Goal: Task Accomplishment & Management: Use online tool/utility

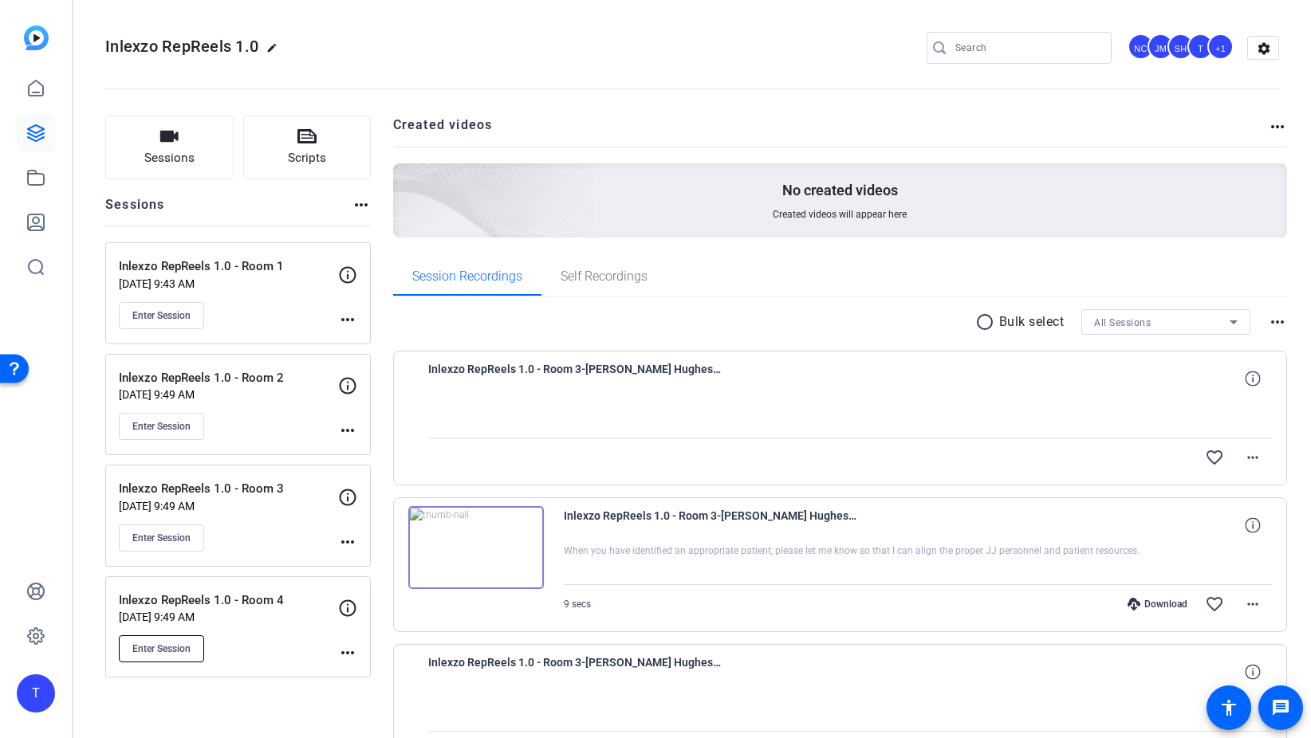
click at [162, 647] on span "Enter Session" at bounding box center [161, 649] width 58 height 13
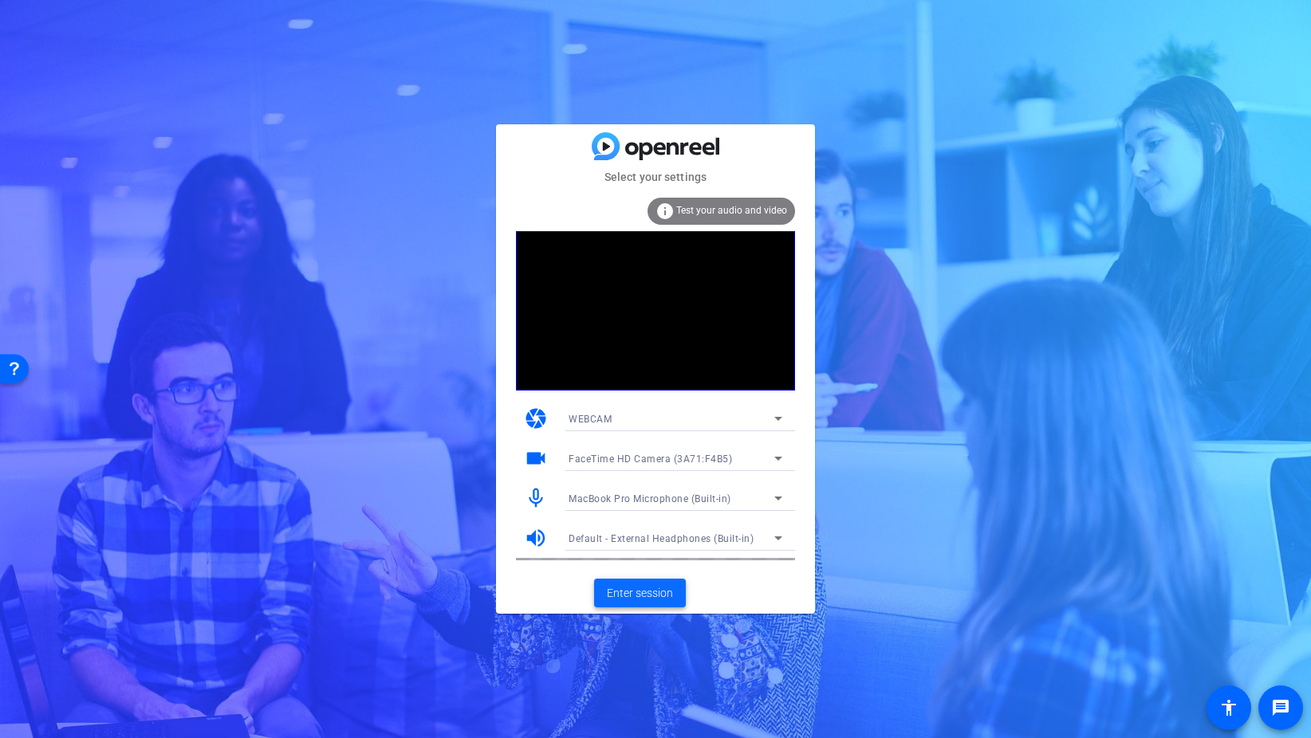
click at [633, 585] on span "Enter session" at bounding box center [640, 593] width 66 height 17
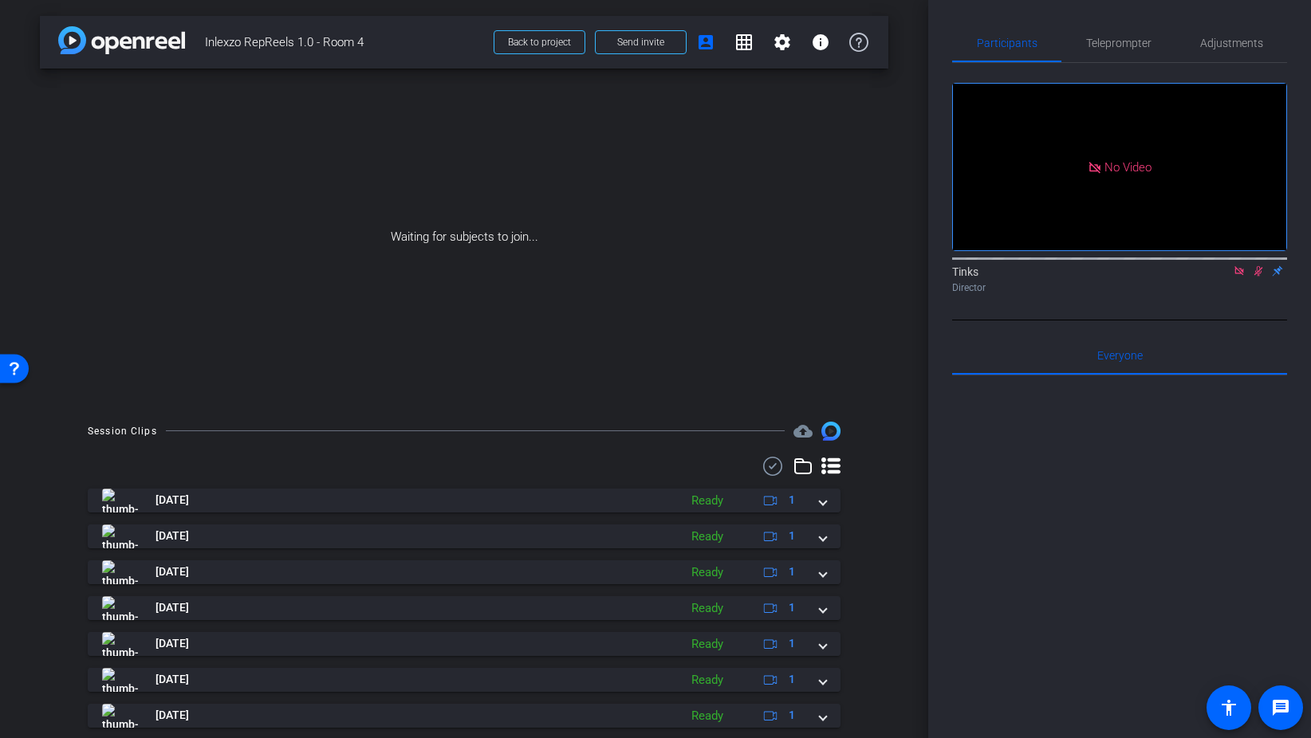
click at [1238, 275] on icon at bounding box center [1238, 270] width 9 height 9
click at [1238, 277] on icon at bounding box center [1239, 270] width 13 height 11
click at [1221, 277] on icon at bounding box center [1219, 270] width 13 height 11
click at [1256, 277] on icon at bounding box center [1258, 271] width 6 height 10
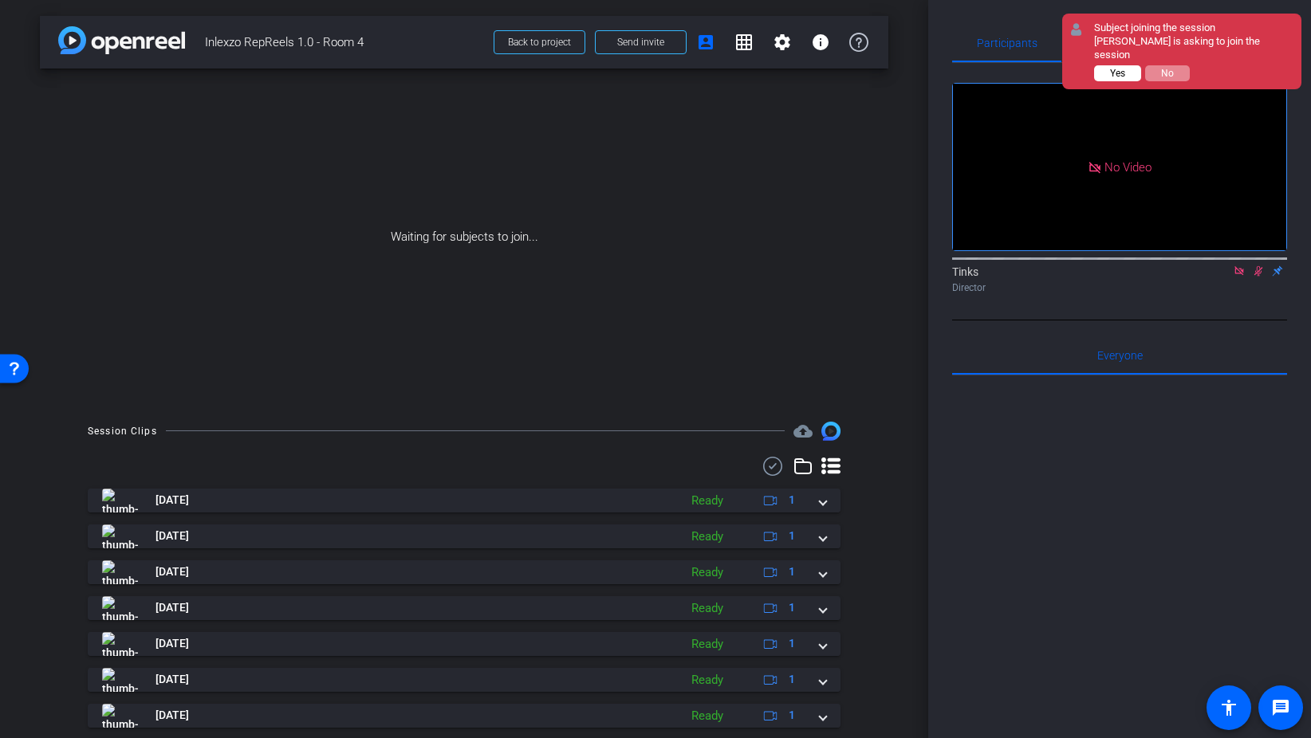
click at [1107, 65] on button "Yes" at bounding box center [1117, 73] width 47 height 16
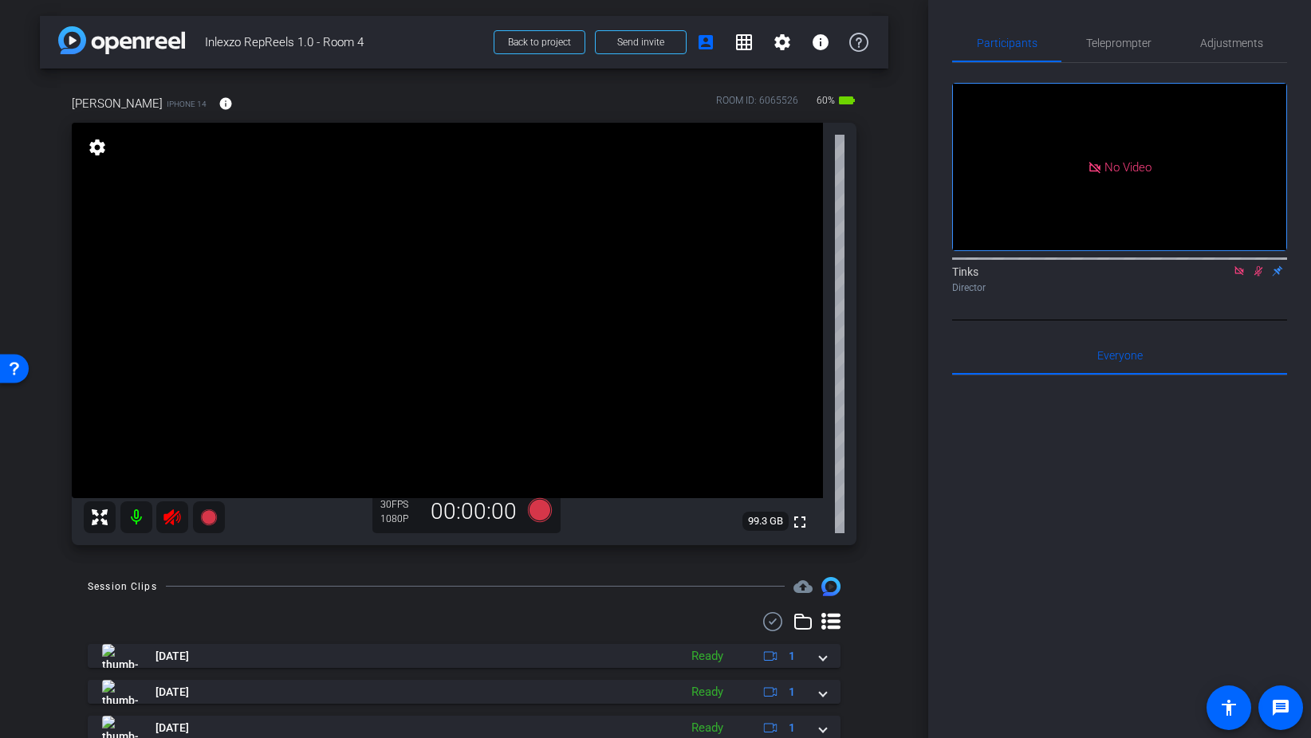
click at [1257, 277] on icon at bounding box center [1258, 271] width 9 height 10
click at [1241, 277] on icon at bounding box center [1239, 270] width 13 height 11
click at [170, 519] on icon at bounding box center [171, 517] width 17 height 16
click at [1229, 41] on span "Adjustments" at bounding box center [1231, 42] width 63 height 11
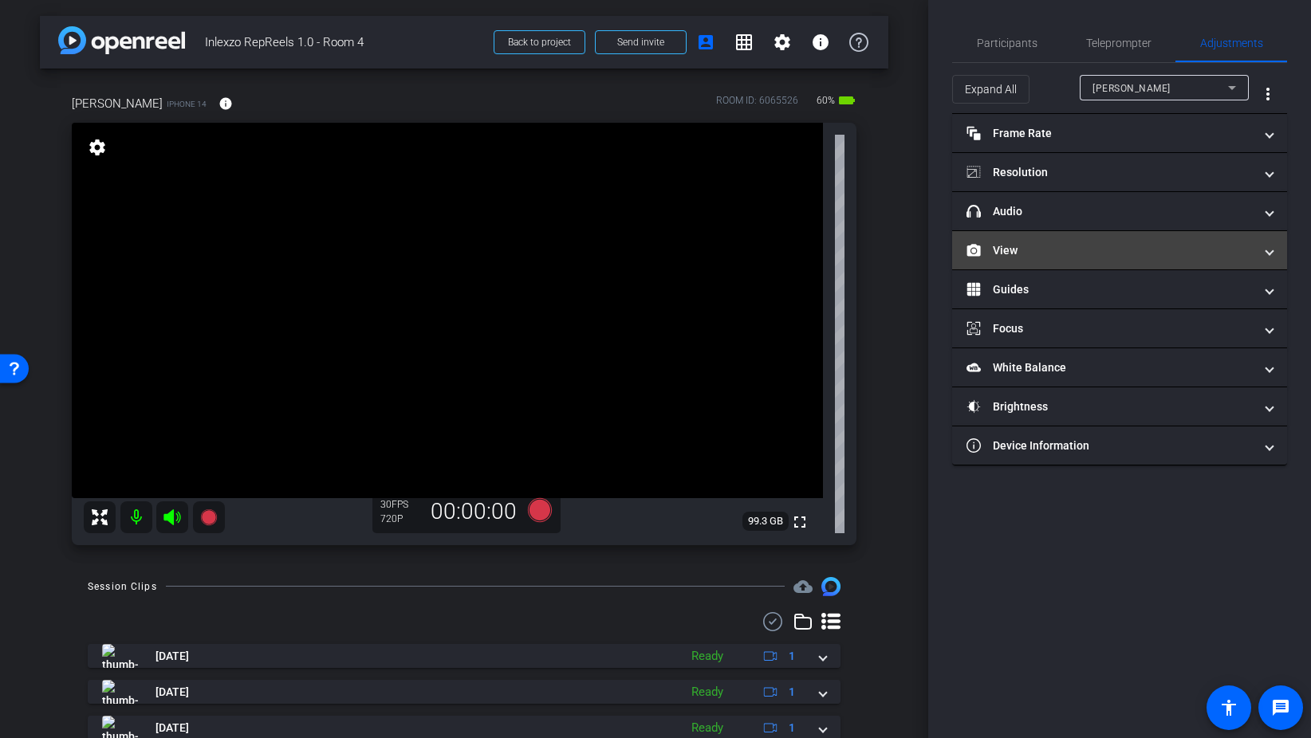
click at [1036, 250] on mat-panel-title "View" at bounding box center [1109, 250] width 287 height 17
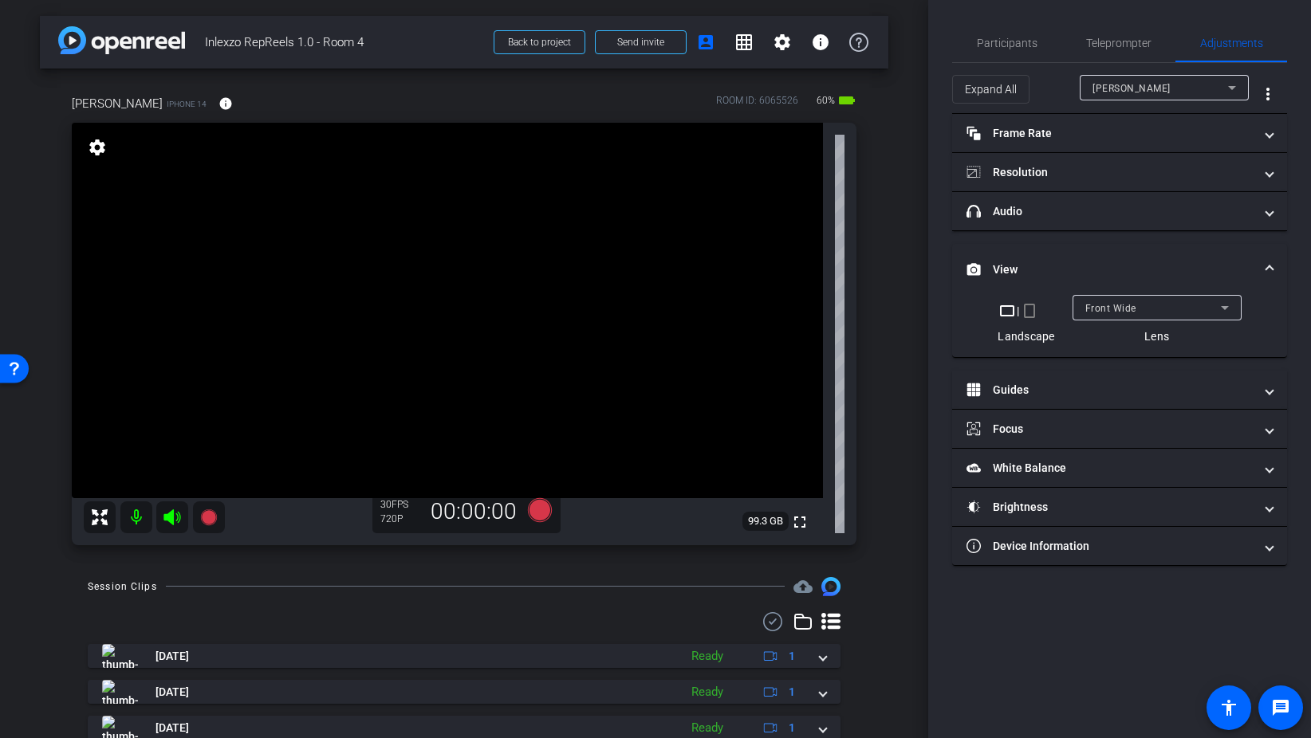
click at [1032, 313] on mat-icon "crop_portrait" at bounding box center [1029, 310] width 19 height 19
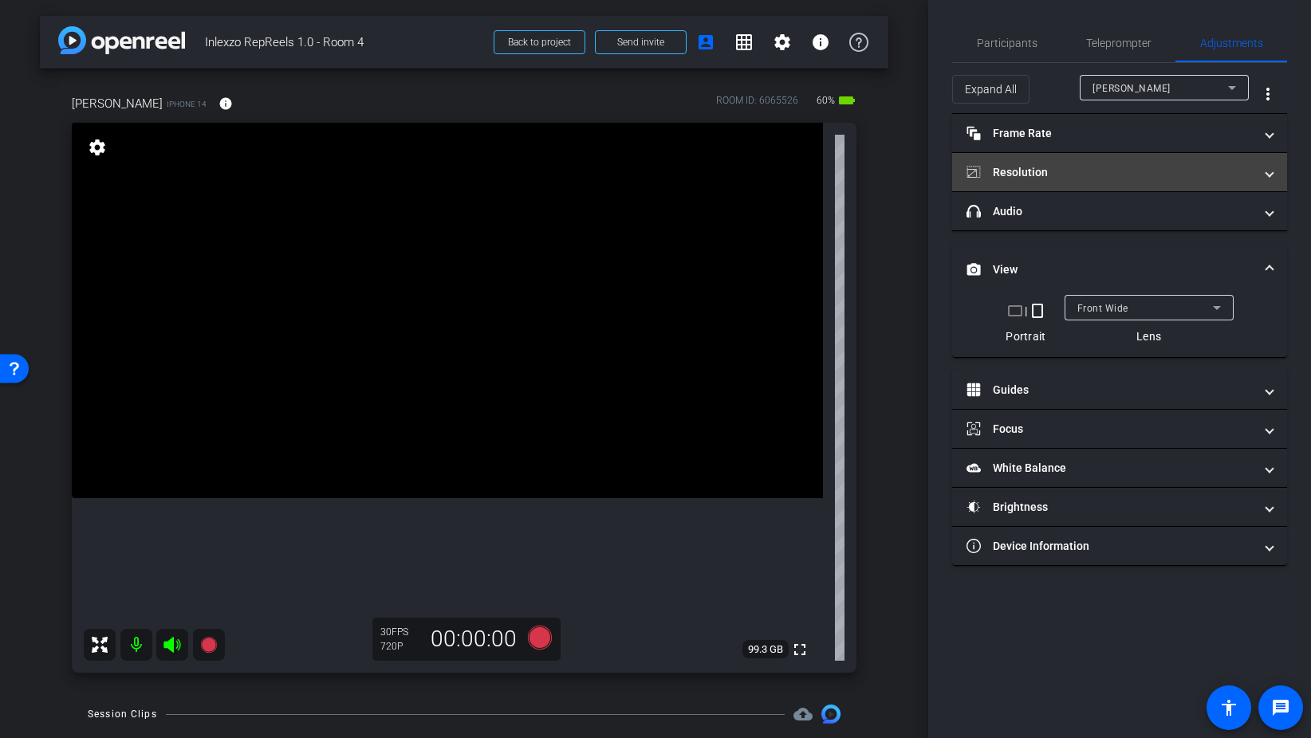
click at [1058, 179] on mat-panel-title "Resolution" at bounding box center [1109, 172] width 287 height 17
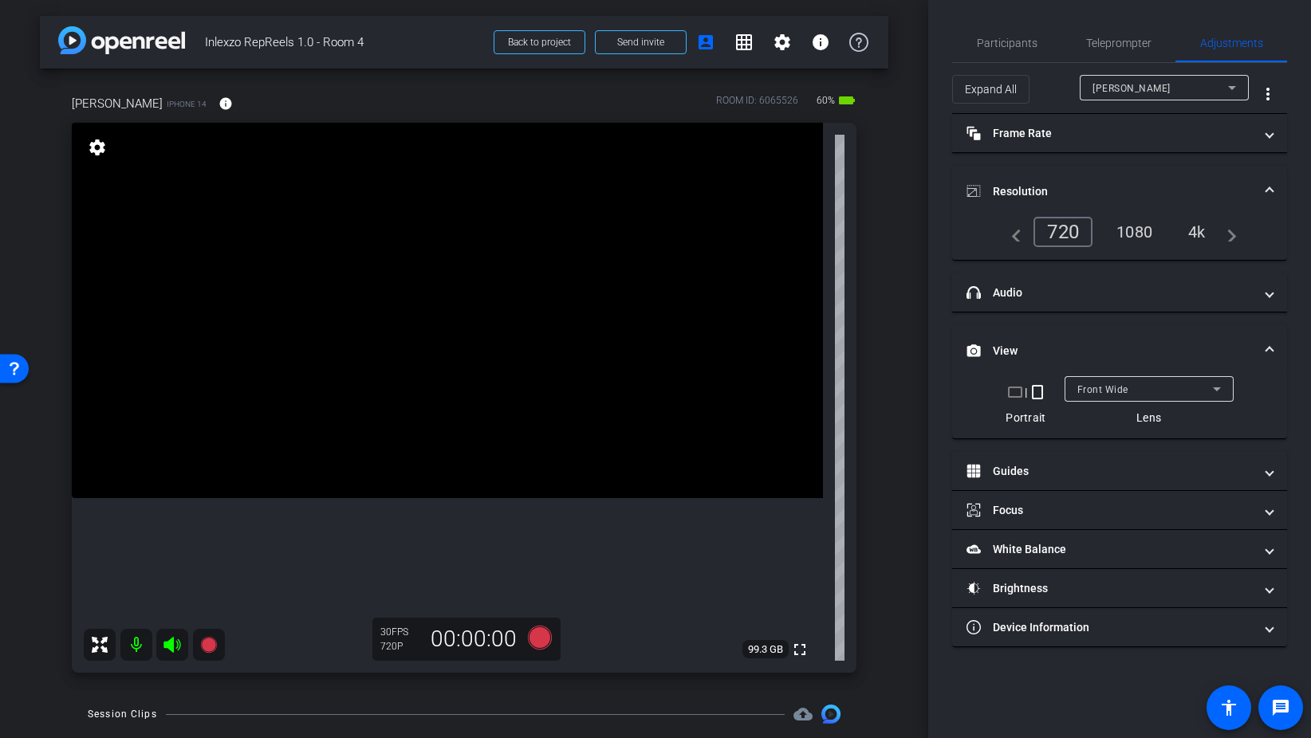
click at [1141, 233] on div "1080" at bounding box center [1134, 231] width 60 height 27
click at [218, 100] on mat-icon "info" at bounding box center [225, 103] width 14 height 14
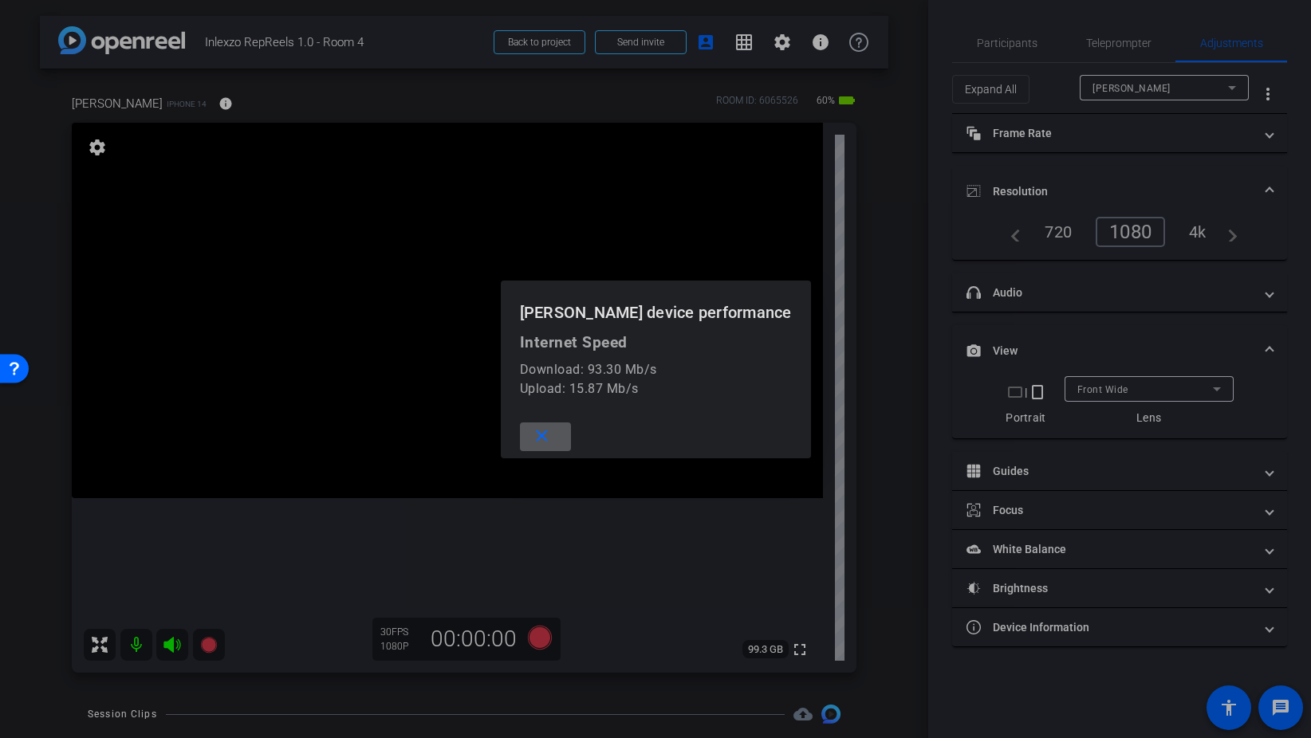
click at [536, 438] on span at bounding box center [545, 437] width 51 height 38
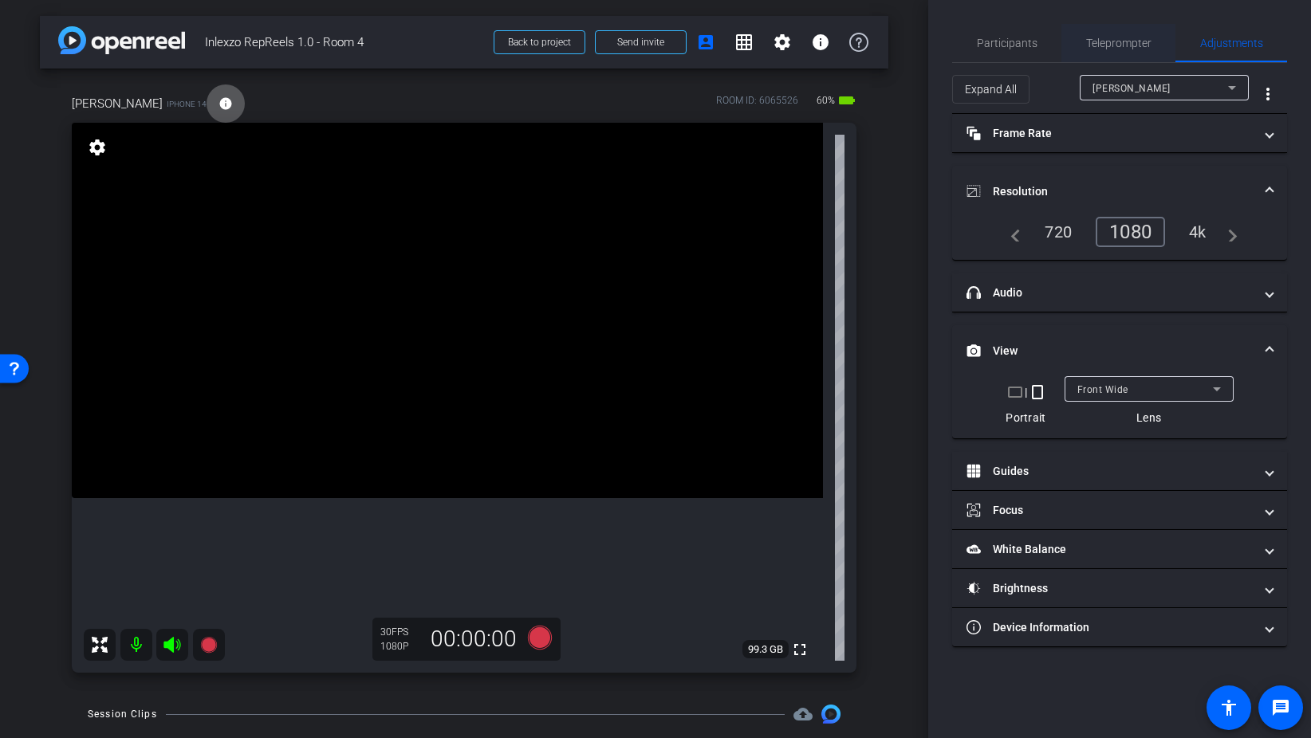
click at [1104, 45] on span "Teleprompter" at bounding box center [1118, 42] width 65 height 11
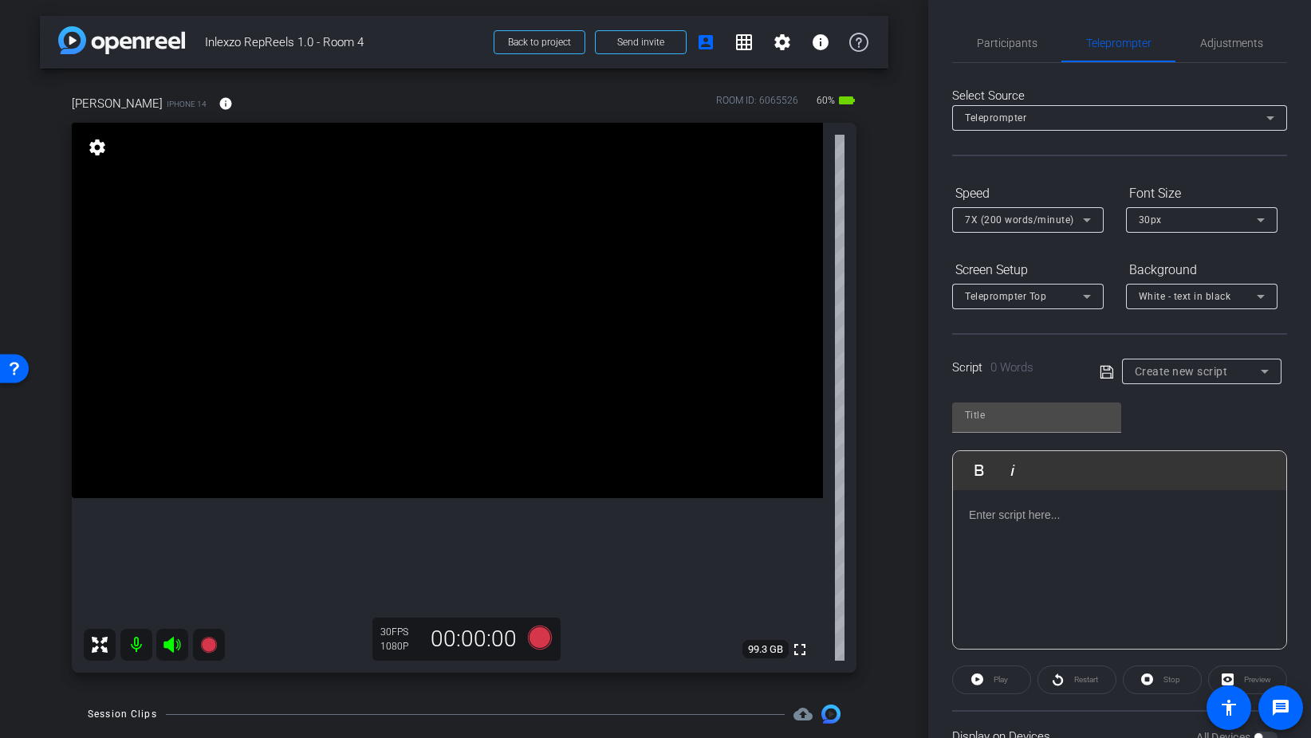
click at [1162, 367] on span "Create new script" at bounding box center [1181, 371] width 93 height 13
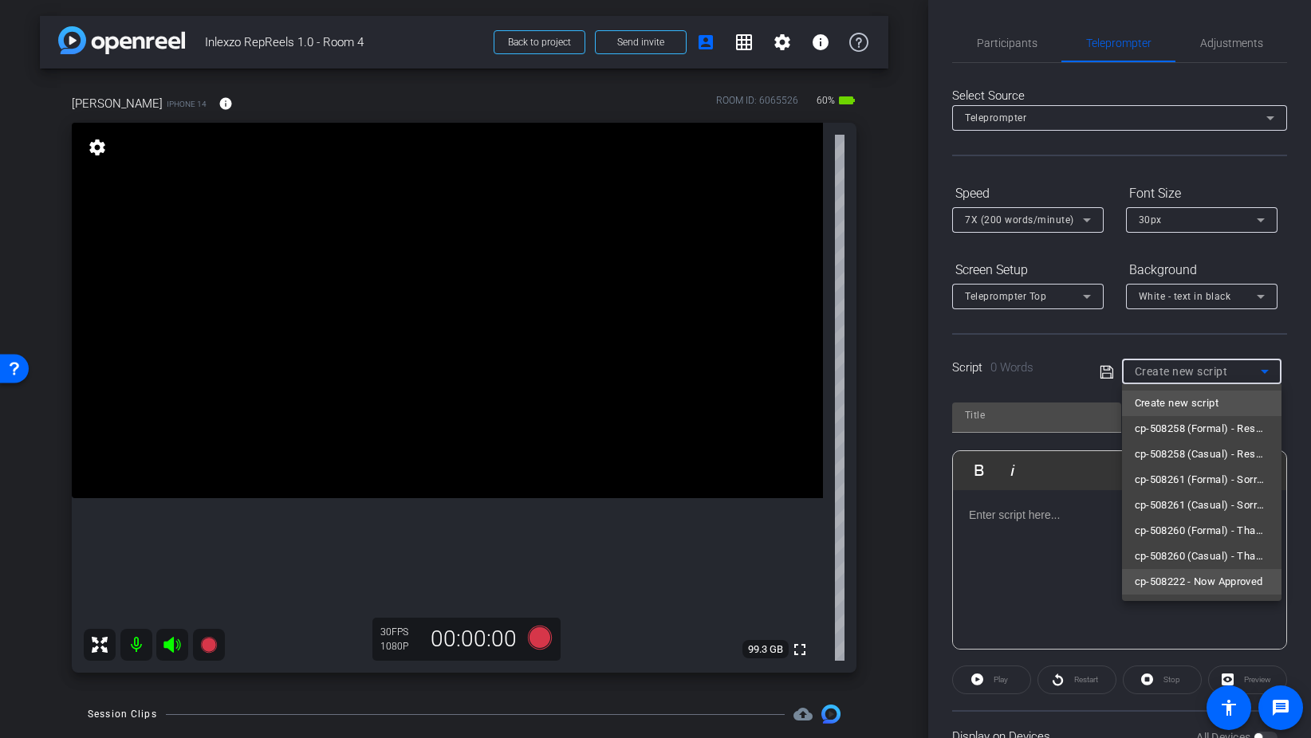
click at [1189, 586] on span "cp-508222 - Now Approved" at bounding box center [1199, 581] width 128 height 19
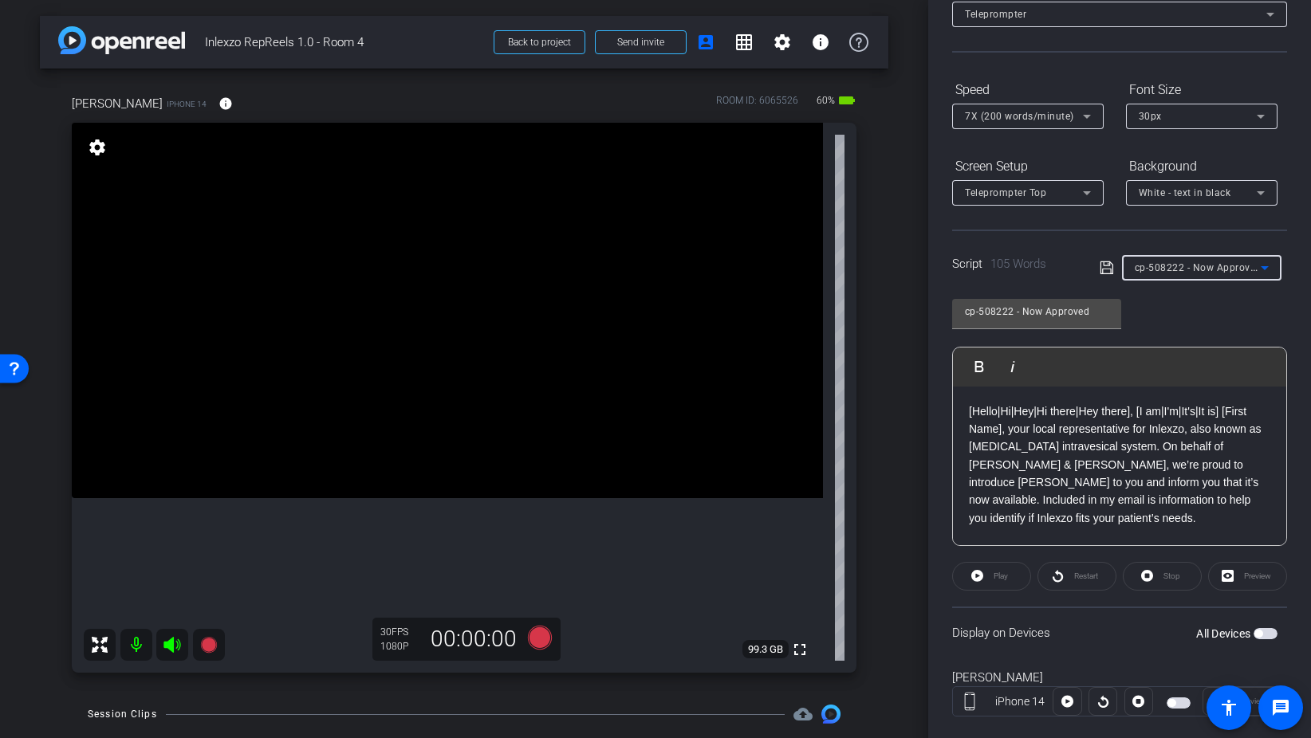
scroll to position [133, 0]
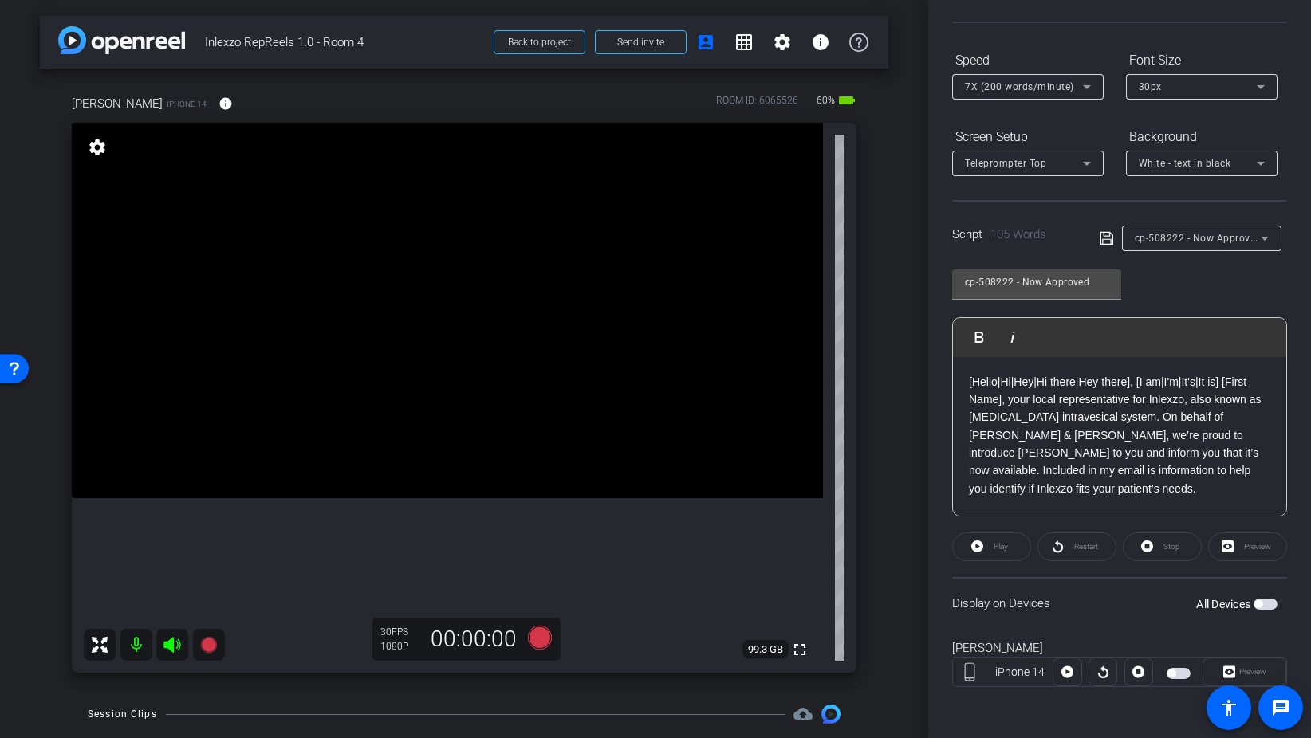
click at [1276, 605] on span "button" at bounding box center [1265, 604] width 24 height 11
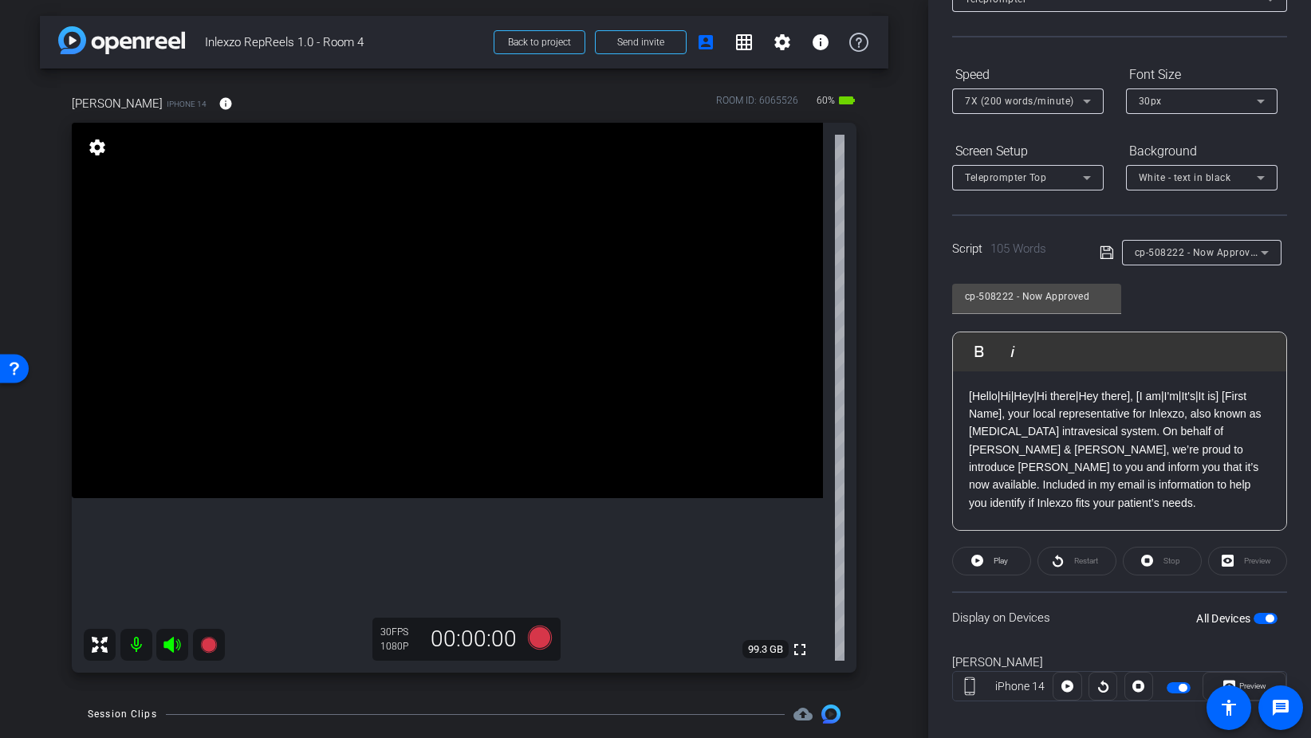
click at [1034, 97] on span "7X (200 words/minute)" at bounding box center [1019, 101] width 109 height 11
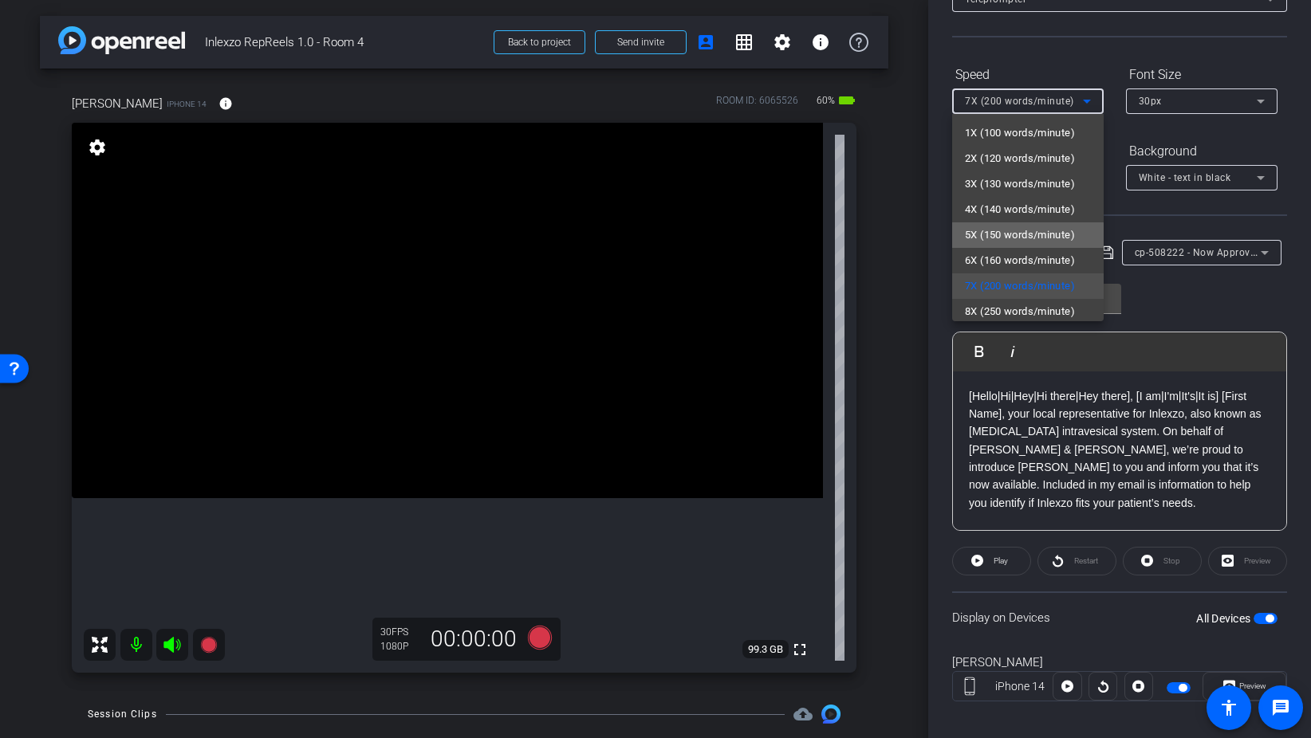
click at [1007, 236] on span "5X (150 words/minute)" at bounding box center [1020, 235] width 110 height 19
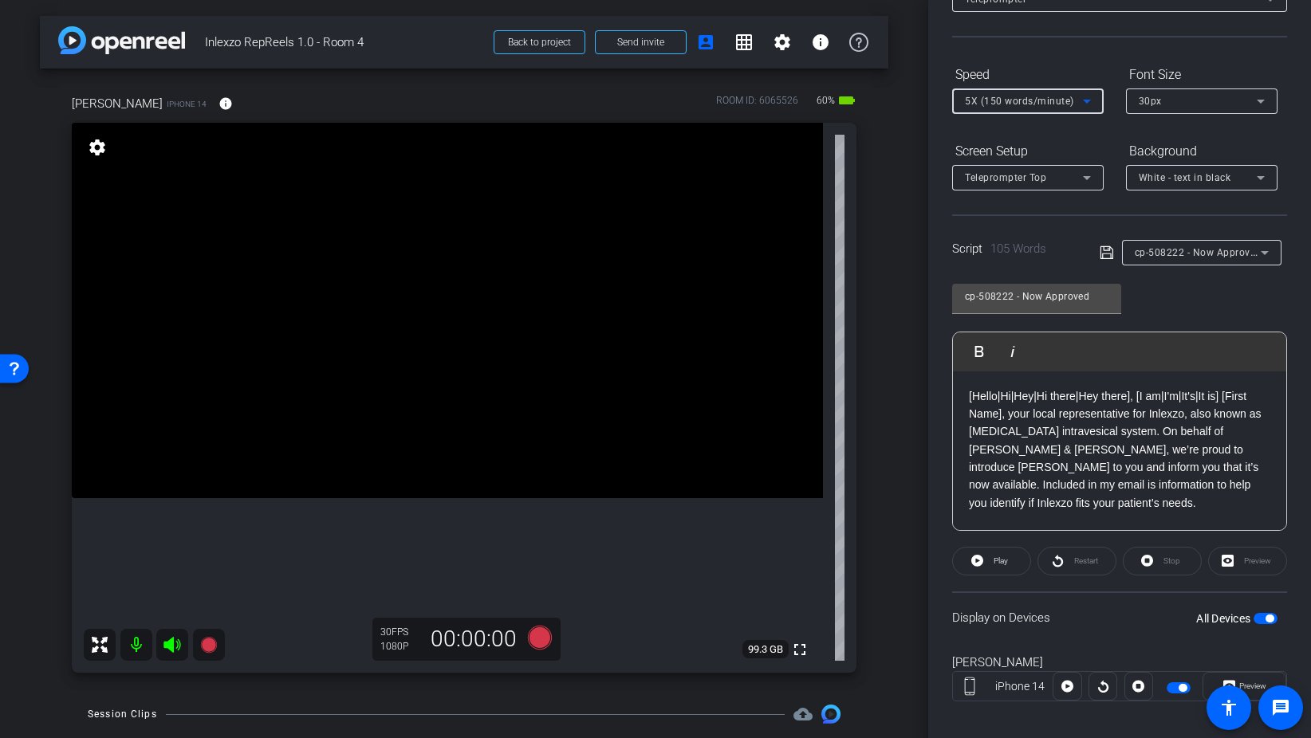
click at [1151, 104] on span "30px" at bounding box center [1150, 101] width 23 height 11
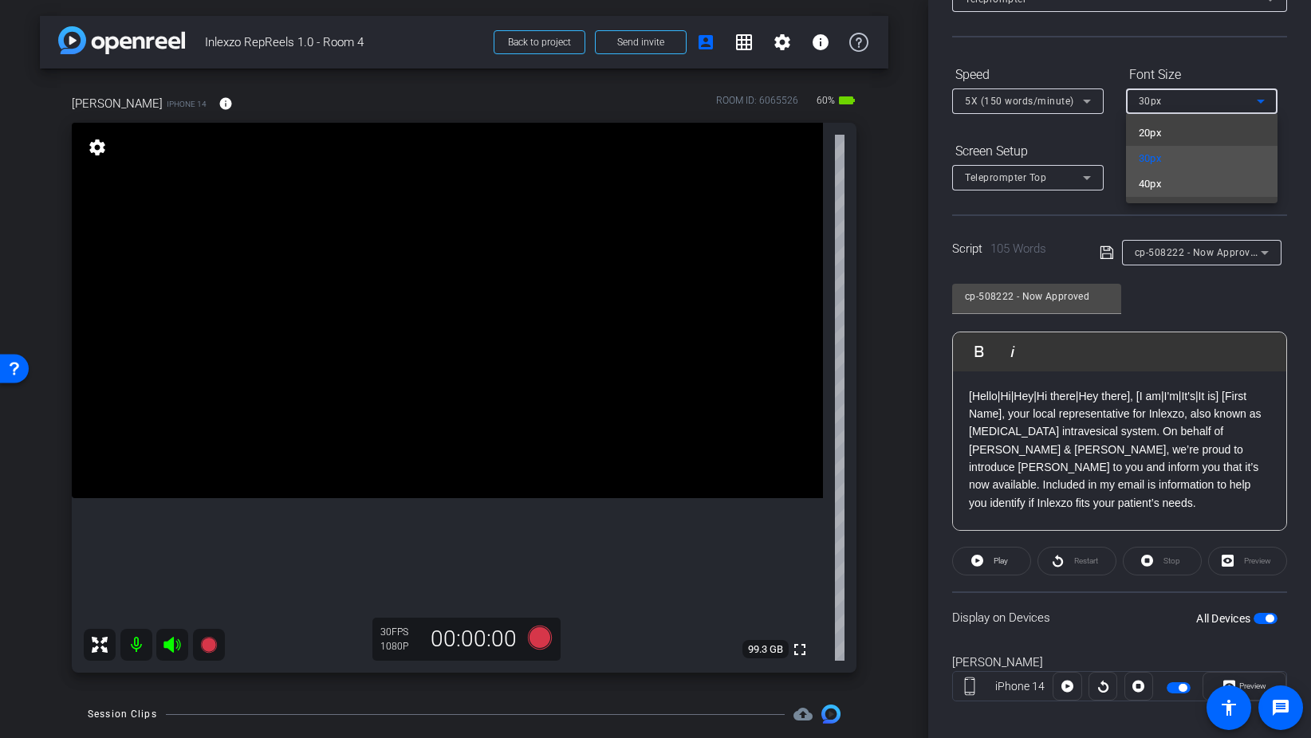
click at [1158, 186] on span "40px" at bounding box center [1150, 184] width 23 height 19
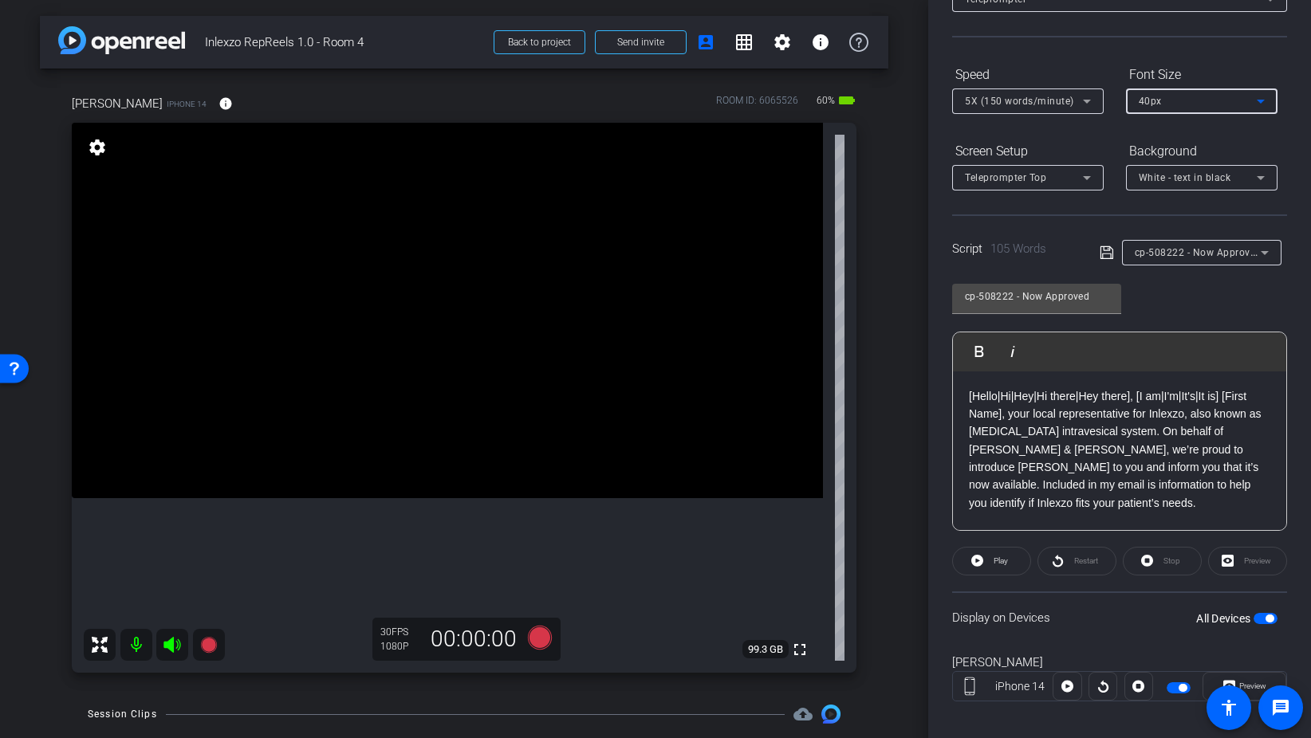
click at [1193, 293] on div "cp-508222 - Now Approved Play Play from this location Play Selected Play and di…" at bounding box center [1119, 401] width 335 height 259
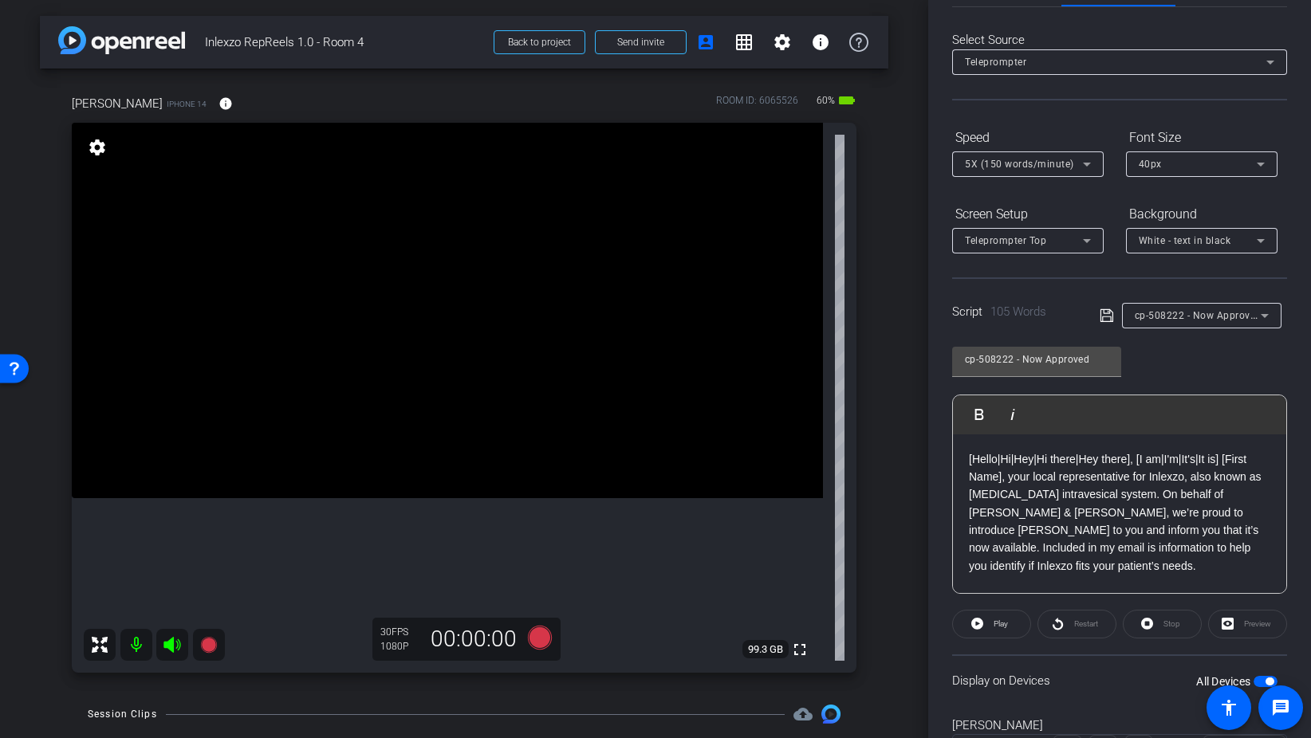
scroll to position [0, 0]
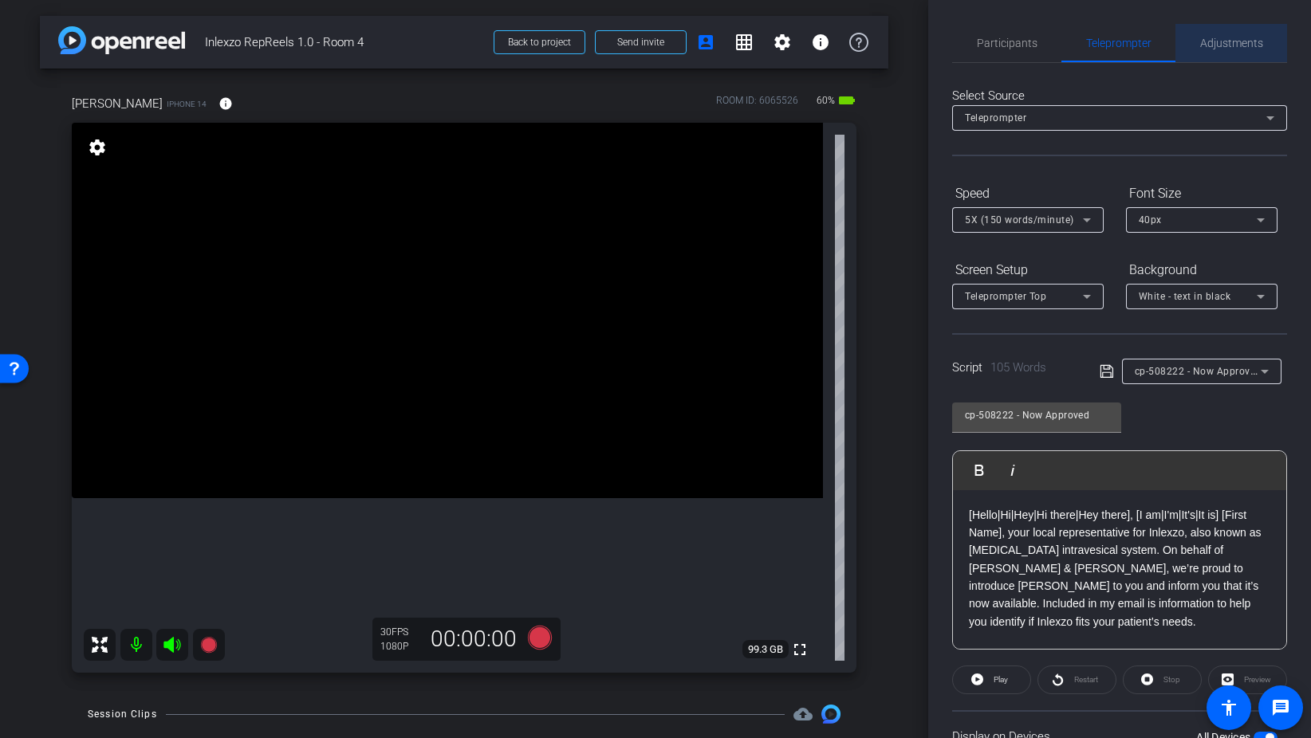
click at [1223, 45] on span "Adjustments" at bounding box center [1231, 42] width 63 height 11
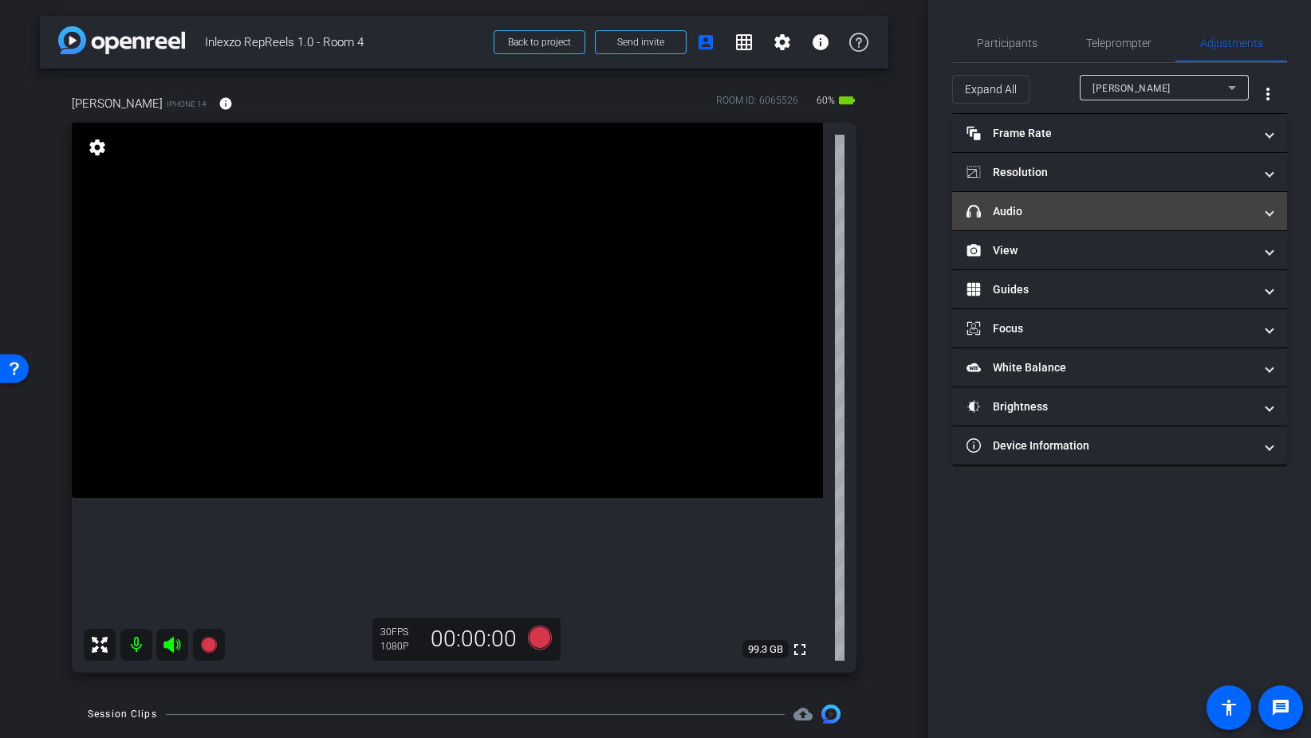
click at [1030, 216] on mat-panel-title "headphone icon Audio" at bounding box center [1109, 211] width 287 height 17
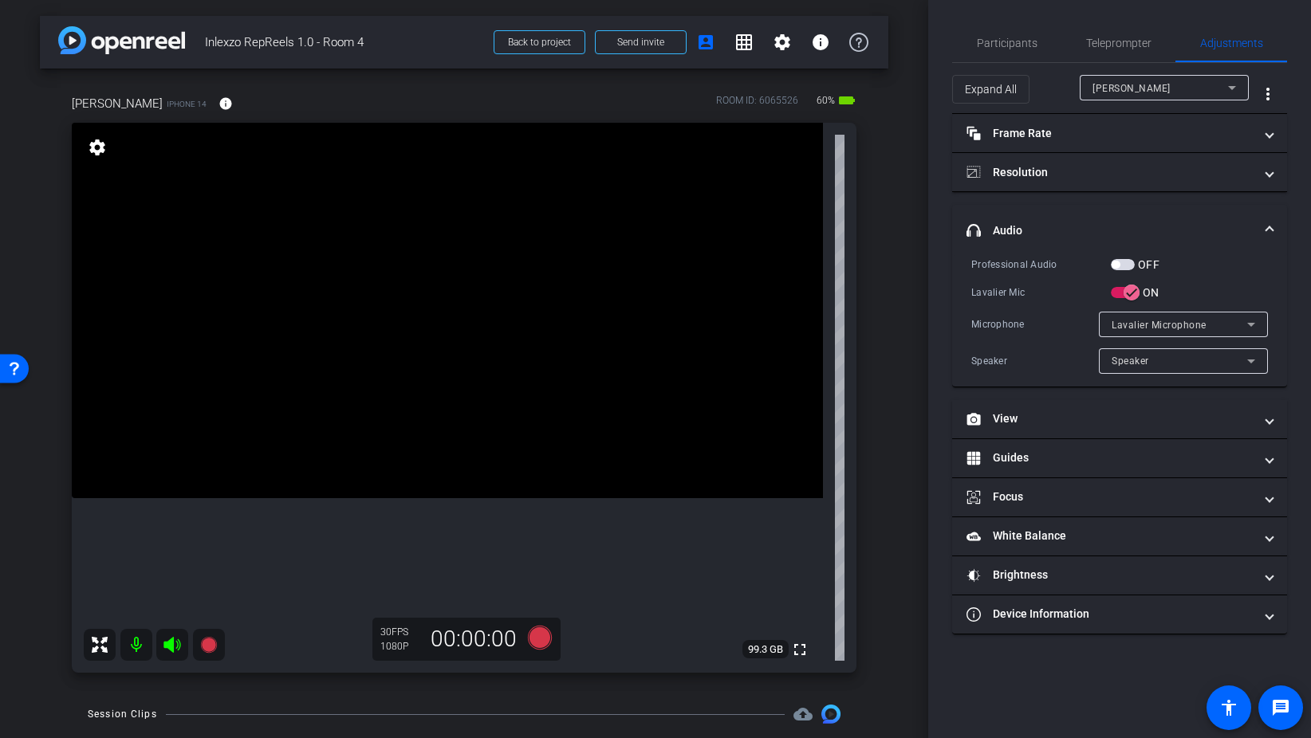
click at [1129, 261] on span "button" at bounding box center [1123, 264] width 24 height 11
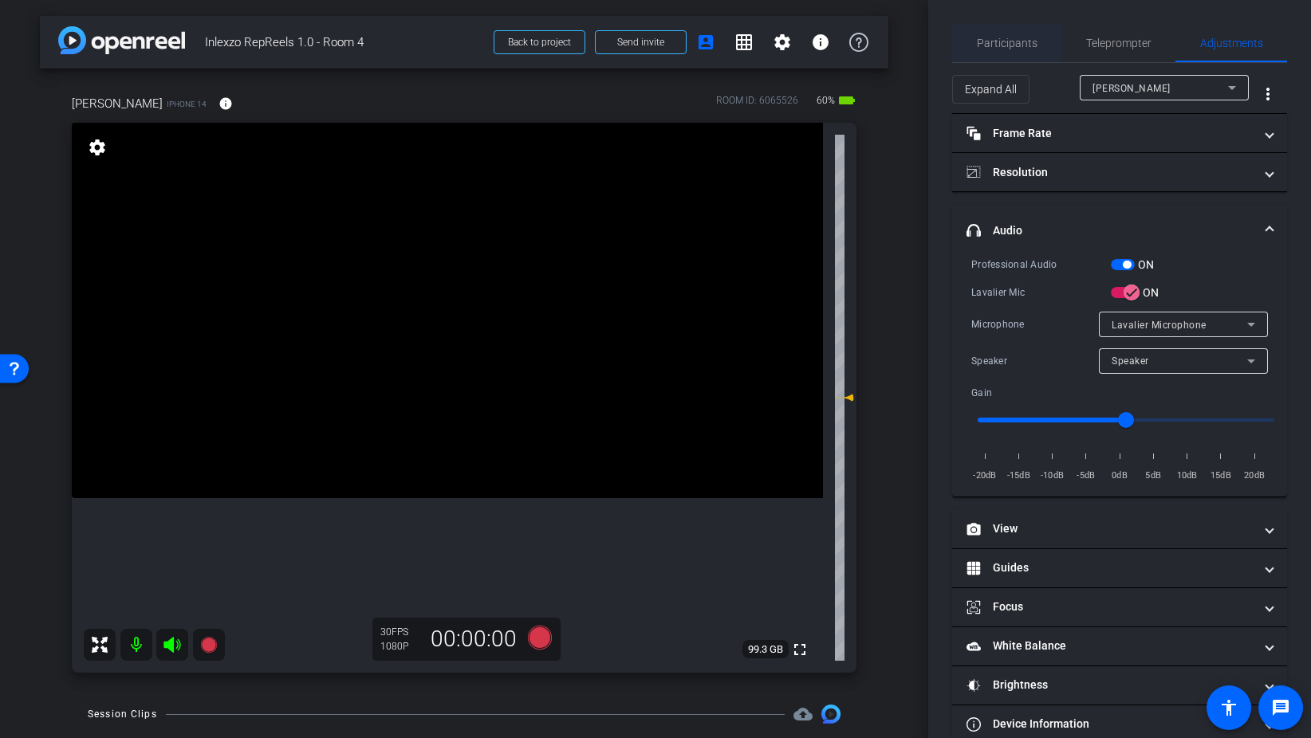
click at [999, 51] on span "Participants" at bounding box center [1007, 43] width 61 height 38
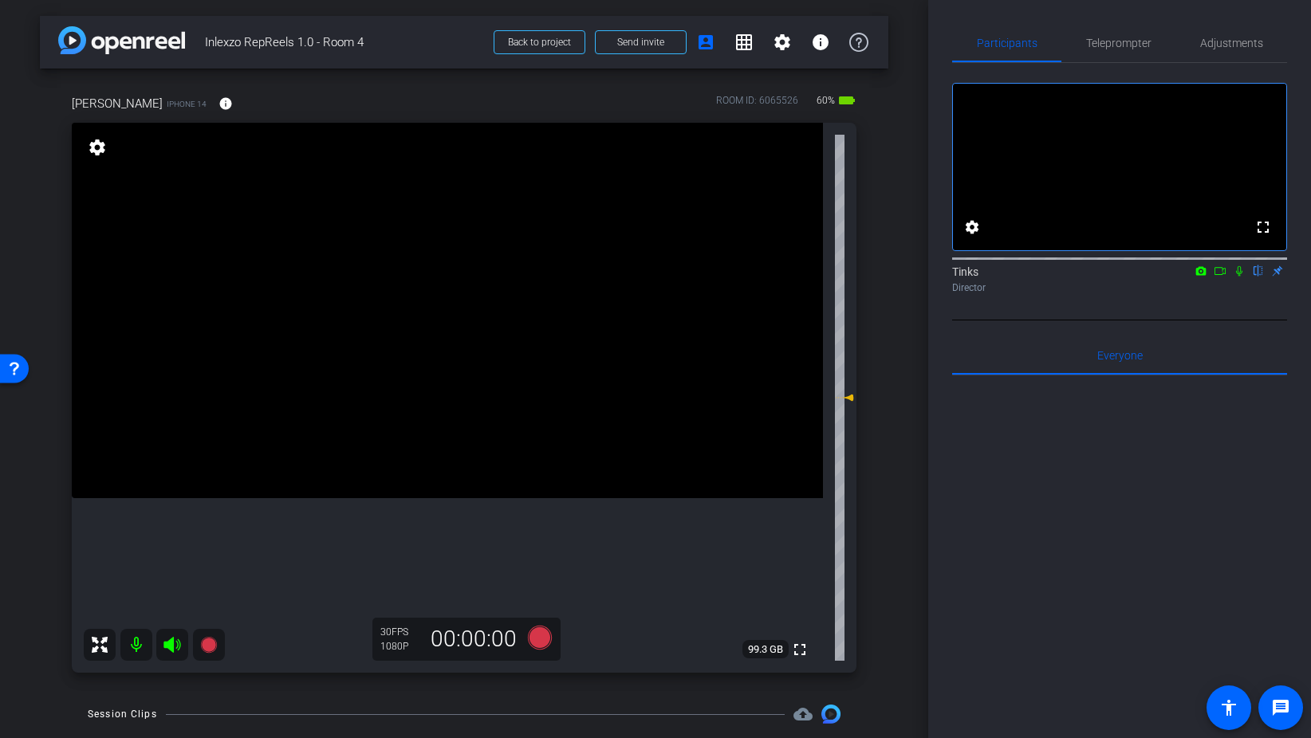
click at [1241, 277] on icon at bounding box center [1239, 270] width 13 height 11
click at [535, 631] on icon at bounding box center [540, 638] width 24 height 24
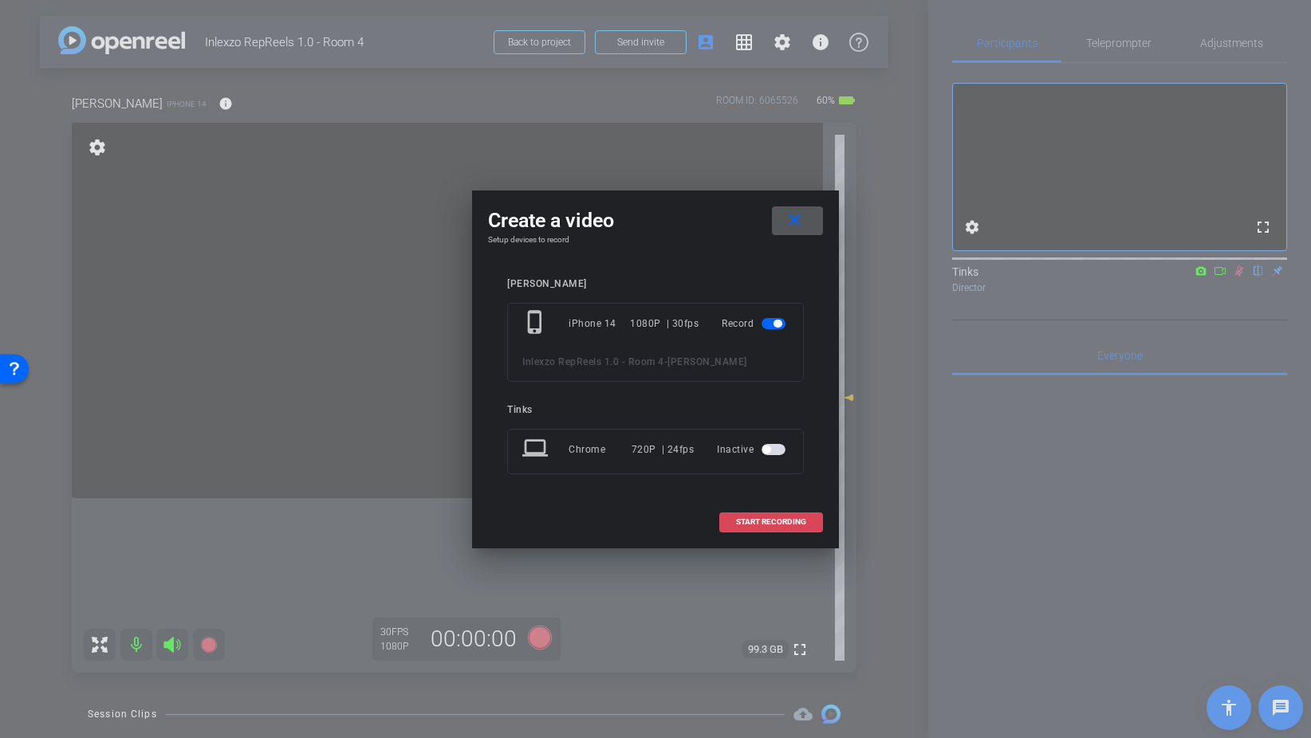
click at [772, 531] on span at bounding box center [771, 522] width 102 height 38
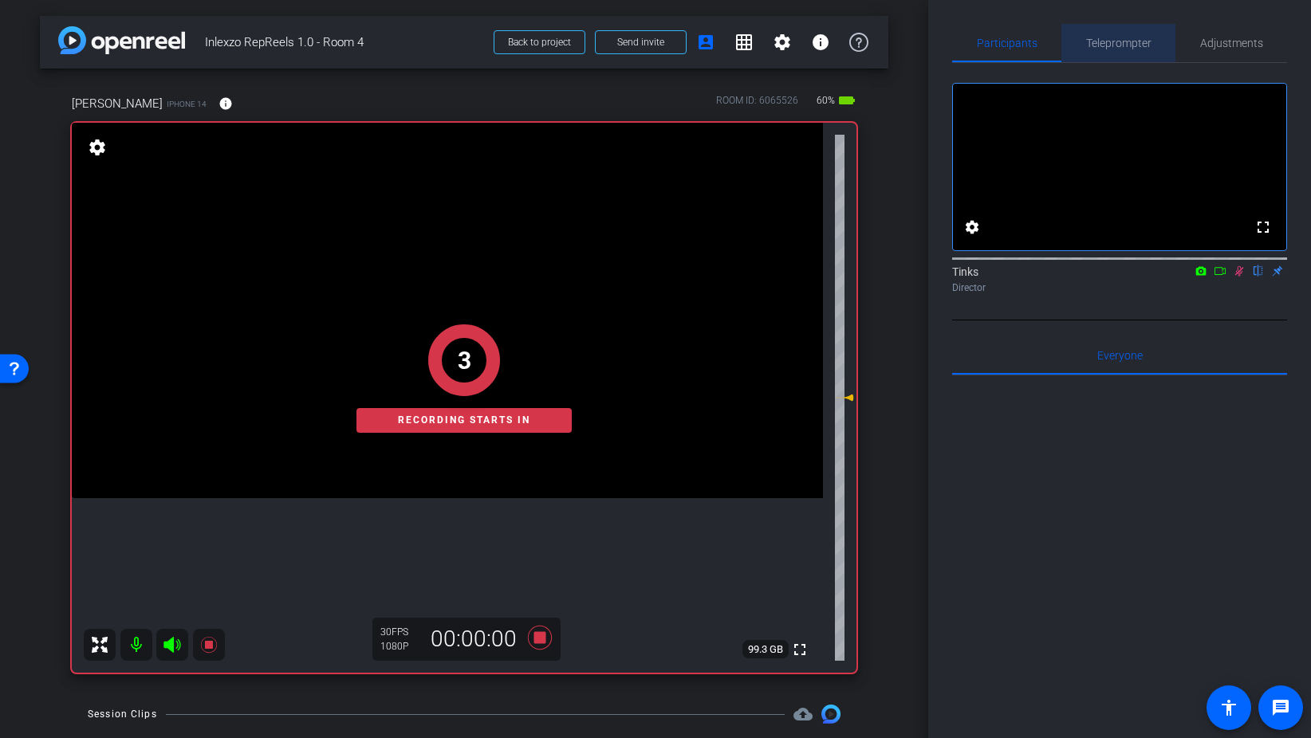
click at [1111, 31] on span "Teleprompter" at bounding box center [1118, 43] width 65 height 38
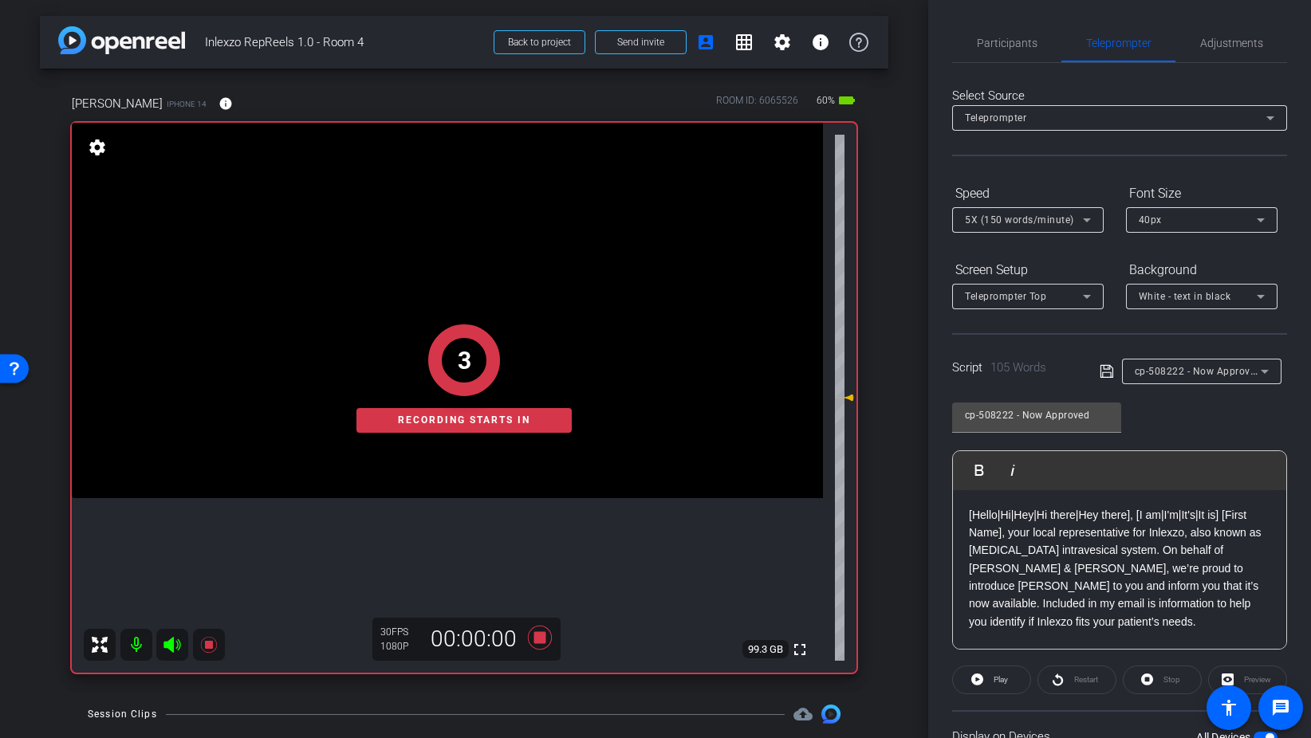
scroll to position [133, 0]
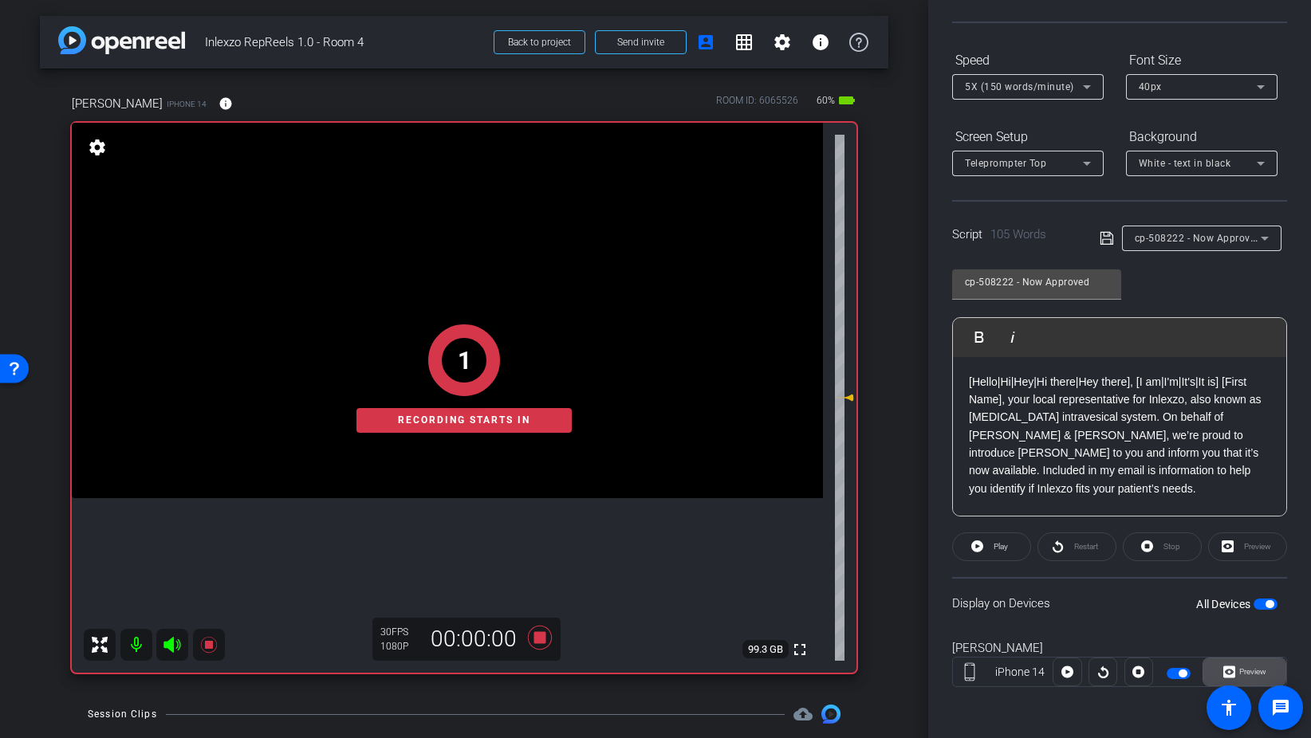
click at [1233, 672] on icon at bounding box center [1229, 673] width 12 height 12
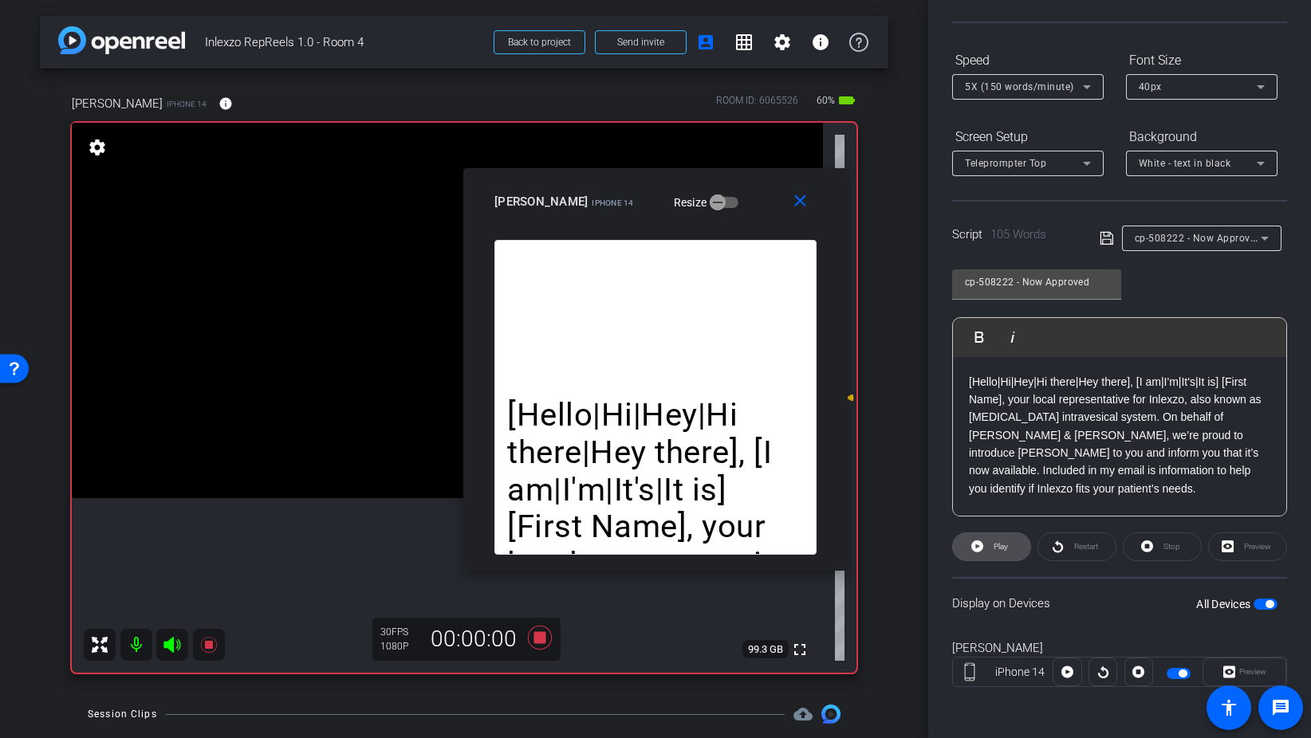
click at [1005, 542] on span "Play" at bounding box center [1000, 546] width 14 height 9
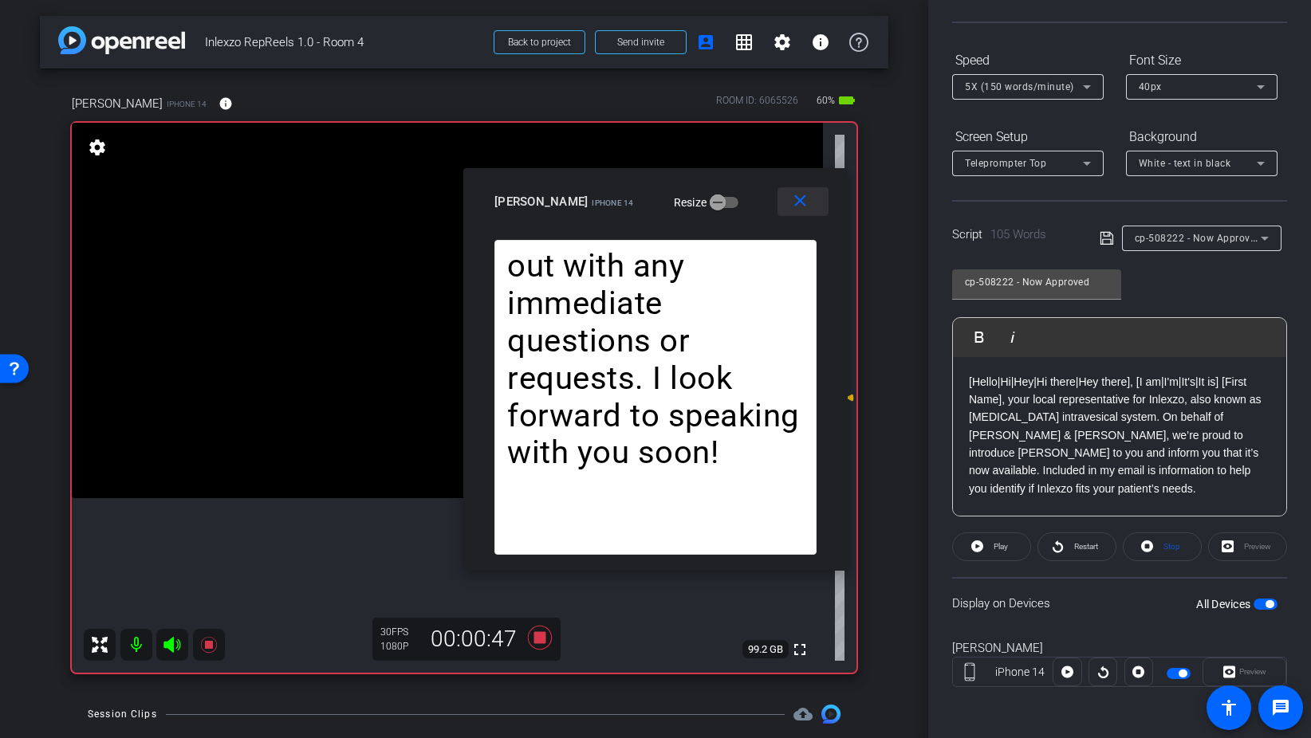
click at [799, 198] on mat-icon "close" at bounding box center [800, 201] width 20 height 20
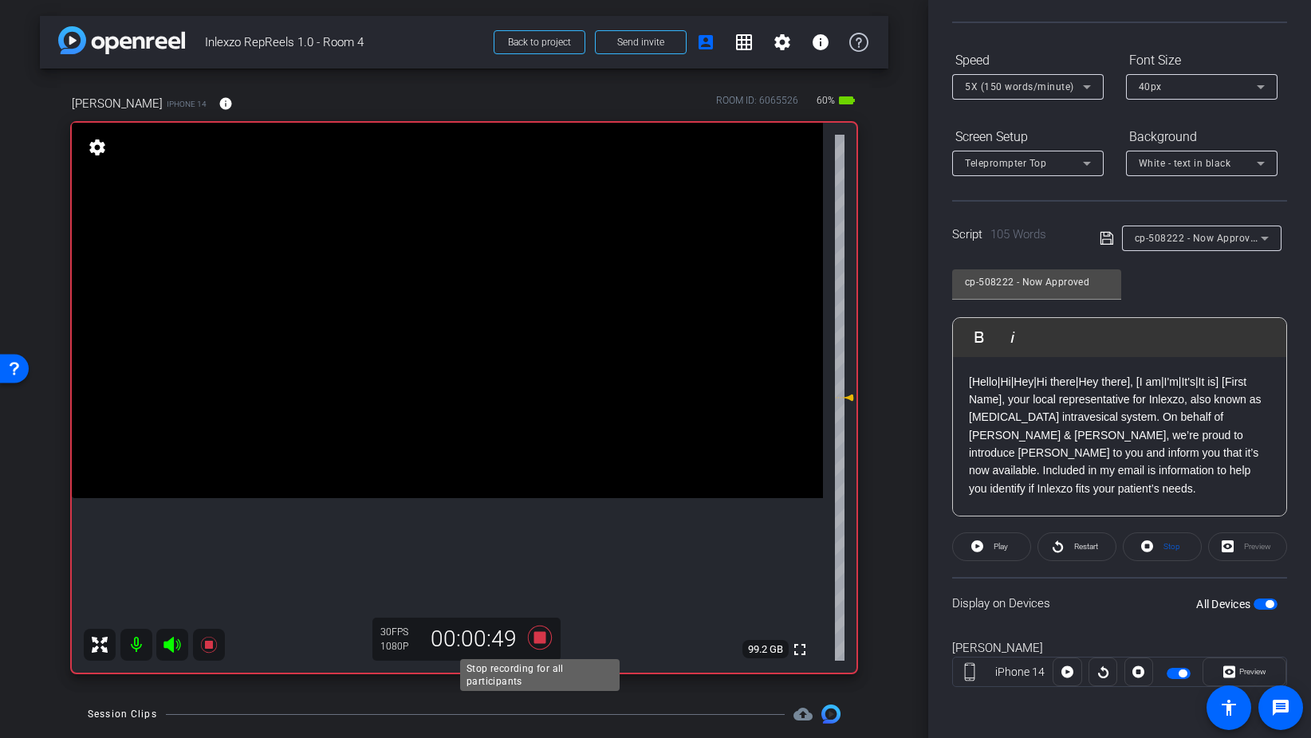
click at [531, 635] on icon at bounding box center [540, 637] width 38 height 29
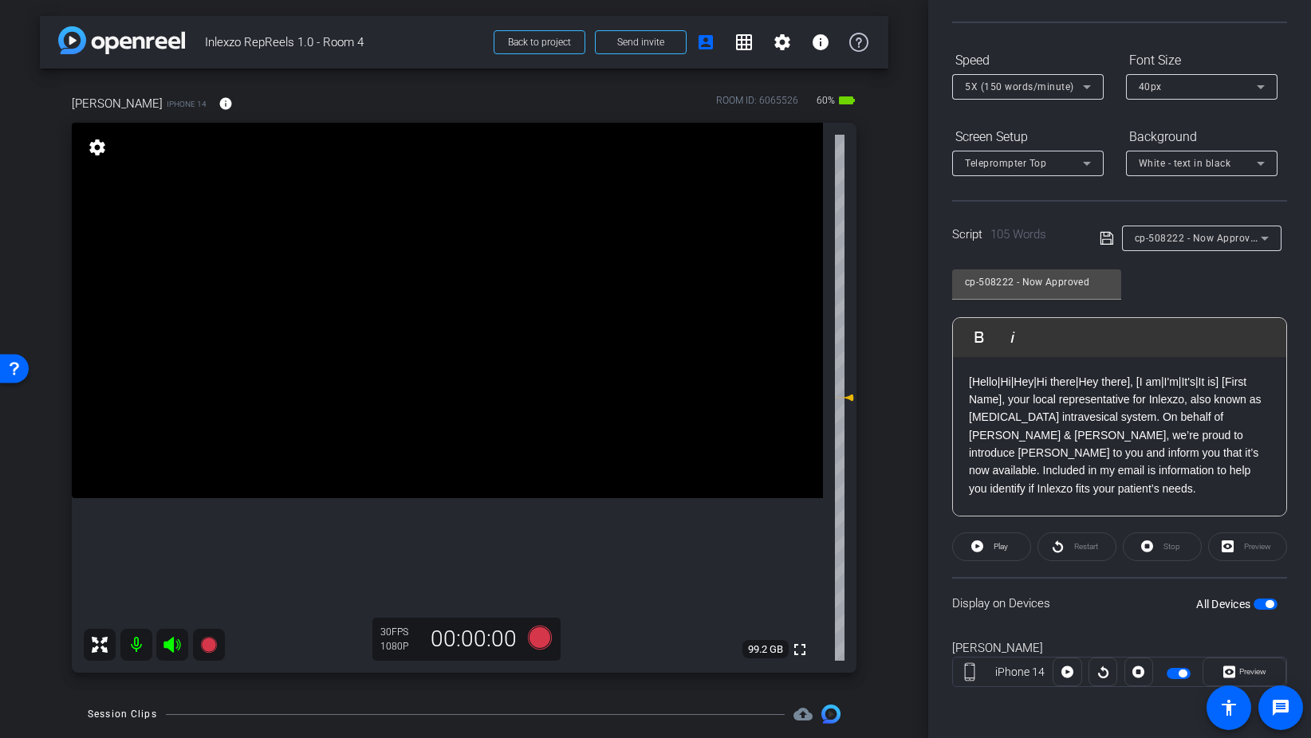
scroll to position [0, 0]
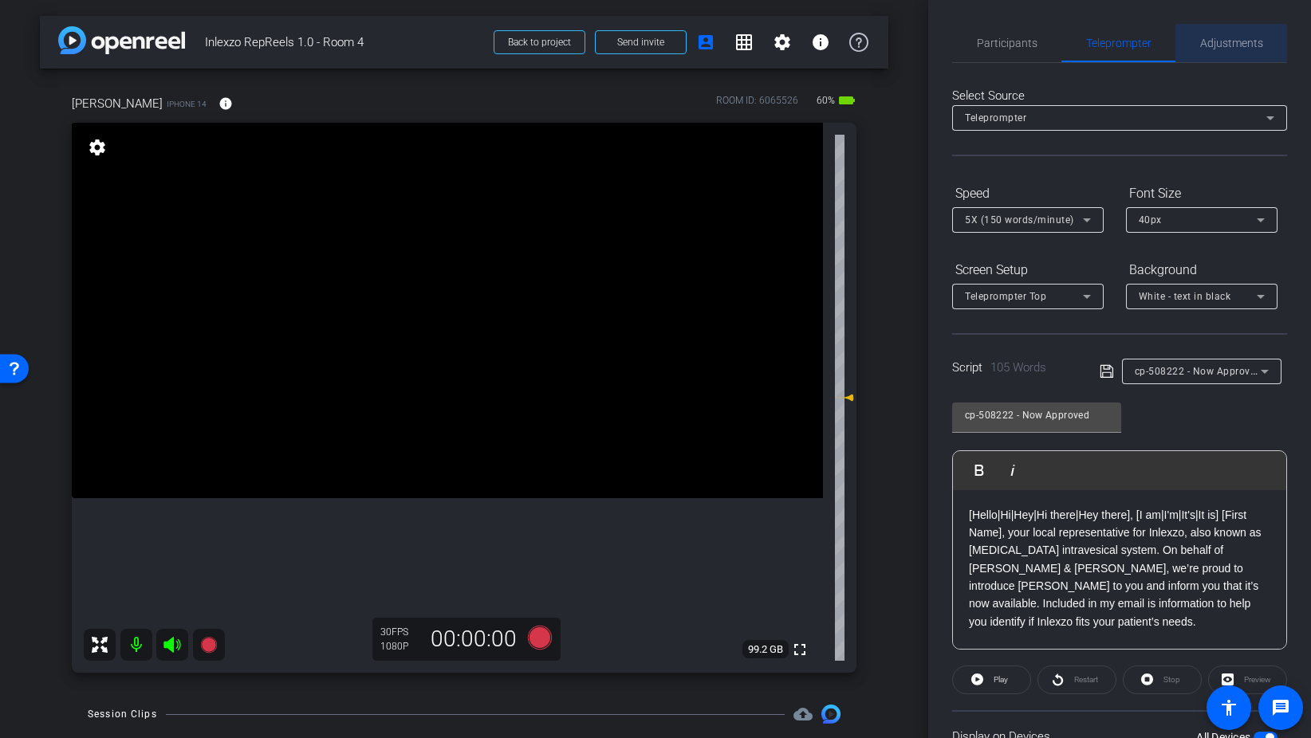
click at [1222, 41] on span "Adjustments" at bounding box center [1231, 42] width 63 height 11
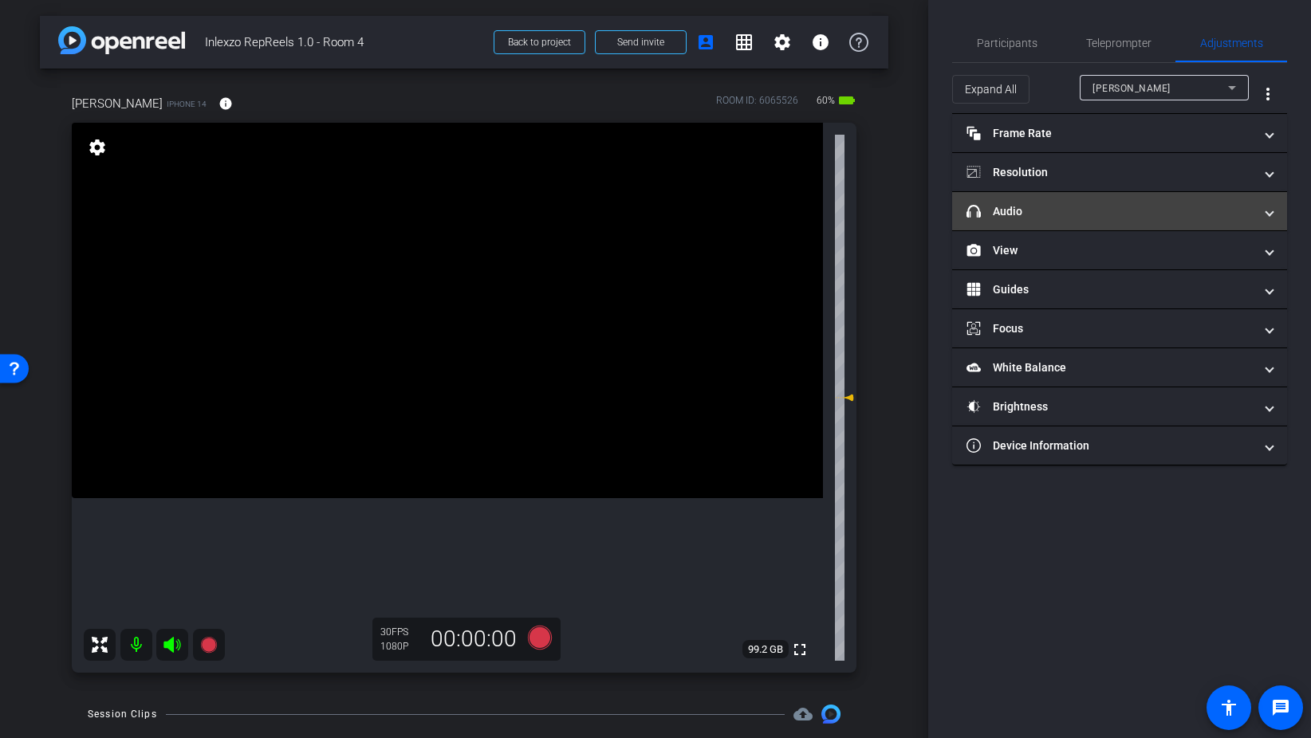
click at [1031, 211] on mat-panel-title "headphone icon Audio" at bounding box center [1109, 211] width 287 height 17
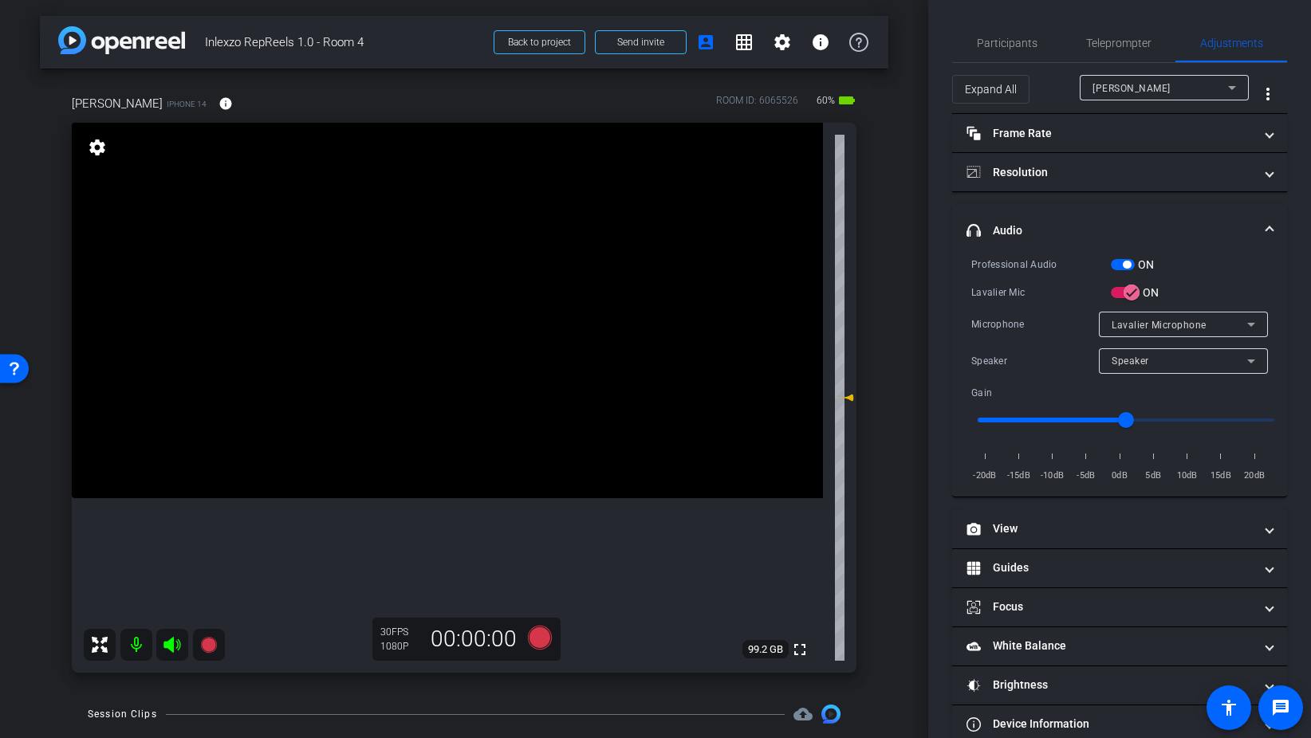
click at [1112, 266] on span "button" at bounding box center [1123, 264] width 24 height 11
click at [991, 52] on span "Participants" at bounding box center [1007, 43] width 61 height 38
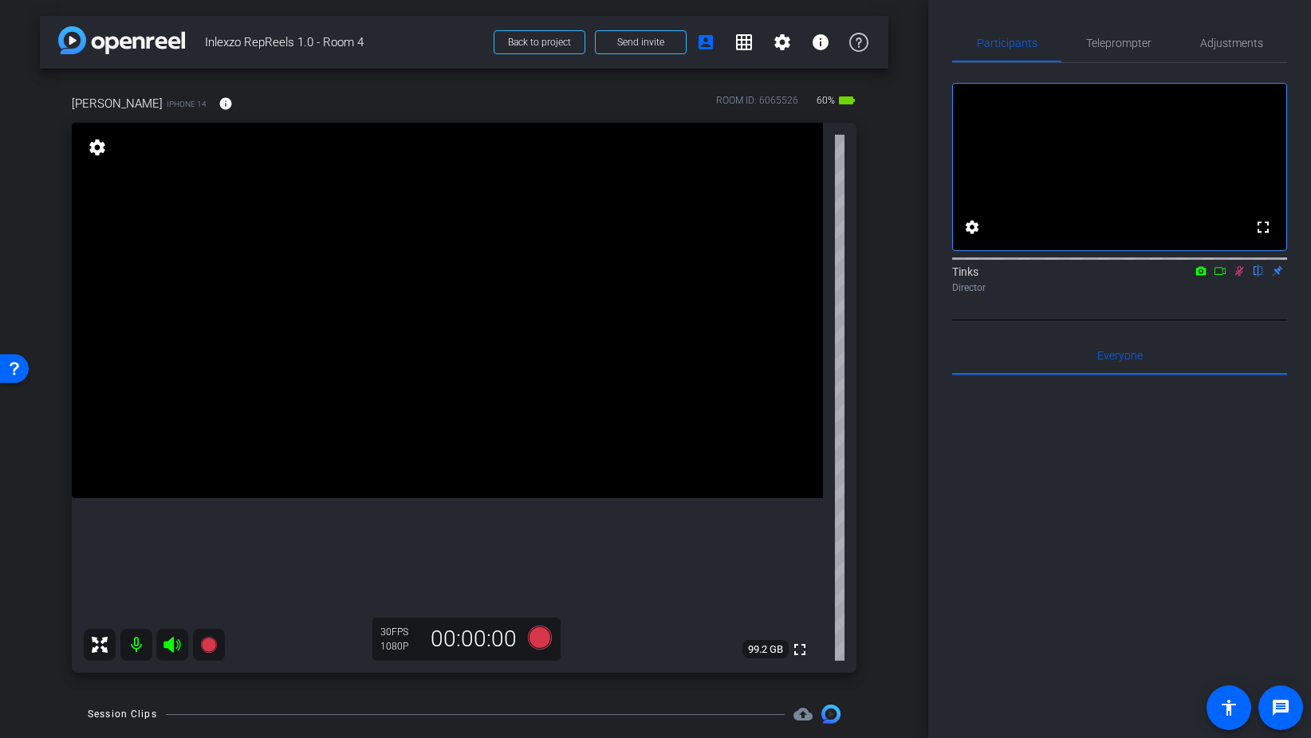
click at [1241, 277] on icon at bounding box center [1239, 270] width 13 height 11
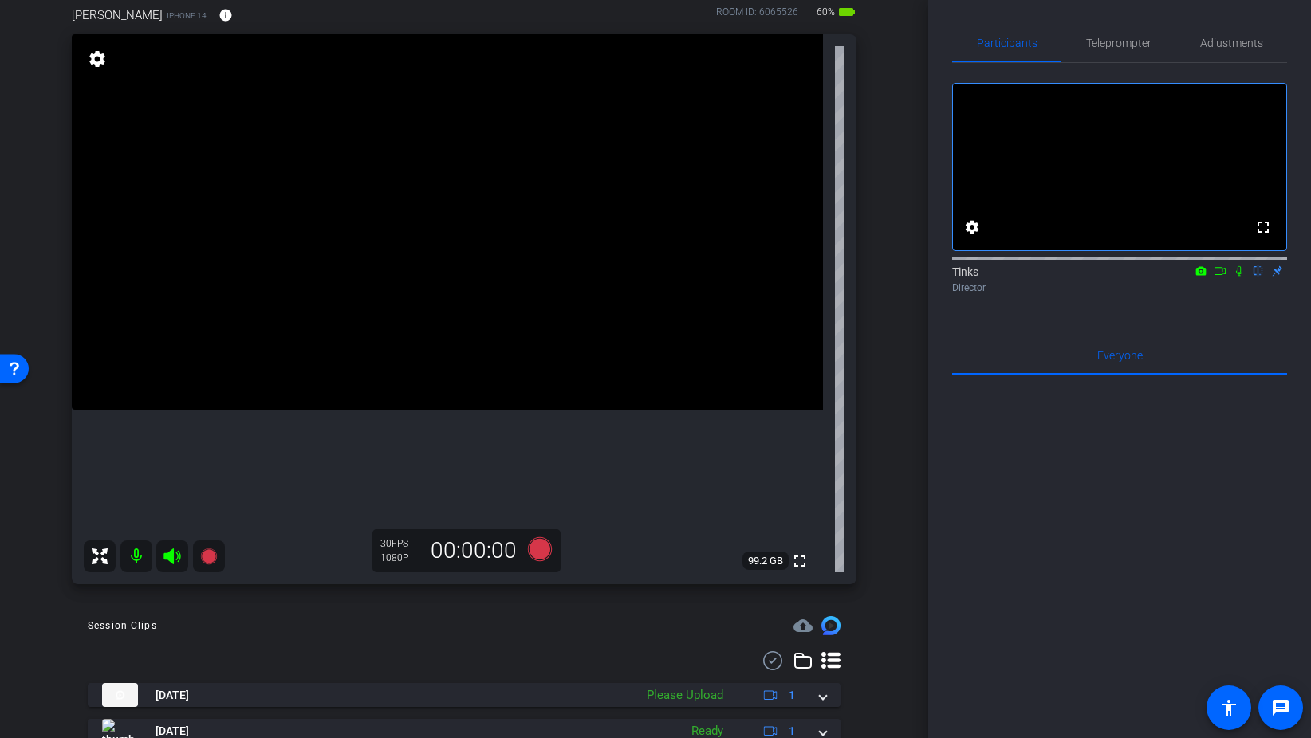
scroll to position [130, 0]
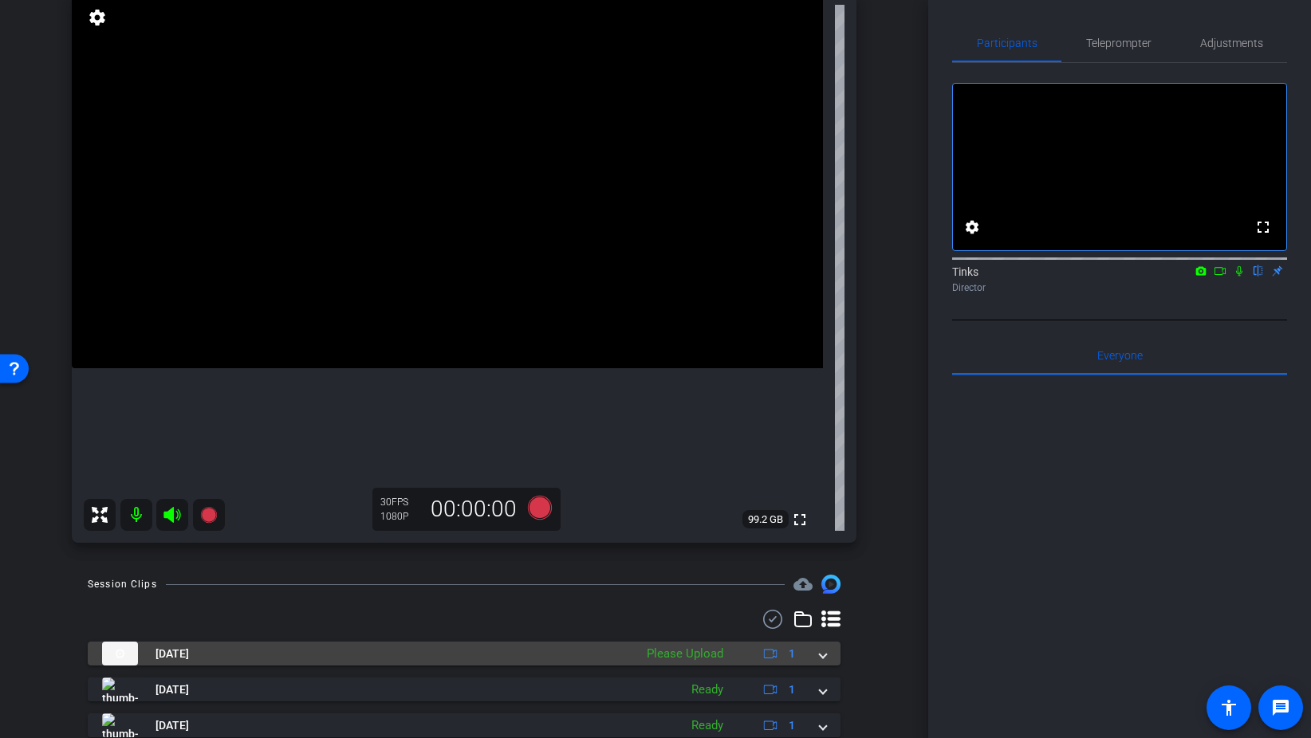
click at [707, 651] on div "Please Upload" at bounding box center [685, 654] width 92 height 18
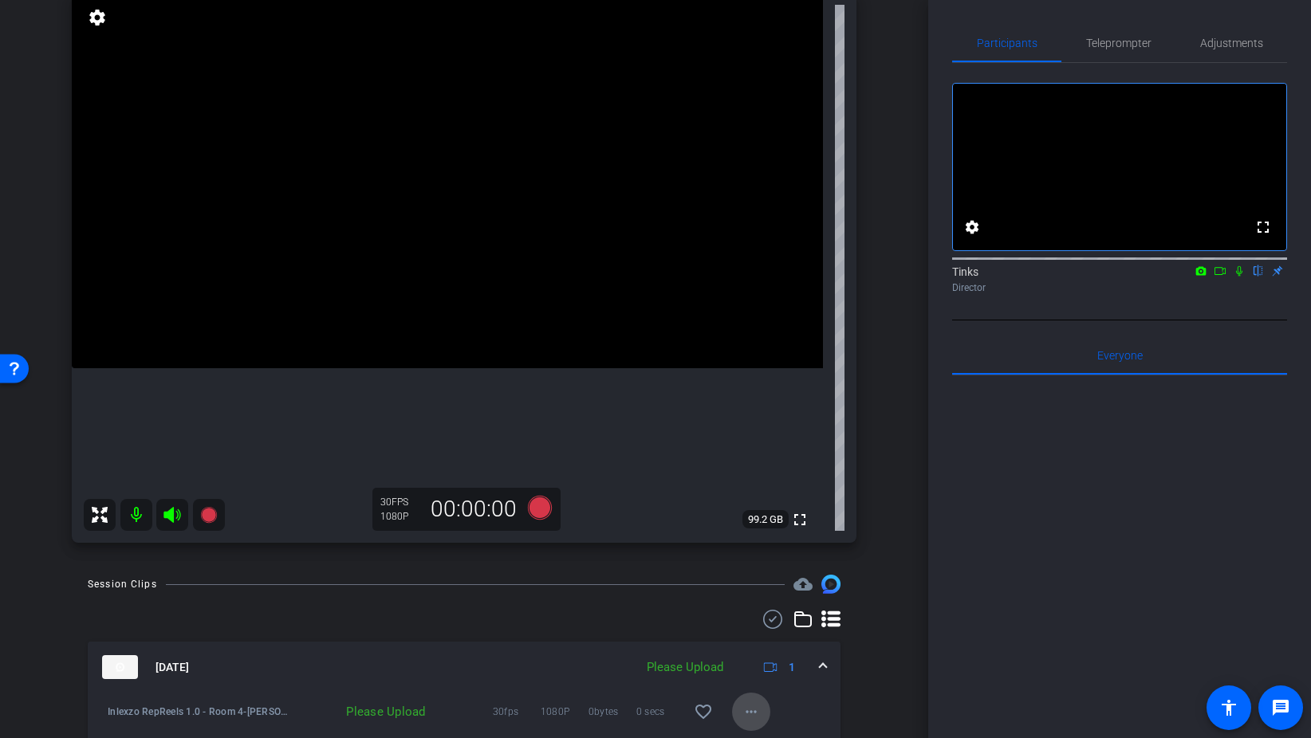
click at [745, 708] on mat-icon "more_horiz" at bounding box center [750, 711] width 19 height 19
click at [774, 637] on span "Upload" at bounding box center [777, 639] width 64 height 19
click at [1241, 277] on icon at bounding box center [1239, 270] width 13 height 11
click at [1119, 44] on span "Teleprompter" at bounding box center [1118, 42] width 65 height 11
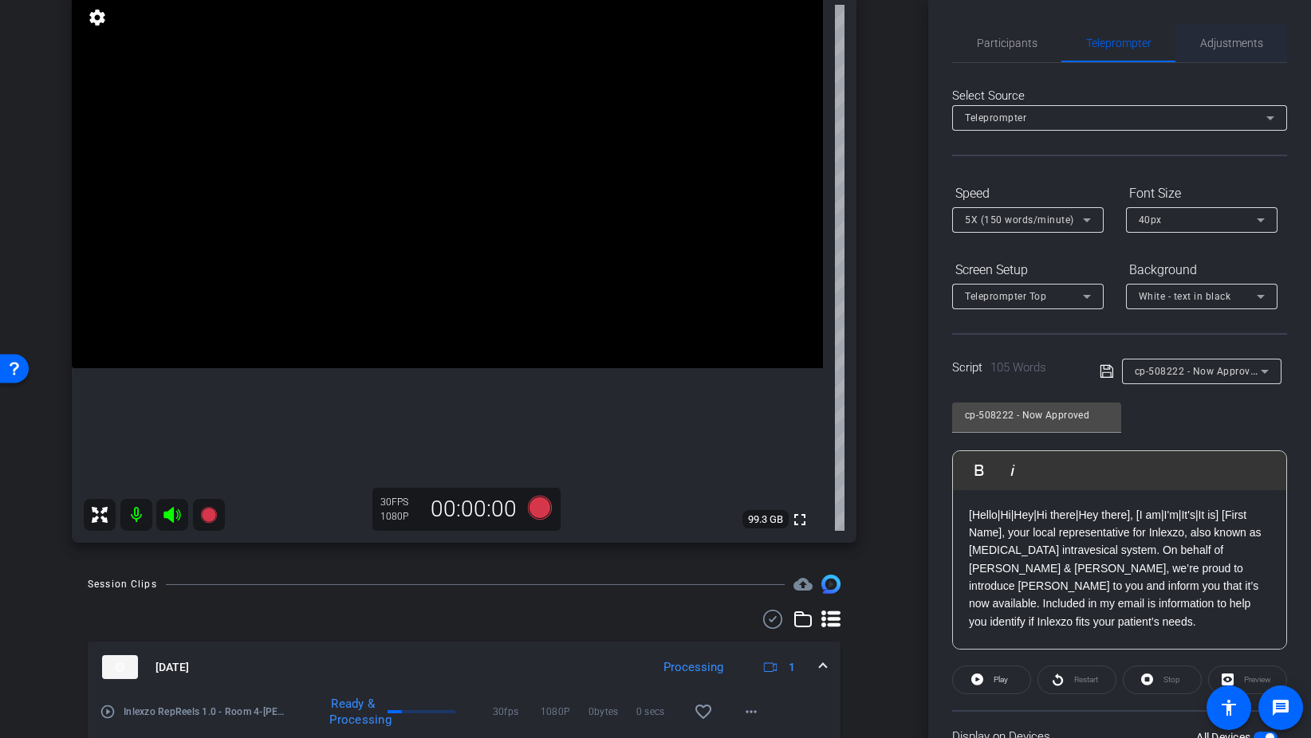
click at [1238, 35] on span "Adjustments" at bounding box center [1231, 43] width 63 height 38
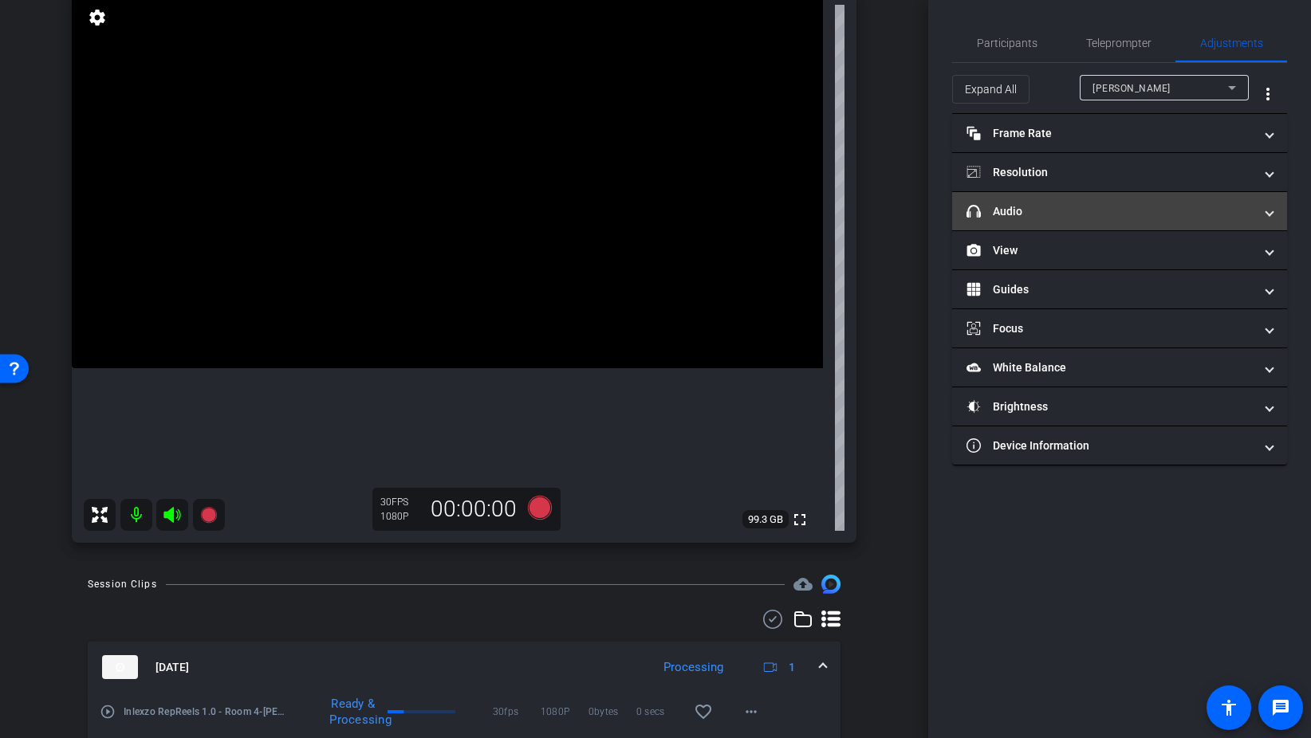
click at [1097, 212] on mat-panel-title "headphone icon Audio" at bounding box center [1109, 211] width 287 height 17
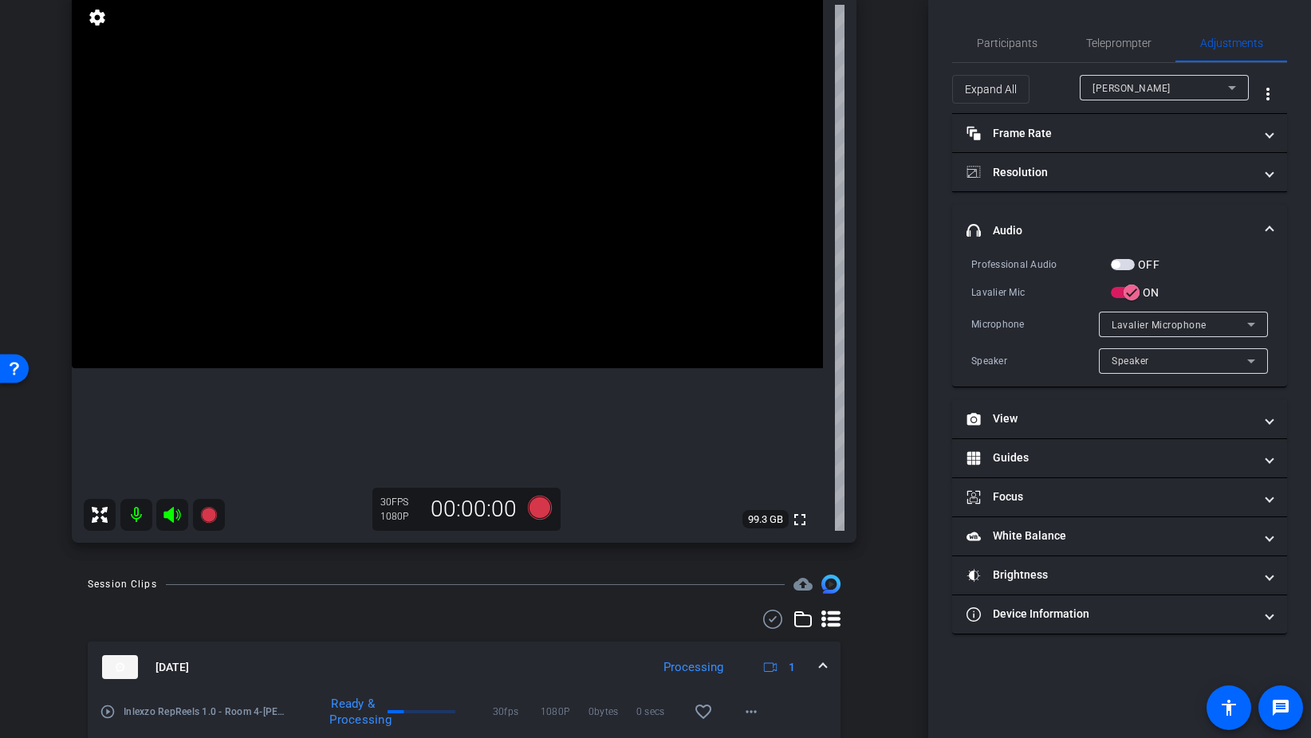
click at [1128, 265] on span "button" at bounding box center [1123, 264] width 24 height 11
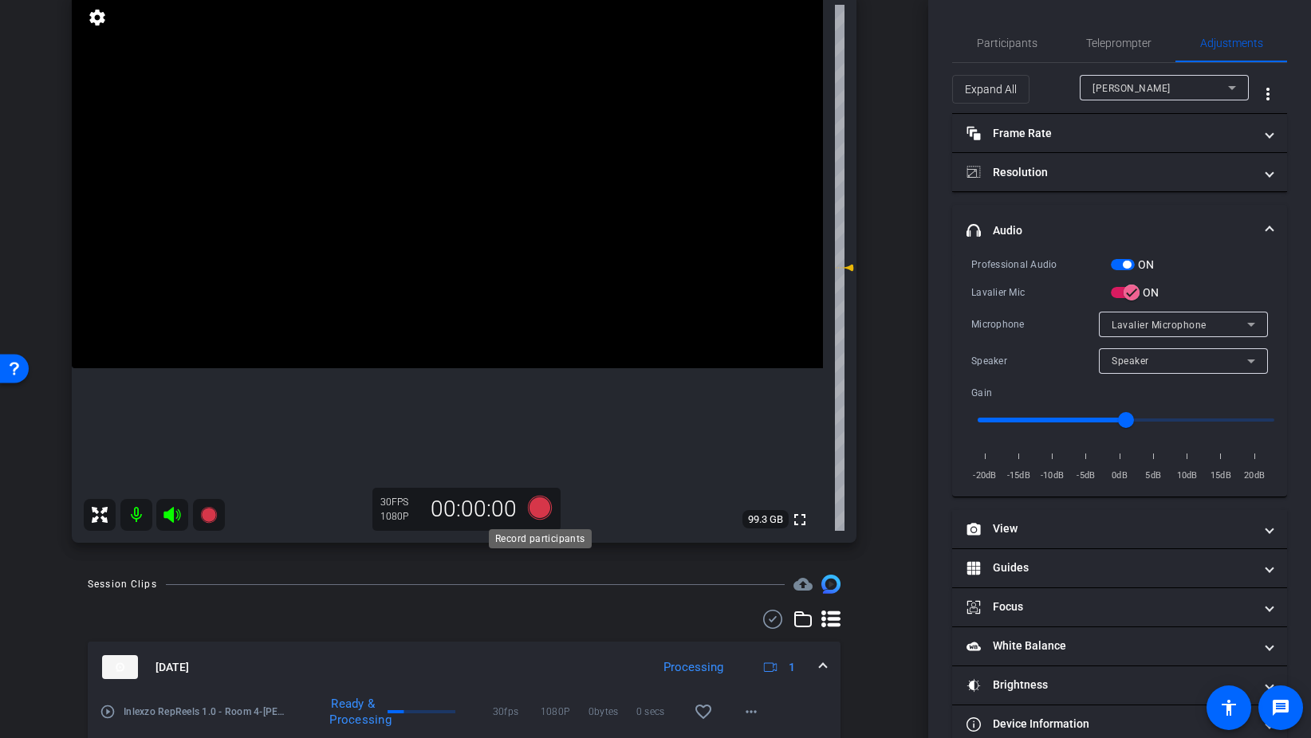
click at [547, 504] on icon at bounding box center [540, 508] width 24 height 24
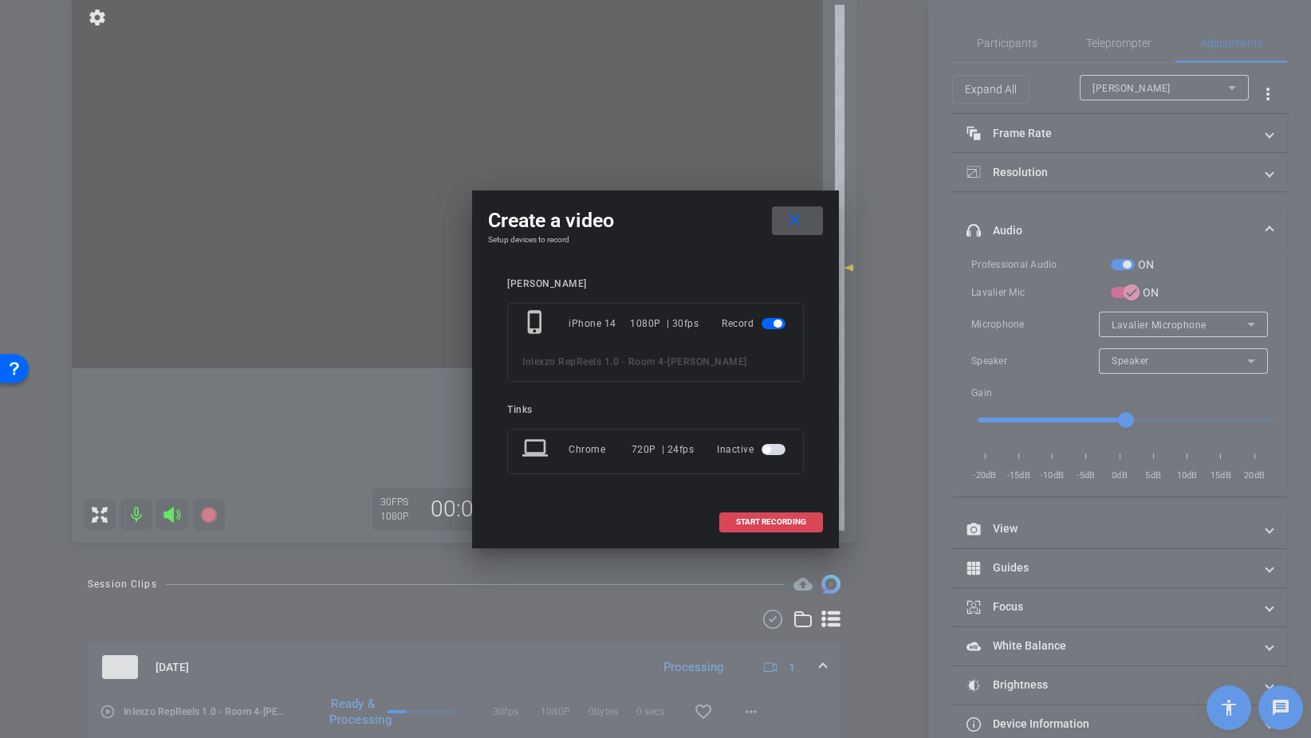
click at [750, 528] on span at bounding box center [771, 522] width 102 height 38
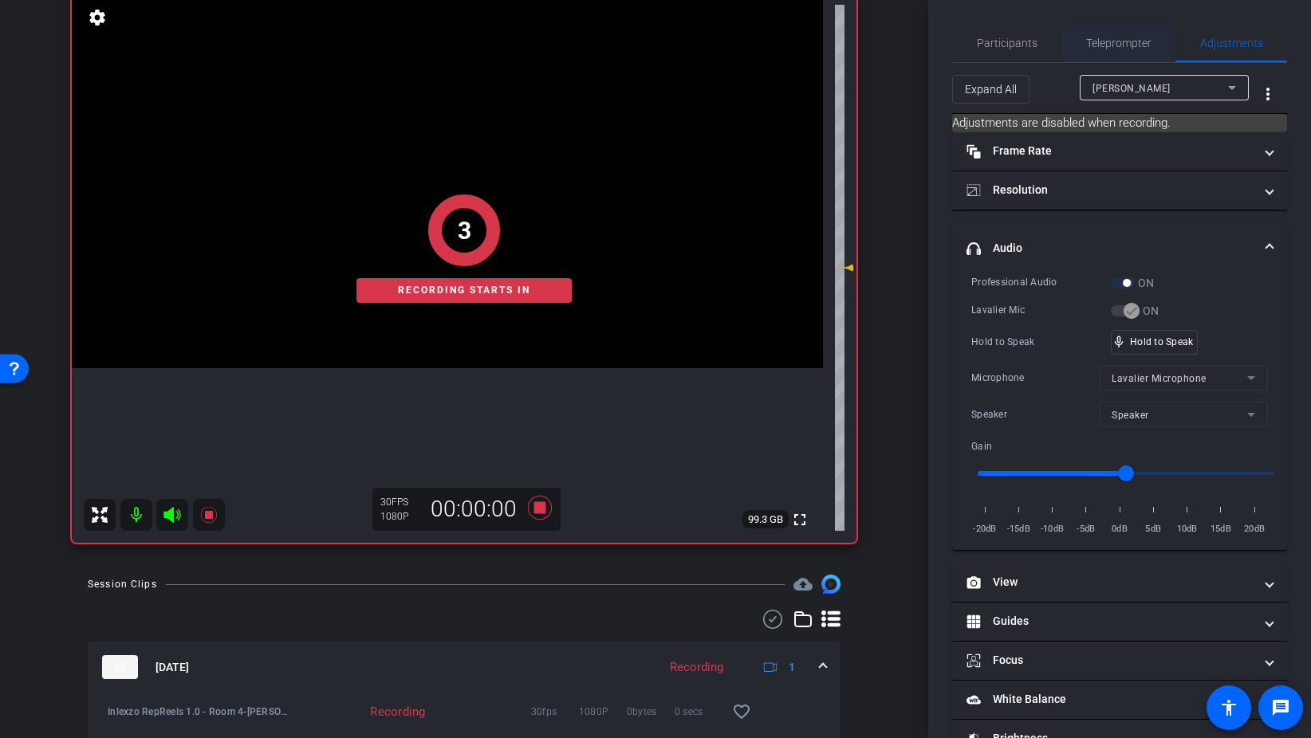
click at [1114, 41] on span "Teleprompter" at bounding box center [1118, 42] width 65 height 11
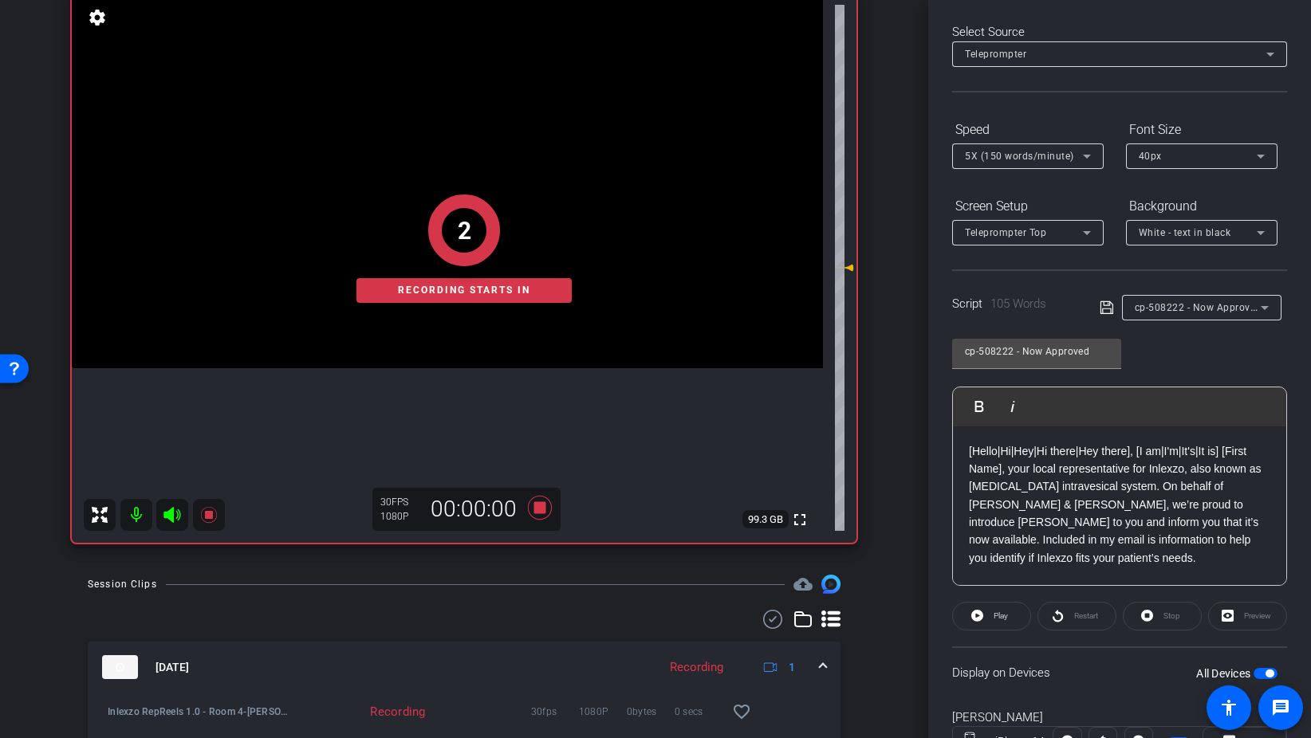
scroll to position [133, 0]
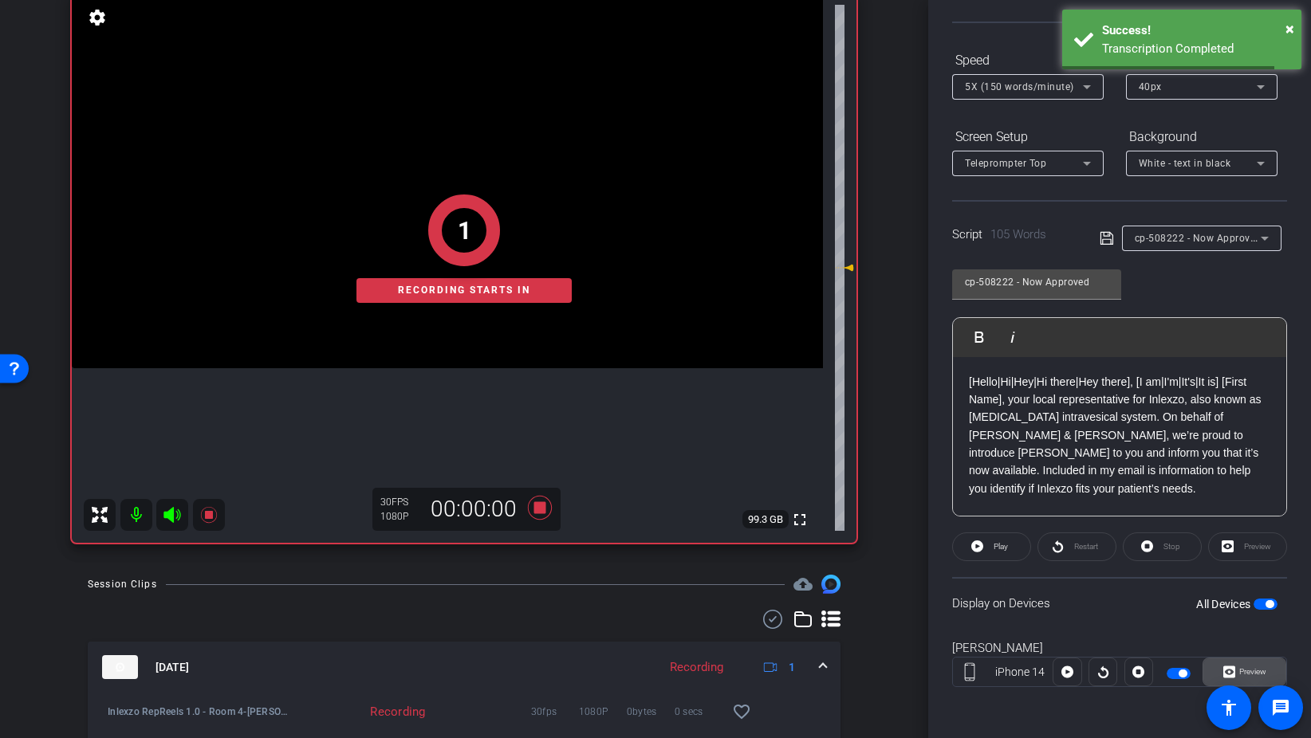
click at [1241, 671] on span "Preview" at bounding box center [1252, 671] width 27 height 9
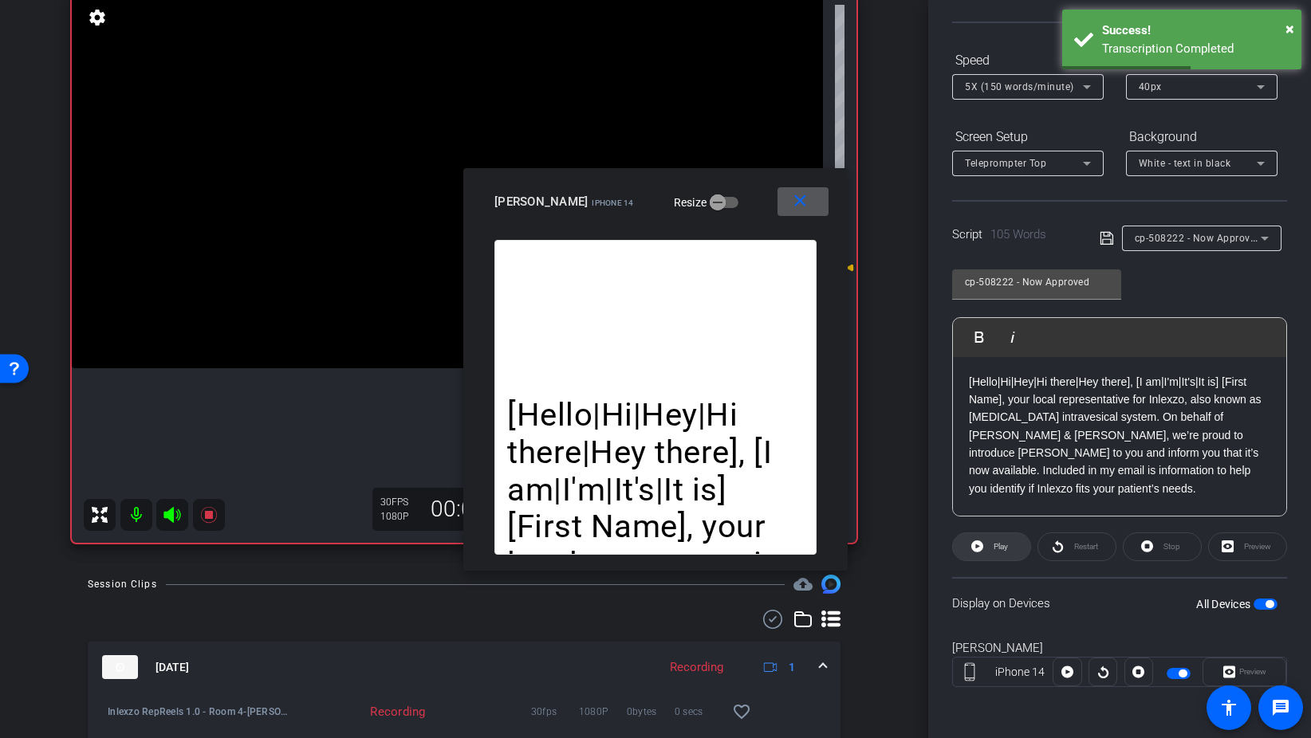
click at [994, 545] on span "Play" at bounding box center [1000, 546] width 14 height 9
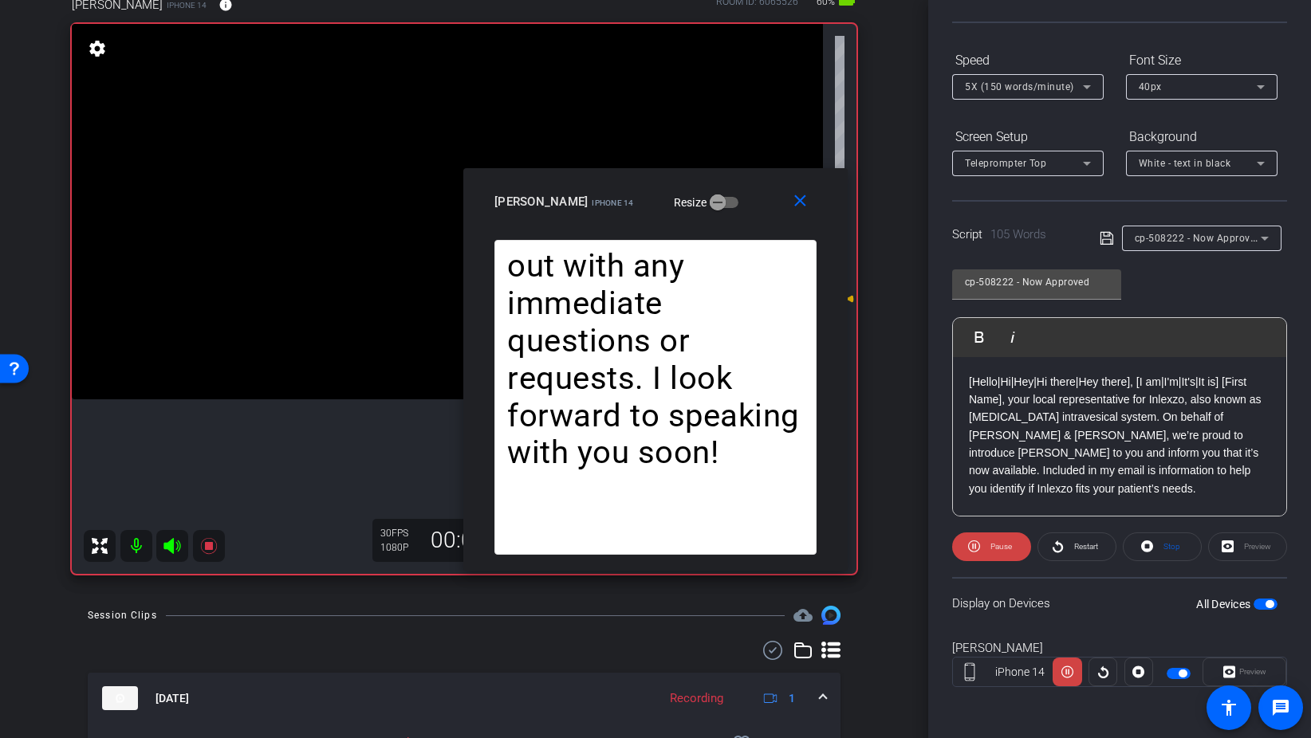
scroll to position [88, 0]
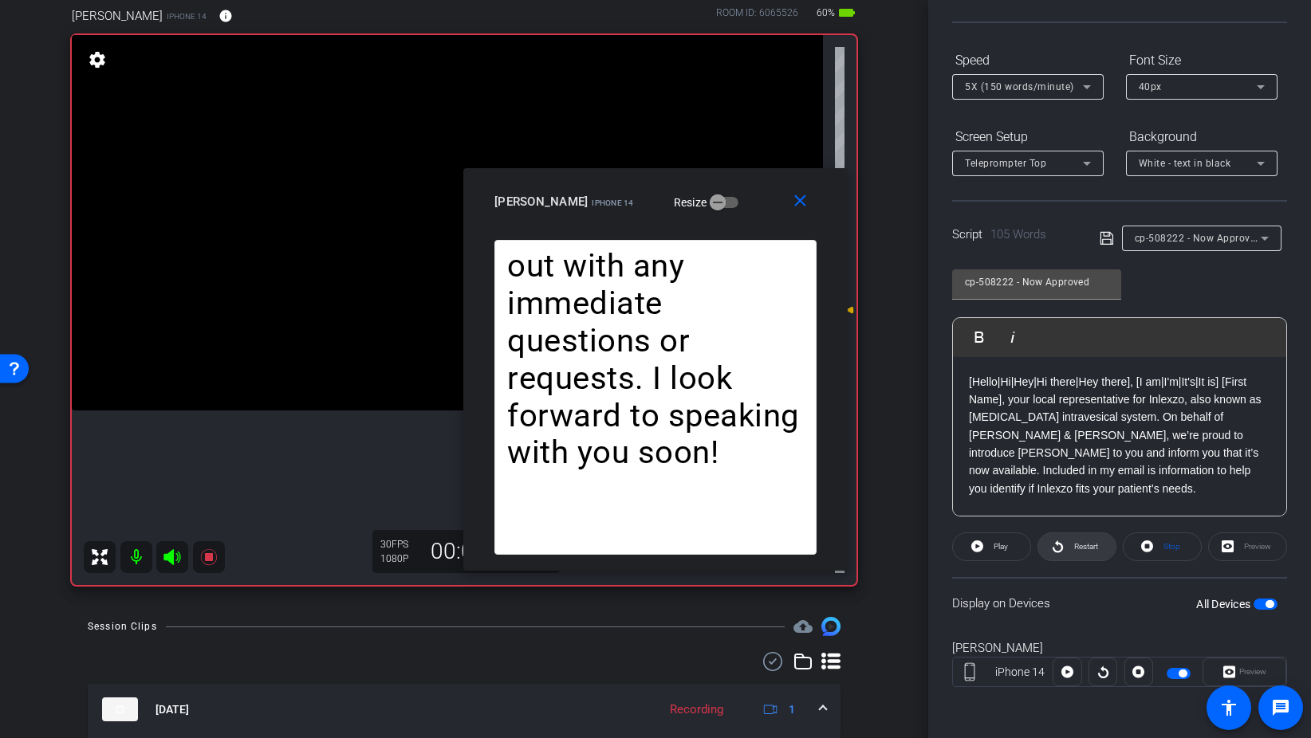
click at [1088, 544] on span "Restart" at bounding box center [1086, 546] width 24 height 9
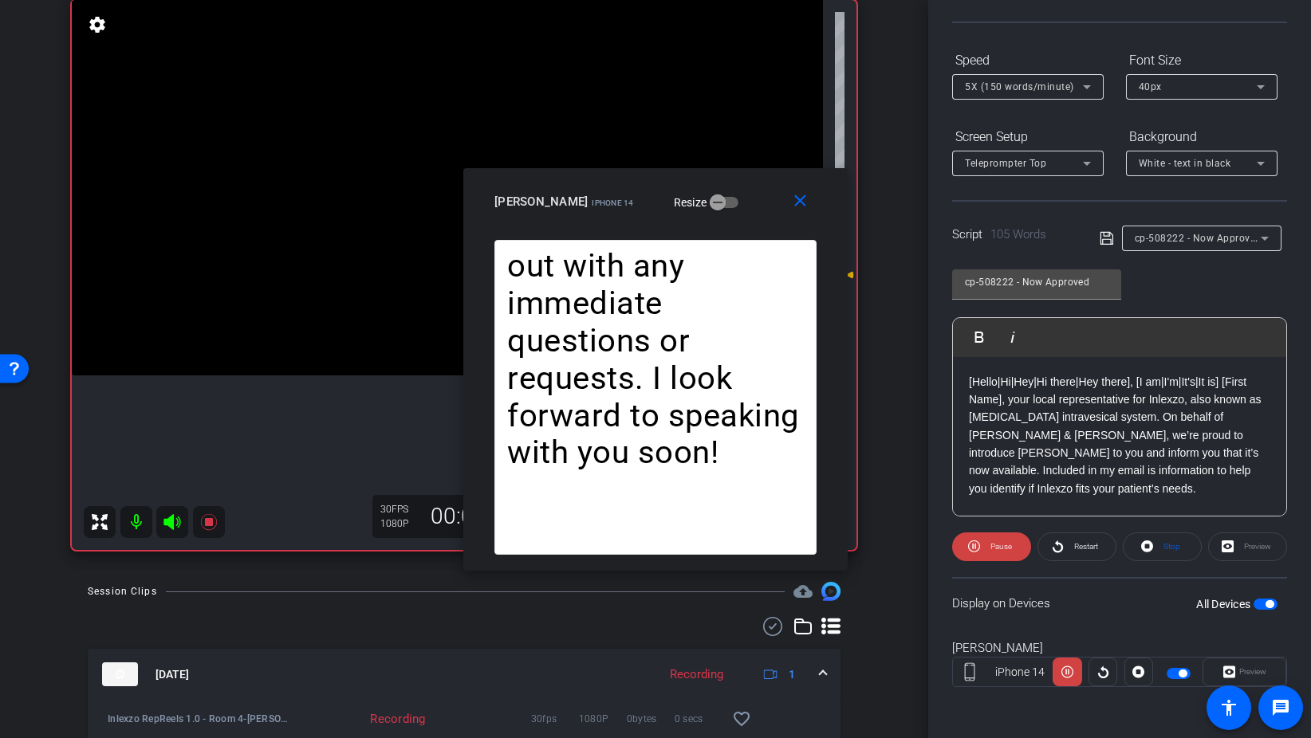
scroll to position [108, 0]
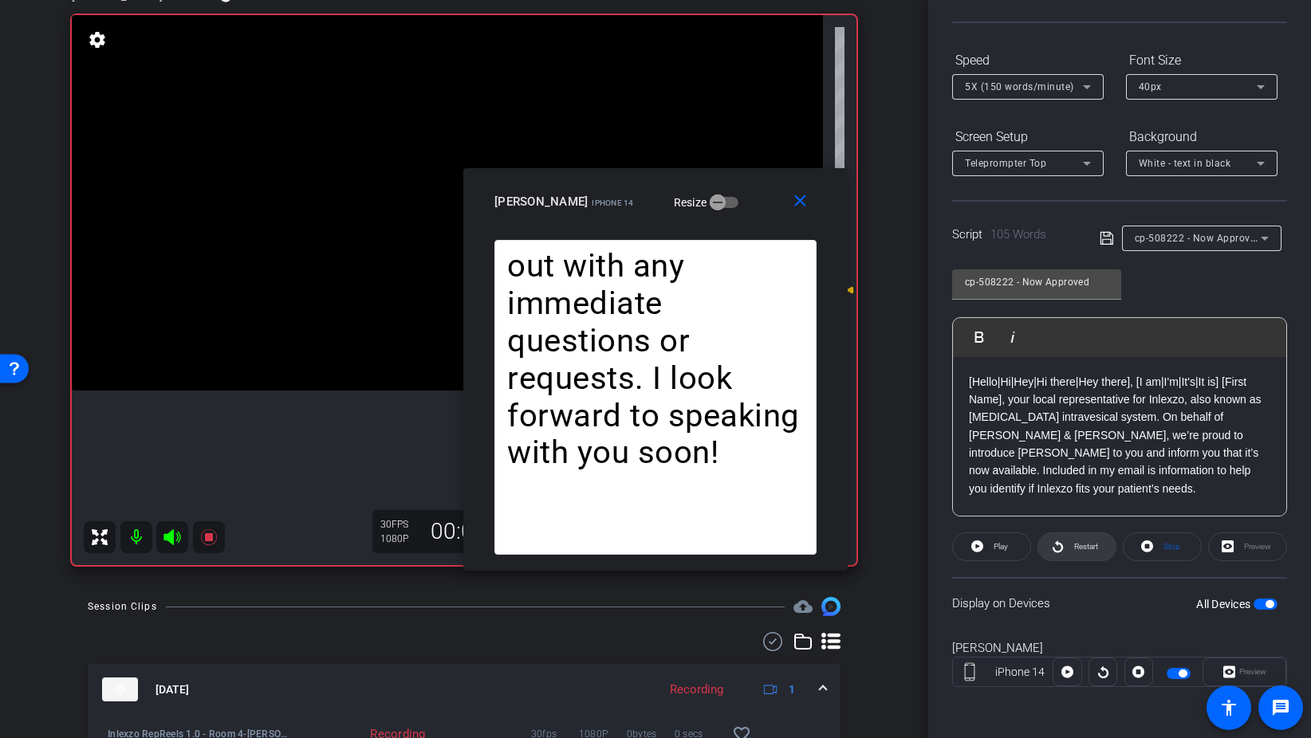
click at [1060, 543] on icon at bounding box center [1058, 547] width 12 height 20
click at [812, 205] on span at bounding box center [802, 202] width 51 height 38
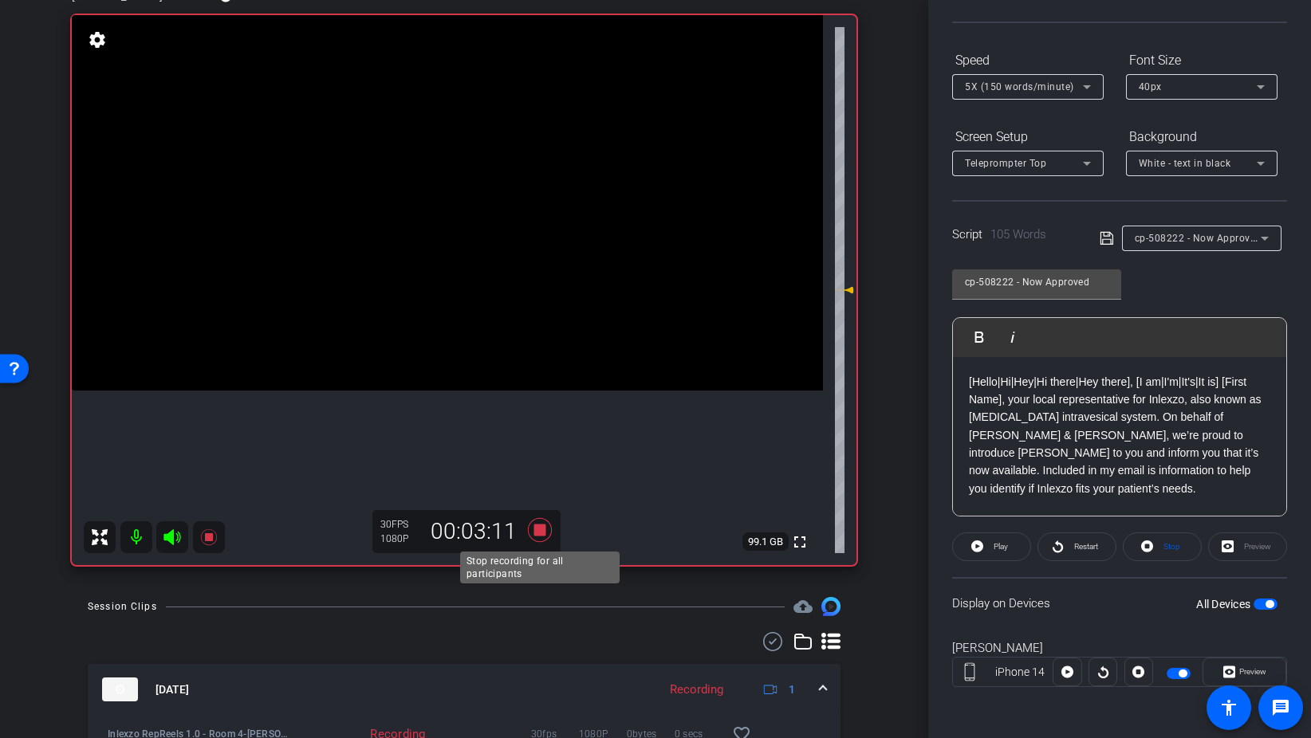
click at [541, 525] on icon at bounding box center [540, 530] width 24 height 24
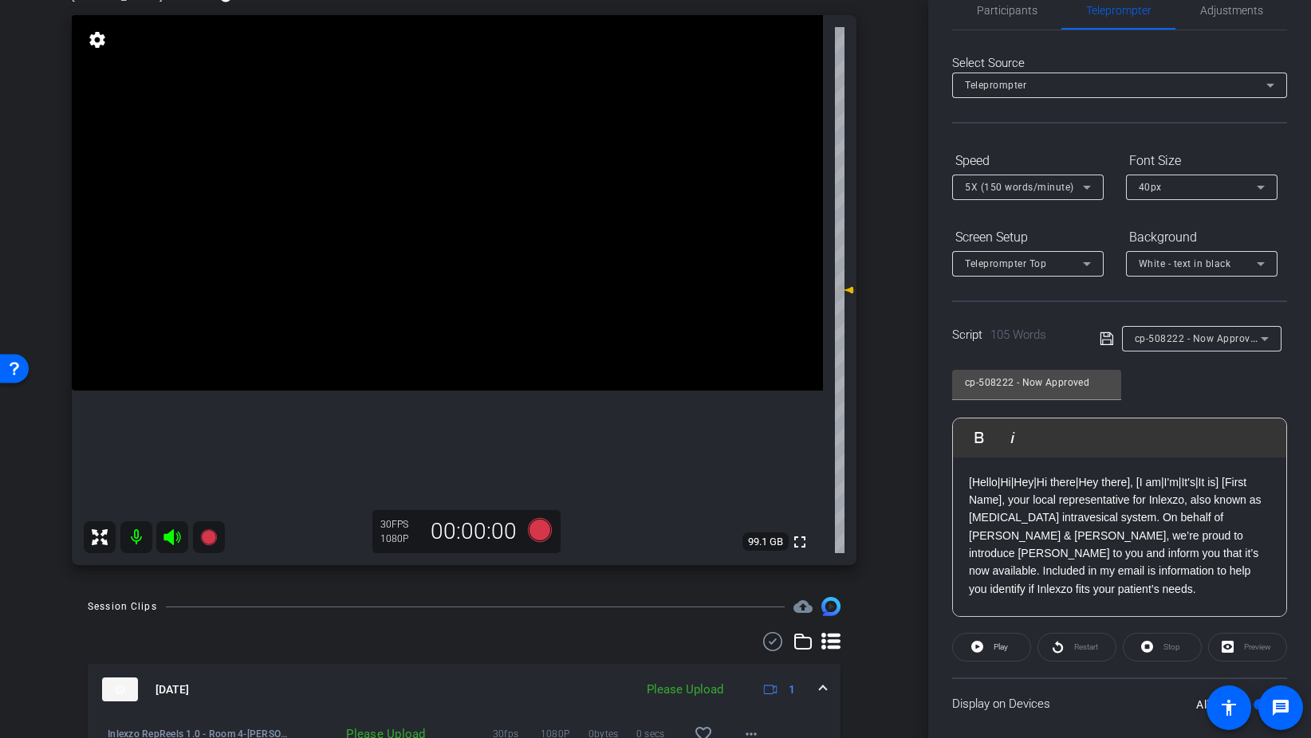
scroll to position [0, 0]
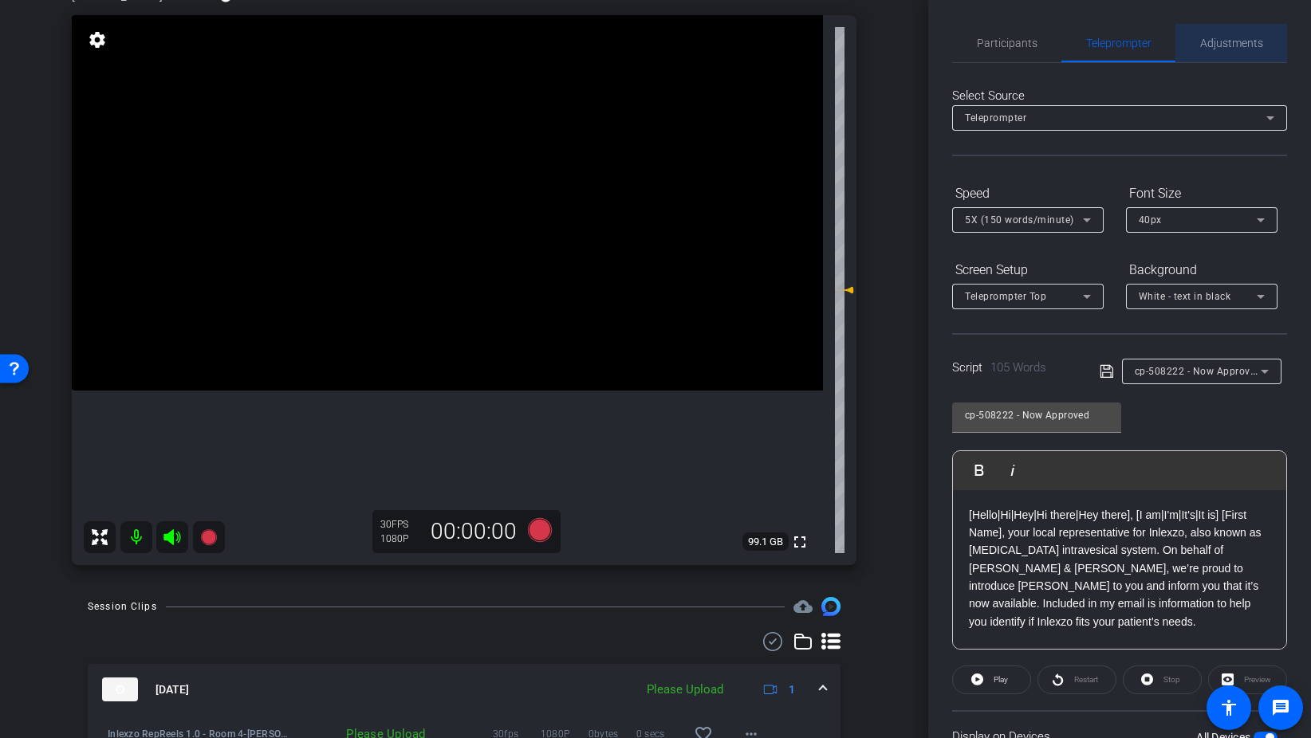
click at [1216, 52] on span "Adjustments" at bounding box center [1231, 43] width 63 height 38
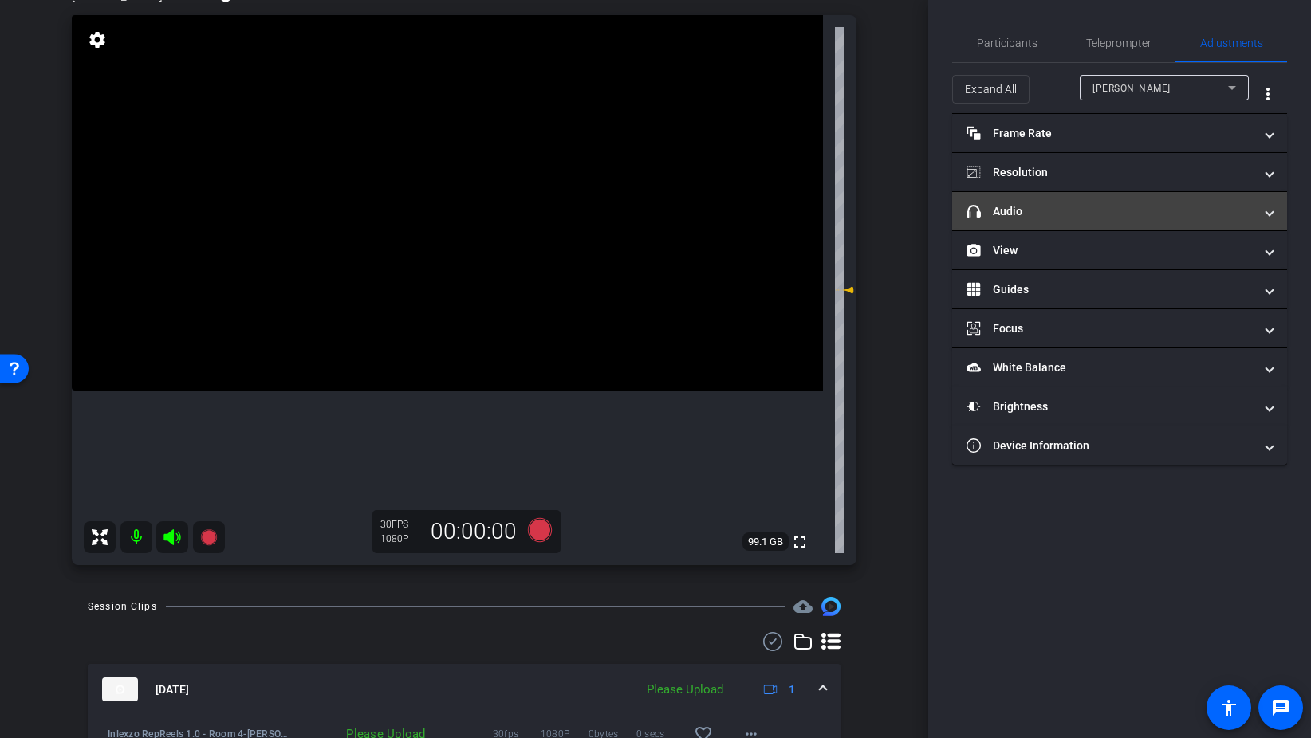
click at [1021, 215] on mat-panel-title "headphone icon Audio" at bounding box center [1109, 211] width 287 height 17
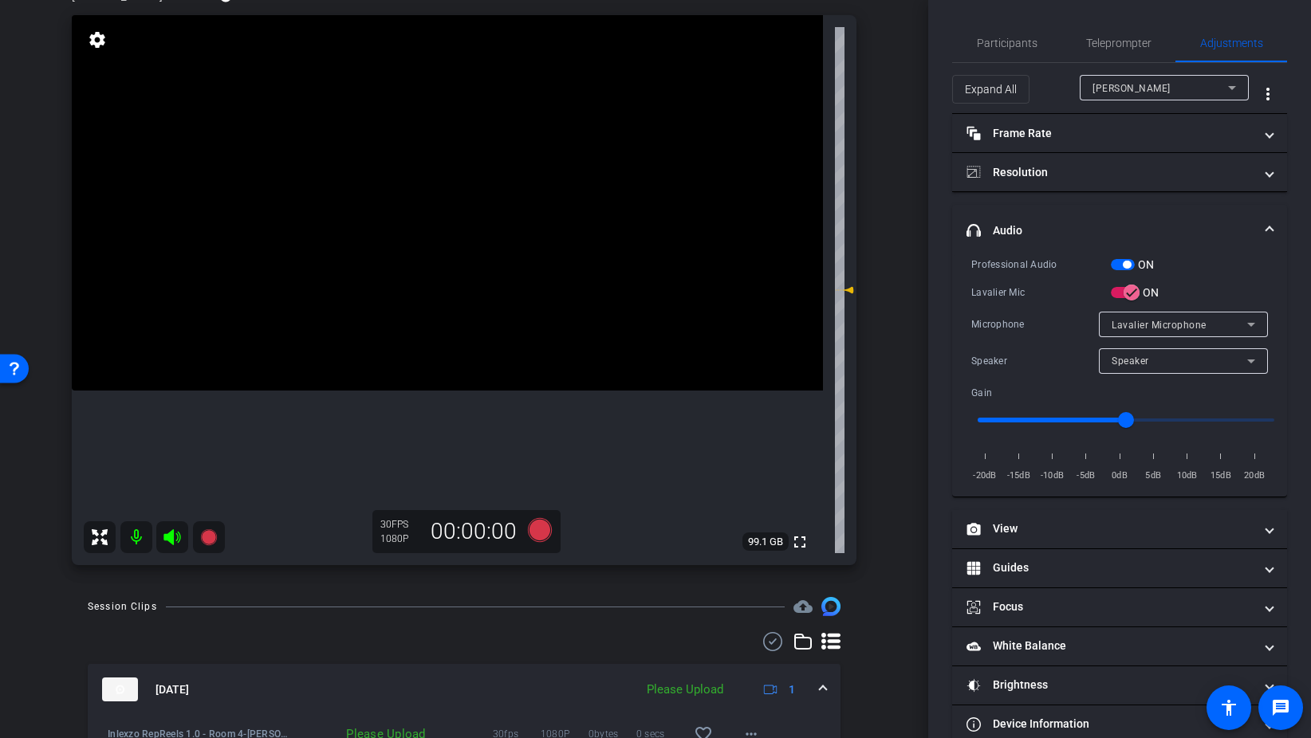
click at [1118, 262] on span "button" at bounding box center [1123, 264] width 24 height 11
click at [992, 41] on span "Participants" at bounding box center [1007, 42] width 61 height 11
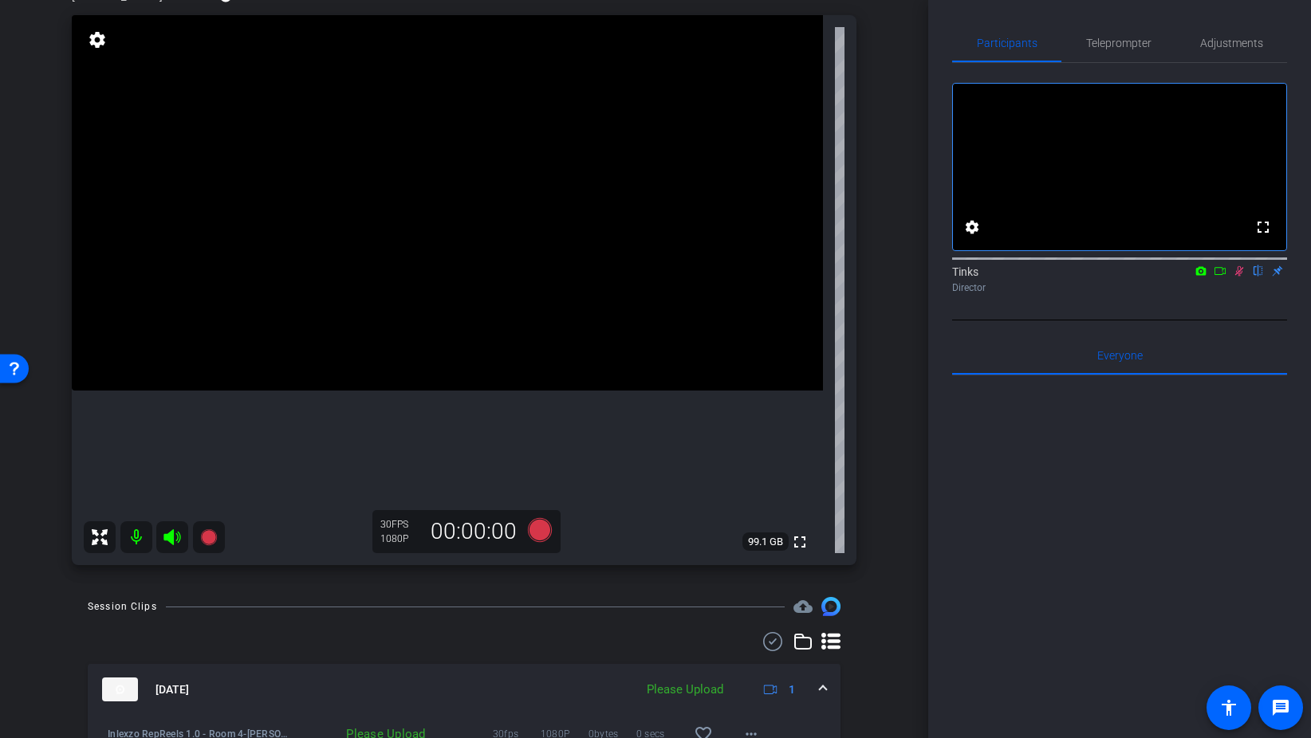
click at [1236, 277] on icon at bounding box center [1239, 270] width 13 height 11
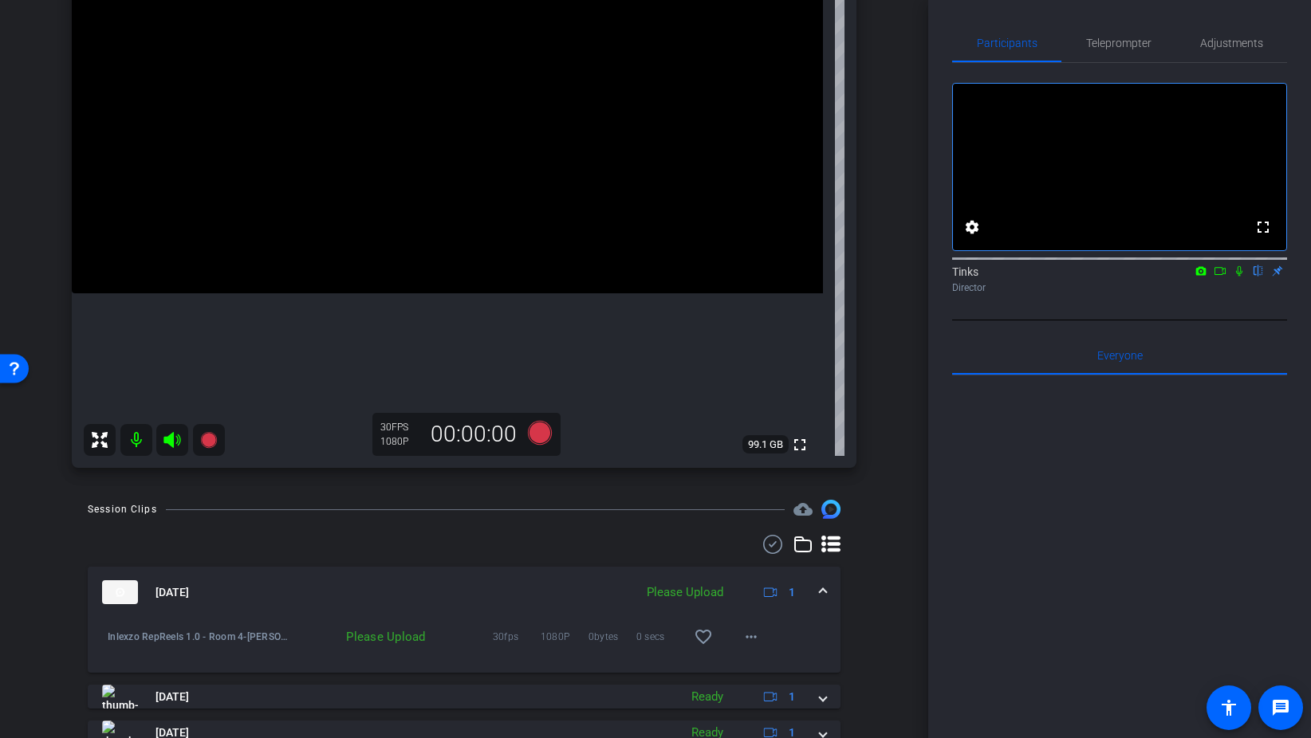
scroll to position [222, 0]
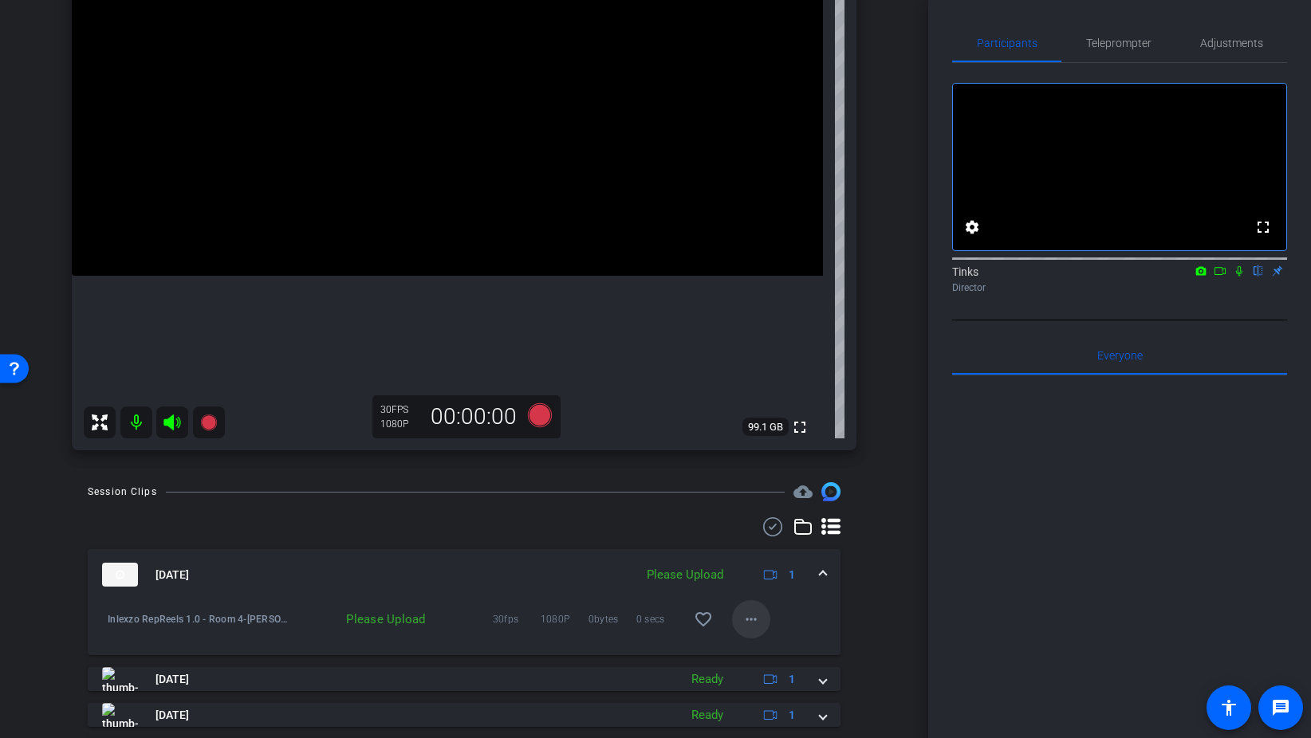
click at [753, 621] on mat-icon "more_horiz" at bounding box center [750, 619] width 19 height 19
click at [753, 654] on span "Upload" at bounding box center [777, 652] width 64 height 19
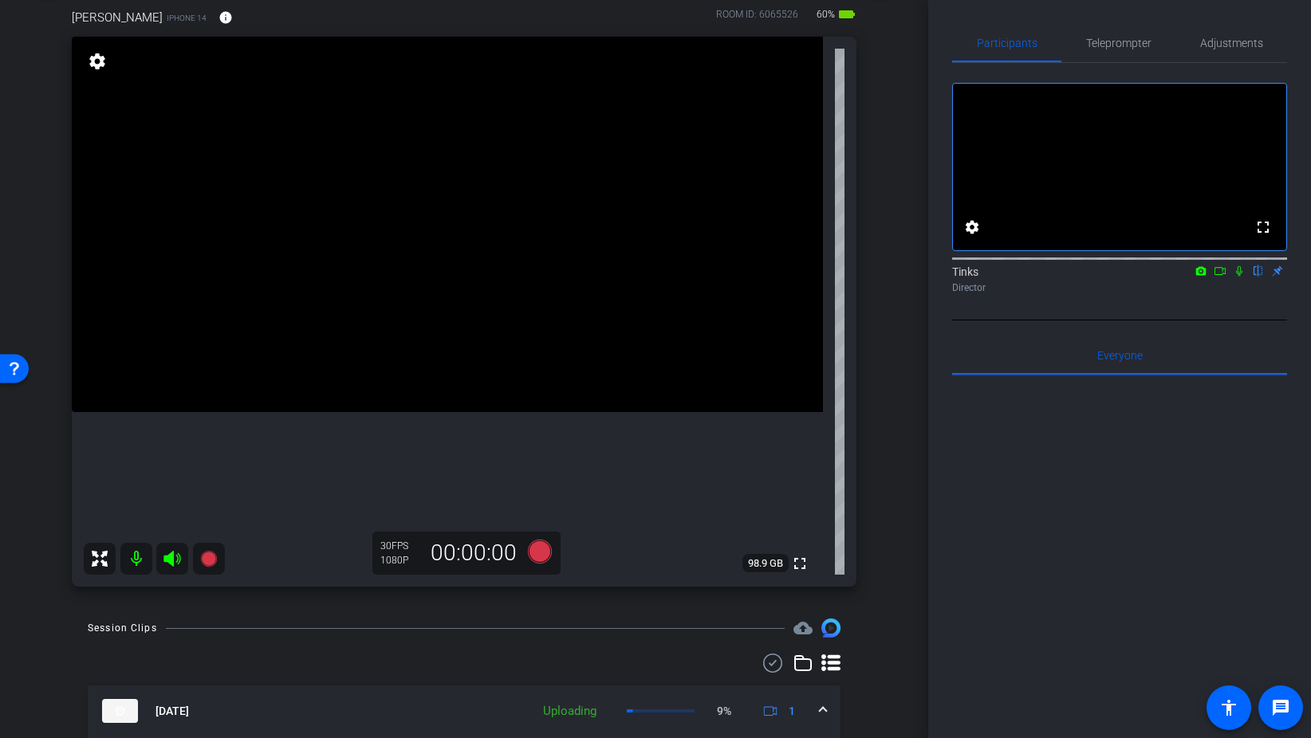
scroll to position [84, 0]
click at [1116, 49] on span "Teleprompter" at bounding box center [1118, 42] width 65 height 11
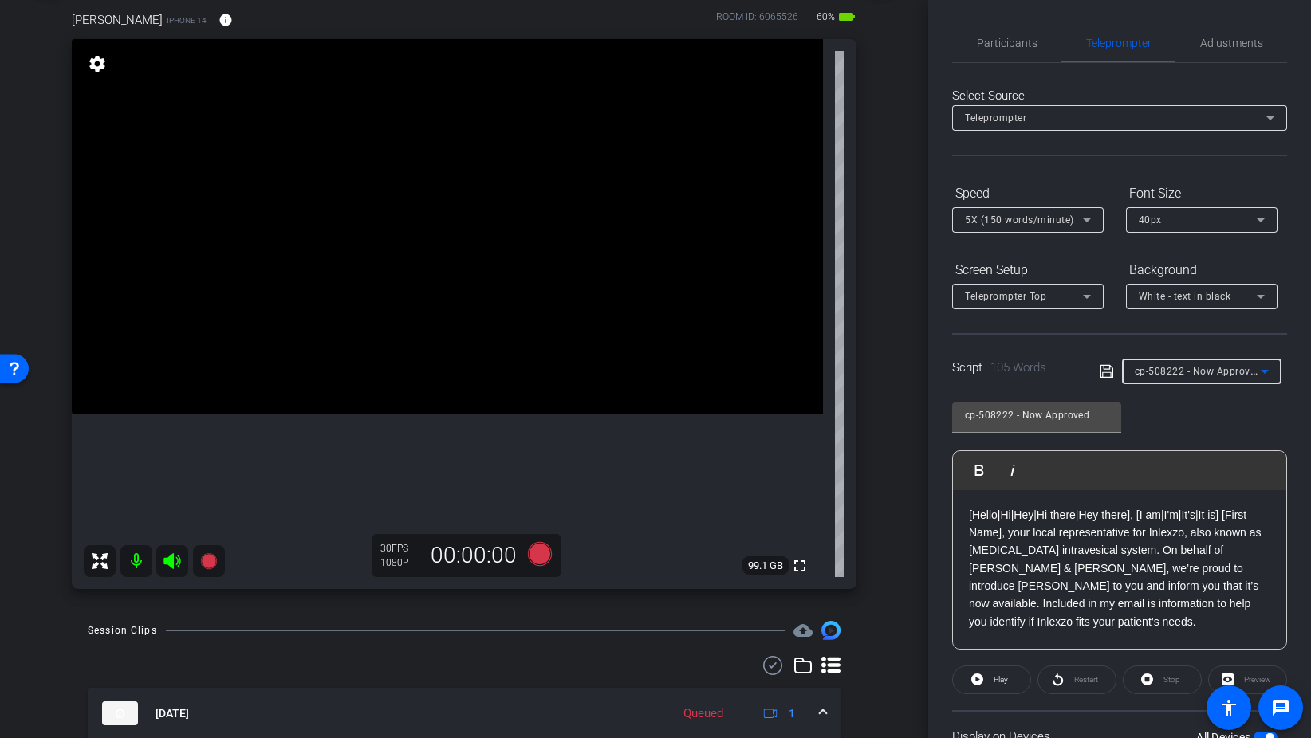
click at [1201, 375] on span "cp-508222 - Now Approved" at bounding box center [1198, 370] width 127 height 13
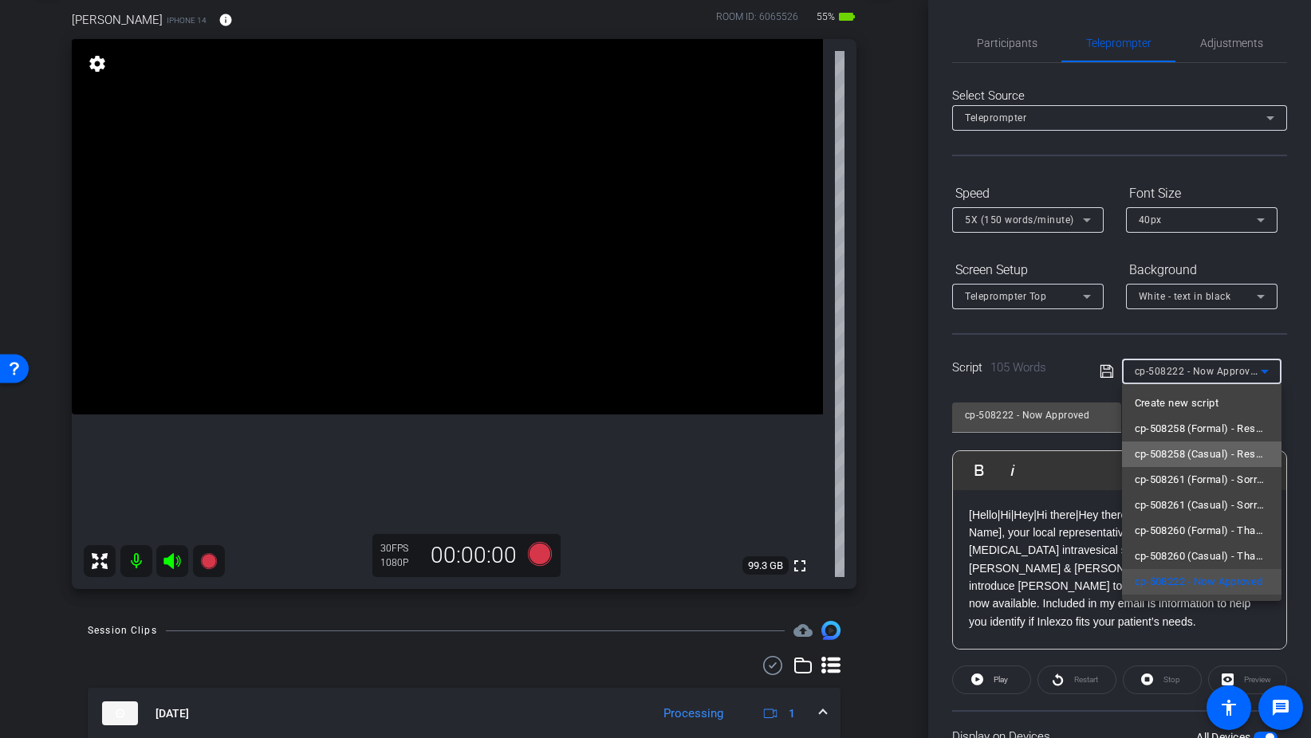
click at [1229, 453] on span "cp-508258 (Casual) - Resources to Share" at bounding box center [1202, 454] width 134 height 19
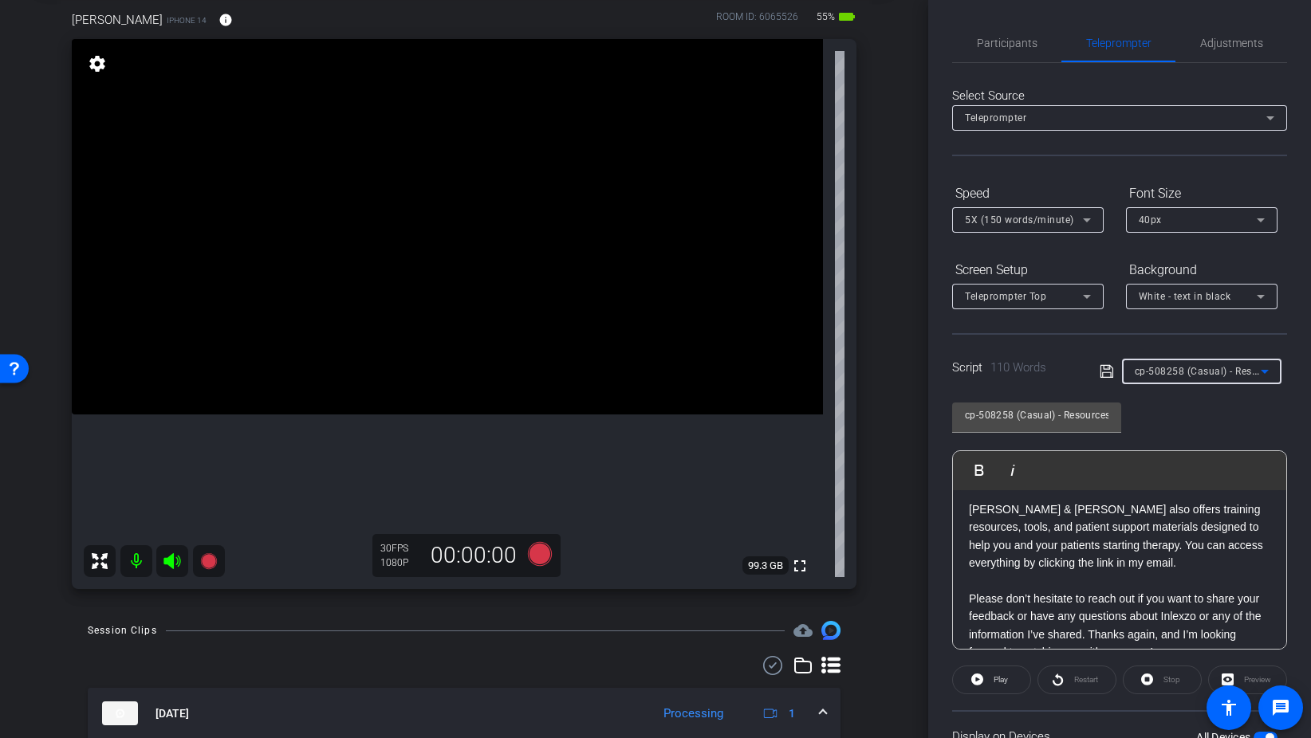
scroll to position [128, 0]
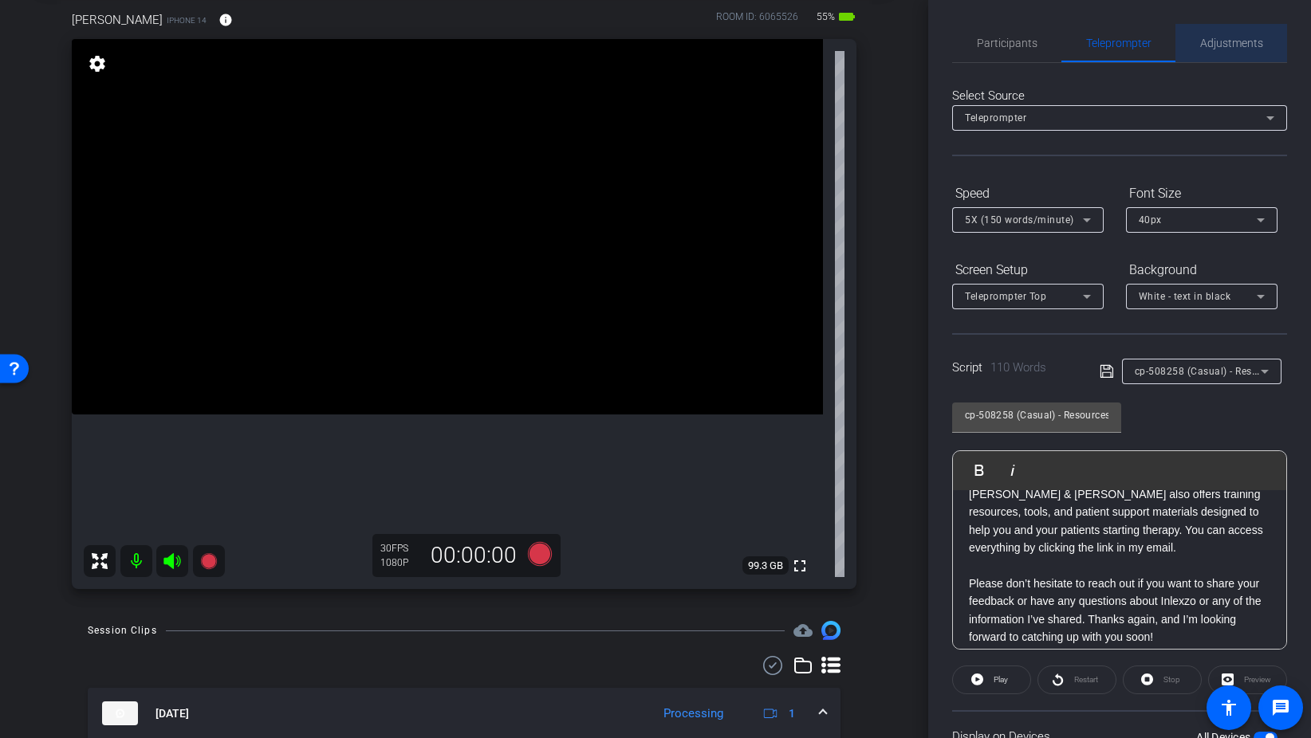
click at [1219, 41] on span "Adjustments" at bounding box center [1231, 42] width 63 height 11
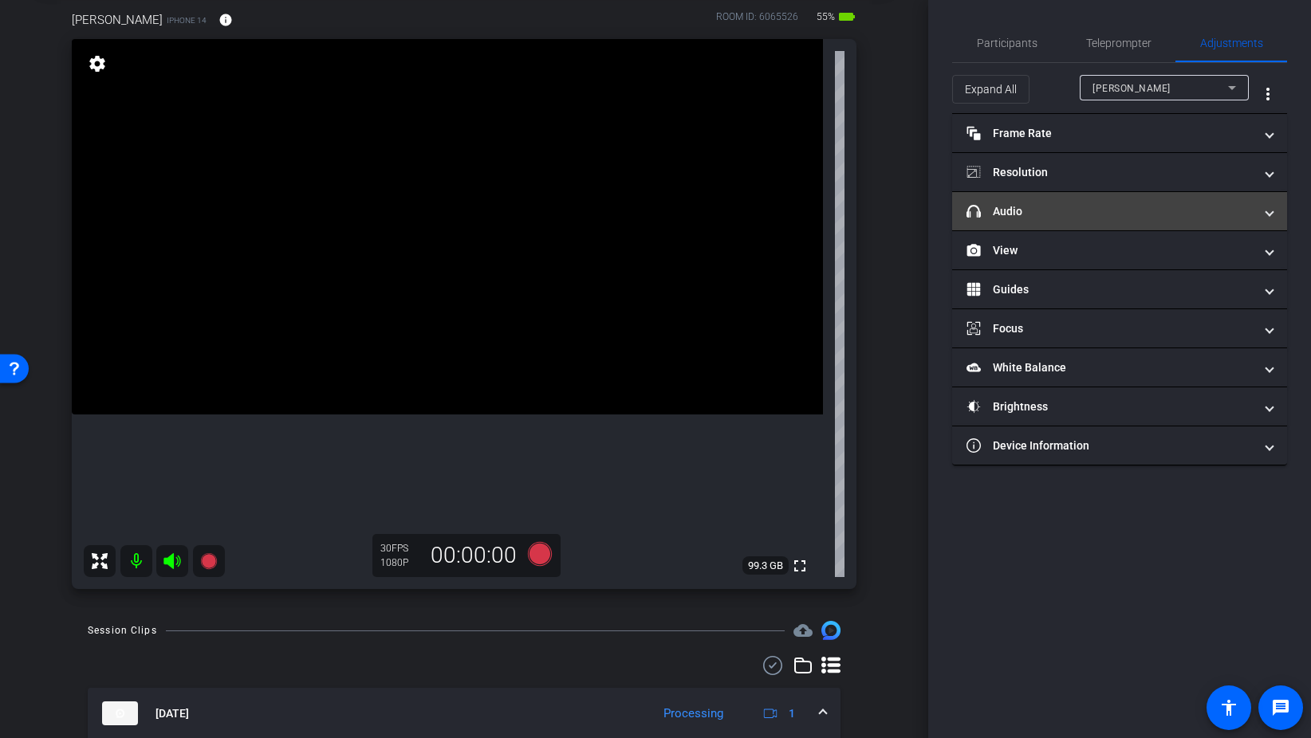
click at [1051, 214] on mat-panel-title "headphone icon Audio" at bounding box center [1109, 211] width 287 height 17
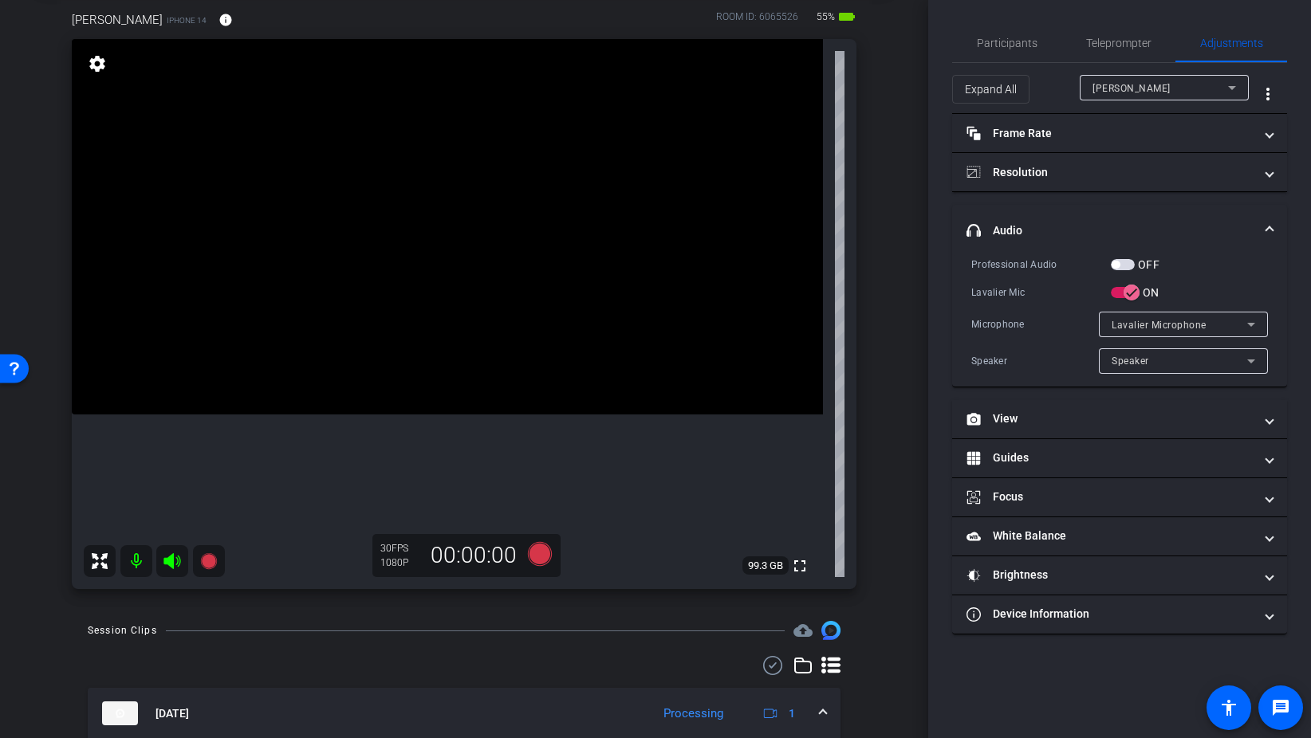
click at [1133, 267] on span "button" at bounding box center [1123, 264] width 24 height 11
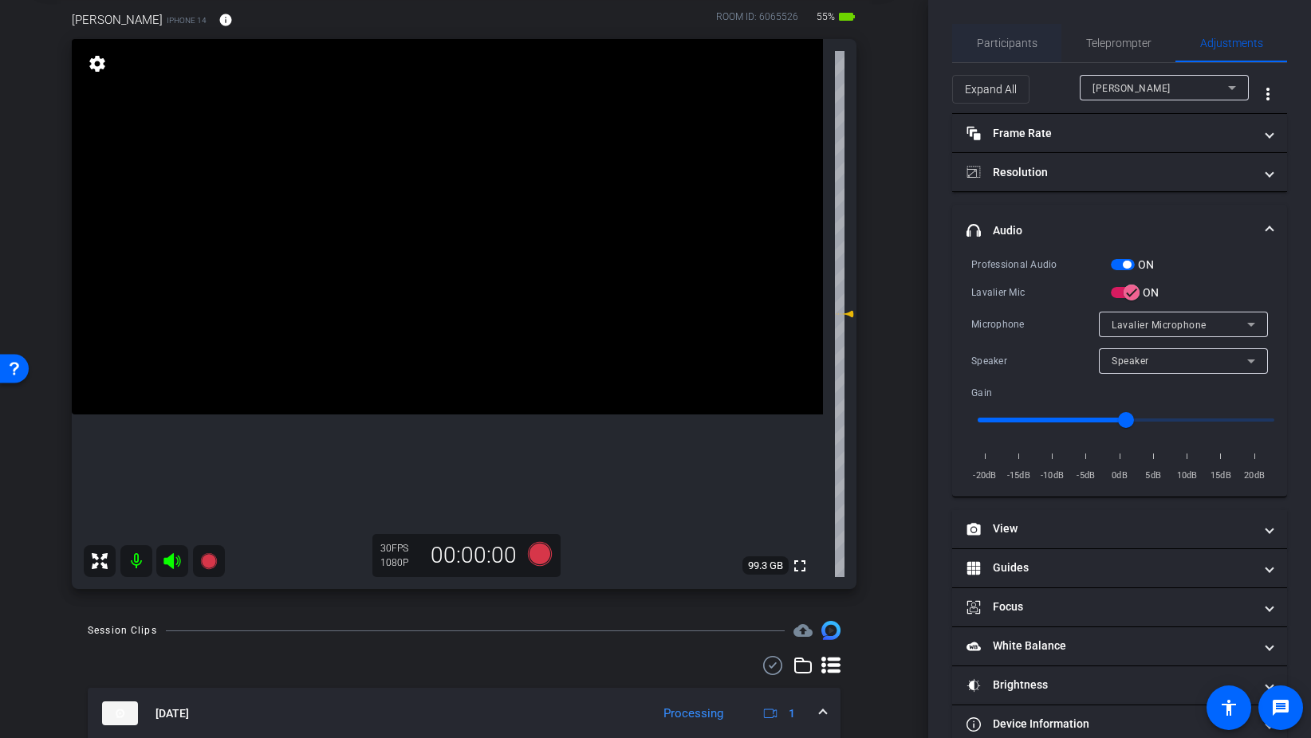
click at [1021, 49] on span "Participants" at bounding box center [1007, 43] width 61 height 38
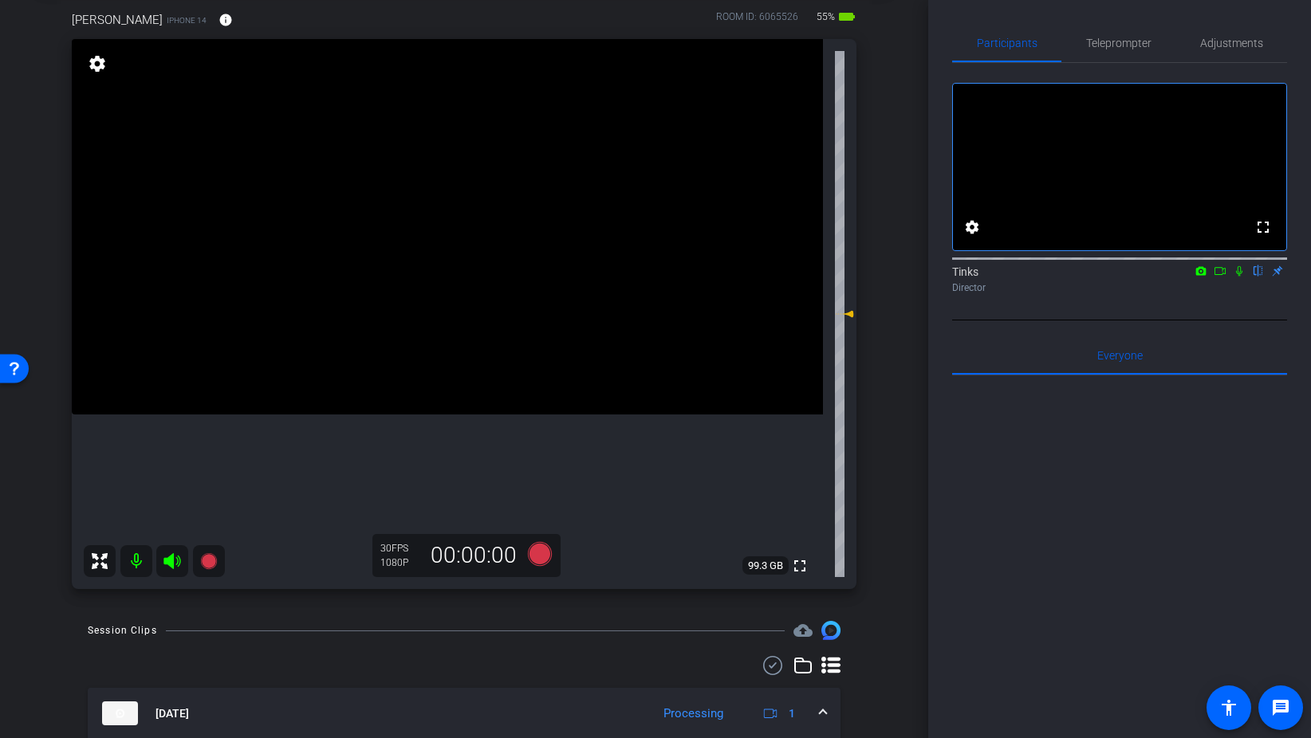
click at [1238, 277] on icon at bounding box center [1239, 270] width 13 height 11
click at [532, 557] on icon at bounding box center [540, 554] width 24 height 24
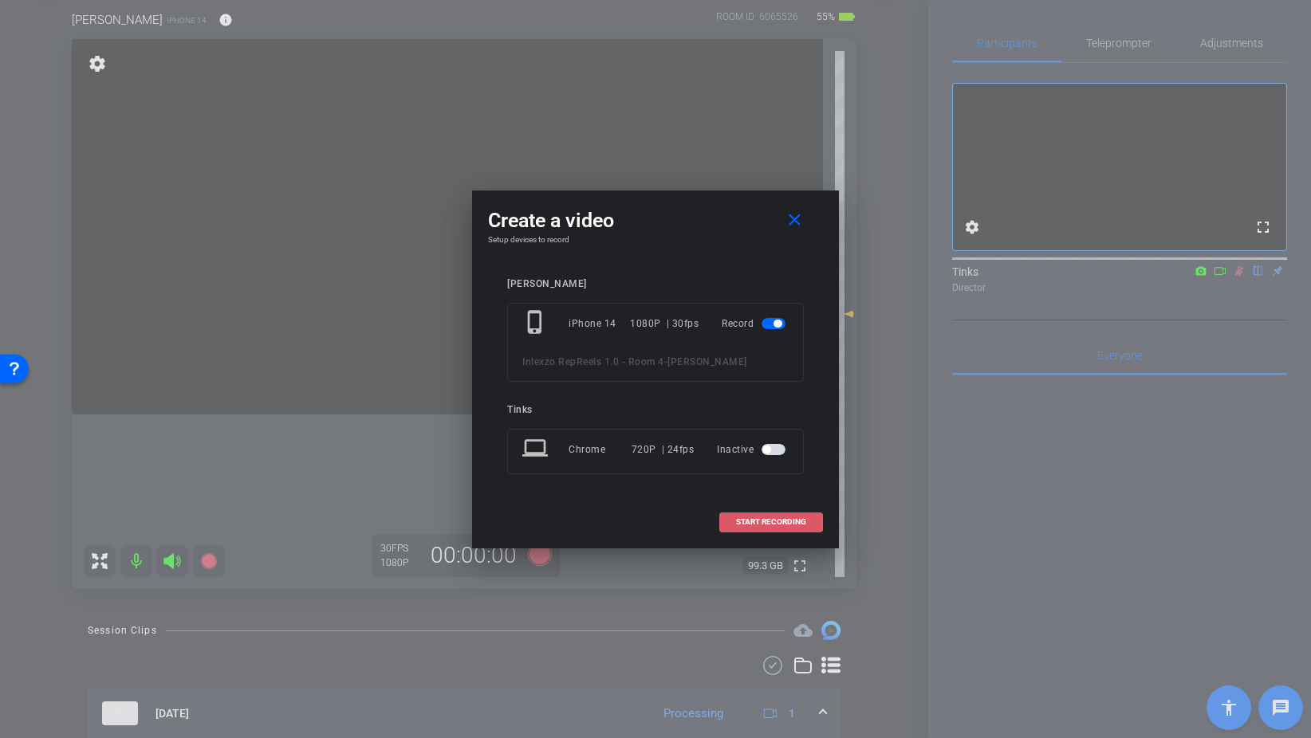
click at [773, 529] on span at bounding box center [771, 522] width 102 height 38
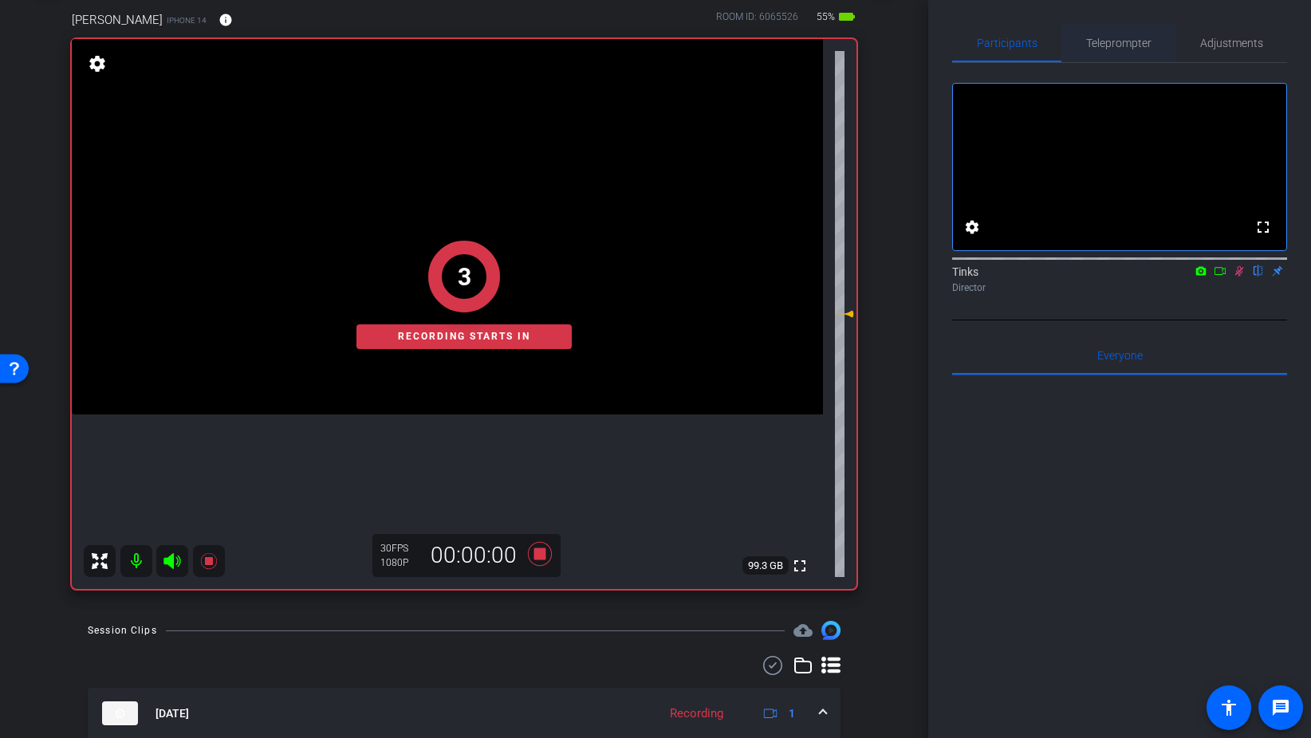
click at [1138, 41] on span "Teleprompter" at bounding box center [1118, 42] width 65 height 11
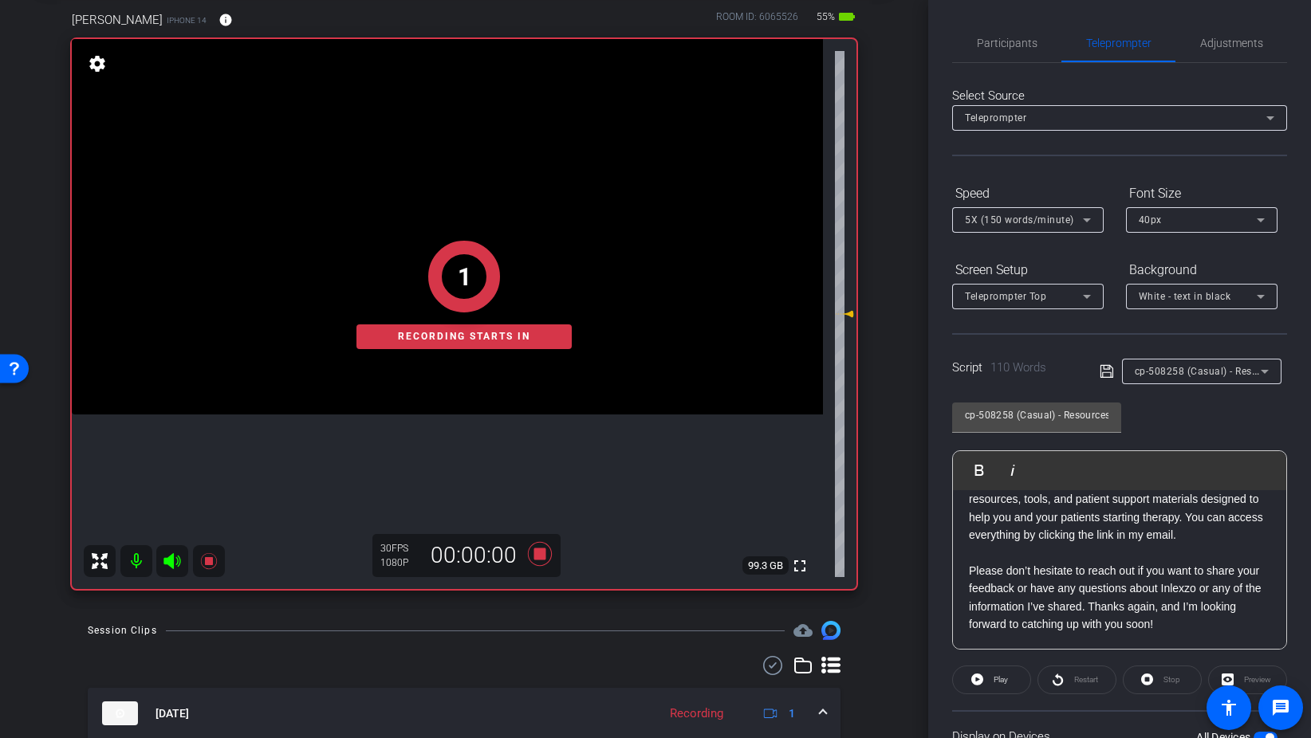
scroll to position [133, 0]
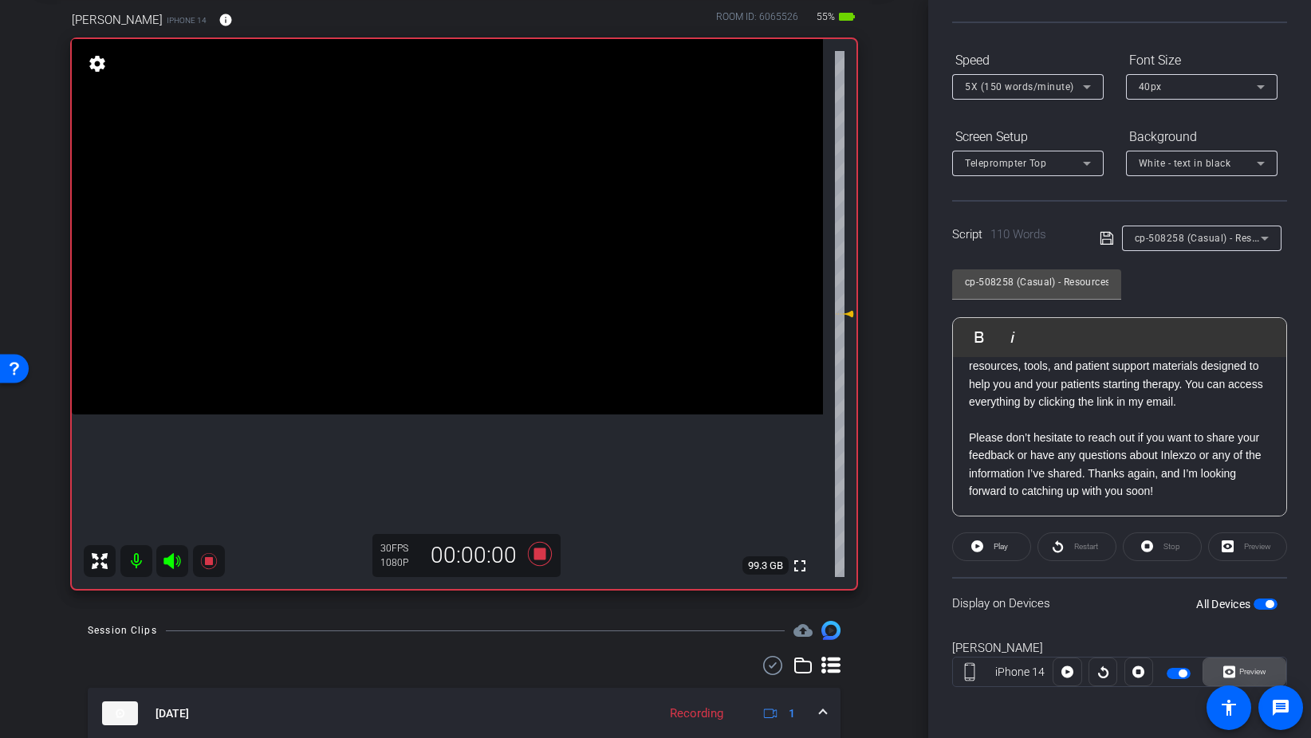
click at [1221, 676] on span at bounding box center [1244, 672] width 82 height 38
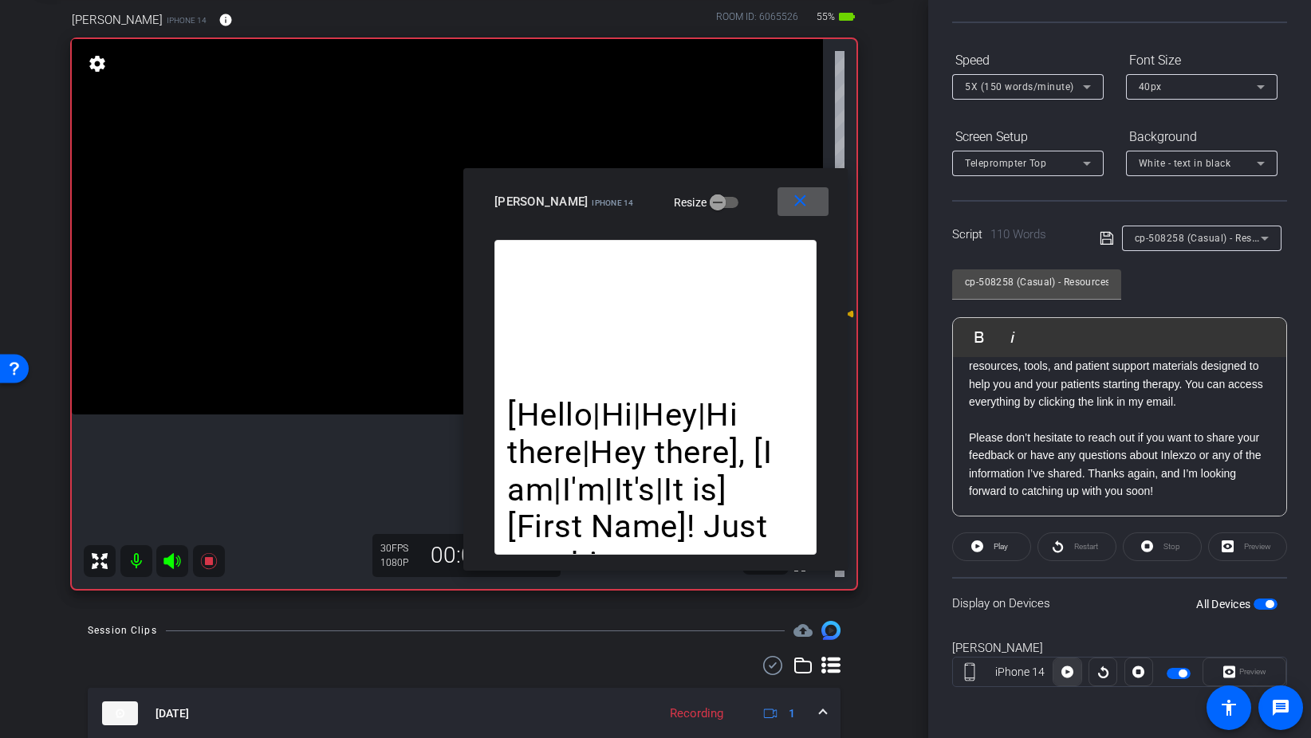
click at [1073, 676] on span at bounding box center [1066, 672] width 27 height 38
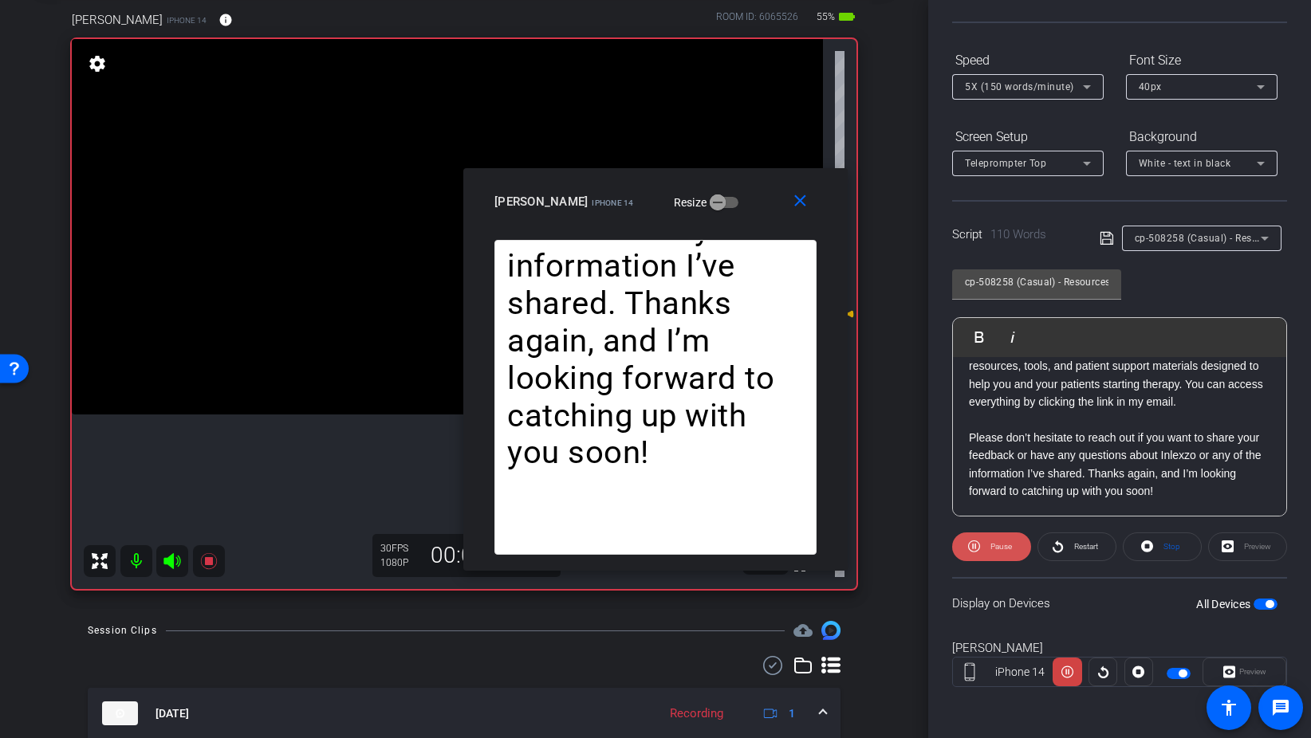
click at [984, 541] on span at bounding box center [991, 547] width 79 height 38
click at [808, 206] on mat-icon "close" at bounding box center [800, 201] width 20 height 20
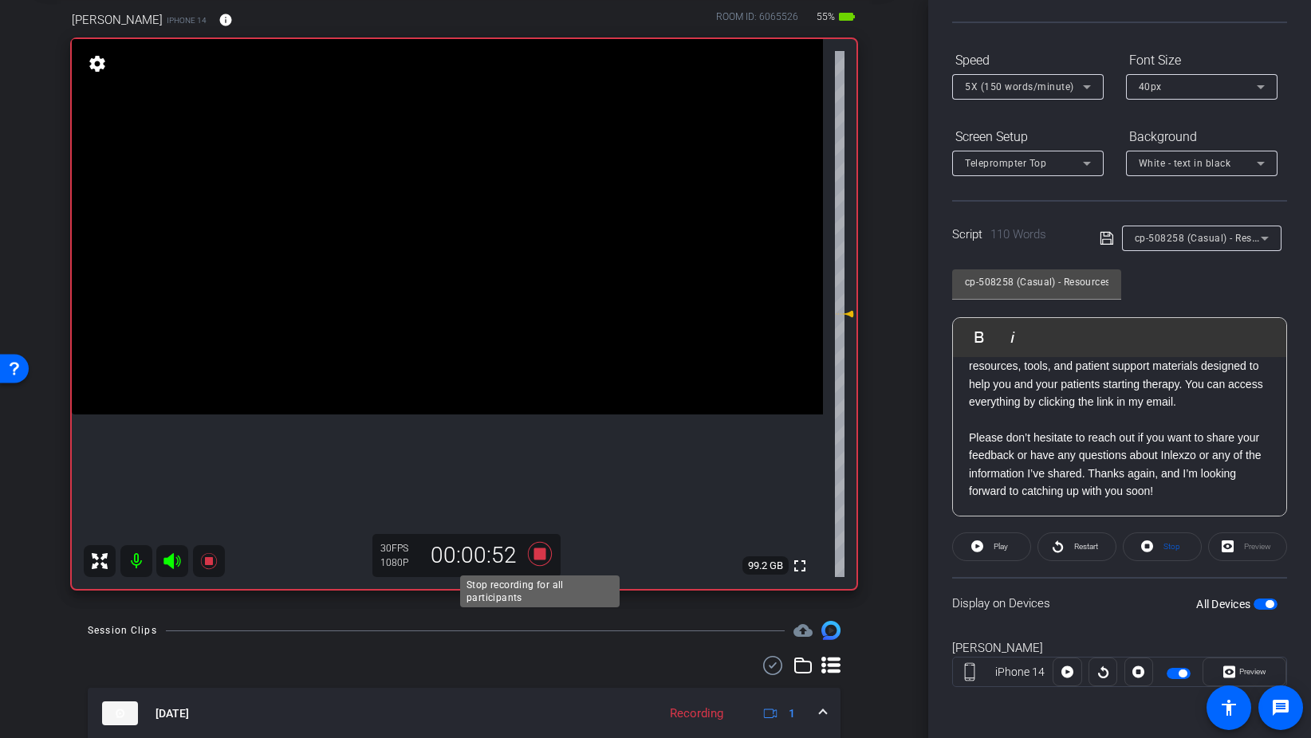
click at [535, 553] on icon at bounding box center [540, 554] width 24 height 24
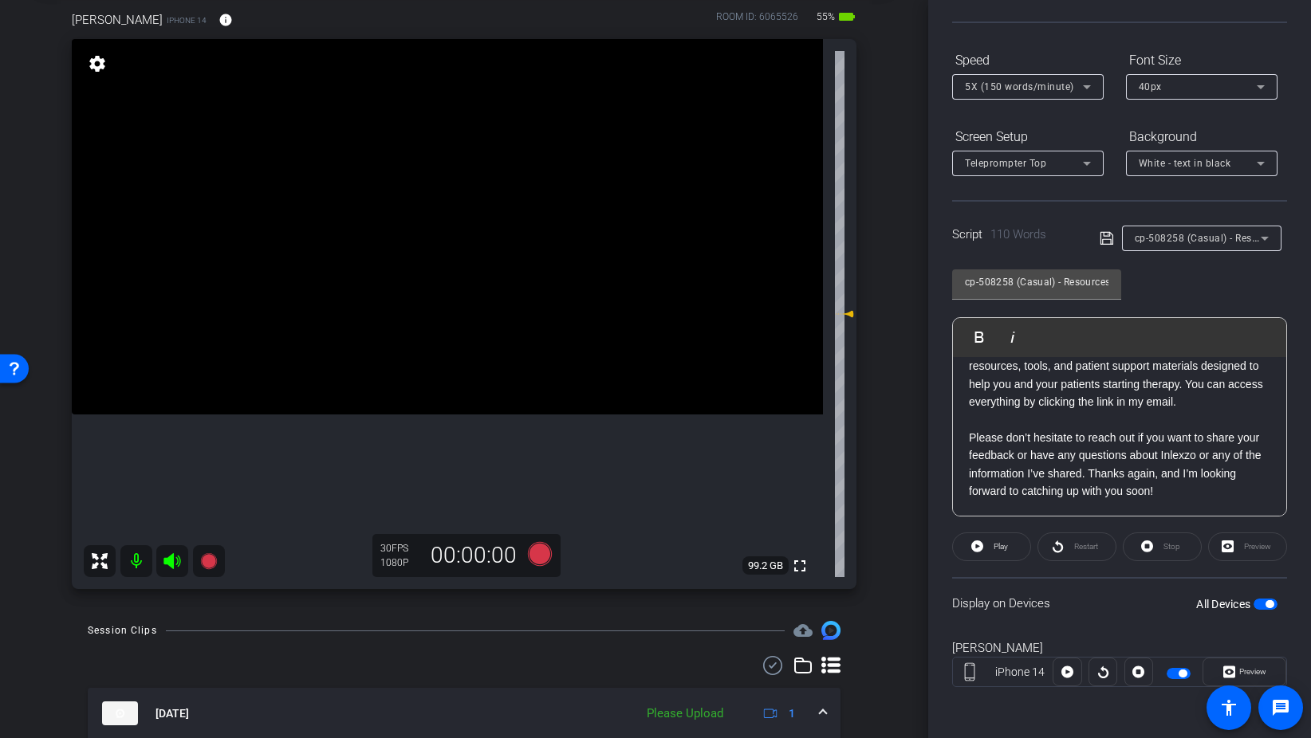
scroll to position [0, 0]
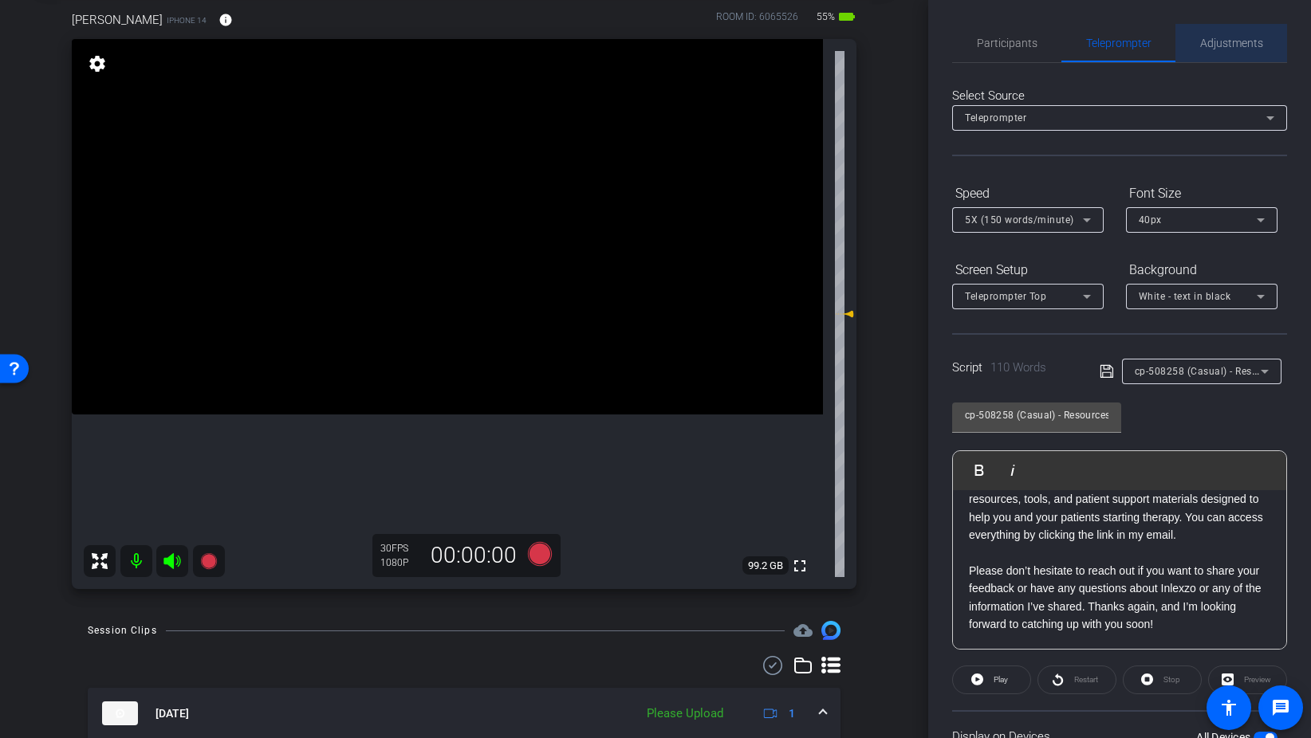
click at [1228, 49] on span "Adjustments" at bounding box center [1231, 42] width 63 height 11
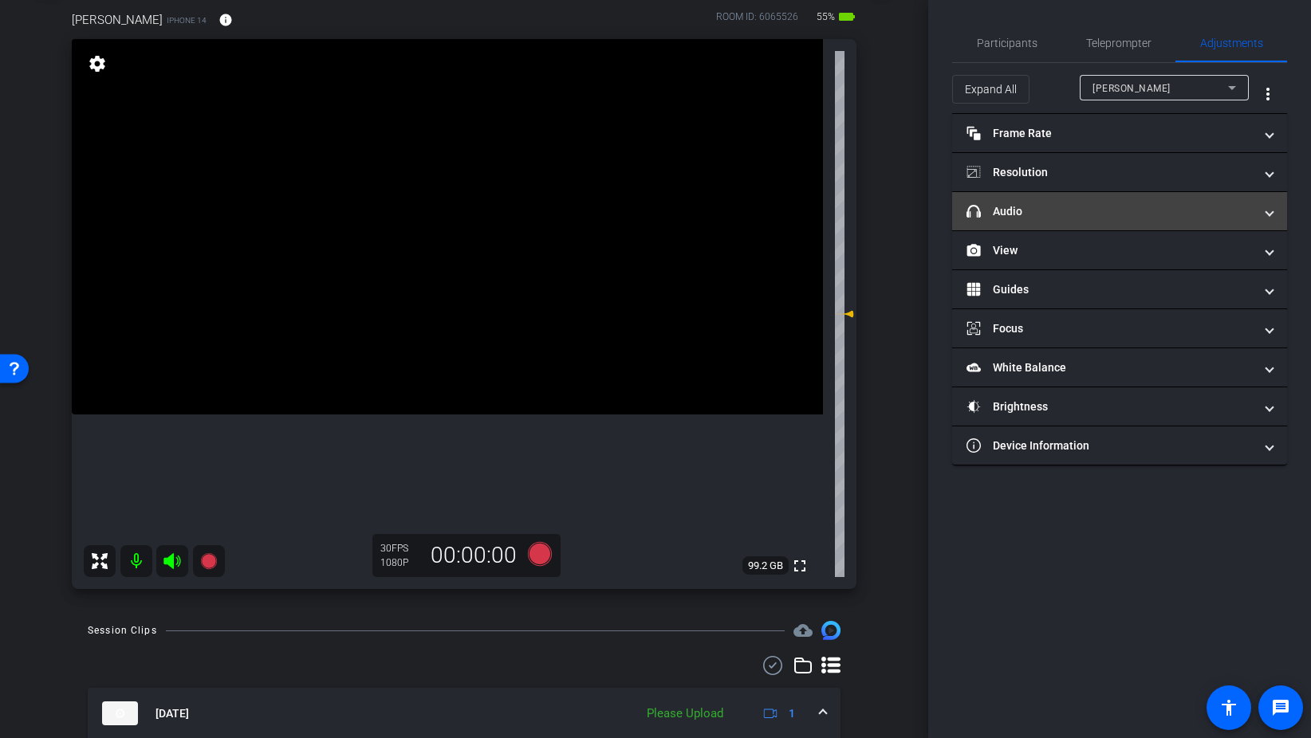
click at [1068, 218] on mat-panel-title "headphone icon Audio" at bounding box center [1109, 211] width 287 height 17
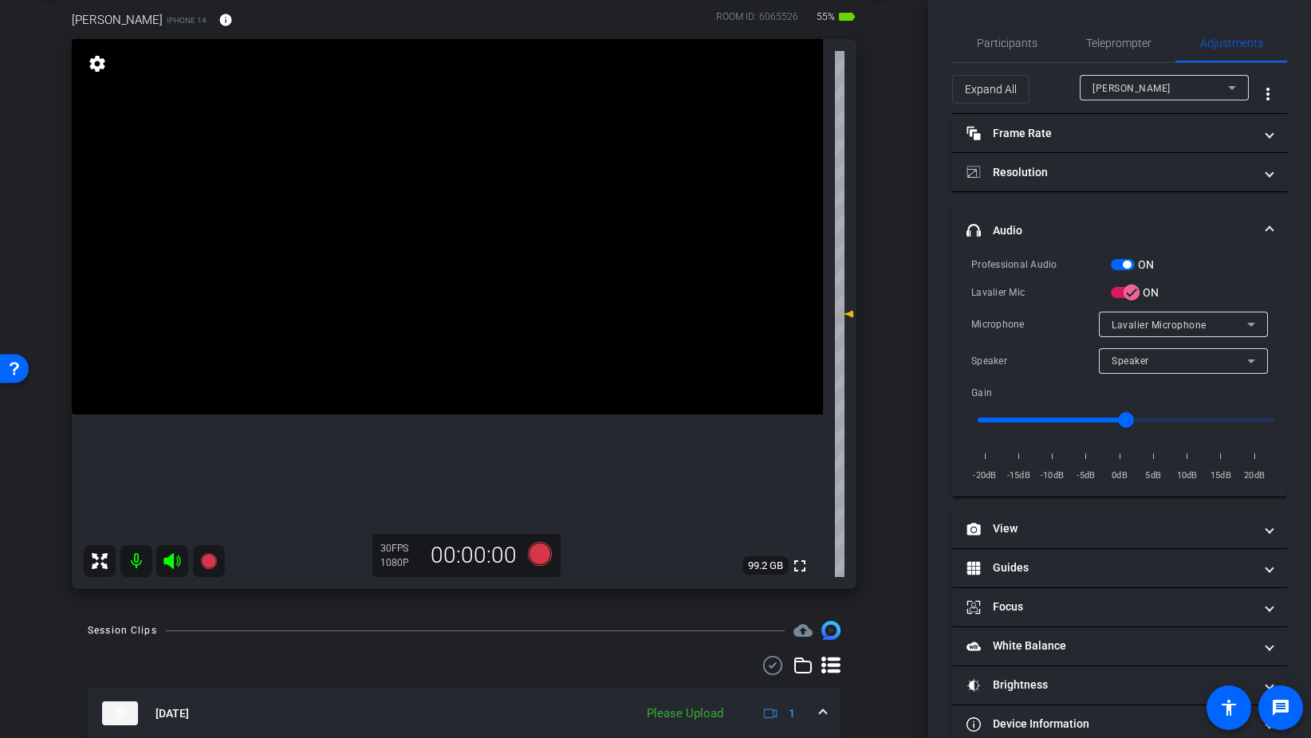
click at [1117, 265] on span "button" at bounding box center [1123, 264] width 24 height 11
click at [987, 49] on span "Participants" at bounding box center [1007, 42] width 61 height 11
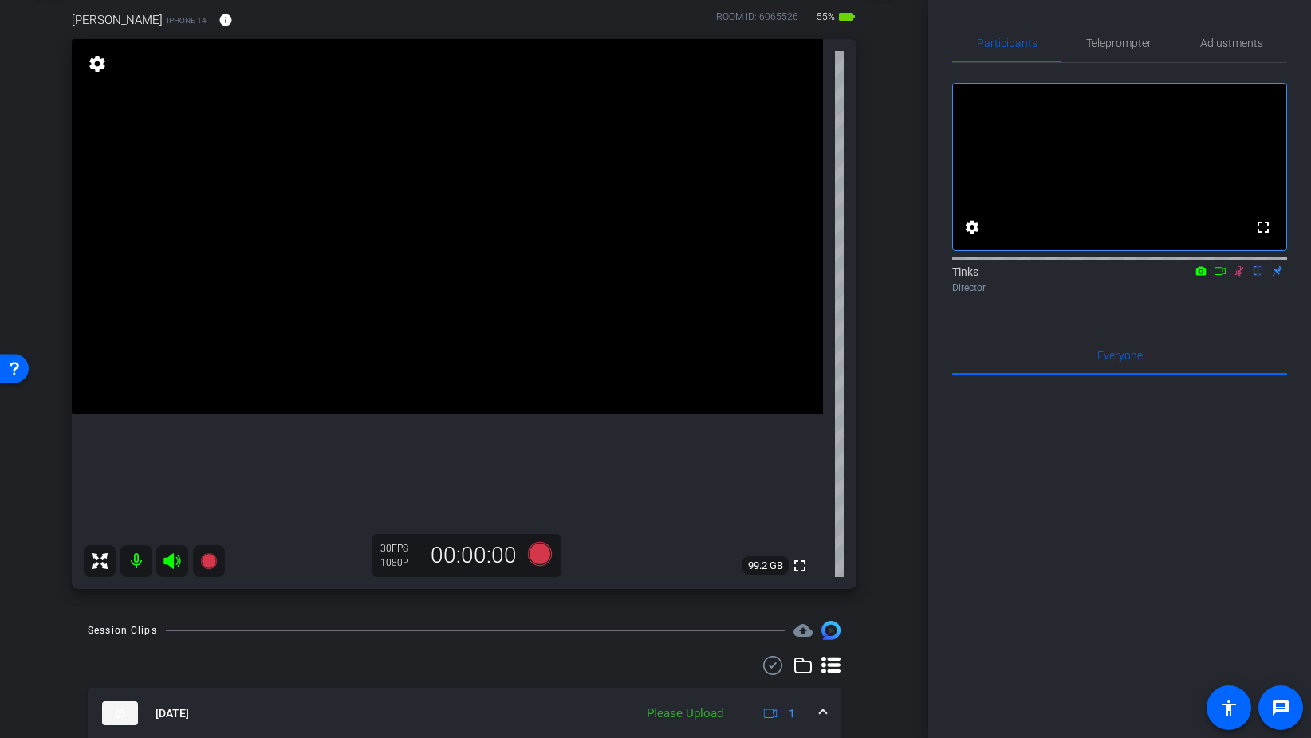
click at [1239, 277] on icon at bounding box center [1239, 271] width 9 height 10
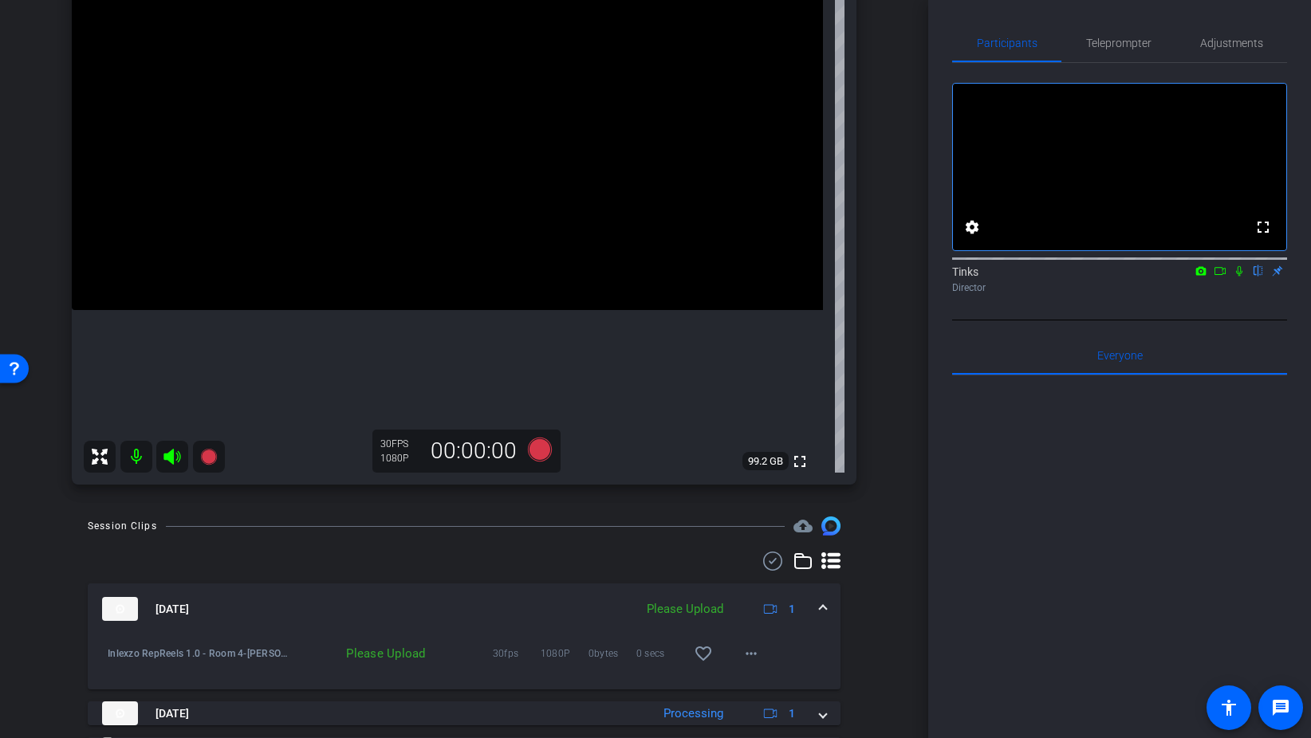
scroll to position [192, 0]
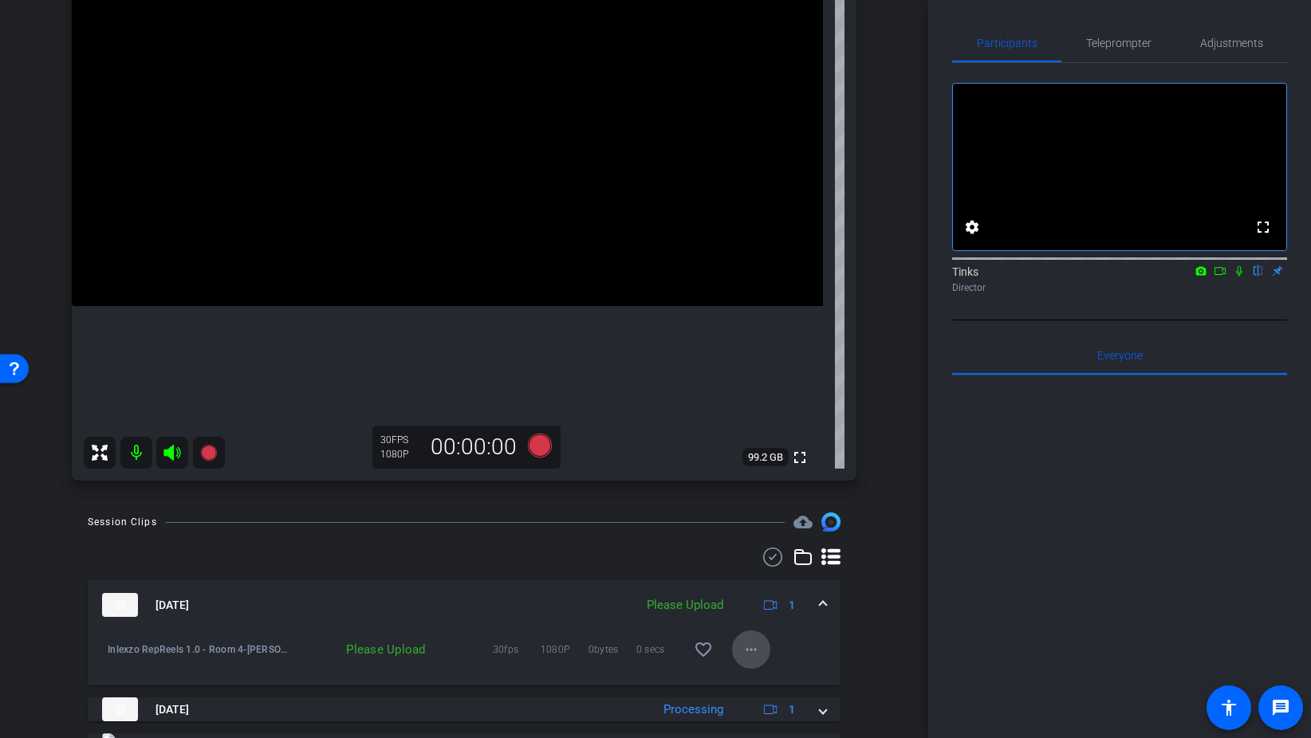
click at [758, 647] on mat-icon "more_horiz" at bounding box center [750, 649] width 19 height 19
click at [769, 682] on span "Upload" at bounding box center [777, 683] width 64 height 19
click at [1122, 44] on span "Teleprompter" at bounding box center [1118, 42] width 65 height 11
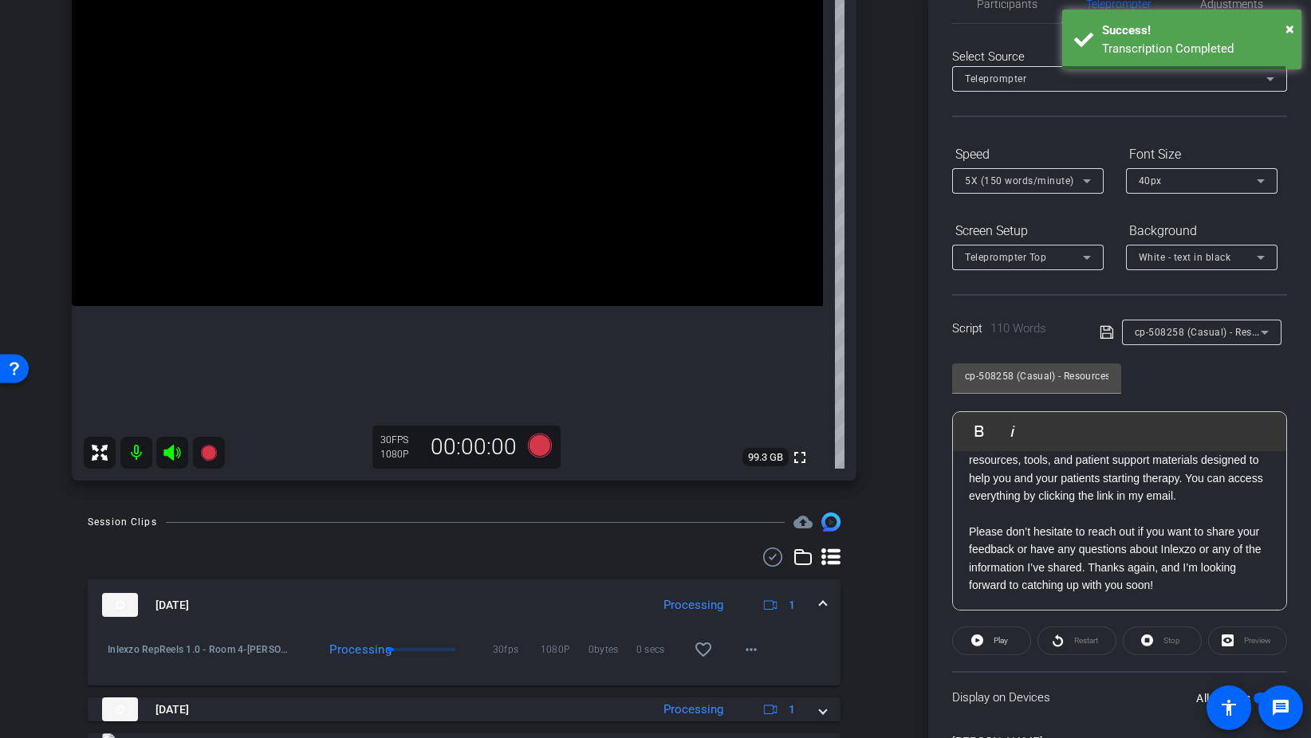
scroll to position [0, 0]
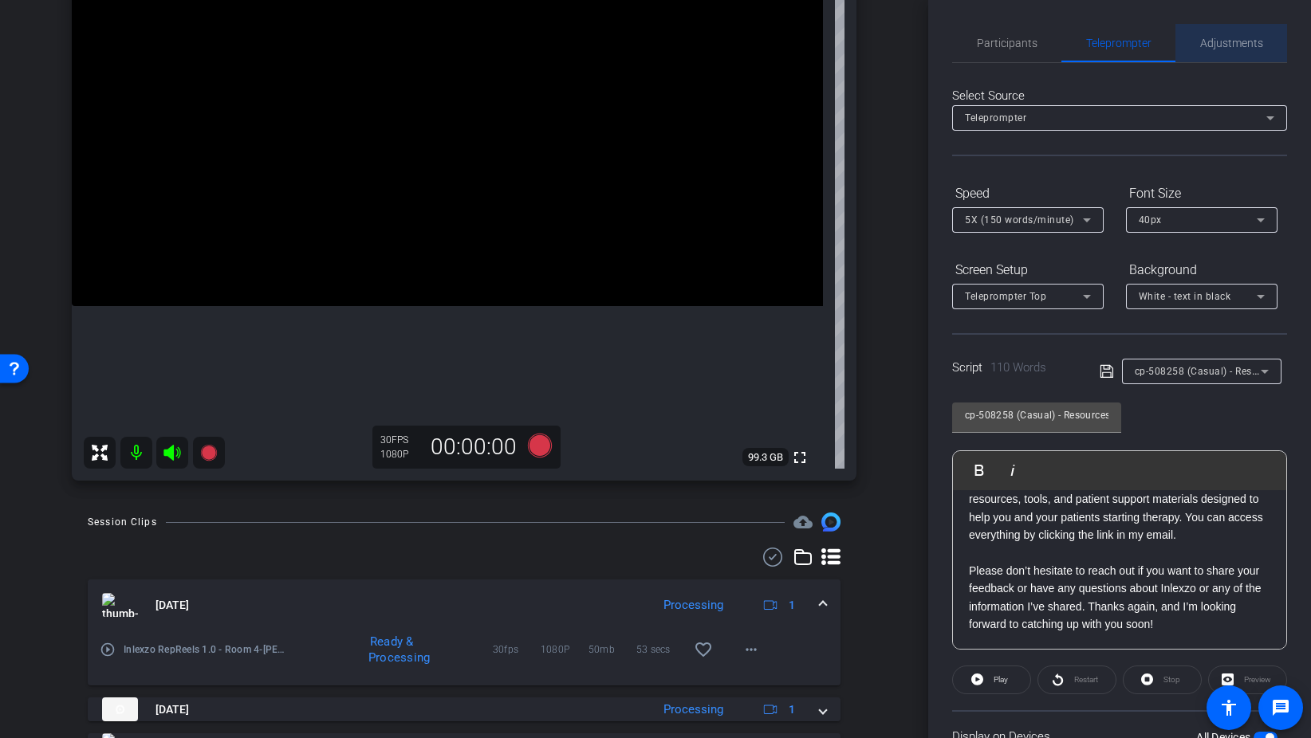
click at [1257, 35] on span "Adjustments" at bounding box center [1231, 43] width 63 height 38
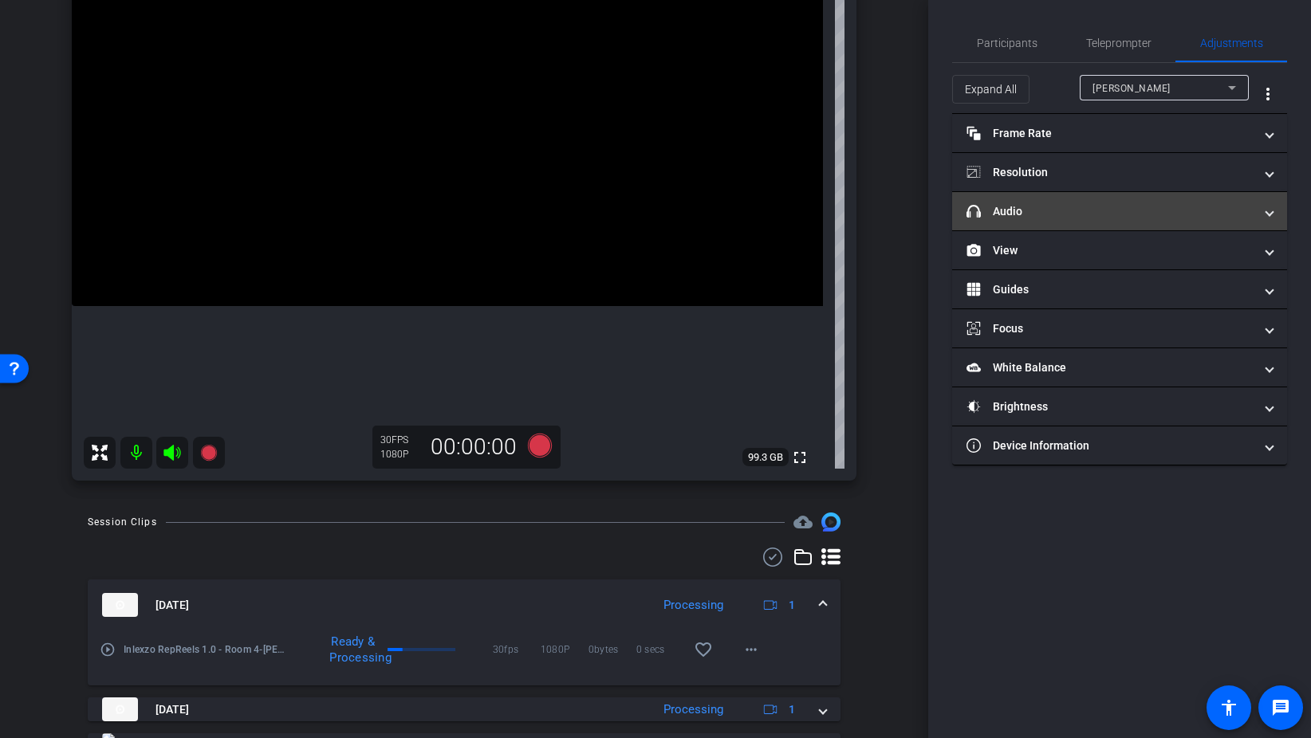
click at [1052, 212] on mat-panel-title "headphone icon Audio" at bounding box center [1109, 211] width 287 height 17
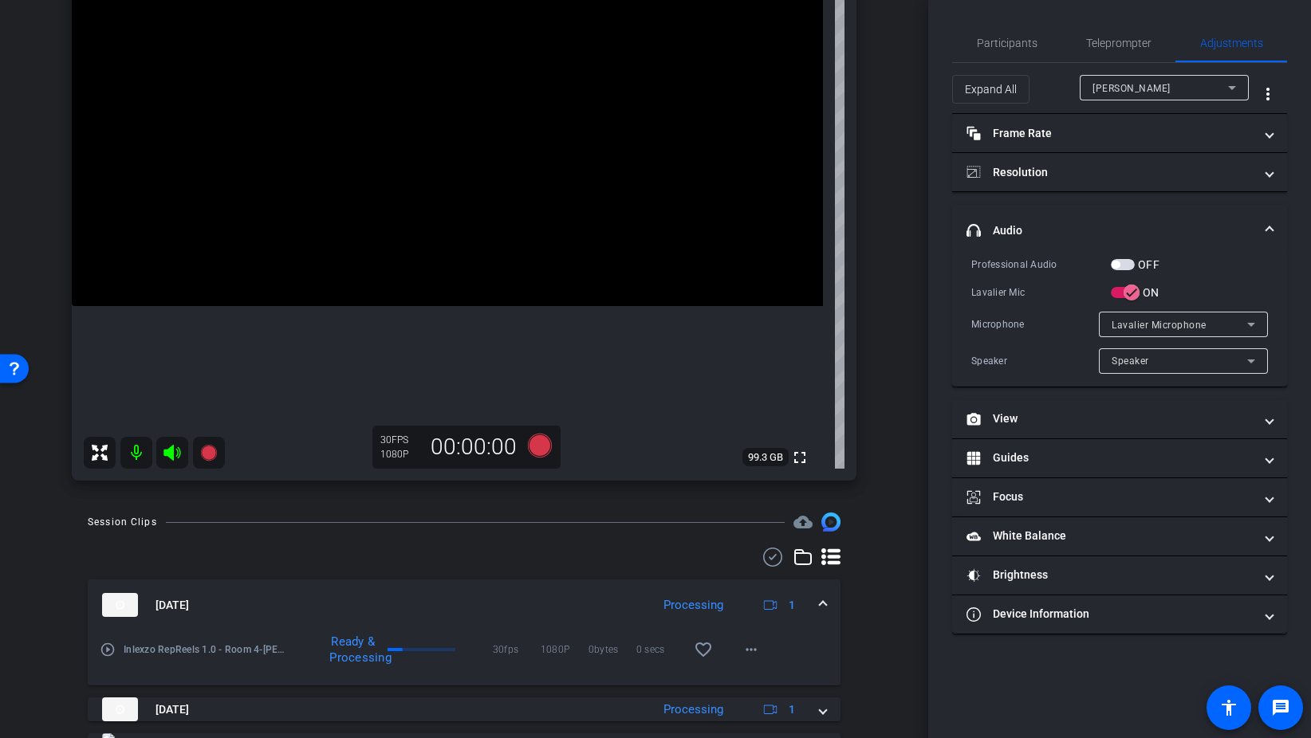
click at [1133, 265] on span "button" at bounding box center [1123, 264] width 24 height 11
click at [1019, 51] on span "Participants" at bounding box center [1007, 43] width 61 height 38
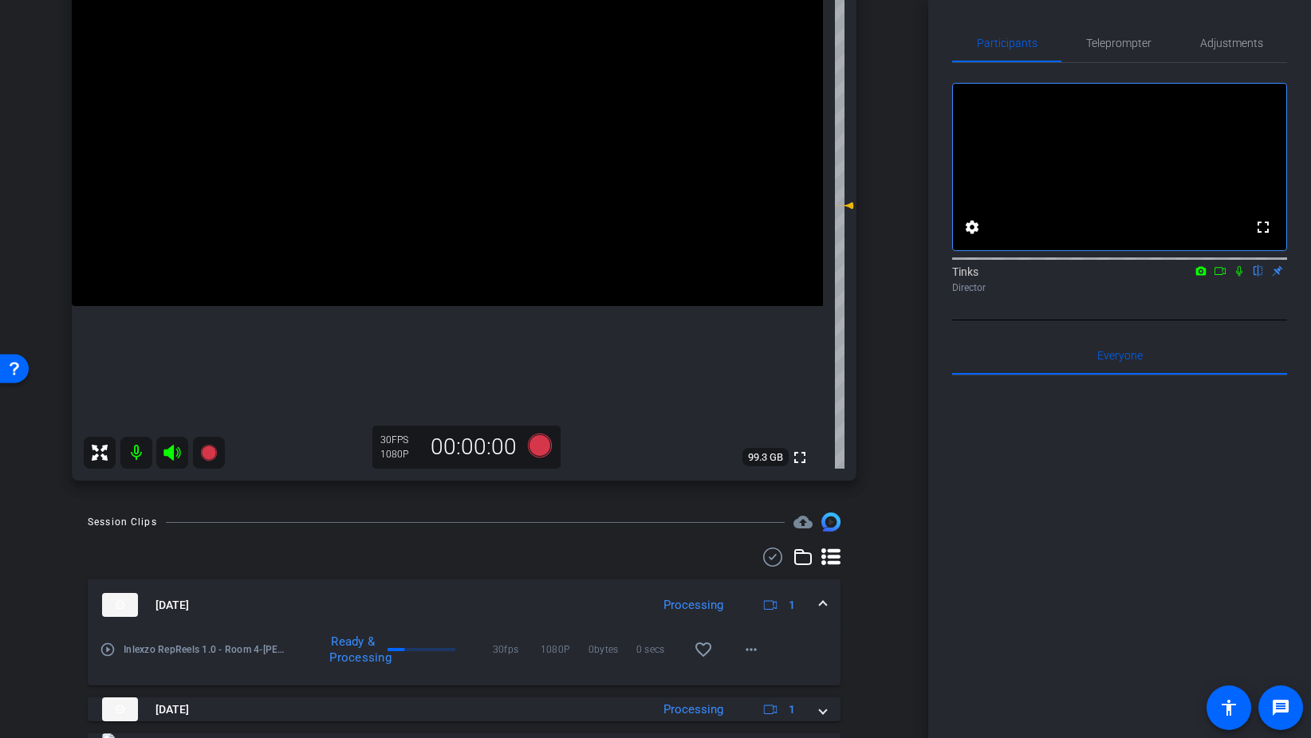
click at [1239, 277] on icon at bounding box center [1239, 270] width 13 height 11
click at [541, 453] on icon at bounding box center [540, 446] width 24 height 24
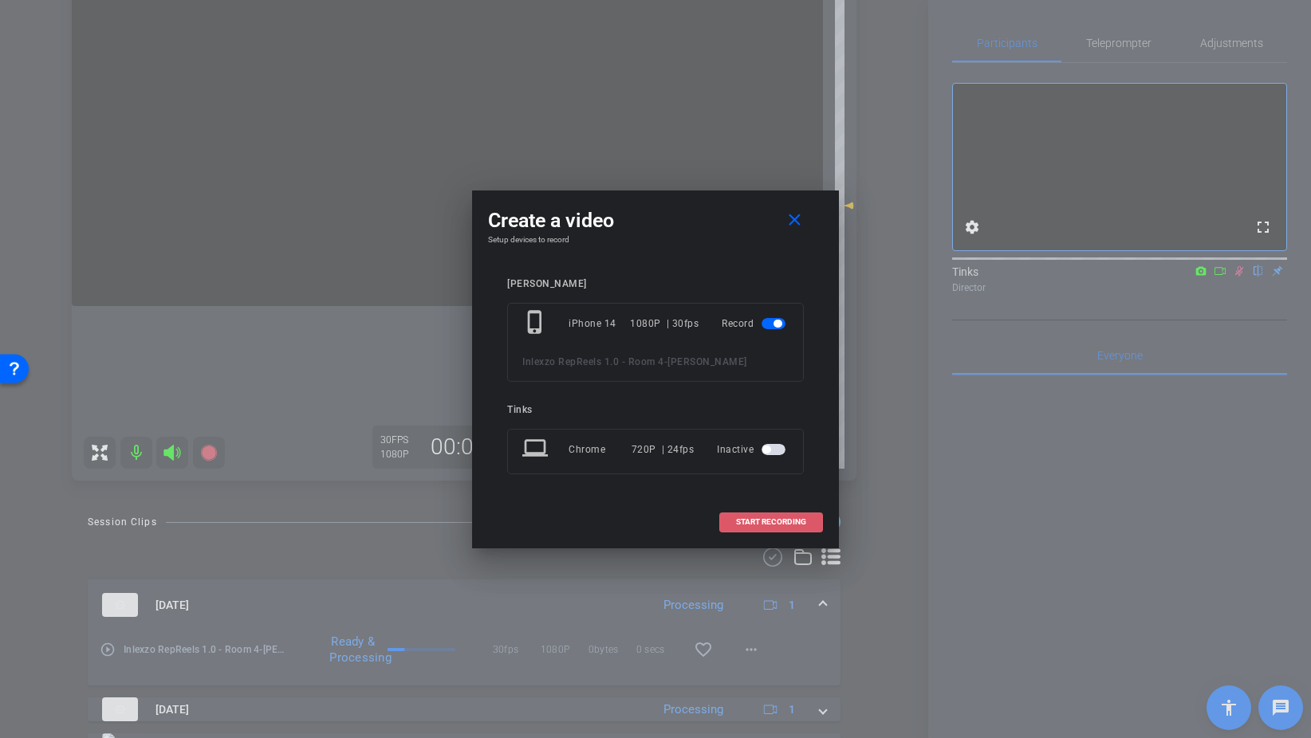
click at [770, 528] on span at bounding box center [771, 522] width 102 height 38
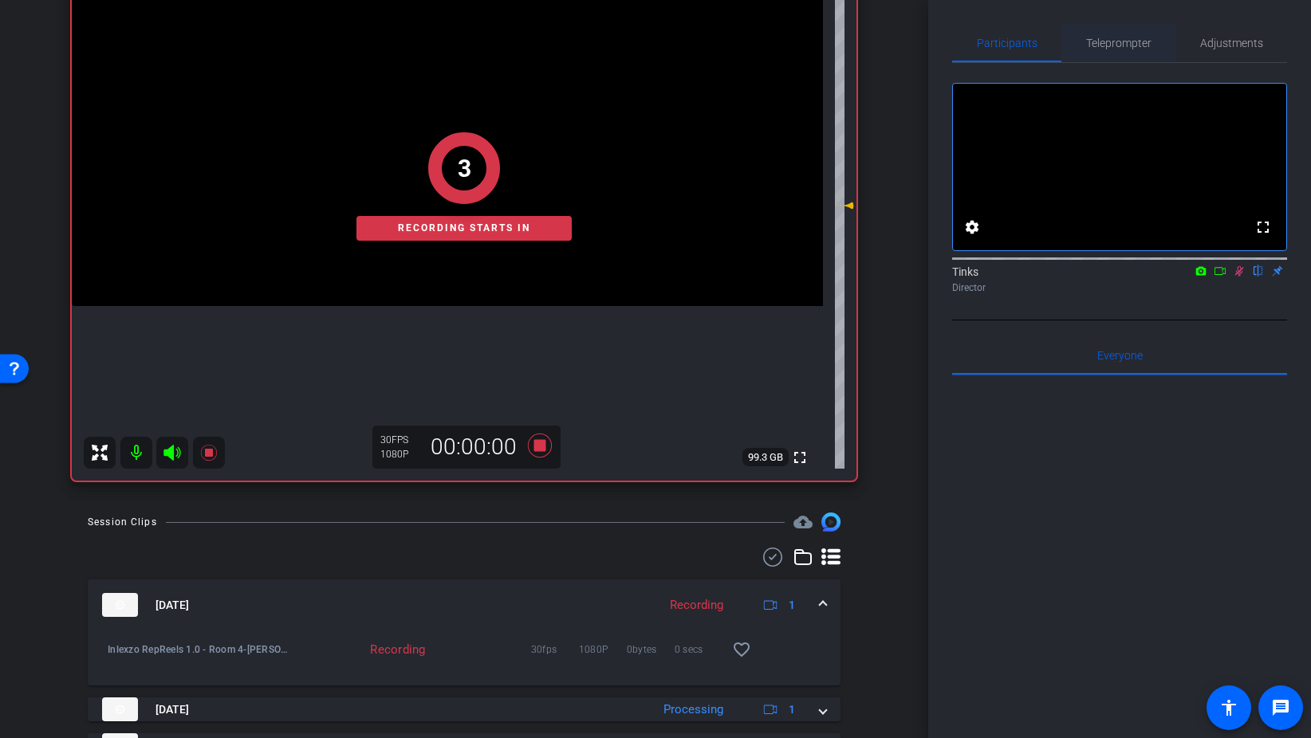
click at [1115, 57] on span "Teleprompter" at bounding box center [1118, 43] width 65 height 38
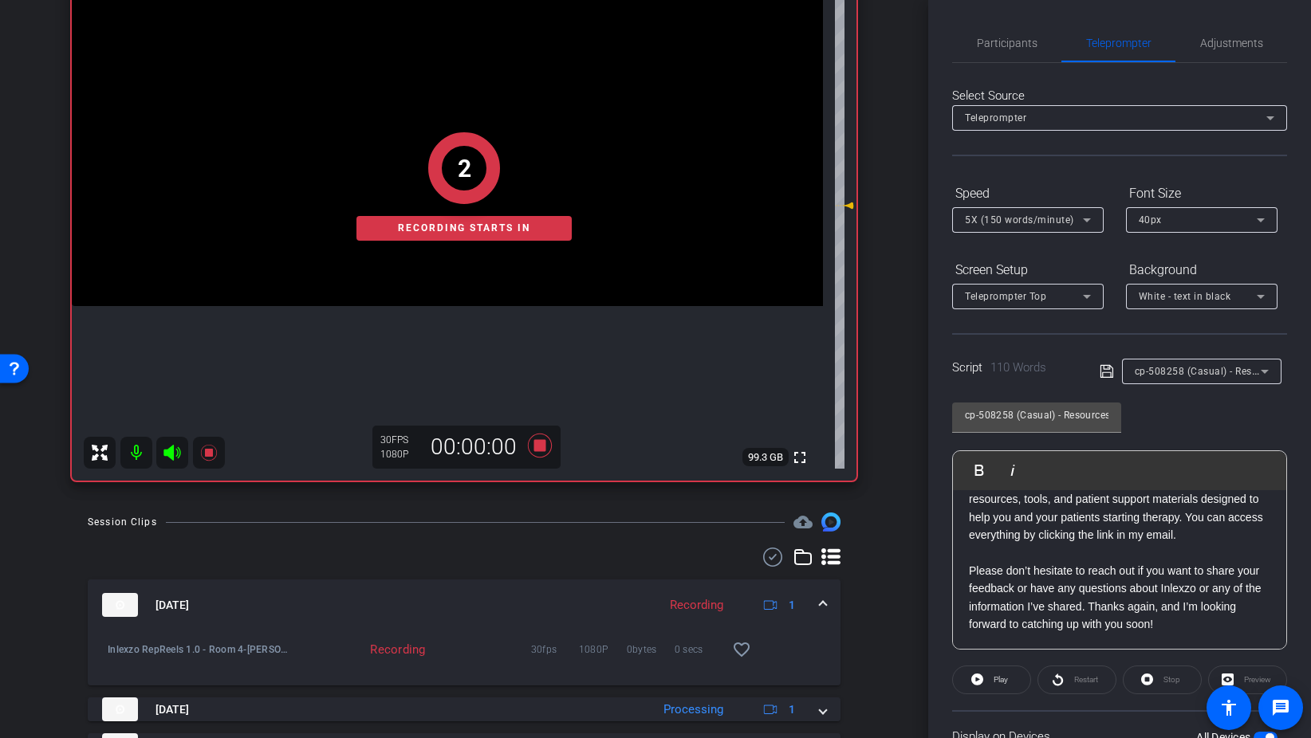
scroll to position [133, 0]
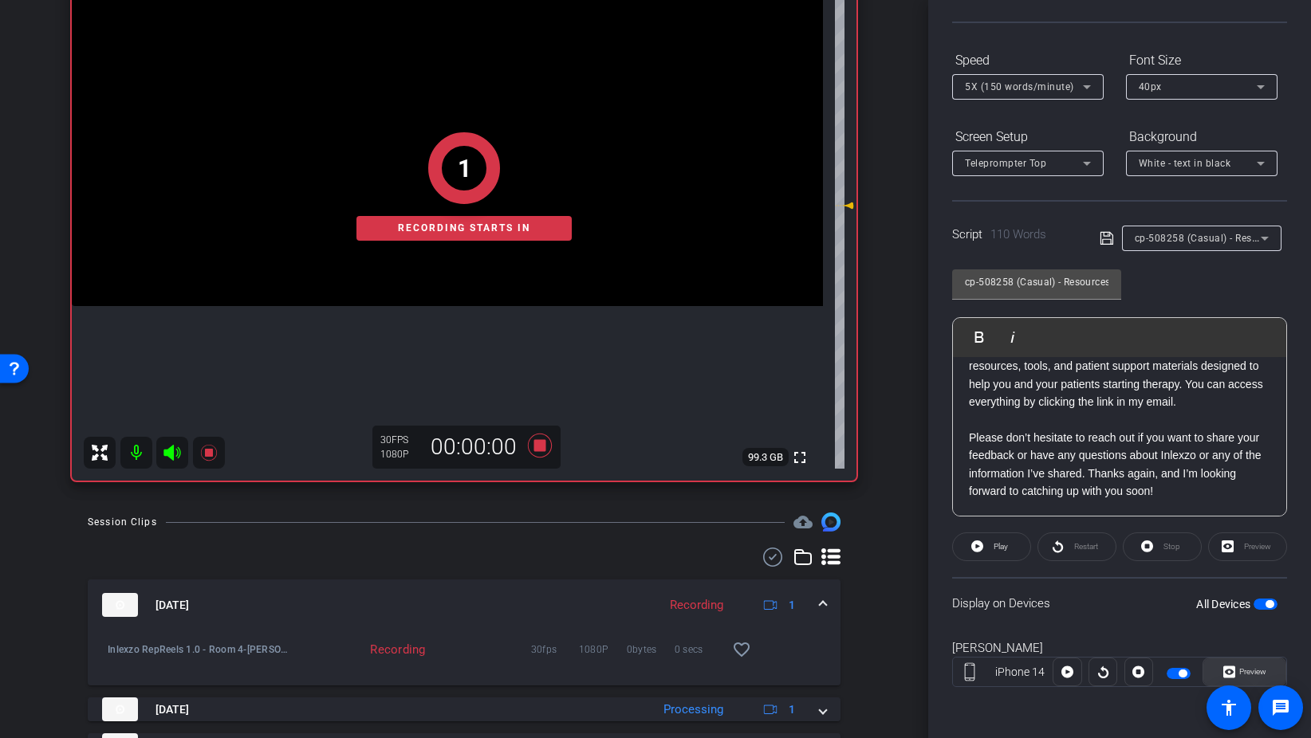
click at [1253, 671] on span "Preview" at bounding box center [1252, 671] width 27 height 9
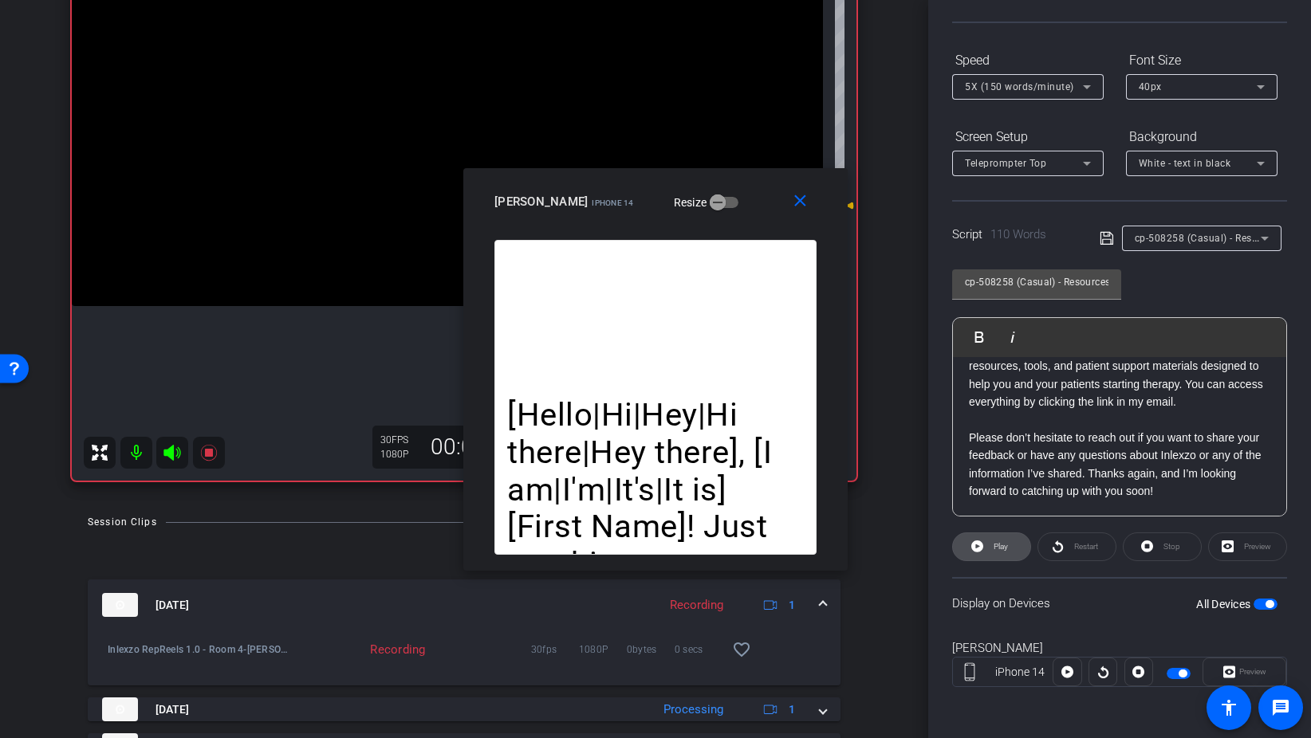
click at [994, 546] on span "Play" at bounding box center [1000, 546] width 14 height 9
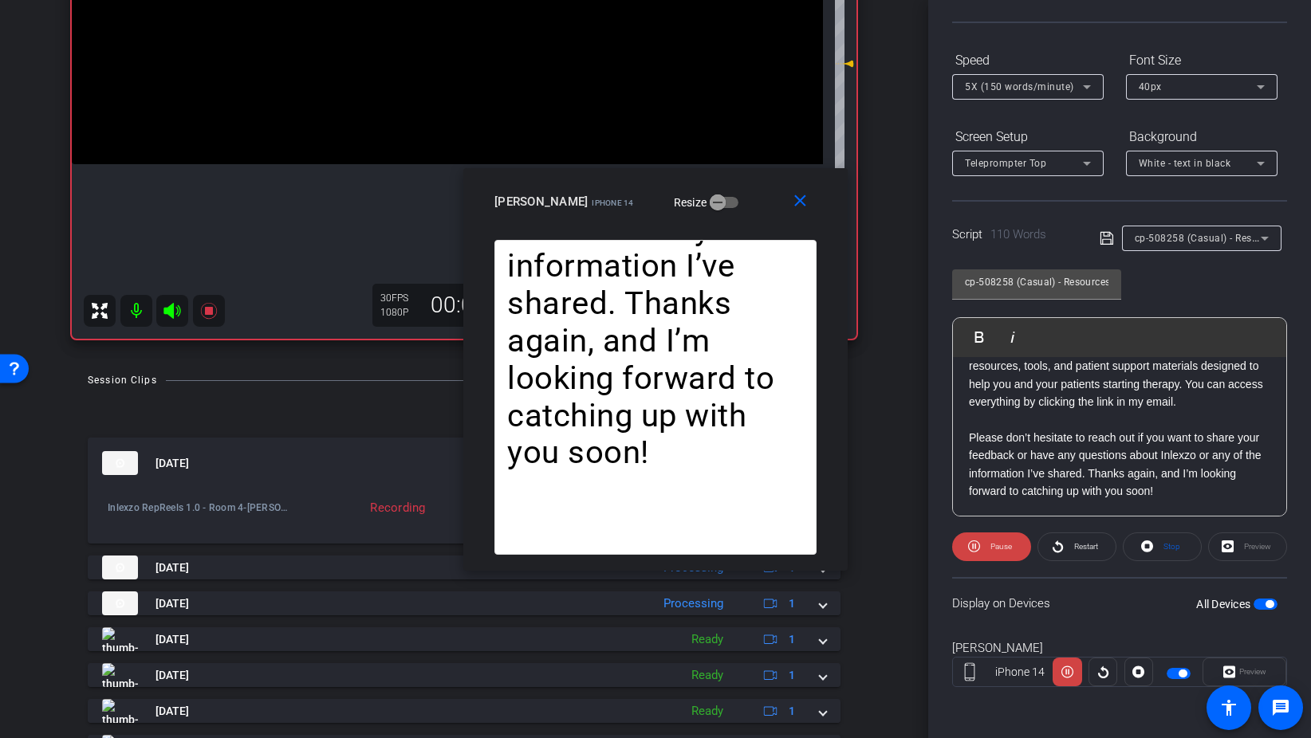
scroll to position [280, 0]
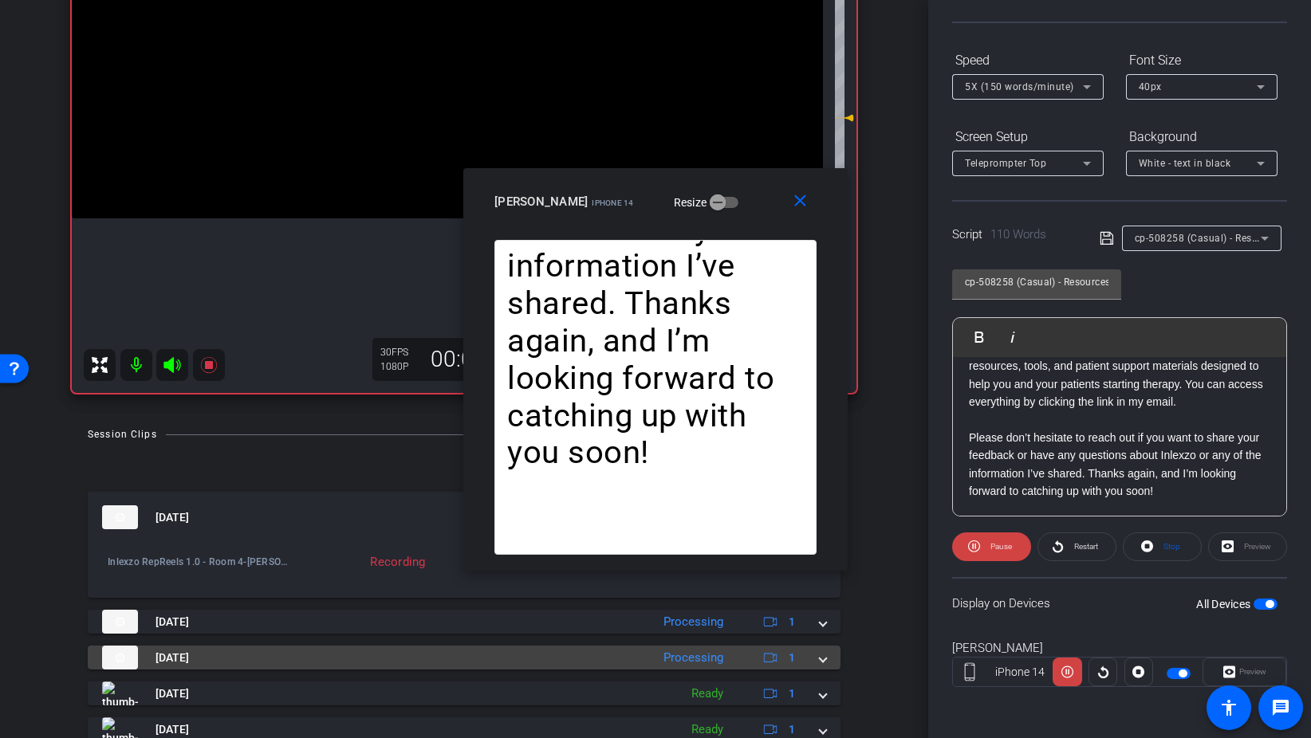
click at [822, 662] on span at bounding box center [823, 658] width 6 height 17
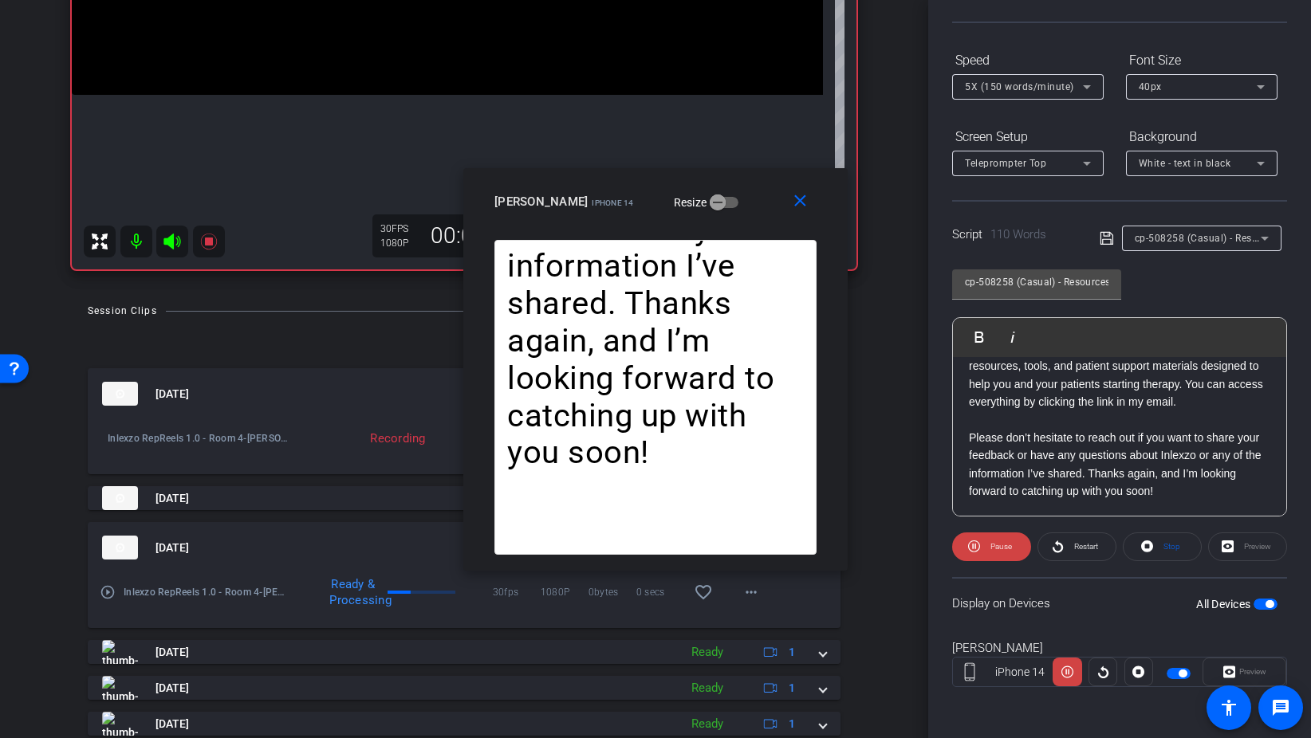
scroll to position [414, 0]
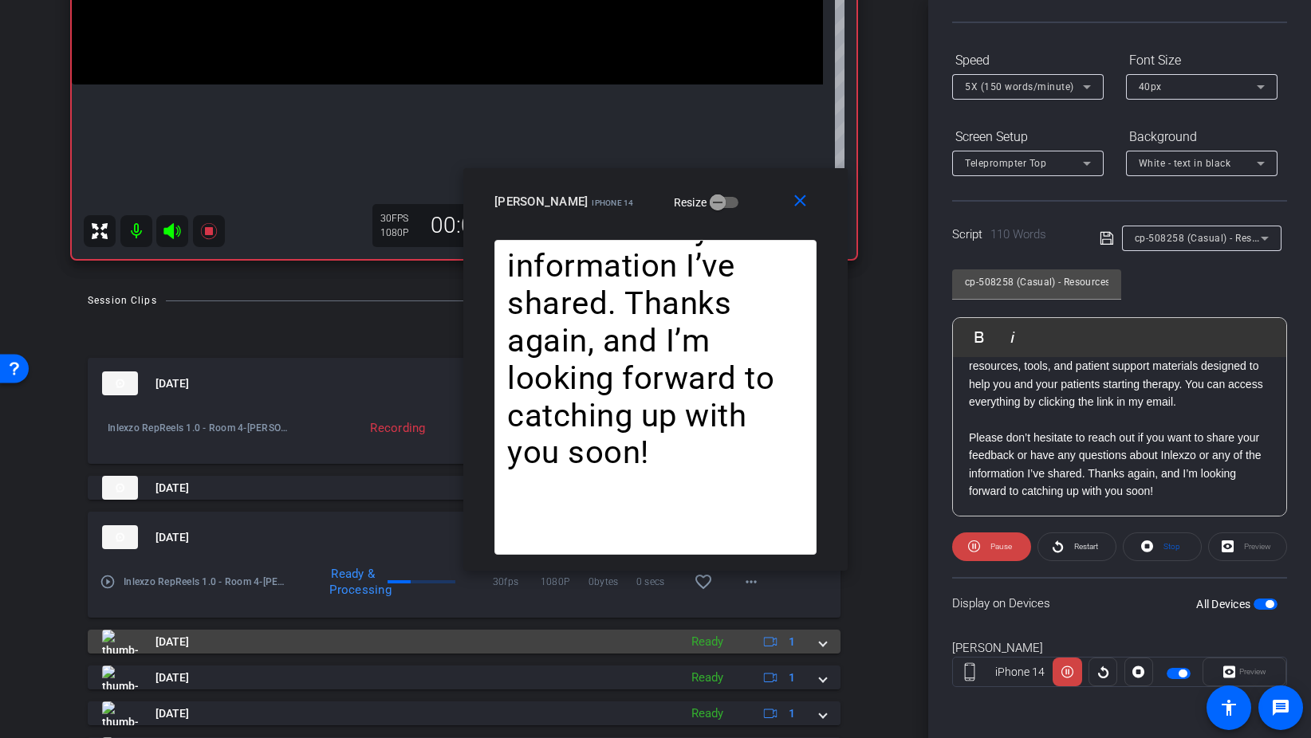
click at [823, 644] on span at bounding box center [823, 642] width 6 height 17
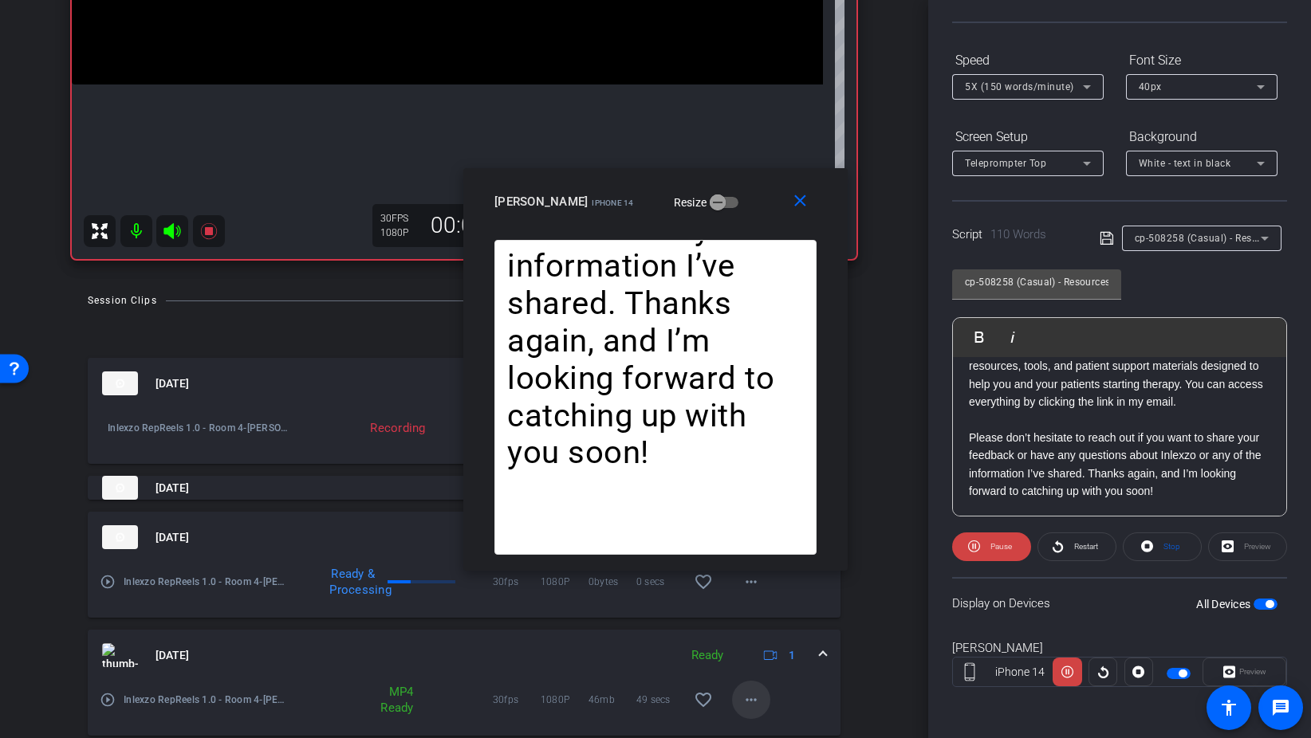
click at [746, 706] on mat-icon "more_horiz" at bounding box center [750, 699] width 19 height 19
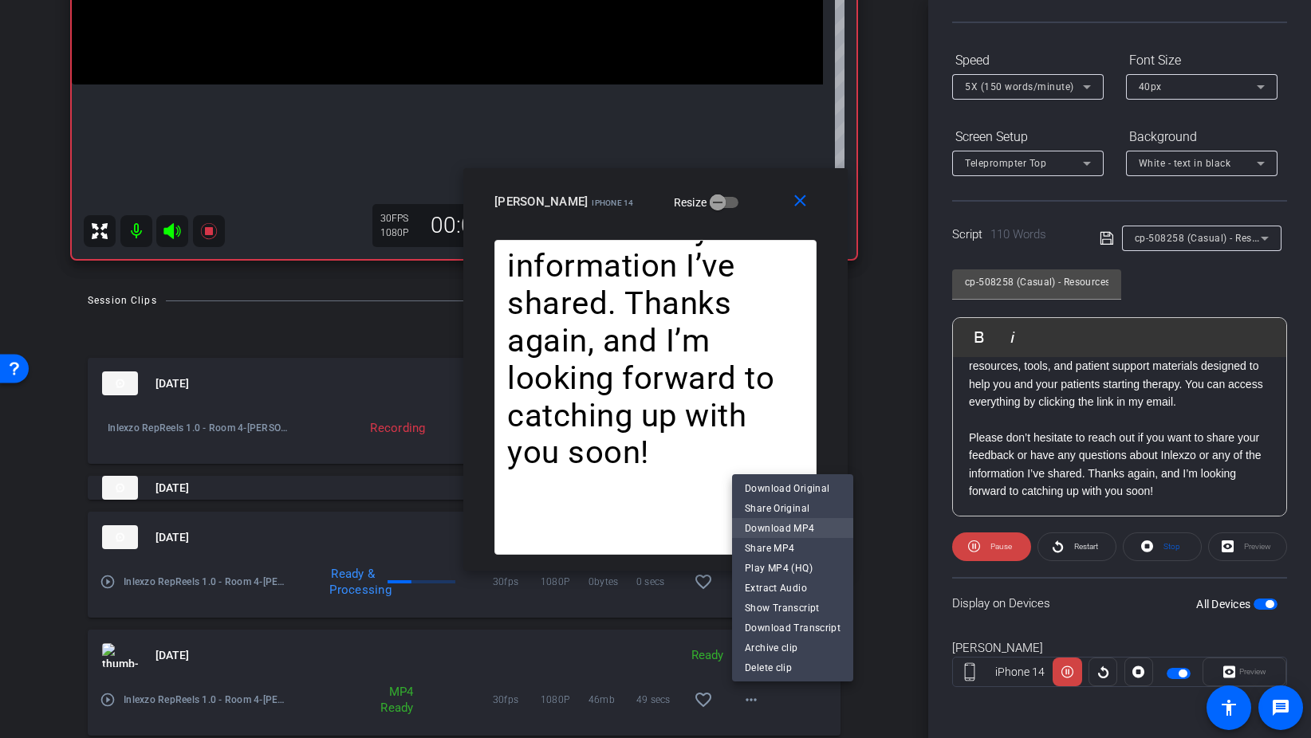
click at [812, 525] on span "Download MP4" at bounding box center [793, 527] width 96 height 19
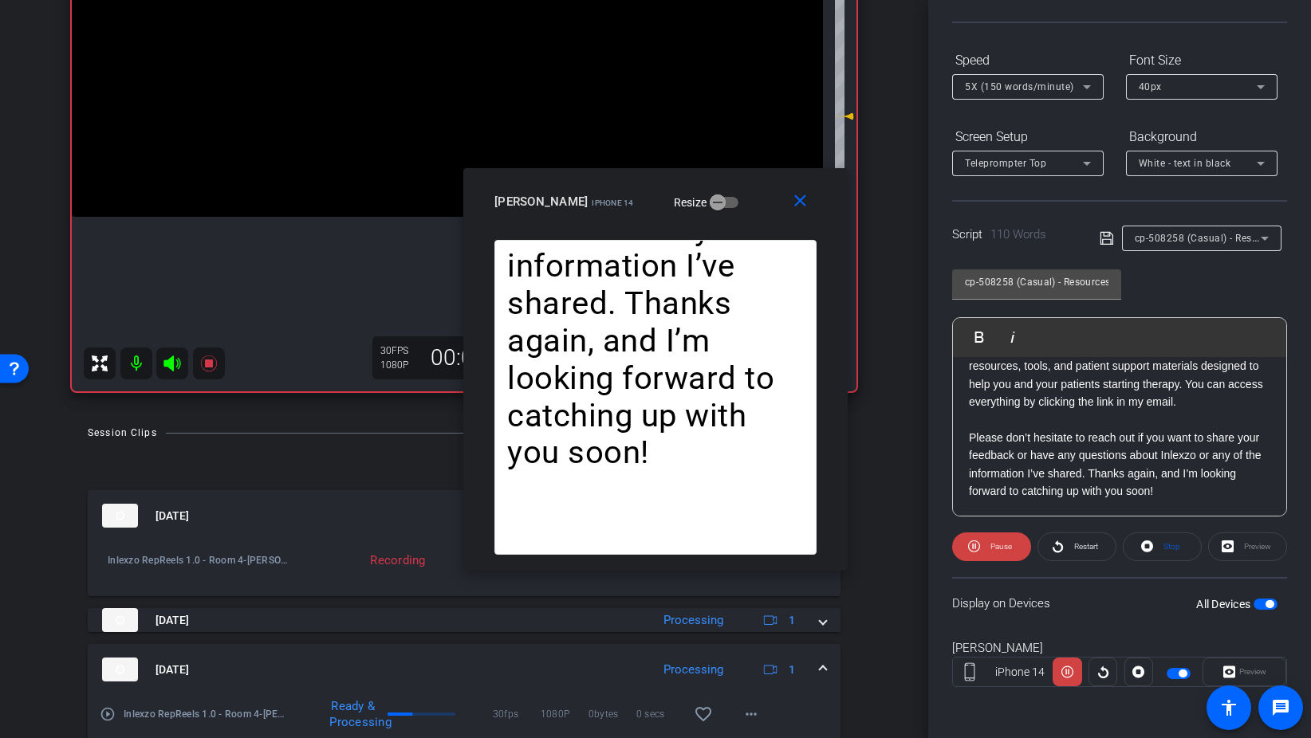
scroll to position [276, 0]
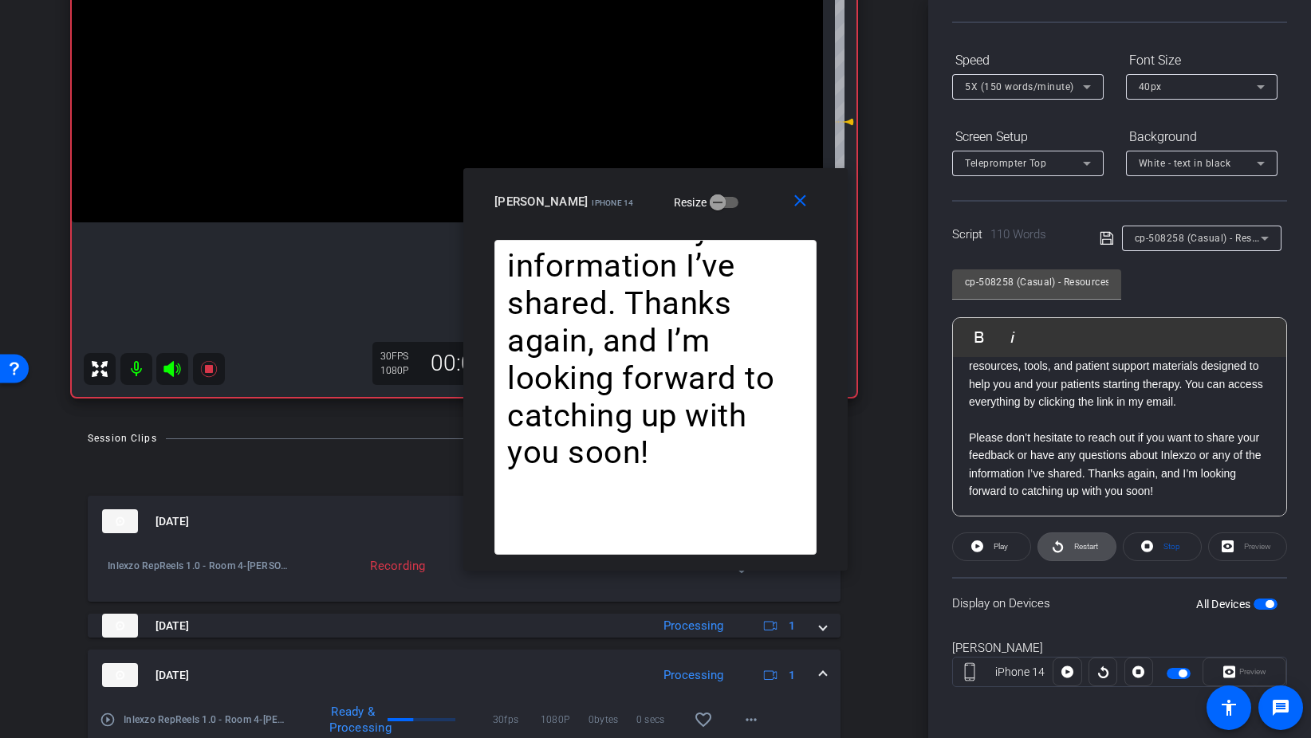
click at [1059, 553] on icon at bounding box center [1058, 547] width 12 height 20
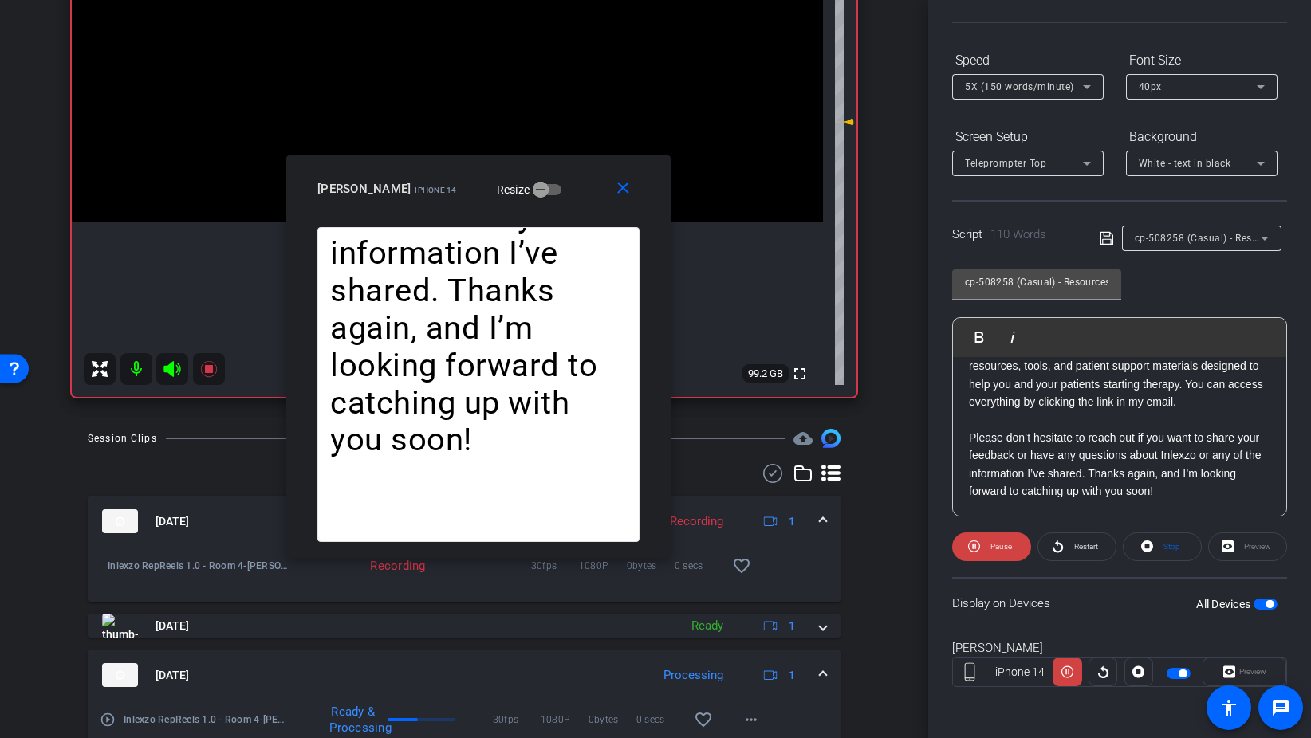
drag, startPoint x: 739, startPoint y: 177, endPoint x: 553, endPoint y: 155, distance: 187.8
click at [553, 155] on div "close Kellie Saladino iPhone 14 Resize" at bounding box center [478, 191] width 384 height 72
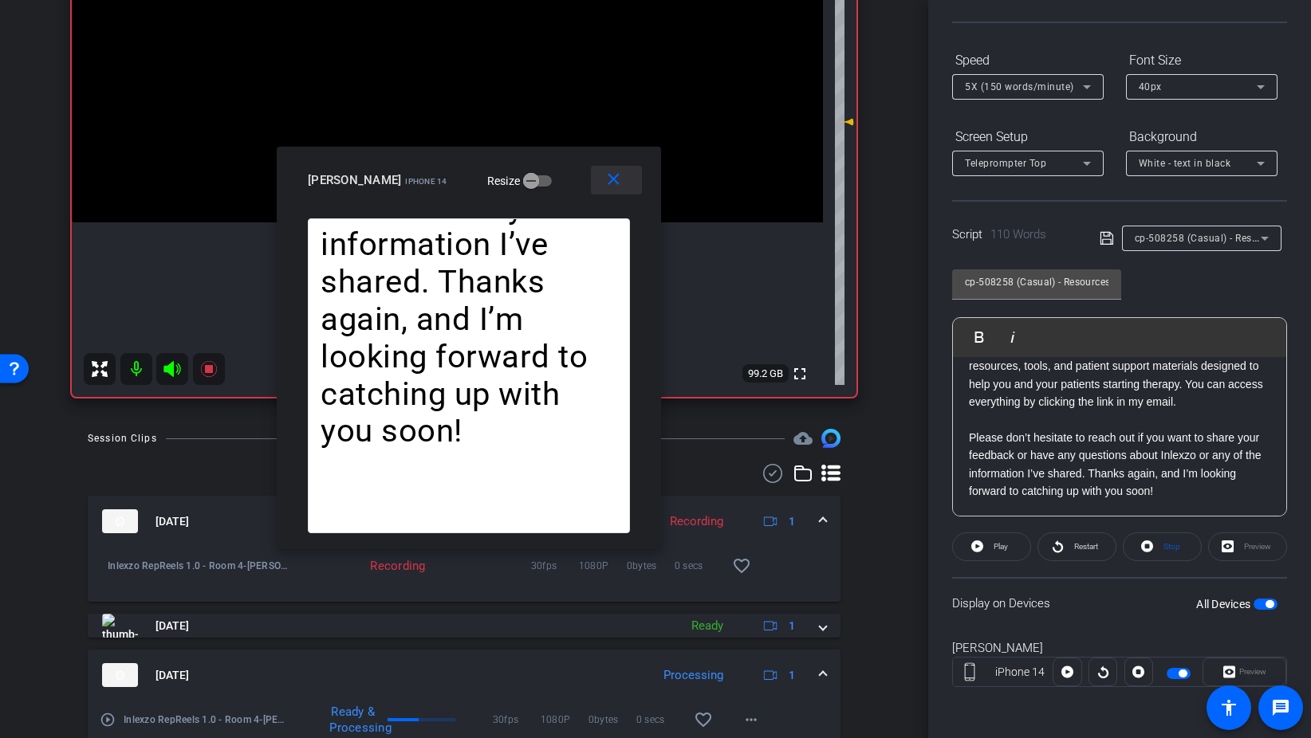
click at [592, 178] on span at bounding box center [616, 180] width 51 height 38
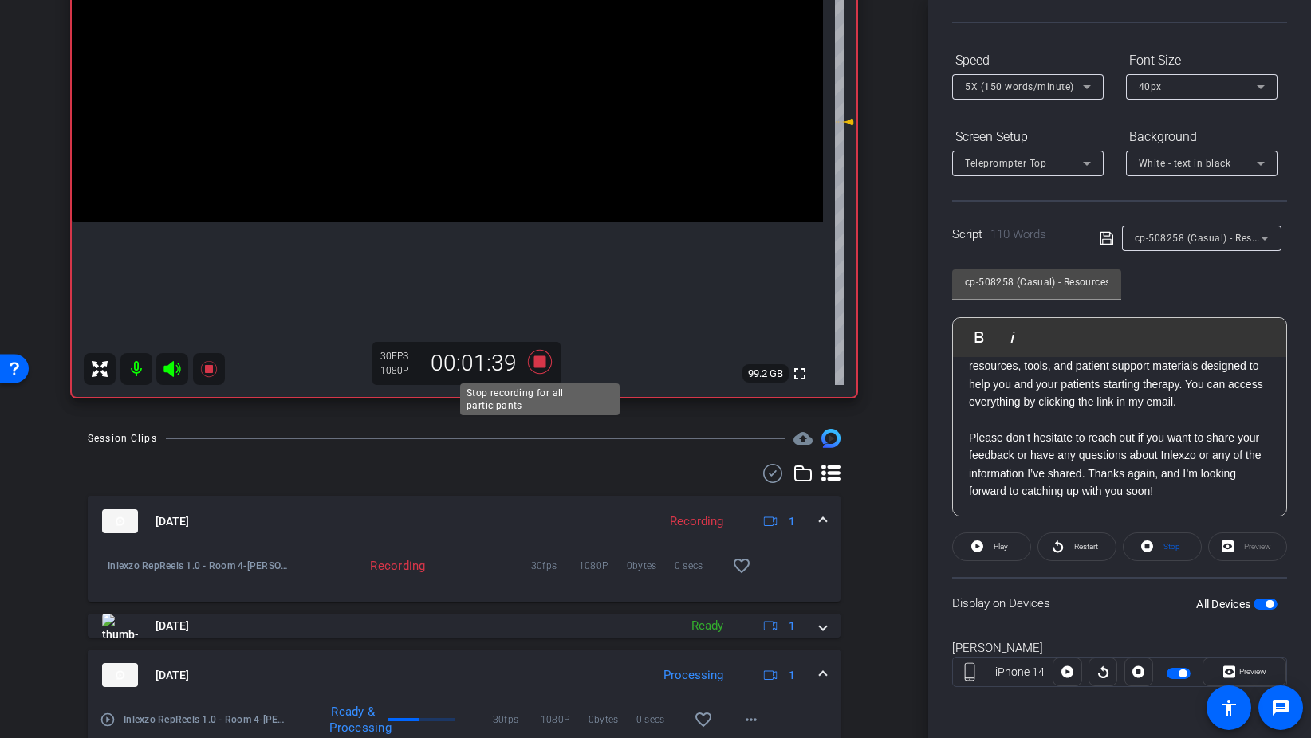
click at [541, 363] on icon at bounding box center [540, 362] width 24 height 24
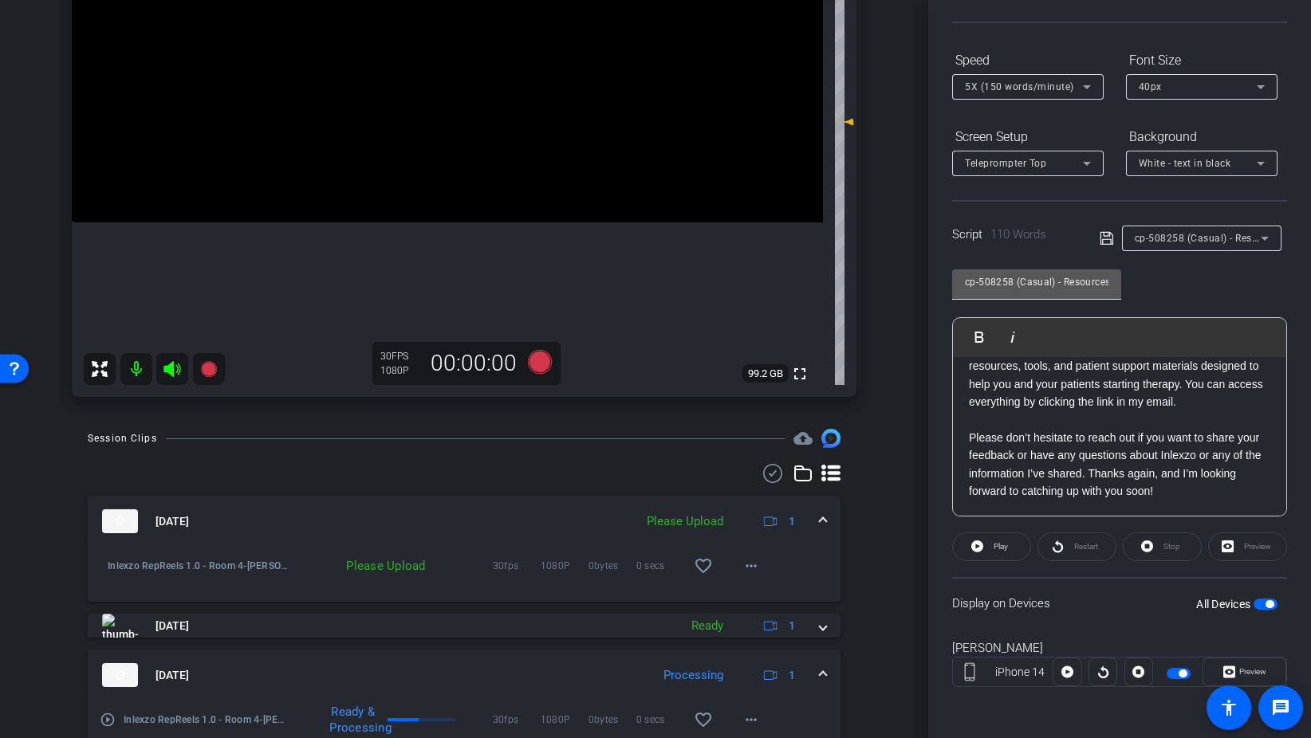
scroll to position [0, 0]
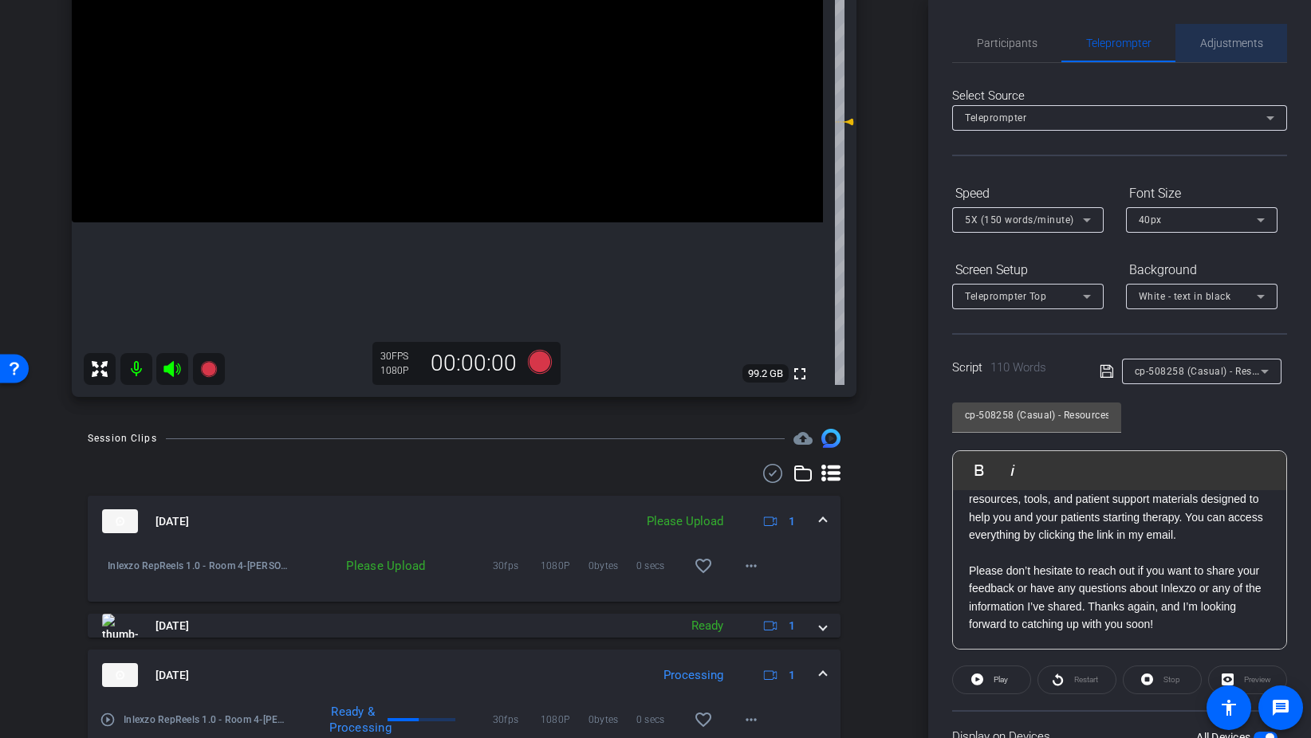
click at [1204, 49] on span "Adjustments" at bounding box center [1231, 42] width 63 height 11
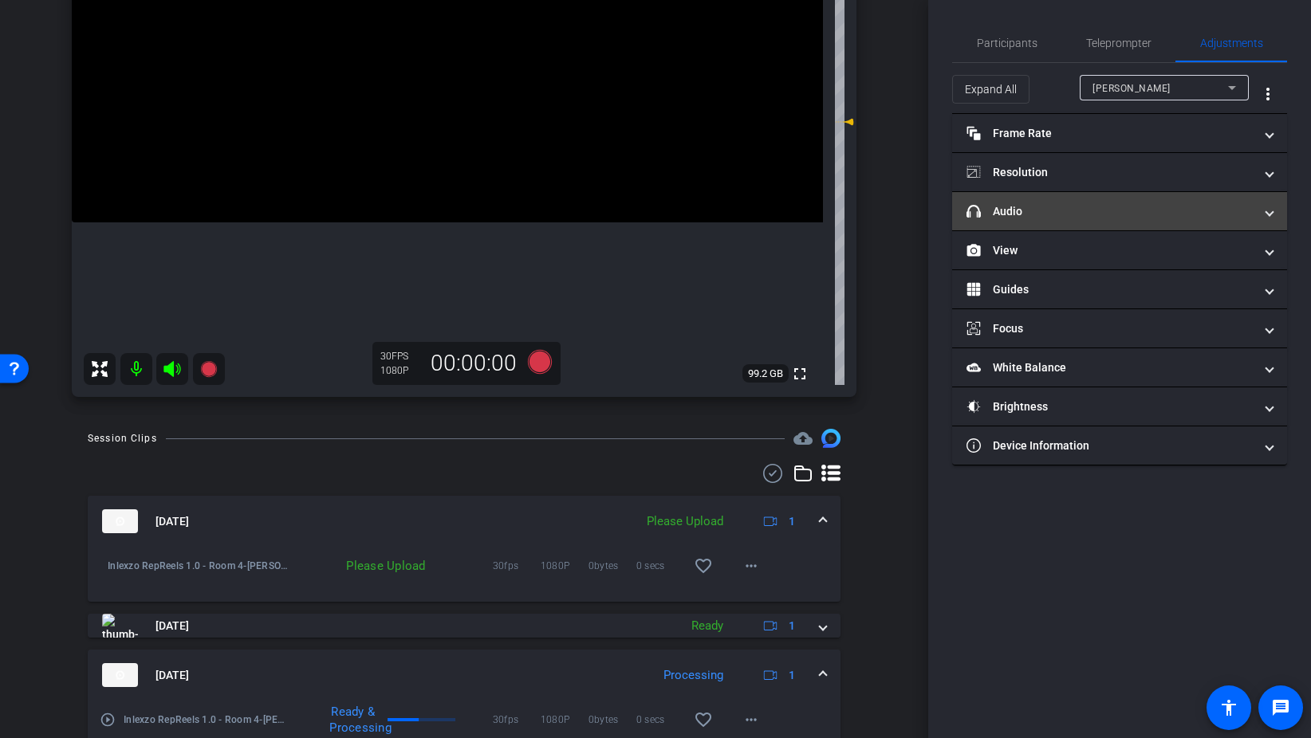
click at [1037, 206] on mat-panel-title "headphone icon Audio" at bounding box center [1109, 211] width 287 height 17
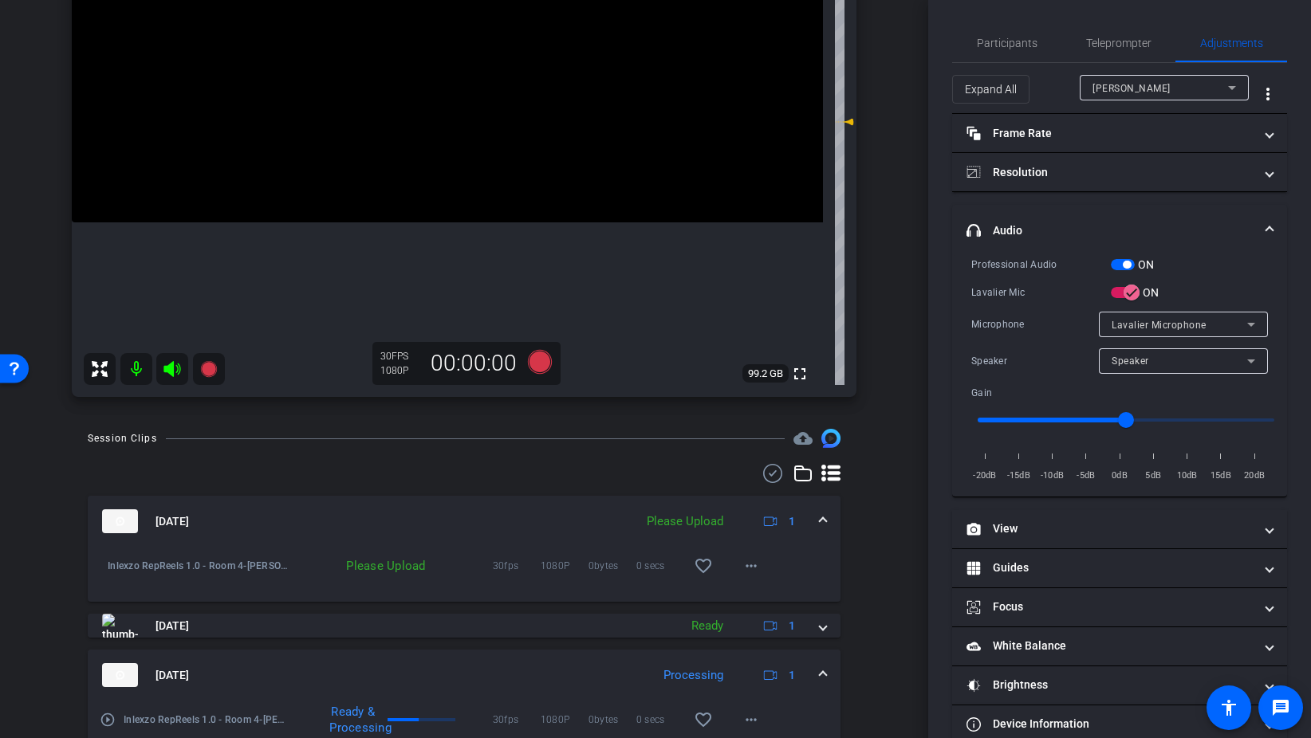
click at [1112, 263] on span "button" at bounding box center [1123, 264] width 24 height 11
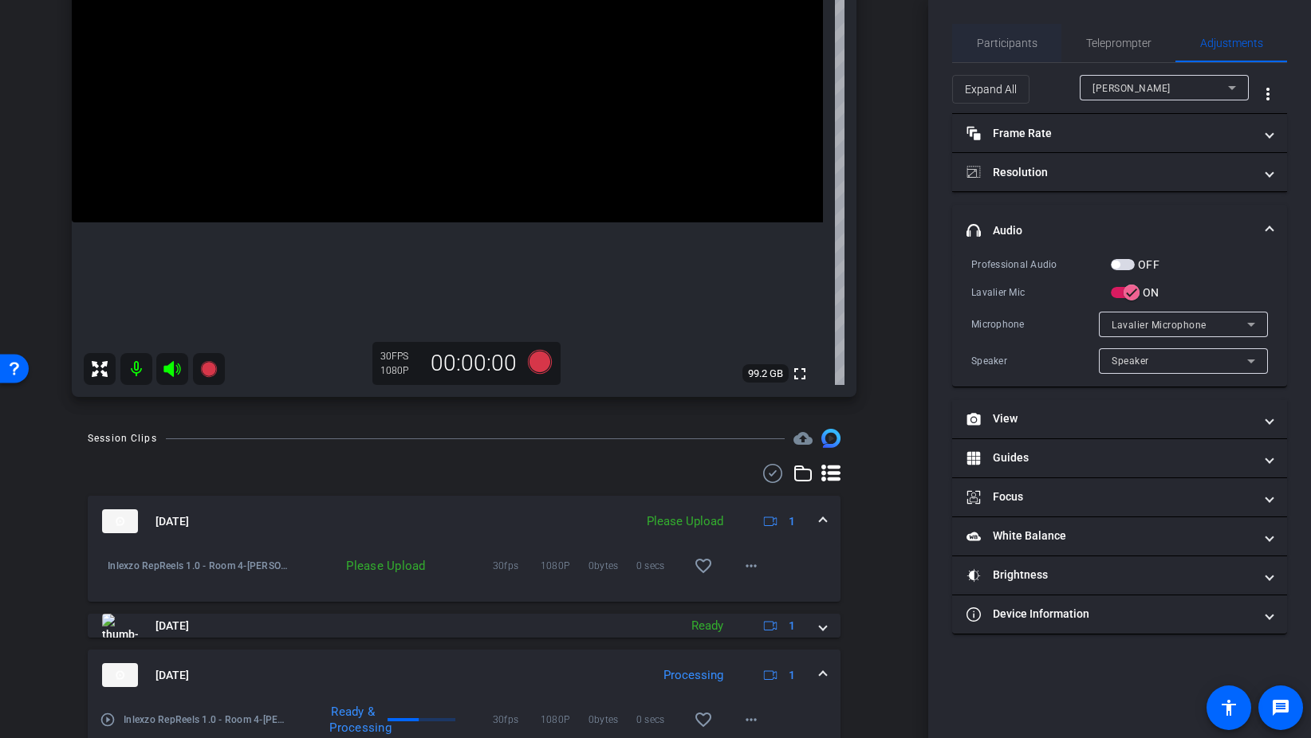
click at [1014, 51] on span "Participants" at bounding box center [1007, 43] width 61 height 38
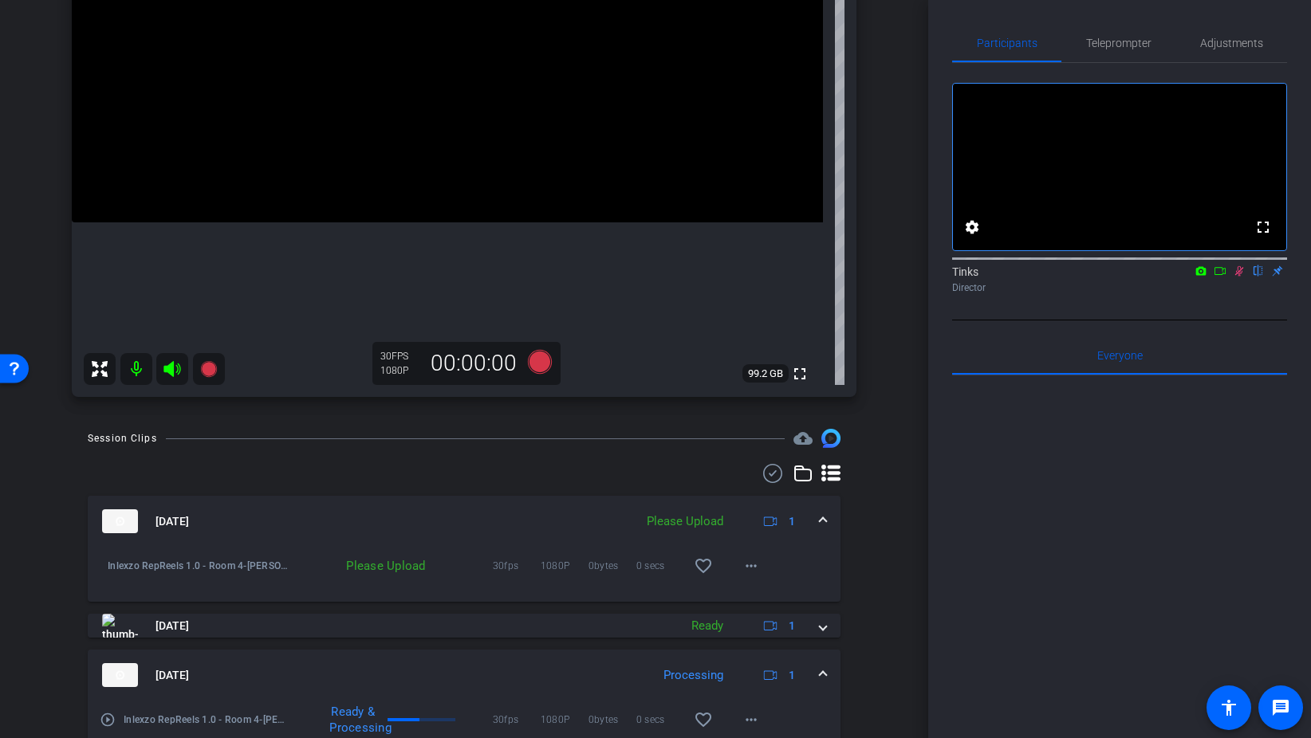
click at [1237, 277] on icon at bounding box center [1239, 270] width 13 height 11
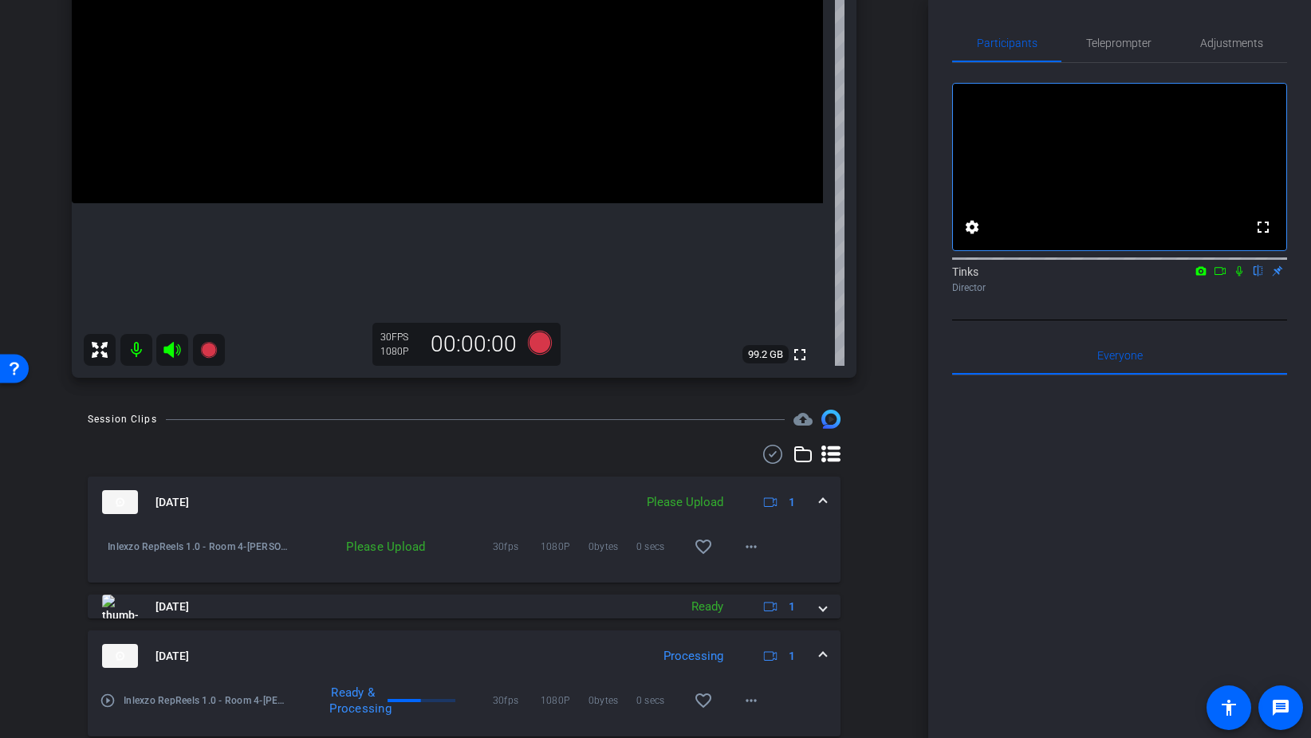
scroll to position [300, 0]
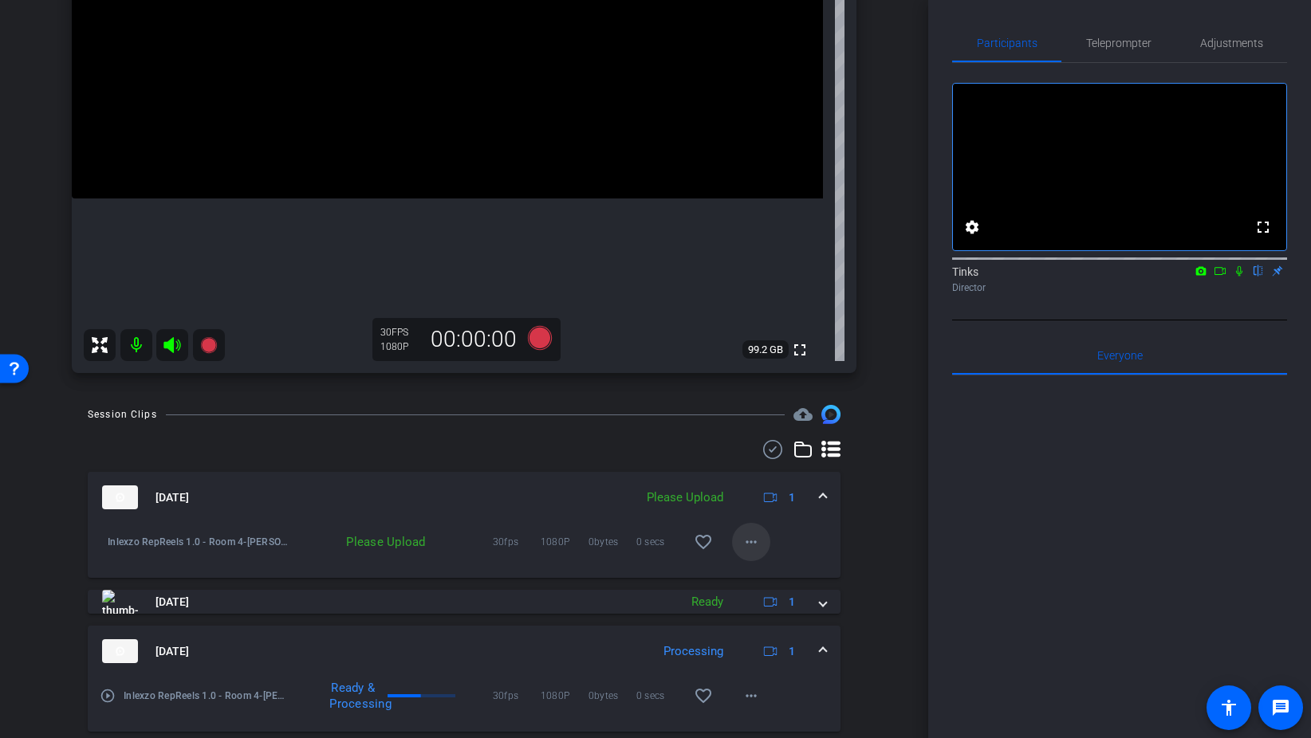
click at [750, 544] on mat-icon "more_horiz" at bounding box center [750, 542] width 19 height 19
click at [771, 569] on span "Upload" at bounding box center [777, 575] width 64 height 19
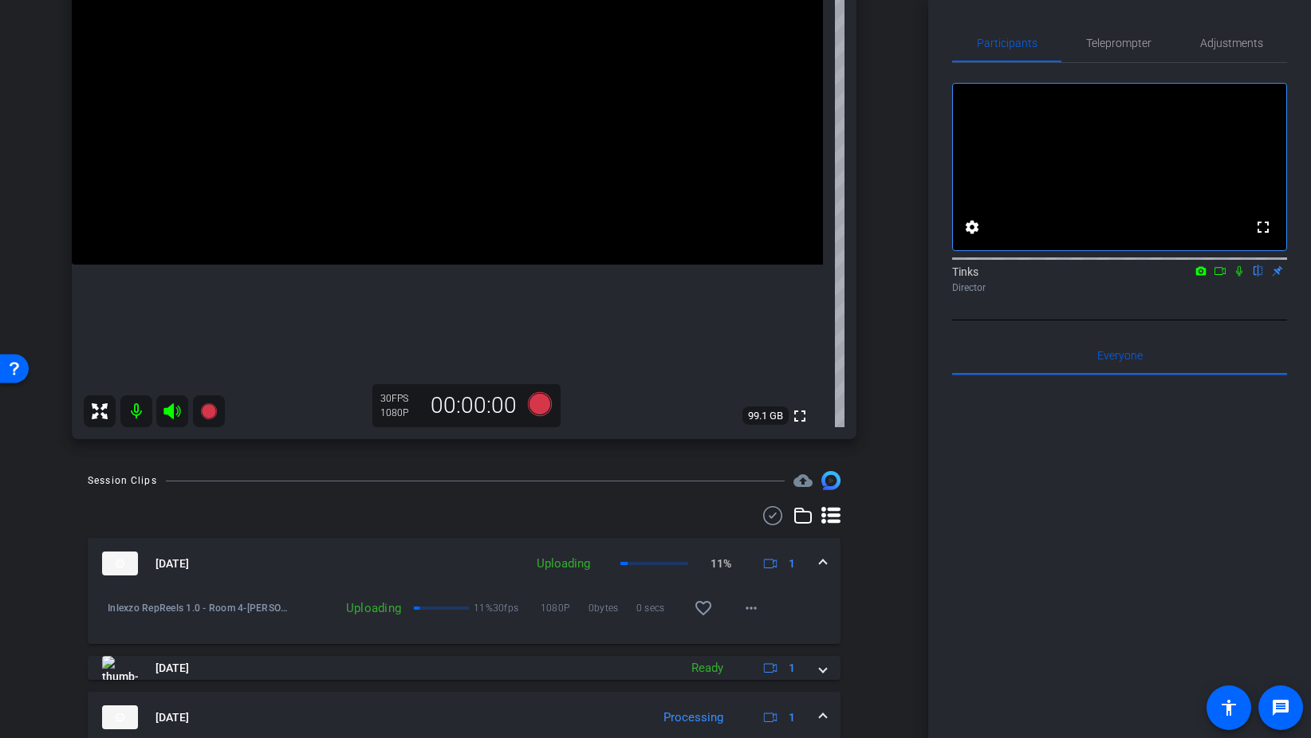
scroll to position [235, 0]
click at [1099, 41] on span "Teleprompter" at bounding box center [1118, 42] width 65 height 11
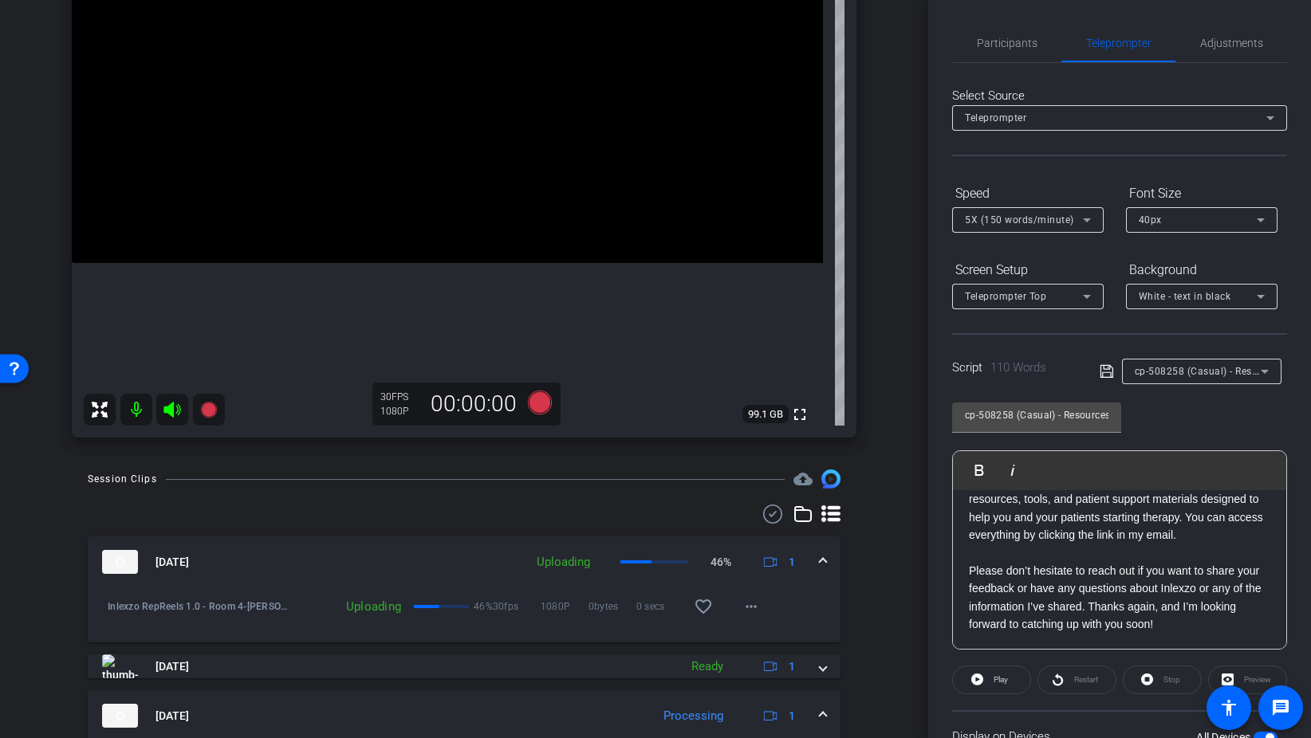
click at [1228, 380] on div "cp-508258 (Casual) - Resources to Share" at bounding box center [1198, 371] width 126 height 20
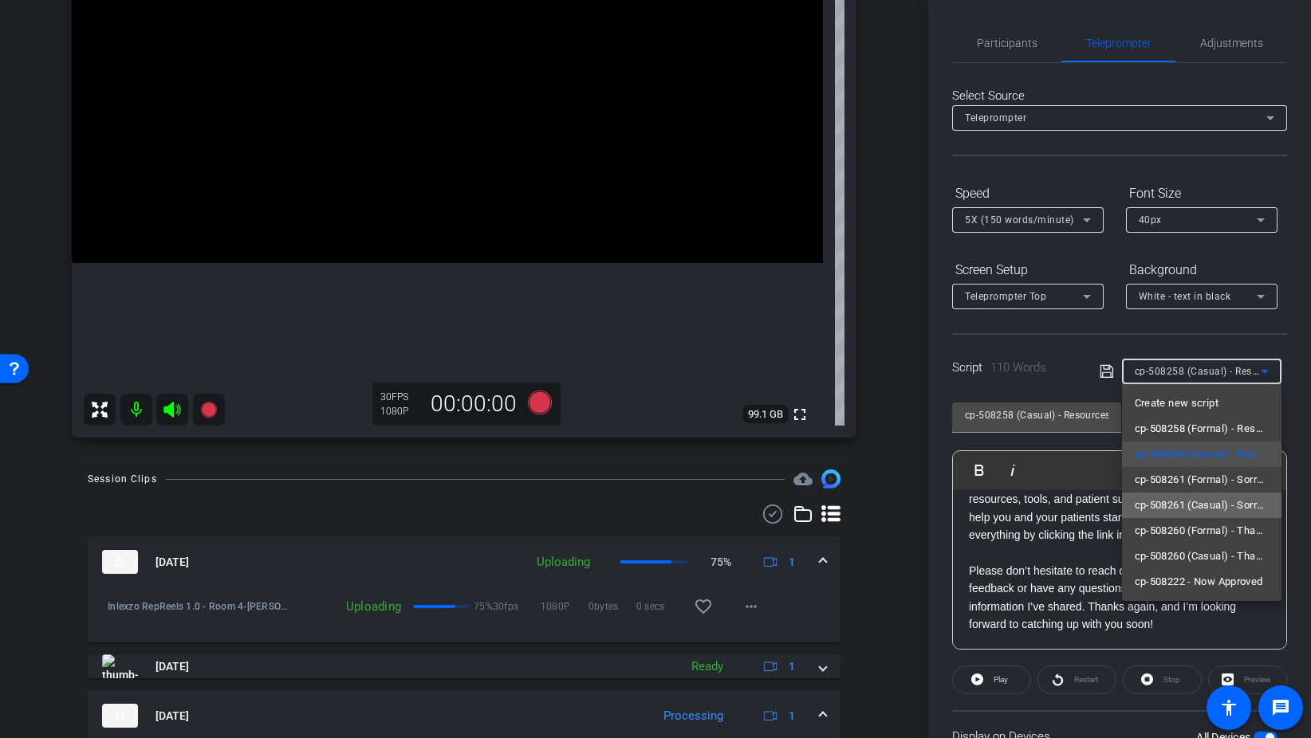
click at [1191, 501] on span "cp-508261 (Casual) - Sorry I Missed You" at bounding box center [1202, 505] width 134 height 19
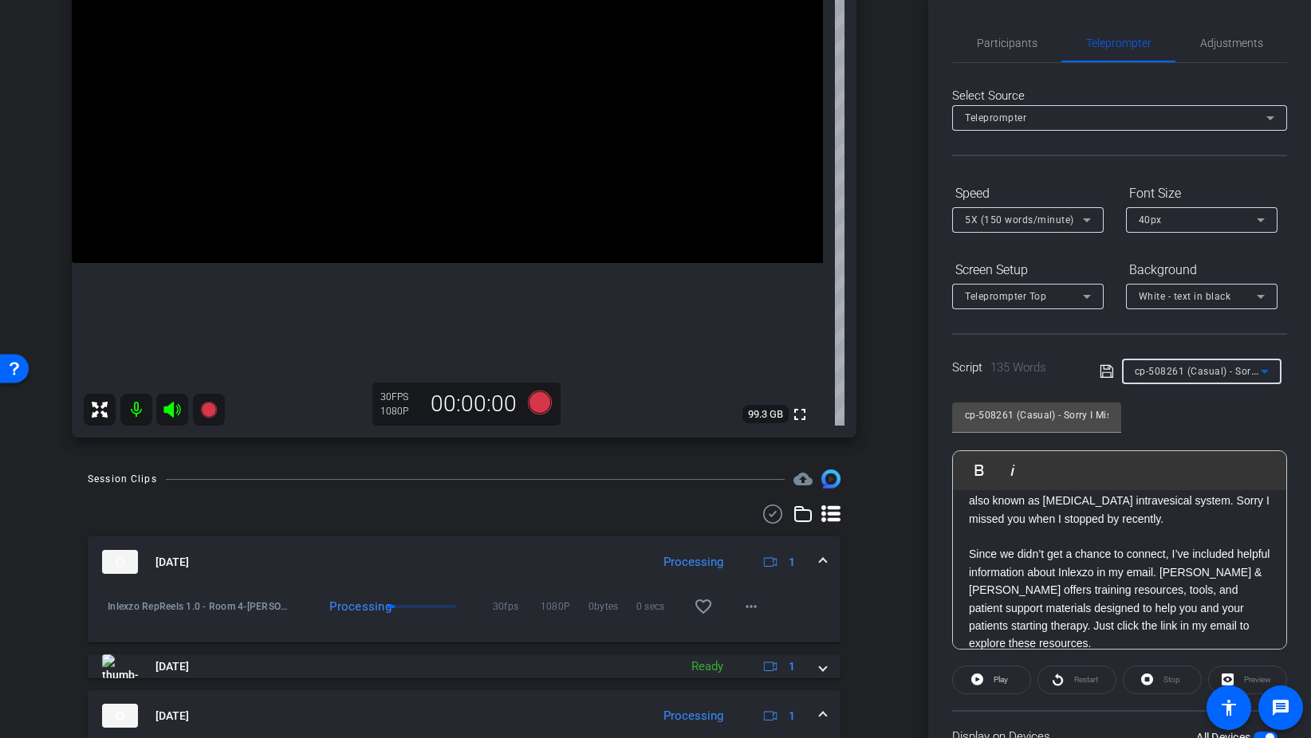
scroll to position [53, 0]
click at [1233, 49] on span "Adjustments" at bounding box center [1231, 43] width 63 height 38
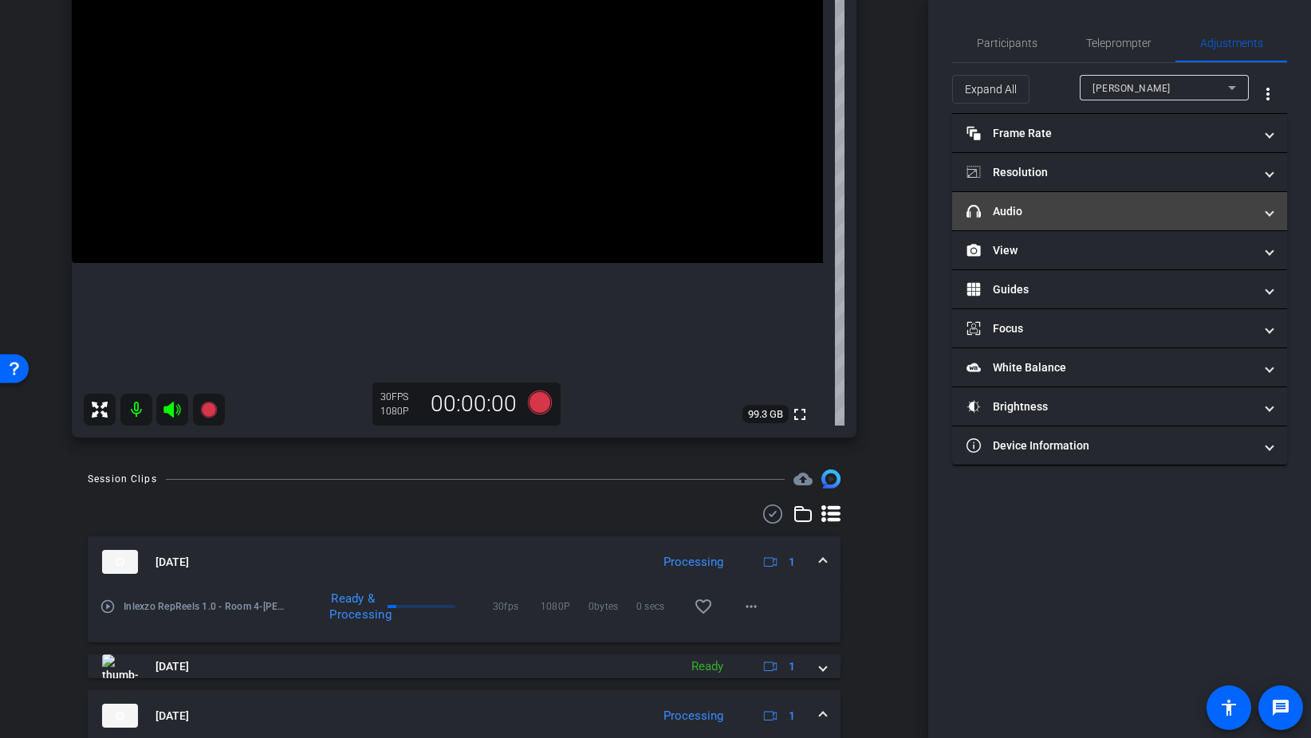
click at [1089, 204] on mat-panel-title "headphone icon Audio" at bounding box center [1109, 211] width 287 height 17
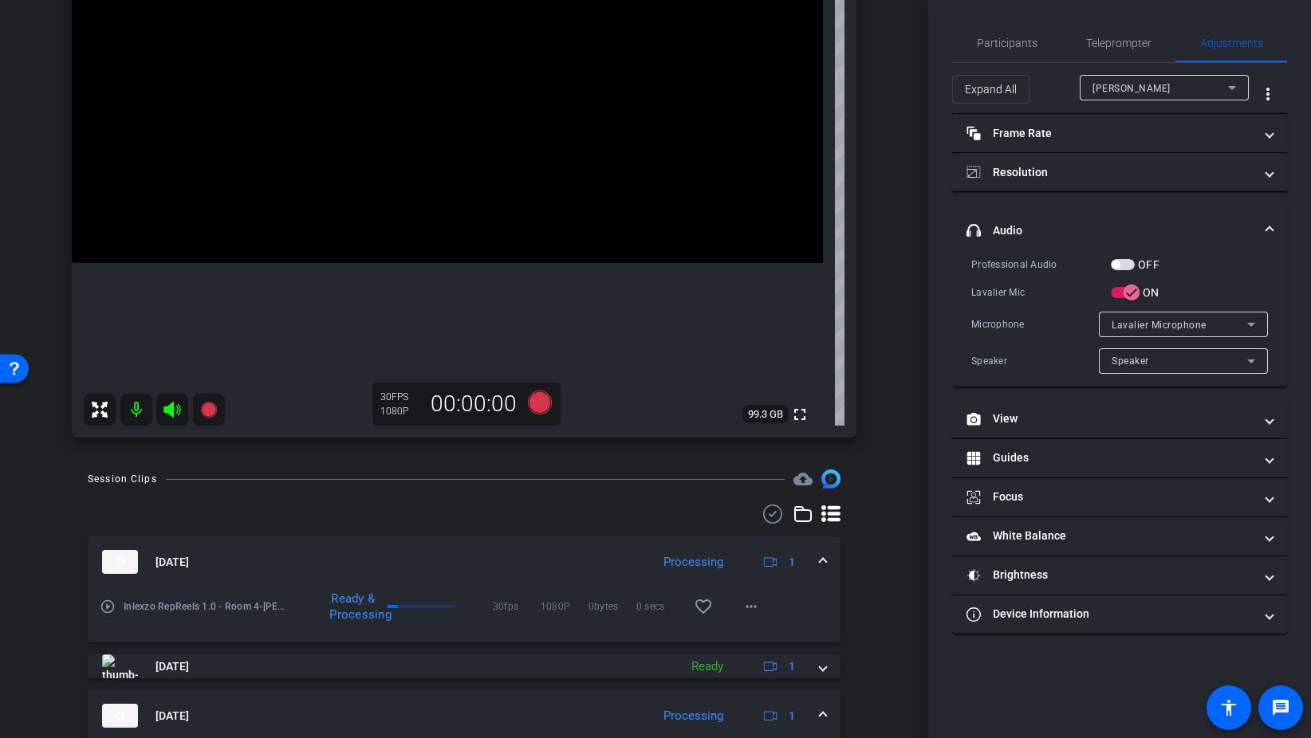
click at [1131, 263] on span "button" at bounding box center [1123, 264] width 24 height 11
click at [1014, 47] on span "Participants" at bounding box center [1007, 42] width 61 height 11
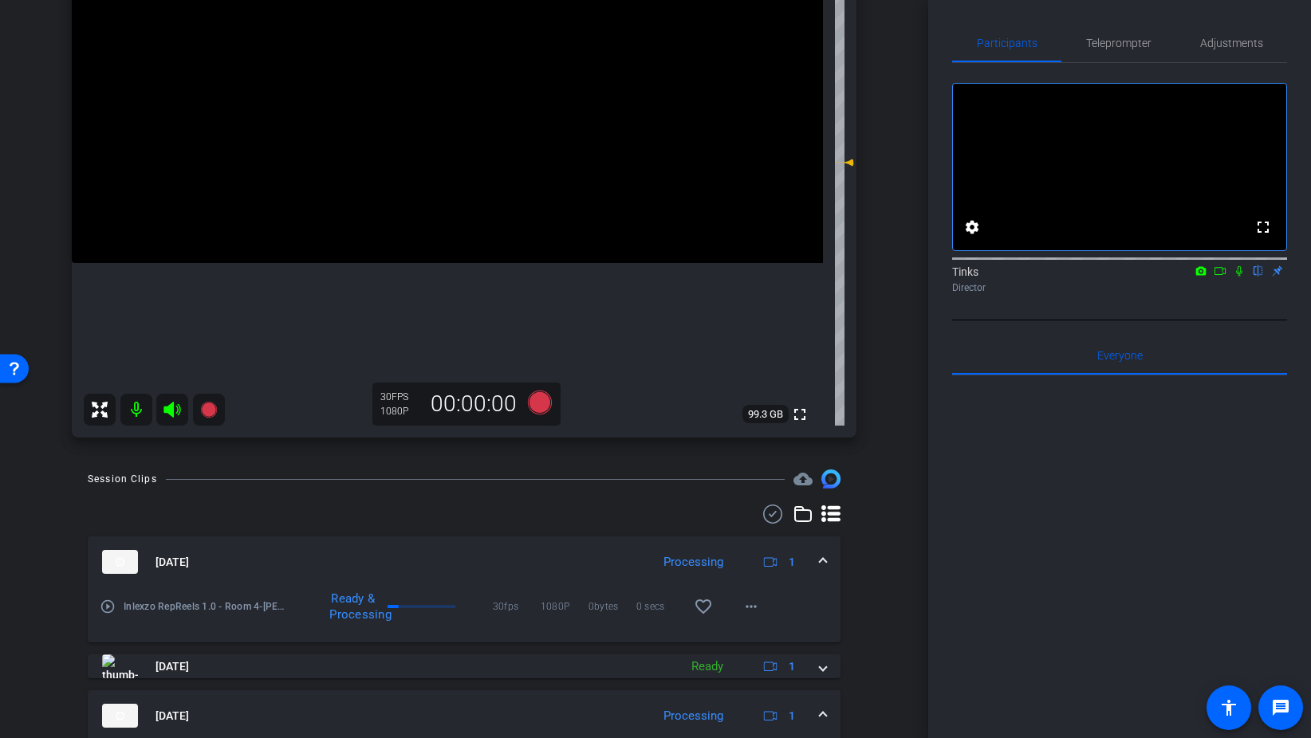
click at [1241, 277] on icon at bounding box center [1239, 270] width 13 height 11
click at [548, 406] on icon at bounding box center [540, 403] width 24 height 24
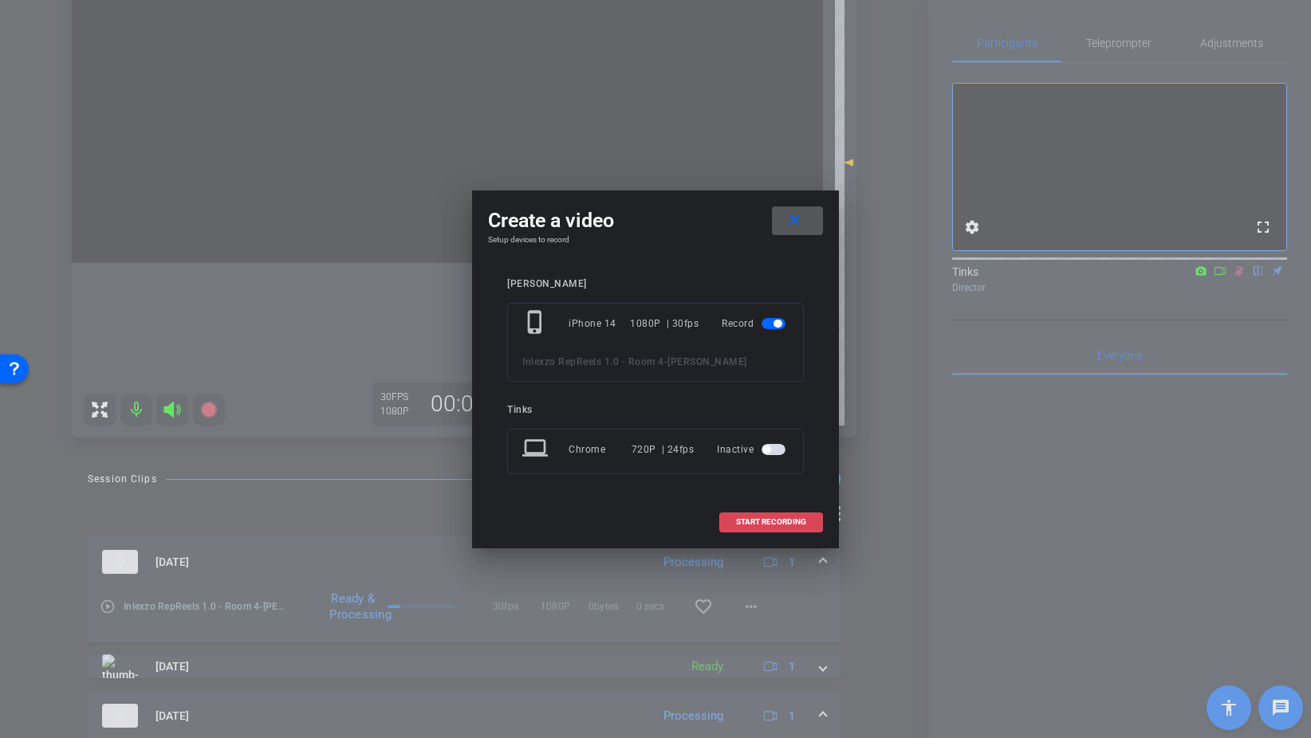
click at [779, 519] on span "START RECORDING" at bounding box center [771, 522] width 70 height 8
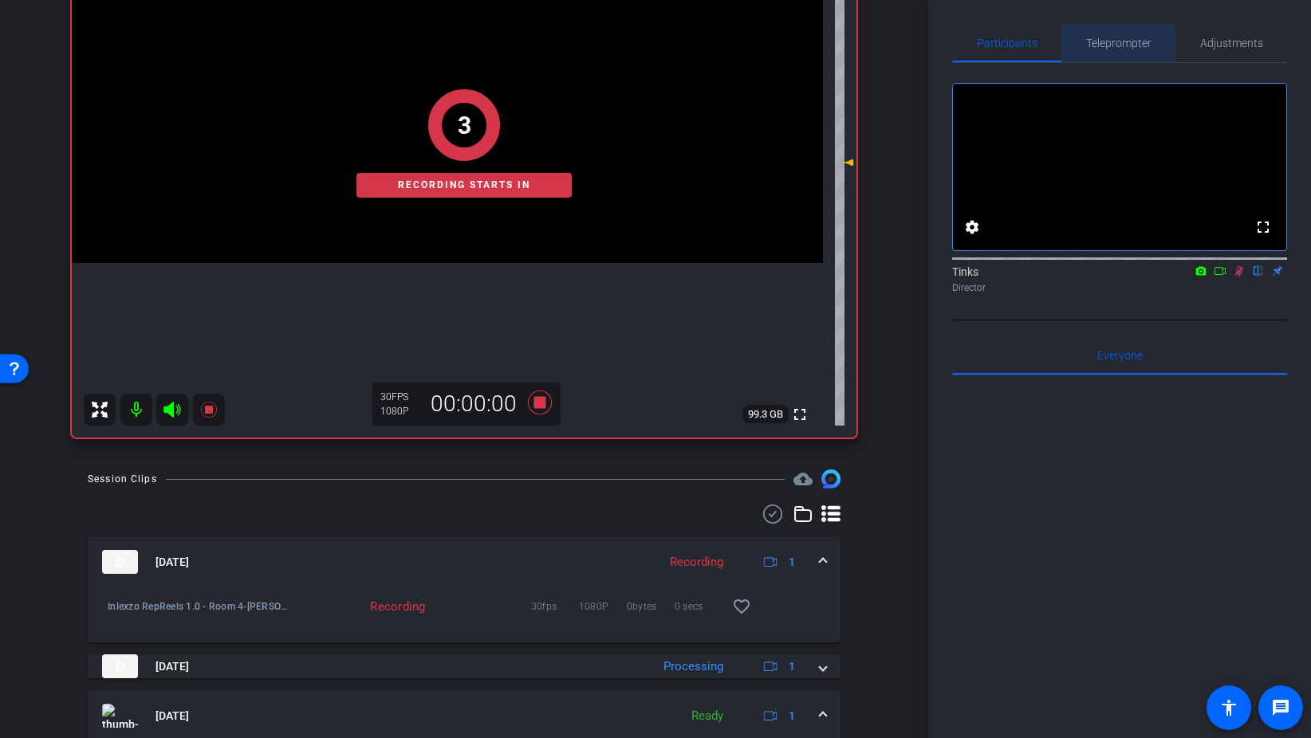
click at [1118, 54] on span "Teleprompter" at bounding box center [1118, 43] width 65 height 38
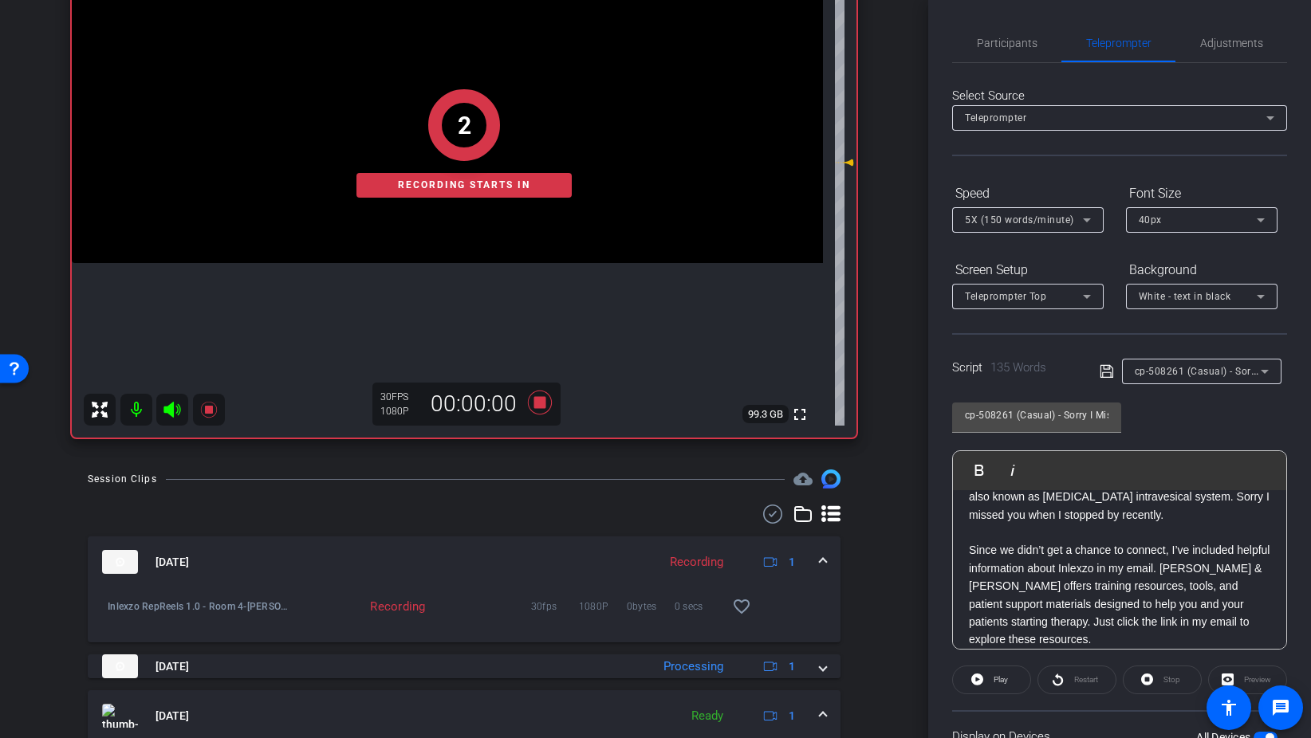
scroll to position [133, 0]
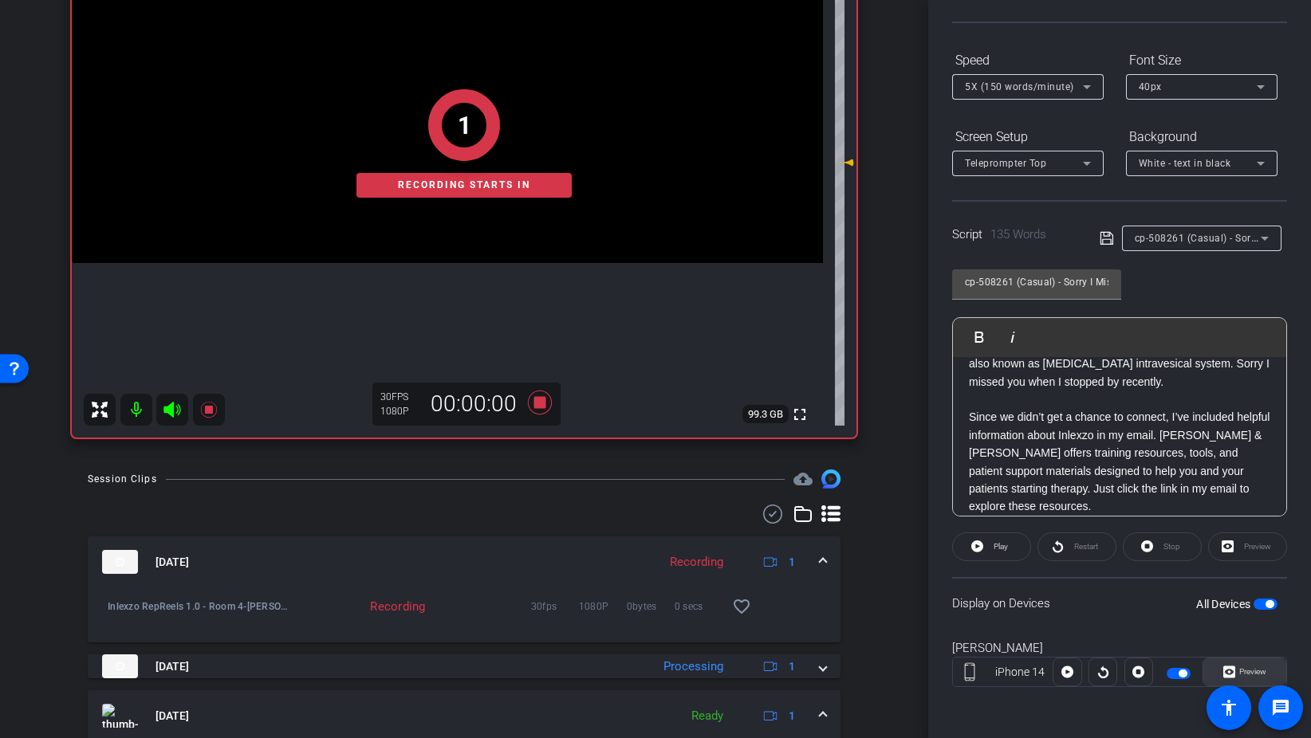
click at [1243, 672] on span "Preview" at bounding box center [1252, 671] width 27 height 9
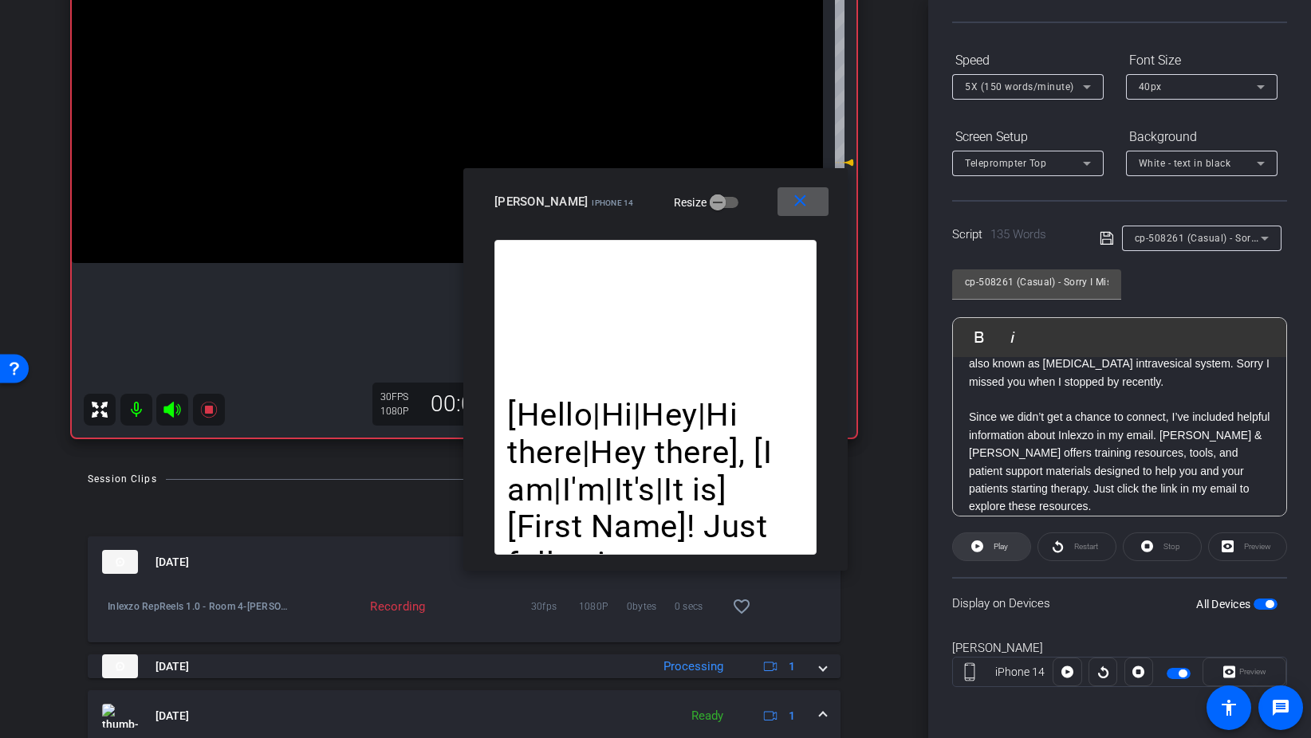
click at [1000, 557] on span "Play" at bounding box center [998, 547] width 18 height 22
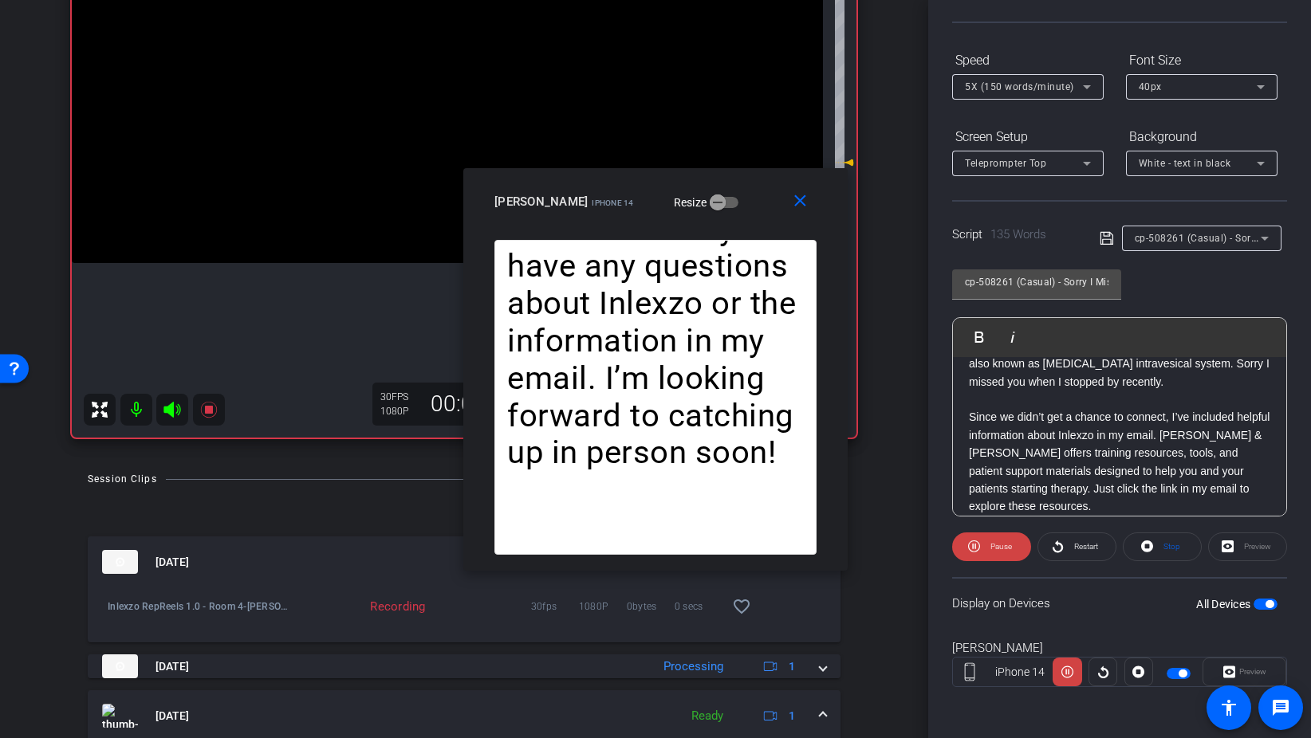
click at [1032, 90] on span "5X (150 words/minute)" at bounding box center [1019, 86] width 109 height 11
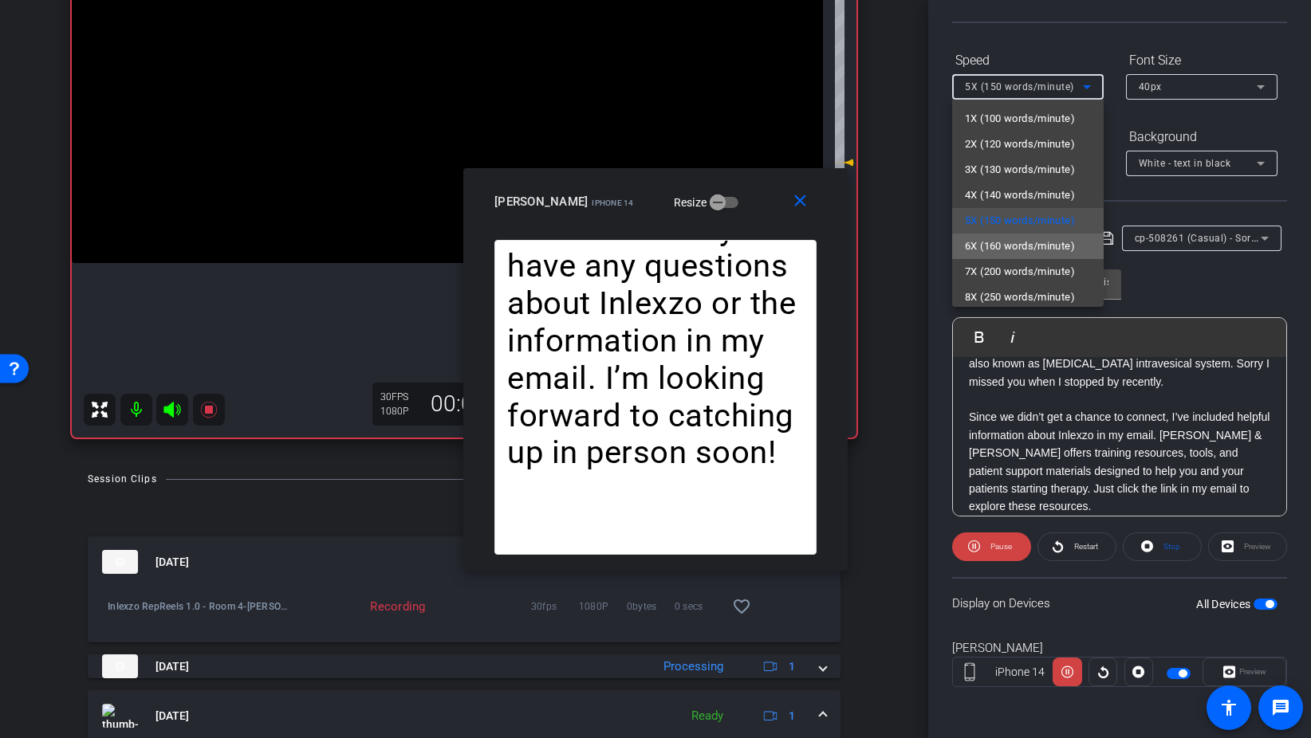
click at [1040, 250] on span "6X (160 words/minute)" at bounding box center [1020, 246] width 110 height 19
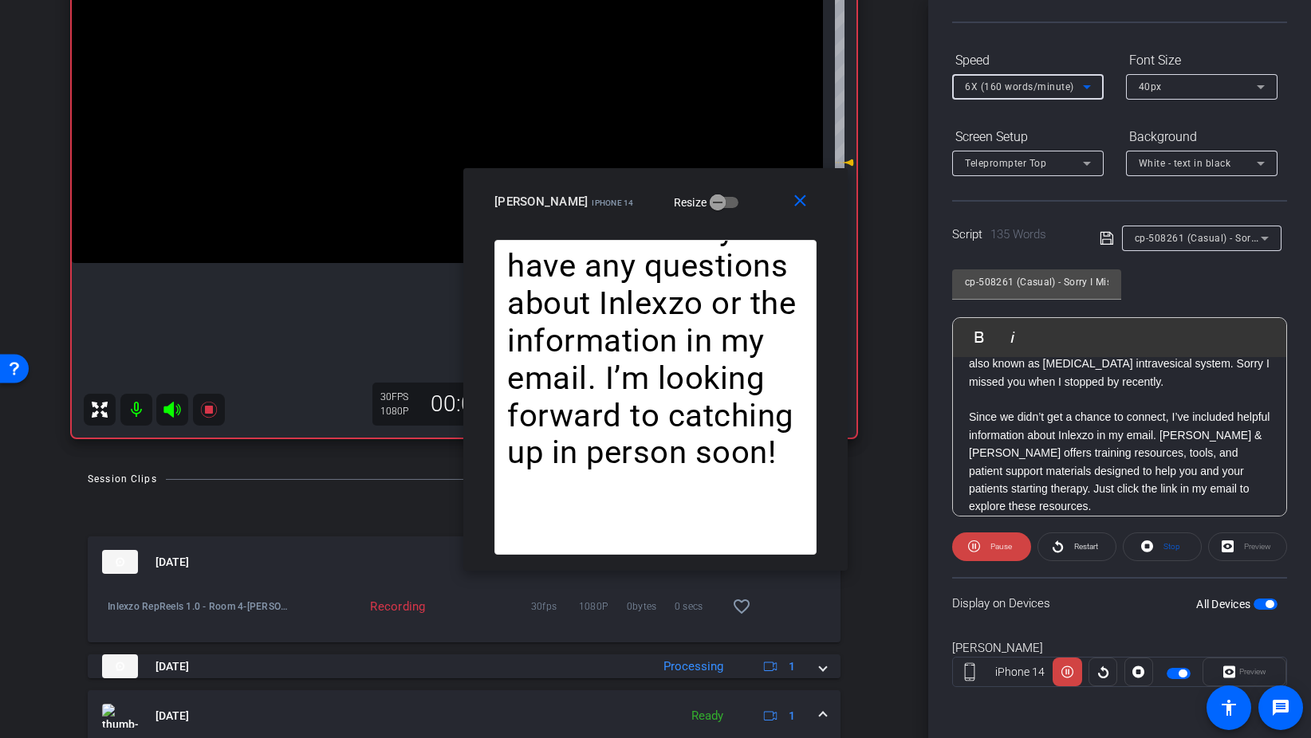
click at [1015, 100] on div at bounding box center [1027, 109] width 151 height 18
click at [1036, 81] on span "6X (160 words/minute)" at bounding box center [1019, 86] width 109 height 11
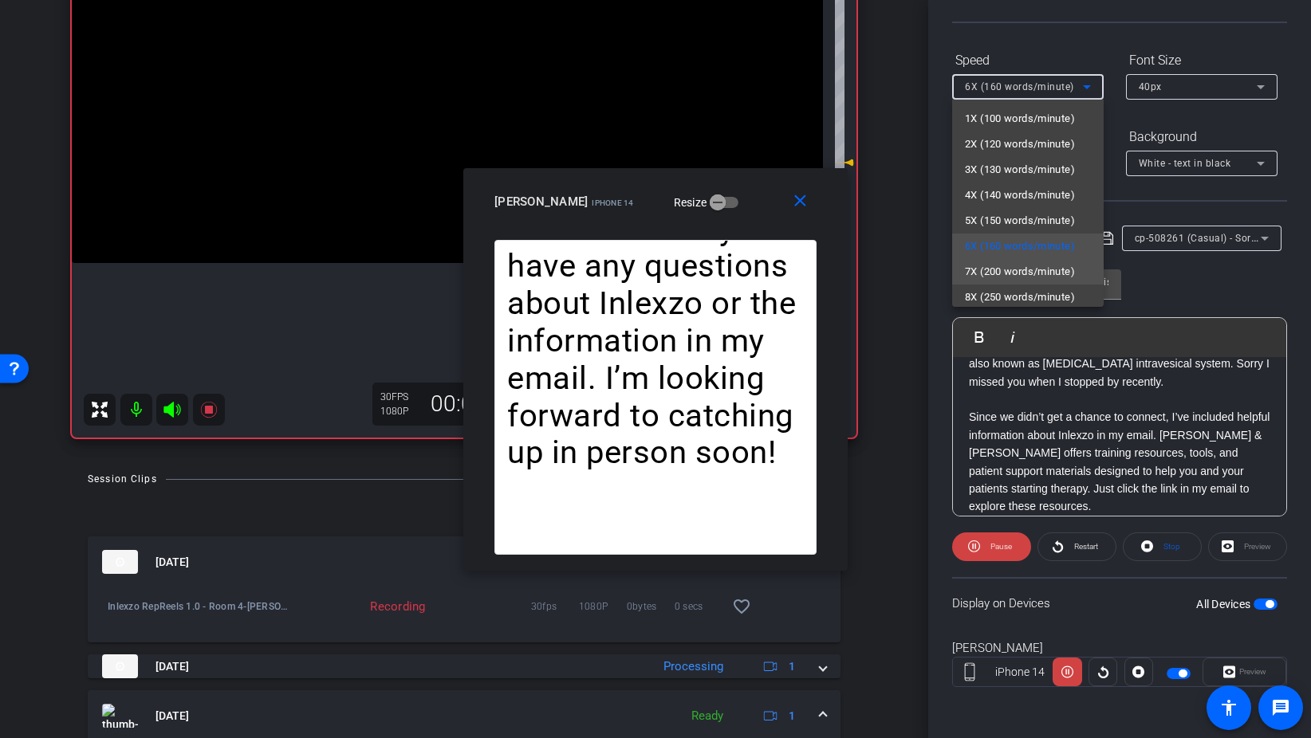
click at [1052, 263] on span "7X (200 words/minute)" at bounding box center [1020, 271] width 110 height 19
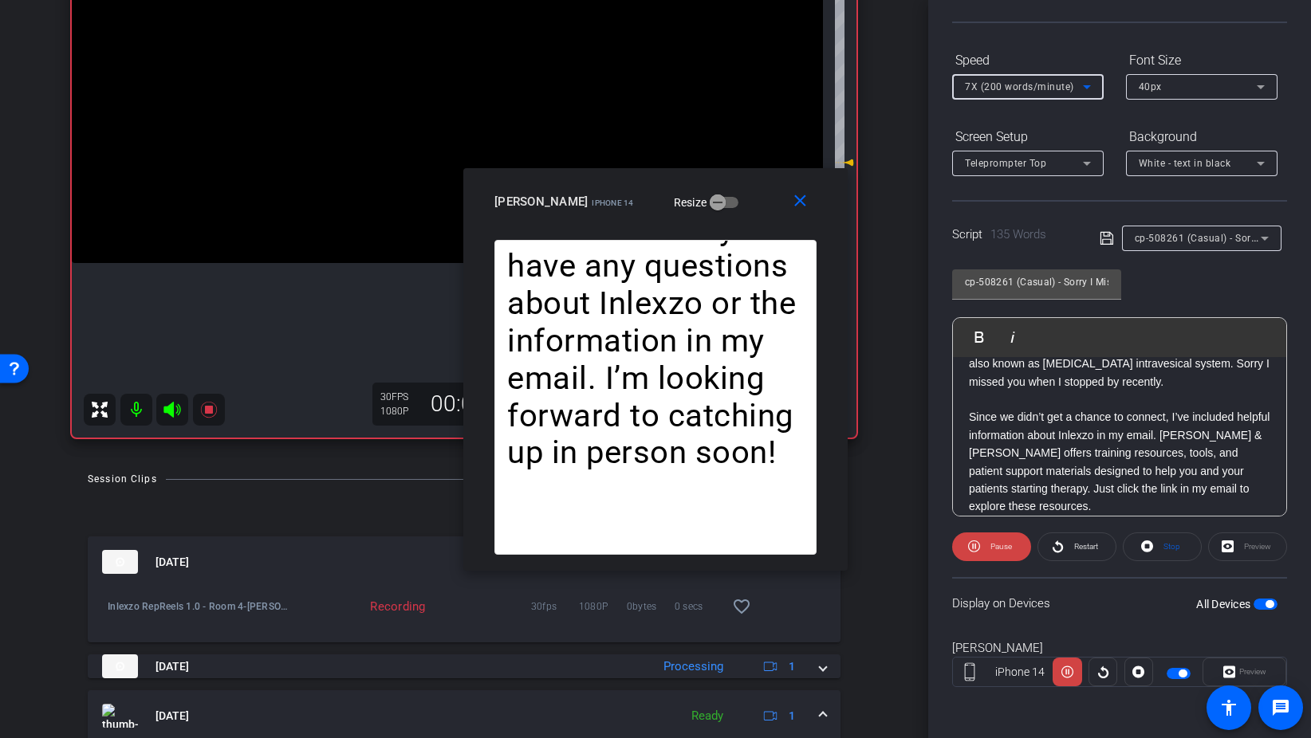
click at [1042, 85] on span "7X (200 words/minute)" at bounding box center [1019, 86] width 109 height 11
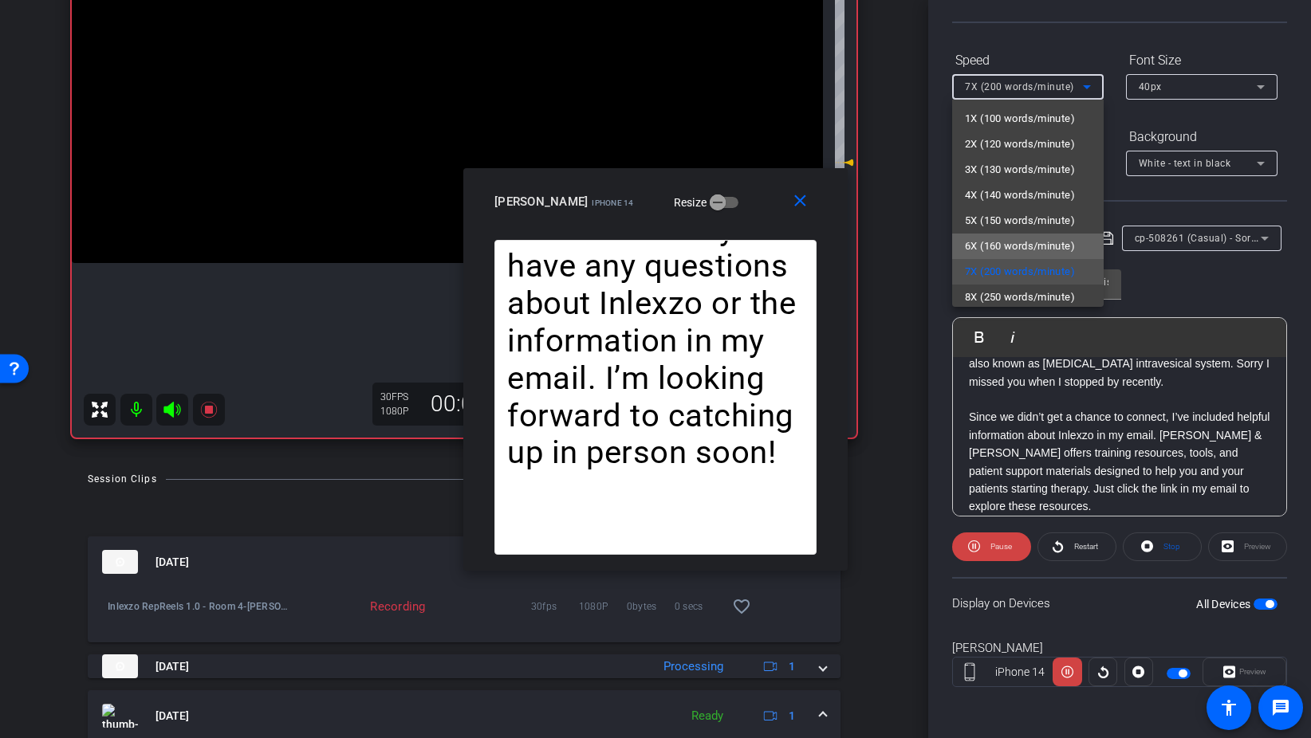
click at [1031, 247] on span "6X (160 words/minute)" at bounding box center [1020, 246] width 110 height 19
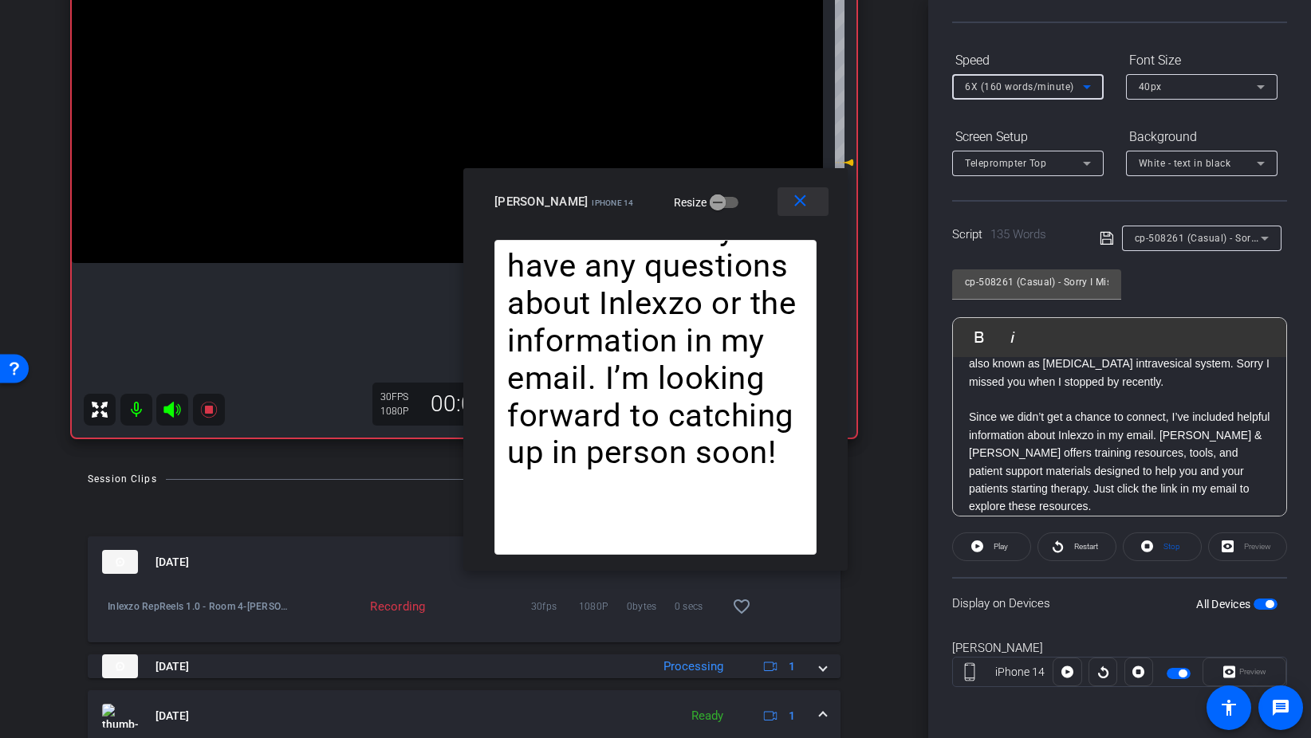
click at [808, 210] on mat-icon "close" at bounding box center [800, 201] width 20 height 20
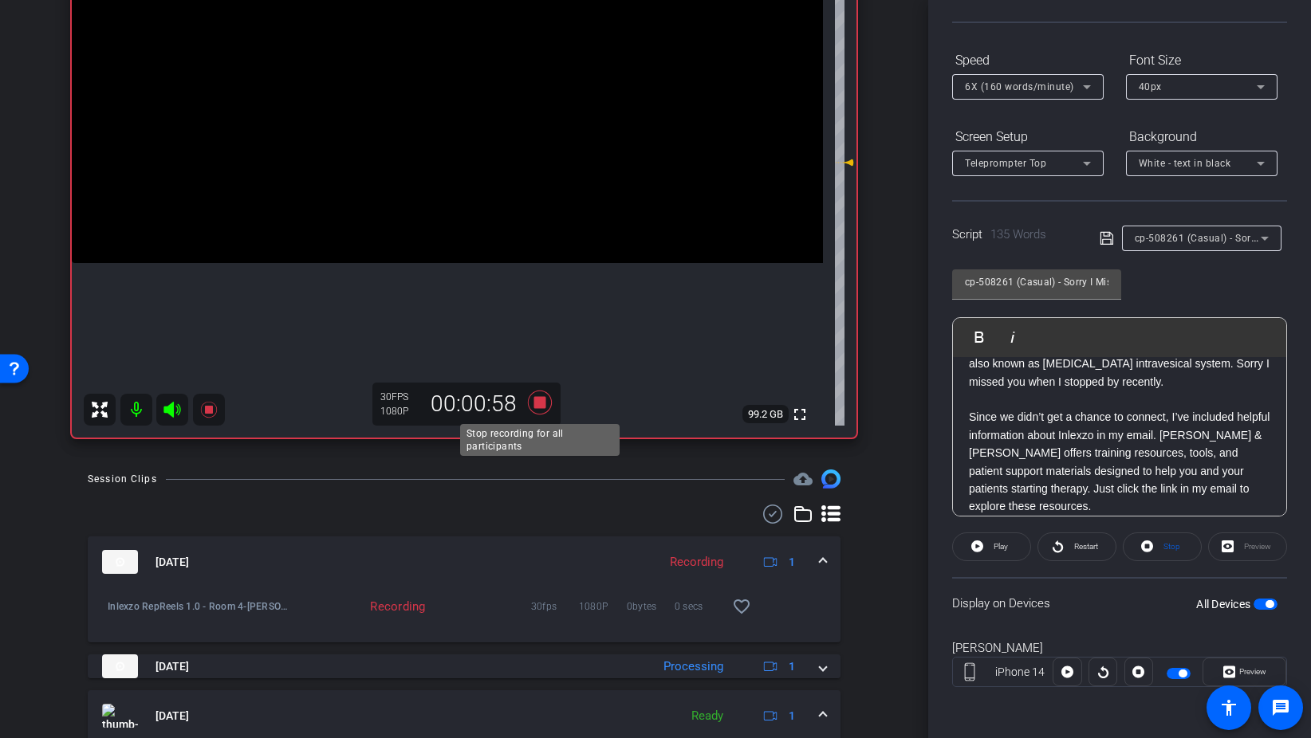
click at [532, 401] on icon at bounding box center [540, 402] width 38 height 29
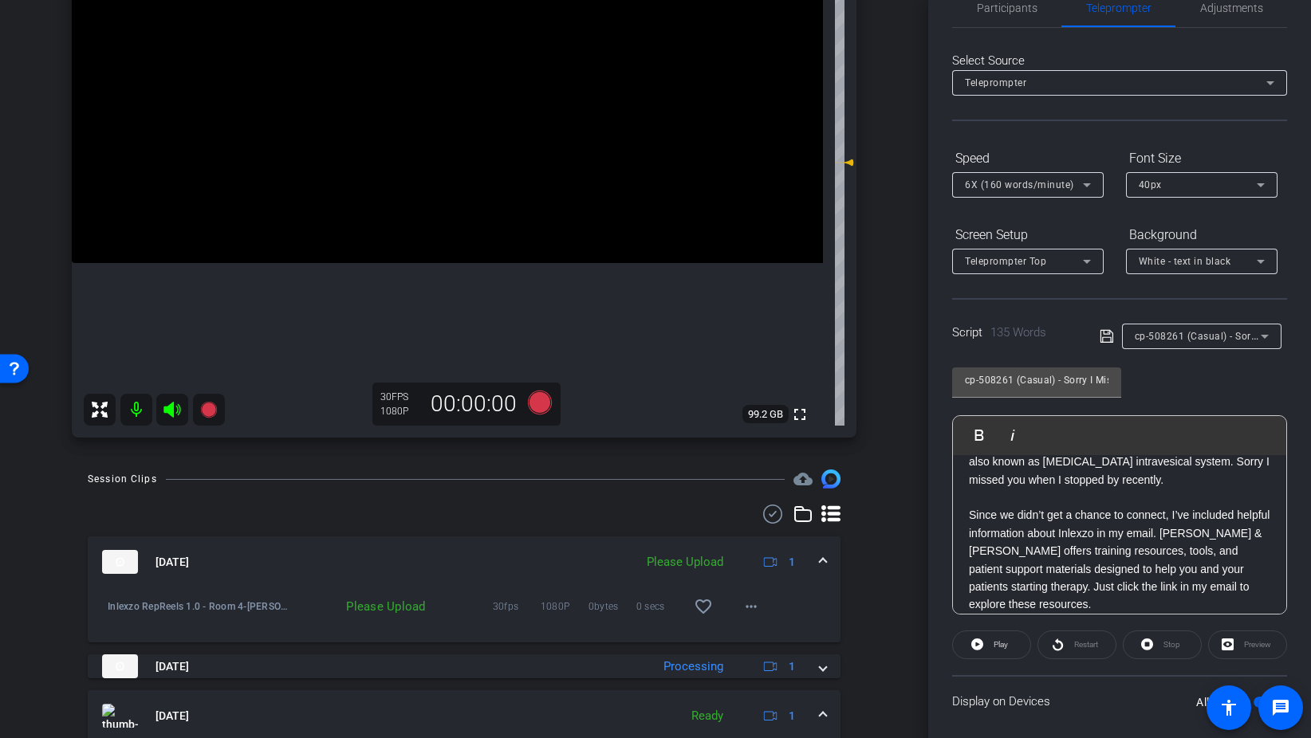
scroll to position [0, 0]
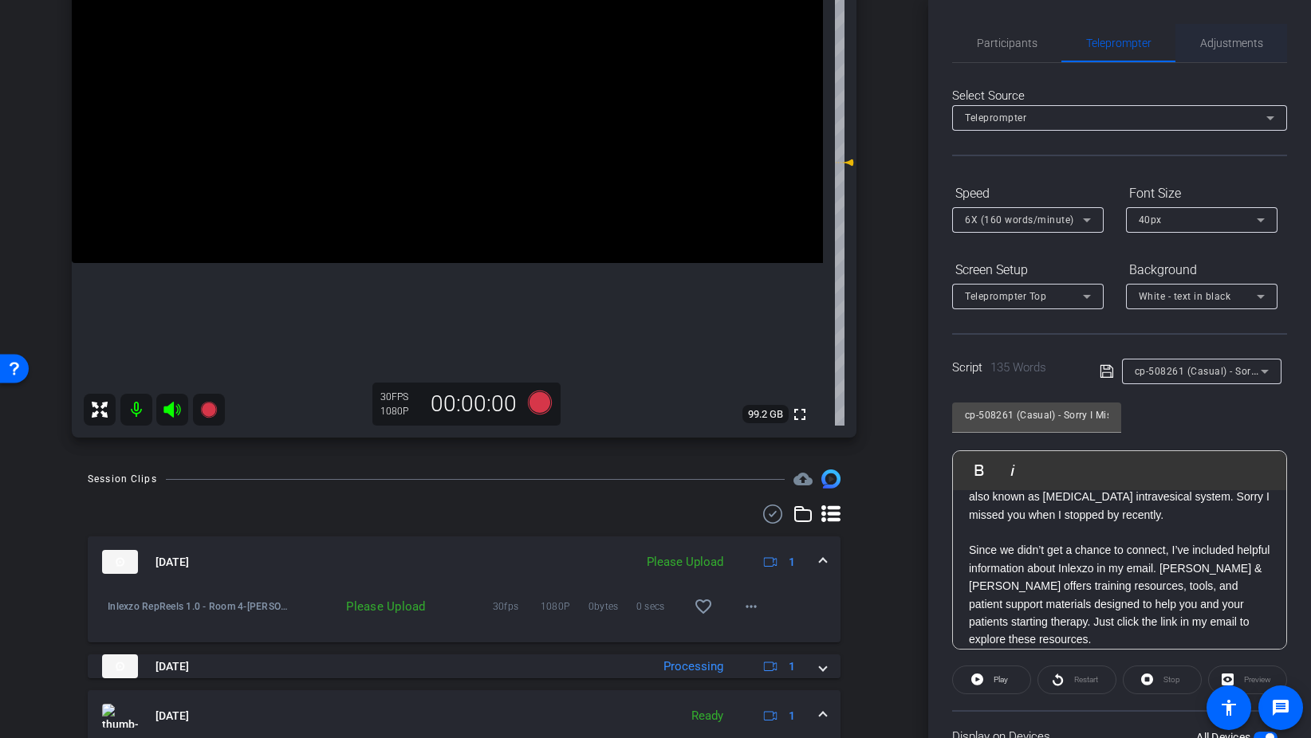
click at [1264, 36] on div "Adjustments" at bounding box center [1231, 43] width 112 height 38
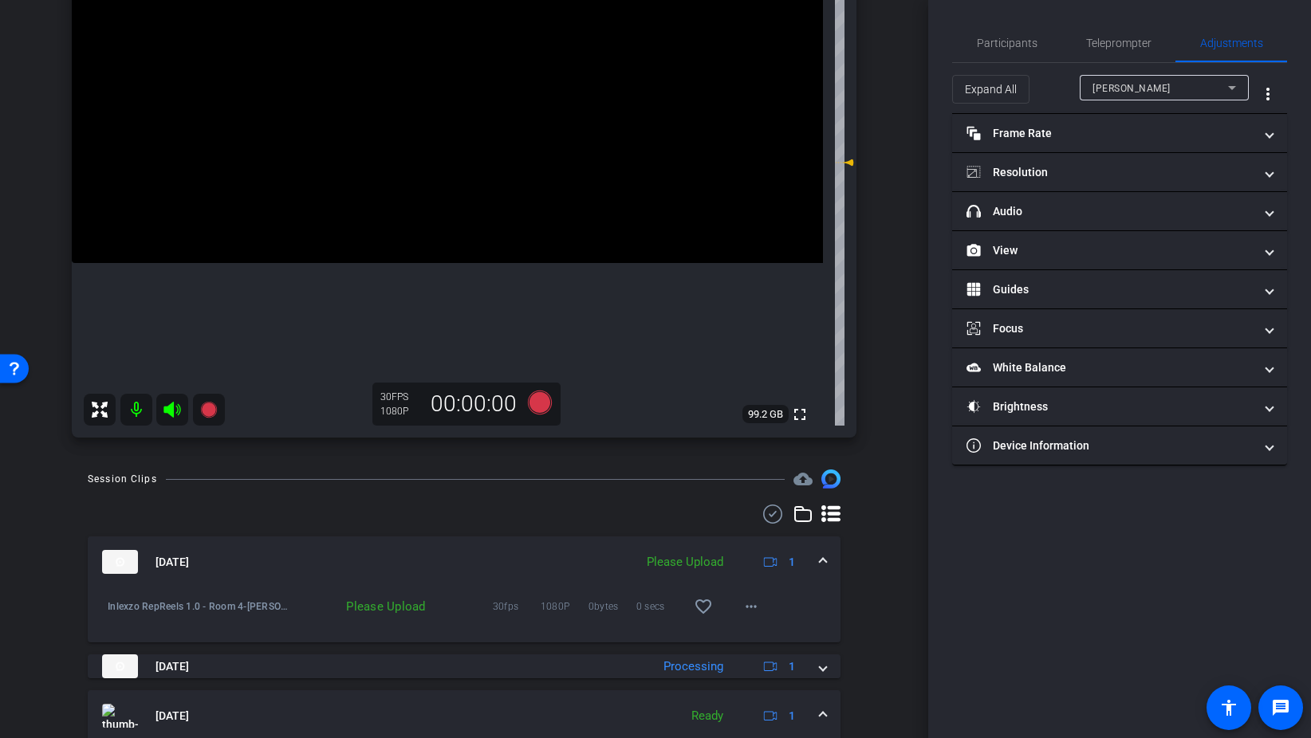
click at [1114, 207] on mat-panel-title "headphone icon Audio" at bounding box center [1109, 211] width 287 height 17
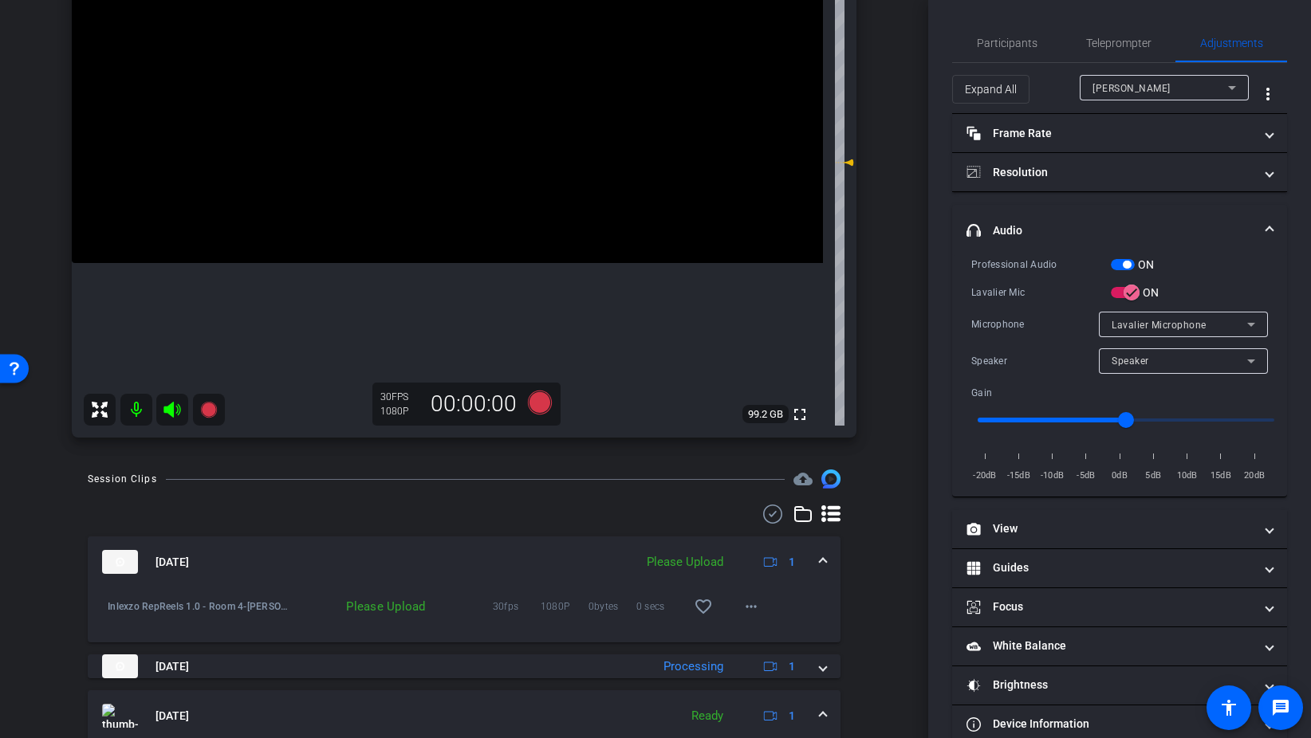
click at [1119, 265] on span "button" at bounding box center [1123, 264] width 24 height 11
click at [999, 46] on span "Participants" at bounding box center [1007, 42] width 61 height 11
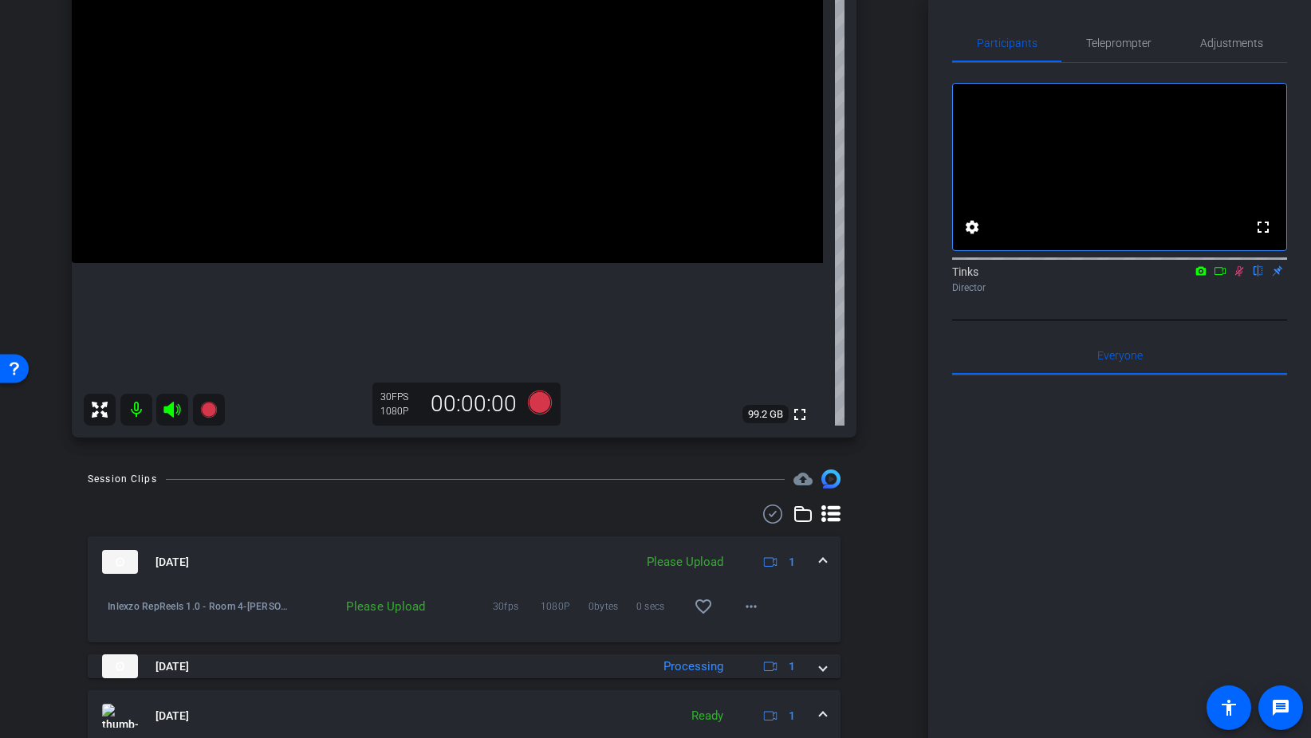
click at [1239, 277] on icon at bounding box center [1239, 270] width 13 height 11
click at [753, 612] on mat-icon "more_horiz" at bounding box center [750, 606] width 19 height 19
click at [773, 637] on span "Upload" at bounding box center [777, 640] width 64 height 19
click at [1221, 42] on span "Adjustments" at bounding box center [1231, 42] width 63 height 11
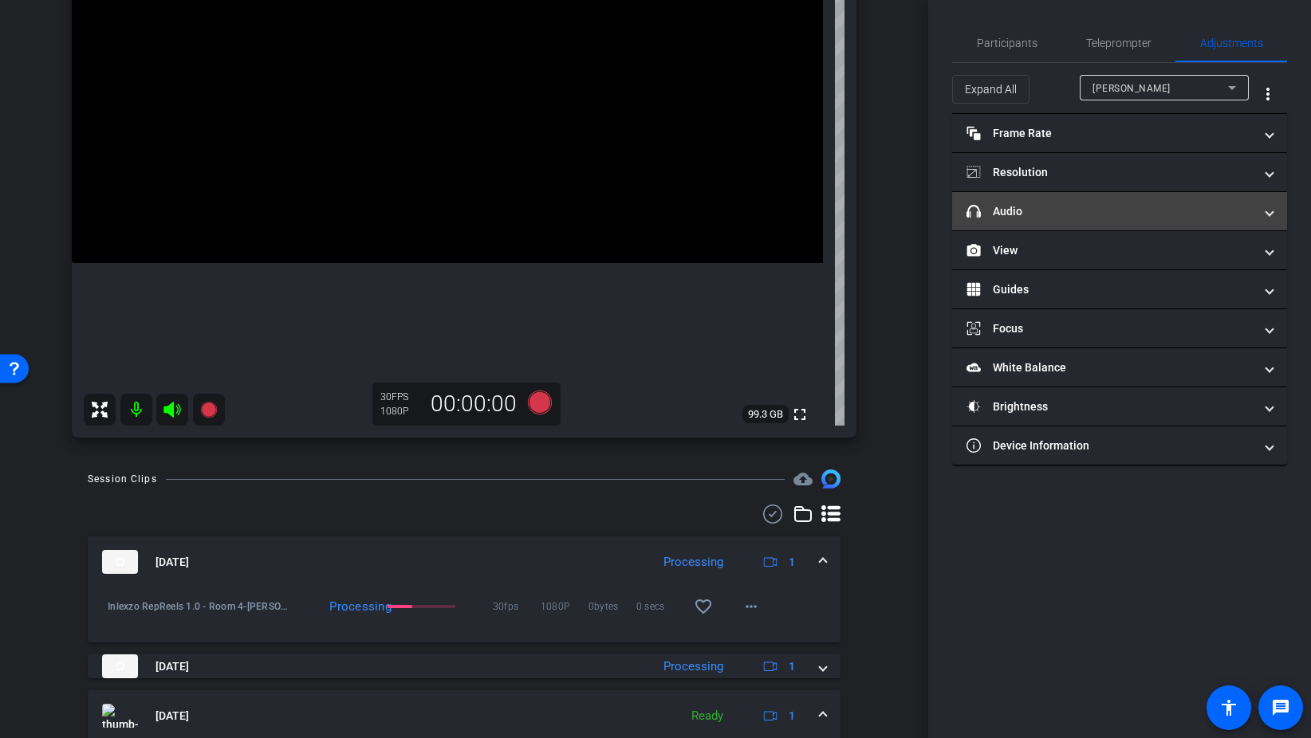
click at [1043, 208] on mat-panel-title "headphone icon Audio" at bounding box center [1109, 211] width 287 height 17
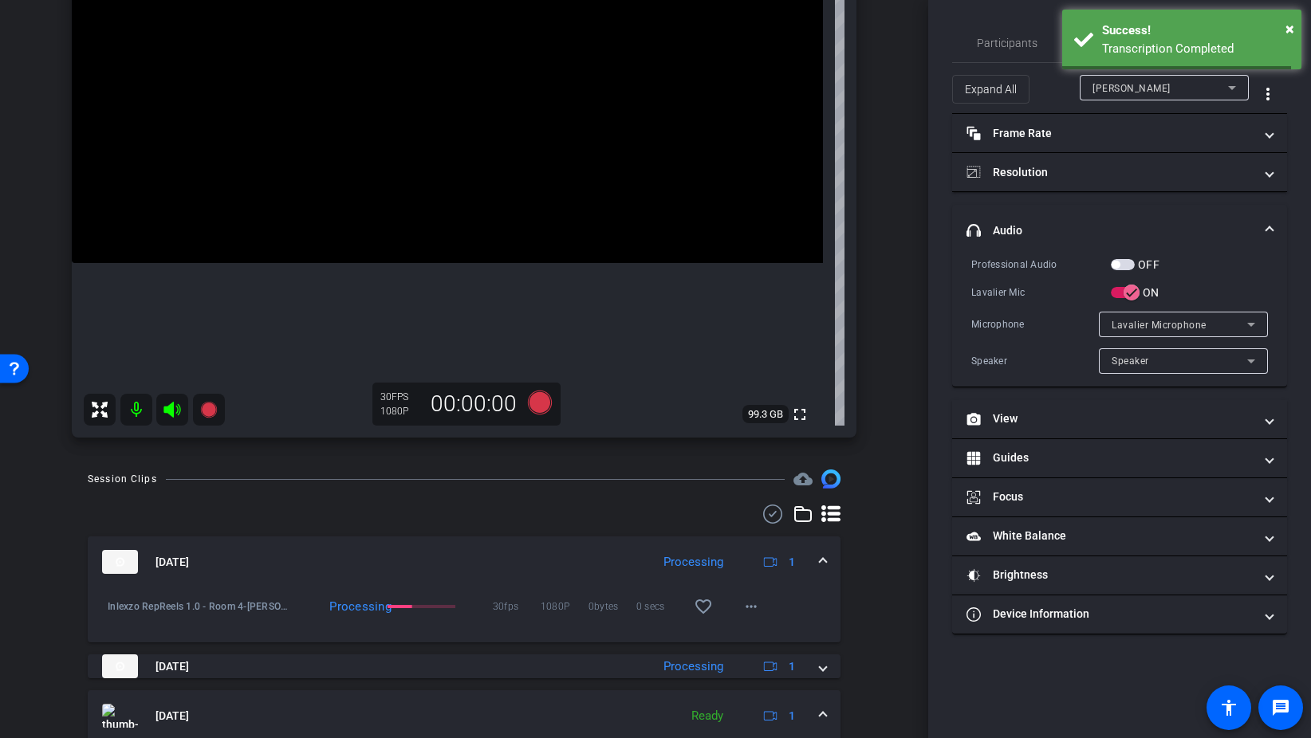
click at [1130, 262] on span "button" at bounding box center [1123, 264] width 24 height 11
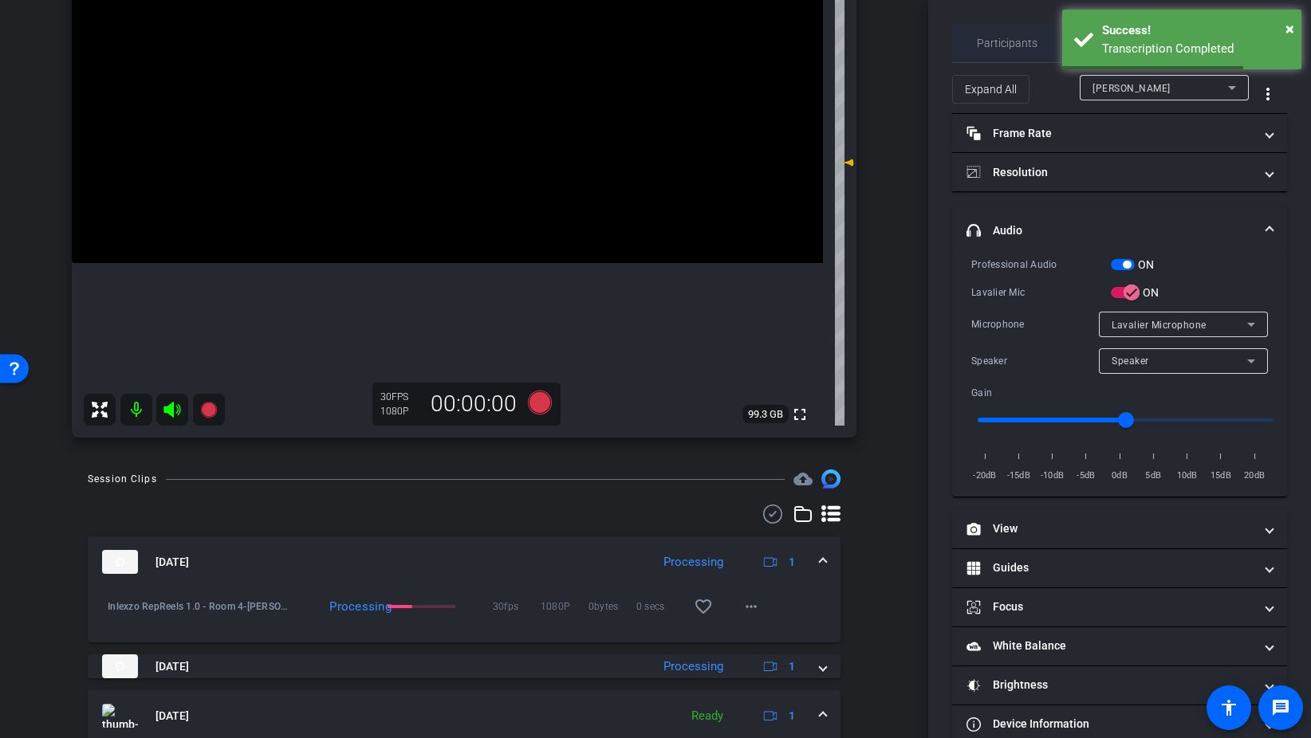
click at [989, 49] on span "Participants" at bounding box center [1007, 42] width 61 height 11
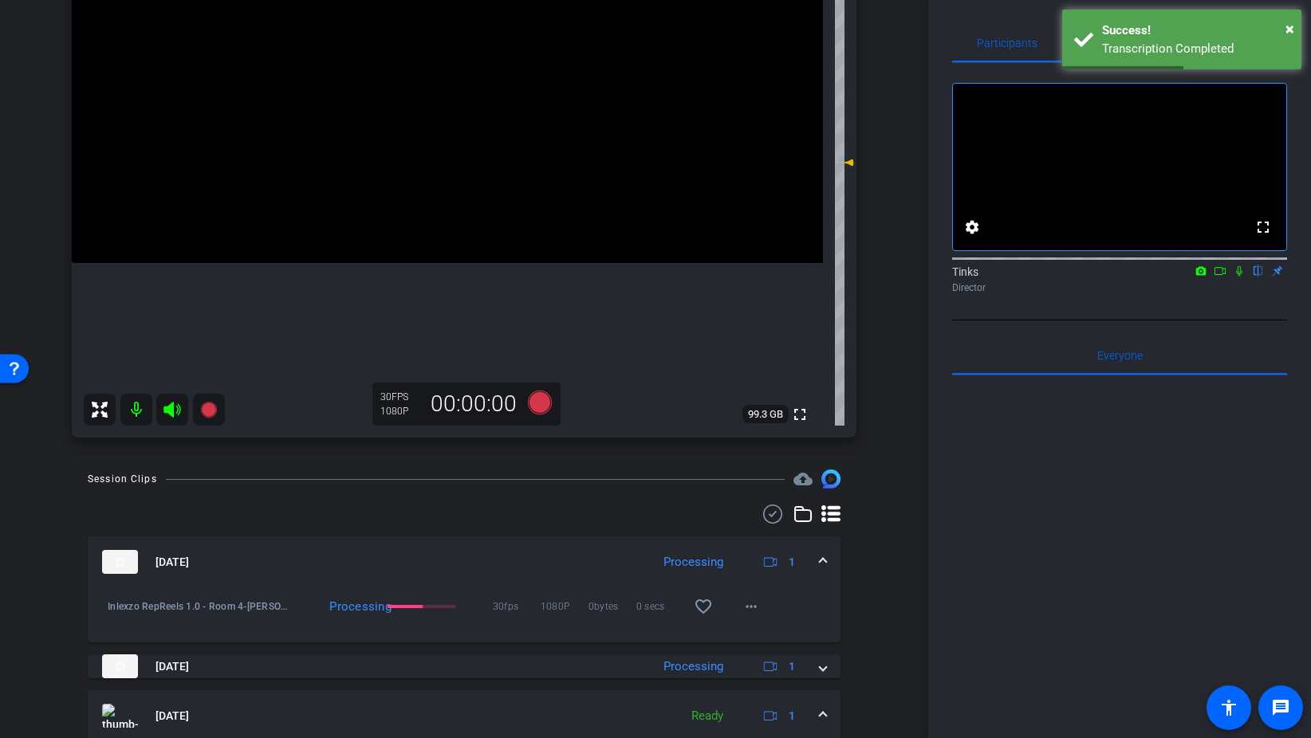
click at [1239, 277] on icon at bounding box center [1239, 271] width 6 height 10
click at [549, 399] on icon at bounding box center [540, 403] width 24 height 24
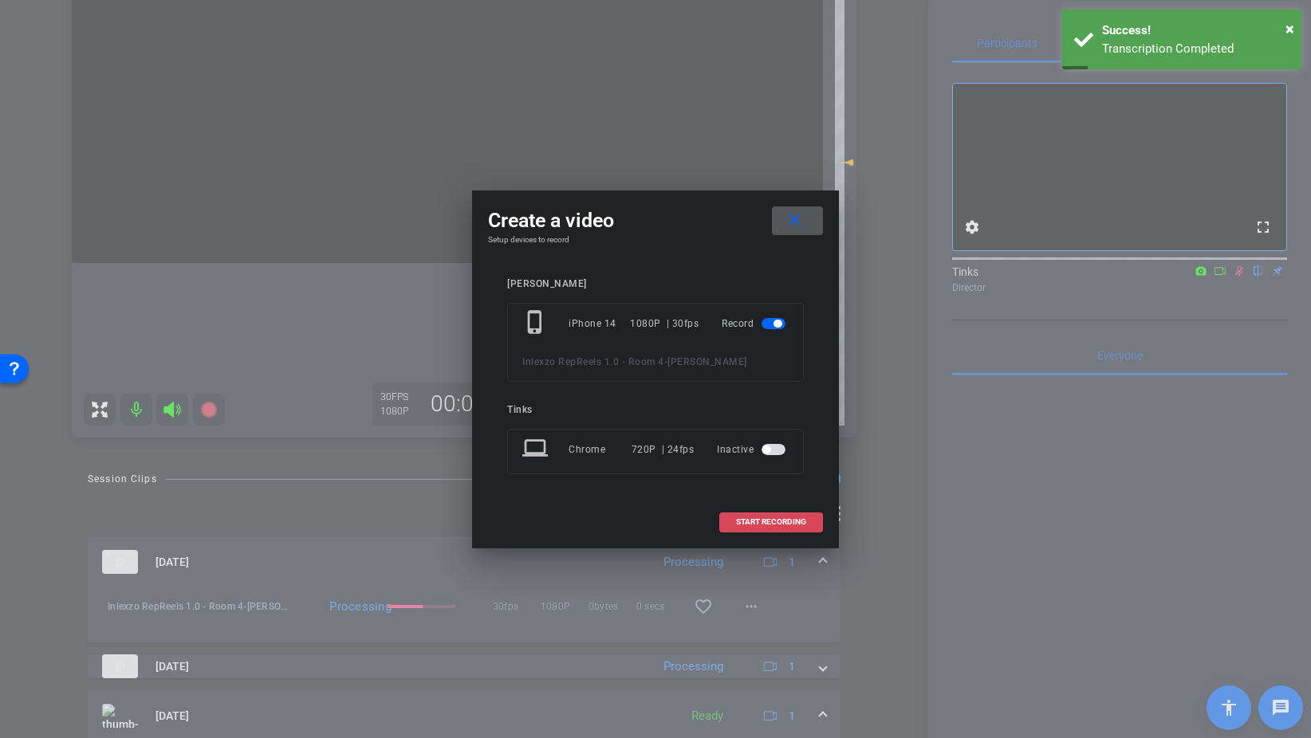
click at [780, 524] on span "START RECORDING" at bounding box center [771, 522] width 70 height 8
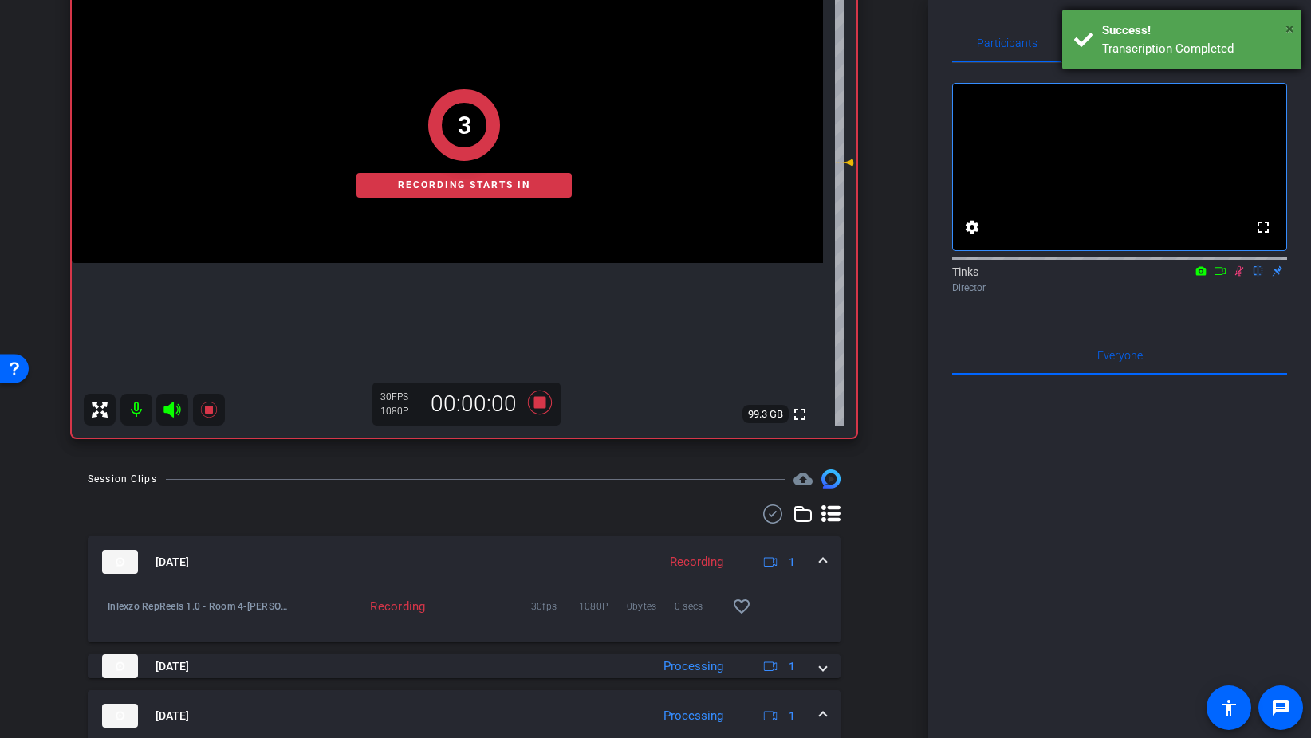
click at [1285, 26] on span "×" at bounding box center [1289, 28] width 9 height 19
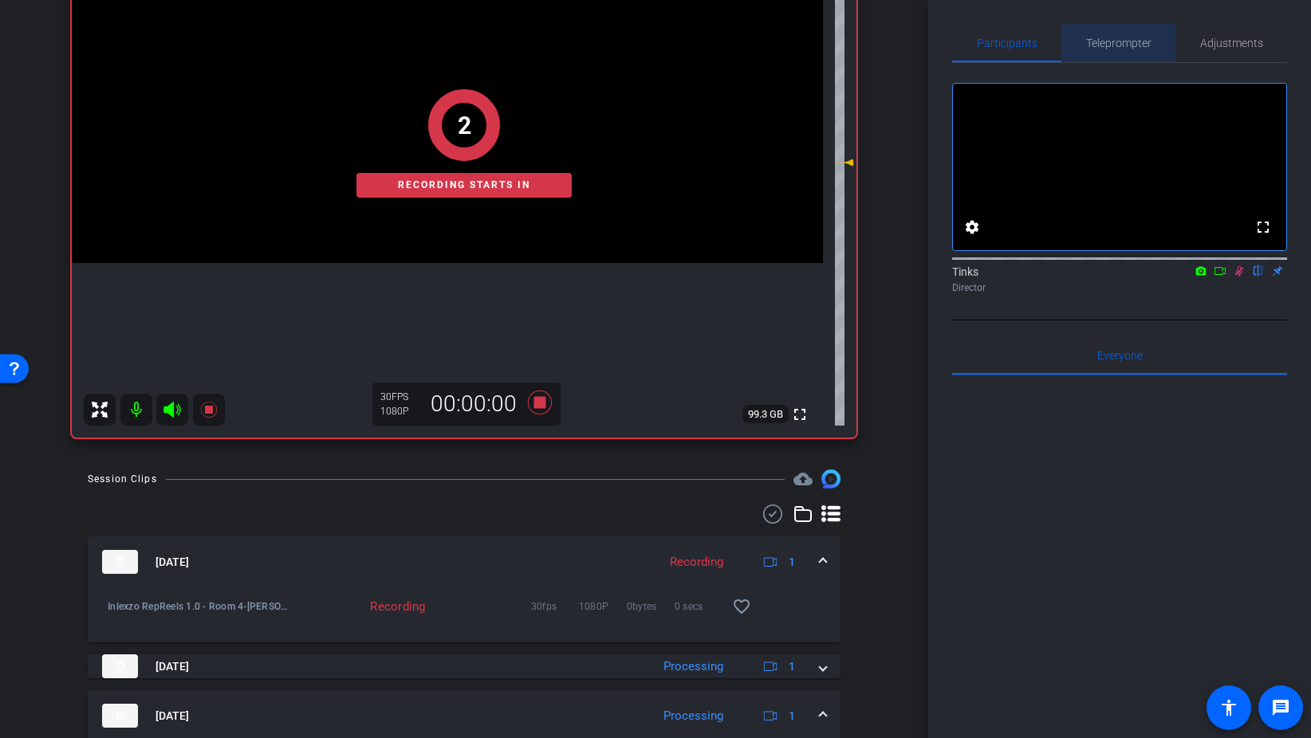
click at [1110, 47] on span "Teleprompter" at bounding box center [1118, 42] width 65 height 11
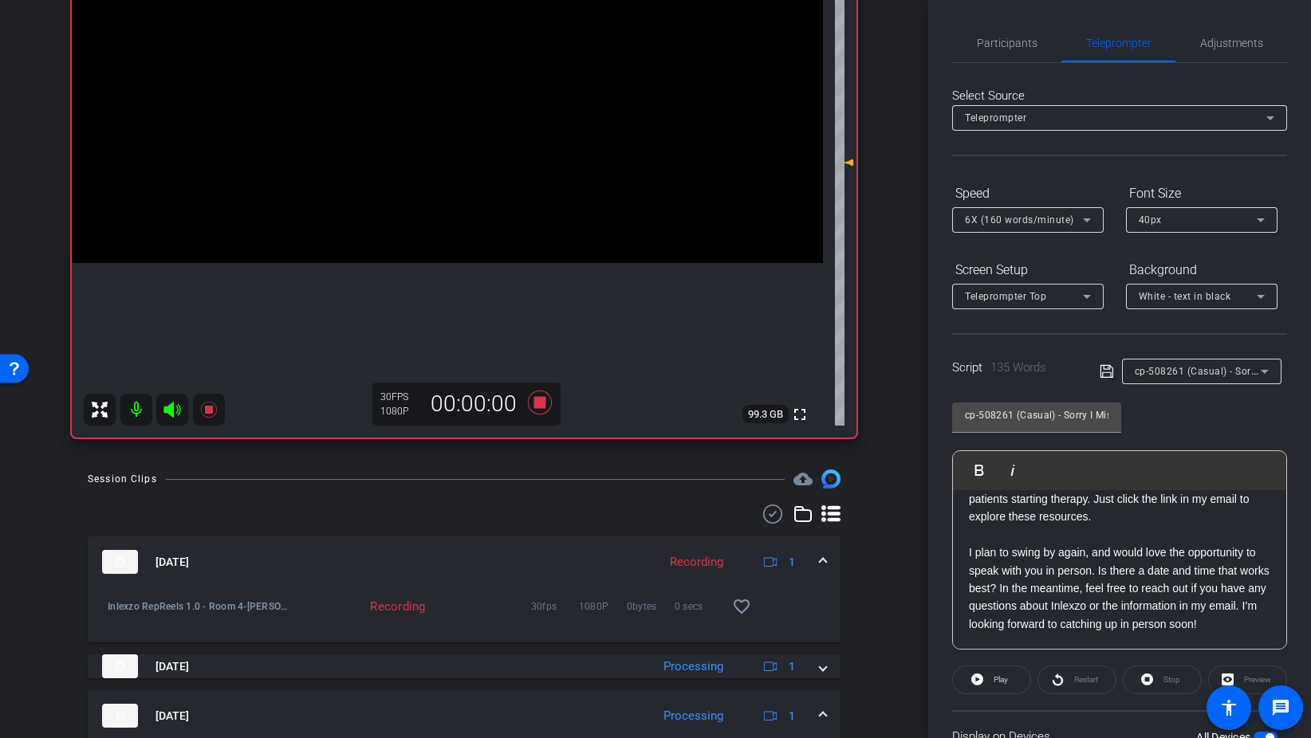
scroll to position [133, 0]
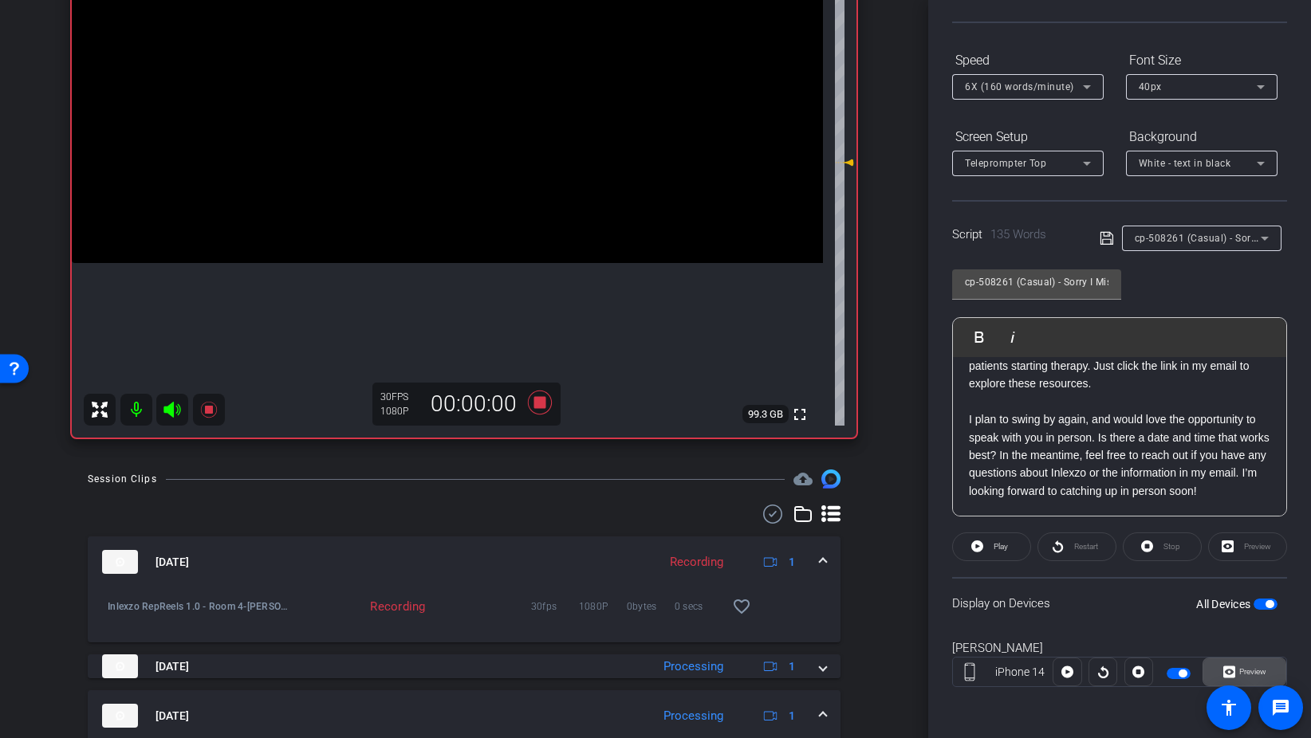
click at [1247, 669] on span "Preview" at bounding box center [1252, 671] width 27 height 9
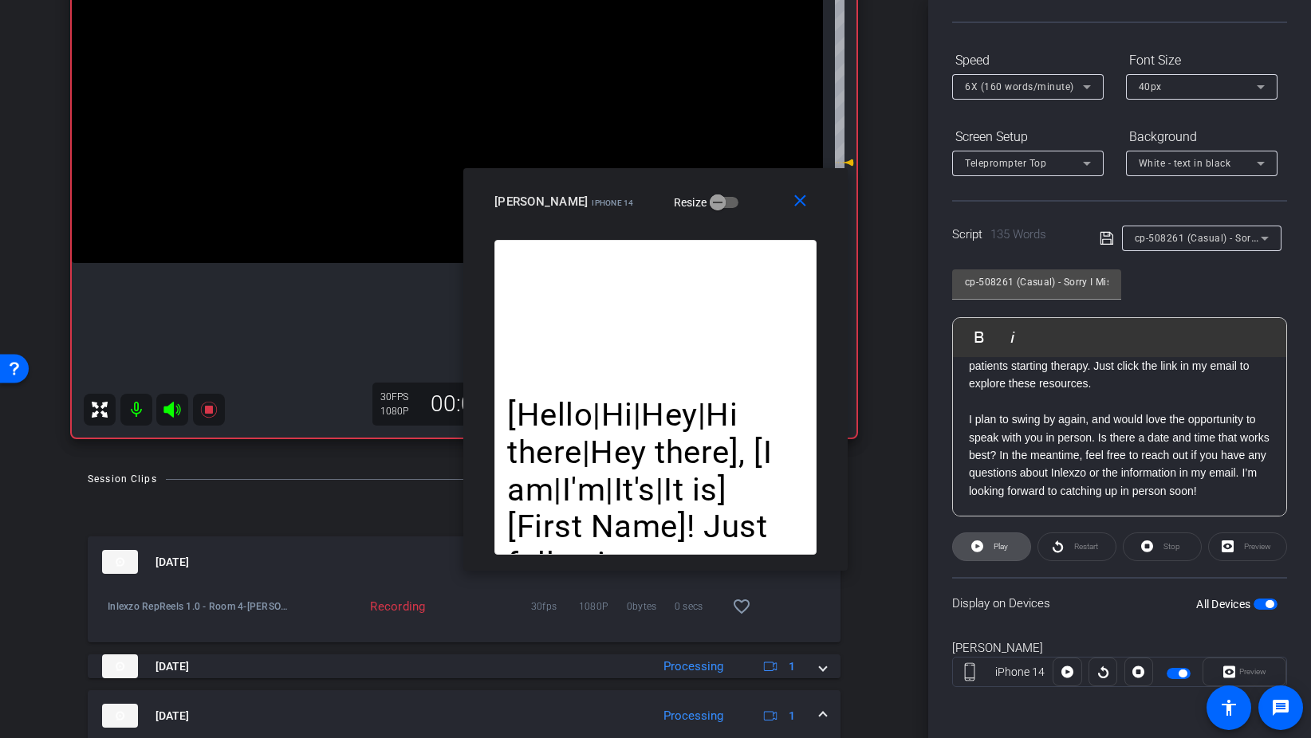
click at [1010, 549] on span at bounding box center [991, 547] width 77 height 38
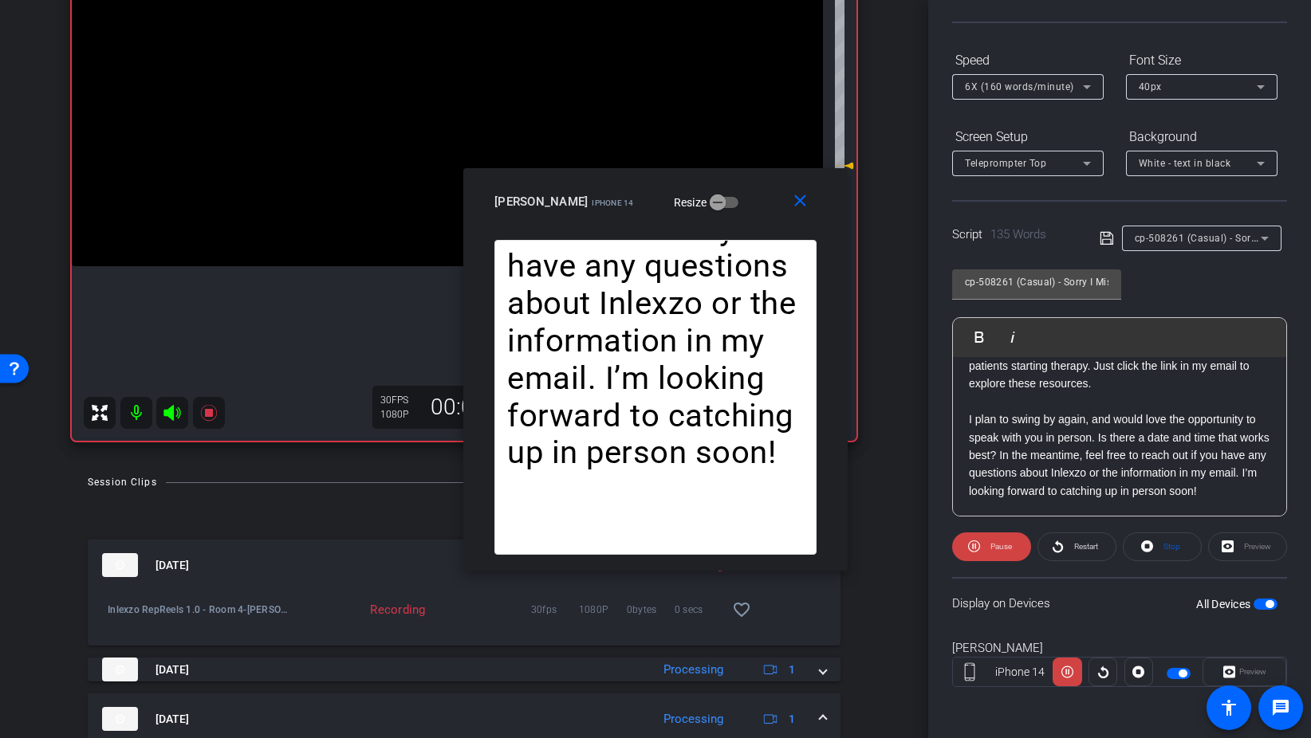
scroll to position [240, 0]
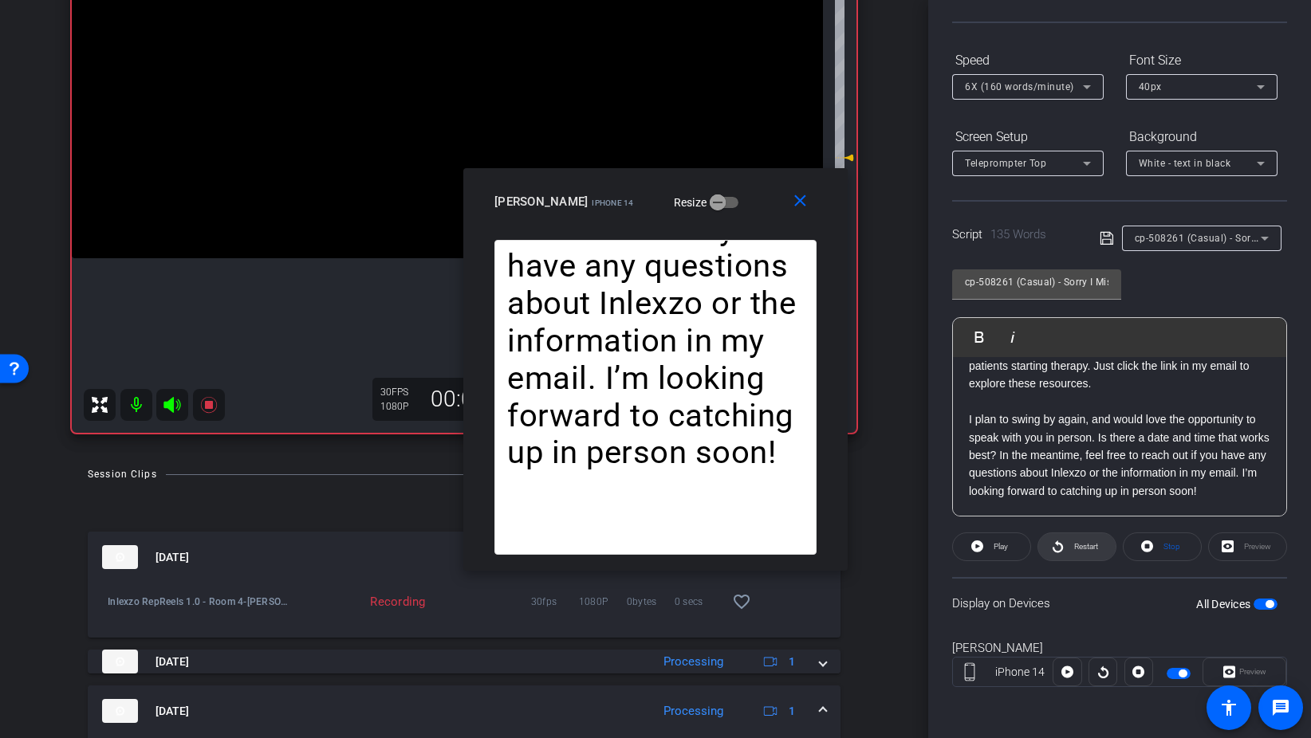
click at [1088, 551] on span "Restart" at bounding box center [1084, 547] width 28 height 22
click at [786, 196] on span at bounding box center [802, 202] width 51 height 38
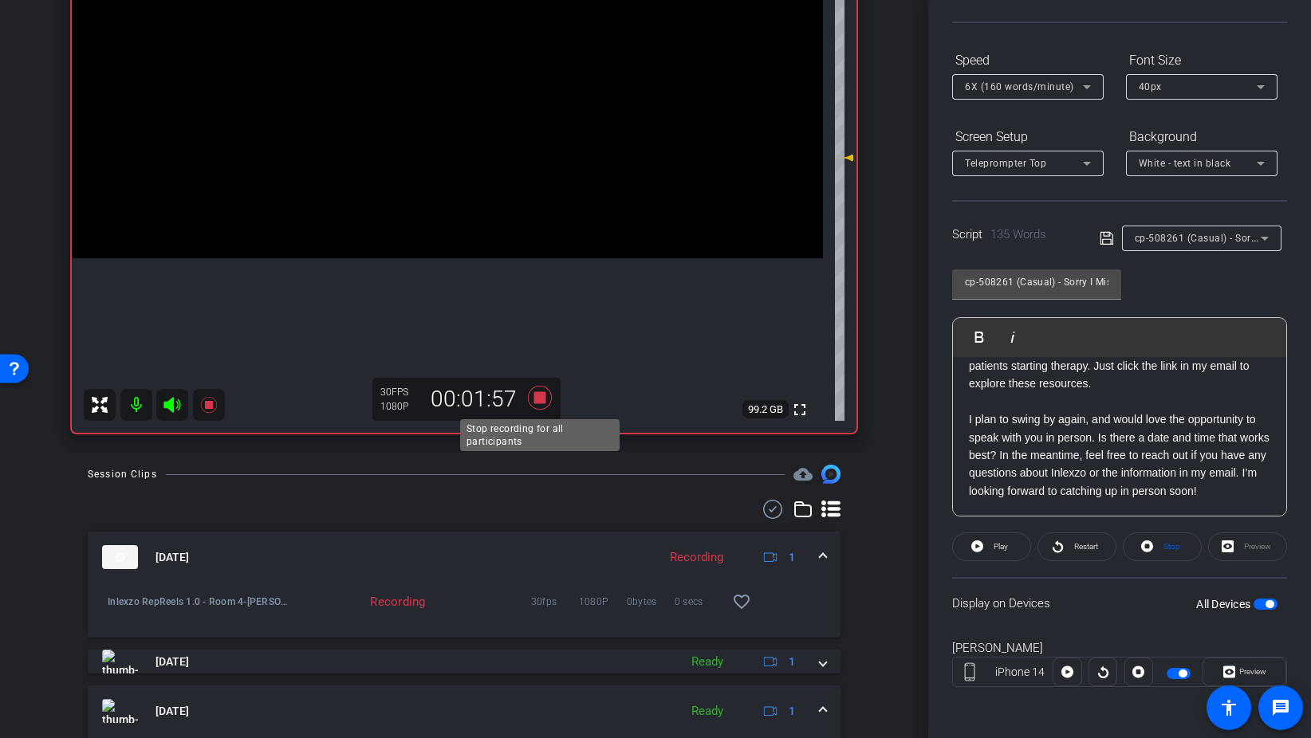
click at [542, 395] on icon at bounding box center [540, 398] width 24 height 24
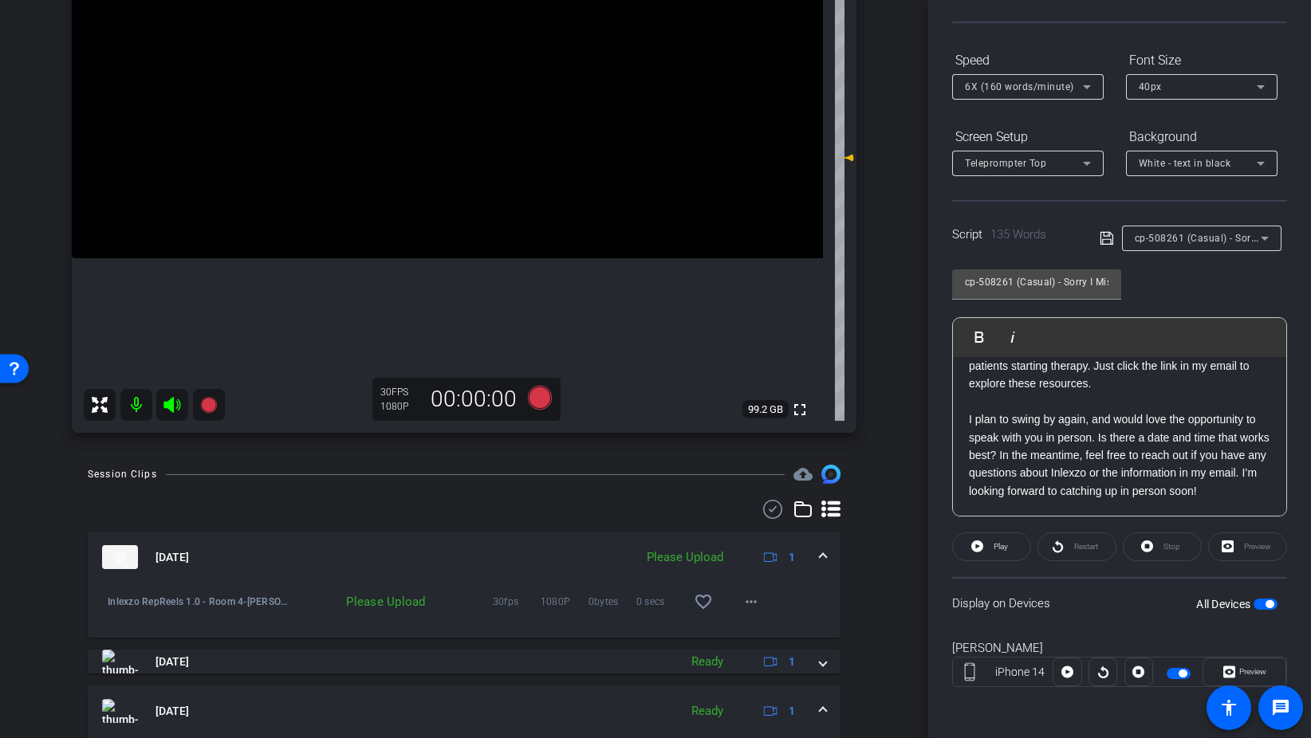
scroll to position [0, 0]
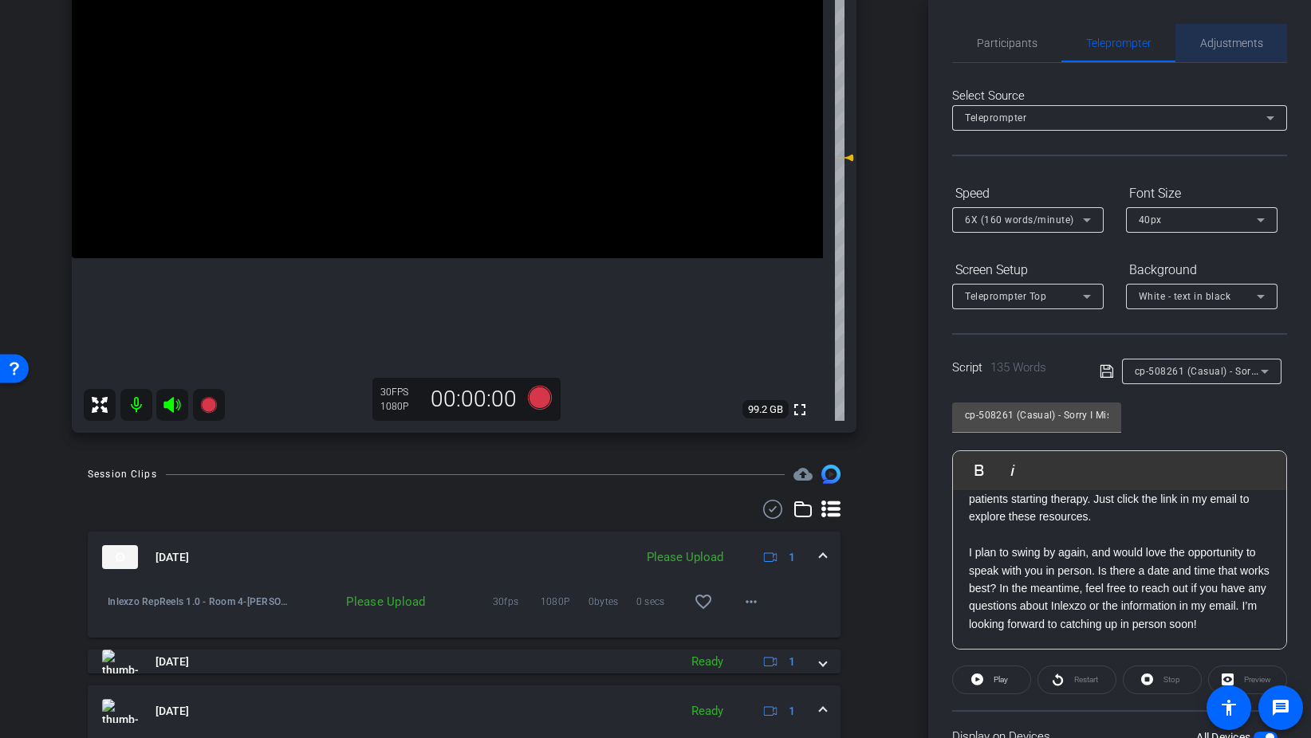
click at [1215, 57] on span "Adjustments" at bounding box center [1231, 43] width 63 height 38
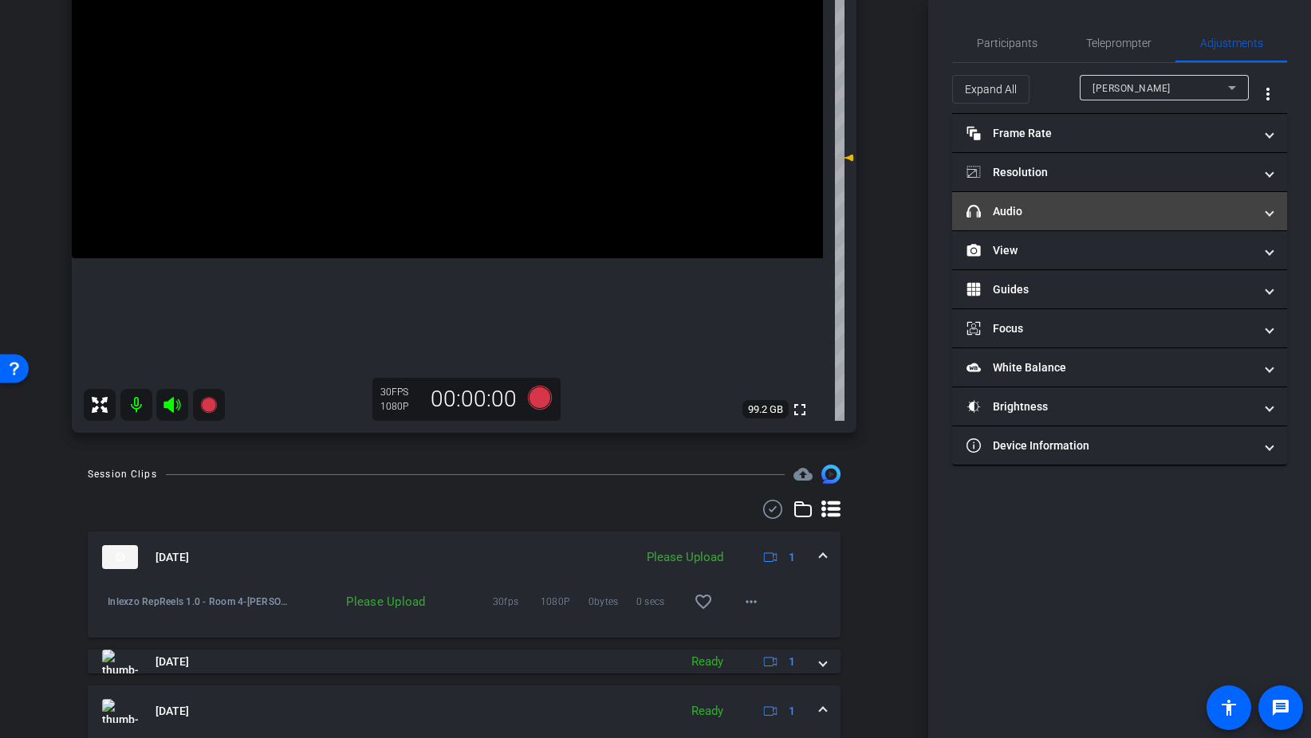
click at [1052, 209] on mat-panel-title "headphone icon Audio" at bounding box center [1109, 211] width 287 height 17
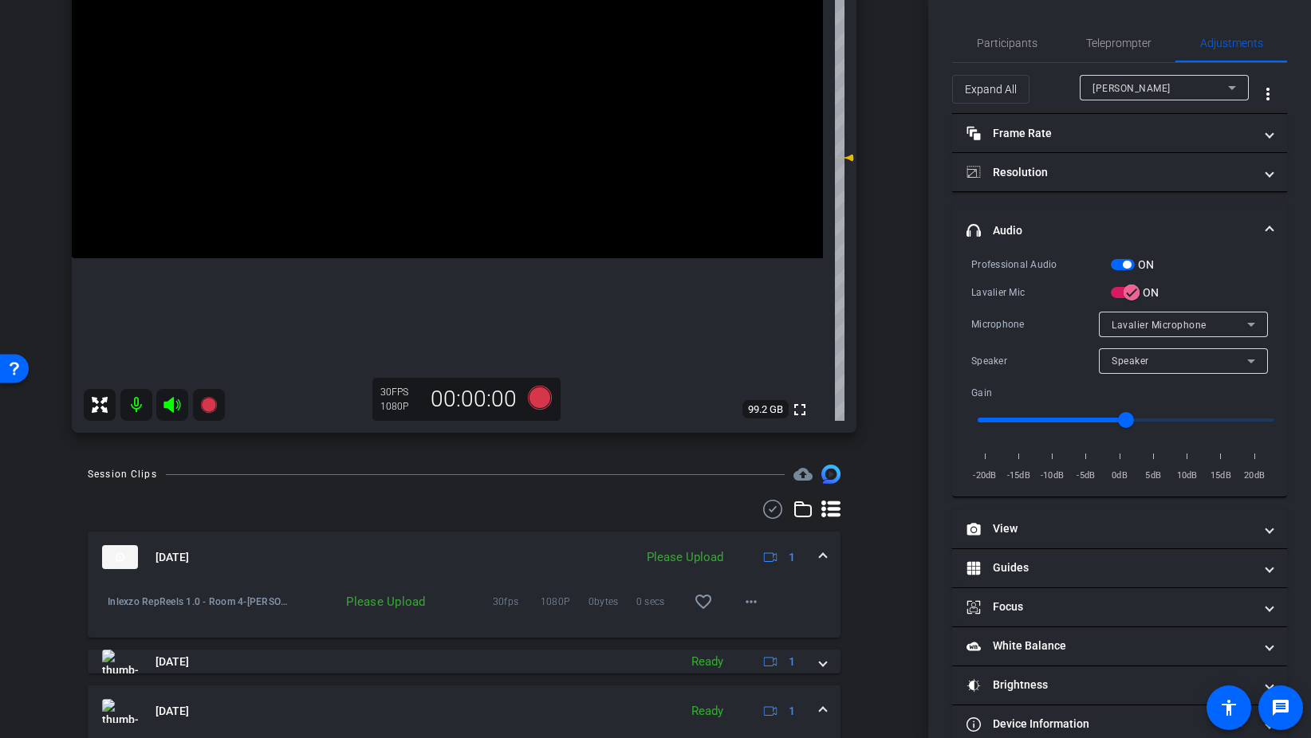
click at [1111, 269] on button "ON" at bounding box center [1123, 264] width 24 height 11
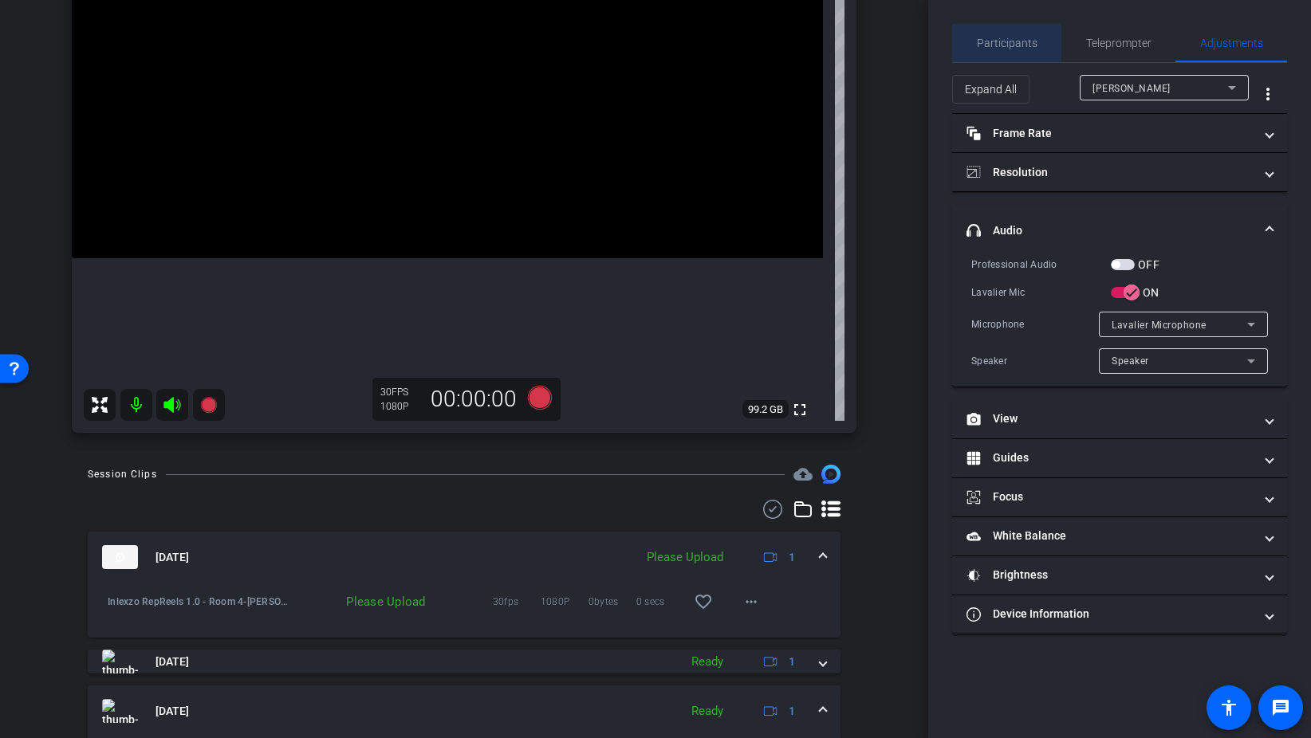
click at [1005, 39] on span "Participants" at bounding box center [1007, 42] width 61 height 11
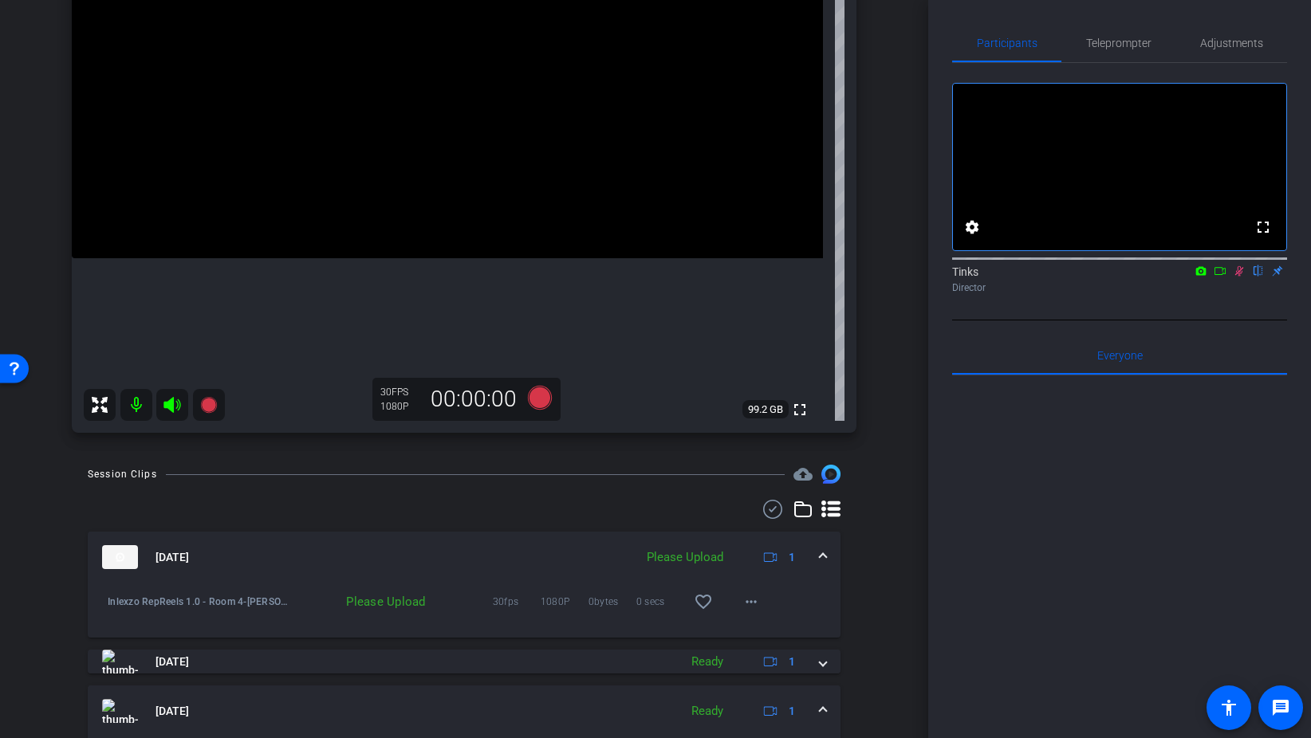
click at [1241, 277] on icon at bounding box center [1239, 271] width 9 height 10
click at [755, 609] on mat-icon "more_horiz" at bounding box center [750, 601] width 19 height 19
click at [788, 637] on span "Upload" at bounding box center [777, 635] width 64 height 19
click at [1117, 49] on span "Teleprompter" at bounding box center [1118, 42] width 65 height 11
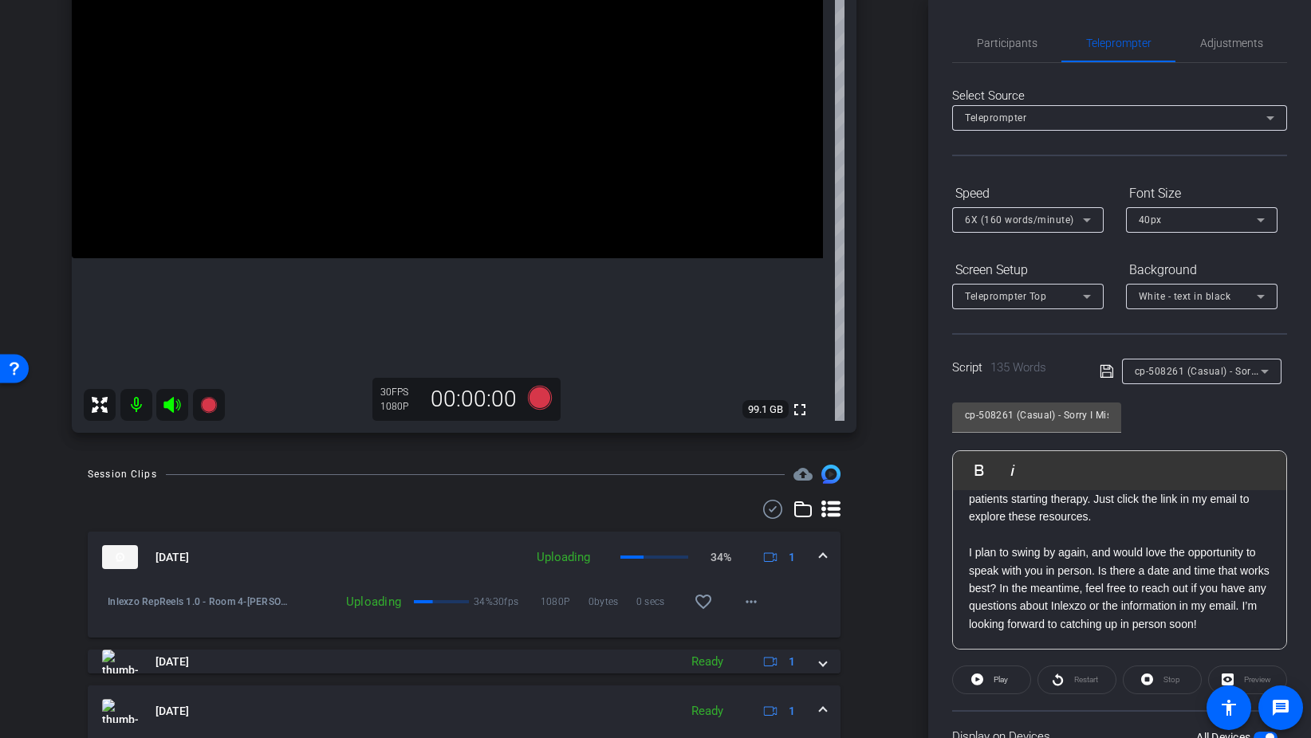
click at [1223, 376] on span "cp-508261 (Casual) - Sorry I Missed You" at bounding box center [1228, 370] width 187 height 13
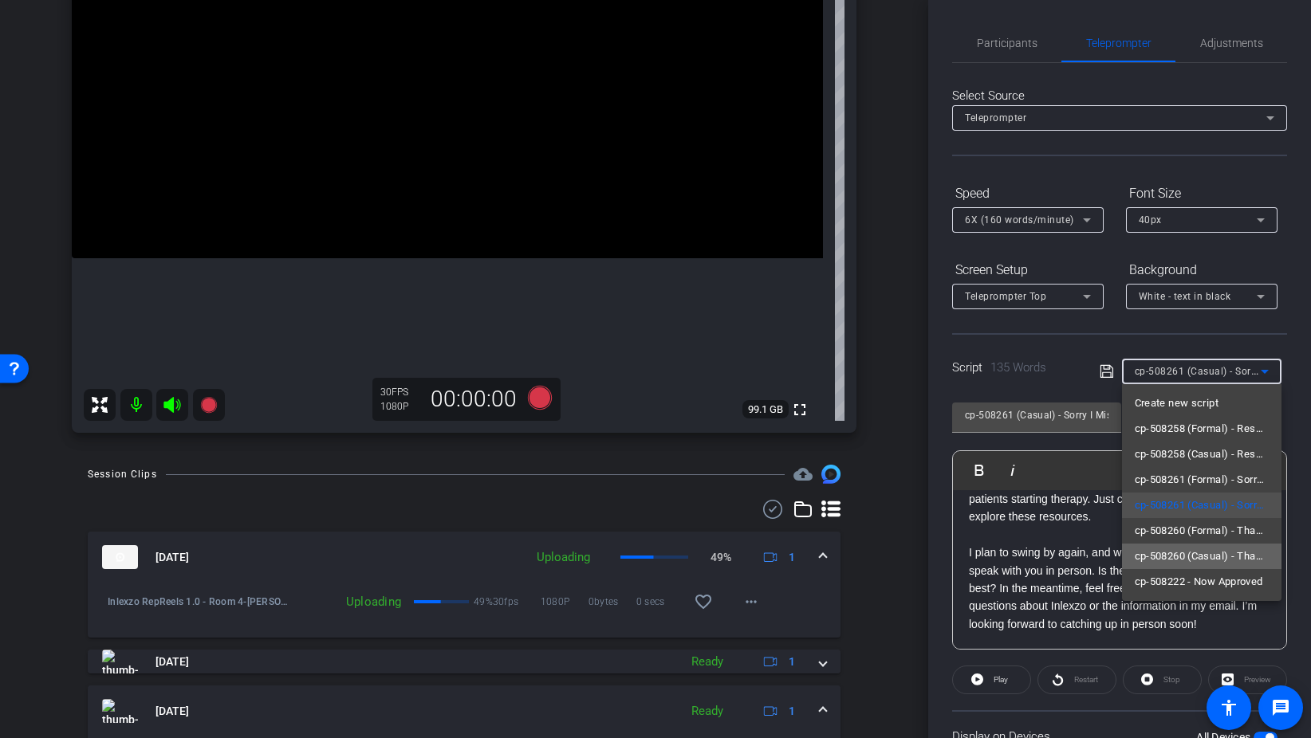
click at [1233, 557] on span "cp-508260 (Casual) - Thanks for Seeing Me" at bounding box center [1202, 556] width 134 height 19
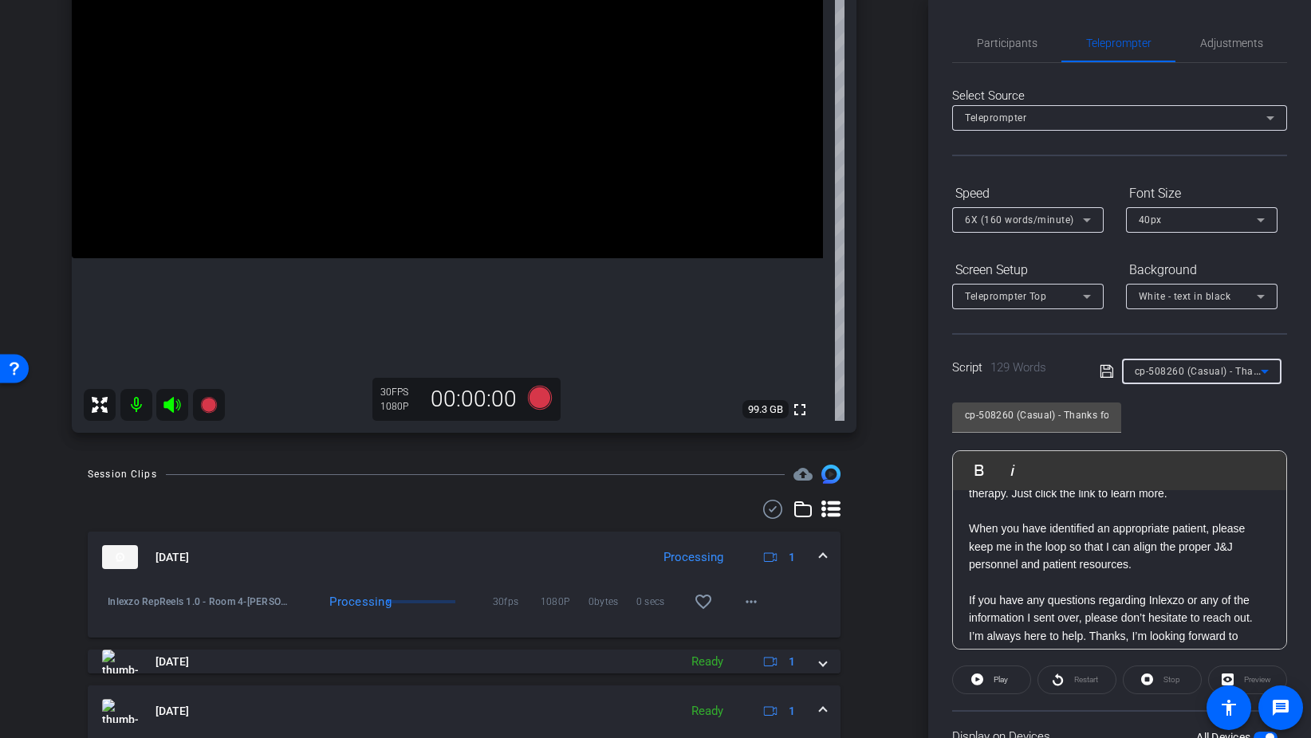
scroll to position [135, 0]
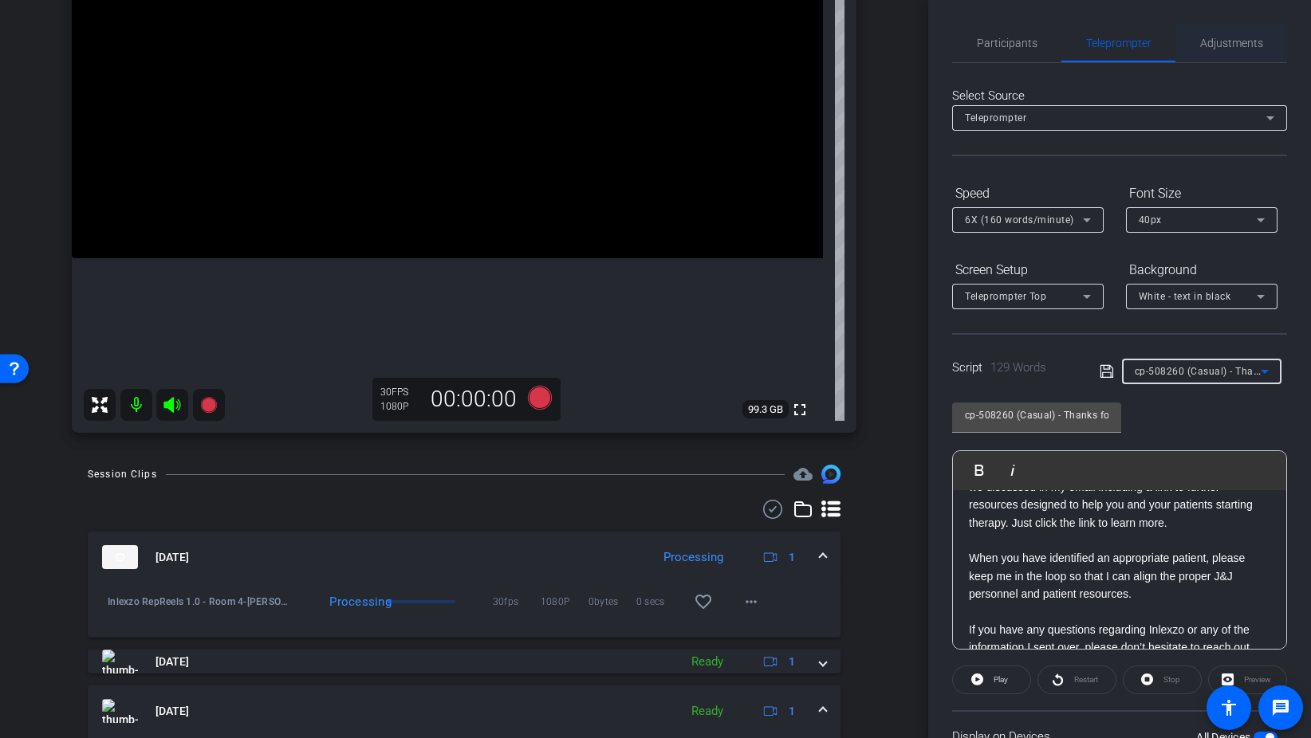
click at [1216, 55] on span "Adjustments" at bounding box center [1231, 43] width 63 height 38
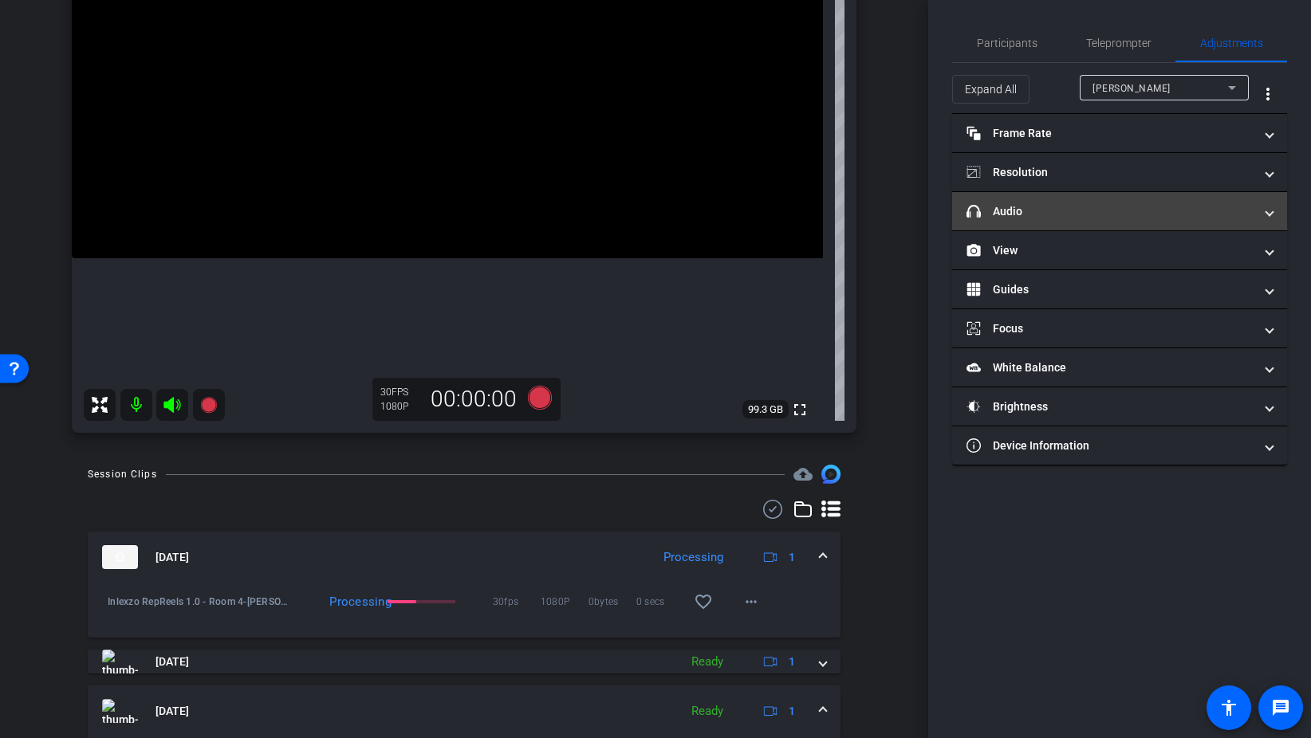
click at [1040, 215] on mat-panel-title "headphone icon Audio" at bounding box center [1109, 211] width 287 height 17
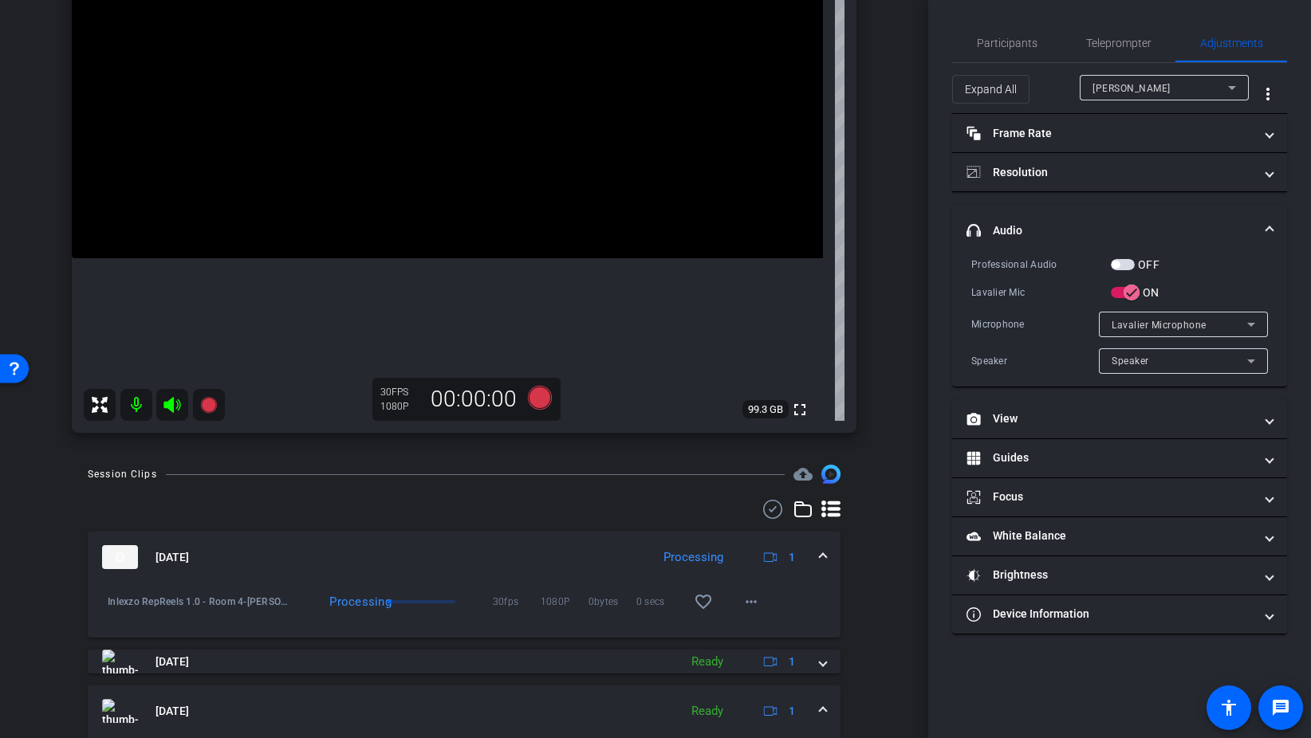
click at [1130, 259] on span "button" at bounding box center [1123, 264] width 24 height 11
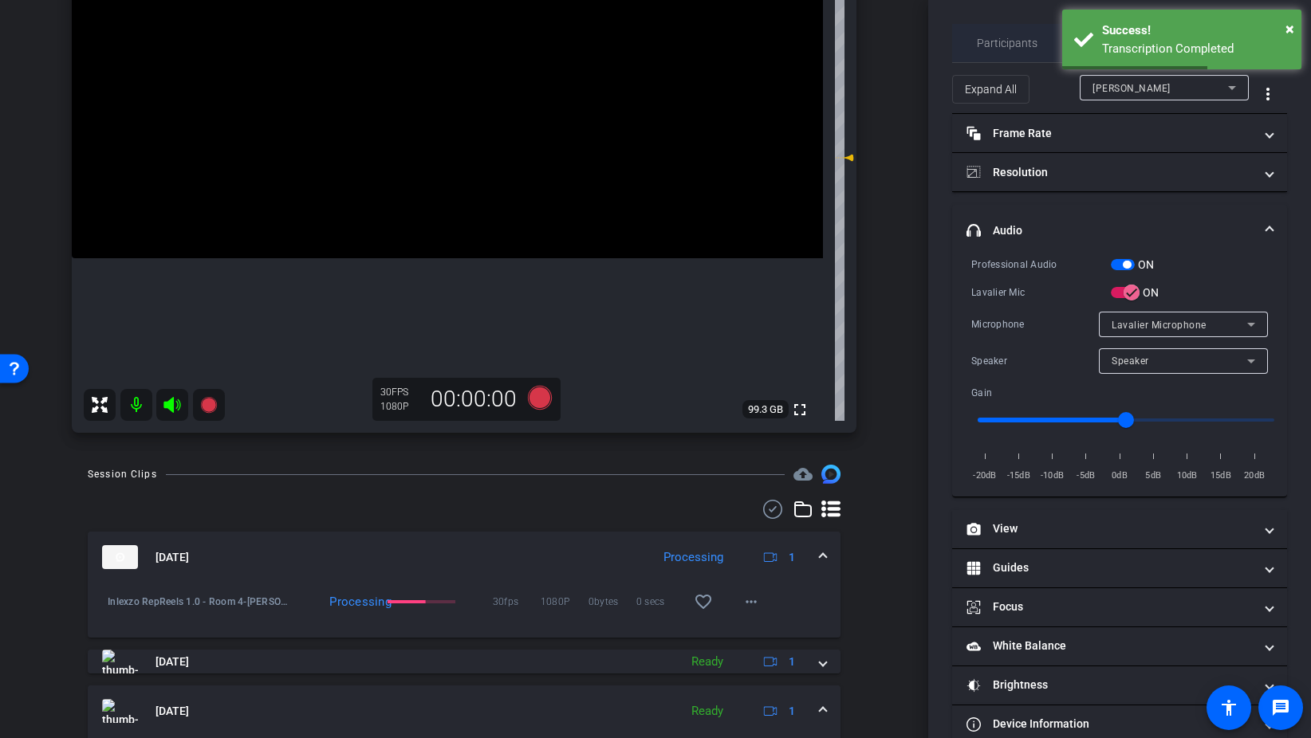
click at [1010, 52] on span "Participants" at bounding box center [1007, 43] width 61 height 38
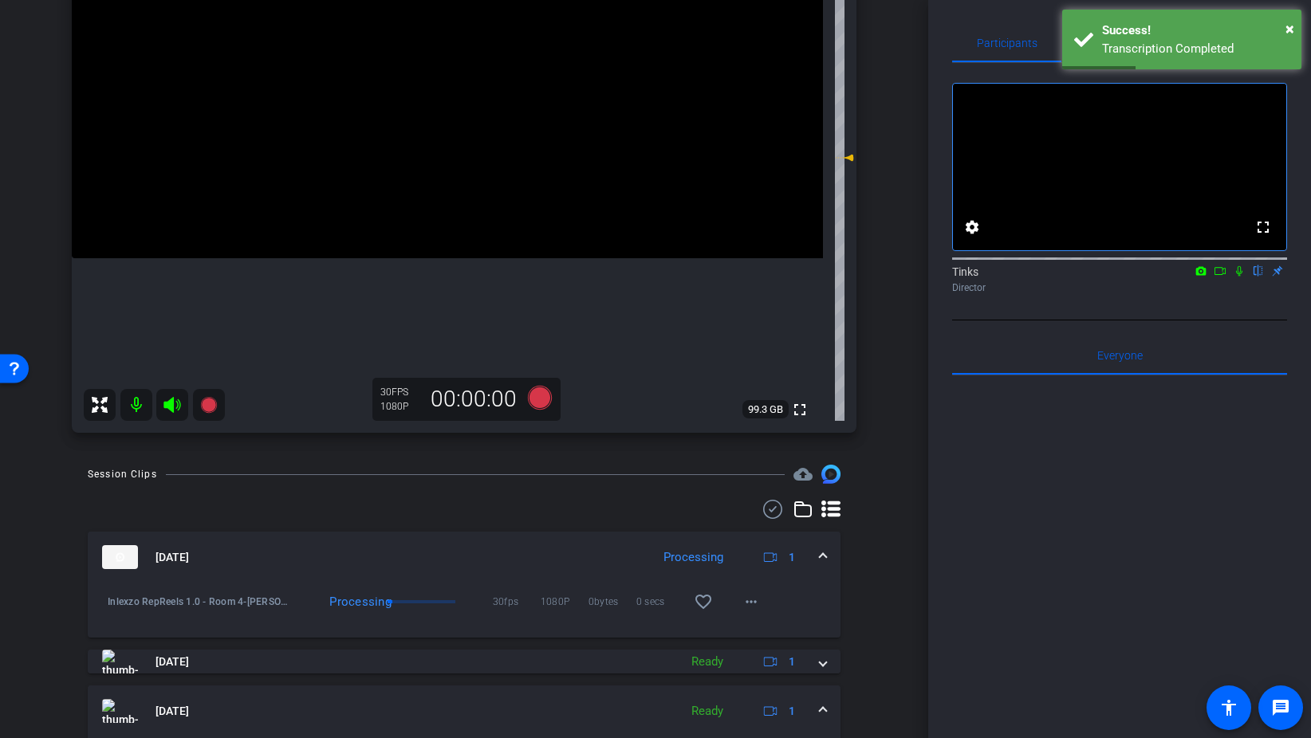
click at [1240, 277] on icon at bounding box center [1239, 271] width 6 height 10
click at [534, 399] on icon at bounding box center [540, 398] width 24 height 24
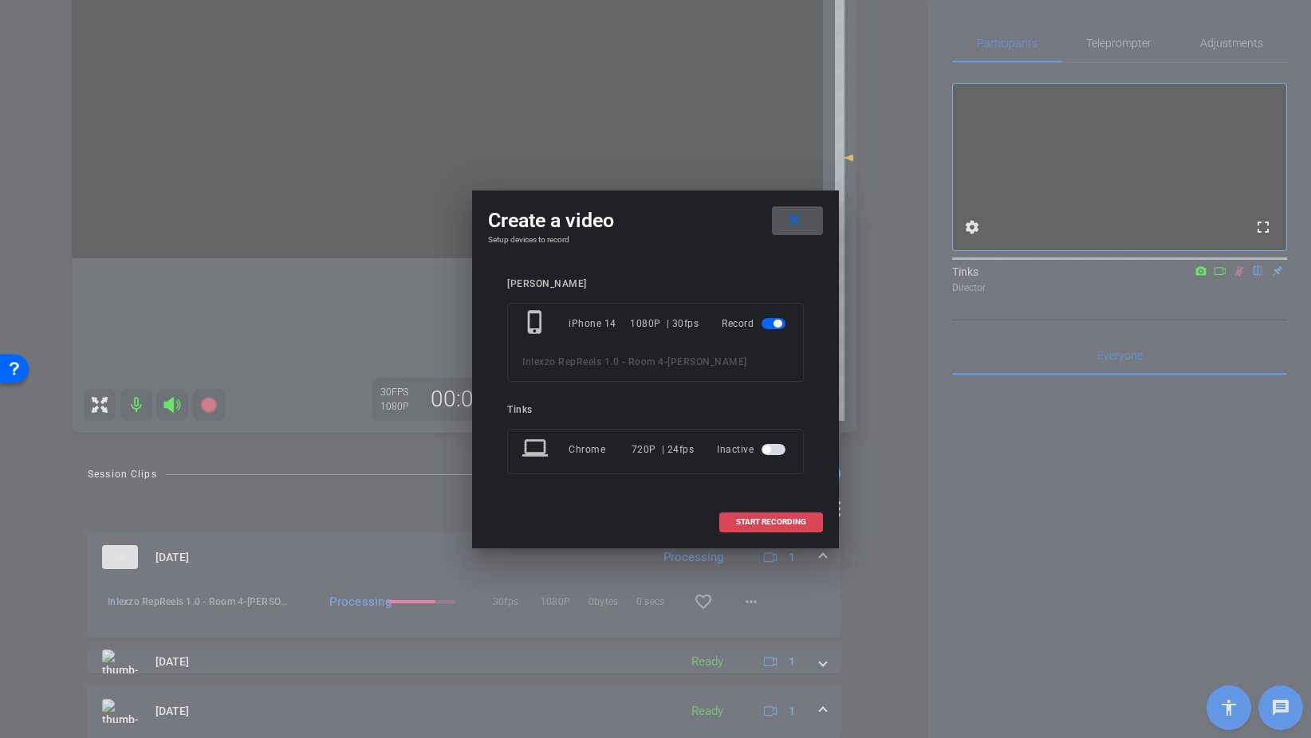
click at [766, 521] on span "START RECORDING" at bounding box center [771, 522] width 70 height 8
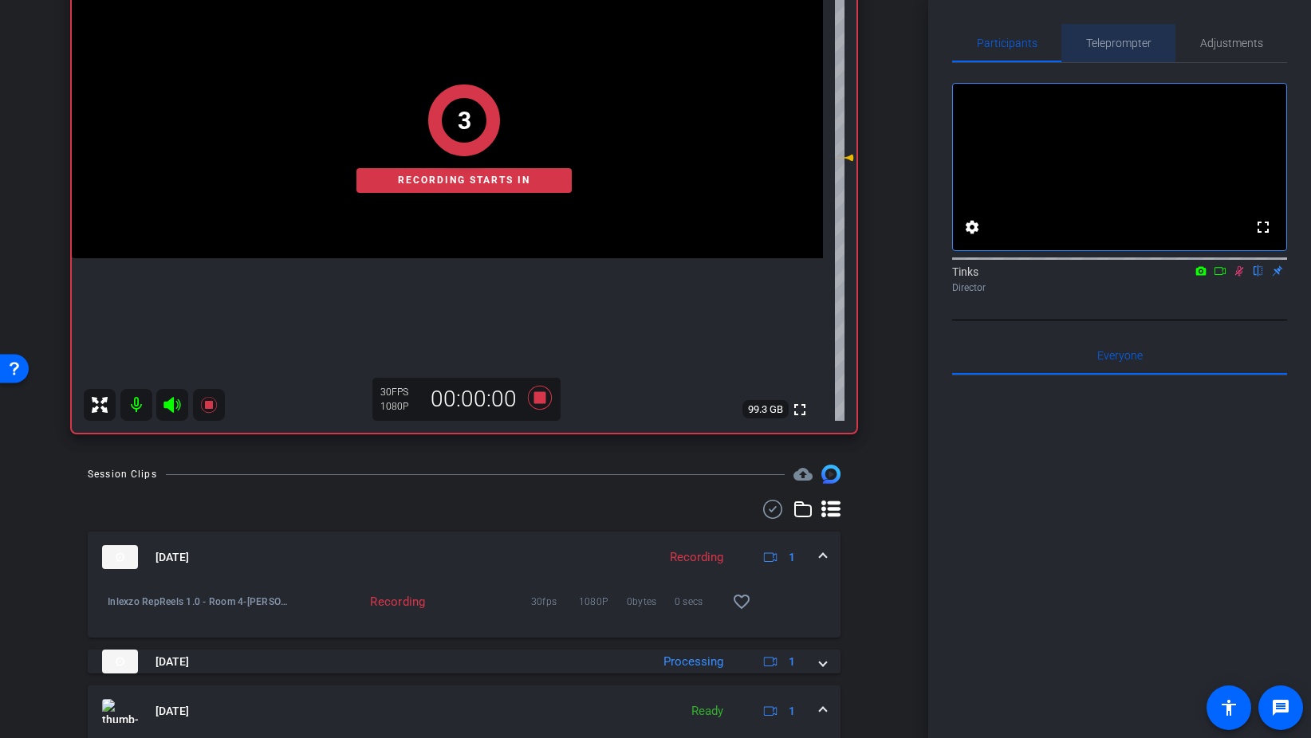
click at [1135, 37] on span "Teleprompter" at bounding box center [1118, 42] width 65 height 11
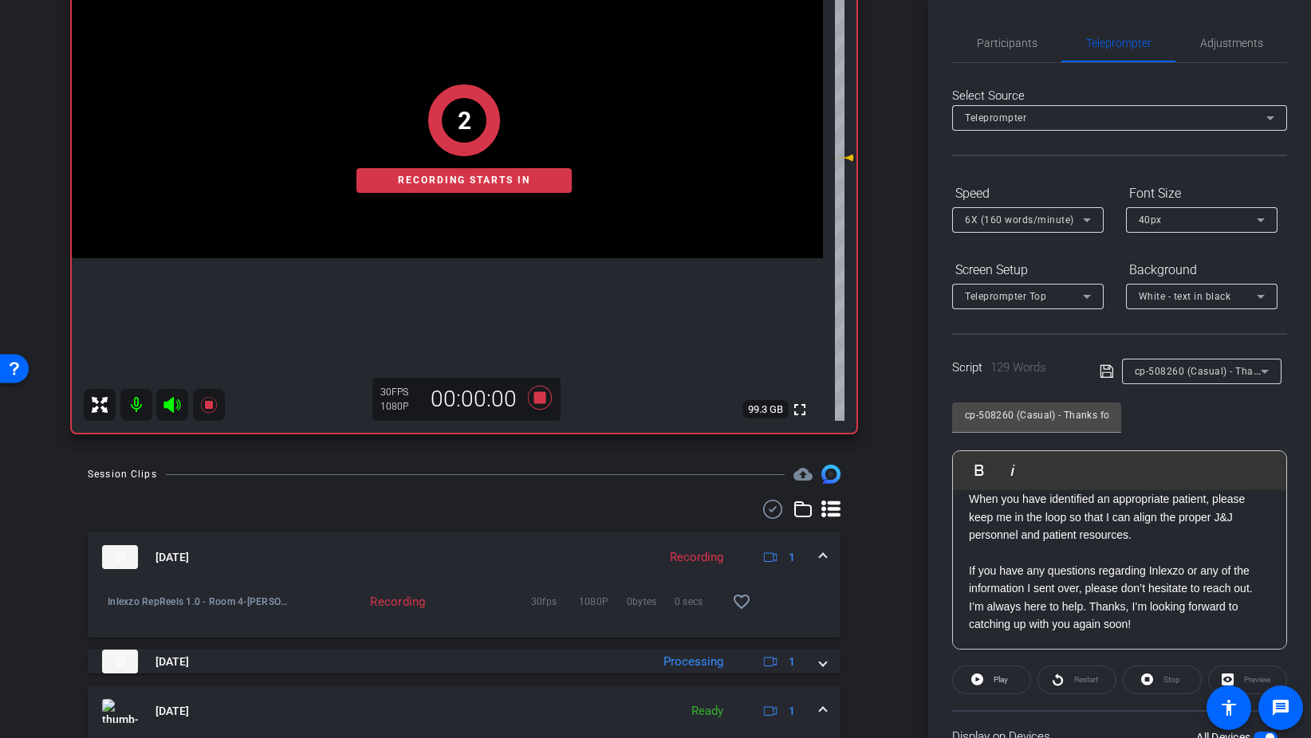
scroll to position [133, 0]
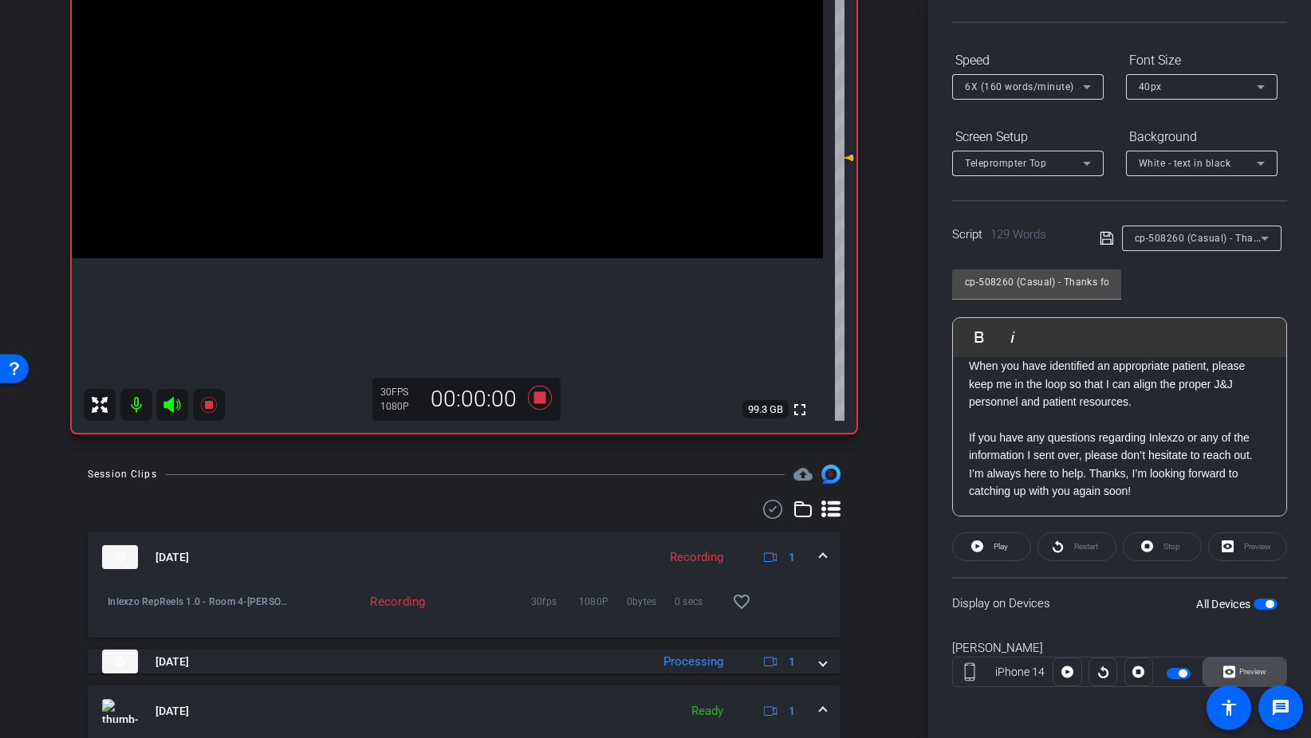
click at [1226, 680] on icon at bounding box center [1229, 672] width 12 height 24
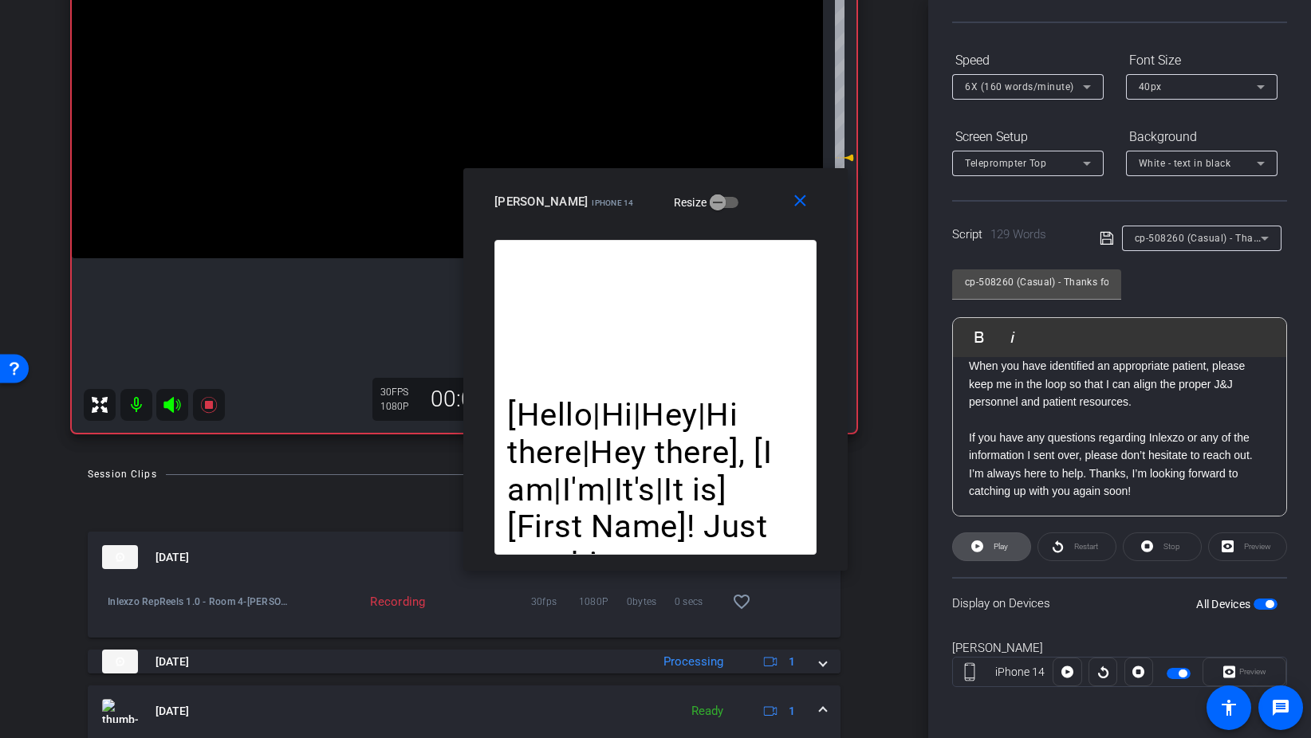
click at [999, 545] on span "Play" at bounding box center [1000, 546] width 14 height 9
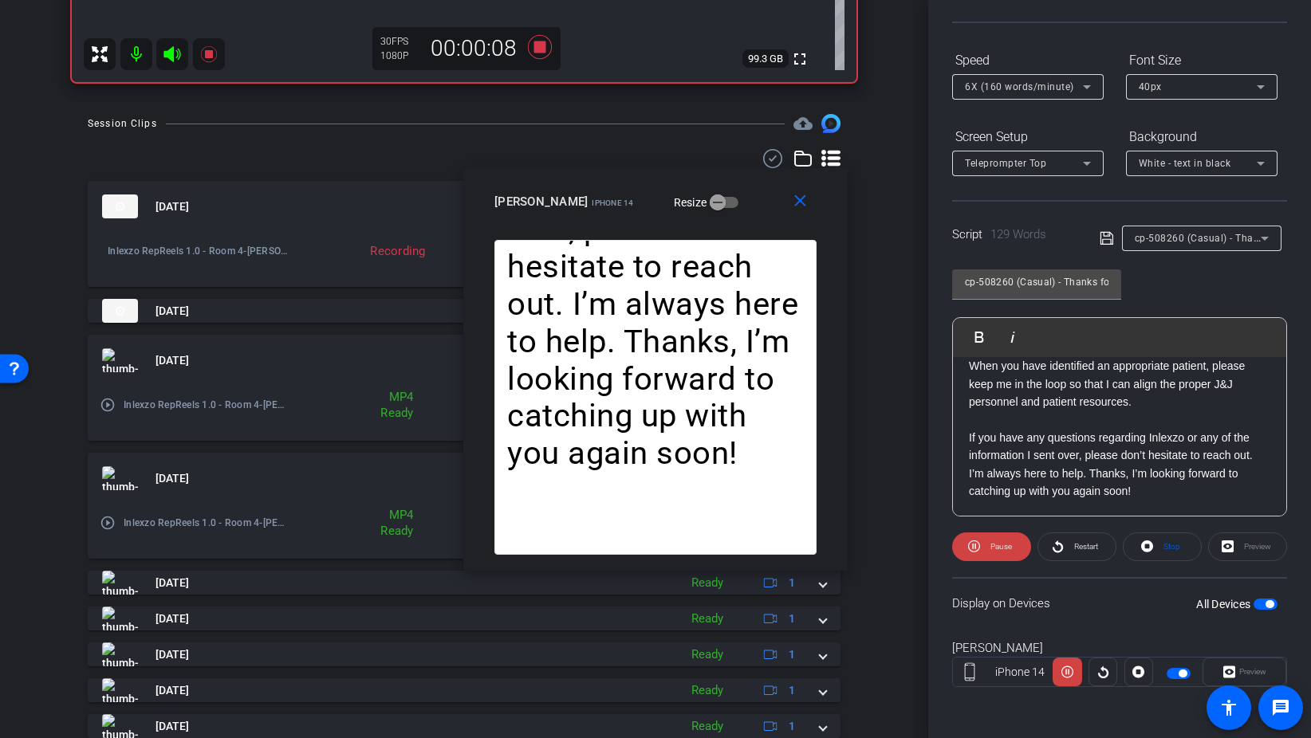
scroll to position [610, 0]
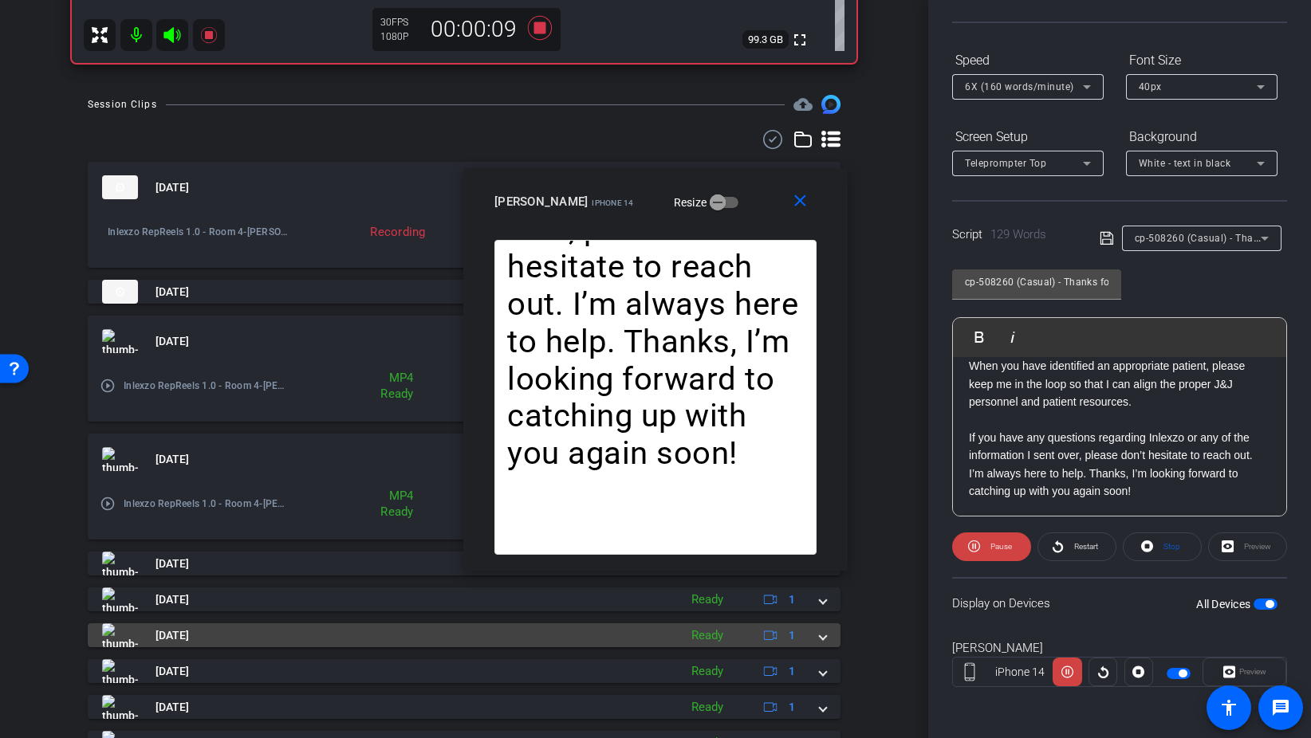
click at [824, 639] on span at bounding box center [823, 635] width 6 height 17
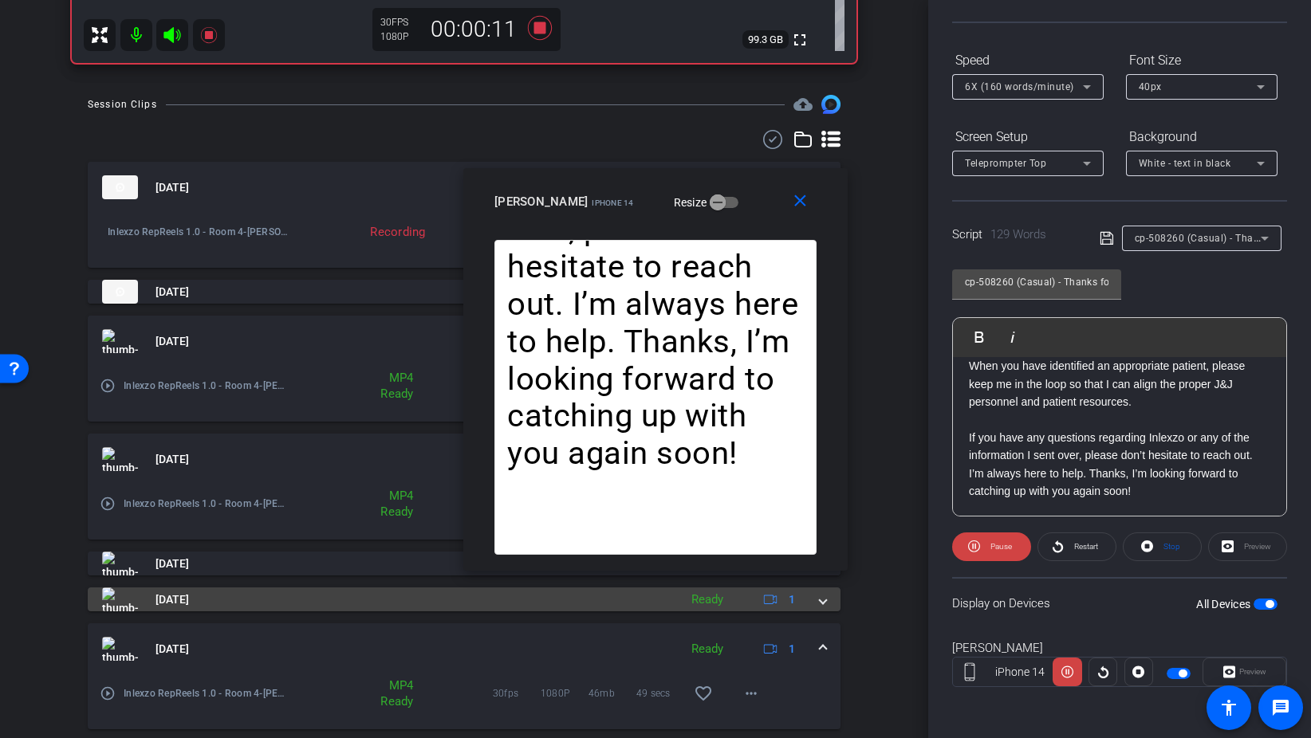
click at [816, 608] on div "Aug 28, 2025 Ready 1" at bounding box center [461, 600] width 718 height 24
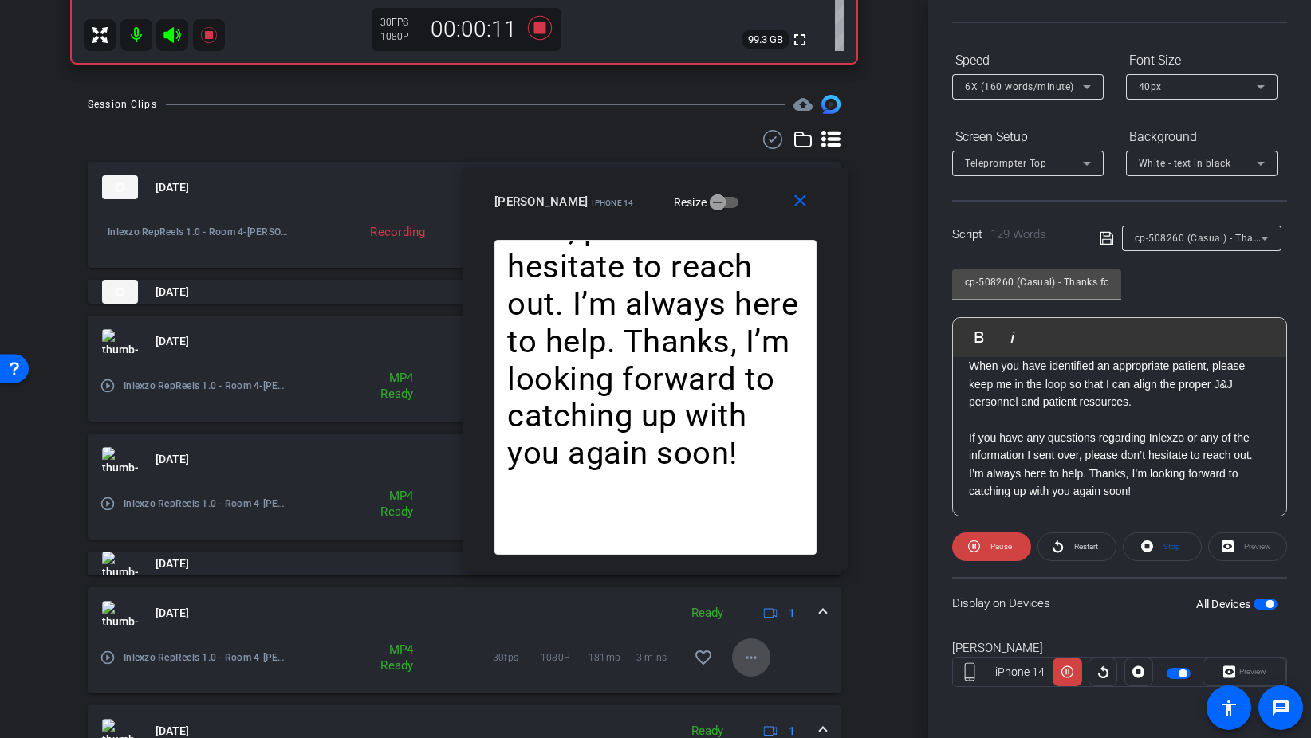
click at [751, 654] on mat-icon "more_horiz" at bounding box center [750, 657] width 19 height 19
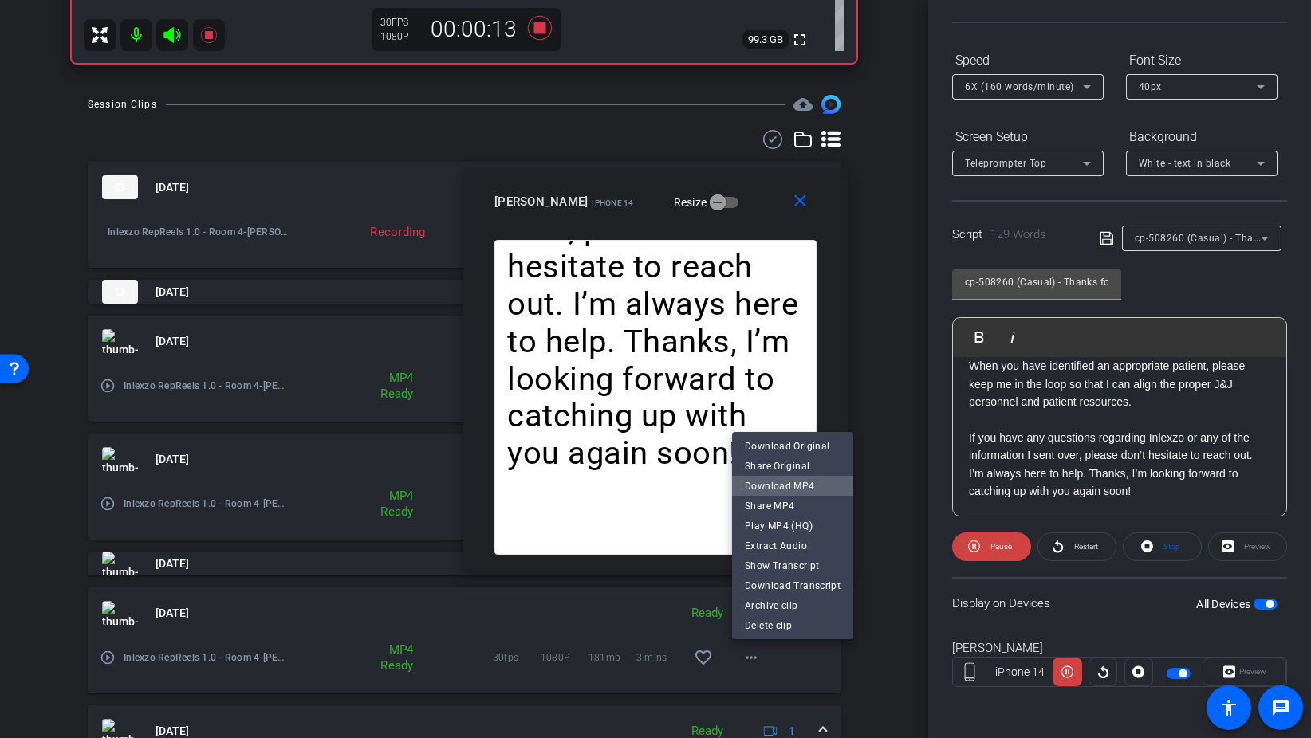
click at [808, 491] on span "Download MP4" at bounding box center [793, 485] width 96 height 19
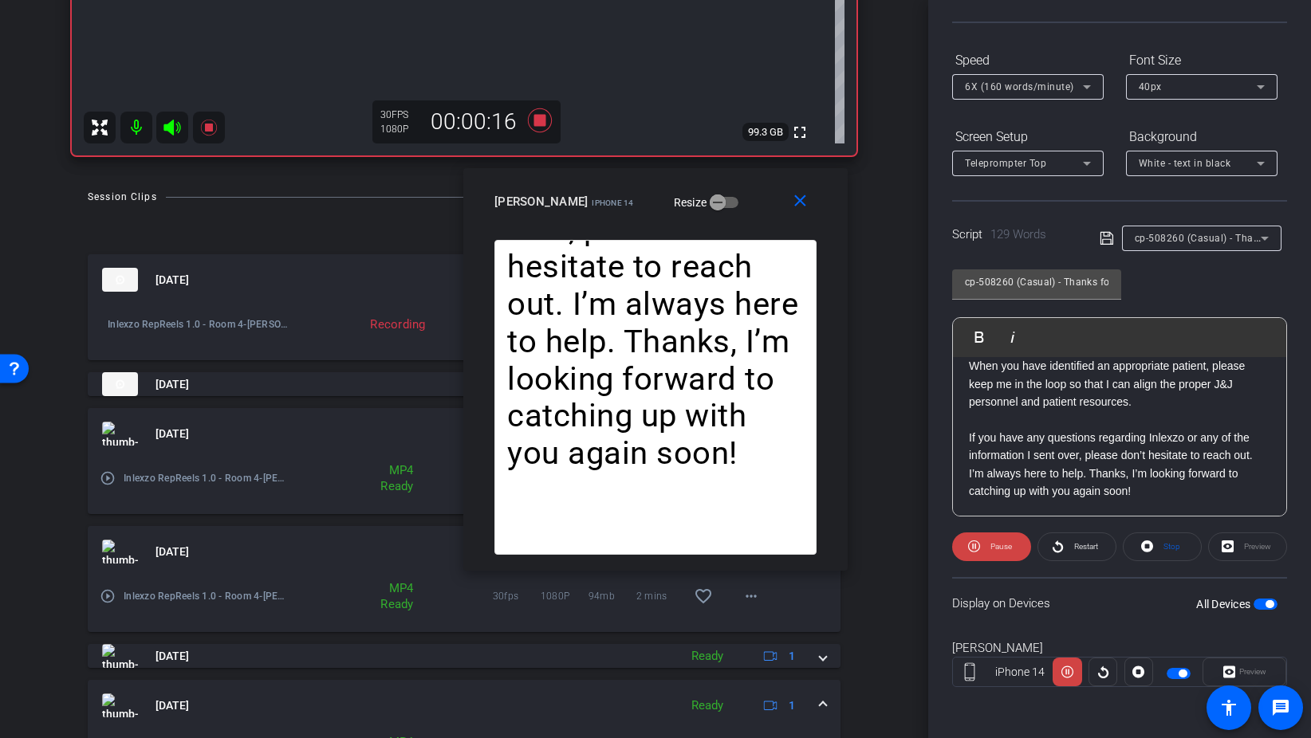
scroll to position [515, 0]
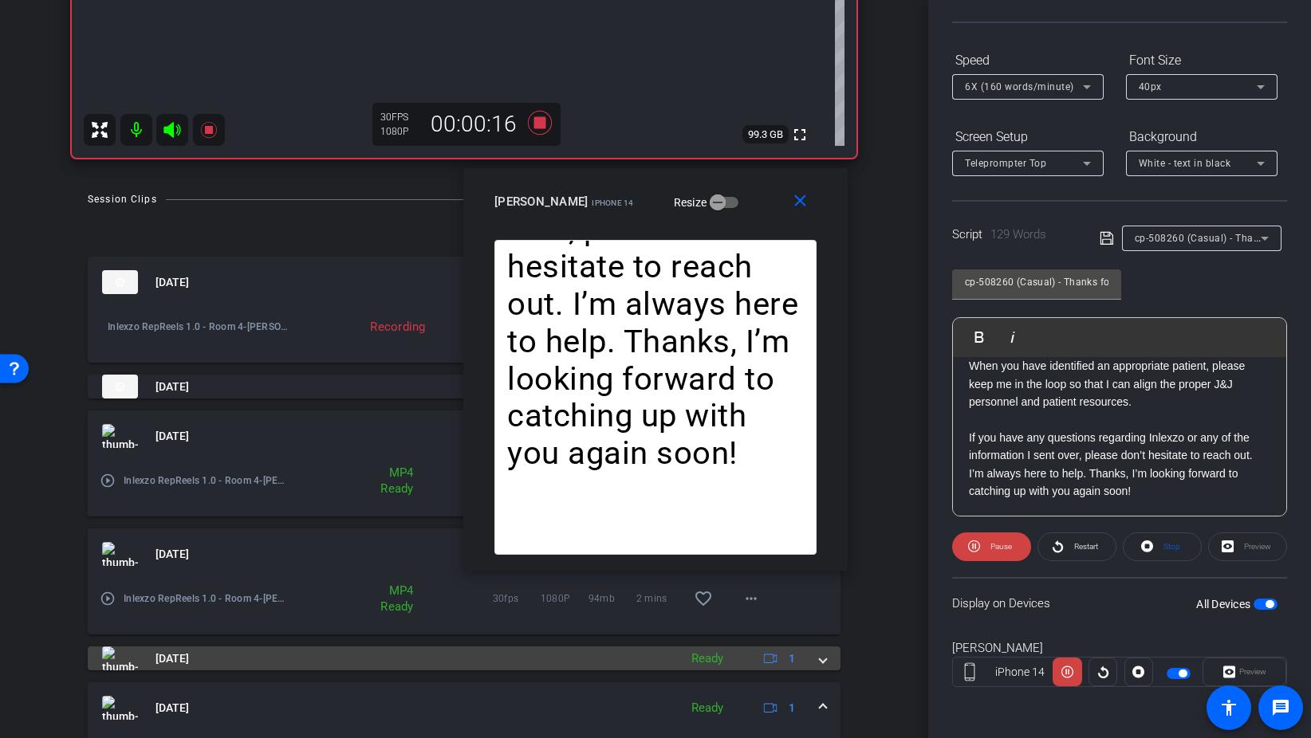
click at [824, 663] on span at bounding box center [823, 659] width 6 height 17
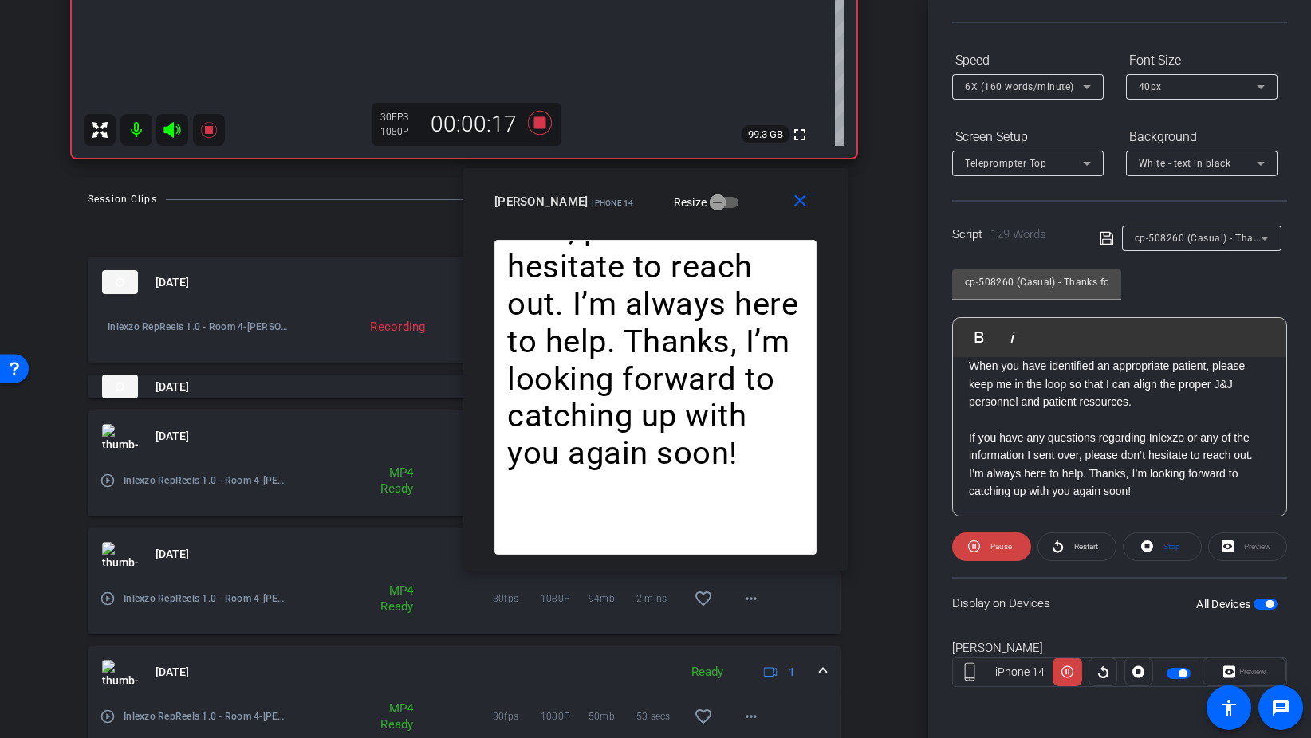
scroll to position [556, 0]
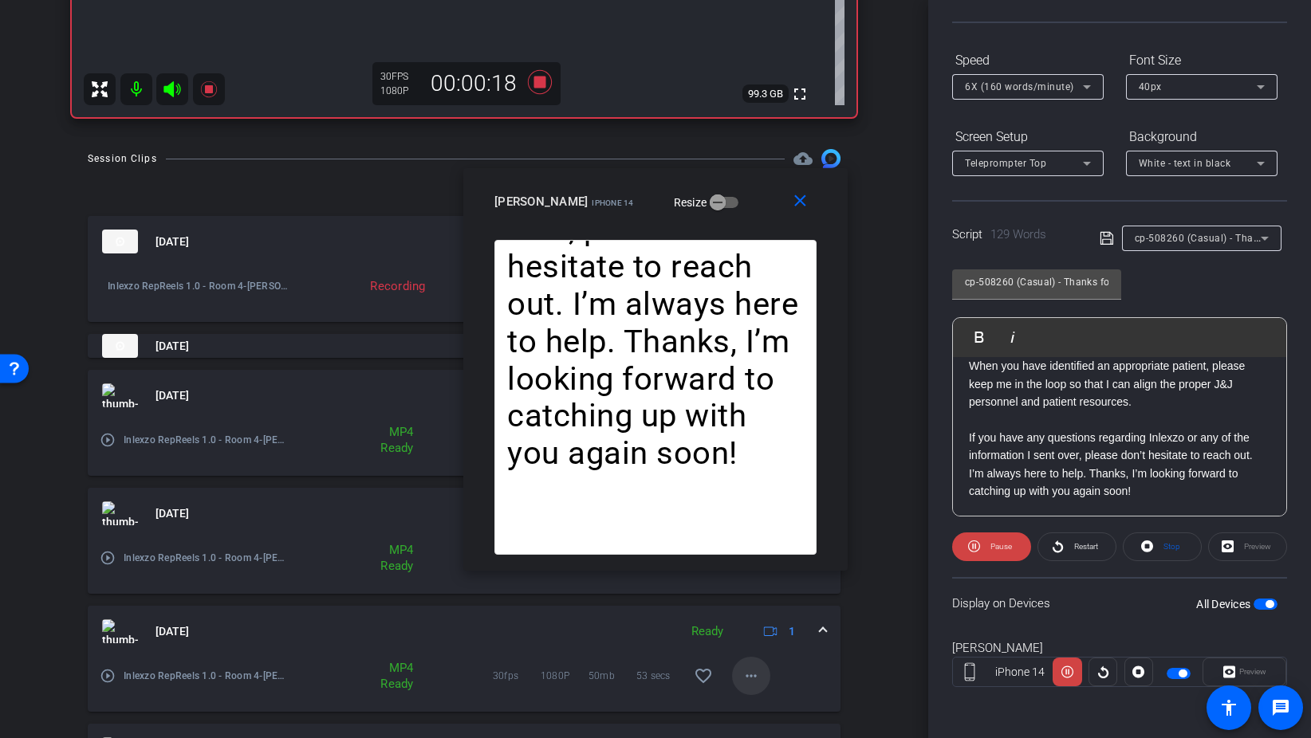
click at [748, 671] on mat-icon "more_horiz" at bounding box center [750, 676] width 19 height 19
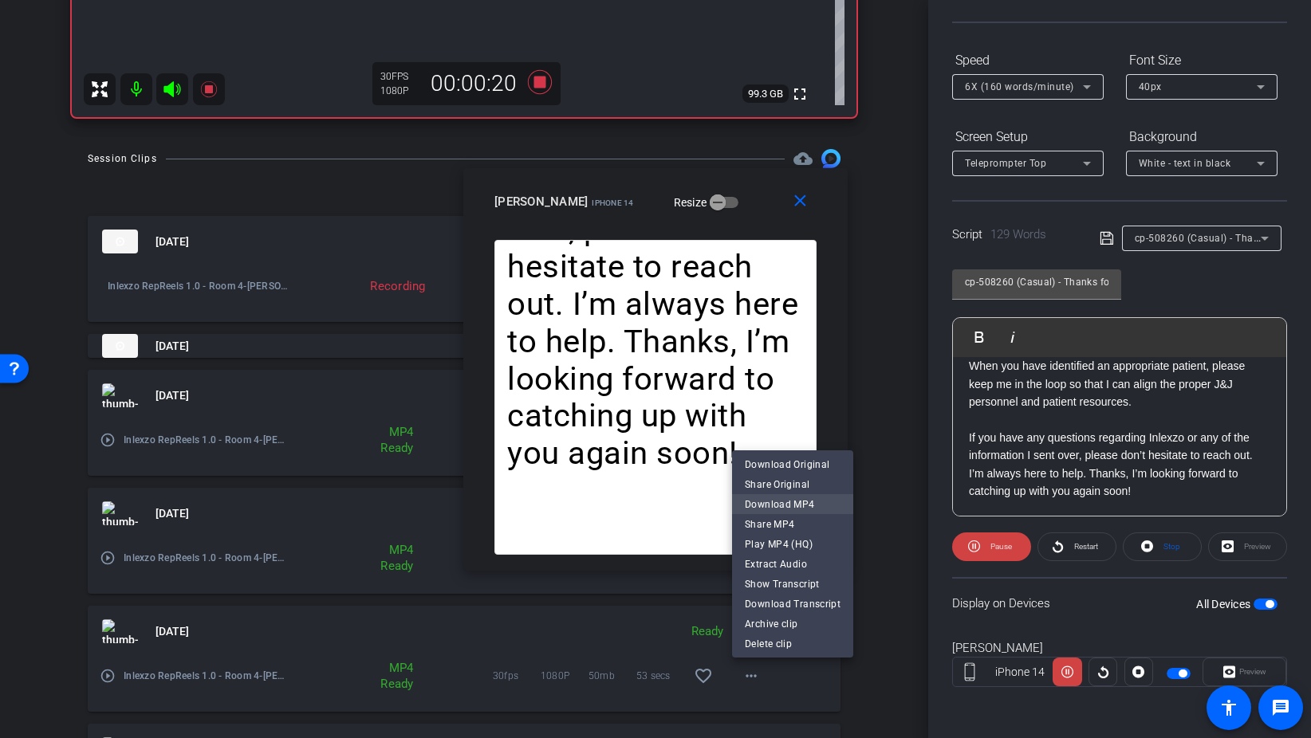
click at [789, 501] on span "Download MP4" at bounding box center [793, 503] width 96 height 19
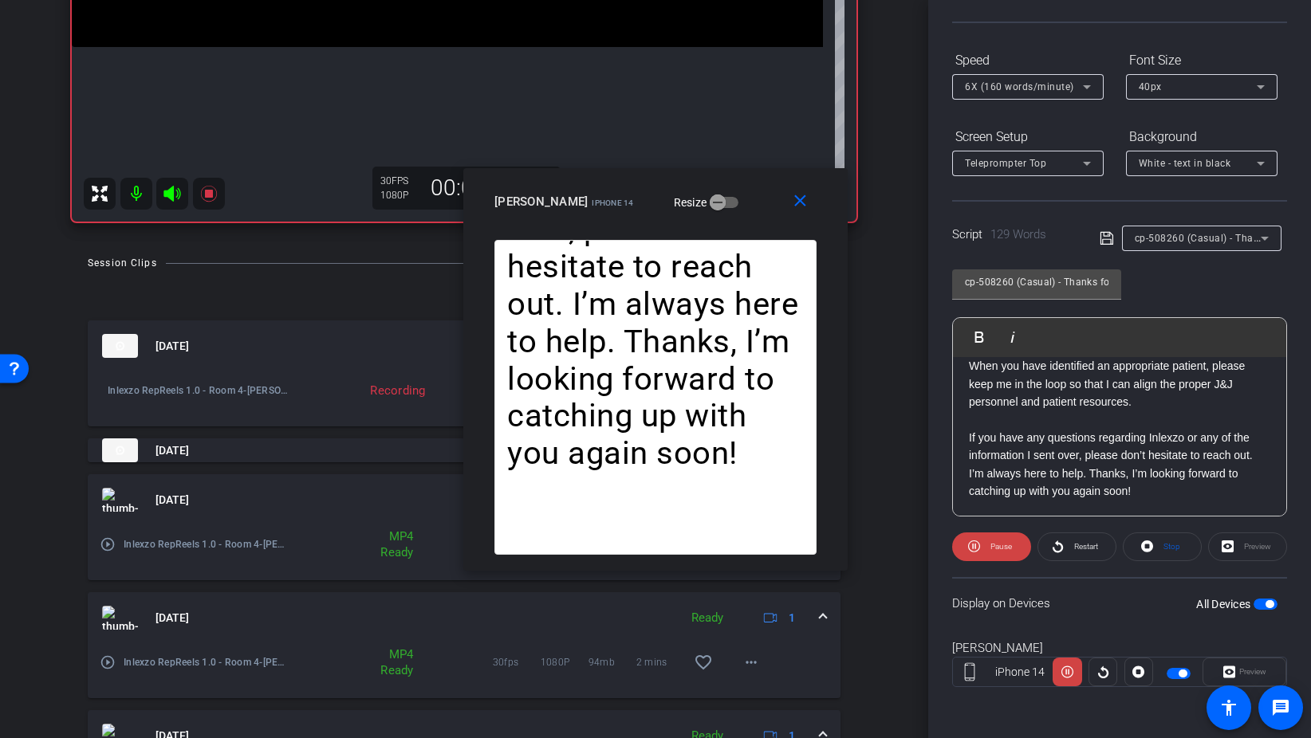
scroll to position [450, 0]
click at [823, 619] on span at bounding box center [823, 619] width 6 height 17
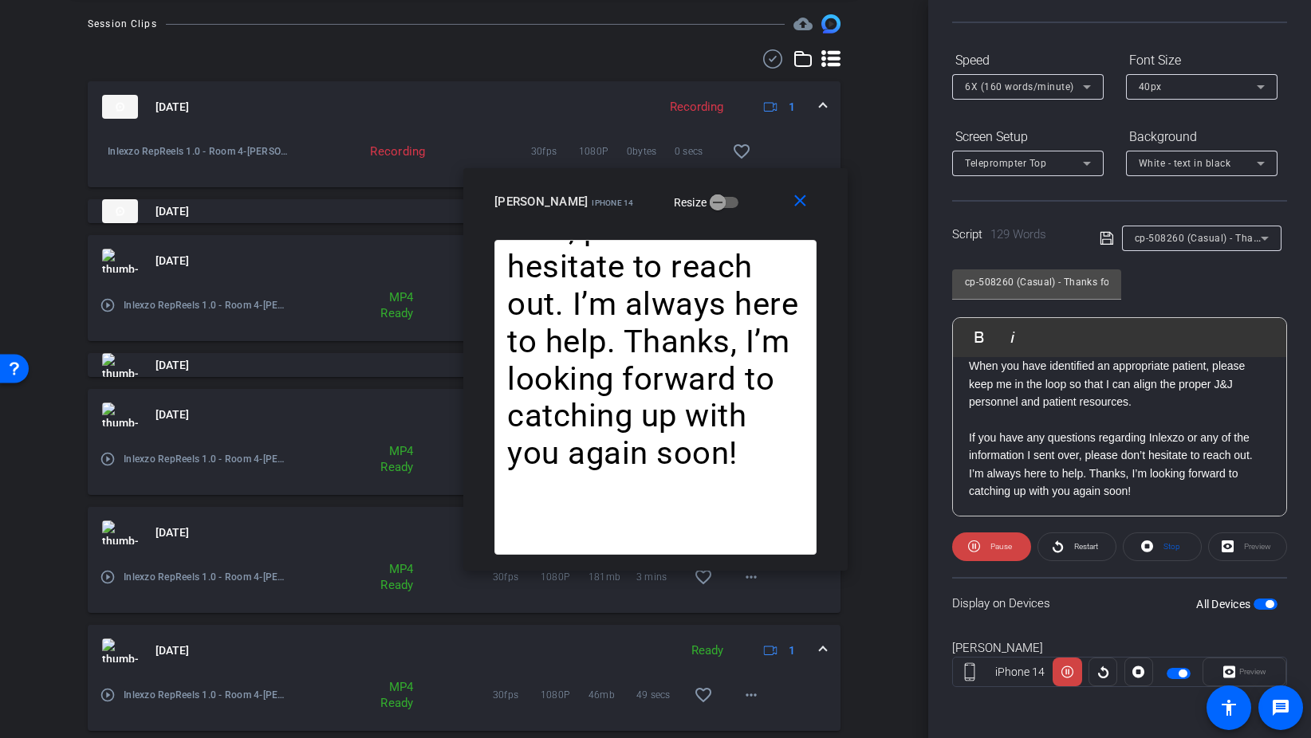
scroll to position [701, 0]
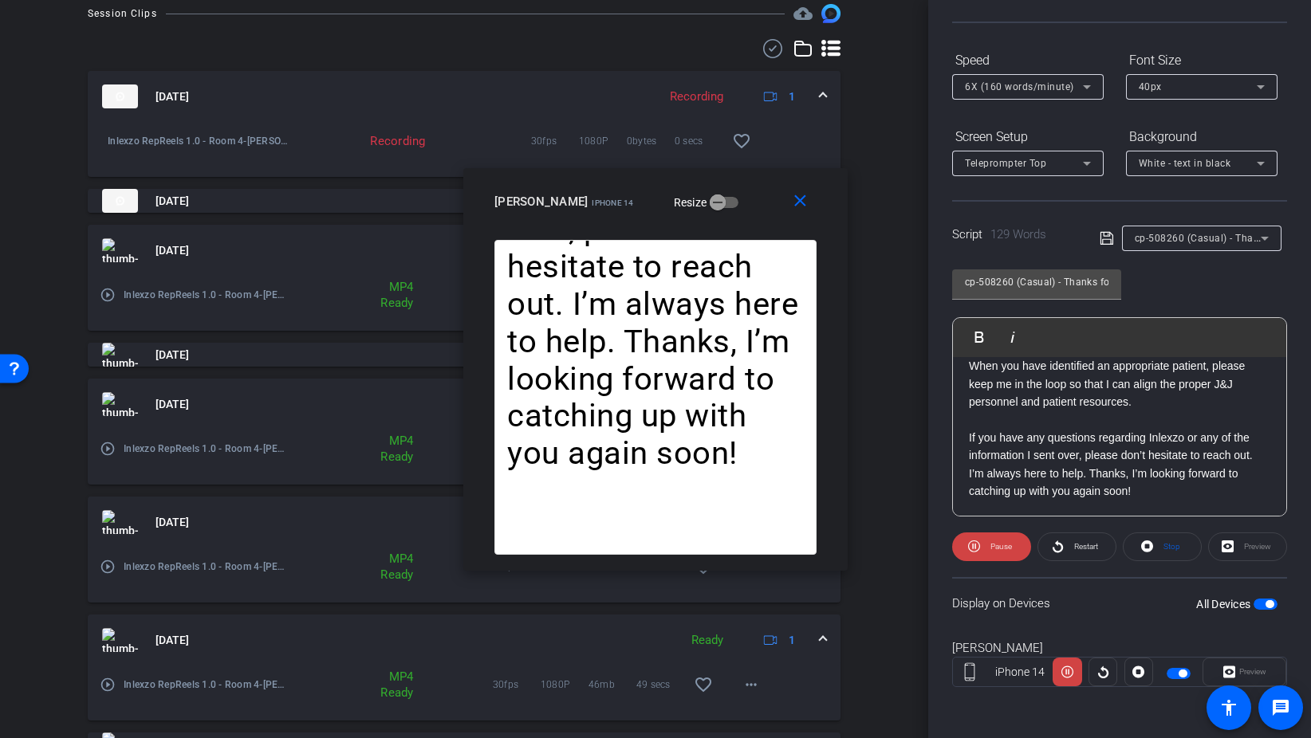
click at [824, 643] on span at bounding box center [823, 640] width 6 height 17
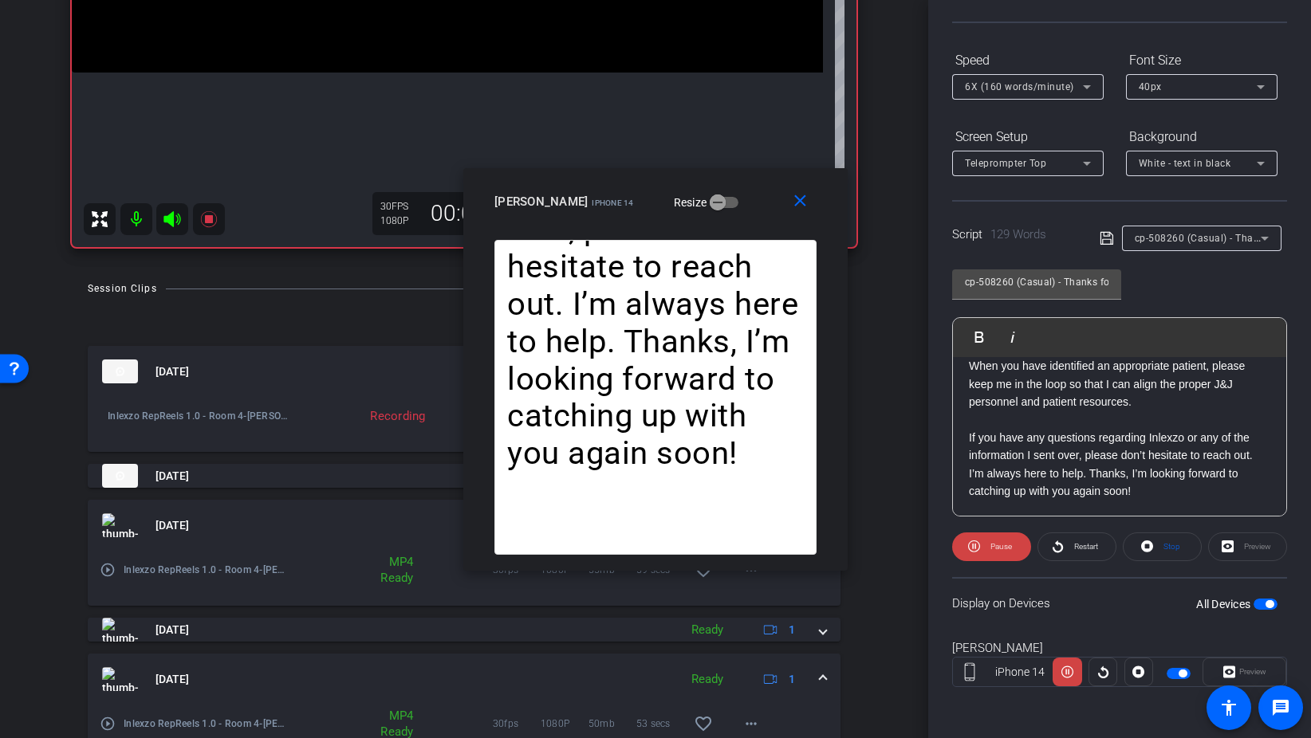
scroll to position [425, 0]
click at [801, 200] on mat-icon "close" at bounding box center [800, 201] width 20 height 20
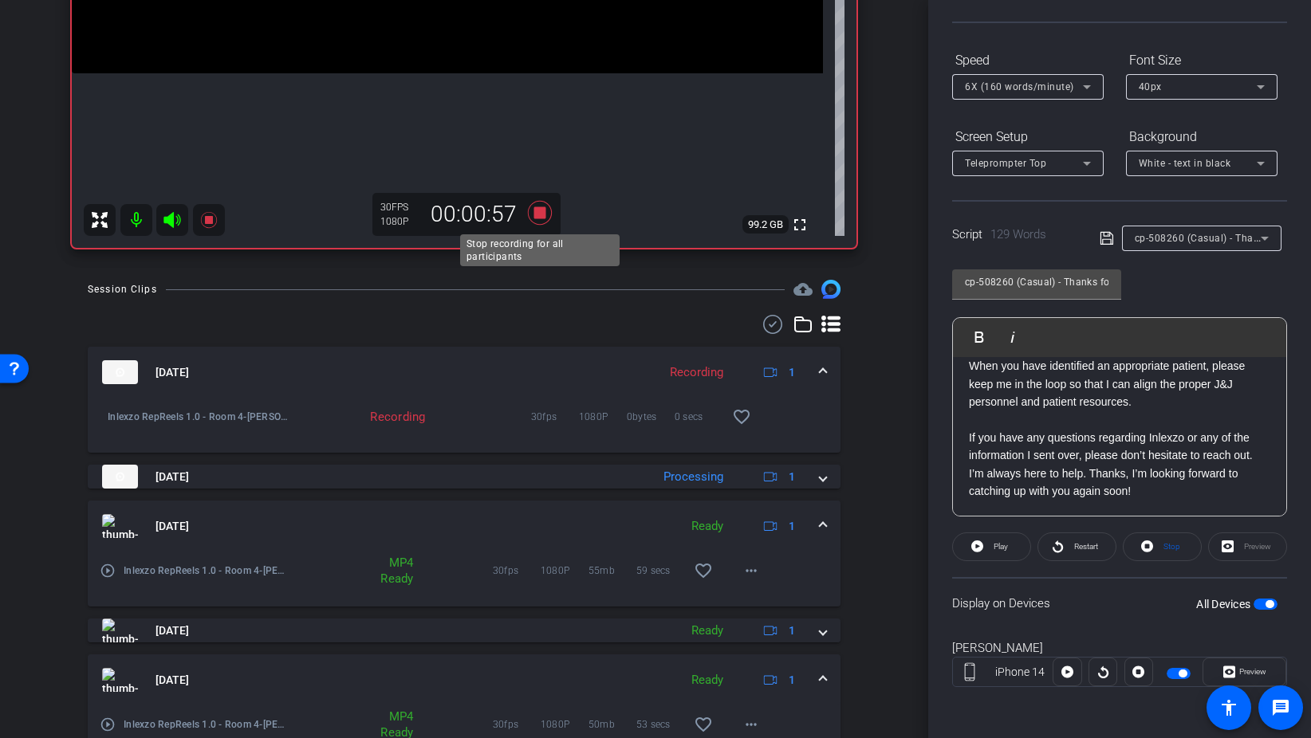
click at [530, 207] on icon at bounding box center [540, 213] width 38 height 29
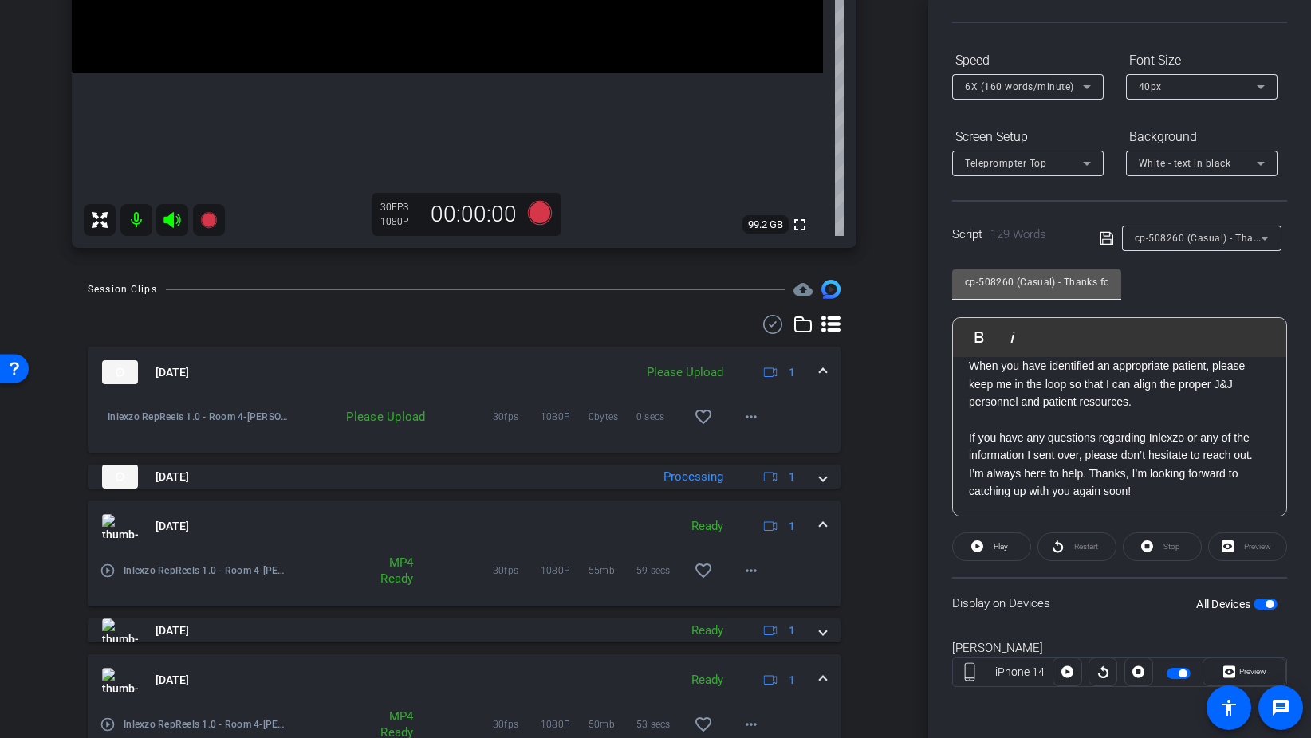
scroll to position [0, 0]
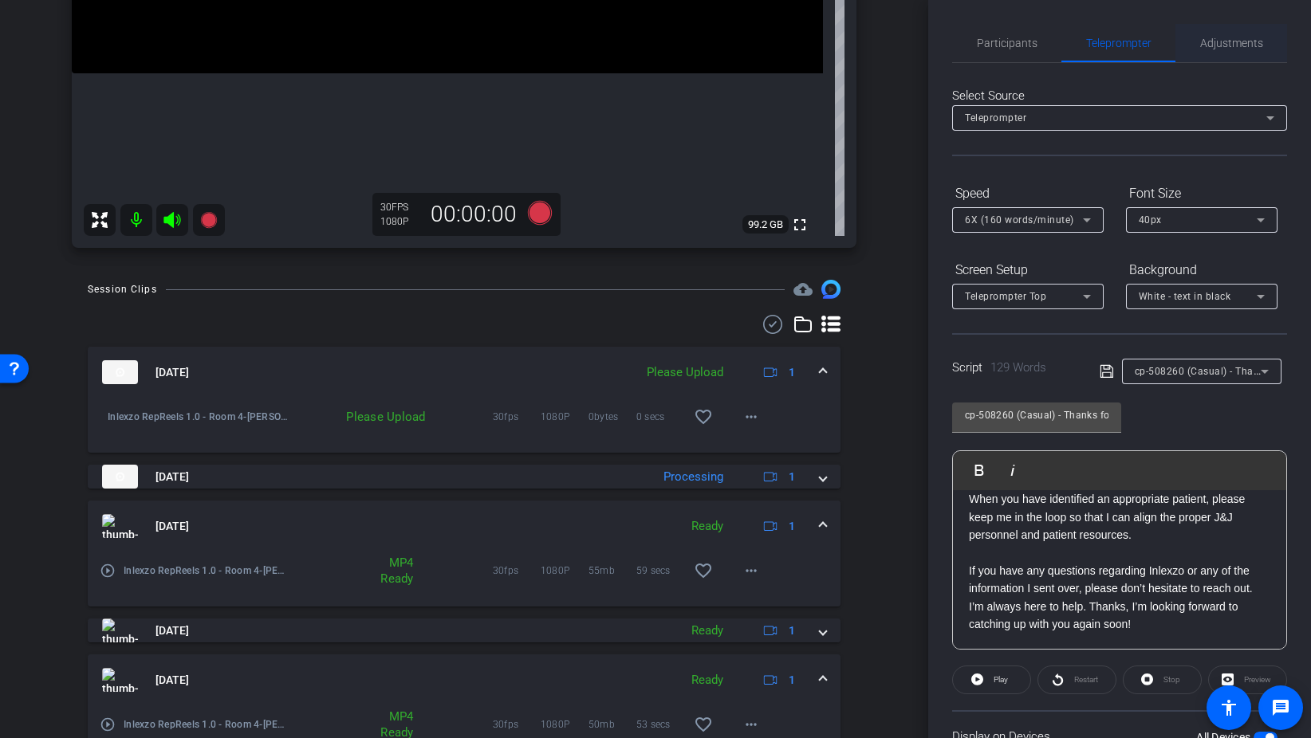
click at [1205, 40] on span "Adjustments" at bounding box center [1231, 42] width 63 height 11
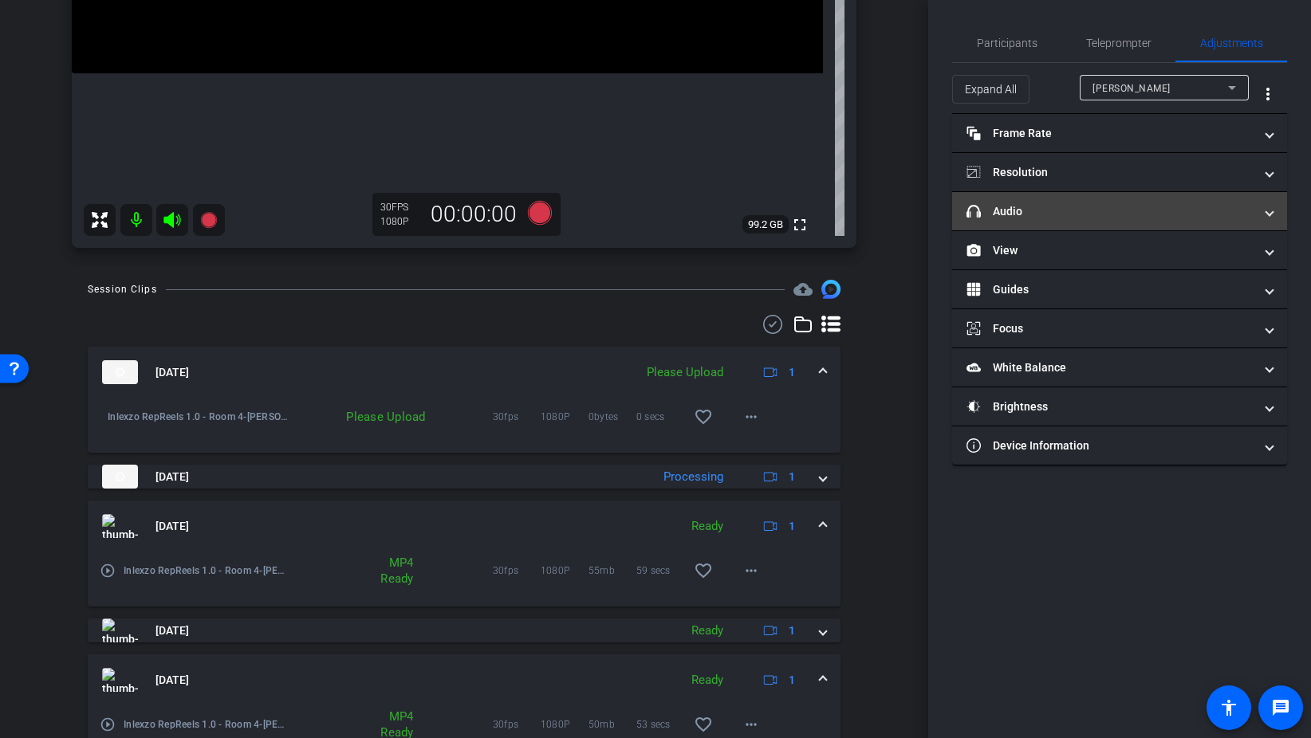
click at [1056, 203] on mat-panel-title "headphone icon Audio" at bounding box center [1109, 211] width 287 height 17
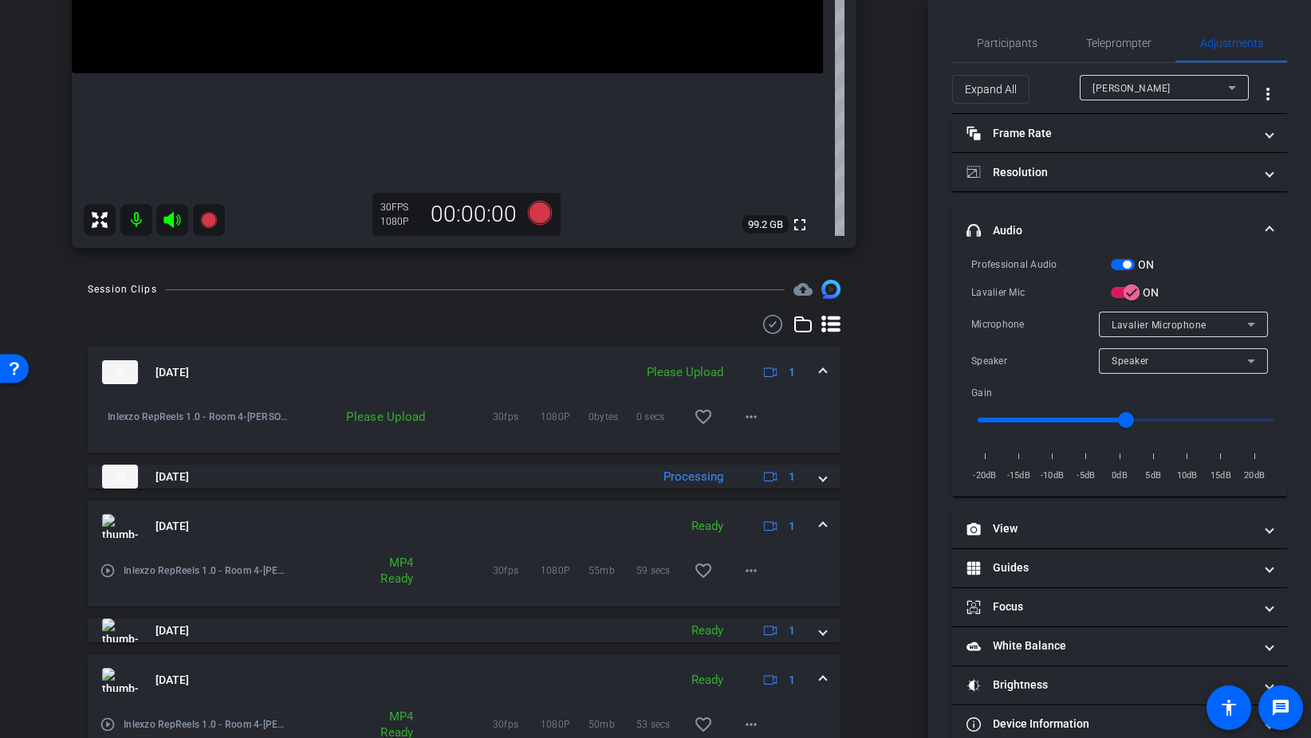
click at [1121, 260] on span "button" at bounding box center [1123, 264] width 24 height 11
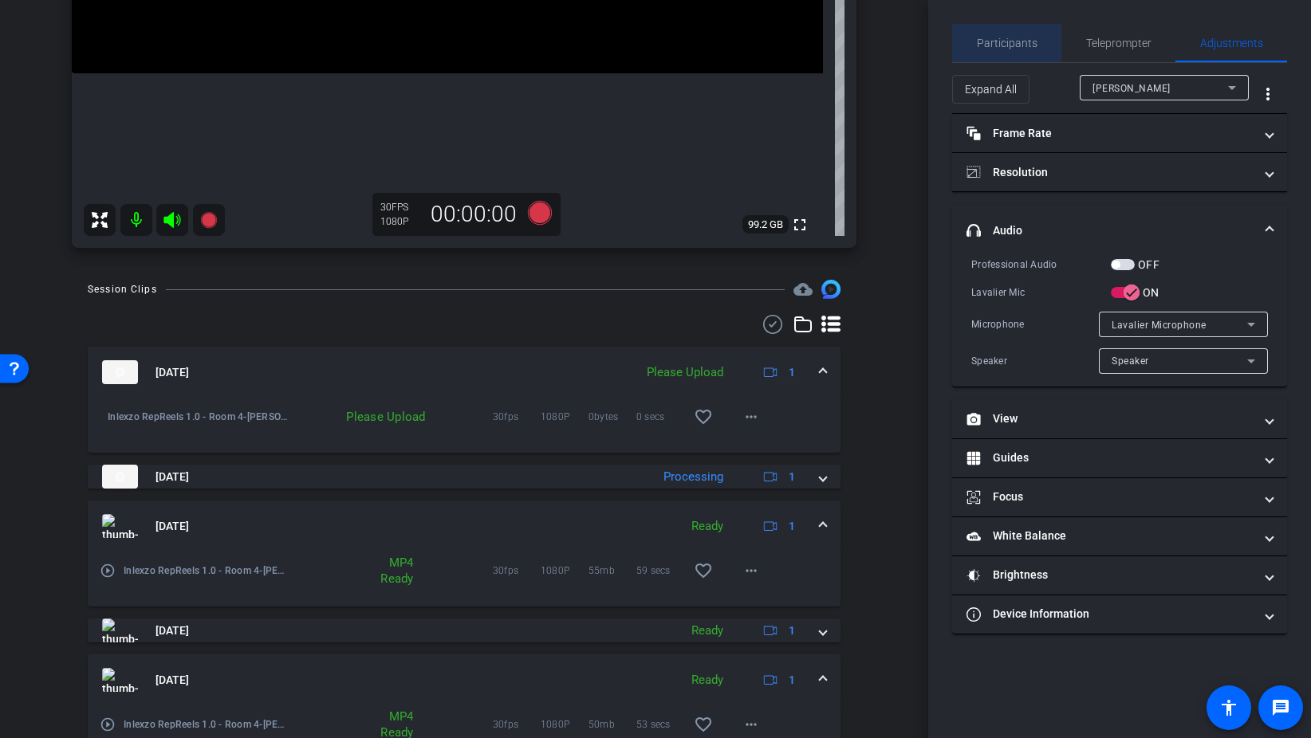
click at [1000, 41] on span "Participants" at bounding box center [1007, 42] width 61 height 11
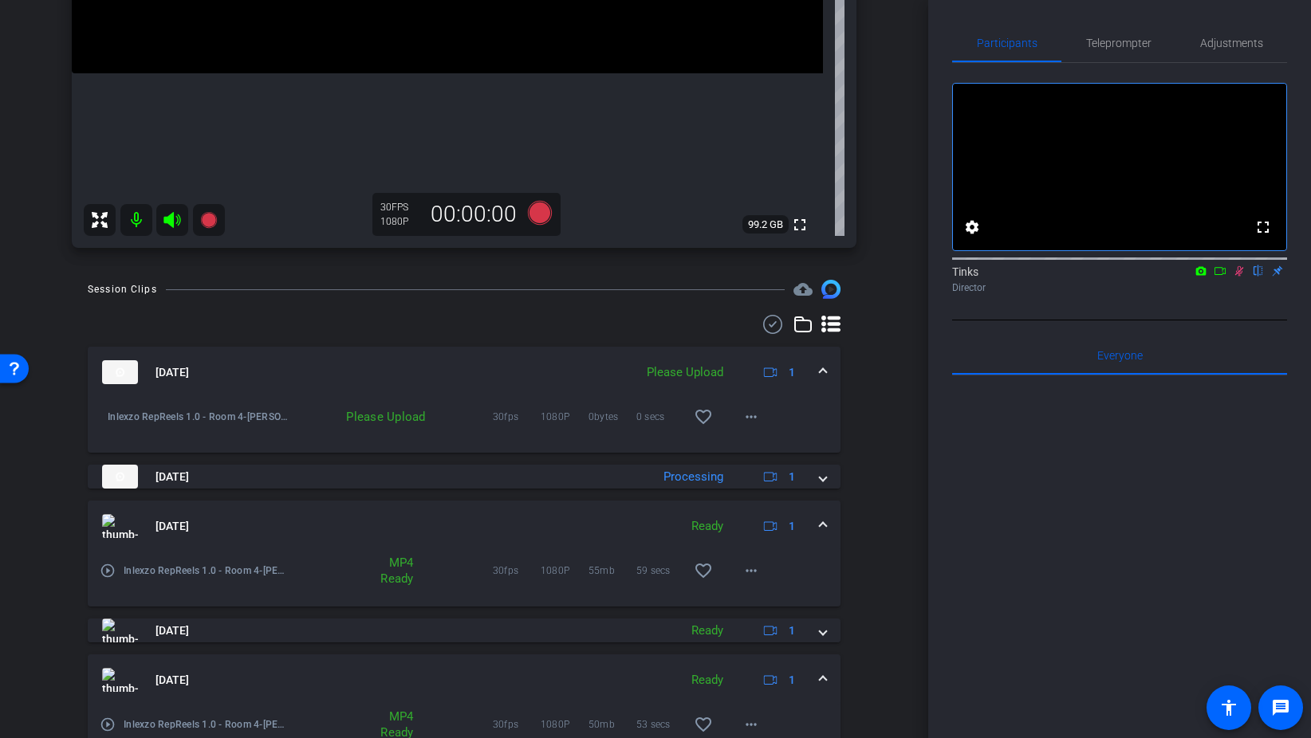
click at [1243, 277] on icon at bounding box center [1239, 270] width 13 height 11
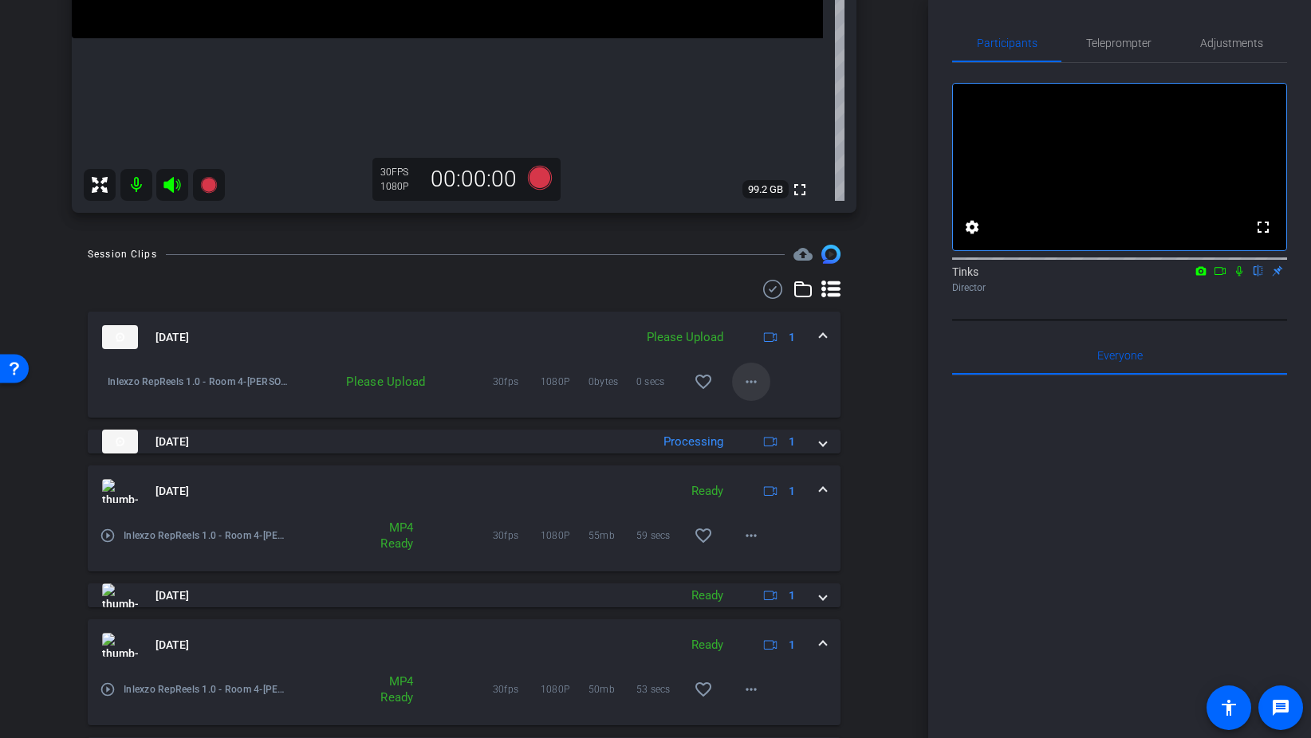
click at [761, 387] on span at bounding box center [751, 382] width 38 height 38
click at [764, 419] on span "Upload" at bounding box center [777, 415] width 64 height 19
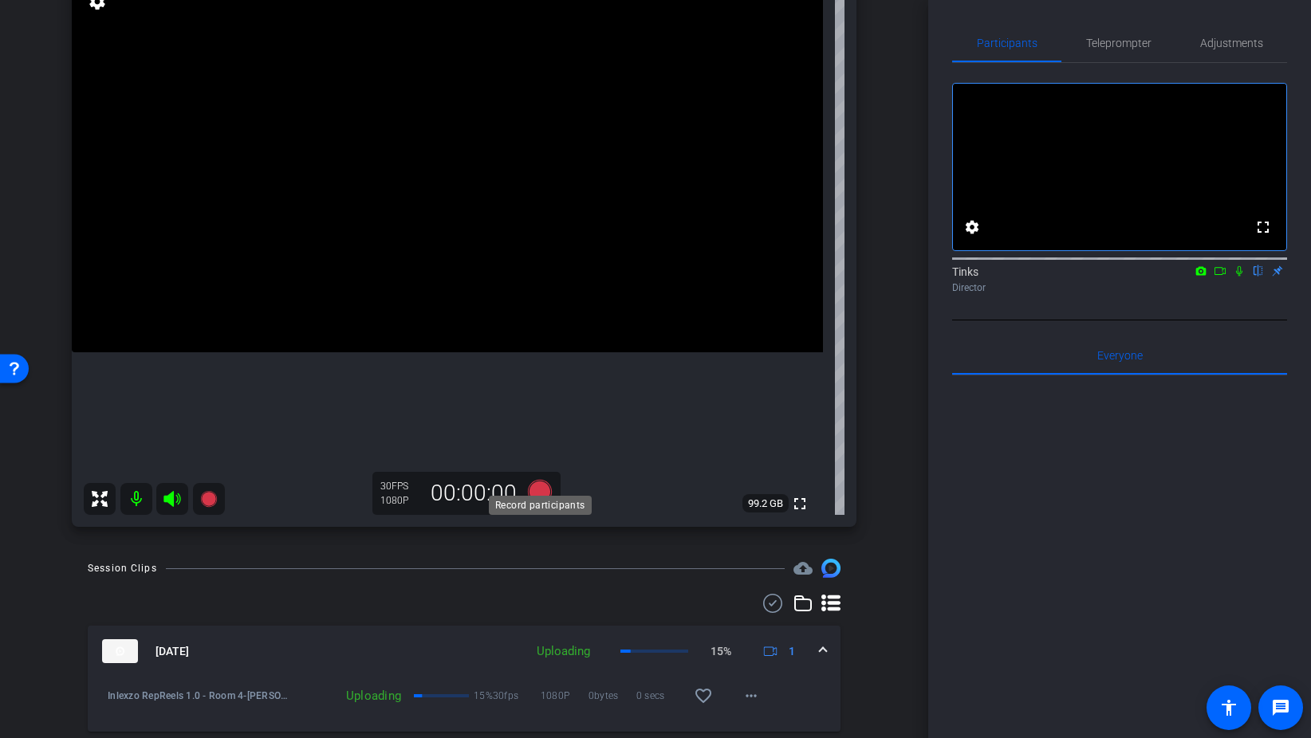
scroll to position [132, 0]
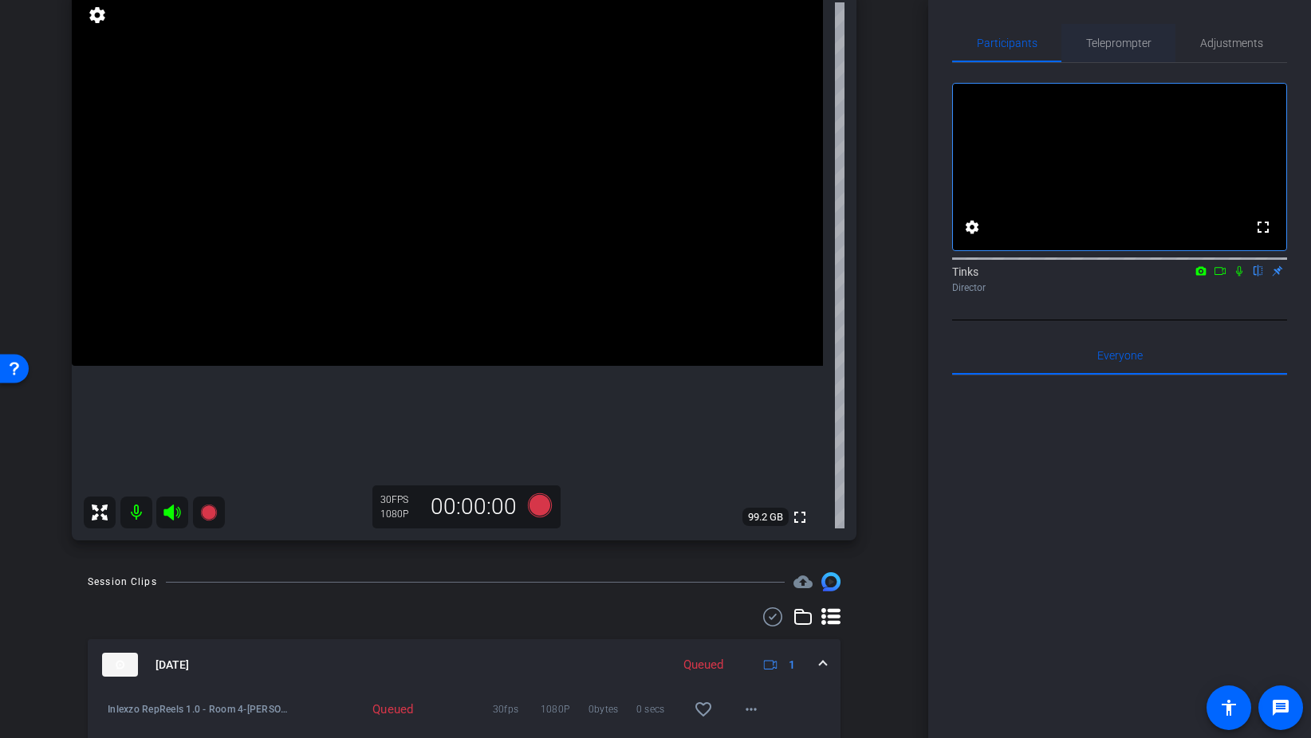
click at [1119, 43] on span "Teleprompter" at bounding box center [1118, 42] width 65 height 11
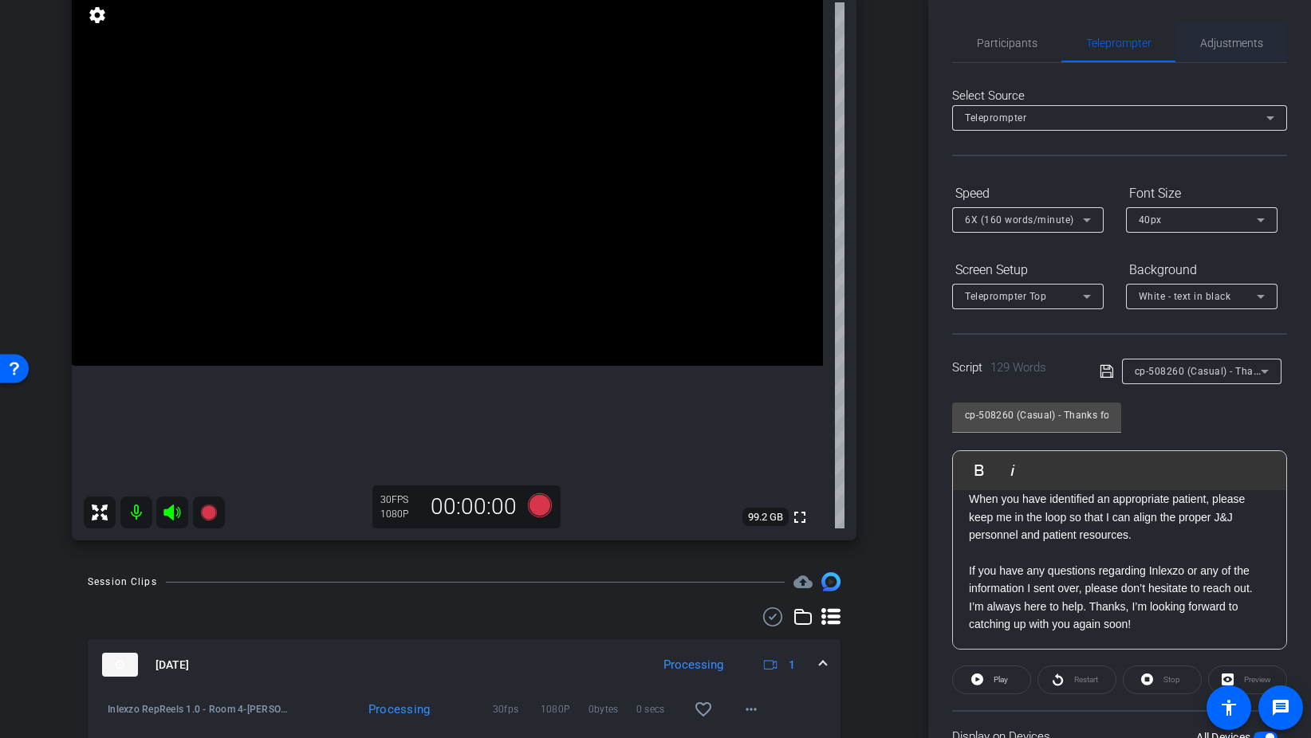
click at [1231, 50] on span "Adjustments" at bounding box center [1231, 43] width 63 height 38
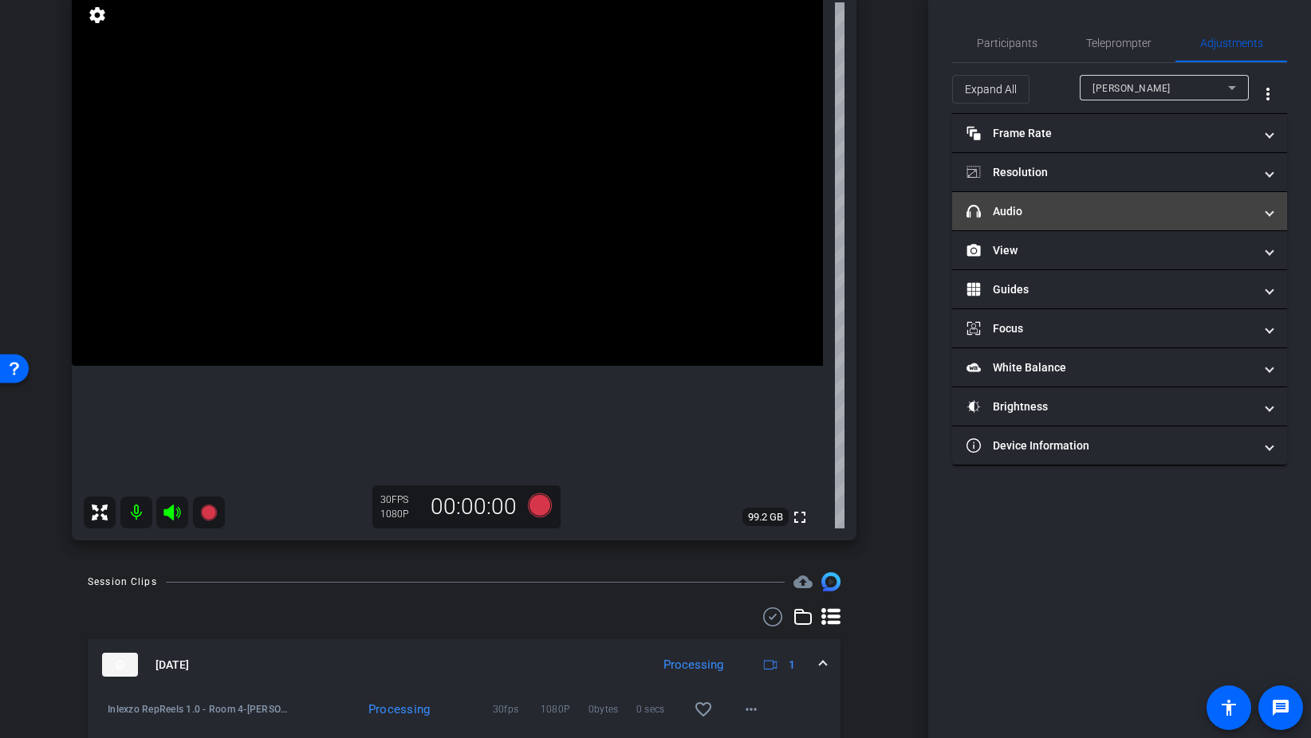
click at [1081, 204] on mat-panel-title "headphone icon Audio" at bounding box center [1109, 211] width 287 height 17
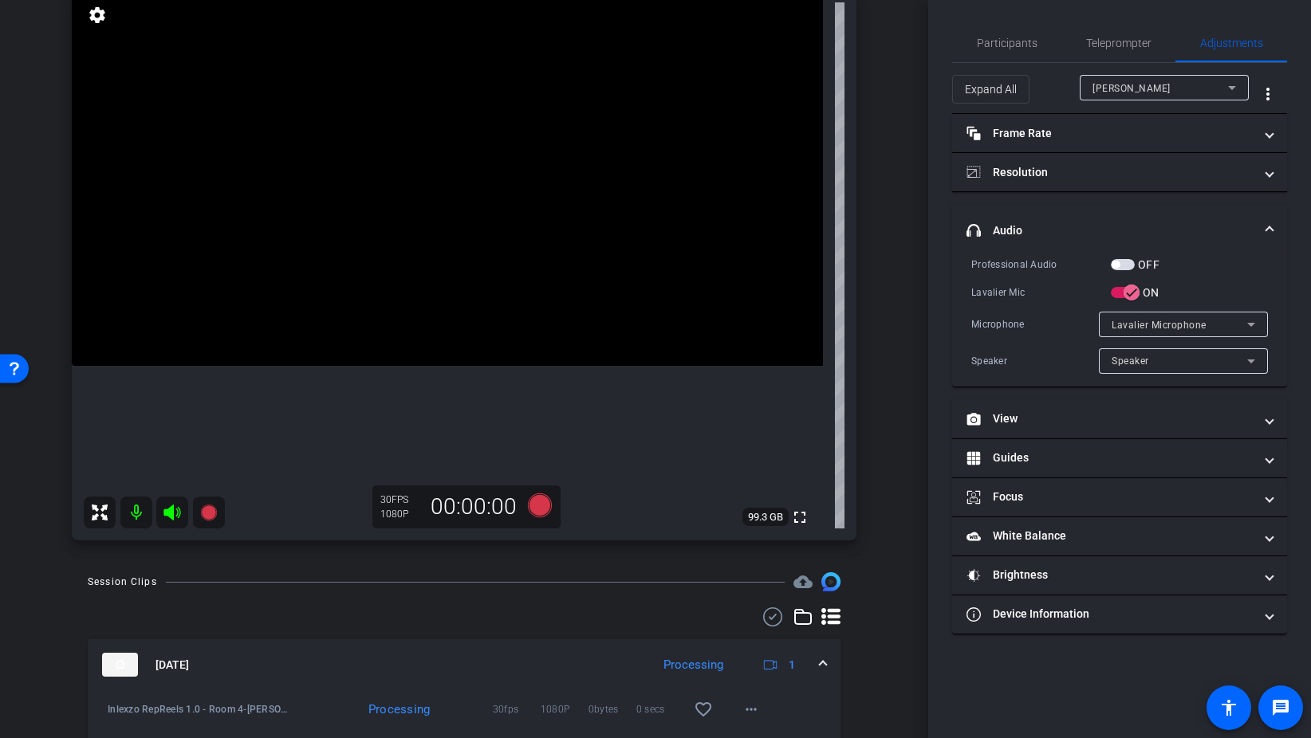
click at [1130, 257] on div "OFF" at bounding box center [1135, 265] width 49 height 16
click at [1128, 268] on span "button" at bounding box center [1123, 264] width 24 height 11
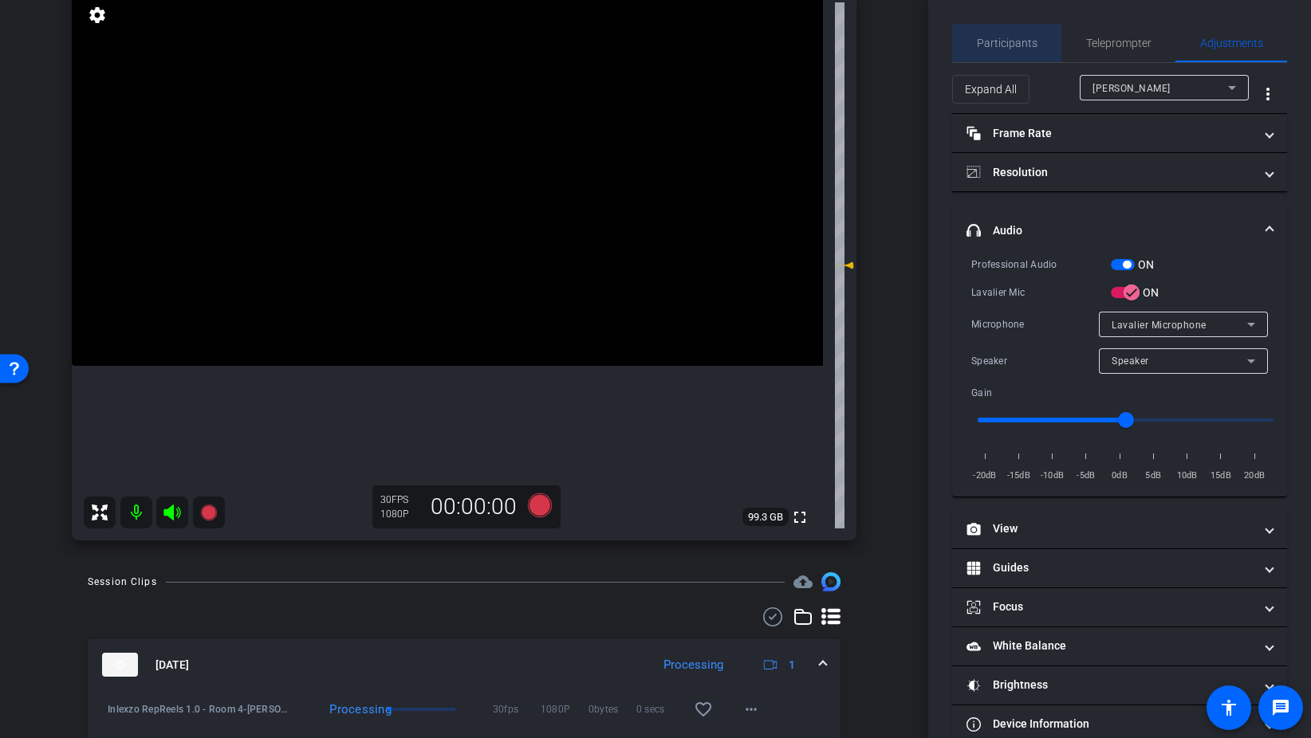
click at [1012, 41] on span "Participants" at bounding box center [1007, 42] width 61 height 11
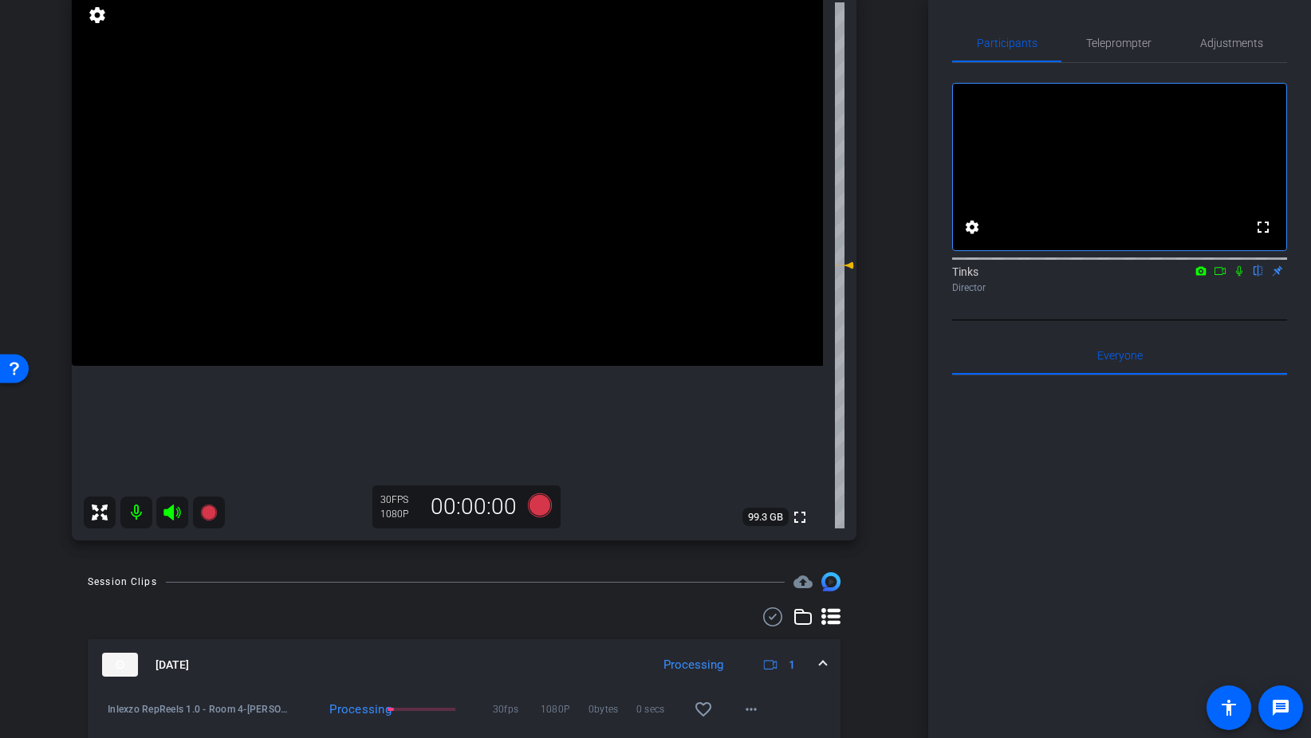
click at [1240, 277] on icon at bounding box center [1239, 271] width 6 height 10
click at [537, 503] on icon at bounding box center [540, 506] width 24 height 24
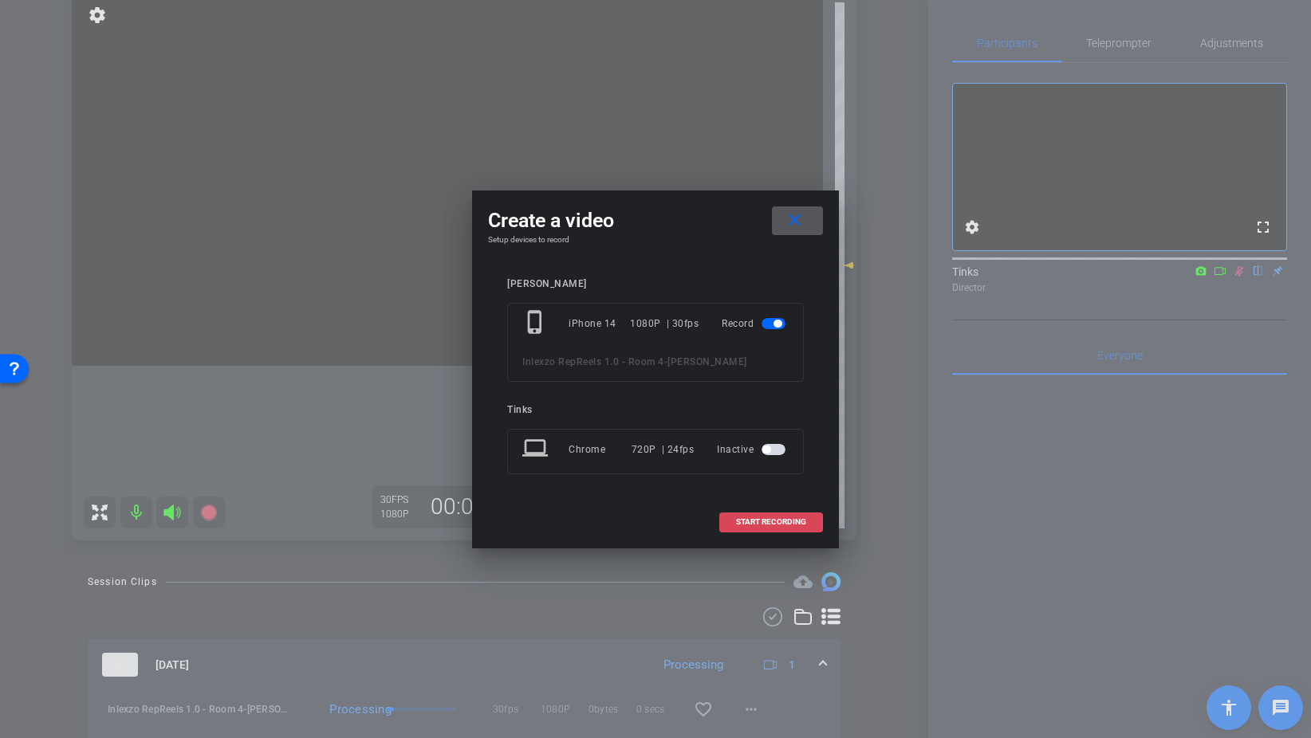
click at [757, 515] on span at bounding box center [771, 522] width 102 height 38
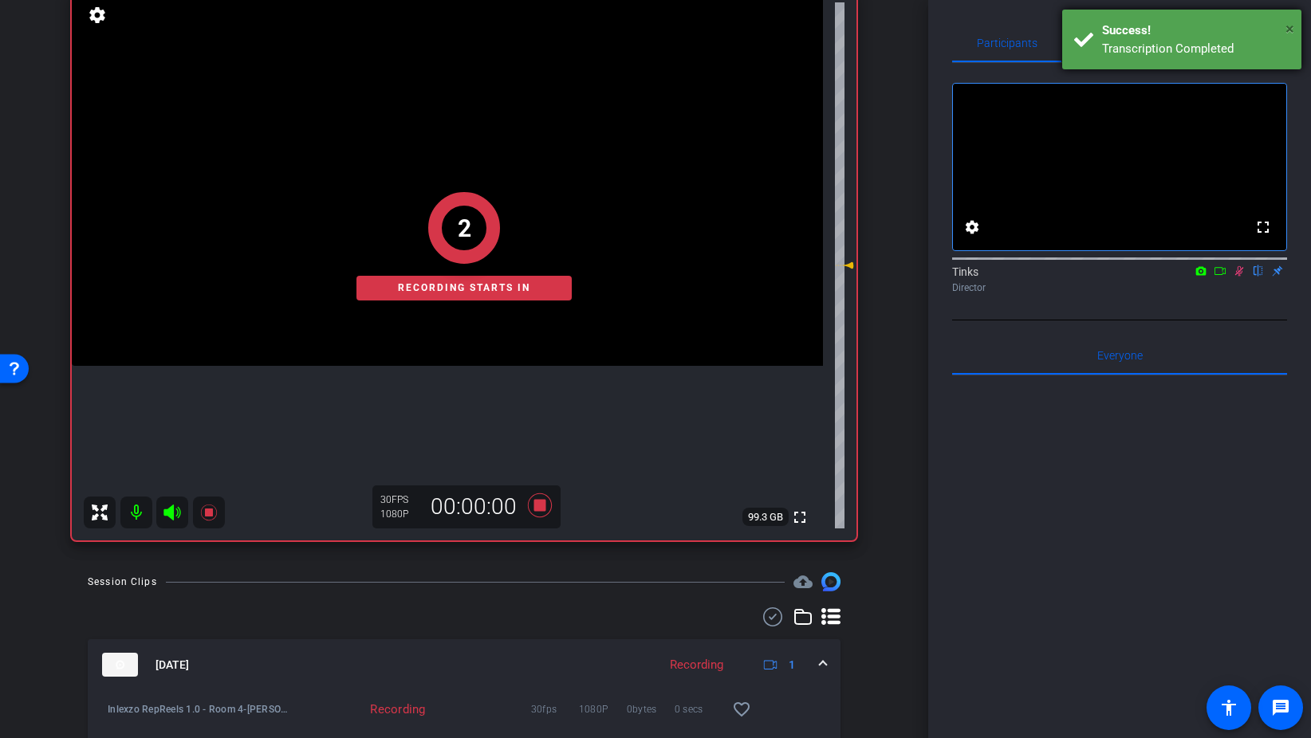
click at [1288, 25] on span "×" at bounding box center [1289, 28] width 9 height 19
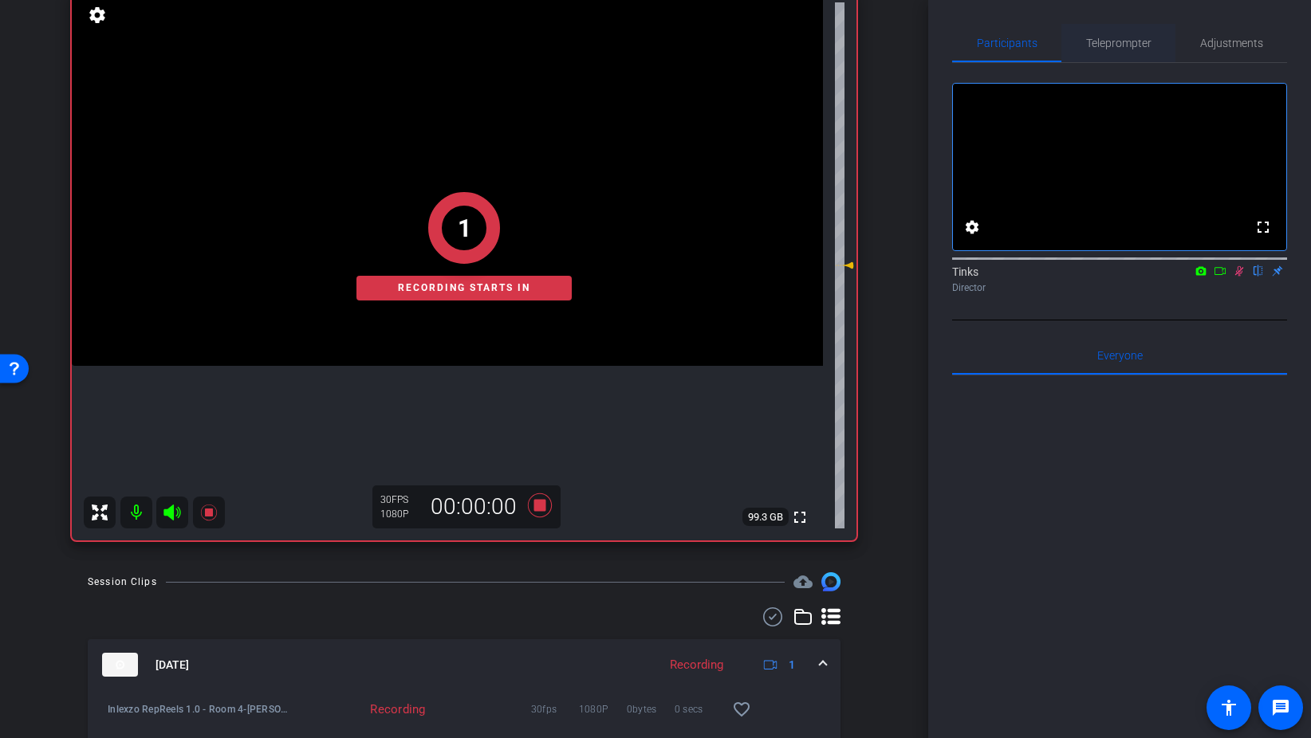
click at [1138, 44] on span "Teleprompter" at bounding box center [1118, 42] width 65 height 11
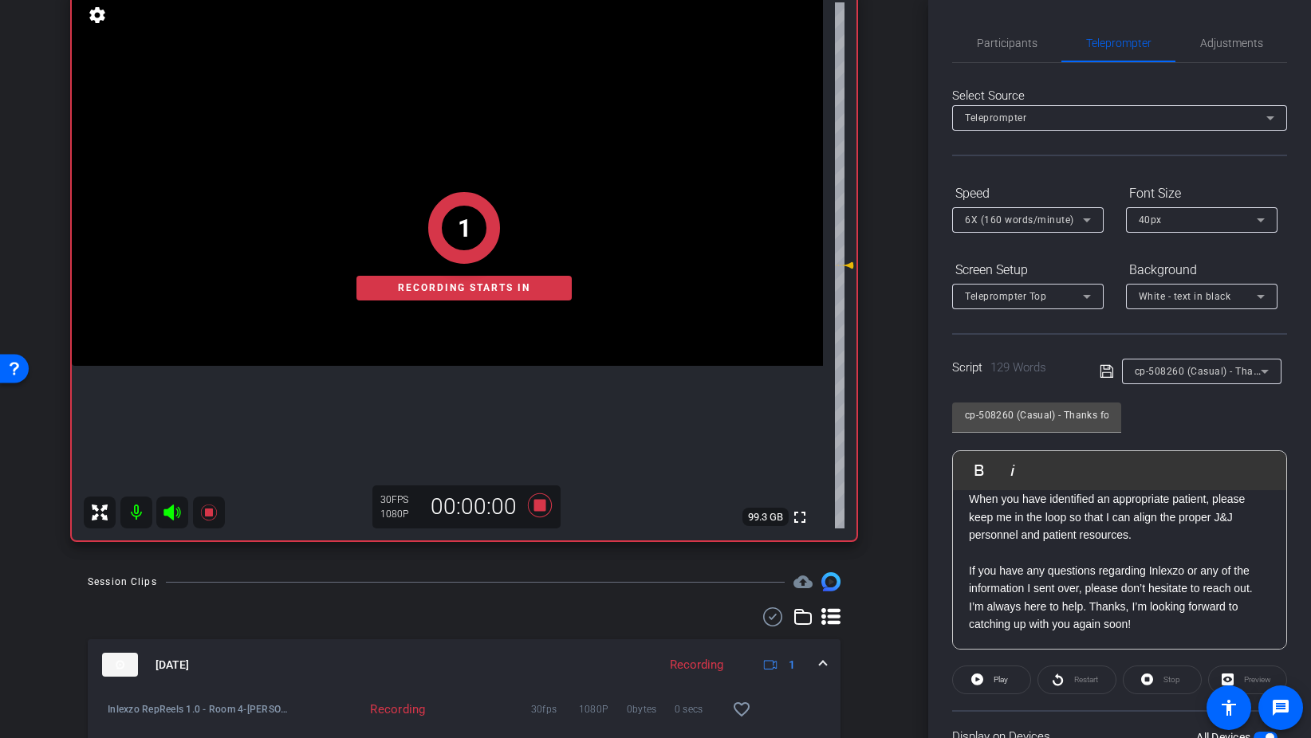
scroll to position [133, 0]
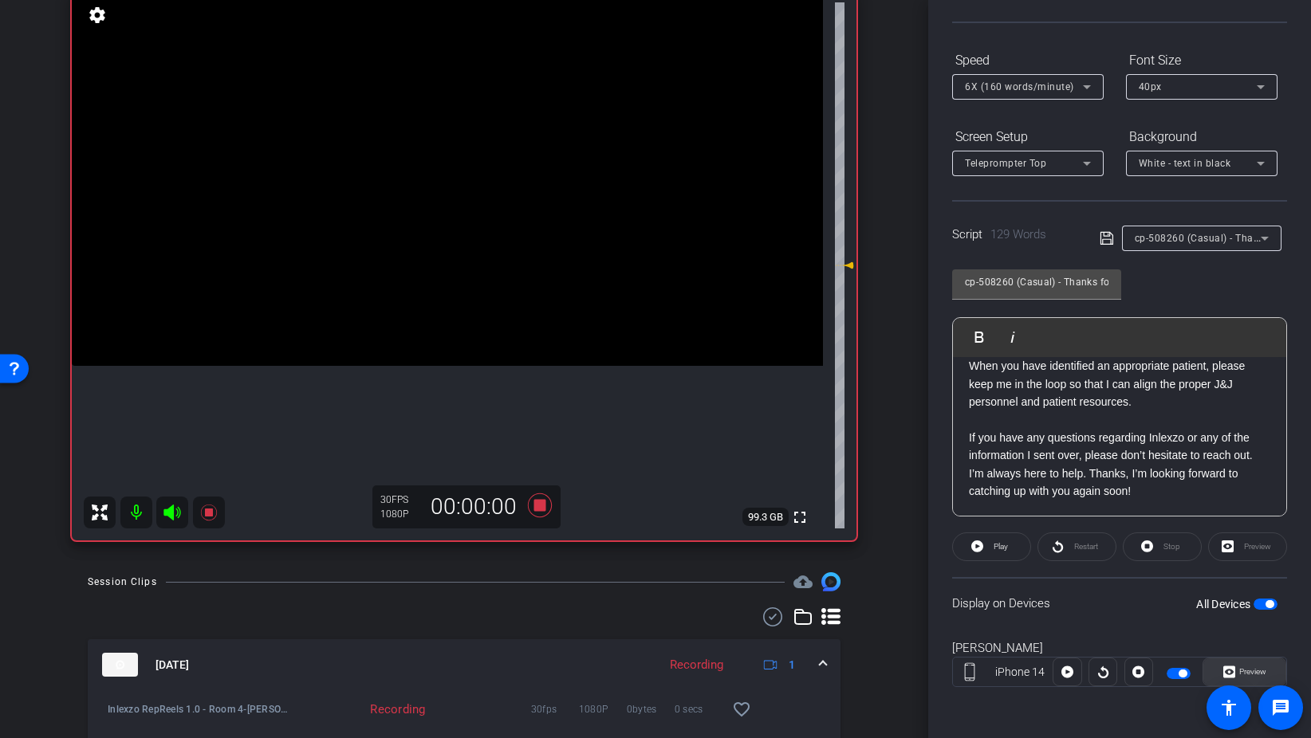
click at [1237, 674] on span "Preview" at bounding box center [1250, 672] width 31 height 22
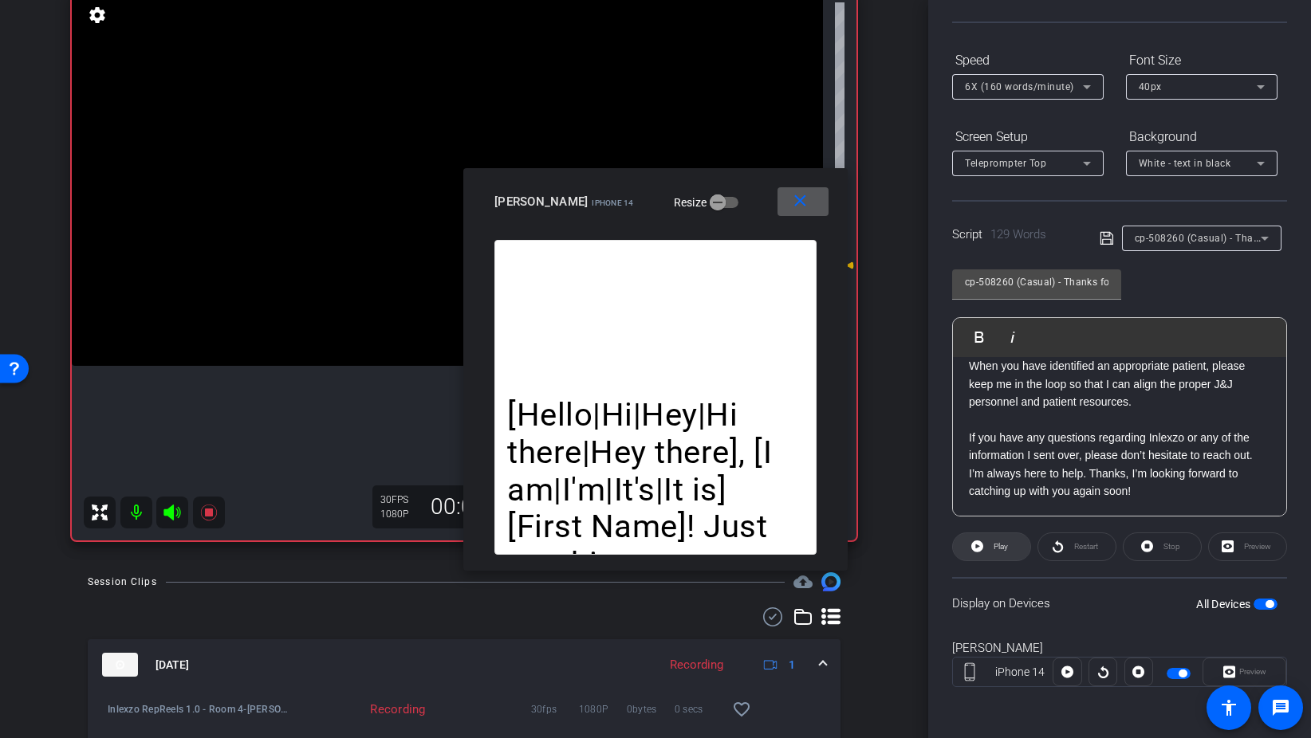
click at [1001, 542] on span "Play" at bounding box center [1000, 546] width 14 height 9
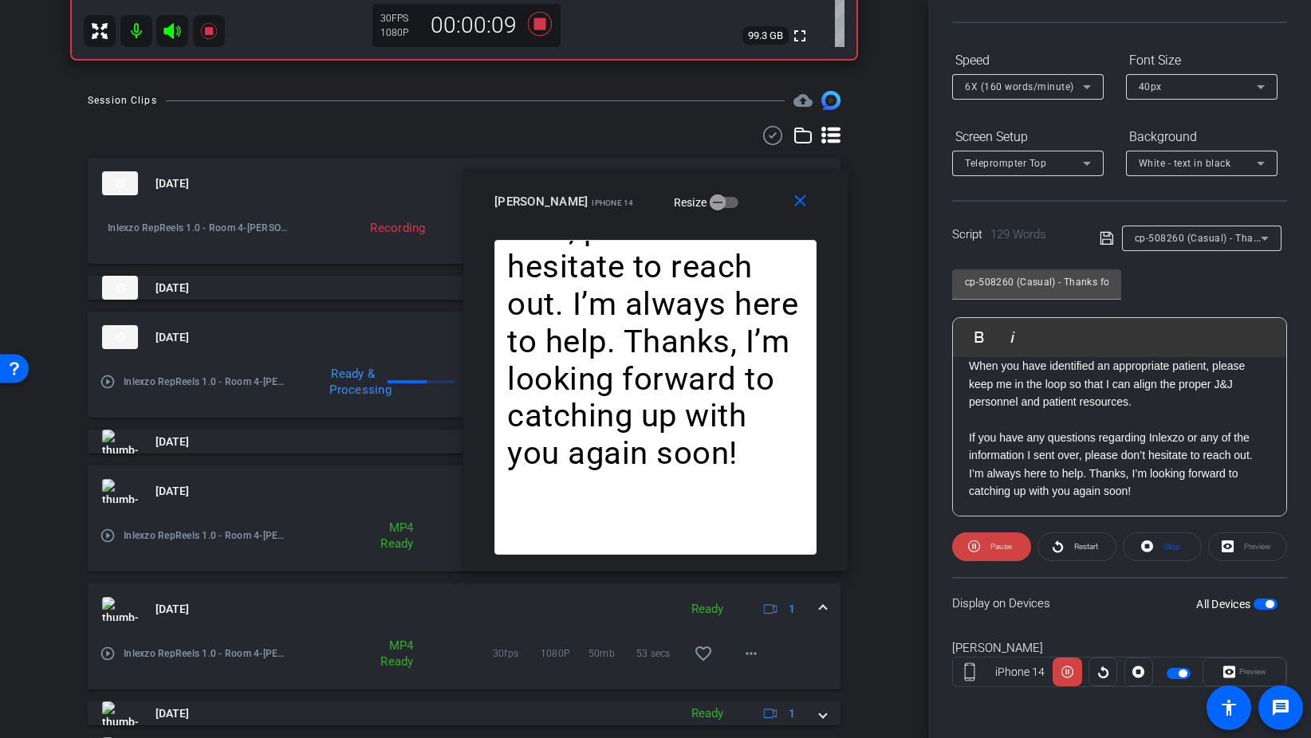
scroll to position [707, 0]
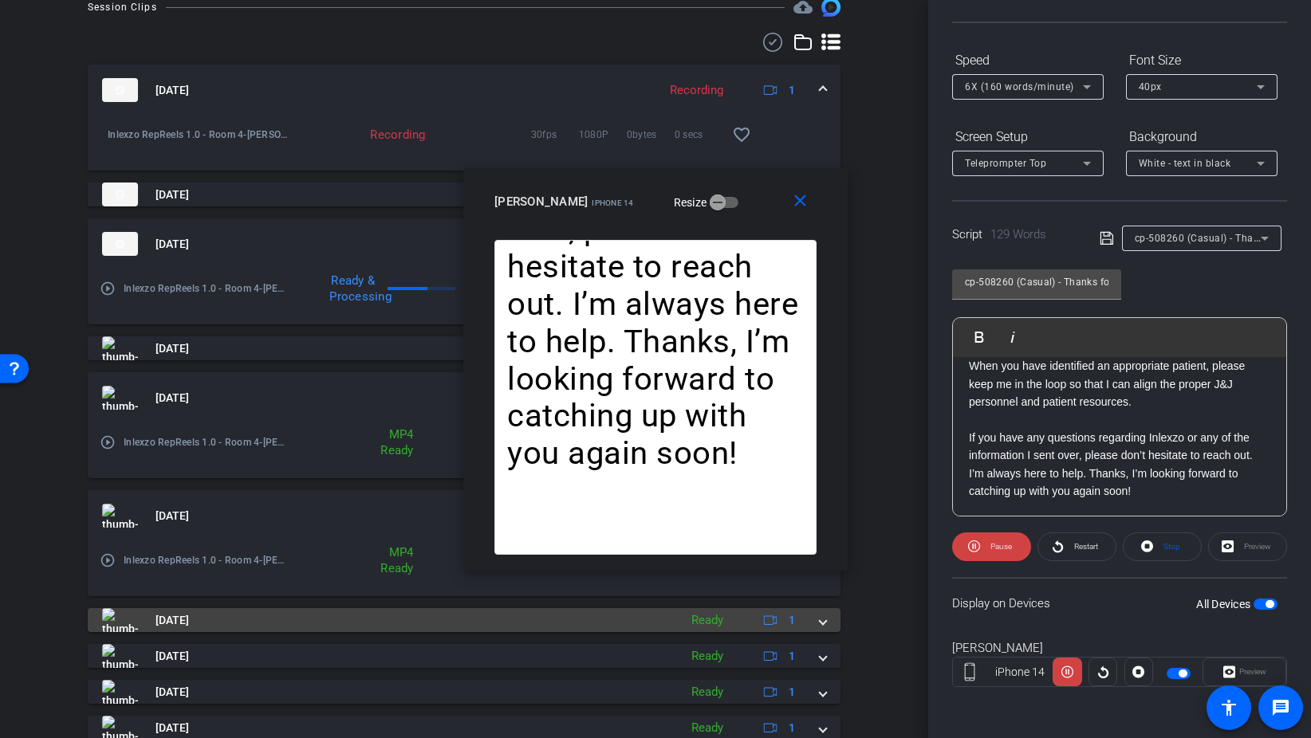
click at [808, 625] on div "Aug 28, 2025 Ready 1" at bounding box center [461, 620] width 718 height 24
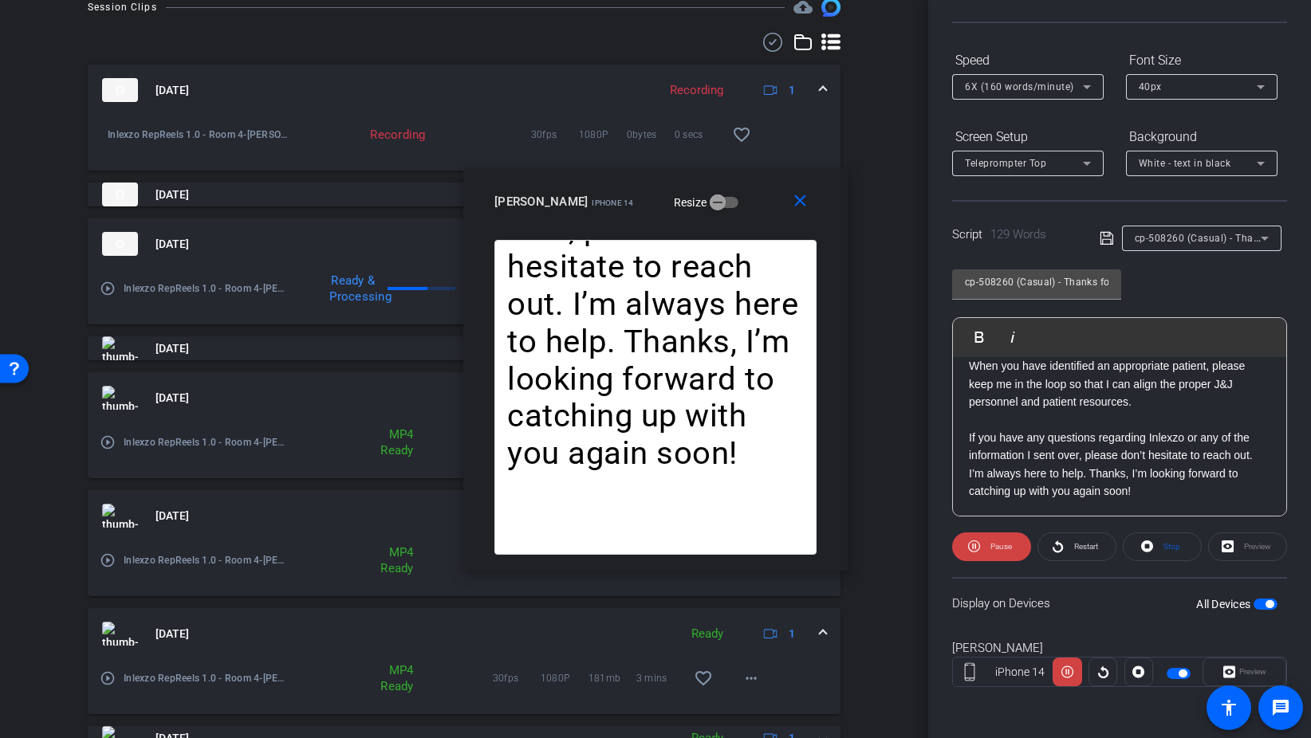
click at [820, 626] on span at bounding box center [823, 634] width 6 height 17
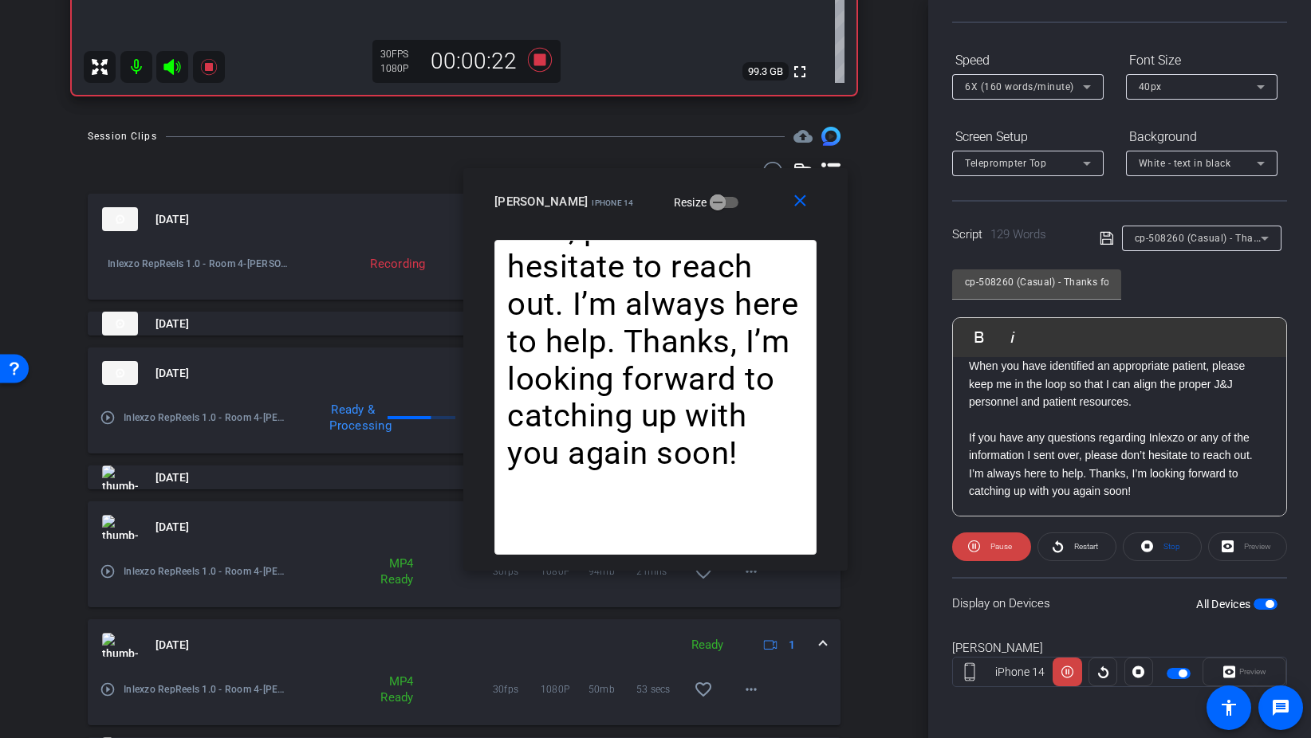
scroll to position [513, 0]
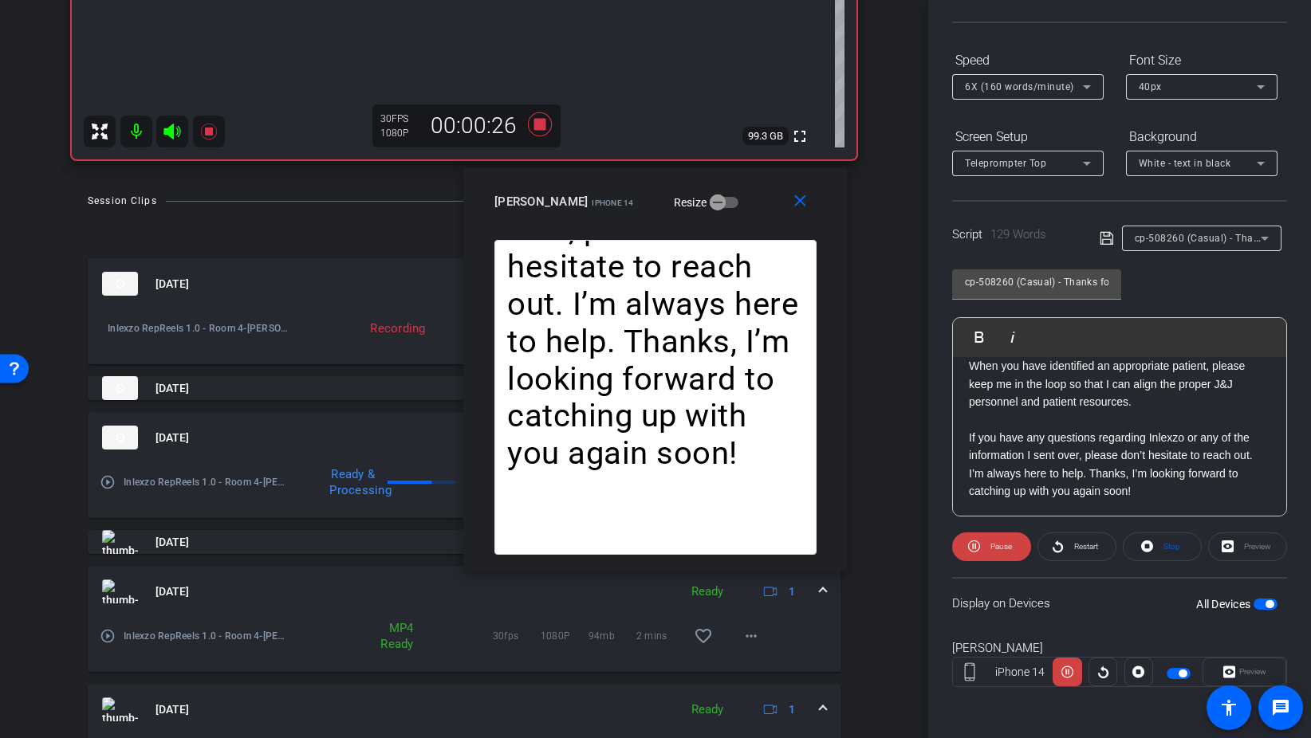
click at [821, 706] on span at bounding box center [823, 710] width 6 height 17
click at [747, 639] on mat-icon "more_horiz" at bounding box center [750, 636] width 19 height 19
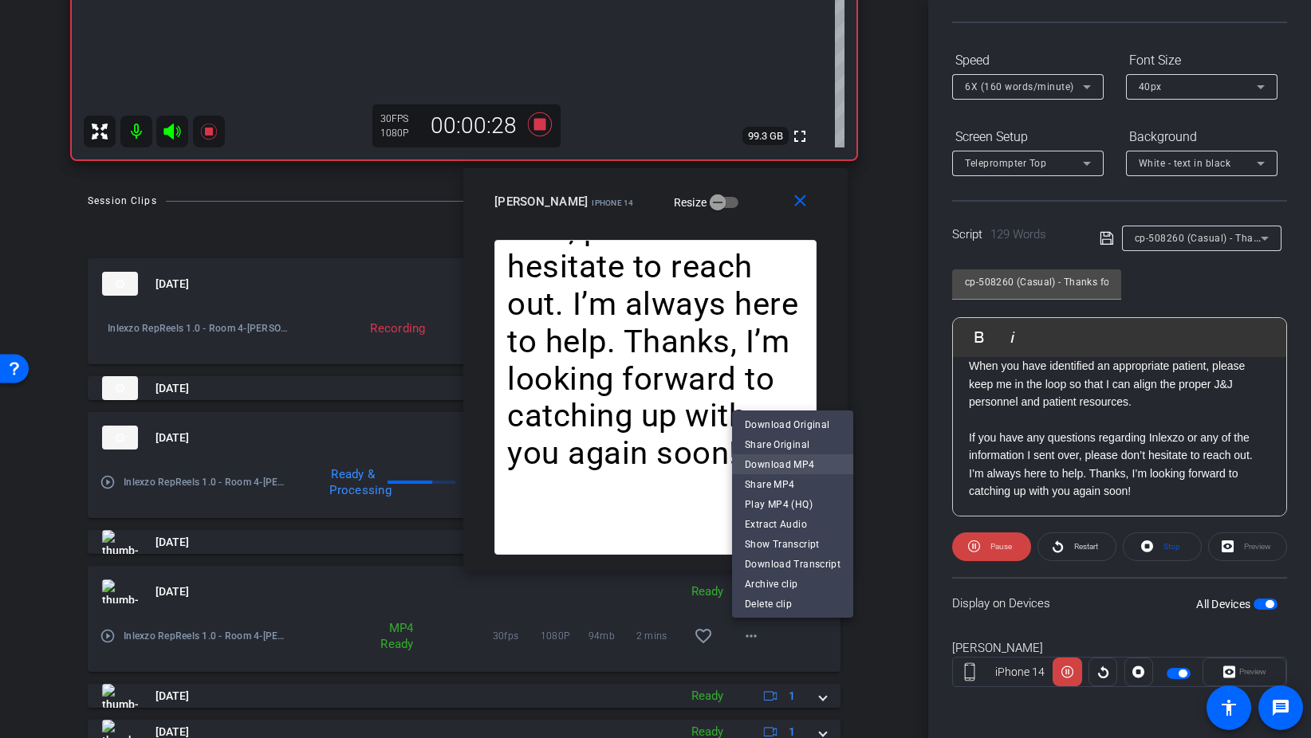
click at [812, 465] on span "Download MP4" at bounding box center [793, 463] width 96 height 19
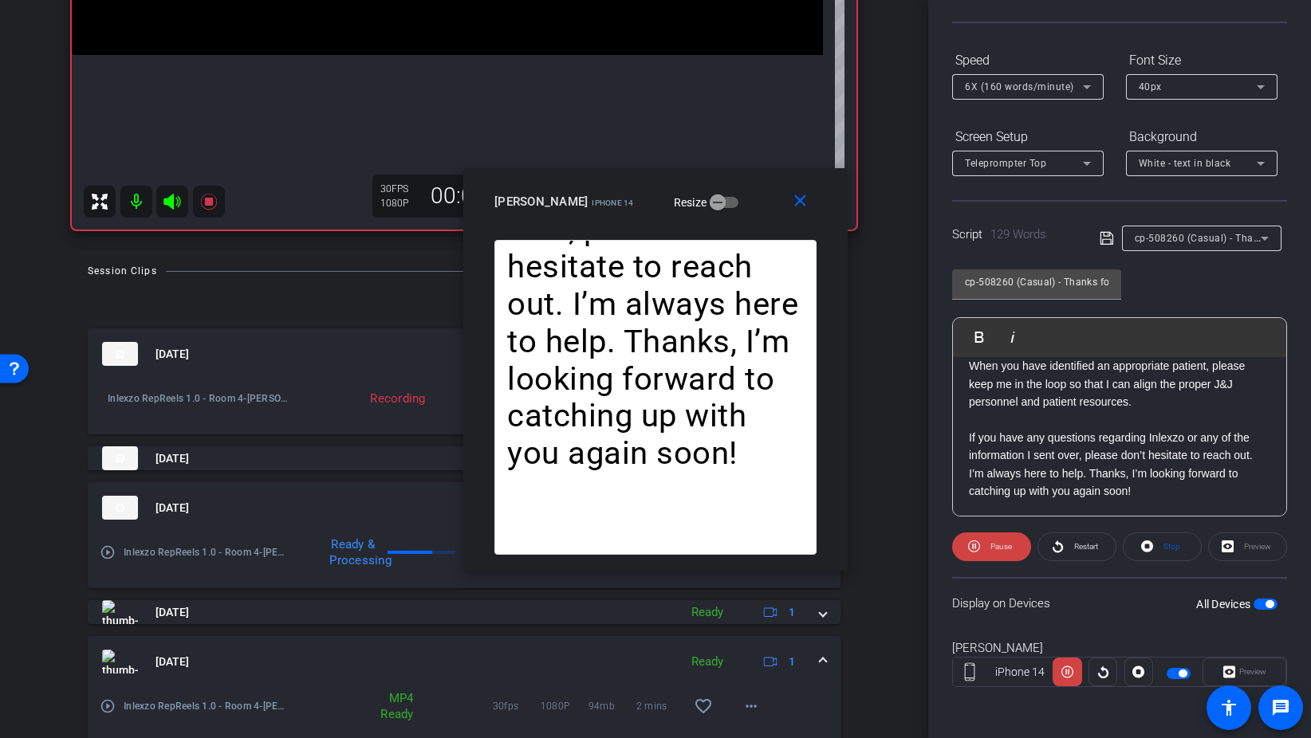
scroll to position [437, 0]
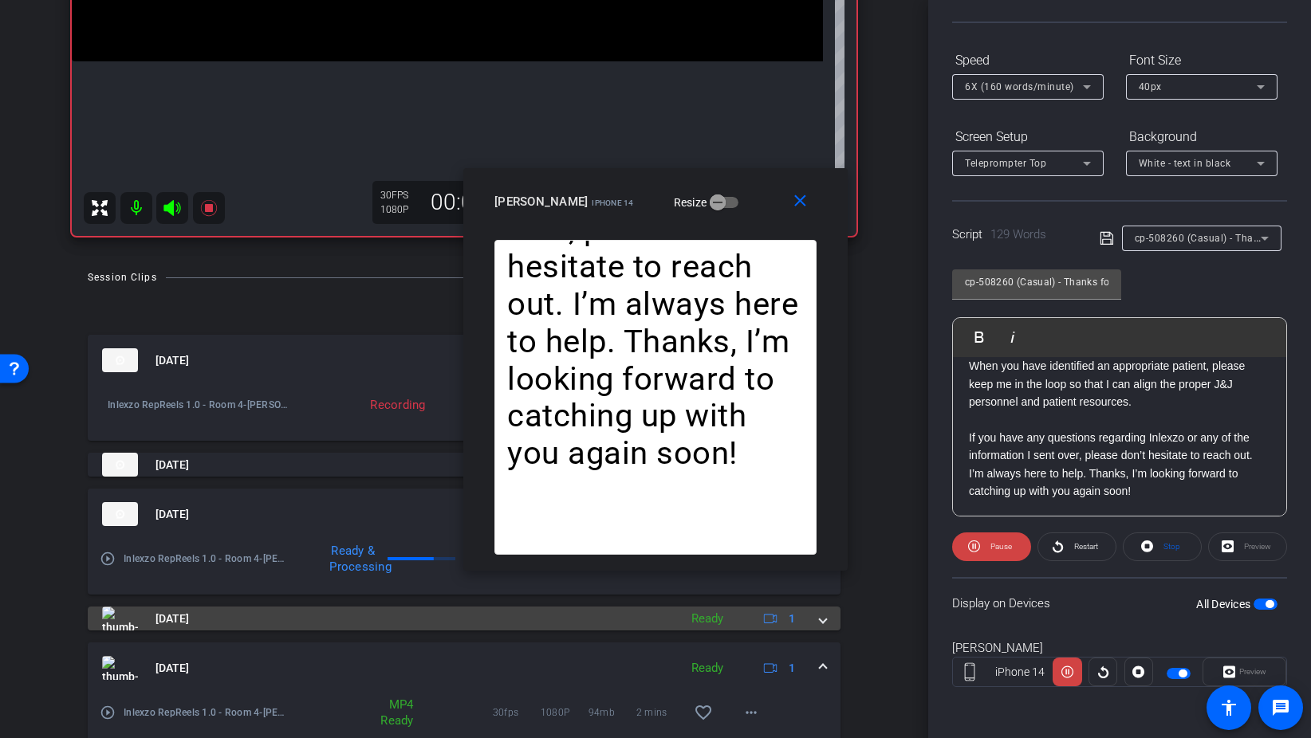
click at [829, 620] on mat-expansion-panel-header "Aug 28, 2025 Ready 1" at bounding box center [464, 619] width 753 height 24
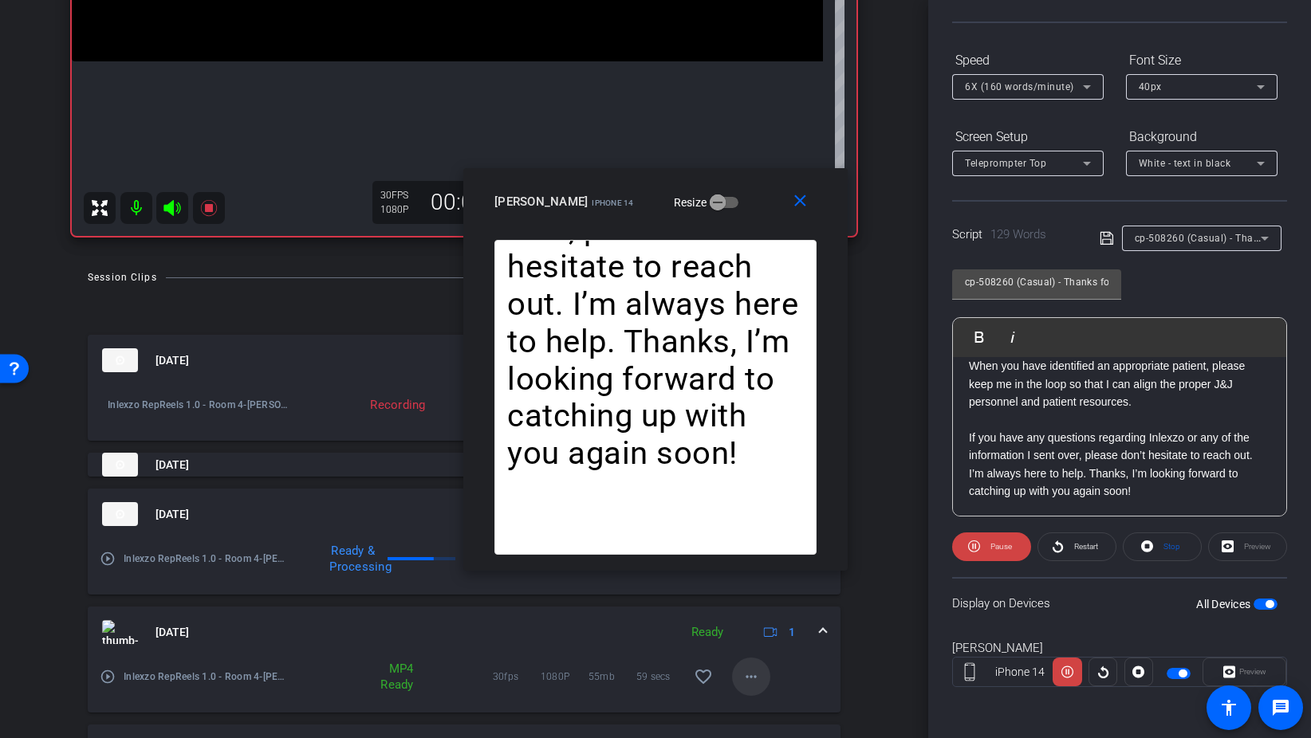
click at [765, 680] on span at bounding box center [751, 677] width 38 height 38
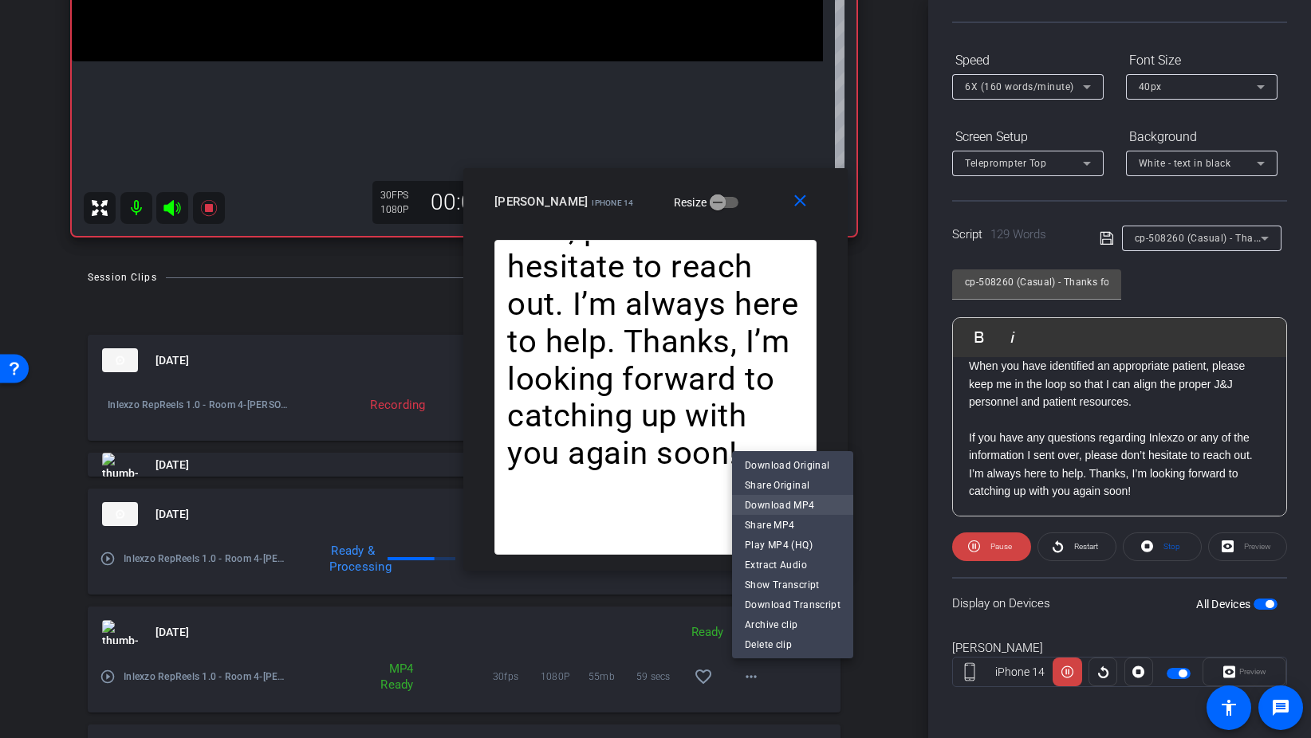
click at [818, 508] on span "Download MP4" at bounding box center [793, 504] width 96 height 19
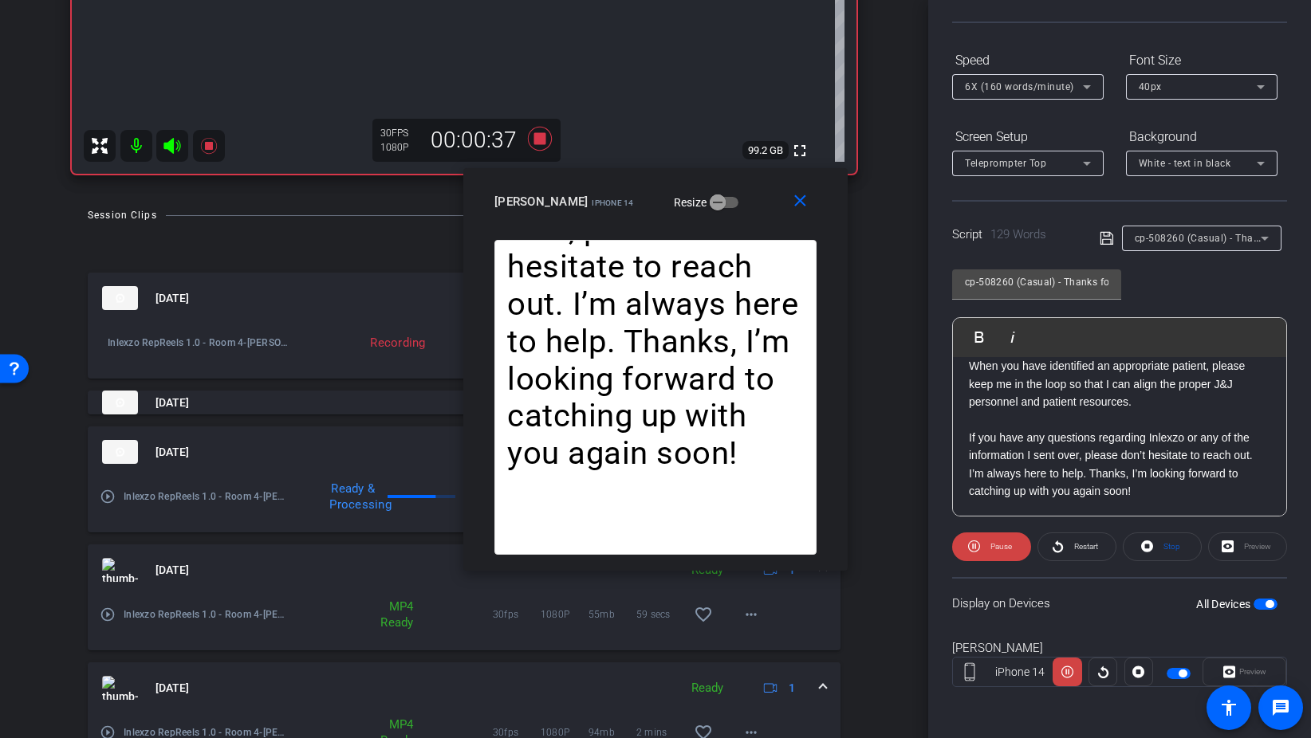
scroll to position [475, 0]
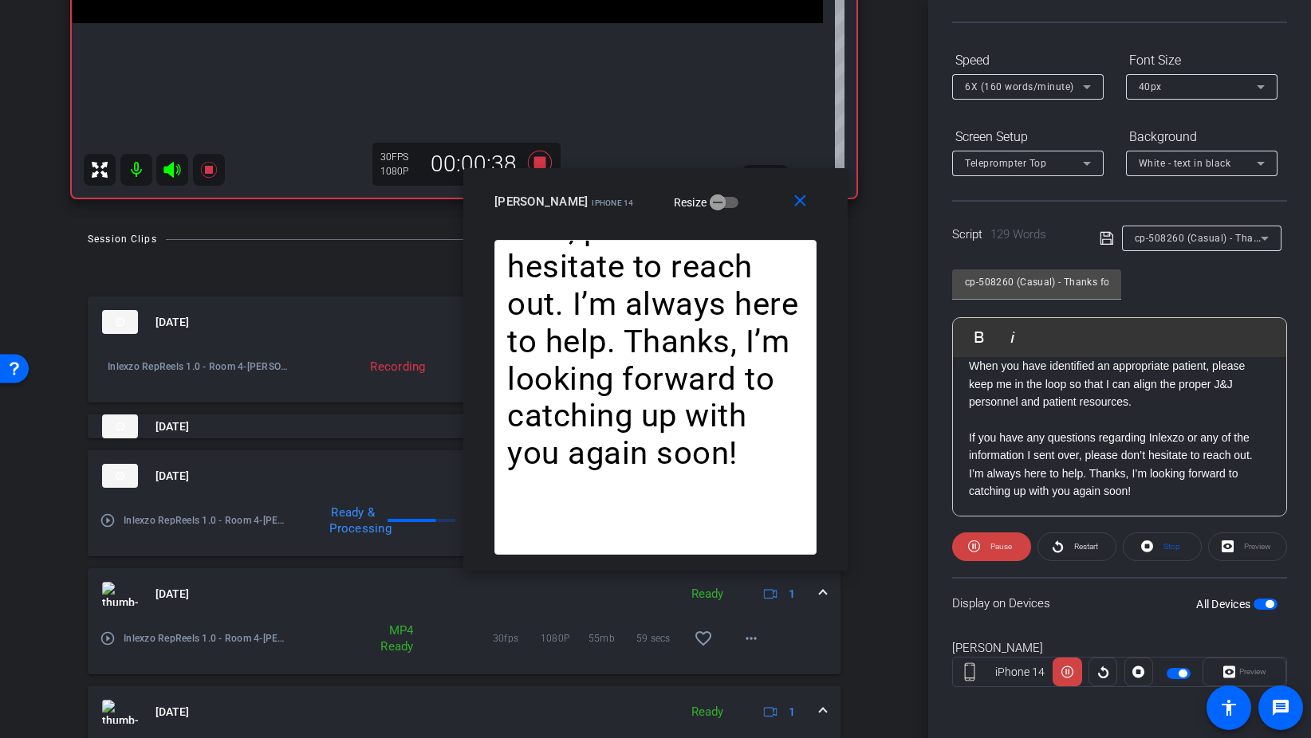
click at [823, 707] on span at bounding box center [823, 712] width 6 height 17
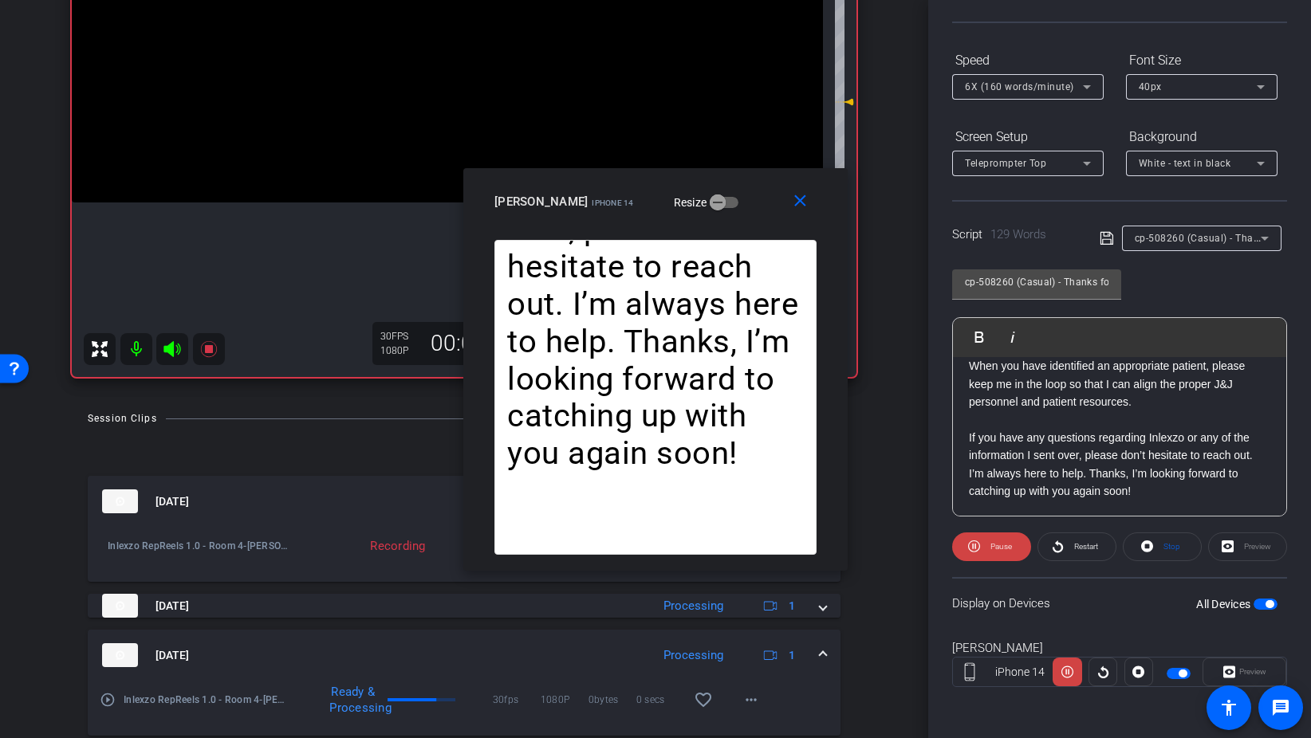
scroll to position [285, 0]
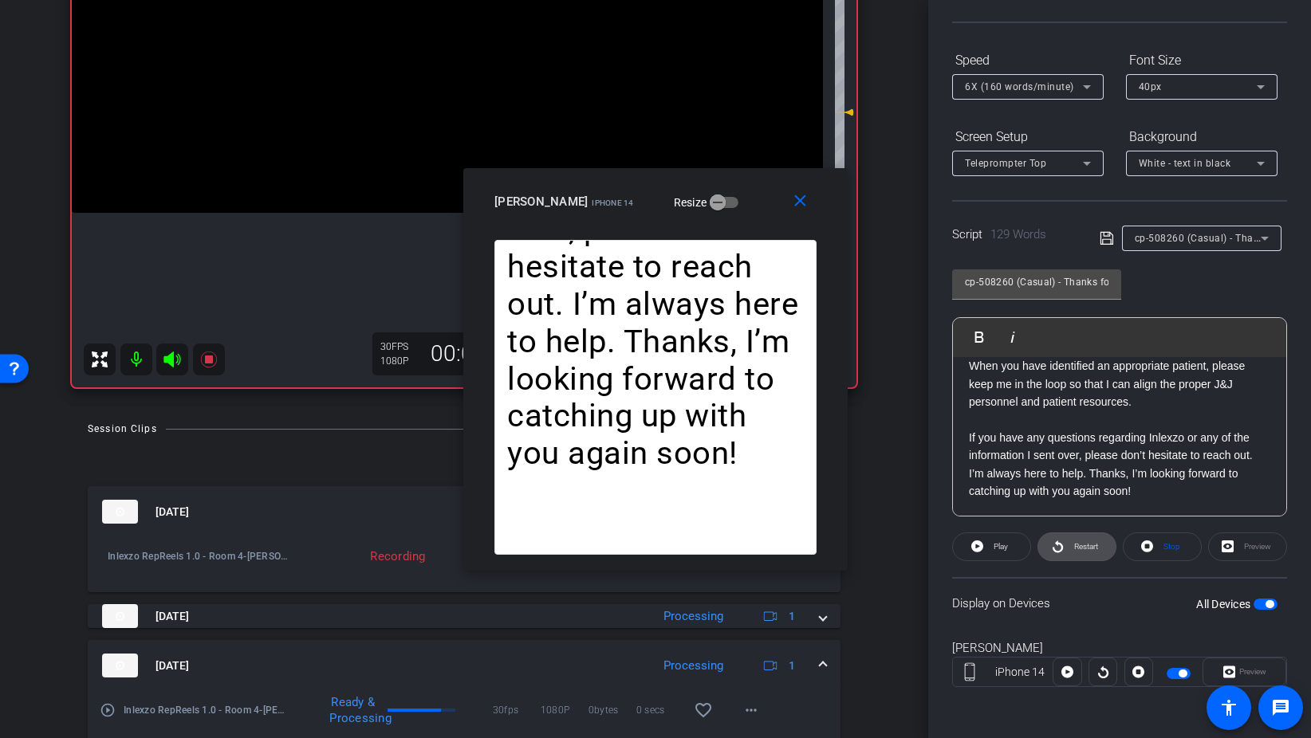
click at [1080, 555] on span "Restart" at bounding box center [1084, 547] width 28 height 22
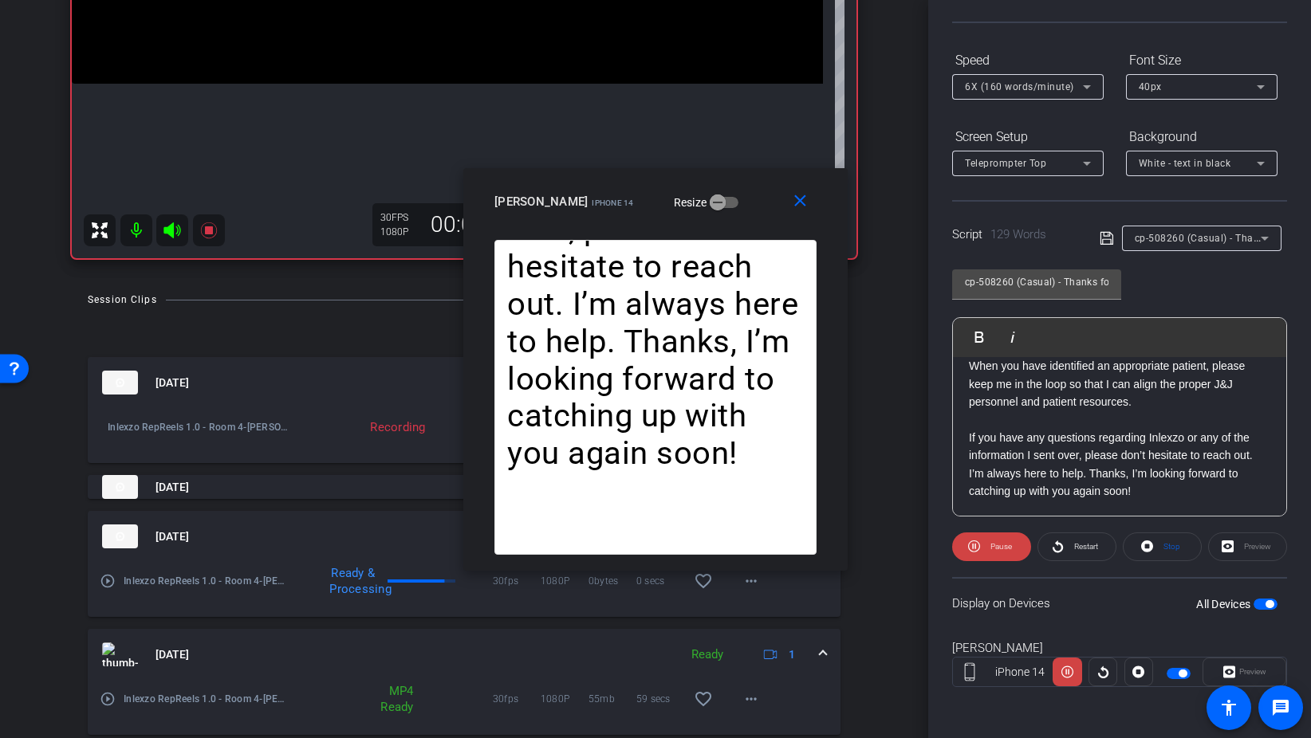
scroll to position [419, 0]
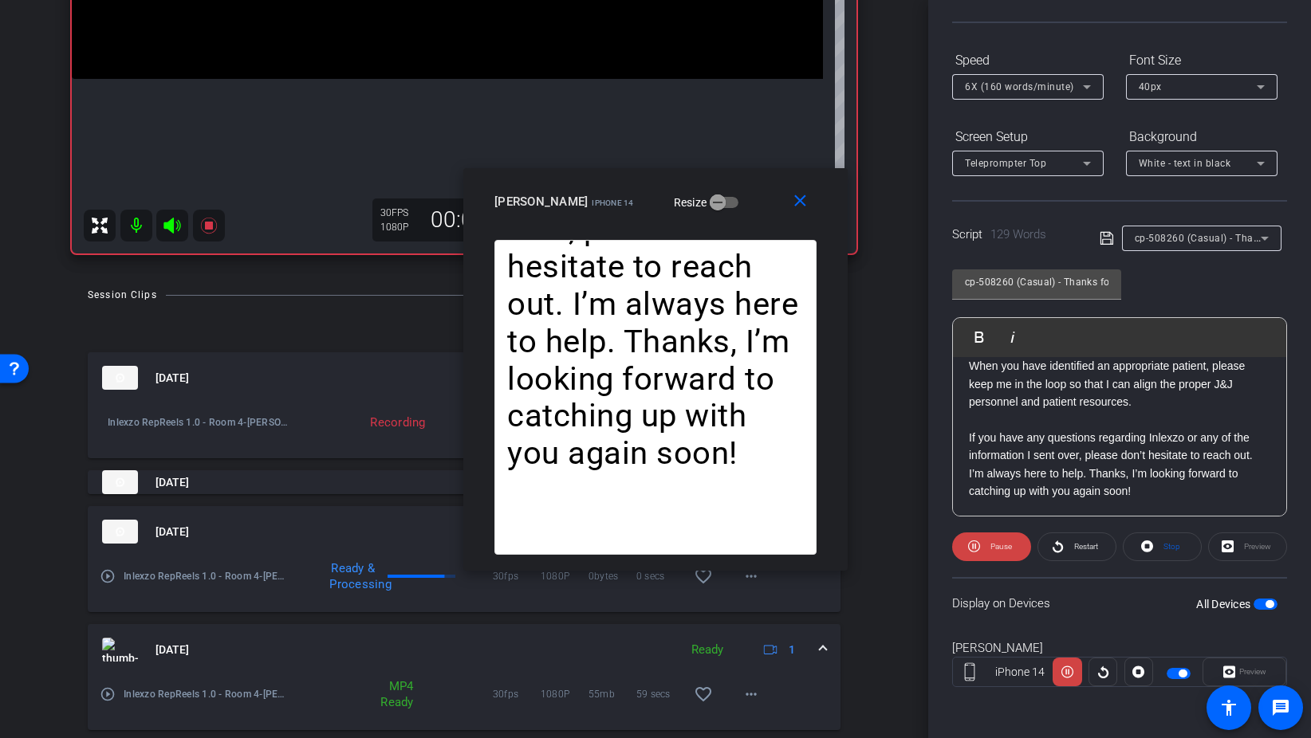
click at [825, 651] on span at bounding box center [823, 650] width 6 height 17
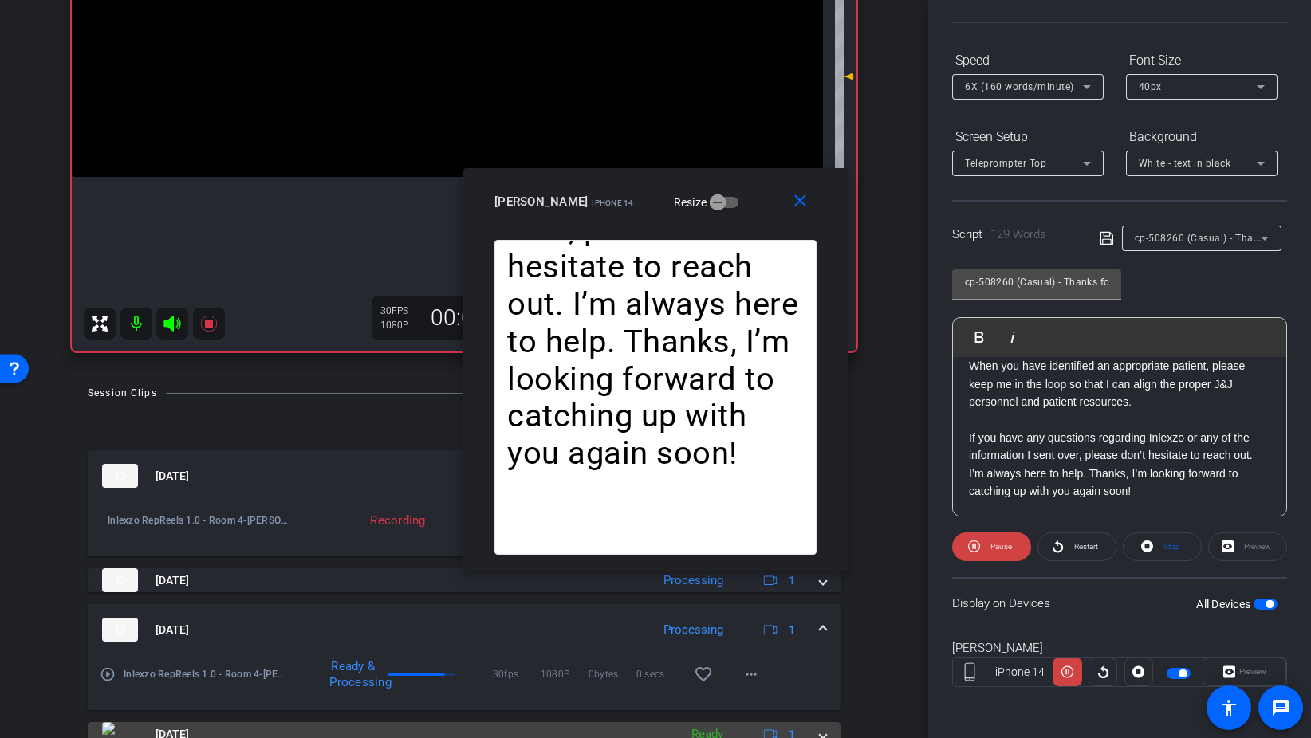
scroll to position [308, 0]
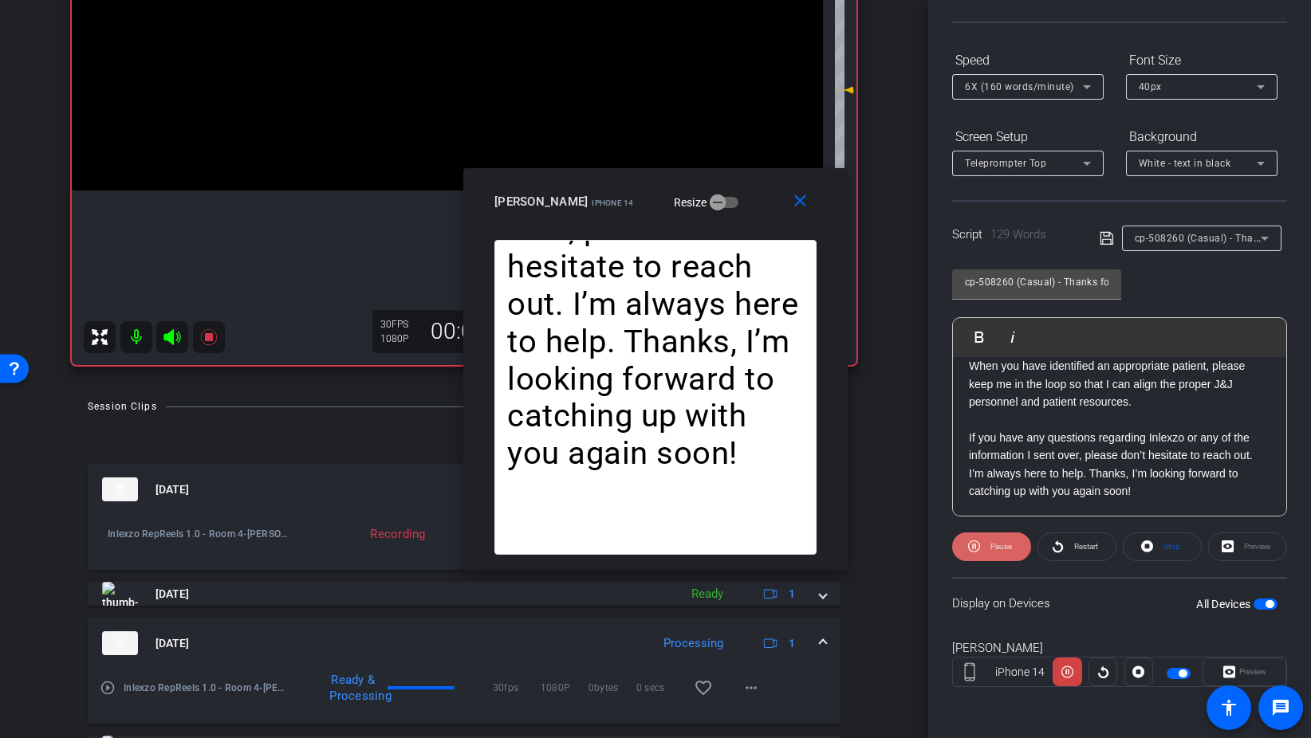
click at [992, 547] on span "Pause" at bounding box center [1001, 546] width 22 height 9
click at [803, 197] on mat-icon "close" at bounding box center [800, 201] width 20 height 20
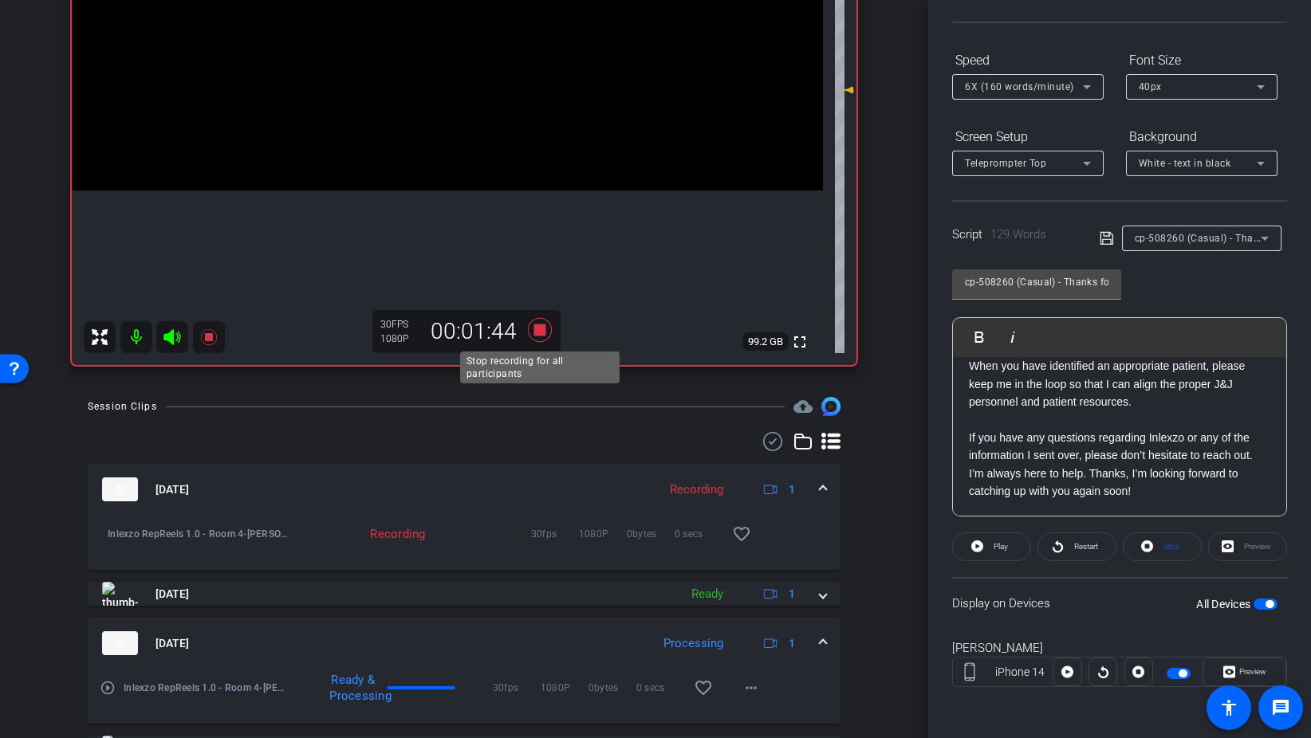
click at [534, 332] on icon at bounding box center [540, 330] width 24 height 24
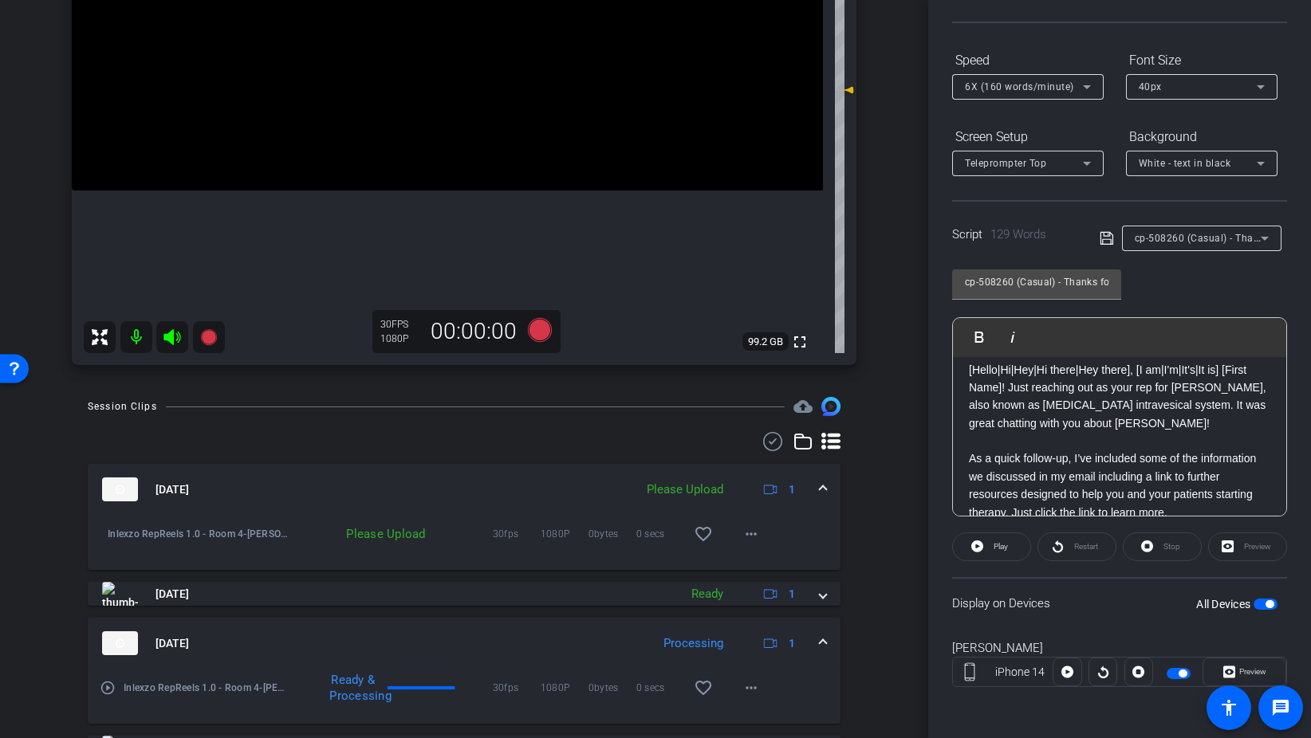
scroll to position [0, 0]
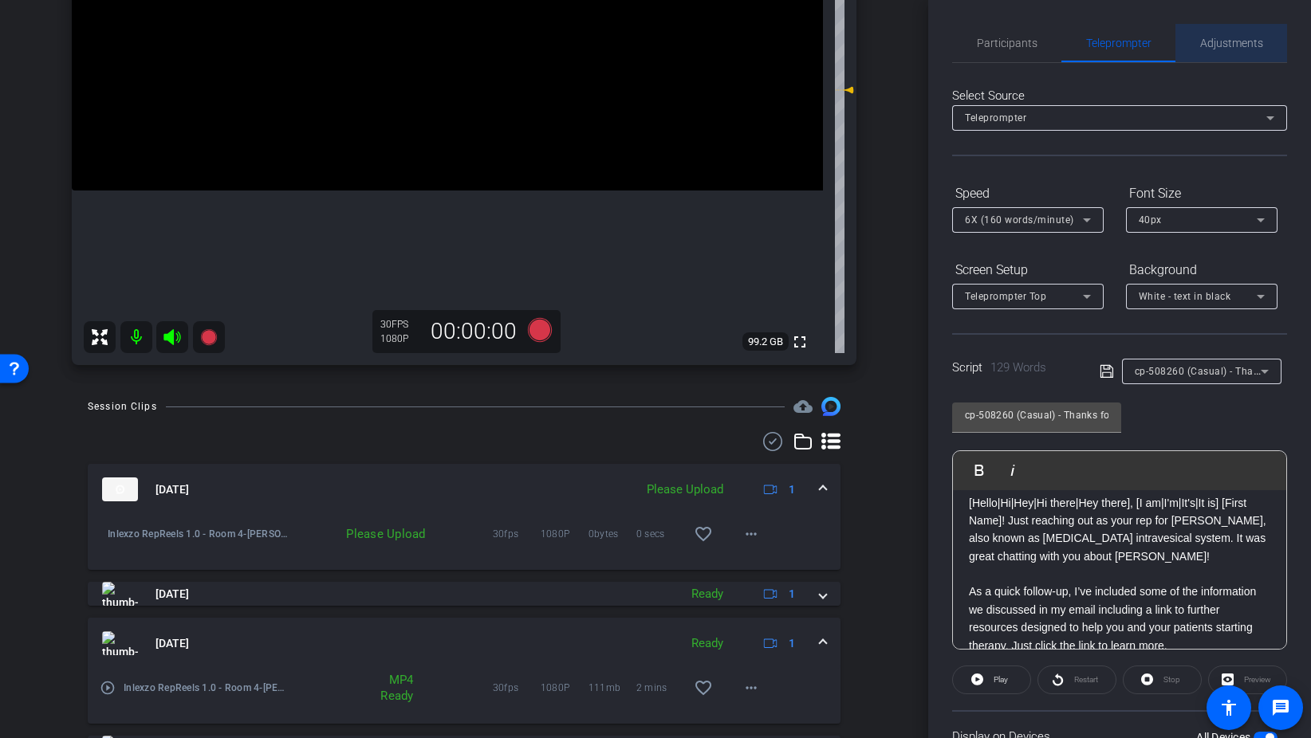
click at [1213, 57] on span "Adjustments" at bounding box center [1231, 43] width 63 height 38
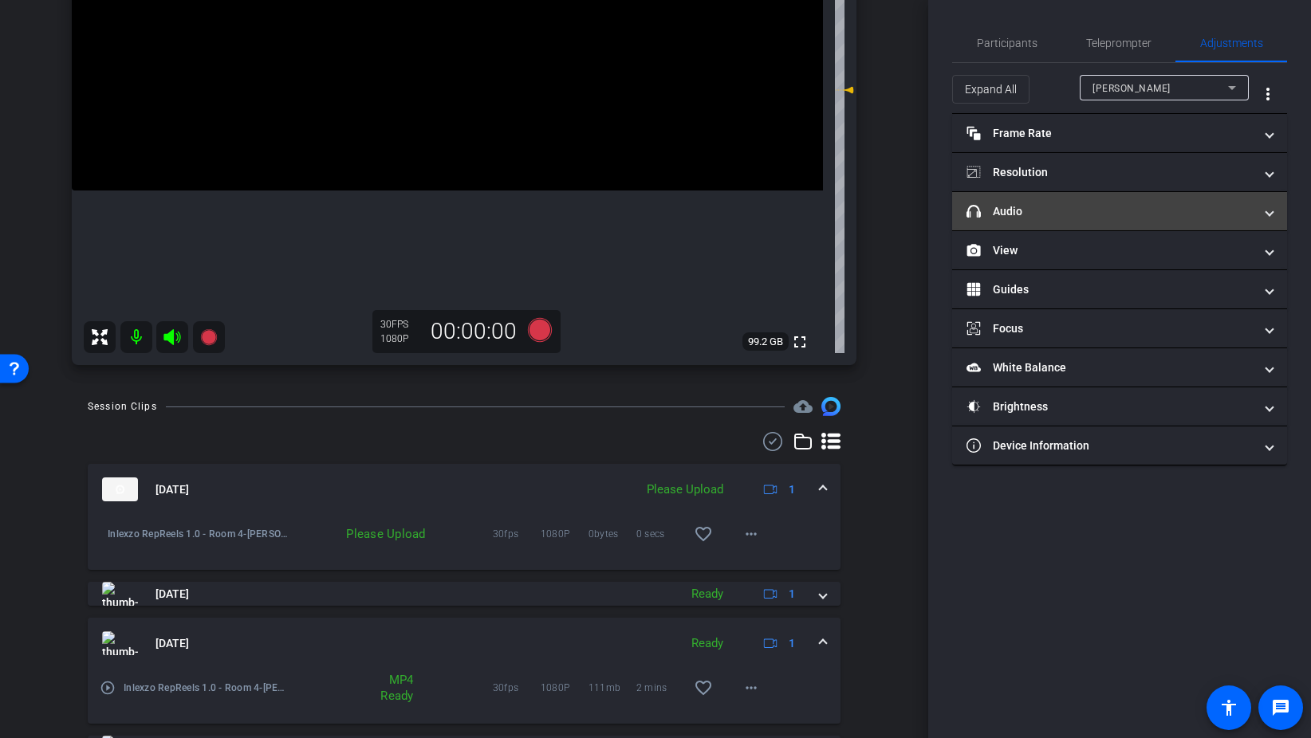
click at [1056, 207] on mat-panel-title "headphone icon Audio" at bounding box center [1109, 211] width 287 height 17
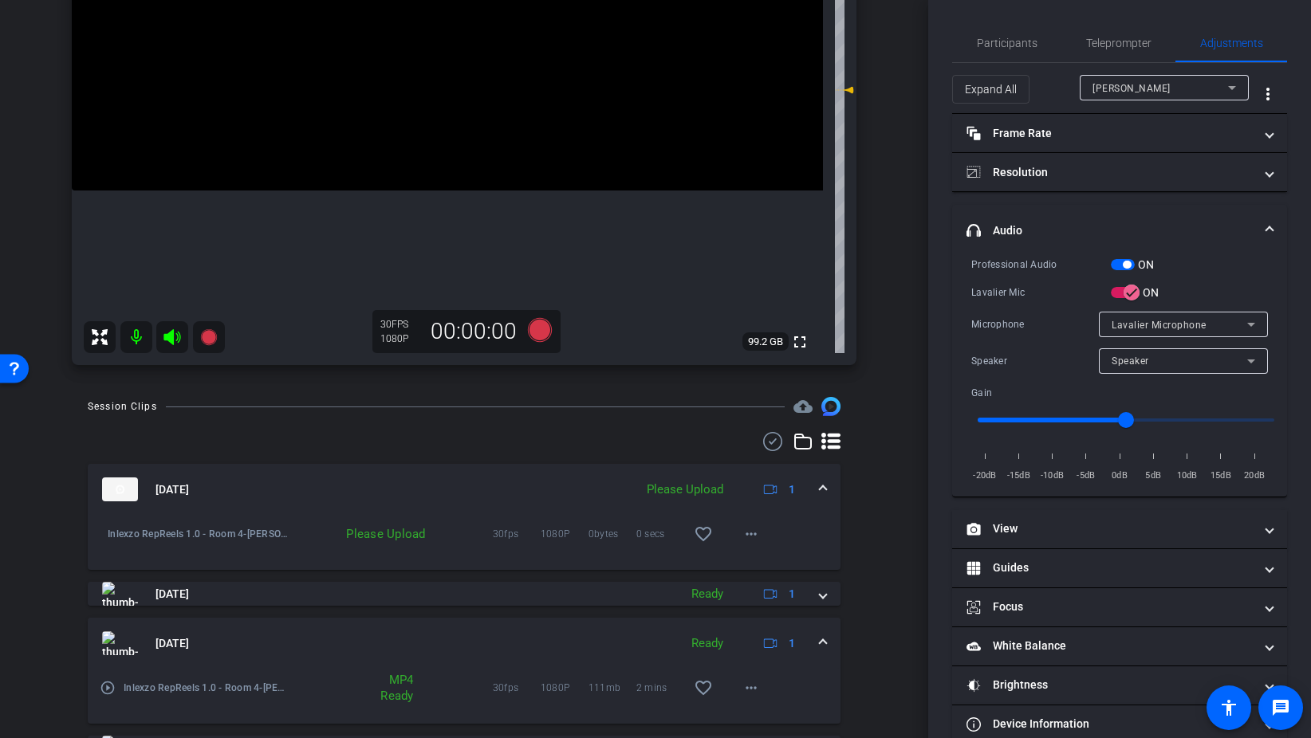
click at [1115, 262] on span "button" at bounding box center [1123, 264] width 24 height 11
click at [1026, 43] on span "Participants" at bounding box center [1007, 42] width 61 height 11
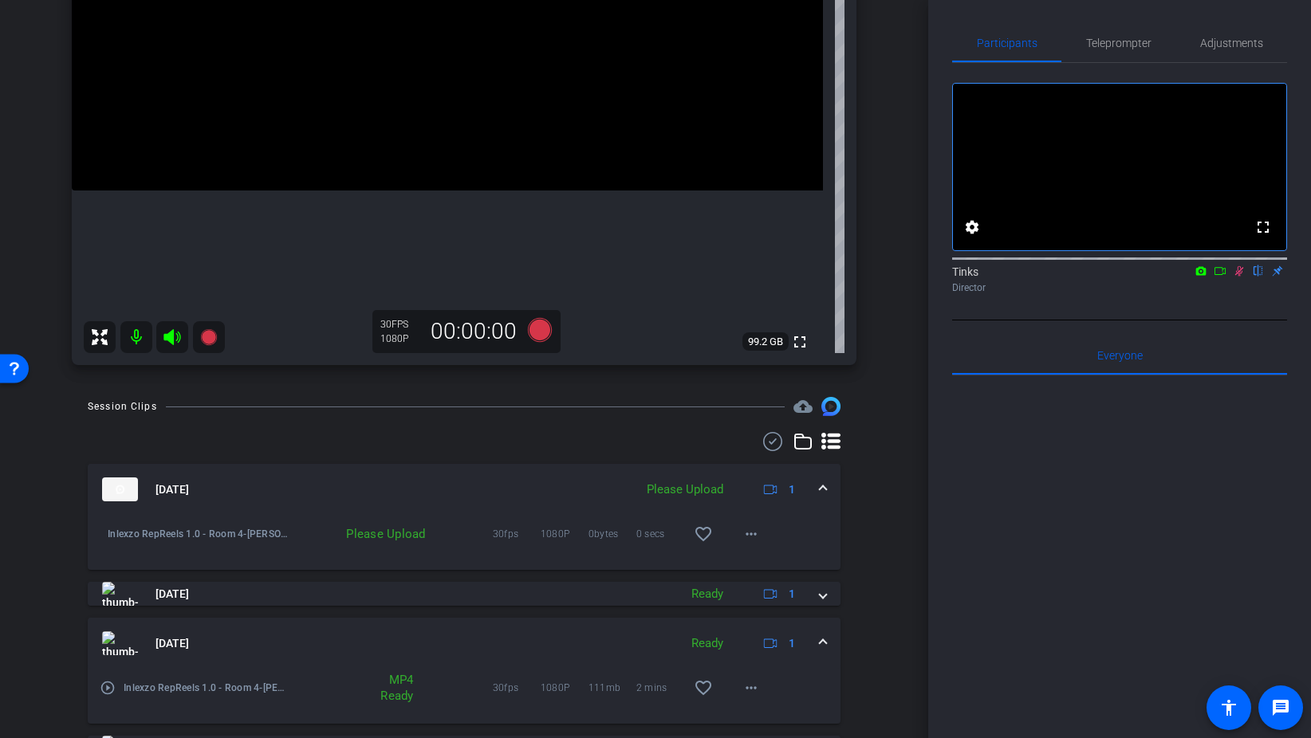
click at [1239, 277] on icon at bounding box center [1239, 271] width 9 height 10
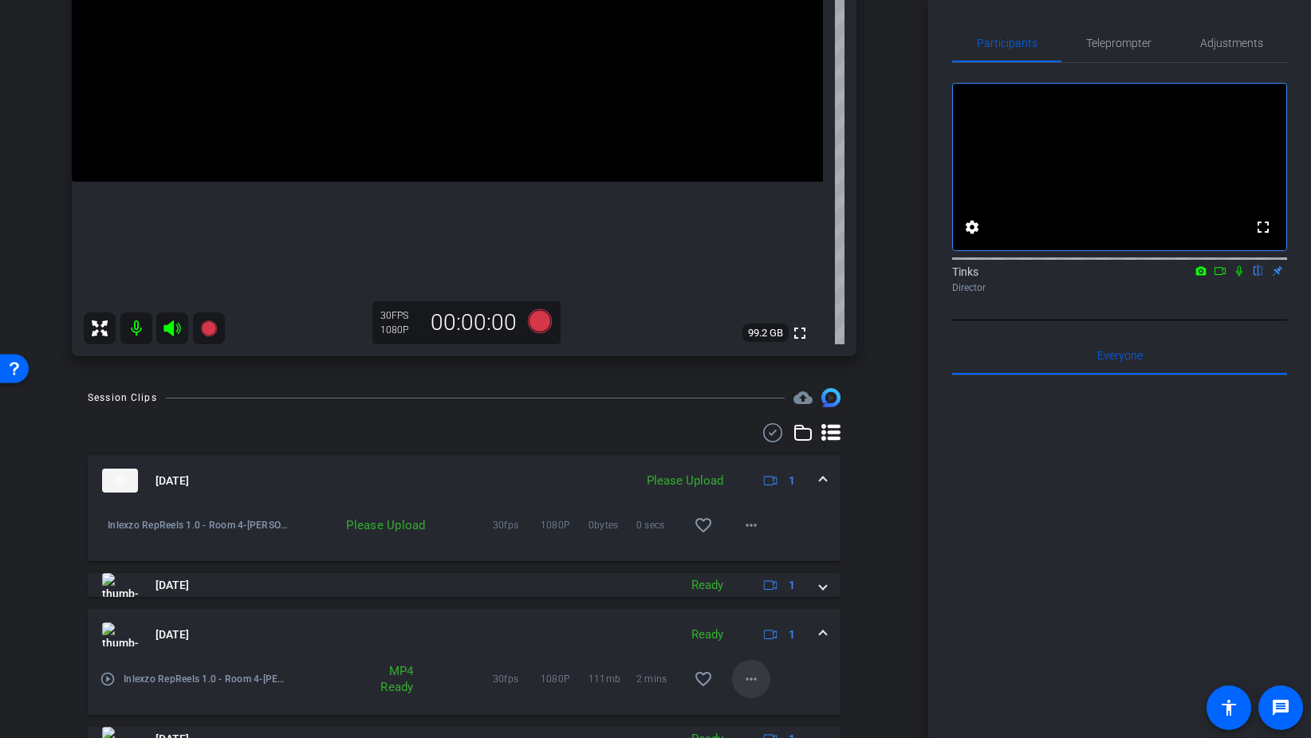
scroll to position [308, 0]
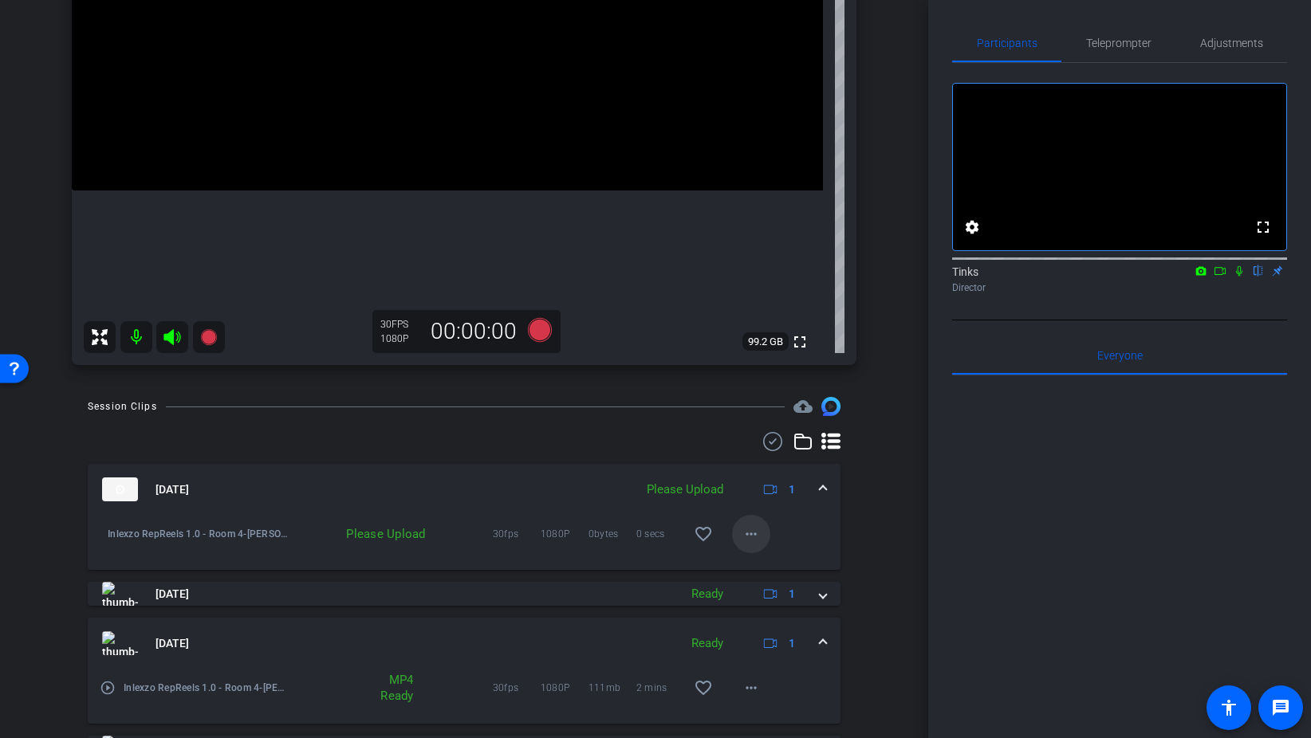
click at [742, 530] on mat-icon "more_horiz" at bounding box center [750, 534] width 19 height 19
click at [767, 569] on span "Upload" at bounding box center [777, 567] width 64 height 19
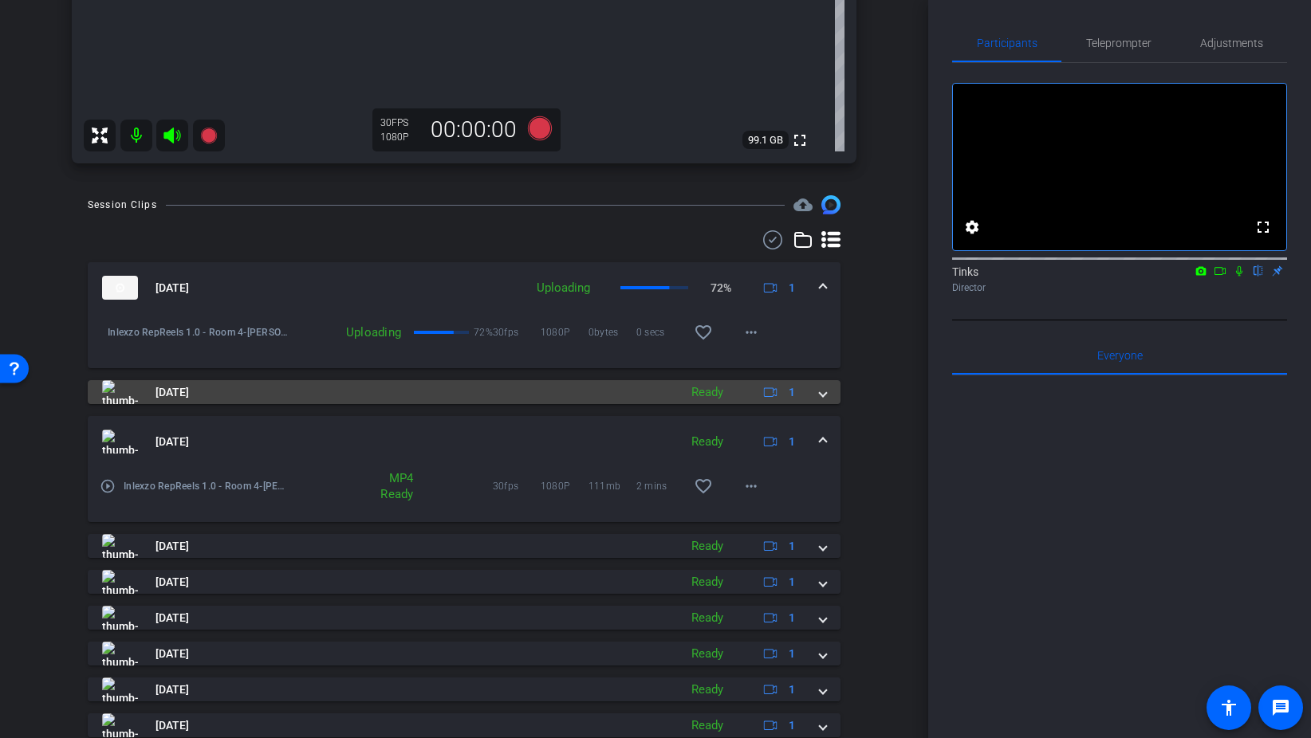
scroll to position [537, 0]
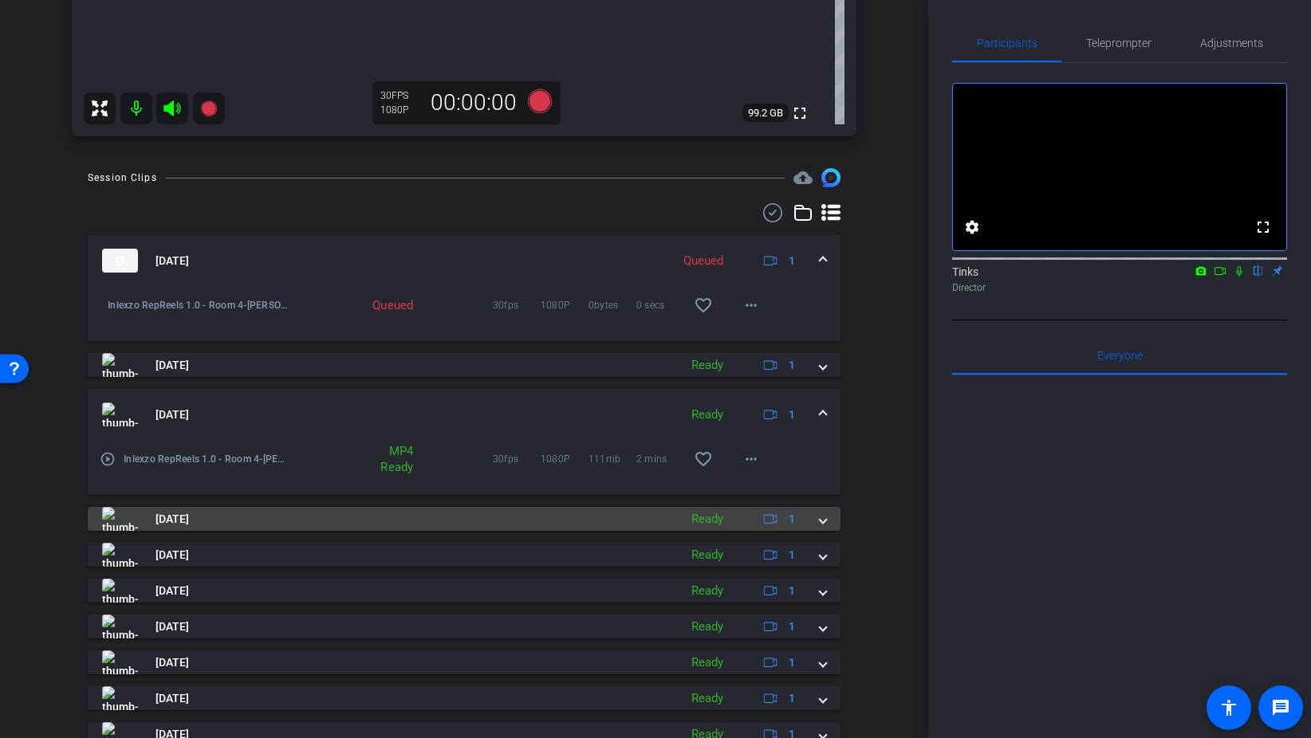
click at [189, 521] on span "Aug 28, 2025" at bounding box center [171, 519] width 33 height 17
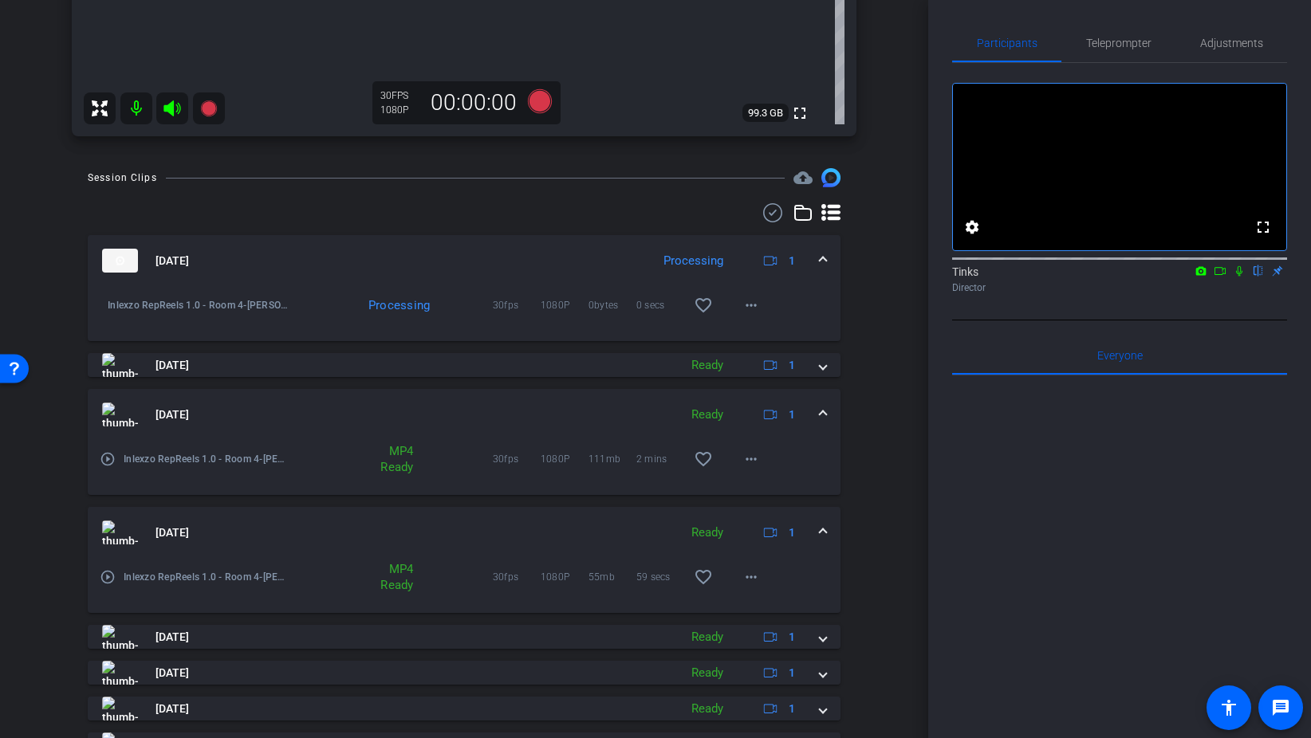
click at [345, 531] on mat-panel-title "Aug 28, 2025" at bounding box center [386, 533] width 568 height 24
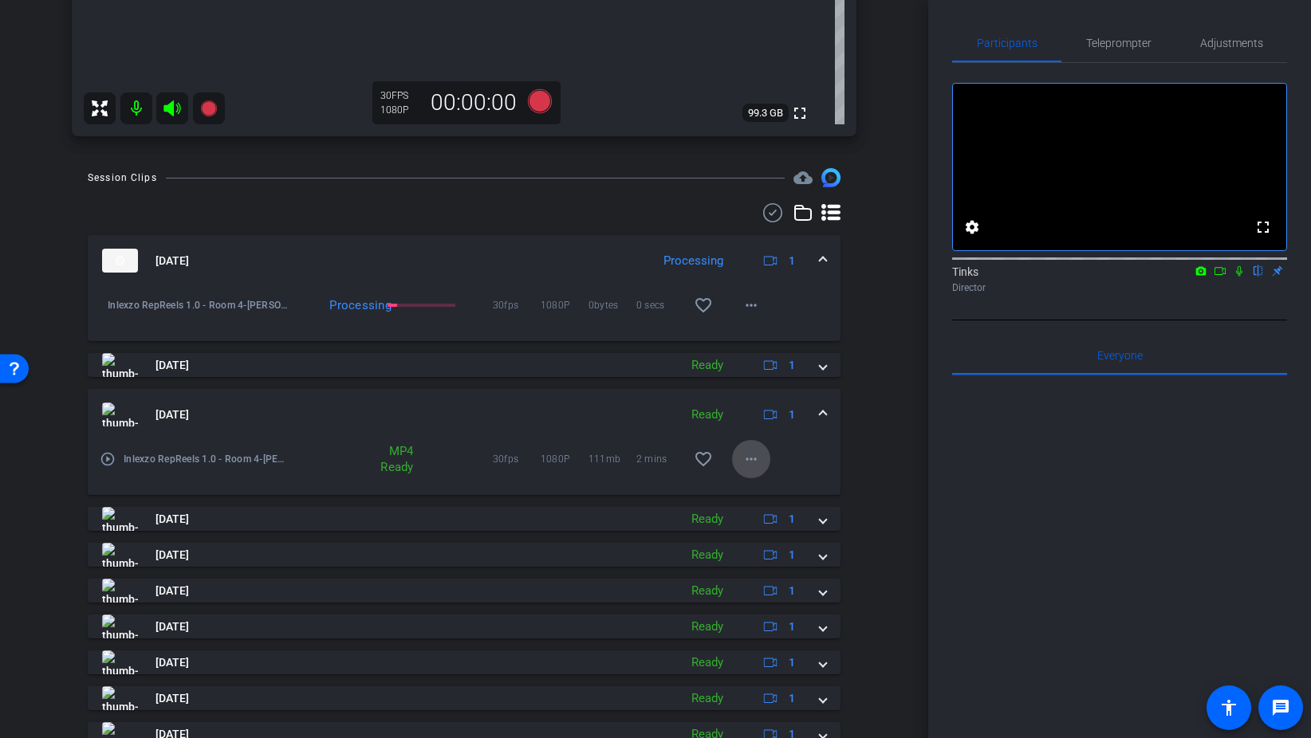
click at [765, 458] on span at bounding box center [751, 459] width 38 height 38
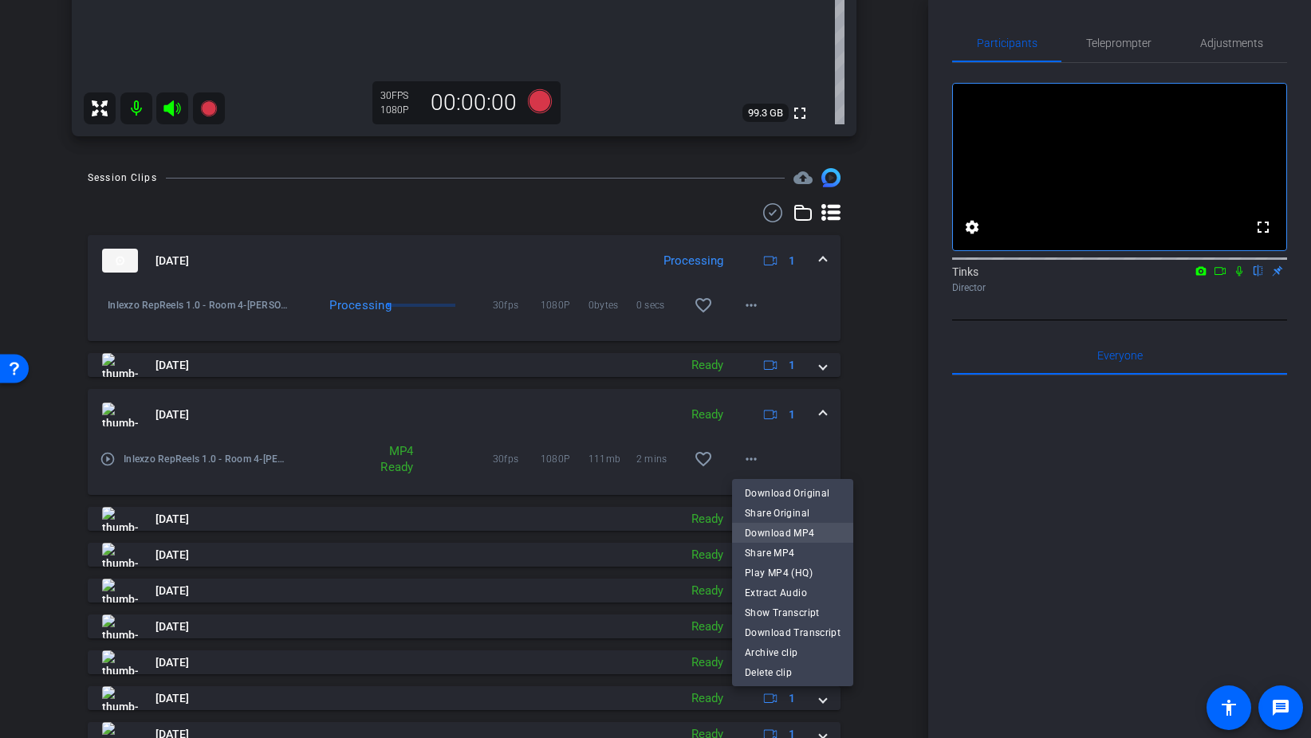
click at [783, 538] on span "Download MP4" at bounding box center [793, 532] width 96 height 19
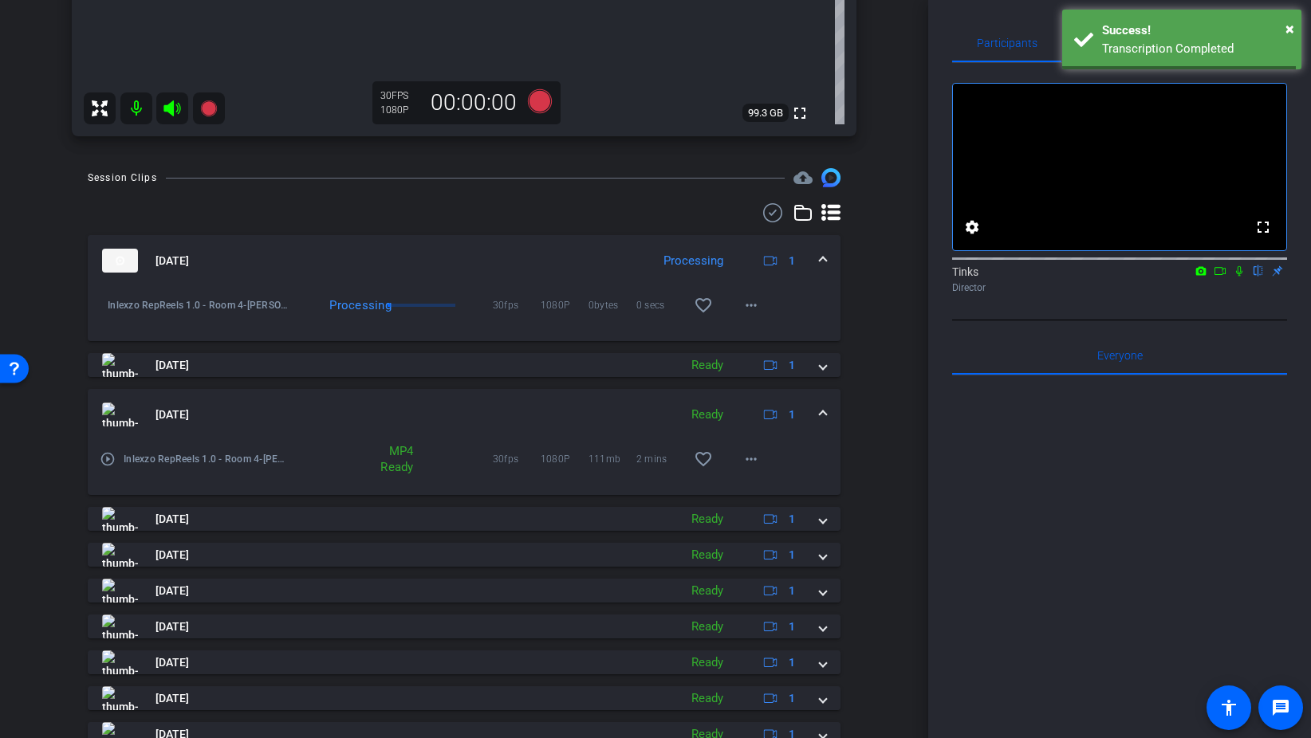
click at [821, 411] on span at bounding box center [823, 415] width 6 height 17
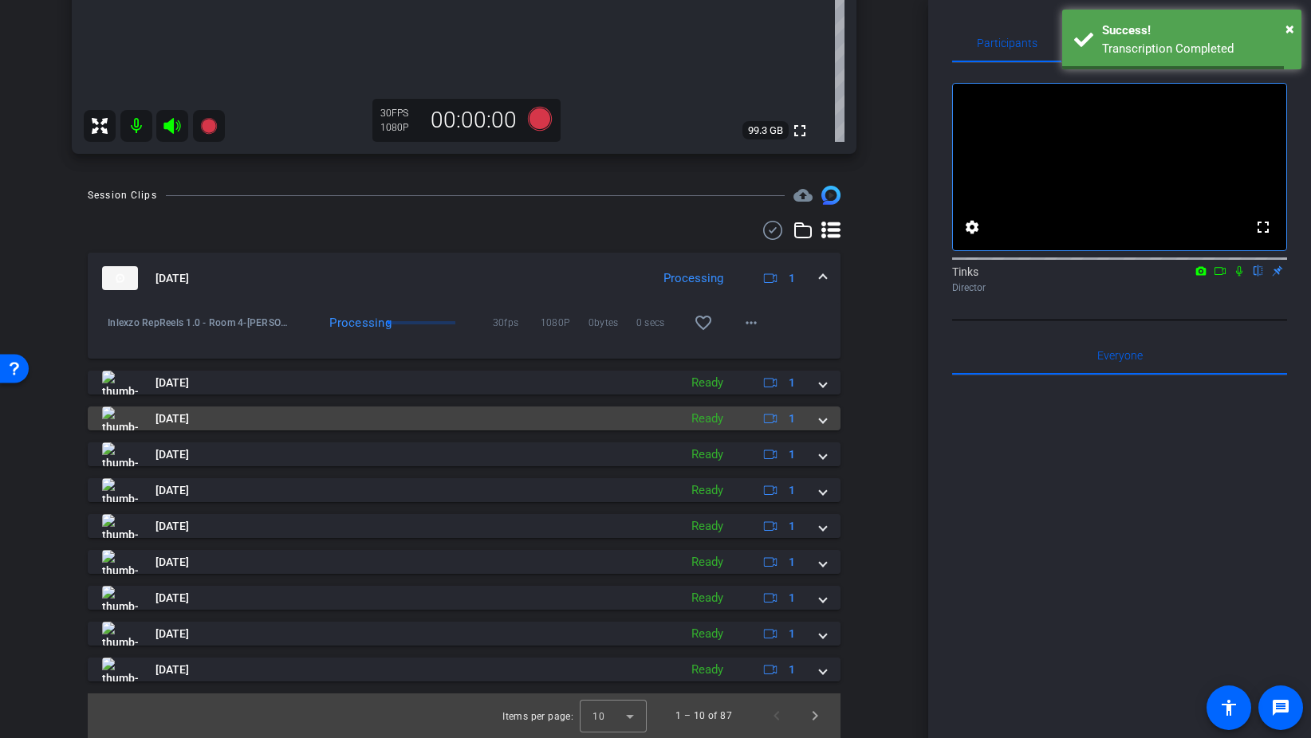
scroll to position [519, 0]
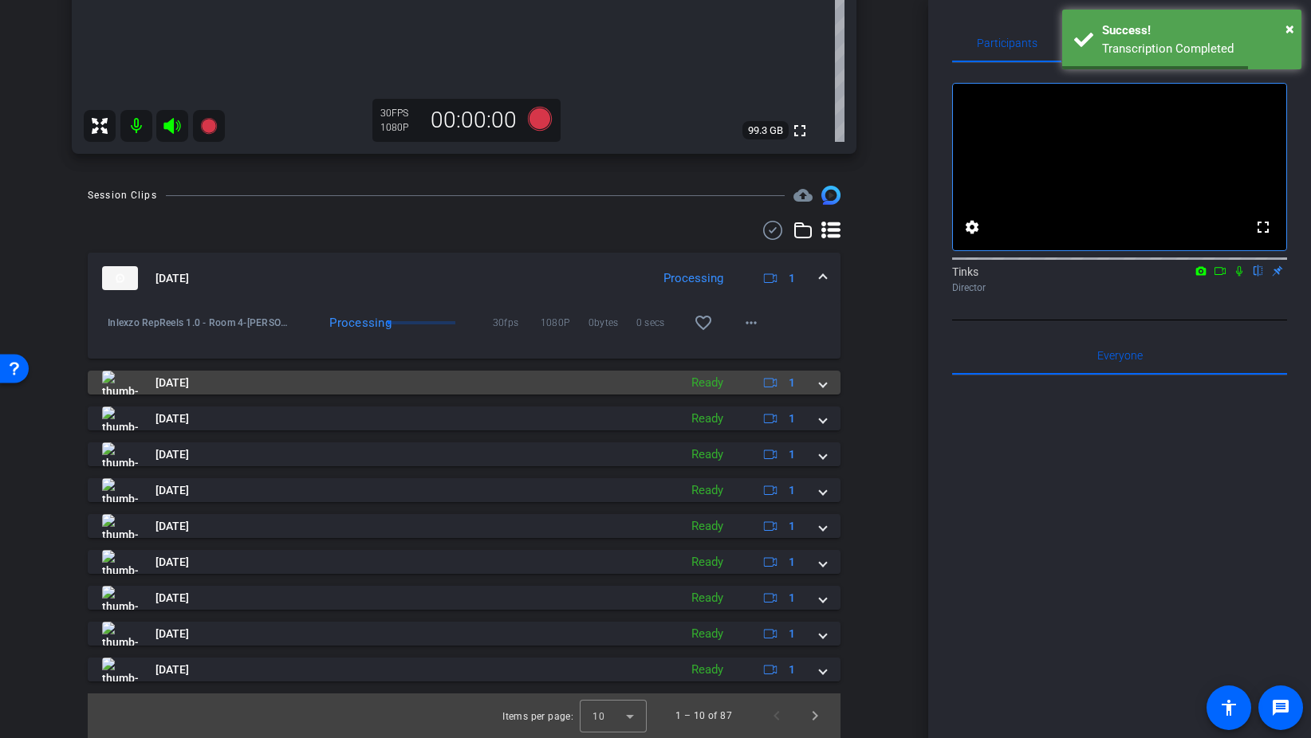
click at [822, 389] on span at bounding box center [823, 383] width 6 height 17
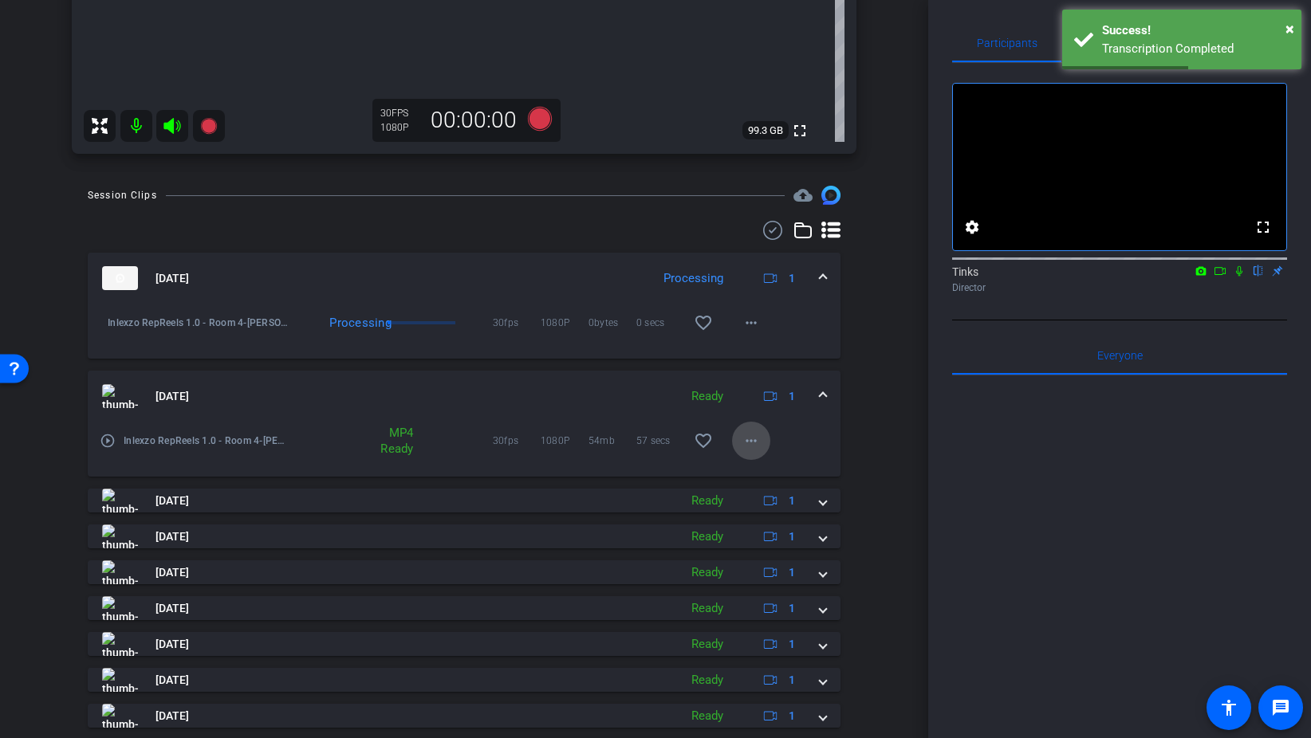
click at [735, 445] on span at bounding box center [751, 441] width 38 height 38
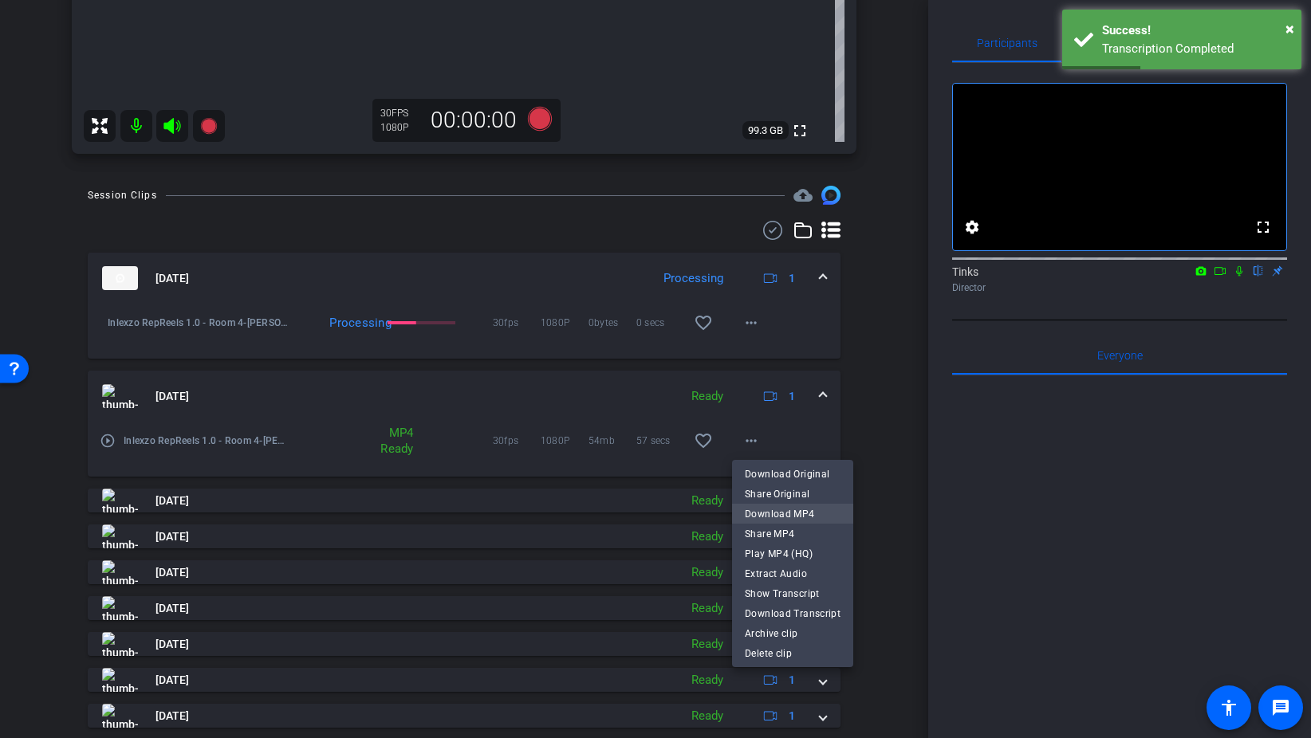
click at [788, 514] on span "Download MP4" at bounding box center [793, 514] width 96 height 19
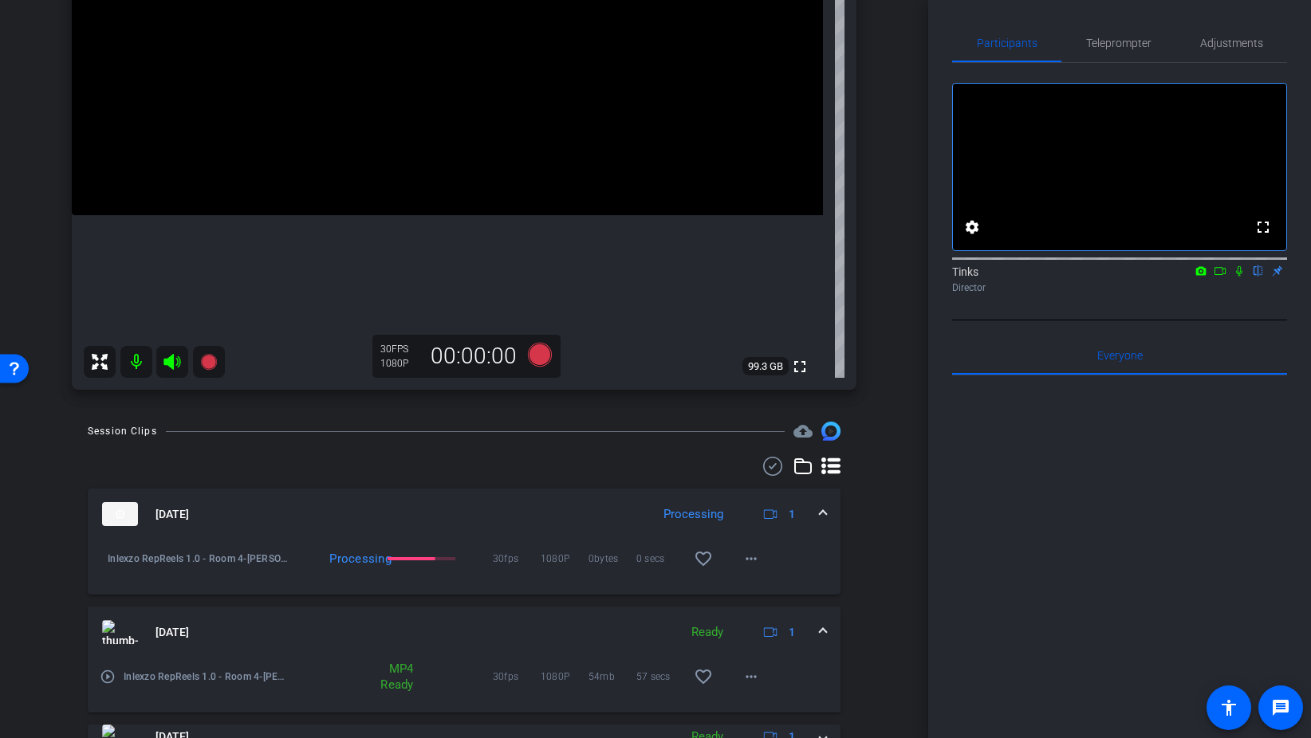
scroll to position [281, 0]
click at [753, 559] on mat-icon "more_horiz" at bounding box center [750, 561] width 19 height 19
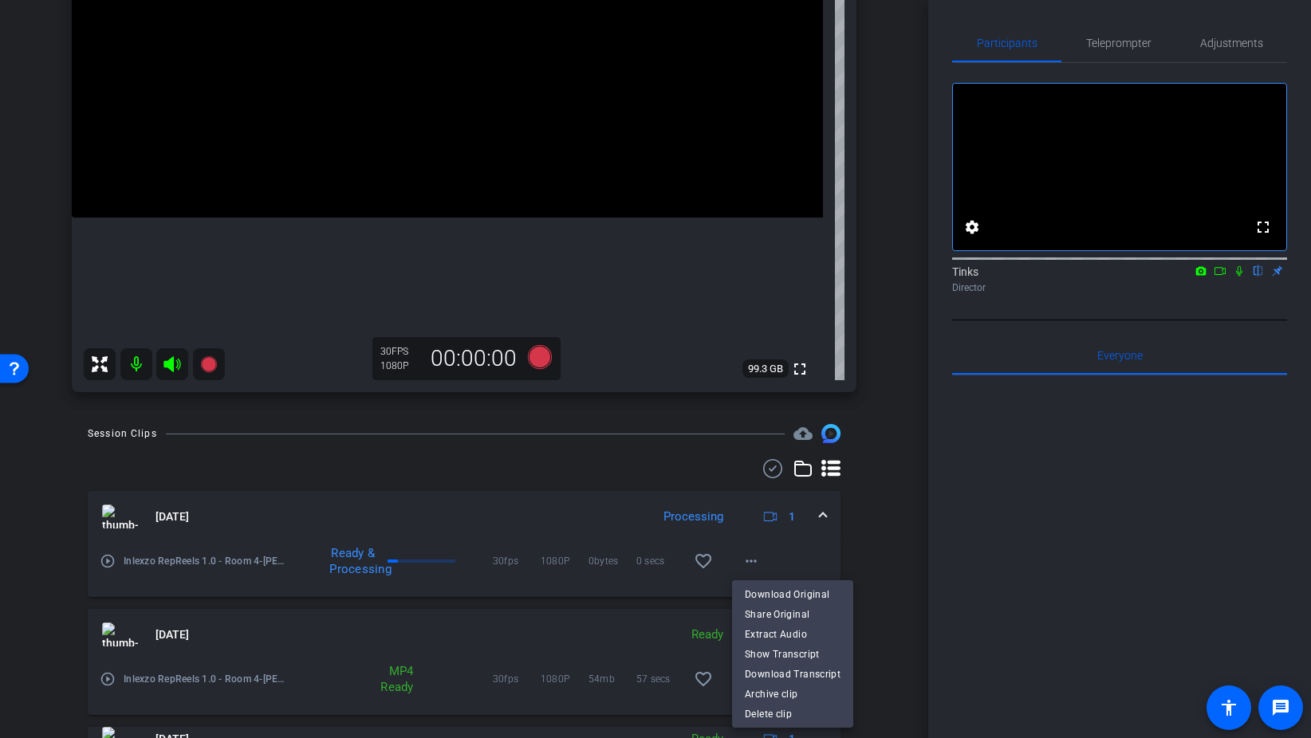
click at [865, 545] on div at bounding box center [655, 369] width 1311 height 738
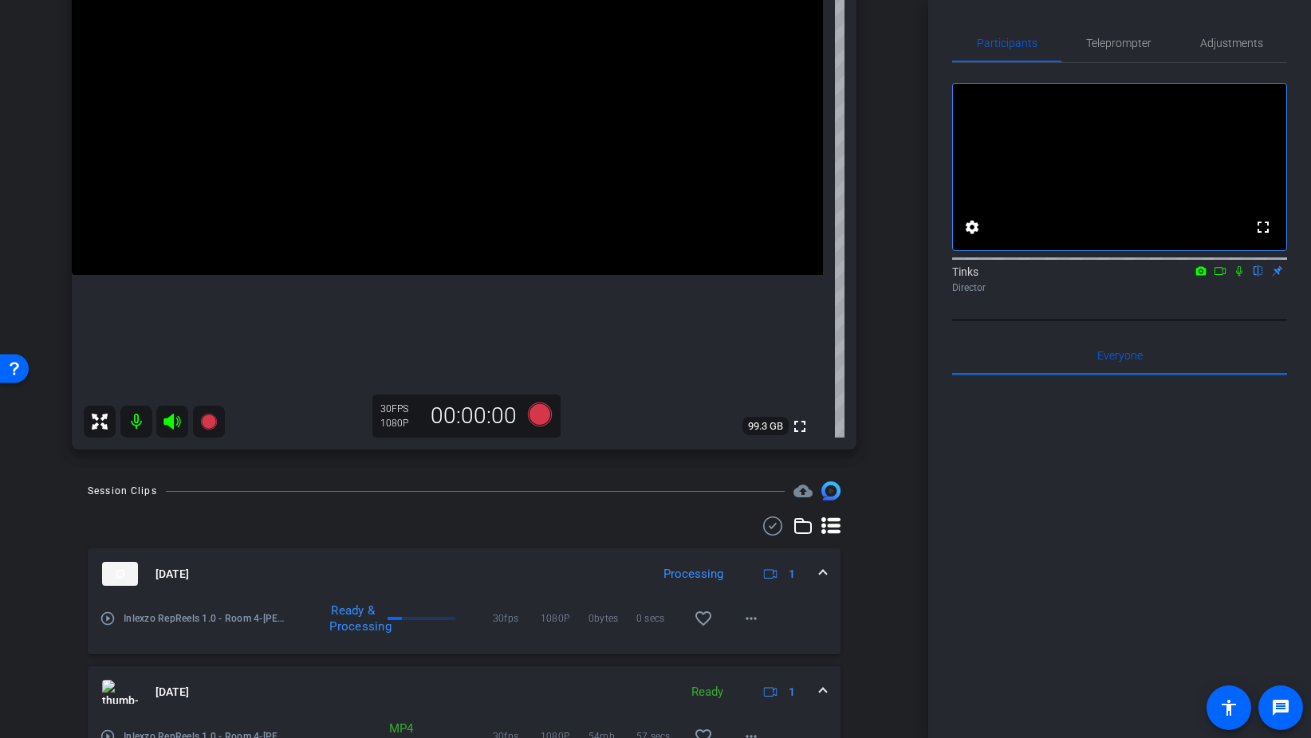
scroll to position [184, 0]
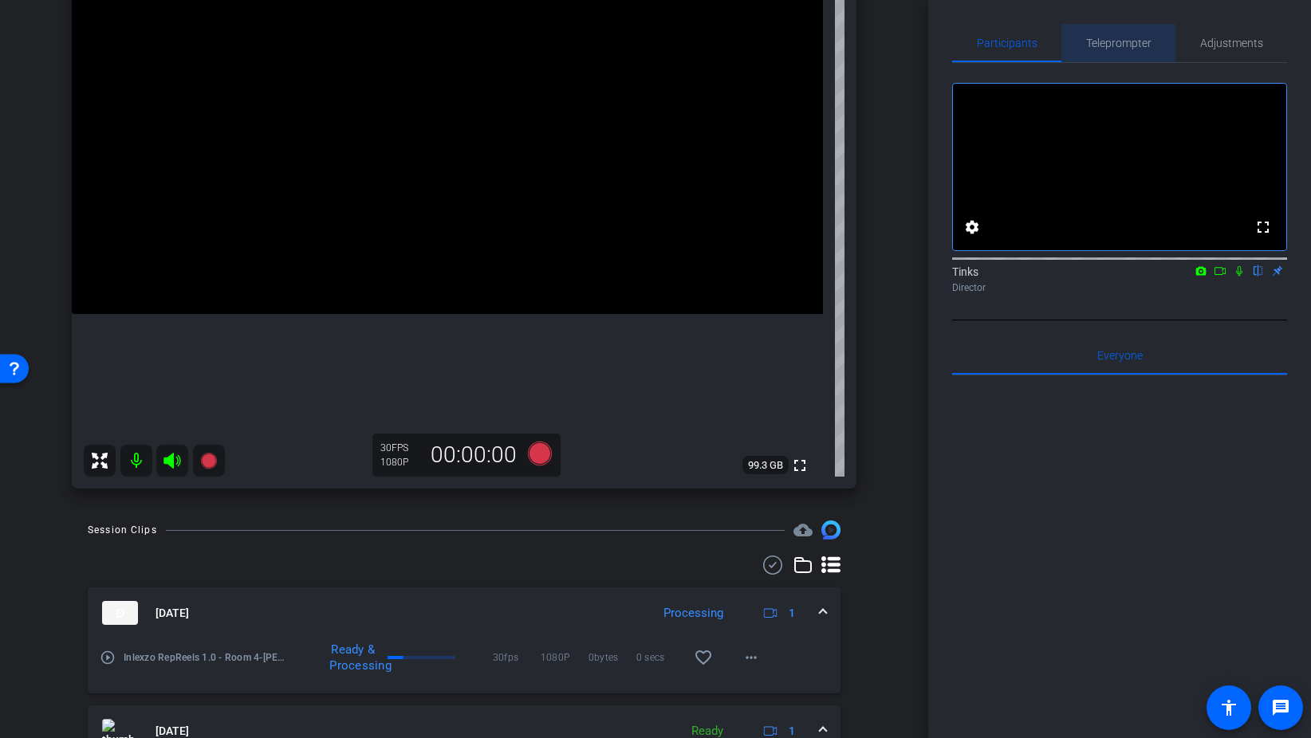
click at [1140, 54] on span "Teleprompter" at bounding box center [1118, 43] width 65 height 38
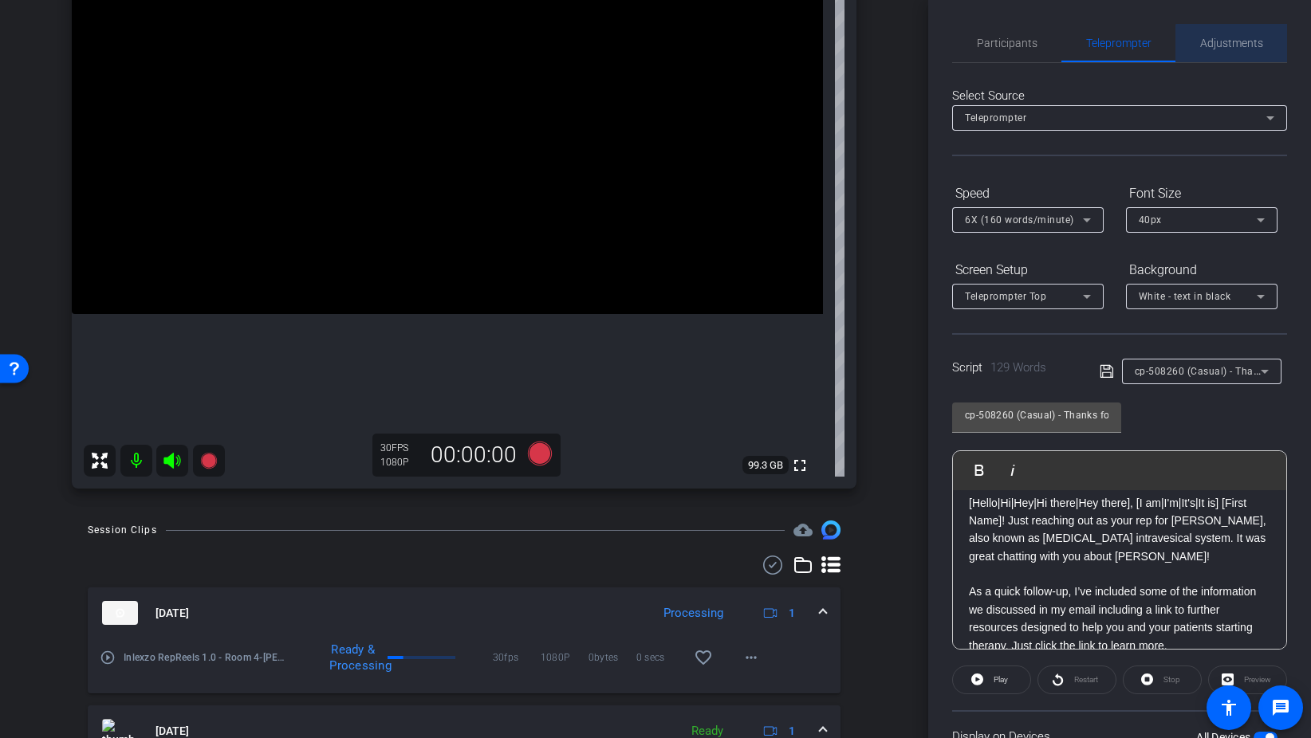
click at [1241, 53] on span "Adjustments" at bounding box center [1231, 43] width 63 height 38
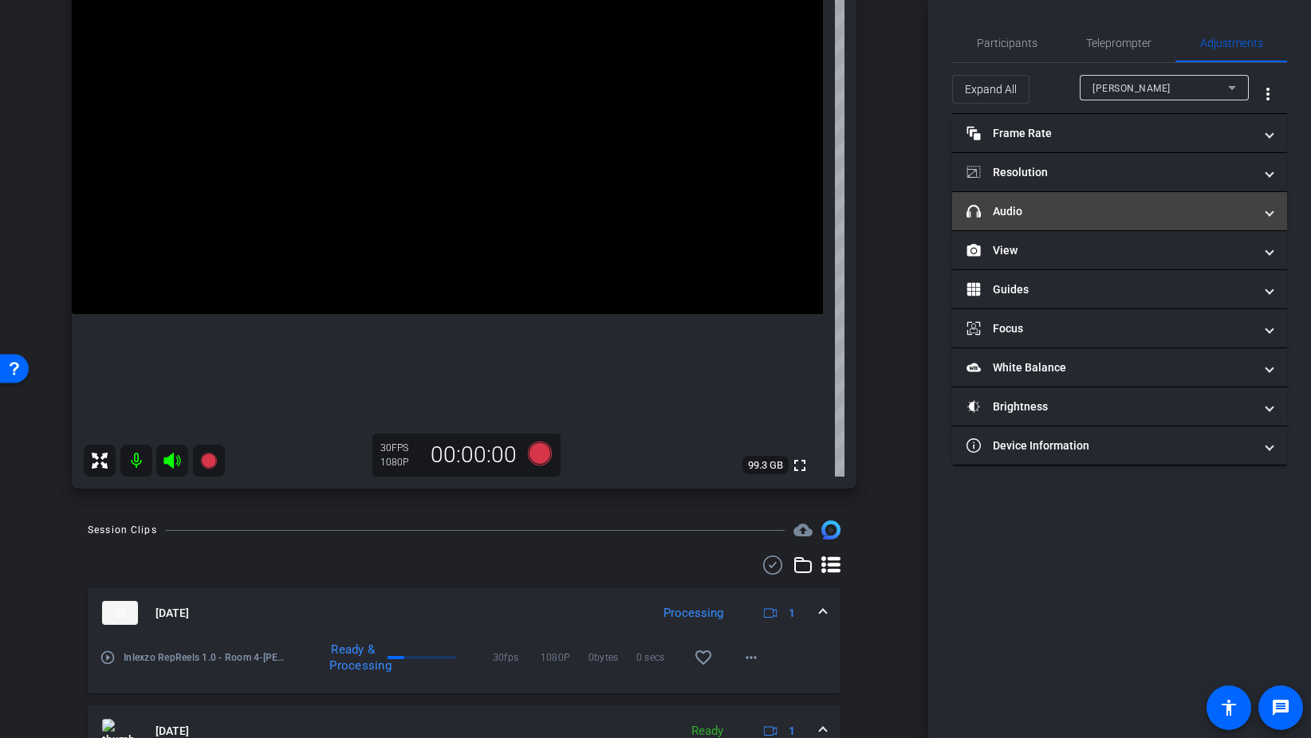
click at [1016, 201] on mat-expansion-panel-header "headphone icon Audio" at bounding box center [1119, 211] width 335 height 38
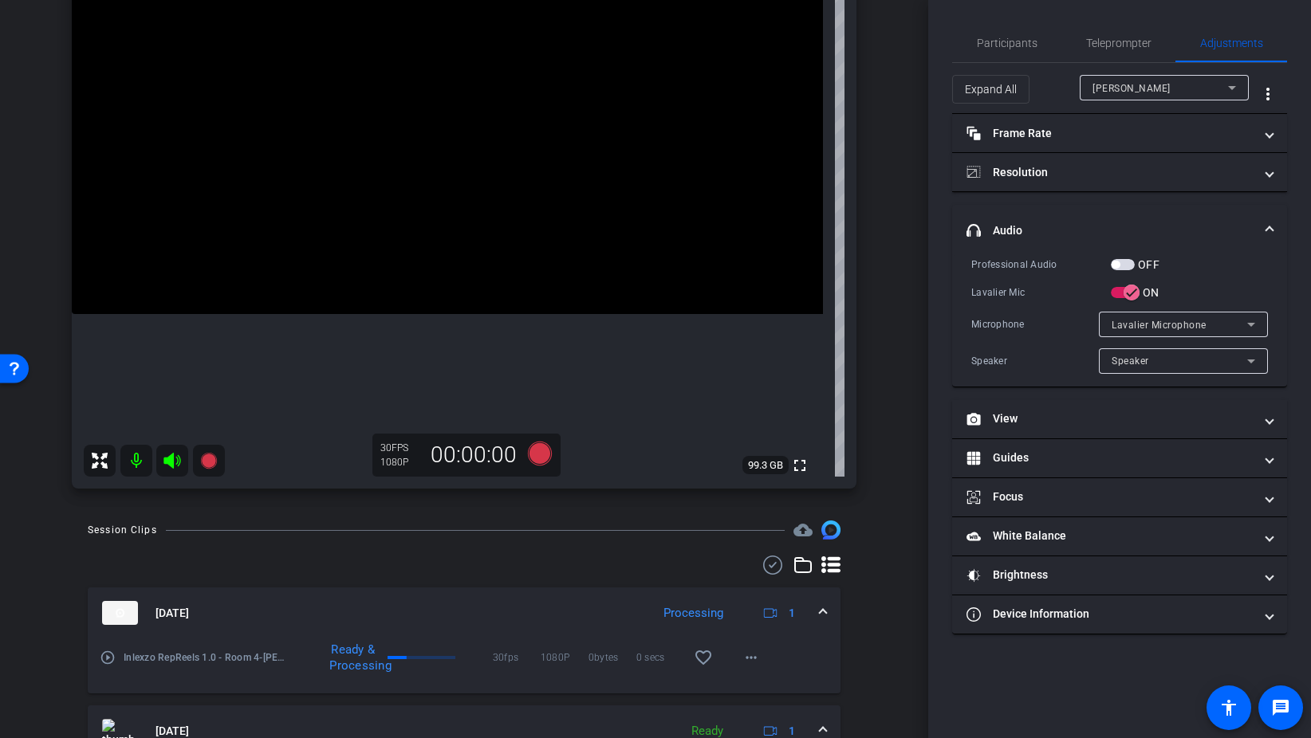
click at [1131, 266] on span "button" at bounding box center [1123, 264] width 24 height 11
click at [1036, 41] on div "Participants" at bounding box center [1006, 43] width 109 height 38
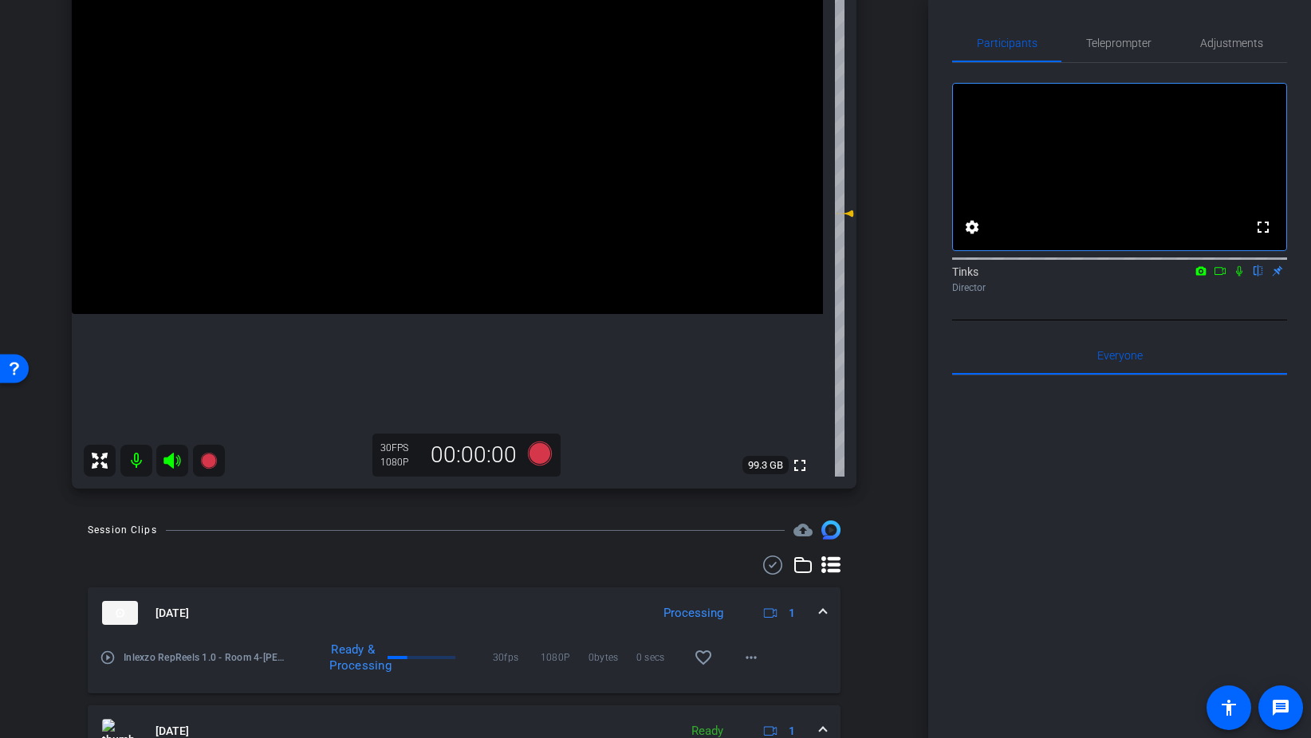
click at [1233, 277] on icon at bounding box center [1239, 270] width 13 height 11
click at [529, 452] on icon at bounding box center [540, 454] width 24 height 24
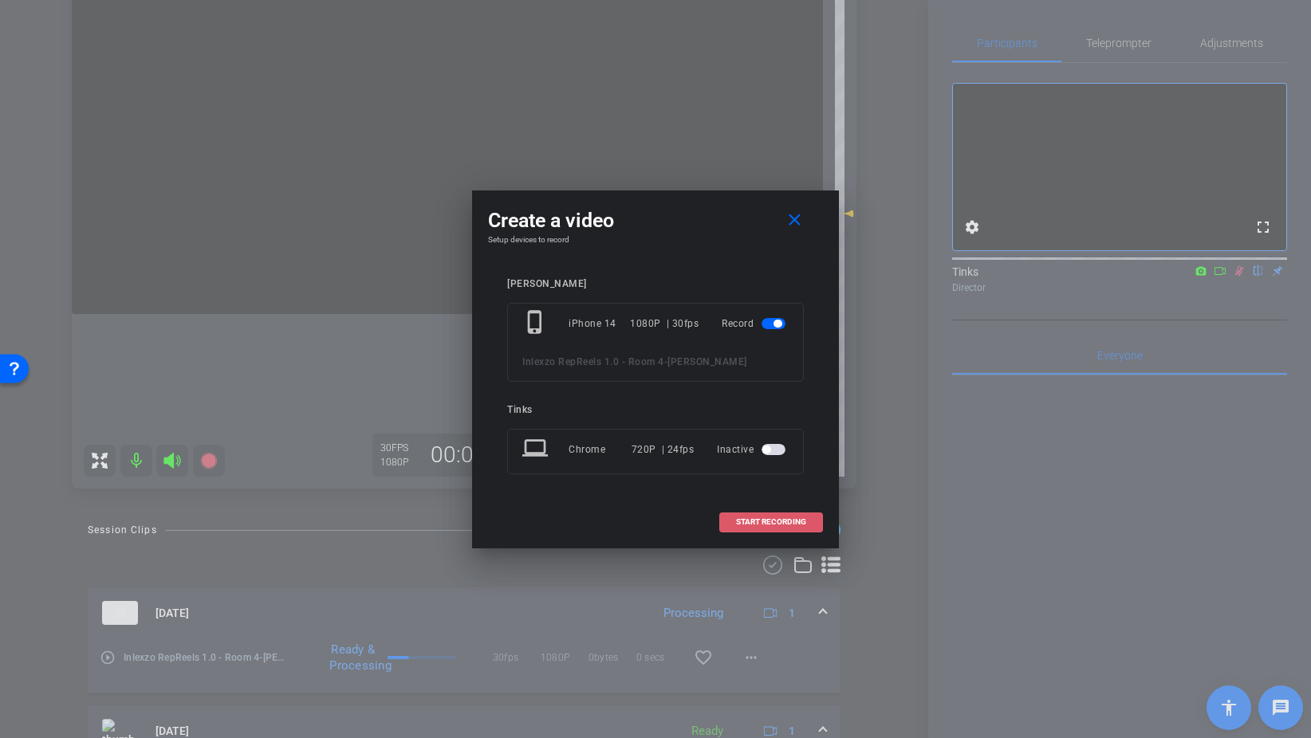
click at [785, 522] on span "START RECORDING" at bounding box center [771, 522] width 70 height 8
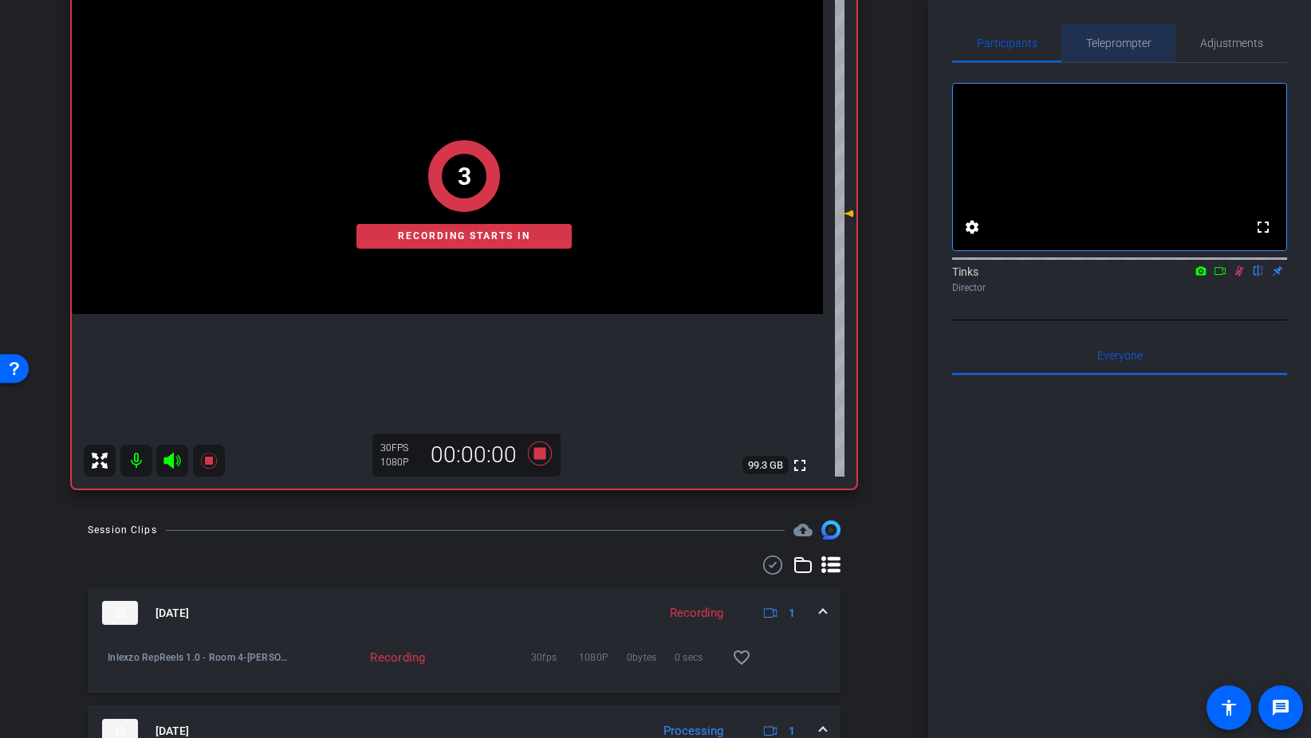
click at [1113, 44] on span "Teleprompter" at bounding box center [1118, 42] width 65 height 11
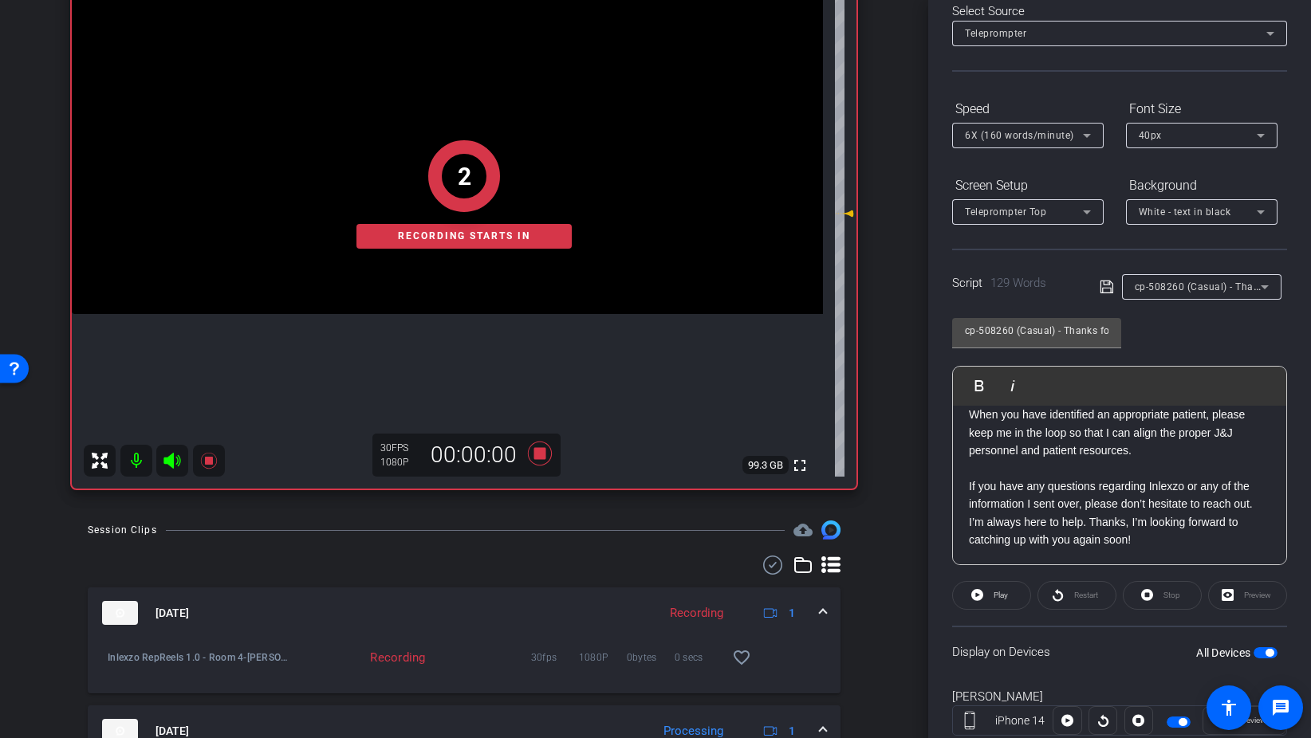
scroll to position [133, 0]
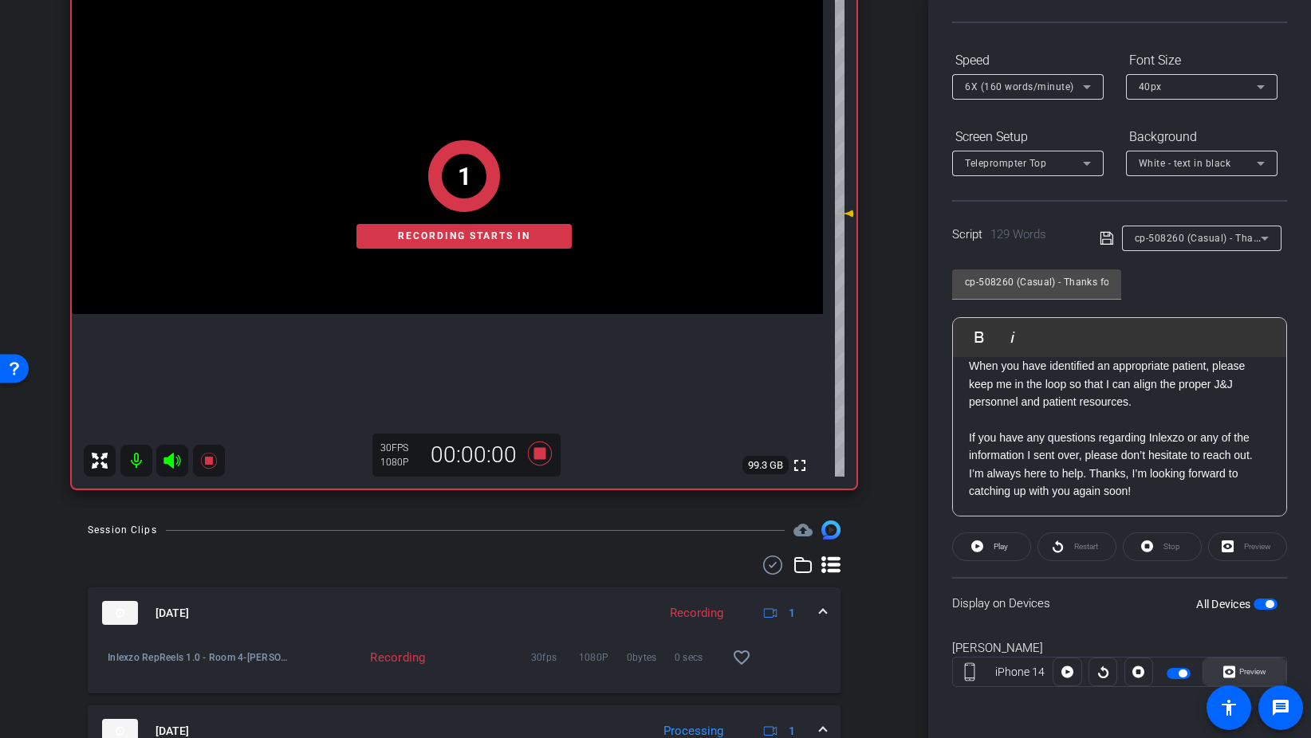
click at [1253, 676] on span "Preview" at bounding box center [1252, 671] width 27 height 9
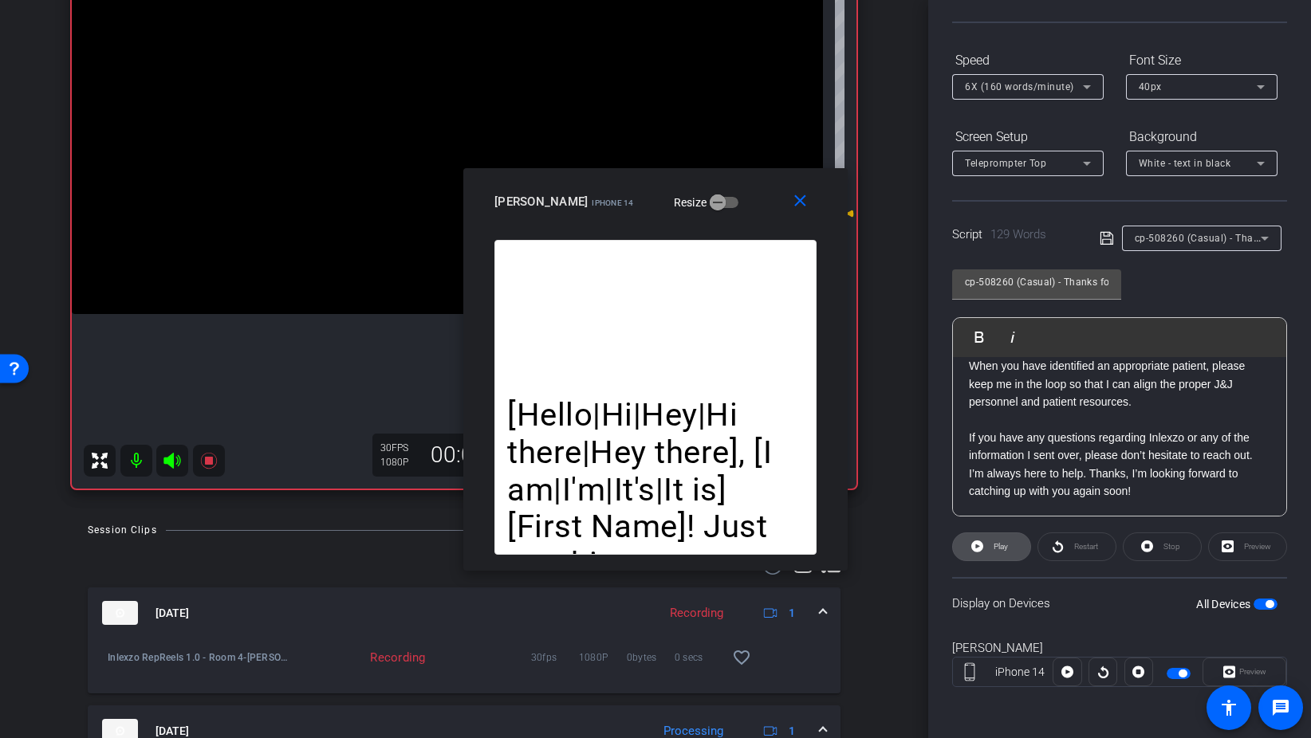
click at [998, 542] on span "Play" at bounding box center [1000, 546] width 14 height 9
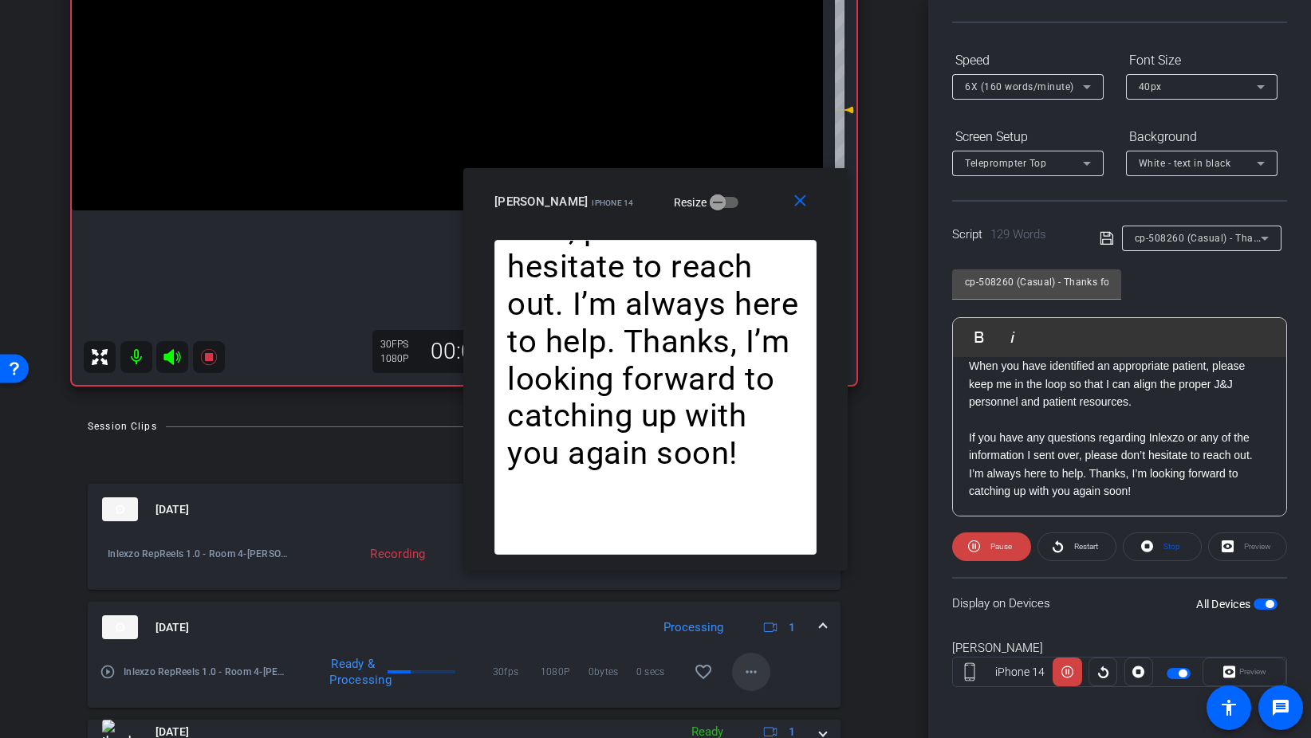
scroll to position [305, 0]
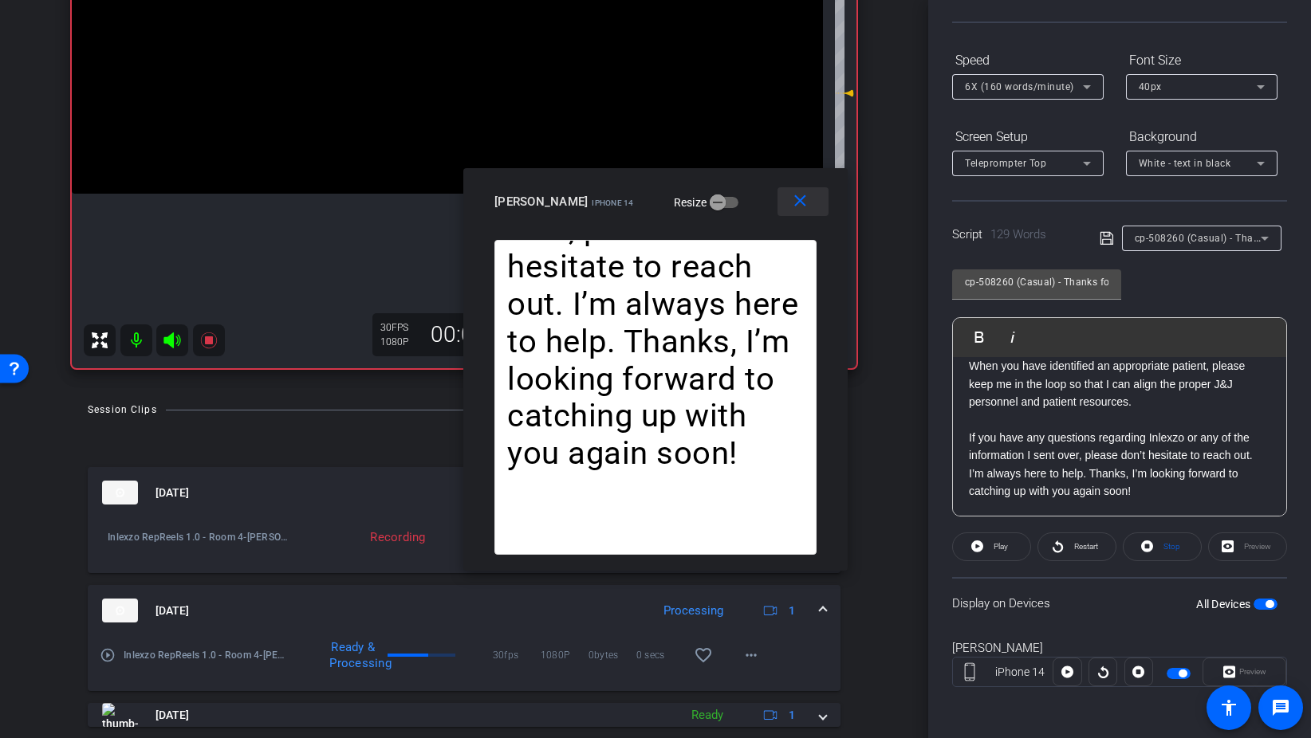
click at [807, 198] on mat-icon "close" at bounding box center [800, 201] width 20 height 20
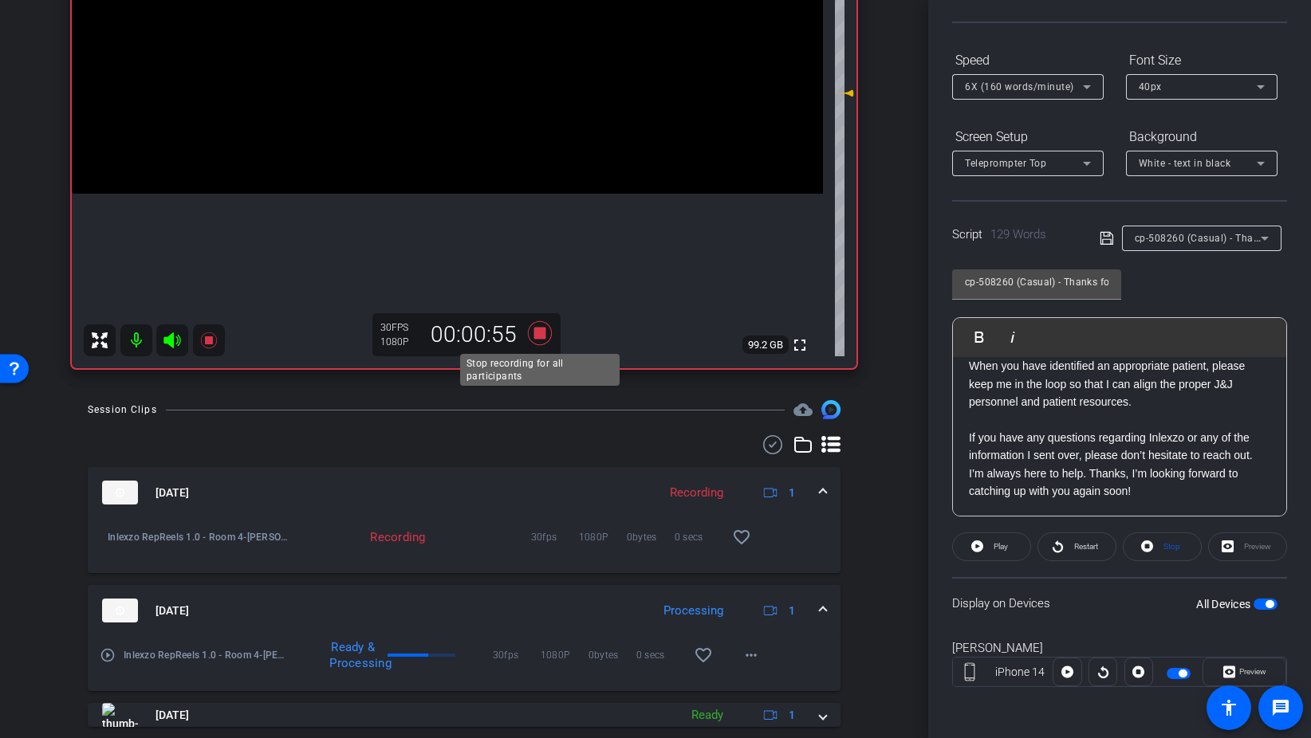
click at [548, 336] on icon at bounding box center [540, 333] width 38 height 29
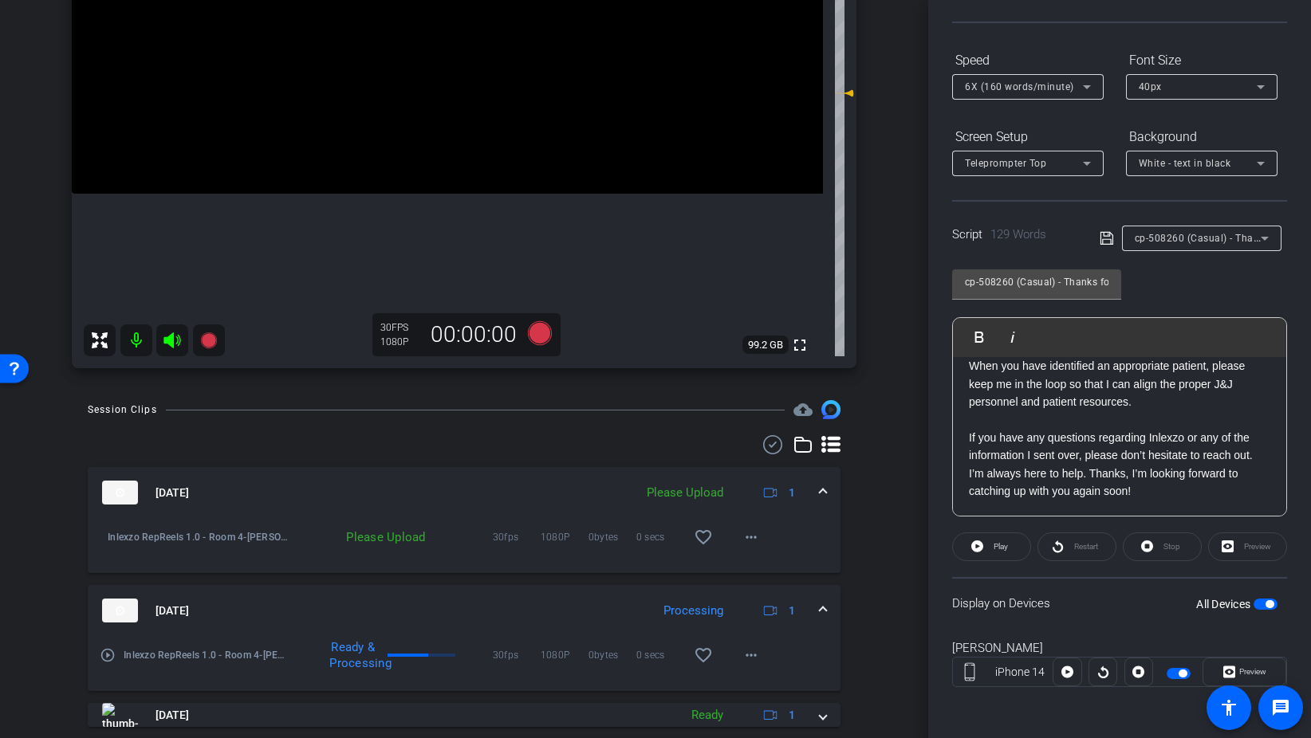
scroll to position [0, 0]
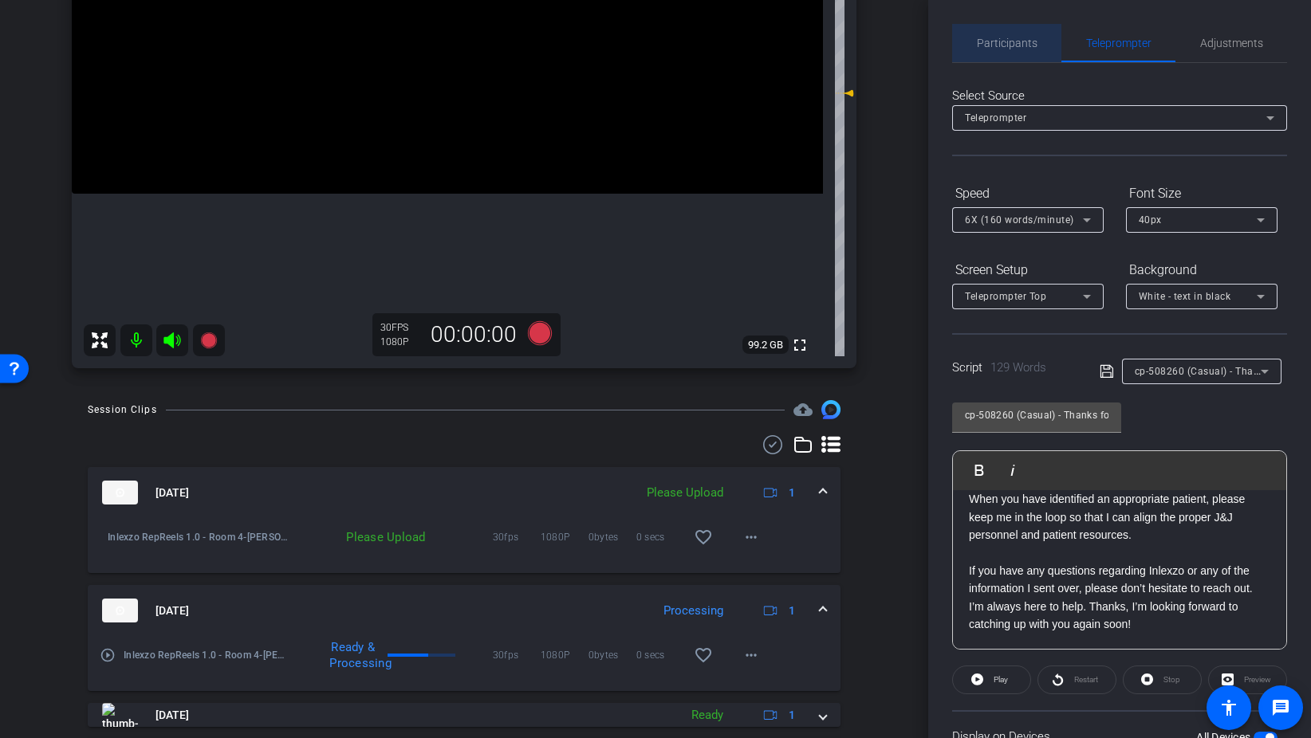
click at [1023, 47] on span "Participants" at bounding box center [1007, 42] width 61 height 11
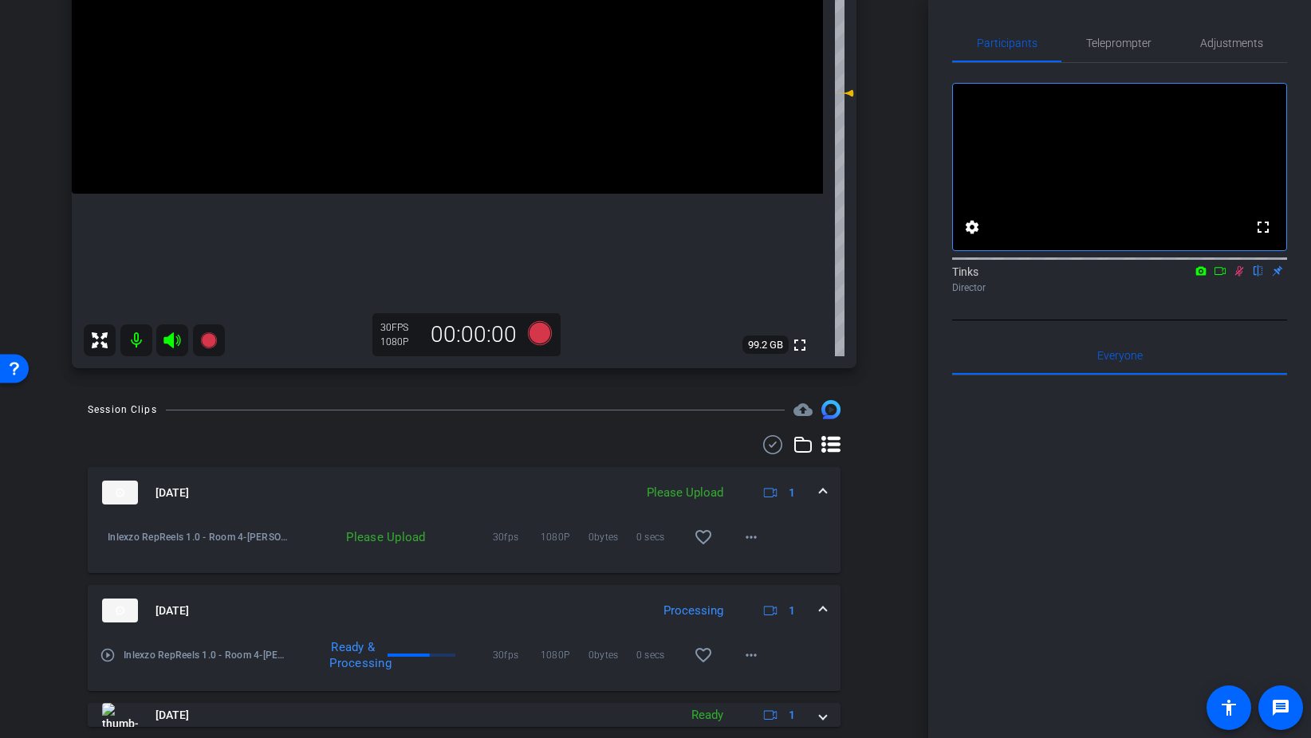
click at [1235, 278] on mat-icon at bounding box center [1238, 271] width 19 height 14
click at [1220, 42] on span "Adjustments" at bounding box center [1231, 42] width 63 height 11
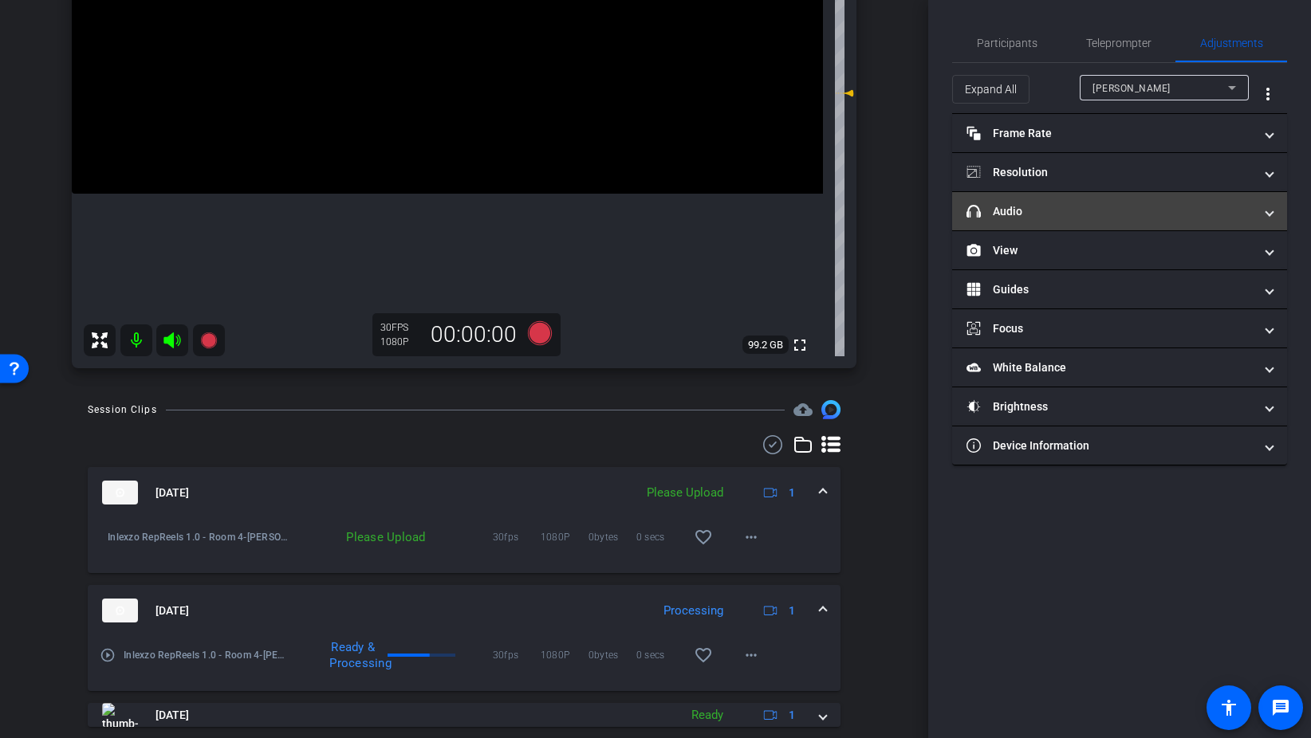
click at [1117, 209] on mat-panel-title "headphone icon Audio" at bounding box center [1109, 211] width 287 height 17
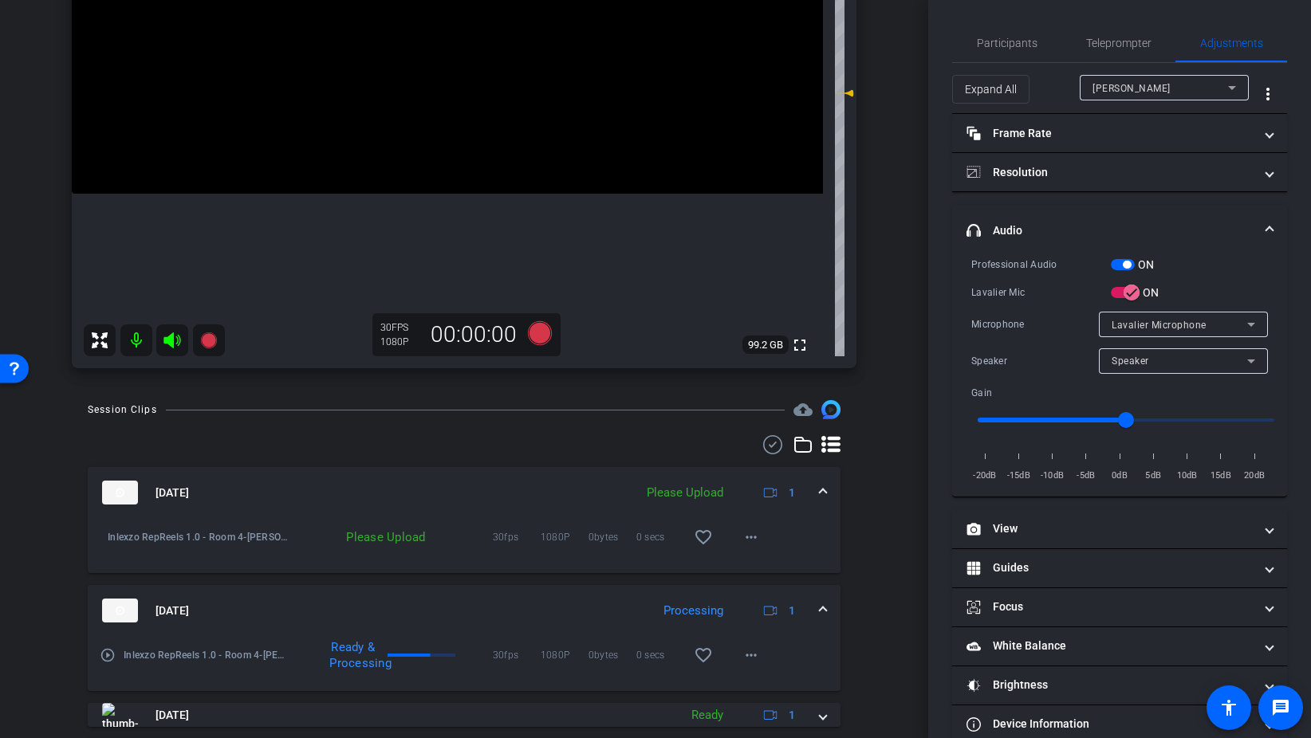
click at [1119, 263] on span "button" at bounding box center [1123, 264] width 24 height 11
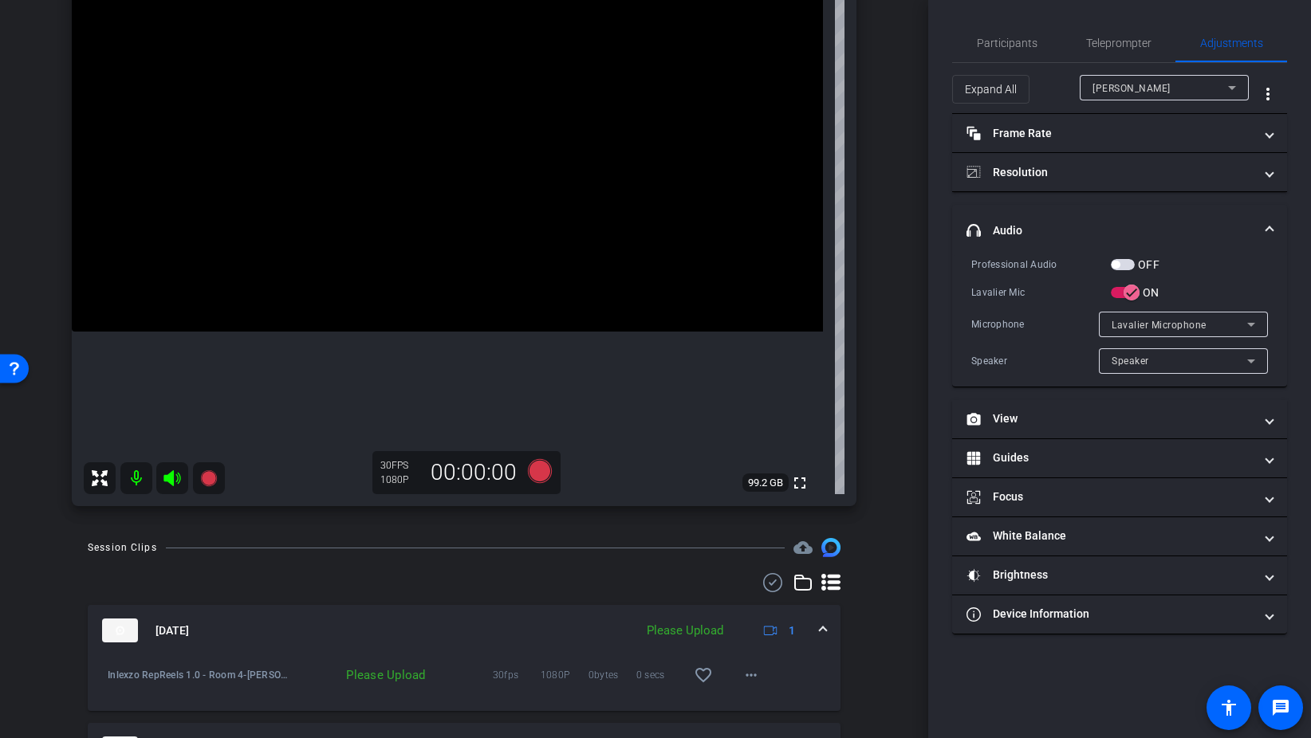
scroll to position [222, 0]
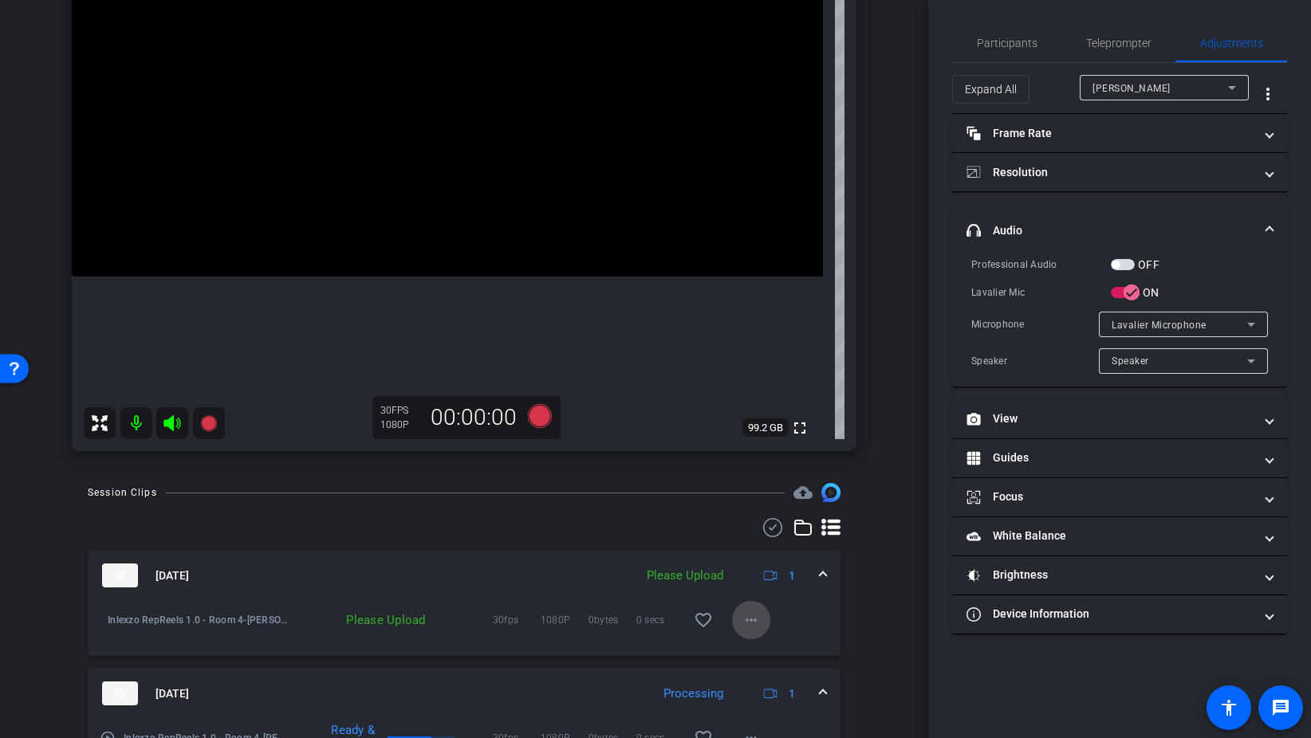
click at [764, 619] on span at bounding box center [751, 620] width 38 height 38
click at [765, 654] on span "Upload" at bounding box center [777, 653] width 64 height 19
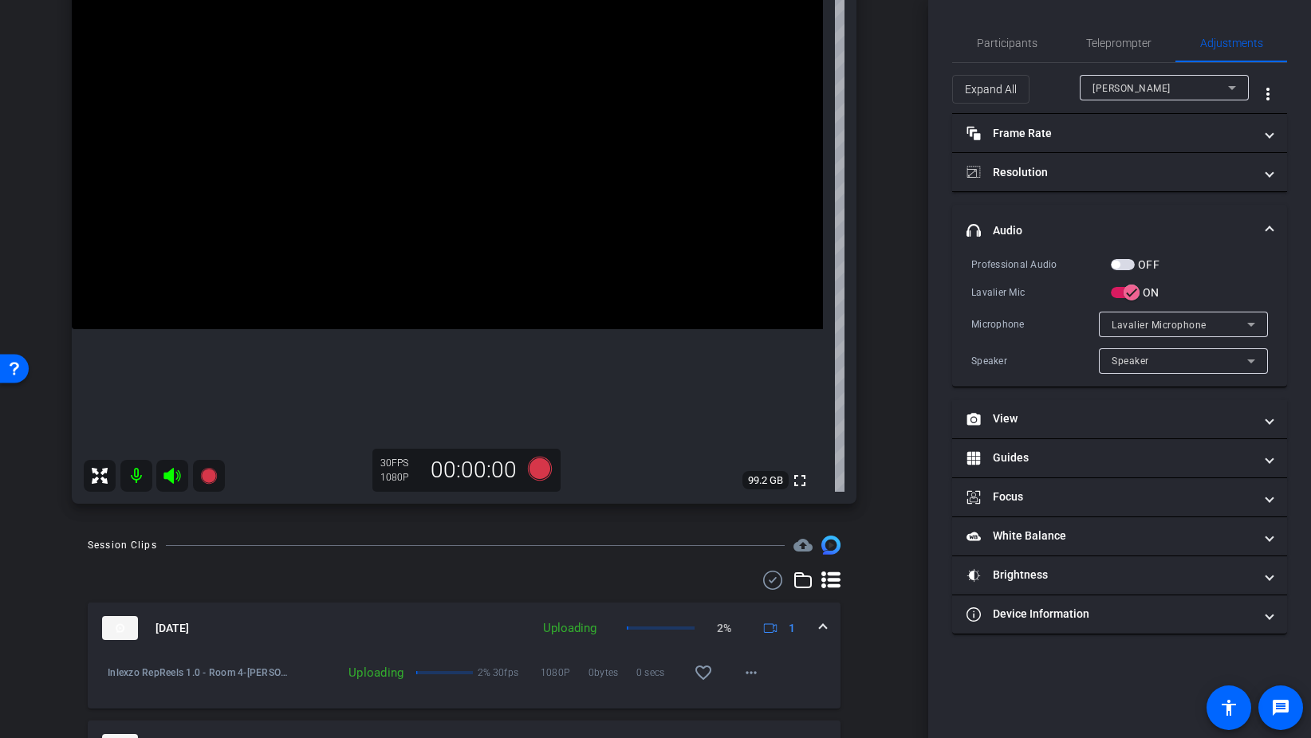
scroll to position [167, 0]
click at [543, 464] on icon at bounding box center [540, 471] width 24 height 24
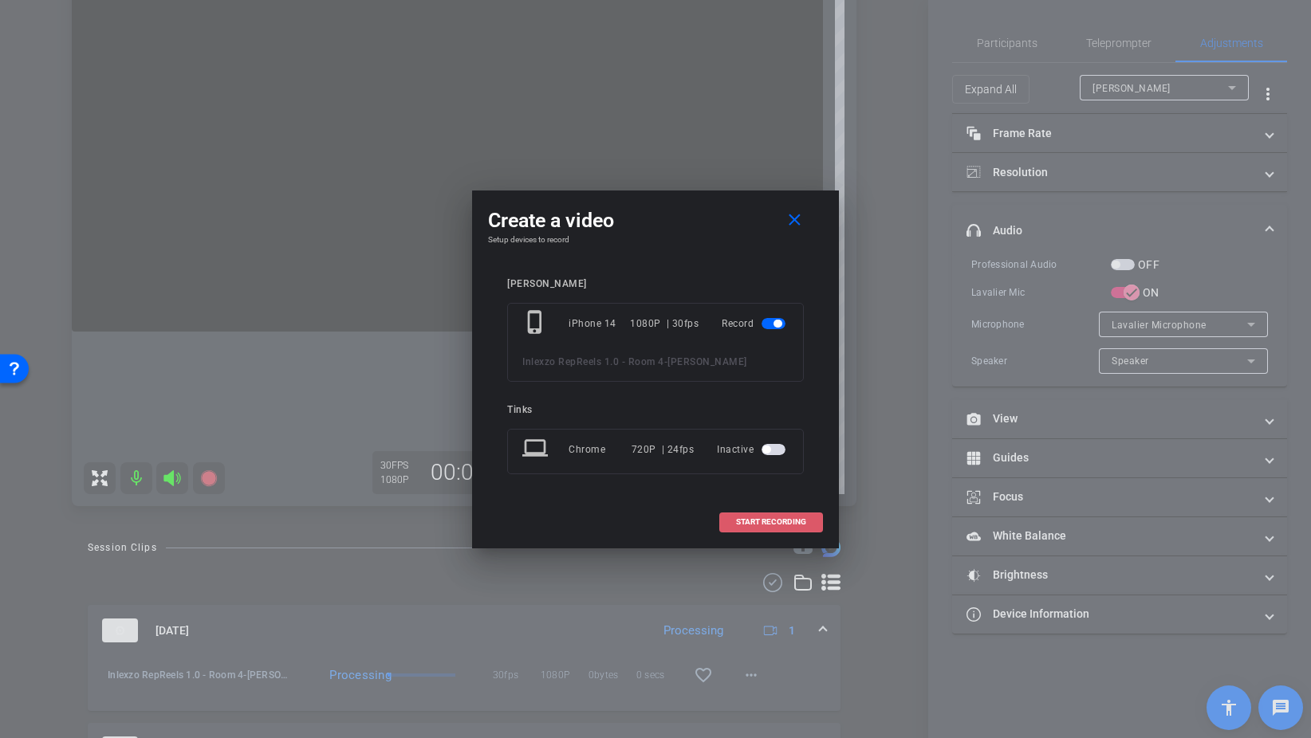
click at [793, 525] on span "START RECORDING" at bounding box center [771, 522] width 70 height 8
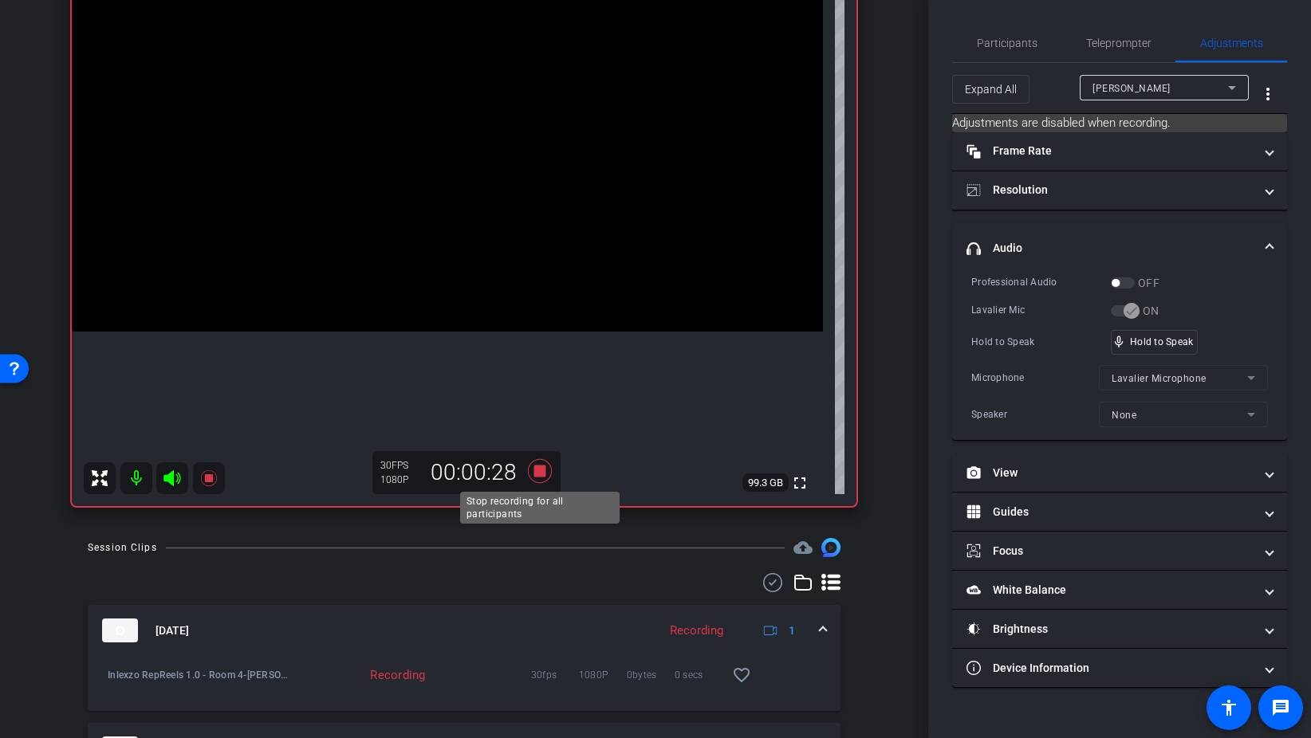
click at [543, 473] on icon at bounding box center [540, 471] width 24 height 24
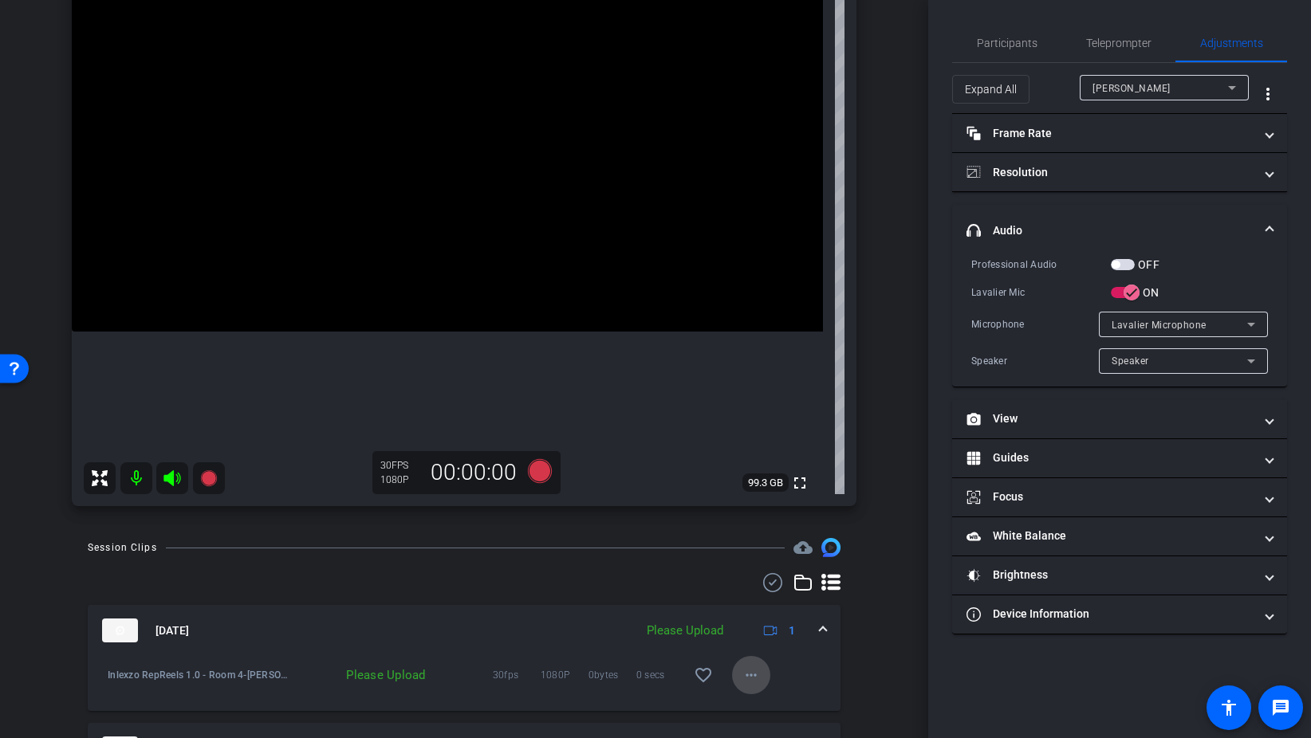
click at [763, 678] on span at bounding box center [751, 675] width 38 height 38
click at [776, 596] on span "Upload" at bounding box center [777, 602] width 64 height 19
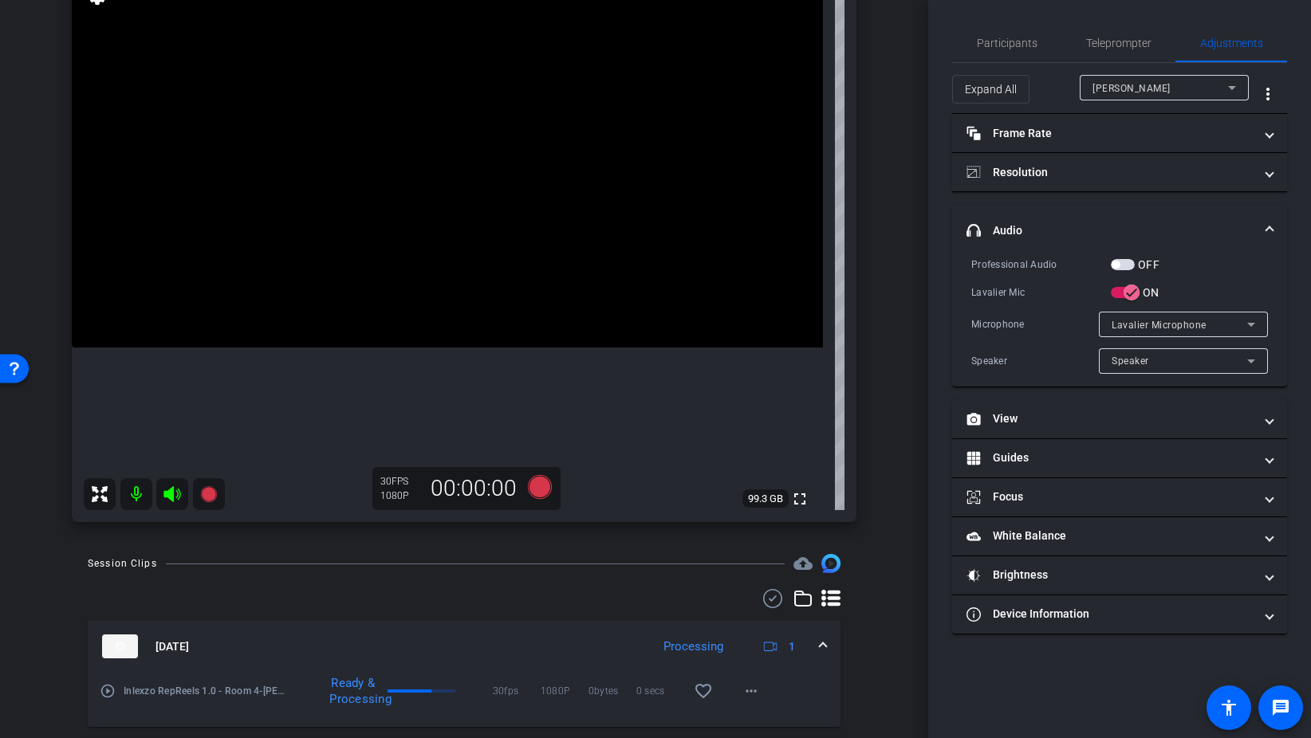
scroll to position [147, 0]
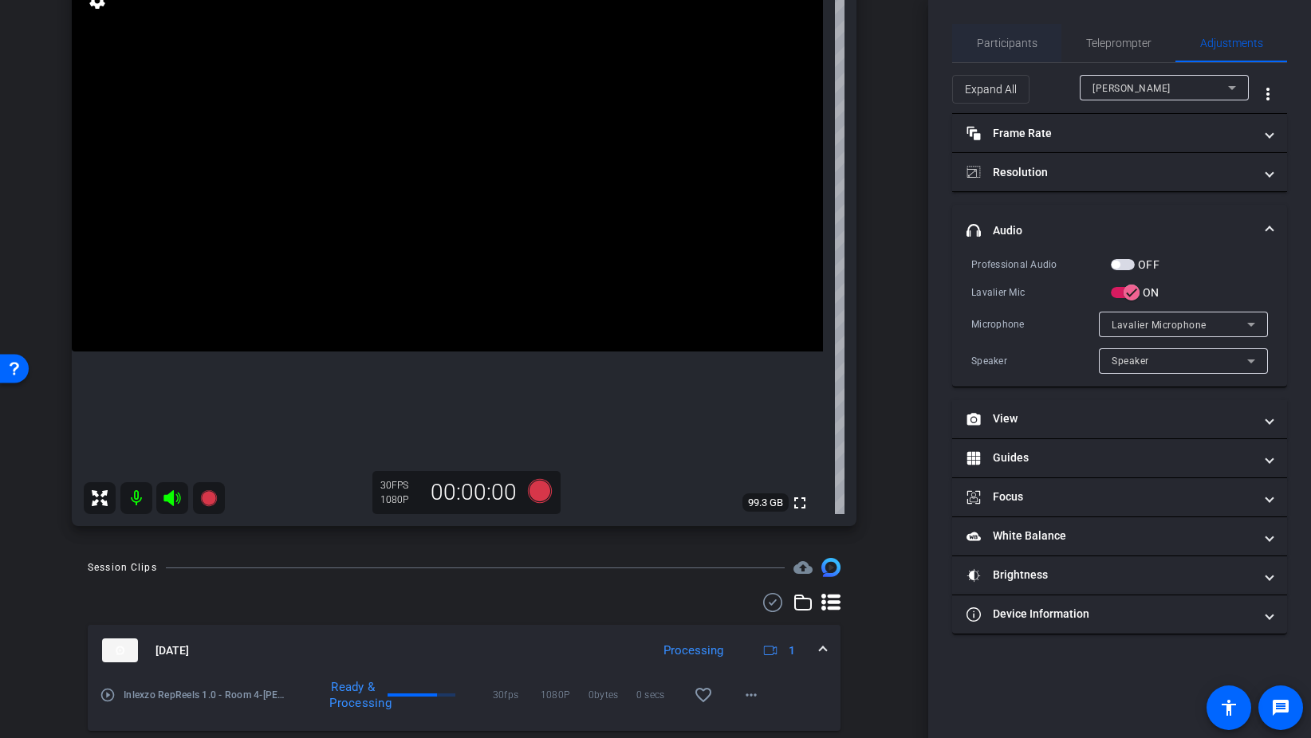
click at [994, 43] on span "Participants" at bounding box center [1007, 42] width 61 height 11
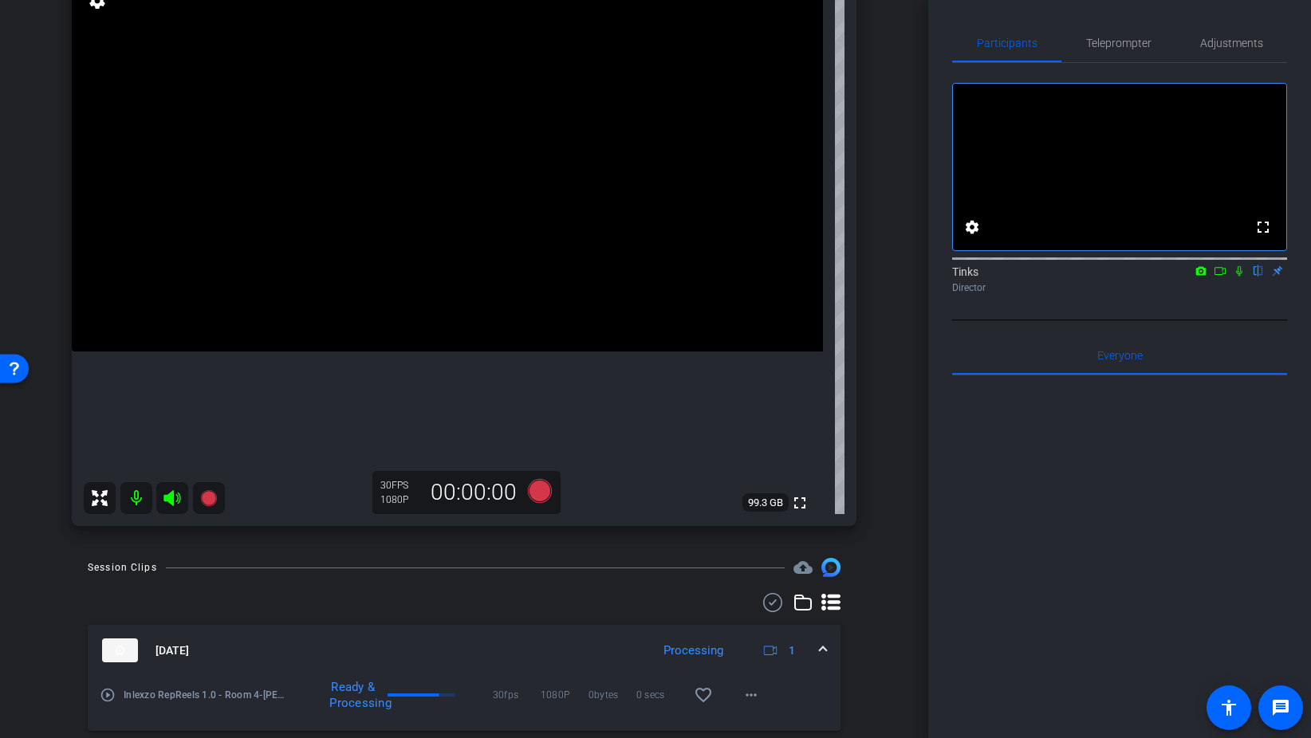
click at [1225, 275] on icon at bounding box center [1219, 271] width 11 height 8
click at [1256, 277] on icon at bounding box center [1258, 270] width 13 height 11
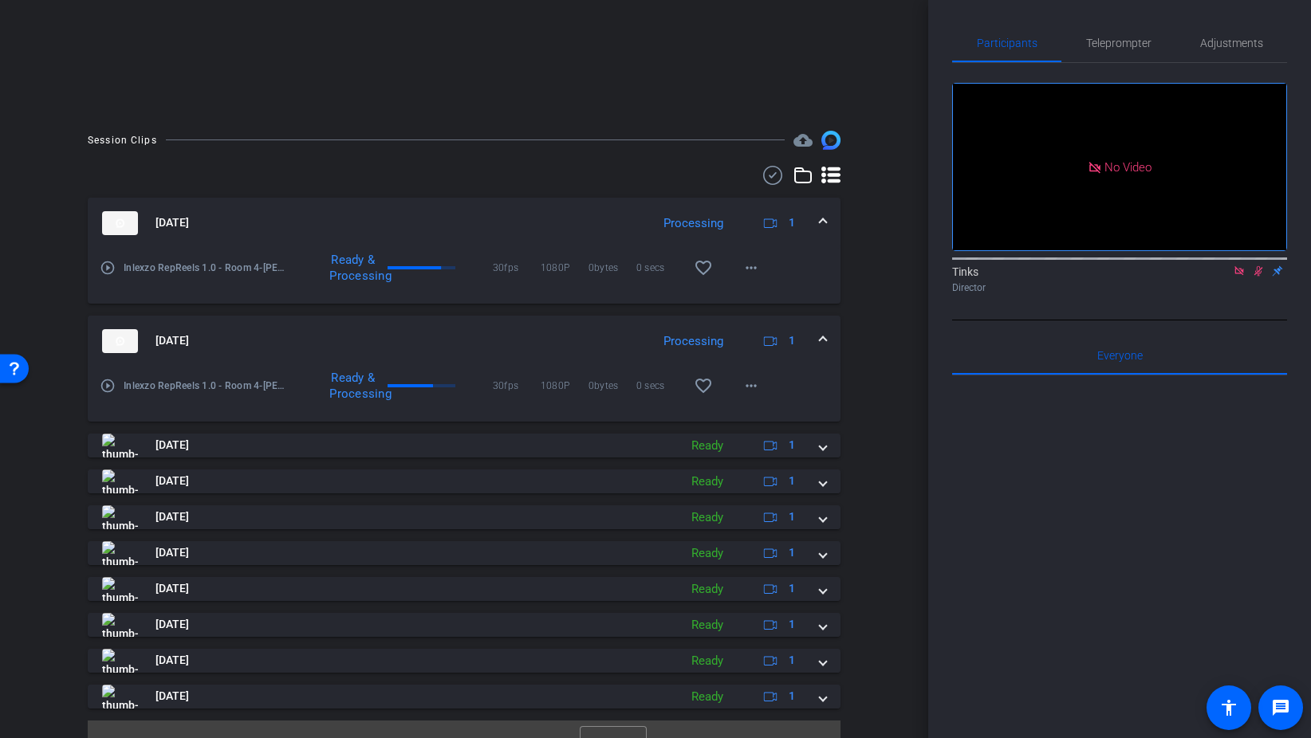
scroll to position [318, 0]
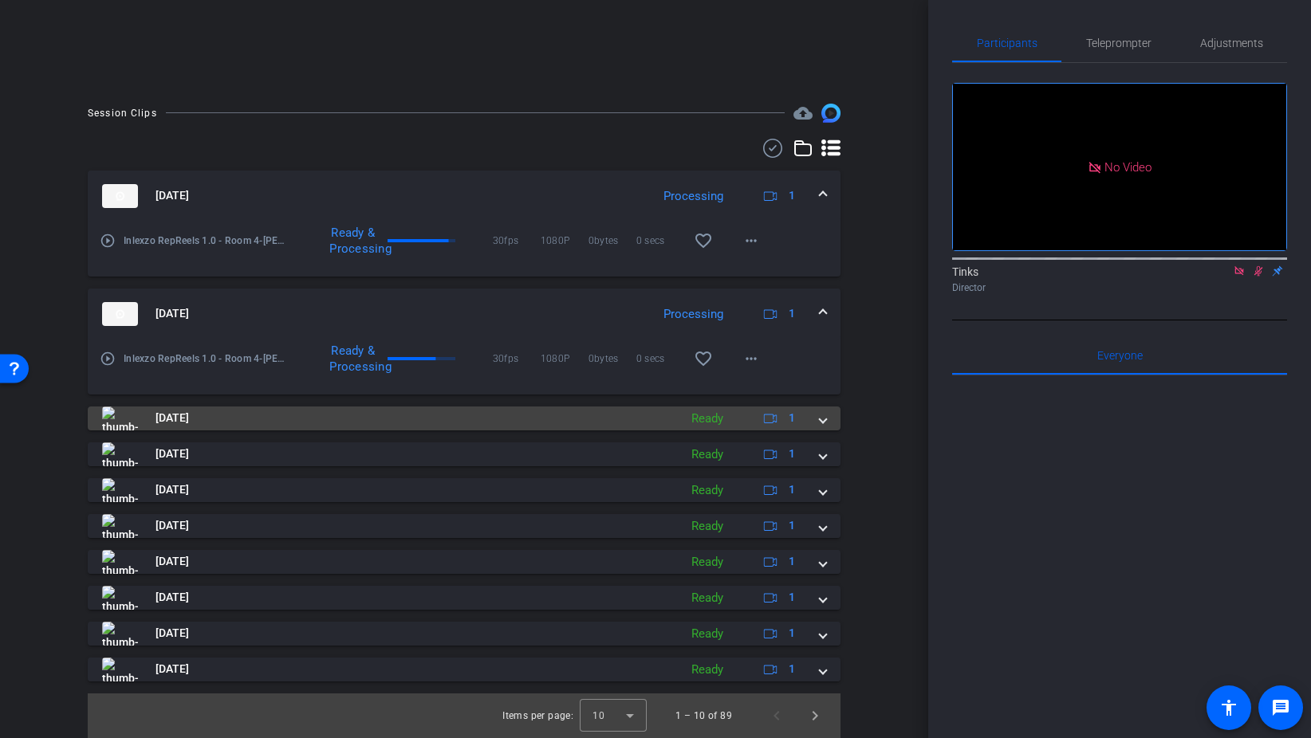
click at [189, 427] on span "Aug 28, 2025" at bounding box center [171, 418] width 33 height 17
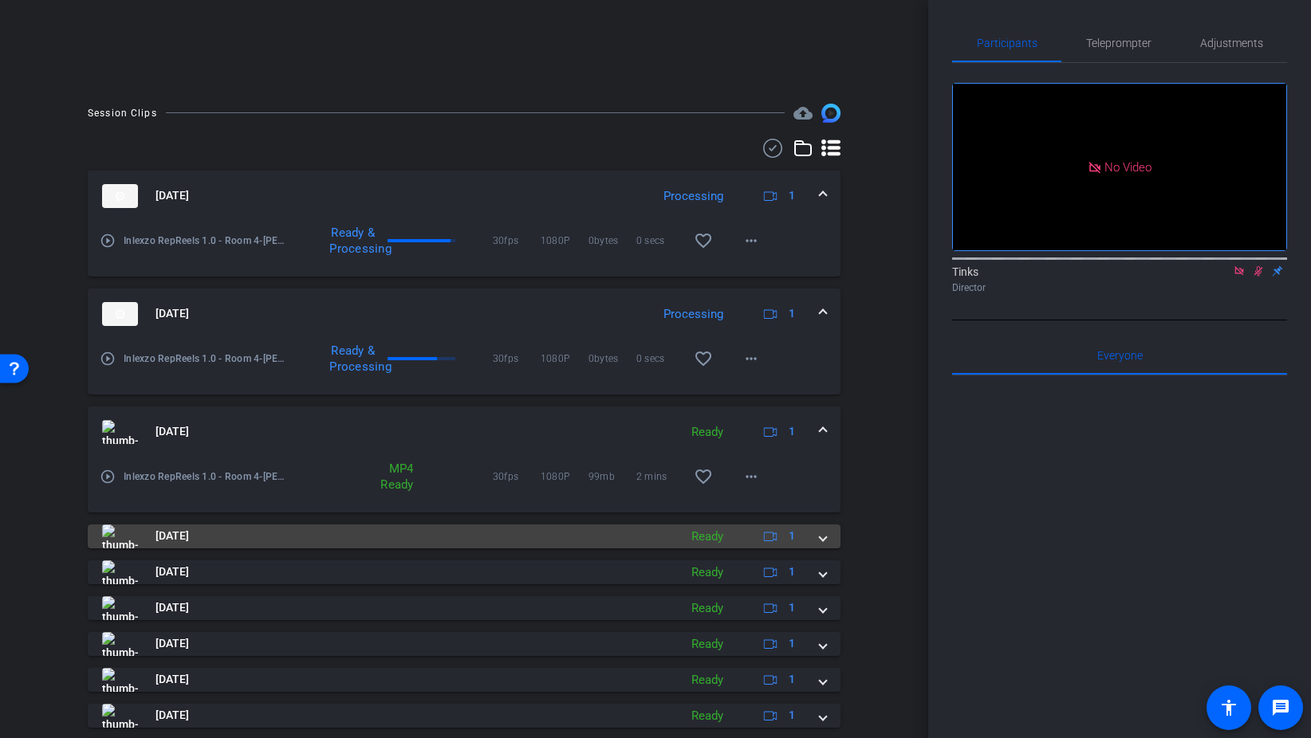
click at [189, 536] on span "Aug 28, 2025" at bounding box center [171, 536] width 33 height 17
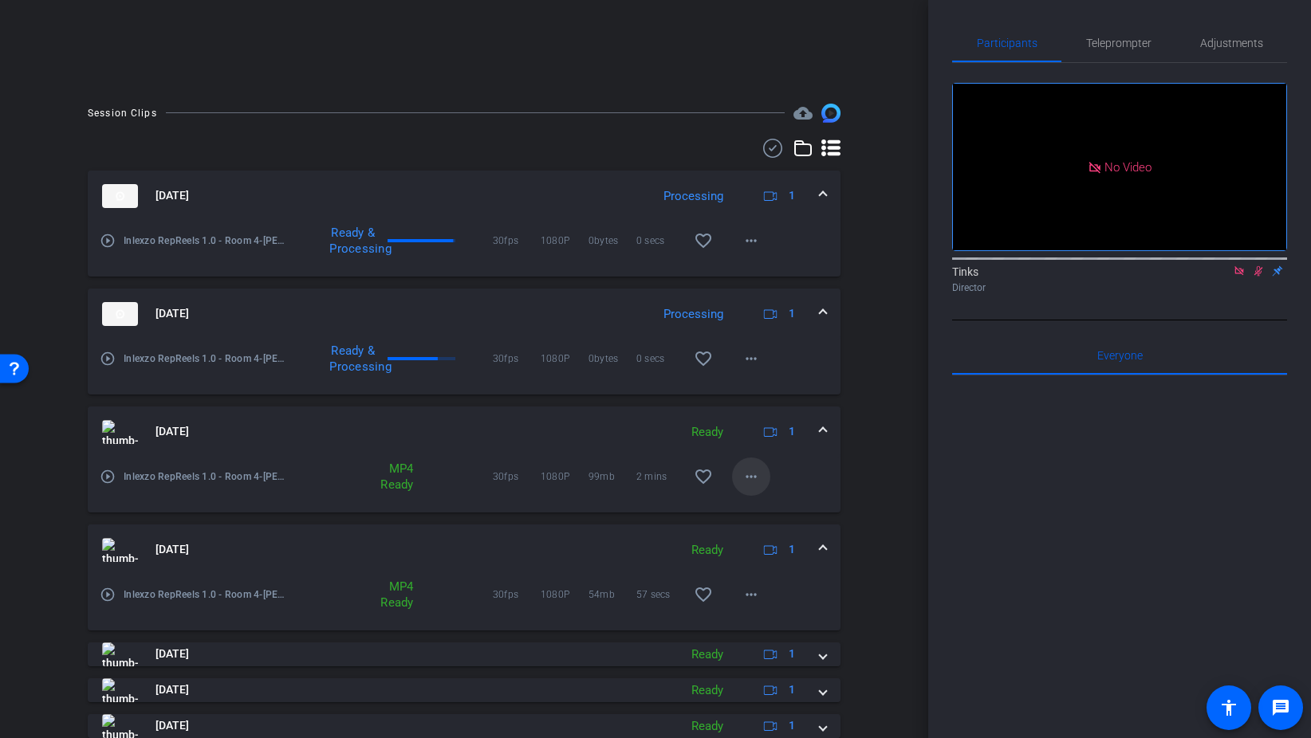
click at [753, 474] on mat-icon "more_horiz" at bounding box center [750, 476] width 19 height 19
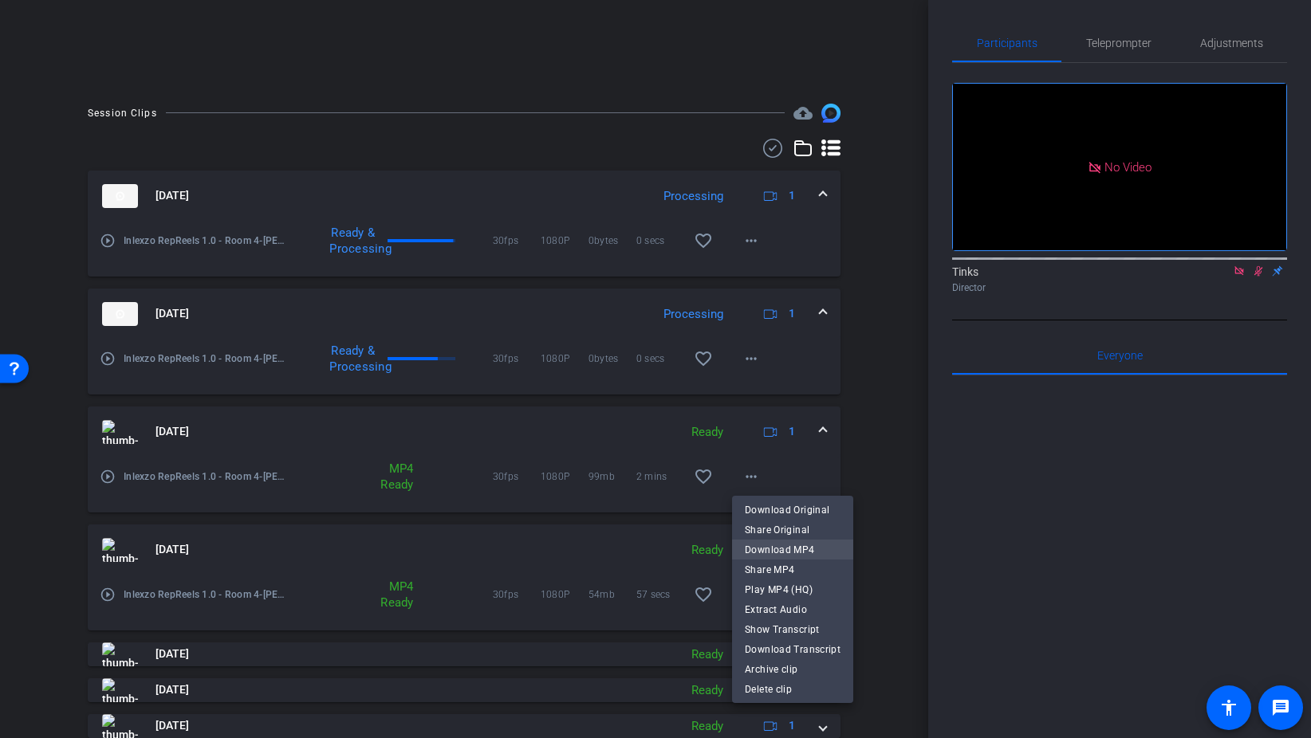
click at [796, 550] on span "Download MP4" at bounding box center [793, 550] width 96 height 19
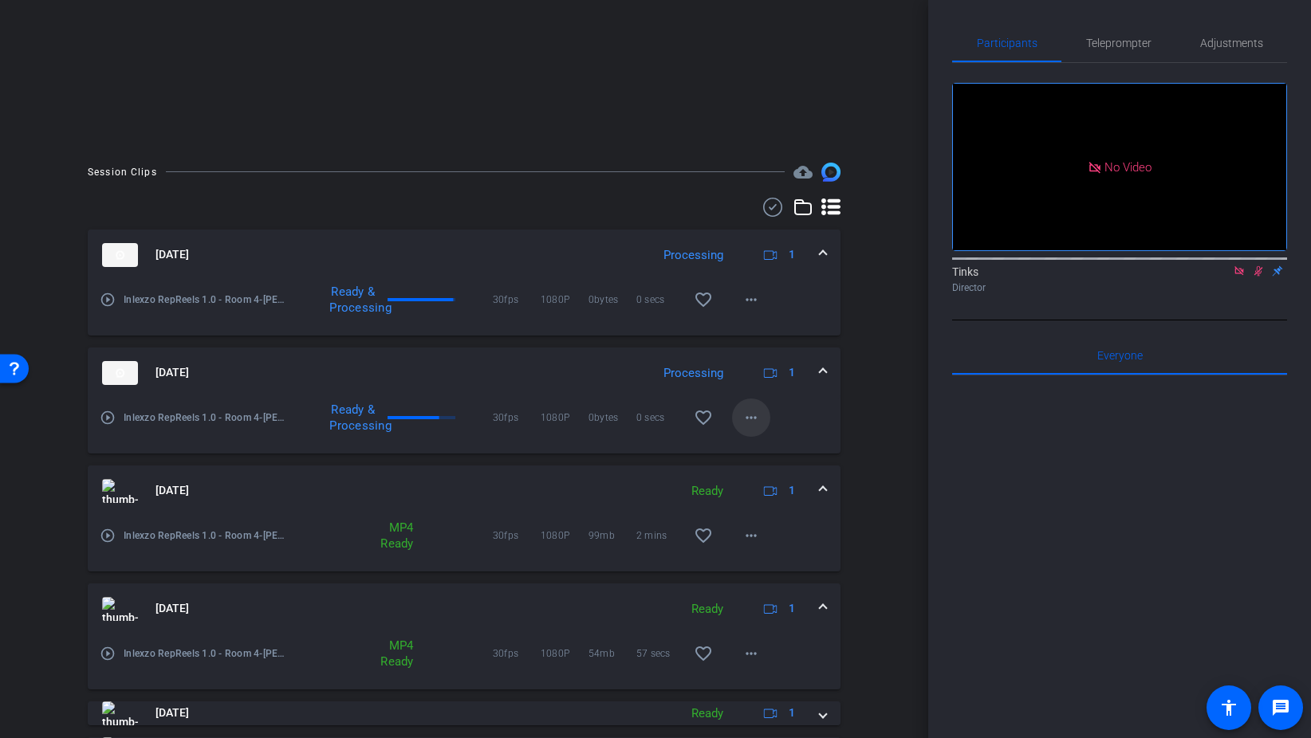
scroll to position [251, 0]
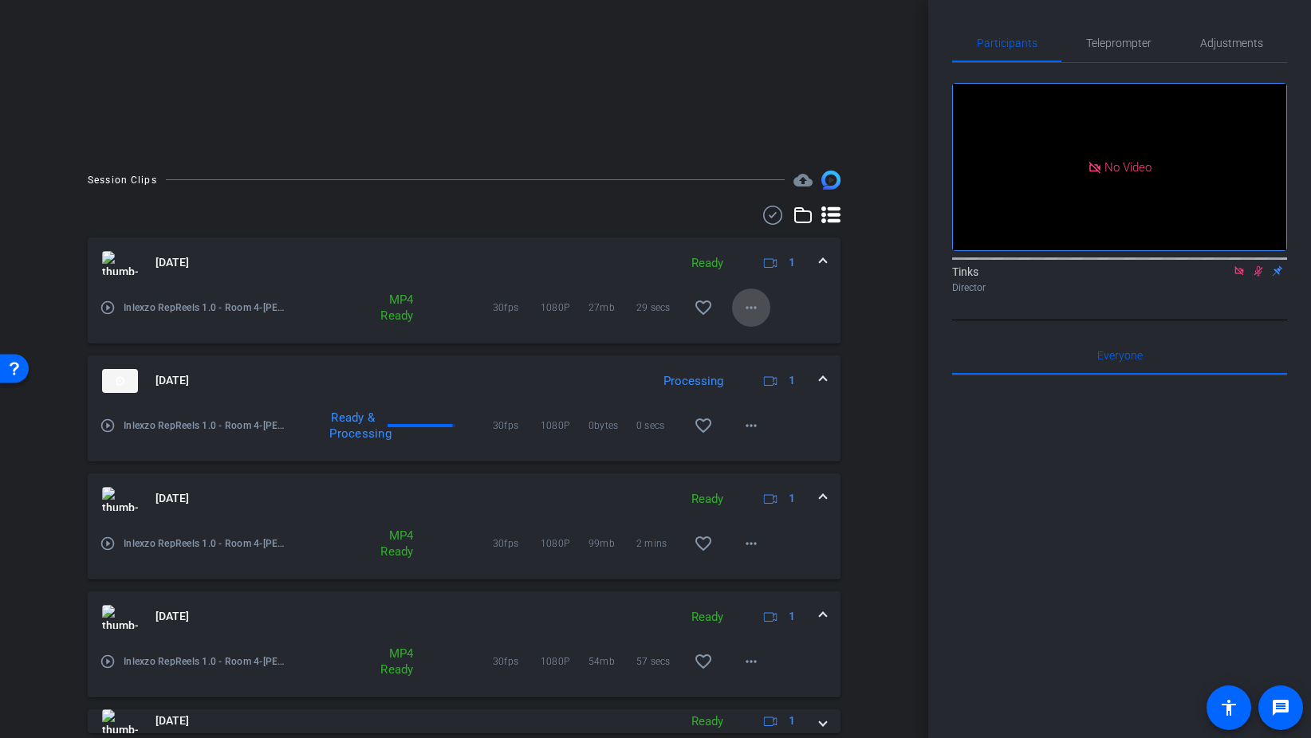
click at [750, 315] on mat-icon "more_horiz" at bounding box center [750, 307] width 19 height 19
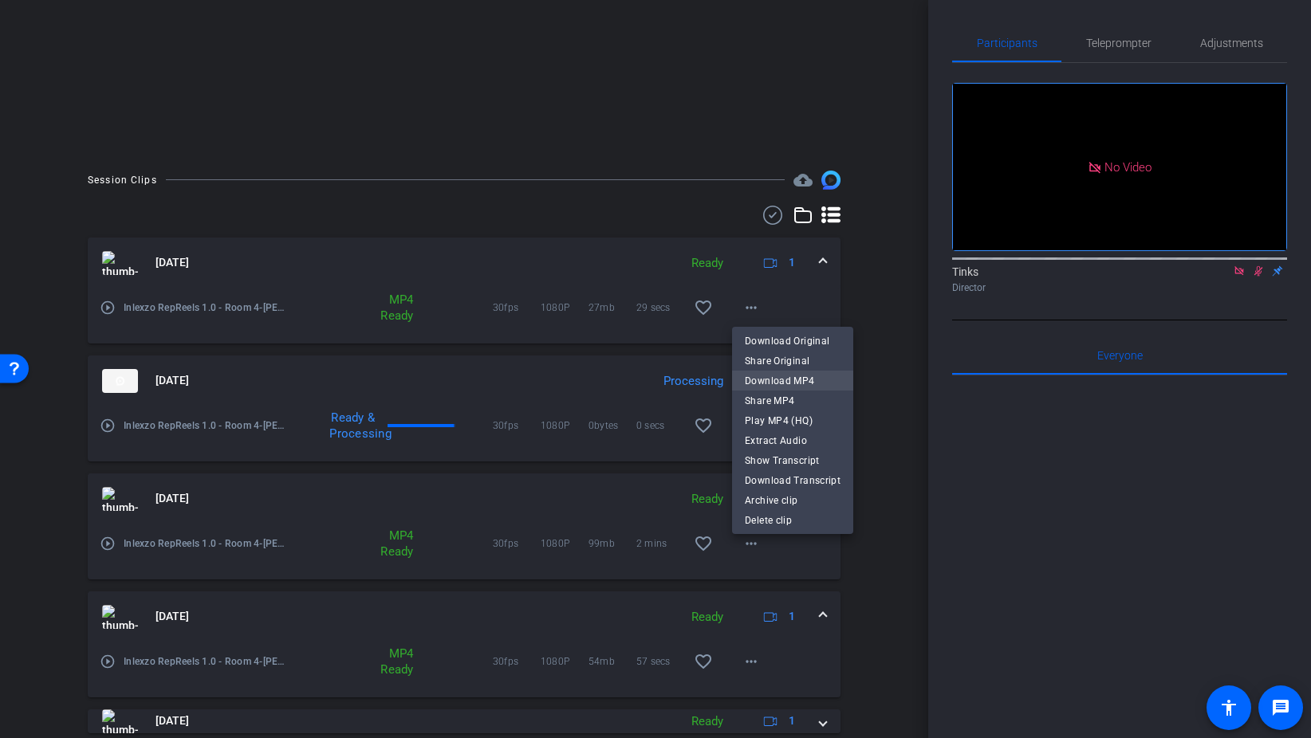
click at [783, 385] on span "Download MP4" at bounding box center [793, 381] width 96 height 19
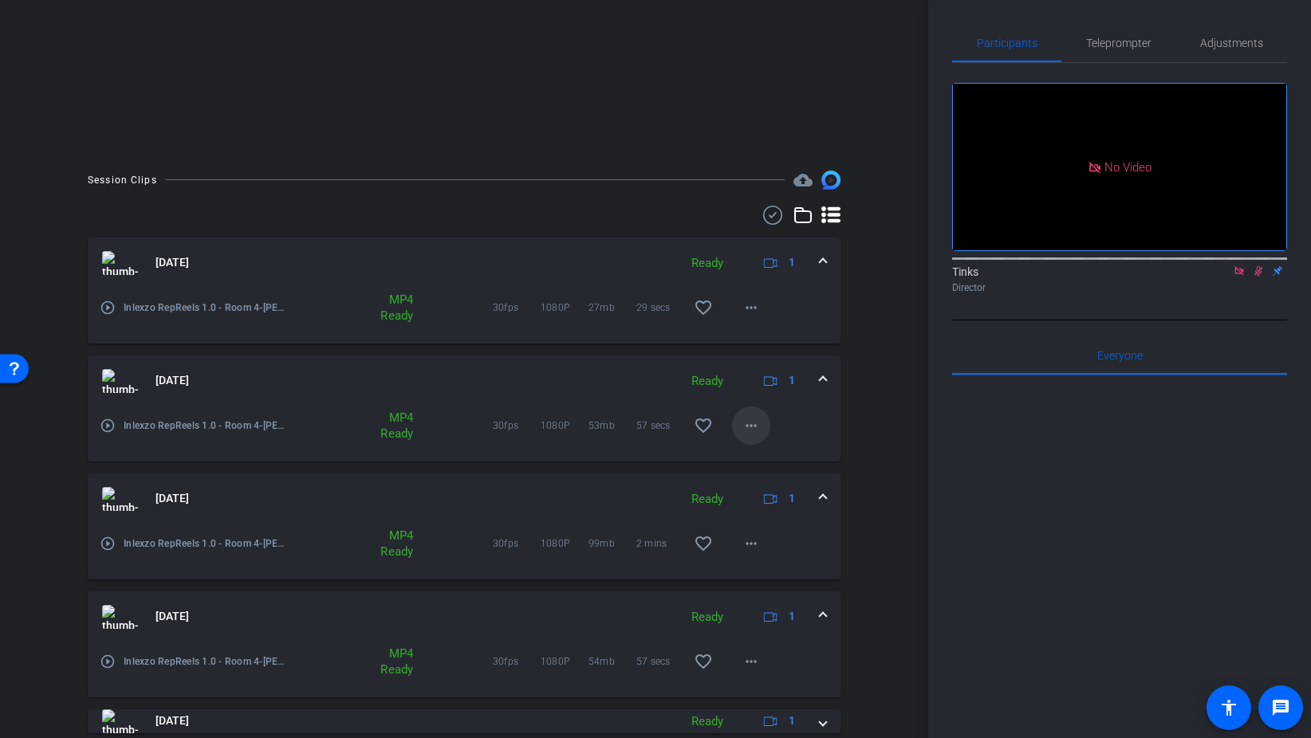
click at [757, 423] on mat-icon "more_horiz" at bounding box center [750, 425] width 19 height 19
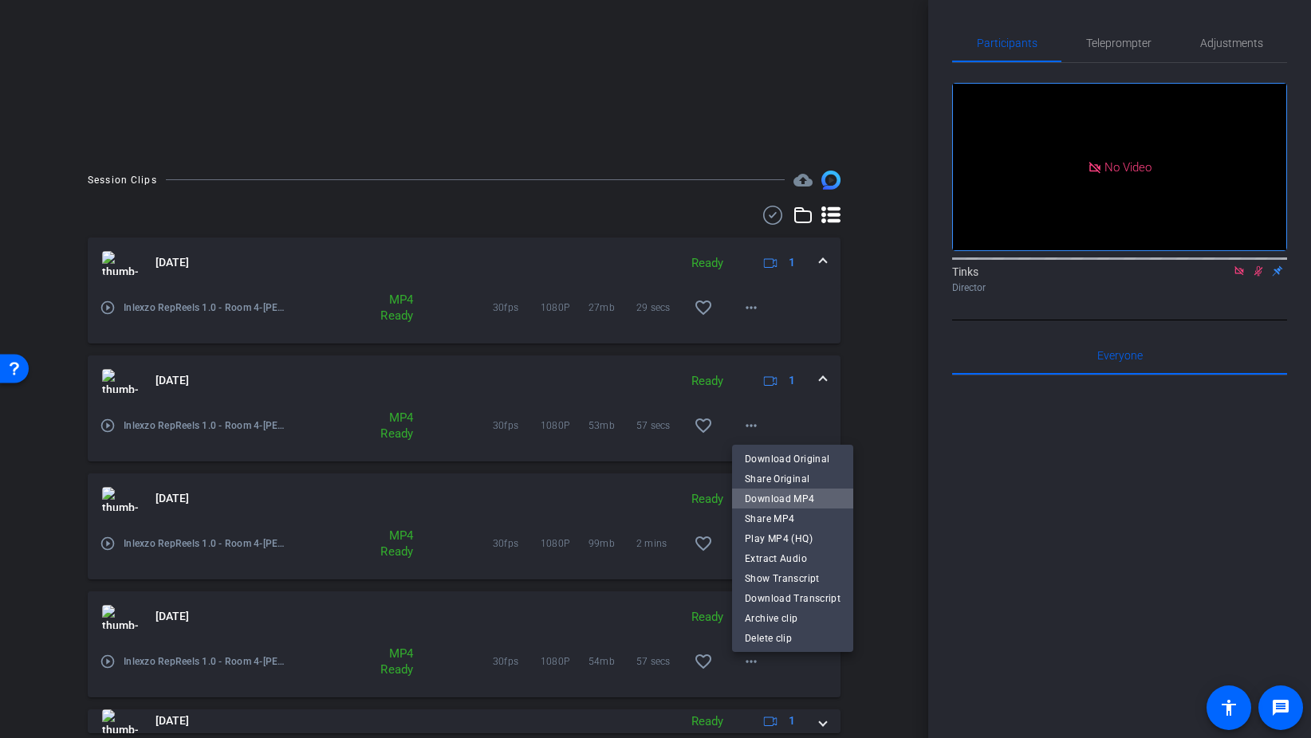
click at [806, 502] on span "Download MP4" at bounding box center [793, 499] width 96 height 19
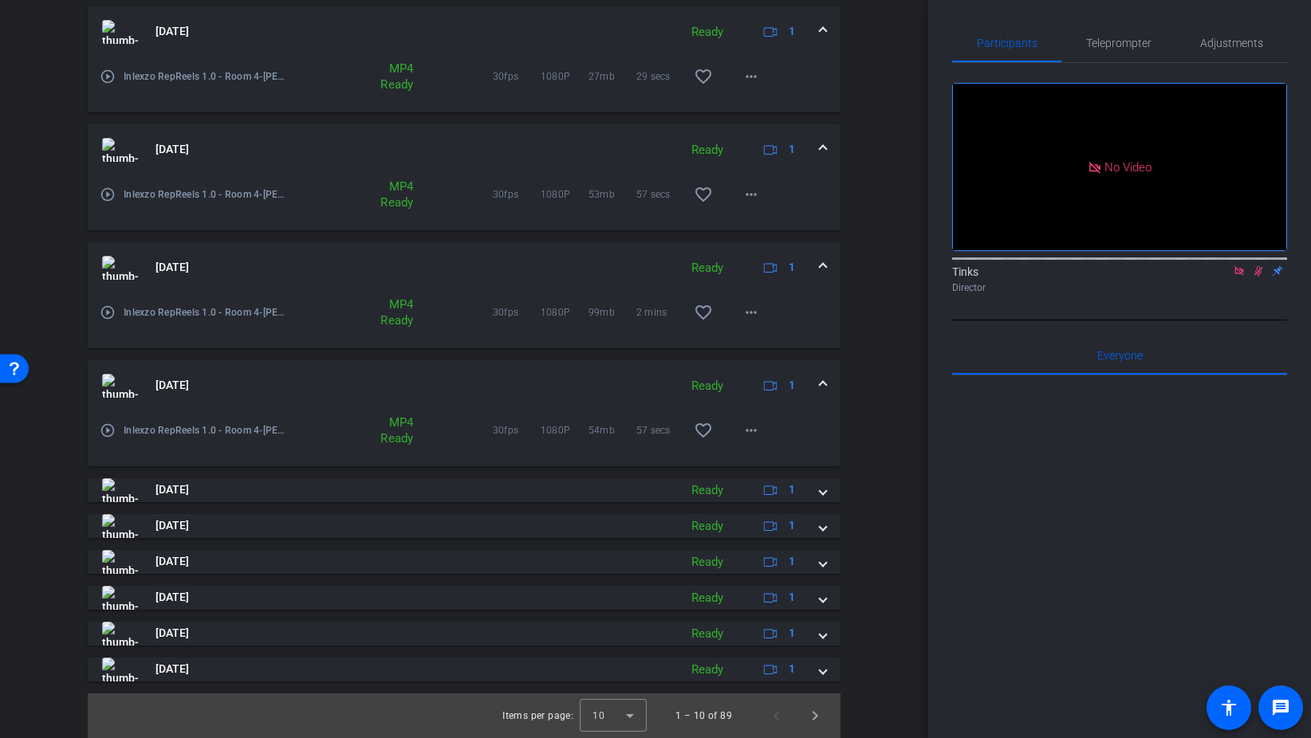
scroll to position [312, 0]
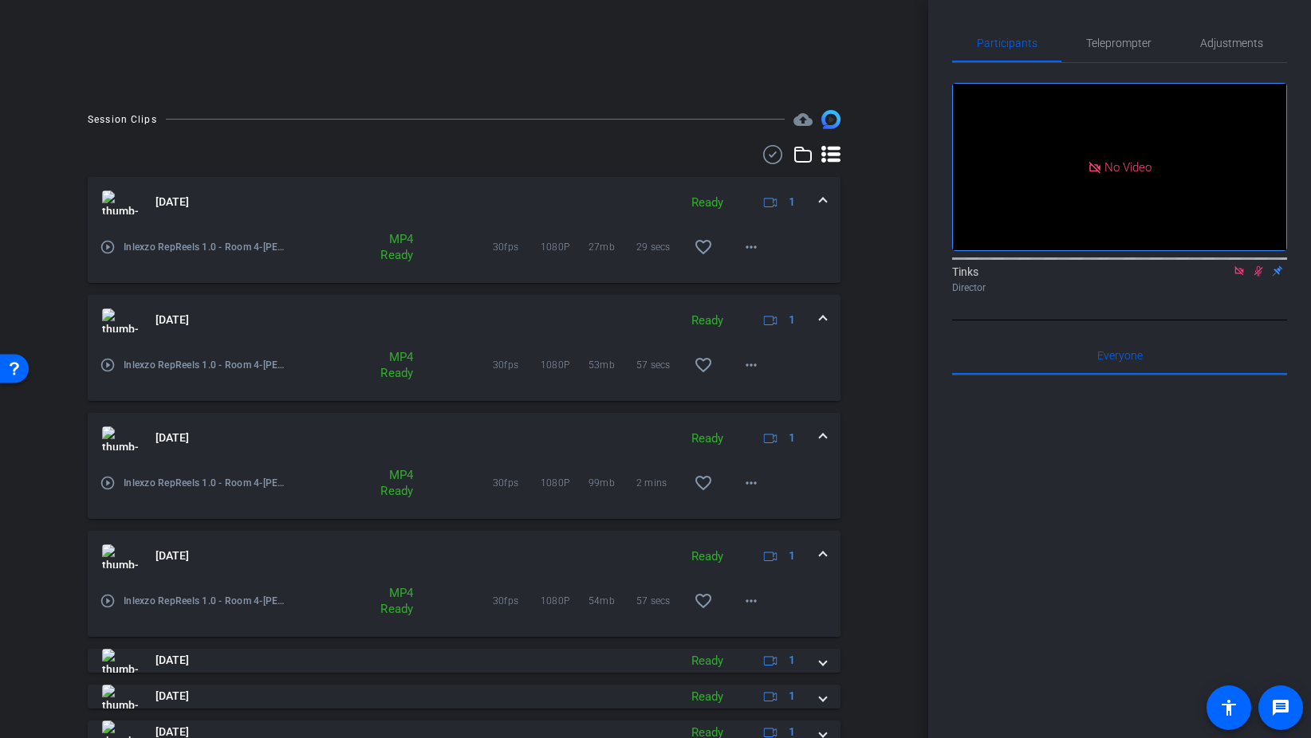
click at [824, 195] on span at bounding box center [823, 202] width 6 height 17
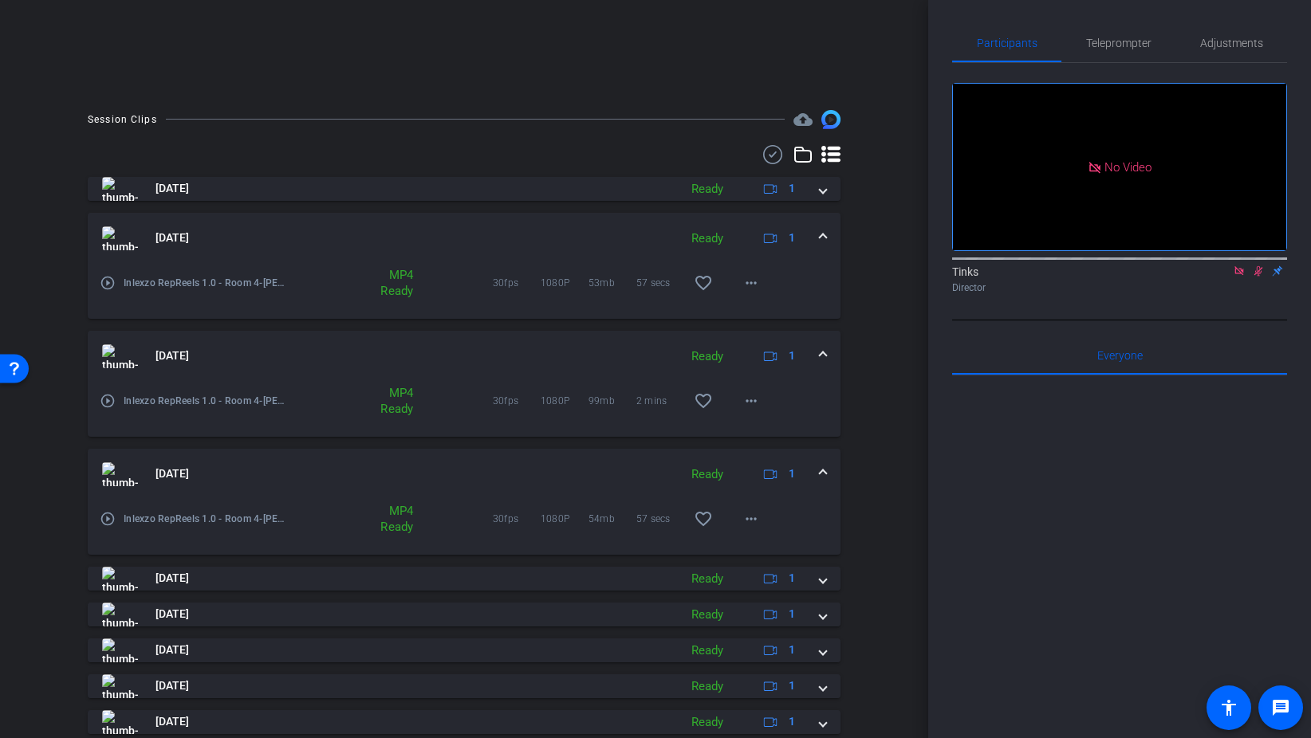
click at [820, 232] on span at bounding box center [823, 238] width 6 height 17
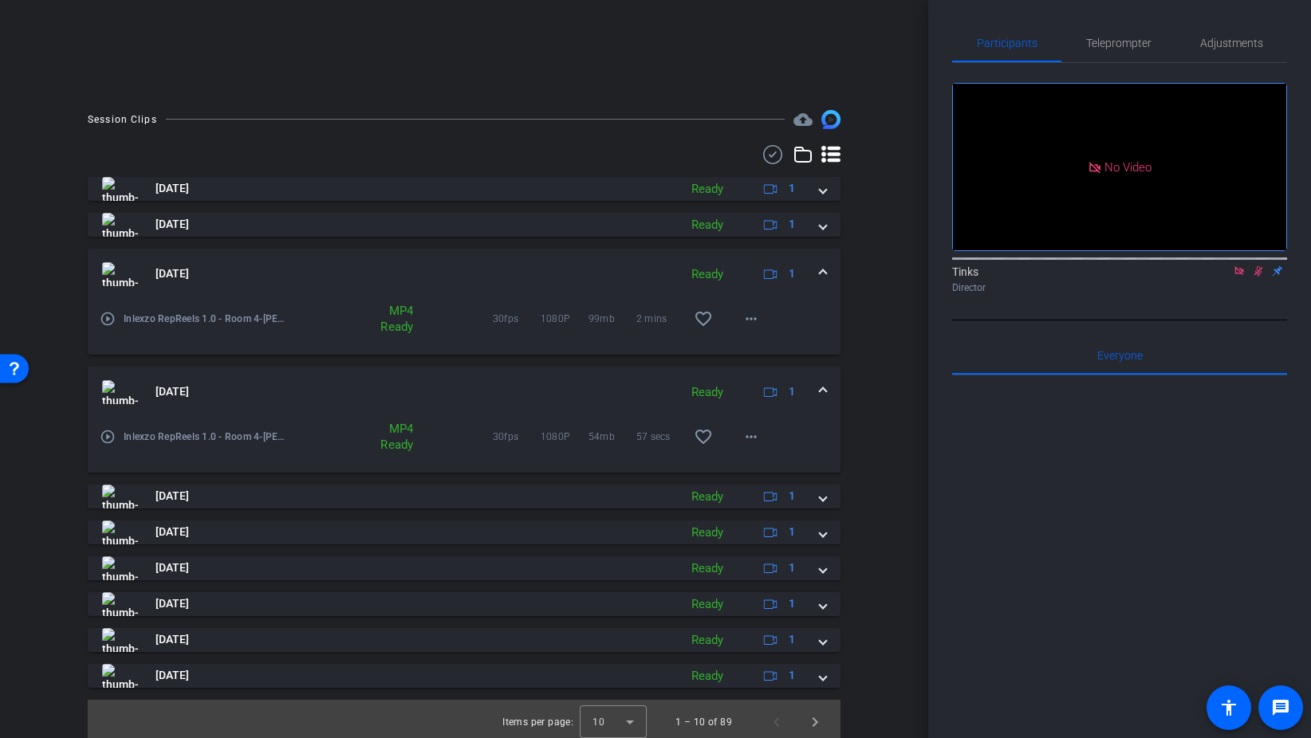
click at [824, 275] on span at bounding box center [823, 273] width 6 height 17
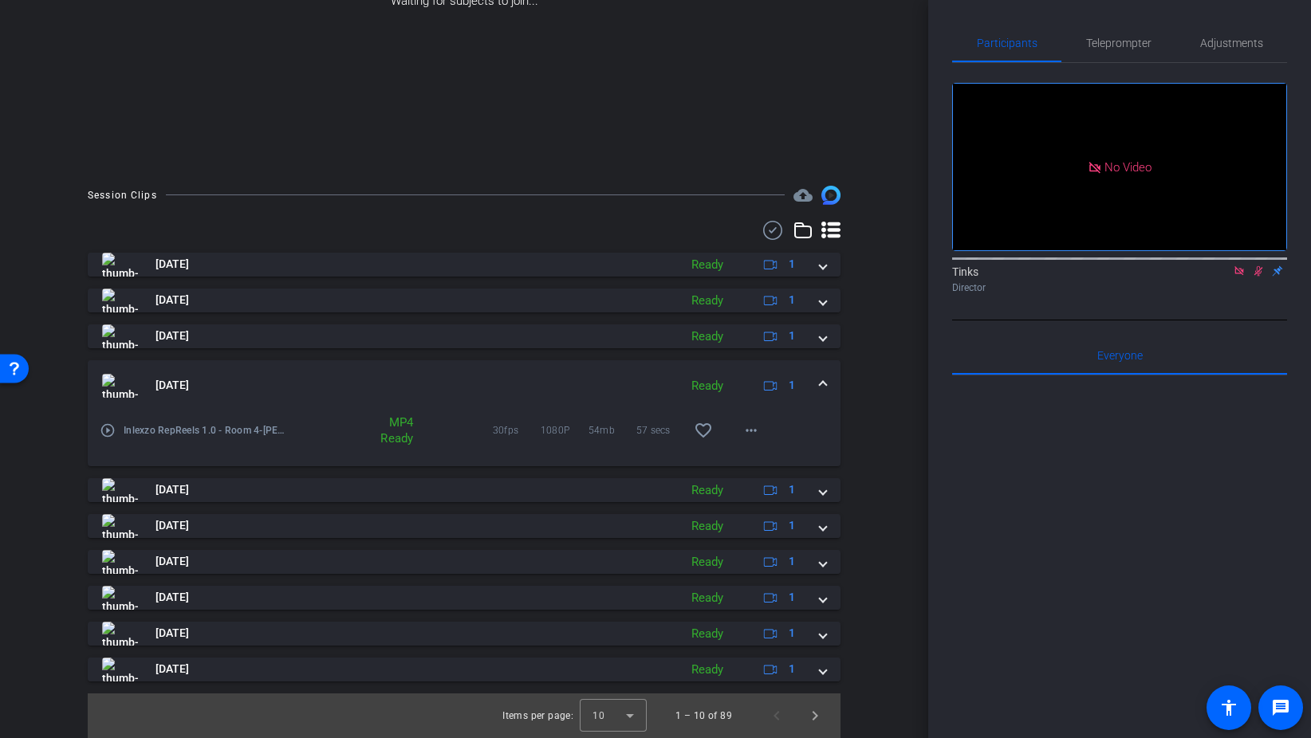
click at [820, 374] on mat-expansion-panel-header "Aug 28, 2025 Ready 1" at bounding box center [464, 385] width 753 height 51
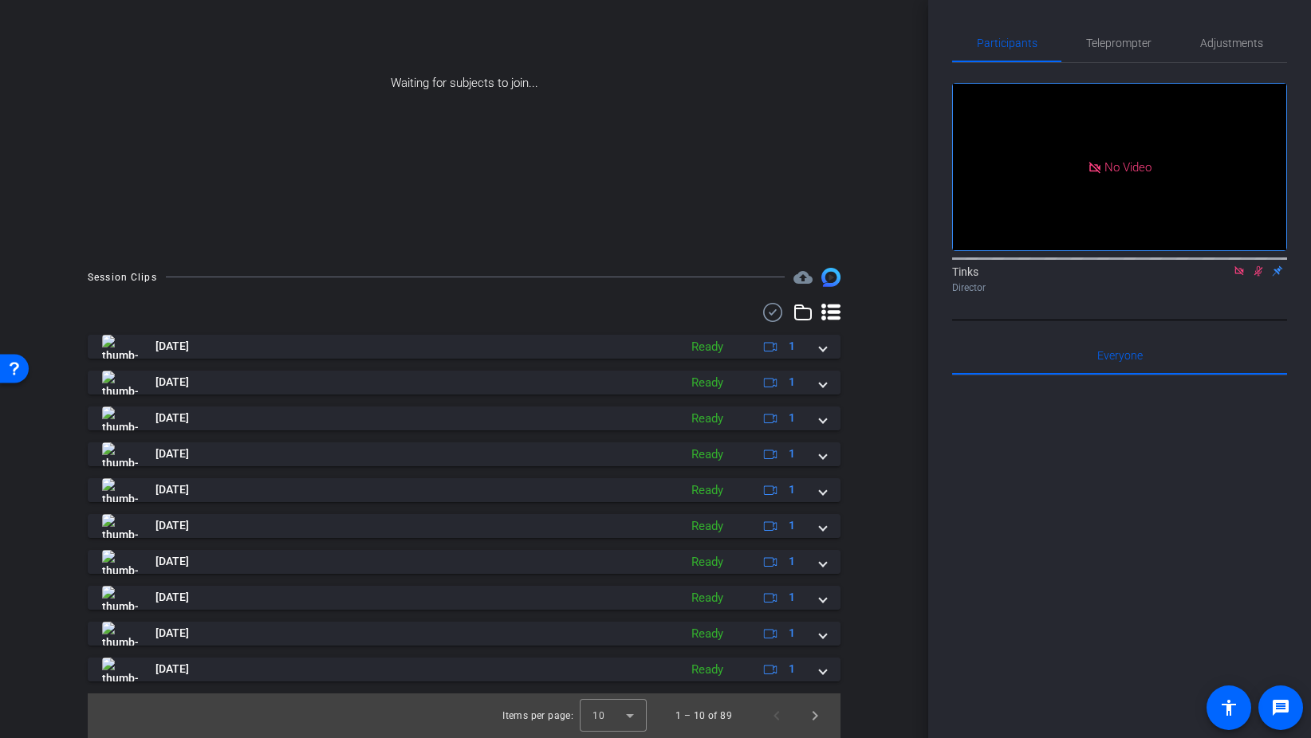
scroll to position [154, 0]
click at [812, 715] on span "Next page" at bounding box center [815, 716] width 38 height 38
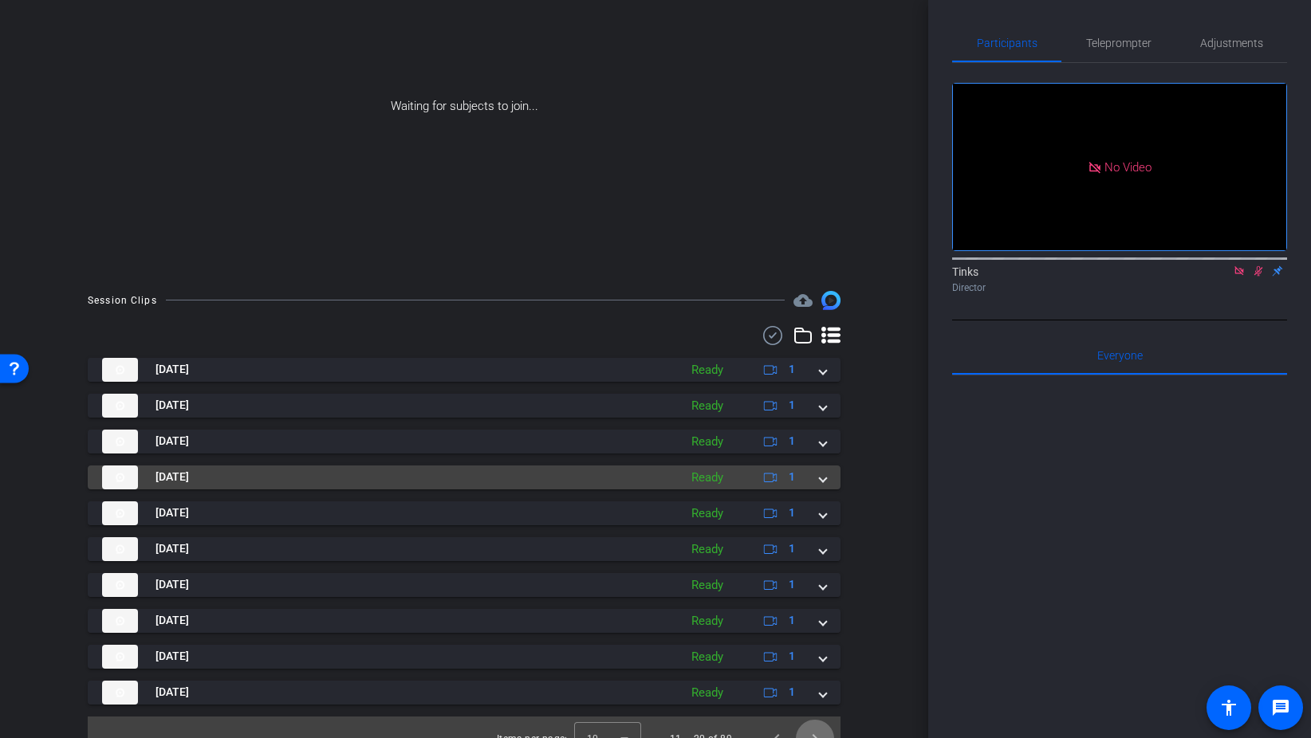
scroll to position [150, 0]
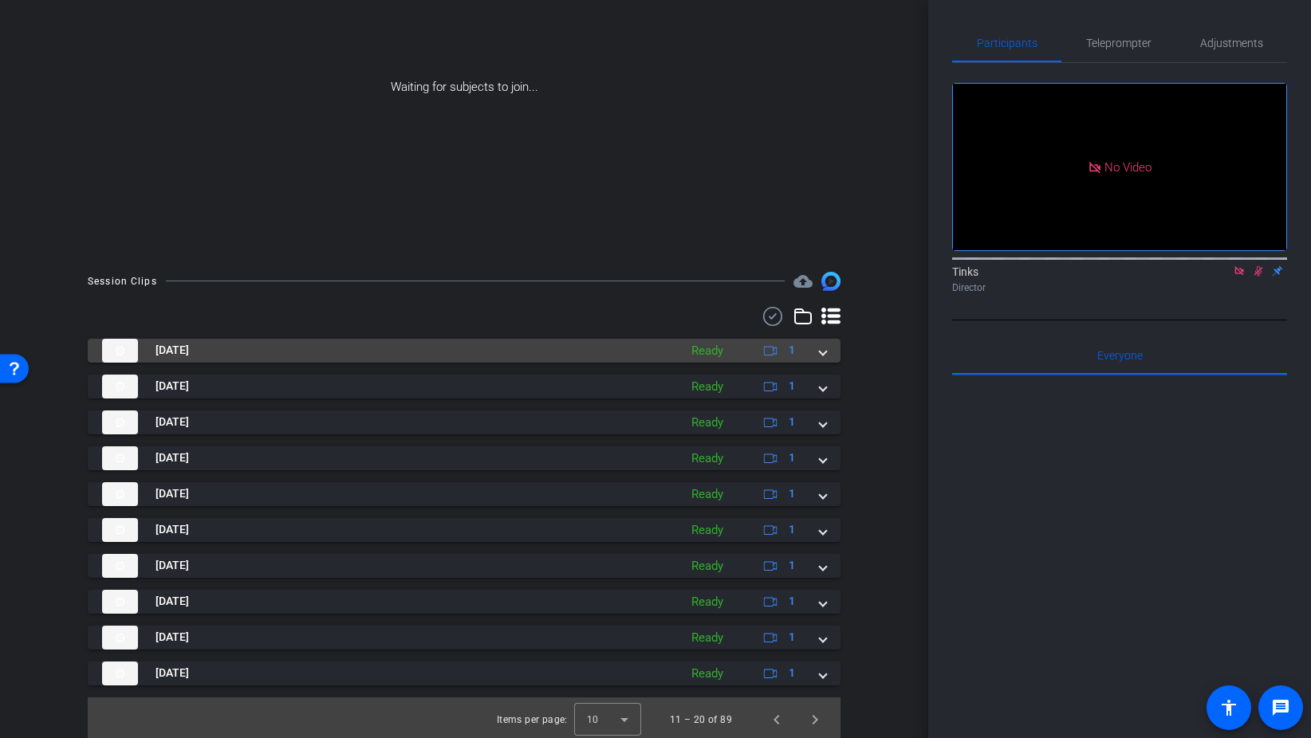
click at [828, 353] on mat-expansion-panel-header "Aug 28, 2025 Ready 1" at bounding box center [464, 351] width 753 height 24
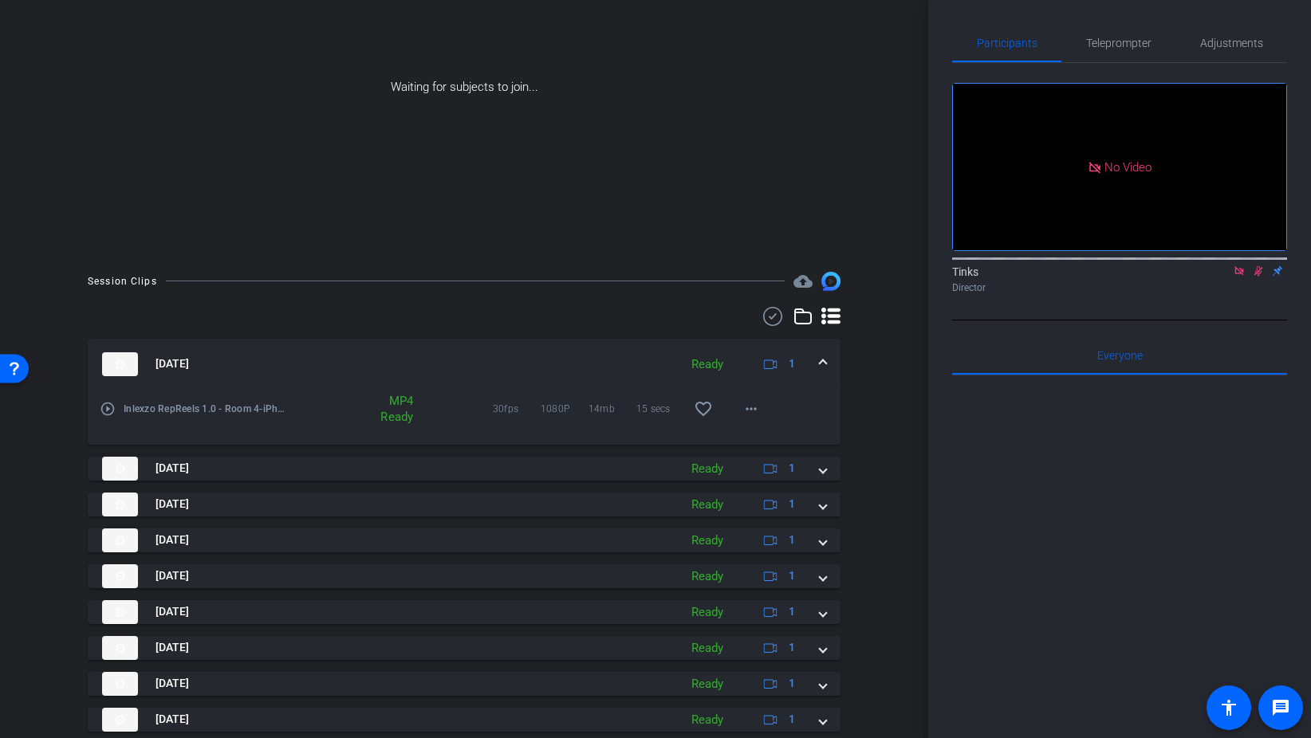
click at [824, 367] on span at bounding box center [823, 364] width 6 height 17
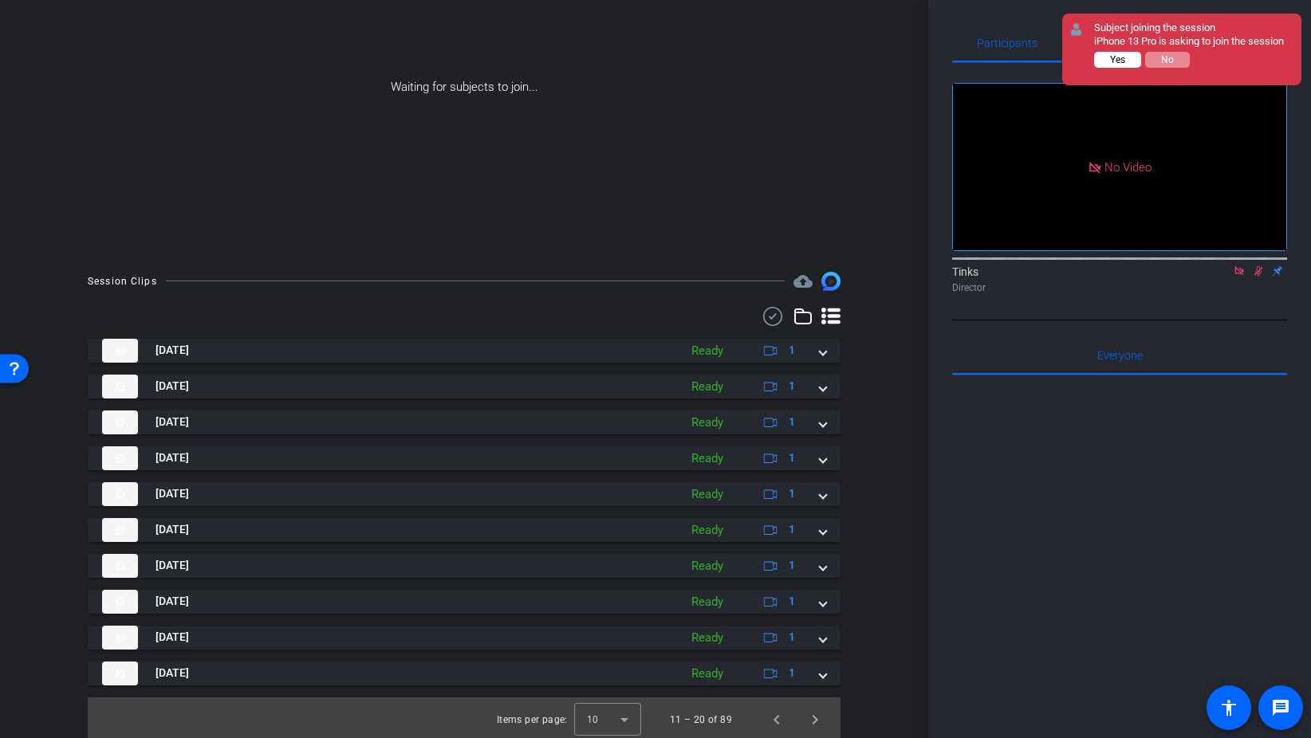
click at [1110, 61] on span "Yes" at bounding box center [1117, 59] width 15 height 11
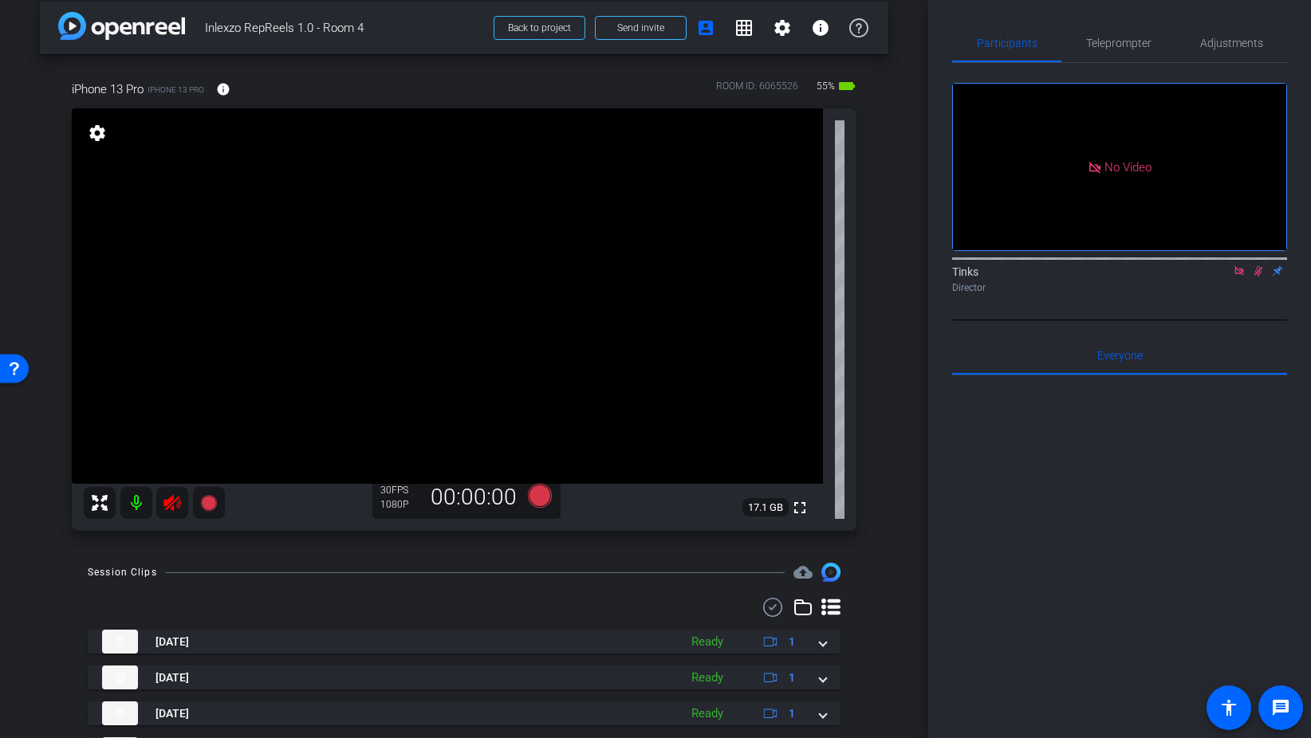
scroll to position [0, 0]
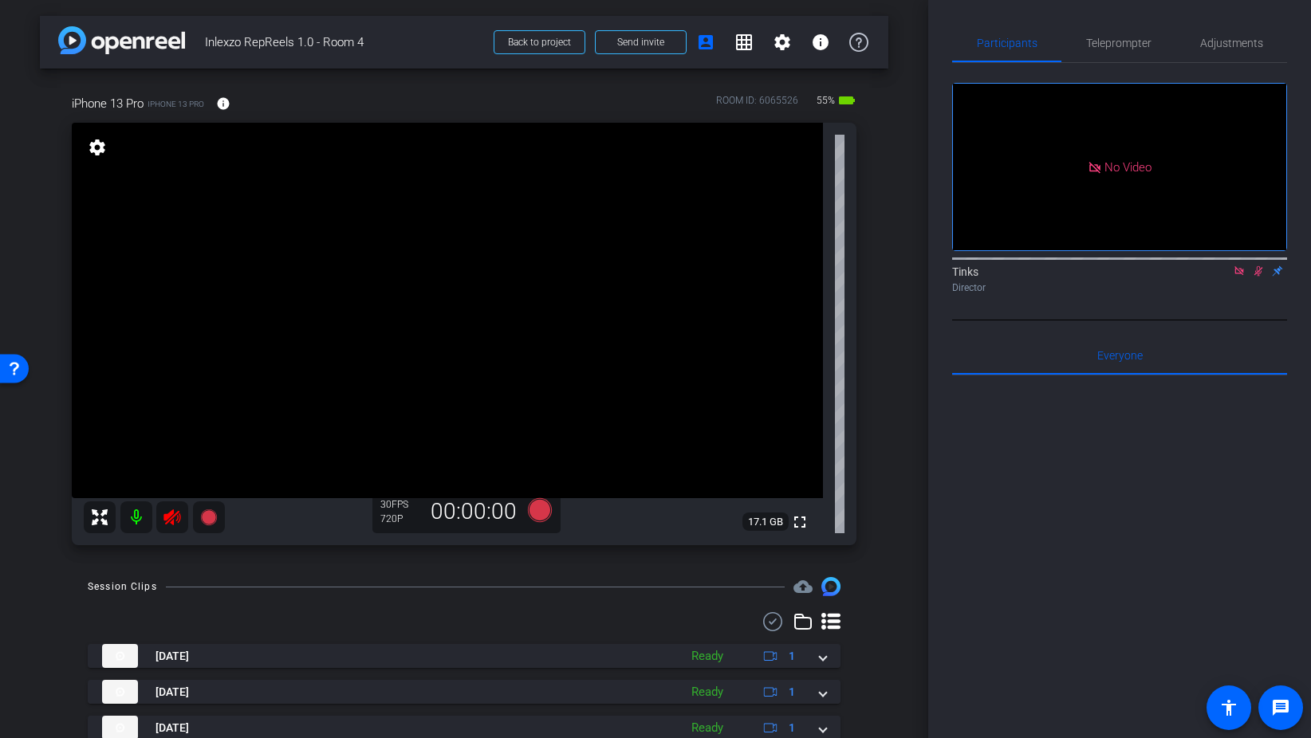
click at [172, 520] on icon at bounding box center [171, 517] width 17 height 16
click at [1107, 37] on span "Teleprompter" at bounding box center [1118, 42] width 65 height 11
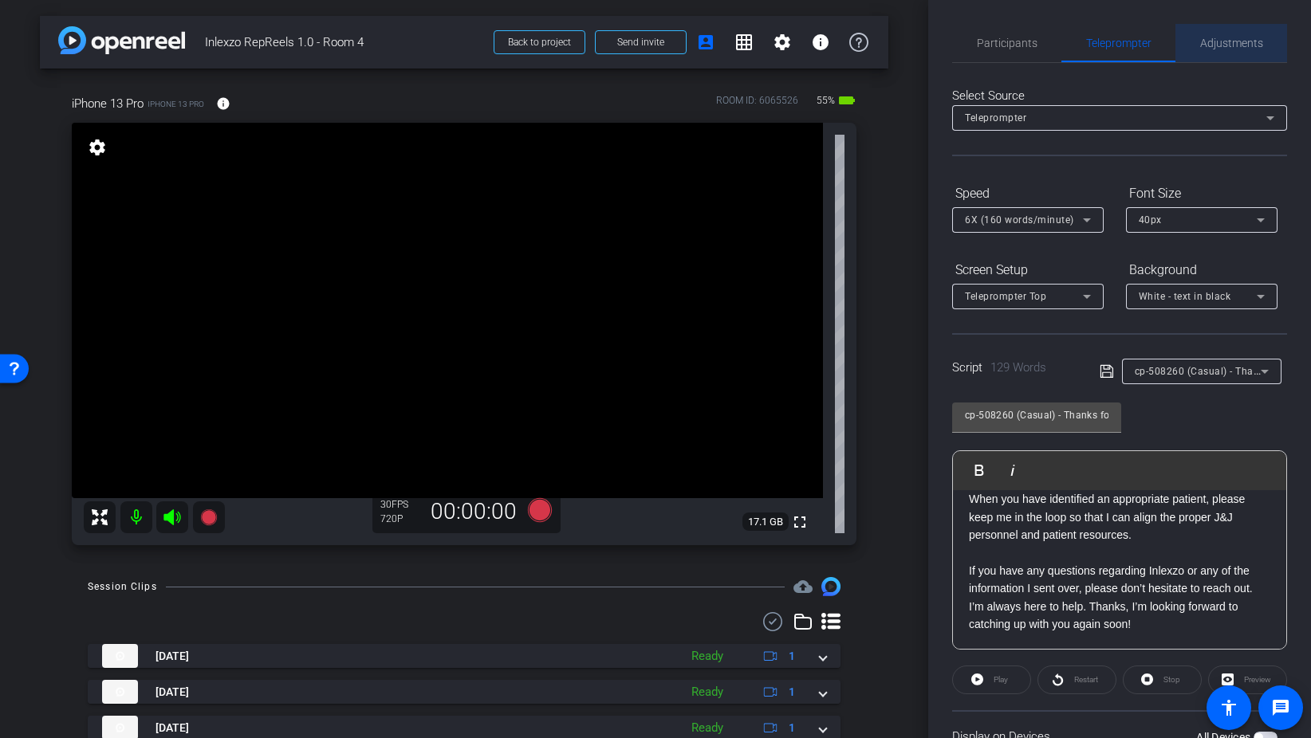
click at [1209, 56] on span "Adjustments" at bounding box center [1231, 43] width 63 height 38
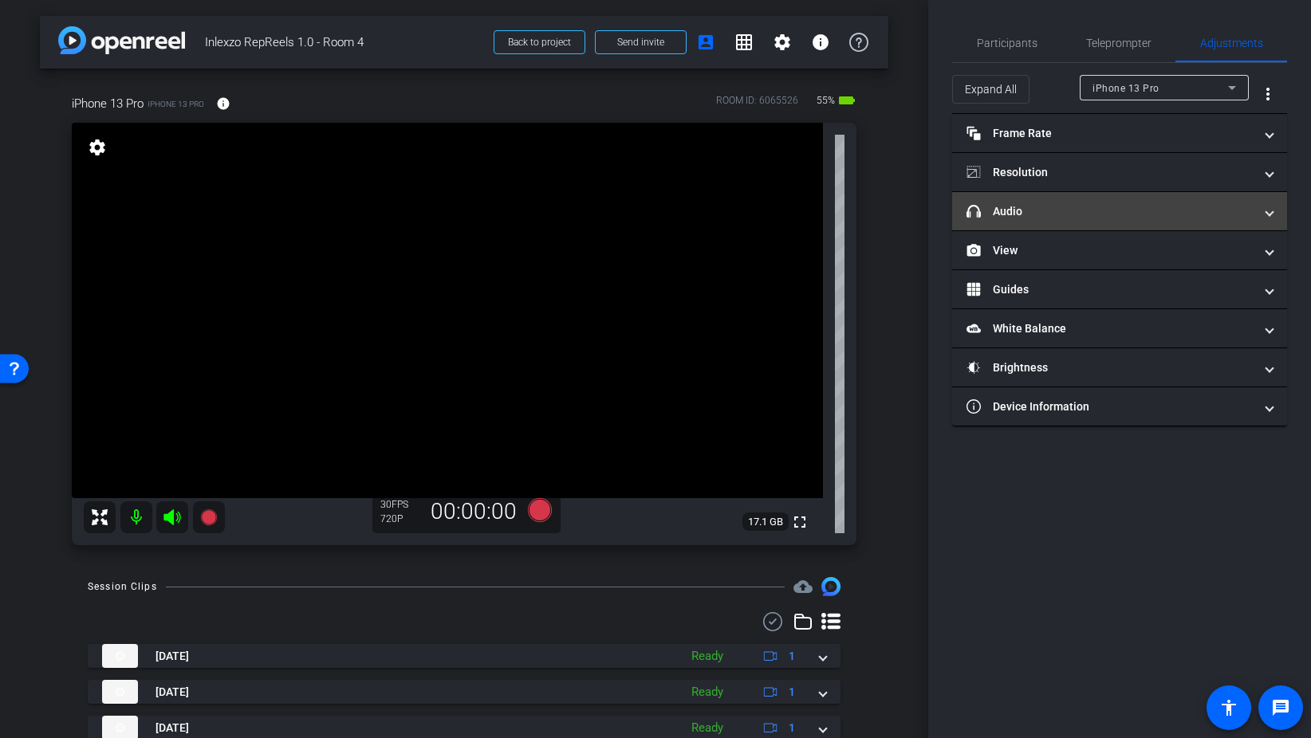
click at [1017, 210] on mat-panel-title "headphone icon Audio" at bounding box center [1109, 211] width 287 height 17
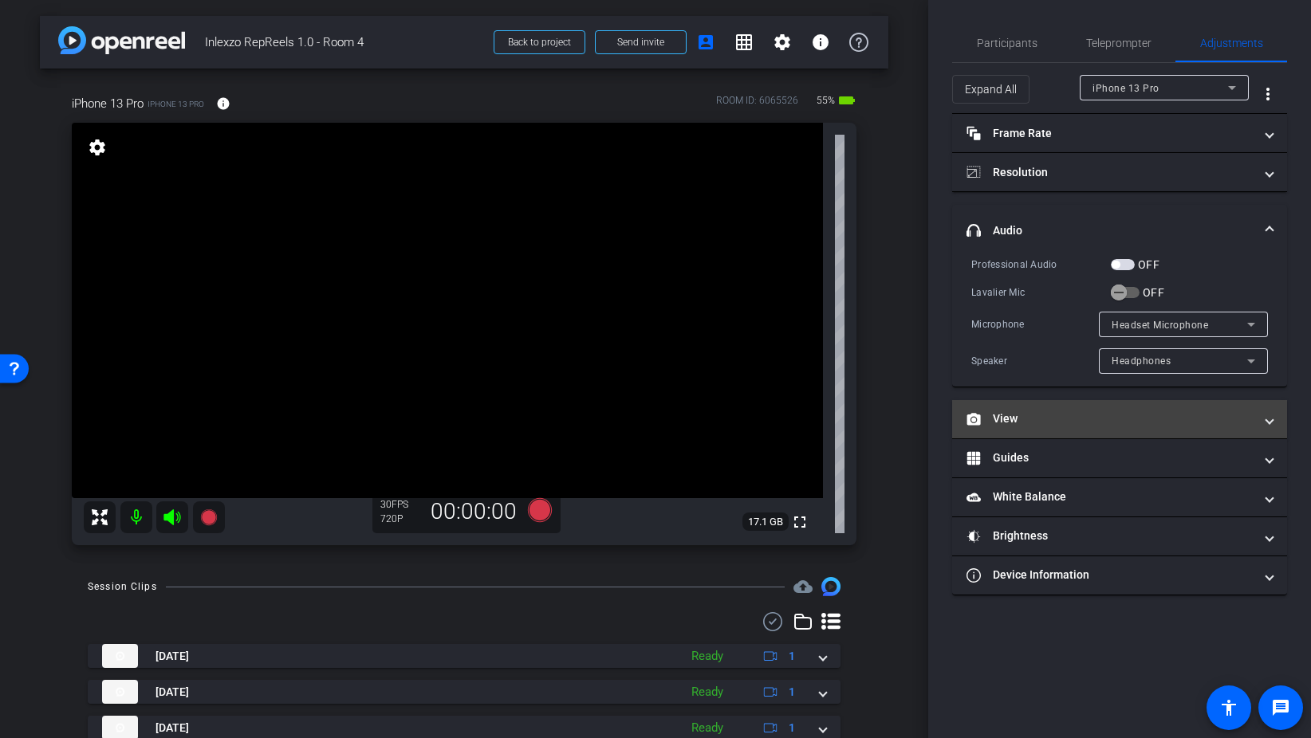
click at [1032, 412] on mat-panel-title "View" at bounding box center [1109, 419] width 287 height 17
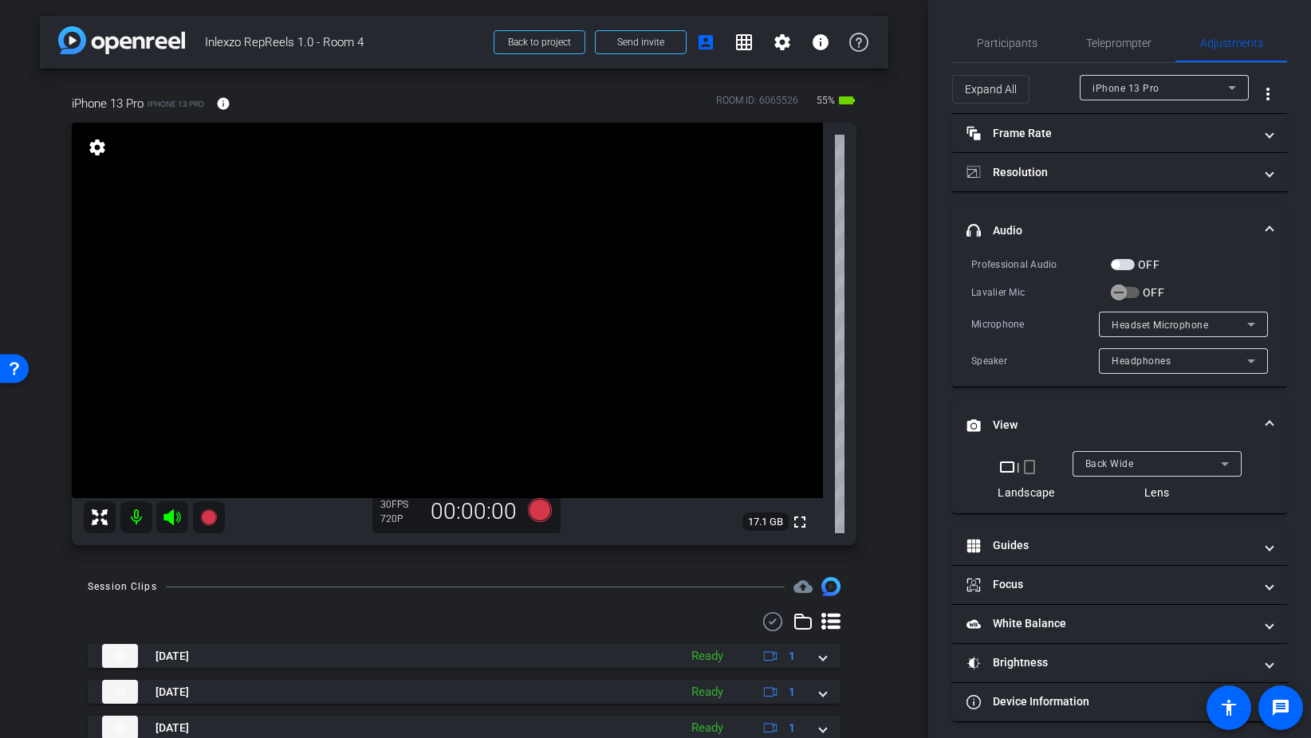
click at [1033, 470] on mat-icon "crop_portrait" at bounding box center [1029, 467] width 19 height 19
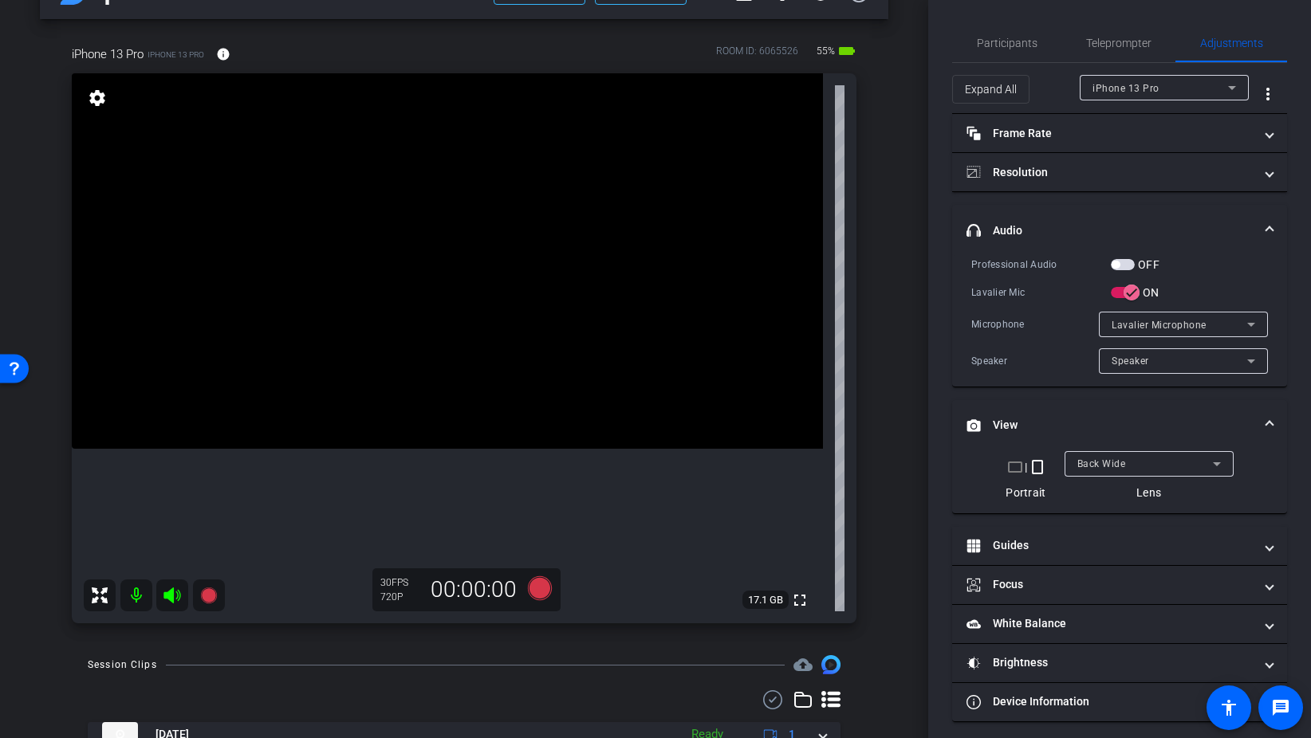
scroll to position [24, 0]
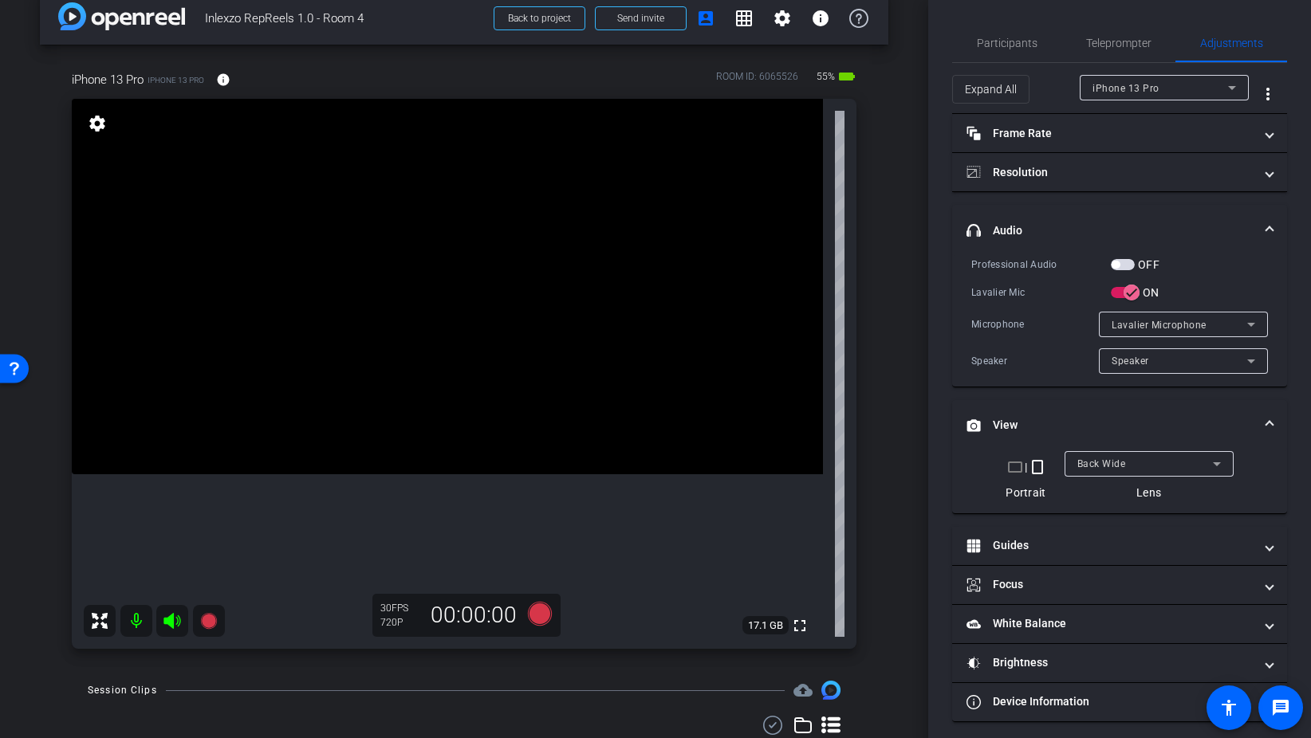
click at [1134, 262] on button "OFF" at bounding box center [1123, 264] width 24 height 11
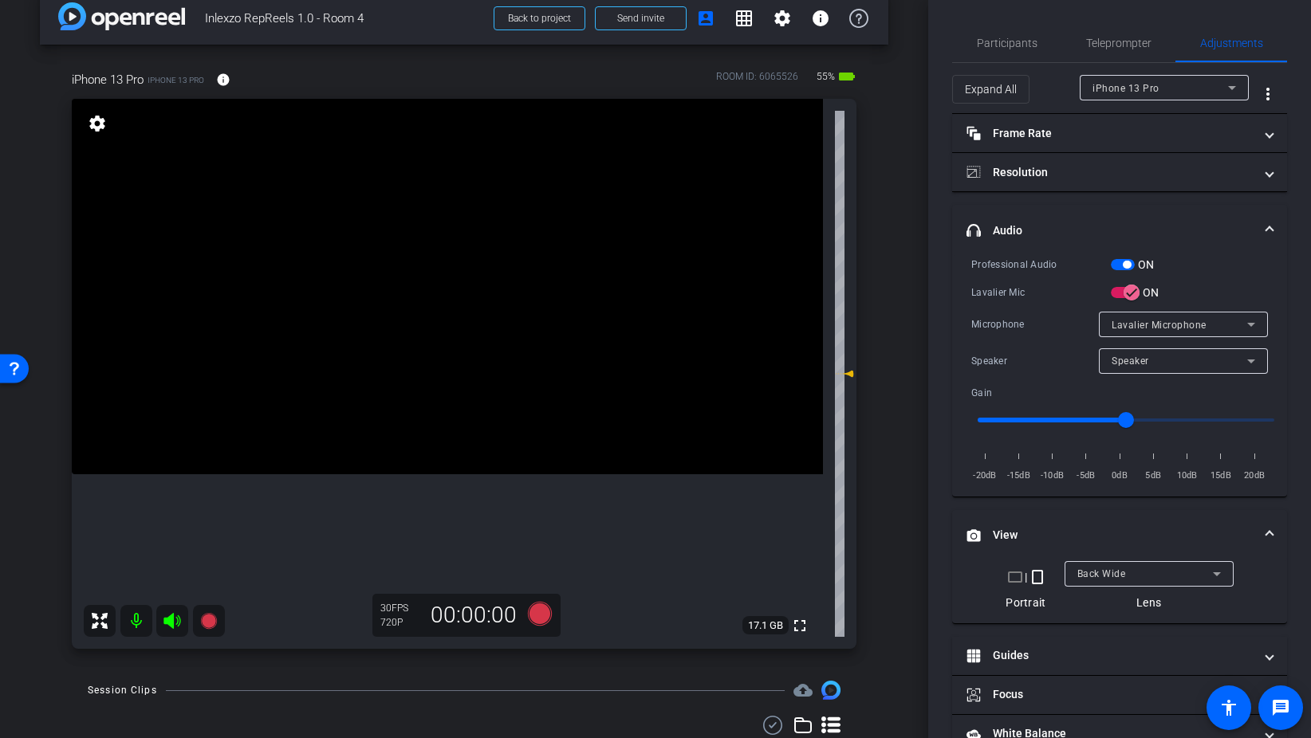
click at [1118, 260] on span "button" at bounding box center [1123, 264] width 24 height 11
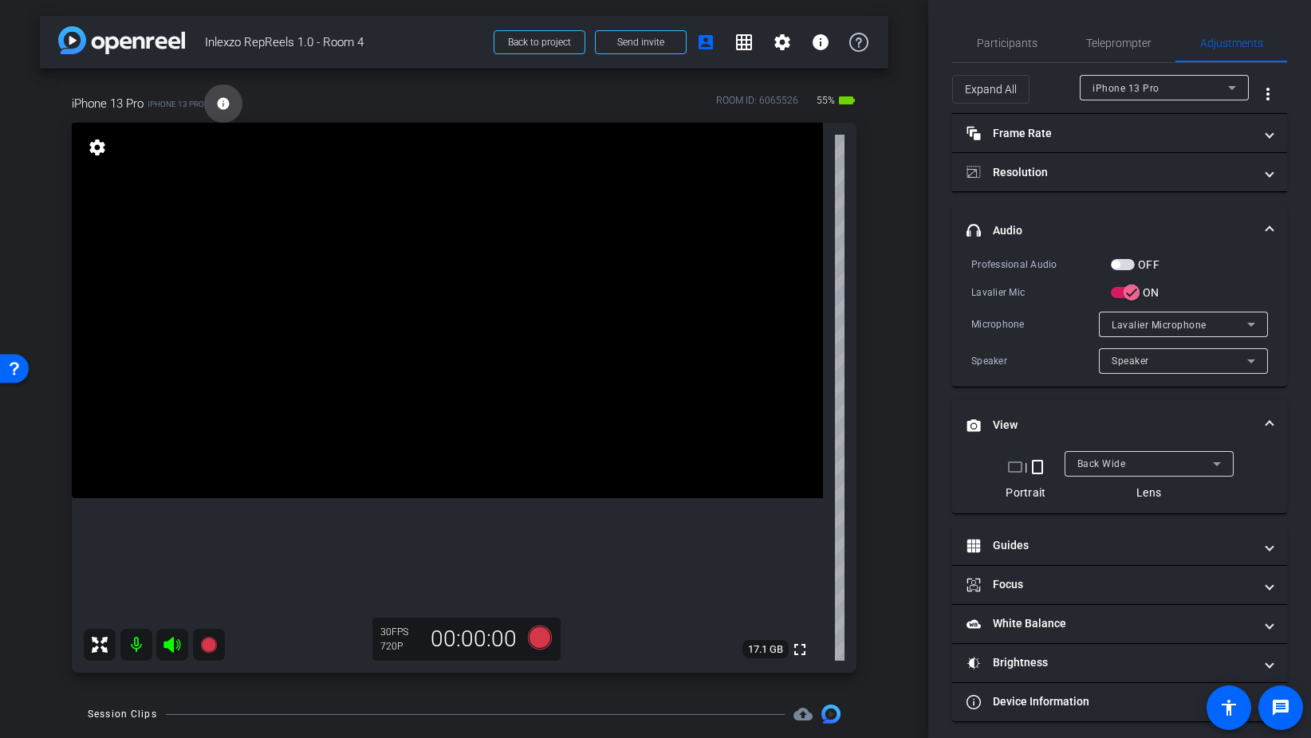
click at [226, 100] on mat-icon "info" at bounding box center [223, 103] width 14 height 14
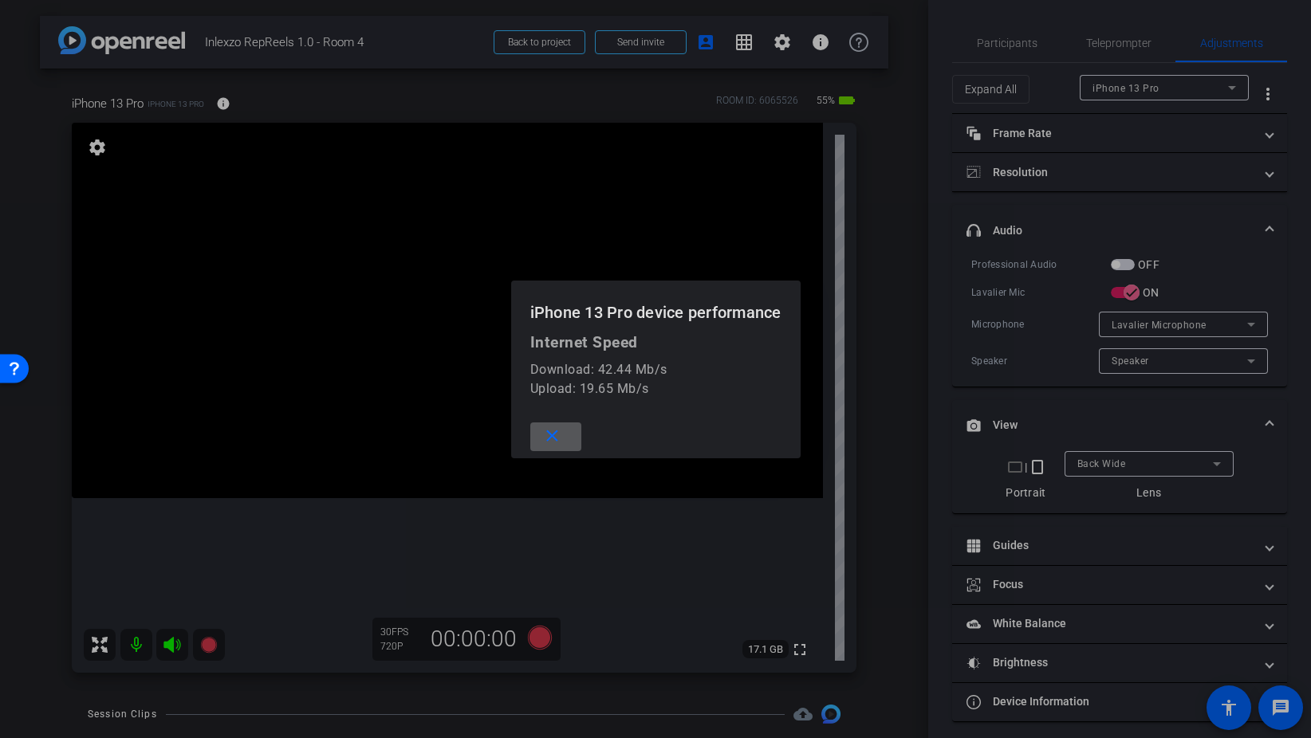
click at [560, 430] on mat-icon "close" at bounding box center [552, 437] width 20 height 20
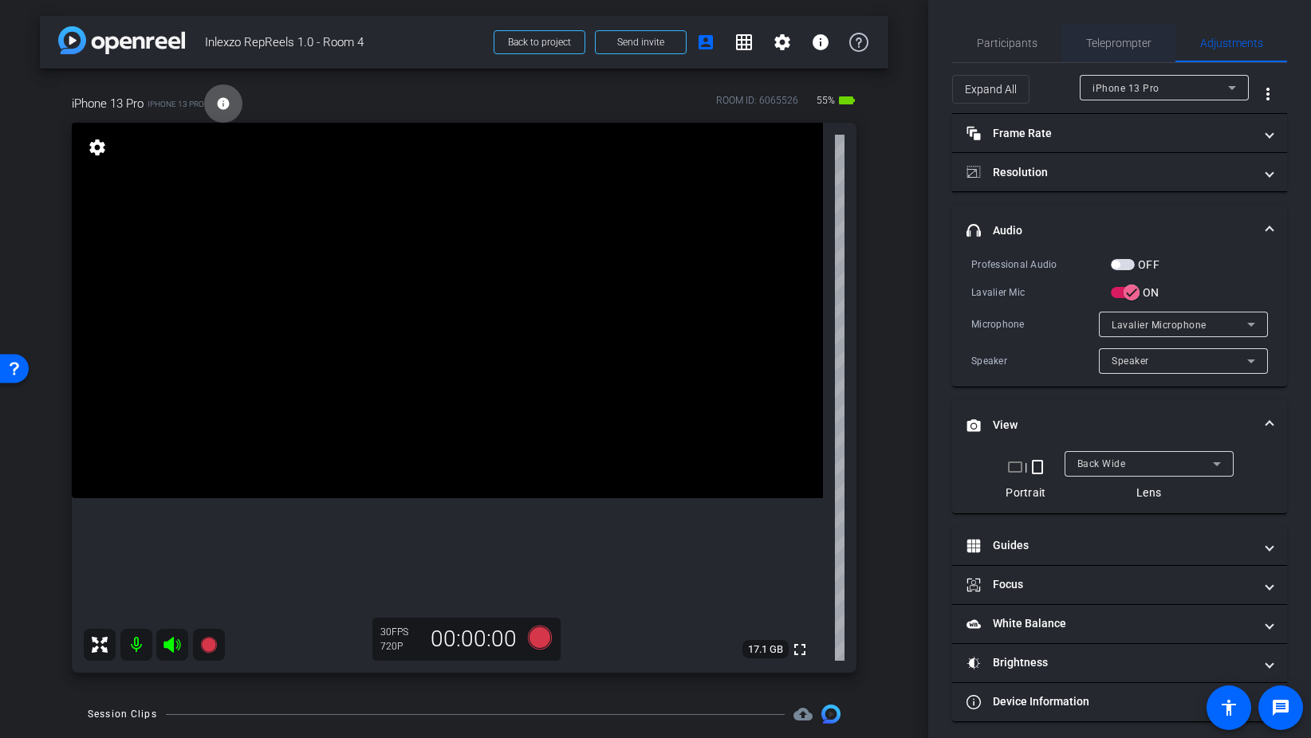
click at [1139, 53] on span "Teleprompter" at bounding box center [1118, 43] width 65 height 38
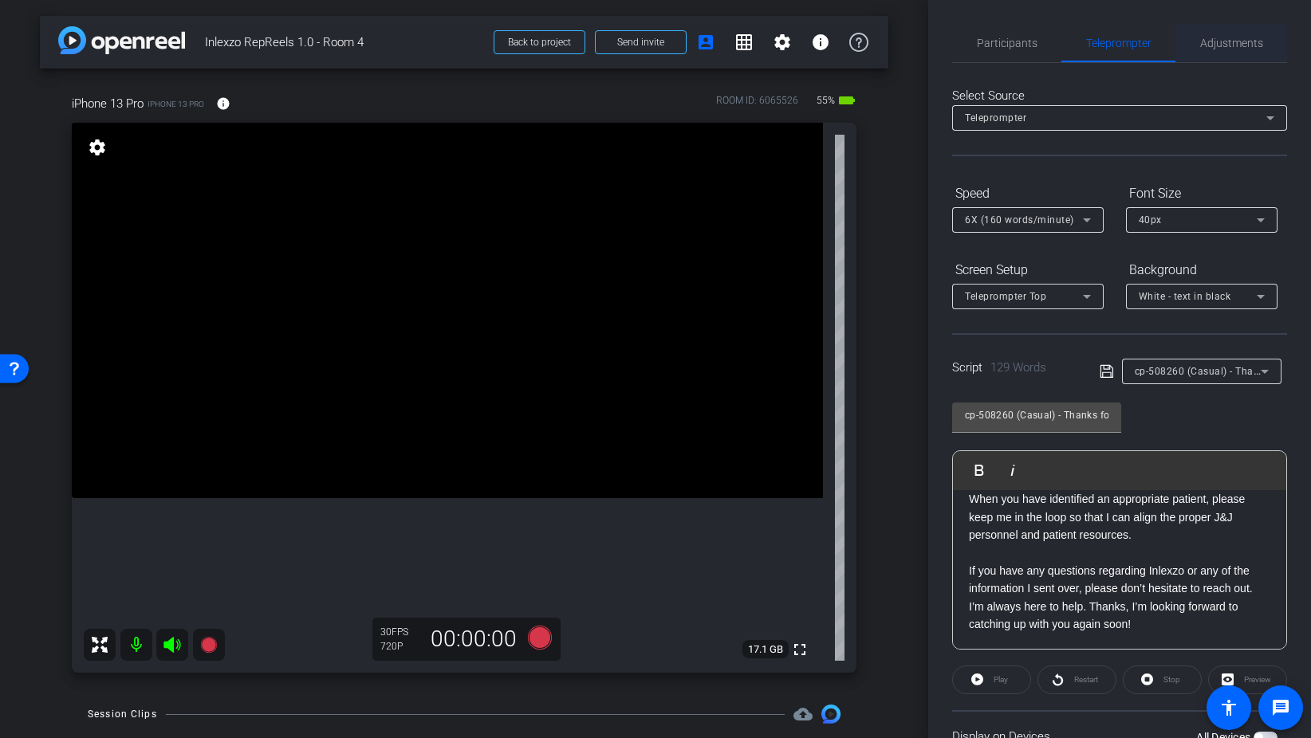
click at [1220, 41] on span "Adjustments" at bounding box center [1231, 42] width 63 height 11
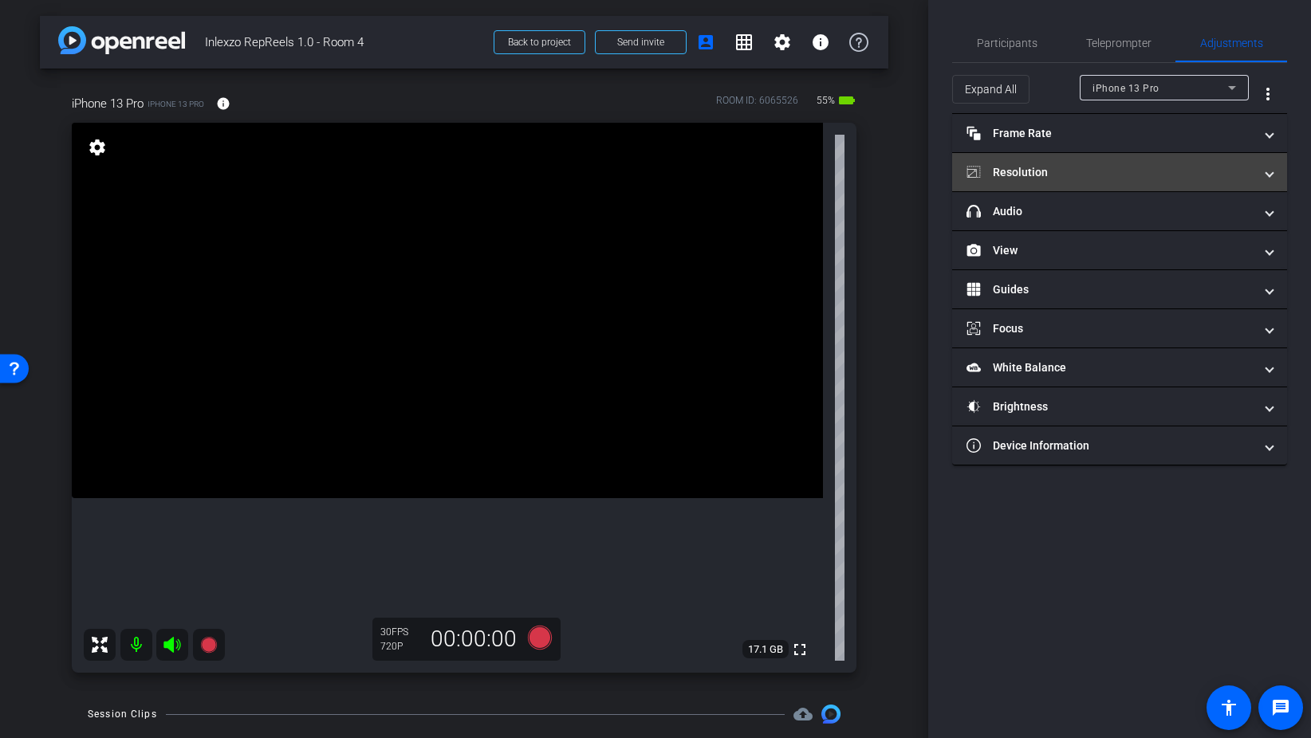
click at [1074, 167] on mat-panel-title "Resolution" at bounding box center [1109, 172] width 287 height 17
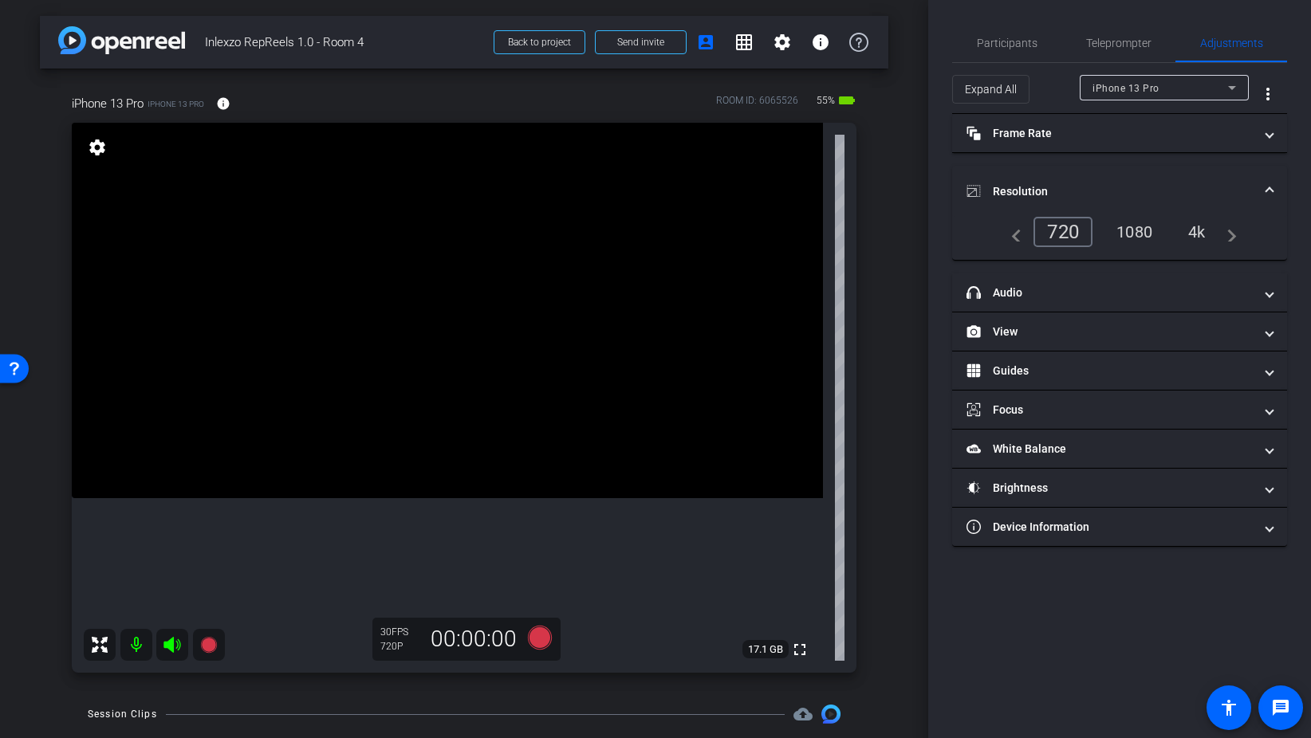
click at [1147, 233] on div "1080" at bounding box center [1134, 231] width 60 height 27
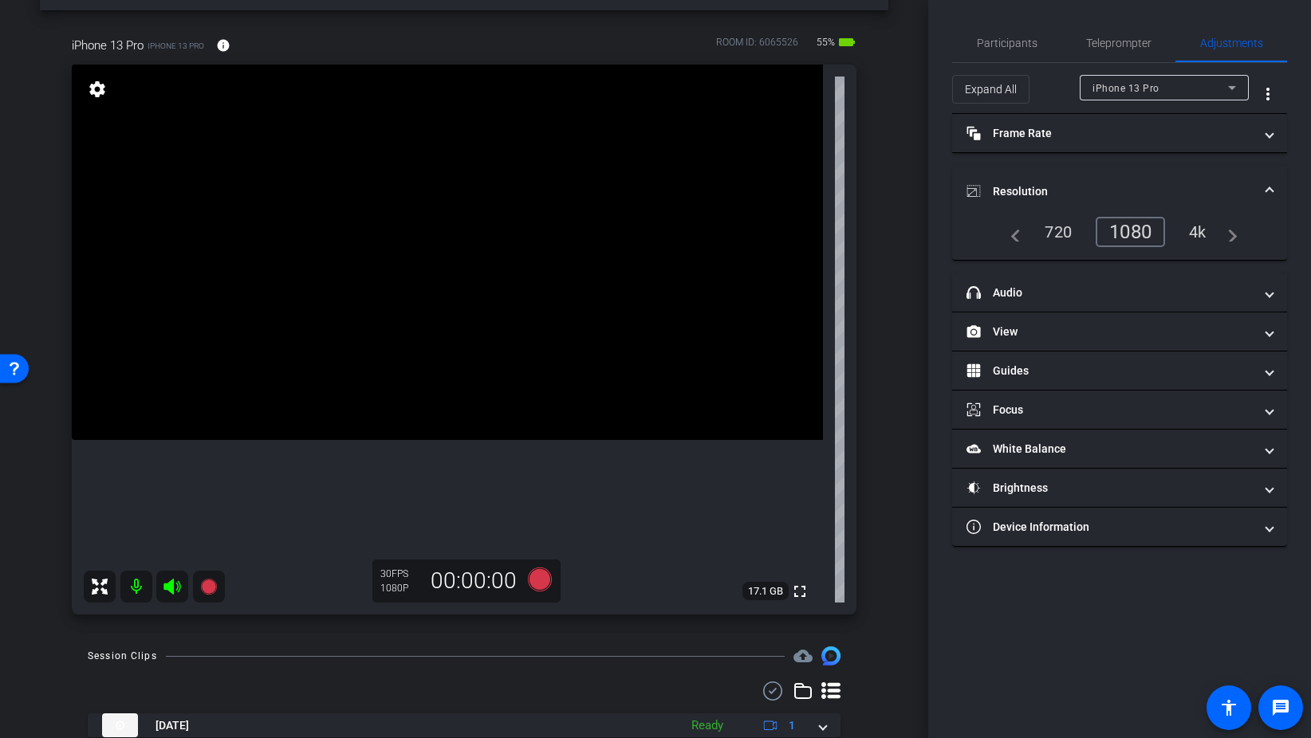
scroll to position [26, 0]
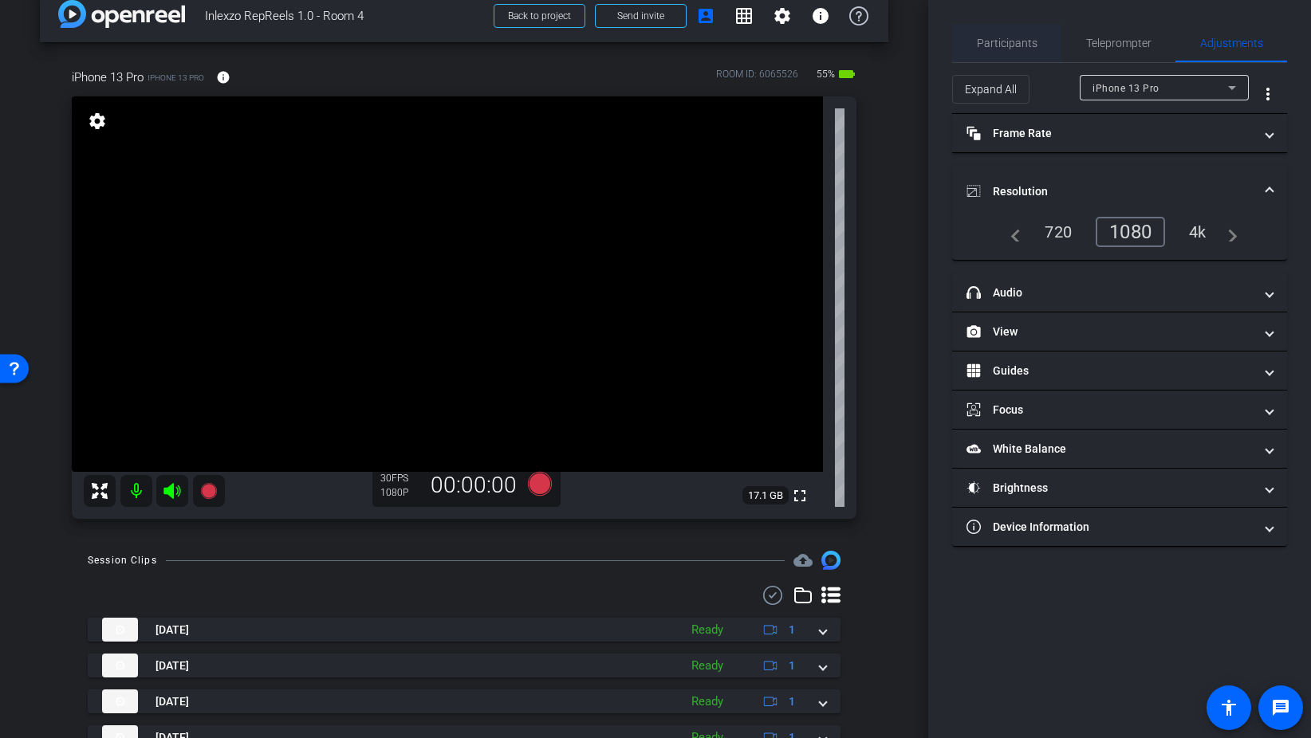
click at [1008, 49] on span "Participants" at bounding box center [1007, 42] width 61 height 11
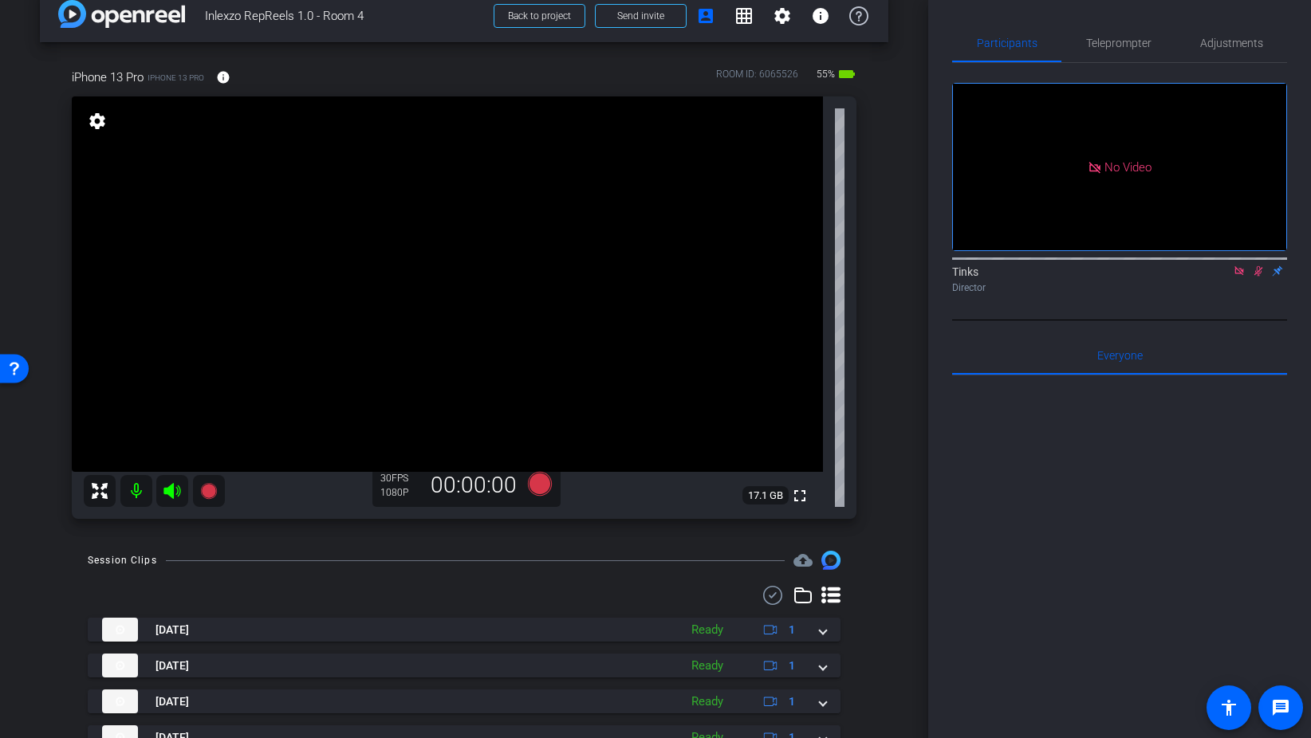
click at [1240, 265] on icon at bounding box center [1239, 270] width 13 height 11
click at [1241, 277] on icon at bounding box center [1239, 271] width 9 height 10
click at [1111, 51] on span "Teleprompter" at bounding box center [1118, 43] width 65 height 38
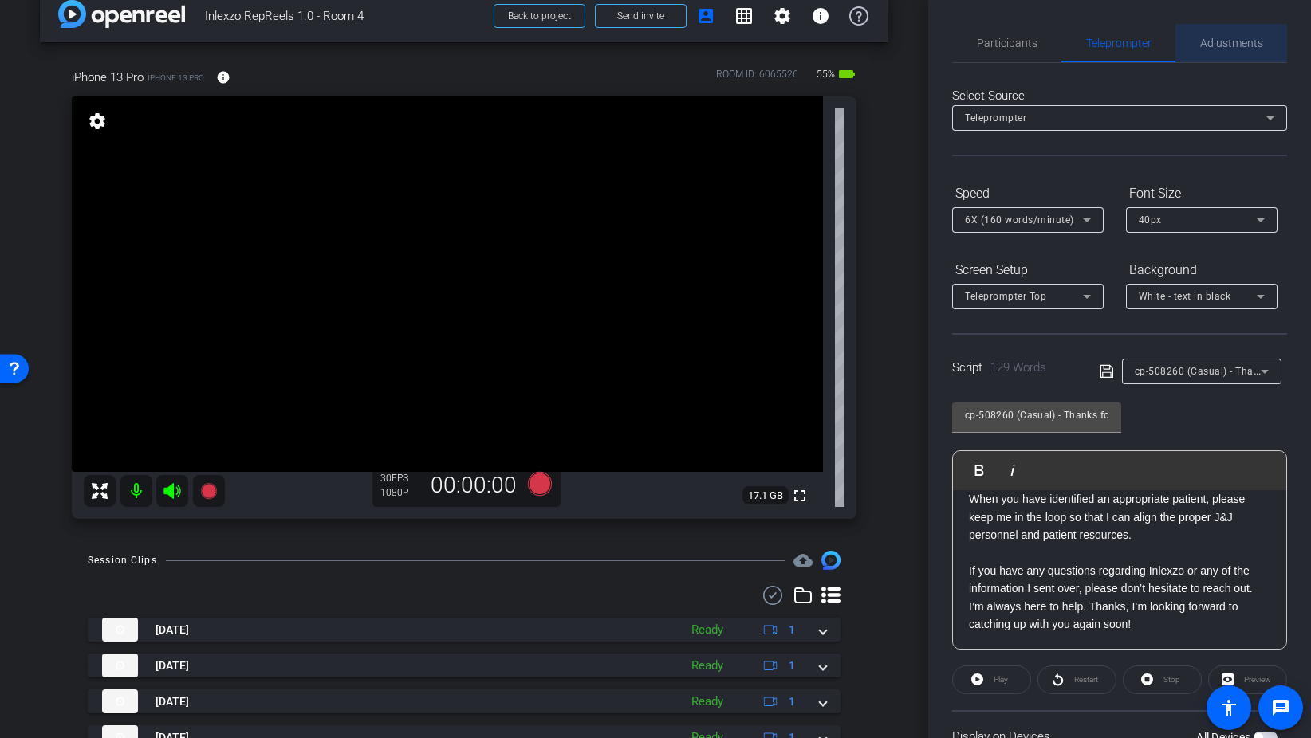
click at [1229, 48] on span "Adjustments" at bounding box center [1231, 42] width 63 height 11
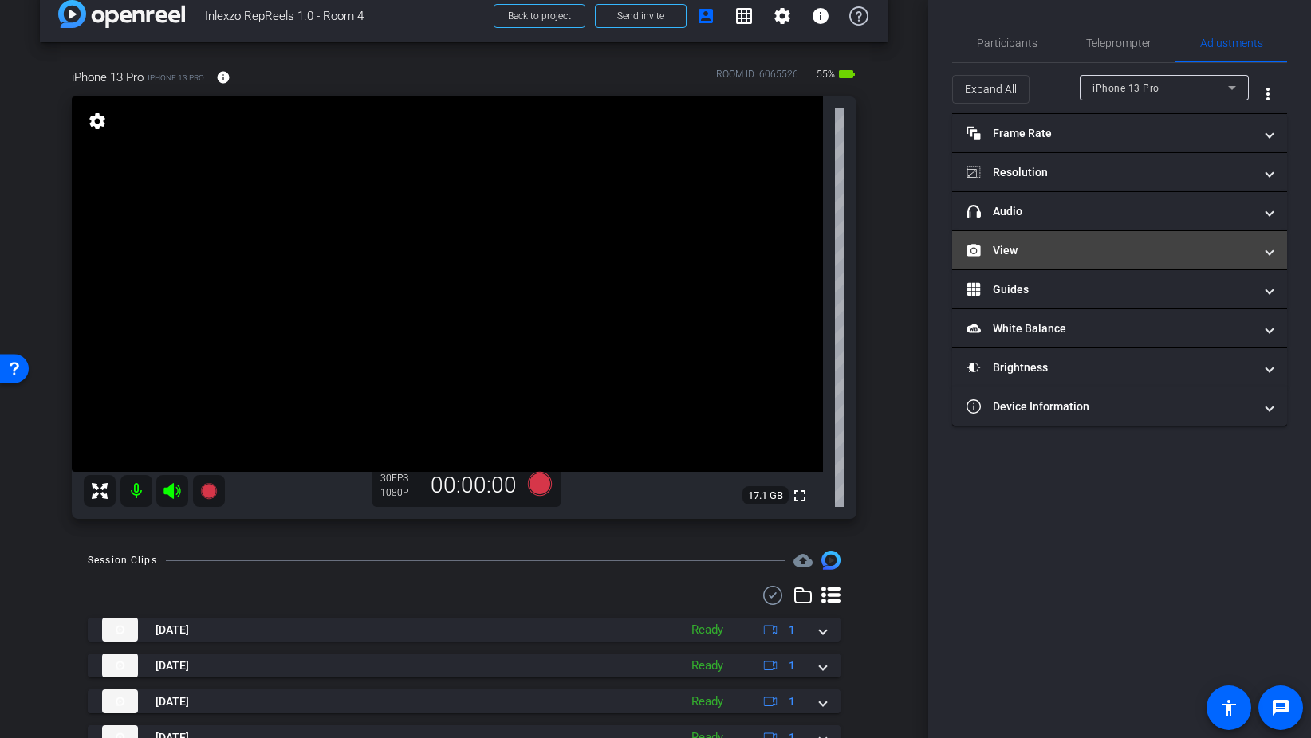
click at [1038, 249] on mat-panel-title "View" at bounding box center [1109, 250] width 287 height 17
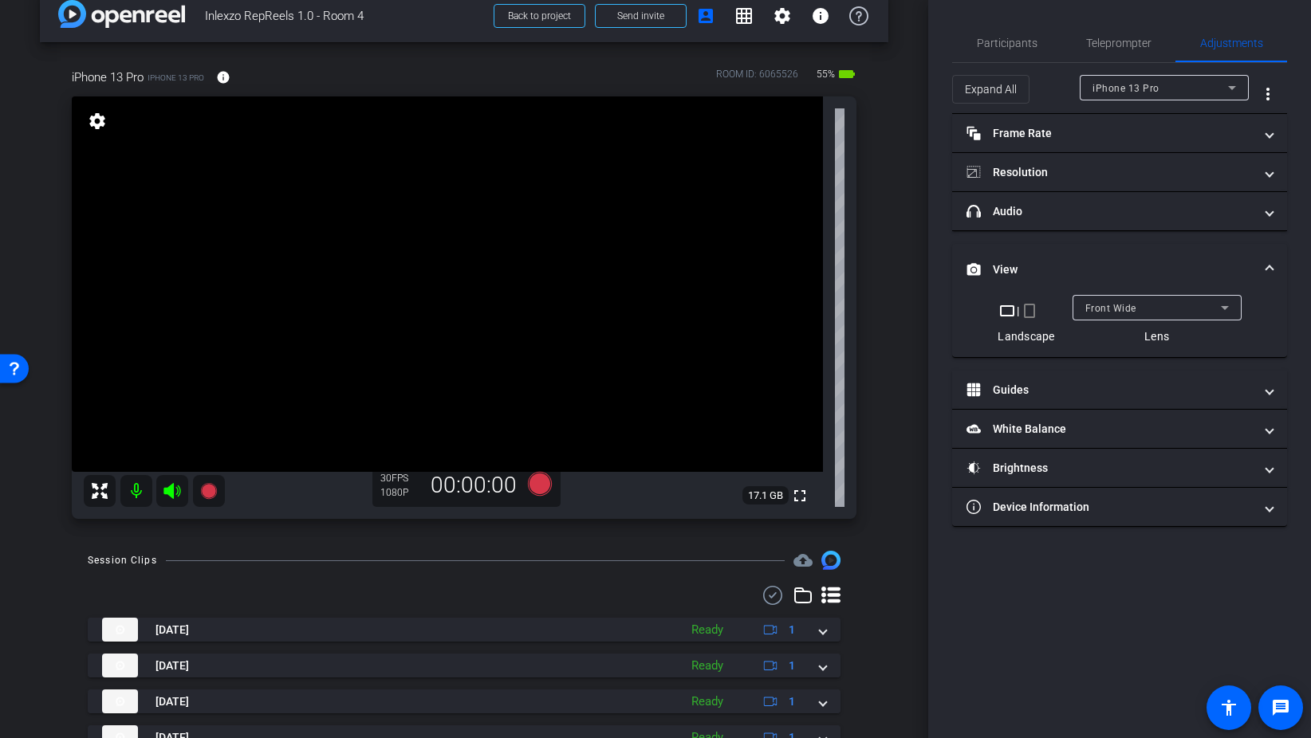
click at [1032, 306] on mat-icon "crop_portrait" at bounding box center [1029, 310] width 19 height 19
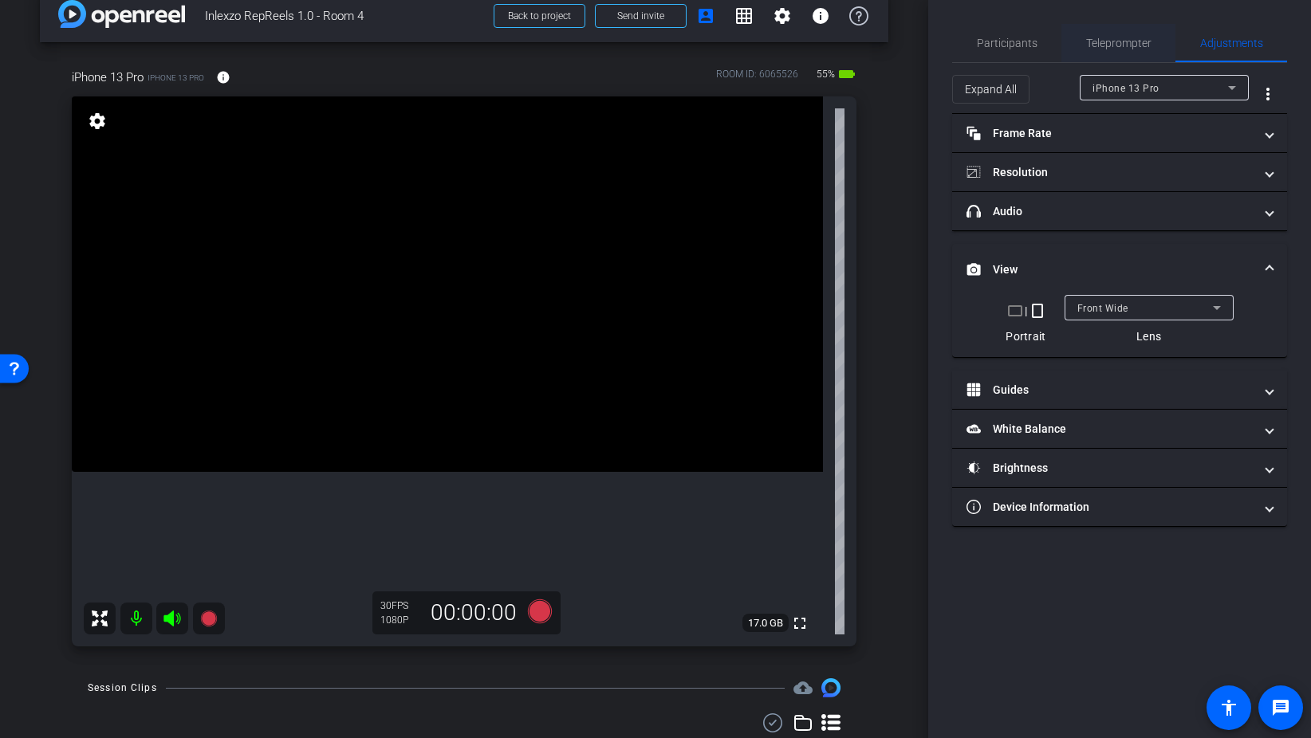
click at [1122, 47] on span "Teleprompter" at bounding box center [1118, 42] width 65 height 11
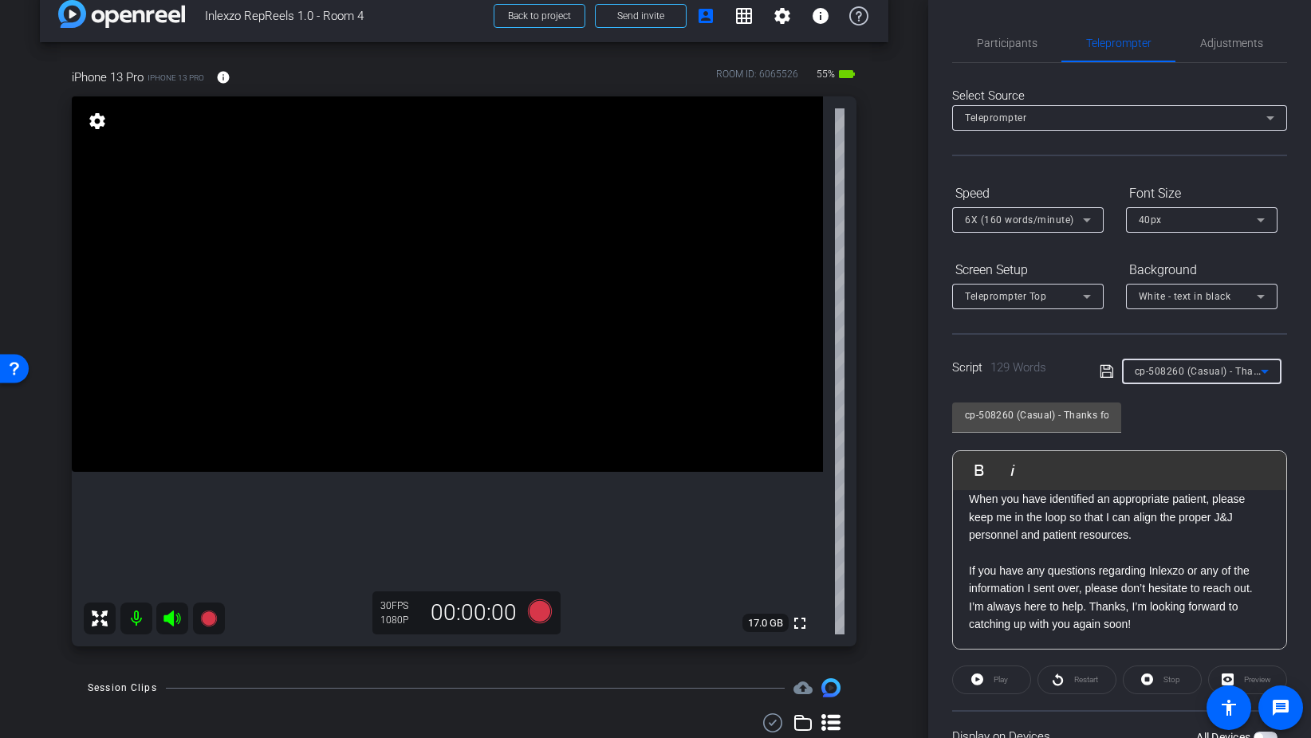
click at [1218, 372] on span "cp-508260 (Casual) - Thanks for Seeing Me" at bounding box center [1236, 370] width 202 height 13
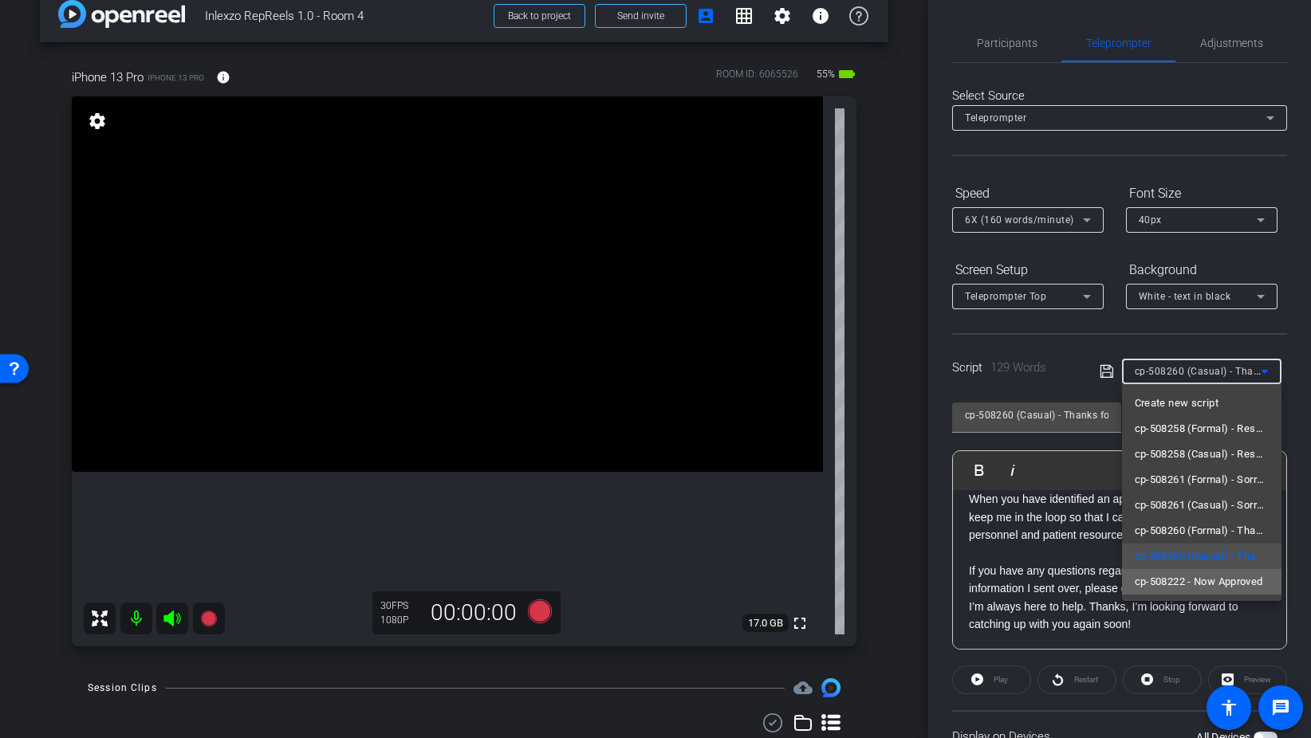
click at [1198, 576] on span "cp-508222 - Now Approved" at bounding box center [1199, 581] width 128 height 19
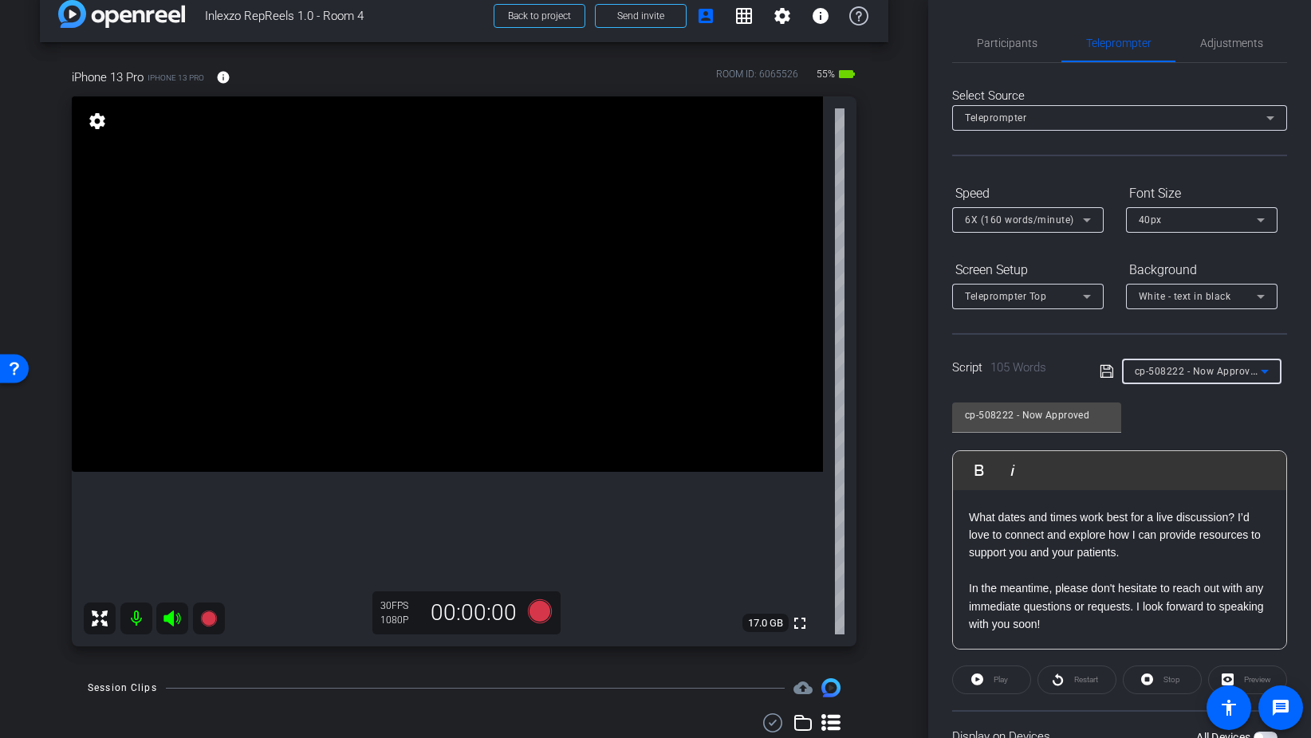
scroll to position [133, 0]
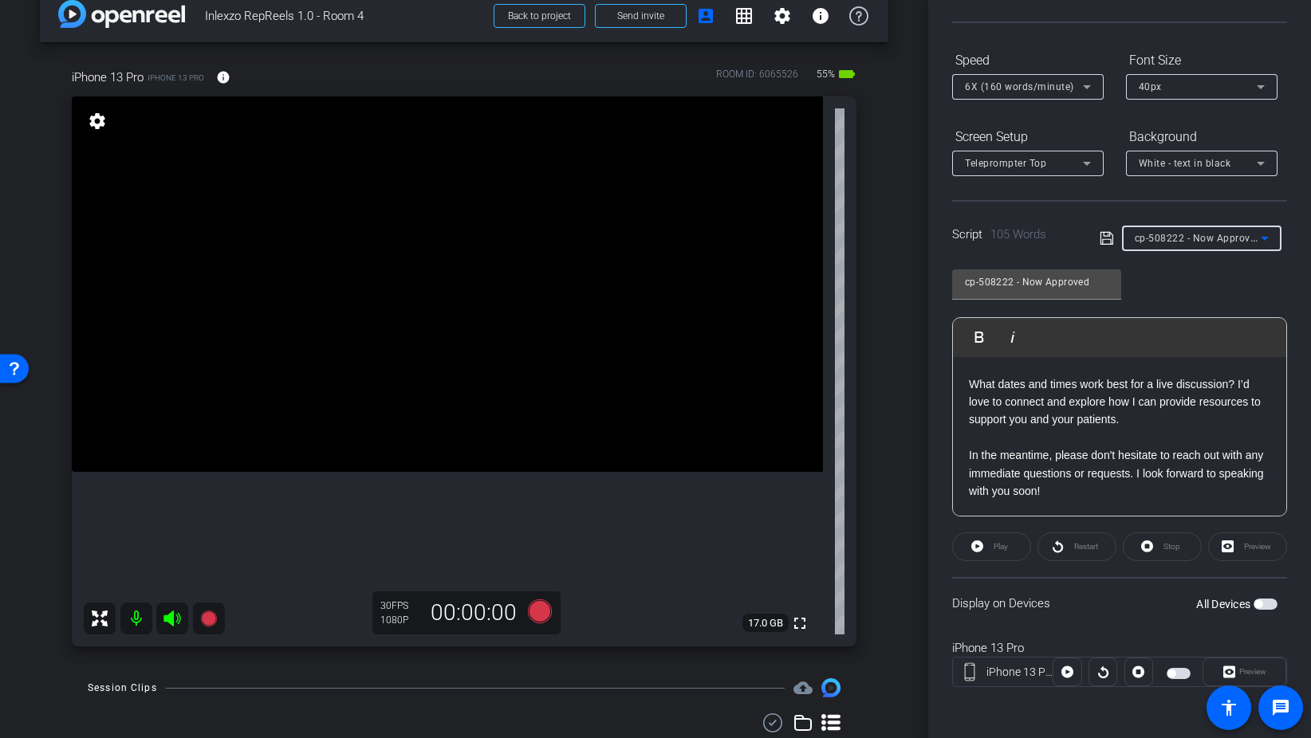
click at [1264, 607] on span "button" at bounding box center [1265, 604] width 24 height 11
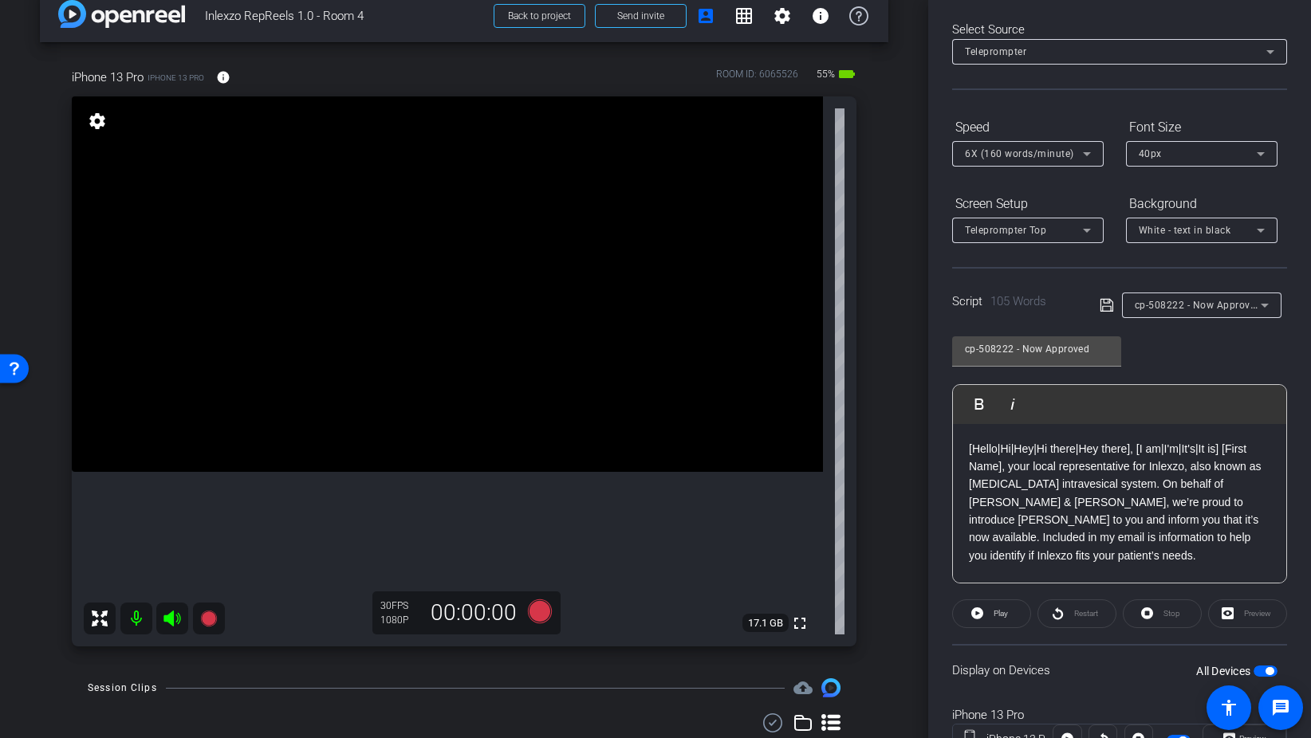
scroll to position [0, 0]
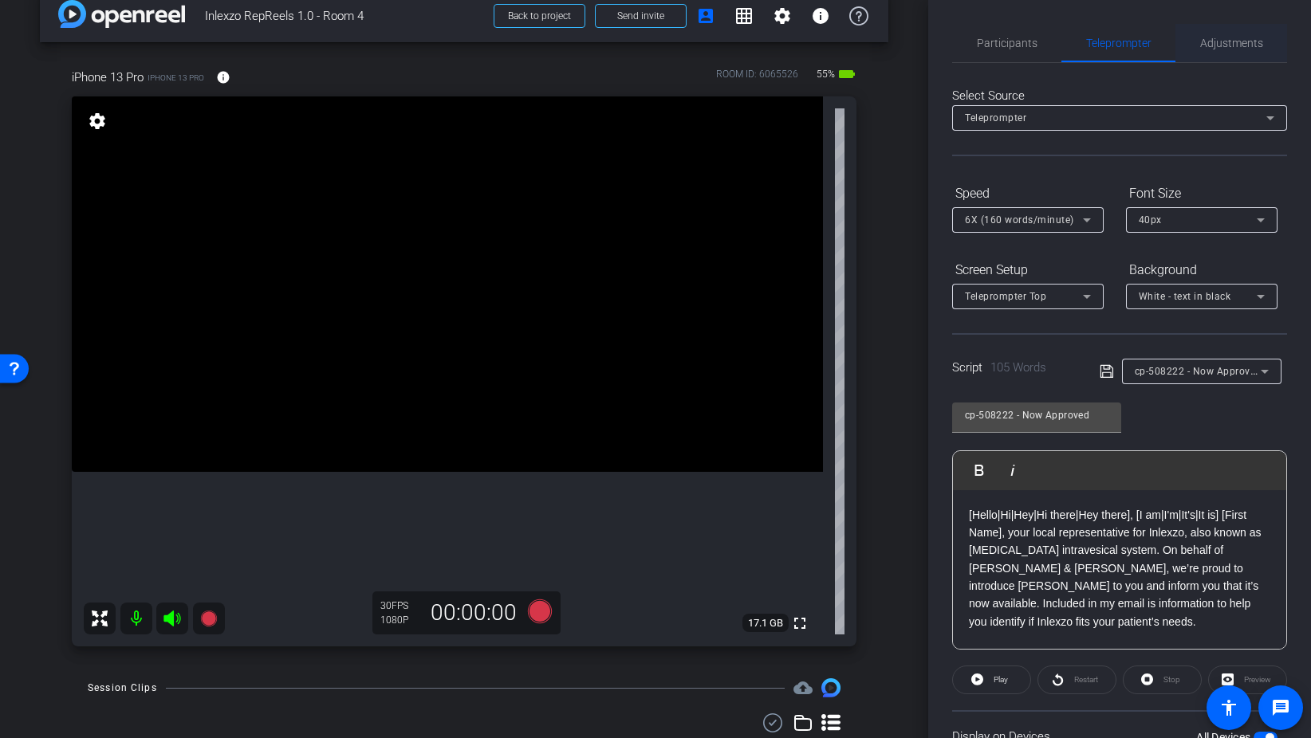
click at [1229, 29] on span "Adjustments" at bounding box center [1231, 43] width 63 height 38
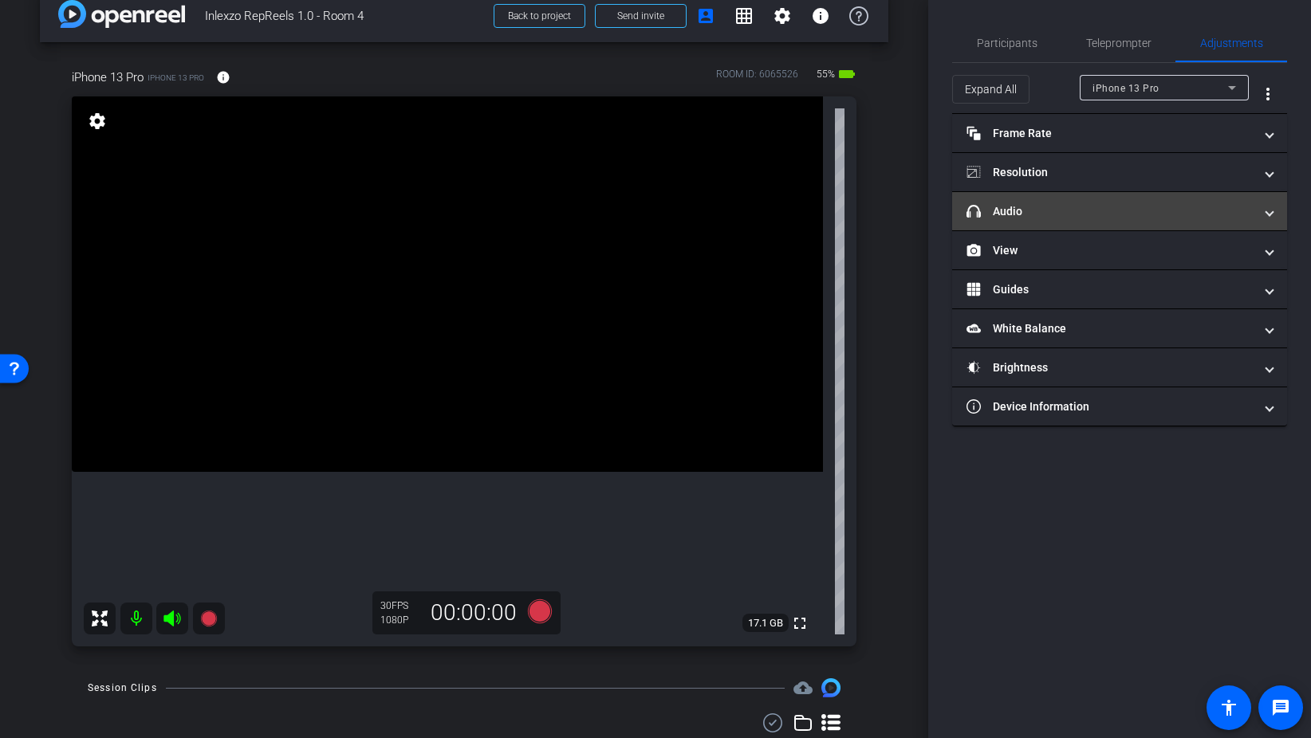
click at [1062, 200] on mat-expansion-panel-header "headphone icon Audio" at bounding box center [1119, 211] width 335 height 38
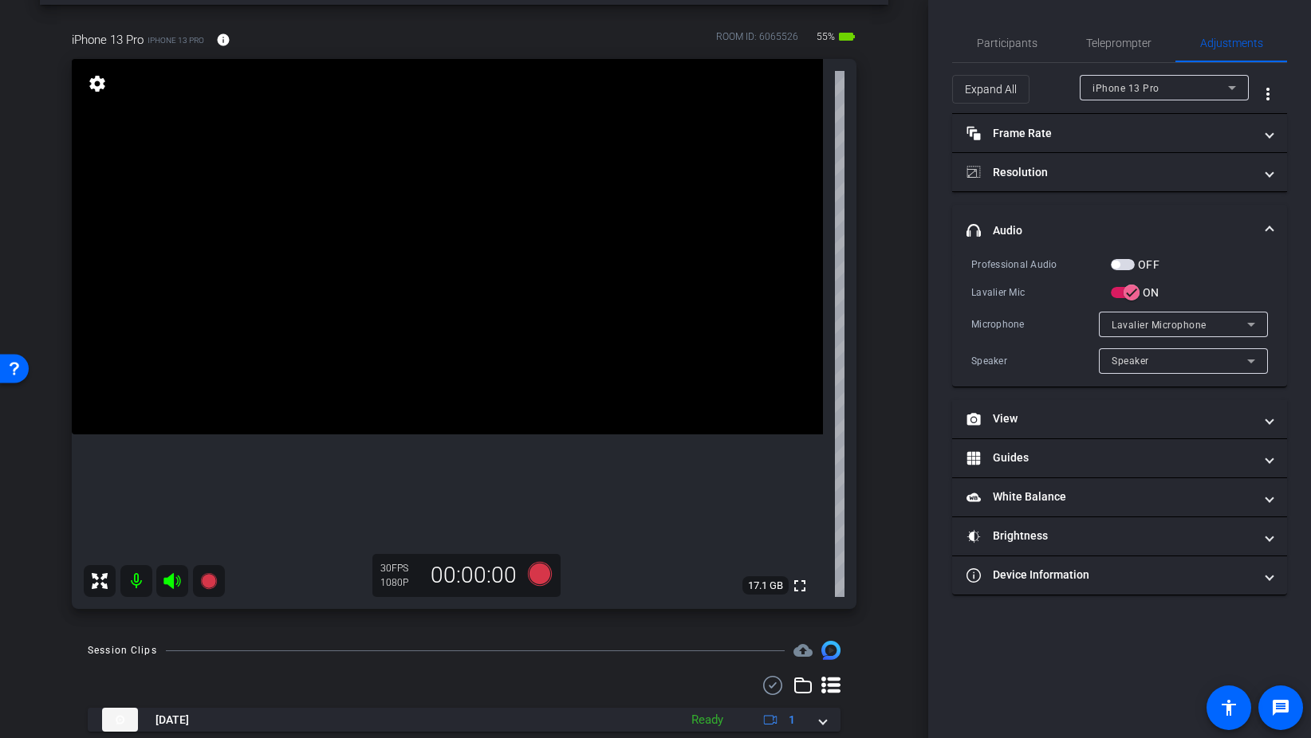
scroll to position [62, 0]
click at [1131, 261] on span "button" at bounding box center [1123, 264] width 24 height 11
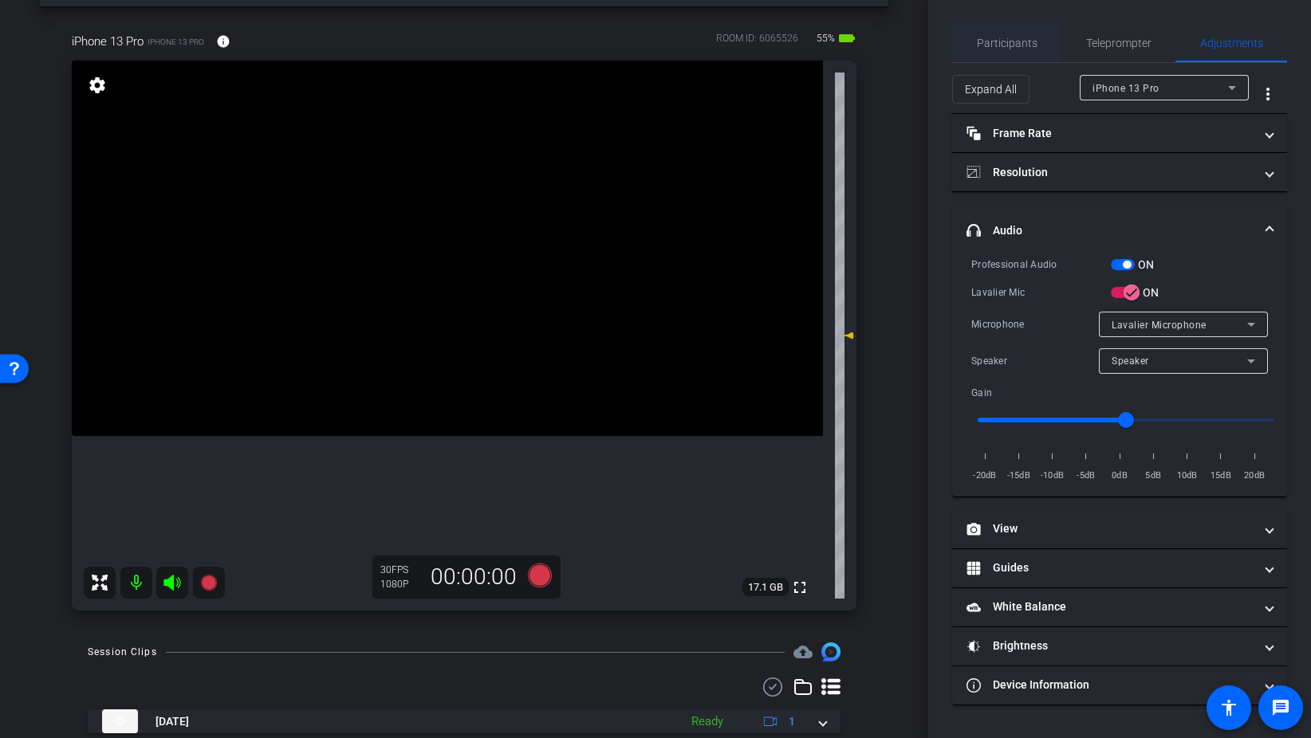
click at [1002, 46] on span "Participants" at bounding box center [1007, 42] width 61 height 11
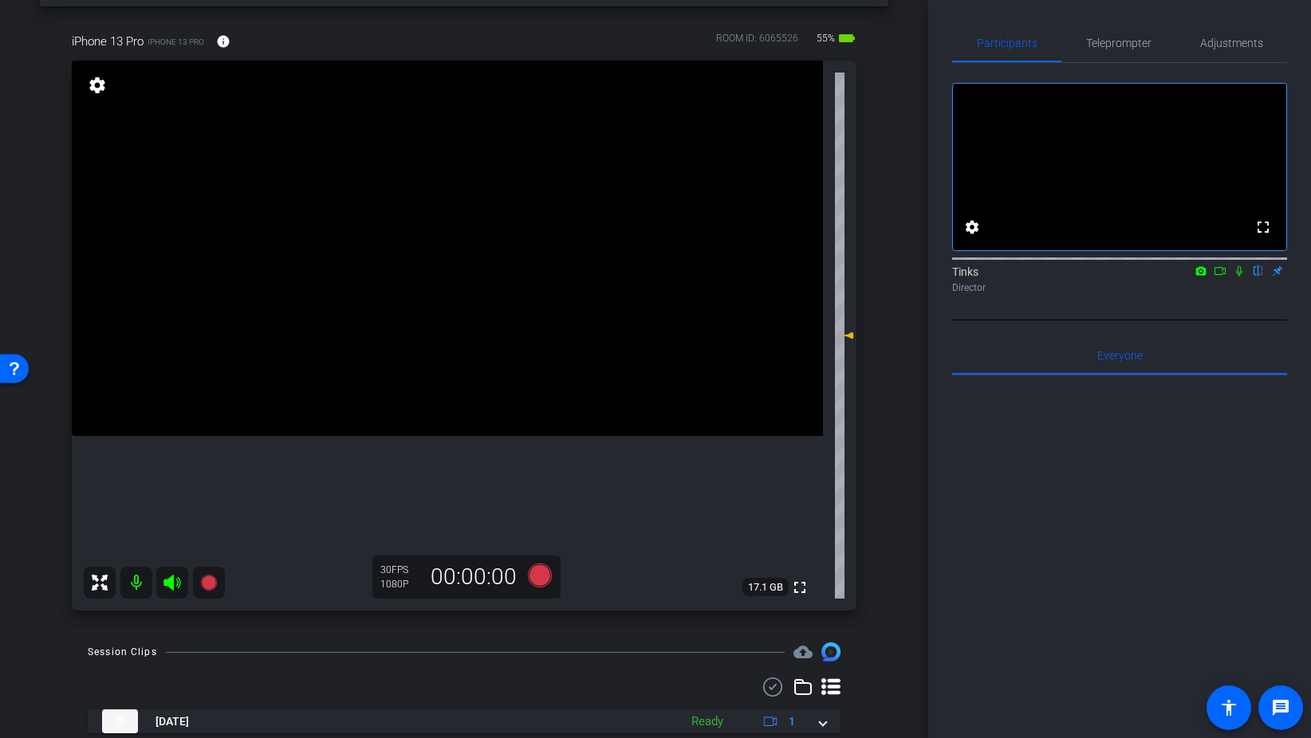
click at [1236, 277] on icon at bounding box center [1239, 270] width 13 height 11
click at [1118, 43] on span "Teleprompter" at bounding box center [1118, 42] width 65 height 11
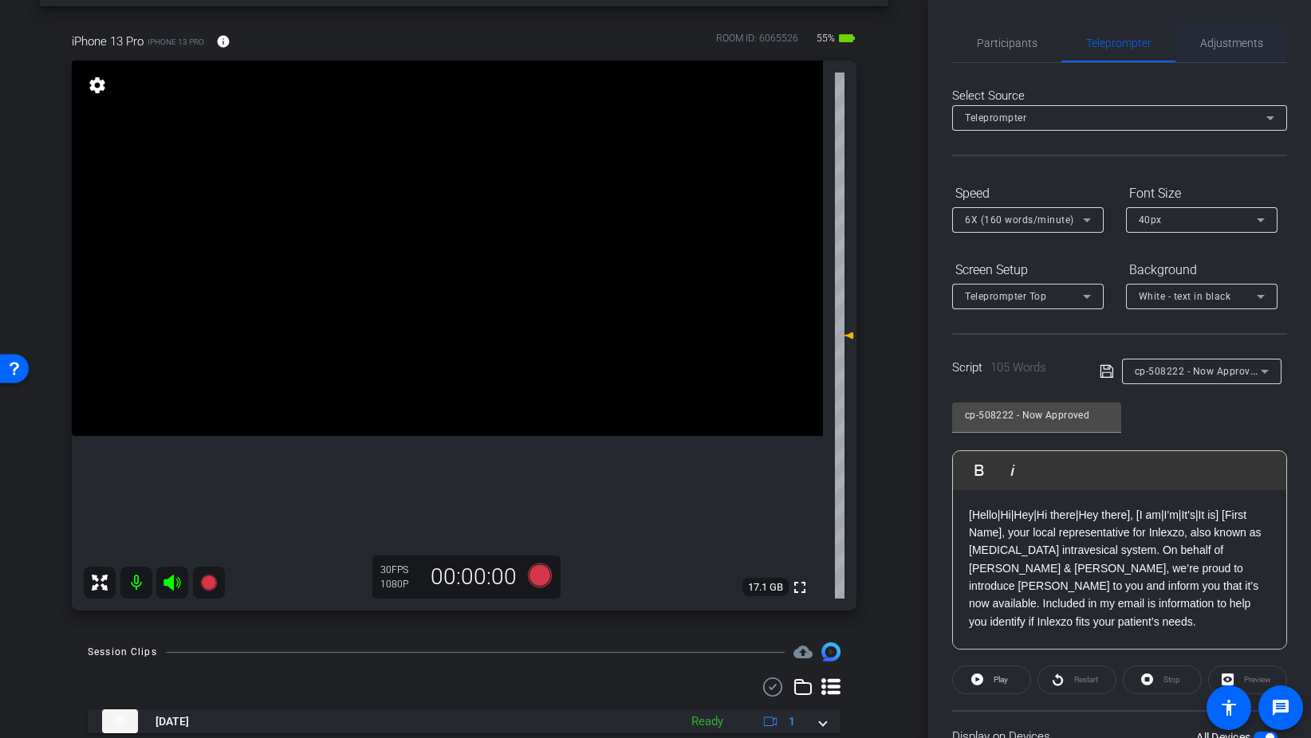
click at [1229, 45] on span "Adjustments" at bounding box center [1231, 42] width 63 height 11
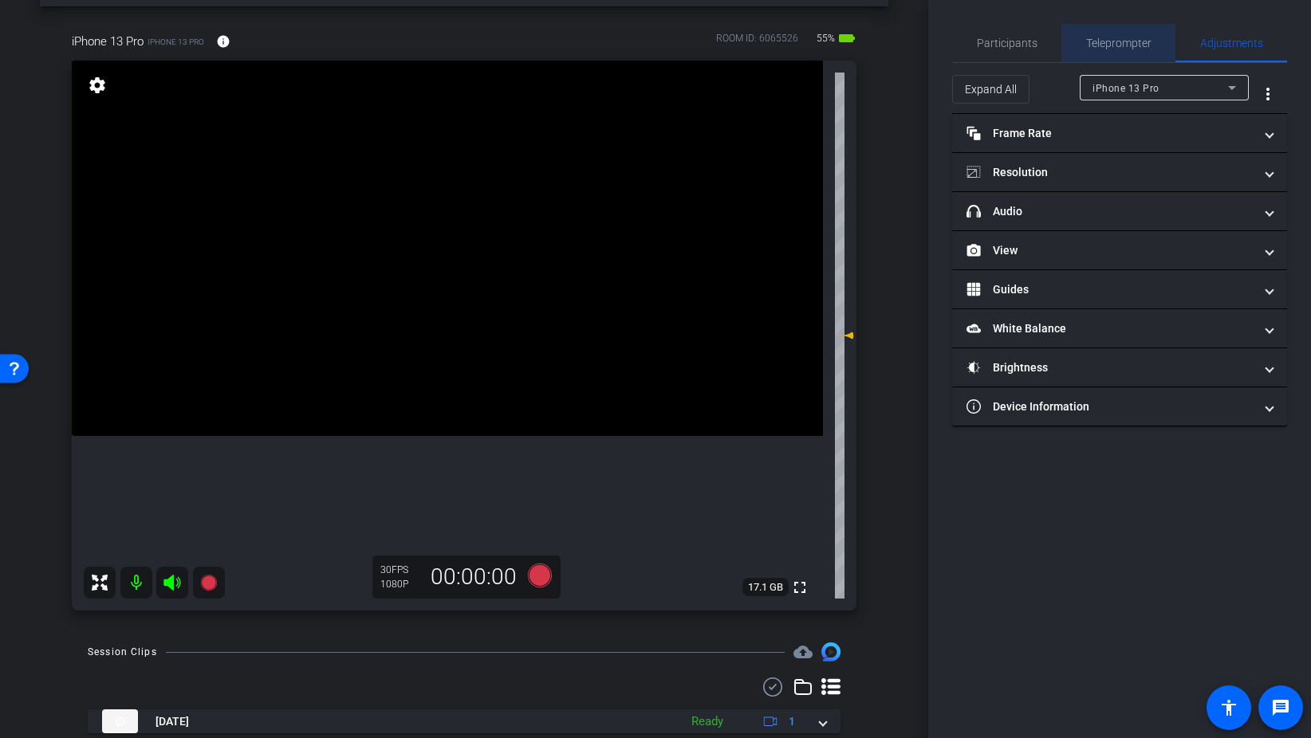
click at [1134, 47] on span "Teleprompter" at bounding box center [1118, 42] width 65 height 11
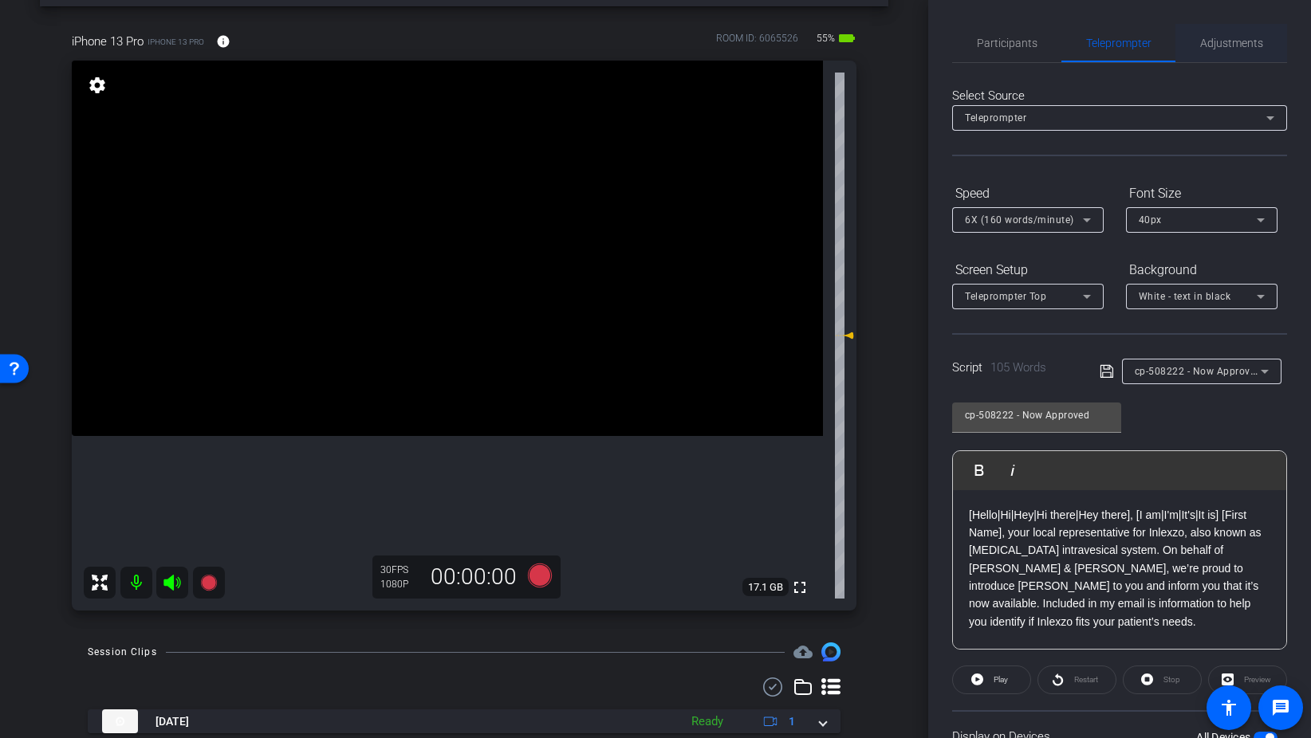
click at [1229, 42] on span "Adjustments" at bounding box center [1231, 42] width 63 height 11
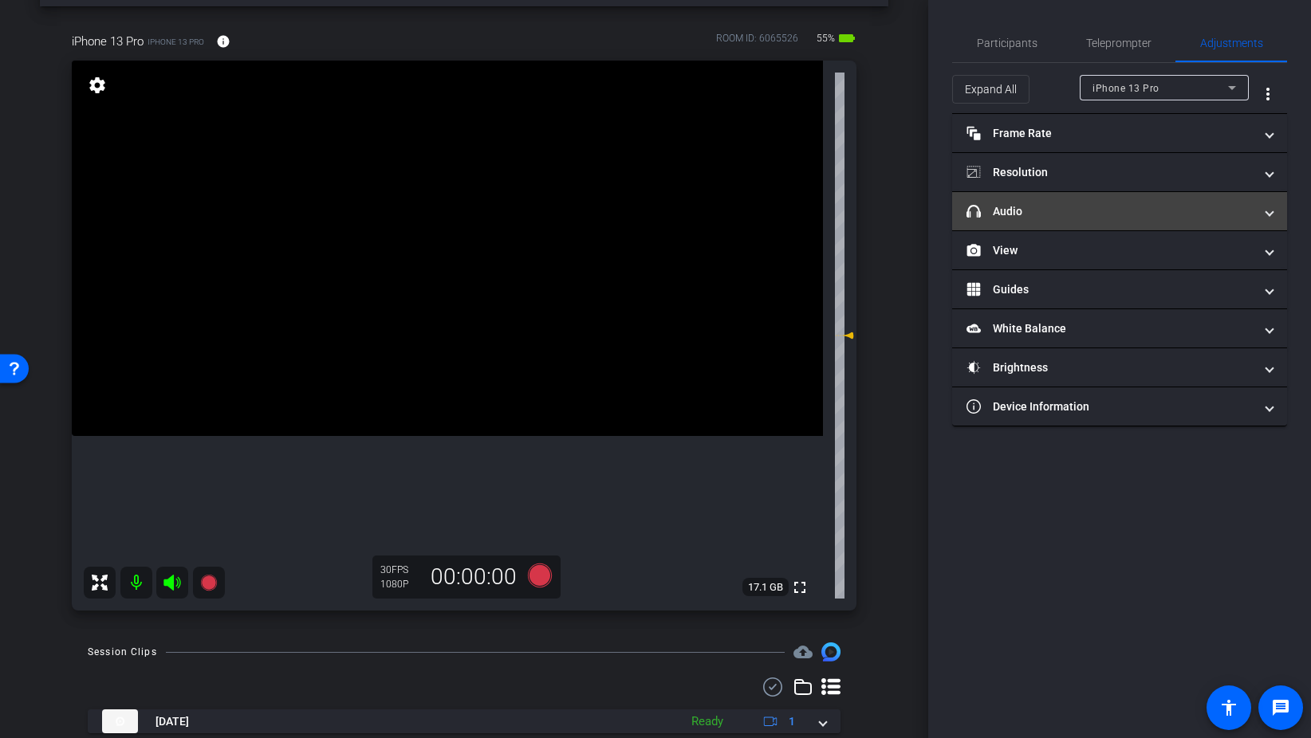
click at [1056, 206] on mat-panel-title "headphone icon Audio" at bounding box center [1109, 211] width 287 height 17
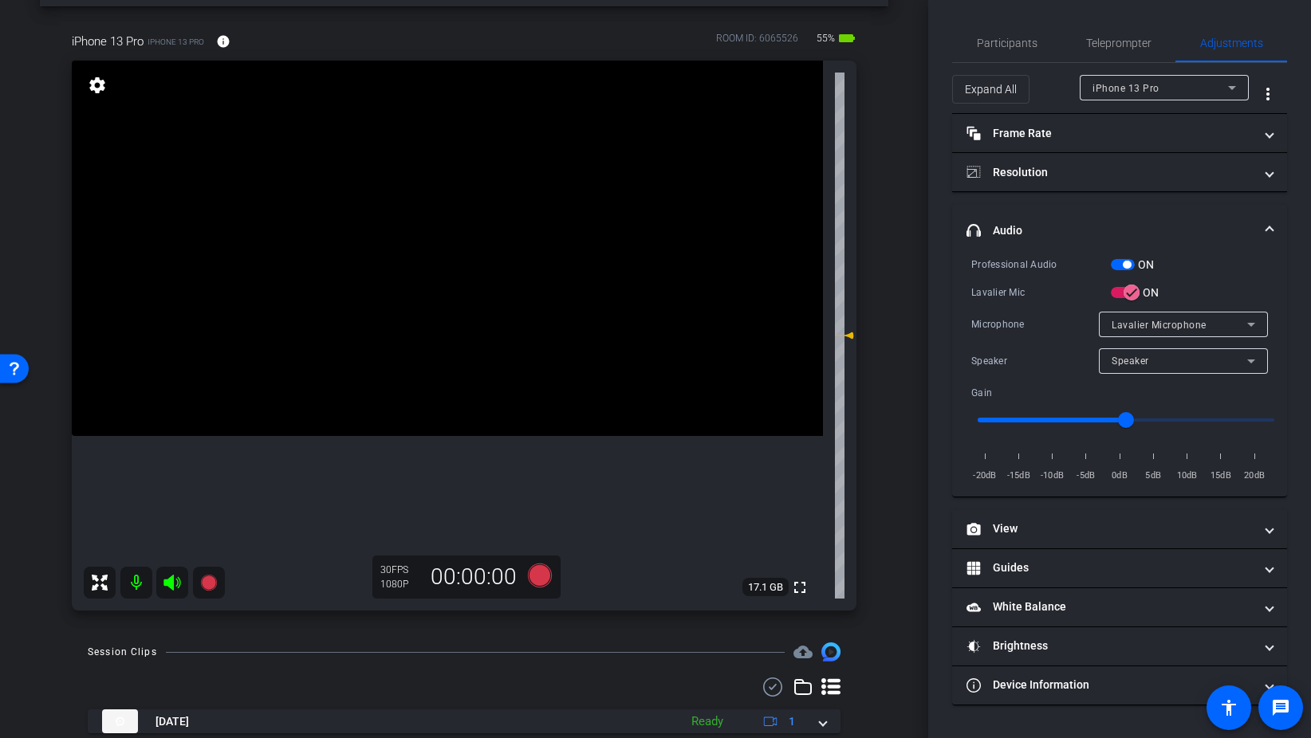
click at [1116, 266] on span "button" at bounding box center [1123, 264] width 24 height 11
click at [1007, 49] on span "Participants" at bounding box center [1007, 43] width 61 height 38
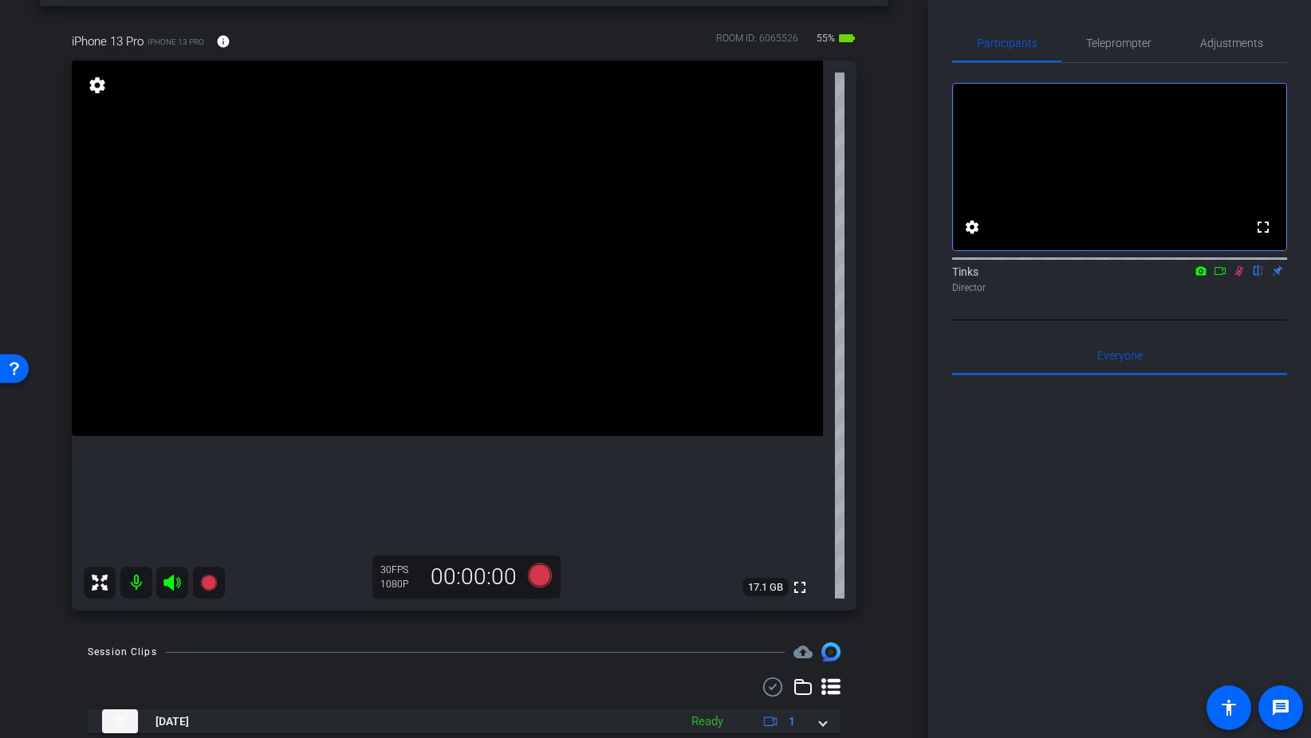
click at [1241, 277] on icon at bounding box center [1239, 271] width 9 height 10
click at [1239, 277] on icon at bounding box center [1239, 271] width 6 height 10
click at [1131, 54] on span "Teleprompter" at bounding box center [1118, 43] width 65 height 38
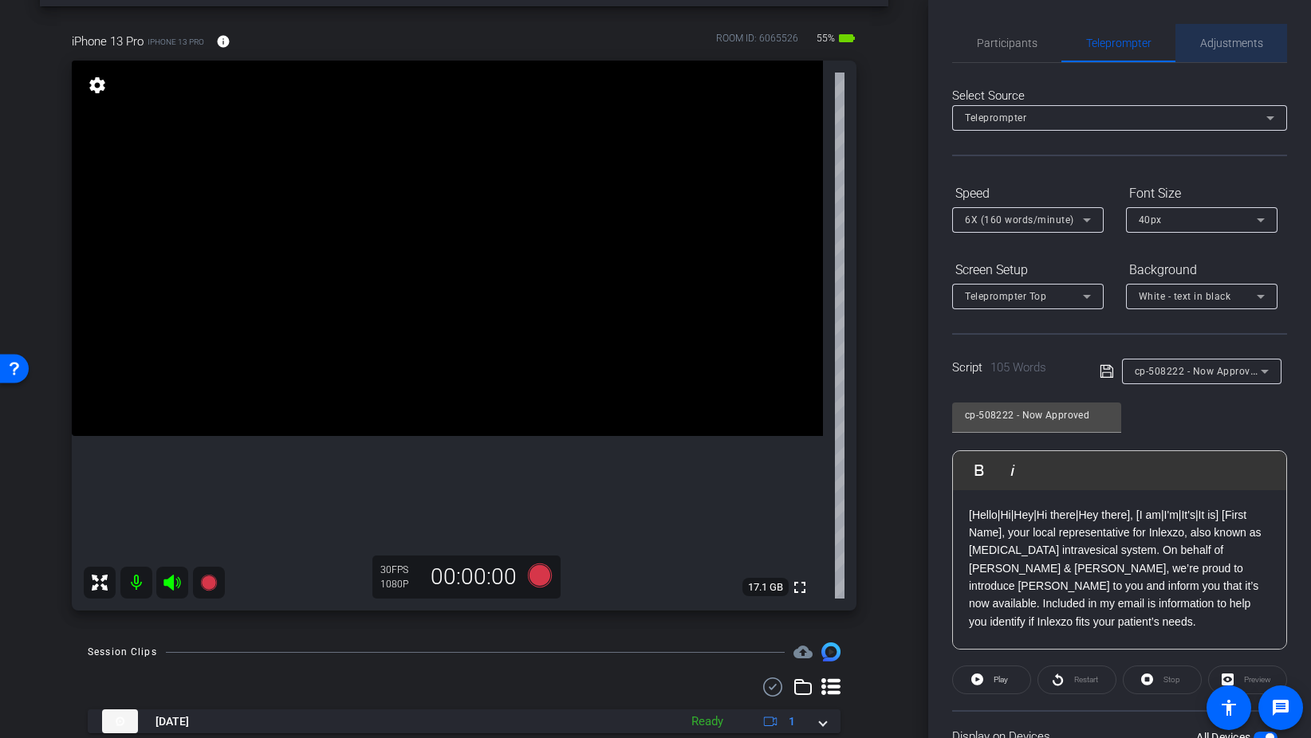
click at [1254, 53] on span "Adjustments" at bounding box center [1231, 43] width 63 height 38
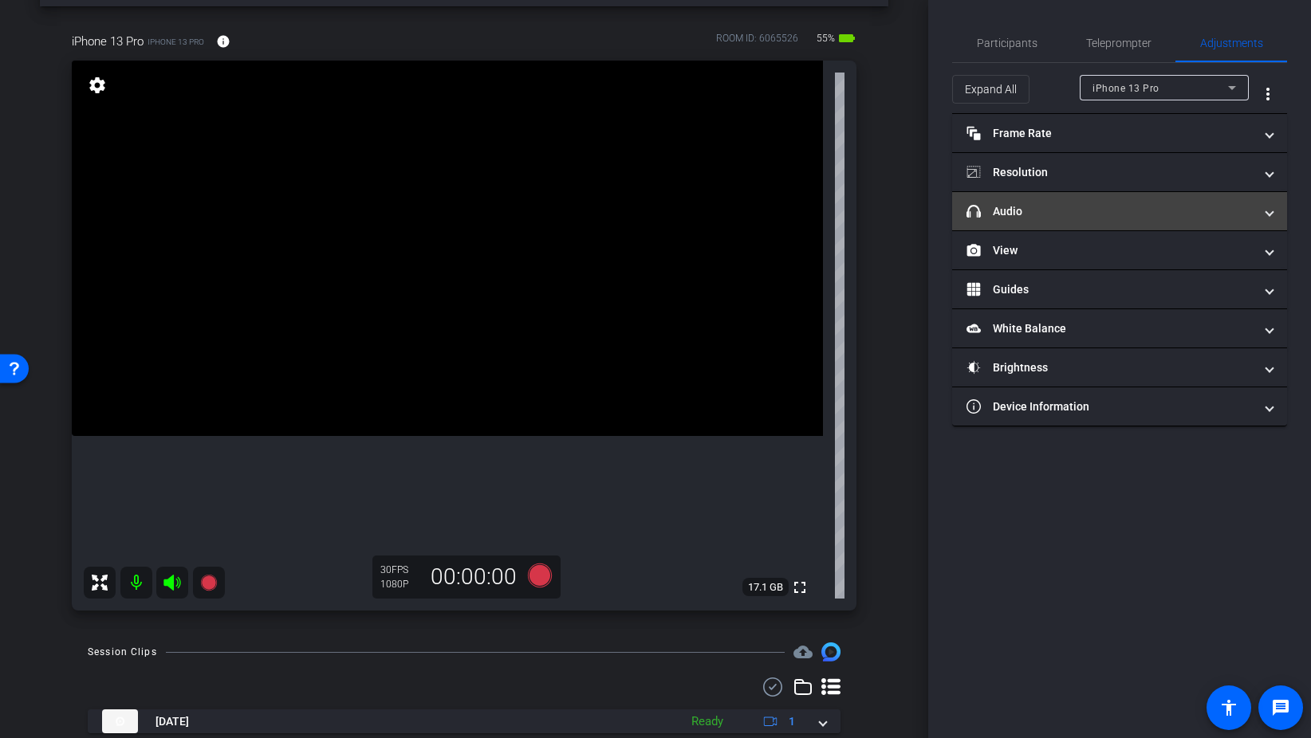
click at [1062, 212] on mat-panel-title "headphone icon Audio" at bounding box center [1109, 211] width 287 height 17
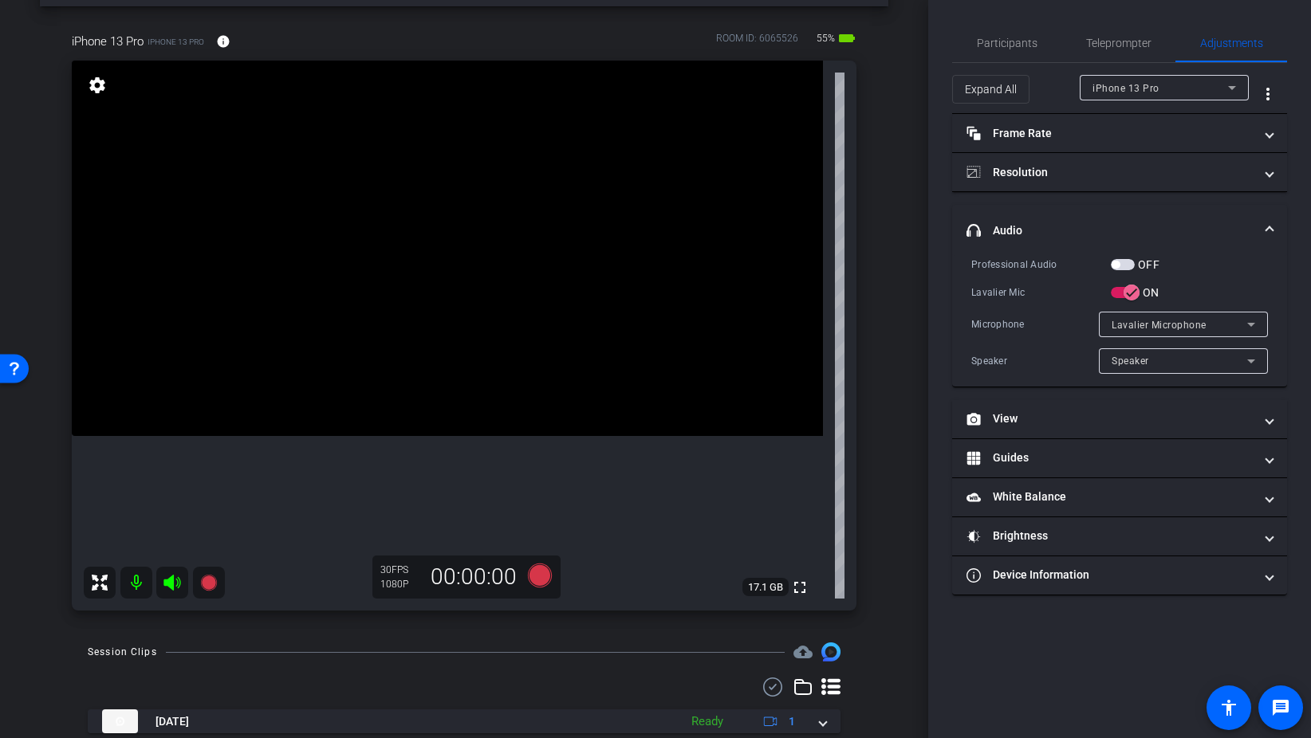
click at [1136, 263] on label "OFF" at bounding box center [1147, 265] width 25 height 16
click at [1135, 263] on button "OFF" at bounding box center [1123, 264] width 24 height 11
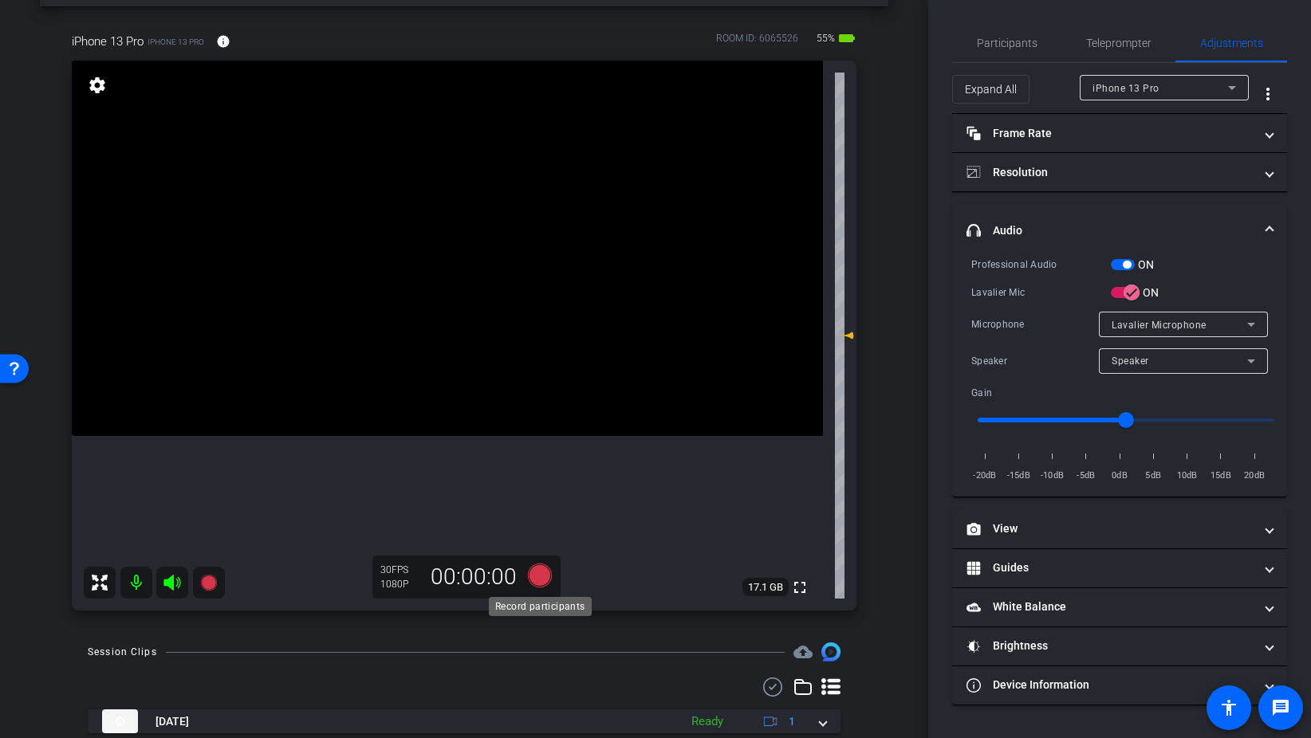
click at [541, 578] on icon at bounding box center [540, 576] width 24 height 24
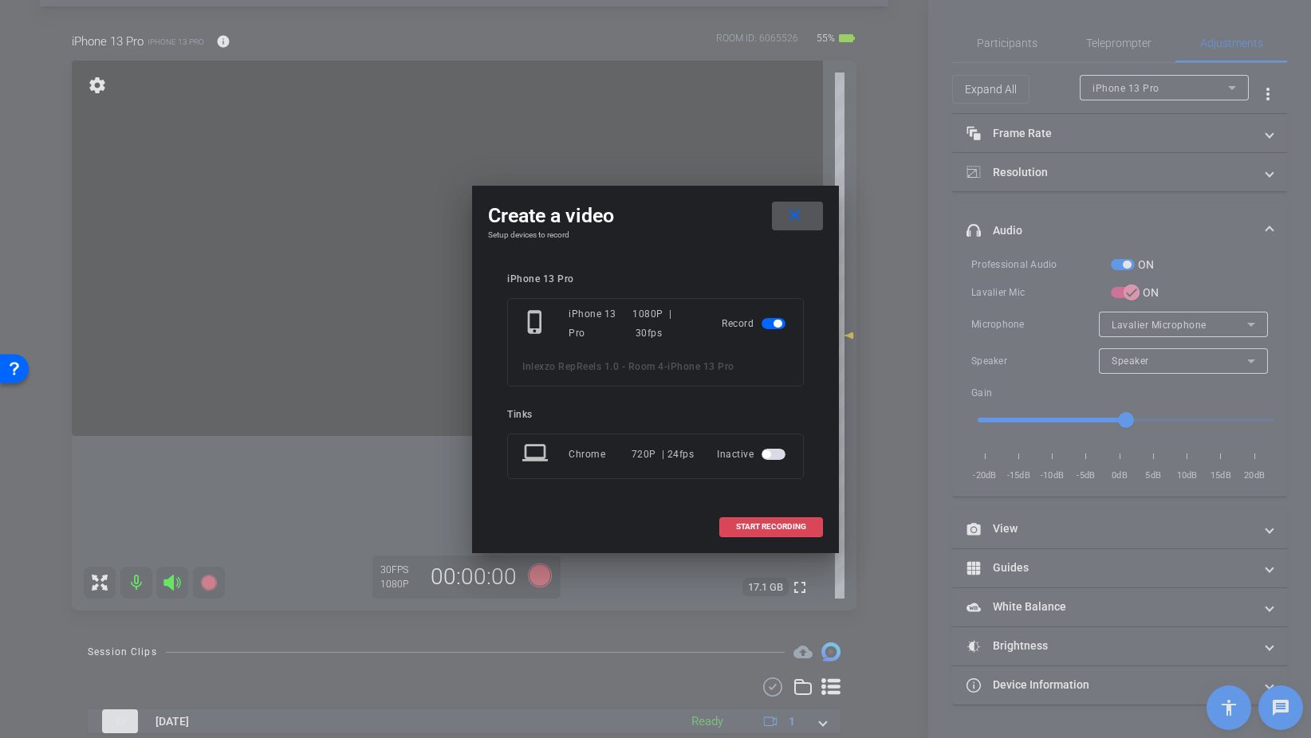
click at [791, 531] on span "START RECORDING" at bounding box center [771, 527] width 70 height 8
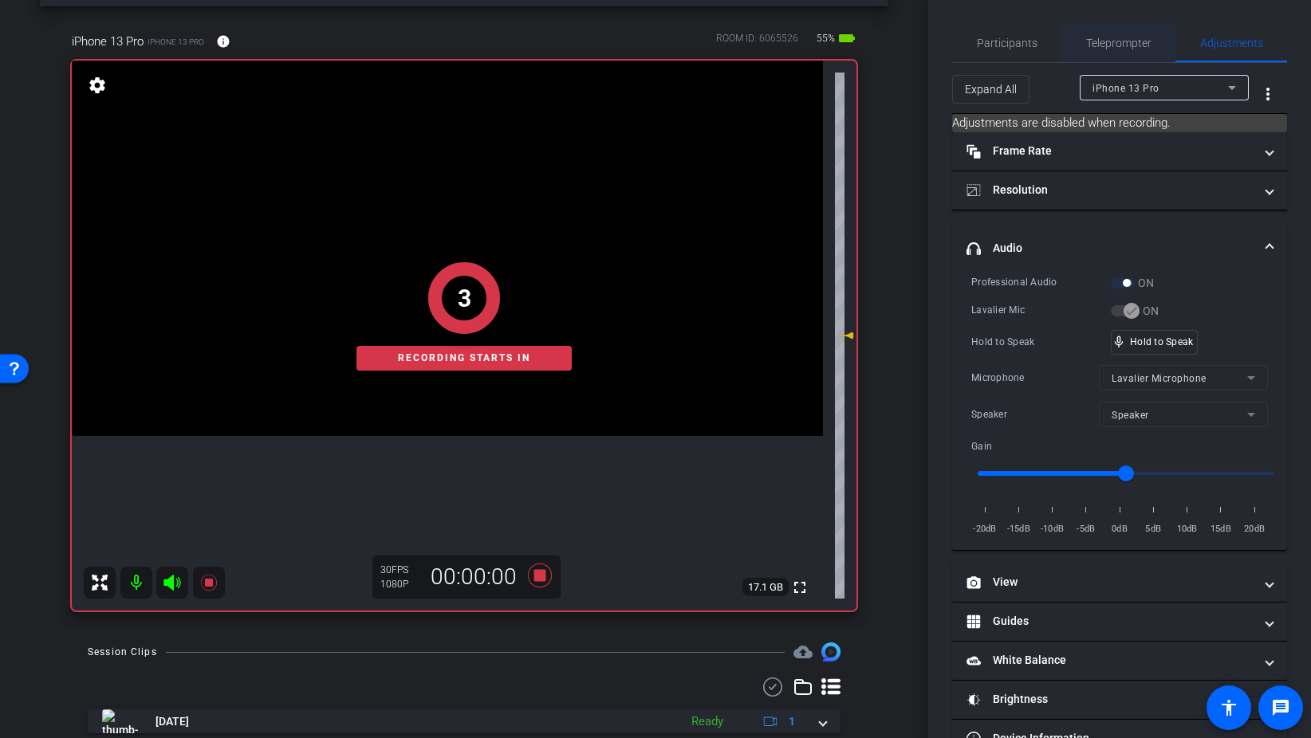
click at [1115, 51] on span "Teleprompter" at bounding box center [1118, 43] width 65 height 38
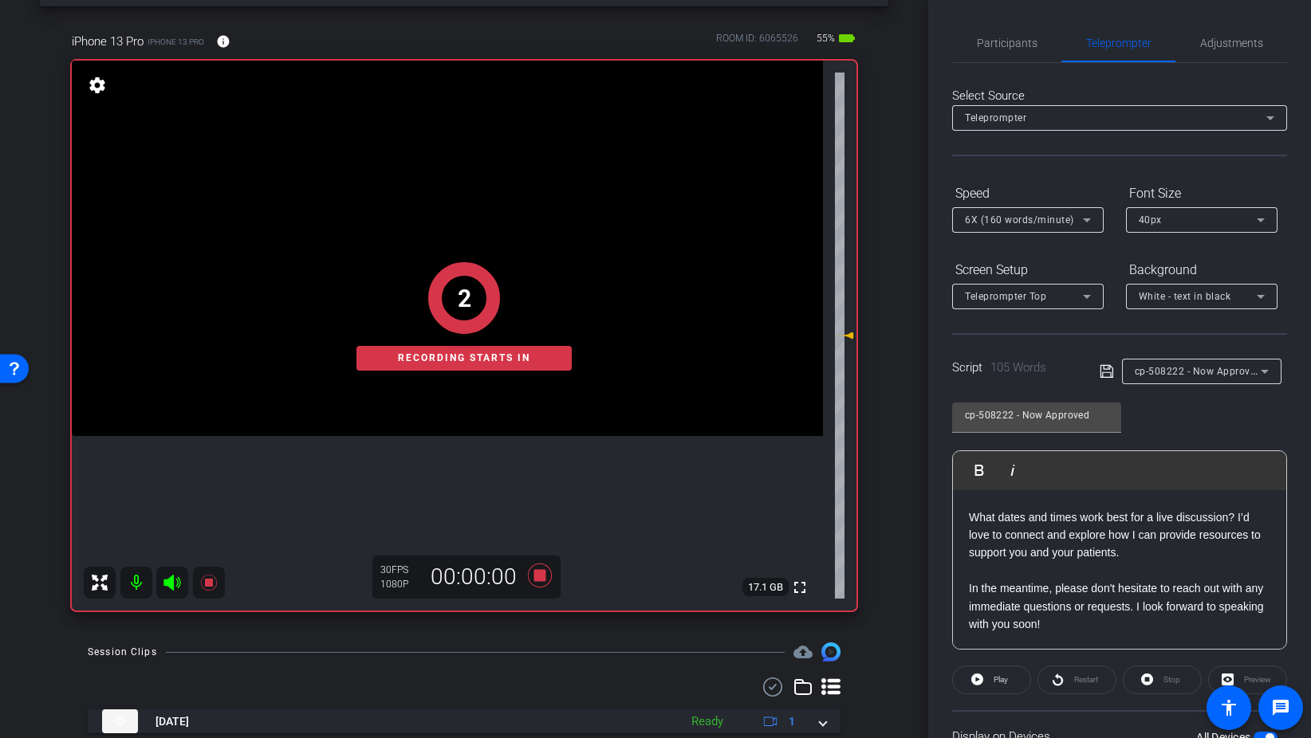
scroll to position [133, 0]
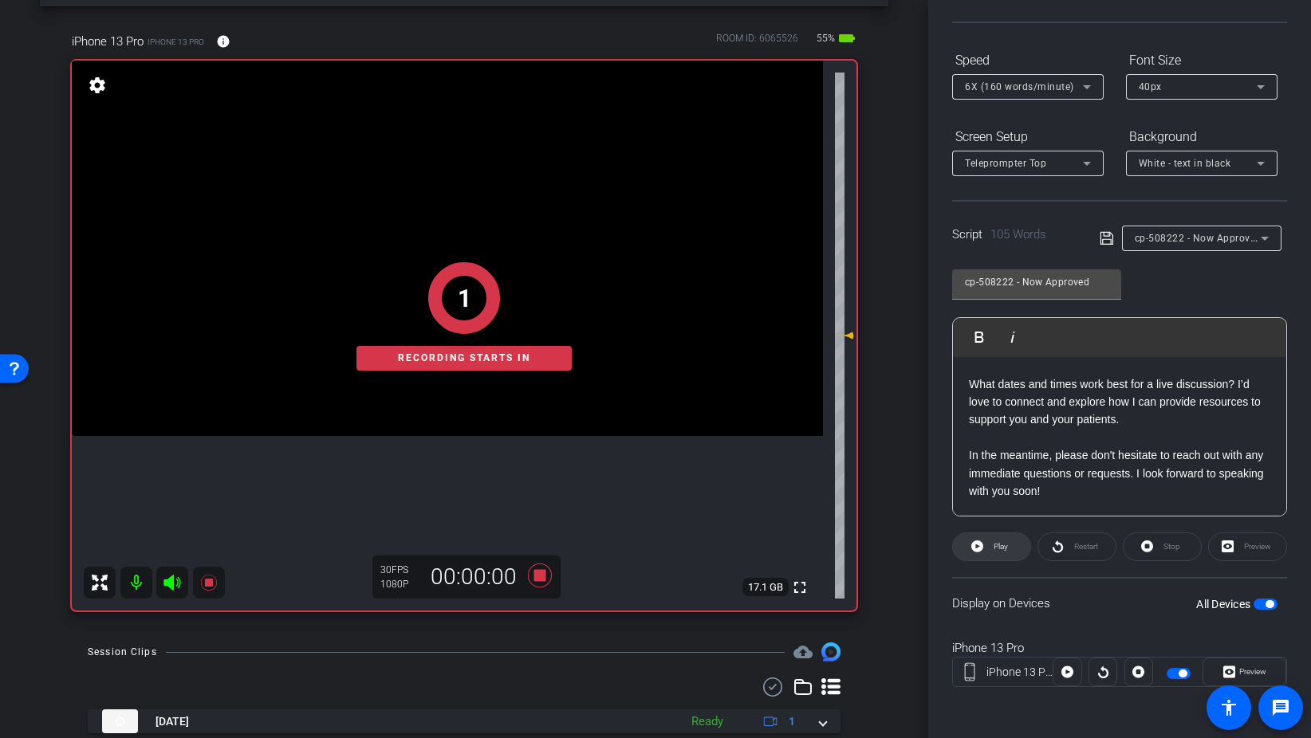
click at [1003, 549] on span "Play" at bounding box center [1000, 546] width 14 height 9
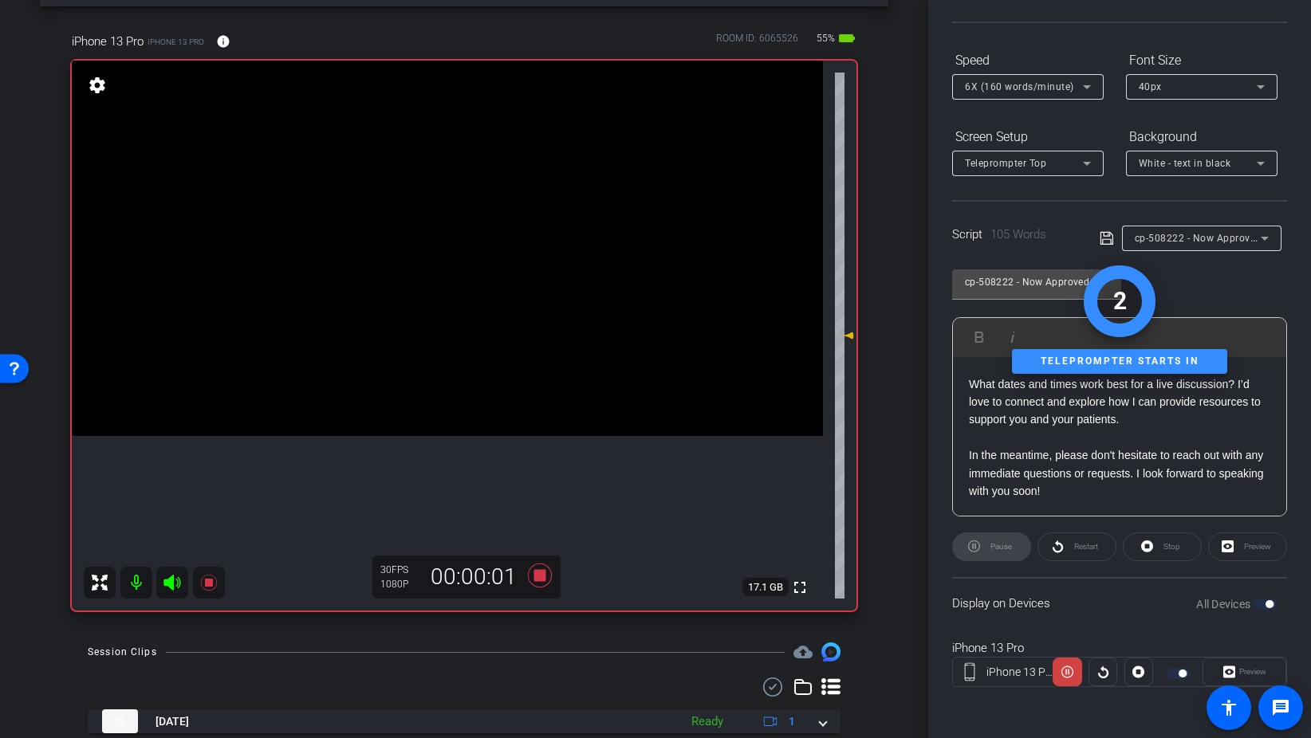
click at [1248, 664] on div "Preview" at bounding box center [1244, 672] width 84 height 29
click at [1239, 671] on div "Preview" at bounding box center [1244, 672] width 84 height 29
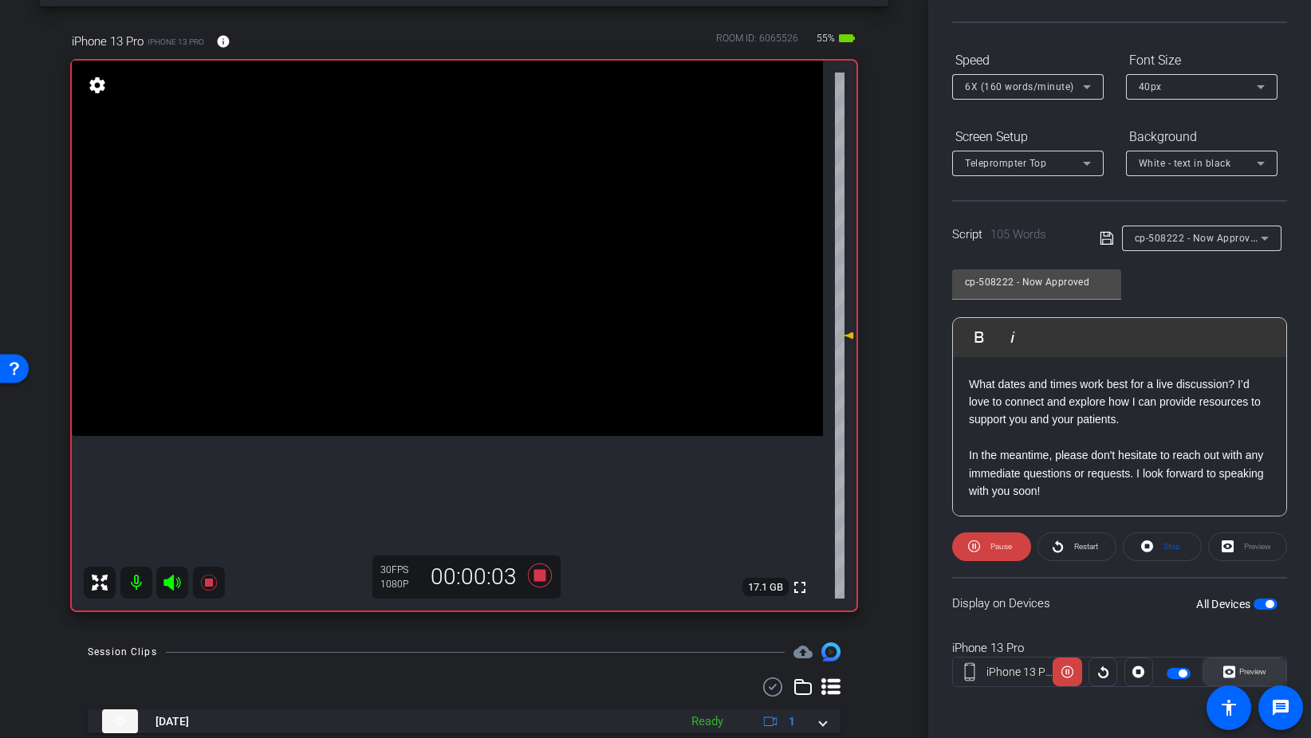
click at [1239, 673] on span "Preview" at bounding box center [1252, 671] width 27 height 9
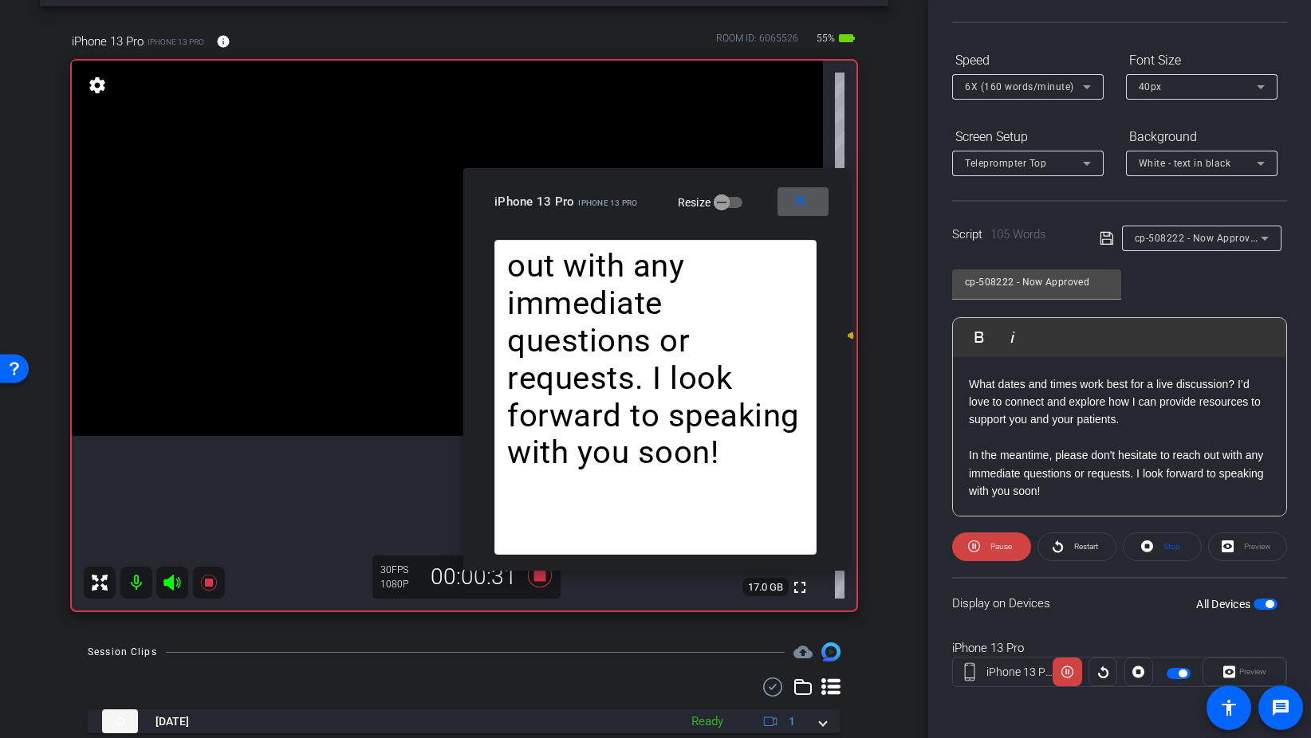
click at [970, 103] on div at bounding box center [1027, 109] width 151 height 18
click at [982, 92] on span "6X (160 words/minute)" at bounding box center [1019, 86] width 109 height 11
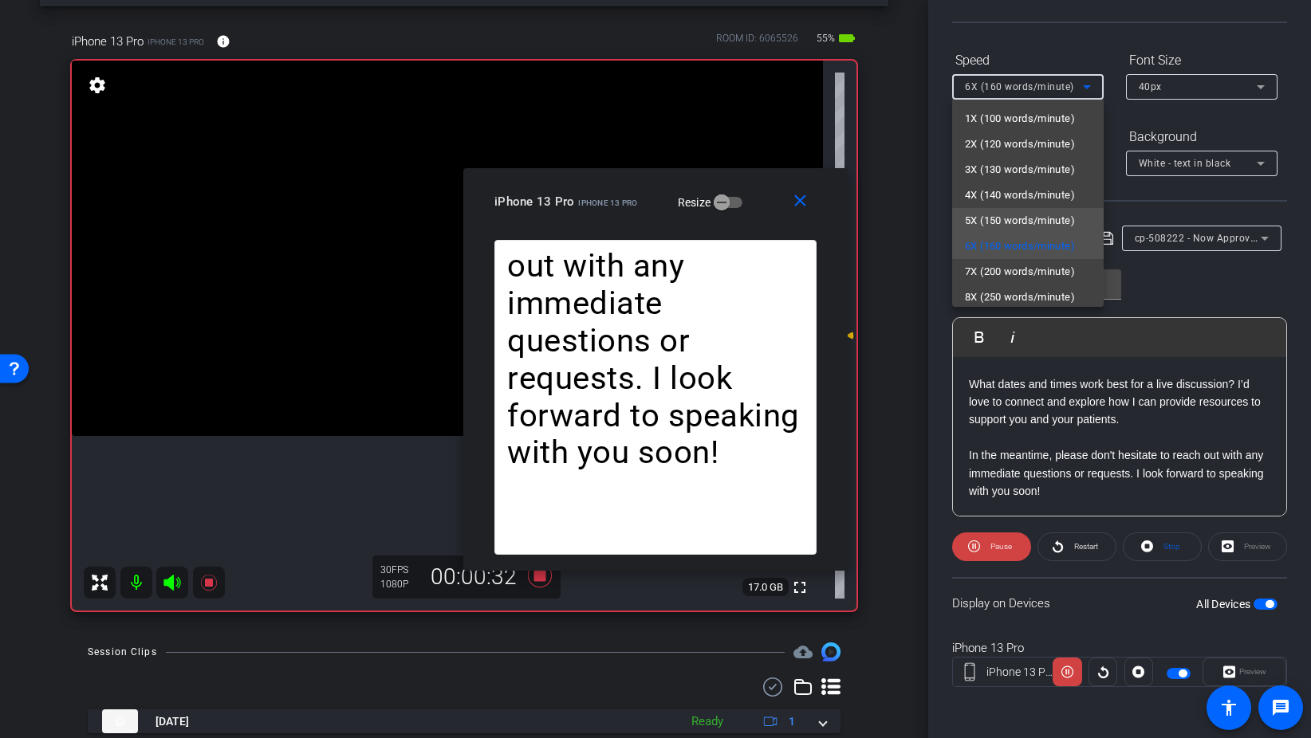
click at [1005, 217] on span "5X (150 words/minute)" at bounding box center [1020, 220] width 110 height 19
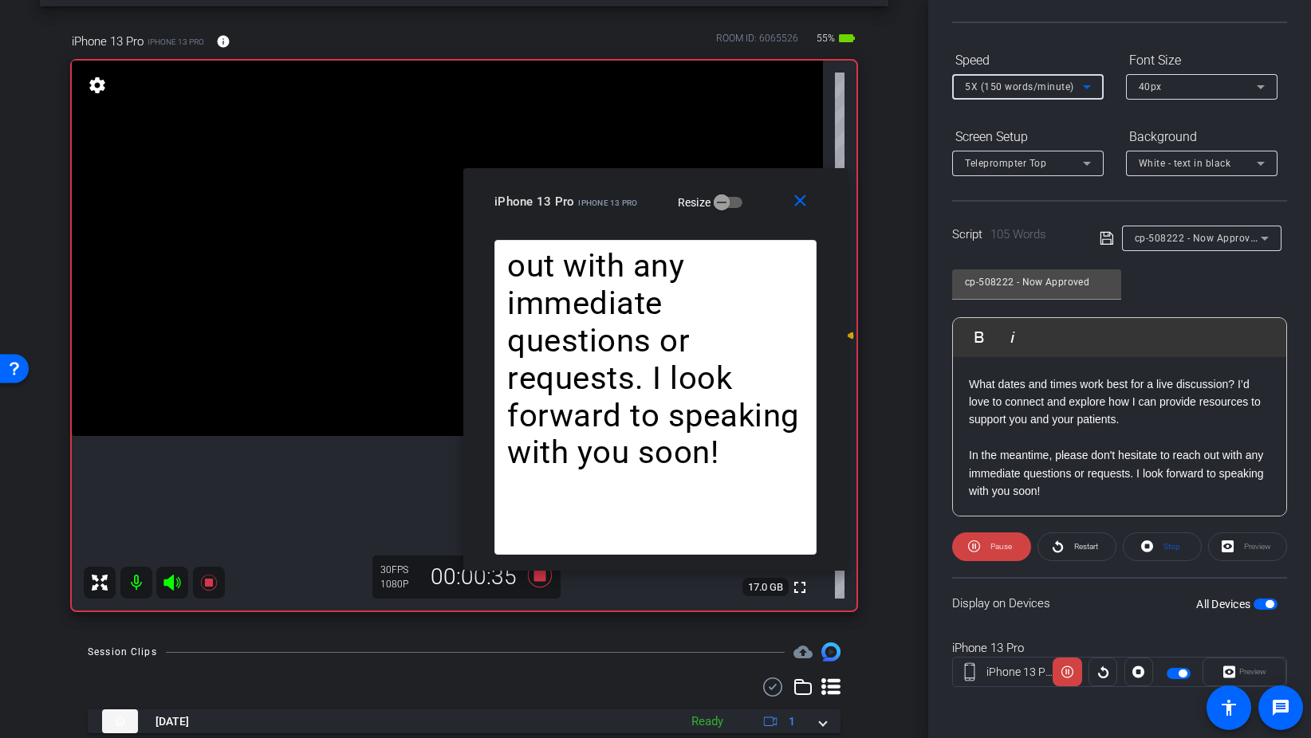
click at [999, 96] on div "5X (150 words/minute)" at bounding box center [1024, 87] width 118 height 20
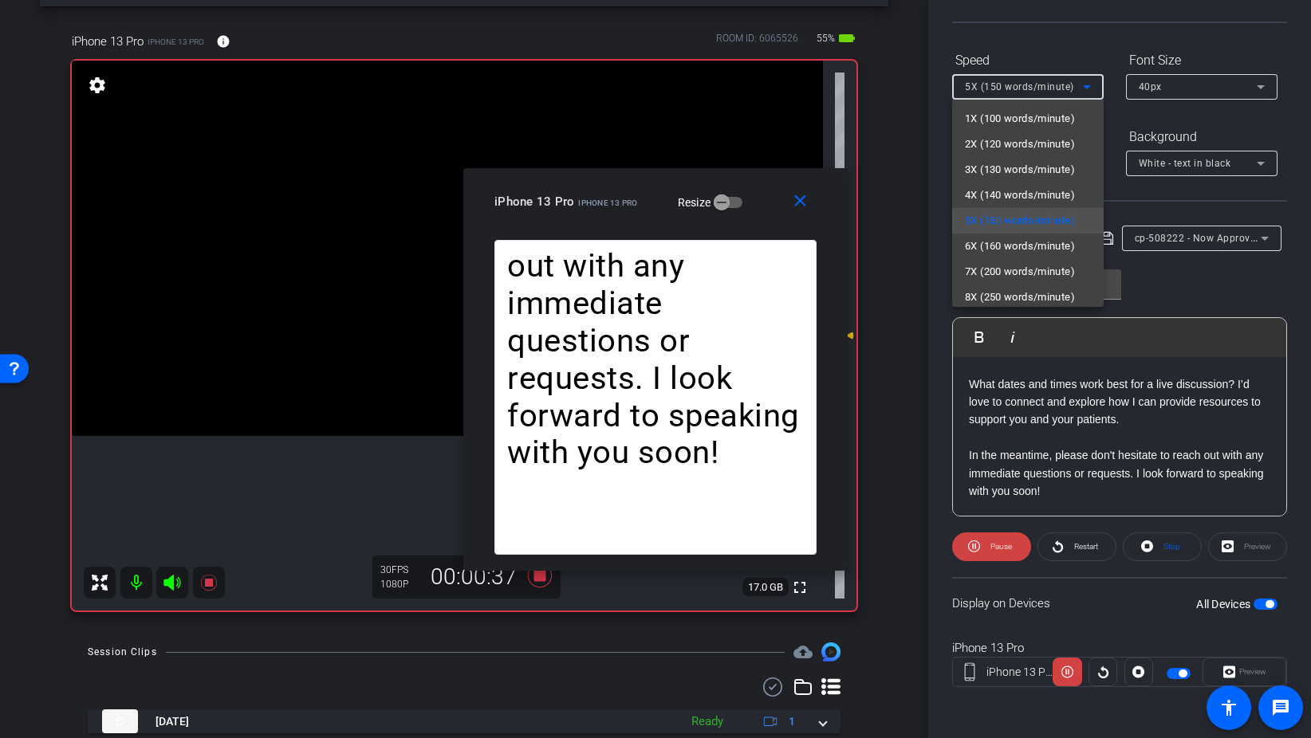
click at [1119, 120] on div at bounding box center [655, 369] width 1311 height 738
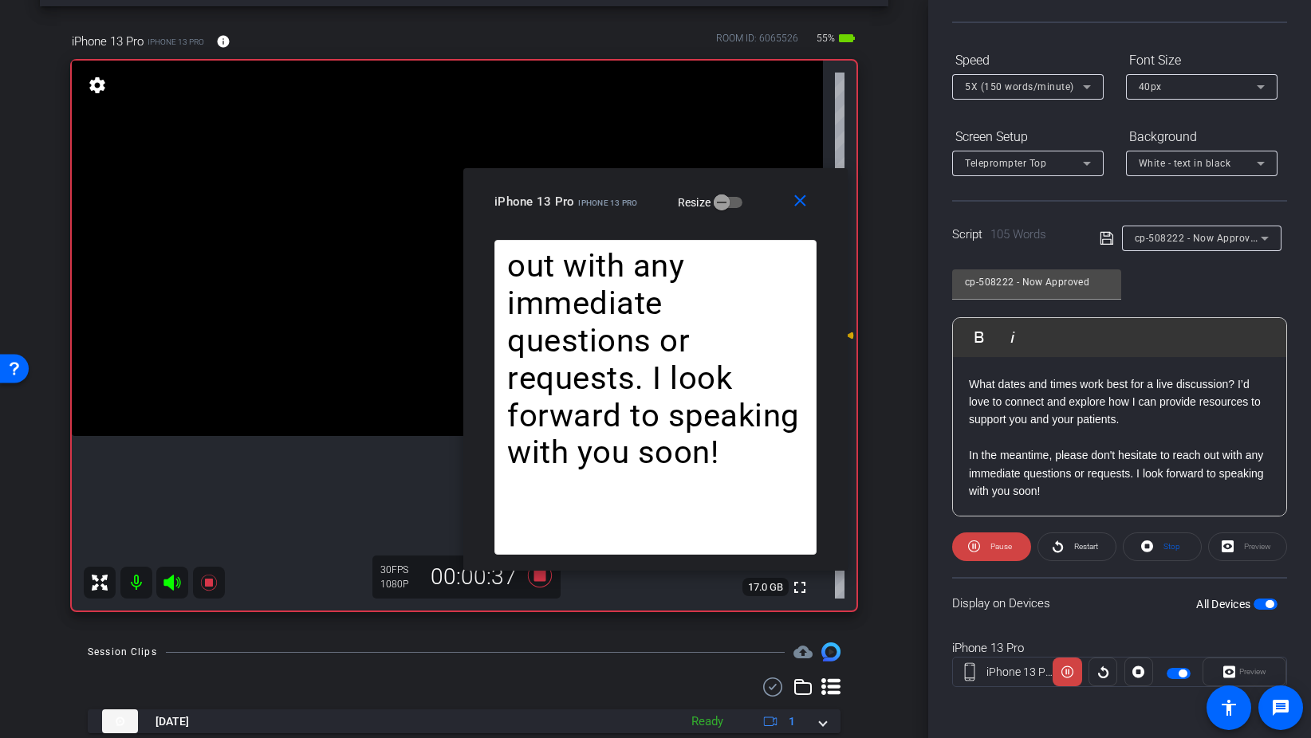
click at [1025, 84] on span "5X (150 words/minute)" at bounding box center [1019, 86] width 109 height 11
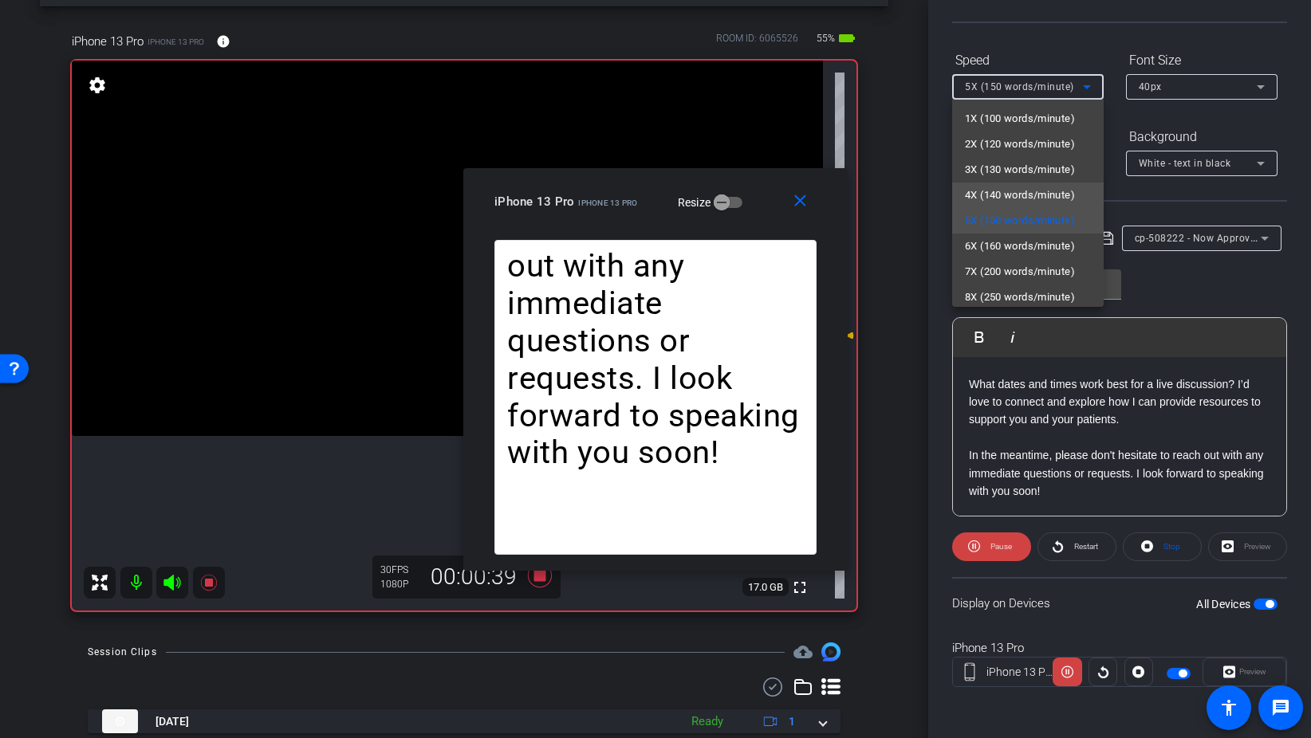
click at [1006, 200] on span "4X (140 words/minute)" at bounding box center [1020, 195] width 110 height 19
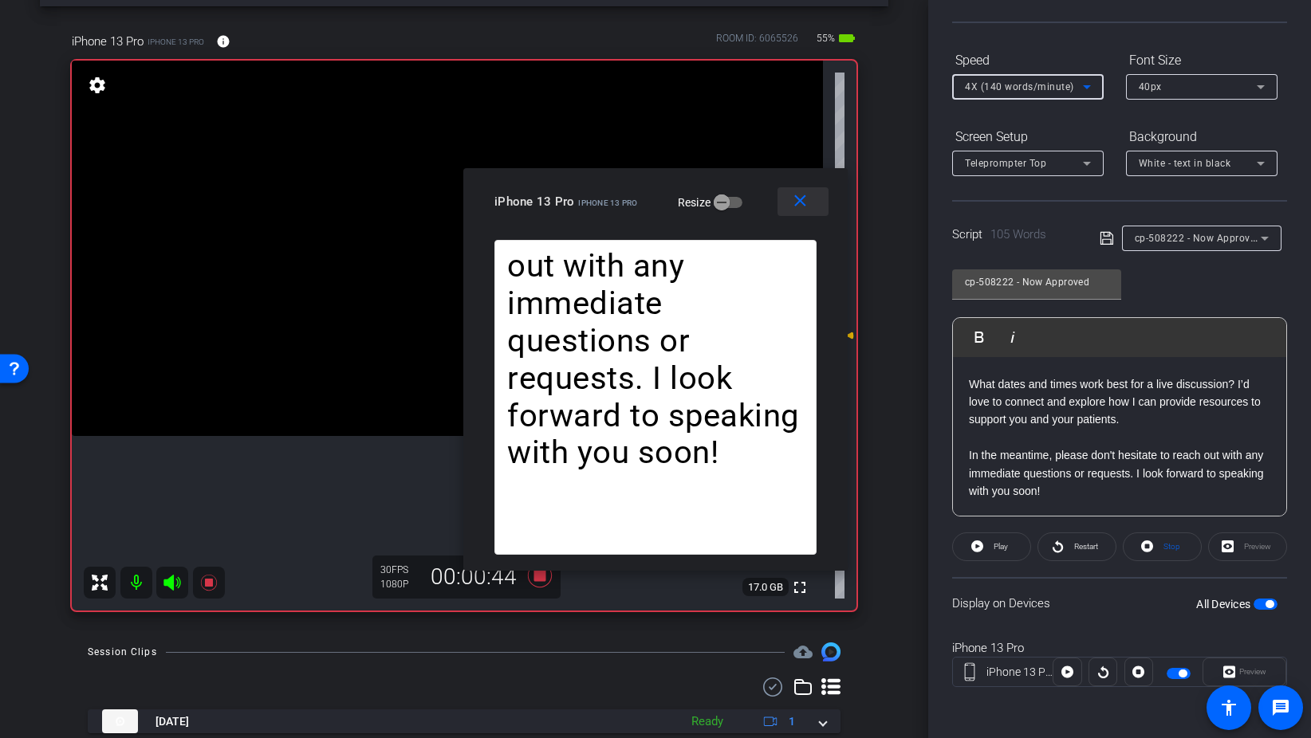
click at [803, 204] on mat-icon "close" at bounding box center [800, 201] width 20 height 20
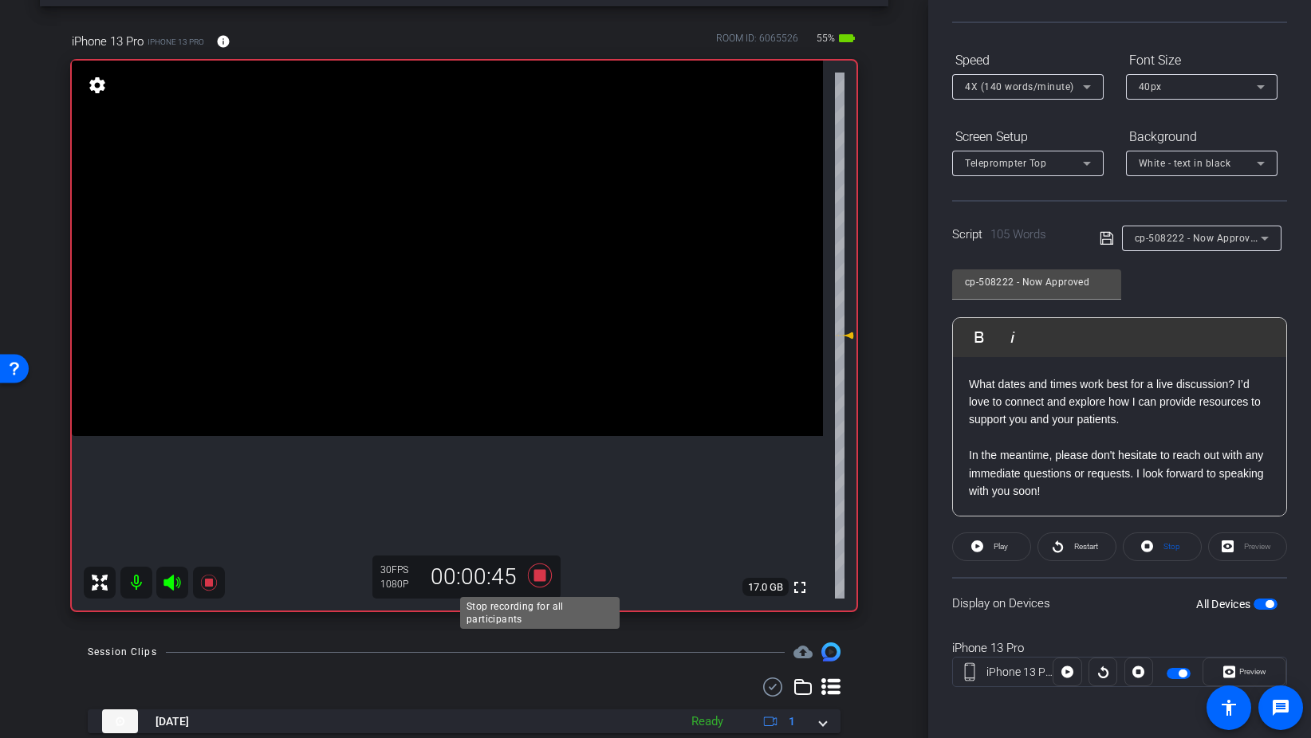
click at [544, 584] on icon at bounding box center [540, 575] width 38 height 29
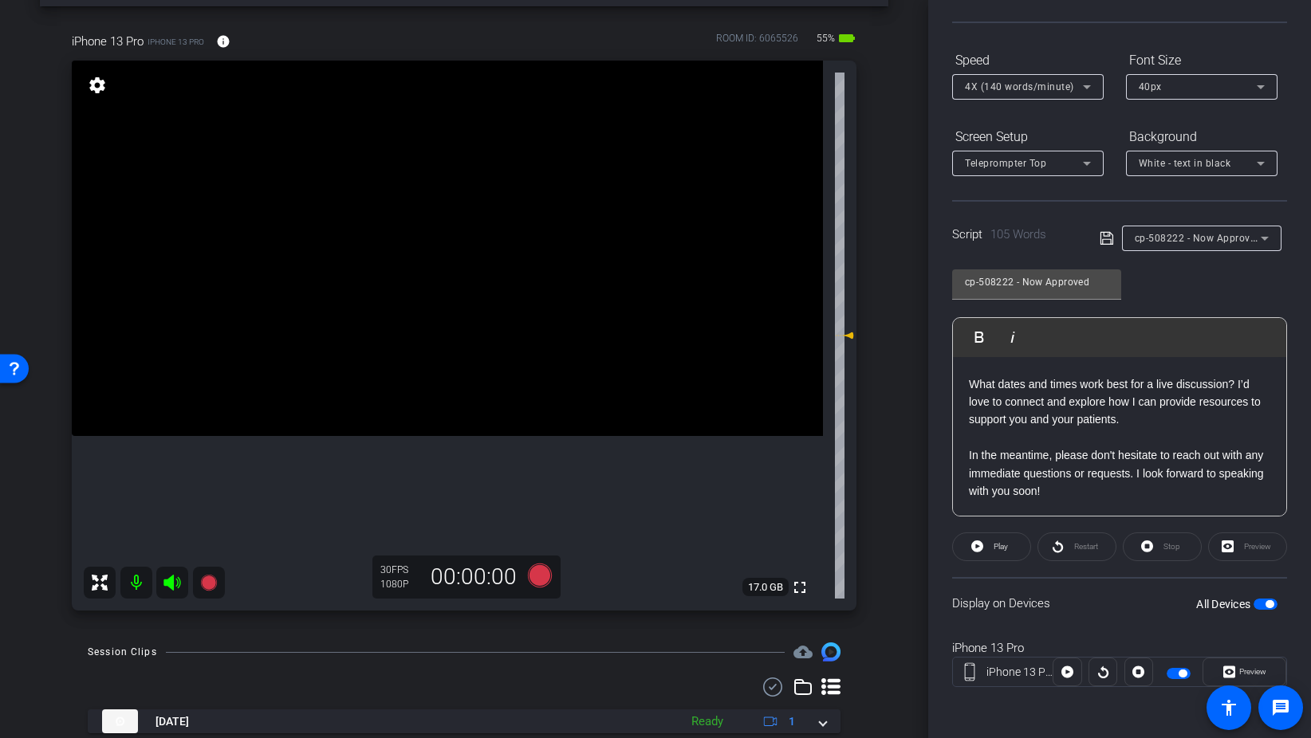
scroll to position [0, 0]
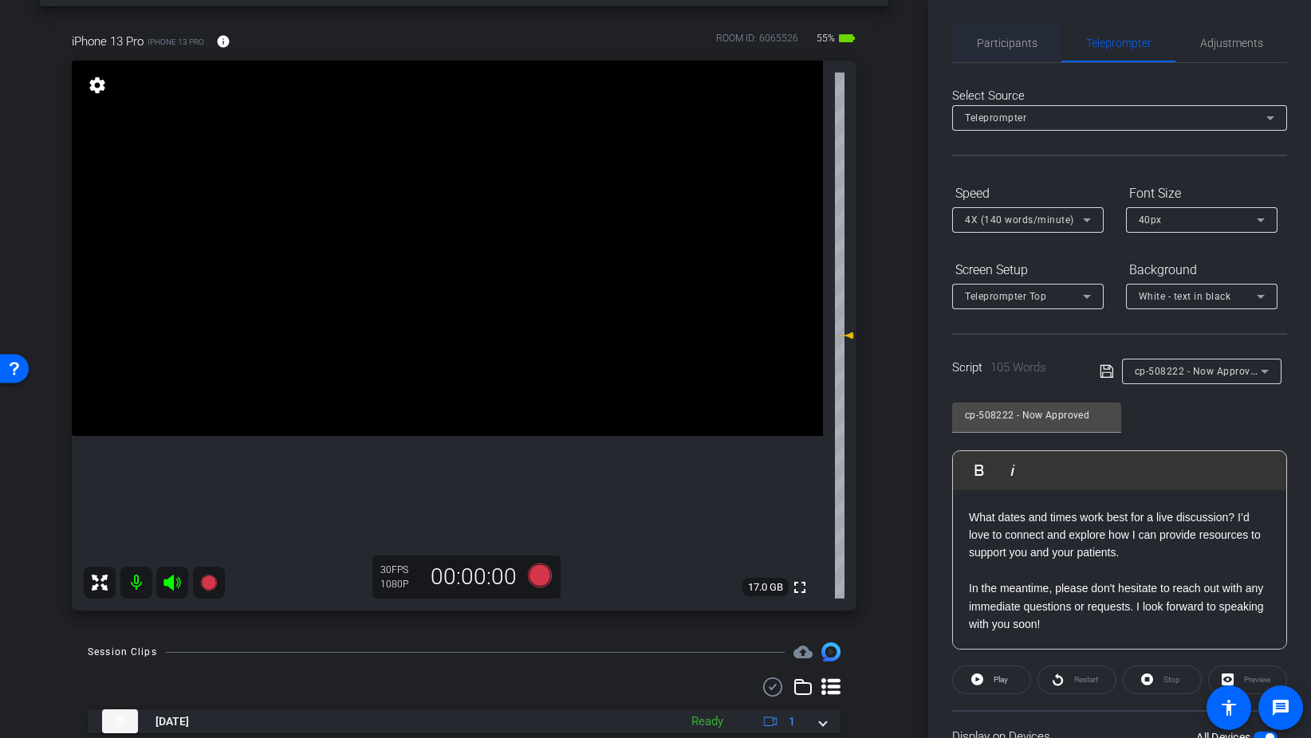
click at [1017, 44] on span "Participants" at bounding box center [1007, 42] width 61 height 11
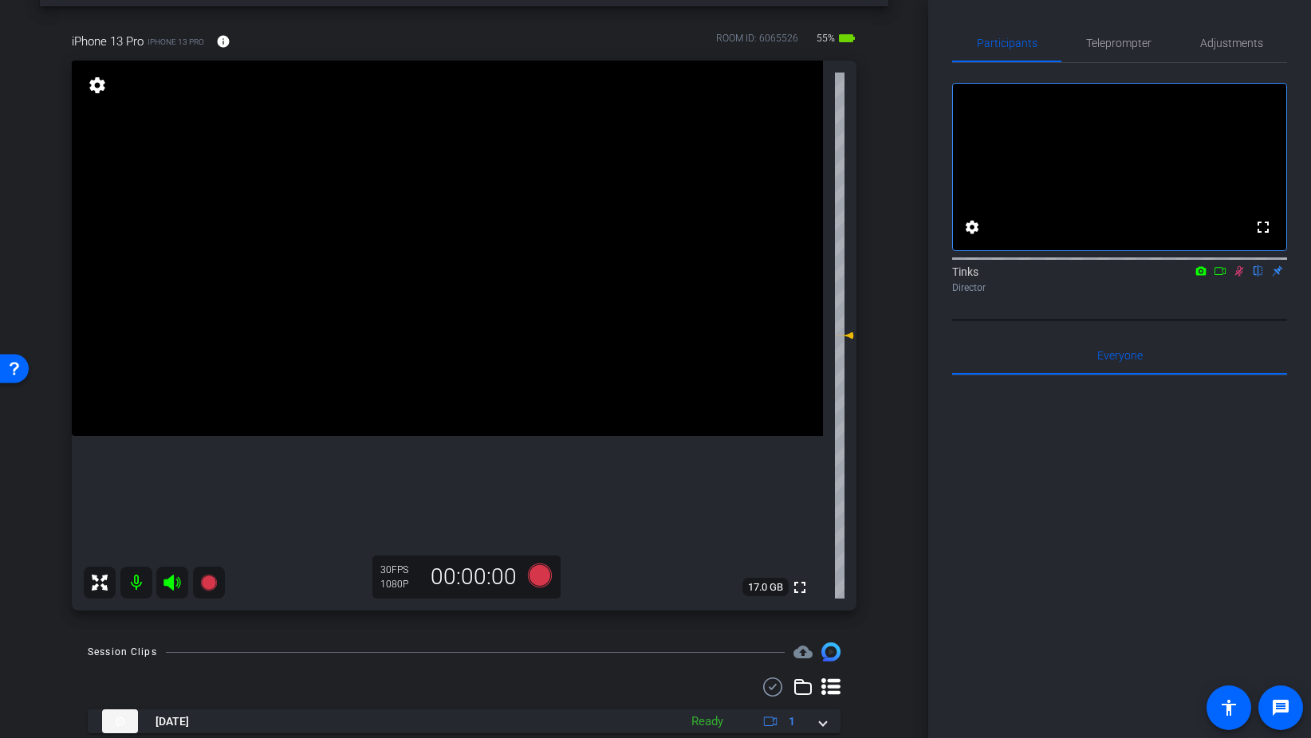
click at [1240, 277] on icon at bounding box center [1239, 270] width 13 height 11
click at [1129, 44] on span "Teleprompter" at bounding box center [1118, 42] width 65 height 11
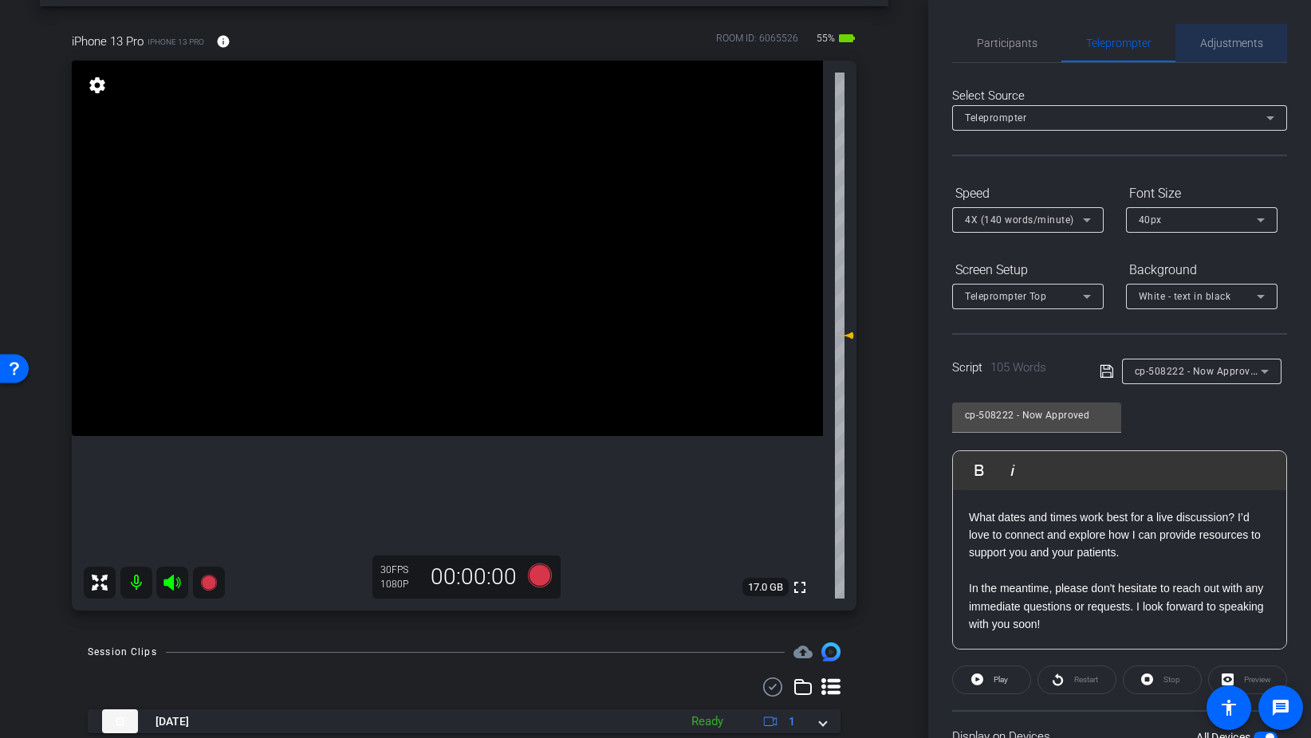
click at [1200, 45] on span "Adjustments" at bounding box center [1231, 42] width 63 height 11
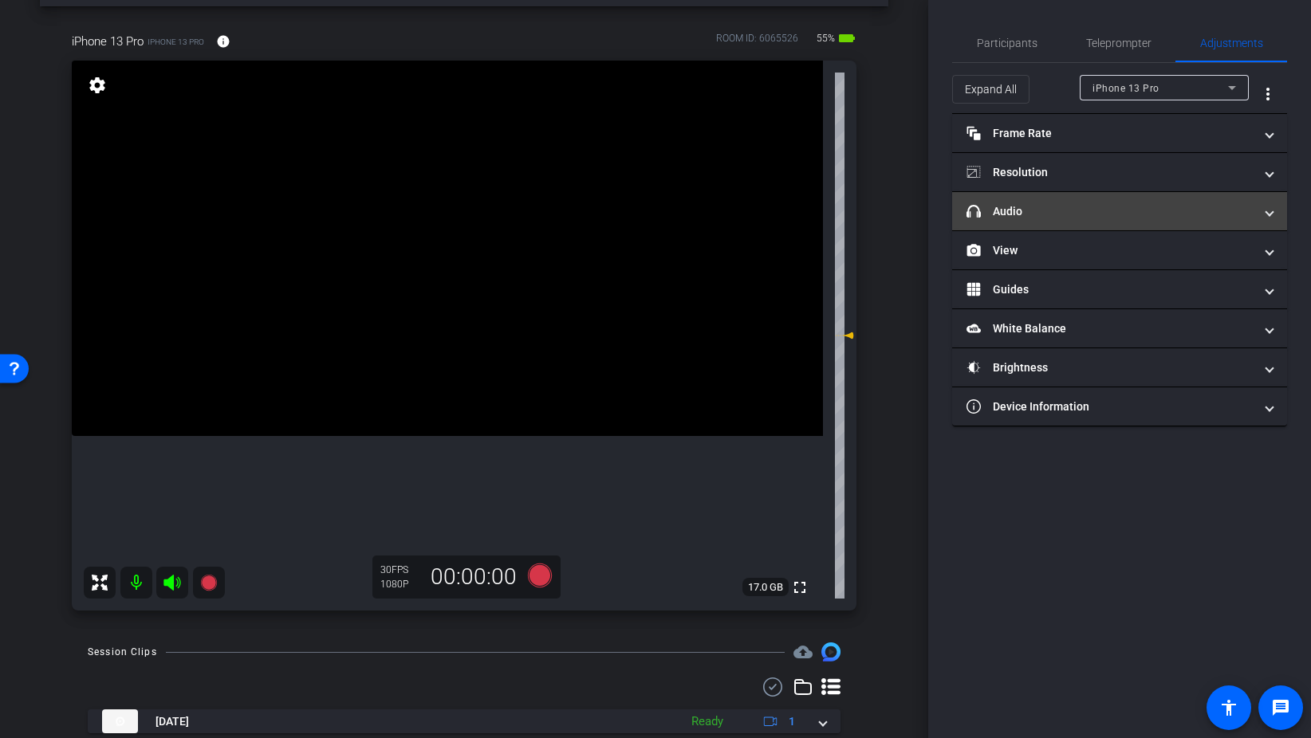
click at [1068, 212] on mat-panel-title "headphone icon Audio" at bounding box center [1109, 211] width 287 height 17
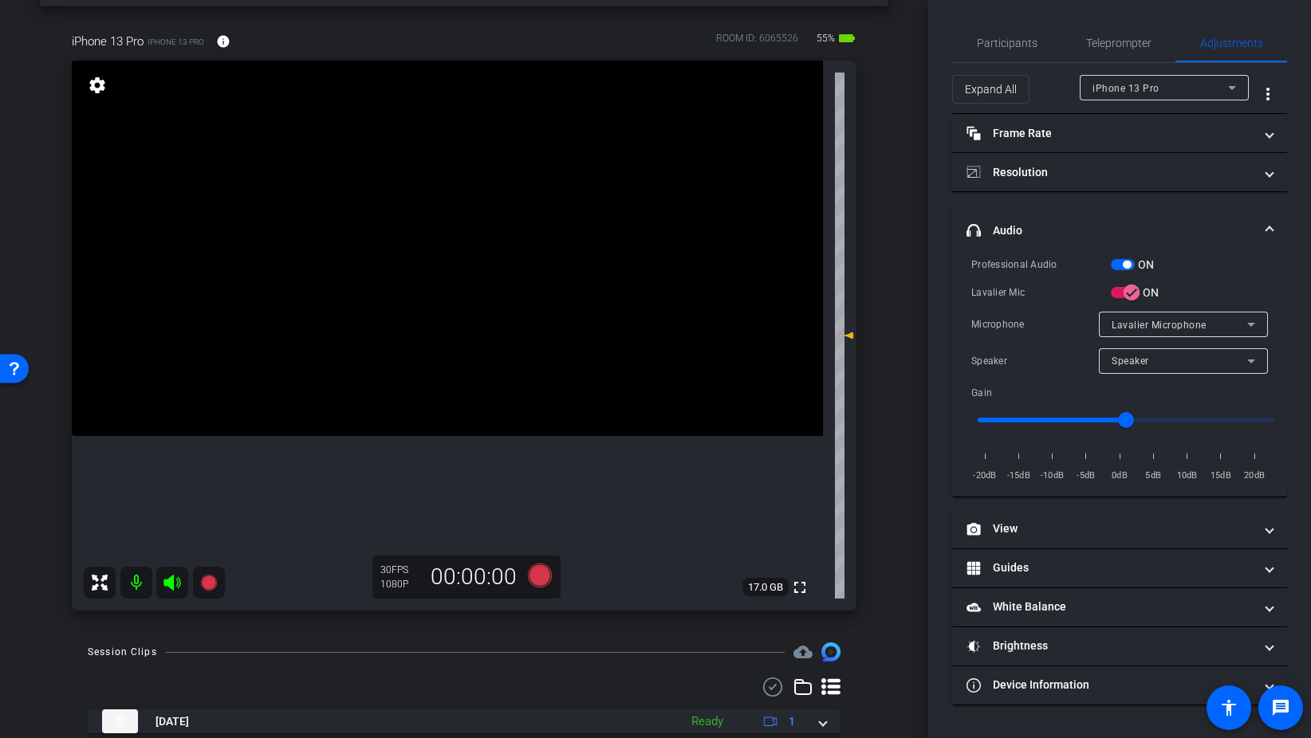
click at [1120, 264] on span "button" at bounding box center [1123, 264] width 24 height 11
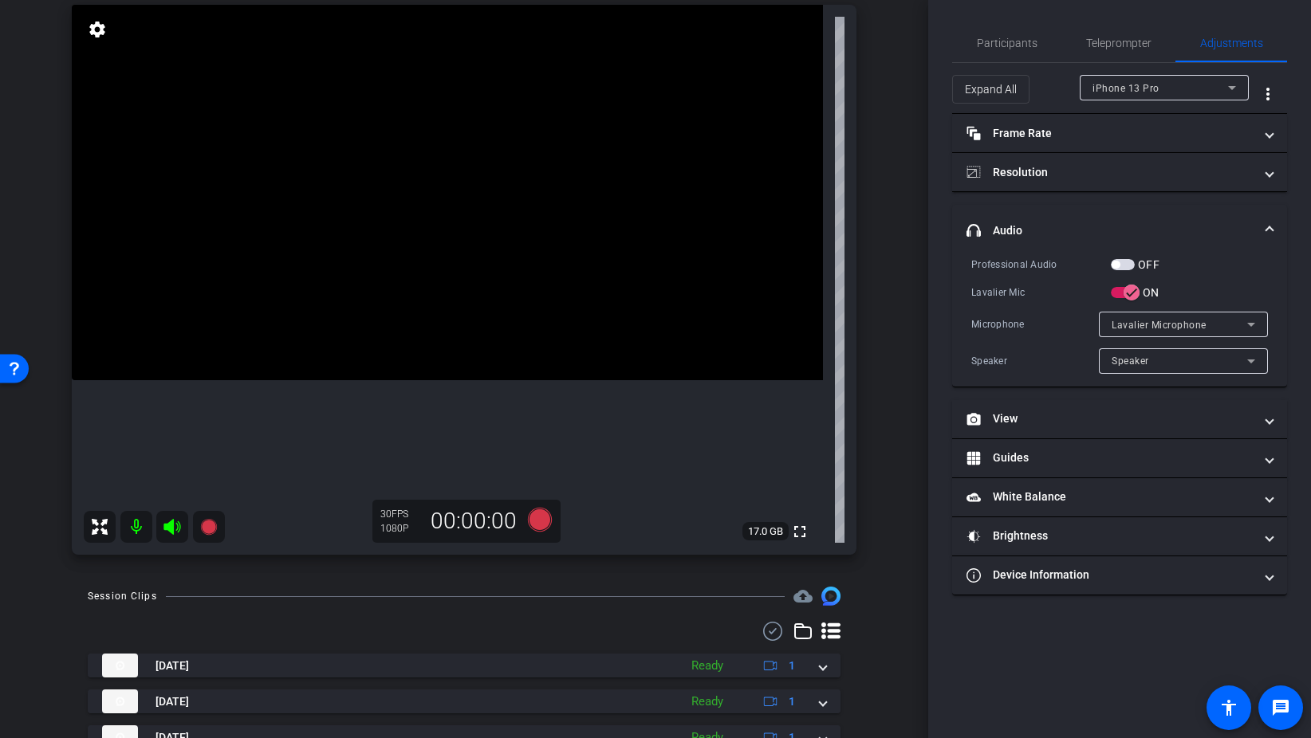
scroll to position [81, 0]
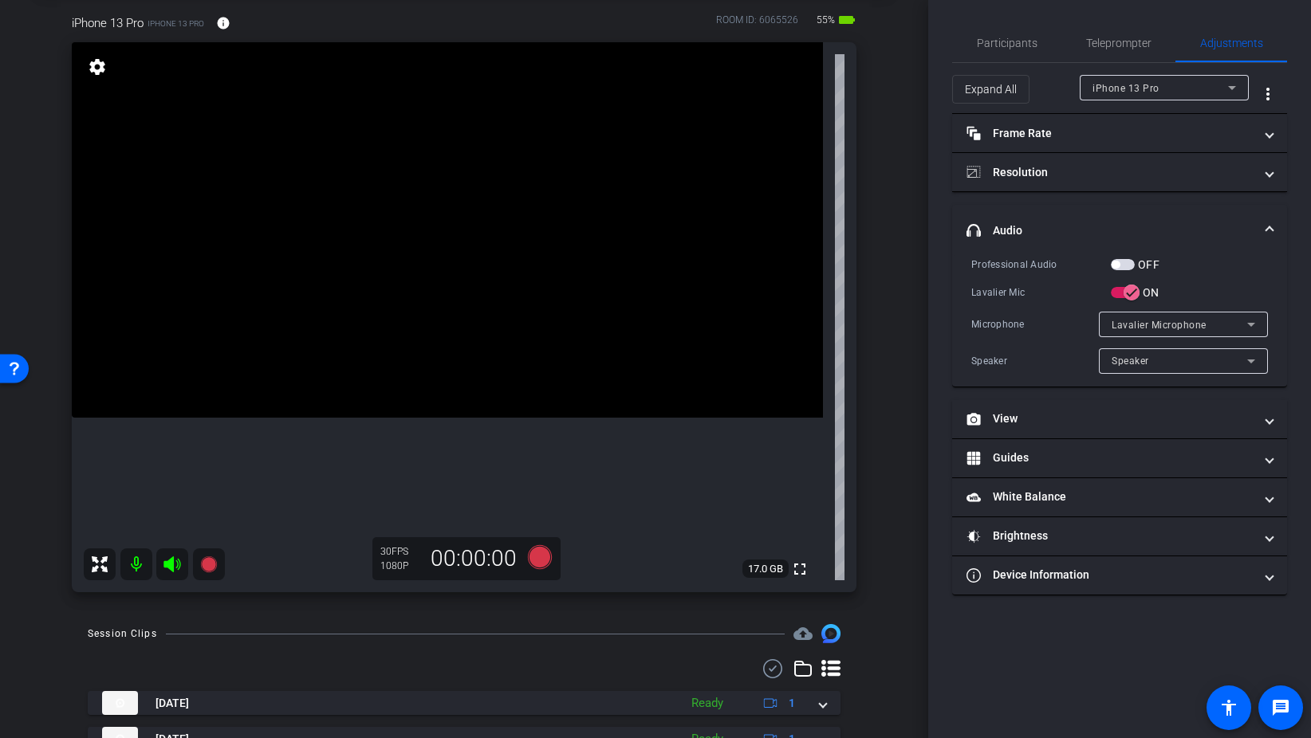
click at [1127, 262] on span "button" at bounding box center [1123, 264] width 24 height 11
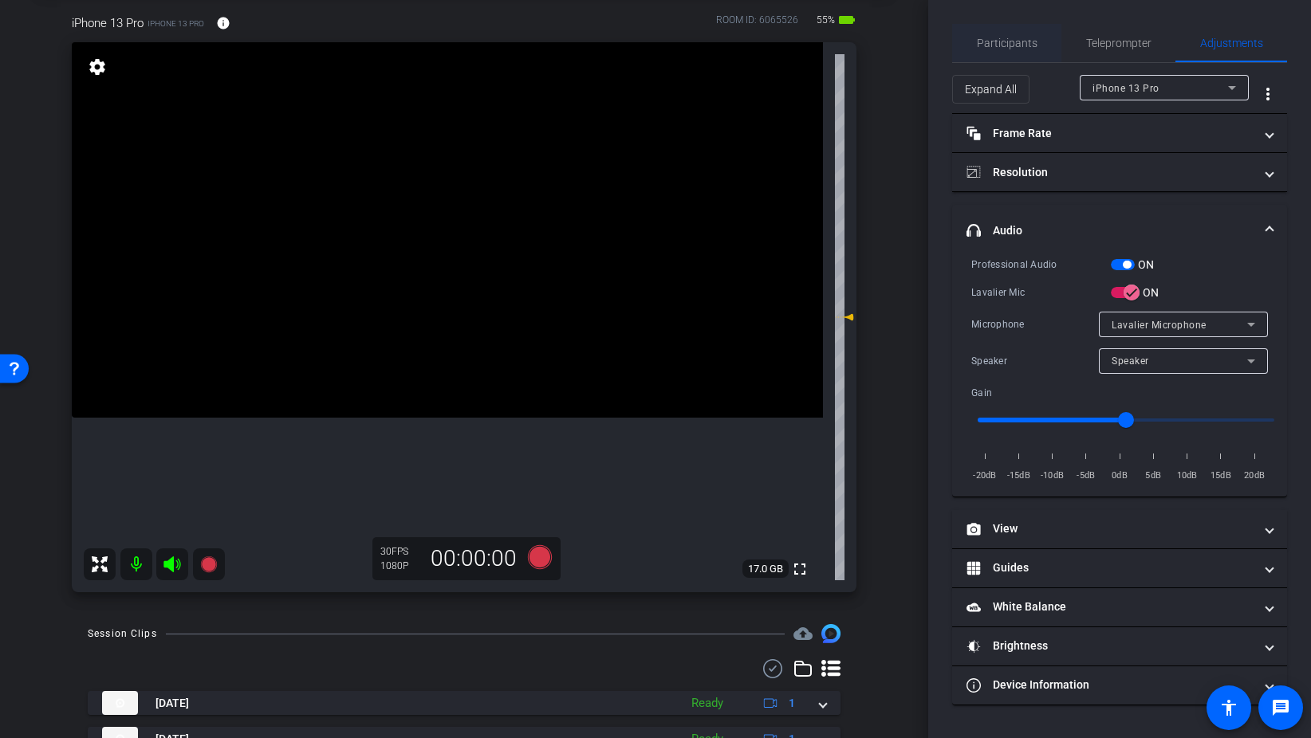
click at [1025, 53] on span "Participants" at bounding box center [1007, 43] width 61 height 38
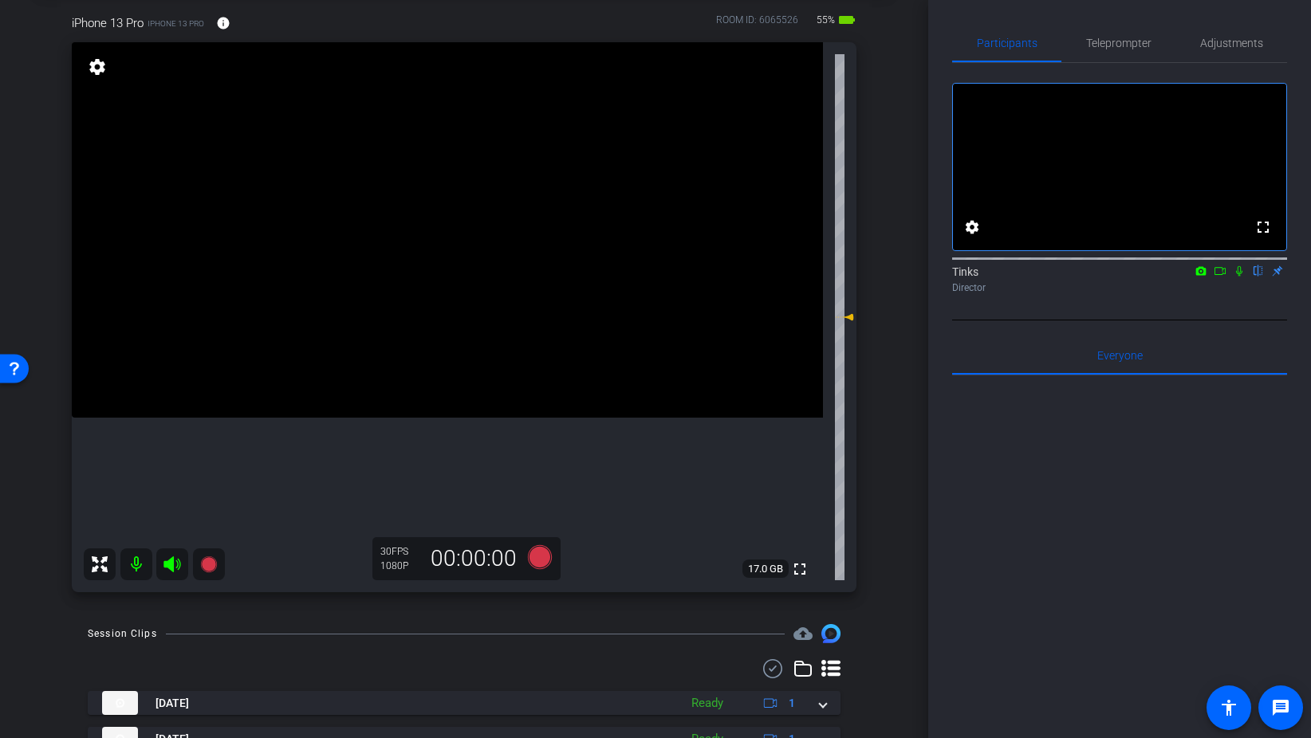
click at [1240, 277] on icon at bounding box center [1239, 271] width 6 height 10
click at [1123, 41] on span "Teleprompter" at bounding box center [1118, 42] width 65 height 11
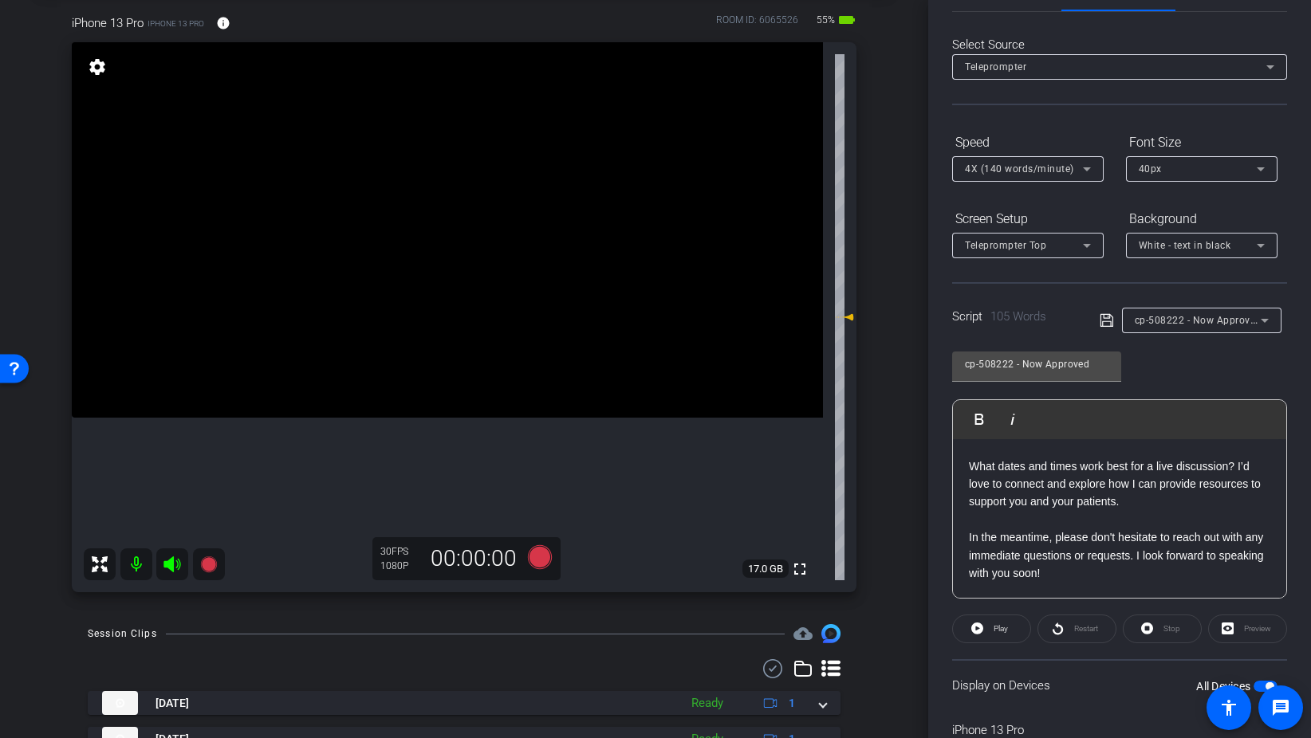
scroll to position [133, 0]
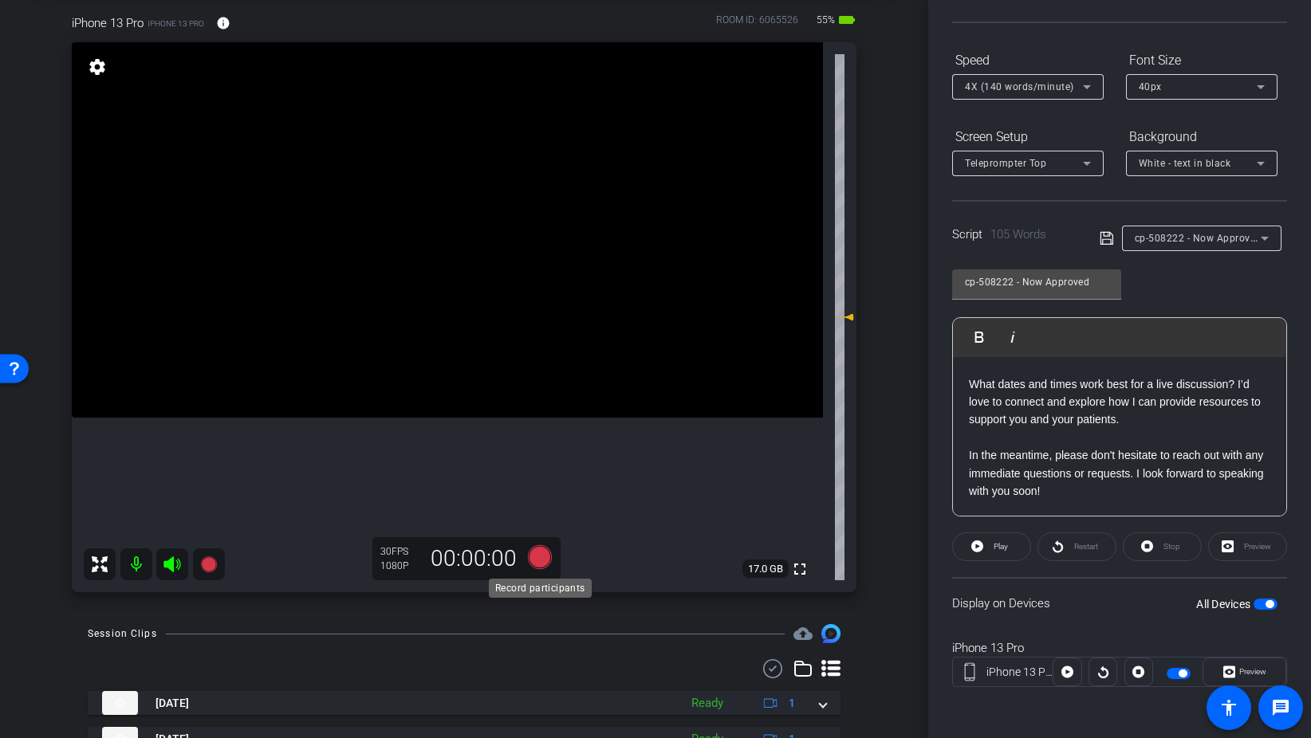
click at [541, 560] on icon at bounding box center [540, 557] width 24 height 24
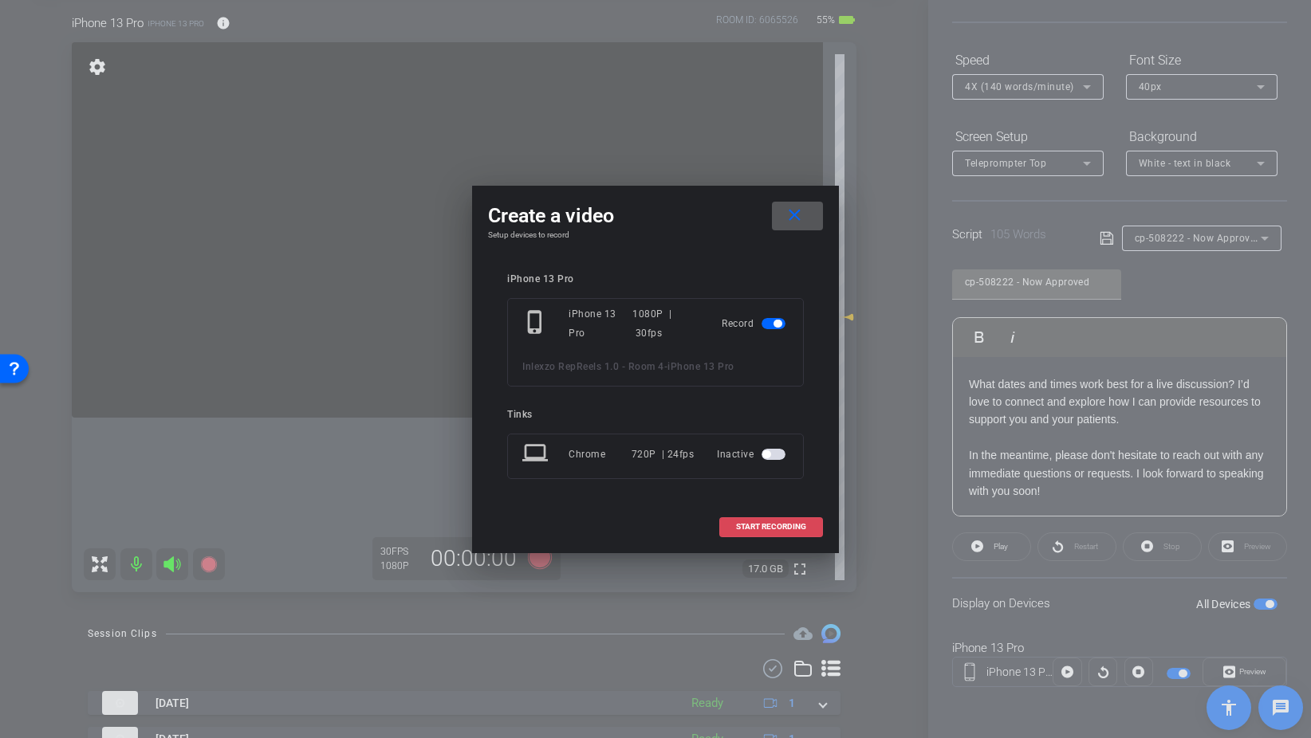
click at [766, 524] on span "START RECORDING" at bounding box center [771, 527] width 70 height 8
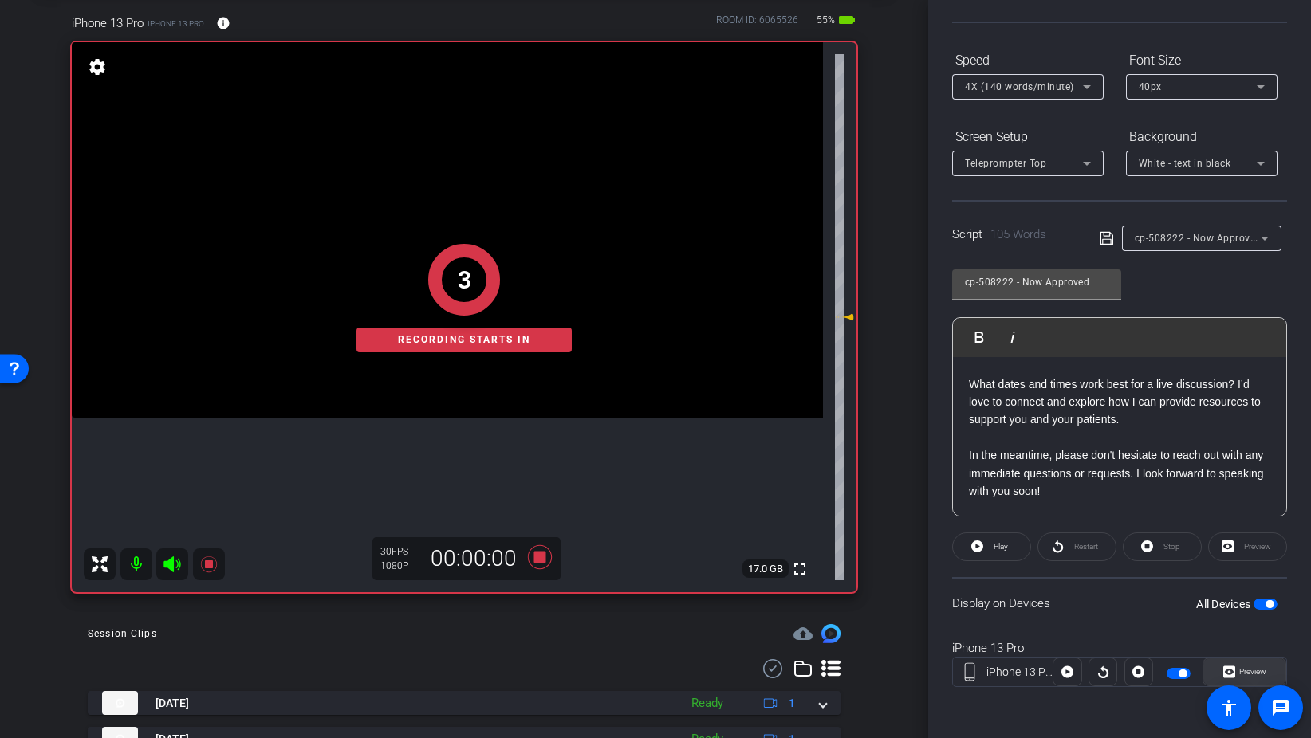
click at [1248, 671] on span "Preview" at bounding box center [1252, 671] width 27 height 9
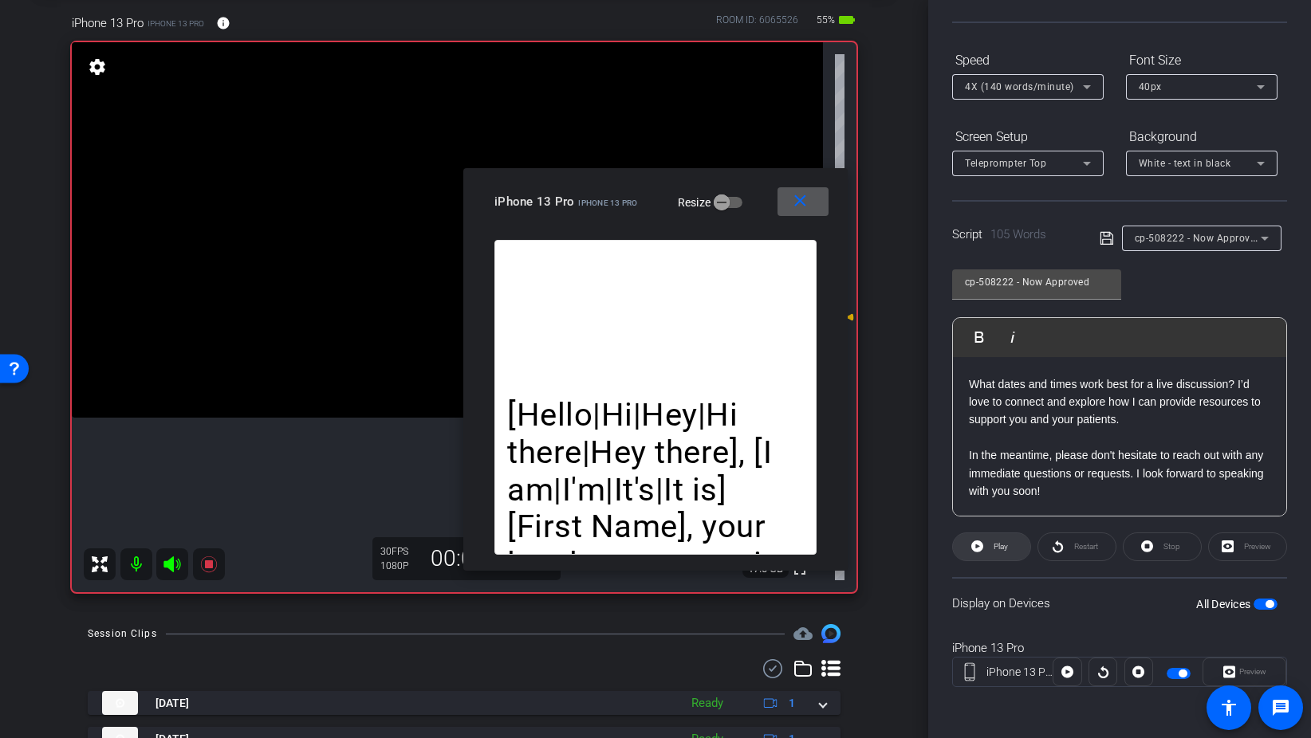
click at [992, 547] on span "Play" at bounding box center [998, 547] width 18 height 22
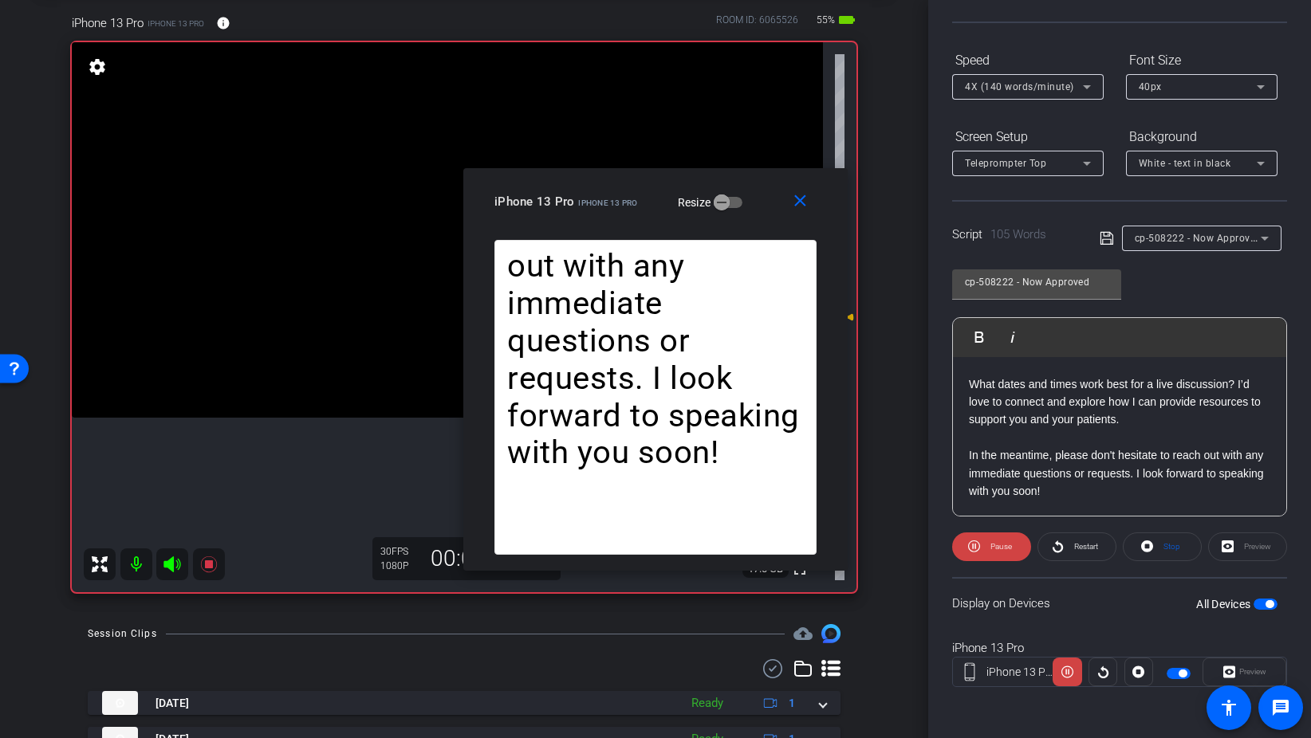
click at [1067, 84] on span "4X (140 words/minute)" at bounding box center [1019, 86] width 109 height 11
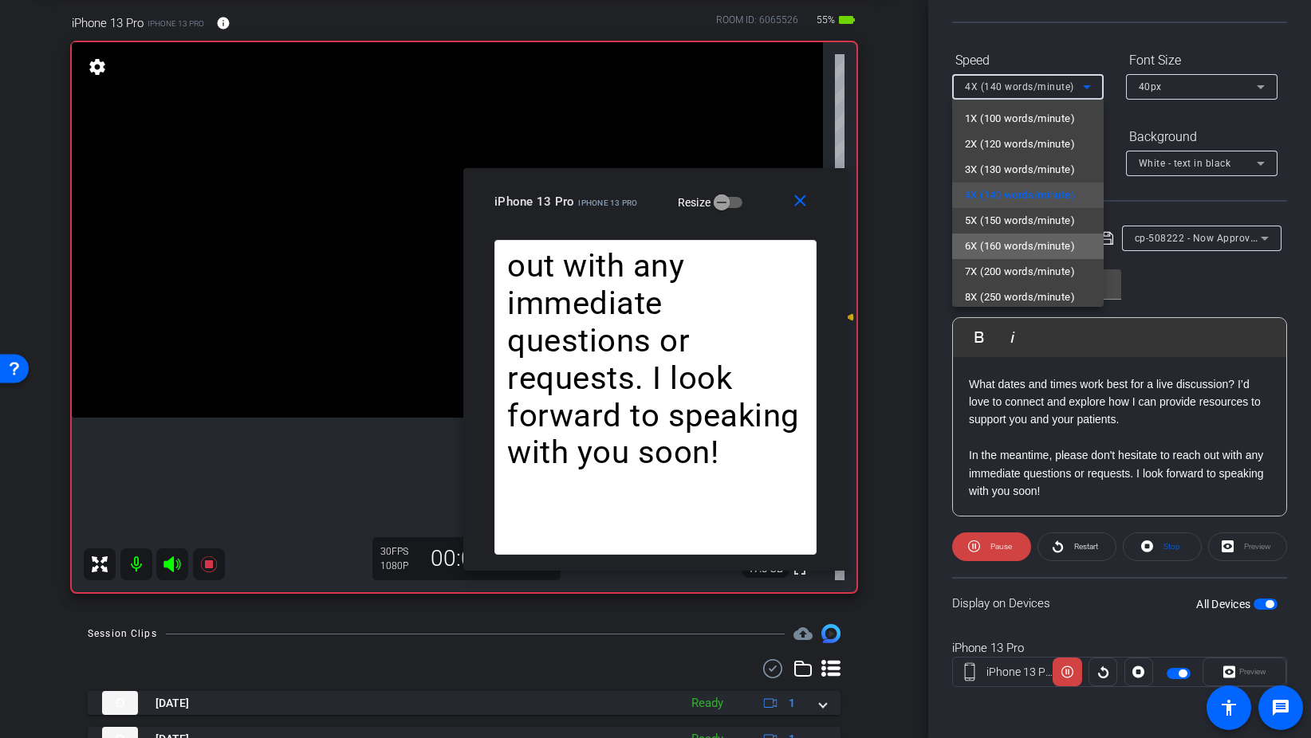
click at [1056, 249] on span "6X (160 words/minute)" at bounding box center [1020, 246] width 110 height 19
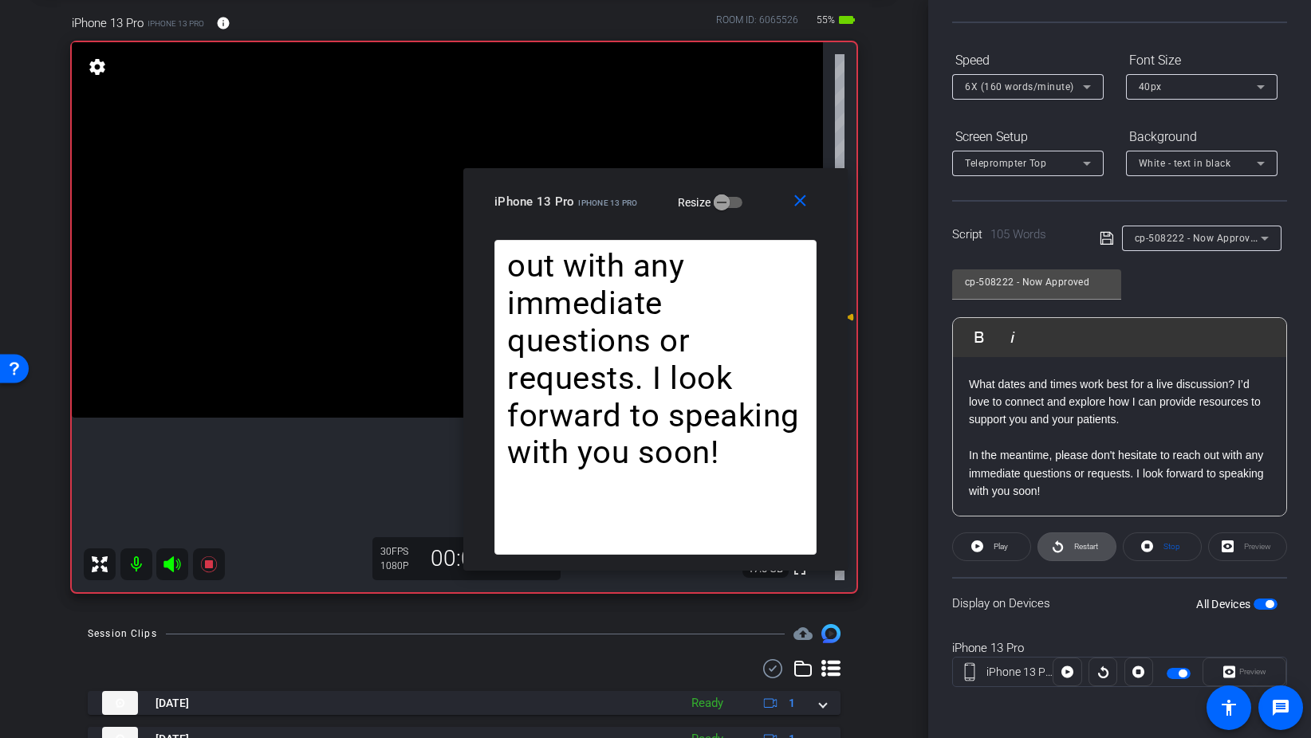
click at [1072, 542] on span "Restart" at bounding box center [1084, 547] width 28 height 22
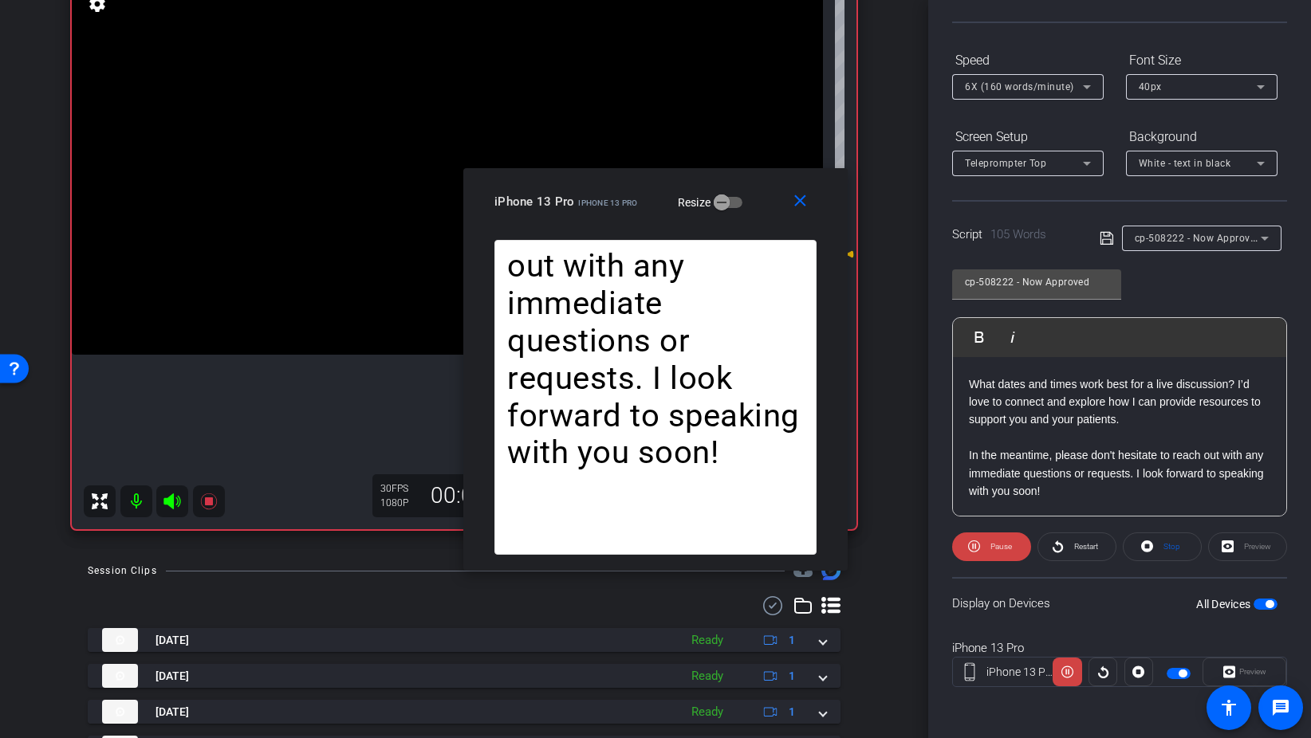
scroll to position [171, 0]
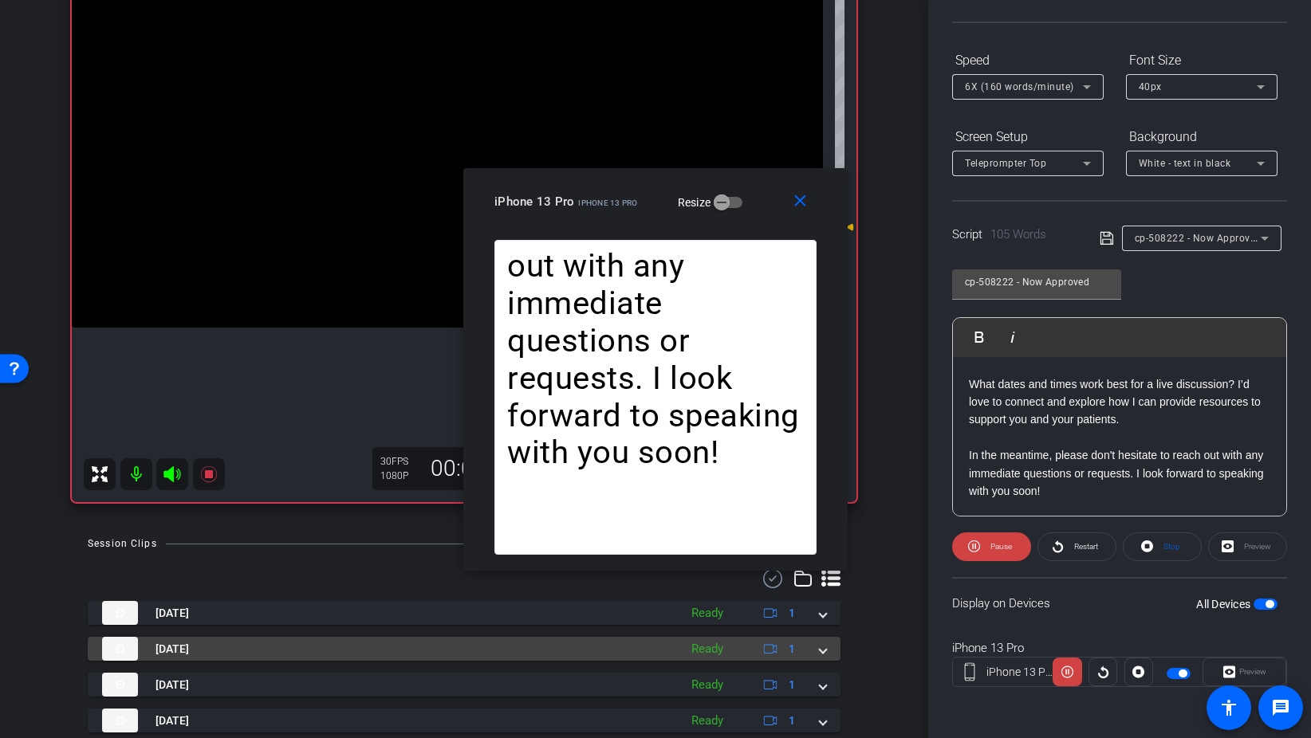
click at [824, 653] on span at bounding box center [823, 649] width 6 height 17
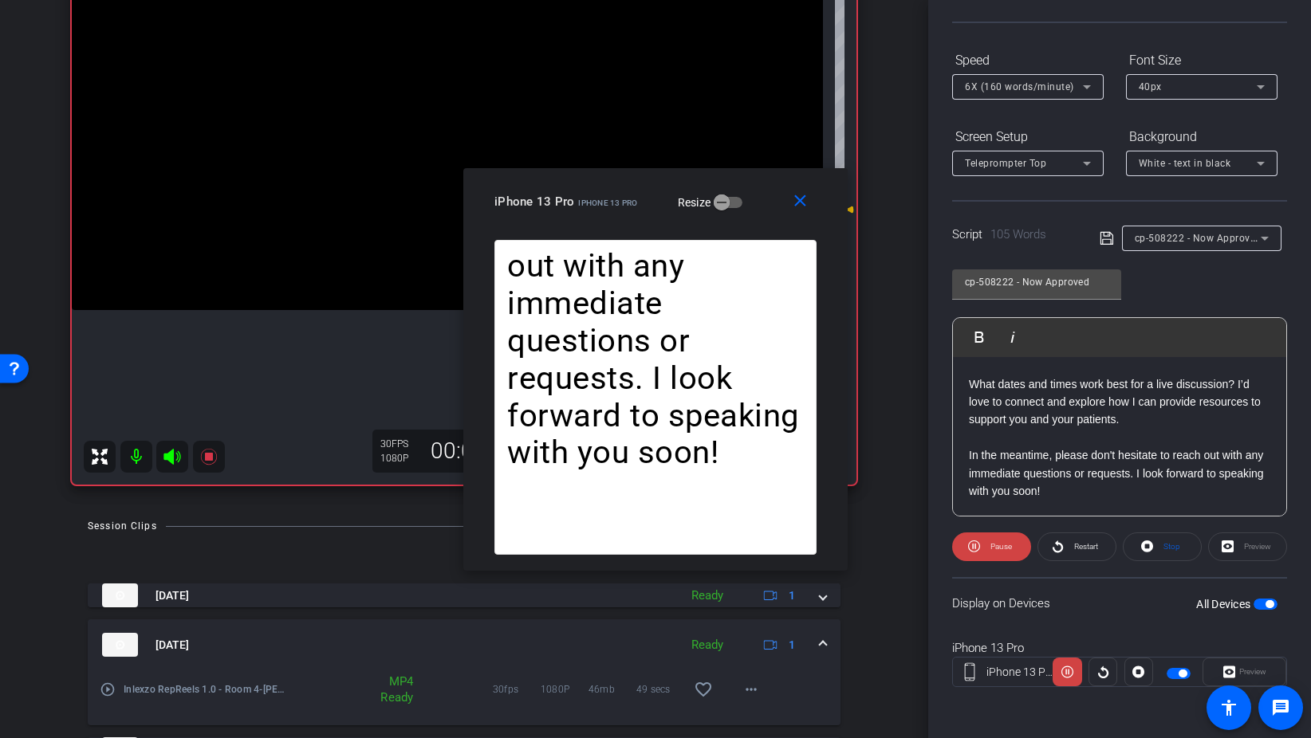
scroll to position [199, 0]
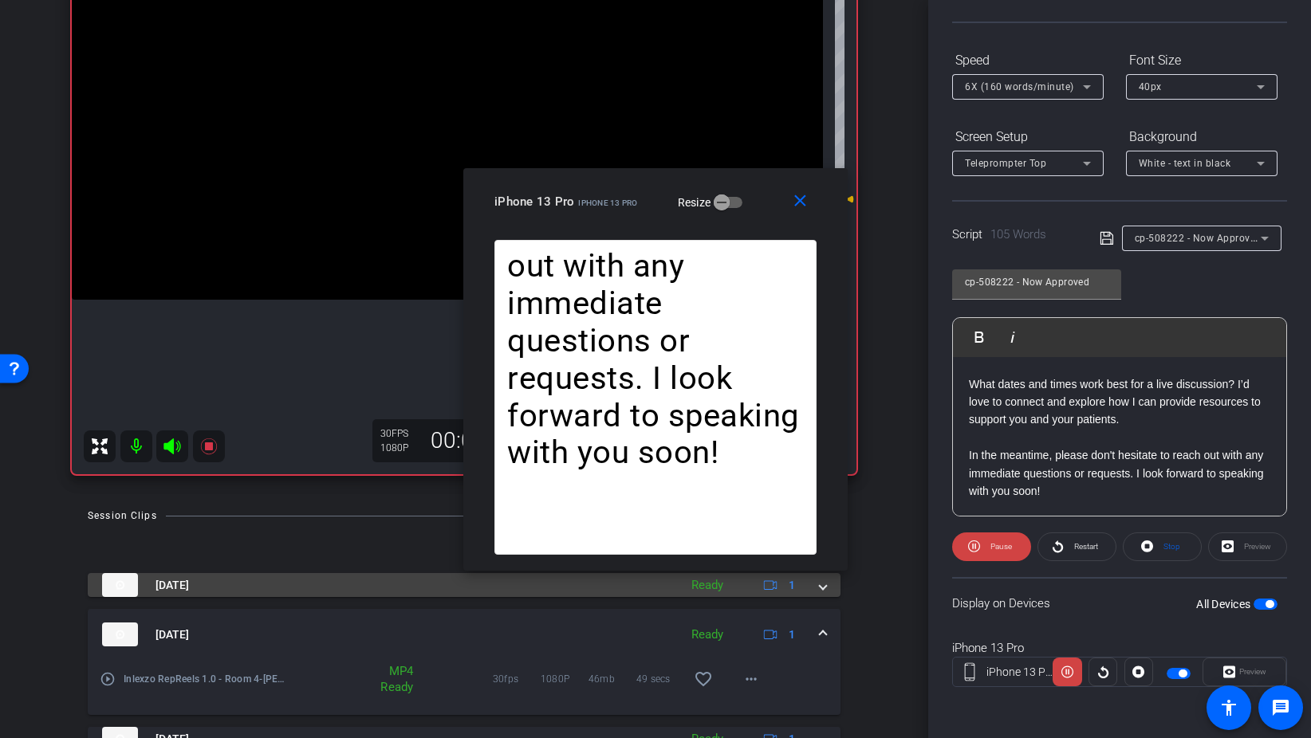
click at [817, 578] on div "Aug 28, 2025 Ready 1" at bounding box center [461, 585] width 718 height 24
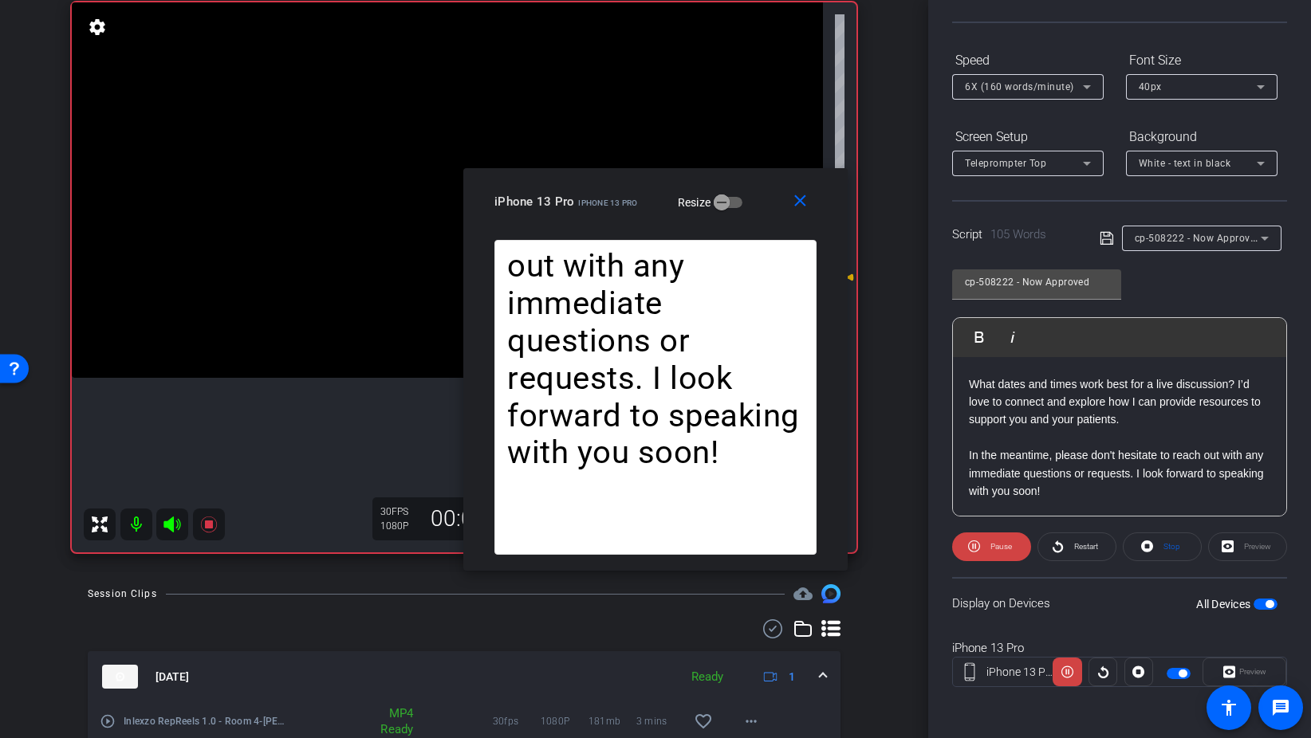
scroll to position [130, 0]
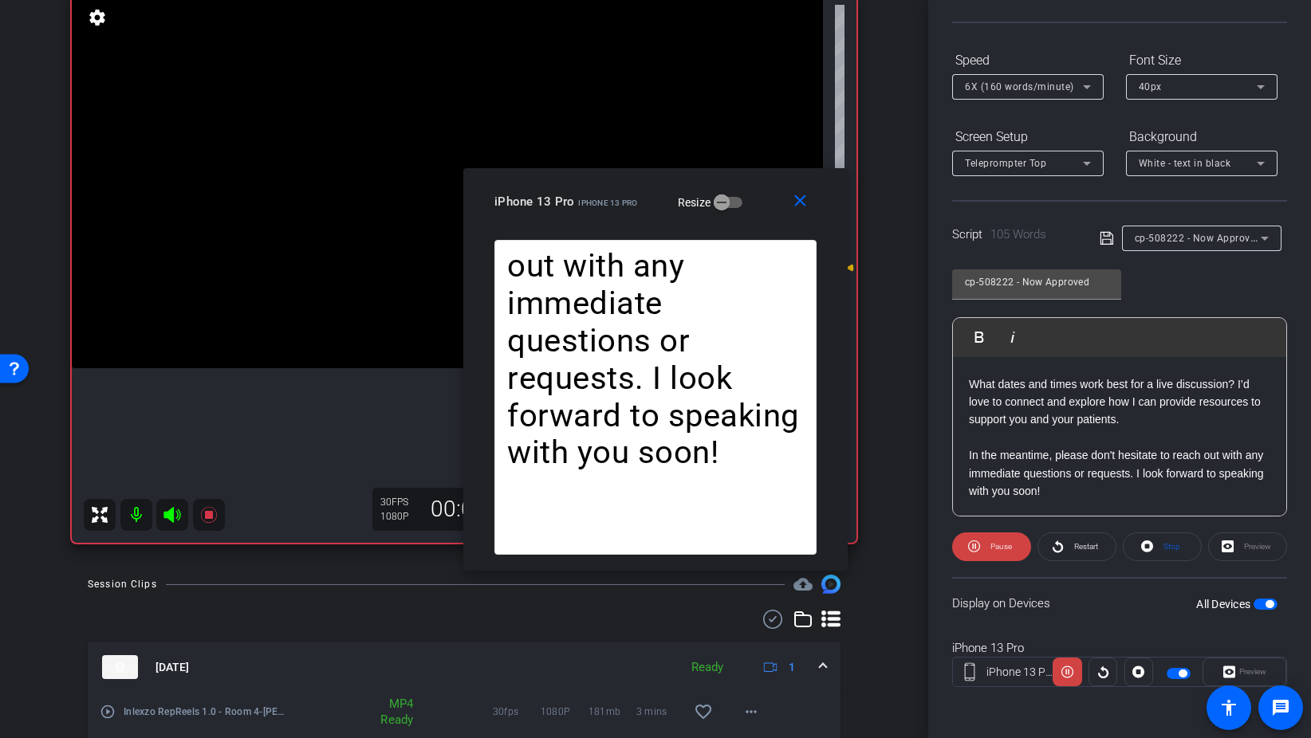
click at [829, 665] on mat-expansion-panel-header "Aug 28, 2025 Ready 1" at bounding box center [464, 667] width 753 height 51
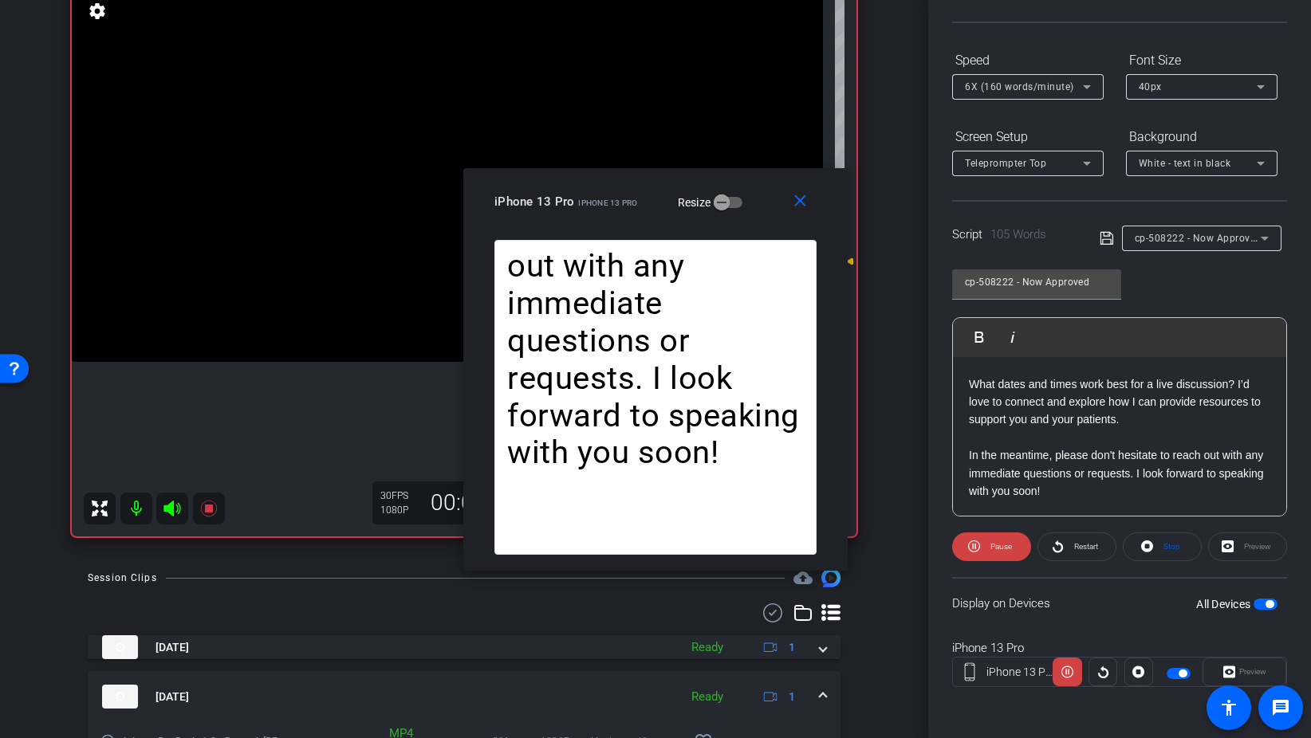
scroll to position [165, 0]
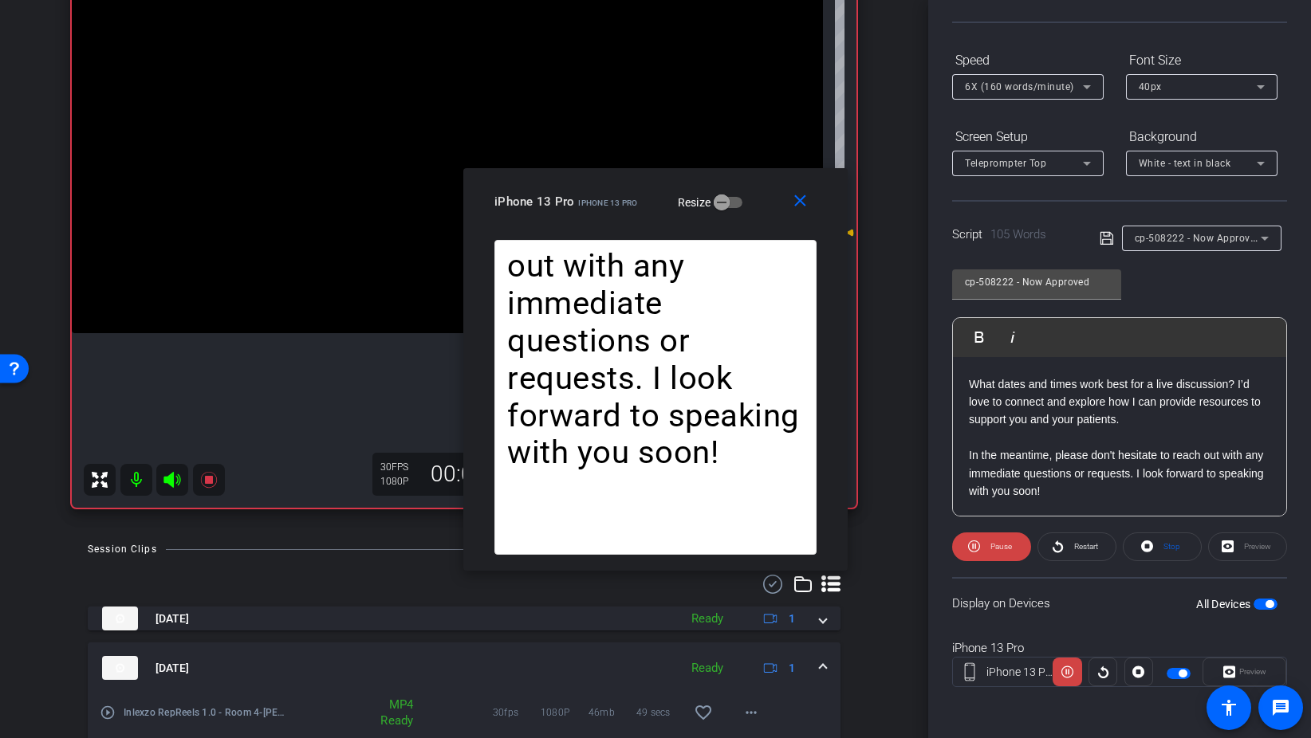
click at [827, 663] on mat-expansion-panel-header "Aug 28, 2025 Ready 1" at bounding box center [464, 668] width 753 height 51
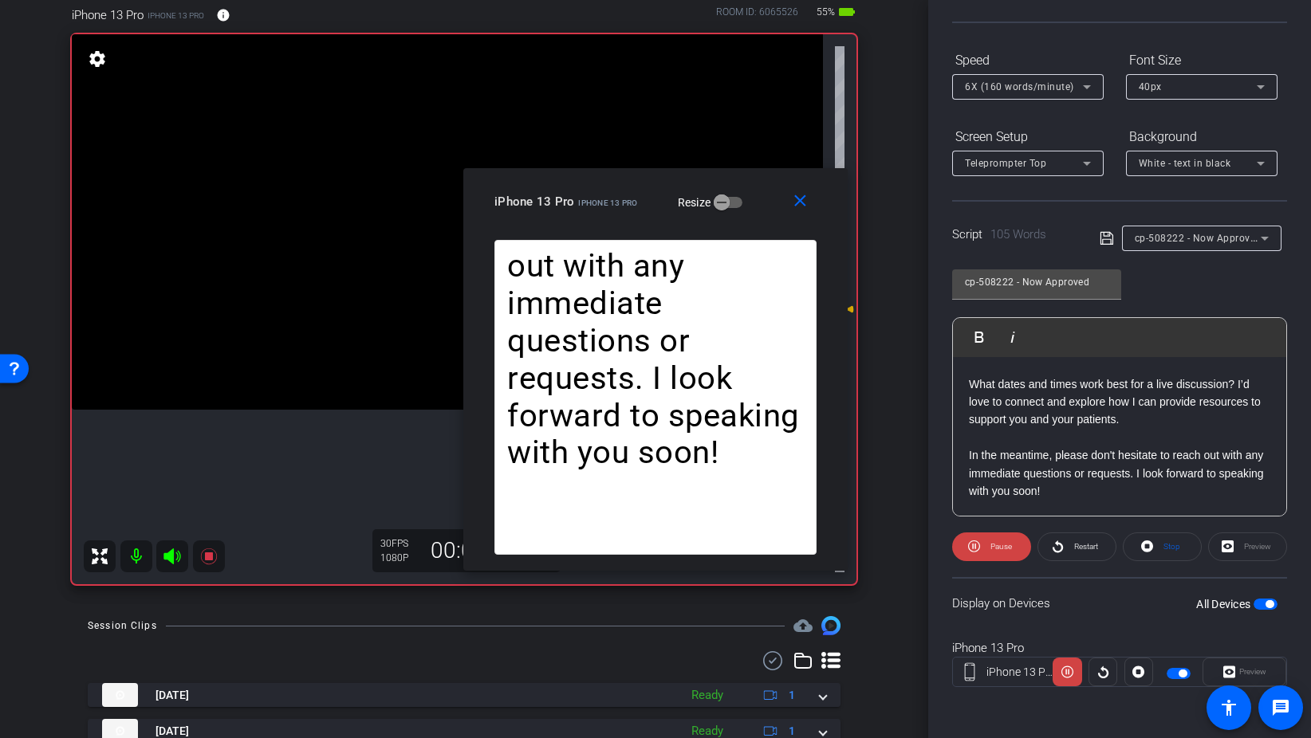
scroll to position [87, 0]
click at [1076, 537] on span "Restart" at bounding box center [1084, 547] width 28 height 22
click at [800, 196] on mat-icon "close" at bounding box center [800, 201] width 20 height 20
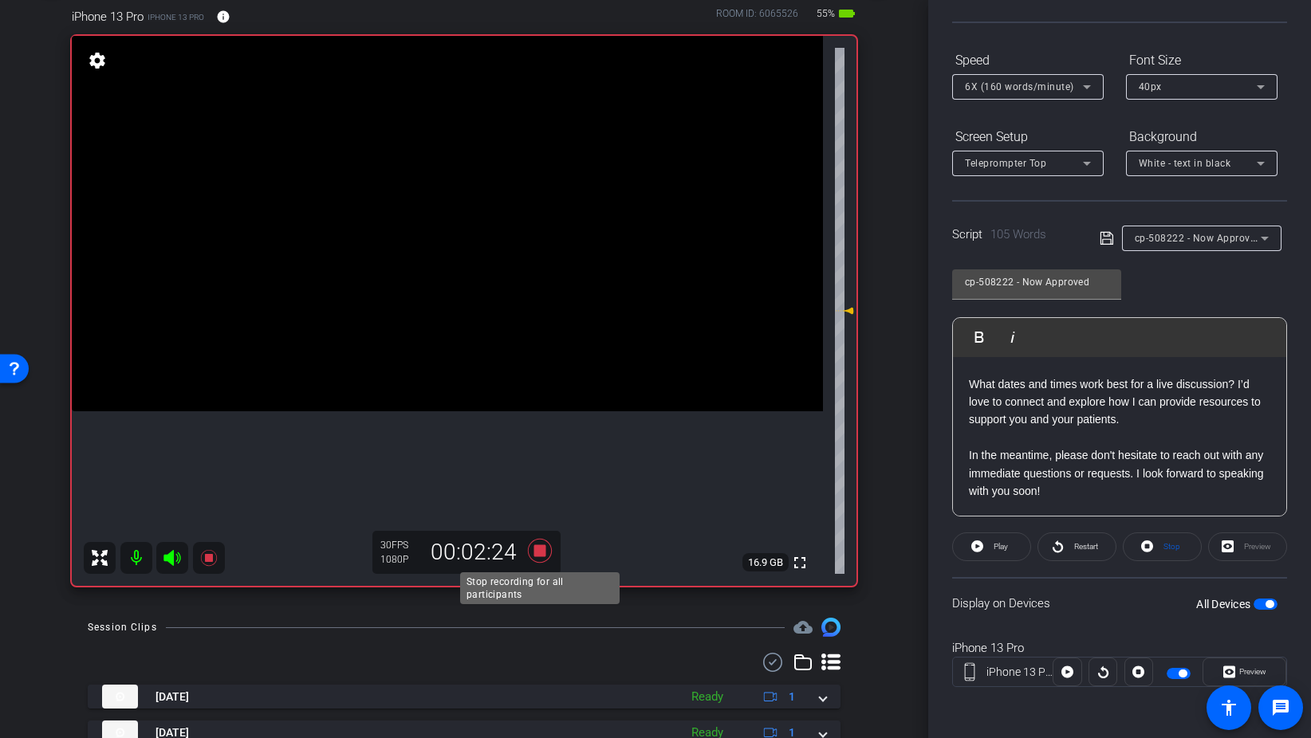
click at [529, 551] on icon at bounding box center [540, 551] width 38 height 29
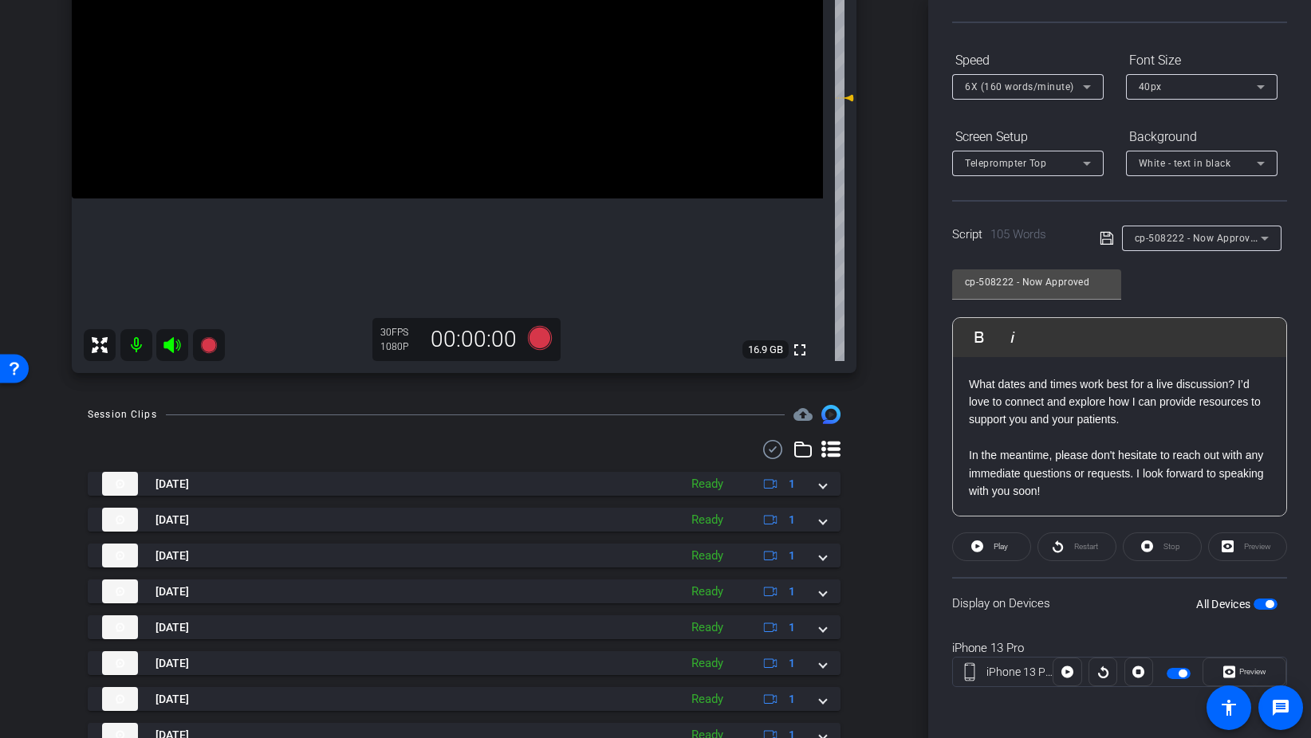
scroll to position [0, 0]
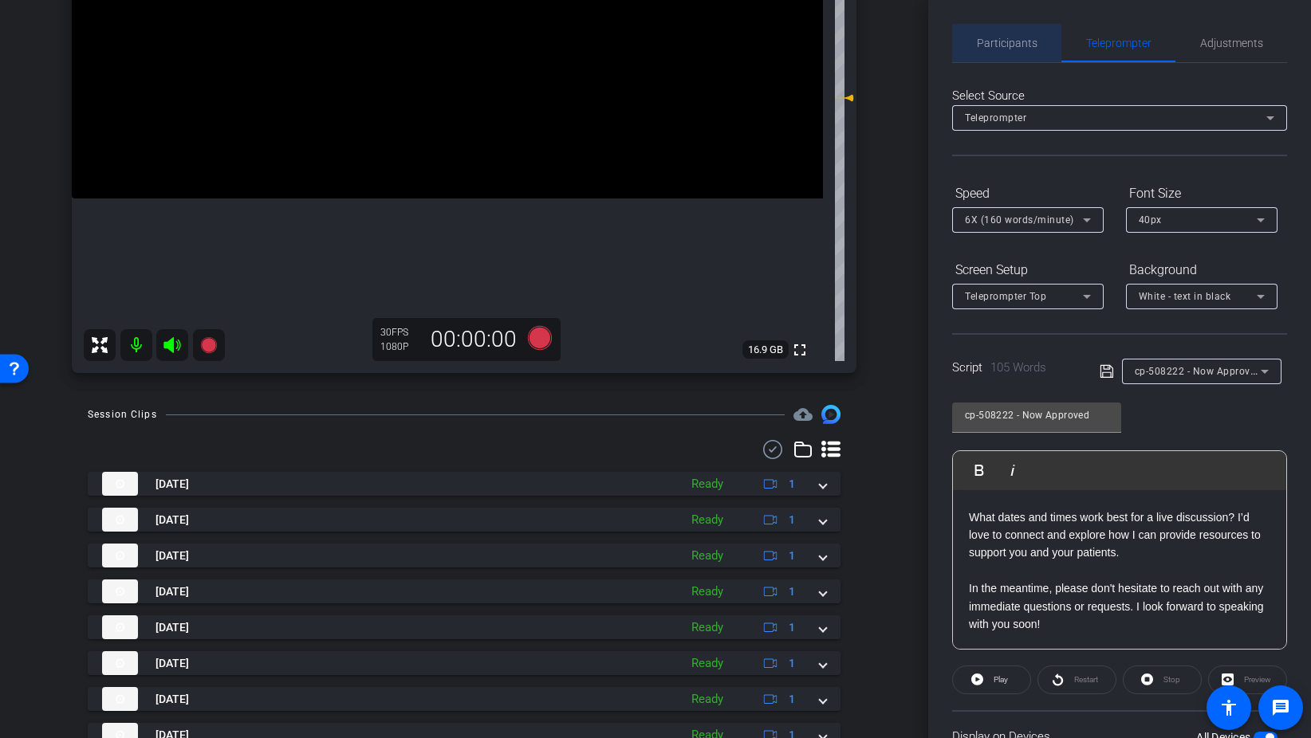
click at [1020, 42] on span "Participants" at bounding box center [1007, 42] width 61 height 11
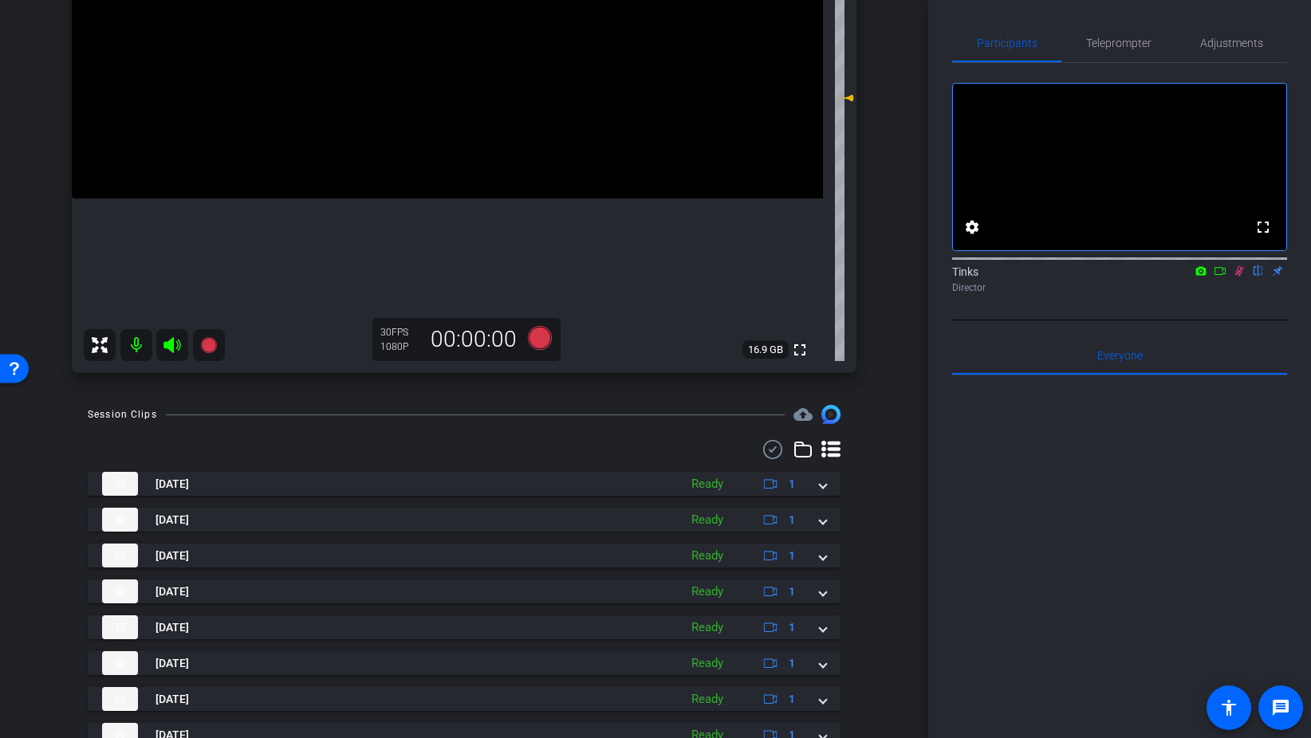
click at [1241, 277] on icon at bounding box center [1239, 270] width 13 height 11
click at [1210, 47] on span "Adjustments" at bounding box center [1231, 42] width 63 height 11
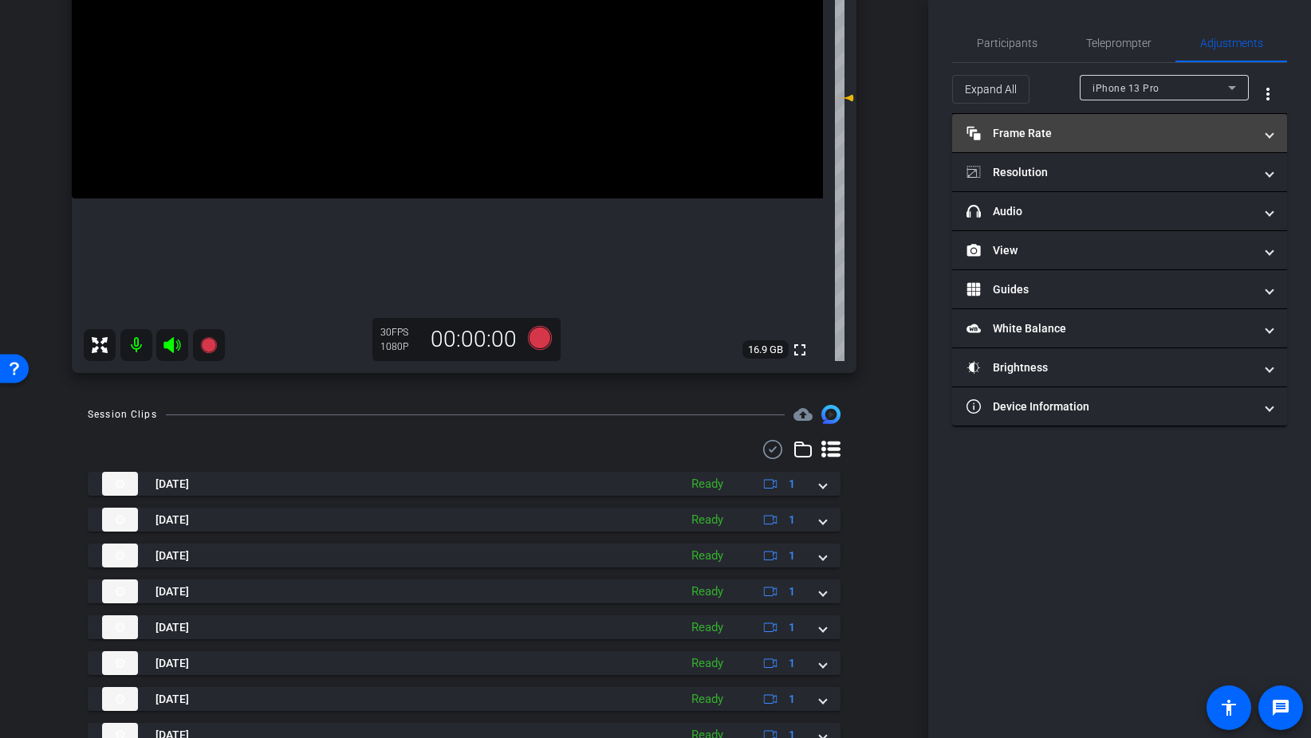
click at [1139, 134] on mat-panel-title "Frame Rate Frame Rate" at bounding box center [1109, 133] width 287 height 17
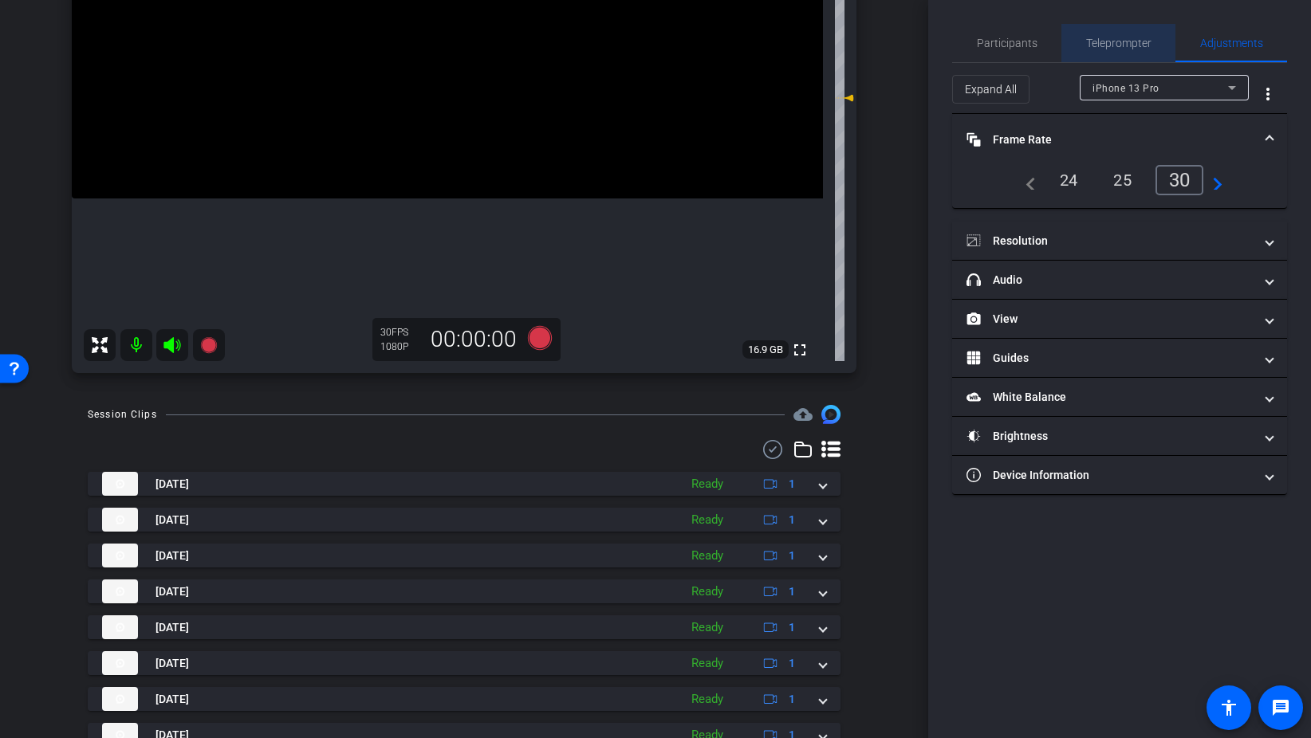
click at [1116, 41] on span "Teleprompter" at bounding box center [1118, 42] width 65 height 11
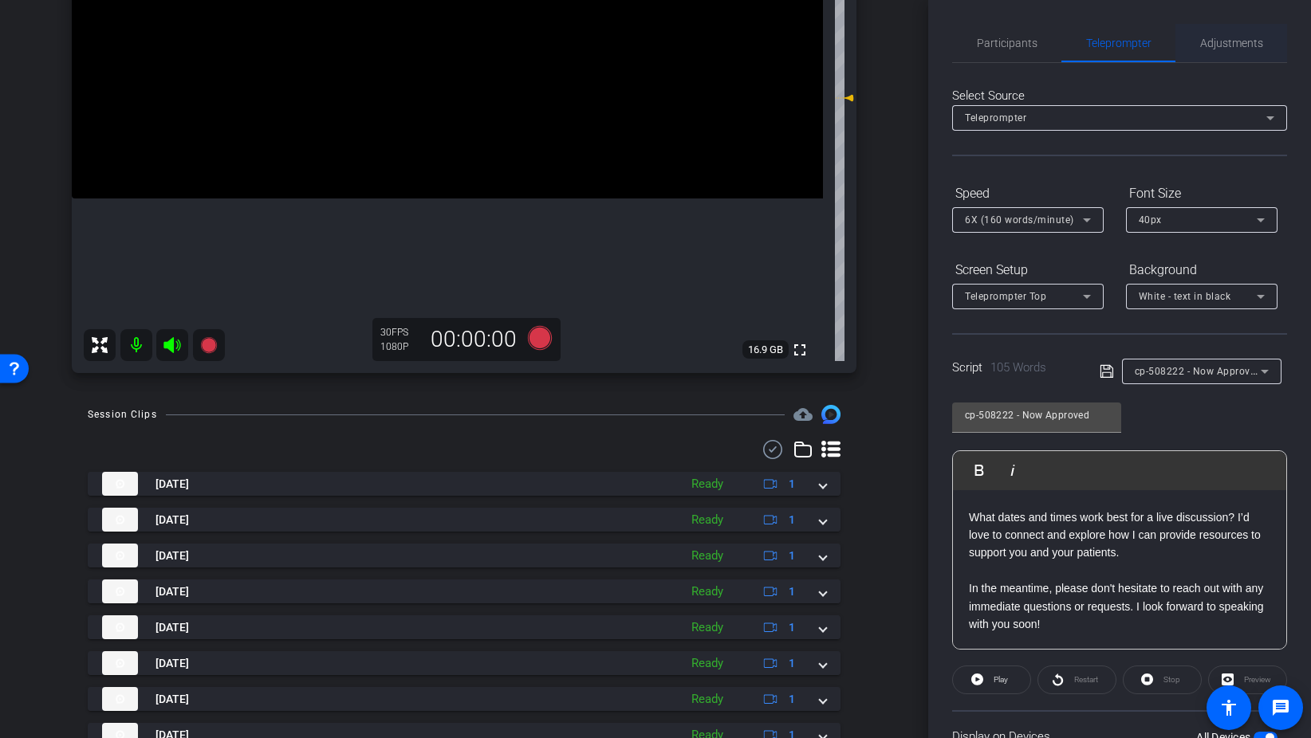
click at [1223, 37] on span "Adjustments" at bounding box center [1231, 42] width 63 height 11
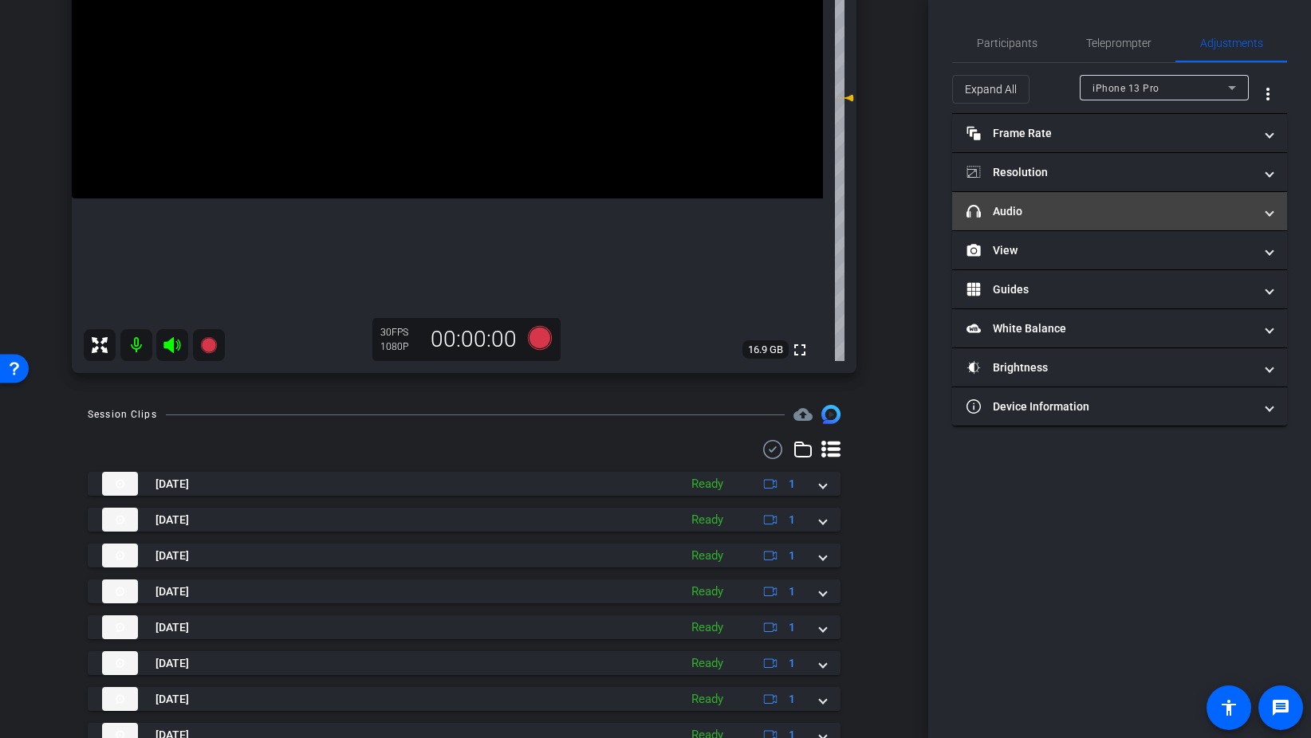
click at [1017, 218] on mat-panel-title "headphone icon Audio" at bounding box center [1109, 211] width 287 height 17
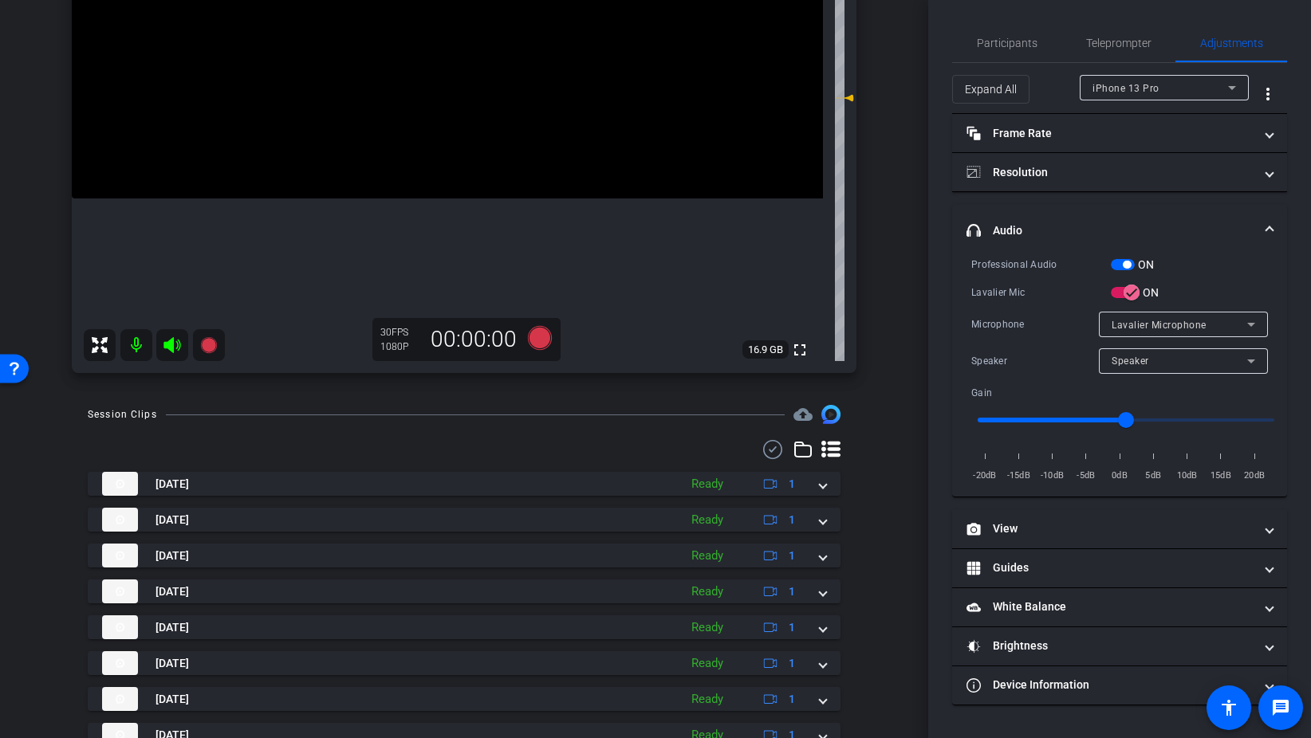
click at [1116, 263] on span "button" at bounding box center [1123, 264] width 24 height 11
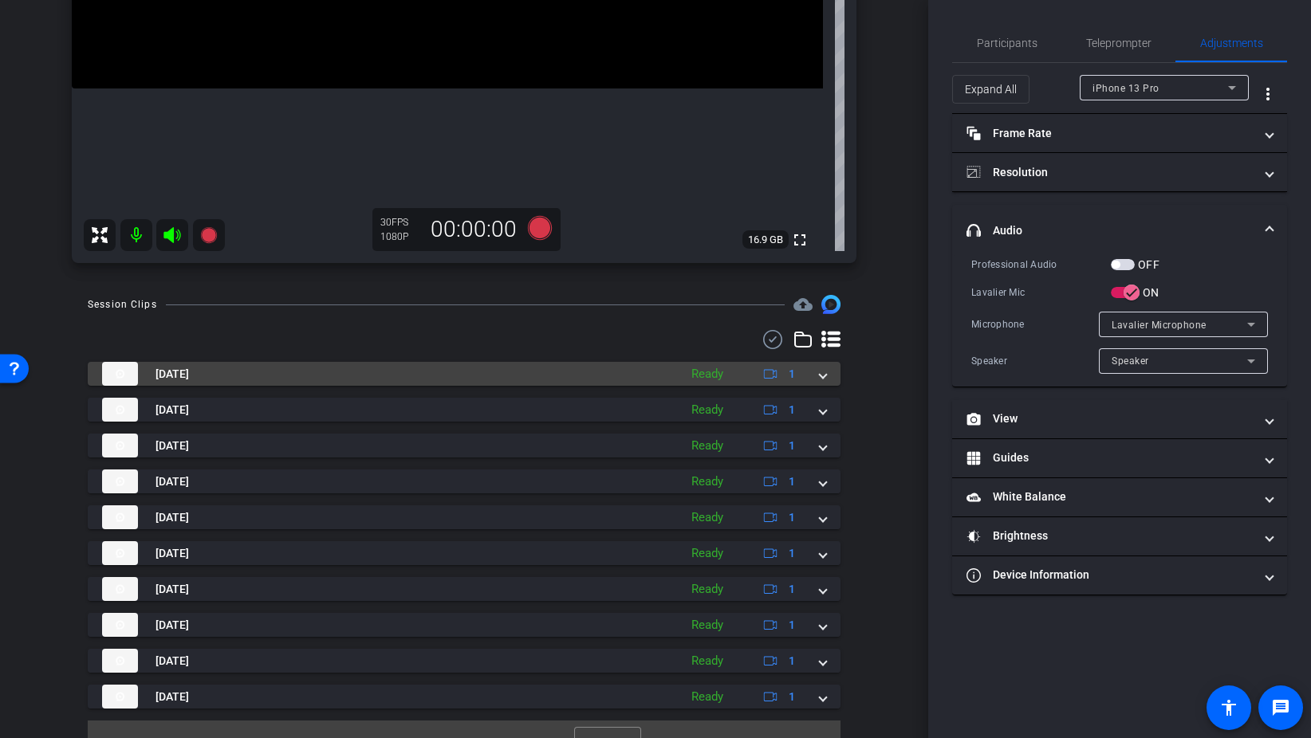
scroll to position [437, 0]
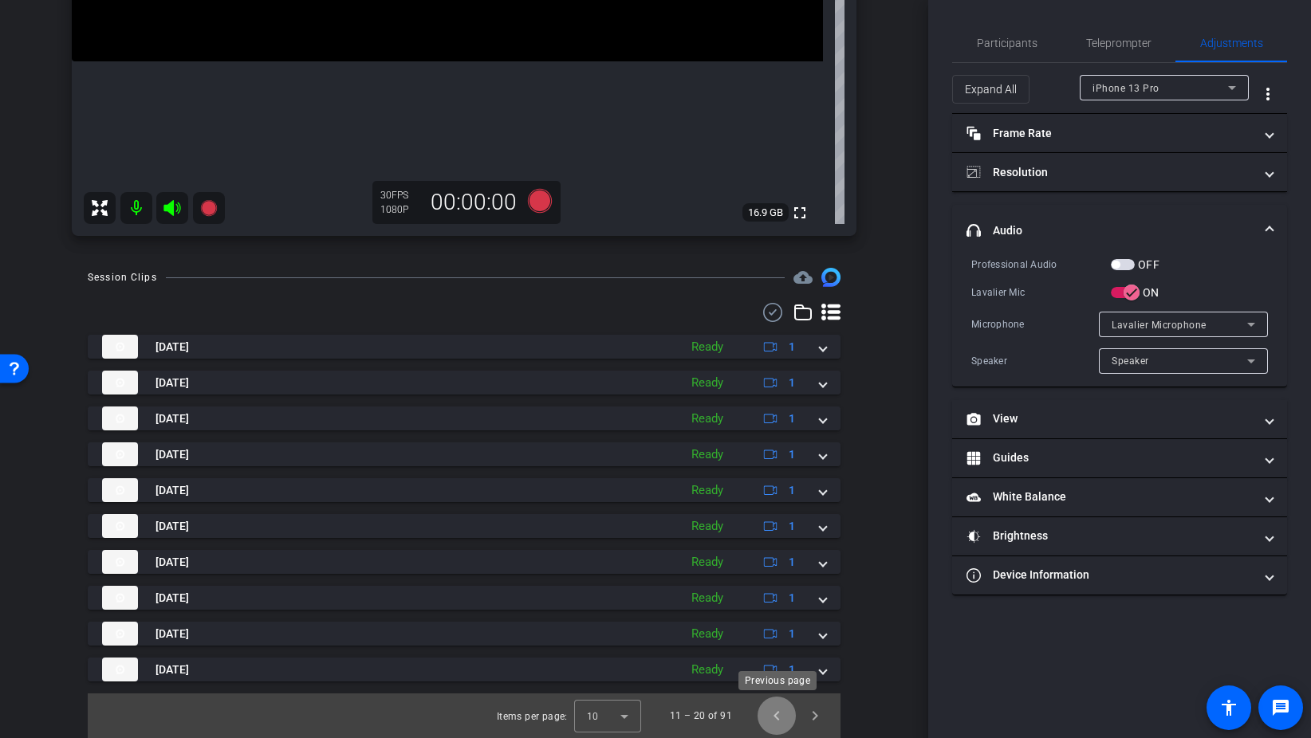
click at [769, 719] on span "Previous page" at bounding box center [776, 716] width 38 height 38
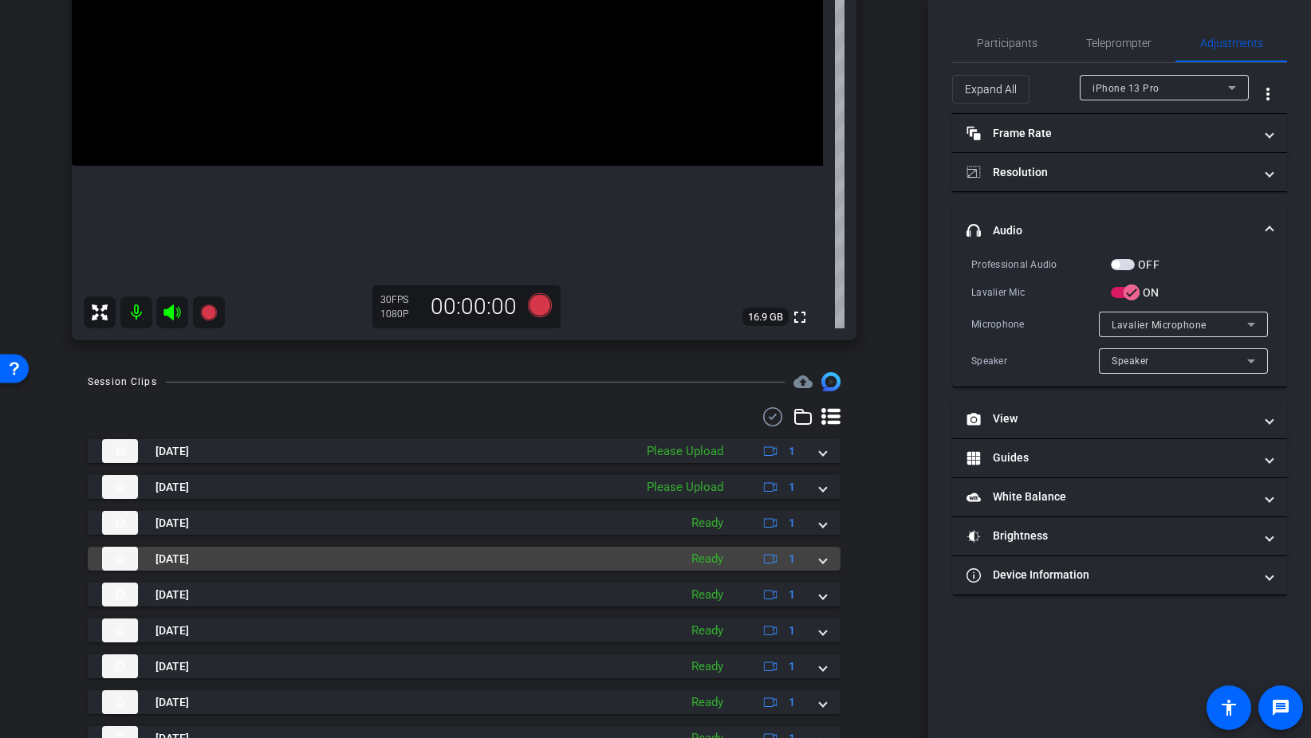
scroll to position [305, 0]
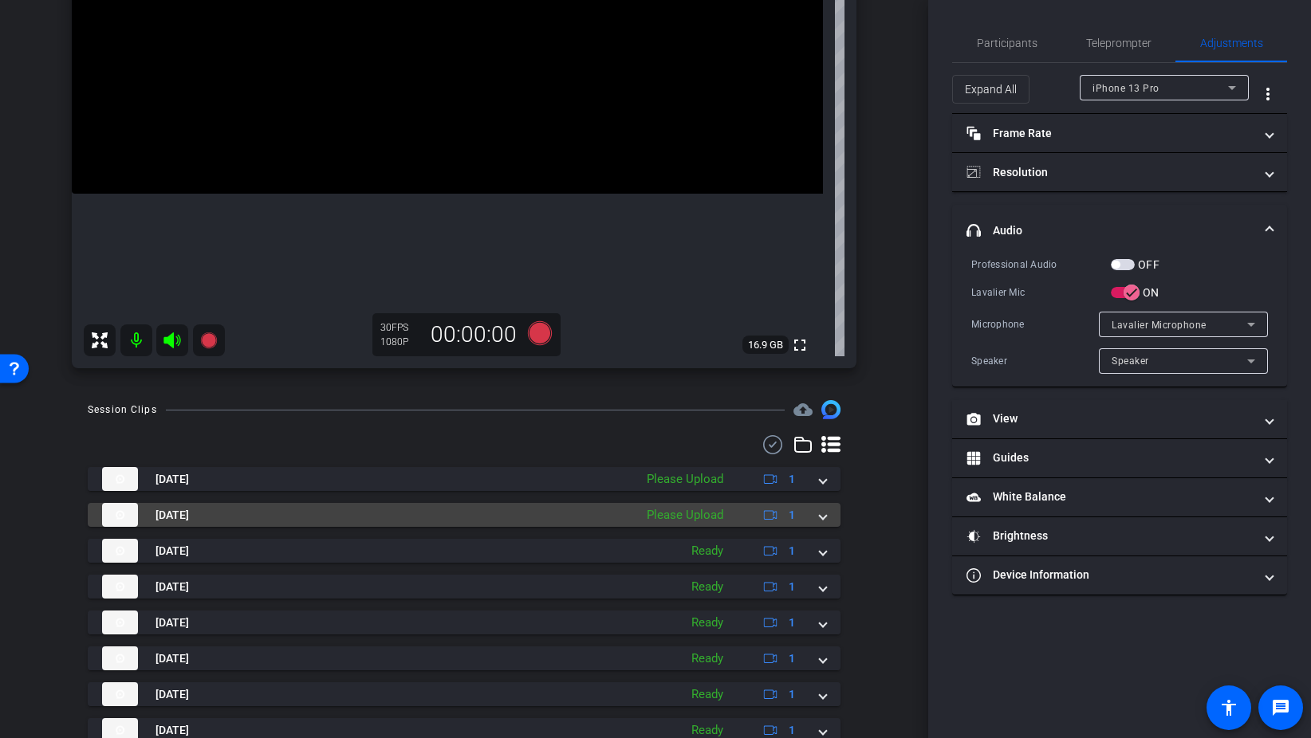
click at [829, 520] on mat-expansion-panel-header "Aug 28, 2025 Please Upload 1" at bounding box center [464, 515] width 753 height 24
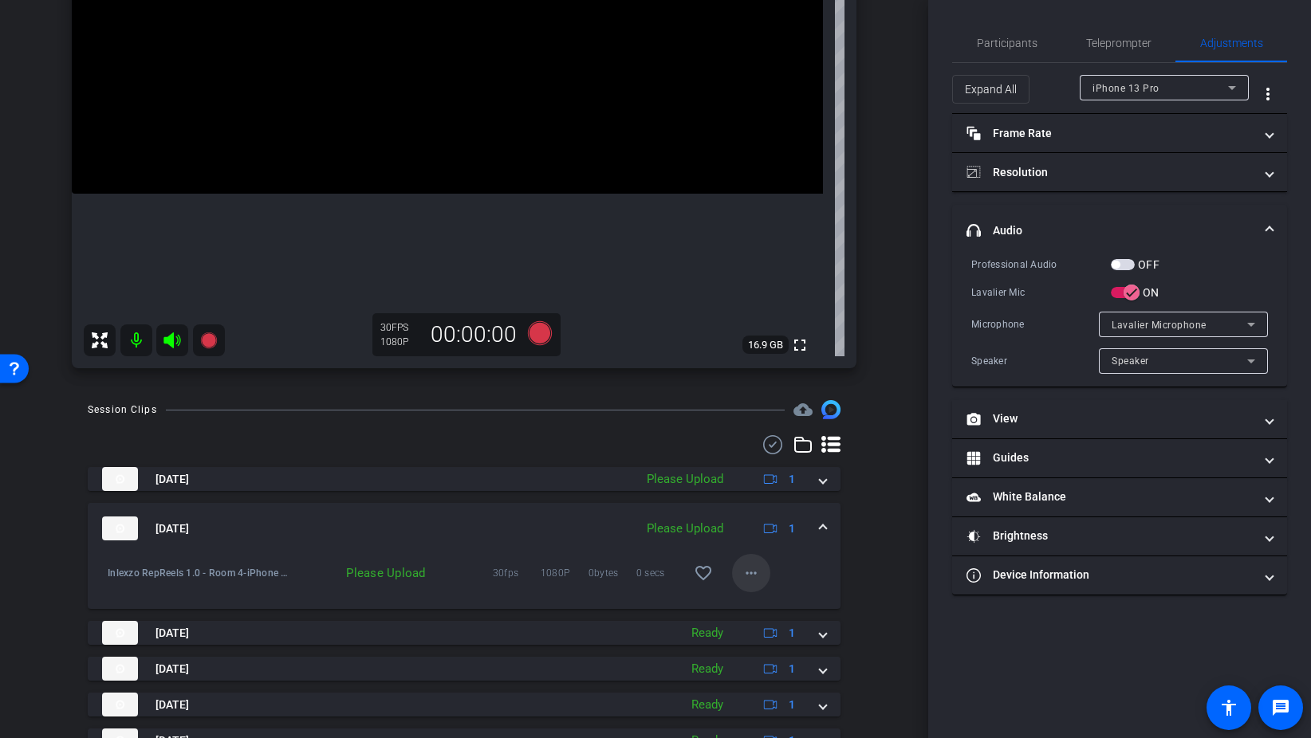
click at [736, 573] on span at bounding box center [751, 573] width 38 height 38
click at [767, 603] on span "Upload" at bounding box center [777, 606] width 64 height 19
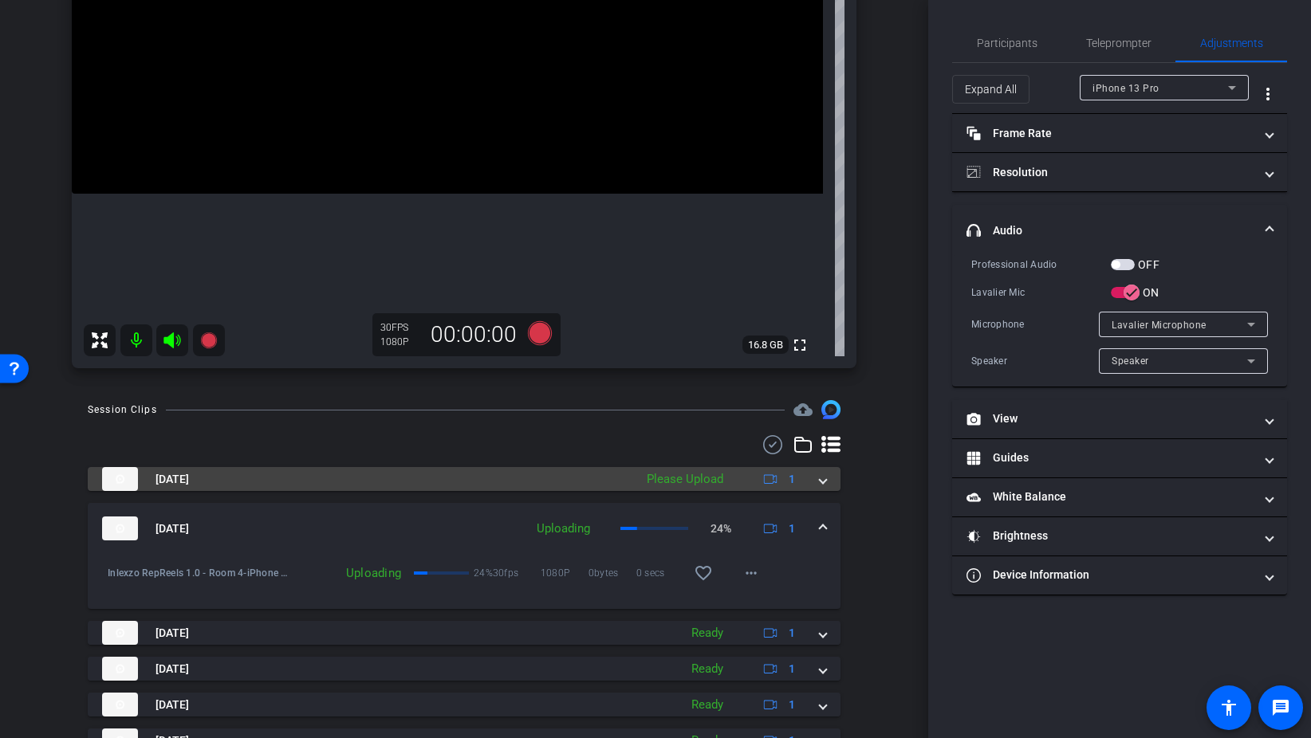
click at [821, 483] on span at bounding box center [823, 479] width 6 height 17
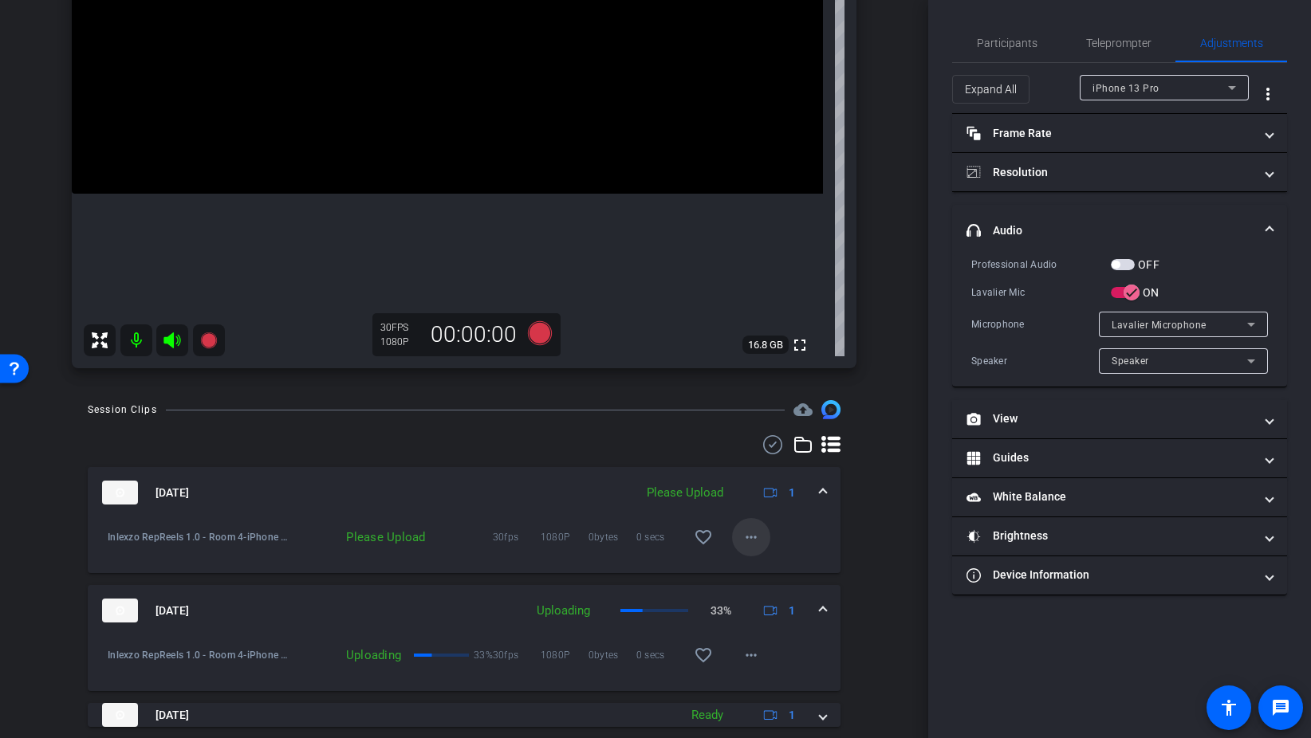
click at [751, 529] on mat-icon "more_horiz" at bounding box center [750, 537] width 19 height 19
click at [769, 575] on span "Upload" at bounding box center [777, 570] width 64 height 19
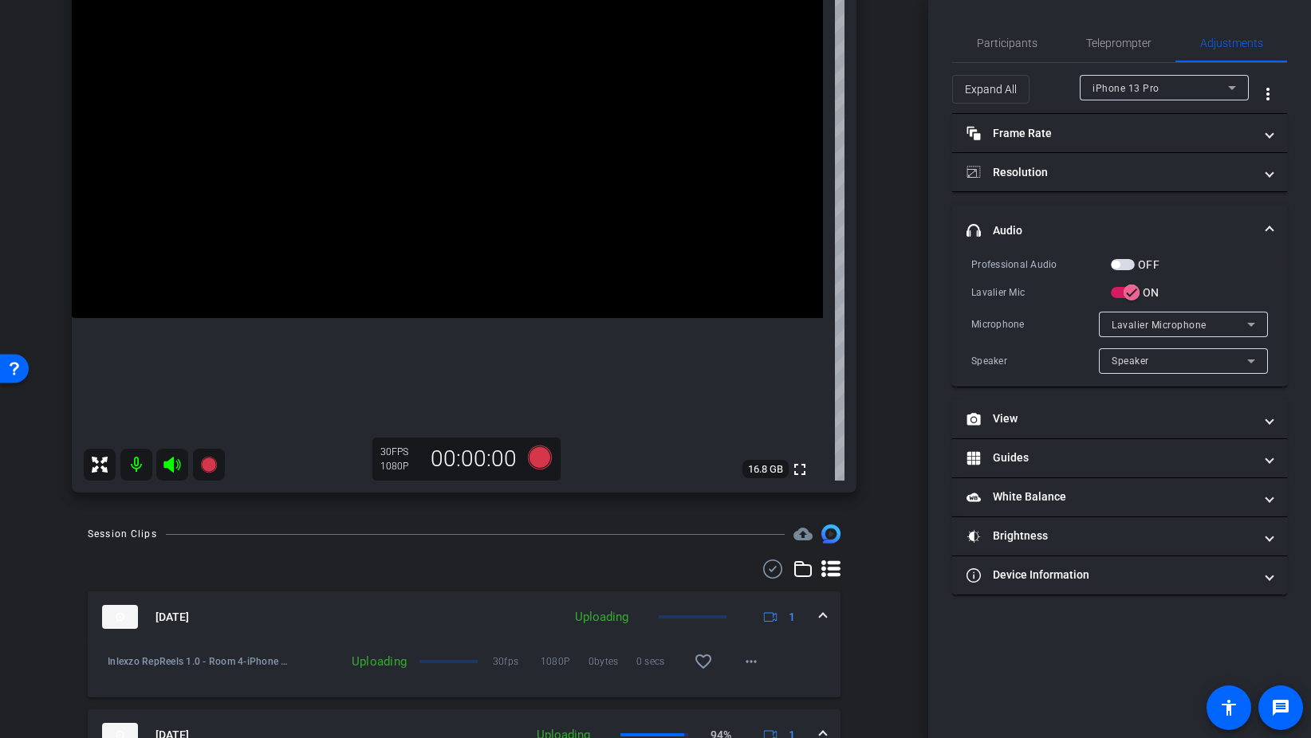
scroll to position [179, 0]
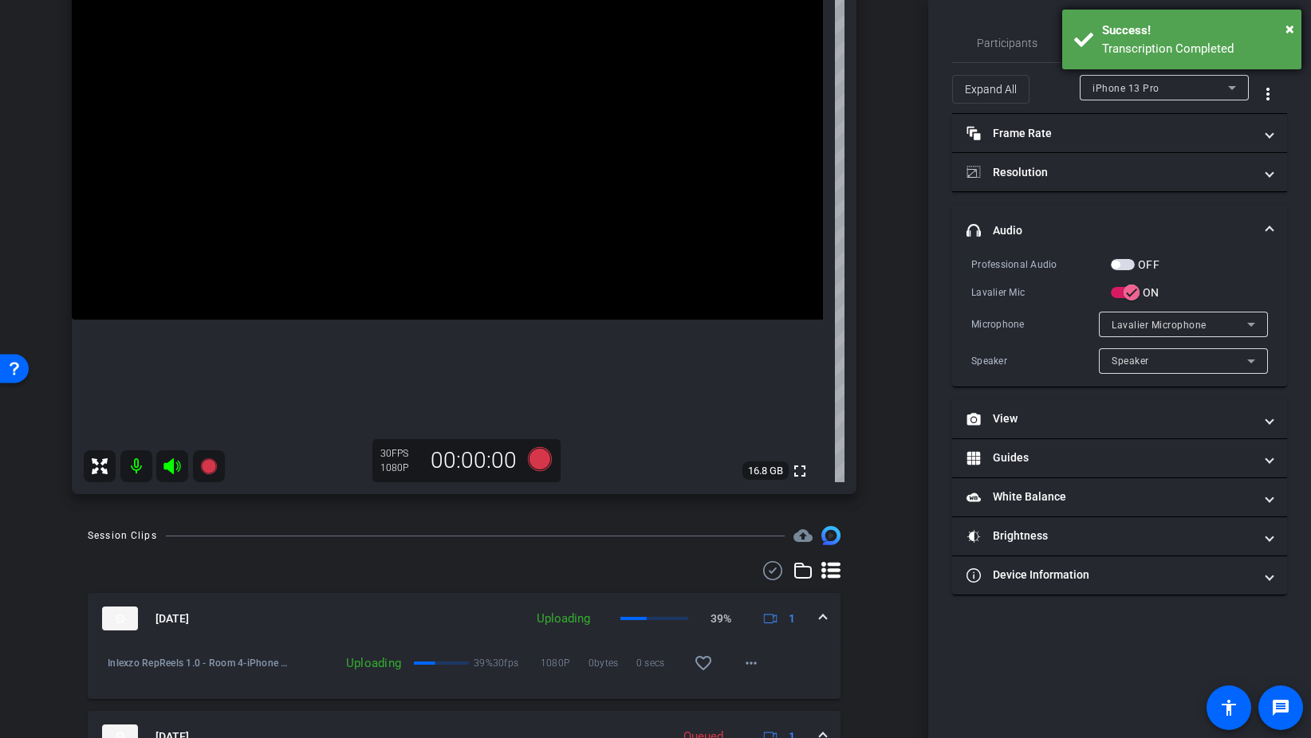
click at [1298, 22] on div "× Success! Transcription Completed" at bounding box center [1181, 40] width 239 height 60
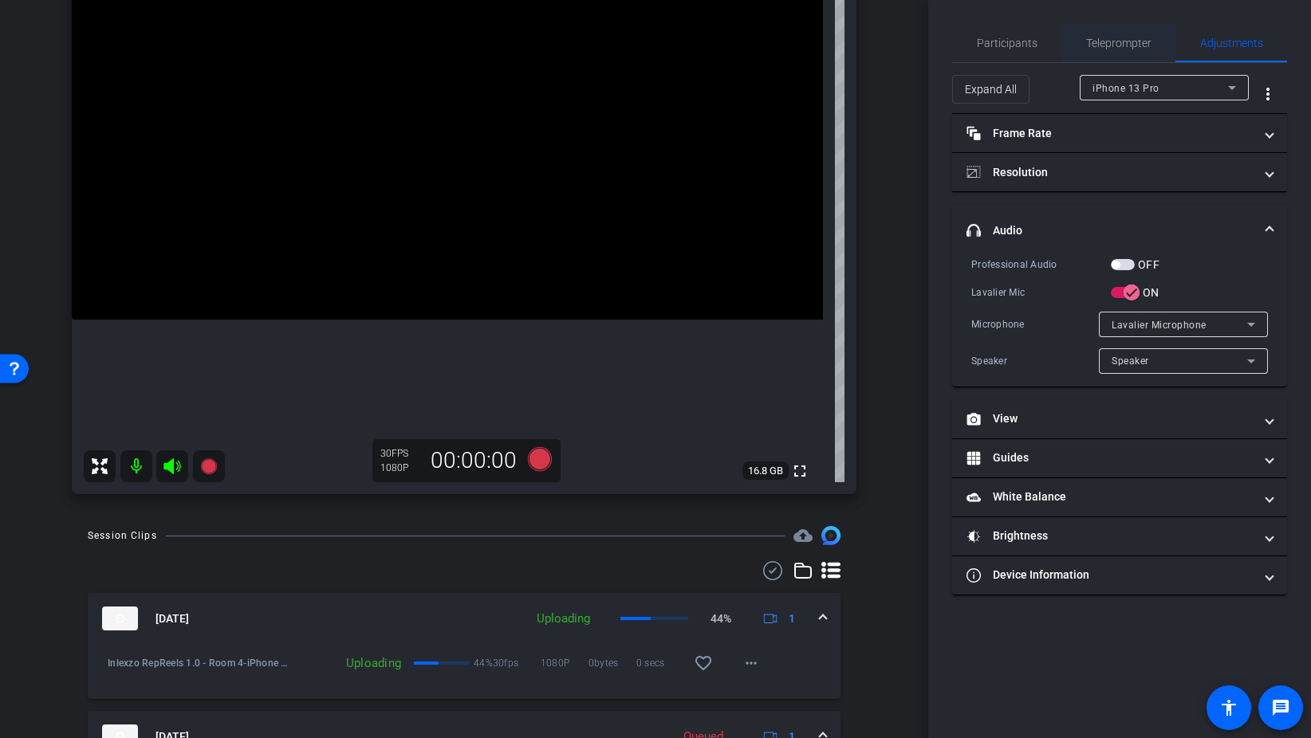
click at [1144, 46] on span "Teleprompter" at bounding box center [1118, 42] width 65 height 11
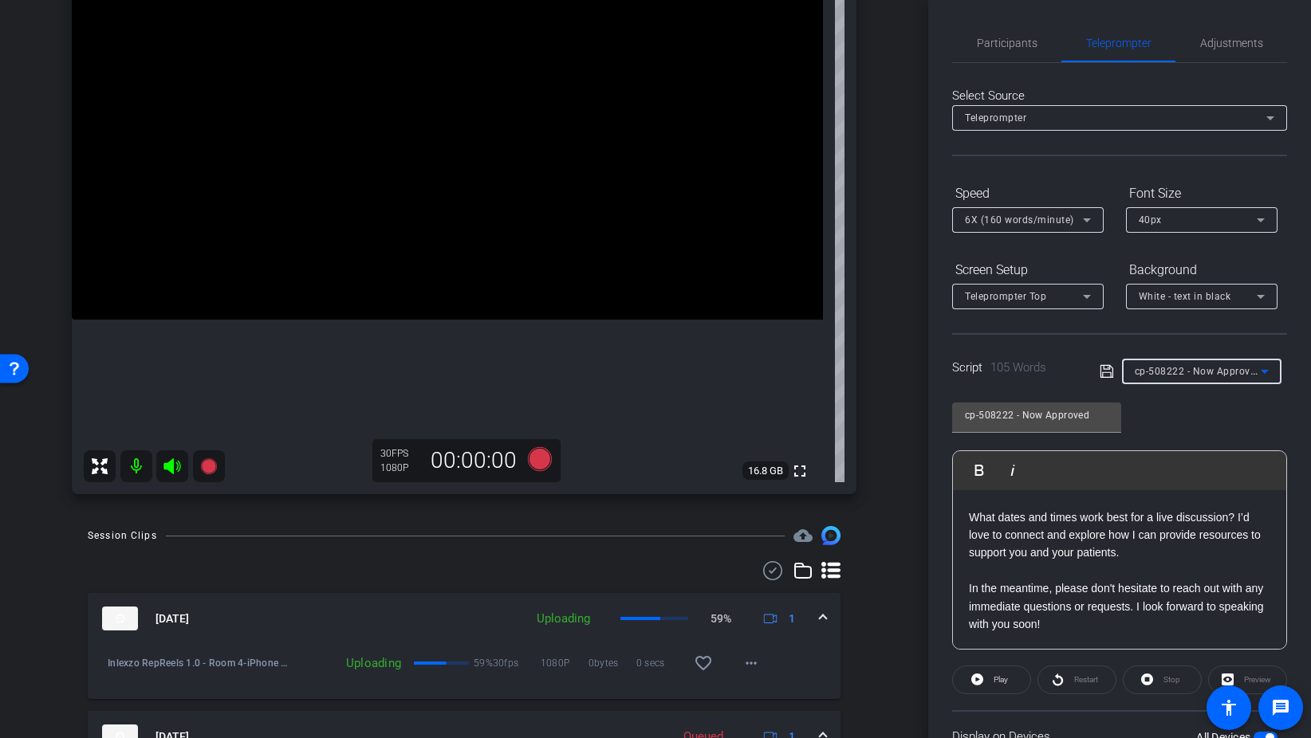
click at [1226, 371] on span "cp-508222 - Now Approved" at bounding box center [1198, 370] width 127 height 13
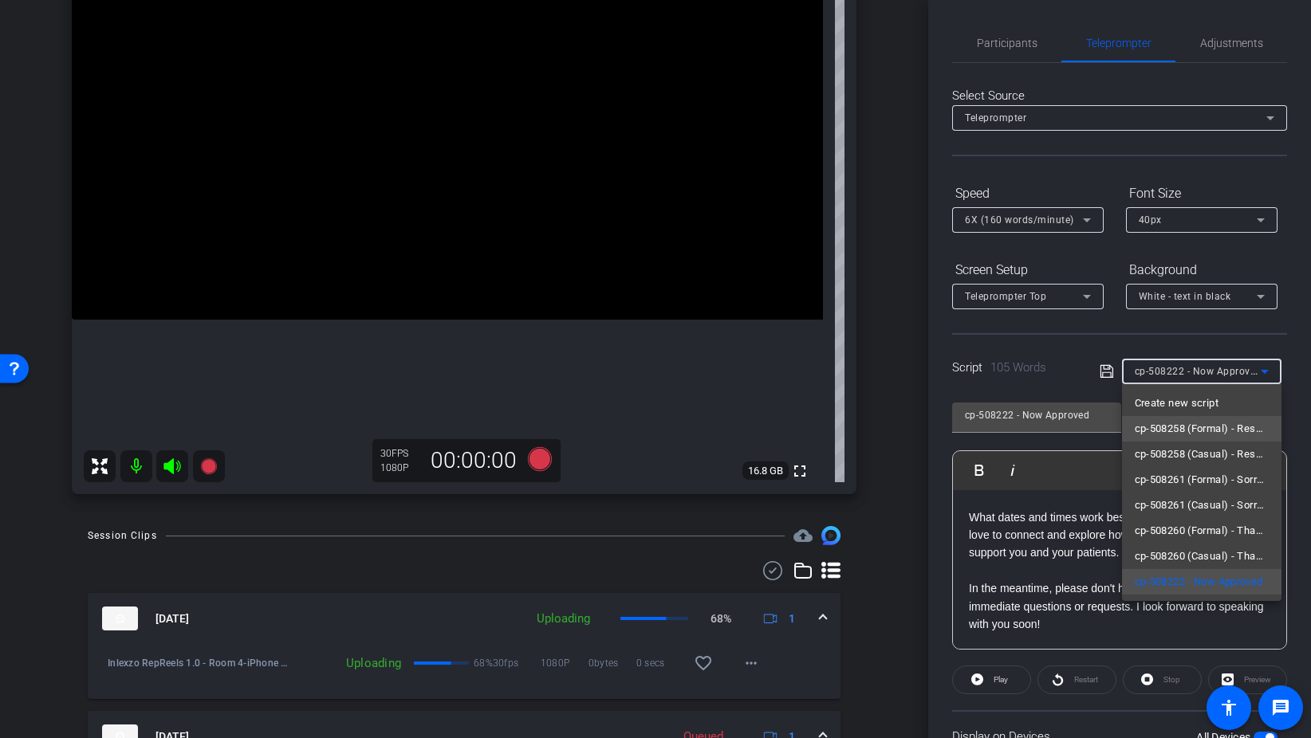
click at [1230, 423] on span "cp-508258 (Formal) - Resources to Share" at bounding box center [1202, 428] width 134 height 19
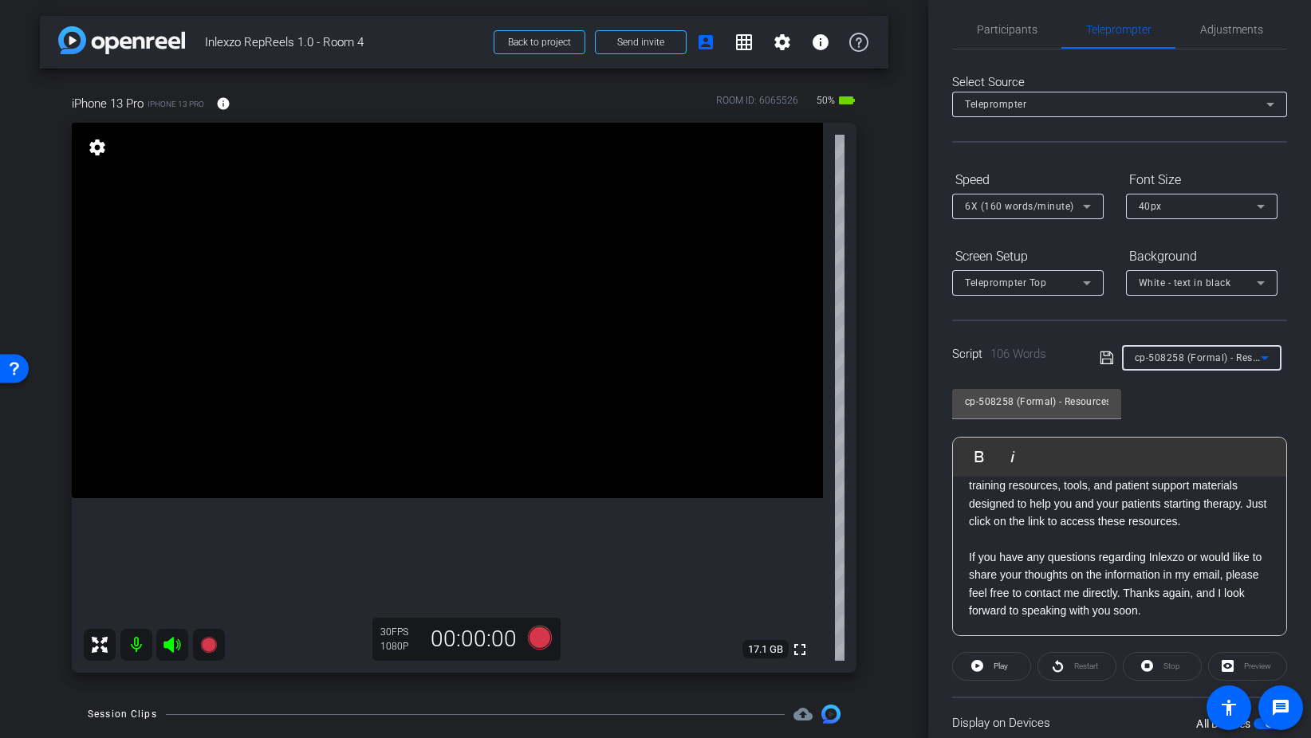
scroll to position [0, 0]
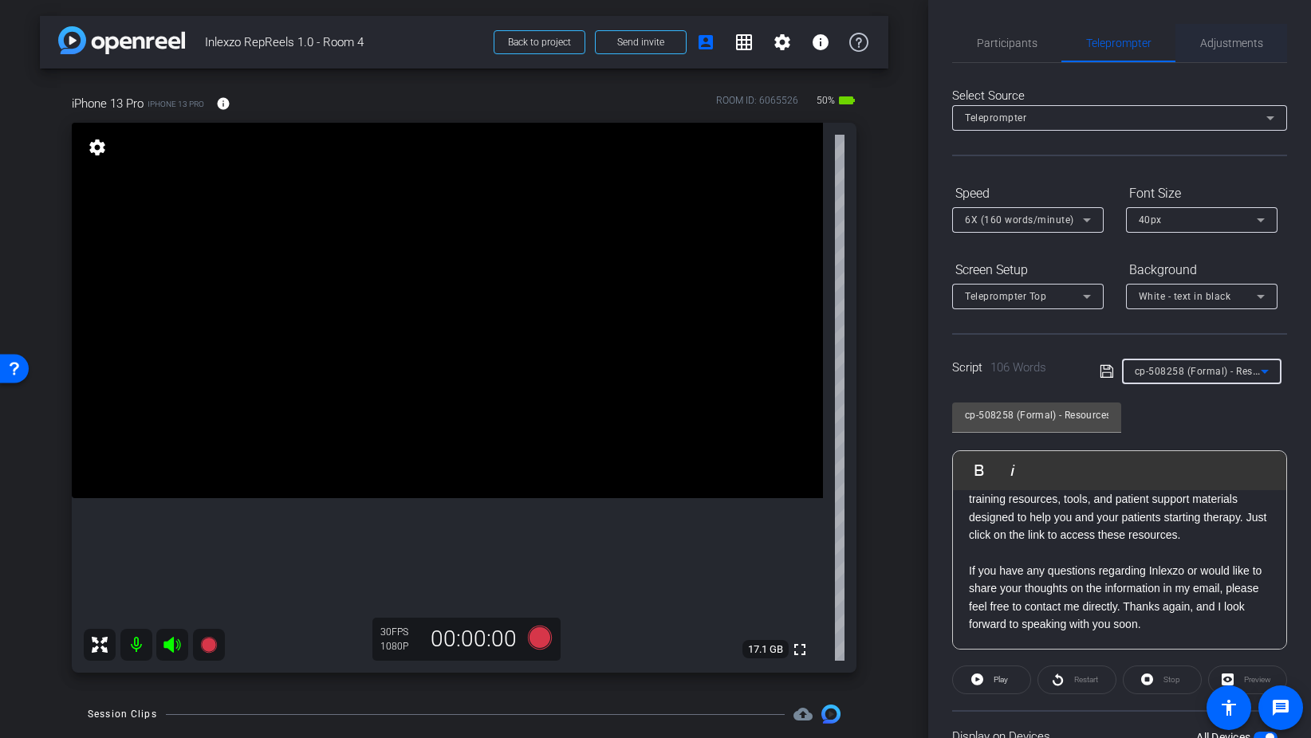
click at [1229, 31] on span "Adjustments" at bounding box center [1231, 43] width 63 height 38
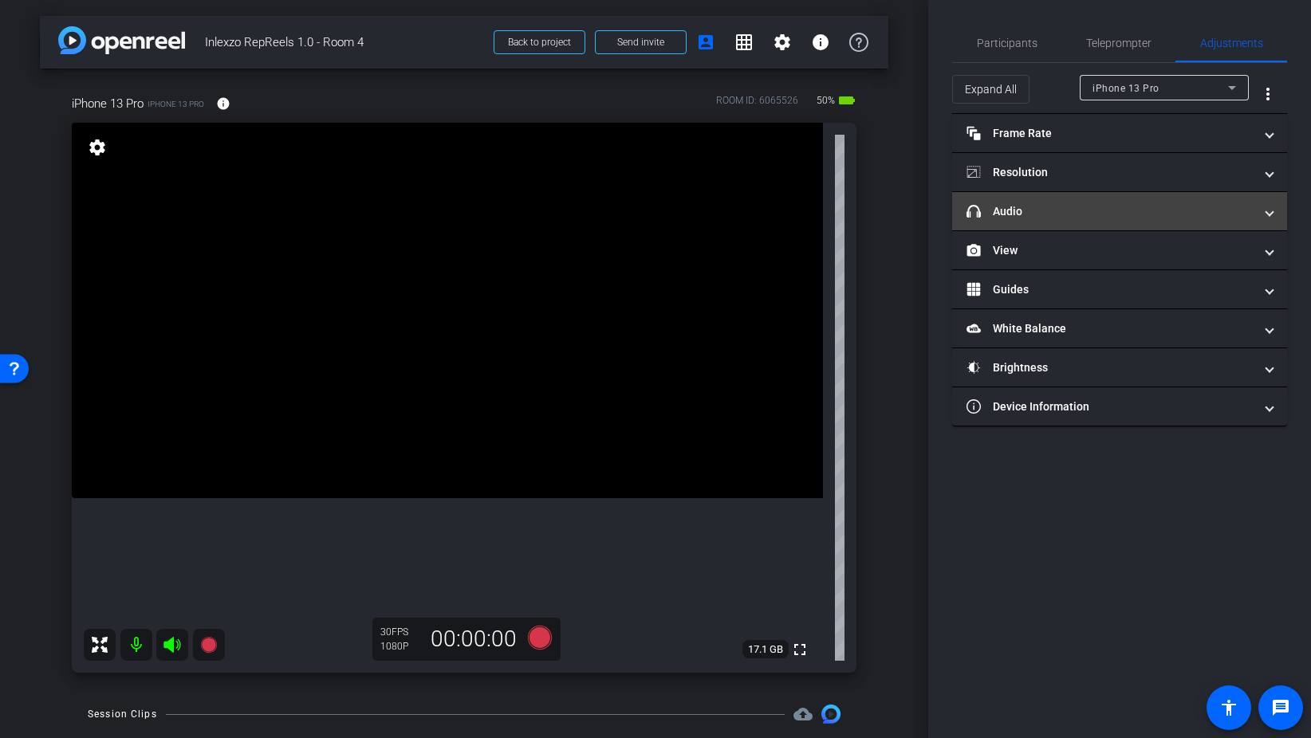
click at [1052, 201] on mat-expansion-panel-header "headphone icon Audio" at bounding box center [1119, 211] width 335 height 38
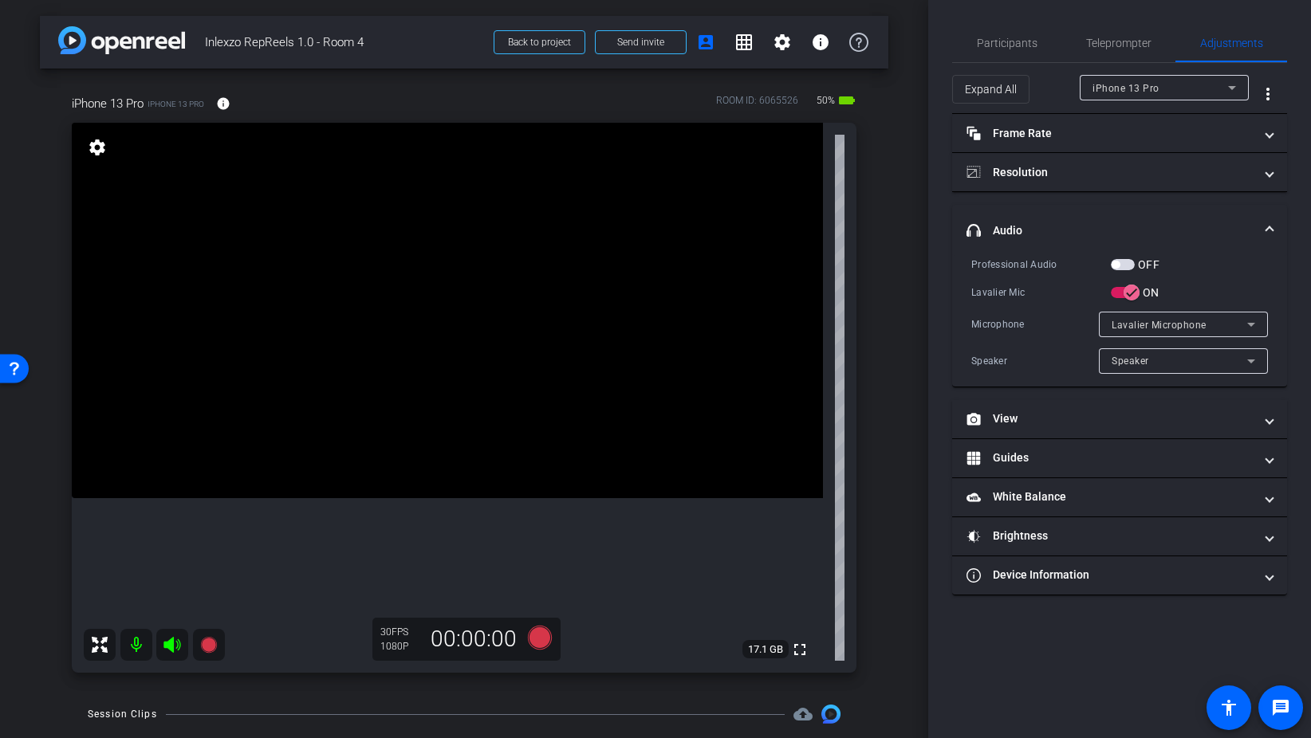
click at [1126, 260] on span "button" at bounding box center [1123, 264] width 24 height 11
click at [1011, 42] on span "Participants" at bounding box center [1007, 42] width 61 height 11
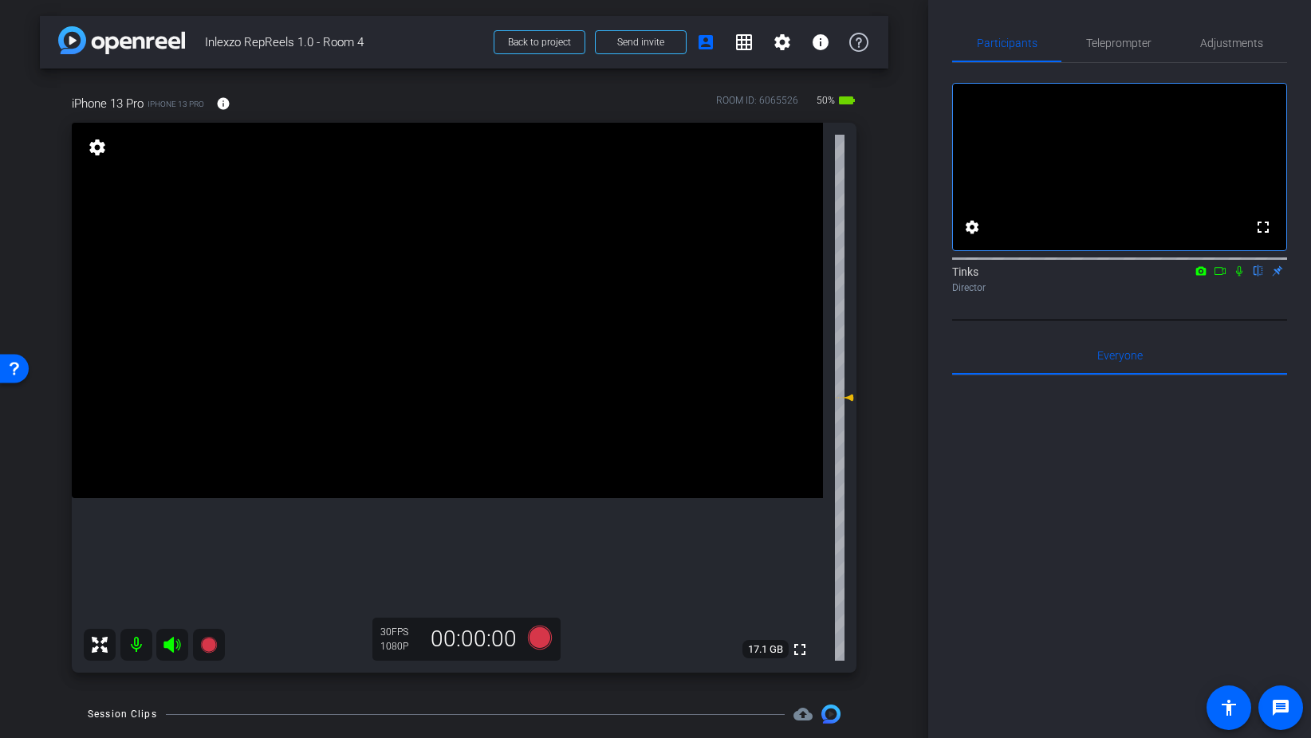
click at [1237, 277] on icon at bounding box center [1239, 271] width 6 height 10
click at [533, 635] on icon at bounding box center [540, 638] width 24 height 24
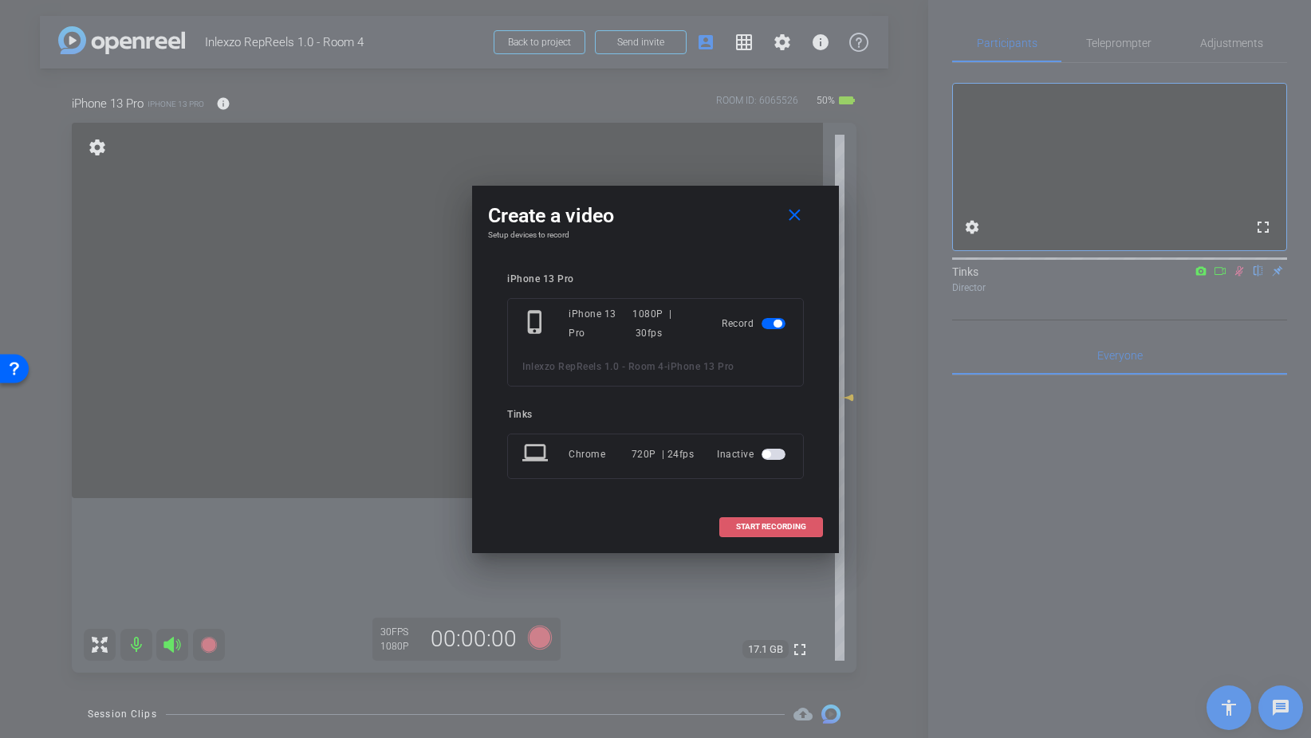
click at [789, 529] on span "START RECORDING" at bounding box center [771, 527] width 70 height 8
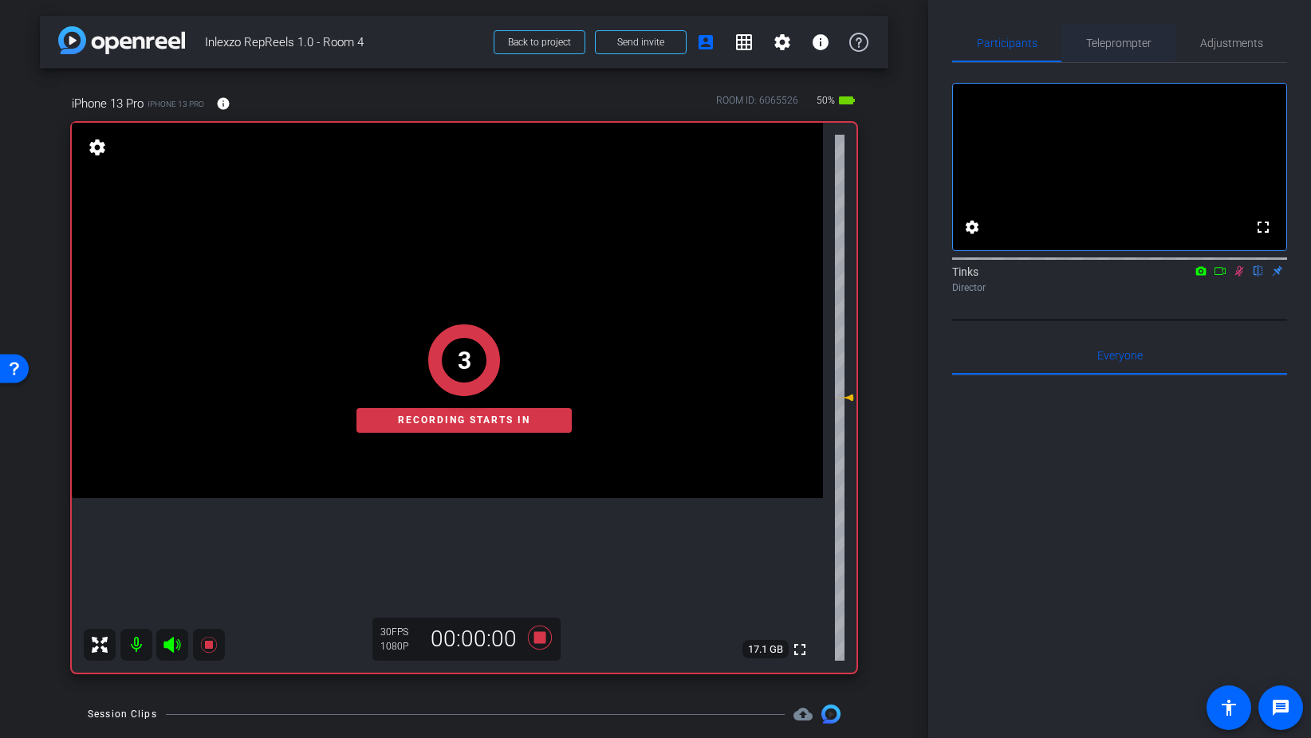
click at [1099, 49] on span "Teleprompter" at bounding box center [1118, 43] width 65 height 38
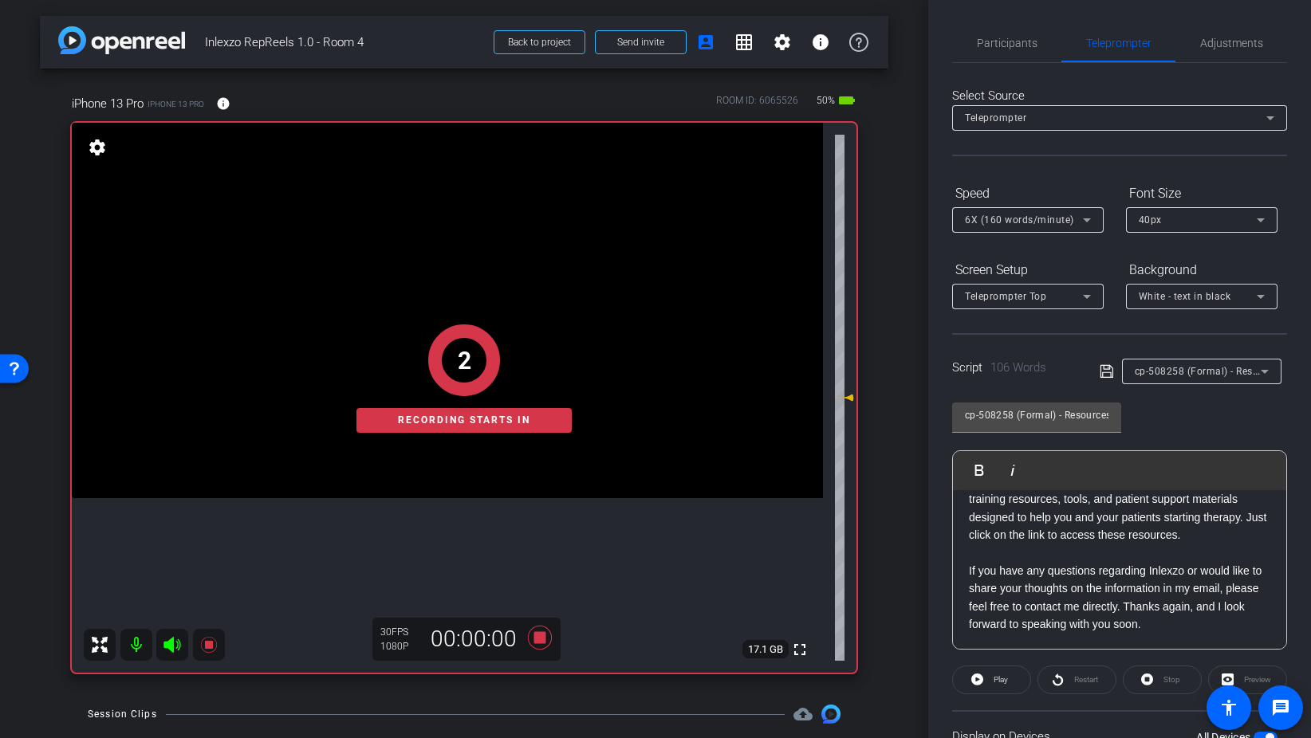
scroll to position [133, 0]
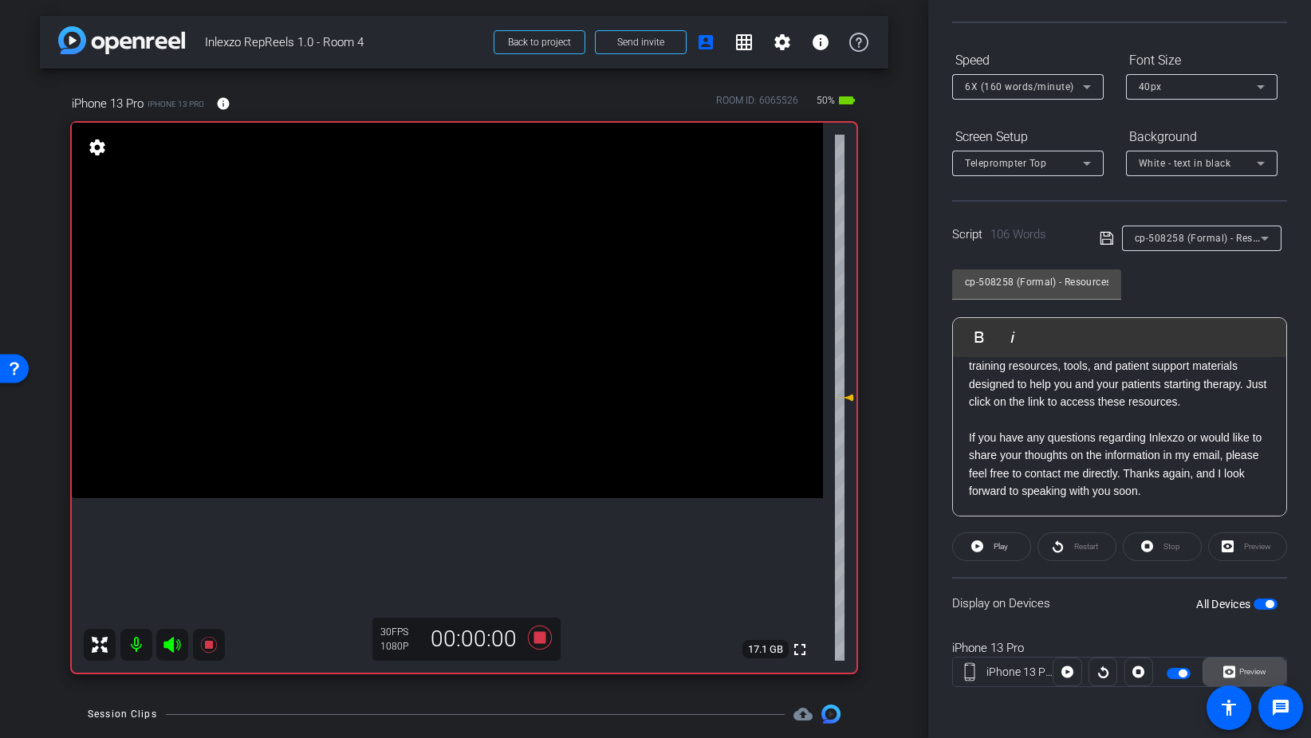
click at [1247, 669] on span "Preview" at bounding box center [1252, 671] width 27 height 9
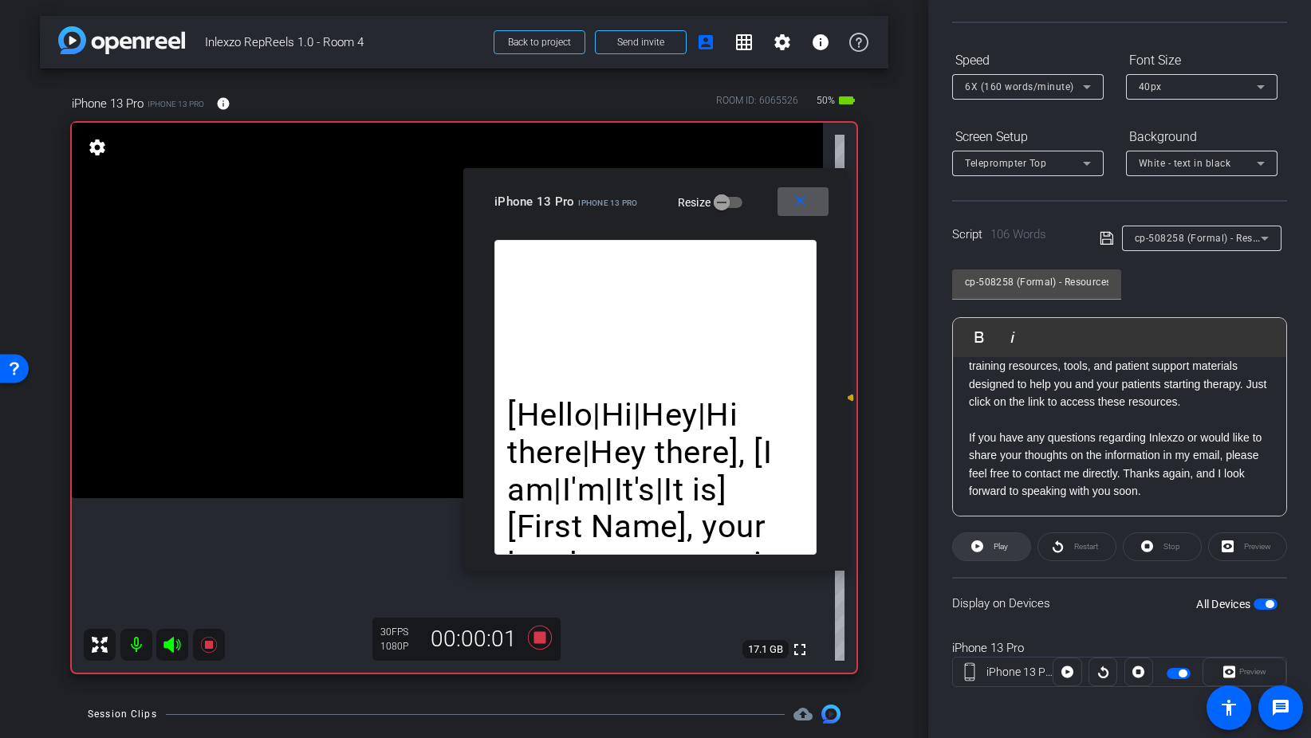
click at [987, 542] on span at bounding box center [991, 547] width 77 height 38
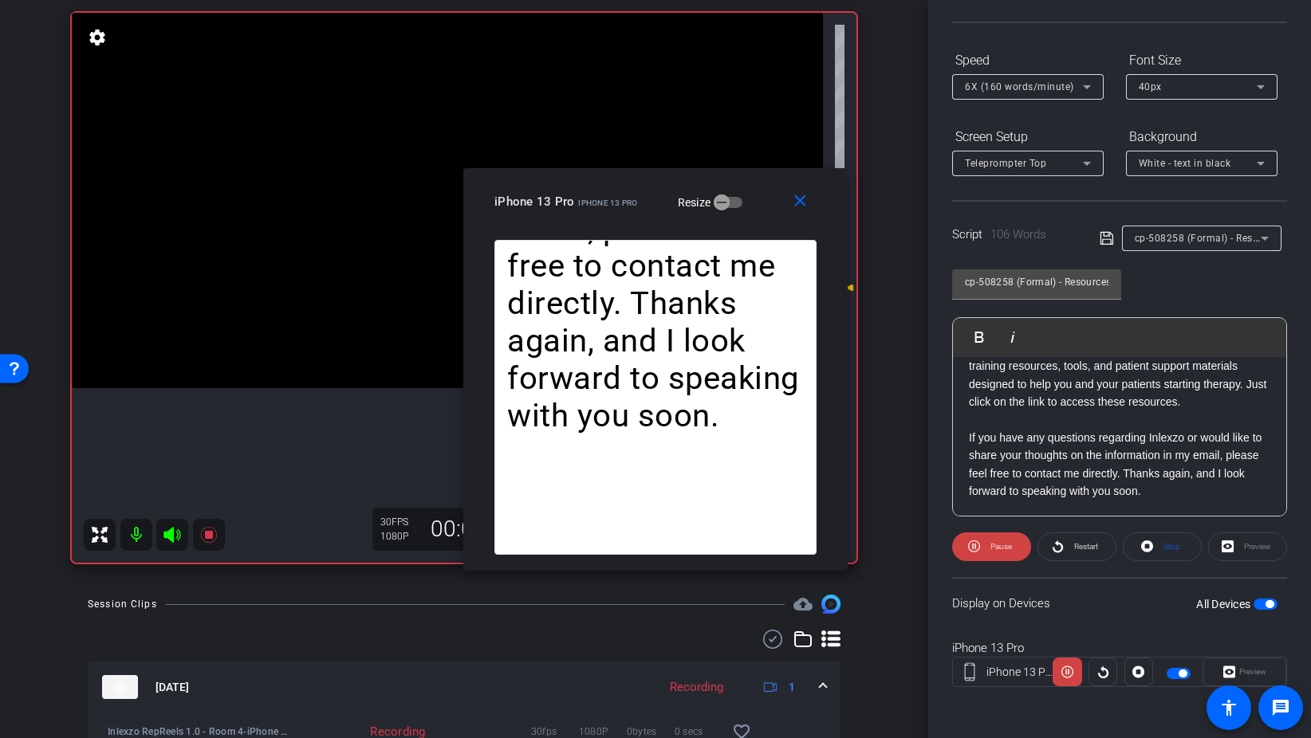
scroll to position [115, 0]
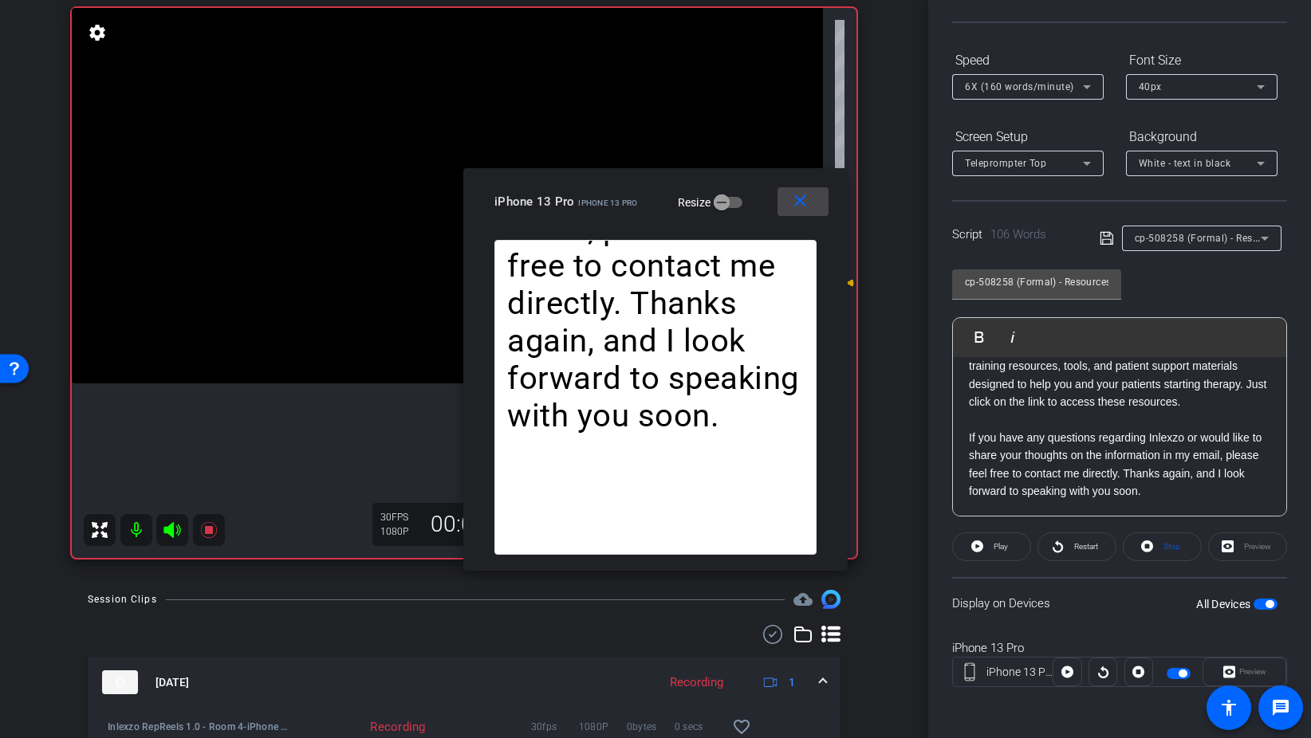
click at [807, 199] on mat-icon "close" at bounding box center [800, 201] width 20 height 20
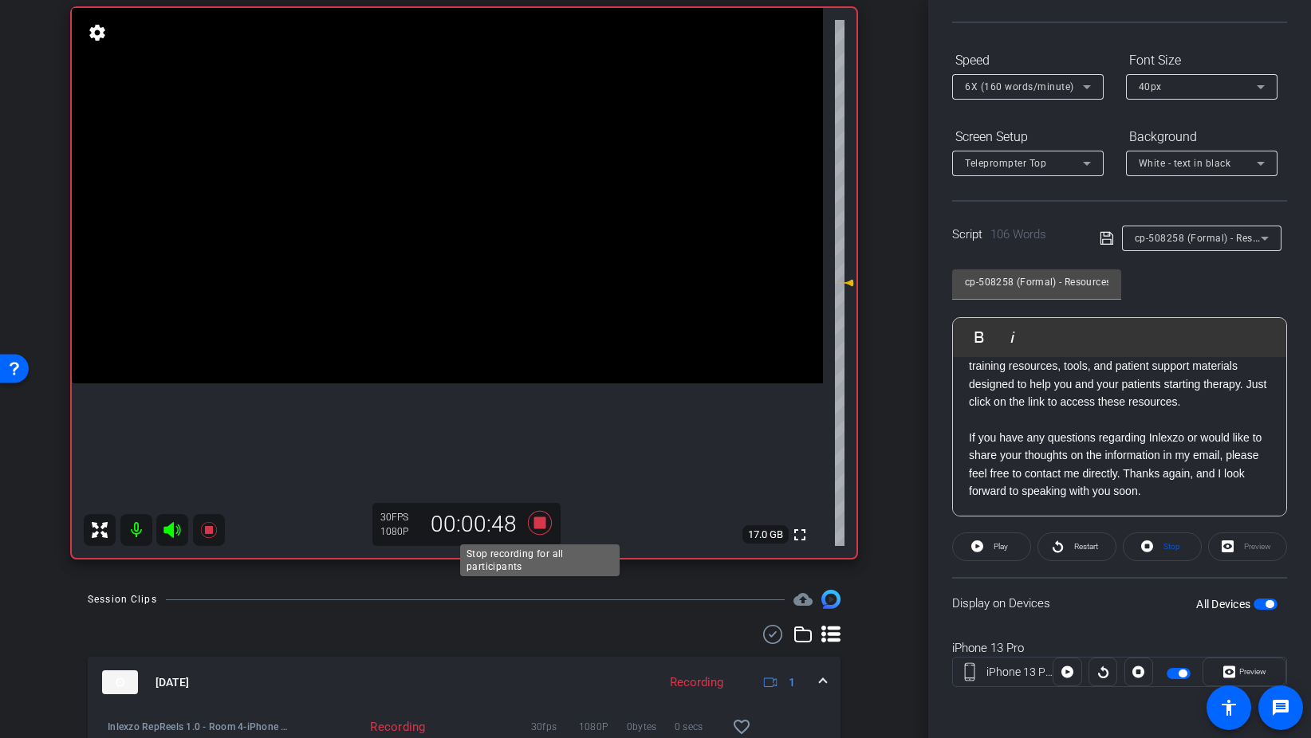
click at [525, 529] on icon at bounding box center [540, 523] width 38 height 29
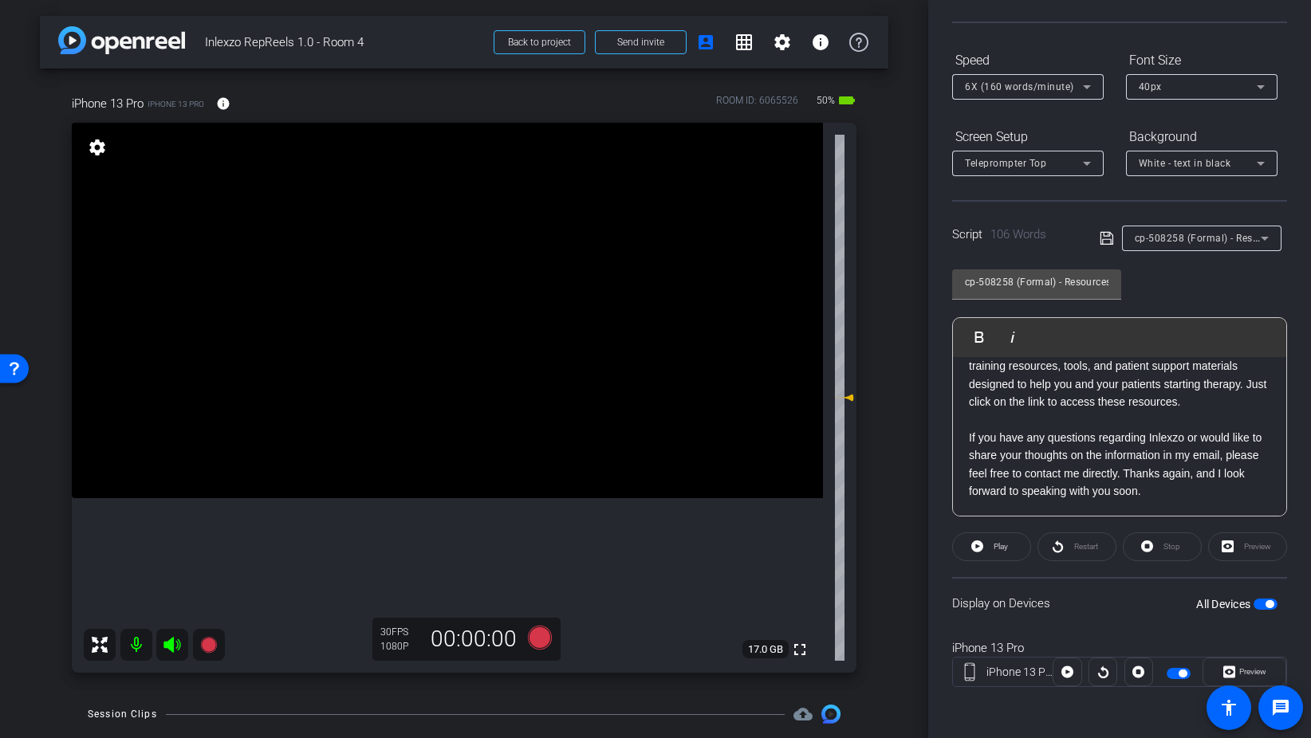
scroll to position [0, 0]
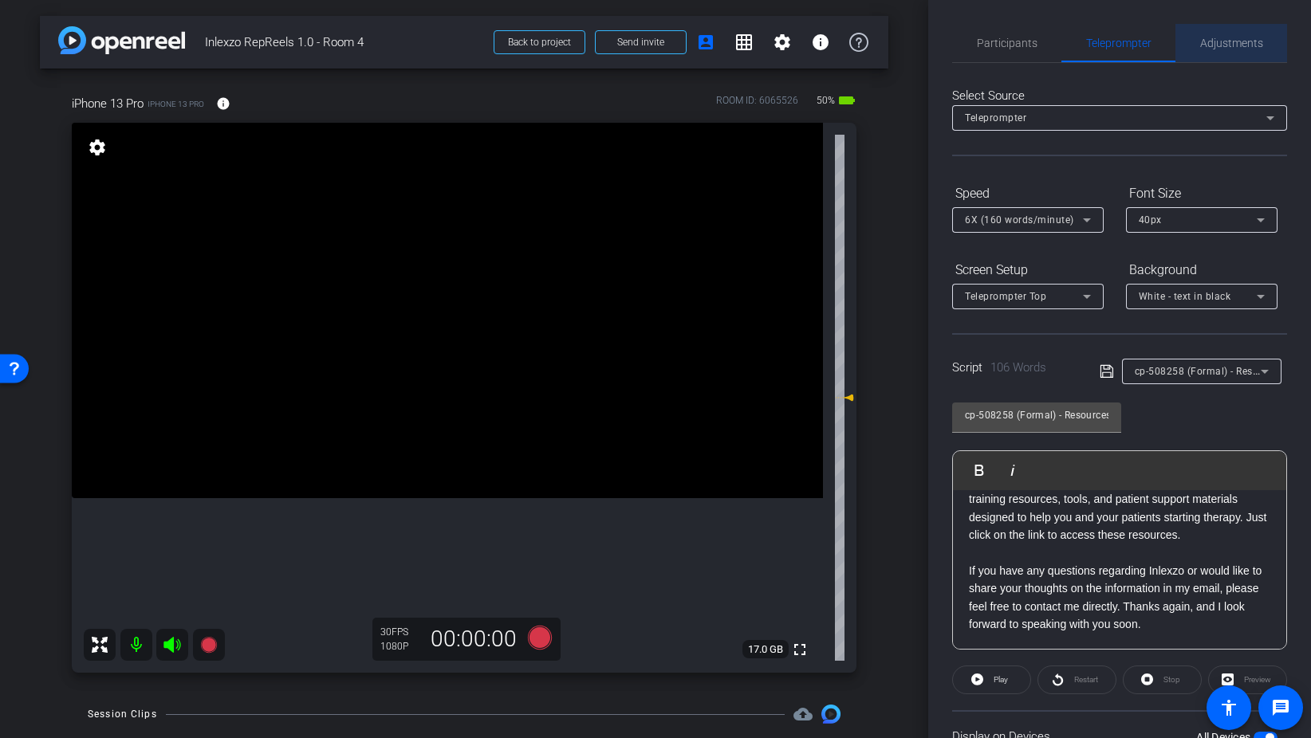
click at [1217, 58] on span "Adjustments" at bounding box center [1231, 43] width 63 height 38
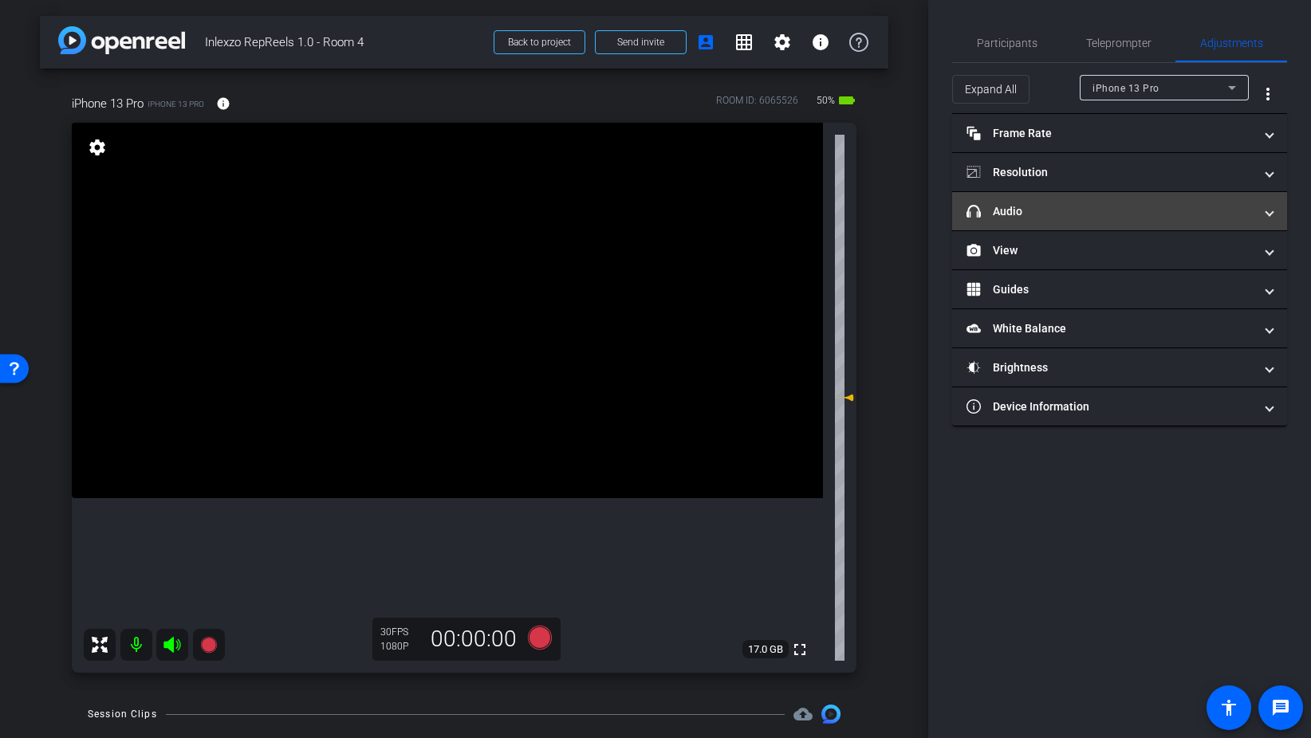
click at [1139, 203] on mat-panel-title "headphone icon Audio" at bounding box center [1109, 211] width 287 height 17
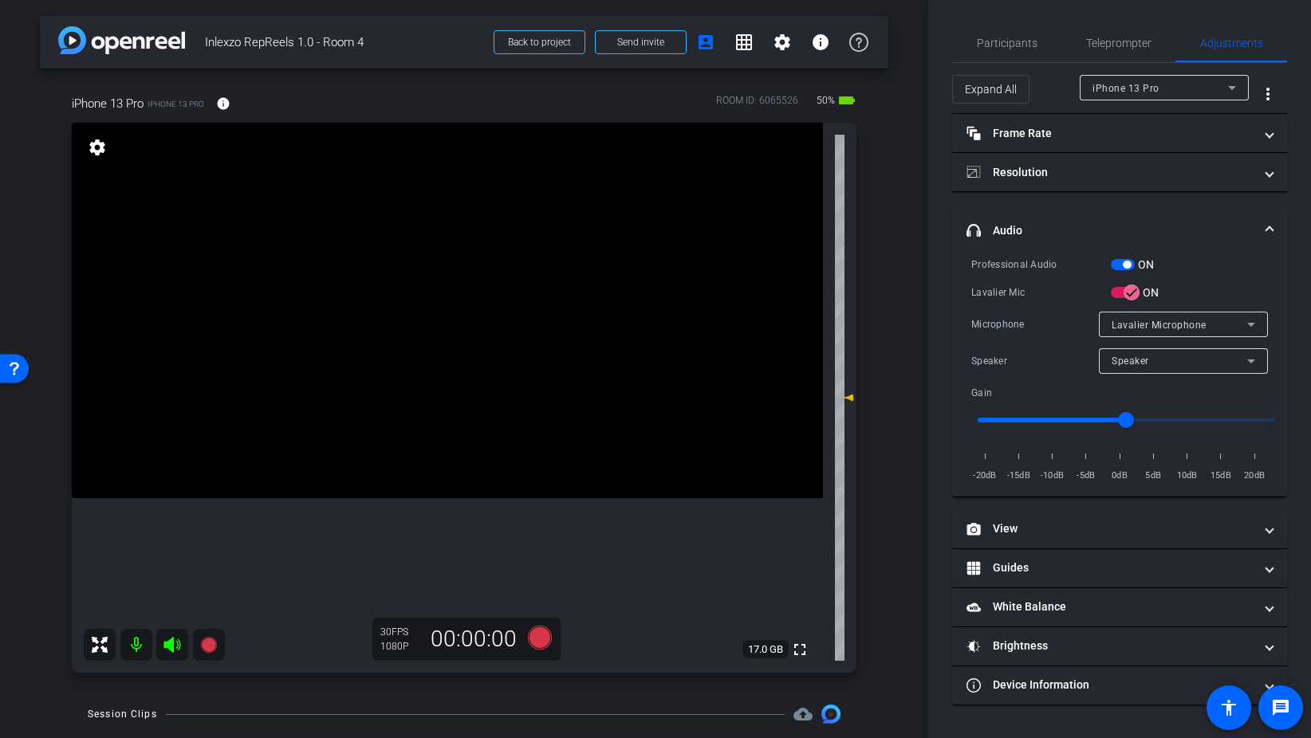
click at [1119, 260] on span "button" at bounding box center [1123, 264] width 24 height 11
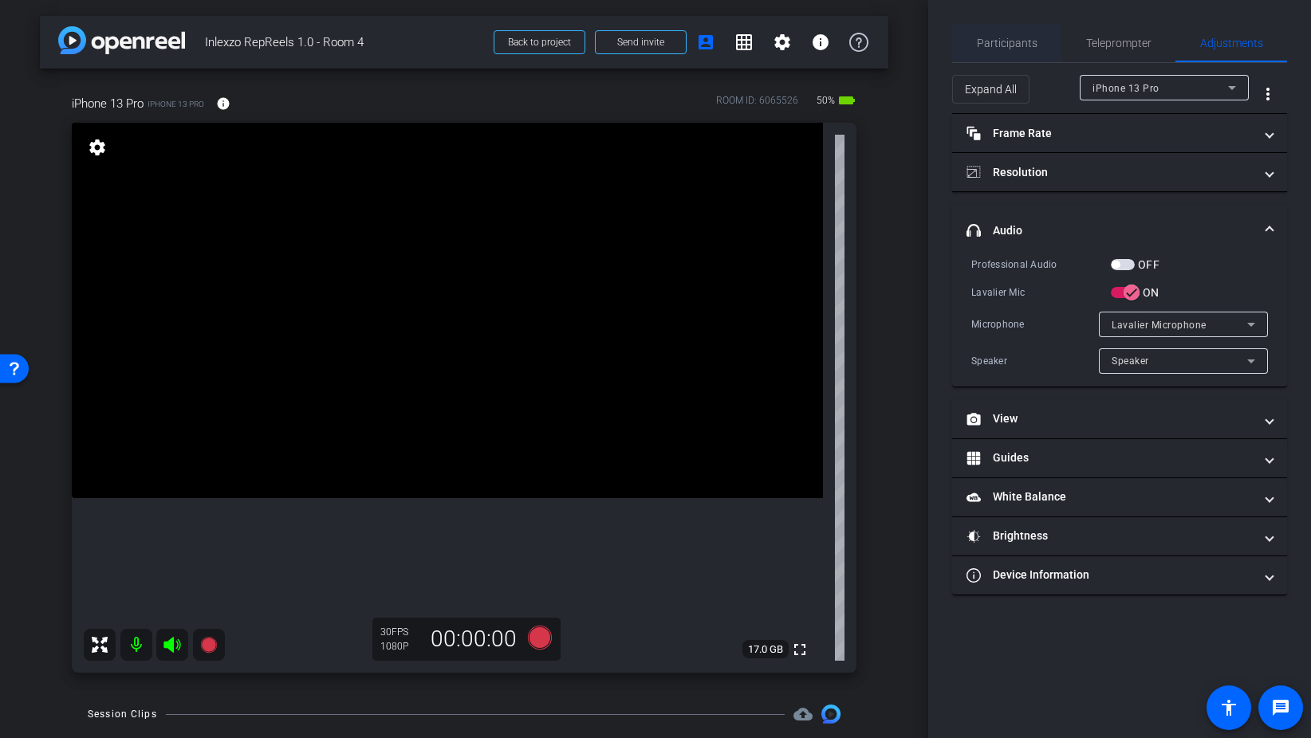
click at [1015, 37] on span "Participants" at bounding box center [1007, 42] width 61 height 11
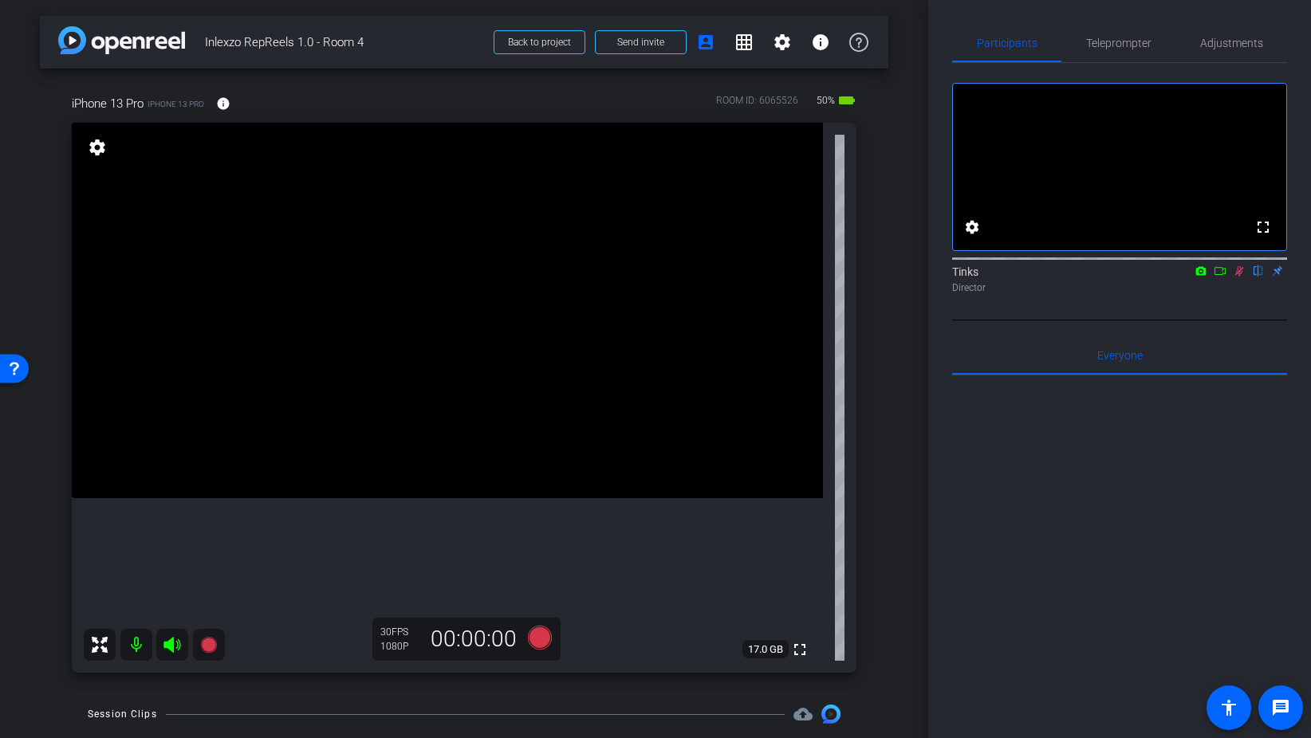
click at [1241, 277] on icon at bounding box center [1239, 270] width 13 height 11
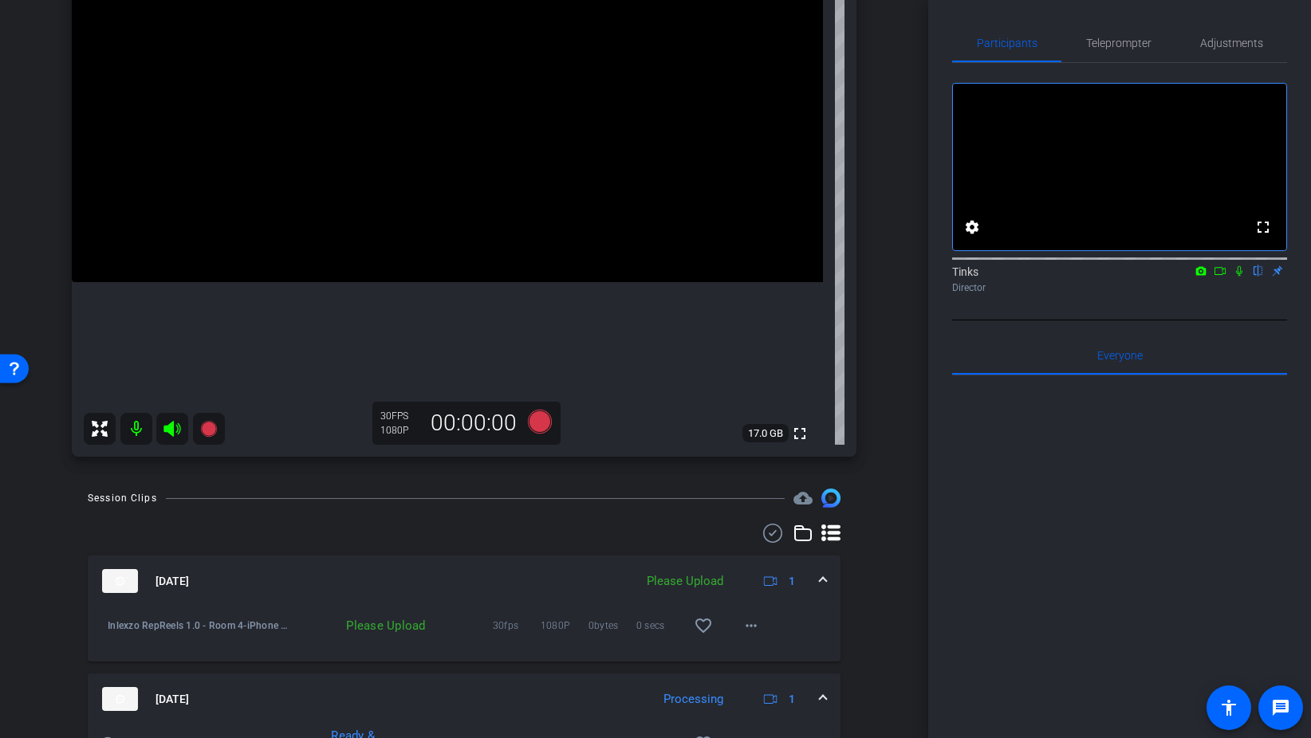
scroll to position [217, 0]
click at [749, 616] on mat-icon "more_horiz" at bounding box center [750, 625] width 19 height 19
click at [767, 651] on span "Upload" at bounding box center [777, 658] width 64 height 19
click at [1240, 277] on icon at bounding box center [1239, 271] width 6 height 10
click at [1111, 41] on span "Teleprompter" at bounding box center [1118, 42] width 65 height 11
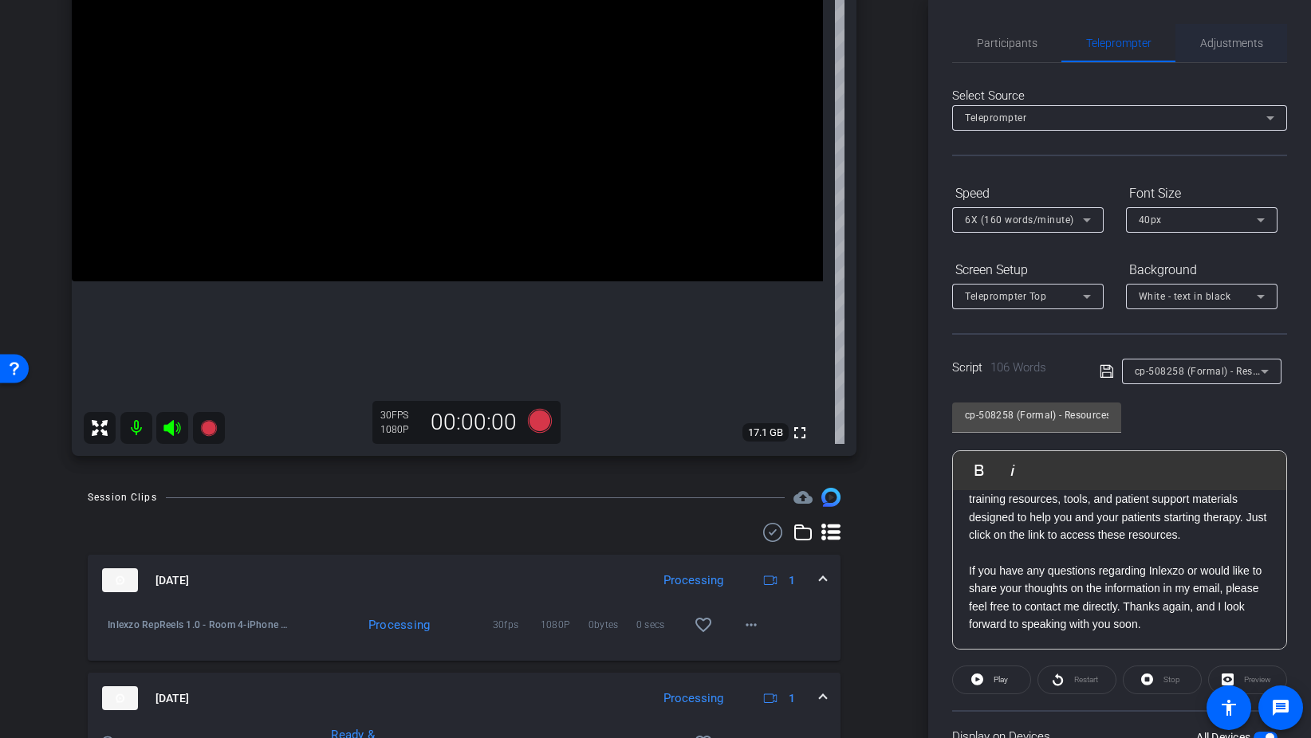
click at [1244, 42] on span "Adjustments" at bounding box center [1231, 42] width 63 height 11
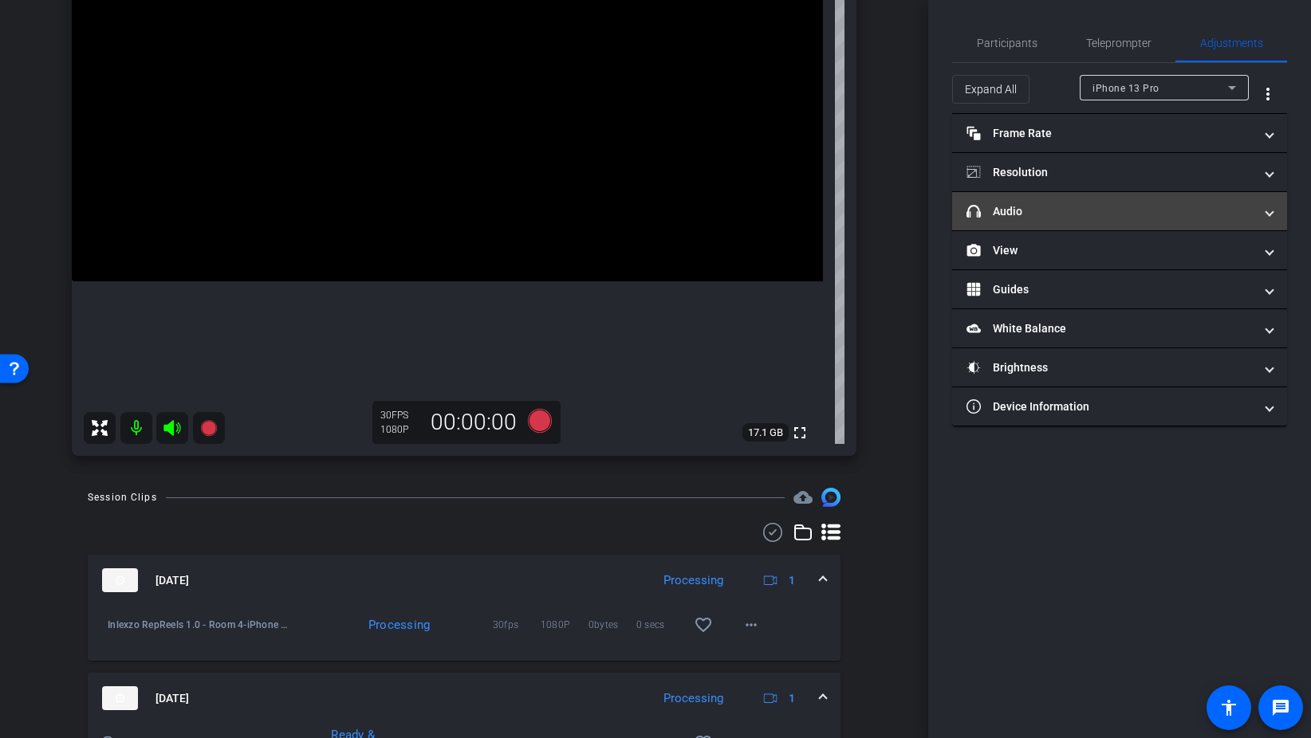
click at [1099, 213] on mat-panel-title "headphone icon Audio" at bounding box center [1109, 211] width 287 height 17
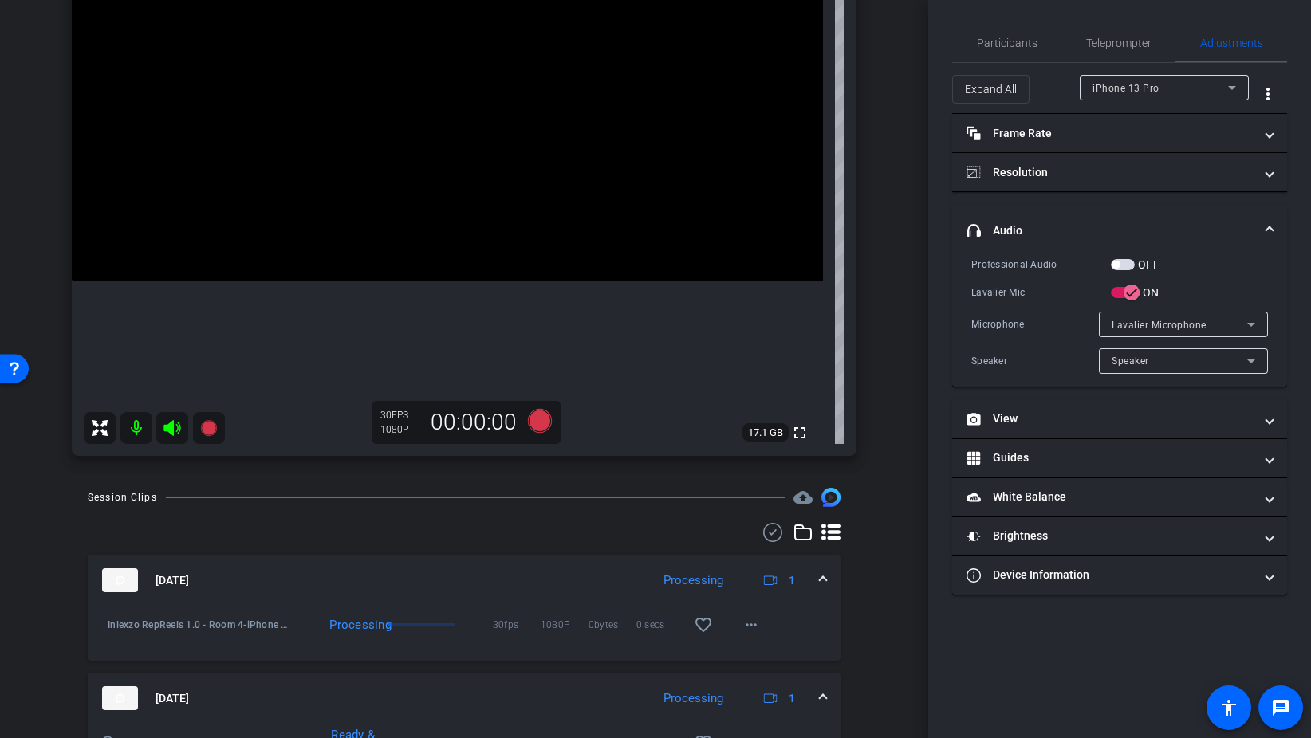
click at [1133, 264] on span "button" at bounding box center [1123, 264] width 24 height 11
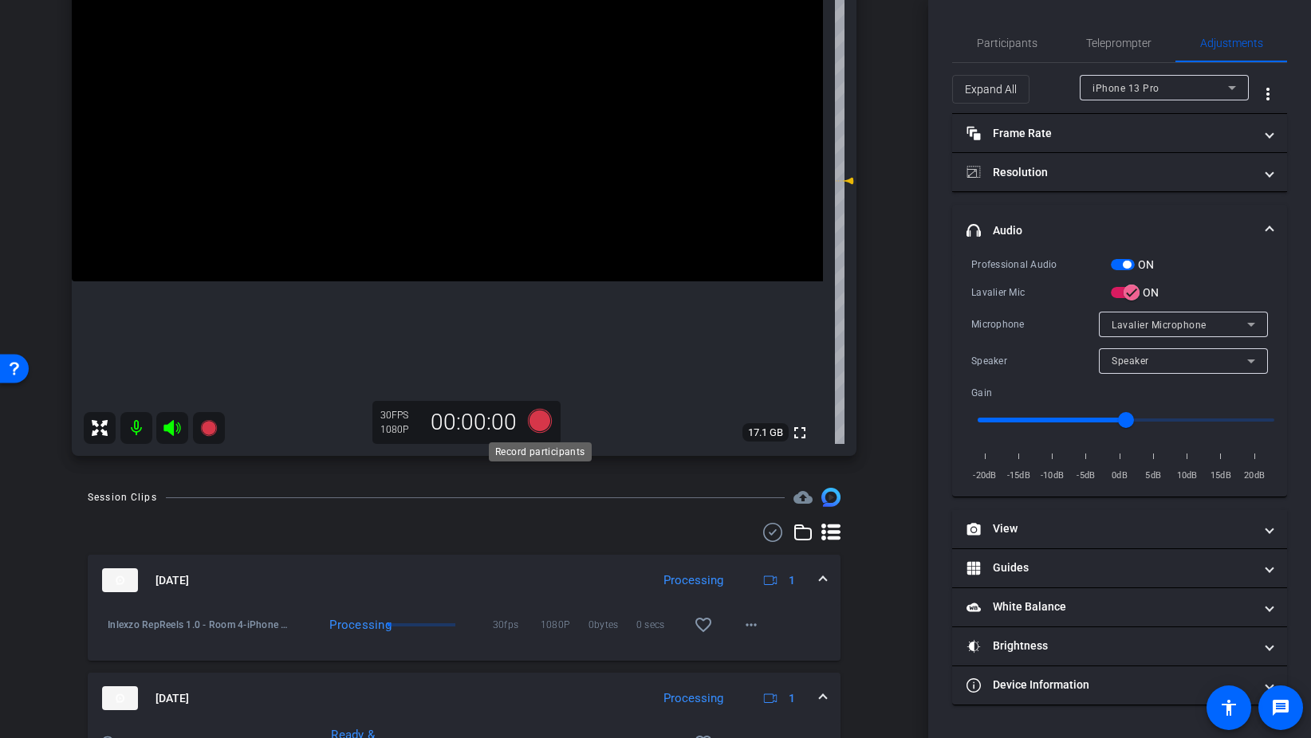
click at [532, 419] on icon at bounding box center [540, 421] width 24 height 24
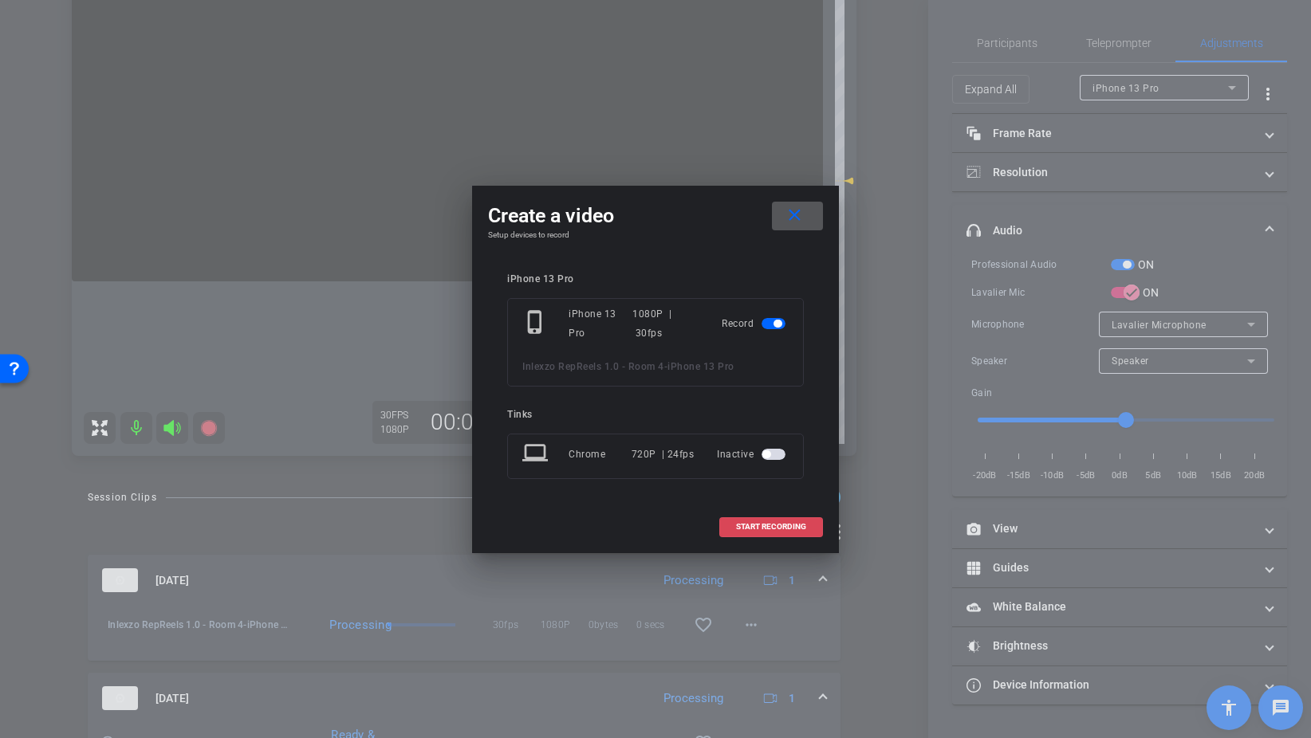
click at [797, 525] on span "START RECORDING" at bounding box center [771, 527] width 70 height 8
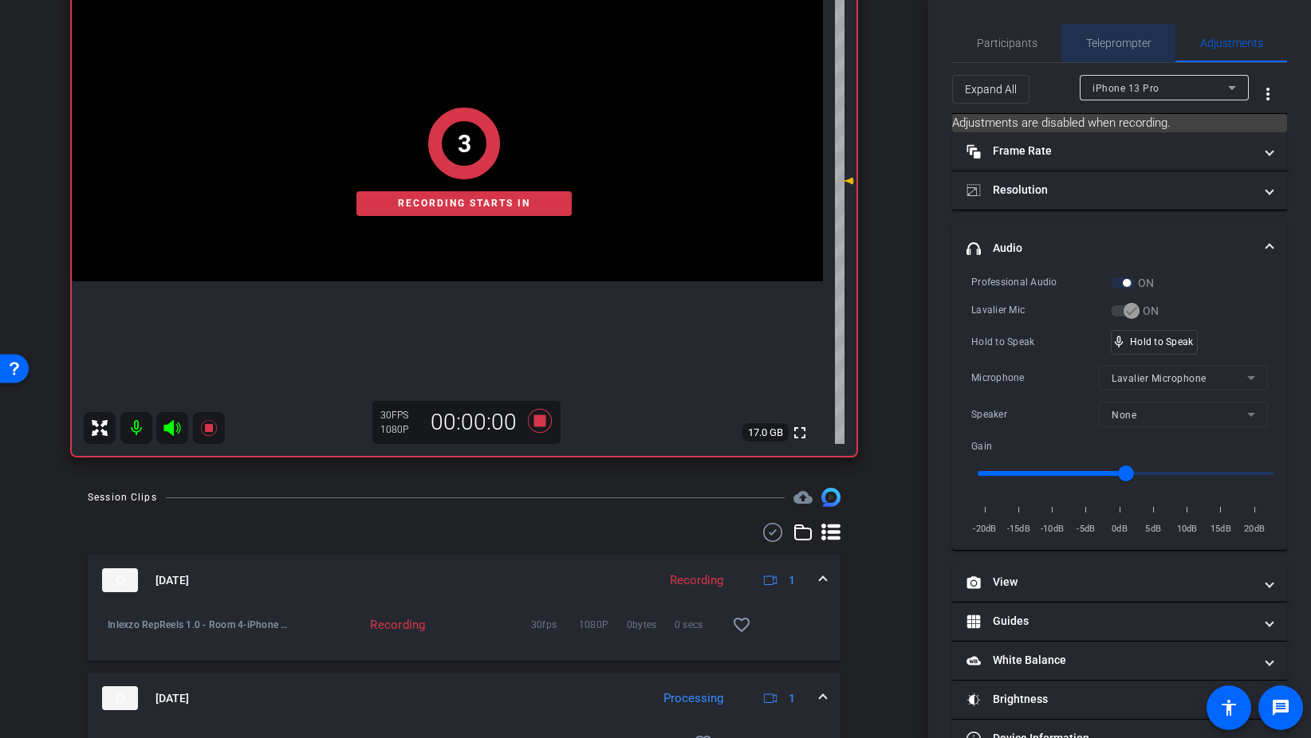
click at [1121, 43] on span "Teleprompter" at bounding box center [1118, 42] width 65 height 11
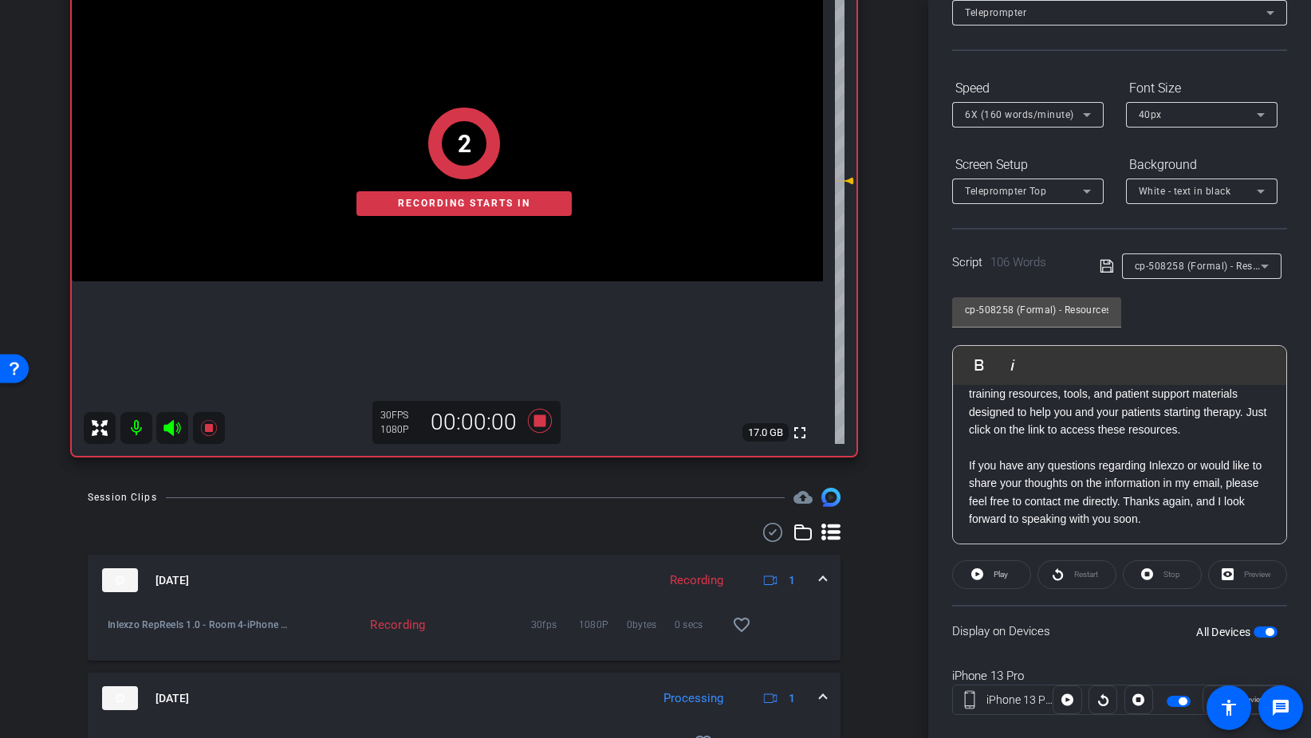
scroll to position [133, 0]
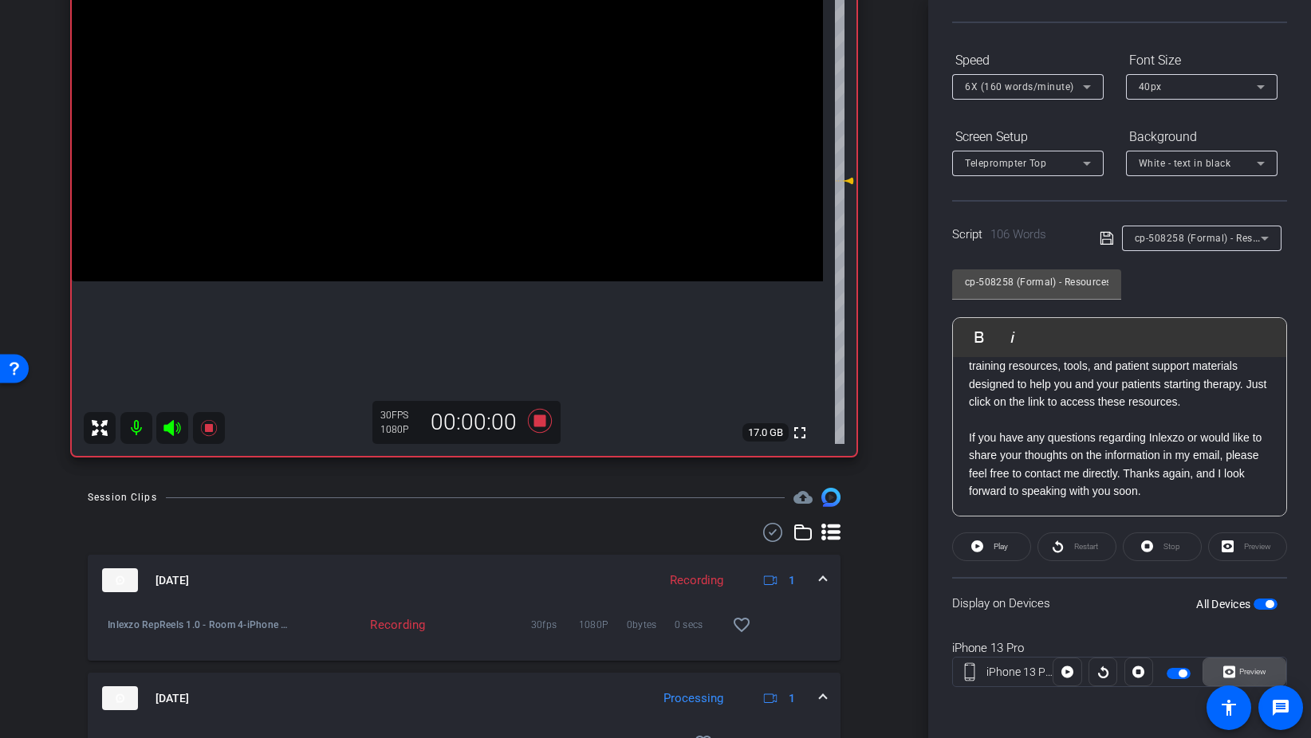
click at [1248, 672] on span "Preview" at bounding box center [1252, 671] width 27 height 9
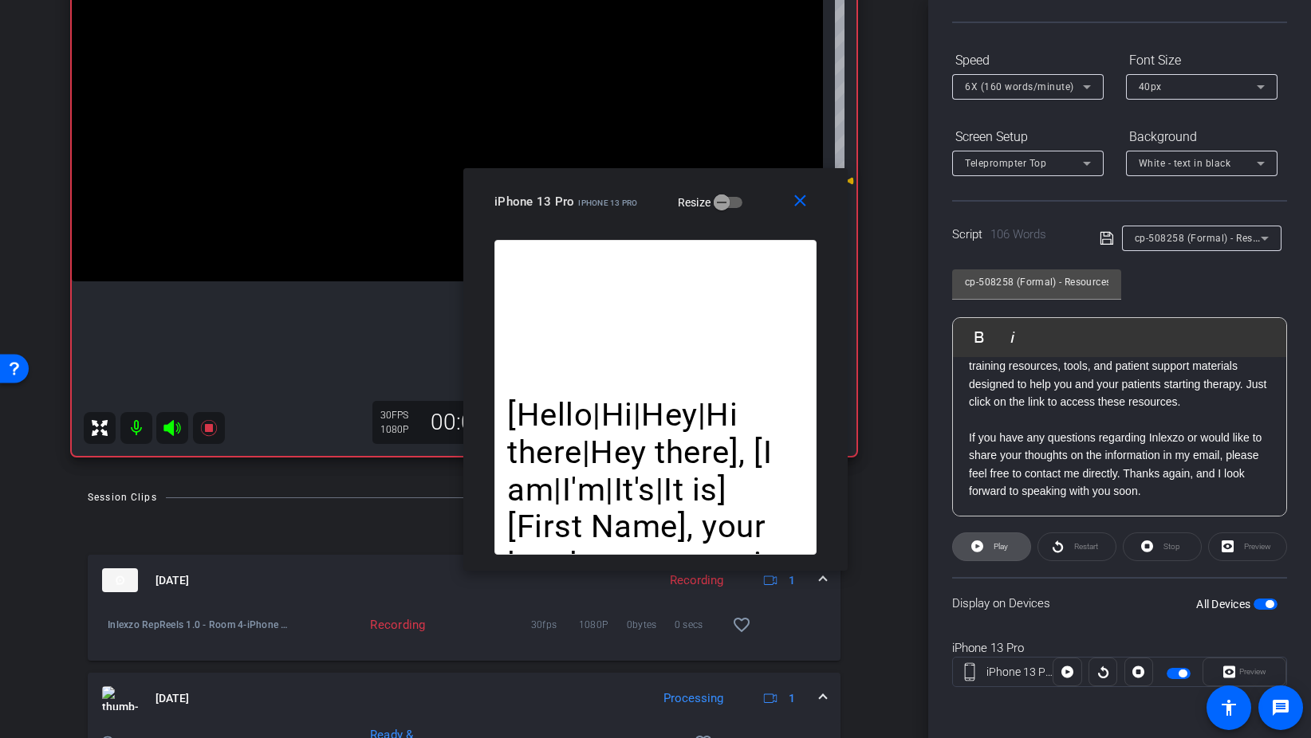
click at [1016, 553] on span at bounding box center [991, 547] width 77 height 38
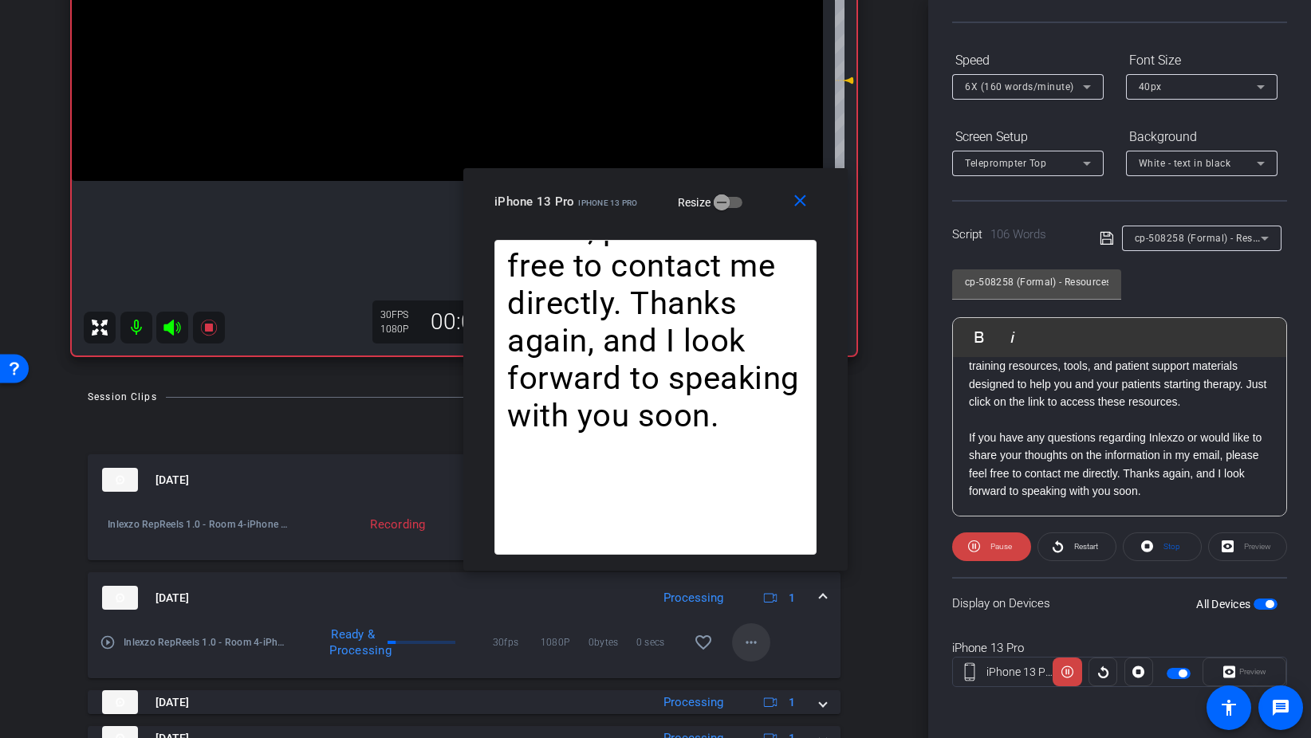
scroll to position [301, 0]
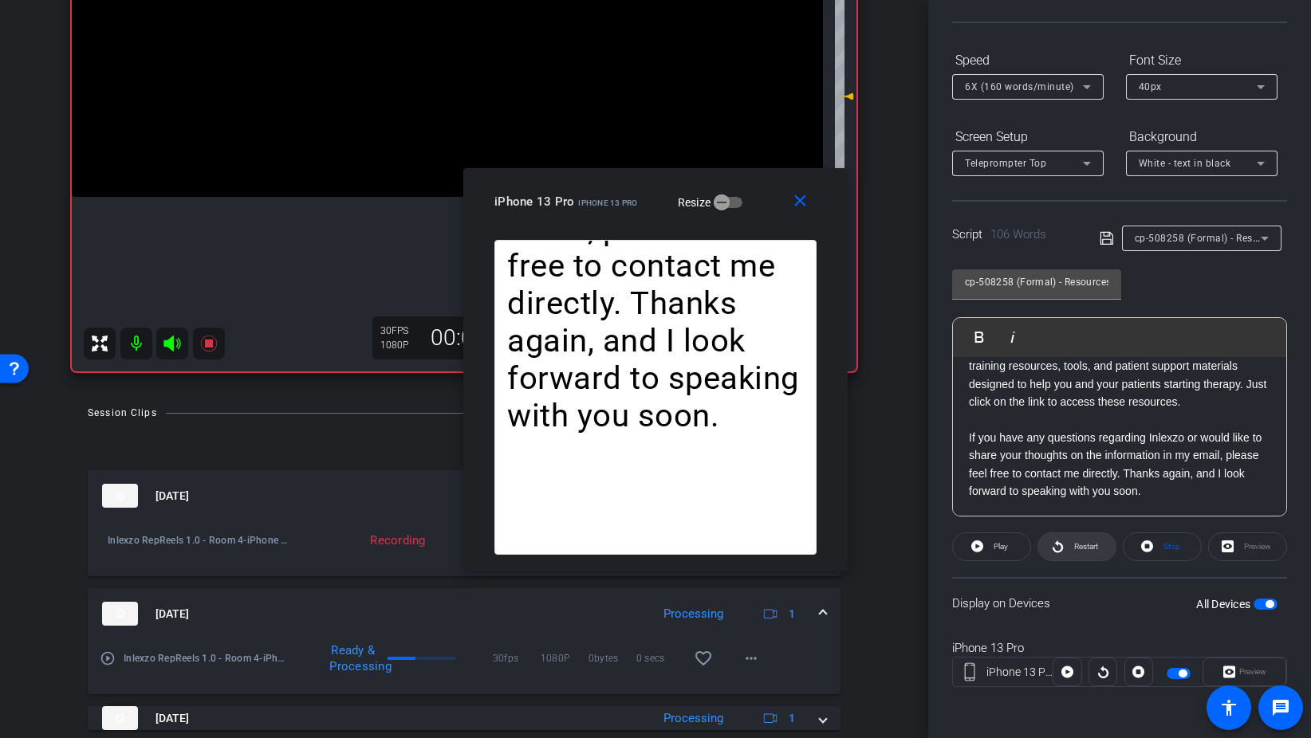
click at [1070, 551] on span "Restart" at bounding box center [1084, 547] width 28 height 22
click at [1078, 542] on span "Restart" at bounding box center [1086, 546] width 24 height 9
click at [812, 201] on span at bounding box center [802, 202] width 51 height 38
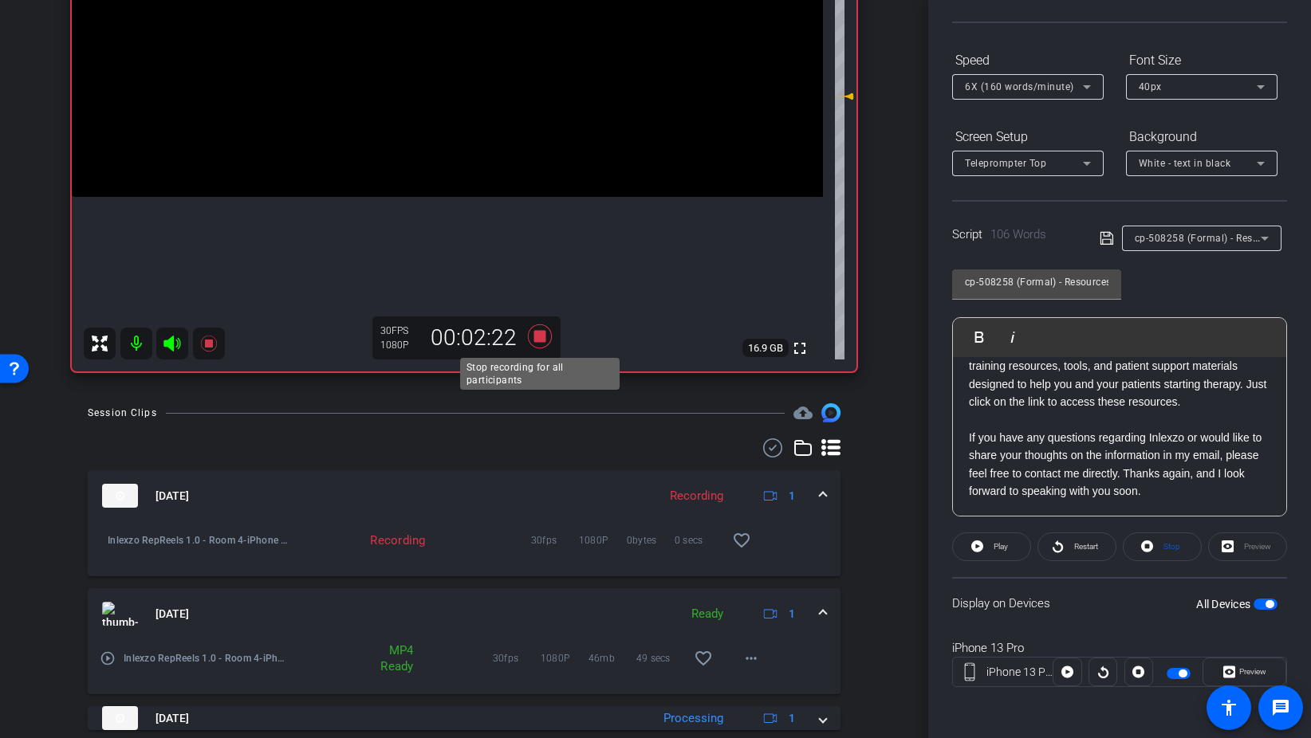
click at [541, 339] on icon at bounding box center [540, 336] width 24 height 24
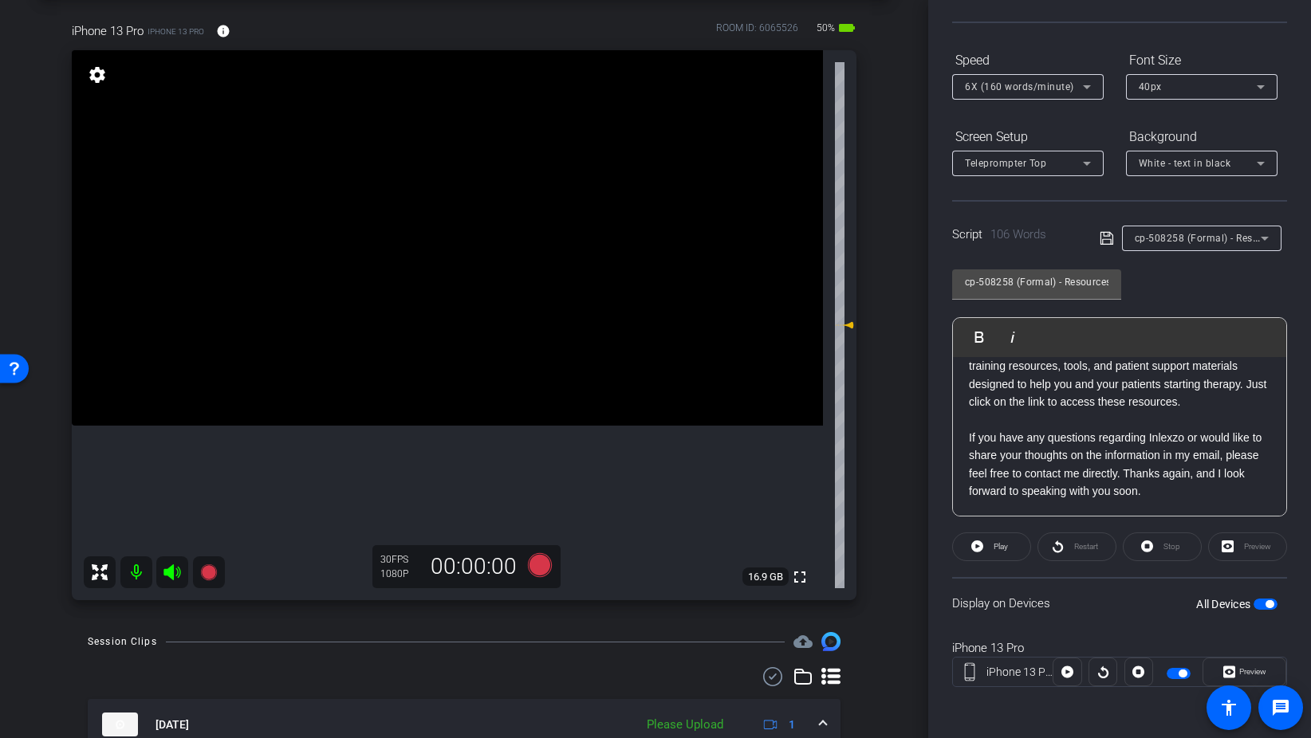
scroll to position [0, 0]
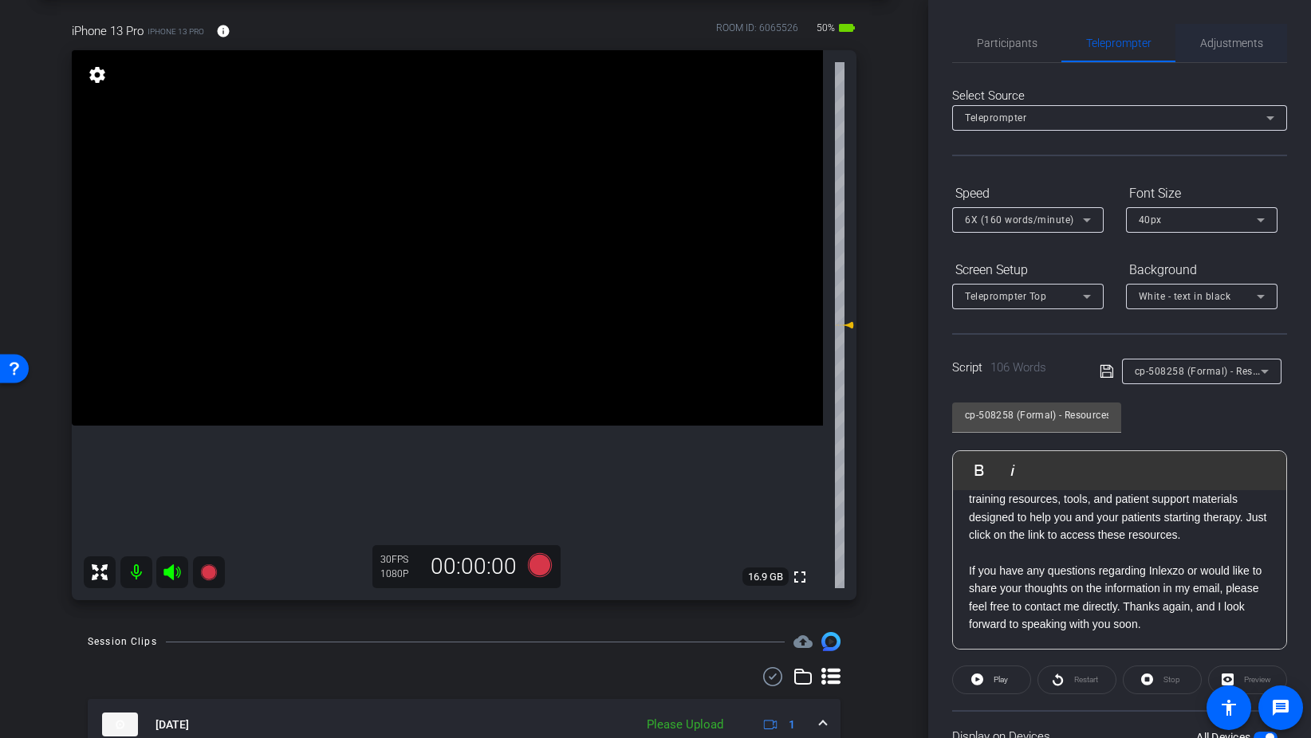
click at [1224, 40] on span "Adjustments" at bounding box center [1231, 42] width 63 height 11
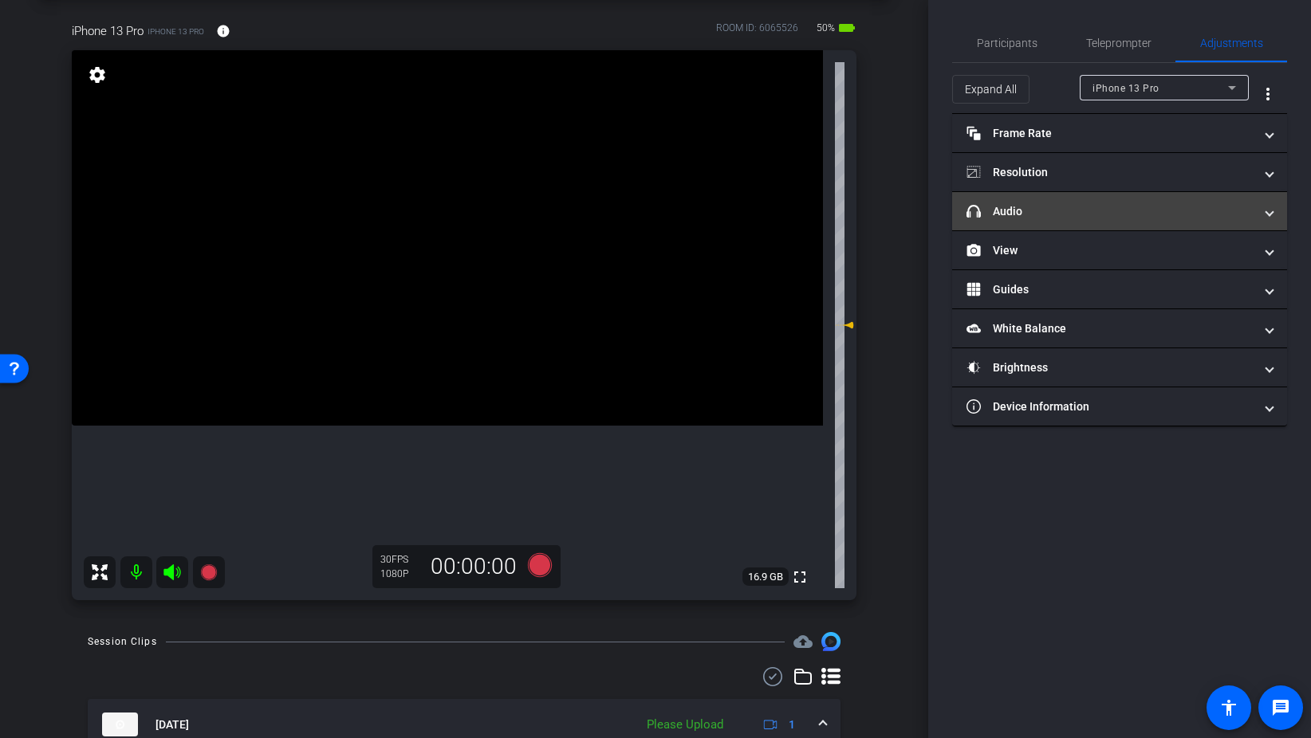
click at [1084, 206] on mat-panel-title "headphone icon Audio" at bounding box center [1109, 211] width 287 height 17
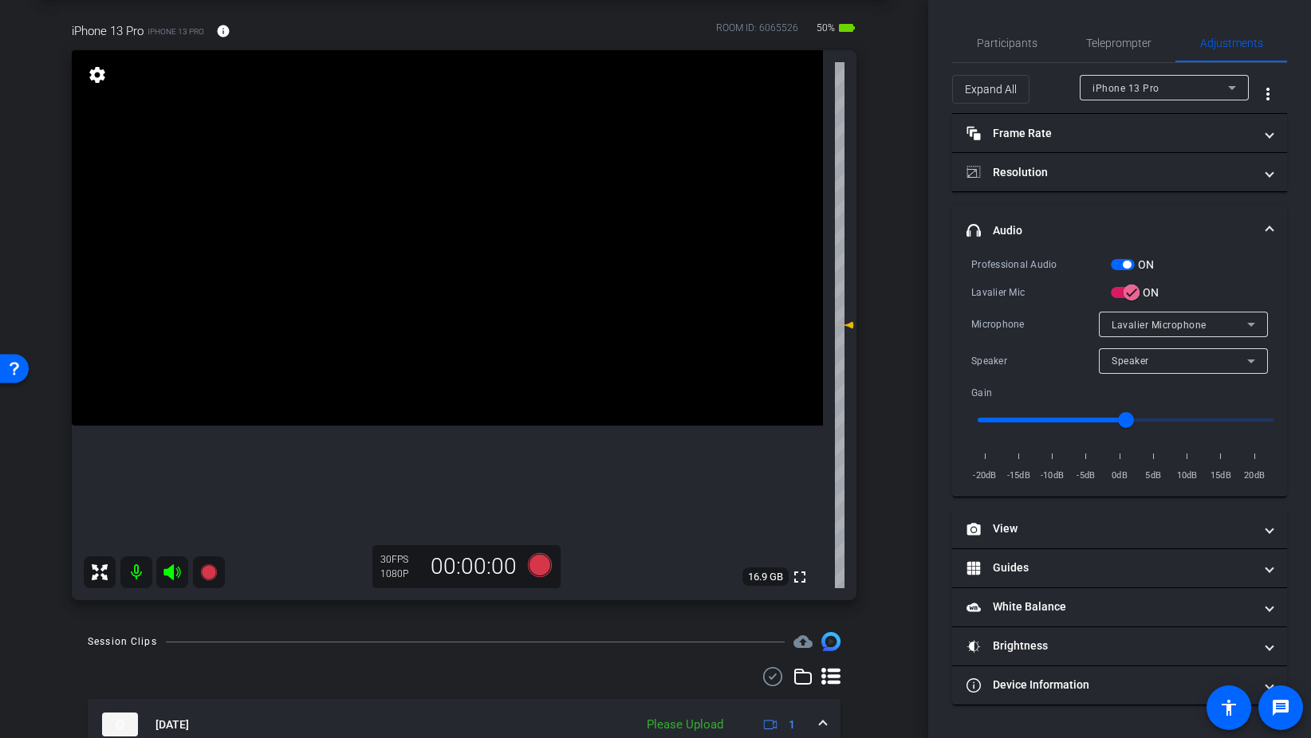
click at [1118, 265] on span "button" at bounding box center [1123, 264] width 24 height 11
click at [1026, 45] on span "Participants" at bounding box center [1007, 42] width 61 height 11
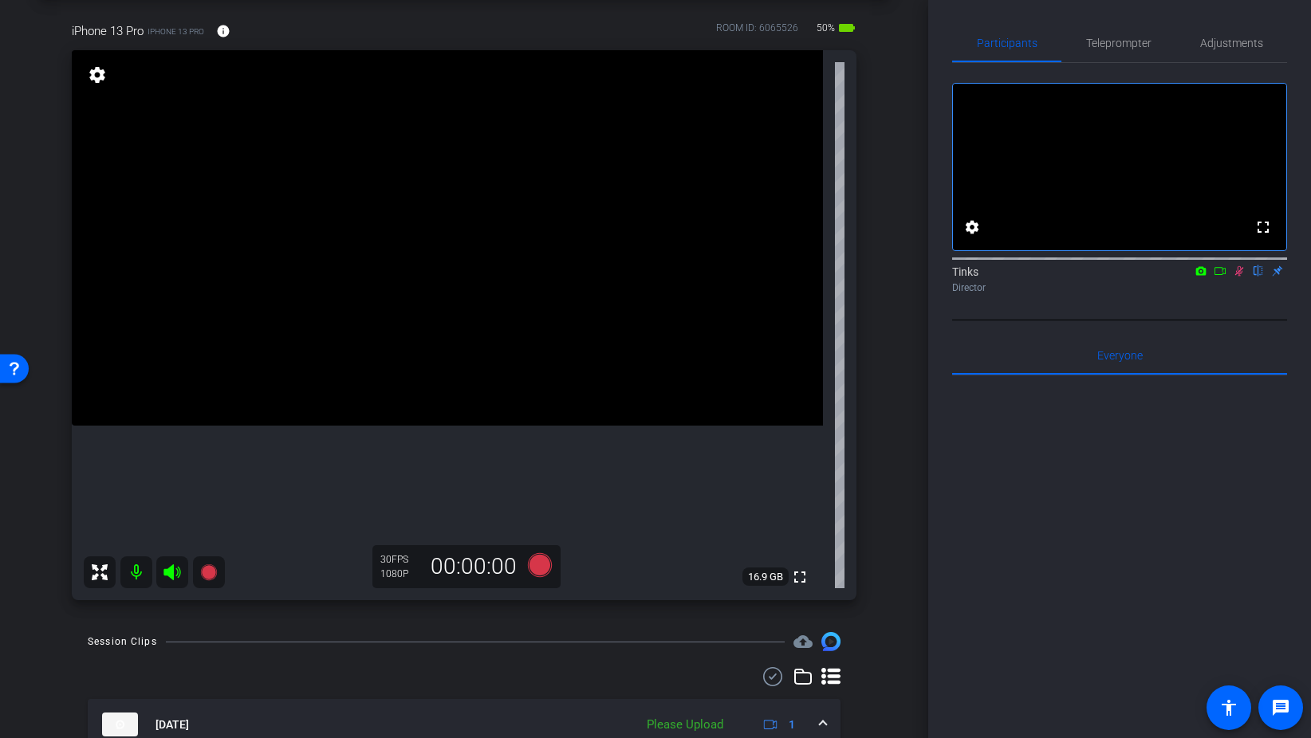
click at [1237, 277] on icon at bounding box center [1239, 270] width 13 height 11
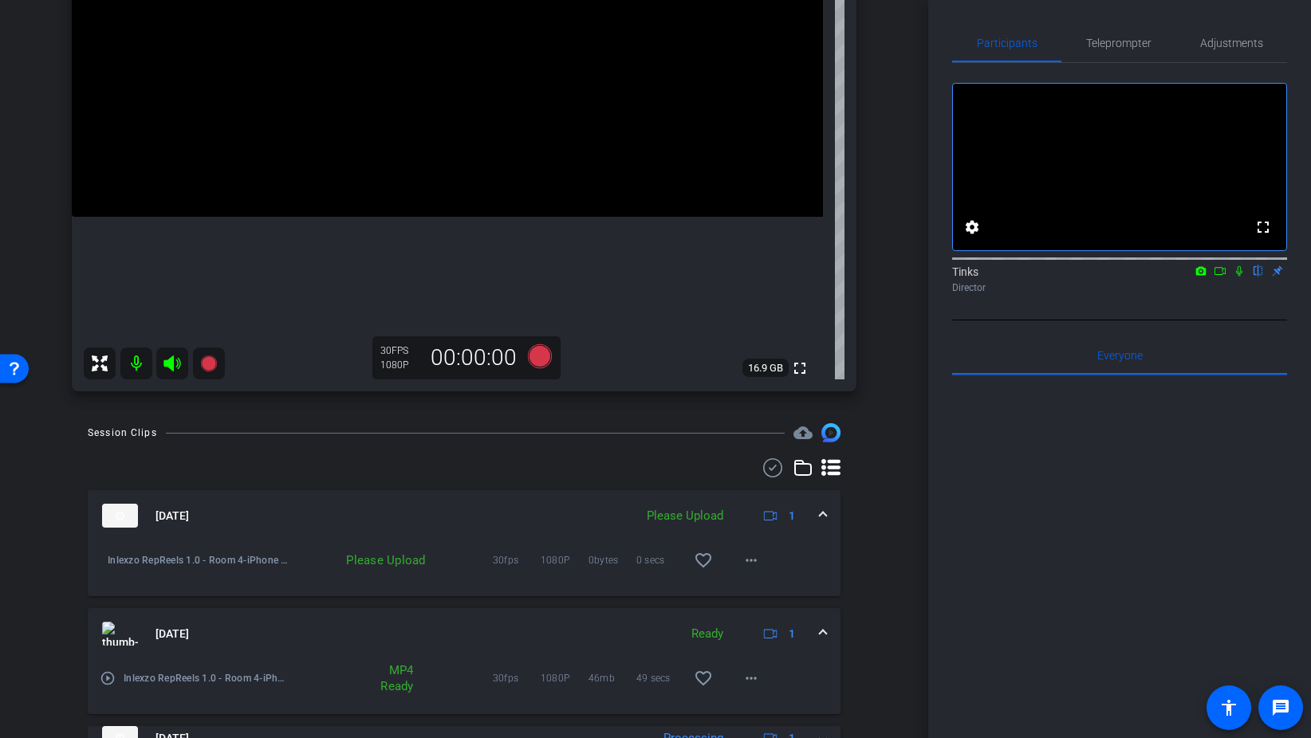
scroll to position [295, 0]
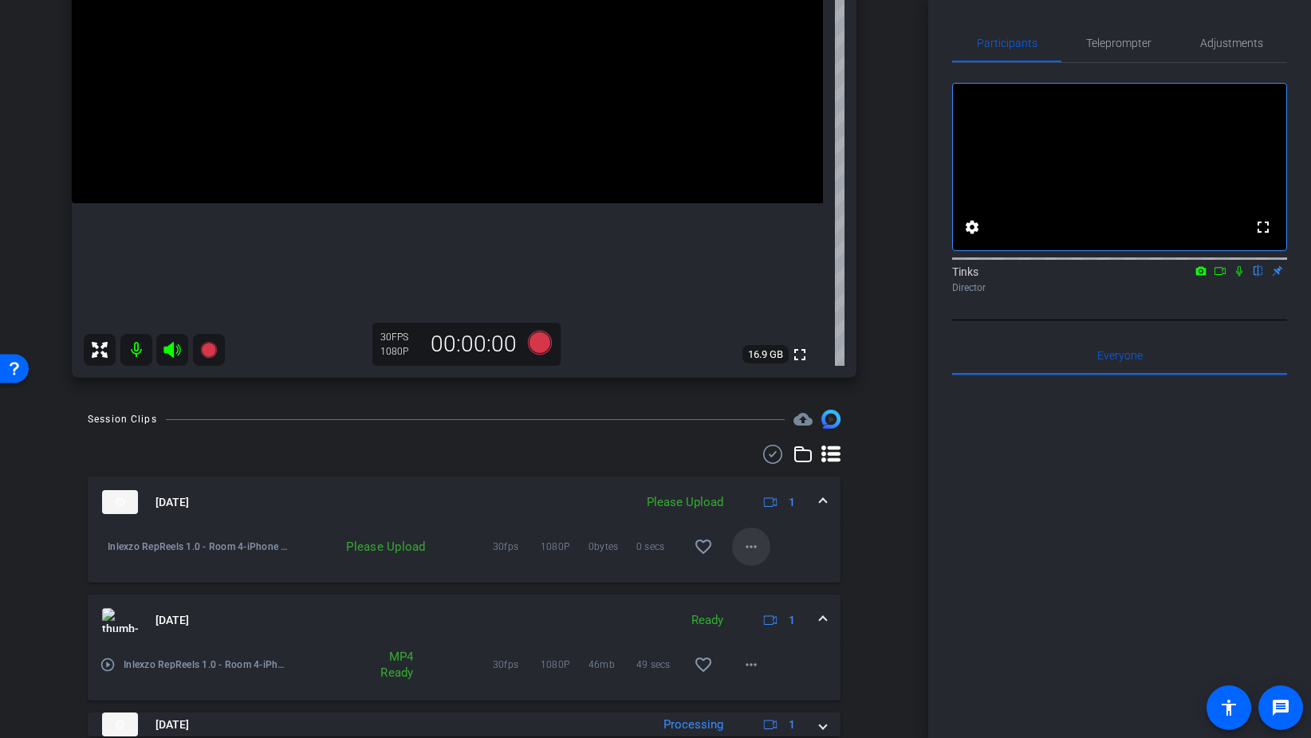
click at [757, 548] on mat-icon "more_horiz" at bounding box center [750, 546] width 19 height 19
click at [781, 579] on span "Upload" at bounding box center [777, 580] width 64 height 19
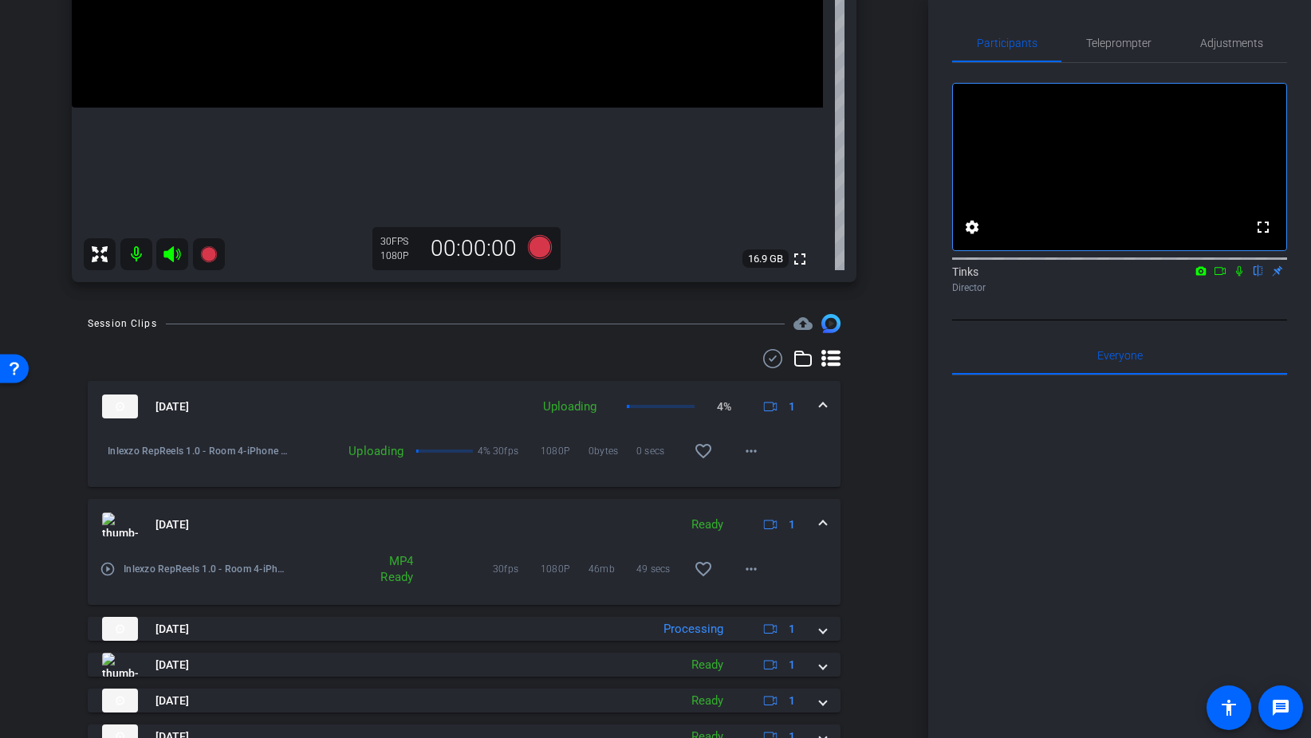
scroll to position [424, 0]
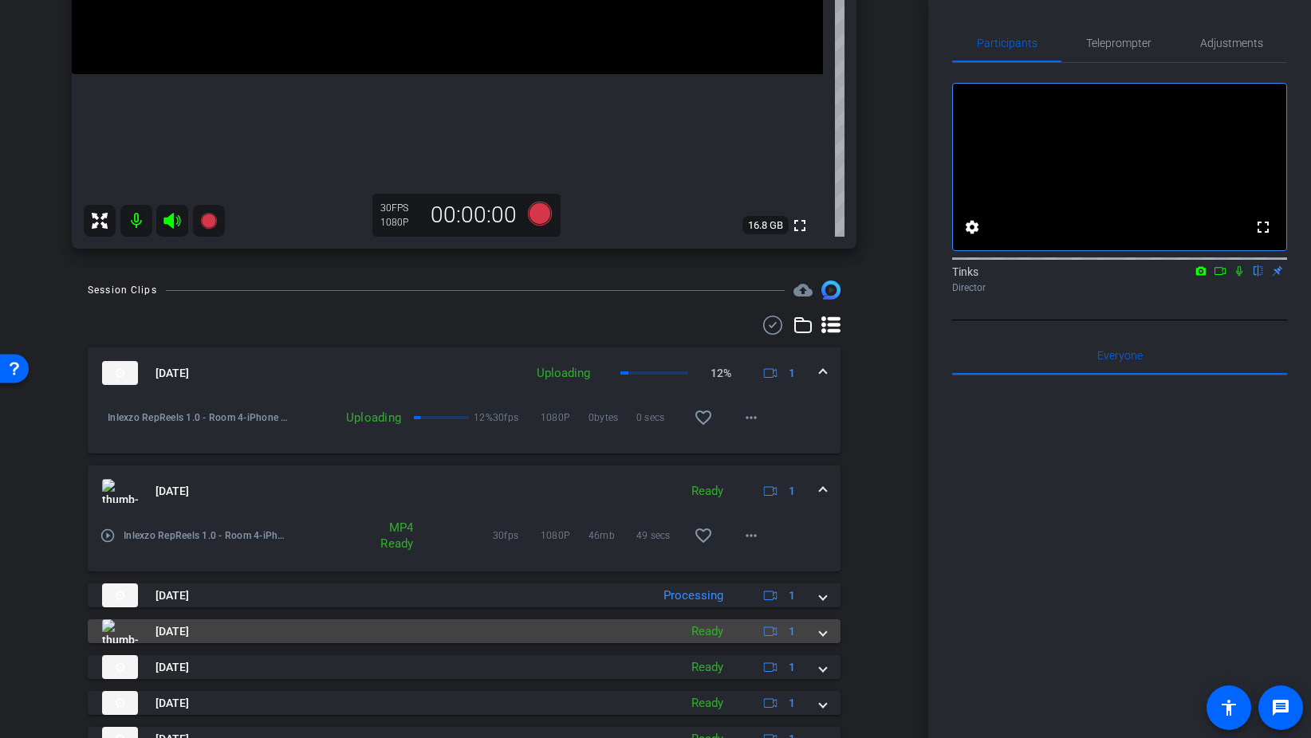
click at [820, 629] on span at bounding box center [823, 631] width 6 height 17
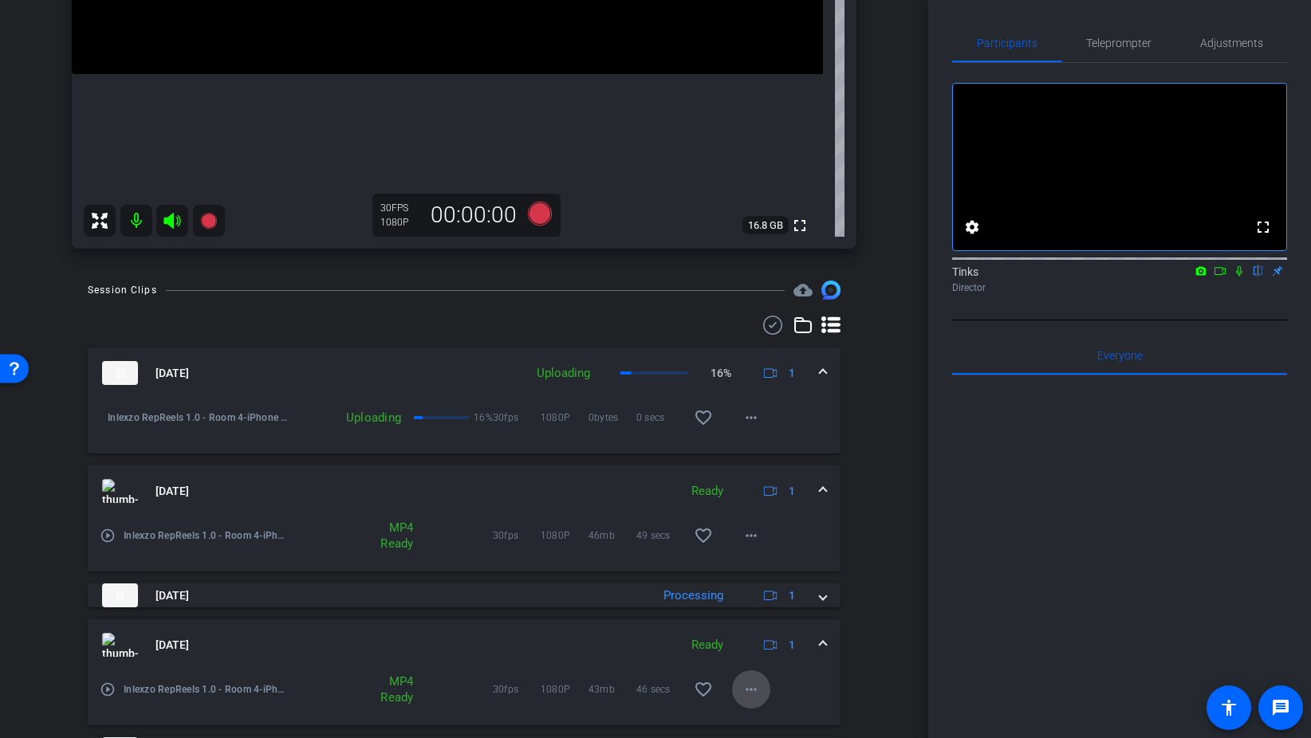
click at [752, 684] on mat-icon "more_horiz" at bounding box center [750, 689] width 19 height 19
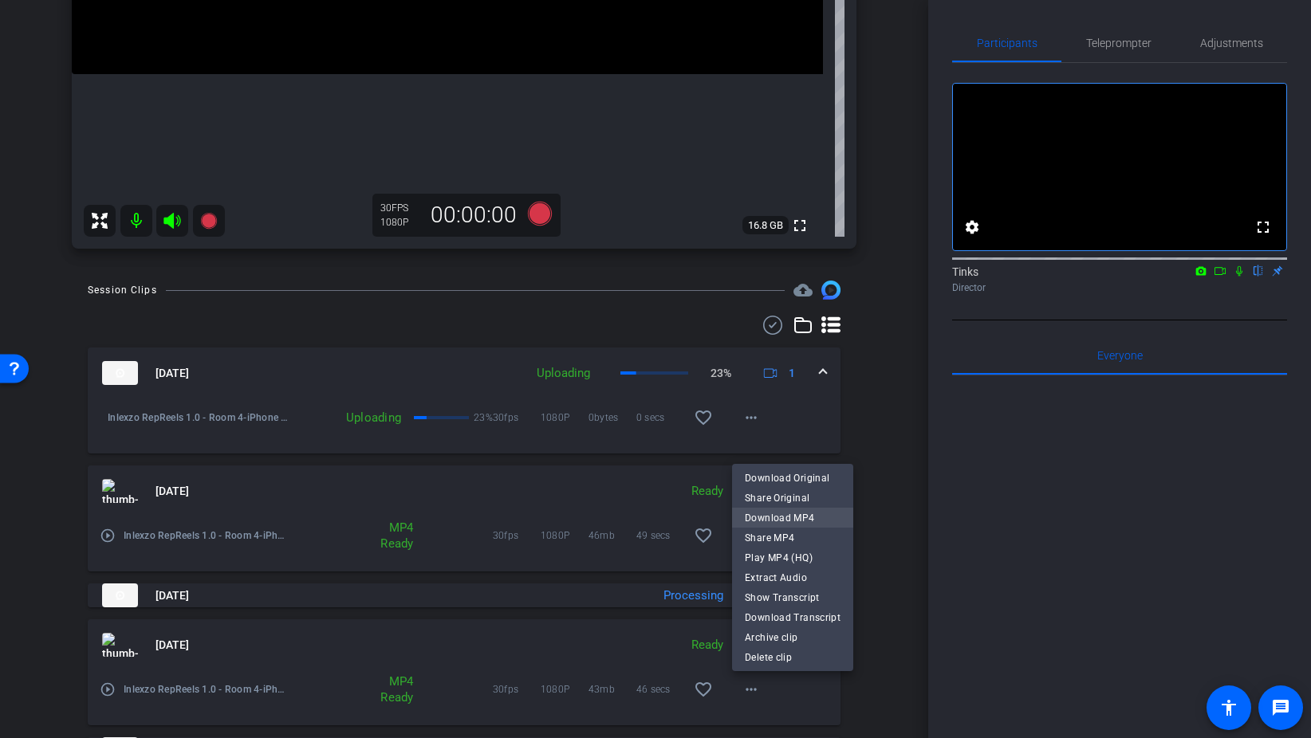
click at [806, 520] on span "Download MP4" at bounding box center [793, 517] width 96 height 19
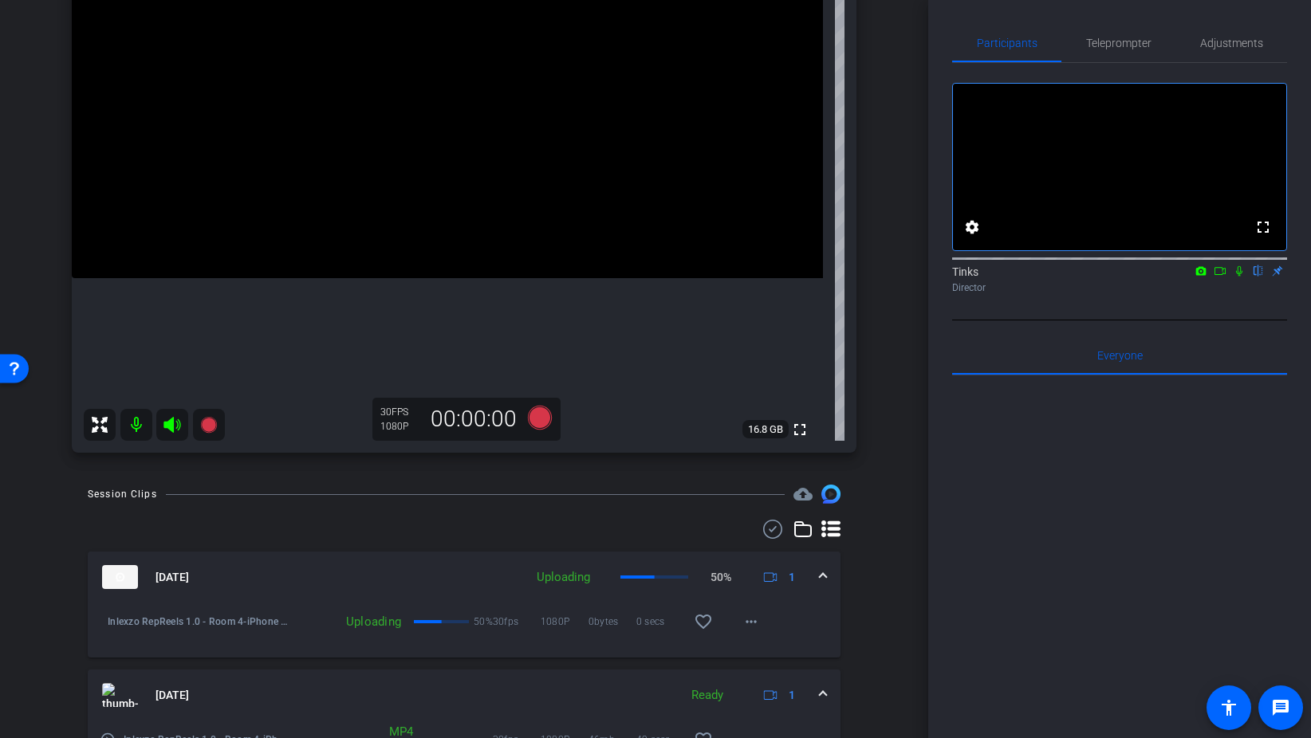
scroll to position [212, 0]
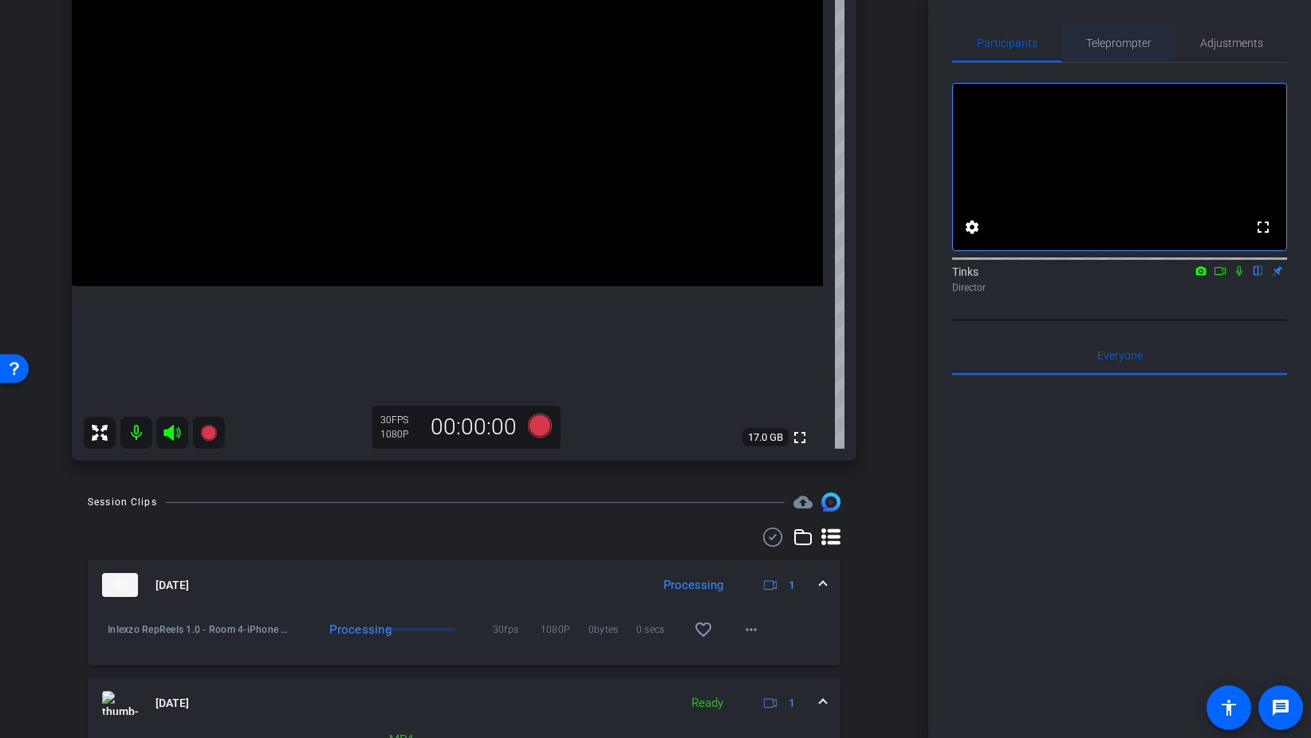
click at [1109, 49] on span "Teleprompter" at bounding box center [1118, 43] width 65 height 38
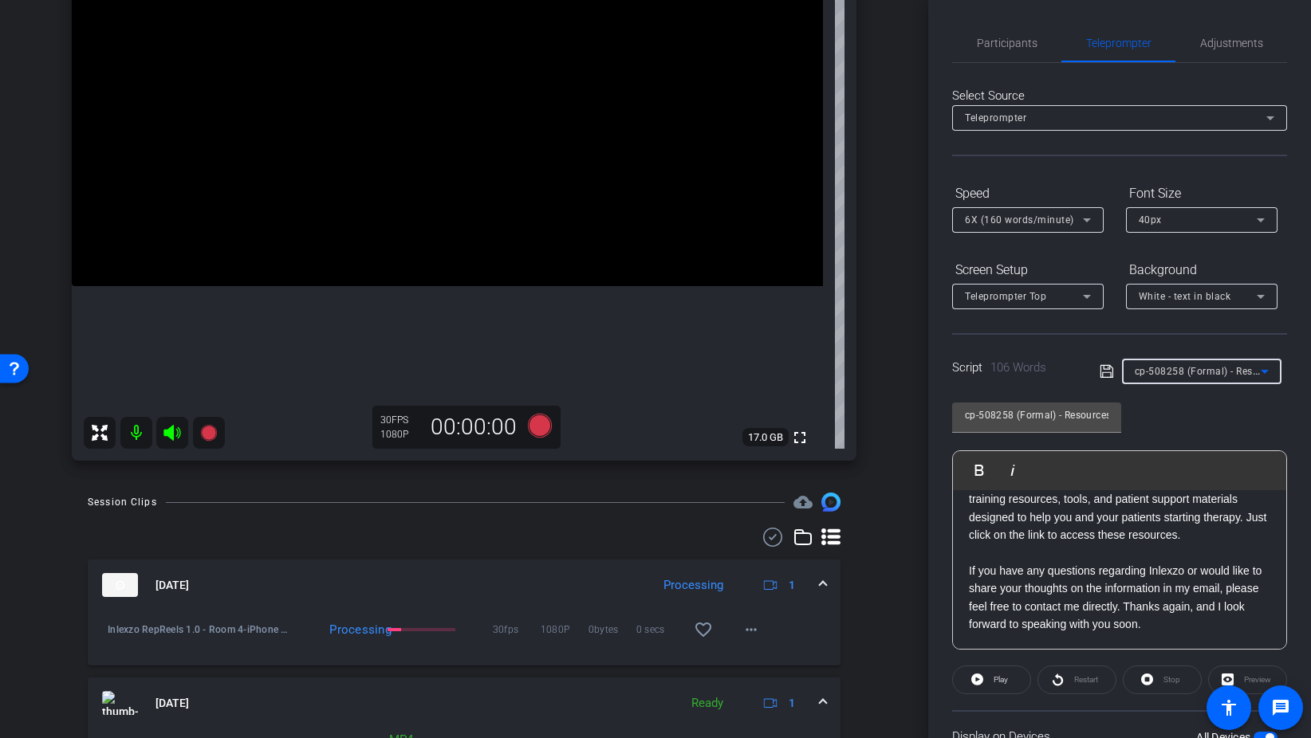
click at [1178, 375] on span "cp-508258 (Formal) - Resources to Share" at bounding box center [1230, 370] width 191 height 13
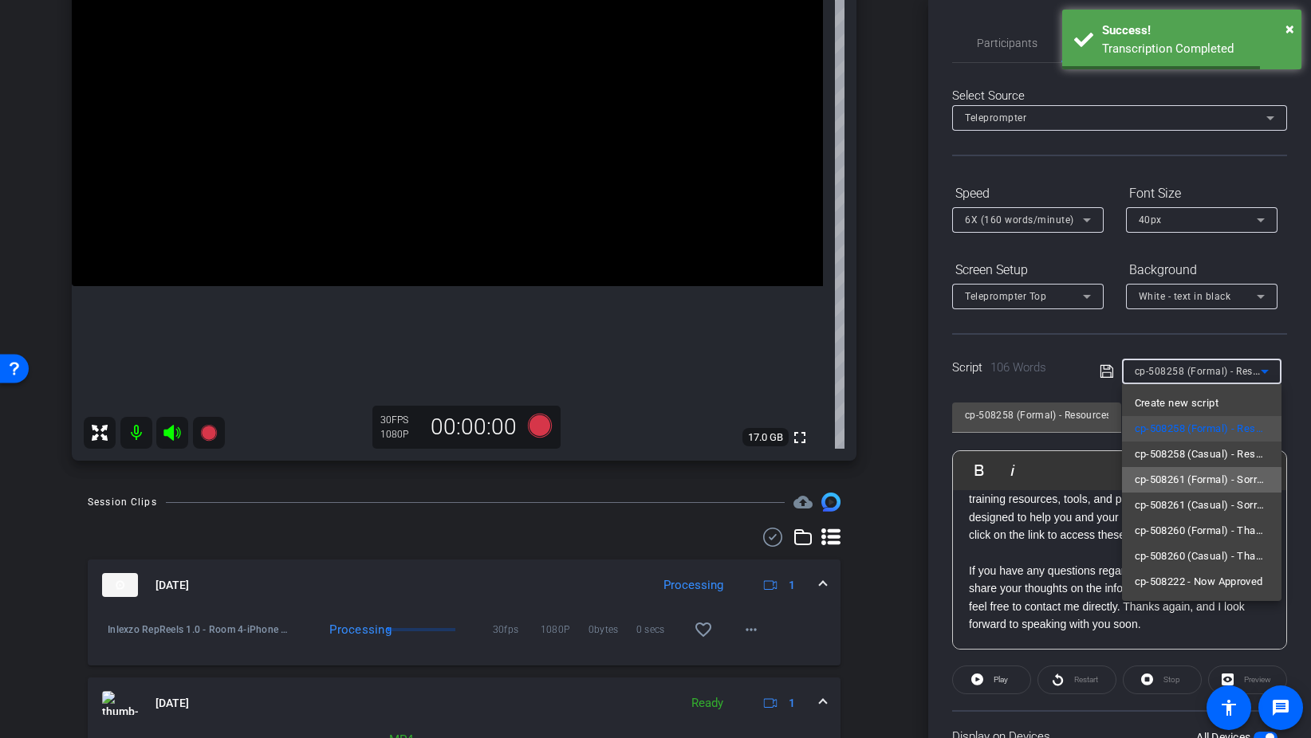
click at [1201, 485] on span "cp-508261 (Formal) - Sorry I Missed You" at bounding box center [1202, 479] width 134 height 19
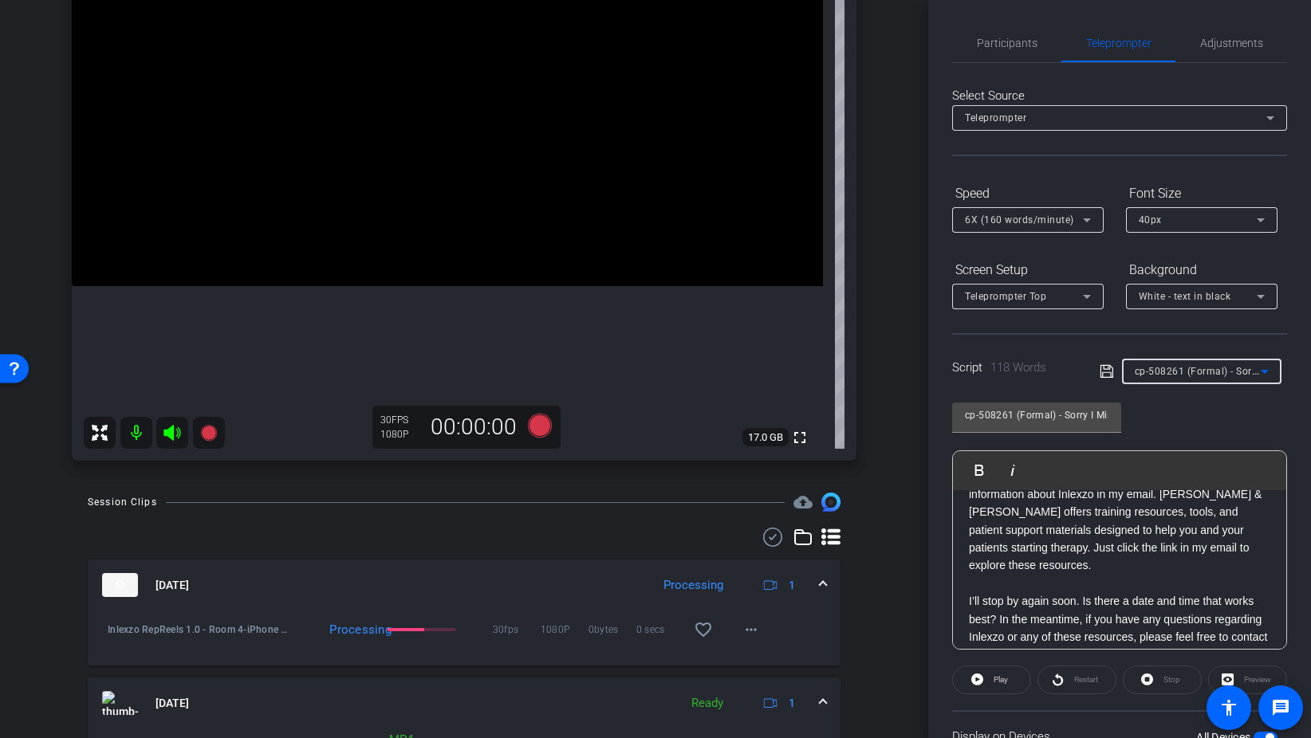
scroll to position [158, 0]
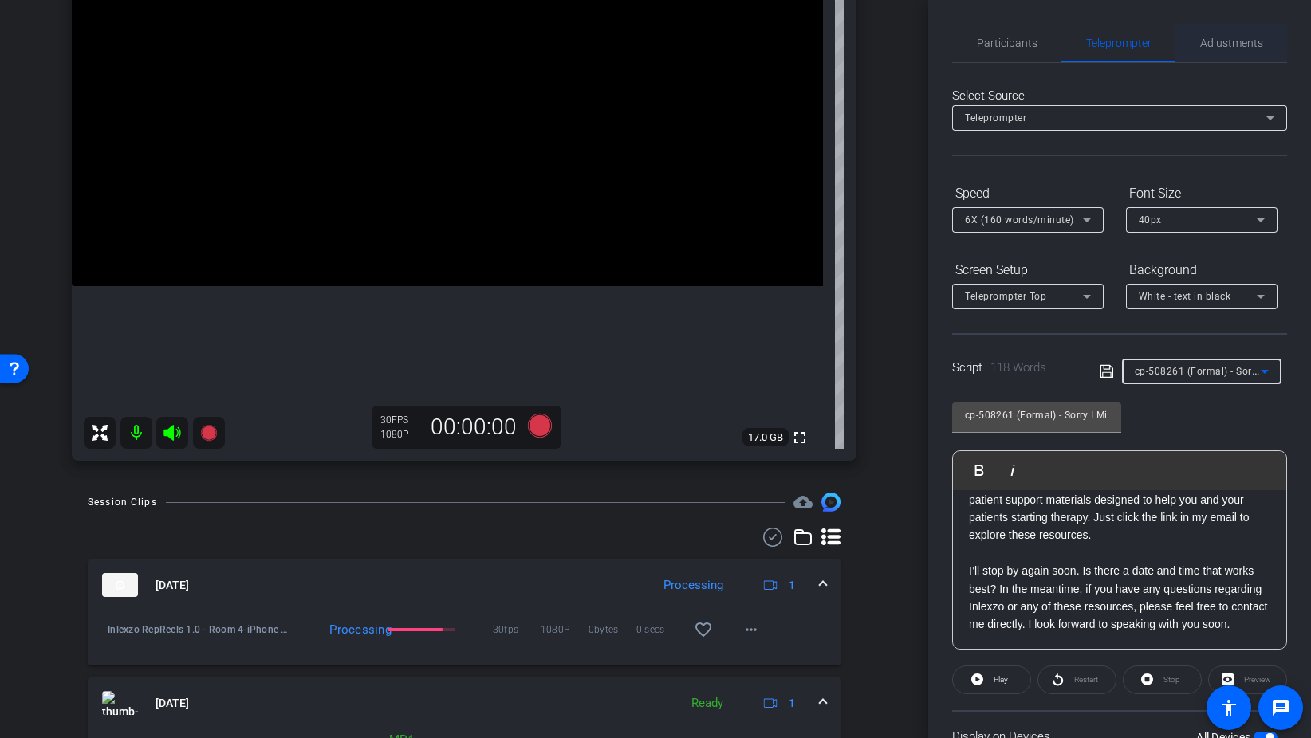
click at [1227, 42] on span "Adjustments" at bounding box center [1231, 42] width 63 height 11
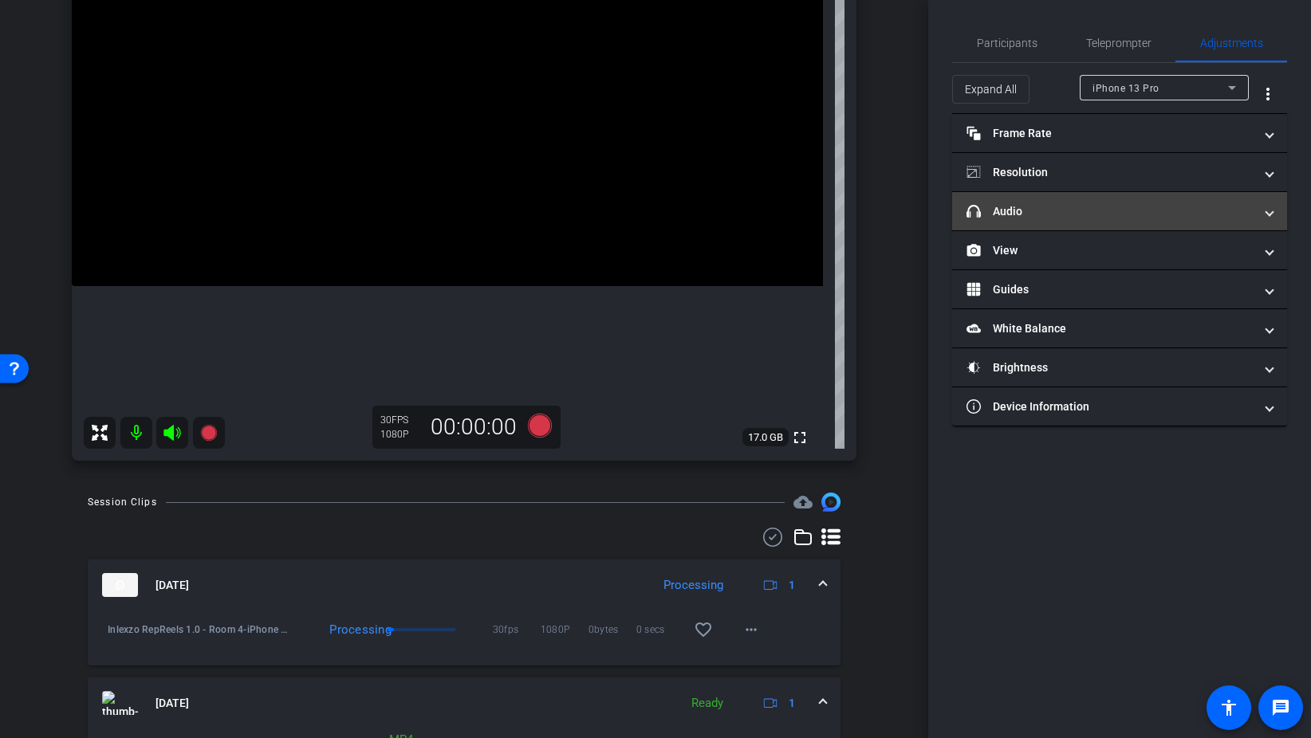
click at [1026, 203] on mat-panel-title "headphone icon Audio" at bounding box center [1109, 211] width 287 height 17
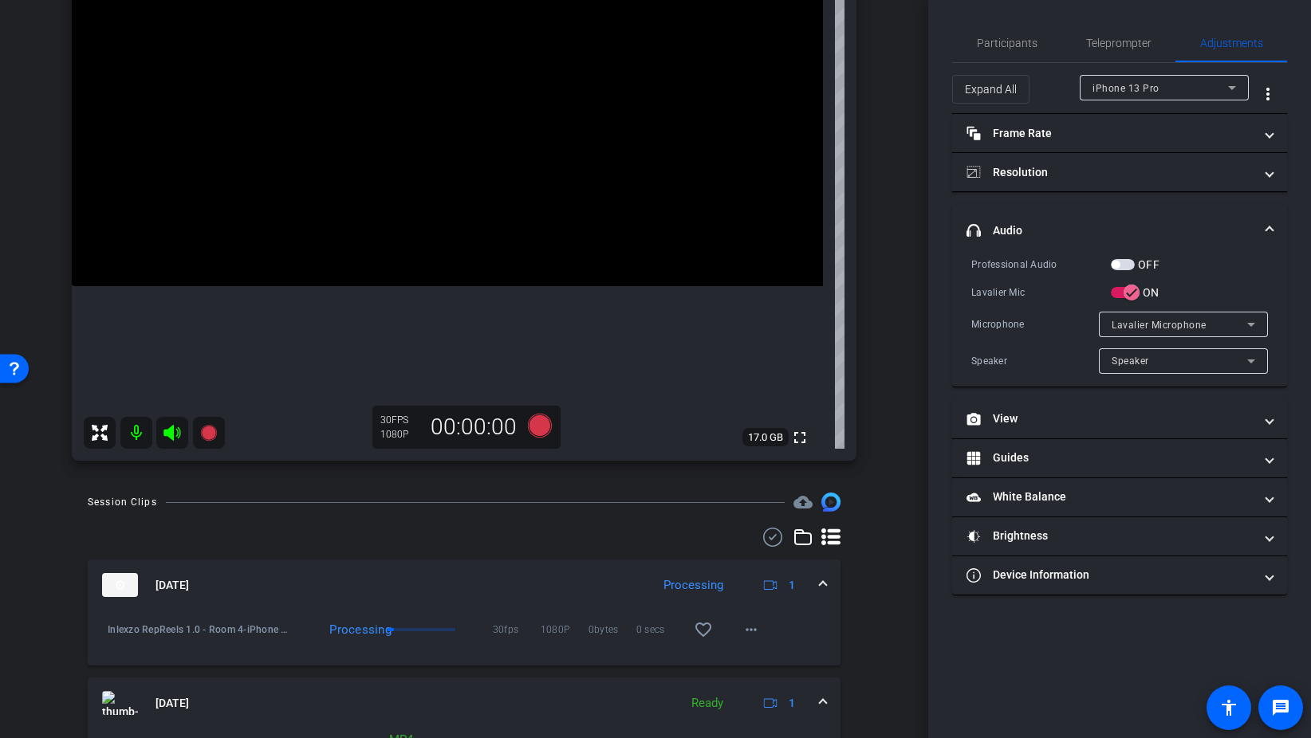
click at [1126, 258] on div "OFF" at bounding box center [1135, 265] width 49 height 16
click at [1127, 262] on span "button" at bounding box center [1123, 264] width 24 height 11
click at [1006, 41] on span "Participants" at bounding box center [1007, 42] width 61 height 11
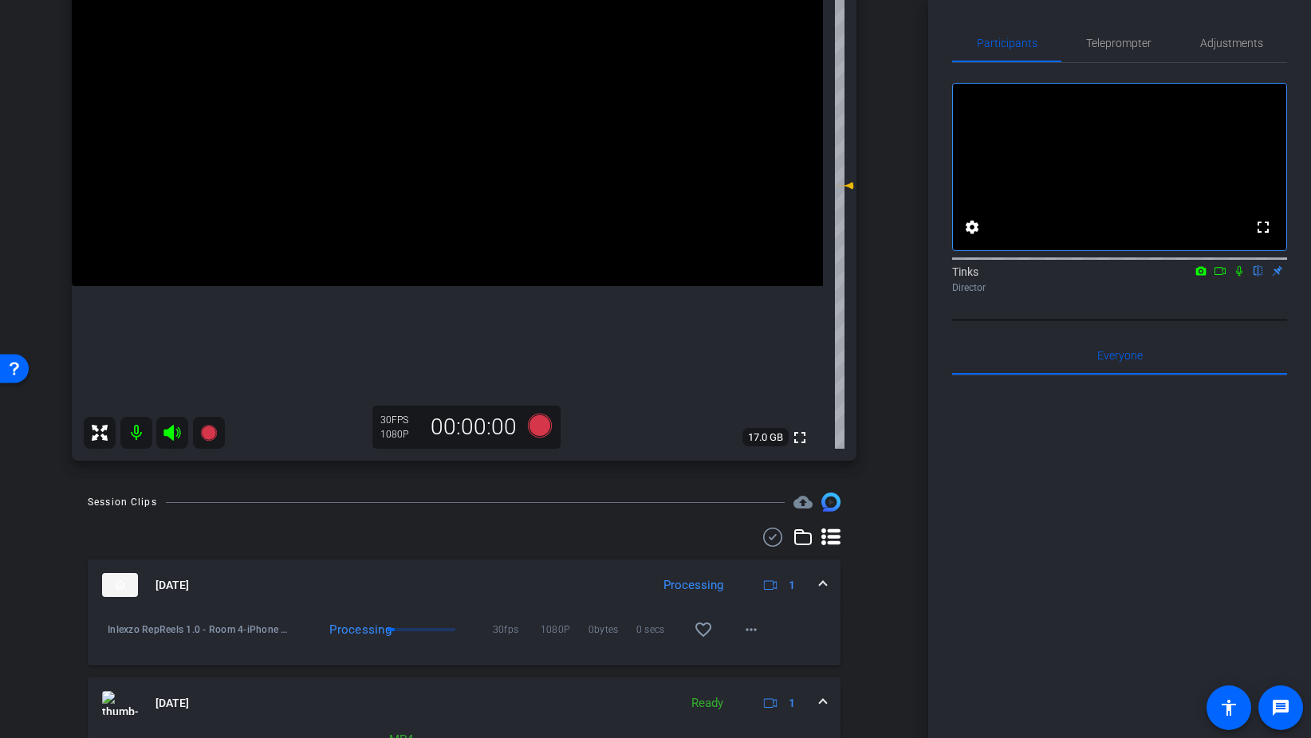
click at [1240, 277] on icon at bounding box center [1239, 271] width 6 height 10
click at [541, 428] on icon at bounding box center [540, 426] width 24 height 24
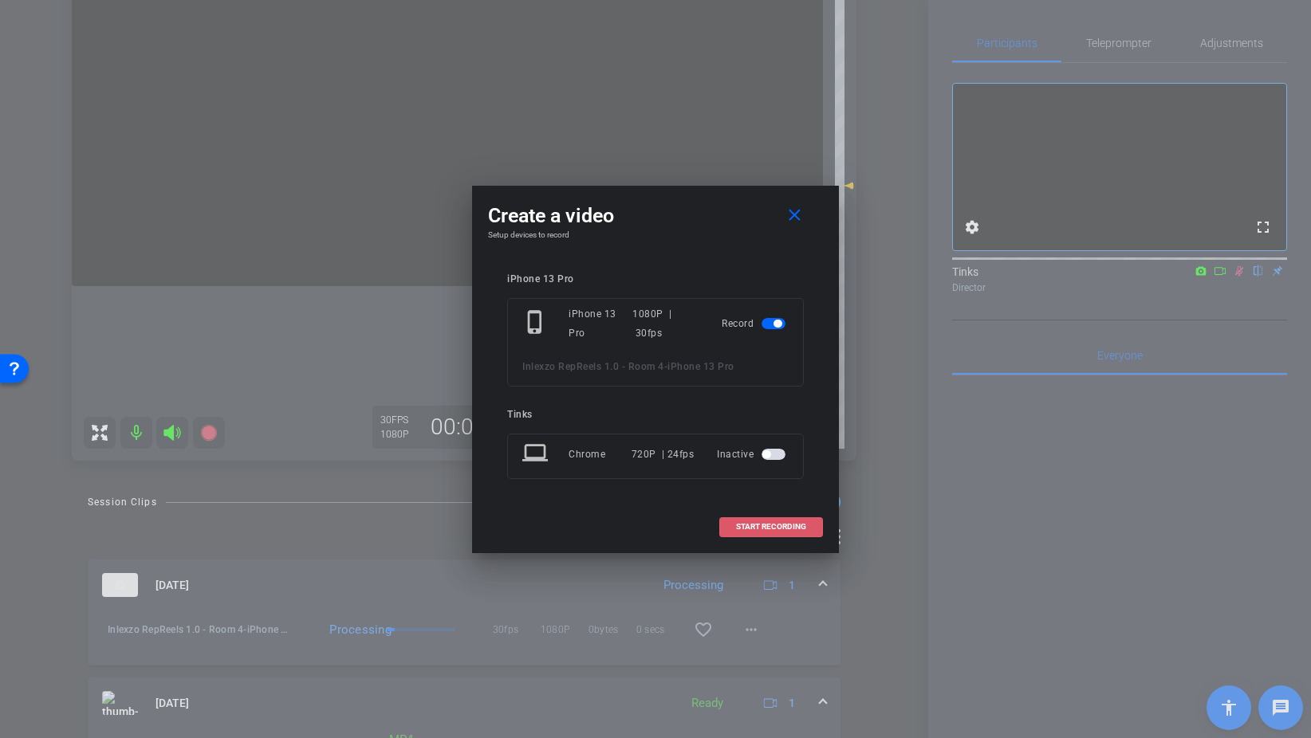
click at [803, 533] on span at bounding box center [771, 527] width 102 height 38
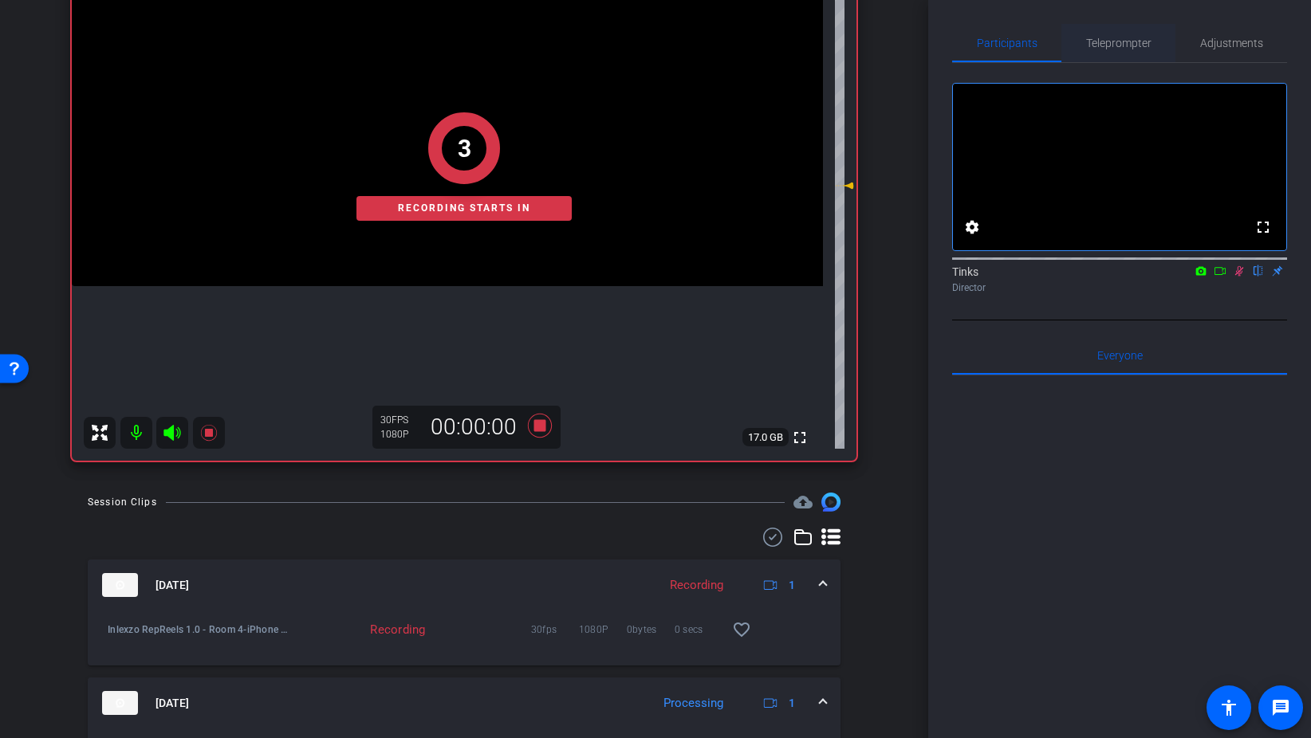
click at [1130, 45] on span "Teleprompter" at bounding box center [1118, 42] width 65 height 11
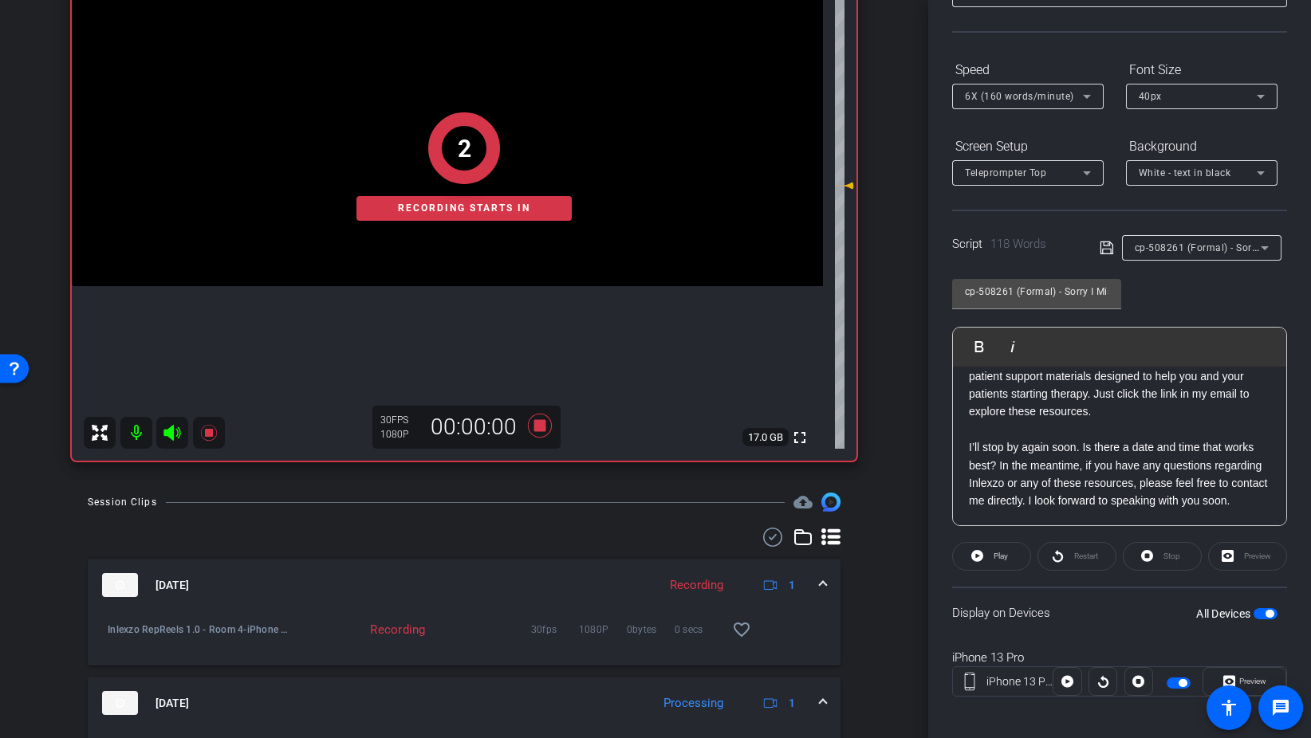
scroll to position [133, 0]
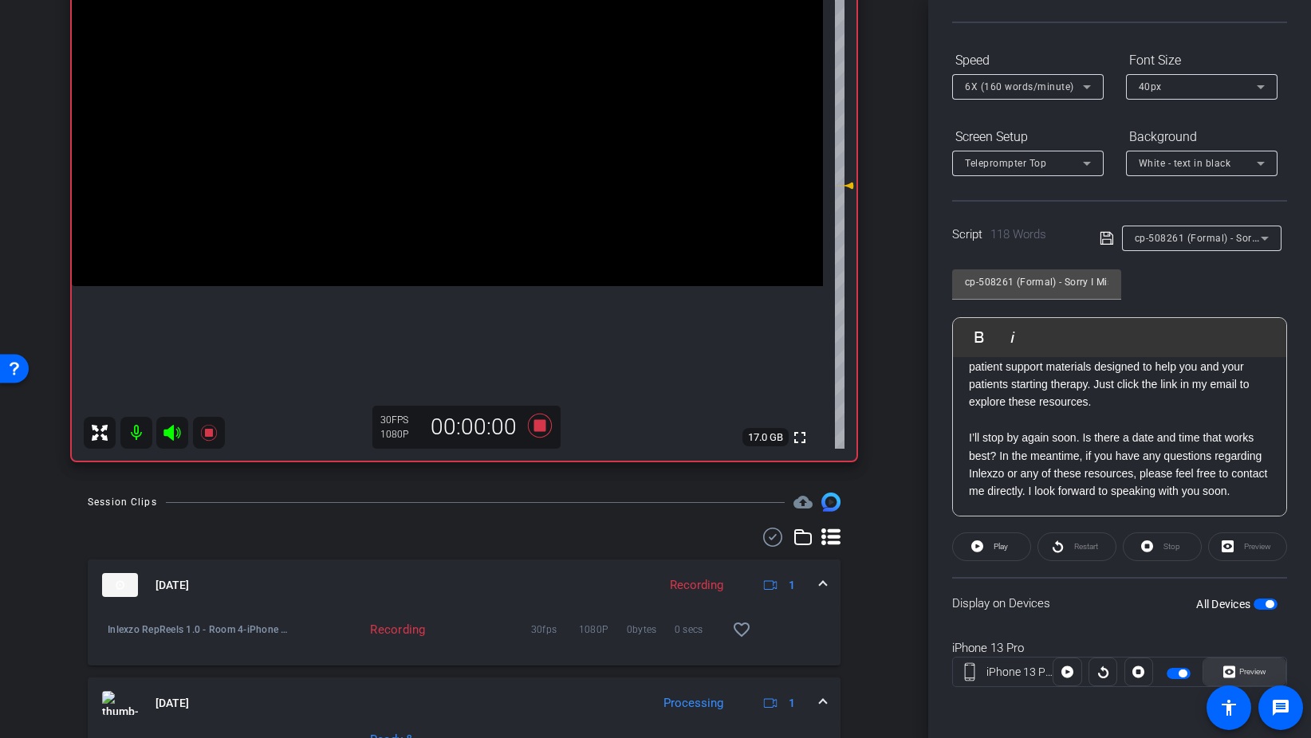
click at [1240, 667] on span "Preview" at bounding box center [1250, 672] width 31 height 22
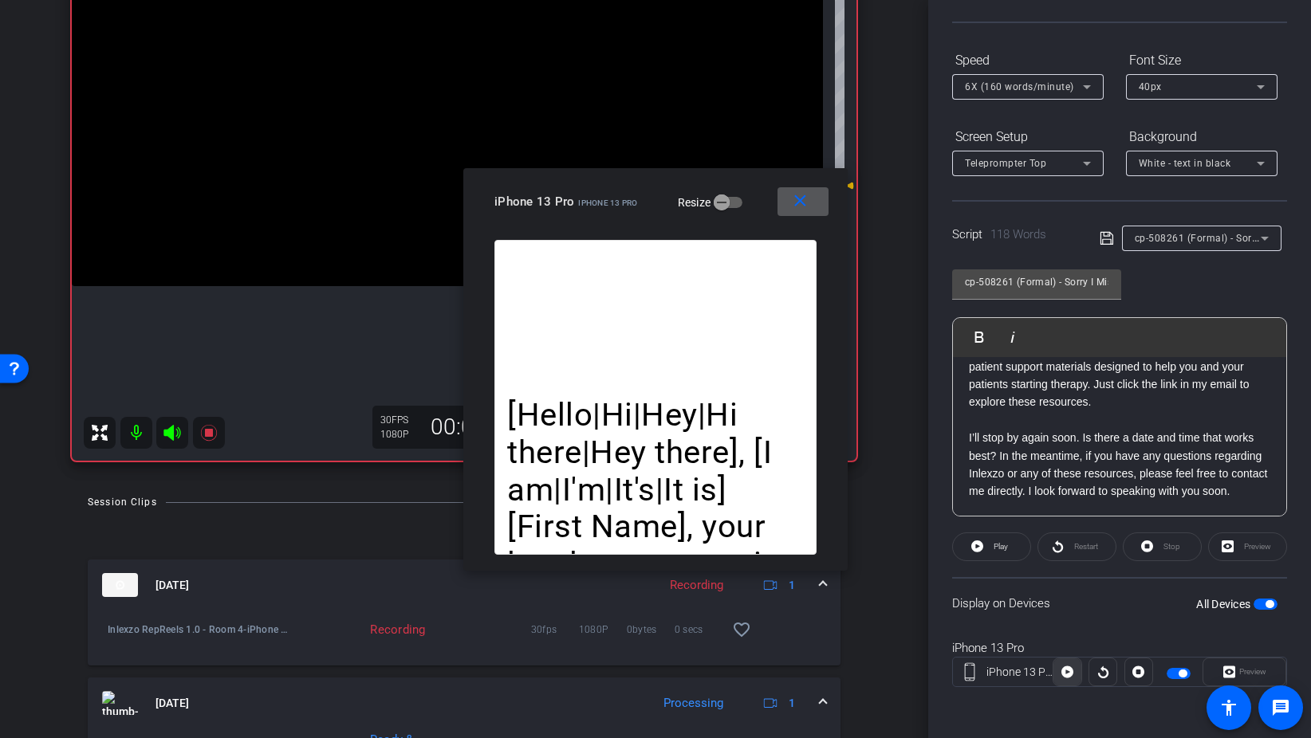
click at [1063, 672] on icon at bounding box center [1067, 673] width 12 height 12
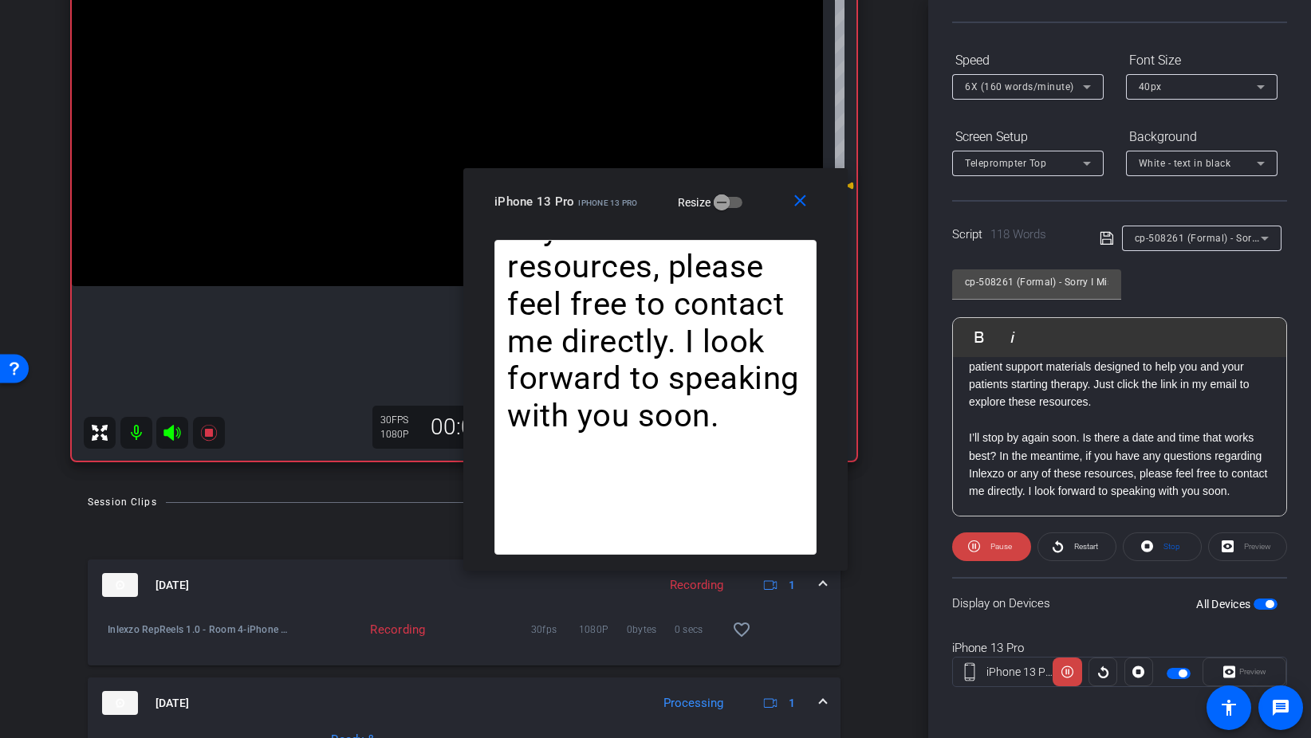
click at [1040, 85] on span "6X (160 words/minute)" at bounding box center [1019, 86] width 109 height 11
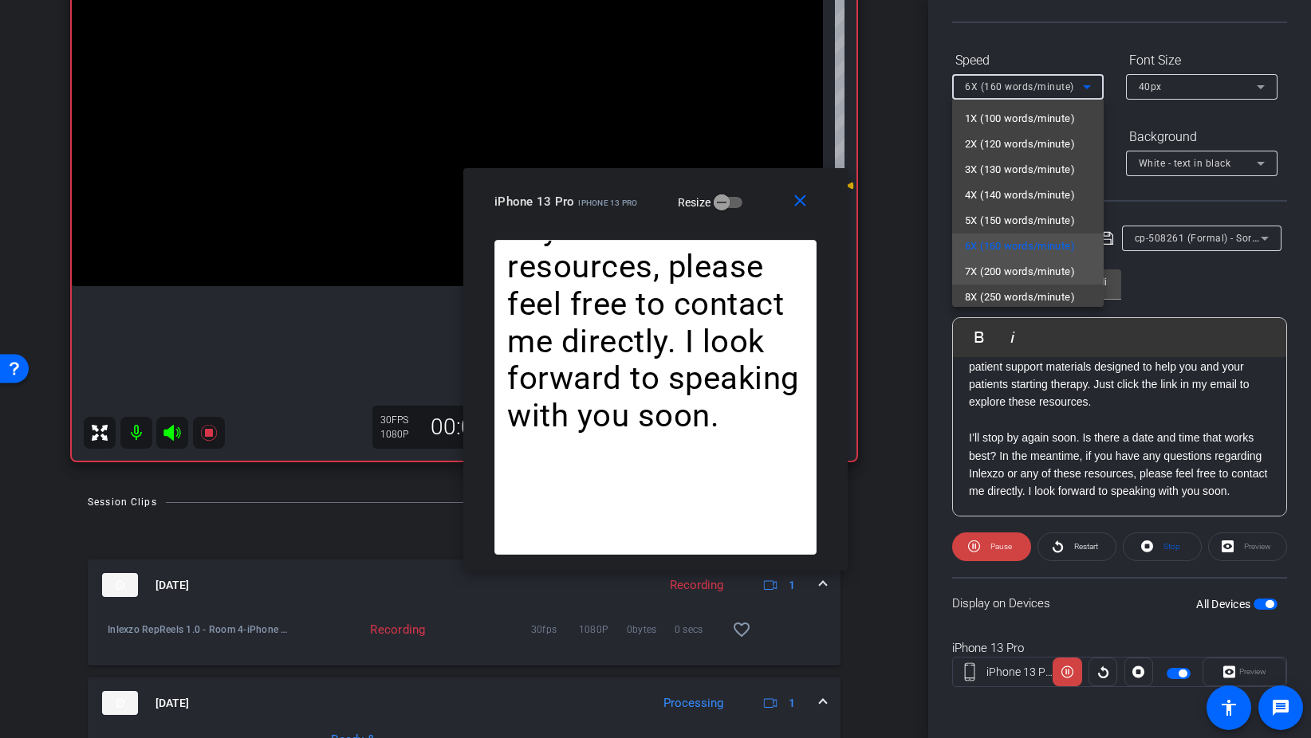
click at [1051, 270] on span "7X (200 words/minute)" at bounding box center [1020, 271] width 110 height 19
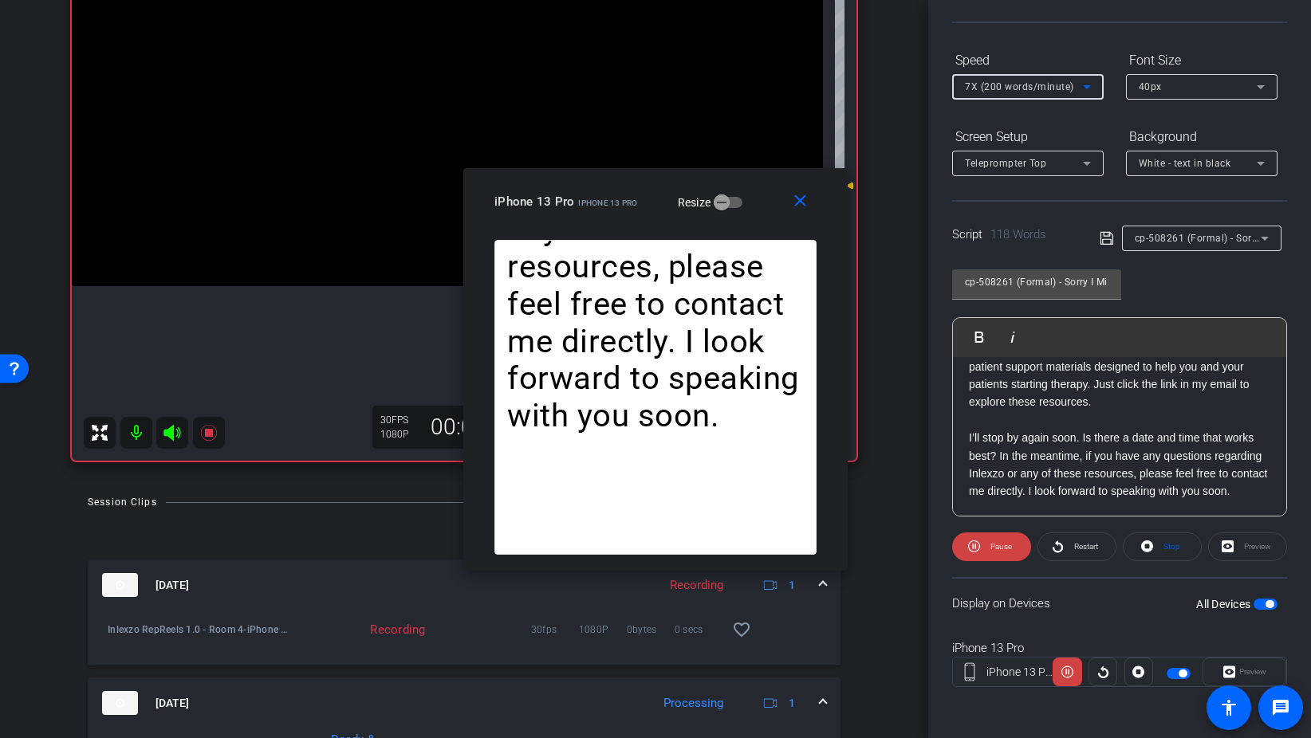
click at [989, 87] on span "7X (200 words/minute)" at bounding box center [1019, 86] width 109 height 11
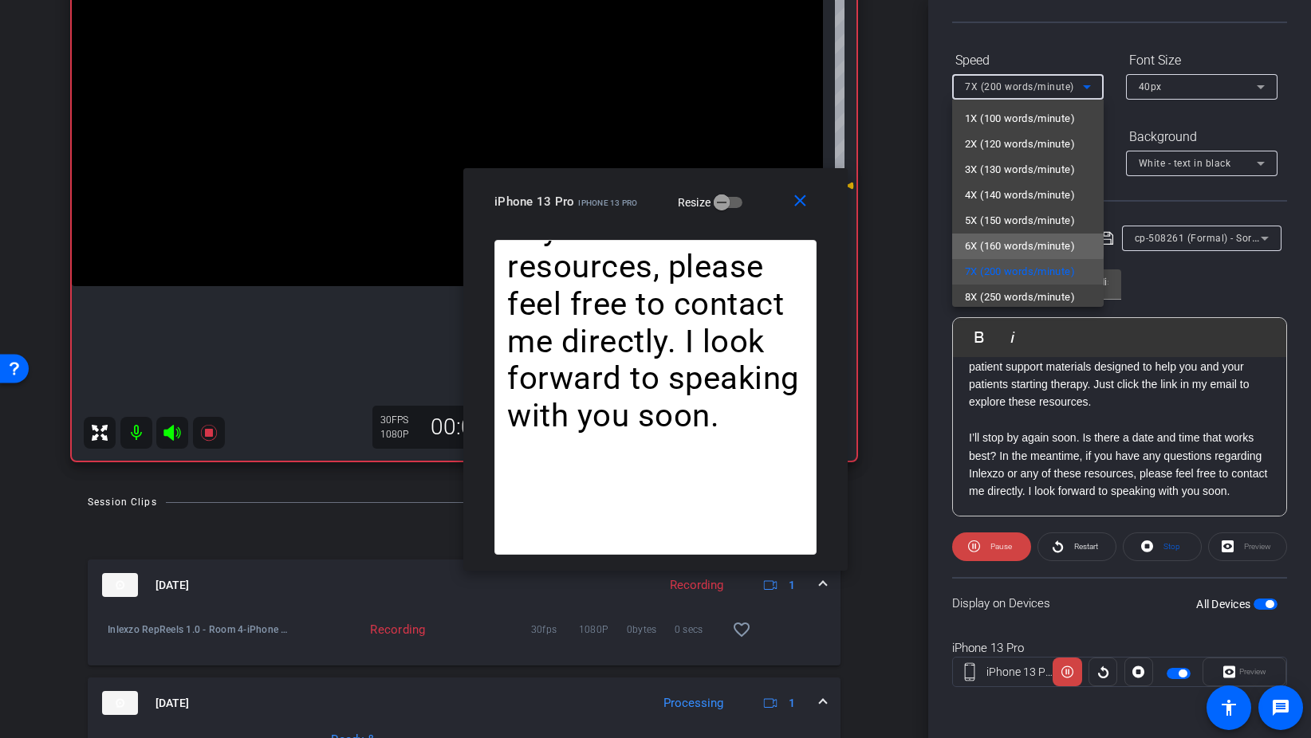
click at [1013, 245] on span "6X (160 words/minute)" at bounding box center [1020, 246] width 110 height 19
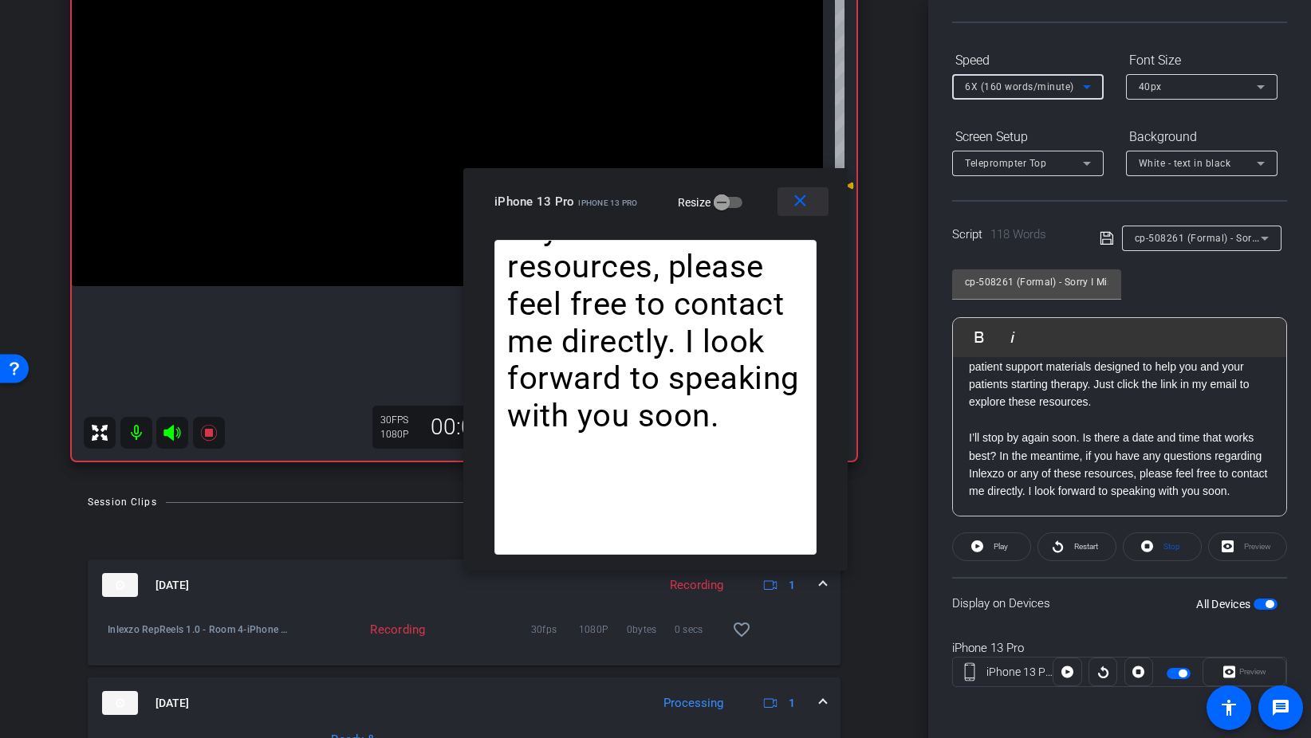
click at [795, 207] on mat-icon "close" at bounding box center [800, 201] width 20 height 20
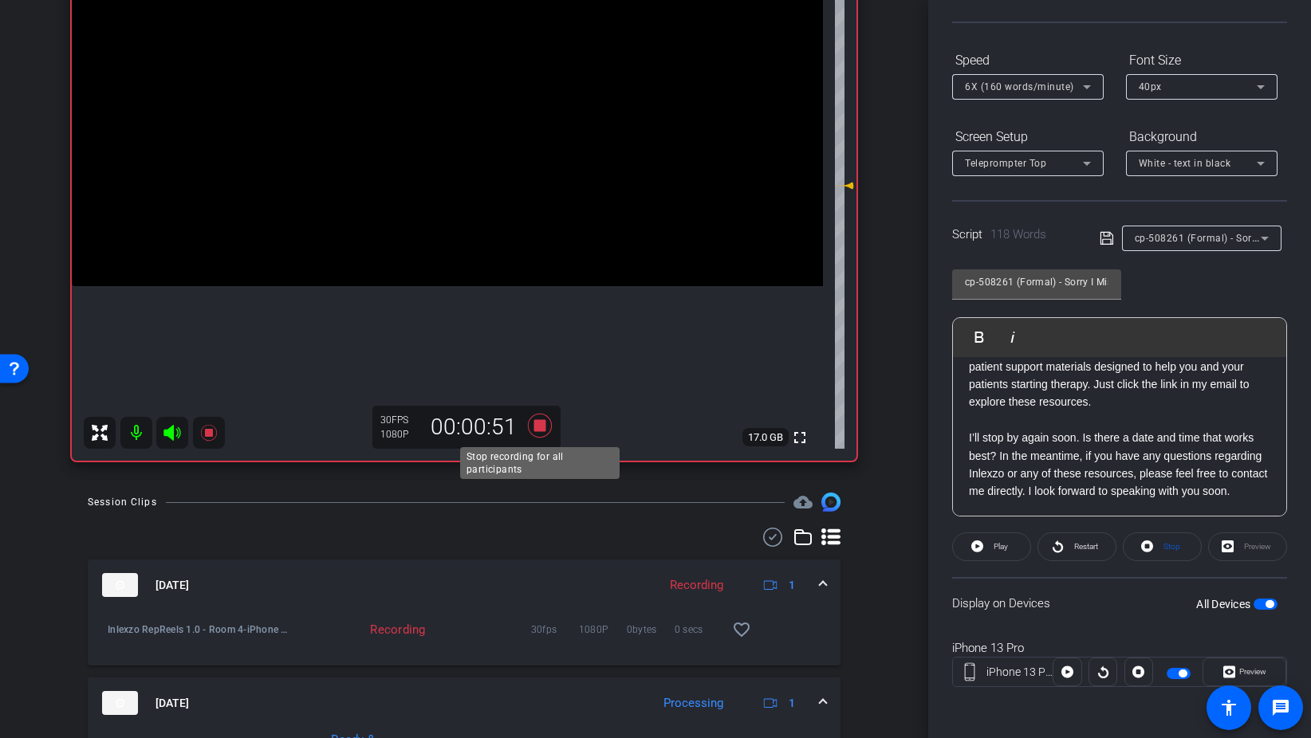
click at [545, 433] on icon at bounding box center [540, 425] width 38 height 29
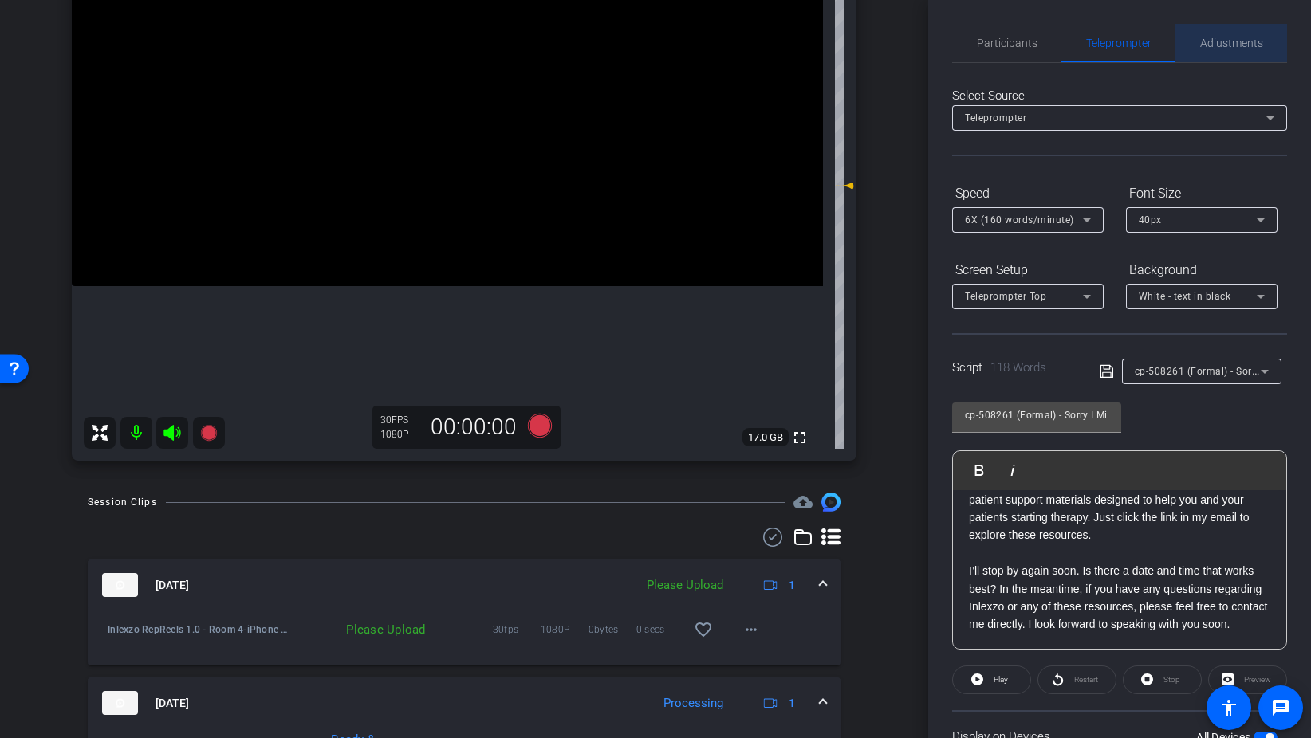
click at [1249, 48] on span "Adjustments" at bounding box center [1231, 42] width 63 height 11
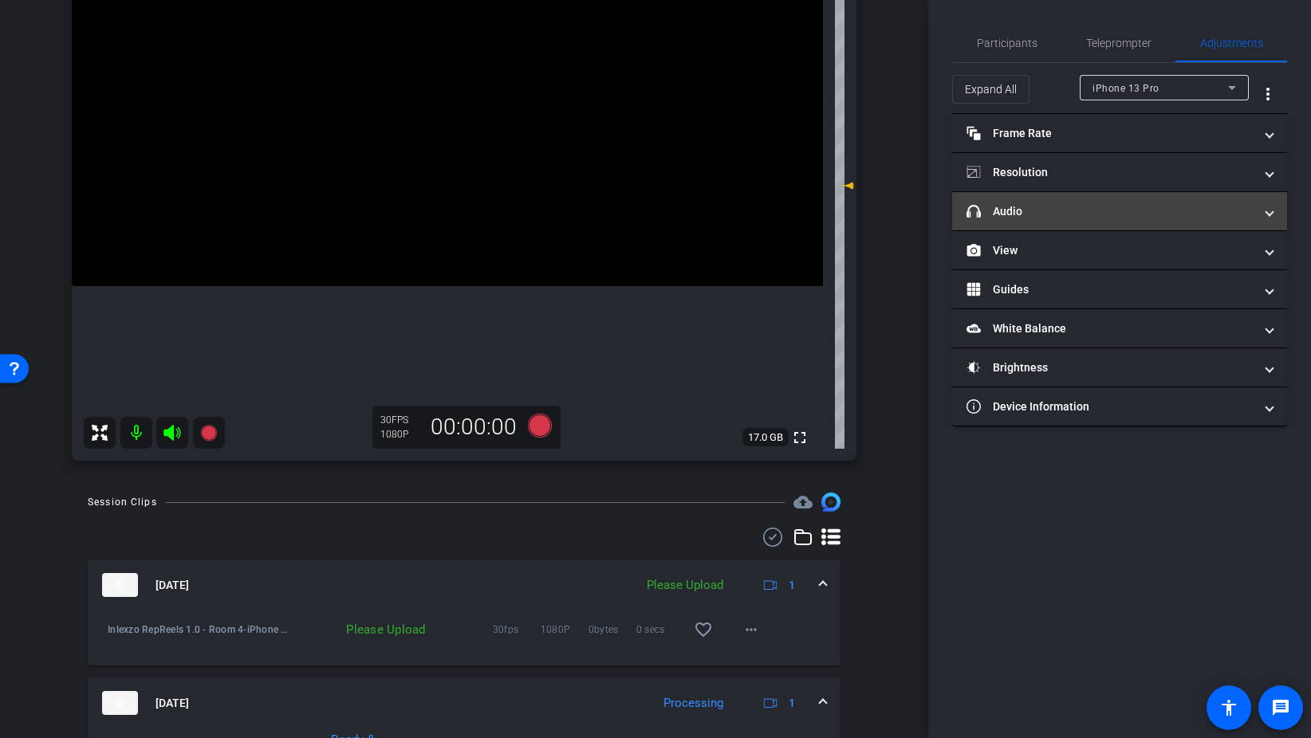
click at [1032, 220] on mat-expansion-panel-header "headphone icon Audio" at bounding box center [1119, 211] width 335 height 38
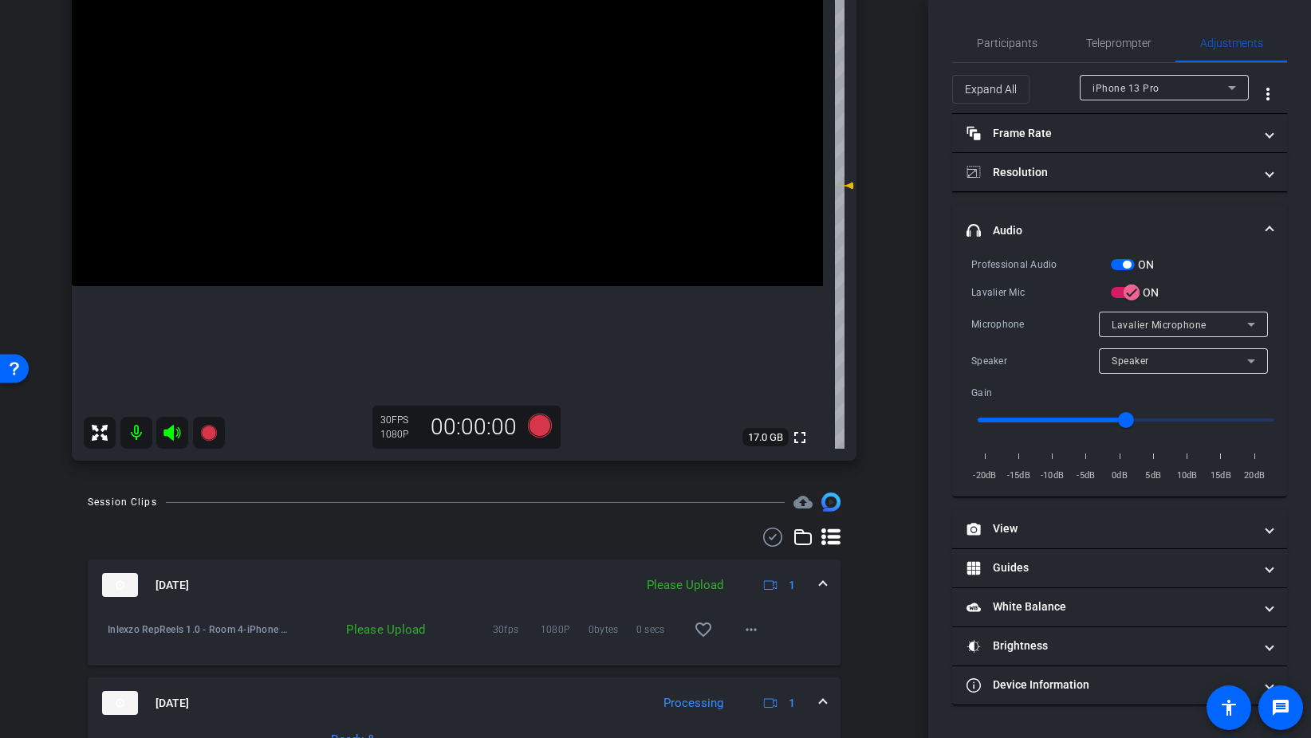
click at [1120, 265] on span "button" at bounding box center [1123, 264] width 24 height 11
click at [1007, 50] on span "Participants" at bounding box center [1007, 43] width 61 height 38
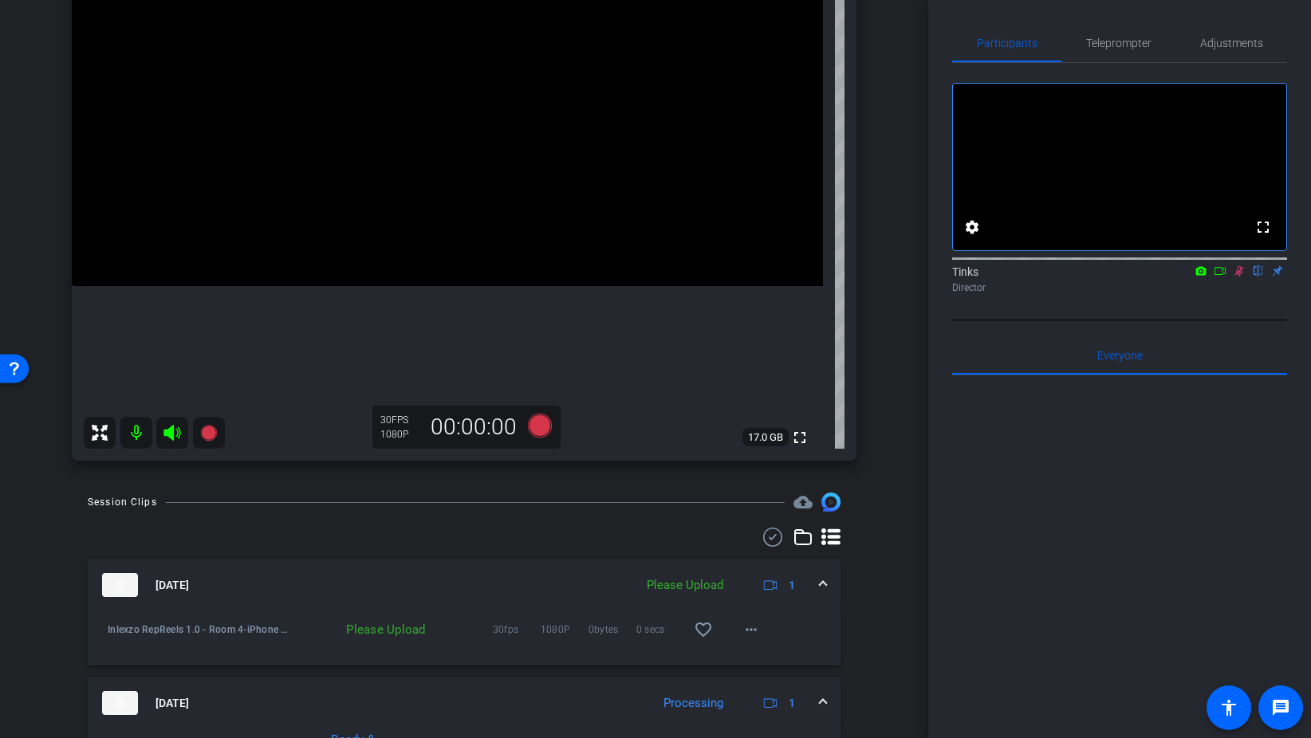
click at [1240, 277] on icon at bounding box center [1239, 271] width 9 height 10
click at [745, 634] on mat-icon "more_horiz" at bounding box center [750, 629] width 19 height 19
click at [774, 663] on span "Upload" at bounding box center [777, 663] width 64 height 19
click at [1131, 37] on span "Teleprompter" at bounding box center [1118, 42] width 65 height 11
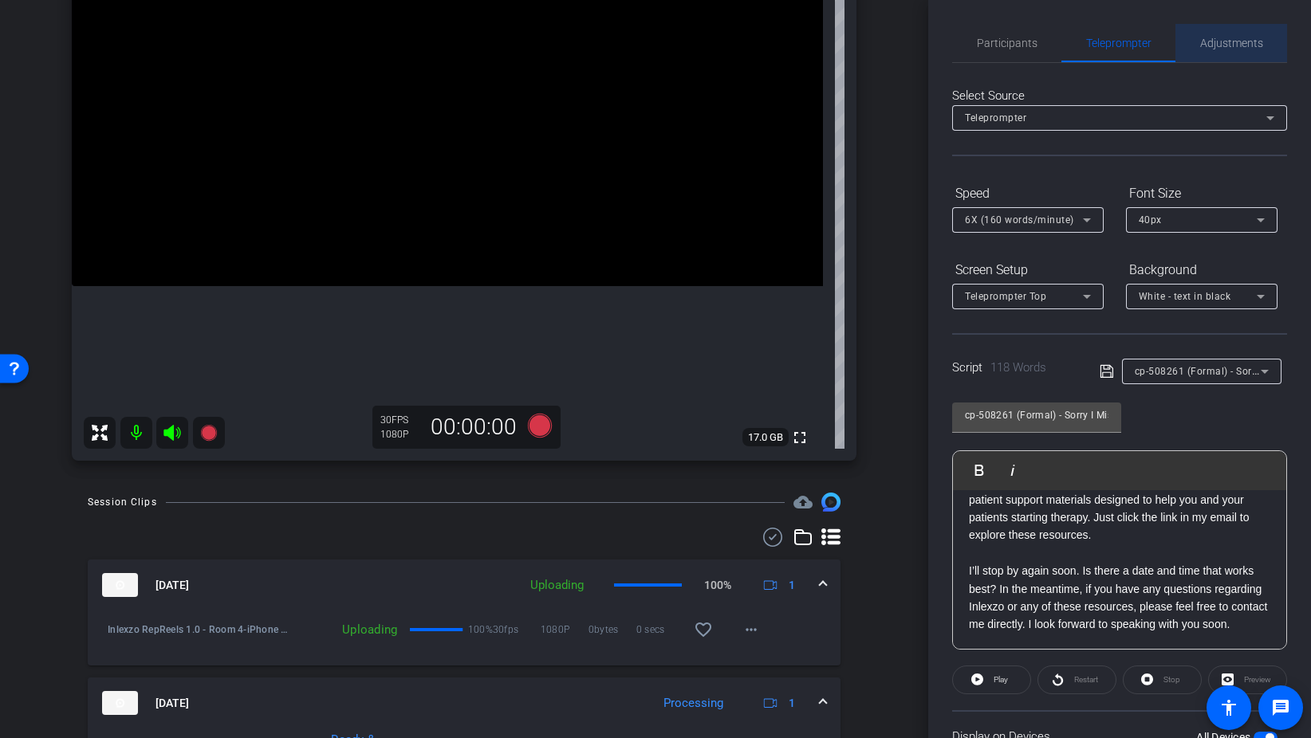
click at [1236, 40] on span "Adjustments" at bounding box center [1231, 42] width 63 height 11
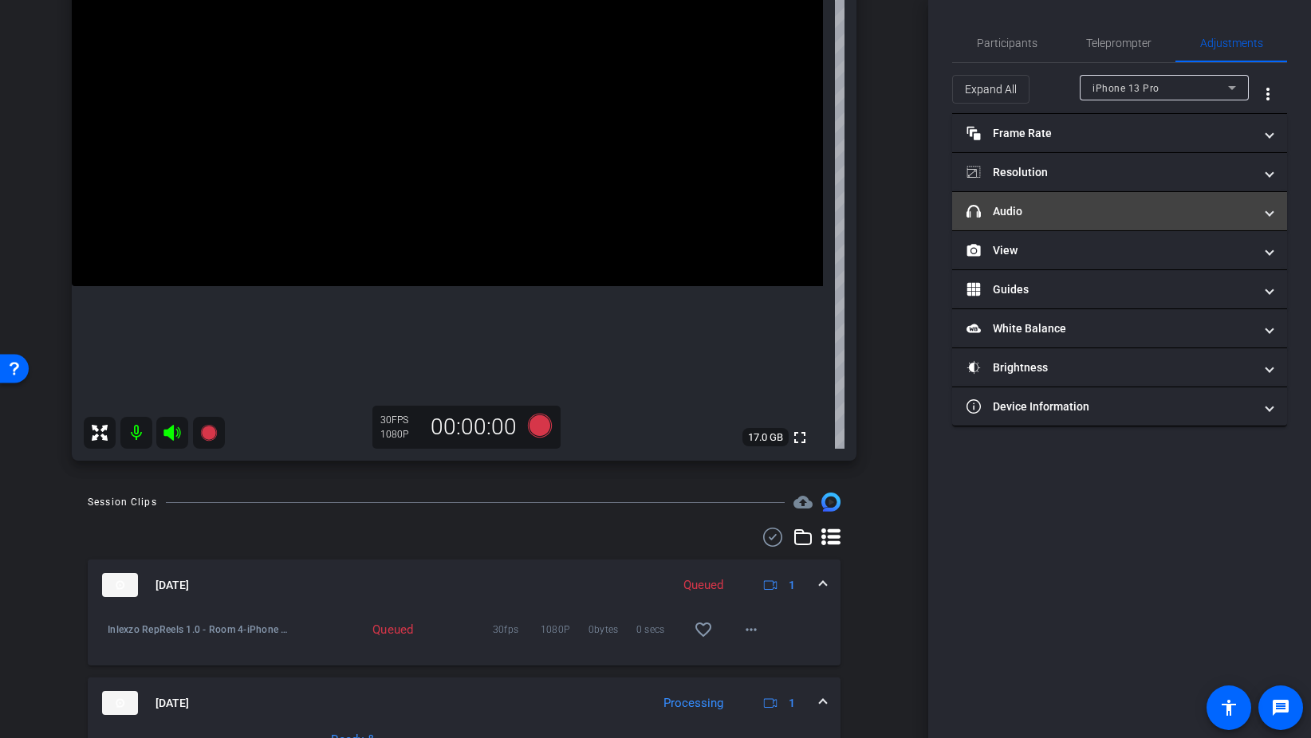
click at [1115, 220] on mat-expansion-panel-header "headphone icon Audio" at bounding box center [1119, 211] width 335 height 38
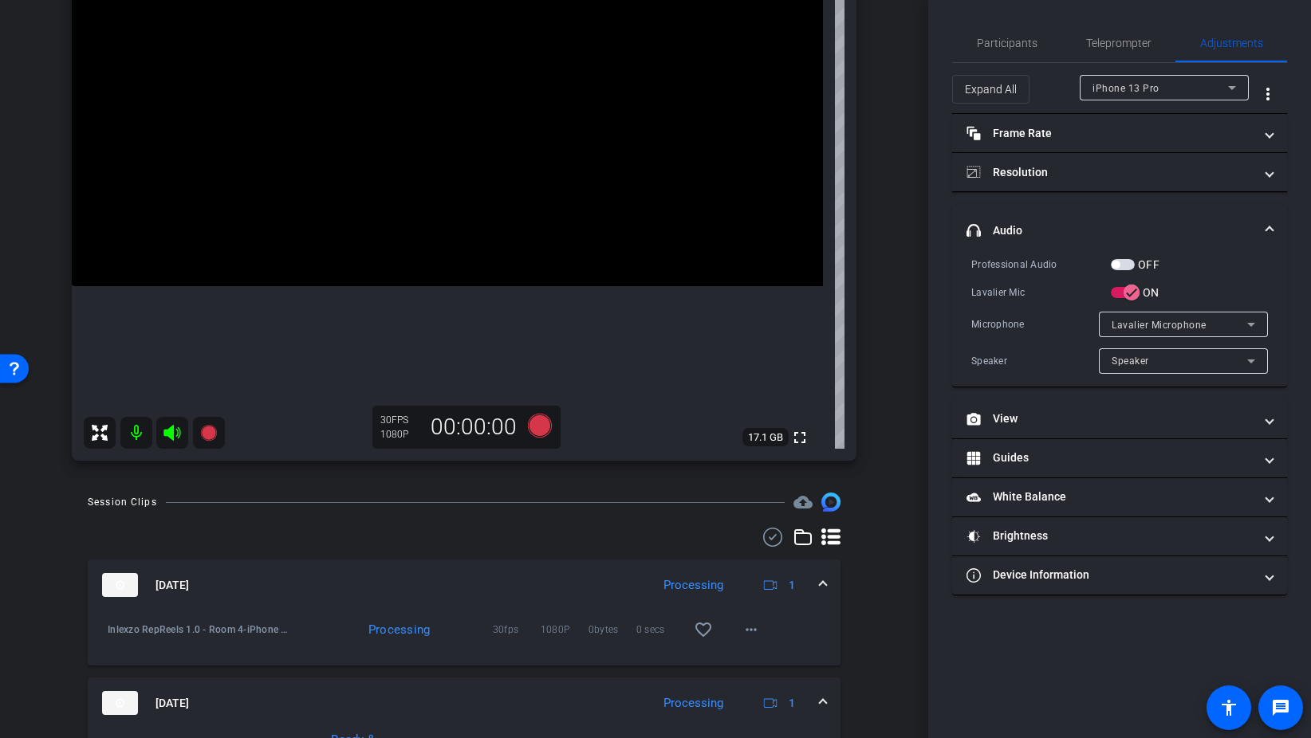
click at [1134, 265] on span "button" at bounding box center [1123, 264] width 24 height 11
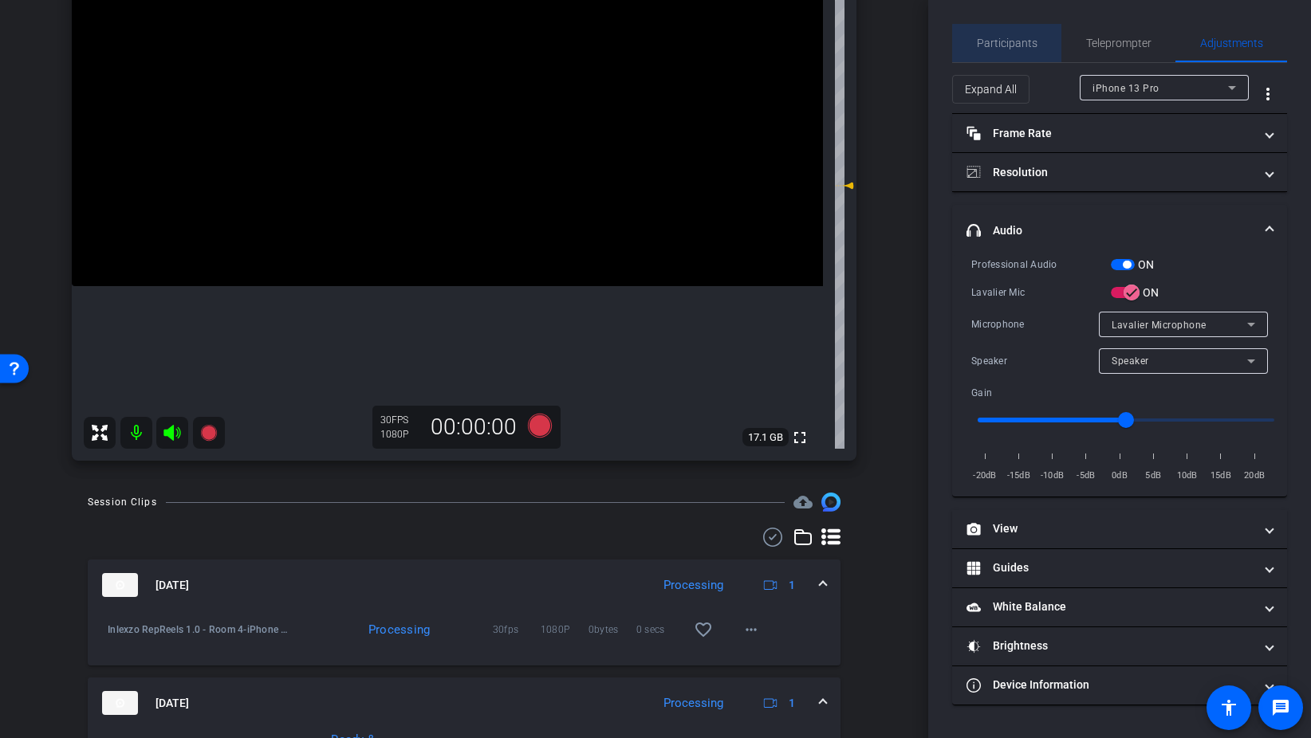
click at [1022, 43] on span "Participants" at bounding box center [1007, 42] width 61 height 11
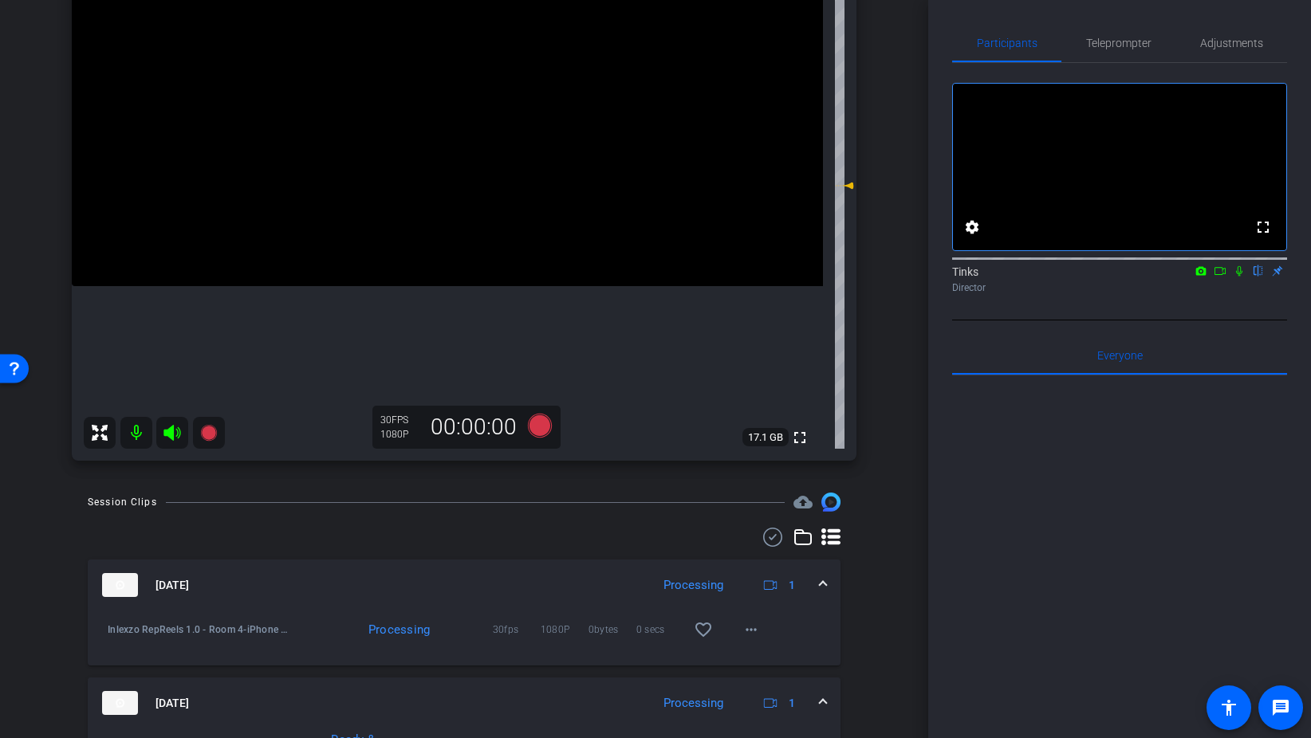
click at [1238, 277] on icon at bounding box center [1239, 270] width 13 height 11
click at [528, 424] on icon at bounding box center [540, 425] width 38 height 29
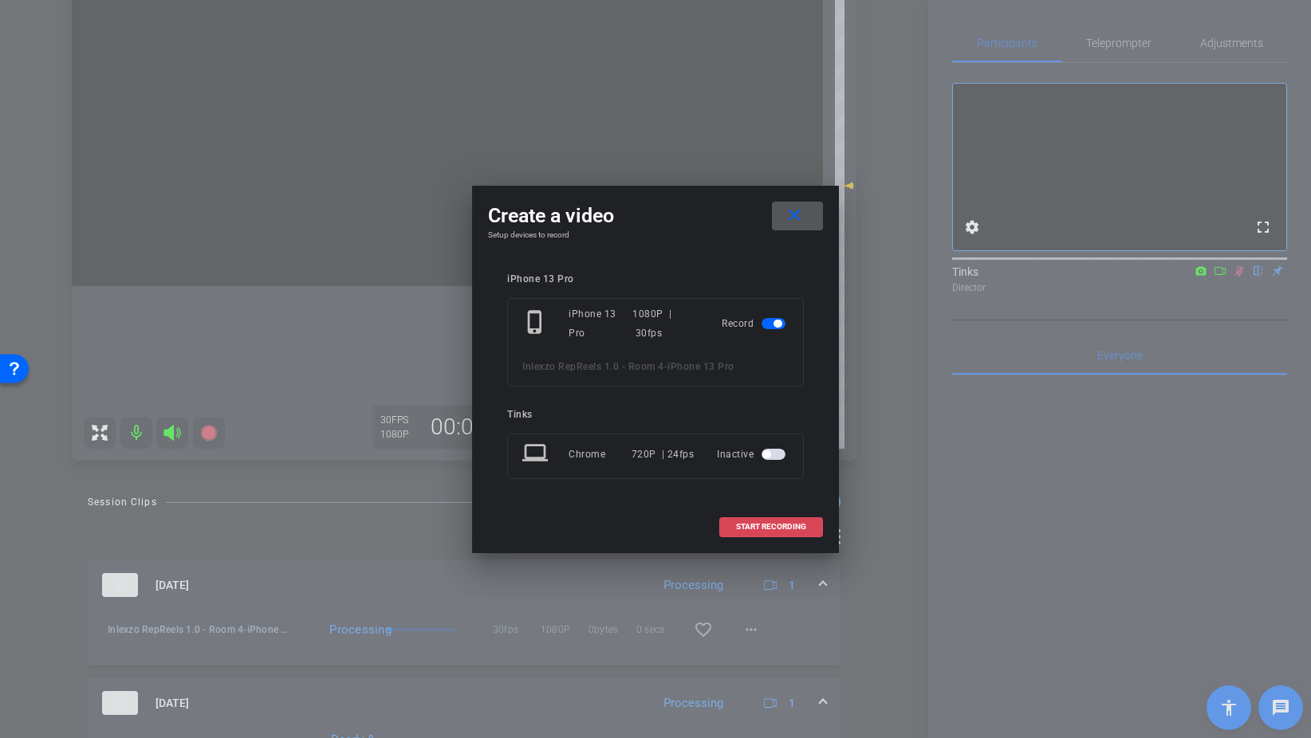
click at [763, 525] on span "START RECORDING" at bounding box center [771, 527] width 70 height 8
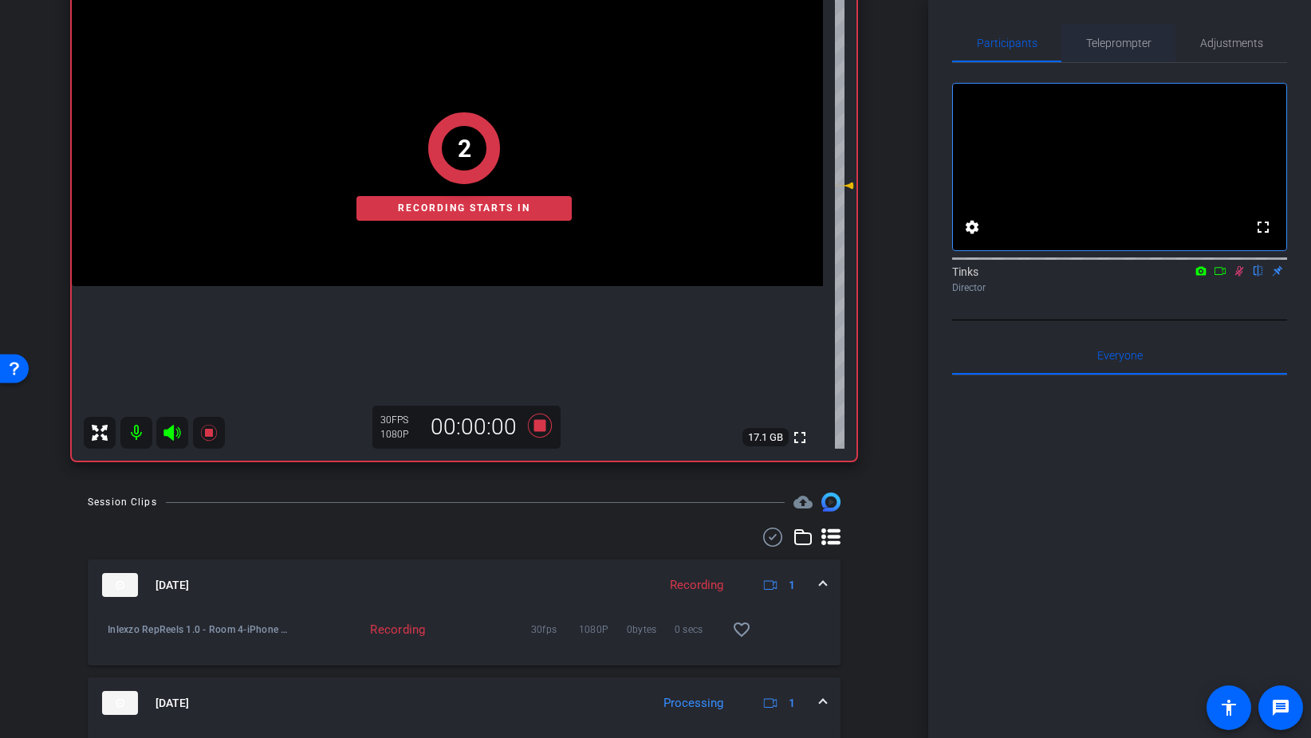
click at [1164, 36] on div "Teleprompter" at bounding box center [1118, 43] width 114 height 38
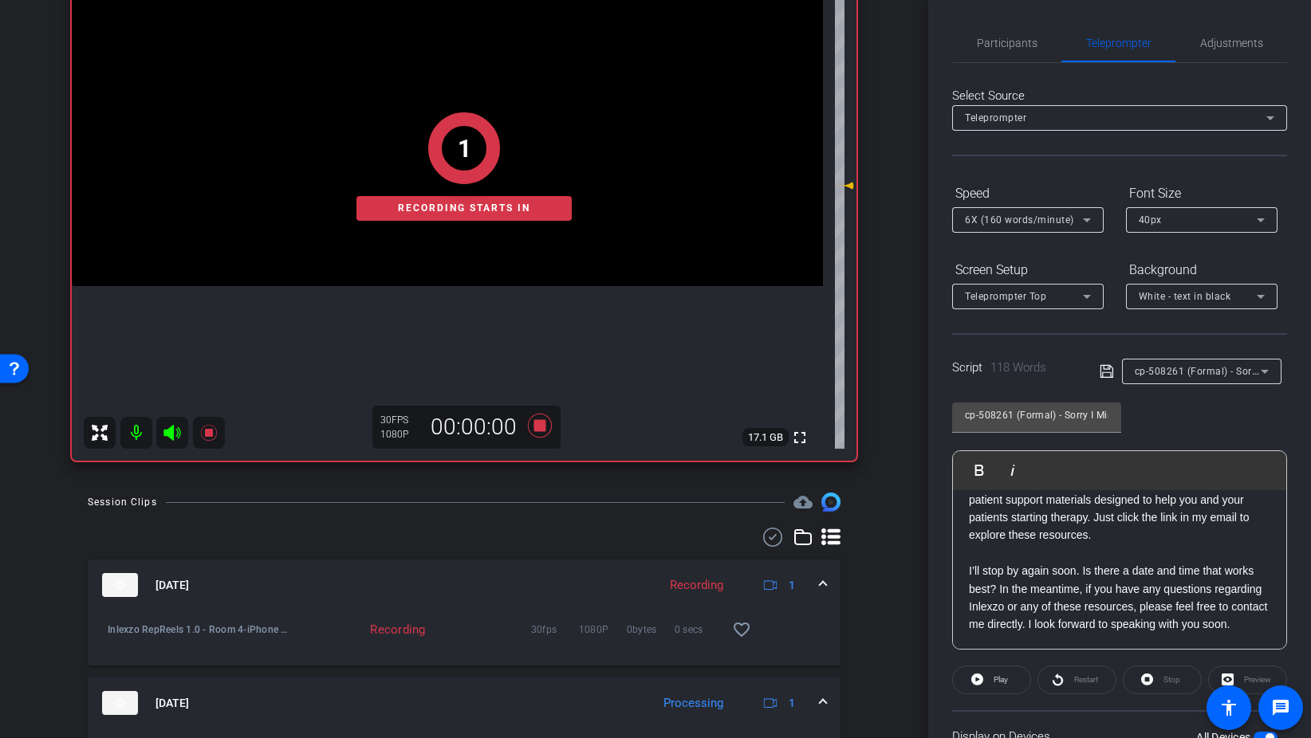
scroll to position [133, 0]
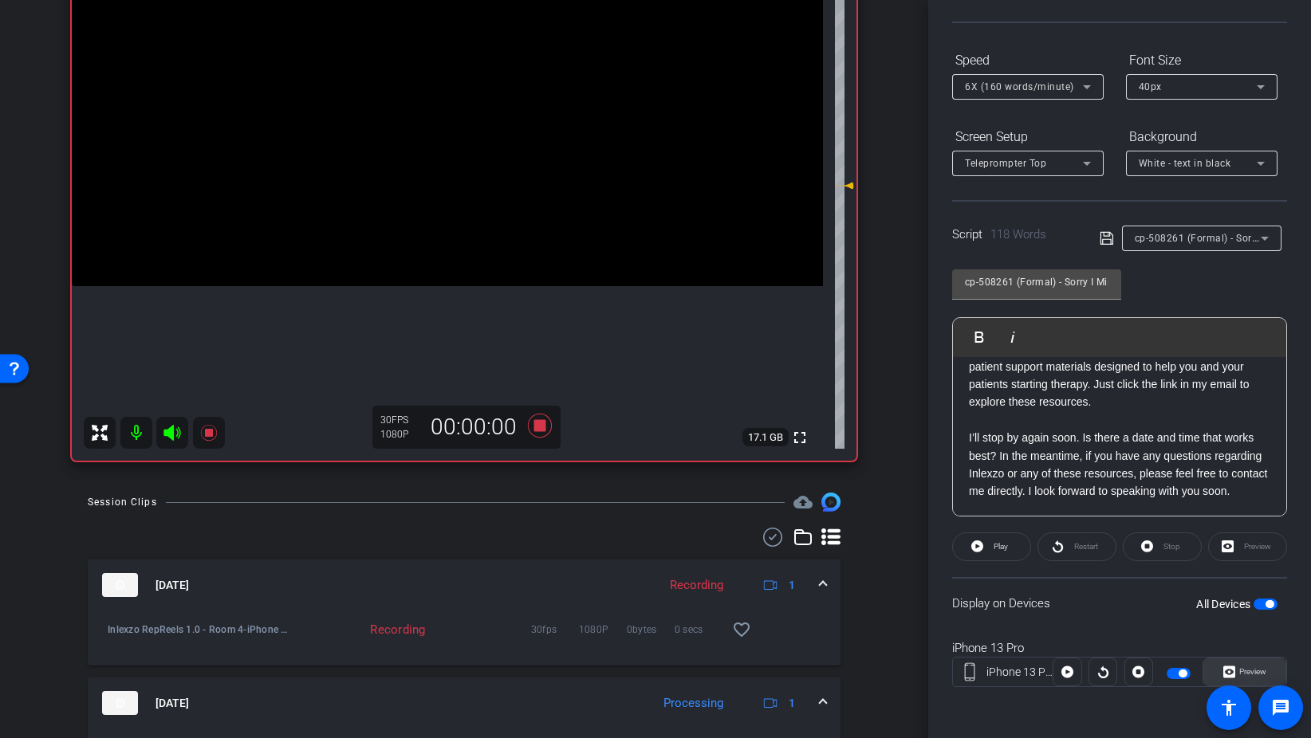
click at [1253, 662] on span "Preview" at bounding box center [1250, 672] width 31 height 22
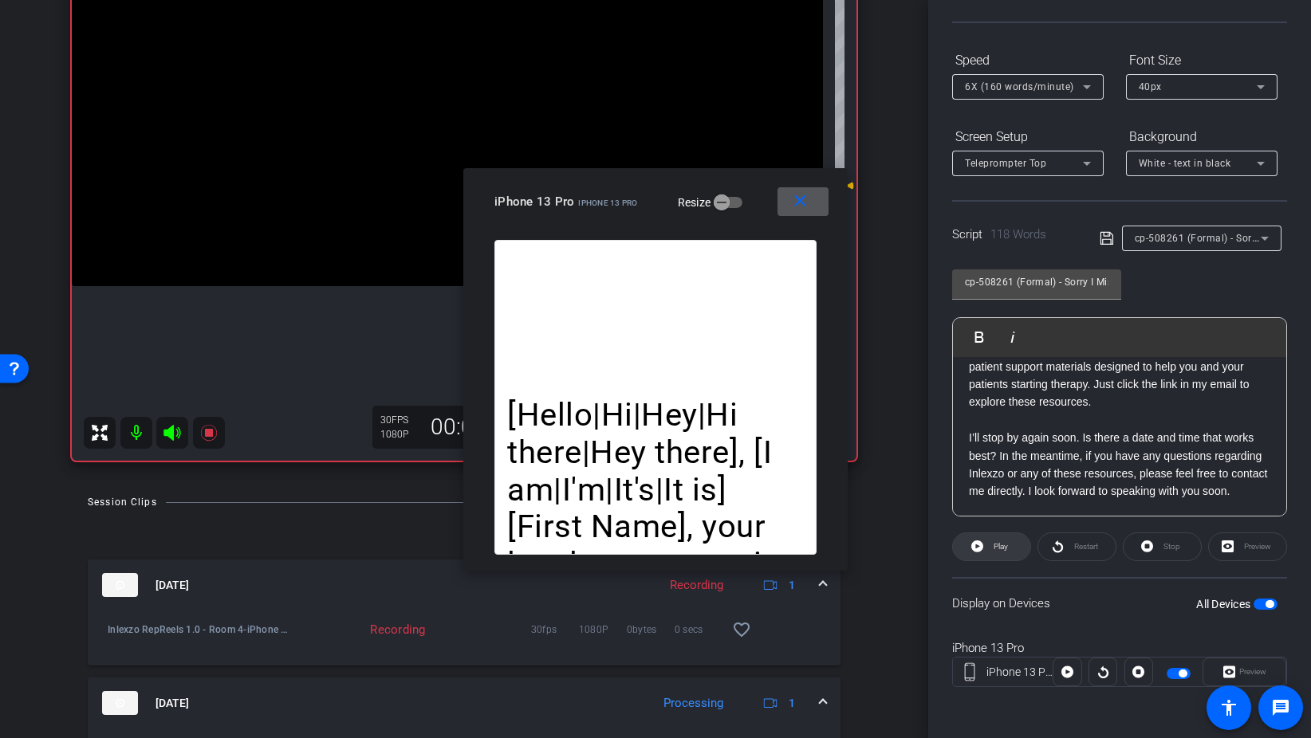
click at [997, 555] on span "Play" at bounding box center [998, 547] width 18 height 22
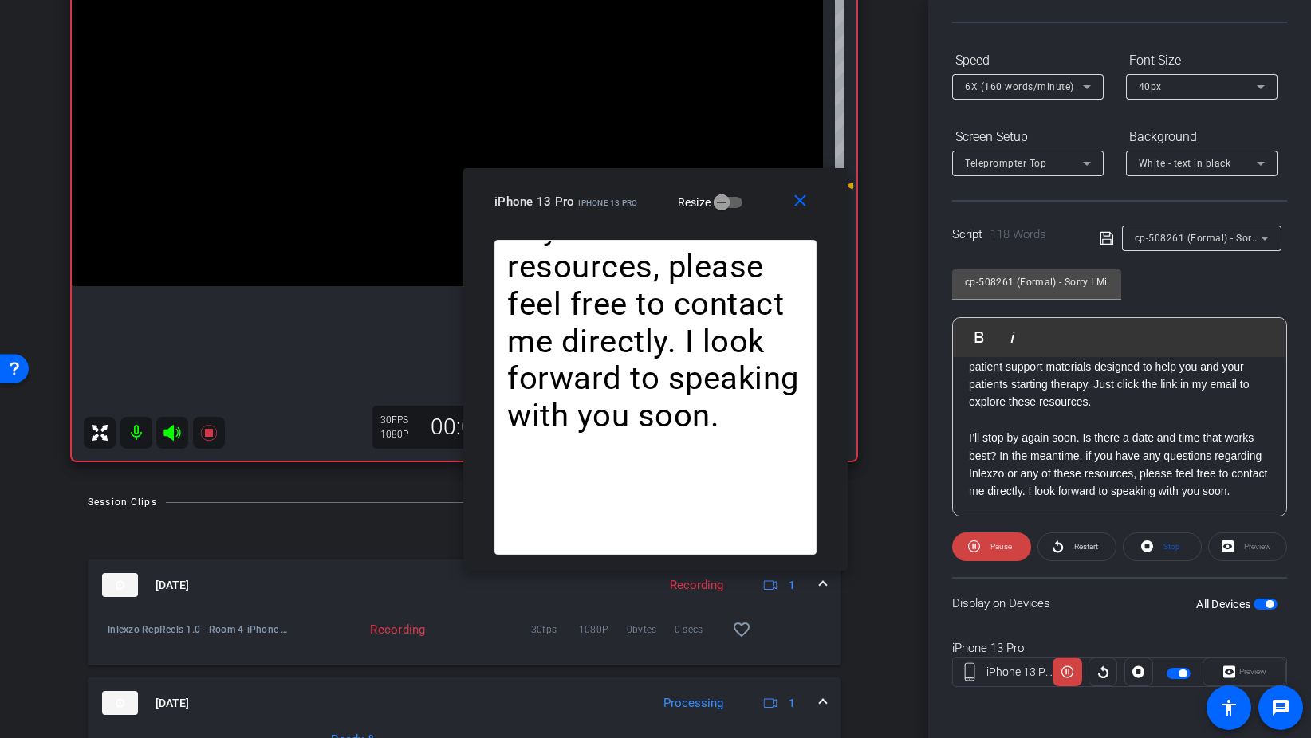
click at [1029, 95] on div "6X (160 words/minute)" at bounding box center [1024, 87] width 118 height 20
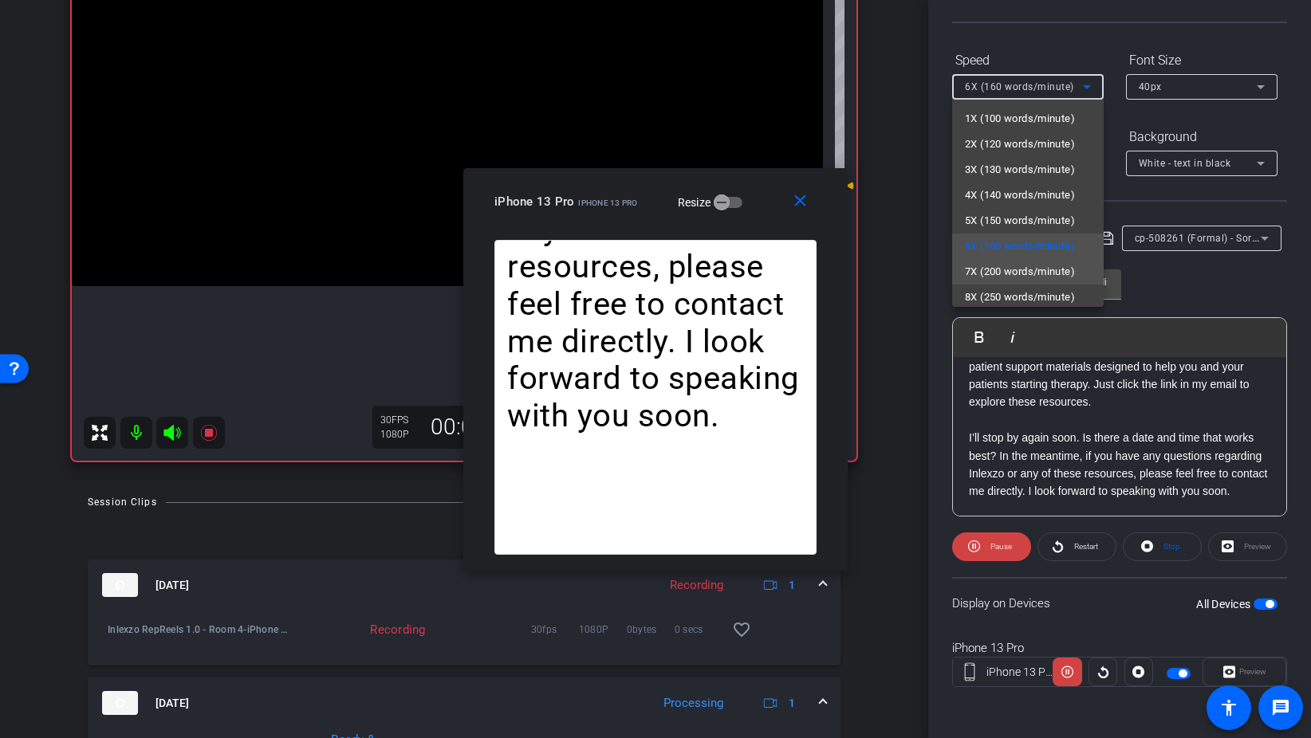
click at [1019, 268] on span "7X (200 words/minute)" at bounding box center [1020, 271] width 110 height 19
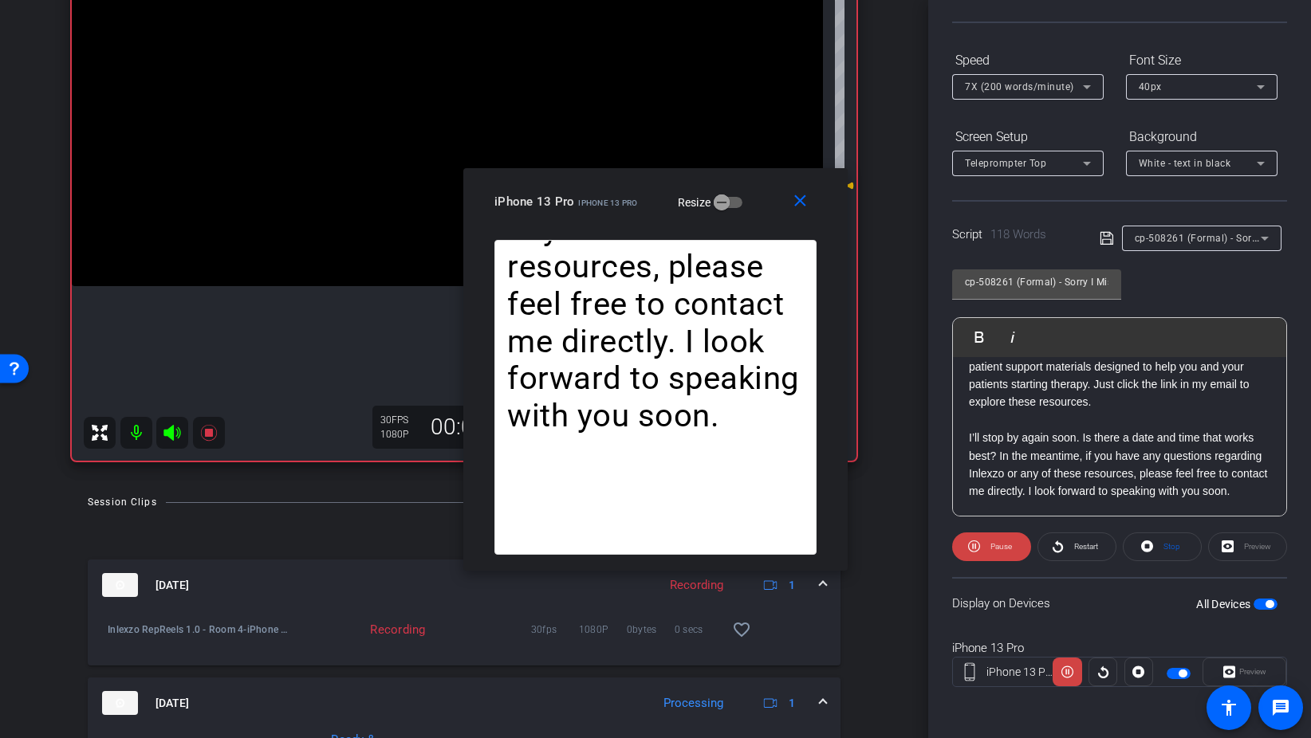
click at [1036, 97] on div "7X (200 words/minute)" at bounding box center [1028, 87] width 126 height 26
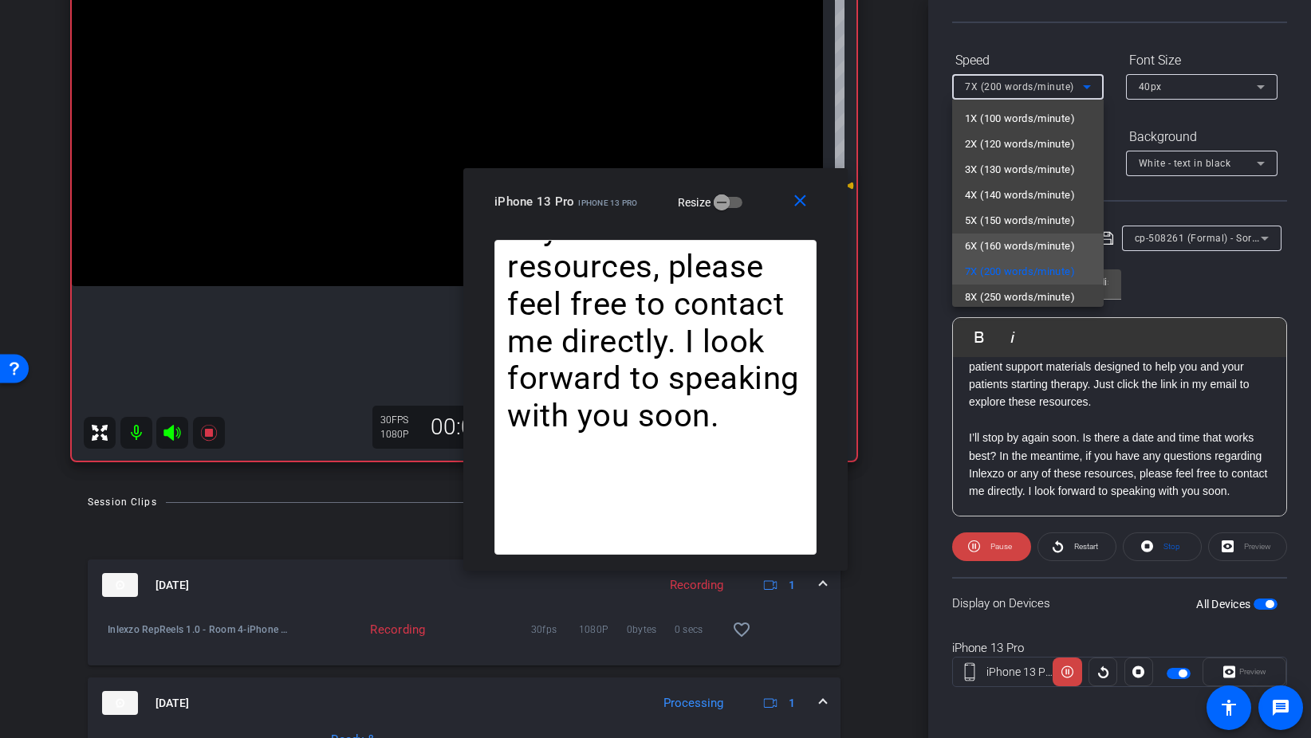
click at [1017, 246] on span "6X (160 words/minute)" at bounding box center [1020, 246] width 110 height 19
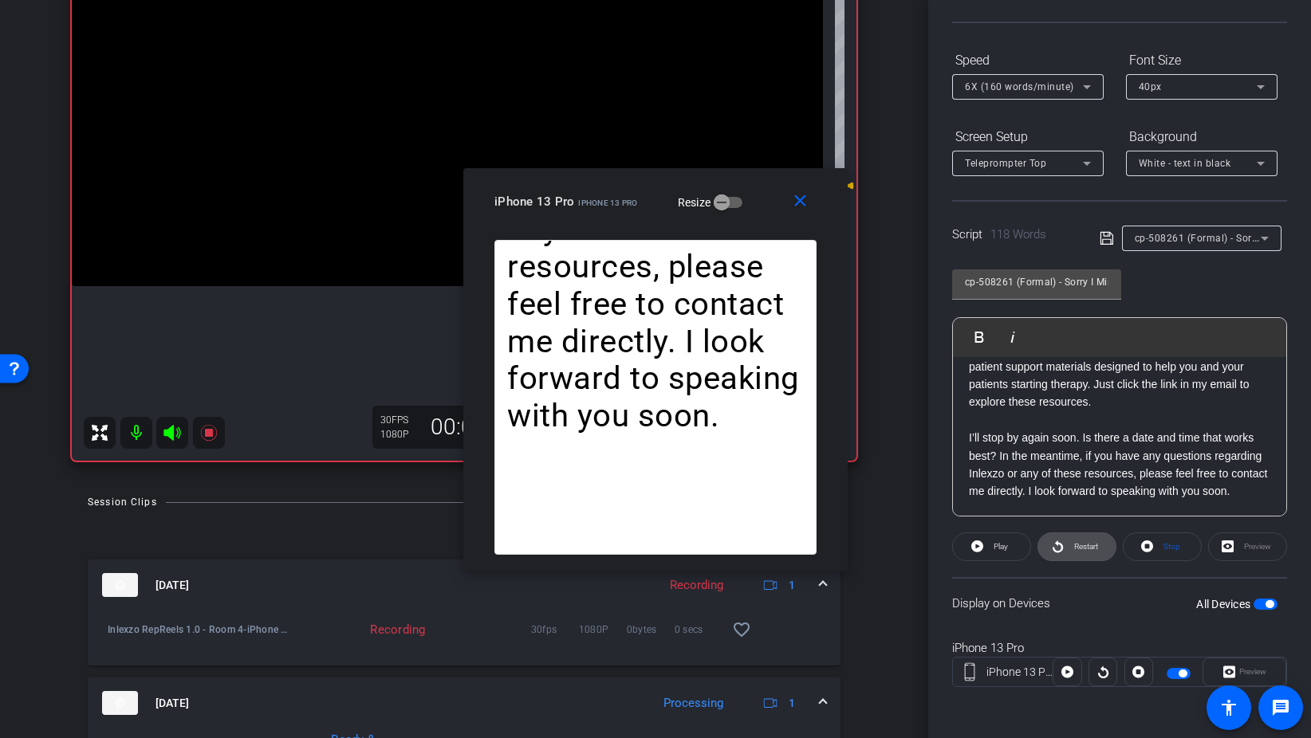
click at [1072, 550] on span "Restart" at bounding box center [1084, 547] width 28 height 22
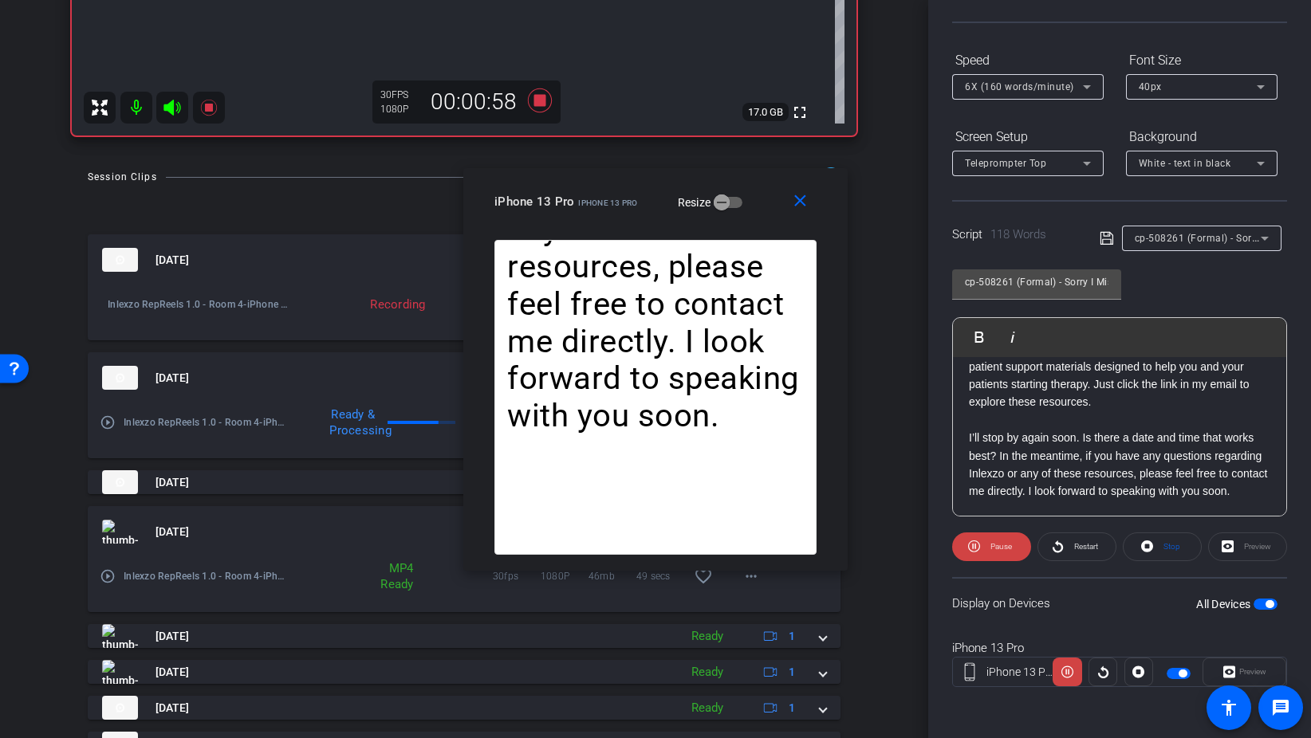
scroll to position [541, 0]
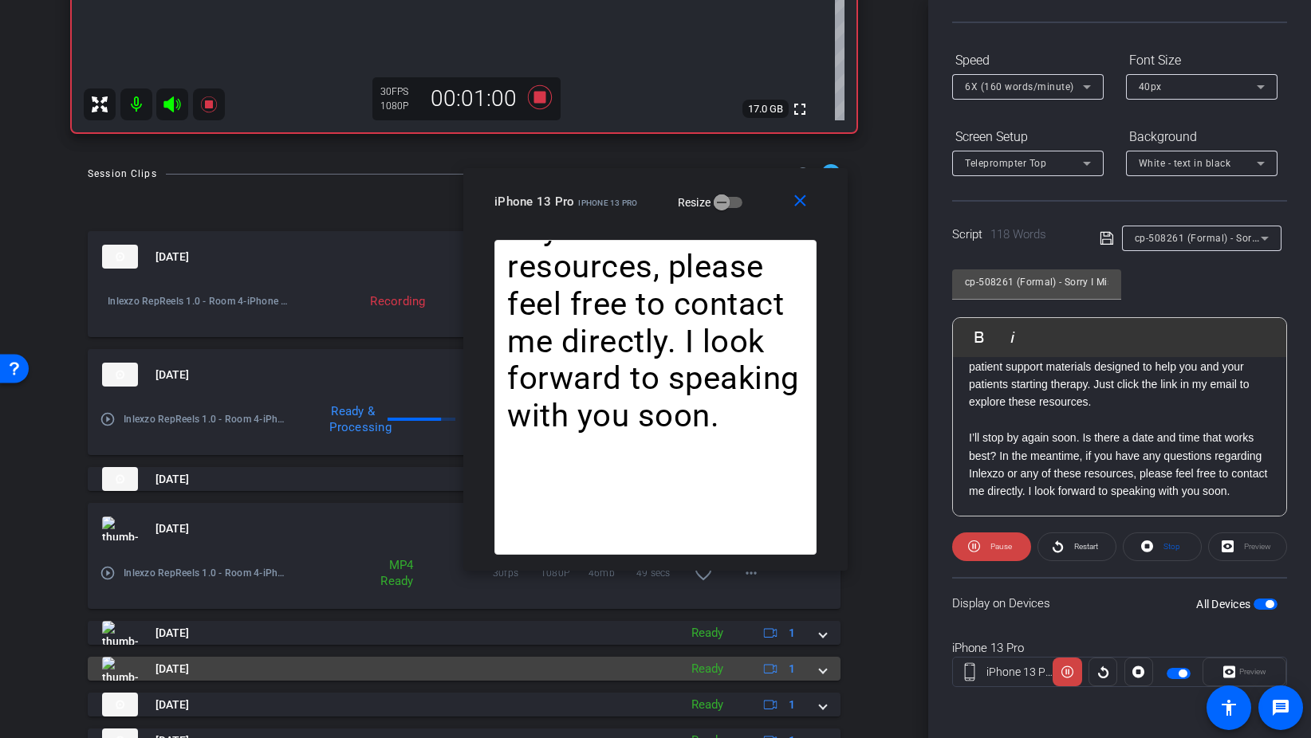
click at [804, 671] on mat-panel-description "Ready 1" at bounding box center [745, 669] width 124 height 24
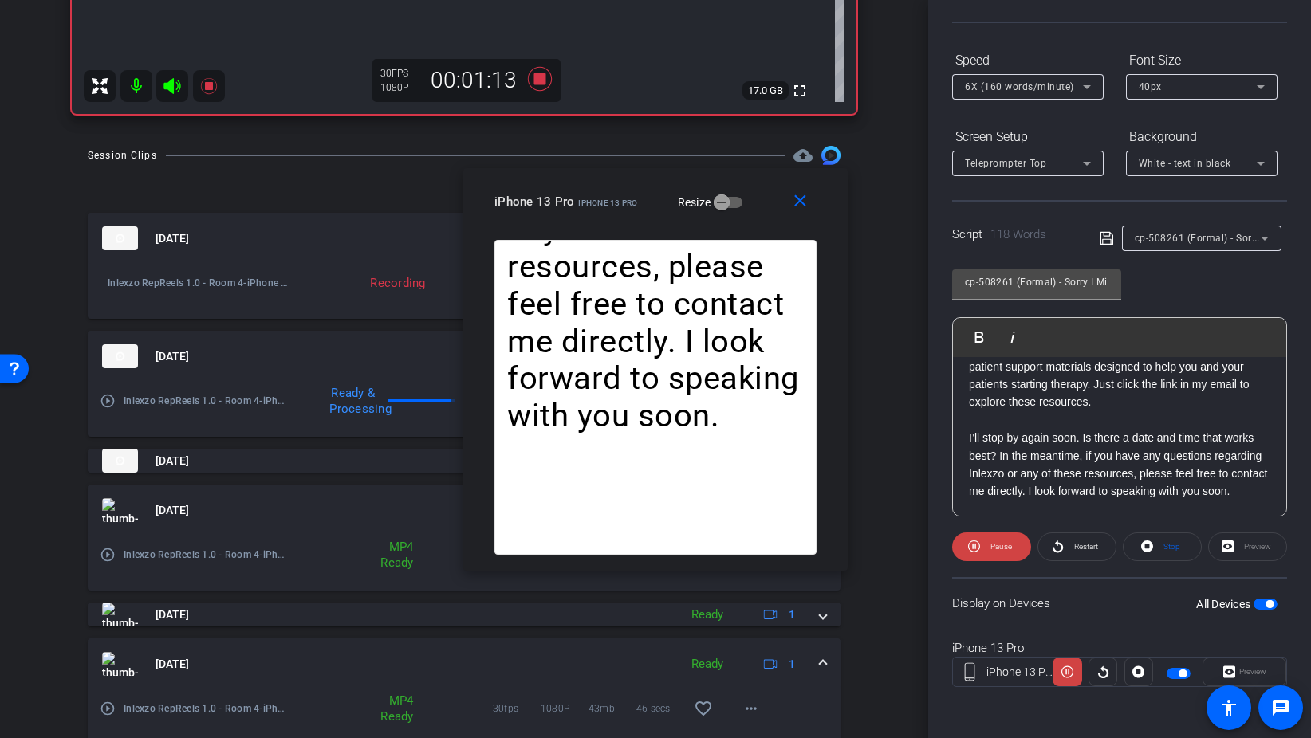
scroll to position [580, 0]
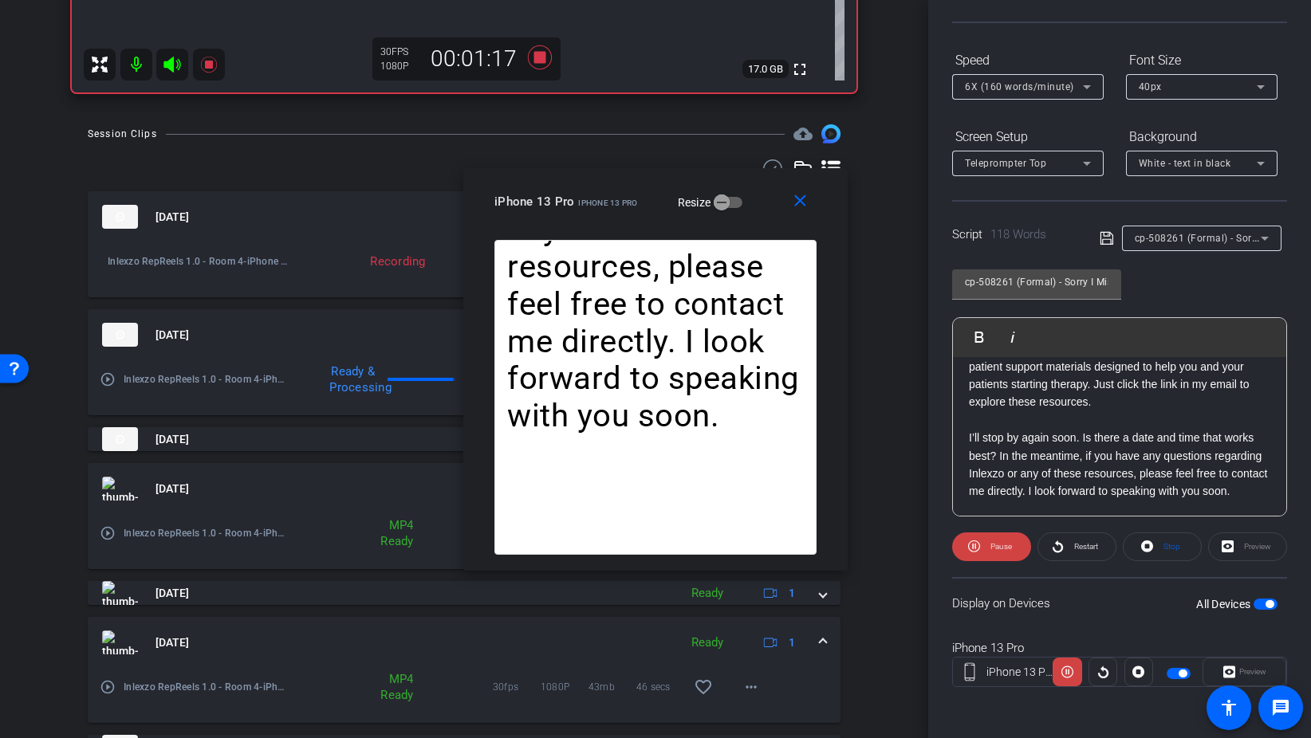
click at [823, 643] on span at bounding box center [823, 643] width 6 height 17
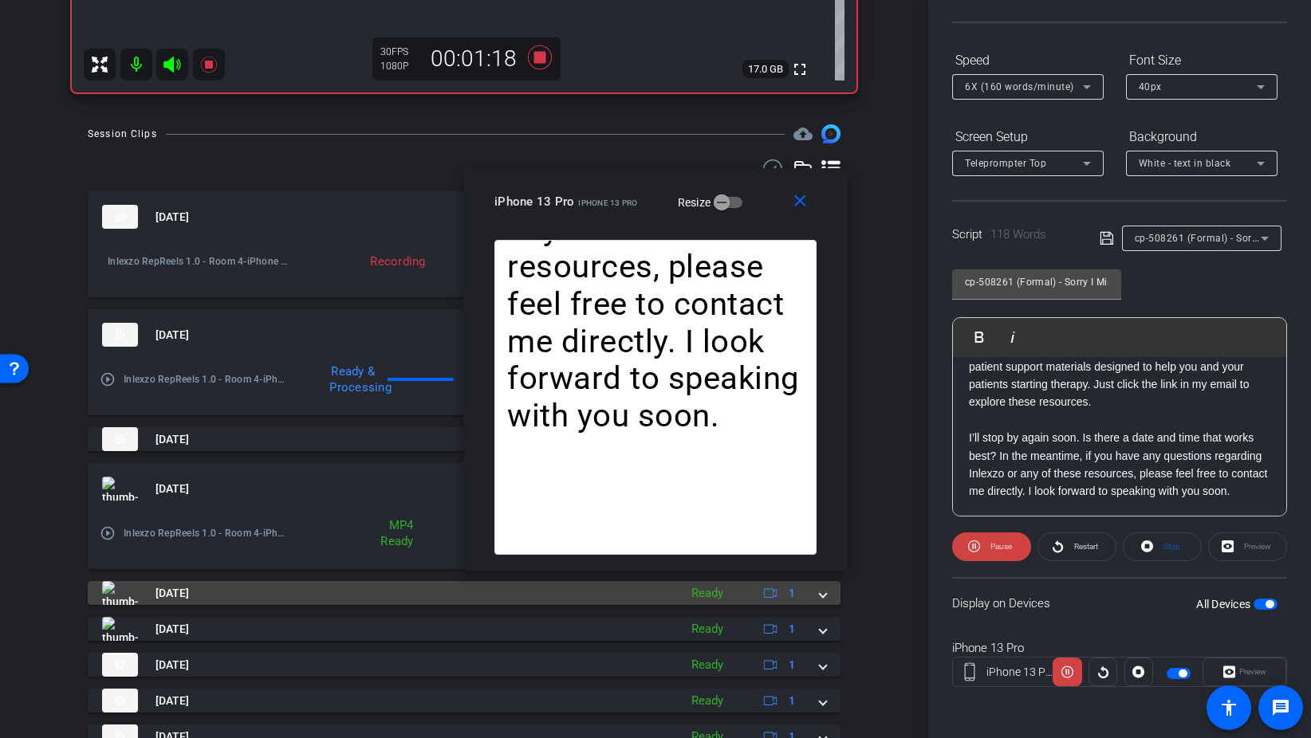
click at [824, 595] on span at bounding box center [823, 593] width 6 height 17
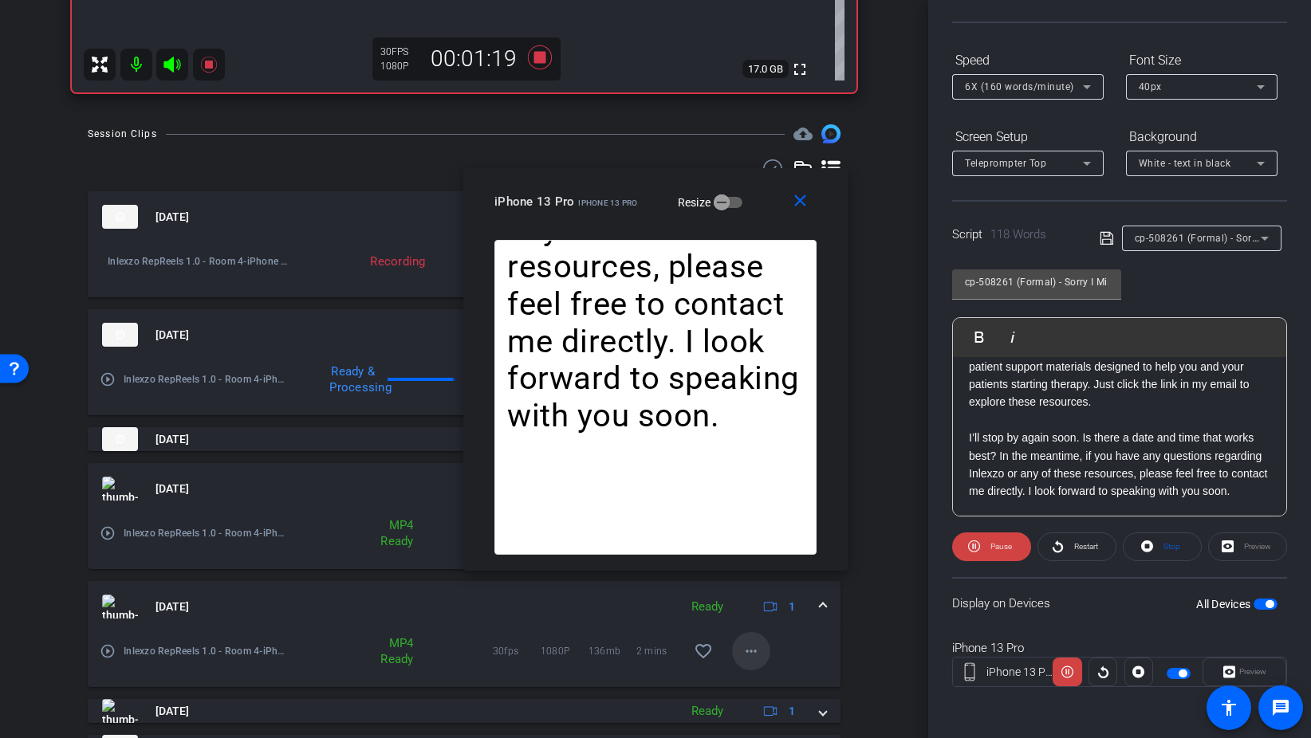
click at [754, 644] on mat-icon "more_horiz" at bounding box center [750, 651] width 19 height 19
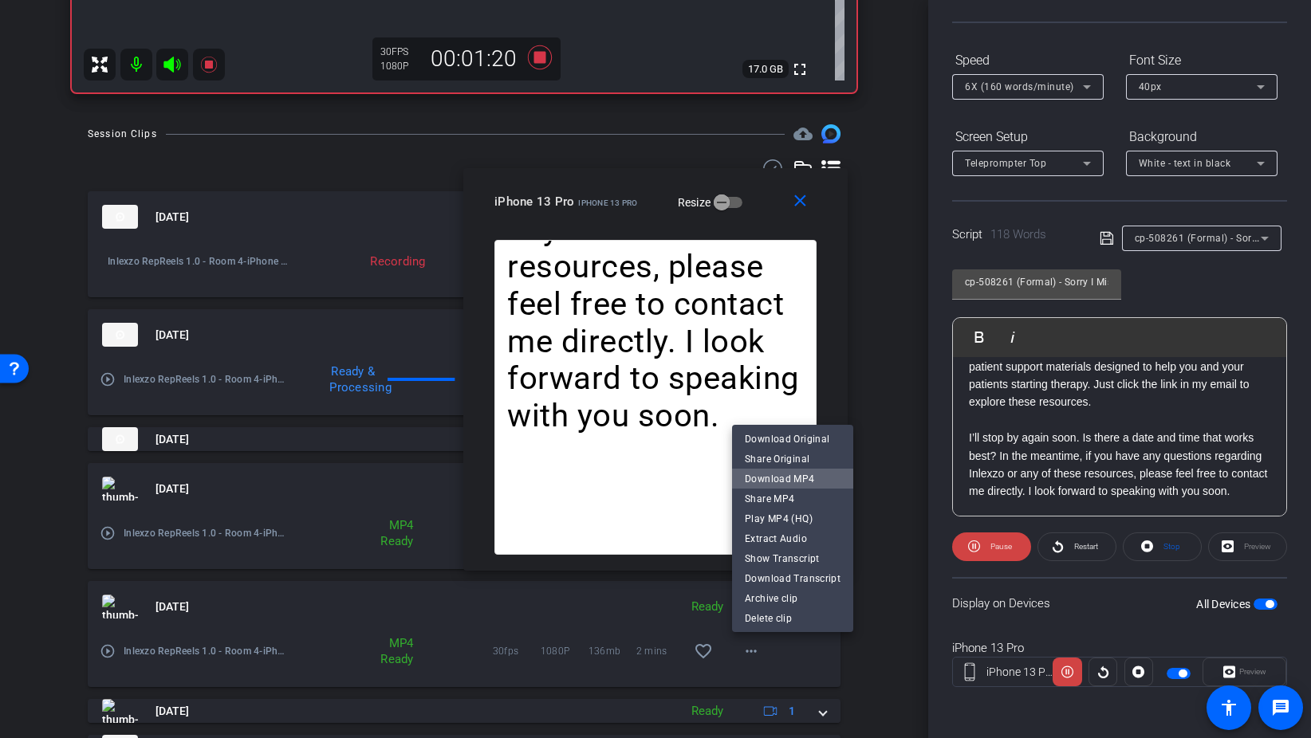
click at [802, 478] on span "Download MP4" at bounding box center [793, 479] width 96 height 19
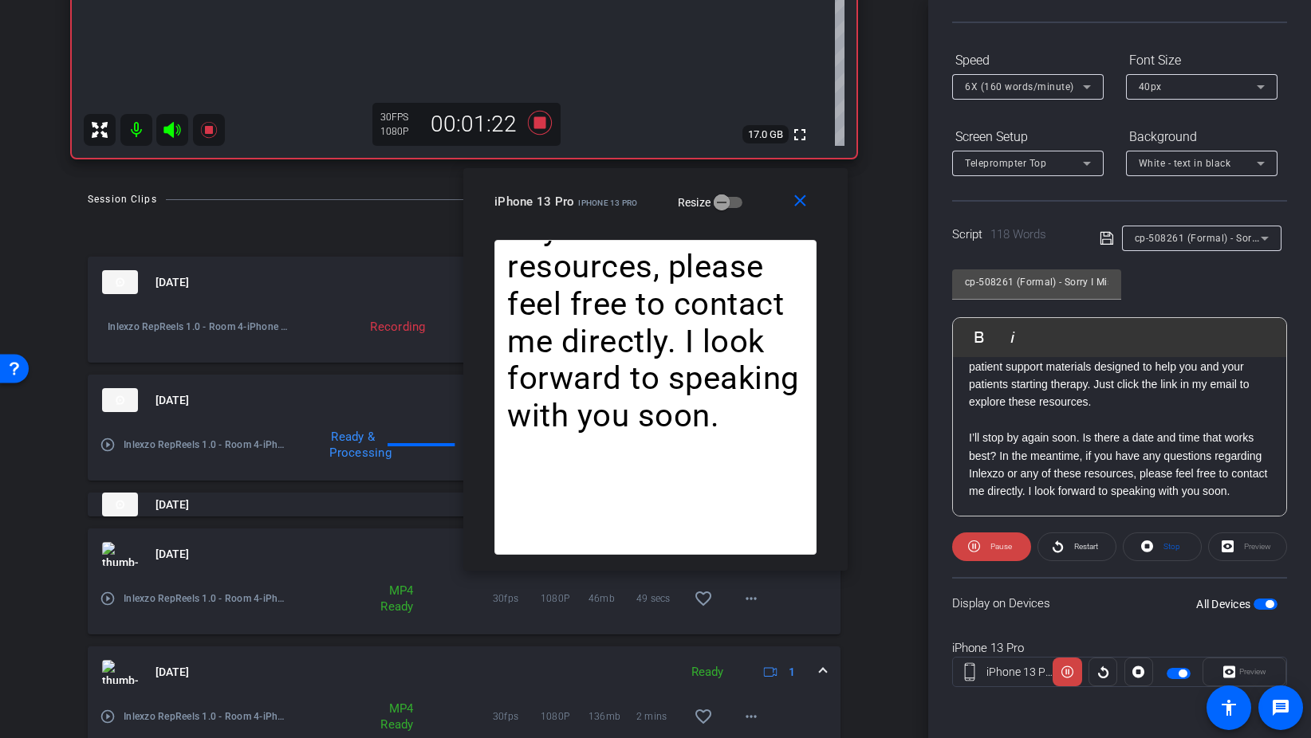
scroll to position [498, 0]
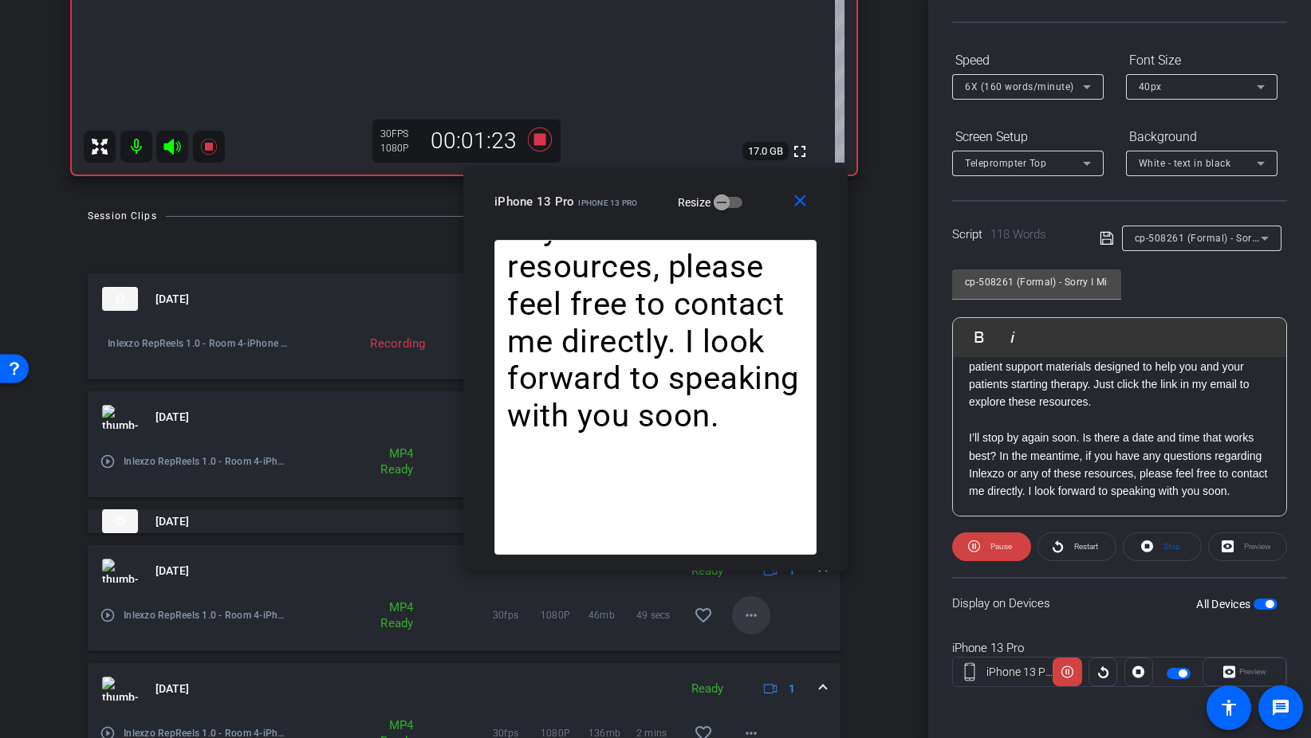
click at [745, 610] on mat-icon "more_horiz" at bounding box center [750, 615] width 19 height 19
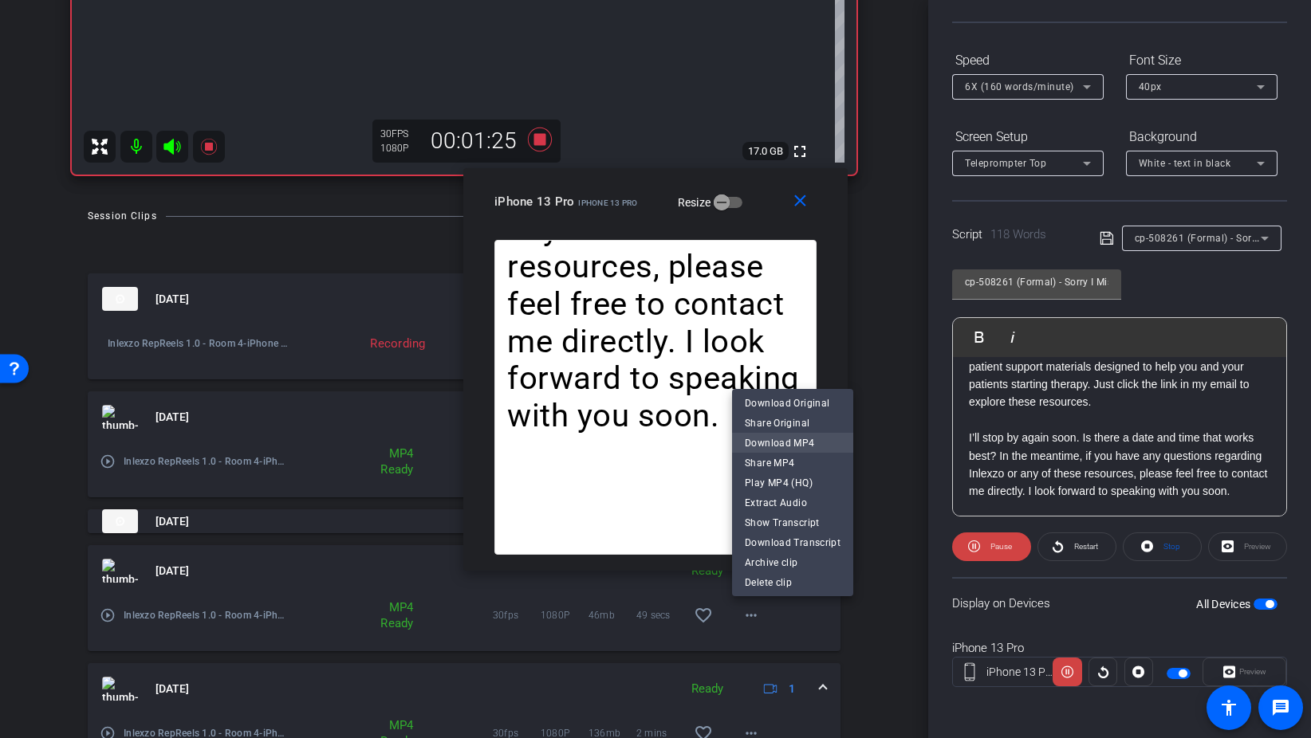
click at [812, 446] on span "Download MP4" at bounding box center [793, 443] width 96 height 19
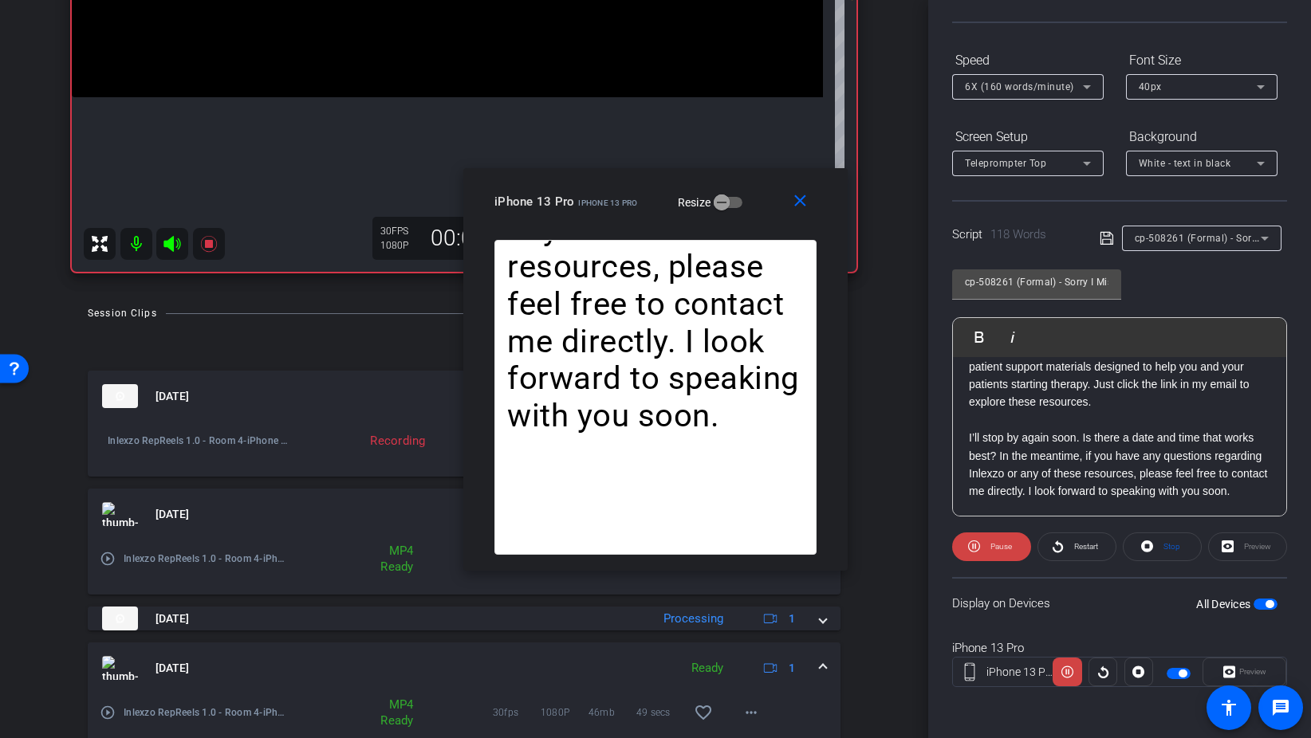
scroll to position [400, 0]
click at [790, 195] on mat-icon "close" at bounding box center [800, 201] width 20 height 20
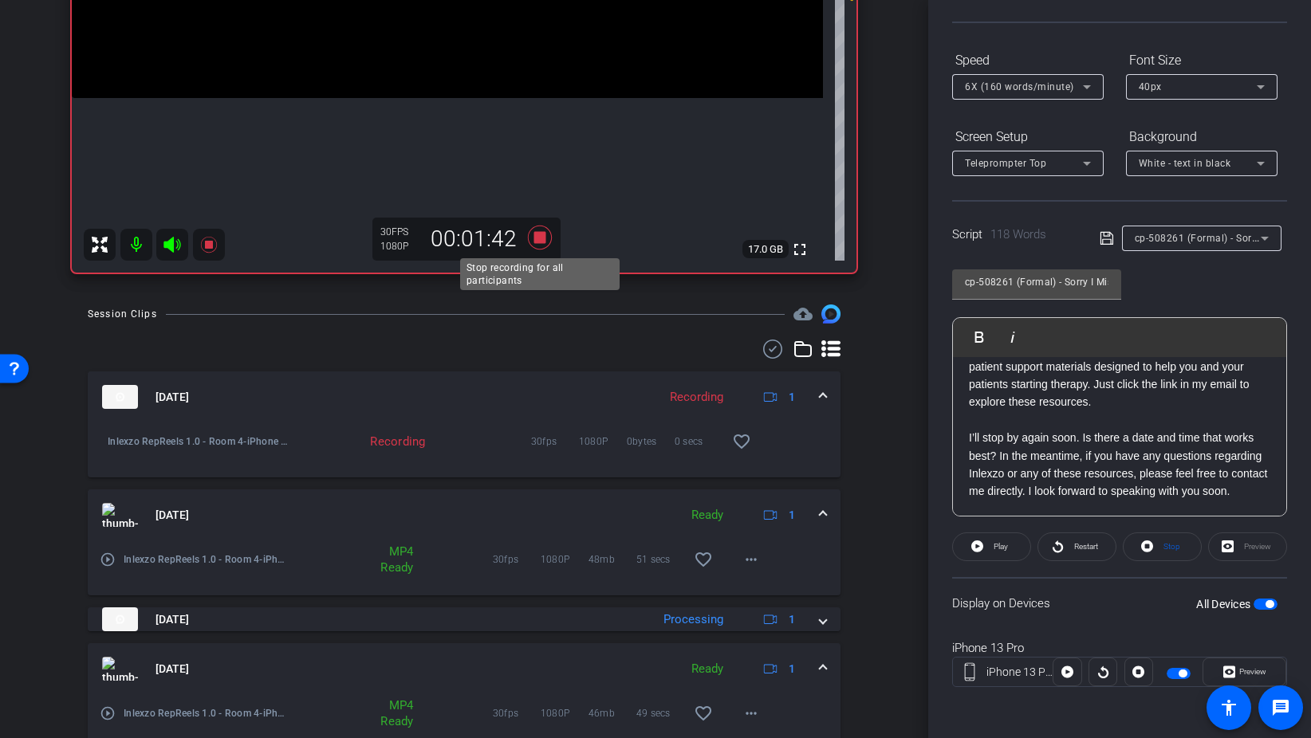
click at [541, 232] on icon at bounding box center [540, 238] width 24 height 24
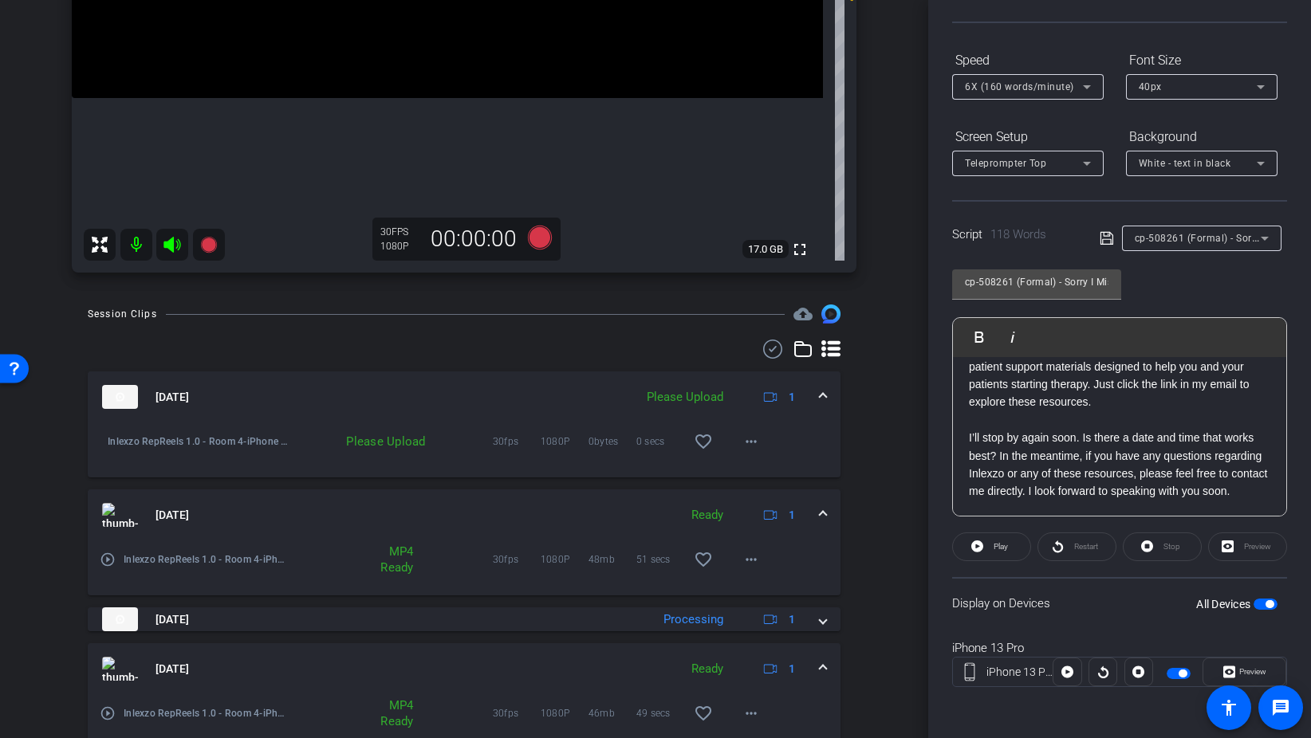
scroll to position [0, 0]
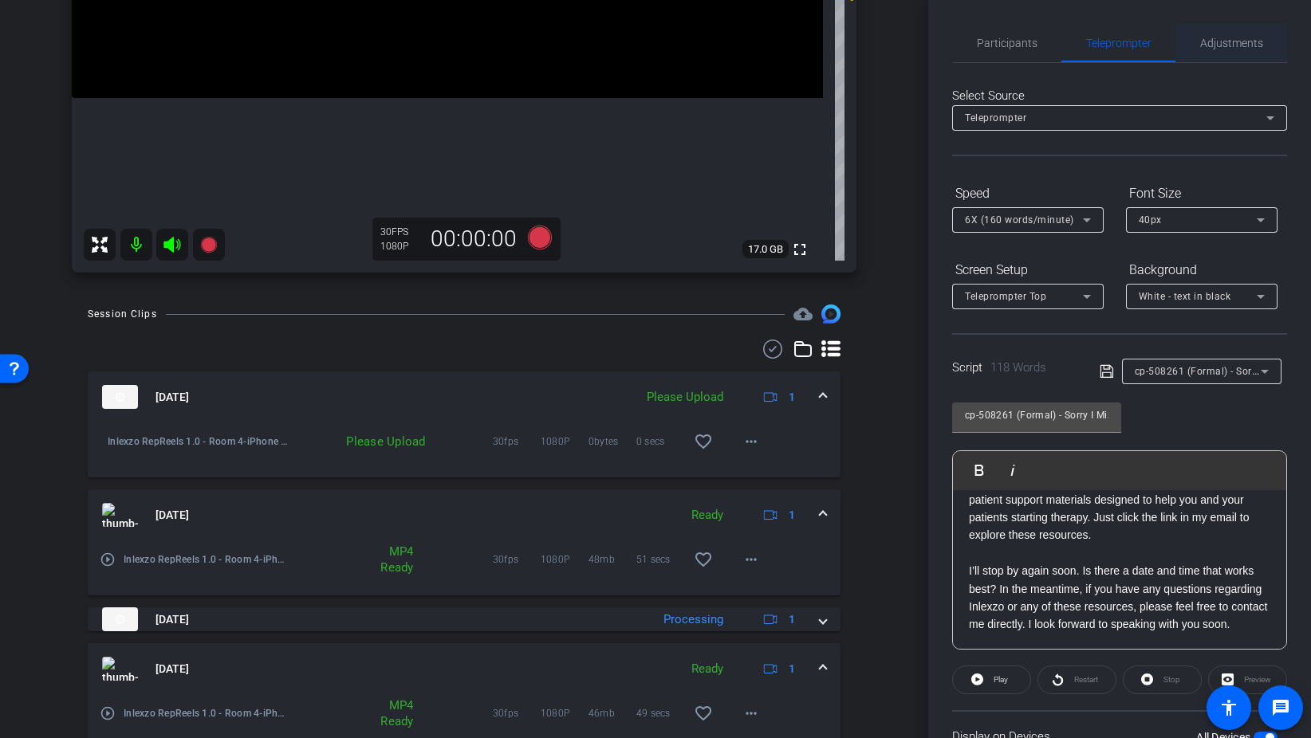
click at [1224, 41] on span "Adjustments" at bounding box center [1231, 42] width 63 height 11
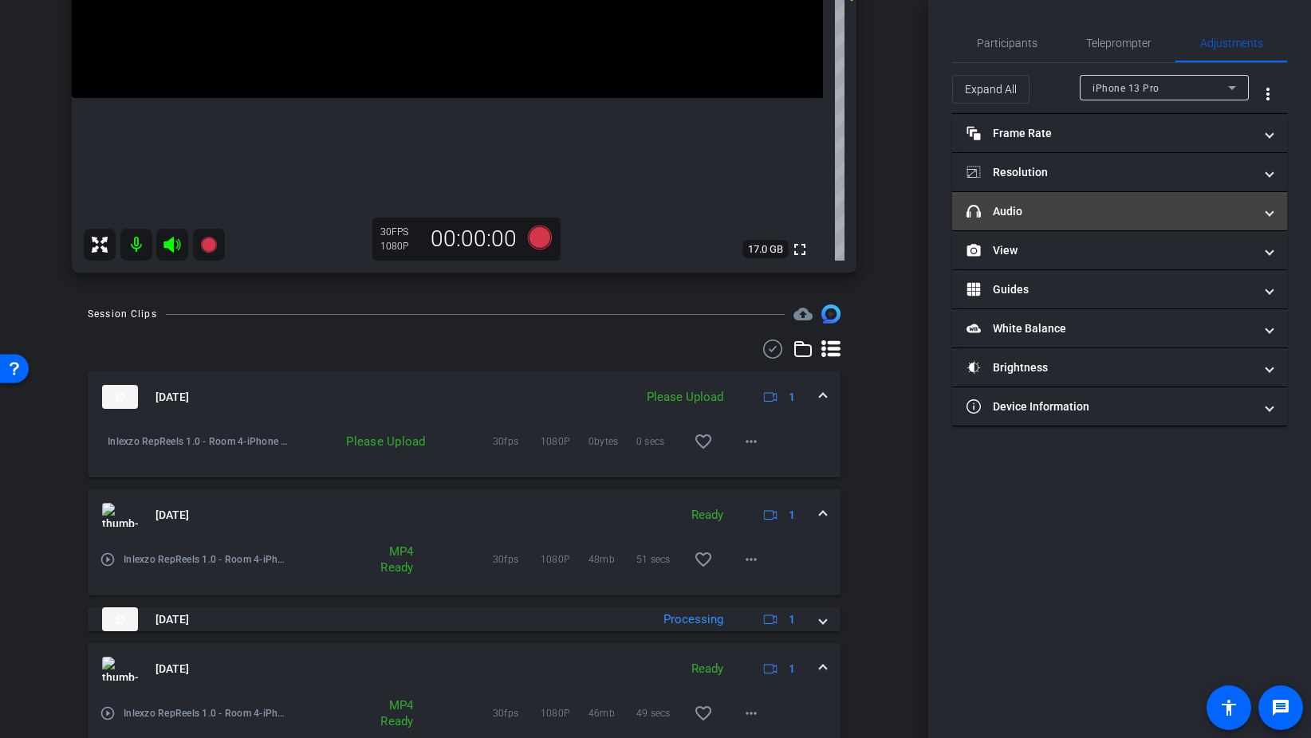
click at [1041, 210] on mat-panel-title "headphone icon Audio" at bounding box center [1109, 211] width 287 height 17
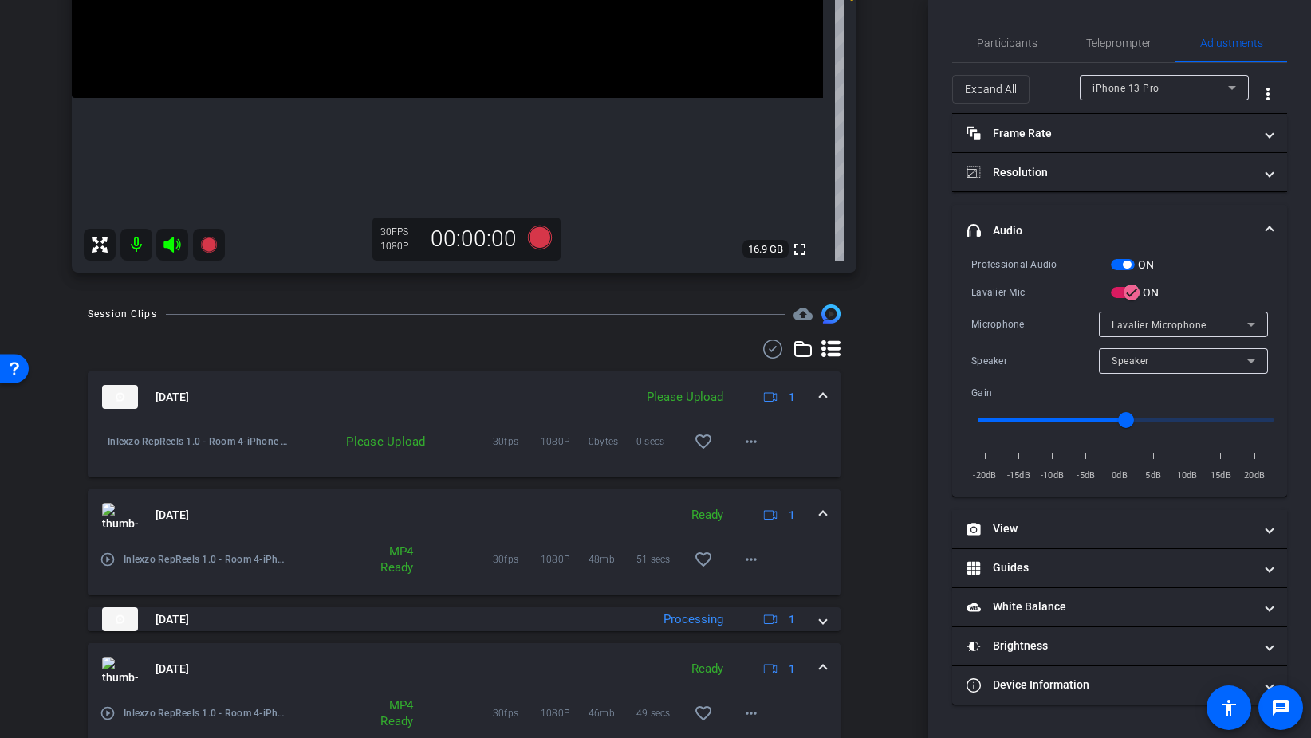
click at [1119, 260] on span "button" at bounding box center [1123, 264] width 24 height 11
click at [996, 44] on span "Participants" at bounding box center [1007, 42] width 61 height 11
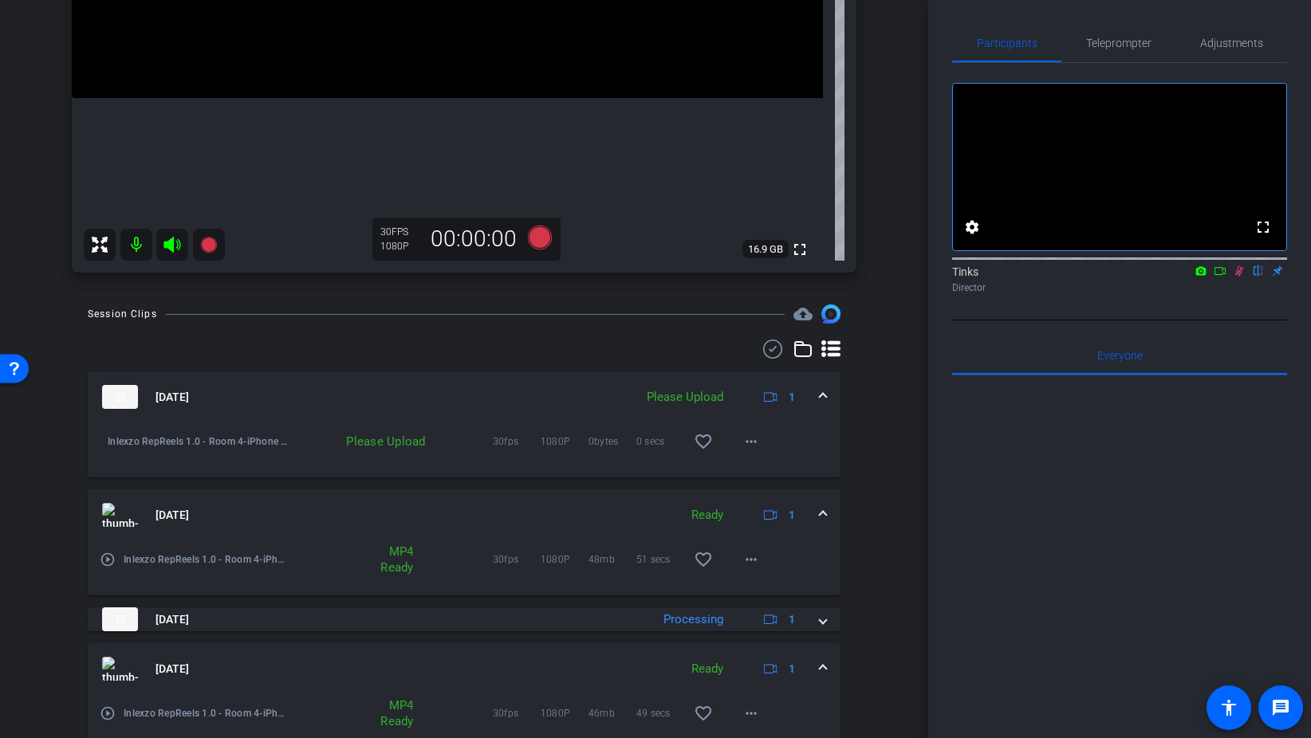
click at [1241, 277] on icon at bounding box center [1239, 270] width 13 height 11
click at [752, 440] on mat-icon "more_horiz" at bounding box center [750, 441] width 19 height 19
click at [781, 474] on span "Upload" at bounding box center [777, 475] width 64 height 19
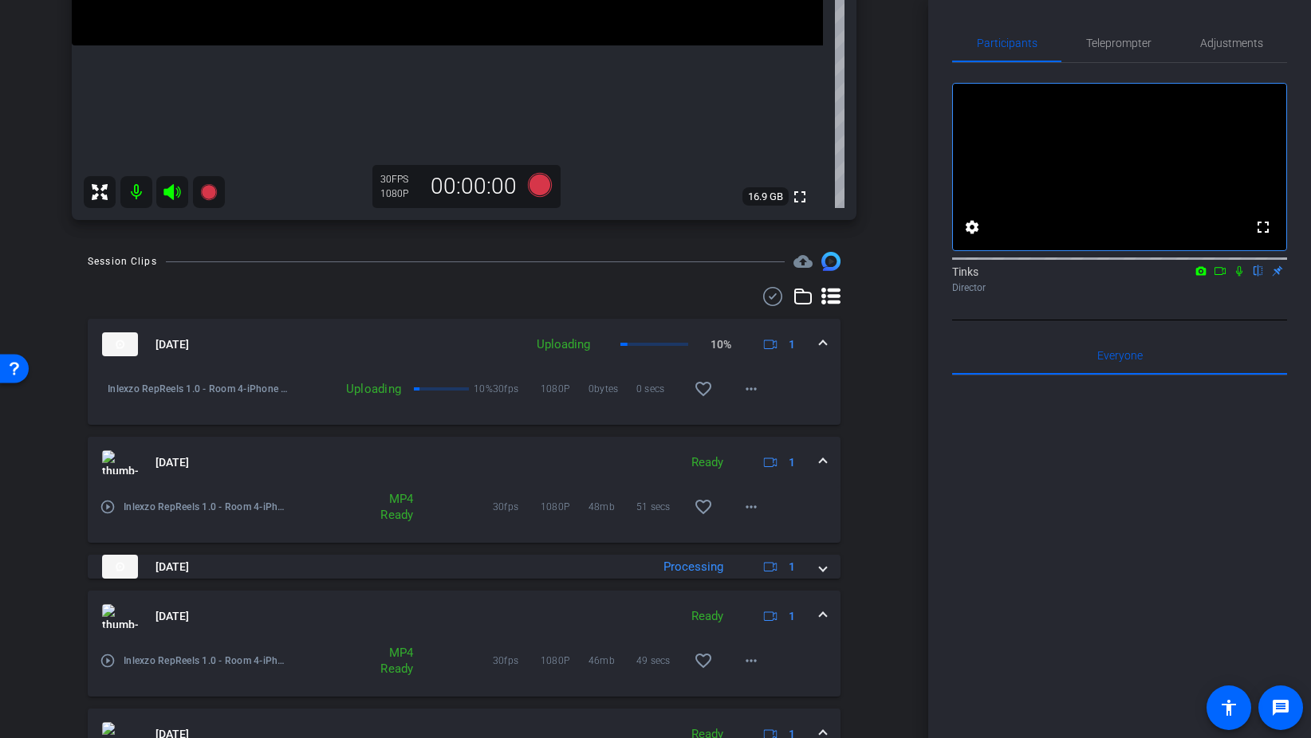
scroll to position [424, 0]
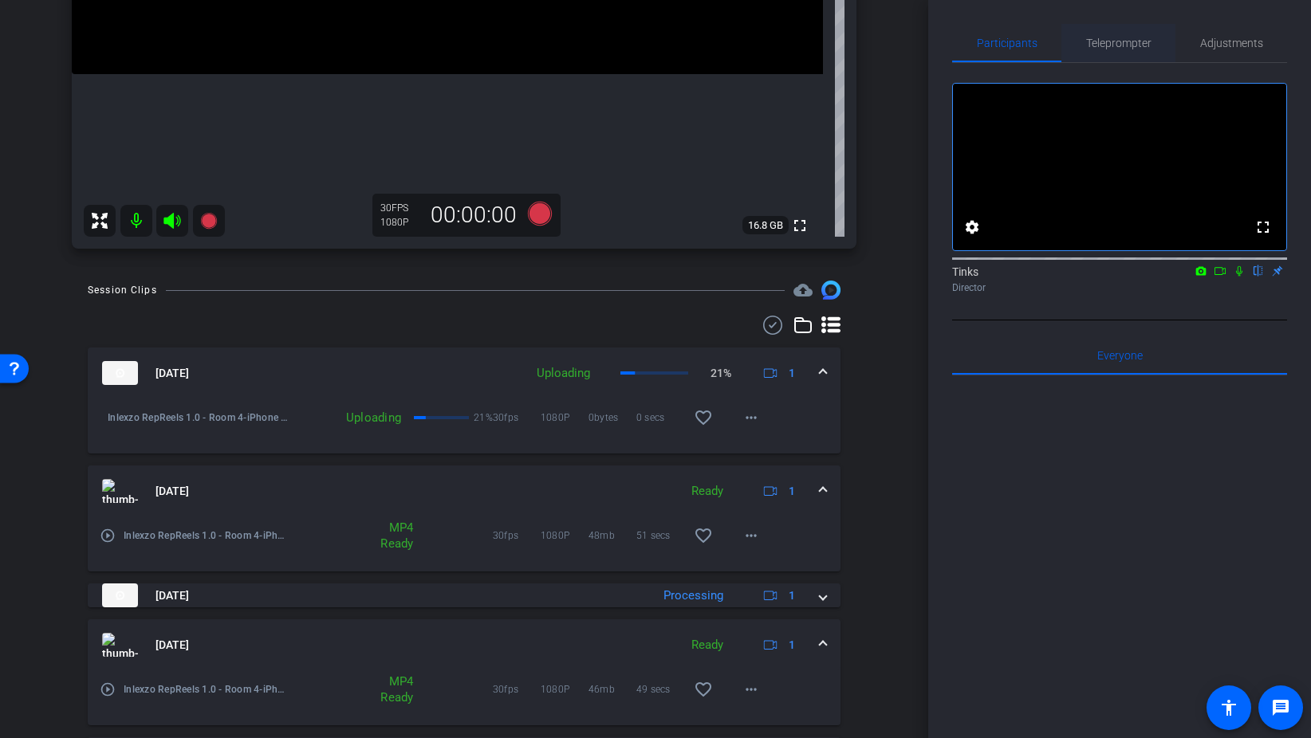
click at [1134, 50] on span "Teleprompter" at bounding box center [1118, 43] width 65 height 38
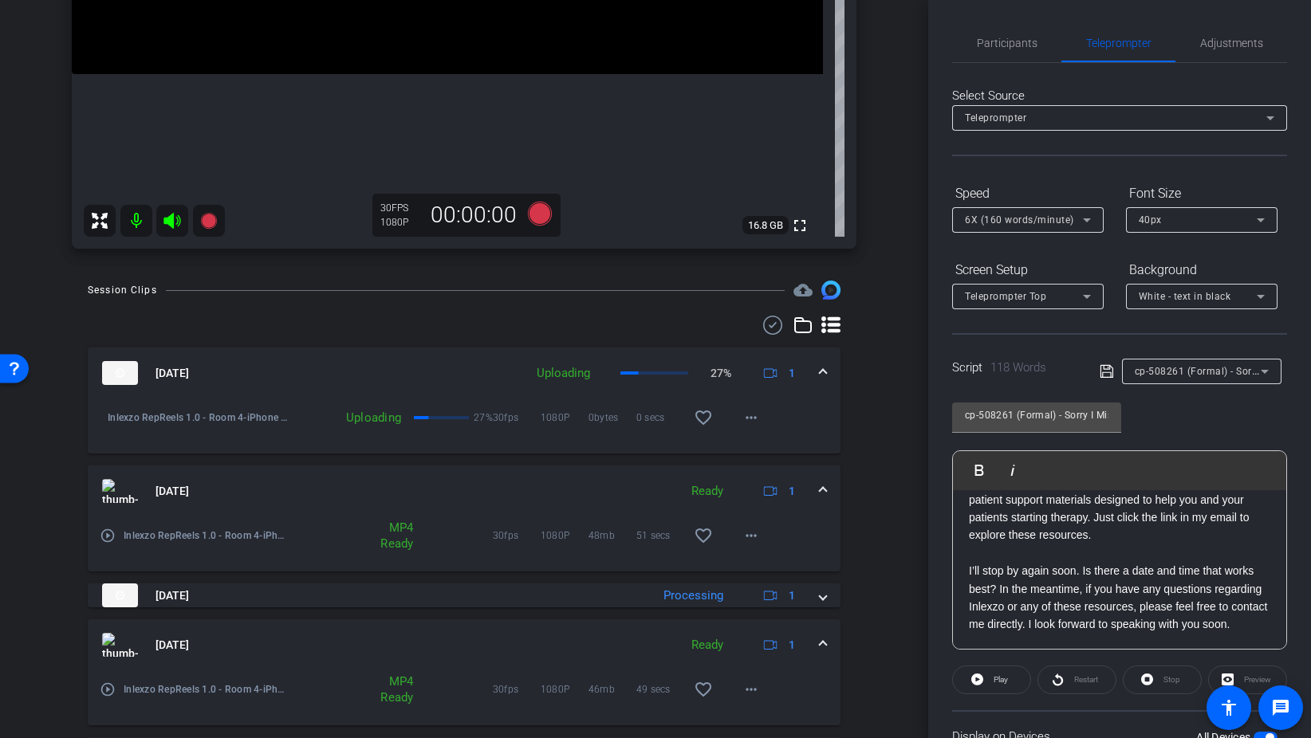
click at [1221, 376] on span "cp-508261 (Formal) - Sorry I Missed You" at bounding box center [1229, 370] width 188 height 13
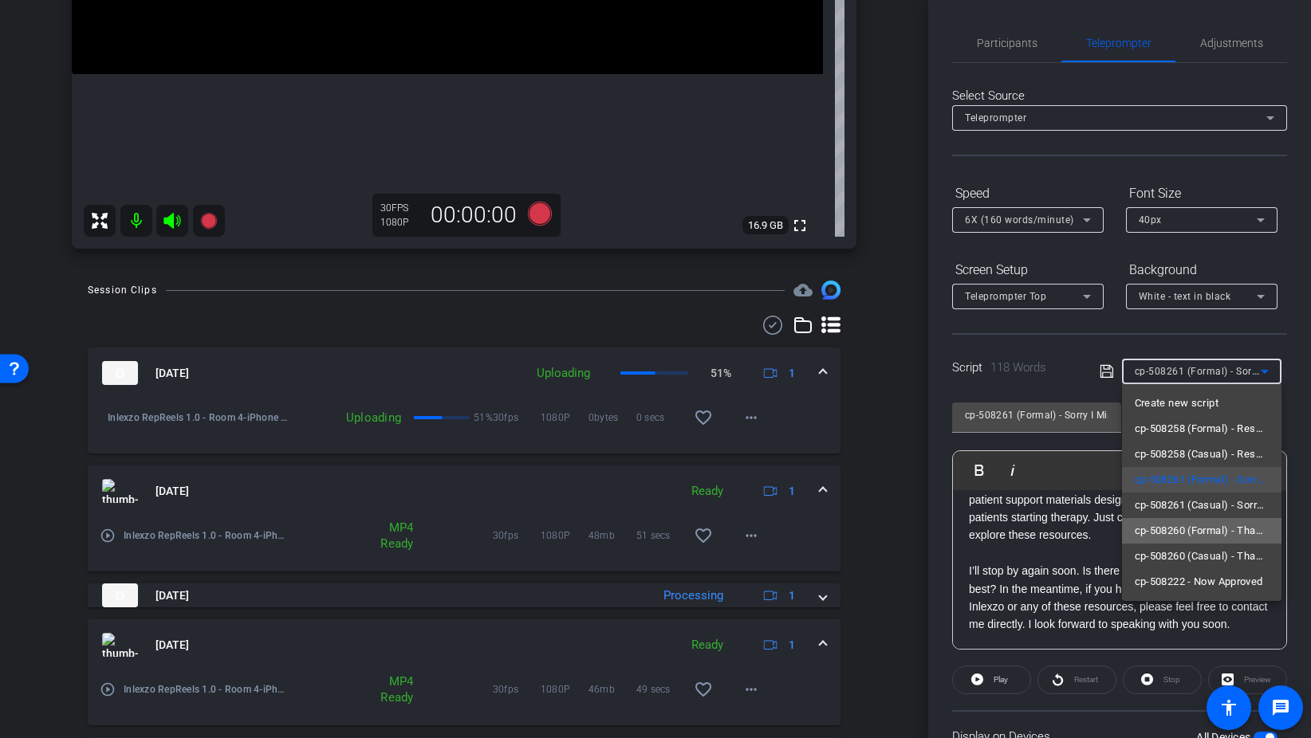
click at [1234, 532] on span "cp-508260 (Formal) - Thanks for Seeing Me" at bounding box center [1202, 530] width 134 height 19
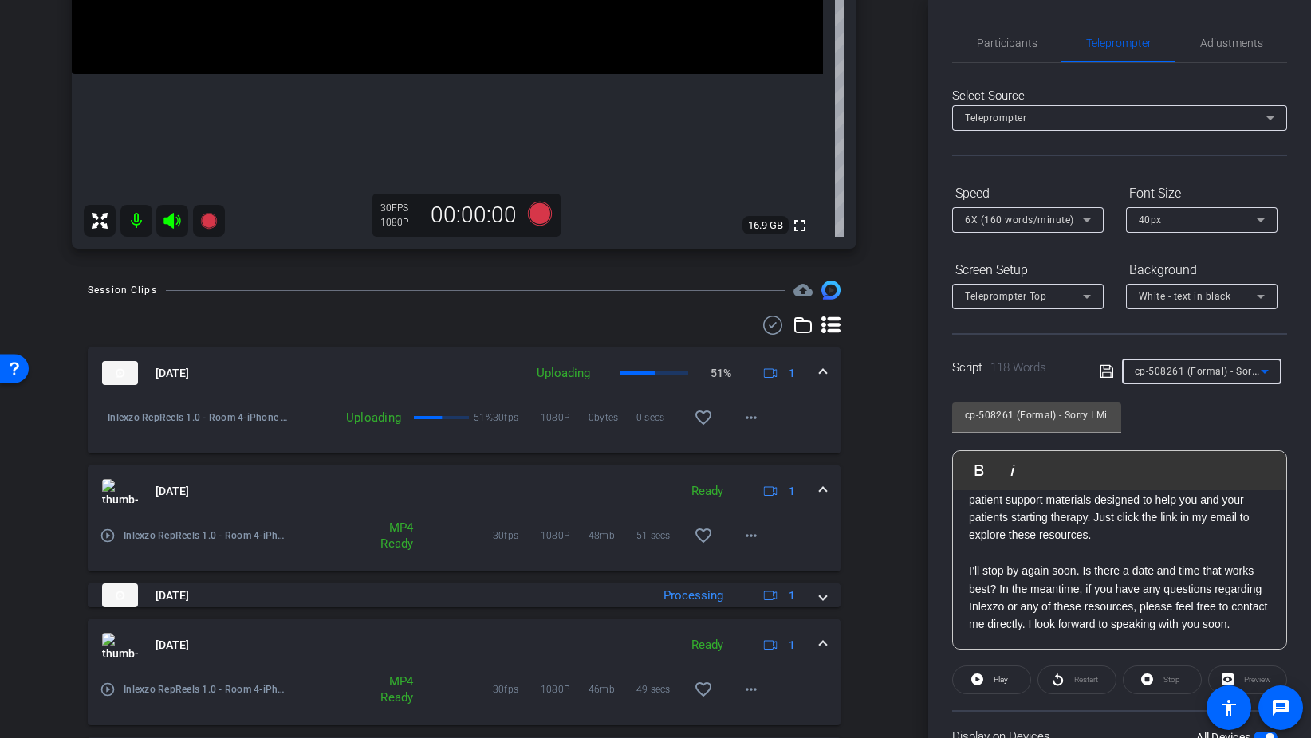
type input "cp-508260 (Formal) - Thanks for Seeing Me"
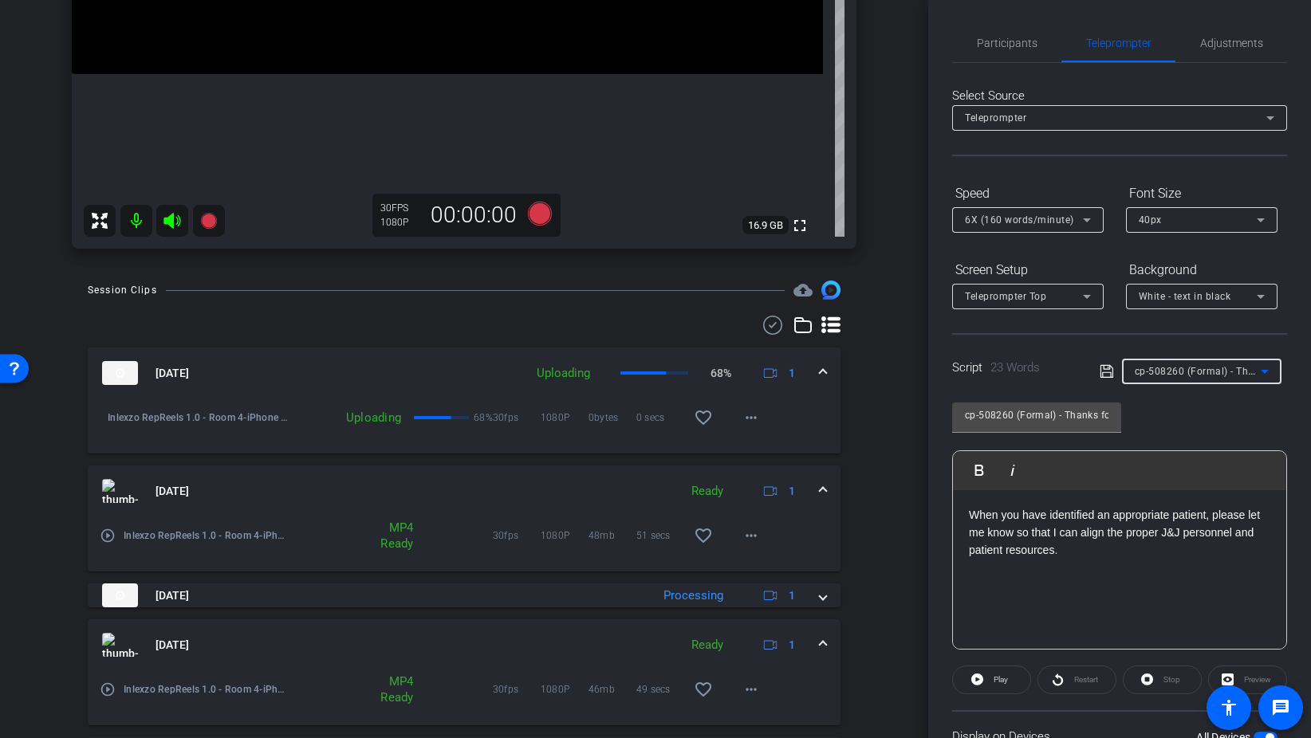
click at [1202, 364] on div "cp-508260 (Formal) - Thanks for Seeing Me" at bounding box center [1198, 371] width 126 height 20
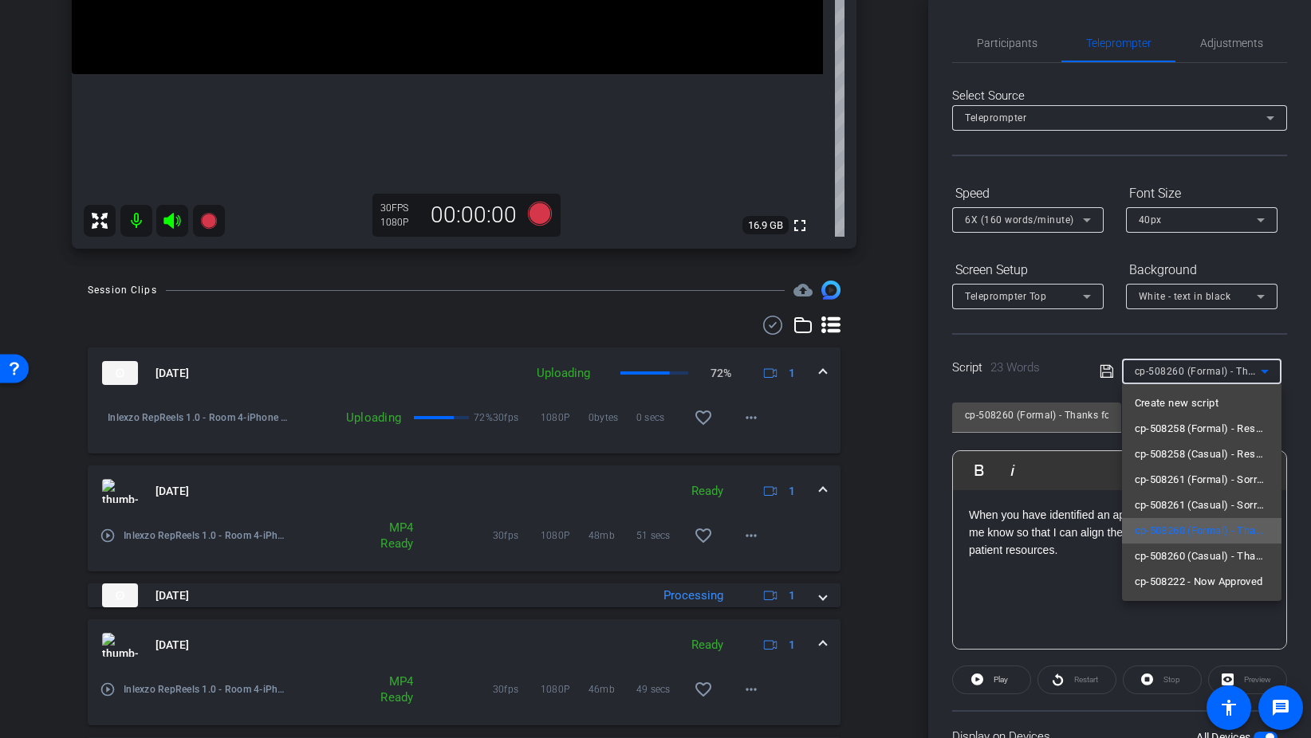
click at [1213, 531] on span "cp-508260 (Formal) - Thanks for Seeing Me" at bounding box center [1202, 530] width 134 height 19
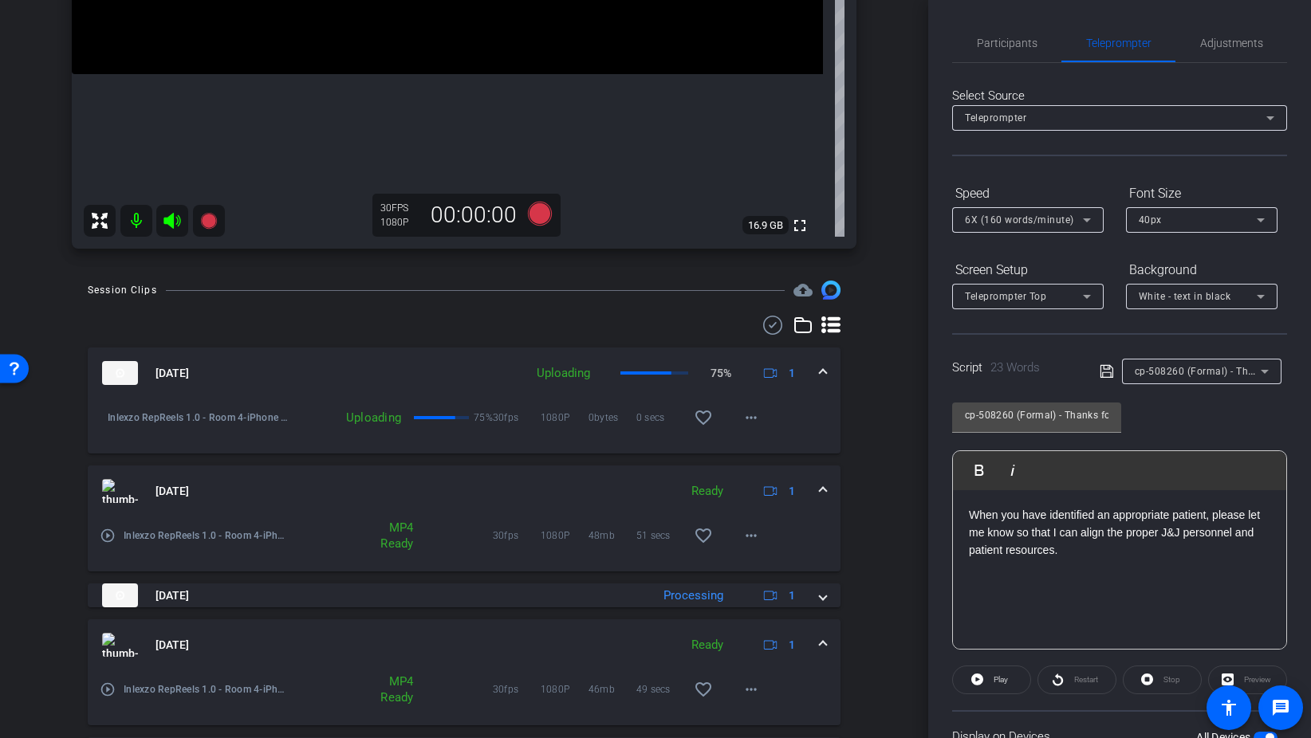
click at [1142, 563] on div "When you have identified an appropriate patient, please let me know so that I c…" at bounding box center [1119, 569] width 333 height 159
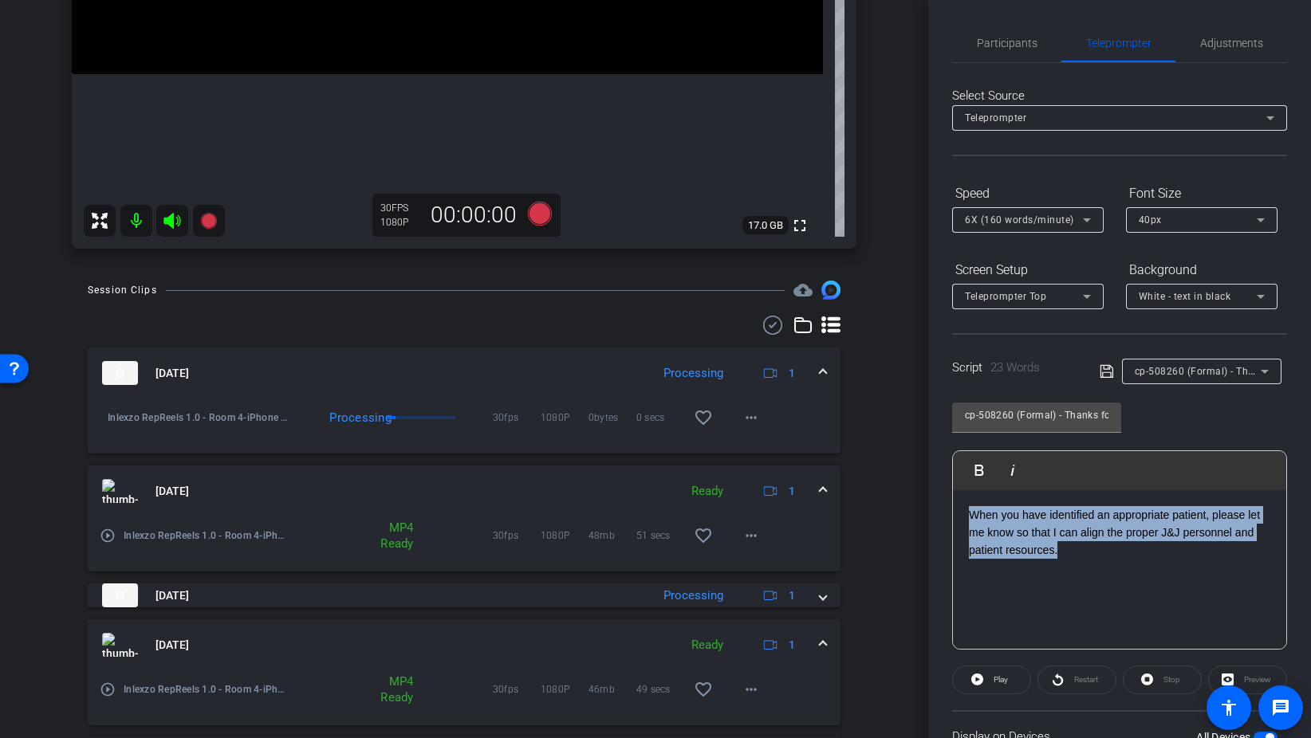
drag, startPoint x: 1082, startPoint y: 553, endPoint x: 965, endPoint y: 512, distance: 124.1
click at [965, 512] on div "When you have identified an appropriate patient, please let me know so that I c…" at bounding box center [1119, 569] width 333 height 159
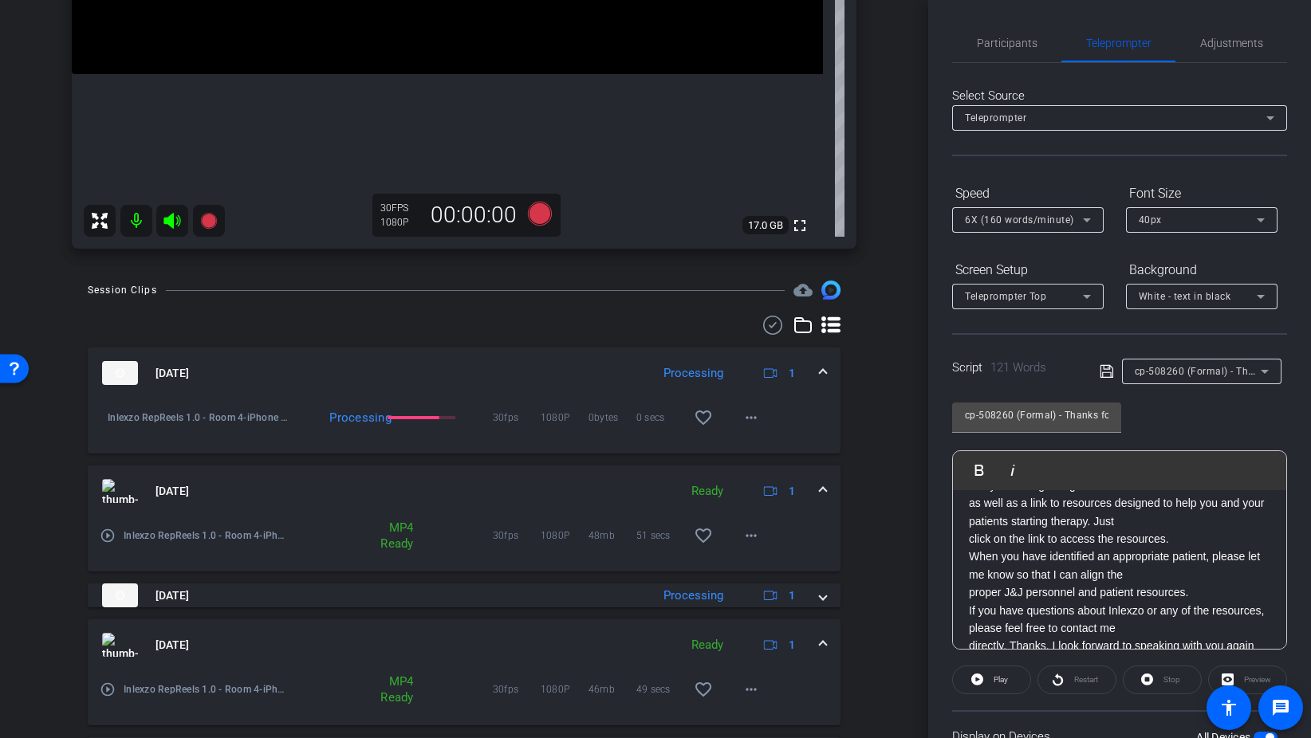
scroll to position [113, 0]
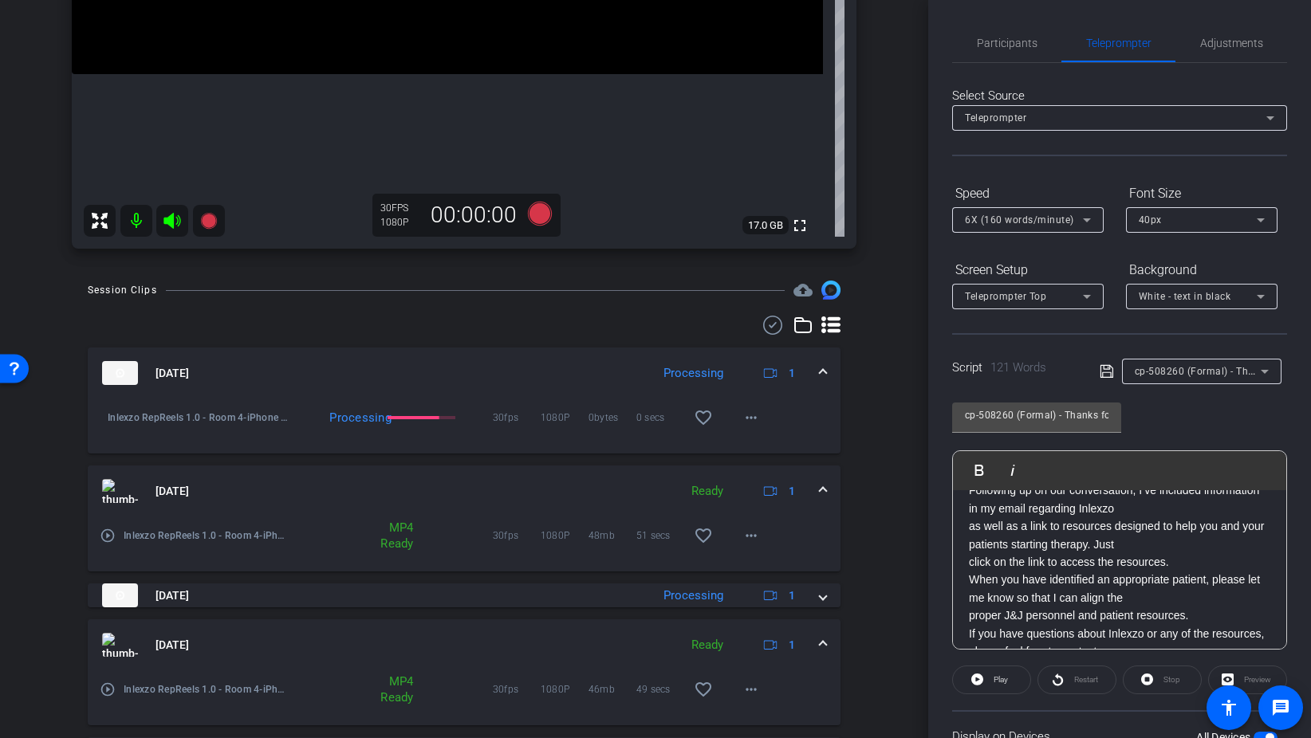
click at [1093, 543] on p "as well as a link to resources designed to help you and your patients starting …" at bounding box center [1119, 535] width 301 height 36
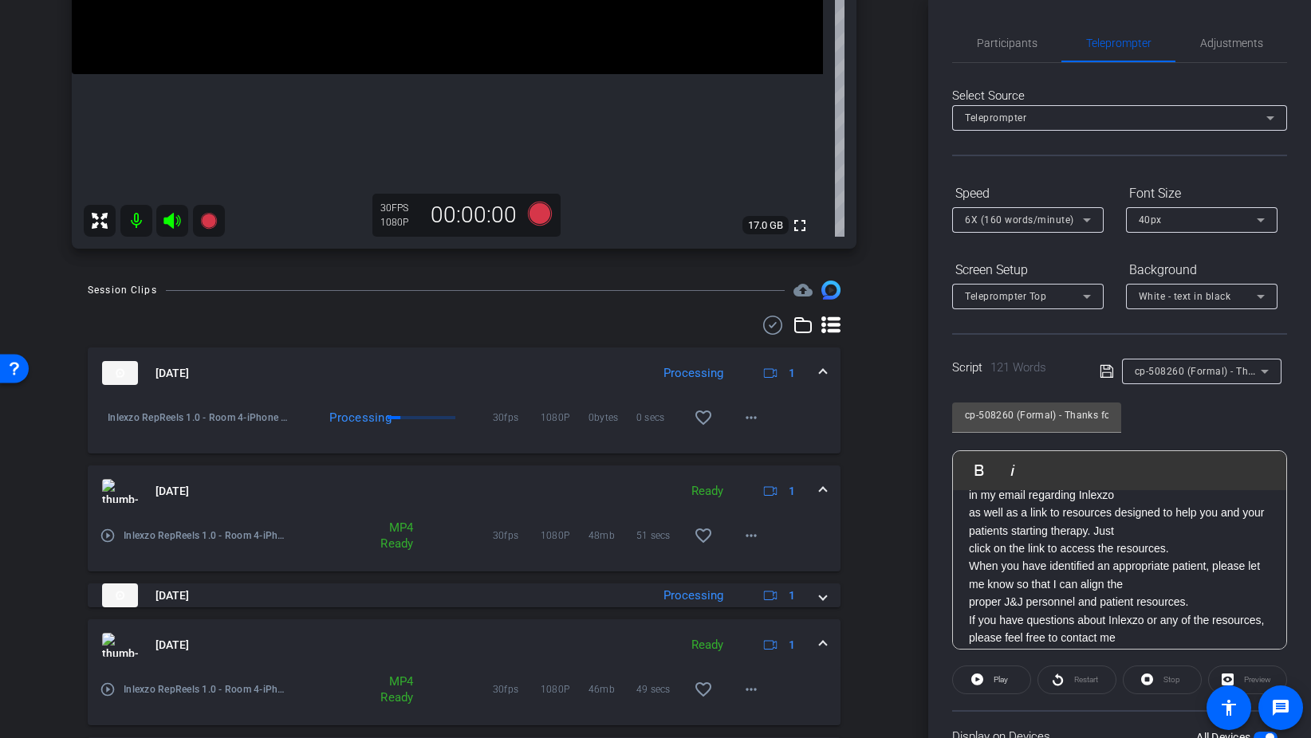
click at [1180, 545] on p "click on the link to access the resources." at bounding box center [1119, 549] width 301 height 18
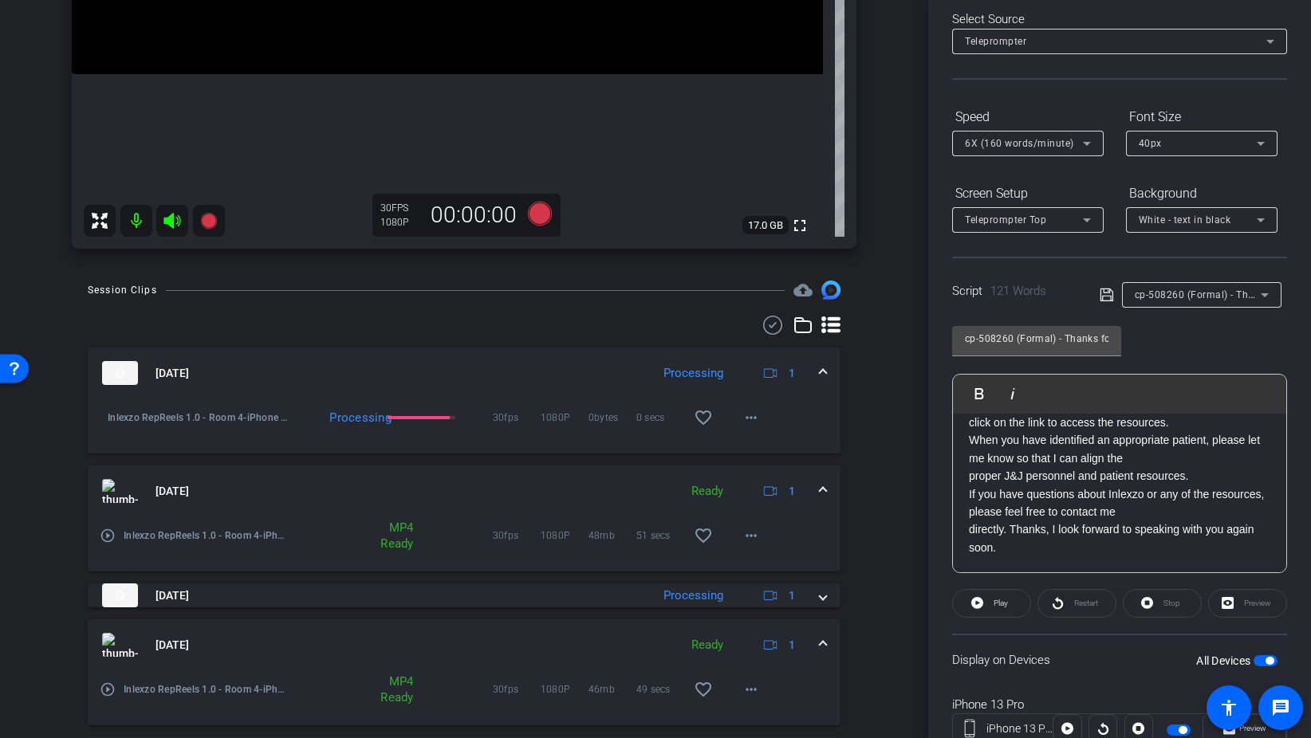
scroll to position [133, 0]
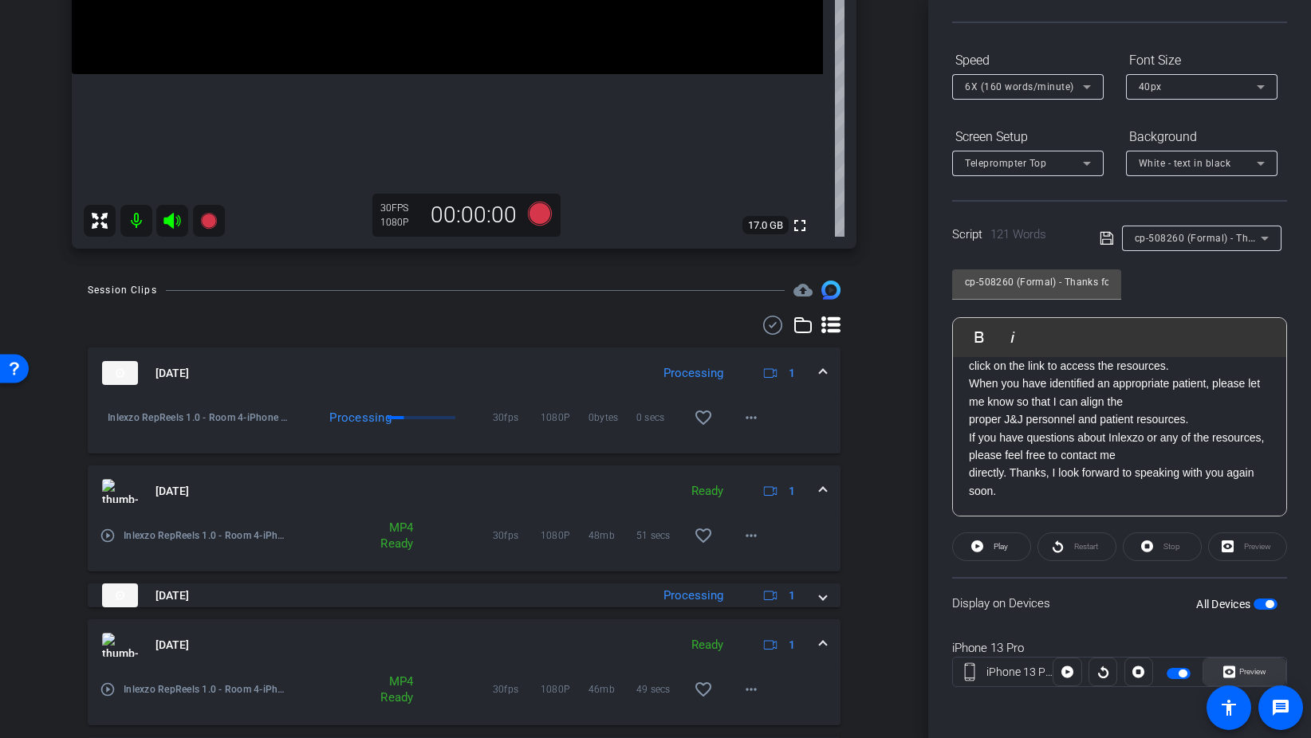
click at [1253, 664] on span "Preview" at bounding box center [1250, 672] width 31 height 22
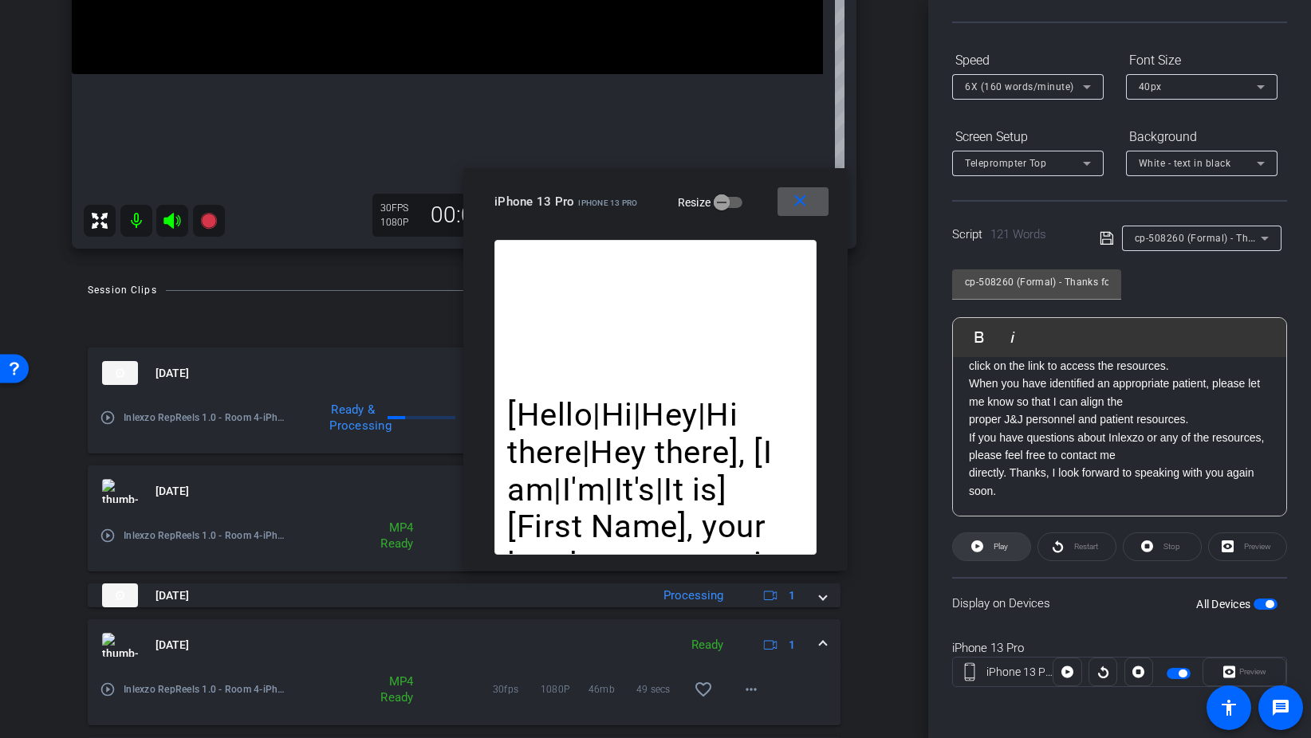
click at [985, 551] on span at bounding box center [991, 547] width 77 height 38
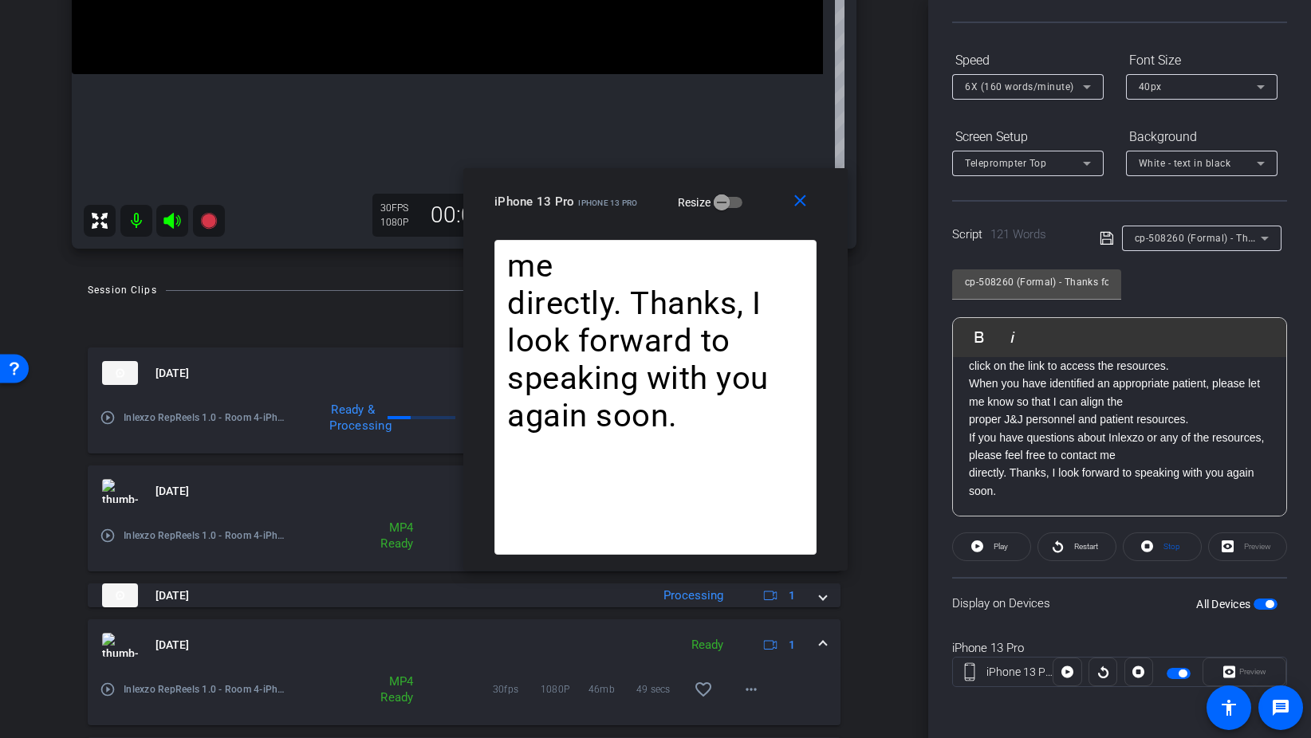
click at [1107, 433] on p "If you have questions about Inlexzo or any of the resources, please feel free t…" at bounding box center [1119, 447] width 301 height 36
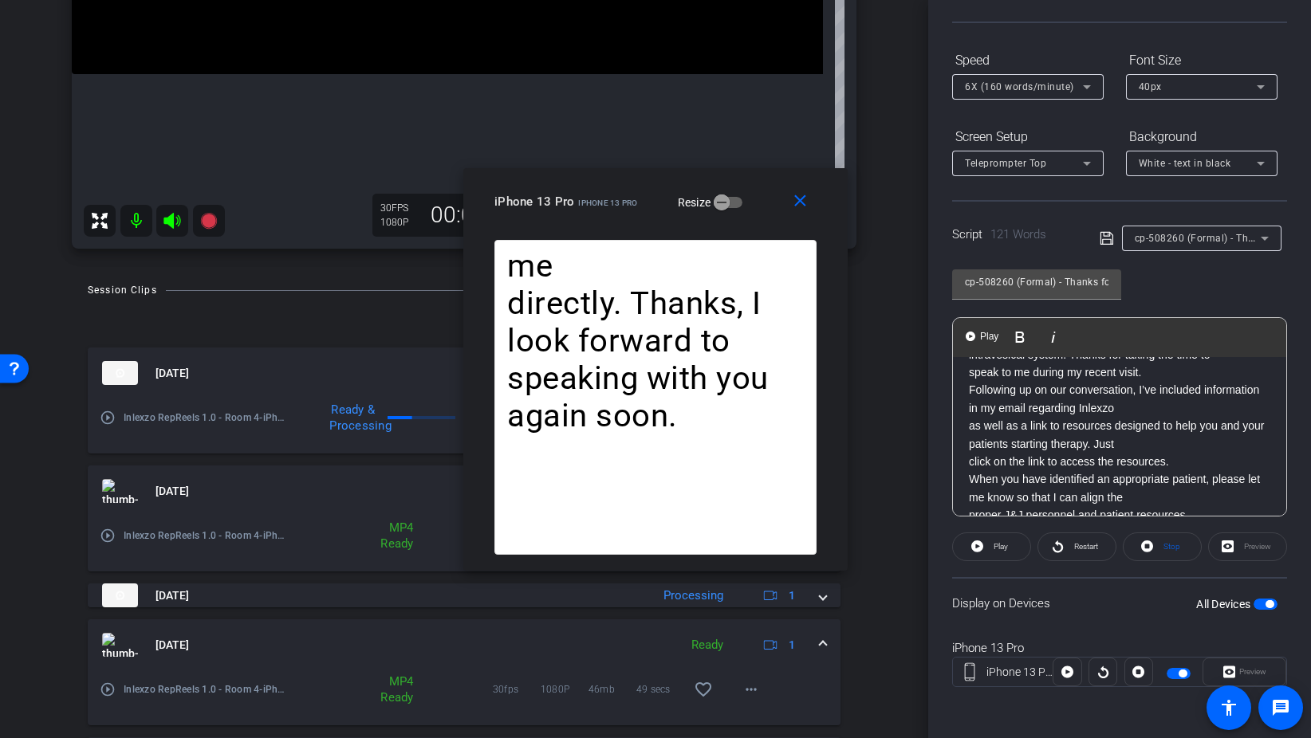
scroll to position [69, 0]
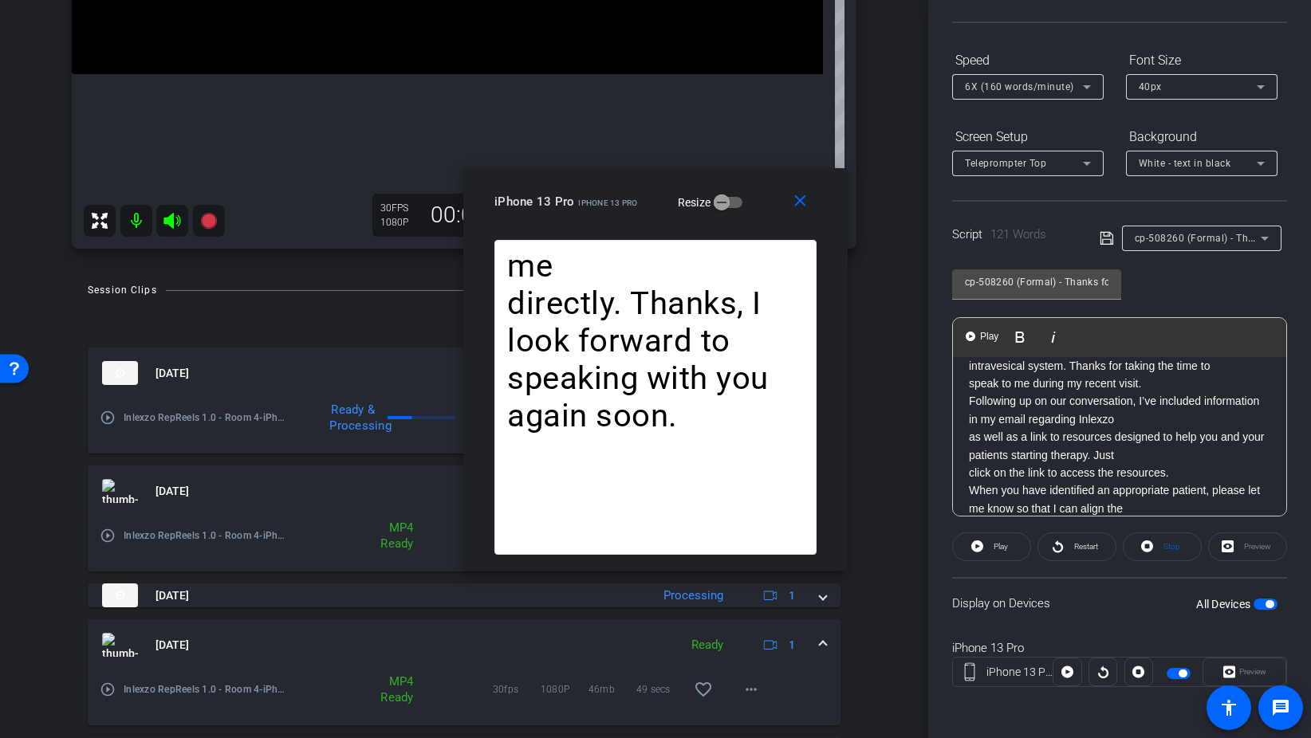
click at [1149, 380] on p "speak to me during my recent visit." at bounding box center [1119, 384] width 301 height 18
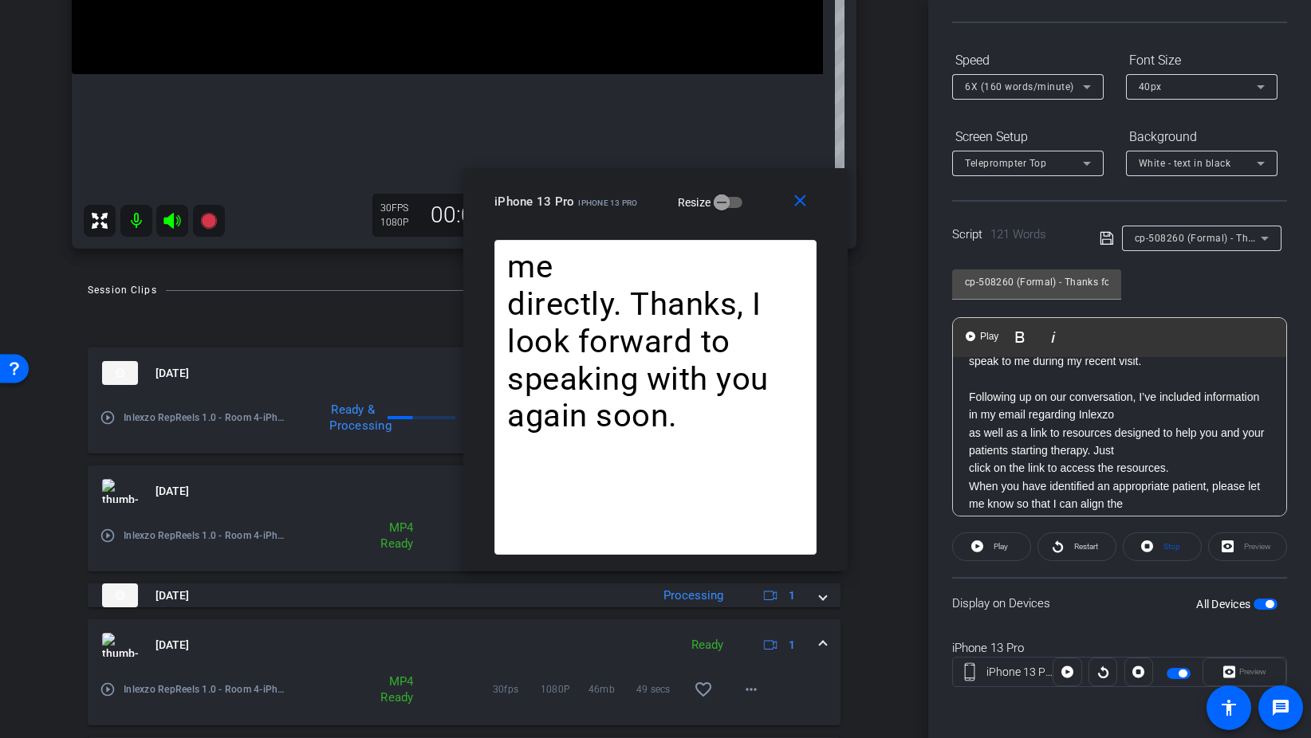
scroll to position [101, 0]
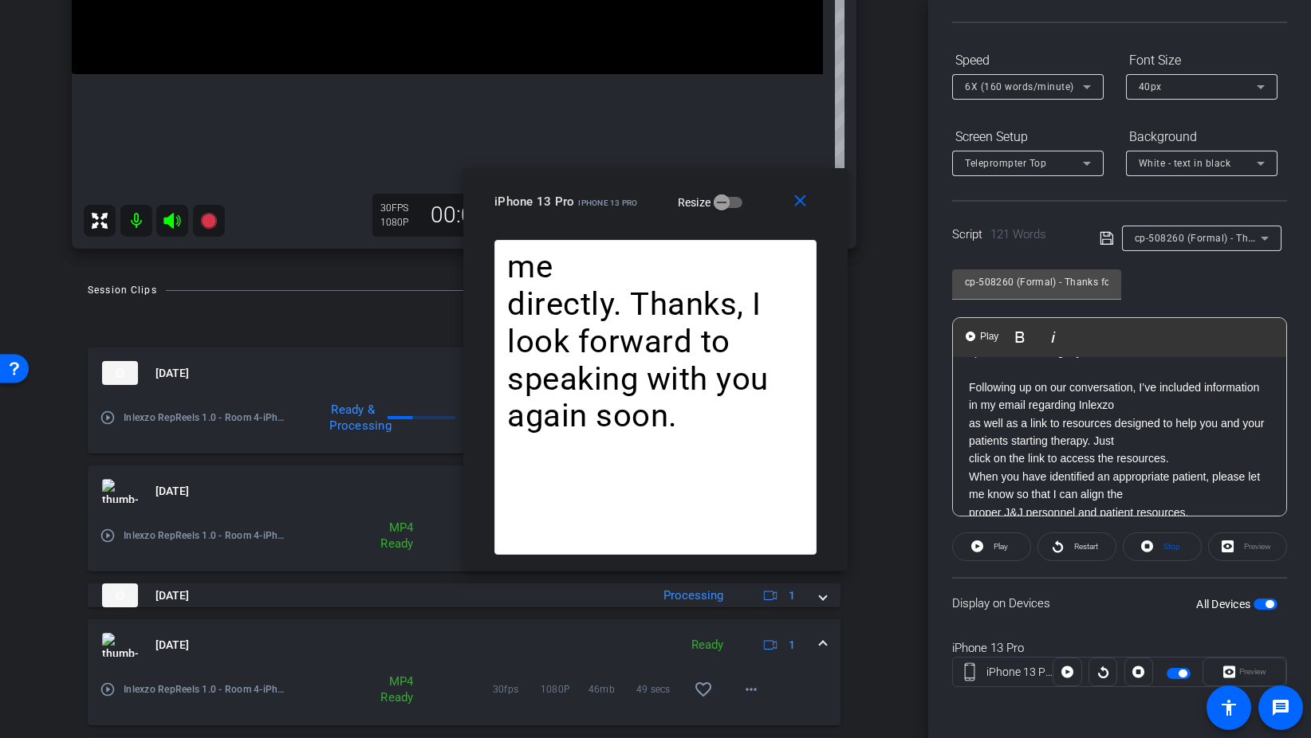
click at [1178, 454] on p "click on the link to access the resources." at bounding box center [1119, 459] width 301 height 18
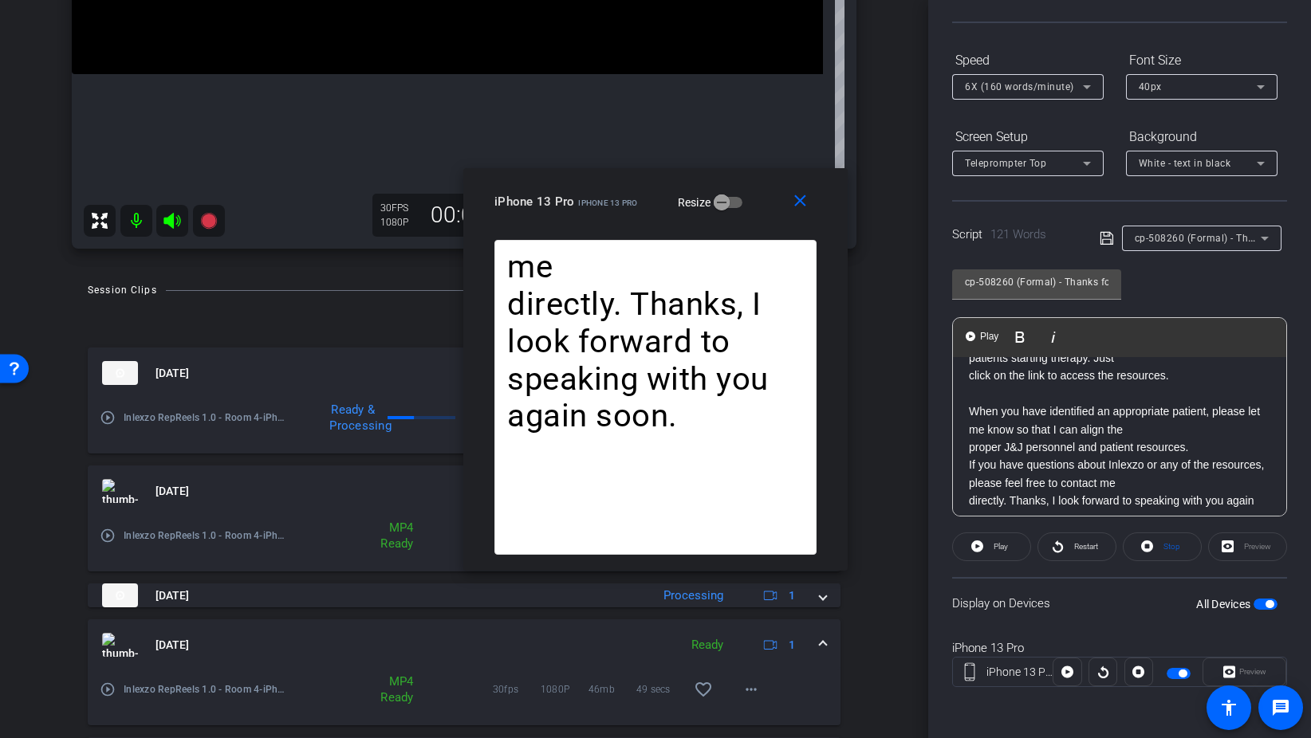
scroll to position [186, 0]
click at [970, 466] on p "If you have questions about Inlexzo or any of the resources, please feel free t…" at bounding box center [1119, 472] width 301 height 36
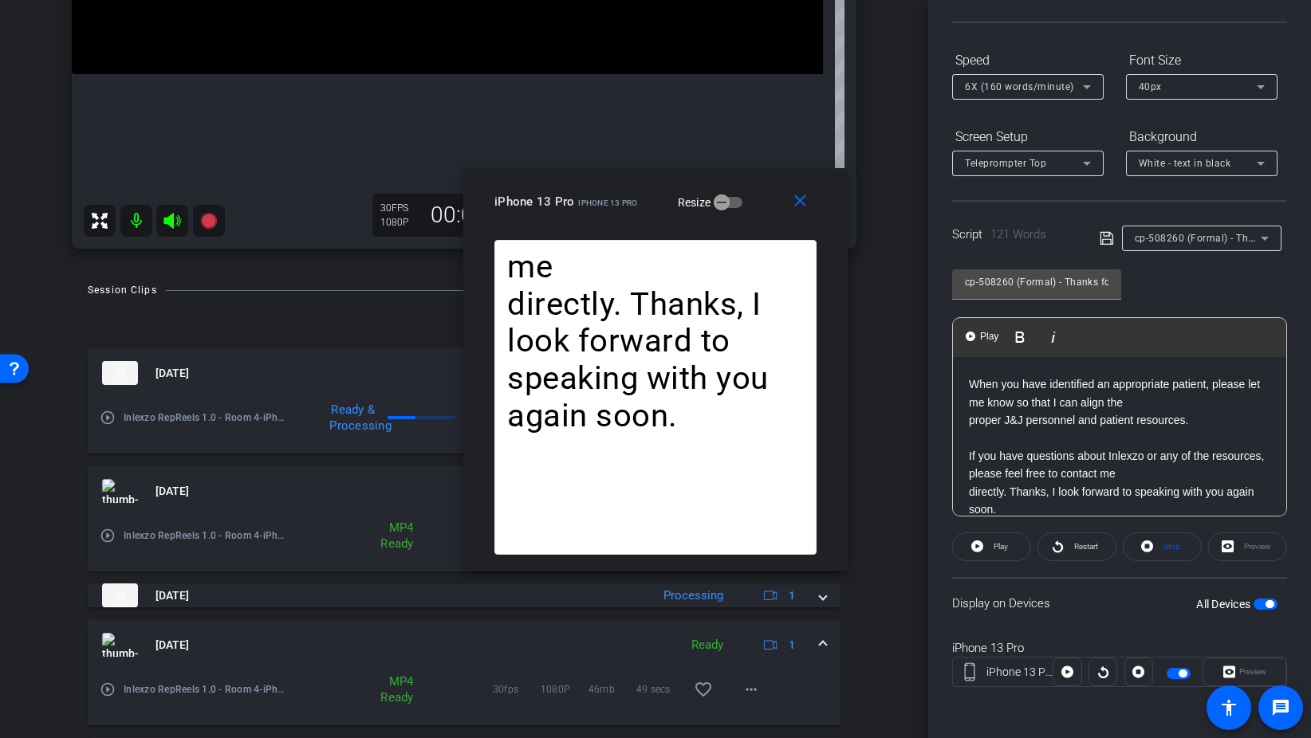
scroll to position [230, 0]
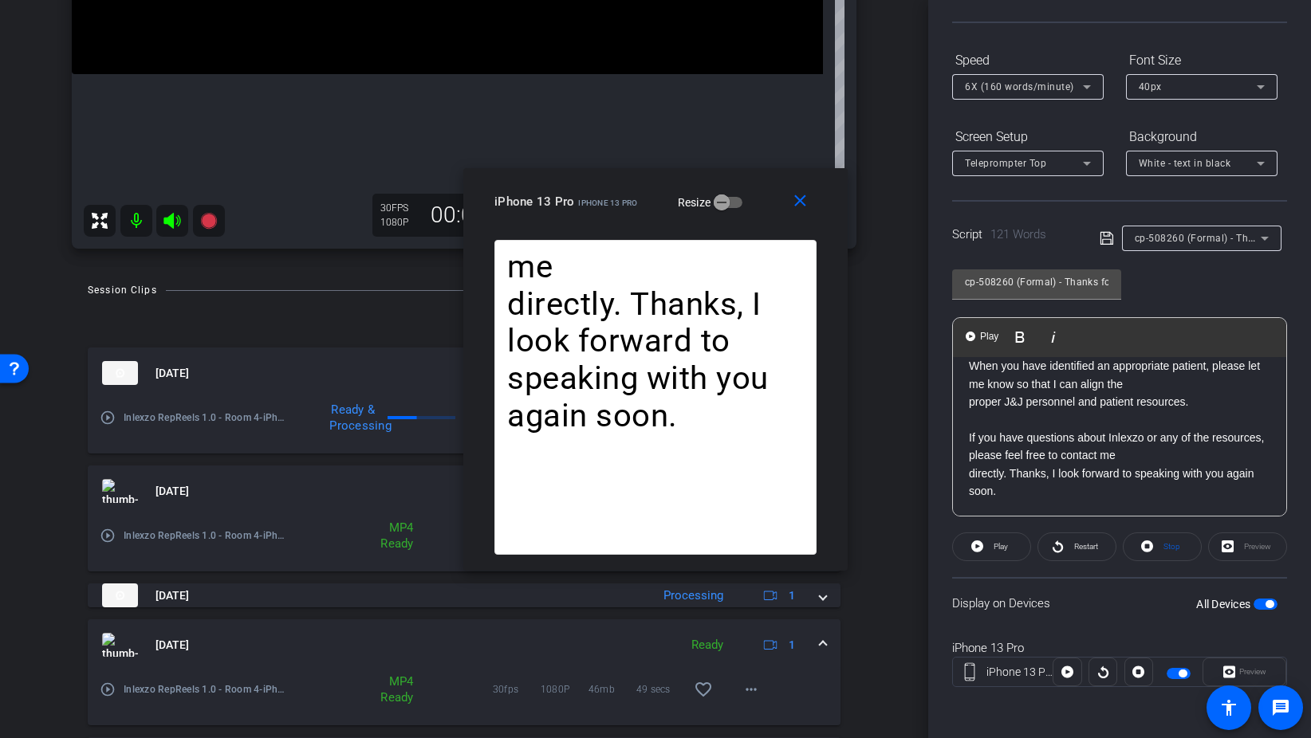
click at [1012, 470] on p "directly. Thanks, I look forward to speaking with you again soon." at bounding box center [1119, 483] width 301 height 36
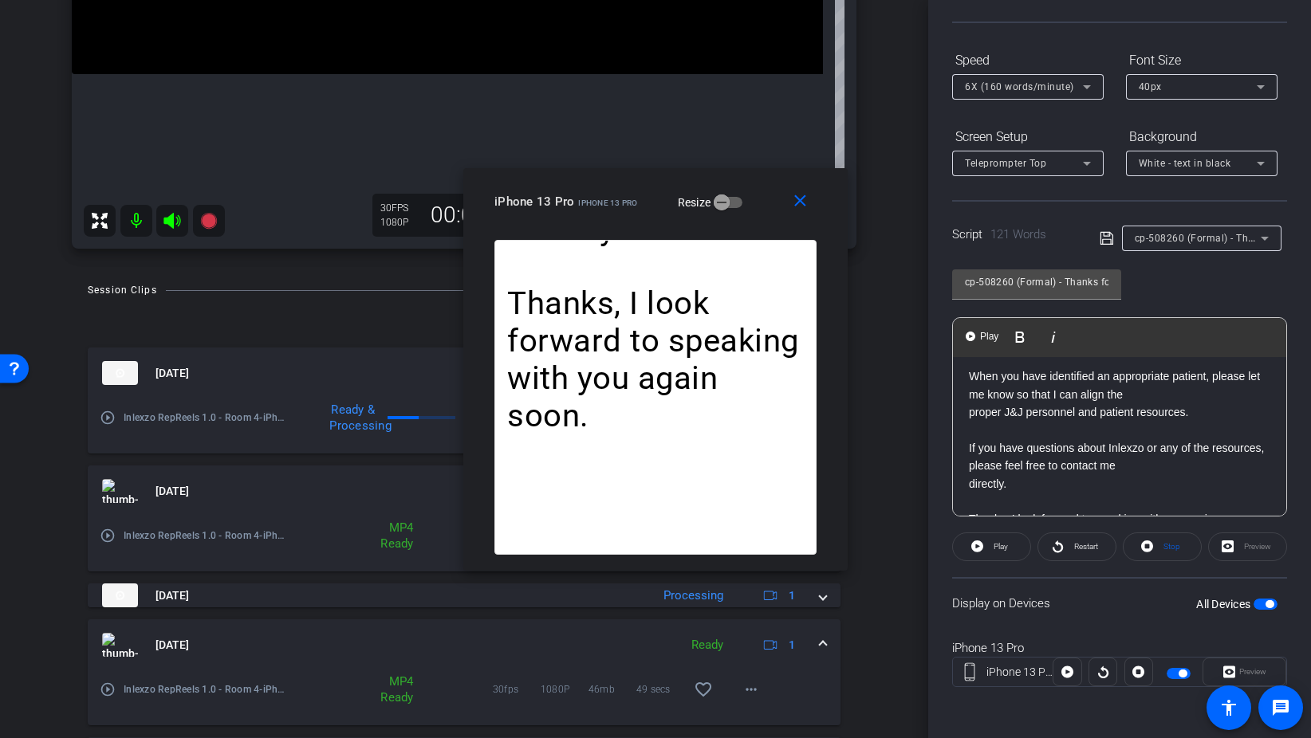
scroll to position [218, 0]
click at [966, 412] on div "[Hello|Hi|Hey|Hi there|Hey there], [I am|I'm|It's|It is] [First Name], your loc…" at bounding box center [1119, 343] width 333 height 407
click at [1069, 449] on p "If you have questions about Inlexzo or any of the resources, please feel free t…" at bounding box center [1119, 459] width 301 height 36
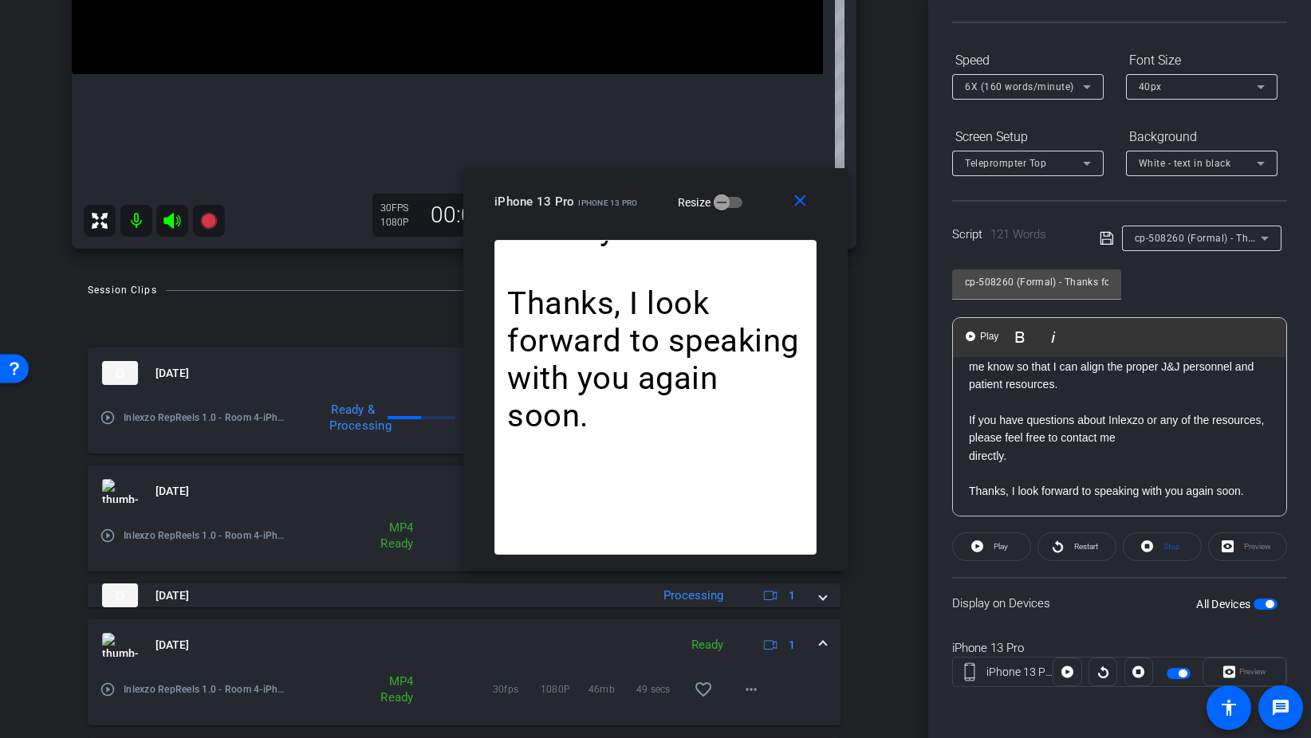
click at [1070, 462] on p "directly." at bounding box center [1119, 456] width 301 height 18
click at [967, 454] on div "[Hello|Hi|Hey|Hi there|Hey there], [I am|I'm|It's|It is] [First Name], your loc…" at bounding box center [1119, 313] width 333 height 407
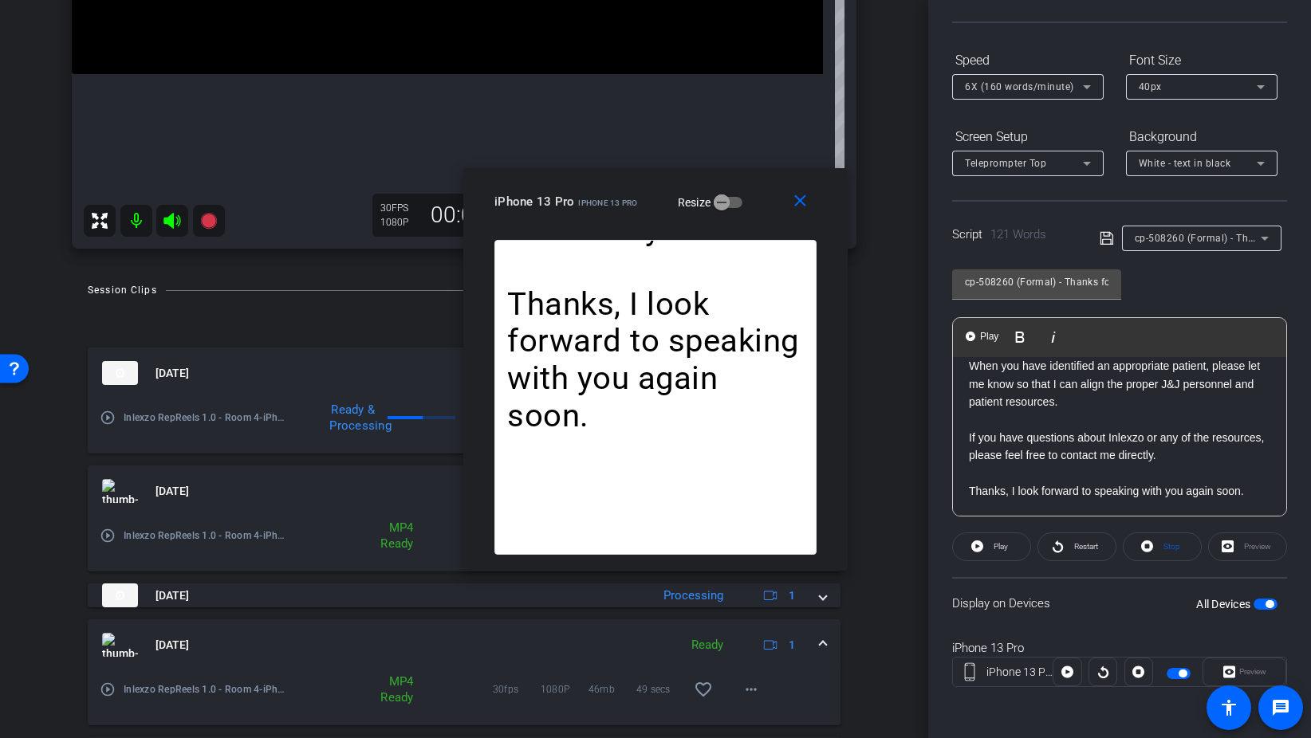
click at [1188, 470] on p at bounding box center [1119, 474] width 301 height 18
click at [791, 199] on mat-icon "close" at bounding box center [800, 201] width 20 height 20
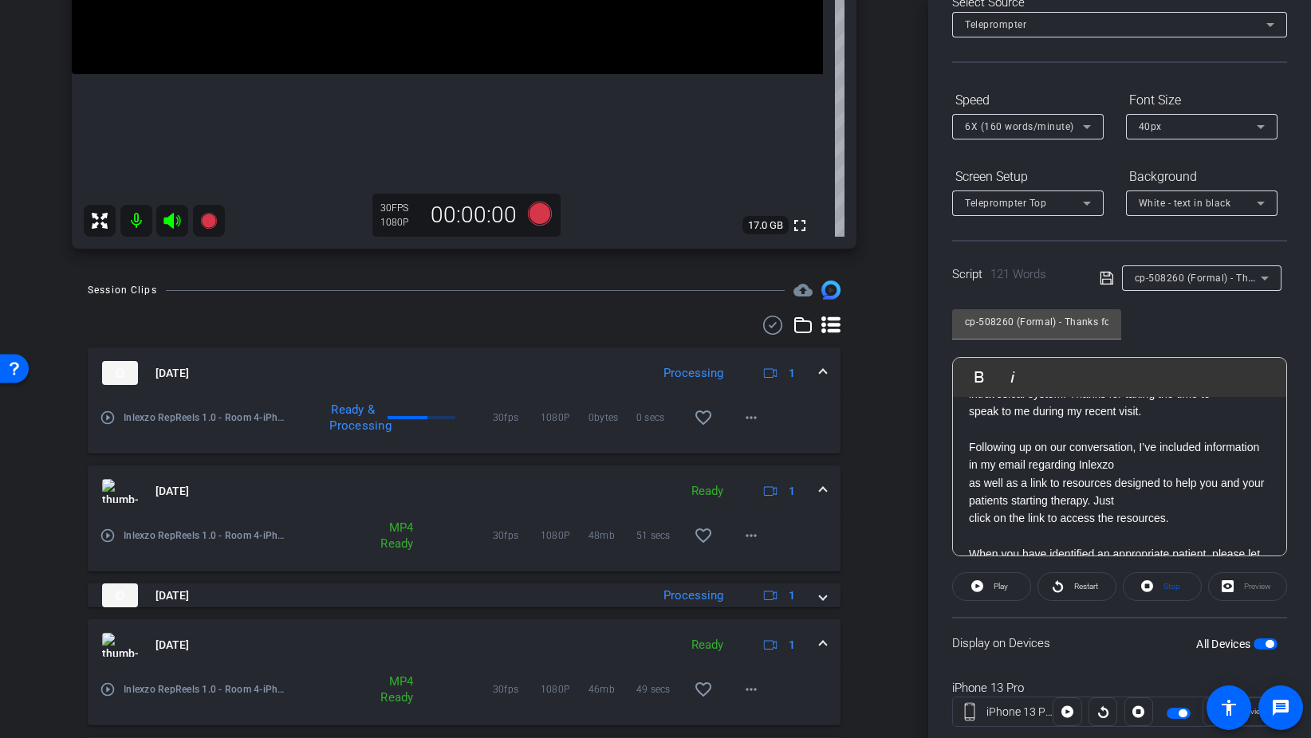
scroll to position [85, 0]
click at [969, 482] on p "as well as a link to resources designed to help you and your patients starting …" at bounding box center [1119, 488] width 301 height 36
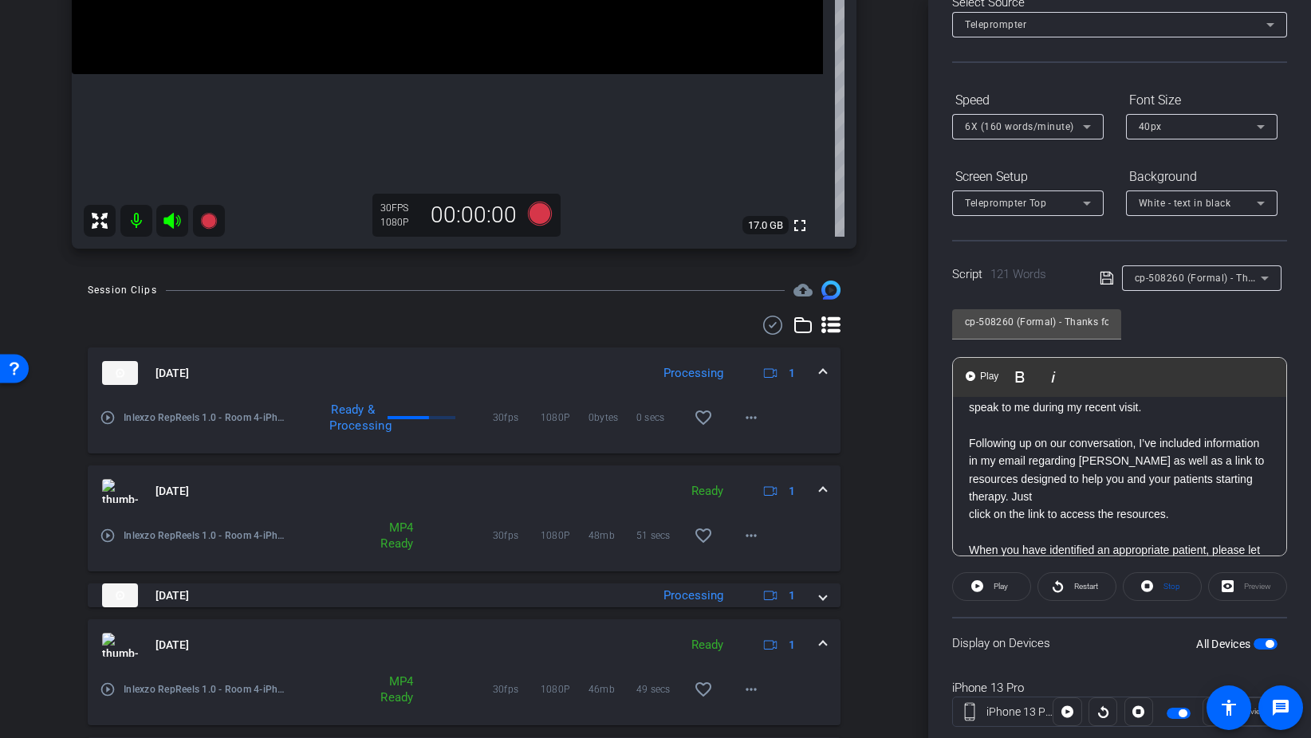
click at [1094, 494] on p "Following up on our conversation, I’ve included information in my email regardi…" at bounding box center [1119, 471] width 301 height 72
click at [970, 514] on p "click on the link to access the resources." at bounding box center [1119, 514] width 301 height 18
click at [1049, 516] on p at bounding box center [1119, 514] width 301 height 18
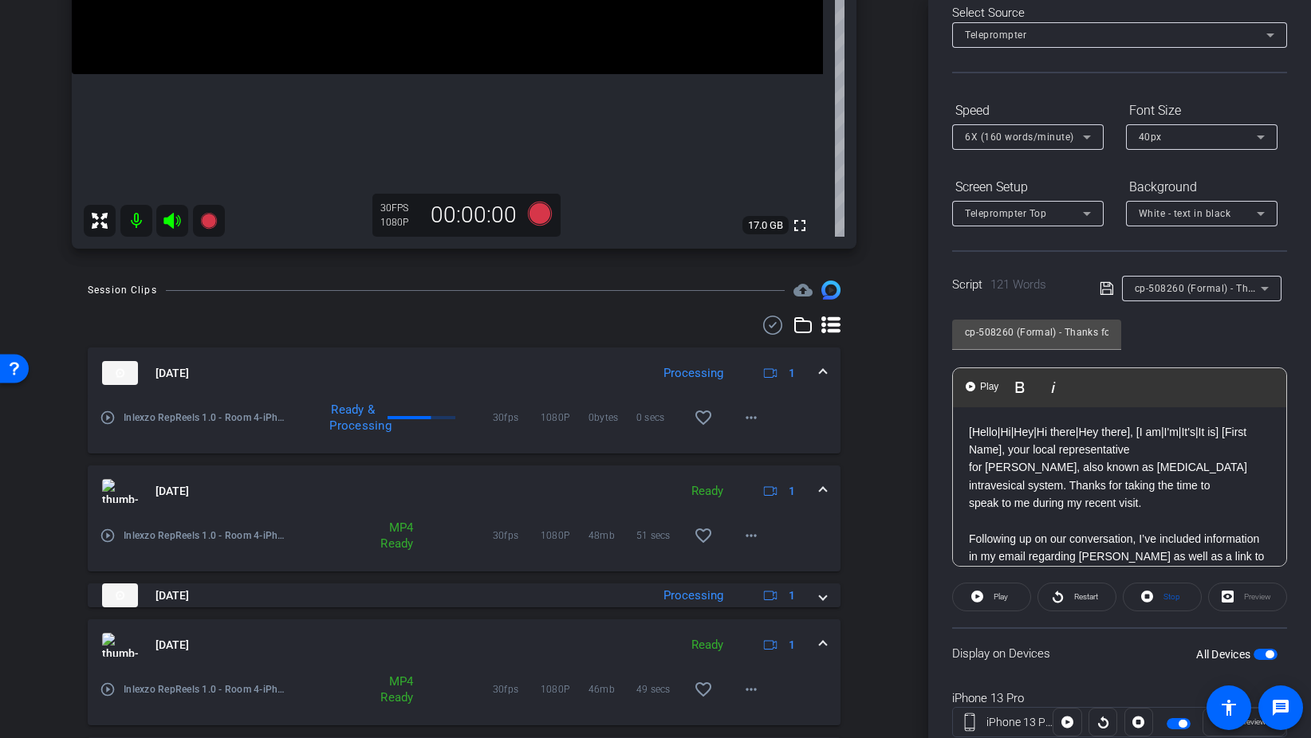
scroll to position [0, 0]
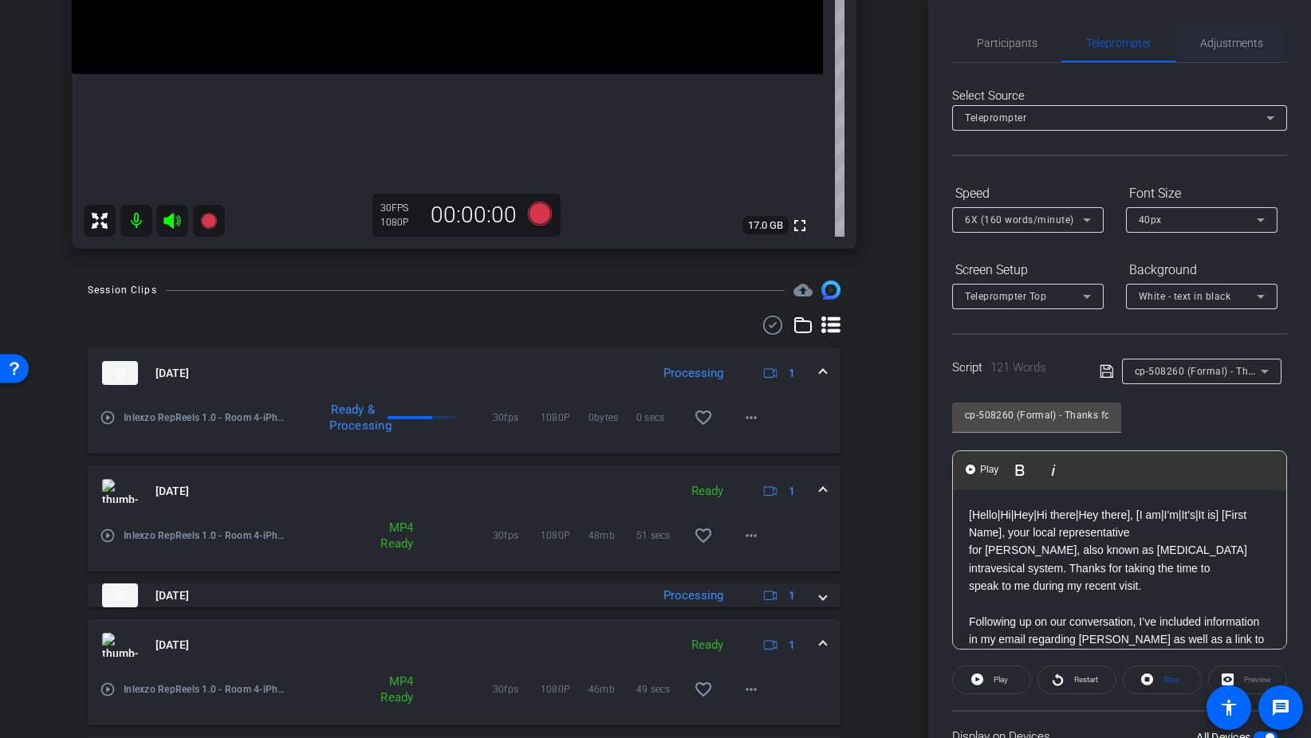
click at [1213, 44] on span "Adjustments" at bounding box center [1231, 42] width 63 height 11
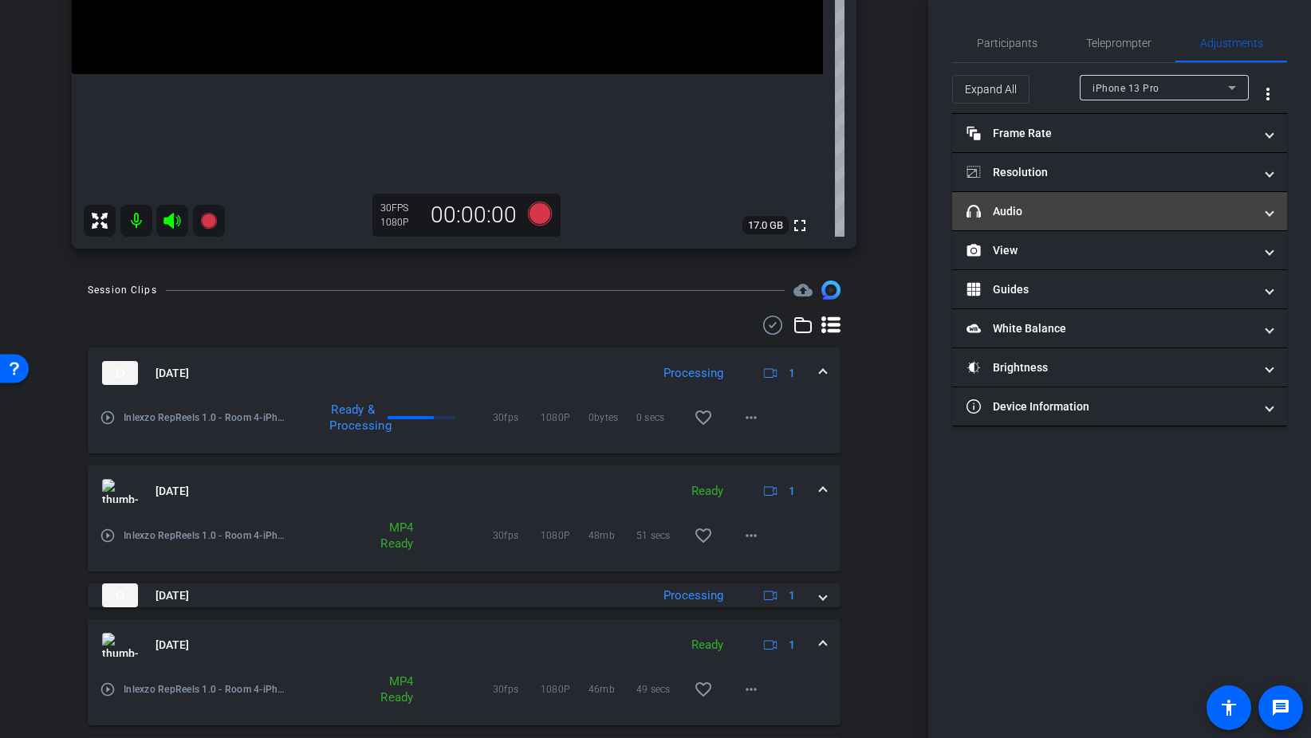
click at [1118, 206] on mat-panel-title "headphone icon Audio" at bounding box center [1109, 211] width 287 height 17
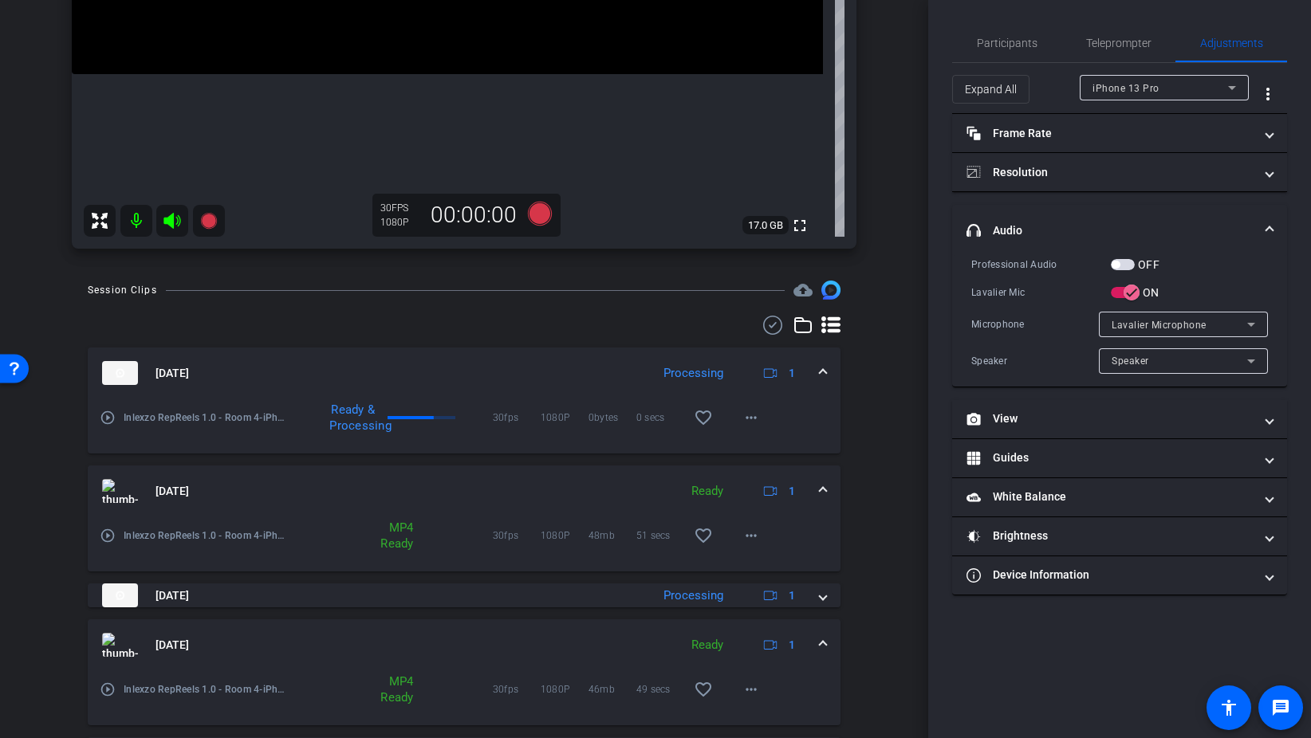
click at [1129, 261] on span "button" at bounding box center [1123, 264] width 24 height 11
click at [1008, 42] on span "Participants" at bounding box center [1007, 42] width 61 height 11
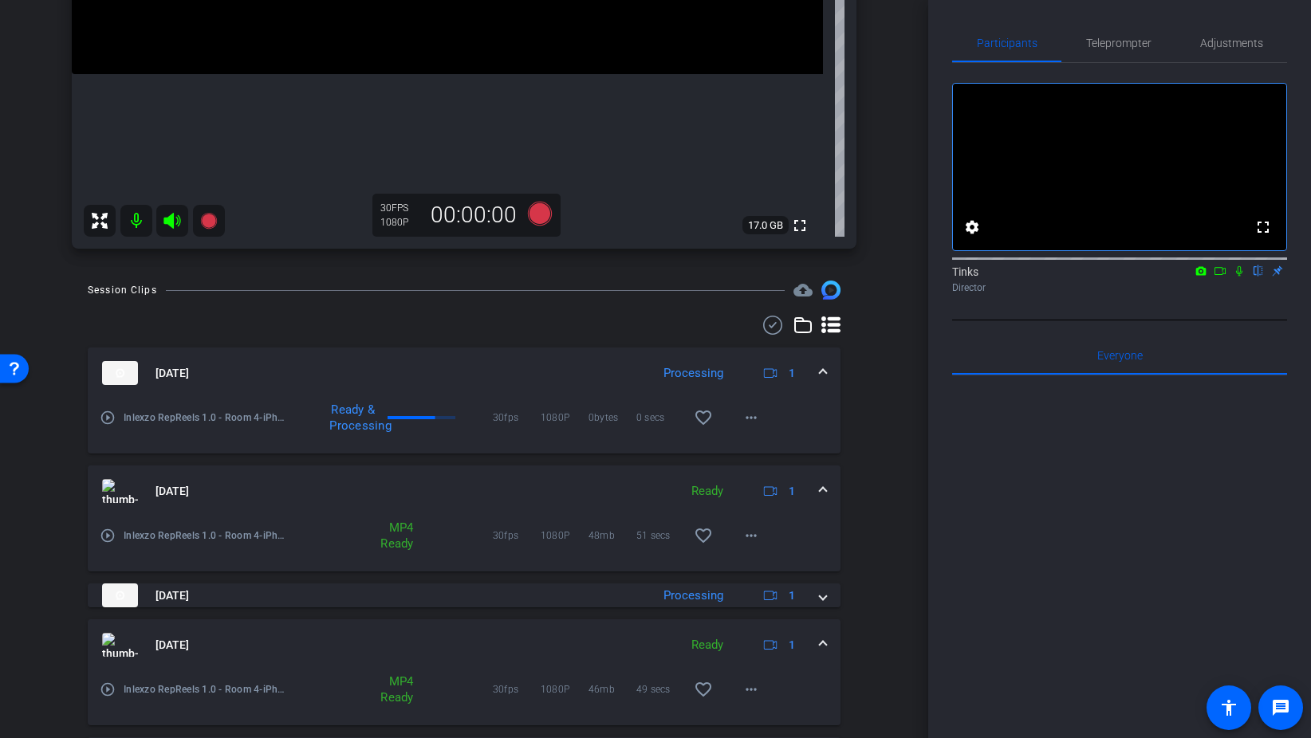
click at [1242, 277] on icon at bounding box center [1239, 270] width 13 height 11
click at [541, 216] on icon at bounding box center [540, 214] width 24 height 24
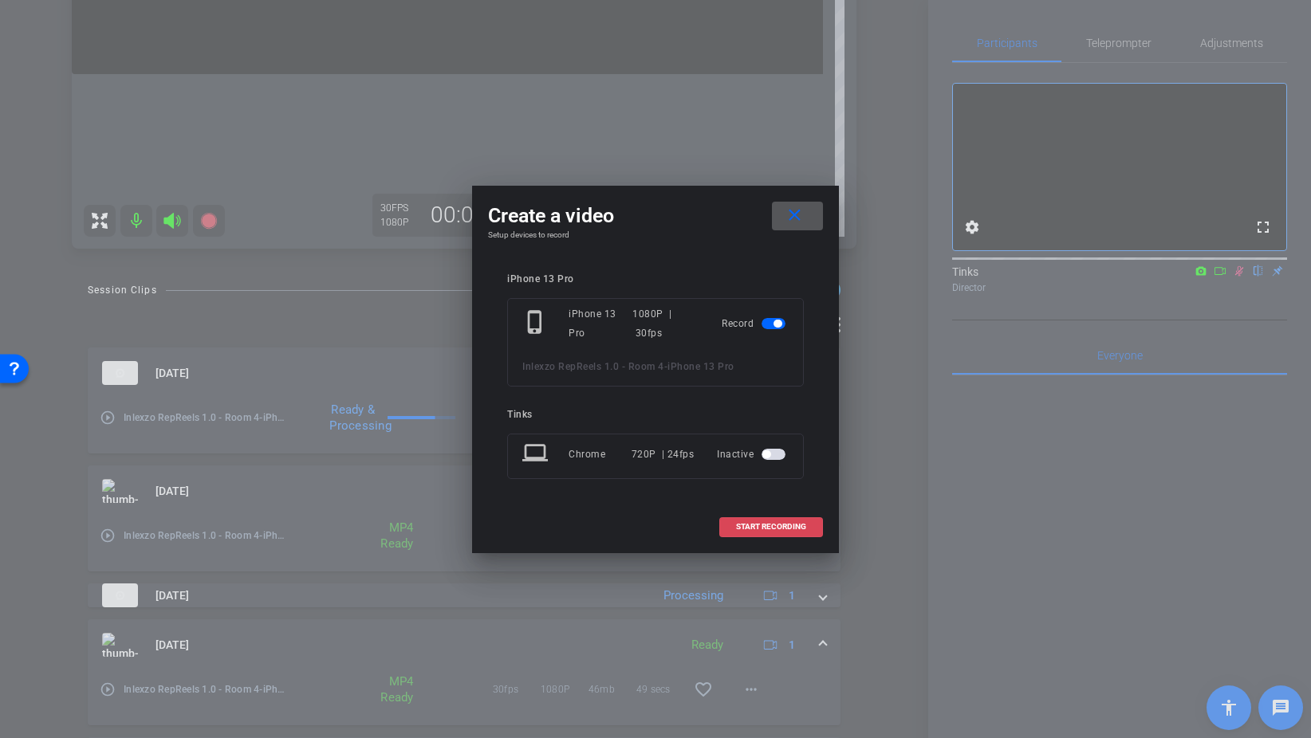
click at [764, 524] on span "START RECORDING" at bounding box center [771, 527] width 70 height 8
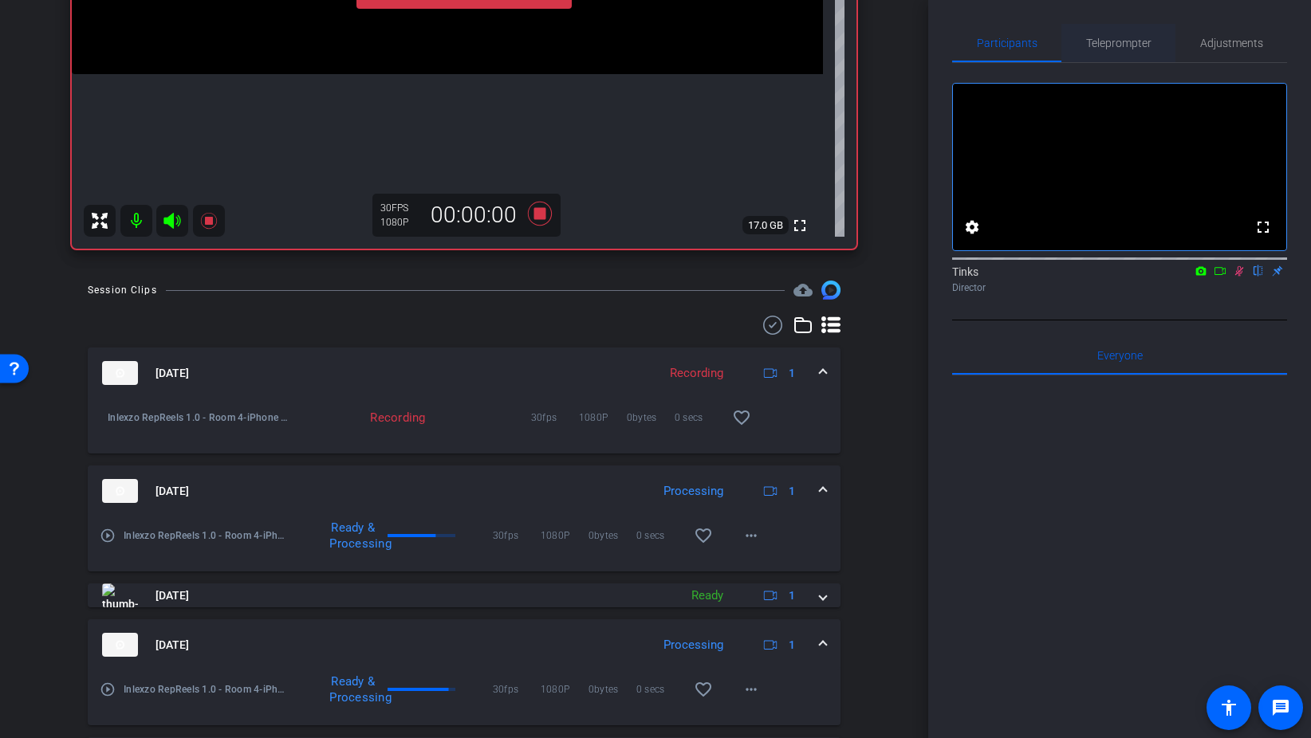
click at [1125, 46] on span "Teleprompter" at bounding box center [1118, 42] width 65 height 11
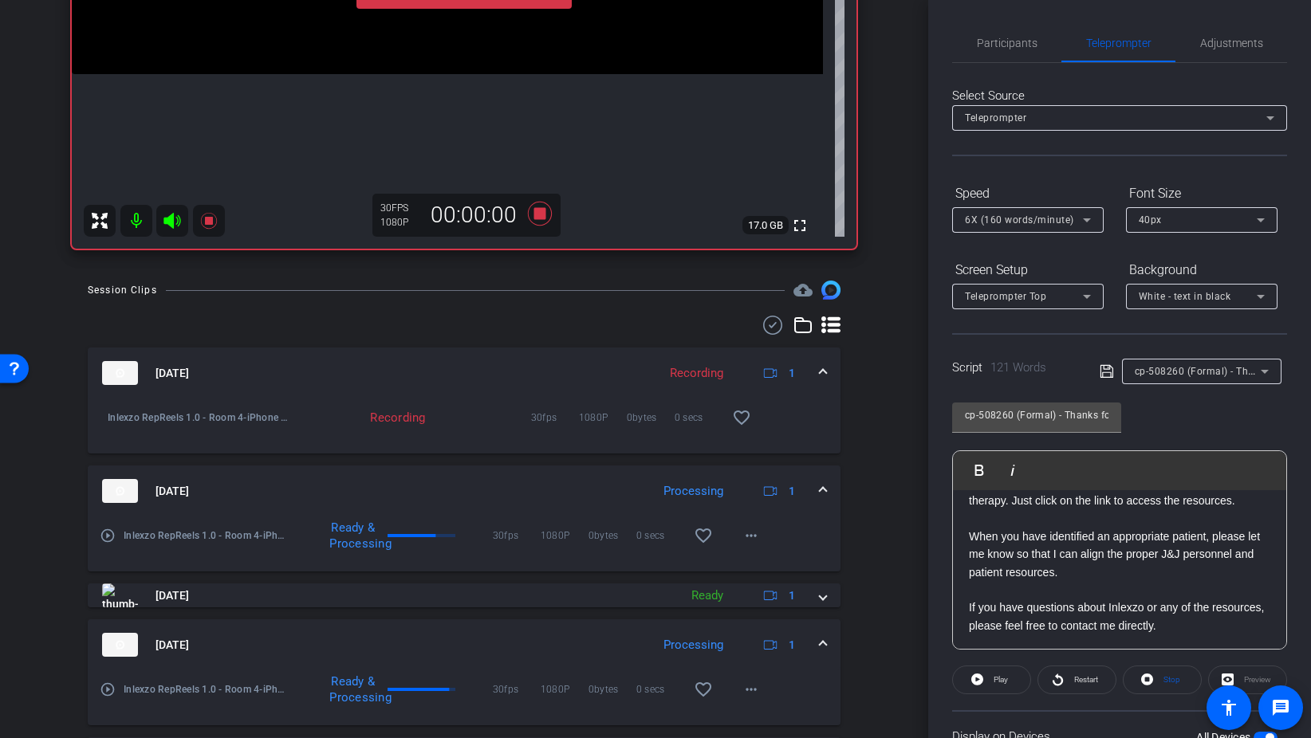
scroll to position [133, 0]
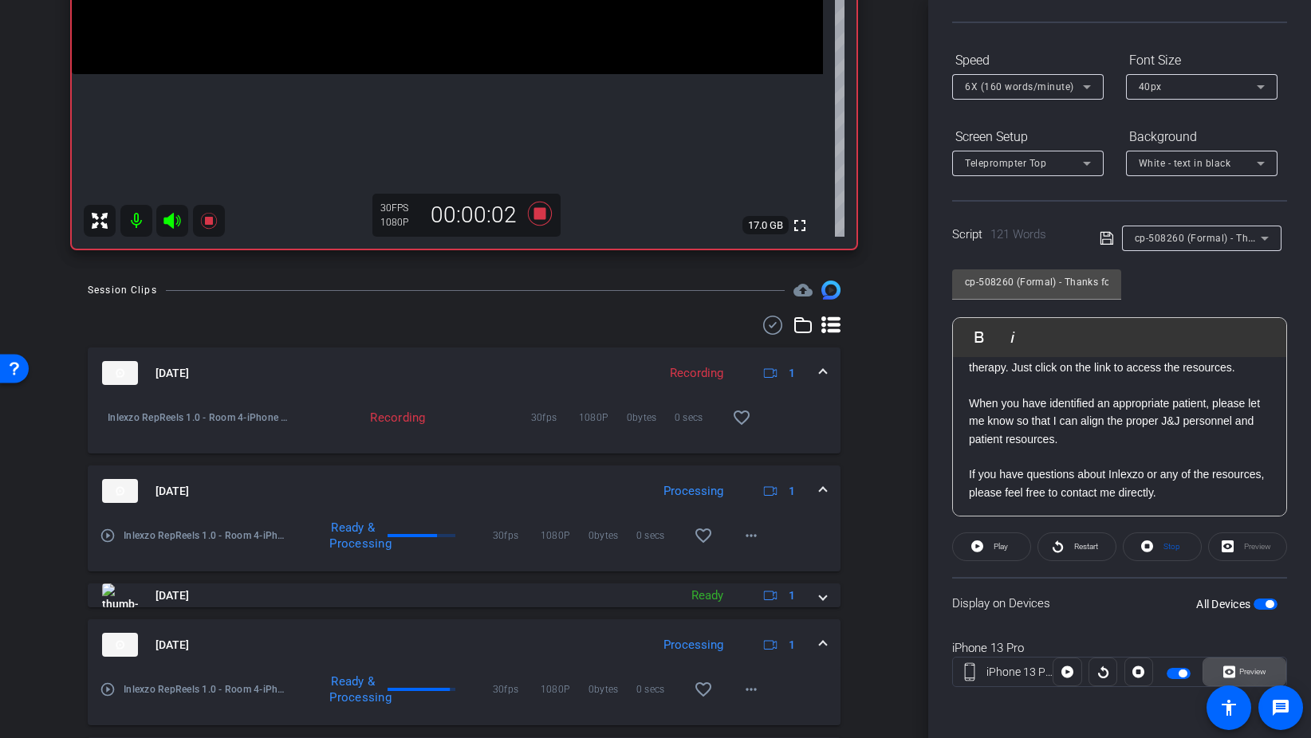
click at [1241, 669] on span "Preview" at bounding box center [1252, 671] width 27 height 9
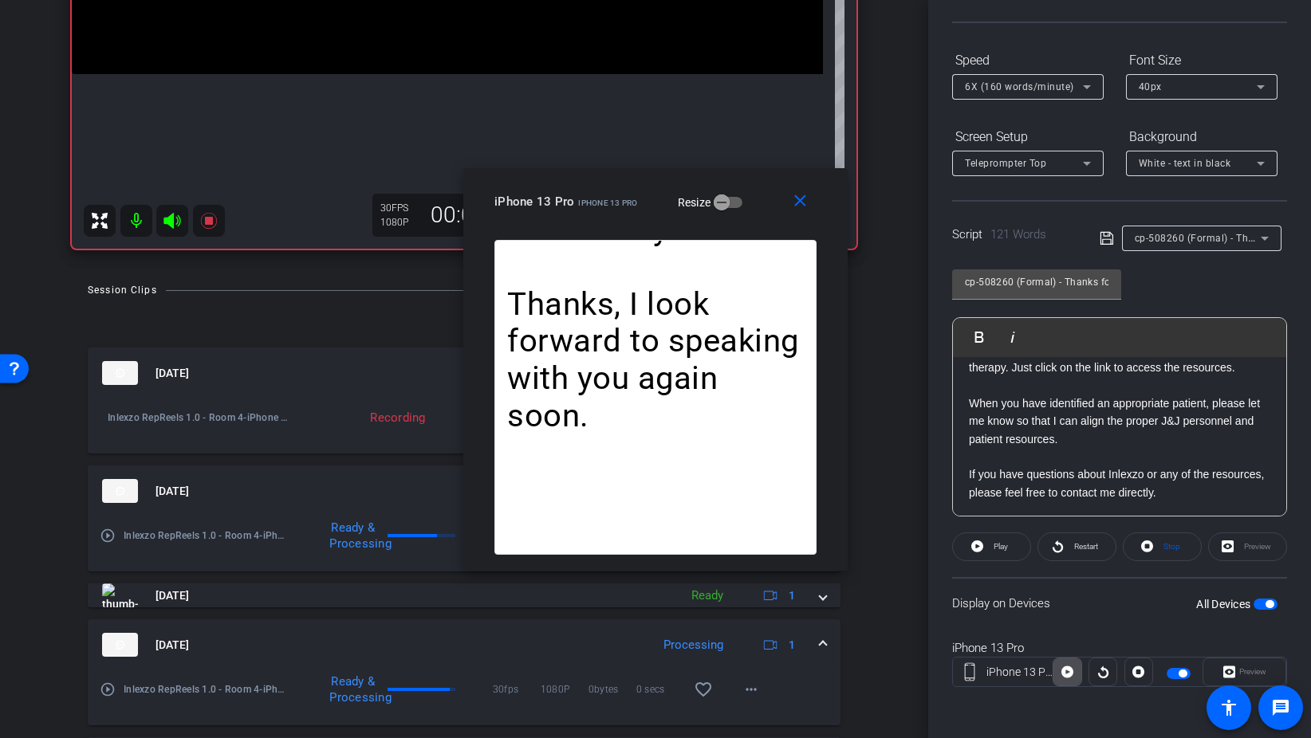
click at [1067, 672] on icon at bounding box center [1067, 672] width 12 height 24
click at [1003, 533] on span at bounding box center [991, 547] width 77 height 38
click at [800, 206] on mat-icon "close" at bounding box center [800, 201] width 20 height 20
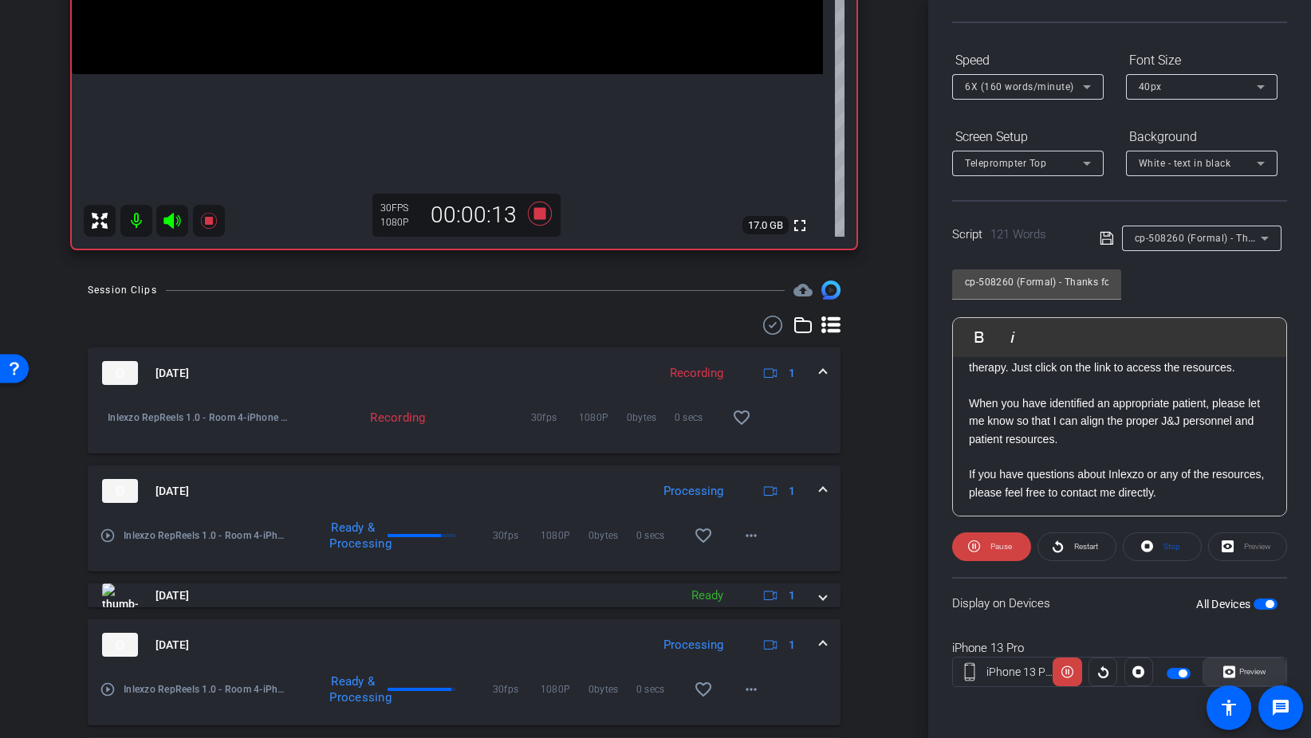
click at [1251, 676] on span "Preview" at bounding box center [1252, 671] width 27 height 9
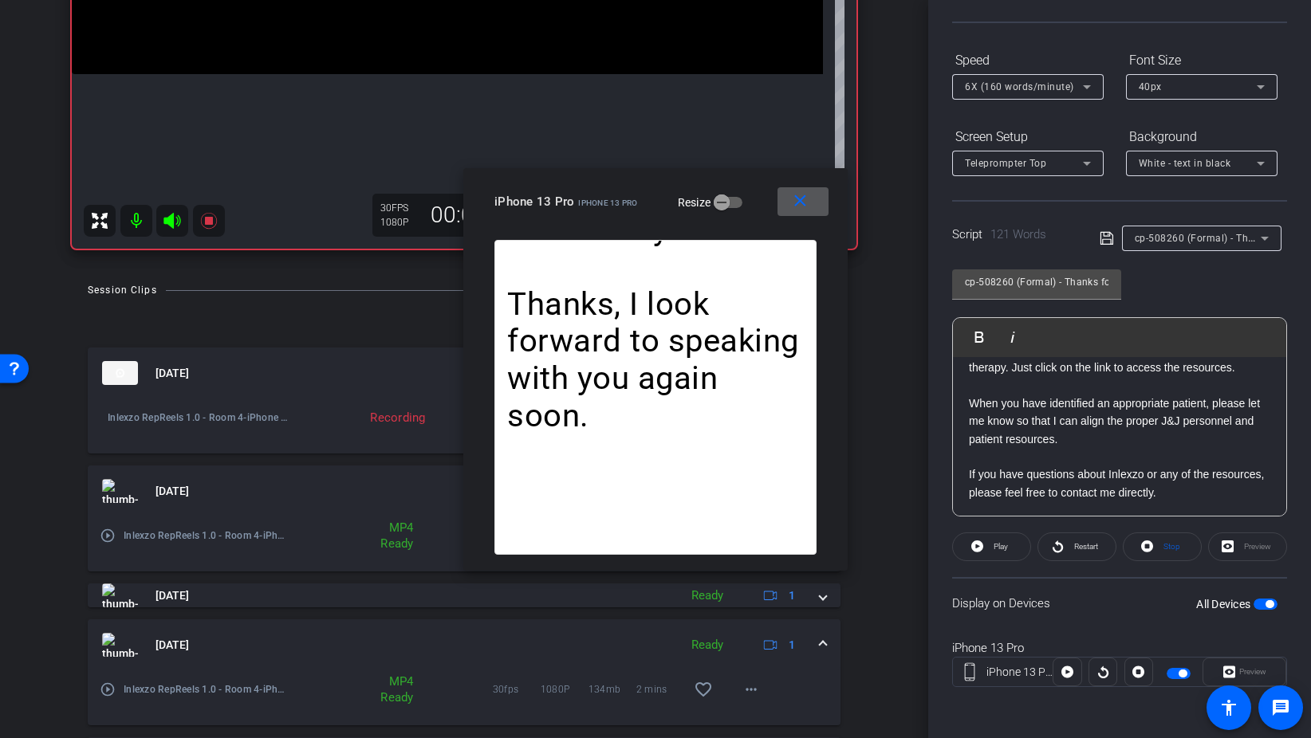
click at [804, 207] on mat-icon "close" at bounding box center [800, 201] width 20 height 20
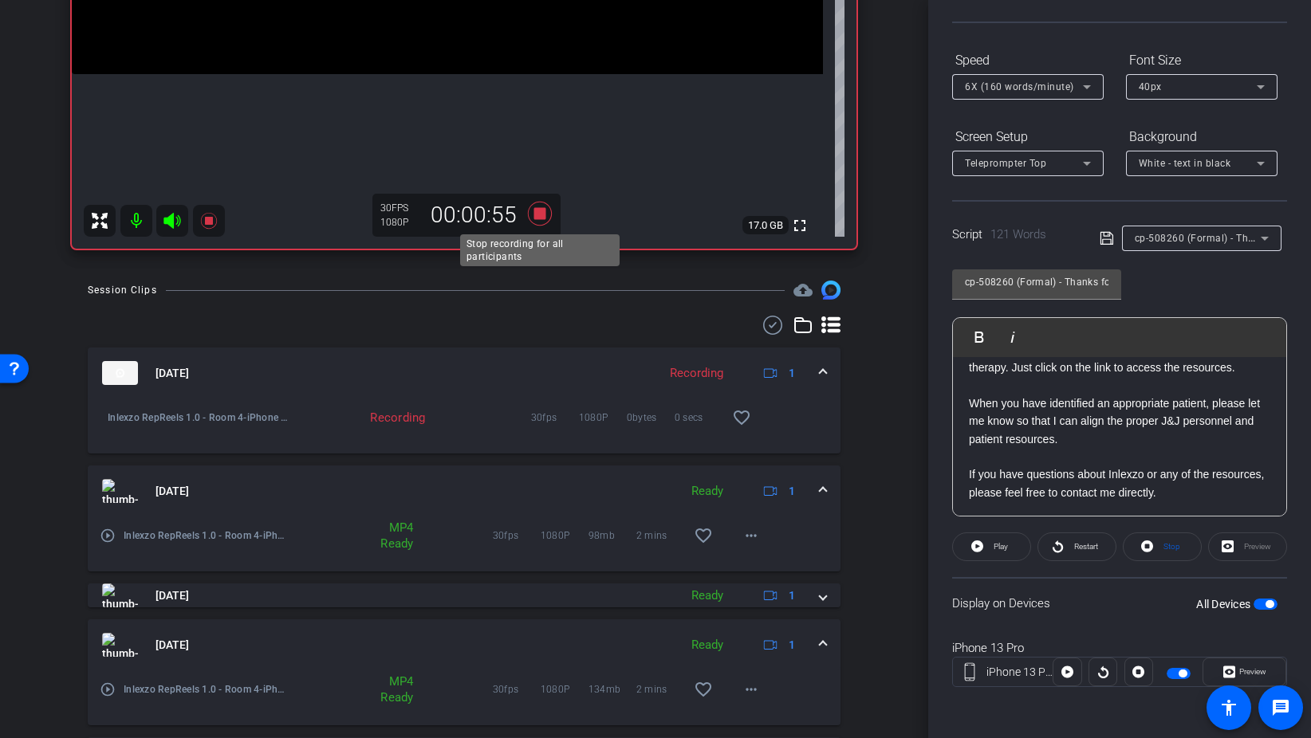
click at [541, 210] on icon at bounding box center [540, 214] width 24 height 24
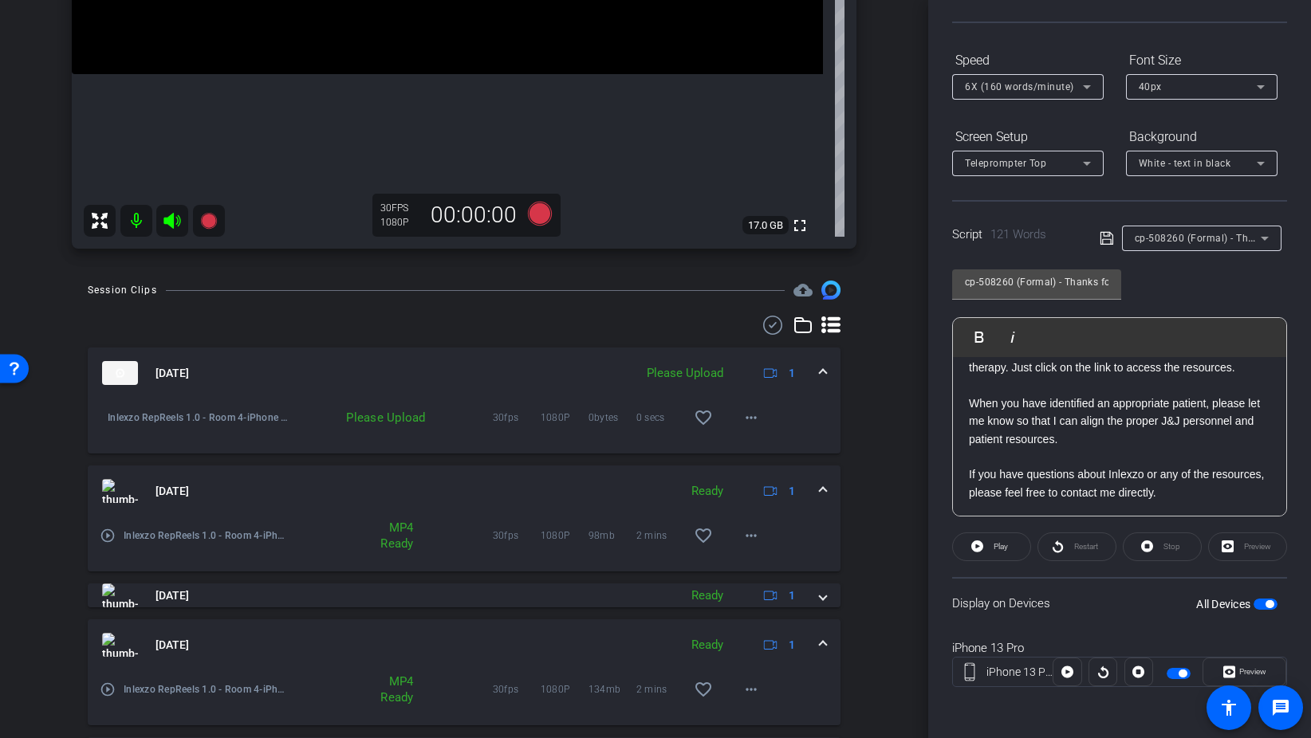
scroll to position [0, 0]
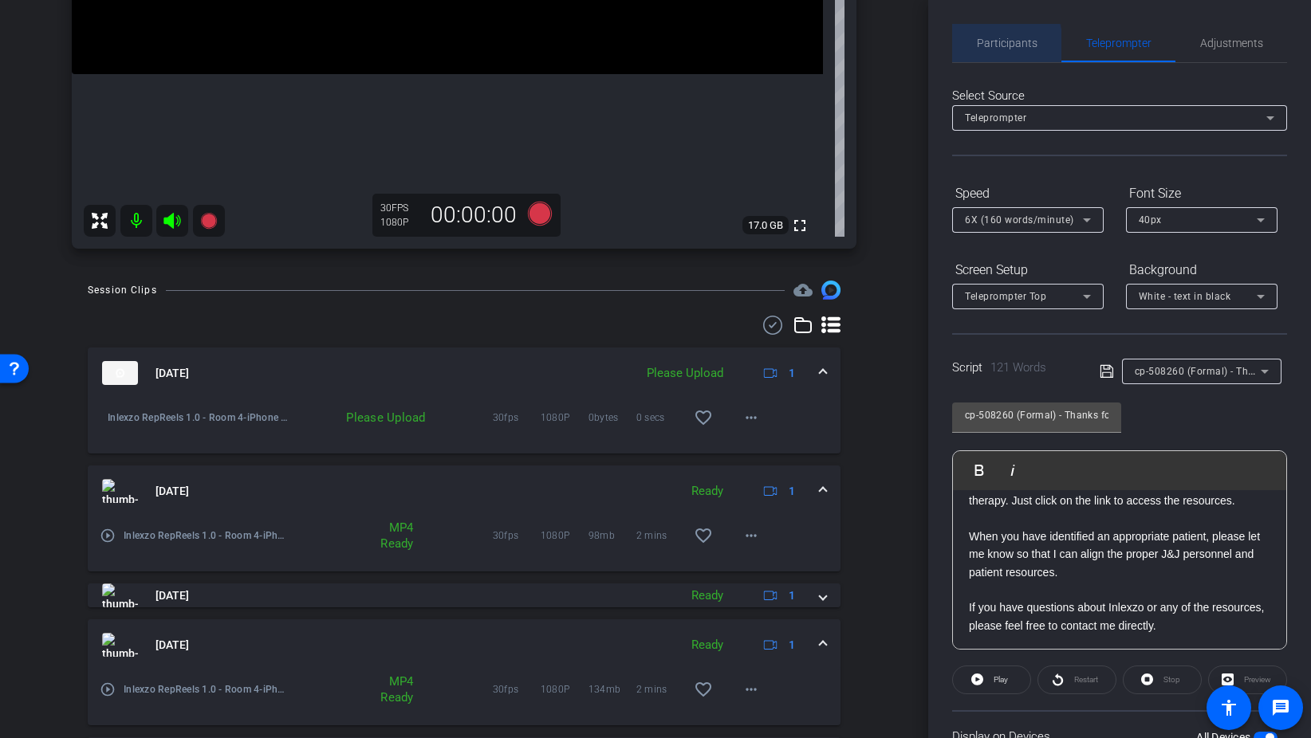
click at [988, 45] on span "Participants" at bounding box center [1007, 42] width 61 height 11
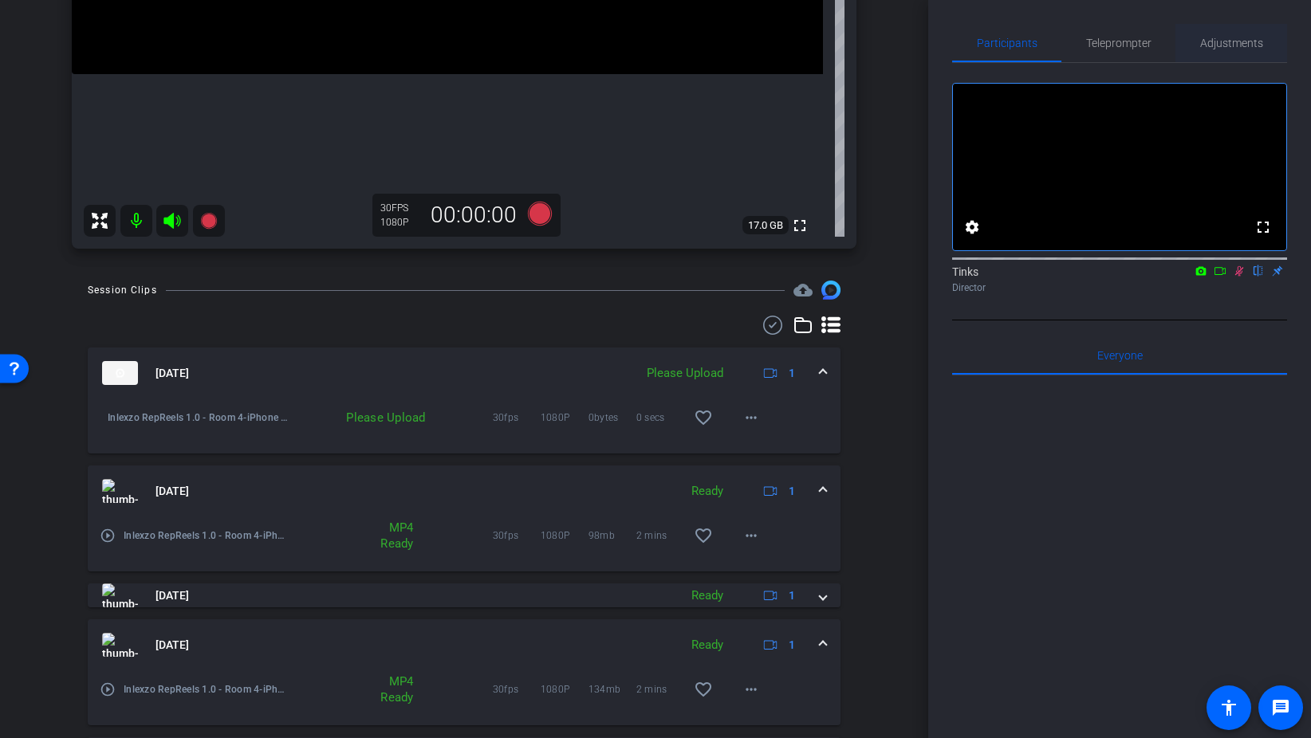
click at [1258, 47] on span "Adjustments" at bounding box center [1231, 42] width 63 height 11
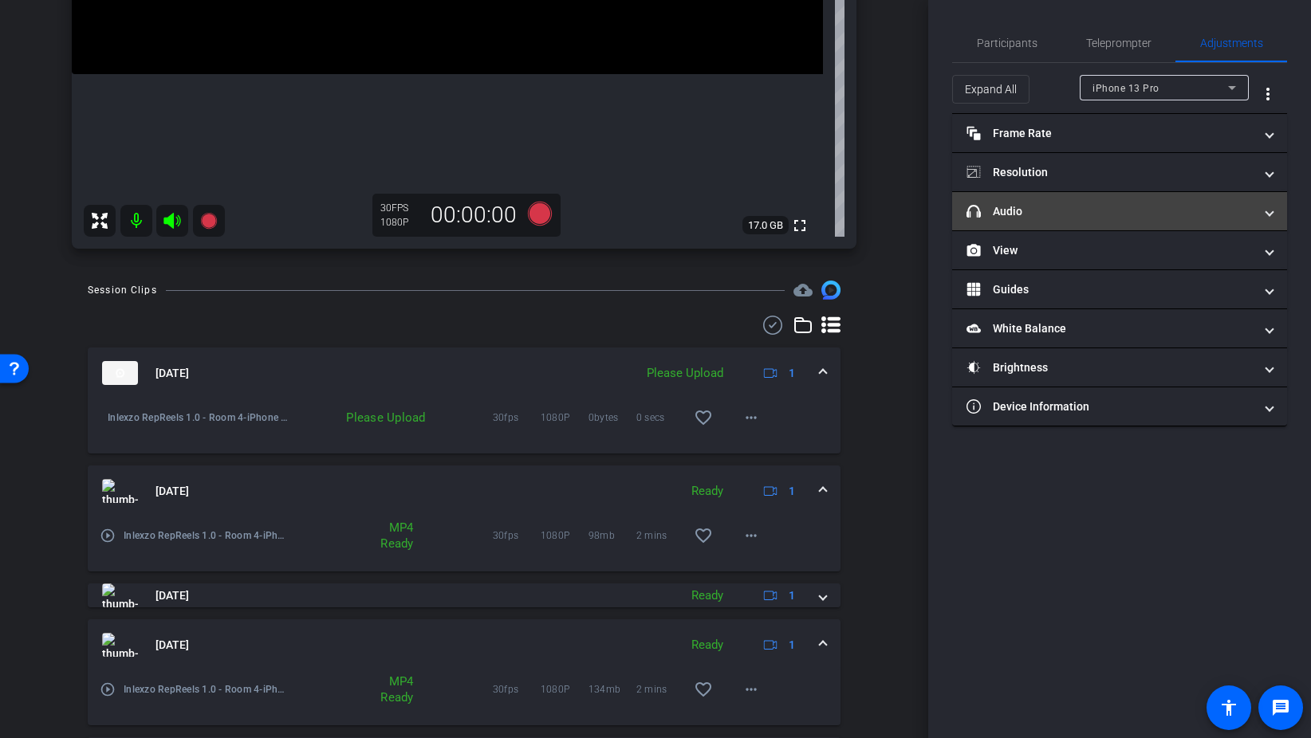
click at [1089, 204] on mat-panel-title "headphone icon Audio" at bounding box center [1109, 211] width 287 height 17
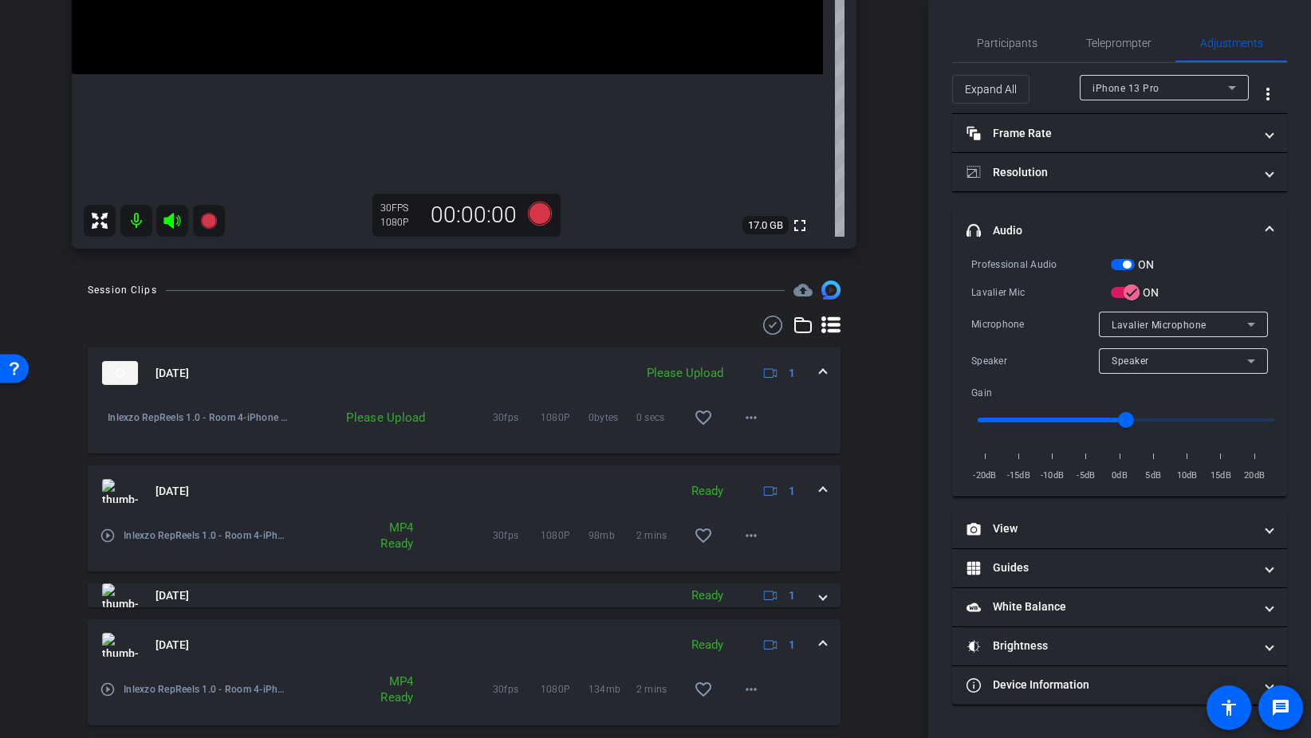
click at [1117, 262] on span "button" at bounding box center [1123, 264] width 24 height 11
click at [996, 41] on span "Participants" at bounding box center [1007, 42] width 61 height 11
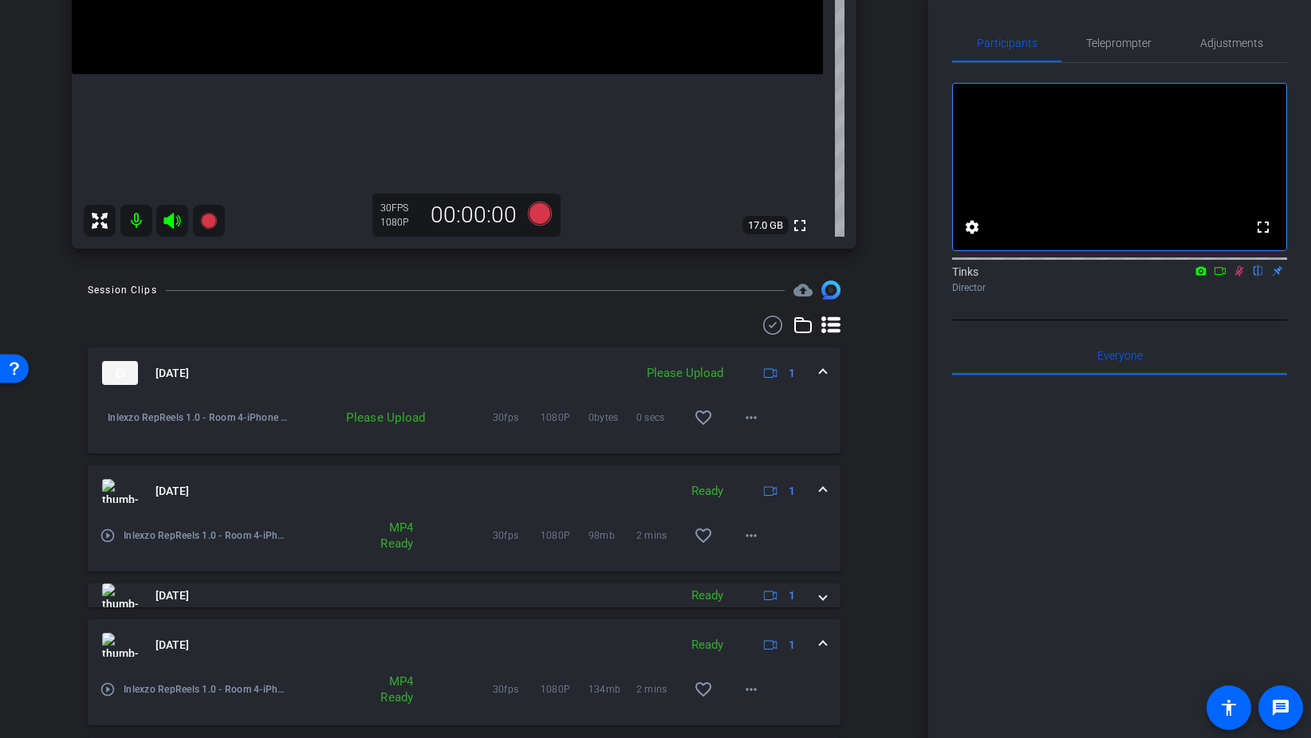
click at [1244, 277] on icon at bounding box center [1239, 270] width 13 height 11
click at [1229, 37] on span "Adjustments" at bounding box center [1231, 42] width 63 height 11
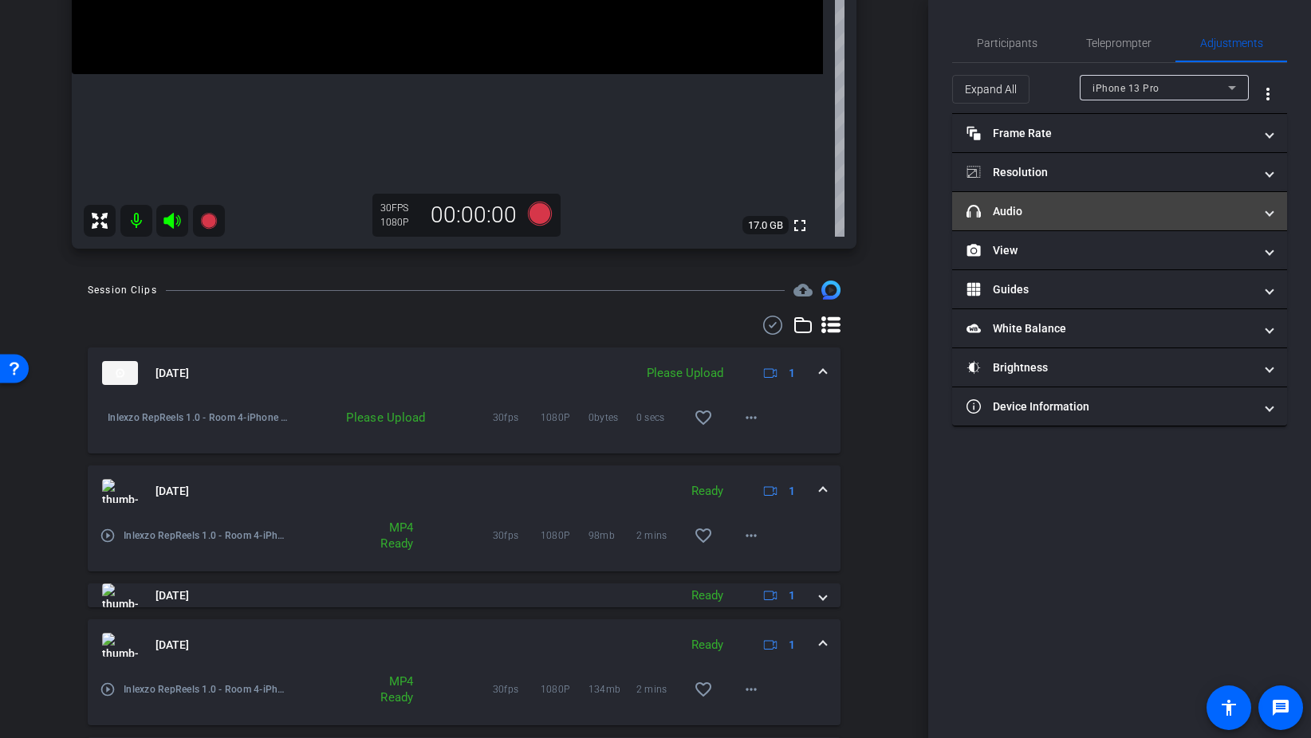
click at [1029, 206] on mat-panel-title "headphone icon Audio" at bounding box center [1109, 211] width 287 height 17
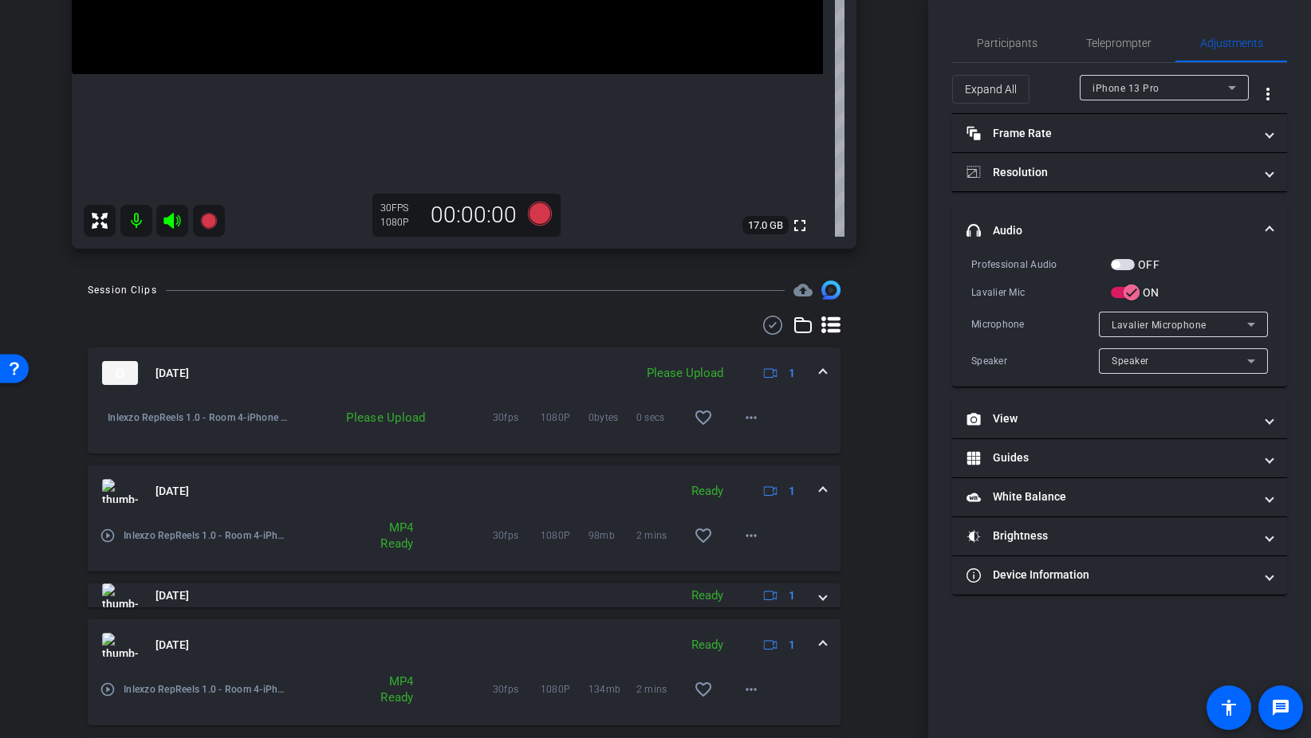
scroll to position [419, 0]
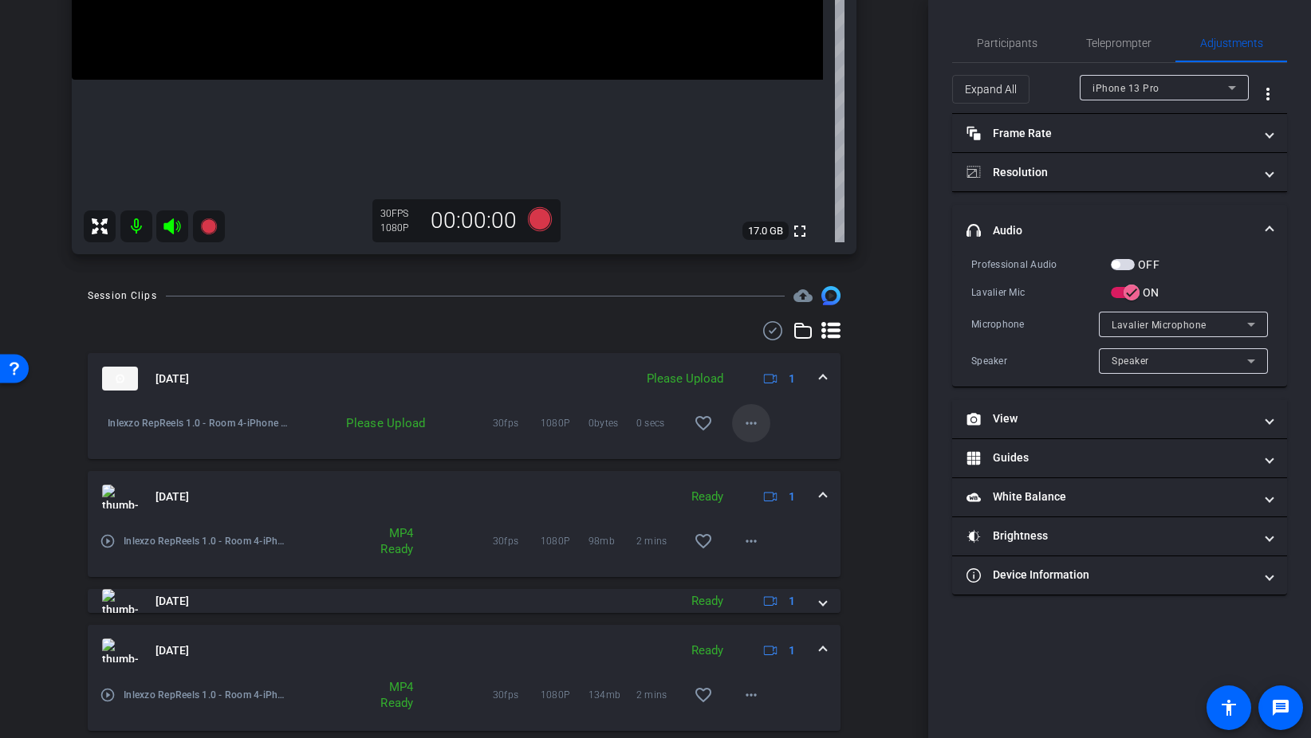
click at [753, 415] on mat-icon "more_horiz" at bounding box center [750, 423] width 19 height 19
click at [779, 456] on span "Upload" at bounding box center [777, 456] width 64 height 19
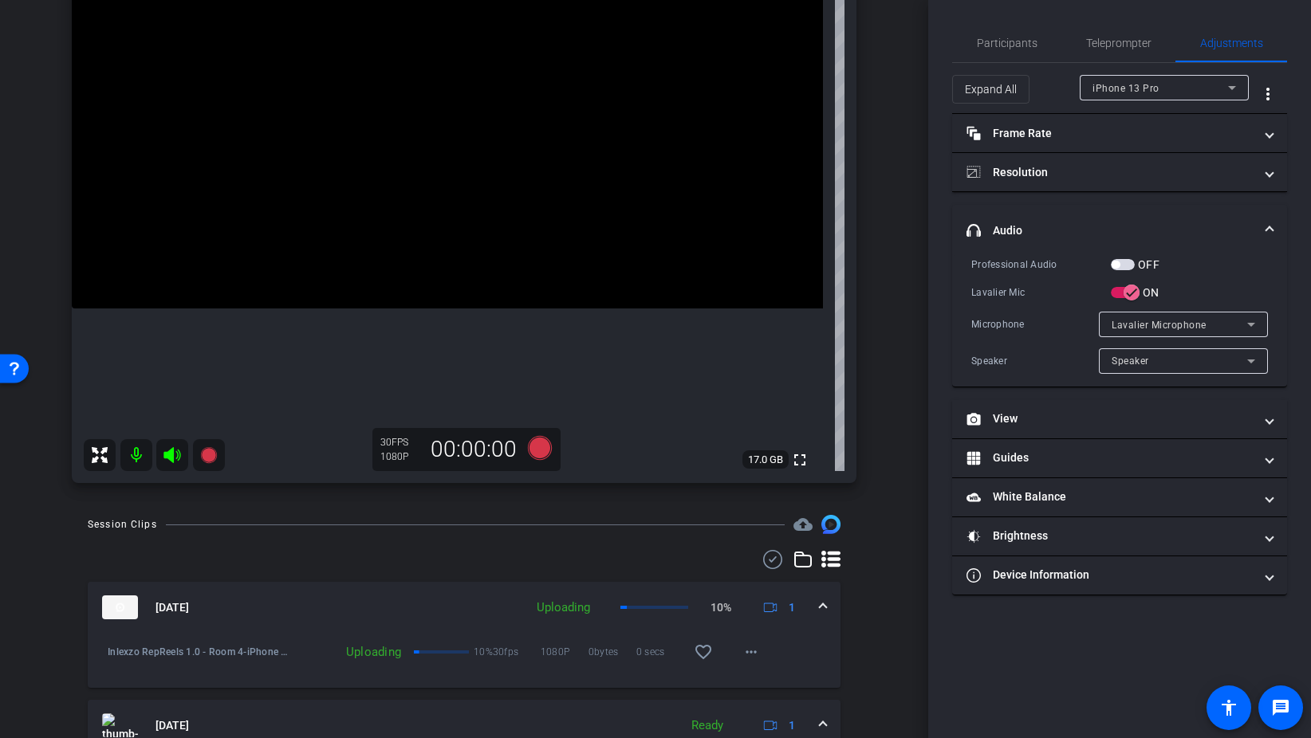
scroll to position [180, 0]
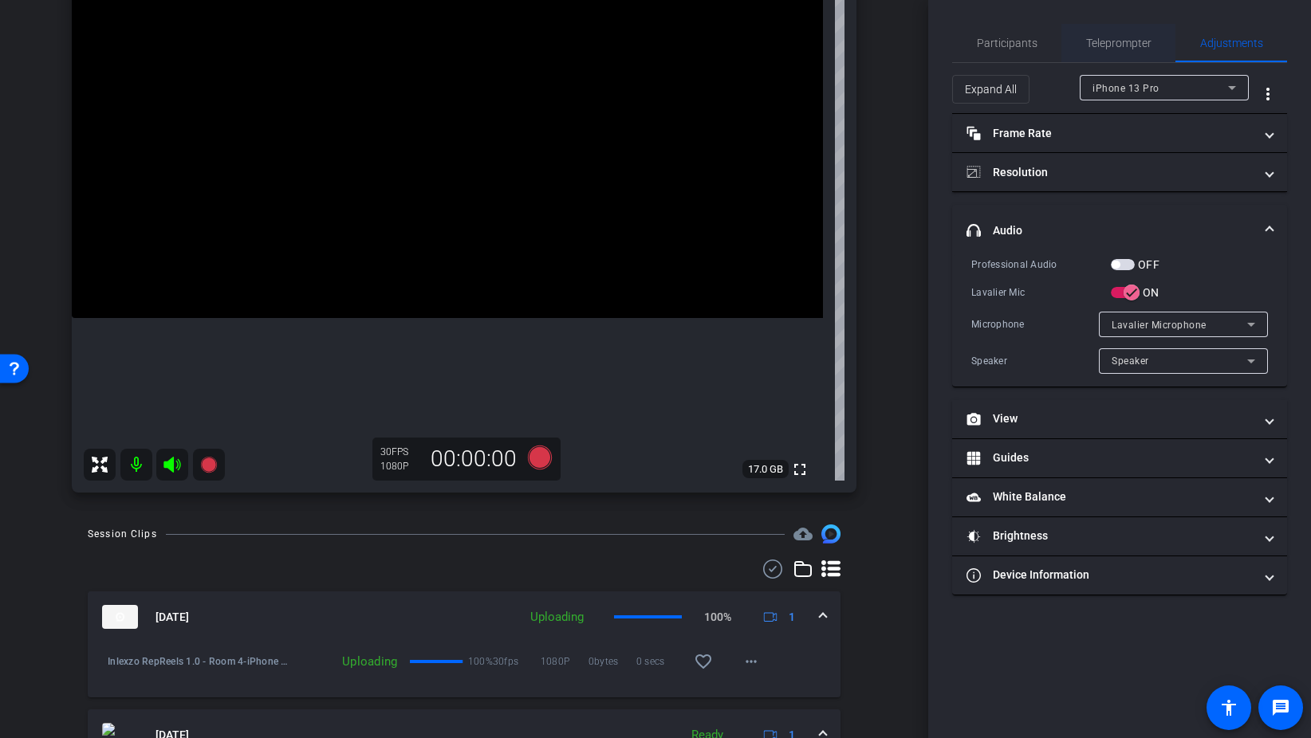
click at [1118, 41] on span "Teleprompter" at bounding box center [1118, 42] width 65 height 11
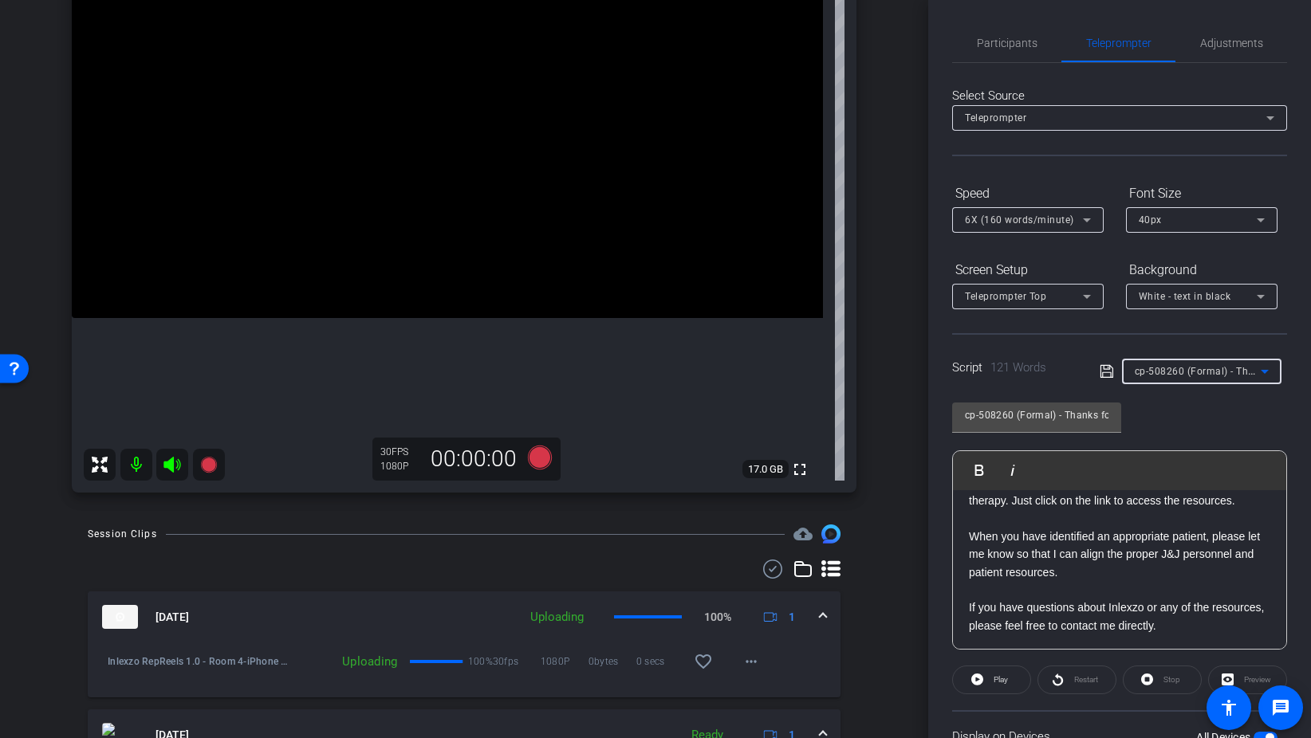
click at [1198, 371] on span "cp-508260 (Formal) - Thanks for Seeing Me" at bounding box center [1236, 370] width 203 height 13
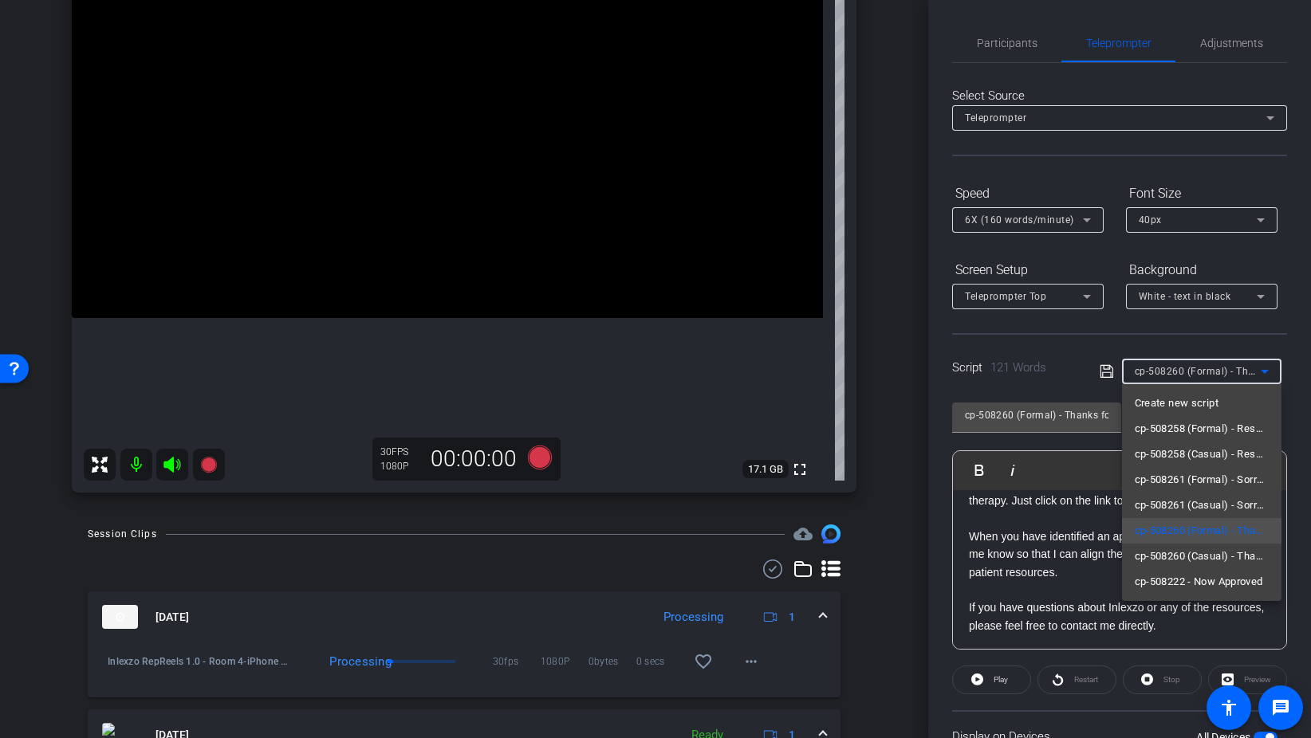
click at [1221, 175] on div at bounding box center [655, 369] width 1311 height 738
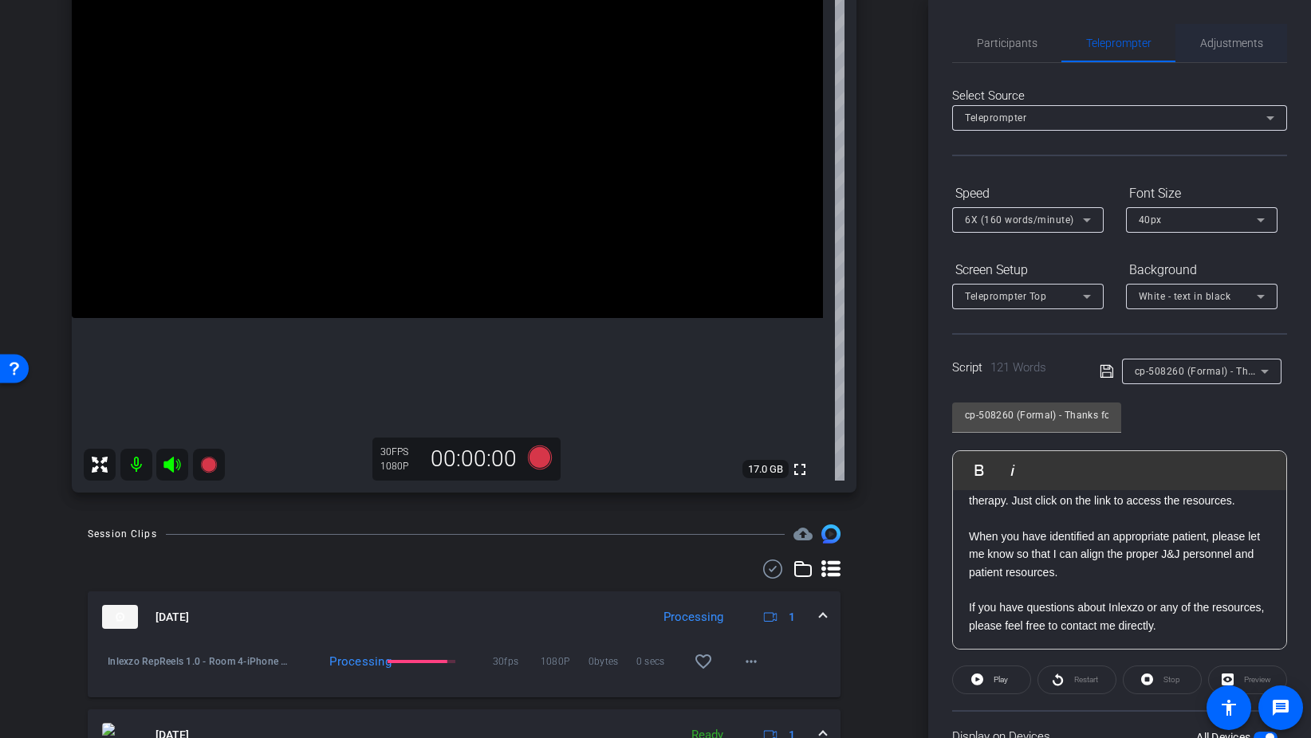
click at [1207, 47] on span "Adjustments" at bounding box center [1231, 42] width 63 height 11
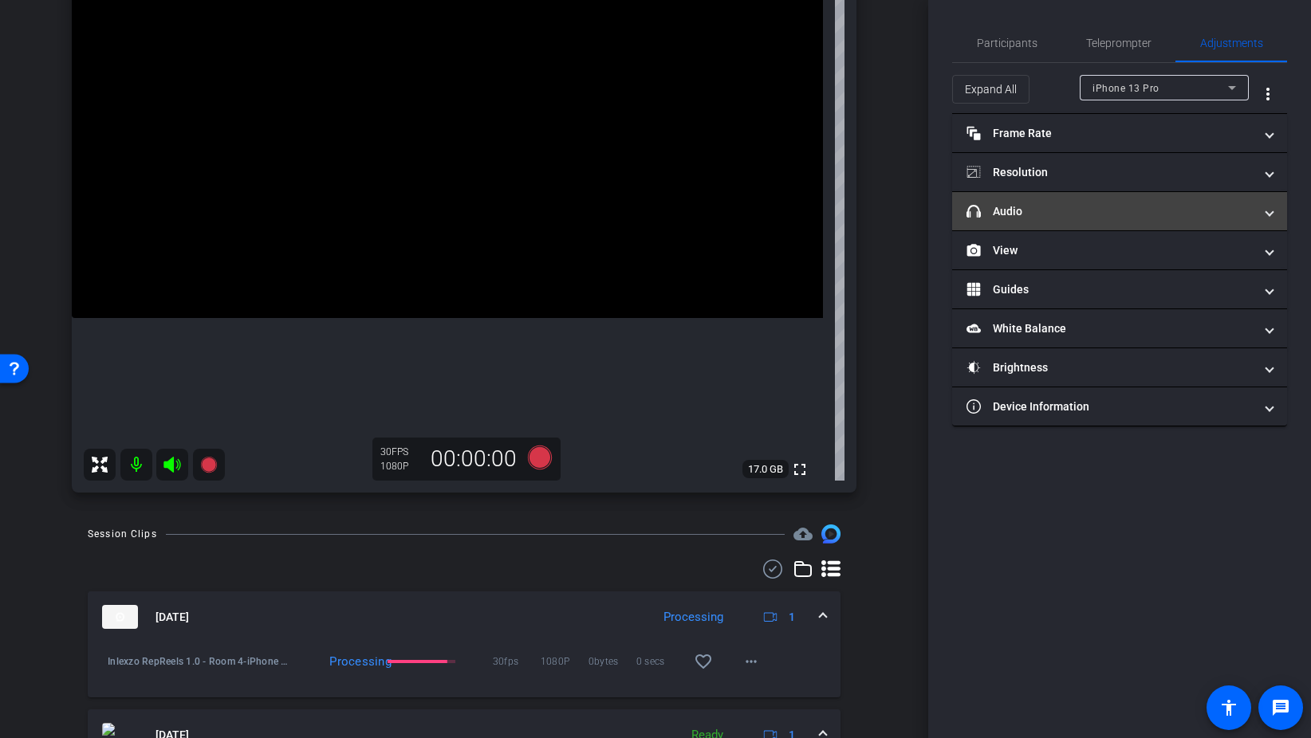
click at [1044, 227] on mat-expansion-panel-header "headphone icon Audio" at bounding box center [1119, 211] width 335 height 38
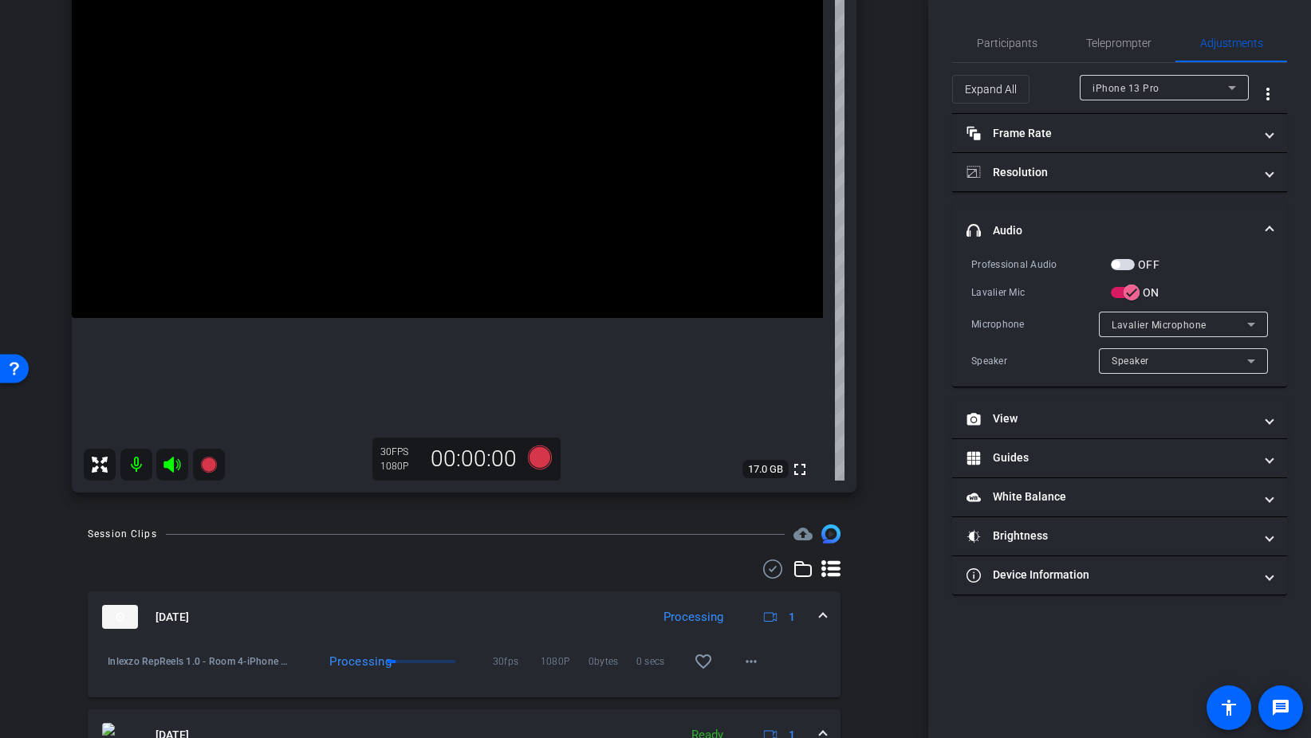
click at [1130, 259] on span "button" at bounding box center [1123, 264] width 24 height 11
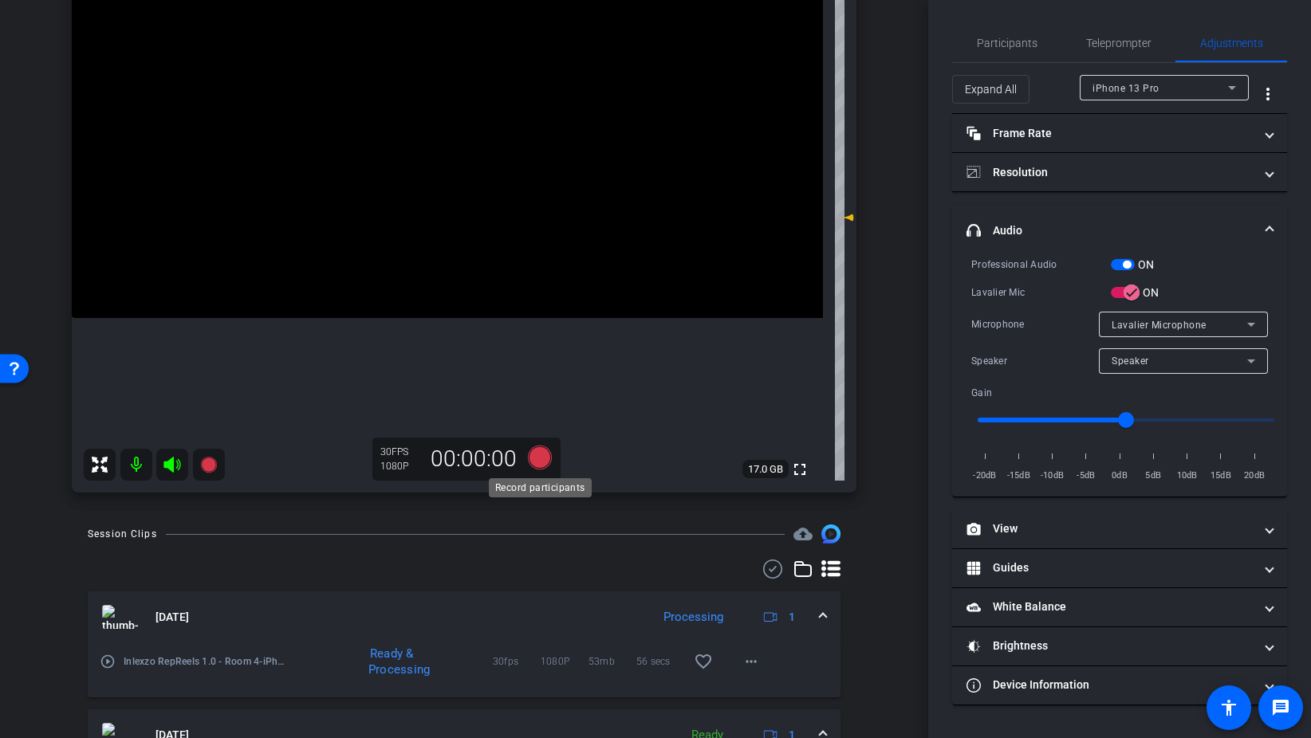
click at [541, 450] on icon at bounding box center [540, 458] width 24 height 24
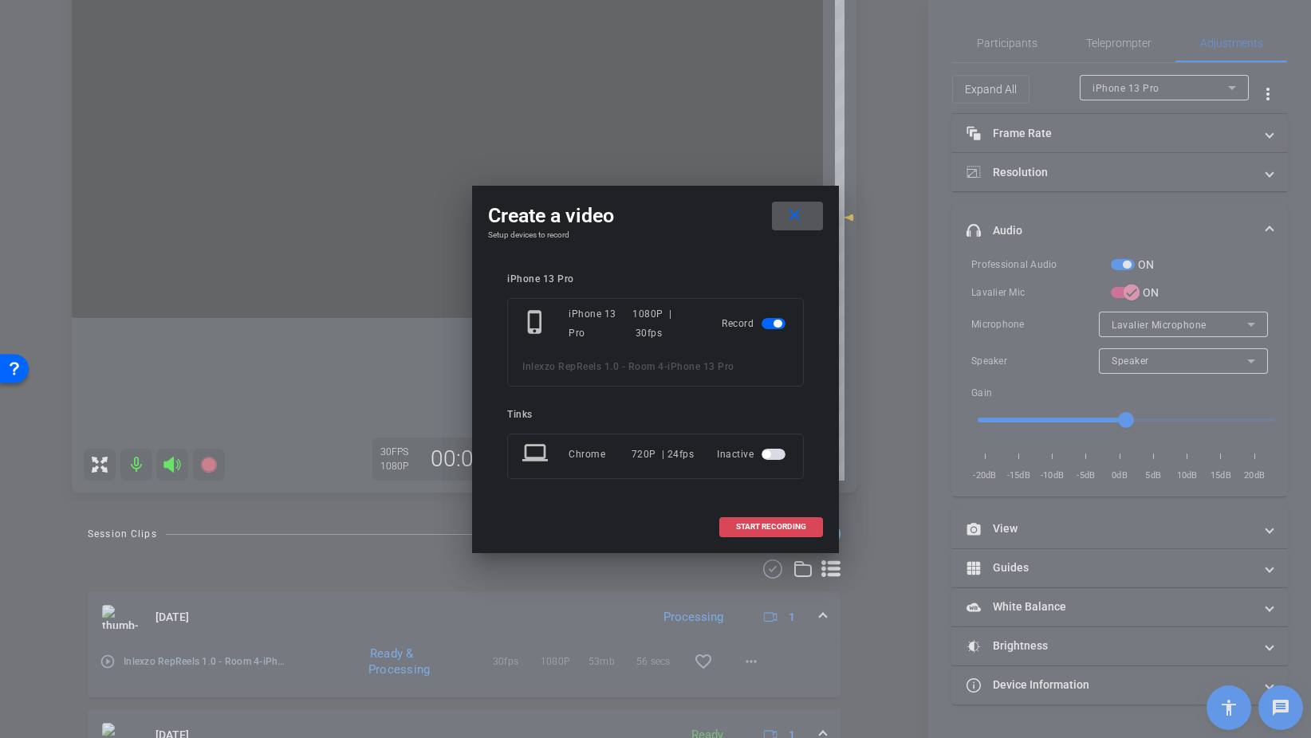
click at [794, 517] on span at bounding box center [771, 527] width 102 height 38
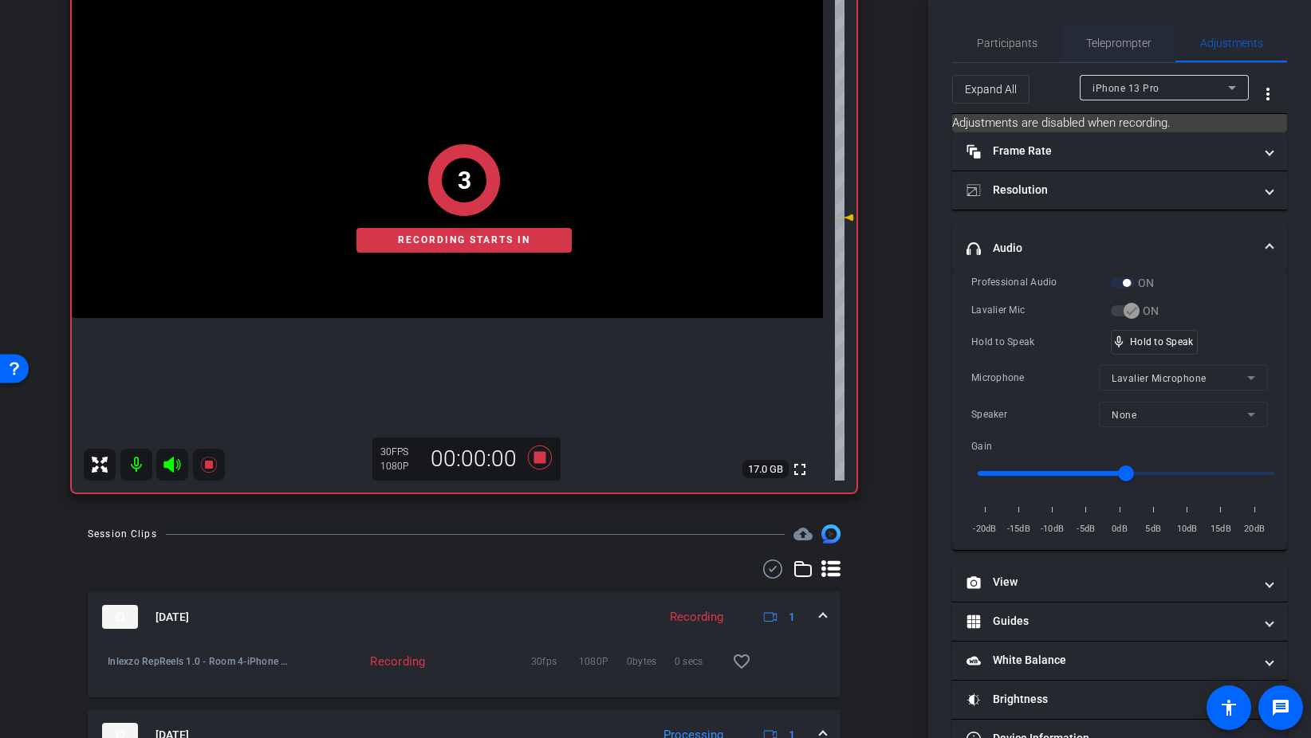
click at [1118, 40] on span "Teleprompter" at bounding box center [1118, 42] width 65 height 11
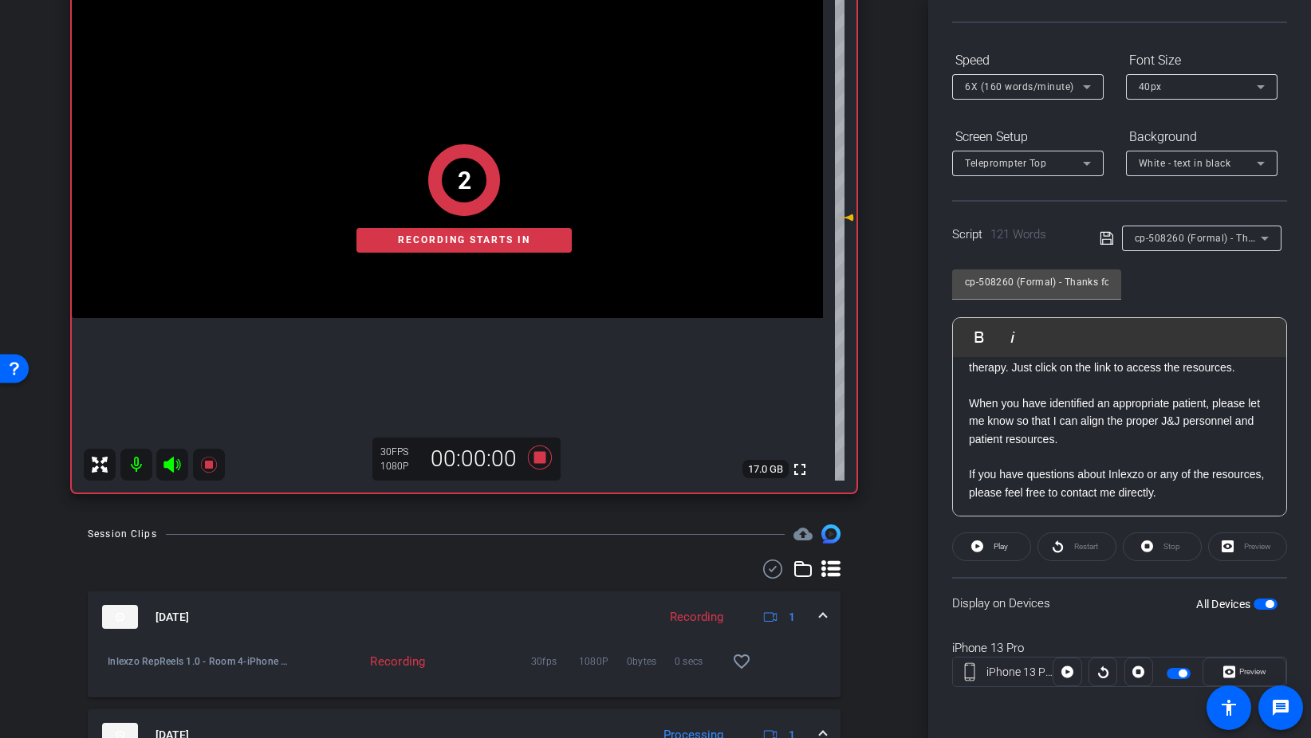
scroll to position [211, 0]
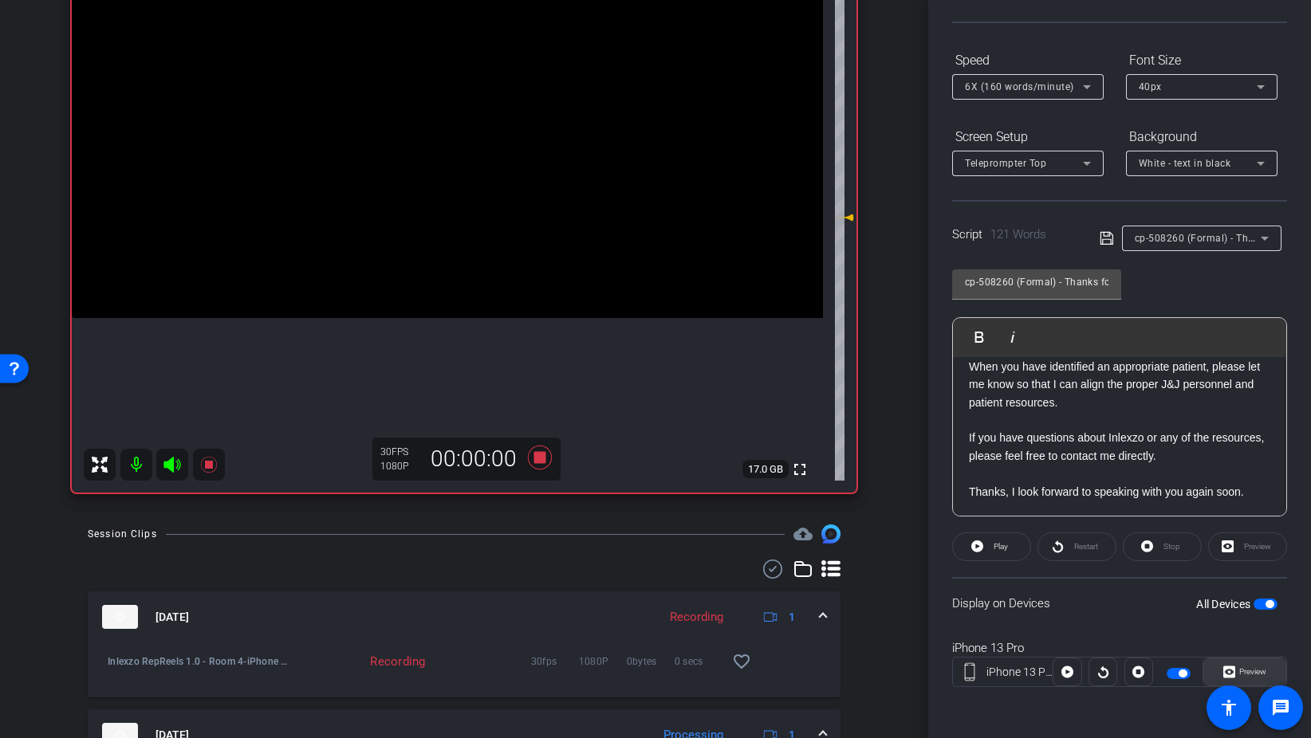
click at [1246, 675] on span "Preview" at bounding box center [1252, 671] width 27 height 9
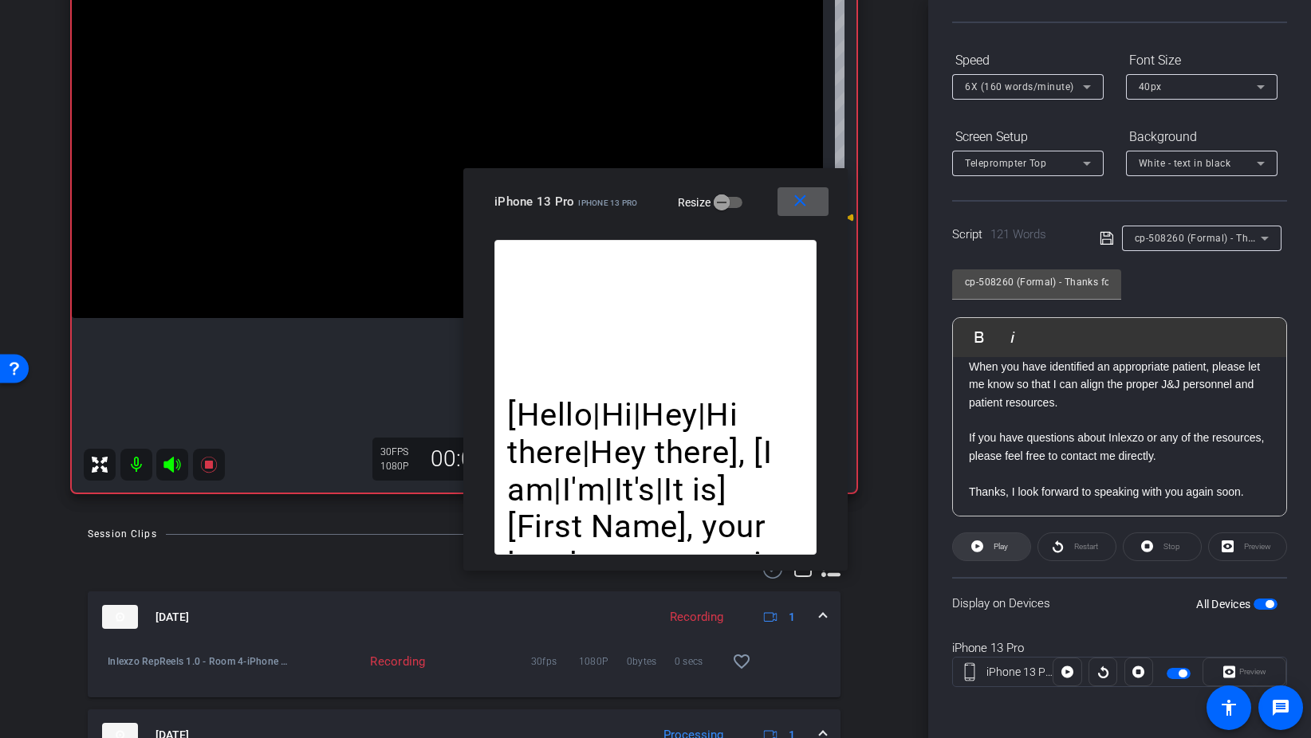
click at [1005, 555] on span "Play" at bounding box center [998, 547] width 18 height 22
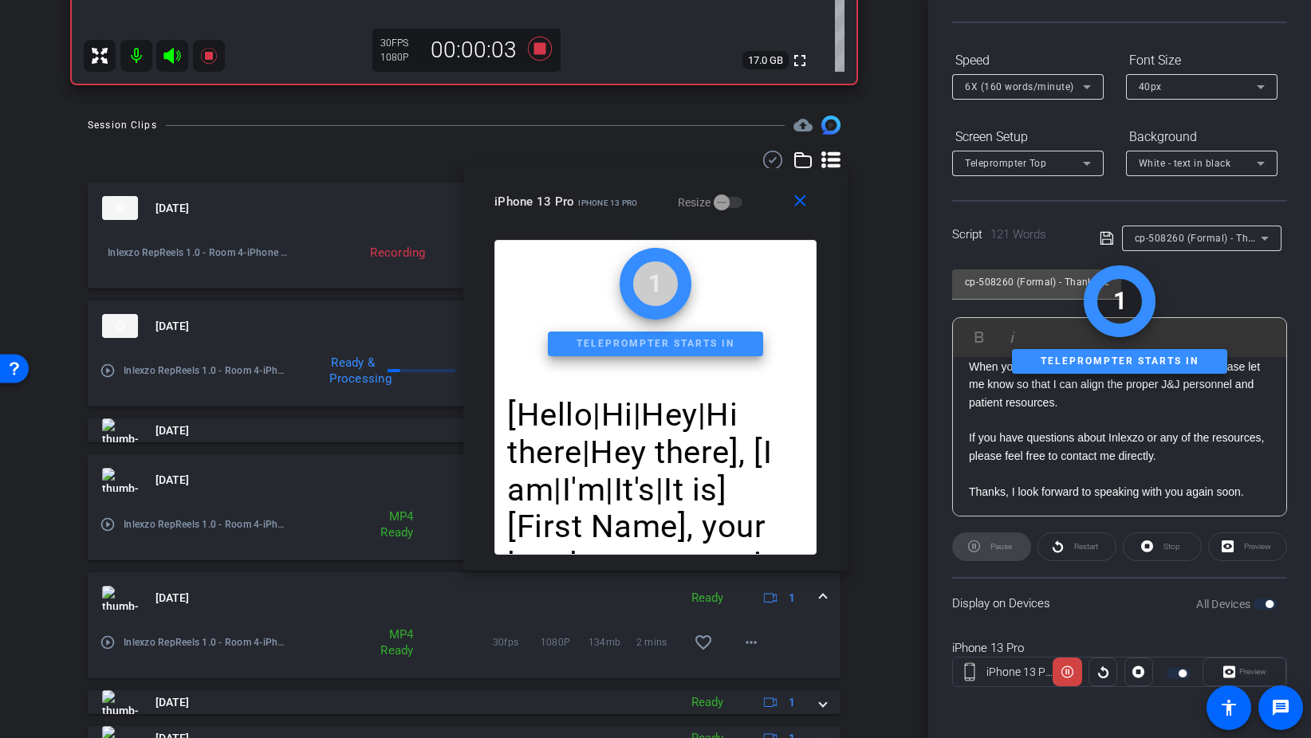
scroll to position [598, 0]
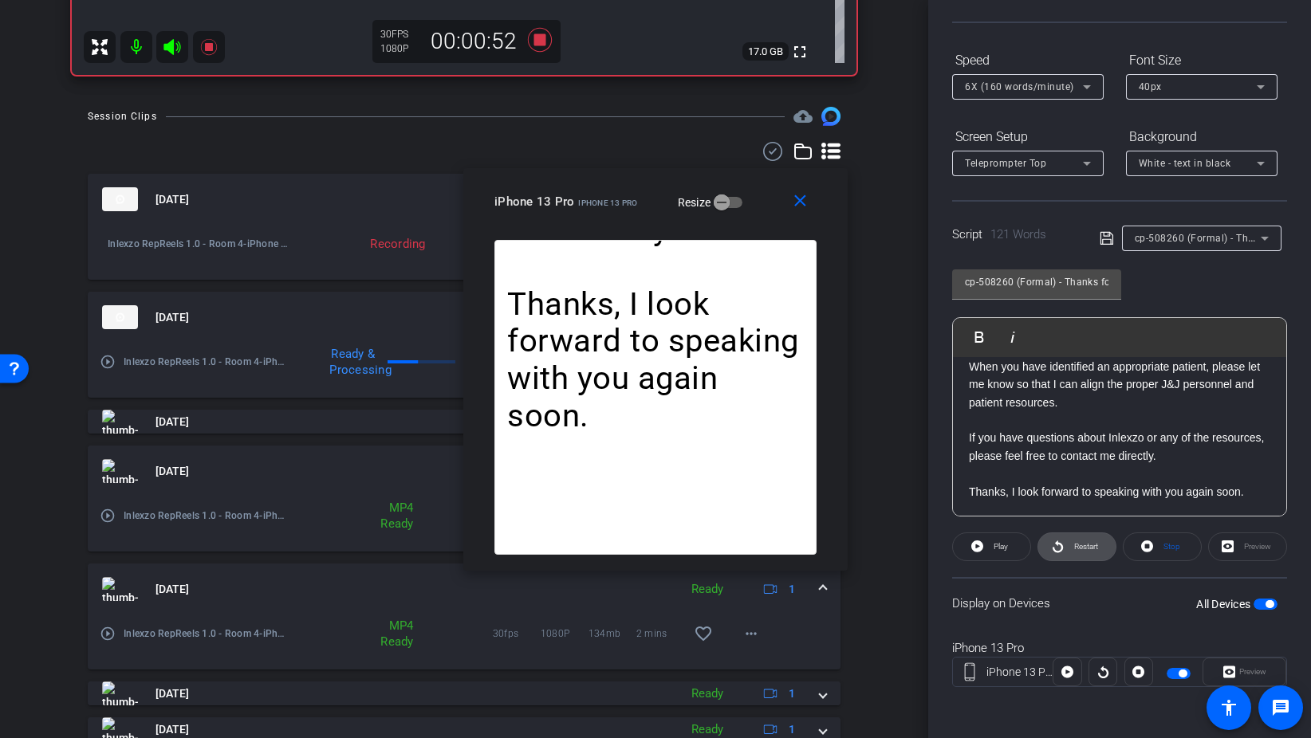
click at [1075, 537] on span "Restart" at bounding box center [1084, 547] width 28 height 22
click at [1074, 549] on span "Restart" at bounding box center [1086, 546] width 24 height 9
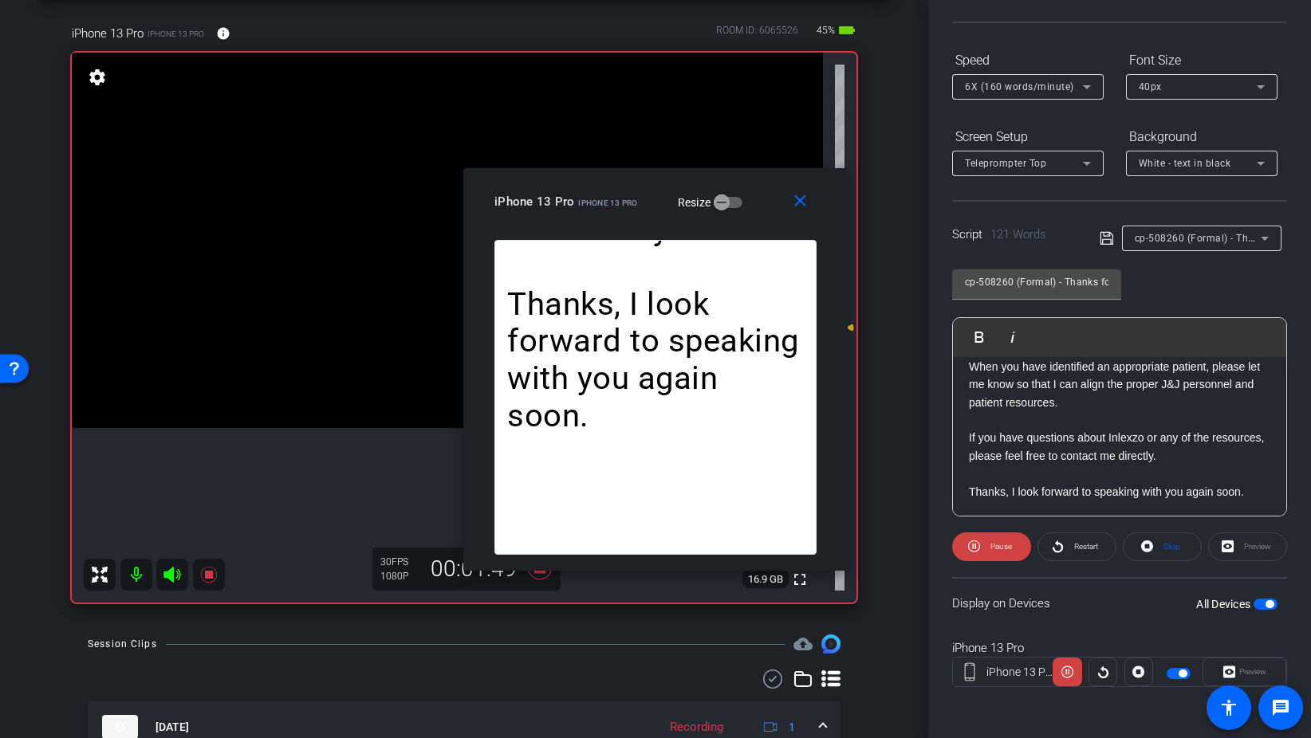
scroll to position [62, 0]
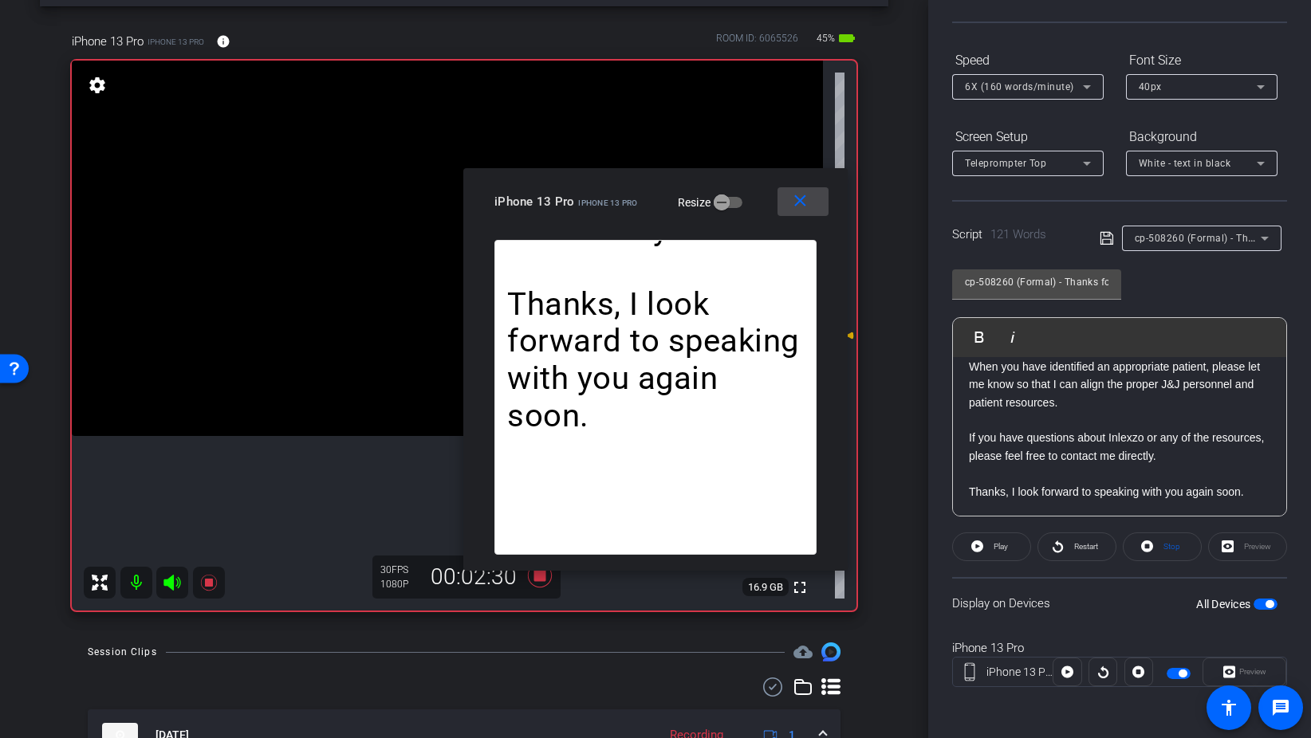
click at [809, 195] on mat-icon "close" at bounding box center [800, 201] width 20 height 20
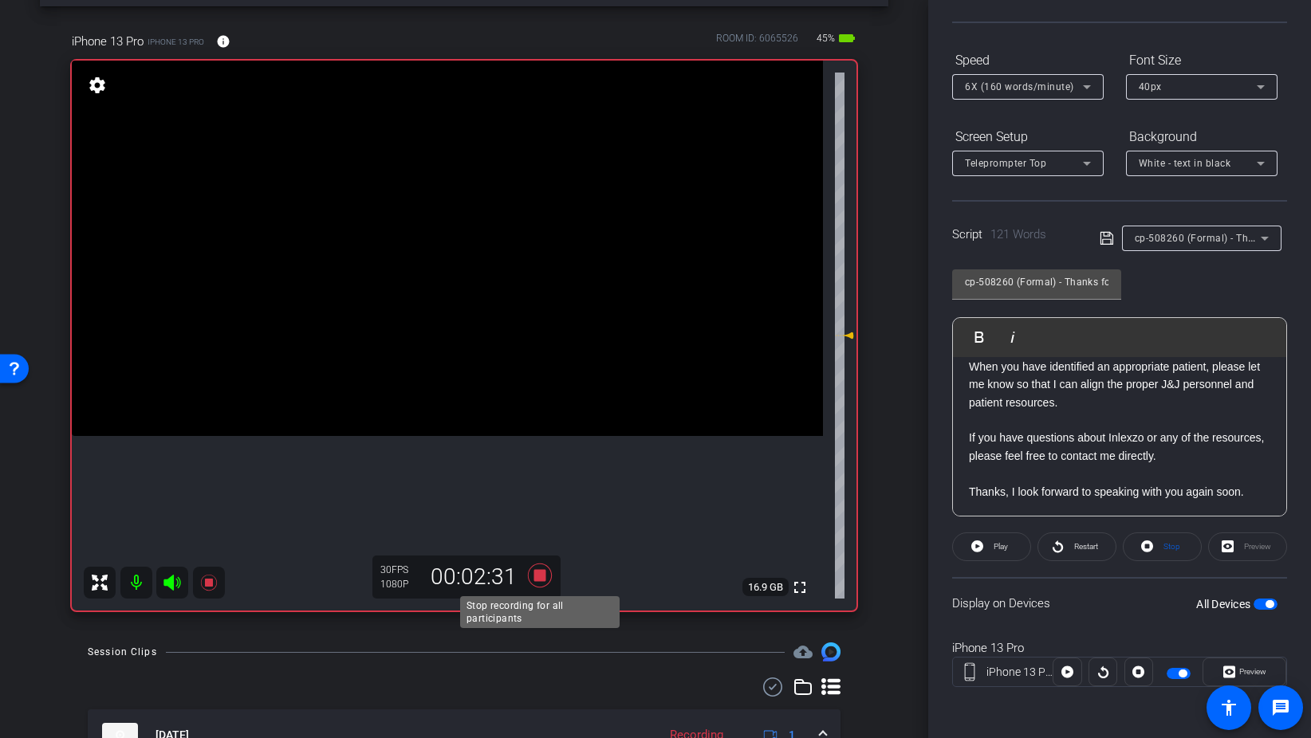
click at [541, 568] on icon at bounding box center [540, 575] width 38 height 29
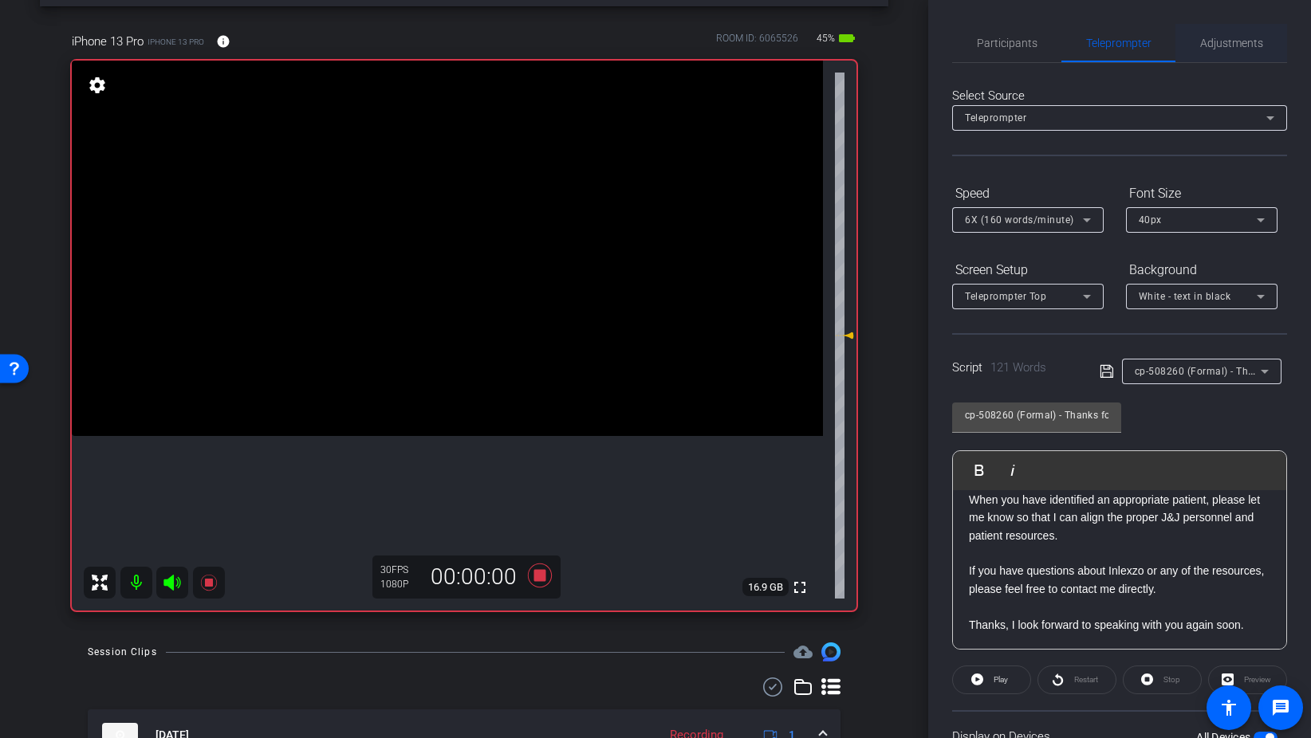
click at [1229, 34] on span "Adjustments" at bounding box center [1231, 43] width 63 height 38
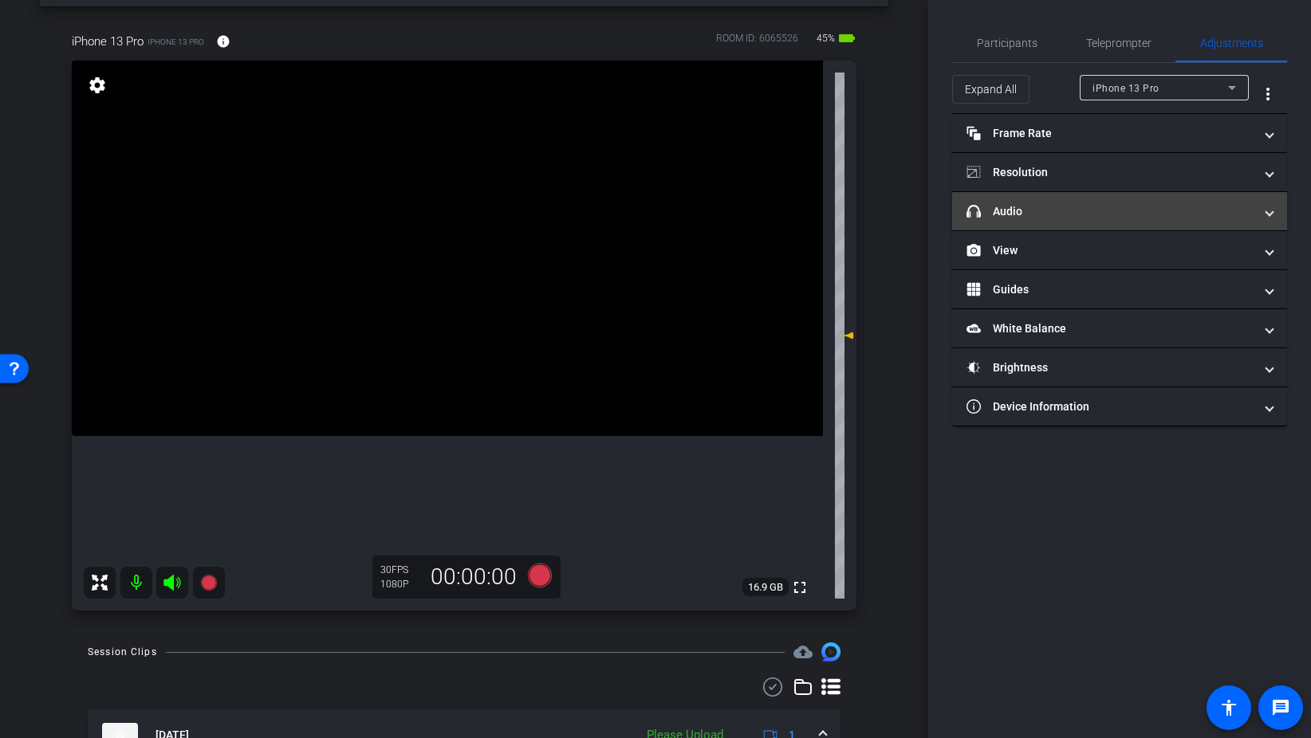
click at [1010, 198] on mat-expansion-panel-header "headphone icon Audio" at bounding box center [1119, 211] width 335 height 38
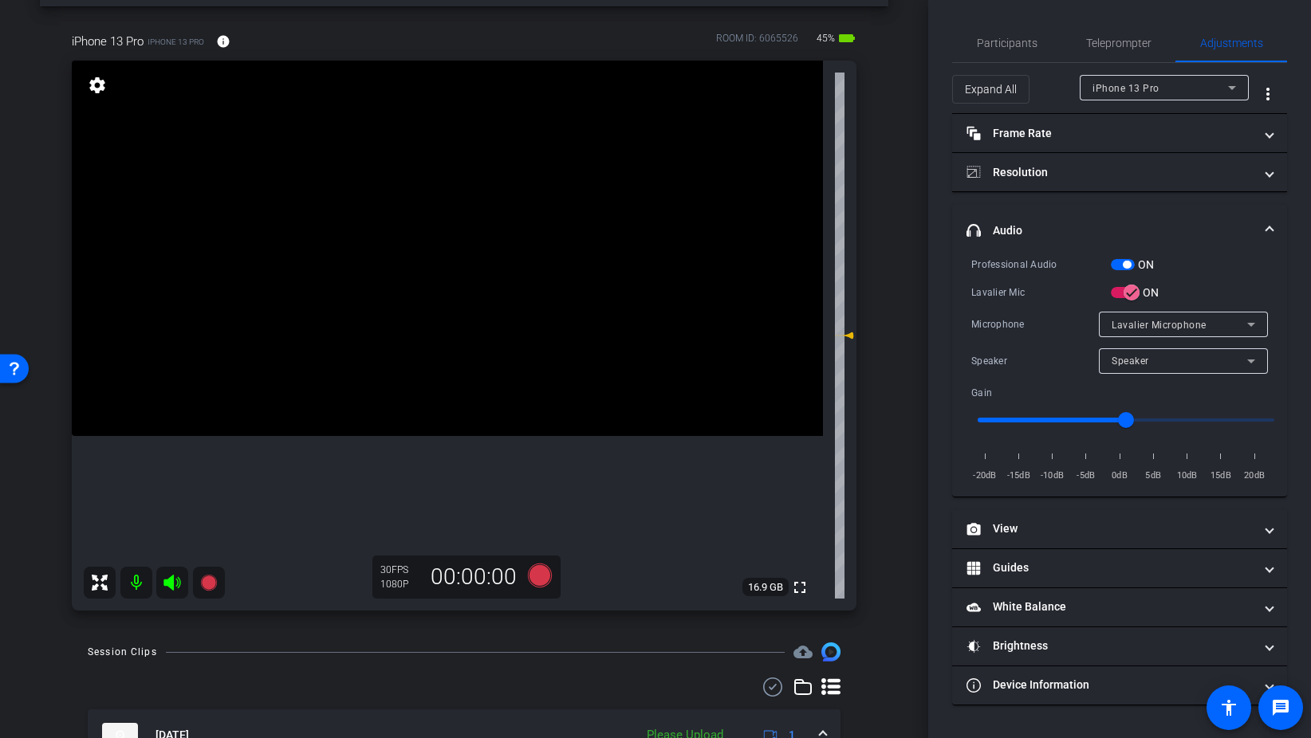
click at [1123, 268] on span "button" at bounding box center [1123, 264] width 24 height 11
click at [1010, 45] on span "Participants" at bounding box center [1007, 42] width 61 height 11
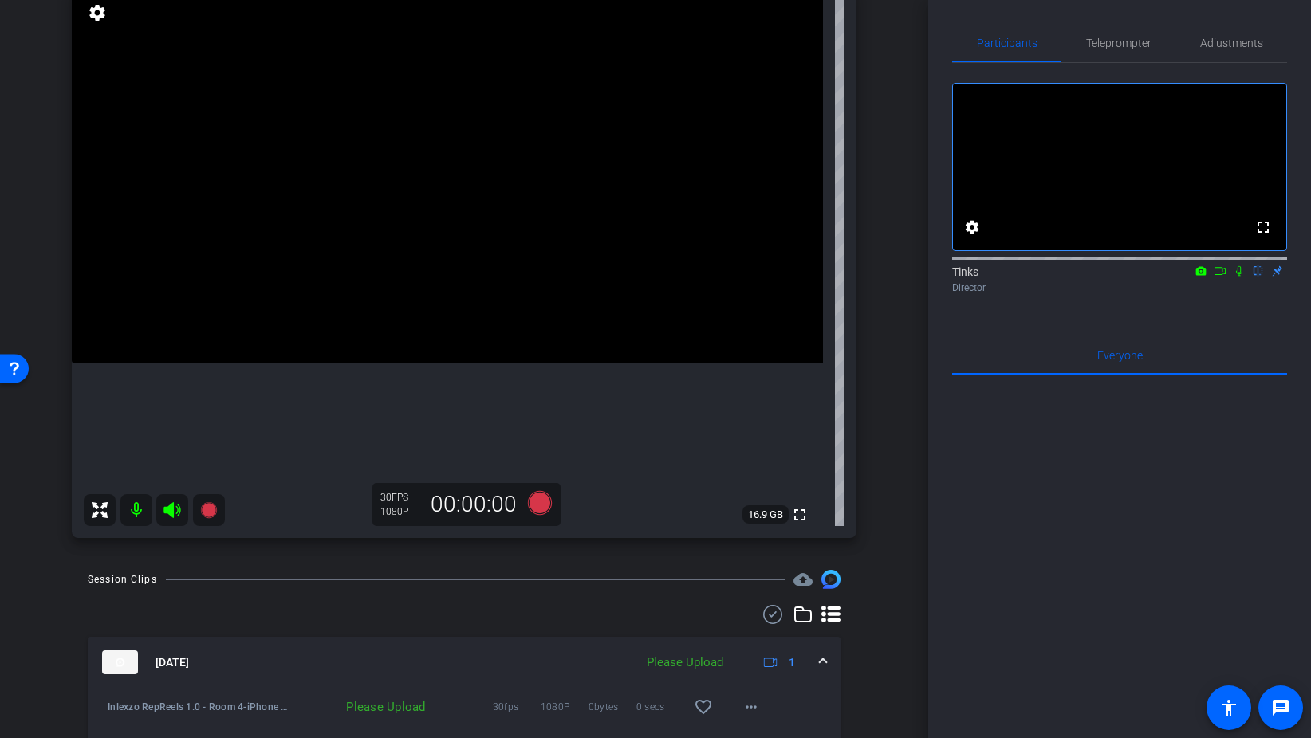
scroll to position [150, 0]
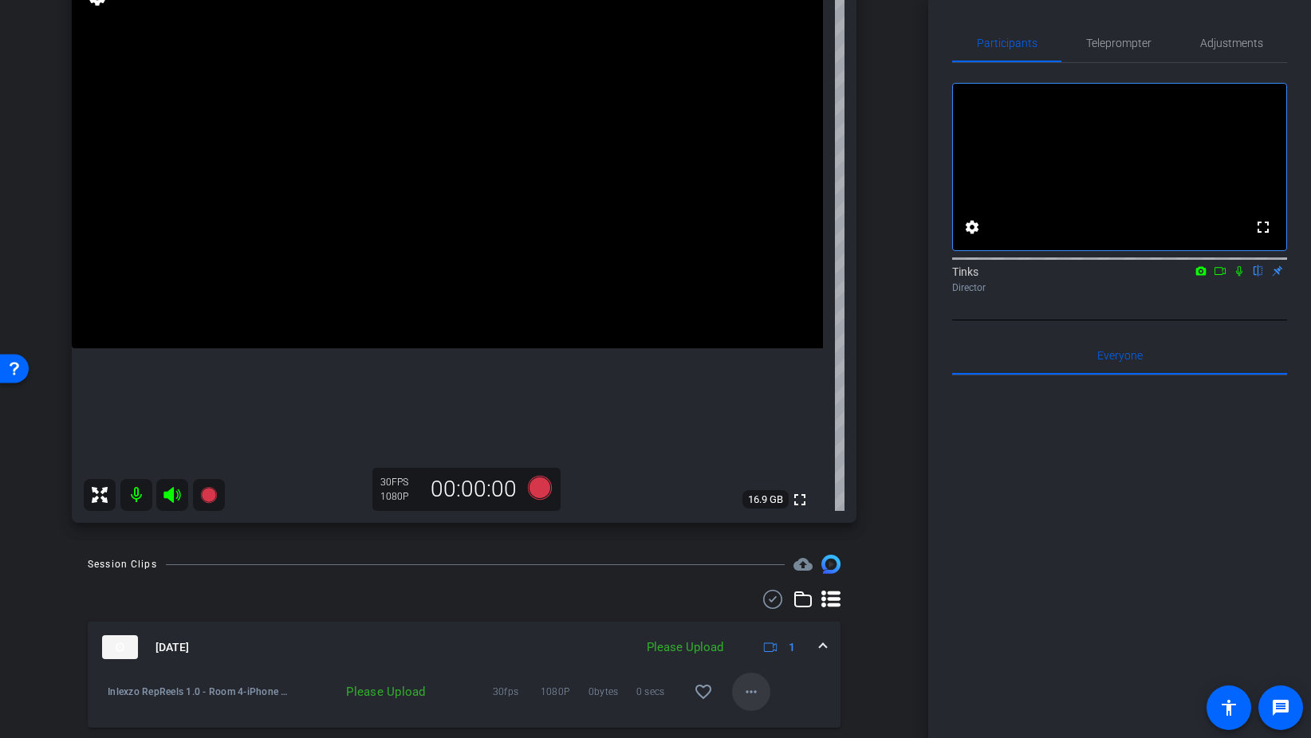
click at [749, 696] on mat-icon "more_horiz" at bounding box center [750, 691] width 19 height 19
click at [781, 615] on span "Upload" at bounding box center [777, 619] width 64 height 19
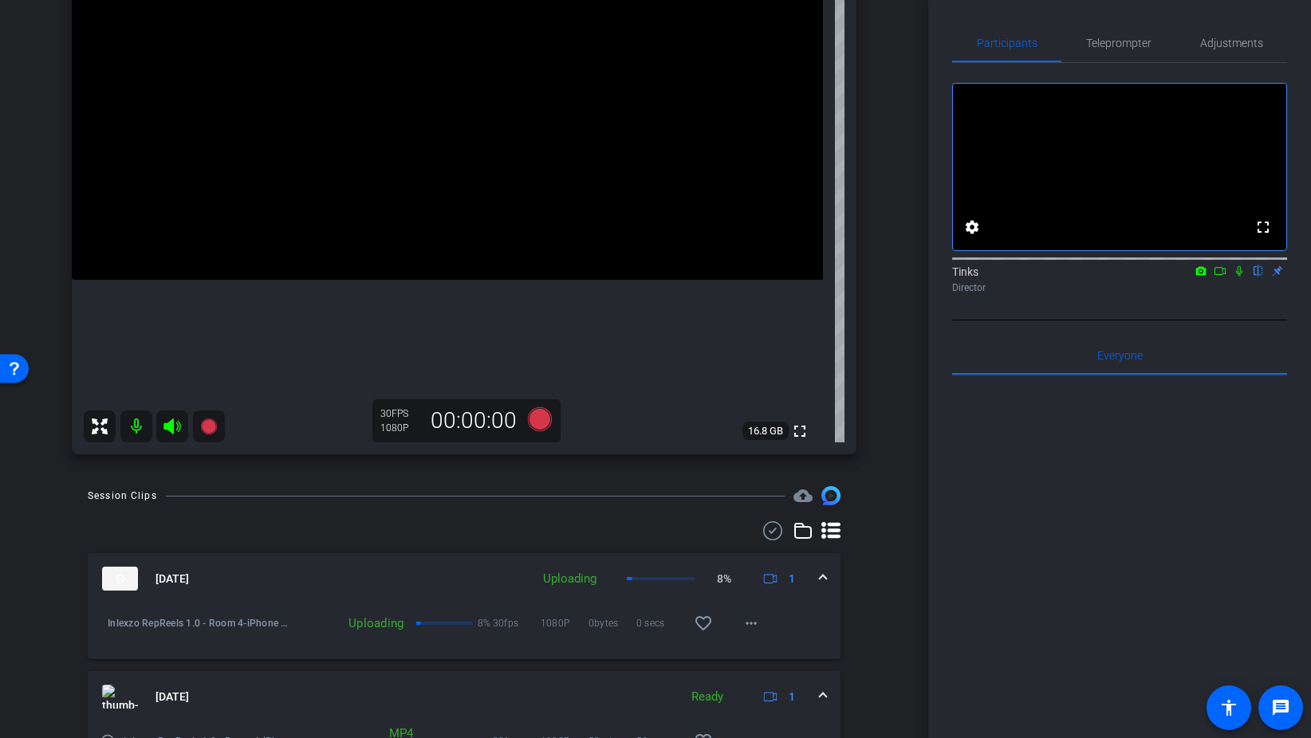
scroll to position [231, 0]
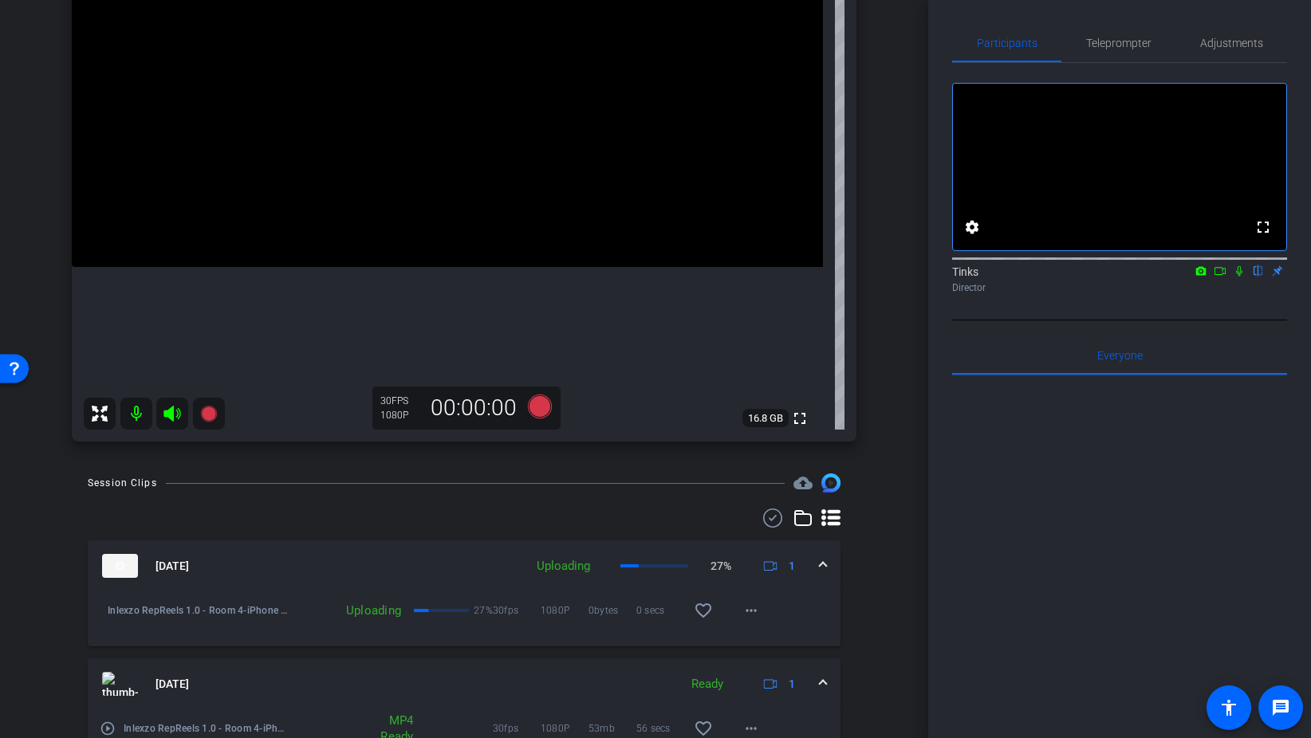
click at [1244, 277] on icon at bounding box center [1239, 270] width 13 height 11
click at [1140, 47] on span "Teleprompter" at bounding box center [1118, 42] width 65 height 11
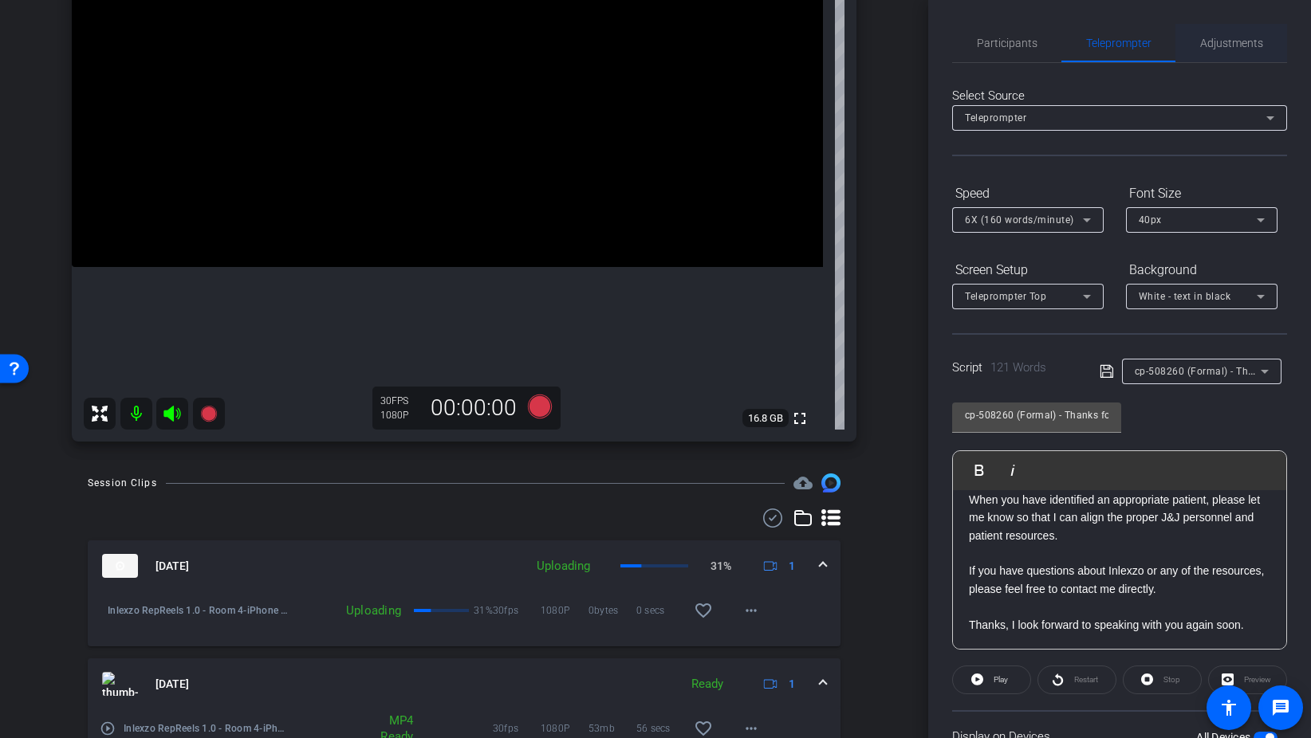
click at [1235, 42] on span "Adjustments" at bounding box center [1231, 42] width 63 height 11
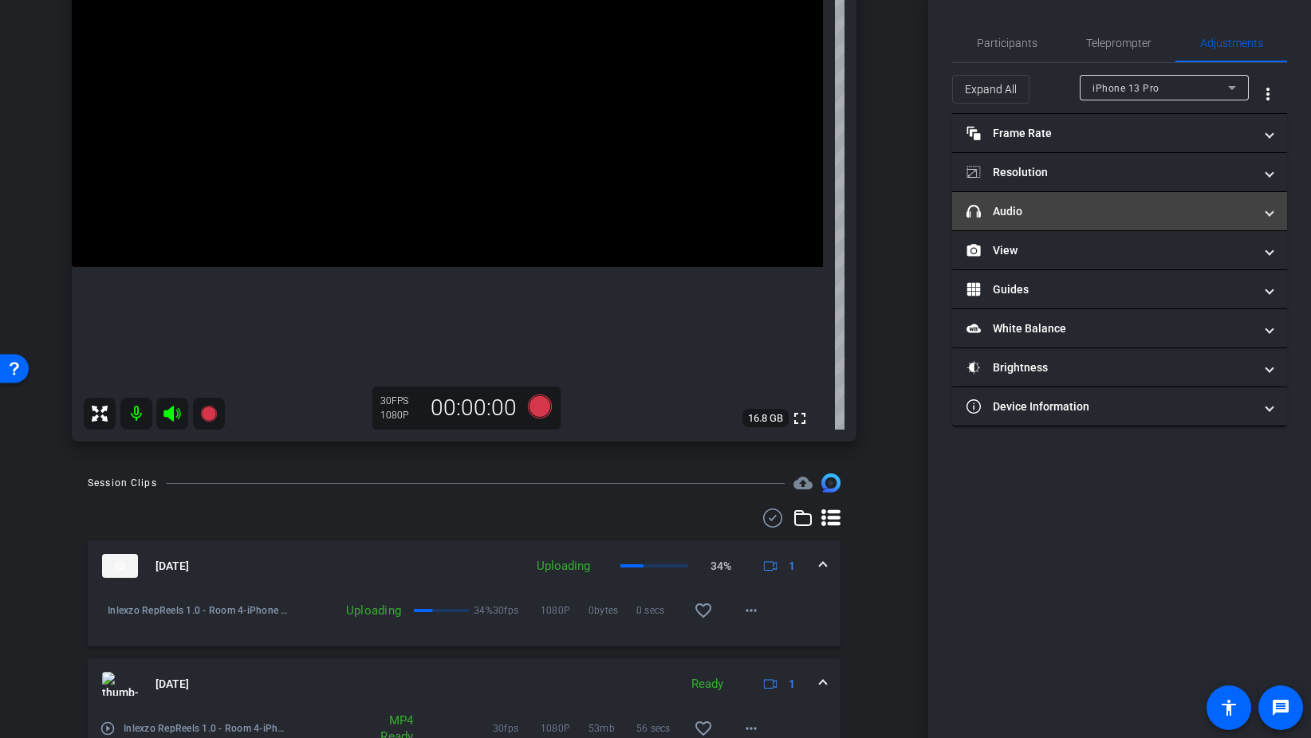
click at [1070, 210] on mat-panel-title "headphone icon Audio" at bounding box center [1109, 211] width 287 height 17
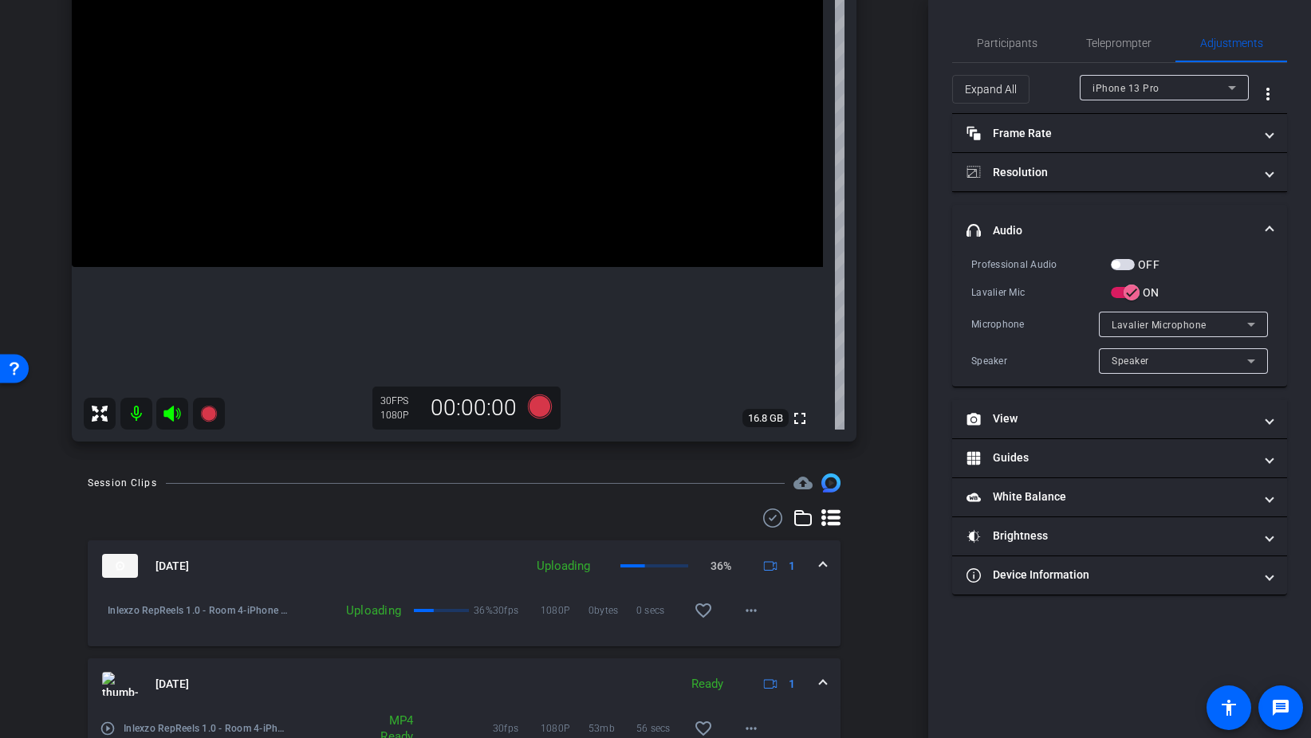
click at [1125, 265] on span "button" at bounding box center [1123, 264] width 24 height 11
click at [1139, 39] on span "Teleprompter" at bounding box center [1118, 42] width 65 height 11
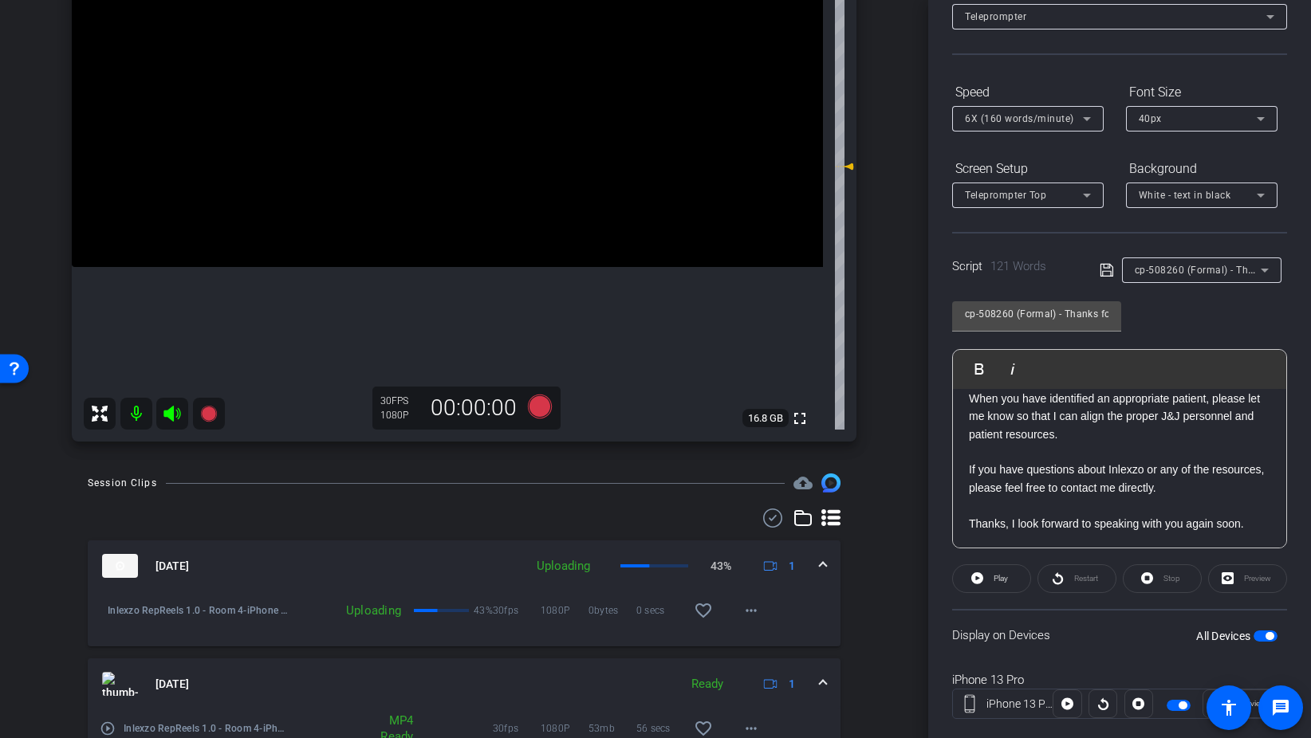
scroll to position [133, 0]
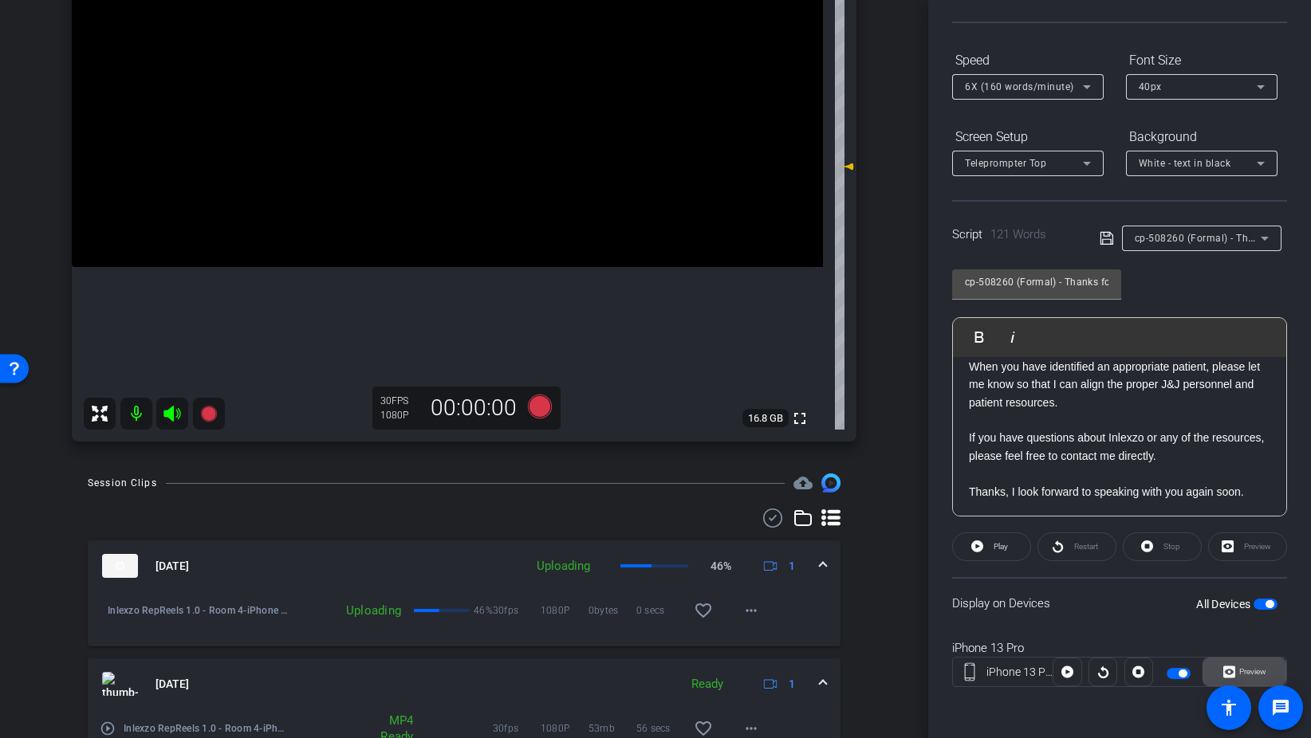
click at [1248, 678] on span "Preview" at bounding box center [1250, 672] width 31 height 22
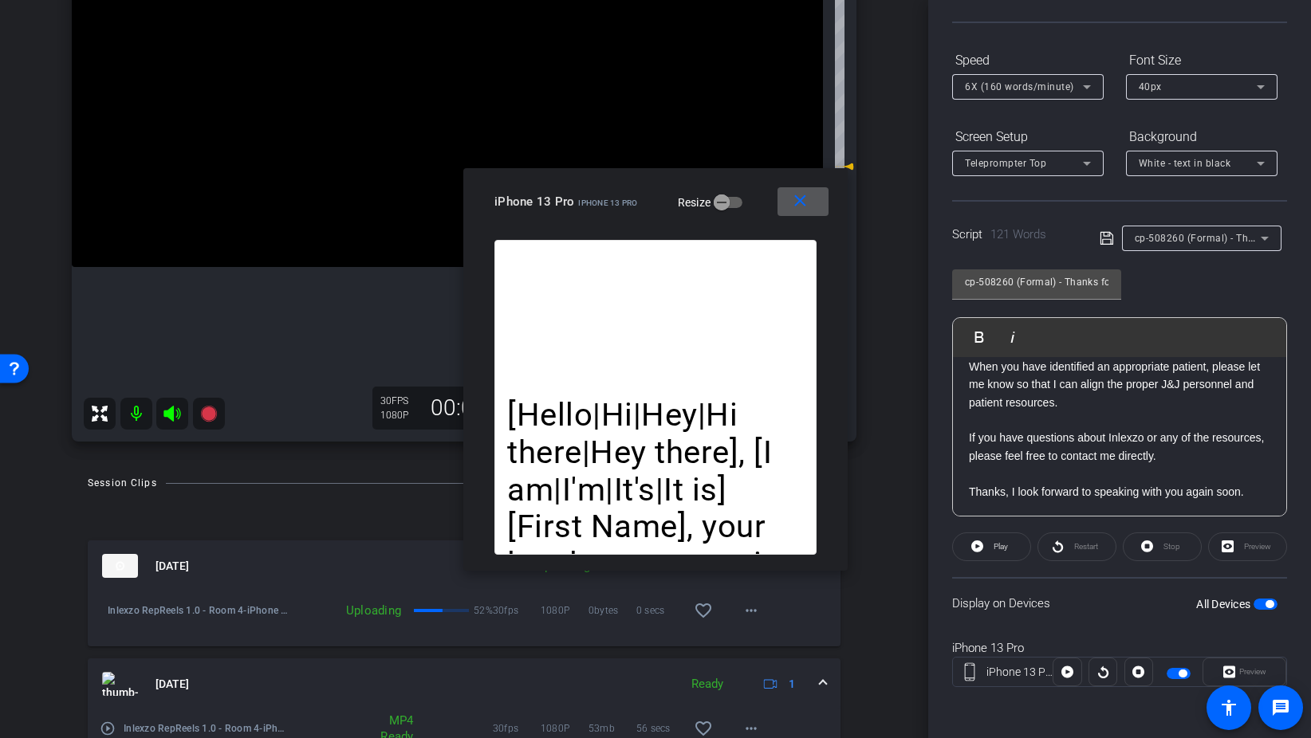
scroll to position [0, 0]
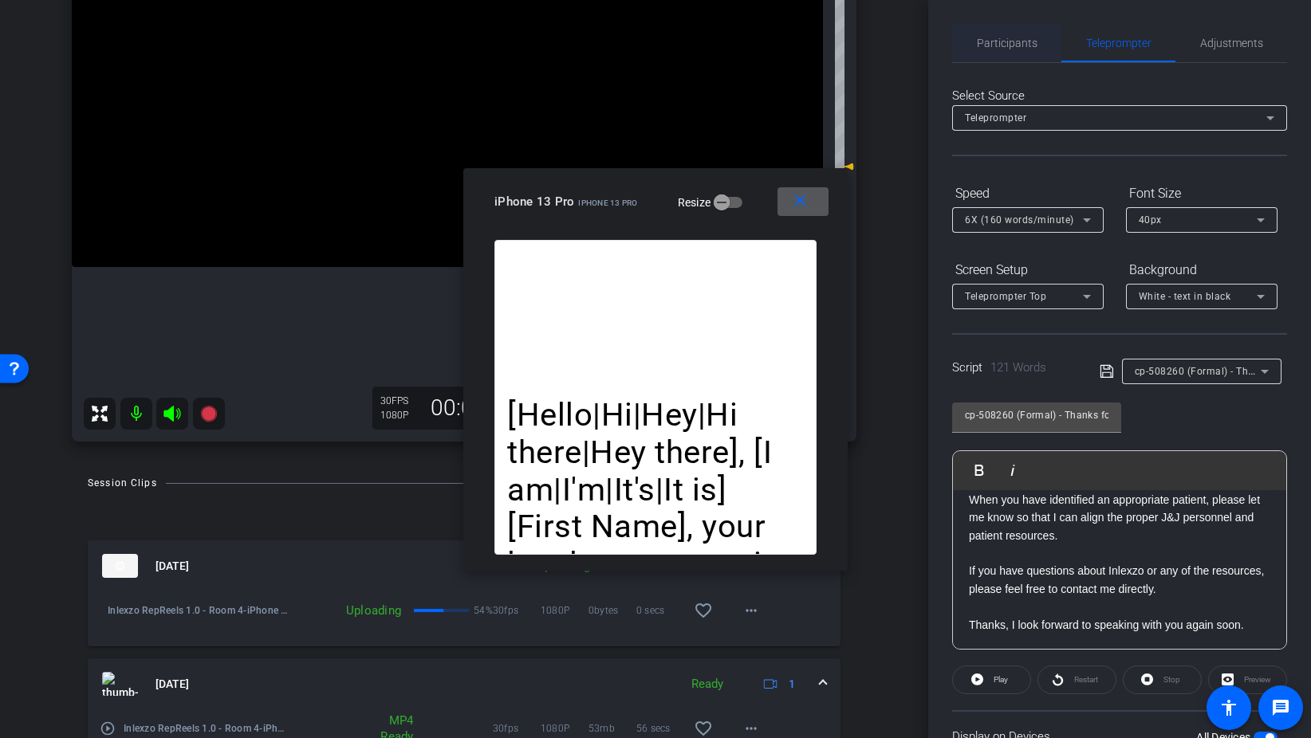
click at [1003, 40] on span "Participants" at bounding box center [1007, 42] width 61 height 11
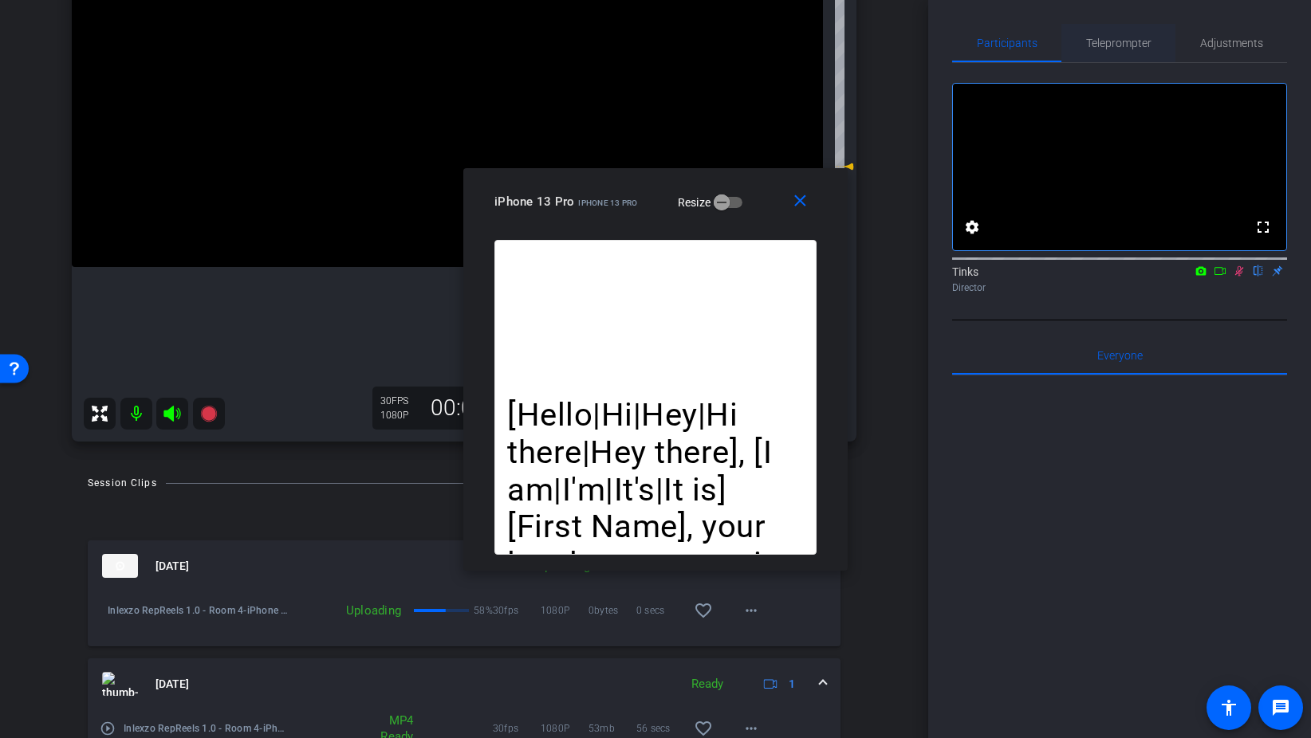
click at [1121, 50] on span "Teleprompter" at bounding box center [1118, 43] width 65 height 38
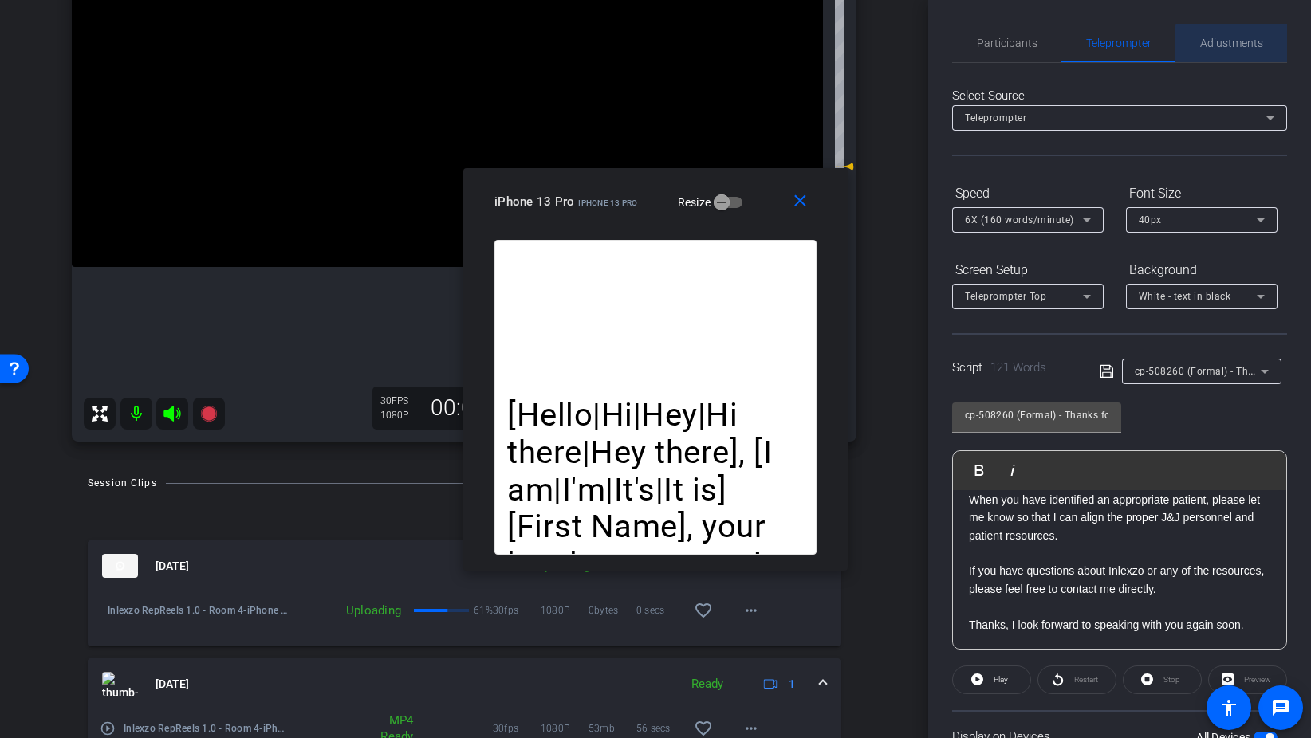
click at [1239, 48] on span "Adjustments" at bounding box center [1231, 42] width 63 height 11
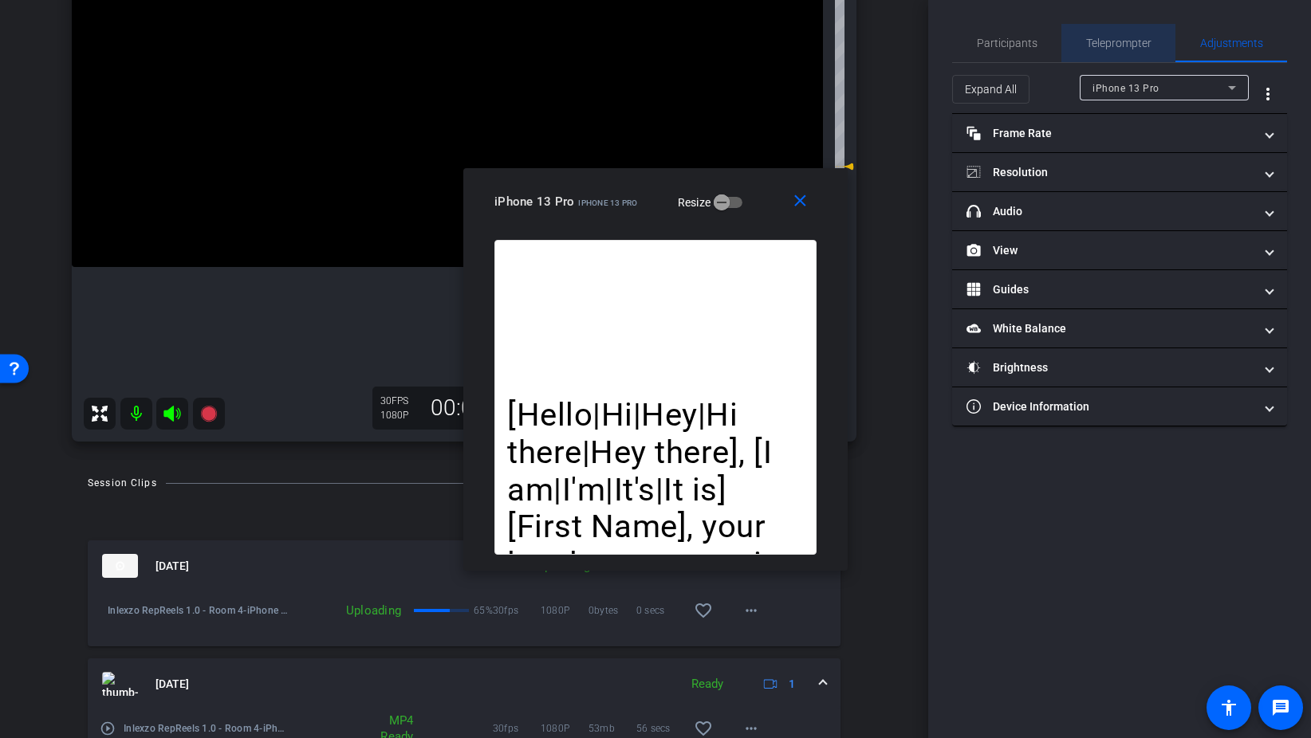
click at [1139, 37] on span "Teleprompter" at bounding box center [1118, 42] width 65 height 11
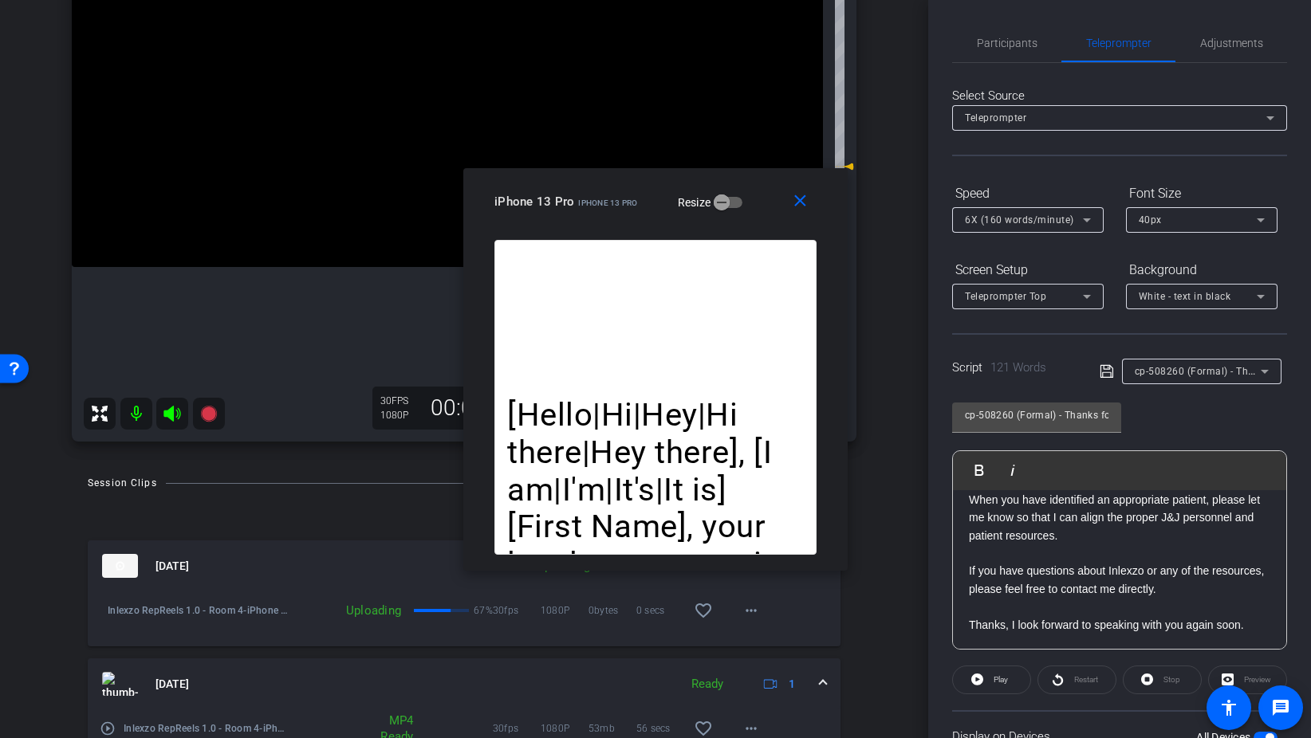
scroll to position [133, 0]
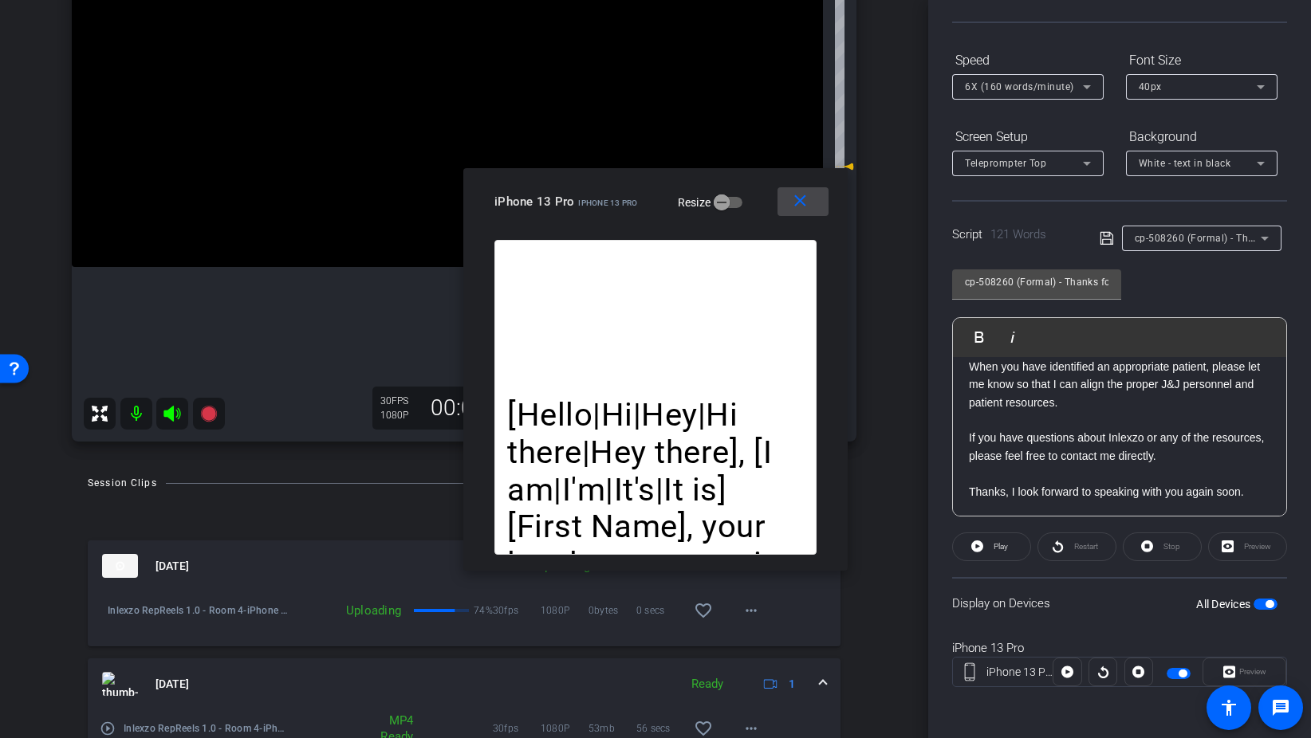
click at [800, 198] on mat-icon "close" at bounding box center [800, 201] width 20 height 20
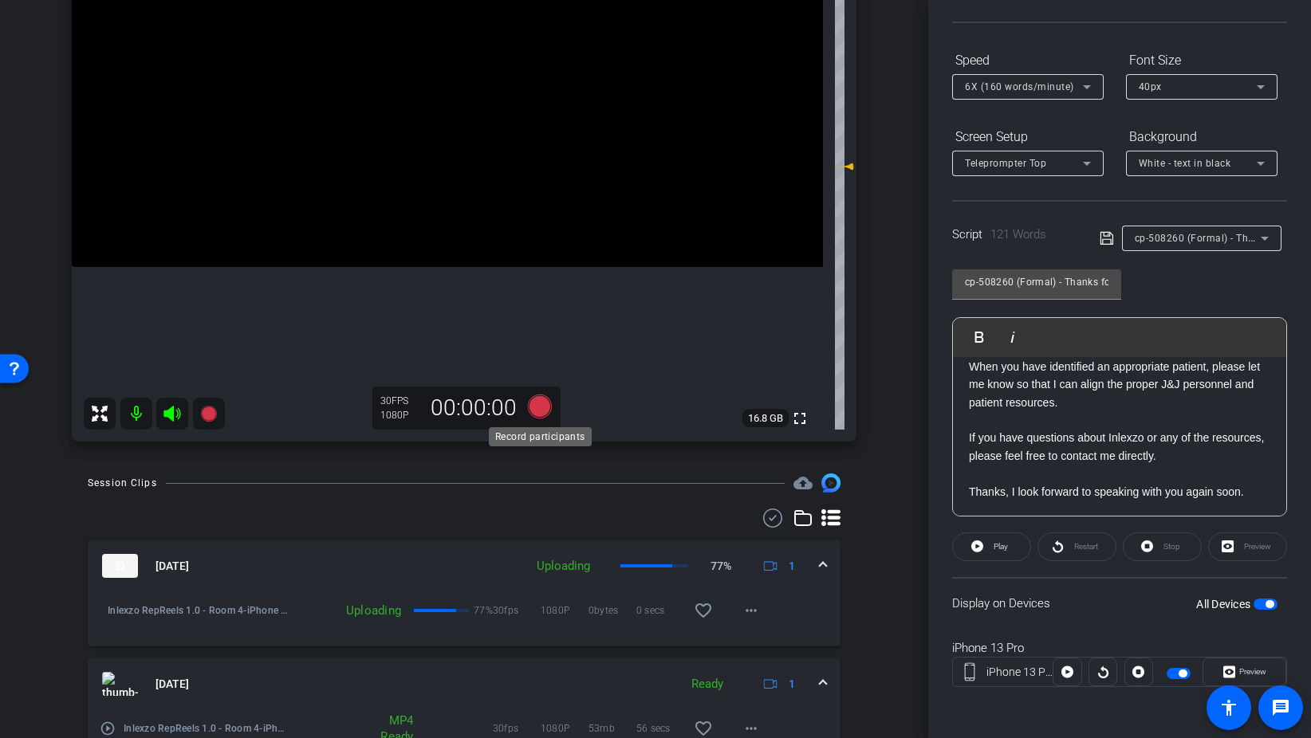
click at [541, 411] on icon at bounding box center [540, 407] width 24 height 24
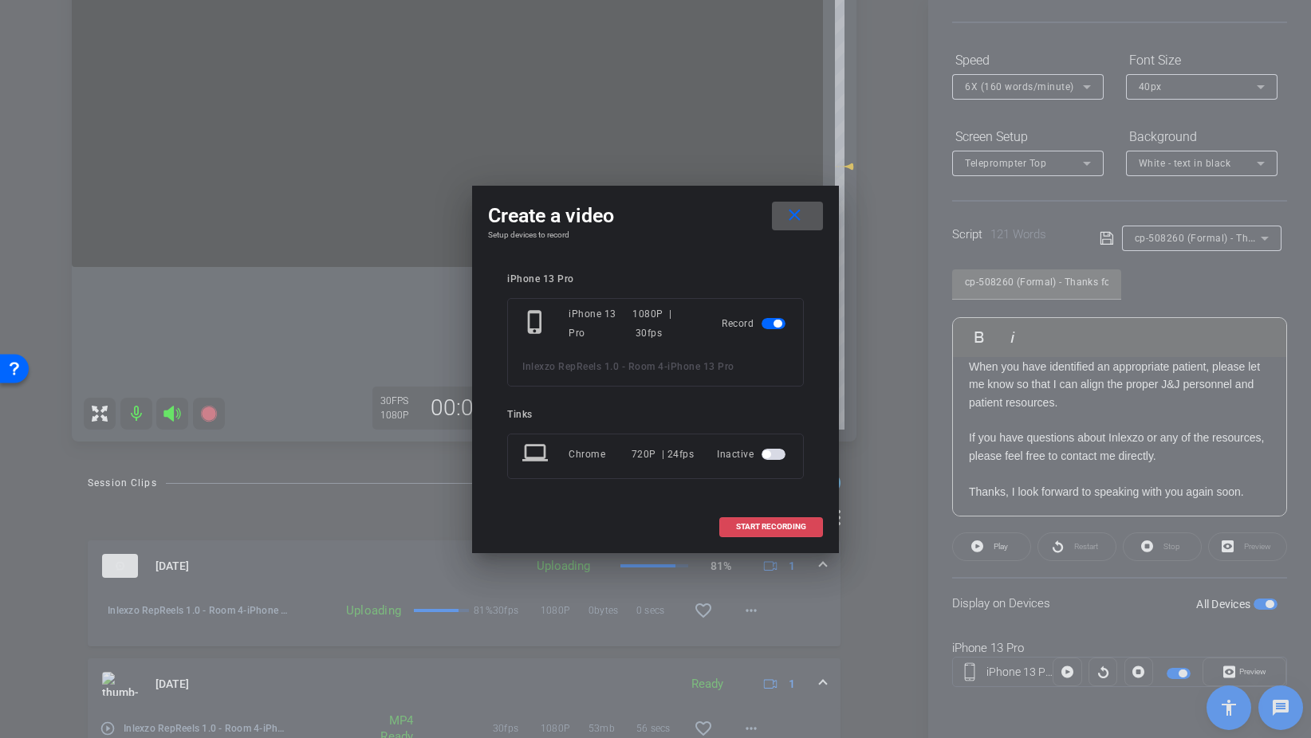
click at [784, 525] on span "START RECORDING" at bounding box center [771, 527] width 70 height 8
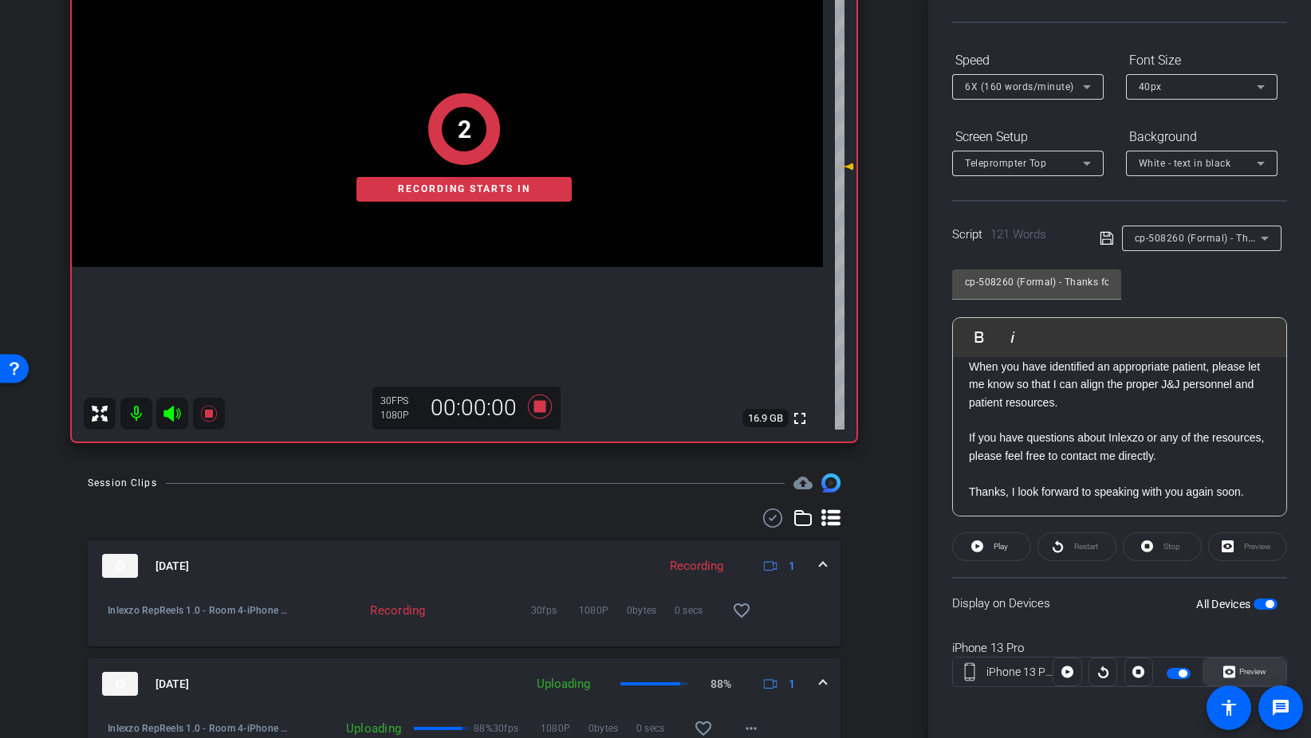
click at [1237, 667] on span "Preview" at bounding box center [1250, 672] width 31 height 22
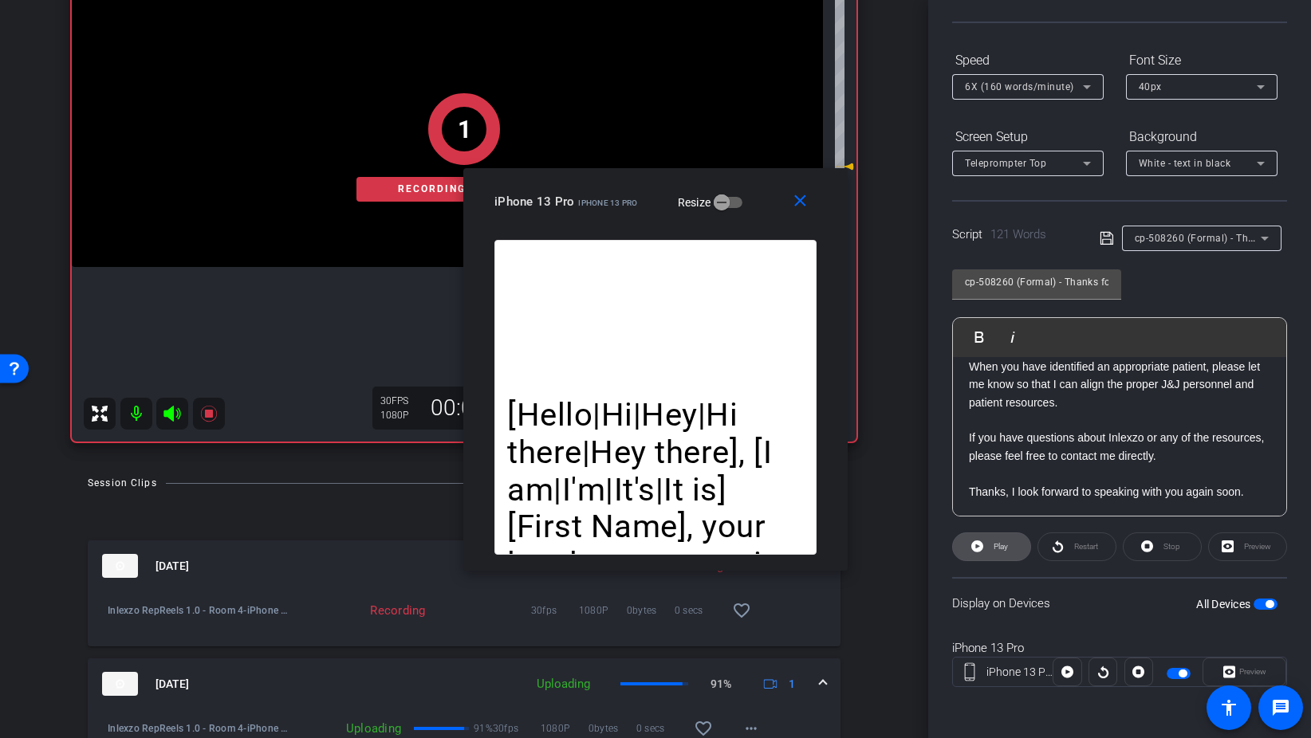
click at [1001, 549] on span "Play" at bounding box center [1000, 546] width 14 height 9
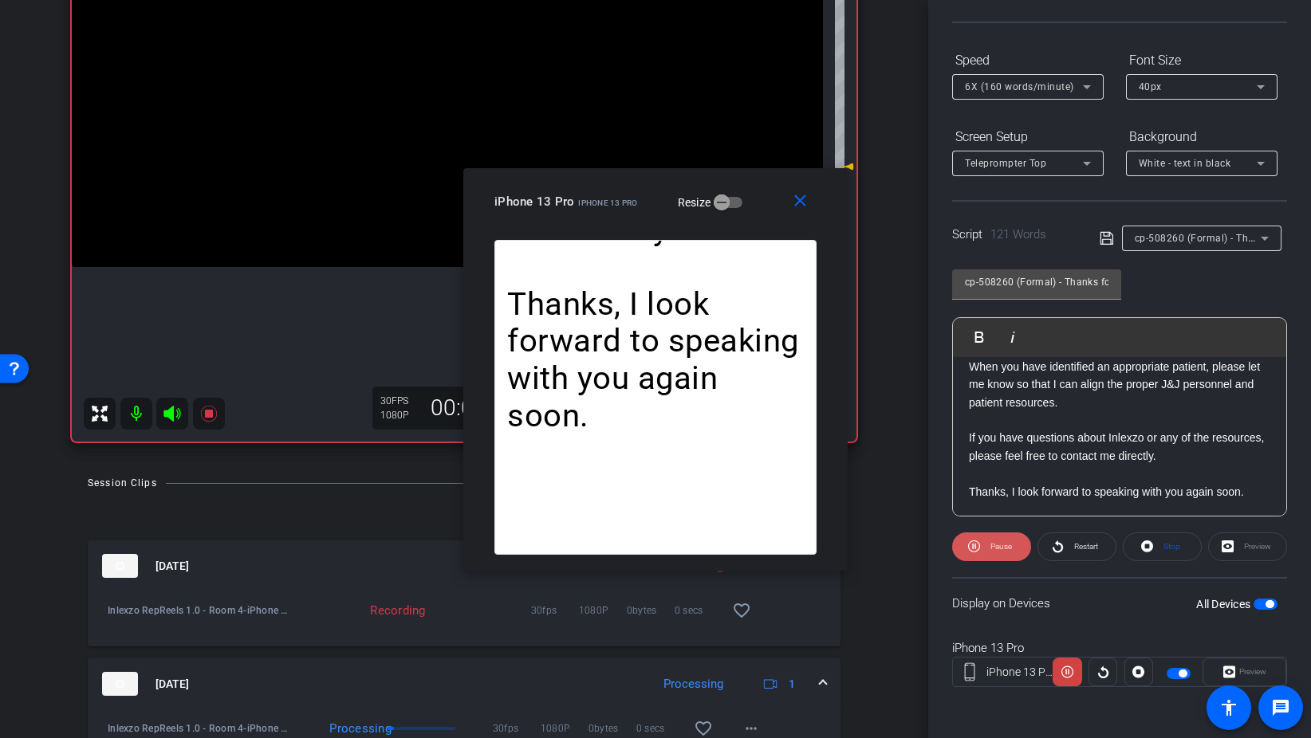
click at [1001, 549] on span "Pause" at bounding box center [1001, 546] width 22 height 9
click at [800, 192] on mat-icon "close" at bounding box center [800, 201] width 20 height 20
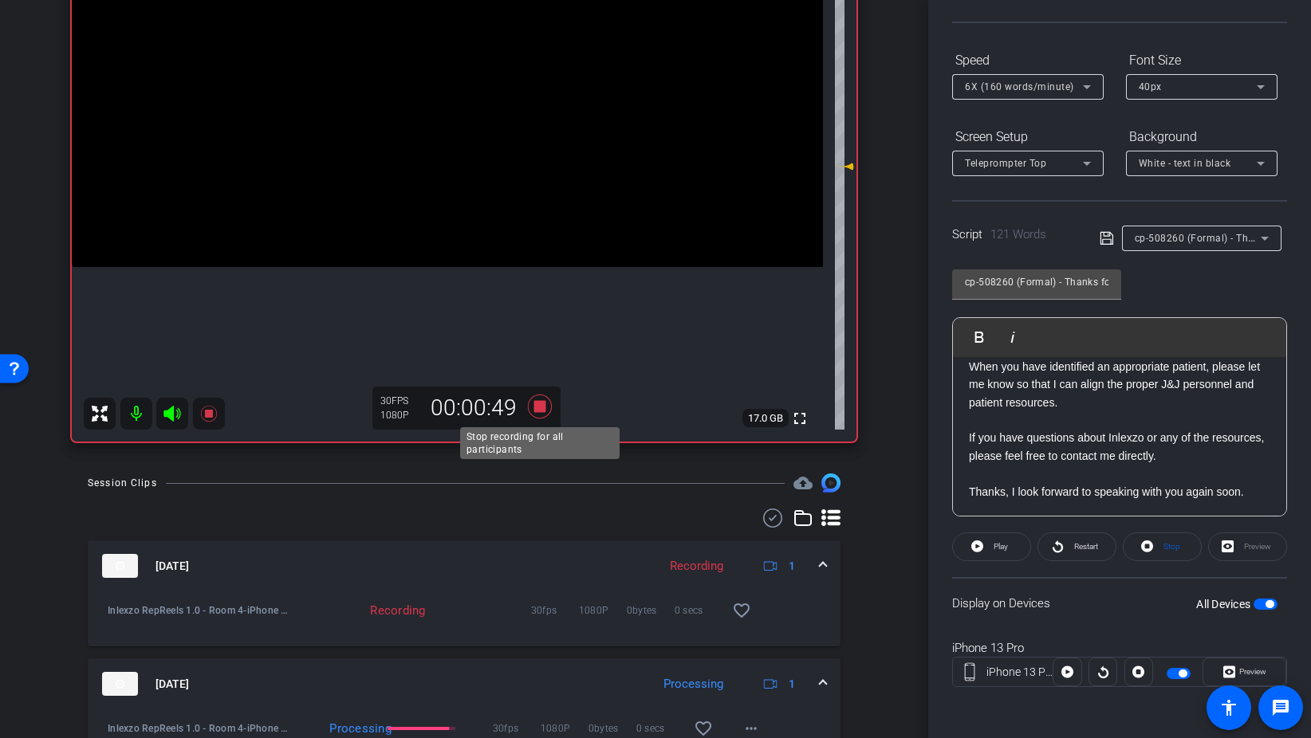
click at [540, 404] on icon at bounding box center [540, 407] width 24 height 24
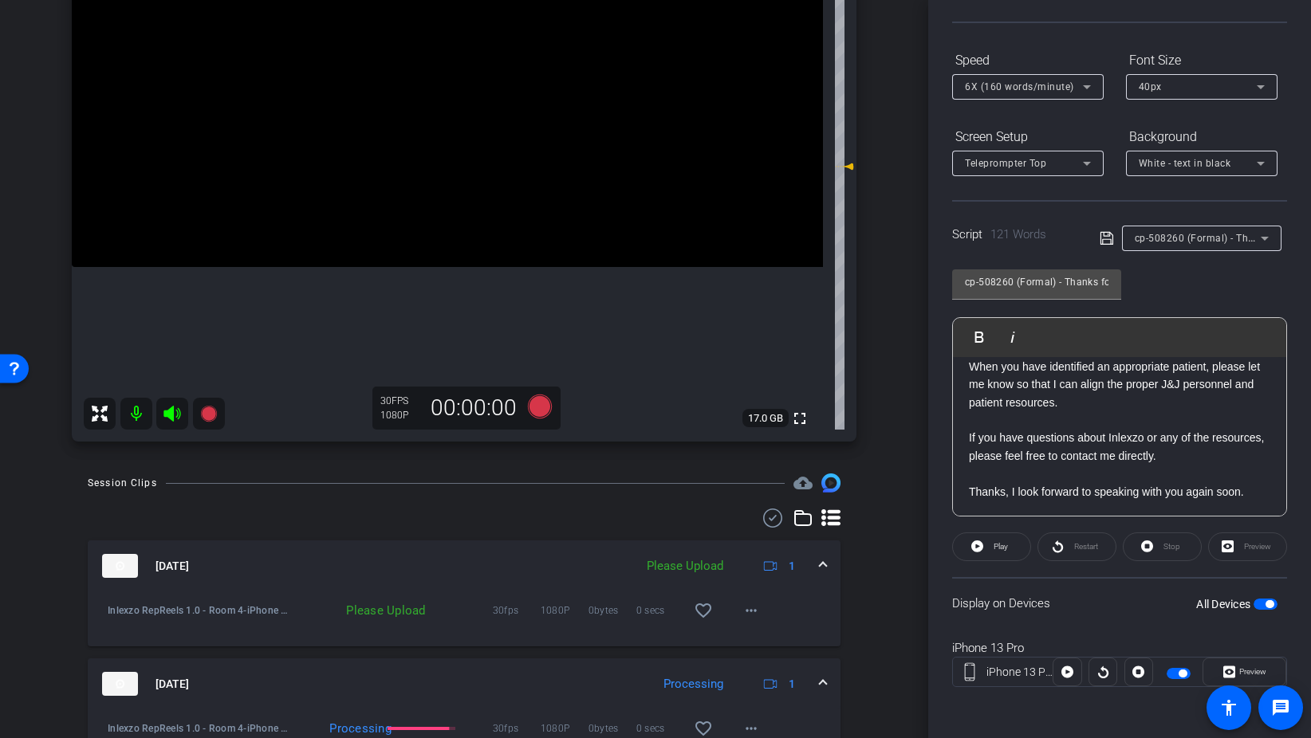
scroll to position [0, 0]
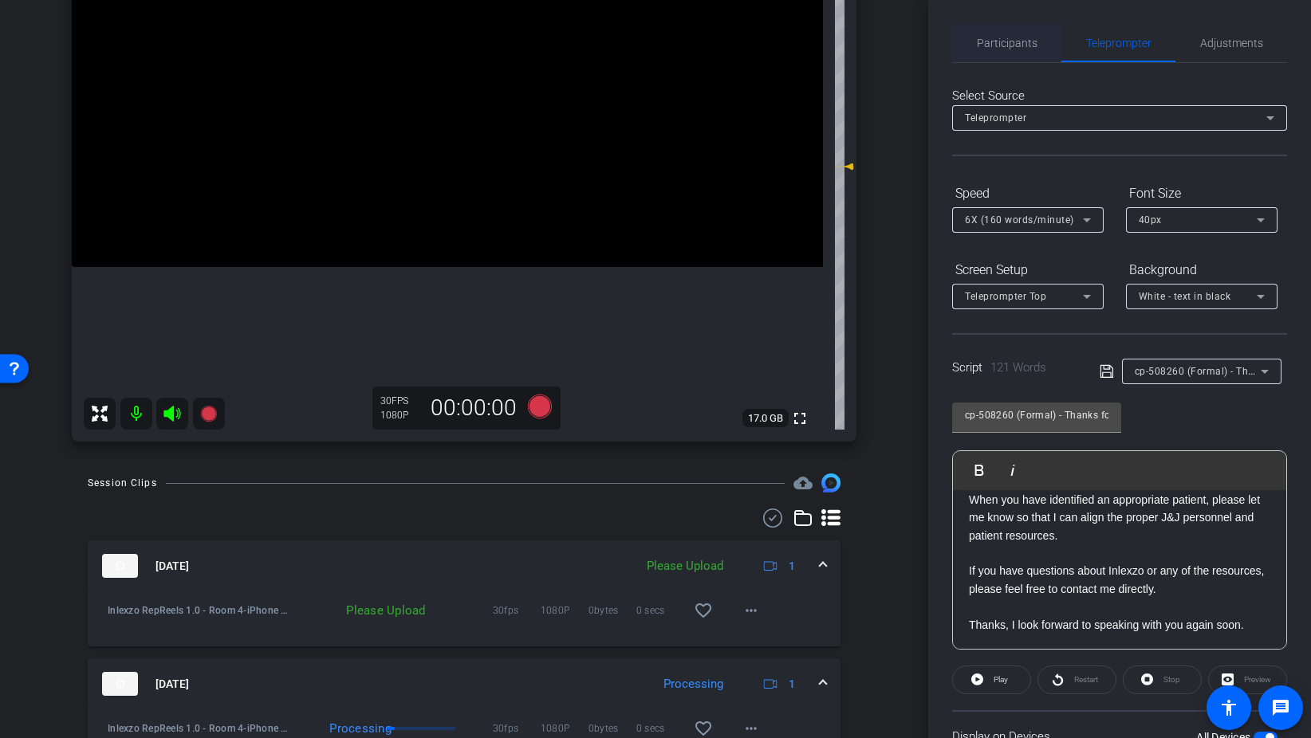
click at [1032, 31] on span "Participants" at bounding box center [1007, 43] width 61 height 38
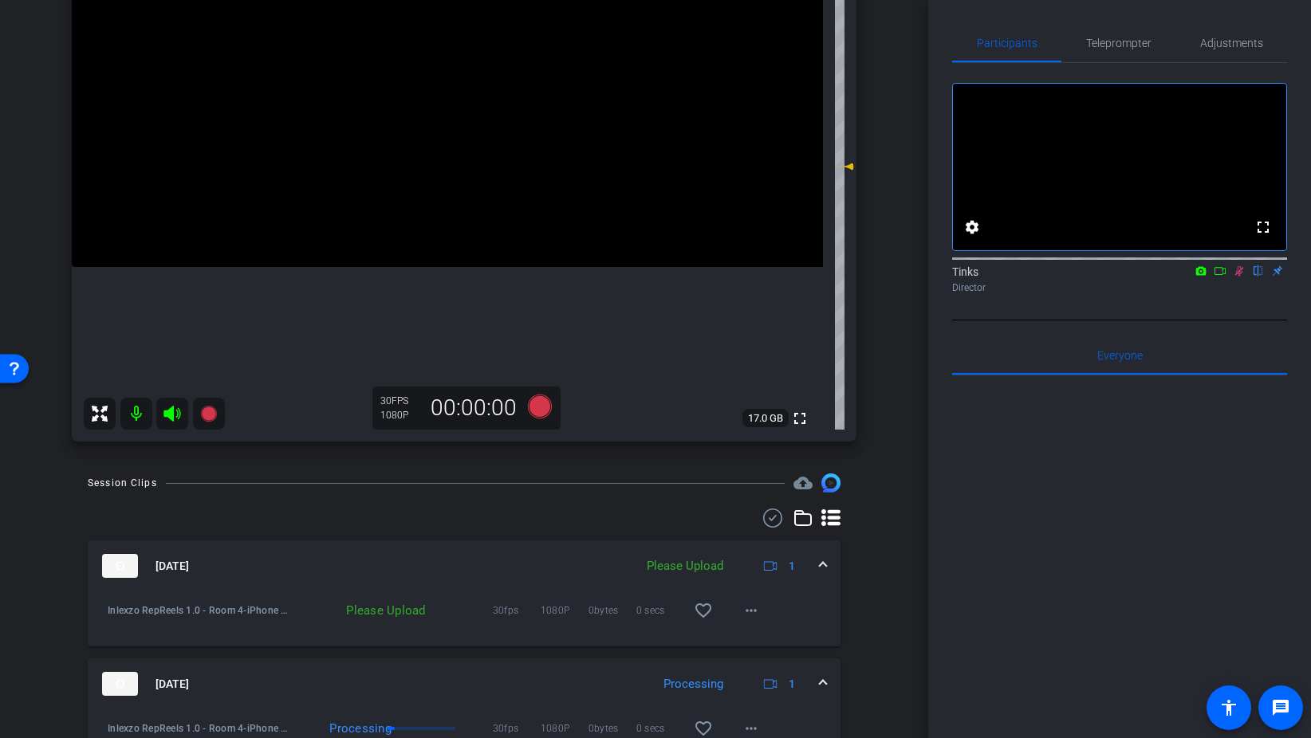
click at [1240, 277] on icon at bounding box center [1239, 271] width 9 height 10
click at [1111, 43] on span "Teleprompter" at bounding box center [1118, 42] width 65 height 11
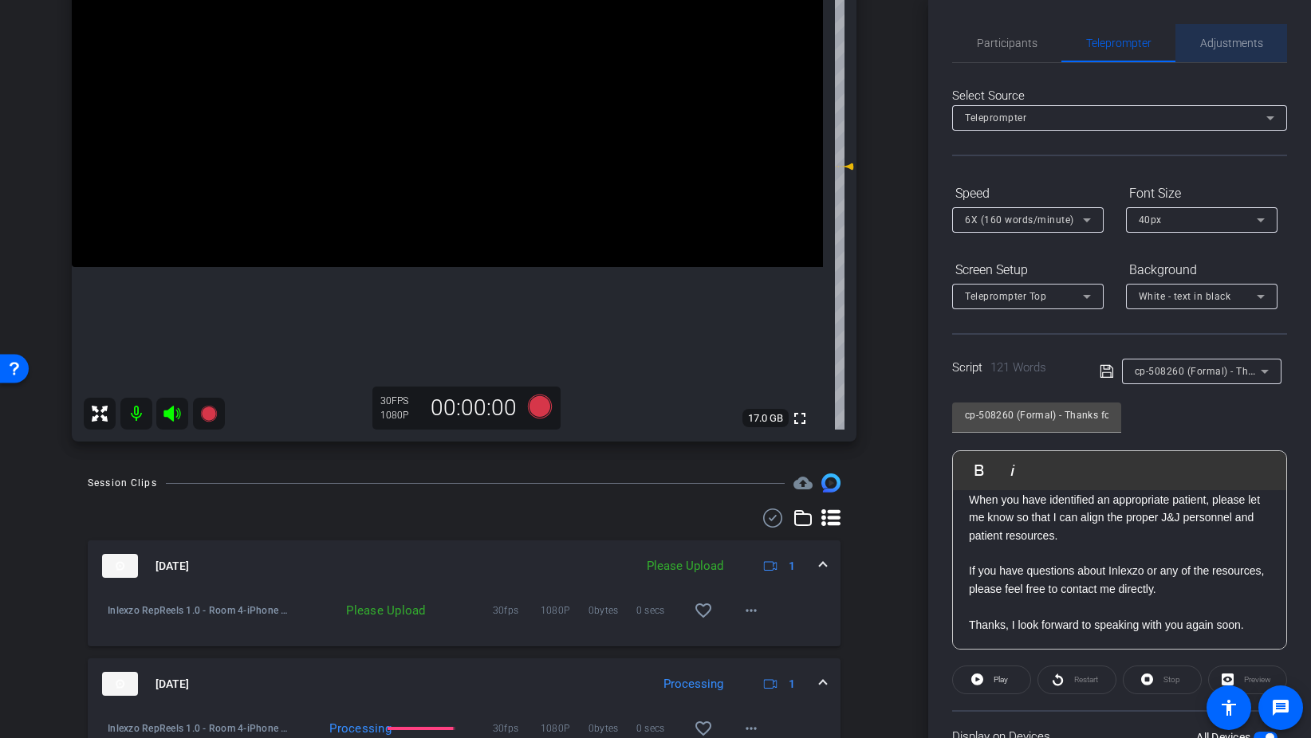
click at [1233, 41] on span "Adjustments" at bounding box center [1231, 42] width 63 height 11
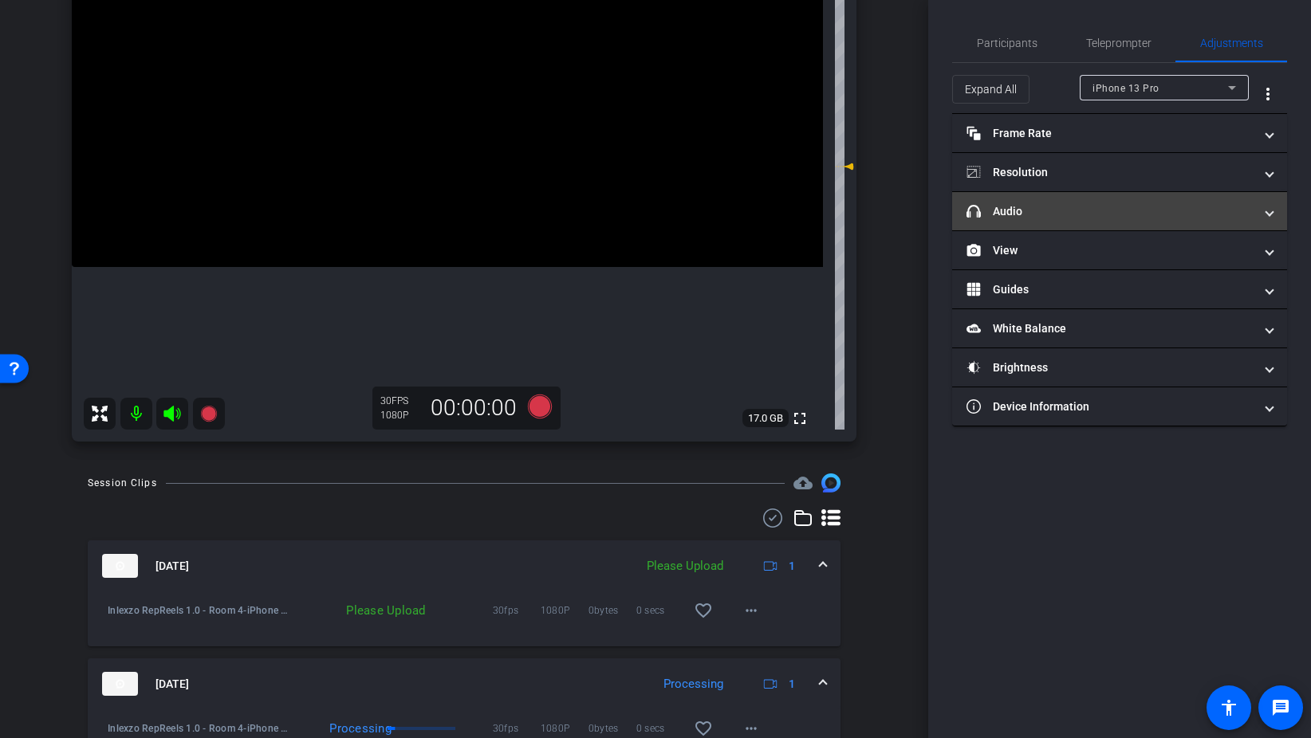
click at [1088, 213] on mat-panel-title "headphone icon Audio" at bounding box center [1109, 211] width 287 height 17
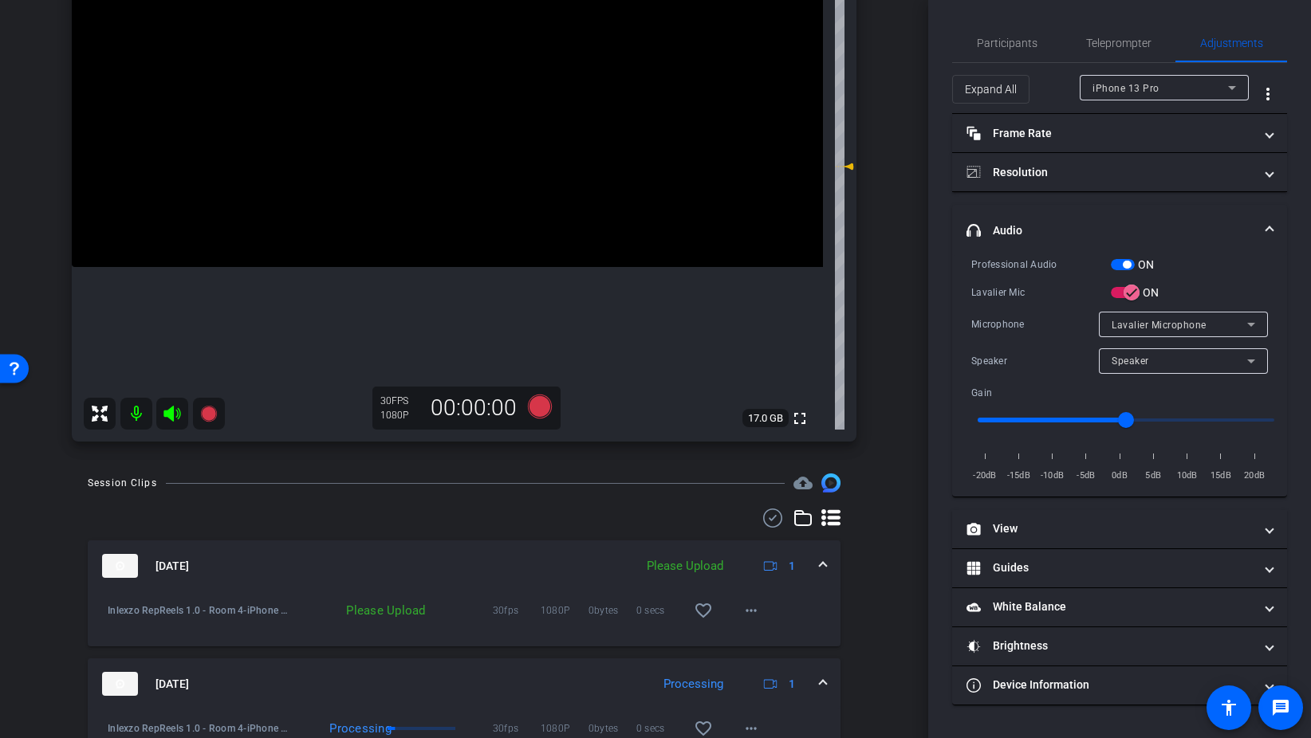
click at [1118, 263] on span "button" at bounding box center [1123, 264] width 24 height 11
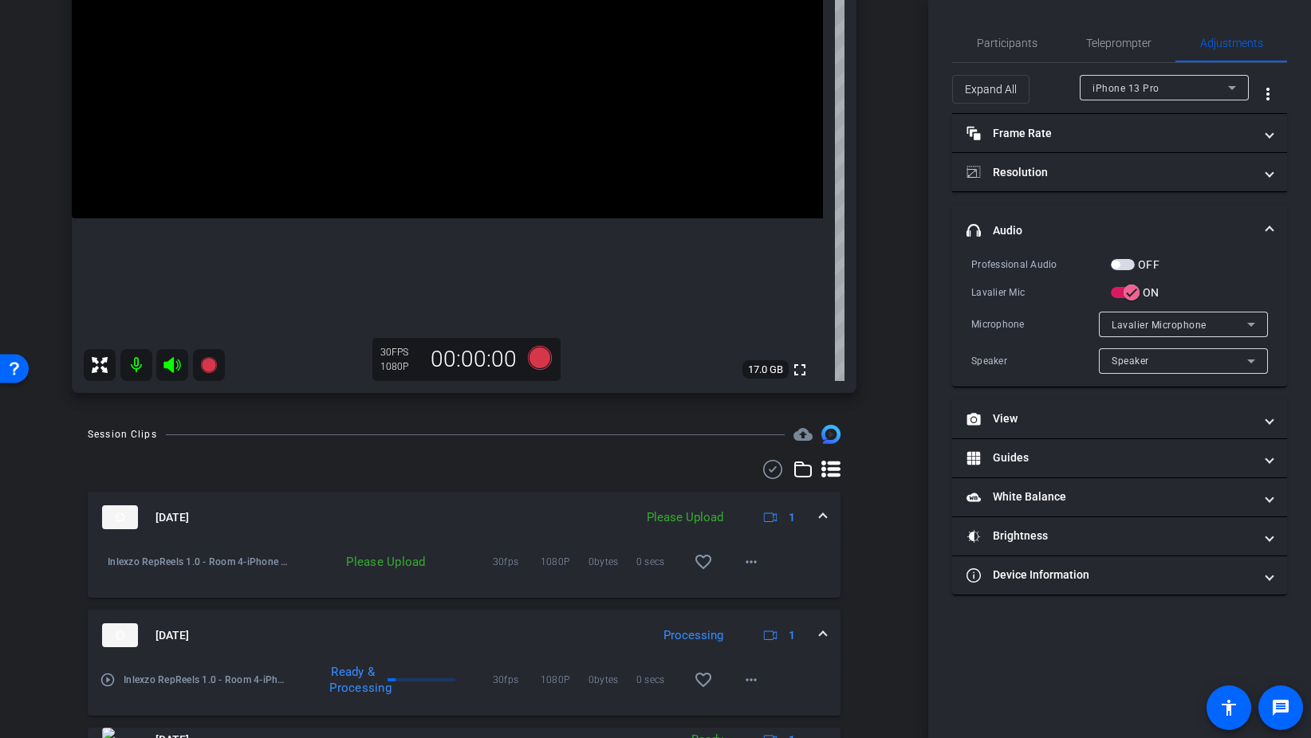
scroll to position [299, 0]
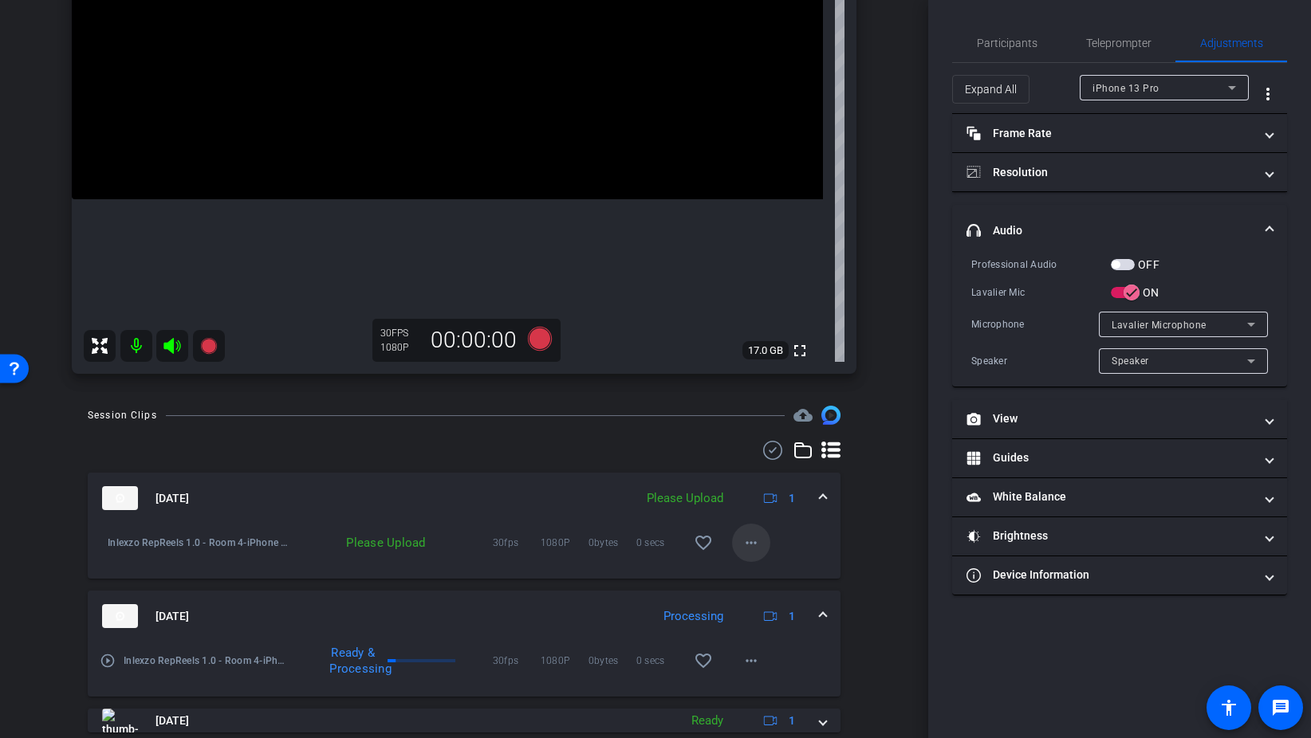
click at [750, 541] on mat-icon "more_horiz" at bounding box center [750, 542] width 19 height 19
click at [762, 570] on span "Upload" at bounding box center [777, 576] width 64 height 19
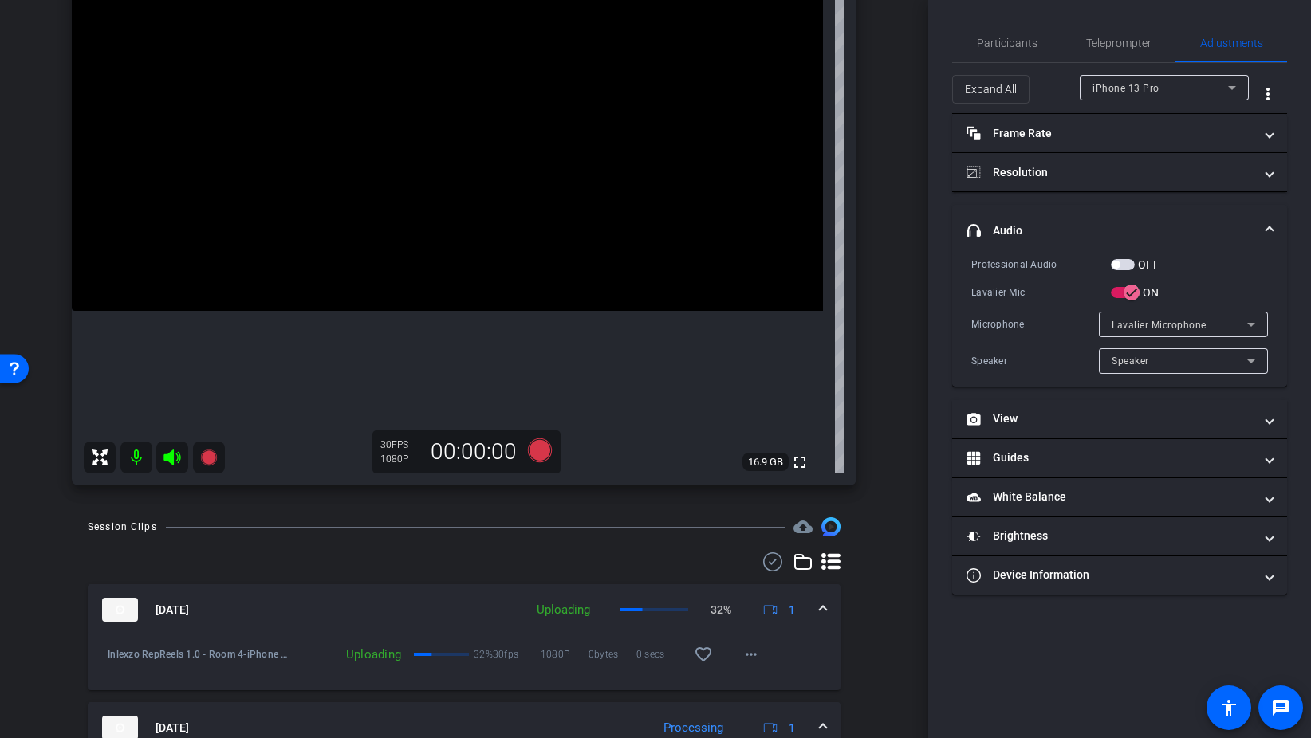
scroll to position [187, 0]
click at [537, 454] on icon at bounding box center [540, 451] width 24 height 24
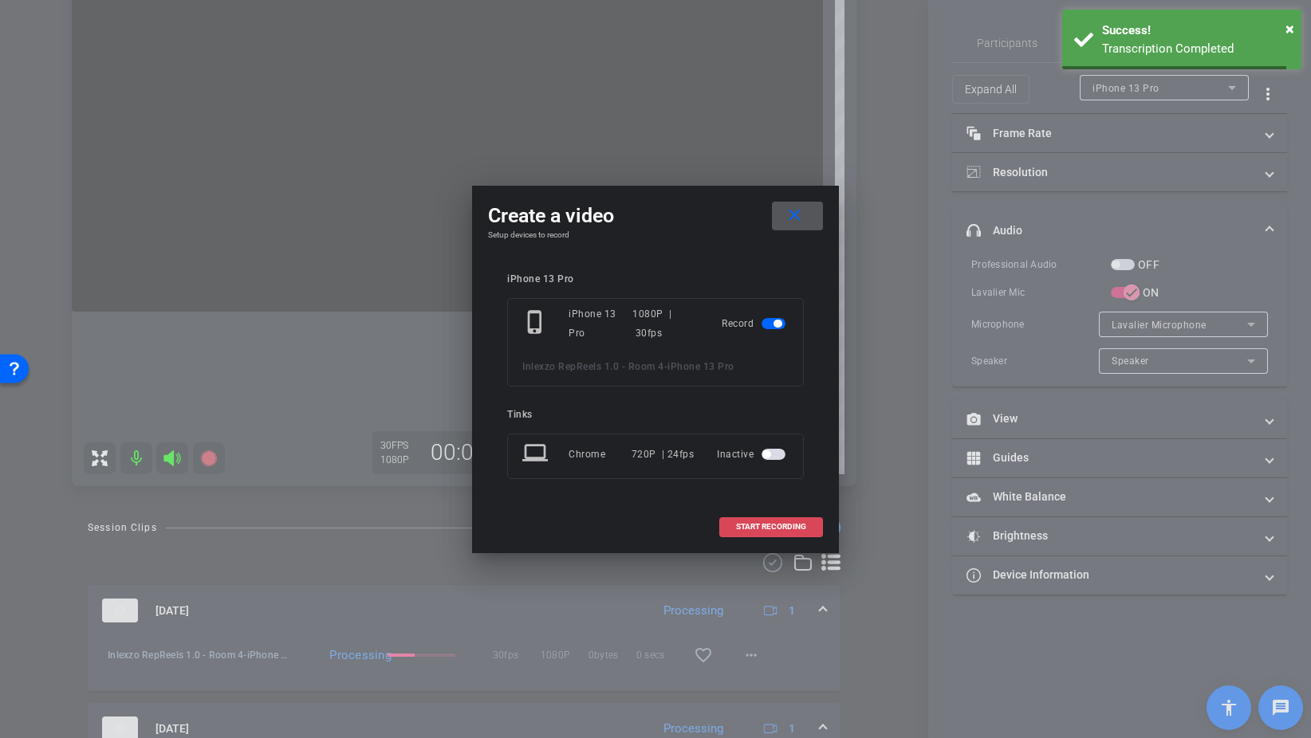
click at [760, 524] on span "START RECORDING" at bounding box center [771, 527] width 70 height 8
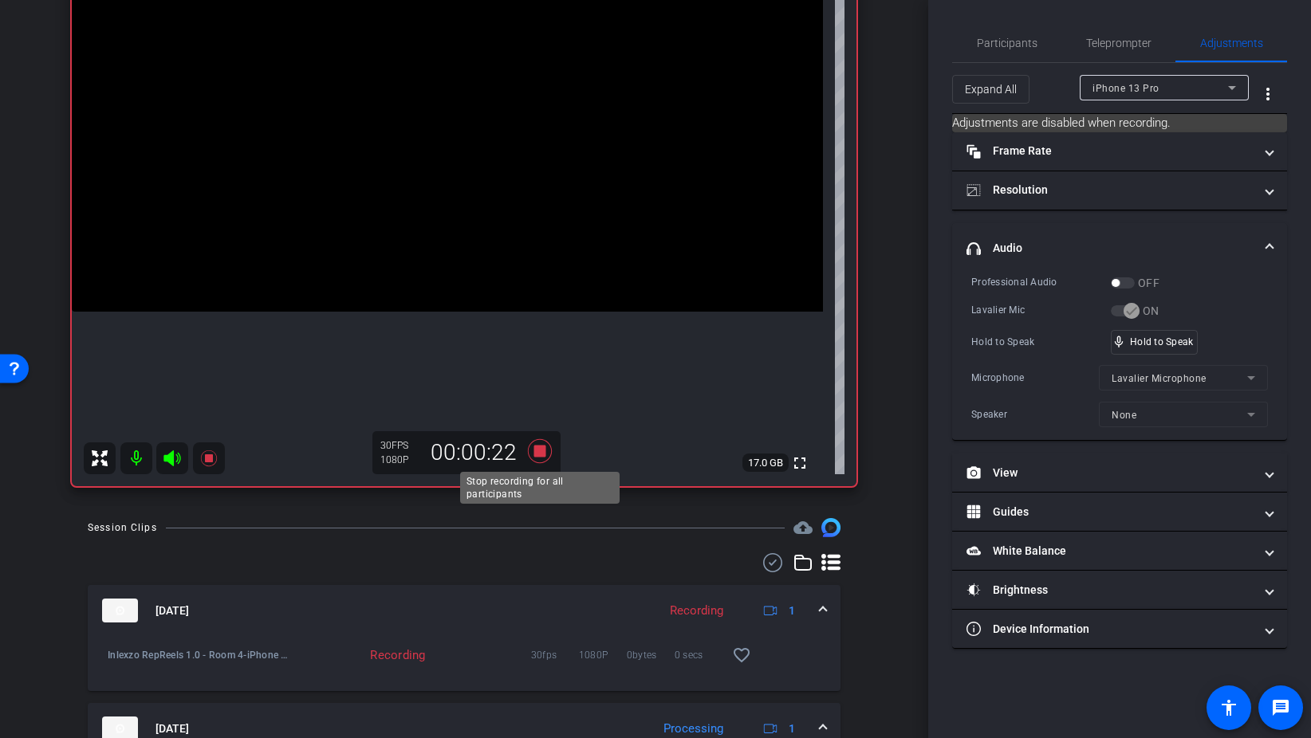
click at [539, 439] on icon at bounding box center [540, 451] width 24 height 24
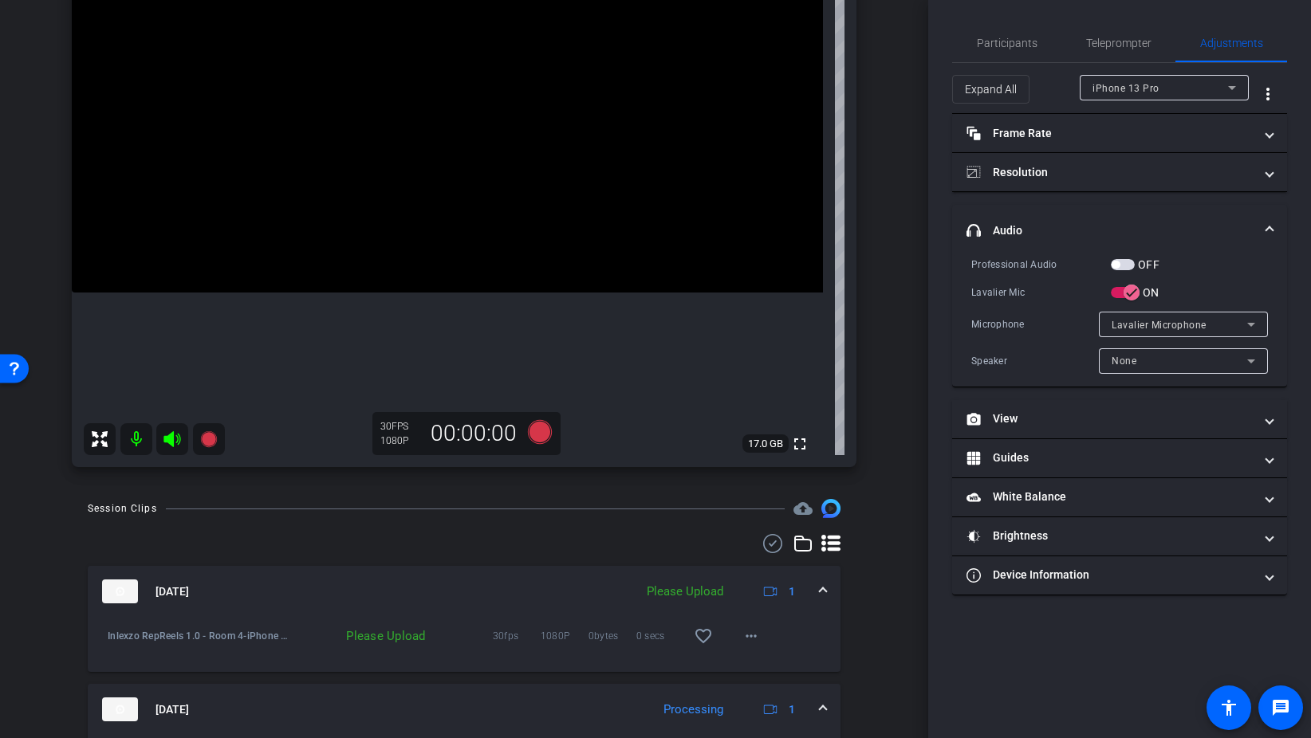
scroll to position [226, 0]
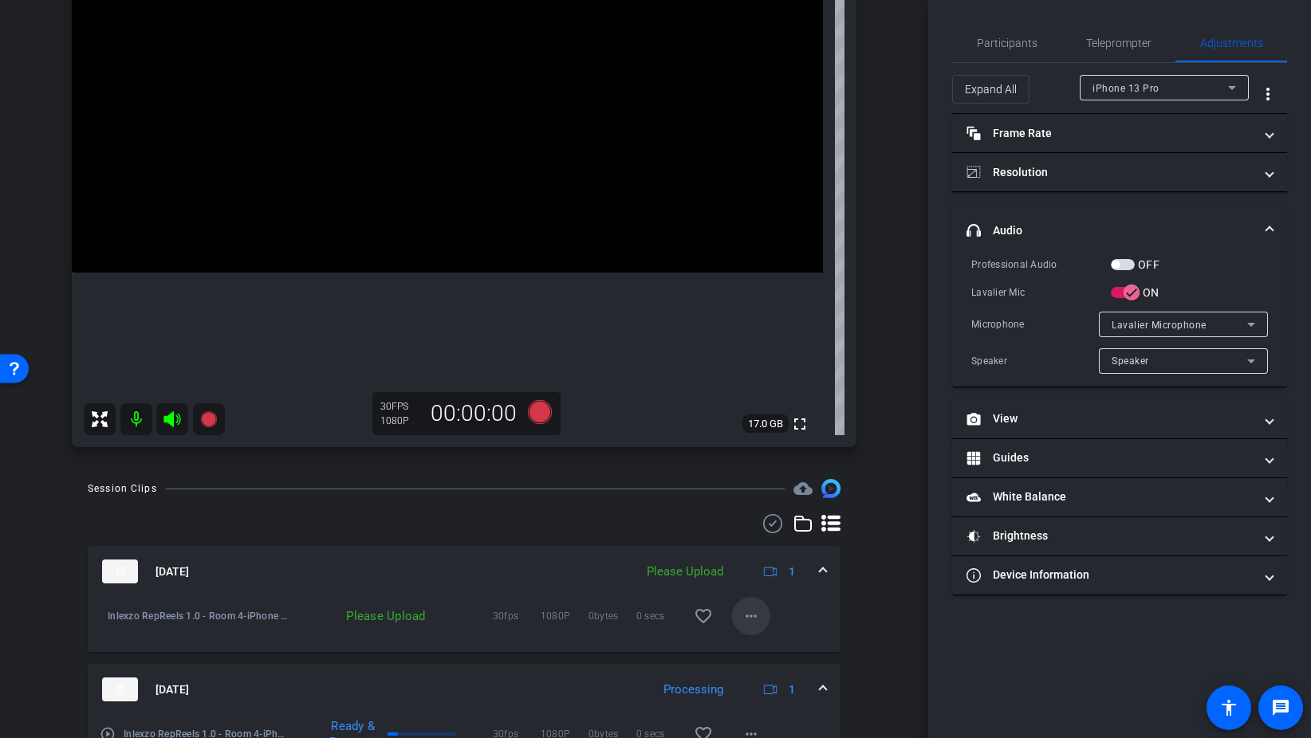
click at [757, 611] on mat-icon "more_horiz" at bounding box center [750, 616] width 19 height 19
click at [801, 649] on span "Upload" at bounding box center [777, 649] width 64 height 19
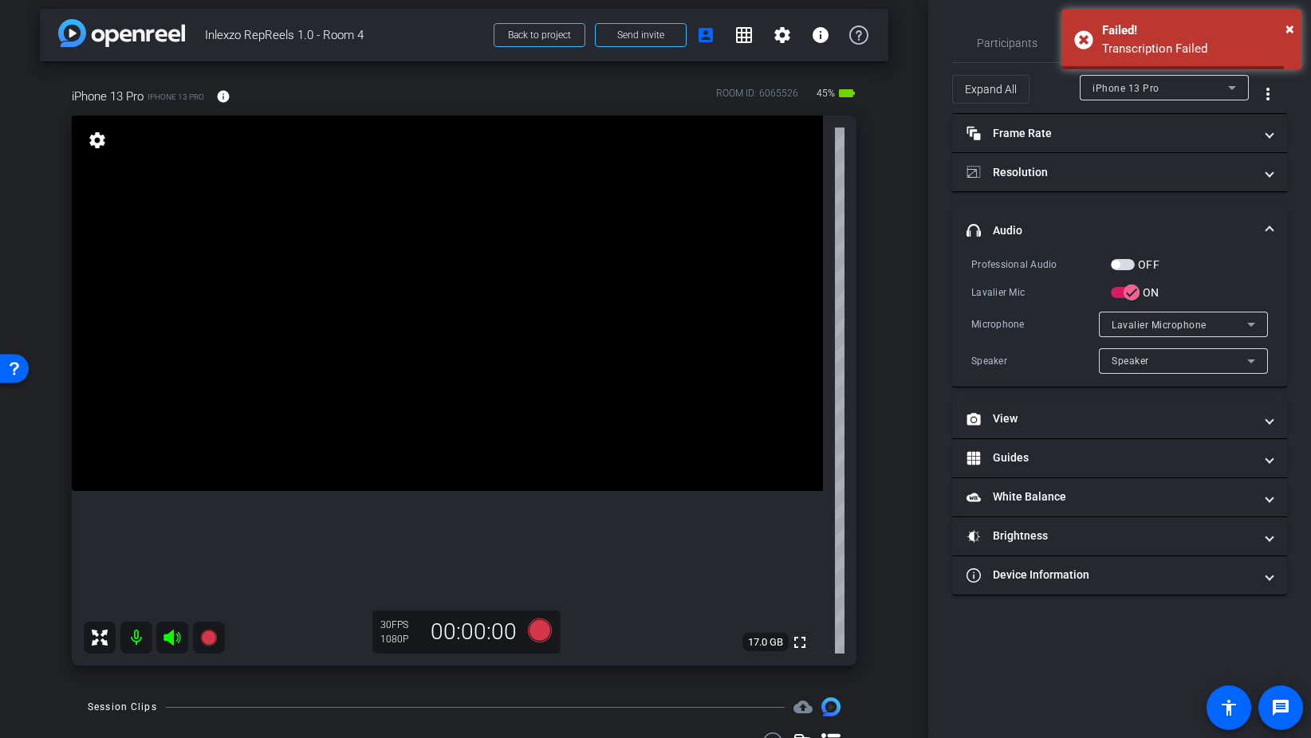
scroll to position [0, 0]
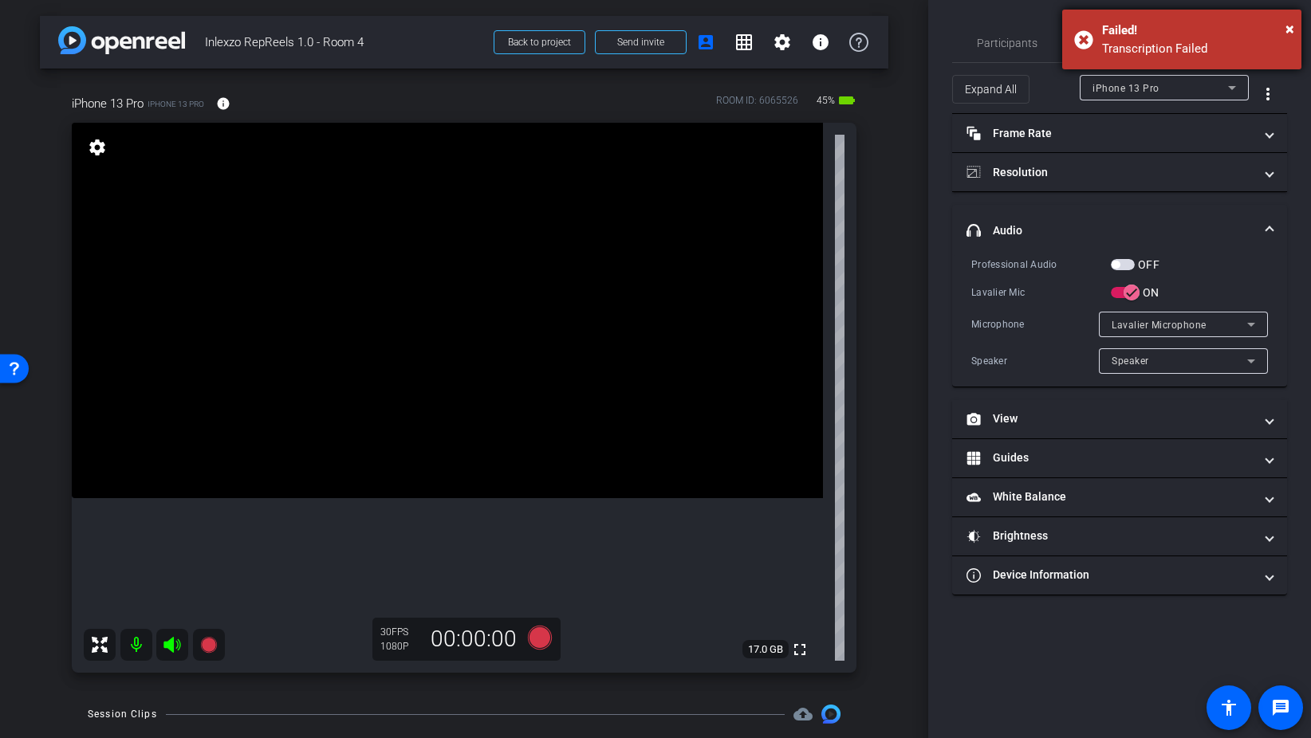
click at [1083, 39] on div "× Failed! Transcription Failed" at bounding box center [1181, 40] width 239 height 60
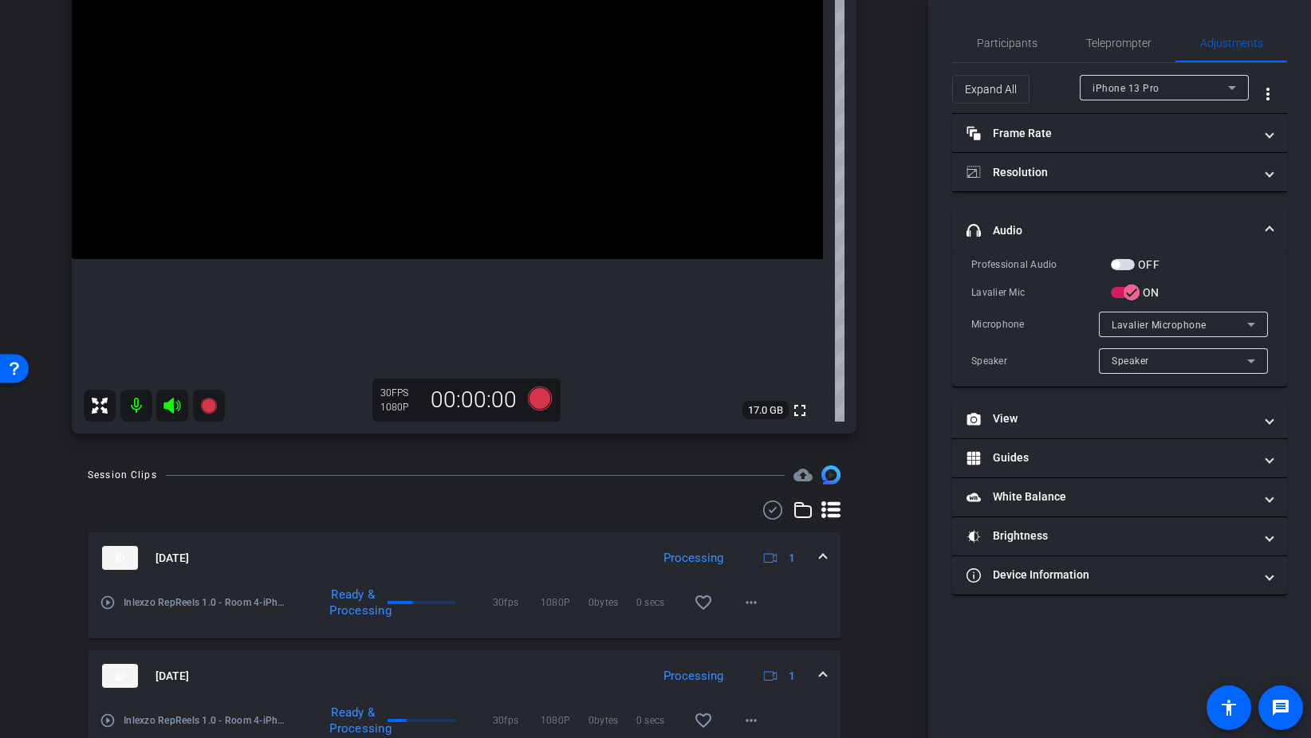
scroll to position [230, 0]
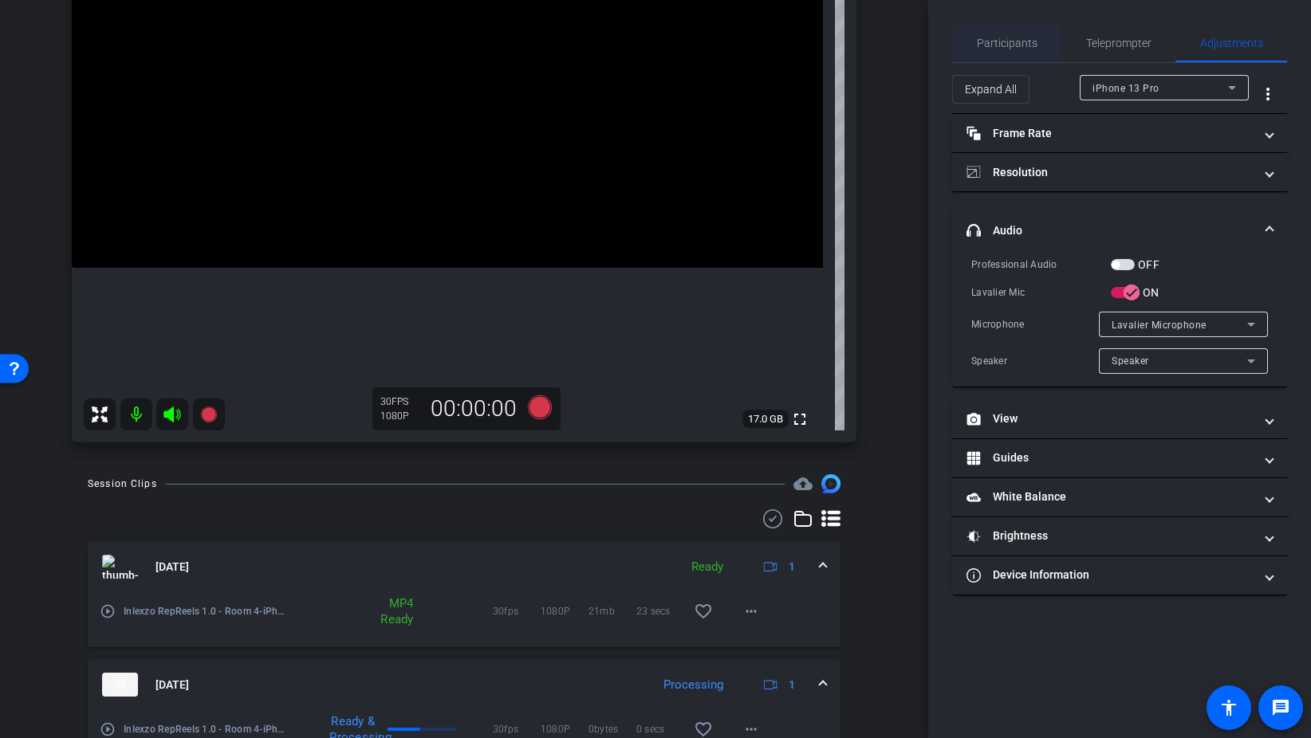
click at [1027, 40] on span "Participants" at bounding box center [1007, 42] width 61 height 11
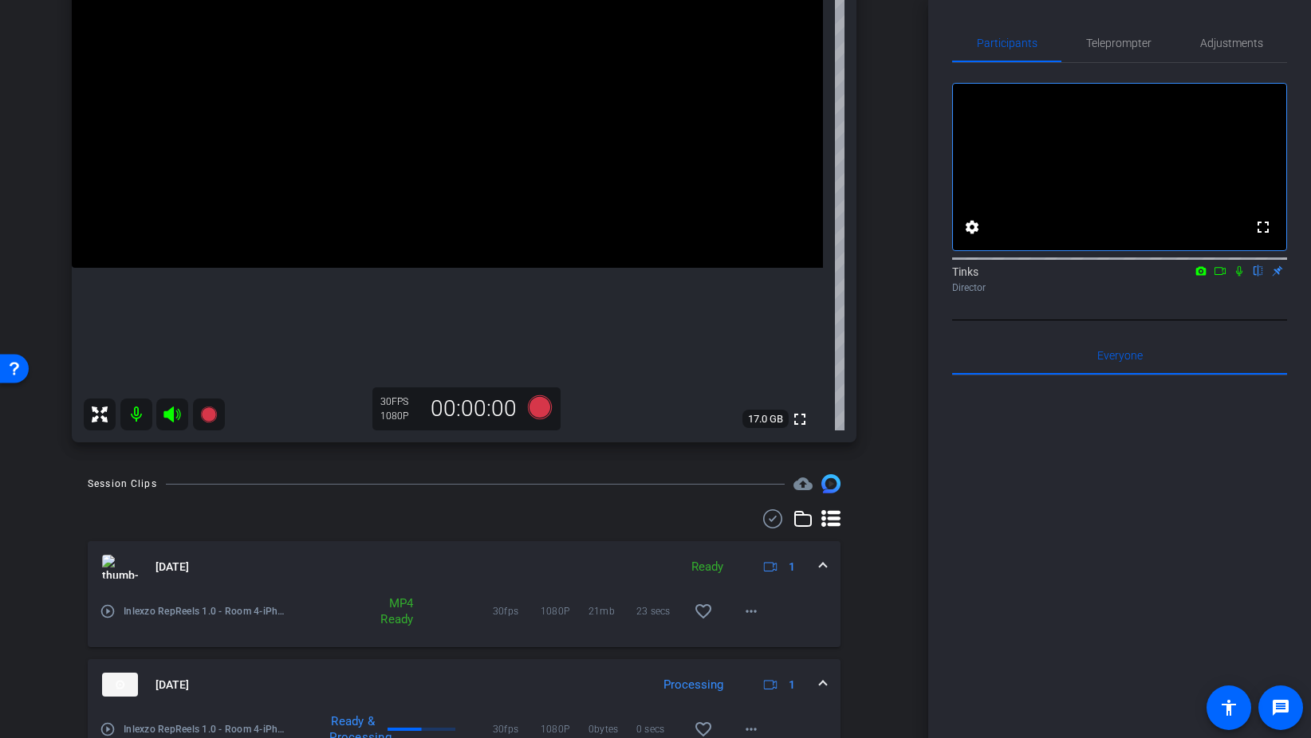
click at [1237, 277] on icon at bounding box center [1239, 270] width 13 height 11
click at [1221, 277] on icon at bounding box center [1219, 270] width 13 height 11
click at [166, 419] on icon at bounding box center [172, 414] width 19 height 19
click at [172, 414] on icon at bounding box center [171, 415] width 17 height 16
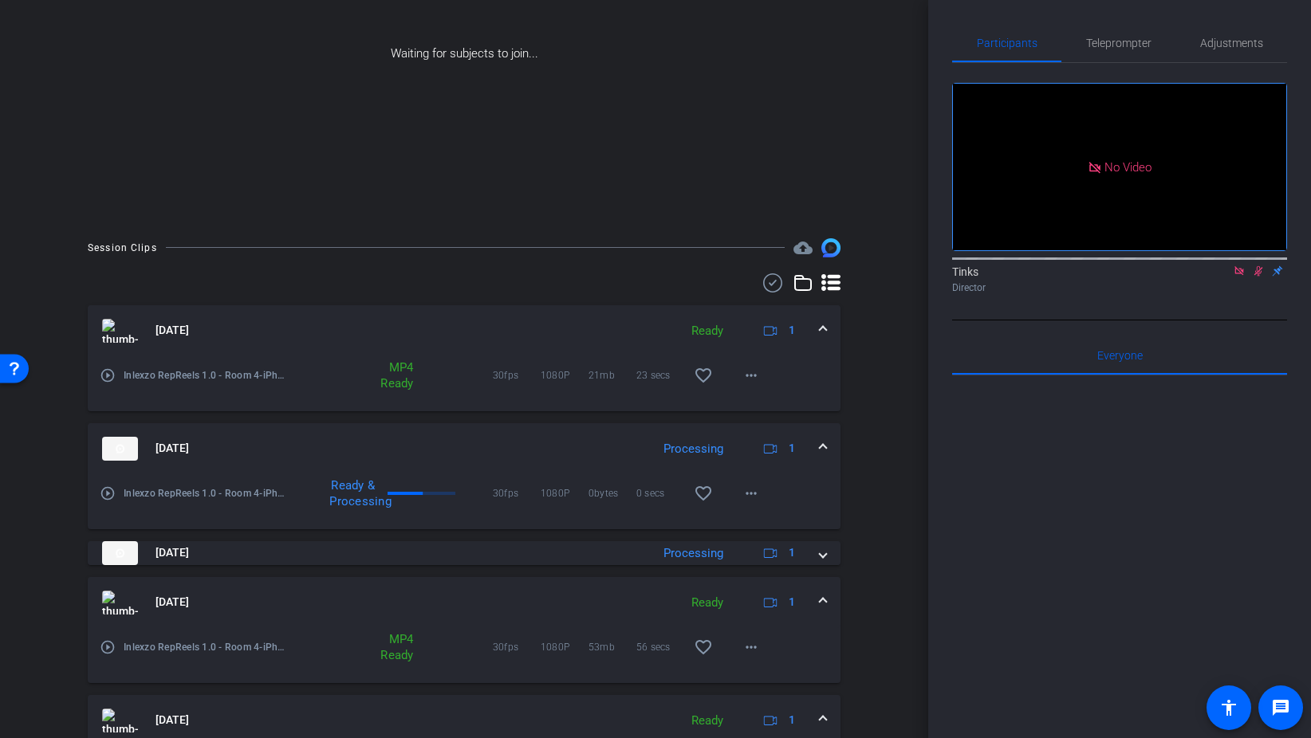
scroll to position [201, 0]
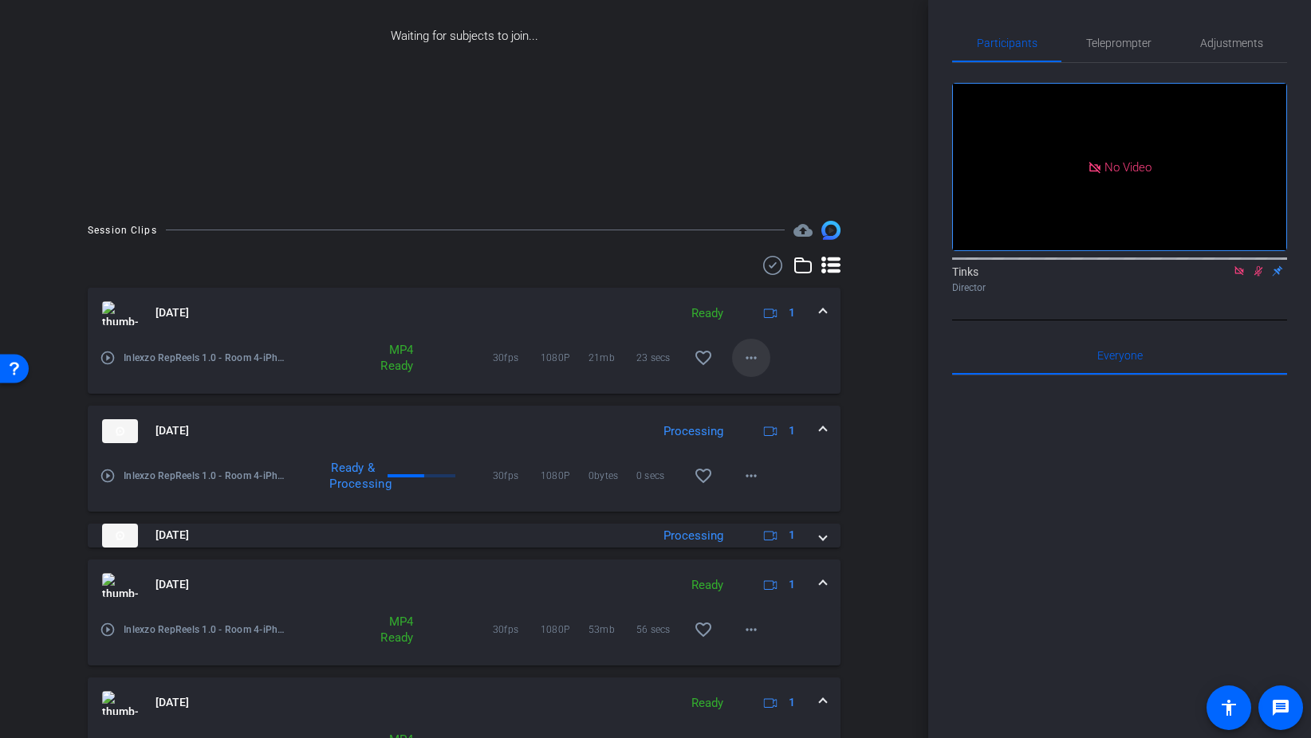
click at [761, 356] on span at bounding box center [751, 358] width 38 height 38
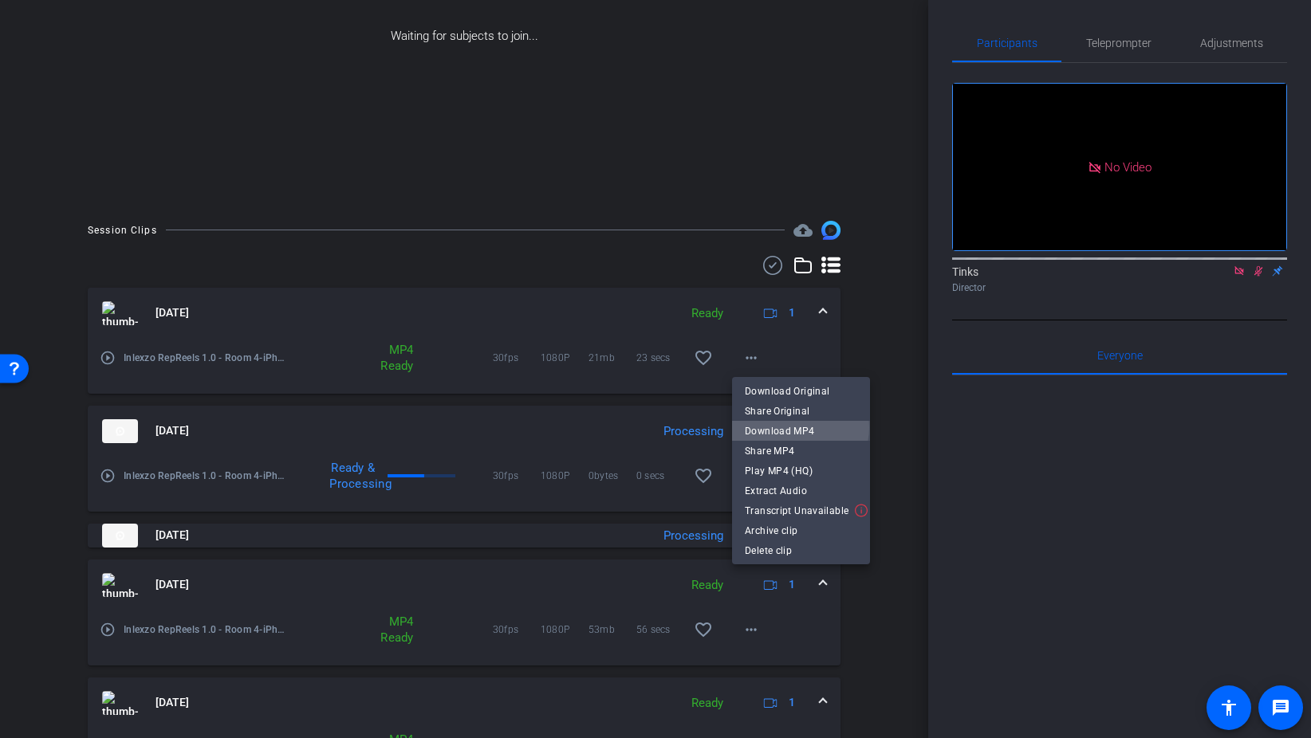
click at [800, 427] on span "Download MP4" at bounding box center [801, 431] width 112 height 19
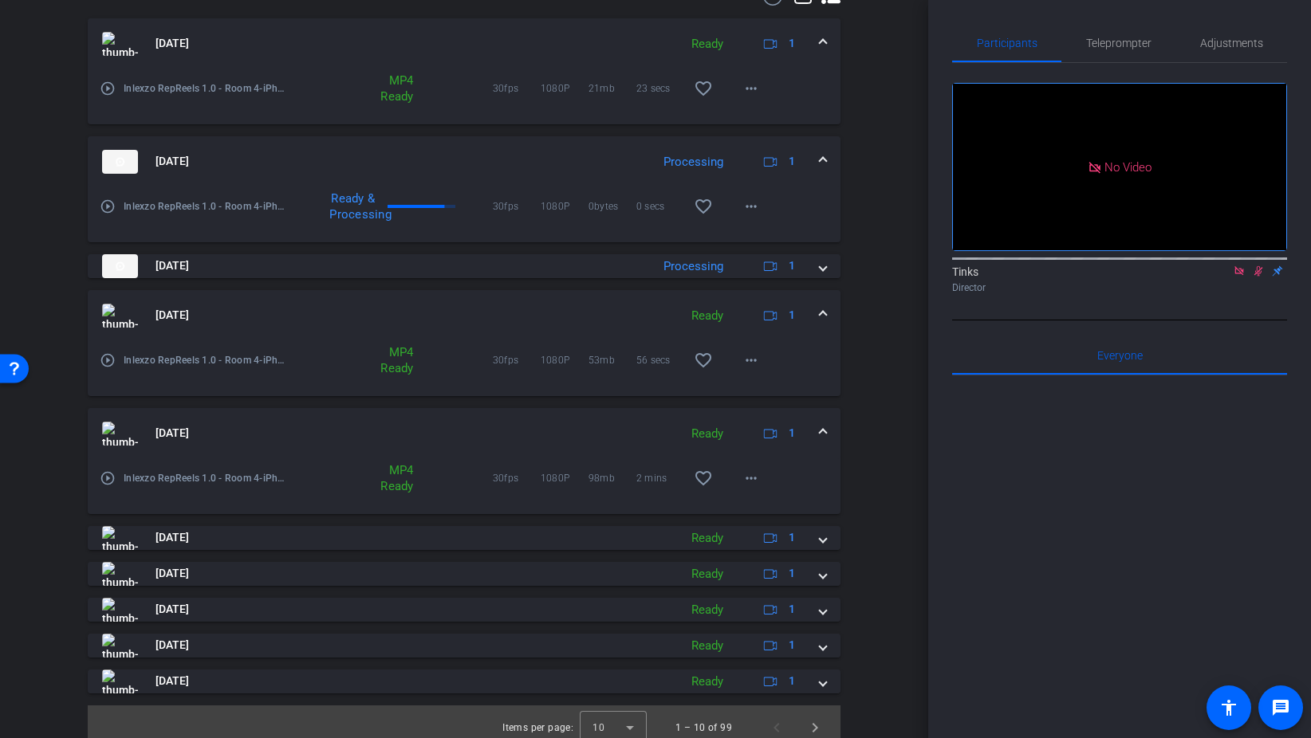
scroll to position [482, 0]
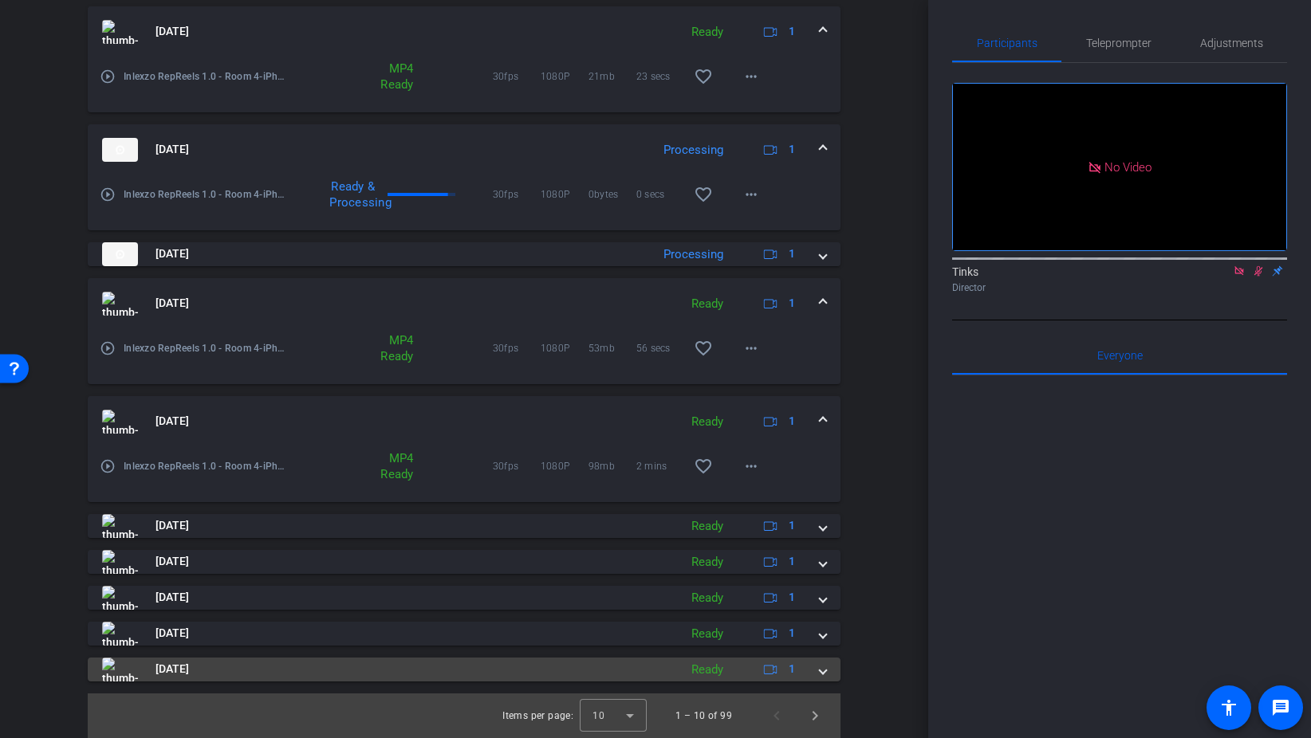
click at [816, 671] on div "Aug 28, 2025 Ready 1" at bounding box center [461, 670] width 718 height 24
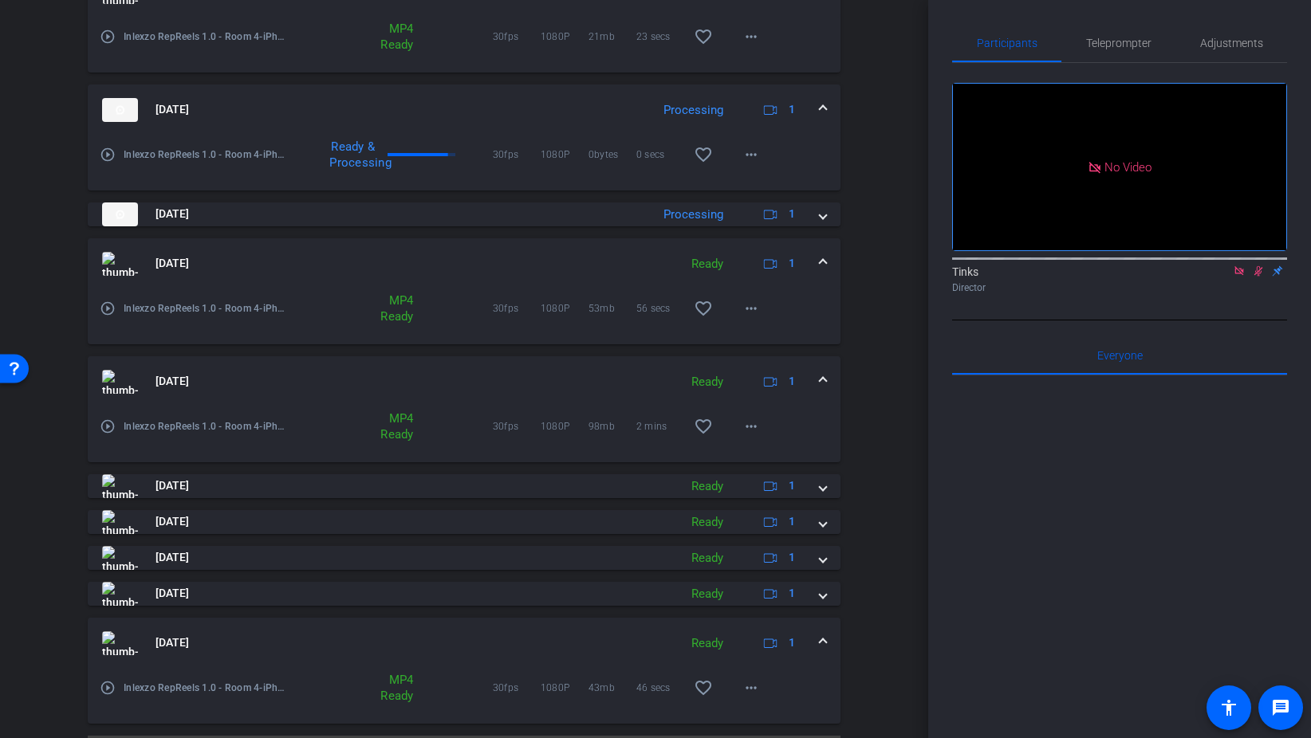
scroll to position [564, 0]
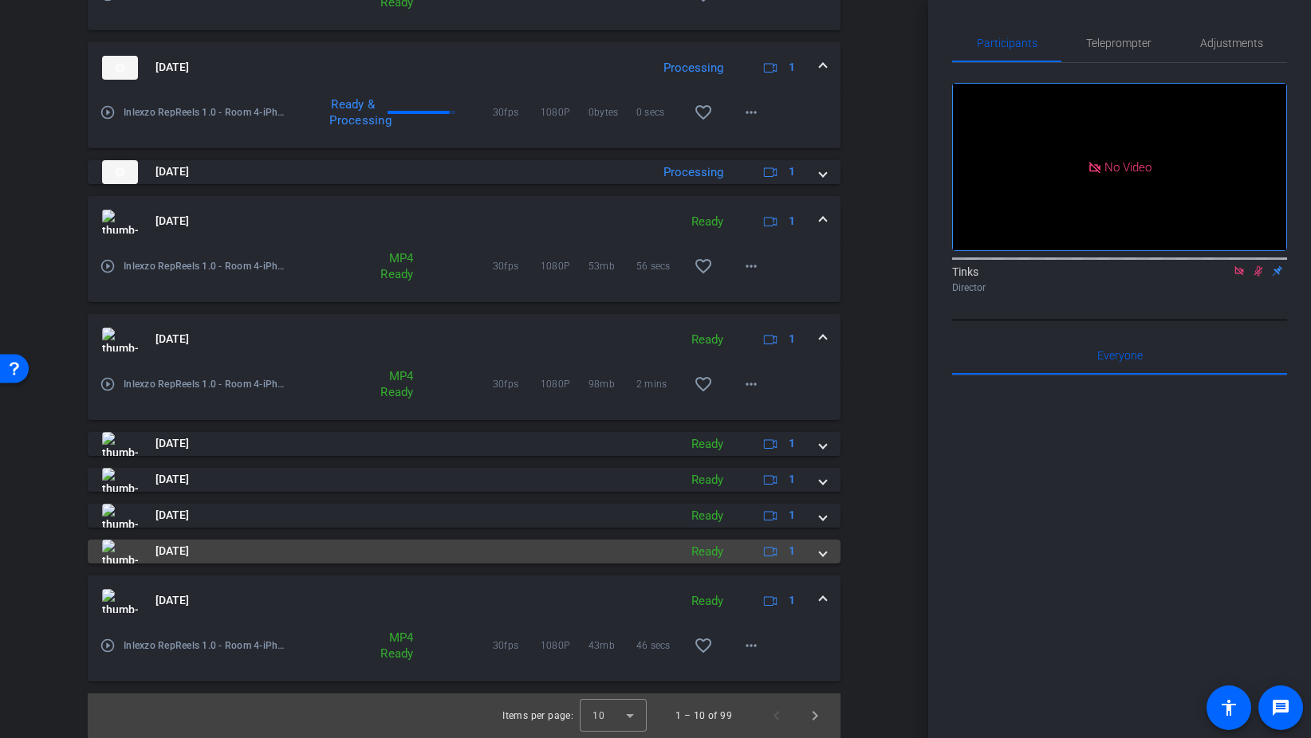
click at [816, 551] on div "Aug 28, 2025 Ready 1" at bounding box center [461, 552] width 718 height 24
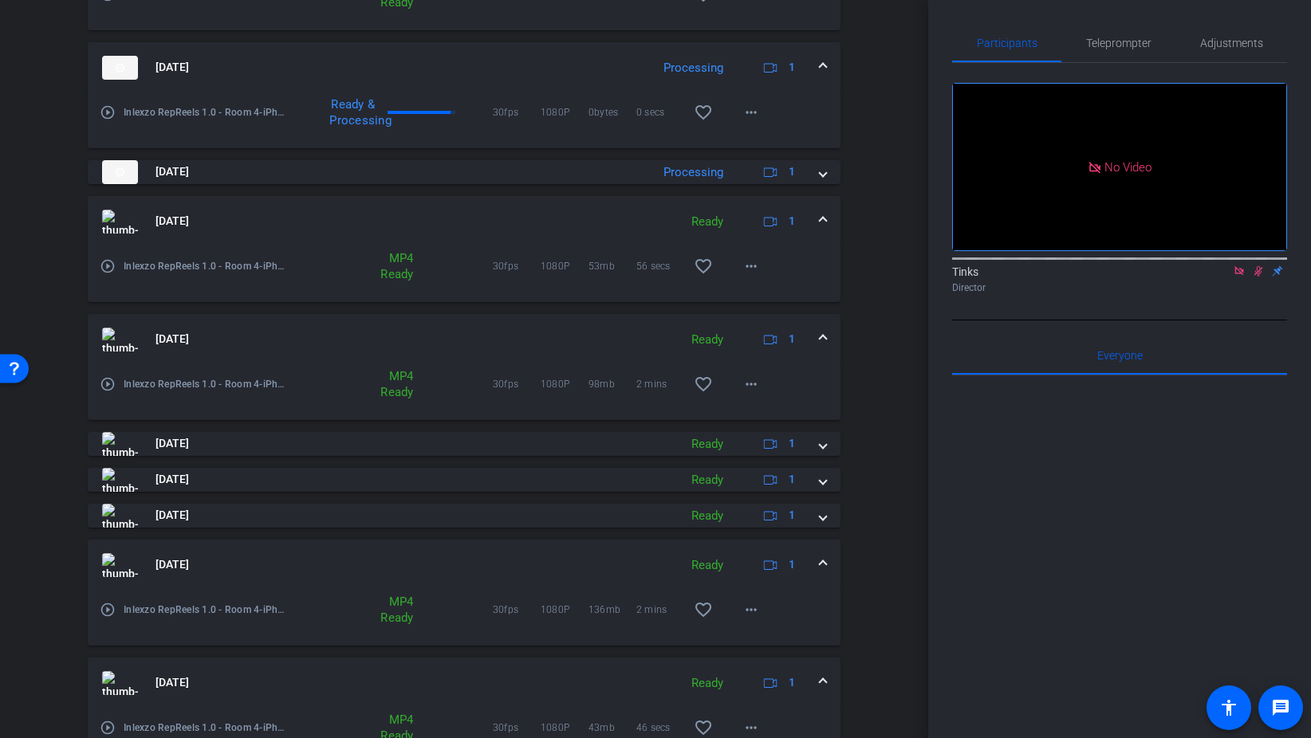
click at [826, 564] on span at bounding box center [823, 565] width 6 height 17
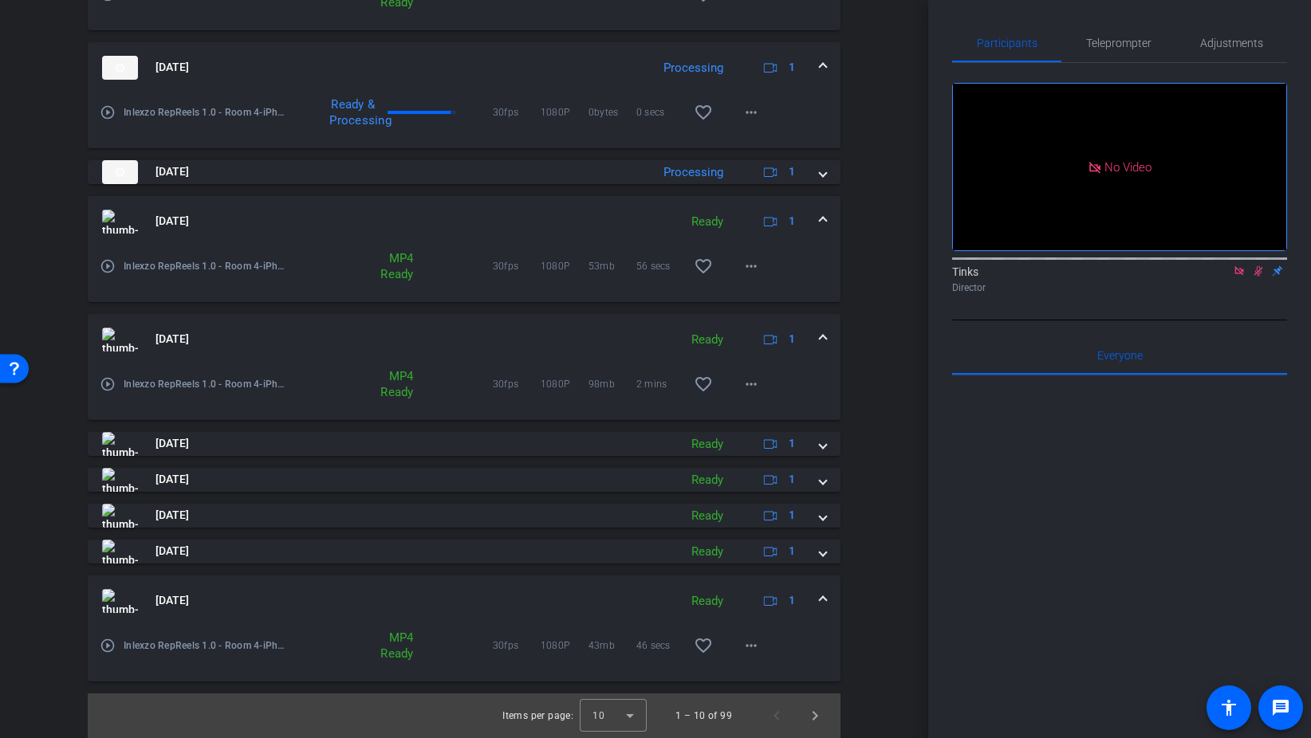
click at [823, 584] on mat-expansion-panel-header "Aug 28, 2025 Ready 1" at bounding box center [464, 601] width 753 height 51
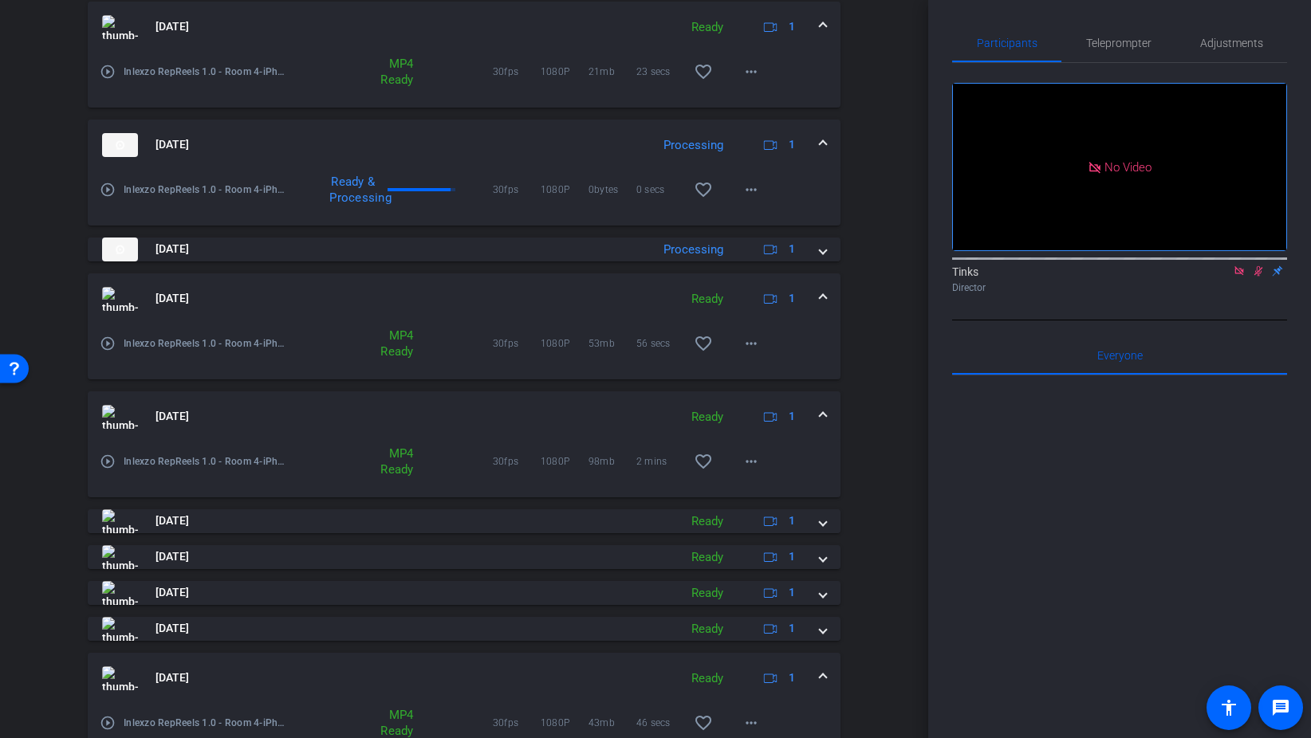
scroll to position [482, 0]
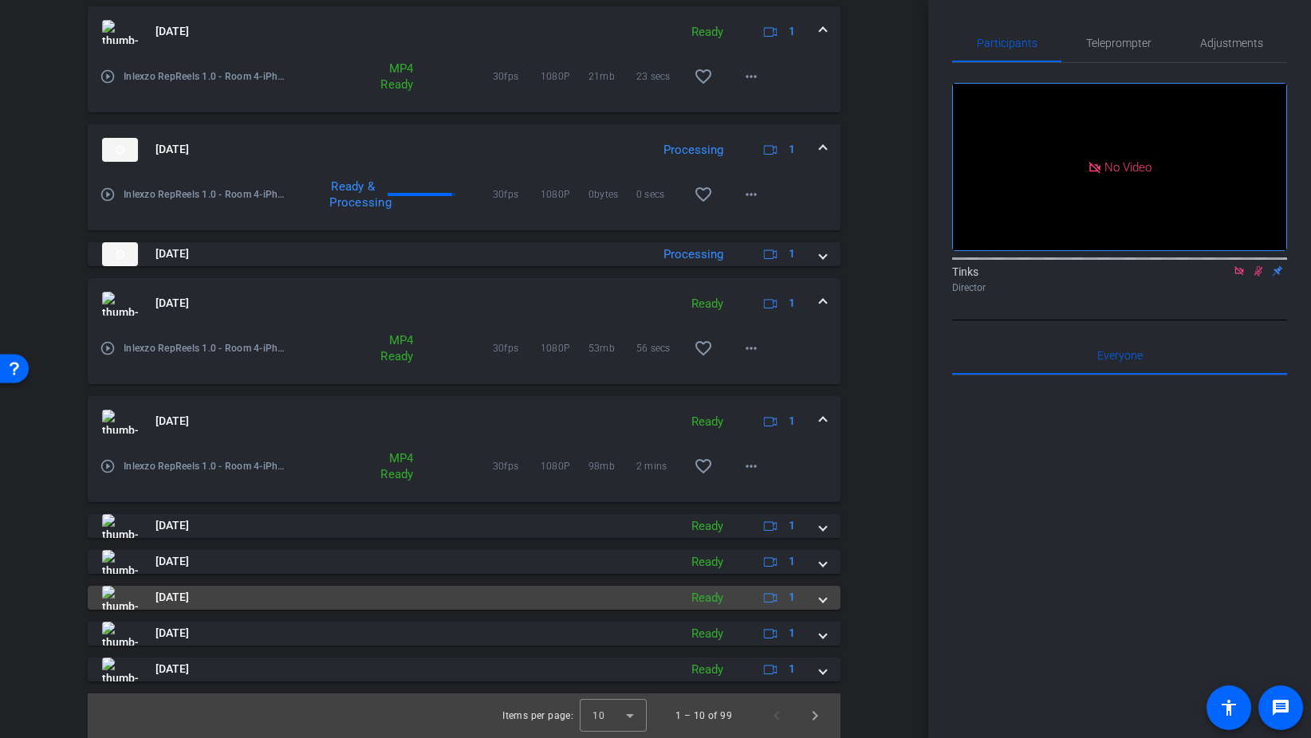
click at [821, 596] on span at bounding box center [823, 597] width 6 height 17
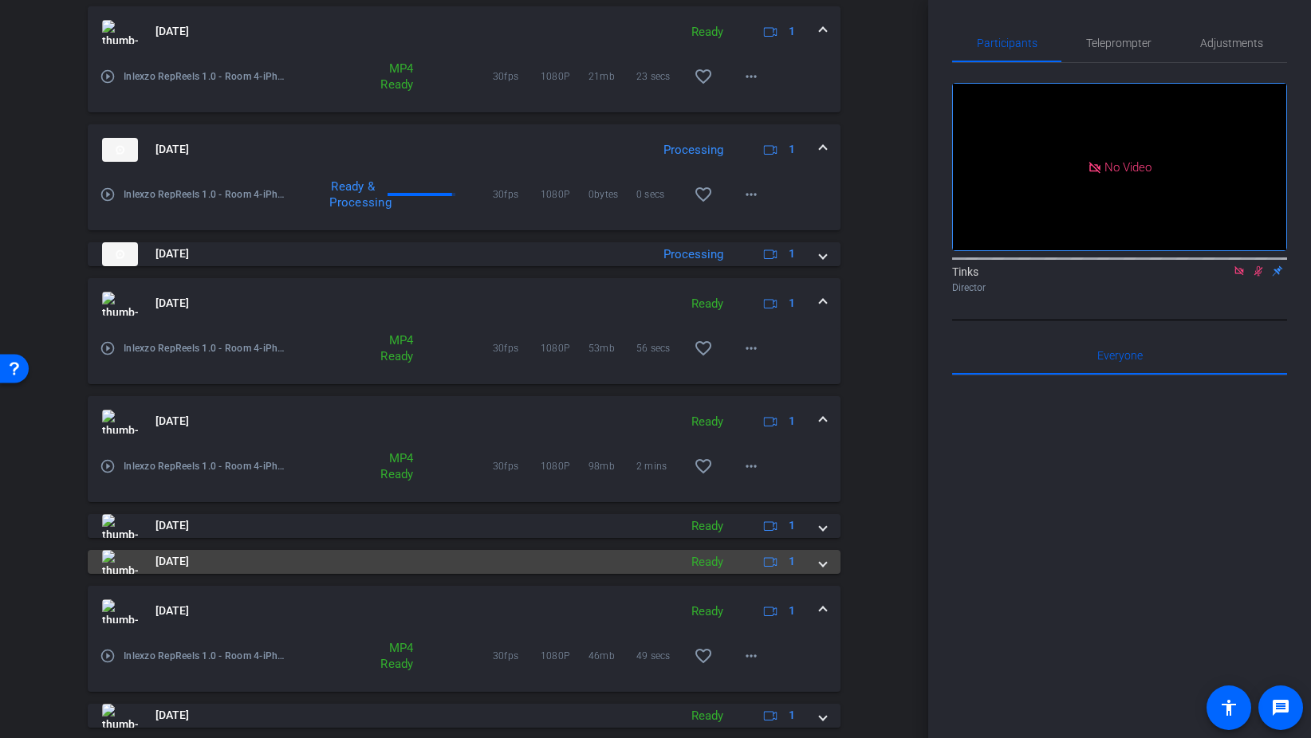
click at [832, 566] on mat-expansion-panel-header "Aug 28, 2025 Ready 1" at bounding box center [464, 562] width 753 height 24
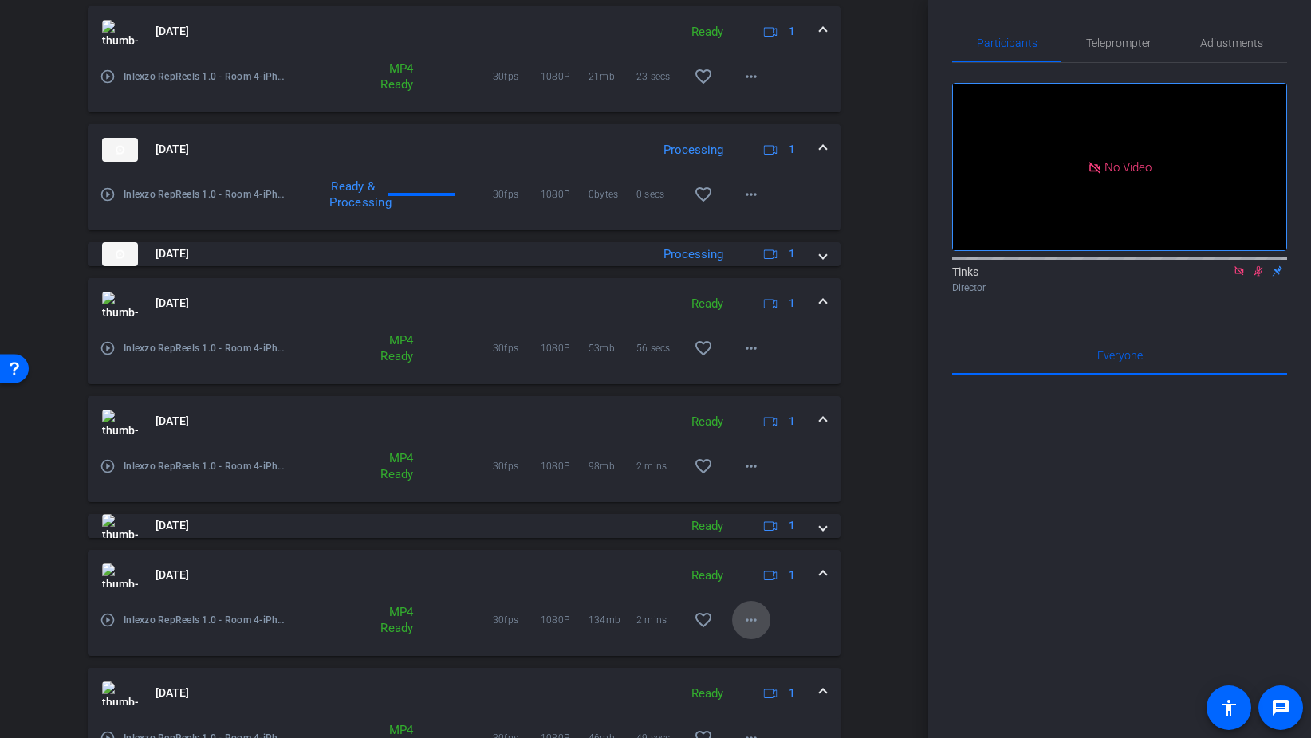
click at [750, 619] on mat-icon "more_horiz" at bounding box center [750, 620] width 19 height 19
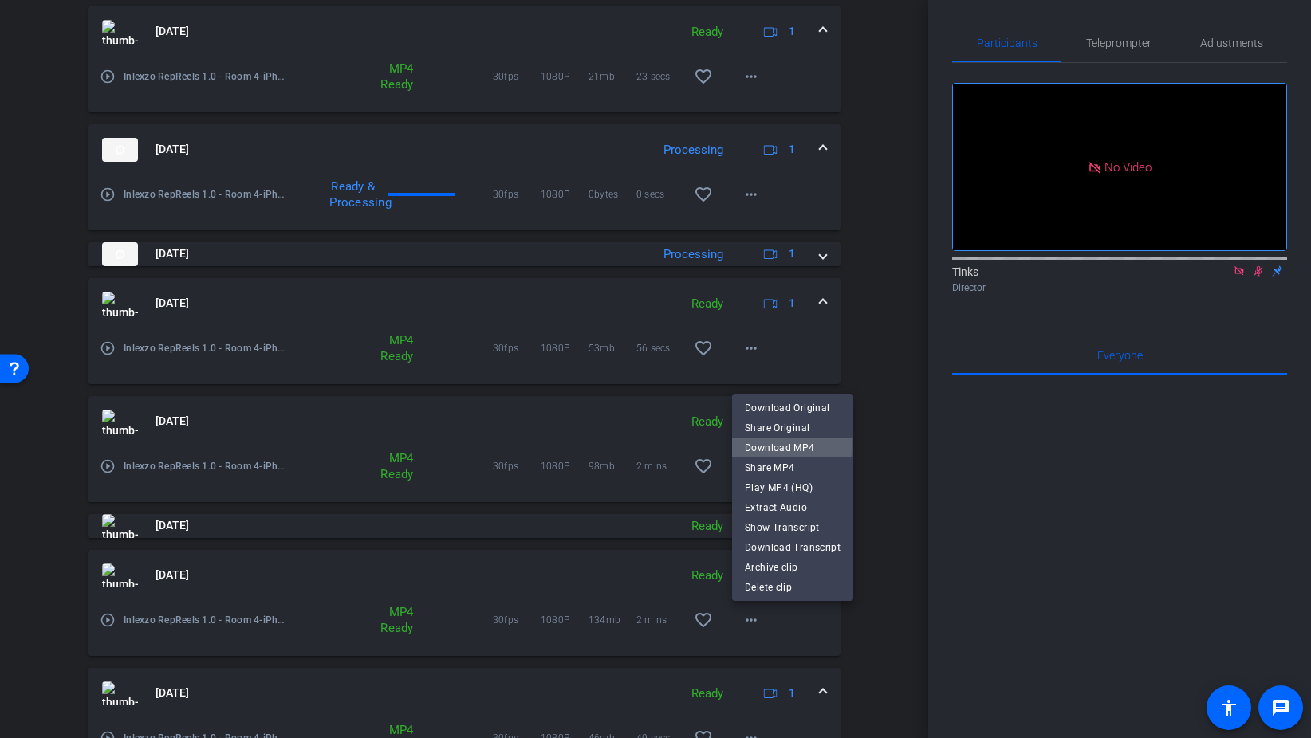
click at [787, 443] on span "Download MP4" at bounding box center [793, 448] width 96 height 19
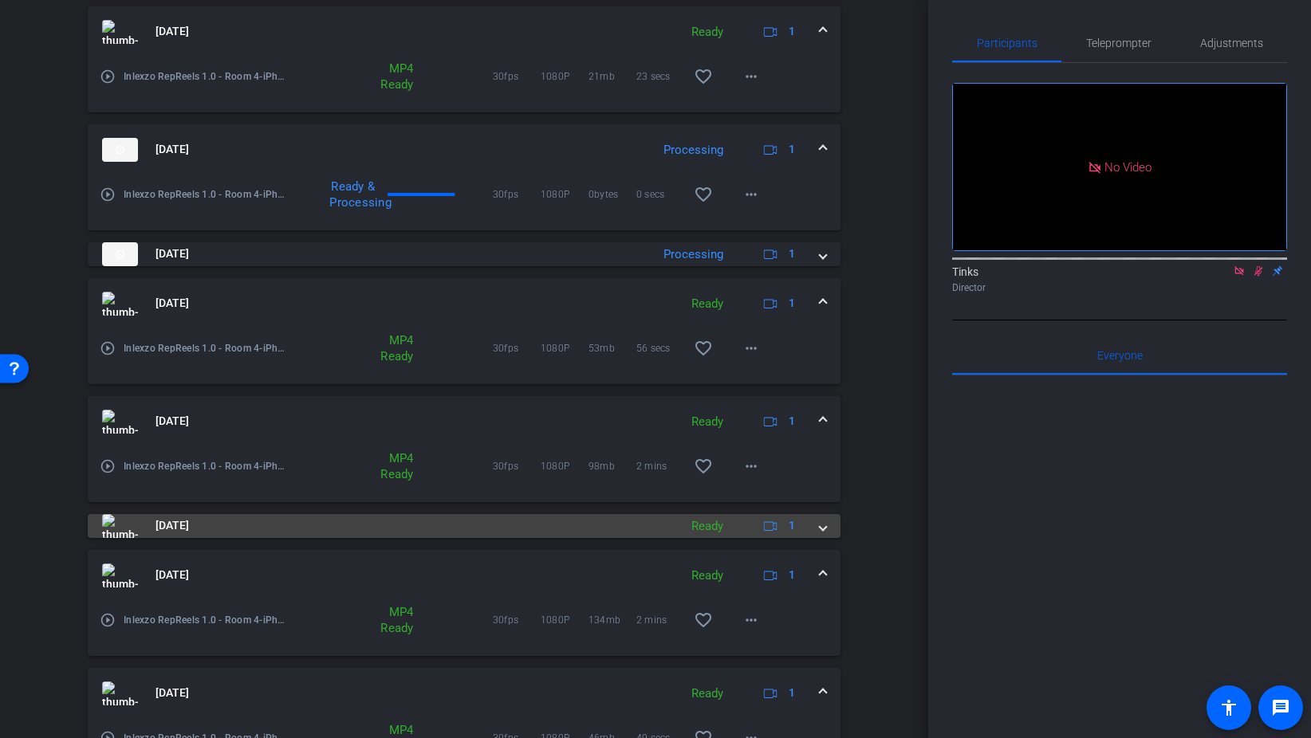
click at [823, 525] on span at bounding box center [823, 525] width 6 height 17
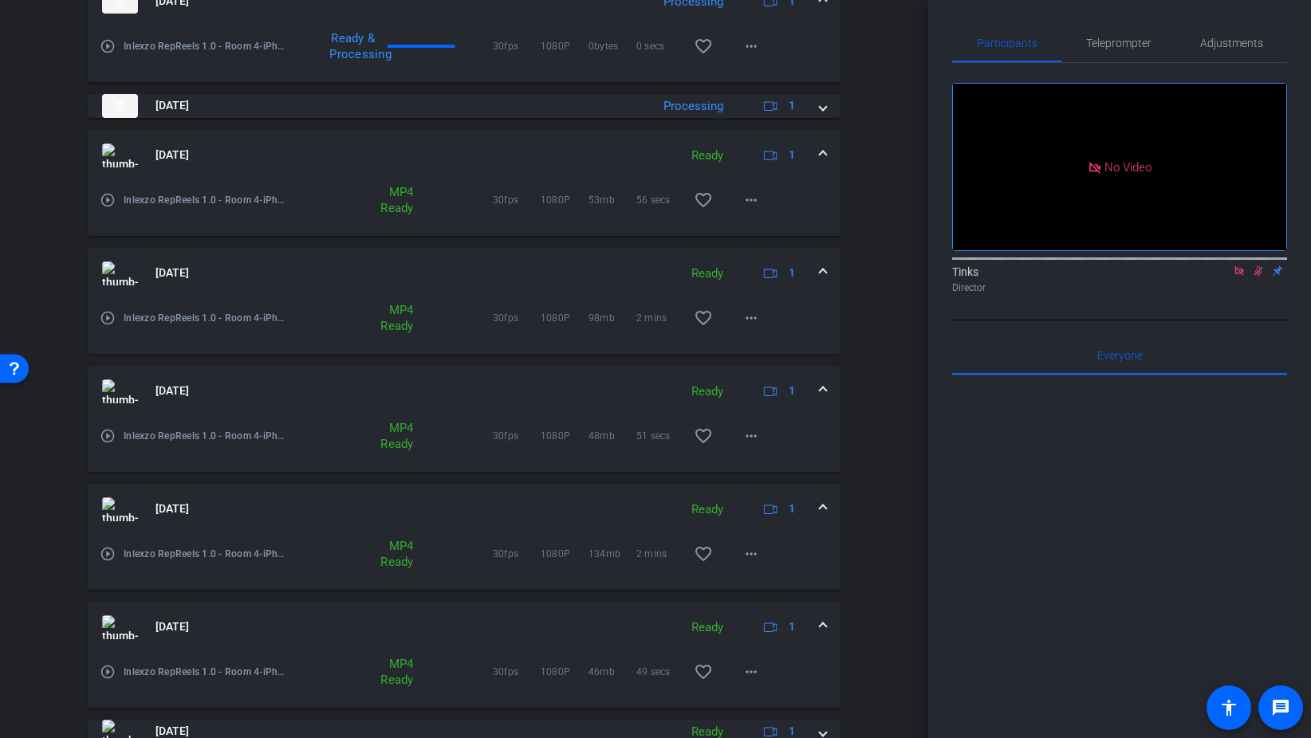
scroll to position [645, 0]
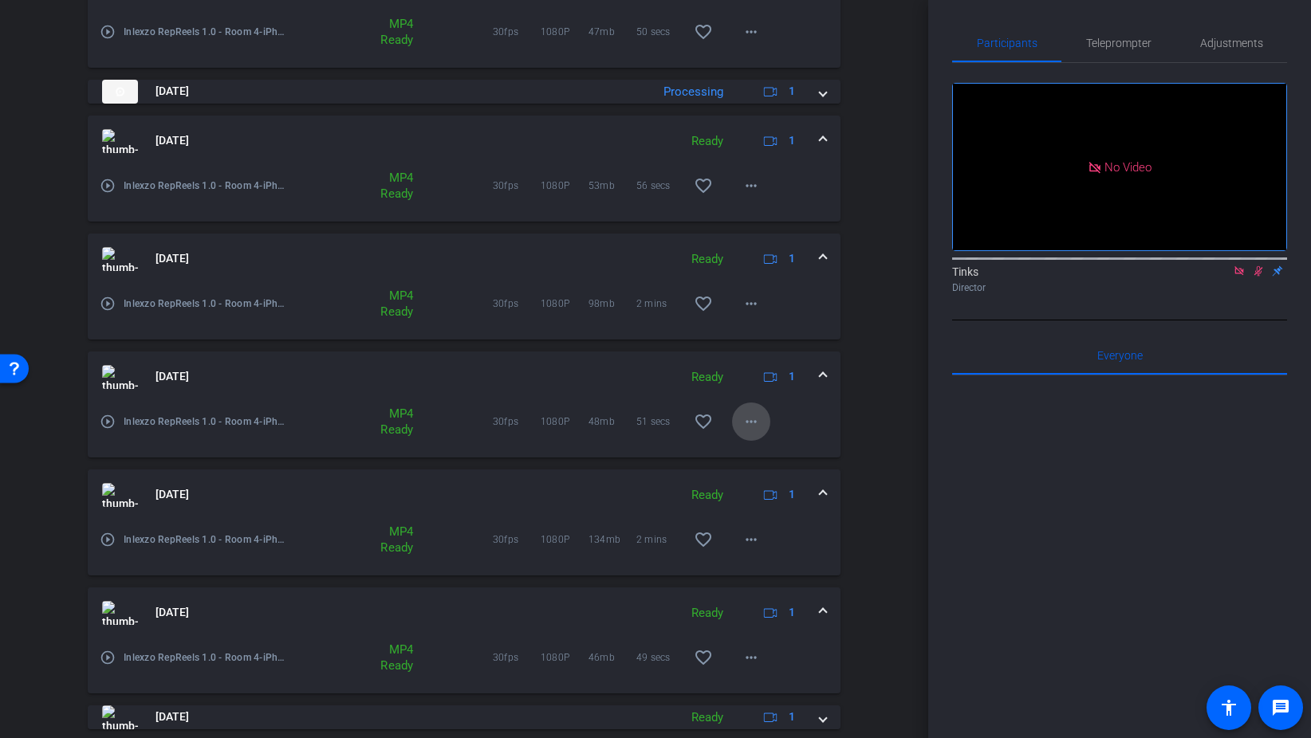
click at [757, 419] on mat-icon "more_horiz" at bounding box center [750, 421] width 19 height 19
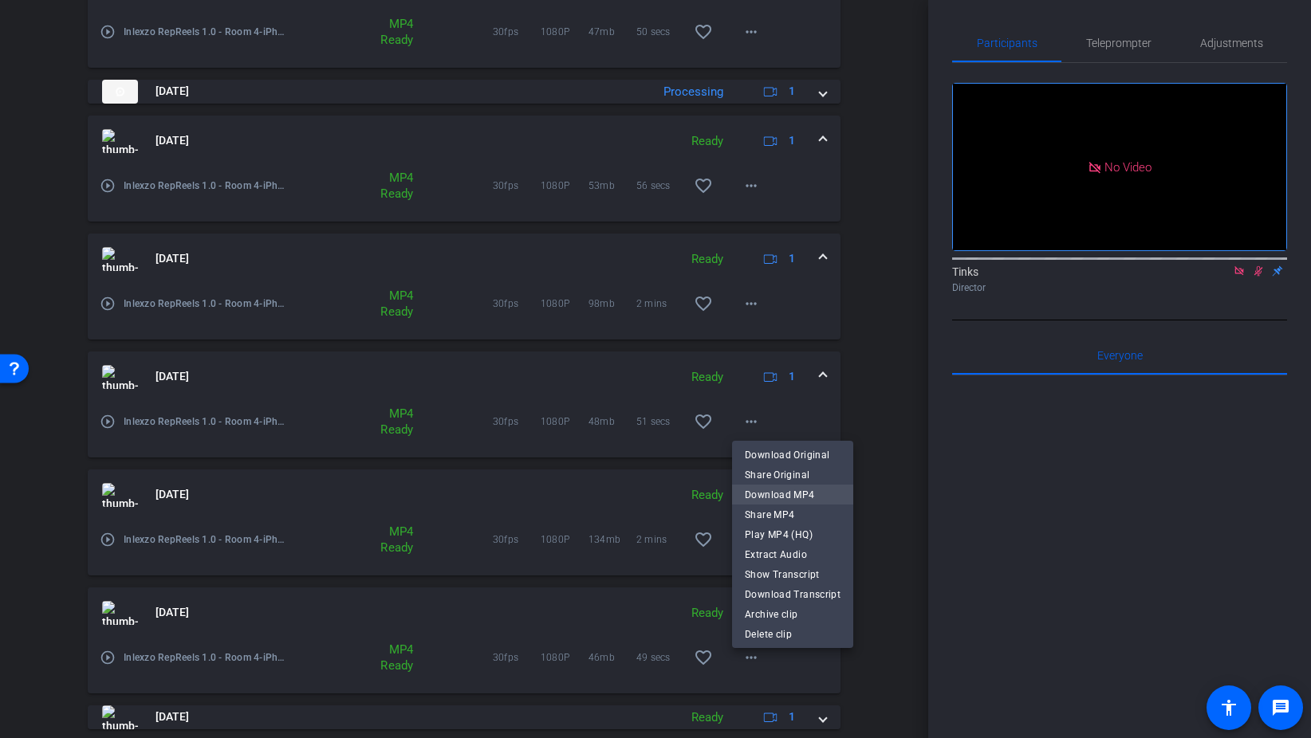
click at [802, 494] on span "Download MP4" at bounding box center [793, 495] width 96 height 19
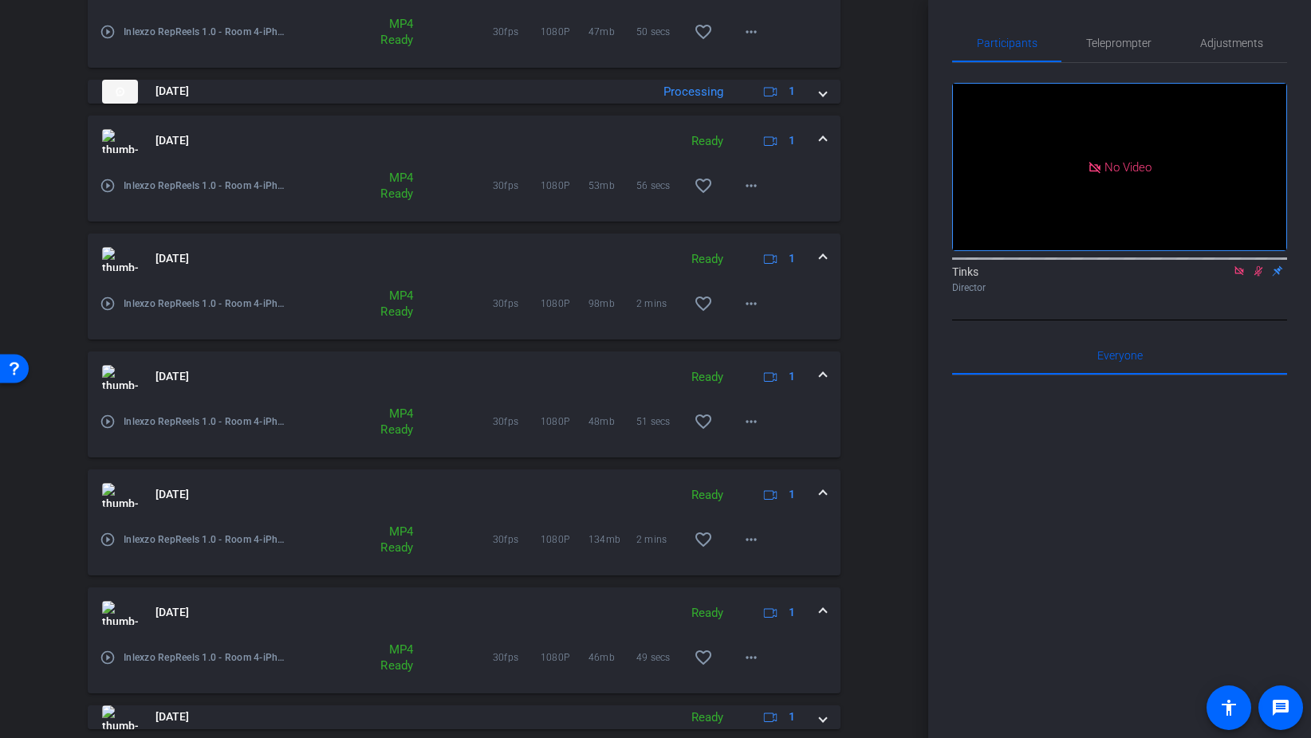
click at [827, 252] on mat-expansion-panel-header "Aug 28, 2025 Ready 1" at bounding box center [464, 259] width 753 height 51
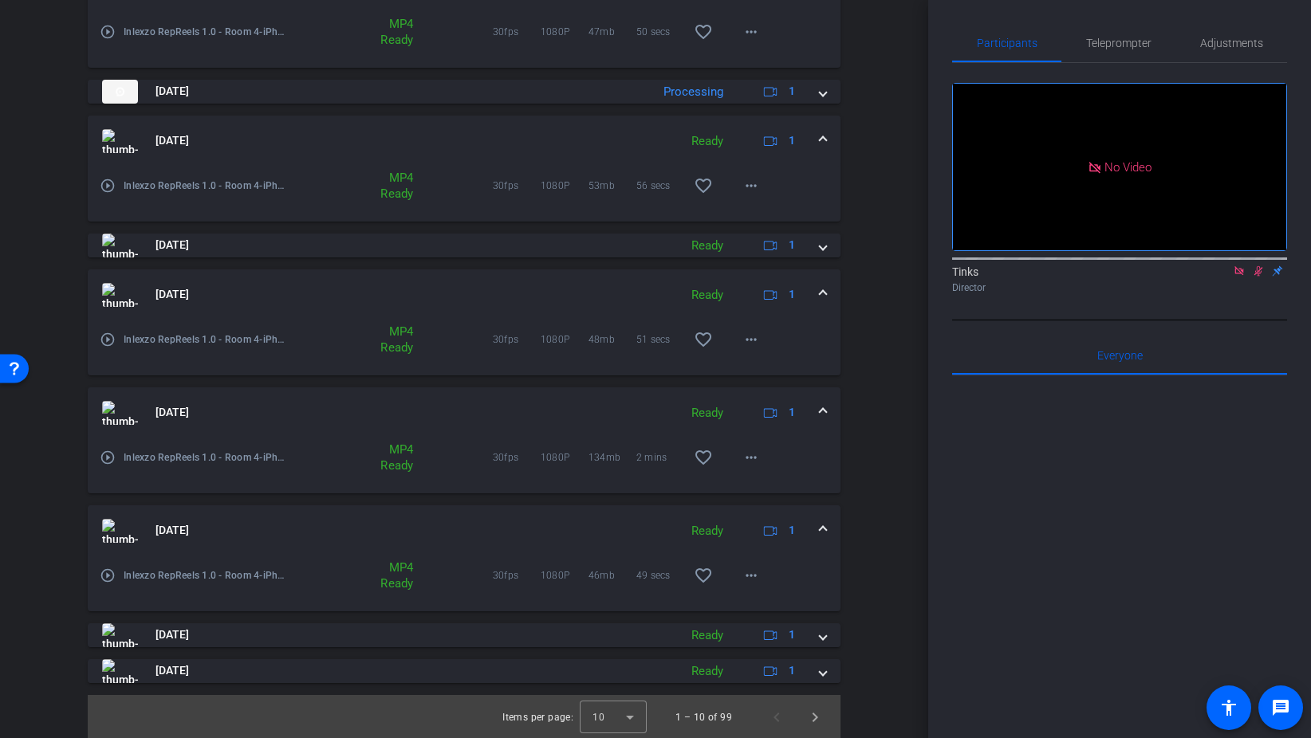
click at [823, 145] on span at bounding box center [823, 140] width 6 height 17
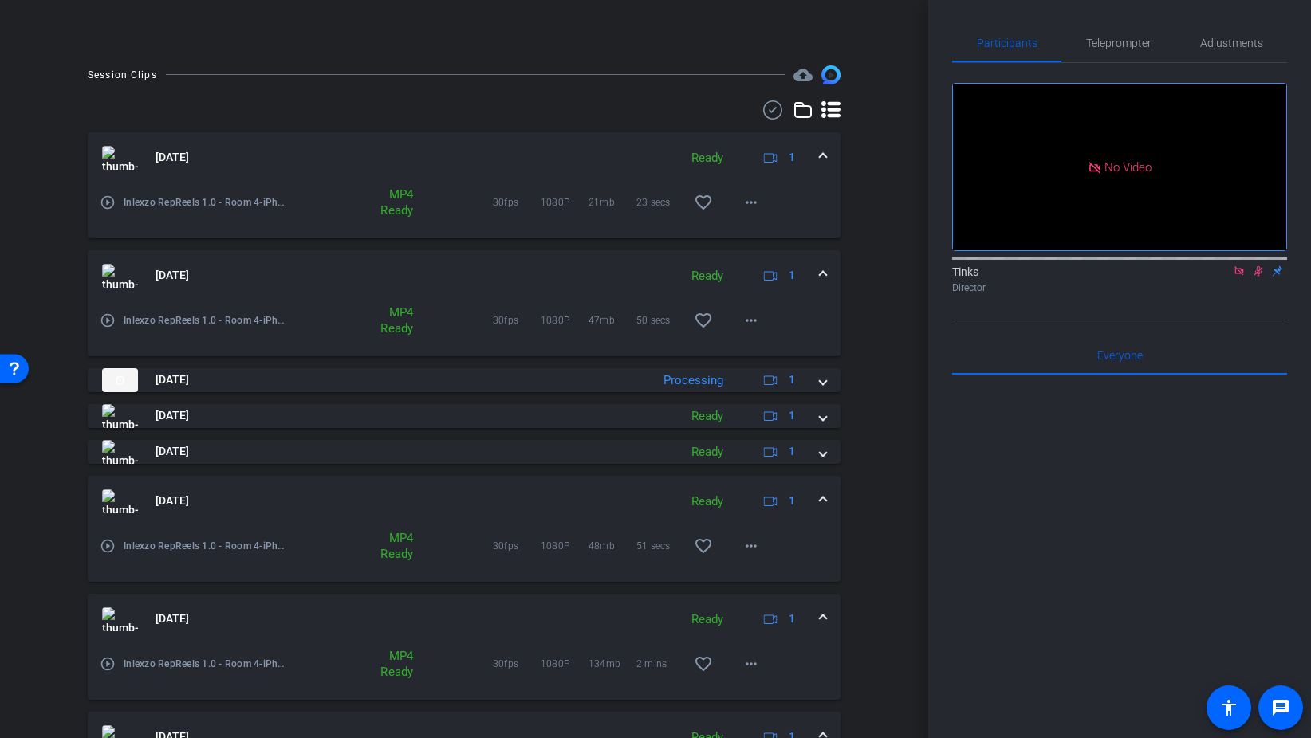
scroll to position [354, 0]
click at [821, 273] on span at bounding box center [823, 277] width 6 height 17
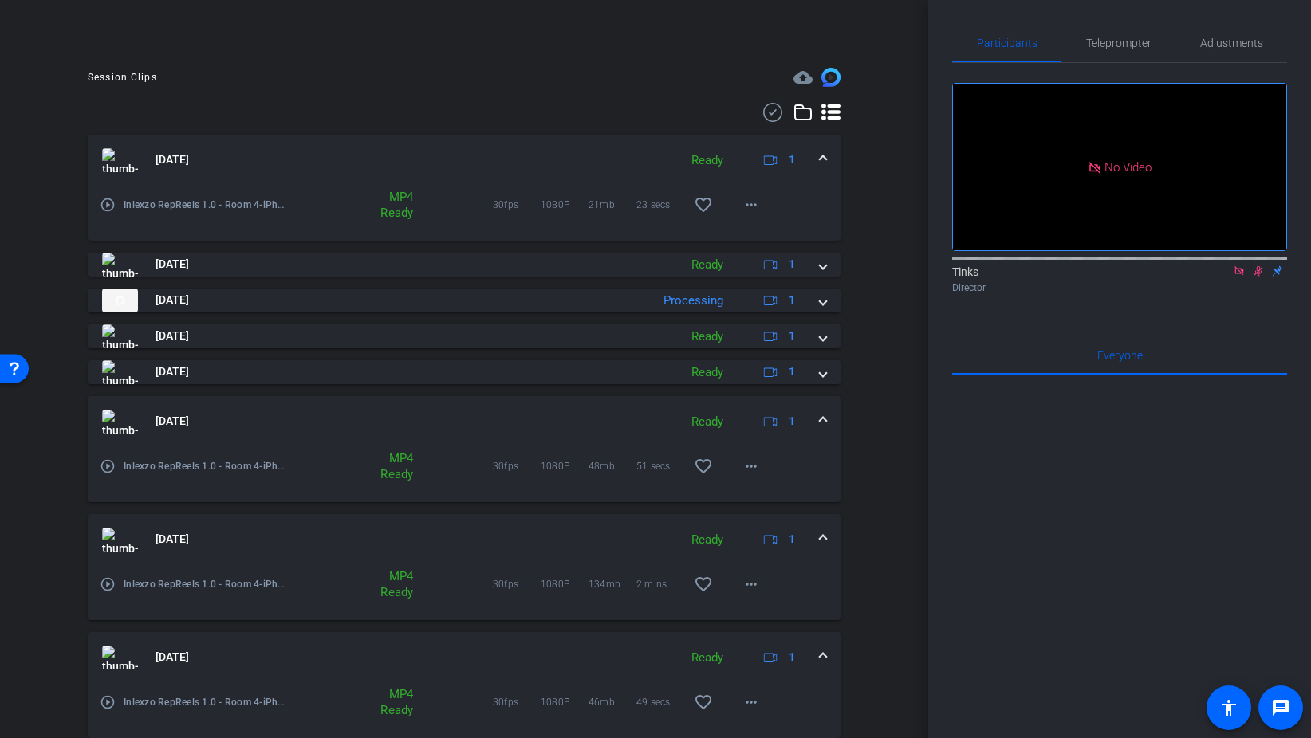
click at [815, 156] on div "Aug 28, 2025 Ready 1" at bounding box center [461, 160] width 718 height 24
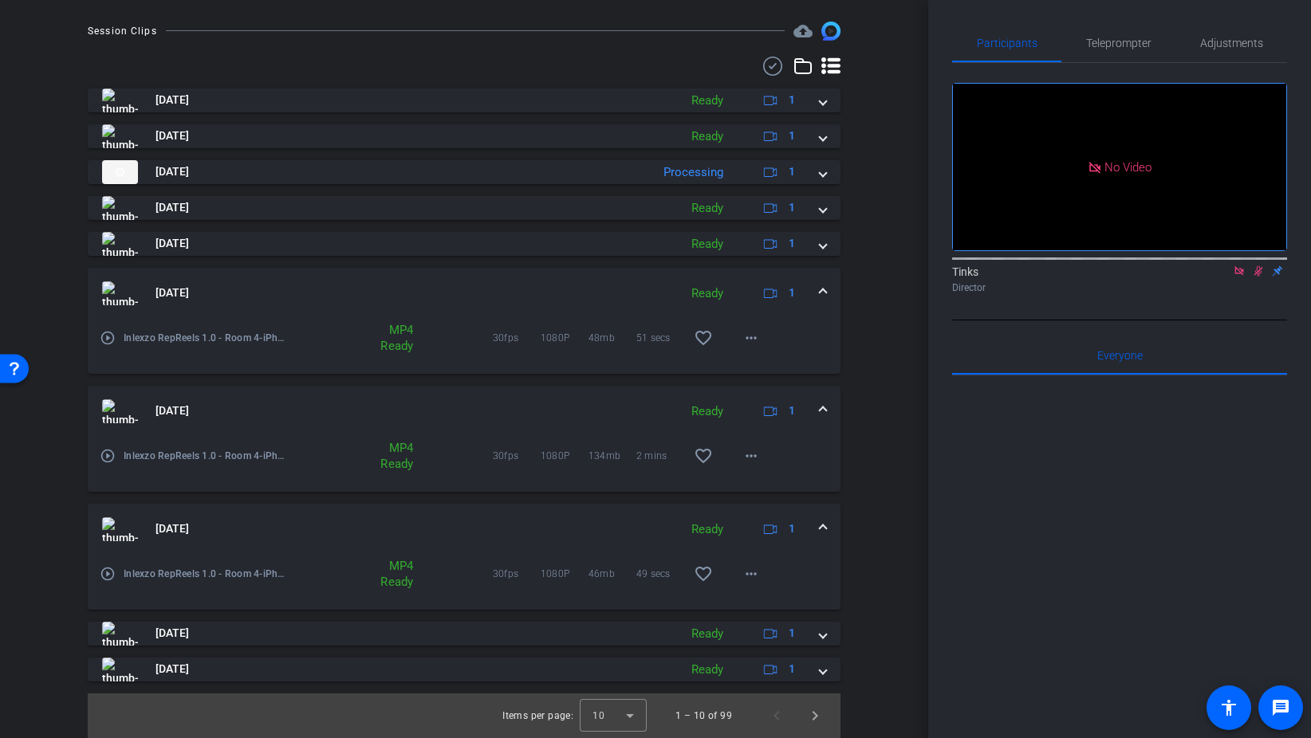
click at [822, 535] on span at bounding box center [823, 529] width 6 height 17
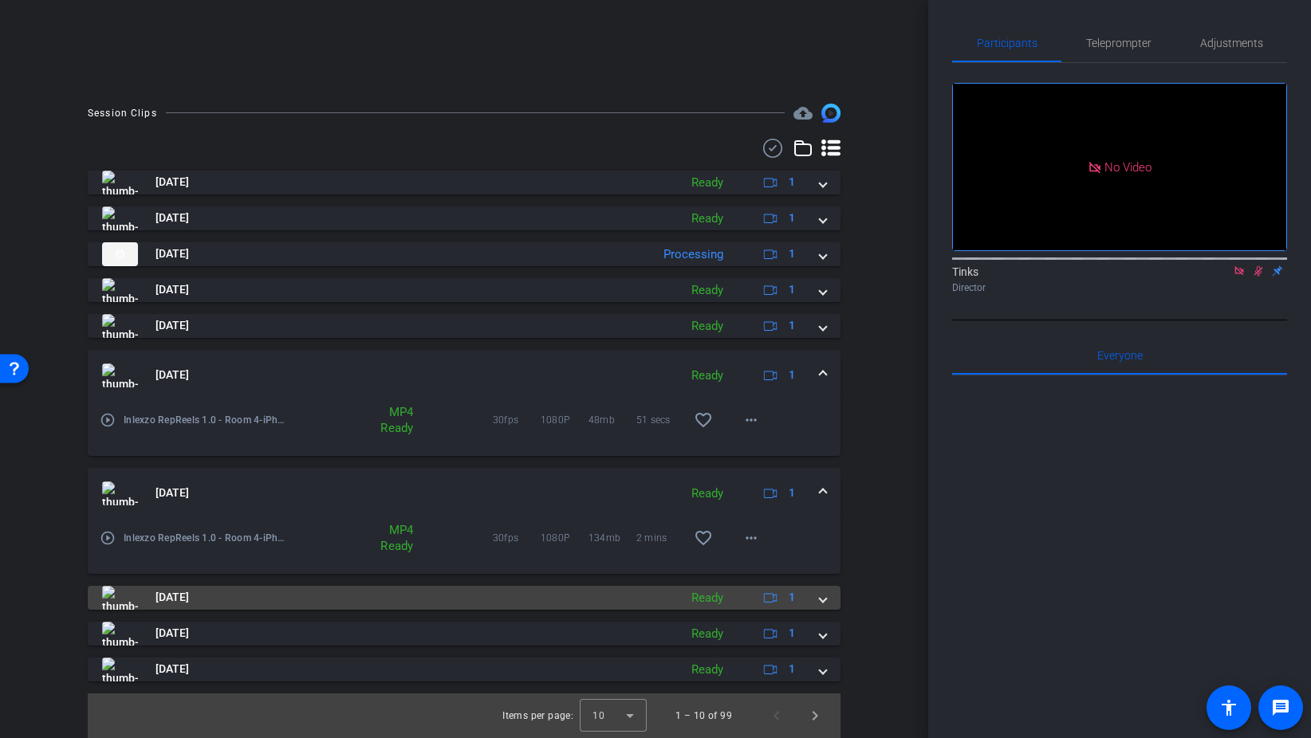
scroll to position [318, 0]
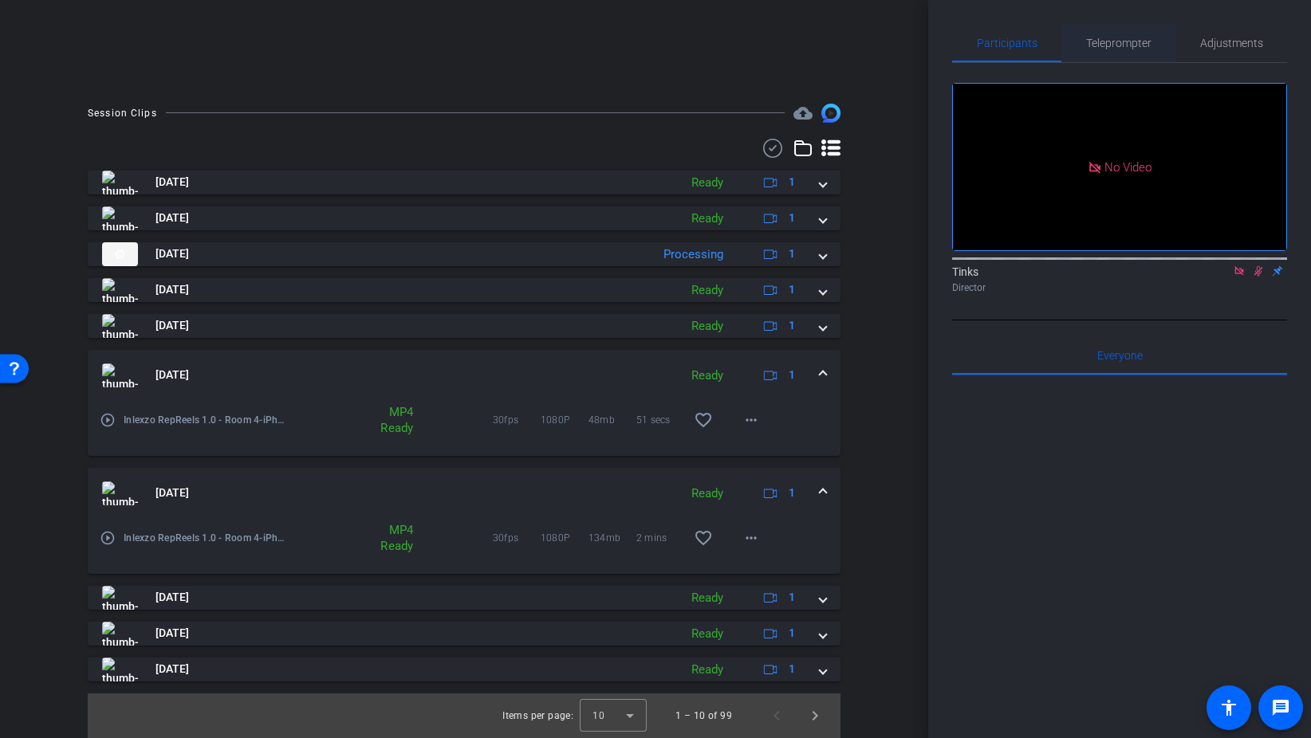
click at [1123, 41] on span "Teleprompter" at bounding box center [1118, 42] width 65 height 11
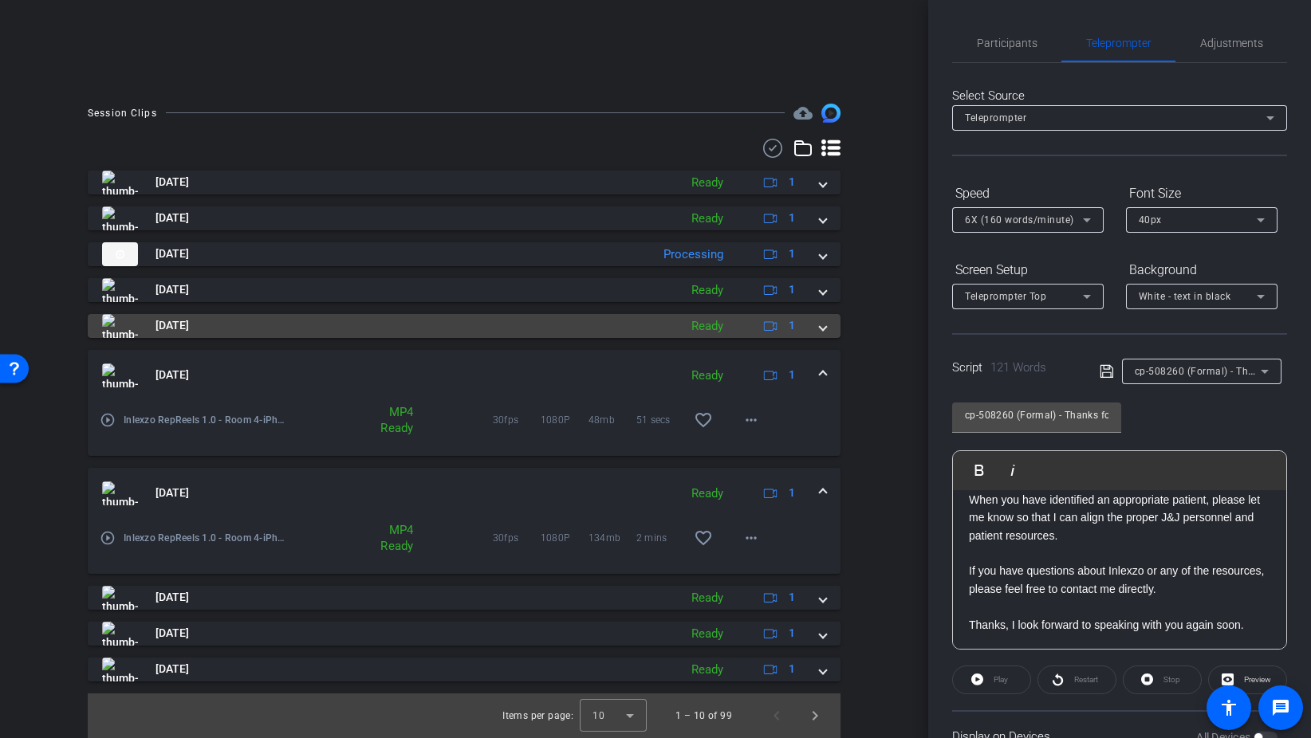
click at [821, 333] on span at bounding box center [823, 325] width 6 height 17
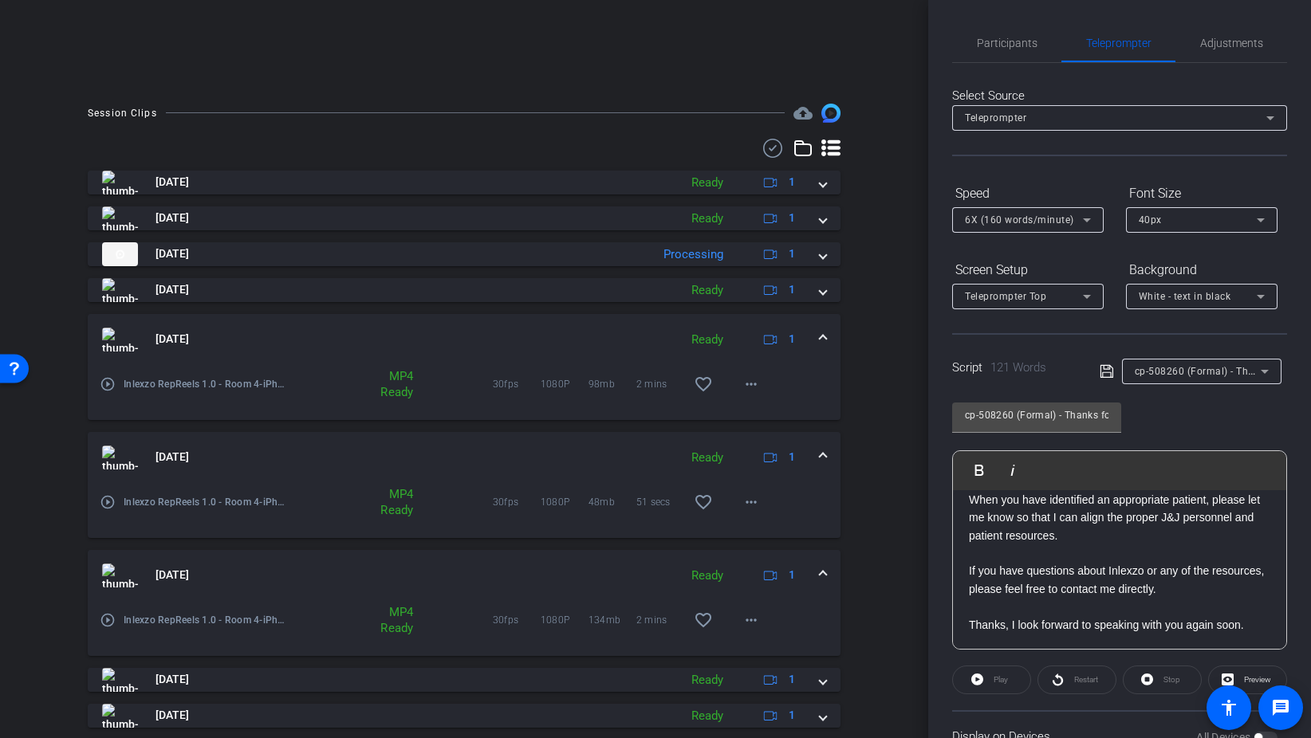
click at [826, 570] on mat-expansion-panel-header "Aug 28, 2025 Ready 1" at bounding box center [464, 575] width 753 height 51
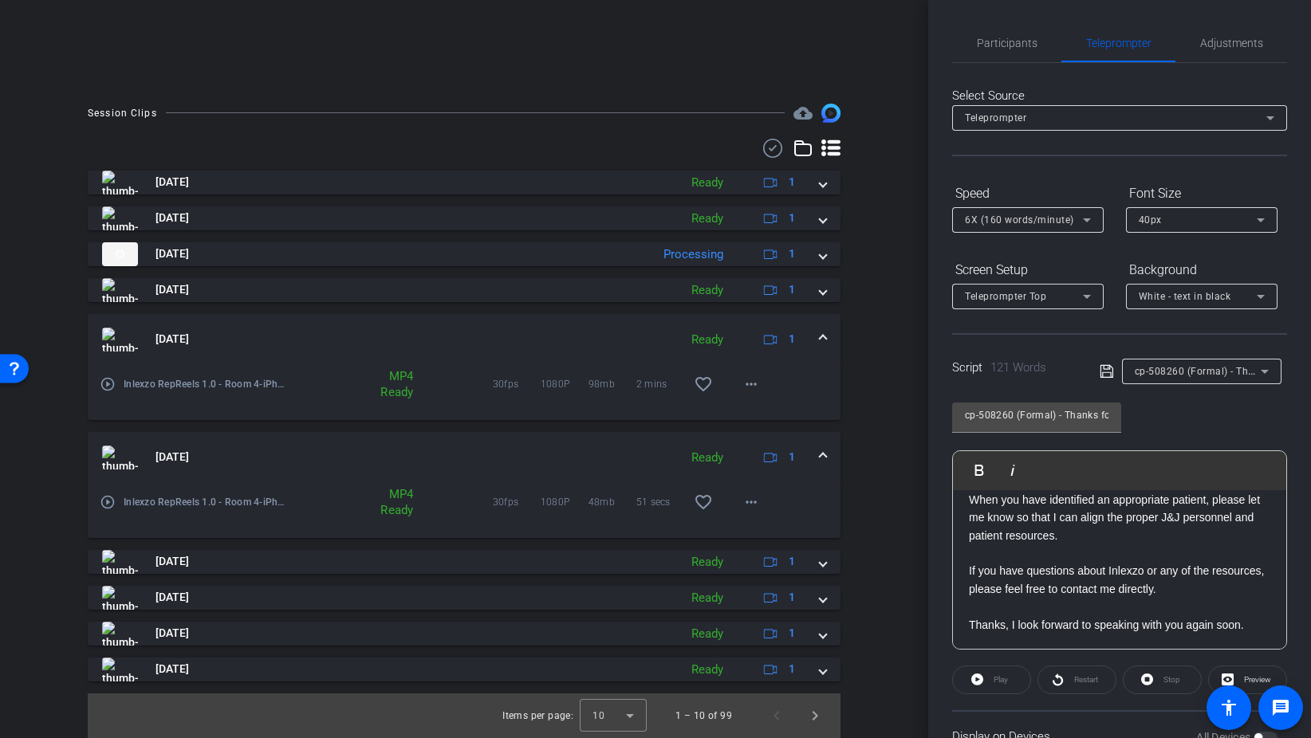
click at [824, 461] on span at bounding box center [823, 457] width 6 height 17
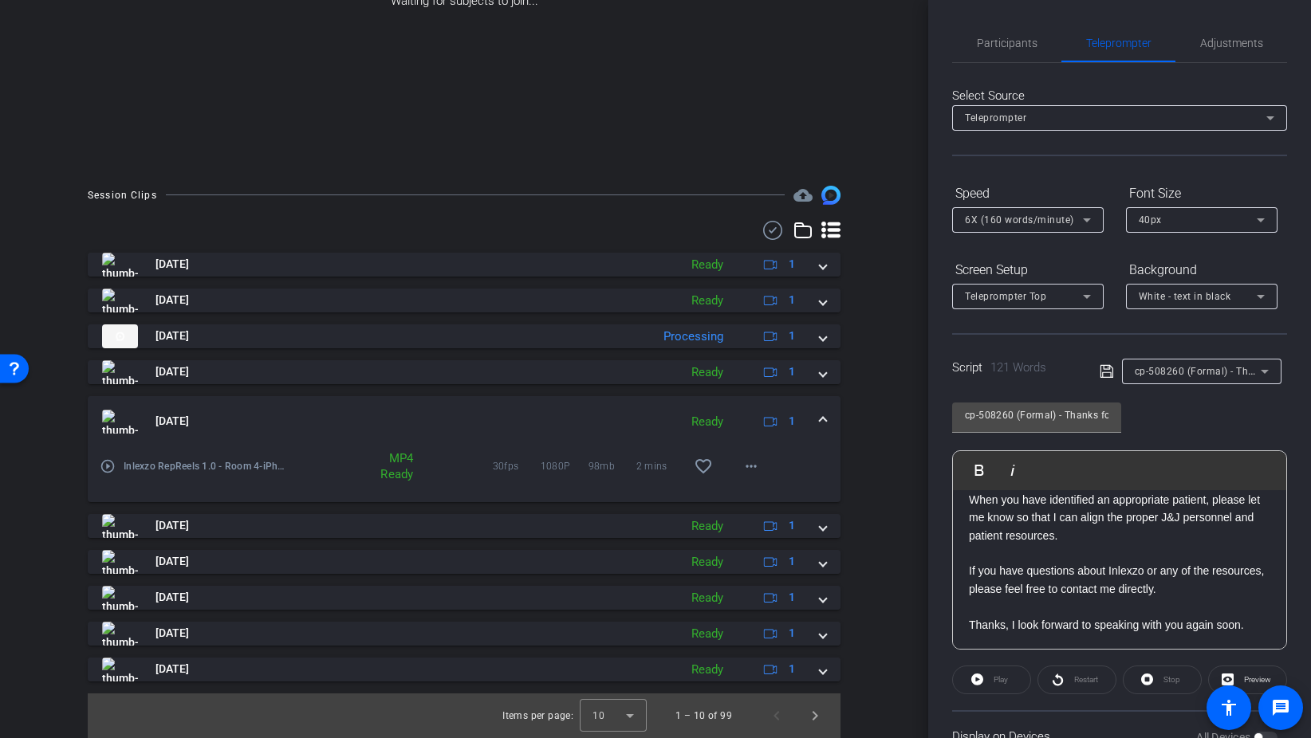
scroll to position [236, 0]
click at [735, 471] on span at bounding box center [751, 466] width 38 height 38
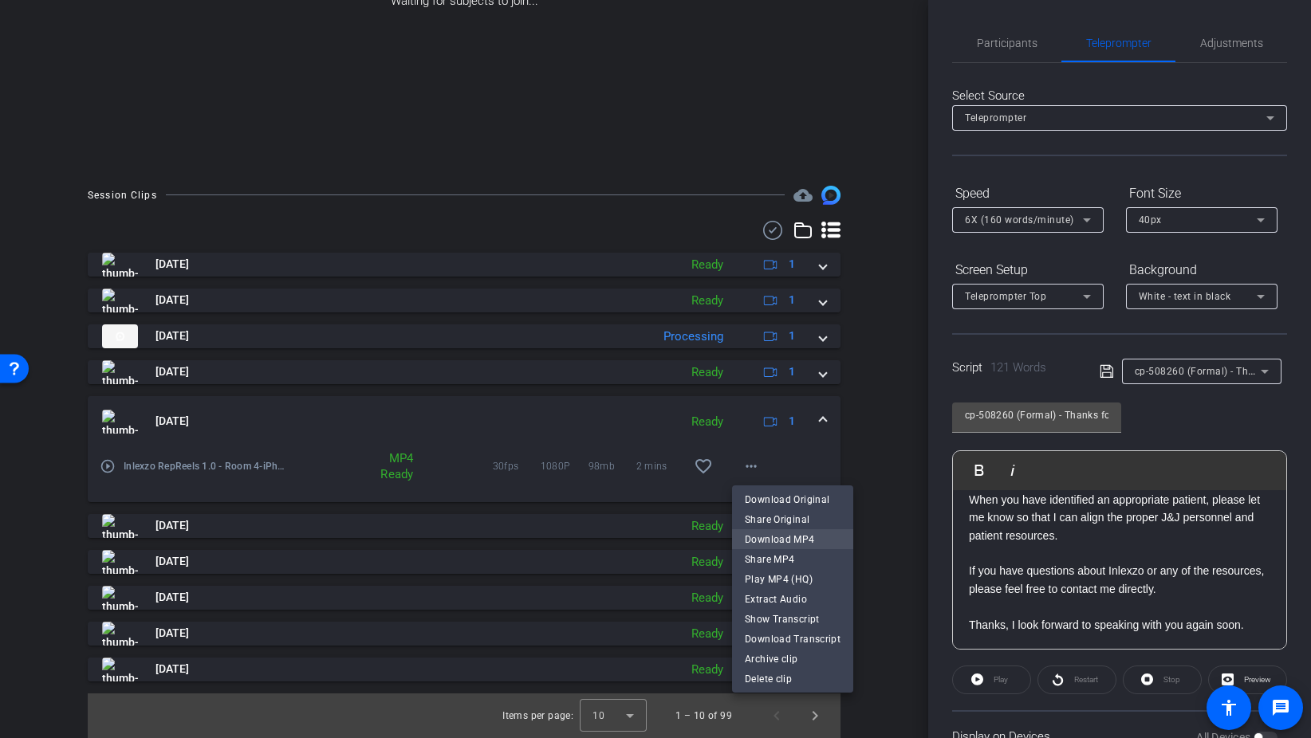
click at [804, 536] on span "Download MP4" at bounding box center [793, 539] width 96 height 19
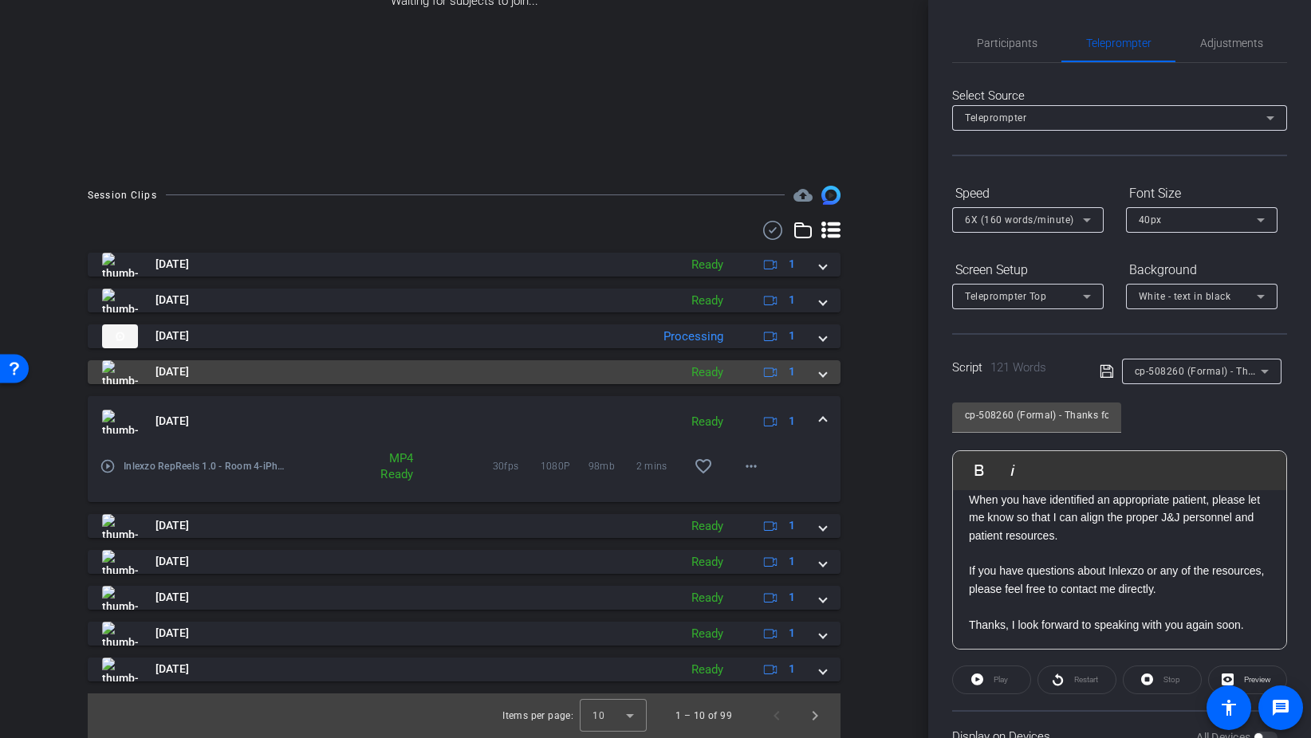
click at [823, 368] on span at bounding box center [823, 372] width 6 height 17
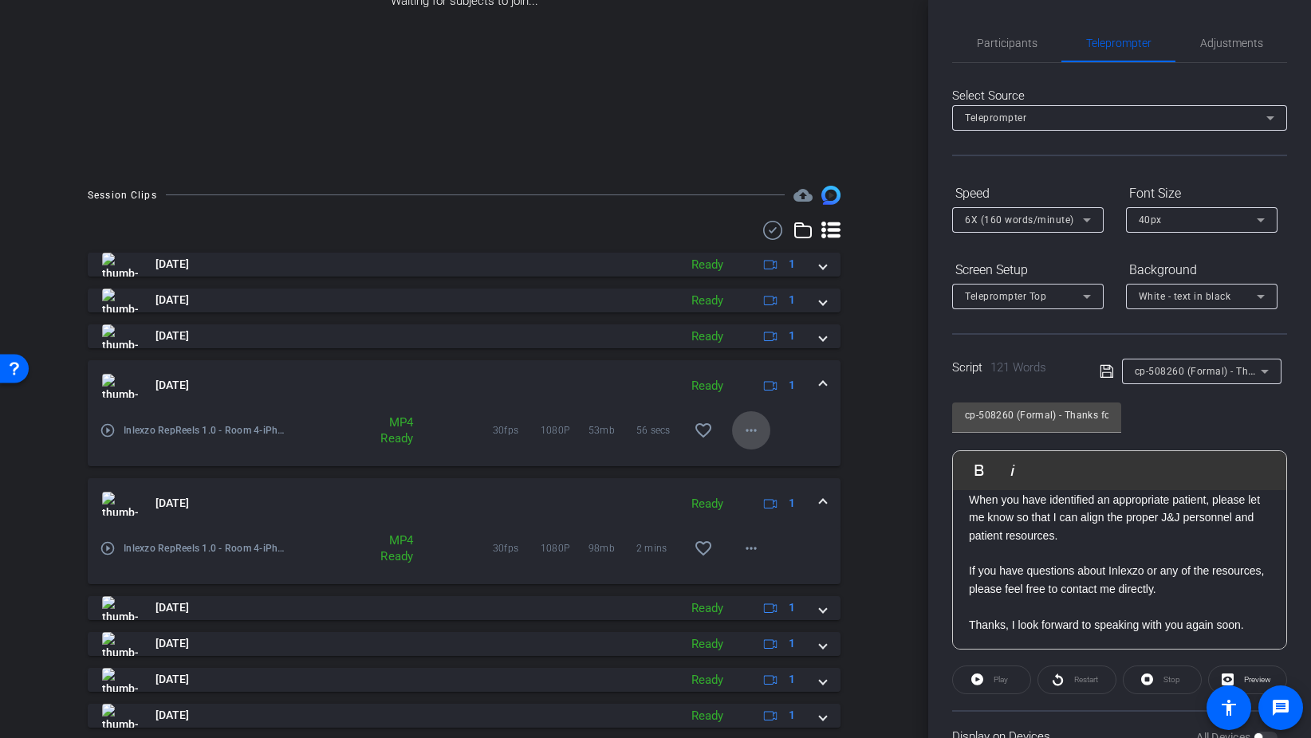
click at [738, 438] on span at bounding box center [751, 430] width 38 height 38
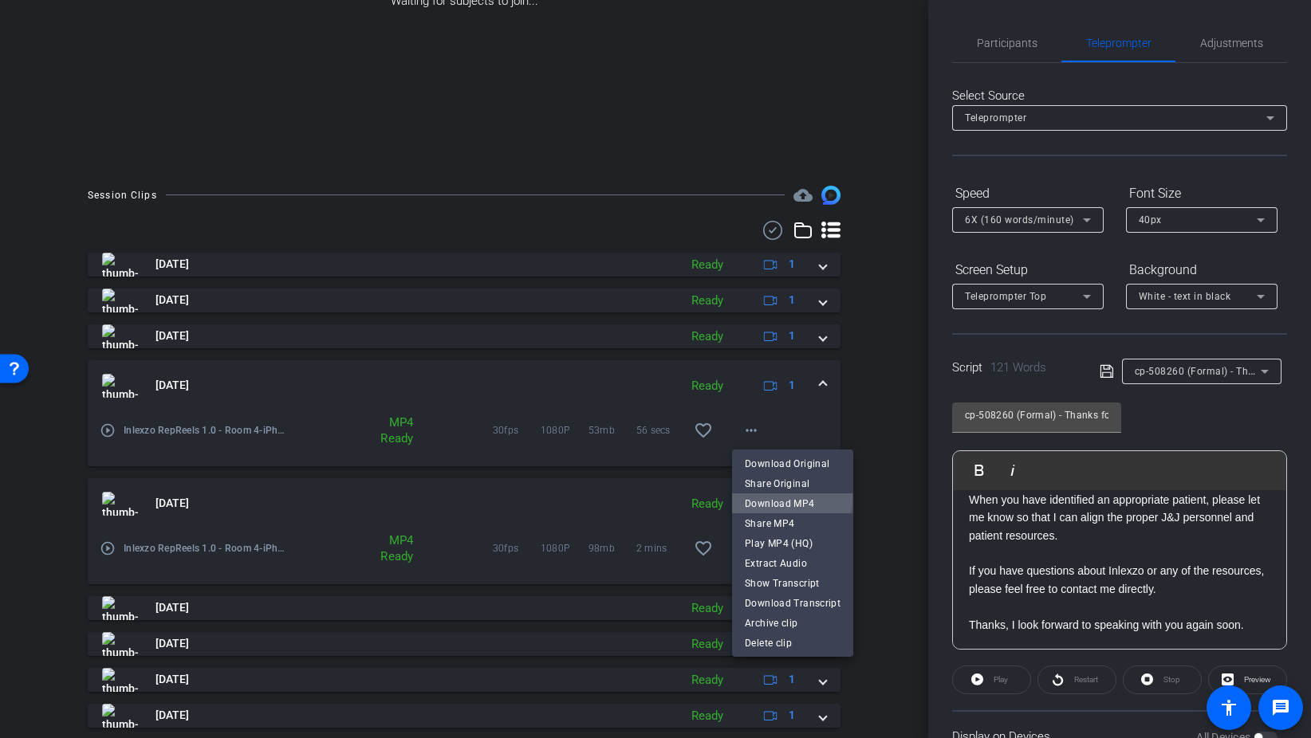
click at [786, 499] on span "Download MP4" at bounding box center [793, 503] width 96 height 19
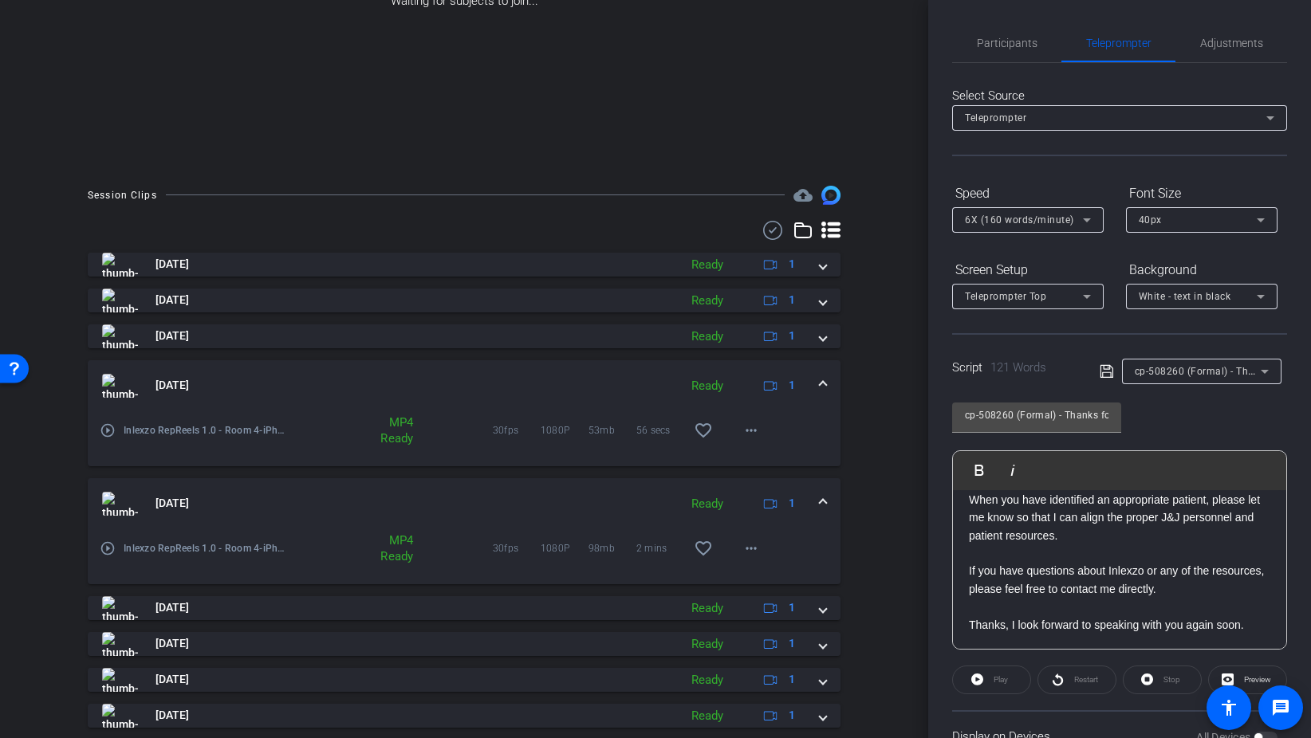
scroll to position [210, 0]
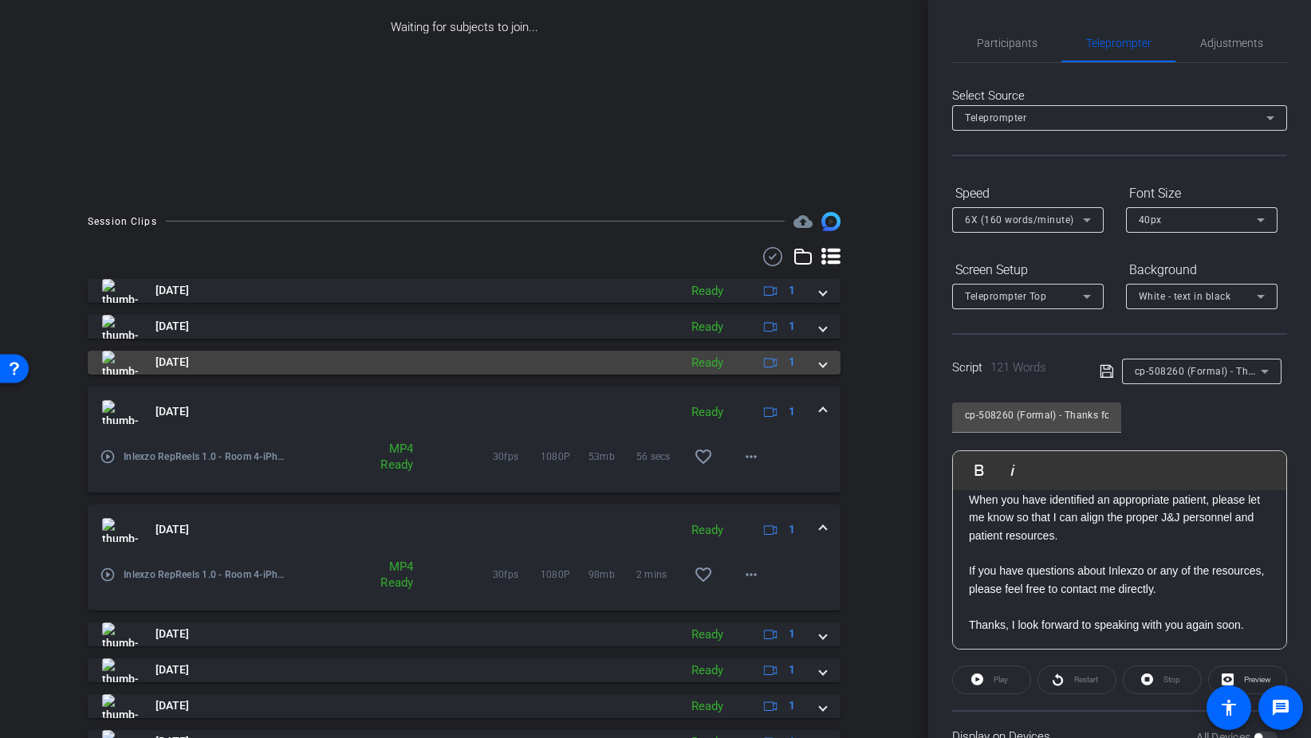
click at [822, 364] on span at bounding box center [823, 362] width 6 height 17
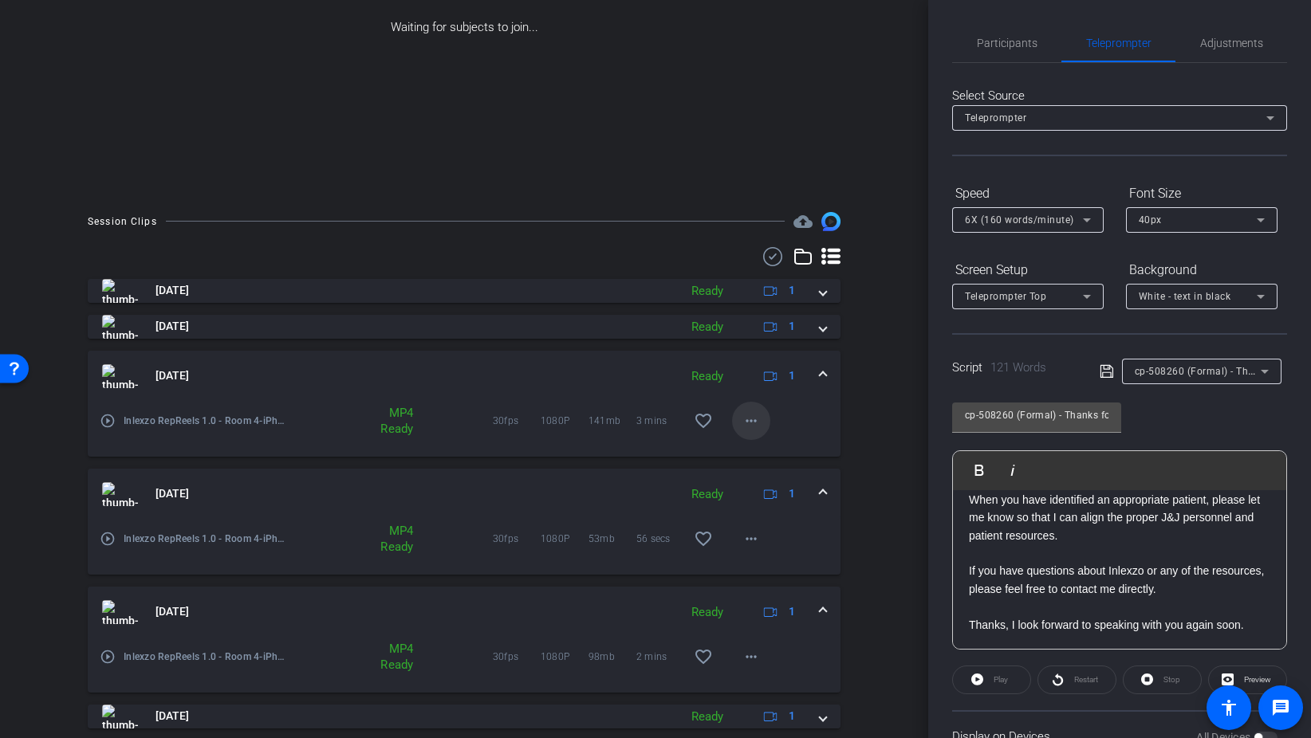
click at [741, 419] on mat-icon "more_horiz" at bounding box center [750, 420] width 19 height 19
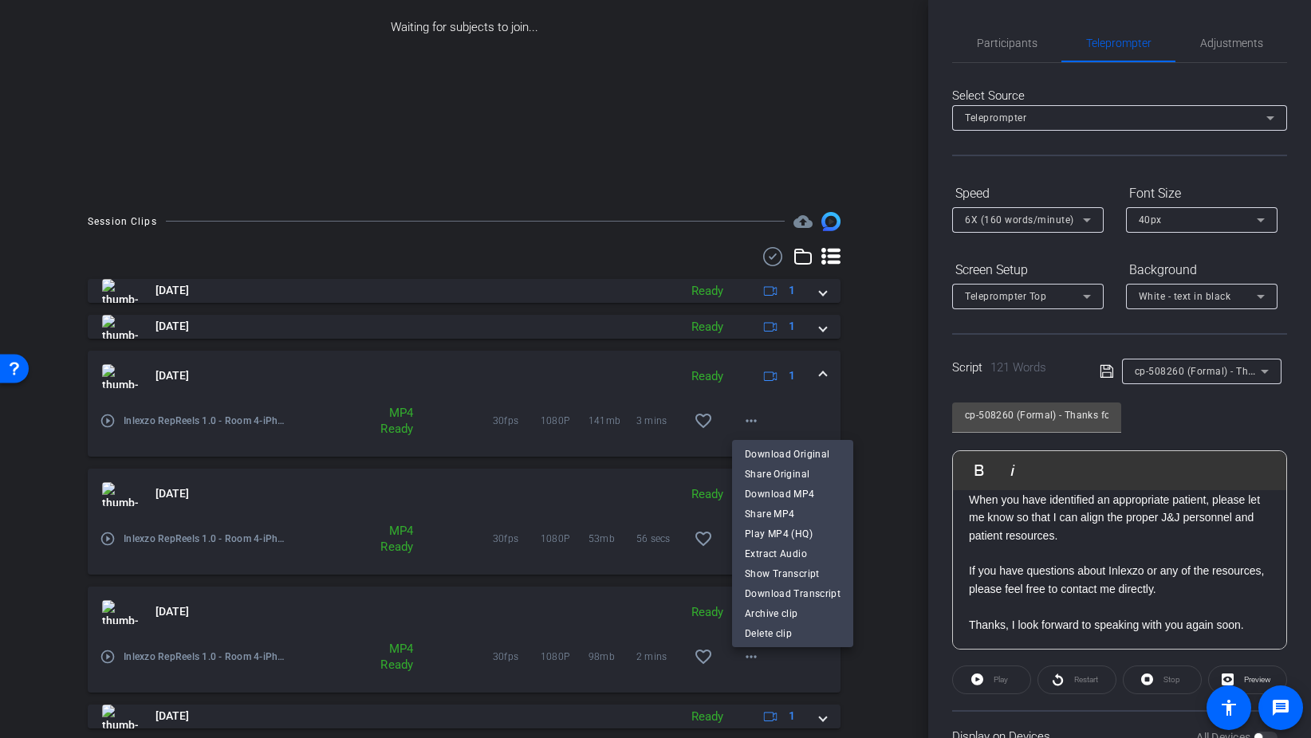
click at [387, 376] on div at bounding box center [655, 369] width 1311 height 738
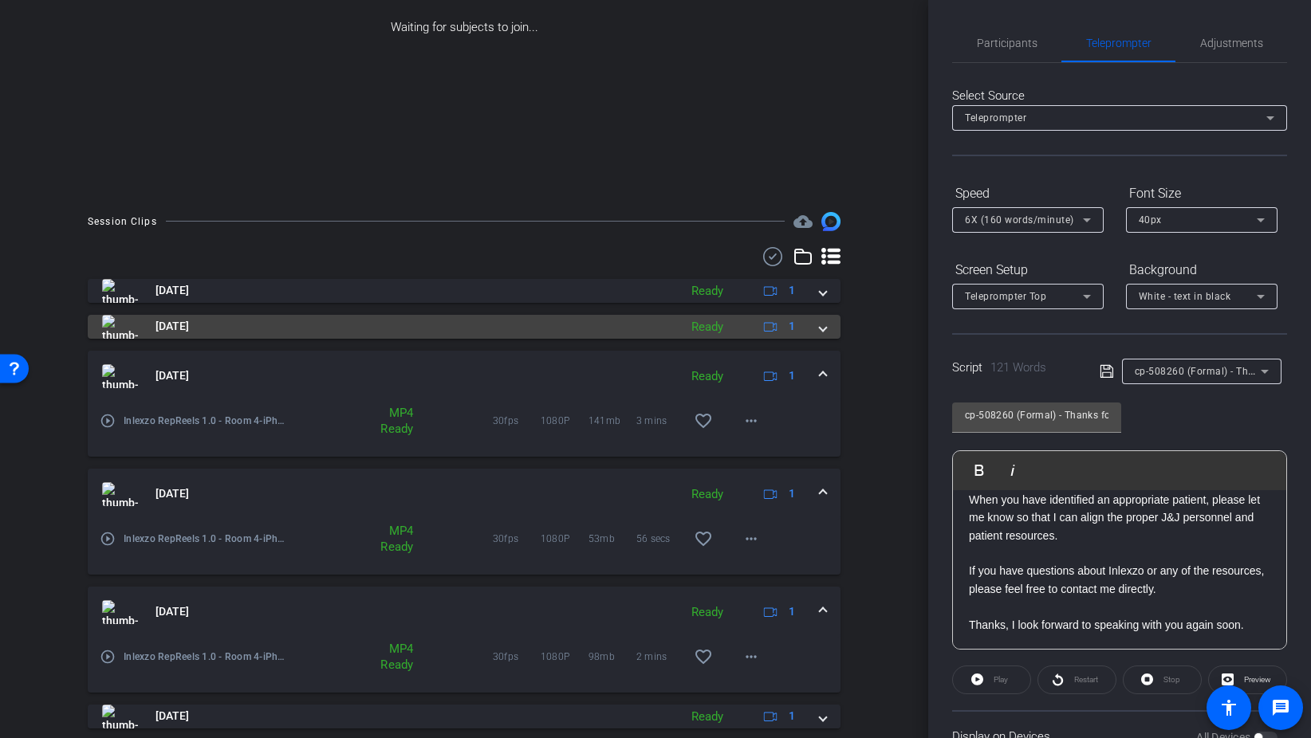
click at [189, 325] on span "Aug 28, 2025" at bounding box center [171, 326] width 33 height 17
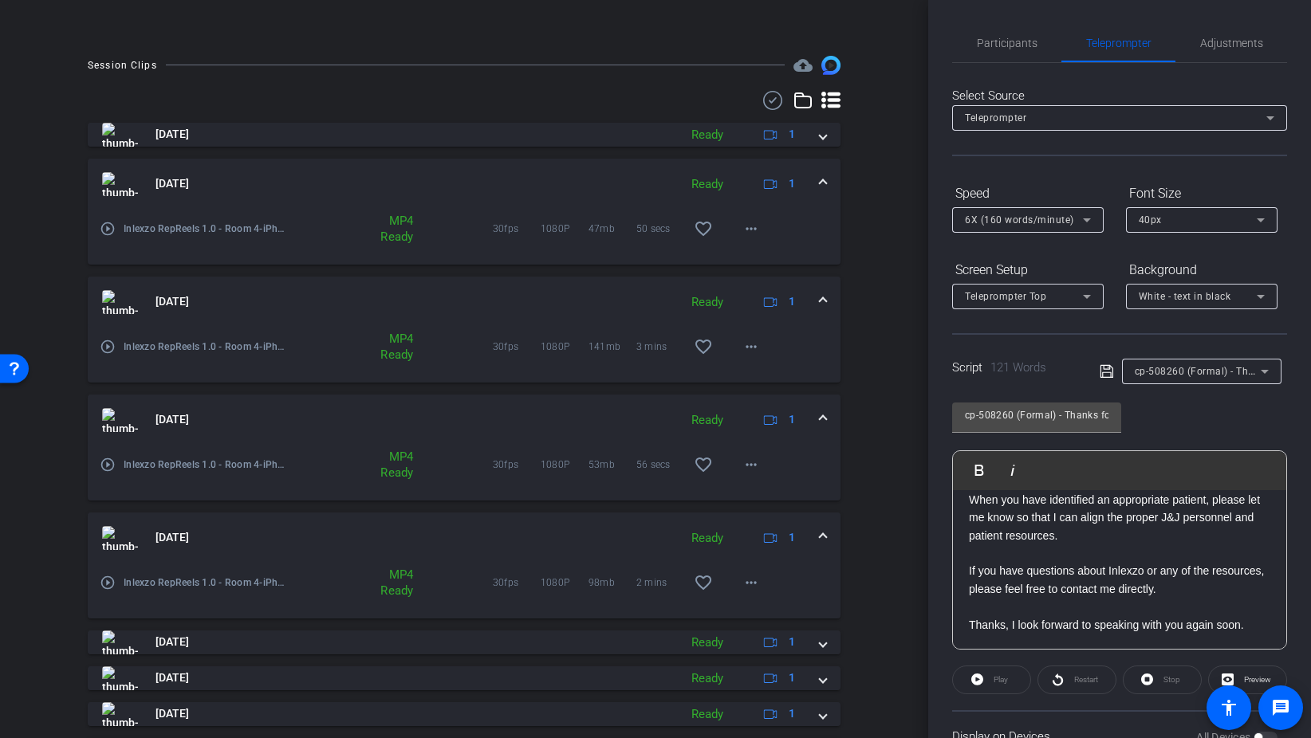
scroll to position [368, 0]
click at [742, 344] on mat-icon "more_horiz" at bounding box center [750, 345] width 19 height 19
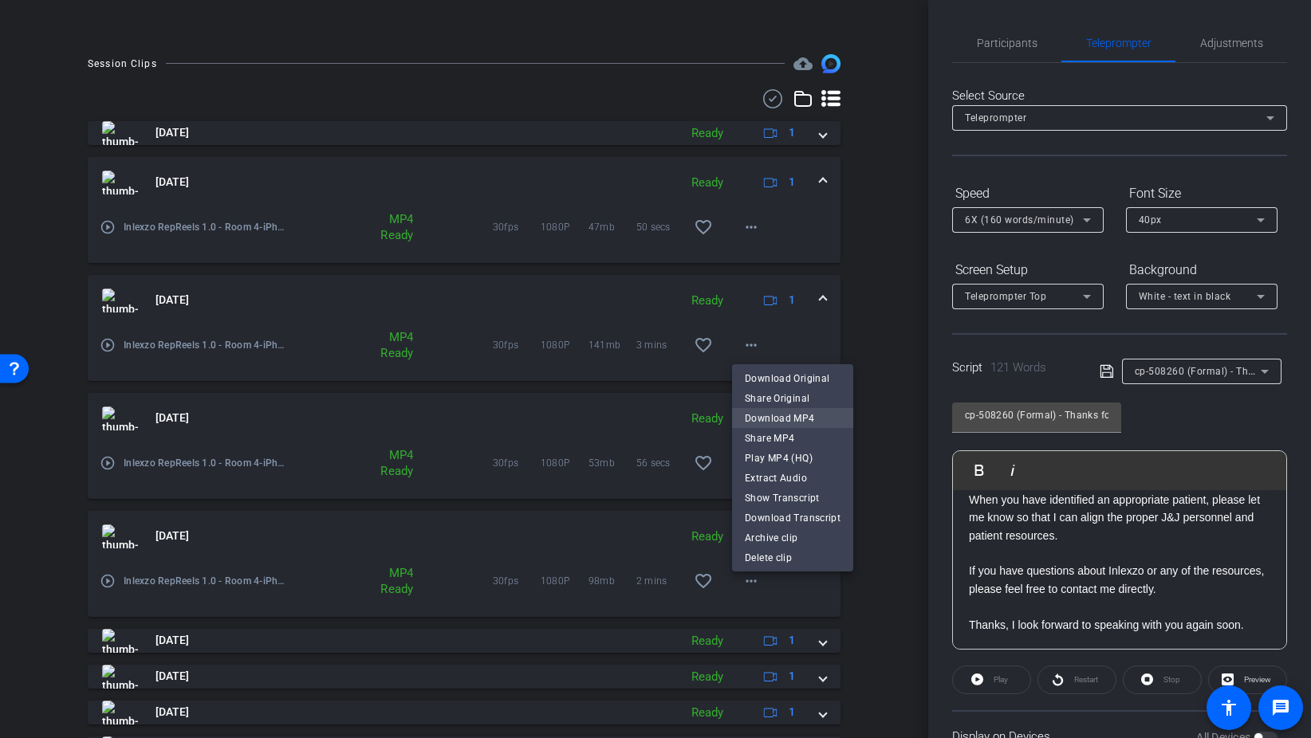
click at [789, 416] on span "Download MP4" at bounding box center [793, 418] width 96 height 19
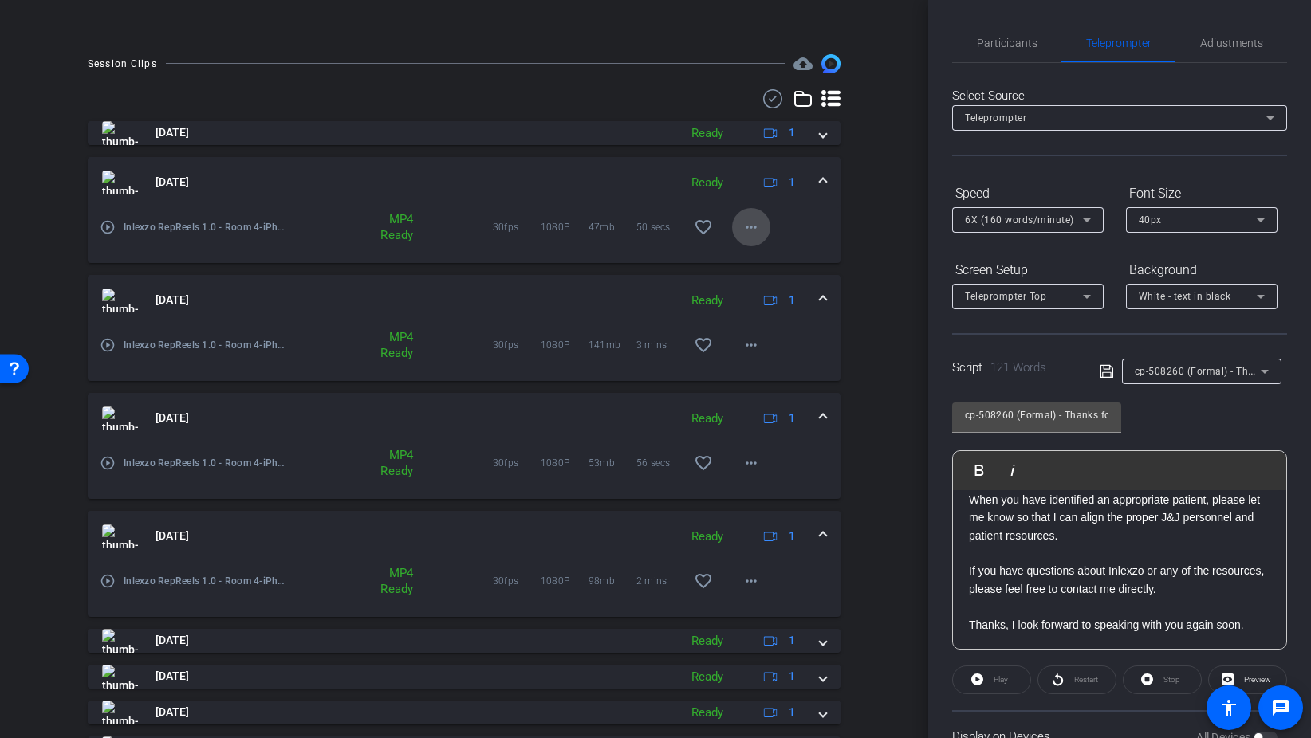
click at [748, 221] on mat-icon "more_horiz" at bounding box center [750, 227] width 19 height 19
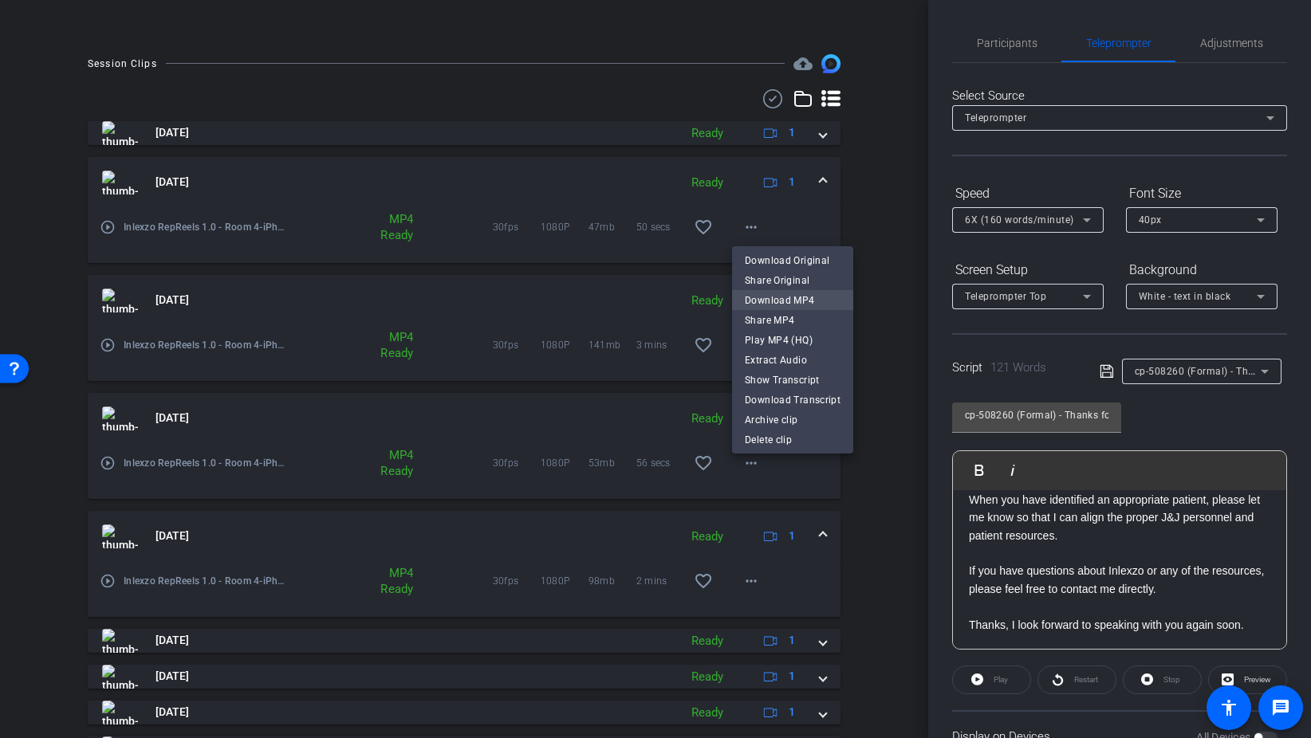
click at [786, 297] on span "Download MP4" at bounding box center [793, 300] width 96 height 19
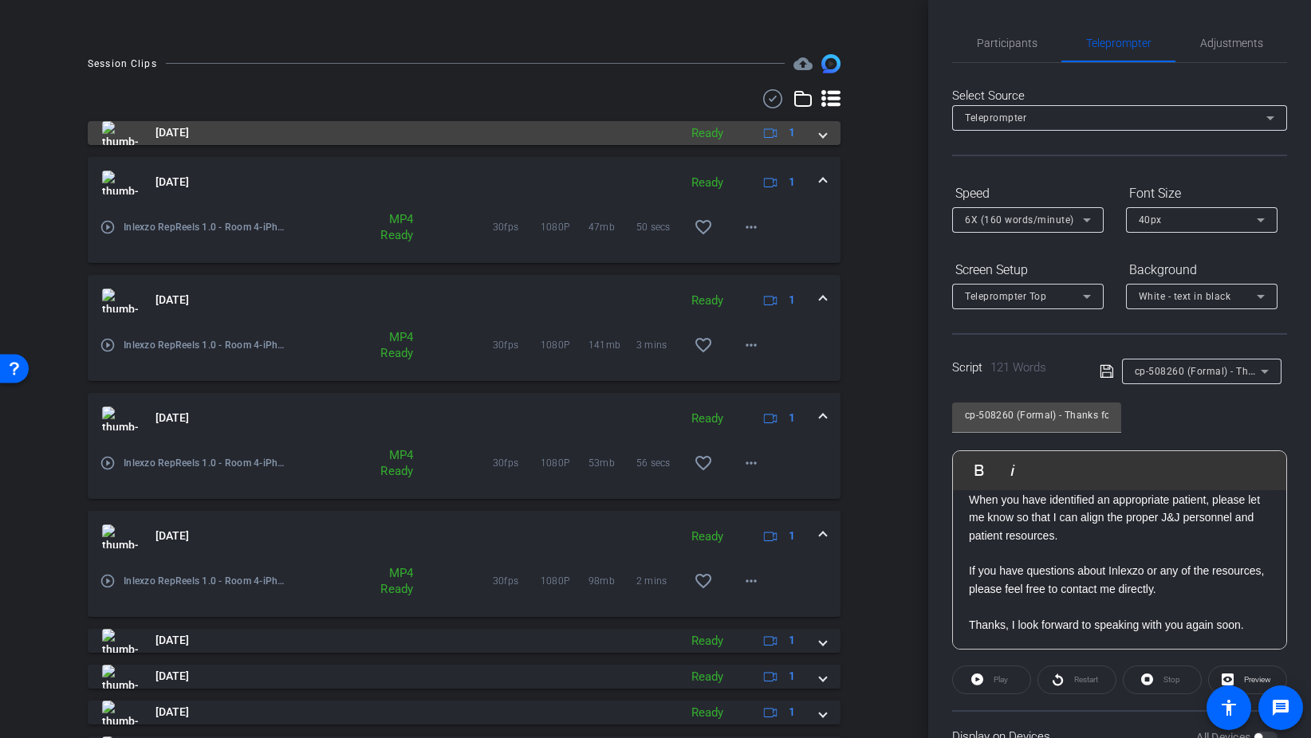
click at [824, 138] on span at bounding box center [823, 132] width 6 height 17
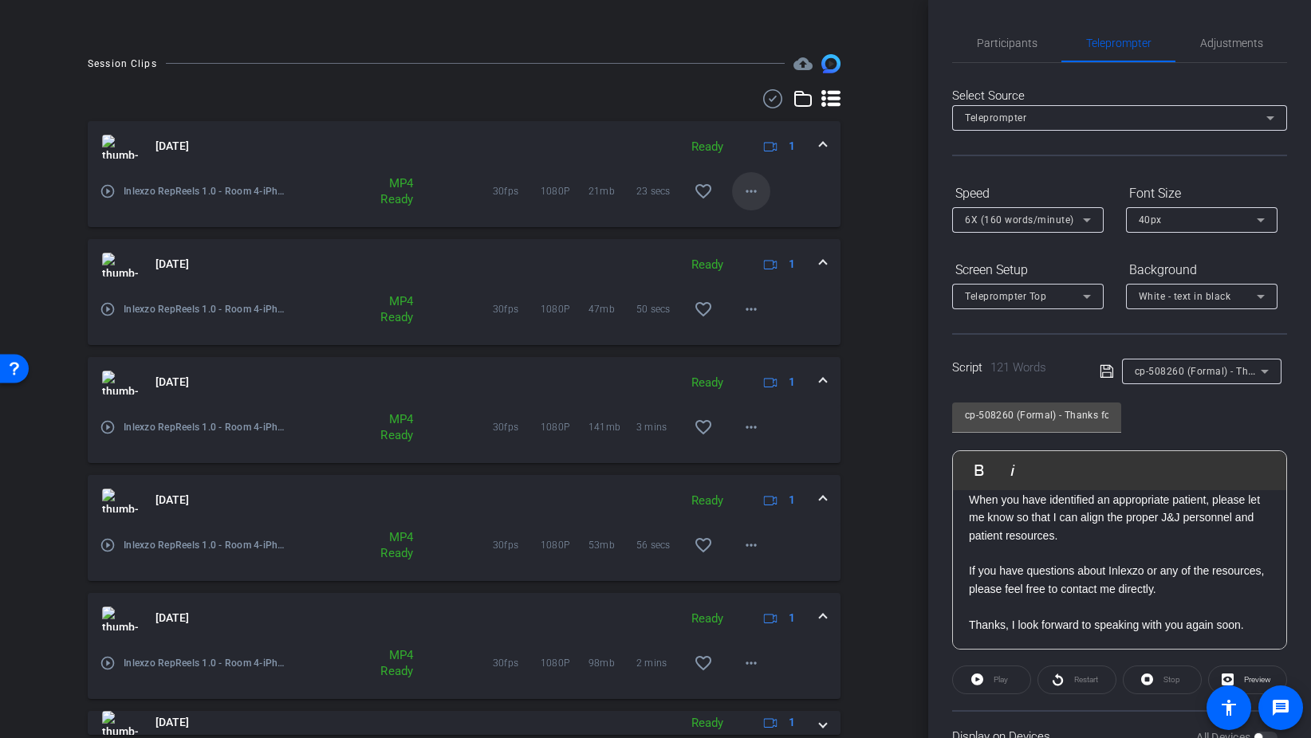
click at [755, 191] on mat-icon "more_horiz" at bounding box center [750, 191] width 19 height 19
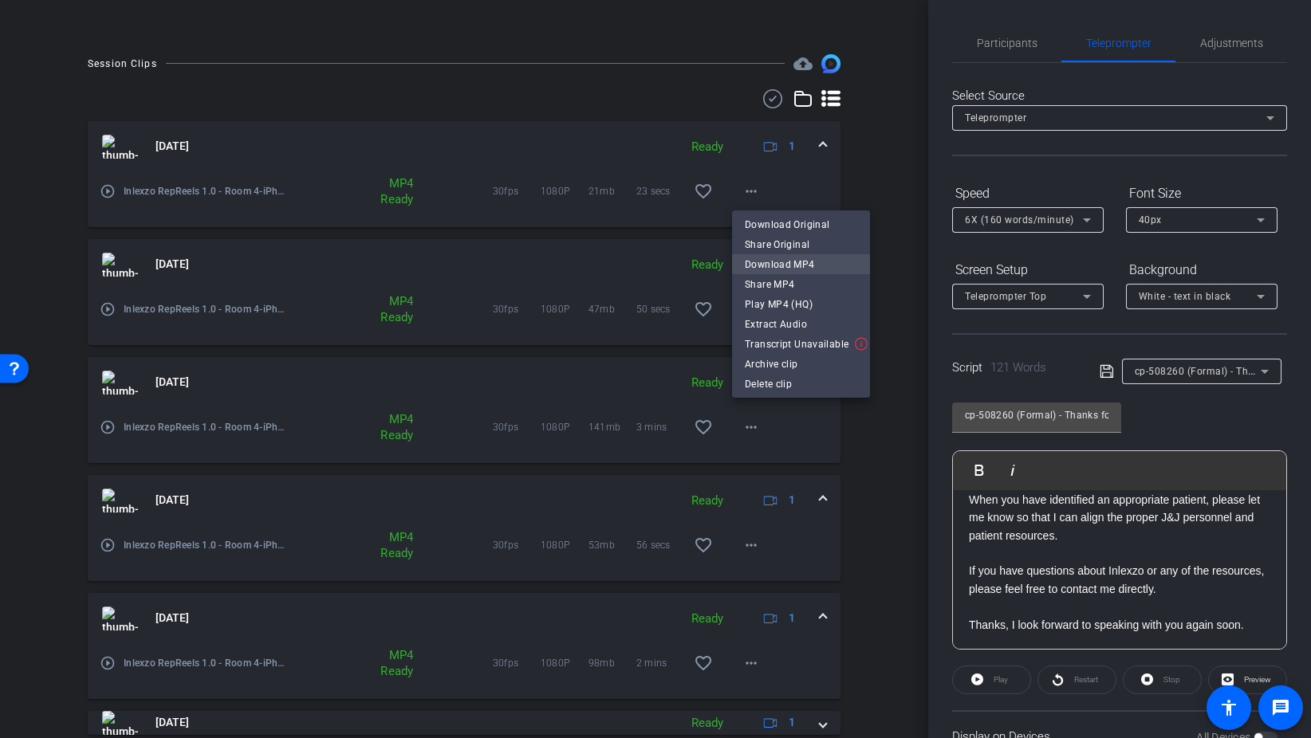
click at [780, 271] on span "Download MP4" at bounding box center [801, 264] width 112 height 19
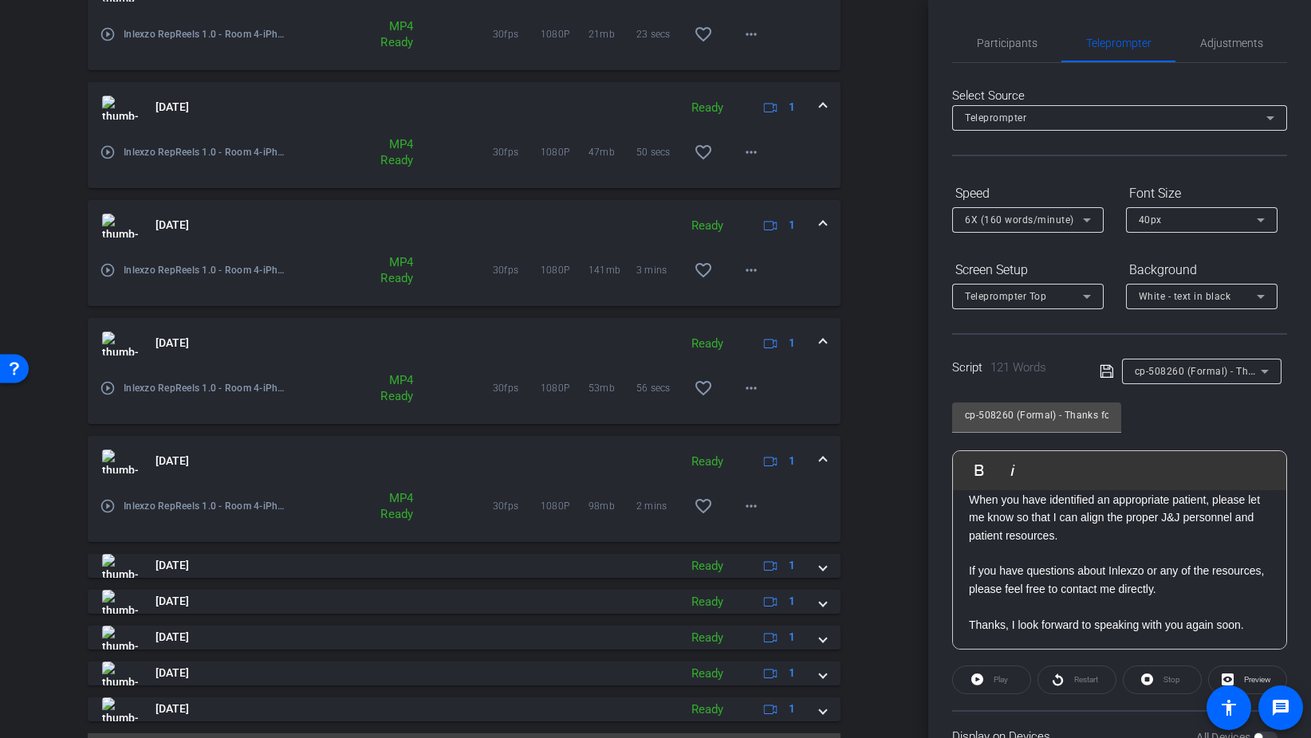
scroll to position [564, 0]
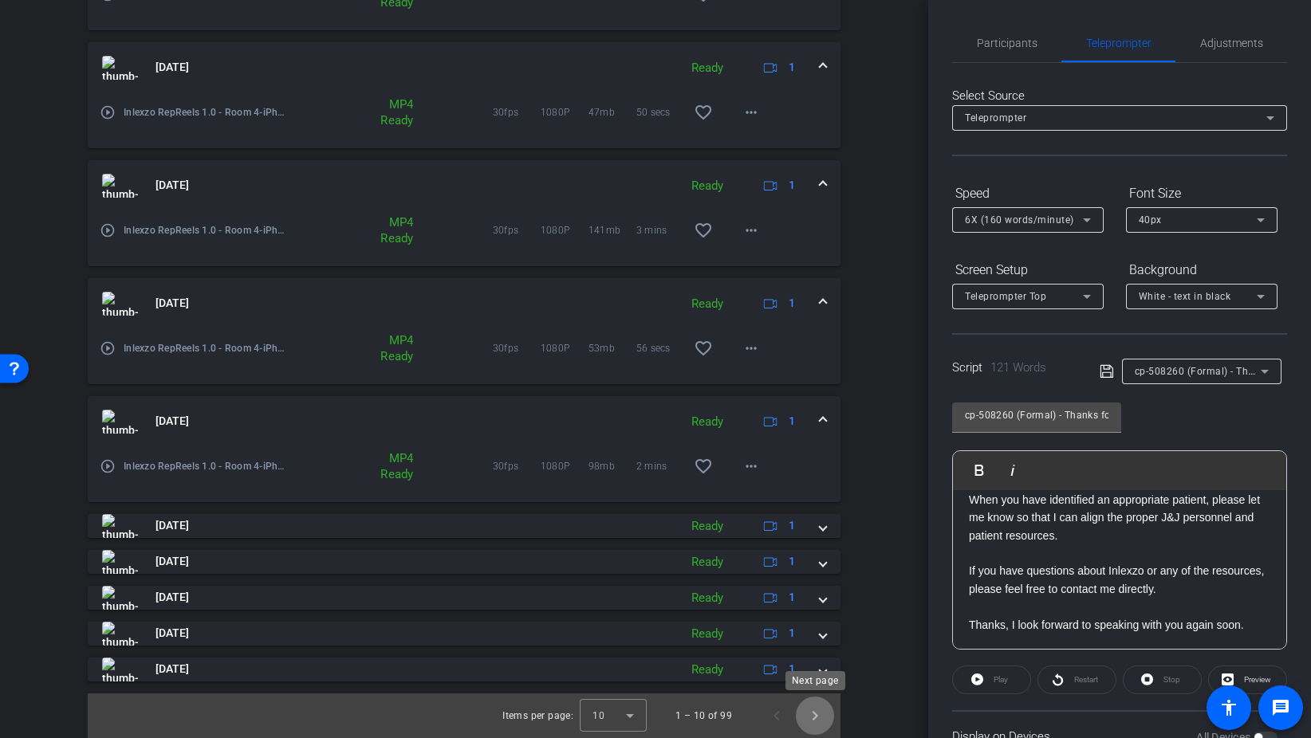
click at [814, 717] on span "Next page" at bounding box center [815, 716] width 38 height 38
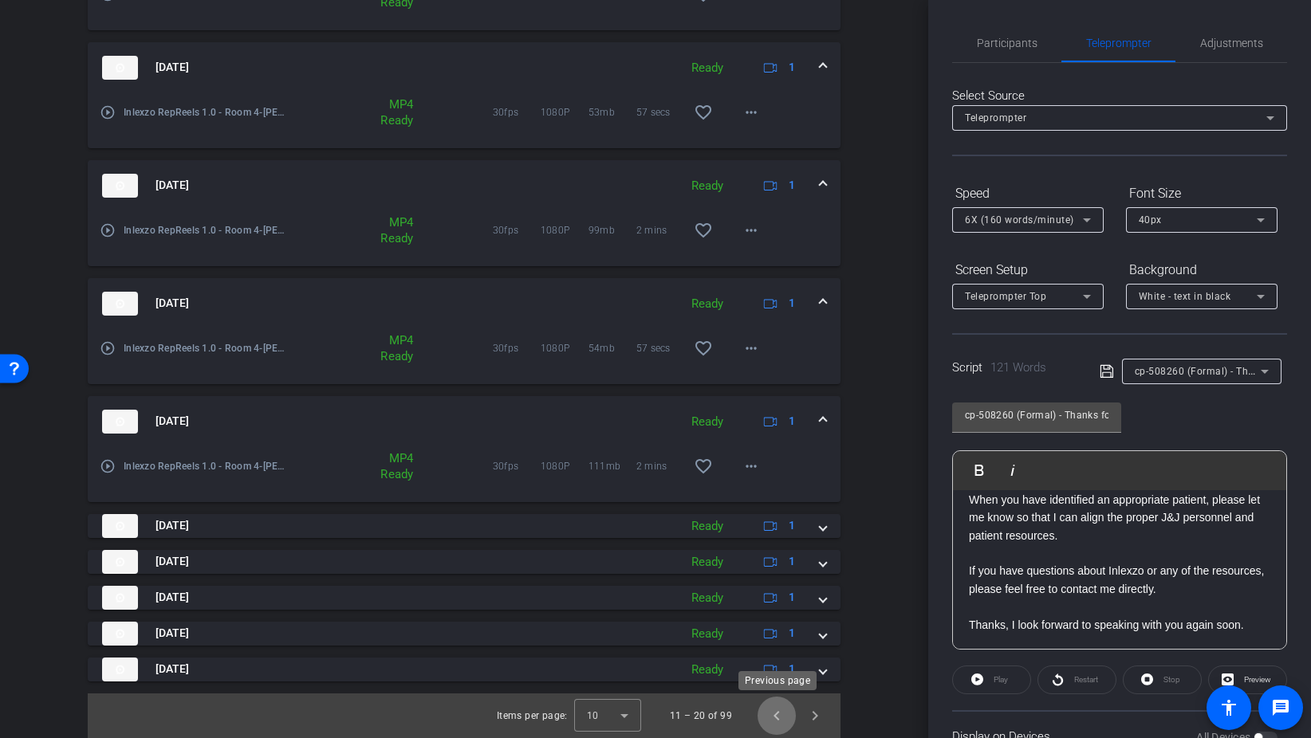
click at [778, 711] on span "Previous page" at bounding box center [776, 716] width 38 height 38
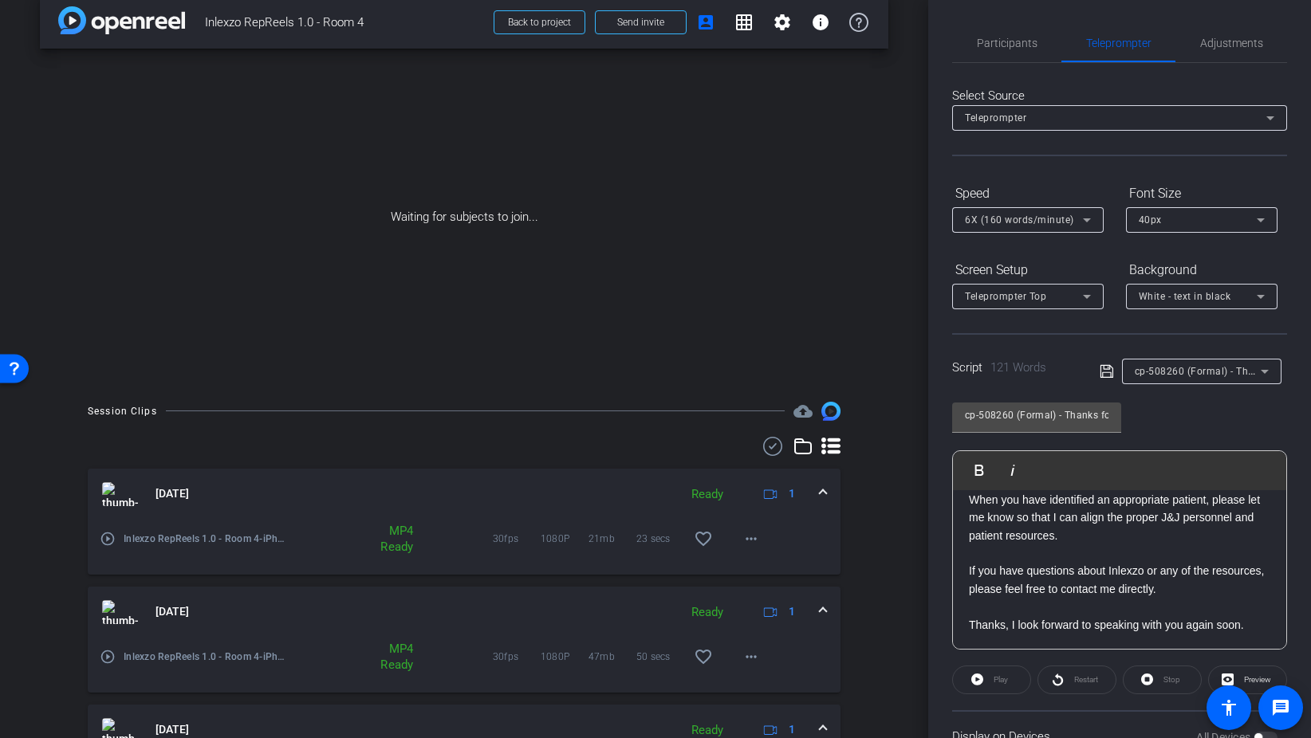
scroll to position [0, 0]
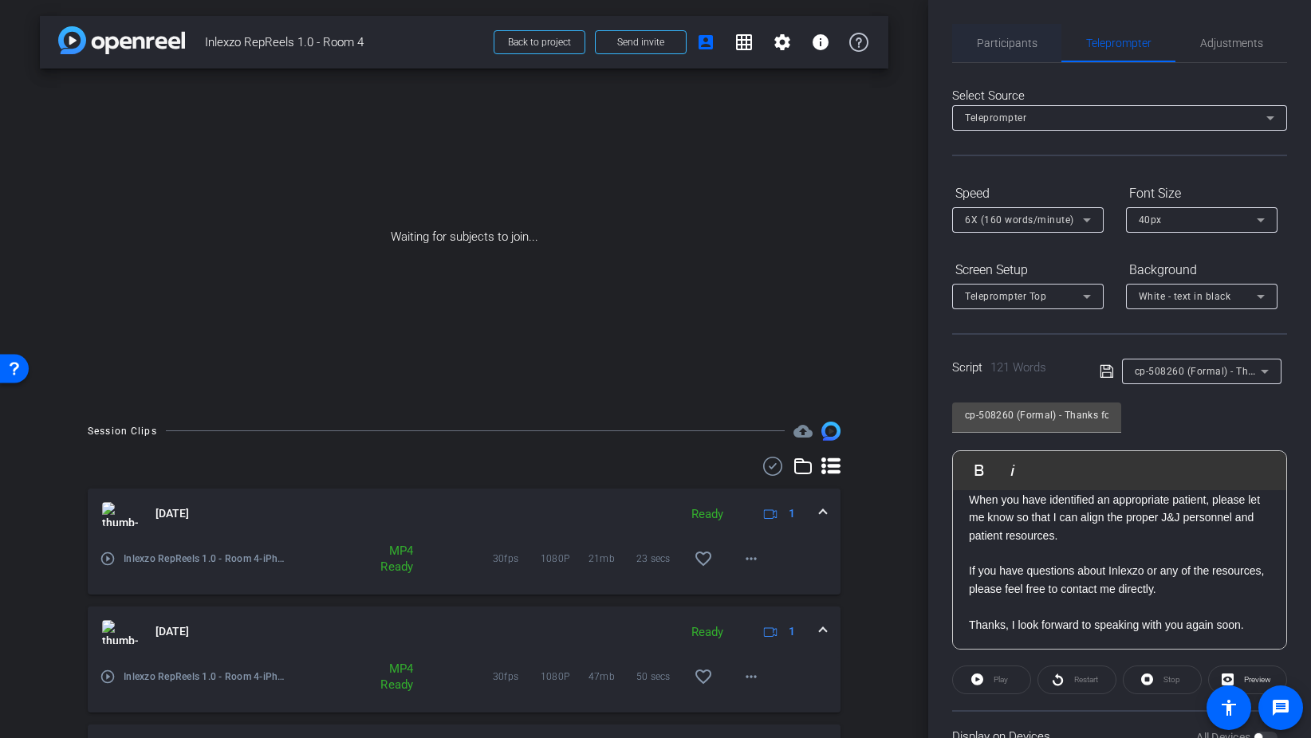
click at [989, 49] on span "Participants" at bounding box center [1007, 43] width 61 height 38
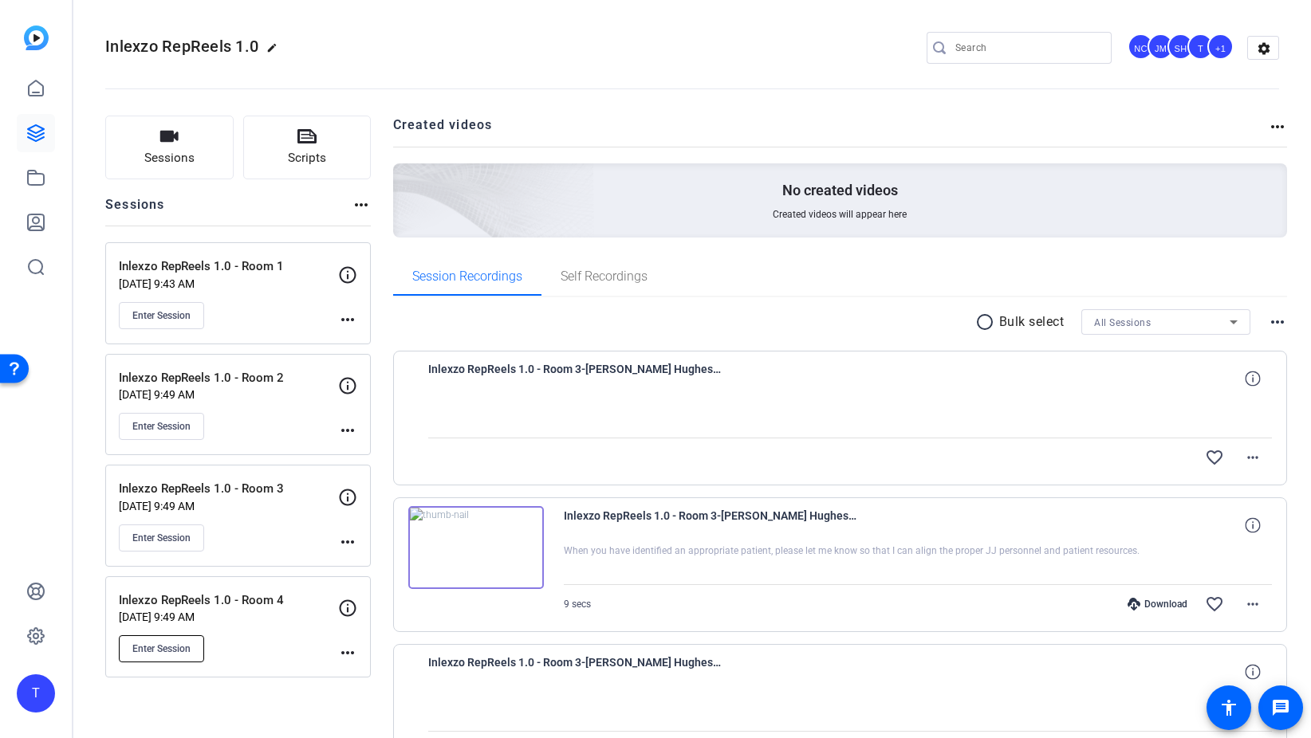
click at [178, 649] on span "Enter Session" at bounding box center [161, 649] width 58 height 13
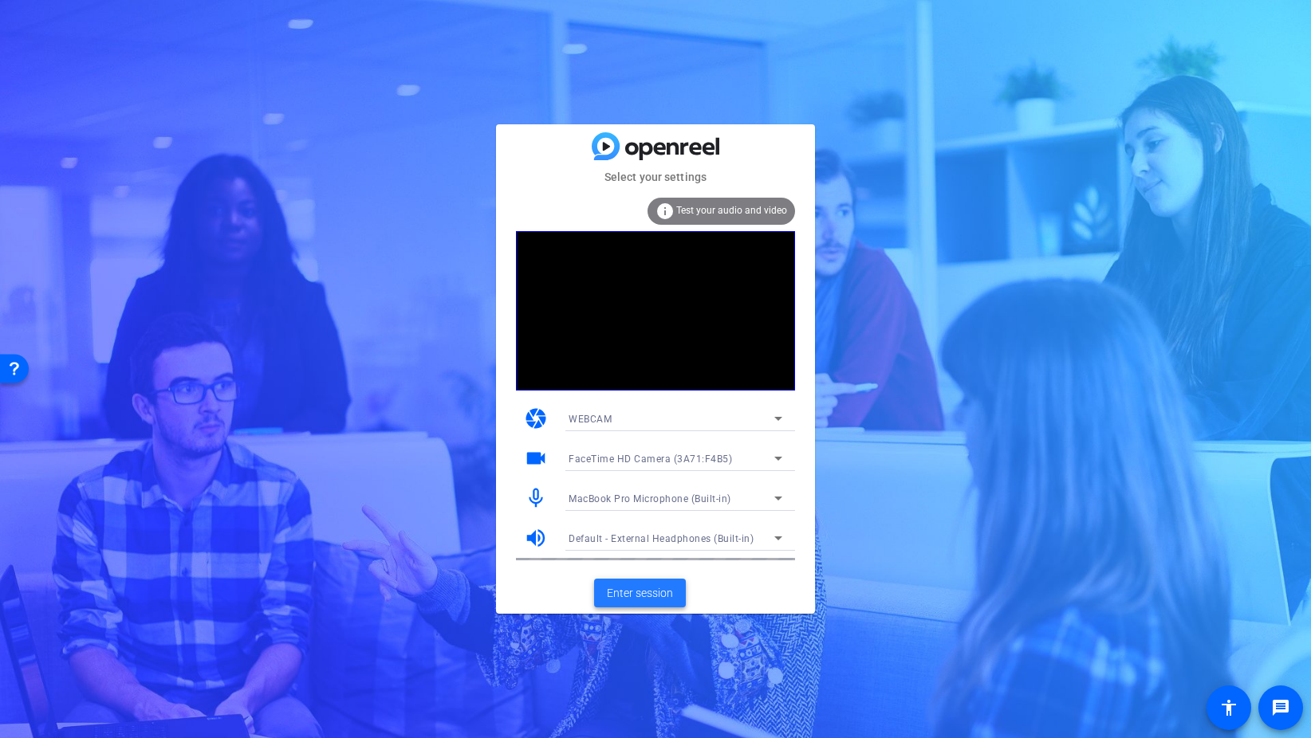
click at [633, 586] on span "Enter session" at bounding box center [640, 593] width 66 height 17
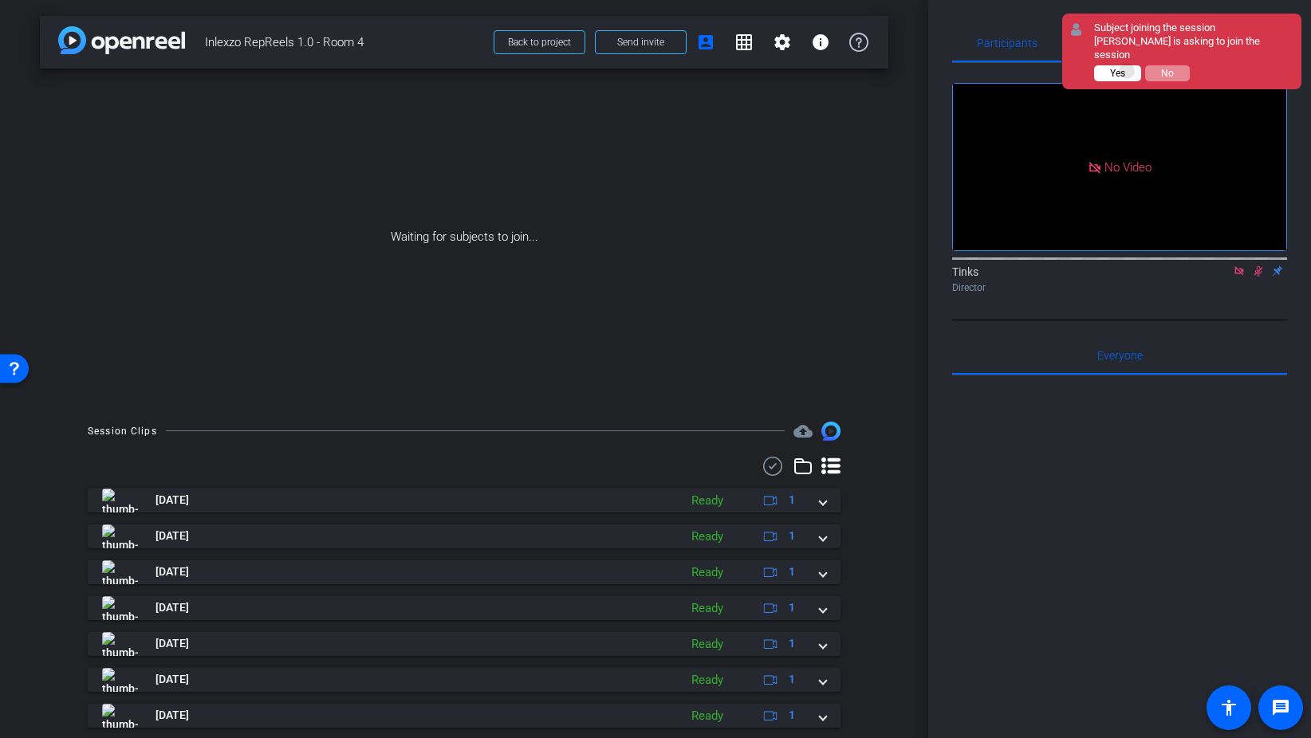
click at [1127, 65] on button "Yes" at bounding box center [1117, 73] width 47 height 16
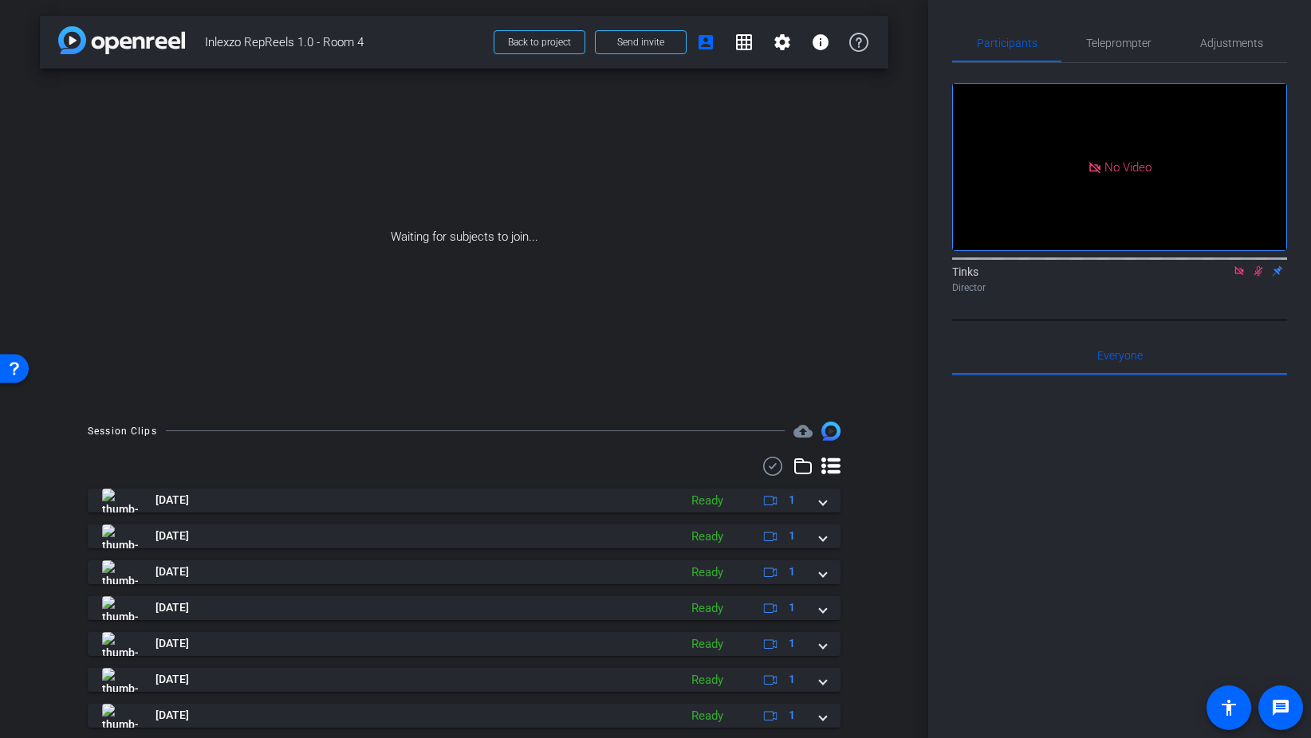
click at [1242, 277] on icon at bounding box center [1239, 270] width 13 height 11
click at [1240, 277] on icon at bounding box center [1239, 271] width 9 height 10
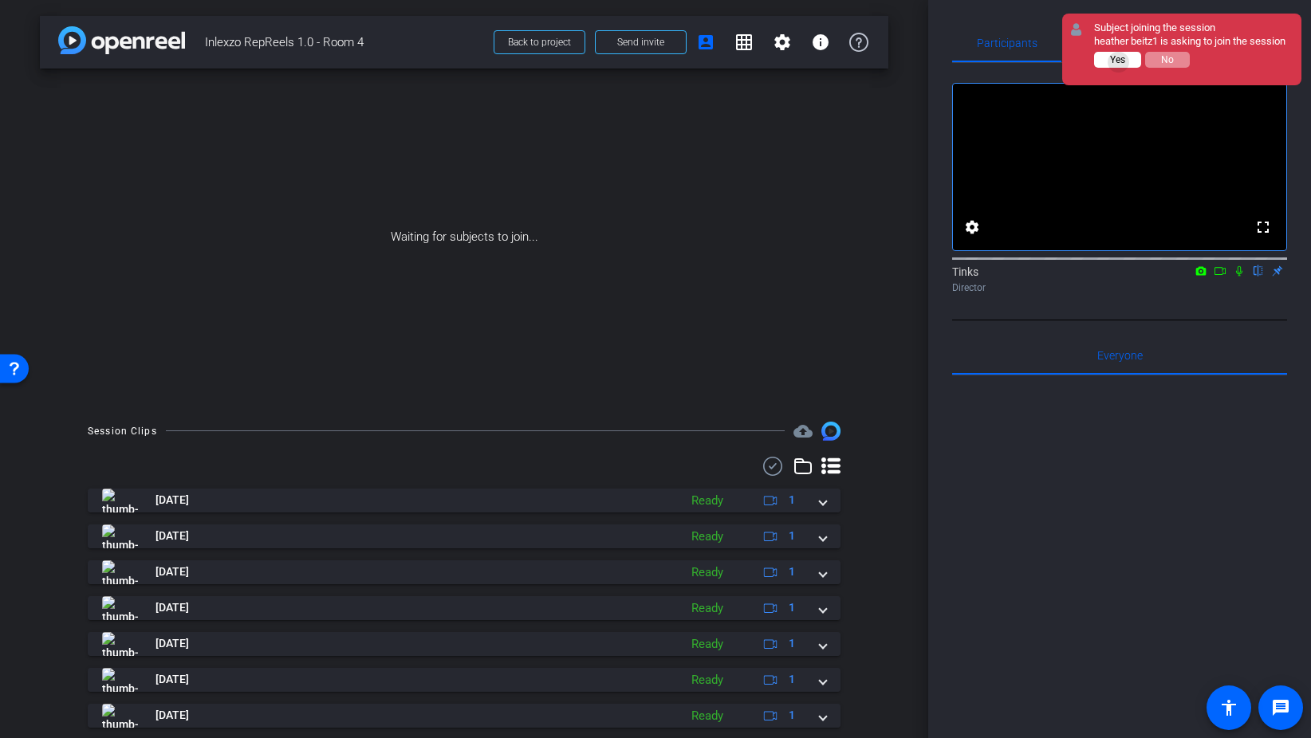
click at [1119, 62] on span "Yes" at bounding box center [1117, 59] width 15 height 11
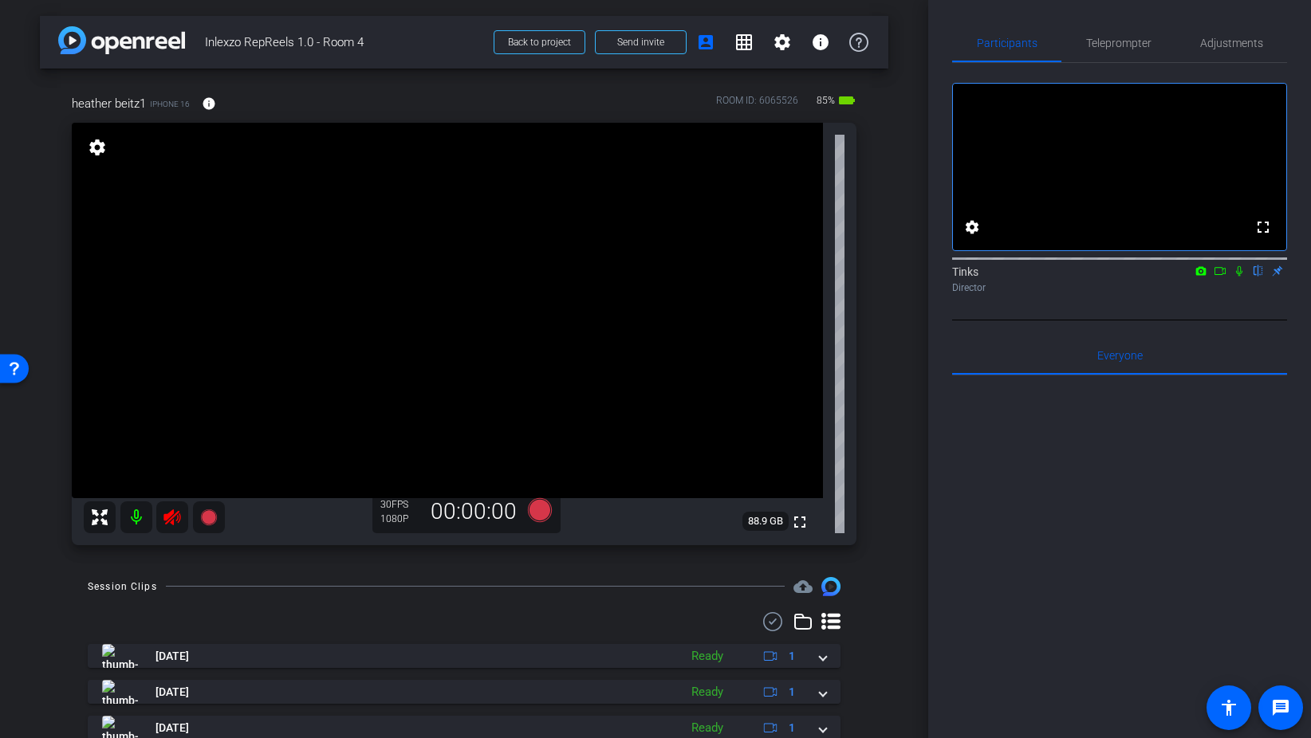
click at [171, 518] on icon at bounding box center [171, 517] width 17 height 16
click at [178, 512] on icon at bounding box center [171, 517] width 17 height 16
click at [171, 519] on icon at bounding box center [171, 517] width 17 height 16
click at [1116, 51] on span "Teleprompter" at bounding box center [1118, 43] width 65 height 38
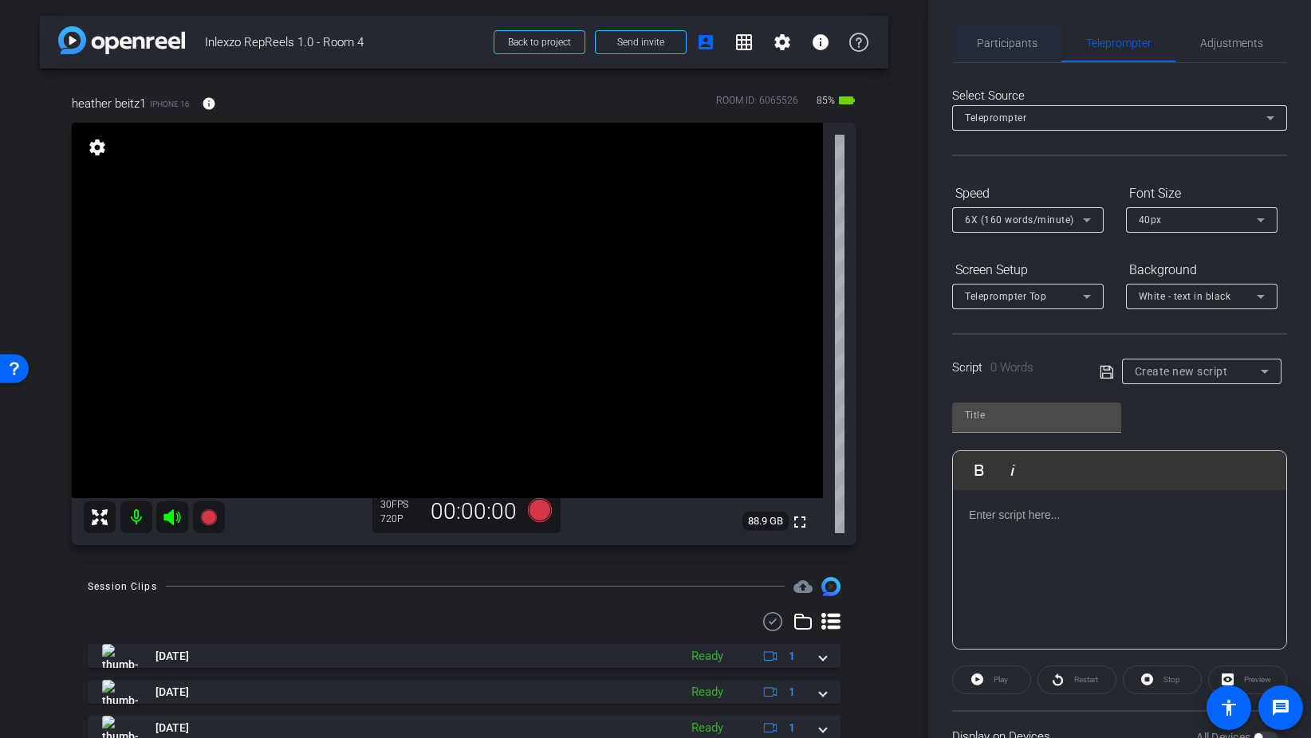
click at [1027, 52] on span "Participants" at bounding box center [1007, 43] width 61 height 38
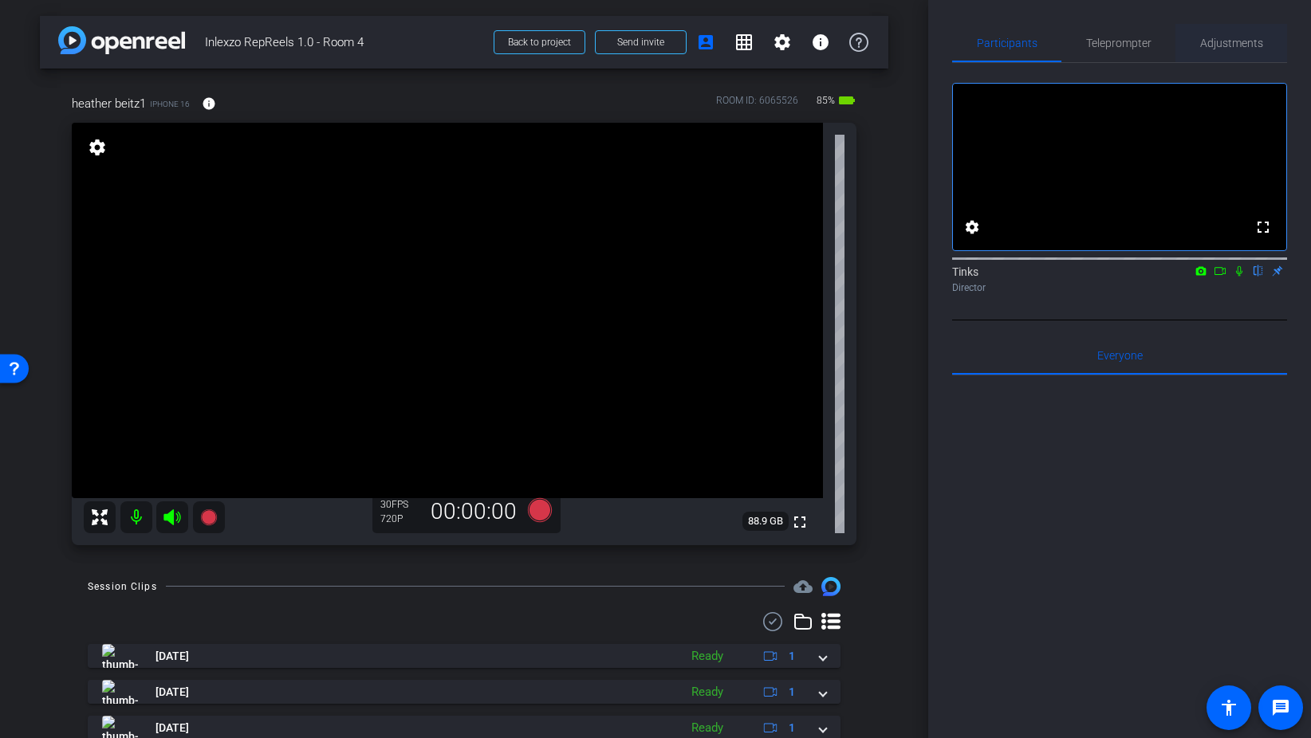
click at [1261, 43] on span "Adjustments" at bounding box center [1231, 42] width 63 height 11
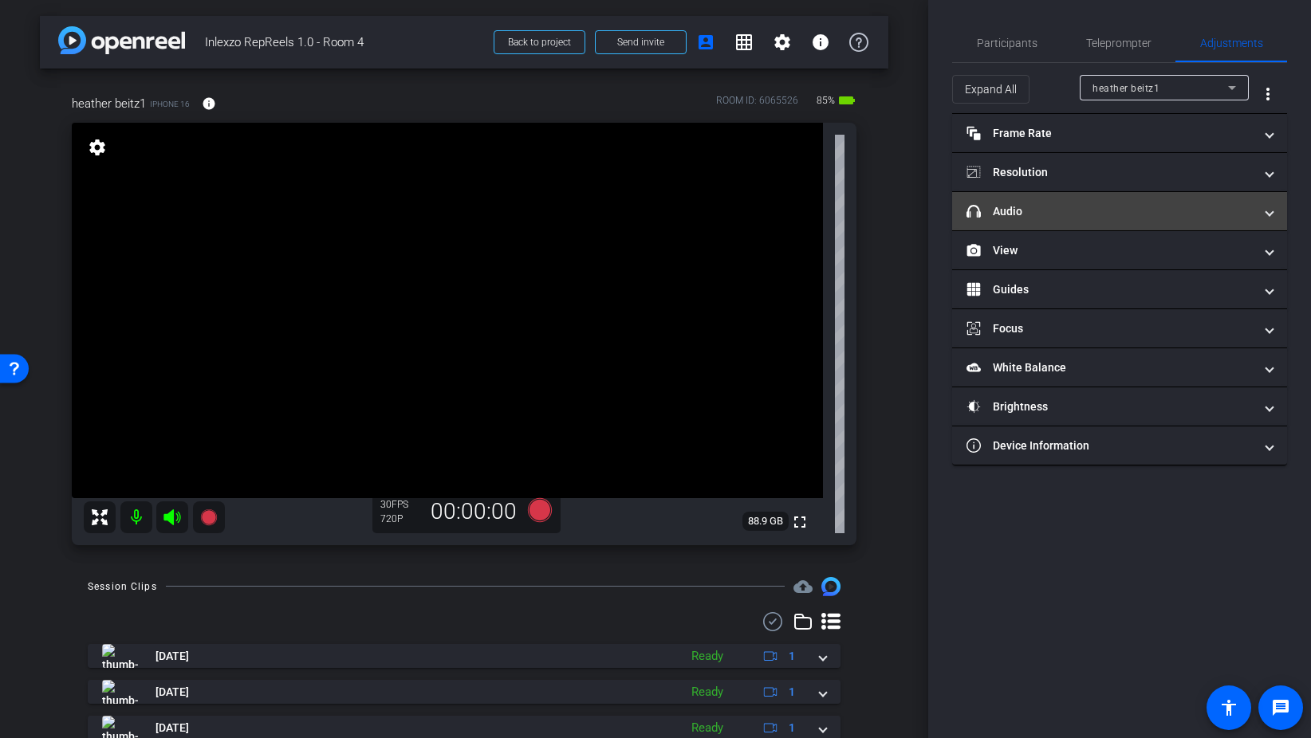
click at [1028, 218] on mat-panel-title "headphone icon Audio" at bounding box center [1109, 211] width 287 height 17
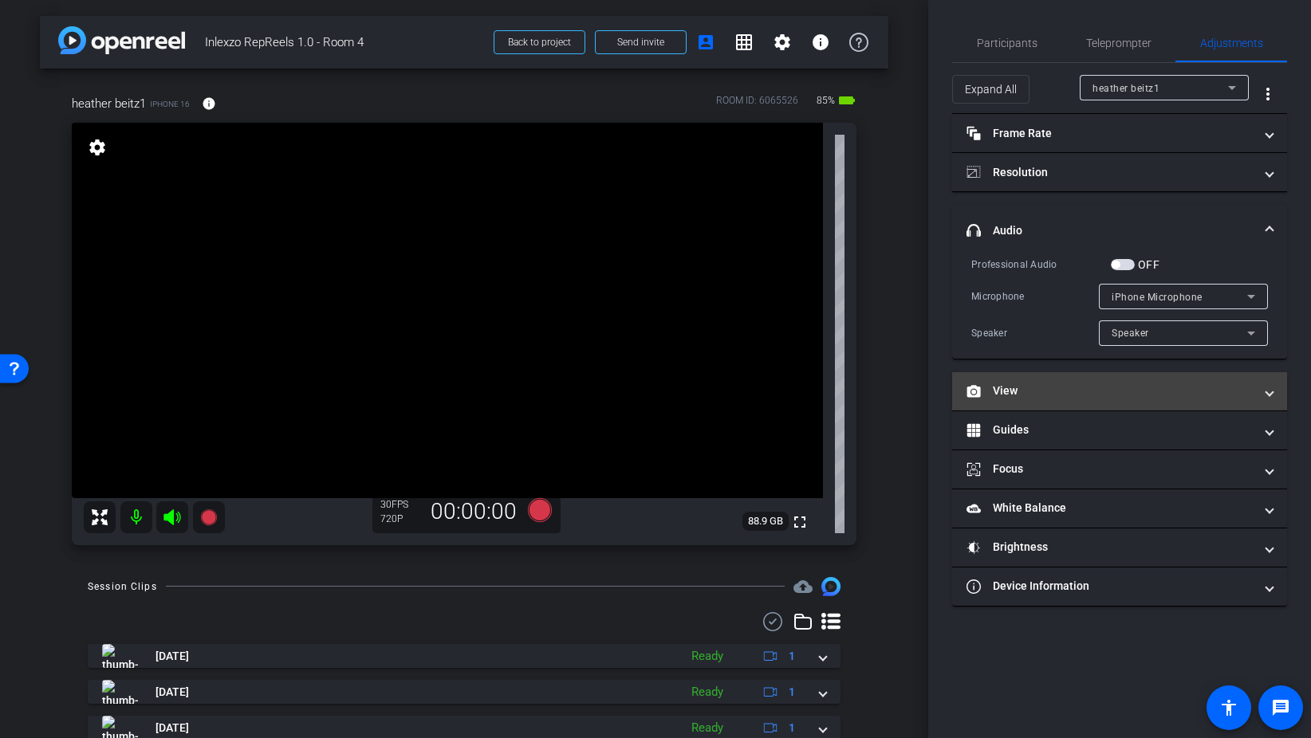
click at [1026, 393] on mat-panel-title "View" at bounding box center [1109, 391] width 287 height 17
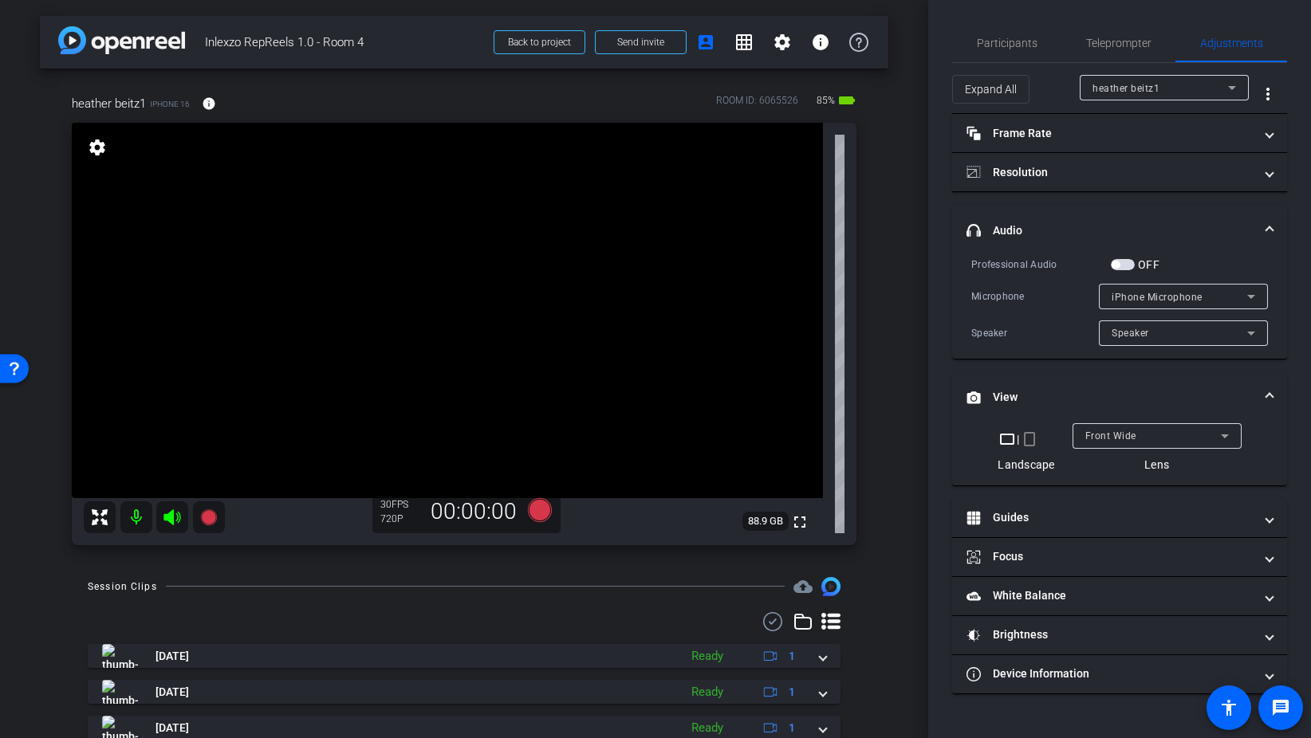
click at [1032, 442] on mat-icon "crop_portrait" at bounding box center [1029, 439] width 19 height 19
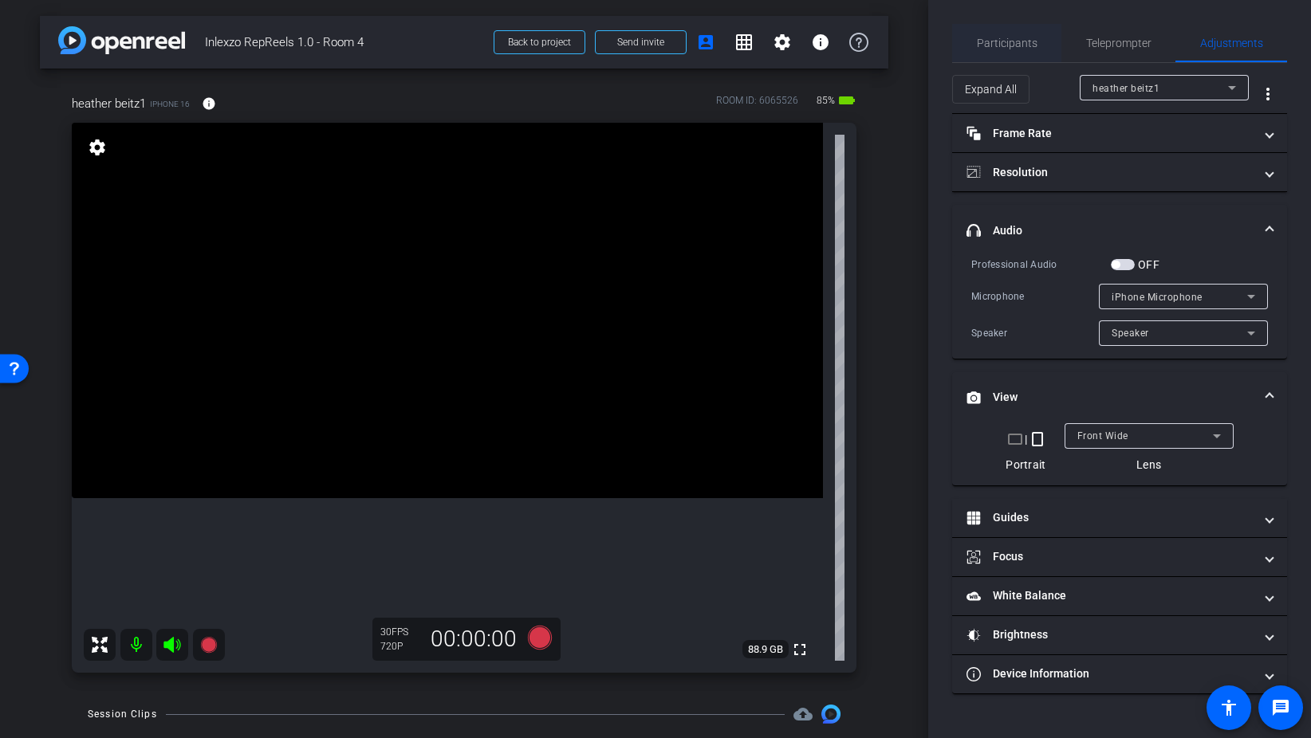
click at [1024, 58] on span "Participants" at bounding box center [1007, 43] width 61 height 38
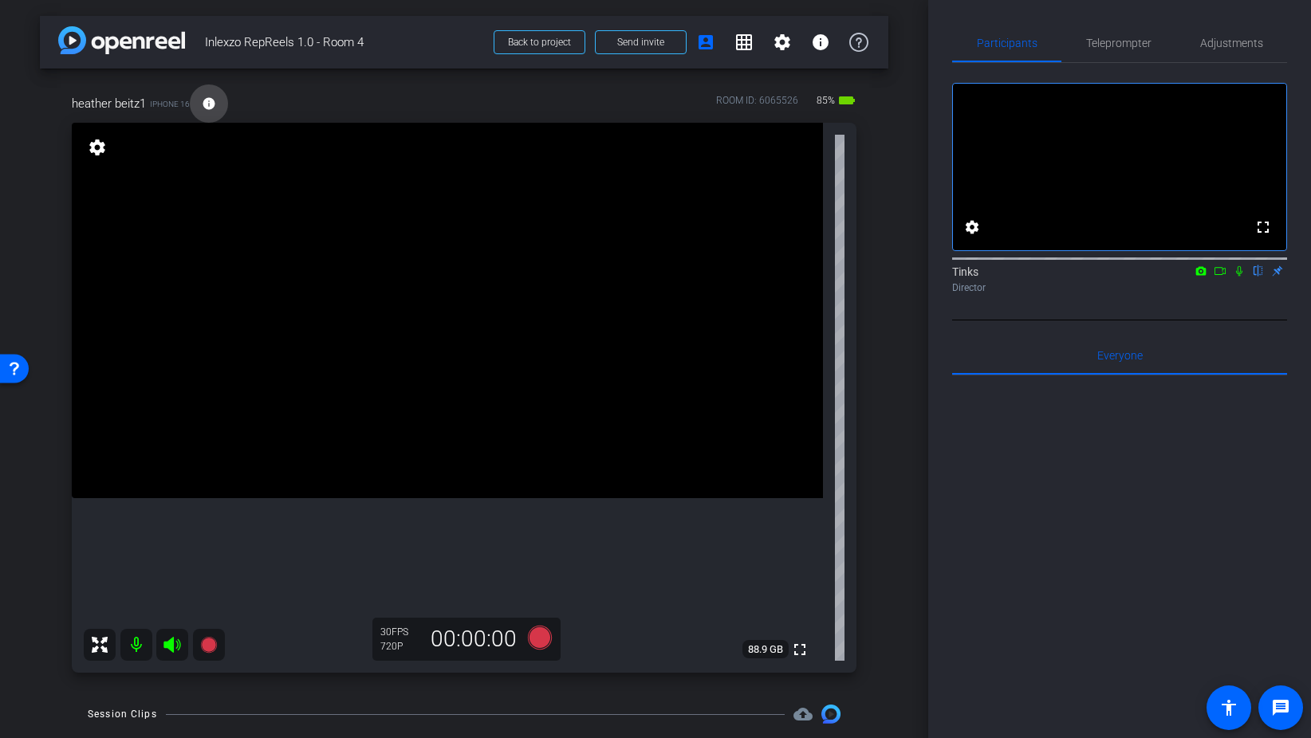
click at [211, 100] on mat-icon "info" at bounding box center [209, 103] width 14 height 14
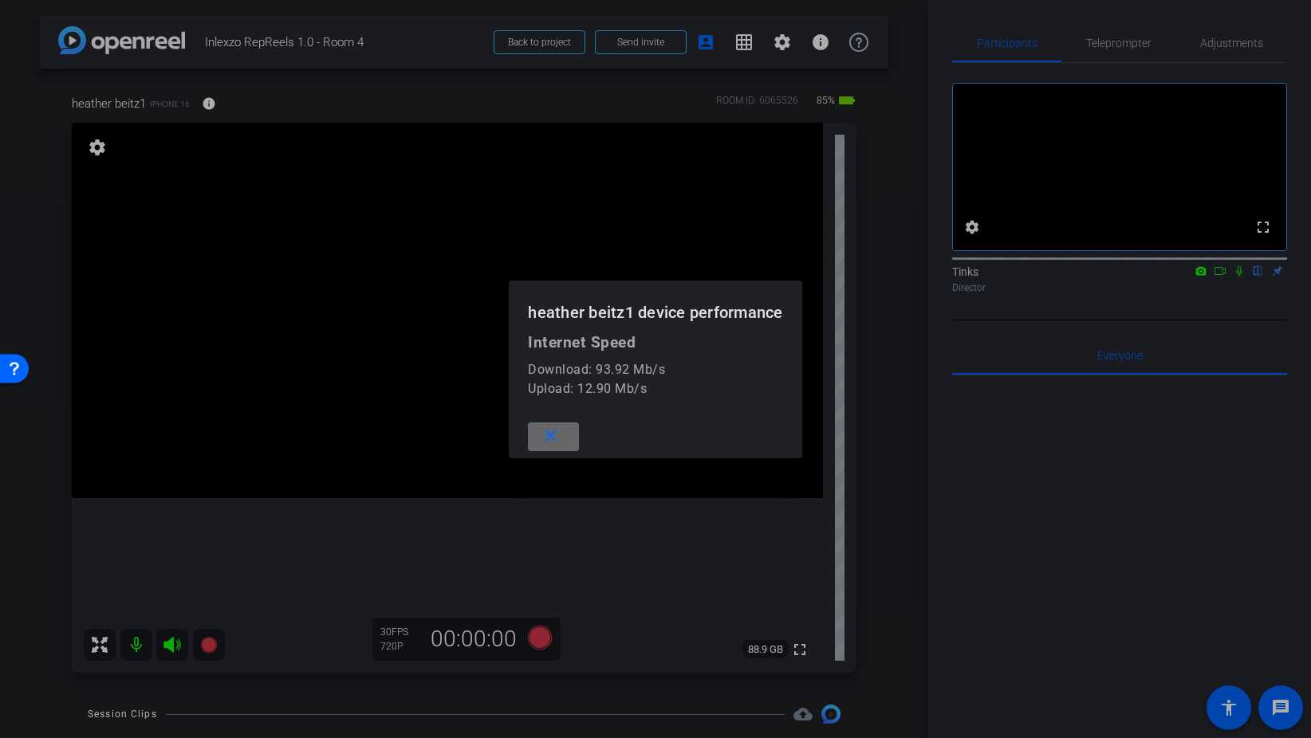
click at [558, 437] on mat-icon "close" at bounding box center [551, 437] width 20 height 20
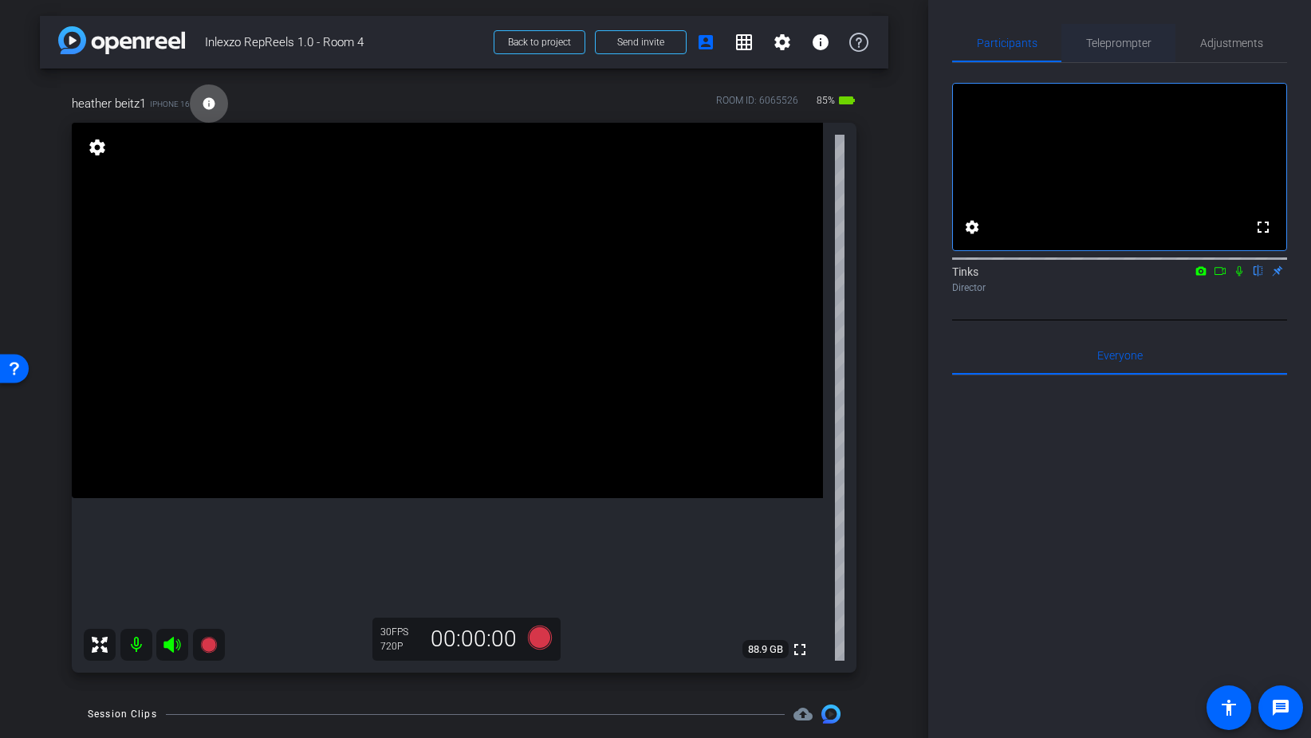
click at [1111, 51] on span "Teleprompter" at bounding box center [1118, 43] width 65 height 38
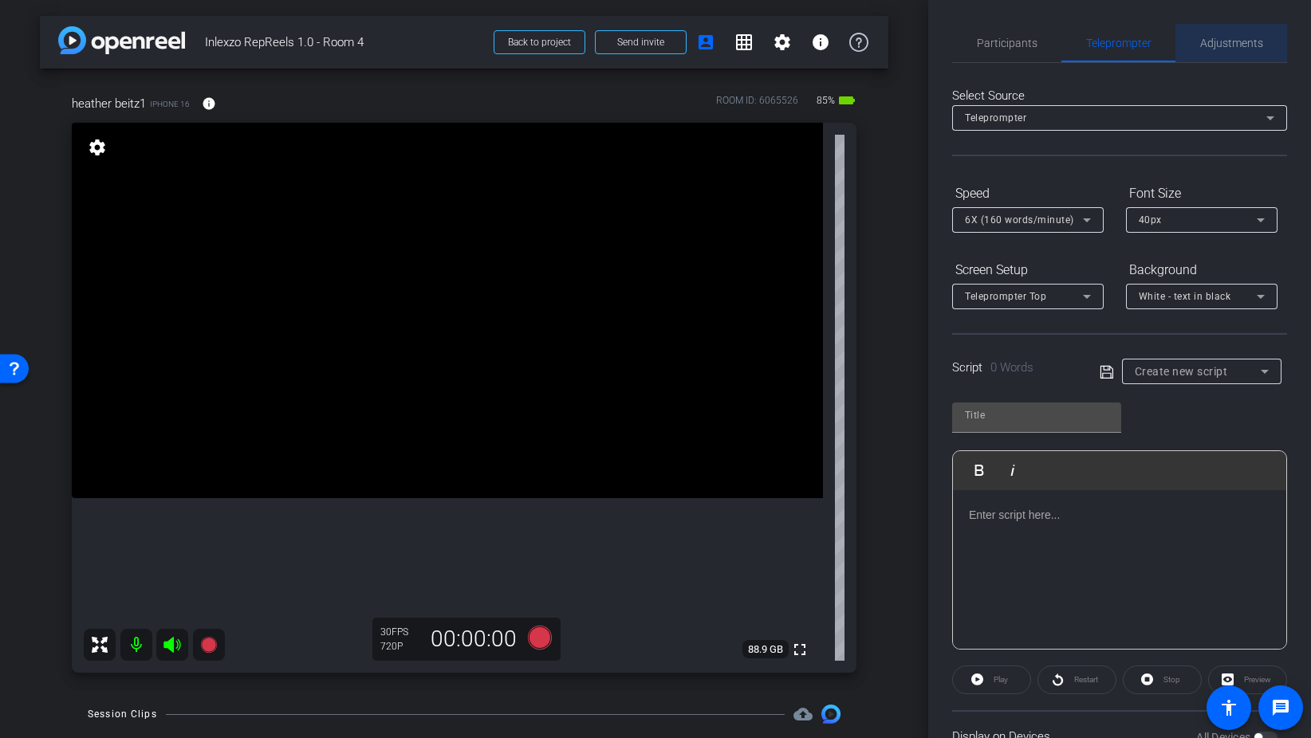
click at [1233, 54] on span "Adjustments" at bounding box center [1231, 43] width 63 height 38
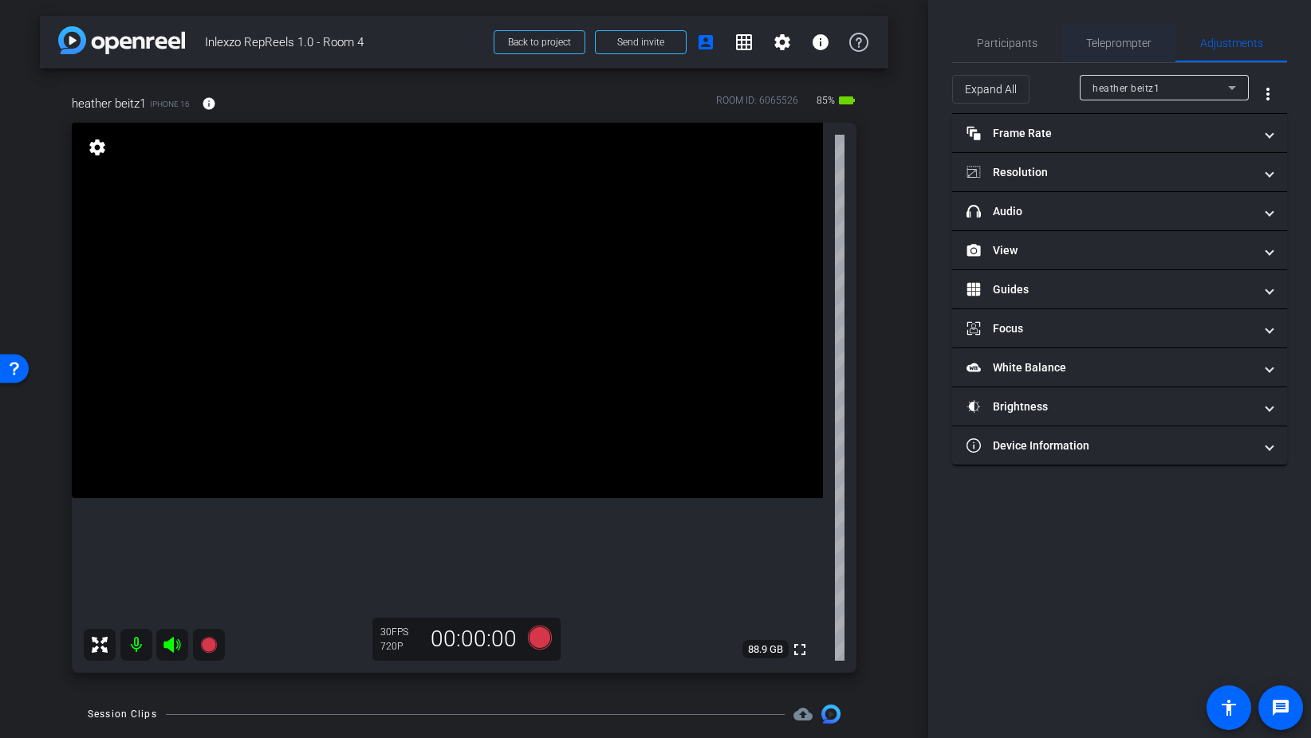
click at [1110, 43] on span "Teleprompter" at bounding box center [1118, 42] width 65 height 11
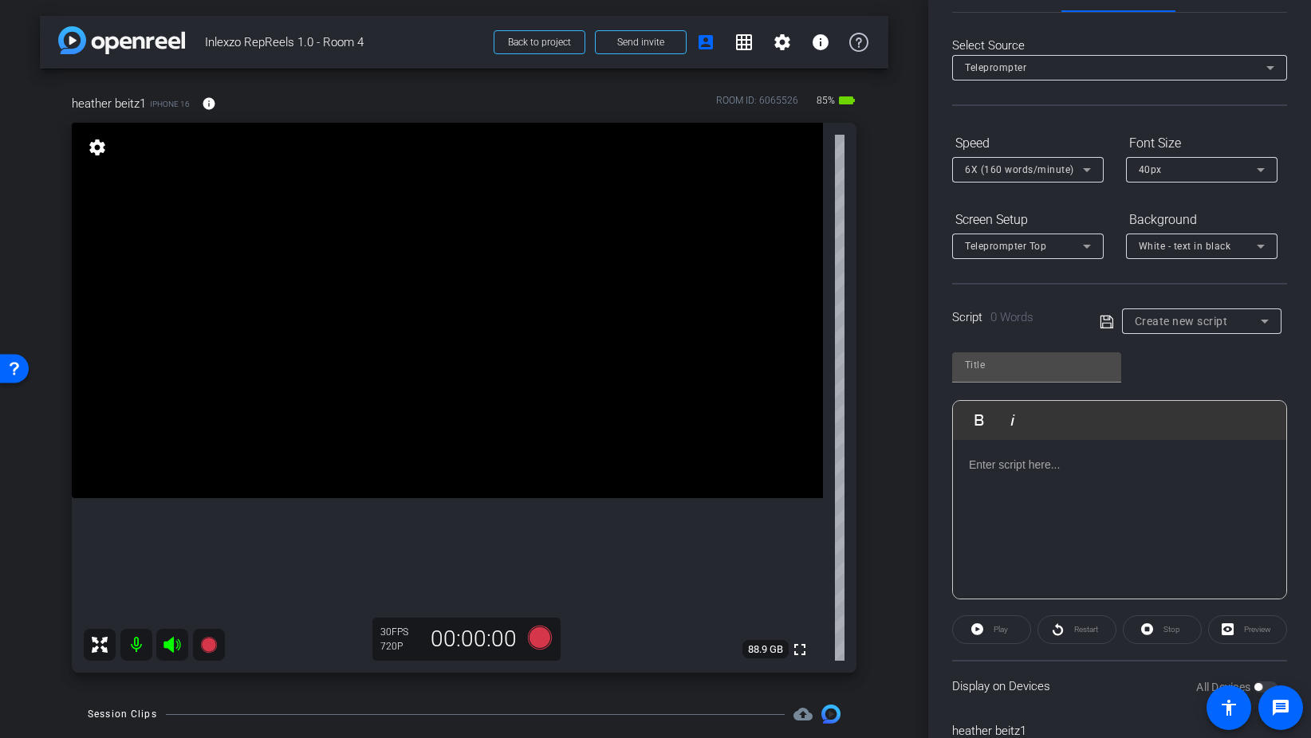
scroll to position [133, 0]
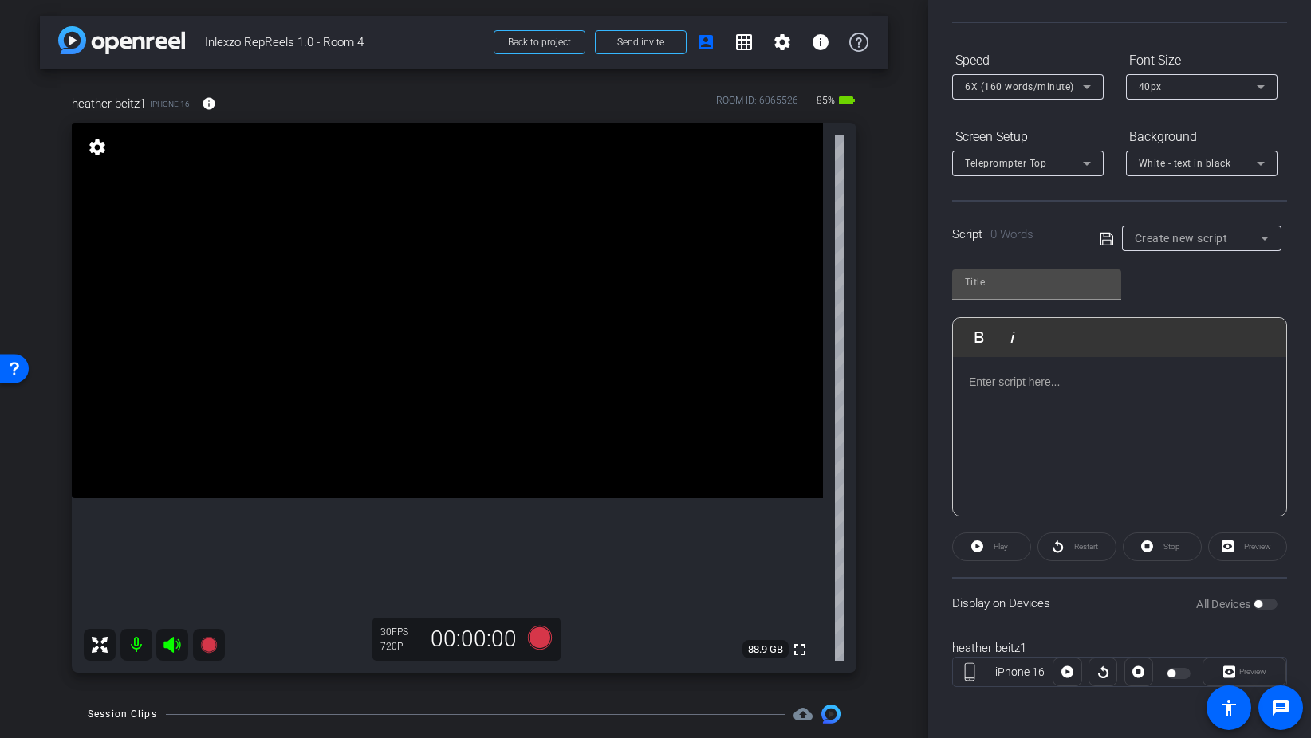
click at [1198, 254] on div at bounding box center [1201, 260] width 159 height 18
click at [1190, 240] on span "Create new script" at bounding box center [1181, 238] width 93 height 13
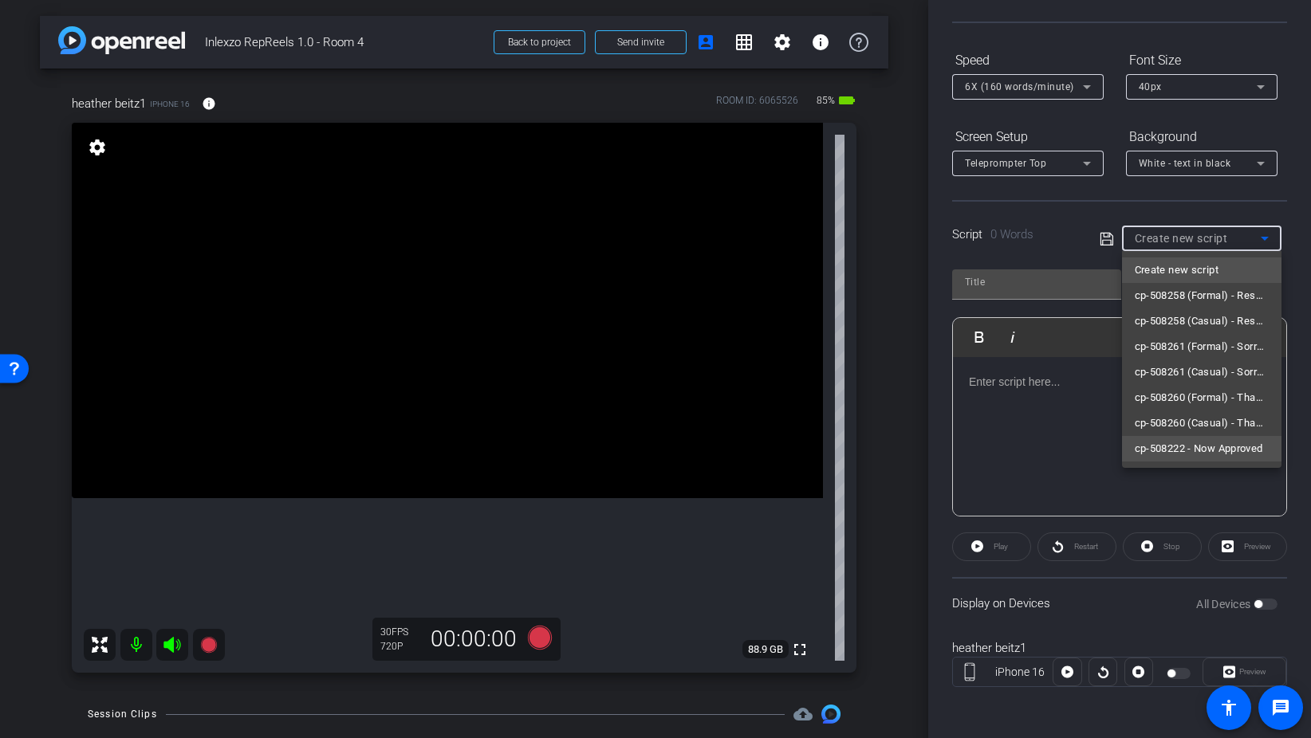
click at [1190, 449] on span "cp-508222 - Now Approved" at bounding box center [1199, 448] width 128 height 19
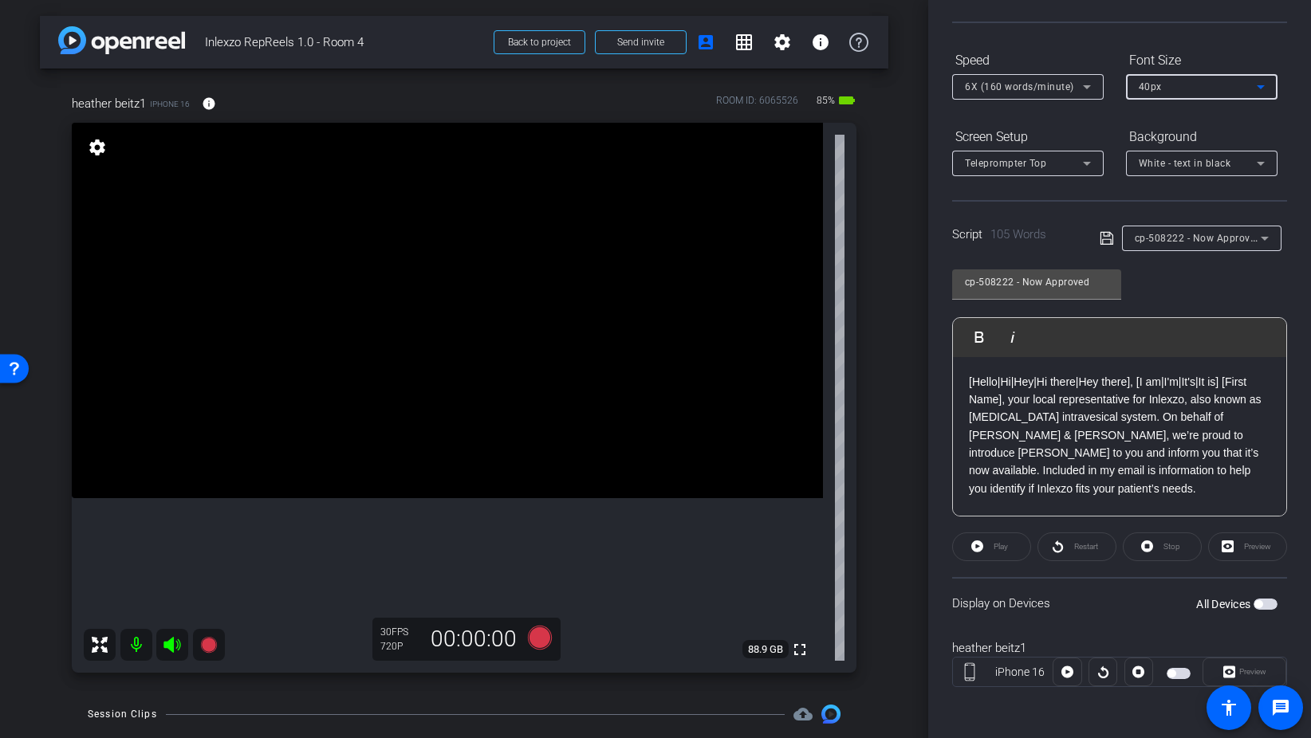
click at [1164, 78] on div "40px" at bounding box center [1198, 87] width 118 height 20
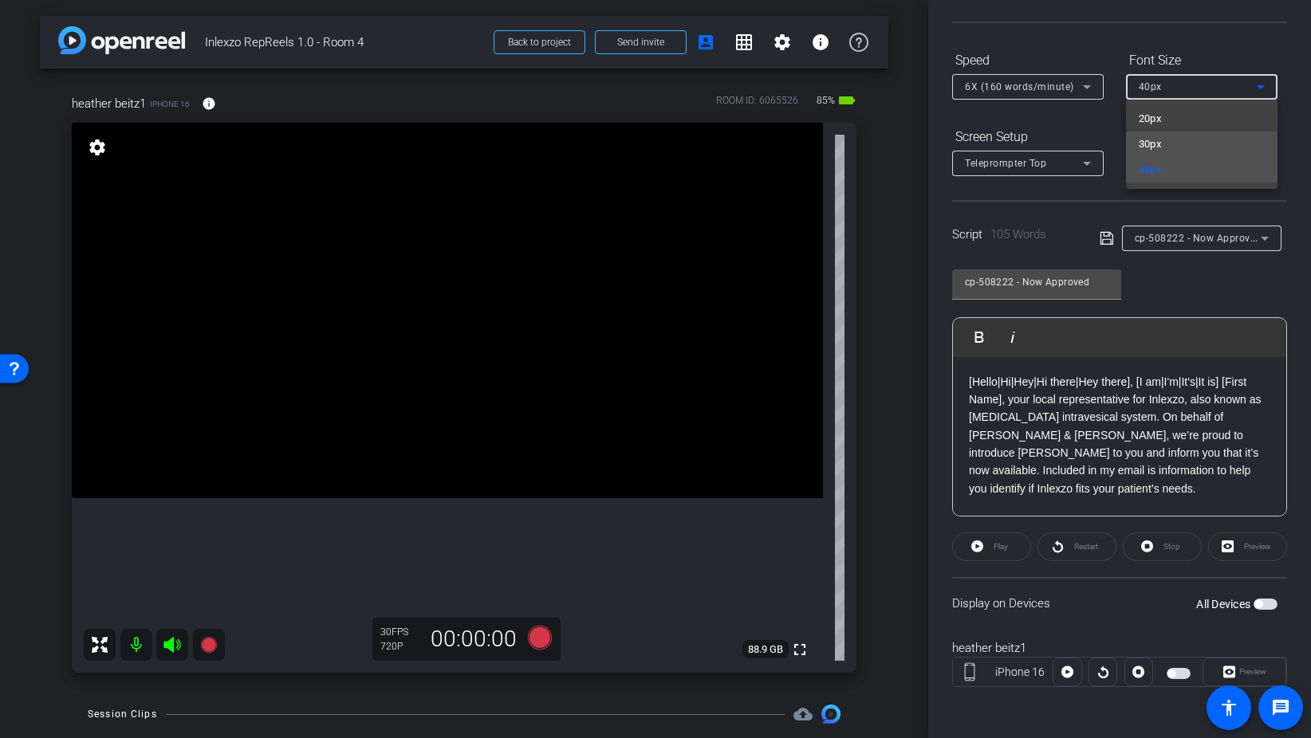
click at [1167, 149] on mat-option "30px" at bounding box center [1201, 145] width 151 height 26
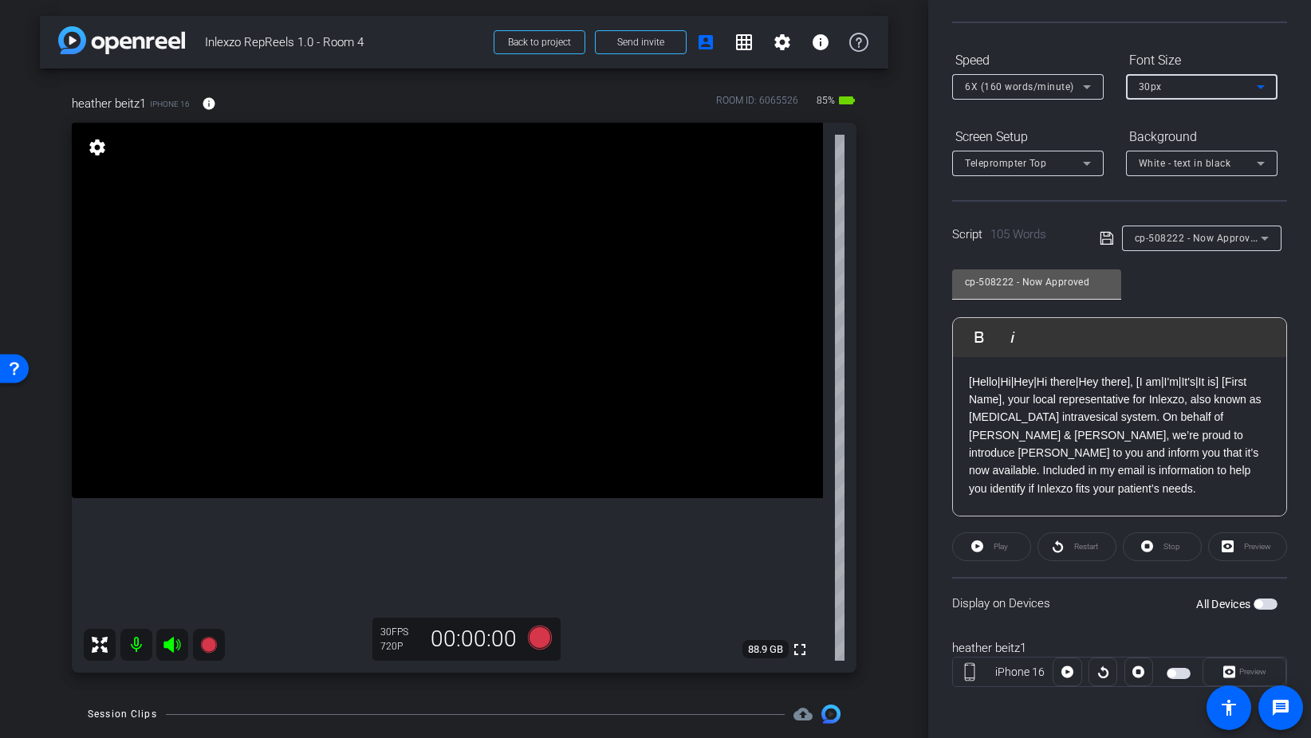
scroll to position [0, 0]
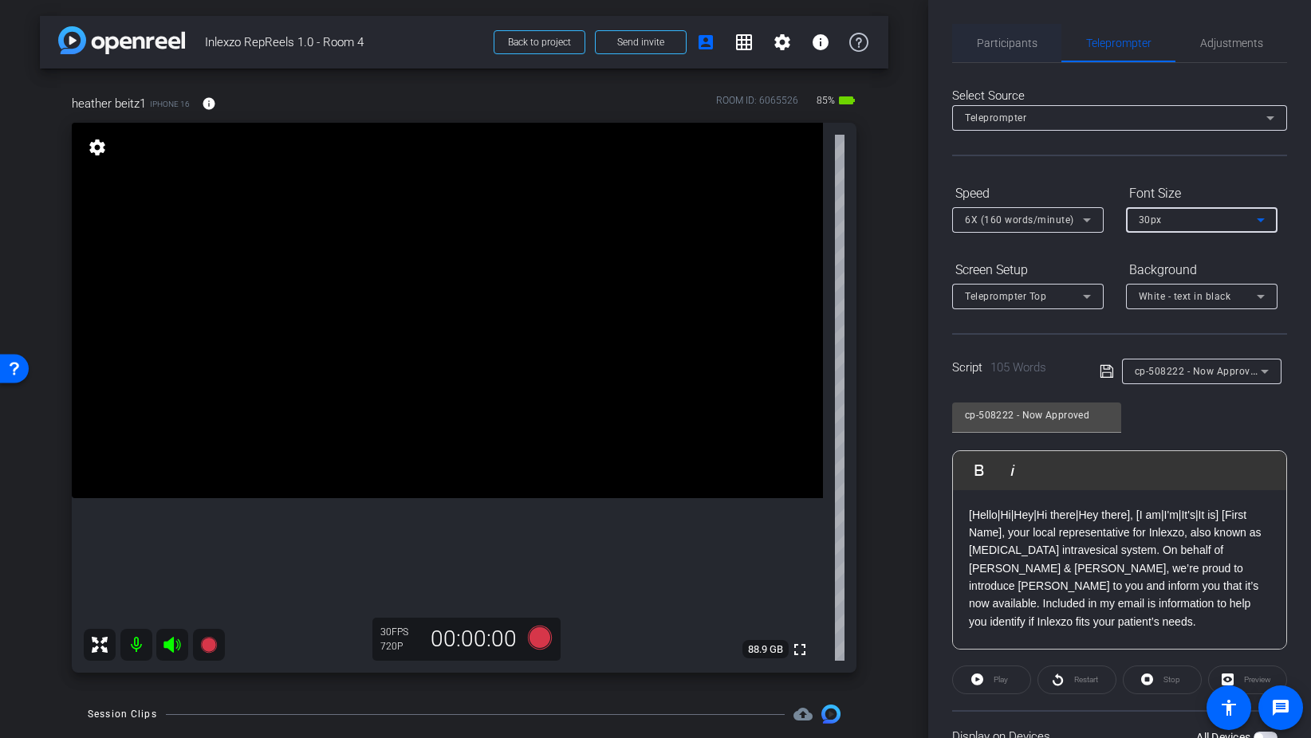
click at [996, 42] on span "Participants" at bounding box center [1007, 42] width 61 height 11
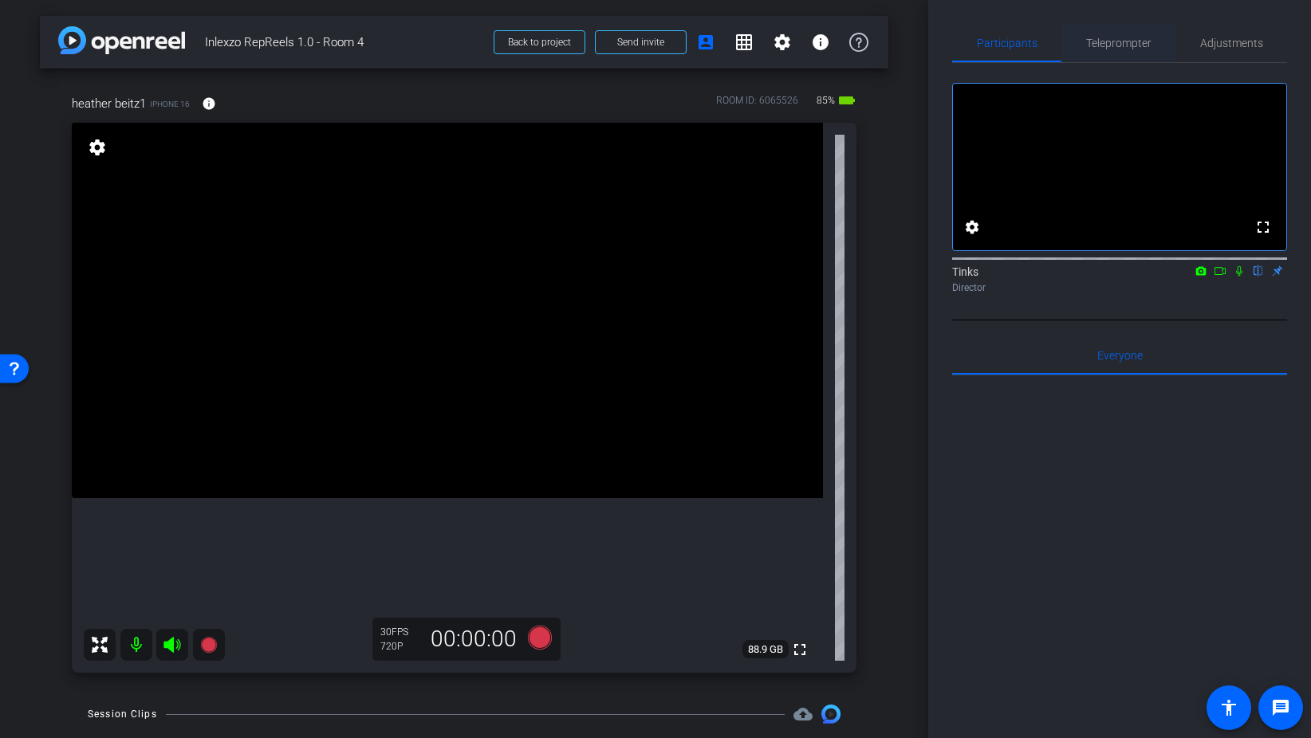
click at [1123, 49] on span "Teleprompter" at bounding box center [1118, 42] width 65 height 11
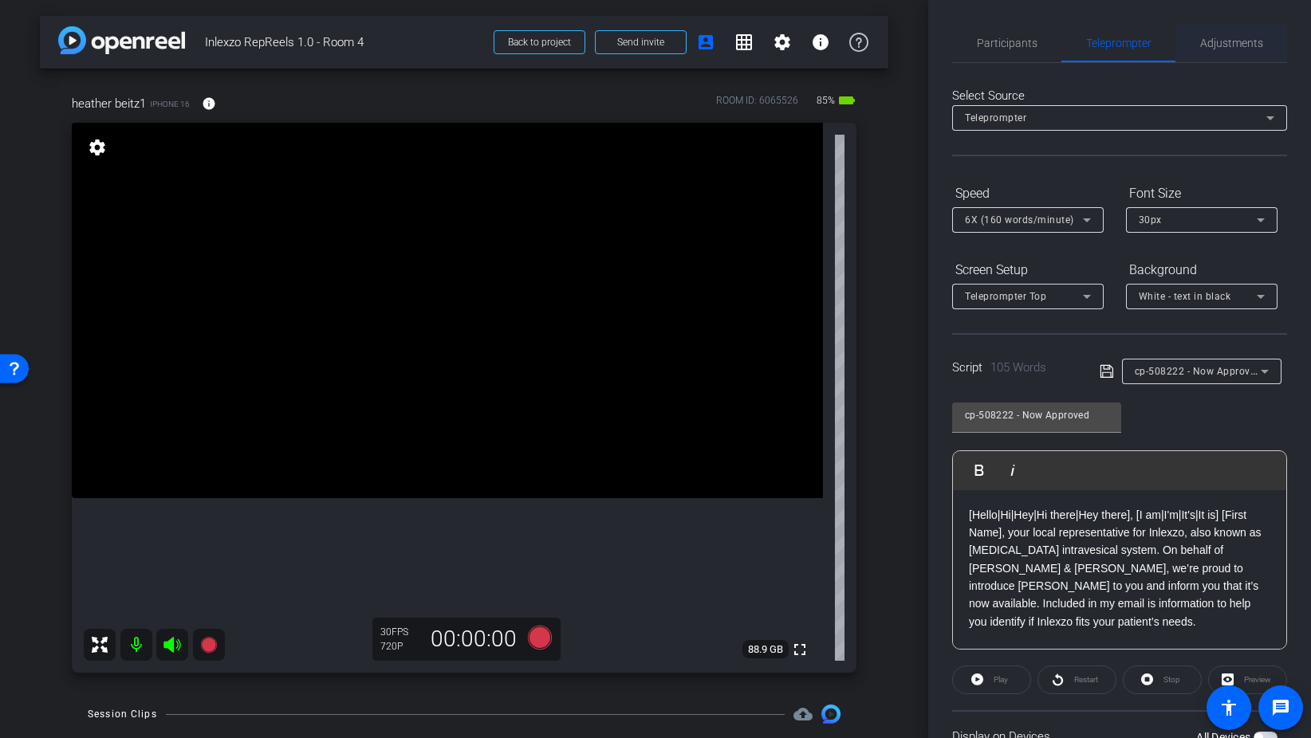
click at [1229, 45] on span "Adjustments" at bounding box center [1231, 42] width 63 height 11
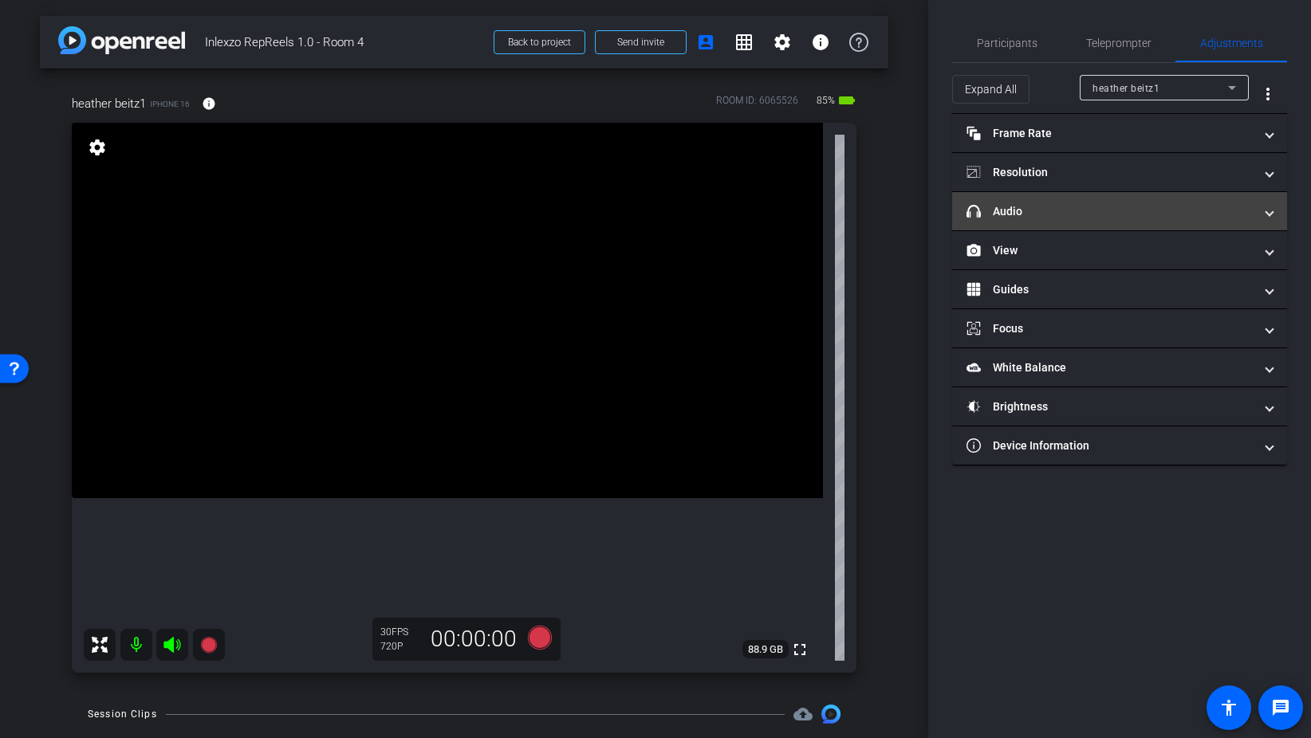
click at [1080, 222] on mat-expansion-panel-header "headphone icon Audio" at bounding box center [1119, 211] width 335 height 38
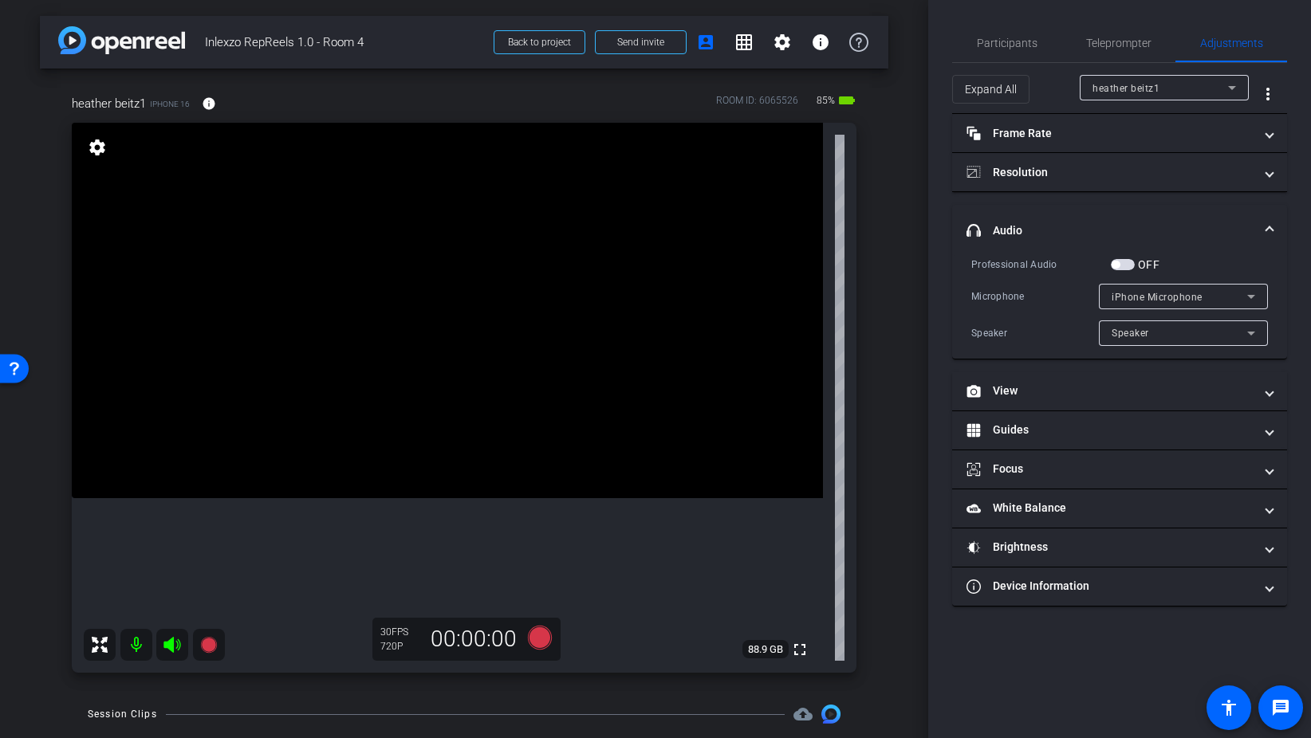
click at [1129, 265] on span "button" at bounding box center [1123, 264] width 24 height 11
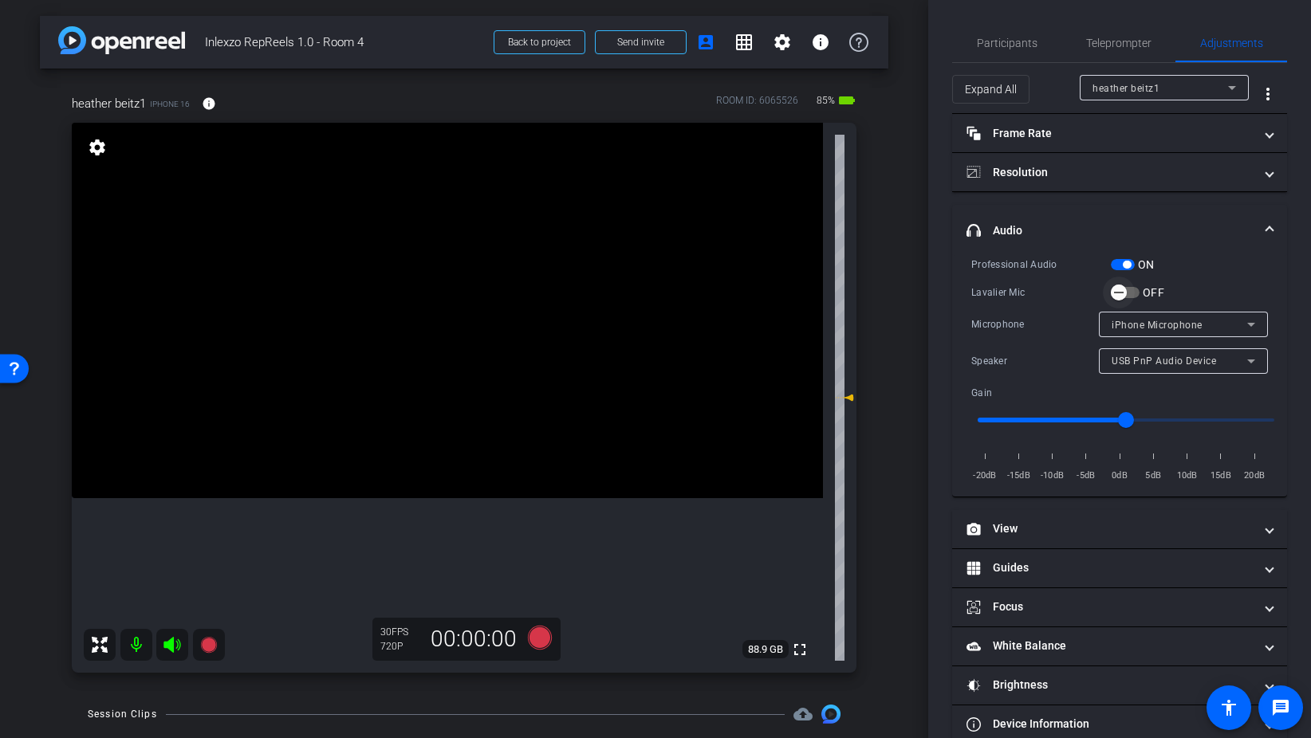
click at [1136, 291] on span "button" at bounding box center [1125, 292] width 29 height 11
click at [999, 42] on span "Participants" at bounding box center [1007, 42] width 61 height 11
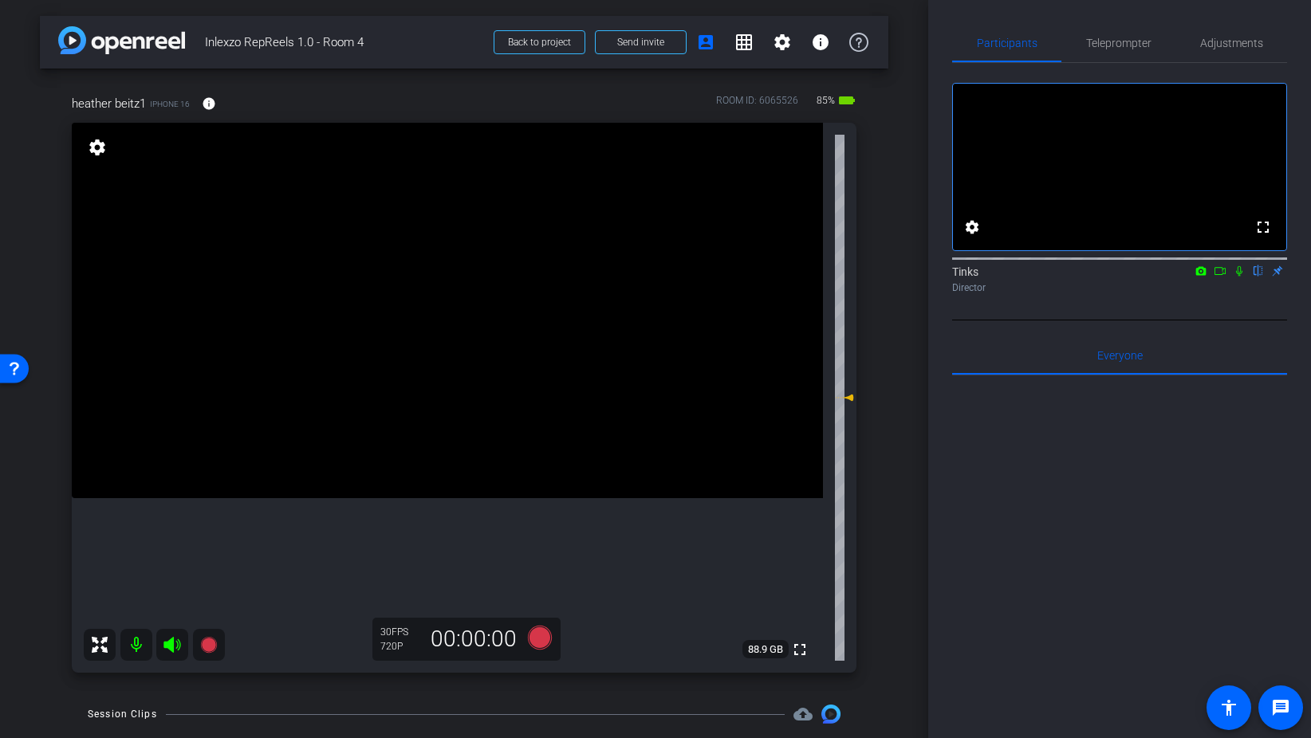
click at [1235, 277] on icon at bounding box center [1239, 270] width 13 height 11
click at [548, 645] on icon at bounding box center [540, 637] width 38 height 29
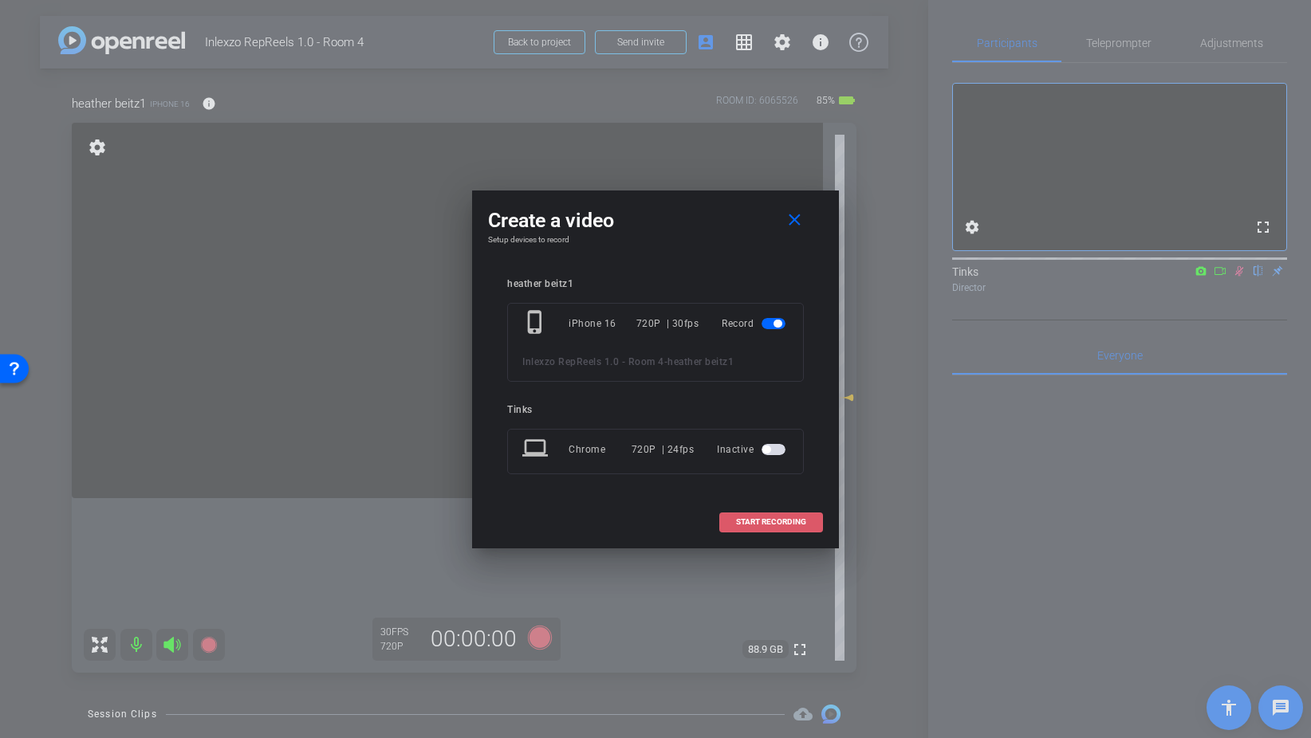
click at [766, 523] on span "START RECORDING" at bounding box center [771, 522] width 70 height 8
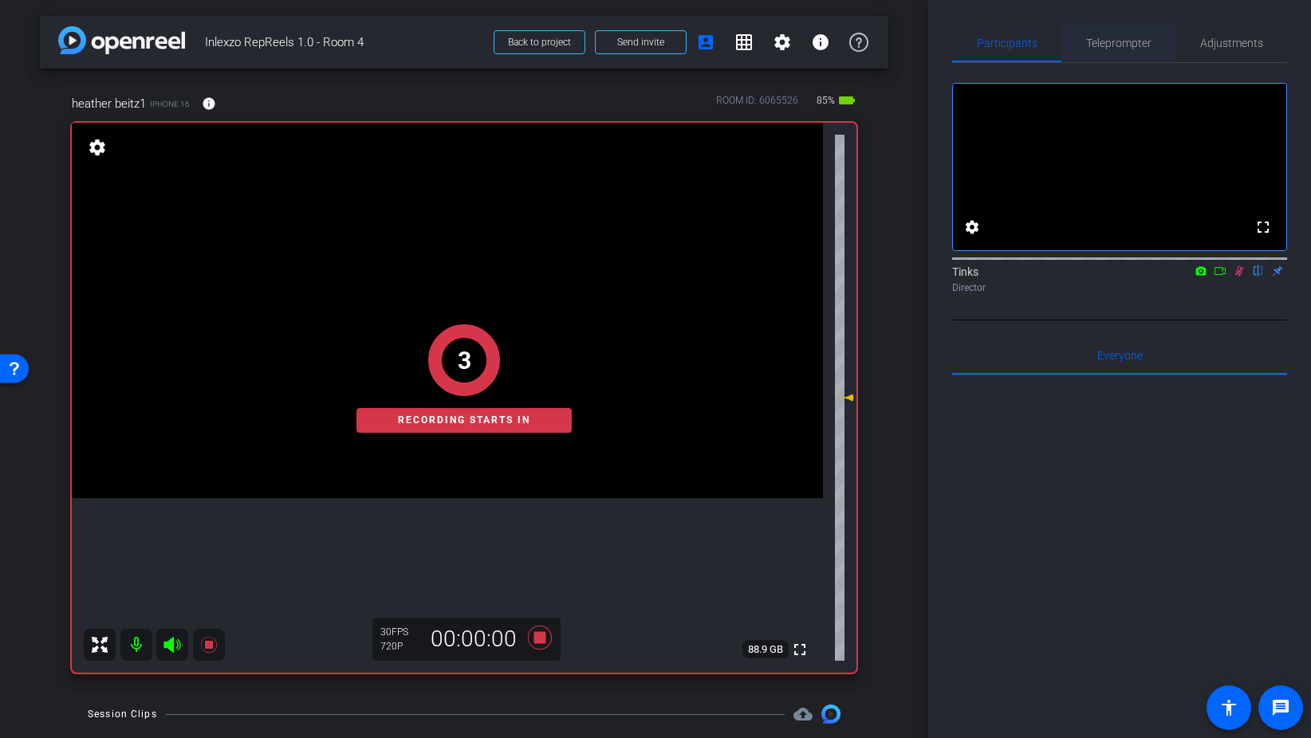
click at [1147, 37] on span "Teleprompter" at bounding box center [1118, 42] width 65 height 11
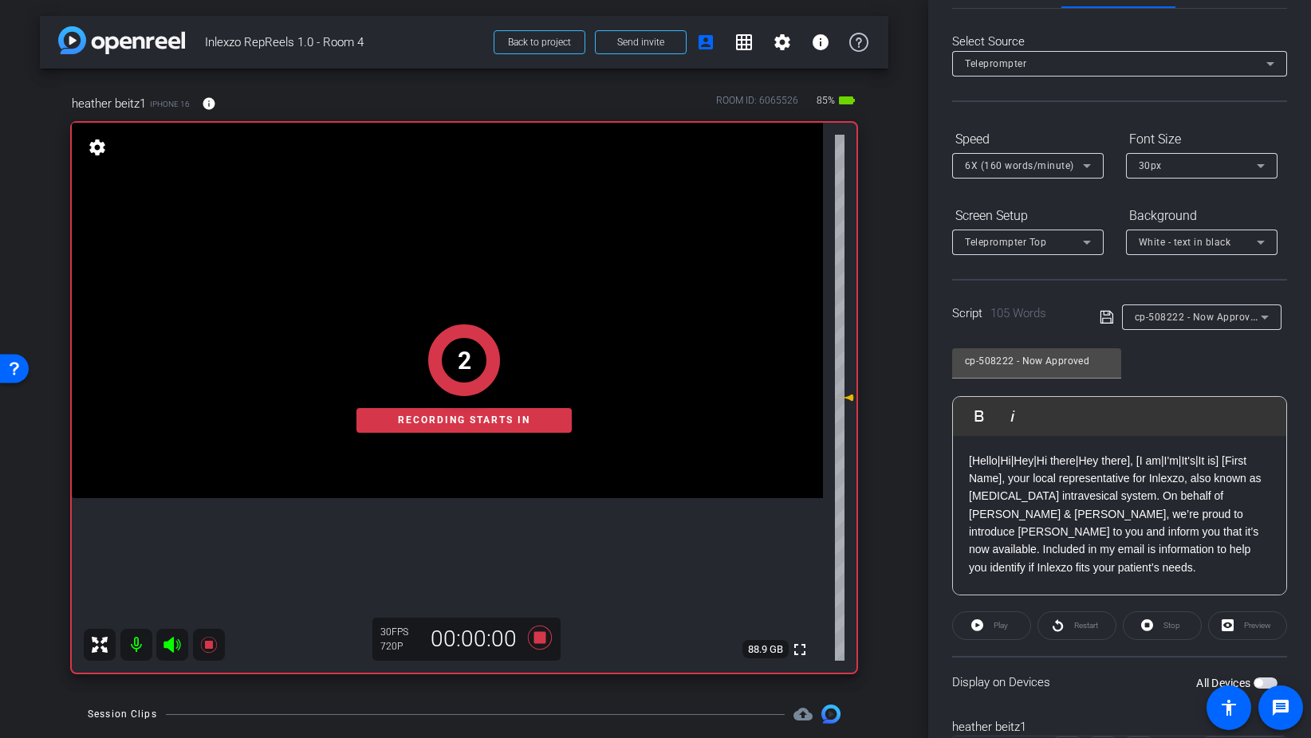
scroll to position [133, 0]
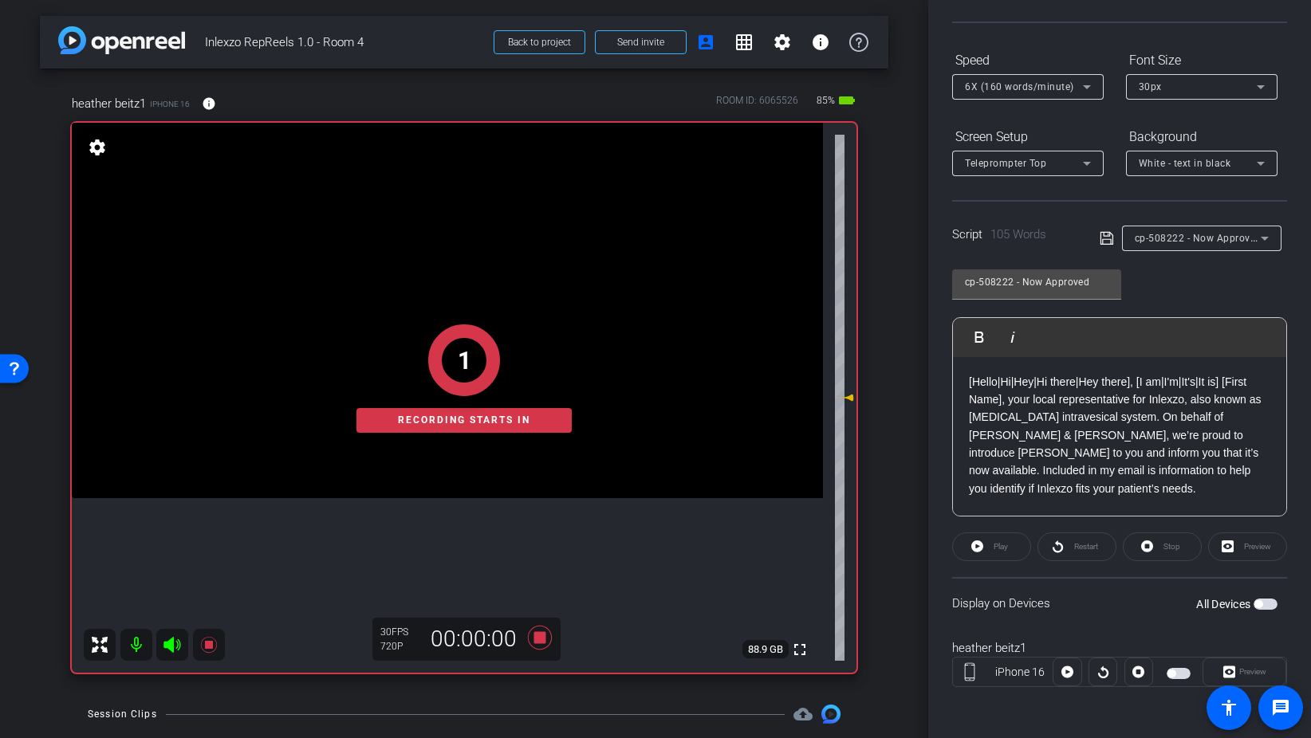
click at [1269, 600] on span "button" at bounding box center [1265, 604] width 24 height 11
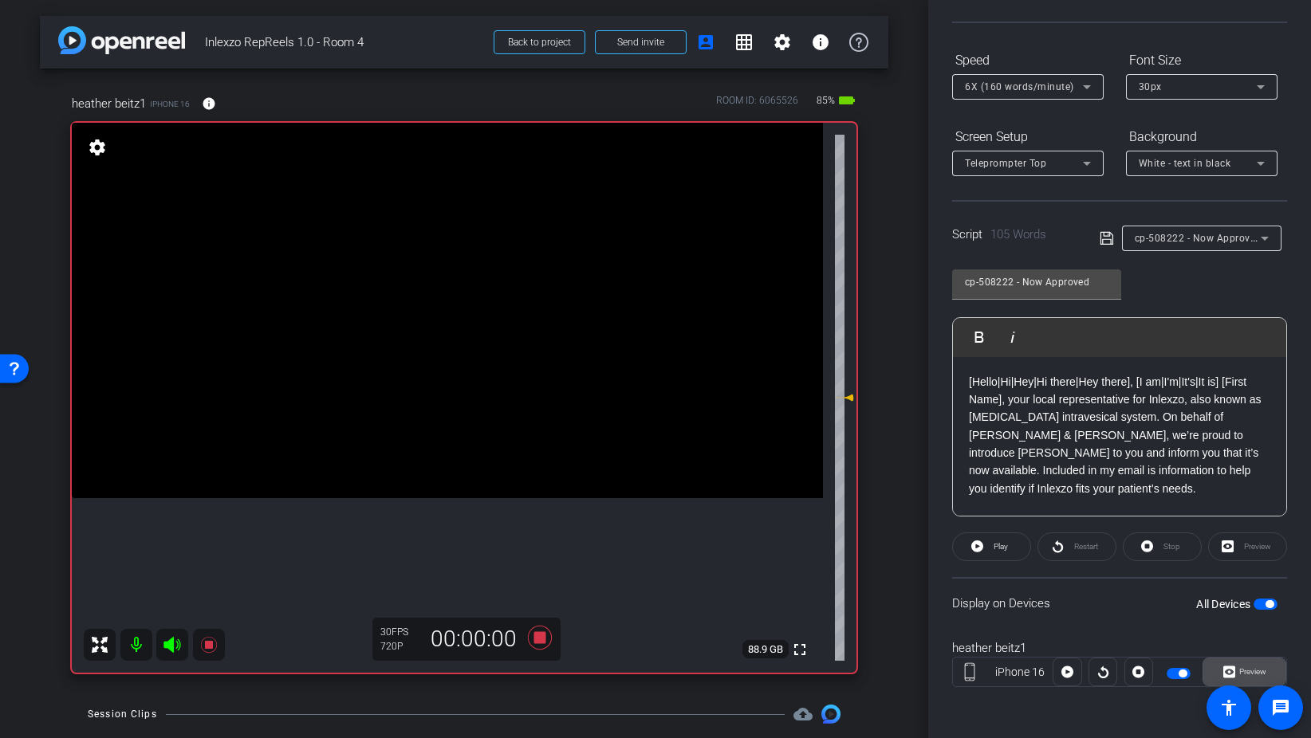
click at [1252, 671] on span "Preview" at bounding box center [1252, 671] width 27 height 9
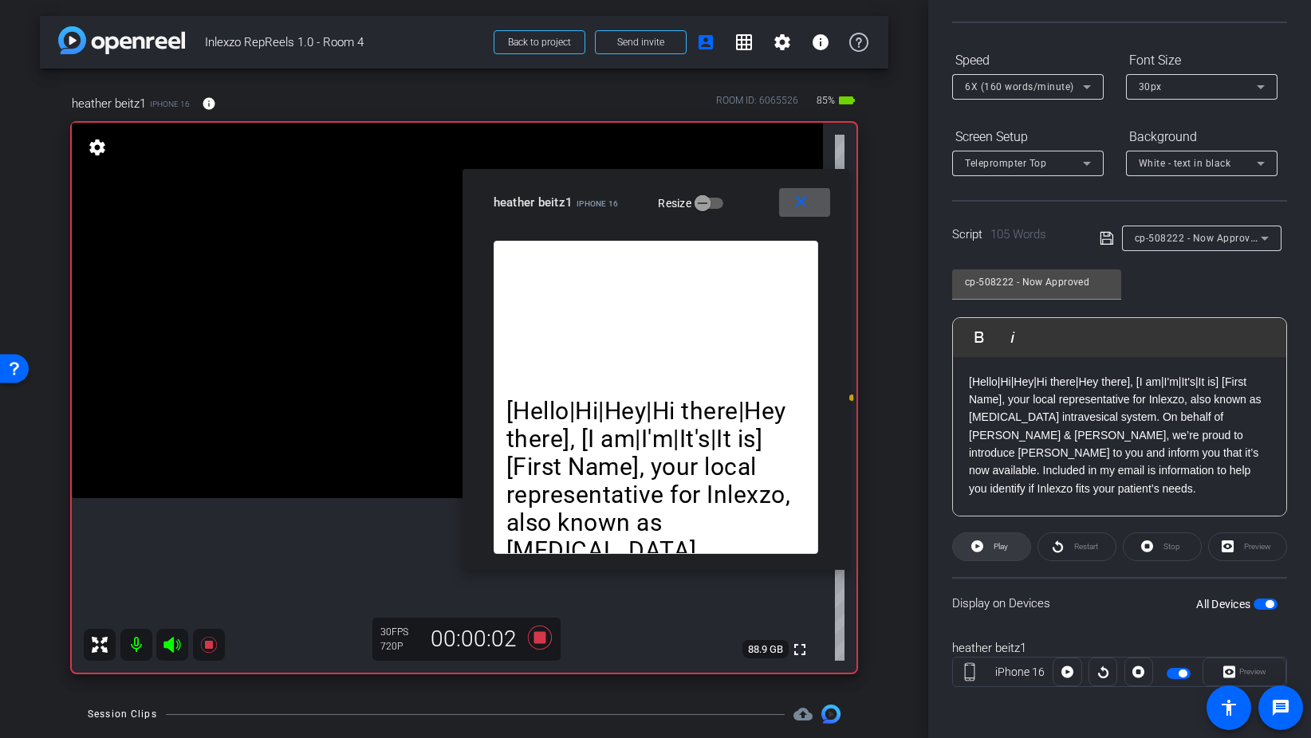
click at [985, 553] on span at bounding box center [991, 547] width 77 height 38
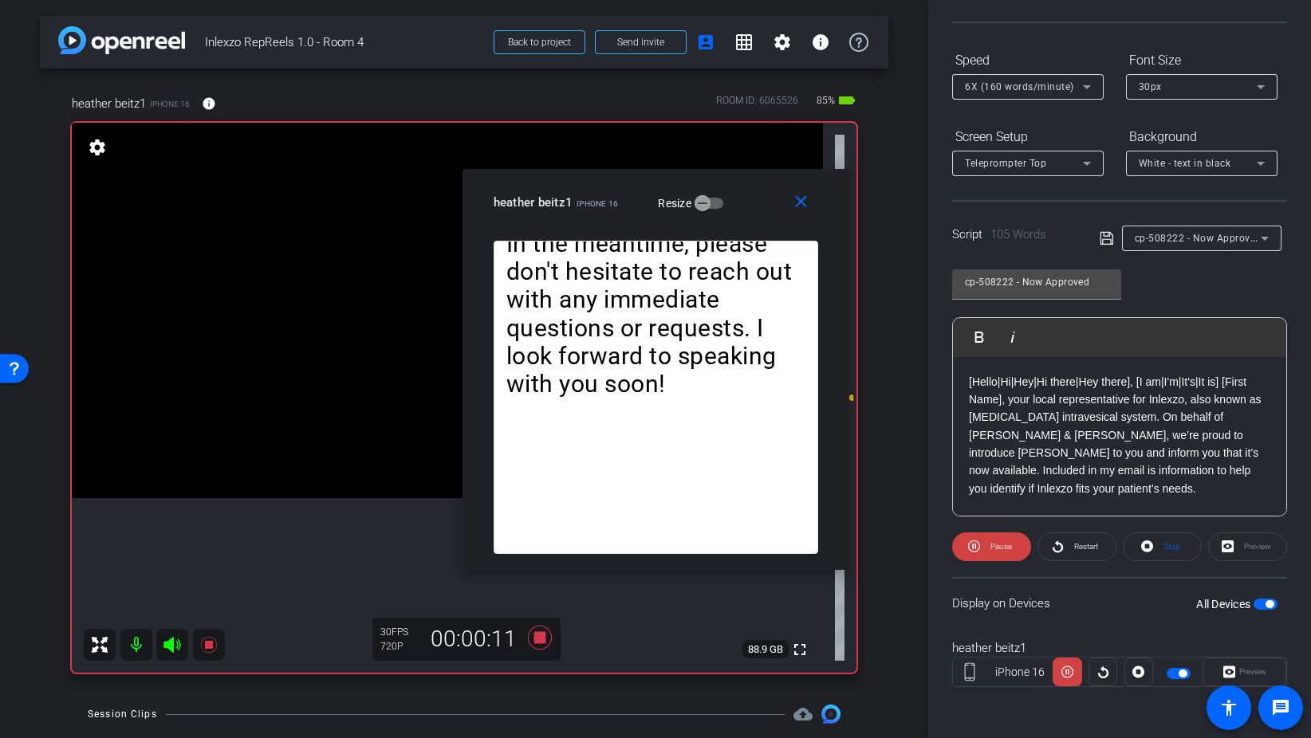
click at [1027, 73] on div "Speed" at bounding box center [1027, 60] width 151 height 27
click at [1023, 78] on div "6X (160 words/minute)" at bounding box center [1024, 87] width 118 height 20
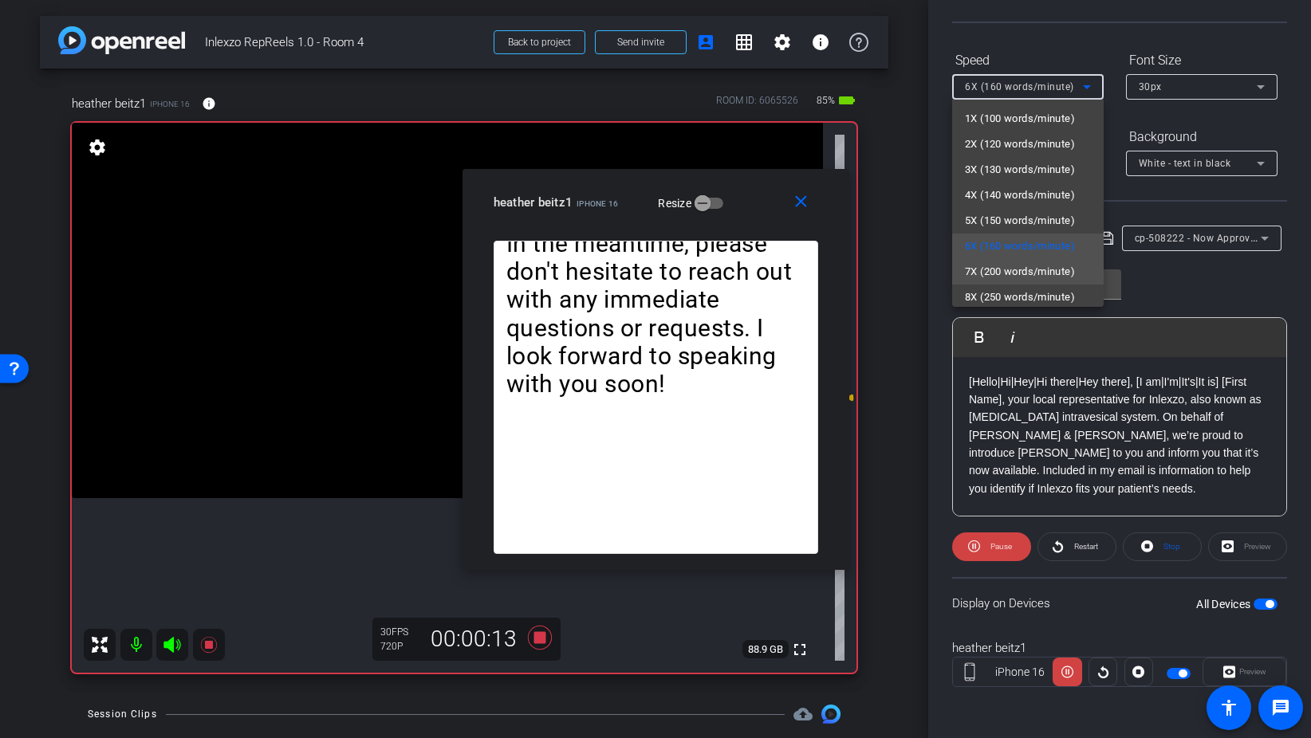
click at [1029, 269] on span "7X (200 words/minute)" at bounding box center [1020, 271] width 110 height 19
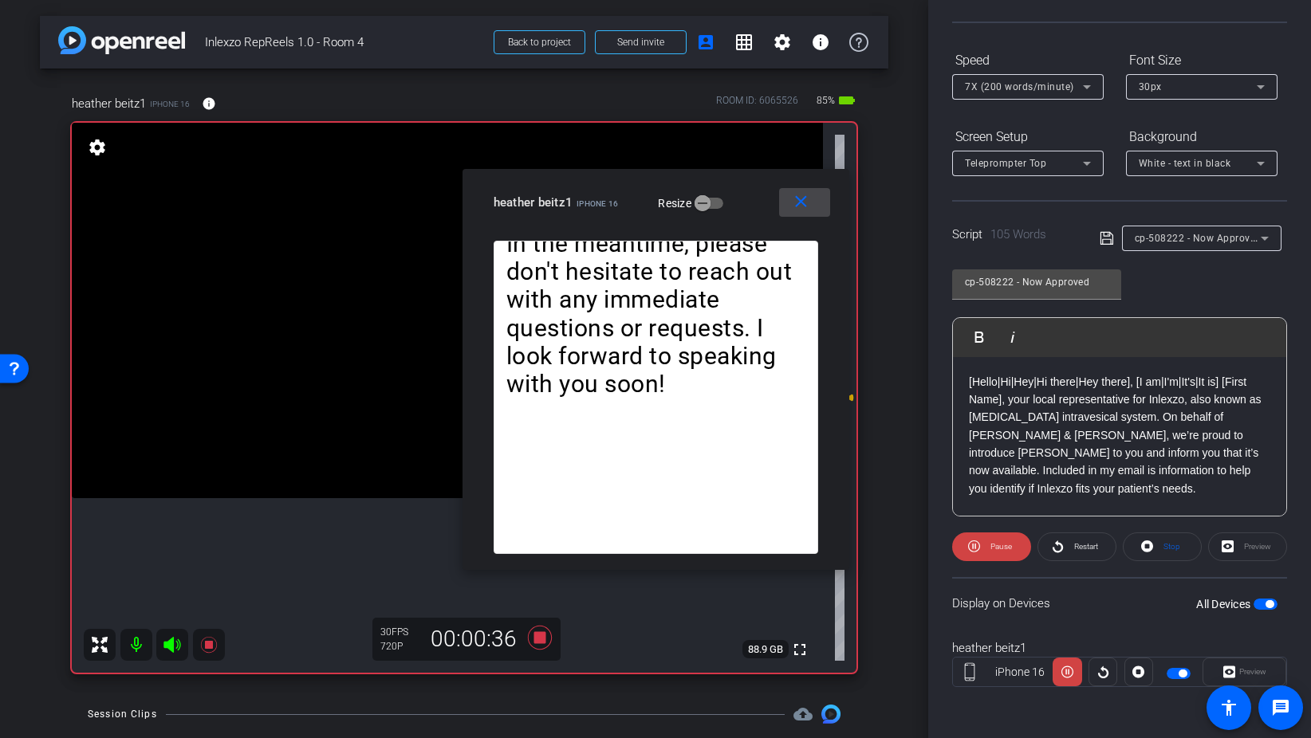
click at [804, 202] on mat-icon "close" at bounding box center [801, 202] width 20 height 20
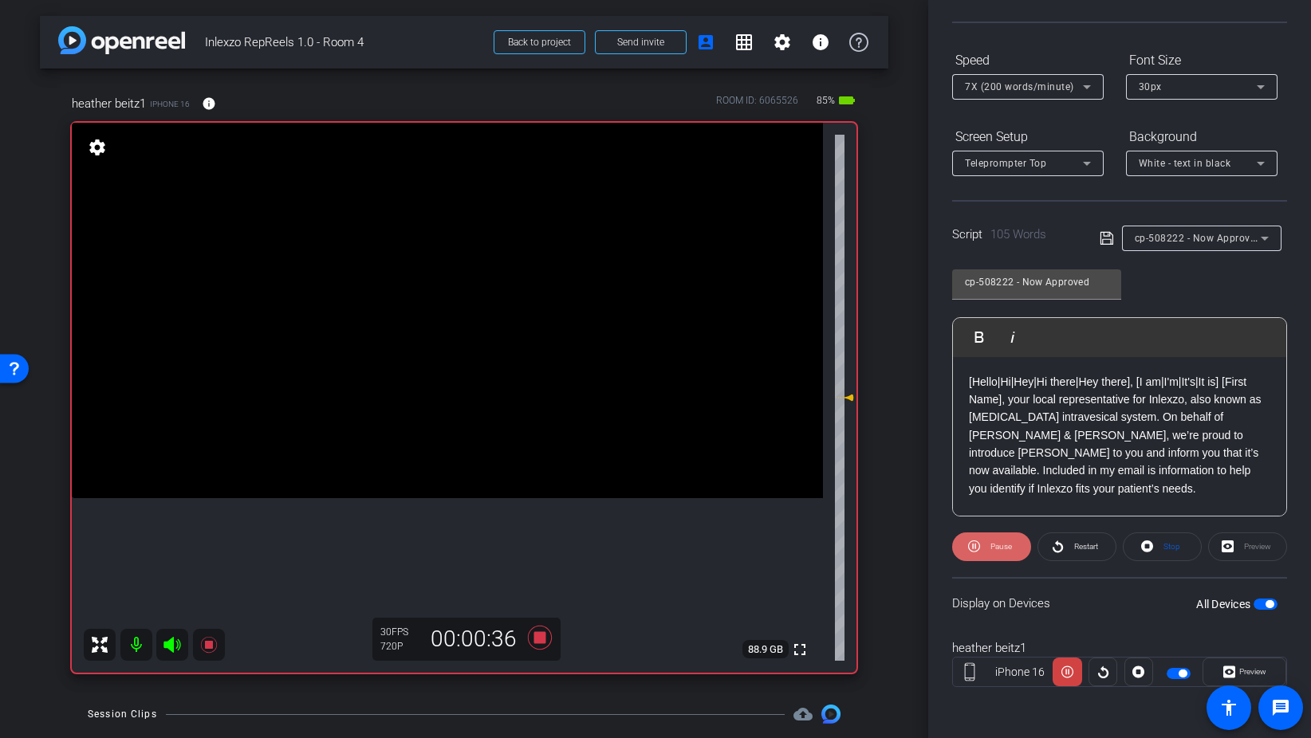
click at [997, 545] on span "Pause" at bounding box center [1001, 546] width 22 height 9
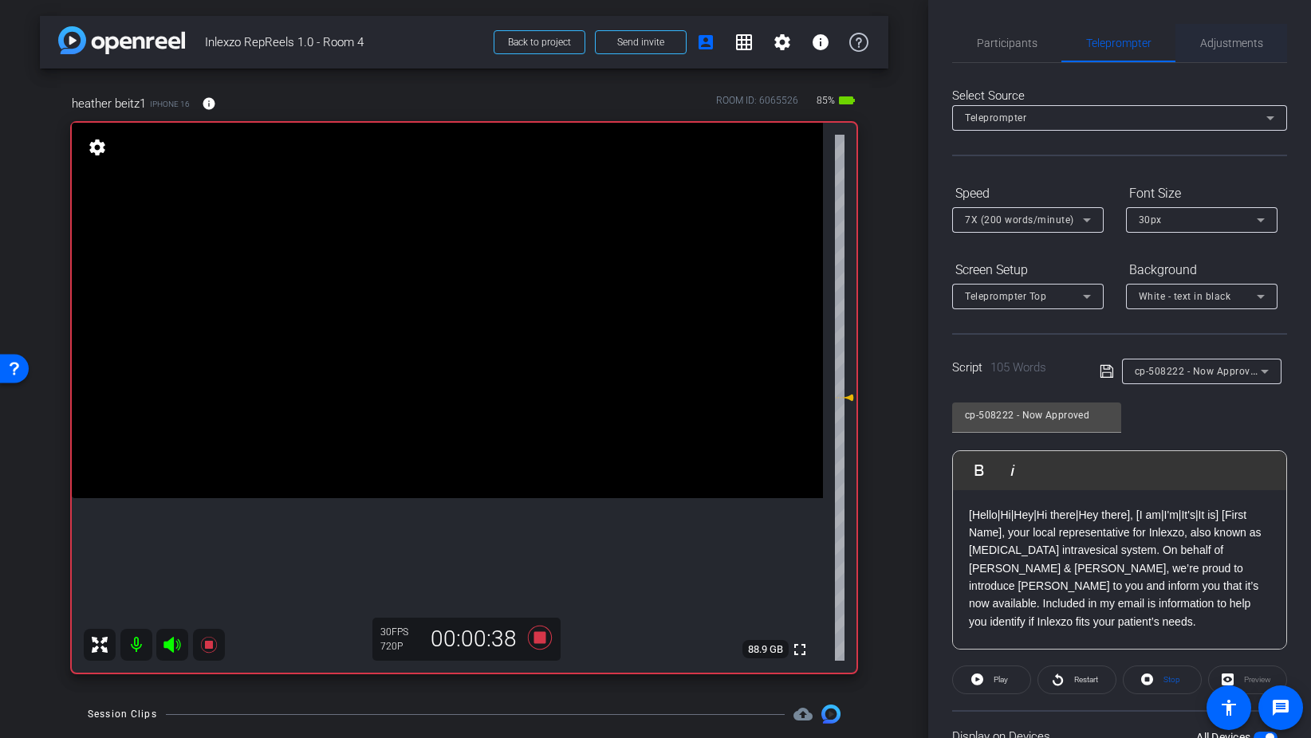
click at [1229, 39] on span "Adjustments" at bounding box center [1231, 42] width 63 height 11
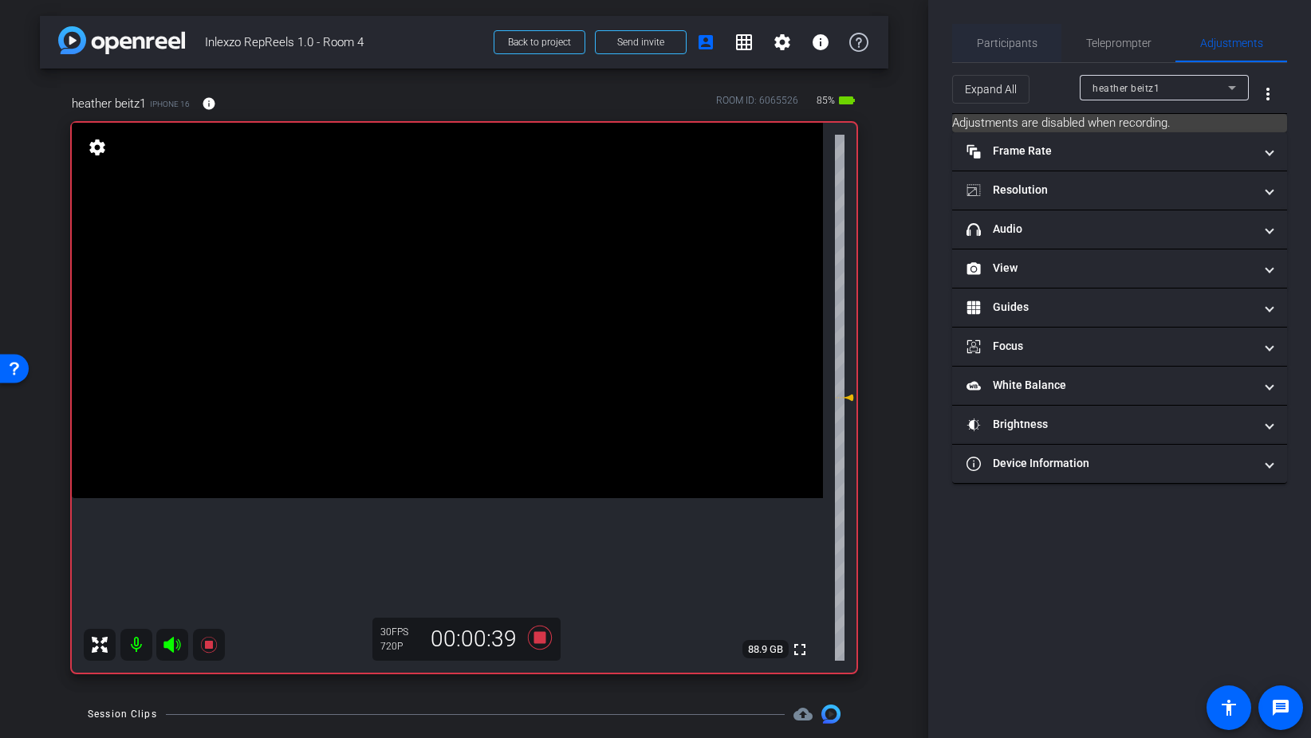
click at [979, 50] on span "Participants" at bounding box center [1007, 43] width 61 height 38
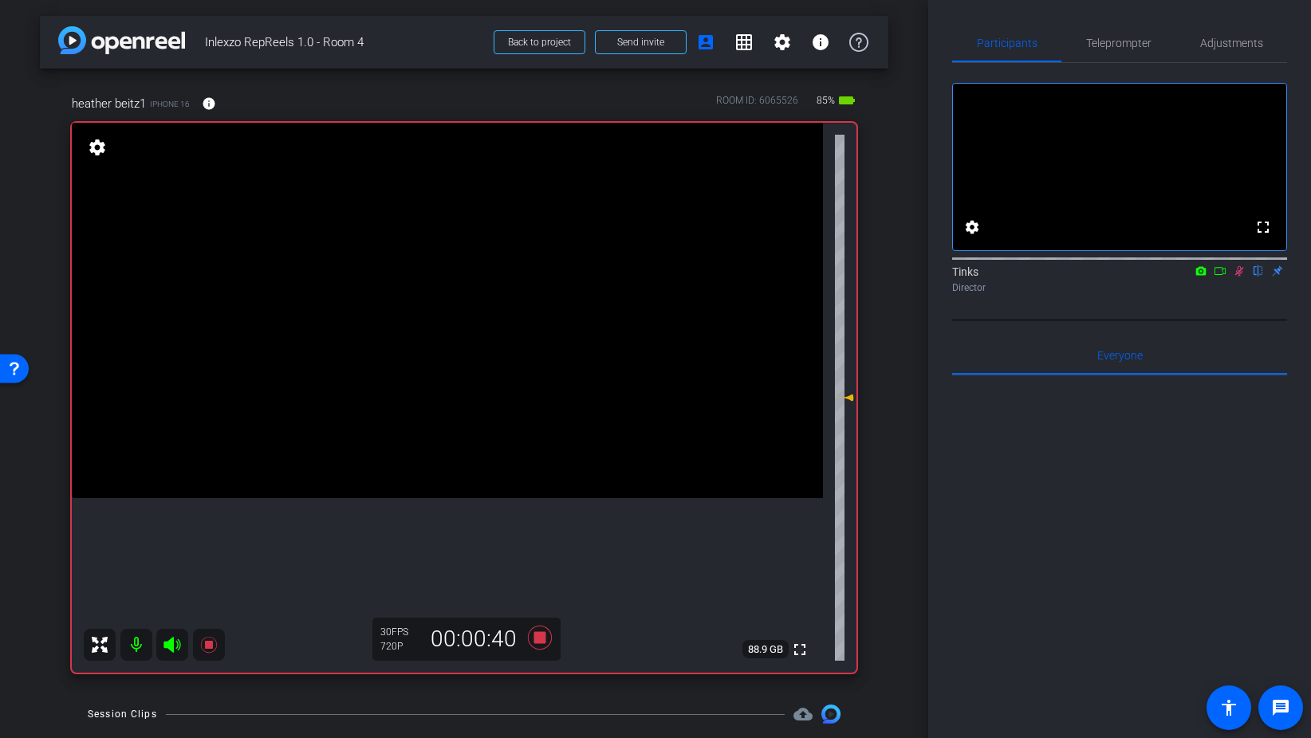
click at [1241, 277] on icon at bounding box center [1239, 271] width 9 height 10
click at [1221, 42] on span "Adjustments" at bounding box center [1231, 42] width 63 height 11
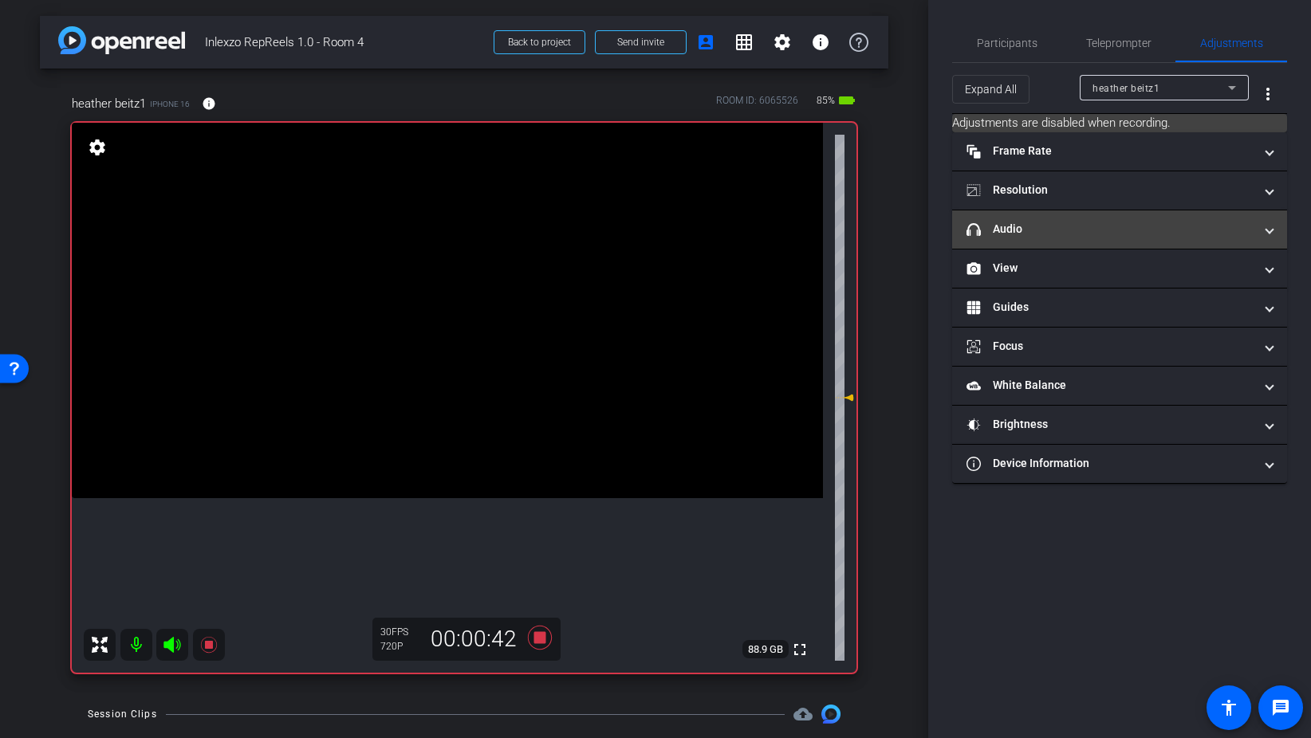
click at [1038, 232] on mat-panel-title "headphone icon Audio" at bounding box center [1109, 229] width 287 height 17
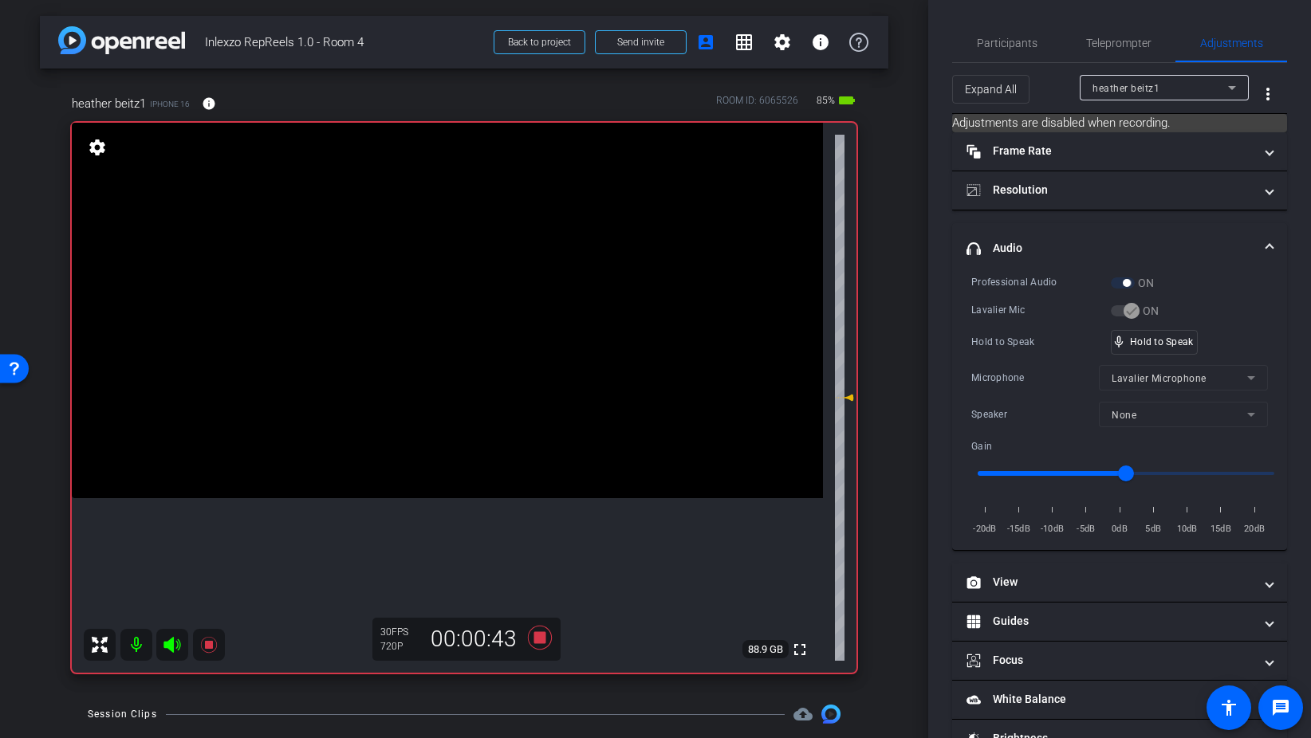
click at [1114, 284] on div "ON" at bounding box center [1133, 283] width 44 height 16
click at [548, 635] on icon at bounding box center [540, 637] width 38 height 29
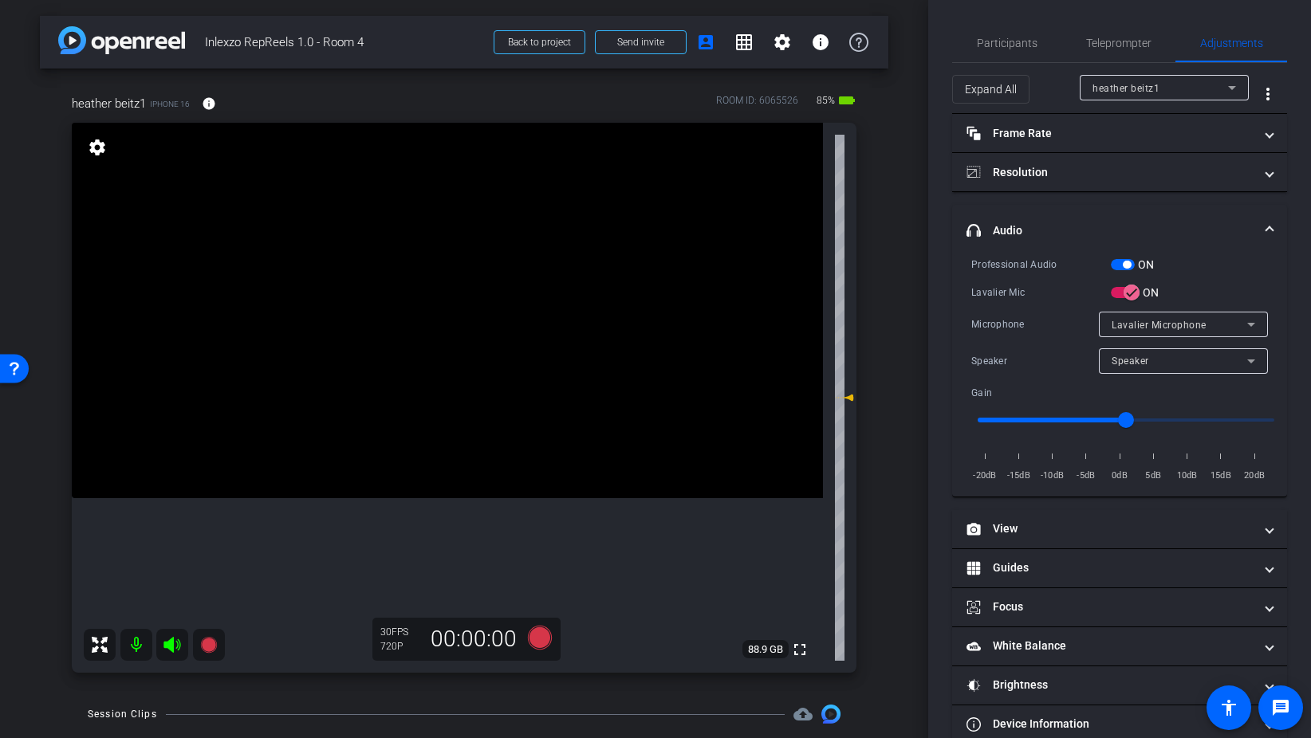
click at [1121, 263] on span "button" at bounding box center [1123, 264] width 24 height 11
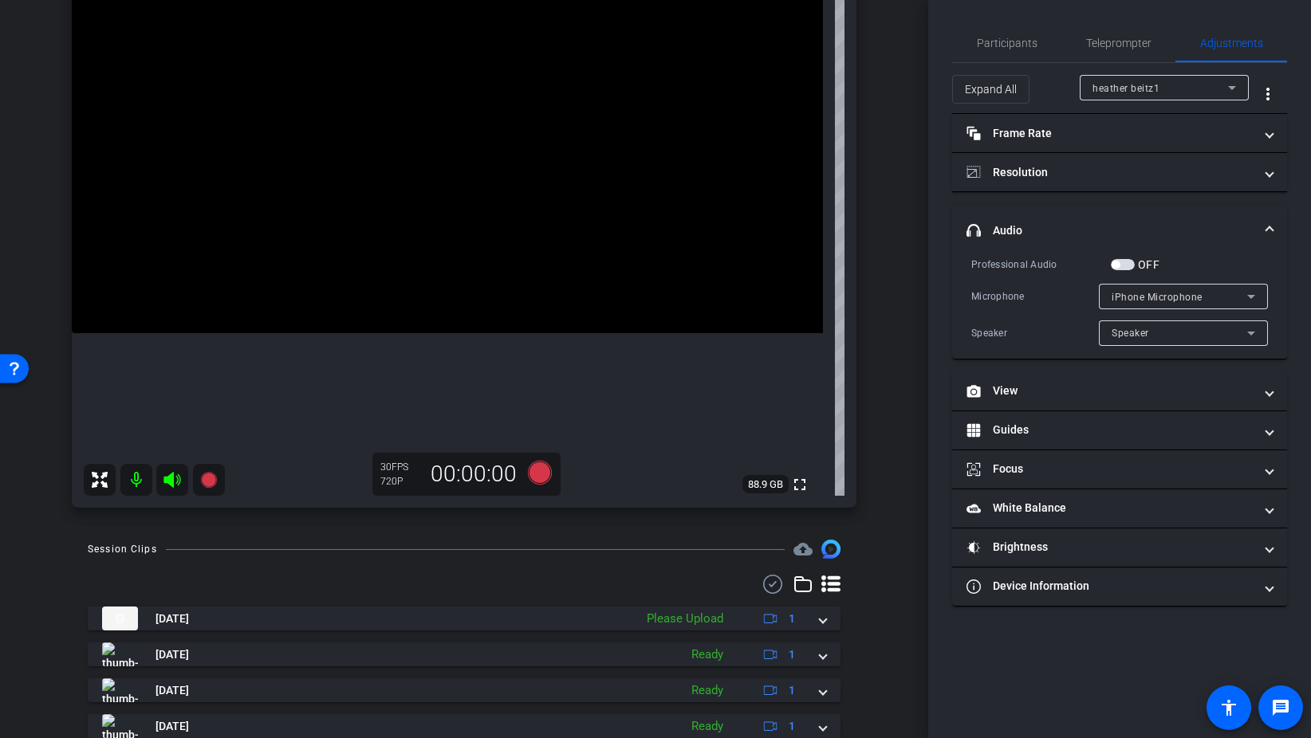
scroll to position [188, 0]
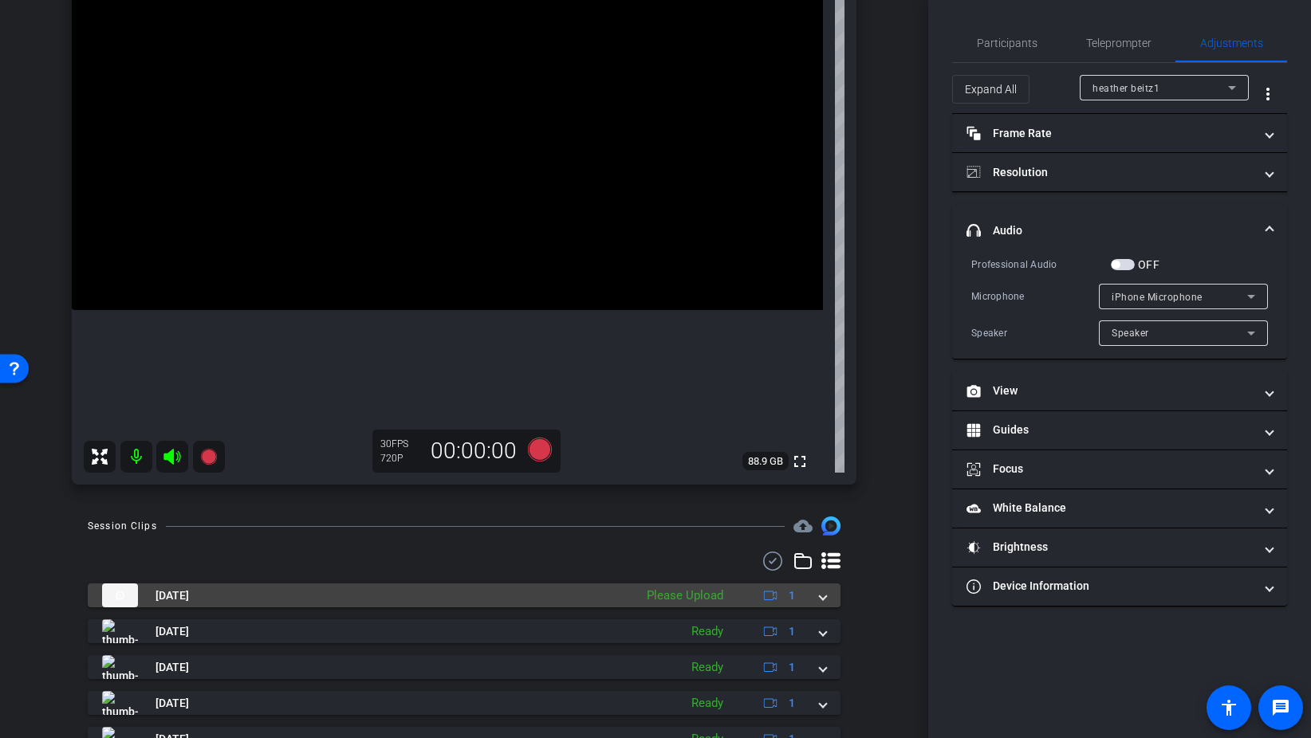
click at [816, 597] on div "Aug 28, 2025 Please Upload 1" at bounding box center [461, 596] width 718 height 24
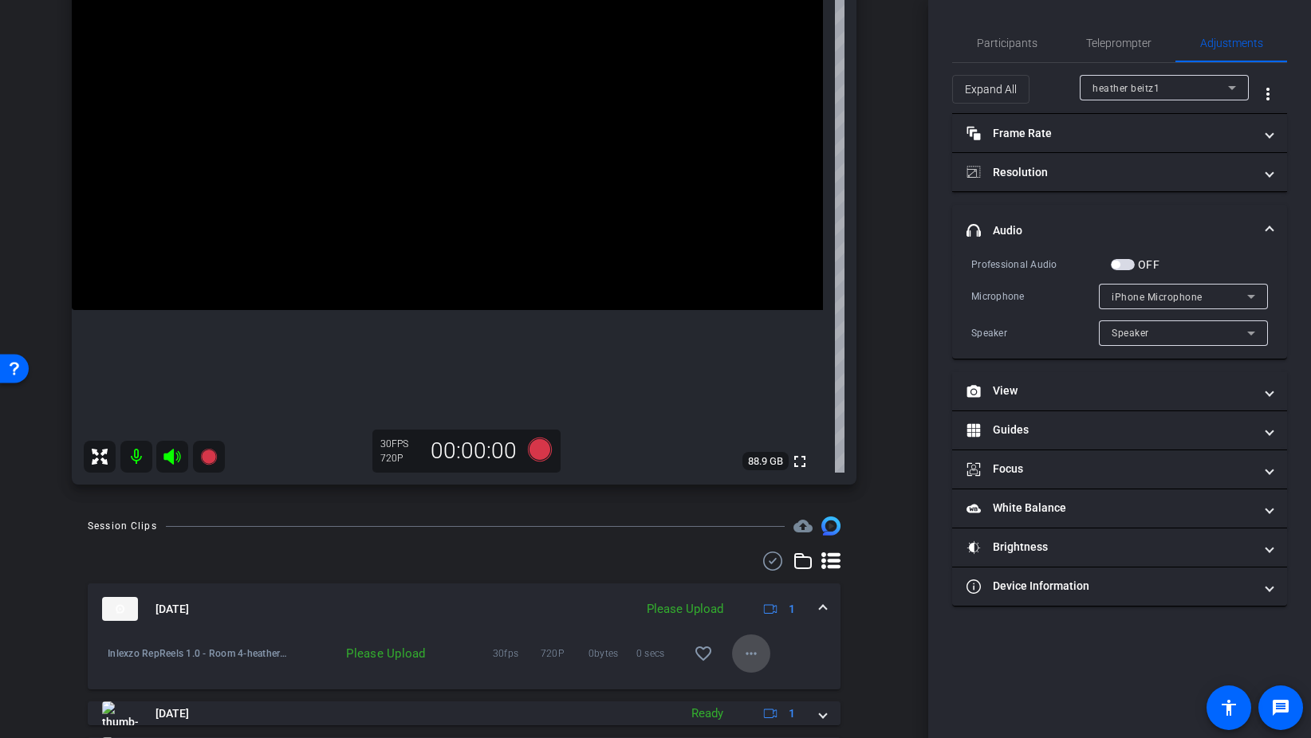
click at [743, 648] on mat-icon "more_horiz" at bounding box center [750, 653] width 19 height 19
click at [787, 585] on span "Upload" at bounding box center [777, 581] width 64 height 19
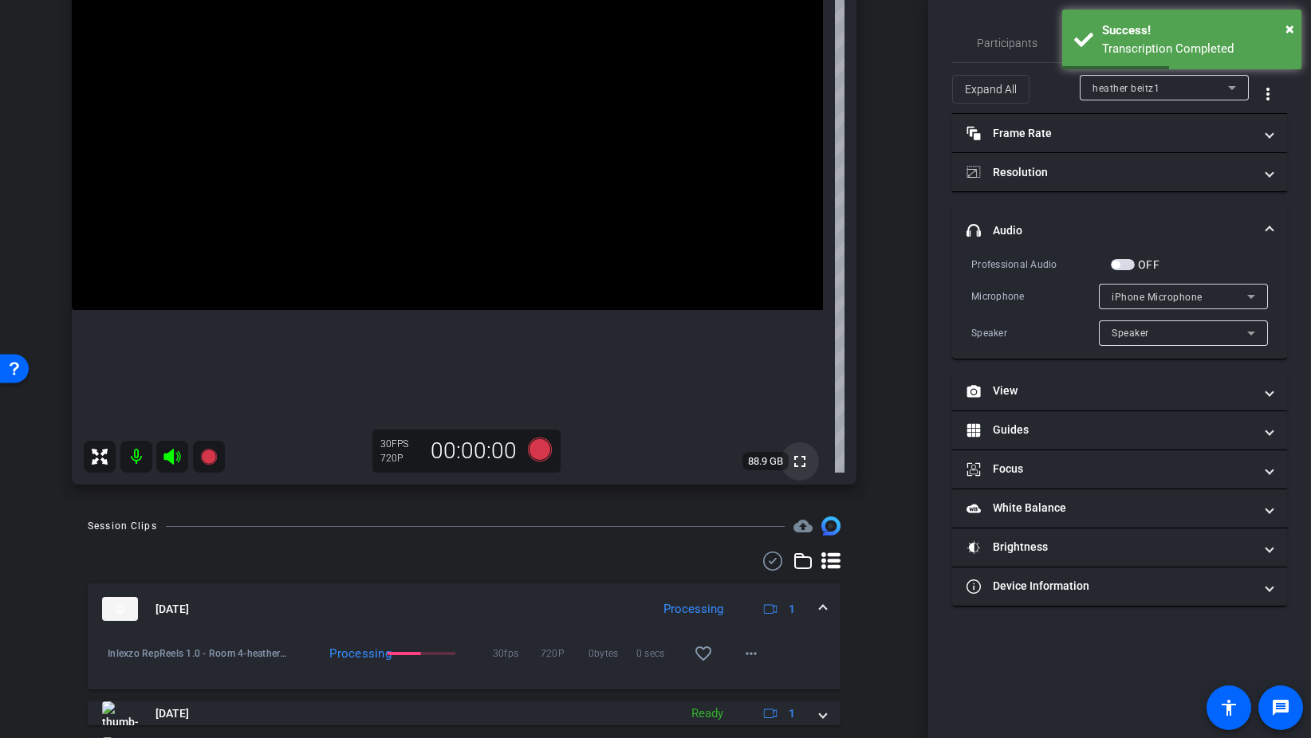
scroll to position [160, 0]
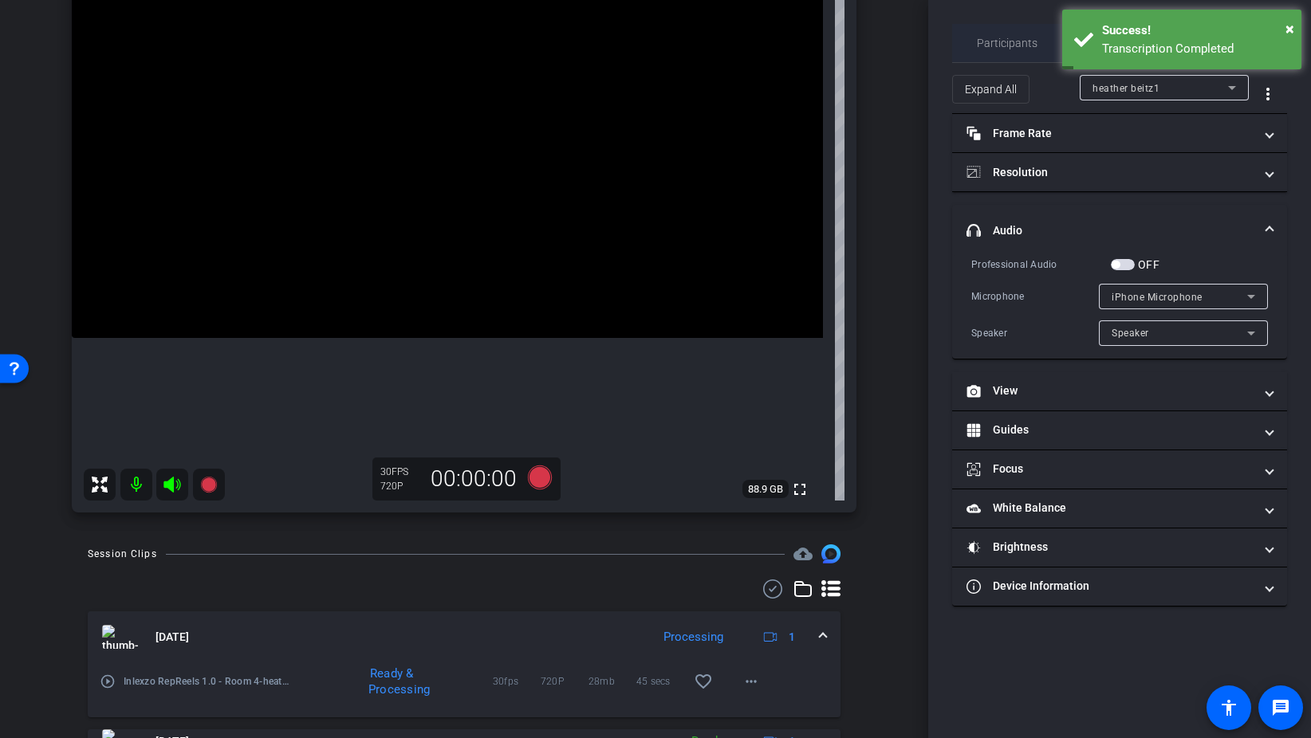
click at [1008, 52] on span "Participants" at bounding box center [1007, 43] width 61 height 38
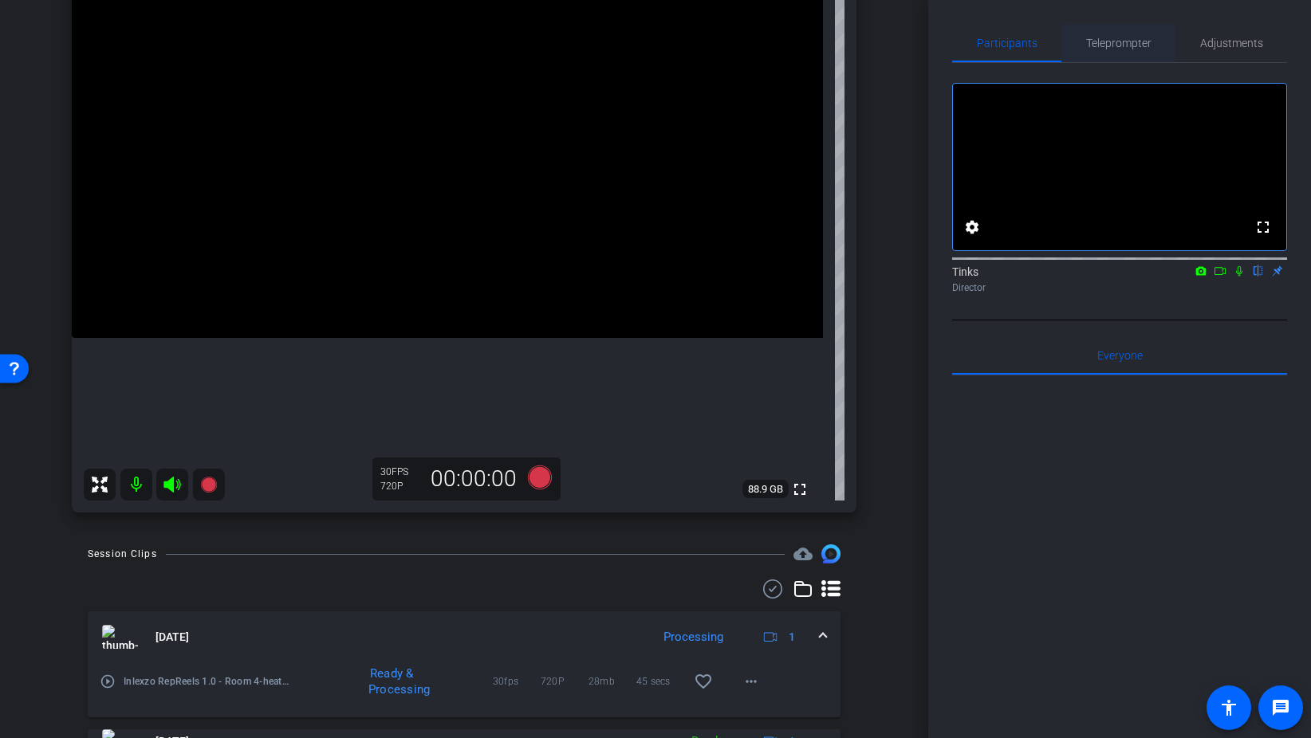
click at [1119, 37] on span "Teleprompter" at bounding box center [1118, 42] width 65 height 11
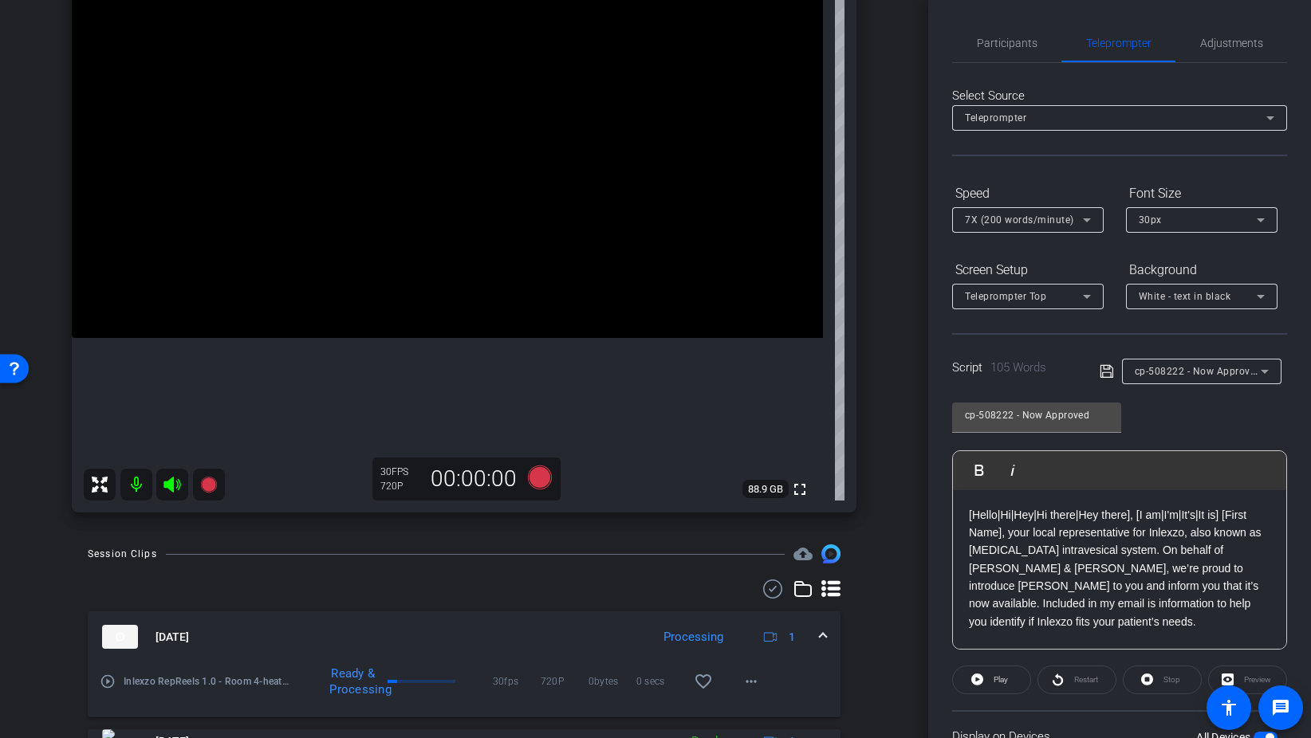
click at [1182, 212] on div "30px" at bounding box center [1198, 220] width 118 height 20
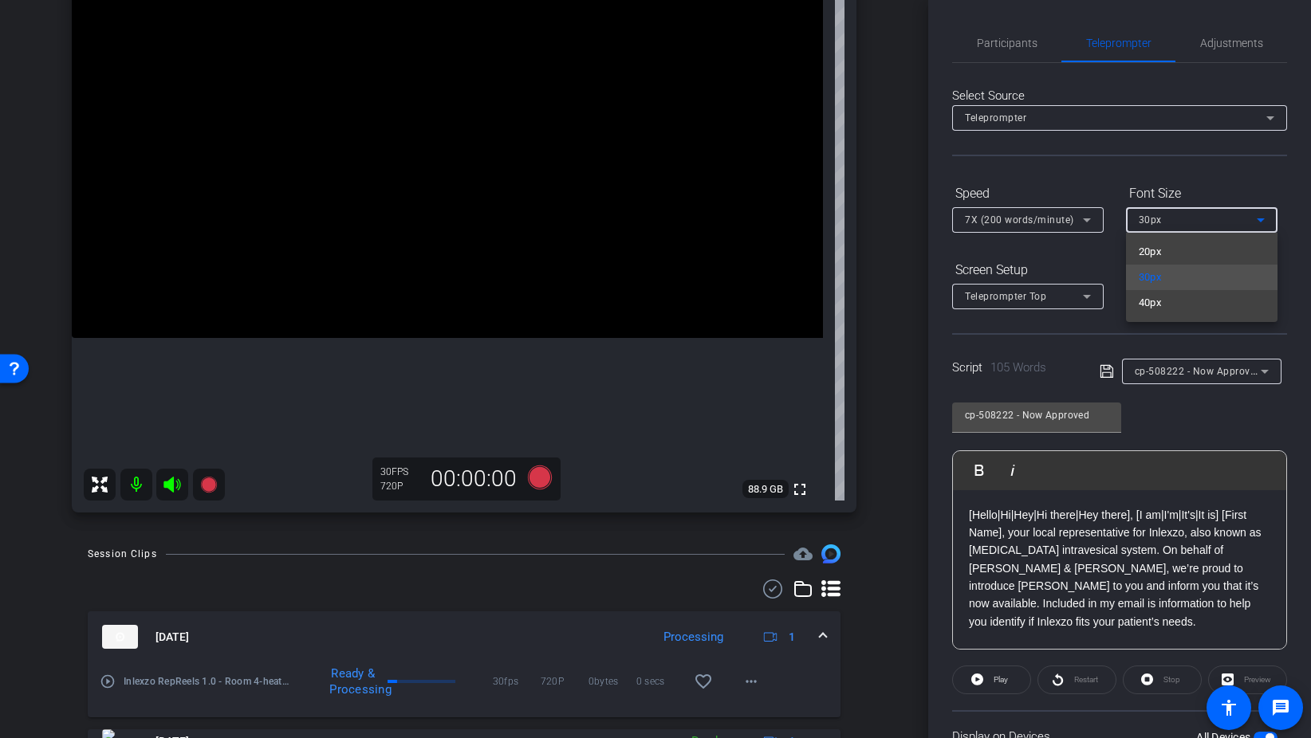
click at [1197, 177] on div at bounding box center [655, 369] width 1311 height 738
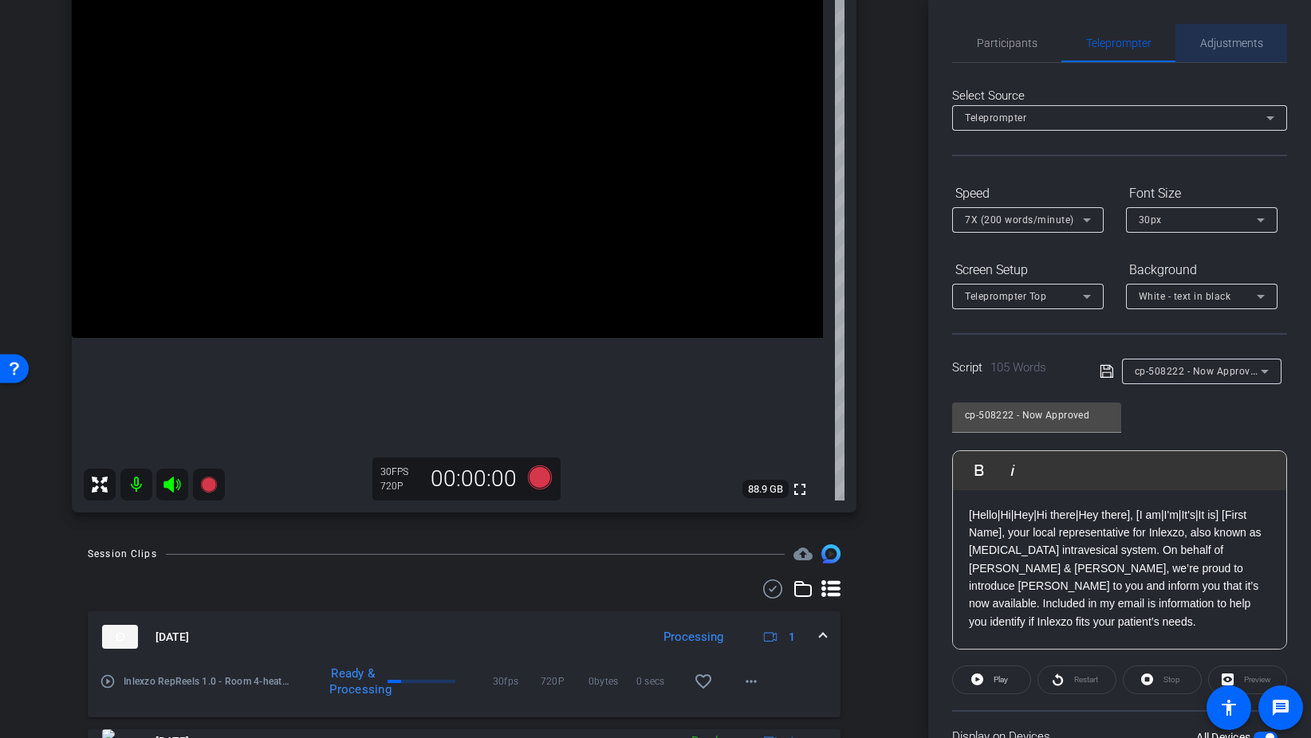
click at [1213, 37] on span "Adjustments" at bounding box center [1231, 42] width 63 height 11
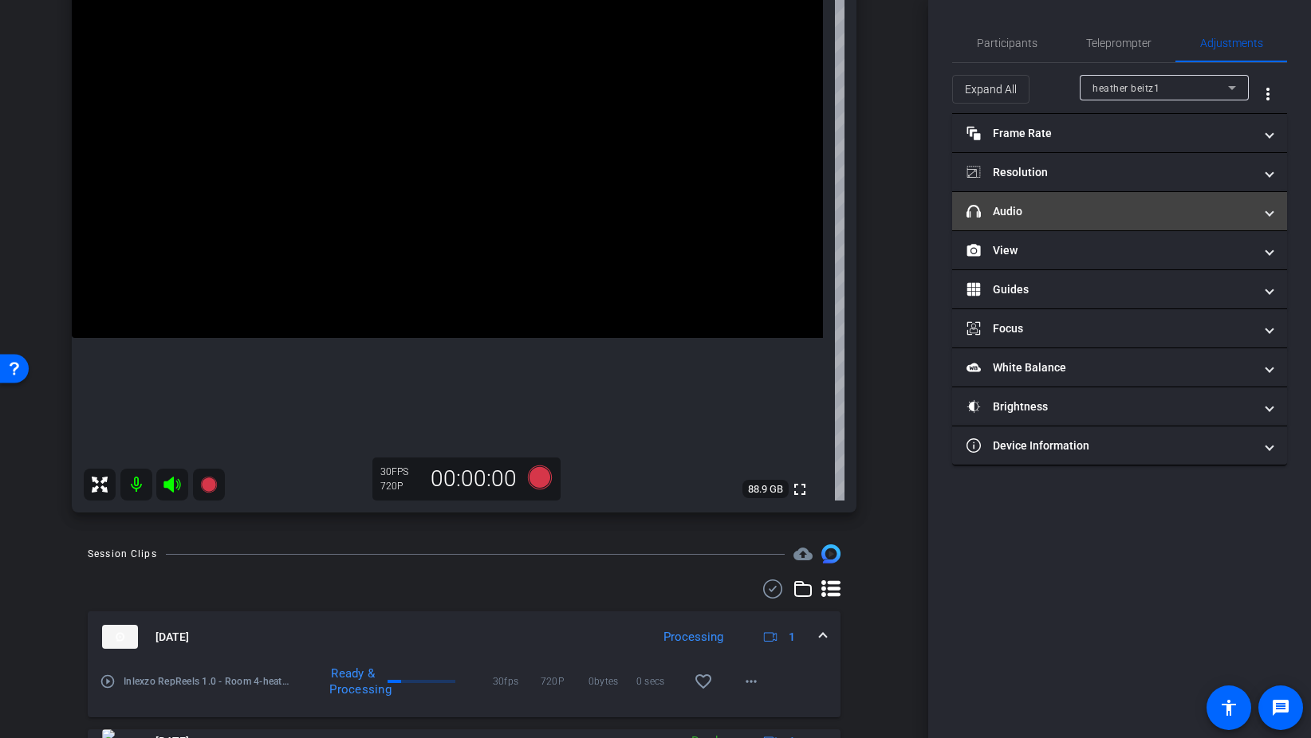
click at [1084, 209] on mat-panel-title "headphone icon Audio" at bounding box center [1109, 211] width 287 height 17
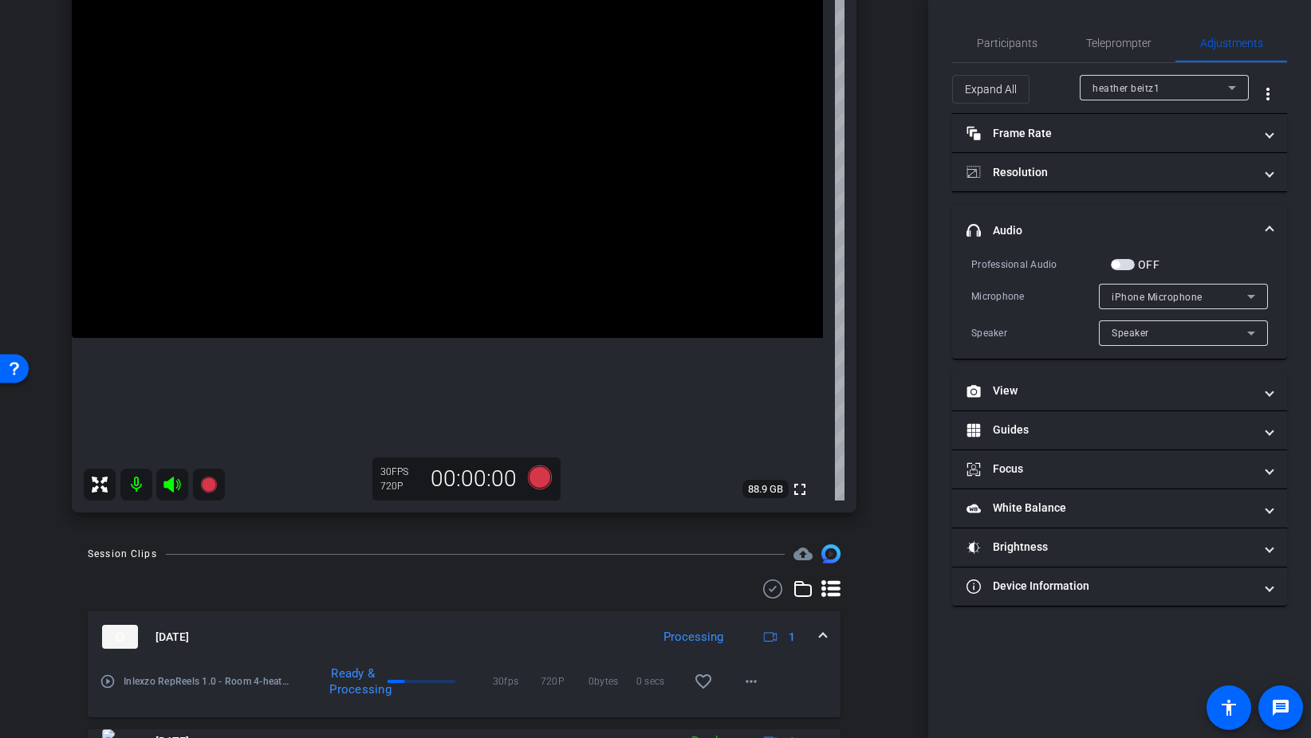
click at [1128, 265] on span "button" at bounding box center [1123, 264] width 24 height 11
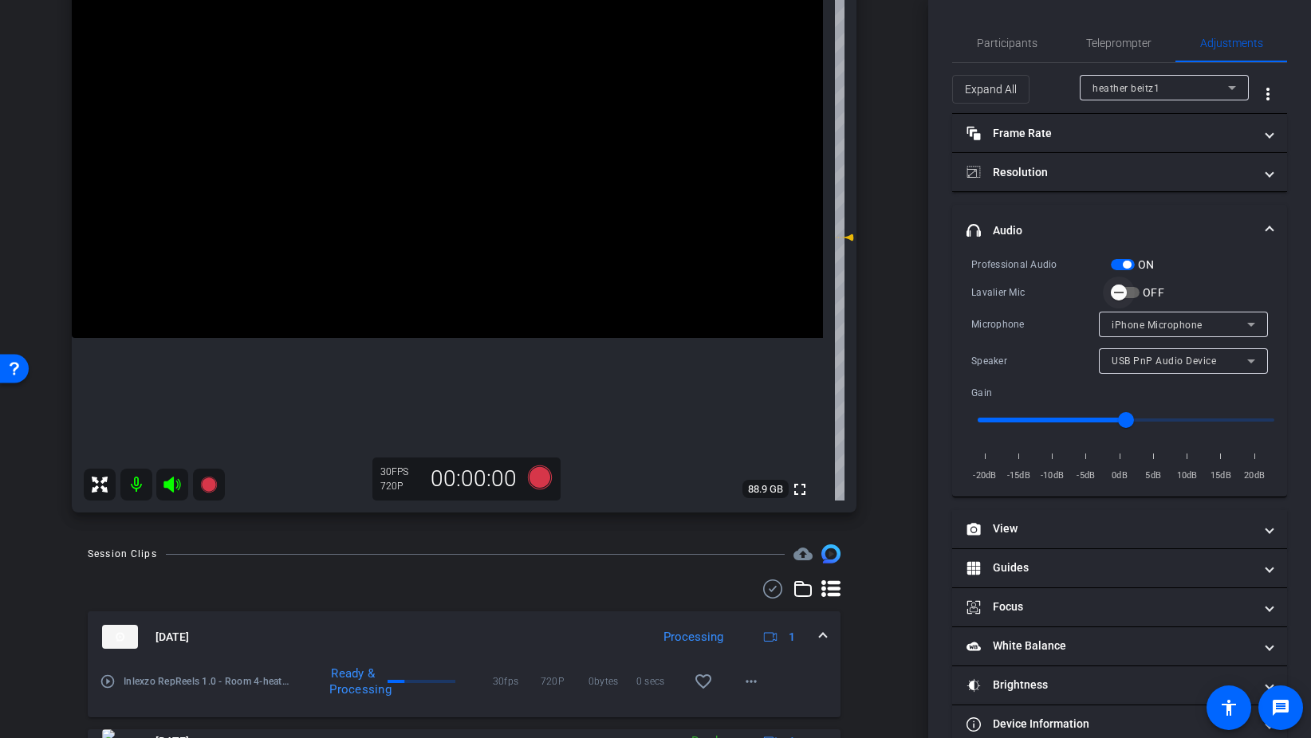
click at [1137, 293] on span "button" at bounding box center [1125, 292] width 29 height 11
click at [989, 37] on span "Participants" at bounding box center [1007, 42] width 61 height 11
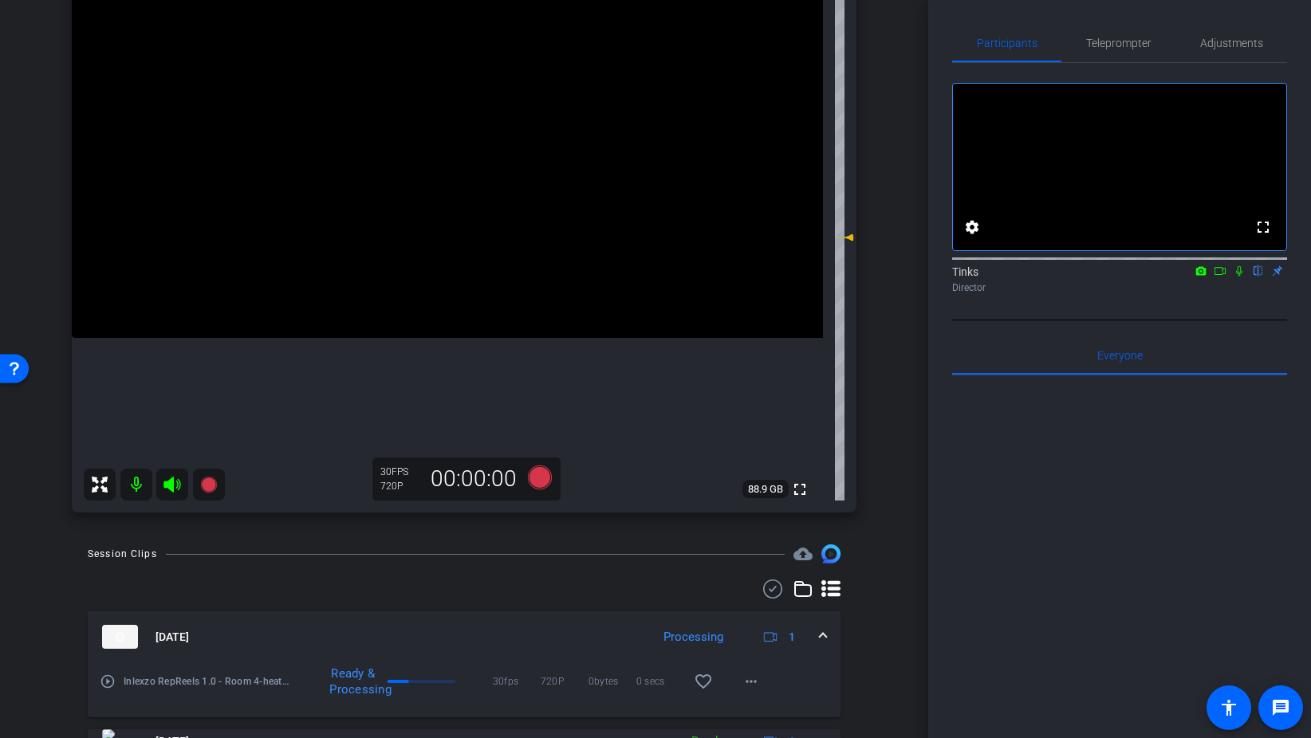
click at [1237, 277] on icon at bounding box center [1239, 270] width 13 height 11
click at [541, 470] on icon at bounding box center [540, 478] width 24 height 24
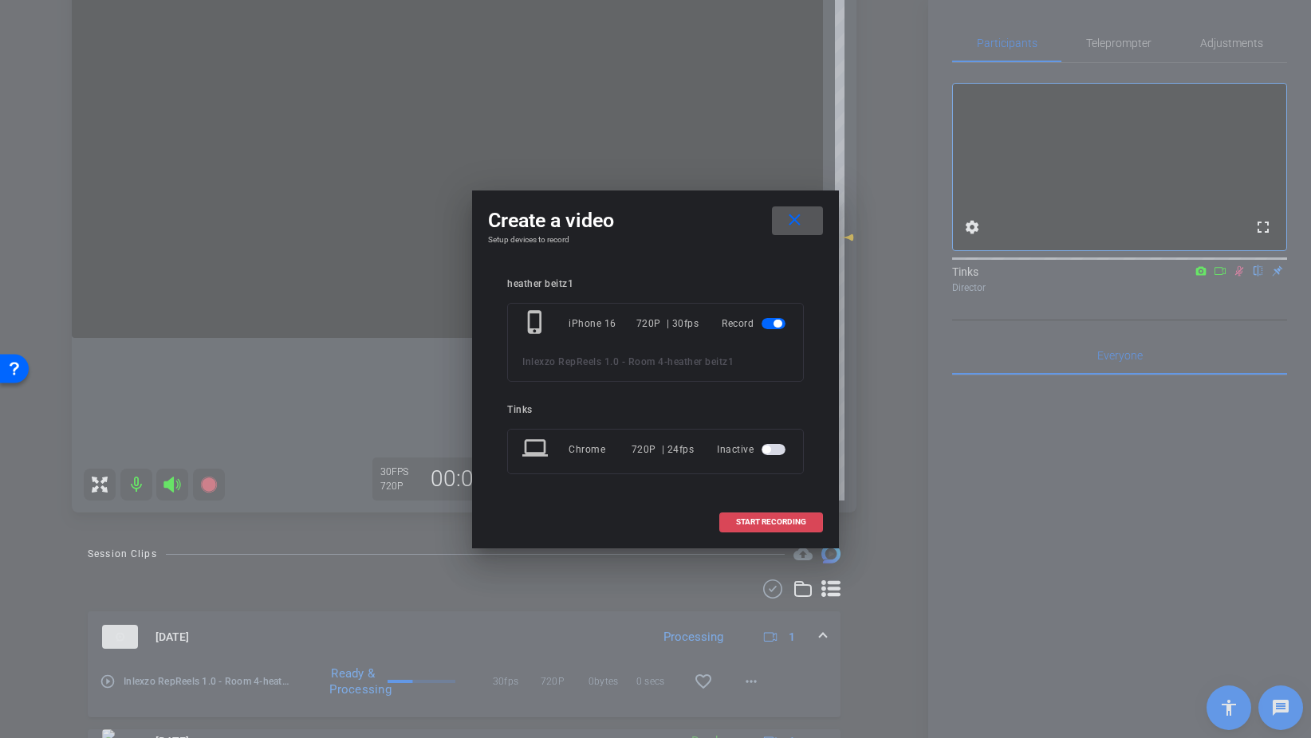
click at [780, 520] on span "START RECORDING" at bounding box center [771, 522] width 70 height 8
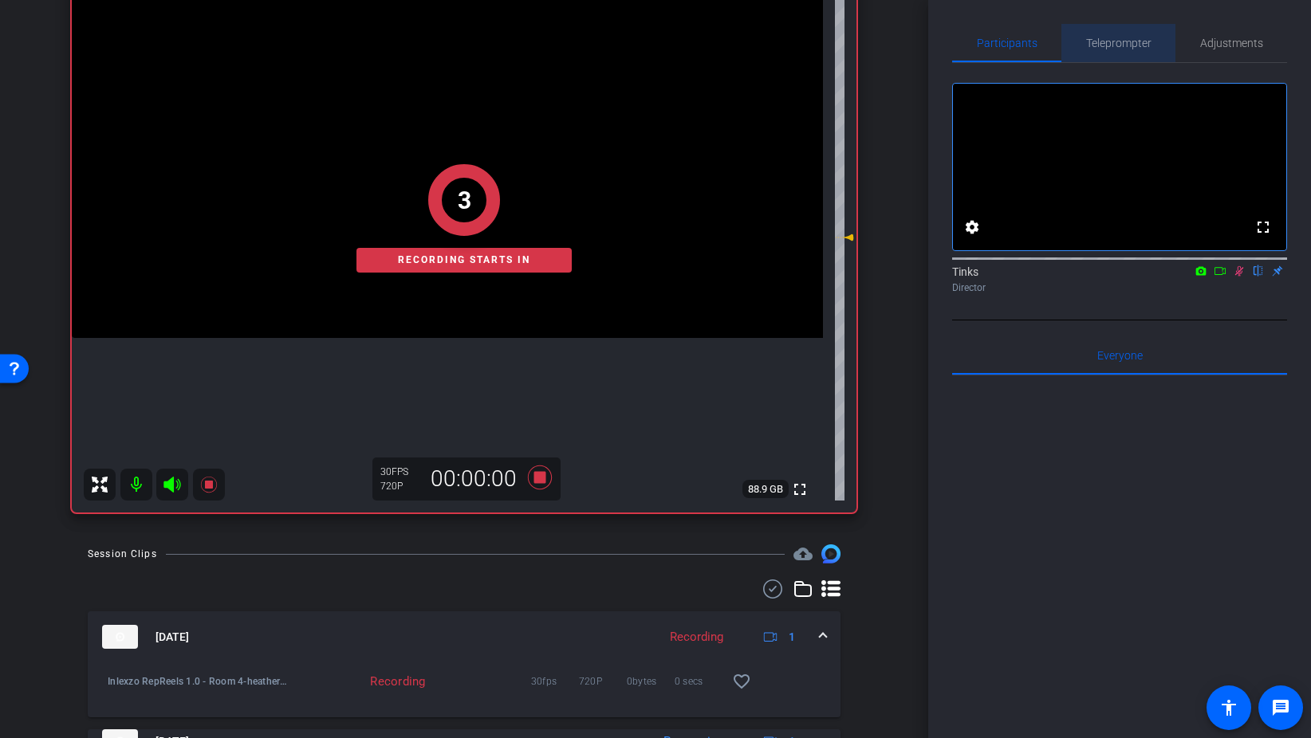
click at [1111, 49] on span "Teleprompter" at bounding box center [1118, 42] width 65 height 11
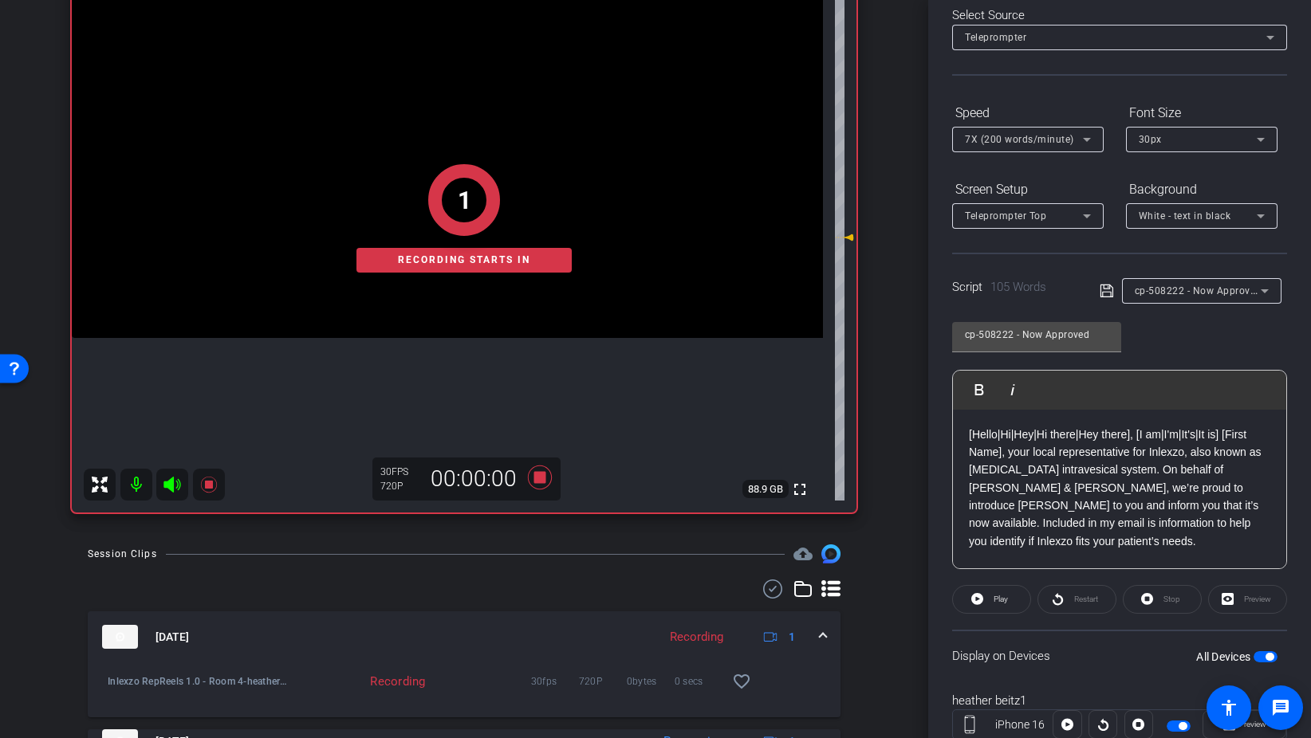
scroll to position [133, 0]
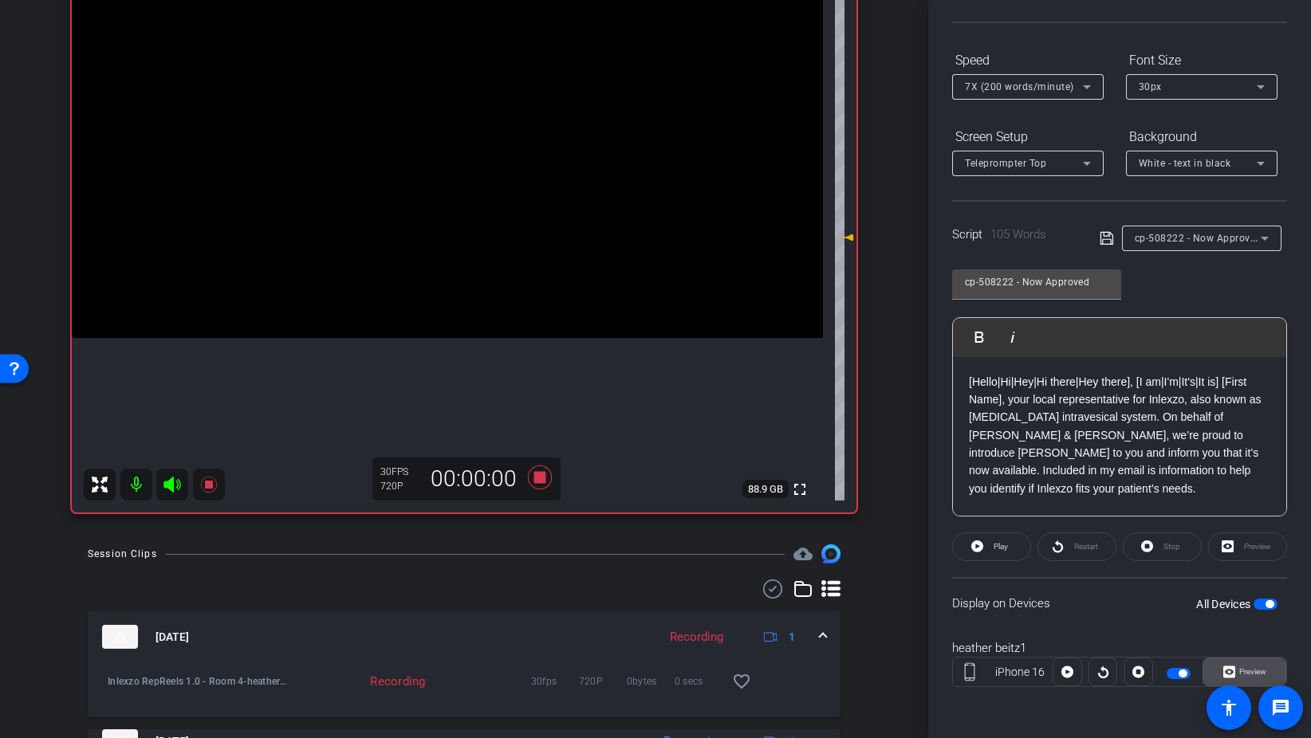
click at [1249, 673] on span "Preview" at bounding box center [1252, 671] width 27 height 9
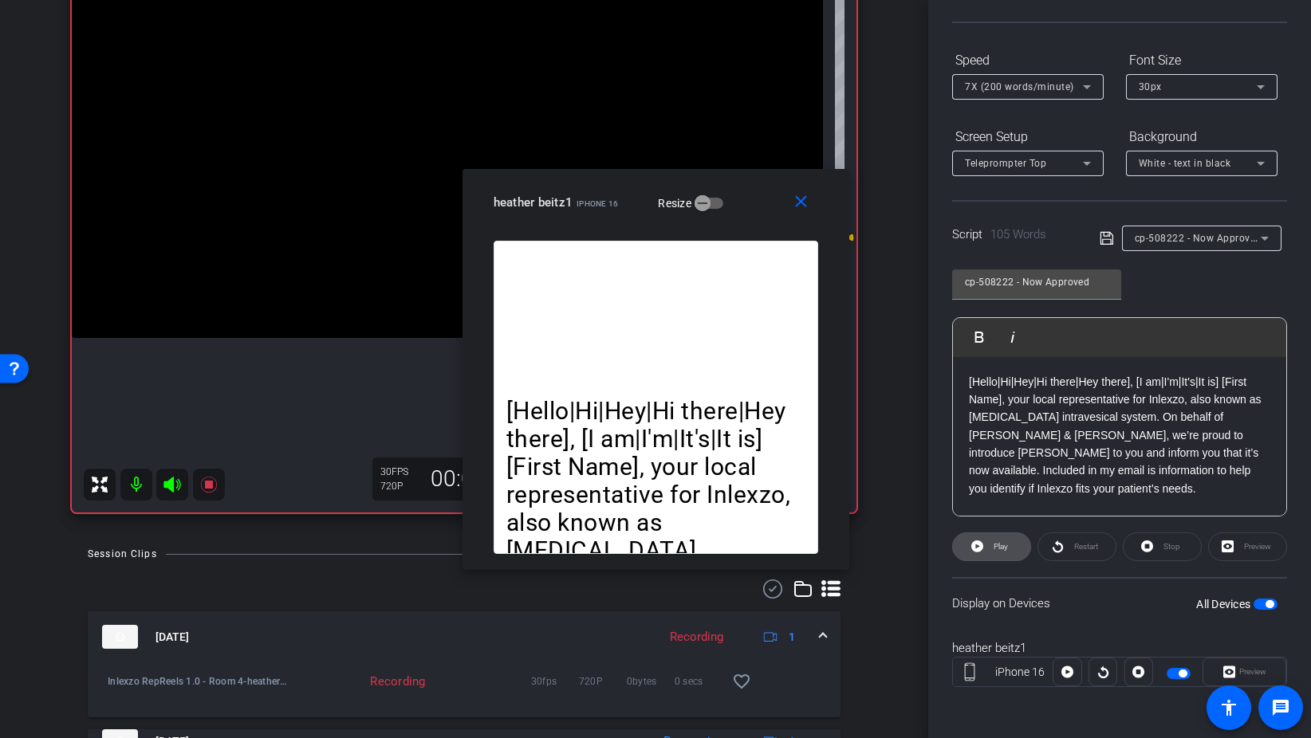
click at [992, 546] on span "Play" at bounding box center [998, 547] width 18 height 22
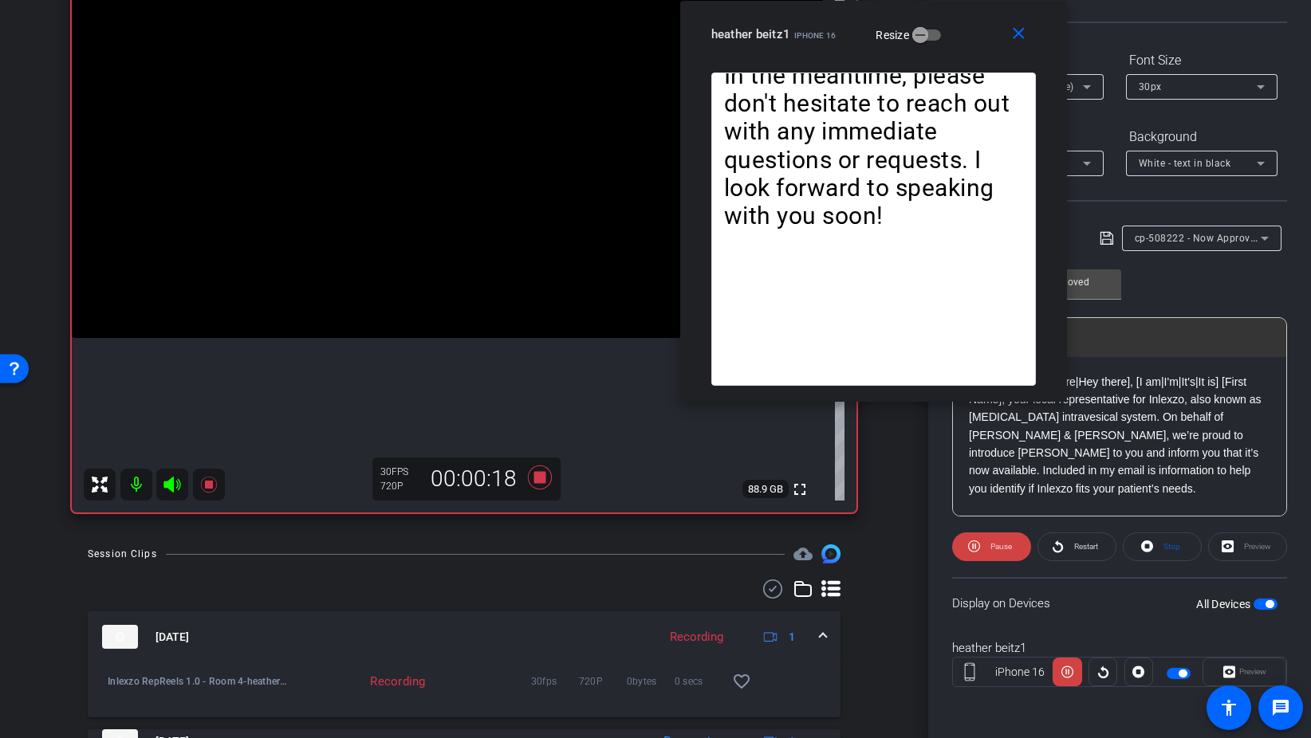
drag, startPoint x: 753, startPoint y: 193, endPoint x: 969, endPoint y: -44, distance: 320.6
click at [969, 0] on html "Accessibility Screen-Reader Guide, Feedback, and Issue Reporting | New window m…" at bounding box center [655, 369] width 1311 height 738
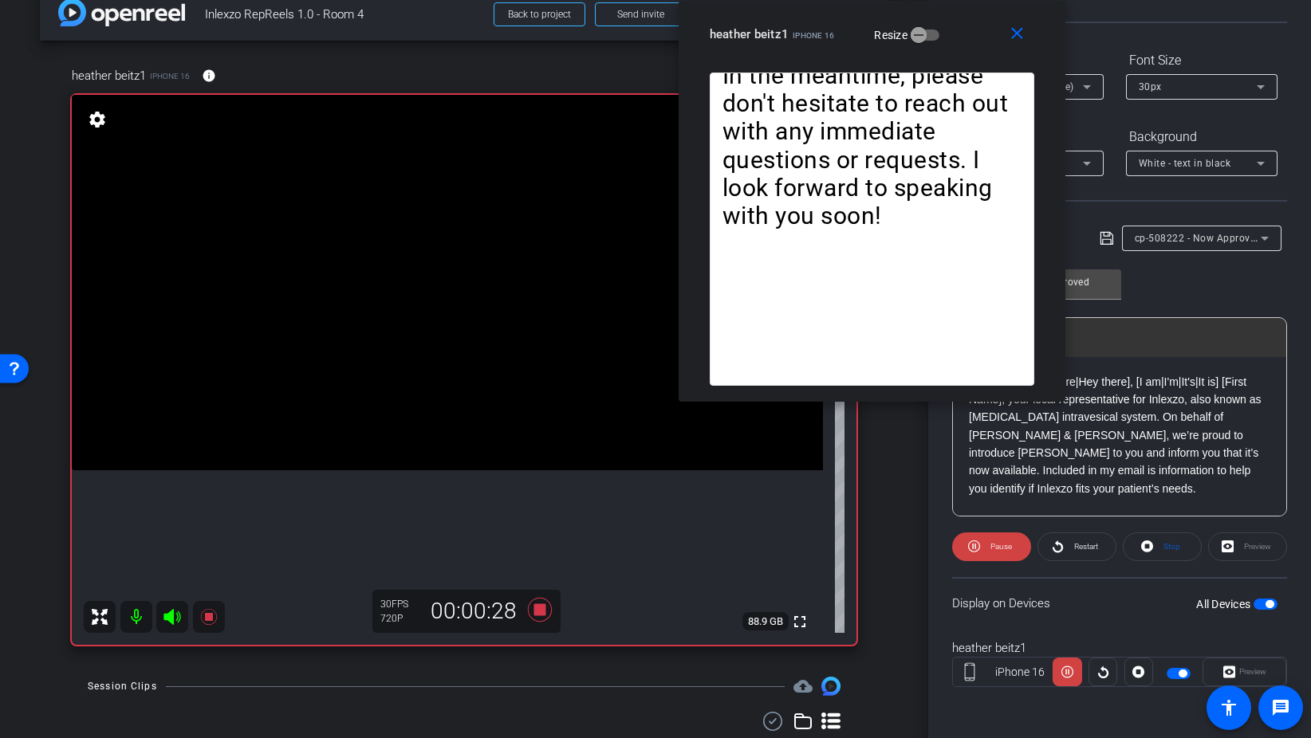
scroll to position [45, 0]
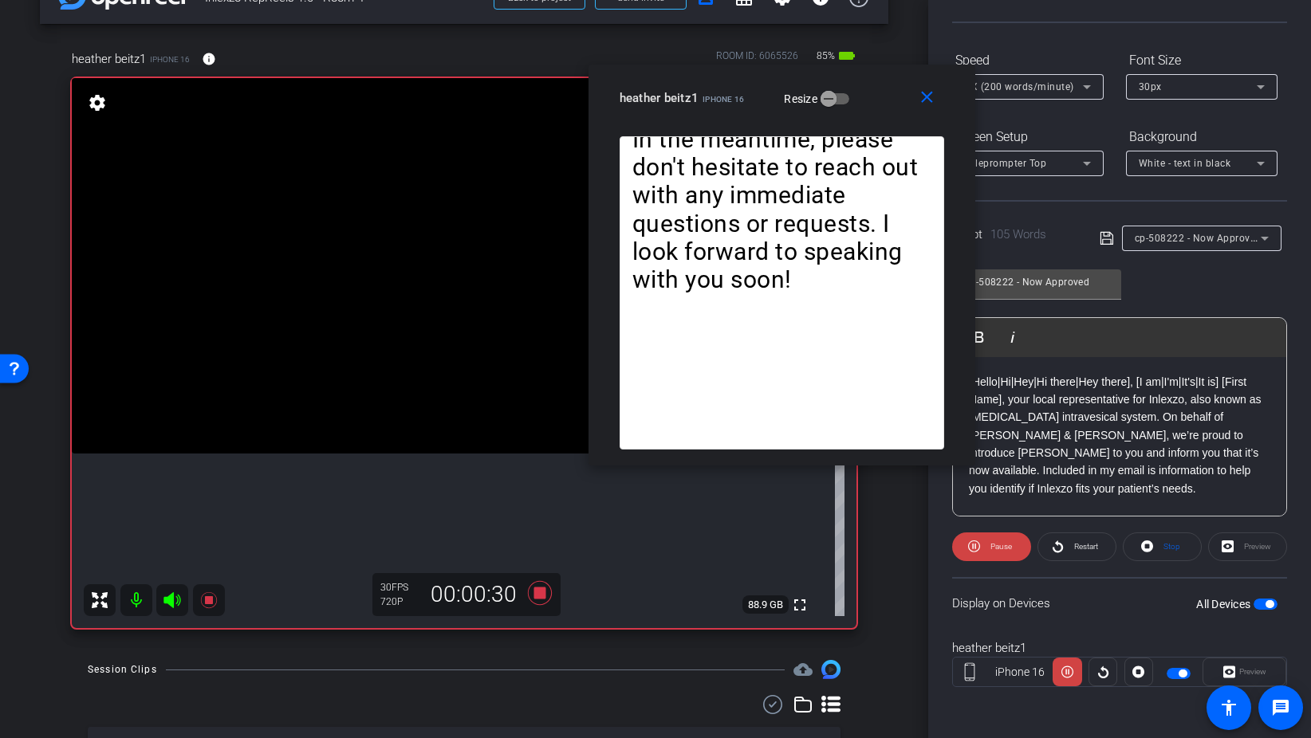
drag, startPoint x: 968, startPoint y: 29, endPoint x: 772, endPoint y: 135, distance: 222.6
click at [772, 112] on div "heather beitz1 iPhone 16 Resize" at bounding box center [787, 98] width 336 height 29
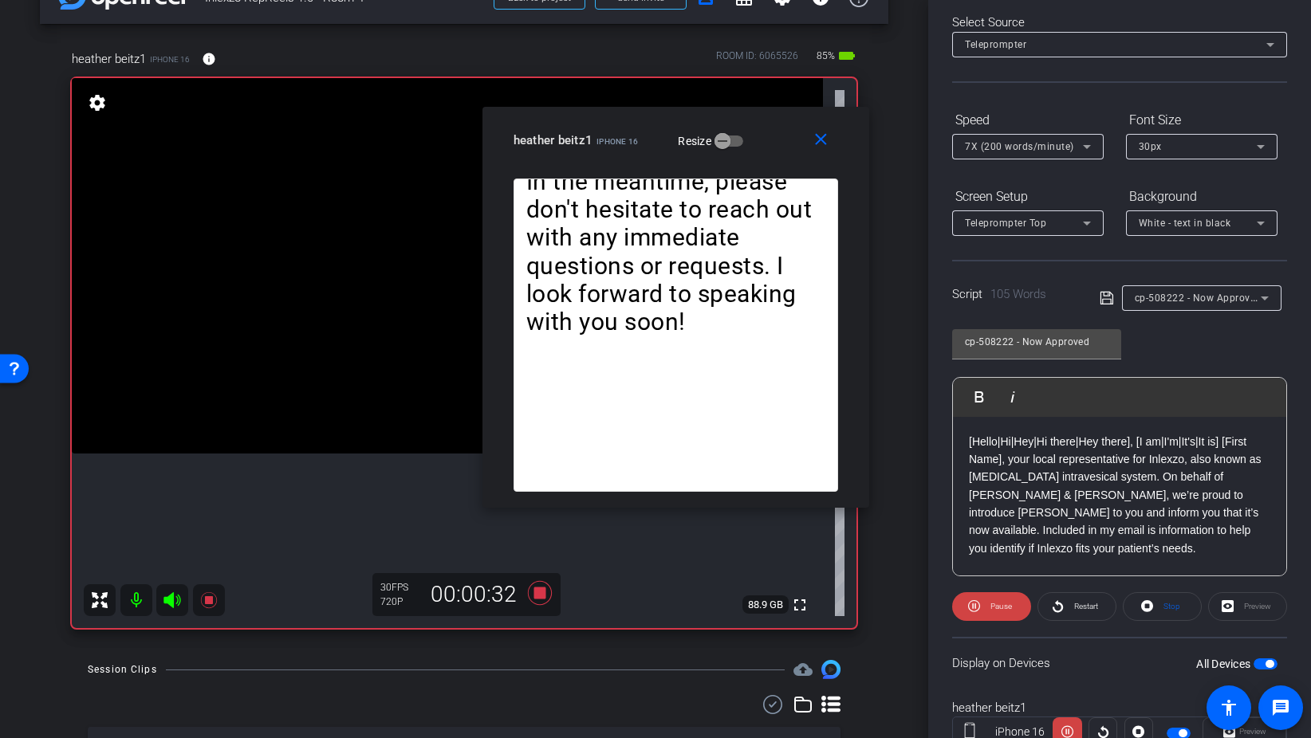
scroll to position [0, 0]
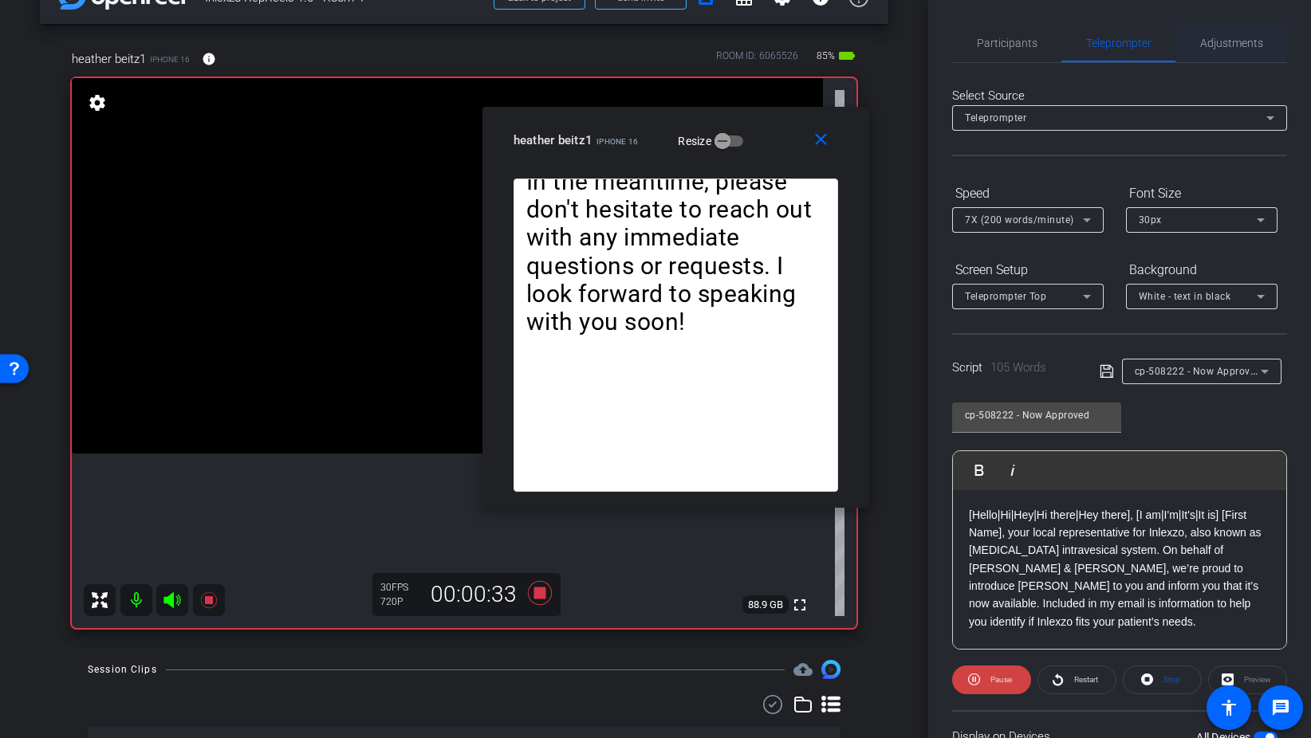
click at [1225, 37] on span "Adjustments" at bounding box center [1231, 42] width 63 height 11
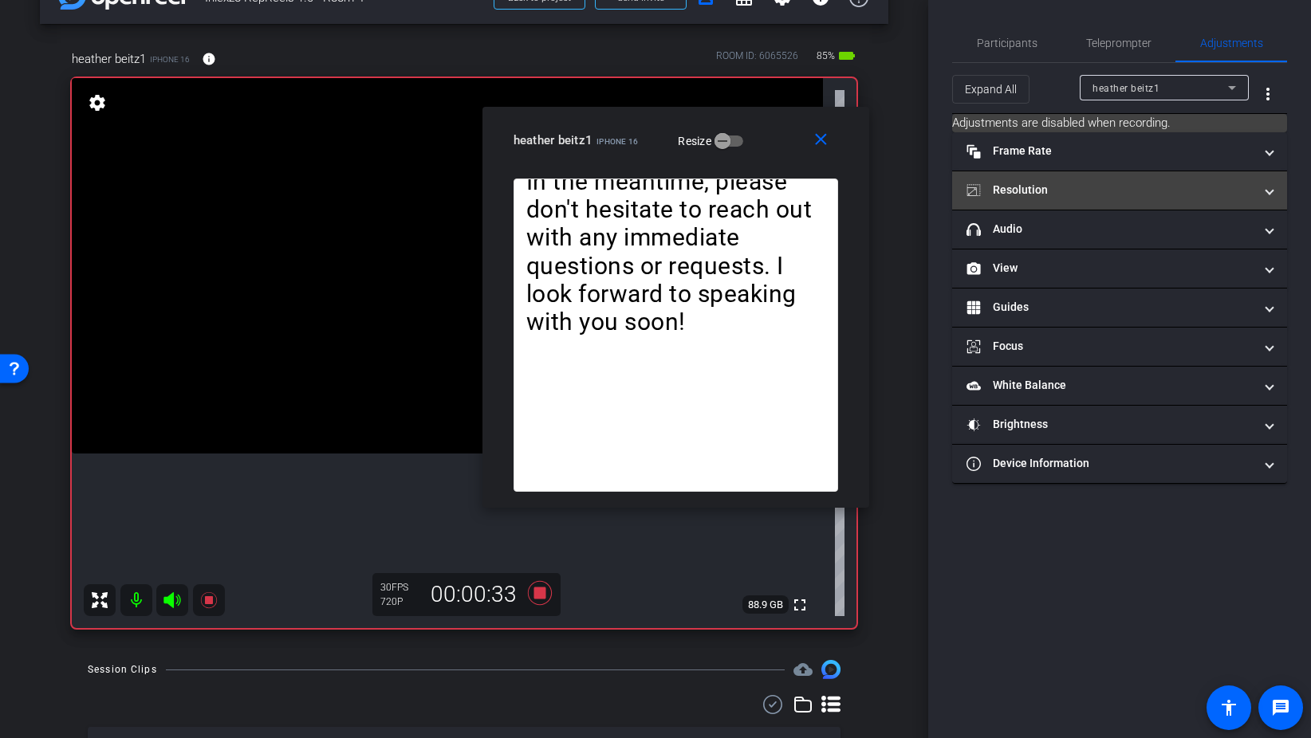
click at [1052, 196] on mat-panel-title "Resolution" at bounding box center [1109, 190] width 287 height 17
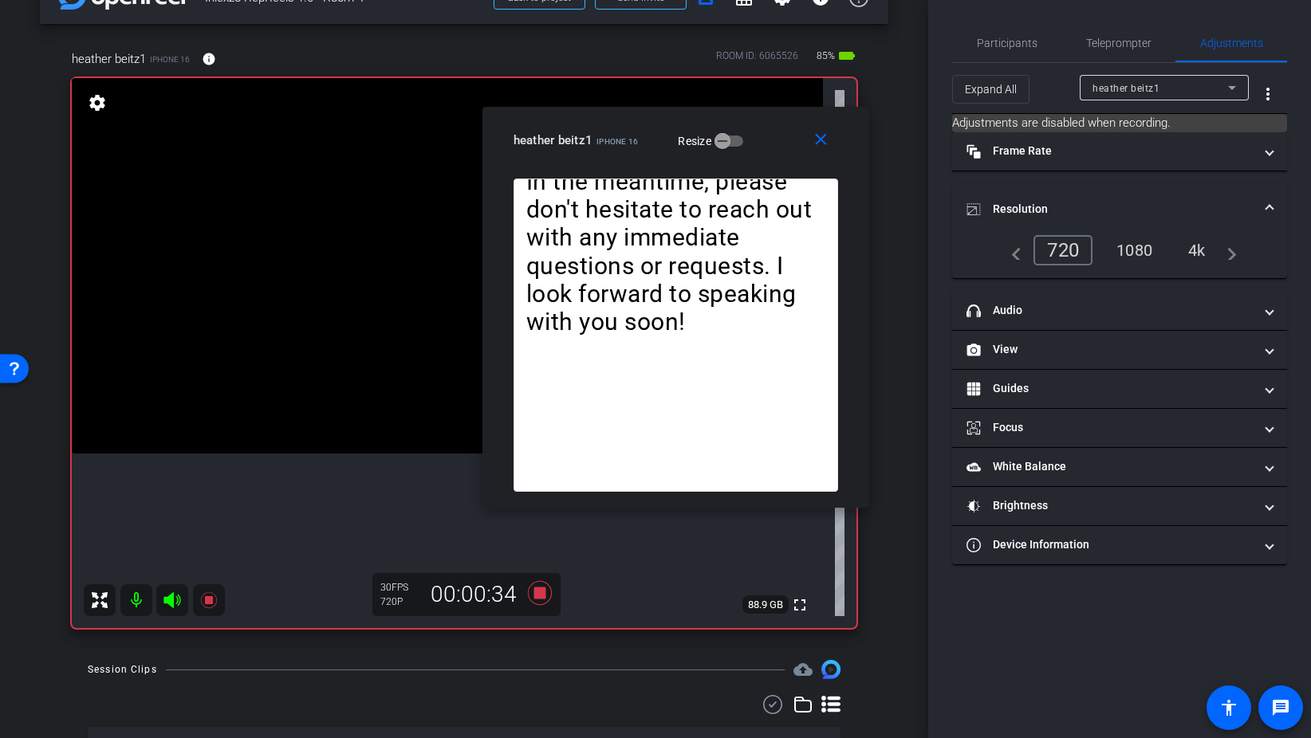
click at [1125, 250] on div "navigate_before 720 1080 4k navigate_next" at bounding box center [1119, 250] width 234 height 30
click at [829, 150] on span at bounding box center [824, 140] width 51 height 38
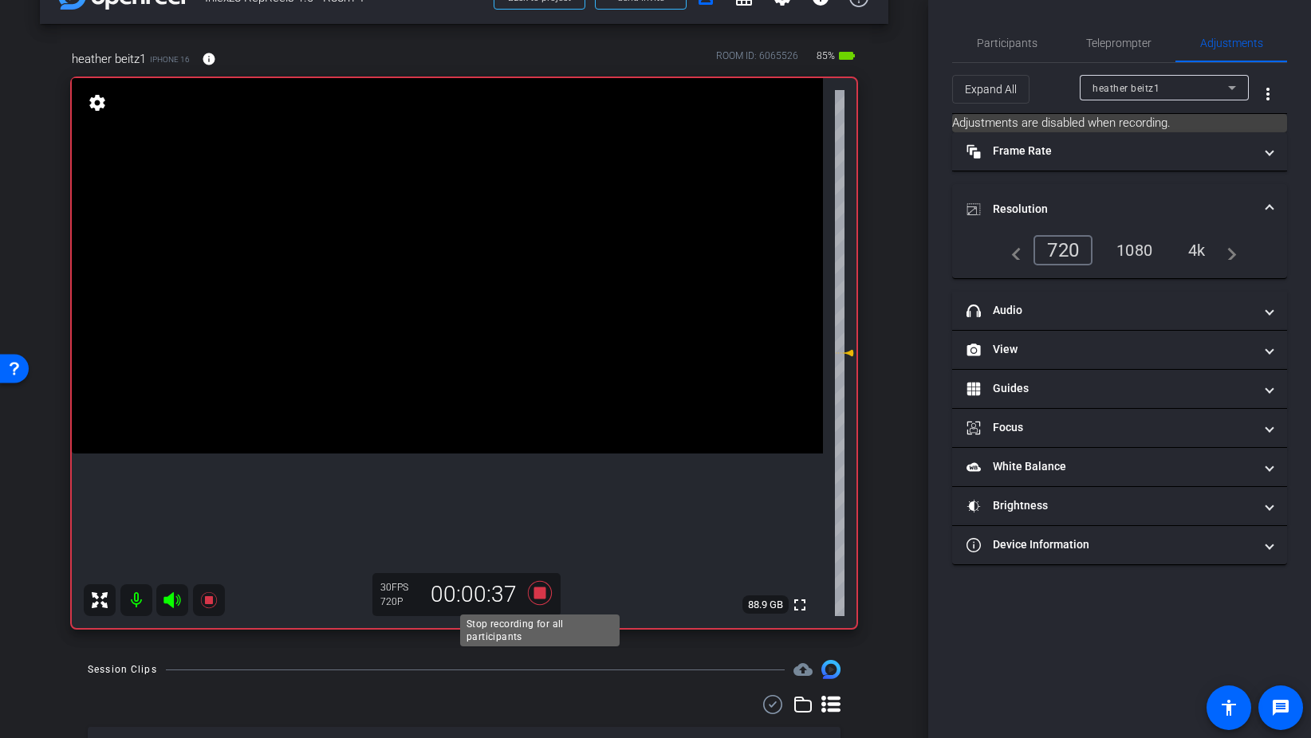
click at [540, 595] on icon at bounding box center [540, 593] width 24 height 24
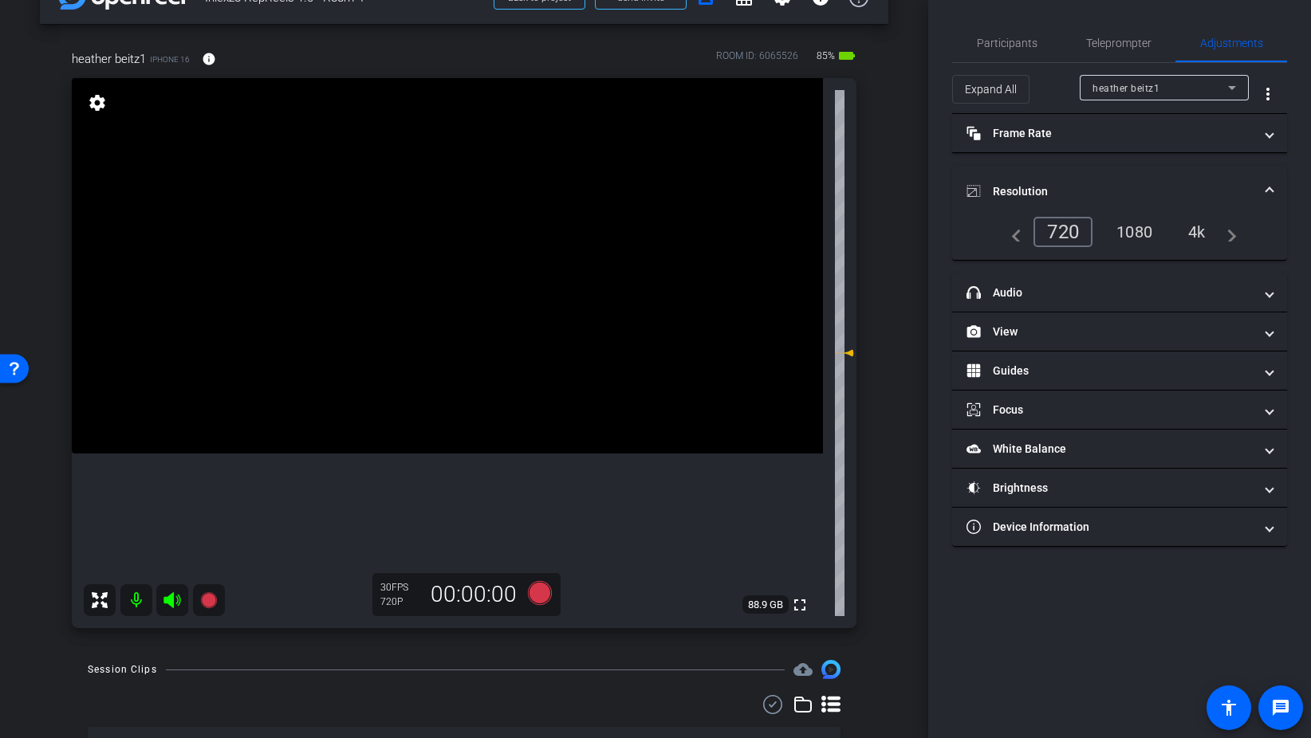
click at [1135, 233] on div "1080" at bounding box center [1134, 231] width 60 height 27
click at [532, 595] on icon at bounding box center [540, 593] width 24 height 24
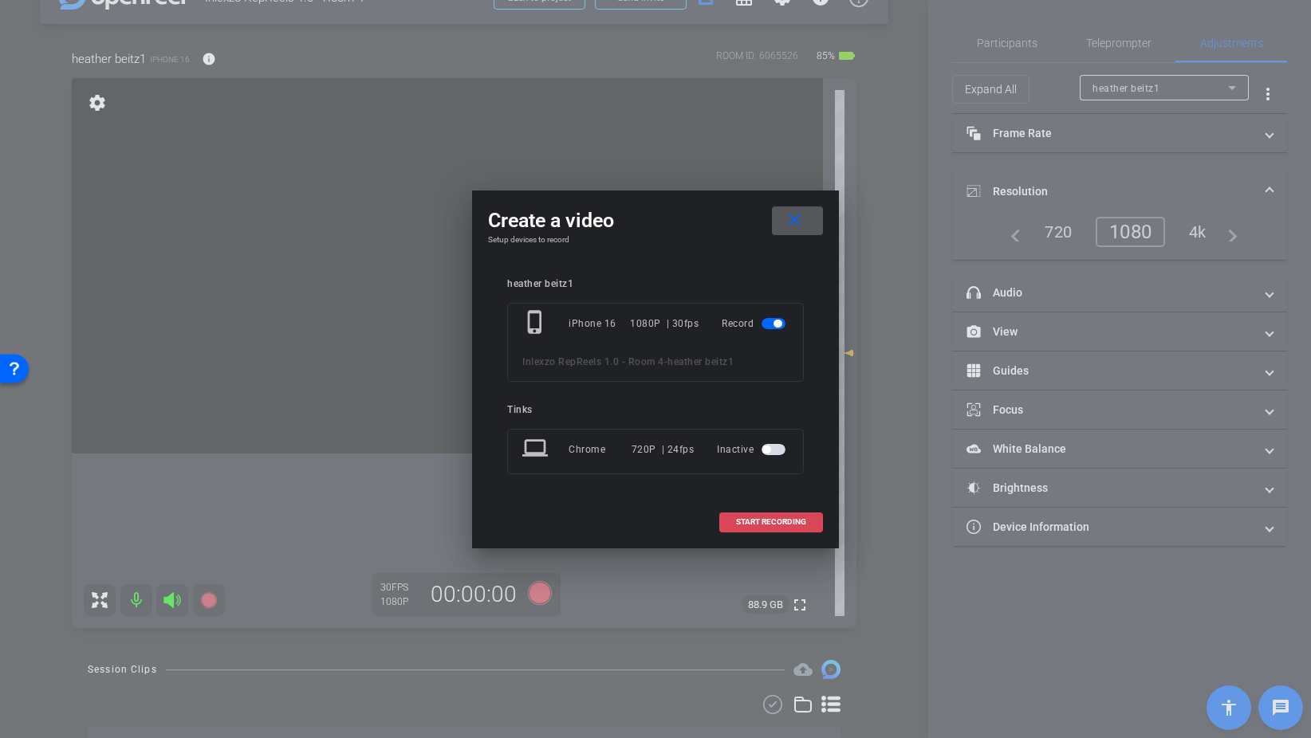
click at [808, 517] on span at bounding box center [771, 522] width 102 height 38
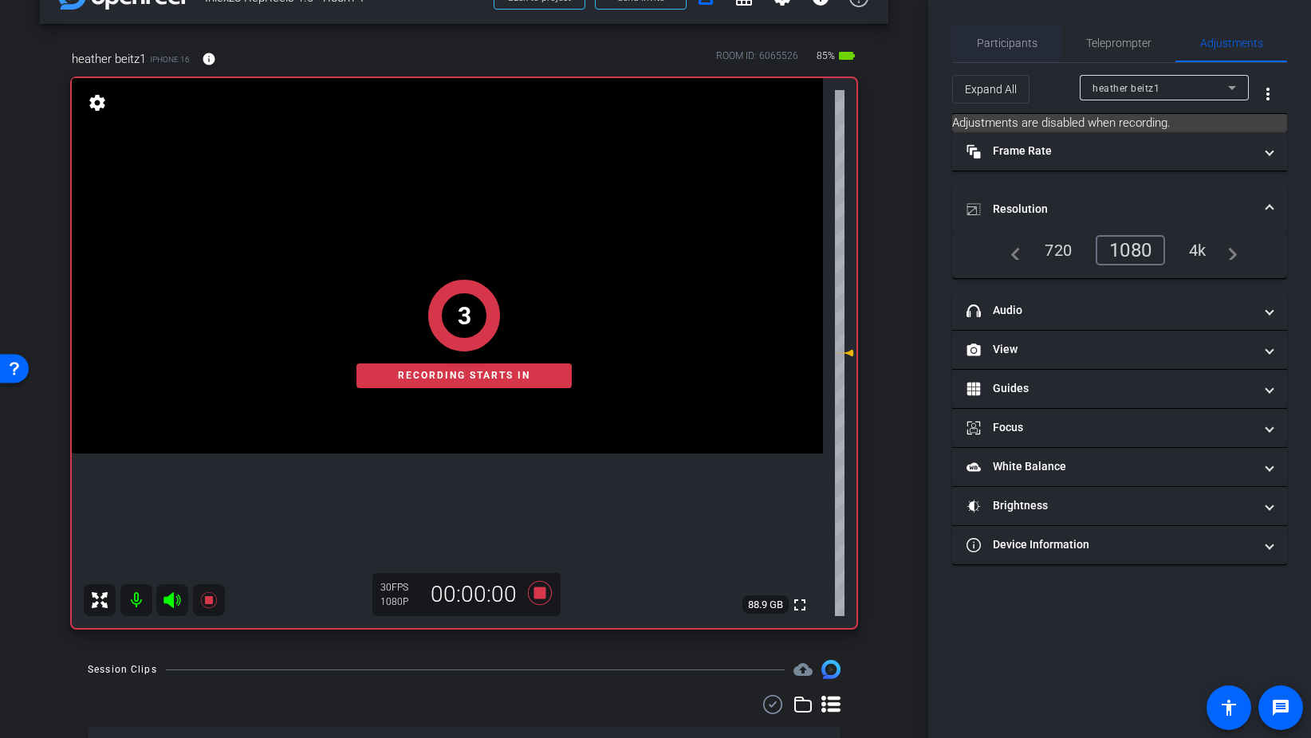
click at [1019, 37] on span "Participants" at bounding box center [1007, 42] width 61 height 11
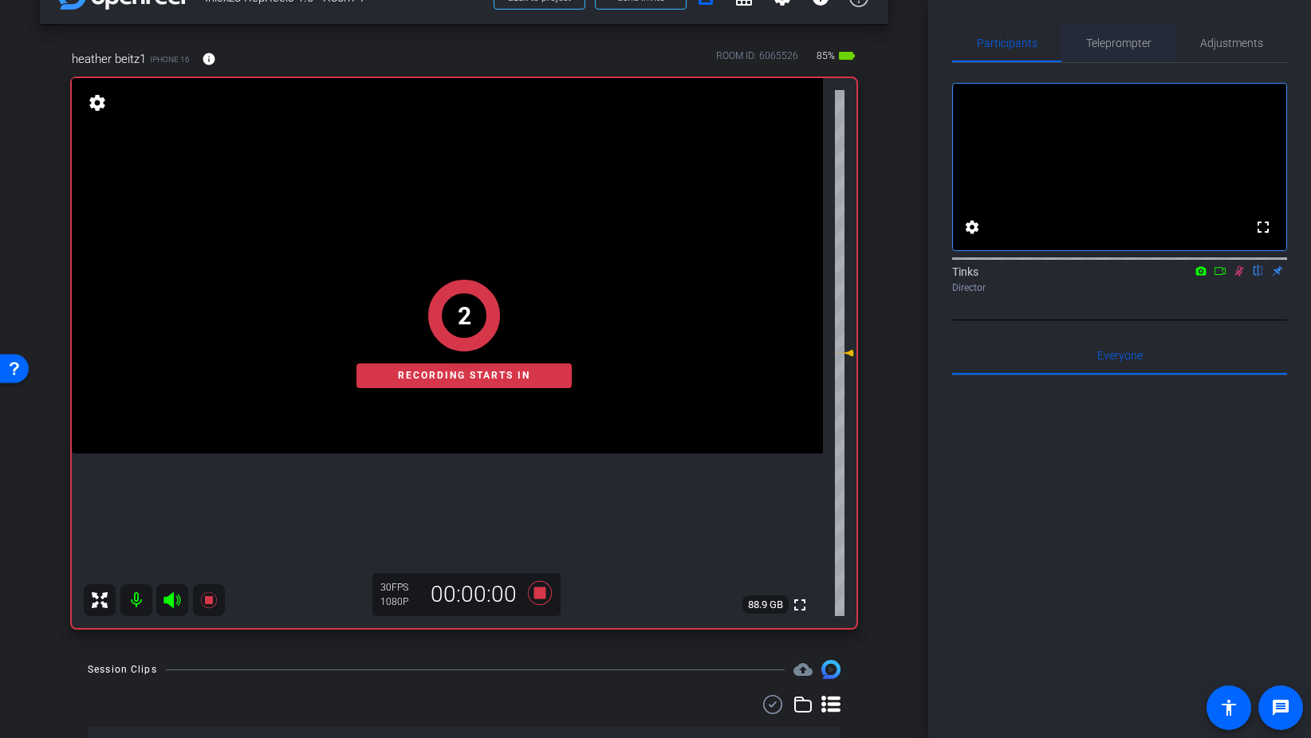
click at [1103, 41] on span "Teleprompter" at bounding box center [1118, 42] width 65 height 11
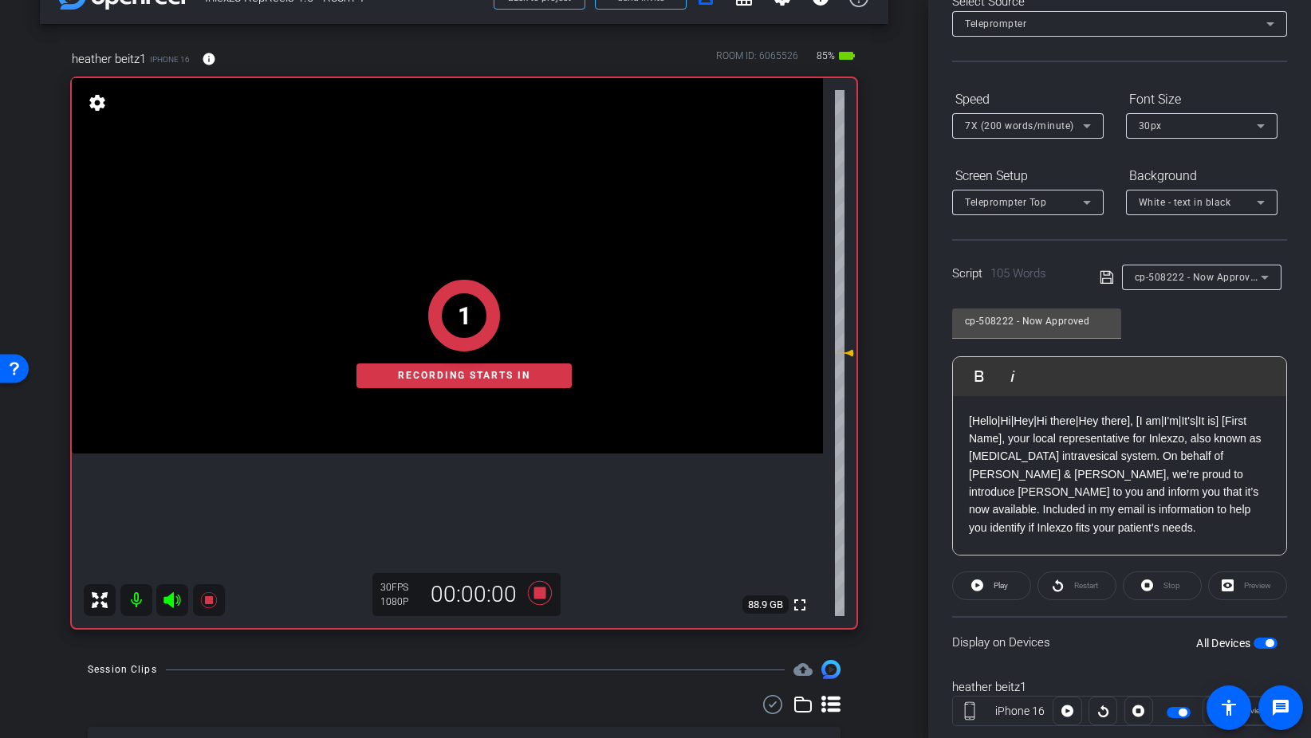
scroll to position [133, 0]
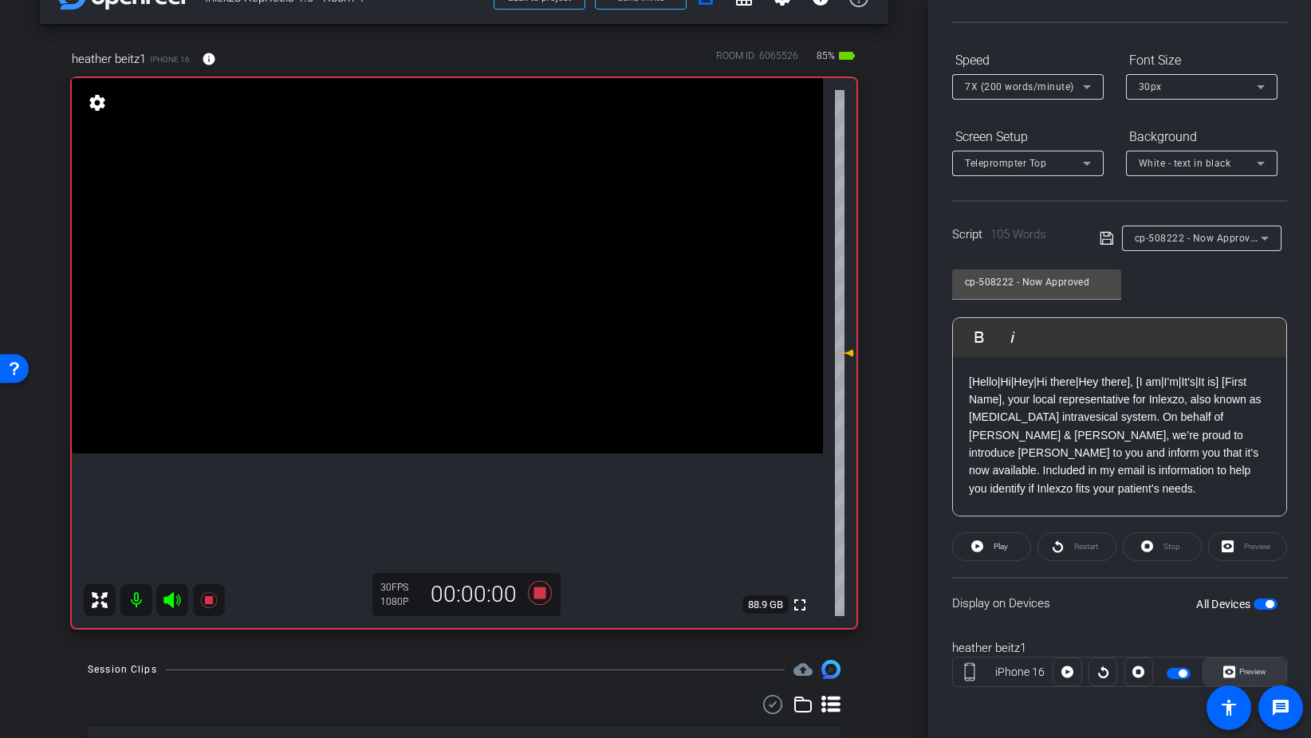
click at [1253, 675] on span "Preview" at bounding box center [1252, 671] width 27 height 9
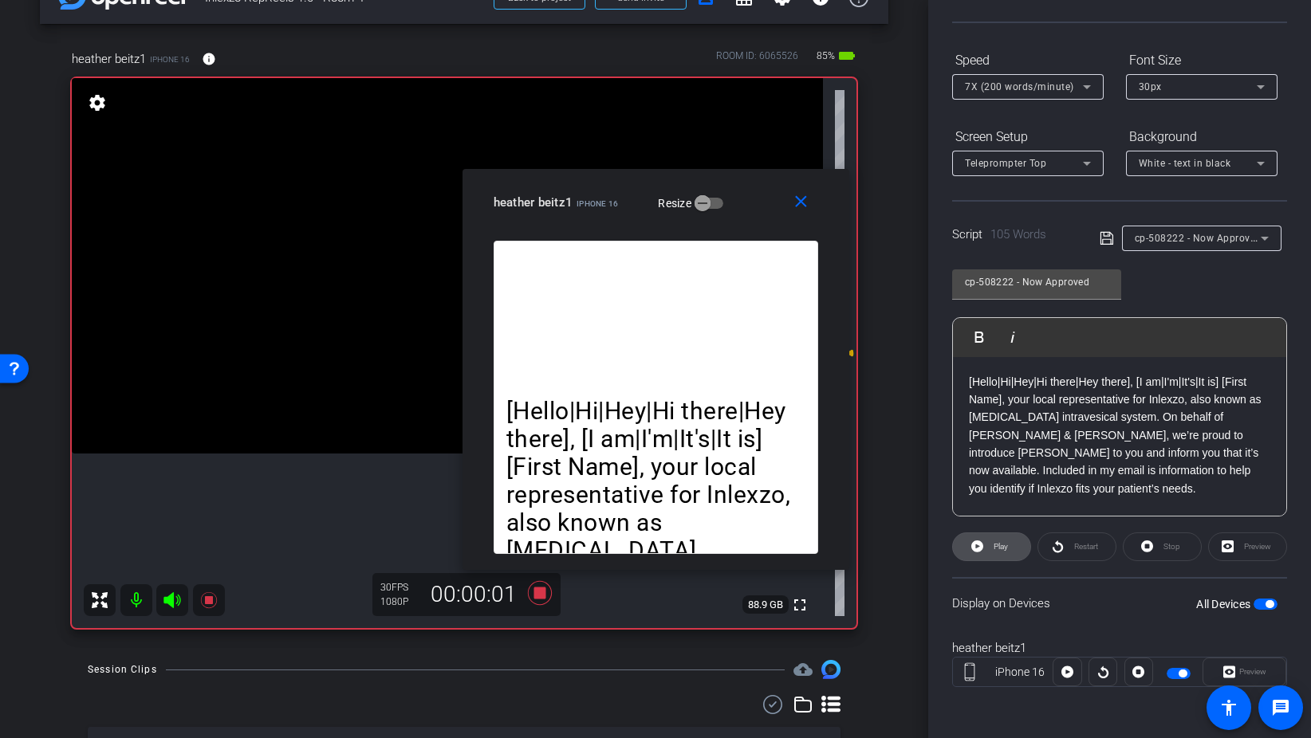
click at [985, 549] on span at bounding box center [991, 547] width 77 height 38
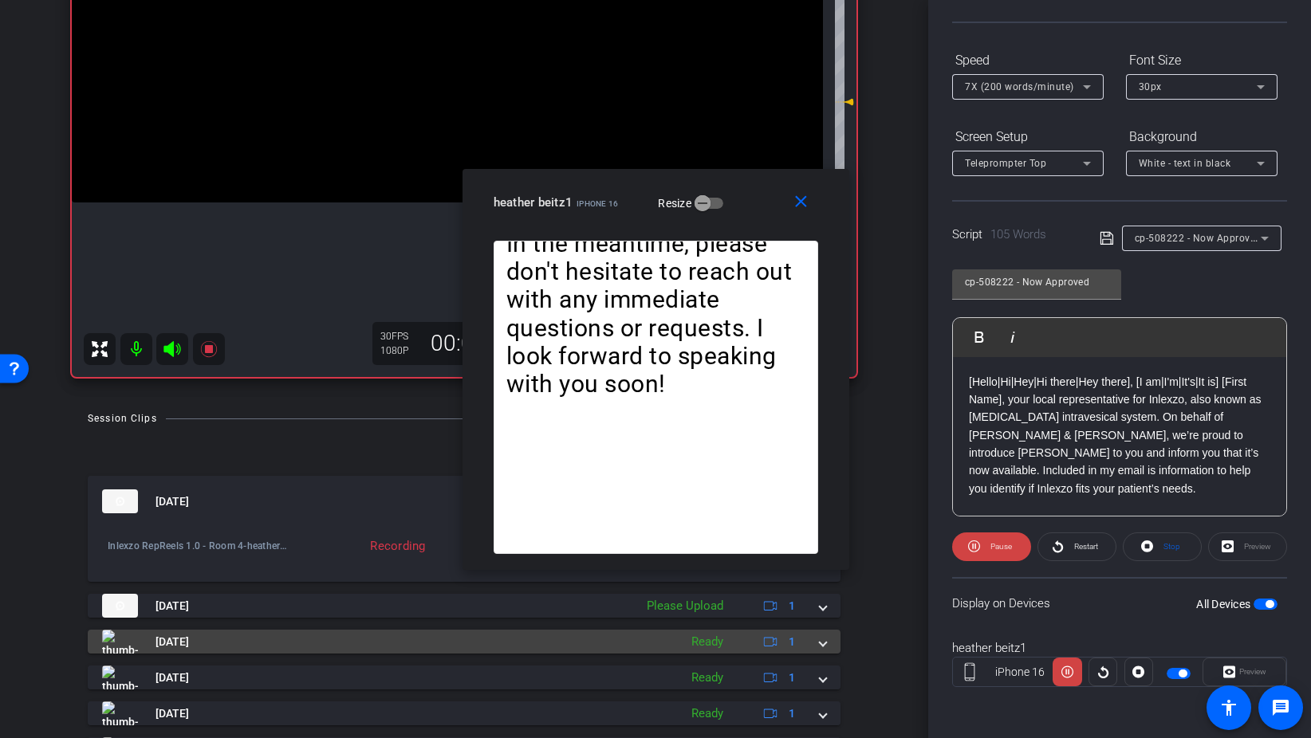
scroll to position [316, 0]
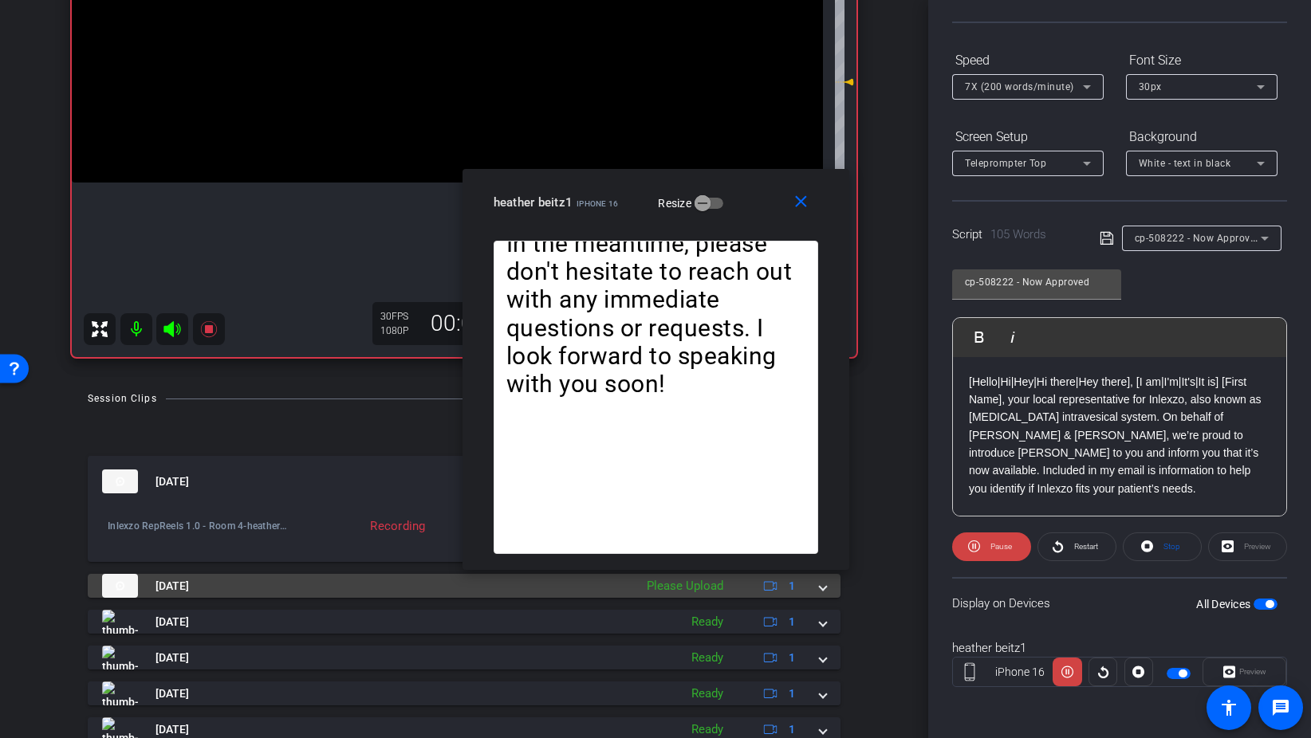
click at [820, 590] on span at bounding box center [823, 586] width 6 height 17
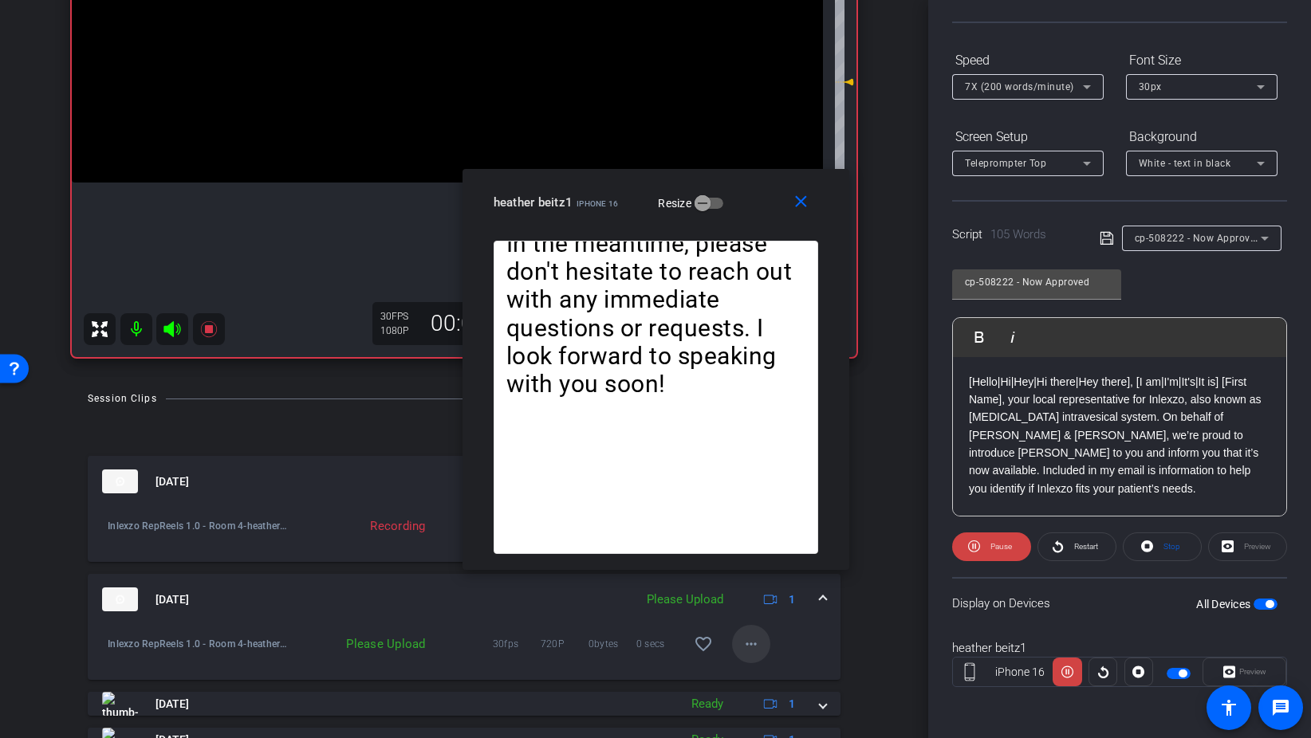
click at [752, 637] on mat-icon "more_horiz" at bounding box center [750, 644] width 19 height 19
click at [771, 681] on span "Upload" at bounding box center [777, 677] width 64 height 19
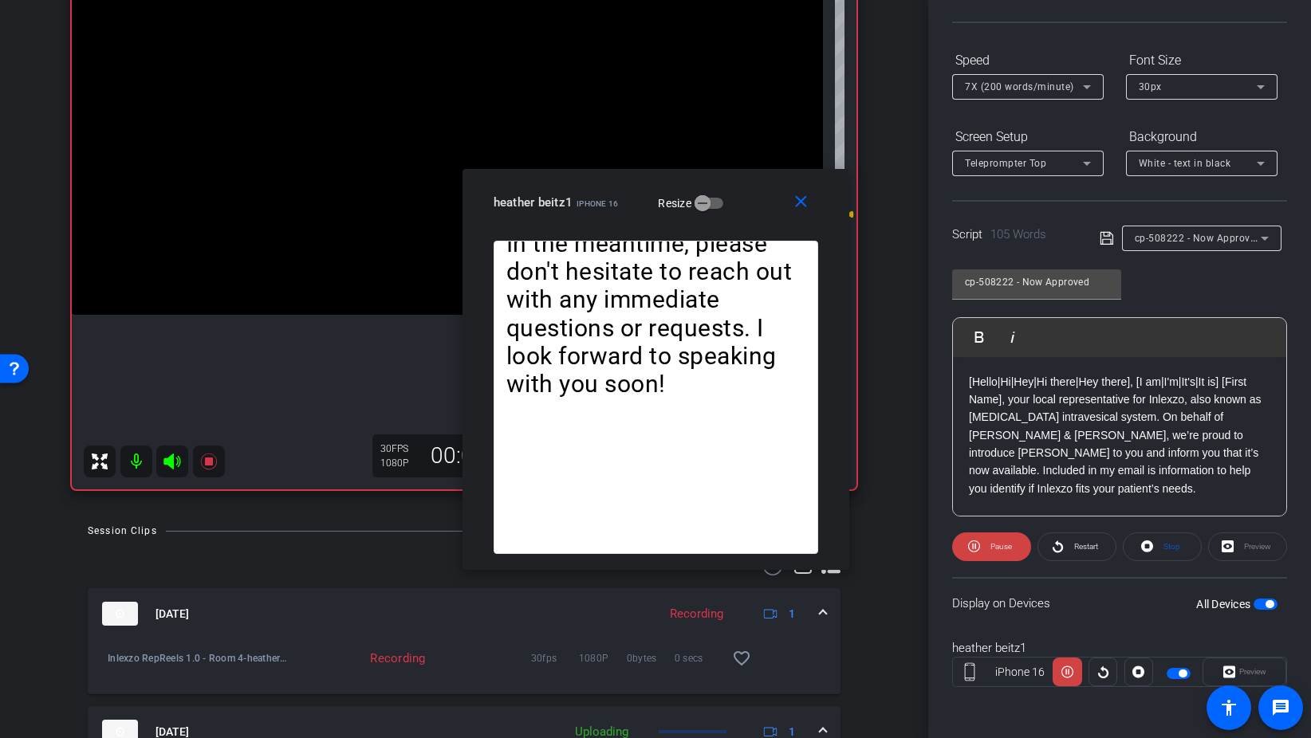
scroll to position [180, 0]
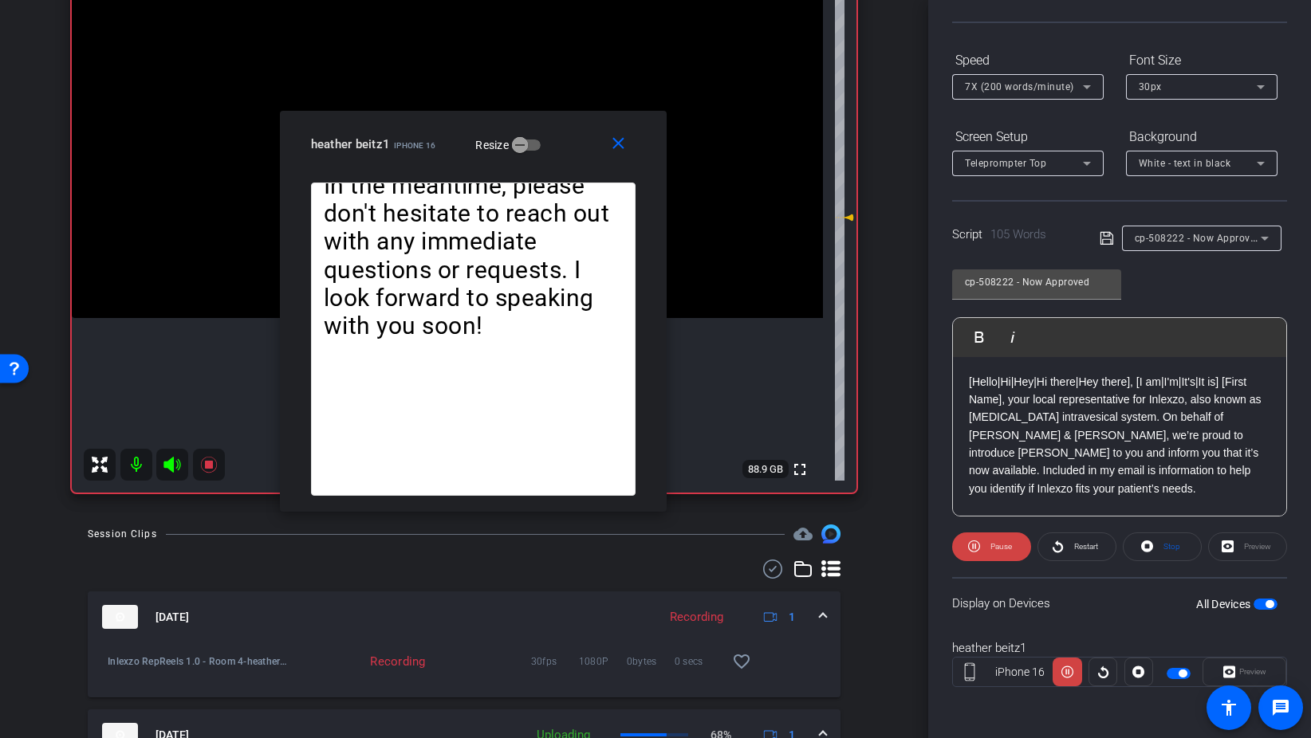
drag, startPoint x: 753, startPoint y: 194, endPoint x: 571, endPoint y: 125, distance: 195.0
click at [571, 130] on div "heather beitz1 iPhone 16 Resize" at bounding box center [479, 144] width 336 height 29
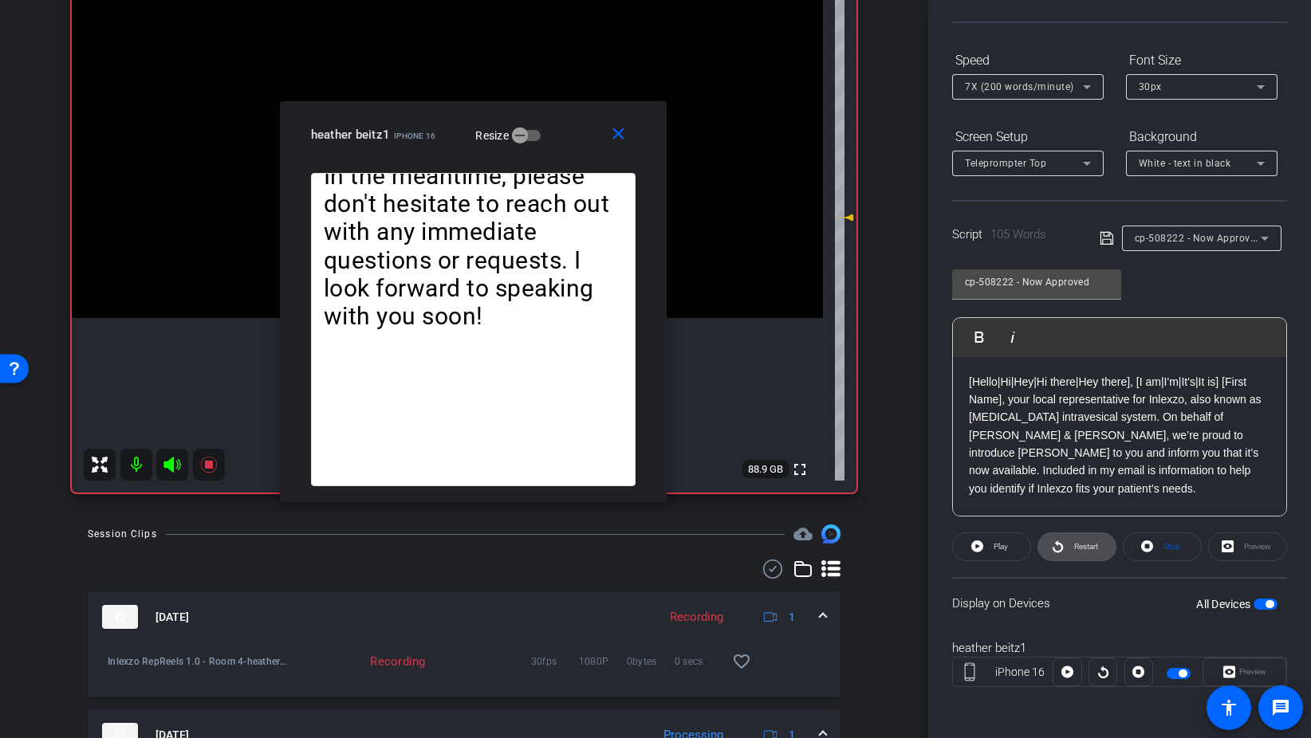
click at [1054, 541] on icon at bounding box center [1058, 547] width 12 height 20
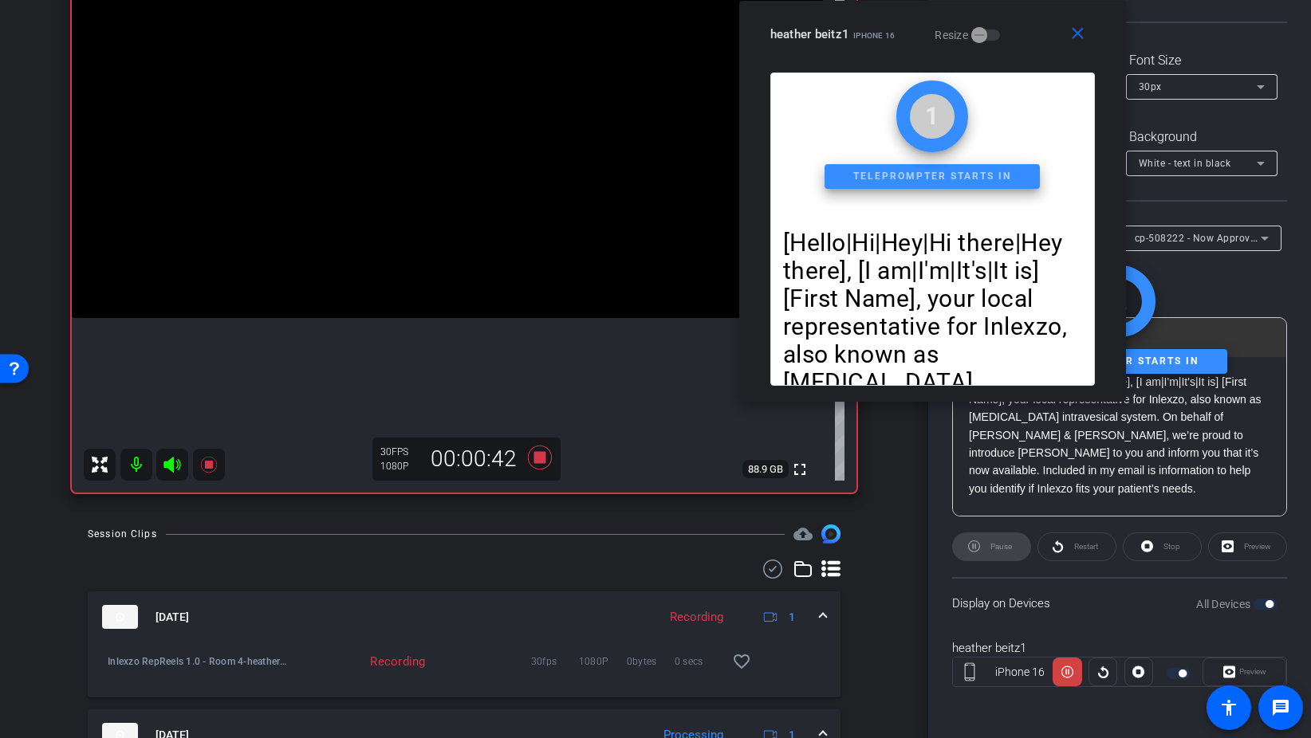
drag, startPoint x: 576, startPoint y: 121, endPoint x: 1032, endPoint y: 33, distance: 463.6
click at [1032, 33] on div "heather beitz1 iPhone 16 Resize" at bounding box center [938, 34] width 336 height 29
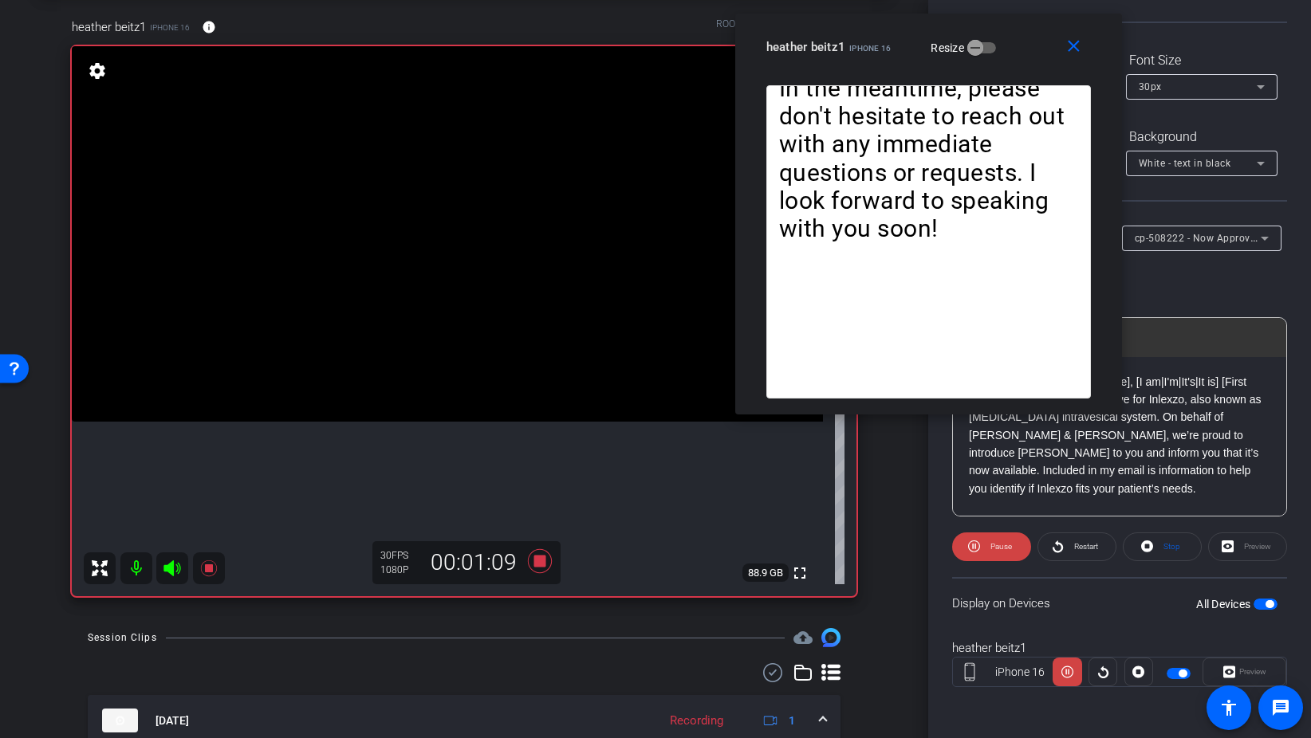
scroll to position [73, 0]
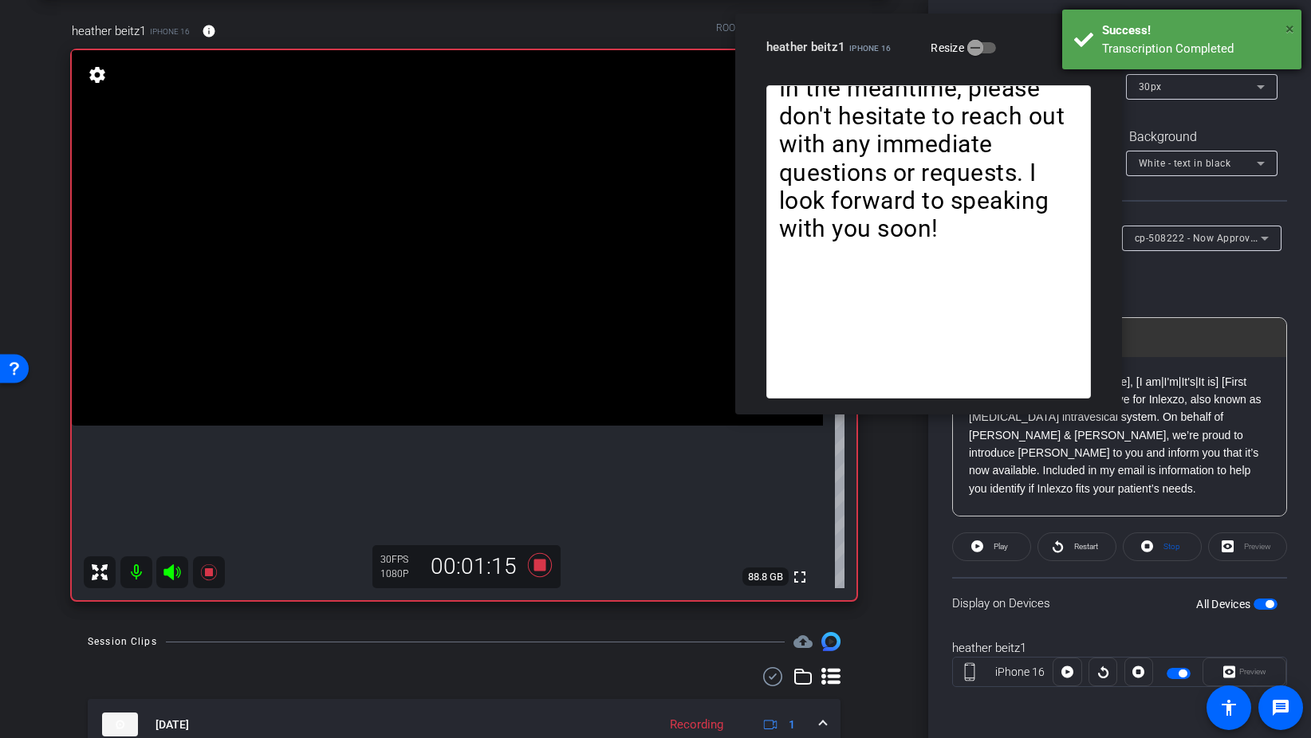
click at [1290, 26] on span "×" at bounding box center [1289, 28] width 9 height 19
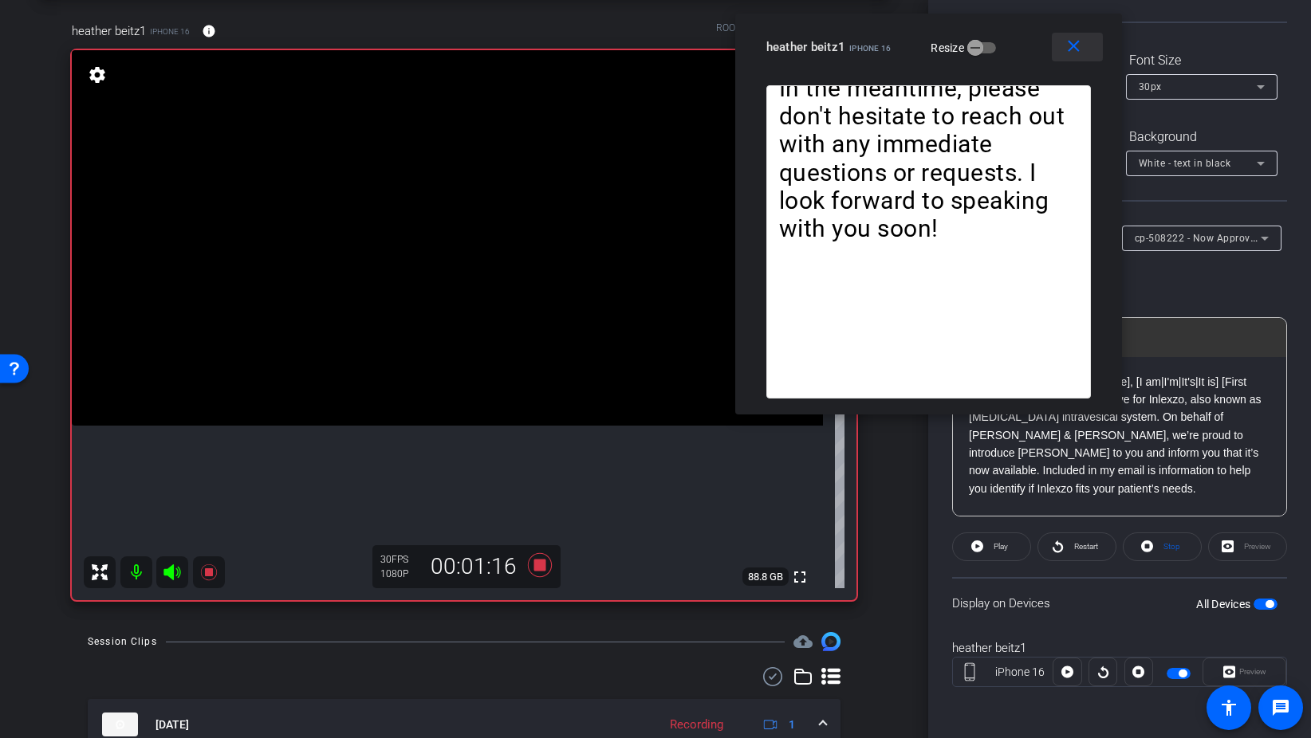
click at [1076, 39] on mat-icon "close" at bounding box center [1074, 47] width 20 height 20
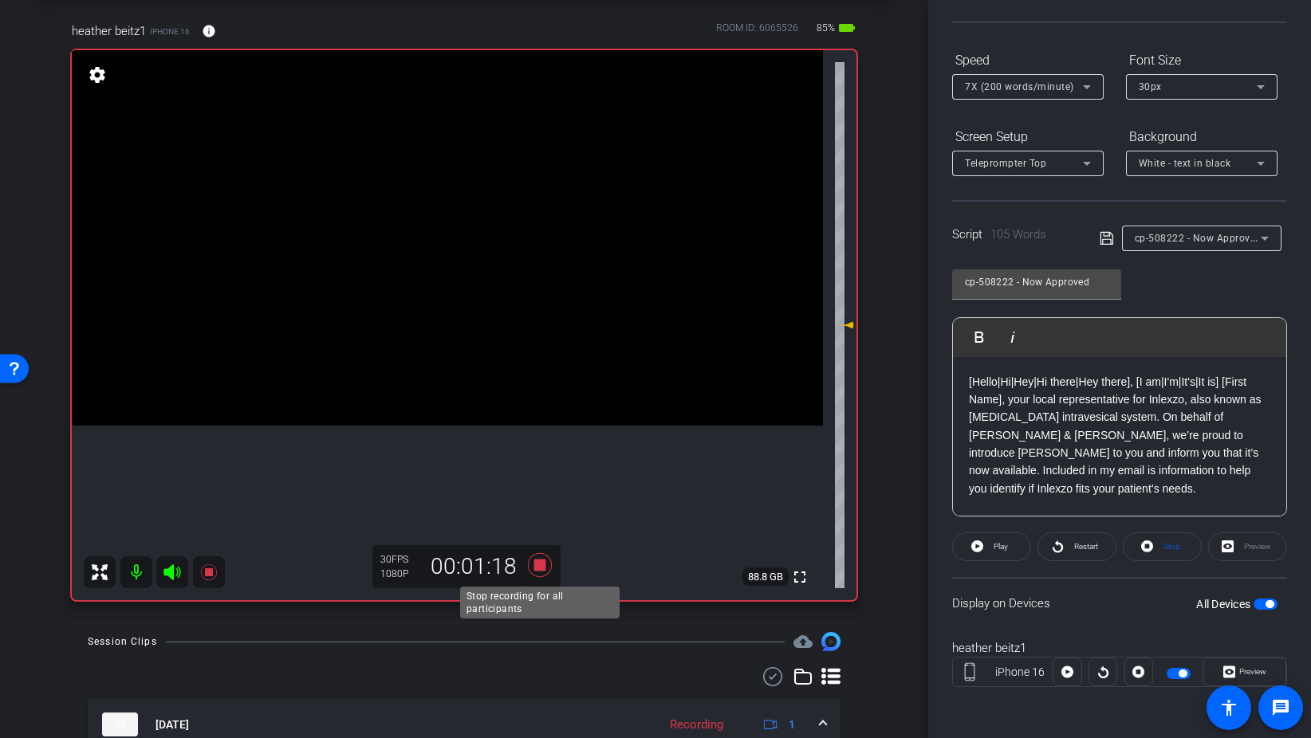
click at [548, 568] on icon at bounding box center [540, 565] width 38 height 29
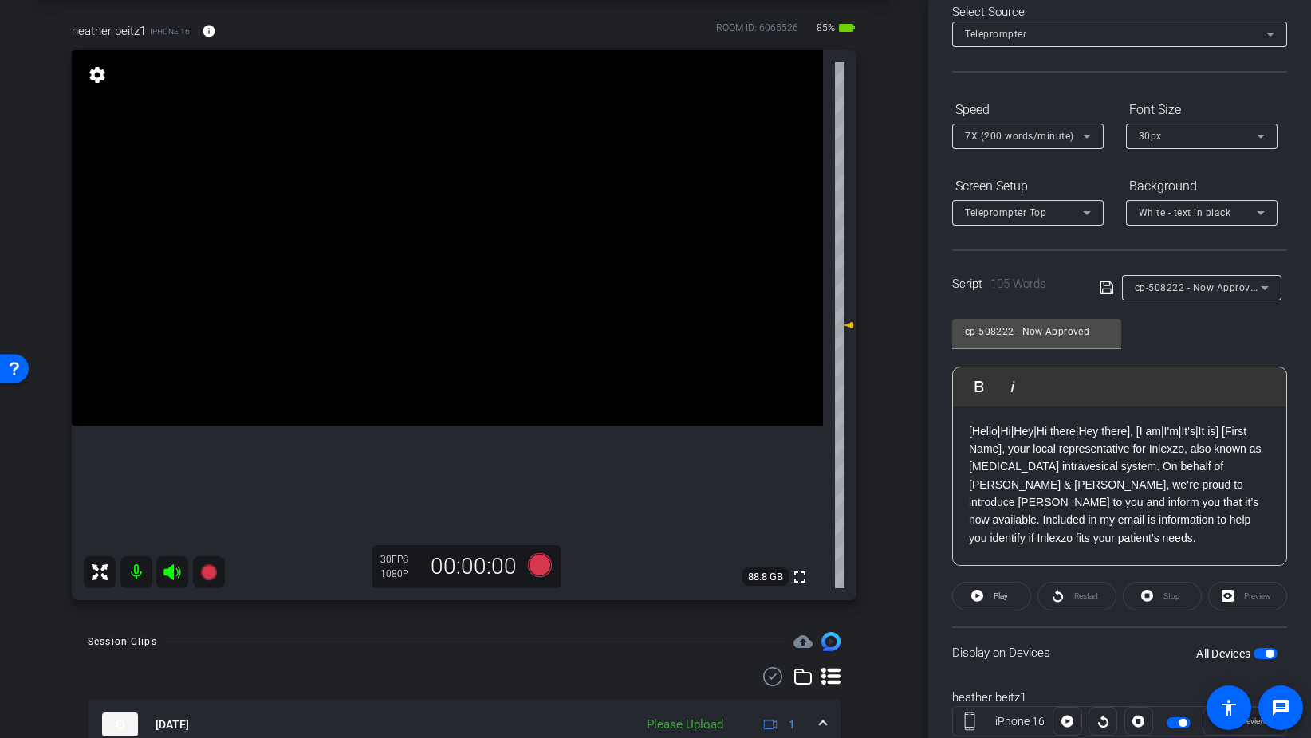
scroll to position [0, 0]
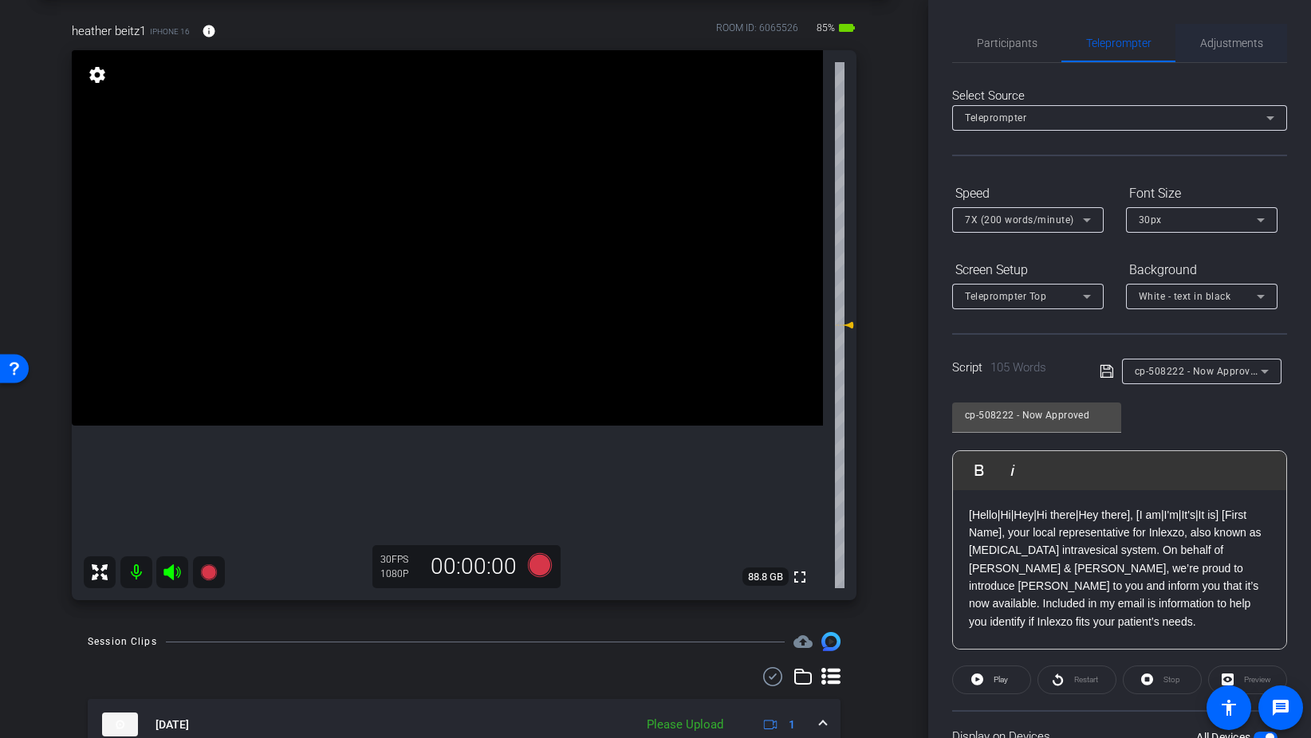
click at [1231, 43] on span "Adjustments" at bounding box center [1231, 42] width 63 height 11
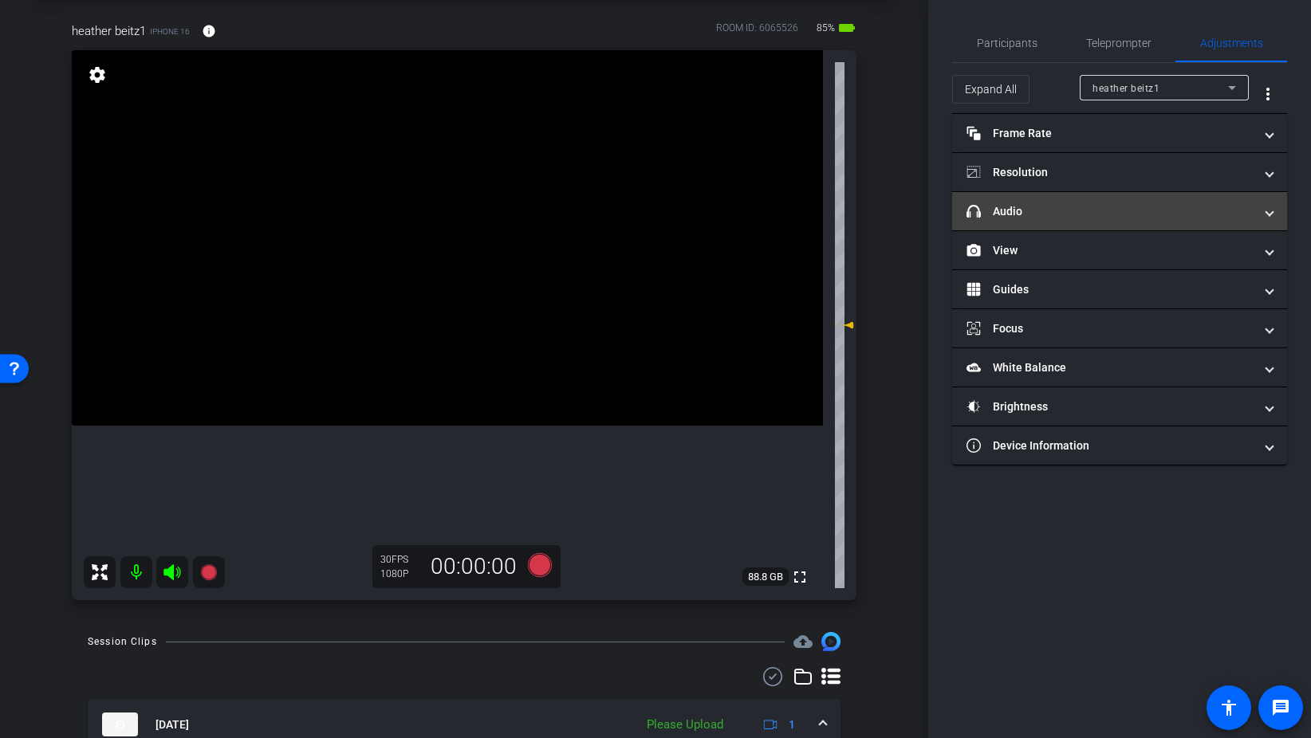
click at [1024, 215] on mat-panel-title "headphone icon Audio" at bounding box center [1109, 211] width 287 height 17
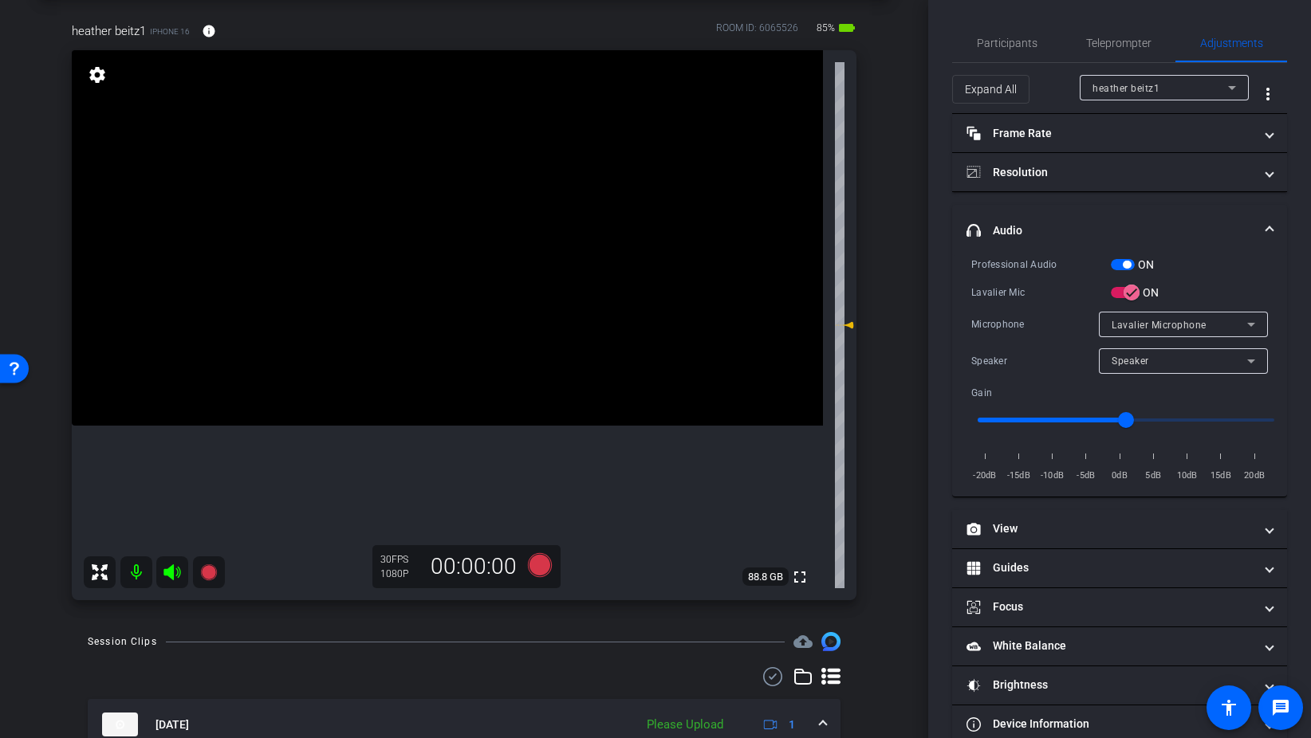
click at [1118, 262] on span "button" at bounding box center [1123, 264] width 24 height 11
click at [1023, 45] on span "Participants" at bounding box center [1007, 42] width 61 height 11
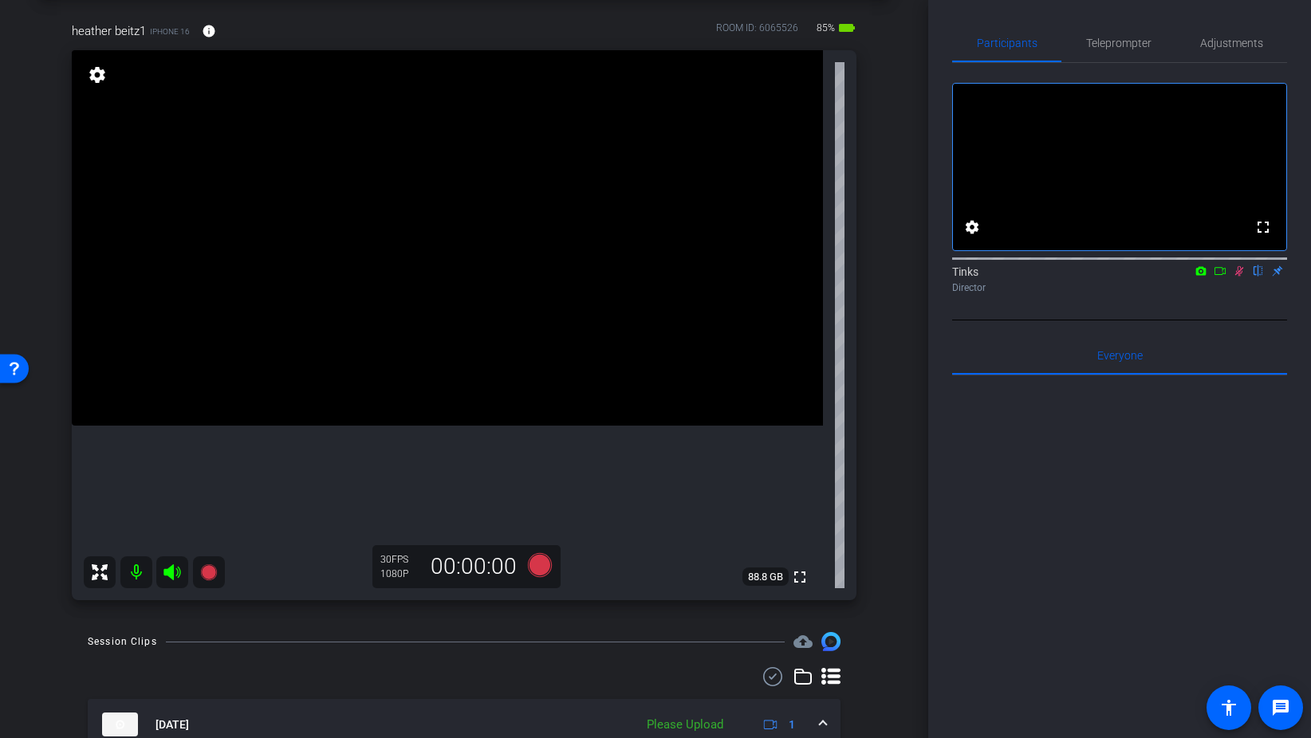
click at [1237, 277] on icon at bounding box center [1239, 270] width 13 height 11
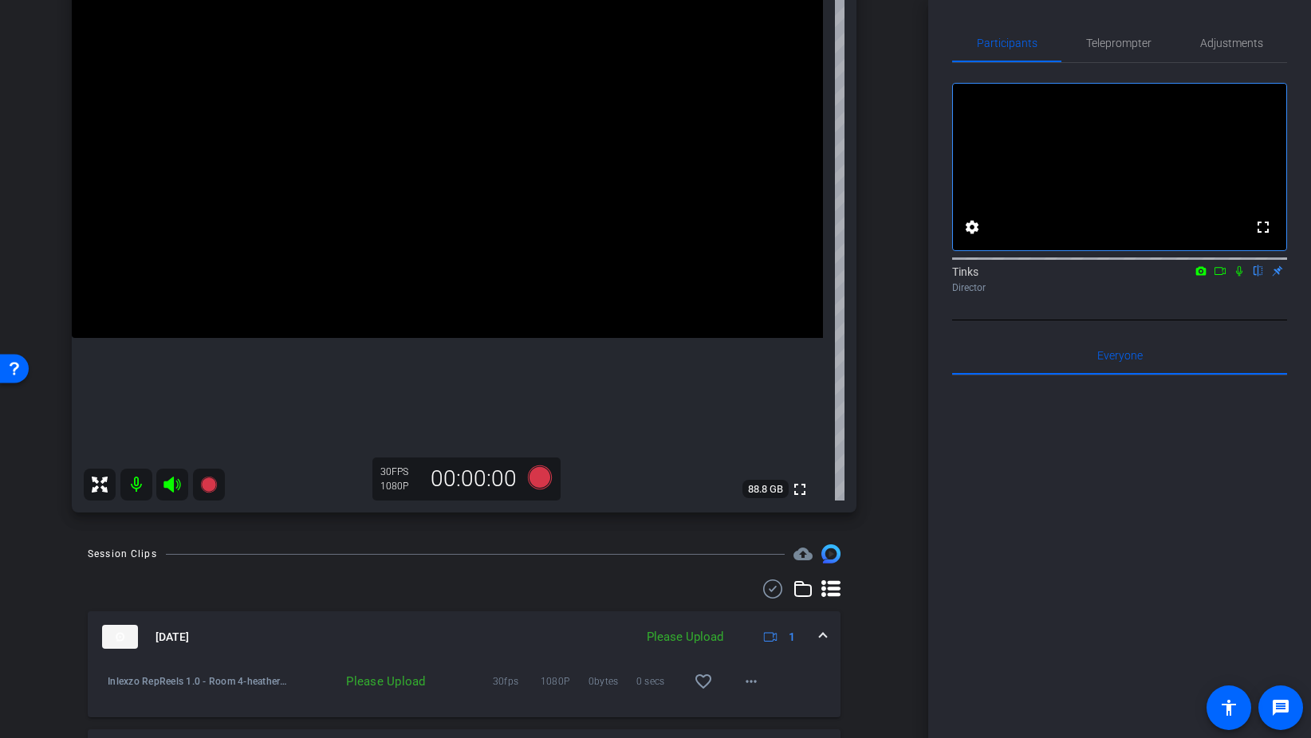
scroll to position [187, 0]
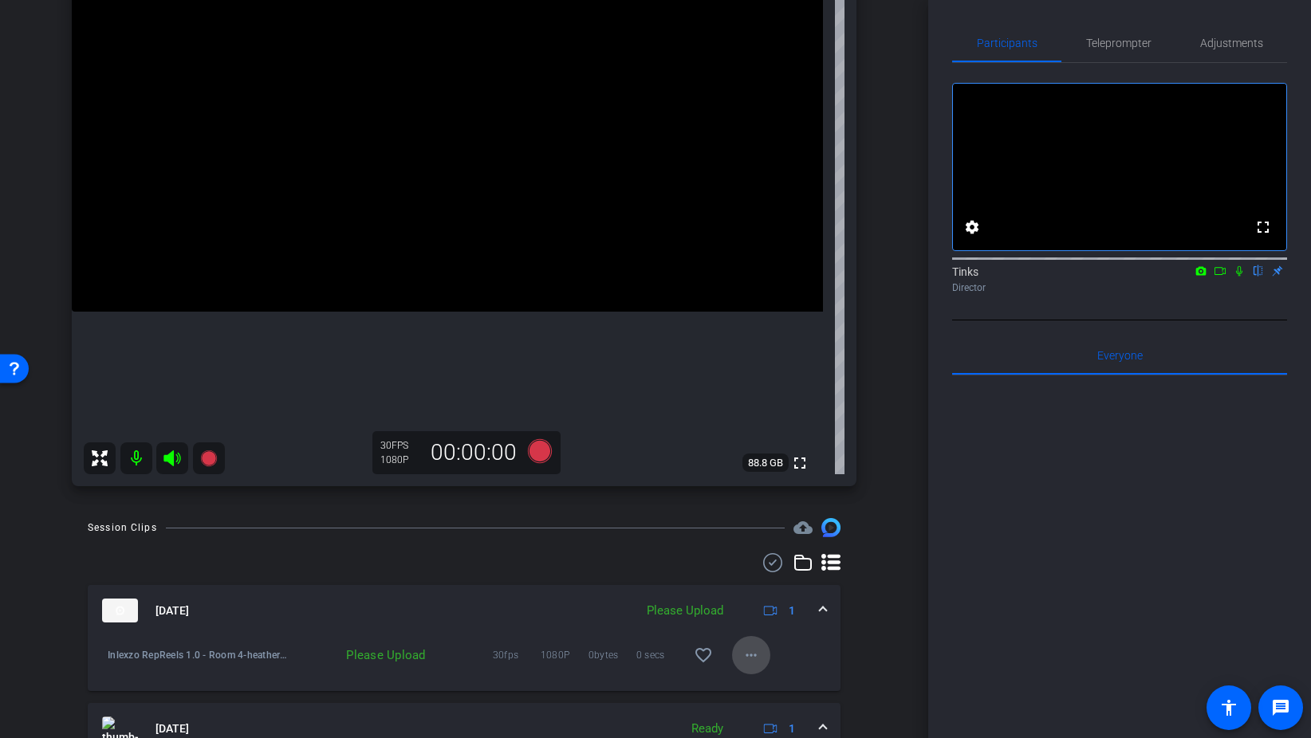
click at [755, 648] on mat-icon "more_horiz" at bounding box center [750, 655] width 19 height 19
click at [785, 580] on span "Upload" at bounding box center [777, 582] width 64 height 19
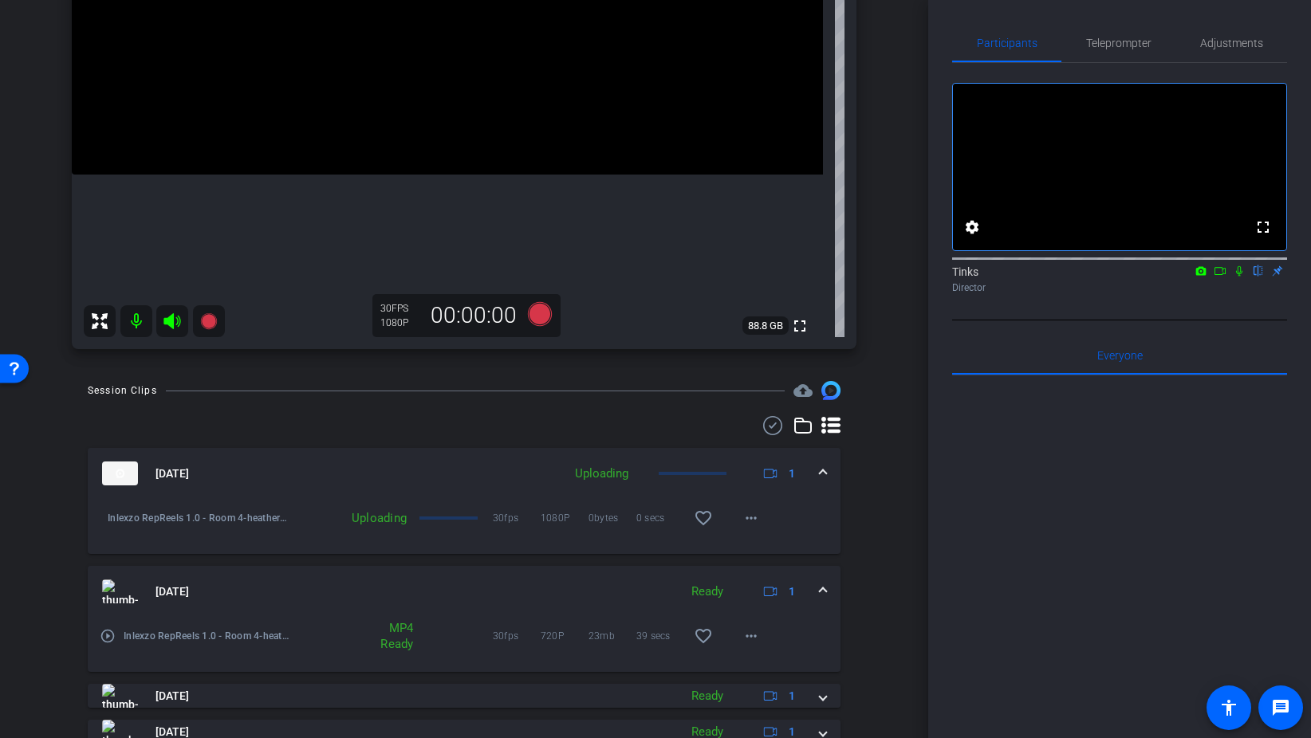
scroll to position [332, 0]
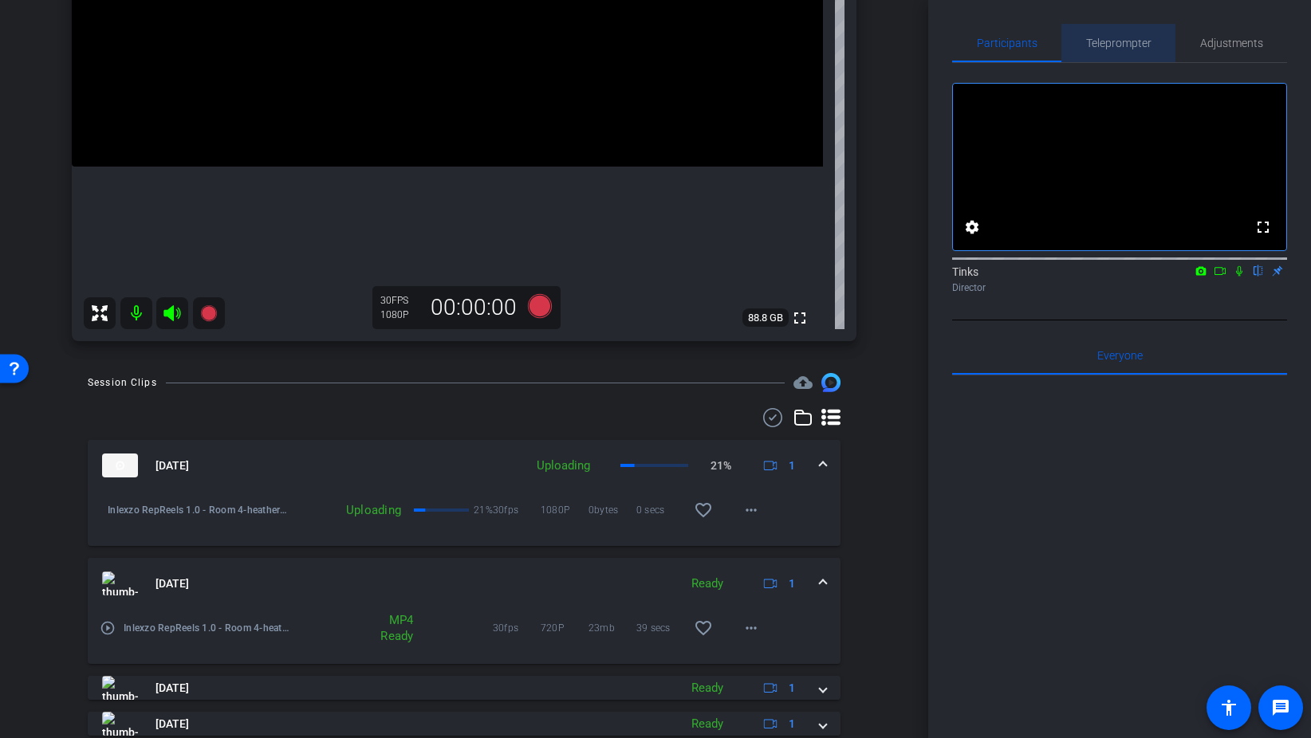
click at [1113, 44] on span "Teleprompter" at bounding box center [1118, 42] width 65 height 11
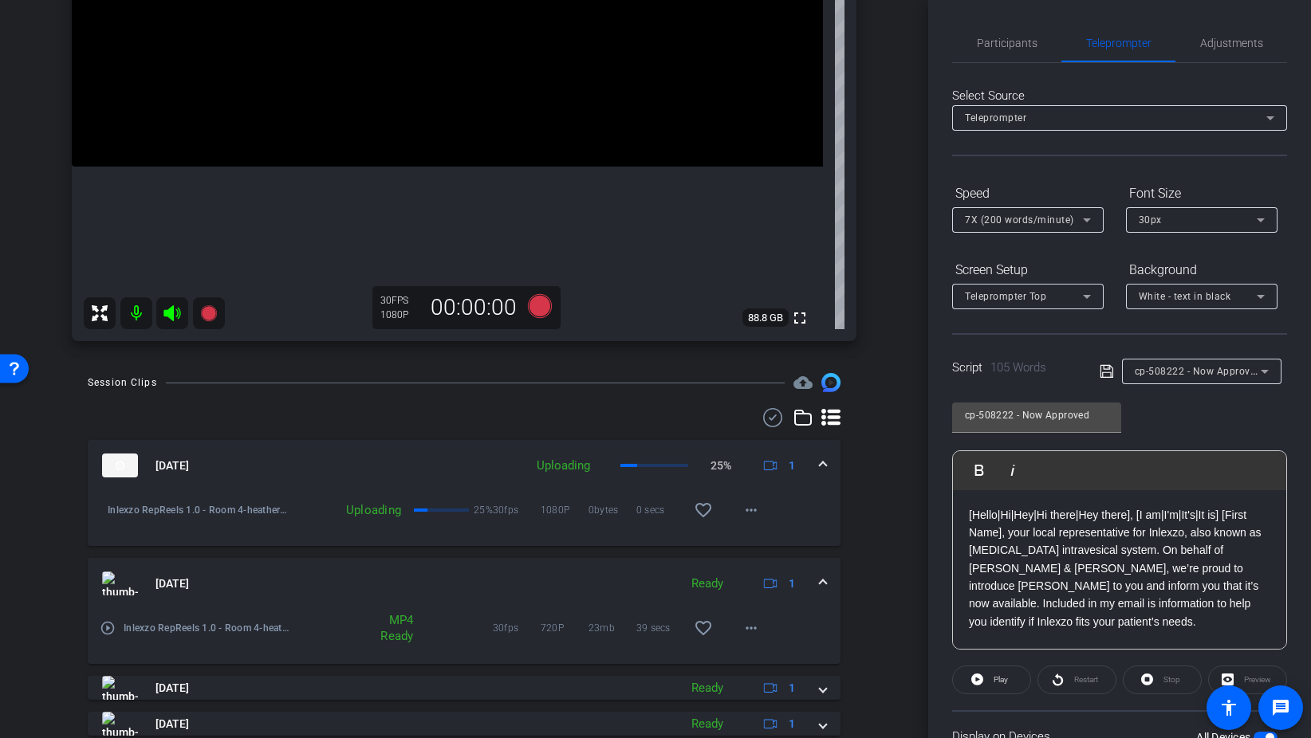
click at [1235, 371] on span "cp-508222 - Now Approved" at bounding box center [1198, 370] width 127 height 13
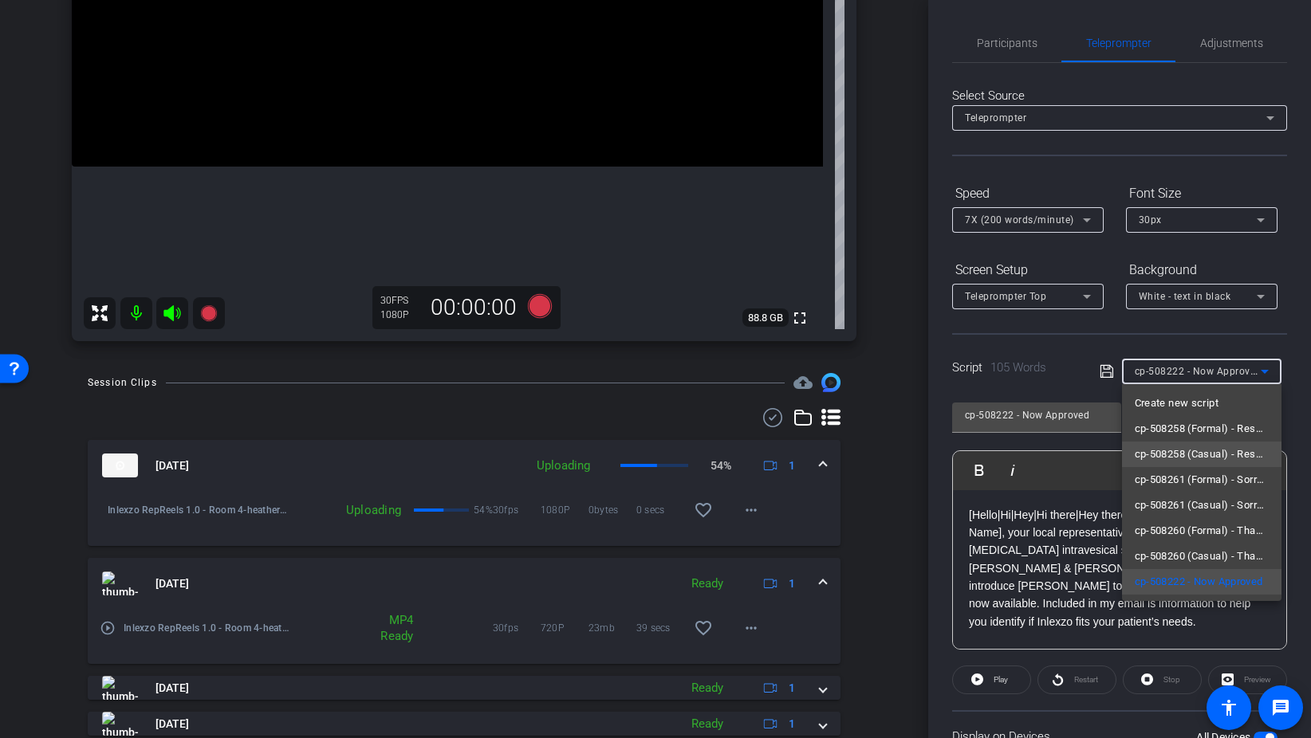
click at [1198, 447] on span "cp-508258 (Casual) - Resources to Share" at bounding box center [1202, 454] width 134 height 19
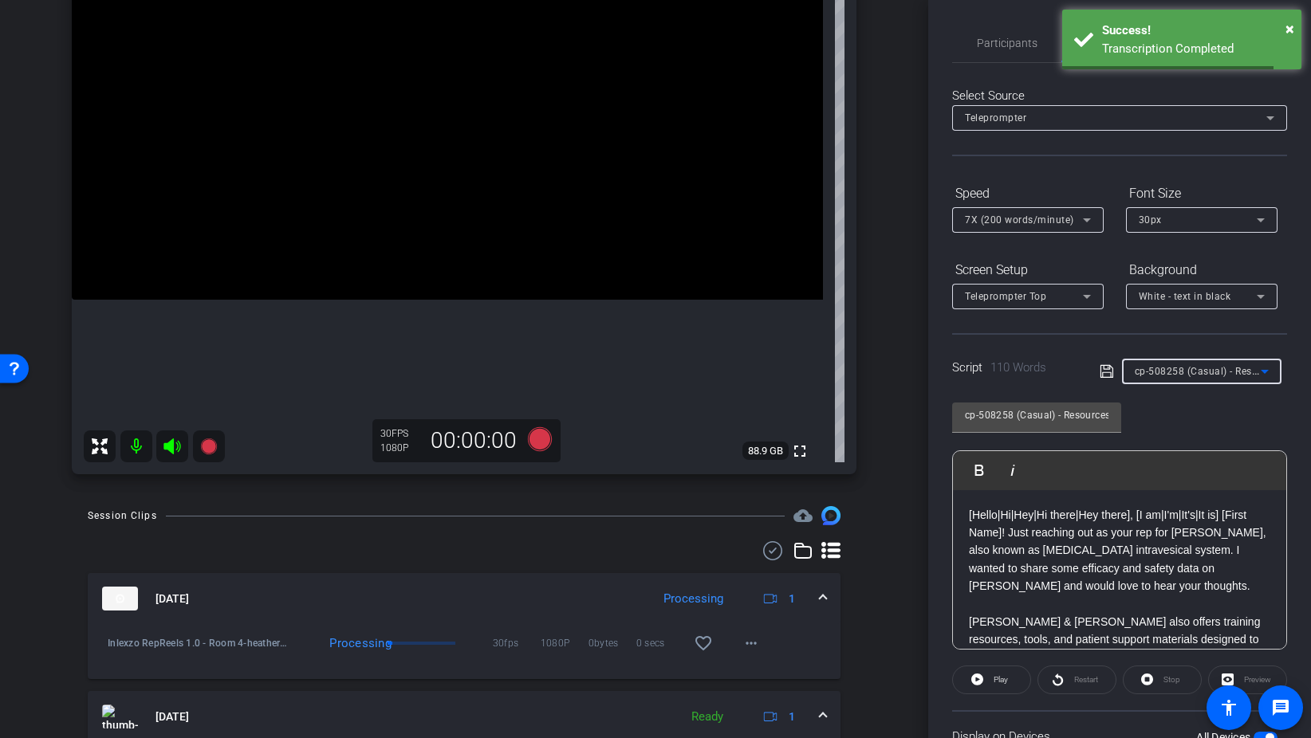
scroll to position [181, 0]
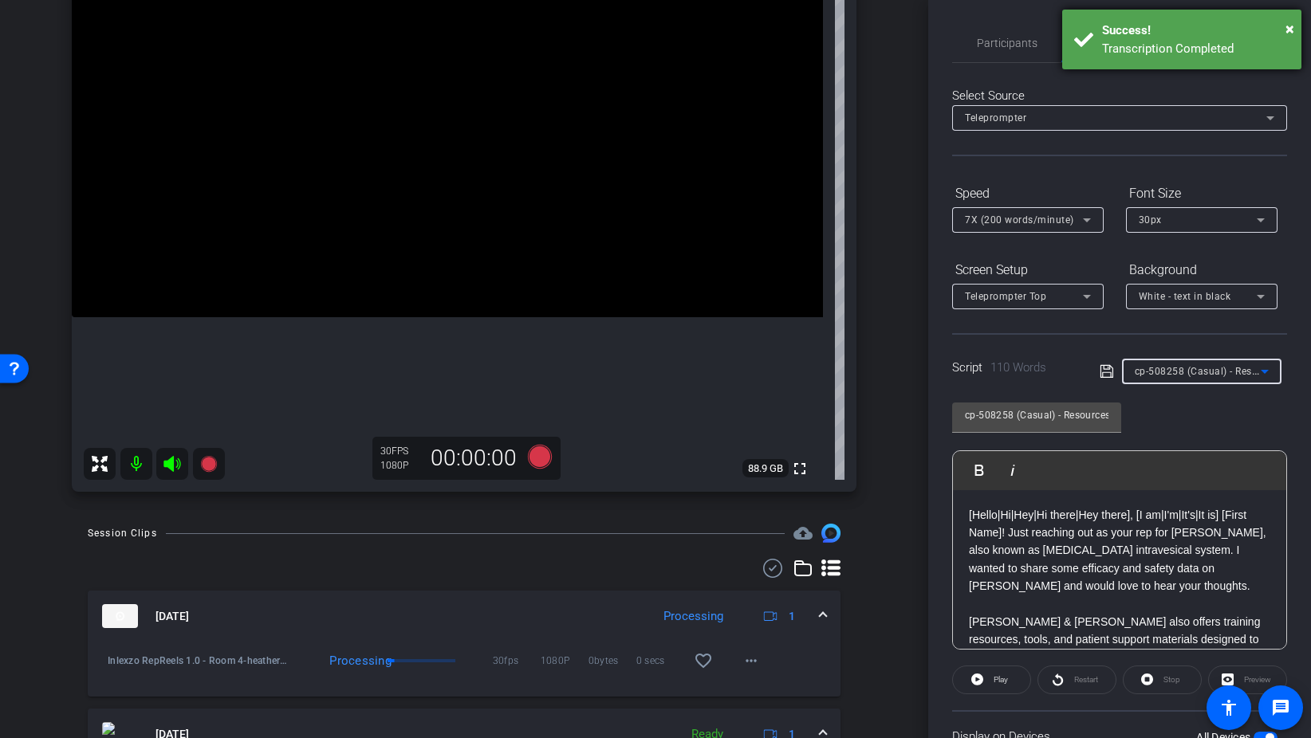
click at [1294, 29] on div "× Success! Transcription Completed" at bounding box center [1181, 40] width 239 height 60
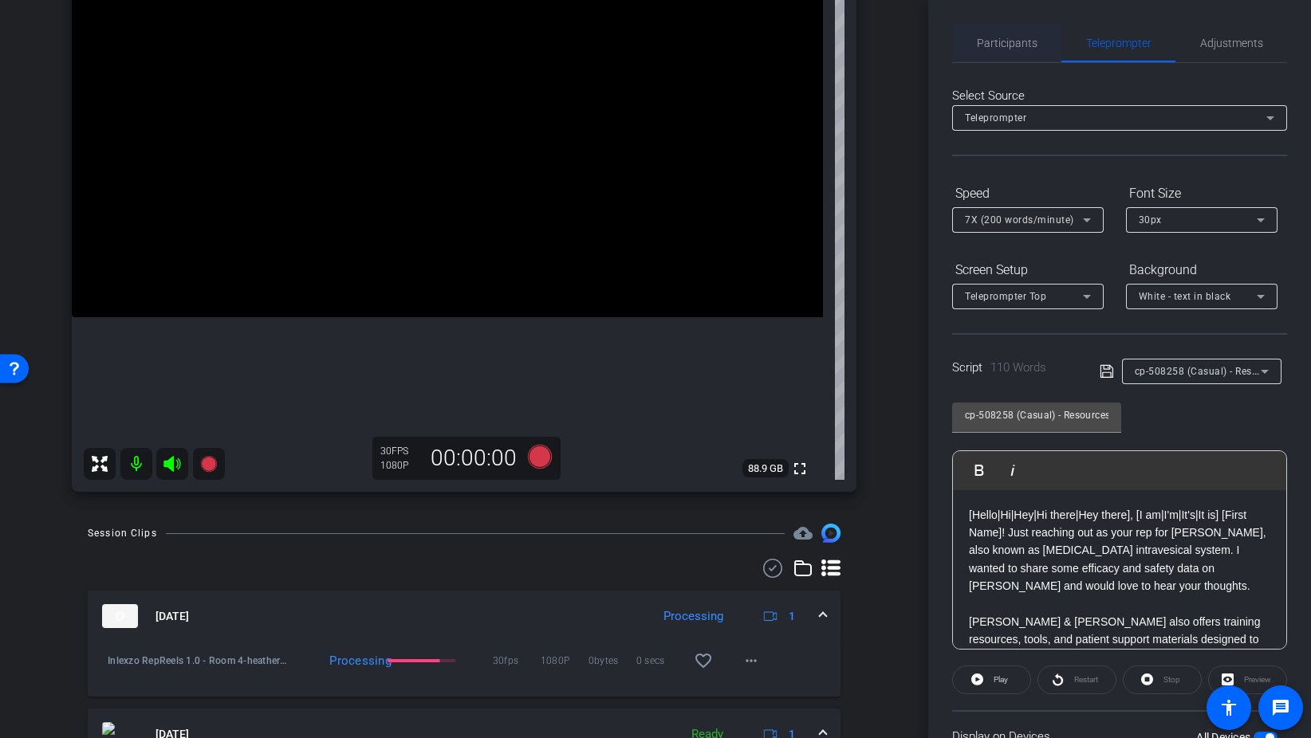
click at [993, 53] on span "Participants" at bounding box center [1007, 43] width 61 height 38
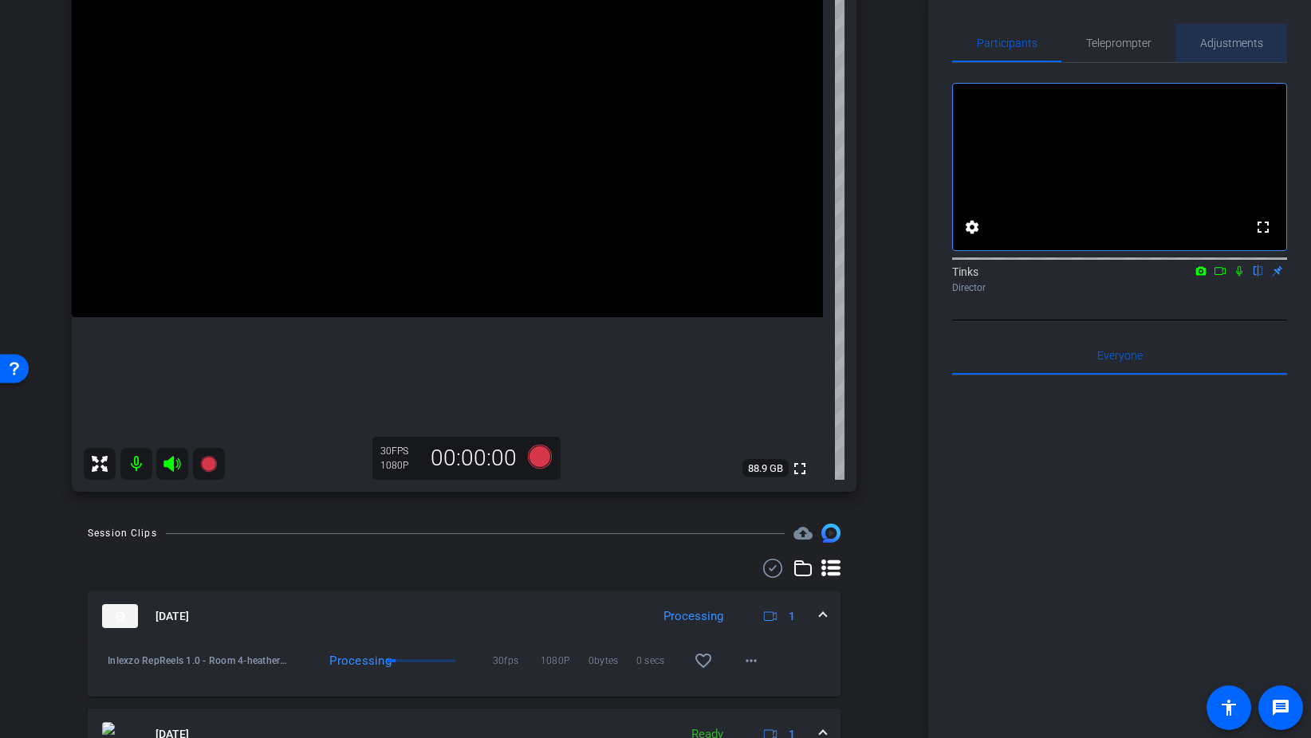
click at [1247, 45] on span "Adjustments" at bounding box center [1231, 42] width 63 height 11
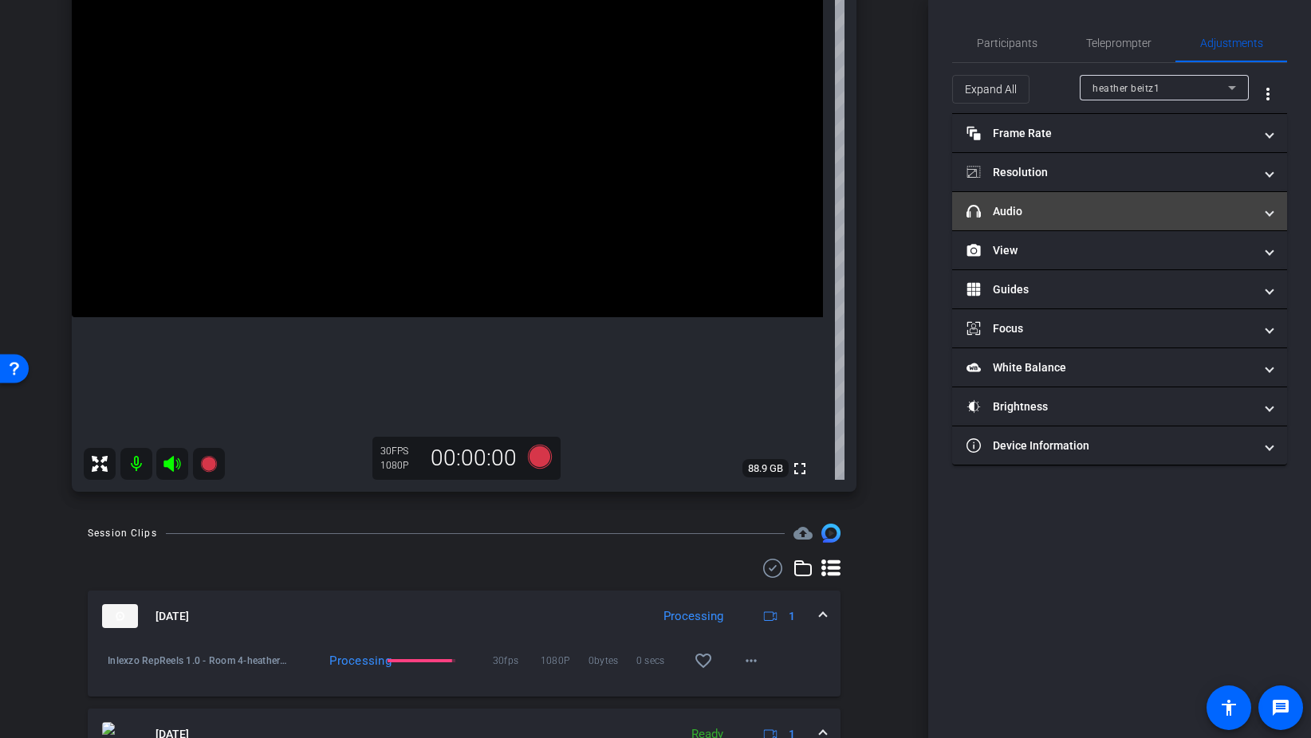
click at [1082, 218] on mat-panel-title "headphone icon Audio" at bounding box center [1109, 211] width 287 height 17
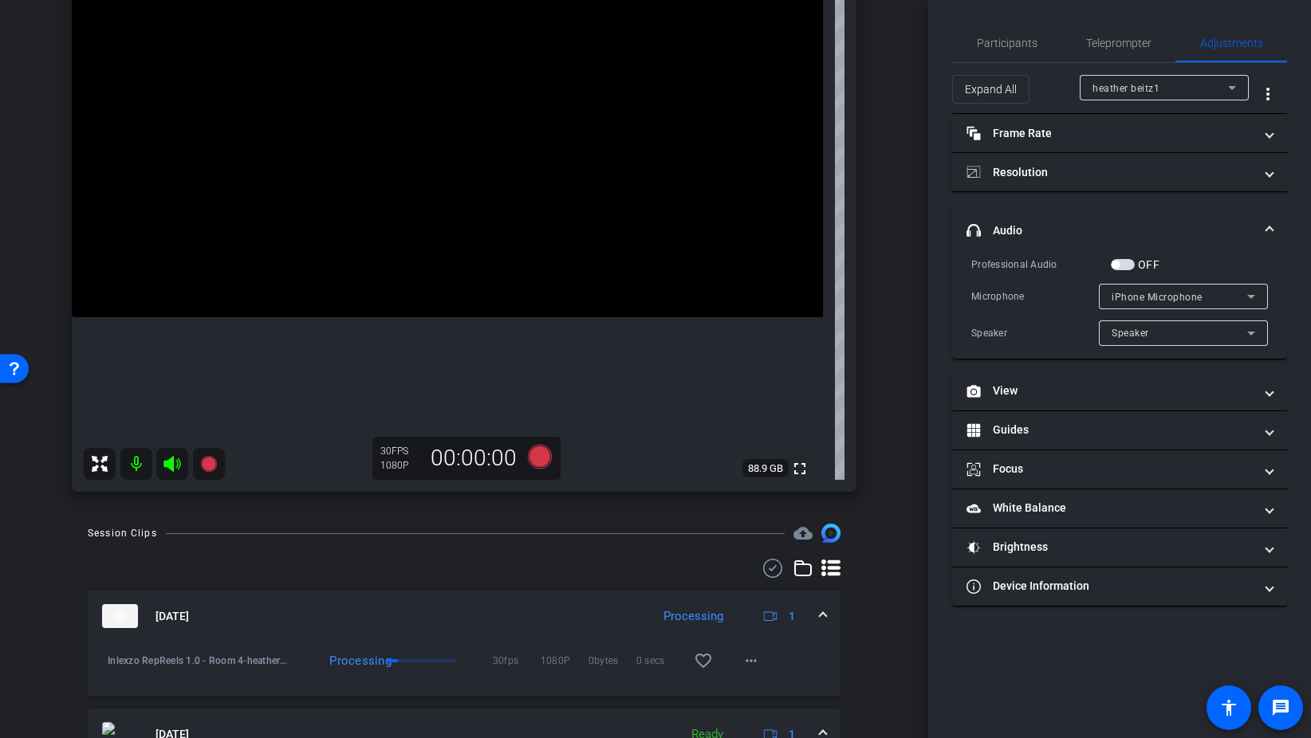
click at [1128, 260] on span "button" at bounding box center [1123, 264] width 24 height 11
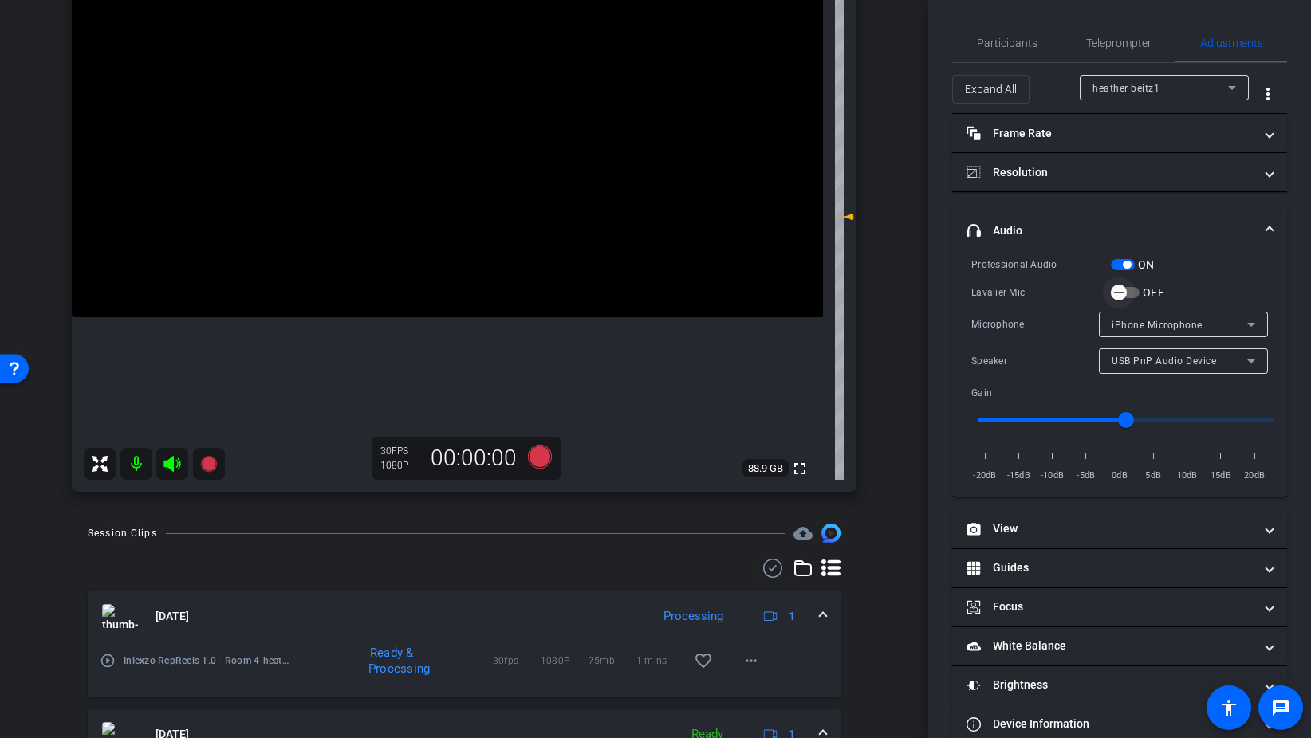
click at [1135, 296] on span "button" at bounding box center [1125, 292] width 29 height 11
click at [540, 454] on icon at bounding box center [540, 457] width 24 height 24
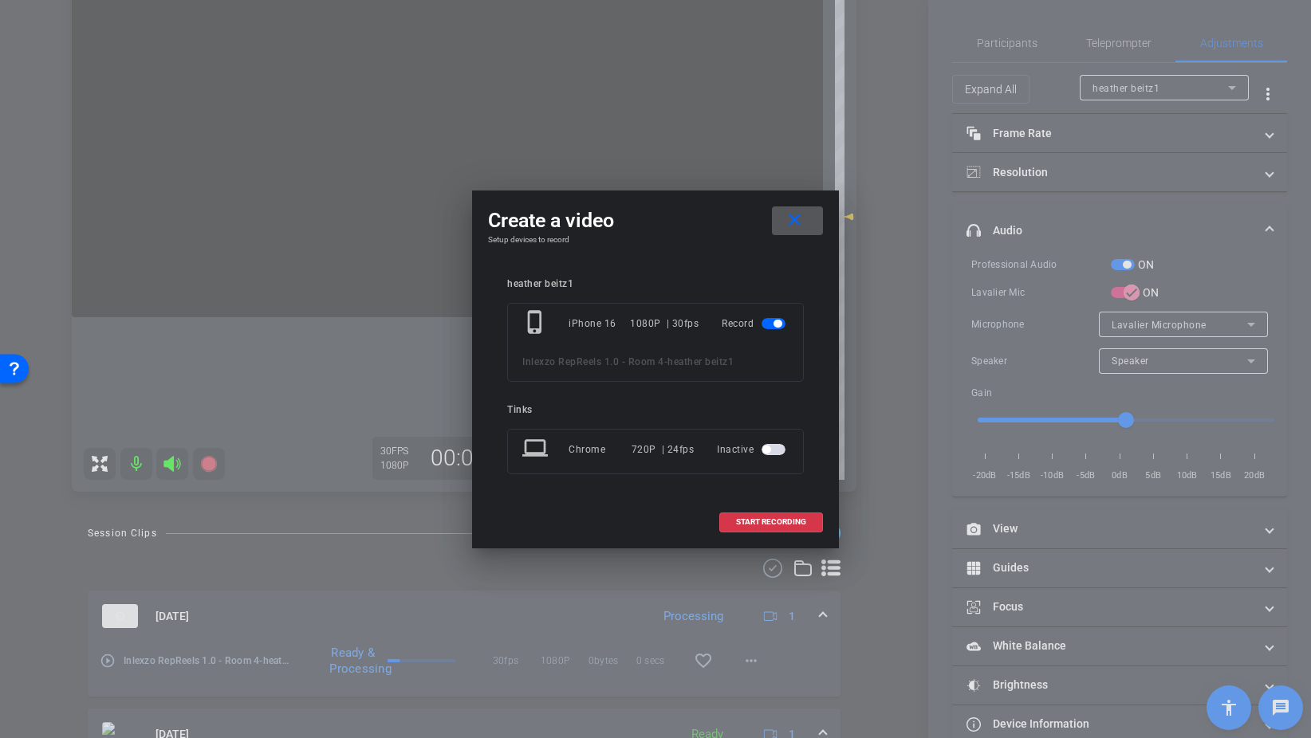
click at [804, 226] on span at bounding box center [797, 221] width 51 height 38
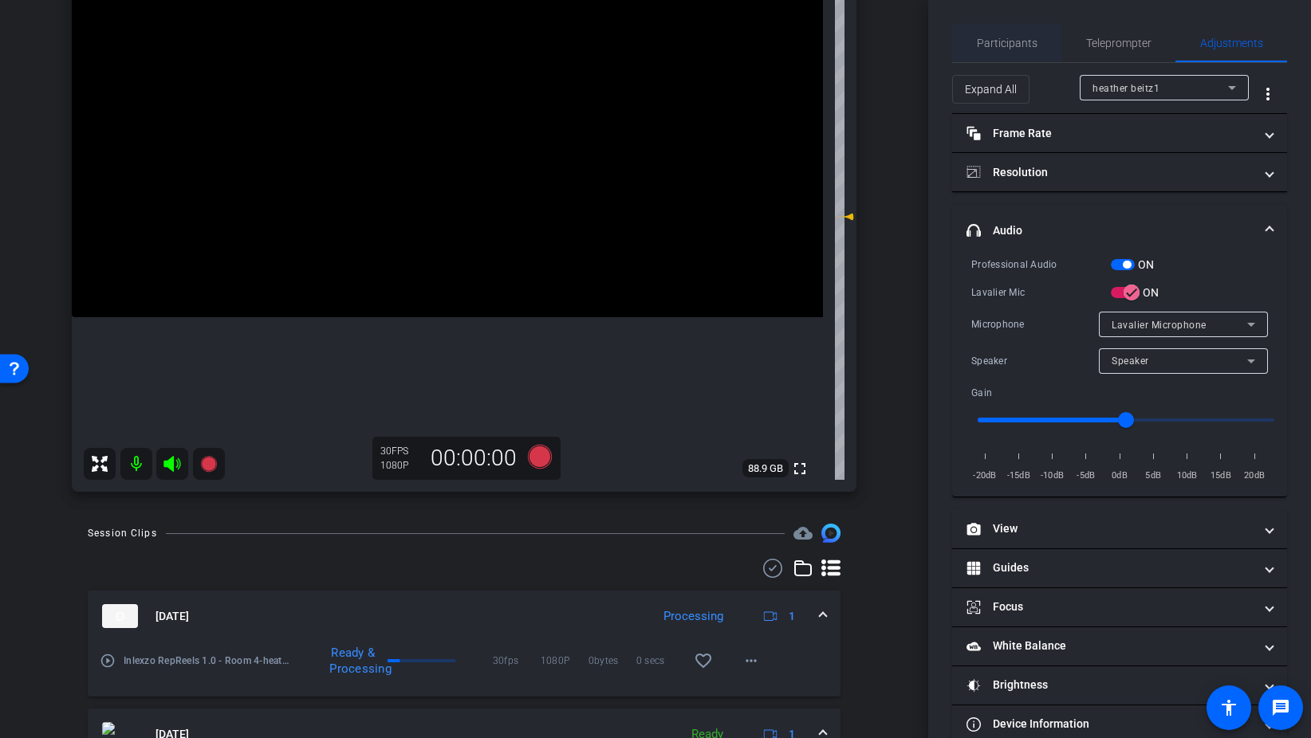
click at [1023, 39] on span "Participants" at bounding box center [1007, 42] width 61 height 11
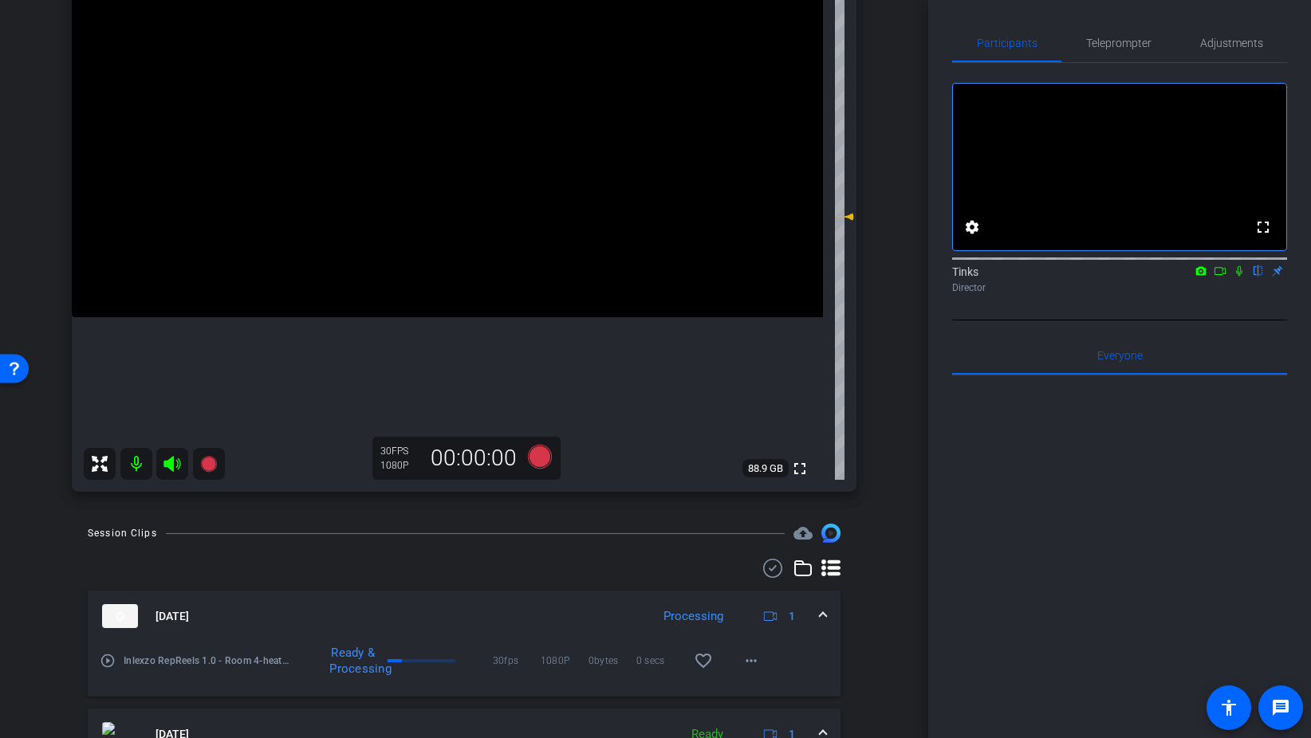
click at [1234, 277] on icon at bounding box center [1239, 270] width 13 height 11
click at [543, 454] on icon at bounding box center [540, 457] width 24 height 24
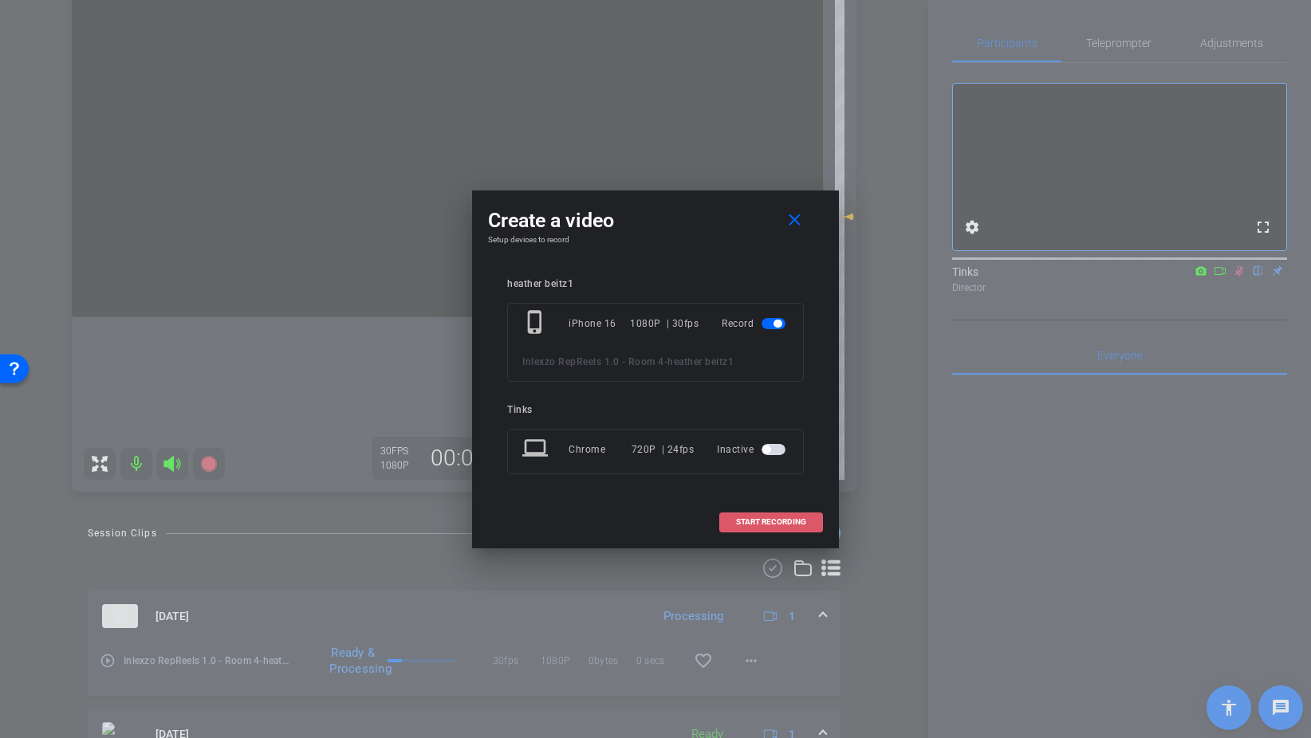
click at [769, 525] on span "START RECORDING" at bounding box center [771, 522] width 70 height 8
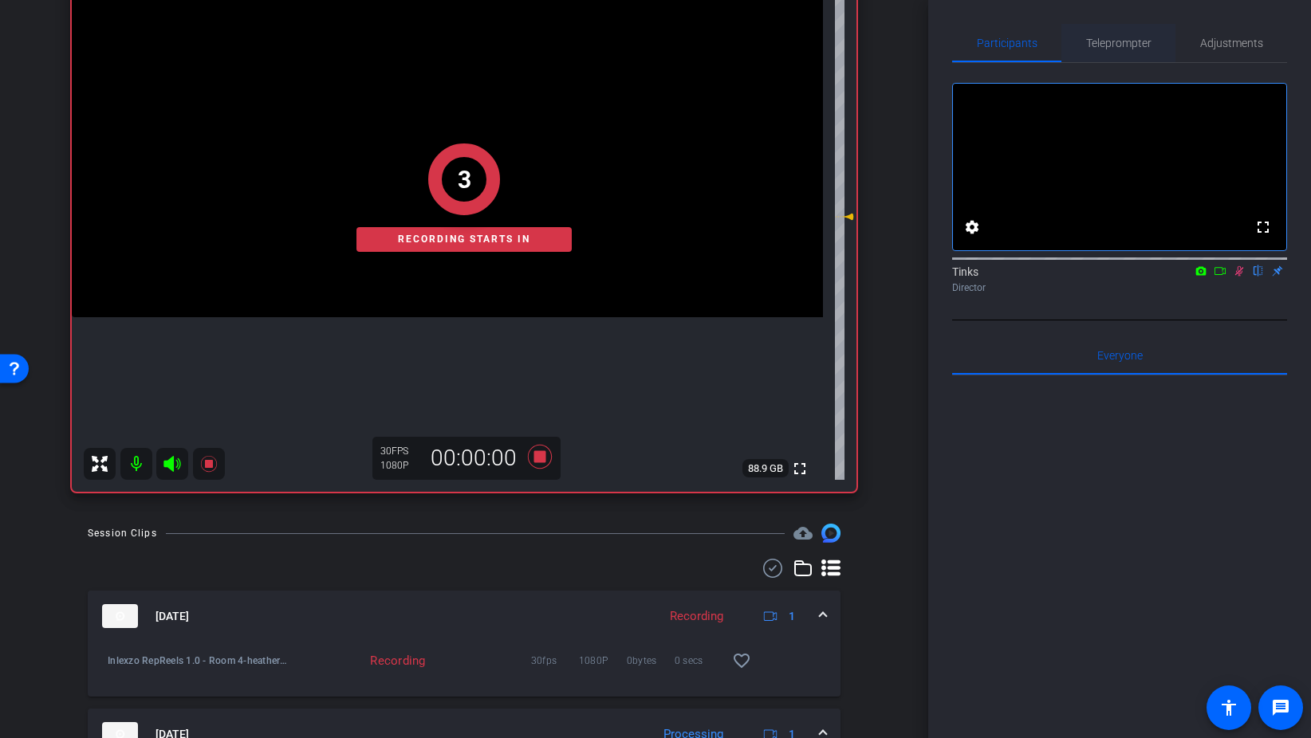
click at [1124, 45] on span "Teleprompter" at bounding box center [1118, 42] width 65 height 11
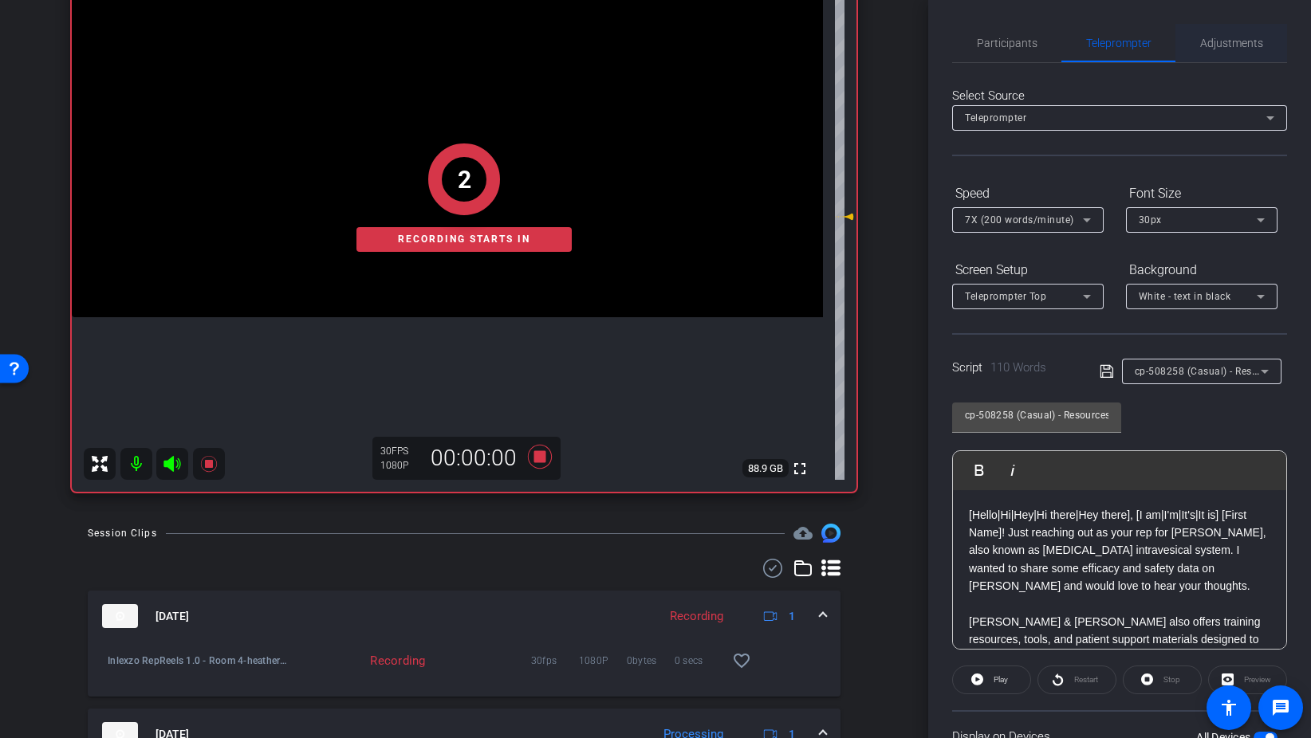
click at [1248, 41] on span "Adjustments" at bounding box center [1231, 42] width 63 height 11
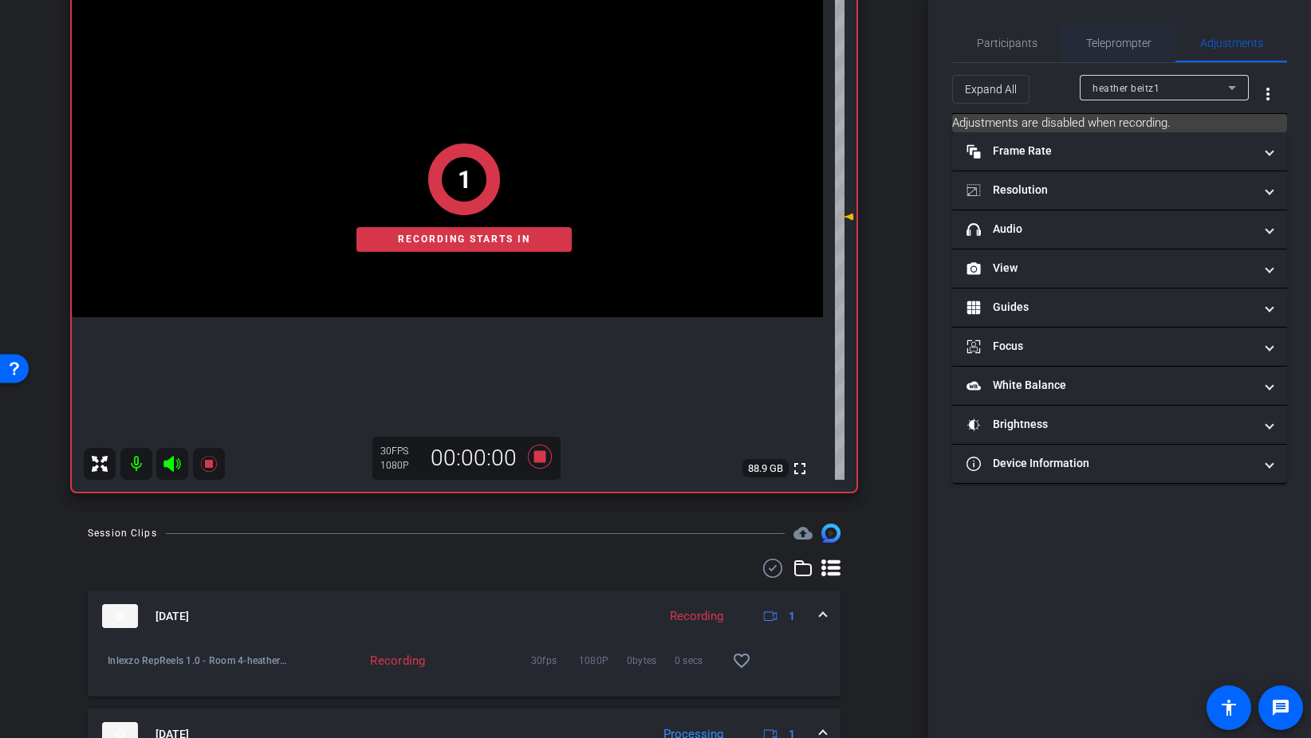
click at [1134, 41] on span "Teleprompter" at bounding box center [1118, 42] width 65 height 11
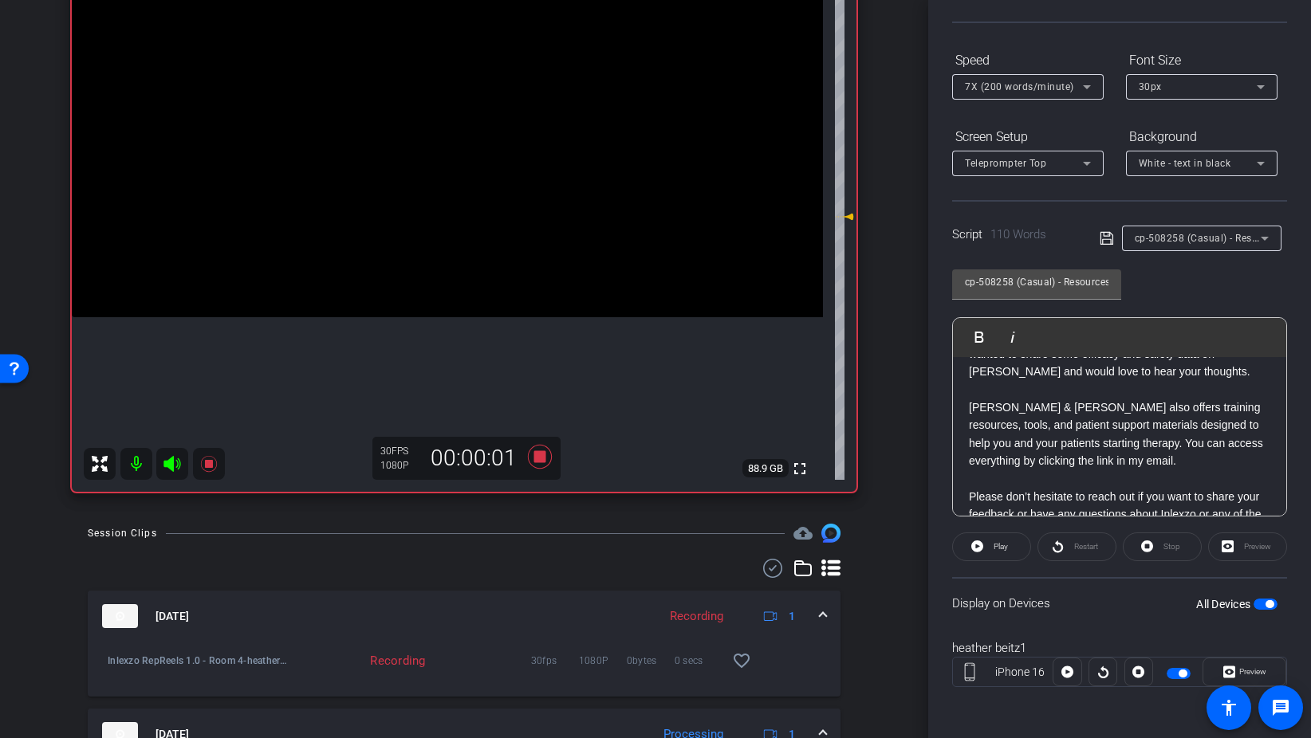
scroll to position [126, 0]
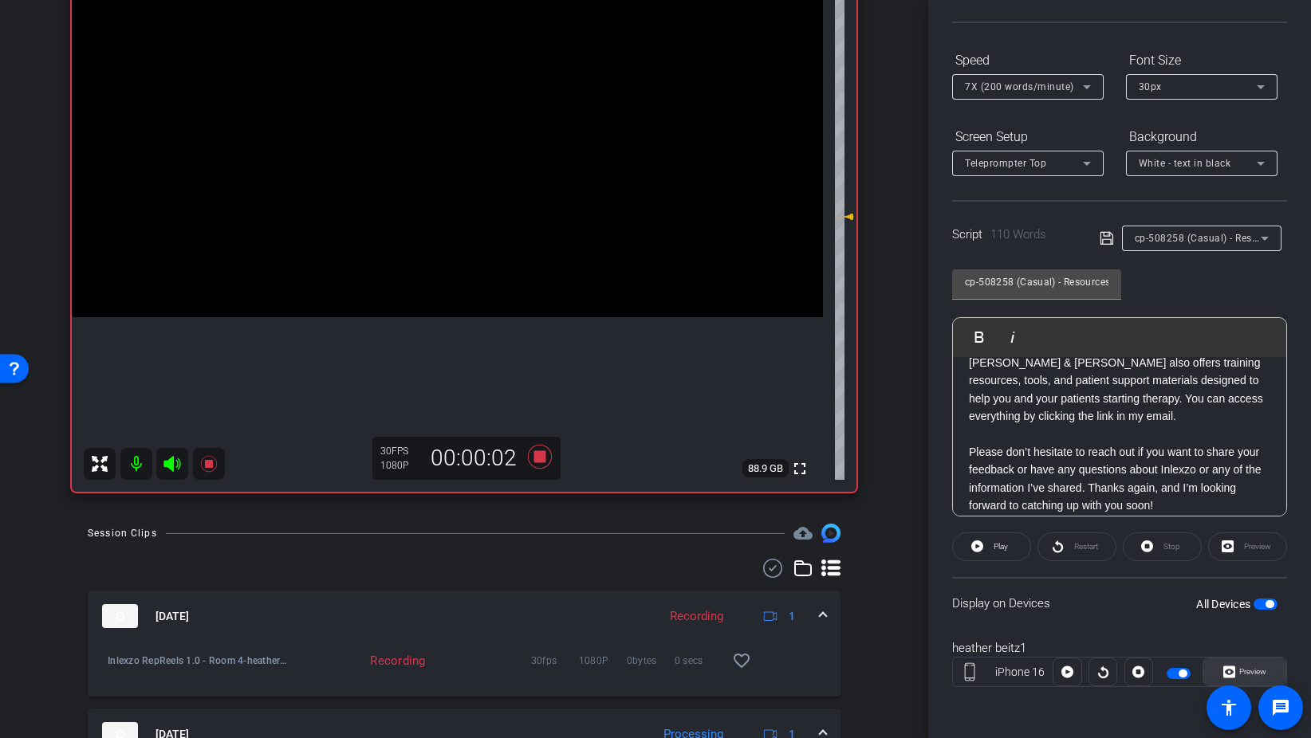
click at [1252, 676] on span "Preview" at bounding box center [1252, 671] width 27 height 9
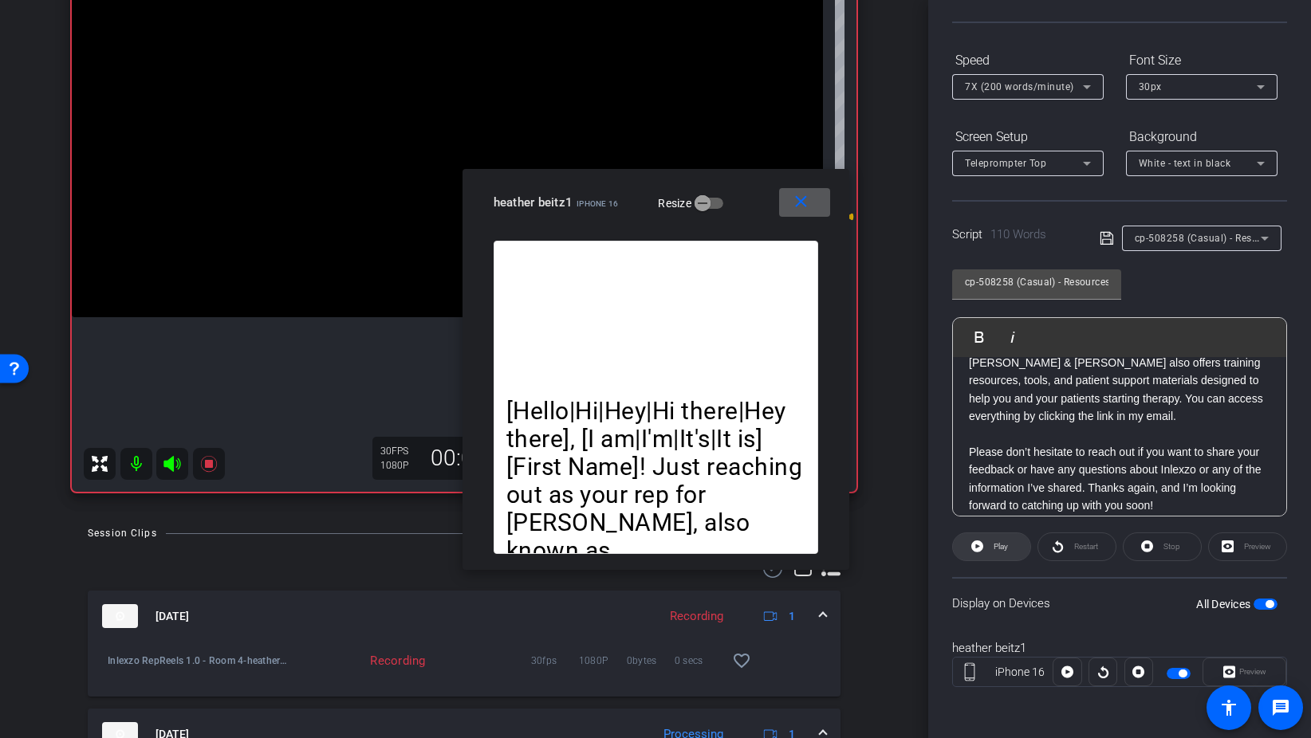
click at [997, 549] on span "Play" at bounding box center [1000, 546] width 14 height 9
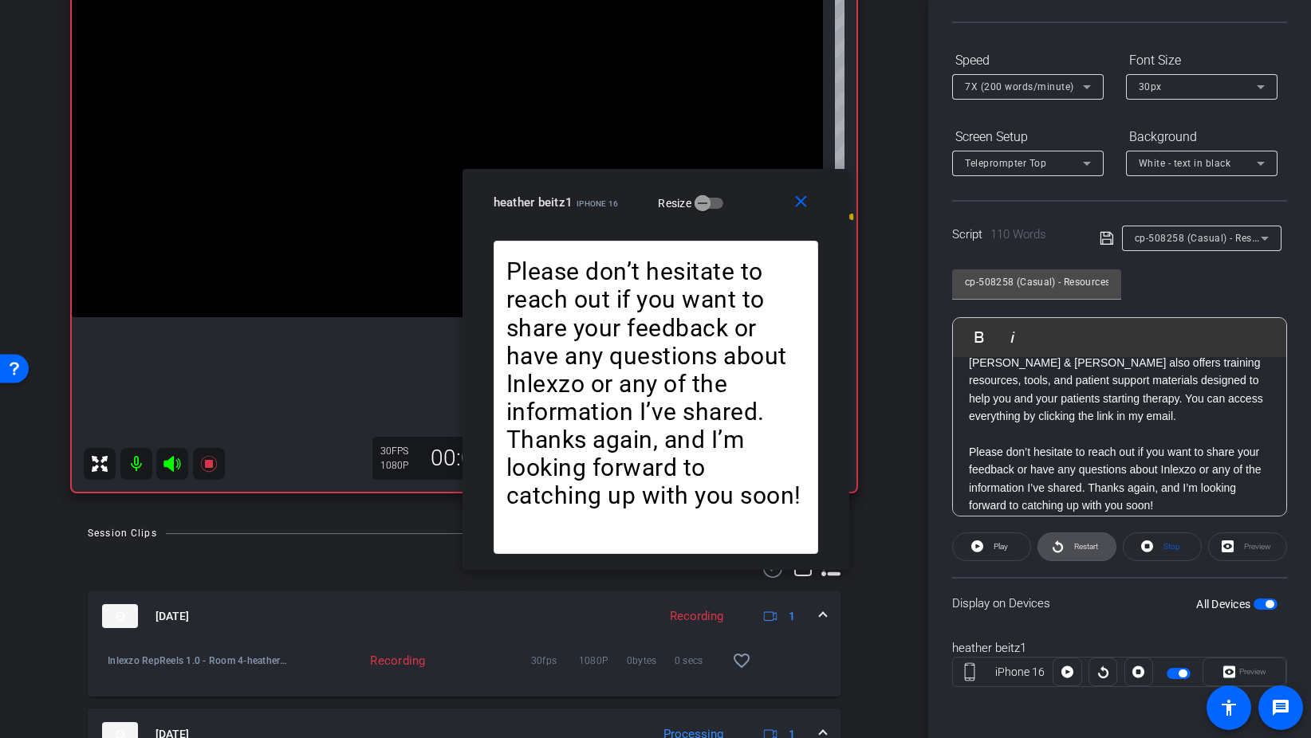
click at [1084, 551] on span "Restart" at bounding box center [1086, 546] width 24 height 9
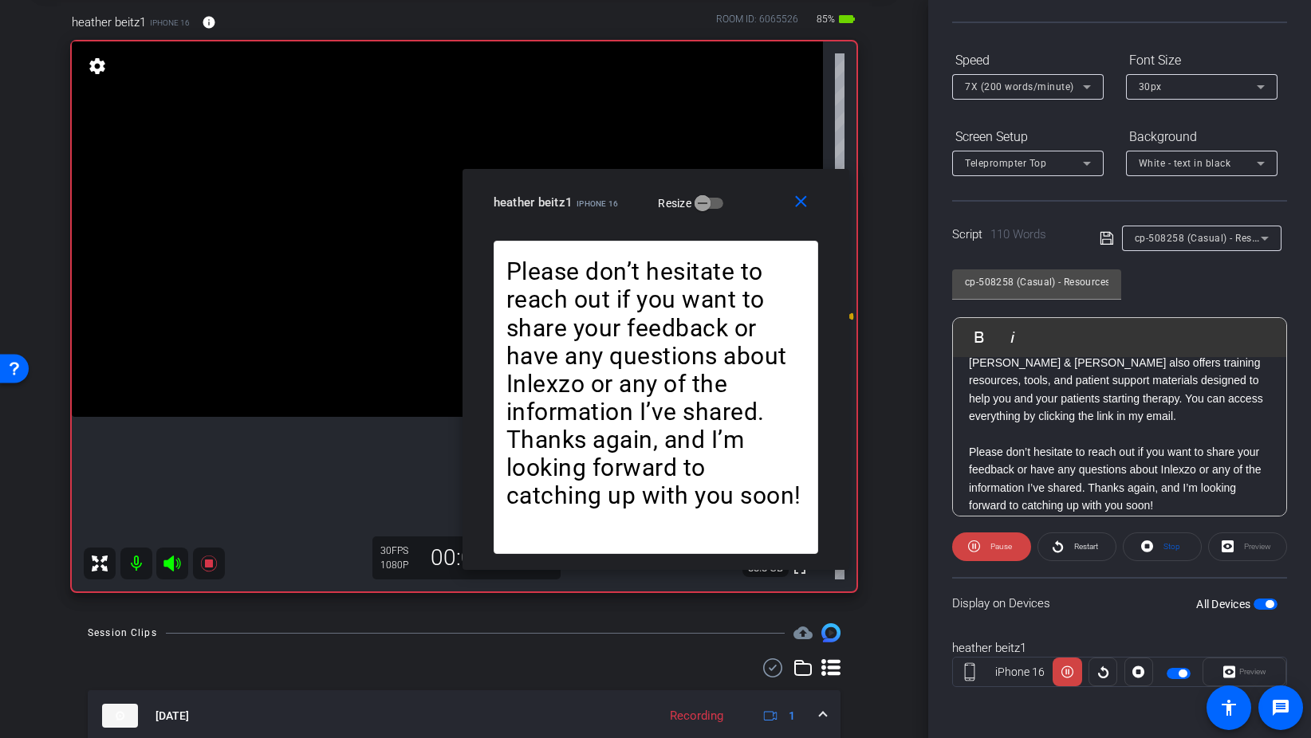
scroll to position [0, 0]
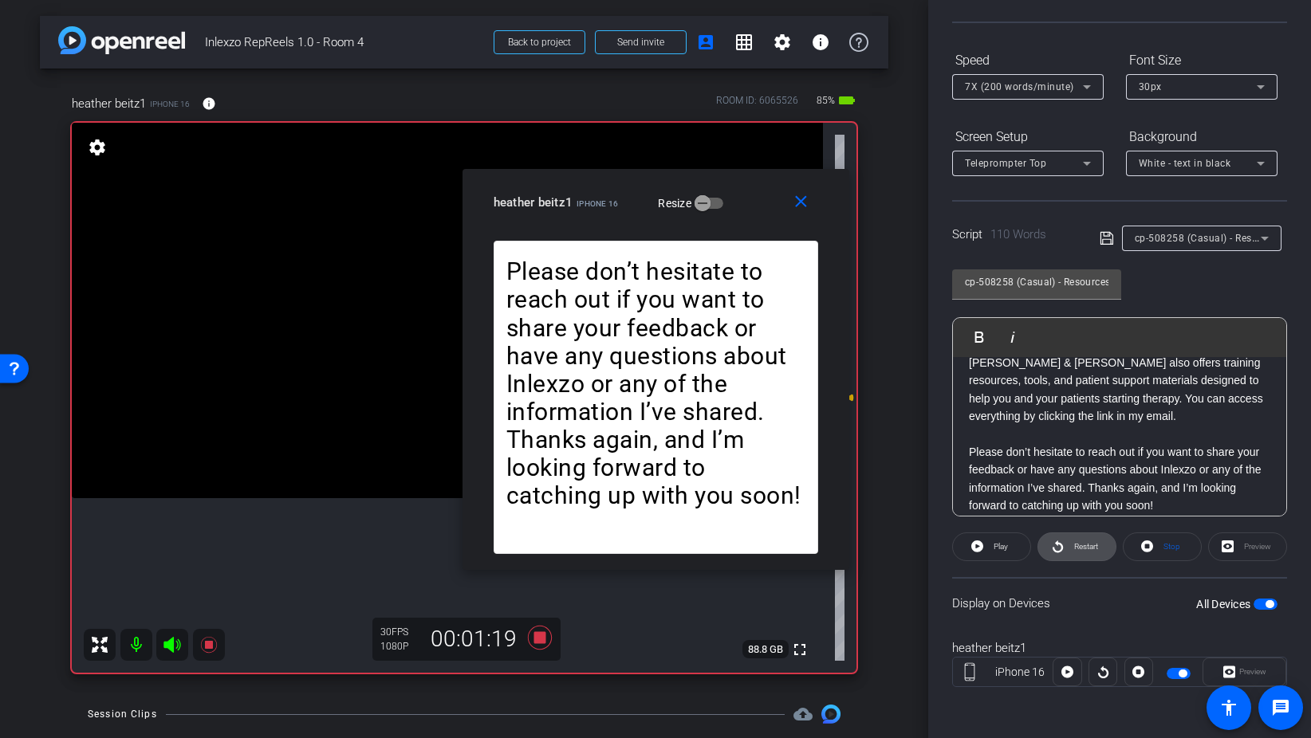
click at [1063, 551] on span at bounding box center [1076, 547] width 77 height 38
click at [1068, 537] on span at bounding box center [1076, 547] width 77 height 38
click at [1074, 547] on span "Restart" at bounding box center [1086, 546] width 24 height 9
click at [786, 202] on span at bounding box center [804, 202] width 51 height 38
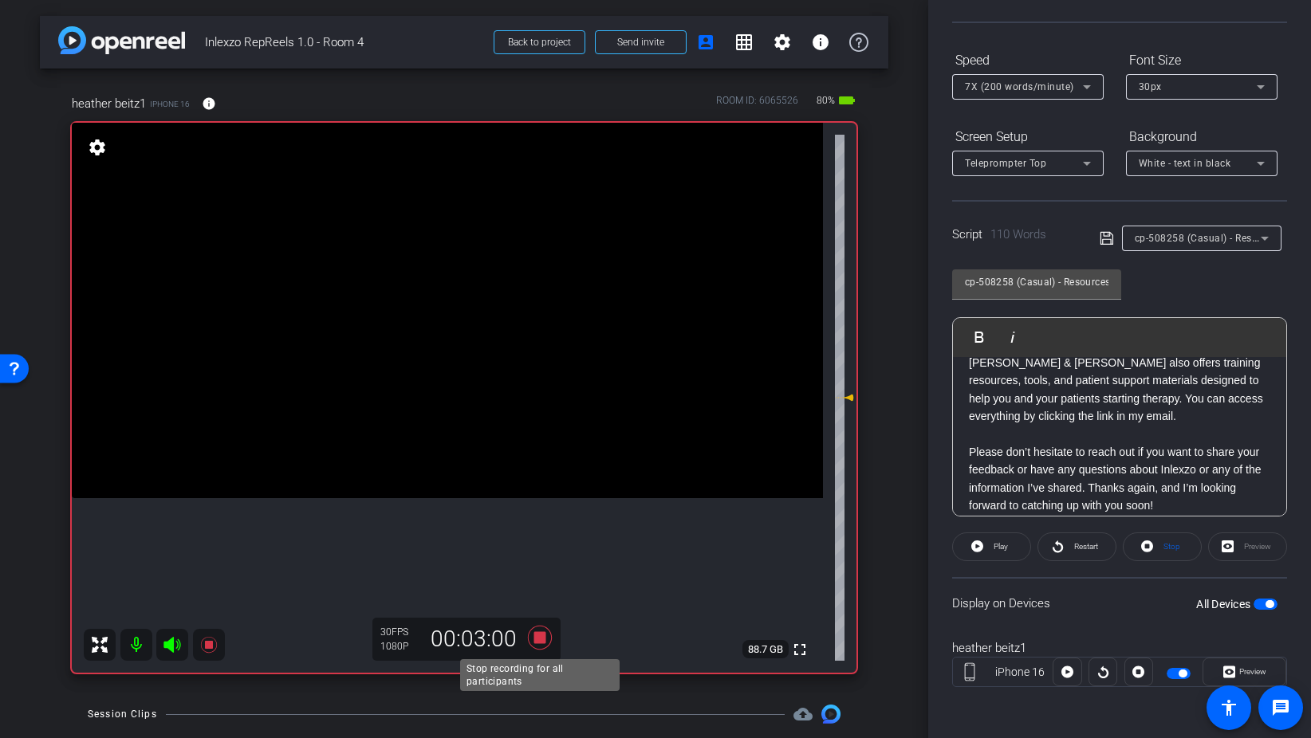
click at [541, 633] on icon at bounding box center [540, 638] width 24 height 24
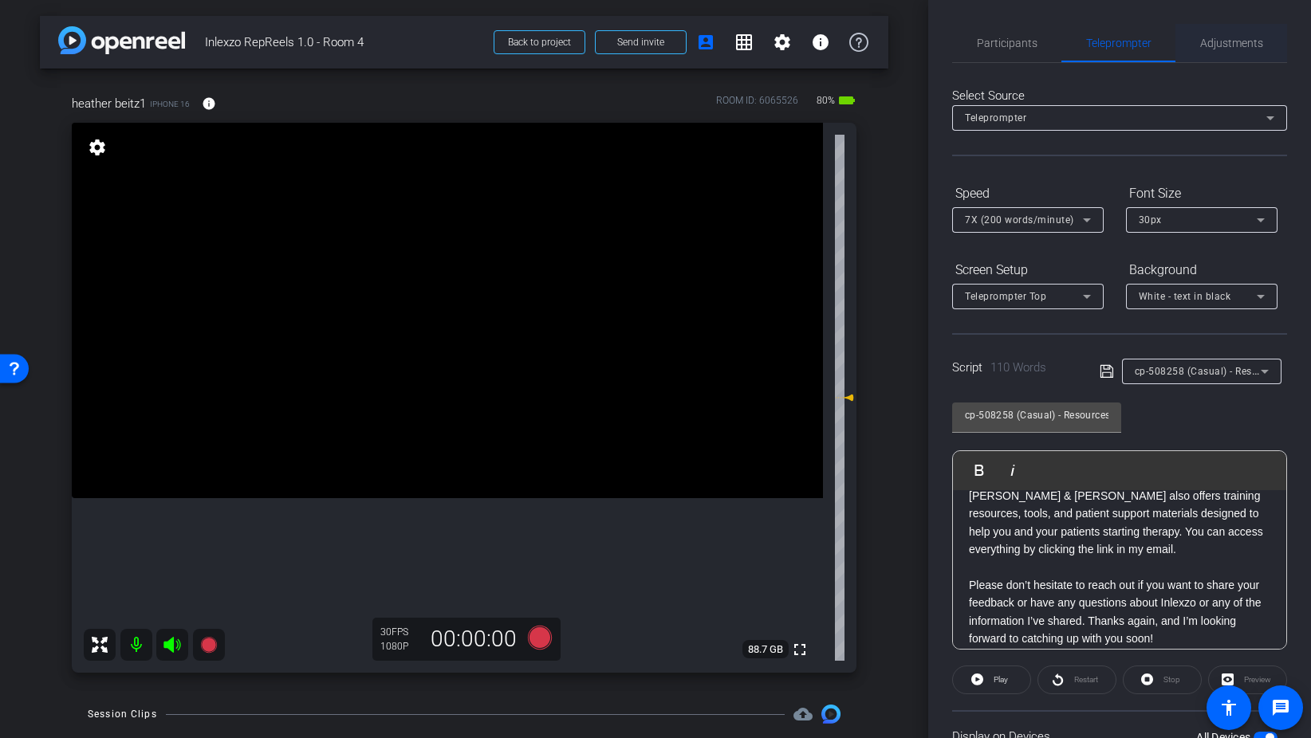
click at [1218, 46] on span "Adjustments" at bounding box center [1231, 42] width 63 height 11
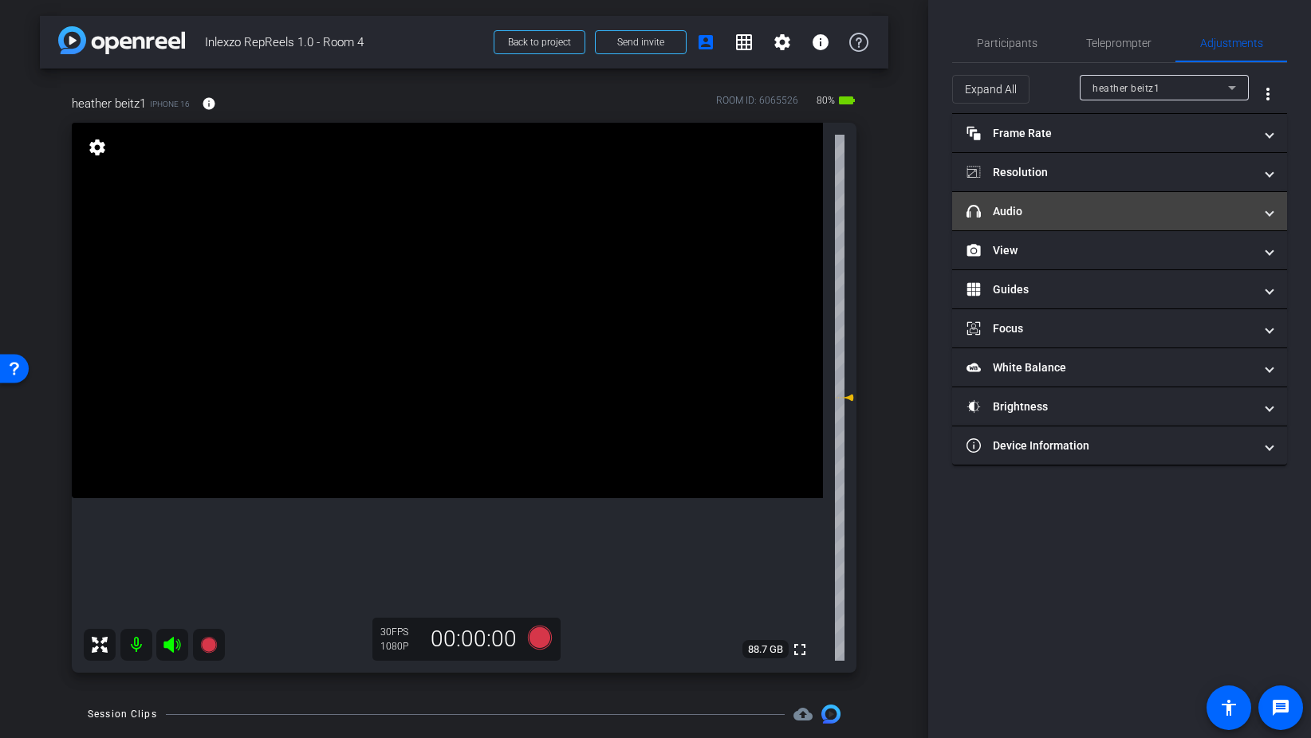
click at [1062, 218] on mat-panel-title "headphone icon Audio" at bounding box center [1109, 211] width 287 height 17
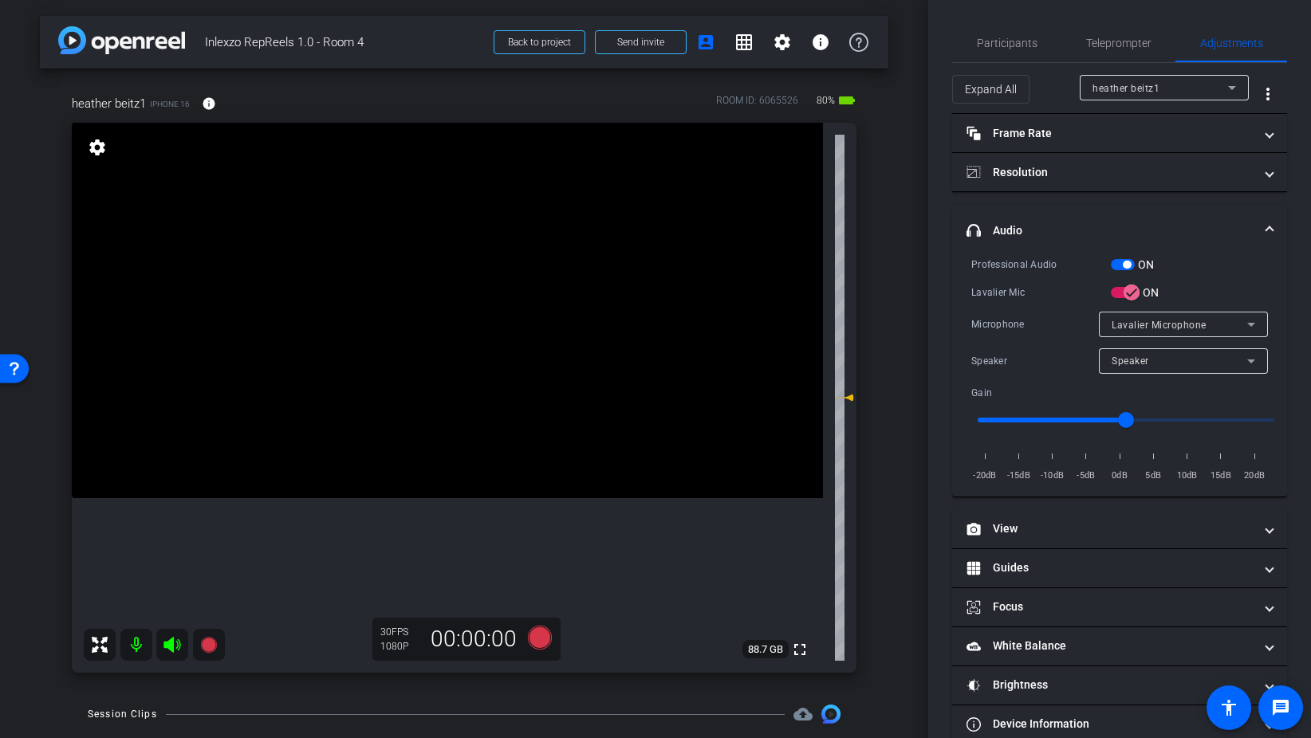
click at [1112, 264] on span "button" at bounding box center [1123, 264] width 24 height 11
click at [1009, 38] on span "Participants" at bounding box center [1007, 42] width 61 height 11
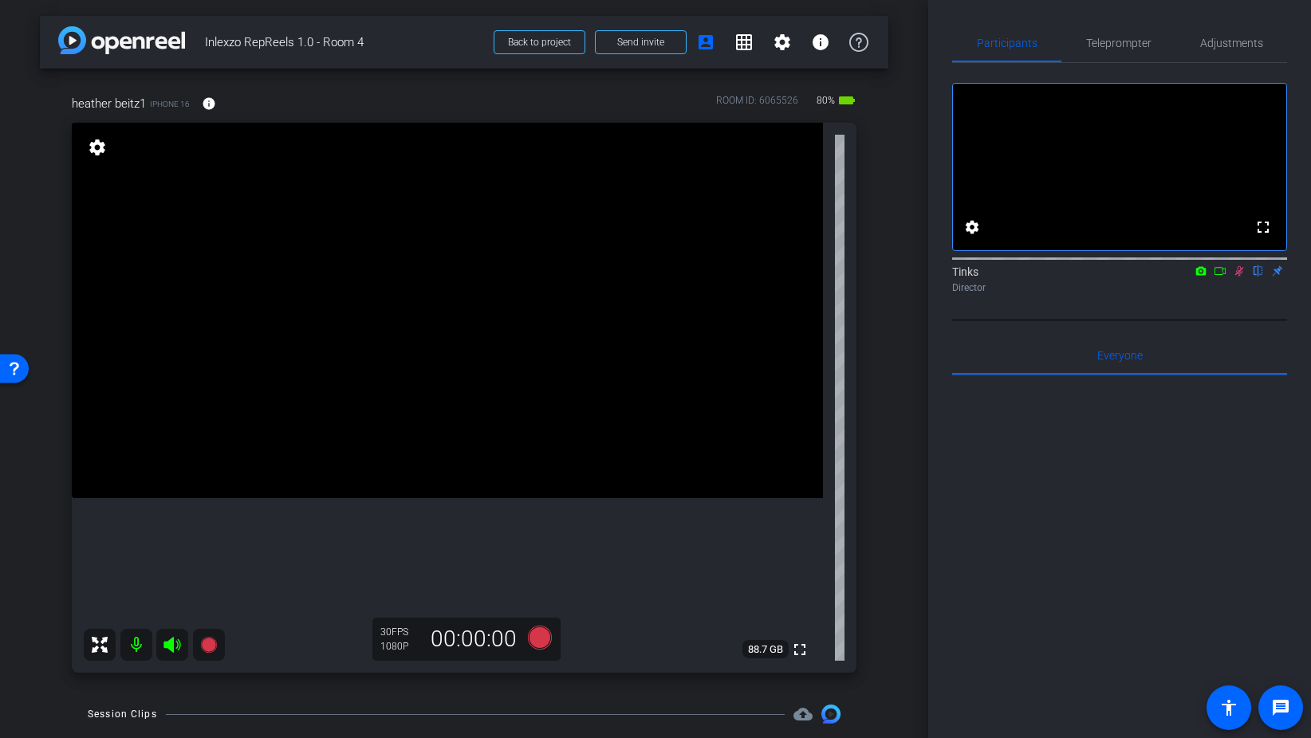
click at [1234, 277] on icon at bounding box center [1239, 270] width 13 height 11
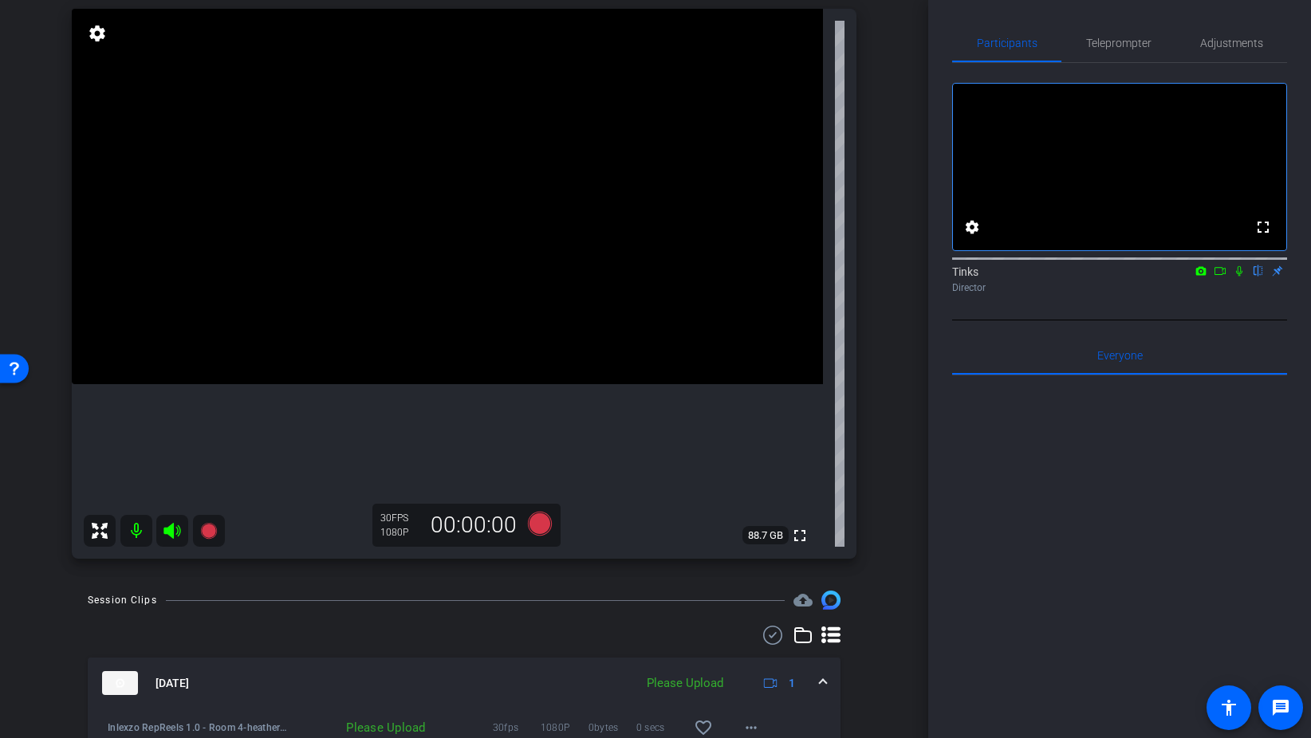
scroll to position [139, 0]
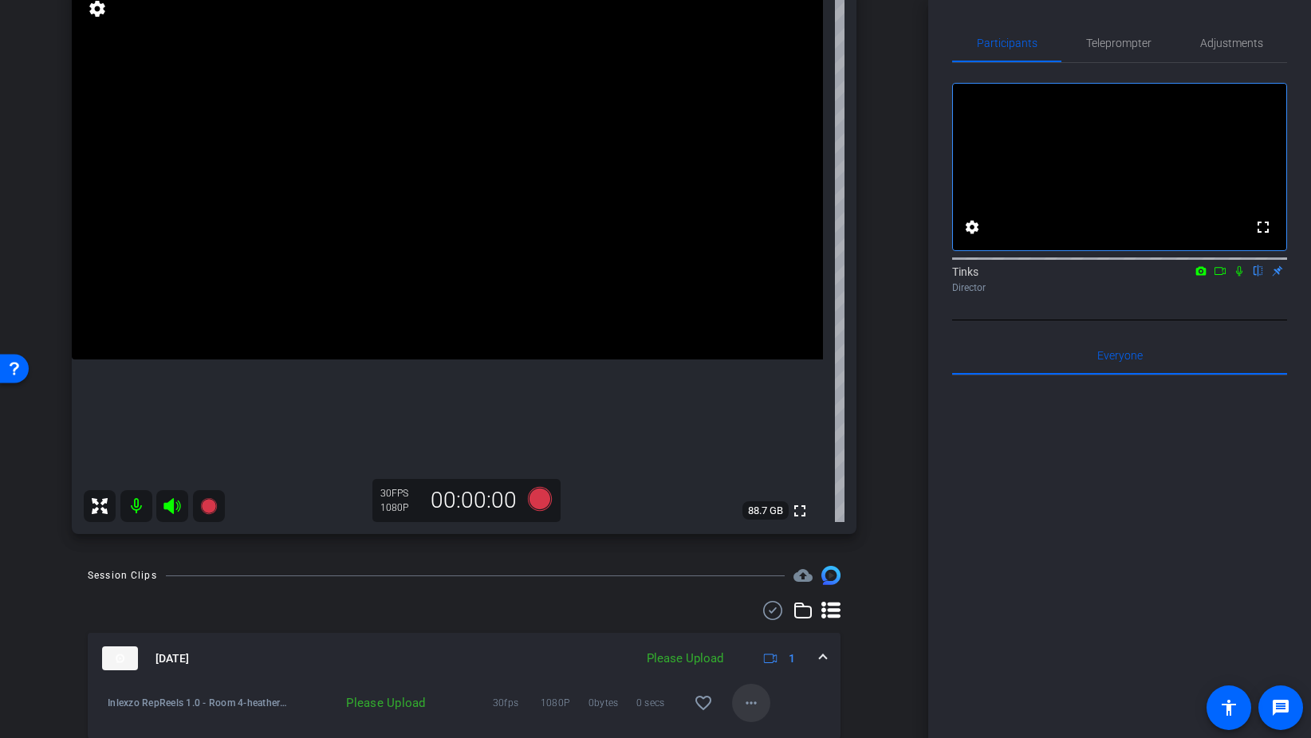
click at [749, 704] on mat-icon "more_horiz" at bounding box center [750, 703] width 19 height 19
click at [760, 627] on span "Upload" at bounding box center [777, 630] width 64 height 19
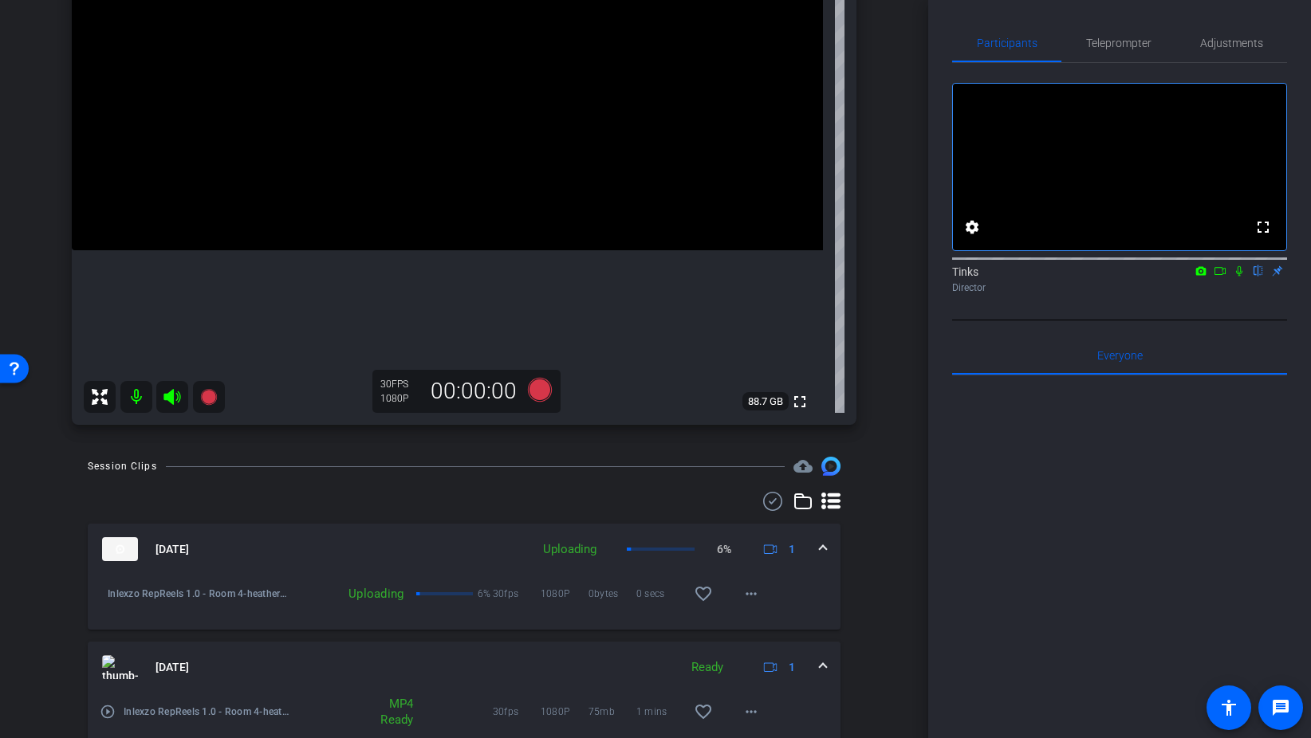
scroll to position [121, 0]
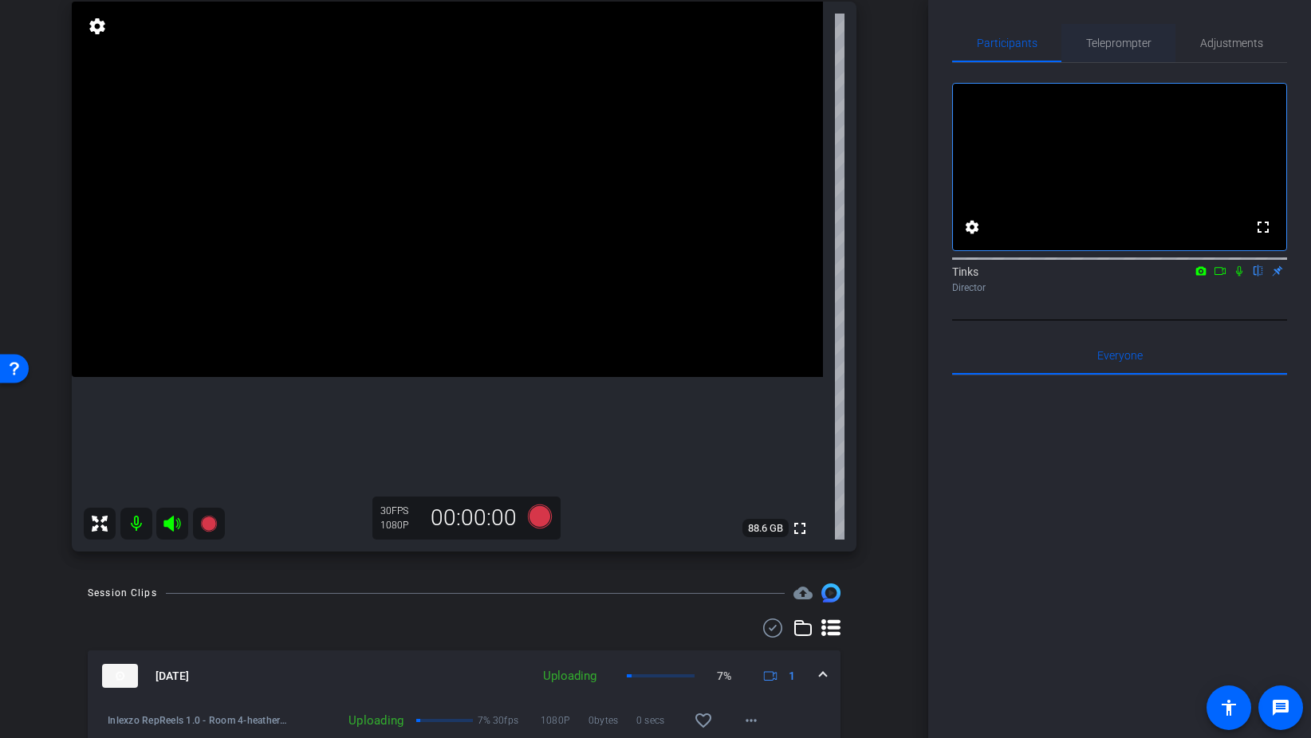
click at [1137, 43] on span "Teleprompter" at bounding box center [1118, 42] width 65 height 11
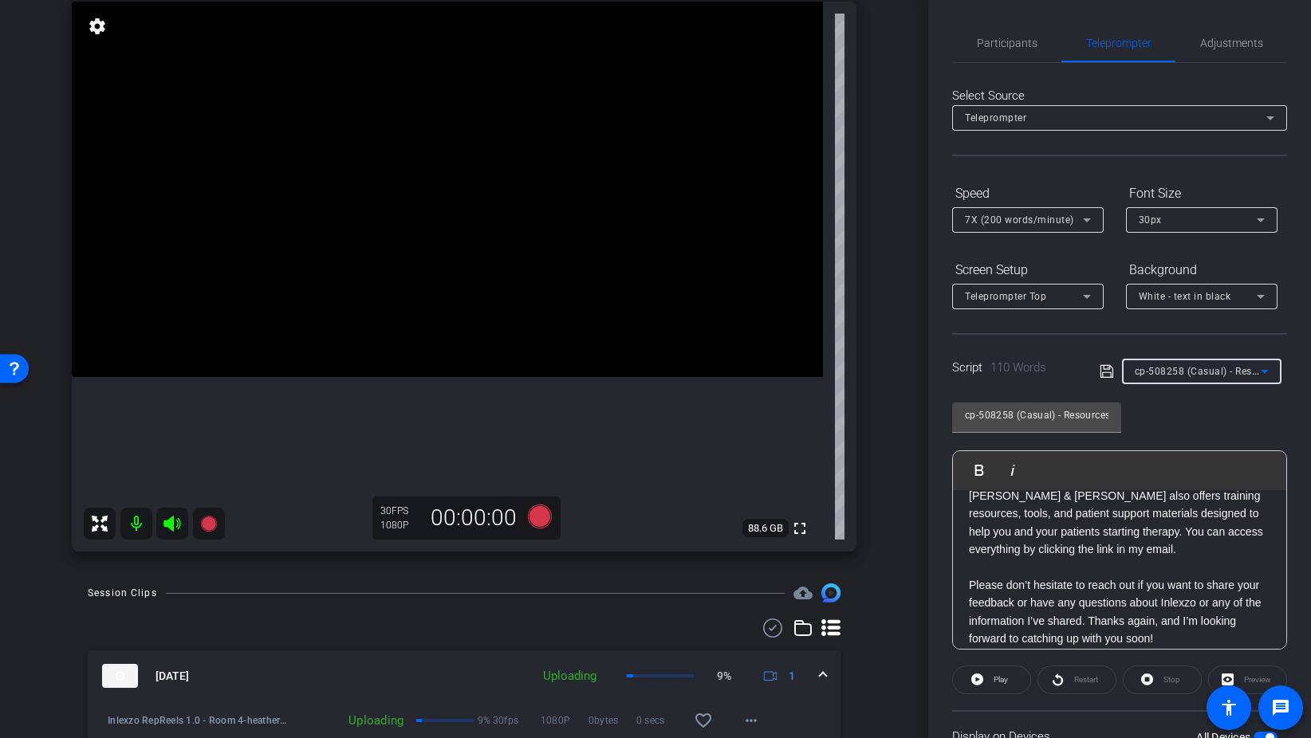
click at [1213, 375] on span "cp-508258 (Casual) - Resources to Share" at bounding box center [1230, 370] width 191 height 13
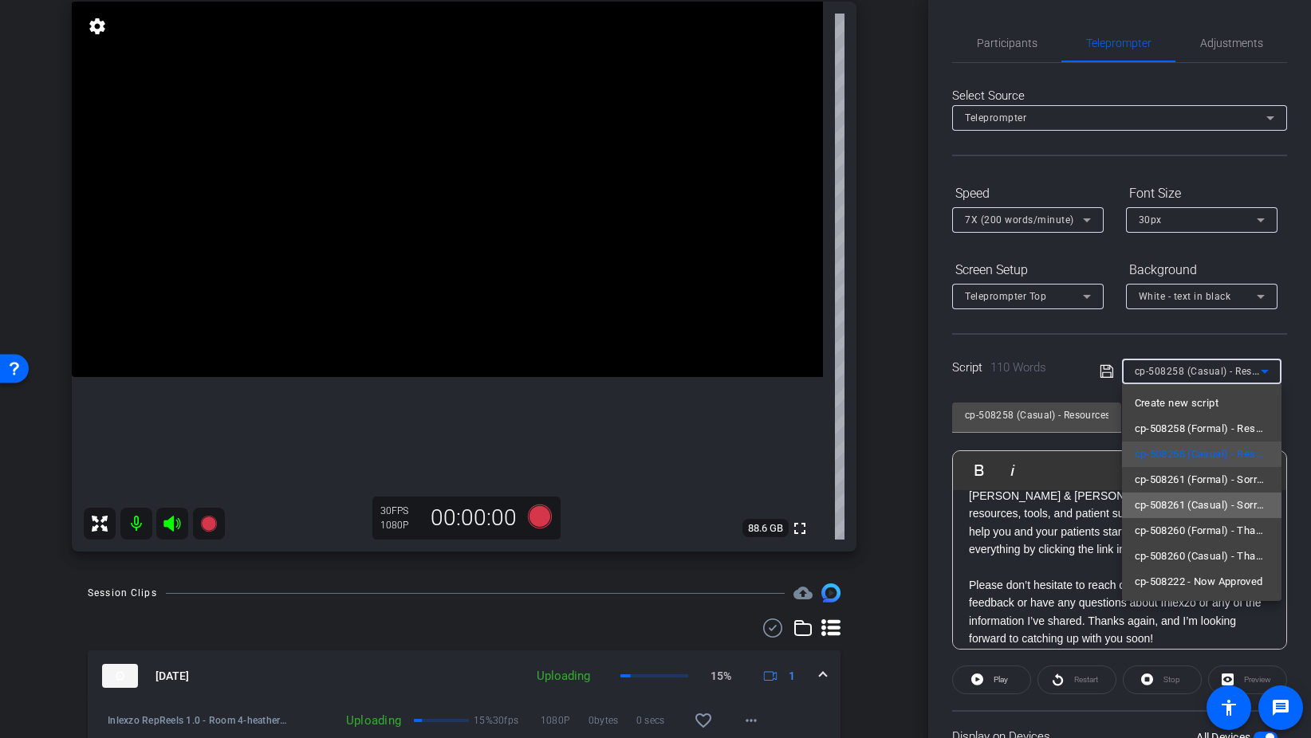
click at [1221, 501] on span "cp-508261 (Casual) - Sorry I Missed You" at bounding box center [1202, 505] width 134 height 19
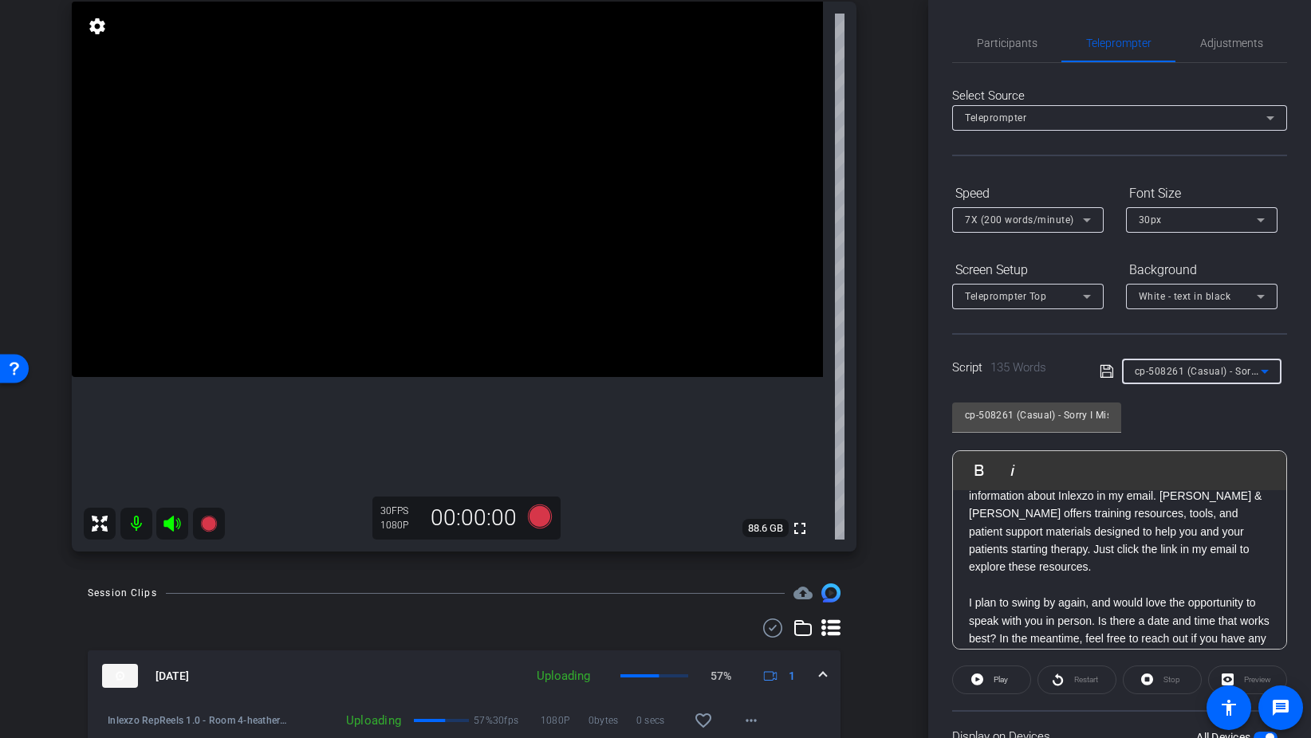
click at [1211, 372] on span "cp-508261 (Casual) - Sorry I Missed You" at bounding box center [1228, 370] width 187 height 13
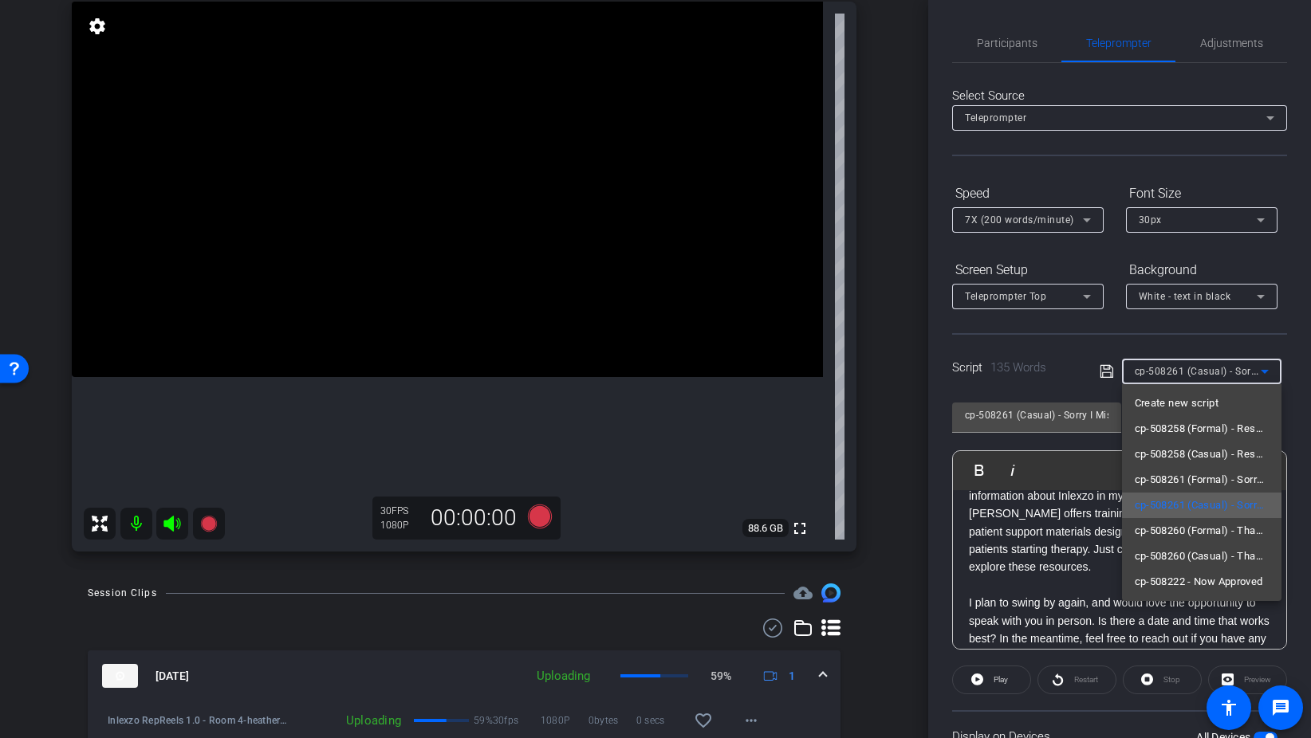
click at [1210, 501] on span "cp-508261 (Casual) - Sorry I Missed You" at bounding box center [1202, 505] width 134 height 19
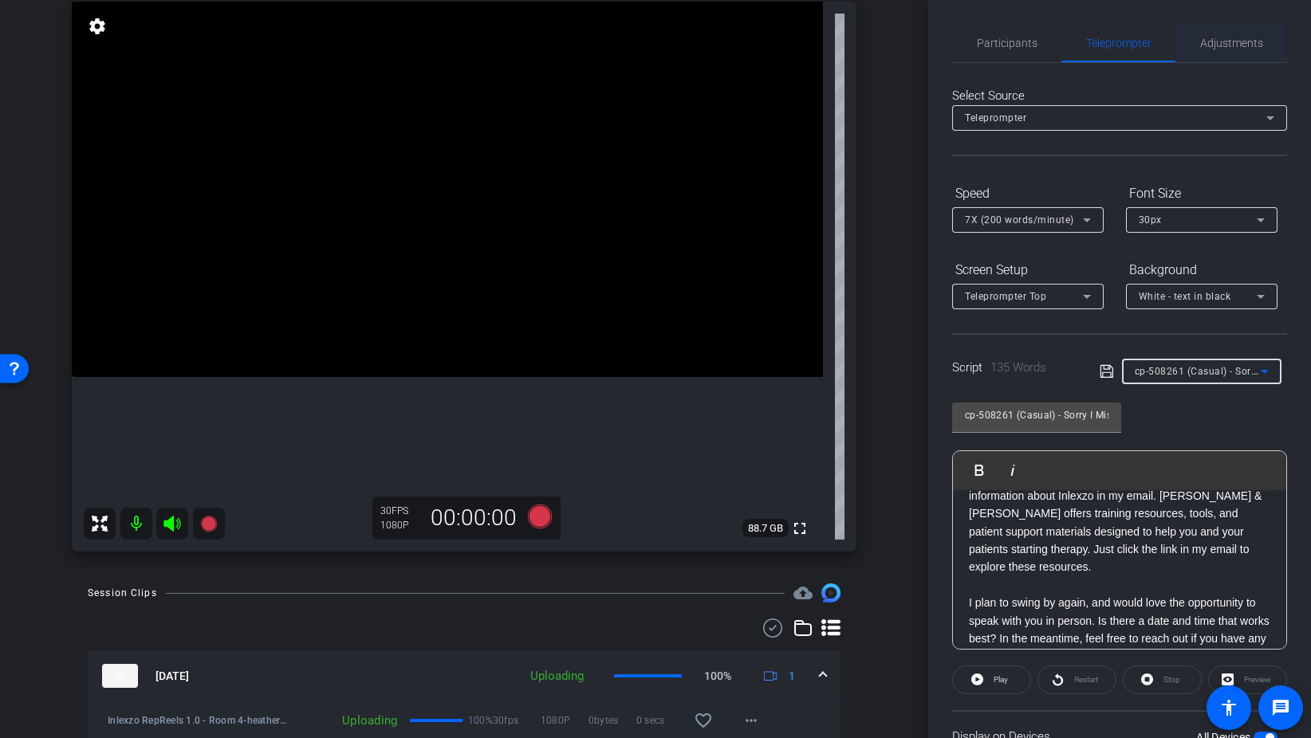
click at [1241, 39] on span "Adjustments" at bounding box center [1231, 42] width 63 height 11
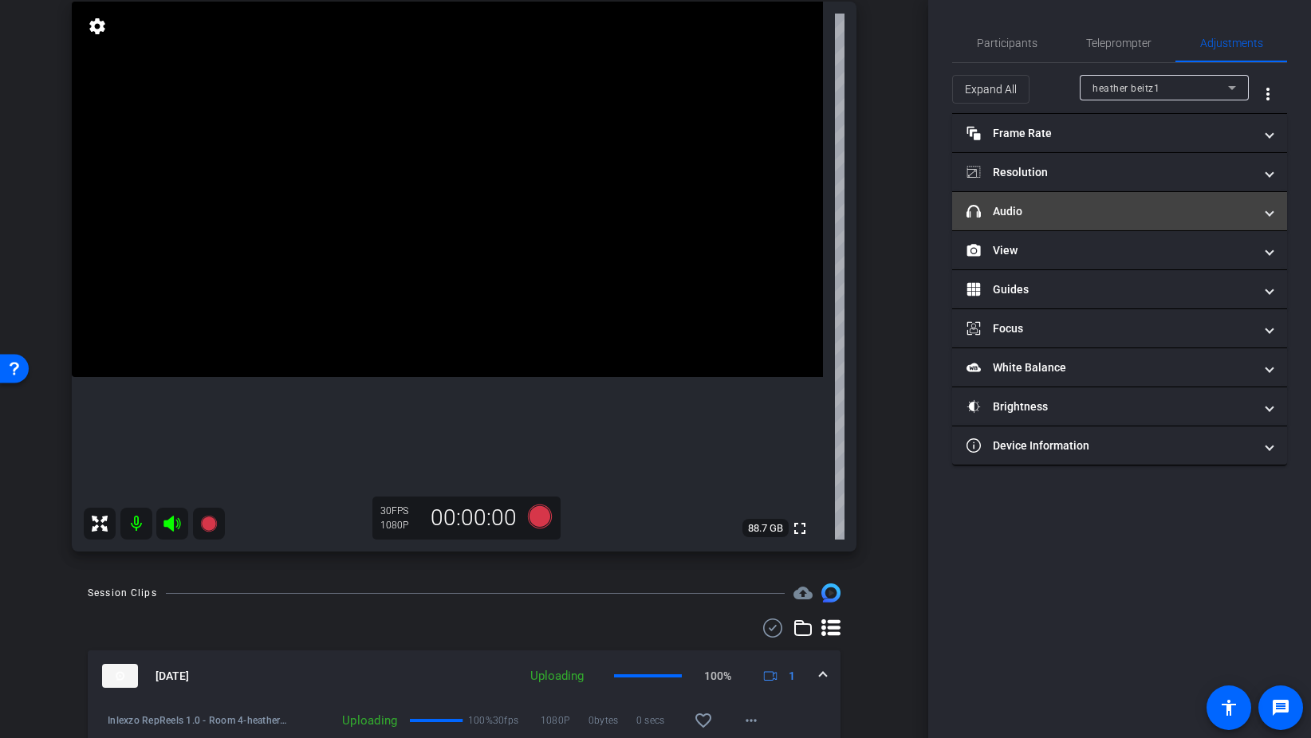
click at [1058, 206] on mat-panel-title "headphone icon Audio" at bounding box center [1109, 211] width 287 height 17
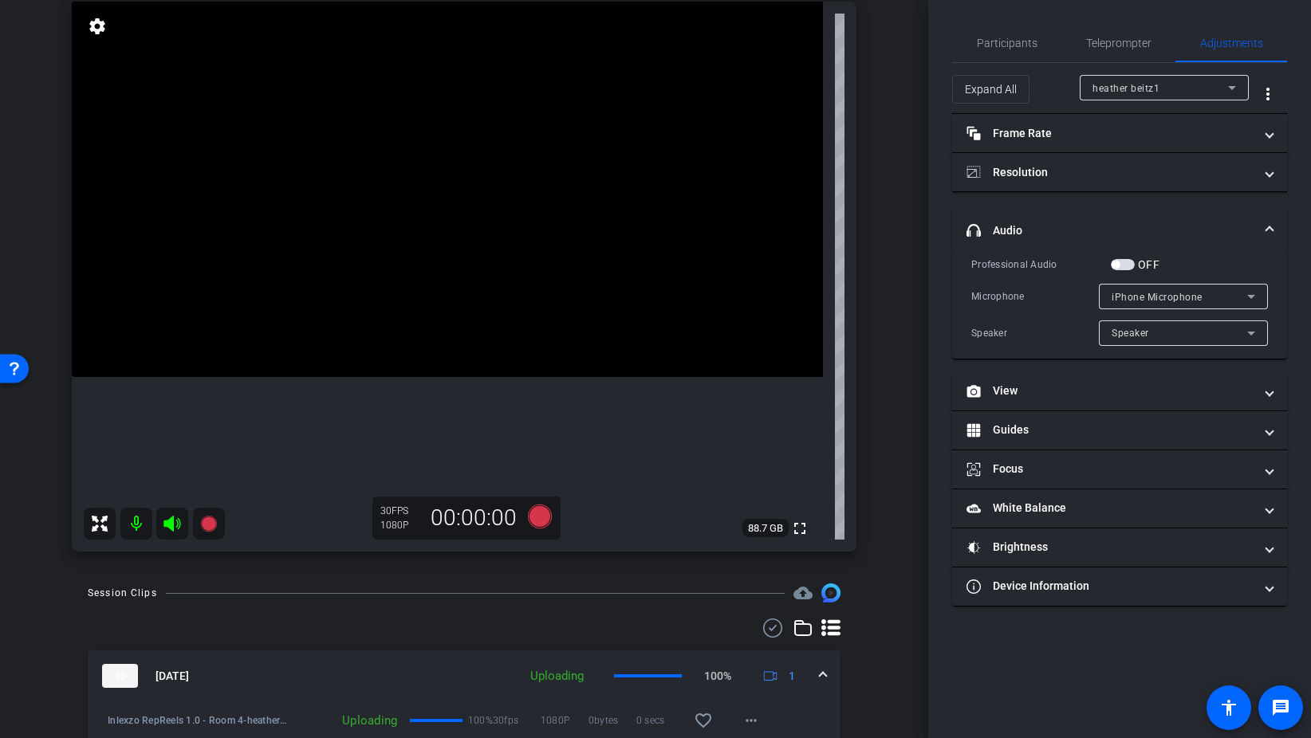
click at [1132, 265] on span "button" at bounding box center [1123, 264] width 24 height 11
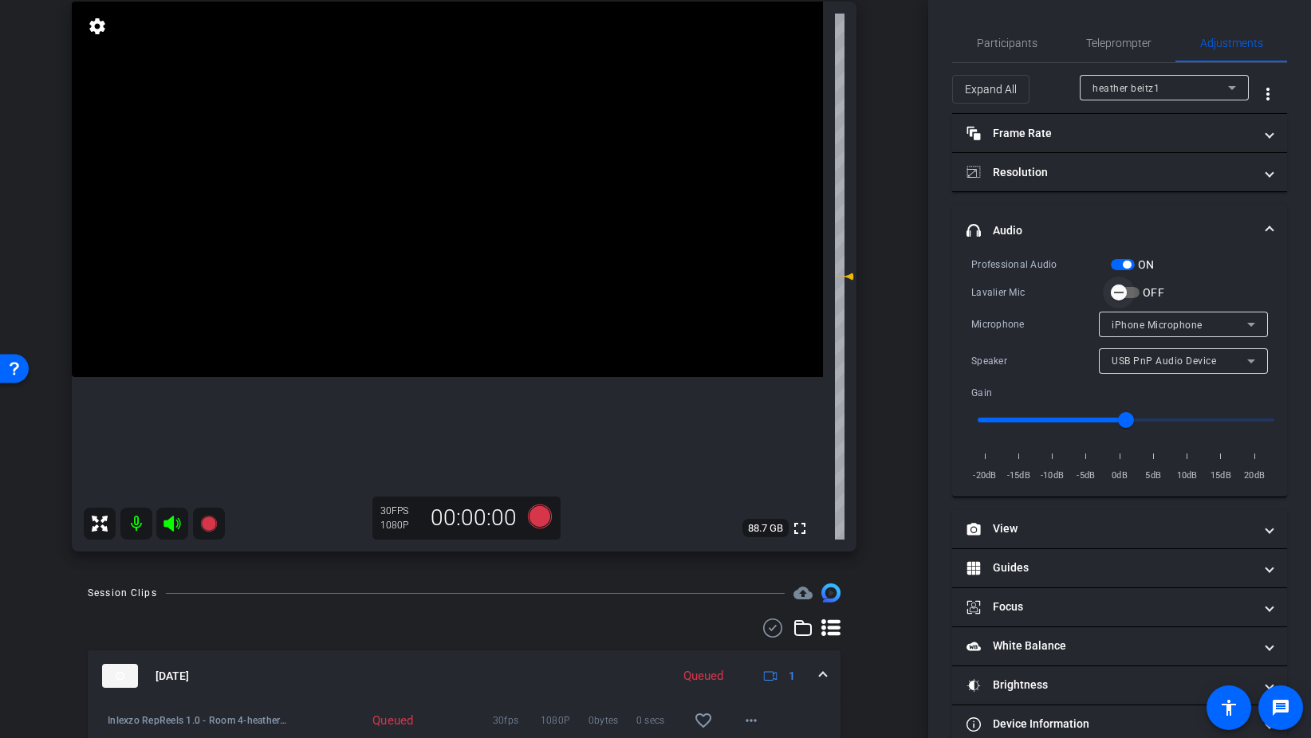
click at [1135, 293] on span "button" at bounding box center [1125, 292] width 29 height 11
click at [1025, 34] on span "Participants" at bounding box center [1007, 43] width 61 height 38
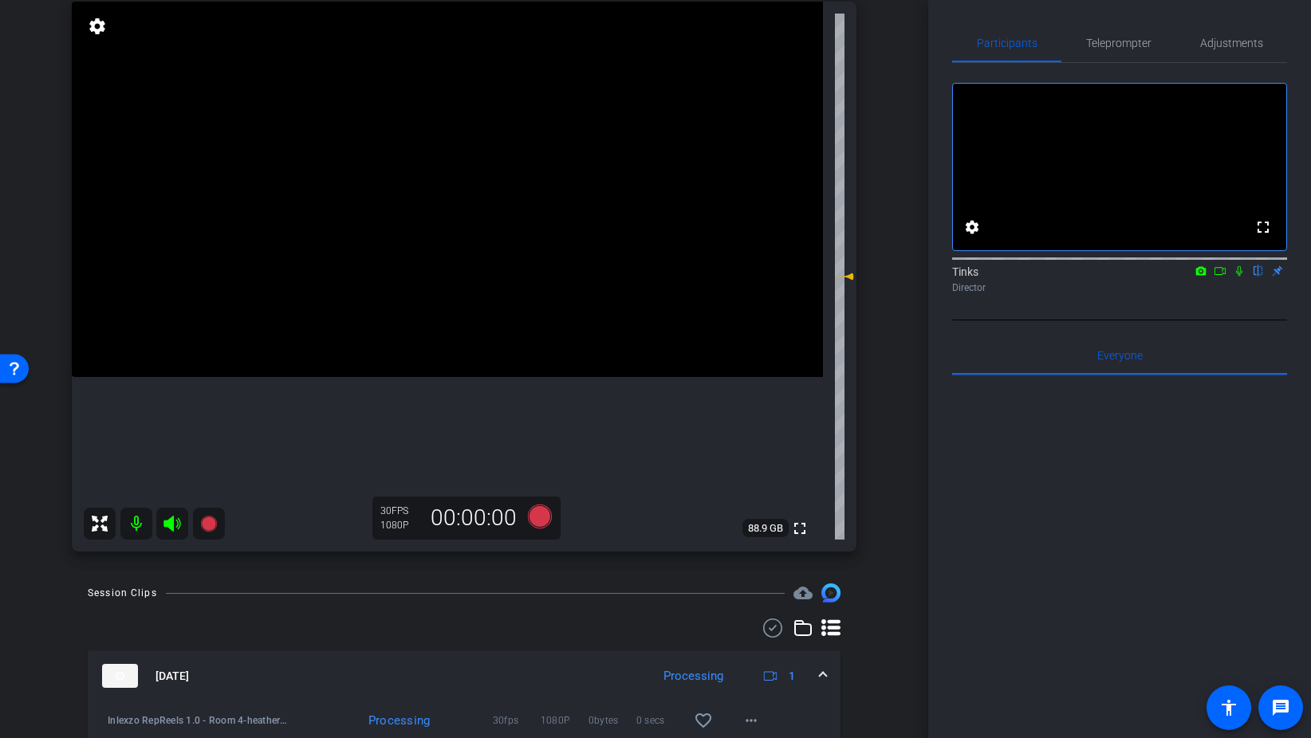
click at [1237, 277] on icon at bounding box center [1239, 270] width 13 height 11
click at [544, 517] on icon at bounding box center [540, 517] width 24 height 24
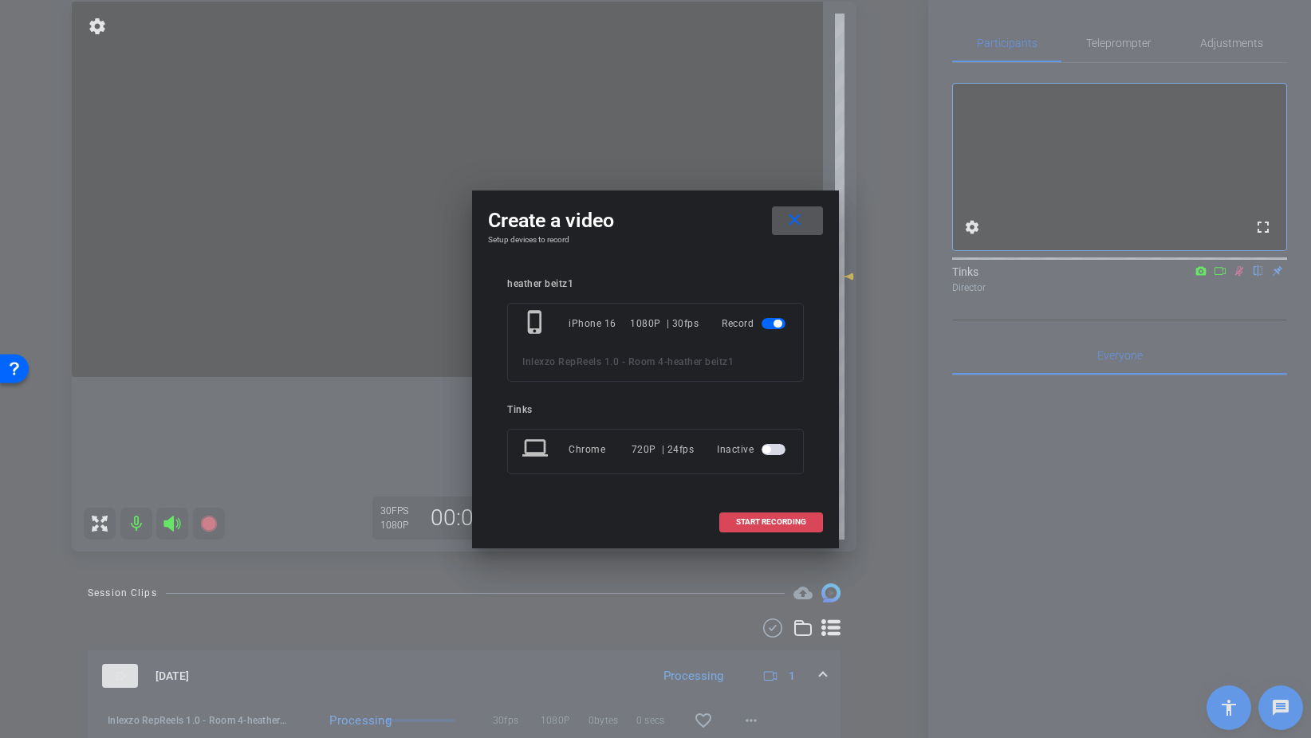
click at [780, 525] on span "START RECORDING" at bounding box center [771, 522] width 70 height 8
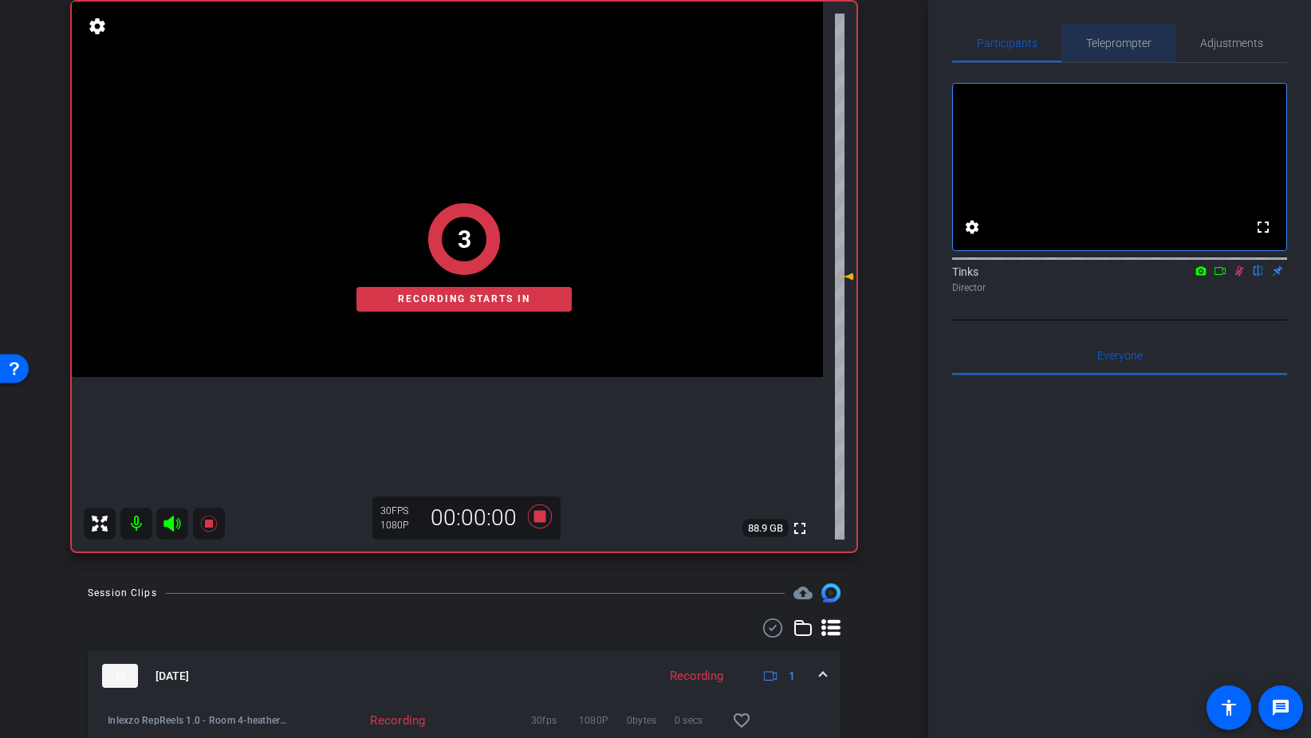
click at [1130, 47] on span "Teleprompter" at bounding box center [1118, 42] width 65 height 11
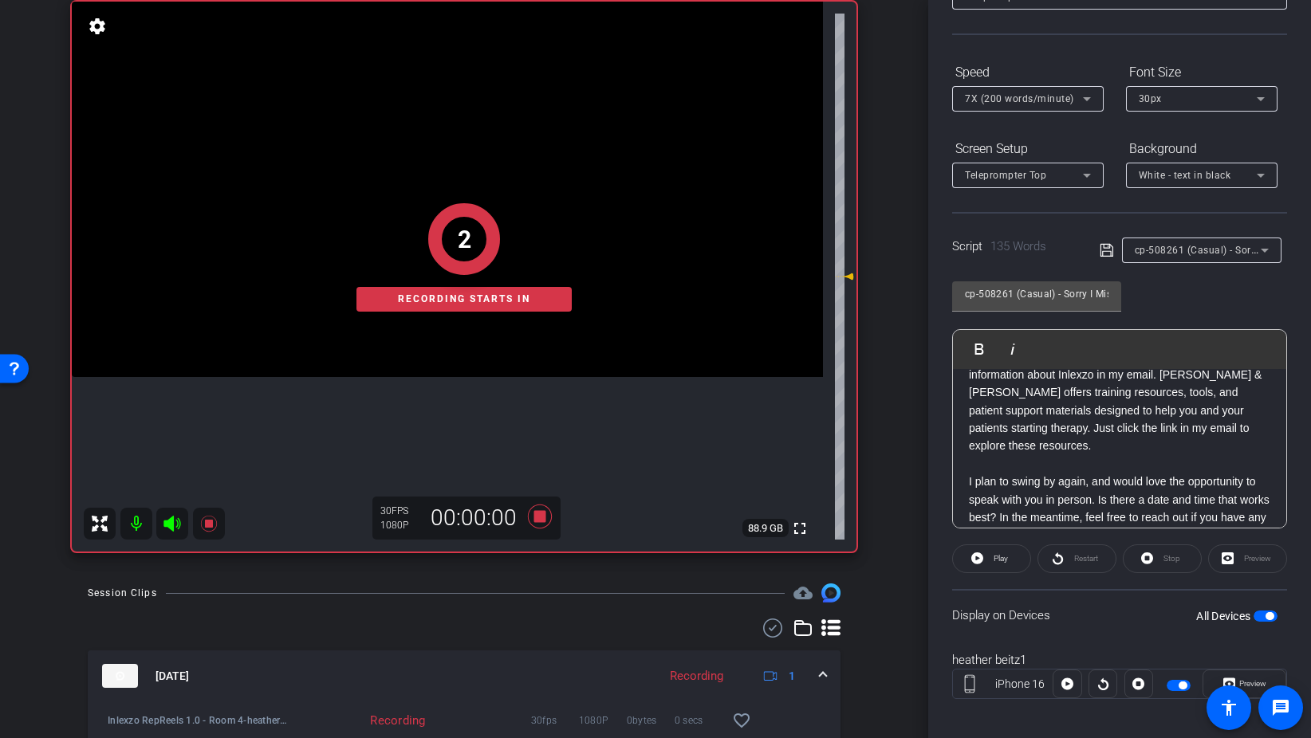
scroll to position [133, 0]
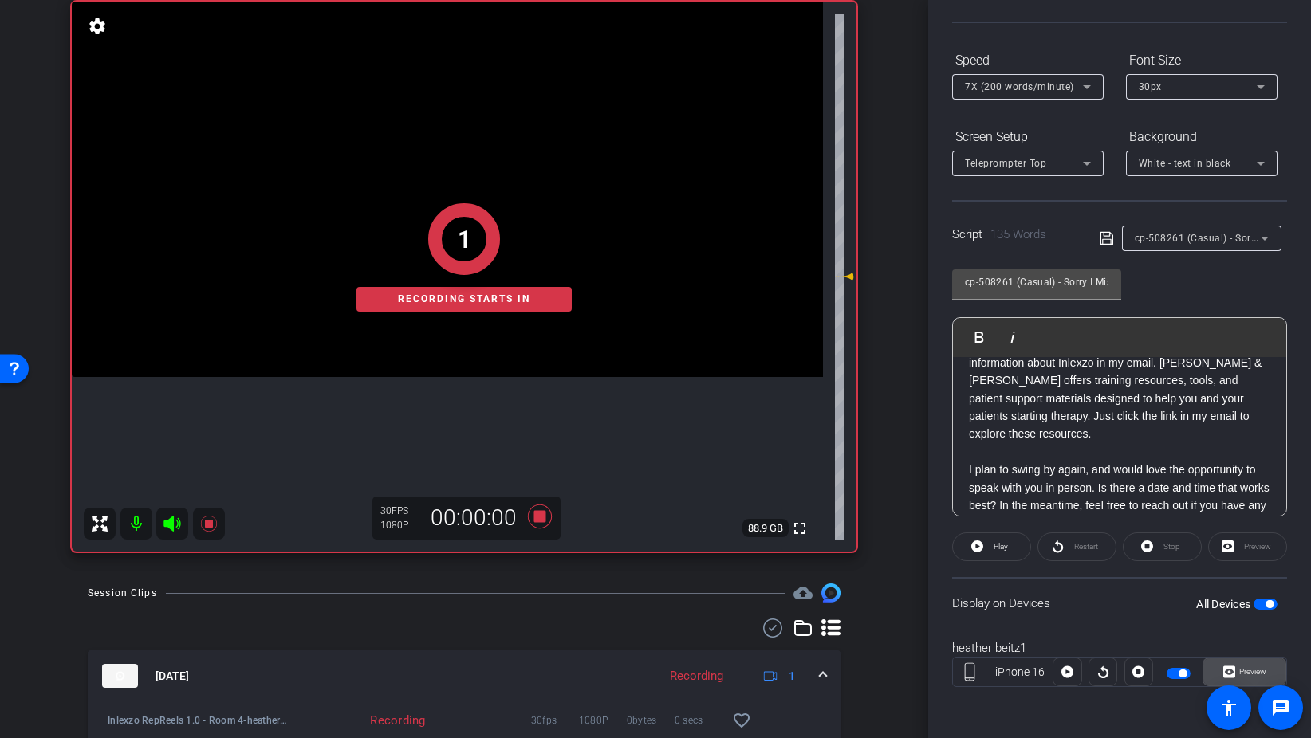
click at [1240, 675] on span "Preview" at bounding box center [1252, 671] width 27 height 9
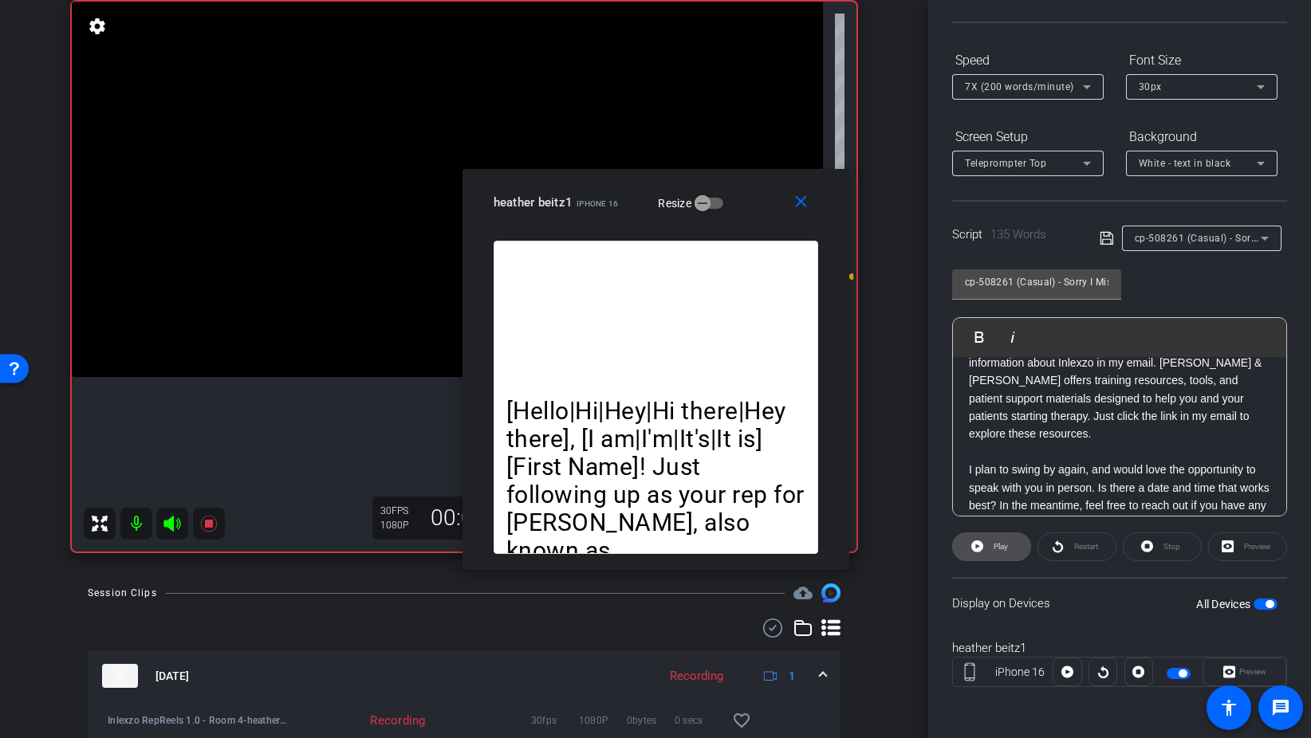
click at [998, 553] on span "Play" at bounding box center [998, 547] width 18 height 22
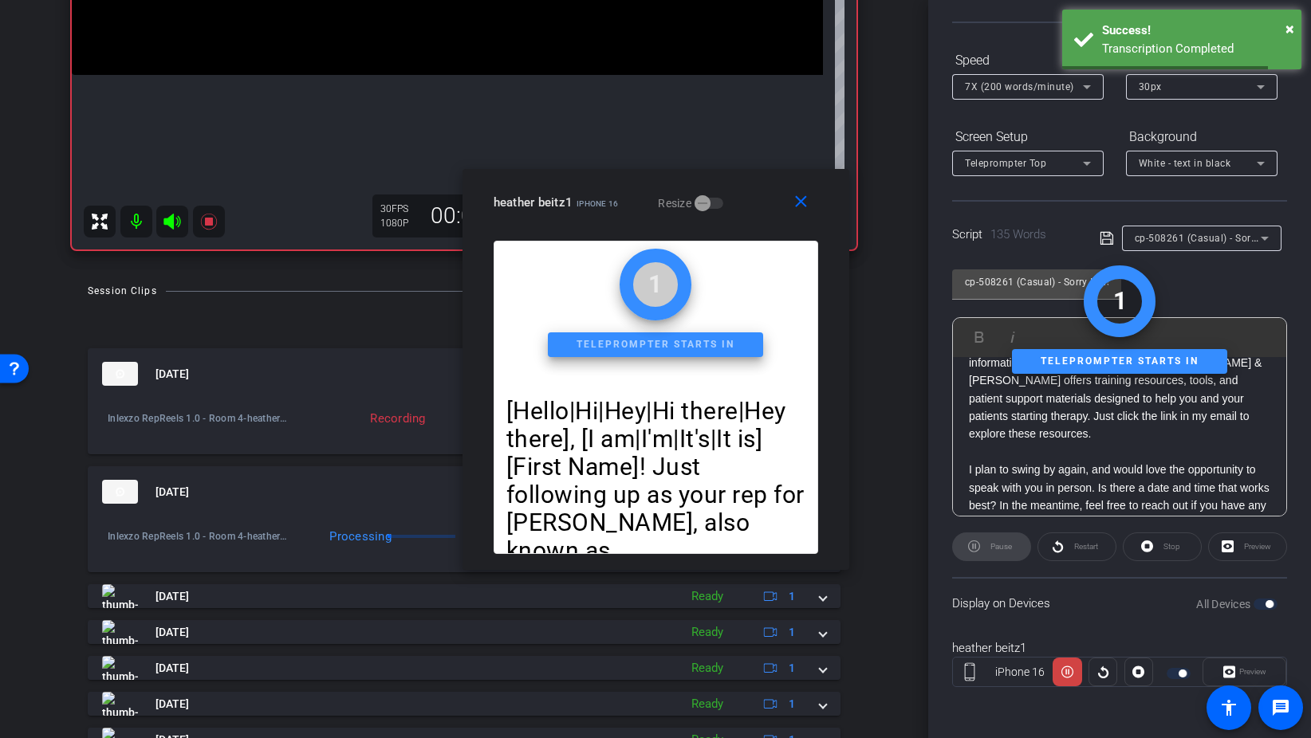
scroll to position [421, 0]
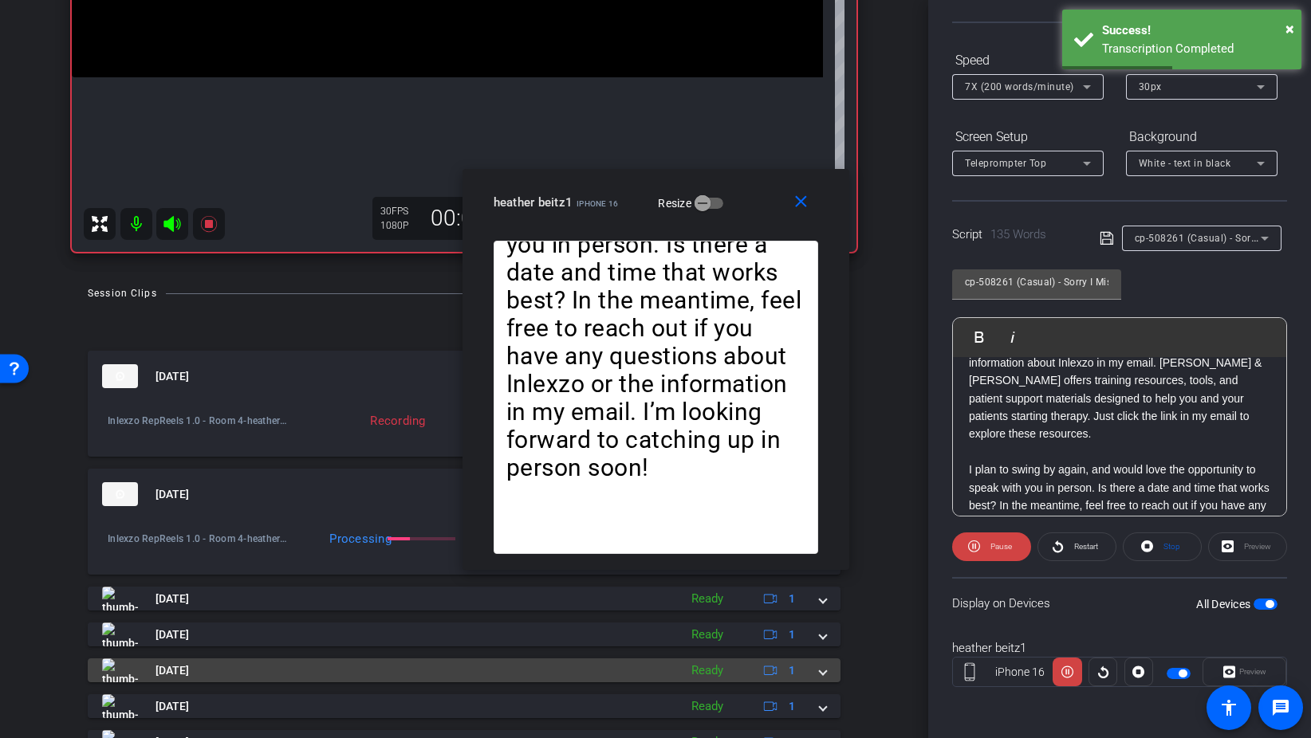
click at [822, 669] on span at bounding box center [823, 671] width 6 height 17
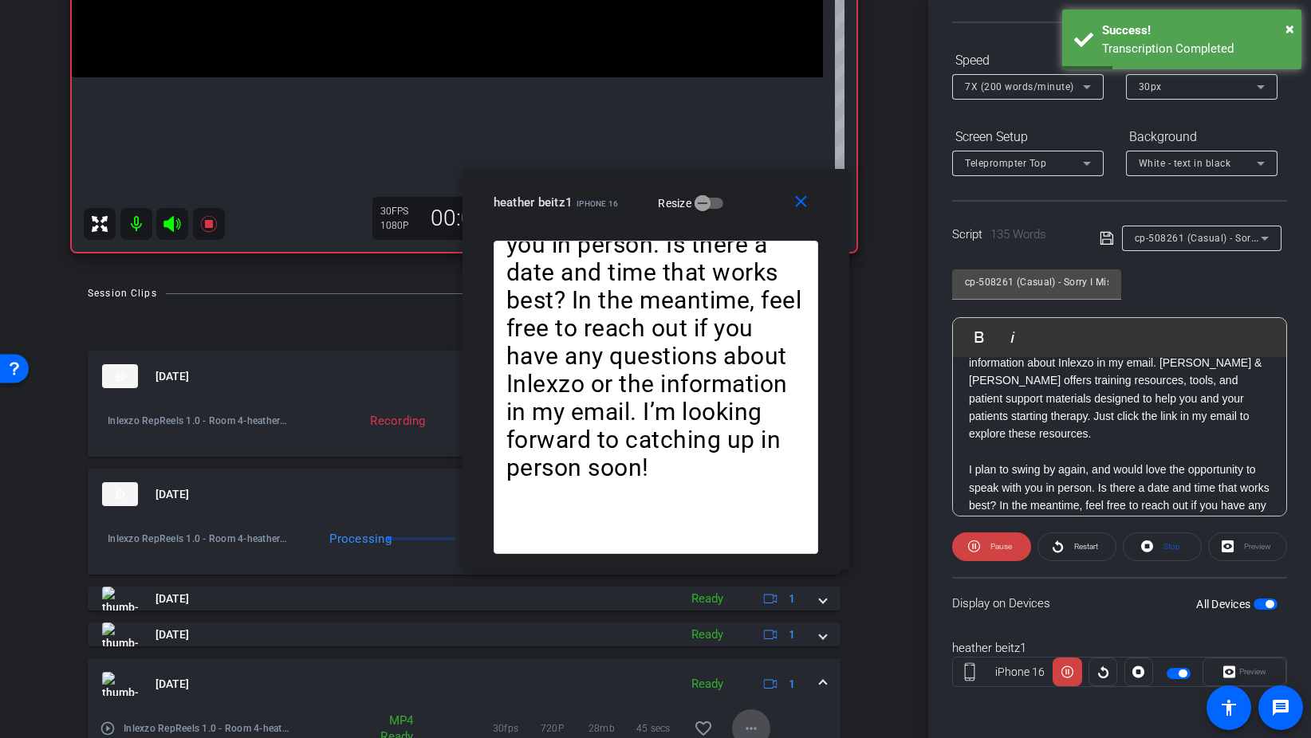
click at [756, 726] on mat-icon "more_horiz" at bounding box center [750, 728] width 19 height 19
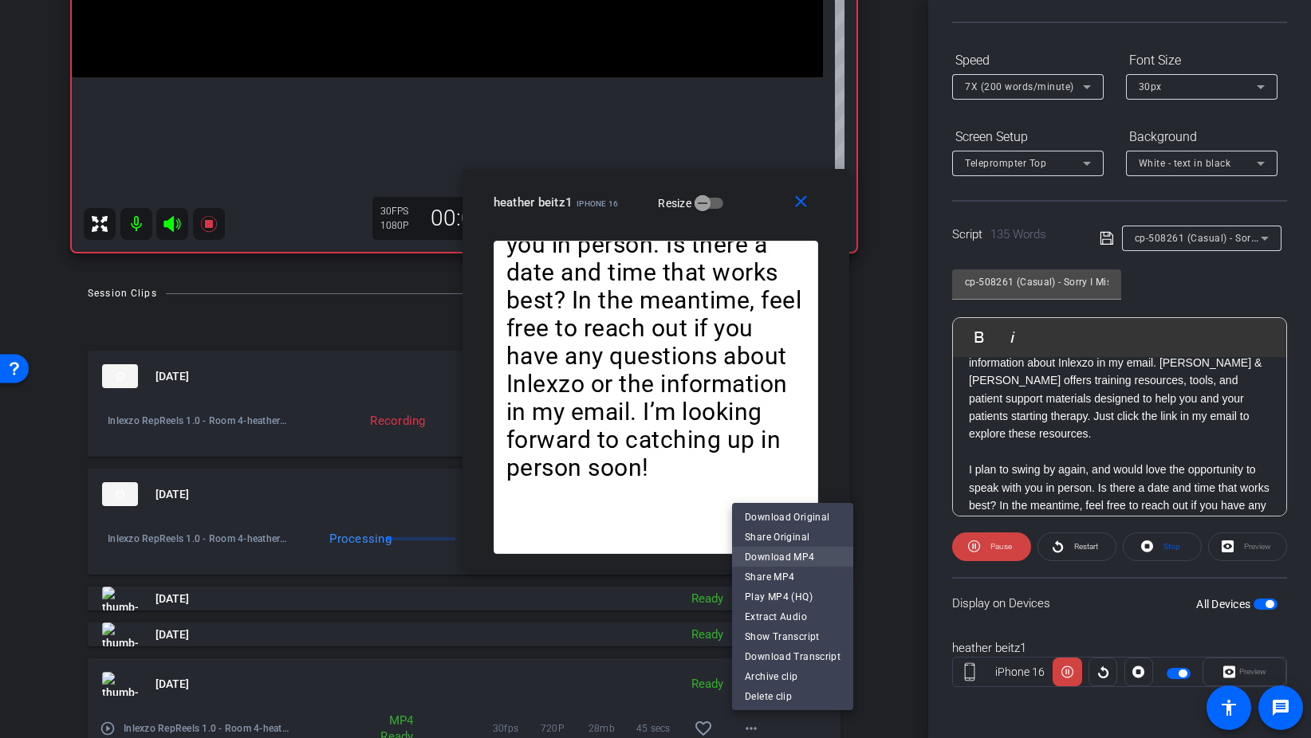
click at [804, 558] on span "Download MP4" at bounding box center [793, 556] width 96 height 19
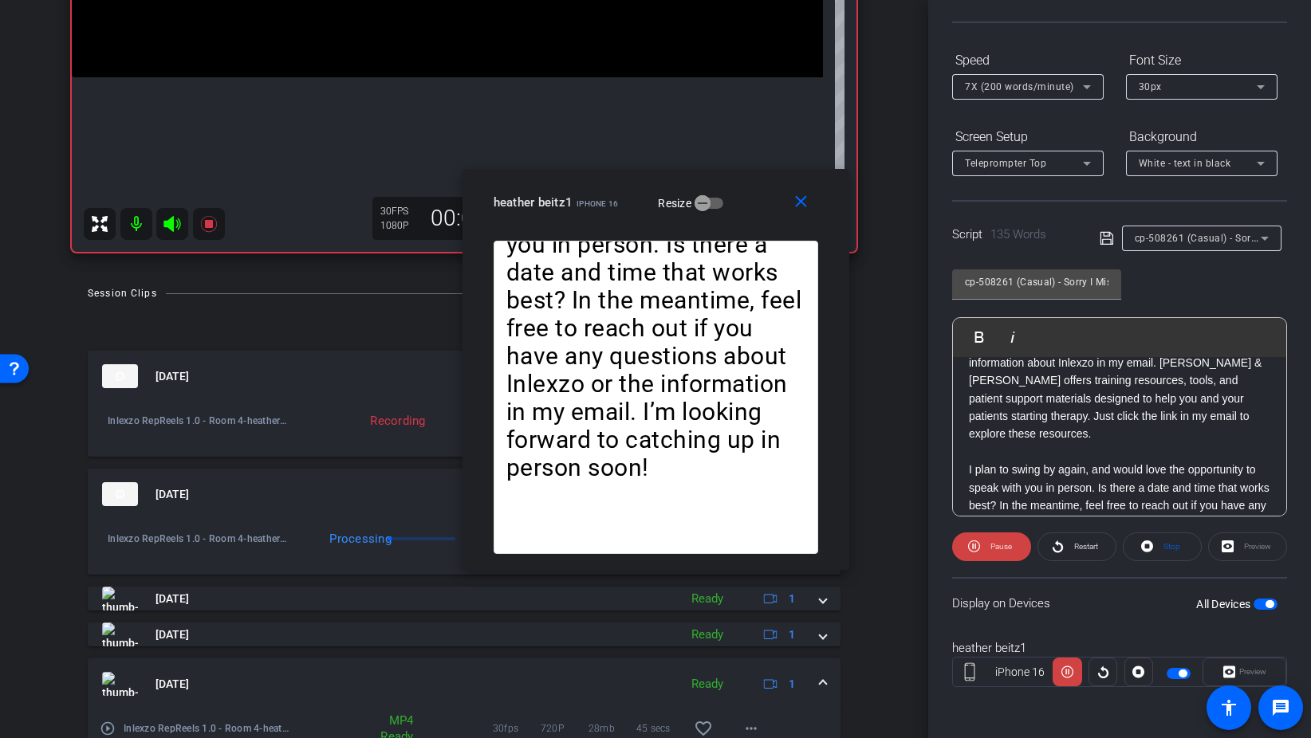
scroll to position [431, 0]
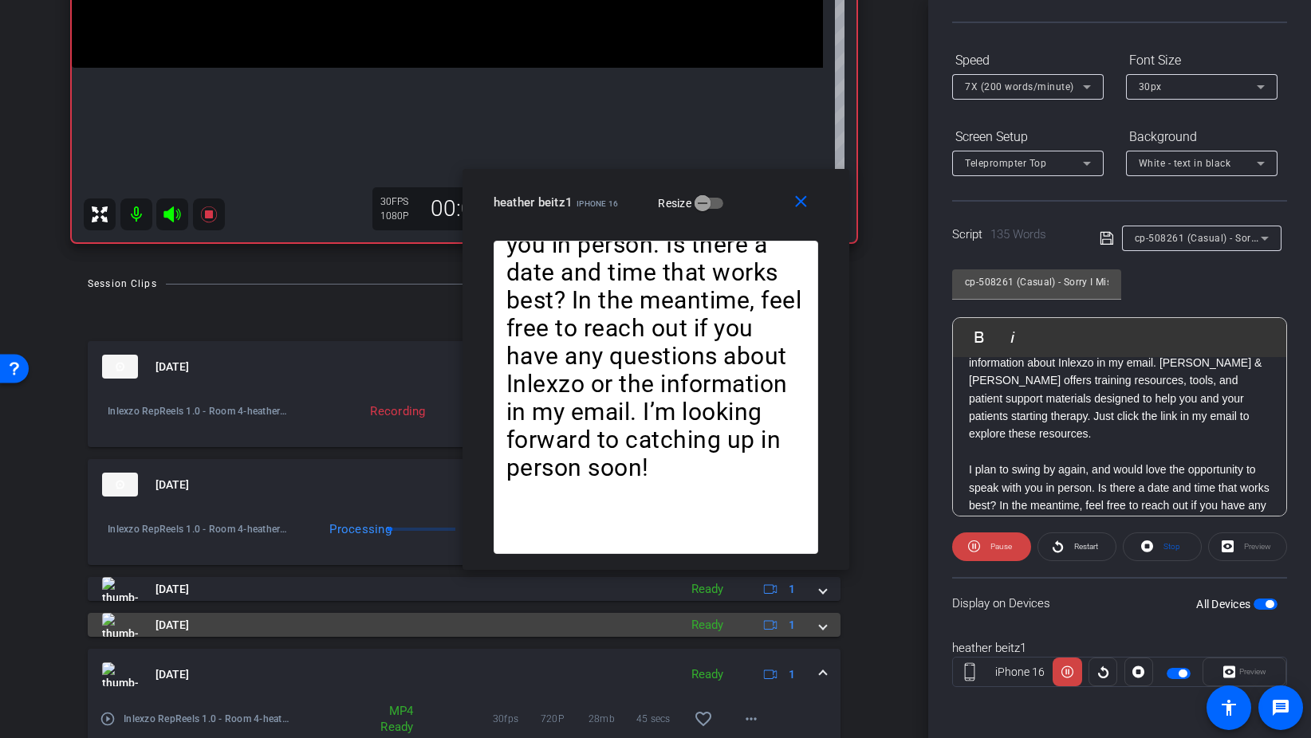
click at [813, 621] on div "Aug 28, 2025 Ready 1" at bounding box center [461, 625] width 718 height 24
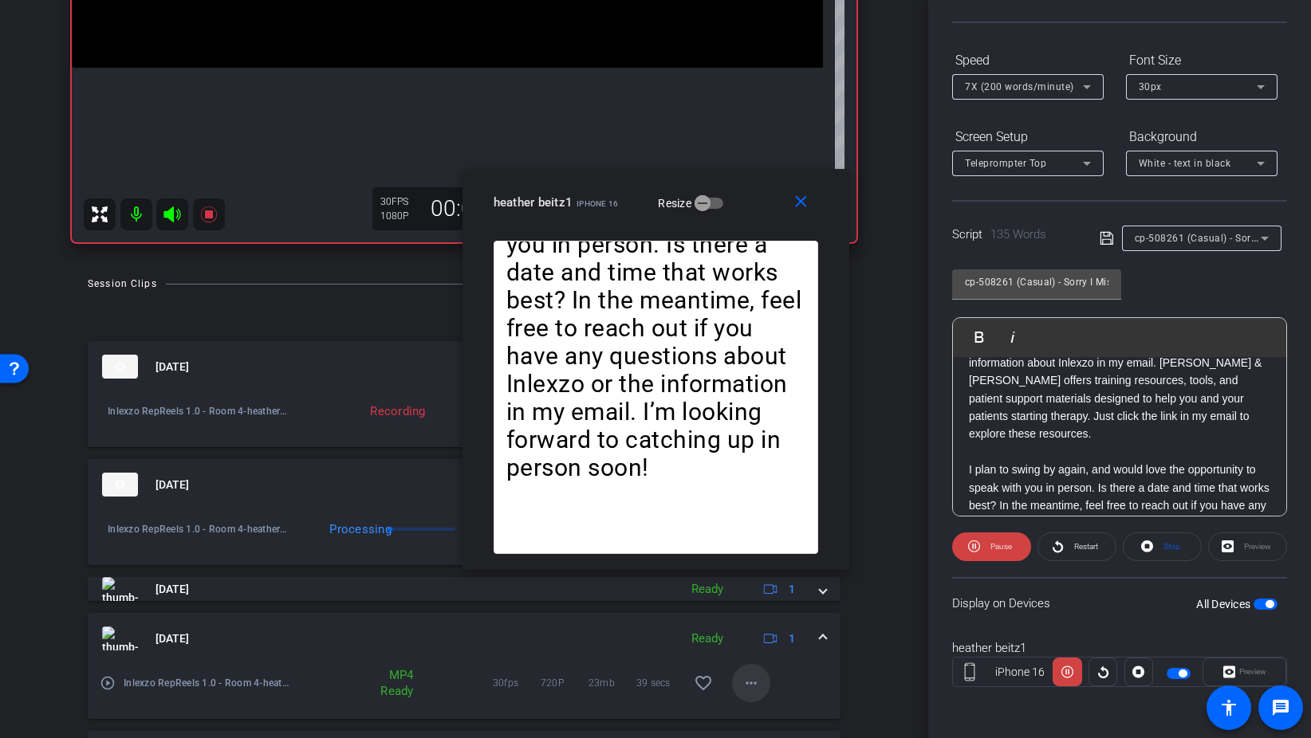
click at [753, 679] on mat-icon "more_horiz" at bounding box center [750, 683] width 19 height 19
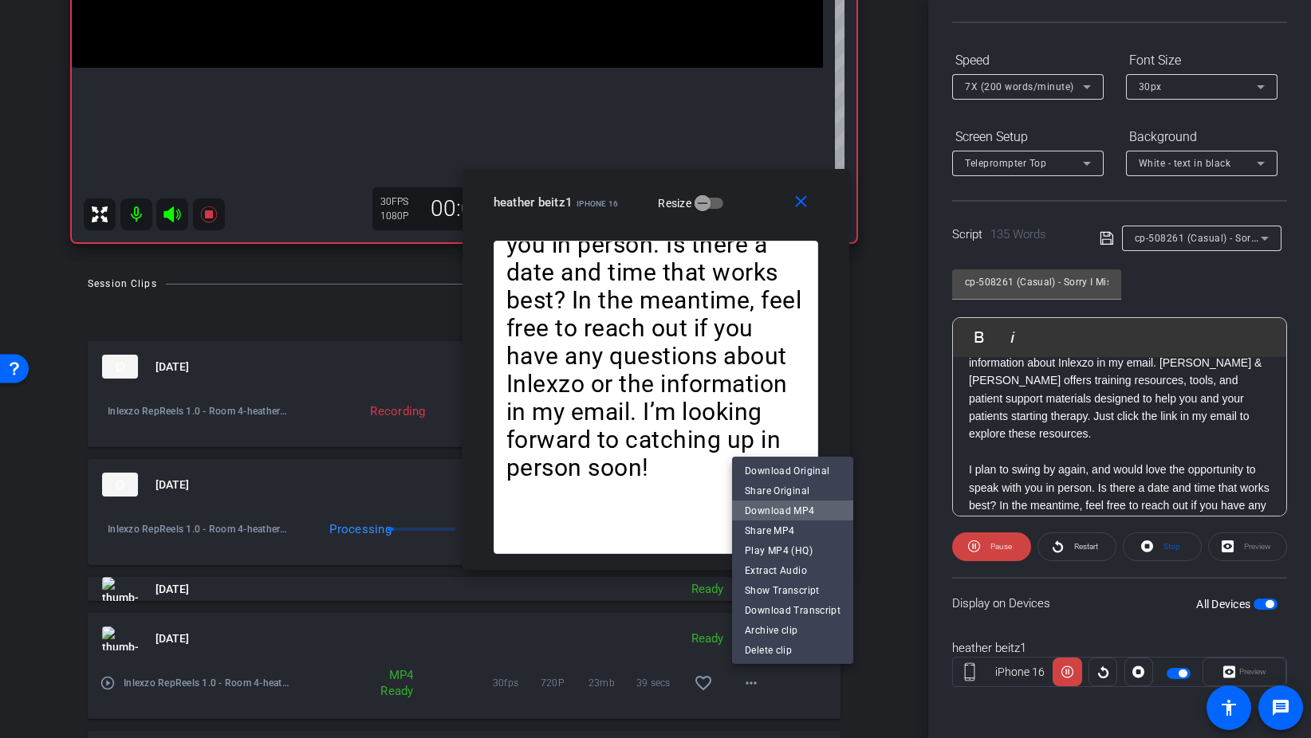
click at [801, 516] on span "Download MP4" at bounding box center [793, 510] width 96 height 19
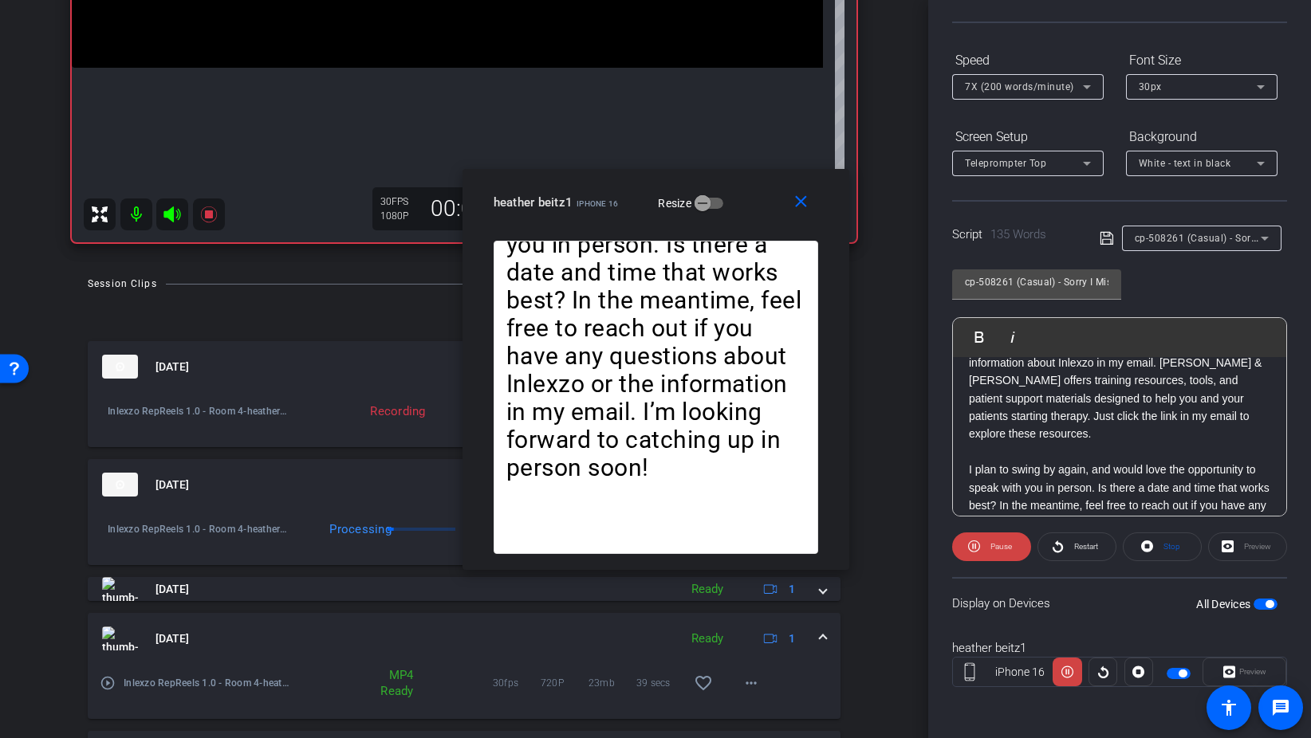
scroll to position [427, 0]
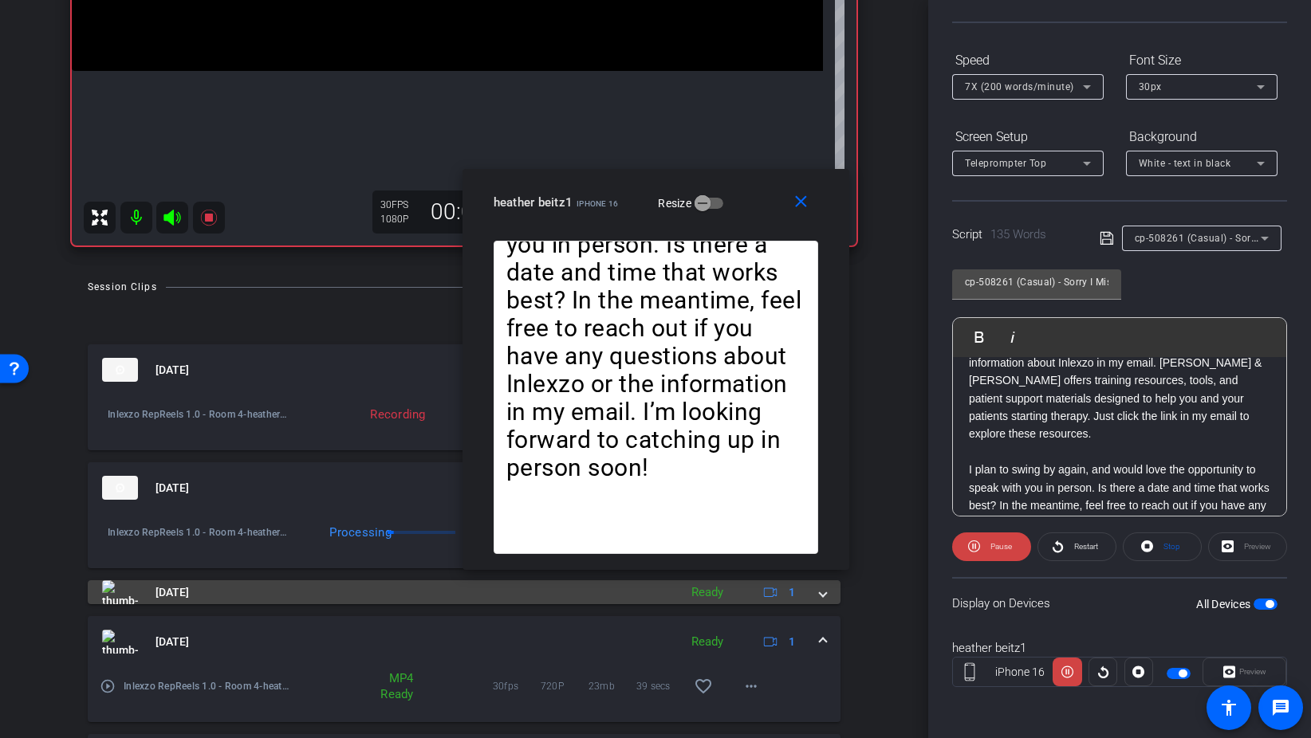
click at [824, 597] on span at bounding box center [823, 592] width 6 height 17
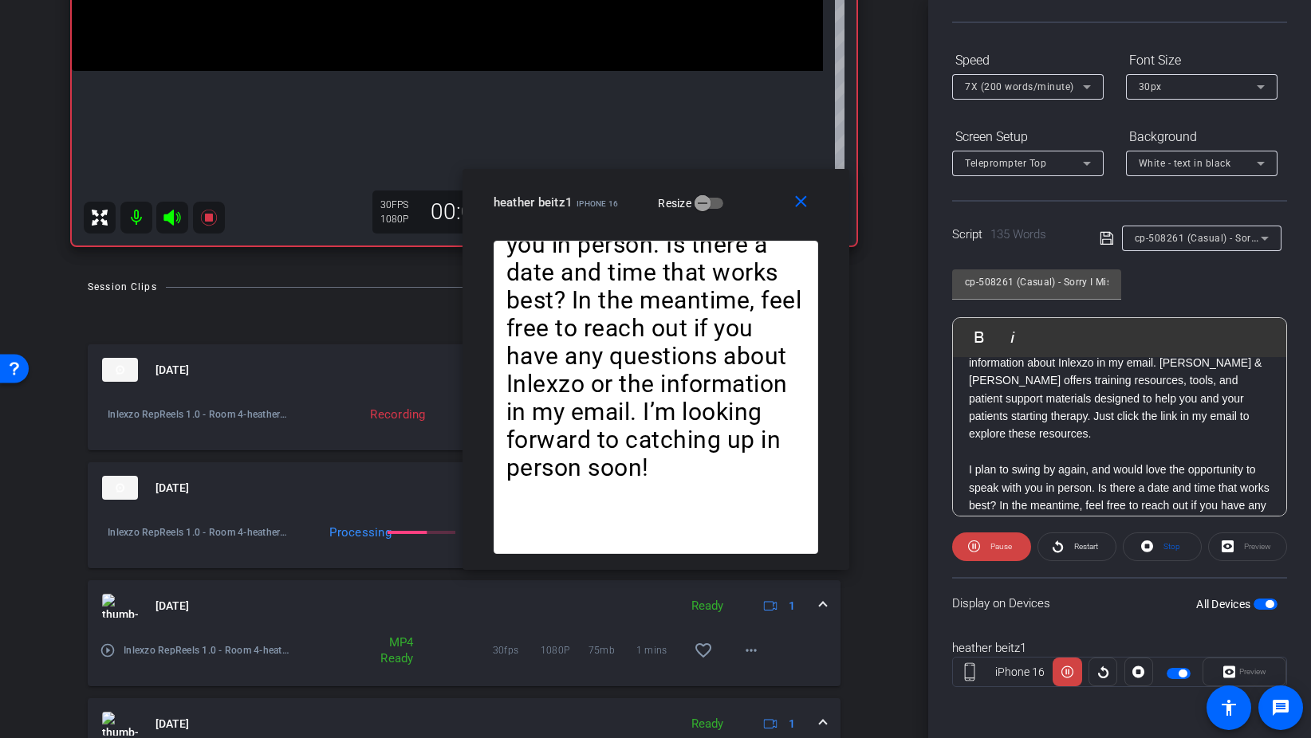
scroll to position [440, 0]
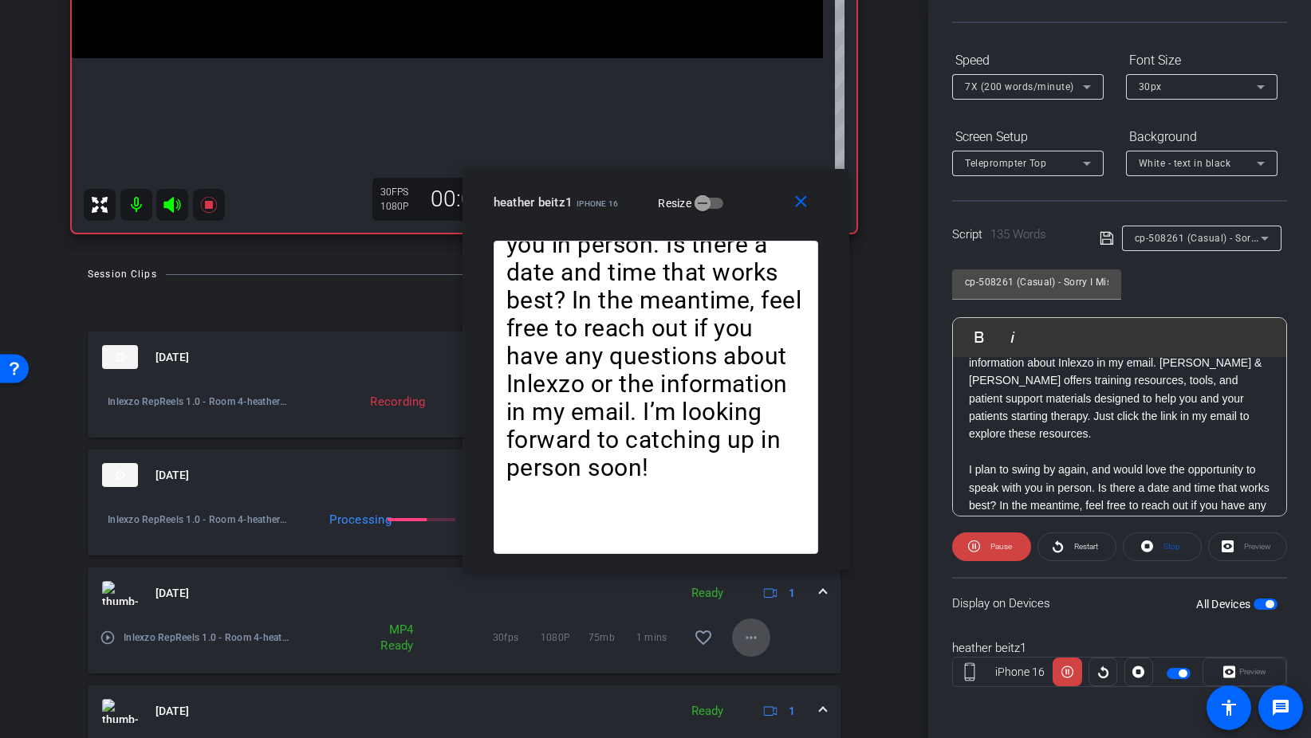
click at [753, 635] on mat-icon "more_horiz" at bounding box center [750, 637] width 19 height 19
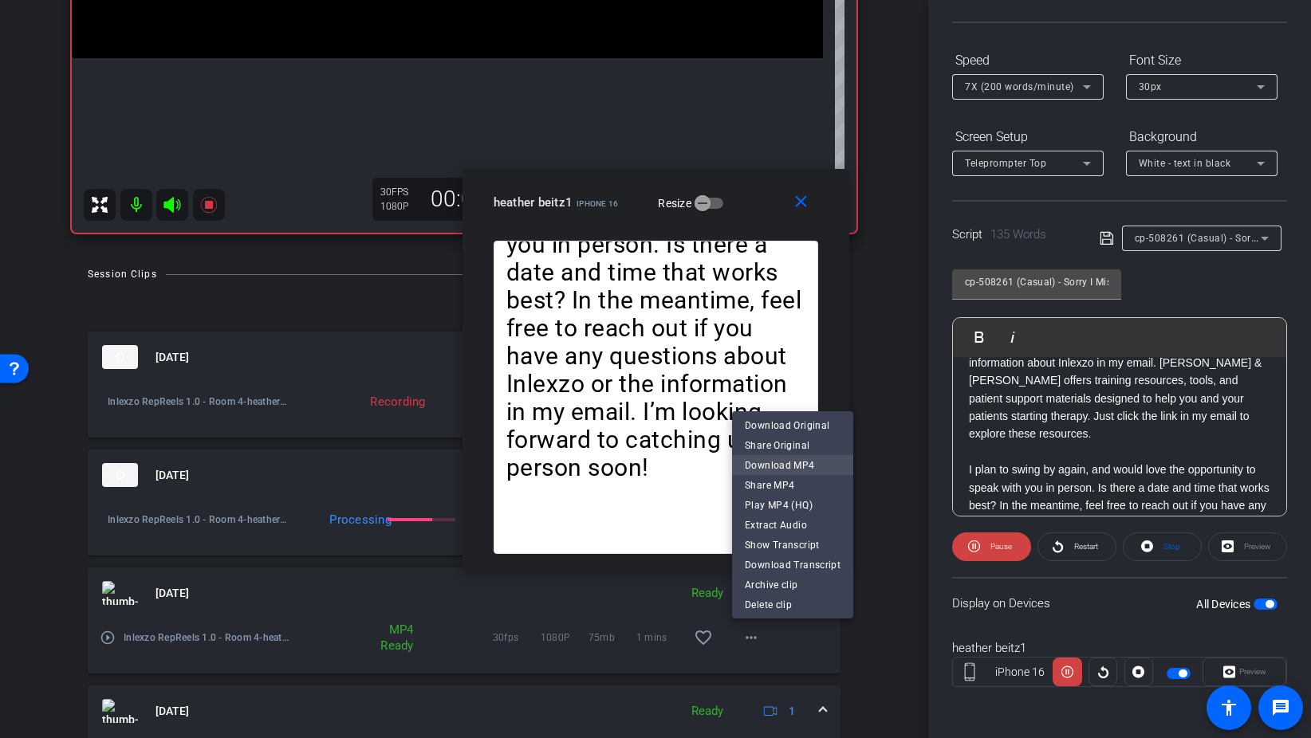
click at [815, 470] on span "Download MP4" at bounding box center [793, 465] width 96 height 19
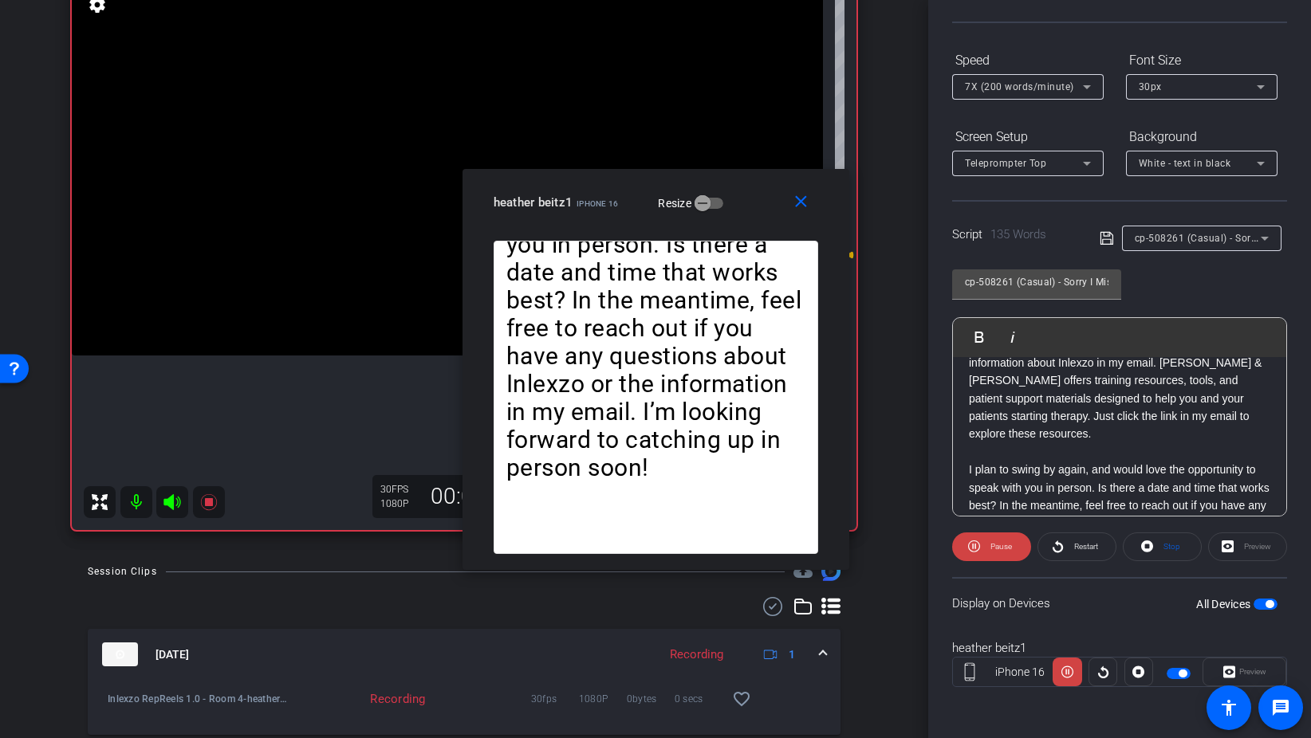
scroll to position [69, 0]
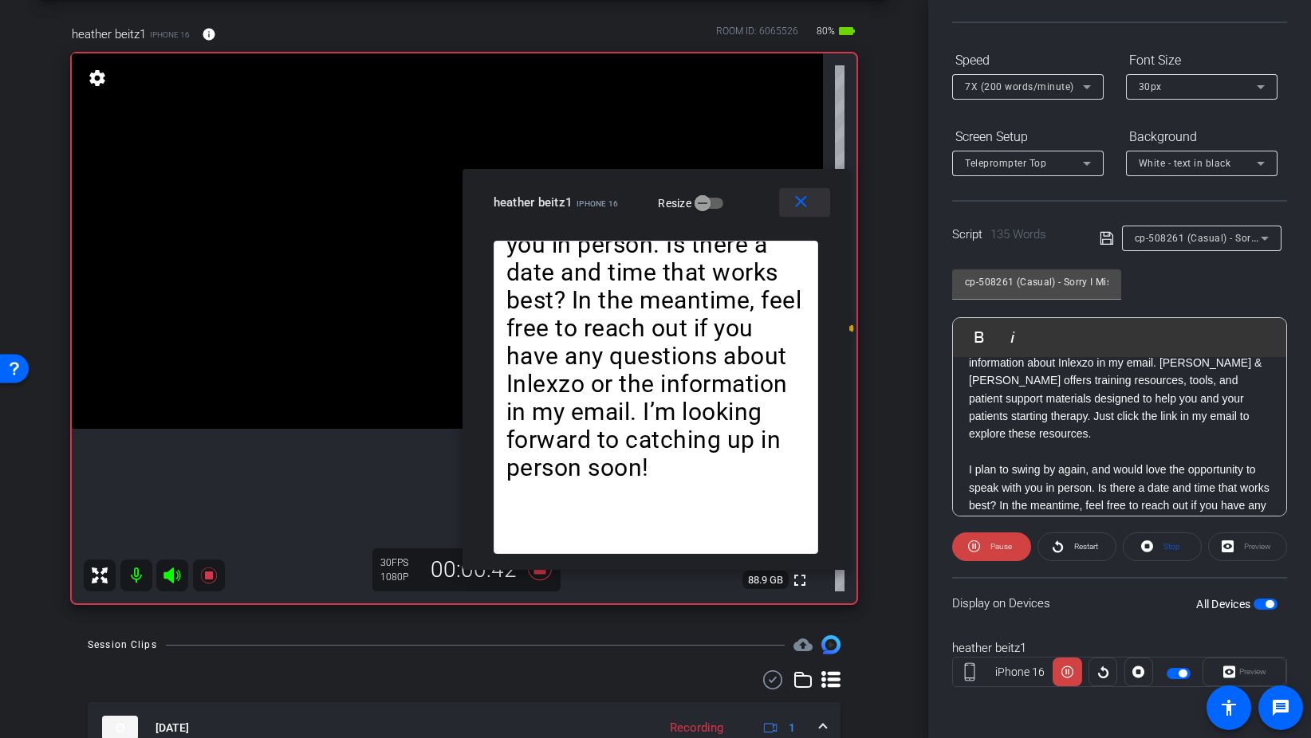
click at [810, 210] on mat-icon "close" at bounding box center [801, 202] width 20 height 20
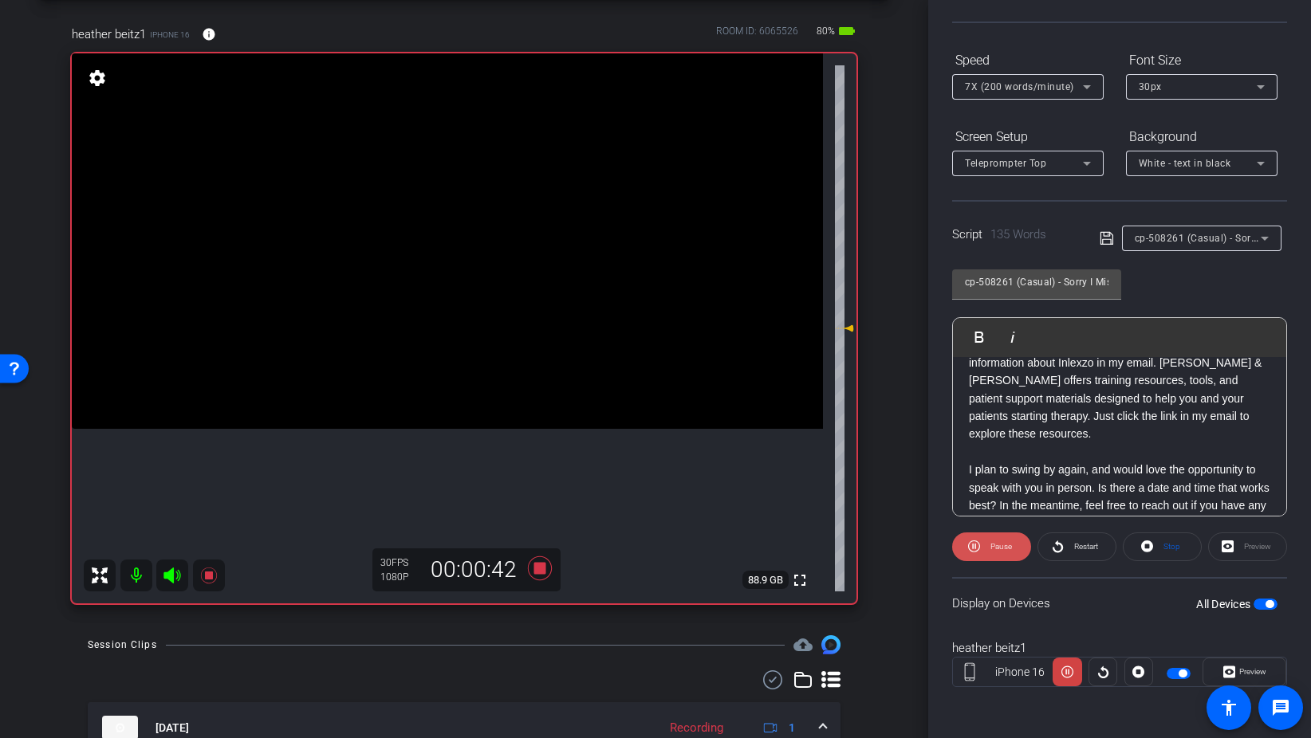
click at [996, 547] on span "Pause" at bounding box center [1001, 546] width 22 height 9
click at [540, 561] on icon at bounding box center [540, 568] width 38 height 29
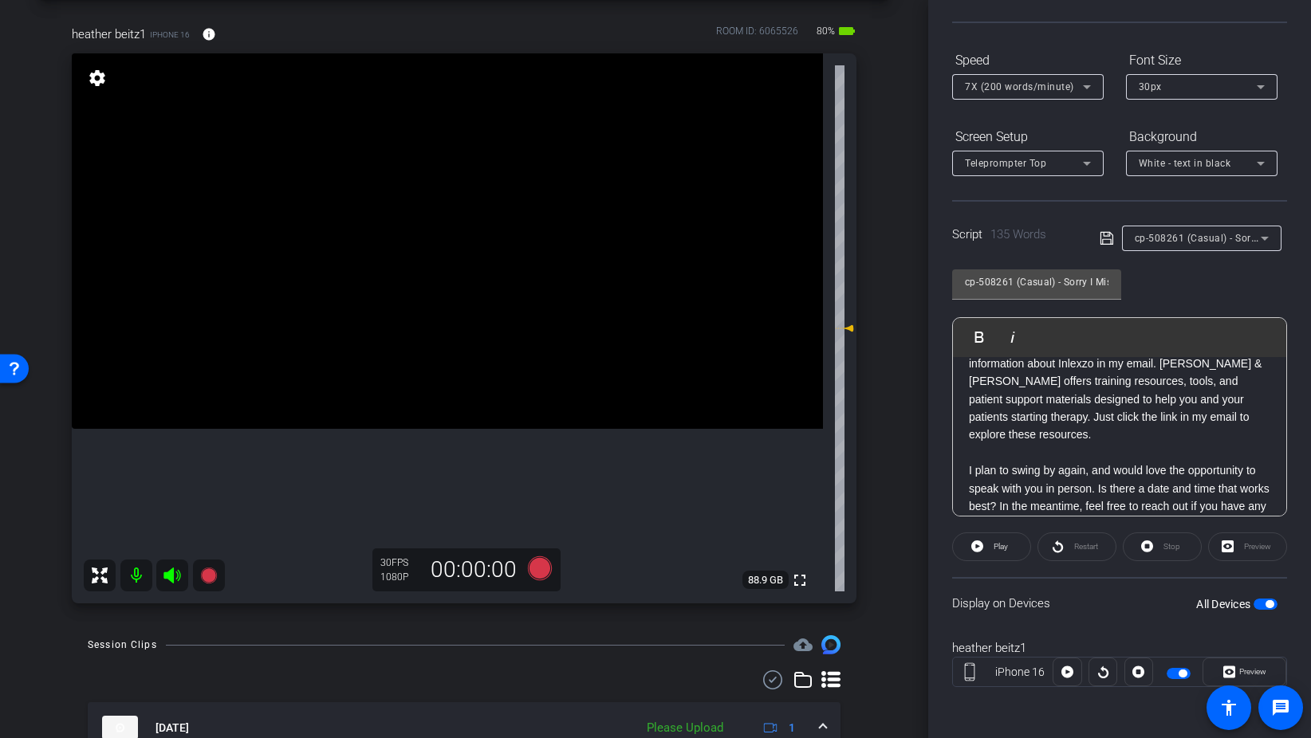
scroll to position [0, 0]
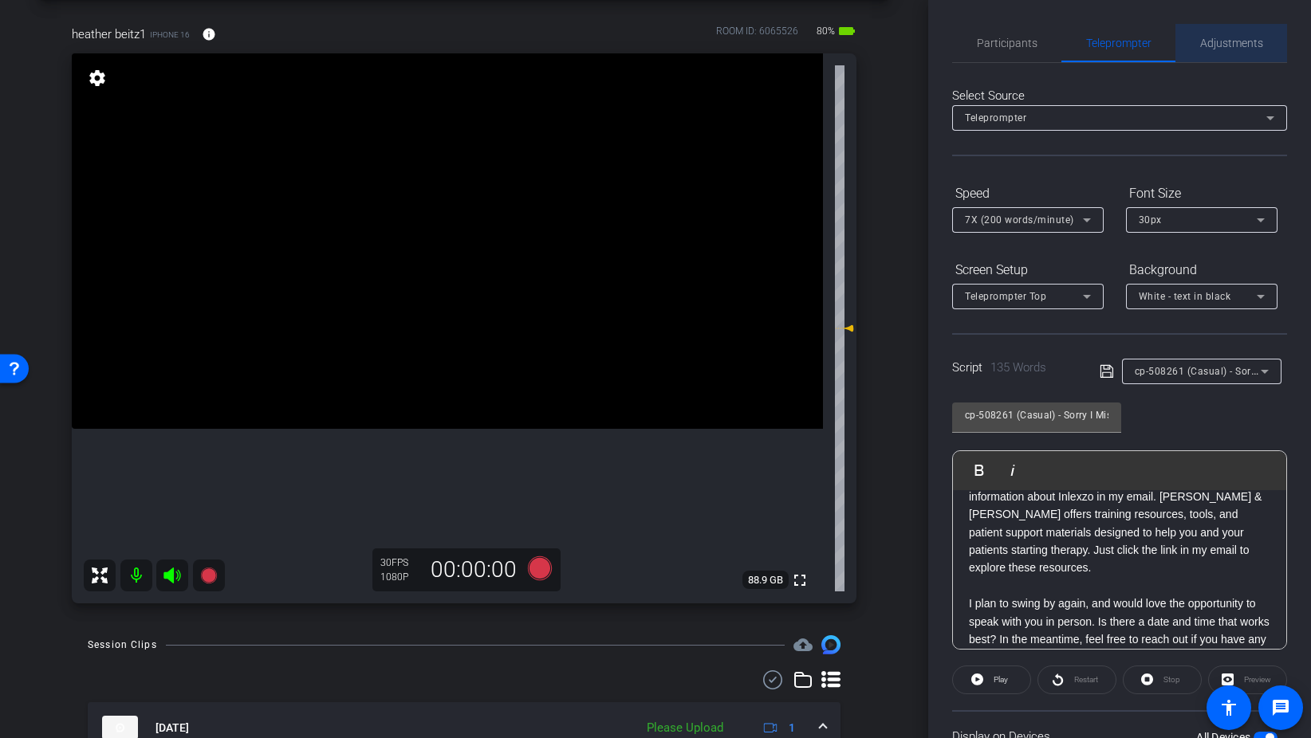
click at [1216, 45] on span "Adjustments" at bounding box center [1231, 42] width 63 height 11
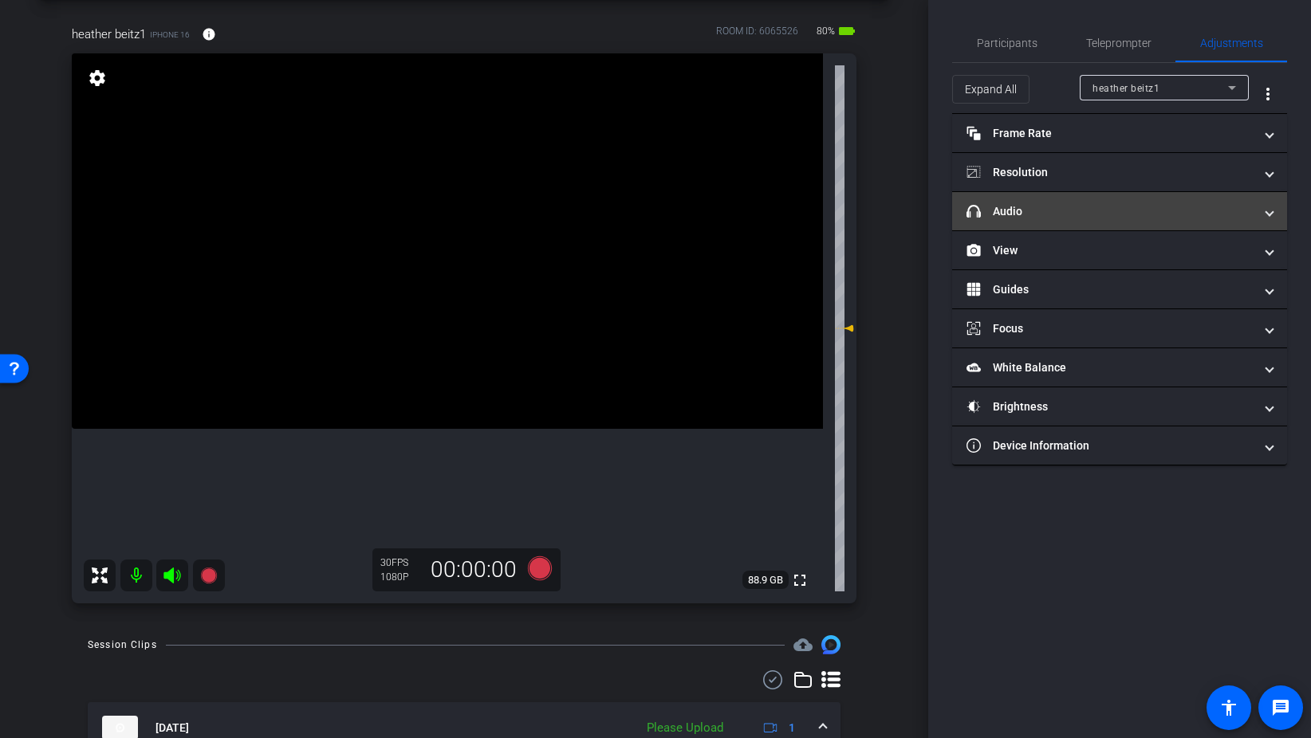
click at [1055, 211] on mat-panel-title "headphone icon Audio" at bounding box center [1109, 211] width 287 height 17
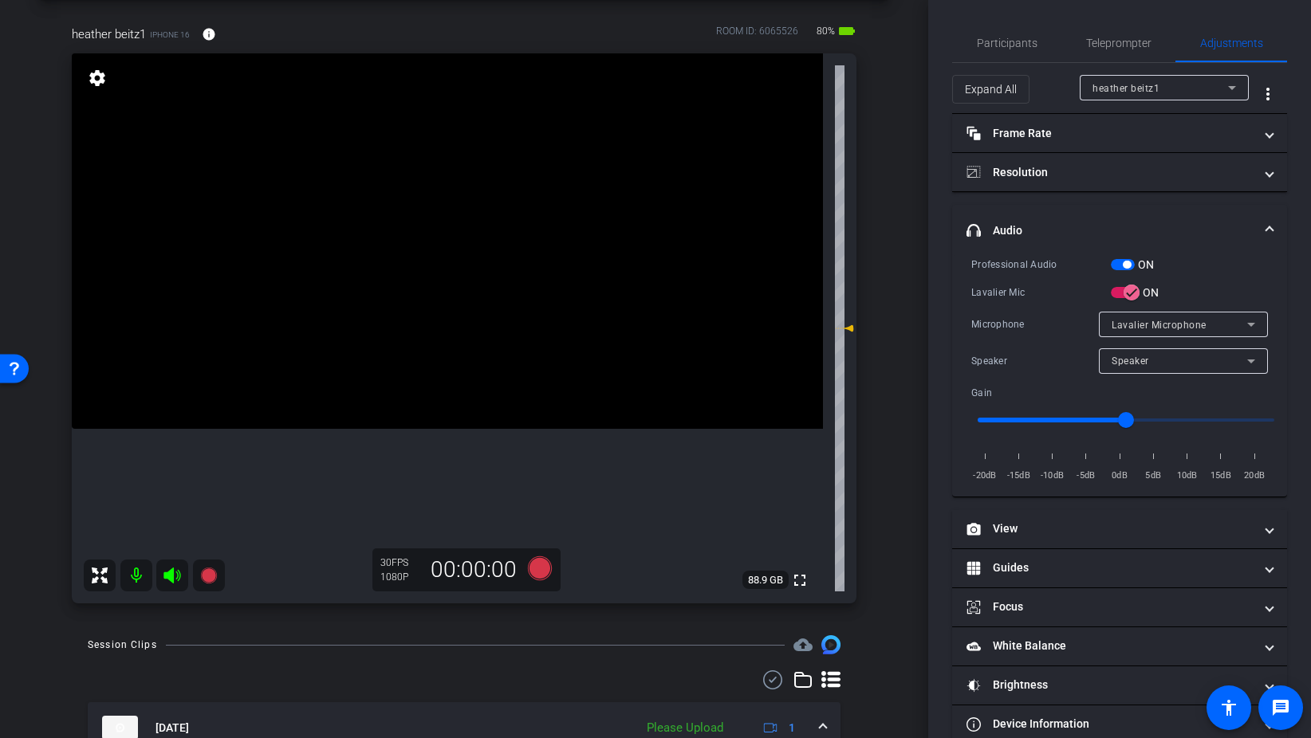
click at [1118, 264] on span "button" at bounding box center [1123, 264] width 24 height 11
click at [1012, 49] on span "Participants" at bounding box center [1007, 42] width 61 height 11
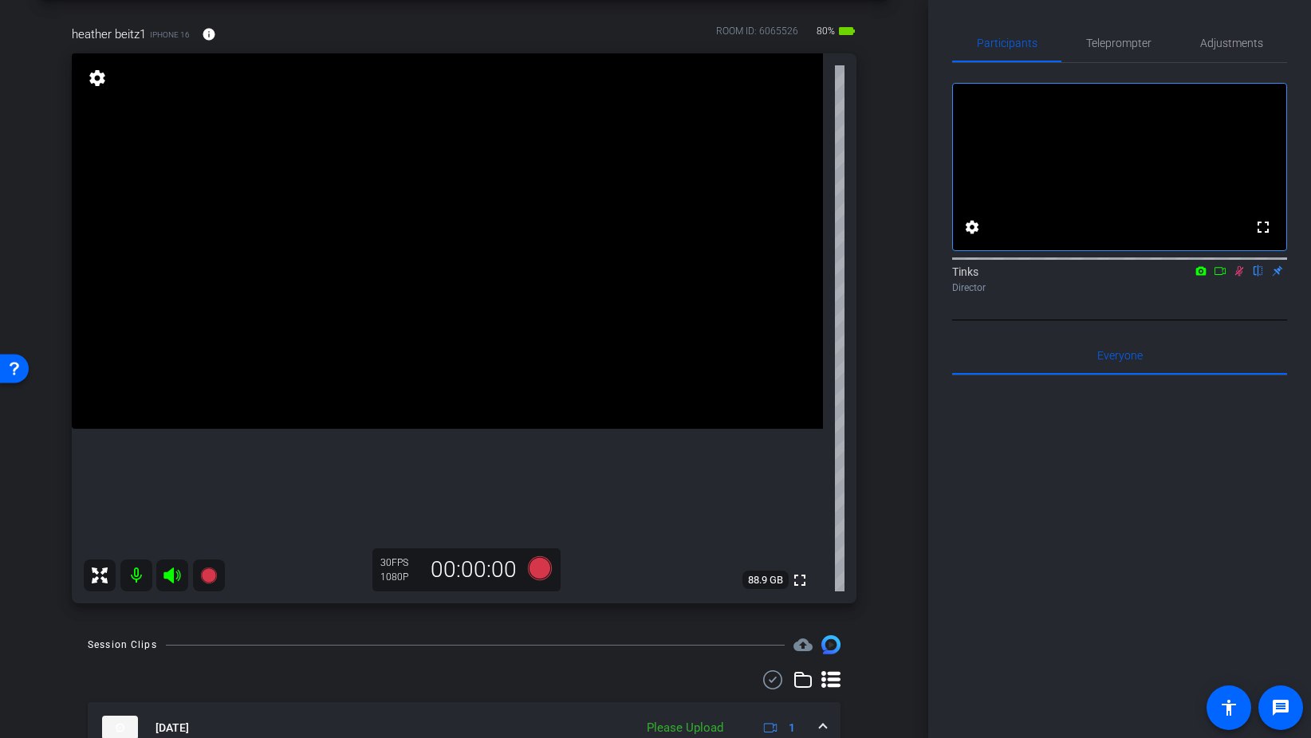
click at [1236, 277] on icon at bounding box center [1239, 270] width 13 height 11
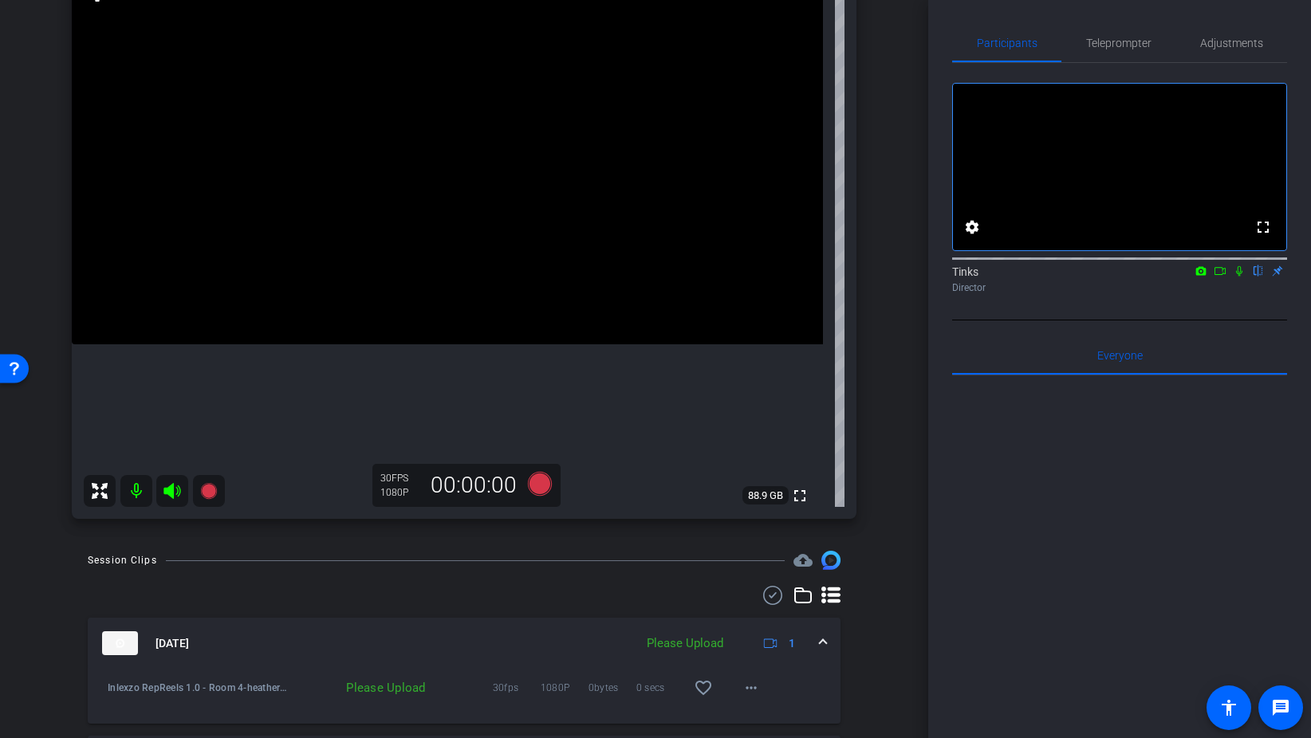
scroll to position [179, 0]
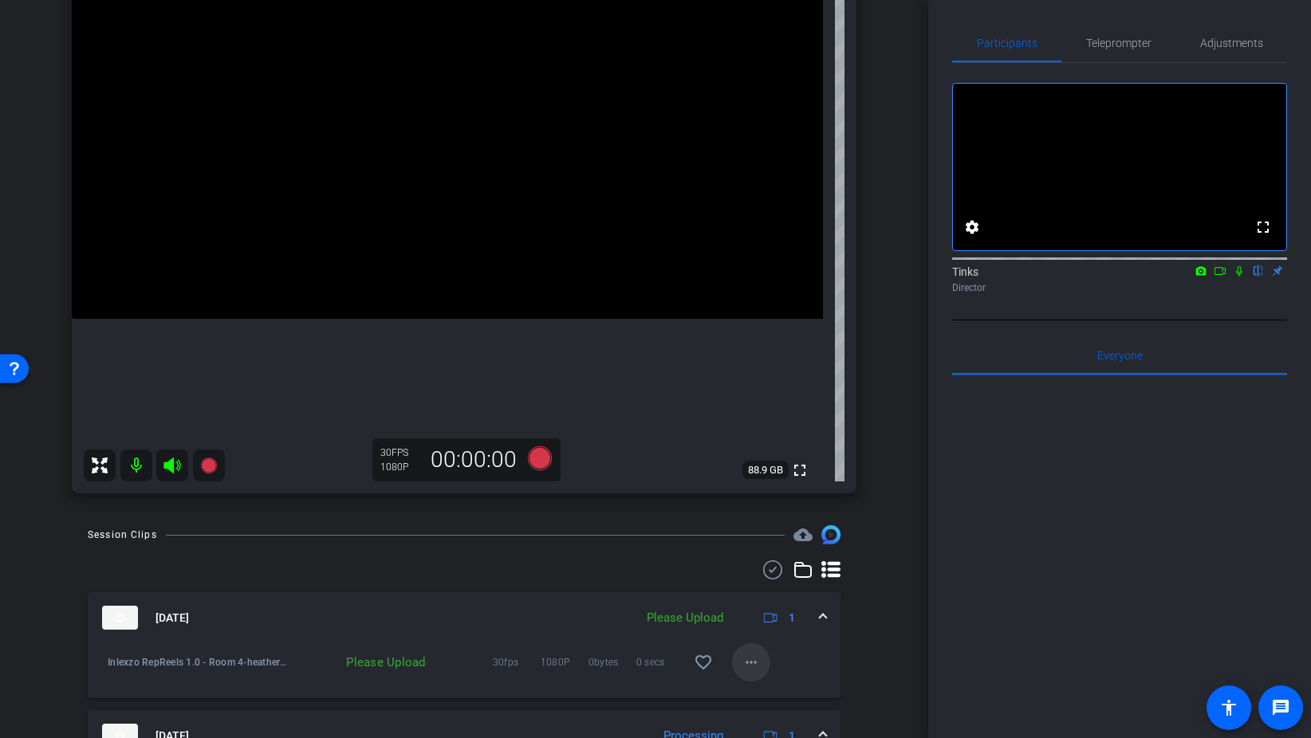
click at [745, 656] on mat-icon "more_horiz" at bounding box center [750, 662] width 19 height 19
click at [774, 585] on span "Upload" at bounding box center [777, 589] width 64 height 19
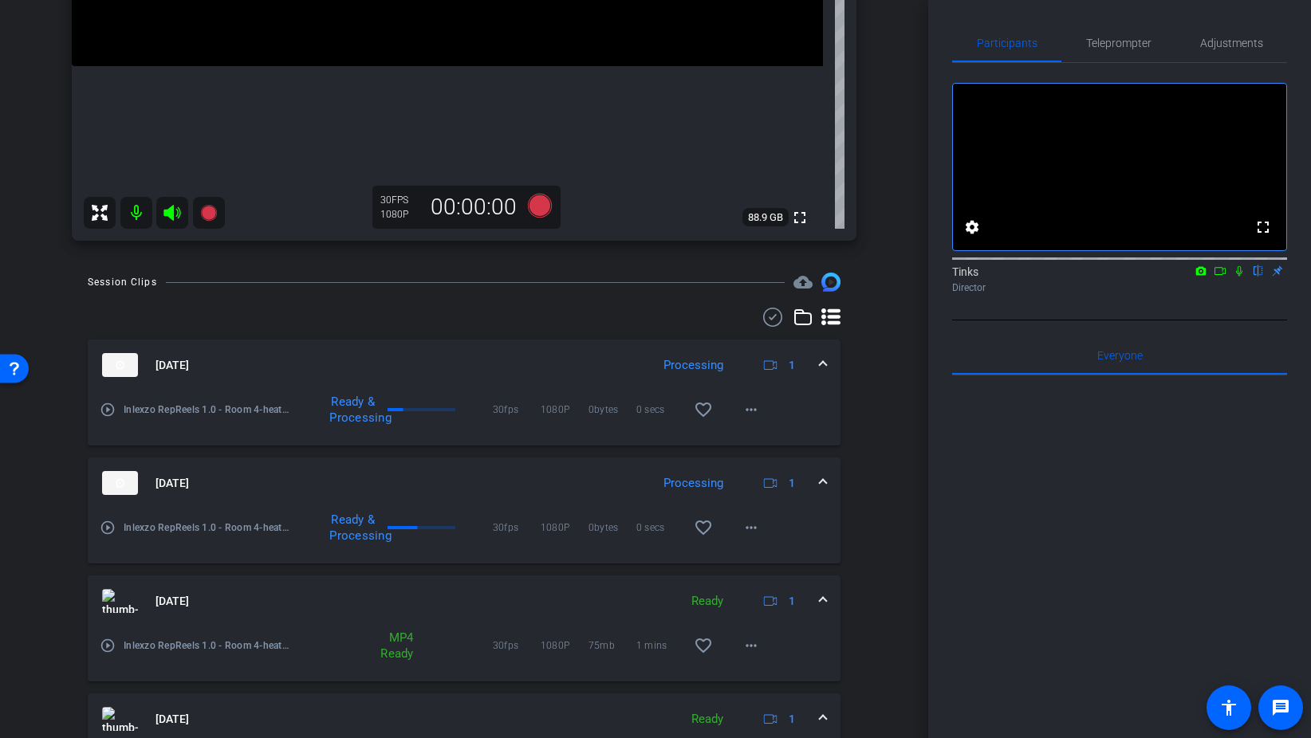
scroll to position [240, 0]
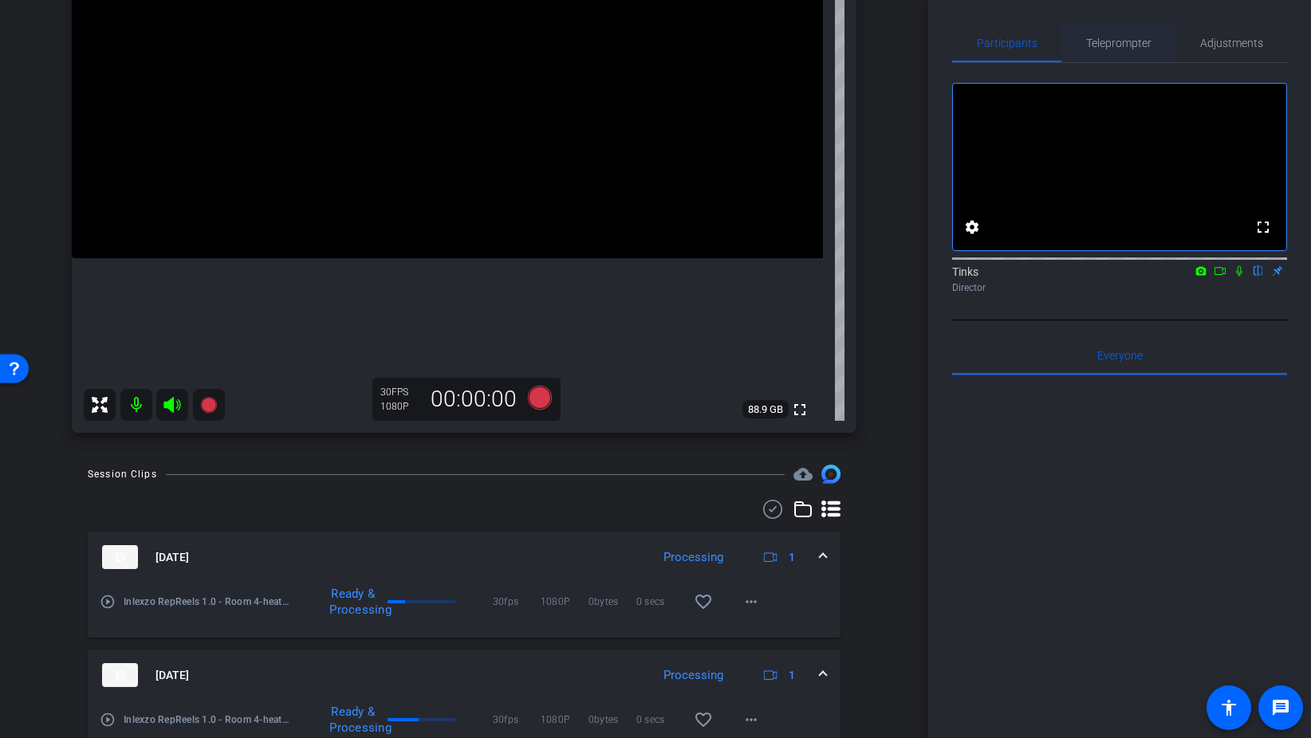
click at [1116, 49] on span "Teleprompter" at bounding box center [1118, 43] width 65 height 38
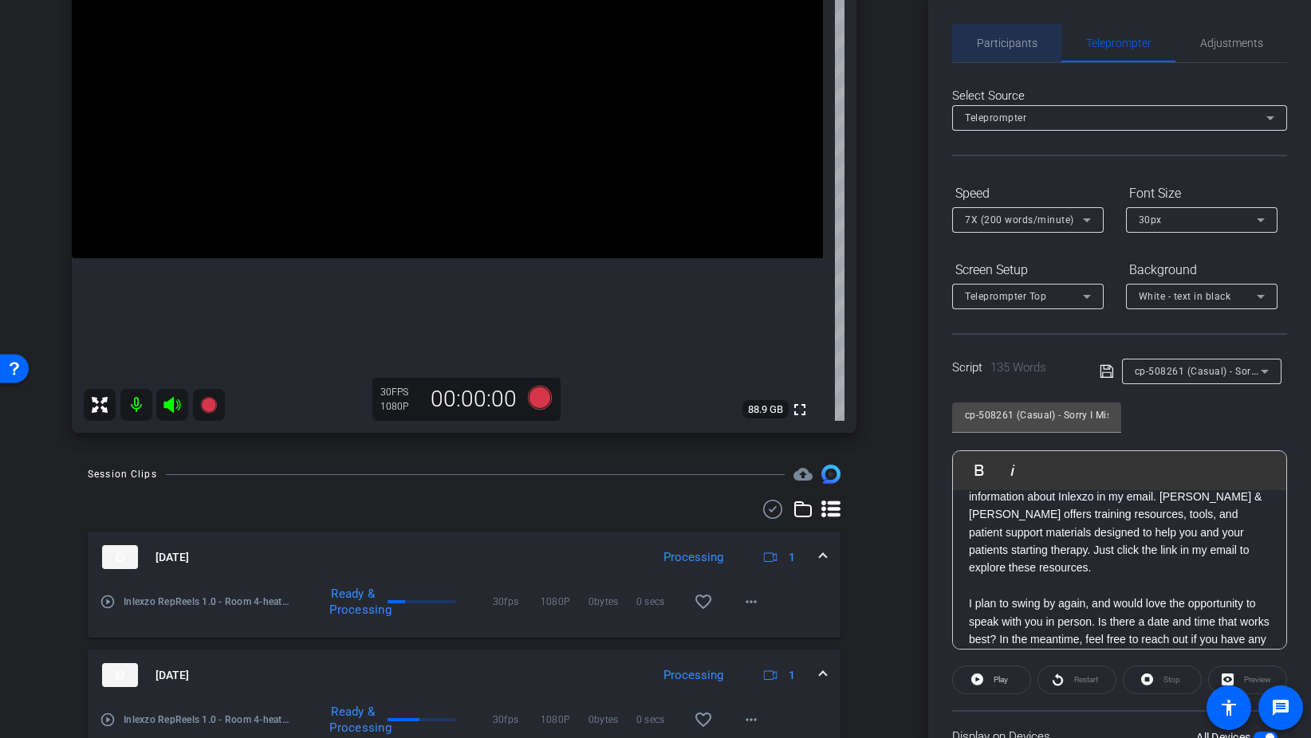
click at [1029, 40] on span "Participants" at bounding box center [1007, 42] width 61 height 11
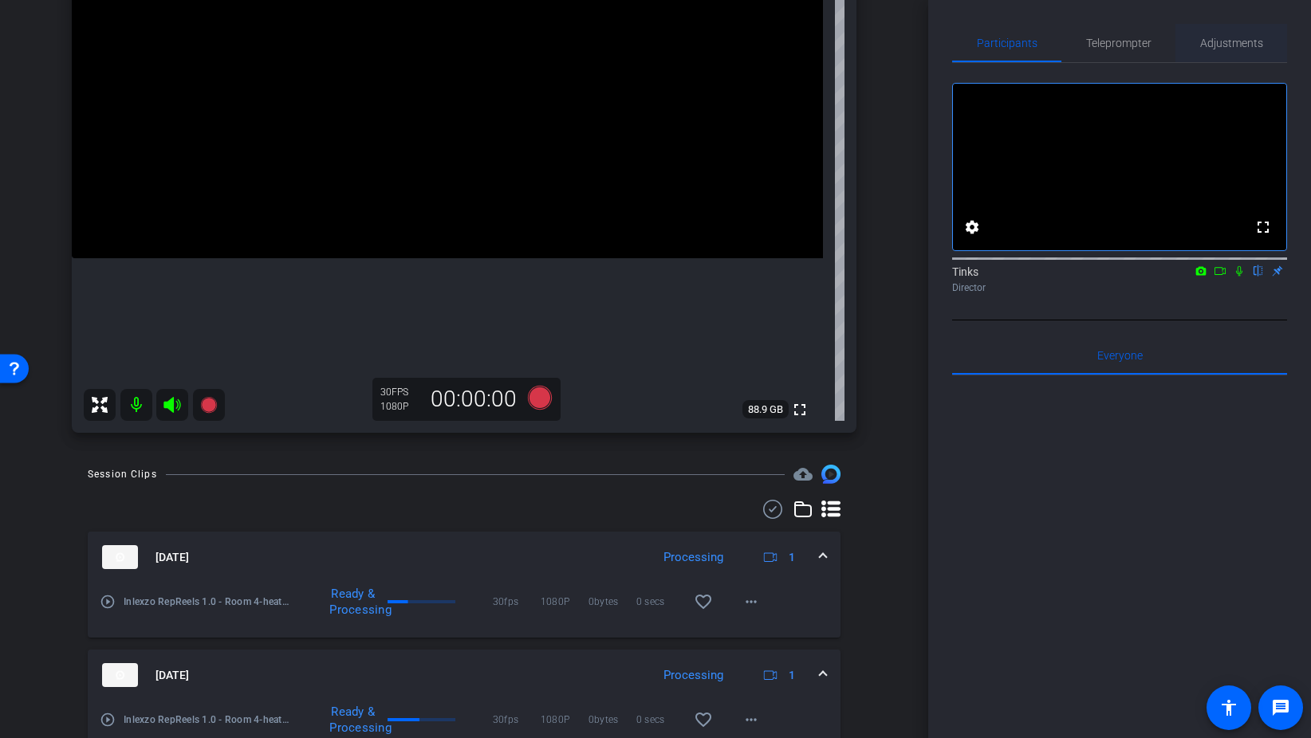
click at [1228, 53] on span "Adjustments" at bounding box center [1231, 43] width 63 height 38
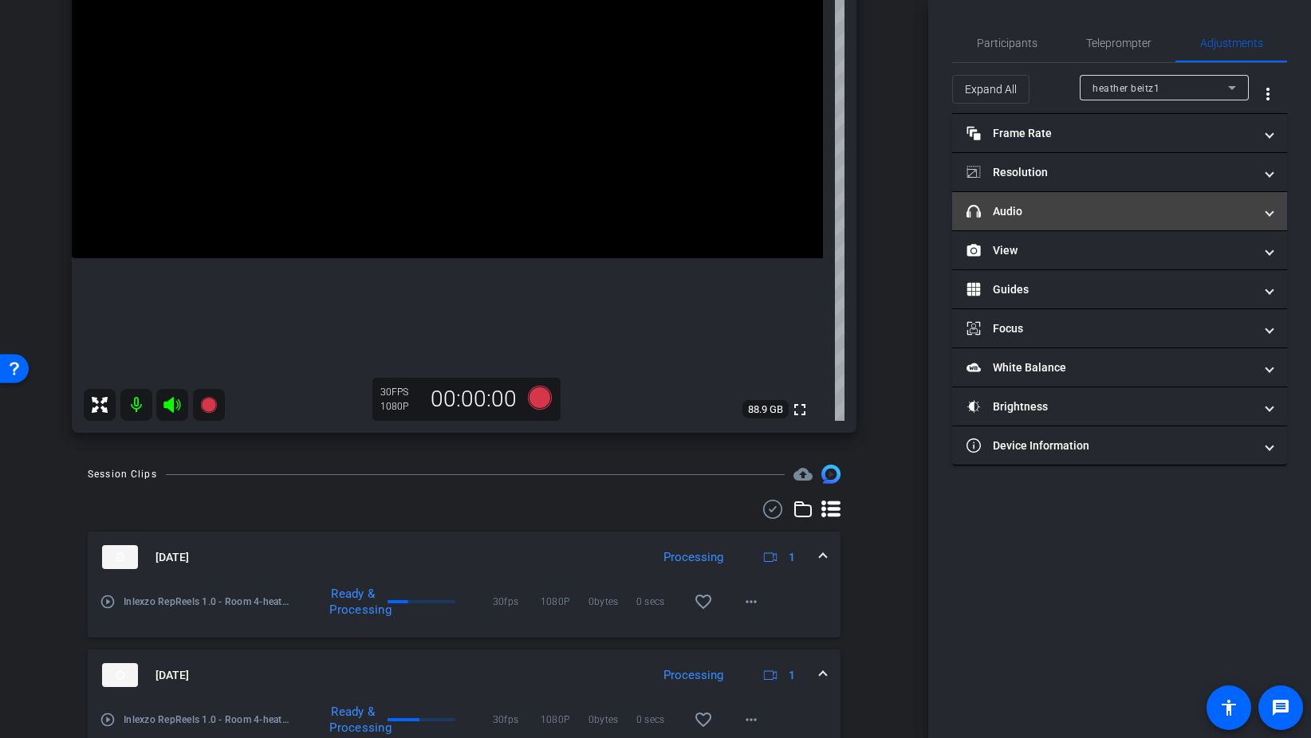
click at [1068, 210] on mat-panel-title "headphone icon Audio" at bounding box center [1109, 211] width 287 height 17
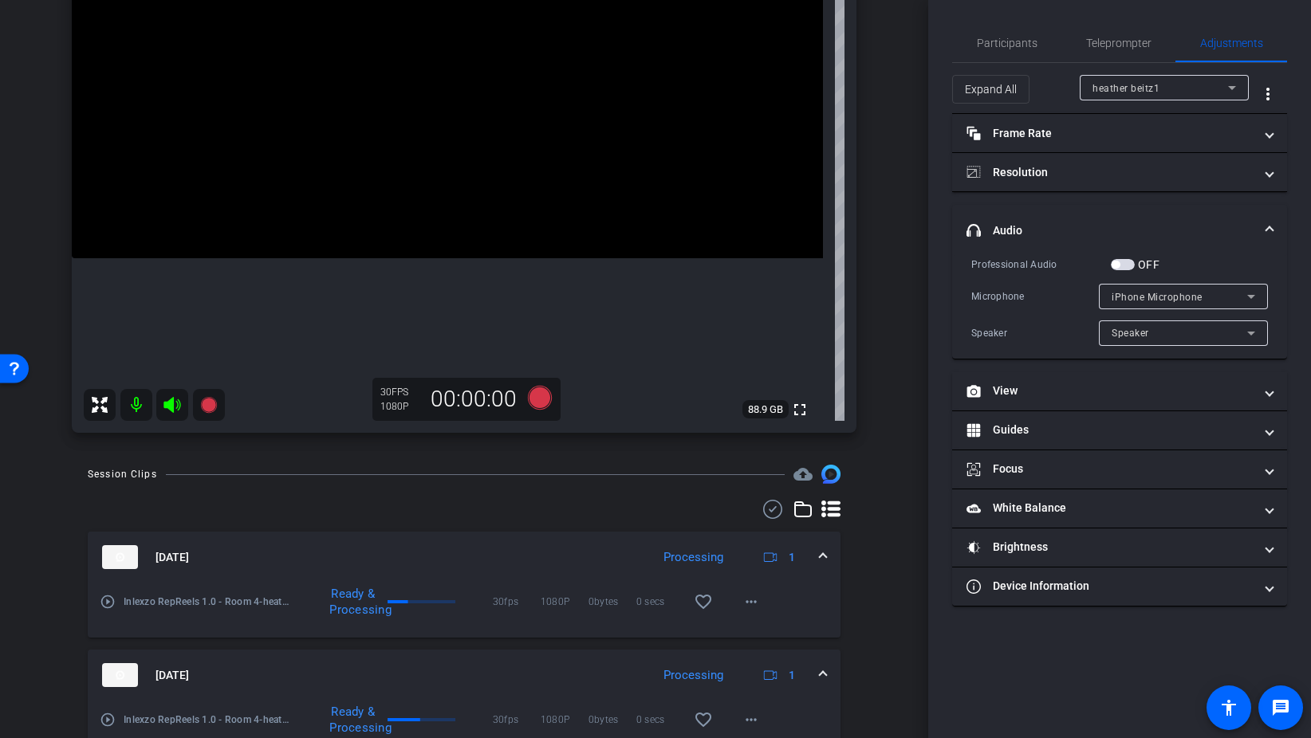
click at [1131, 264] on span "button" at bounding box center [1123, 264] width 24 height 11
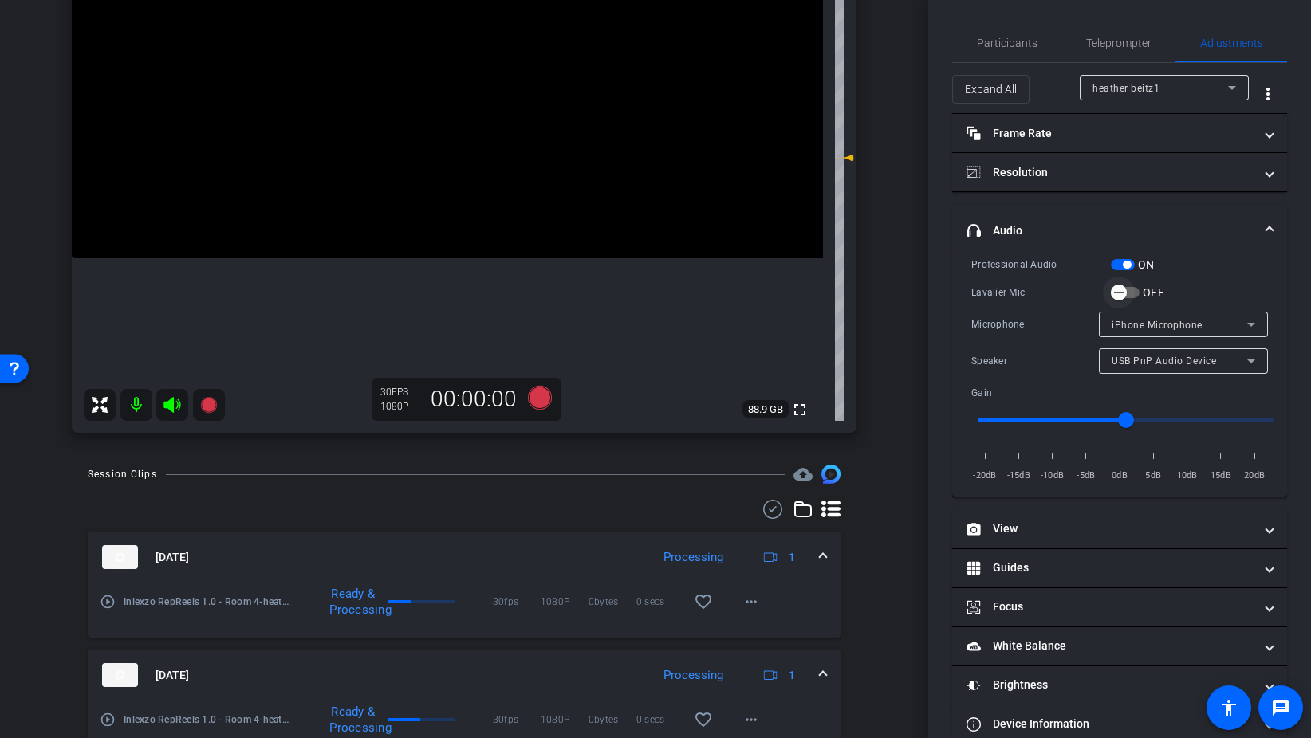
click at [1132, 290] on span "button" at bounding box center [1119, 293] width 32 height 32
click at [1007, 43] on span "Participants" at bounding box center [1007, 42] width 61 height 11
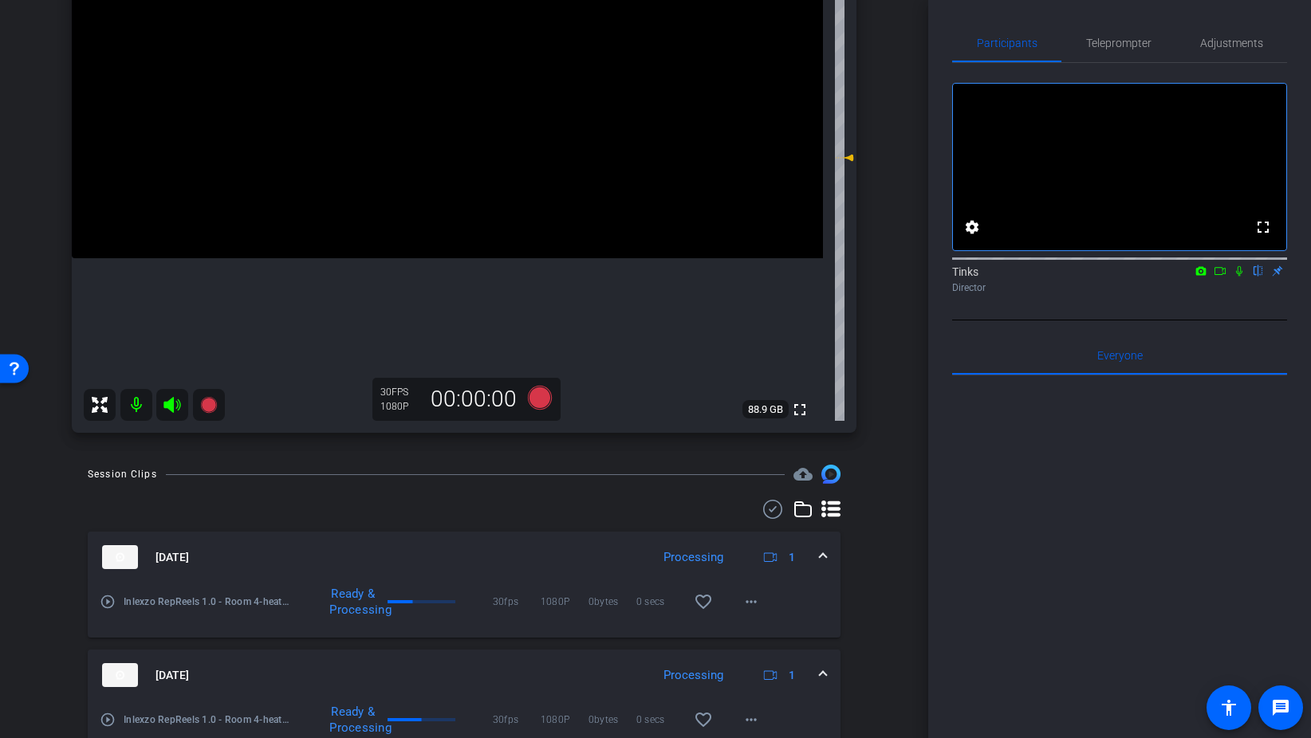
click at [1241, 277] on icon at bounding box center [1239, 270] width 13 height 11
click at [540, 396] on icon at bounding box center [540, 398] width 24 height 24
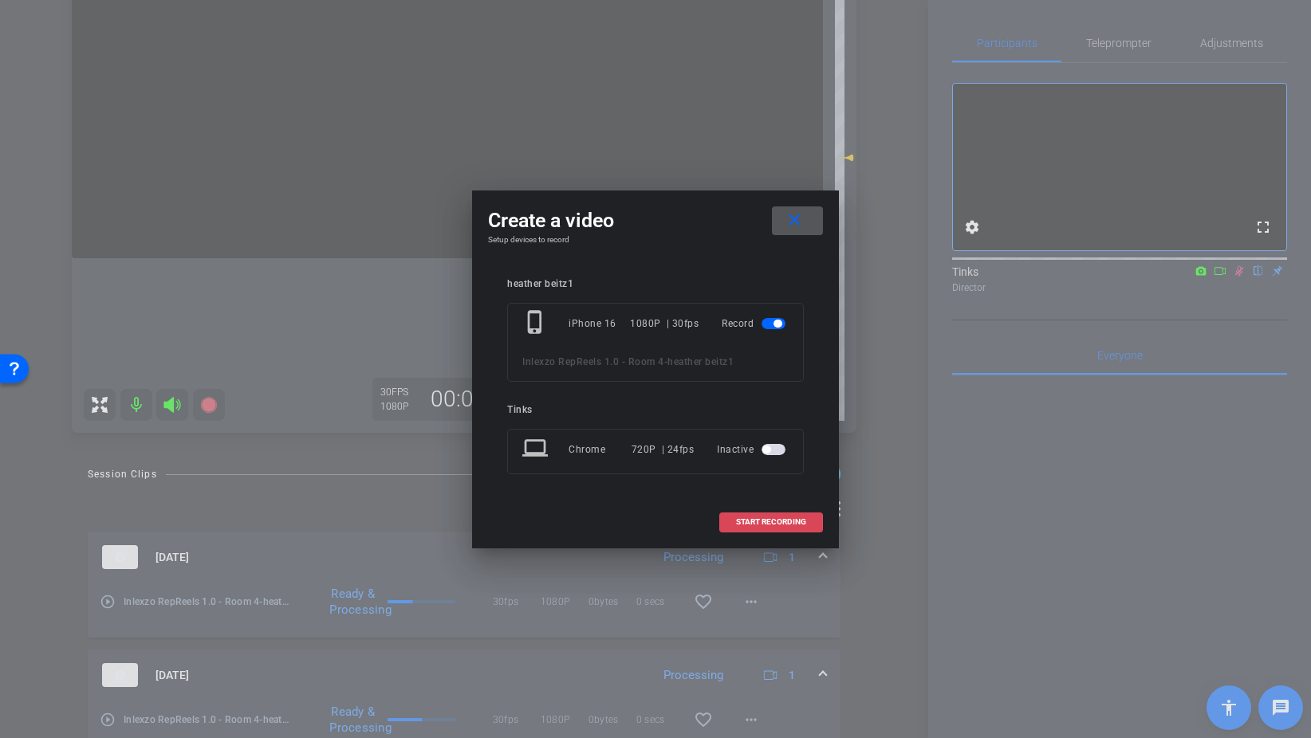
click at [801, 525] on span "START RECORDING" at bounding box center [771, 522] width 70 height 8
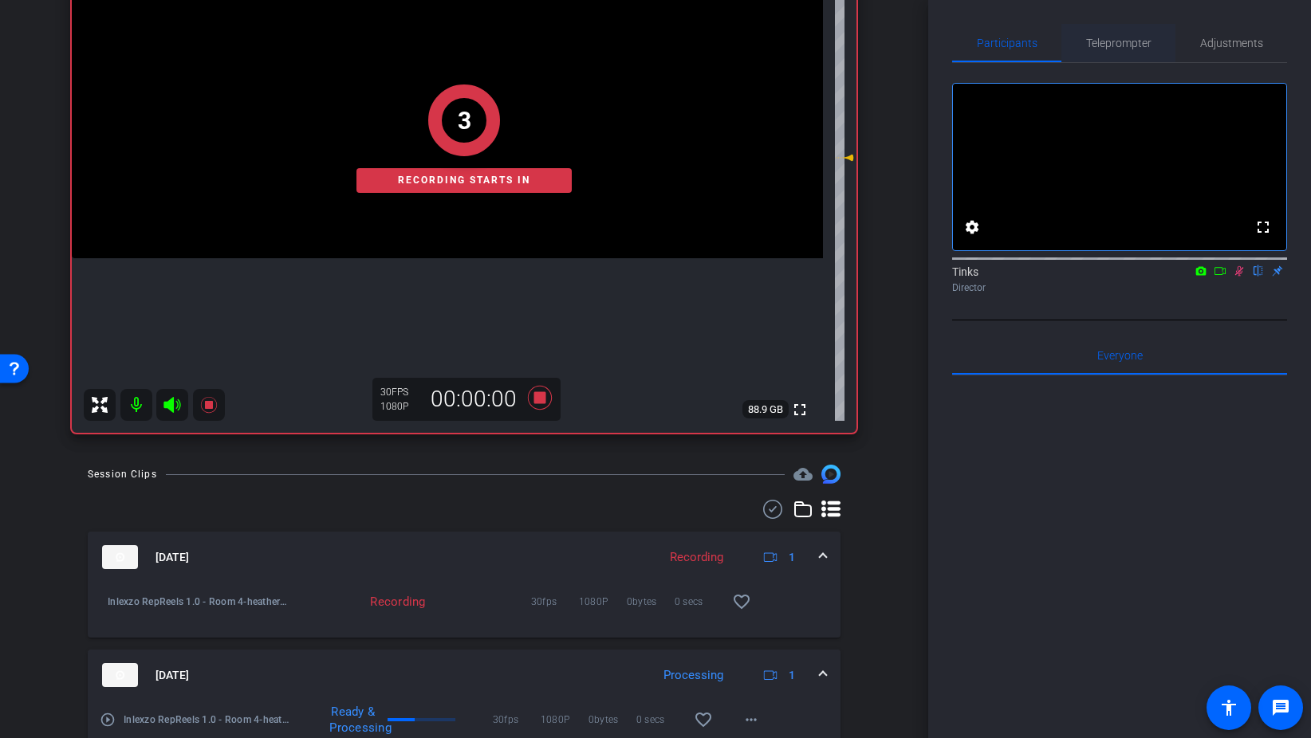
click at [1115, 46] on span "Teleprompter" at bounding box center [1118, 42] width 65 height 11
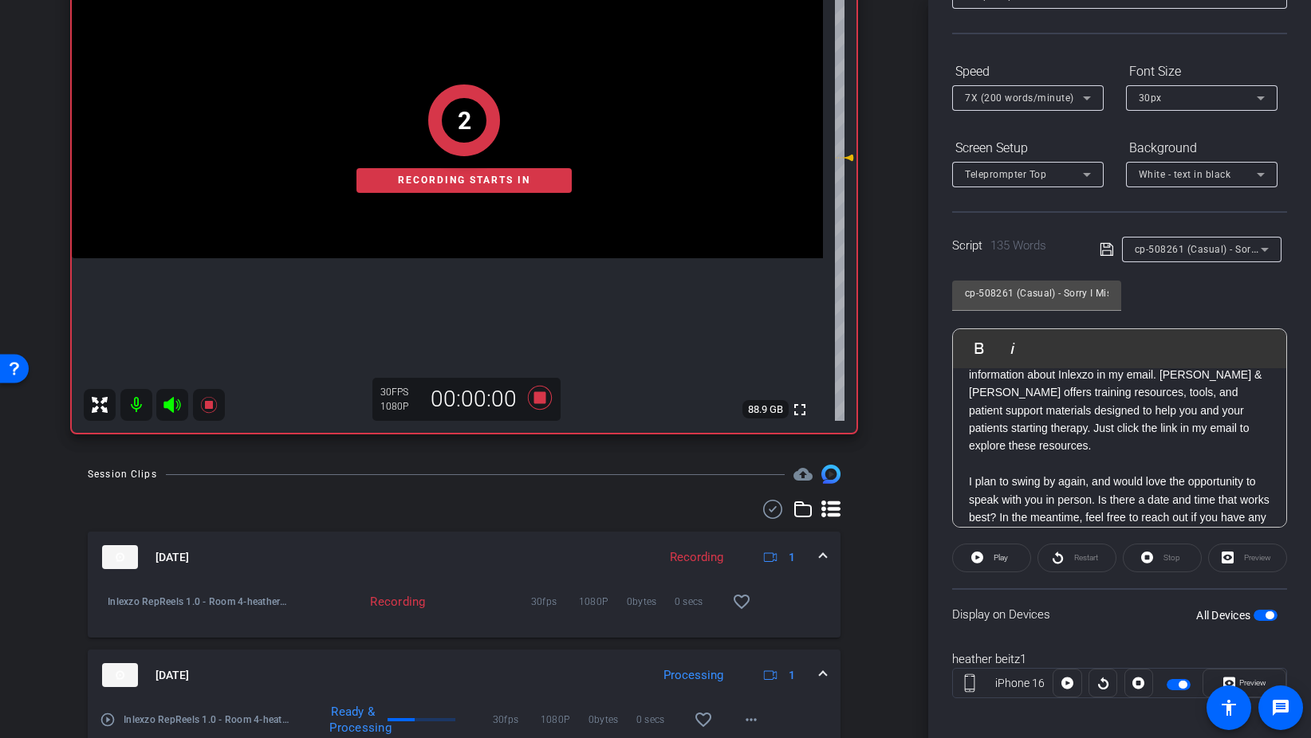
scroll to position [133, 0]
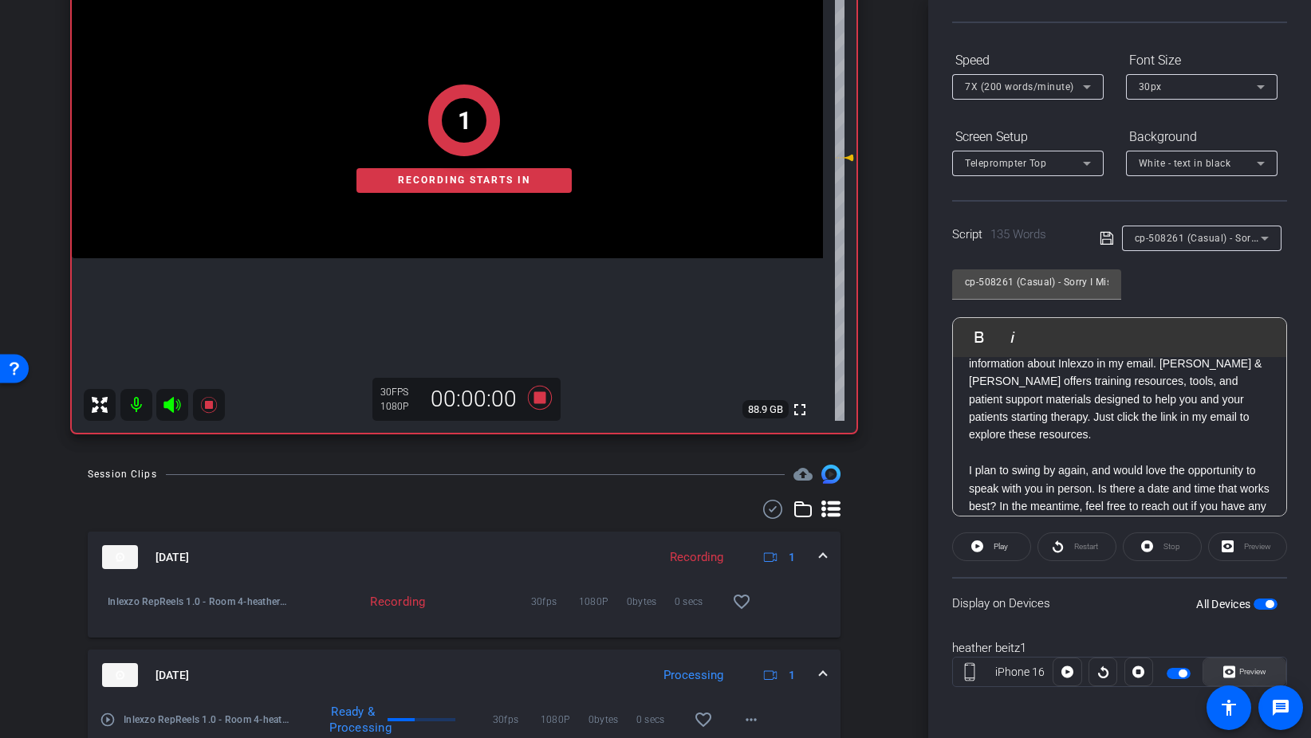
click at [1249, 668] on span "Preview" at bounding box center [1252, 671] width 27 height 9
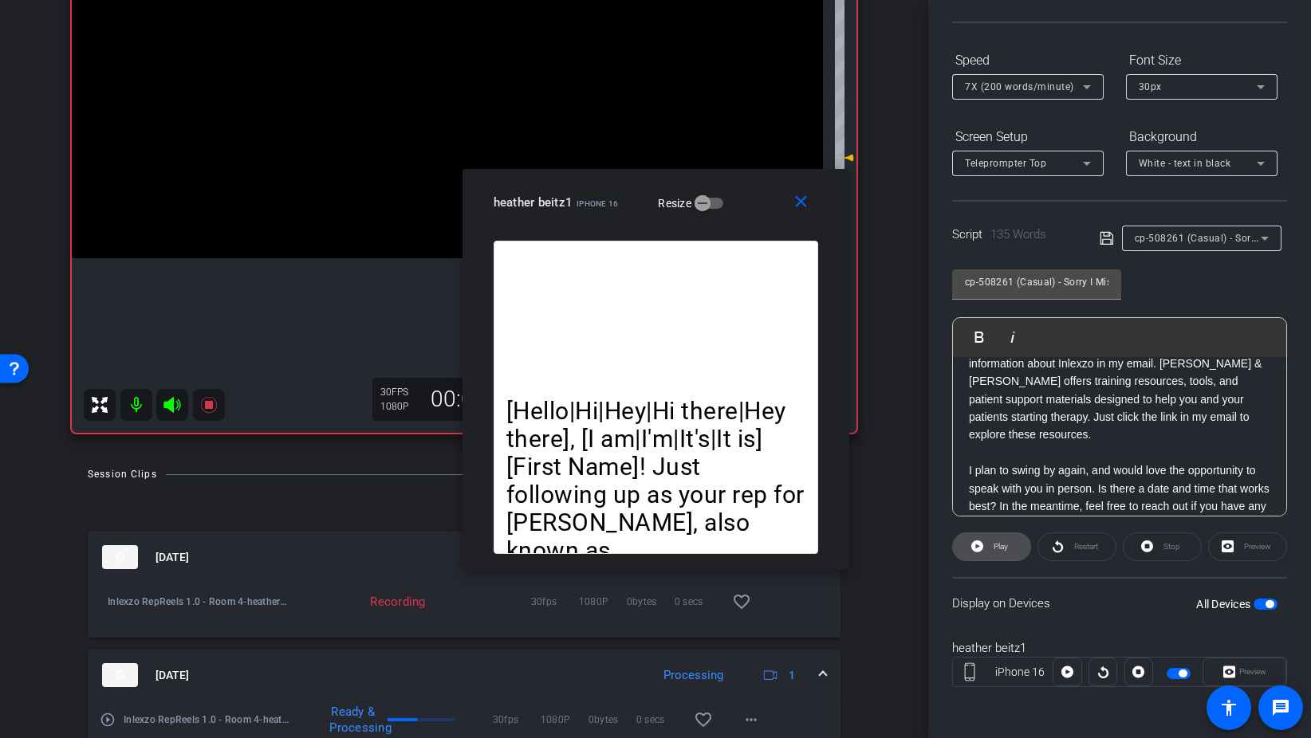
click at [1002, 552] on span "Play" at bounding box center [998, 547] width 18 height 22
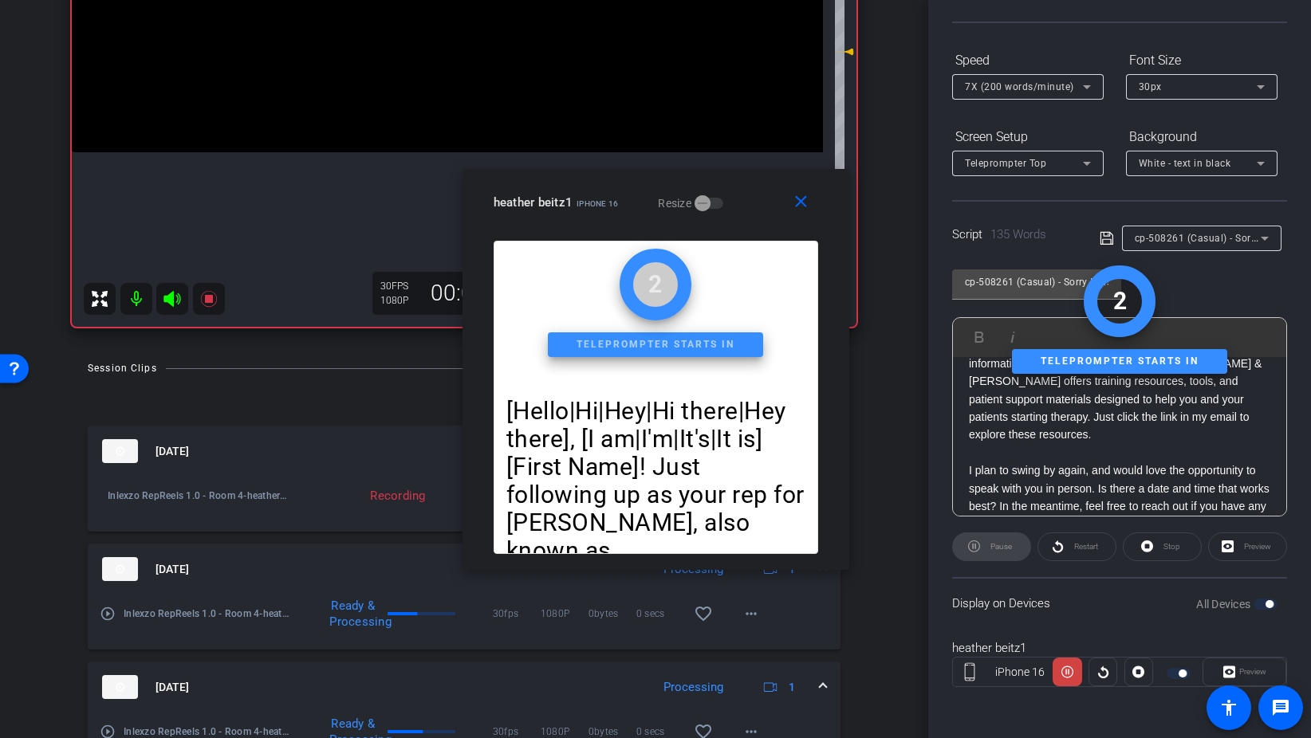
scroll to position [351, 0]
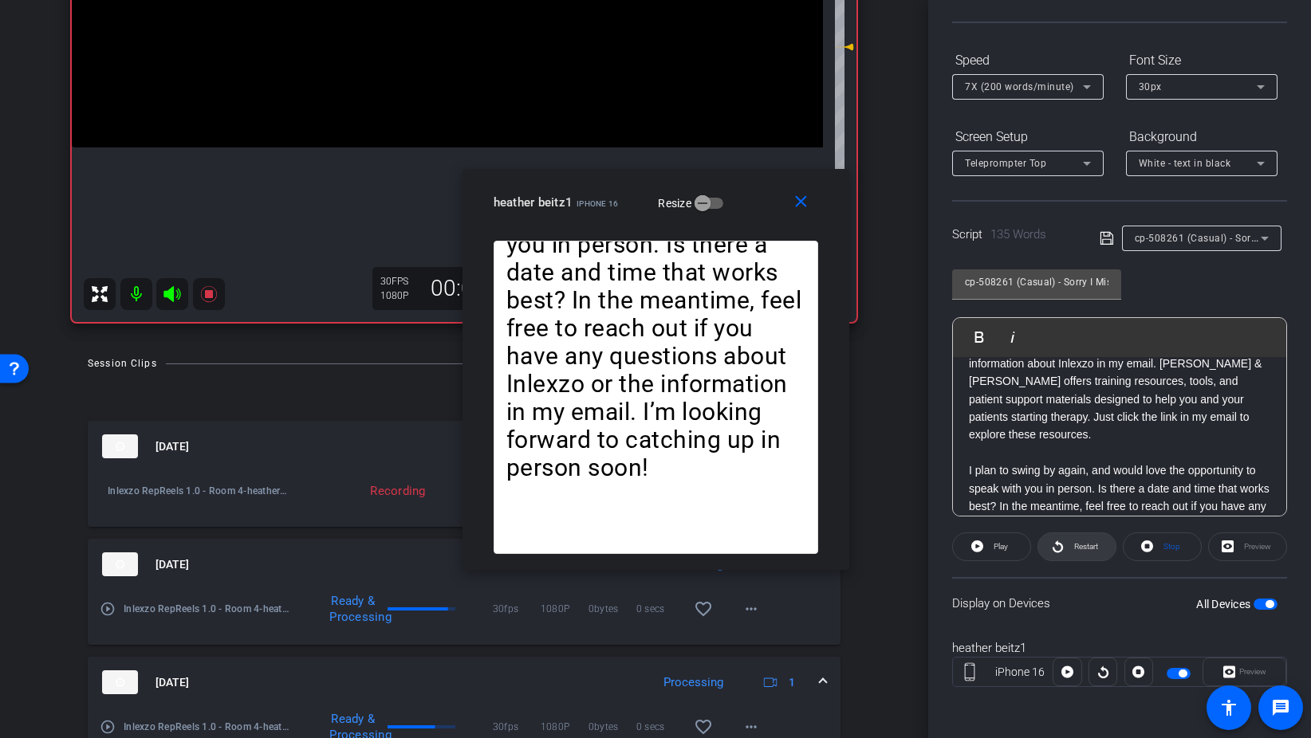
click at [1091, 551] on span "Restart" at bounding box center [1086, 546] width 24 height 9
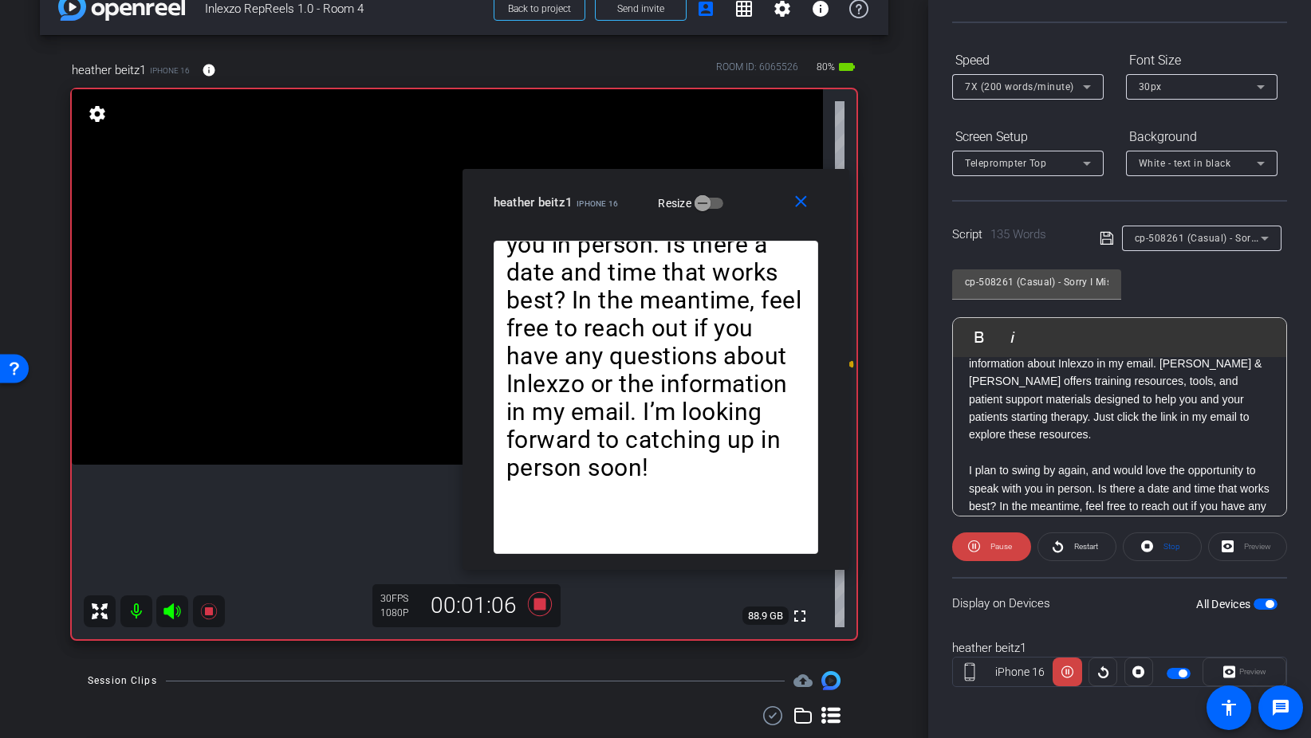
scroll to position [26, 0]
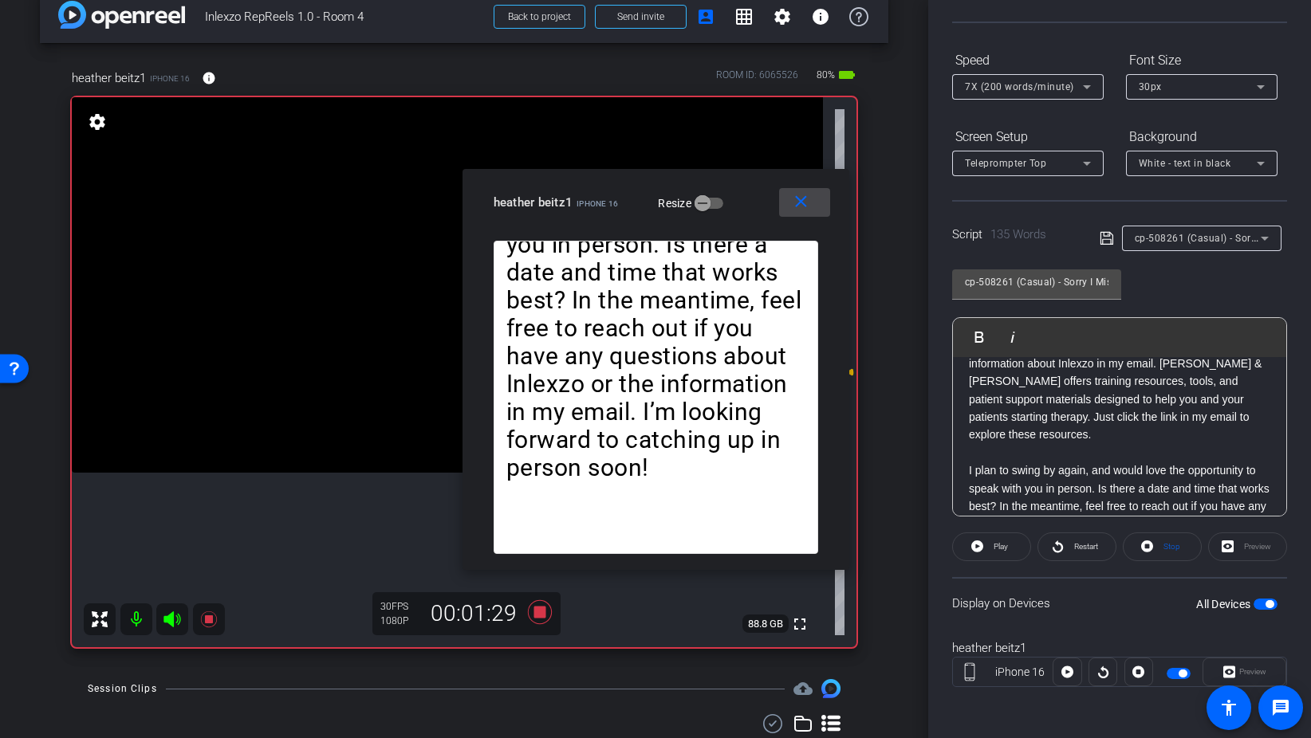
click at [804, 206] on mat-icon "close" at bounding box center [801, 202] width 20 height 20
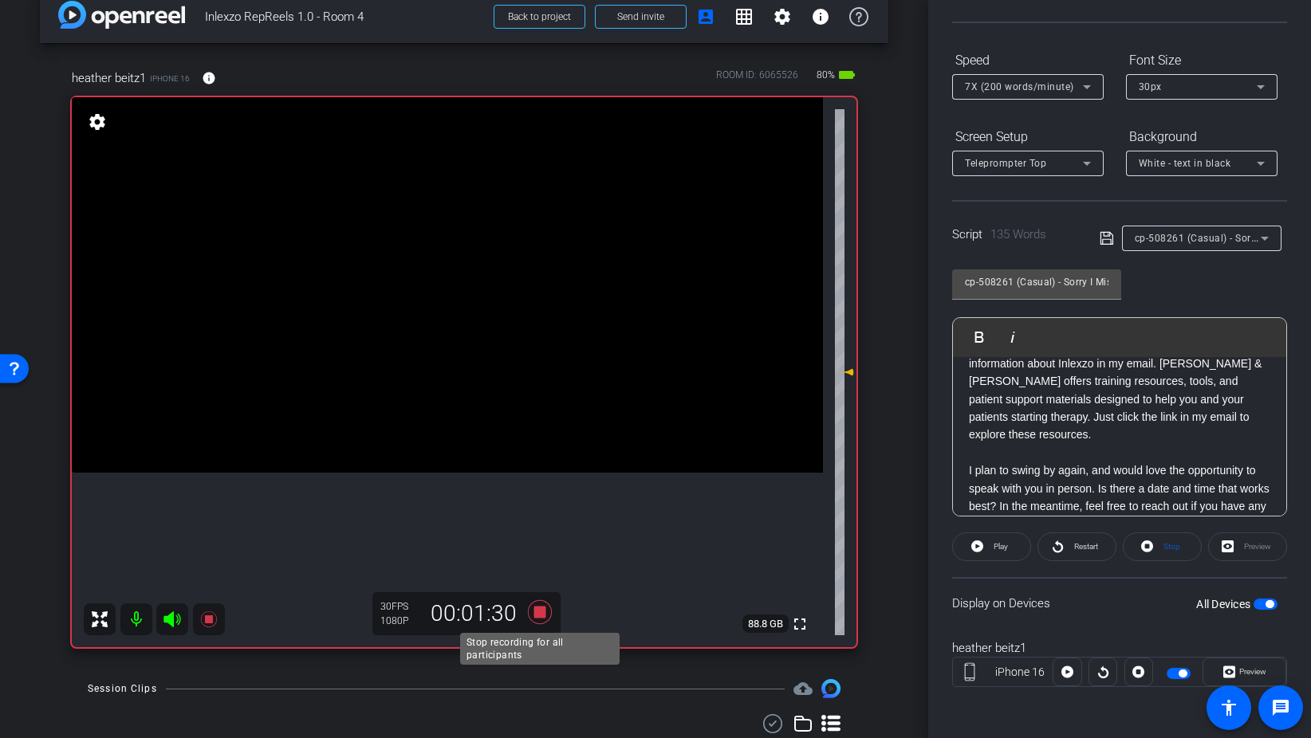
click at [537, 616] on icon at bounding box center [540, 612] width 24 height 24
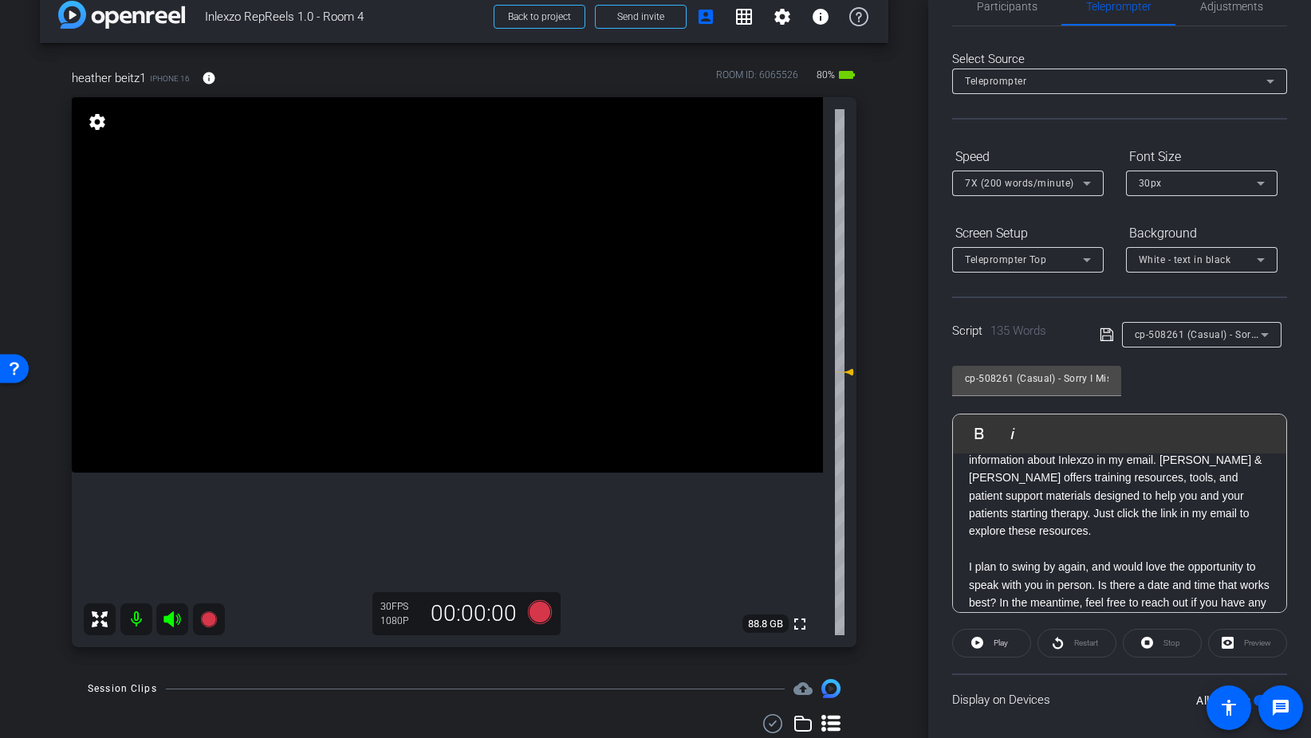
scroll to position [0, 0]
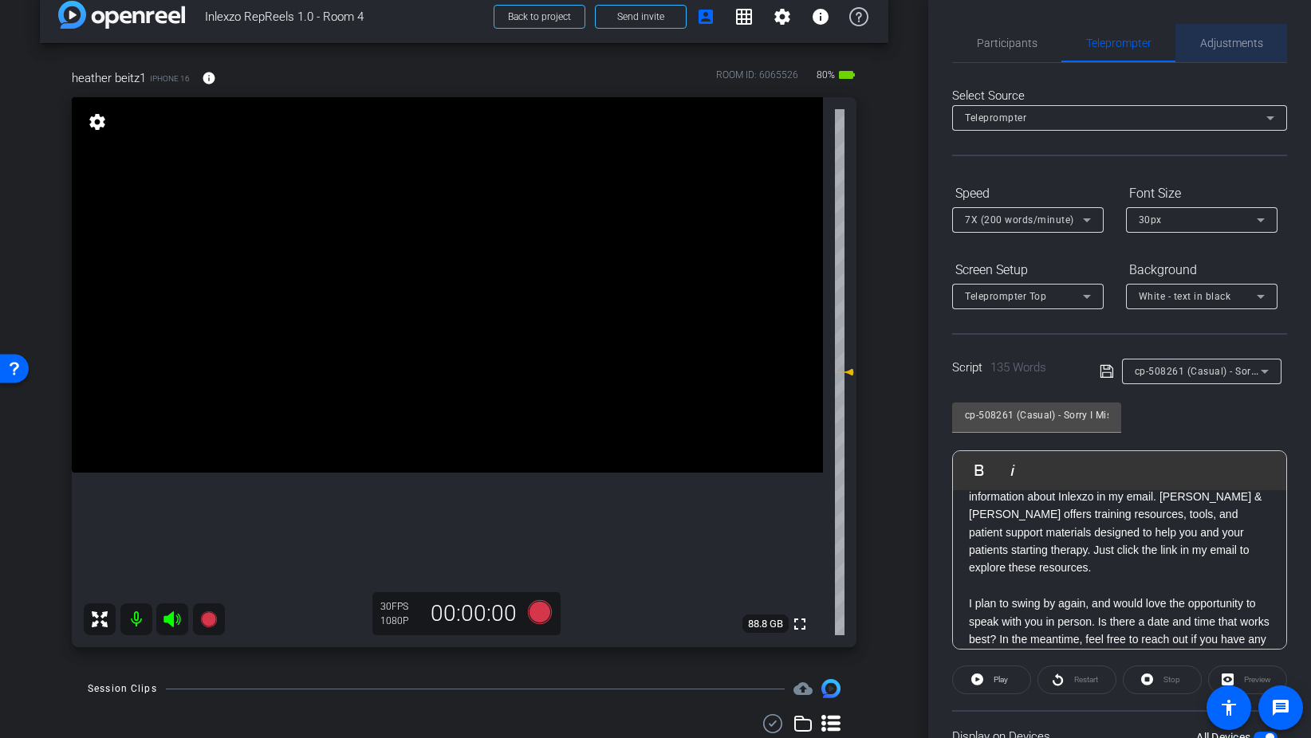
click at [1214, 29] on span "Adjustments" at bounding box center [1231, 43] width 63 height 38
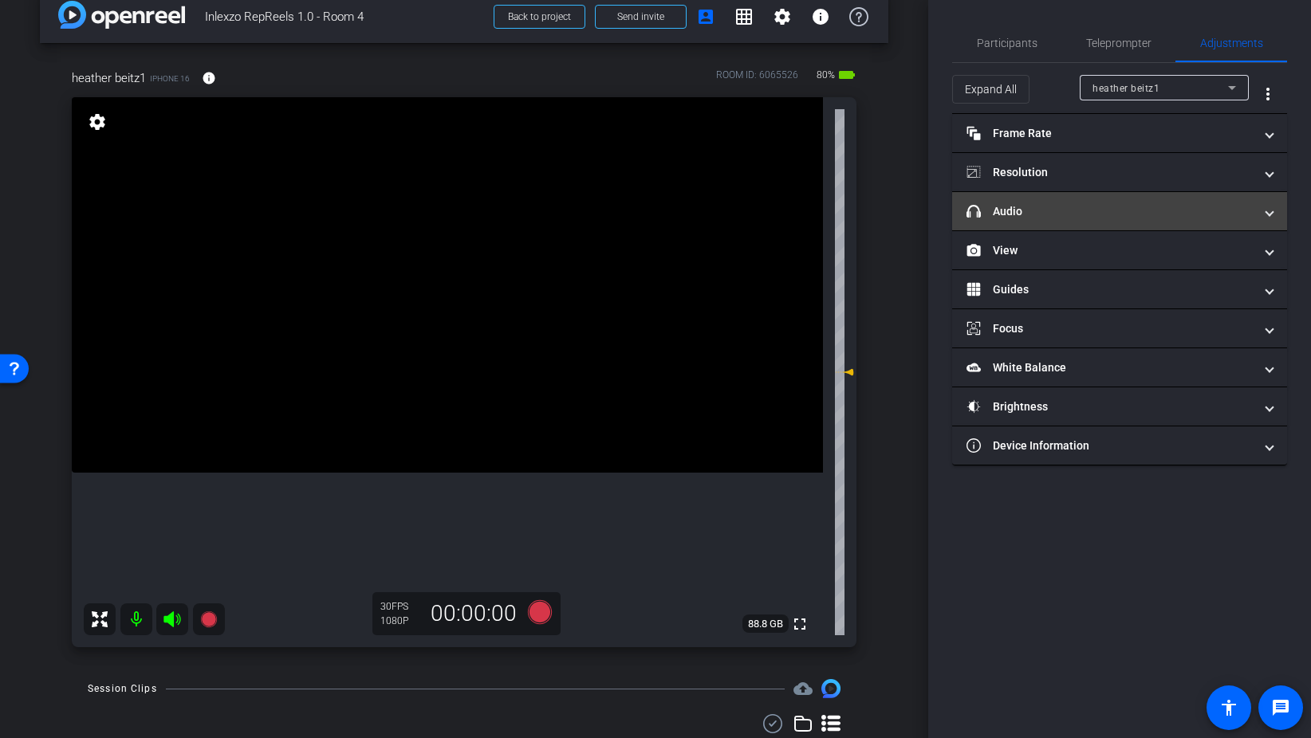
click at [1029, 202] on mat-expansion-panel-header "headphone icon Audio" at bounding box center [1119, 211] width 335 height 38
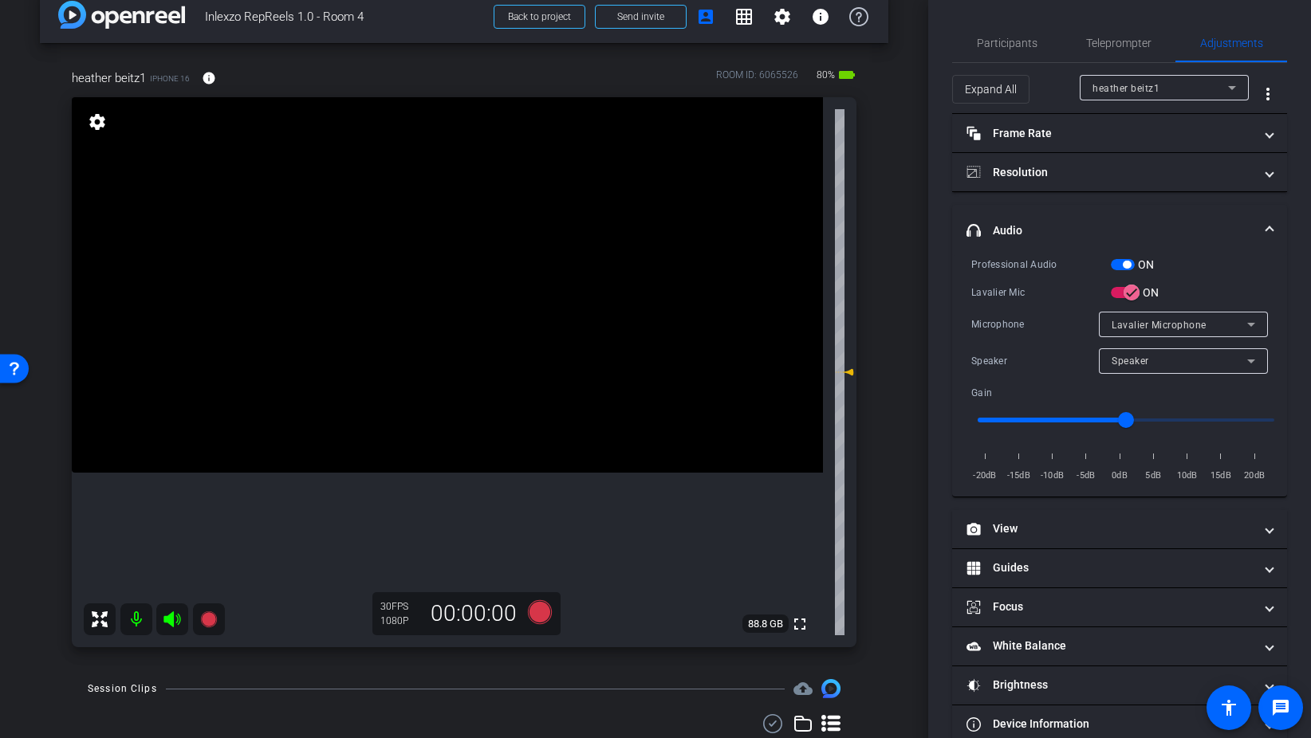
click at [1115, 263] on span "button" at bounding box center [1123, 264] width 24 height 11
click at [1005, 41] on span "Participants" at bounding box center [1007, 42] width 61 height 11
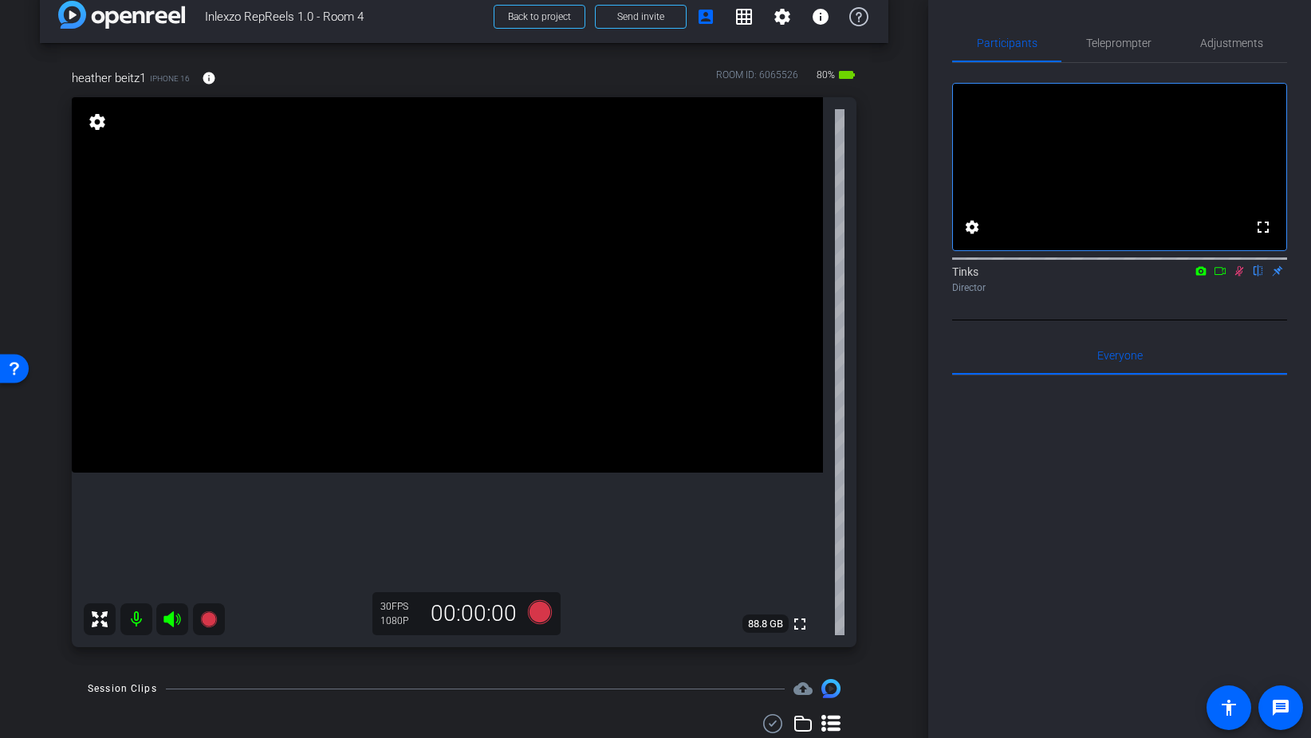
click at [1237, 277] on icon at bounding box center [1239, 271] width 9 height 10
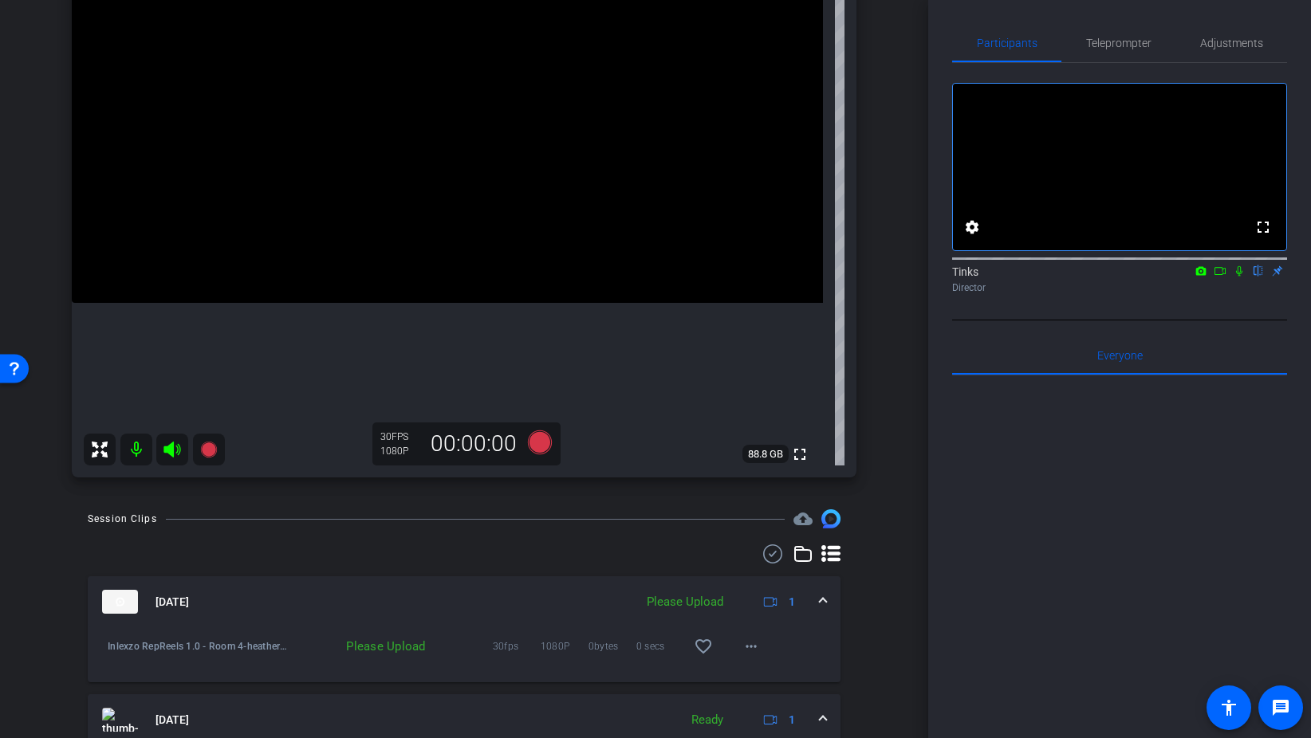
scroll to position [244, 0]
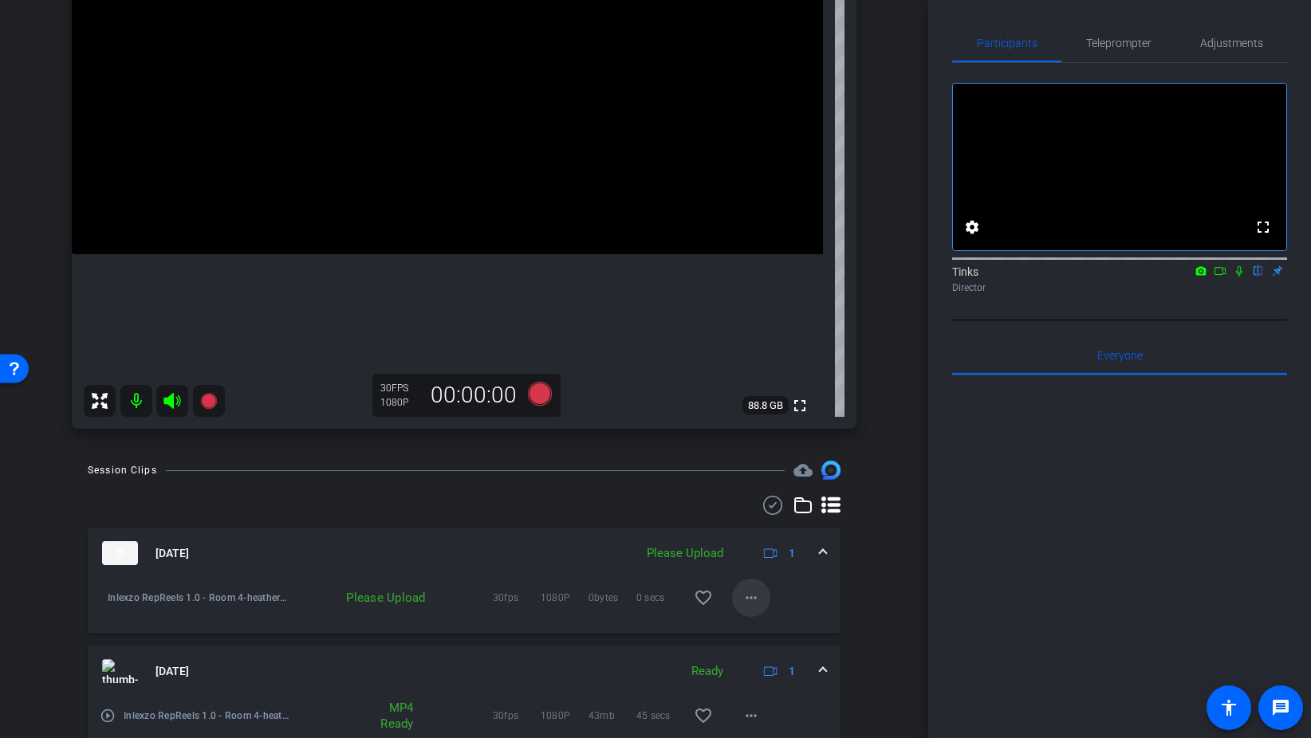
click at [748, 600] on mat-icon "more_horiz" at bounding box center [750, 597] width 19 height 19
click at [774, 623] on span "Upload" at bounding box center [777, 631] width 64 height 19
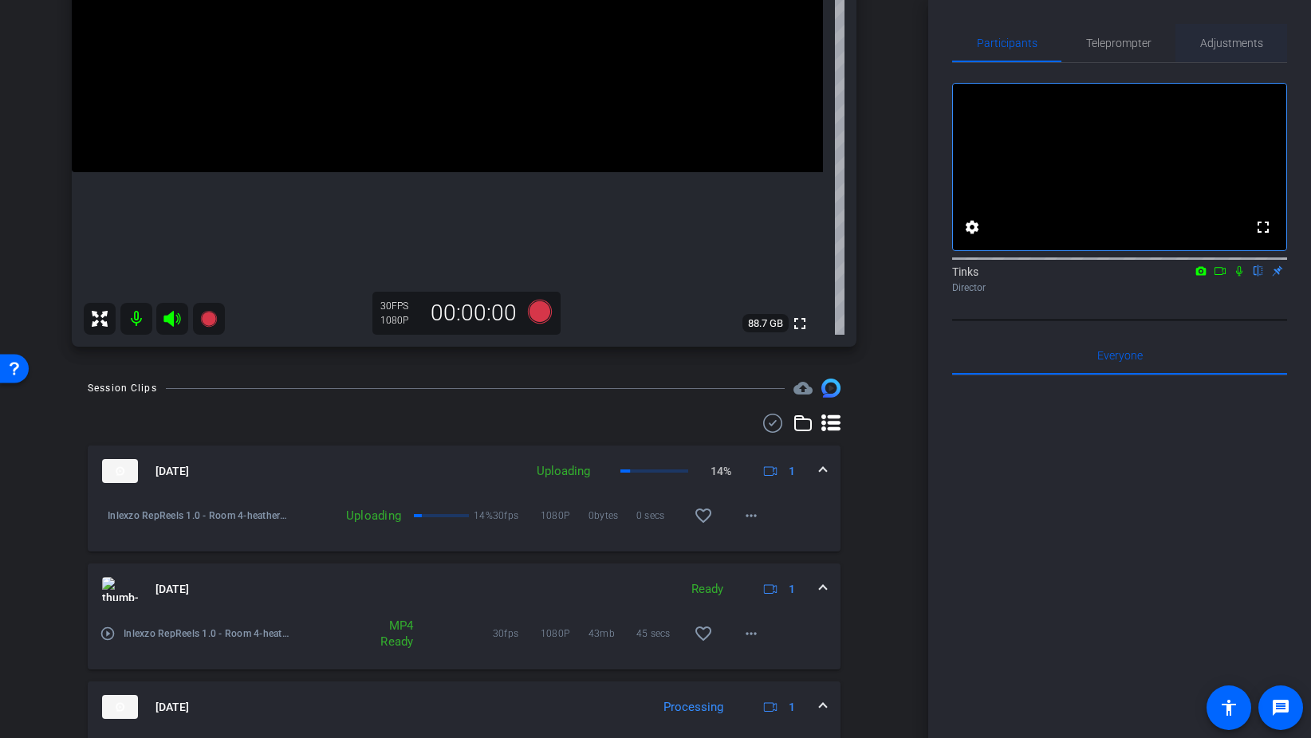
scroll to position [257, 0]
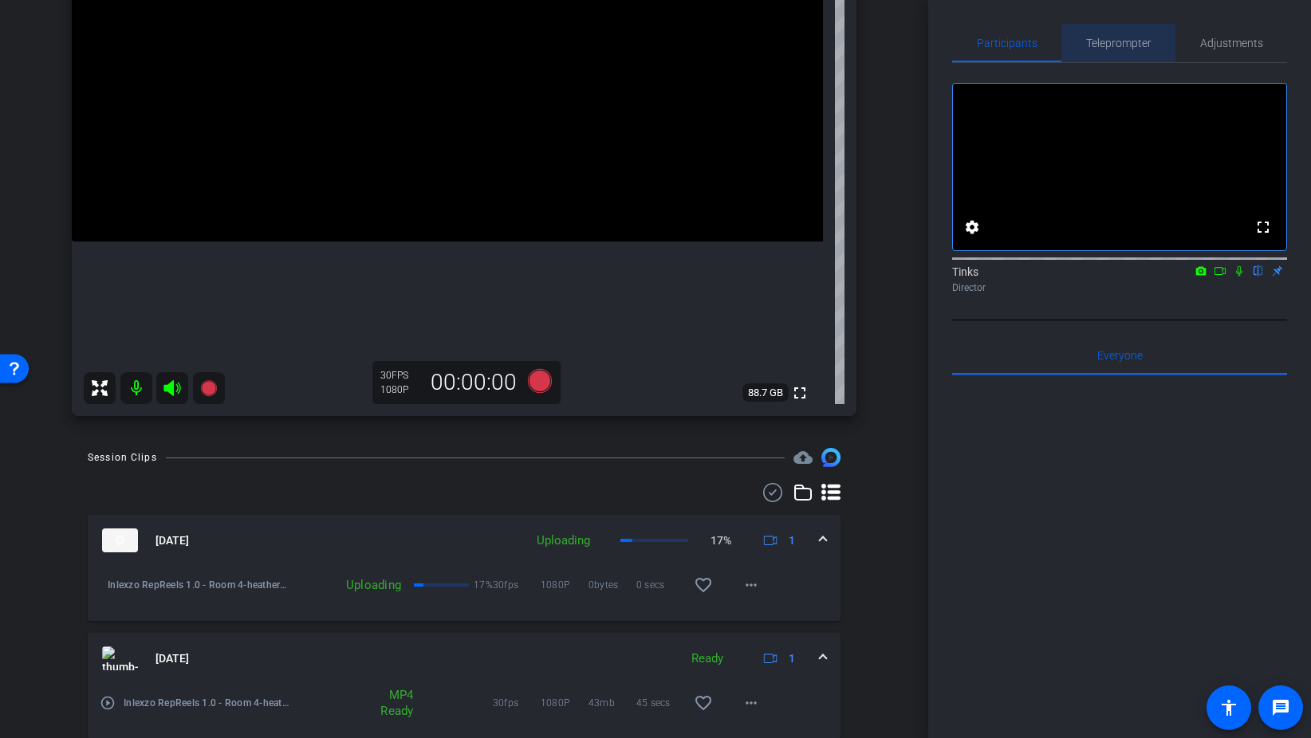
click at [1134, 37] on span "Teleprompter" at bounding box center [1118, 42] width 65 height 11
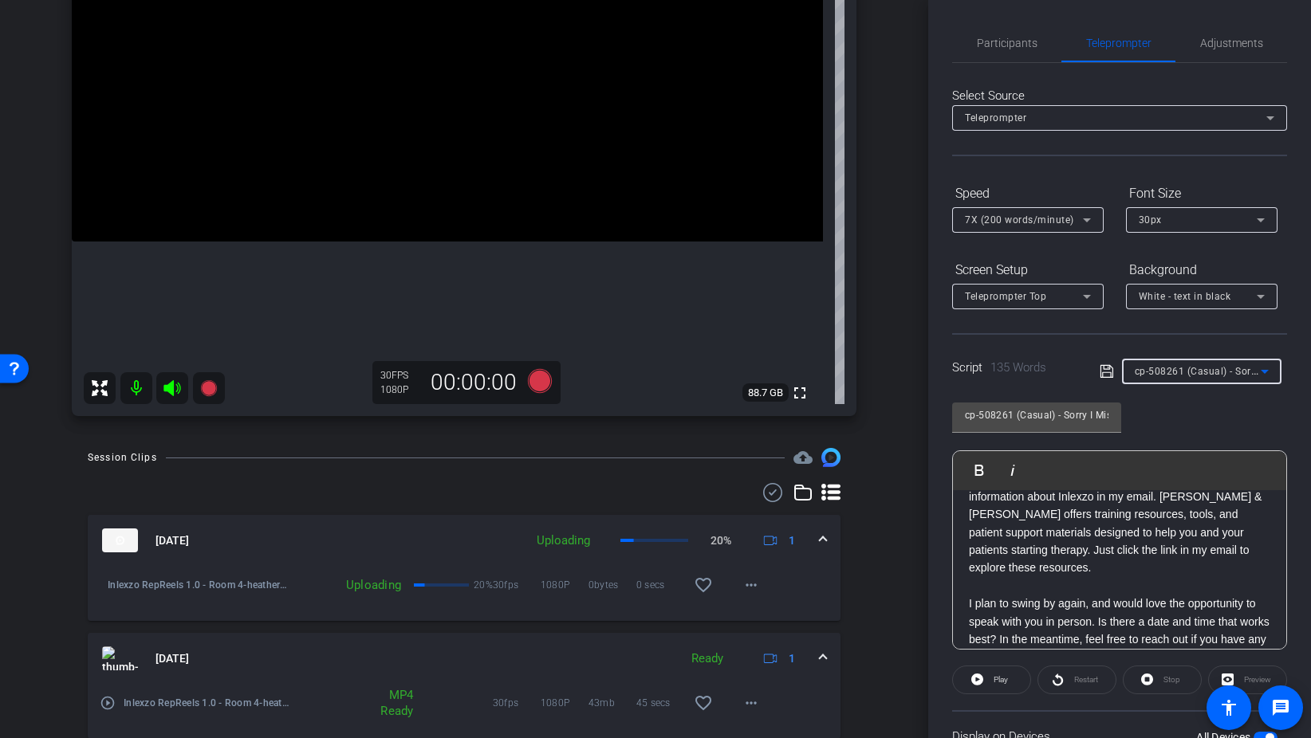
click at [1217, 376] on span "cp-508261 (Casual) - Sorry I Missed You" at bounding box center [1228, 370] width 187 height 13
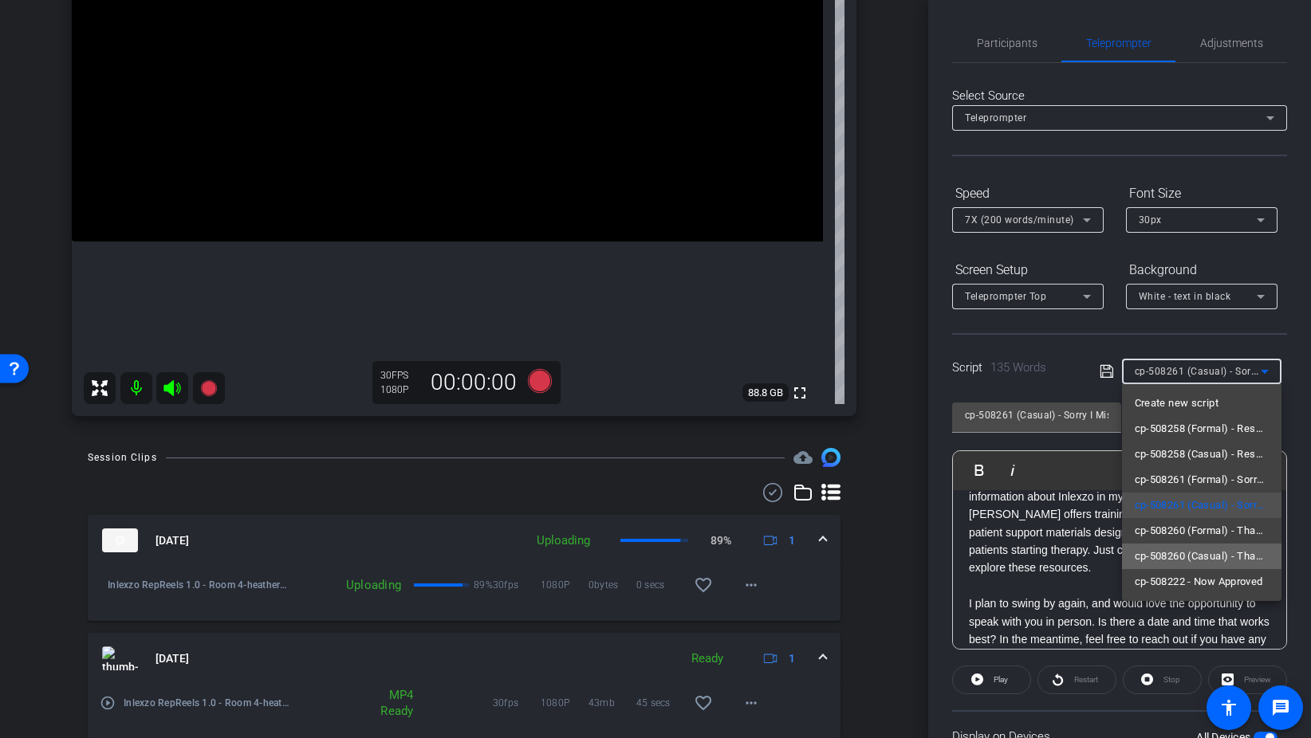
click at [1188, 556] on span "cp-508260 (Casual) - Thanks for Seeing Me" at bounding box center [1202, 556] width 134 height 19
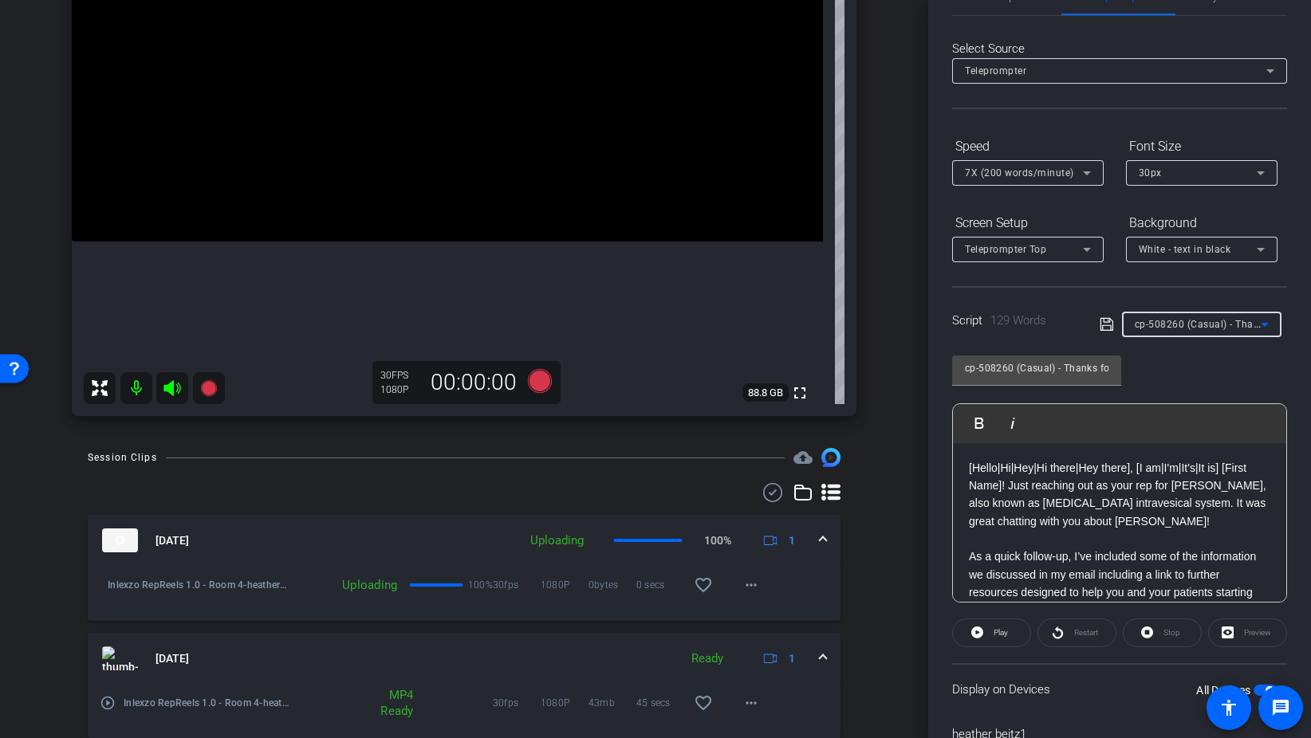
scroll to position [45, 0]
click at [1215, 323] on span "cp-508260 (Casual) - Thanks for Seeing Me" at bounding box center [1236, 325] width 202 height 13
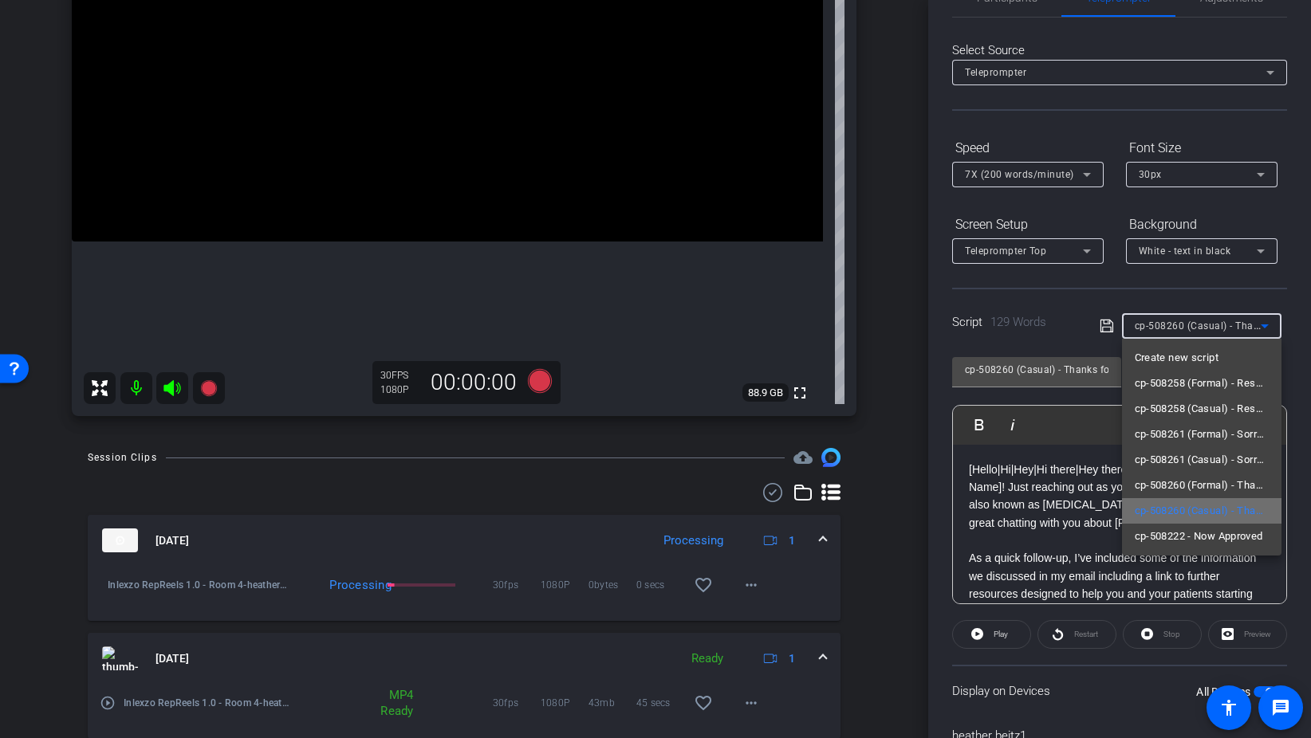
click at [1241, 503] on span "cp-508260 (Casual) - Thanks for Seeing Me" at bounding box center [1202, 510] width 134 height 19
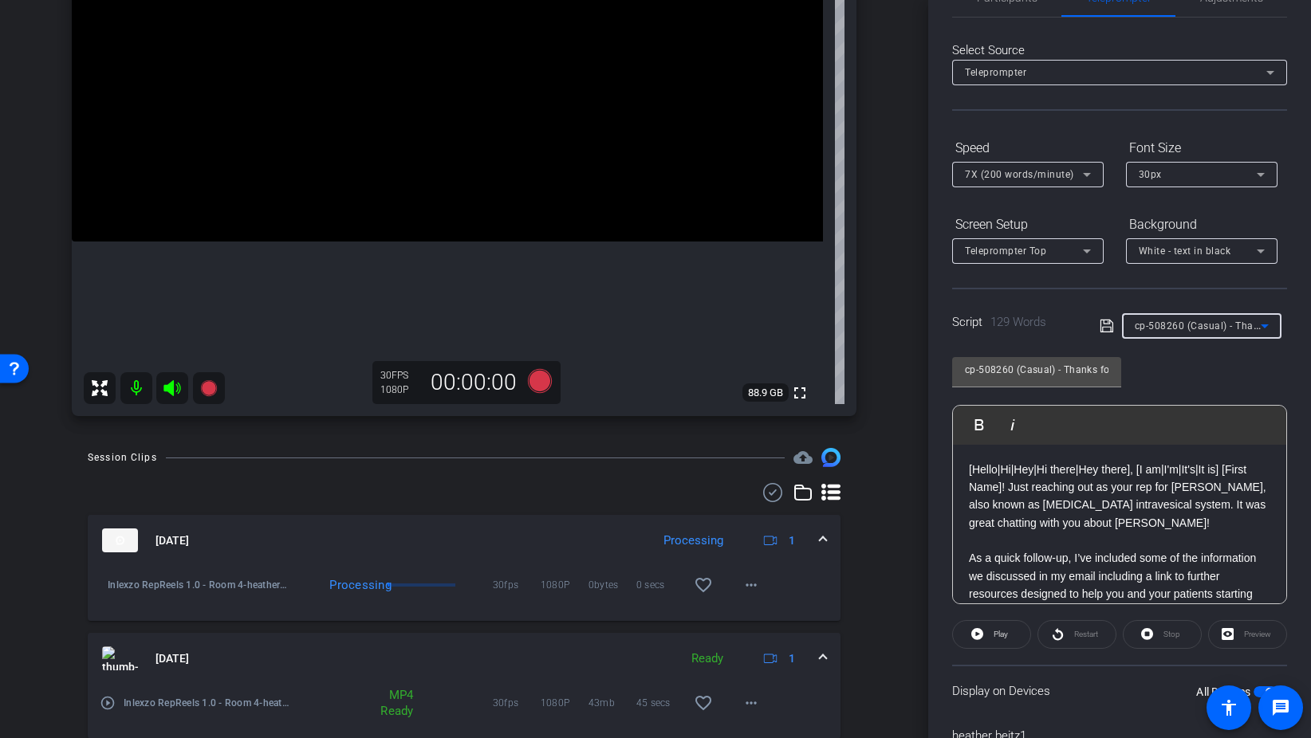
scroll to position [0, 0]
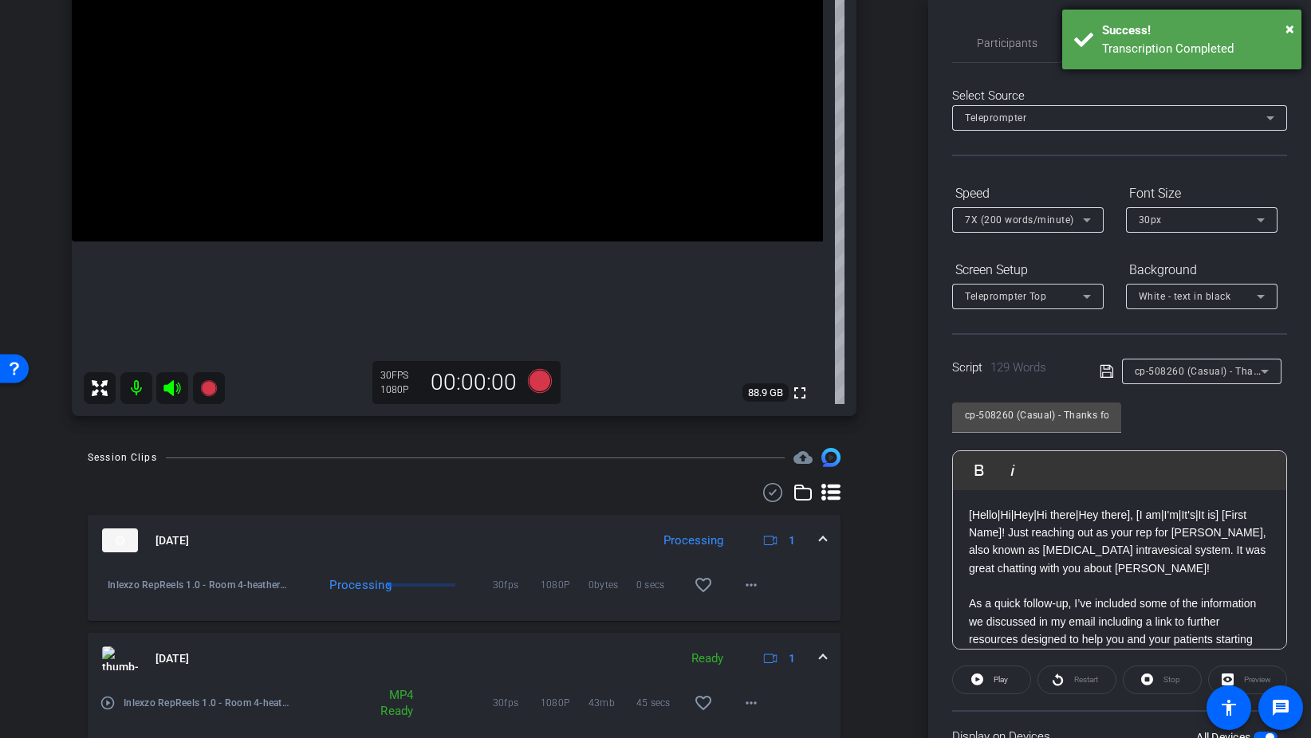
click at [1283, 24] on div "Success!" at bounding box center [1195, 31] width 187 height 18
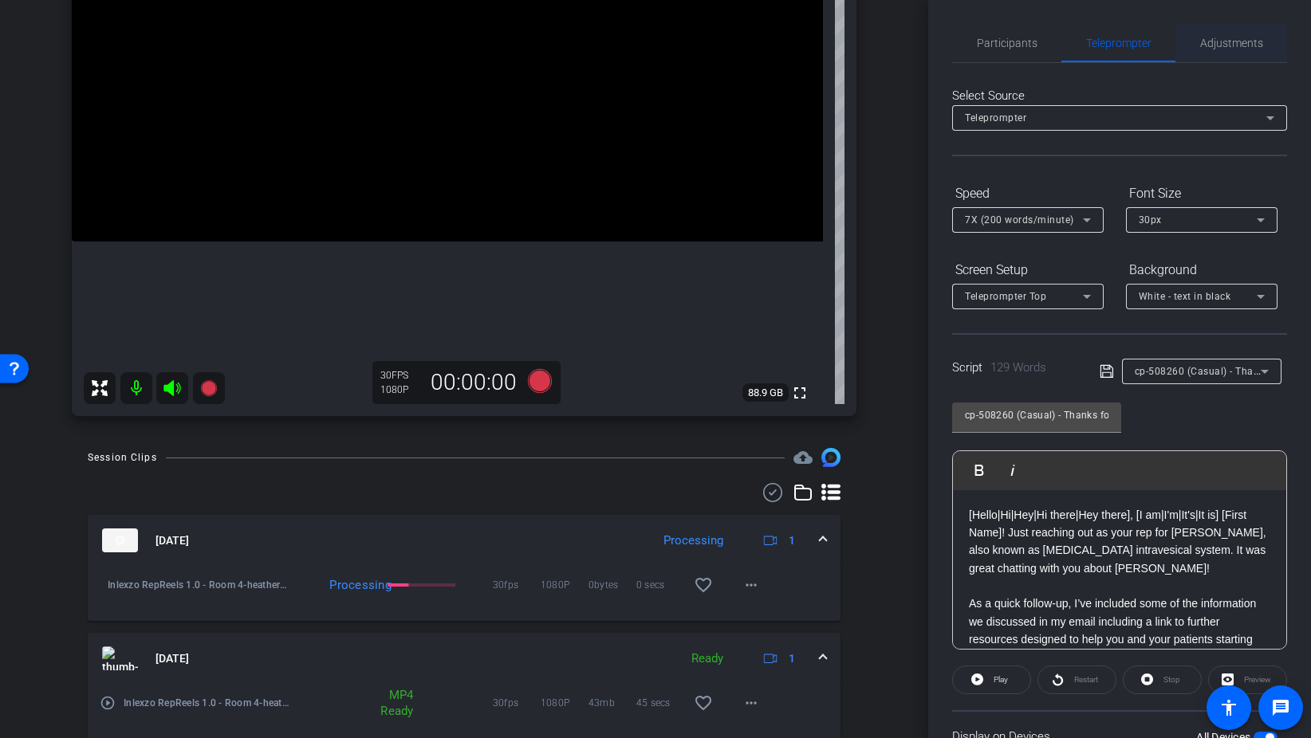
click at [1247, 34] on span "Adjustments" at bounding box center [1231, 43] width 63 height 38
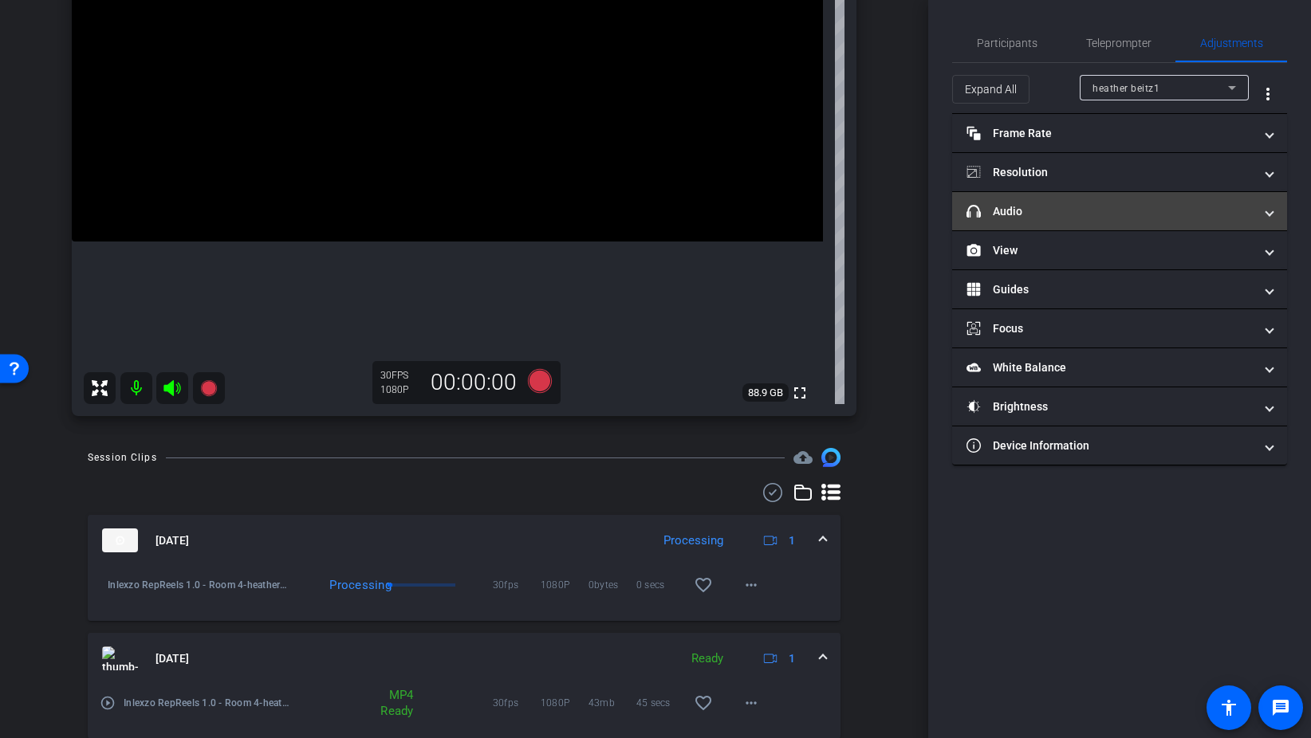
click at [1036, 214] on mat-panel-title "headphone icon Audio" at bounding box center [1109, 211] width 287 height 17
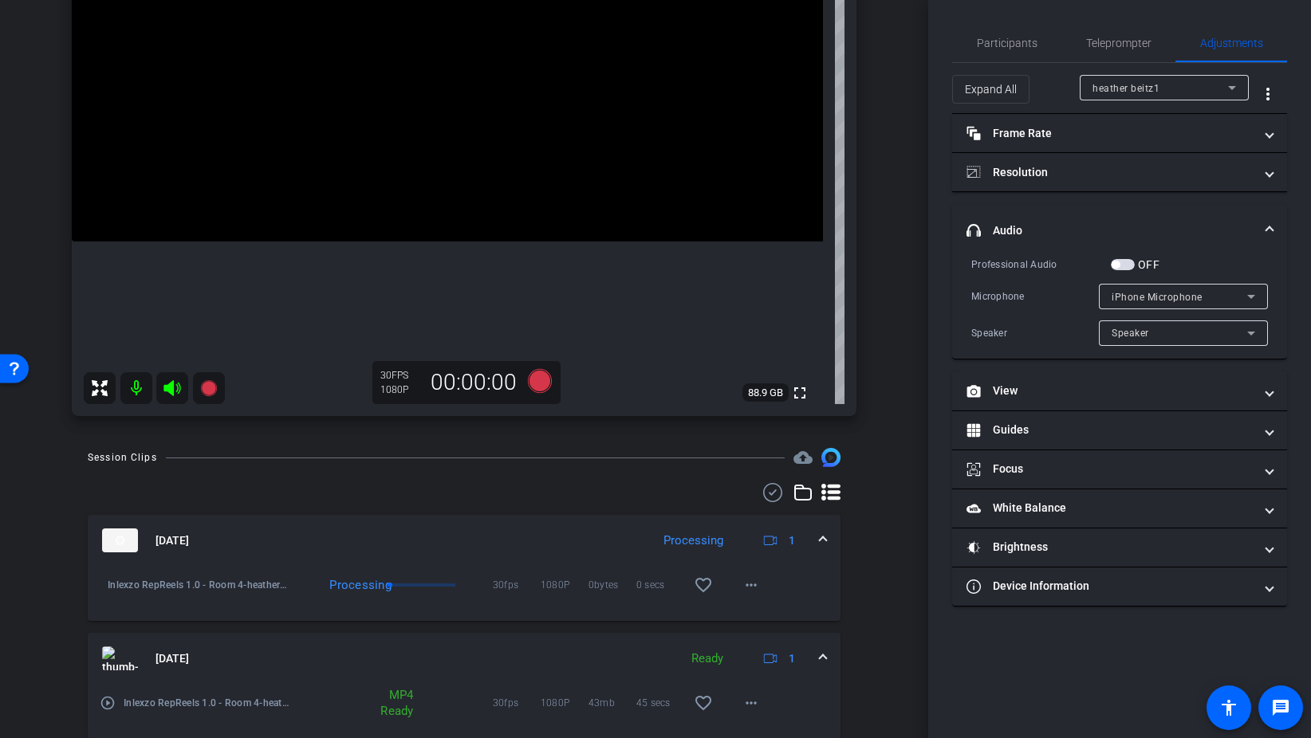
click at [1129, 270] on div "OFF" at bounding box center [1135, 265] width 49 height 16
click at [1130, 262] on span "button" at bounding box center [1123, 264] width 24 height 11
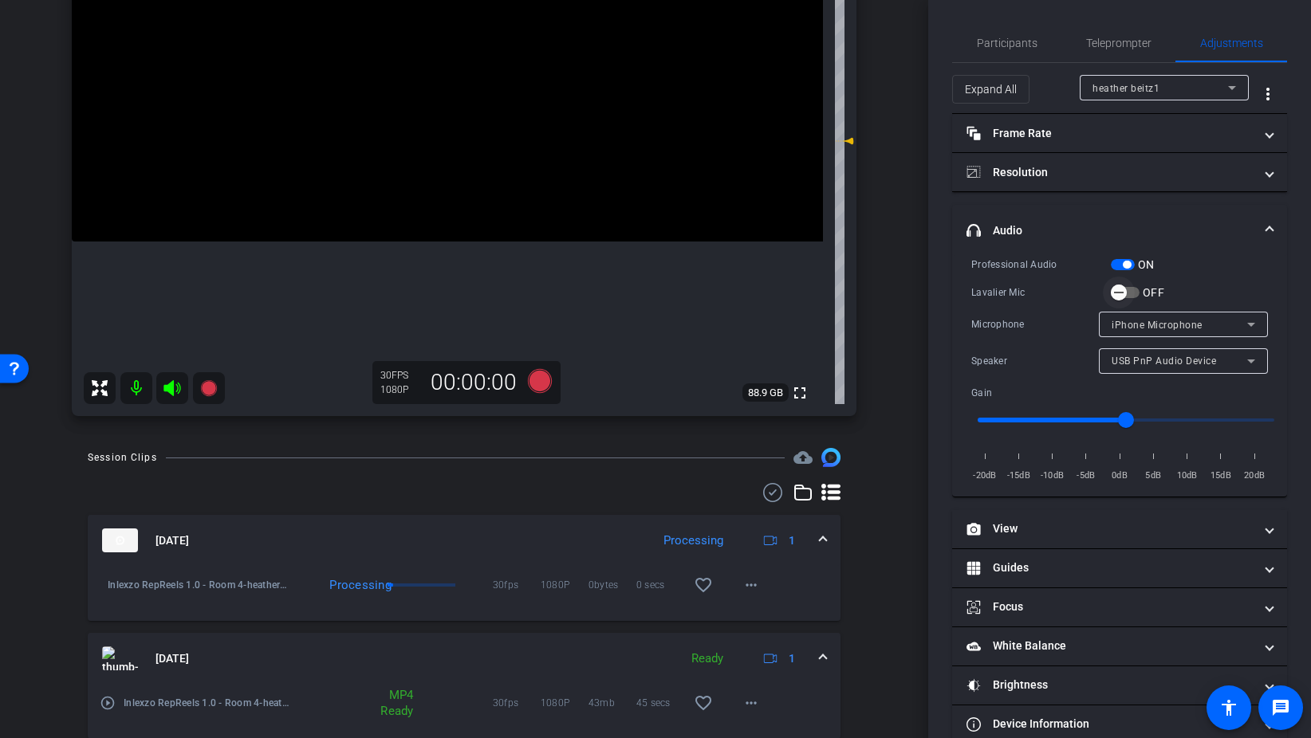
click at [1131, 295] on span "button" at bounding box center [1119, 293] width 32 height 32
click at [1028, 47] on span "Participants" at bounding box center [1007, 42] width 61 height 11
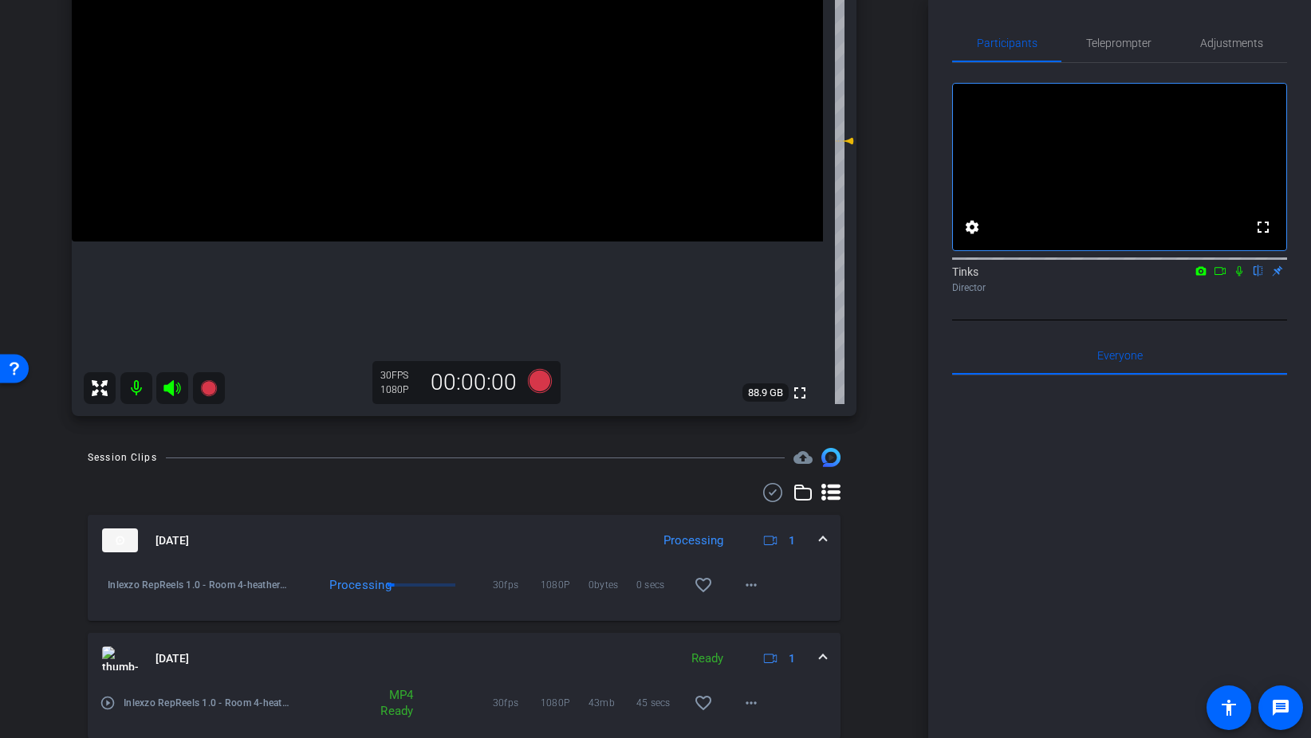
click at [1240, 277] on icon at bounding box center [1239, 270] width 13 height 11
click at [544, 379] on icon at bounding box center [540, 381] width 24 height 24
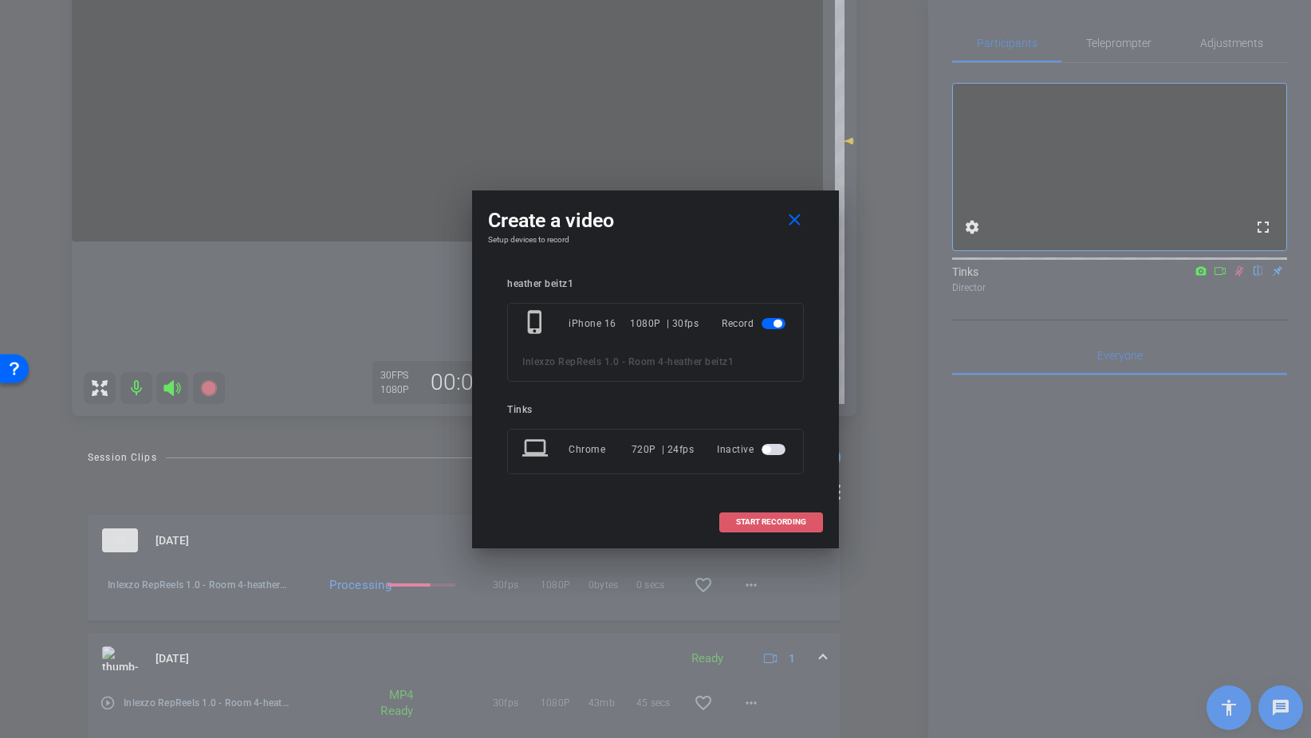
click at [801, 525] on span "START RECORDING" at bounding box center [771, 522] width 70 height 8
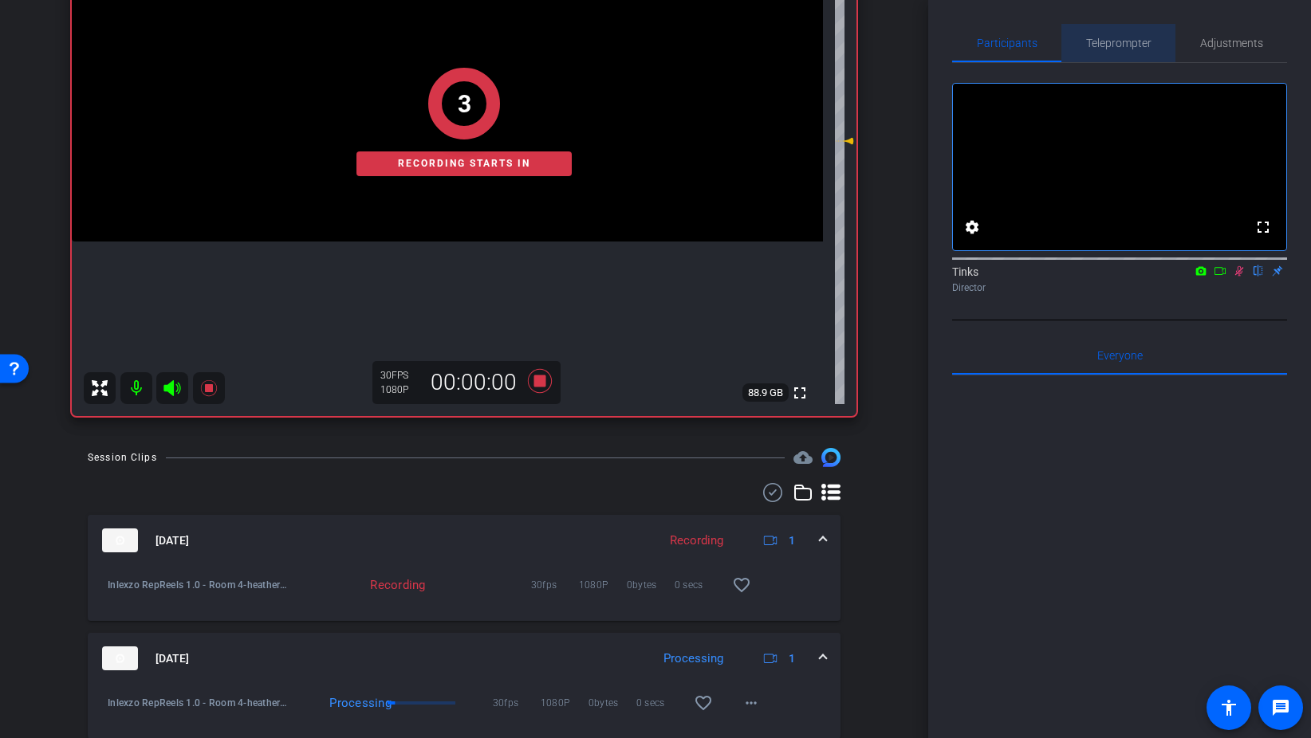
click at [1132, 53] on span "Teleprompter" at bounding box center [1118, 43] width 65 height 38
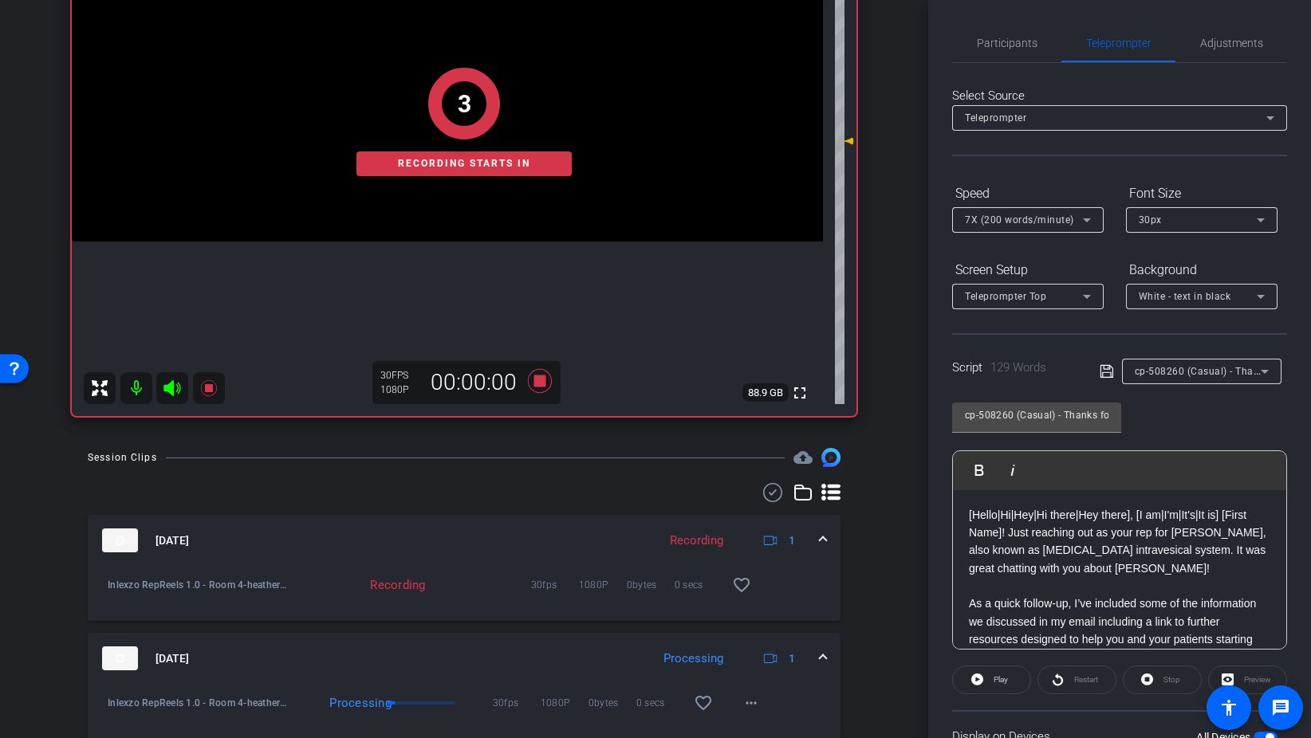
scroll to position [133, 0]
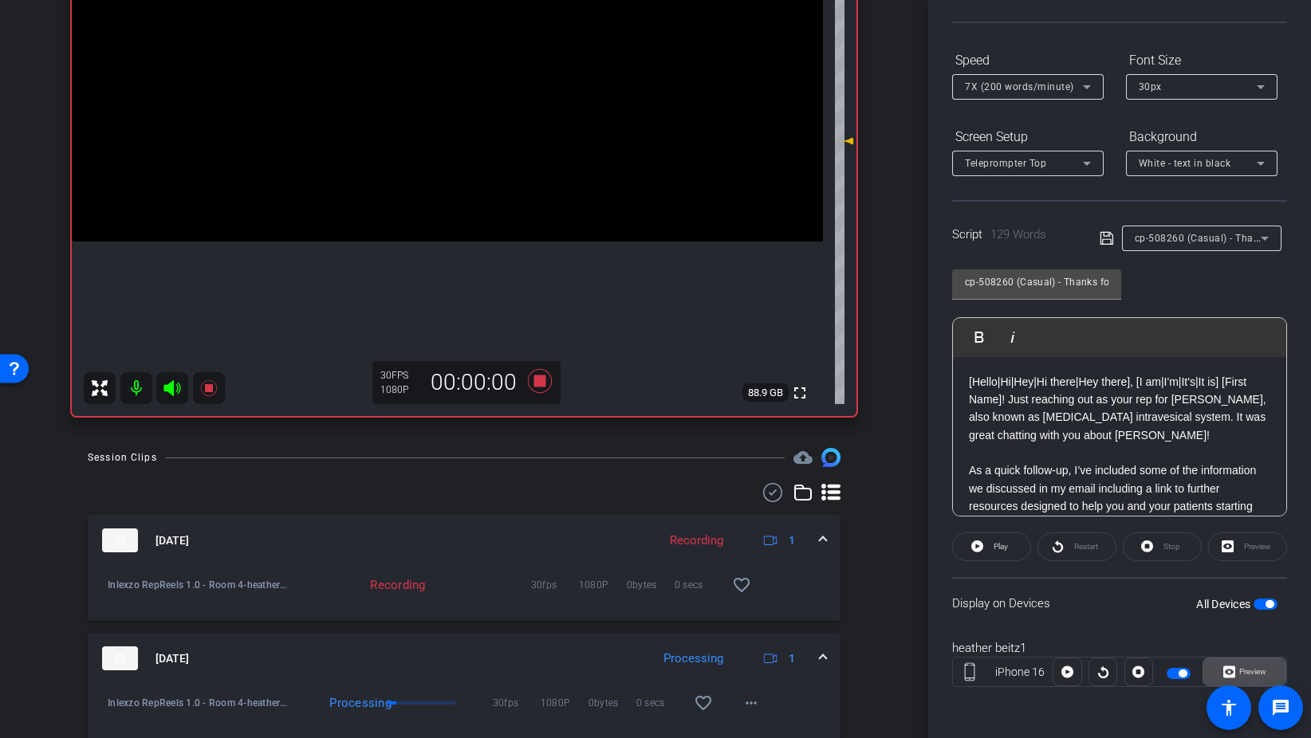
click at [1252, 671] on span "Preview" at bounding box center [1252, 671] width 27 height 9
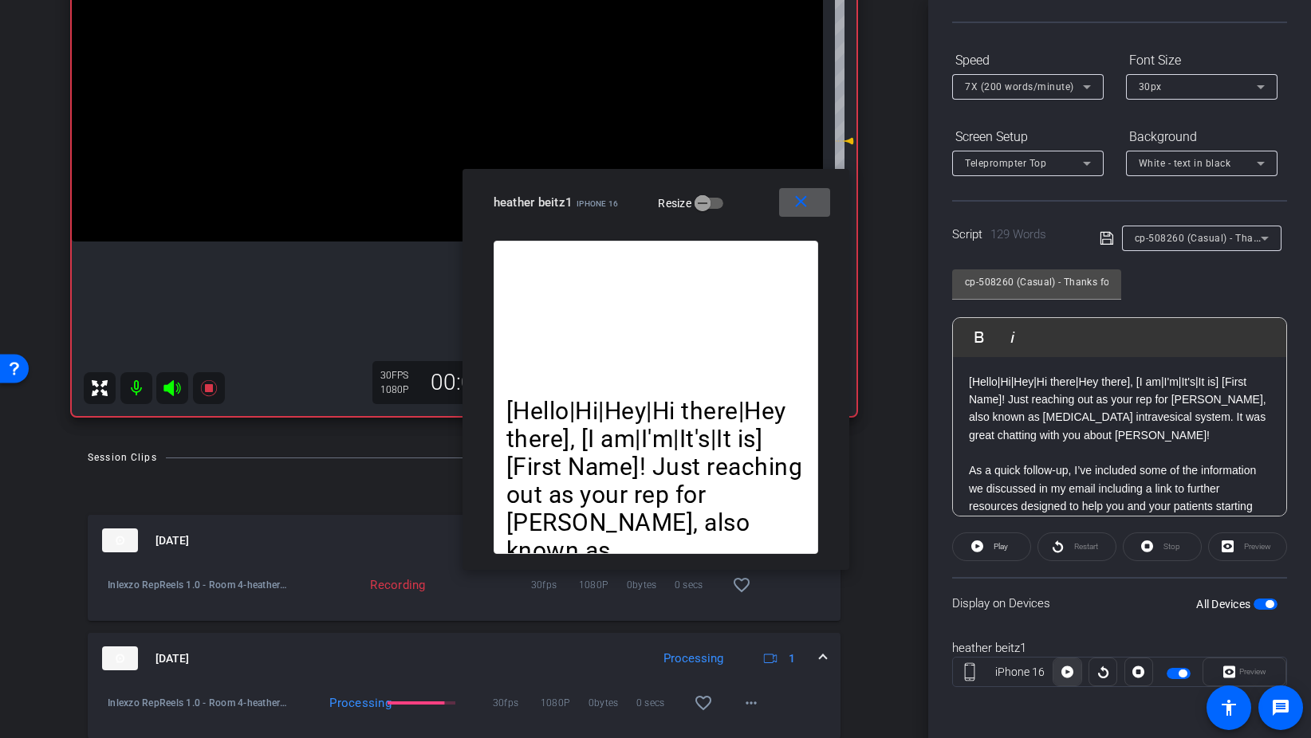
click at [1064, 669] on icon at bounding box center [1067, 673] width 12 height 12
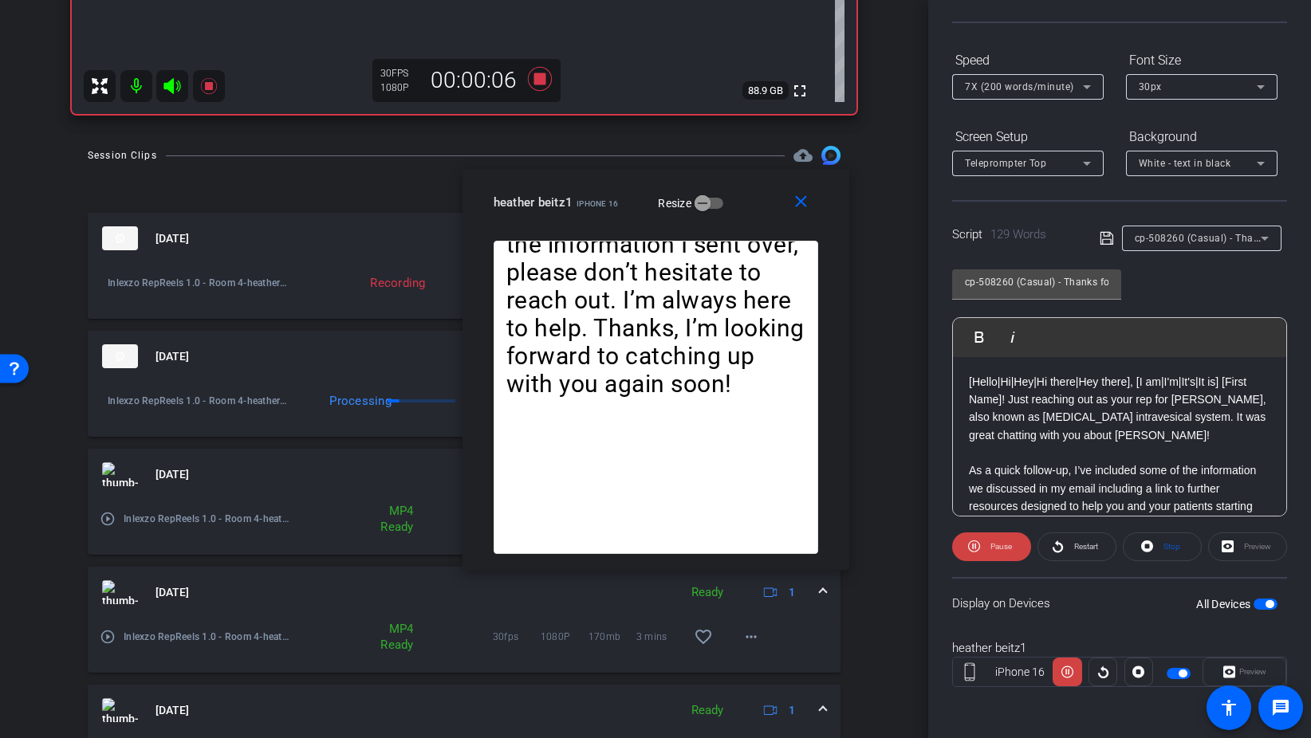
scroll to position [568, 0]
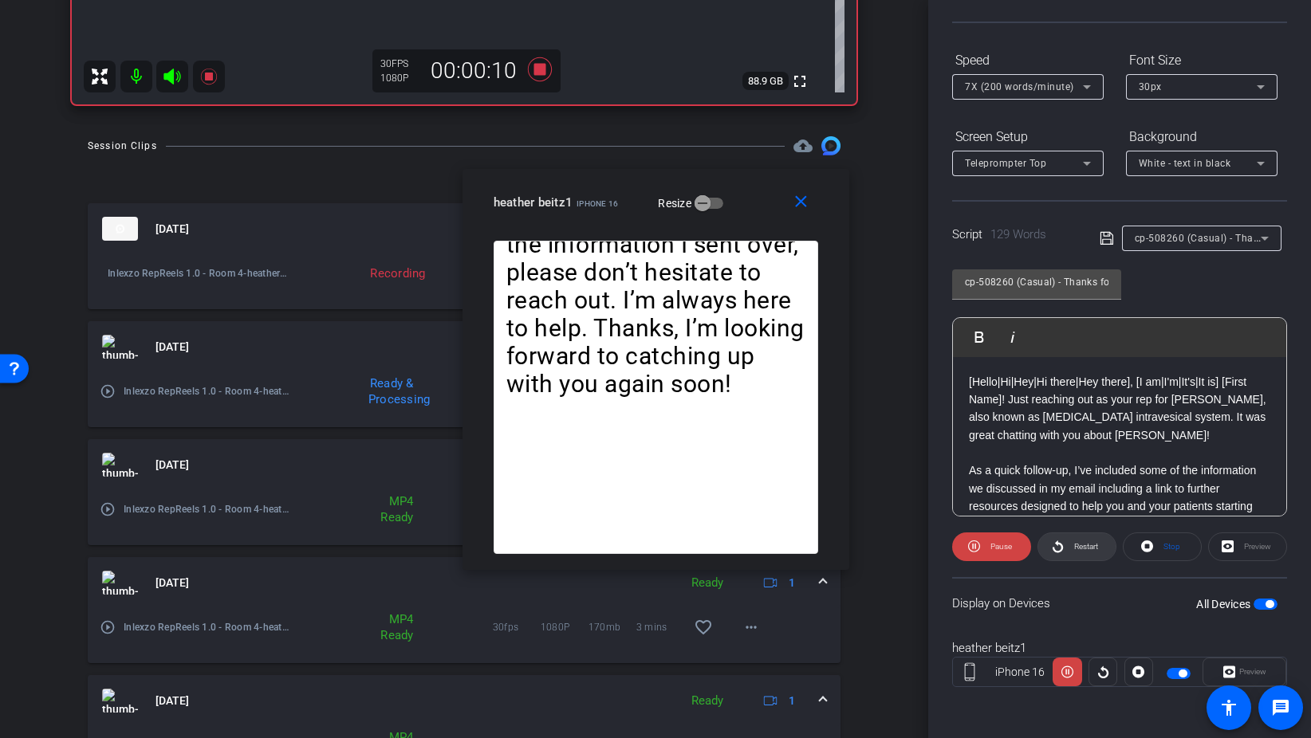
click at [1075, 549] on span "Restart" at bounding box center [1086, 546] width 24 height 9
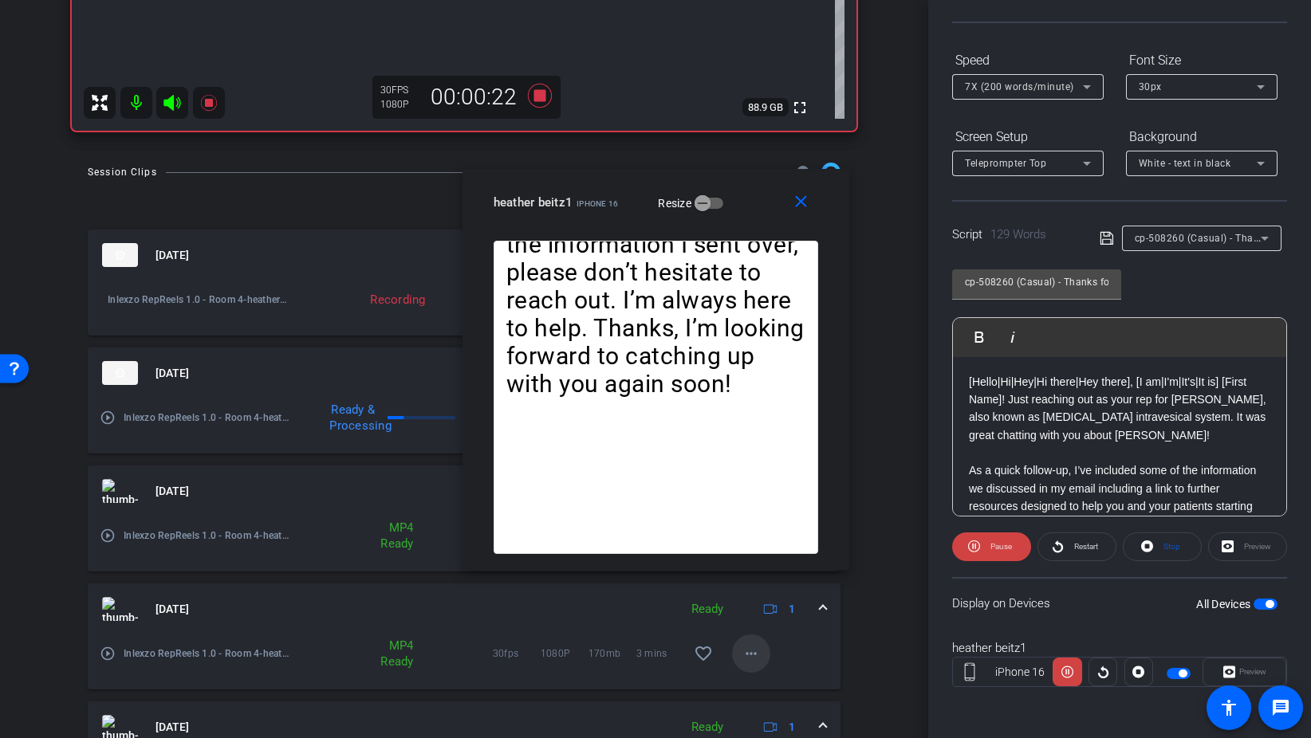
click at [752, 656] on mat-icon "more_horiz" at bounding box center [750, 653] width 19 height 19
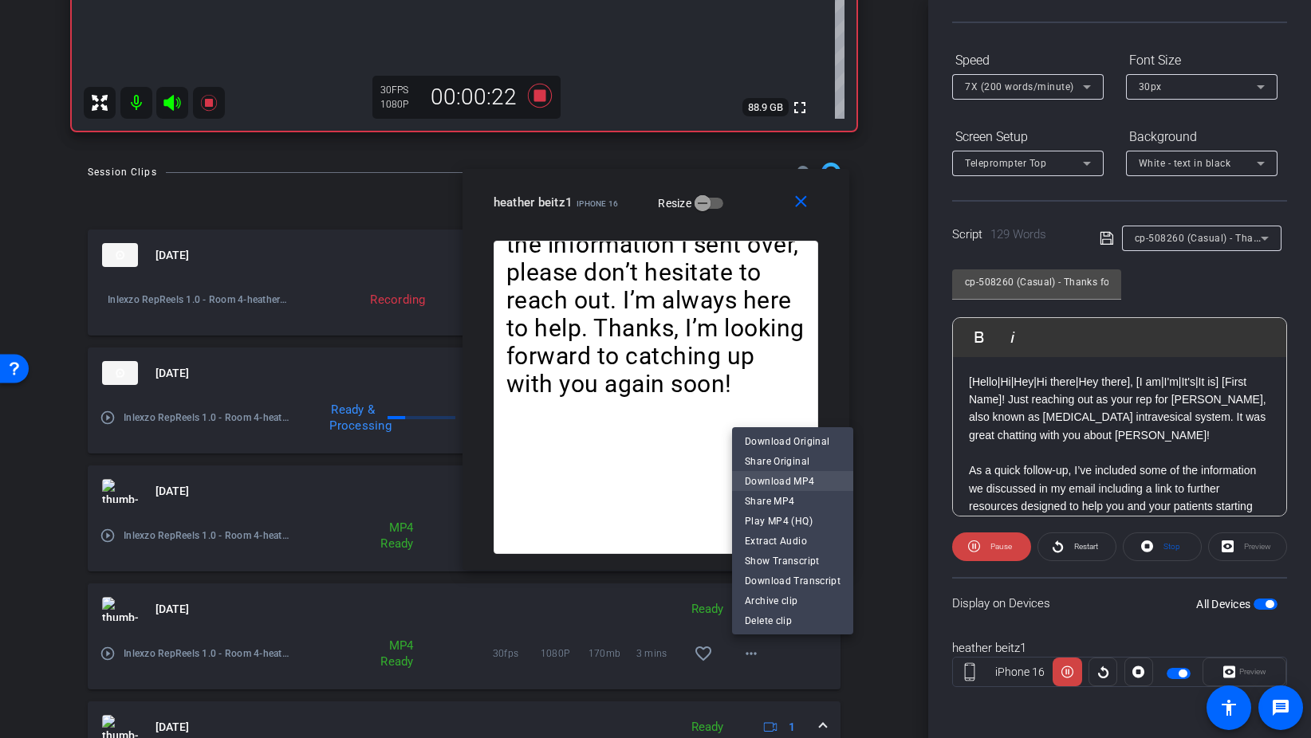
click at [816, 478] on span "Download MP4" at bounding box center [793, 481] width 96 height 19
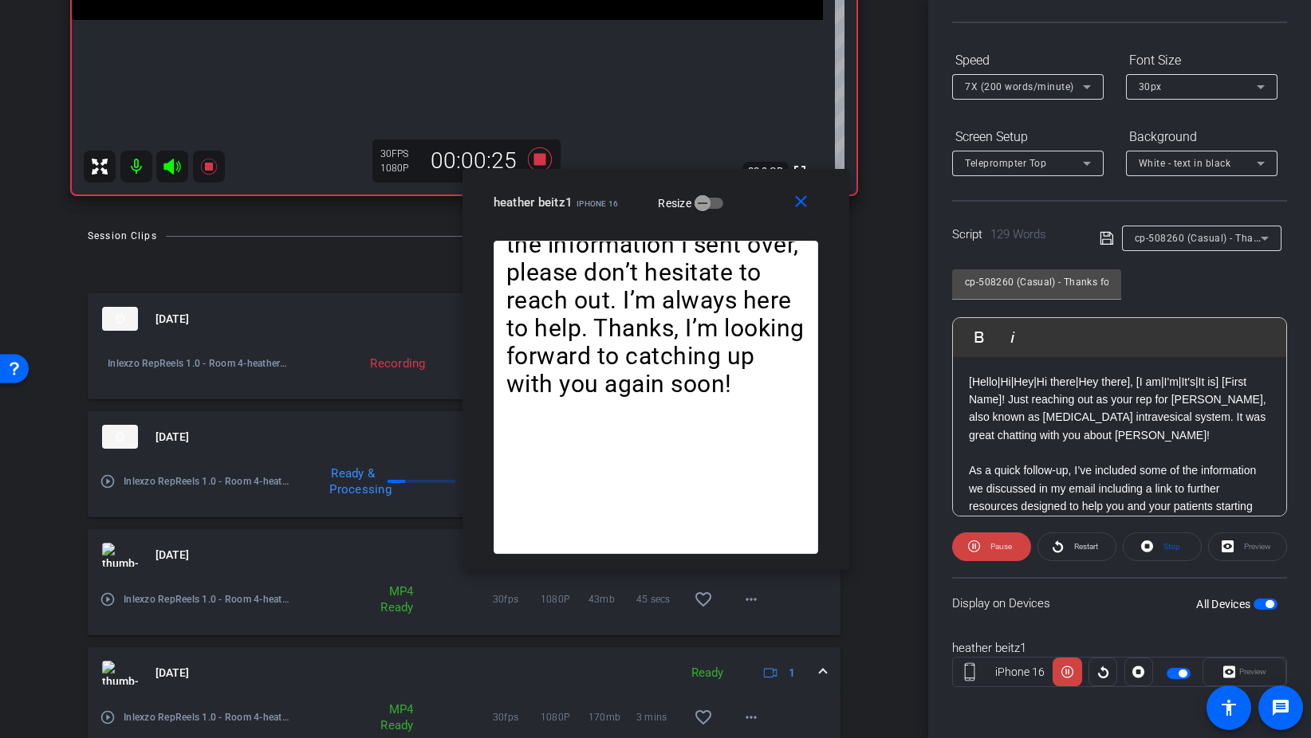
scroll to position [465, 0]
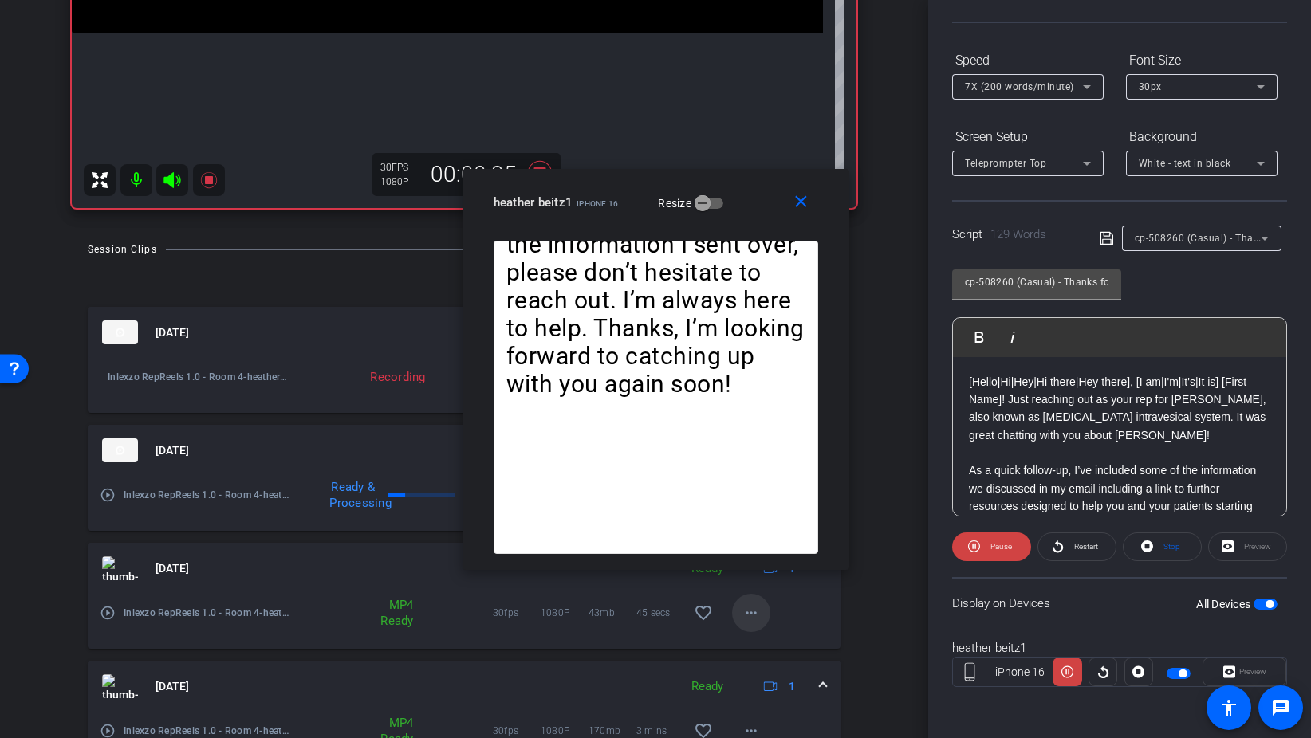
click at [751, 620] on mat-icon "more_horiz" at bounding box center [750, 613] width 19 height 19
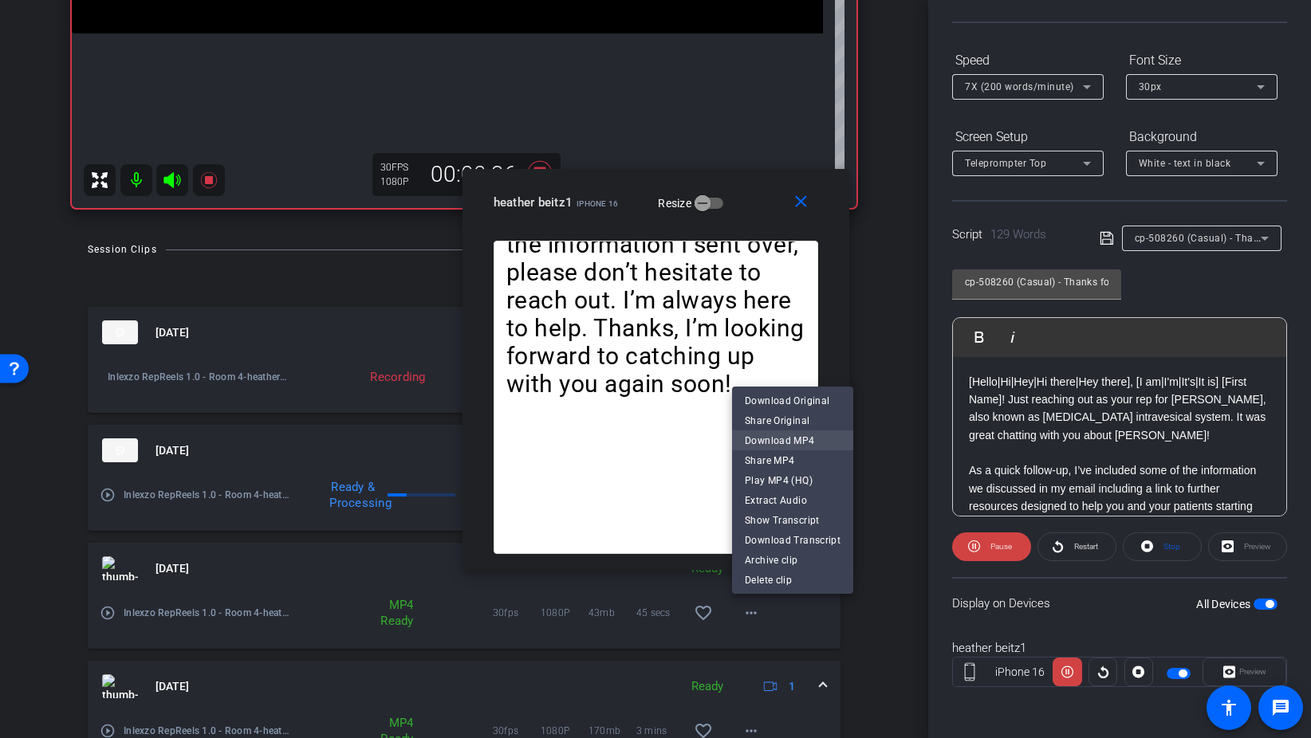
click at [826, 442] on span "Download MP4" at bounding box center [793, 440] width 96 height 19
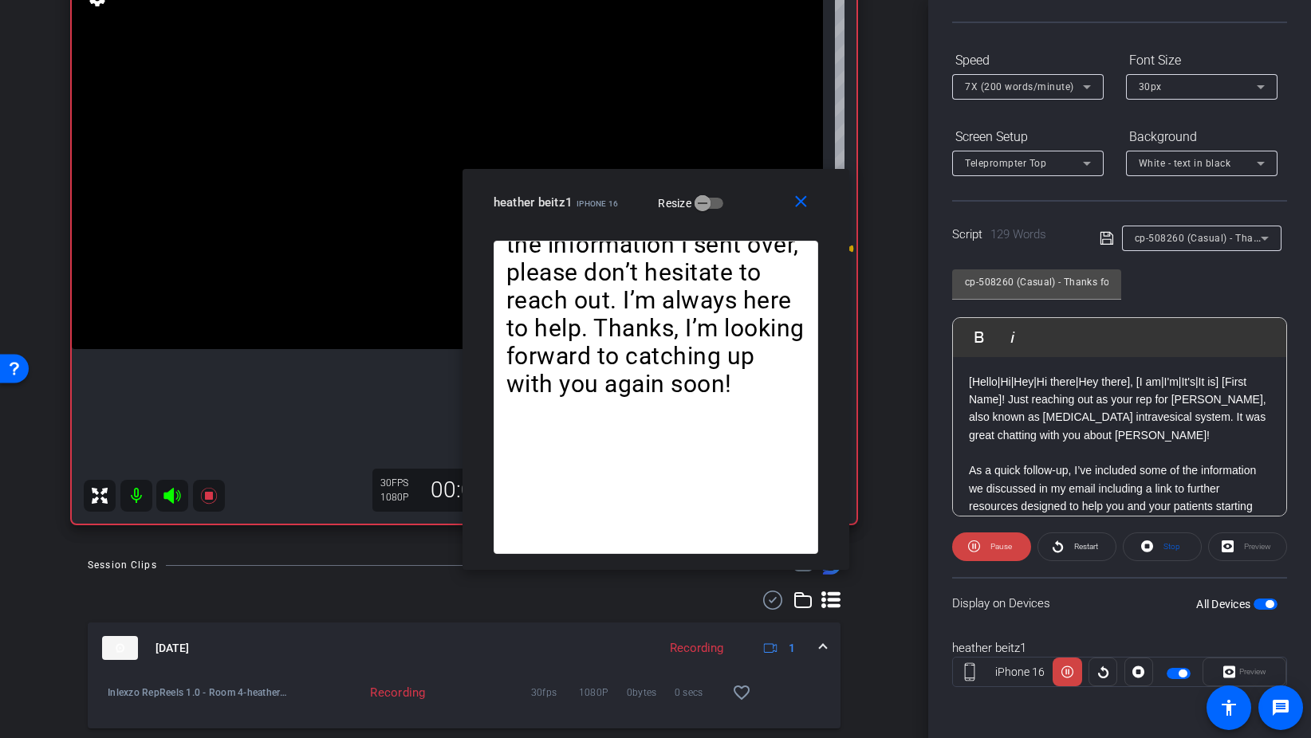
scroll to position [140, 0]
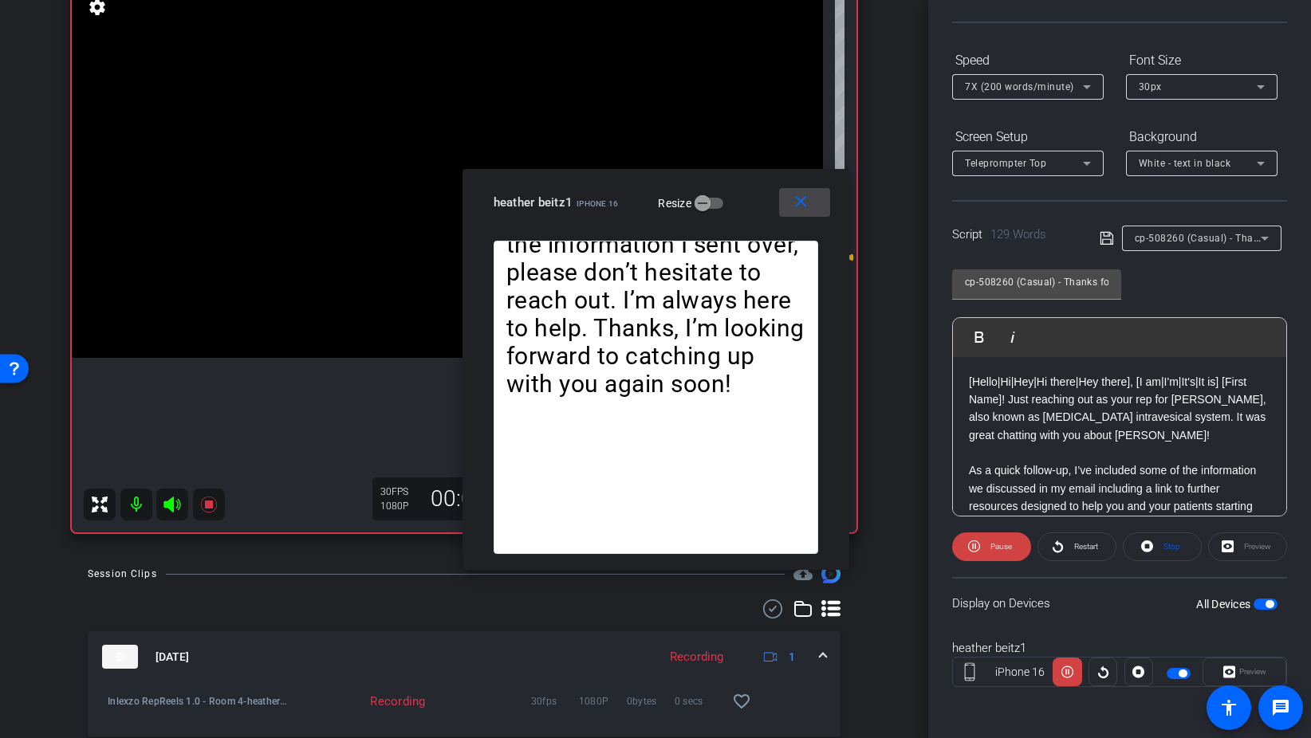
click at [804, 196] on mat-icon "close" at bounding box center [801, 202] width 20 height 20
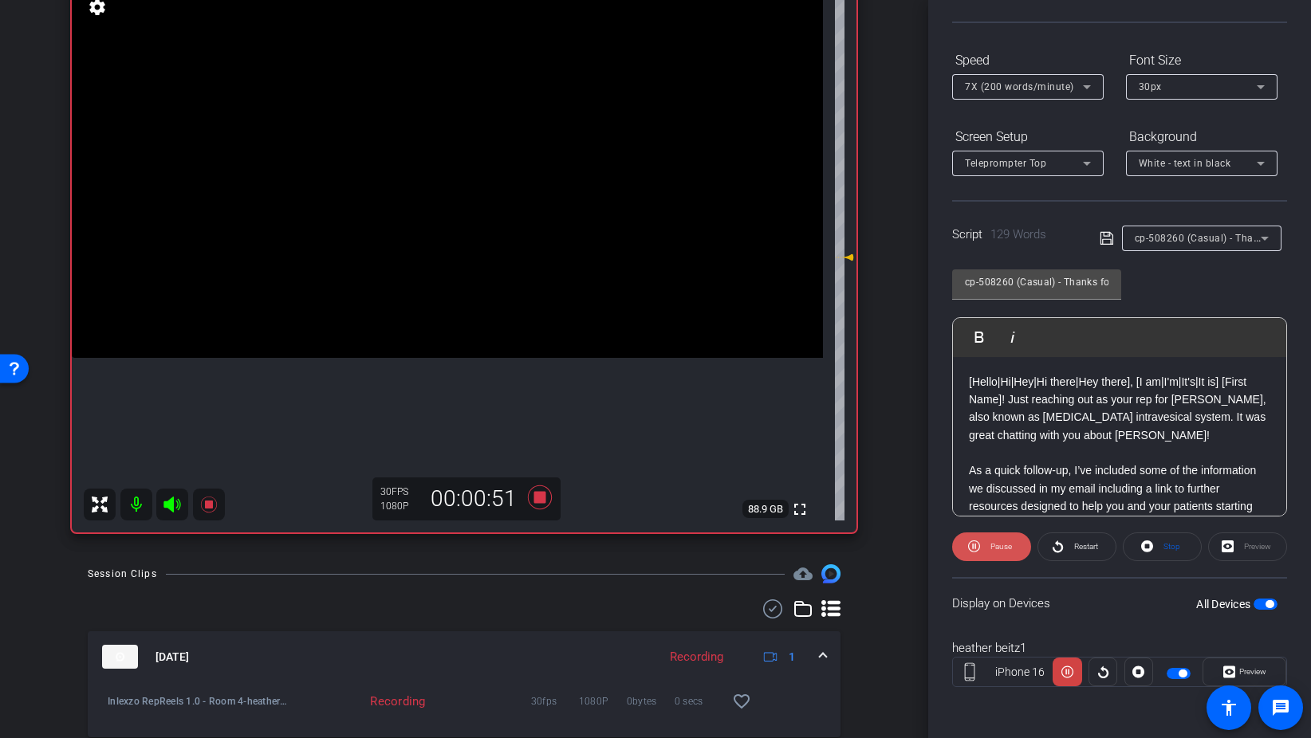
click at [986, 548] on span "Pause" at bounding box center [999, 547] width 26 height 22
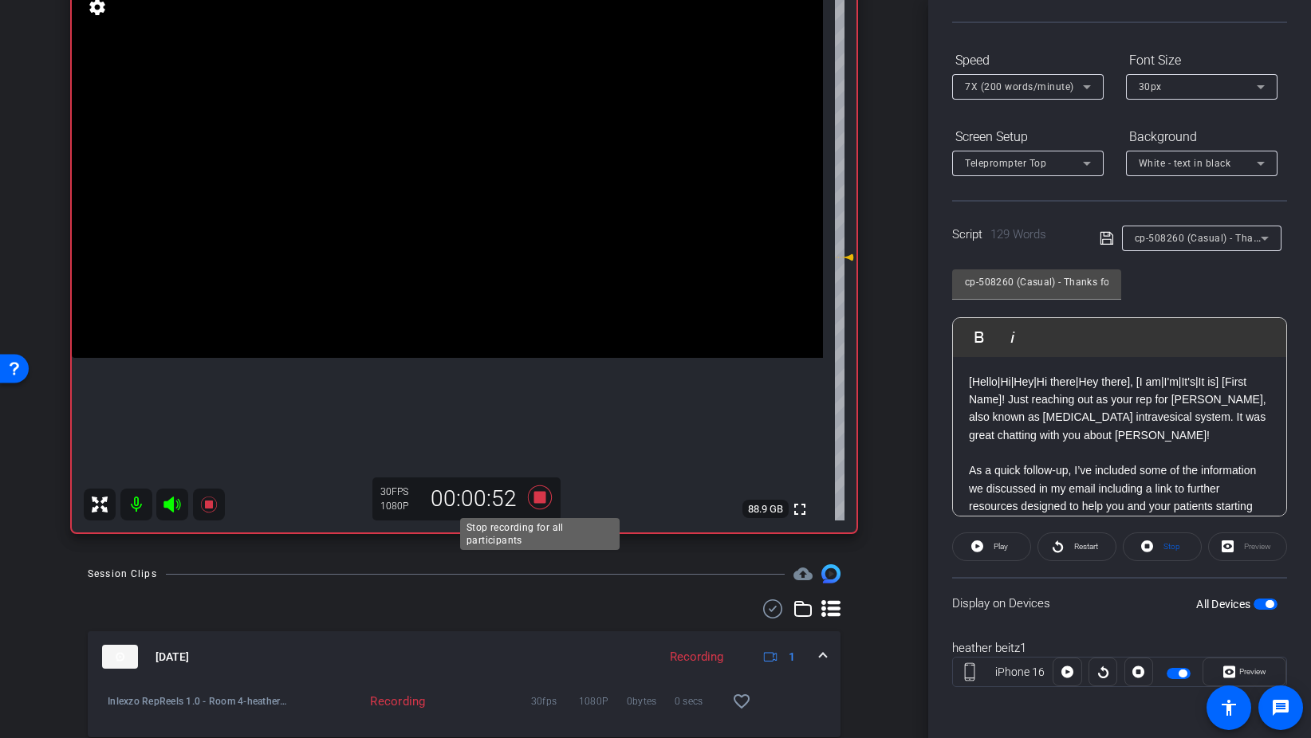
click at [549, 496] on icon at bounding box center [540, 497] width 38 height 29
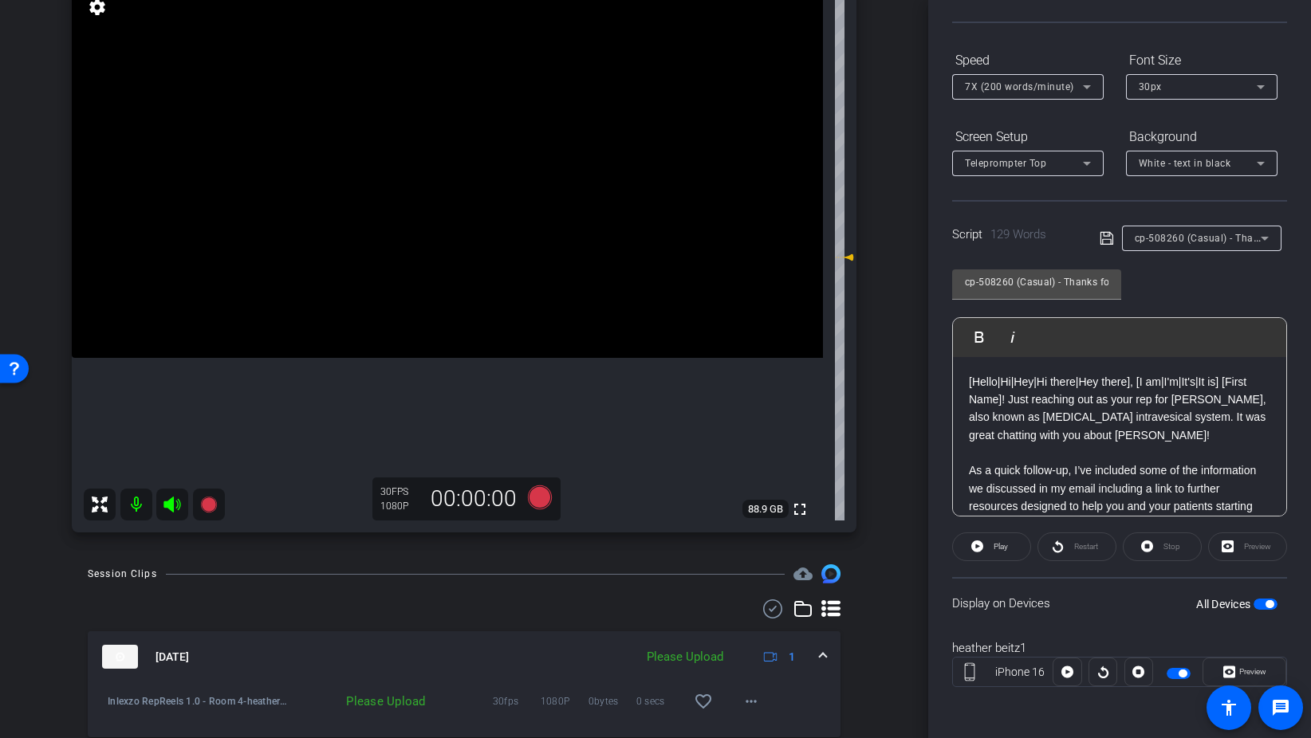
scroll to position [0, 0]
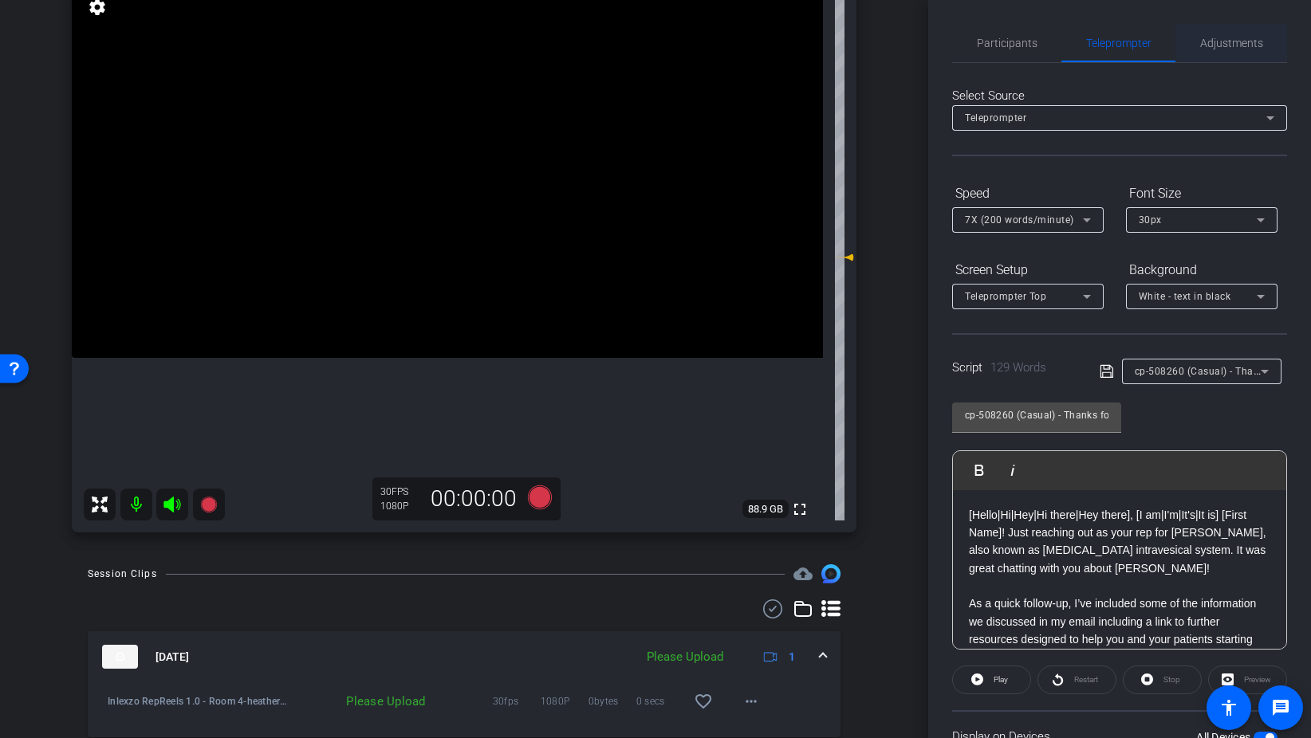
click at [1207, 45] on span "Adjustments" at bounding box center [1231, 42] width 63 height 11
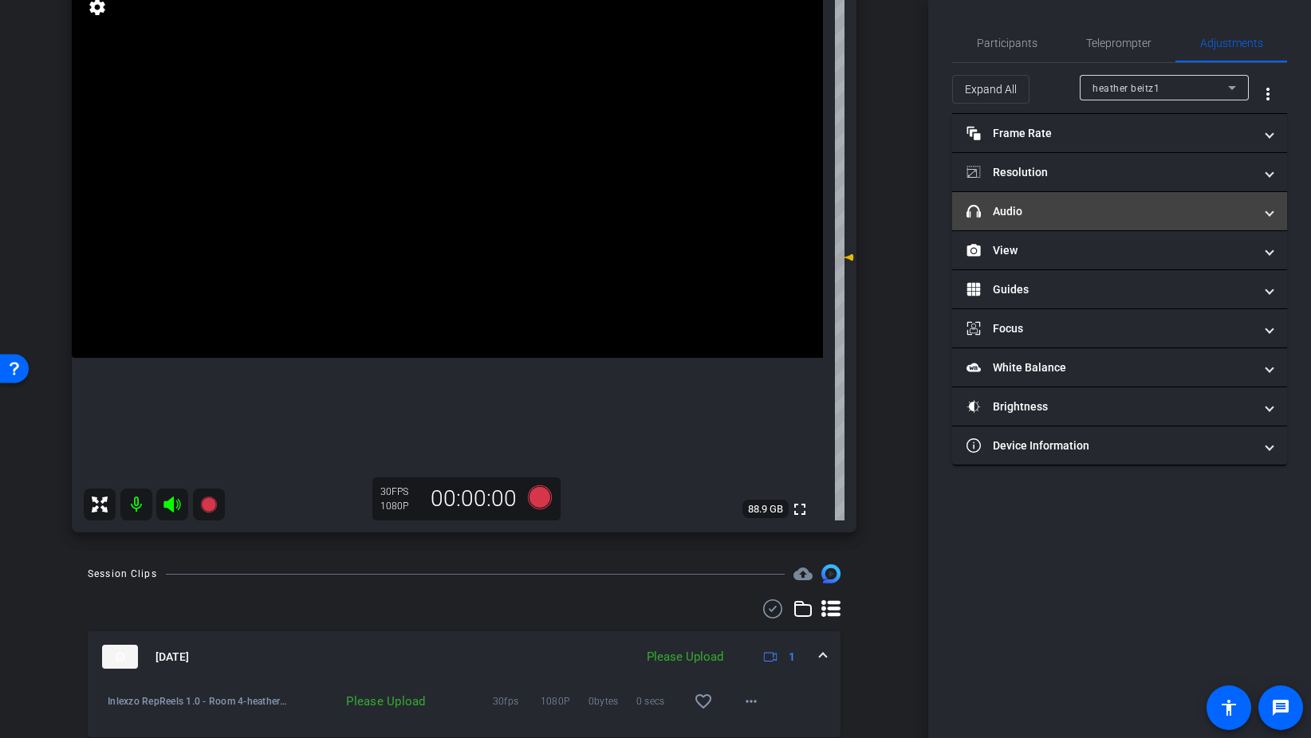
click at [1056, 214] on mat-panel-title "headphone icon Audio" at bounding box center [1109, 211] width 287 height 17
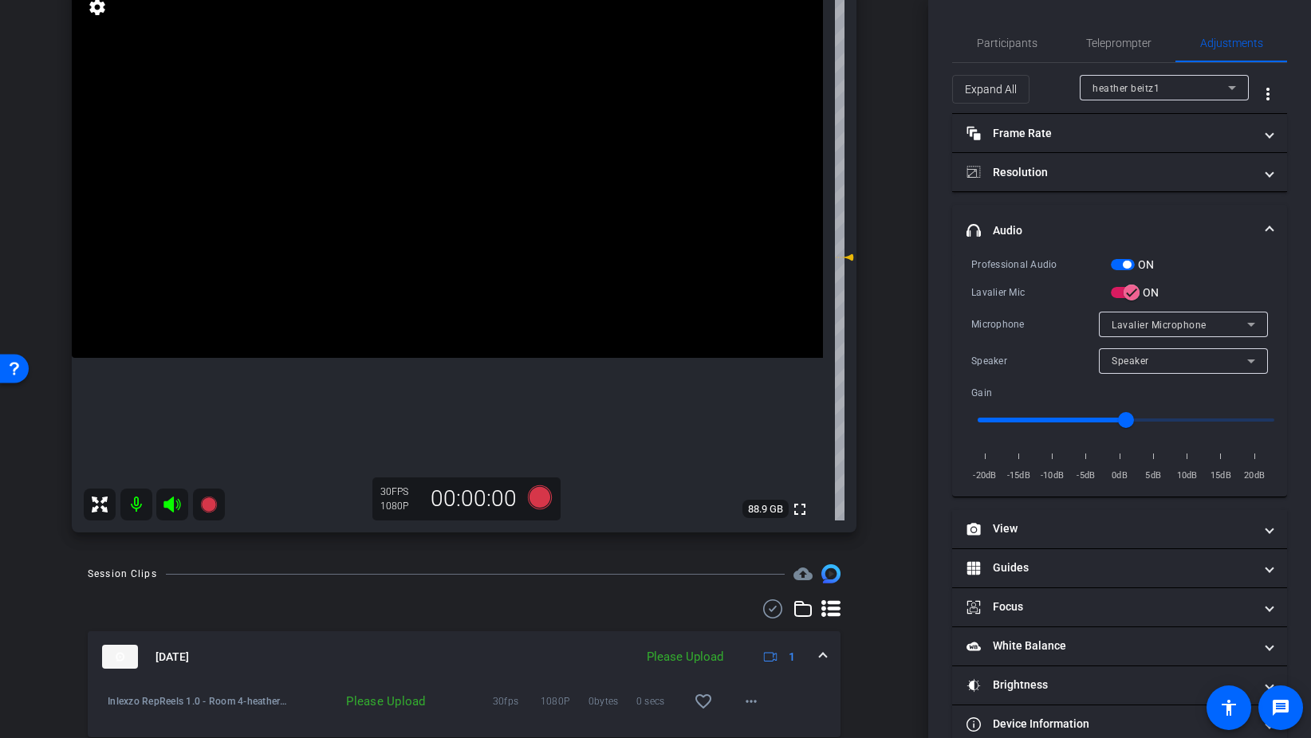
click at [1119, 264] on span "button" at bounding box center [1123, 264] width 24 height 11
click at [1014, 45] on span "Participants" at bounding box center [1007, 42] width 61 height 11
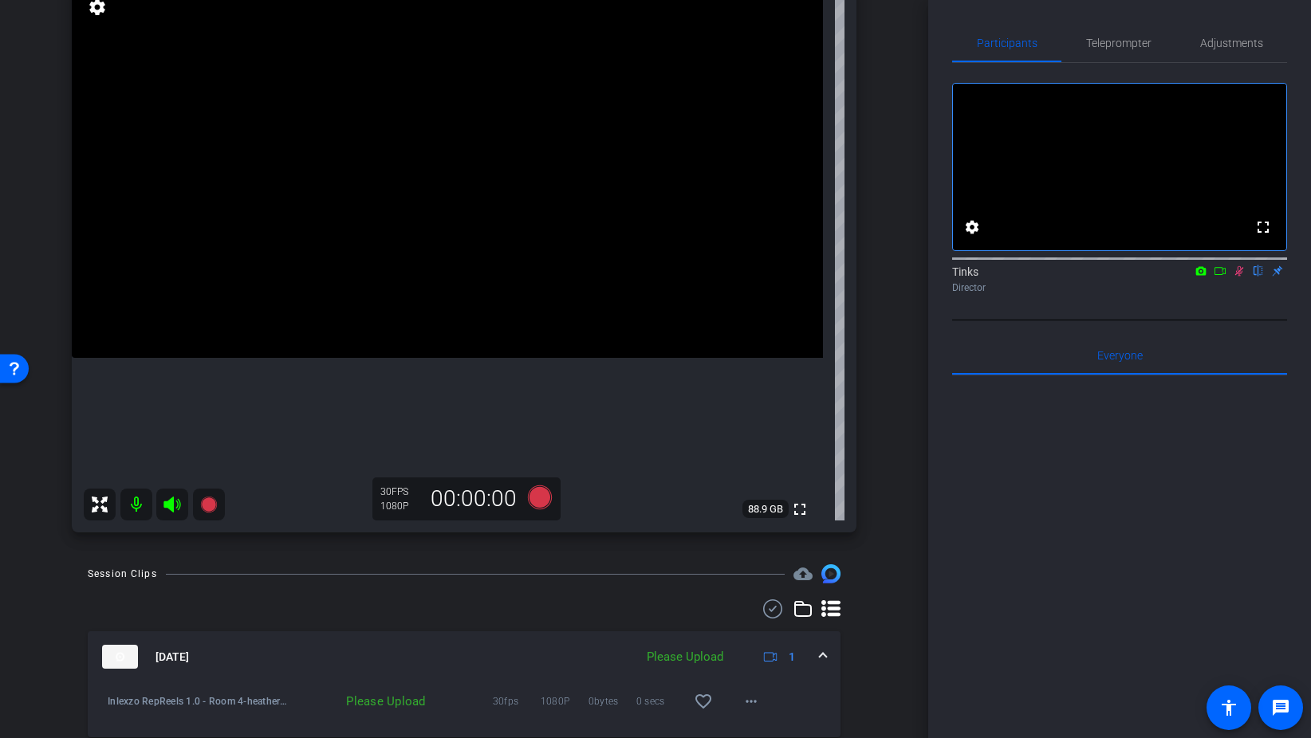
click at [1238, 277] on icon at bounding box center [1239, 270] width 13 height 11
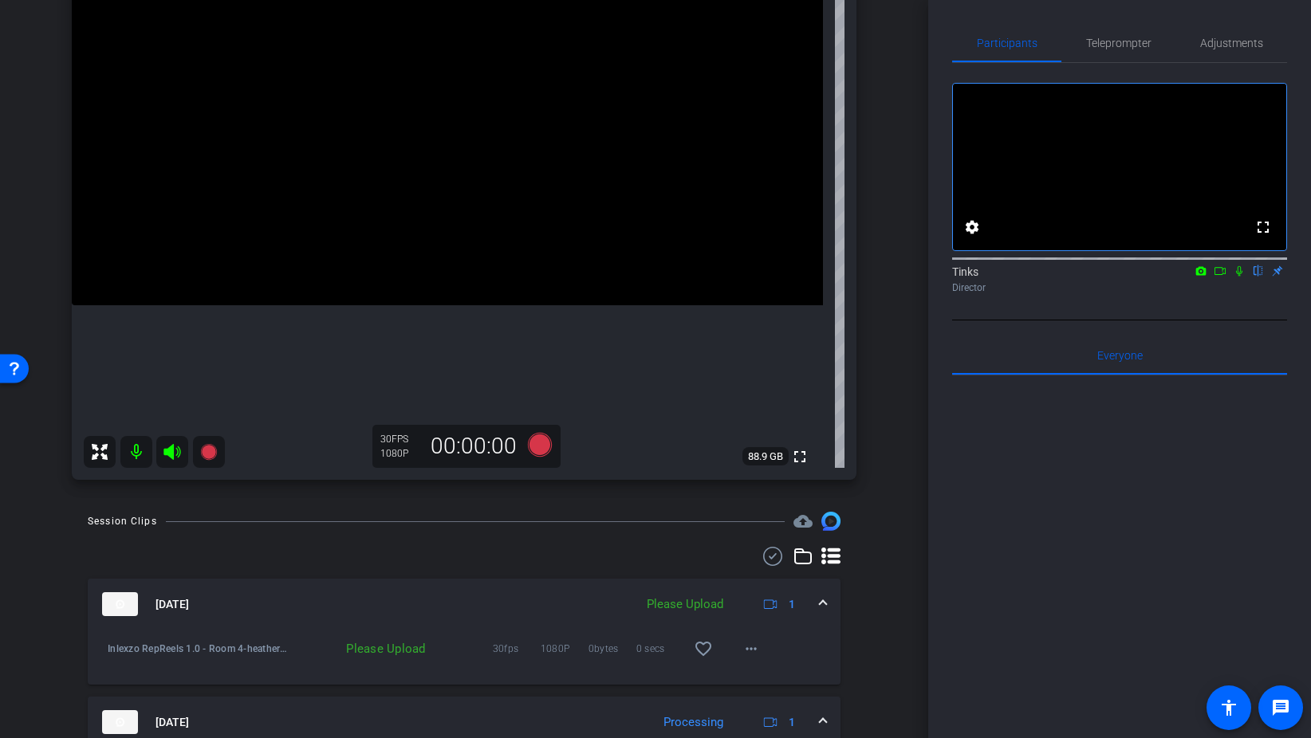
scroll to position [203, 0]
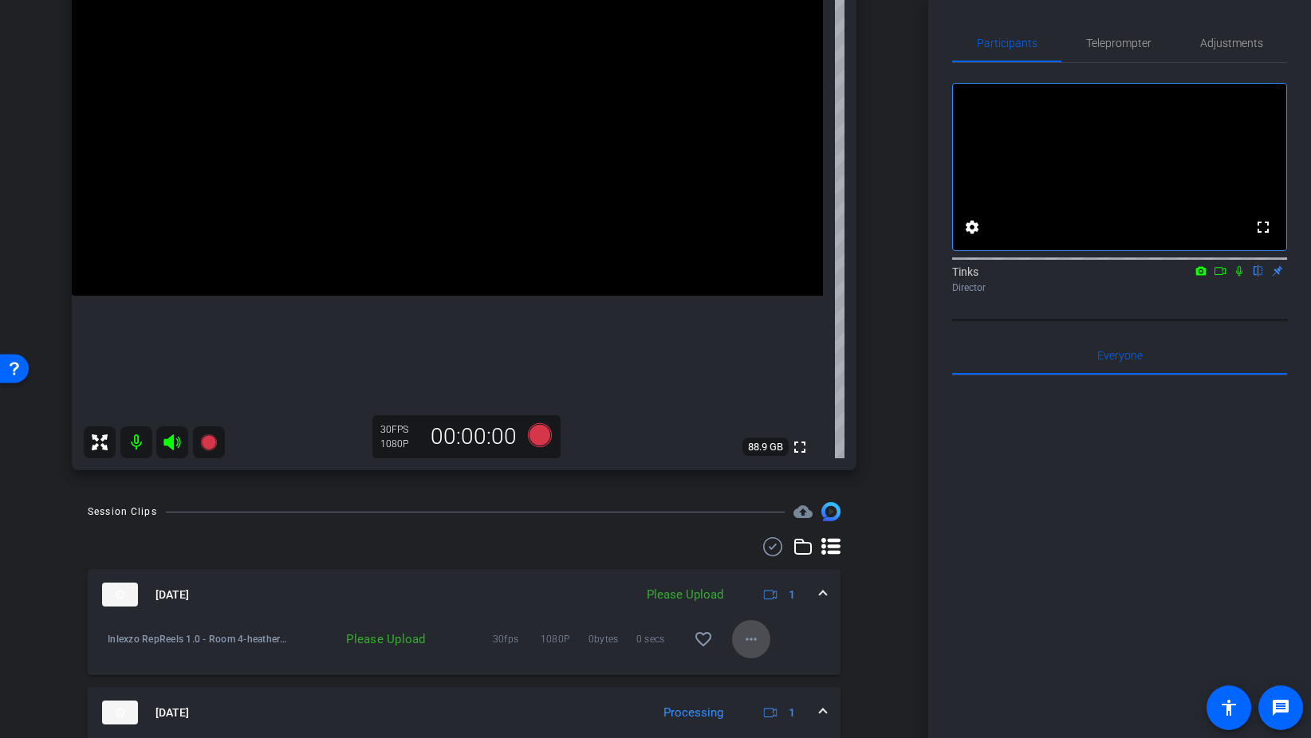
click at [754, 653] on span at bounding box center [751, 639] width 38 height 38
click at [769, 675] on span "Upload" at bounding box center [777, 672] width 64 height 19
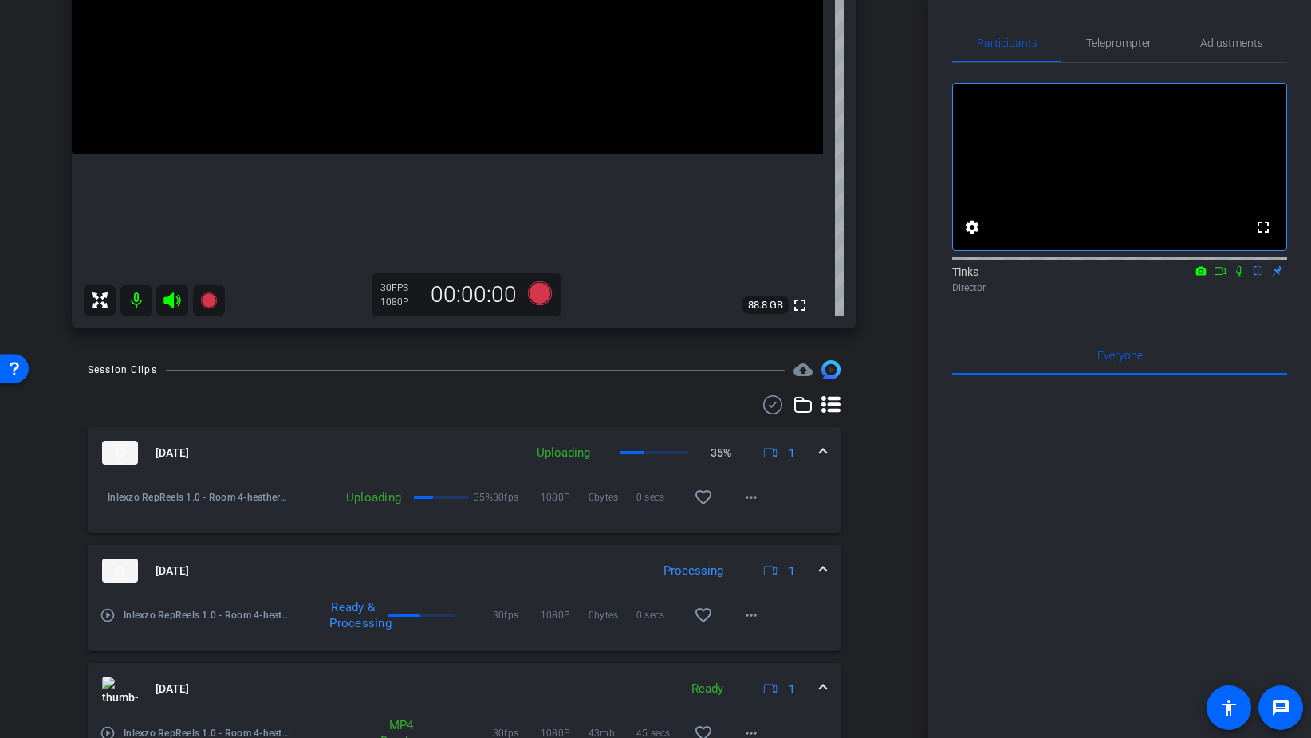
scroll to position [345, 0]
click at [1241, 278] on mat-icon at bounding box center [1238, 271] width 19 height 14
click at [1225, 52] on span "Adjustments" at bounding box center [1231, 43] width 63 height 38
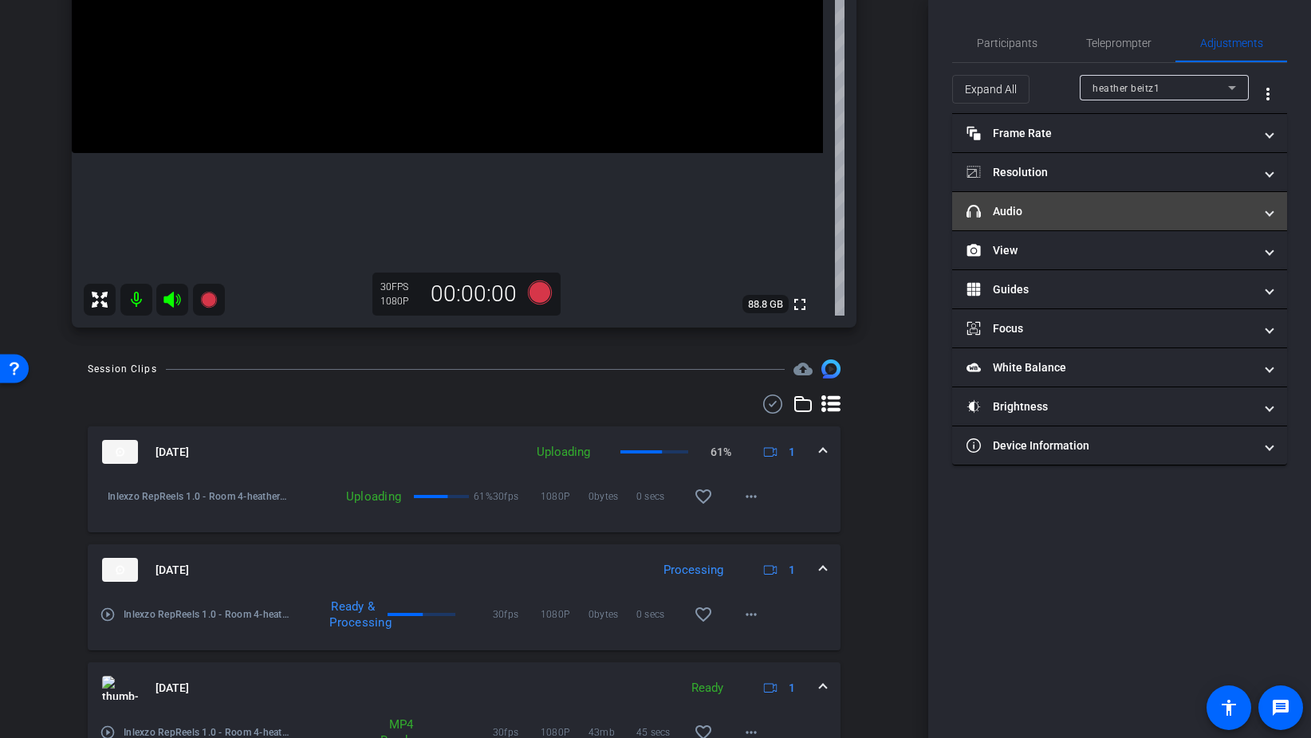
click at [1081, 204] on mat-panel-title "headphone icon Audio" at bounding box center [1109, 211] width 287 height 17
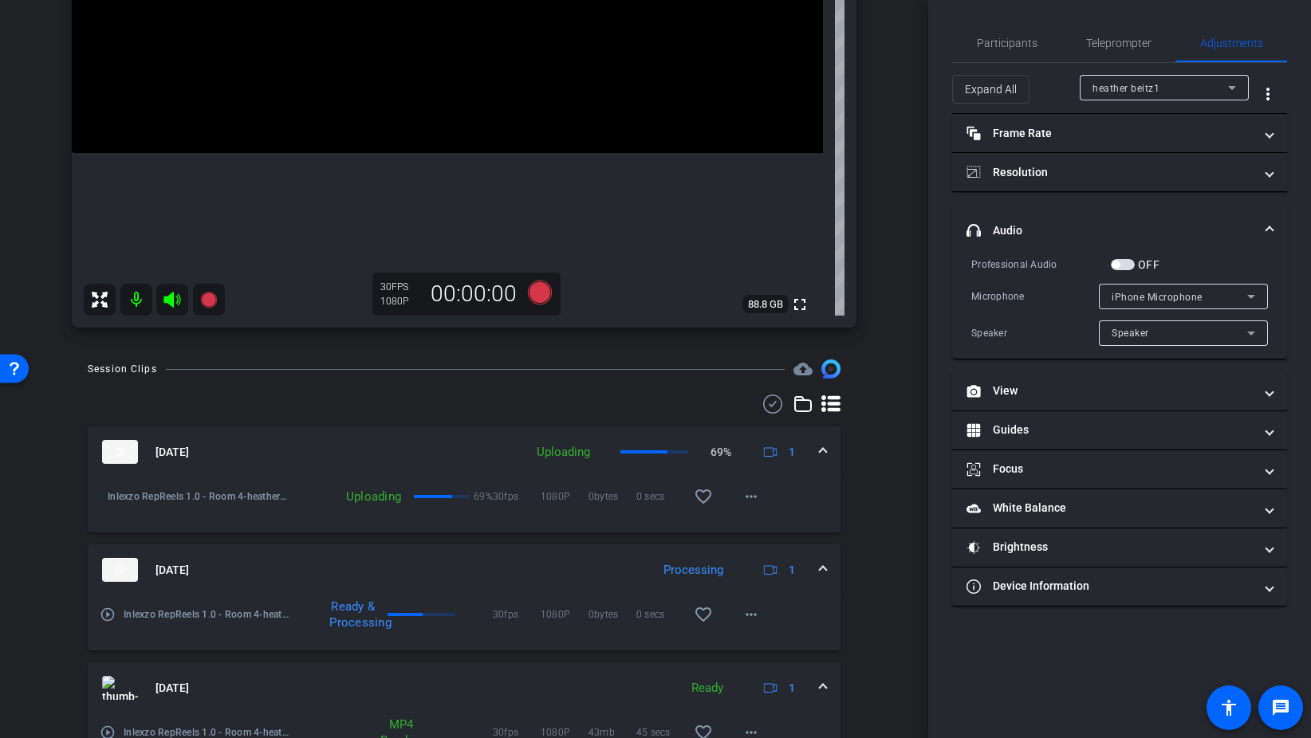
click at [1133, 264] on span "button" at bounding box center [1123, 264] width 24 height 11
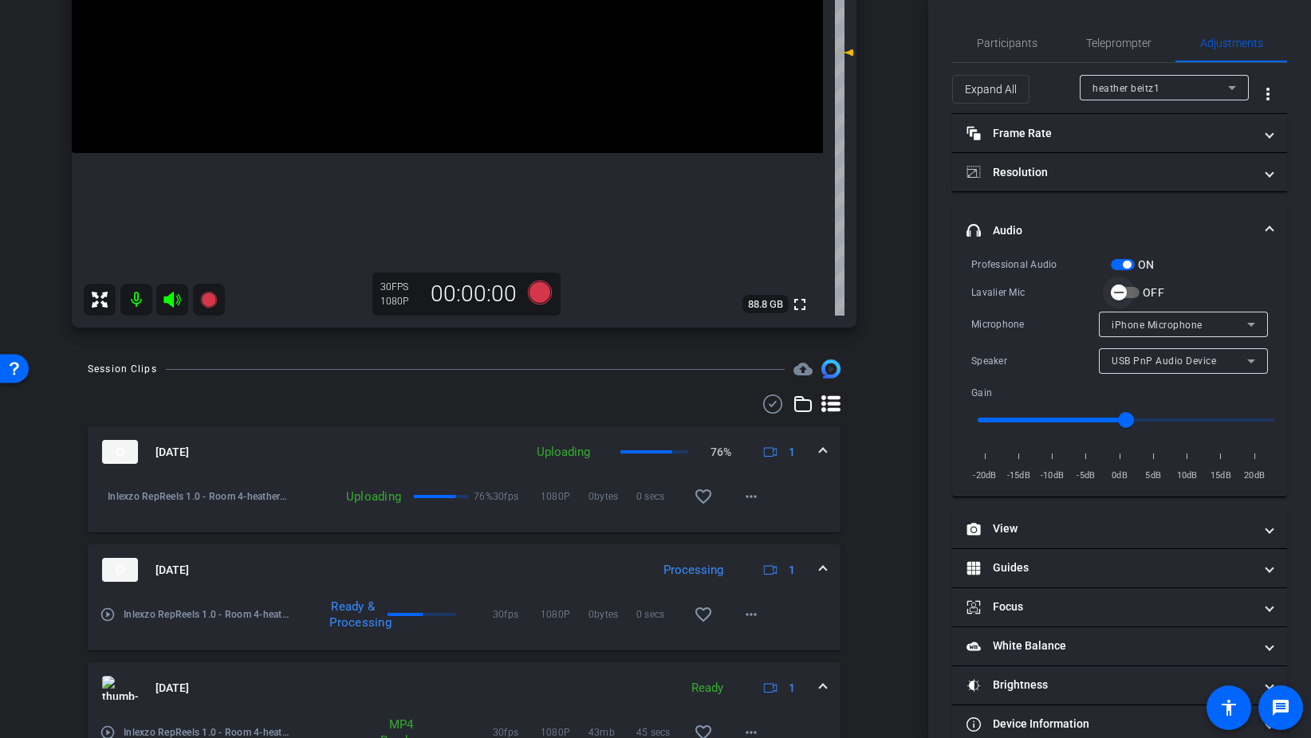
click at [1129, 291] on span "button" at bounding box center [1119, 293] width 32 height 32
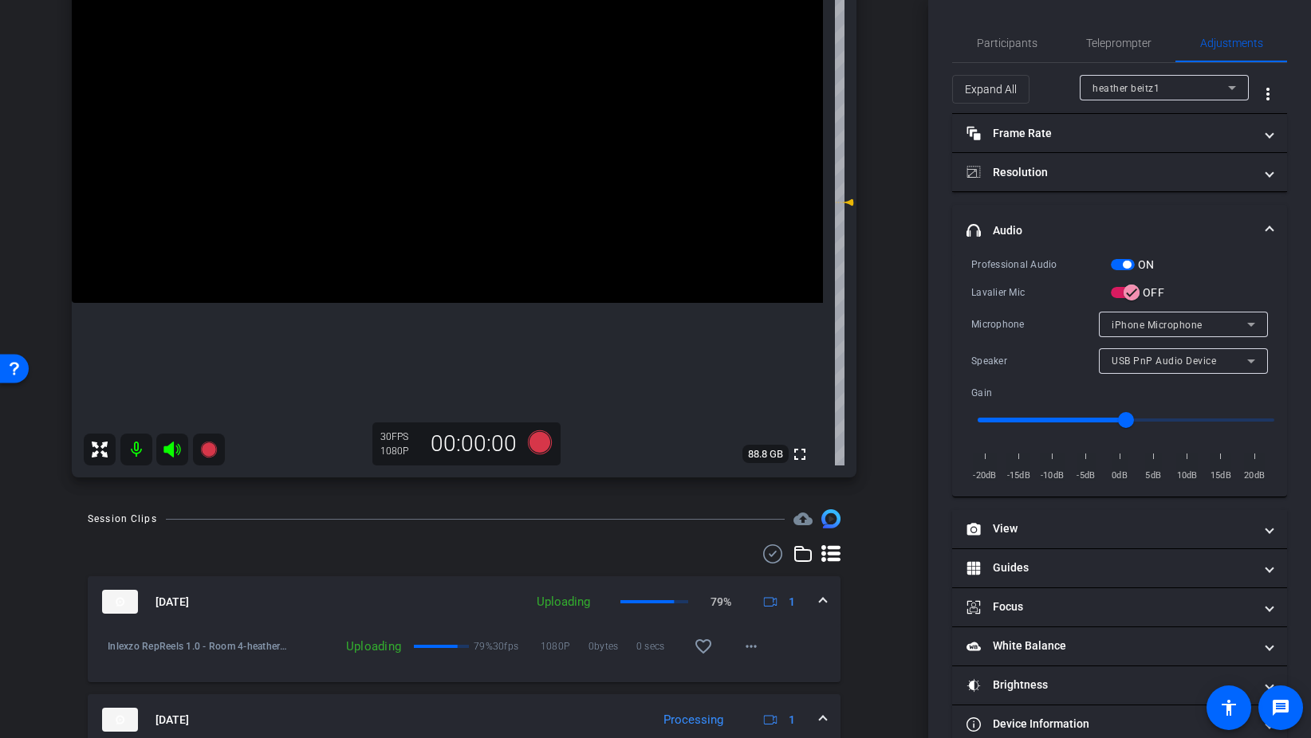
scroll to position [163, 0]
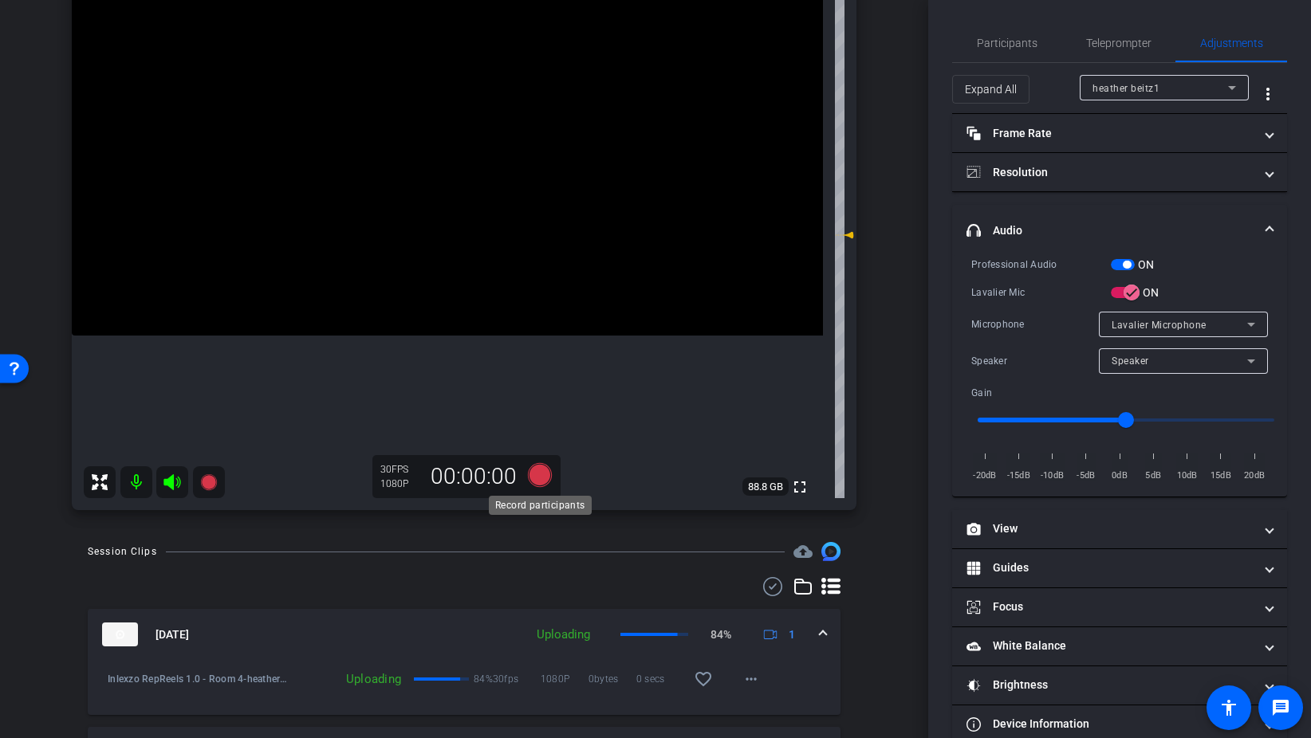
click at [545, 476] on icon at bounding box center [540, 475] width 24 height 24
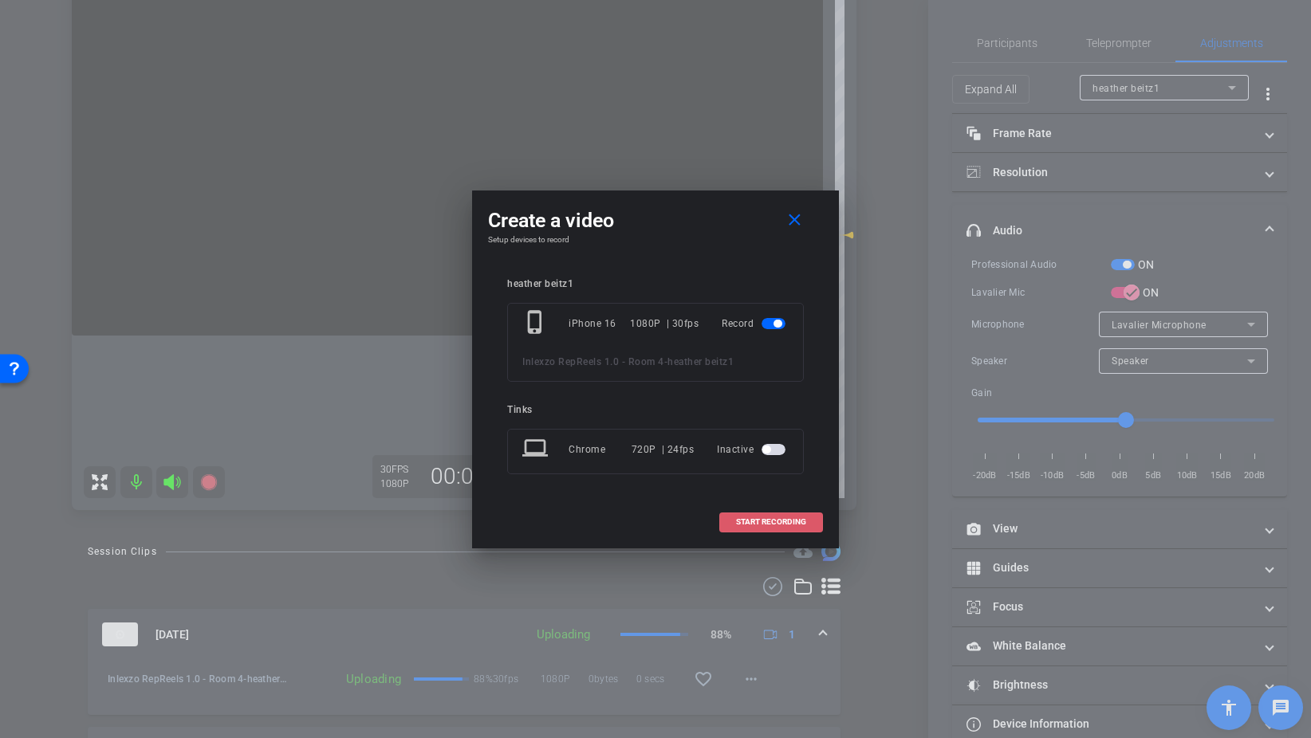
click at [757, 521] on span "START RECORDING" at bounding box center [771, 522] width 70 height 8
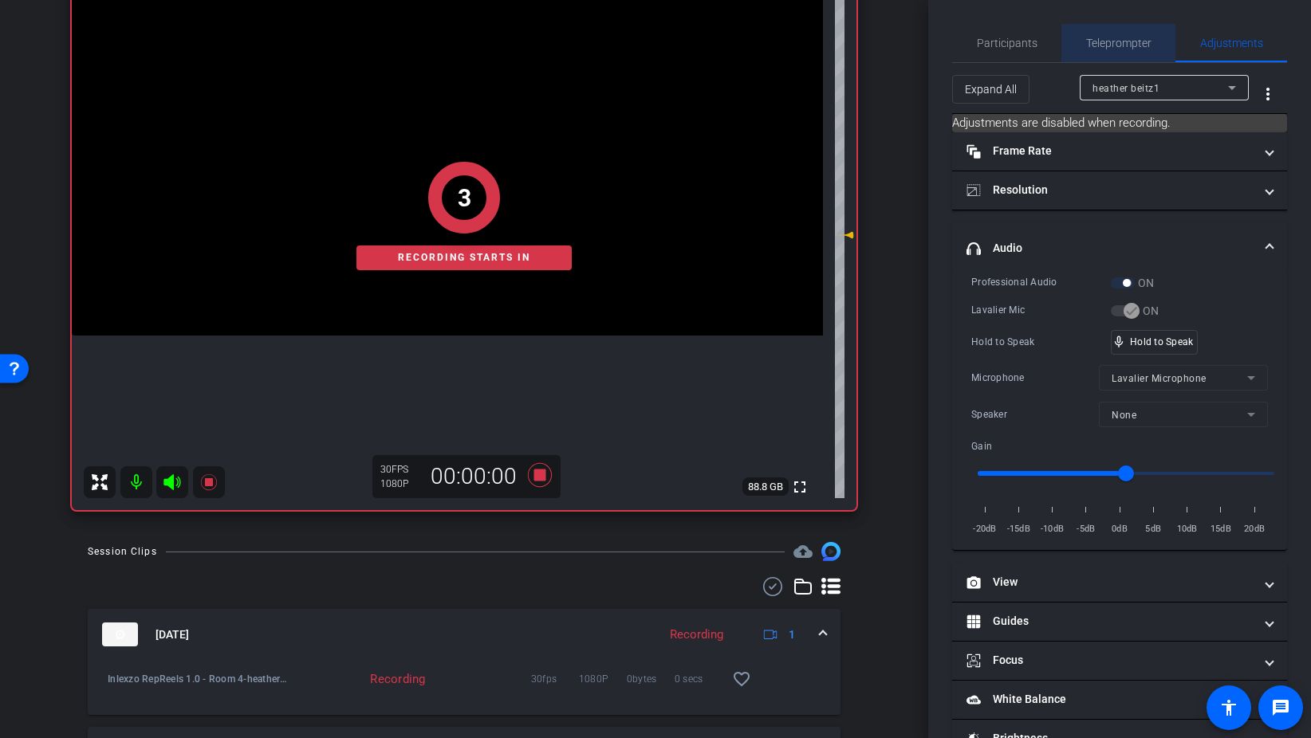
click at [1111, 41] on span "Teleprompter" at bounding box center [1118, 42] width 65 height 11
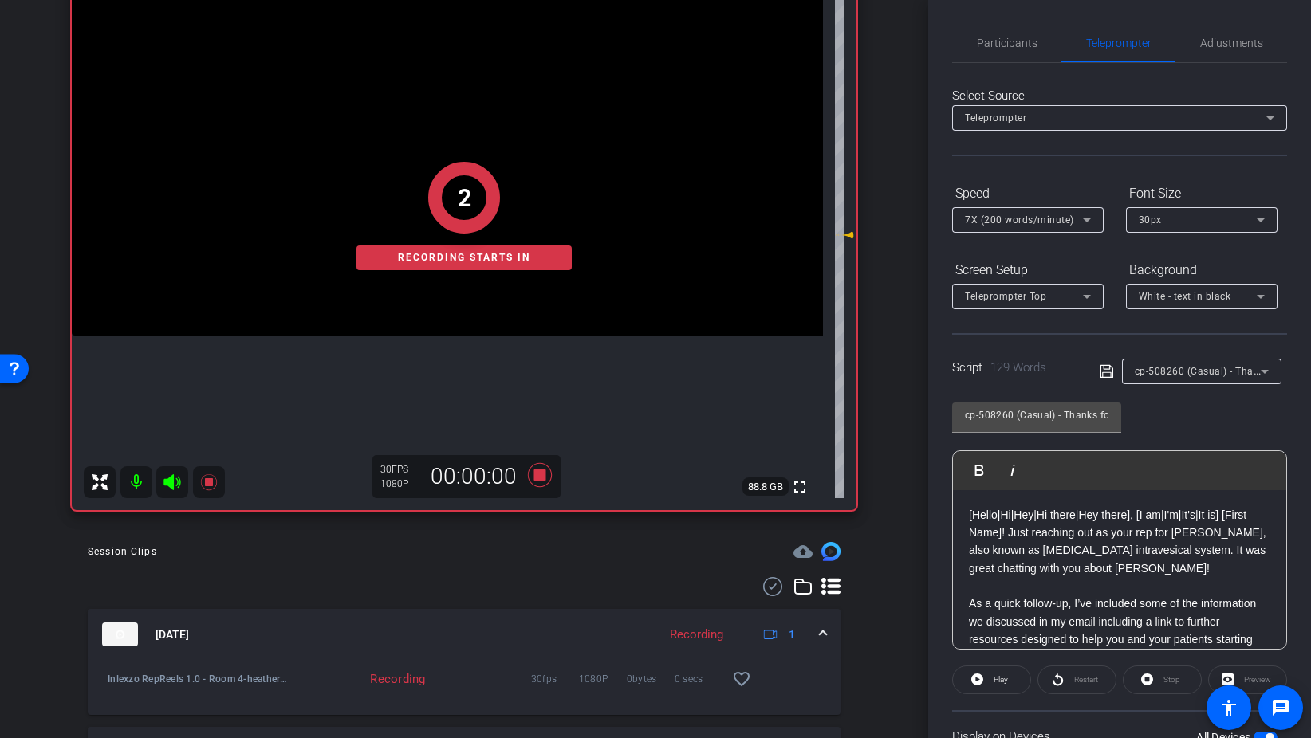
scroll to position [133, 0]
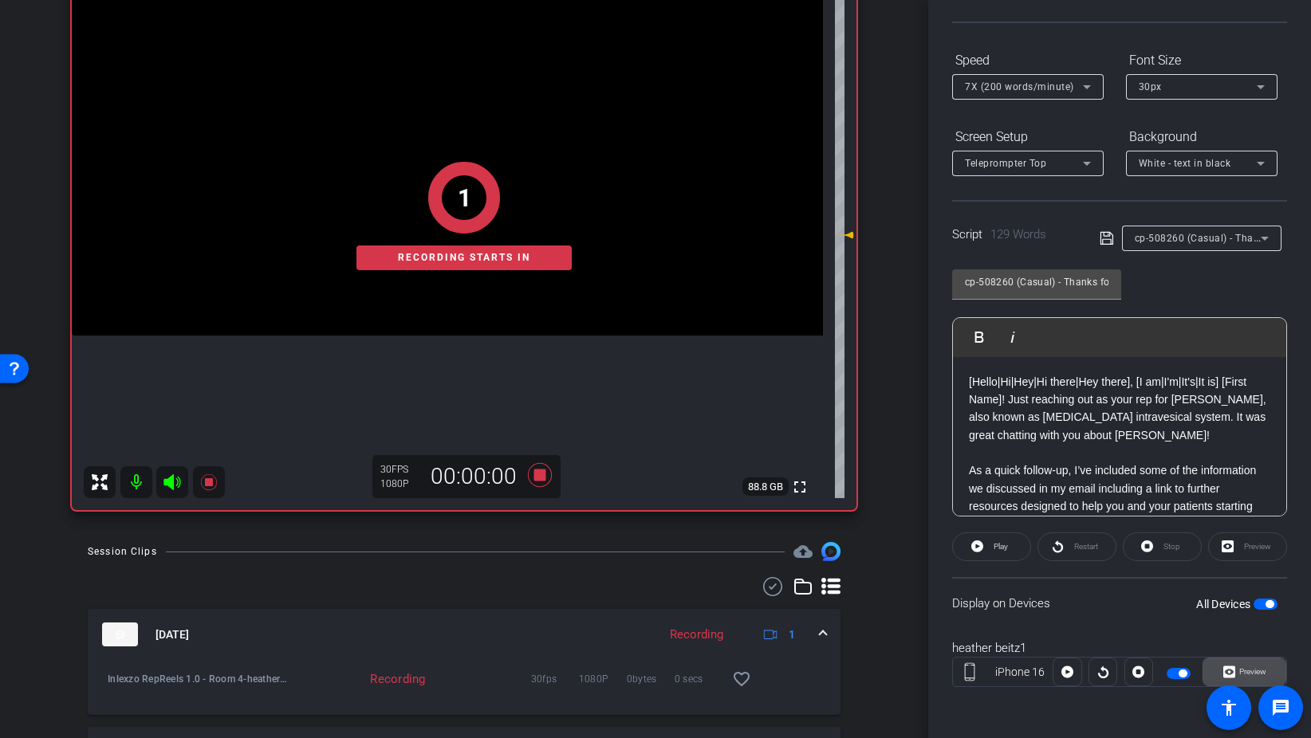
click at [1257, 667] on span "Preview" at bounding box center [1250, 672] width 31 height 22
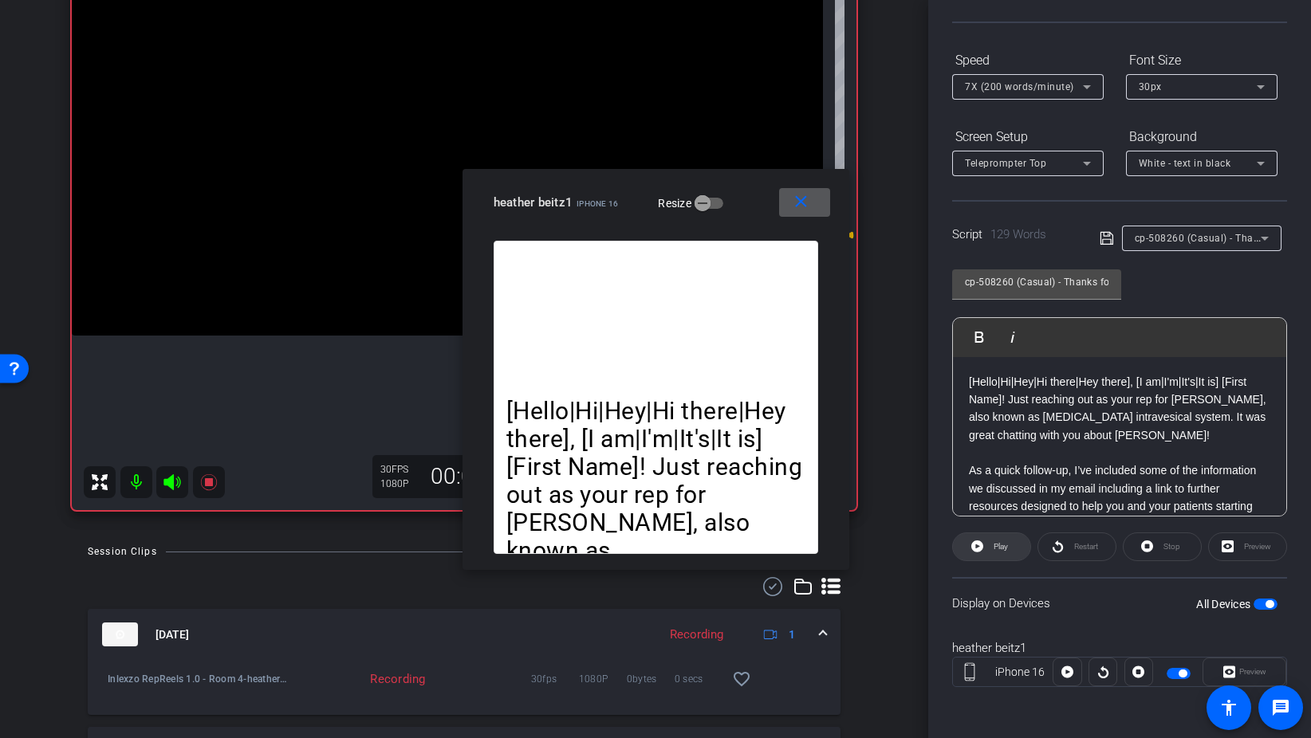
click at [1001, 551] on span "Play" at bounding box center [1000, 546] width 14 height 9
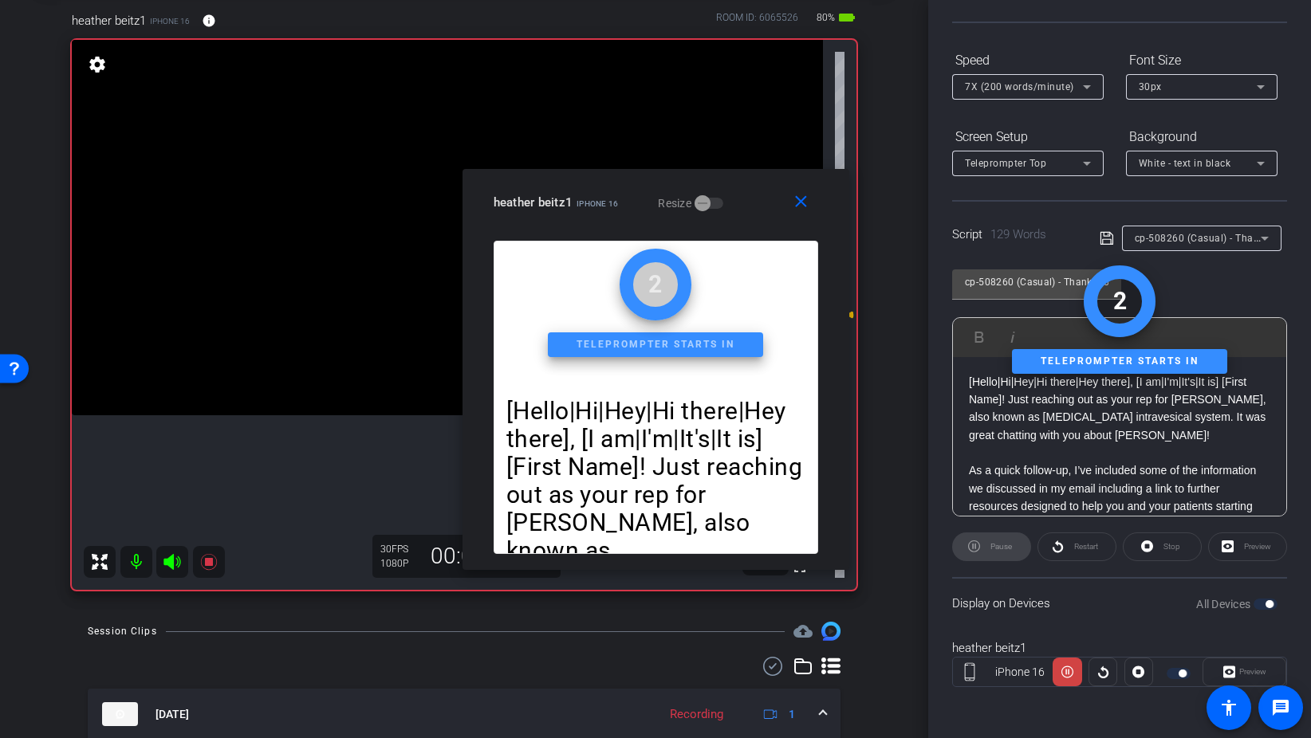
scroll to position [43, 0]
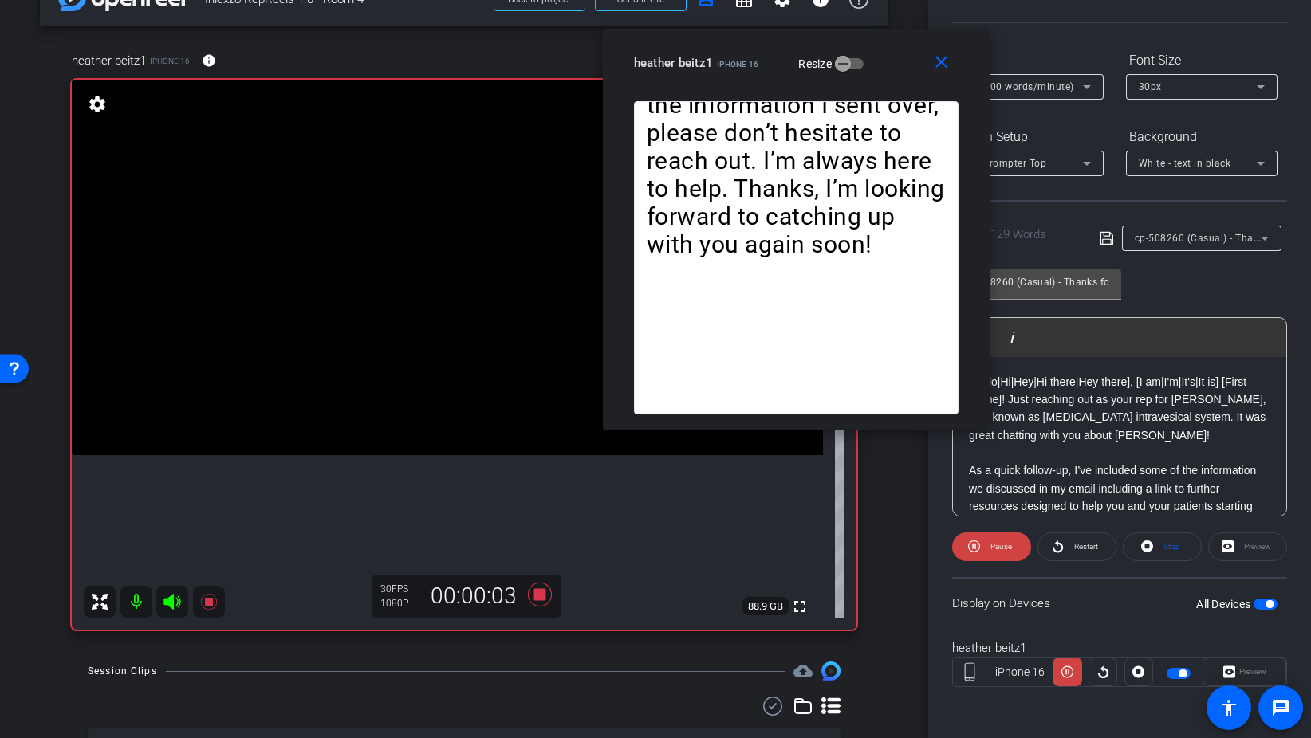
drag, startPoint x: 621, startPoint y: 175, endPoint x: 758, endPoint y: 38, distance: 193.9
click at [758, 38] on div "close heather beitz1 iPhone 16 Resize" at bounding box center [796, 65] width 387 height 72
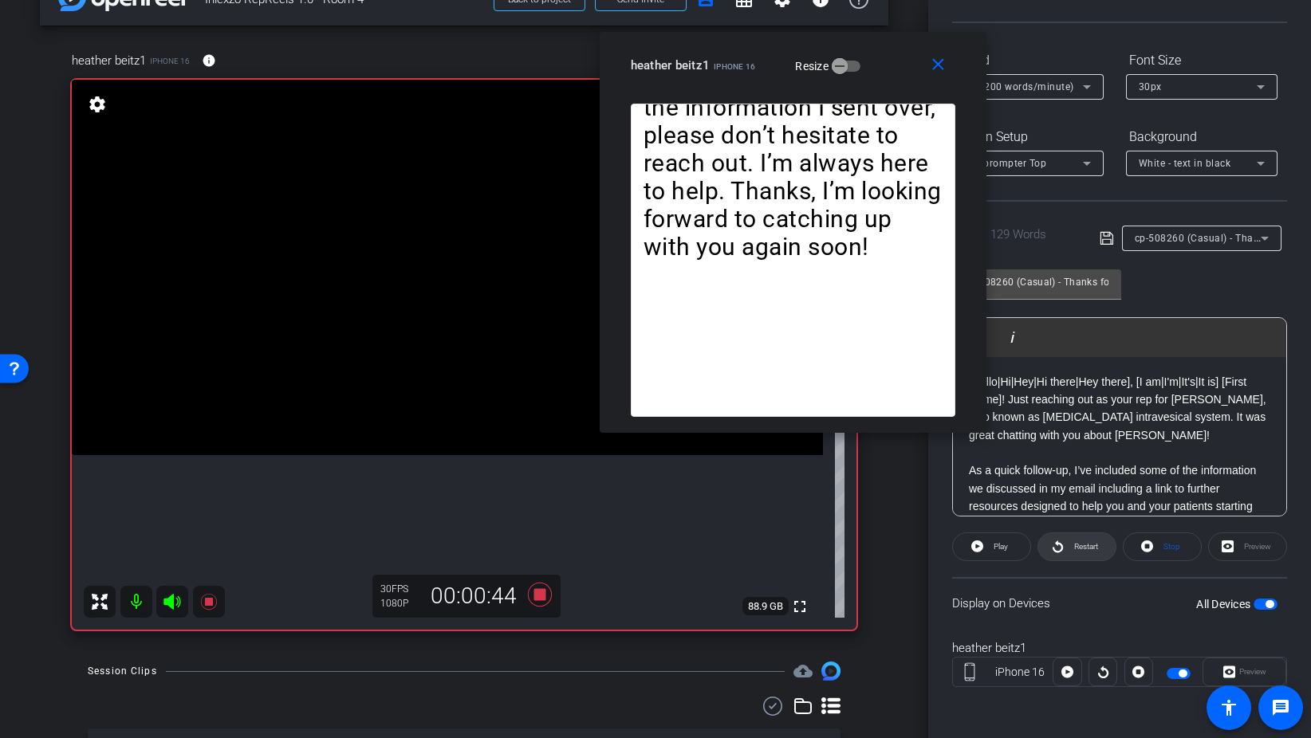
click at [1075, 546] on span "Restart" at bounding box center [1086, 546] width 24 height 9
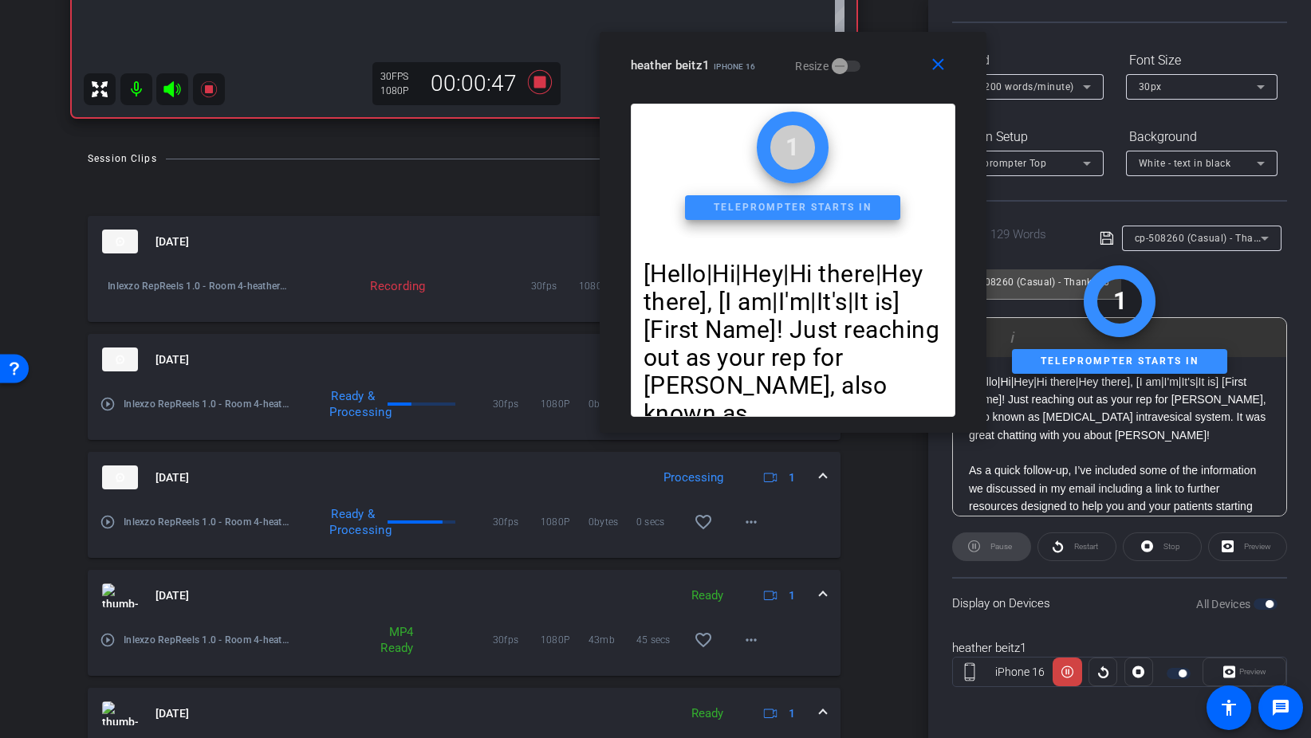
scroll to position [561, 0]
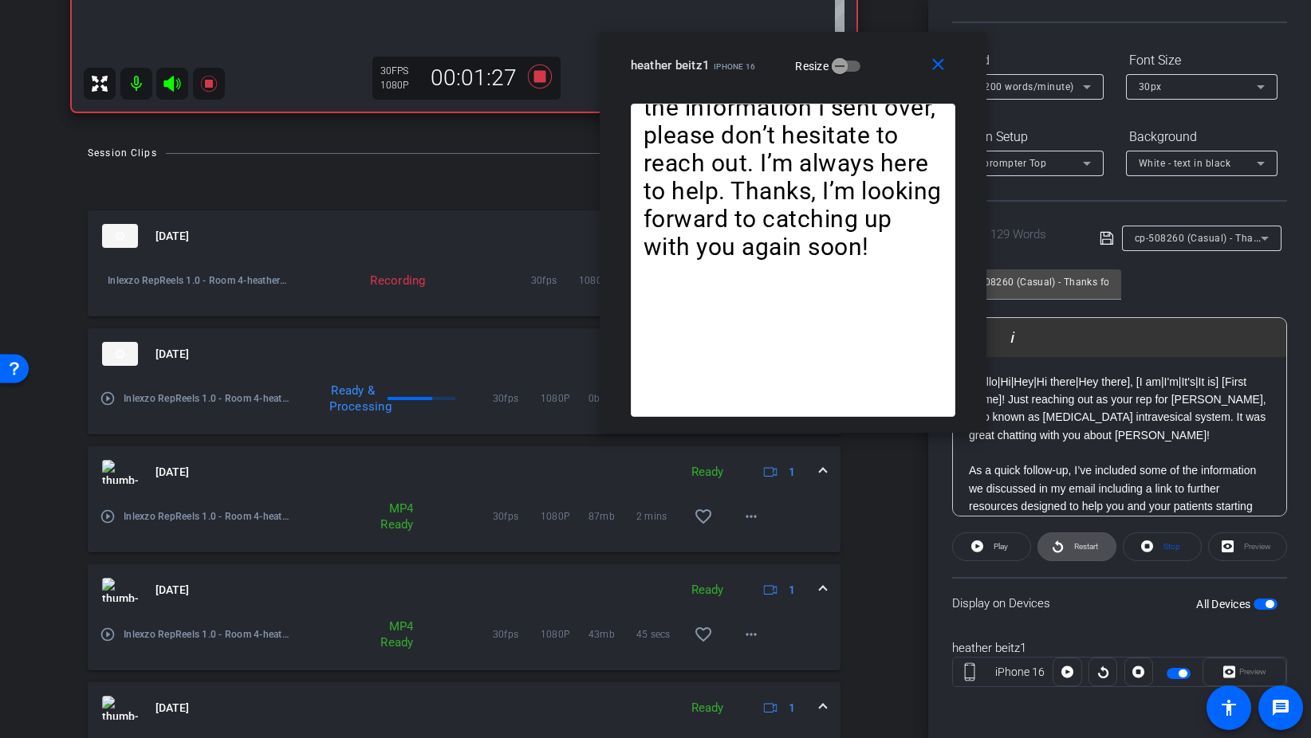
click at [1065, 549] on span at bounding box center [1076, 547] width 77 height 38
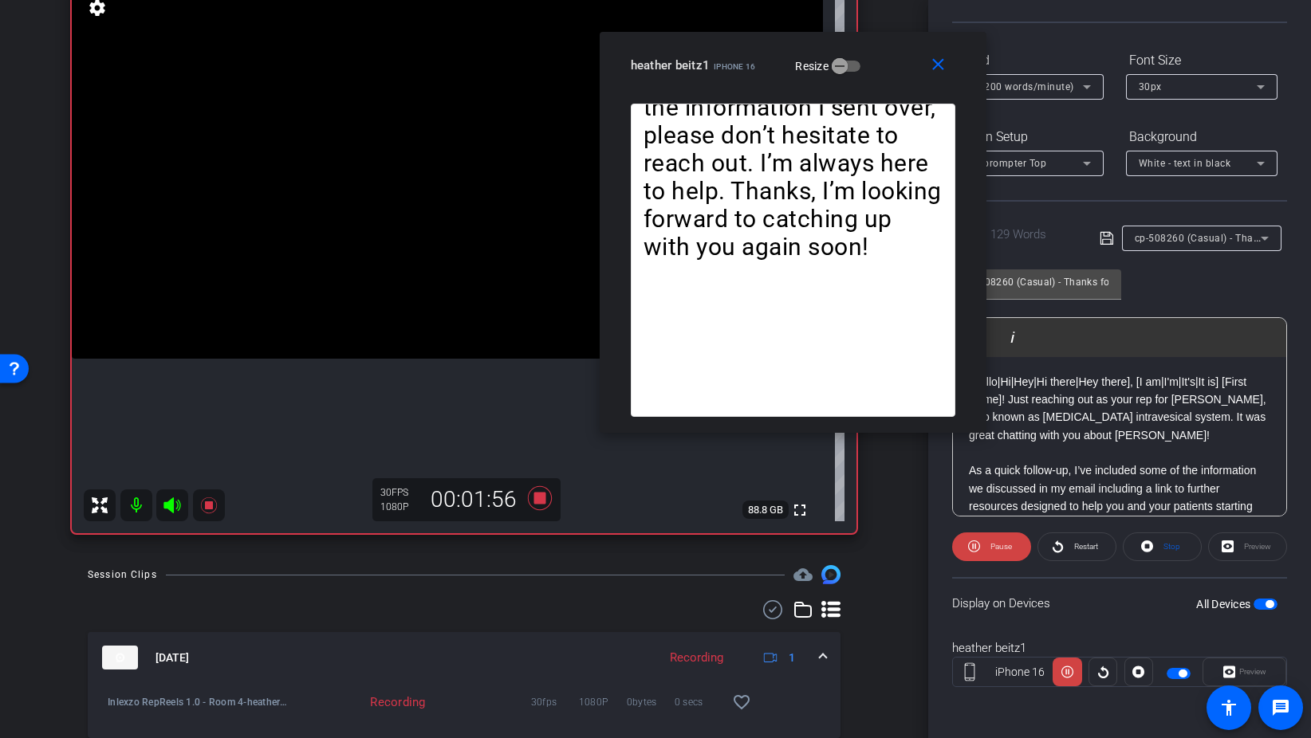
scroll to position [107, 0]
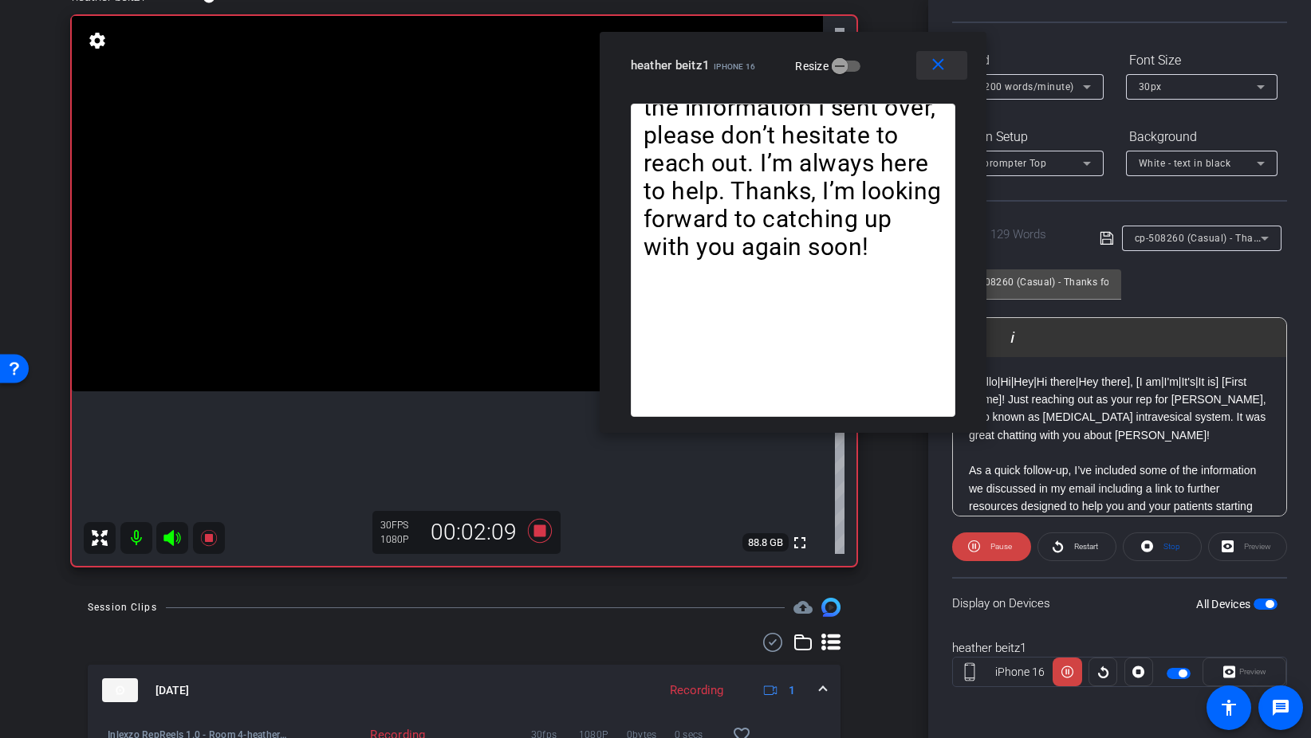
click at [935, 71] on mat-icon "close" at bounding box center [938, 65] width 20 height 20
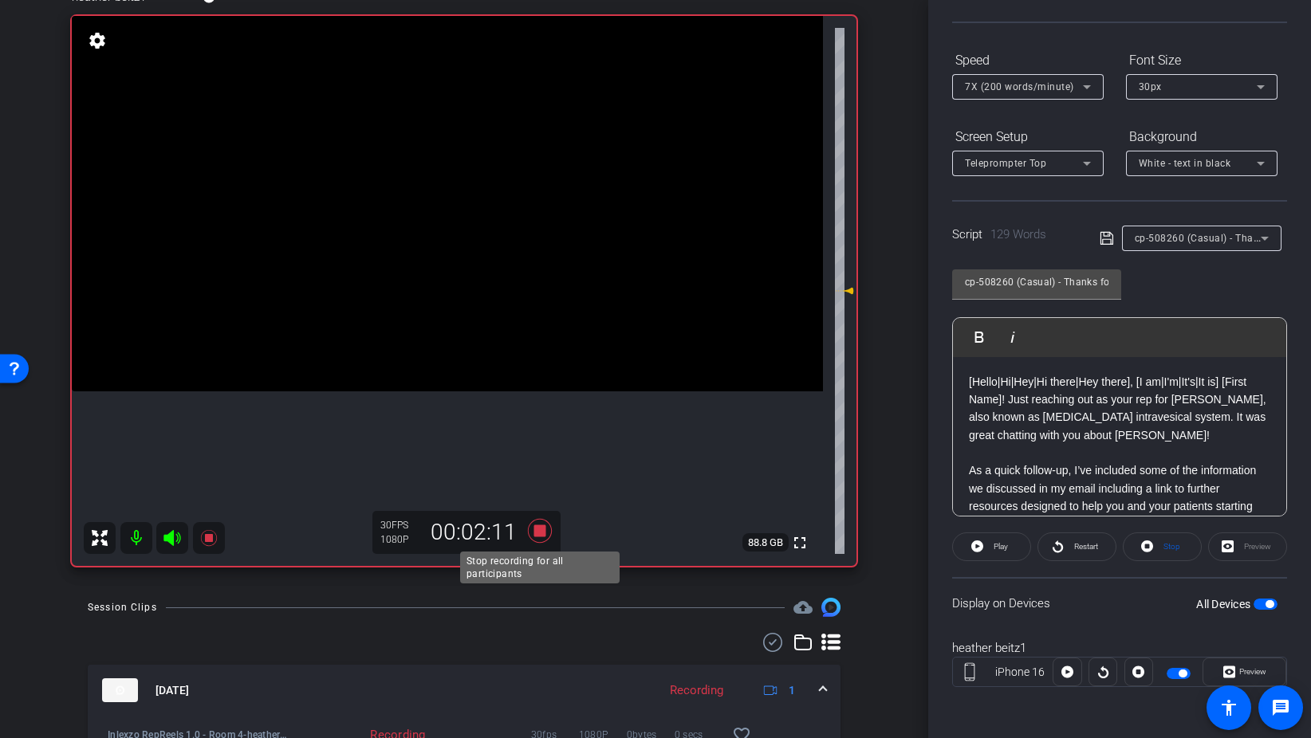
click at [541, 525] on icon at bounding box center [540, 531] width 24 height 24
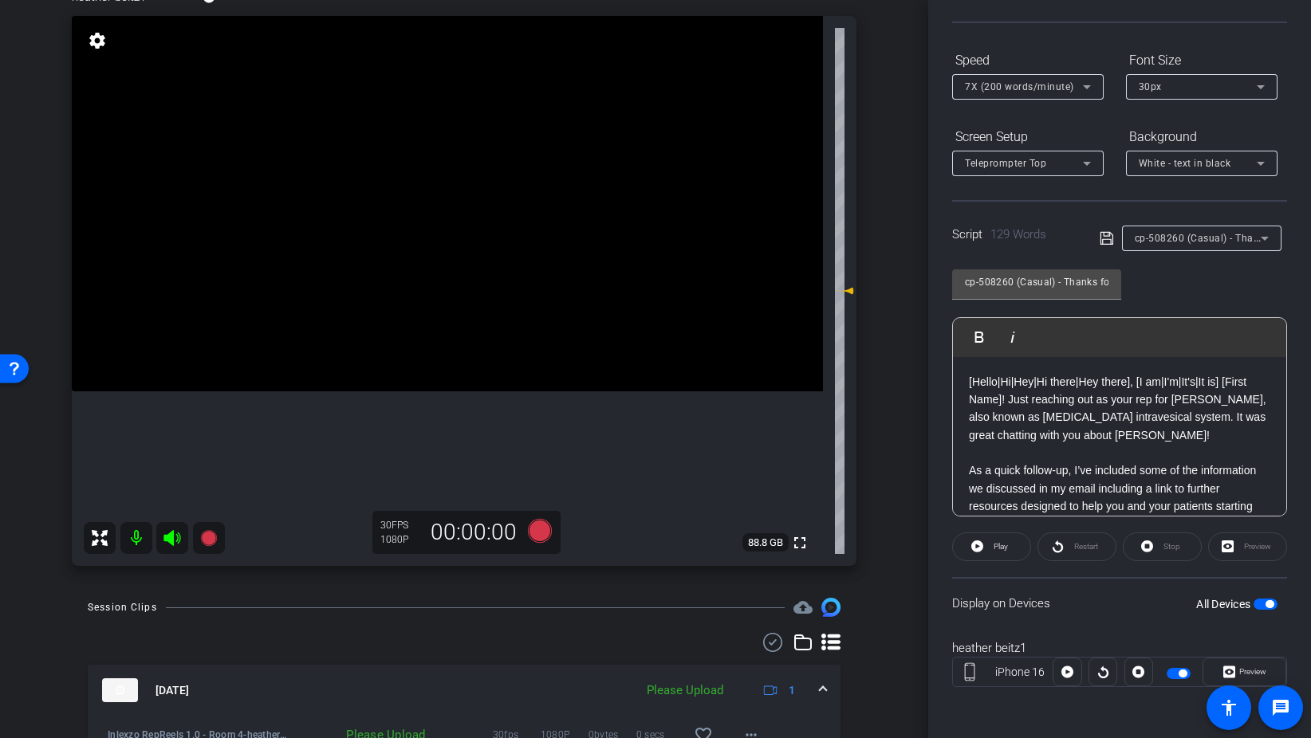
scroll to position [0, 0]
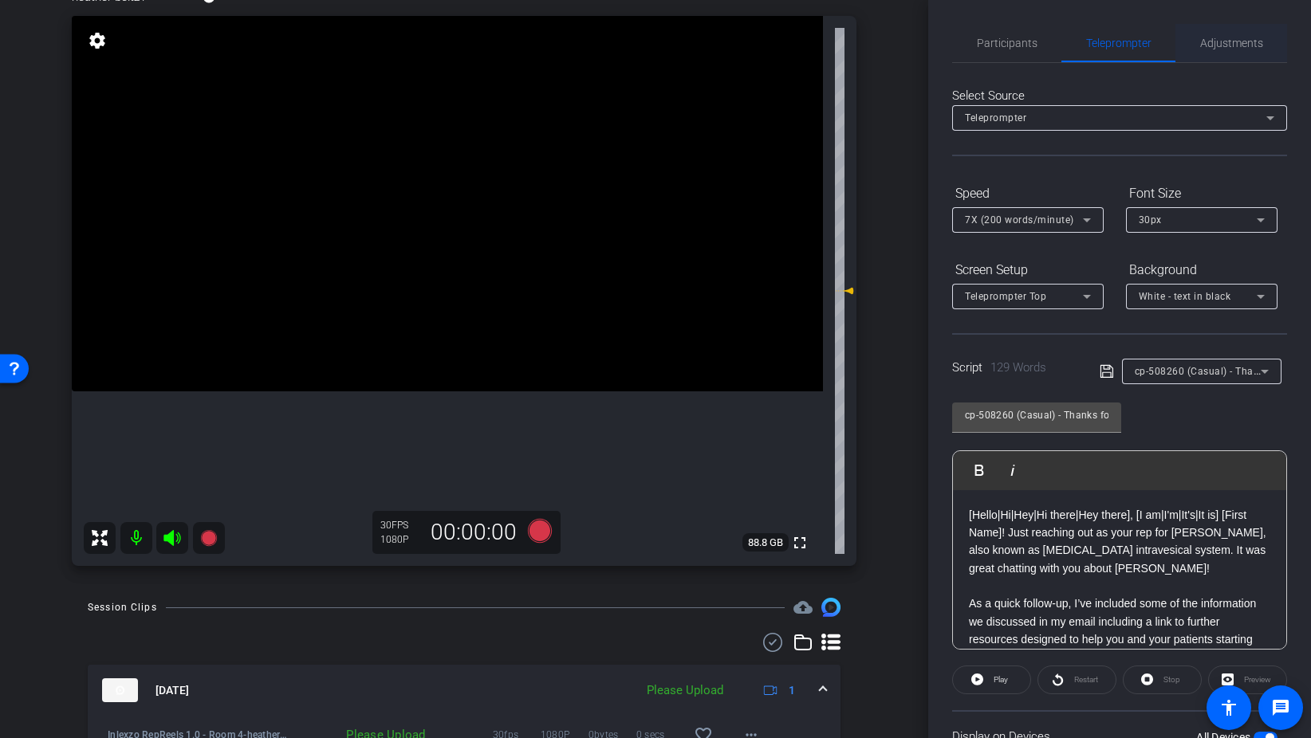
click at [1245, 41] on span "Adjustments" at bounding box center [1231, 42] width 63 height 11
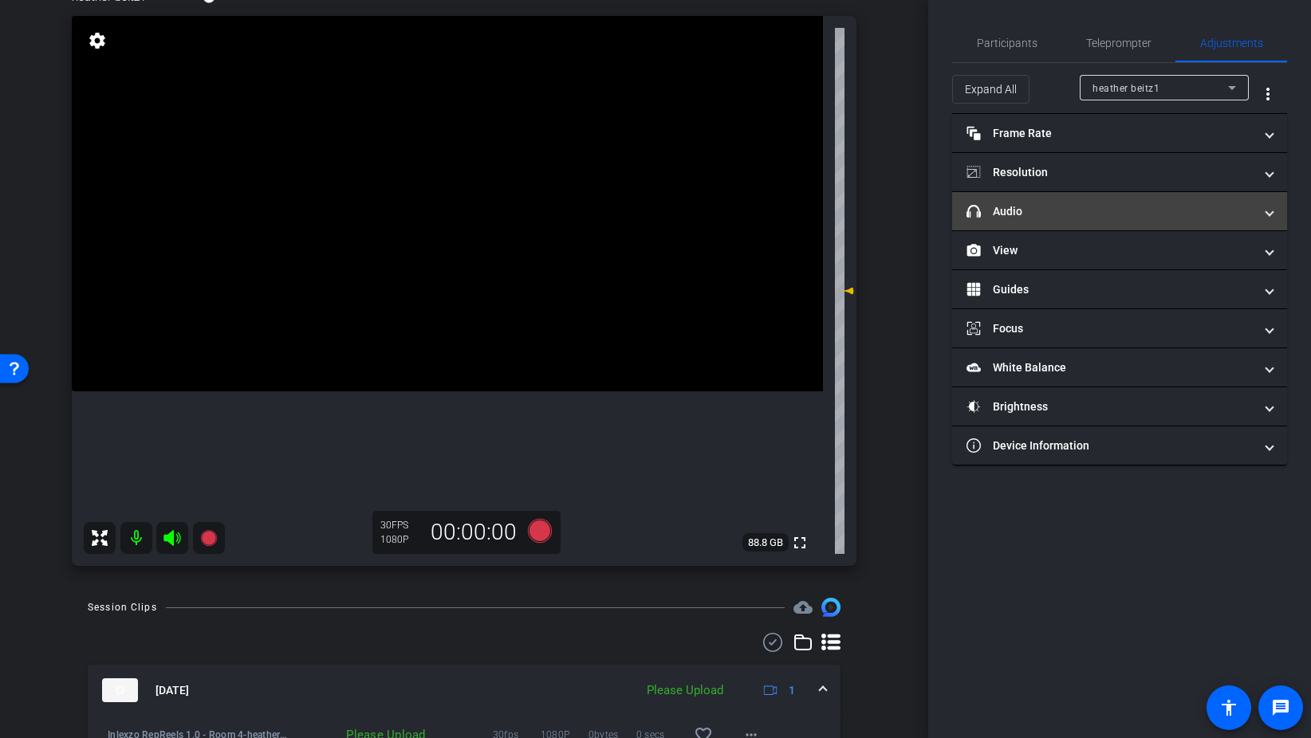
click at [1028, 217] on mat-panel-title "headphone icon Audio" at bounding box center [1109, 211] width 287 height 17
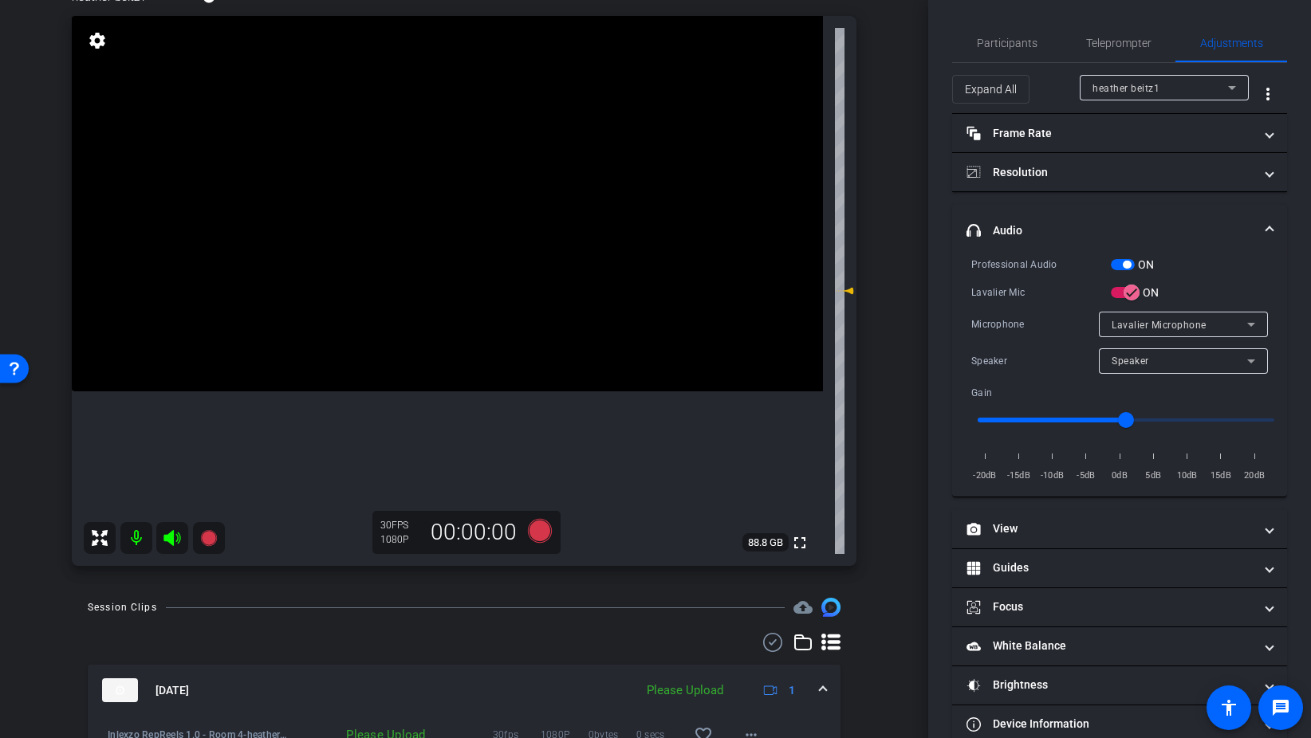
click at [1121, 263] on span "button" at bounding box center [1123, 264] width 24 height 11
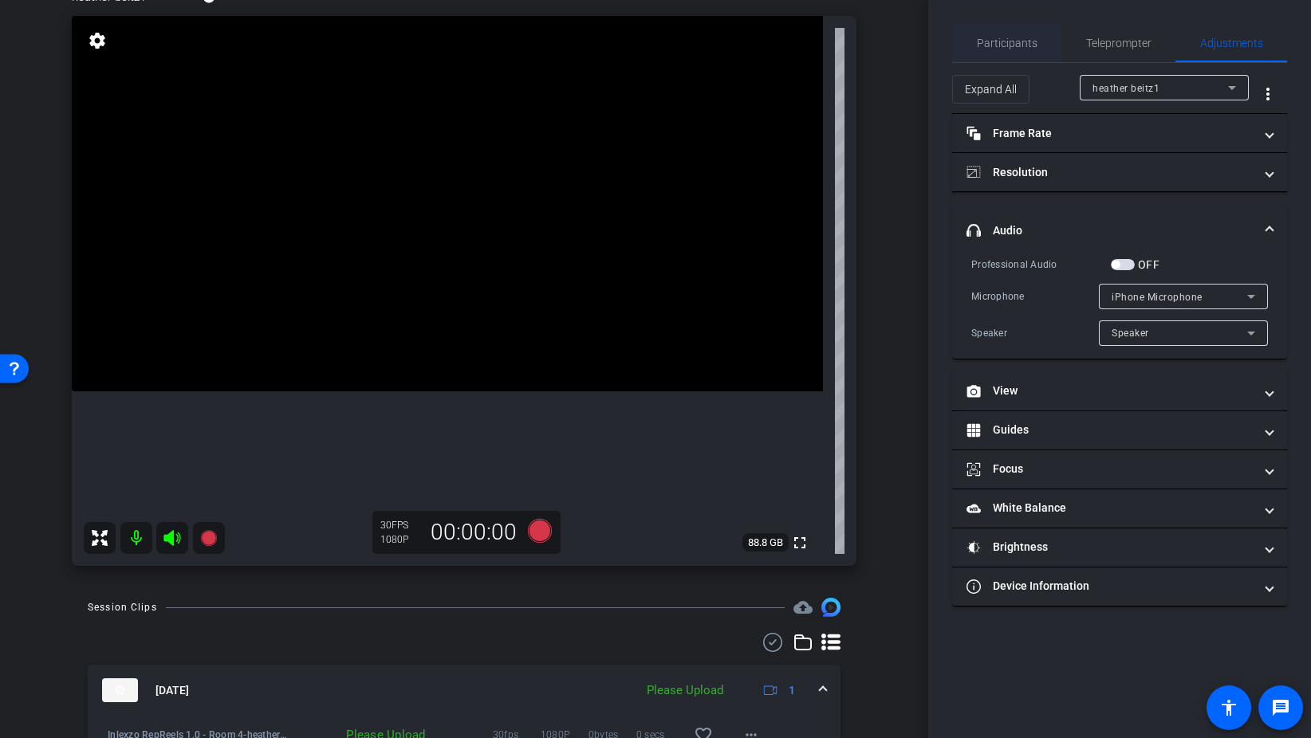
click at [1007, 45] on span "Participants" at bounding box center [1007, 42] width 61 height 11
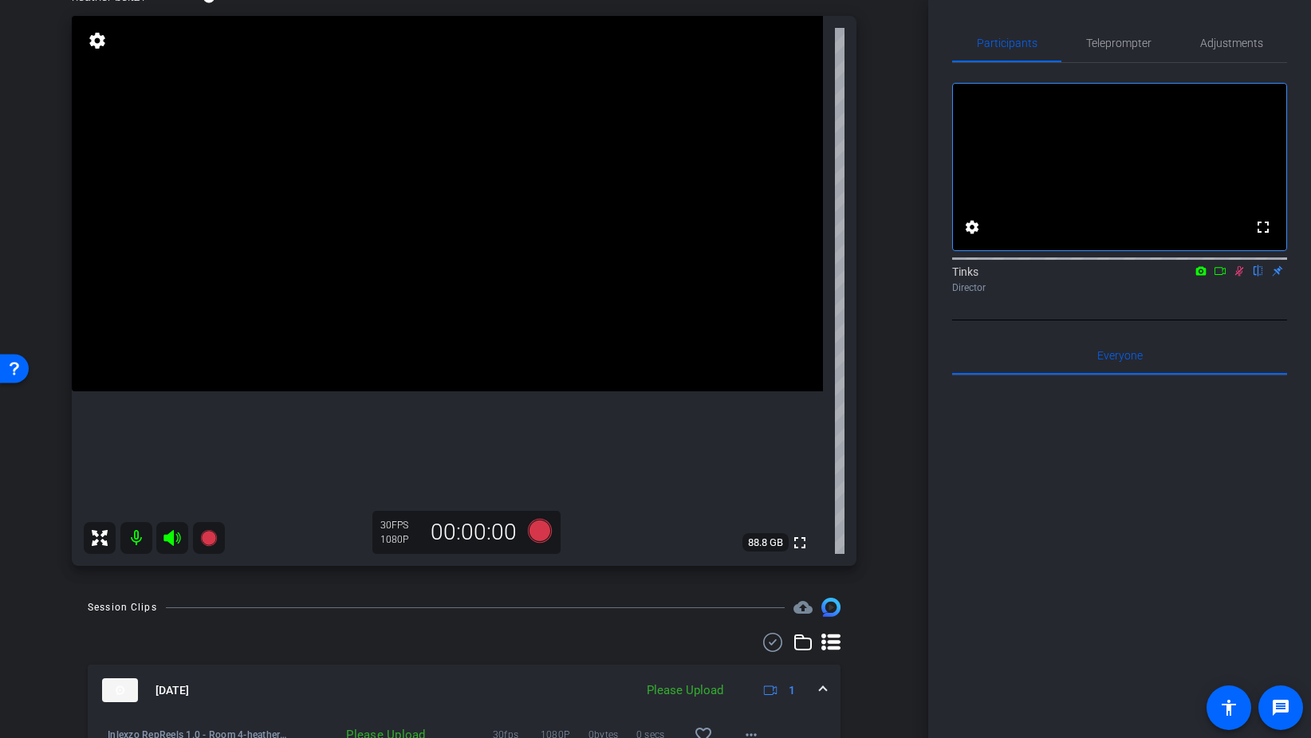
click at [1241, 277] on icon at bounding box center [1239, 270] width 13 height 11
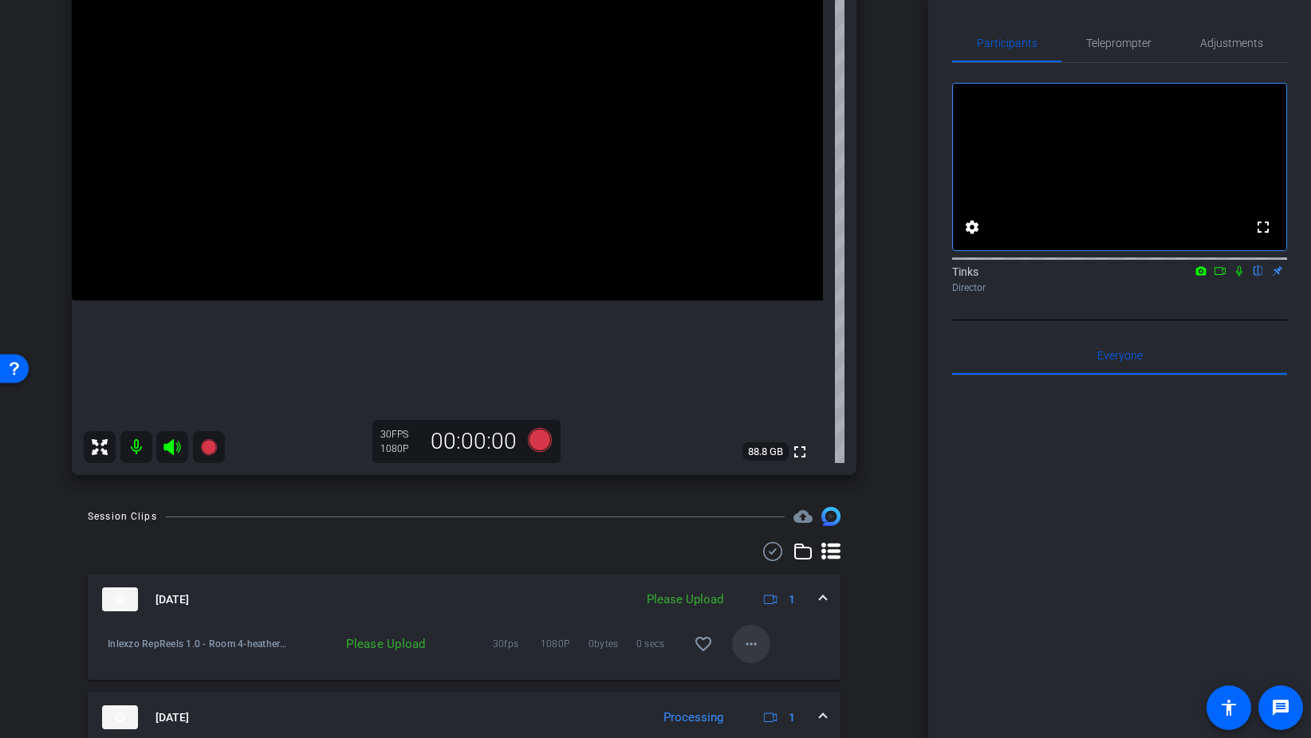
scroll to position [228, 0]
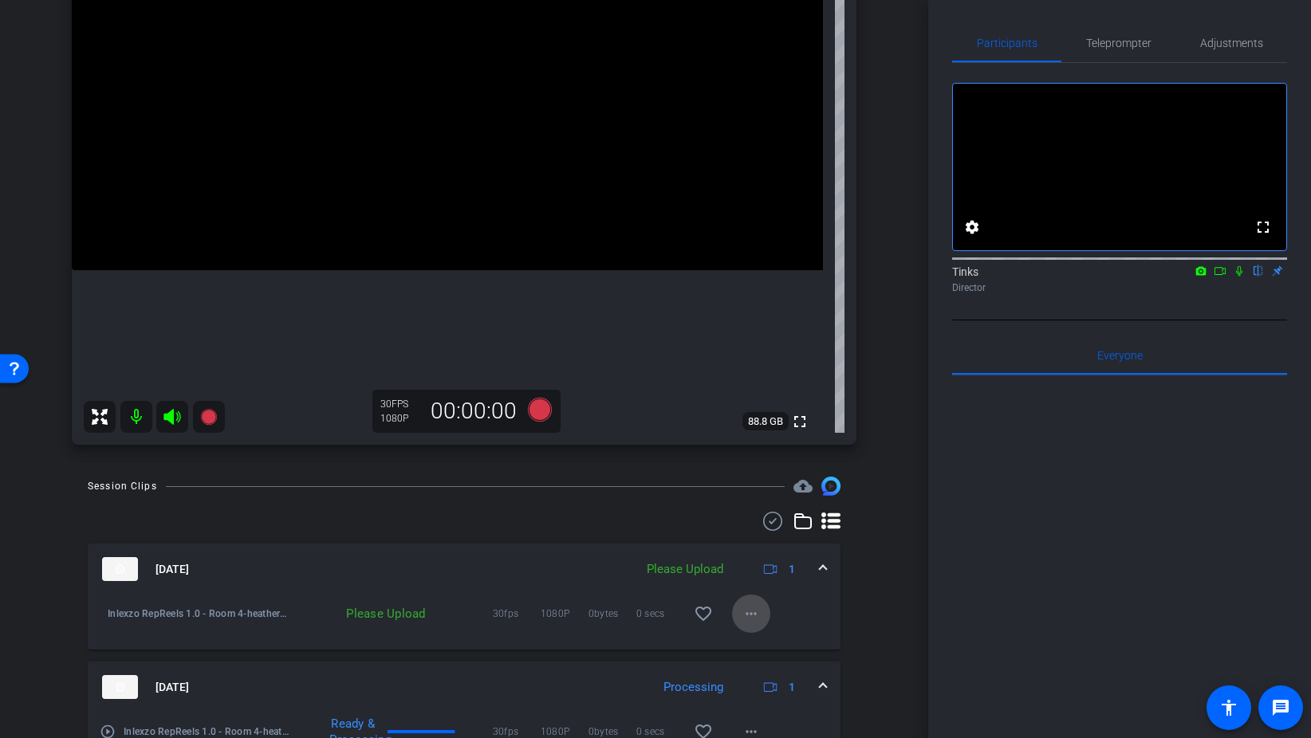
click at [753, 613] on mat-icon "more_horiz" at bounding box center [750, 613] width 19 height 19
click at [785, 642] on span "Upload" at bounding box center [777, 647] width 64 height 19
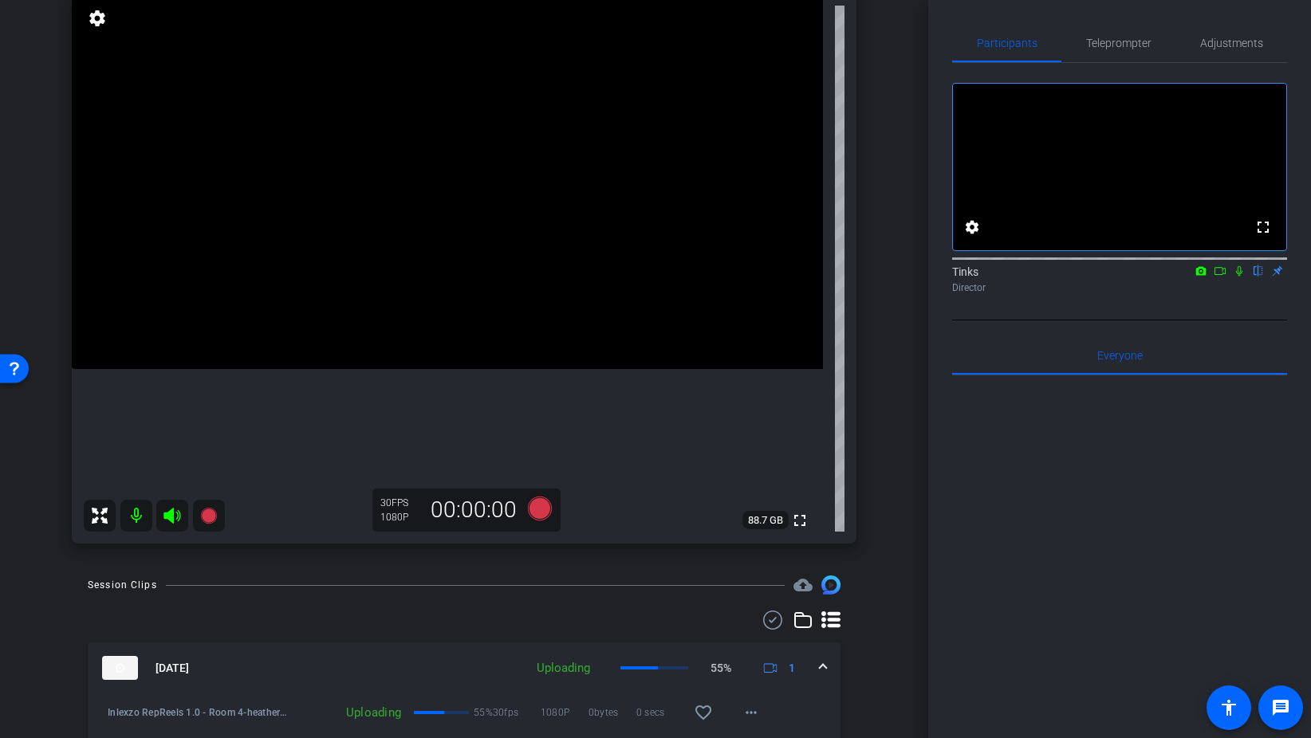
scroll to position [123, 0]
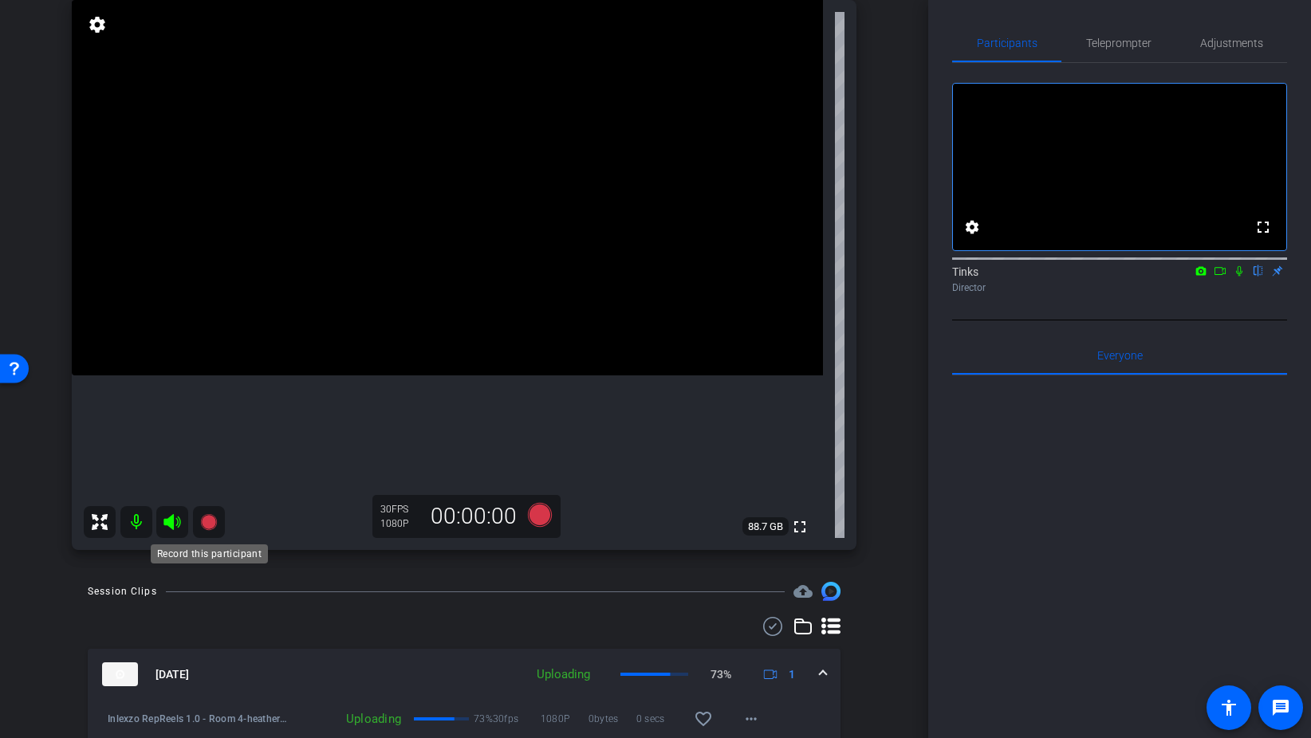
click at [210, 521] on icon at bounding box center [208, 522] width 16 height 16
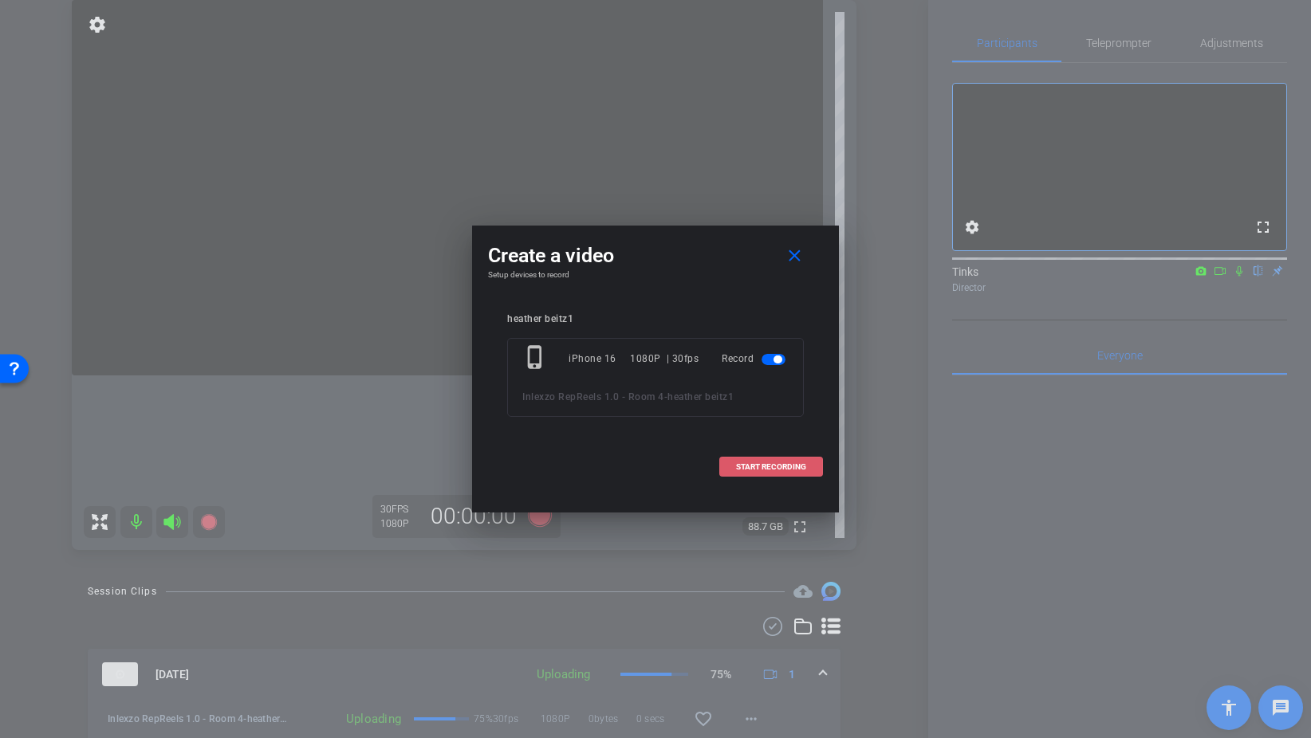
click at [751, 466] on span "START RECORDING" at bounding box center [771, 467] width 70 height 8
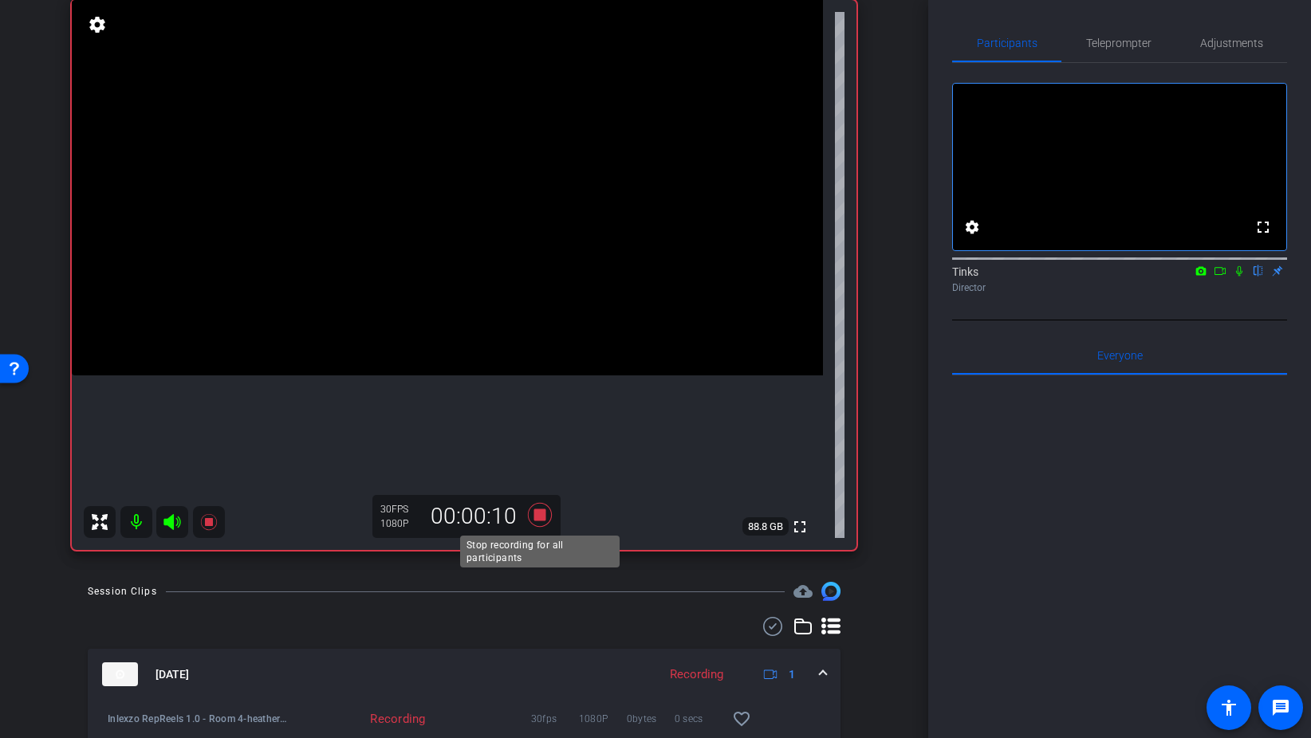
click at [542, 516] on icon at bounding box center [540, 515] width 24 height 24
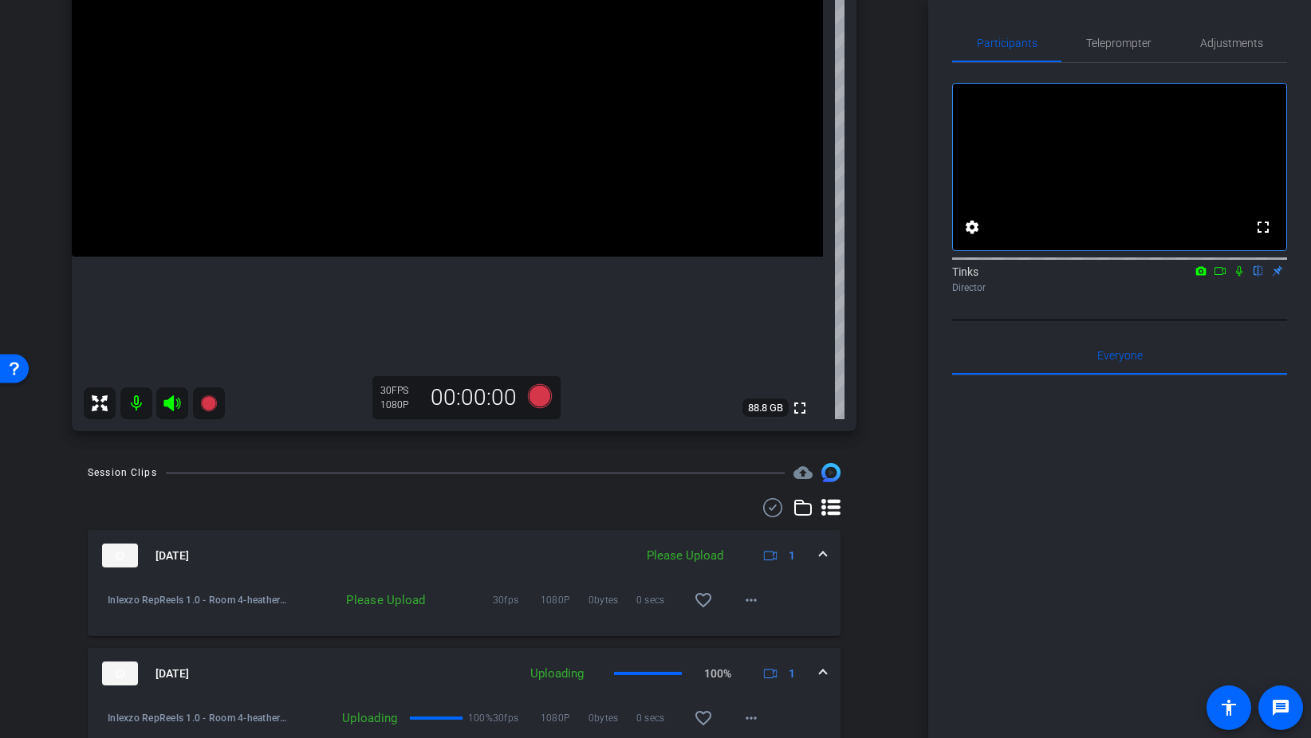
scroll to position [287, 0]
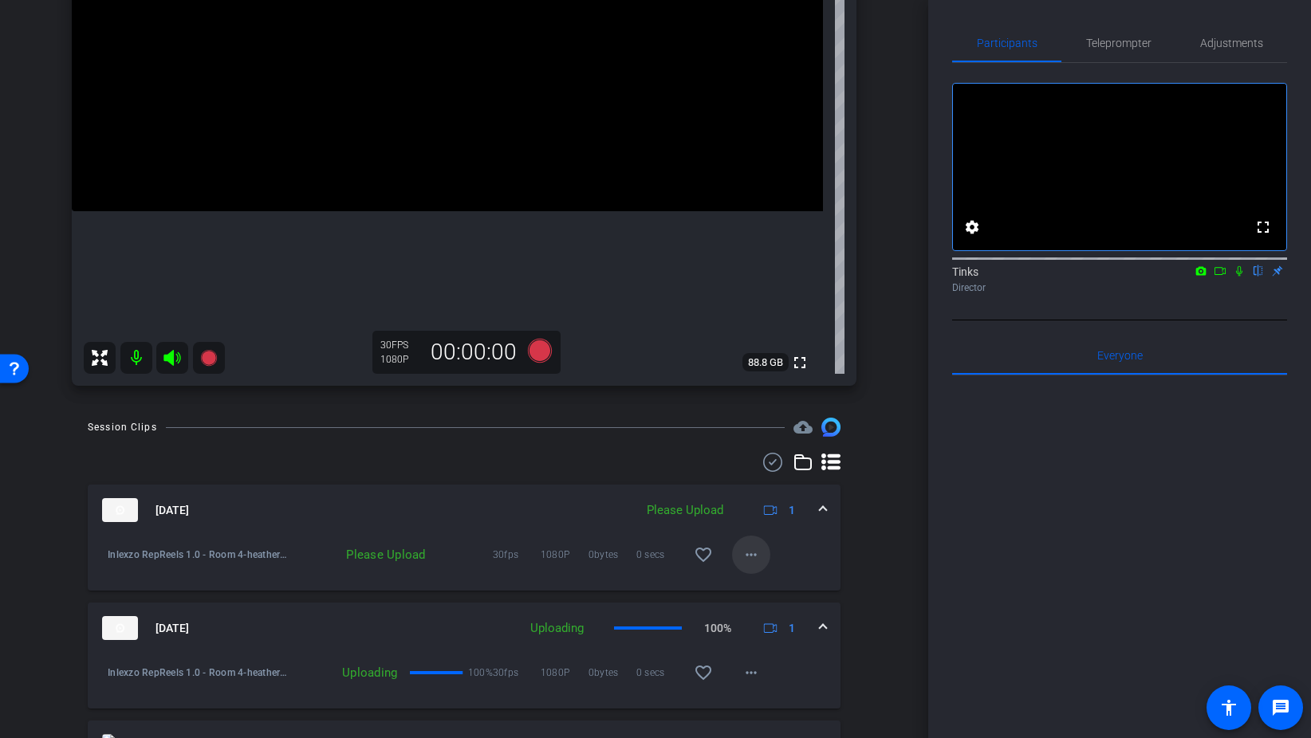
click at [757, 549] on mat-icon "more_horiz" at bounding box center [750, 554] width 19 height 19
click at [788, 580] on span "Upload" at bounding box center [777, 588] width 64 height 19
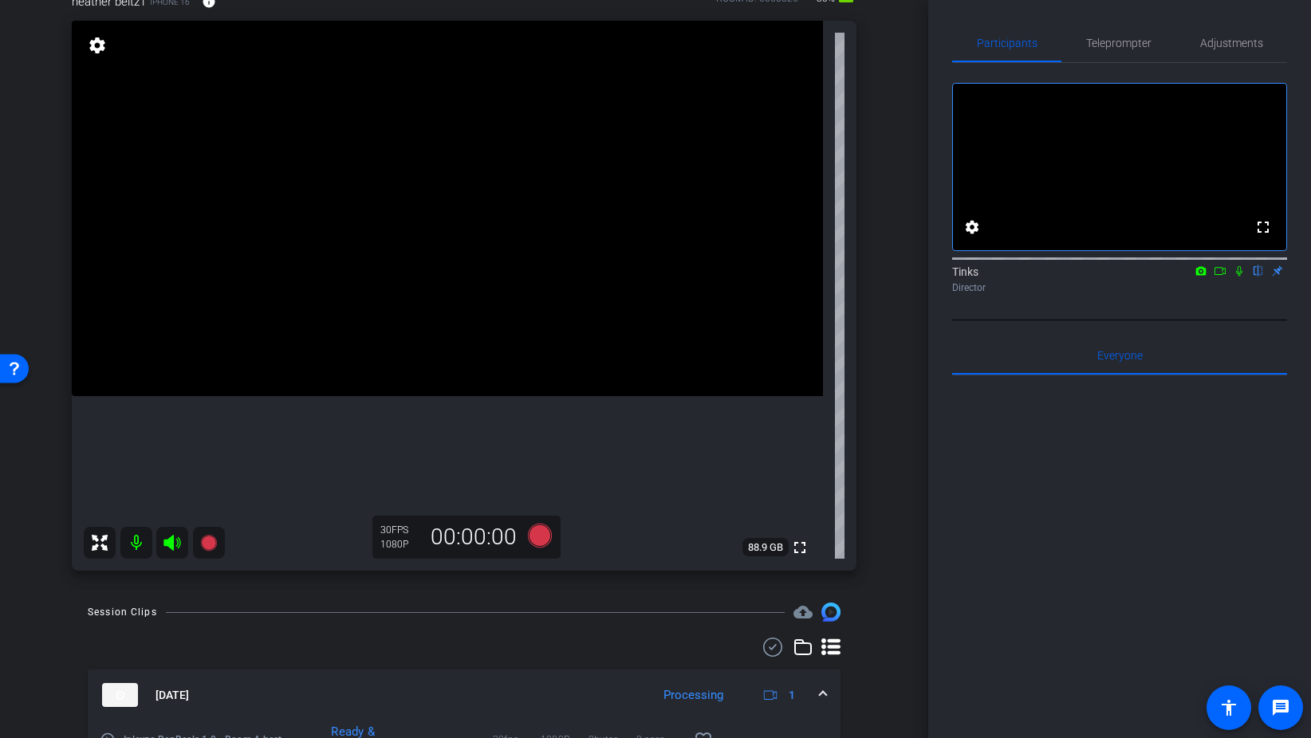
scroll to position [108, 0]
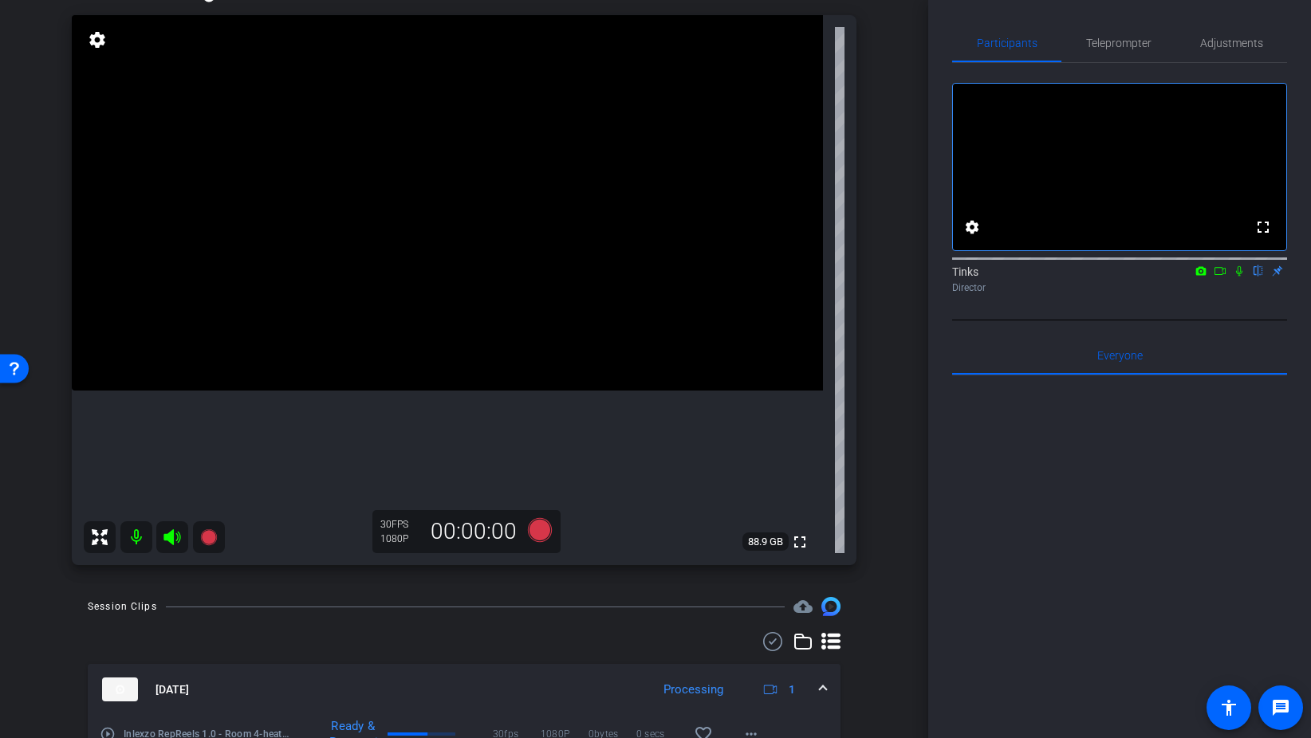
click at [1241, 277] on icon at bounding box center [1239, 270] width 13 height 11
click at [1221, 277] on icon at bounding box center [1219, 270] width 13 height 11
click at [1115, 37] on span "Teleprompter" at bounding box center [1118, 42] width 65 height 11
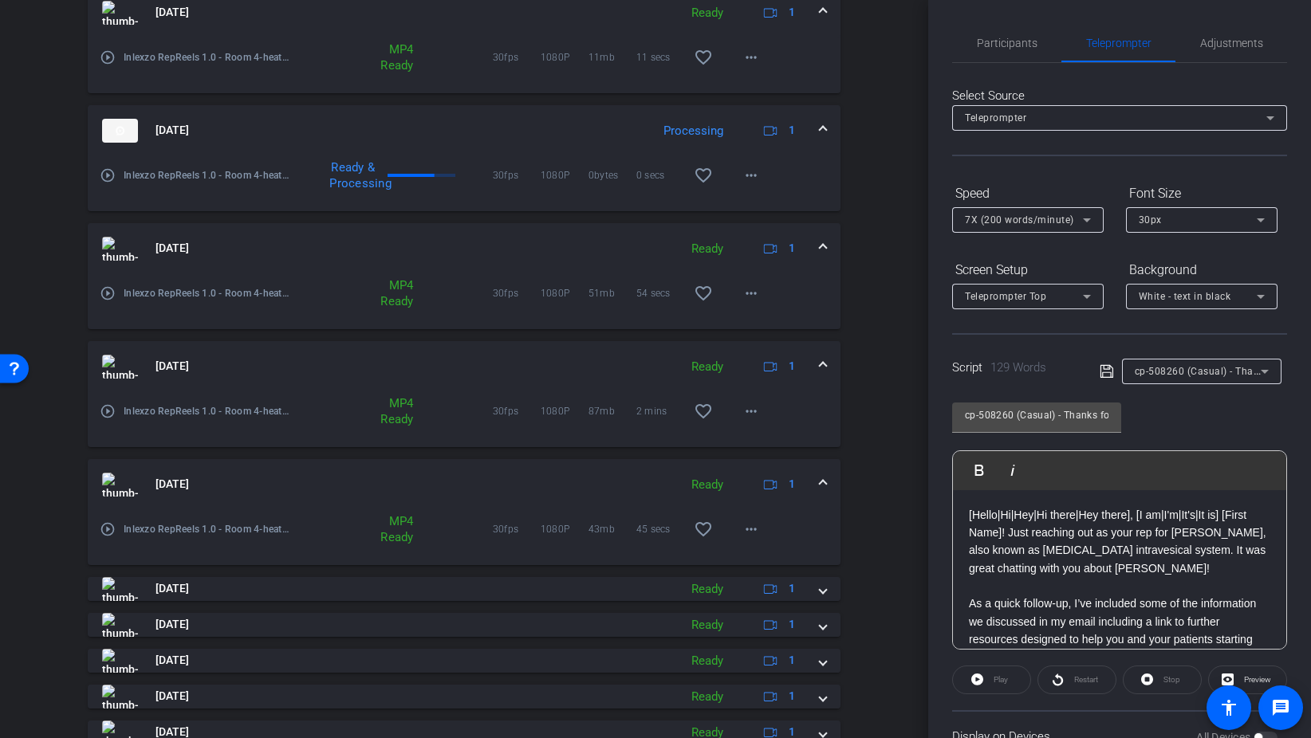
scroll to position [564, 0]
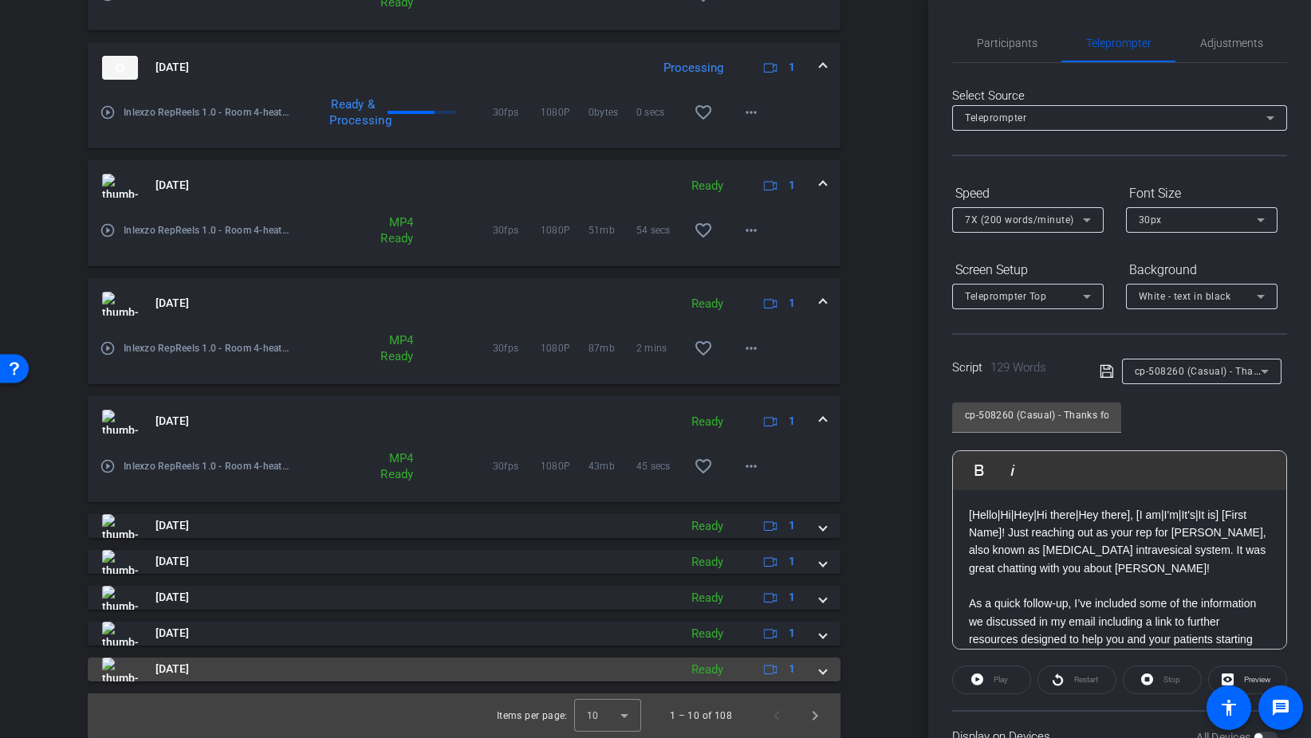
click at [820, 667] on span at bounding box center [823, 669] width 6 height 17
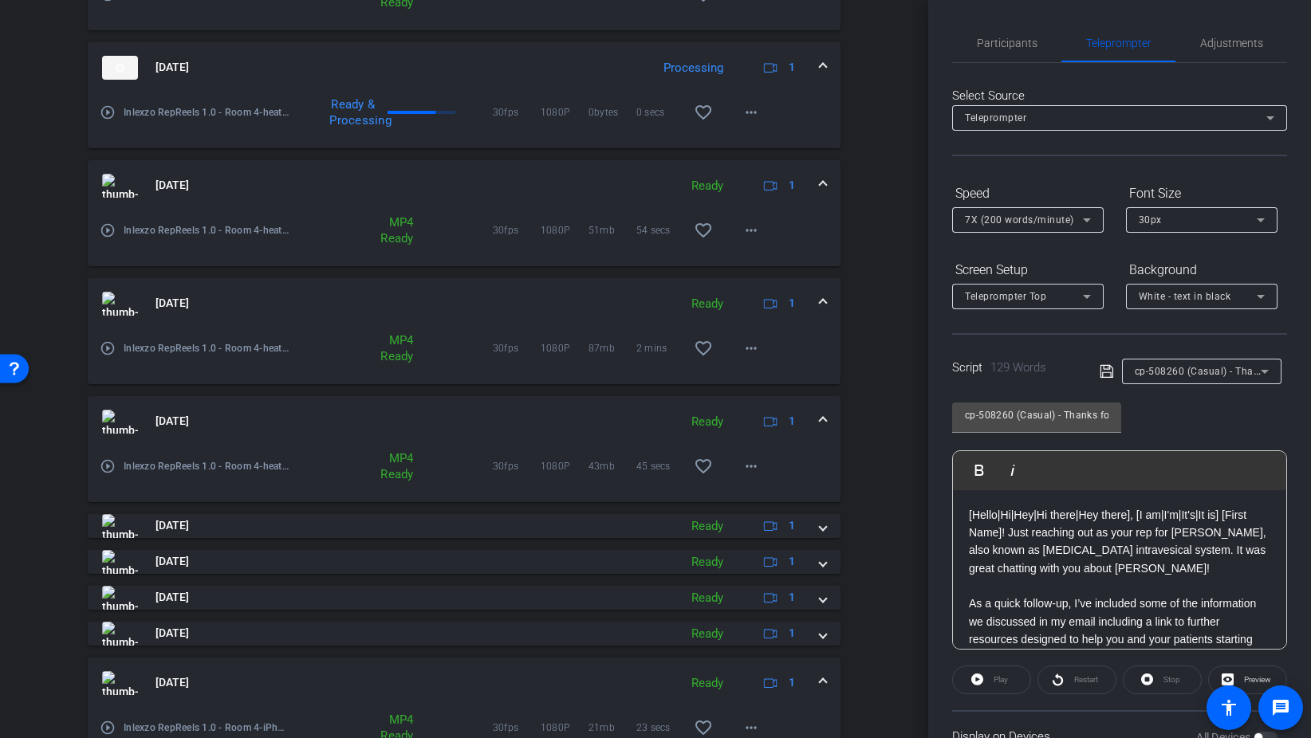
scroll to position [647, 0]
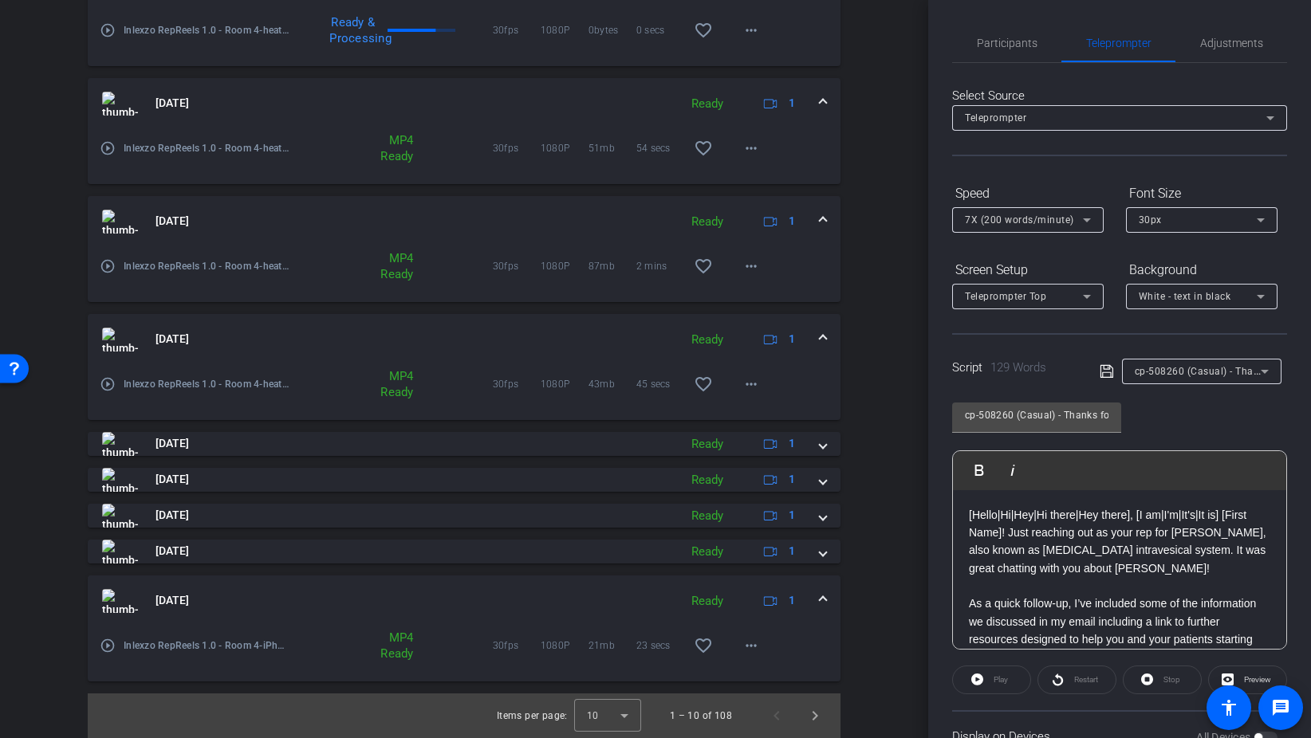
click at [823, 595] on span at bounding box center [823, 600] width 6 height 17
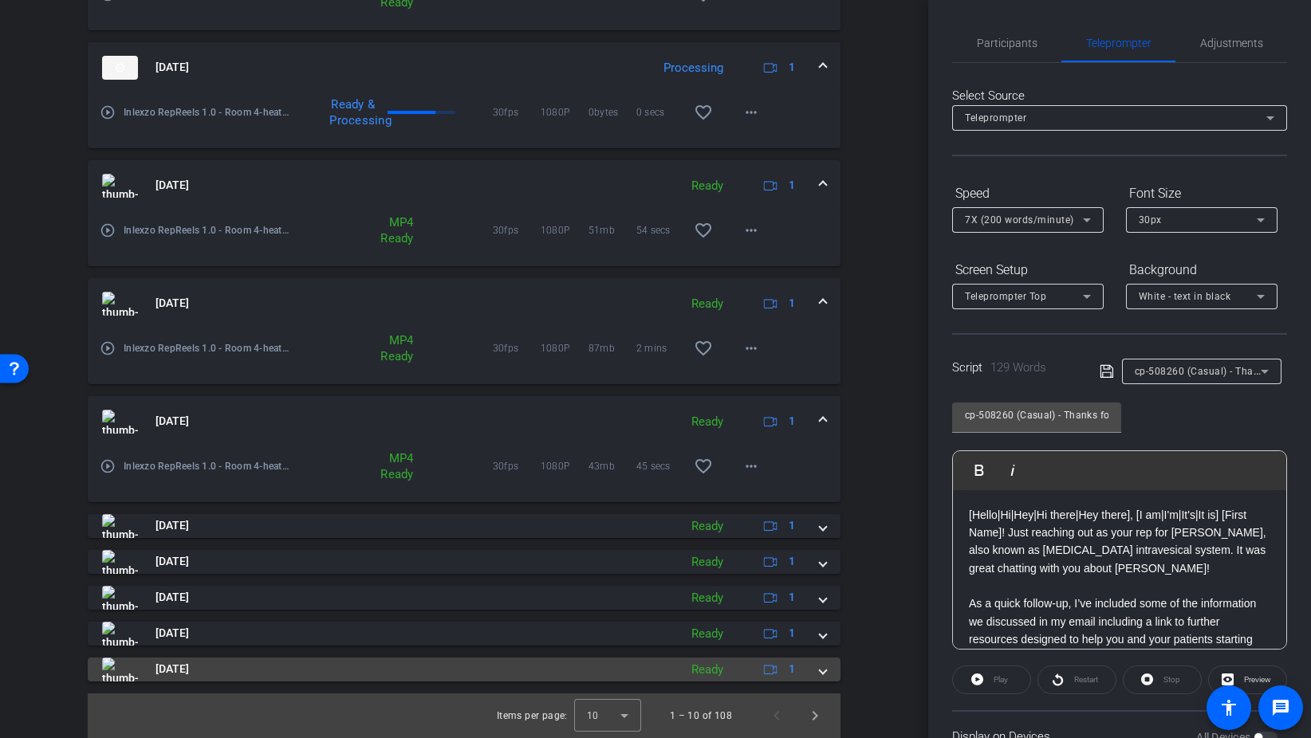
scroll to position [564, 0]
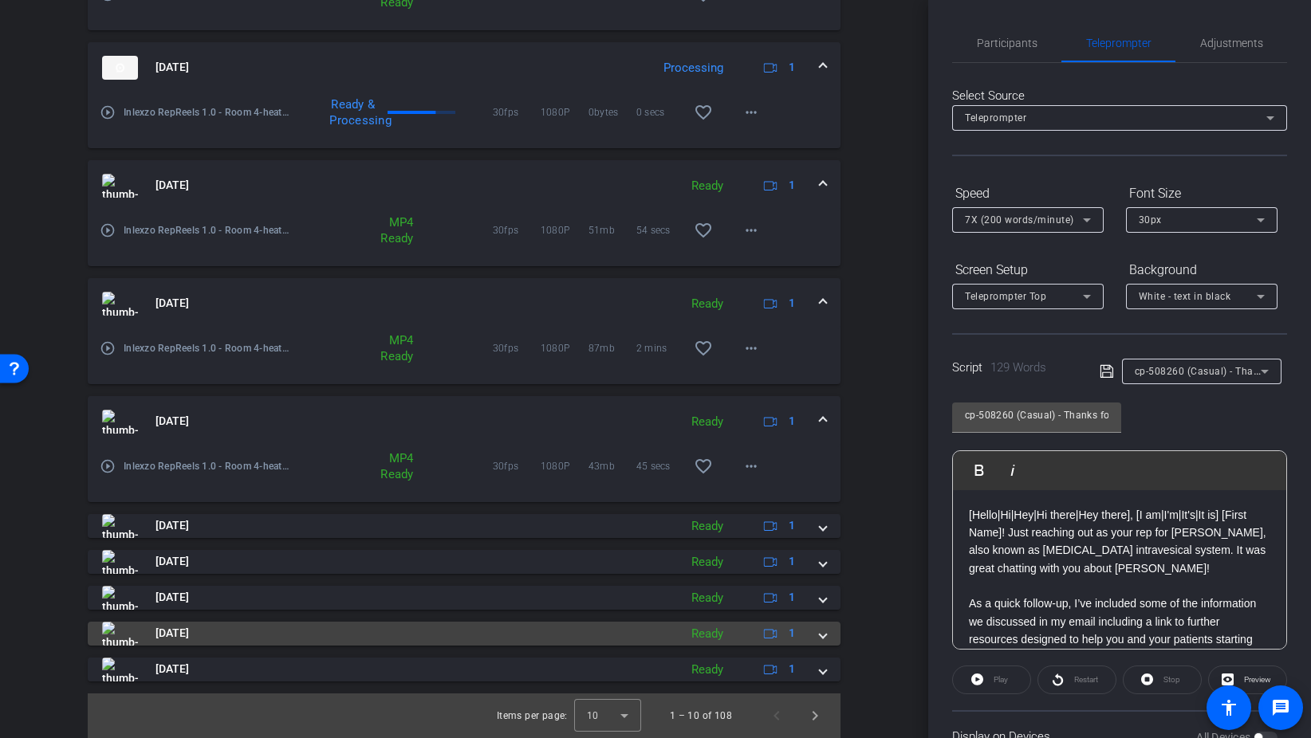
click at [816, 633] on div "Aug 28, 2025 Ready 1" at bounding box center [461, 634] width 718 height 24
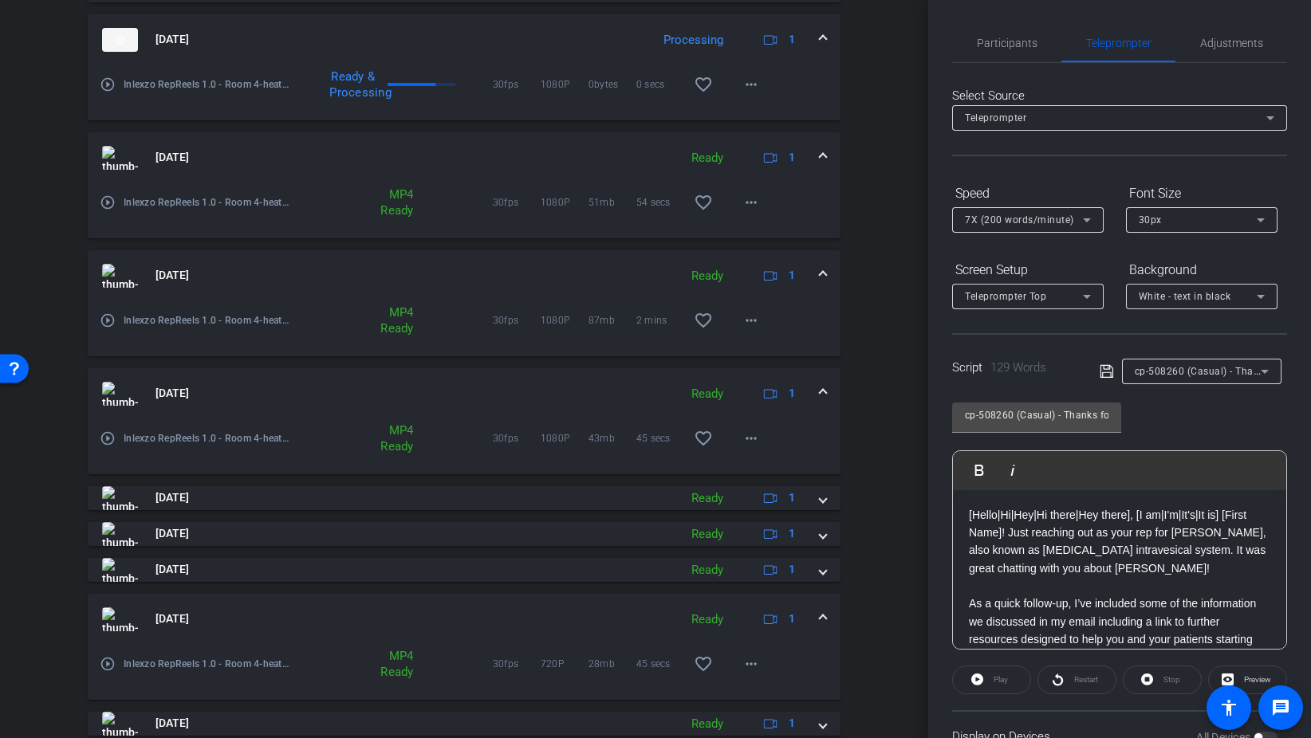
scroll to position [604, 0]
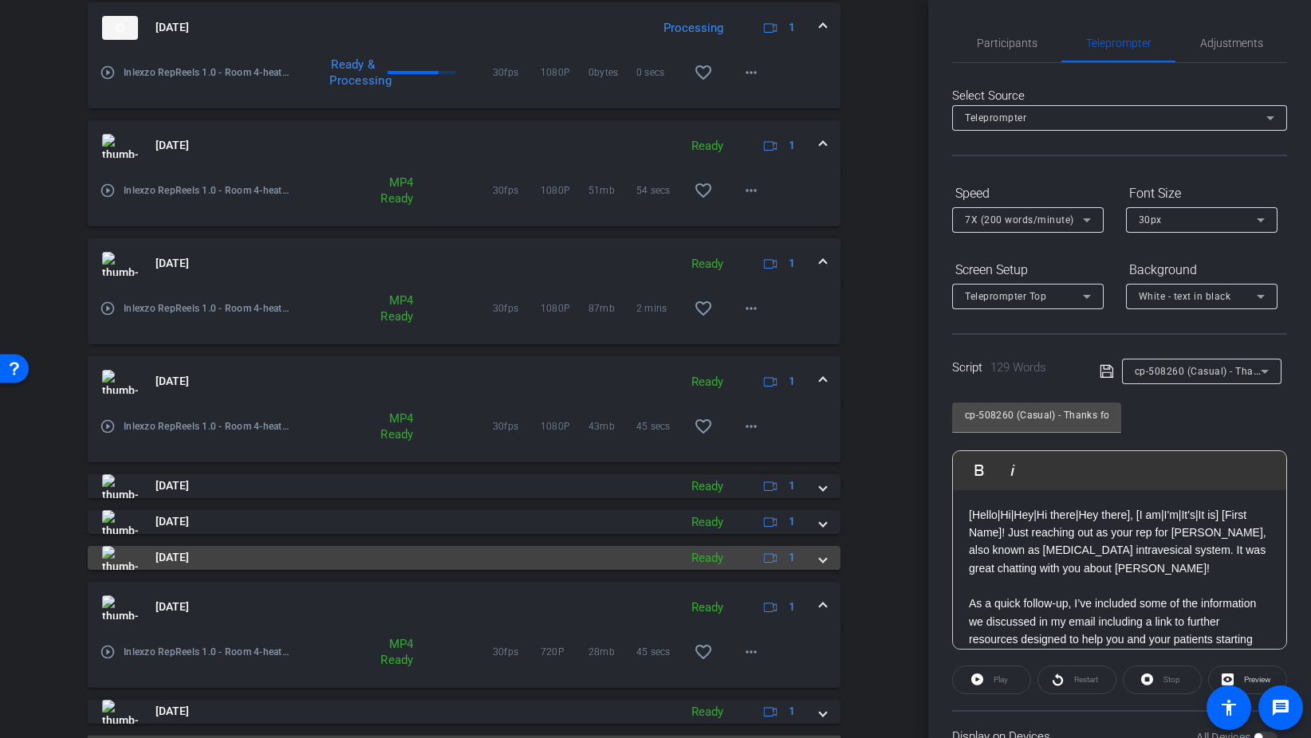
click at [826, 558] on span at bounding box center [823, 557] width 6 height 17
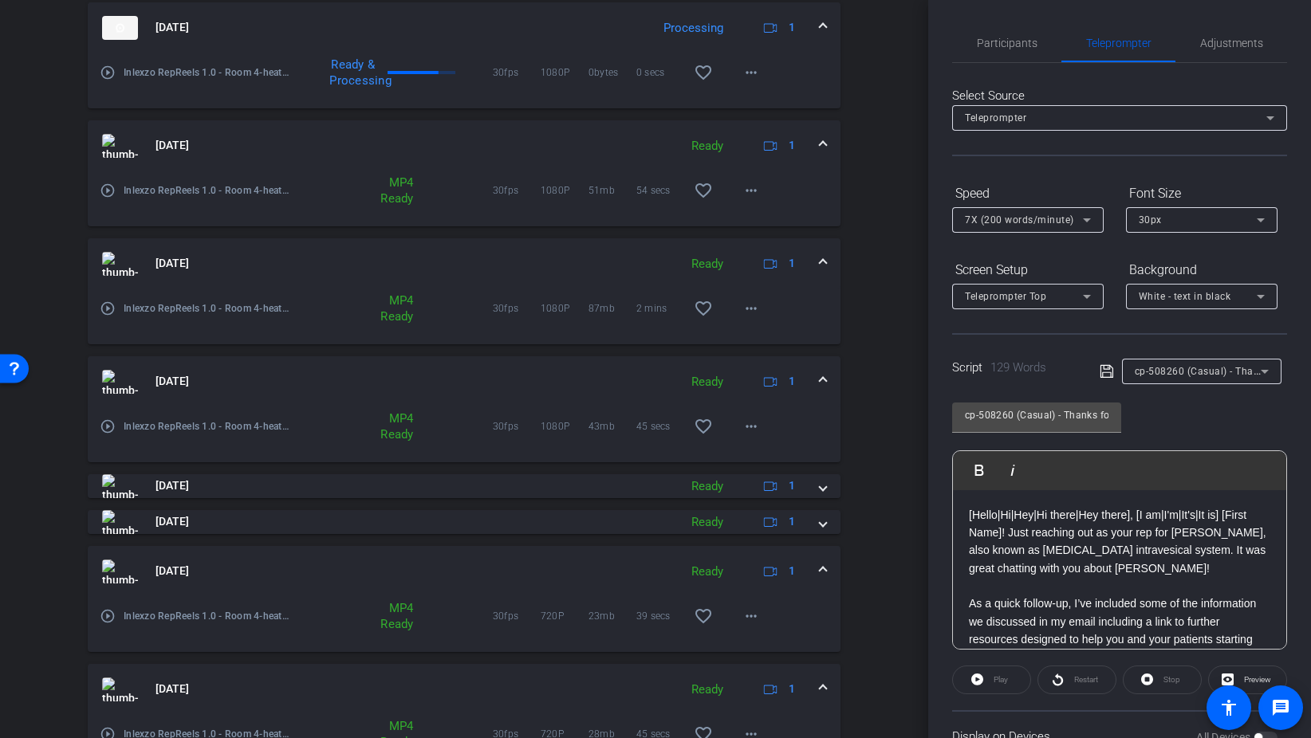
click at [826, 569] on mat-expansion-panel-header "Aug 28, 2025 Ready 1" at bounding box center [464, 571] width 753 height 51
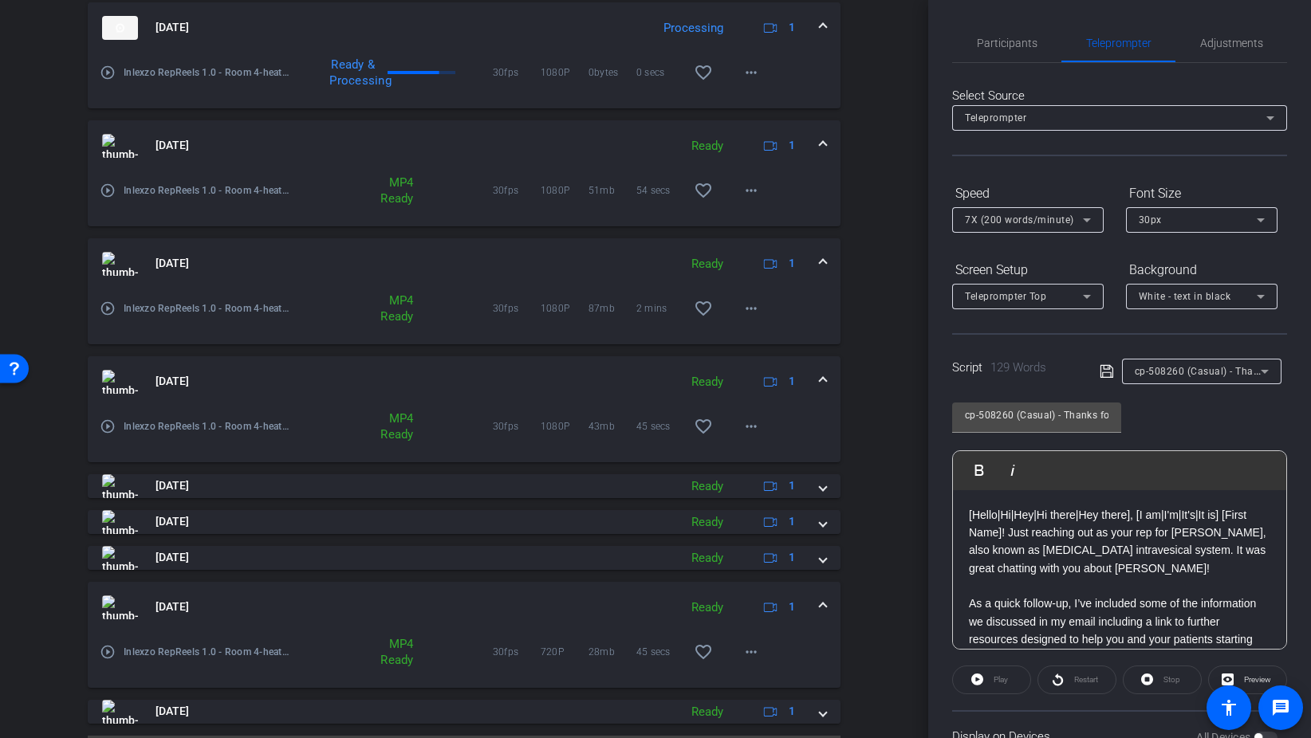
click at [820, 606] on span at bounding box center [823, 607] width 6 height 17
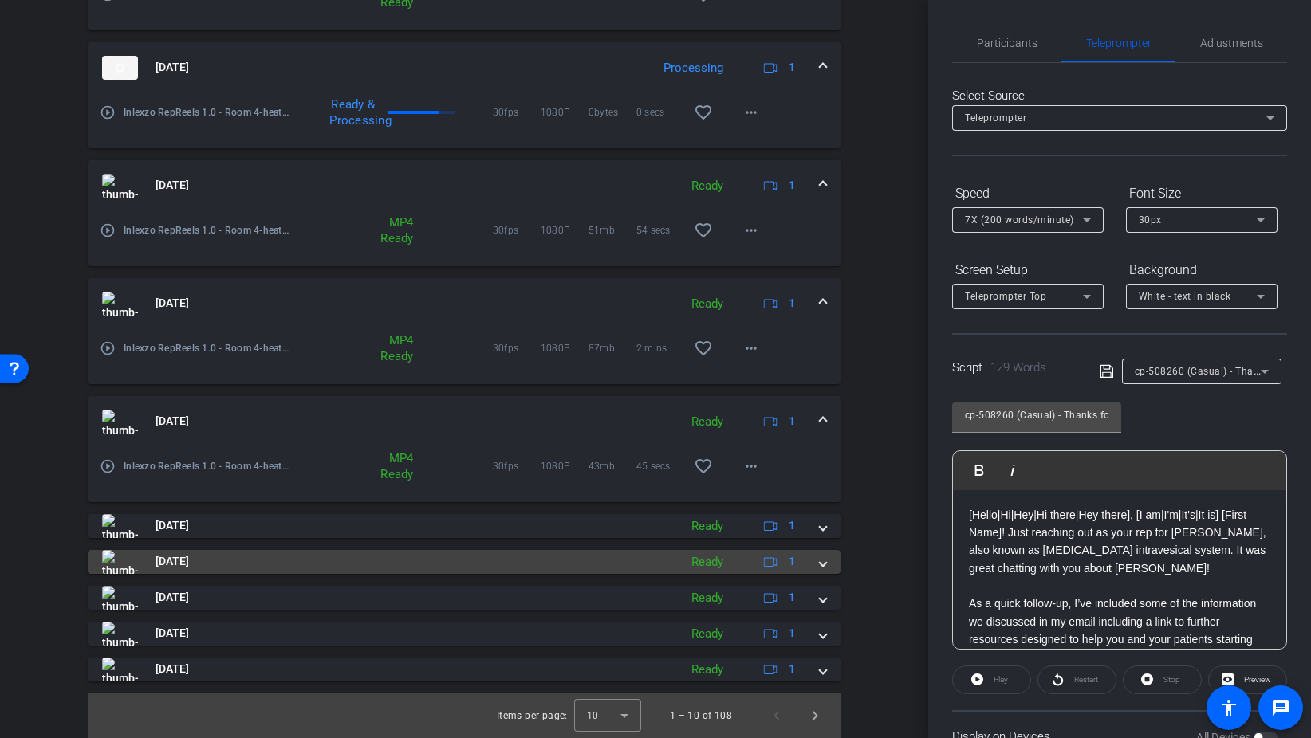
scroll to position [564, 0]
click at [823, 564] on span at bounding box center [823, 561] width 6 height 17
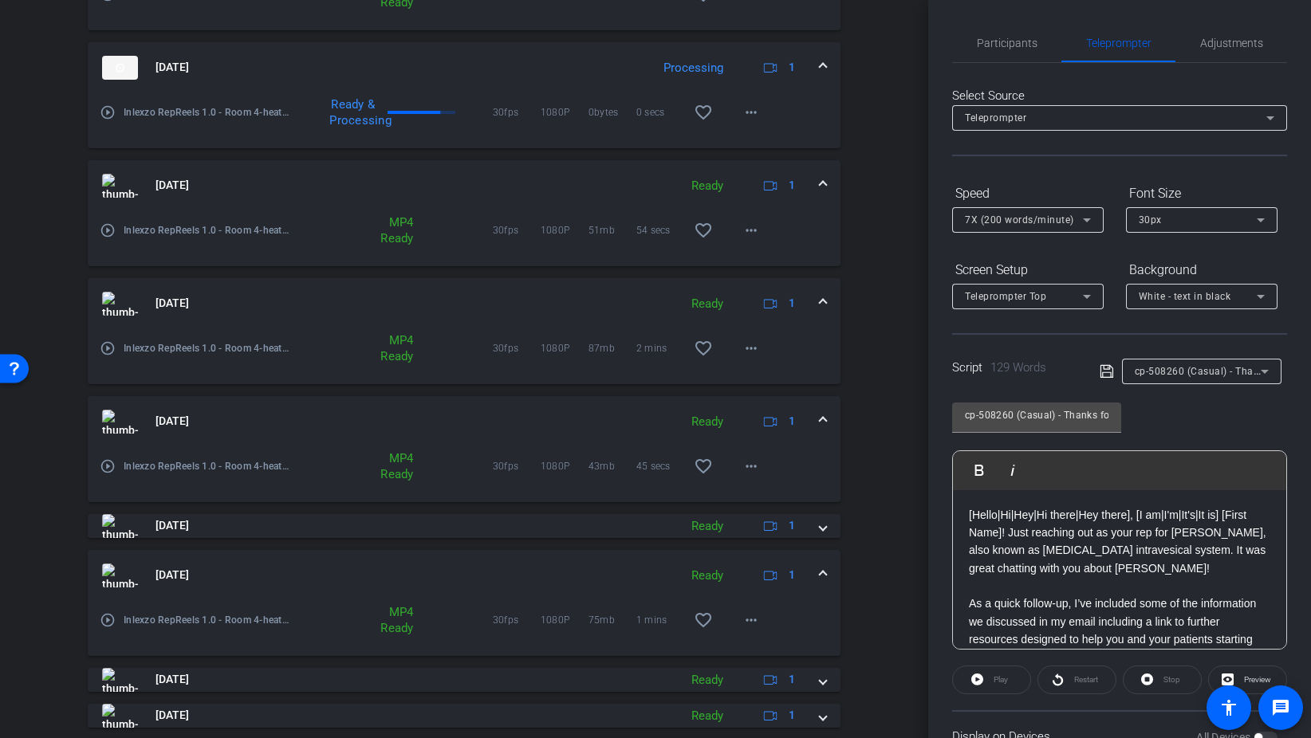
click at [826, 576] on span at bounding box center [823, 575] width 6 height 17
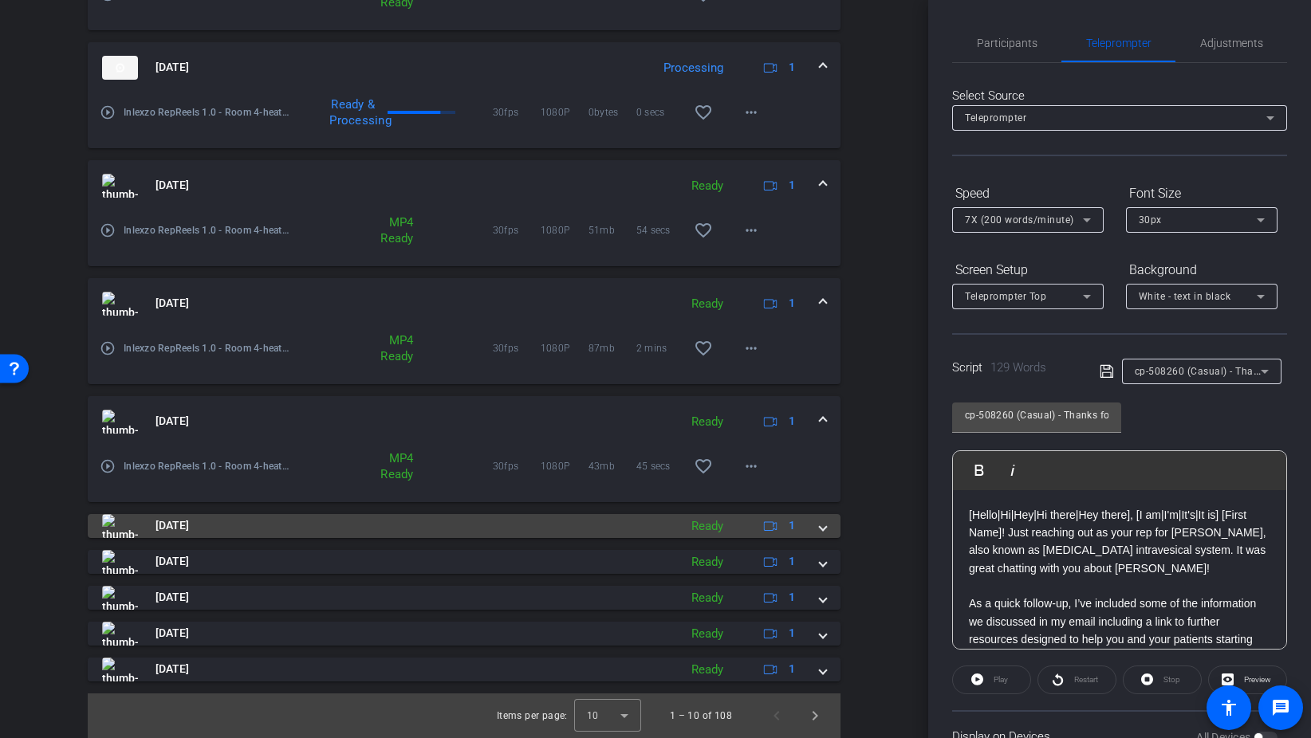
click at [824, 530] on span at bounding box center [823, 525] width 6 height 17
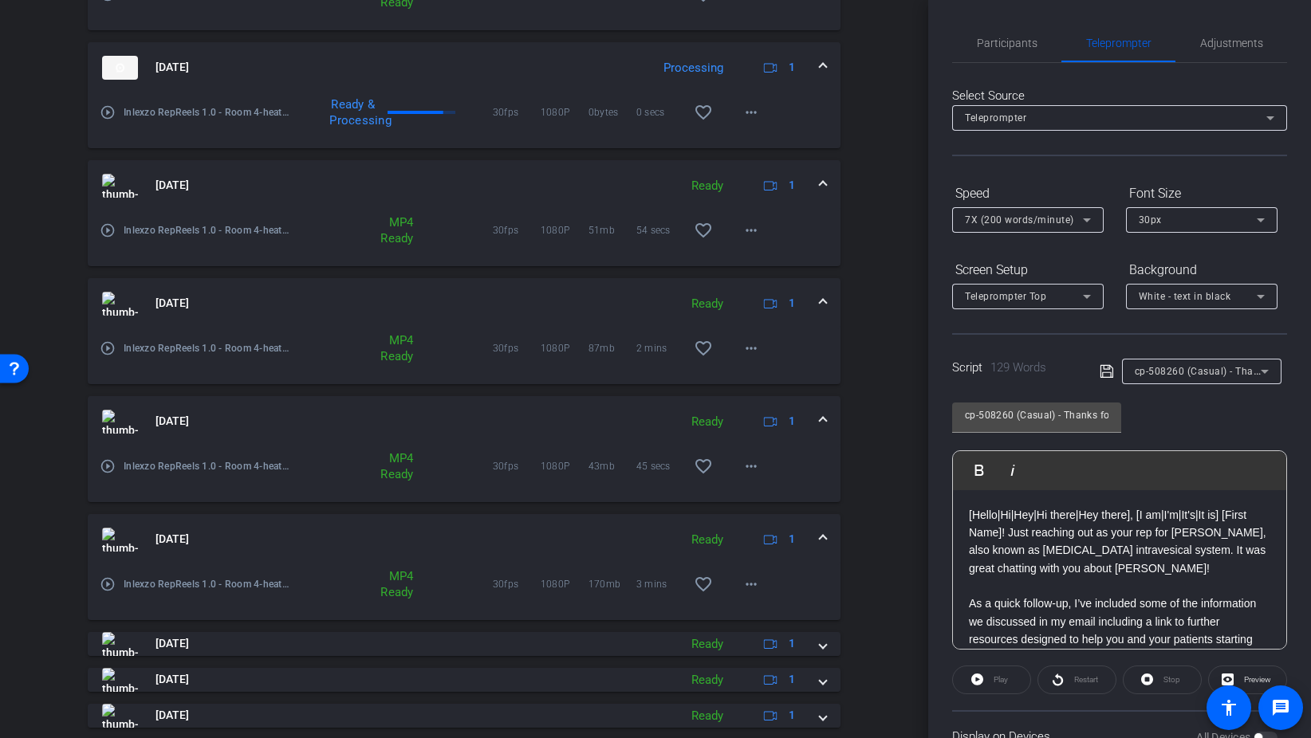
click at [818, 537] on div "Aug 28, 2025 Ready 1" at bounding box center [461, 540] width 718 height 24
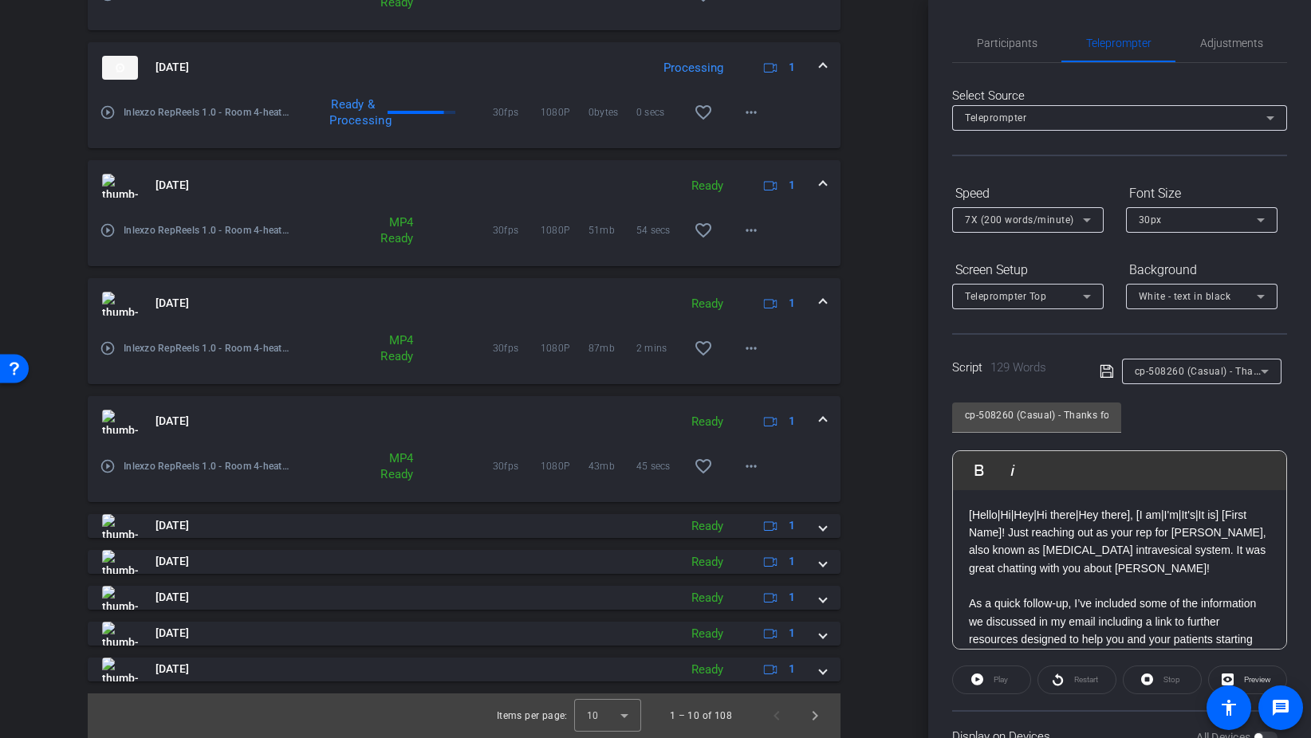
click at [825, 418] on span at bounding box center [823, 421] width 6 height 17
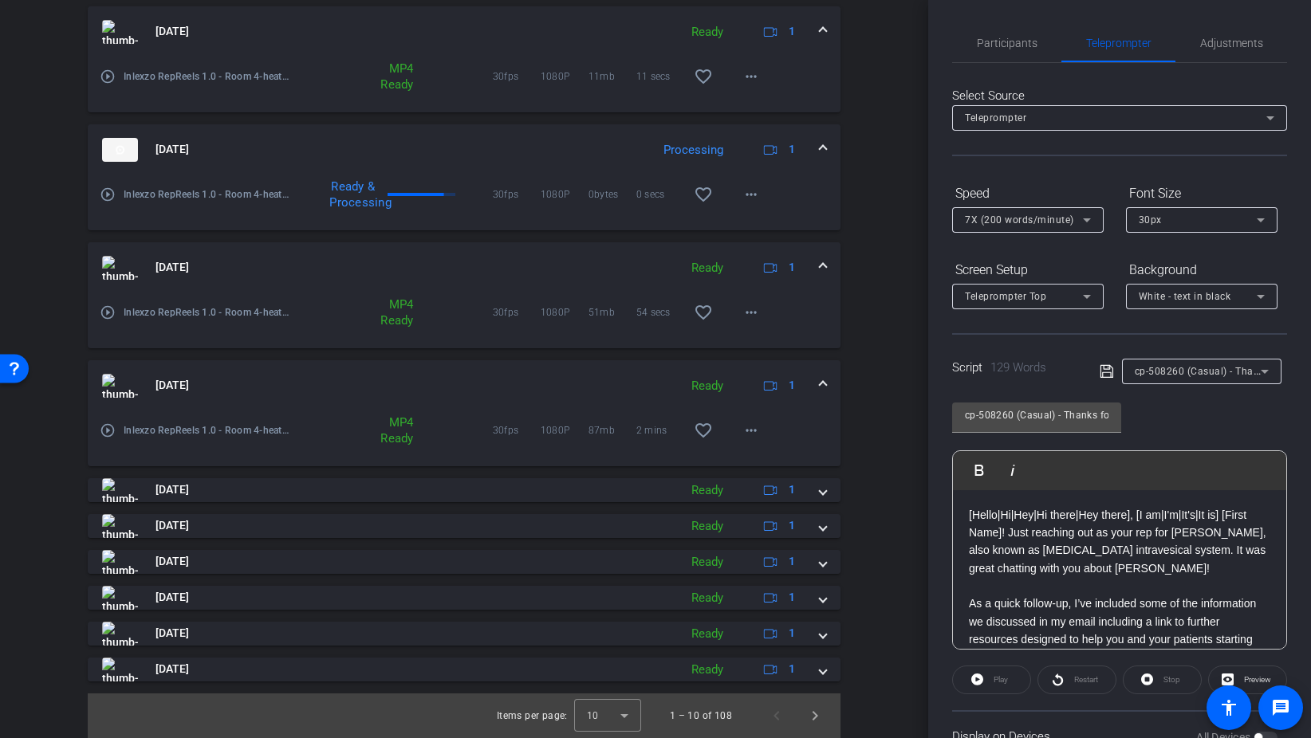
scroll to position [482, 0]
click at [755, 435] on mat-icon "more_horiz" at bounding box center [750, 430] width 19 height 19
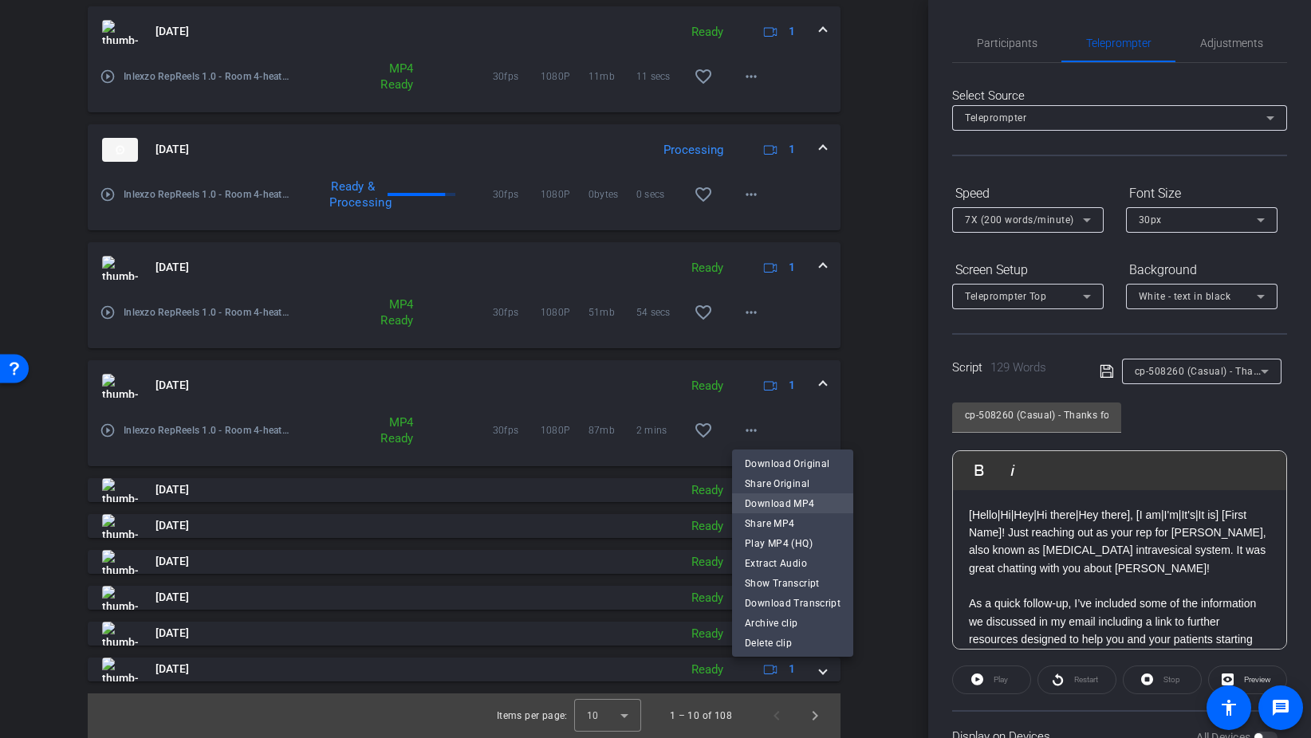
click at [804, 503] on span "Download MP4" at bounding box center [793, 503] width 96 height 19
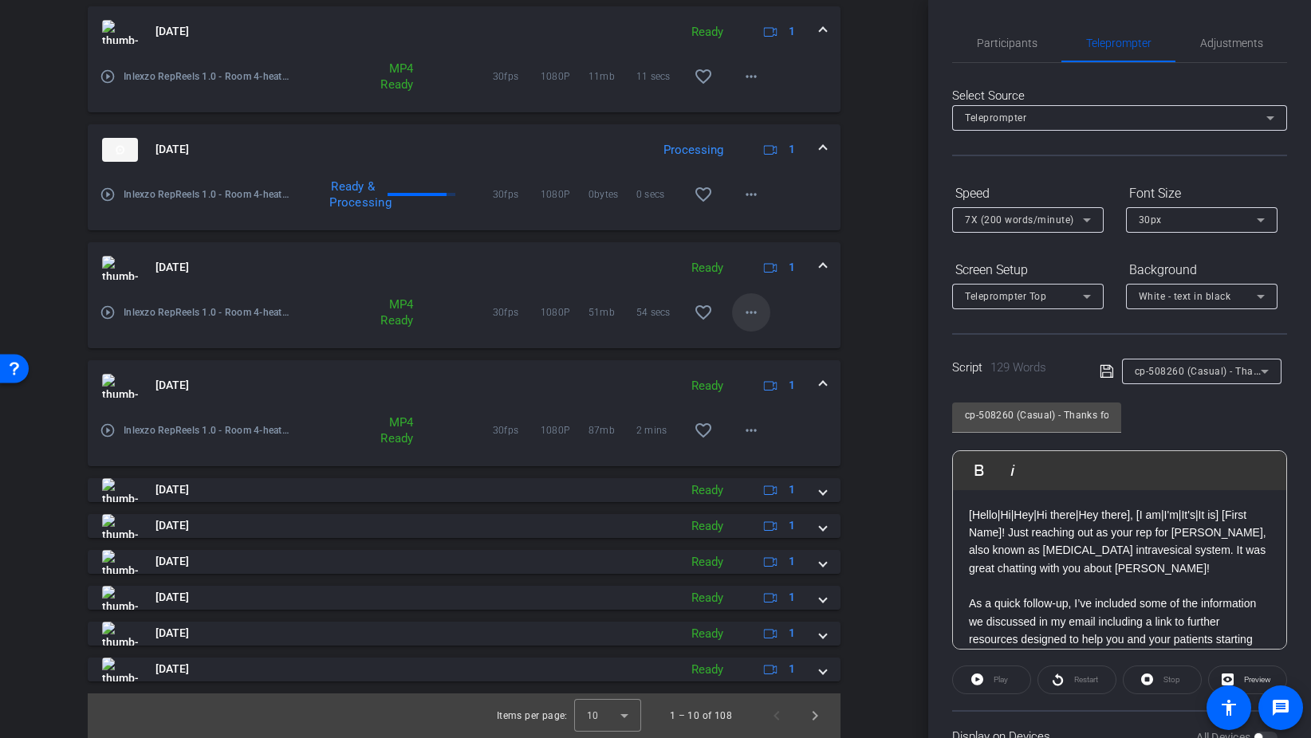
click at [763, 310] on span at bounding box center [751, 312] width 38 height 38
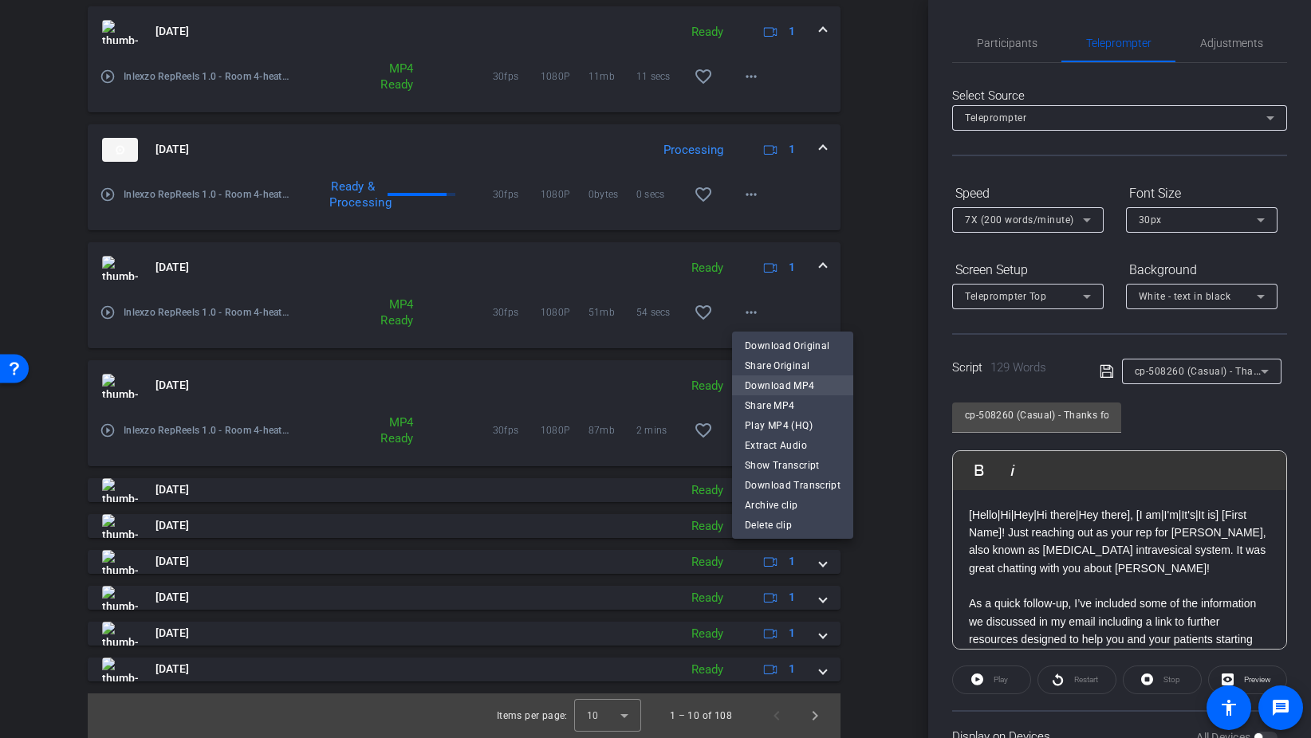
click at [807, 383] on span "Download MP4" at bounding box center [793, 385] width 96 height 19
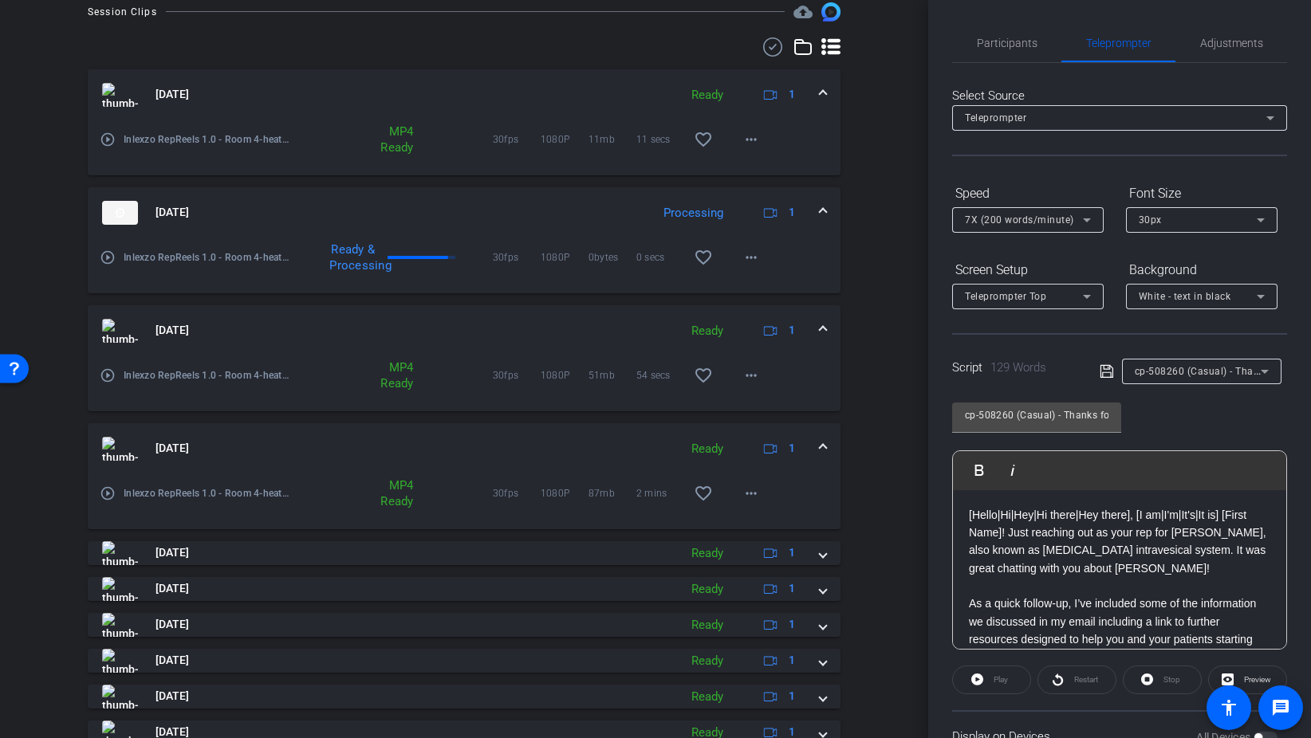
scroll to position [393, 0]
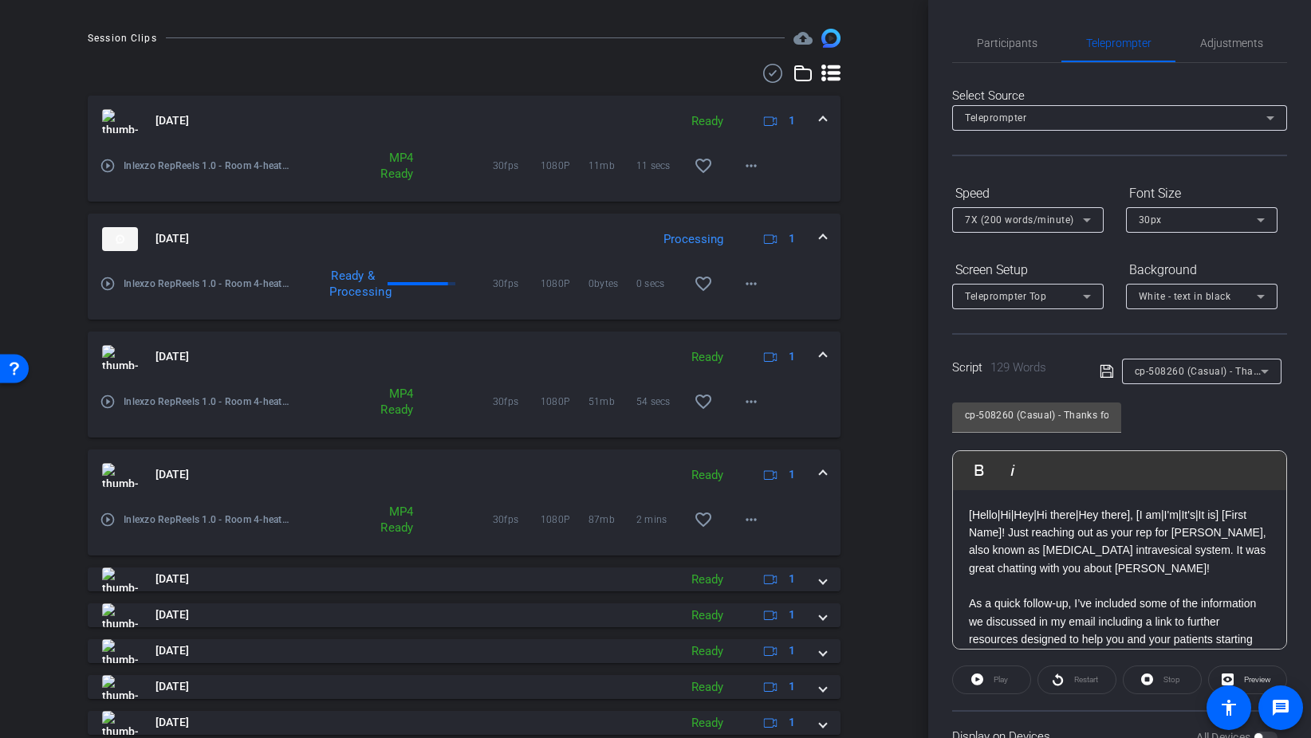
click at [815, 471] on div "Aug 28, 2025 Ready 1" at bounding box center [461, 475] width 718 height 24
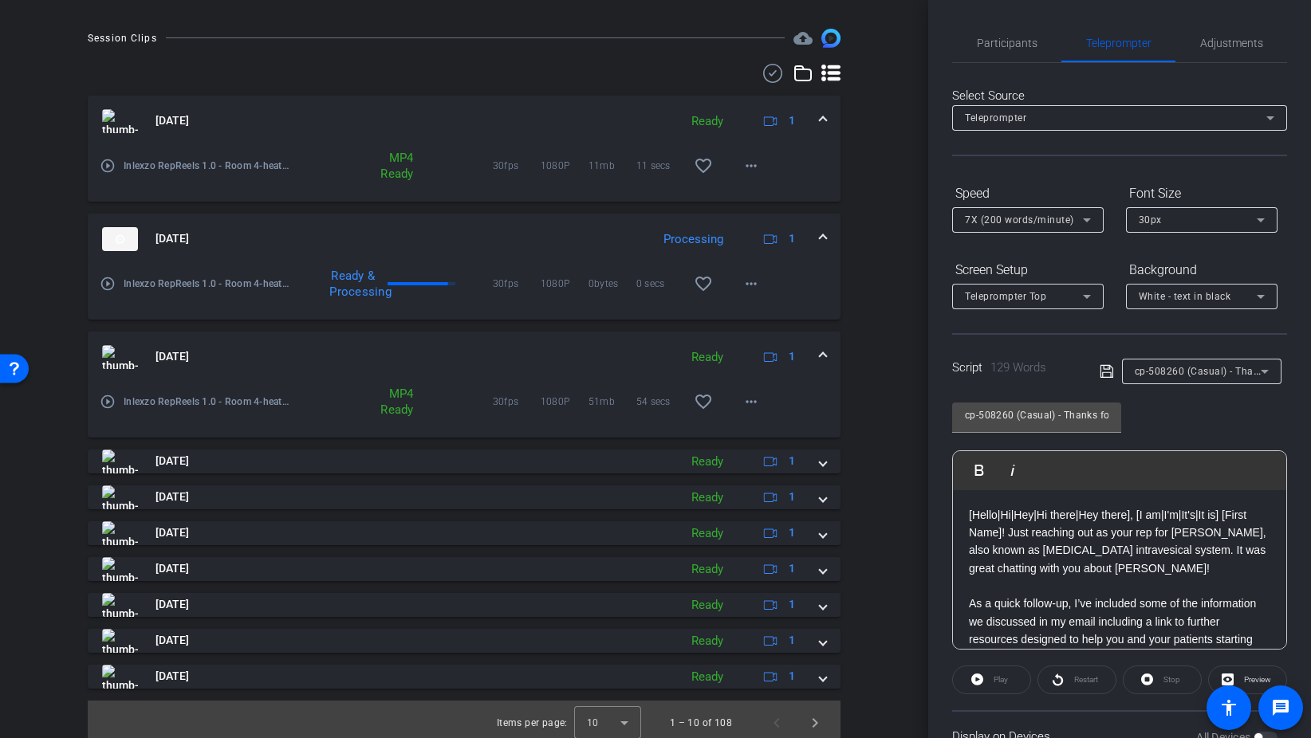
click at [825, 354] on span at bounding box center [823, 356] width 6 height 17
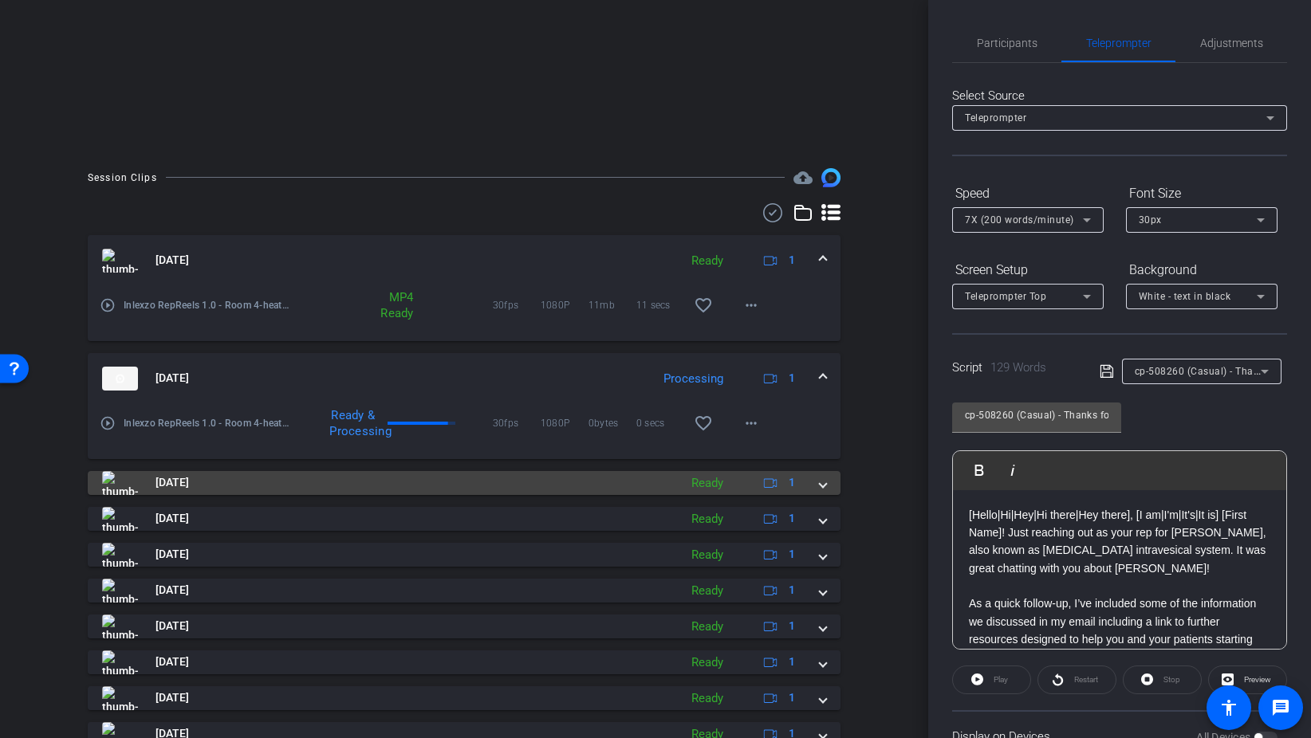
scroll to position [185, 0]
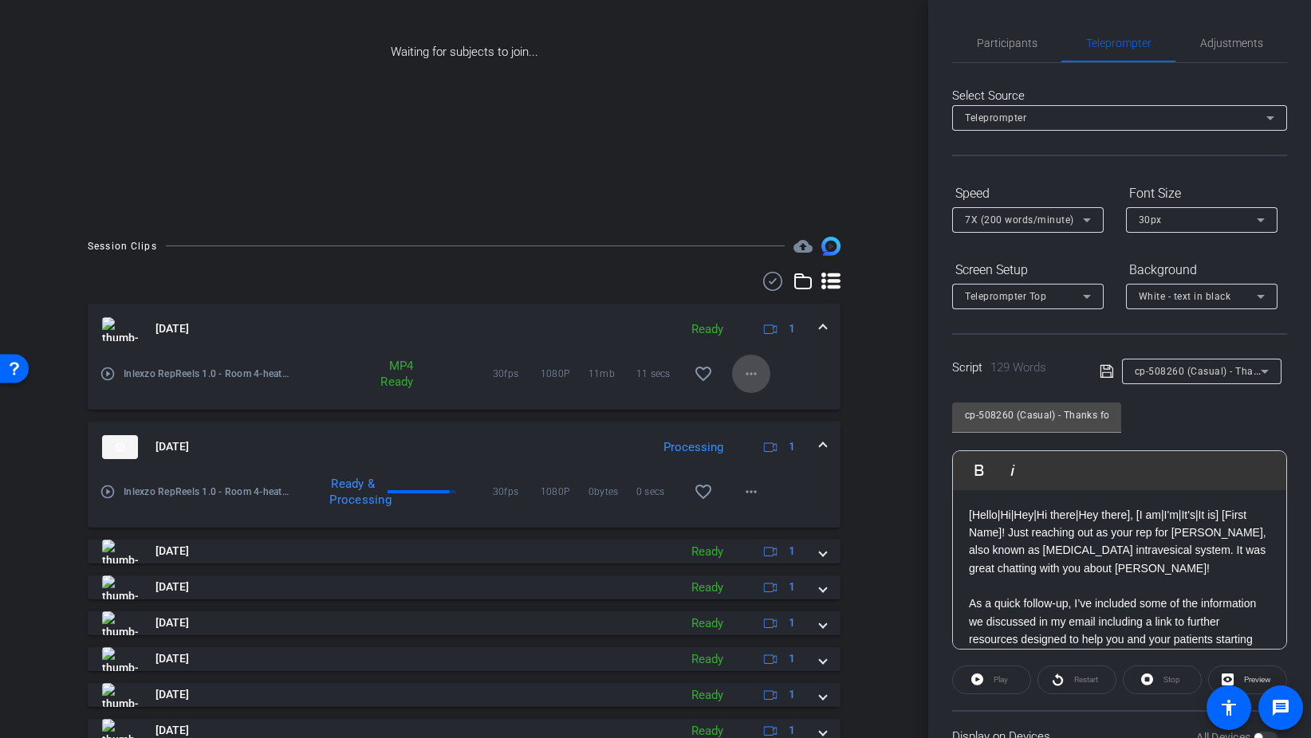
click at [749, 372] on mat-icon "more_horiz" at bounding box center [750, 373] width 19 height 19
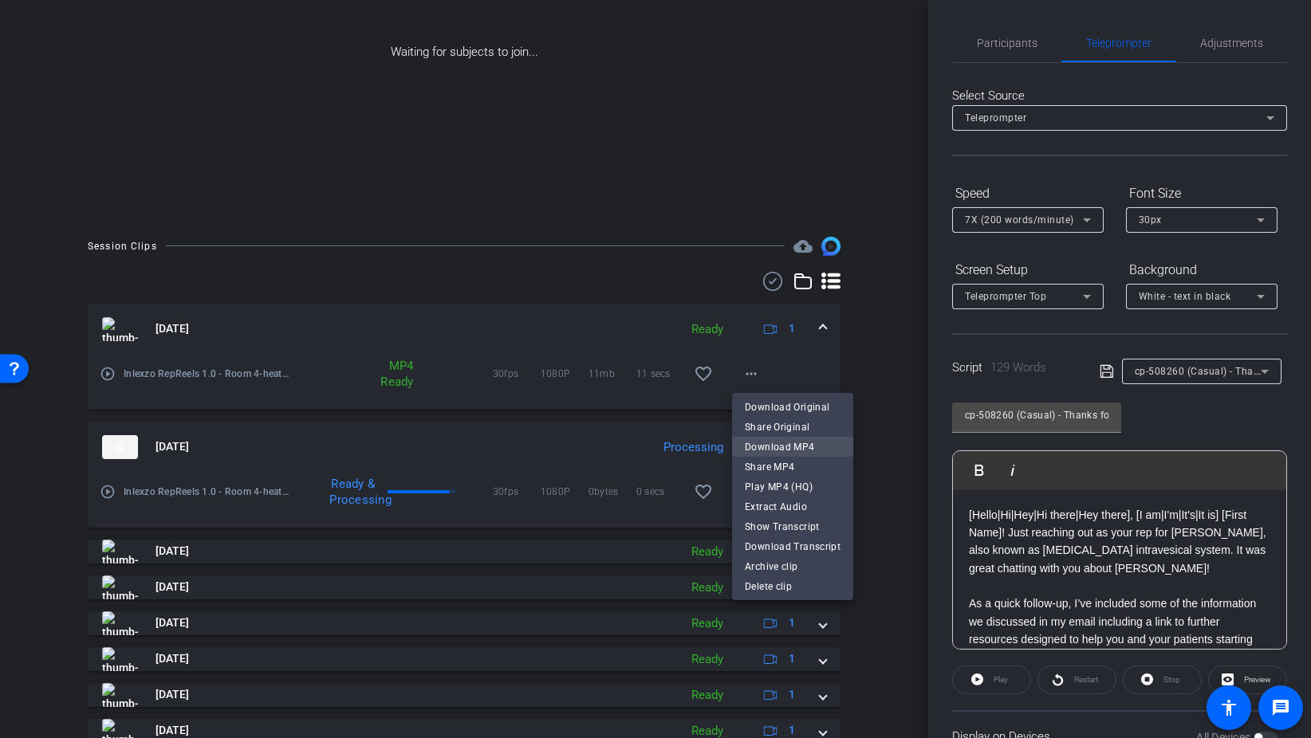
click at [802, 454] on span "Download MP4" at bounding box center [793, 447] width 96 height 19
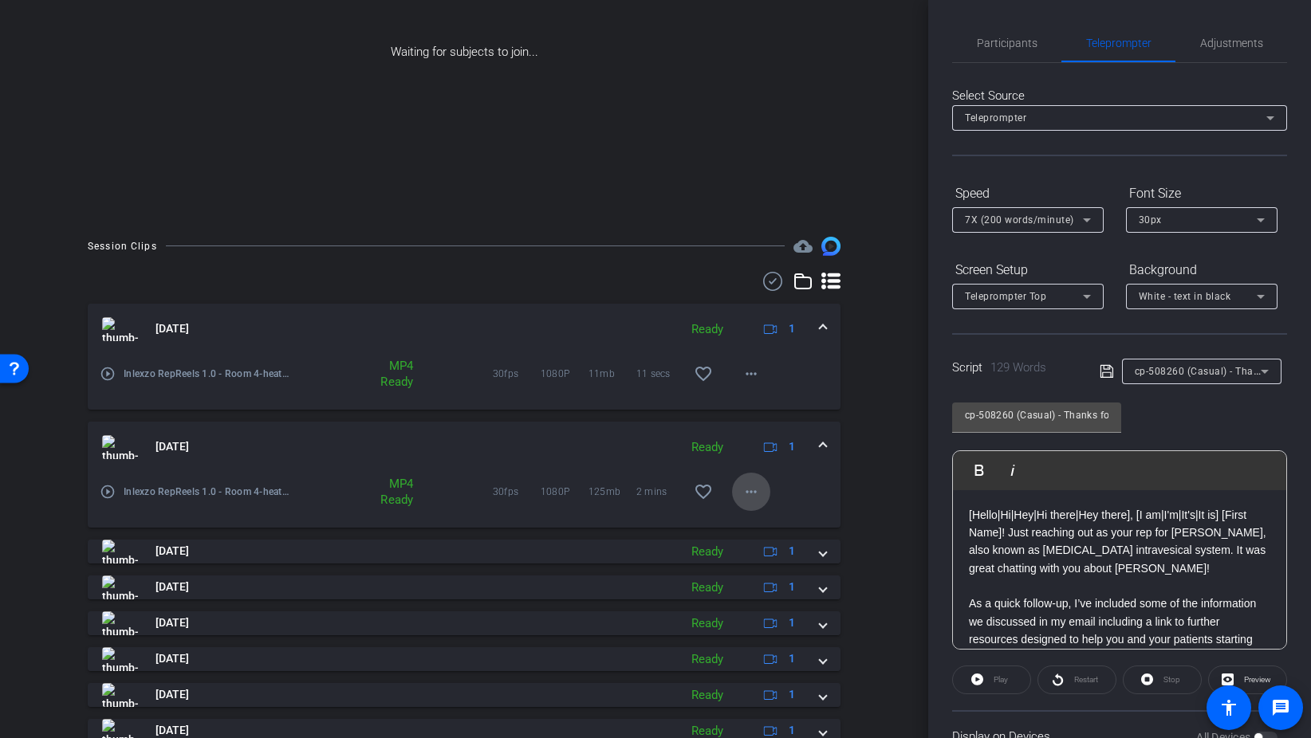
click at [755, 493] on mat-icon "more_horiz" at bounding box center [750, 491] width 19 height 19
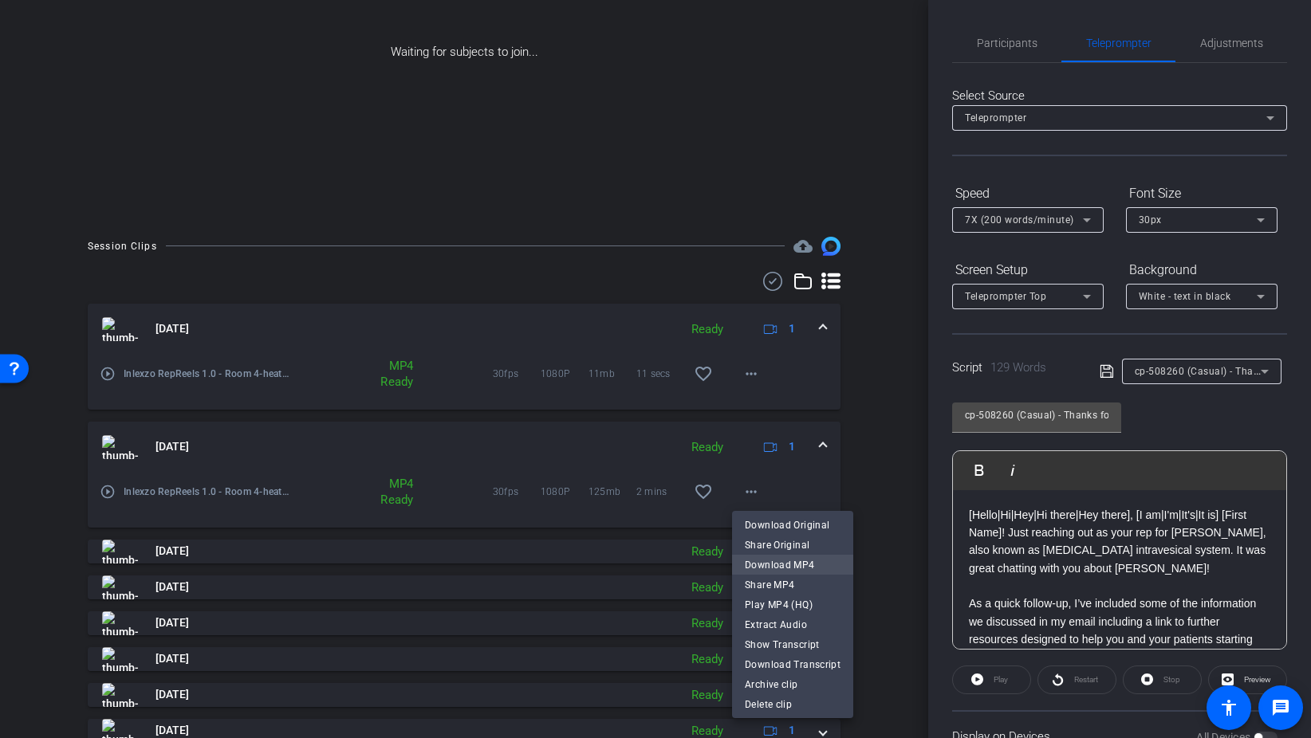
click at [798, 564] on span "Download MP4" at bounding box center [793, 565] width 96 height 19
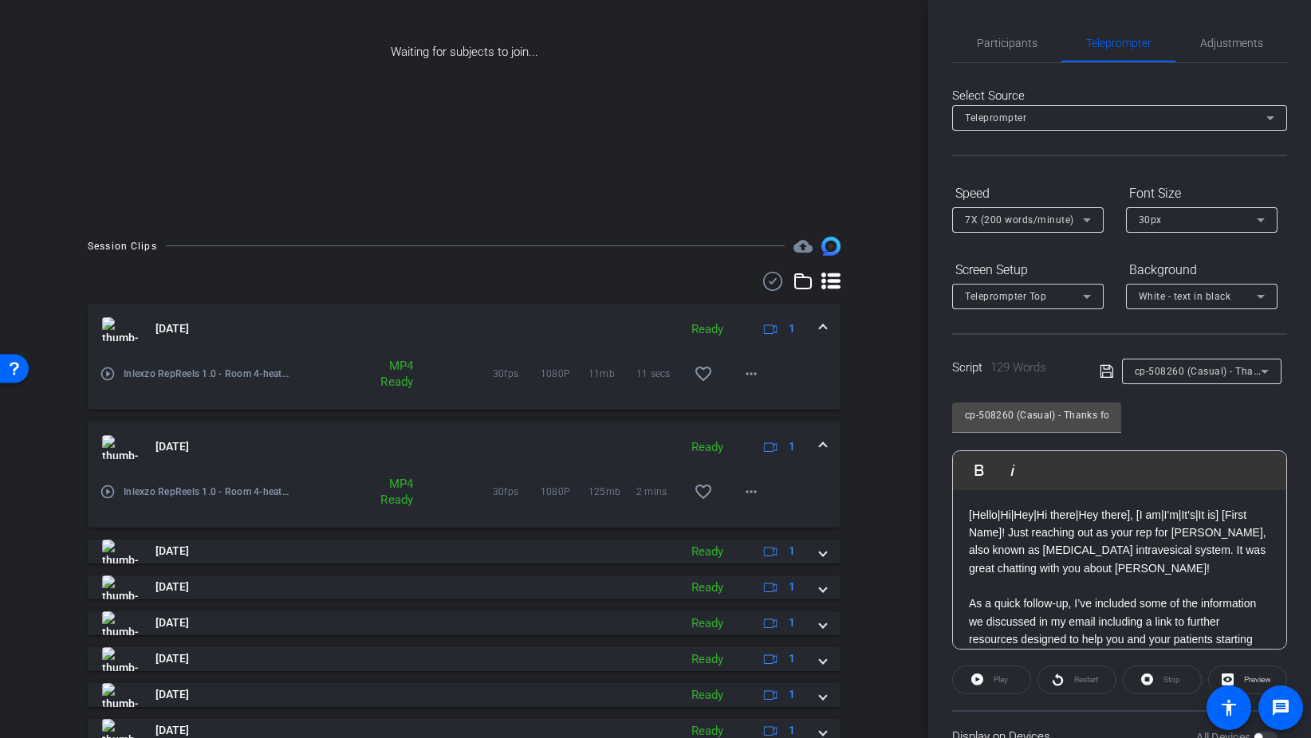
scroll to position [318, 0]
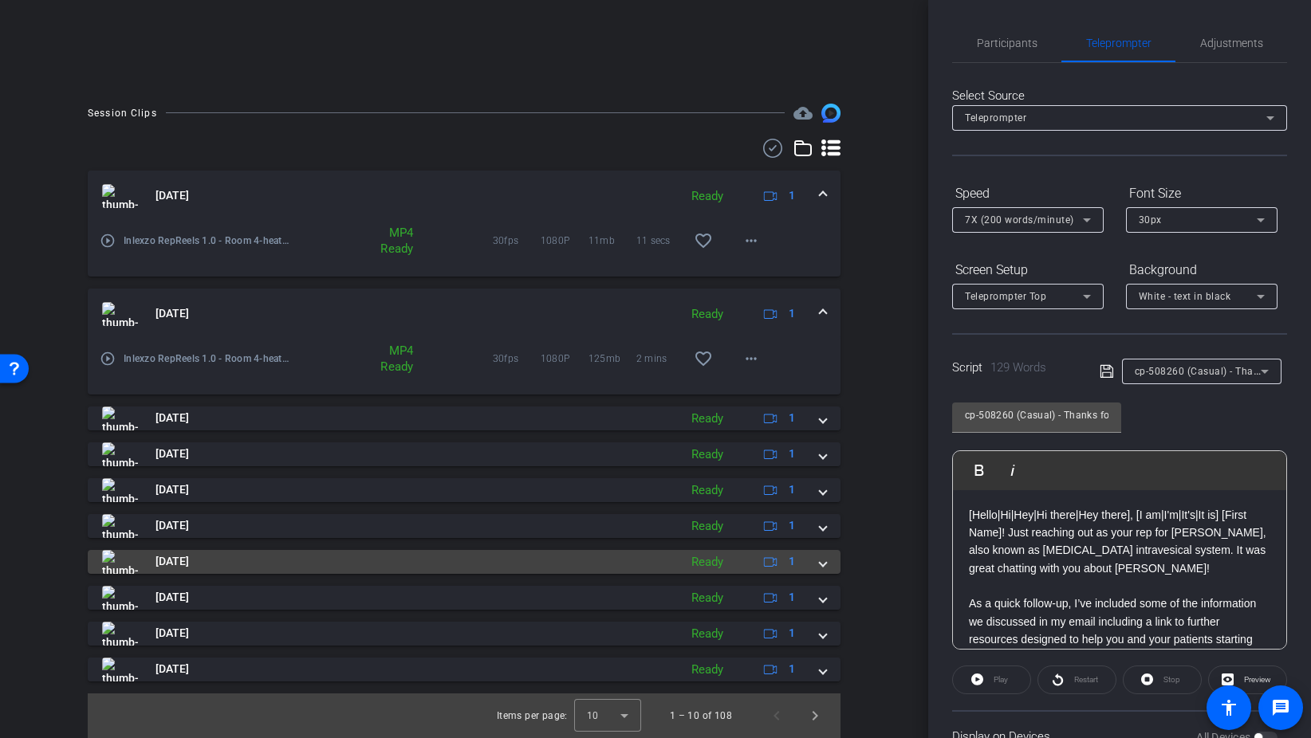
click at [243, 558] on mat-panel-title "Aug 28, 2025" at bounding box center [386, 562] width 568 height 24
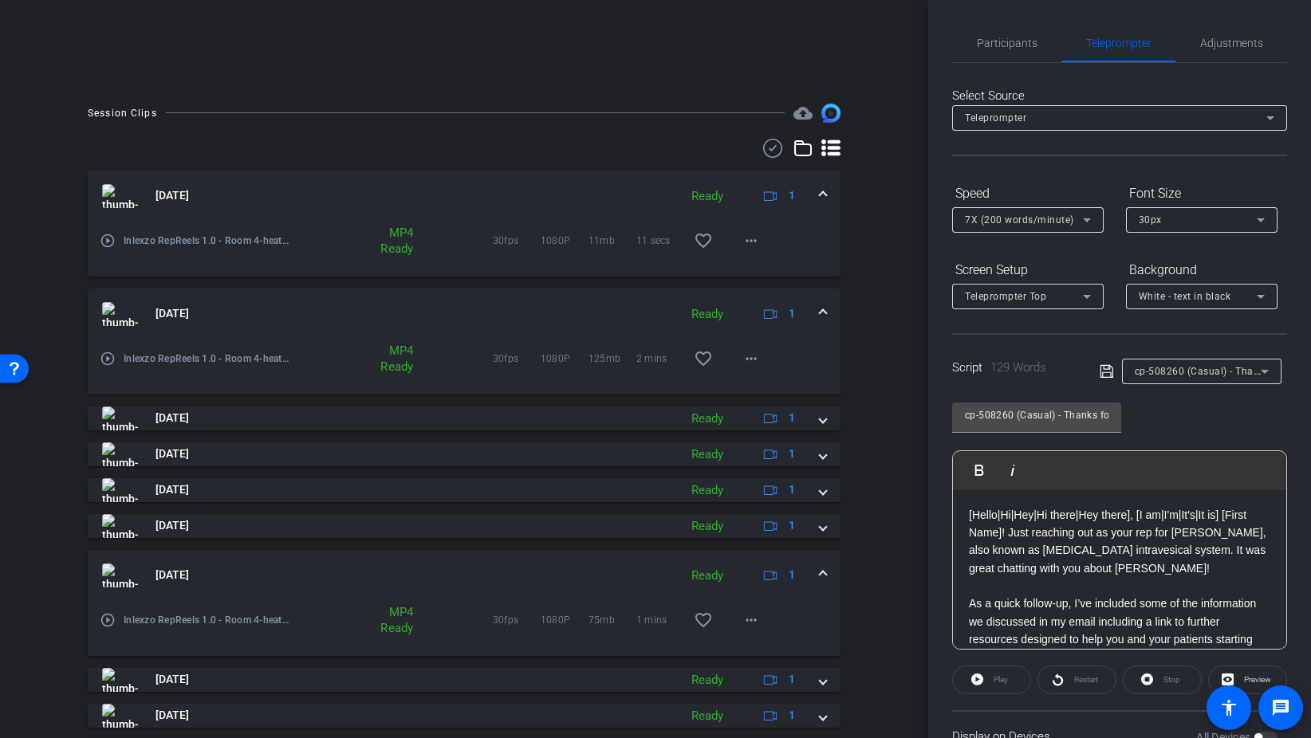
click at [244, 558] on mat-expansion-panel-header "Aug 28, 2025 Ready 1" at bounding box center [464, 575] width 753 height 51
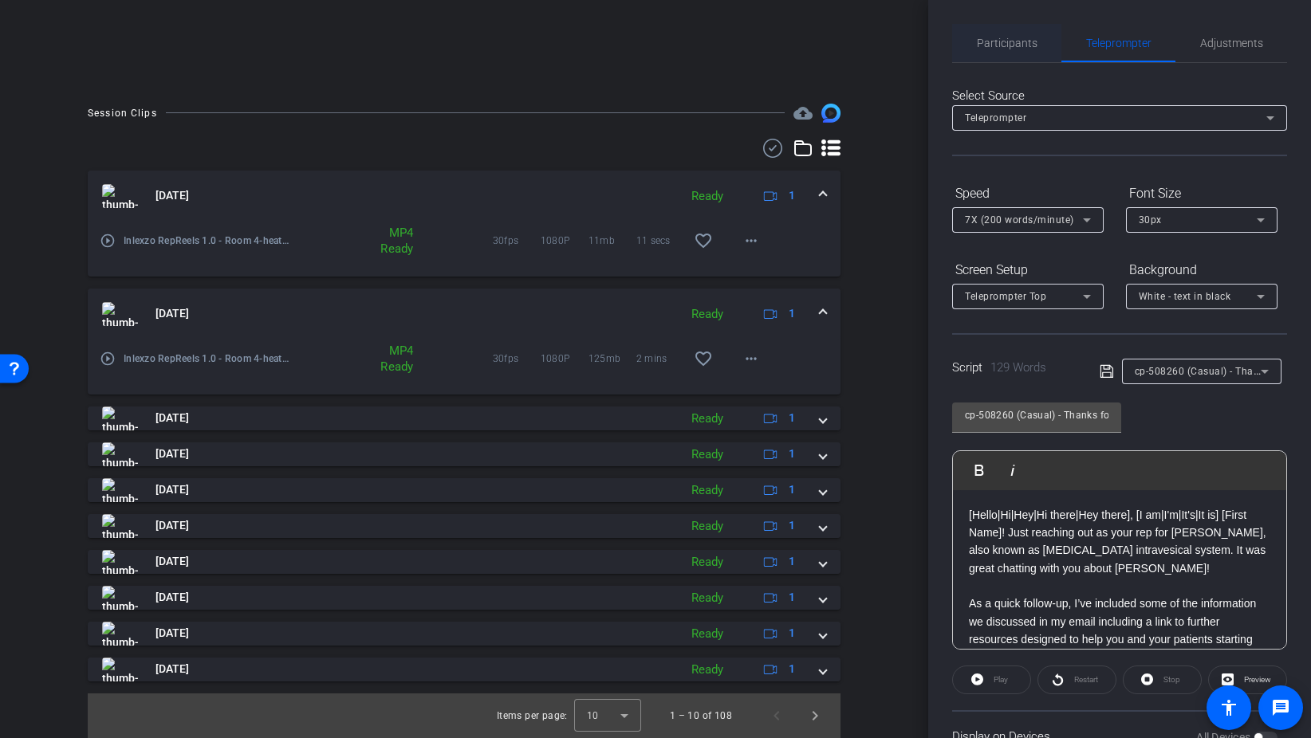
click at [984, 58] on span "Participants" at bounding box center [1007, 43] width 61 height 38
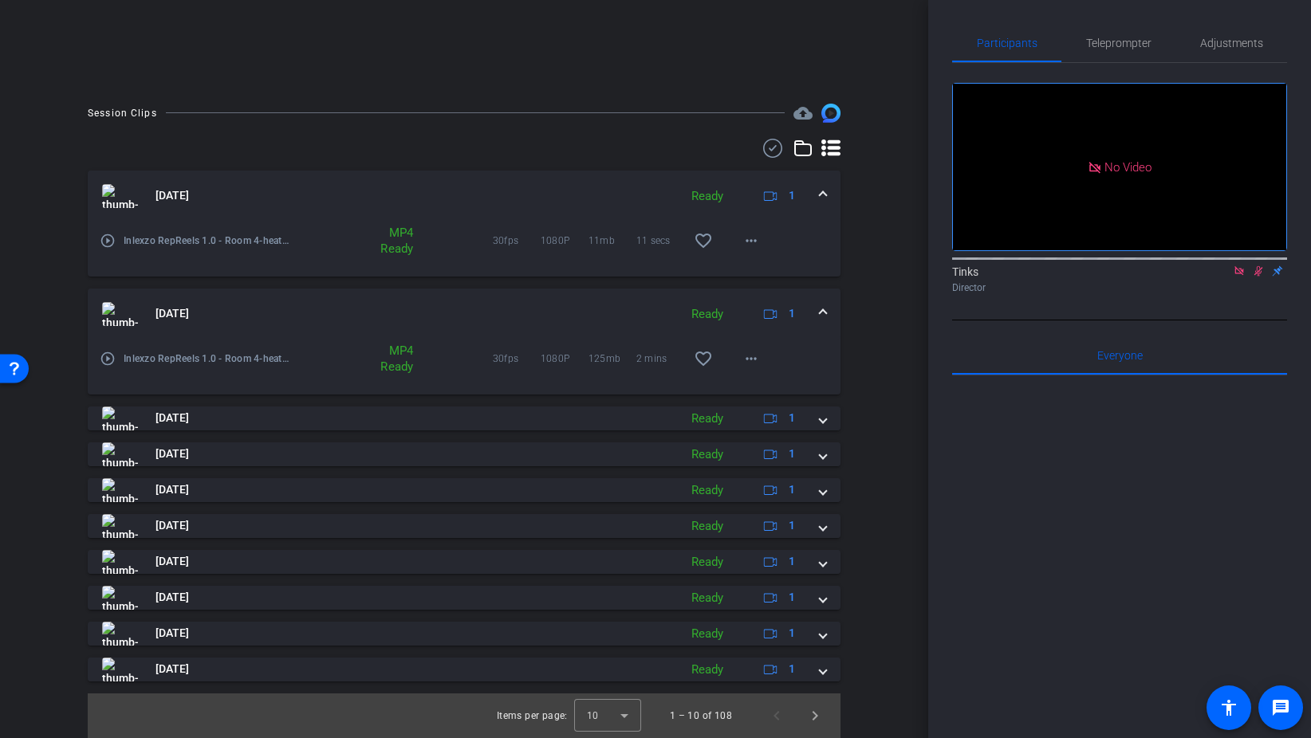
scroll to position [0, 0]
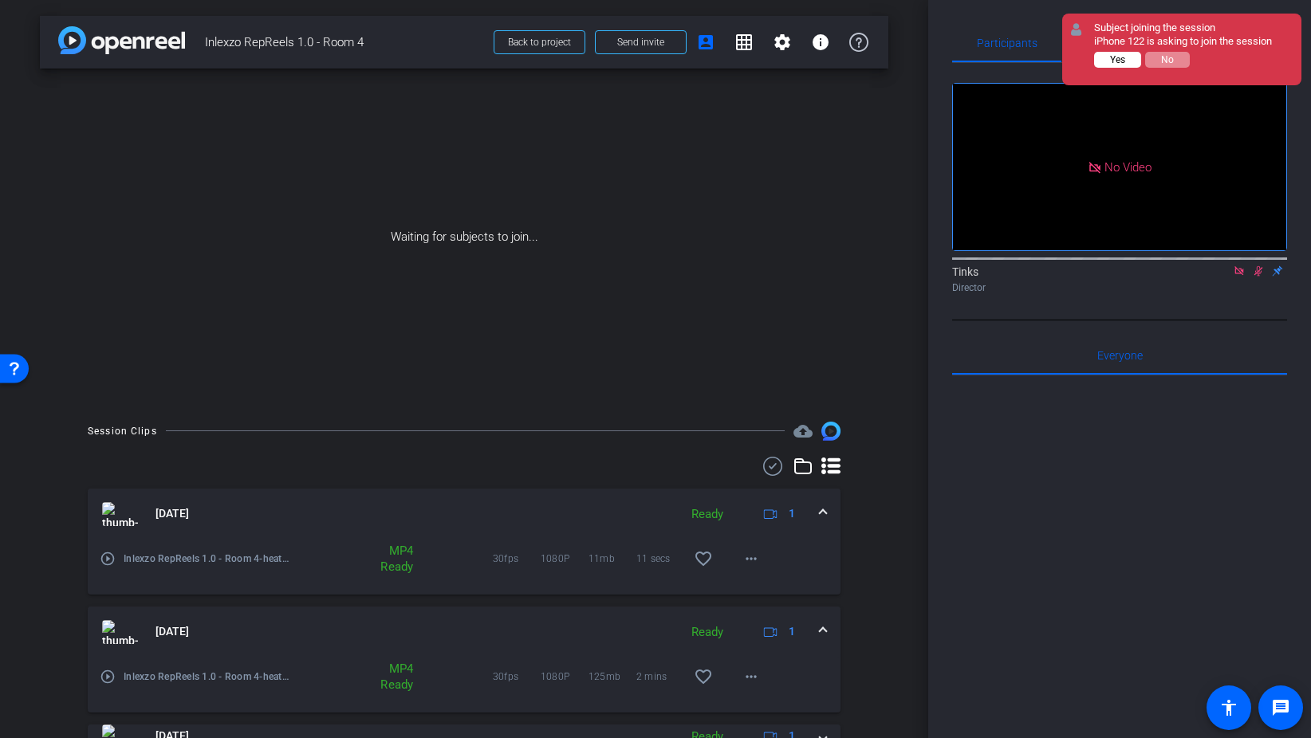
click at [1120, 62] on span "Yes" at bounding box center [1117, 59] width 15 height 11
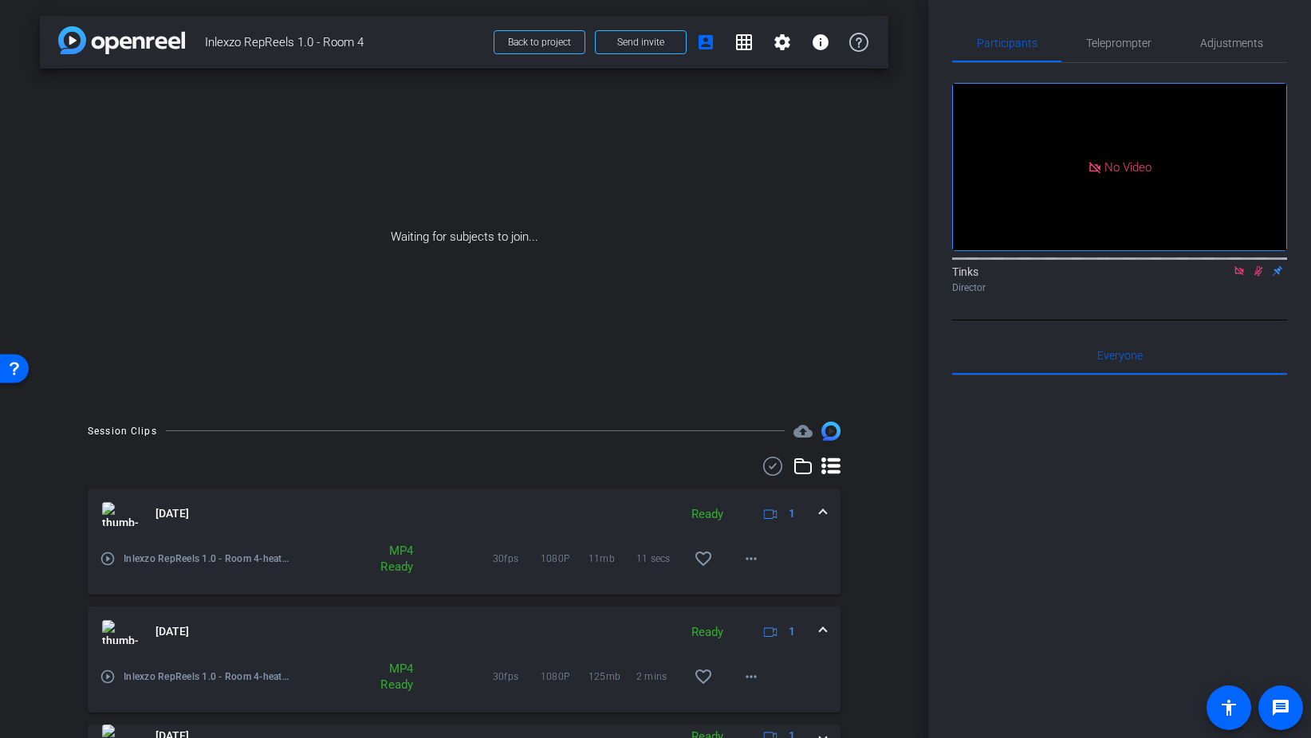
click at [1237, 266] on icon at bounding box center [1238, 270] width 9 height 9
click at [1241, 277] on icon at bounding box center [1239, 271] width 9 height 10
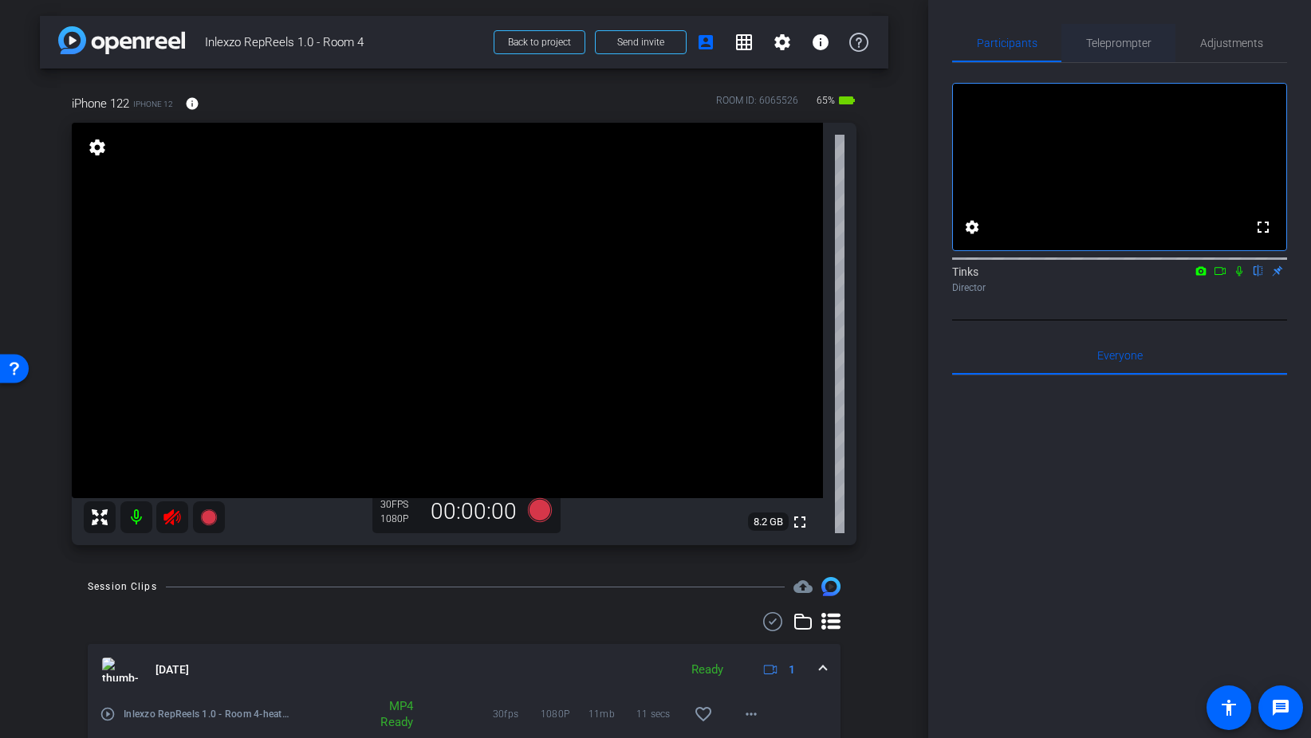
click at [1103, 53] on span "Teleprompter" at bounding box center [1118, 43] width 65 height 38
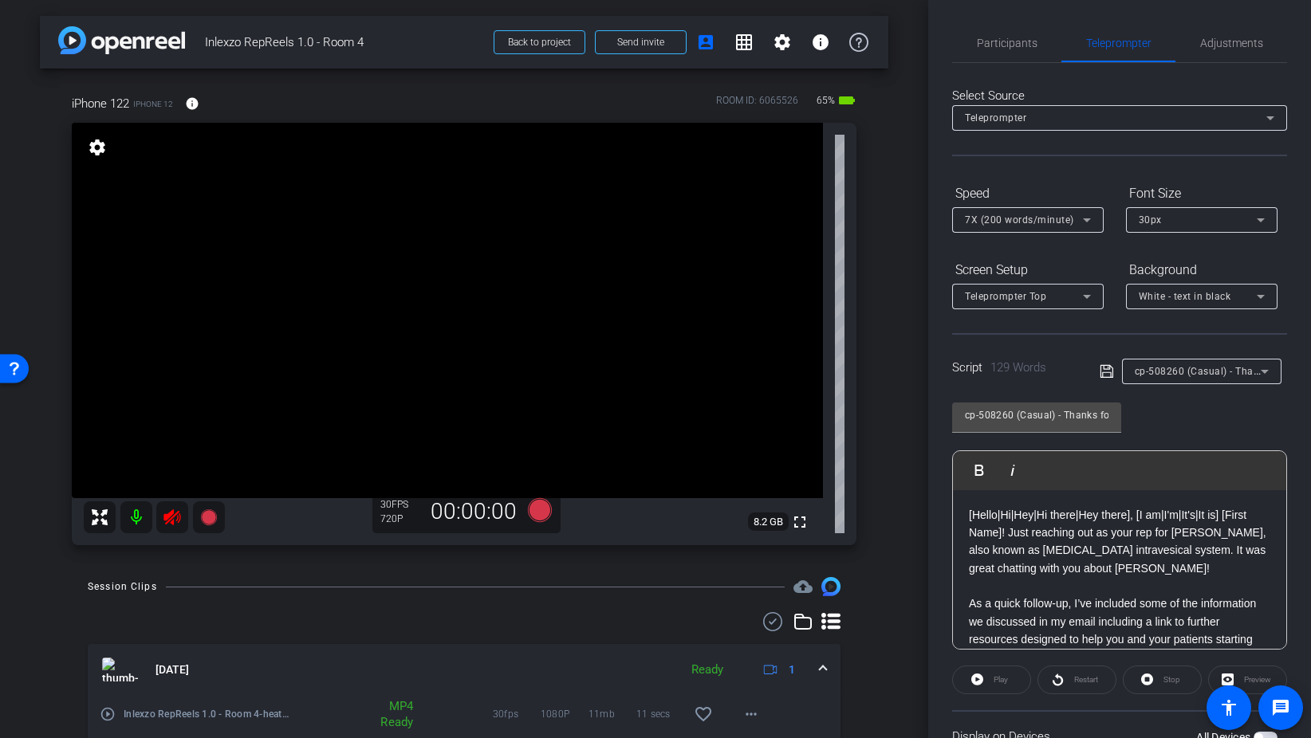
click at [172, 518] on icon at bounding box center [172, 517] width 19 height 19
click at [1240, 53] on span "Adjustments" at bounding box center [1231, 43] width 63 height 38
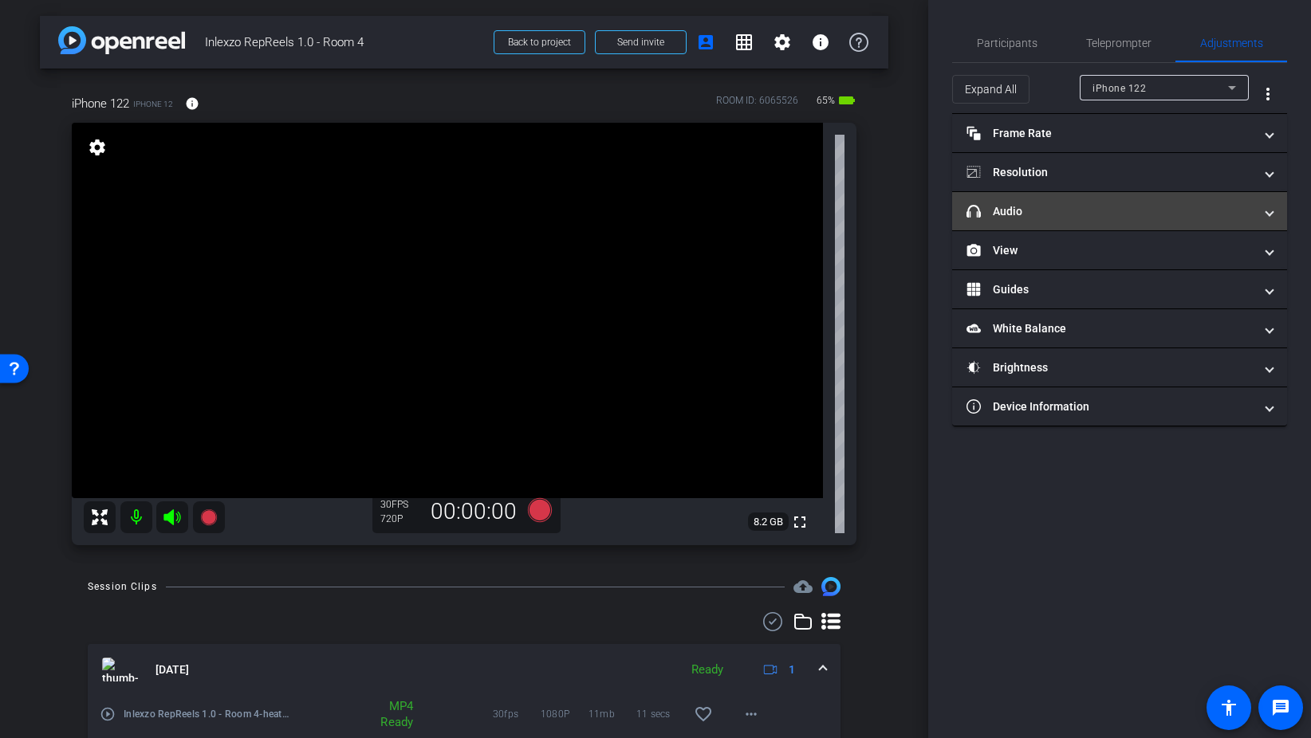
click at [1063, 210] on mat-panel-title "headphone icon Audio" at bounding box center [1109, 211] width 287 height 17
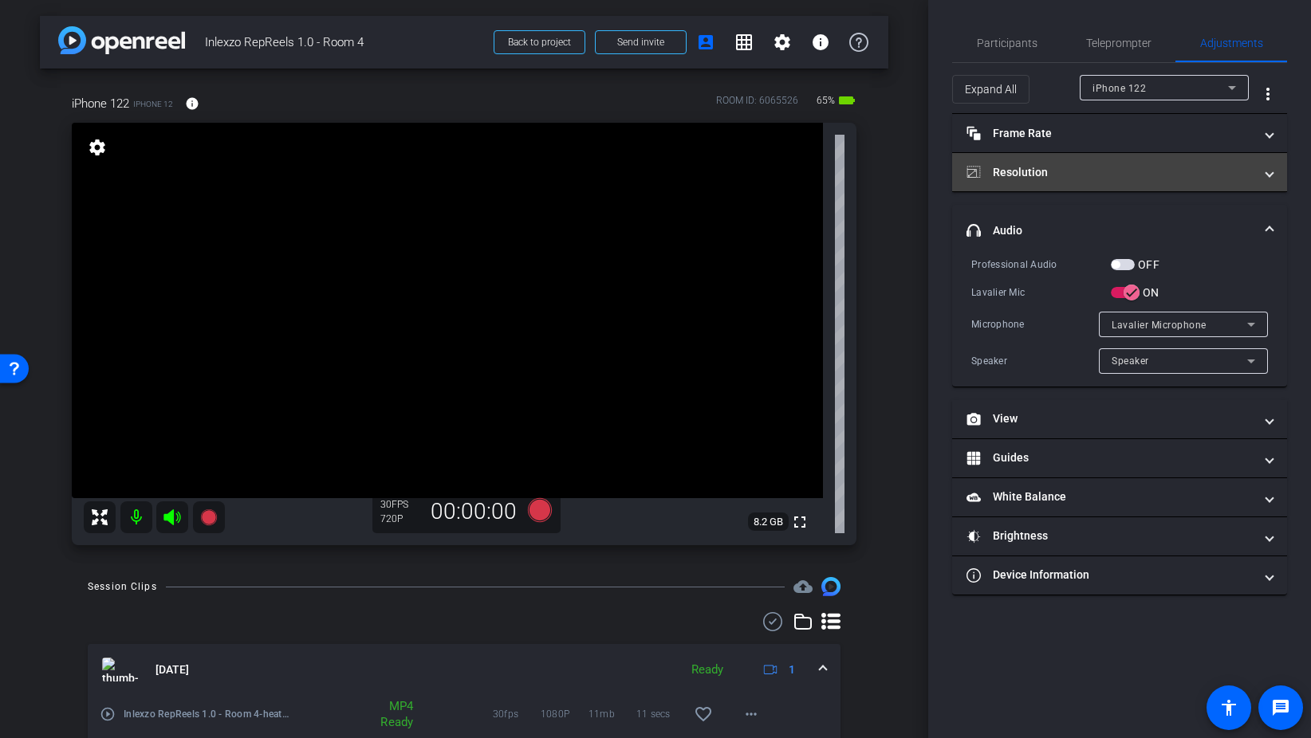
click at [1032, 171] on mat-panel-title "Resolution" at bounding box center [1109, 172] width 287 height 17
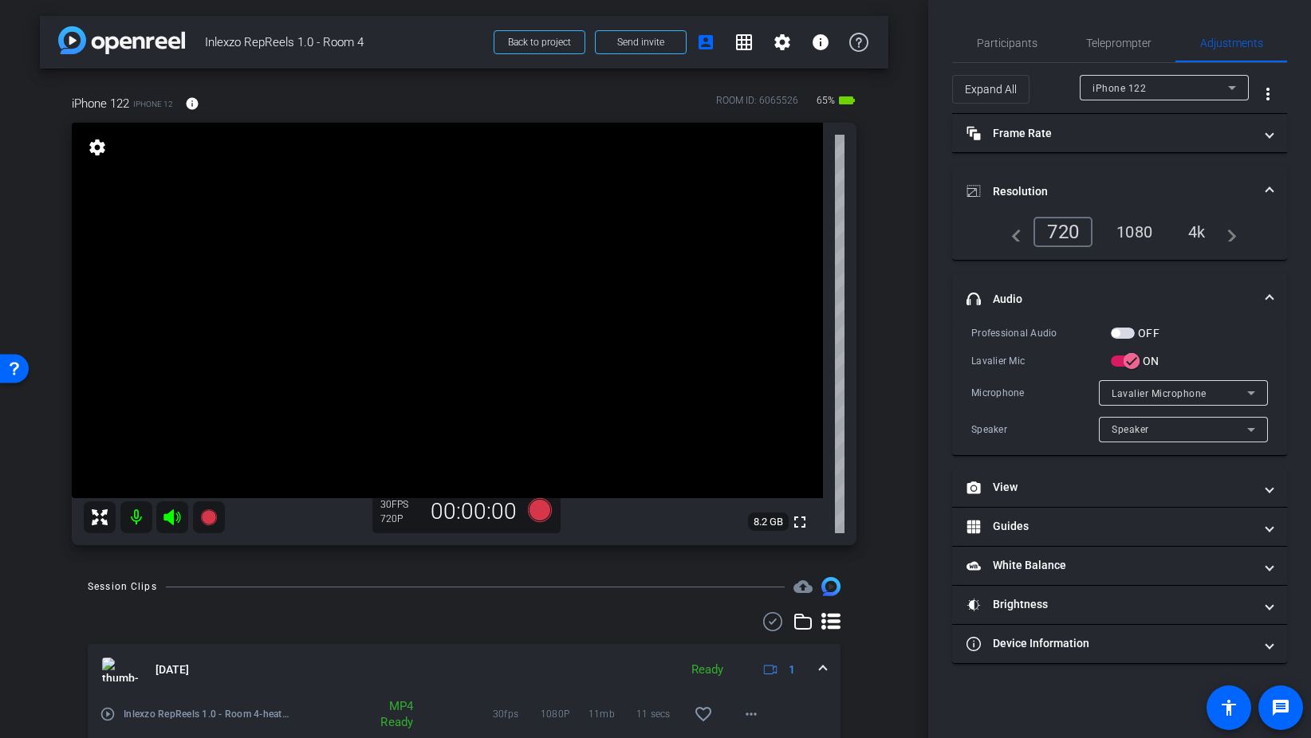
click at [1130, 233] on div "1080" at bounding box center [1134, 231] width 60 height 27
click at [1052, 489] on mat-panel-title "View" at bounding box center [1109, 487] width 287 height 17
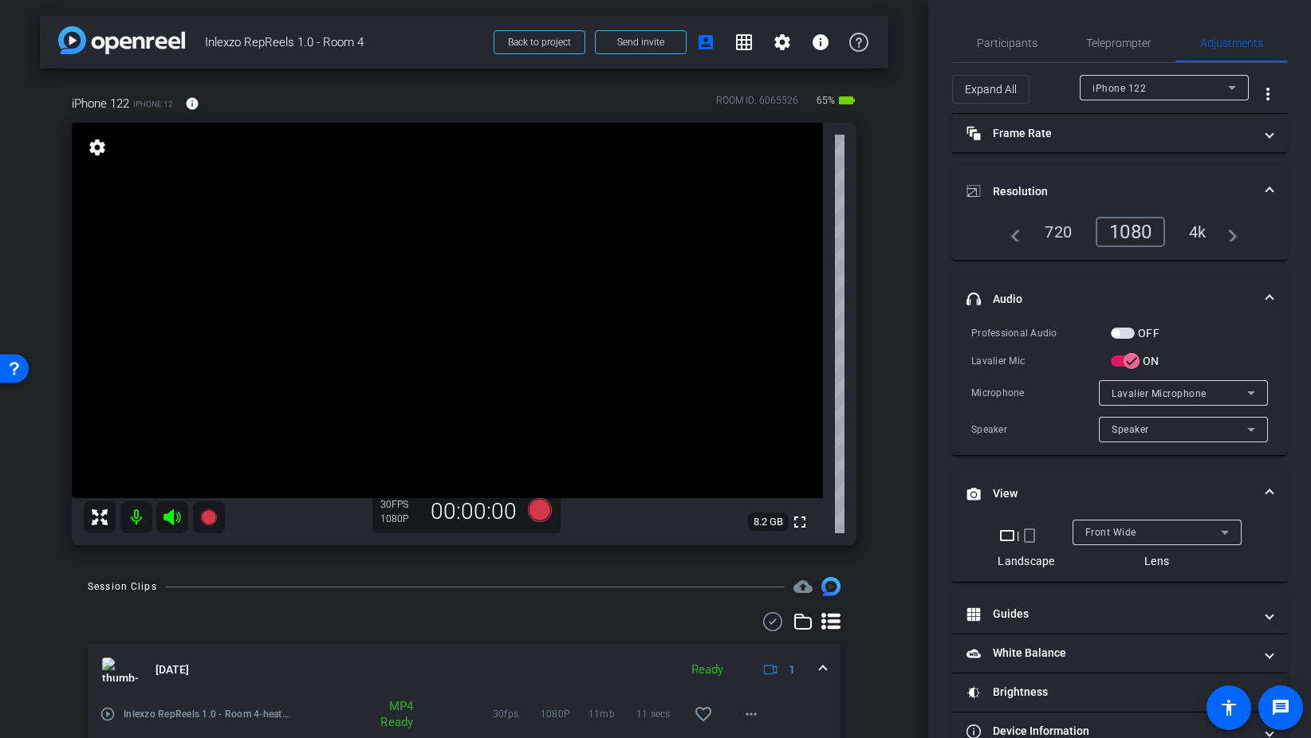
click at [1032, 538] on mat-icon "crop_portrait" at bounding box center [1029, 535] width 19 height 19
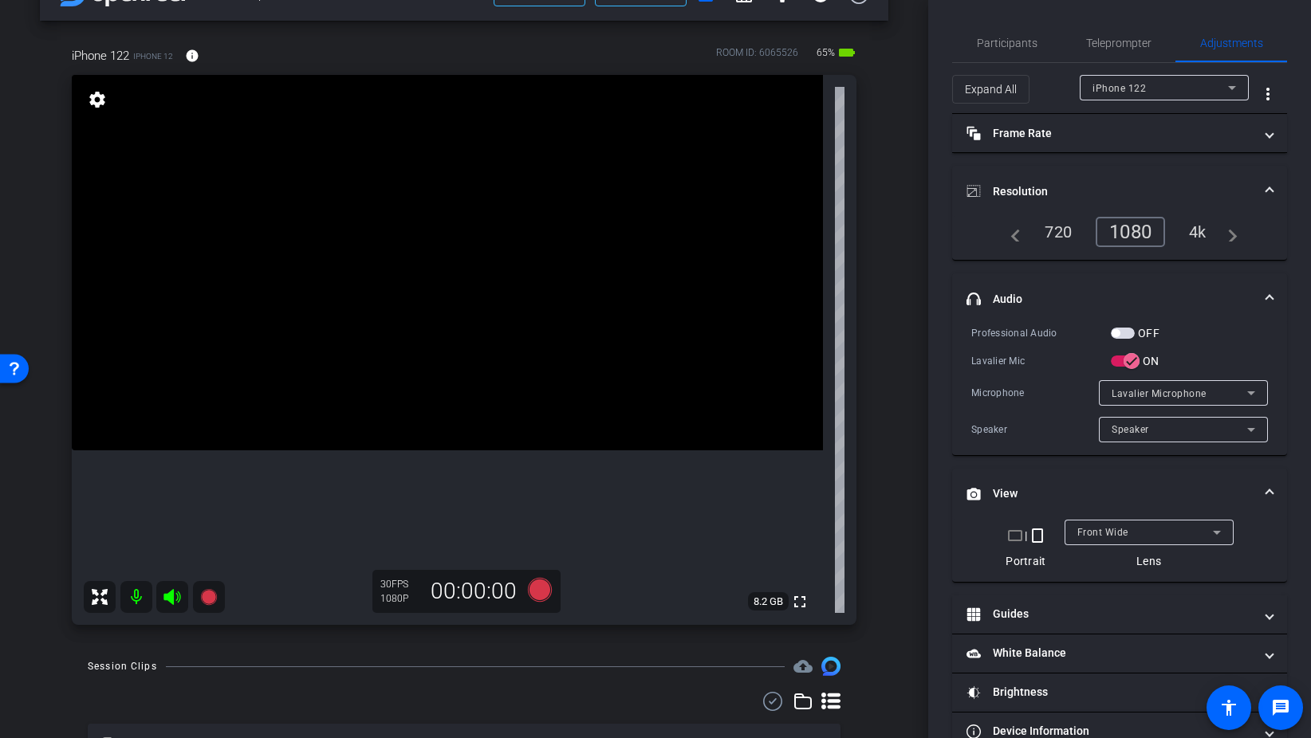
scroll to position [18, 0]
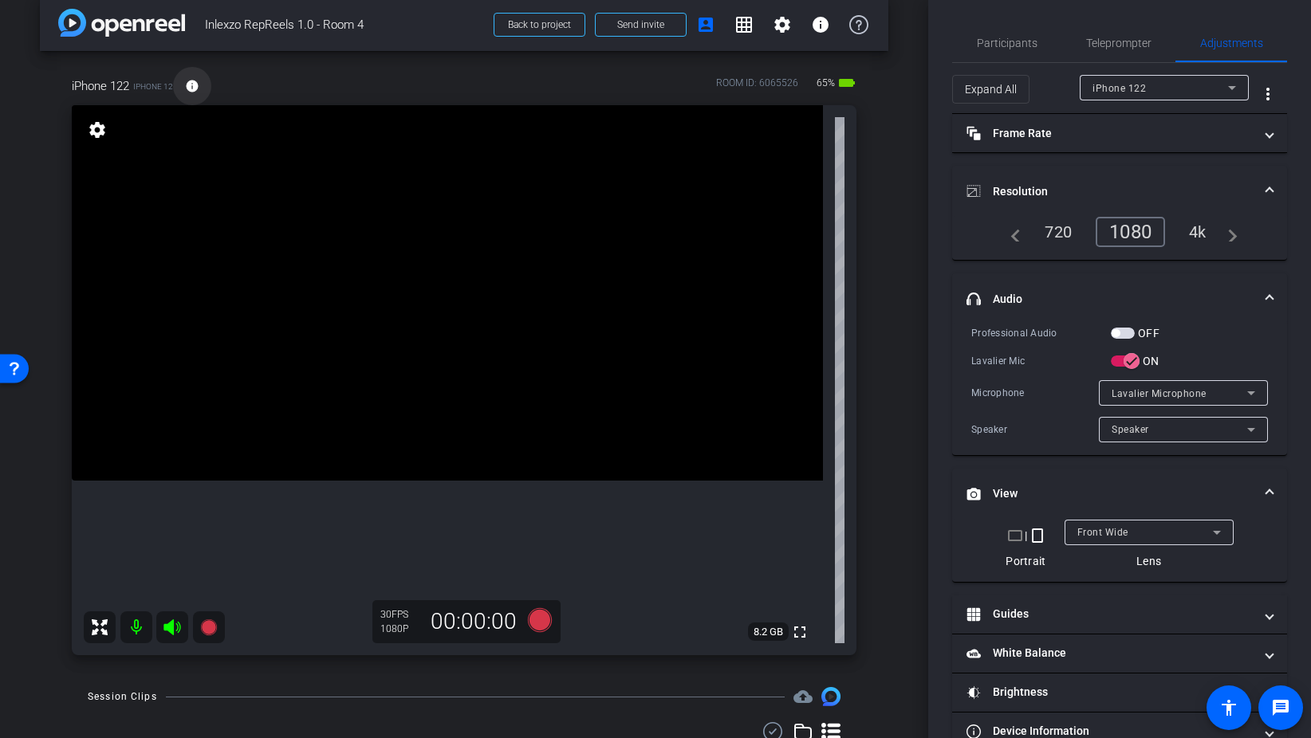
click at [191, 85] on mat-icon "info" at bounding box center [192, 86] width 14 height 14
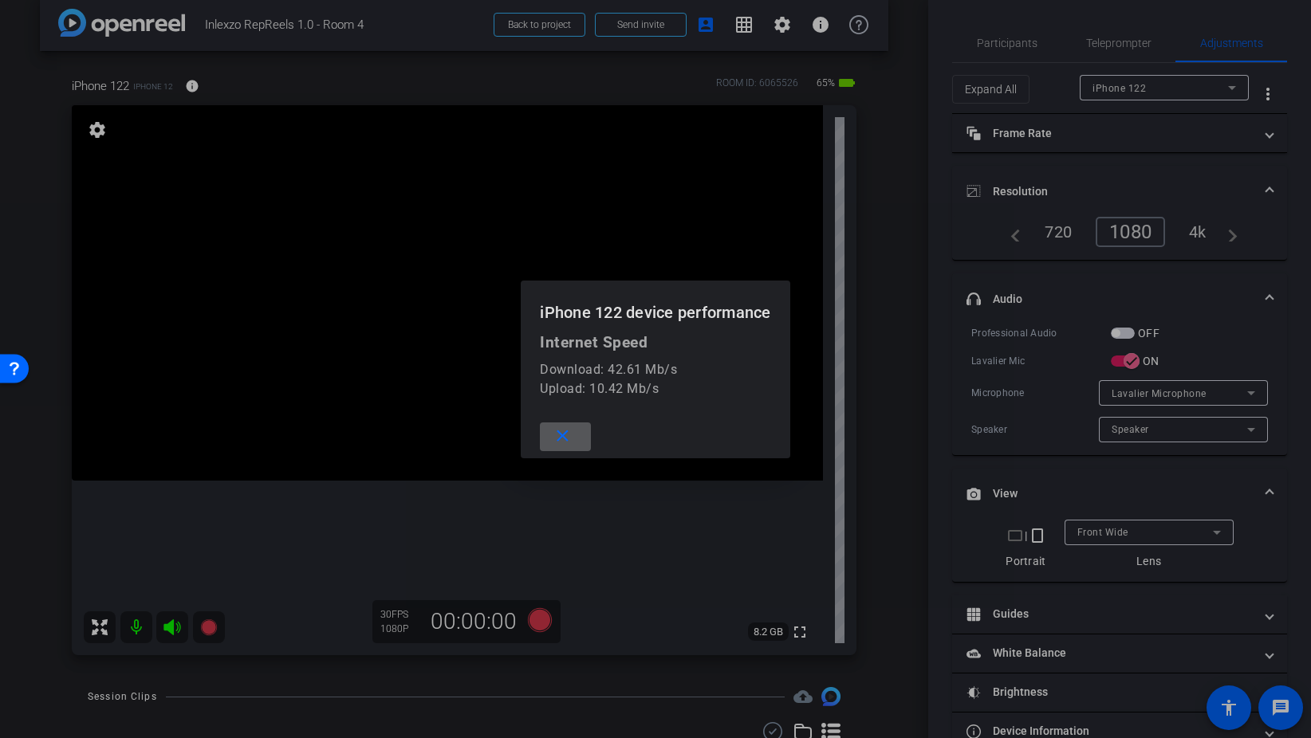
click at [576, 435] on span at bounding box center [565, 437] width 51 height 38
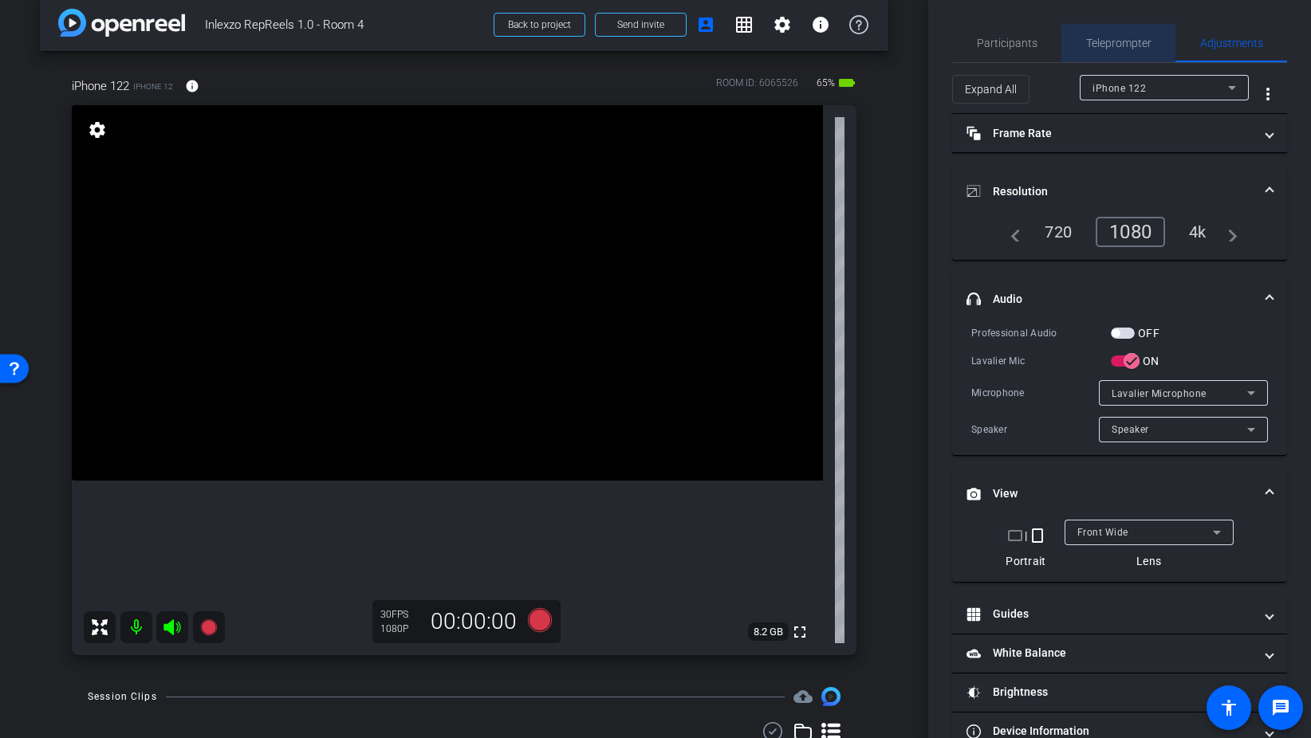
click at [1123, 45] on span "Teleprompter" at bounding box center [1118, 42] width 65 height 11
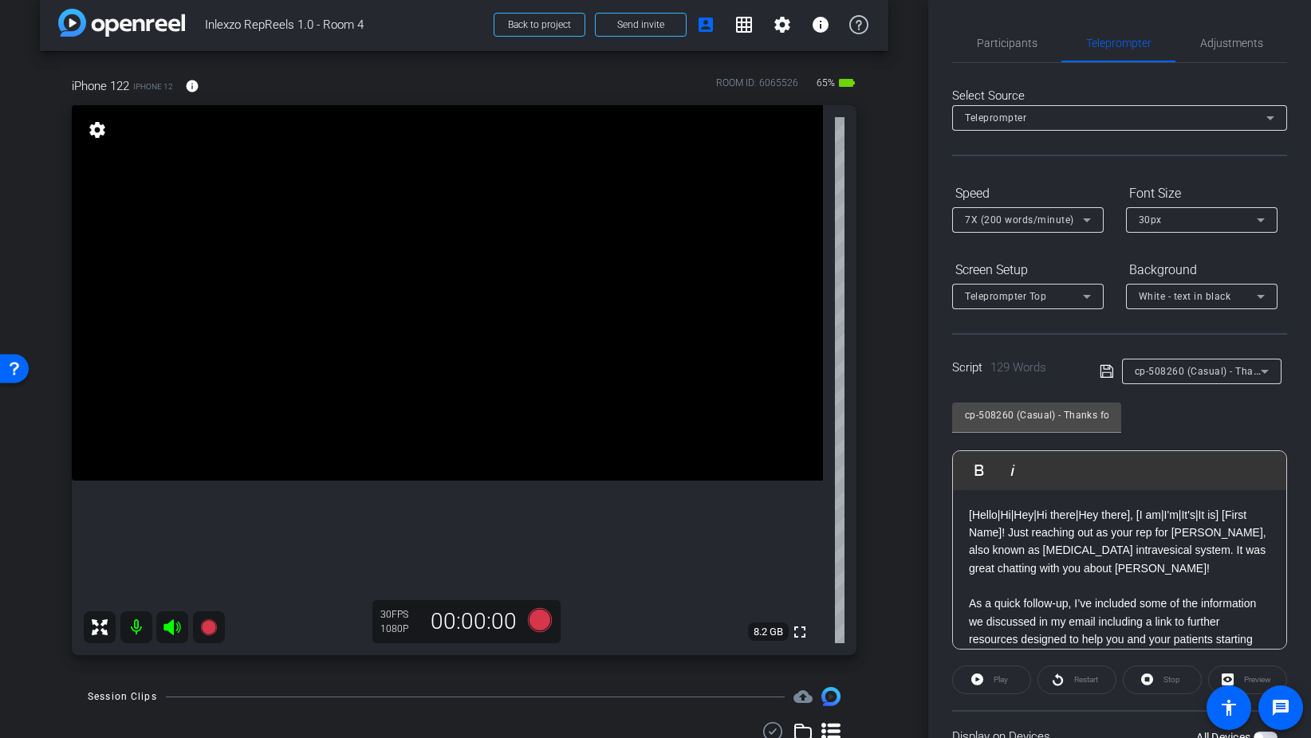
click at [1219, 376] on span "cp-508260 (Casual) - Thanks for Seeing Me" at bounding box center [1236, 370] width 202 height 13
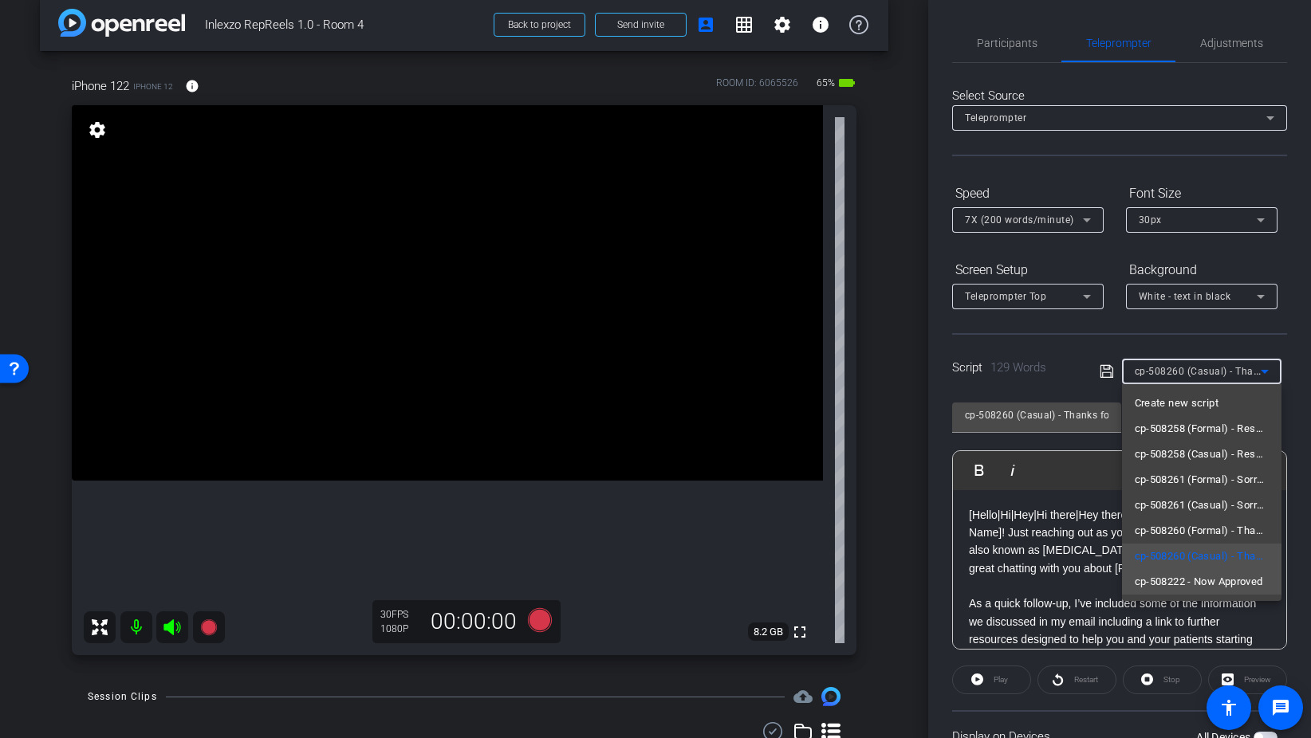
click at [1209, 586] on span "cp-508222 - Now Approved" at bounding box center [1199, 581] width 128 height 19
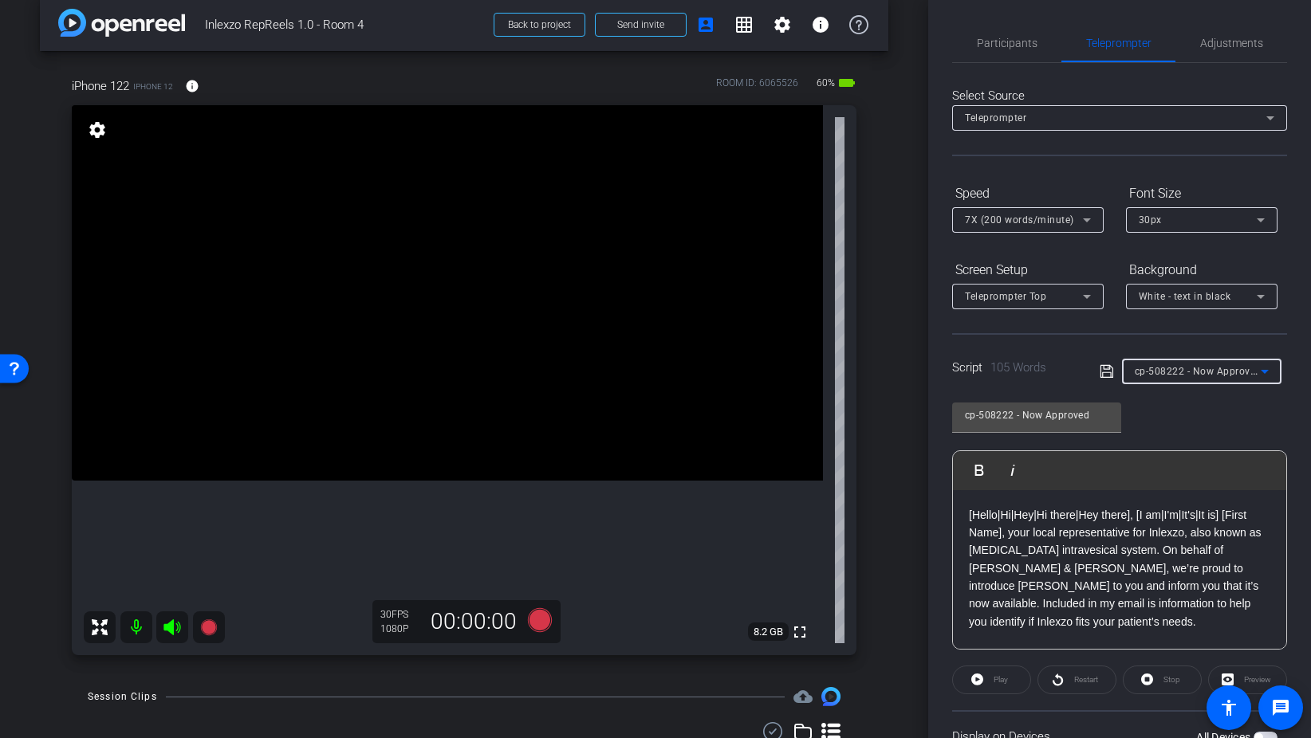
scroll to position [1, 0]
click at [1030, 230] on div "7X (200 words/minute)" at bounding box center [1028, 219] width 126 height 26
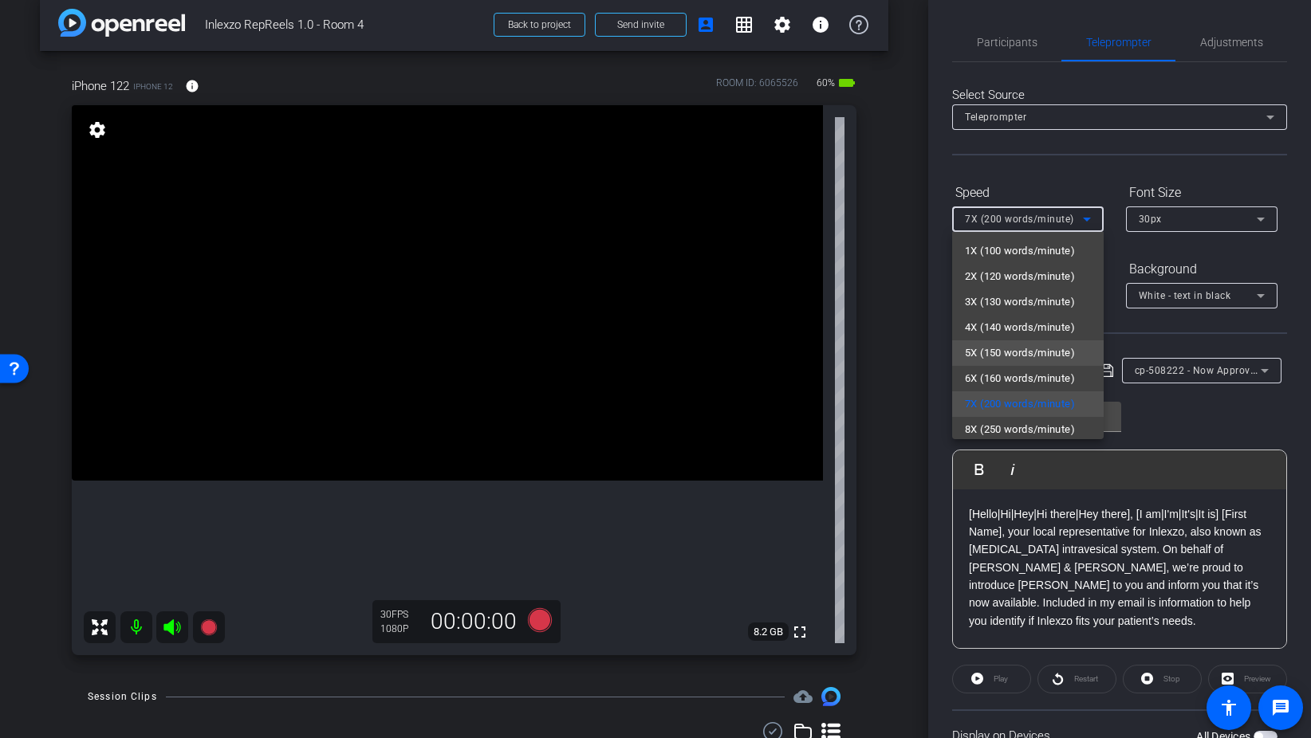
click at [1020, 358] on span "5X (150 words/minute)" at bounding box center [1020, 353] width 110 height 19
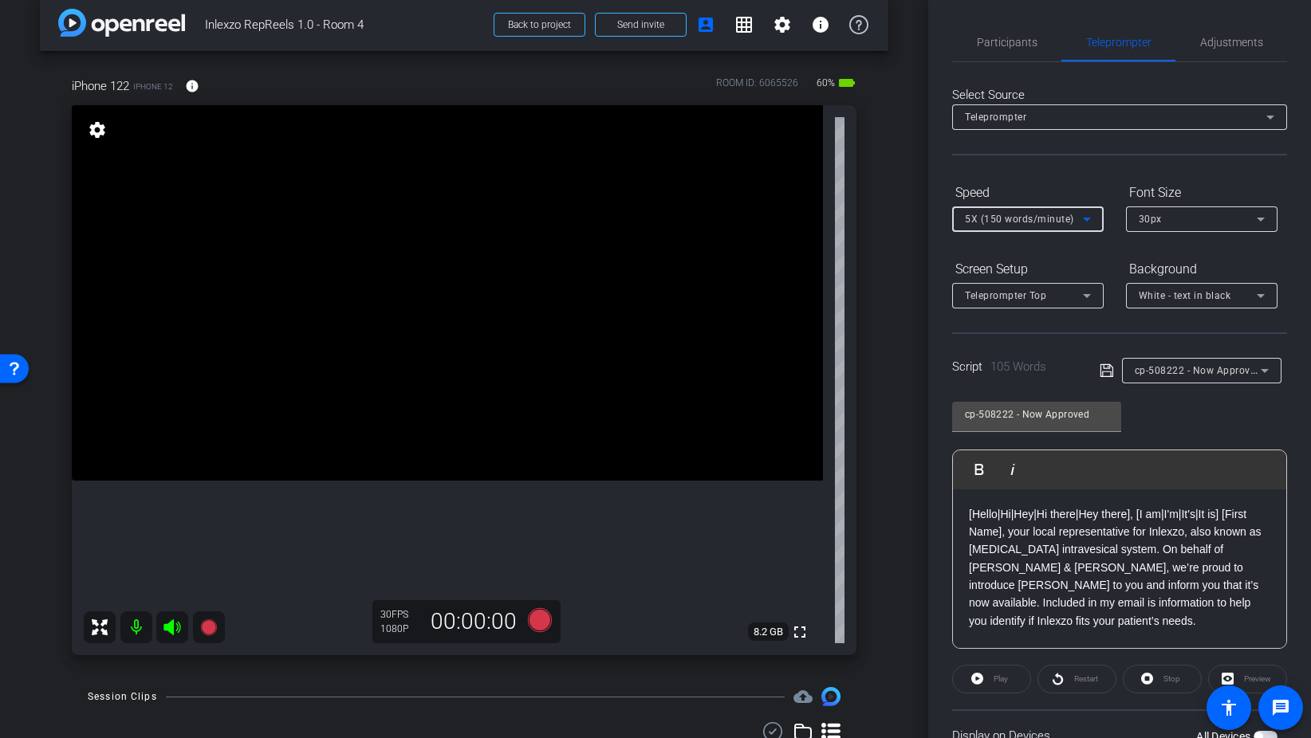
click at [1135, 212] on div "30px" at bounding box center [1201, 219] width 151 height 26
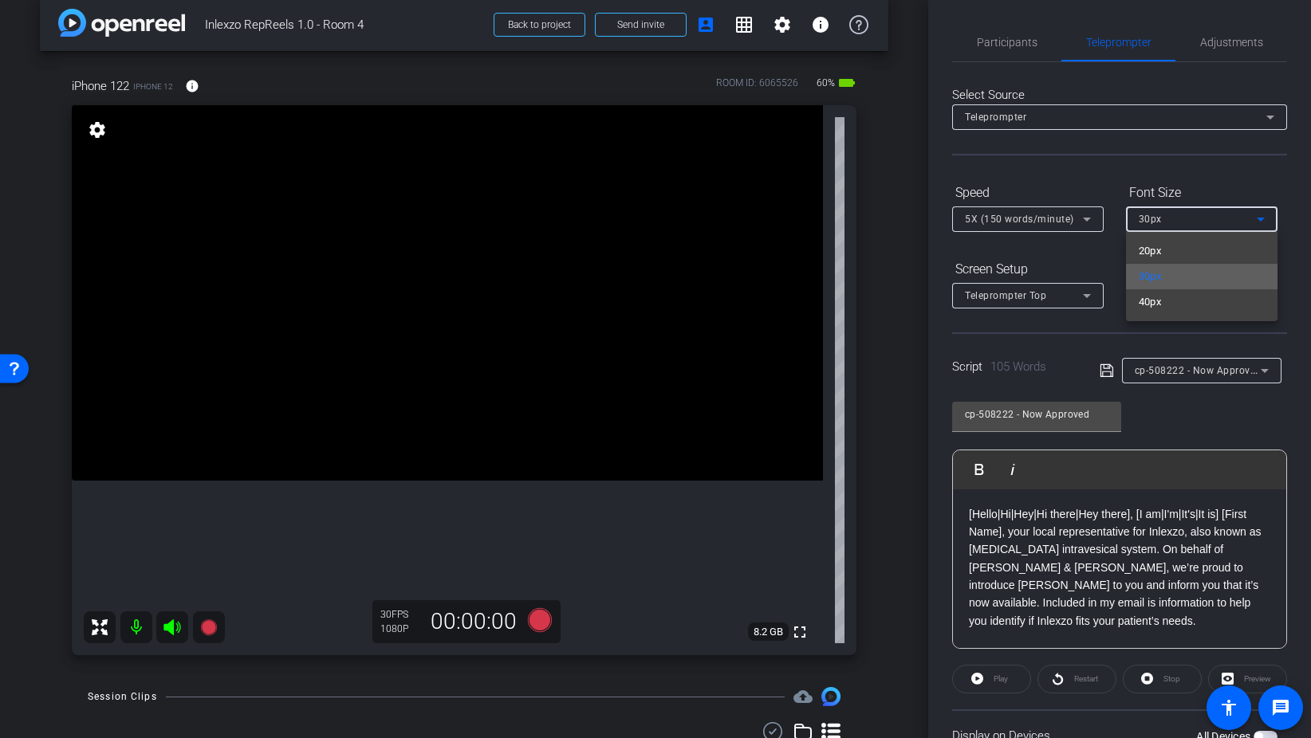
click at [1179, 272] on mat-option "30px" at bounding box center [1201, 277] width 151 height 26
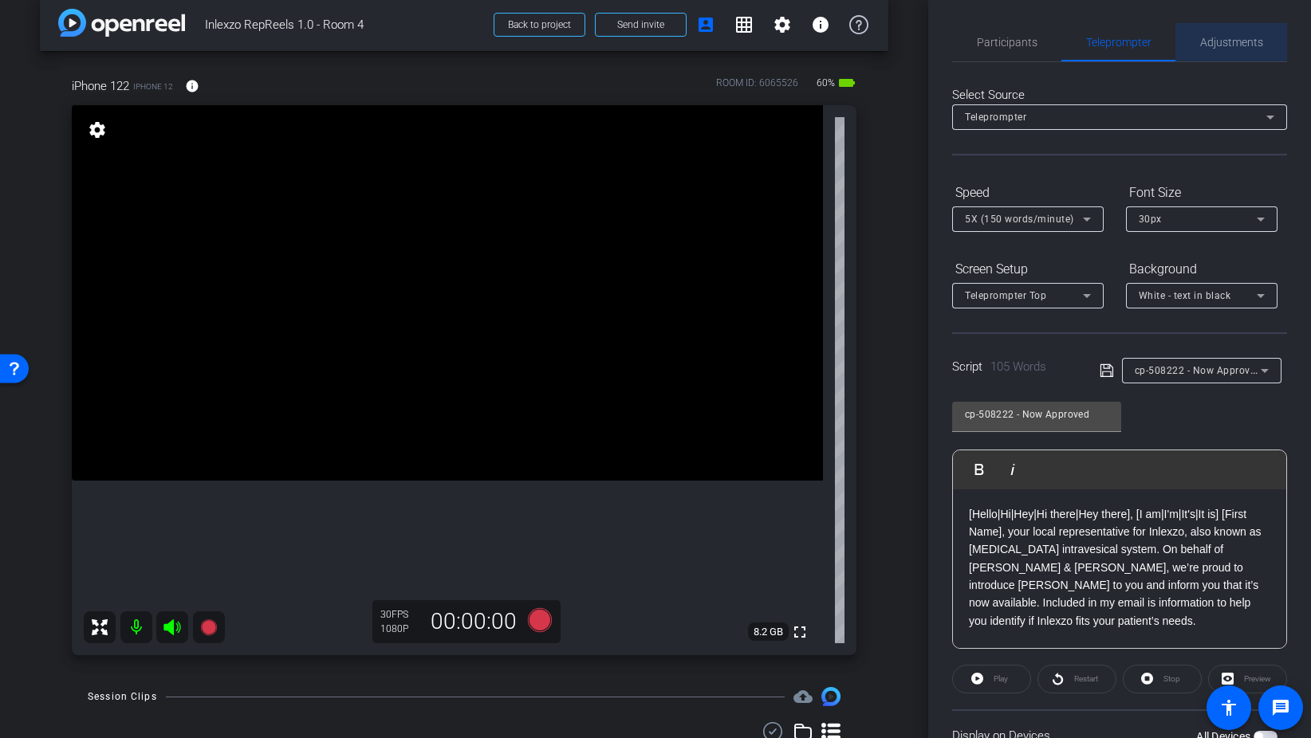
click at [1223, 53] on span "Adjustments" at bounding box center [1231, 42] width 63 height 38
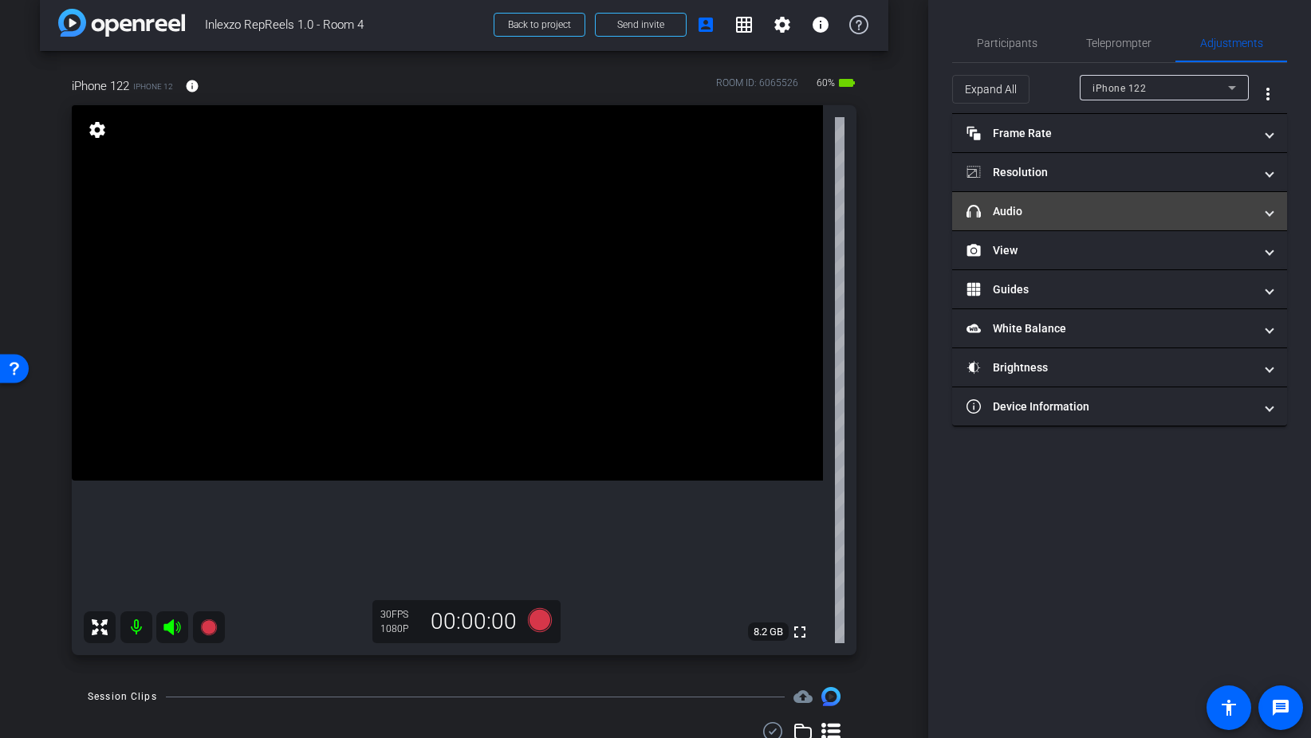
click at [1083, 210] on mat-panel-title "headphone icon Audio" at bounding box center [1109, 211] width 287 height 17
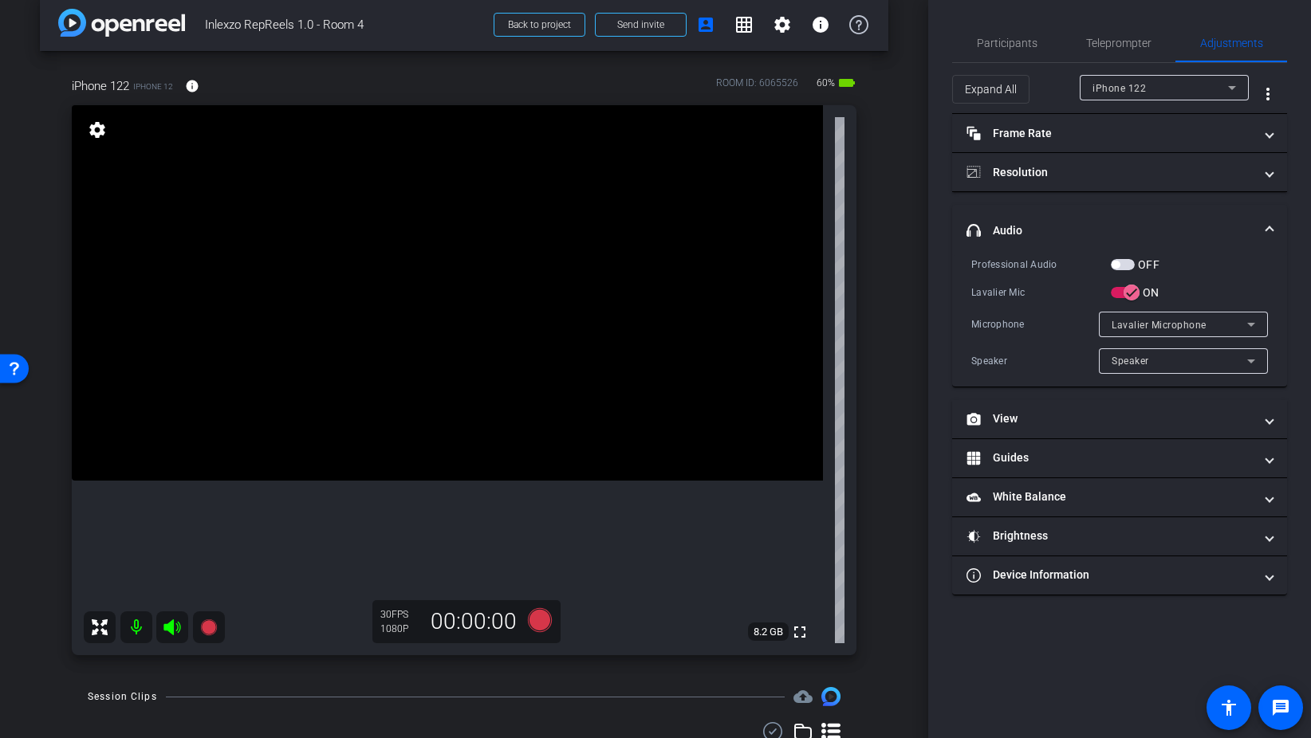
click at [1127, 267] on span "button" at bounding box center [1123, 264] width 24 height 11
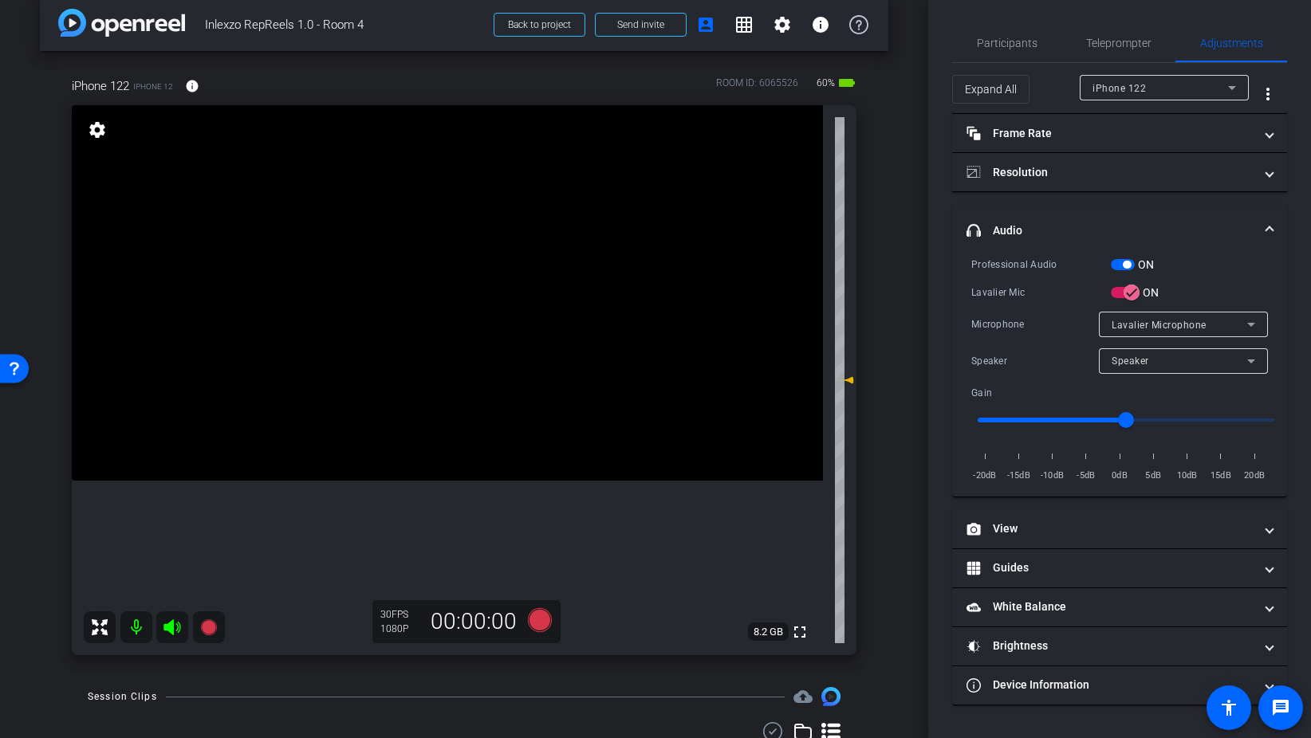
click at [1116, 265] on span "button" at bounding box center [1123, 264] width 24 height 11
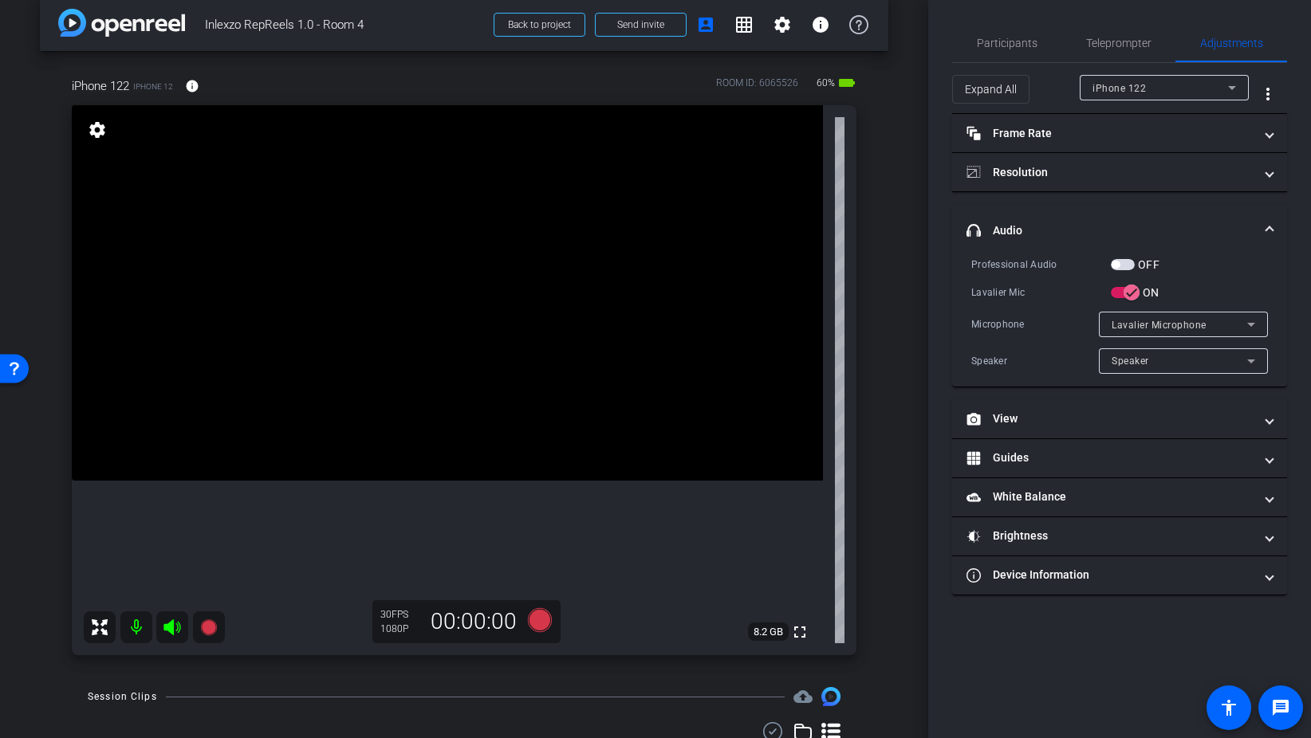
click at [1129, 261] on span "button" at bounding box center [1123, 264] width 24 height 11
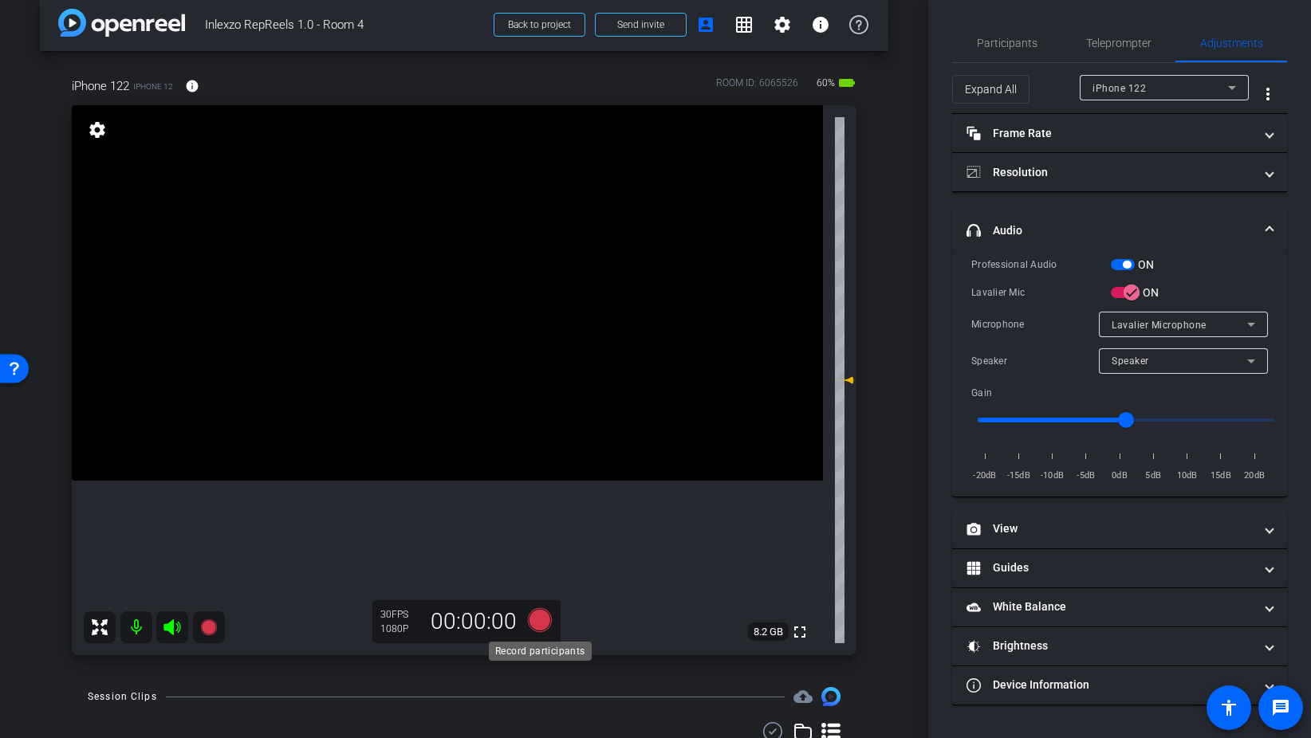
click at [533, 618] on icon at bounding box center [540, 620] width 24 height 24
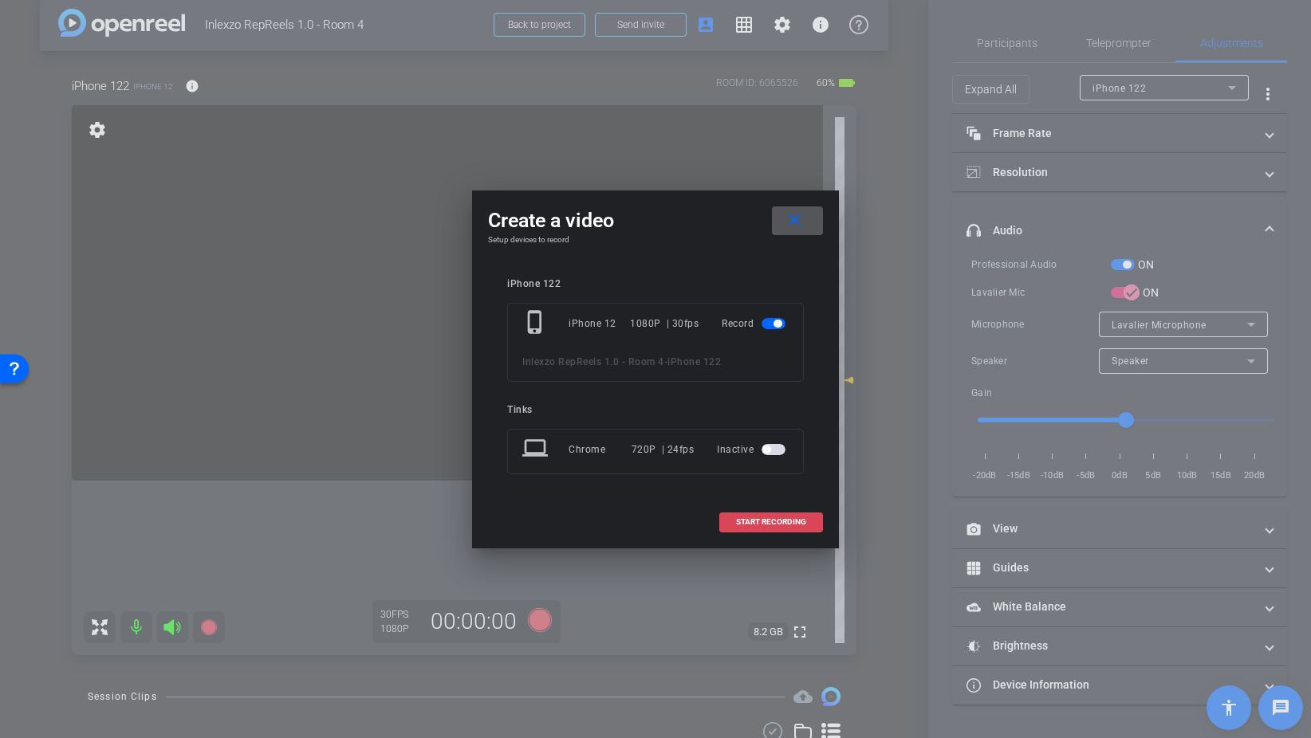
click at [747, 519] on span "START RECORDING" at bounding box center [771, 522] width 70 height 8
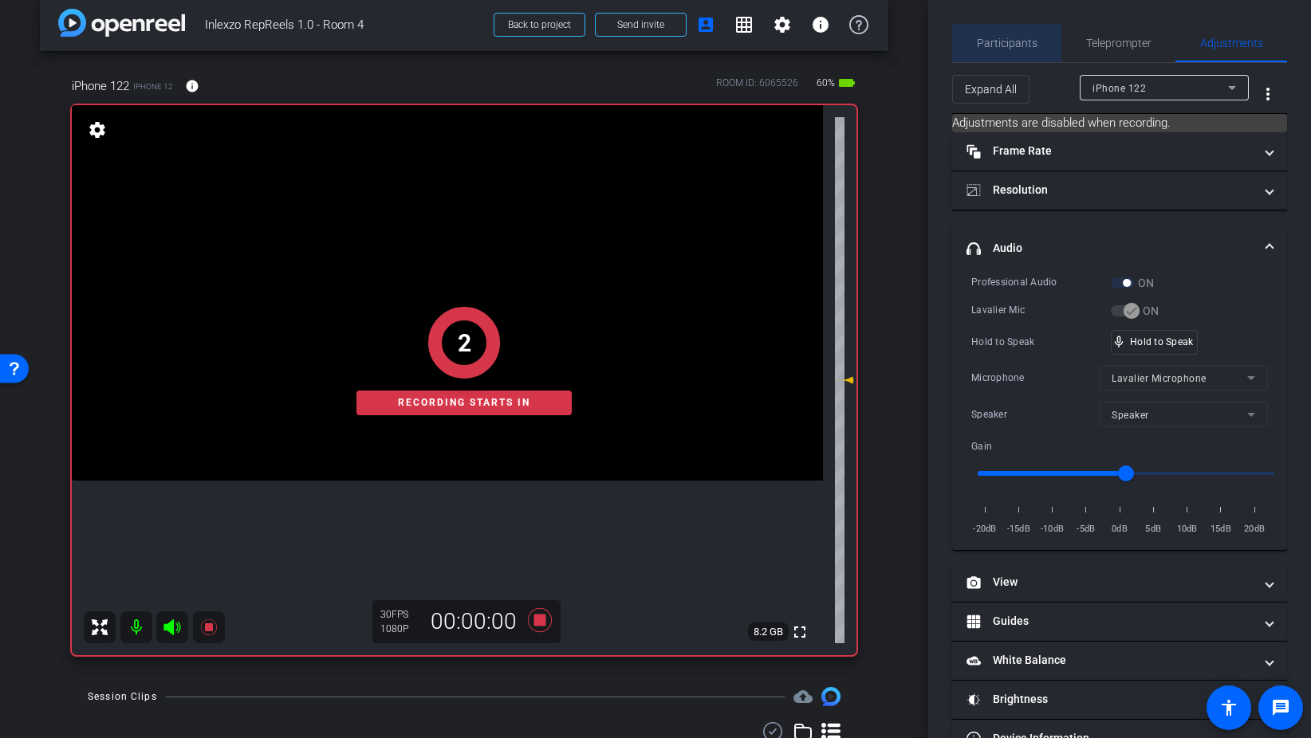
click at [993, 56] on span "Participants" at bounding box center [1007, 43] width 61 height 38
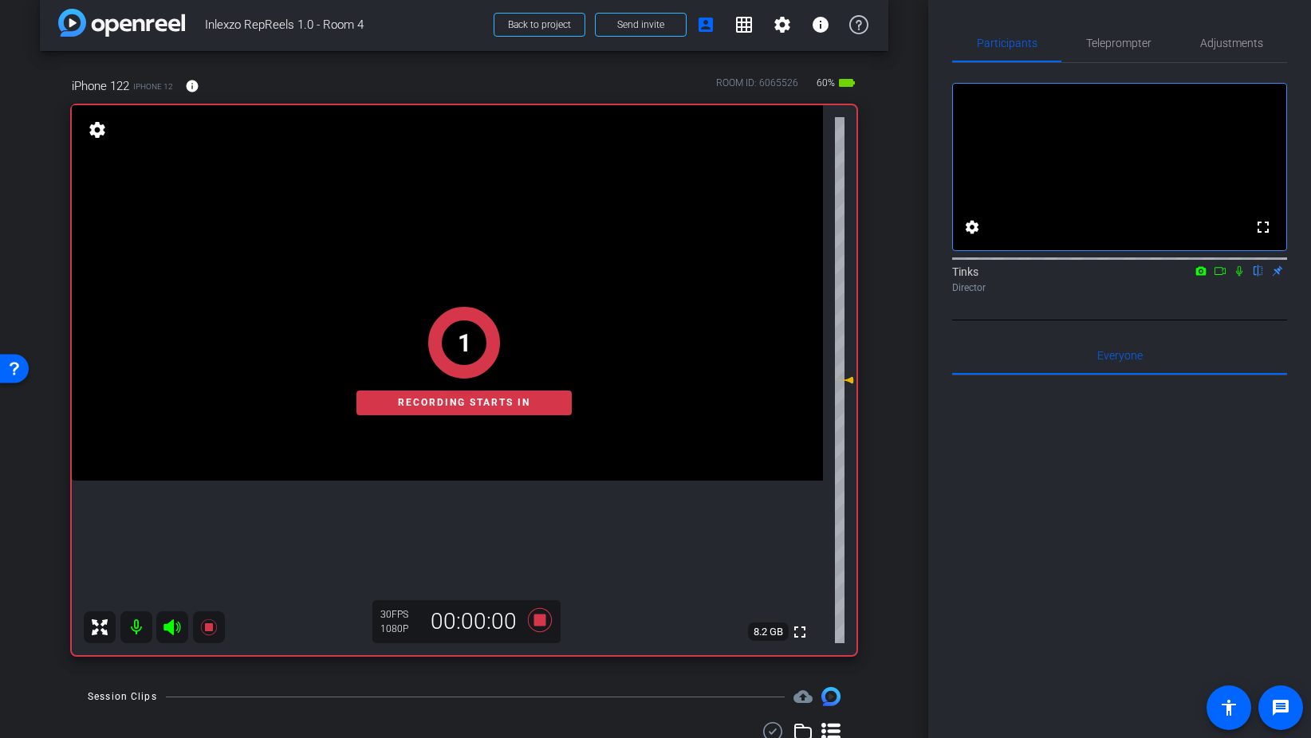
click at [1240, 277] on icon at bounding box center [1239, 271] width 6 height 10
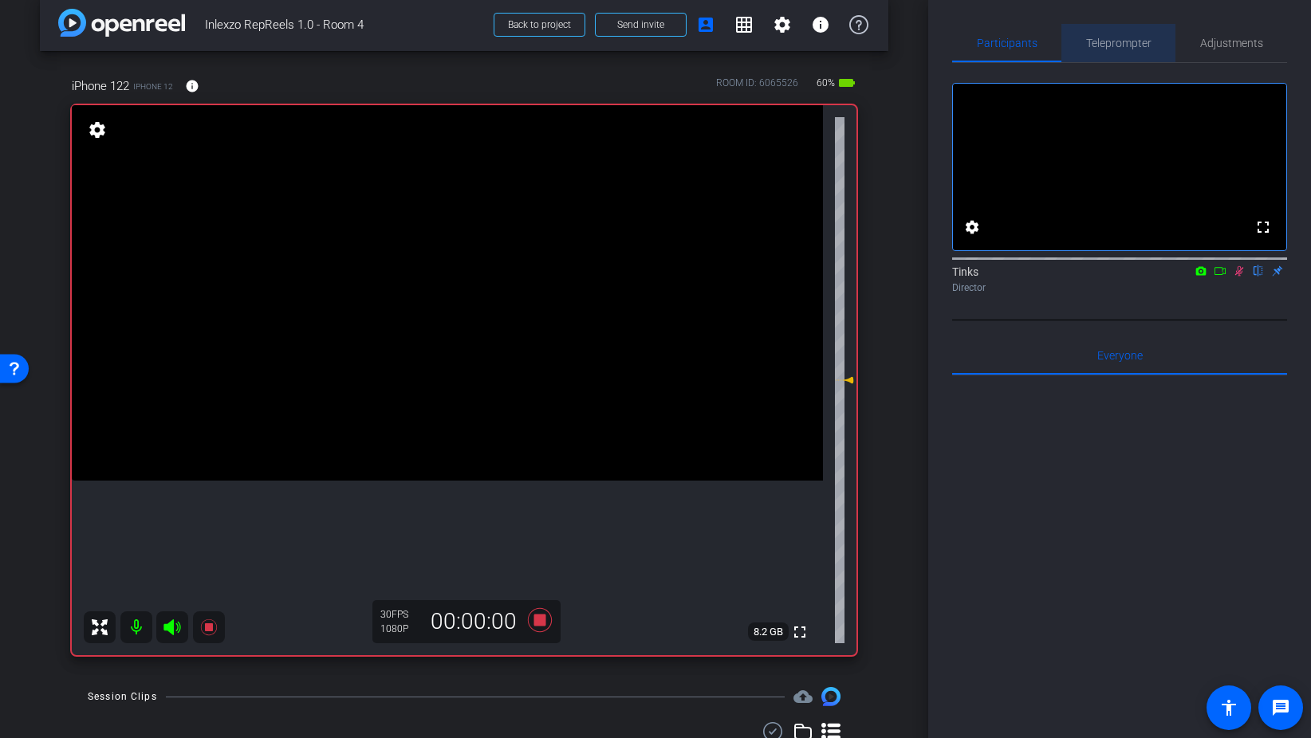
click at [1143, 47] on span "Teleprompter" at bounding box center [1118, 42] width 65 height 11
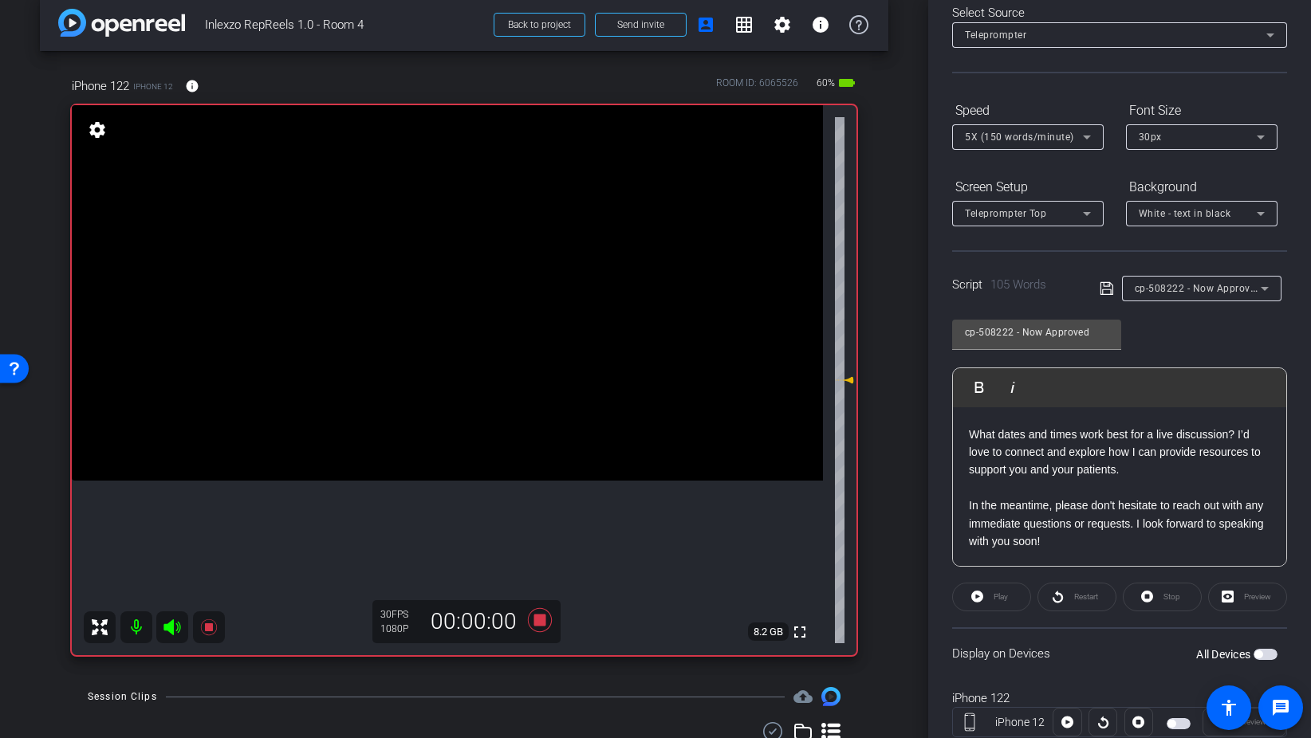
scroll to position [133, 0]
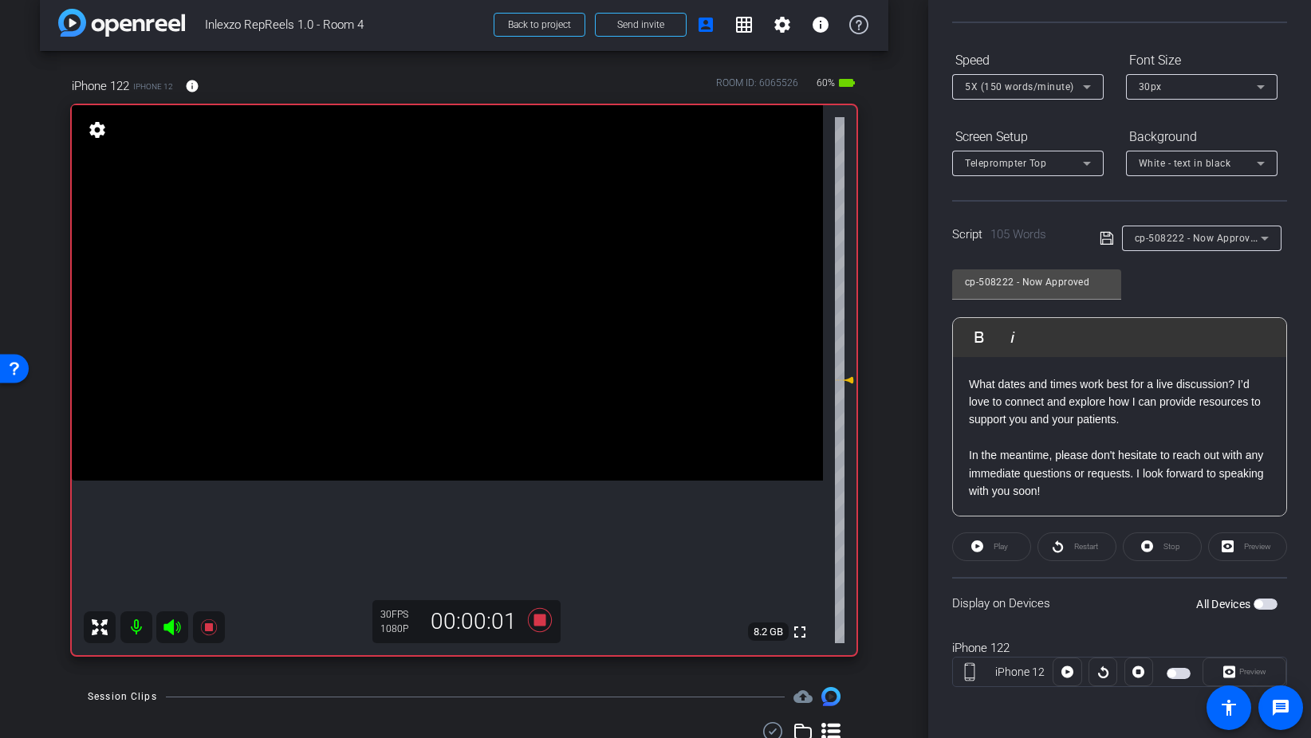
click at [1264, 603] on span "button" at bounding box center [1265, 604] width 24 height 11
click at [1260, 668] on span "Preview" at bounding box center [1252, 671] width 27 height 9
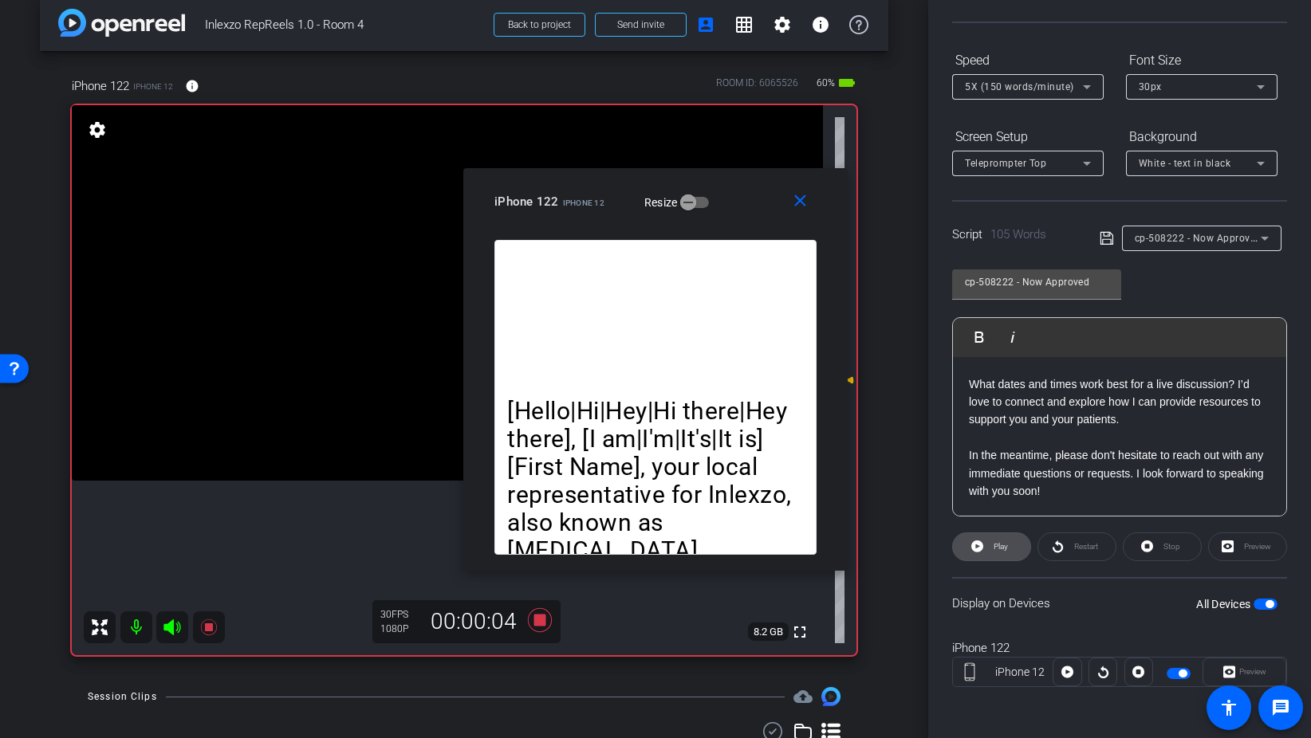
click at [984, 541] on span at bounding box center [991, 547] width 77 height 38
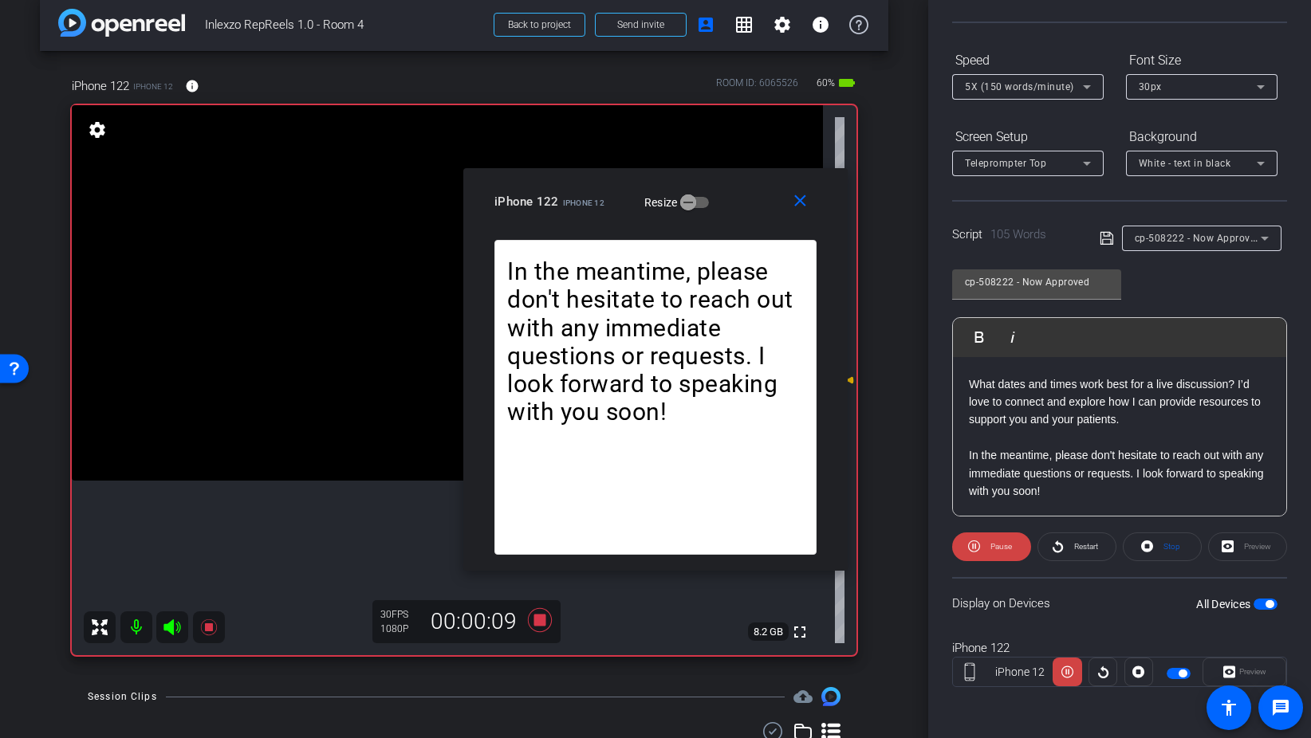
click at [1027, 80] on div "5X (150 words/minute)" at bounding box center [1024, 87] width 118 height 20
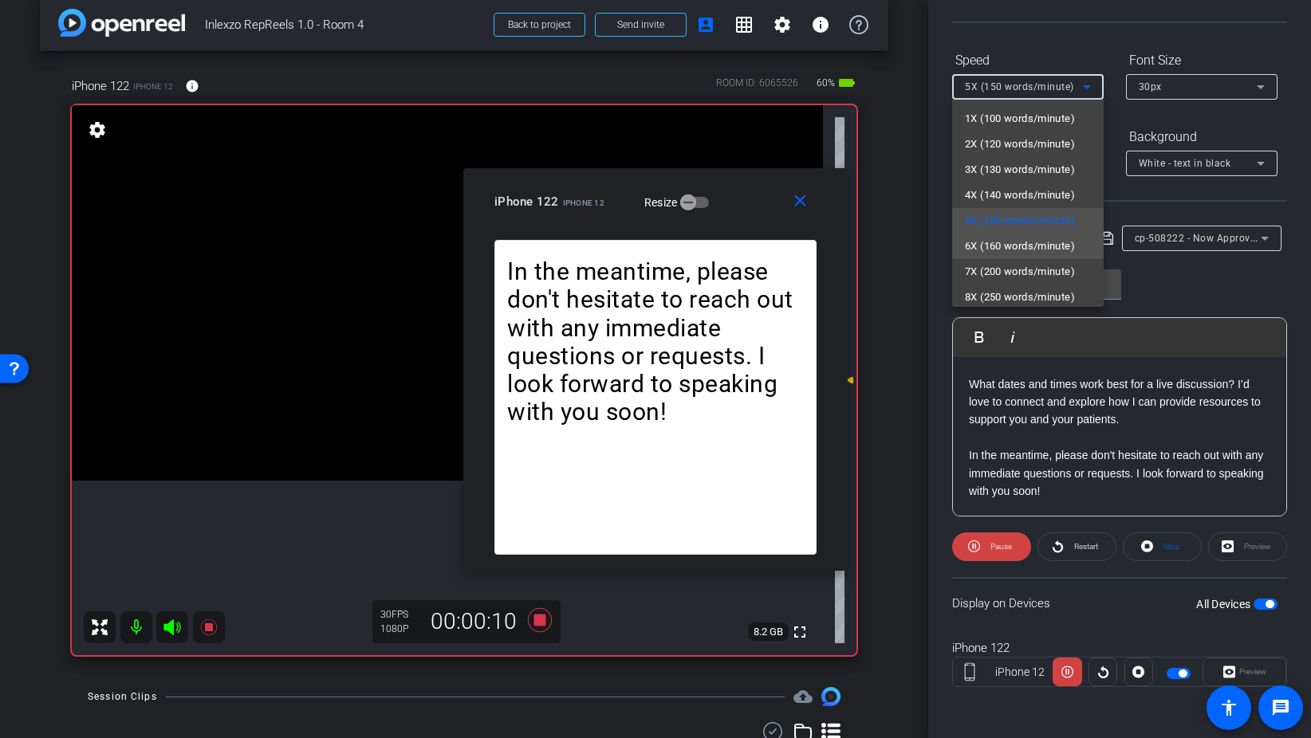
click at [1023, 245] on span "6X (160 words/minute)" at bounding box center [1020, 246] width 110 height 19
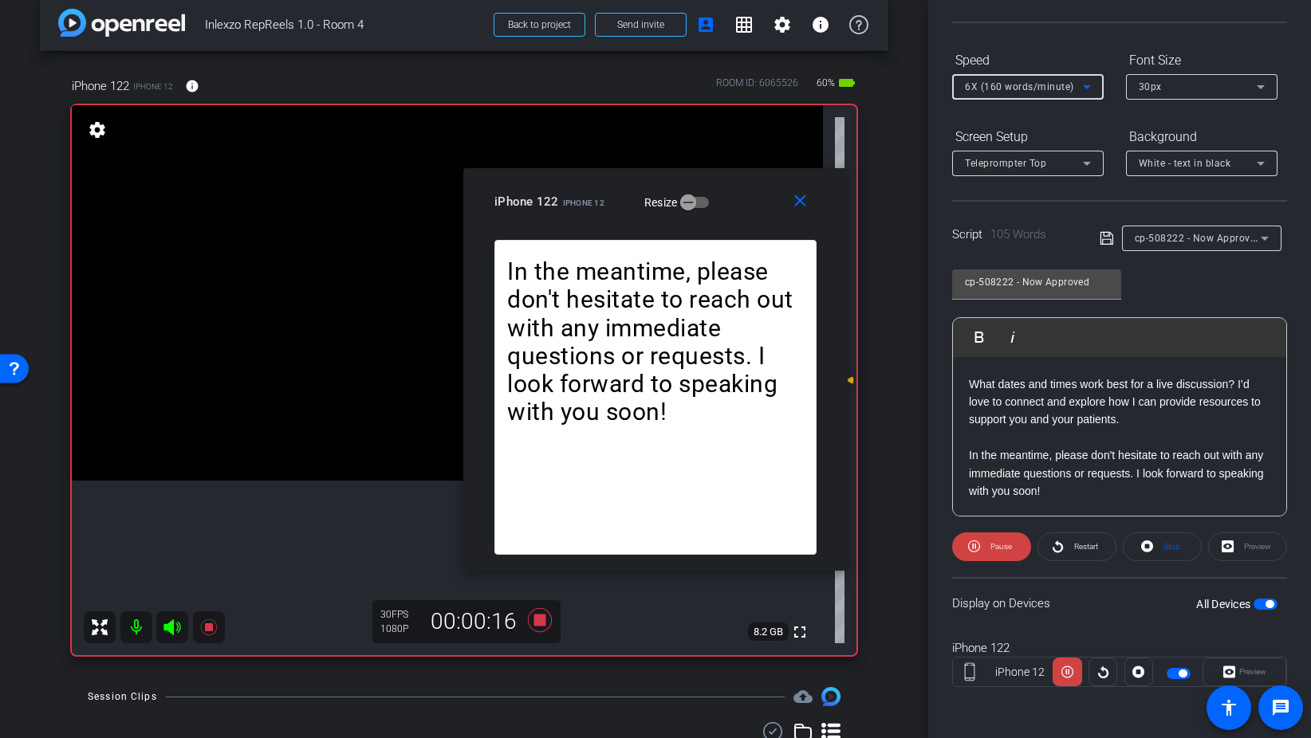
click at [1040, 81] on span "6X (160 words/minute)" at bounding box center [1019, 86] width 109 height 11
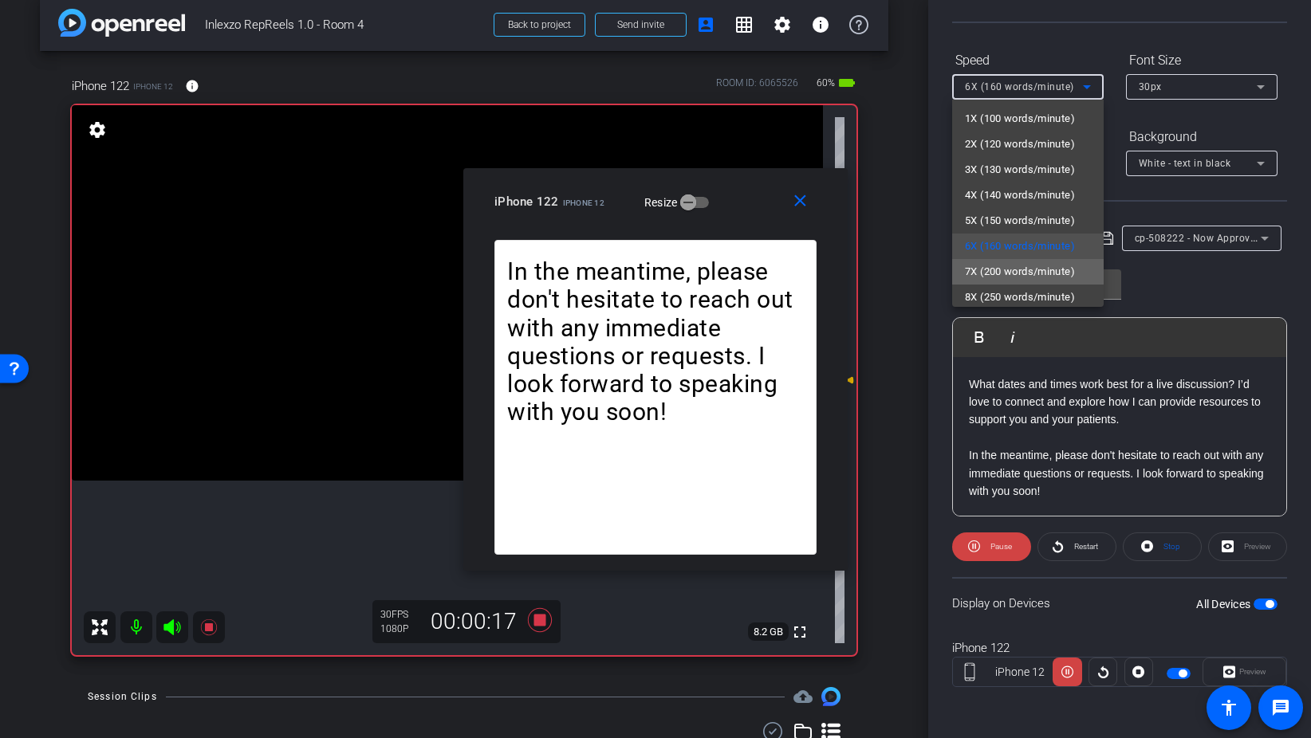
click at [1024, 265] on span "7X (200 words/minute)" at bounding box center [1020, 271] width 110 height 19
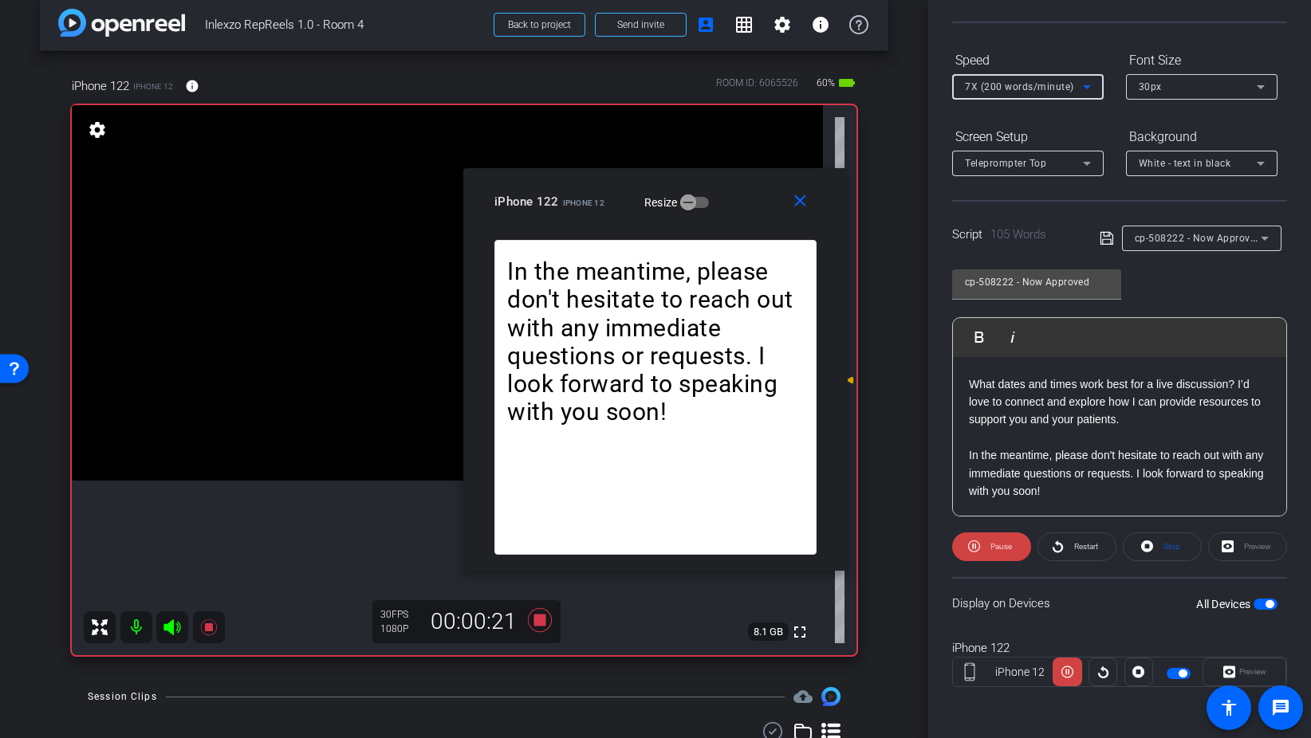
click at [1040, 83] on span "7X (200 words/minute)" at bounding box center [1019, 86] width 109 height 11
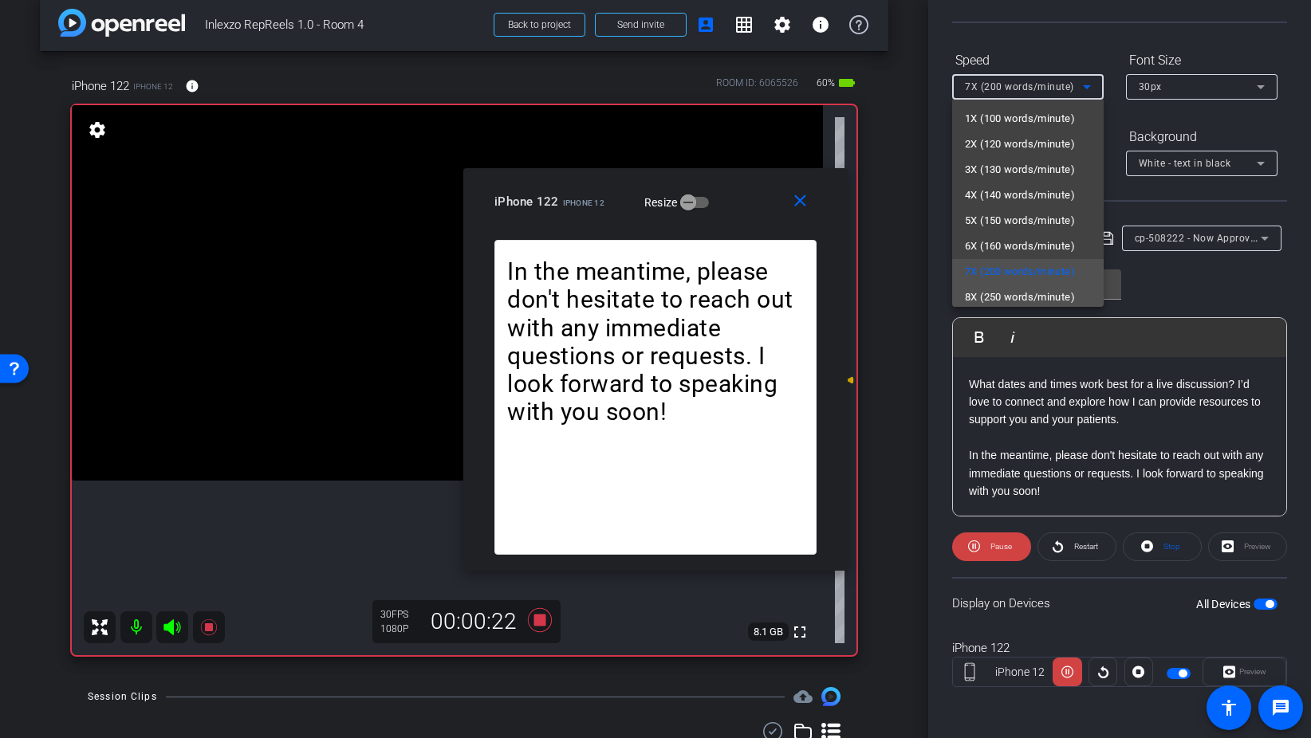
click at [1015, 290] on span "8X (250 words/minute)" at bounding box center [1020, 297] width 110 height 19
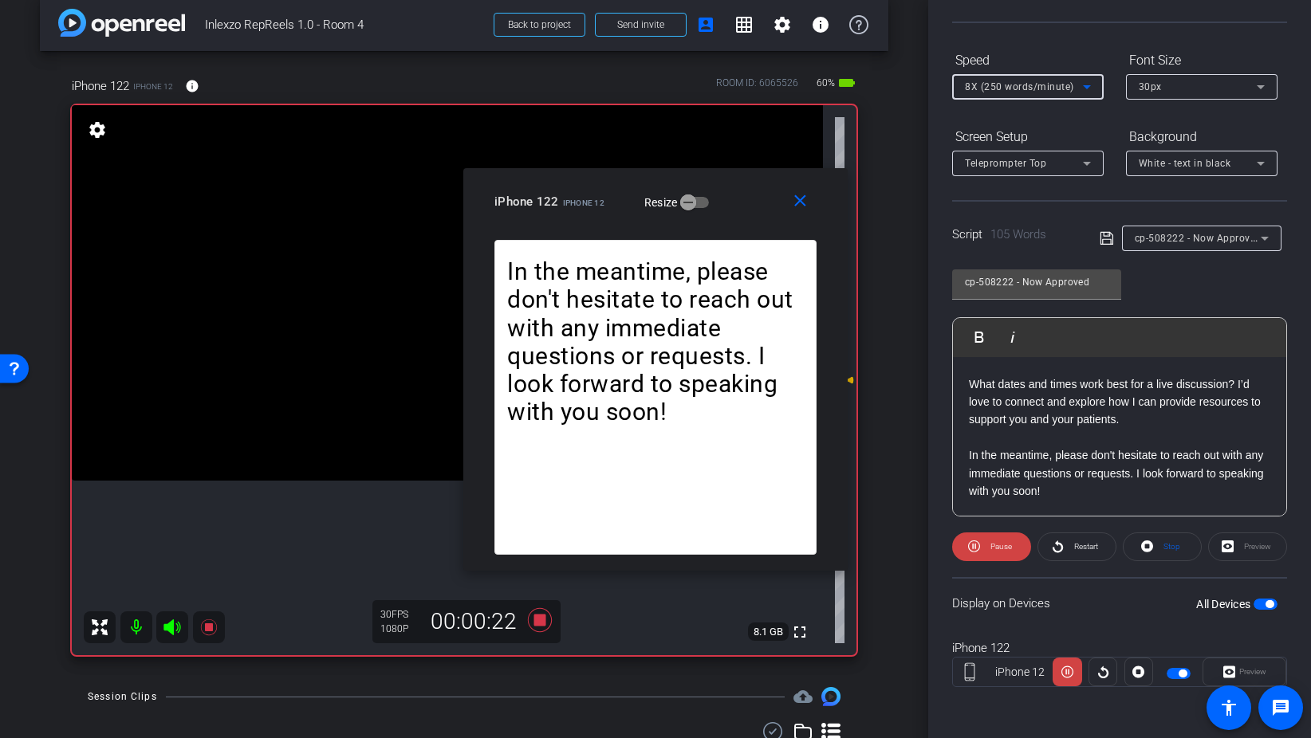
scroll to position [3, 0]
click at [802, 206] on mat-icon "close" at bounding box center [800, 201] width 20 height 20
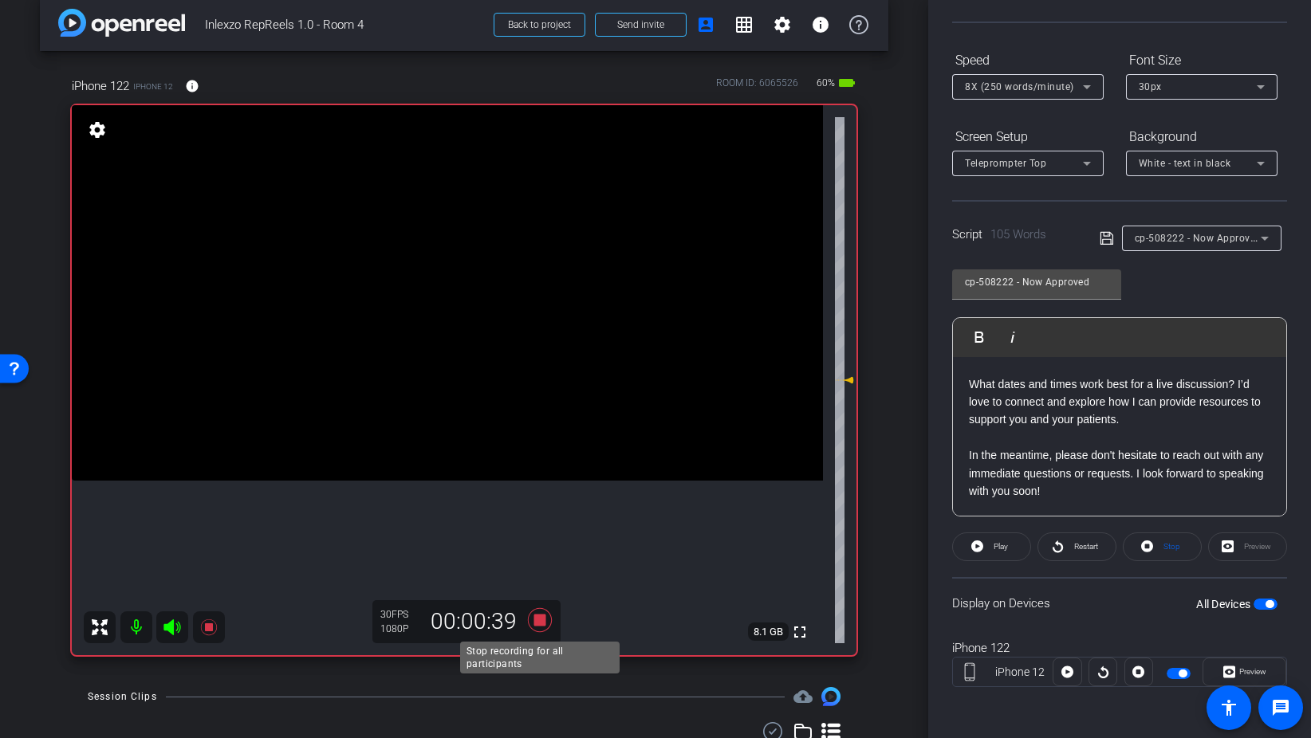
click at [537, 616] on icon at bounding box center [540, 620] width 24 height 24
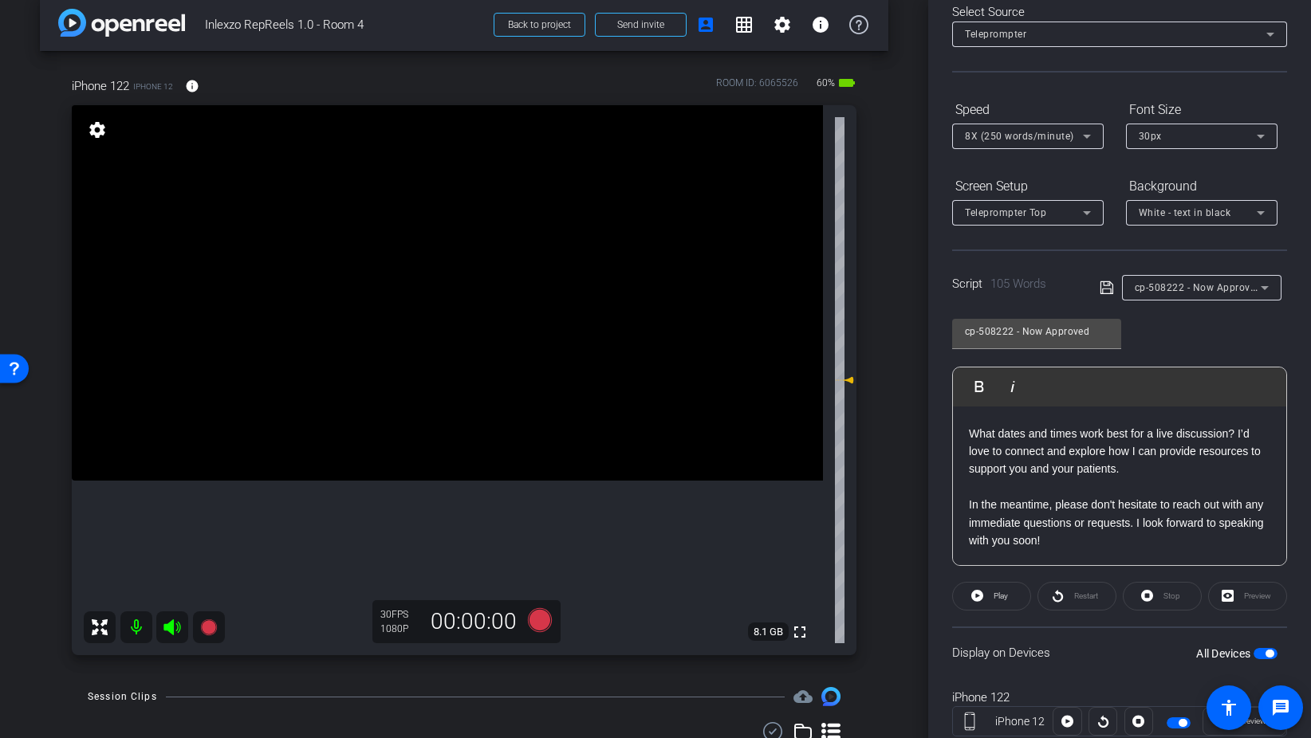
scroll to position [2, 0]
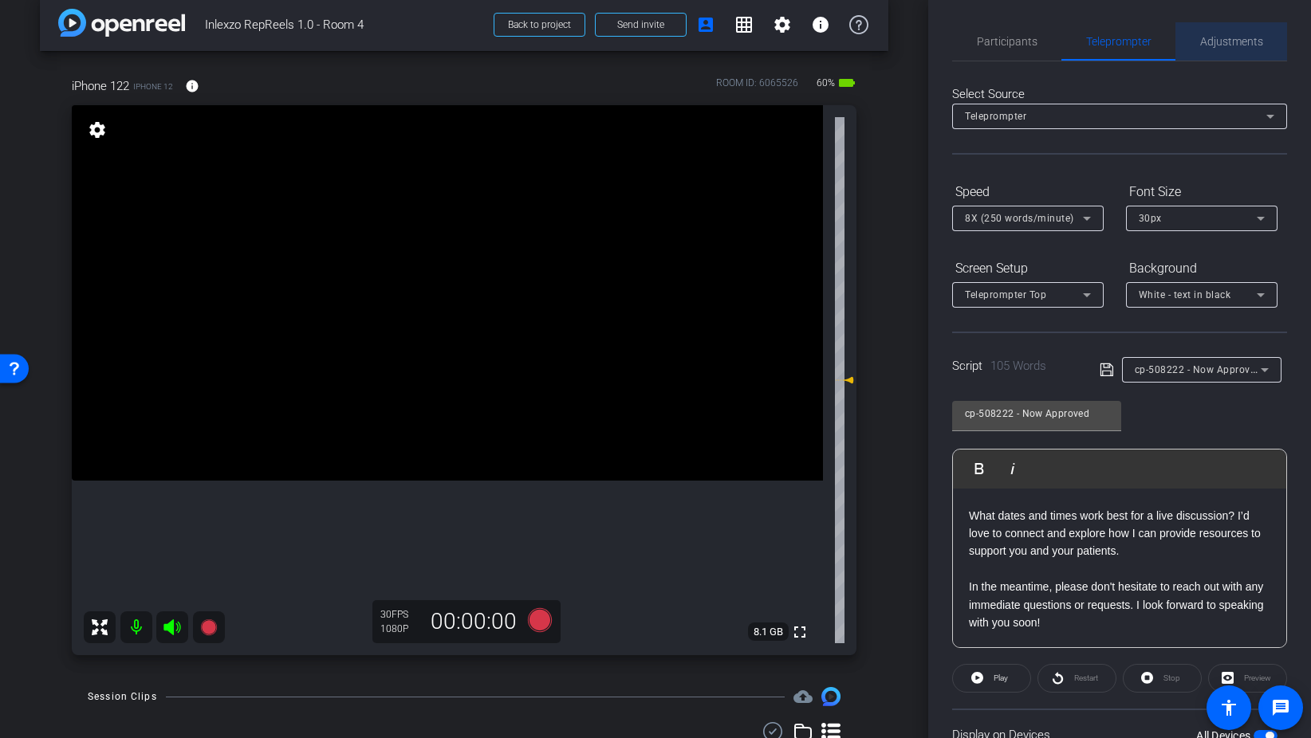
click at [1226, 37] on span "Adjustments" at bounding box center [1231, 41] width 63 height 11
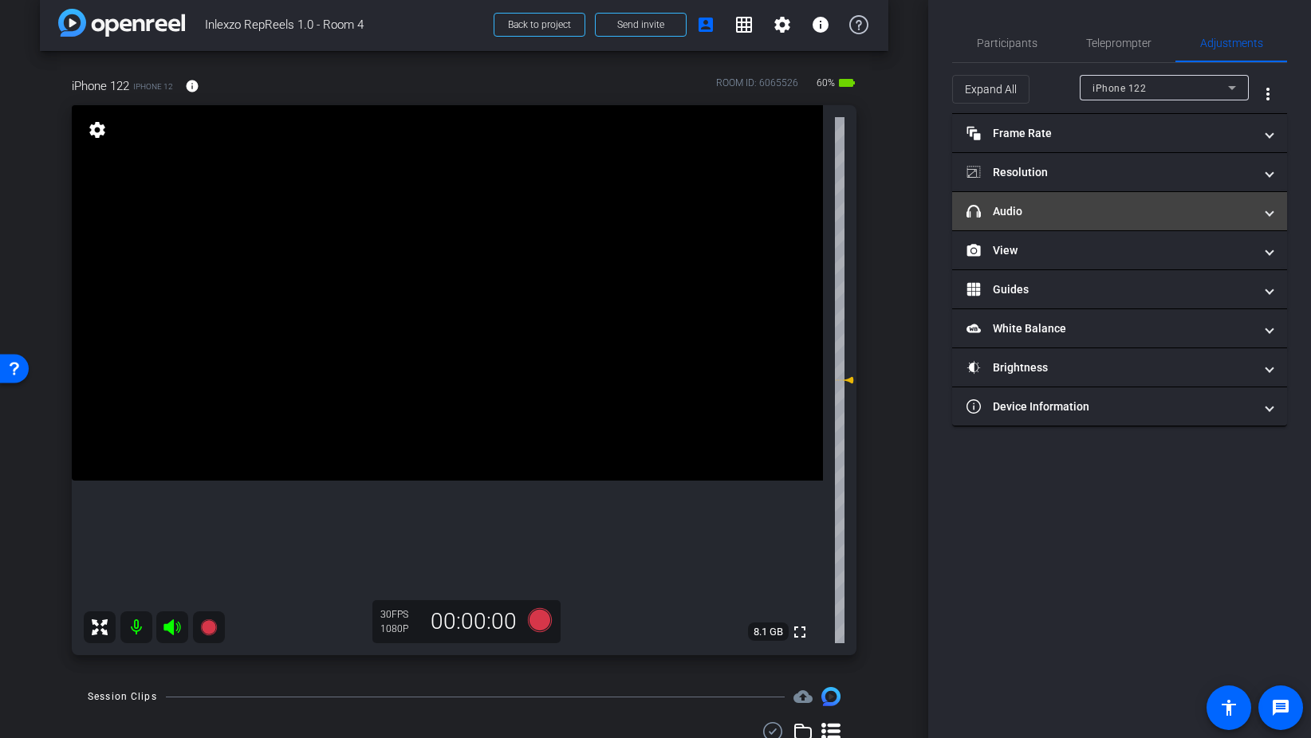
click at [1044, 210] on mat-panel-title "headphone icon Audio" at bounding box center [1109, 211] width 287 height 17
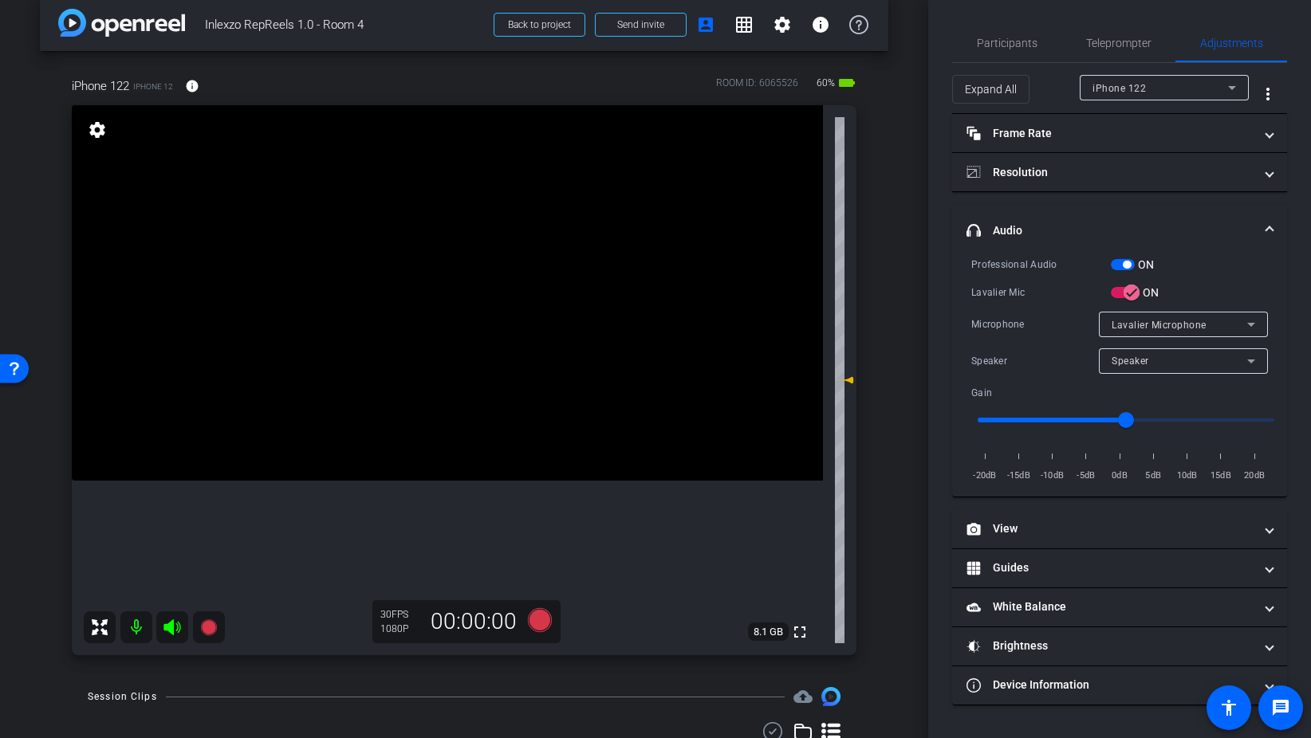
click at [1116, 259] on span "button" at bounding box center [1123, 264] width 24 height 11
click at [1012, 53] on span "Participants" at bounding box center [1007, 43] width 61 height 38
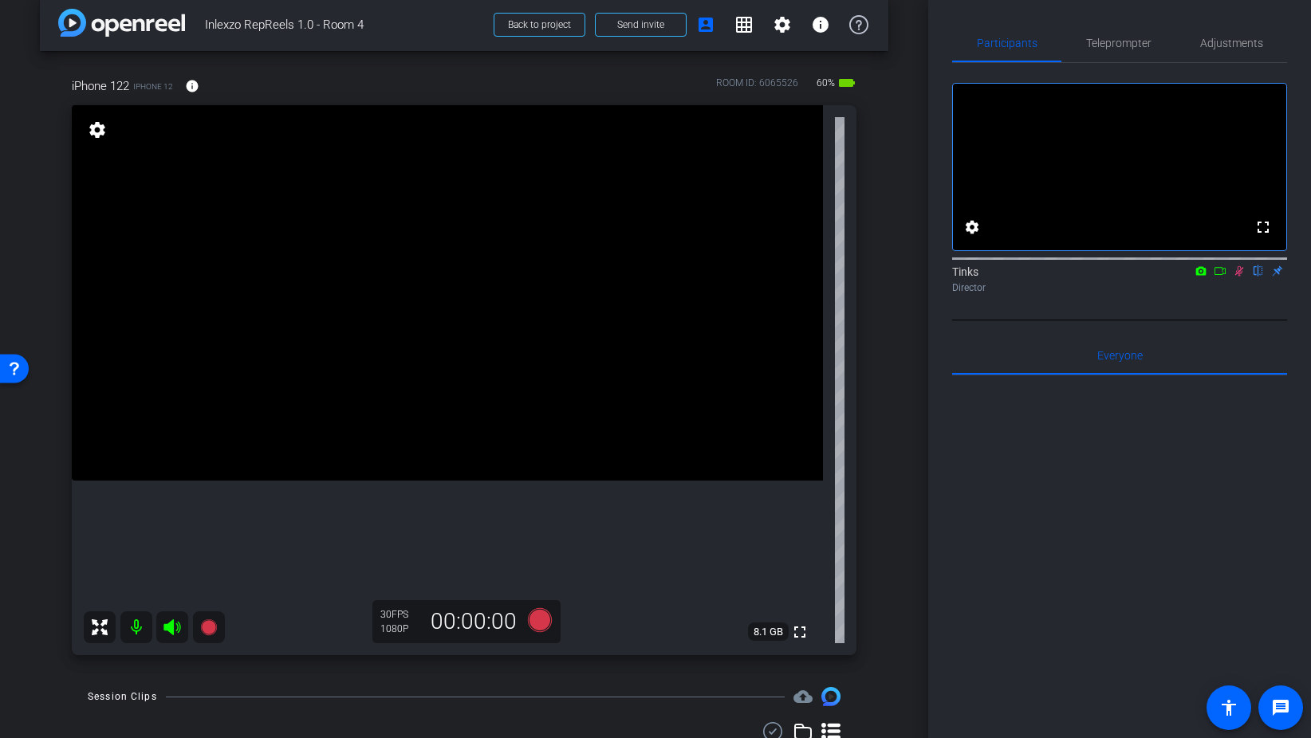
click at [1239, 277] on icon at bounding box center [1239, 271] width 9 height 10
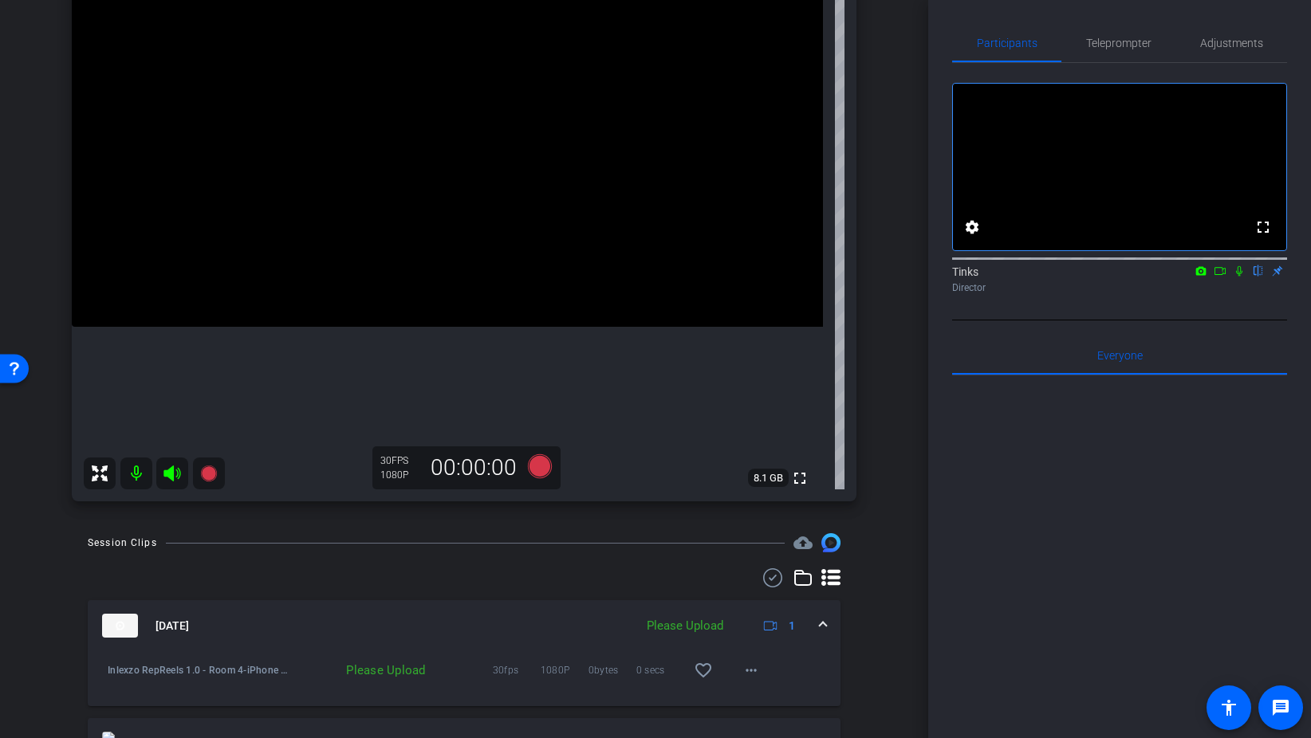
scroll to position [208, 0]
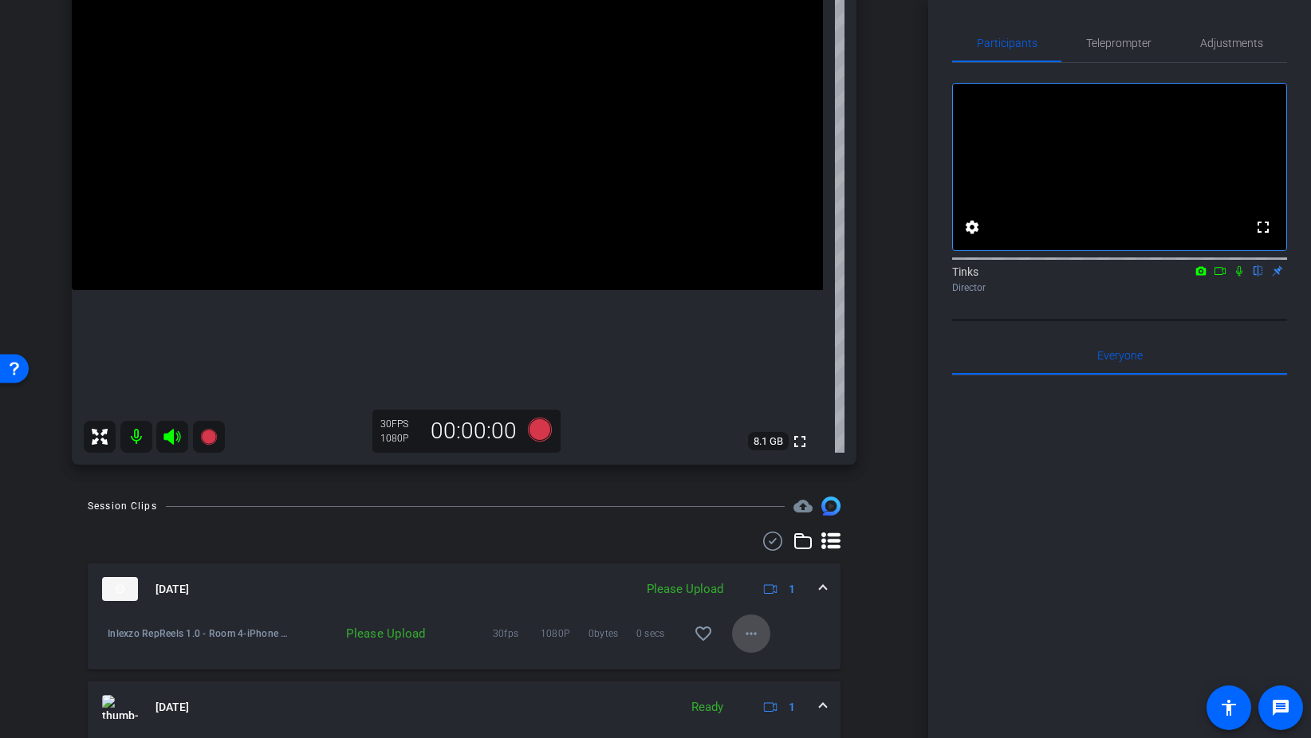
click at [754, 640] on mat-icon "more_horiz" at bounding box center [750, 633] width 19 height 19
click at [757, 663] on span "Upload" at bounding box center [777, 667] width 64 height 19
click at [1107, 45] on span "Teleprompter" at bounding box center [1118, 42] width 65 height 11
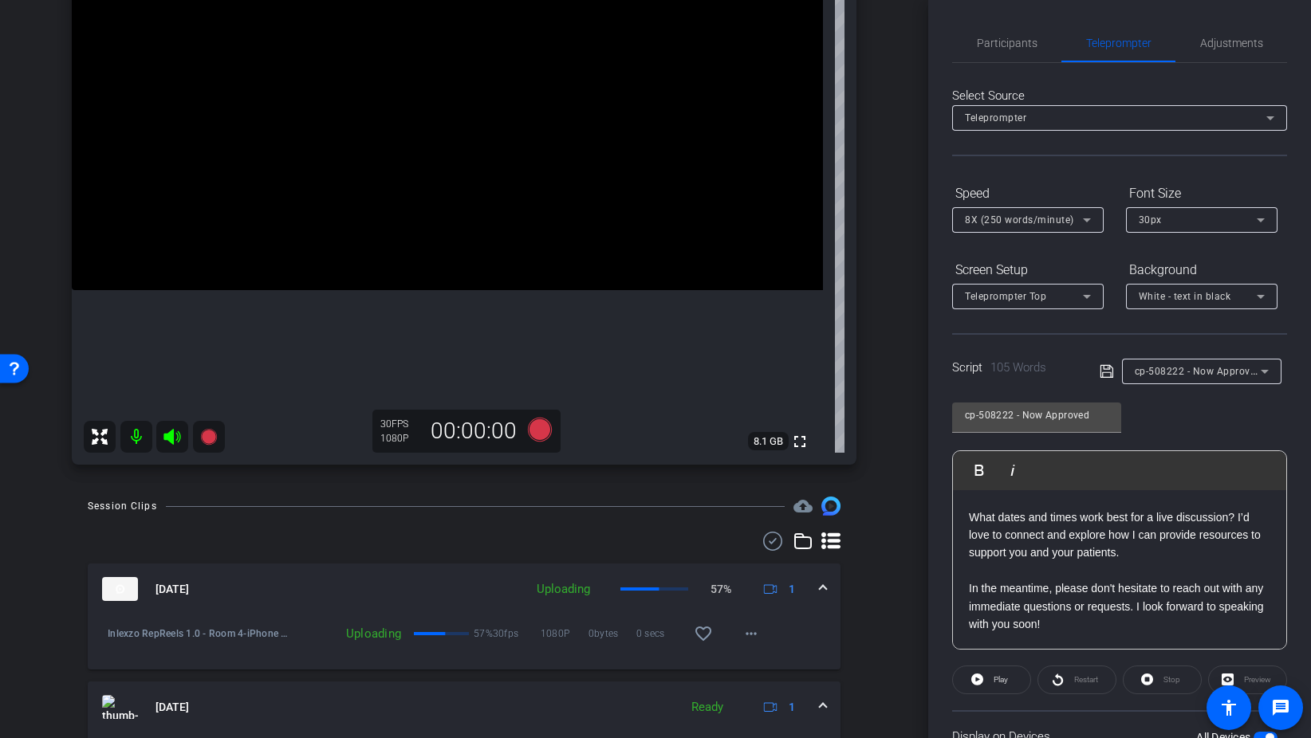
click at [1005, 222] on span "8X (250 words/minute)" at bounding box center [1019, 219] width 109 height 11
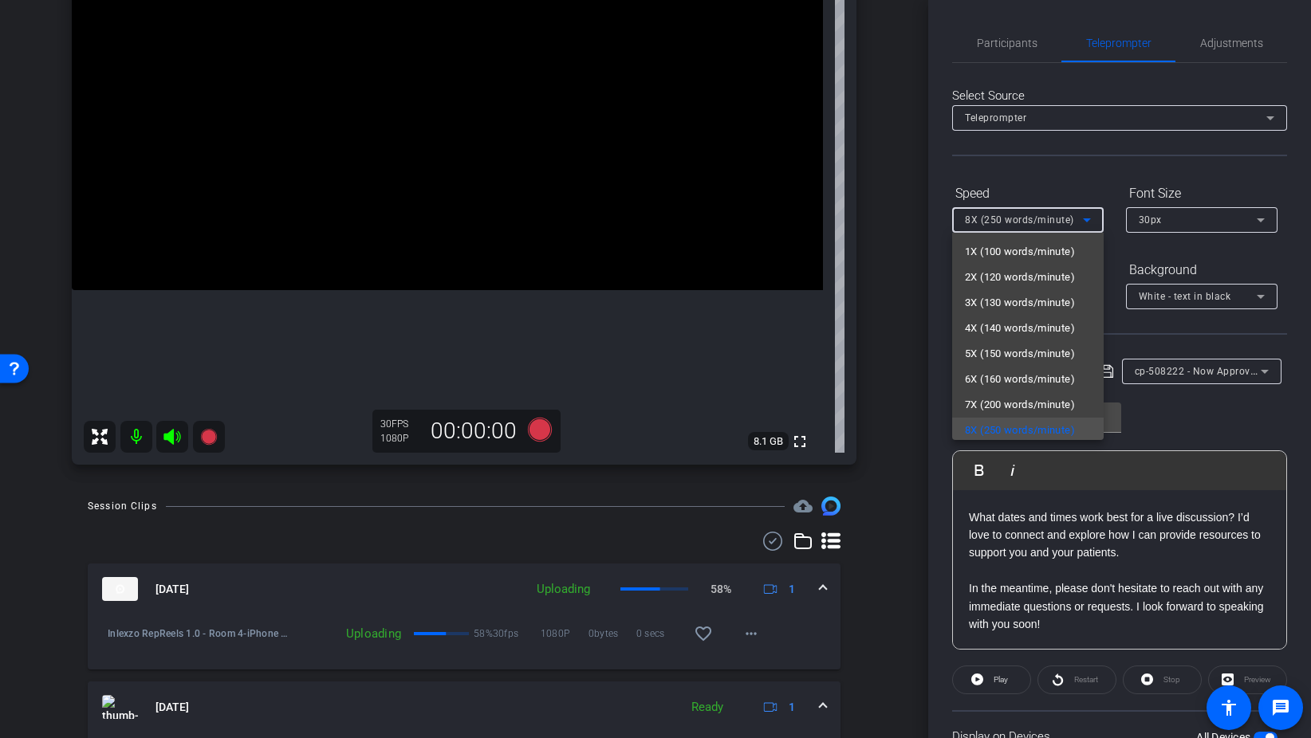
scroll to position [3, 0]
click at [1078, 187] on div at bounding box center [655, 369] width 1311 height 738
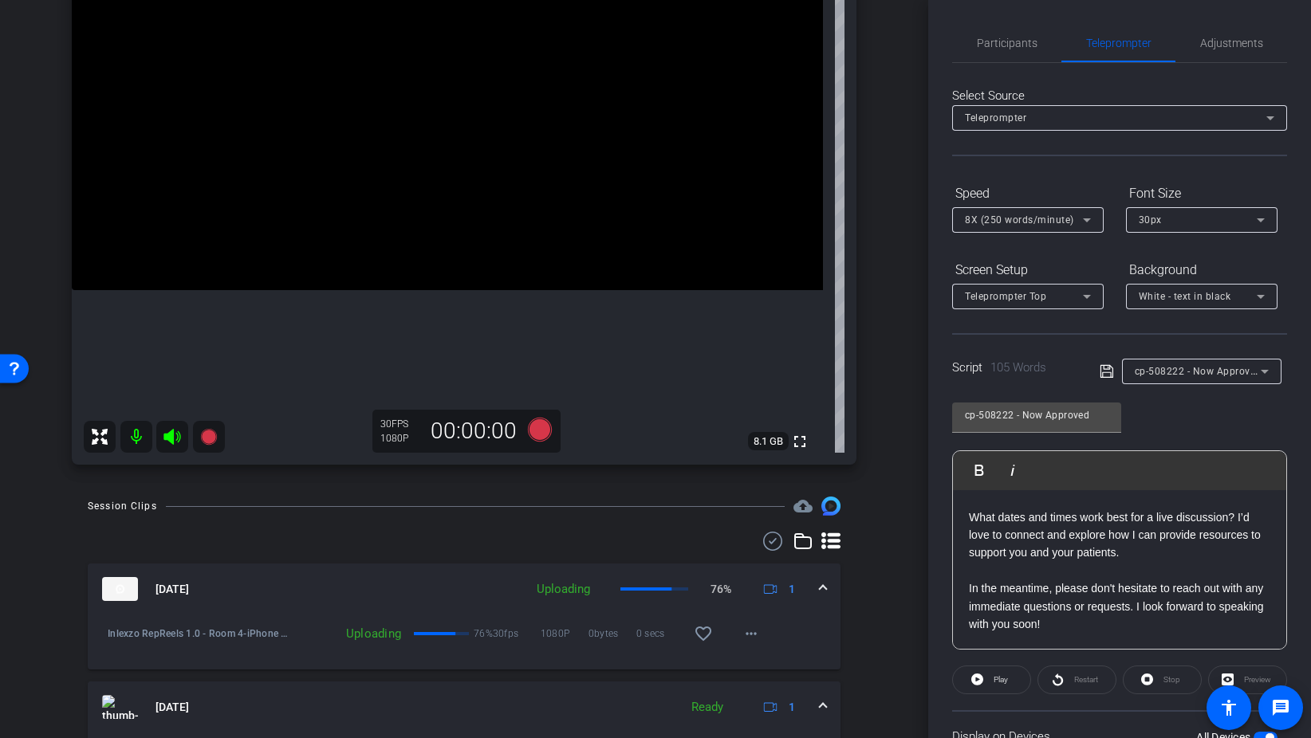
scroll to position [9, 0]
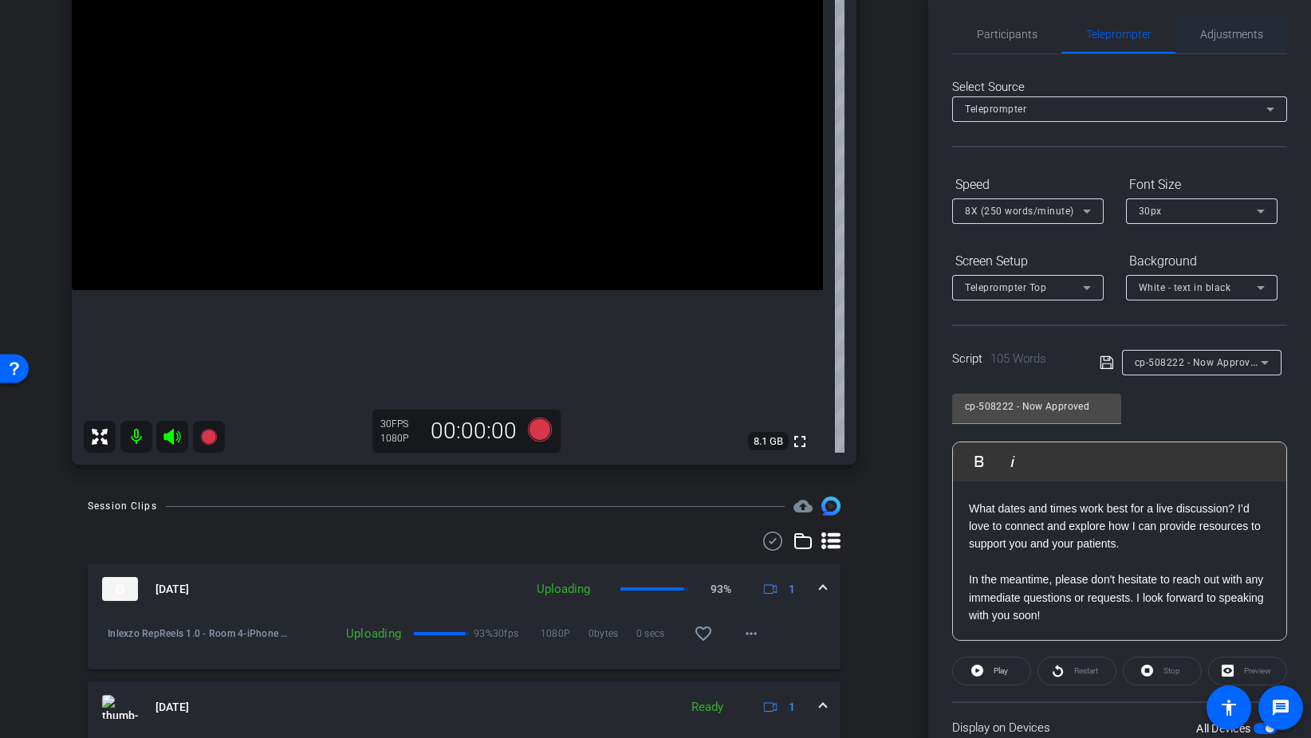
click at [1237, 47] on span "Adjustments" at bounding box center [1231, 34] width 63 height 38
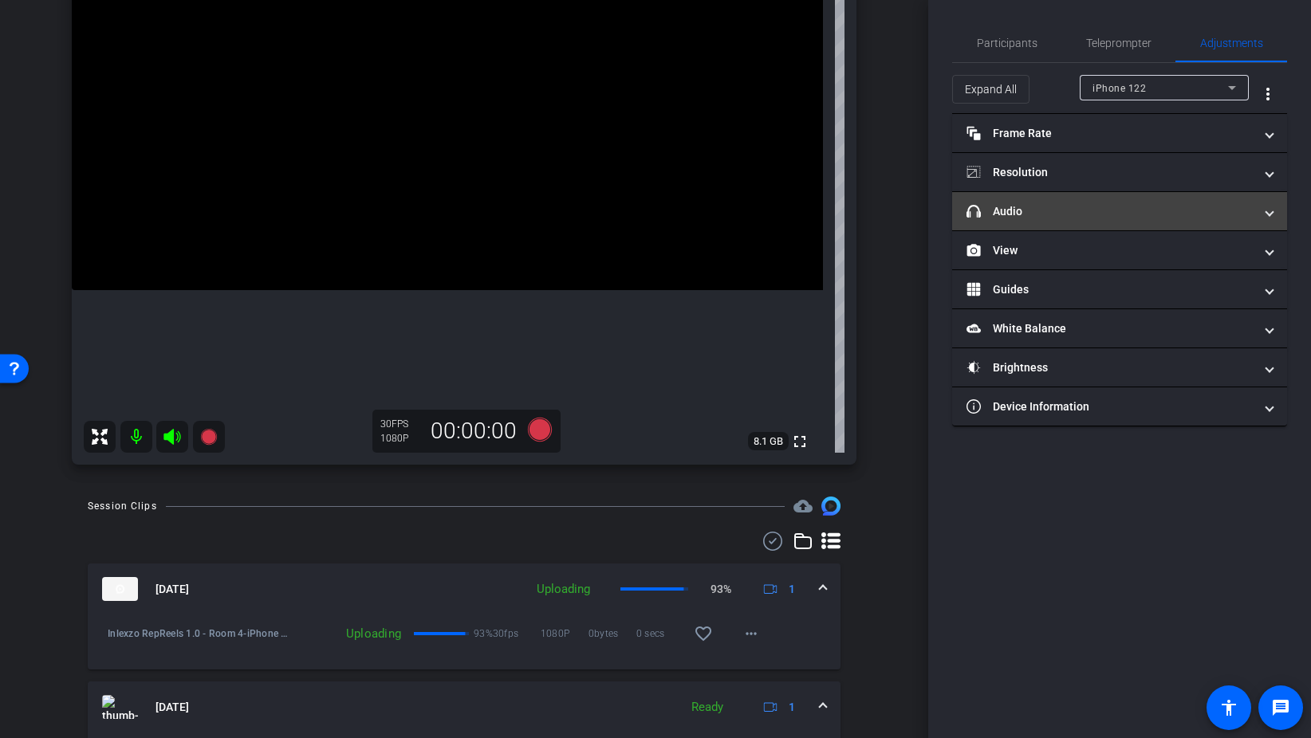
click at [1048, 213] on mat-panel-title "headphone icon Audio" at bounding box center [1109, 211] width 287 height 17
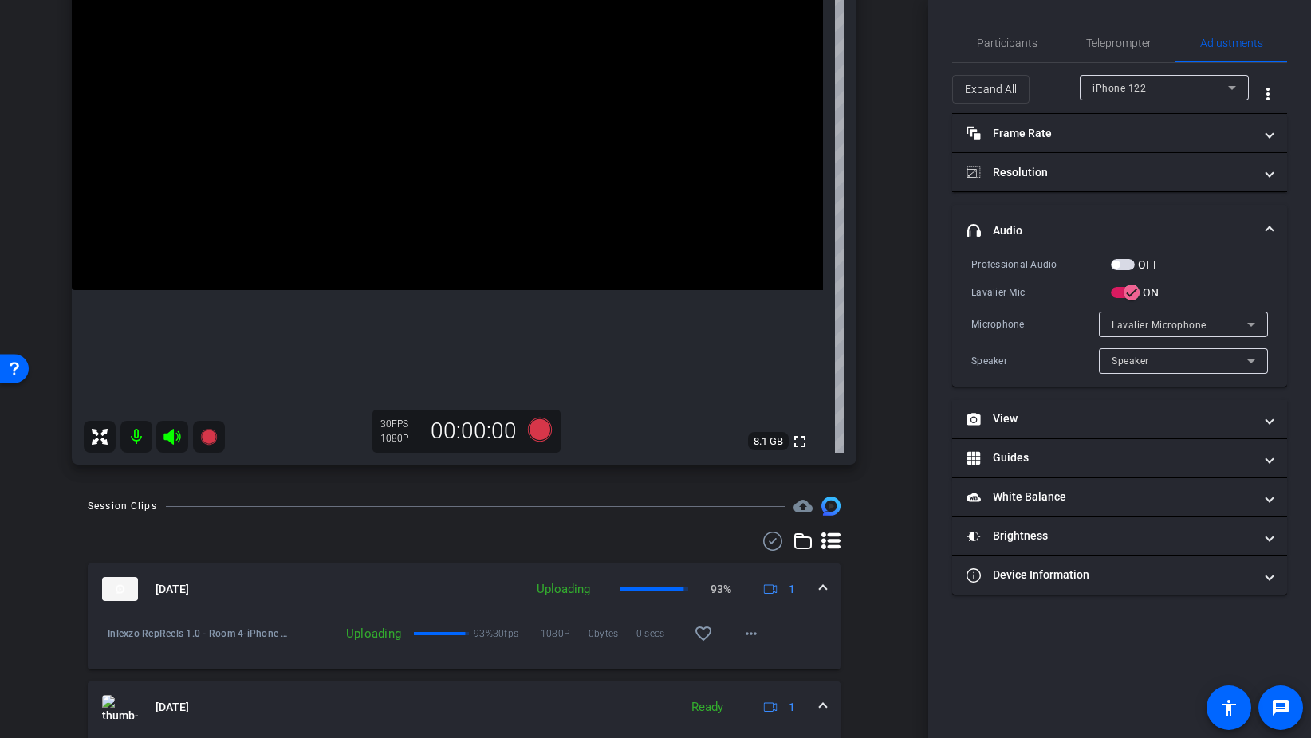
click at [1125, 266] on span "button" at bounding box center [1123, 264] width 24 height 11
click at [994, 46] on span "Participants" at bounding box center [1007, 42] width 61 height 11
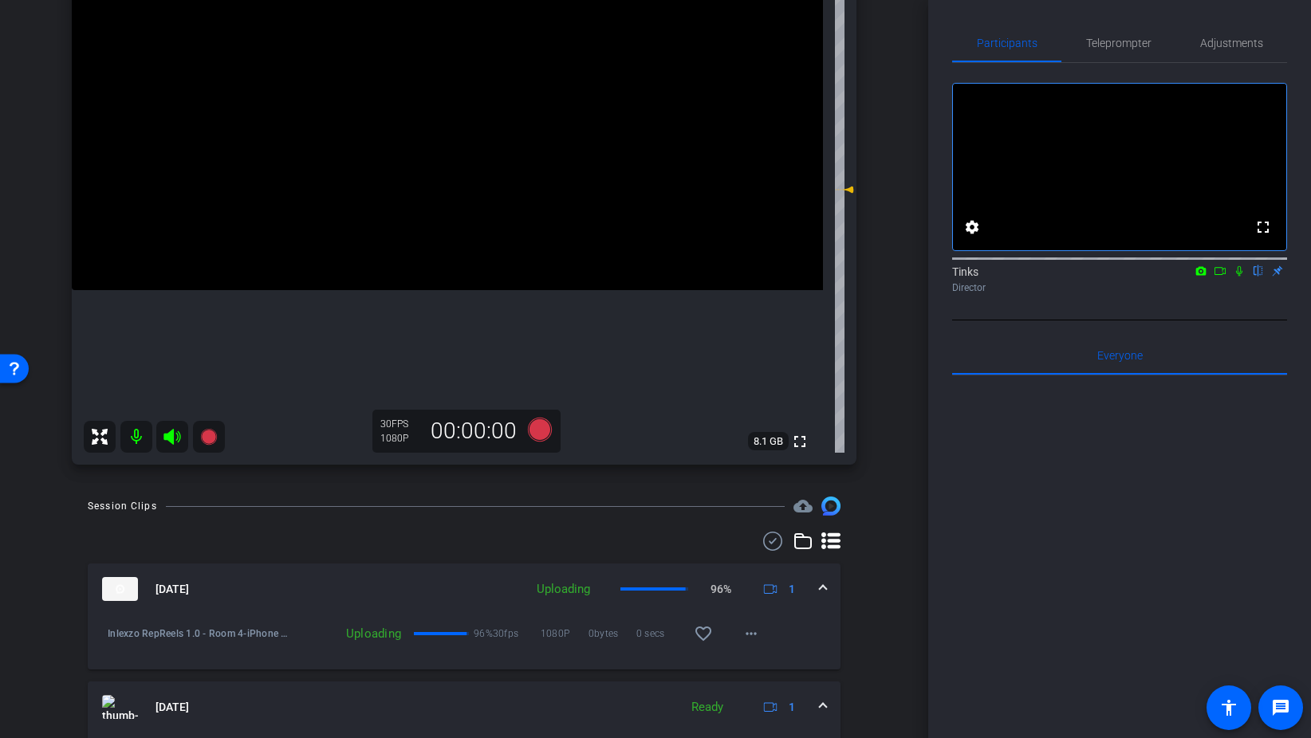
click at [1237, 277] on icon at bounding box center [1239, 271] width 6 height 10
click at [537, 435] on icon at bounding box center [540, 430] width 24 height 24
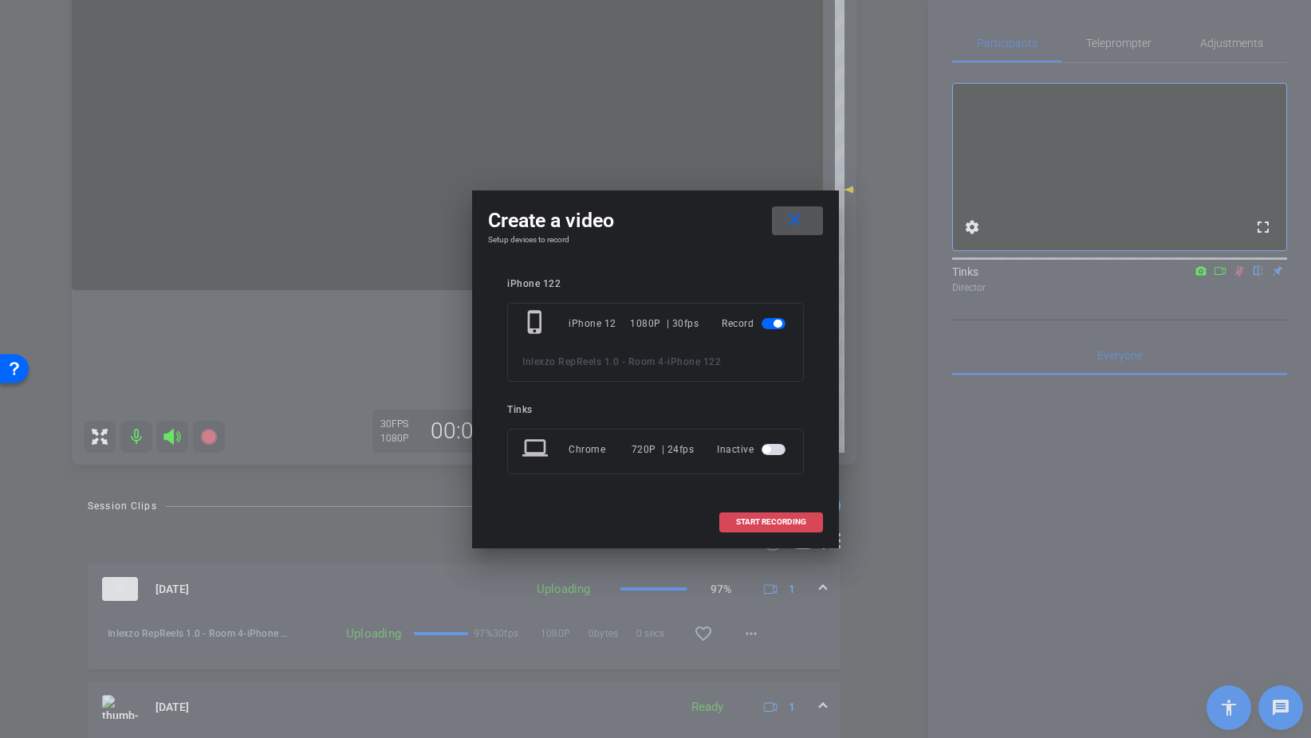
click at [748, 523] on span "START RECORDING" at bounding box center [771, 522] width 70 height 8
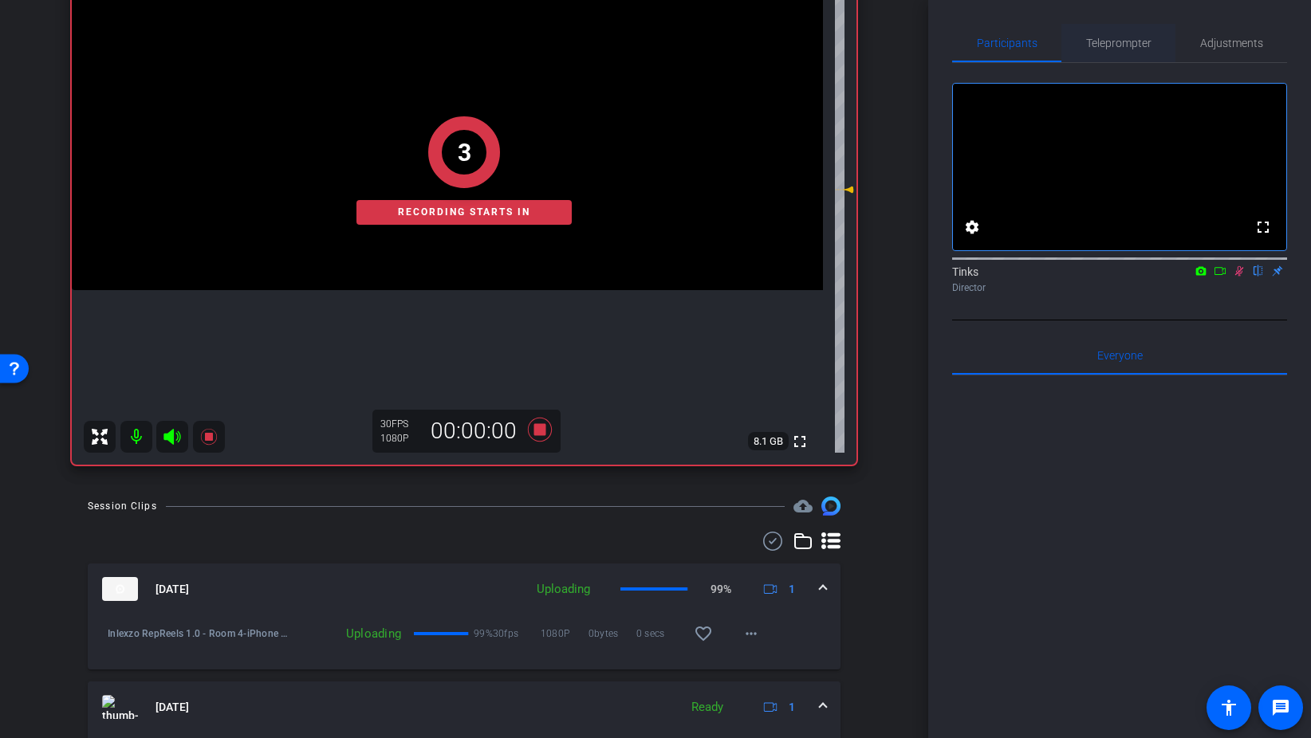
click at [1115, 39] on span "Teleprompter" at bounding box center [1118, 42] width 65 height 11
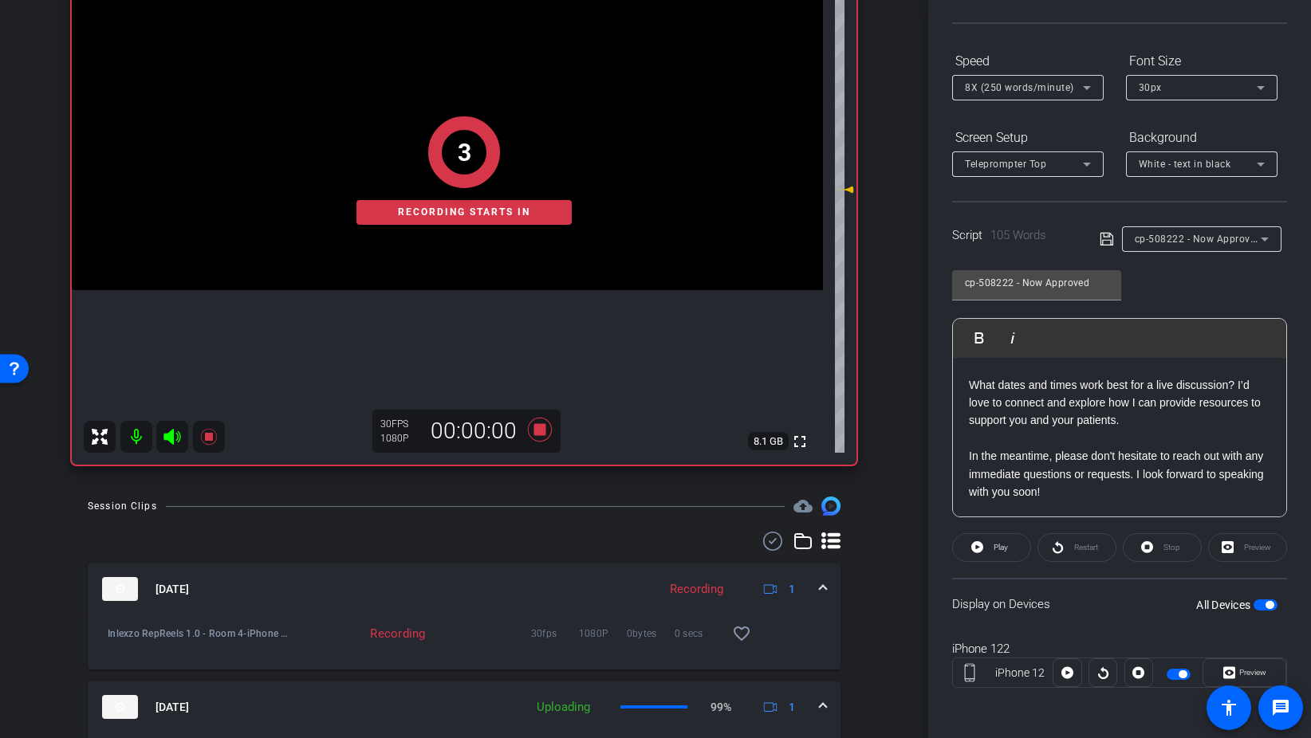
scroll to position [133, 0]
click at [1241, 682] on span "Preview" at bounding box center [1250, 672] width 31 height 22
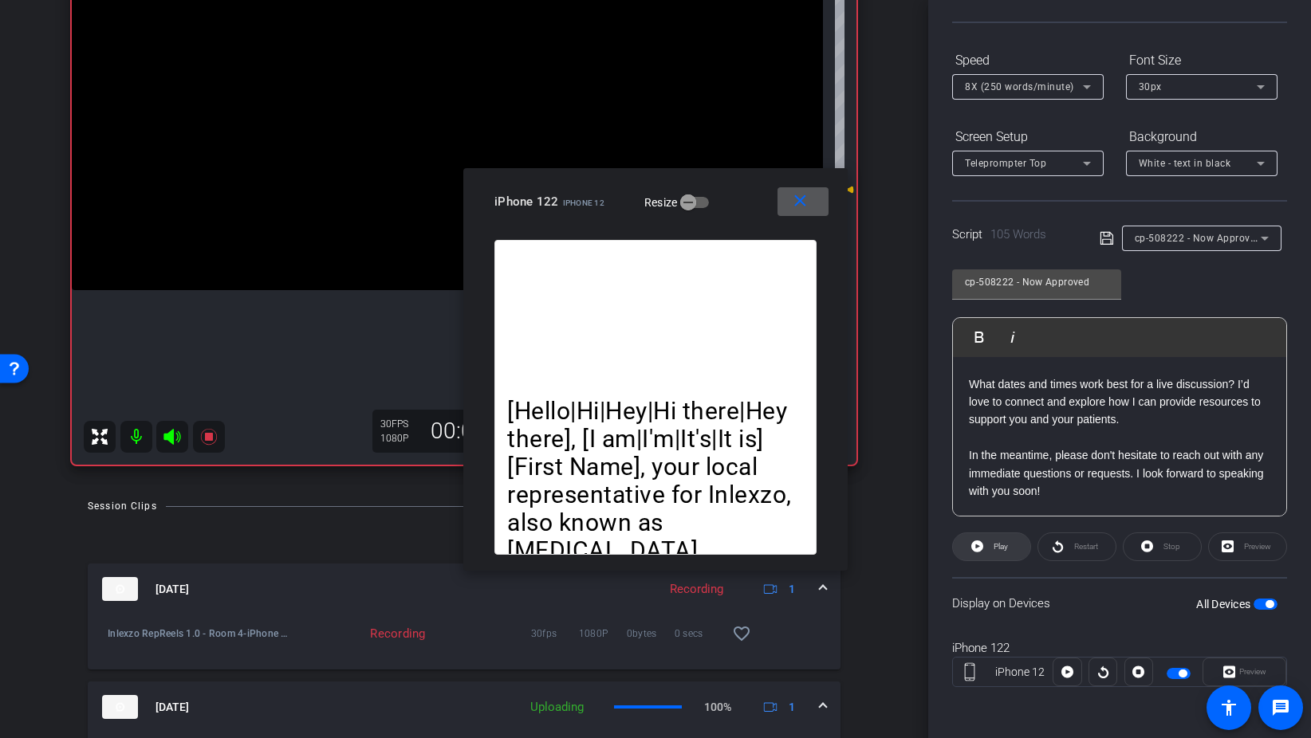
click at [1006, 547] on span "Play" at bounding box center [1000, 546] width 14 height 9
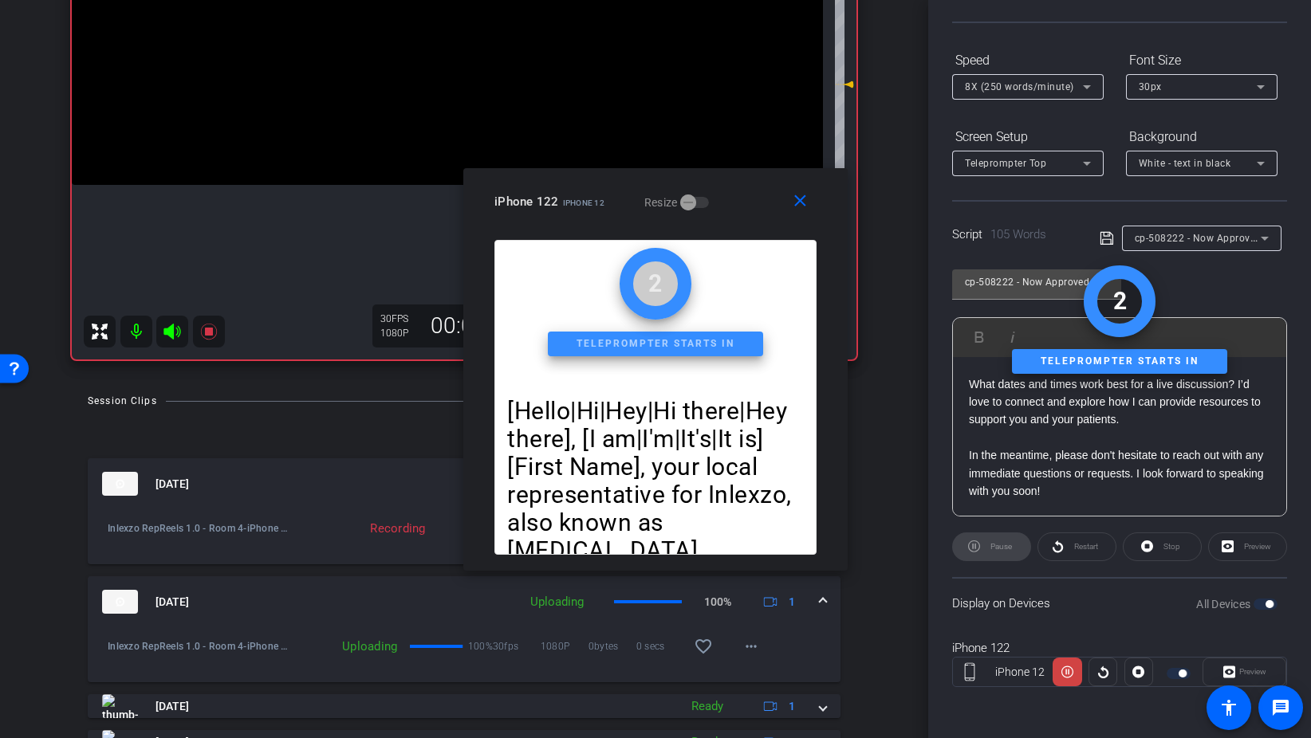
scroll to position [317, 0]
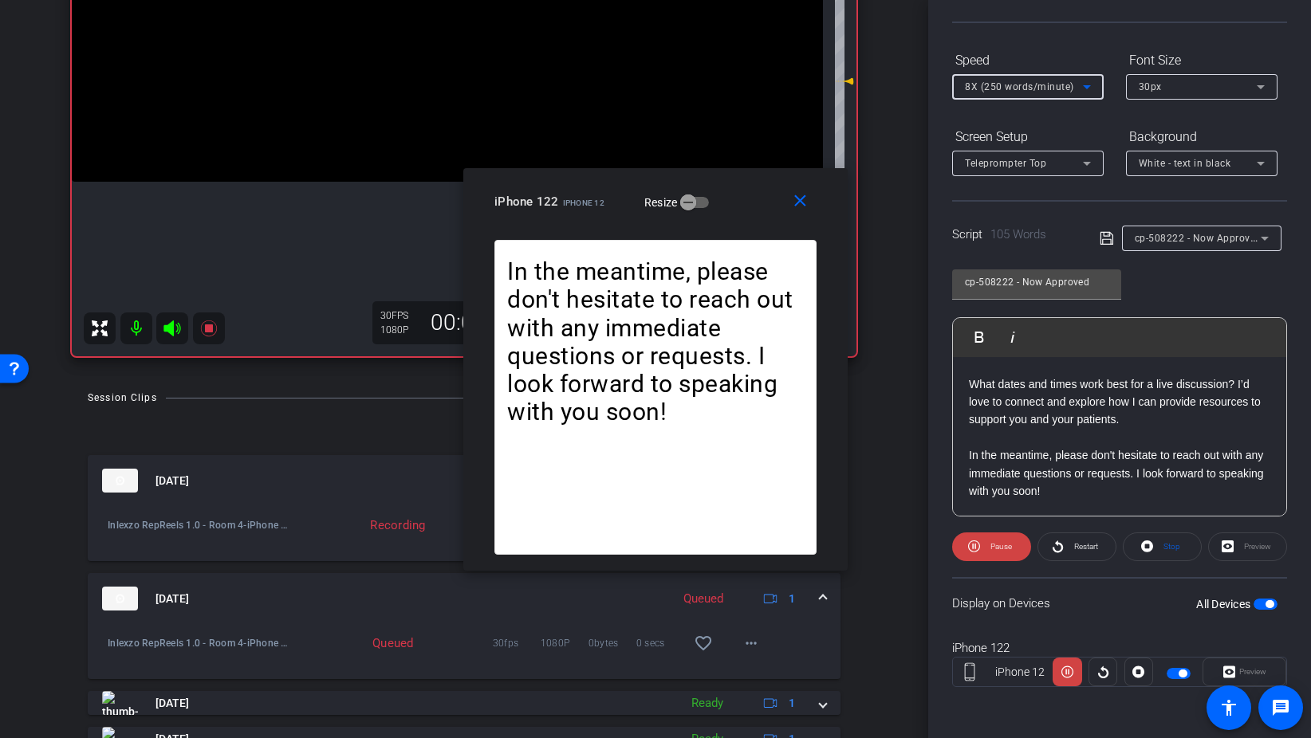
click at [1011, 85] on span "8X (250 words/minute)" at bounding box center [1019, 86] width 109 height 11
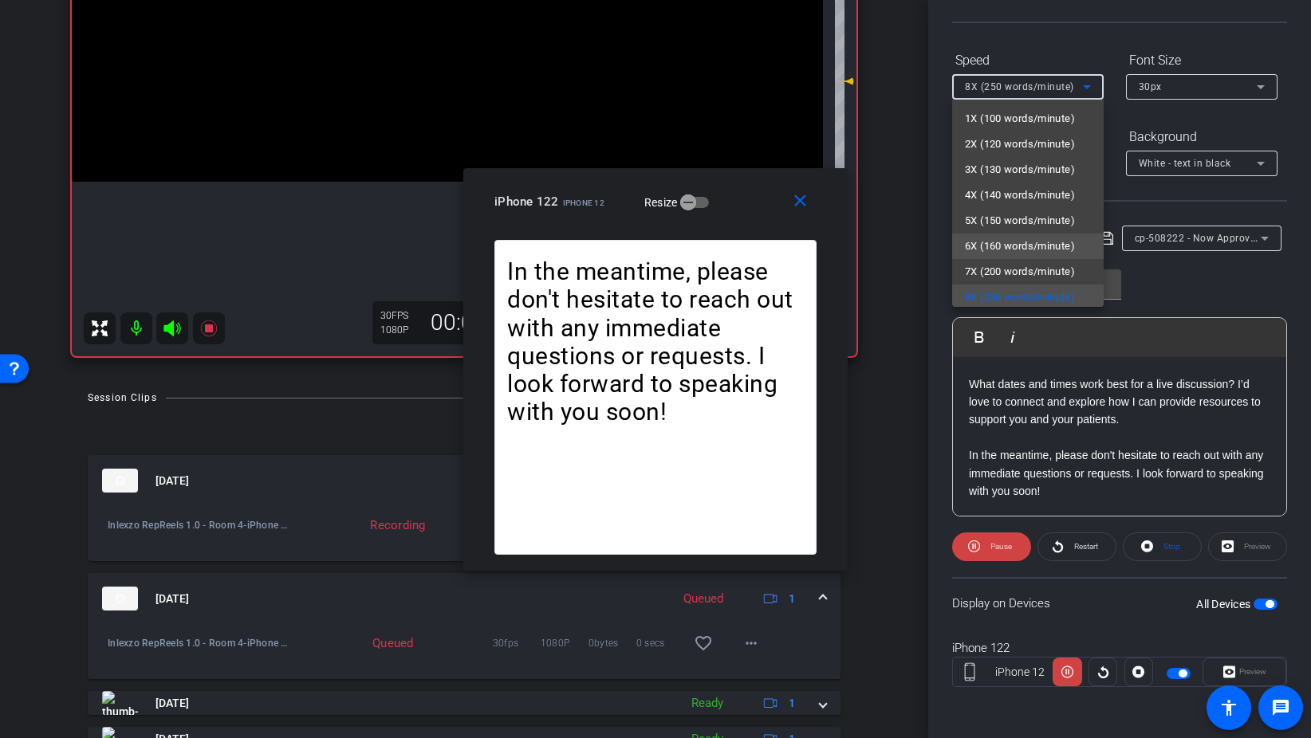
scroll to position [3, 0]
click at [1011, 264] on span "7X (200 words/minute)" at bounding box center [1020, 268] width 110 height 19
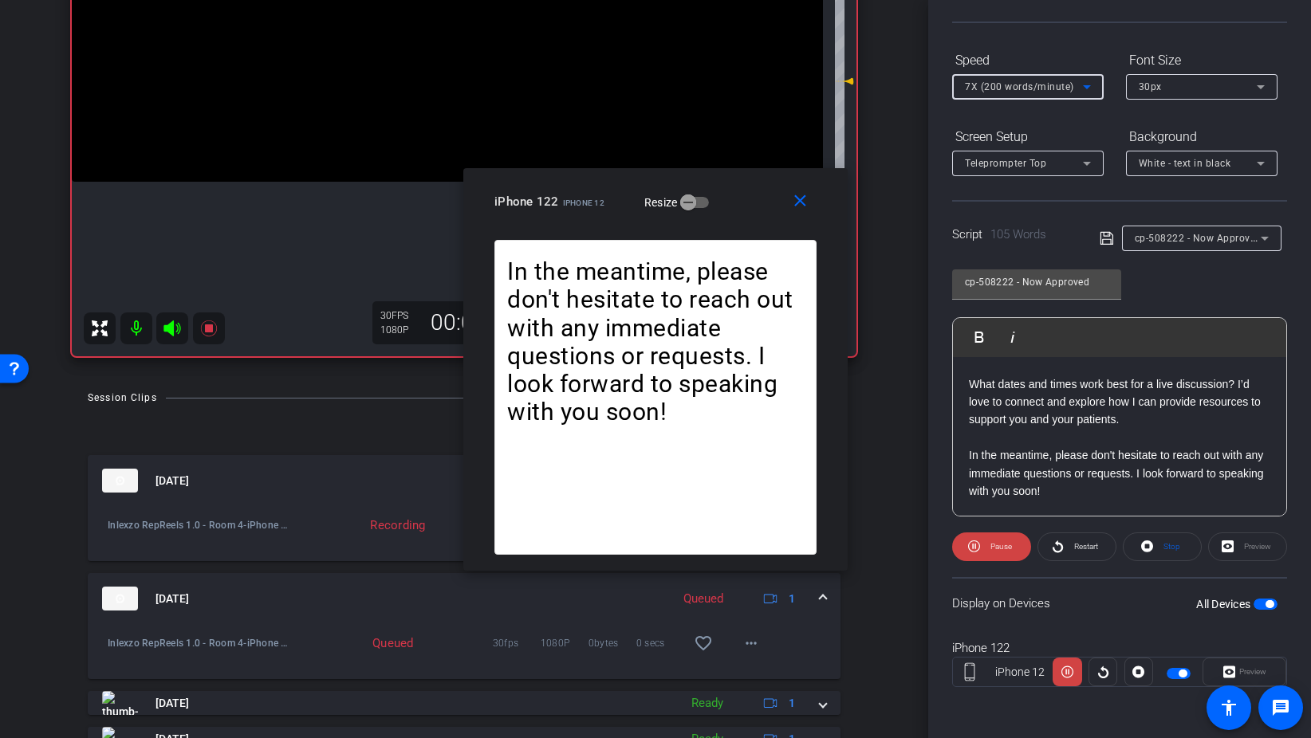
click at [1025, 77] on div "7X (200 words/minute)" at bounding box center [1024, 87] width 118 height 20
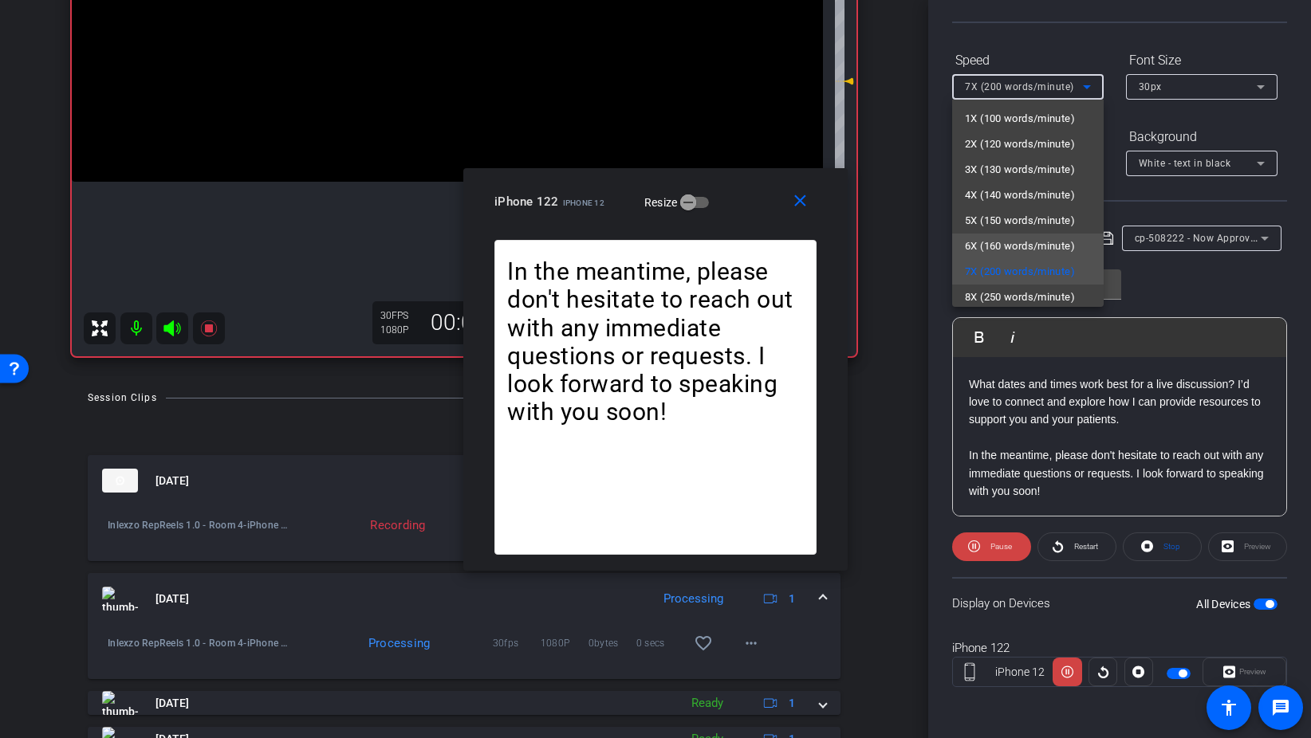
click at [1030, 248] on span "6X (160 words/minute)" at bounding box center [1020, 246] width 110 height 19
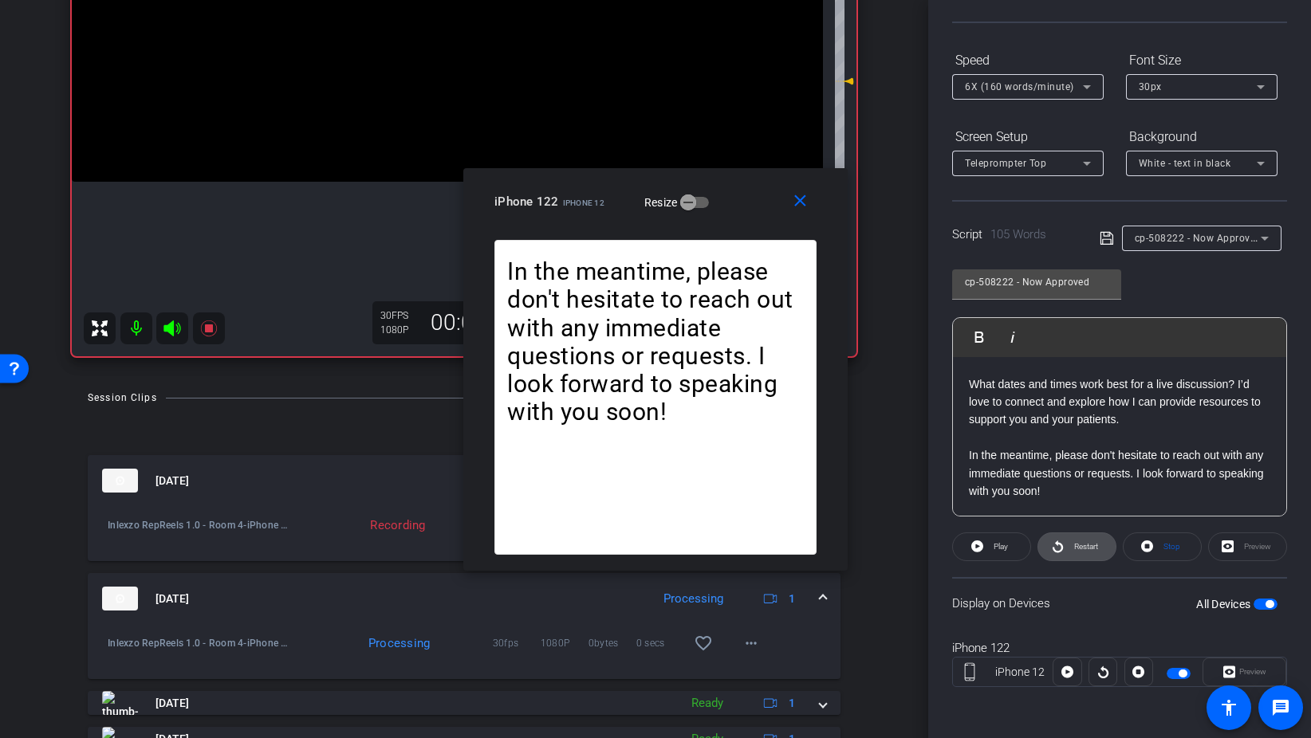
click at [1060, 535] on span at bounding box center [1076, 547] width 77 height 38
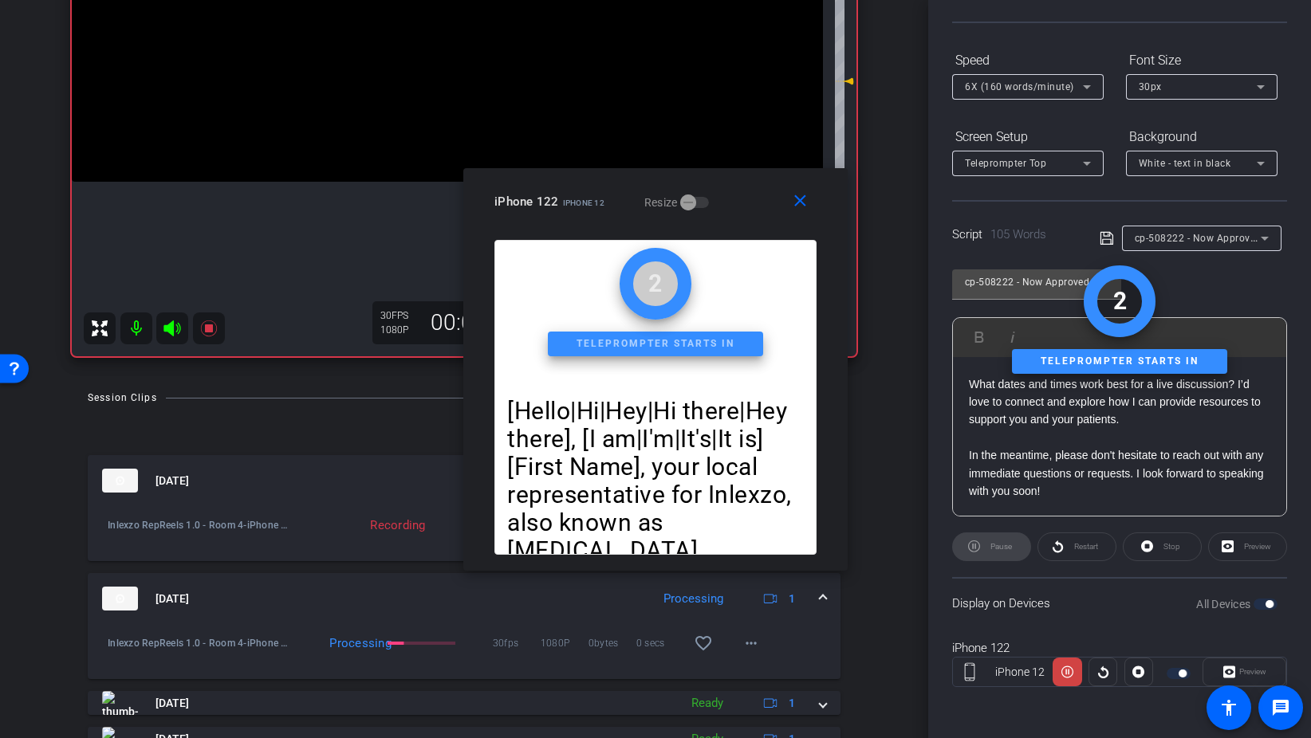
click at [1026, 87] on span "6X (160 words/minute)" at bounding box center [1019, 86] width 109 height 11
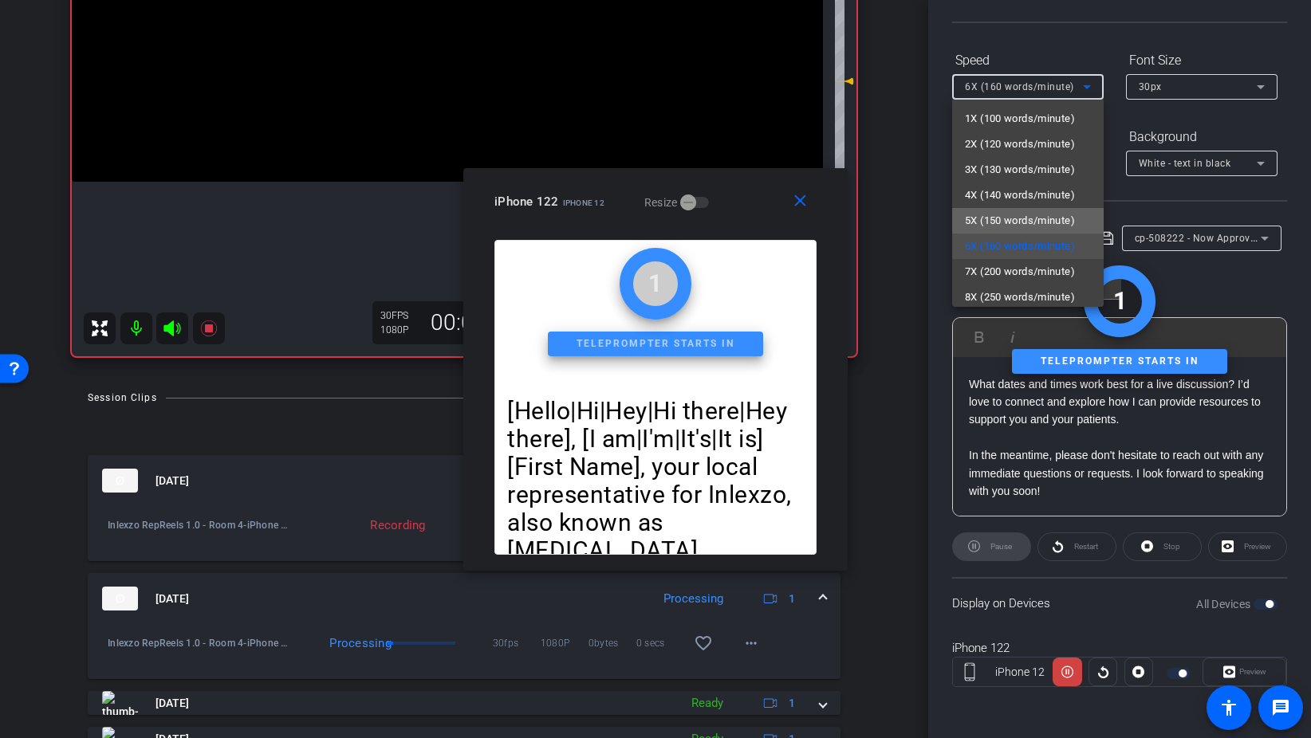
click at [1038, 225] on span "5X (150 words/minute)" at bounding box center [1020, 220] width 110 height 19
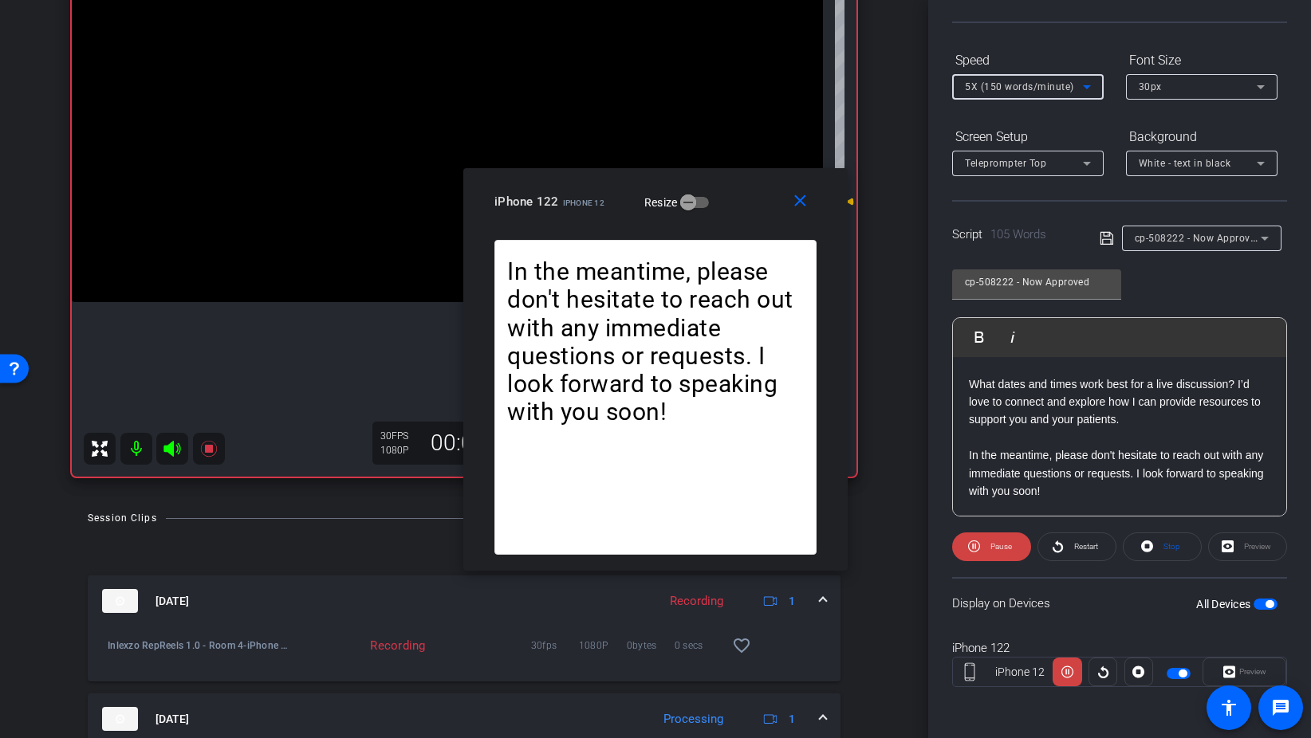
scroll to position [206, 0]
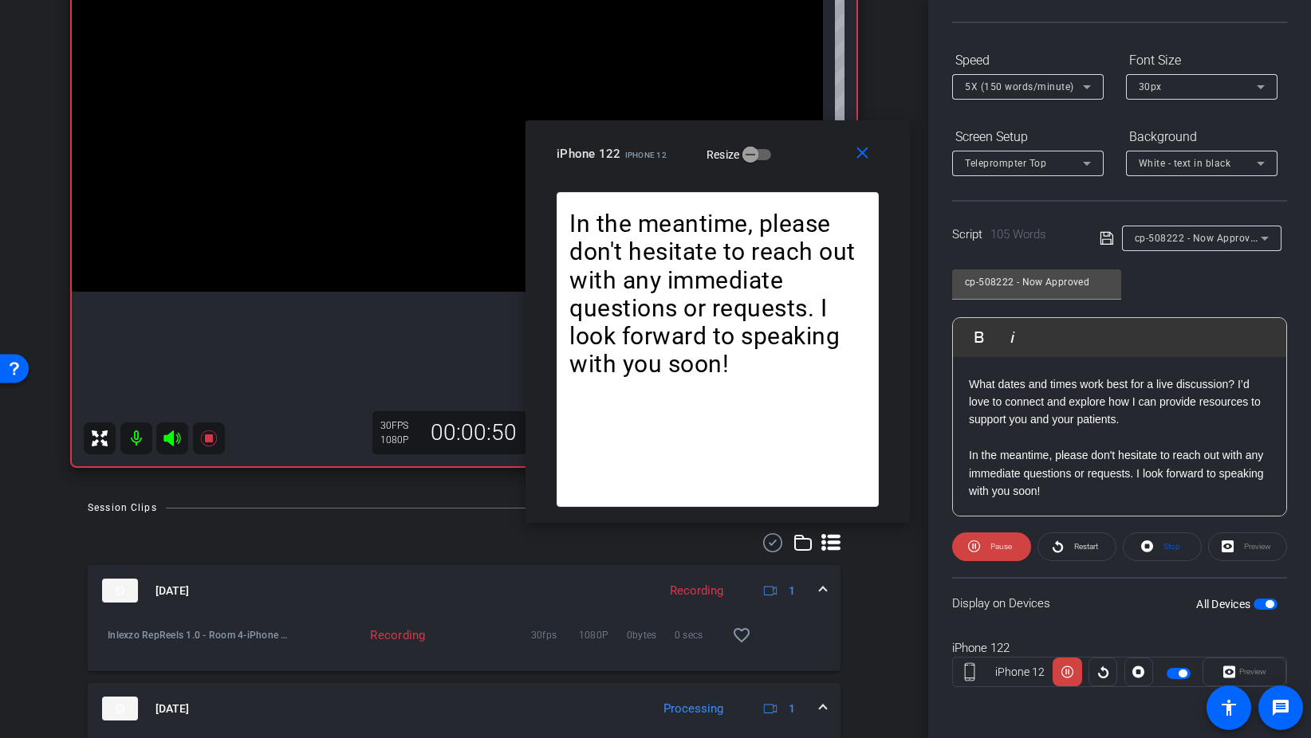
drag, startPoint x: 741, startPoint y: 180, endPoint x: 873, endPoint y: 62, distance: 177.3
click at [873, 120] on div "close iPhone 122 iPhone 12 Resize" at bounding box center [717, 156] width 384 height 72
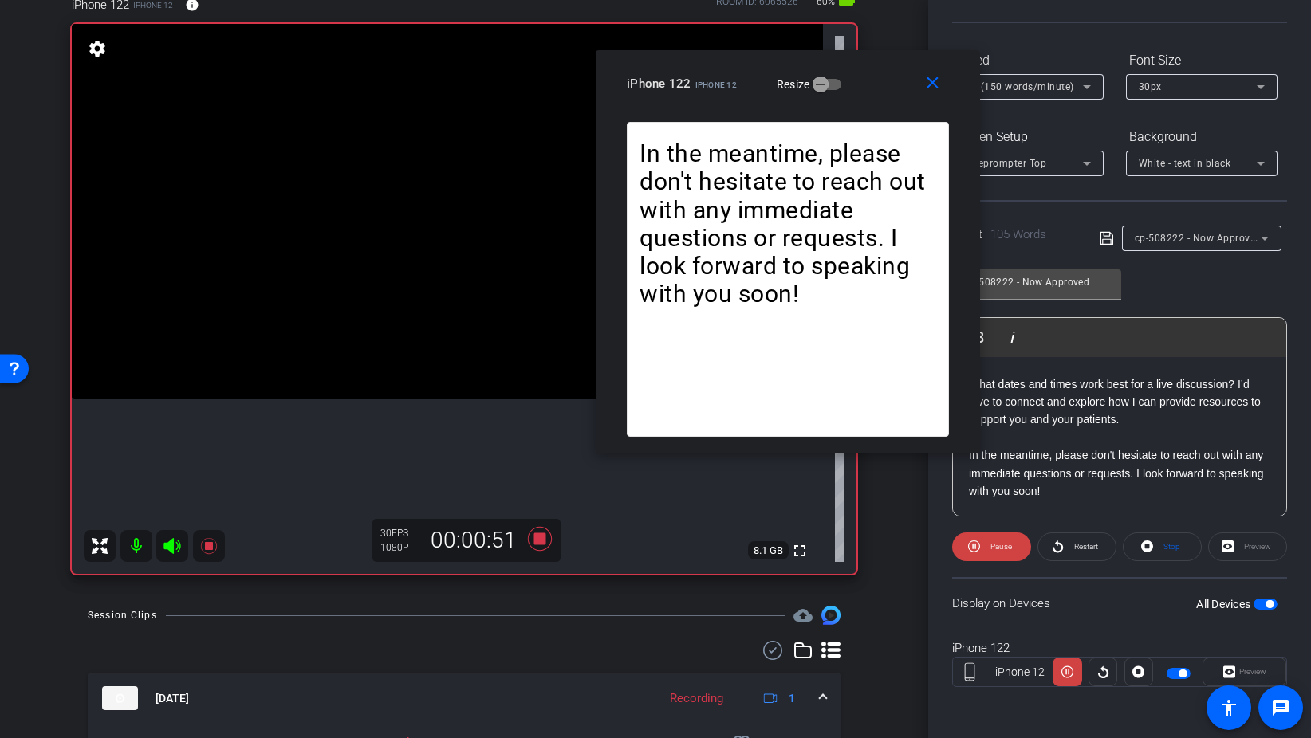
scroll to position [77, 0]
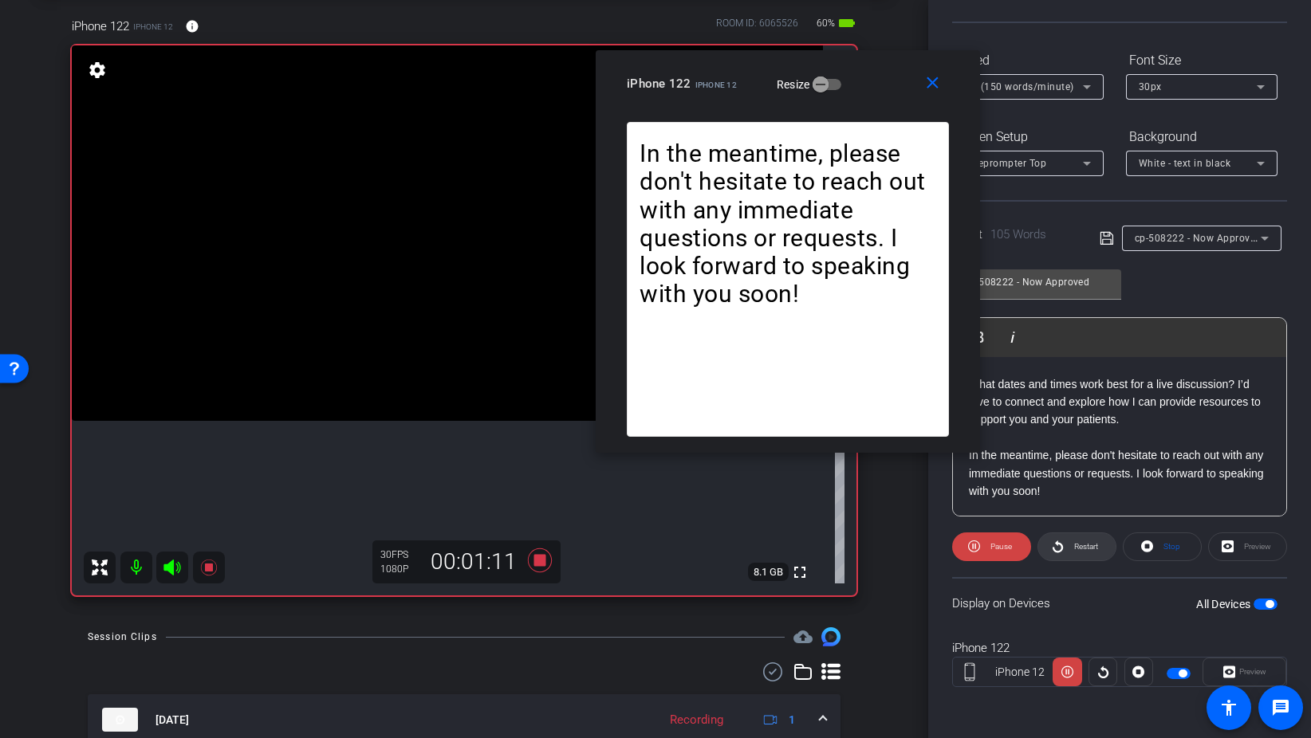
click at [1078, 541] on span "Restart" at bounding box center [1084, 547] width 28 height 22
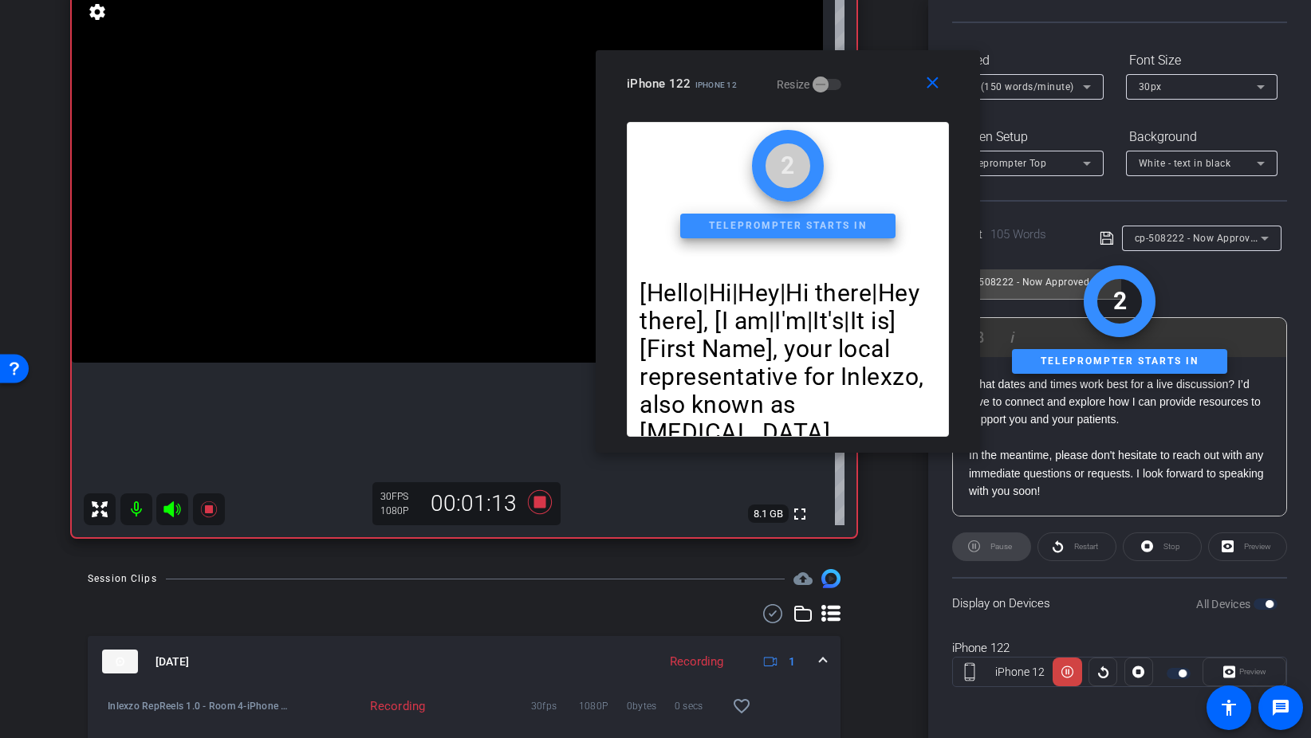
scroll to position [135, 0]
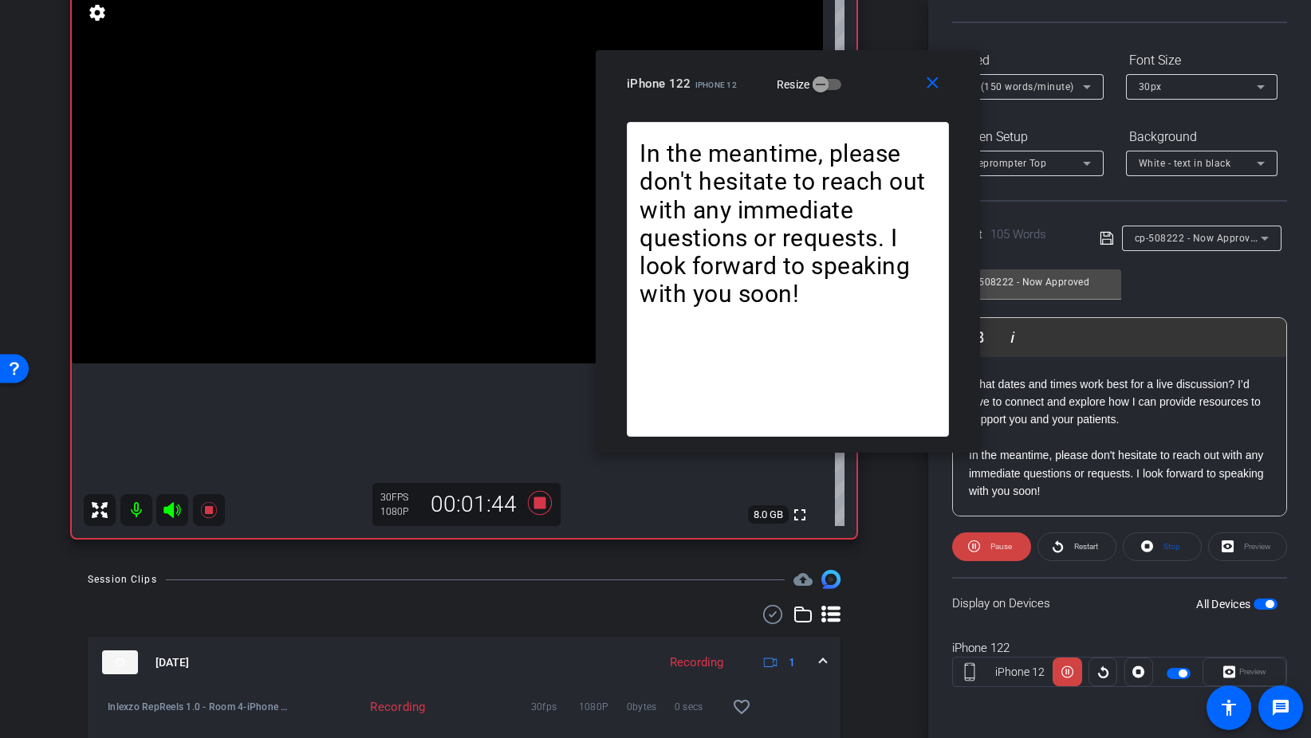
click at [1053, 73] on div "Speed" at bounding box center [1027, 60] width 151 height 27
click at [1047, 78] on div "5X (150 words/minute)" at bounding box center [1024, 87] width 118 height 20
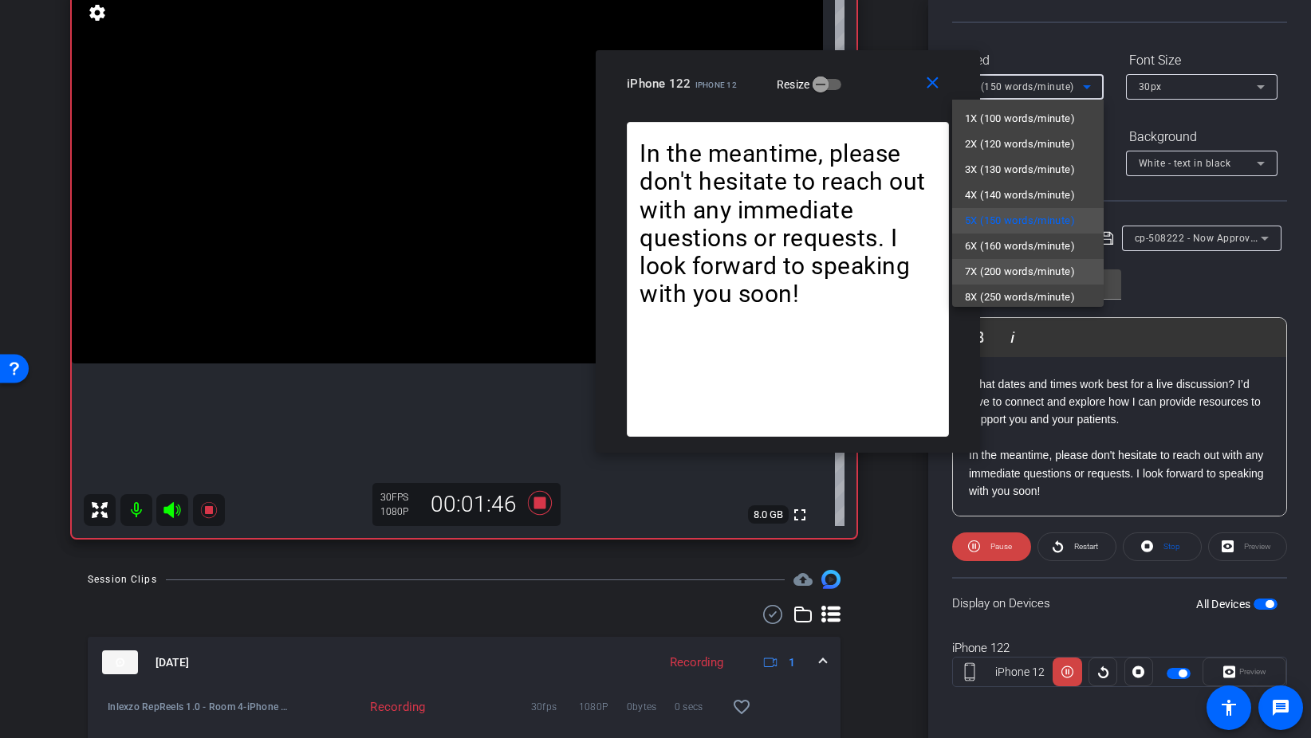
click at [1010, 263] on span "7X (200 words/minute)" at bounding box center [1020, 271] width 110 height 19
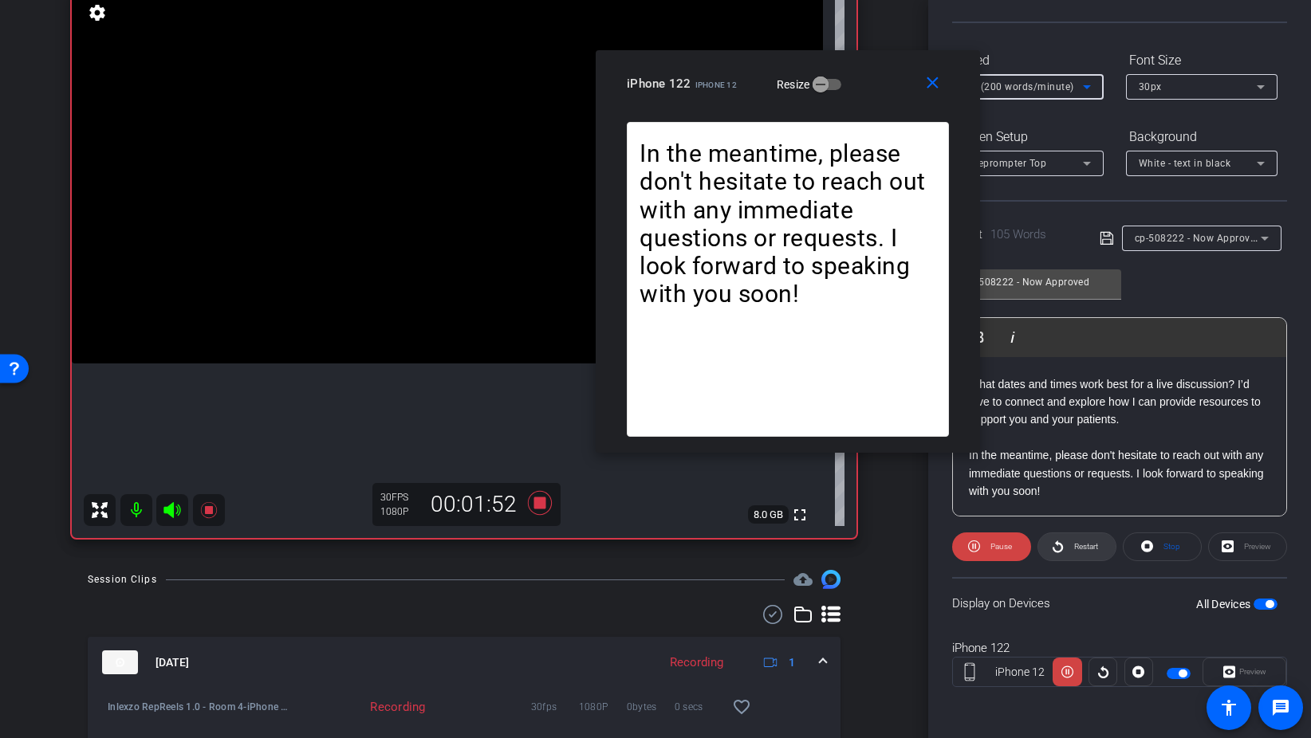
click at [1088, 552] on span "Restart" at bounding box center [1084, 547] width 28 height 22
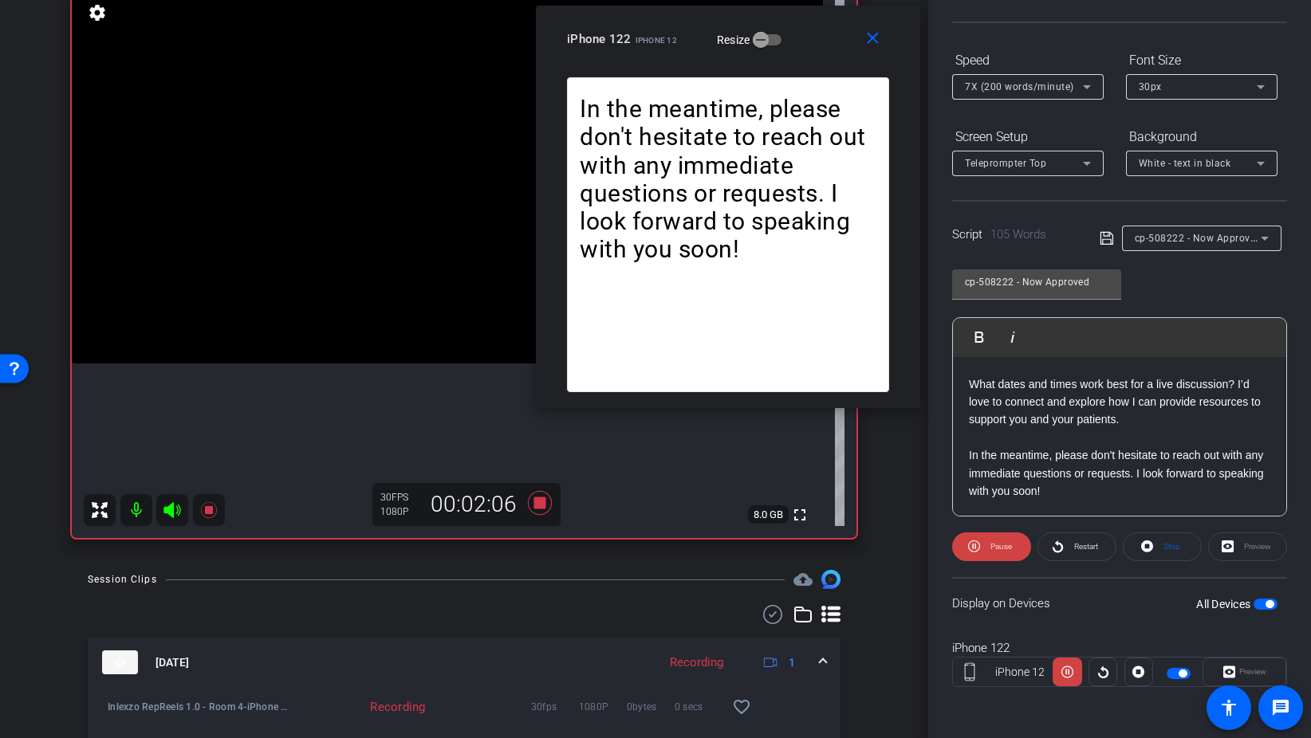
drag, startPoint x: 890, startPoint y: 77, endPoint x: 842, endPoint y: 32, distance: 65.4
click at [842, 31] on div "iPhone 122 iPhone 12 Resize" at bounding box center [734, 39] width 334 height 29
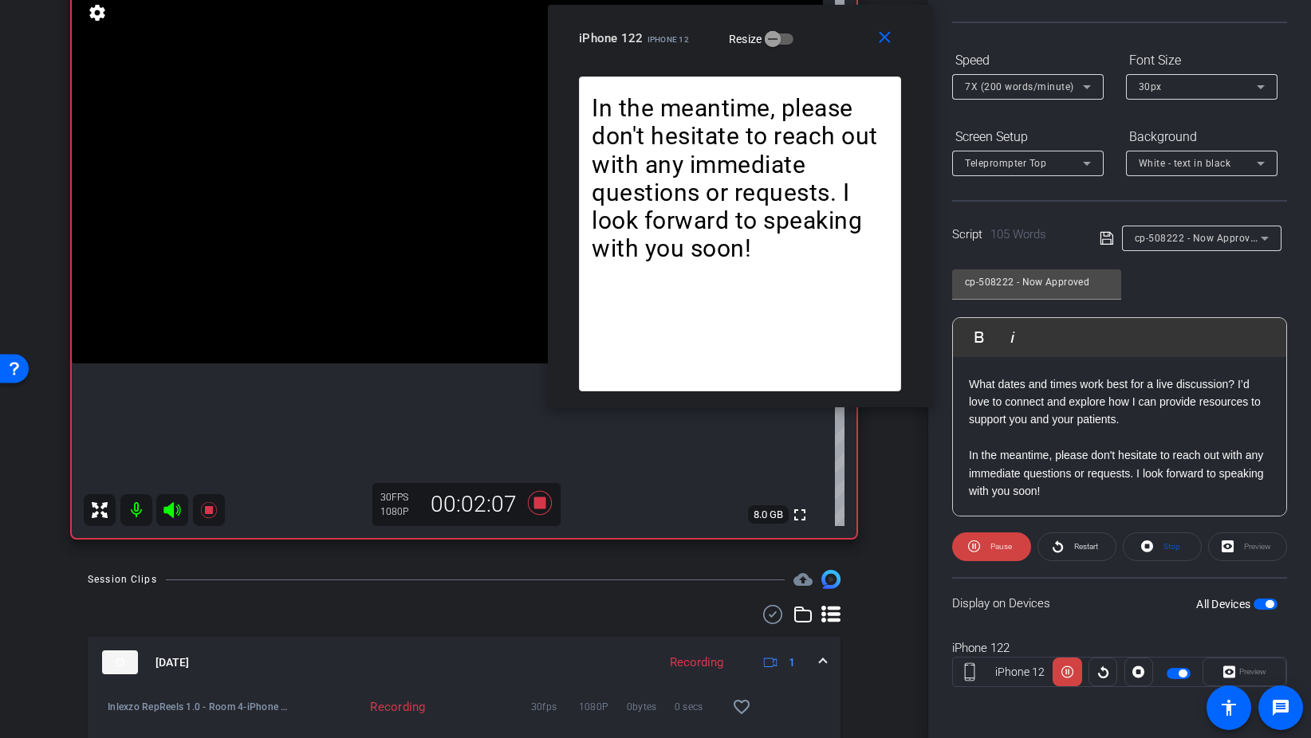
click at [1059, 84] on span "7X (200 words/minute)" at bounding box center [1019, 86] width 109 height 11
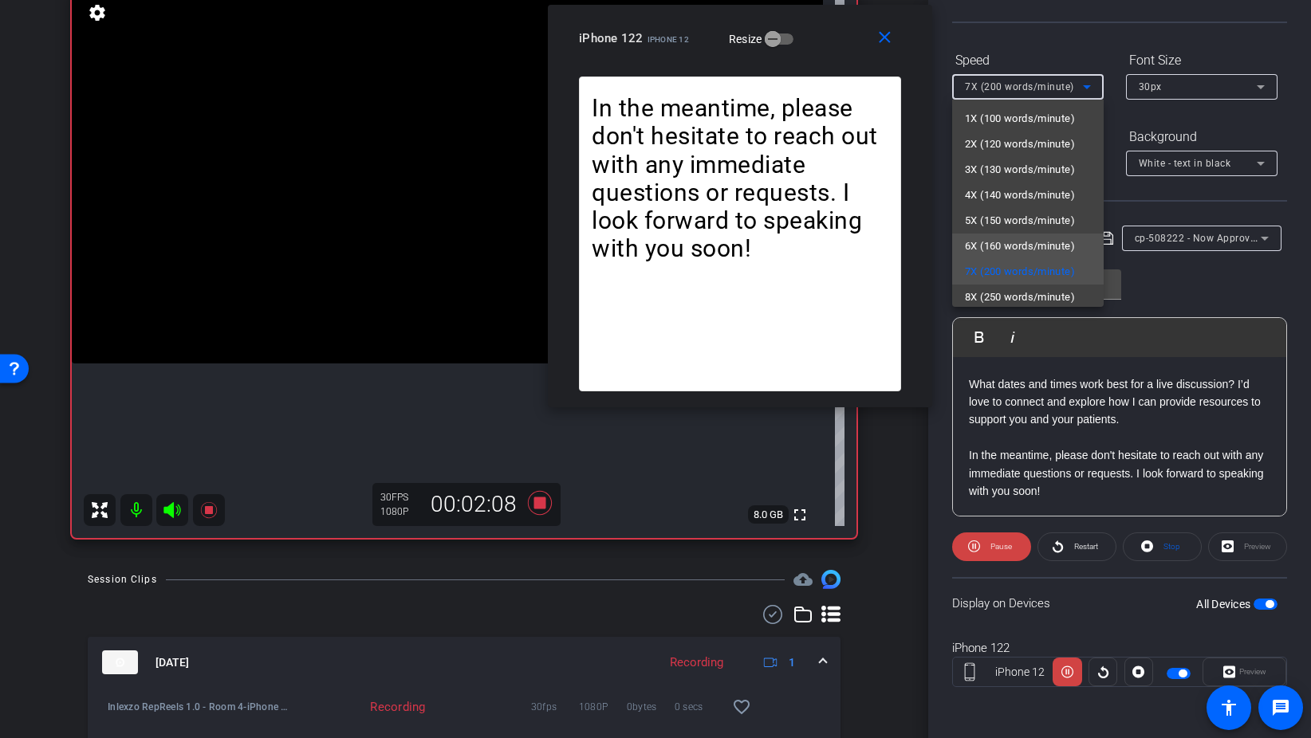
click at [1037, 241] on span "6X (160 words/minute)" at bounding box center [1020, 246] width 110 height 19
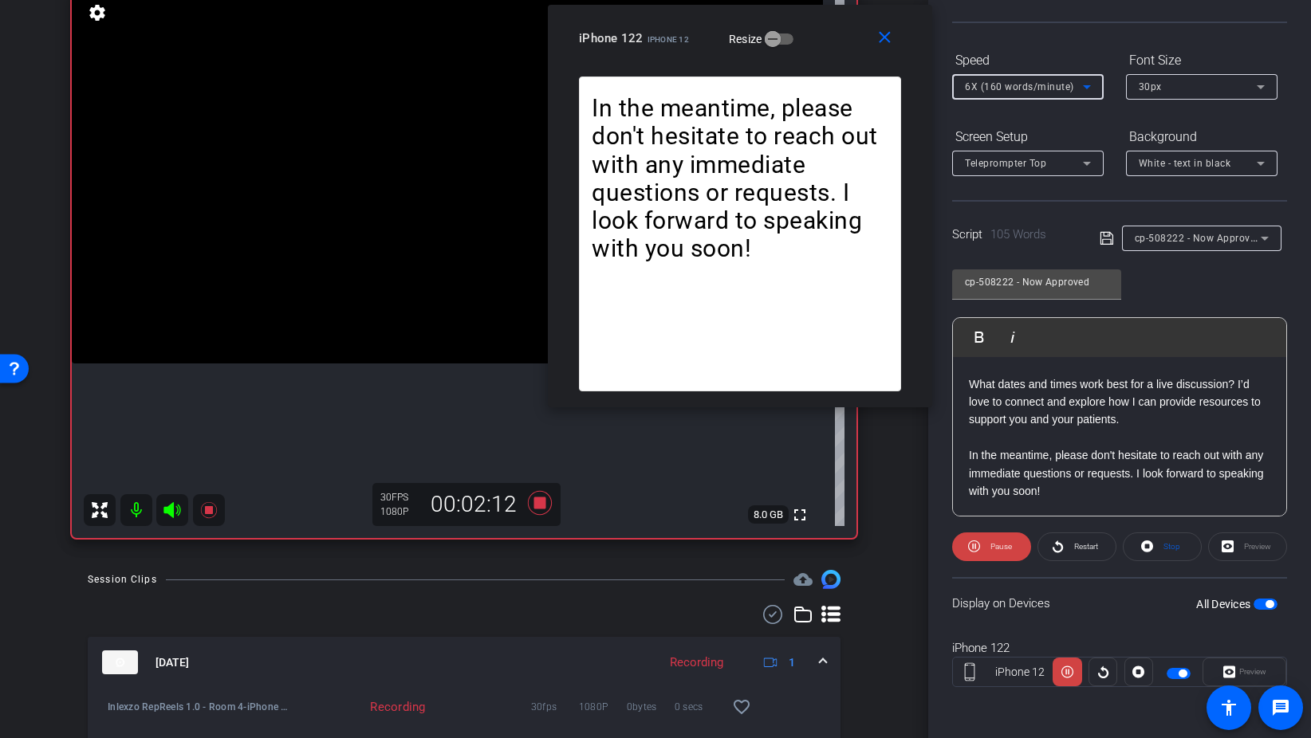
click at [1045, 80] on div "6X (160 words/minute)" at bounding box center [1024, 87] width 118 height 20
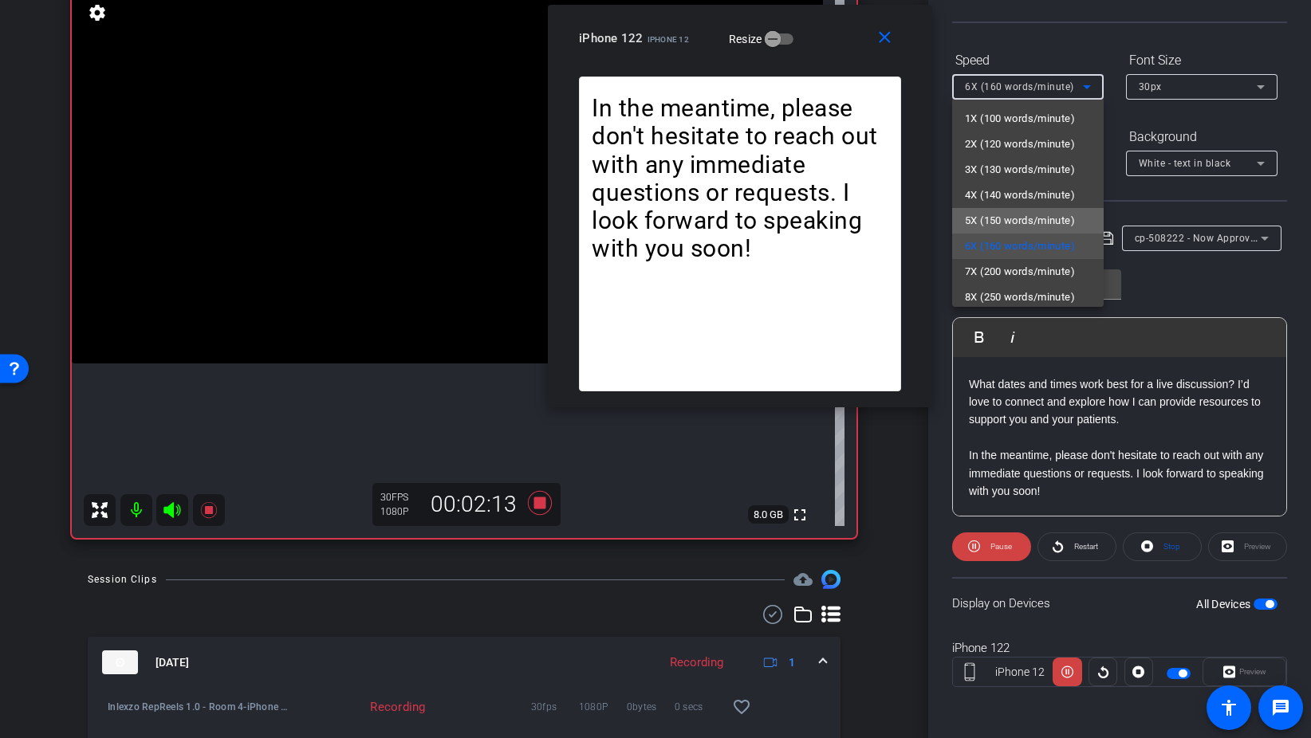
click at [1026, 216] on span "5X (150 words/minute)" at bounding box center [1020, 220] width 110 height 19
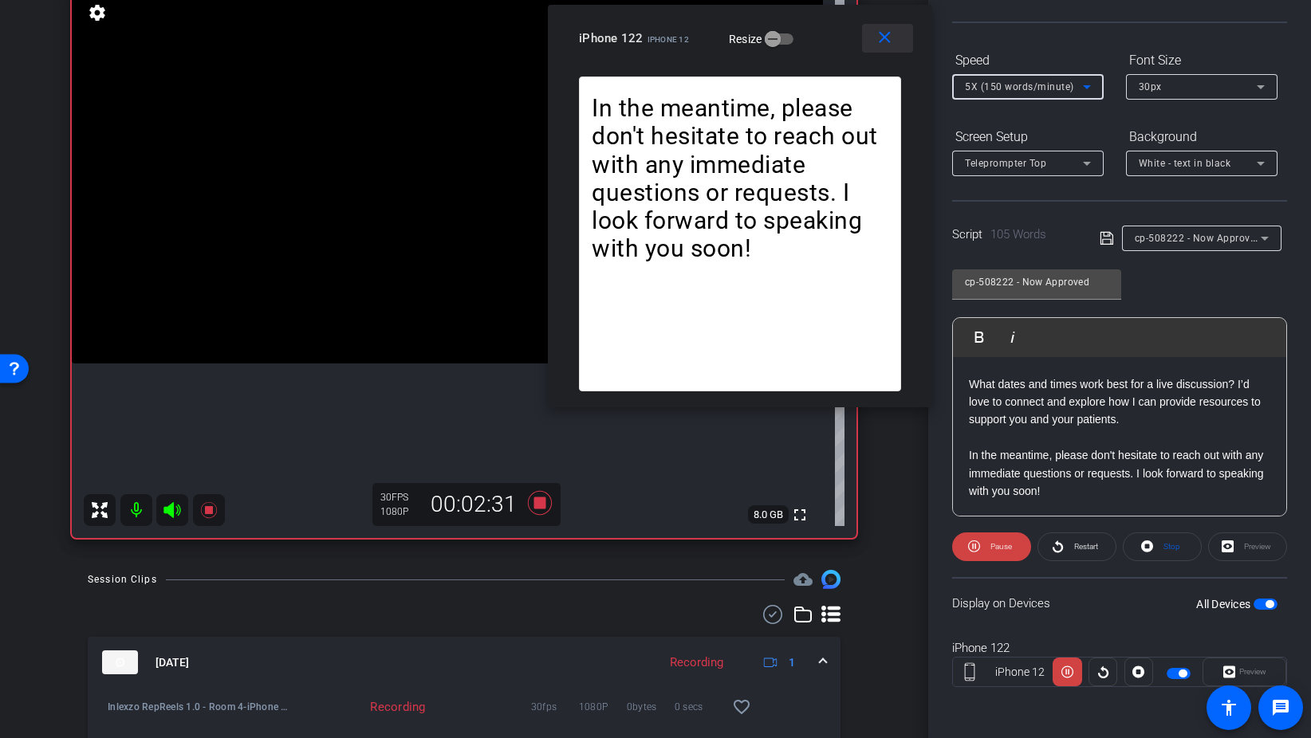
click at [893, 47] on span at bounding box center [887, 38] width 51 height 38
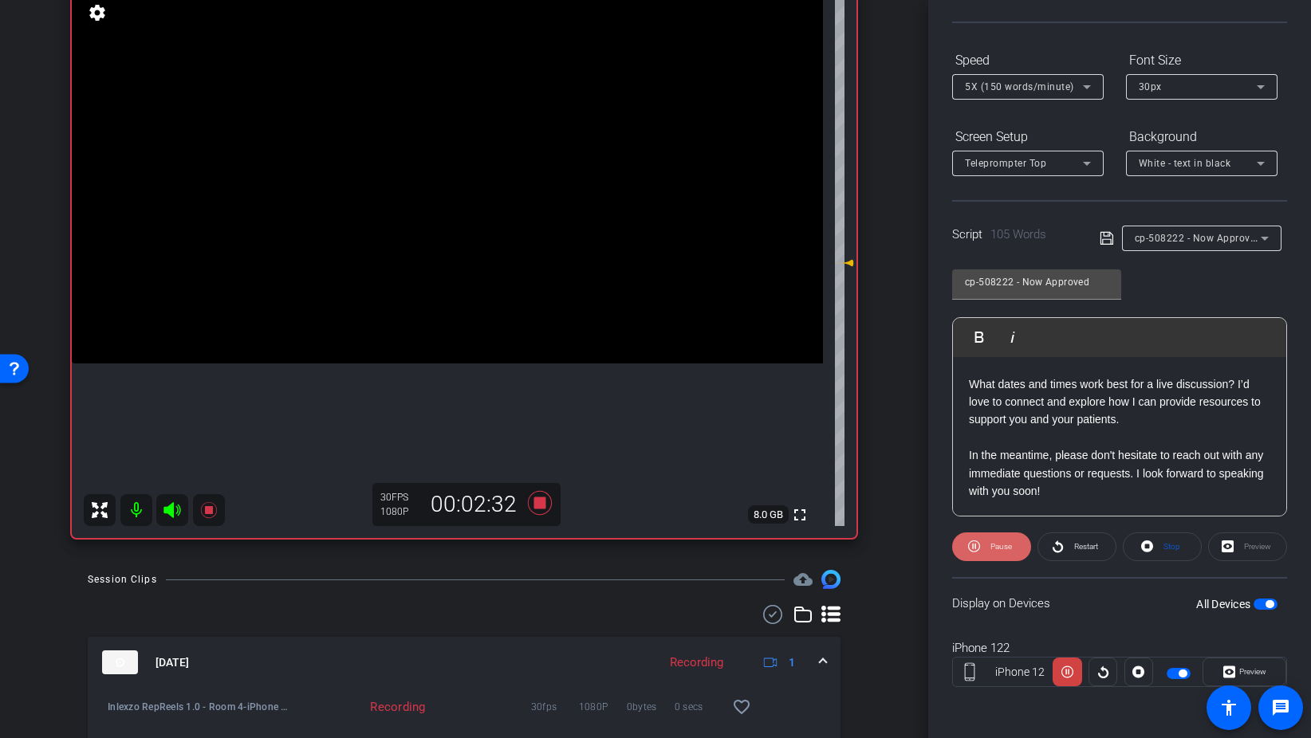
click at [991, 545] on span "Pause" at bounding box center [1001, 546] width 22 height 9
click at [536, 508] on icon at bounding box center [540, 503] width 24 height 24
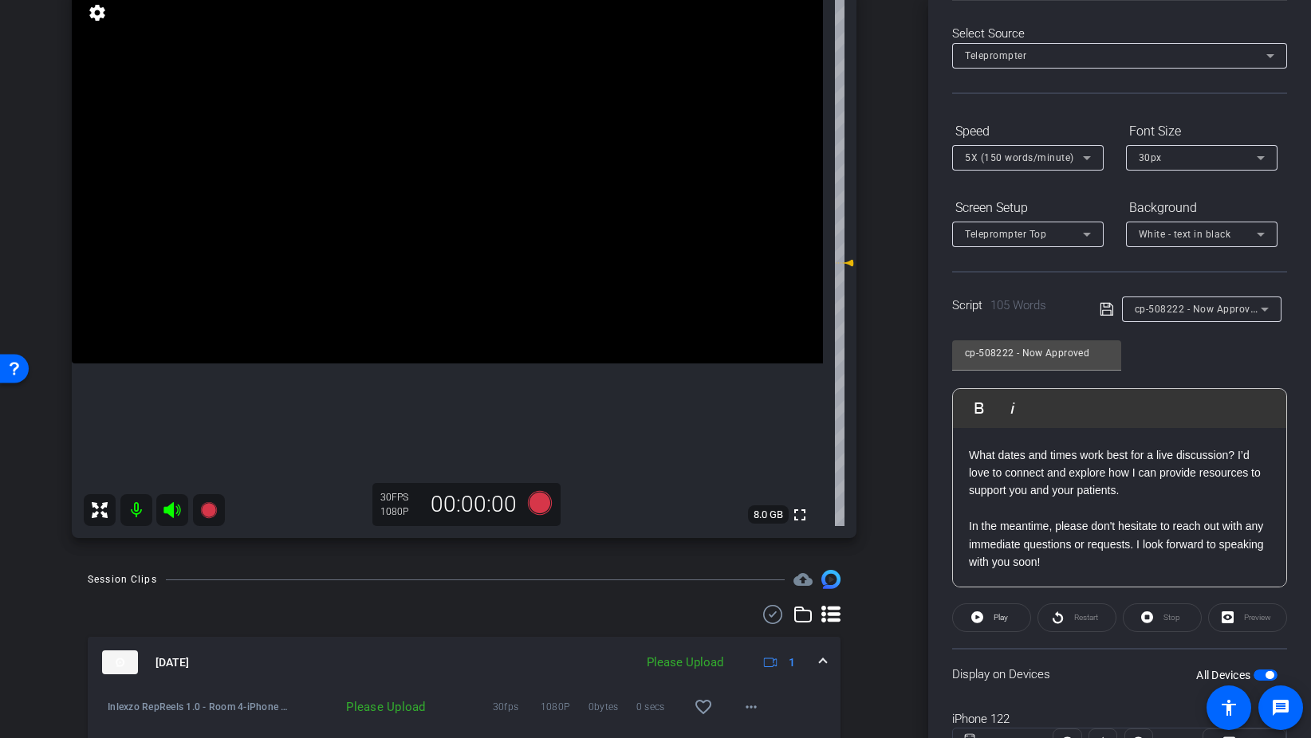
scroll to position [0, 0]
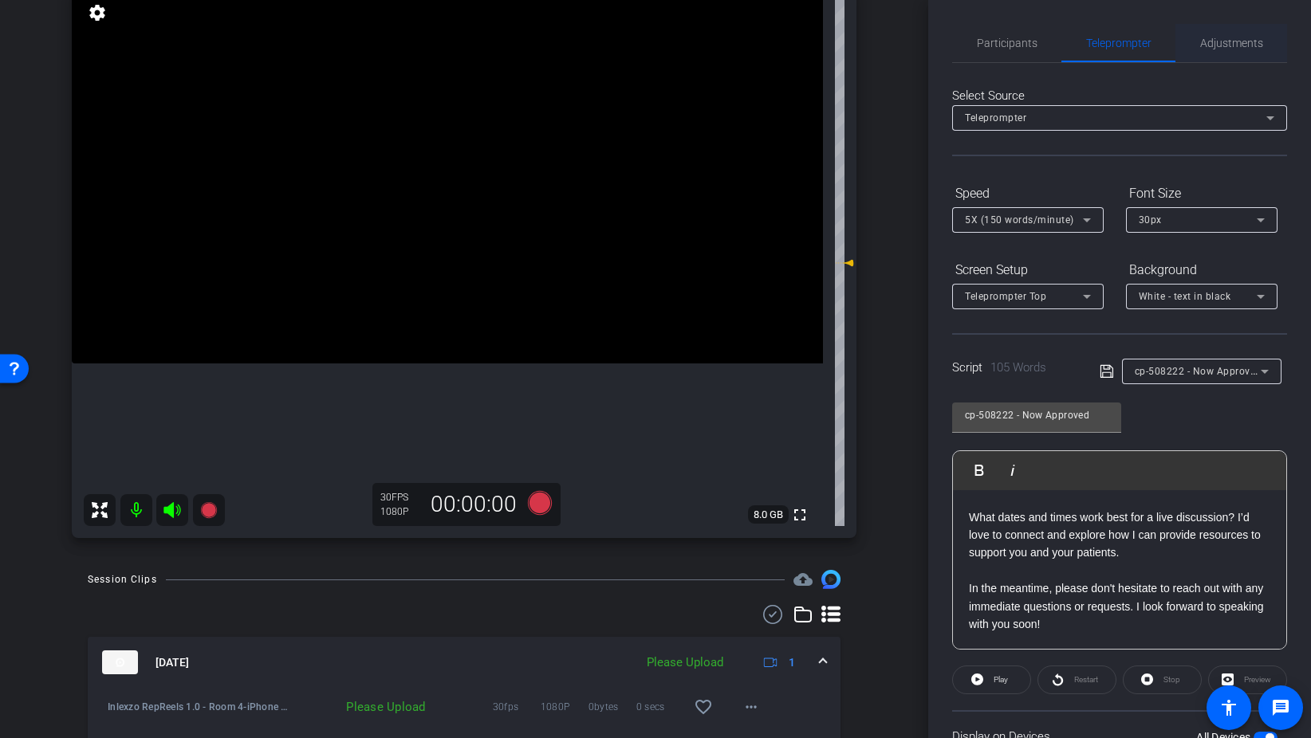
click at [1231, 37] on span "Adjustments" at bounding box center [1231, 42] width 63 height 11
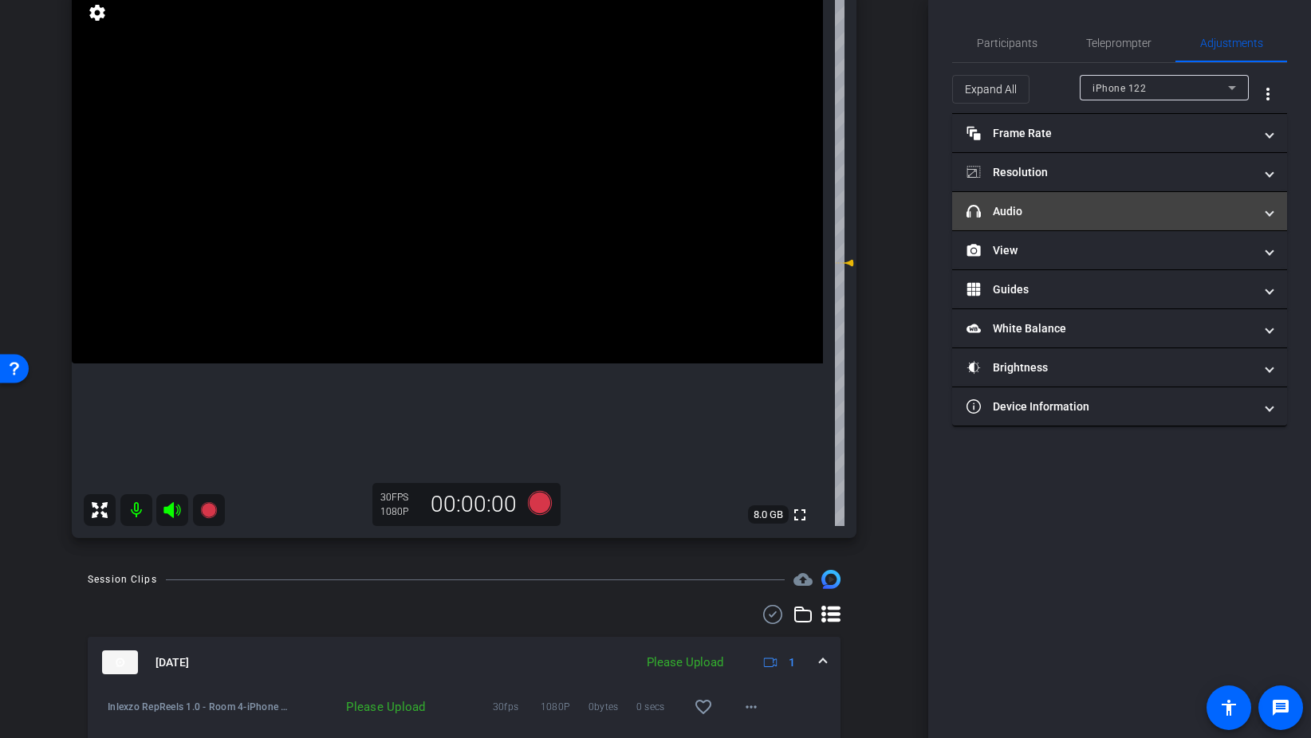
click at [1025, 205] on mat-panel-title "headphone icon Audio" at bounding box center [1109, 211] width 287 height 17
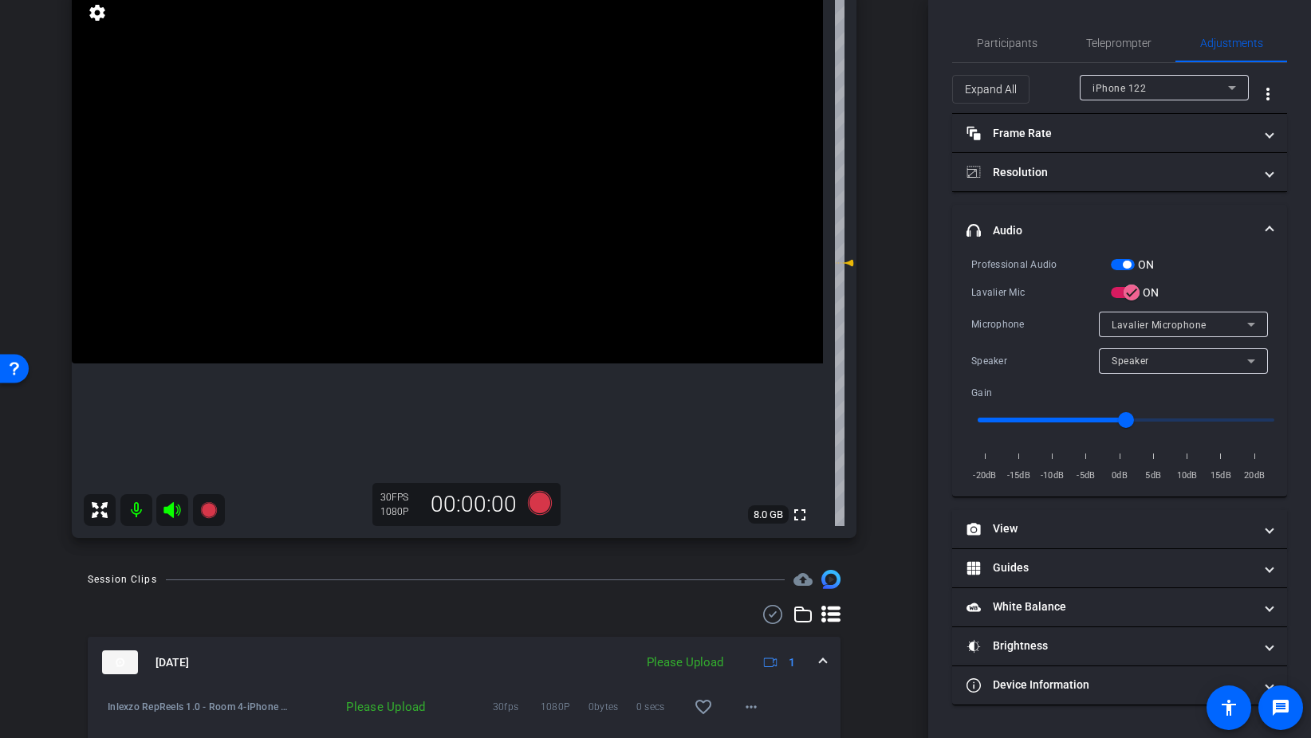
click at [1122, 258] on div "ON" at bounding box center [1133, 265] width 44 height 16
click at [1118, 263] on span "button" at bounding box center [1123, 264] width 24 height 11
click at [1026, 46] on span "Participants" at bounding box center [1007, 42] width 61 height 11
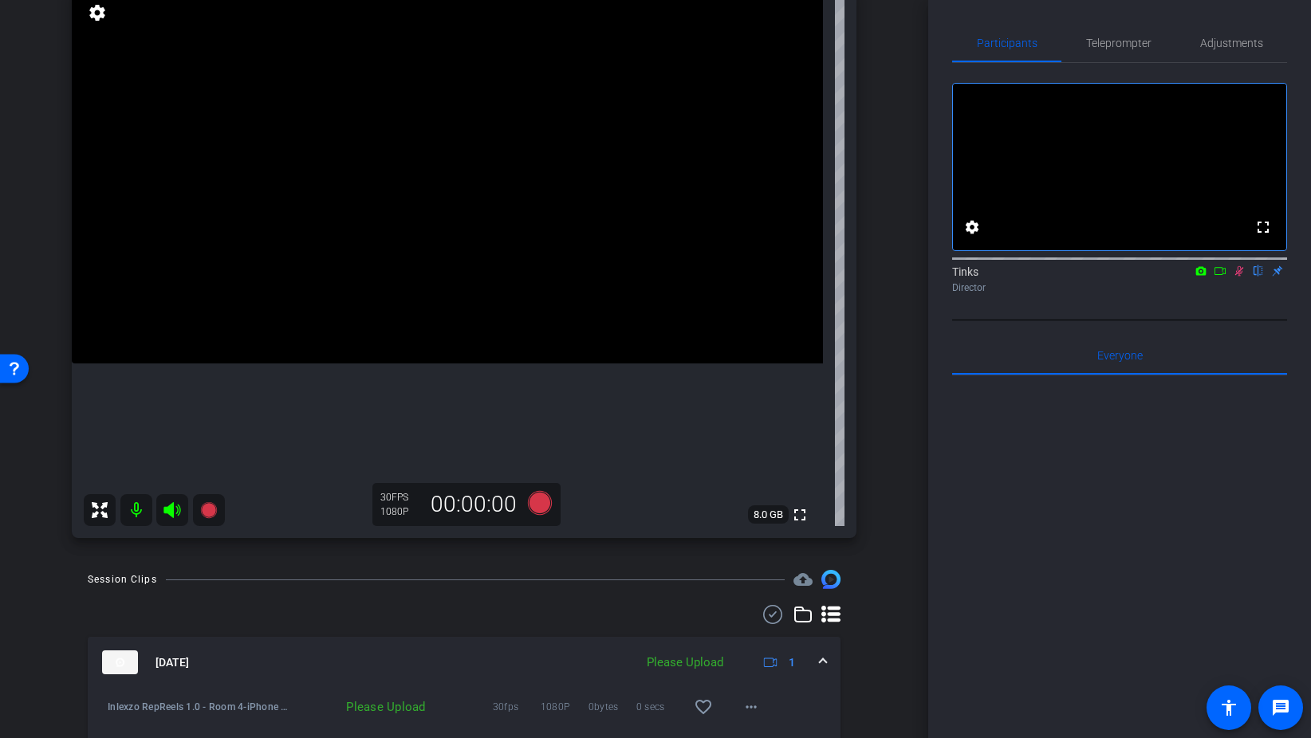
click at [1235, 277] on icon at bounding box center [1239, 270] width 13 height 11
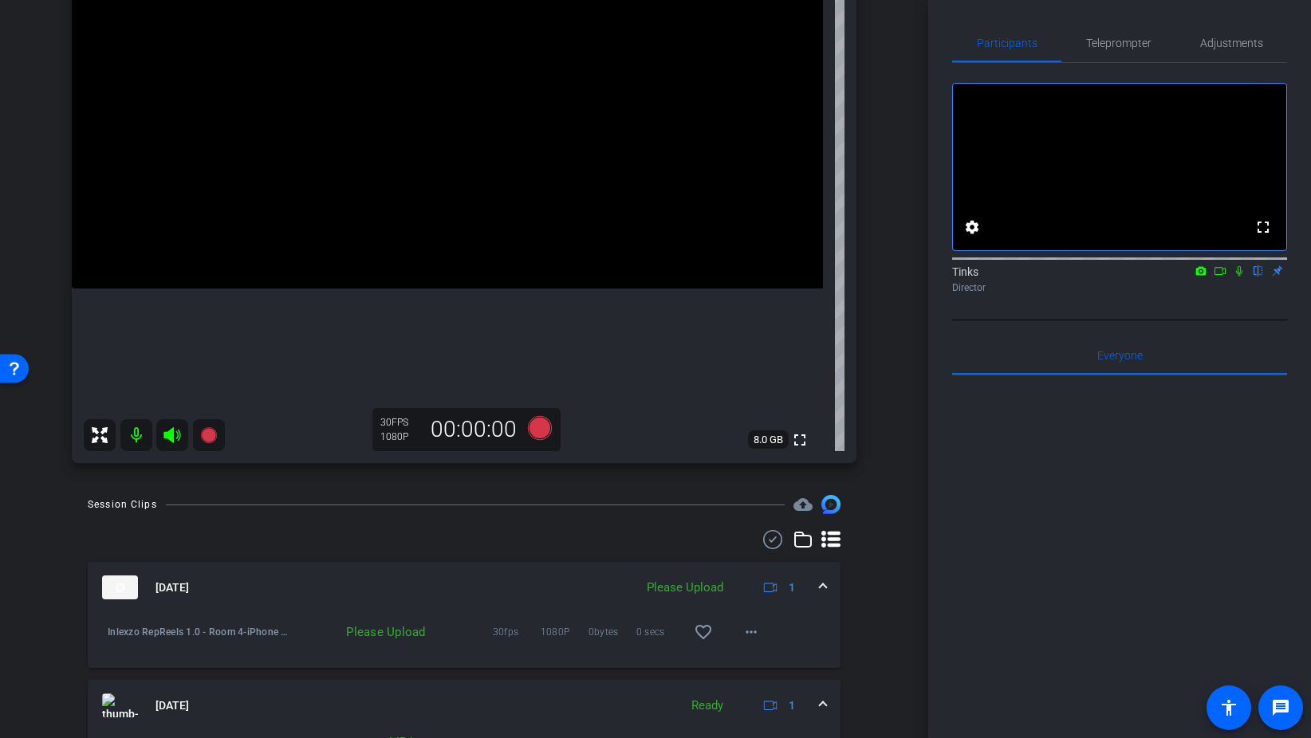
scroll to position [242, 0]
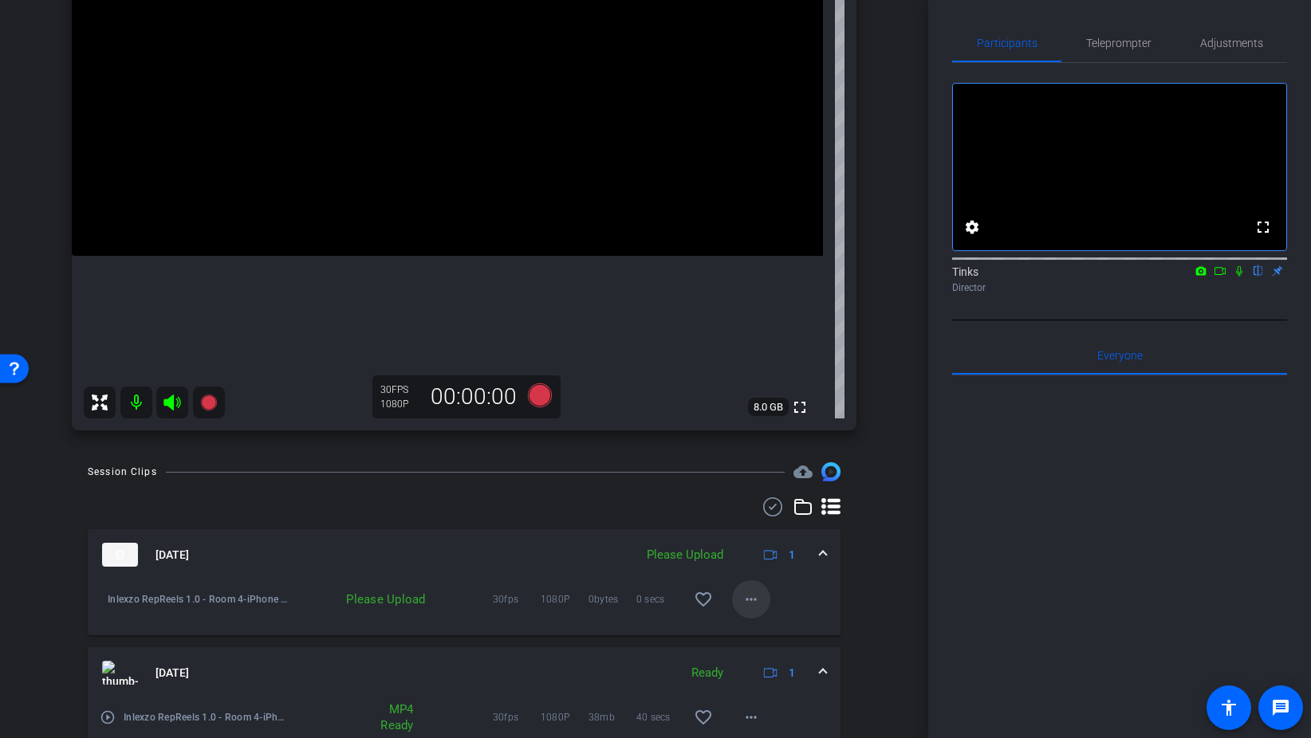
click at [768, 602] on span at bounding box center [751, 599] width 38 height 38
click at [773, 629] on span "Upload" at bounding box center [777, 632] width 64 height 19
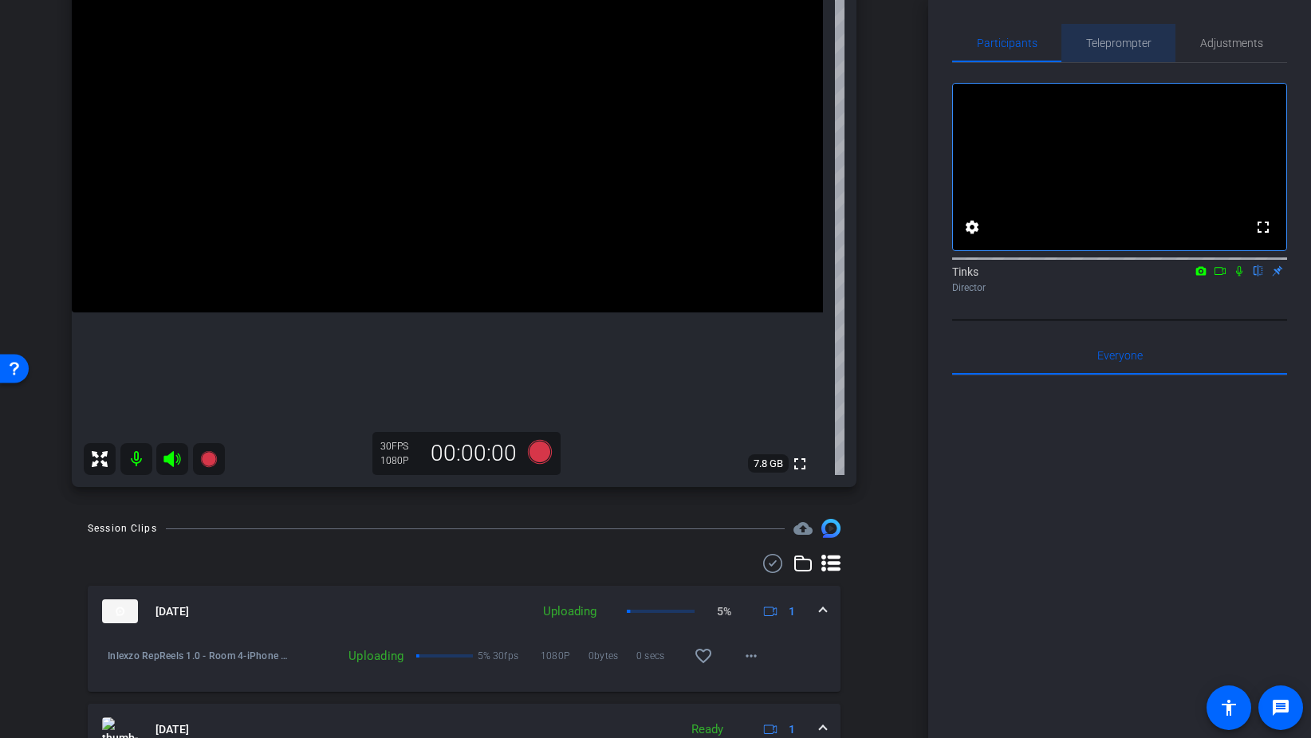
click at [1133, 44] on span "Teleprompter" at bounding box center [1118, 42] width 65 height 11
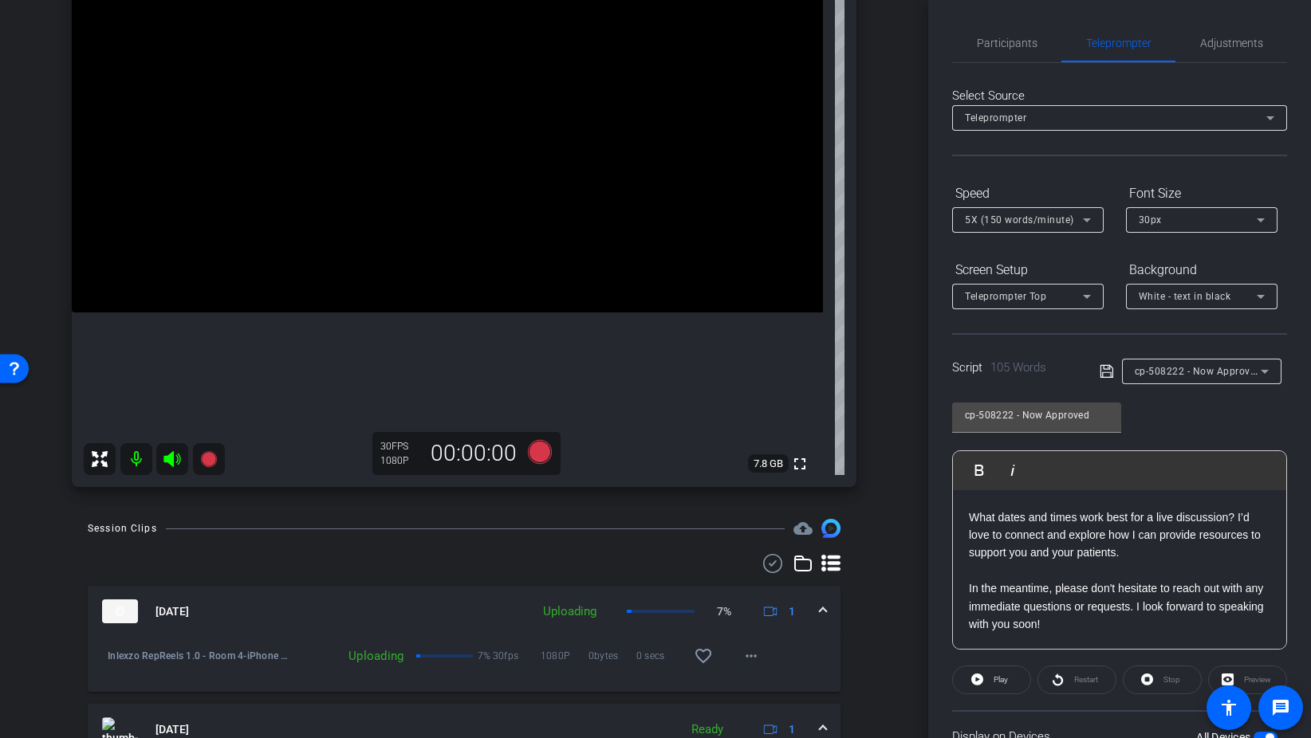
click at [1201, 368] on span "cp-508222 - Now Approved" at bounding box center [1198, 370] width 127 height 13
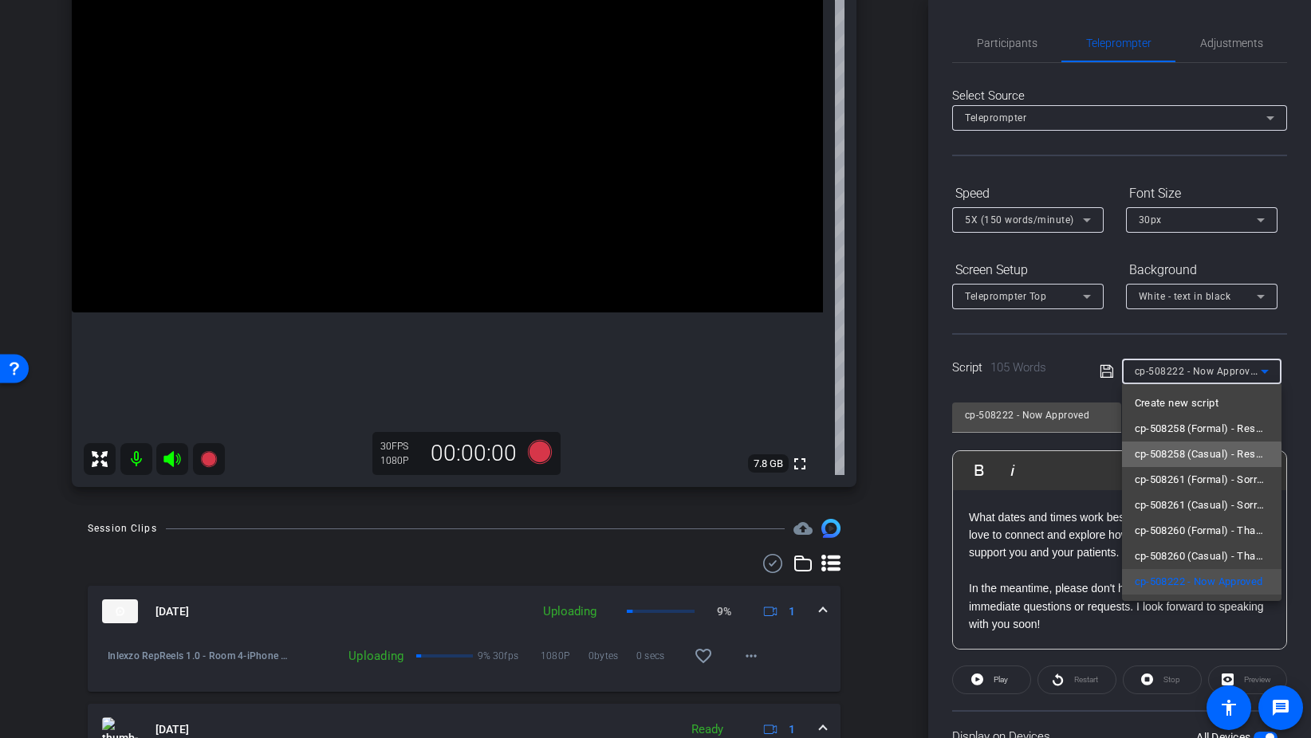
click at [1201, 463] on span "cp-508258 (Casual) - Resources to Share" at bounding box center [1202, 454] width 134 height 19
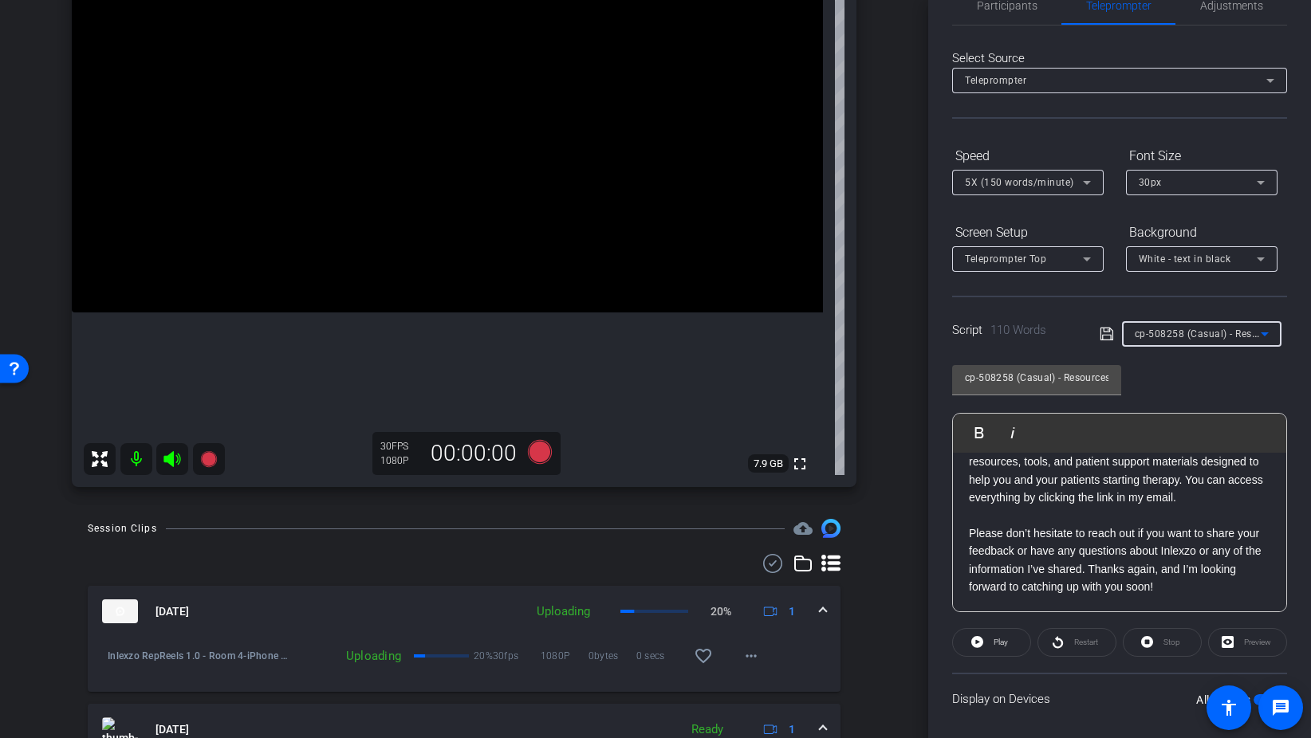
scroll to position [0, 0]
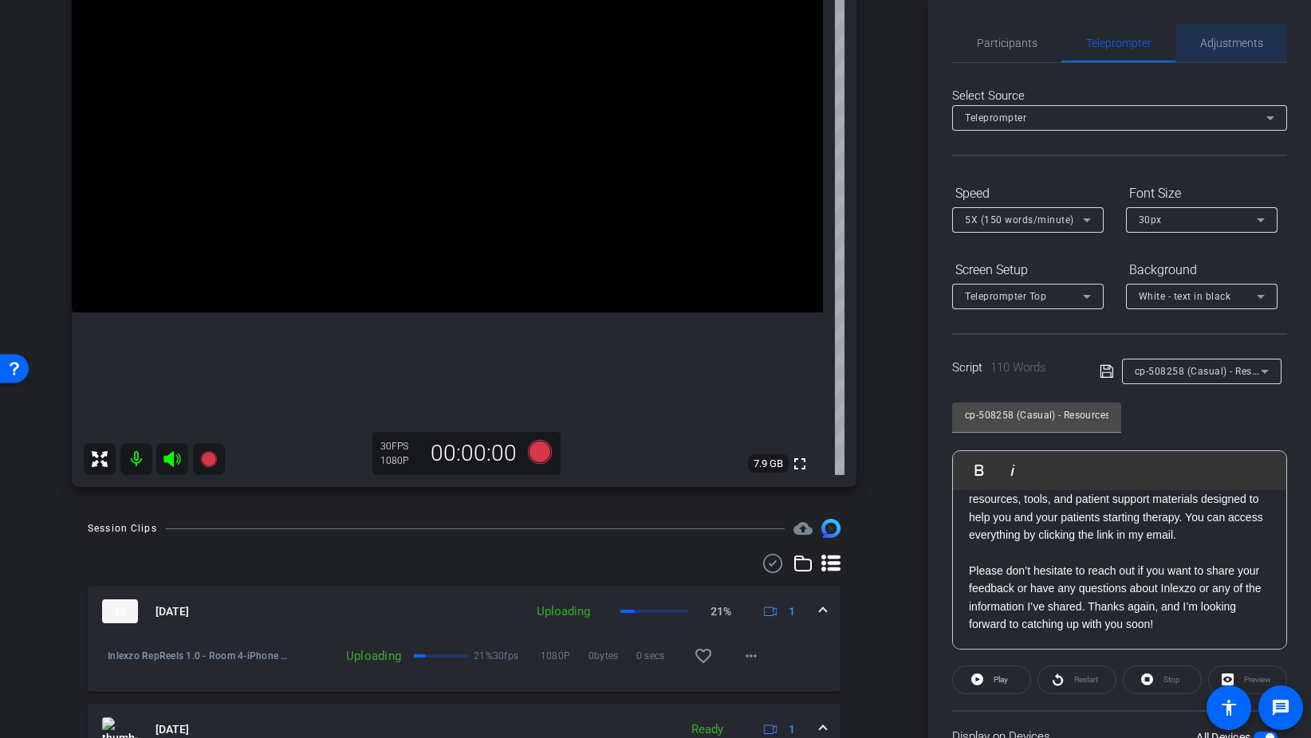
click at [1237, 48] on span "Adjustments" at bounding box center [1231, 42] width 63 height 11
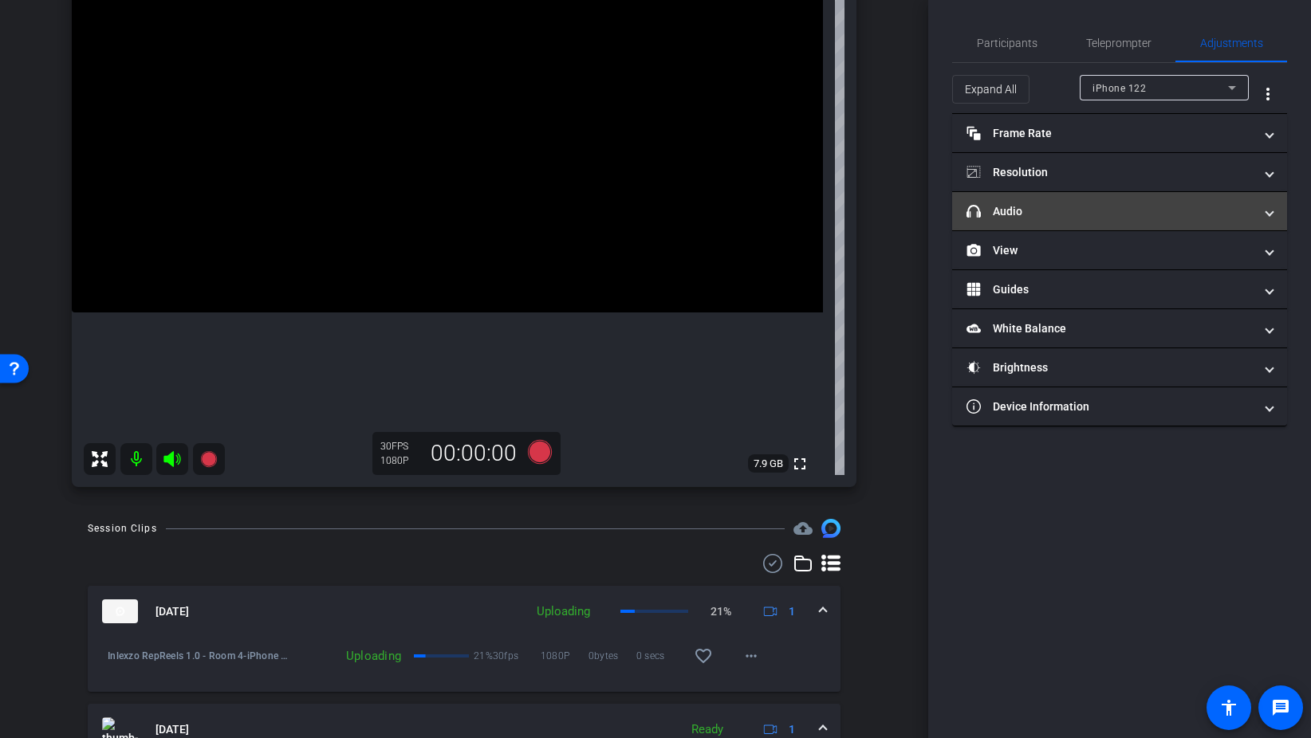
click at [1103, 215] on mat-panel-title "headphone icon Audio" at bounding box center [1109, 211] width 287 height 17
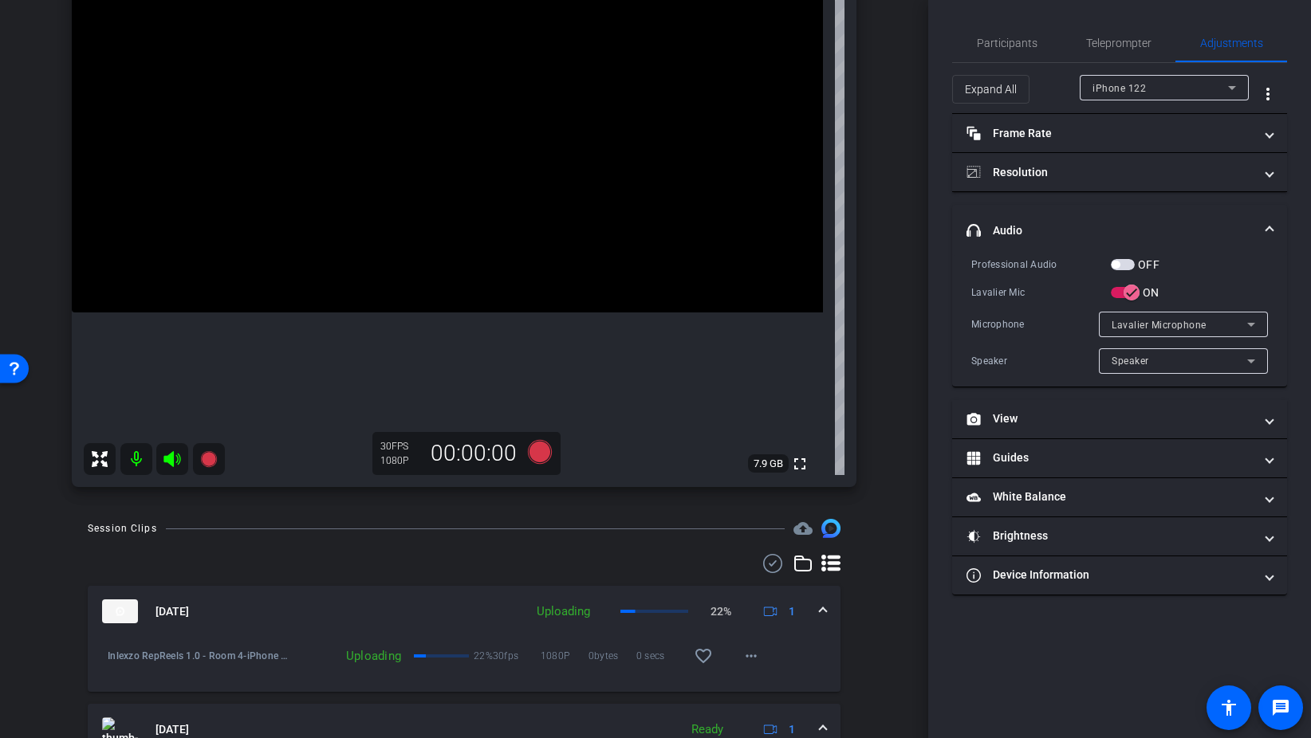
click at [1133, 264] on span "button" at bounding box center [1123, 264] width 24 height 11
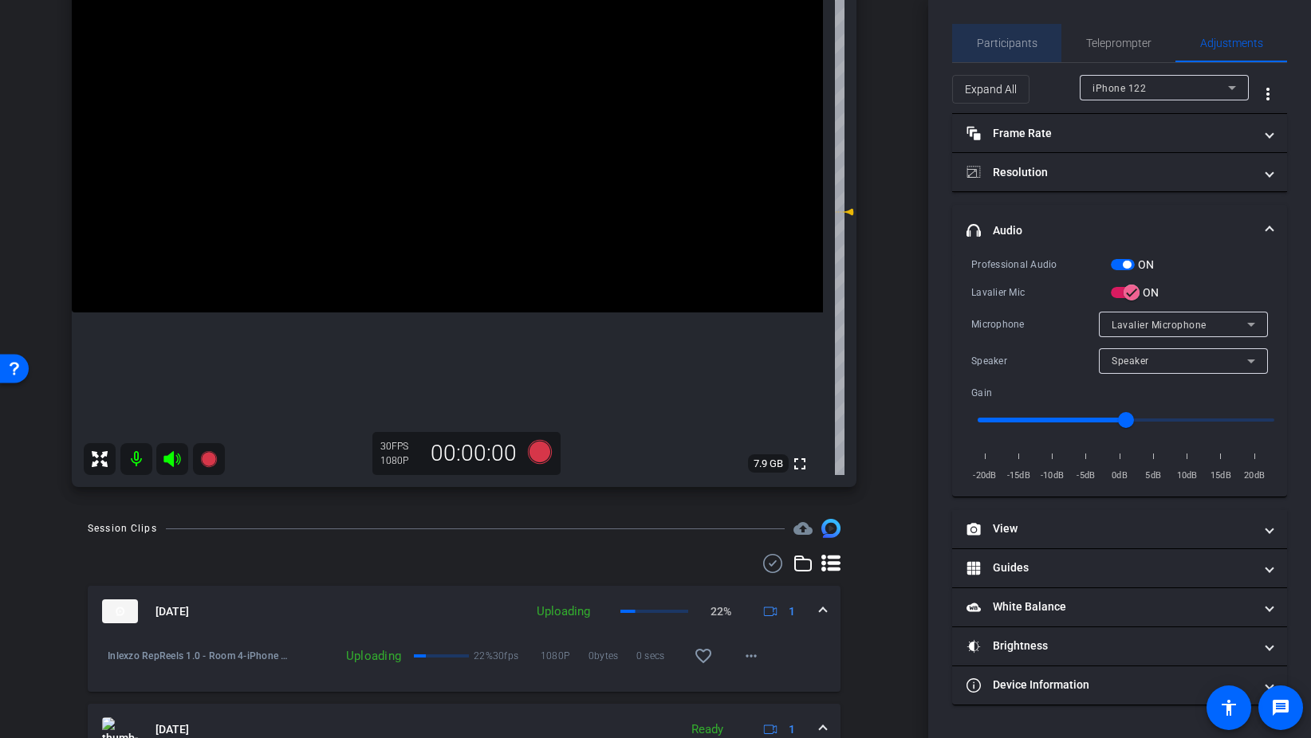
click at [1025, 45] on span "Participants" at bounding box center [1007, 42] width 61 height 11
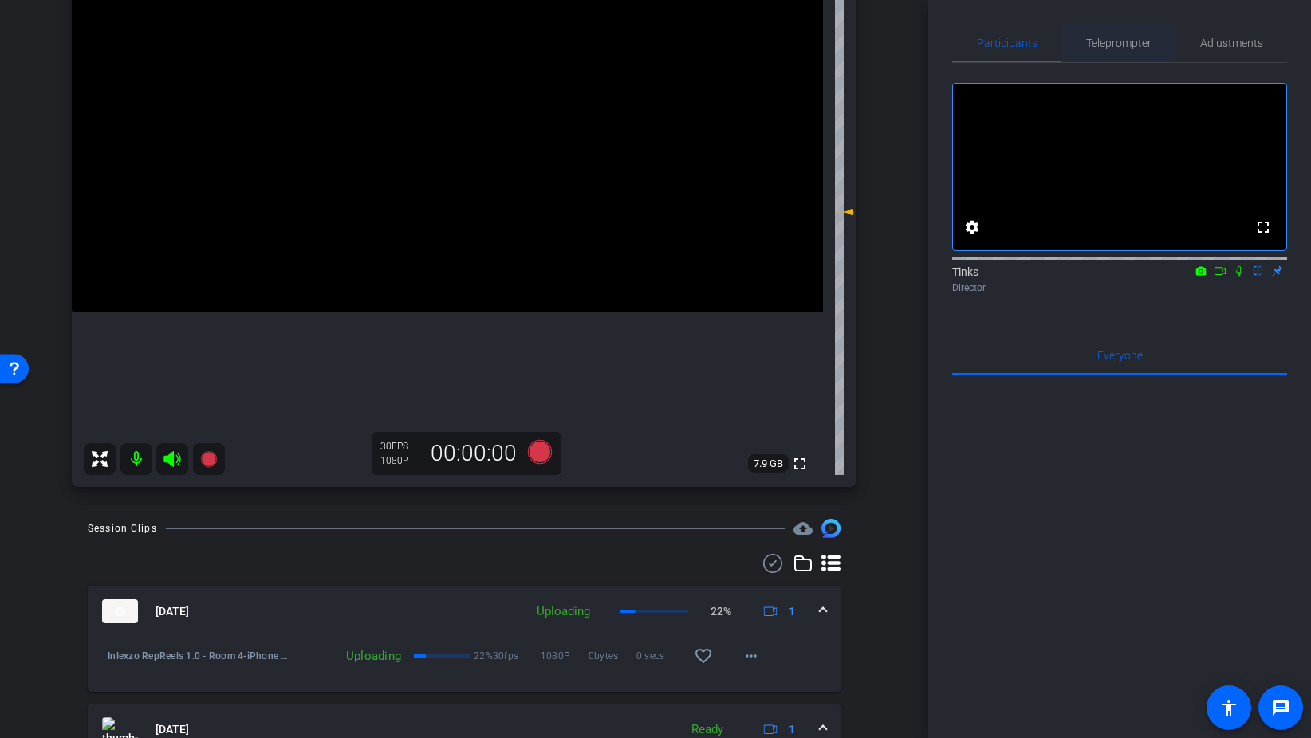
click at [1122, 48] on span "Teleprompter" at bounding box center [1118, 42] width 65 height 11
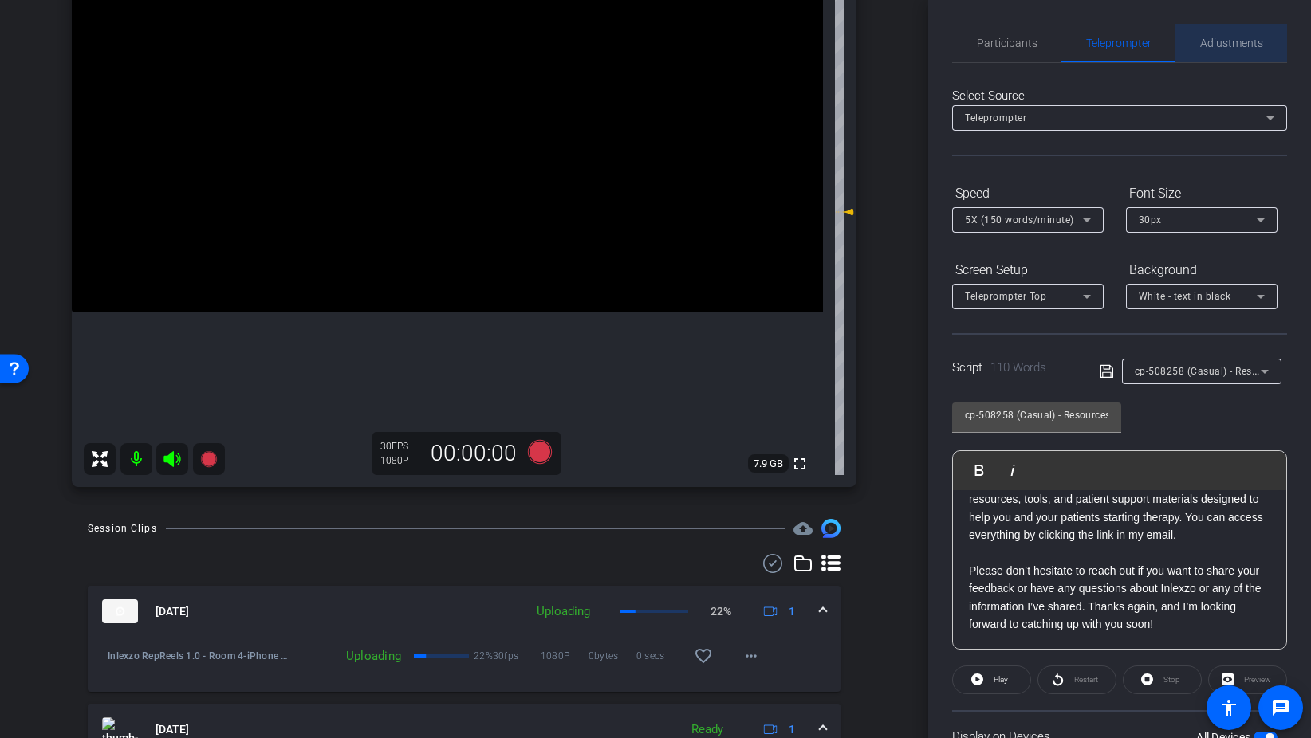
click at [1229, 55] on span "Adjustments" at bounding box center [1231, 43] width 63 height 38
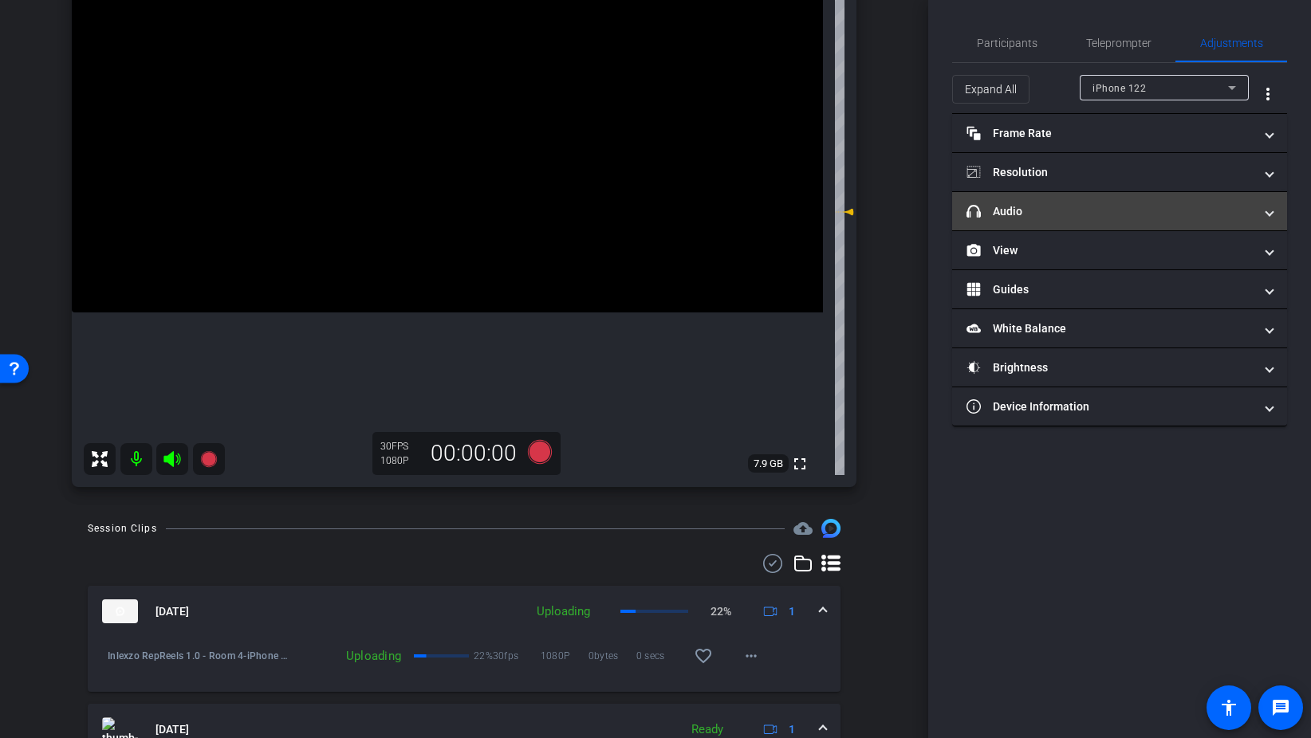
click at [1050, 214] on mat-panel-title "headphone icon Audio" at bounding box center [1109, 211] width 287 height 17
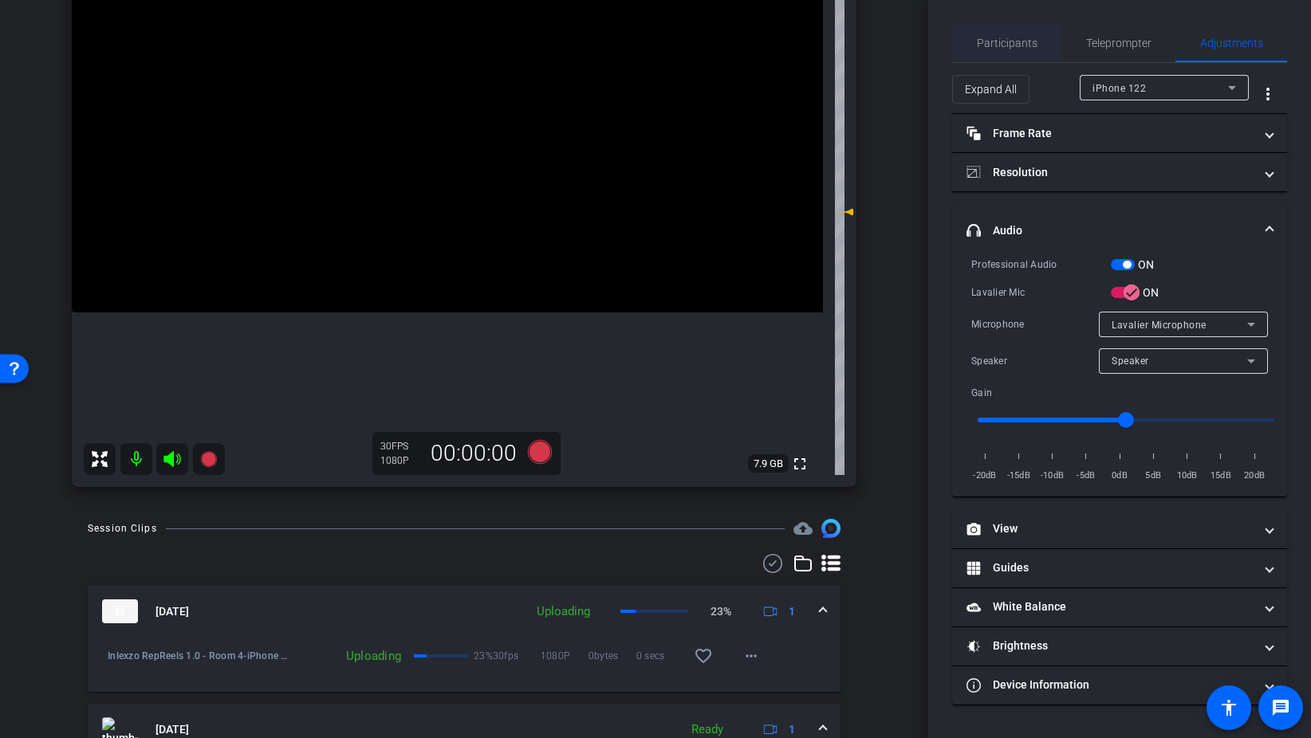
click at [1013, 48] on span "Participants" at bounding box center [1007, 42] width 61 height 11
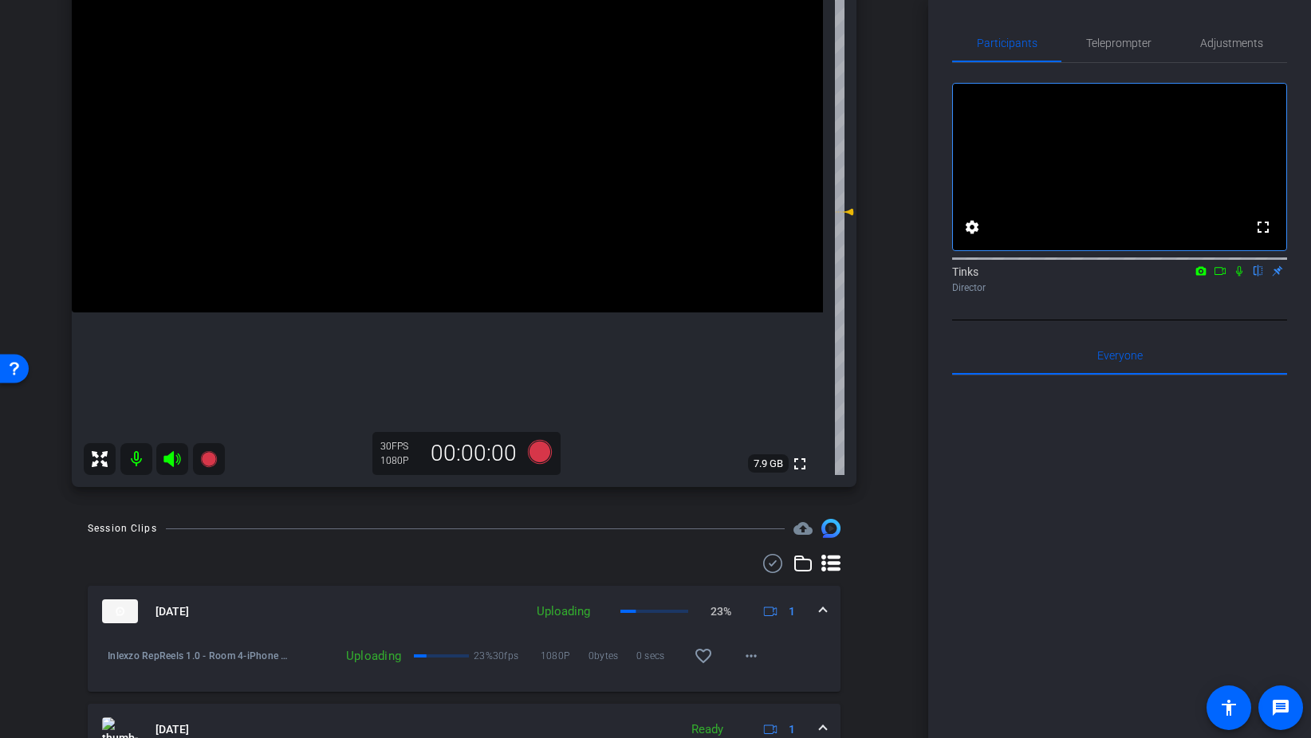
click at [1239, 277] on icon at bounding box center [1239, 271] width 6 height 10
click at [540, 454] on icon at bounding box center [540, 452] width 24 height 24
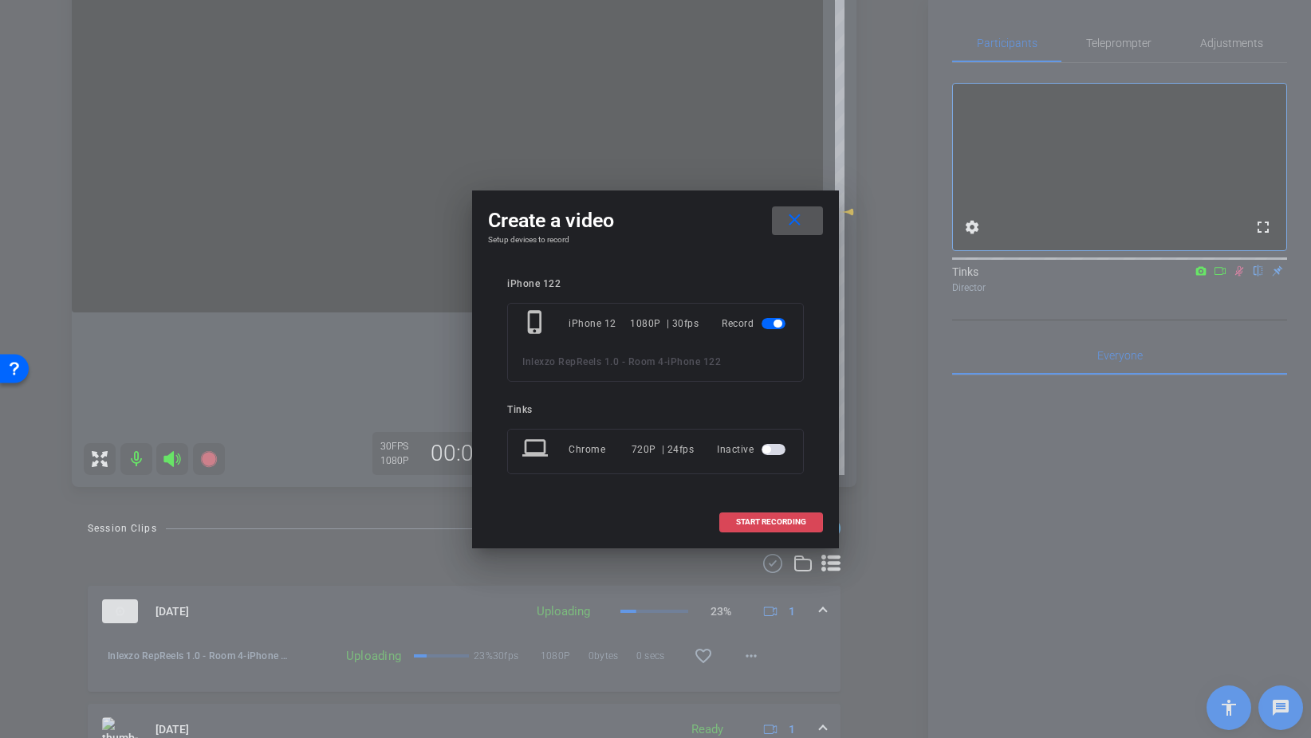
click at [804, 520] on span "START RECORDING" at bounding box center [771, 522] width 70 height 8
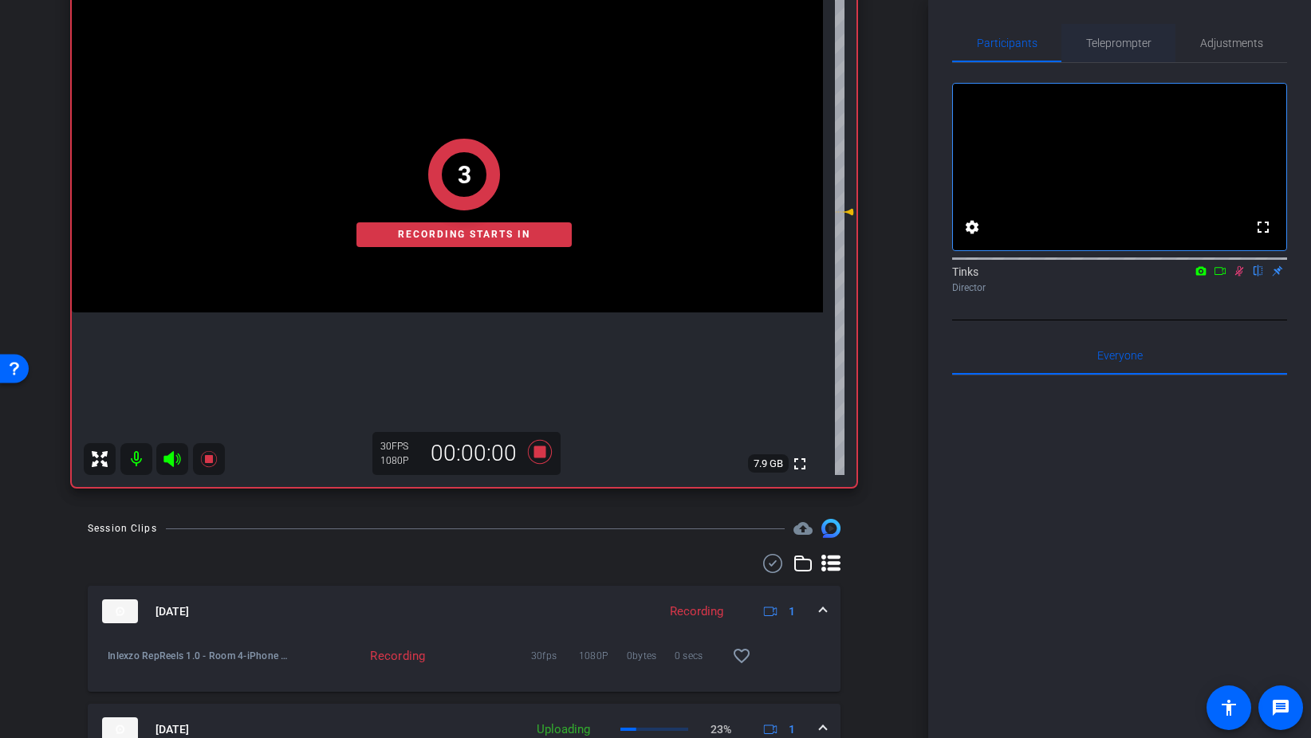
click at [1149, 45] on span "Teleprompter" at bounding box center [1118, 42] width 65 height 11
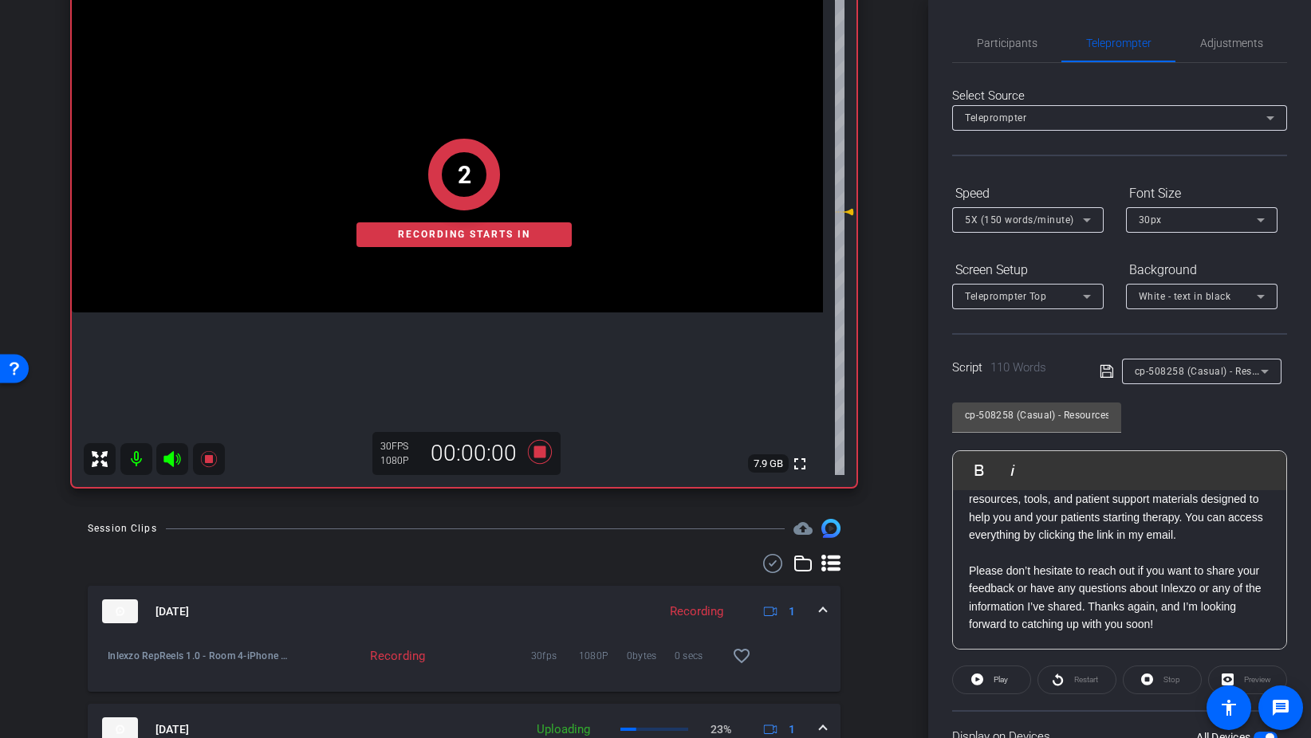
scroll to position [133, 0]
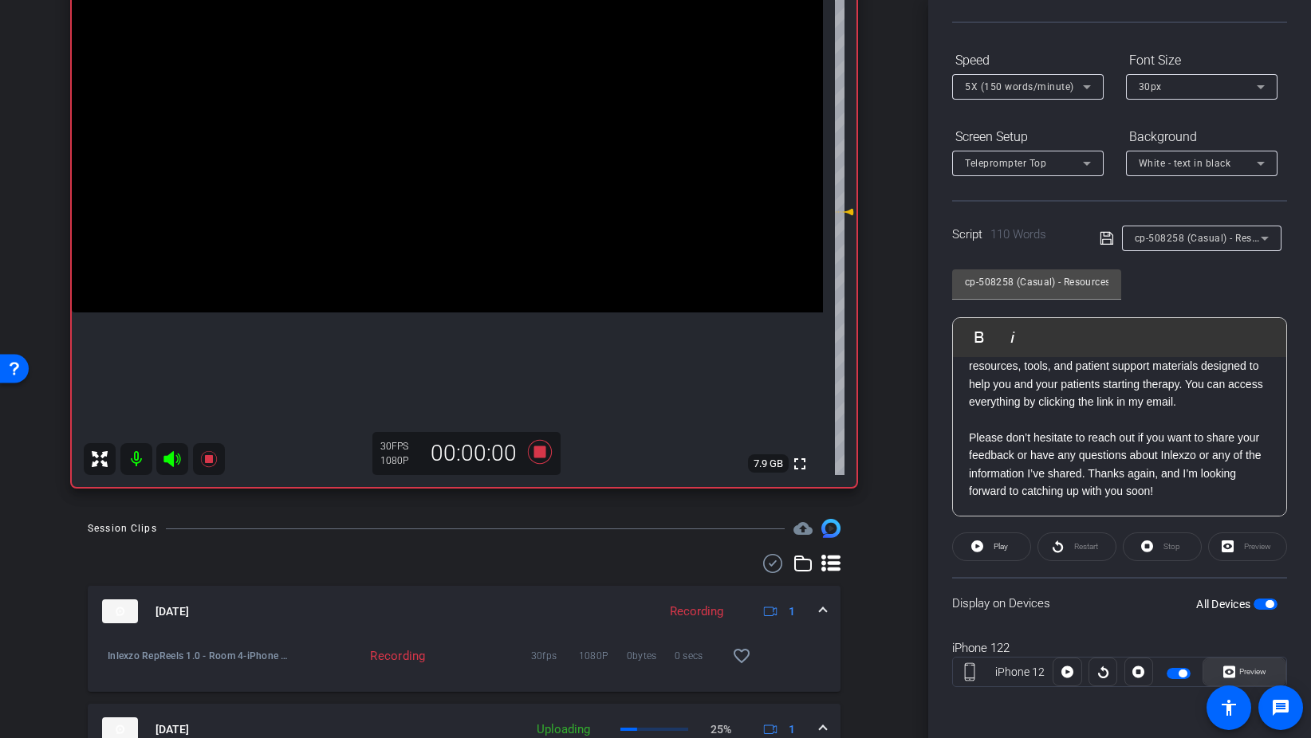
click at [1242, 667] on span "Preview" at bounding box center [1252, 671] width 27 height 9
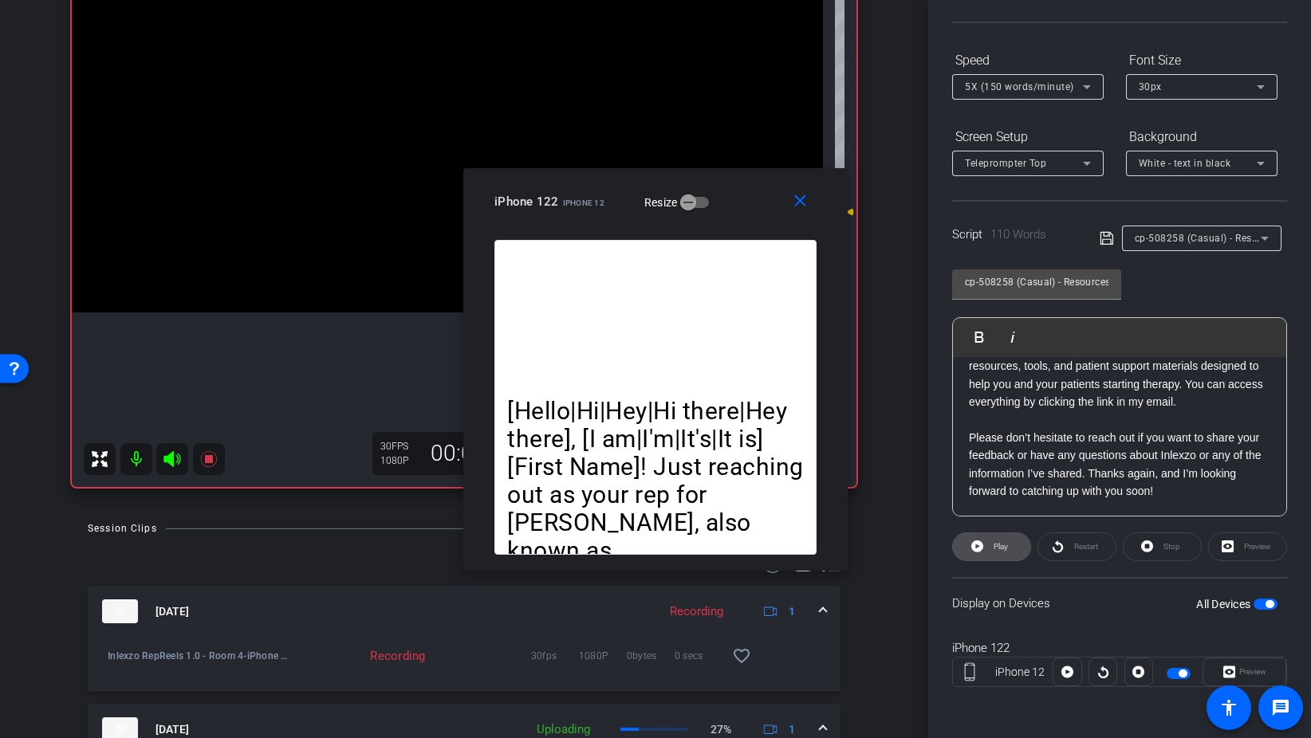
click at [1018, 548] on span at bounding box center [991, 547] width 77 height 38
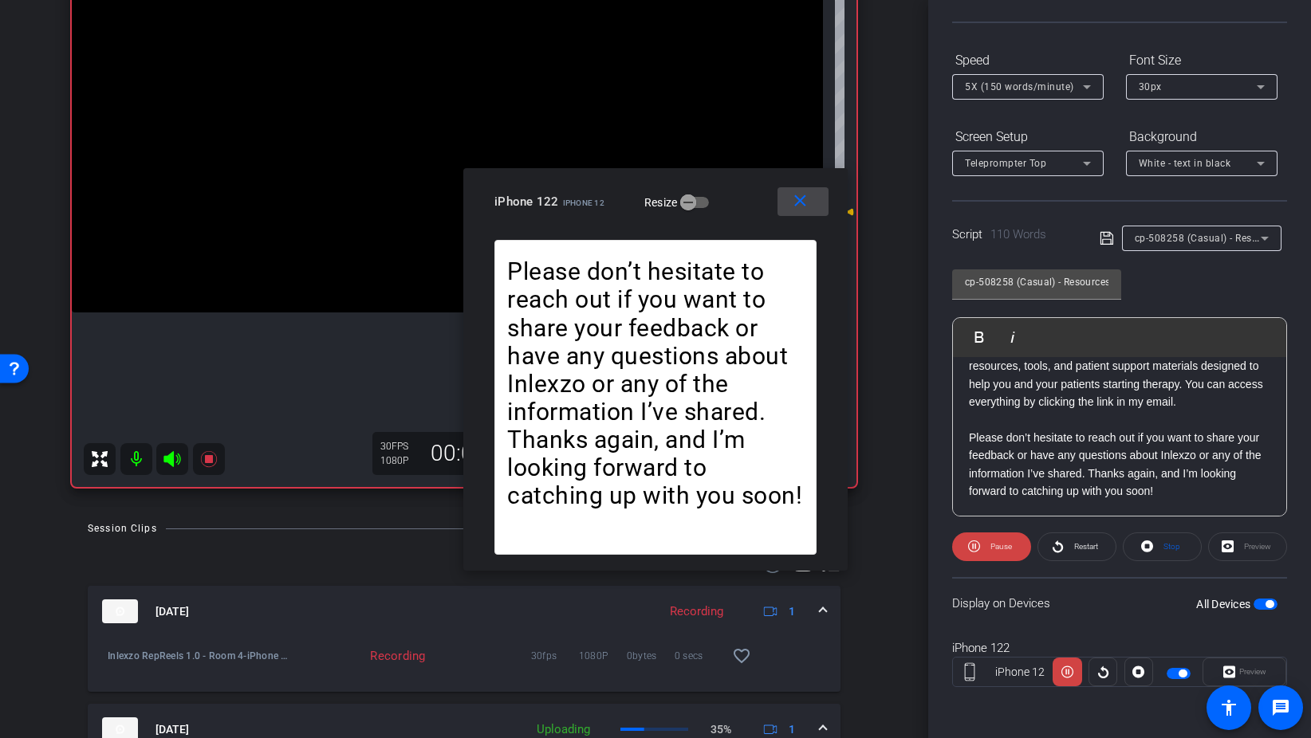
click at [793, 203] on mat-icon "close" at bounding box center [800, 201] width 20 height 20
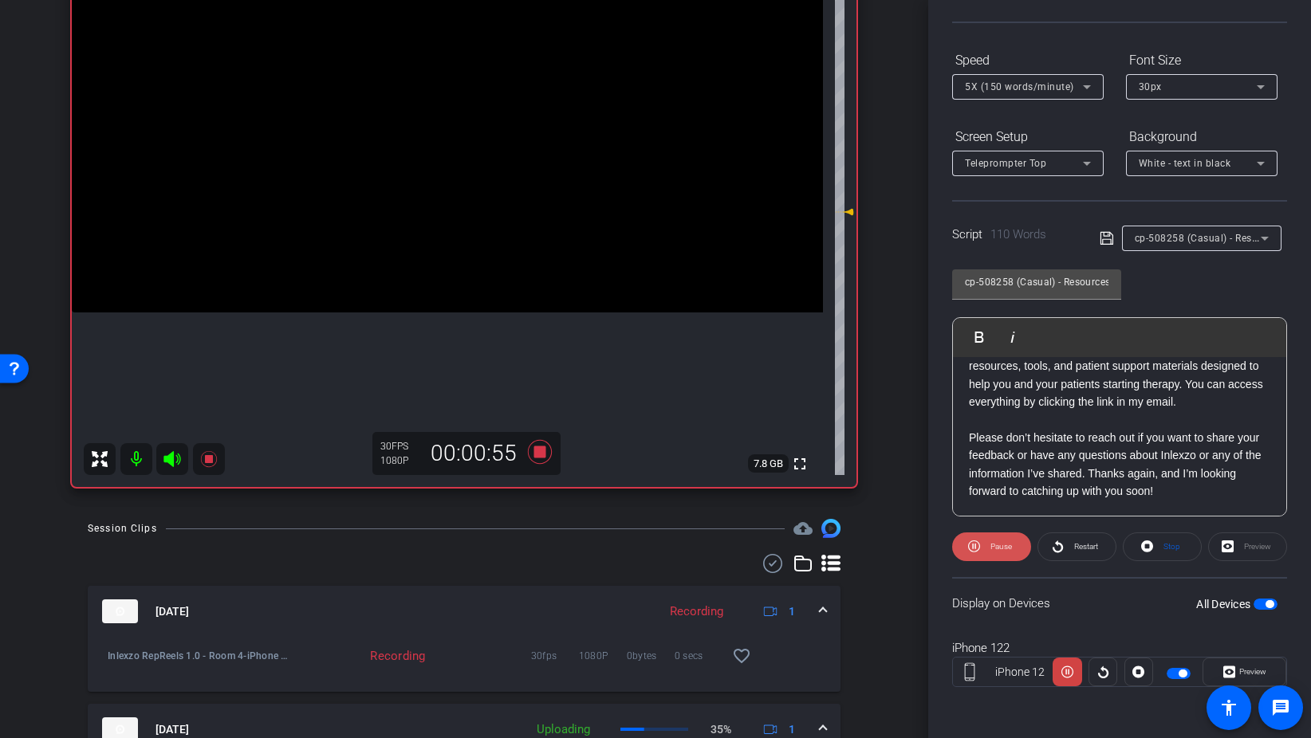
click at [965, 542] on span at bounding box center [991, 547] width 79 height 38
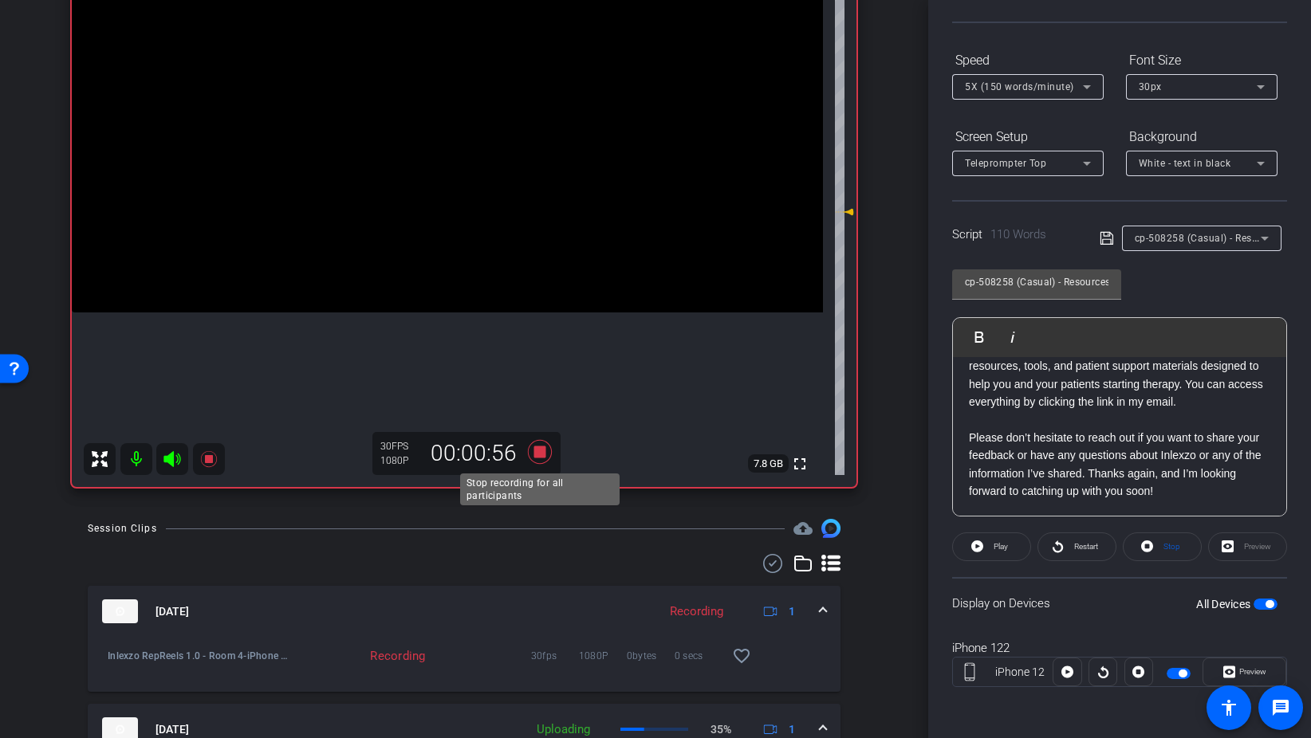
click at [539, 454] on icon at bounding box center [540, 452] width 24 height 24
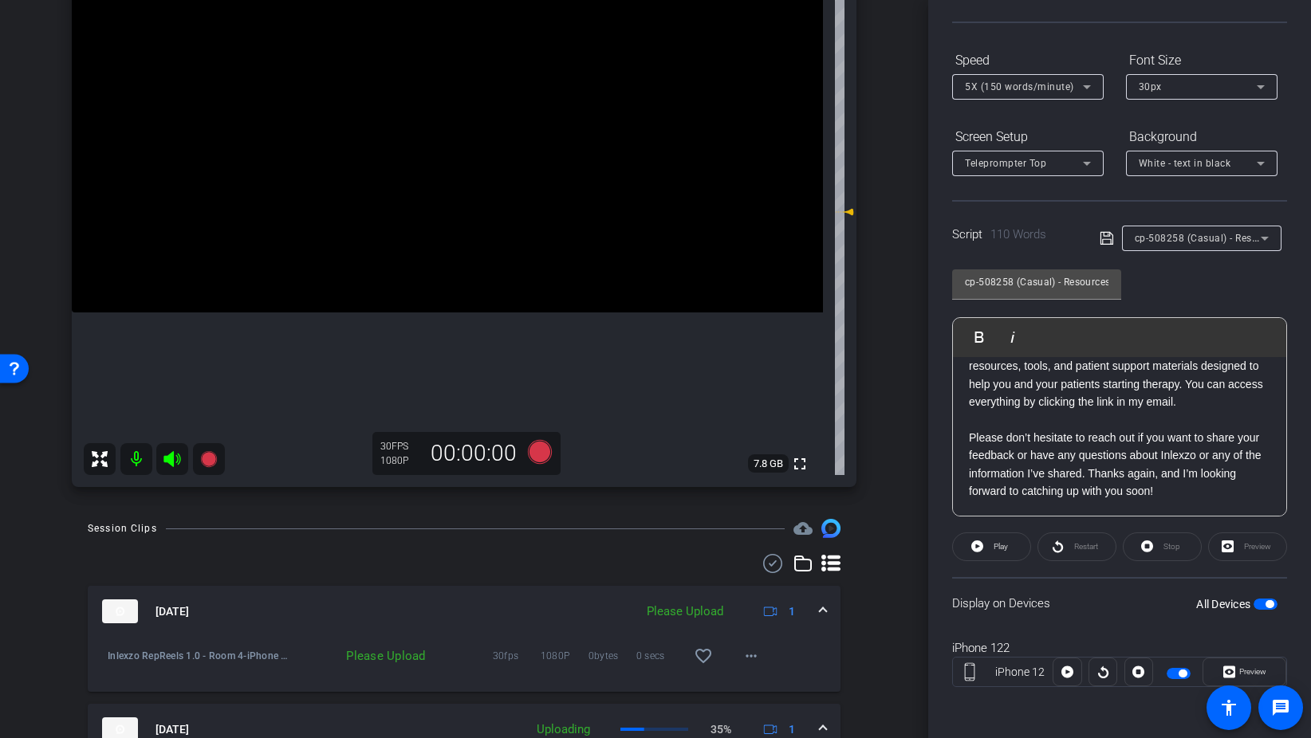
scroll to position [0, 0]
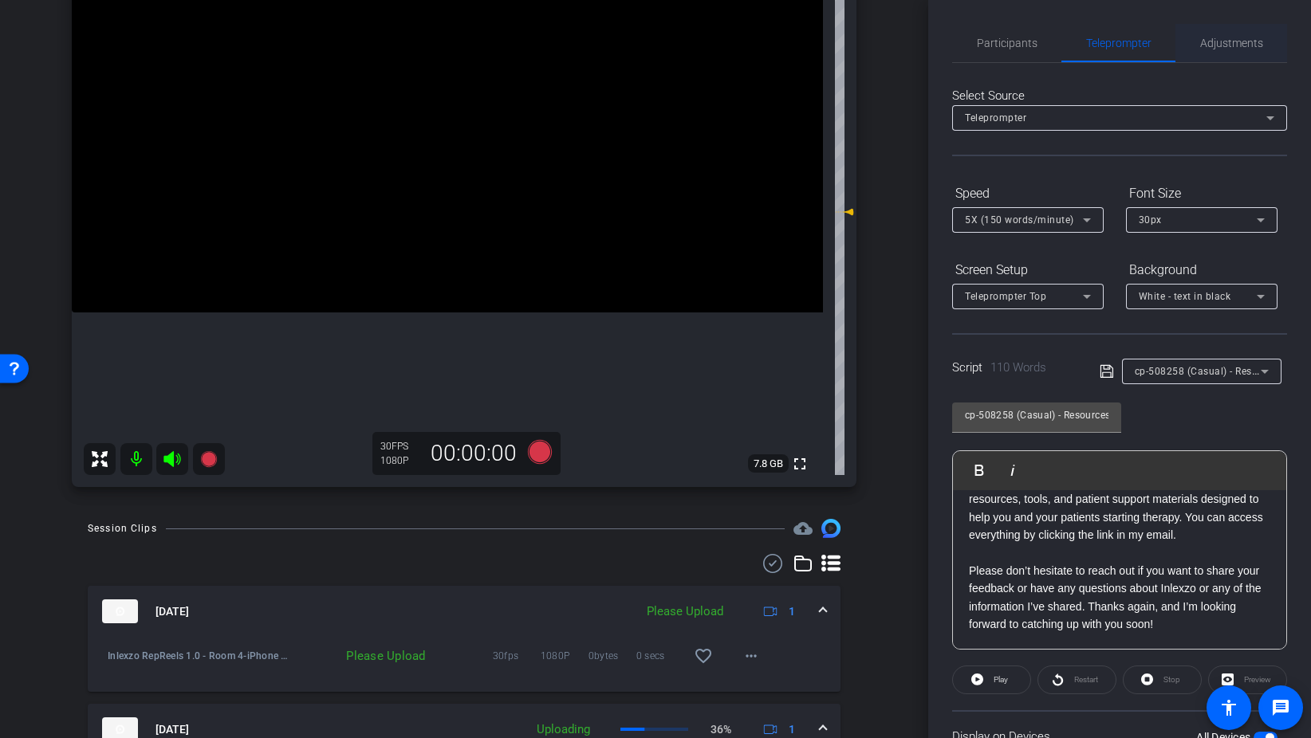
click at [1216, 45] on span "Adjustments" at bounding box center [1231, 42] width 63 height 11
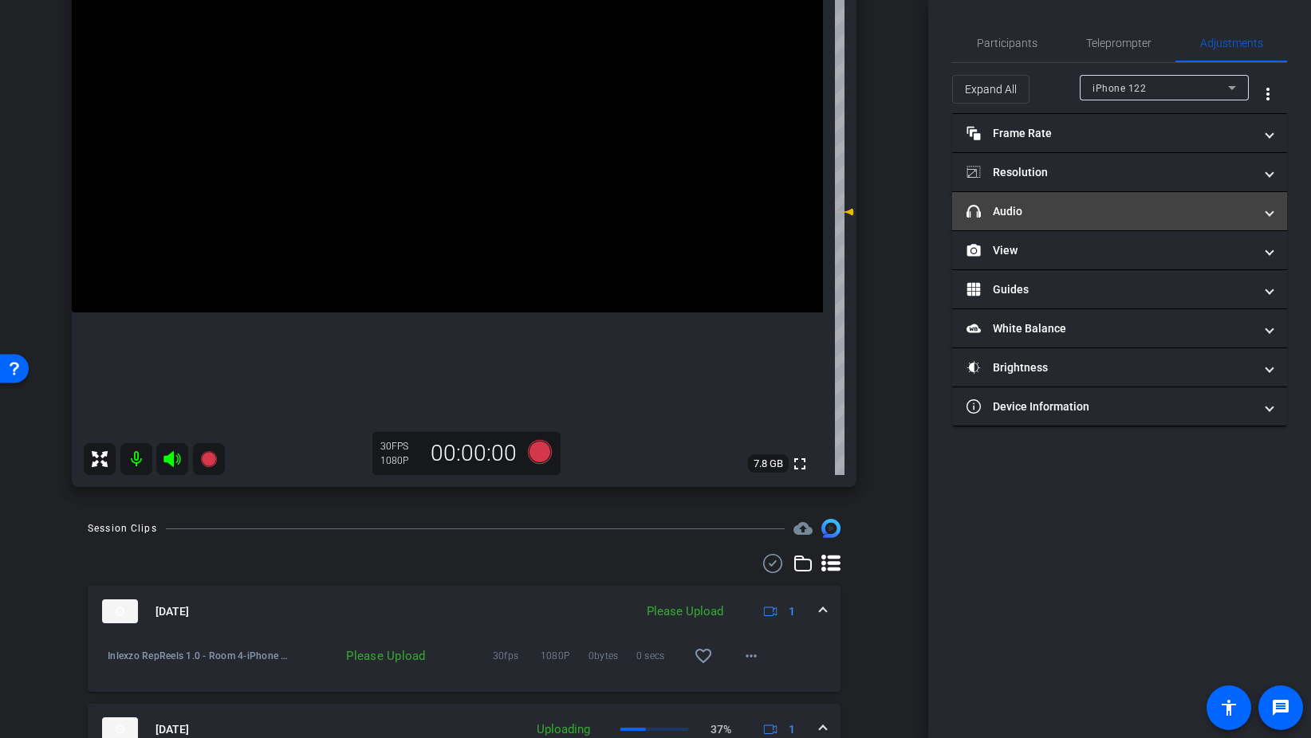
click at [1029, 210] on mat-panel-title "headphone icon Audio" at bounding box center [1109, 211] width 287 height 17
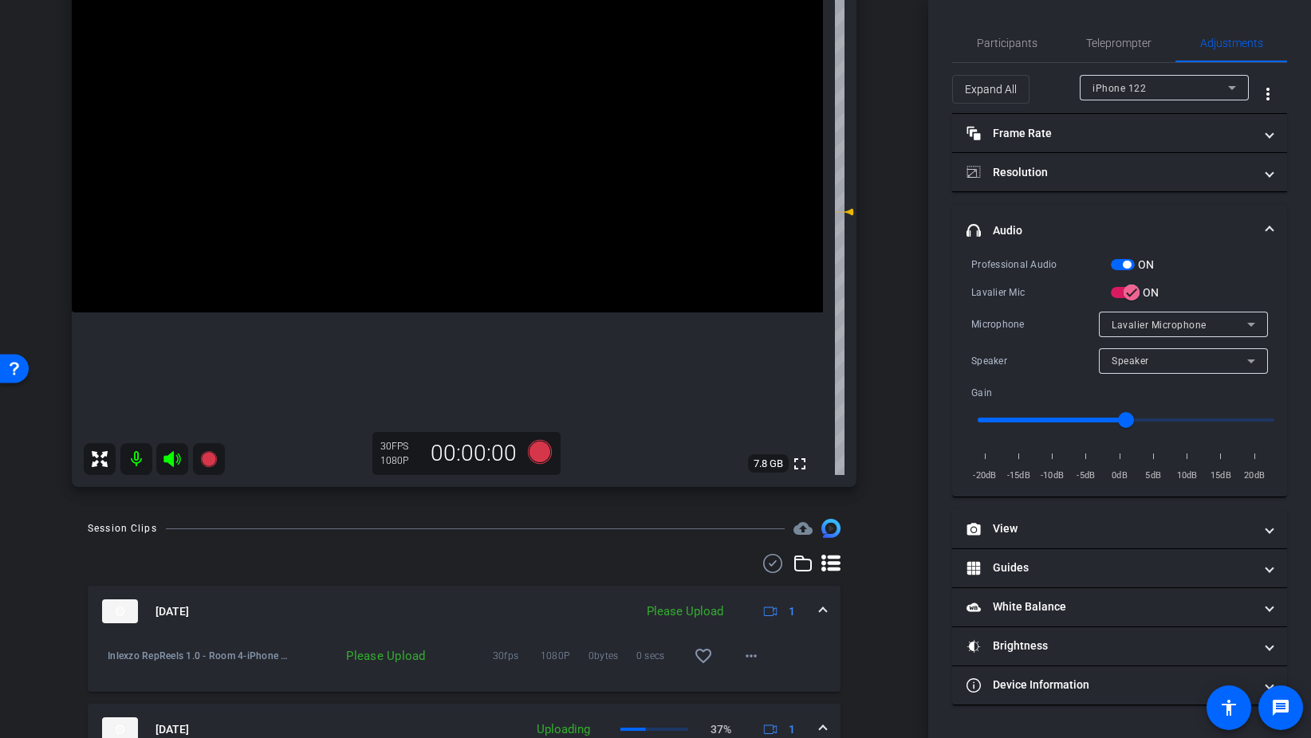
click at [1118, 265] on span "button" at bounding box center [1123, 264] width 24 height 11
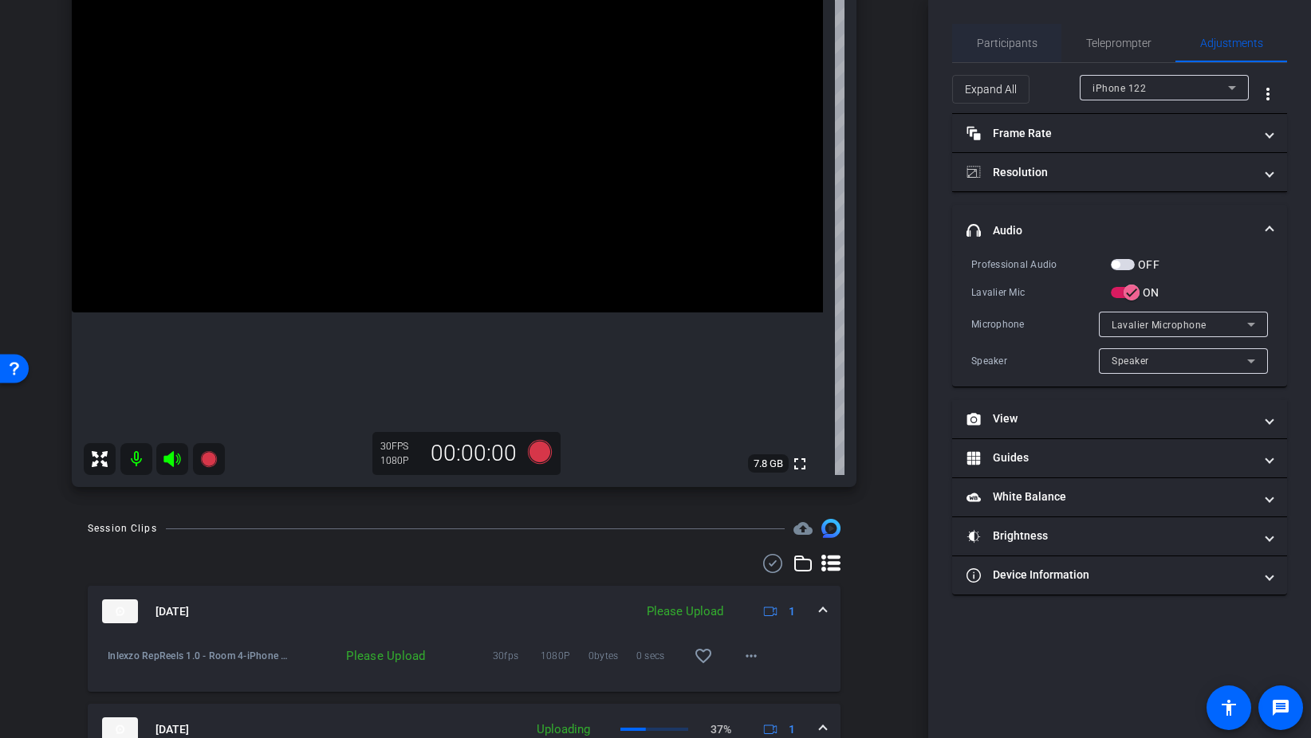
click at [1005, 41] on span "Participants" at bounding box center [1007, 42] width 61 height 11
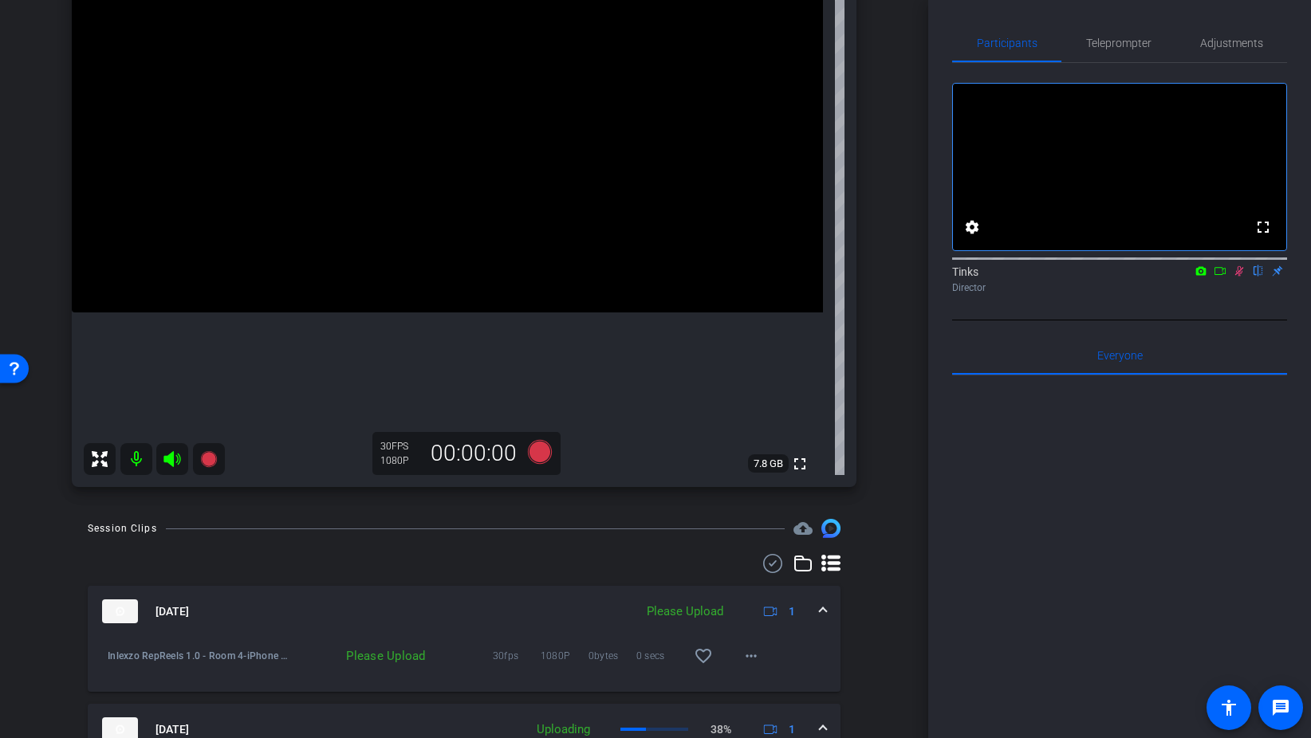
click at [1241, 277] on icon at bounding box center [1239, 270] width 13 height 11
click at [752, 660] on mat-icon "more_horiz" at bounding box center [750, 656] width 19 height 19
click at [781, 584] on span "Upload" at bounding box center [777, 583] width 64 height 19
click at [1238, 277] on icon at bounding box center [1239, 270] width 13 height 11
click at [1129, 53] on span "Teleprompter" at bounding box center [1118, 43] width 65 height 38
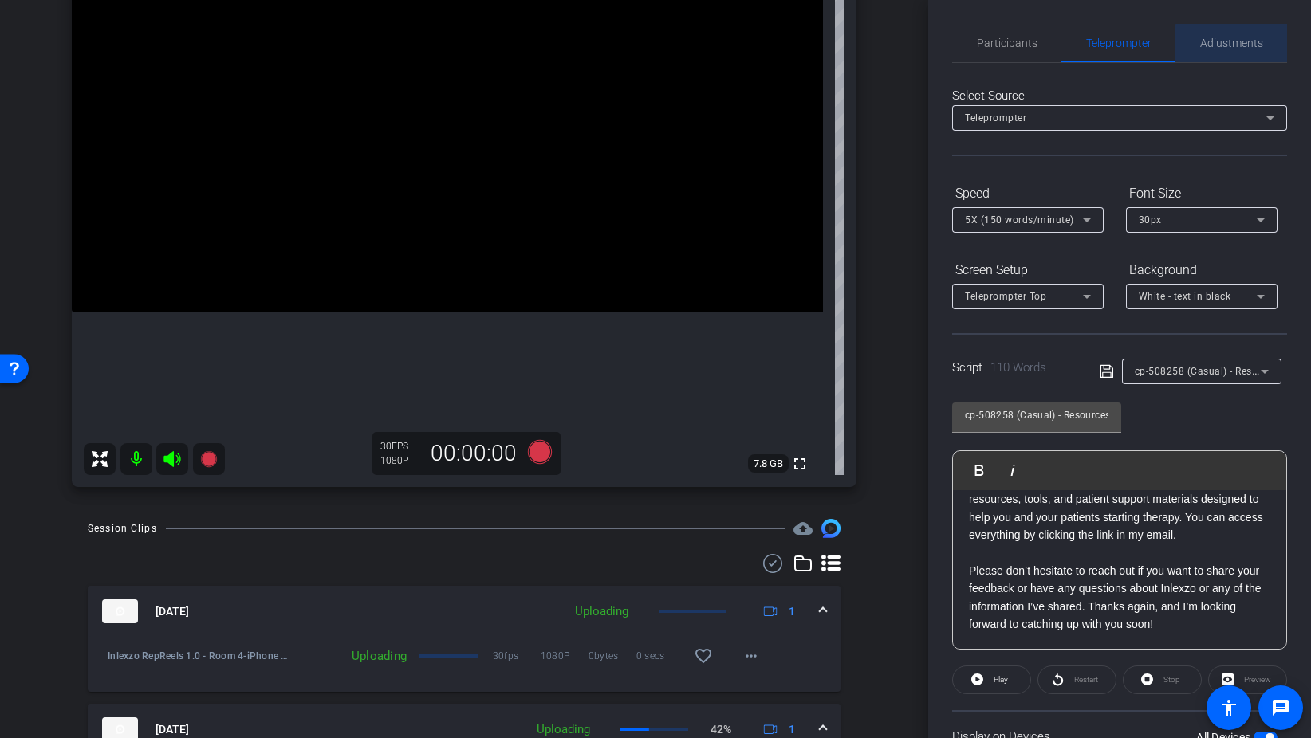
click at [1241, 50] on span "Adjustments" at bounding box center [1231, 43] width 63 height 38
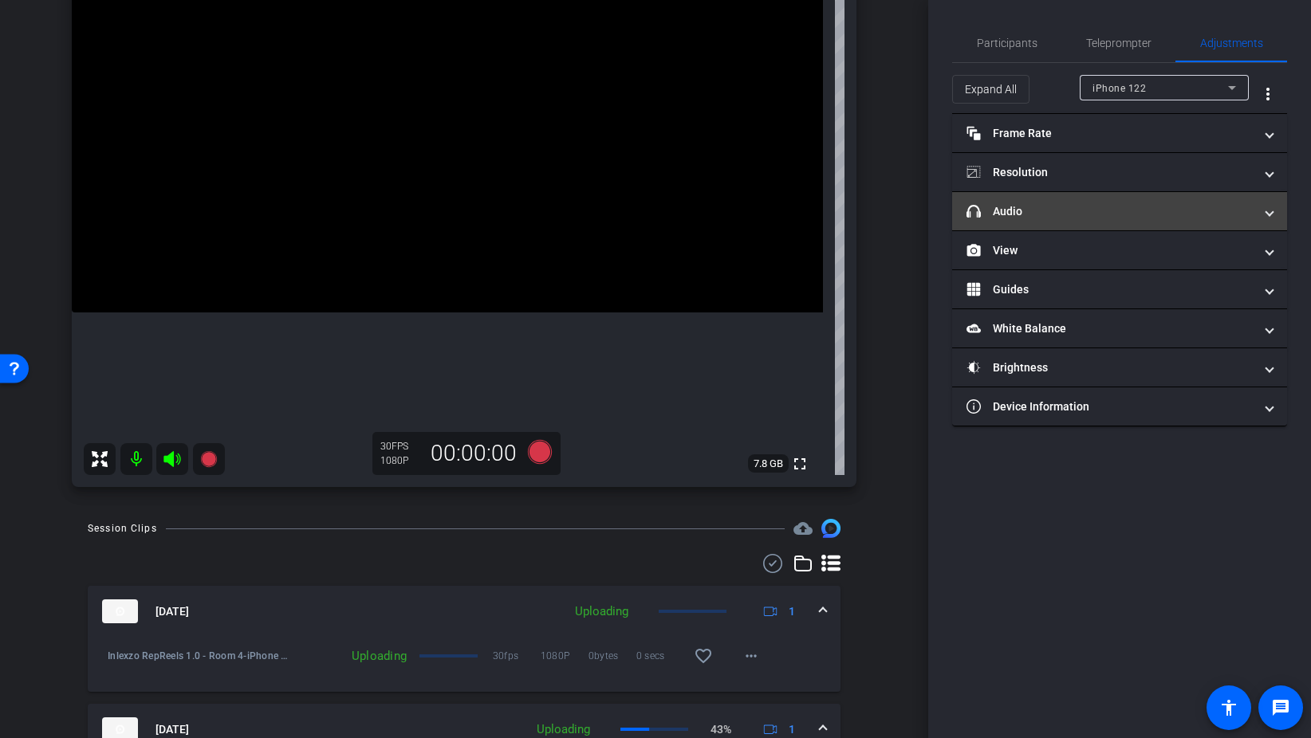
click at [1114, 221] on mat-expansion-panel-header "headphone icon Audio" at bounding box center [1119, 211] width 335 height 38
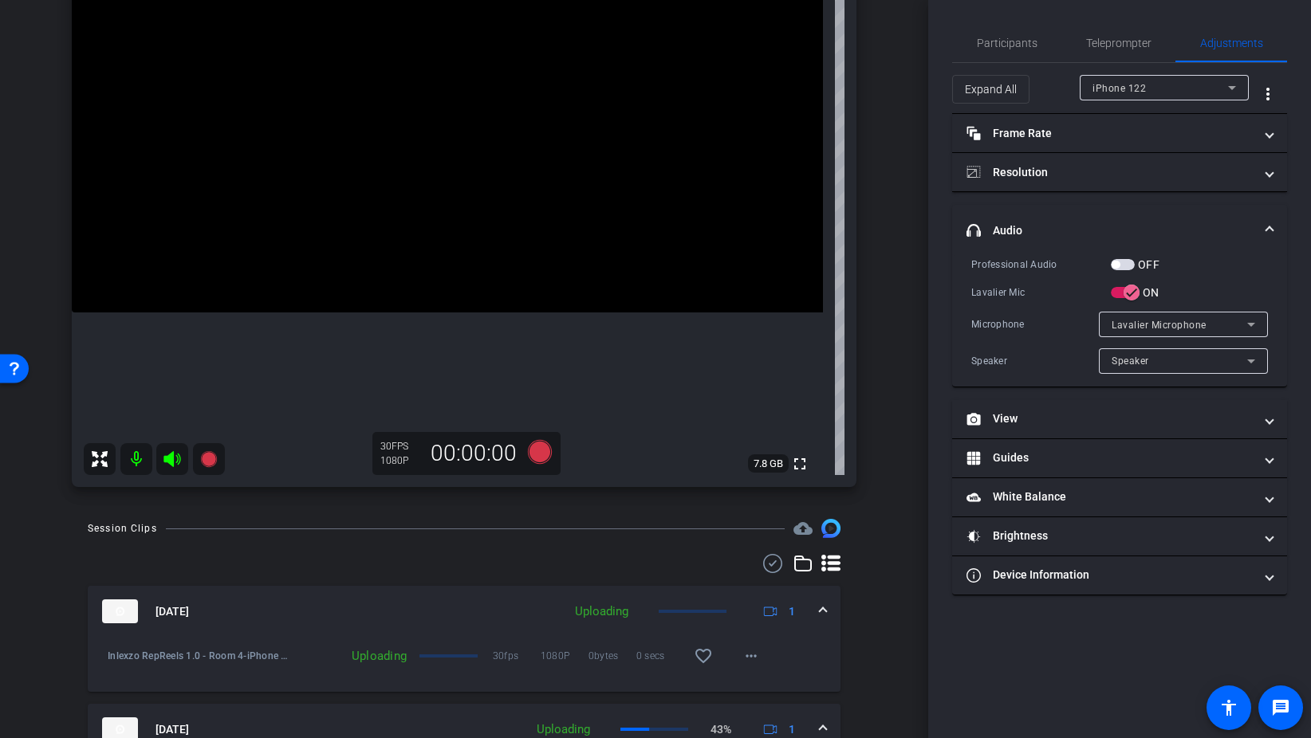
click at [1127, 268] on span "button" at bounding box center [1123, 264] width 24 height 11
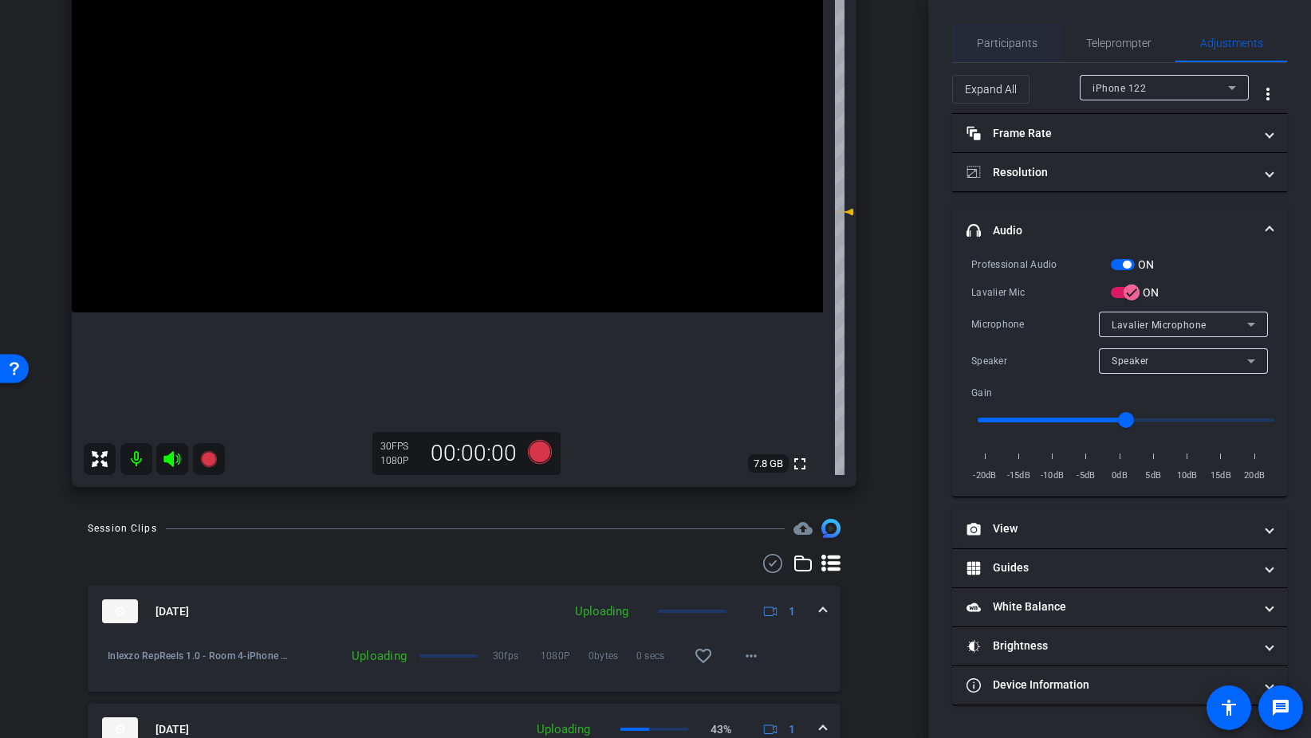
click at [998, 46] on span "Participants" at bounding box center [1007, 42] width 61 height 11
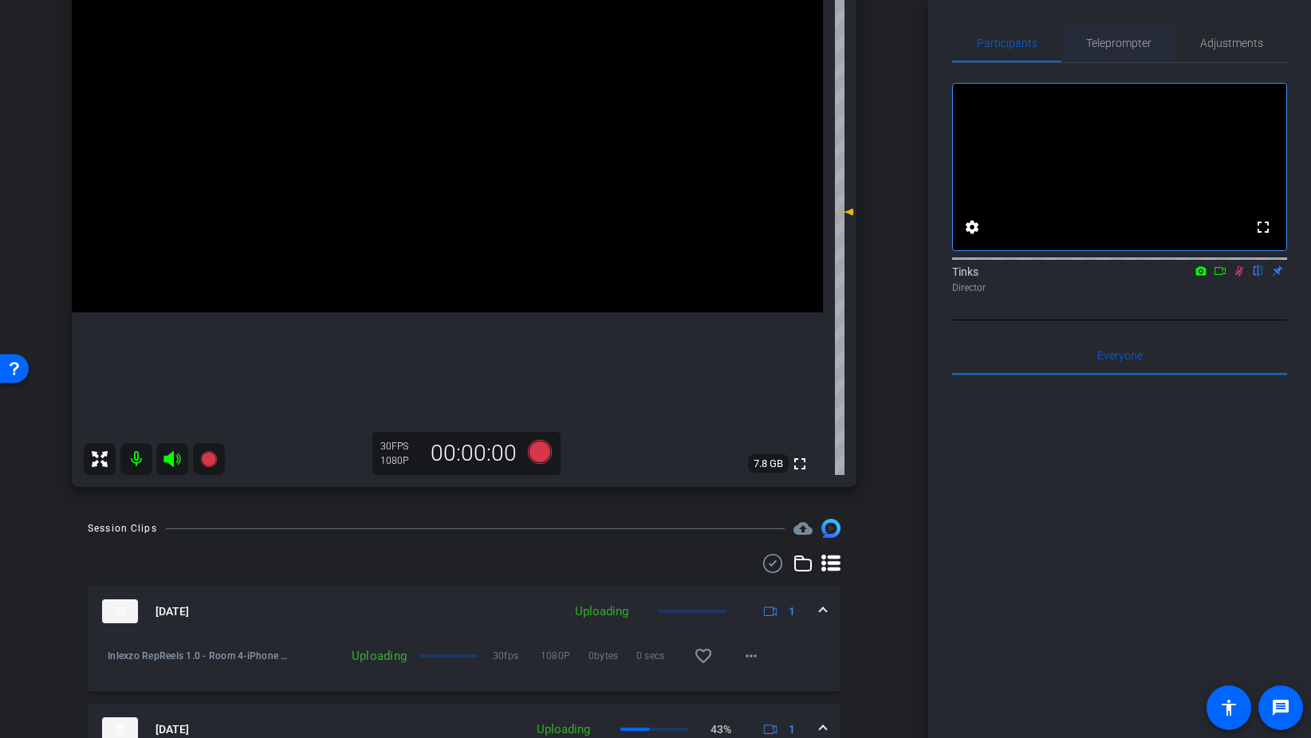
click at [1123, 44] on span "Teleprompter" at bounding box center [1118, 42] width 65 height 11
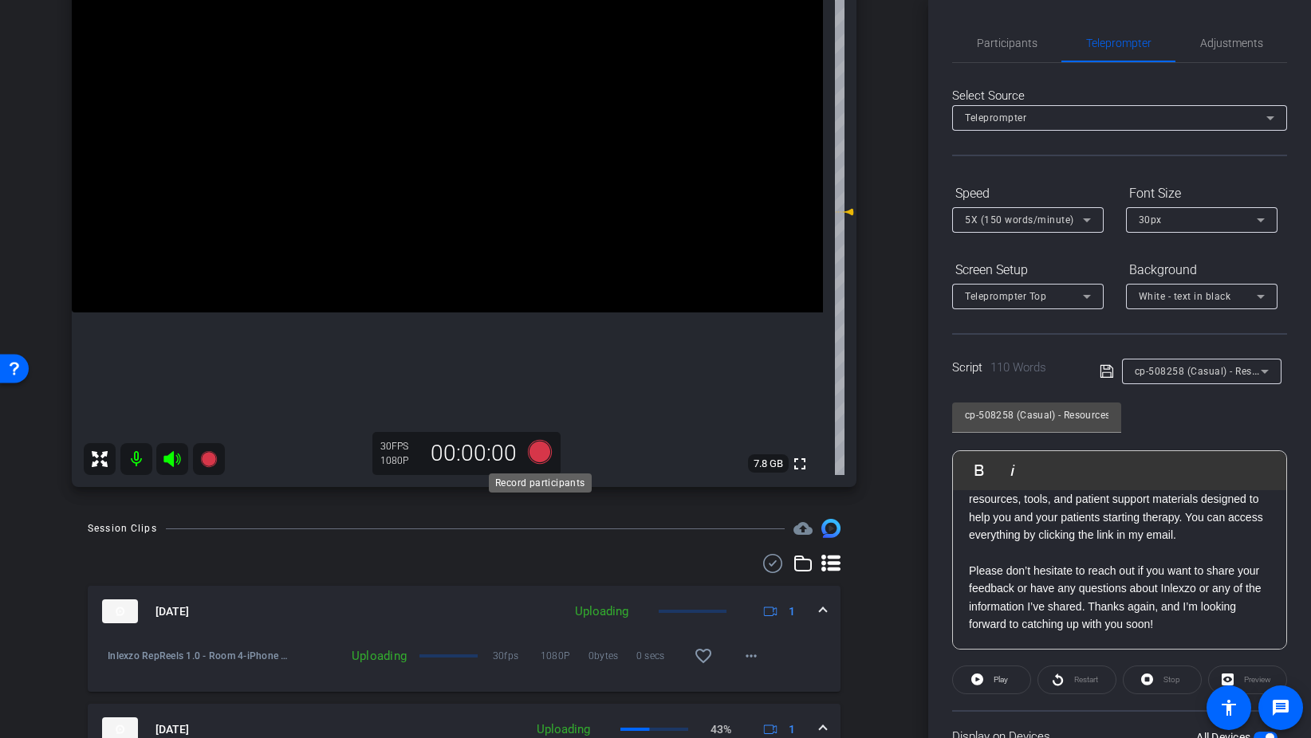
click at [542, 451] on icon at bounding box center [540, 452] width 24 height 24
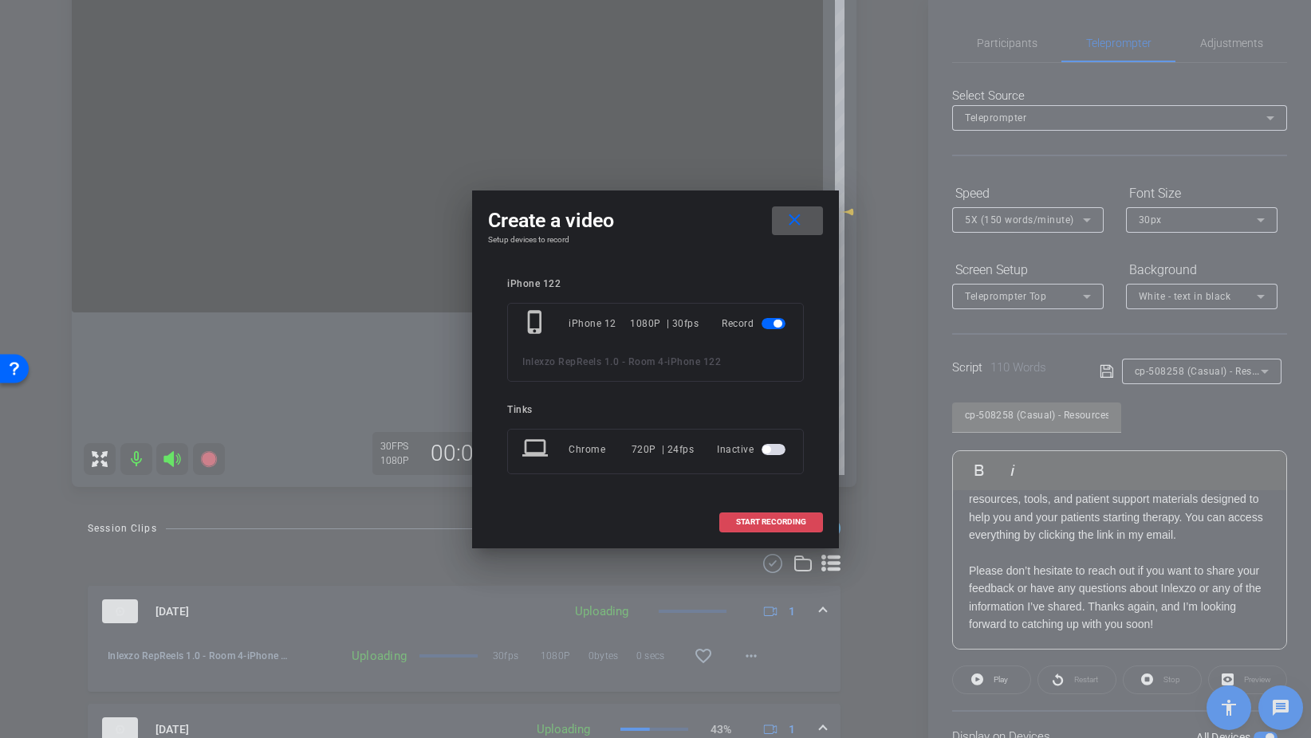
click at [785, 526] on span "START RECORDING" at bounding box center [771, 522] width 70 height 8
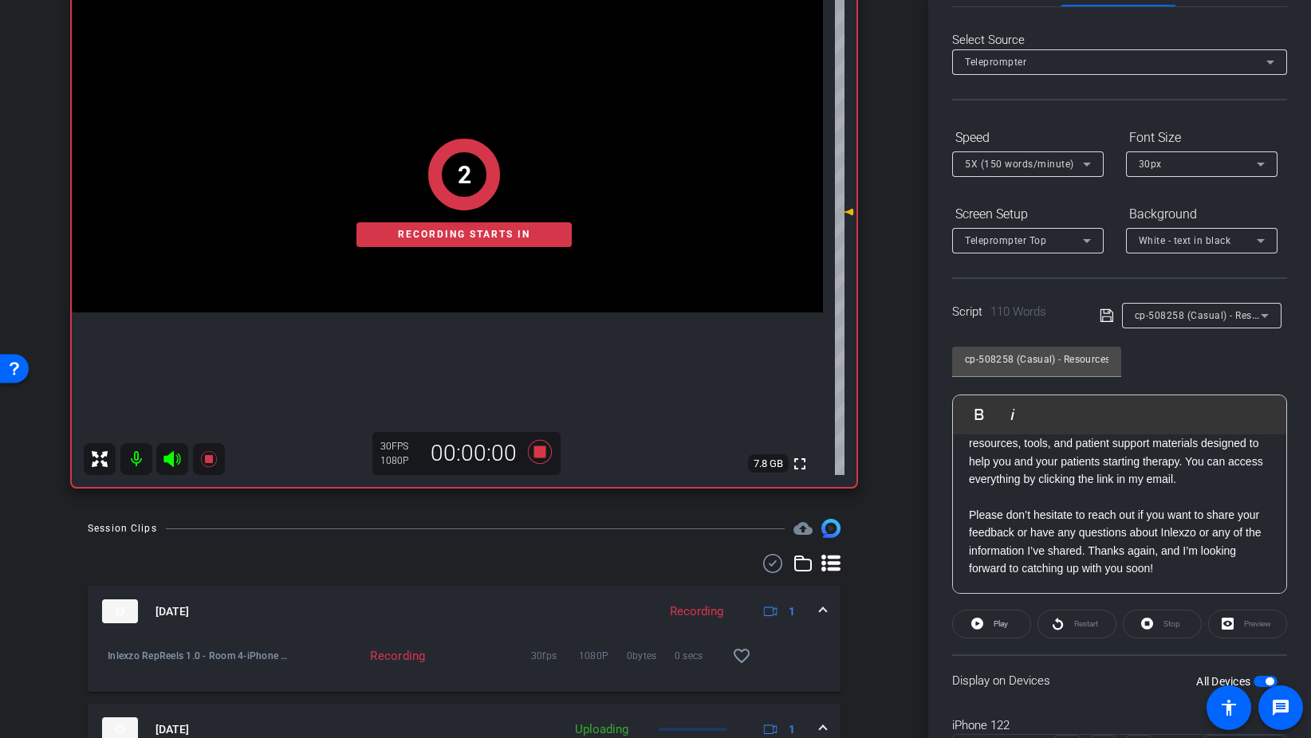
scroll to position [133, 0]
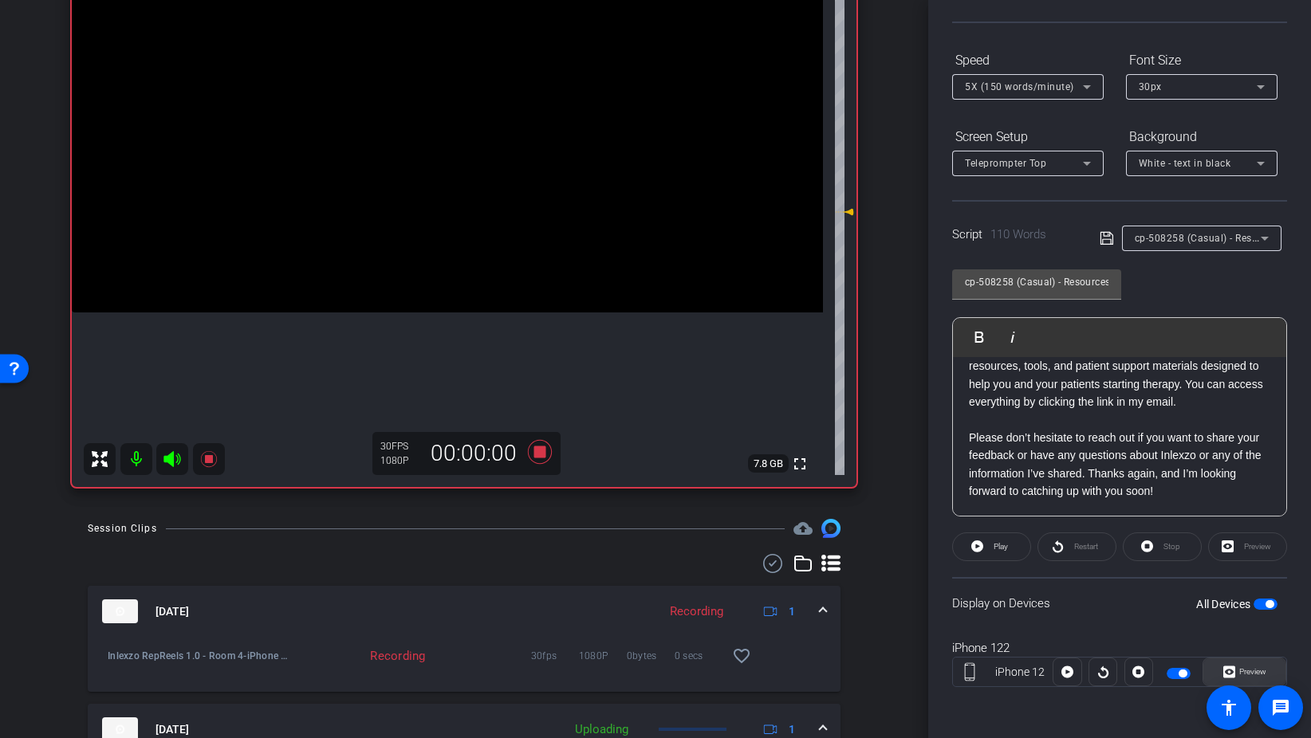
click at [1246, 667] on span "Preview" at bounding box center [1250, 672] width 31 height 22
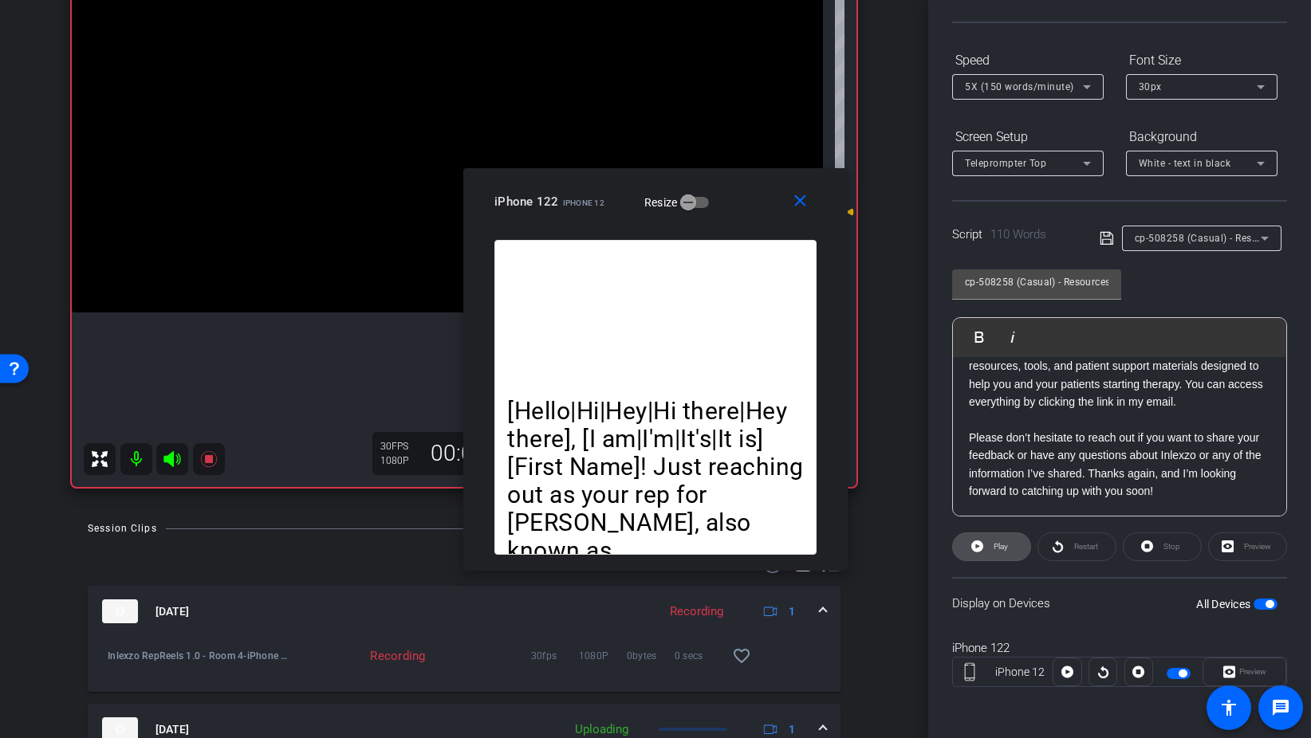
click at [995, 548] on span "Play" at bounding box center [1000, 546] width 14 height 9
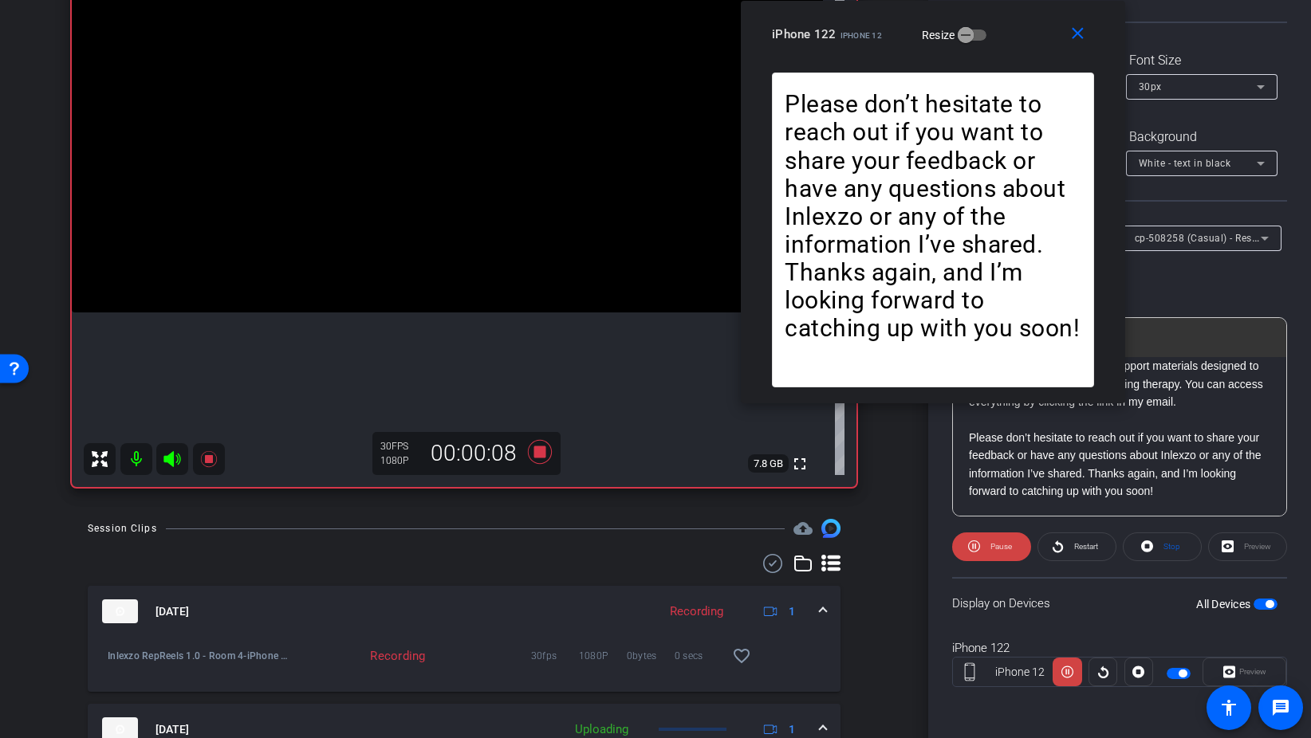
drag, startPoint x: 745, startPoint y: 193, endPoint x: 1023, endPoint y: -15, distance: 346.8
click at [1023, 0] on html "Accessibility Screen-Reader Guide, Feedback, and Issue Reporting | New window m…" at bounding box center [655, 369] width 1311 height 738
click at [539, 454] on icon at bounding box center [540, 452] width 24 height 24
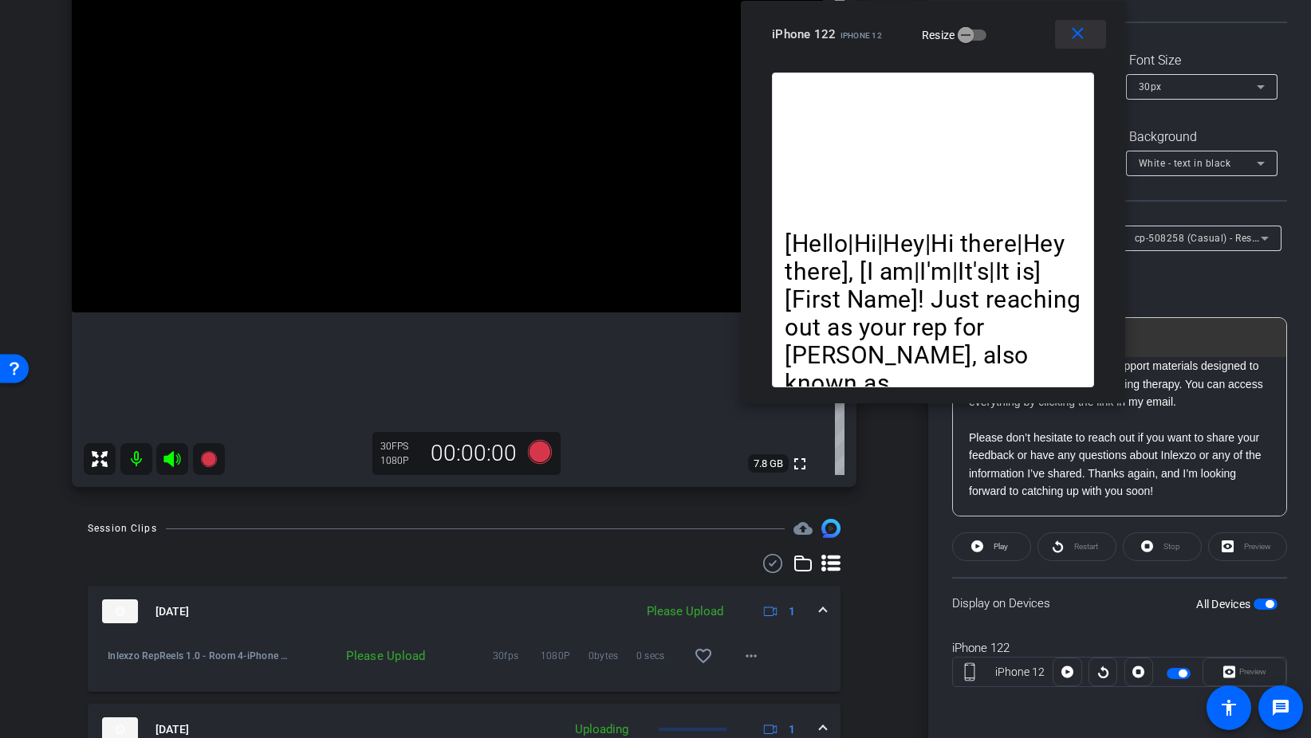
click at [1066, 30] on span at bounding box center [1080, 34] width 51 height 38
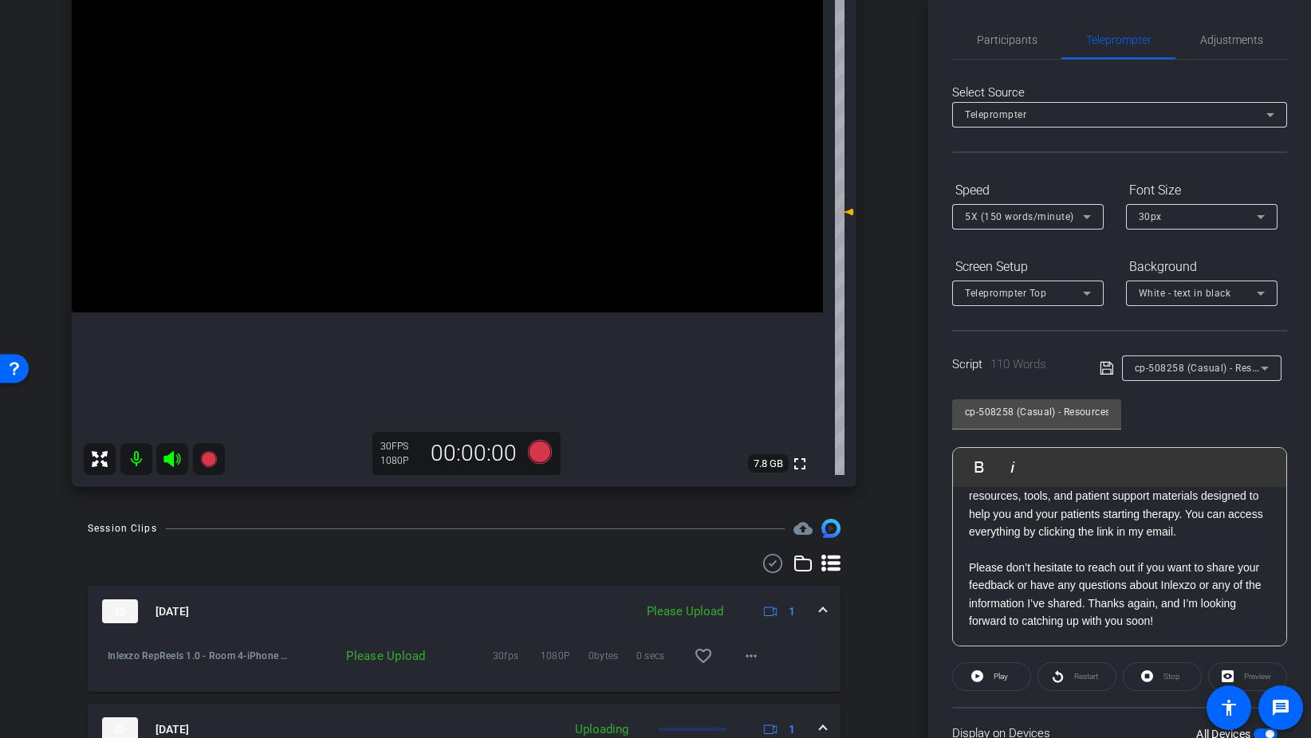
scroll to position [0, 0]
click at [1015, 47] on span "Participants" at bounding box center [1007, 42] width 61 height 11
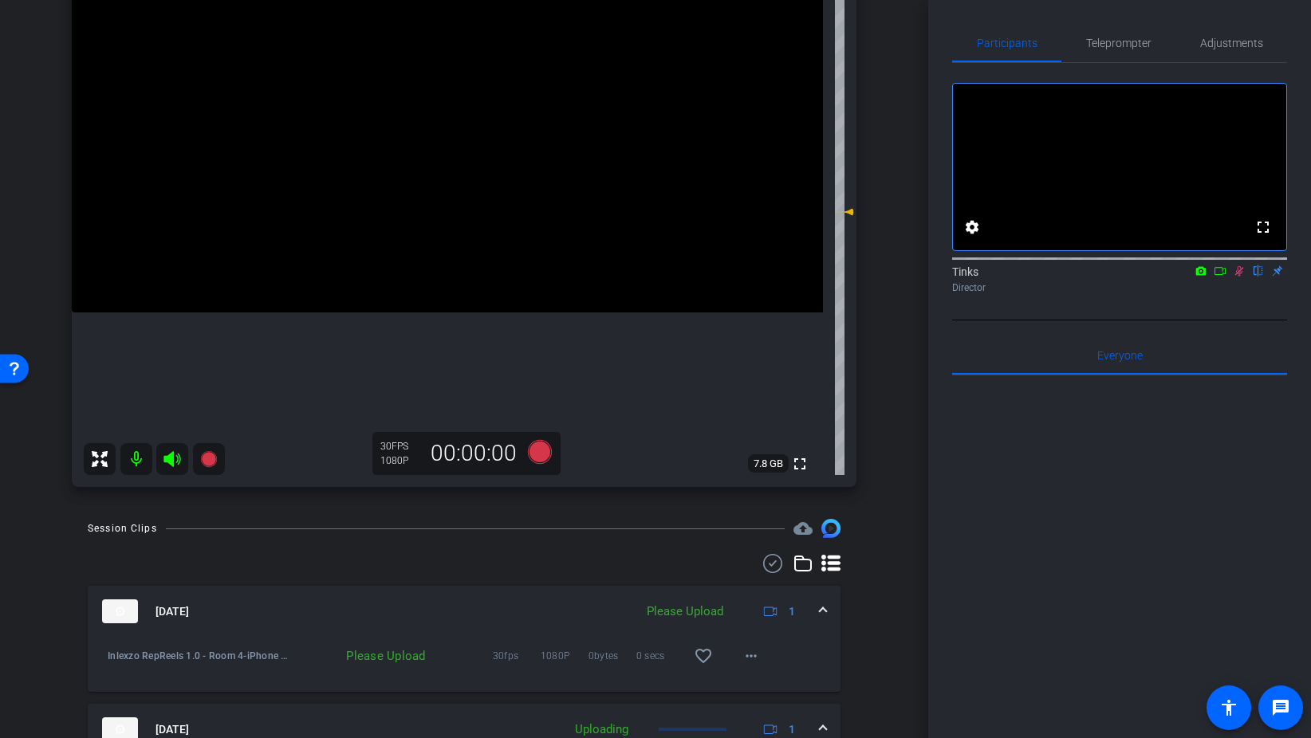
click at [1237, 277] on icon at bounding box center [1239, 271] width 9 height 10
click at [1228, 33] on span "Adjustments" at bounding box center [1231, 43] width 63 height 38
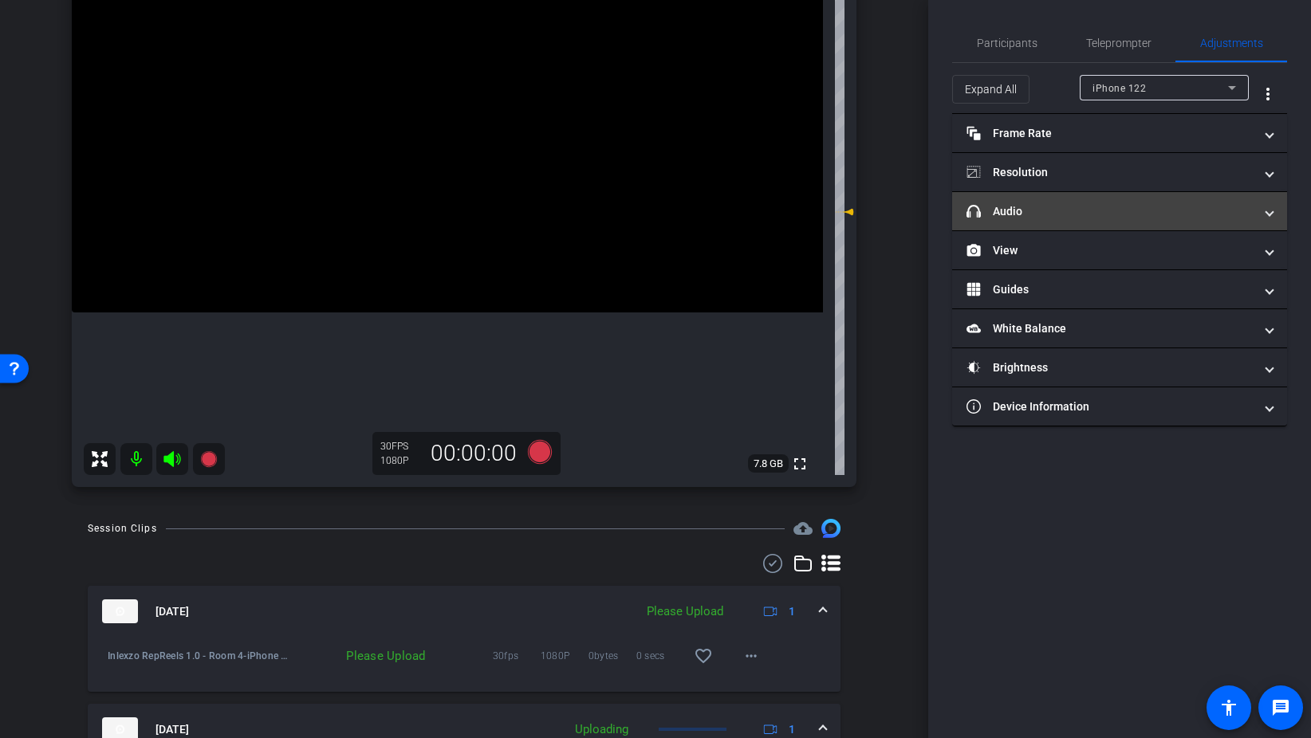
click at [1040, 201] on mat-expansion-panel-header "headphone icon Audio" at bounding box center [1119, 211] width 335 height 38
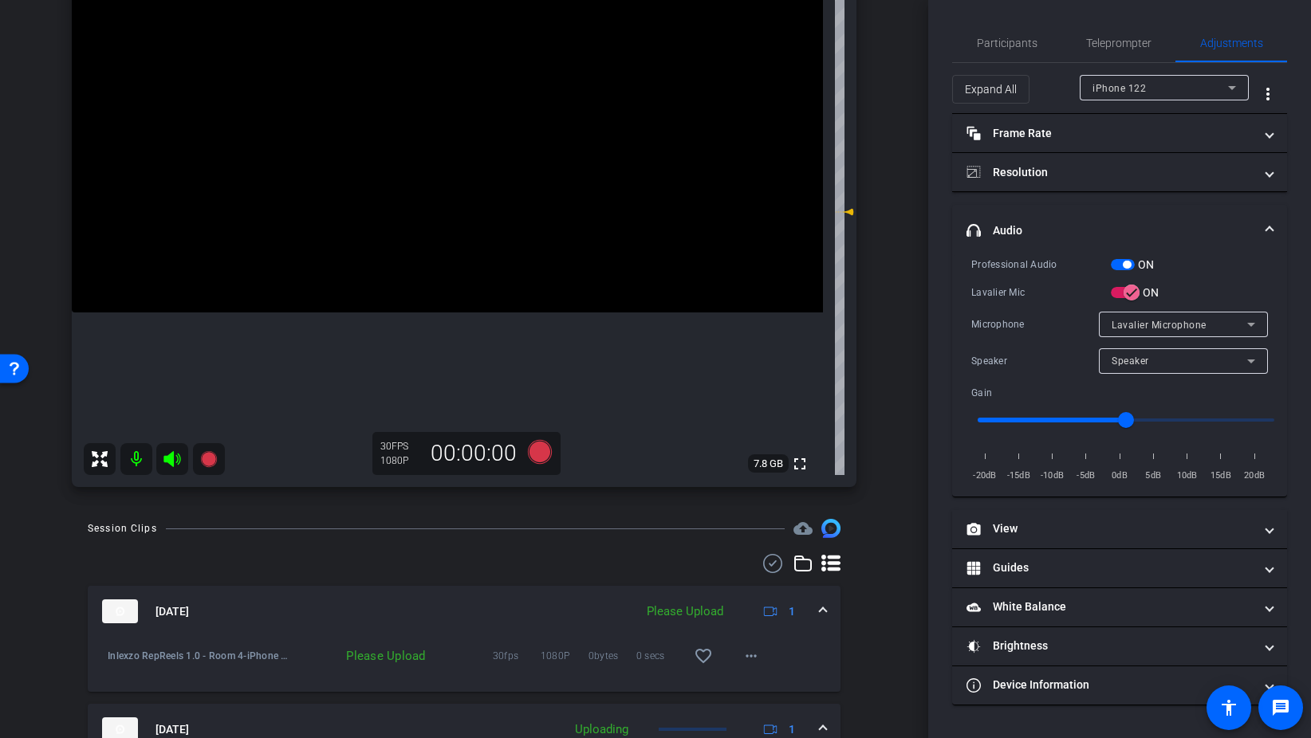
click at [1122, 267] on span "button" at bounding box center [1123, 264] width 24 height 11
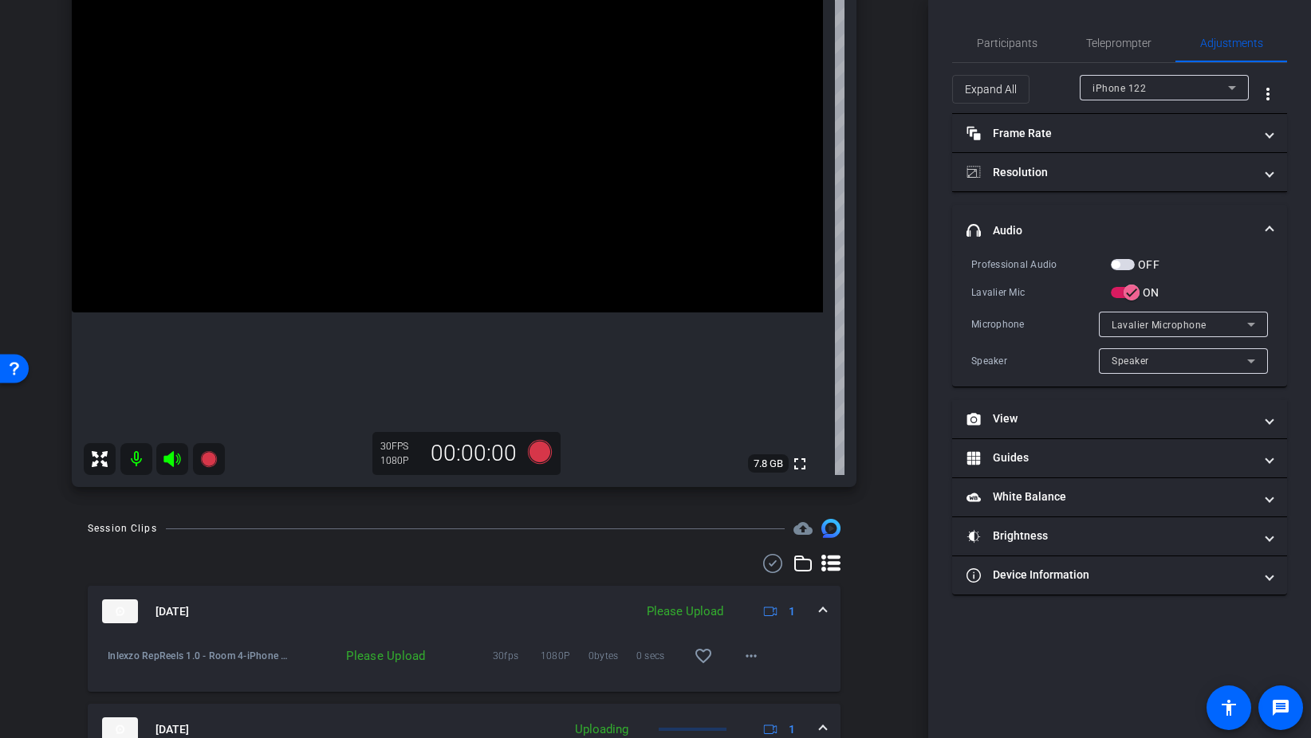
click at [1133, 263] on span "button" at bounding box center [1123, 264] width 24 height 11
click at [990, 49] on span "Participants" at bounding box center [1007, 42] width 61 height 11
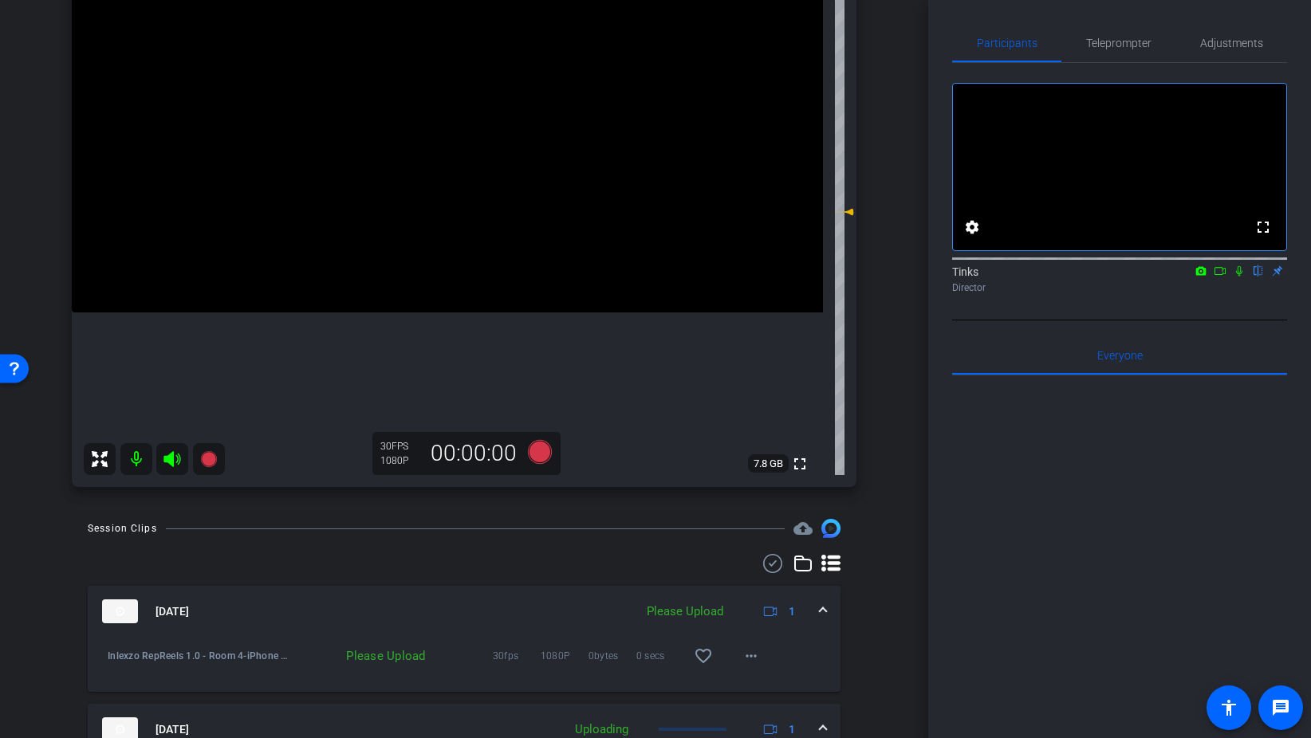
click at [1233, 278] on mat-icon at bounding box center [1238, 271] width 19 height 14
click at [533, 454] on icon at bounding box center [540, 452] width 24 height 24
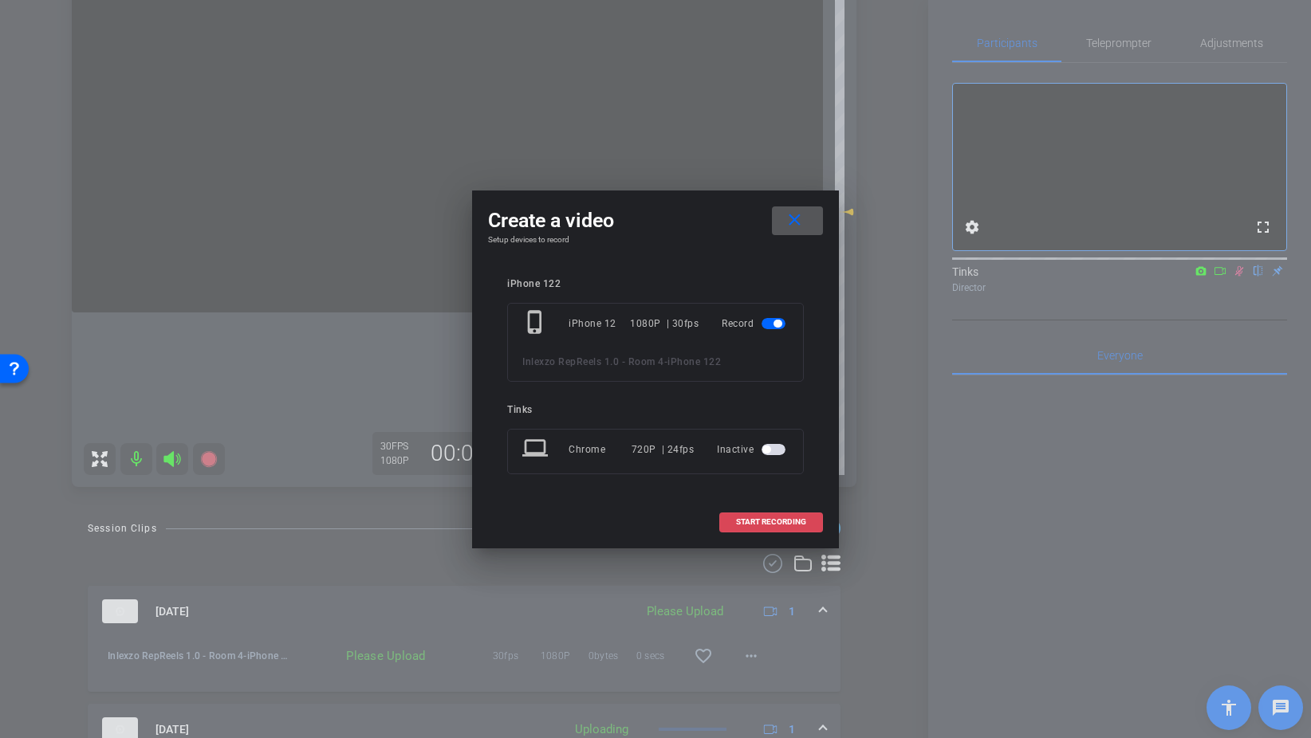
click at [784, 521] on span "START RECORDING" at bounding box center [771, 522] width 70 height 8
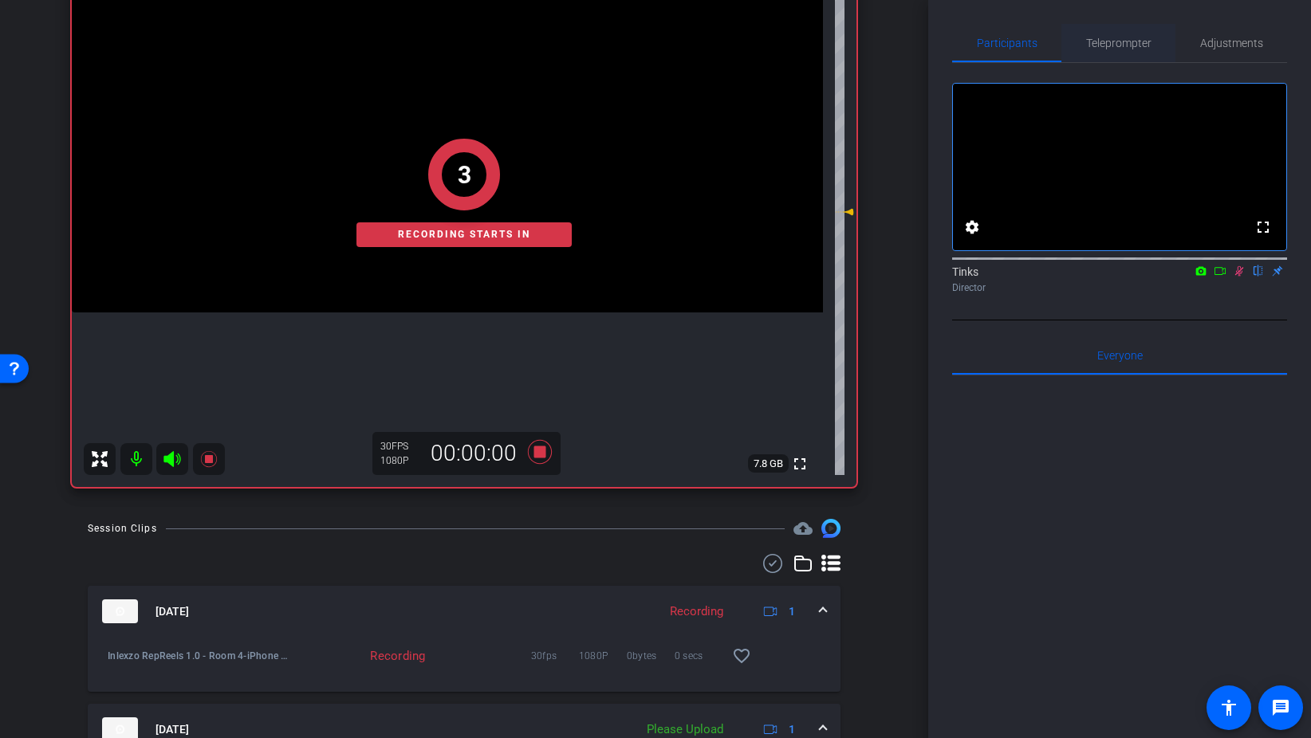
click at [1112, 53] on span "Teleprompter" at bounding box center [1118, 43] width 65 height 38
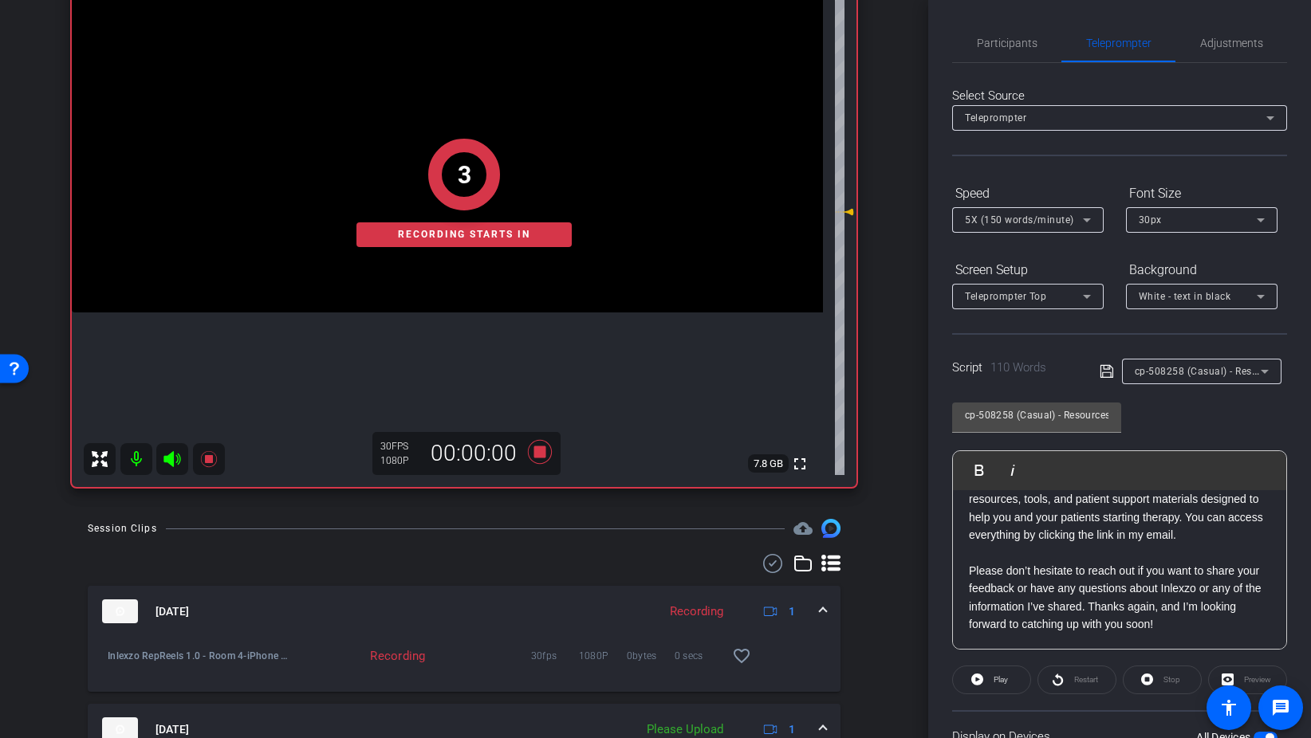
scroll to position [133, 0]
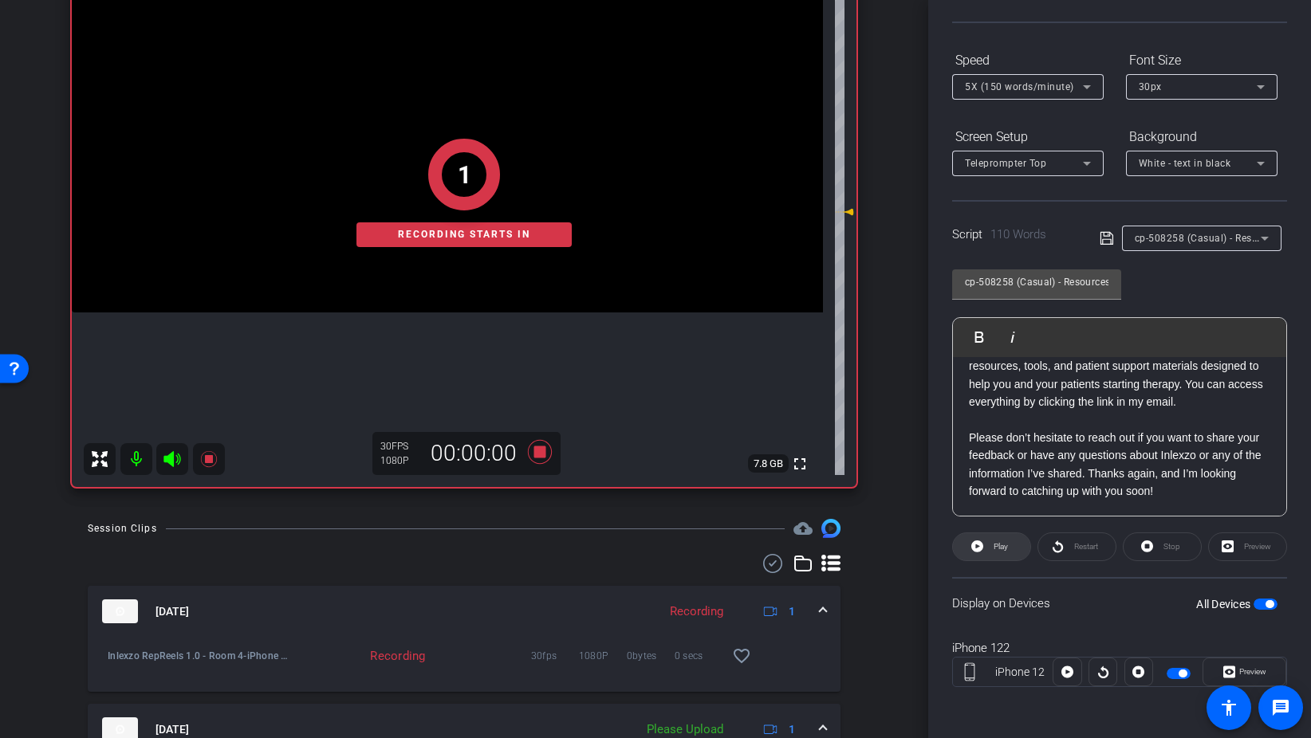
click at [1009, 541] on span at bounding box center [991, 547] width 77 height 38
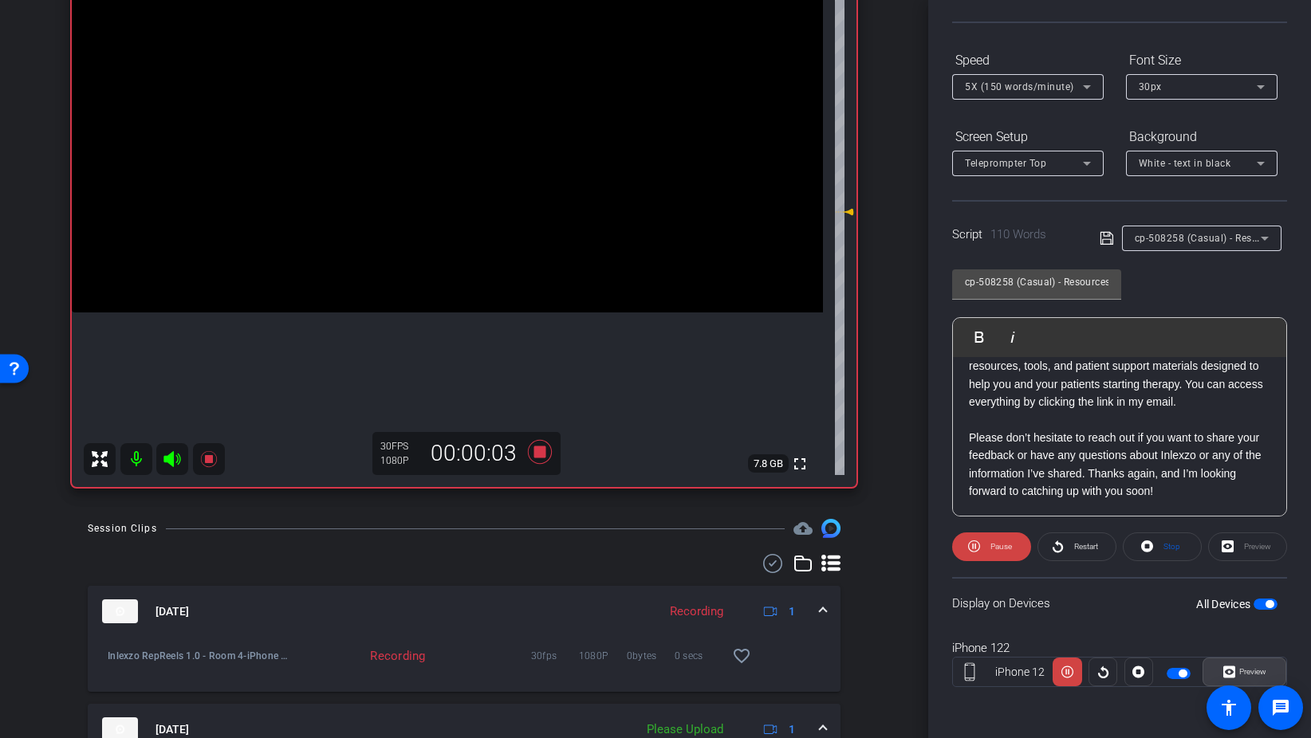
click at [1237, 671] on span "Preview" at bounding box center [1250, 672] width 31 height 22
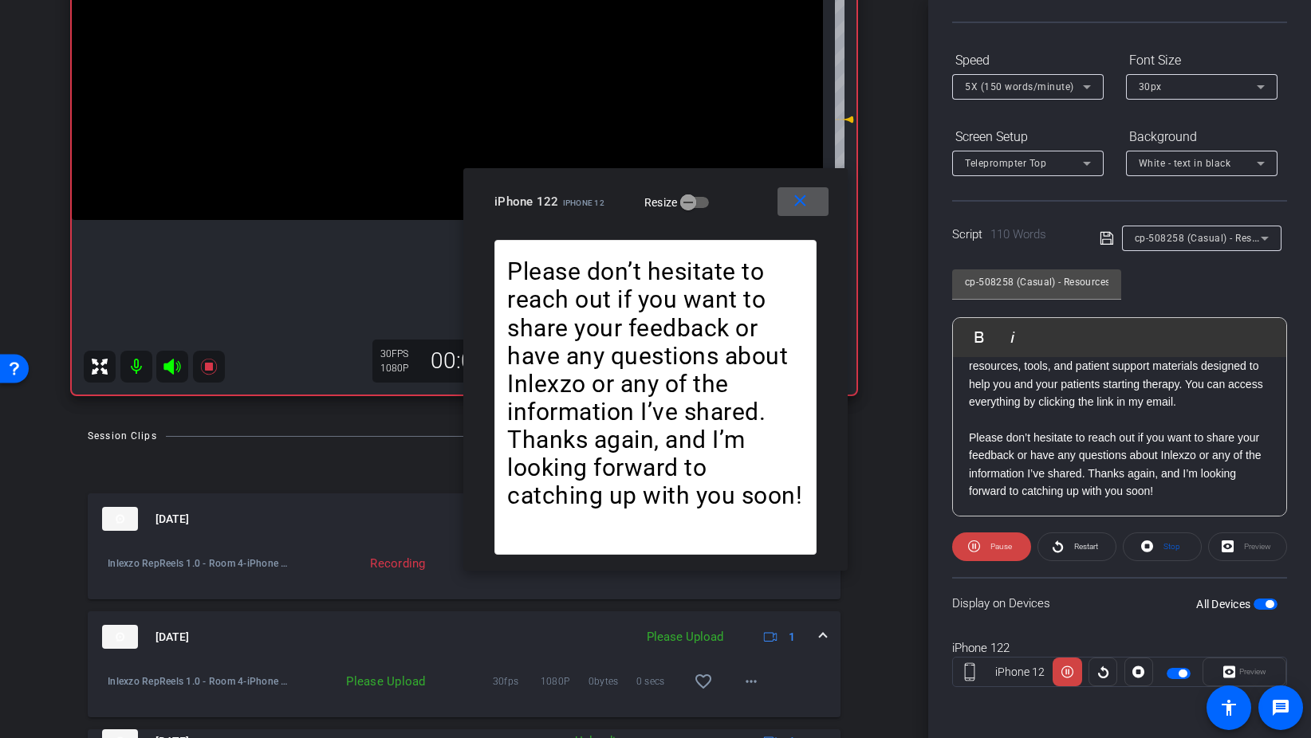
scroll to position [283, 0]
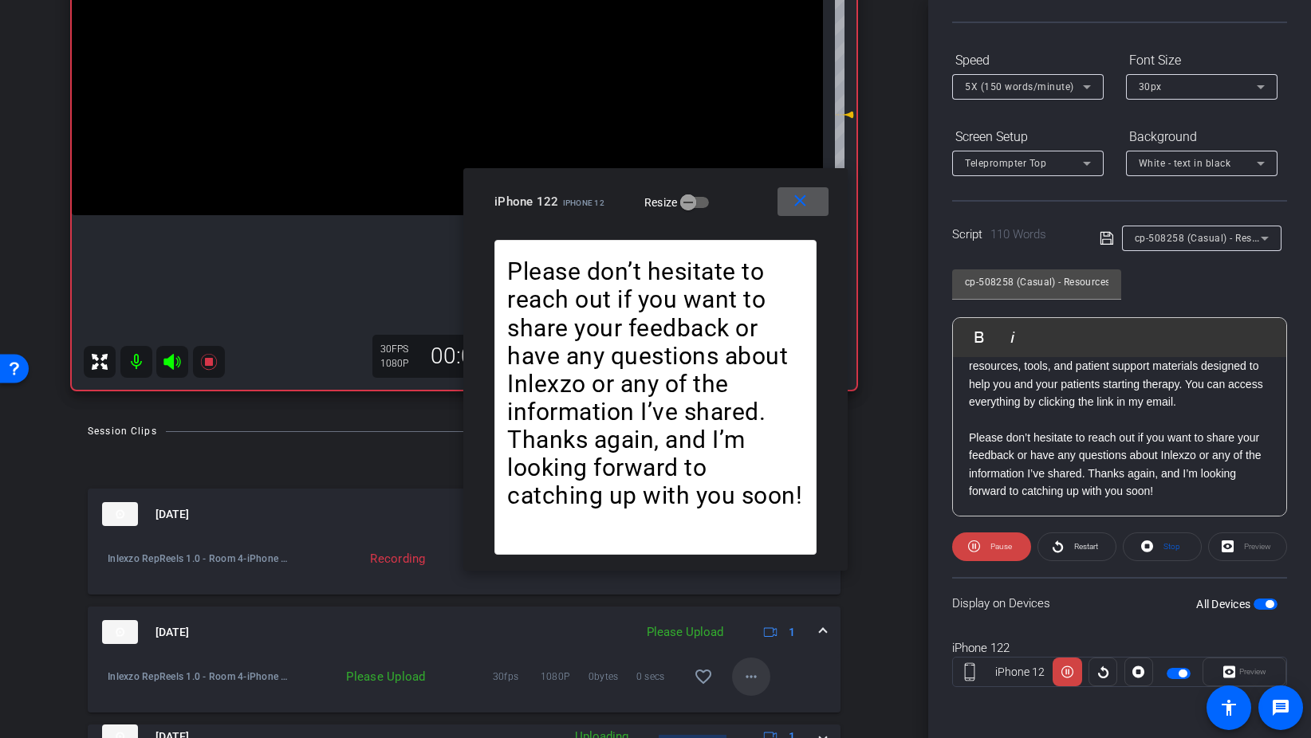
click at [757, 685] on mat-icon "more_horiz" at bounding box center [750, 676] width 19 height 19
click at [789, 604] on span "Upload" at bounding box center [777, 604] width 64 height 19
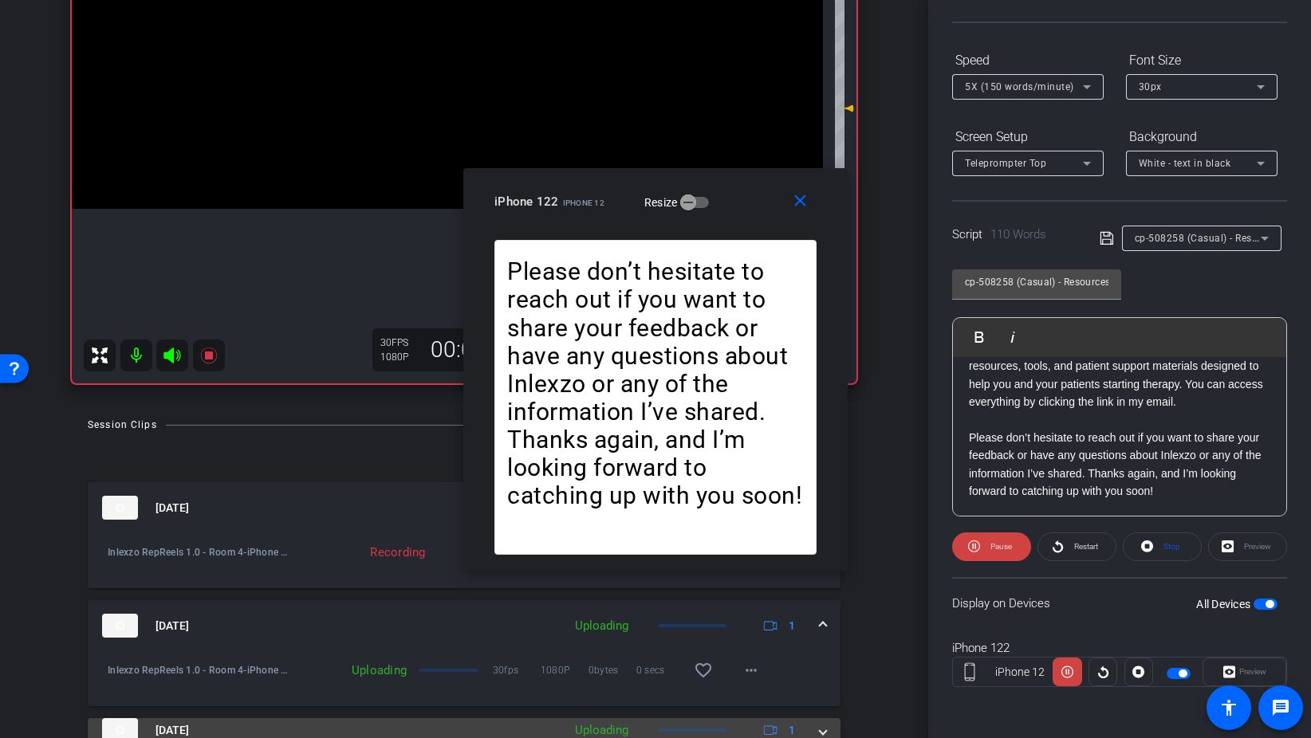
scroll to position [288, 0]
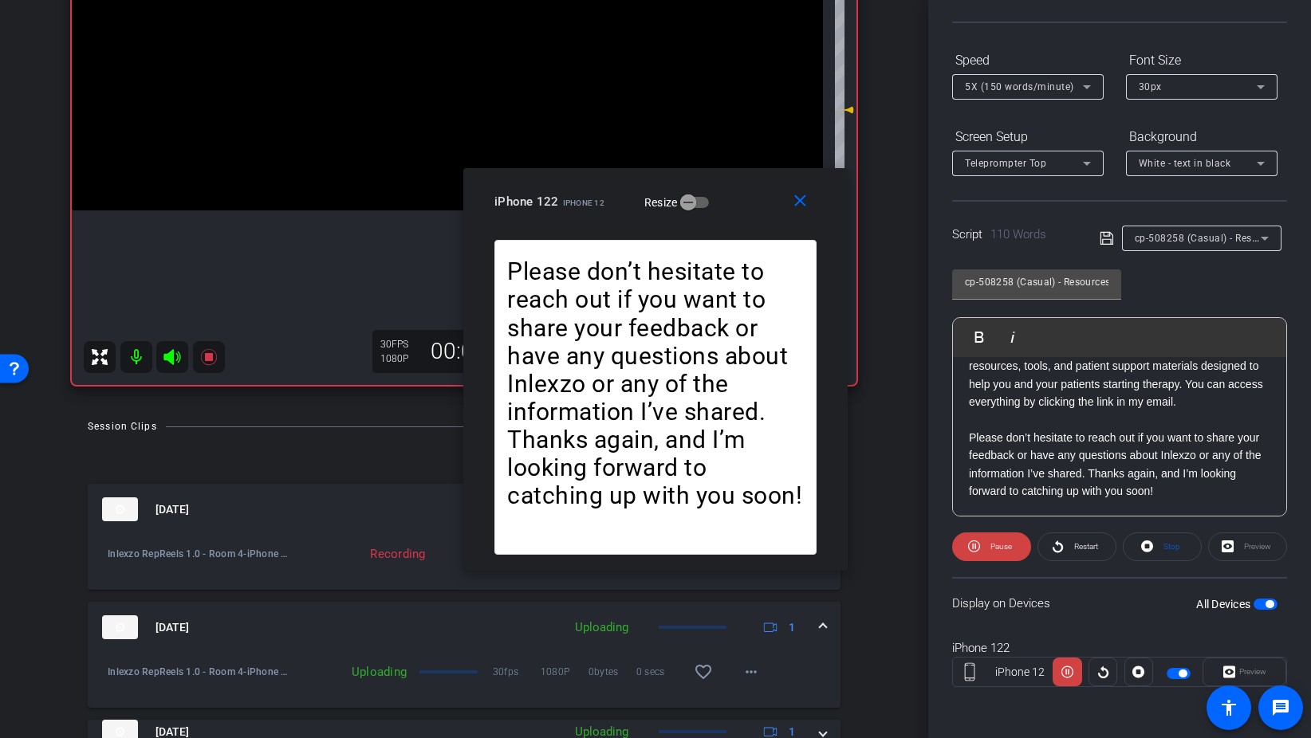
click at [1036, 84] on span "5X (150 words/minute)" at bounding box center [1019, 86] width 109 height 11
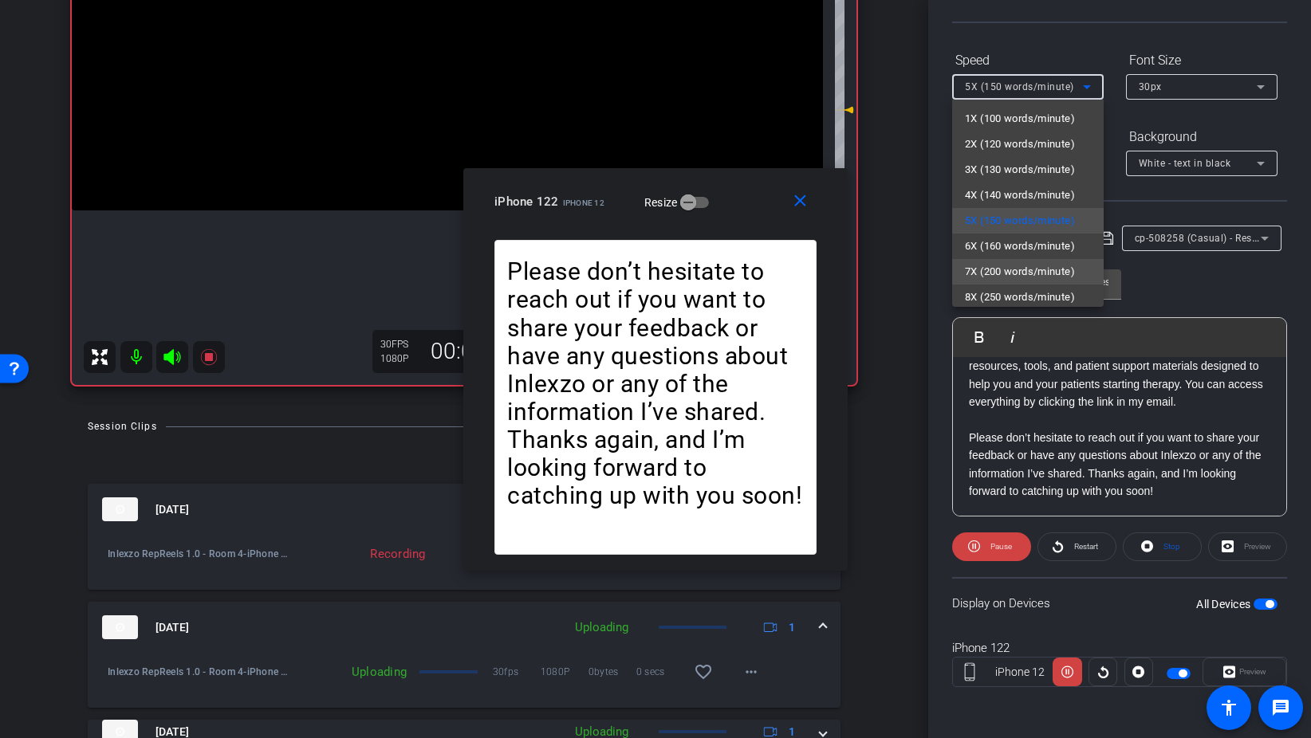
click at [1025, 273] on span "7X (200 words/minute)" at bounding box center [1020, 271] width 110 height 19
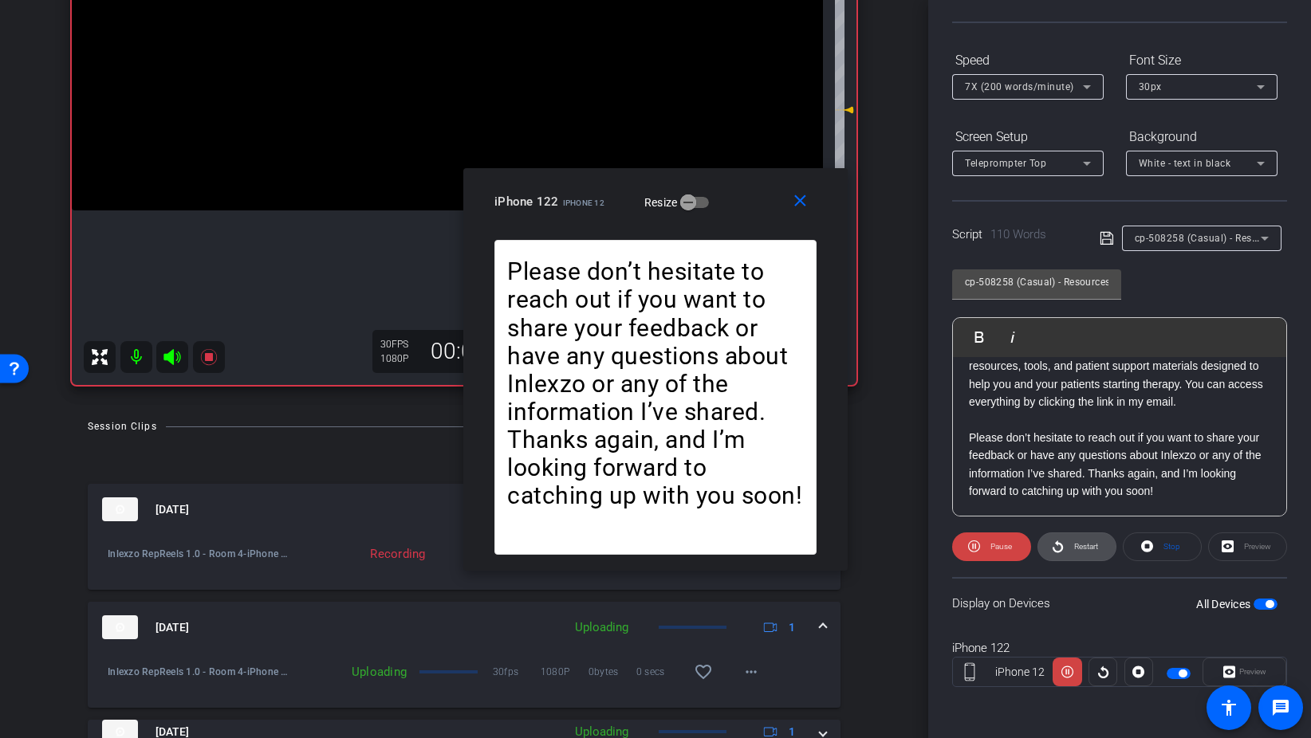
click at [1080, 548] on span "Restart" at bounding box center [1086, 546] width 24 height 9
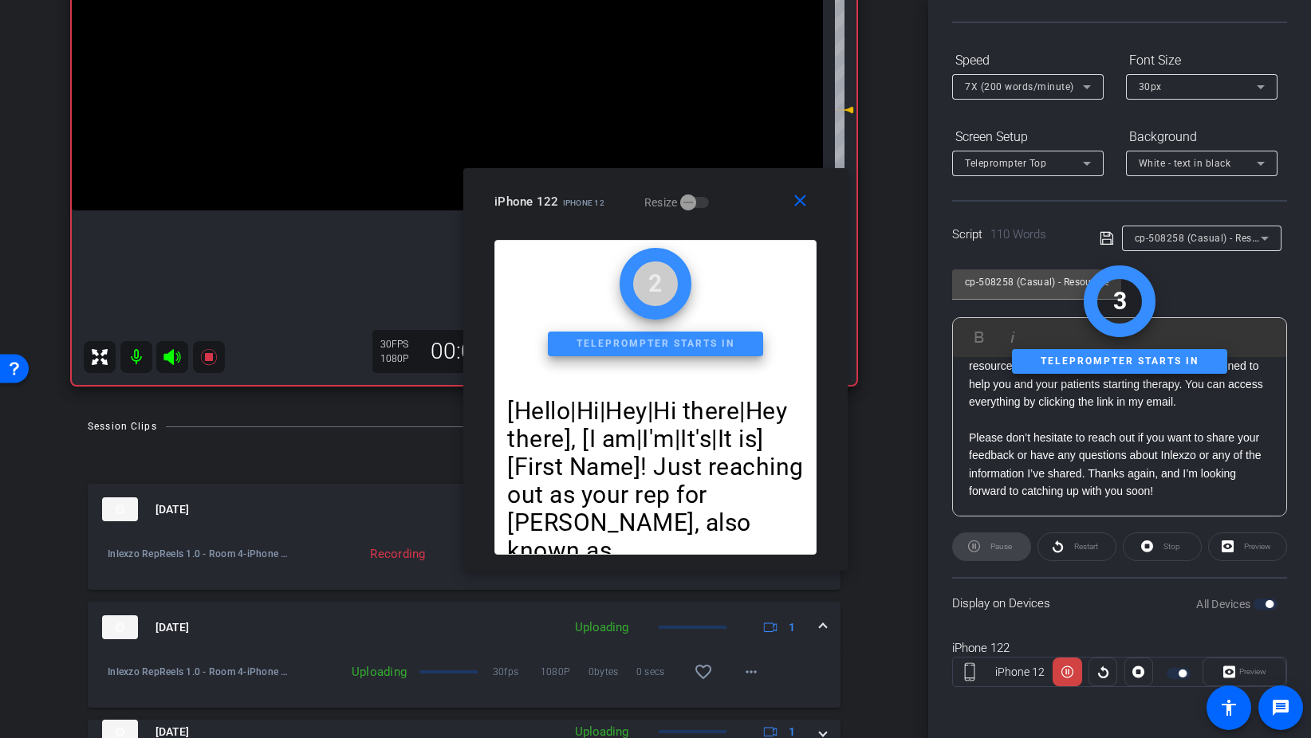
click at [1036, 92] on span "7X (200 words/minute)" at bounding box center [1019, 86] width 109 height 11
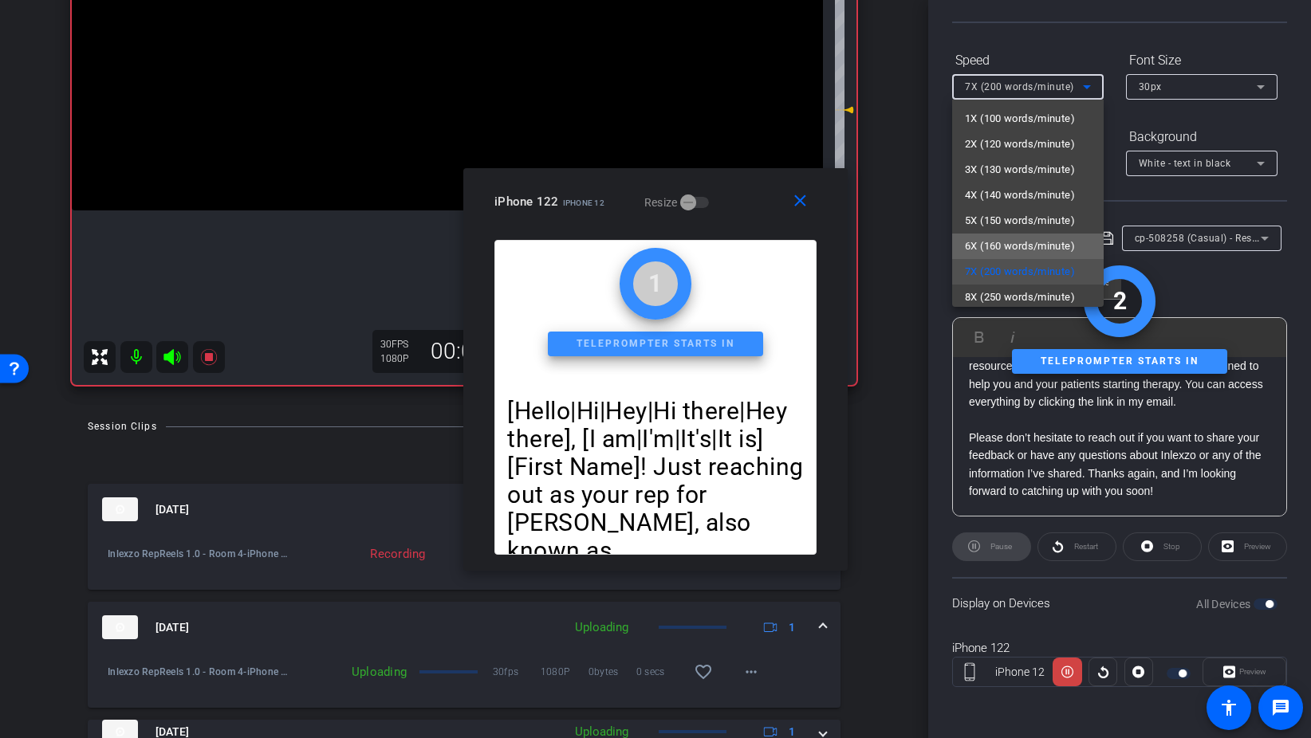
click at [1017, 242] on span "6X (160 words/minute)" at bounding box center [1020, 246] width 110 height 19
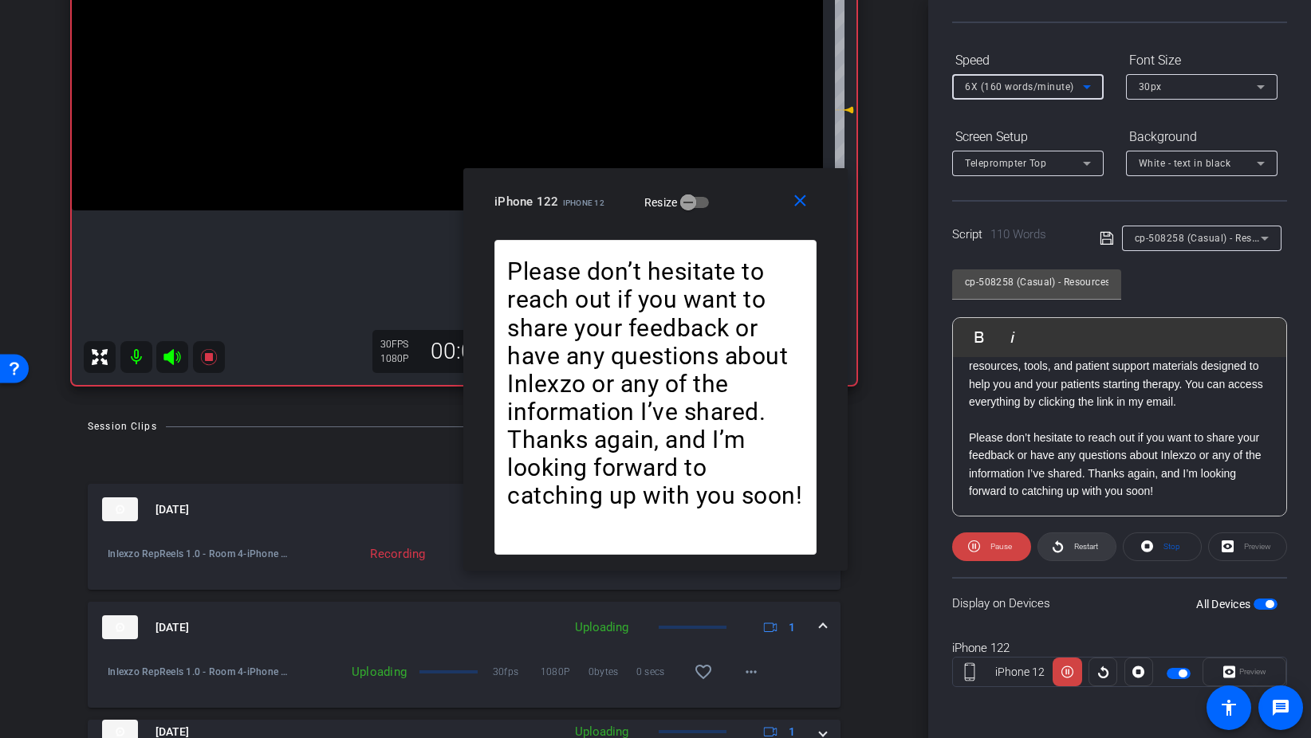
click at [1091, 539] on span "Restart" at bounding box center [1084, 547] width 28 height 22
click at [1068, 88] on span "6X (160 words/minute)" at bounding box center [1019, 86] width 109 height 11
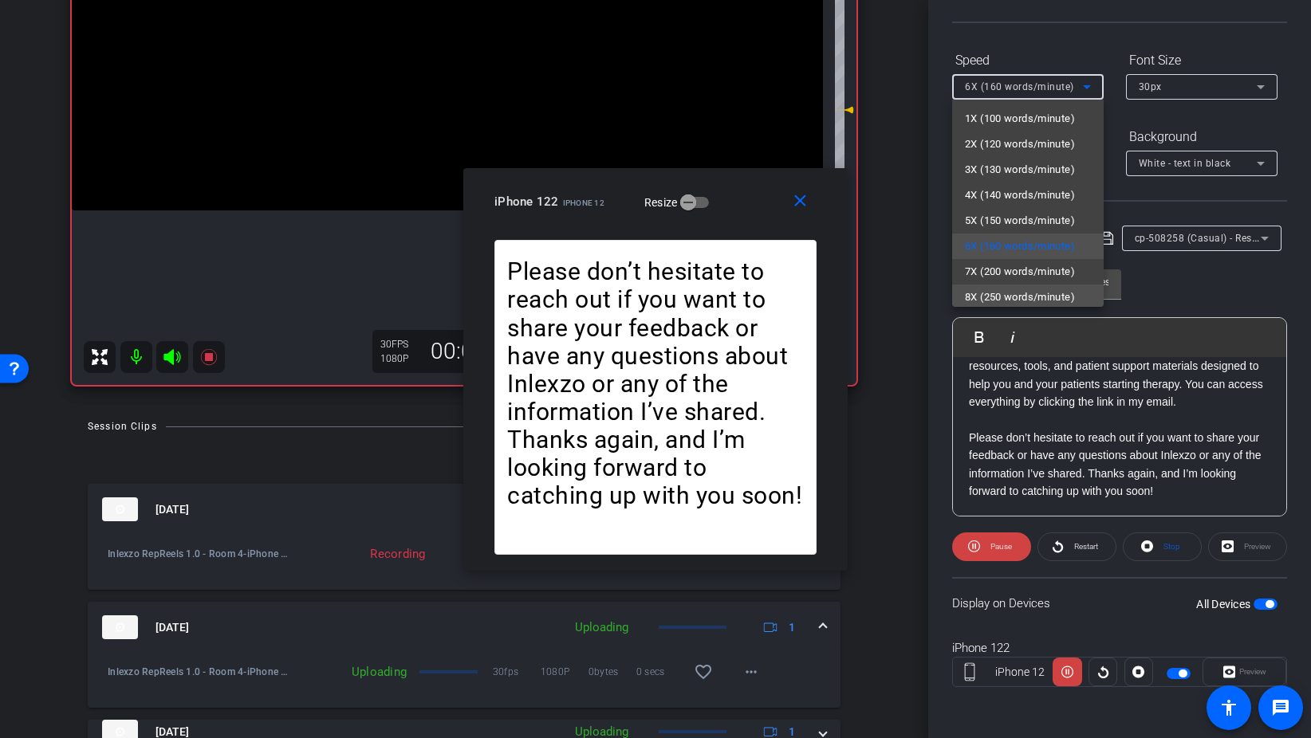
click at [1032, 291] on span "8X (250 words/minute)" at bounding box center [1020, 297] width 110 height 19
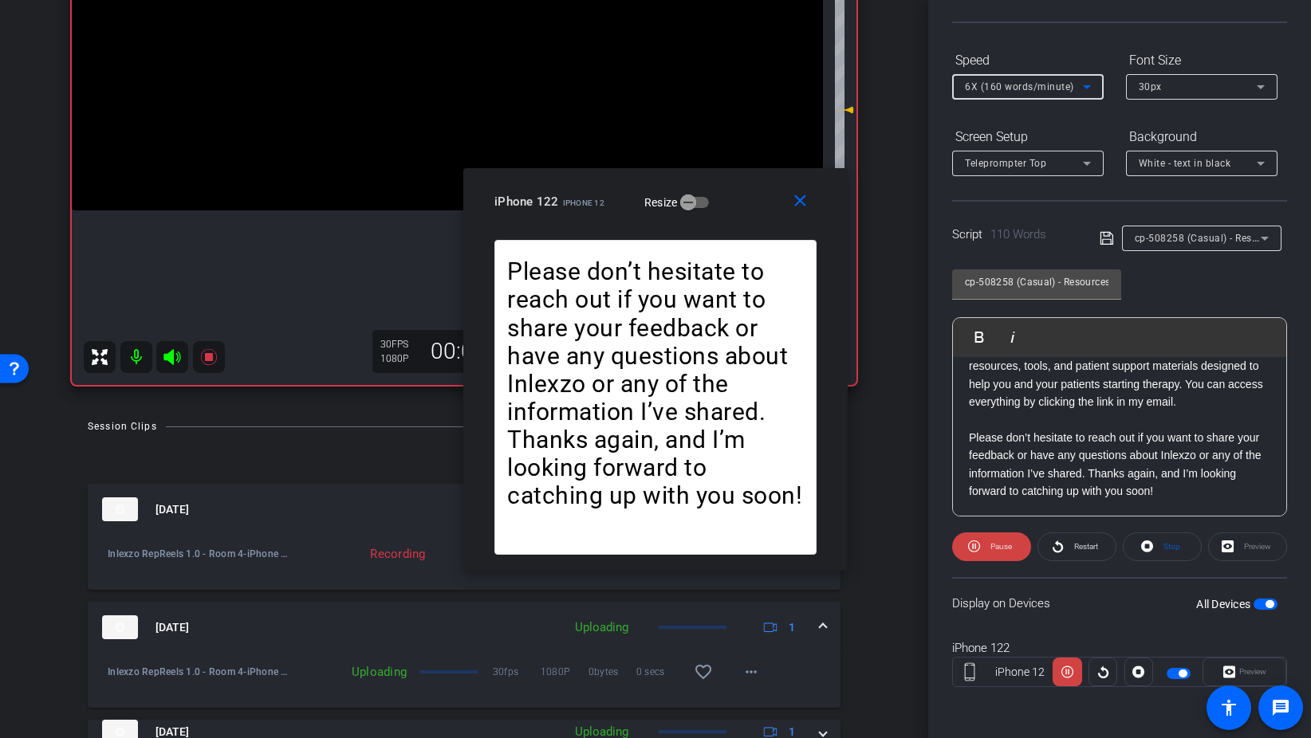
scroll to position [3, 0]
click at [1083, 543] on span "Restart" at bounding box center [1086, 546] width 24 height 9
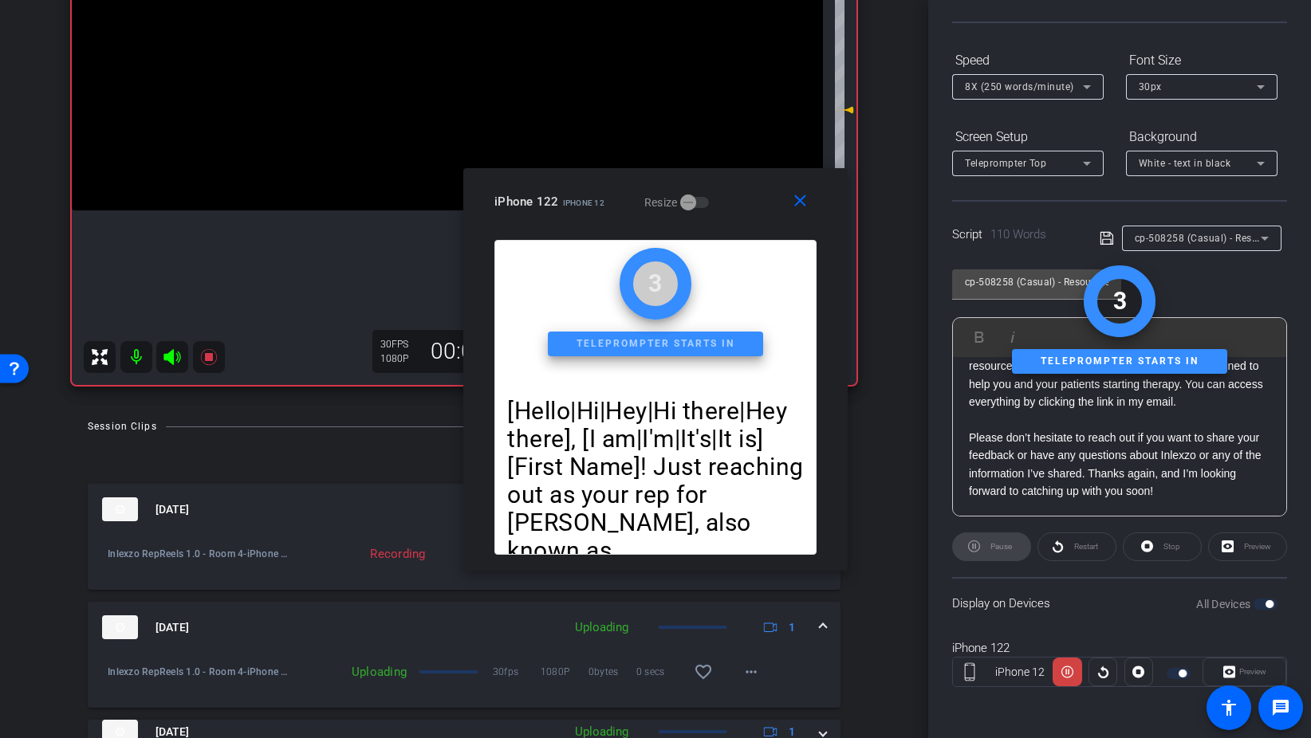
click at [1008, 92] on div "8X (250 words/minute)" at bounding box center [1024, 87] width 118 height 20
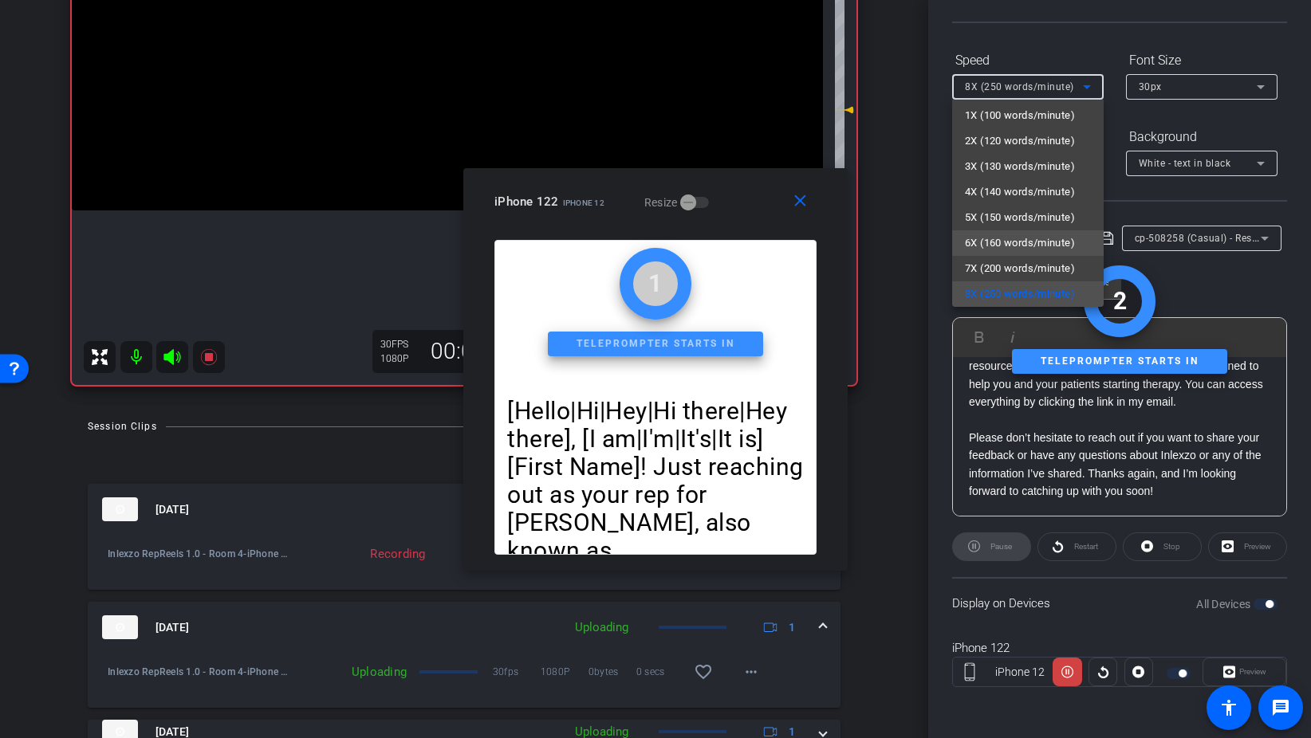
click at [1010, 237] on span "6X (160 words/minute)" at bounding box center [1020, 243] width 110 height 19
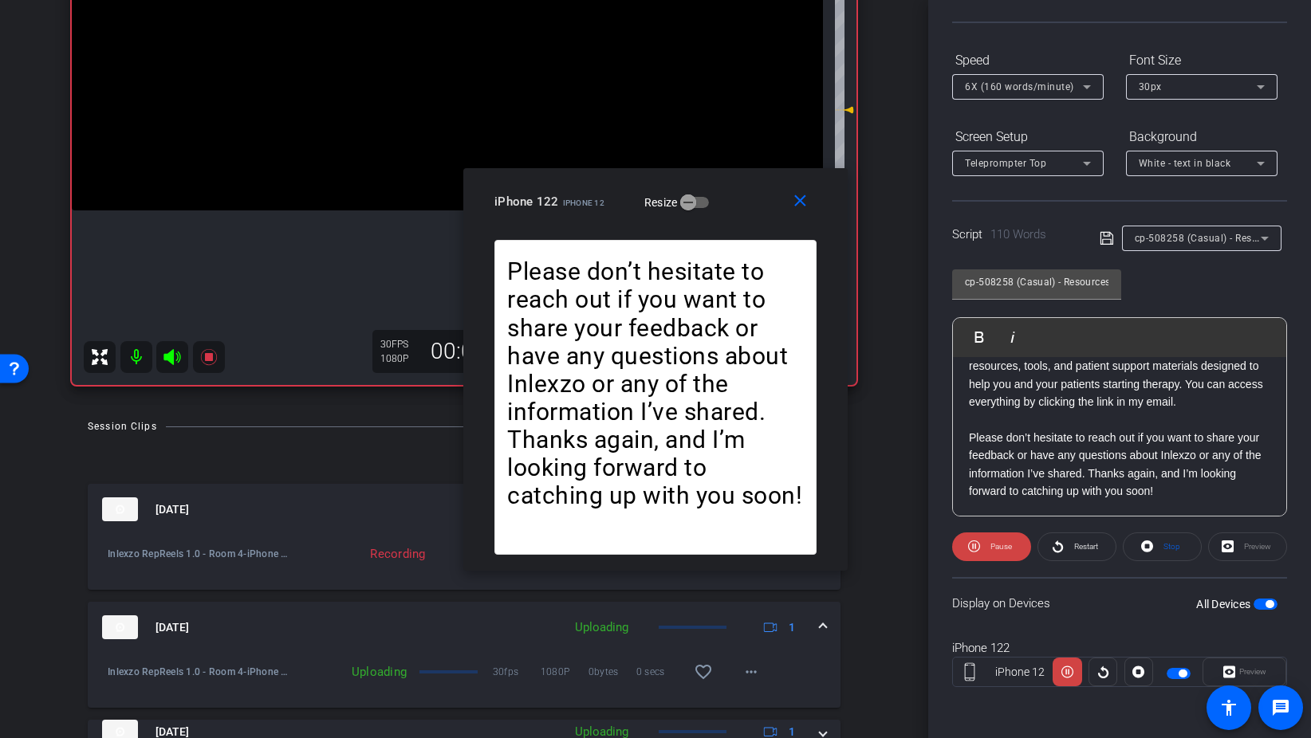
click at [1040, 97] on div "6X (160 words/minute)" at bounding box center [1028, 87] width 126 height 26
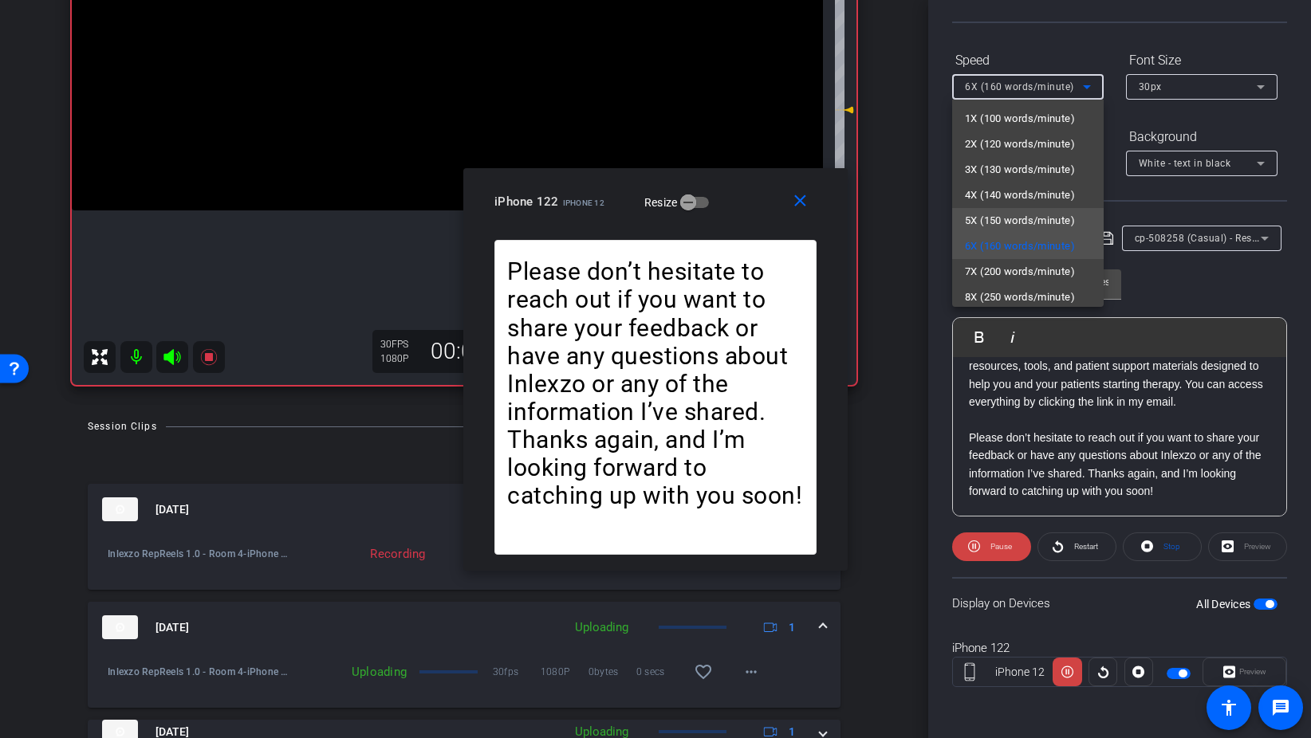
click at [1015, 222] on span "5X (150 words/minute)" at bounding box center [1020, 220] width 110 height 19
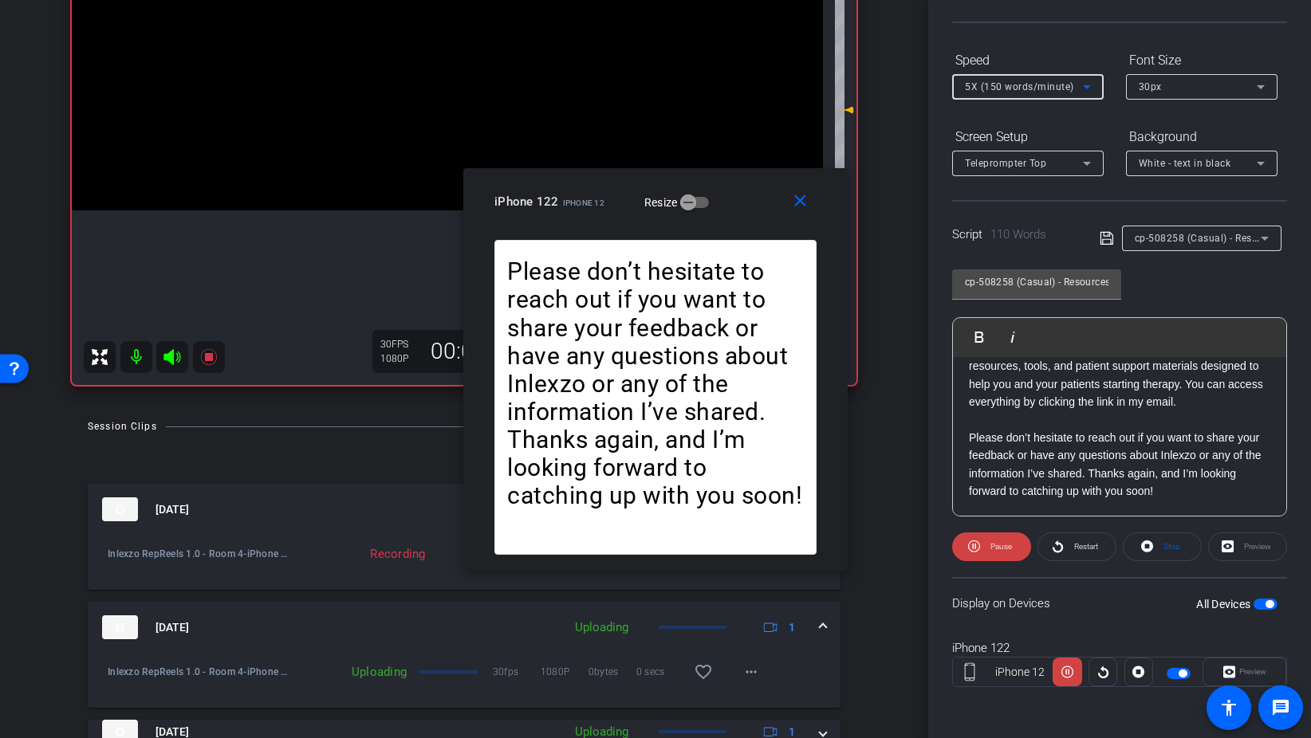
click at [1033, 90] on span "5X (150 words/minute)" at bounding box center [1019, 86] width 109 height 11
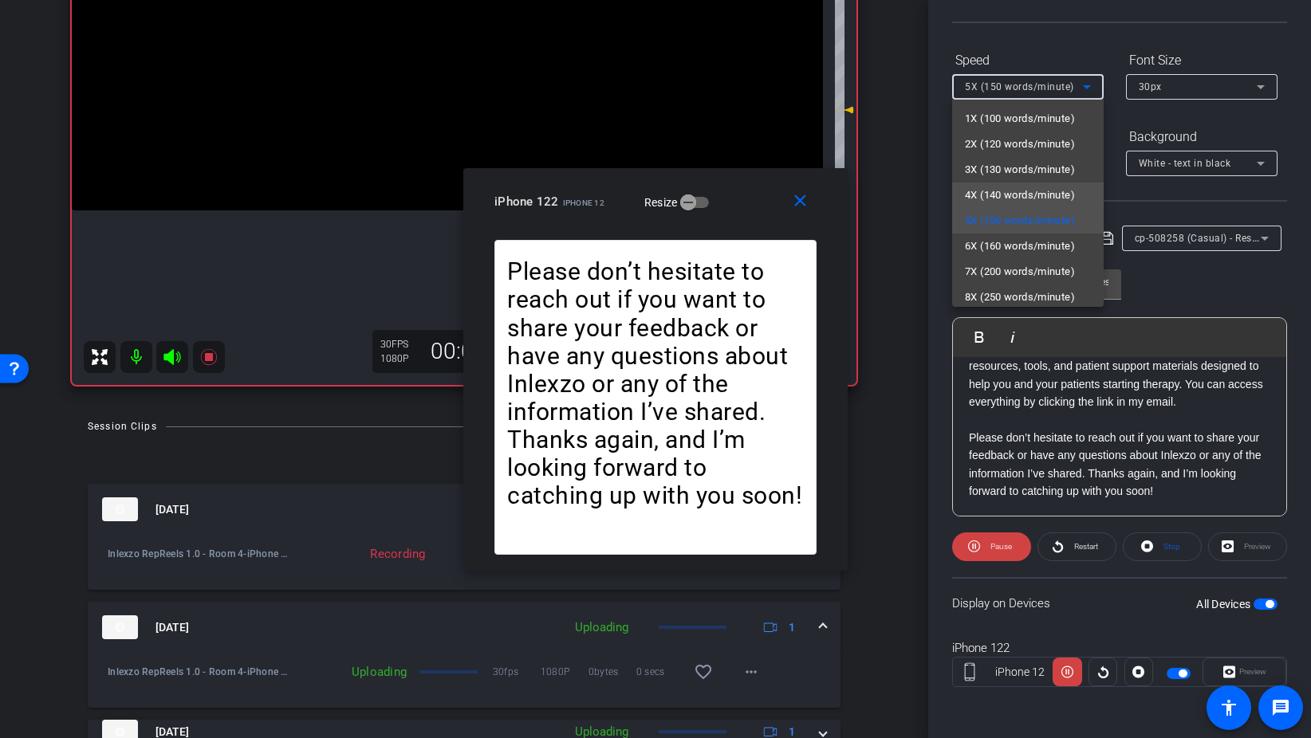
click at [1029, 191] on span "4X (140 words/minute)" at bounding box center [1020, 195] width 110 height 19
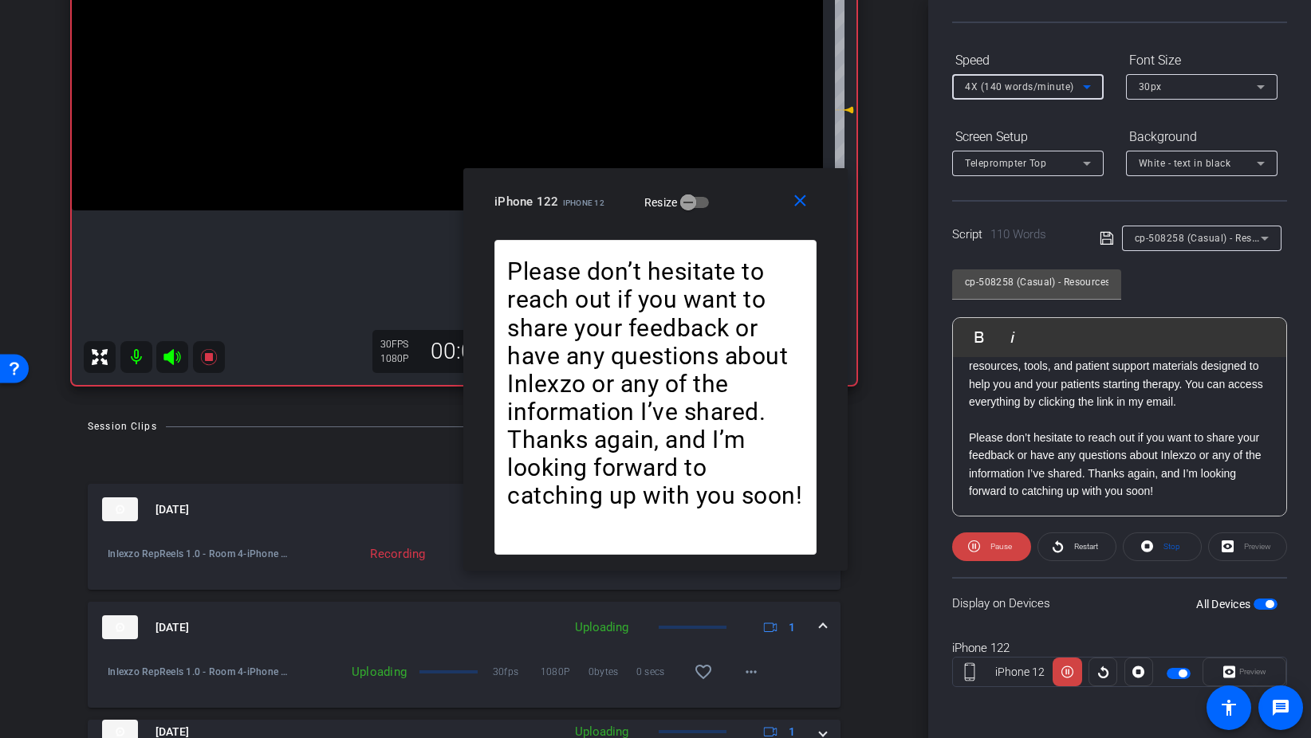
click at [1030, 91] on span "4X (140 words/minute)" at bounding box center [1019, 86] width 109 height 11
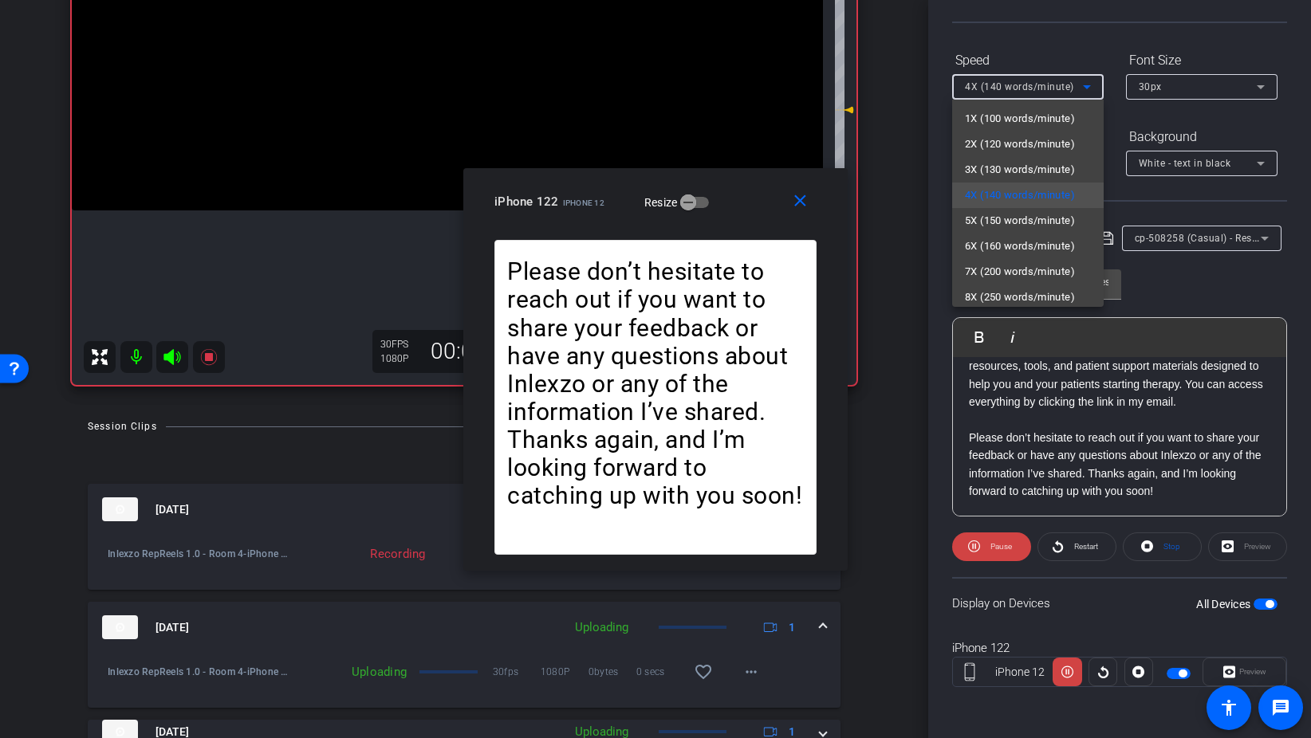
click at [1064, 41] on div at bounding box center [655, 369] width 1311 height 738
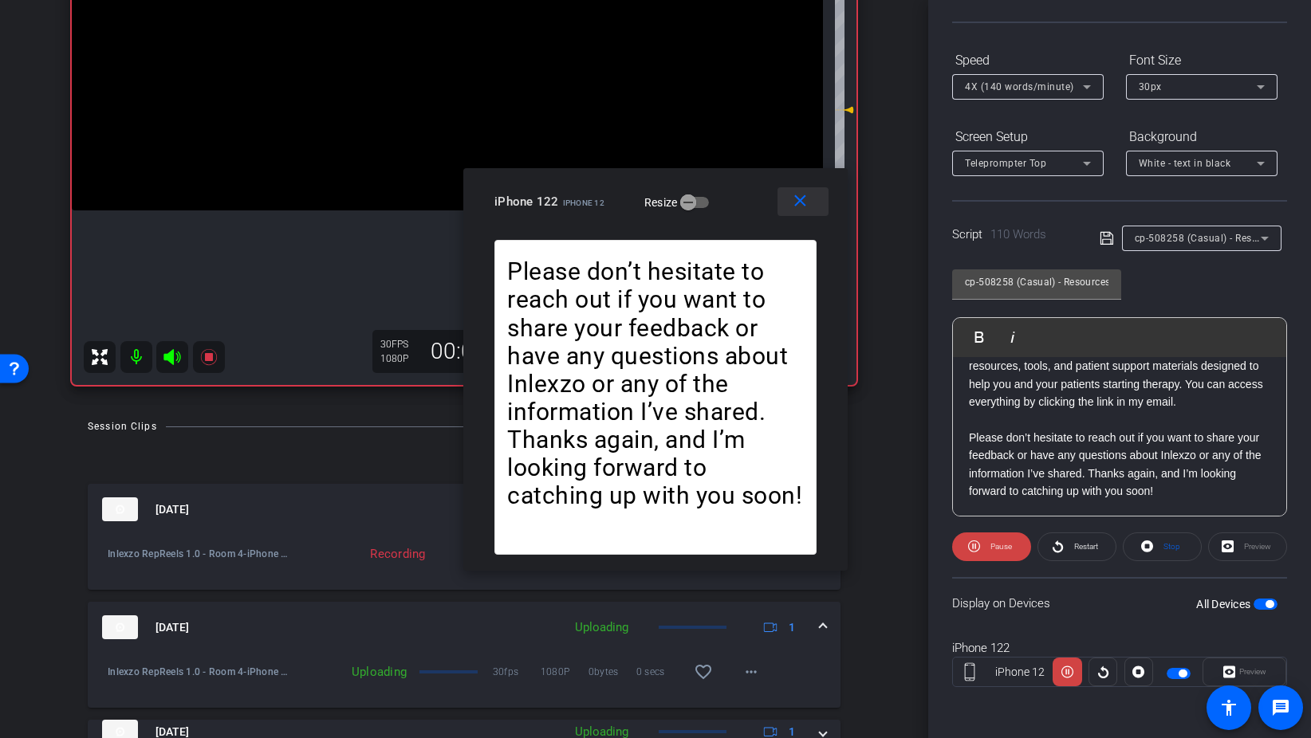
click at [806, 203] on mat-icon "close" at bounding box center [800, 201] width 20 height 20
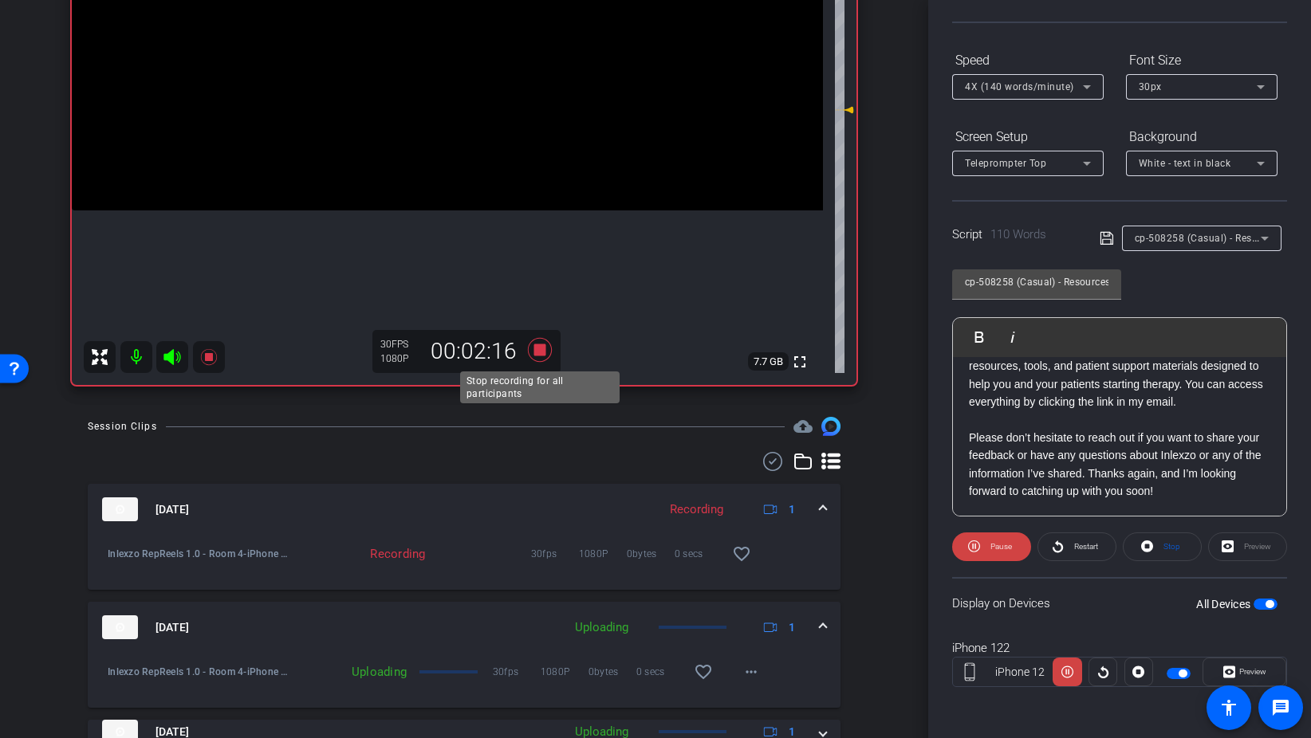
click at [542, 352] on icon at bounding box center [540, 350] width 24 height 24
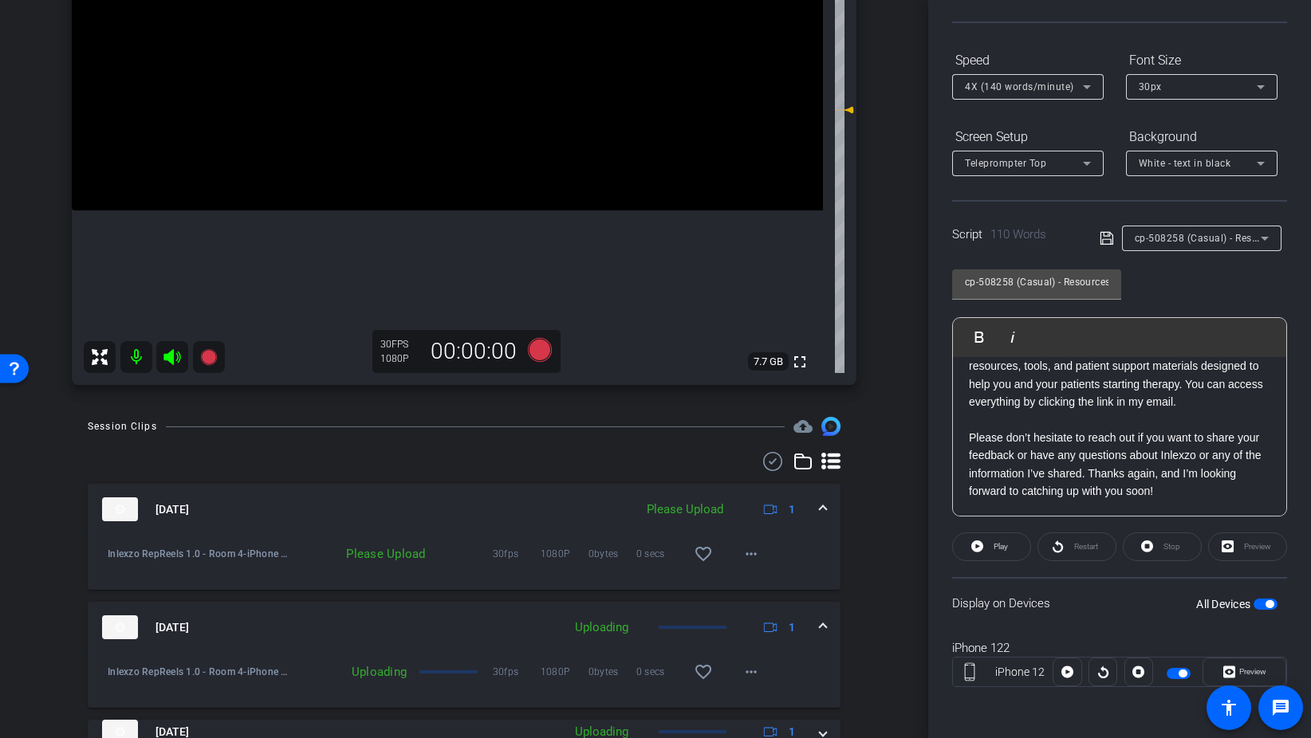
scroll to position [0, 0]
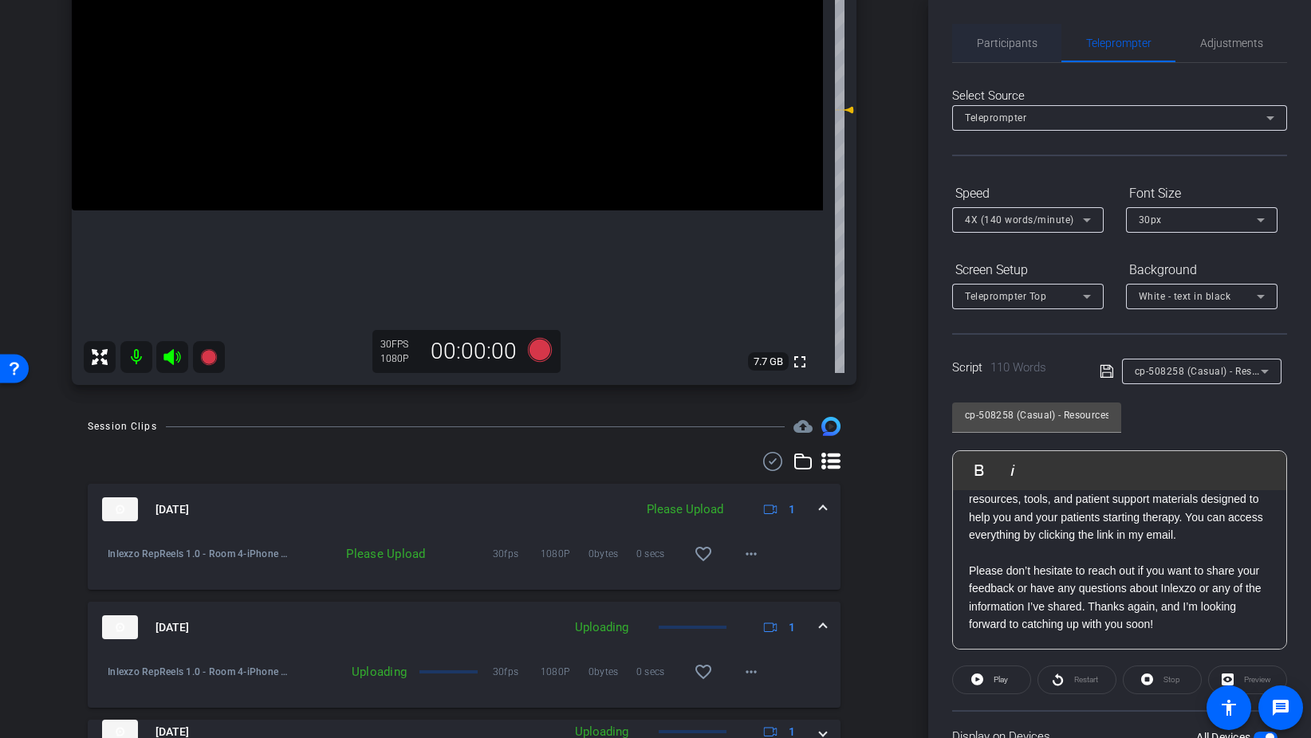
click at [1022, 44] on span "Participants" at bounding box center [1007, 42] width 61 height 11
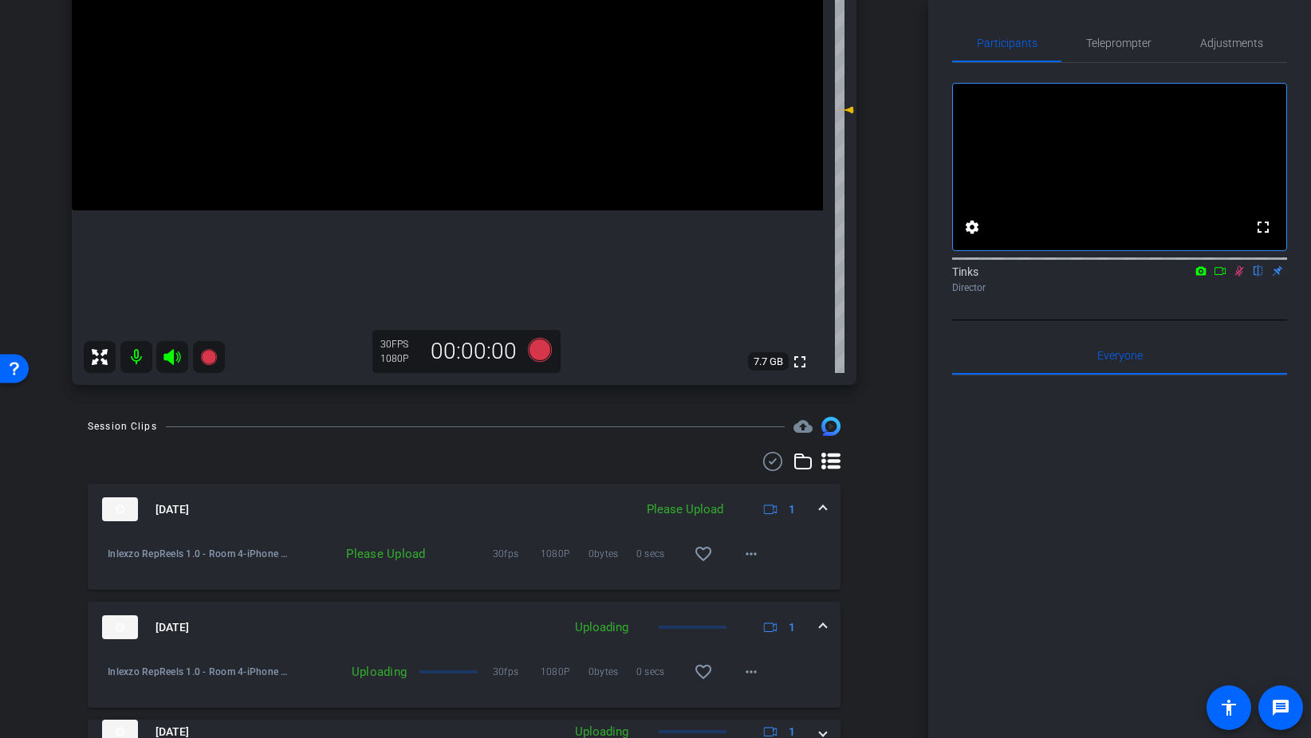
click at [1241, 277] on icon at bounding box center [1239, 271] width 9 height 10
click at [1124, 39] on span "Teleprompter" at bounding box center [1118, 42] width 65 height 11
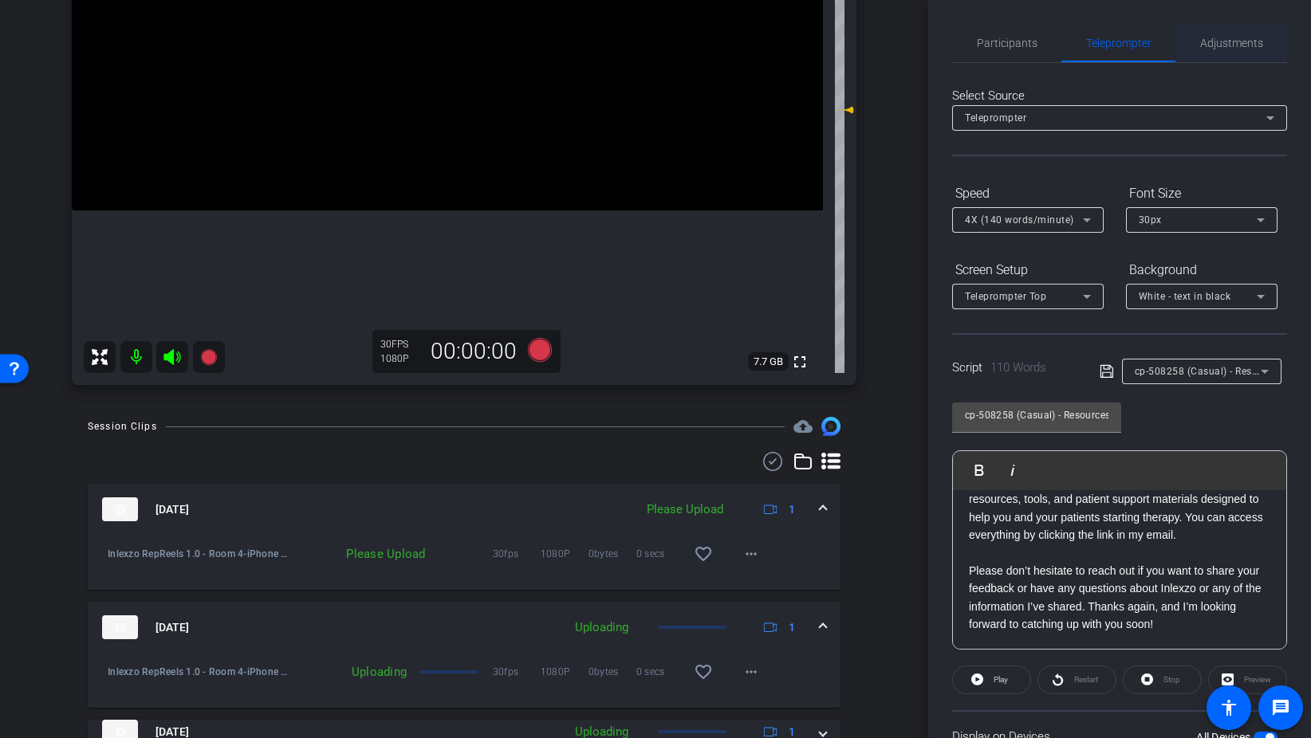
click at [1233, 45] on span "Adjustments" at bounding box center [1231, 42] width 63 height 11
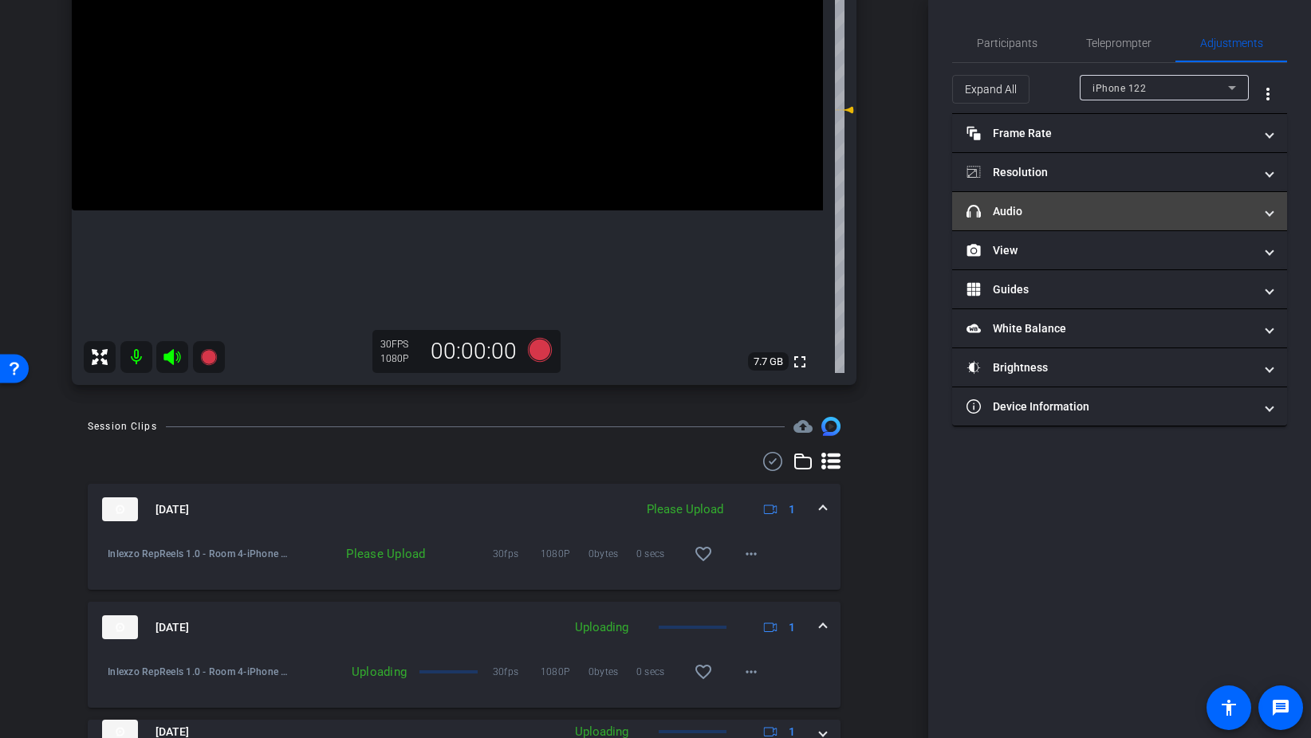
click at [1044, 198] on mat-expansion-panel-header "headphone icon Audio" at bounding box center [1119, 211] width 335 height 38
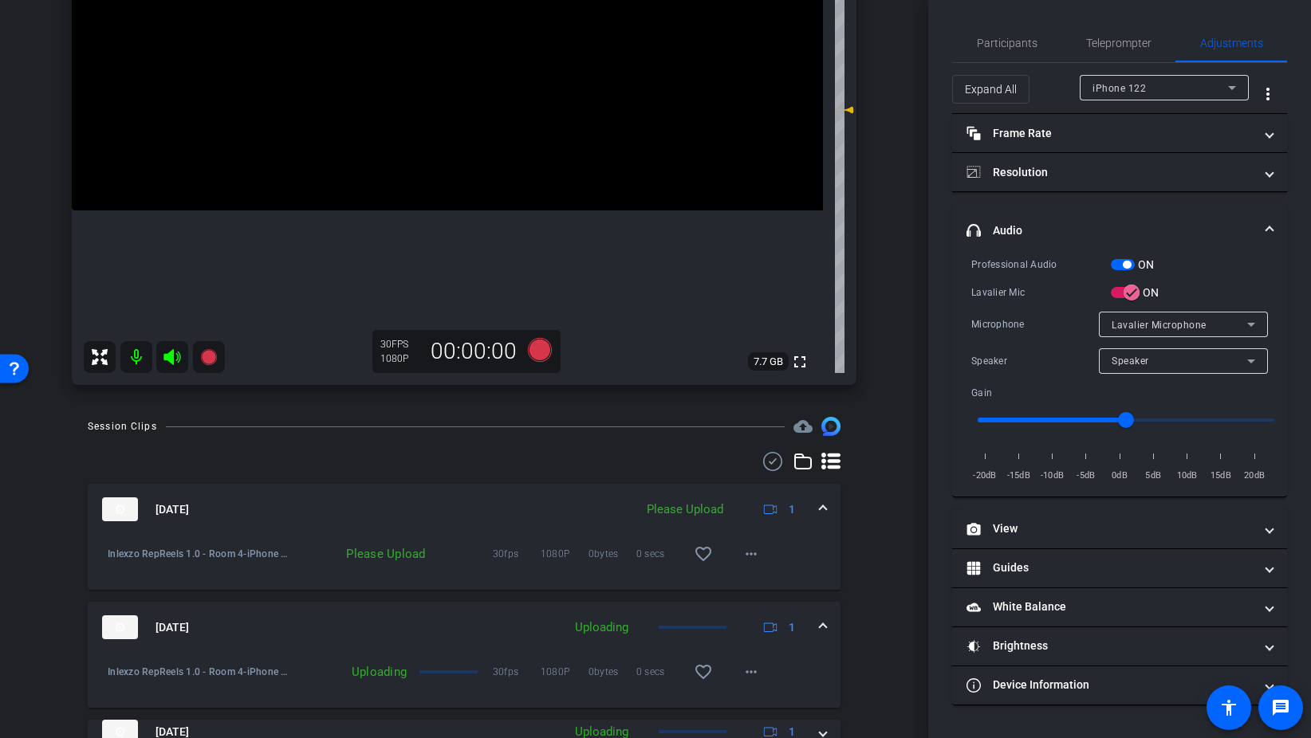
click at [1115, 265] on span "button" at bounding box center [1123, 264] width 24 height 11
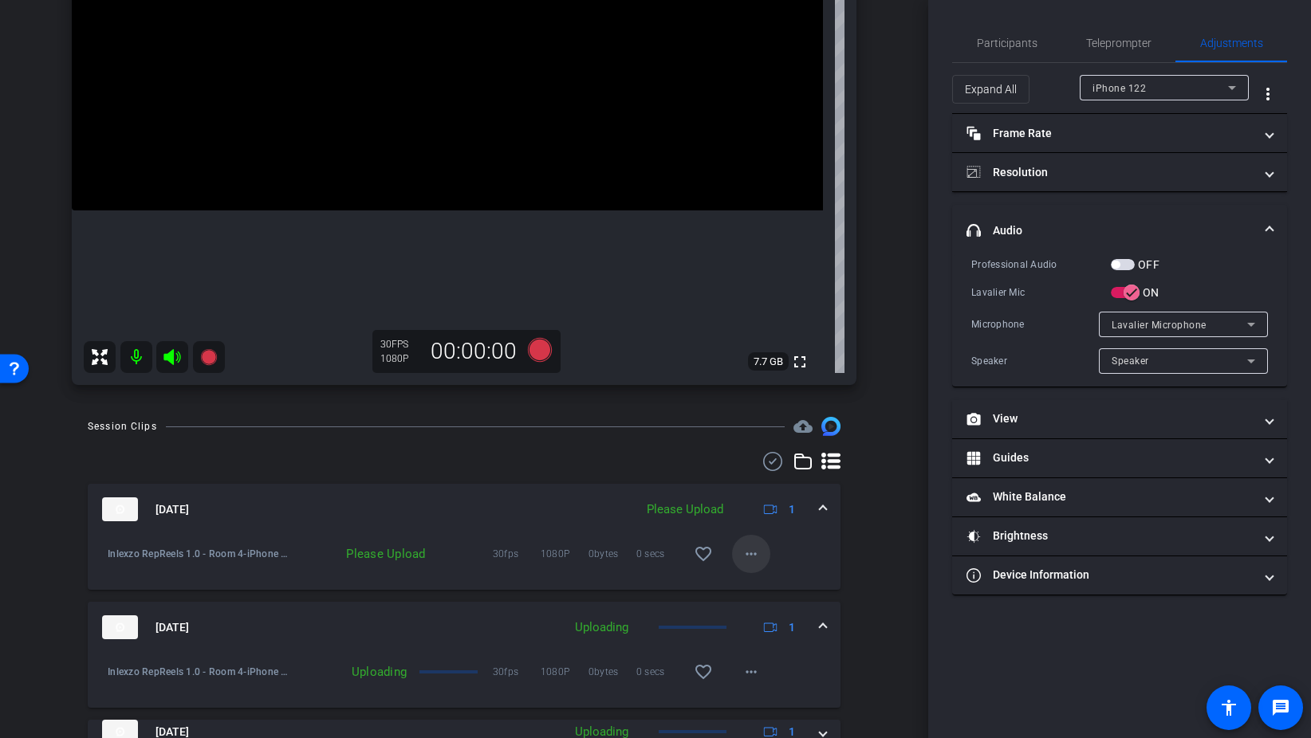
click at [757, 560] on mat-icon "more_horiz" at bounding box center [750, 554] width 19 height 19
click at [797, 586] on span "Upload" at bounding box center [777, 587] width 64 height 19
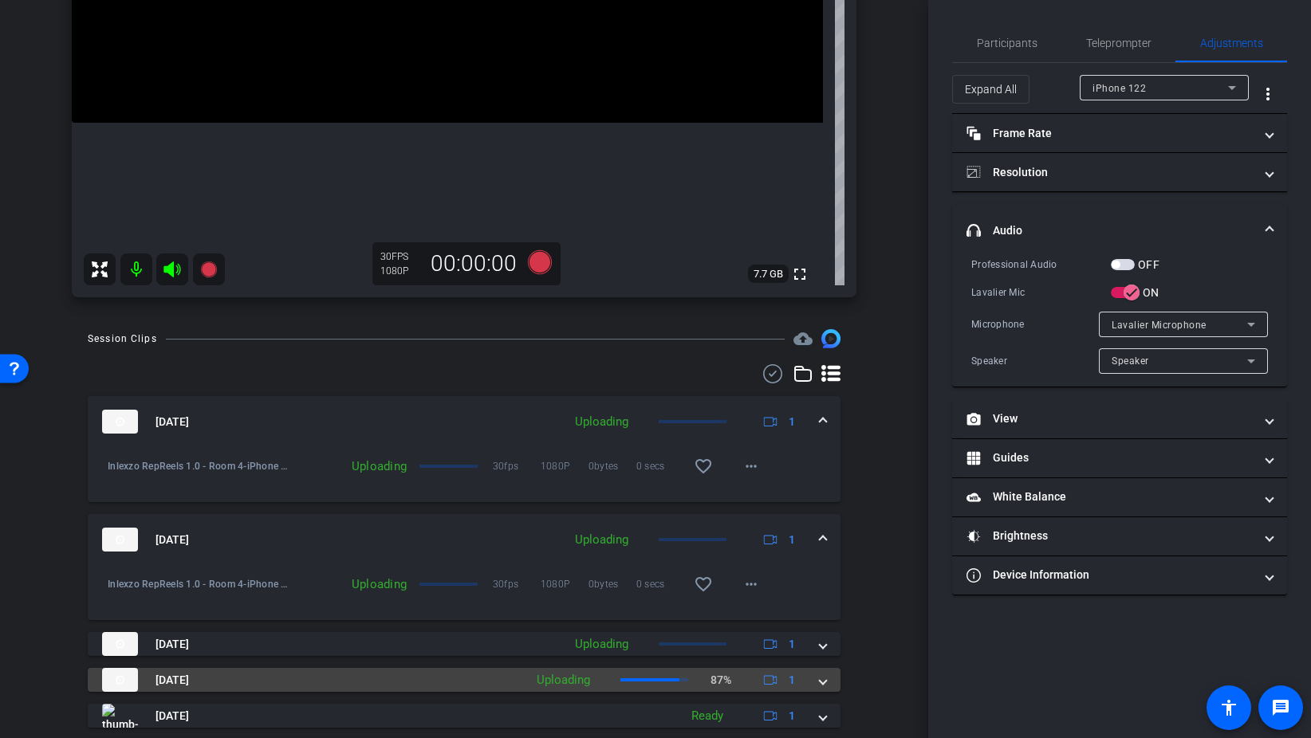
scroll to position [321, 0]
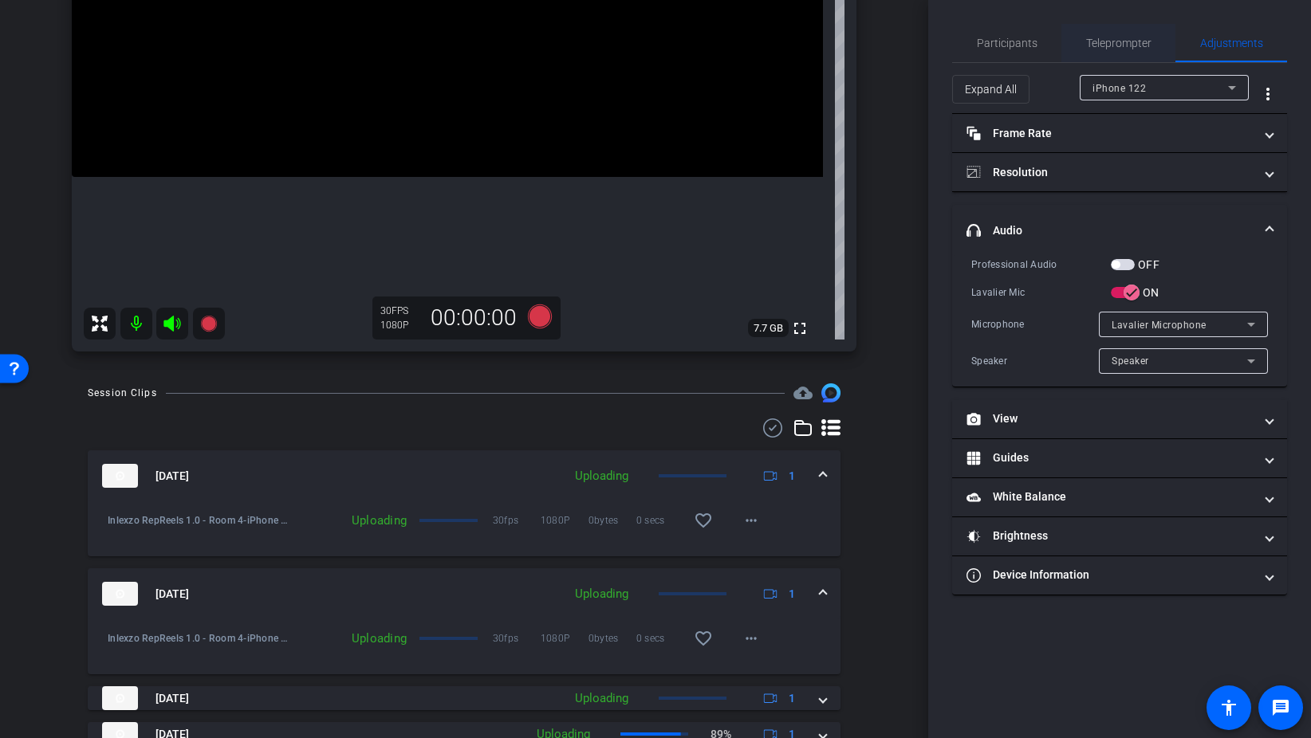
click at [1112, 39] on span "Teleprompter" at bounding box center [1118, 42] width 65 height 11
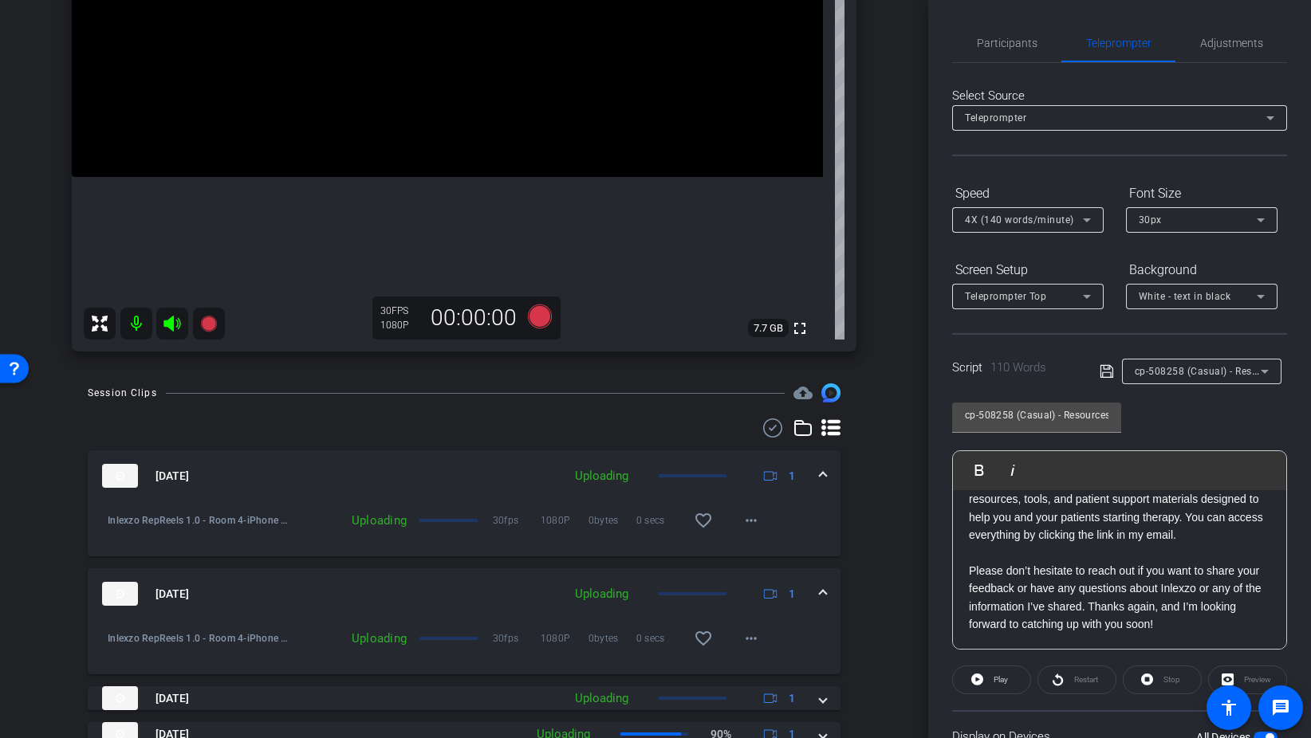
click at [1201, 378] on div "cp-508258 (Casual) - Resources to Share" at bounding box center [1198, 371] width 126 height 20
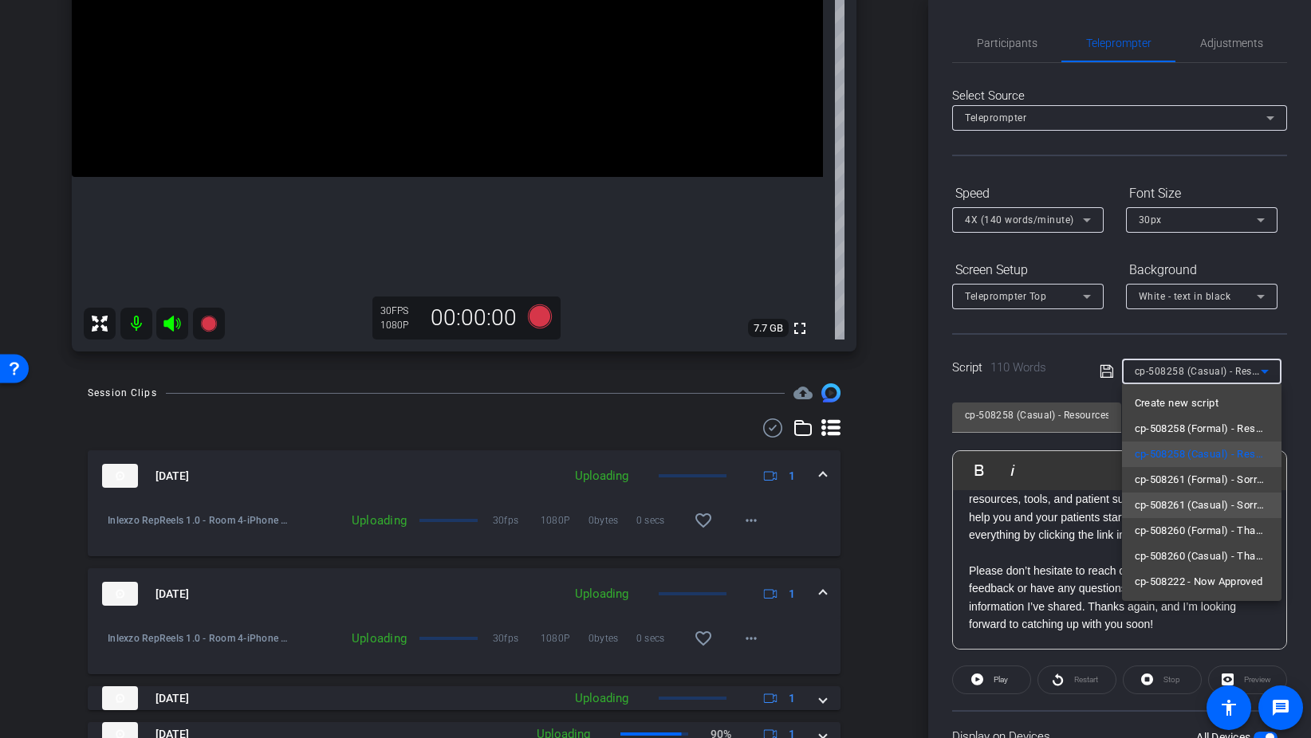
click at [1194, 511] on span "cp-508261 (Casual) - Sorry I Missed You" at bounding box center [1202, 505] width 134 height 19
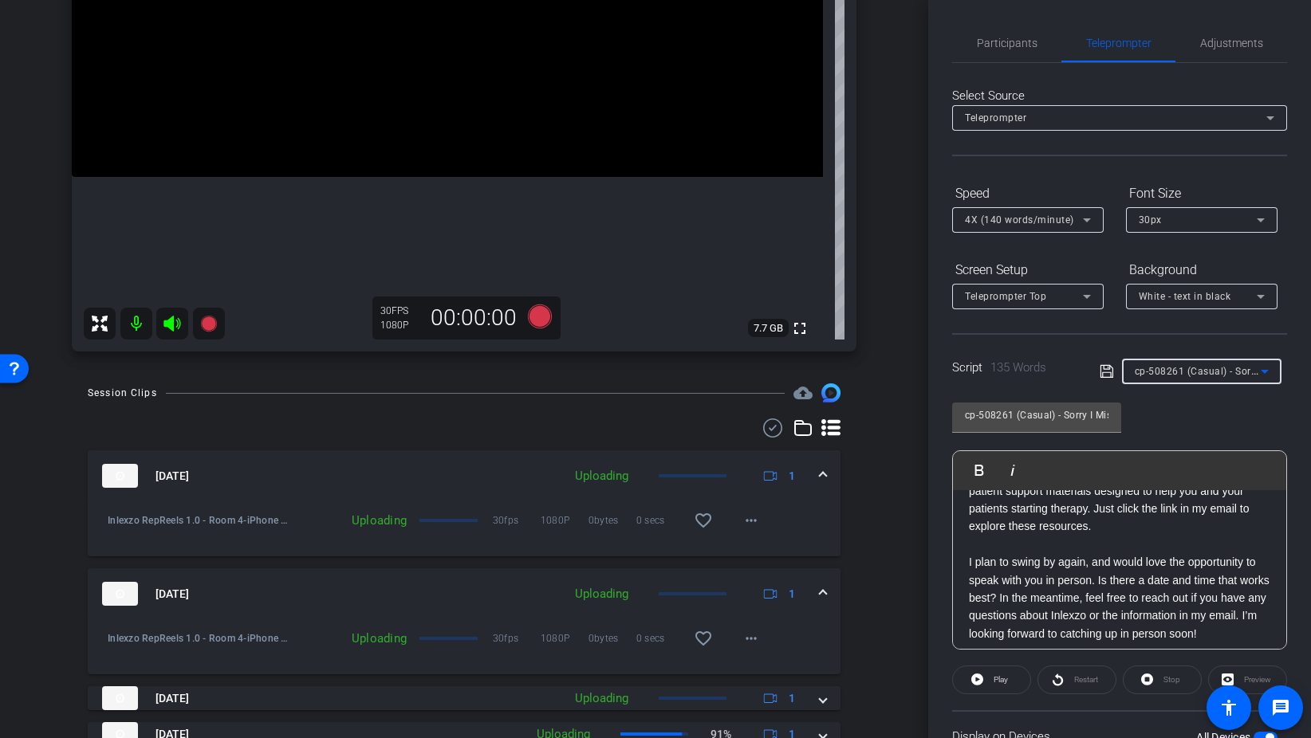
scroll to position [173, 0]
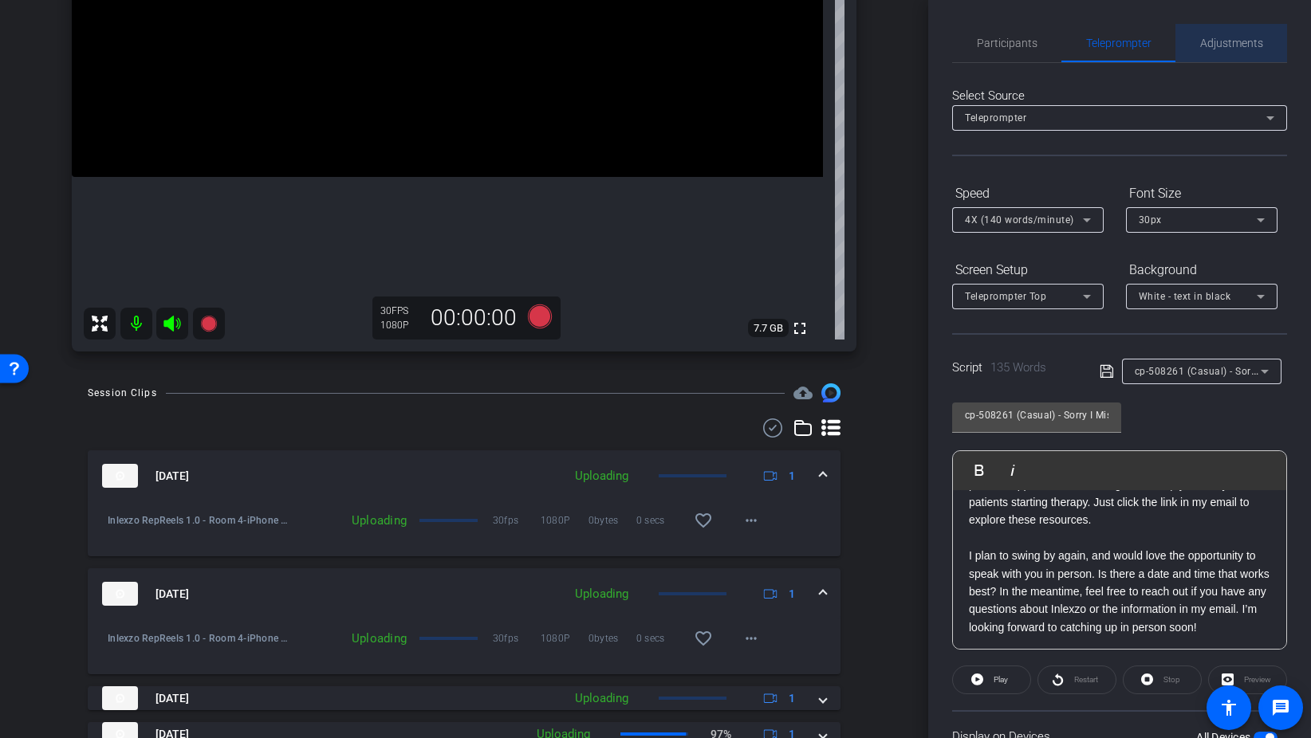
click at [1220, 33] on span "Adjustments" at bounding box center [1231, 43] width 63 height 38
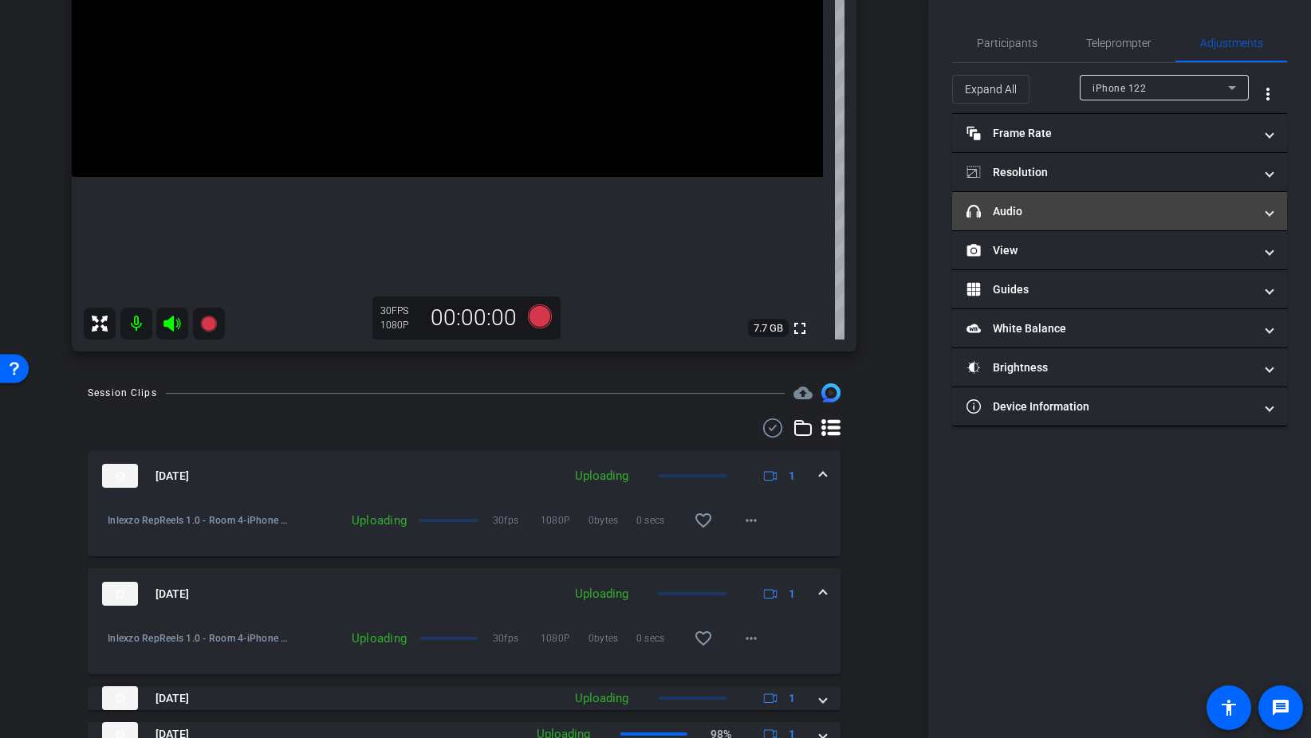
click at [1000, 218] on mat-panel-title "headphone icon Audio" at bounding box center [1109, 211] width 287 height 17
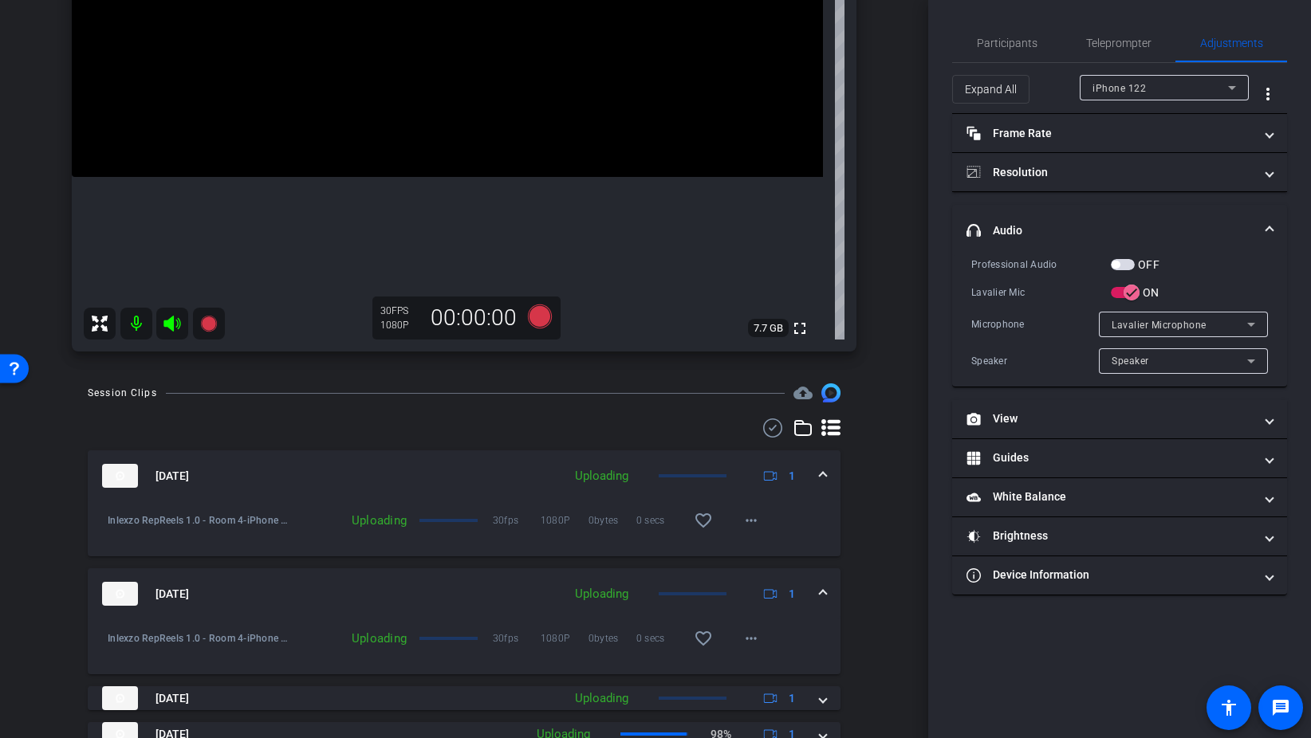
click at [1133, 259] on button "OFF" at bounding box center [1123, 264] width 24 height 11
click at [1019, 41] on span "Participants" at bounding box center [1007, 42] width 61 height 11
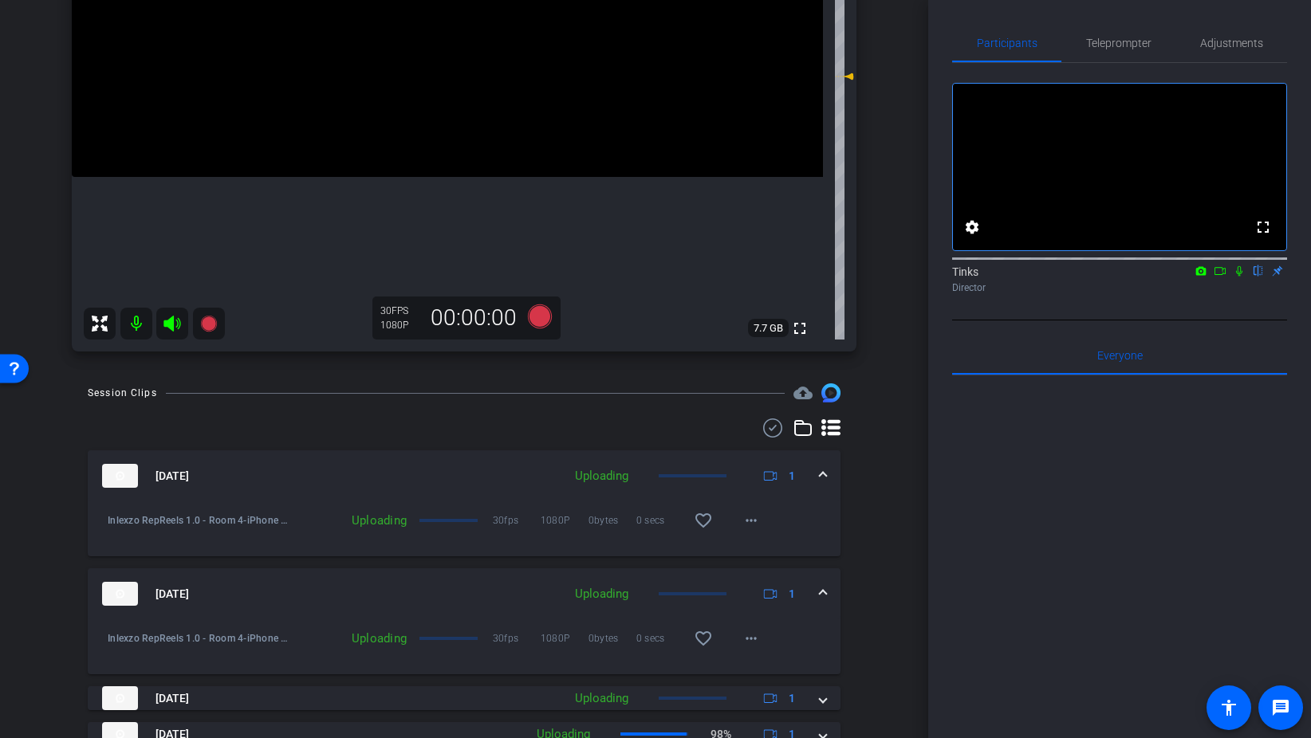
click at [1244, 277] on icon at bounding box center [1239, 270] width 13 height 11
click at [548, 318] on icon at bounding box center [540, 317] width 24 height 24
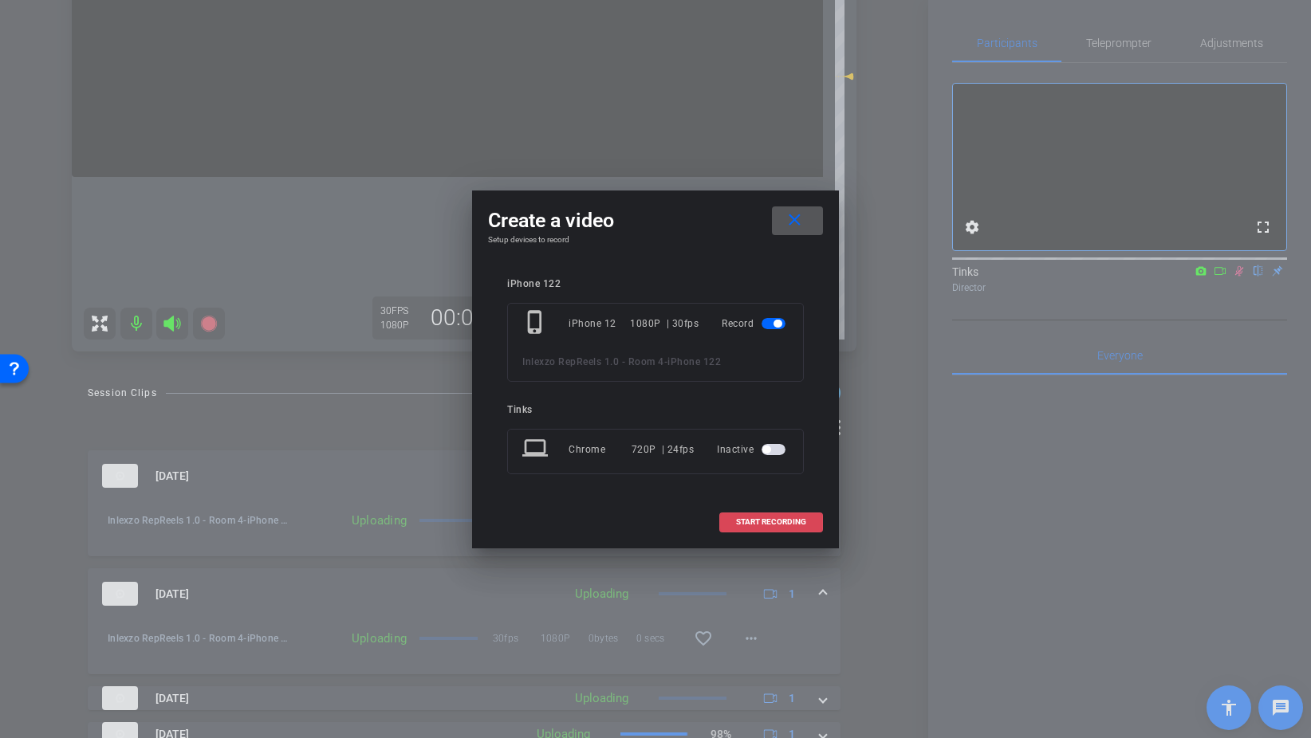
click at [788, 519] on span "START RECORDING" at bounding box center [771, 522] width 70 height 8
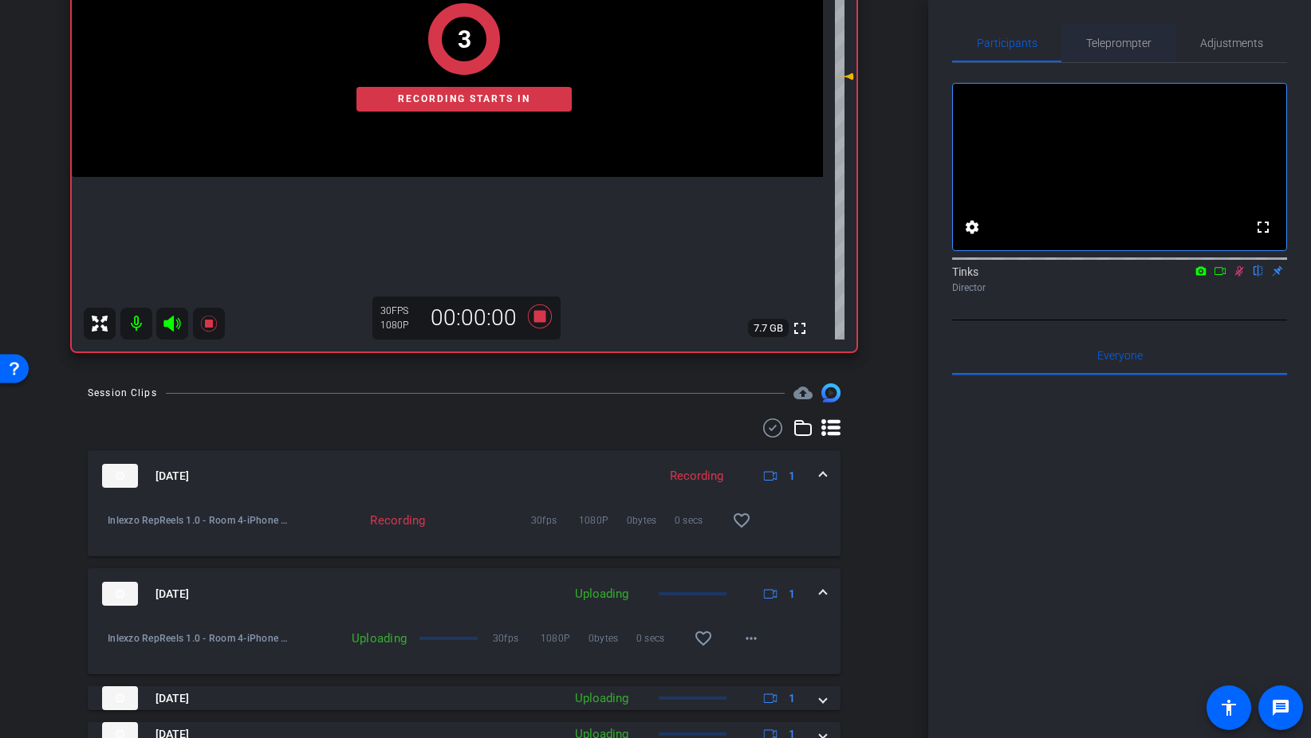
click at [1127, 49] on span "Teleprompter" at bounding box center [1118, 42] width 65 height 11
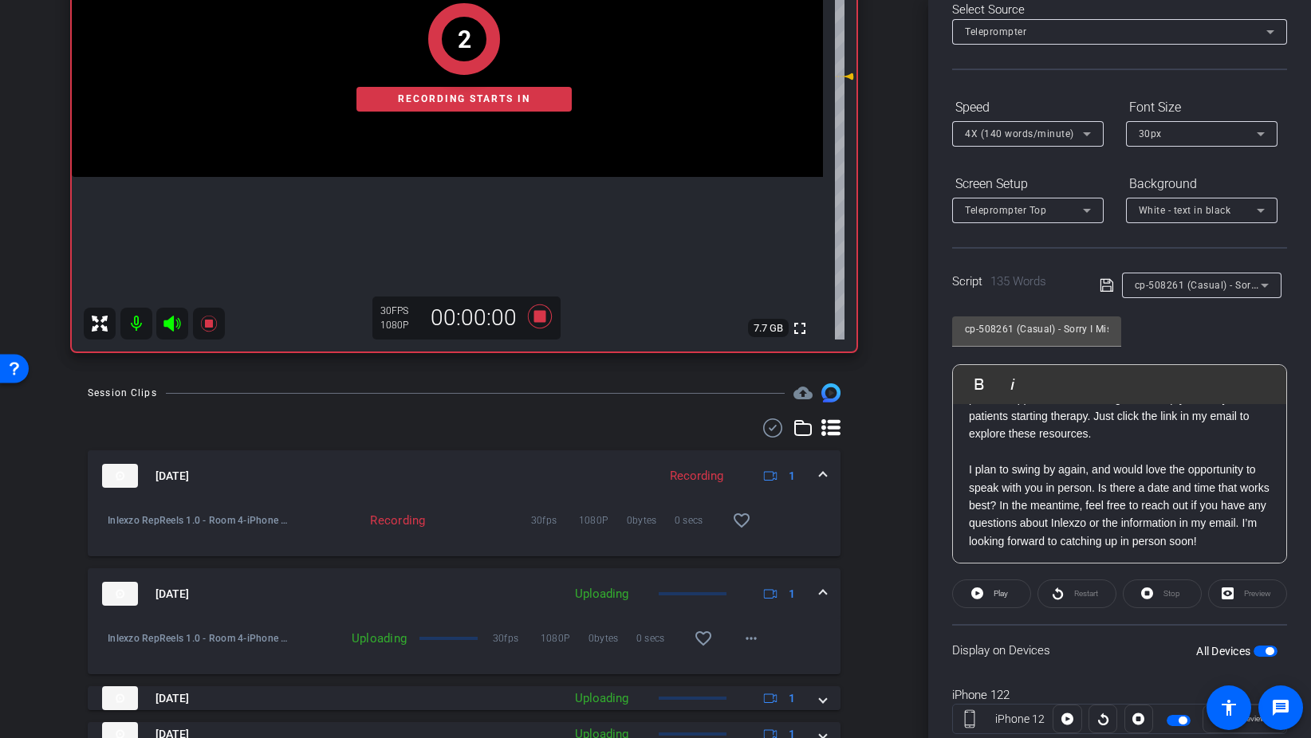
scroll to position [133, 0]
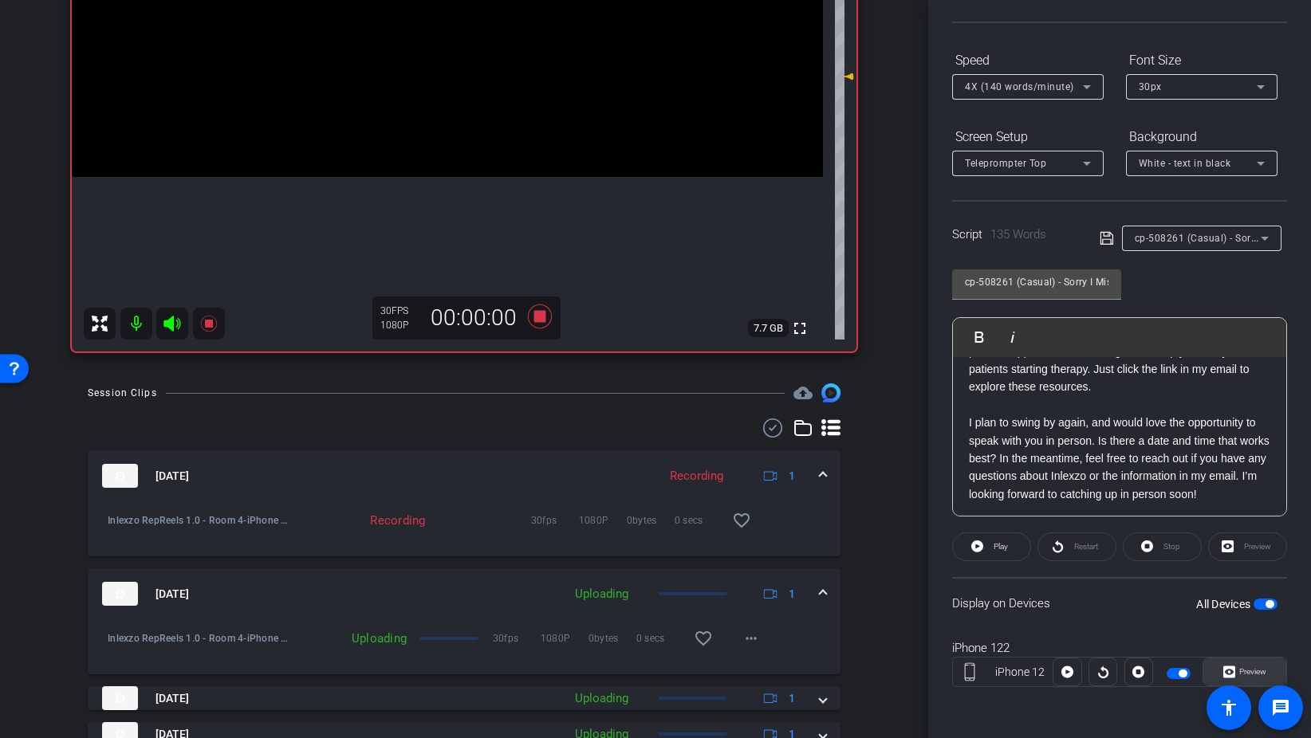
click at [1243, 673] on span "Preview" at bounding box center [1252, 671] width 27 height 9
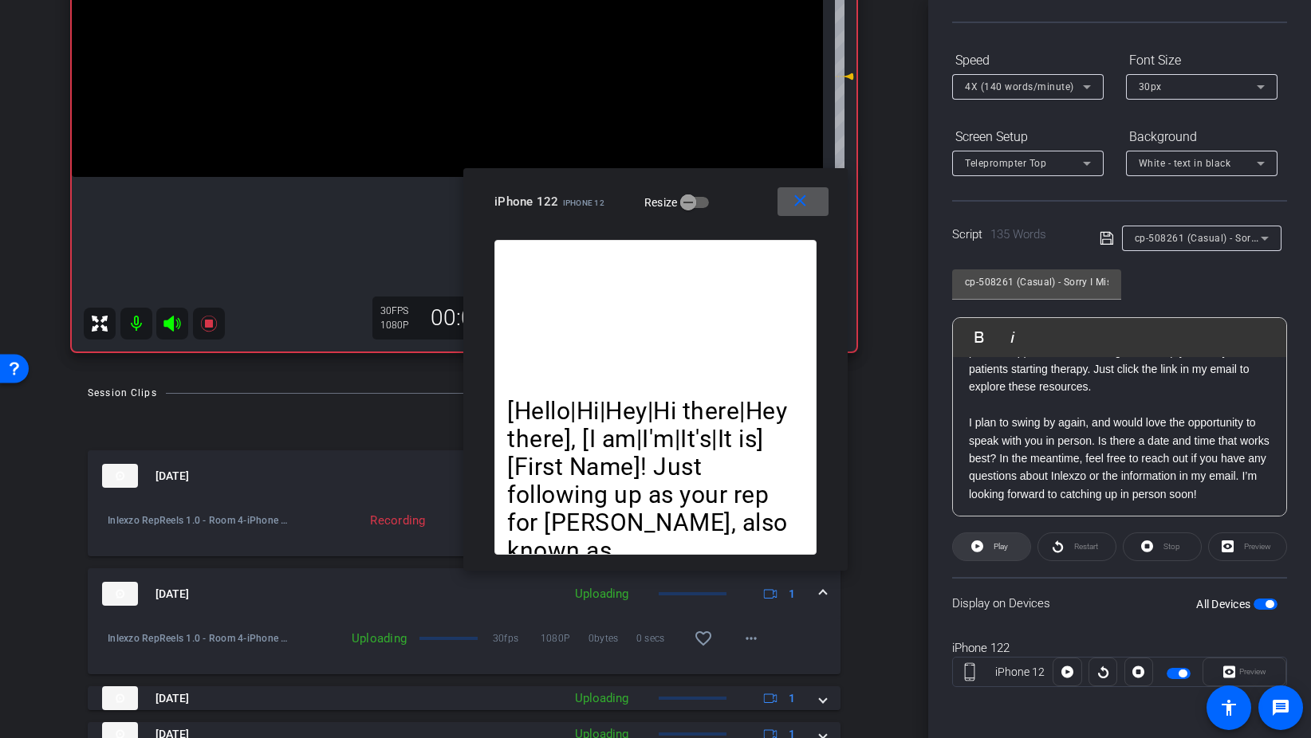
click at [1006, 557] on span at bounding box center [991, 547] width 77 height 38
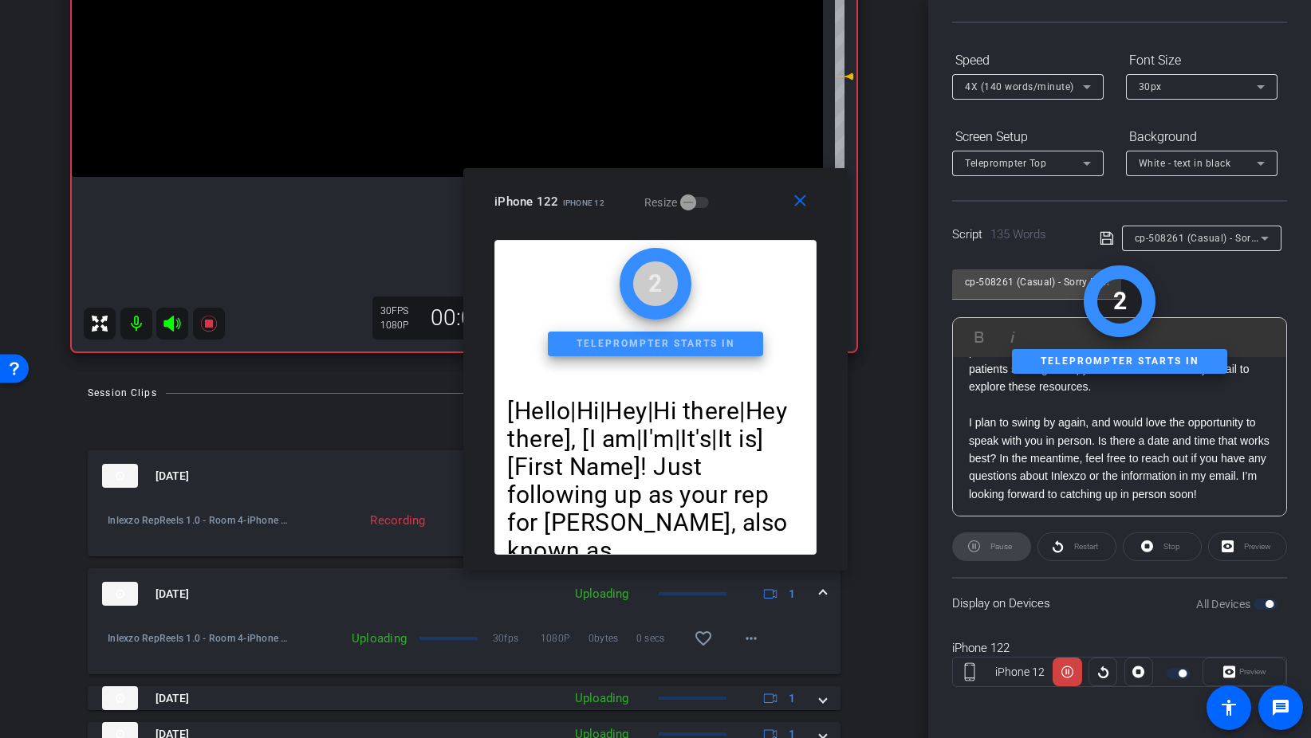
click at [1013, 88] on span "4X (140 words/minute)" at bounding box center [1019, 86] width 109 height 11
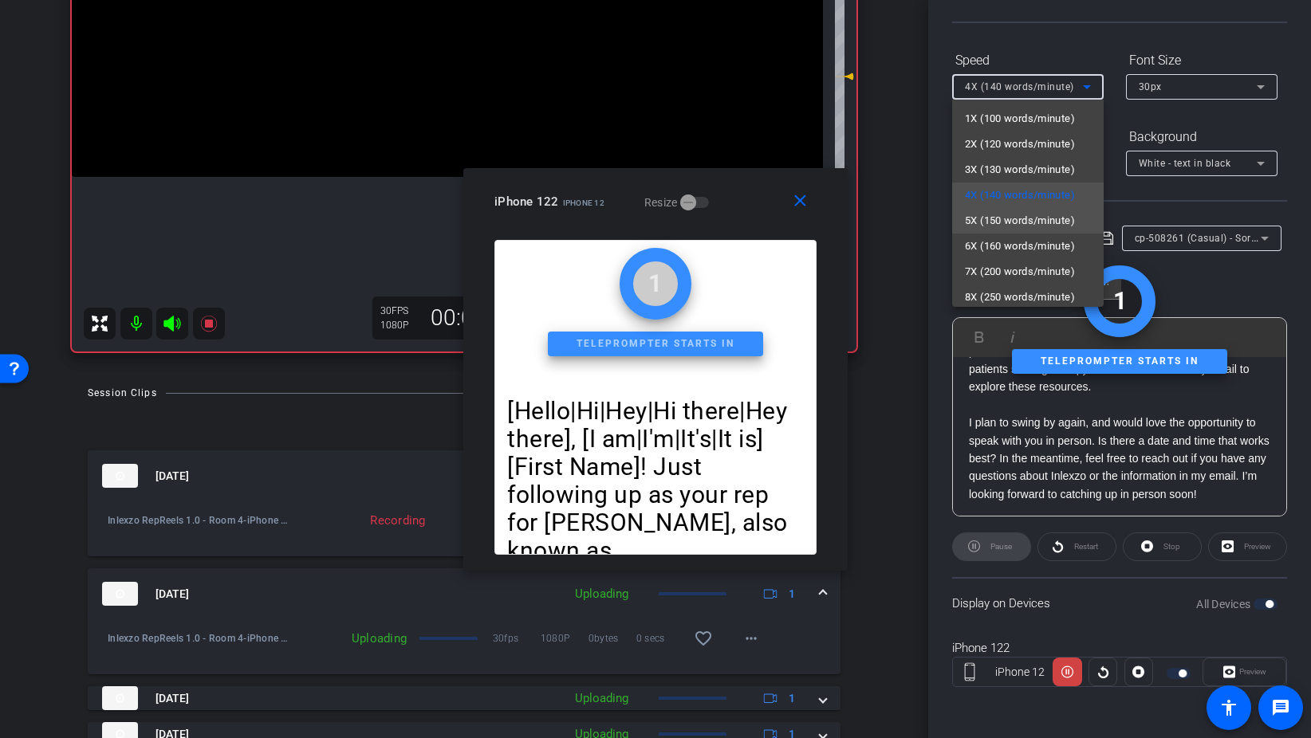
click at [1005, 232] on mat-option "5X (150 words/minute)" at bounding box center [1027, 221] width 151 height 26
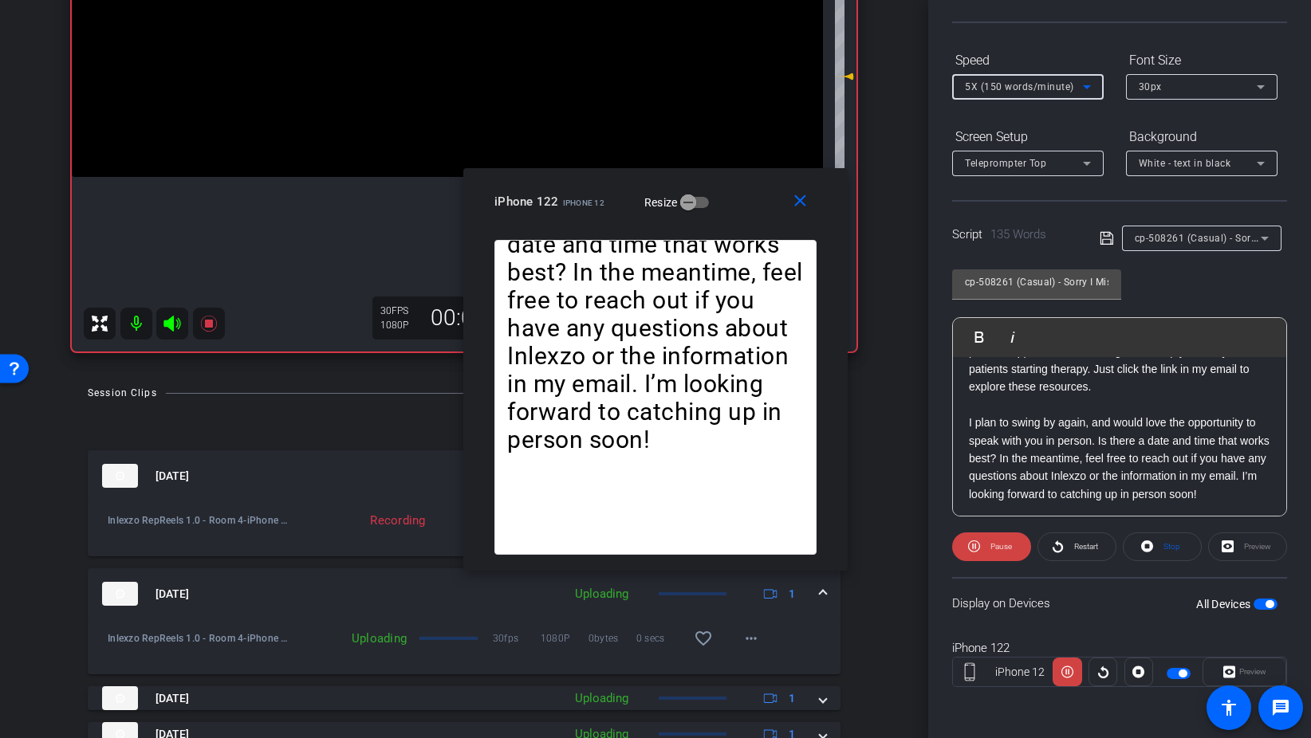
click at [1046, 87] on span "5X (150 words/minute)" at bounding box center [1019, 86] width 109 height 11
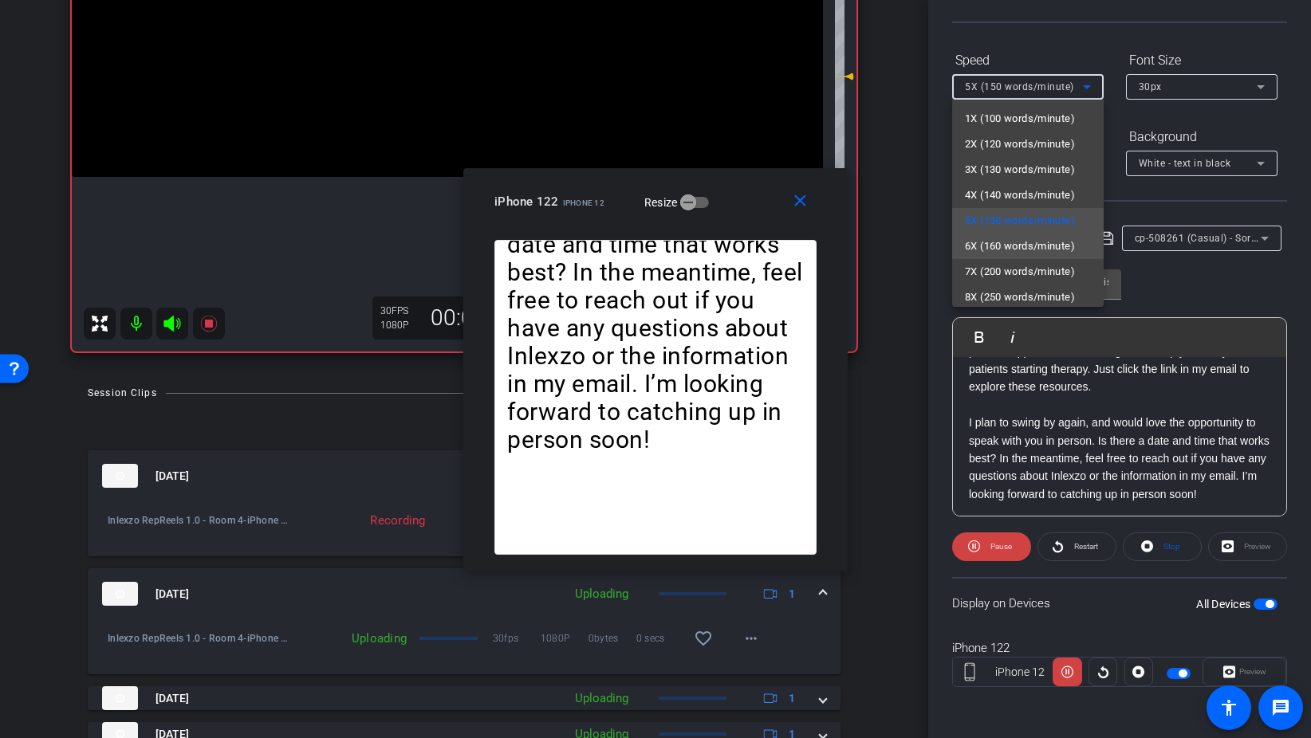
click at [1027, 256] on mat-option "6X (160 words/minute)" at bounding box center [1027, 247] width 151 height 26
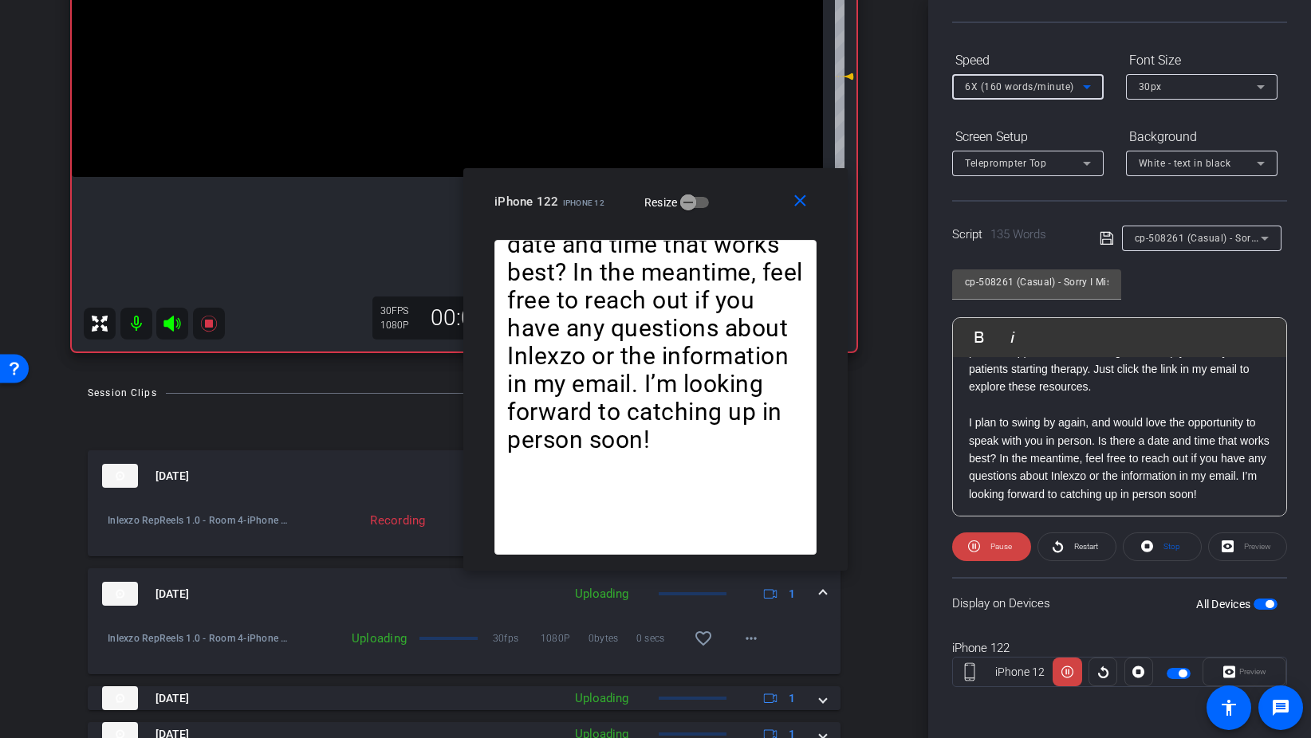
click at [1019, 88] on span "6X (160 words/minute)" at bounding box center [1019, 86] width 109 height 11
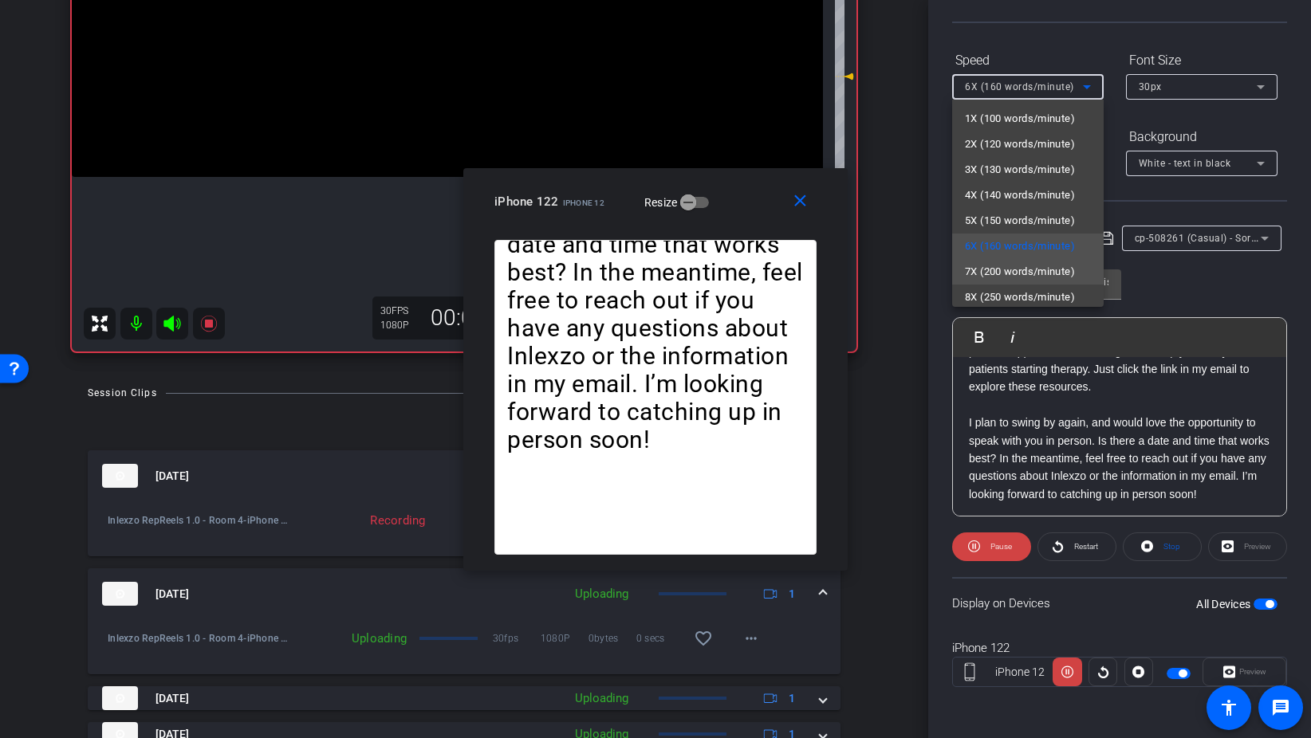
click at [1005, 272] on span "7X (200 words/minute)" at bounding box center [1020, 271] width 110 height 19
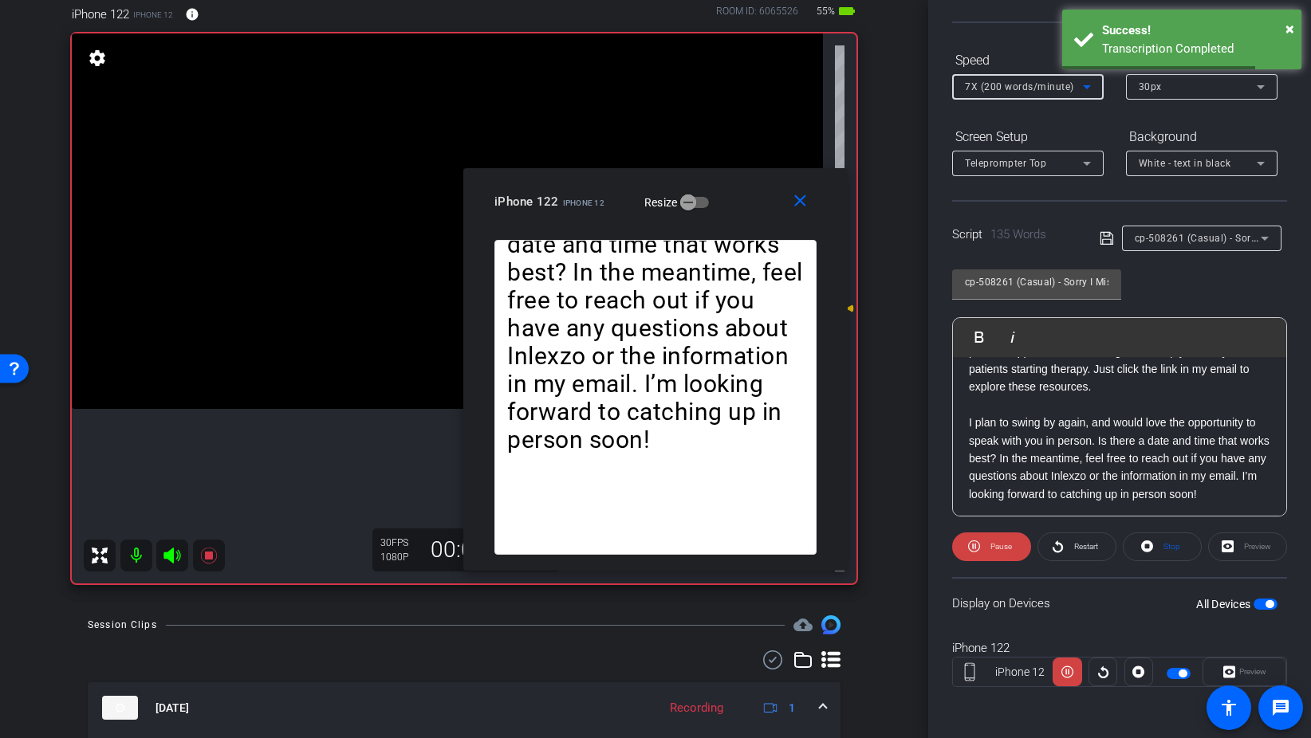
scroll to position [35, 0]
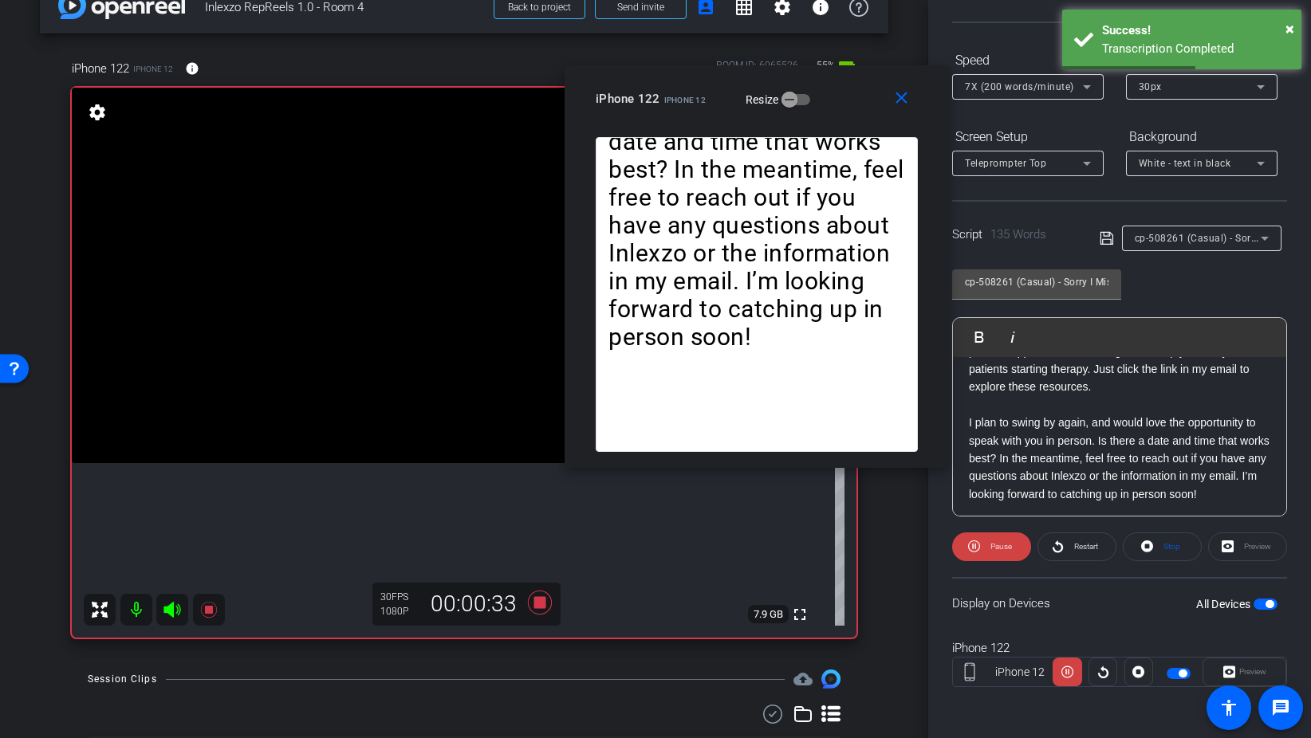
drag, startPoint x: 749, startPoint y: 183, endPoint x: 851, endPoint y: 80, distance: 144.9
click at [851, 80] on div "close iPhone 122 iPhone 12 Resize" at bounding box center [756, 101] width 384 height 72
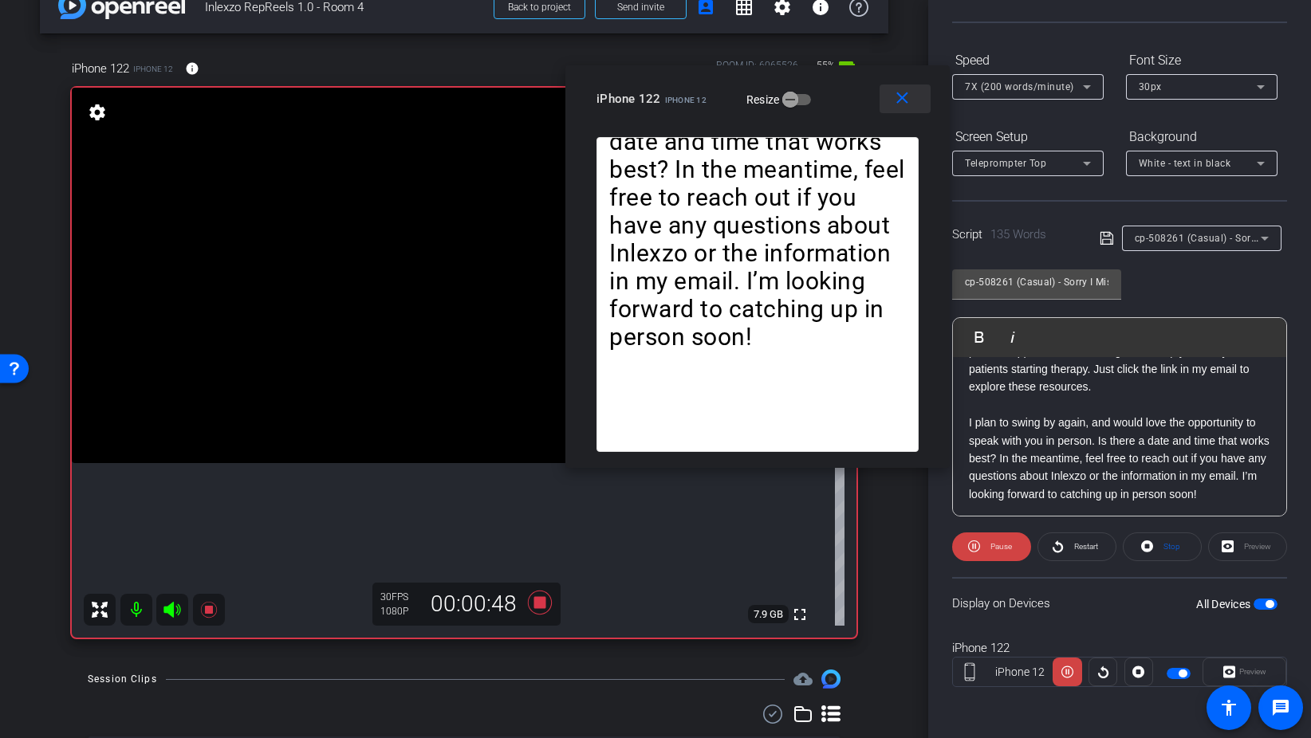
click at [899, 103] on mat-icon "close" at bounding box center [902, 98] width 20 height 20
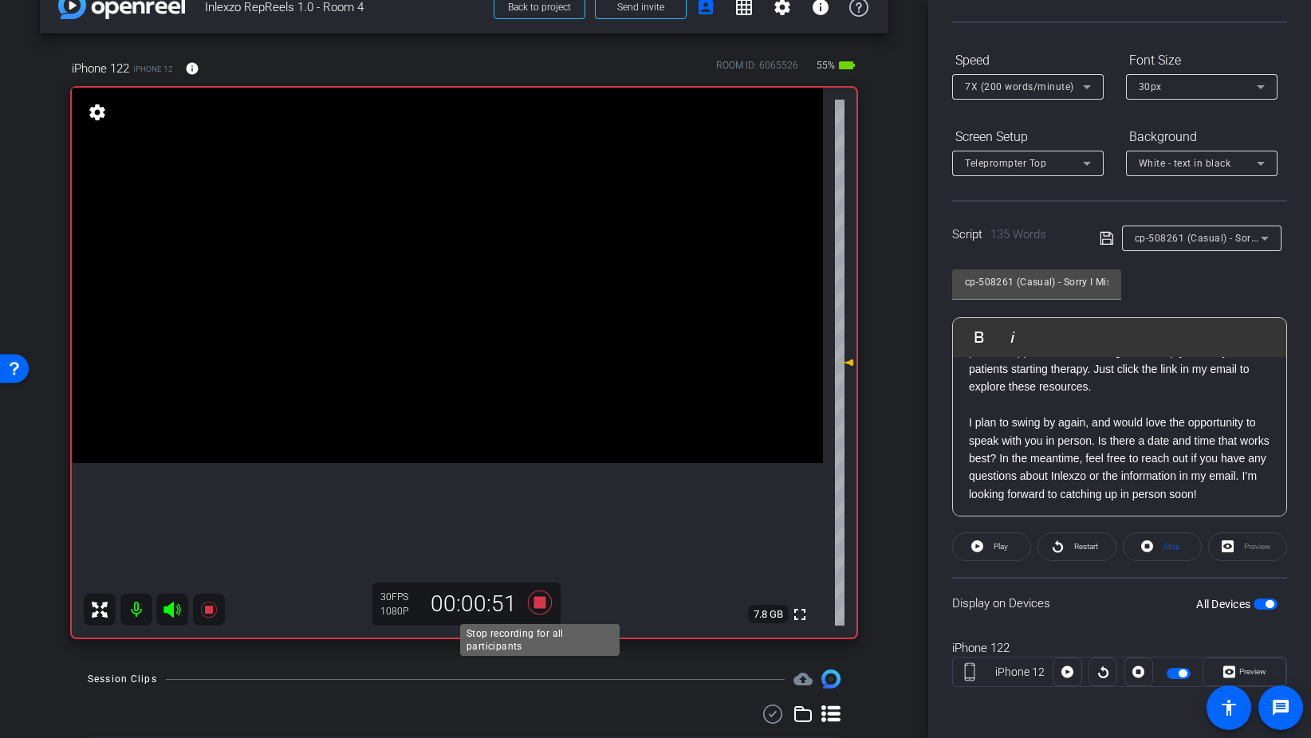
click at [535, 598] on icon at bounding box center [540, 603] width 24 height 24
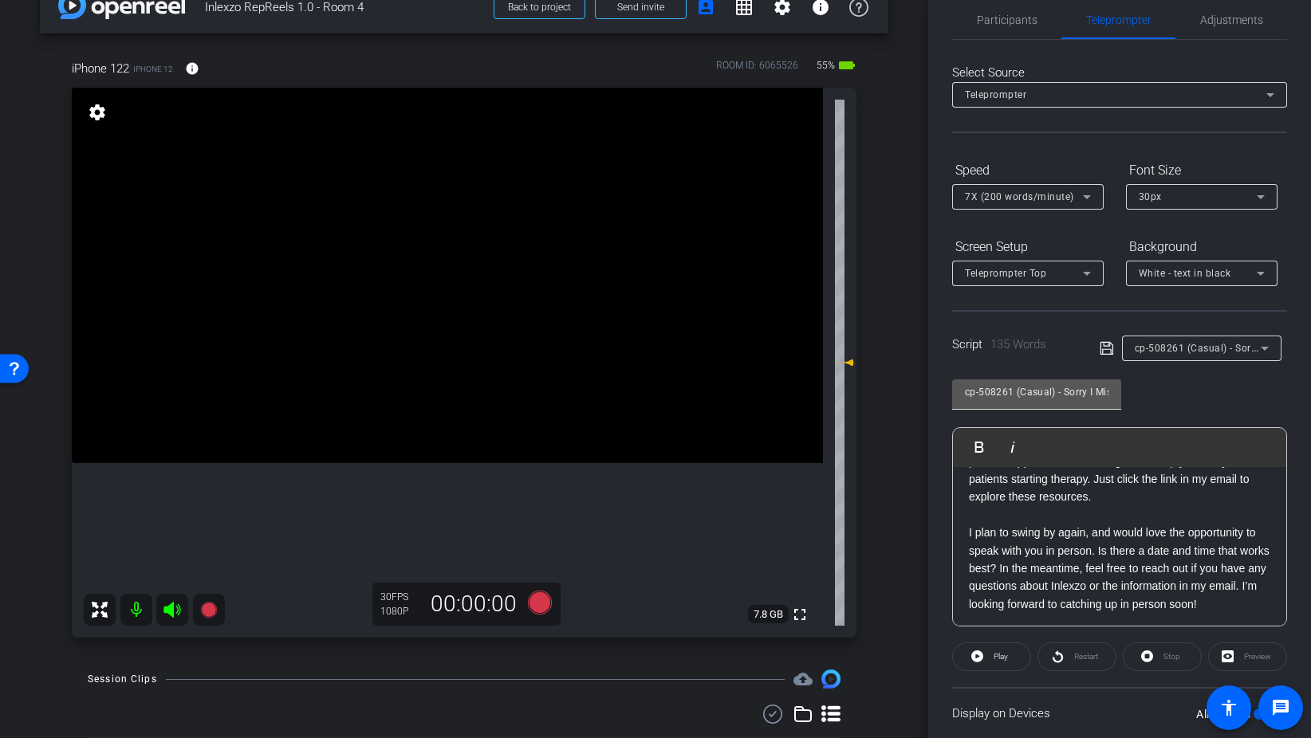
scroll to position [0, 0]
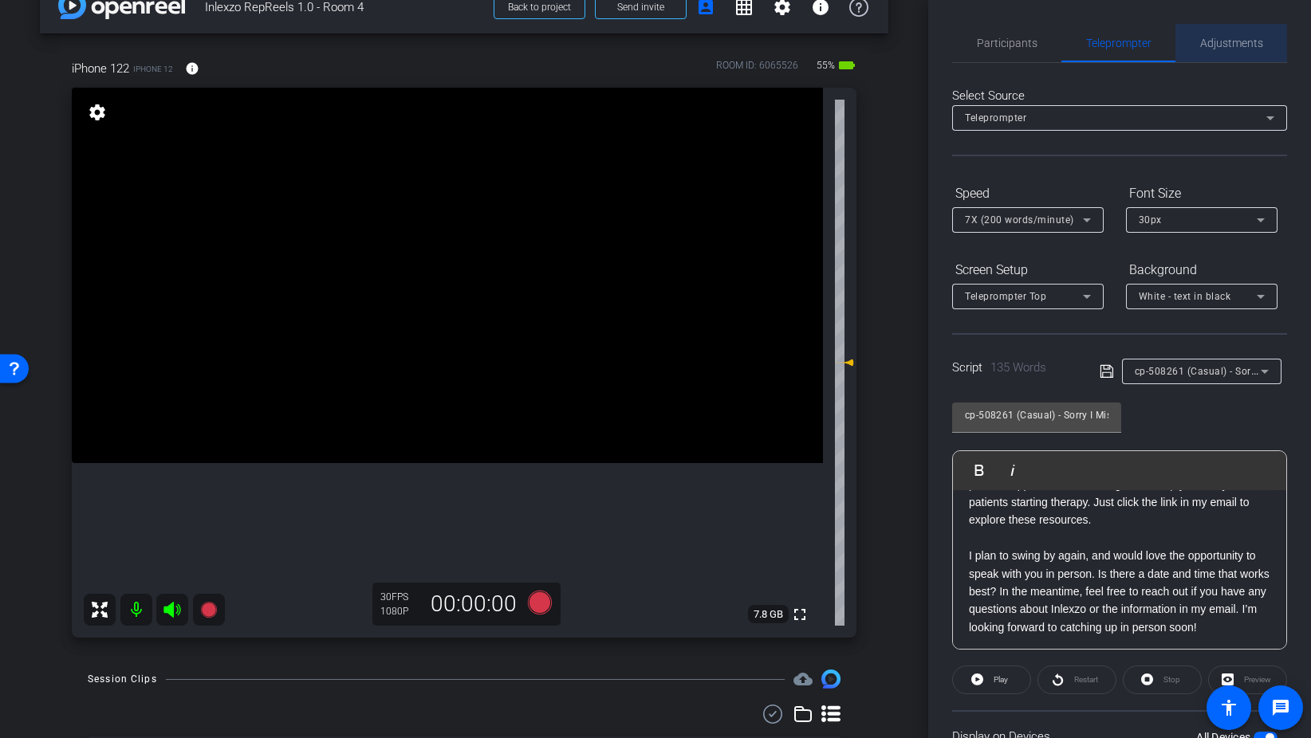
click at [1221, 34] on span "Adjustments" at bounding box center [1231, 43] width 63 height 38
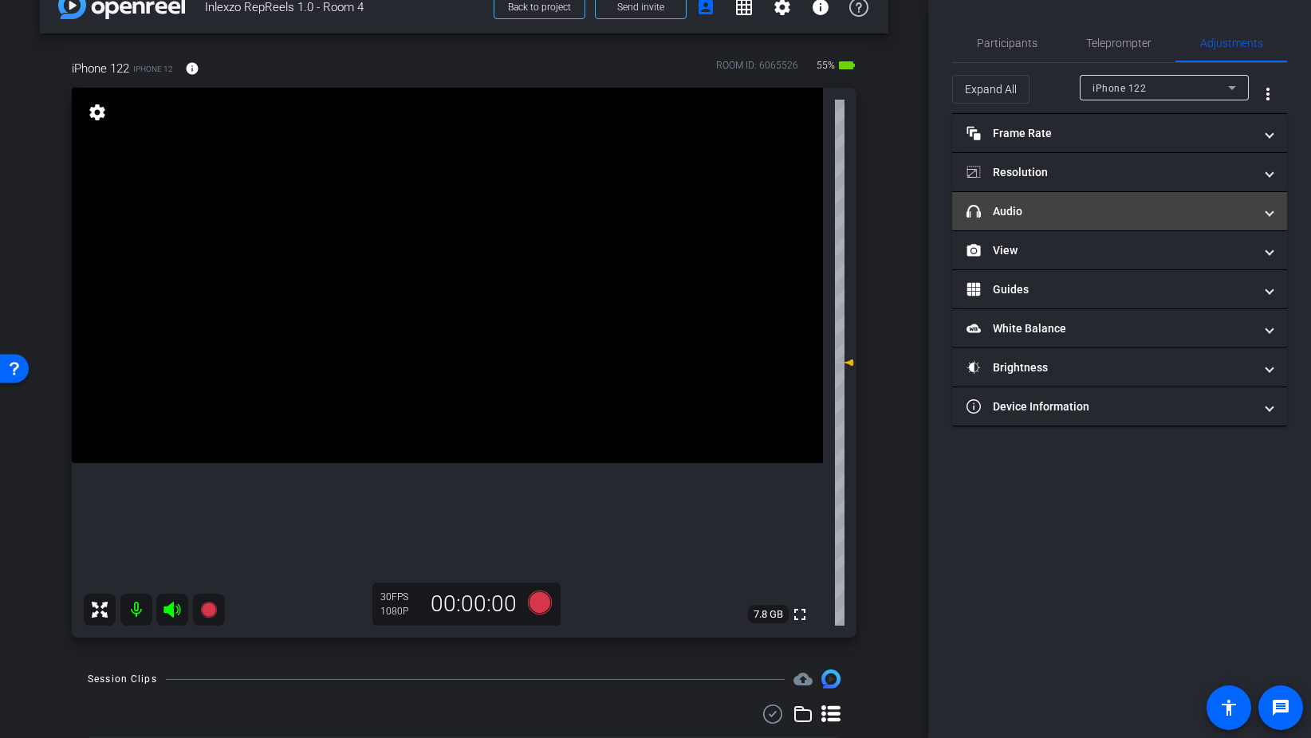
click at [1033, 207] on mat-panel-title "headphone icon Audio" at bounding box center [1109, 211] width 287 height 17
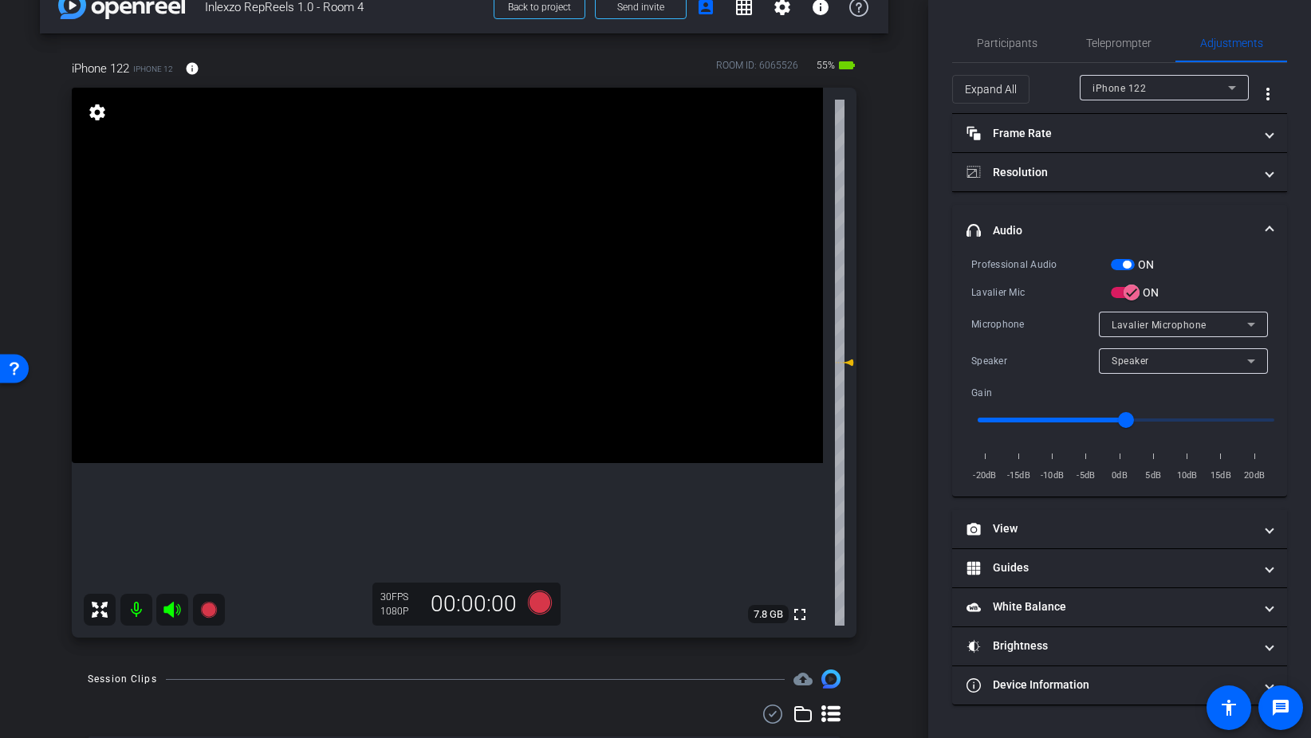
click at [1119, 267] on span "button" at bounding box center [1123, 264] width 24 height 11
click at [1002, 41] on span "Participants" at bounding box center [1007, 42] width 61 height 11
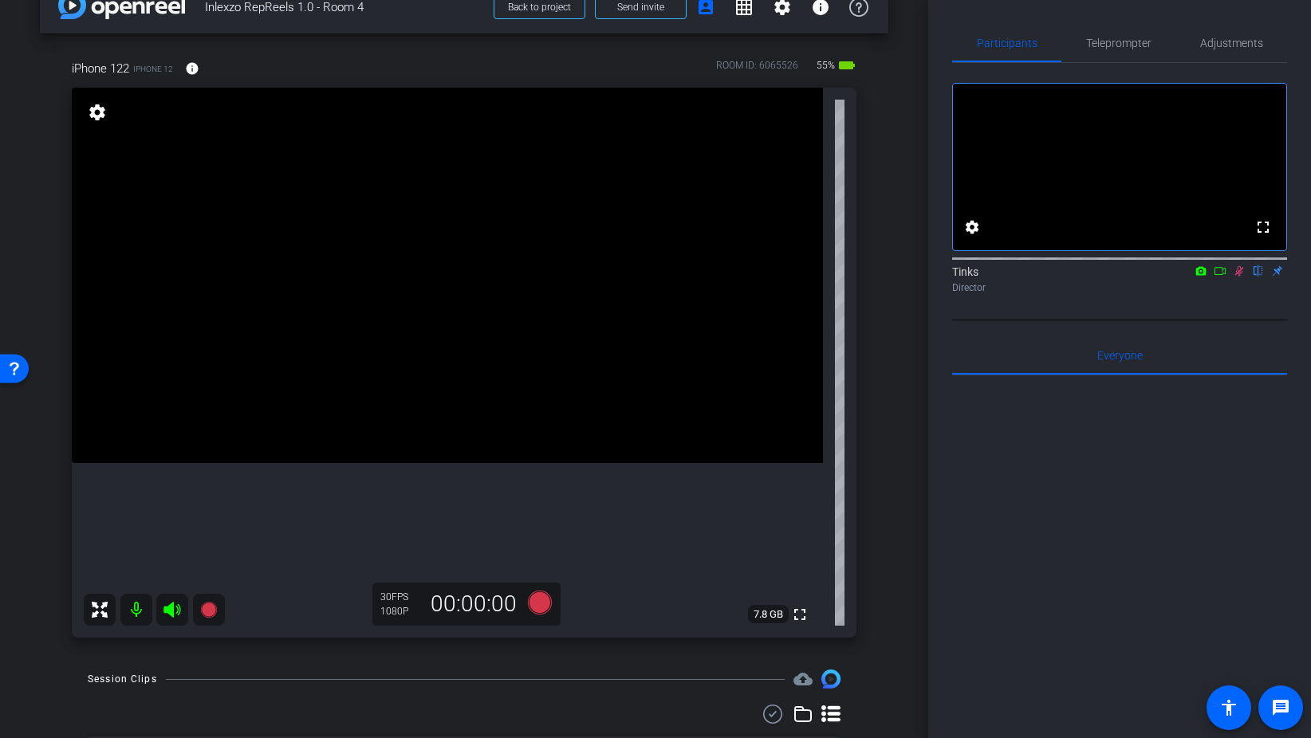
click at [1241, 277] on icon at bounding box center [1239, 270] width 13 height 11
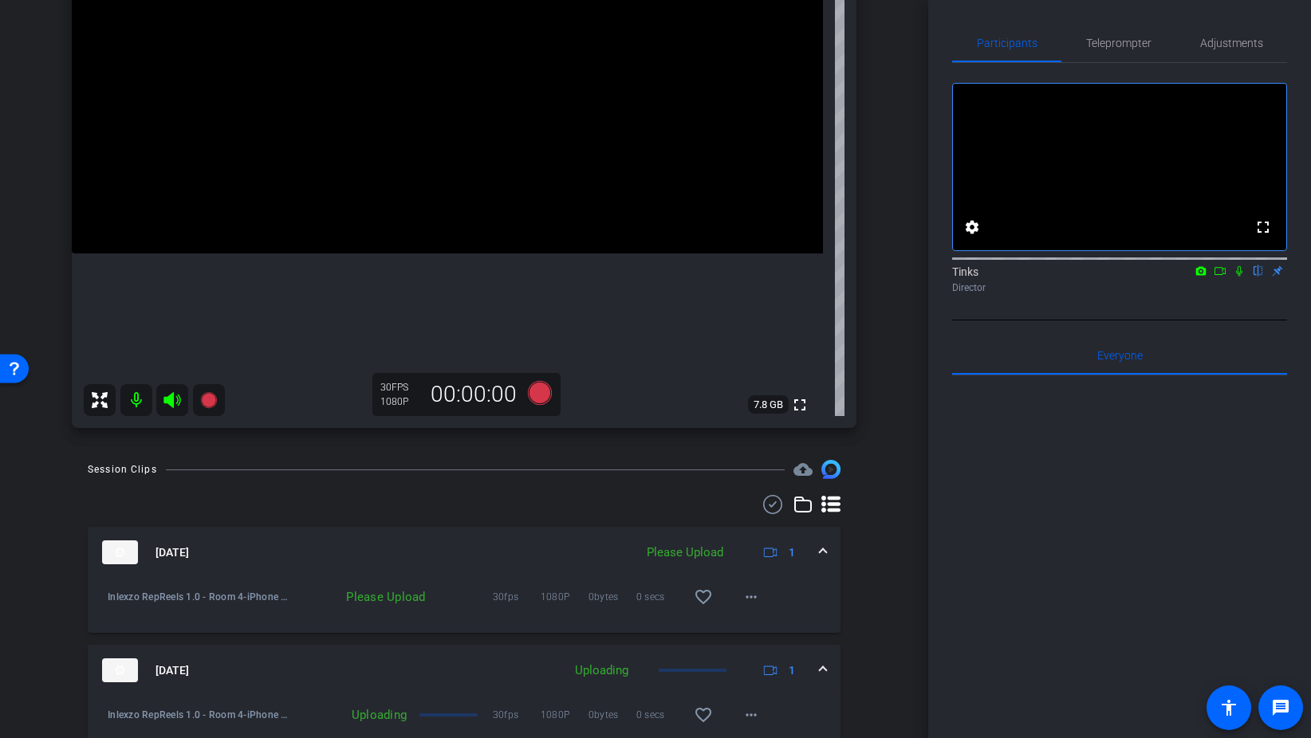
scroll to position [317, 0]
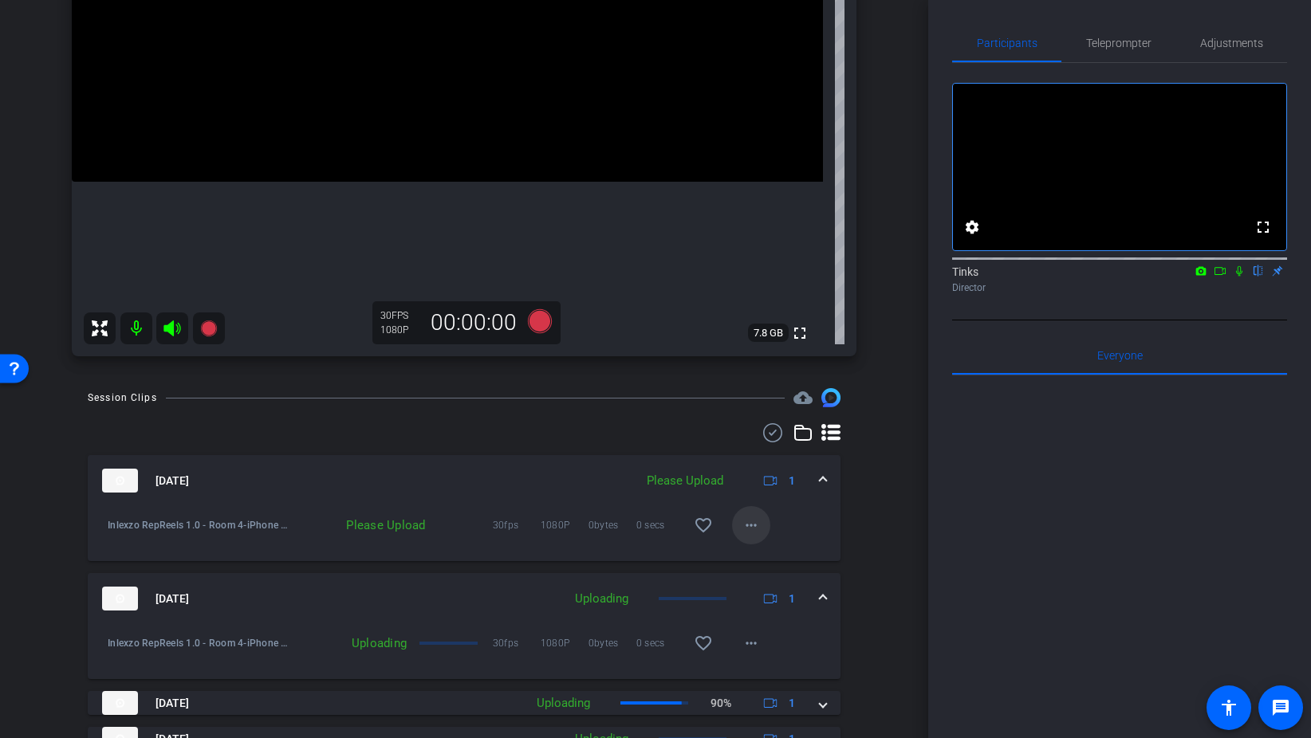
click at [756, 531] on mat-icon "more_horiz" at bounding box center [750, 525] width 19 height 19
click at [778, 554] on span "Upload" at bounding box center [777, 558] width 64 height 19
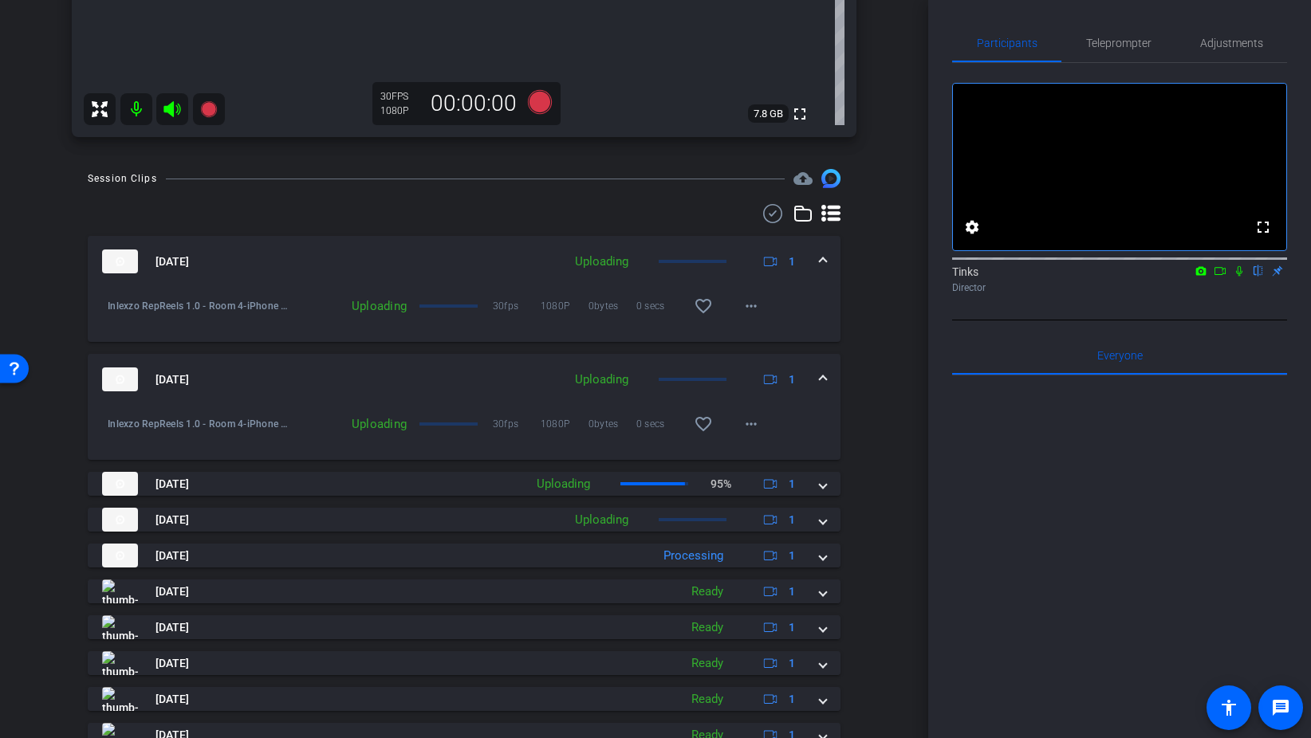
scroll to position [558, 0]
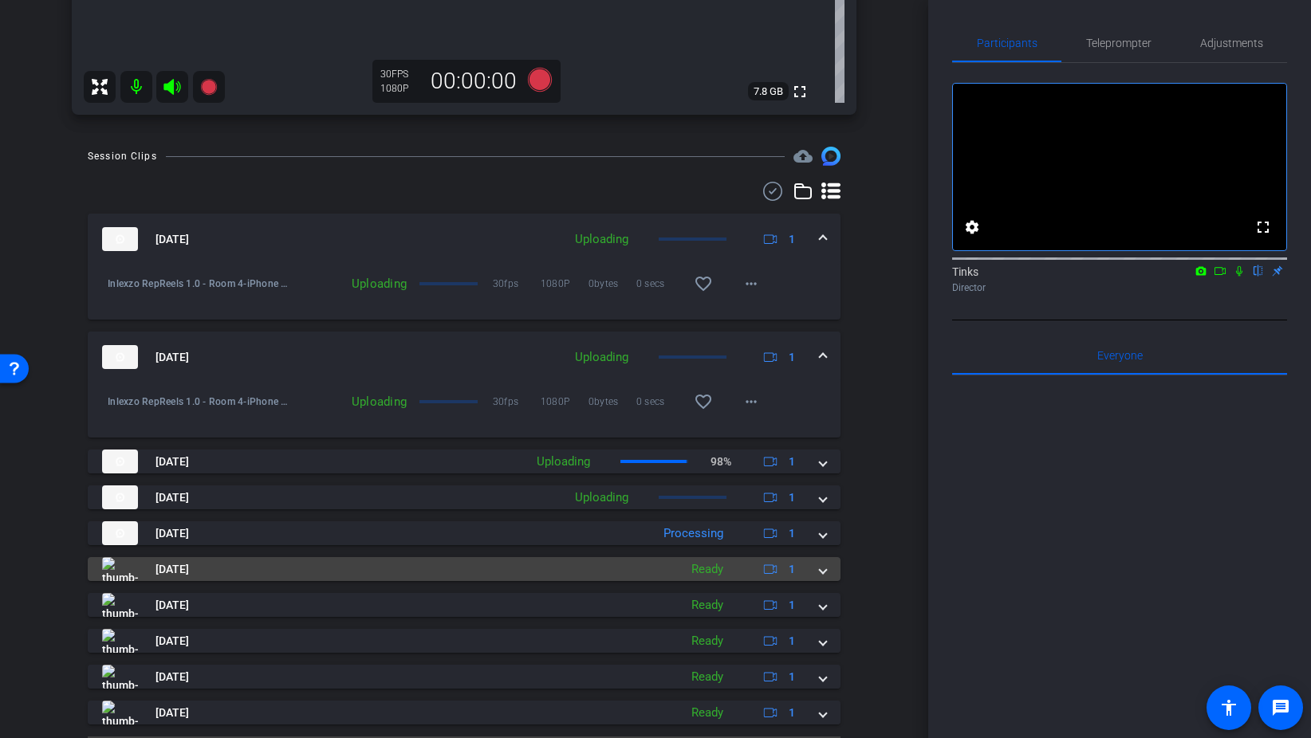
click at [821, 573] on span at bounding box center [823, 569] width 6 height 17
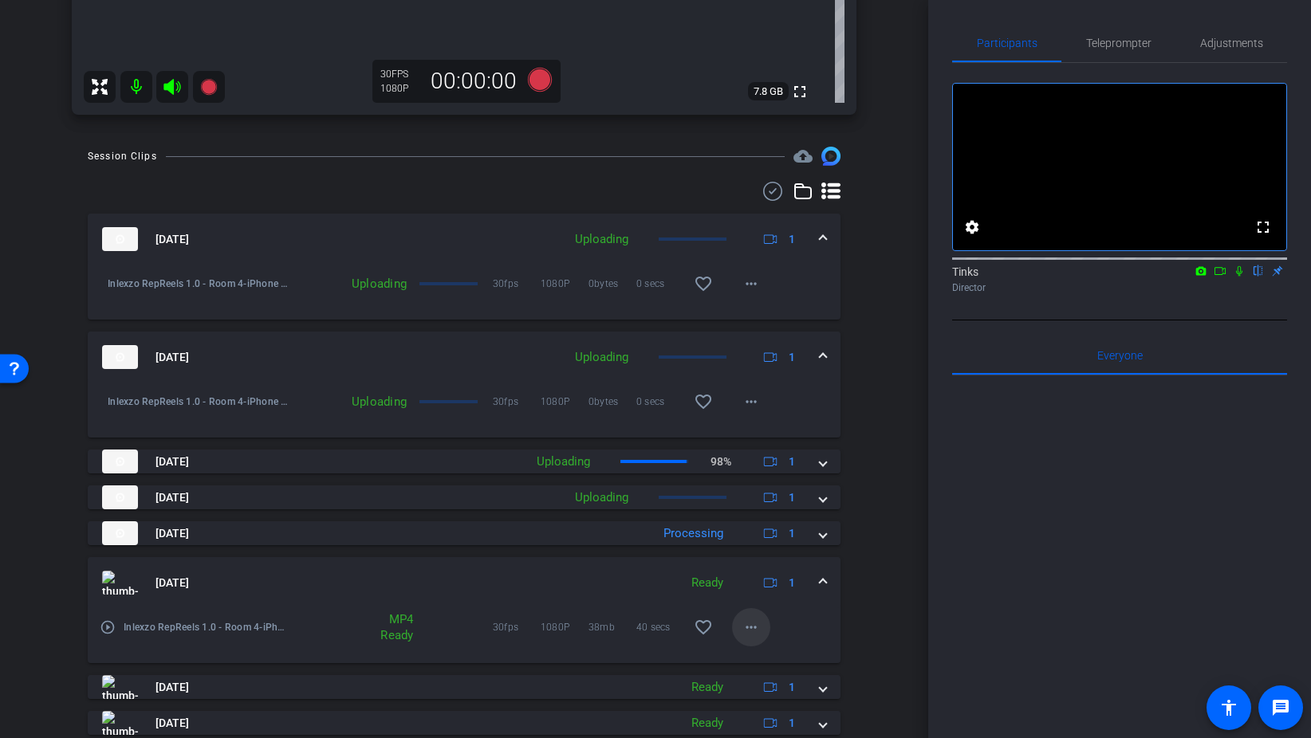
click at [739, 623] on span at bounding box center [751, 627] width 38 height 38
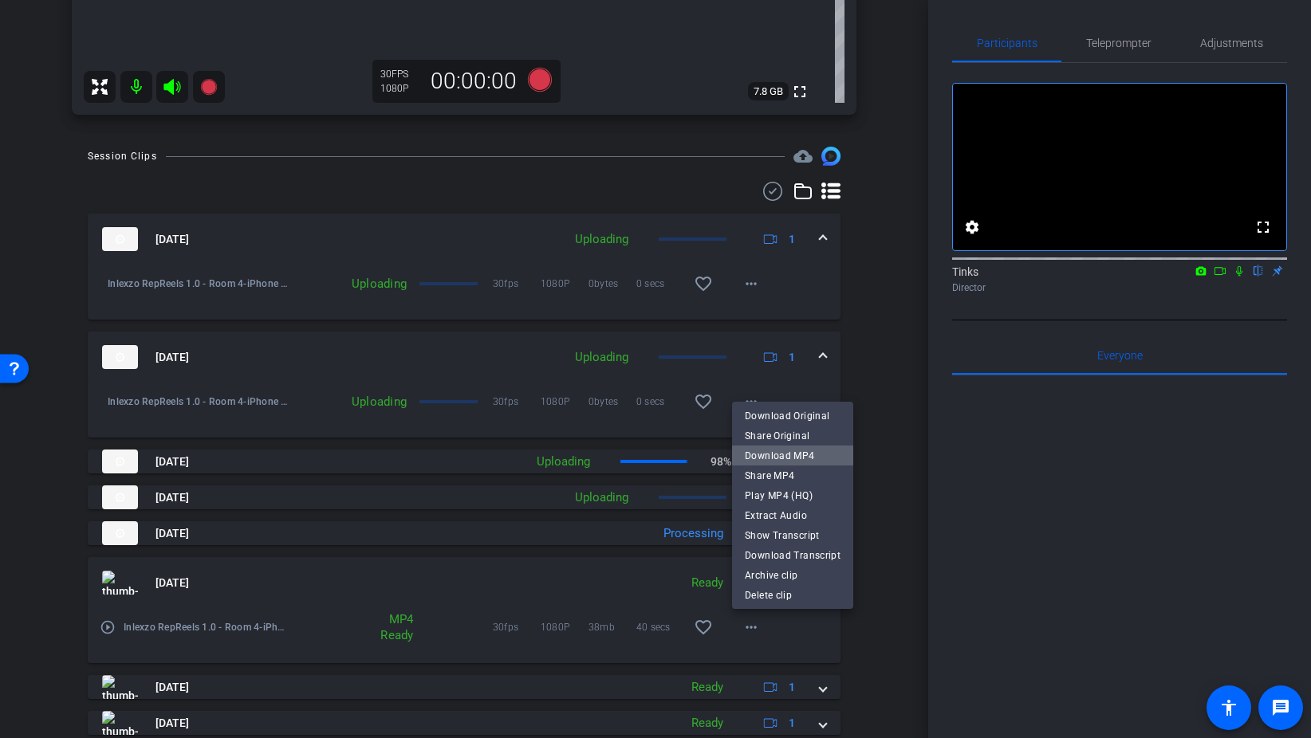
click at [798, 453] on span "Download MP4" at bounding box center [793, 455] width 96 height 19
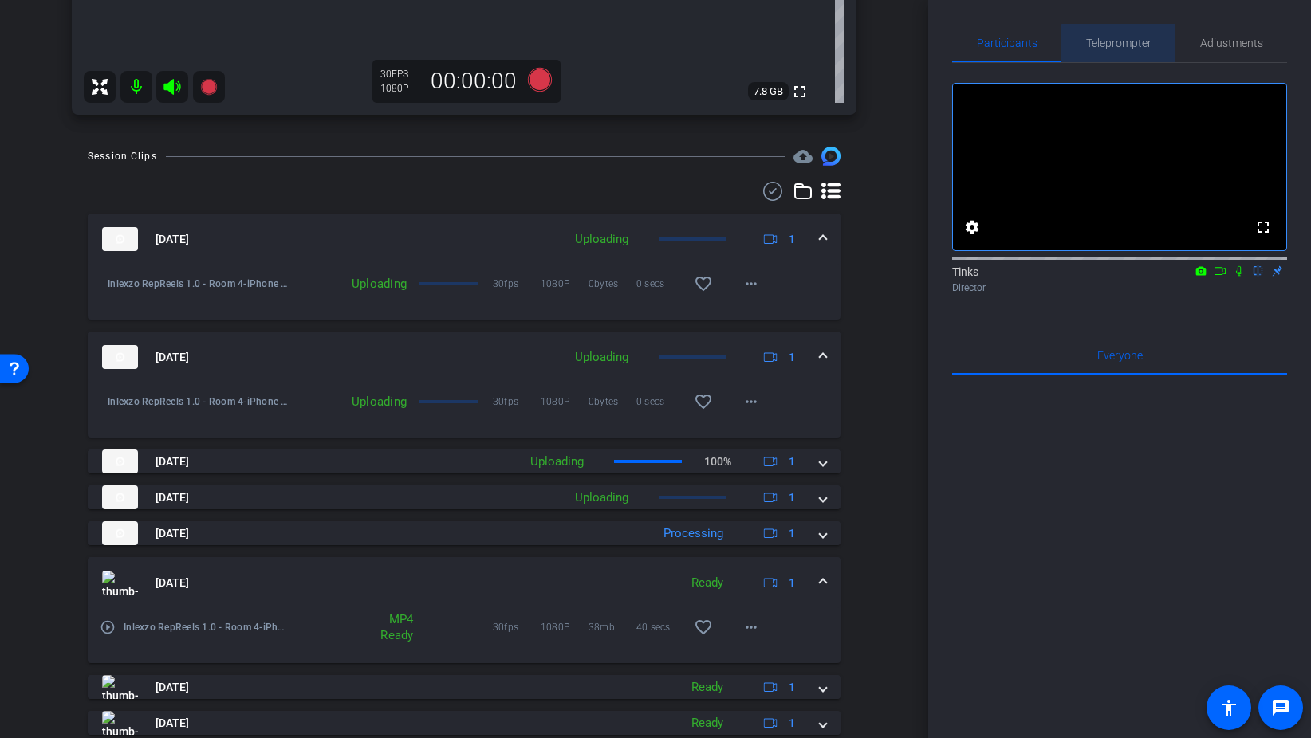
click at [1124, 45] on span "Teleprompter" at bounding box center [1118, 42] width 65 height 11
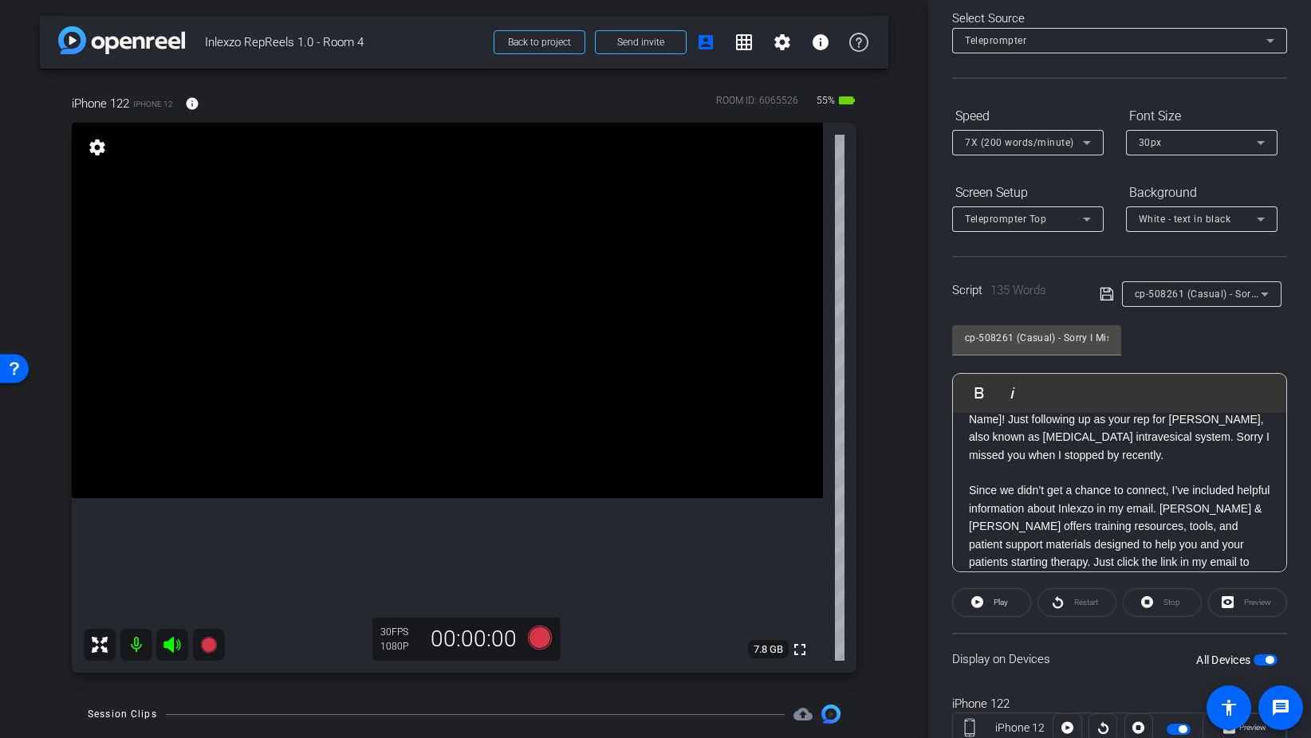
scroll to position [0, 0]
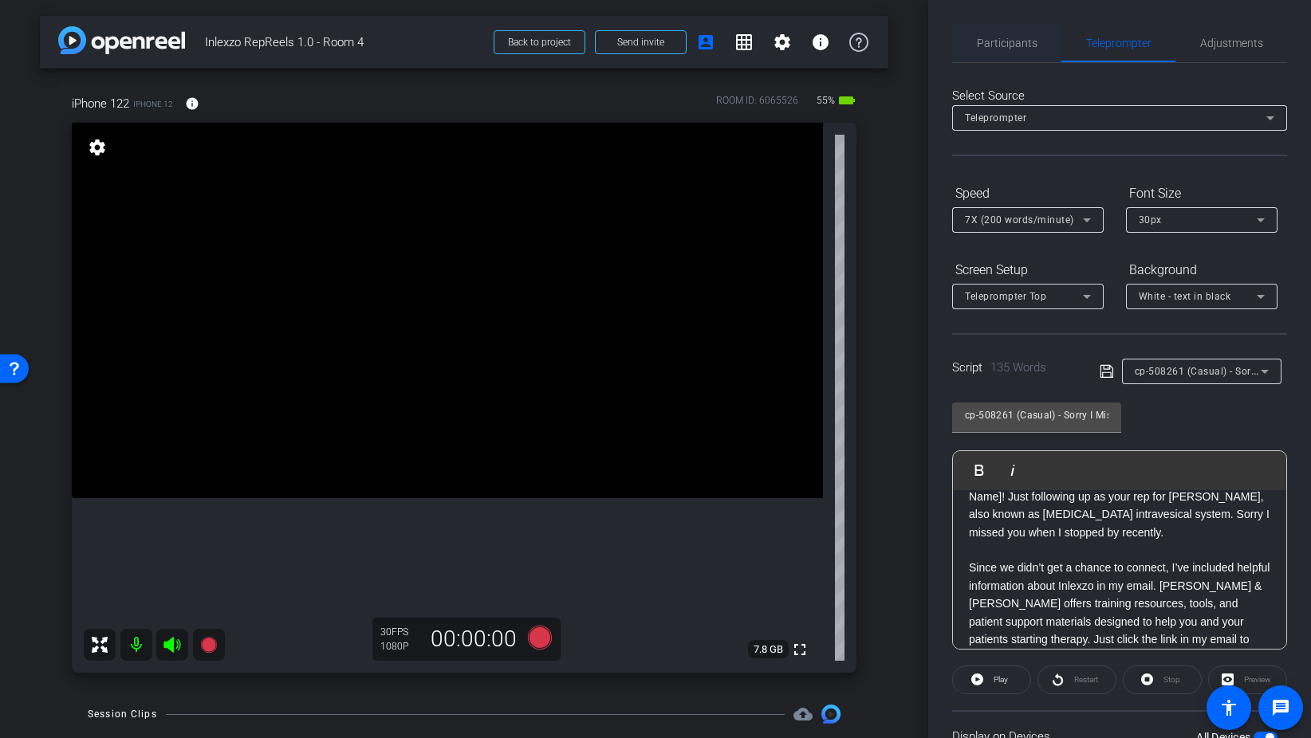
click at [1009, 37] on span "Participants" at bounding box center [1007, 42] width 61 height 11
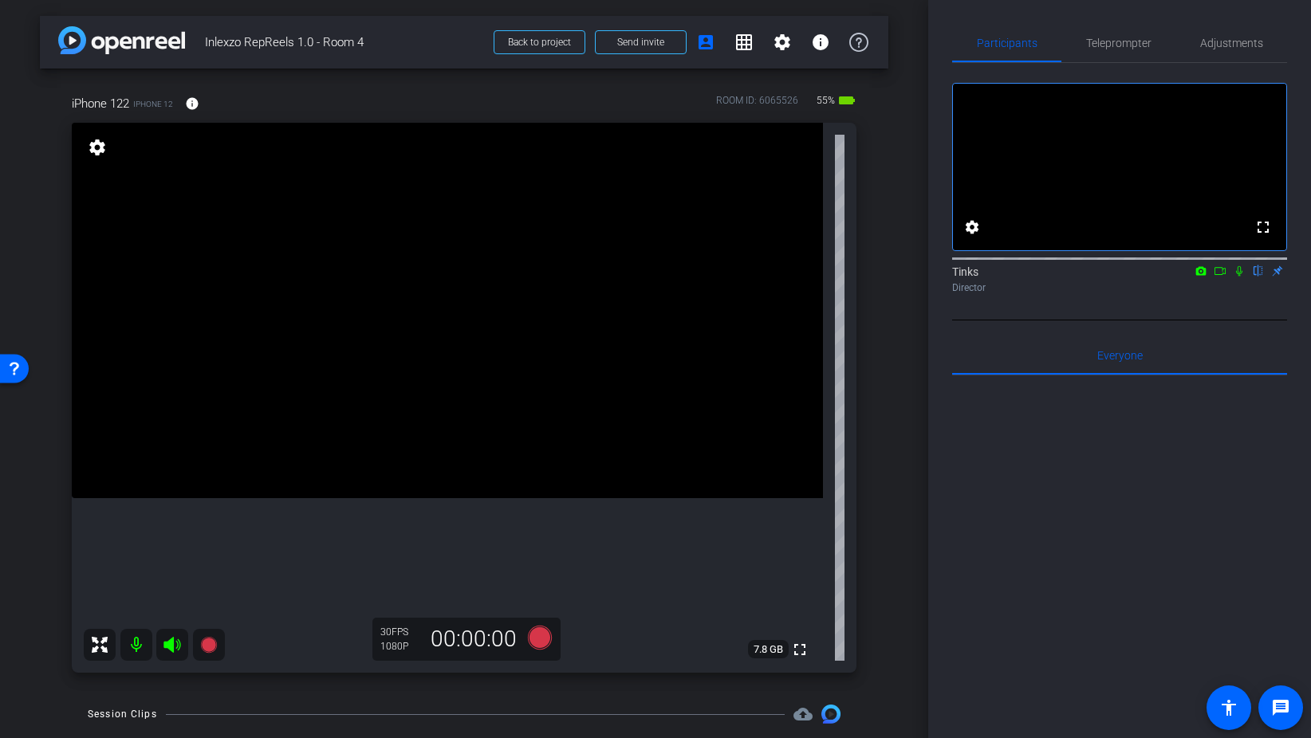
click at [1241, 277] on icon at bounding box center [1239, 270] width 13 height 11
click at [1207, 53] on span "Adjustments" at bounding box center [1231, 43] width 63 height 38
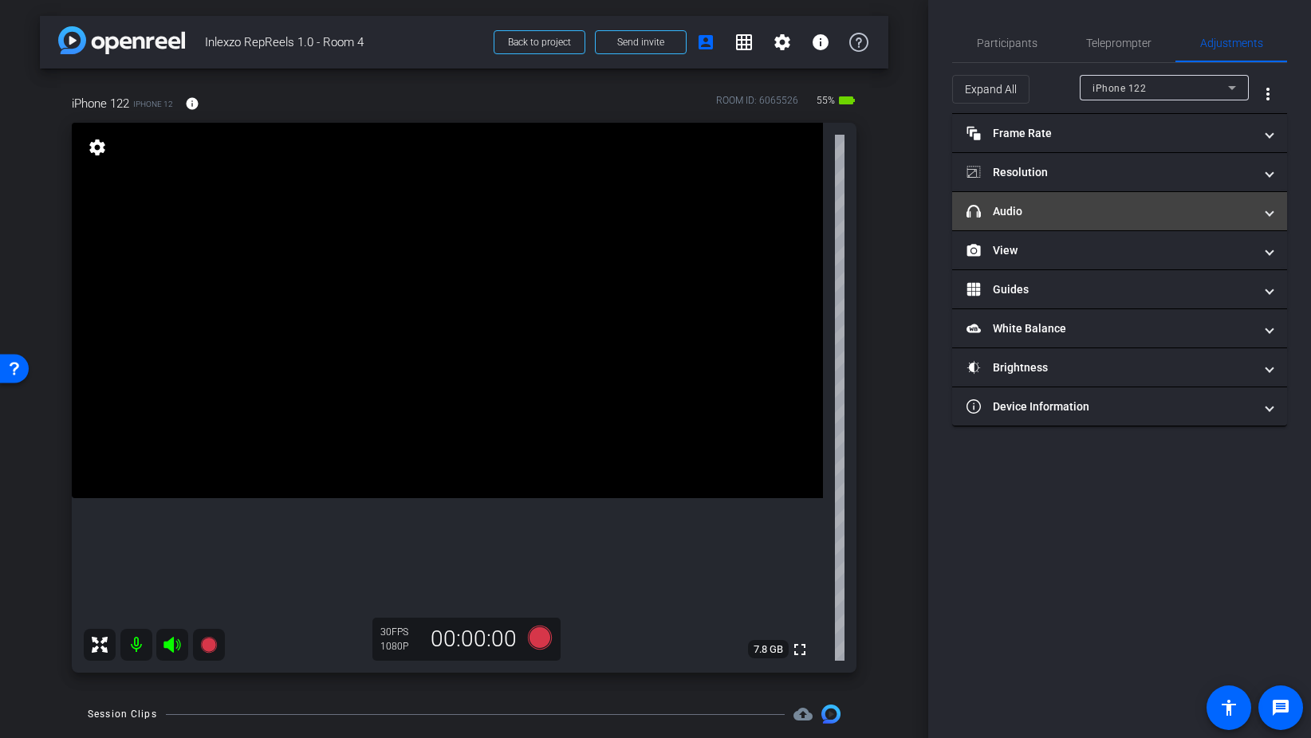
click at [1040, 218] on mat-panel-title "headphone icon Audio" at bounding box center [1109, 211] width 287 height 17
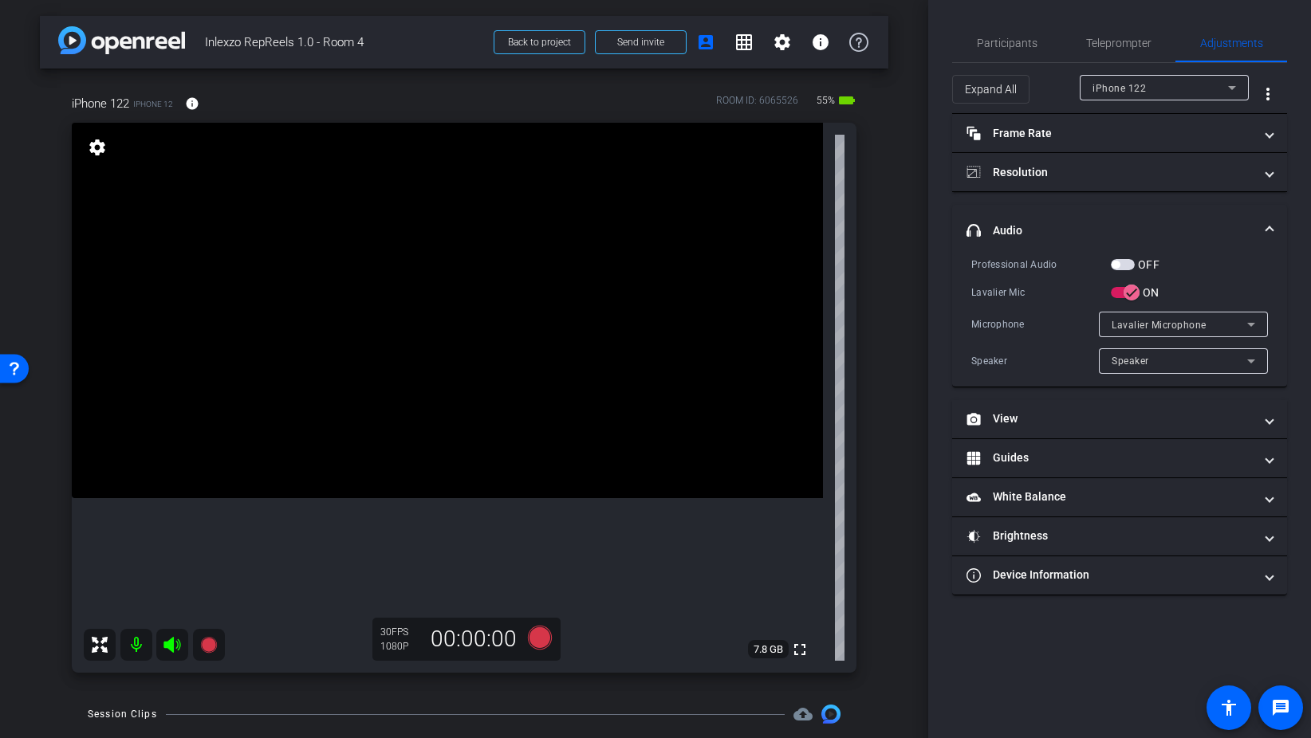
click at [1125, 257] on div "OFF" at bounding box center [1135, 265] width 49 height 16
click at [1125, 262] on span "button" at bounding box center [1123, 264] width 24 height 11
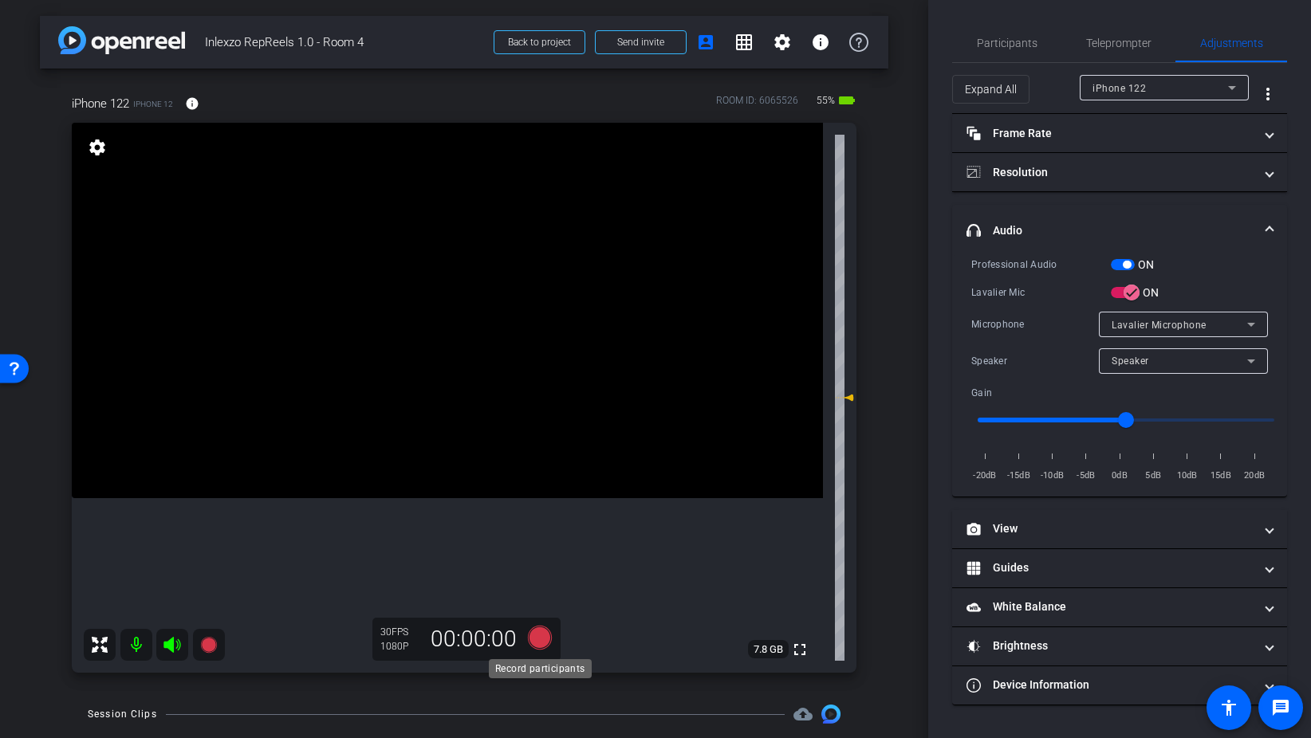
click at [546, 640] on icon at bounding box center [540, 638] width 24 height 24
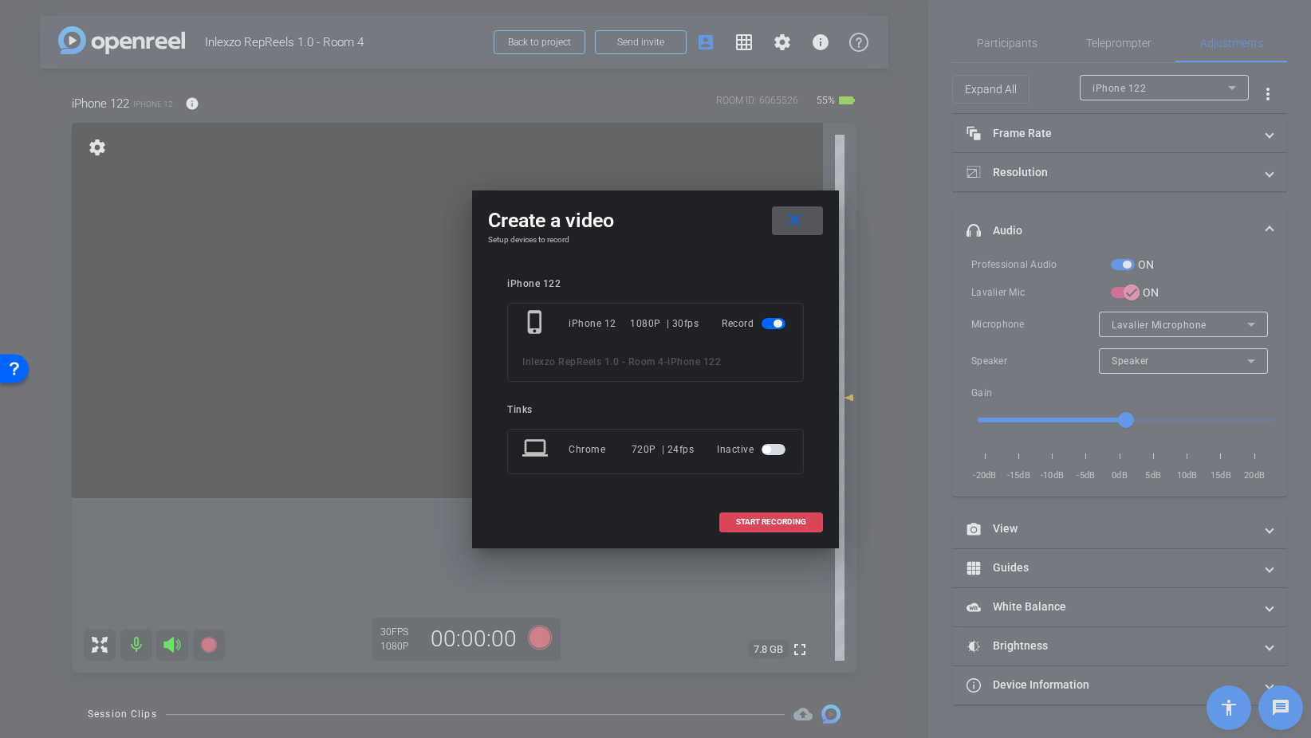
click at [788, 528] on span at bounding box center [771, 522] width 102 height 38
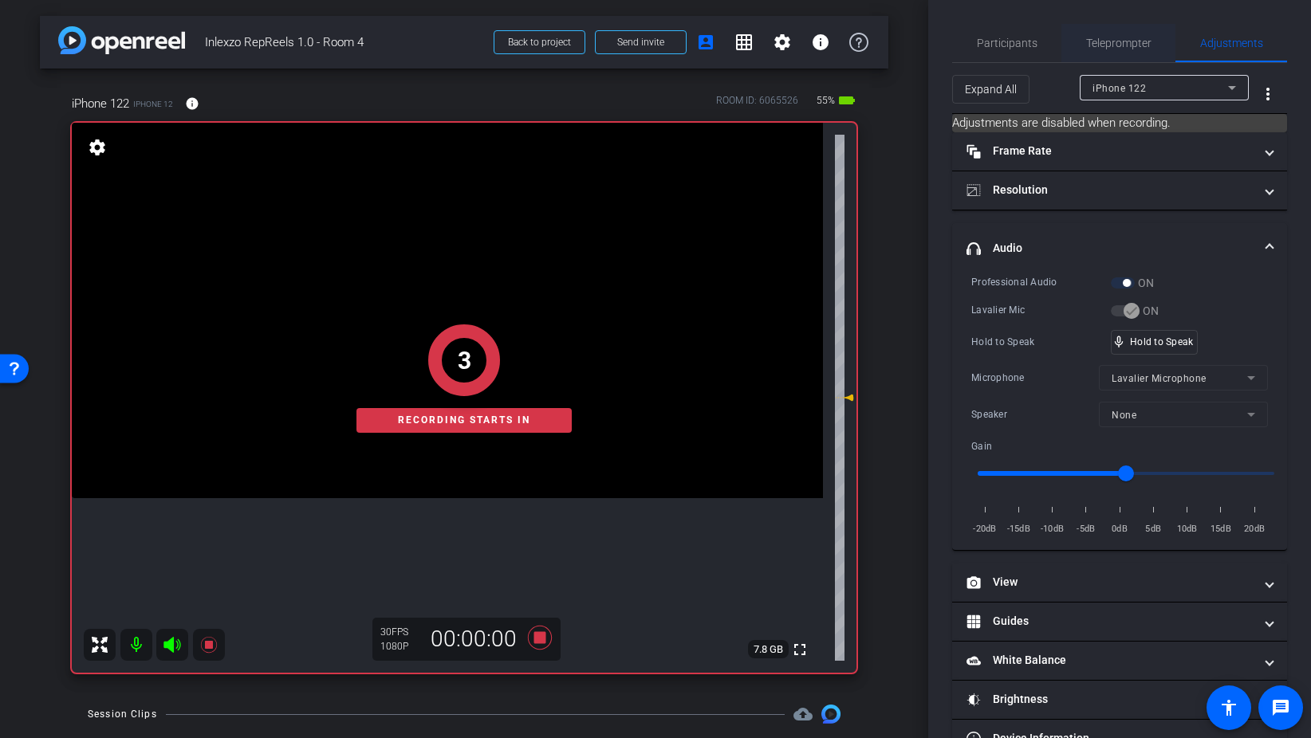
click at [1127, 53] on span "Teleprompter" at bounding box center [1118, 43] width 65 height 38
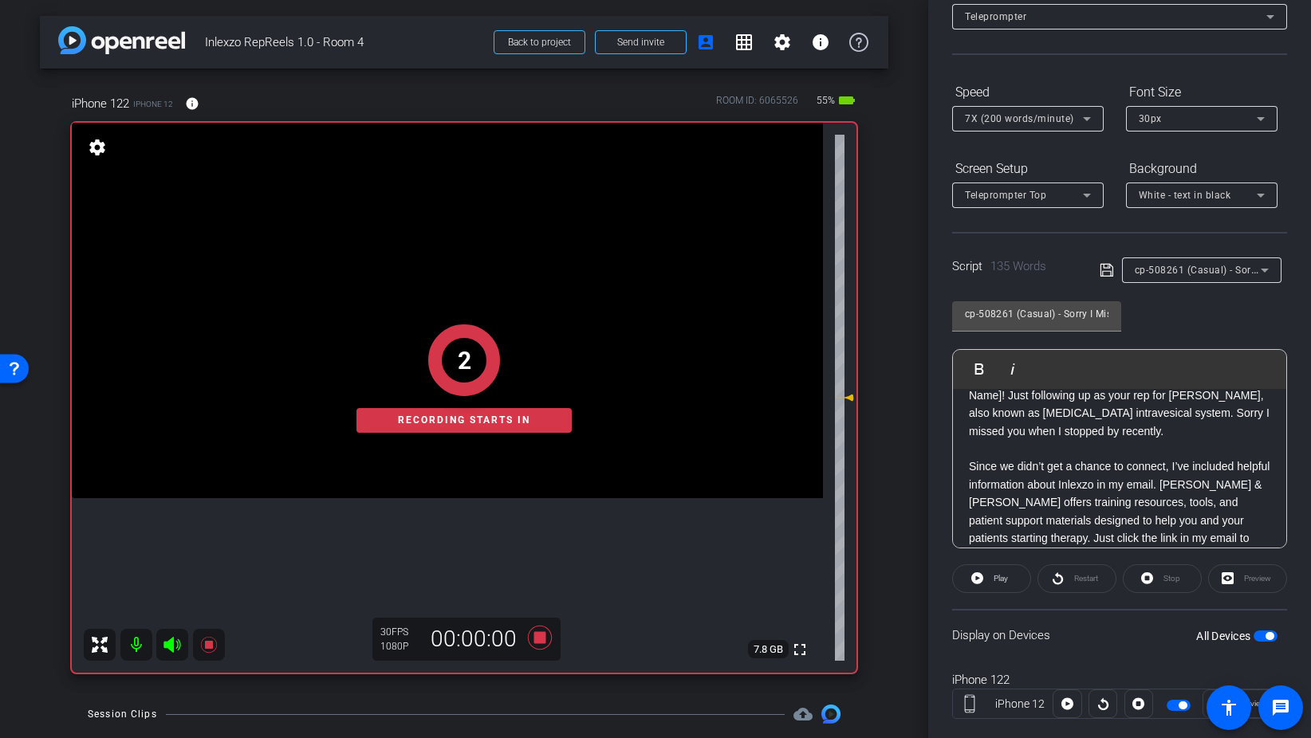
scroll to position [133, 0]
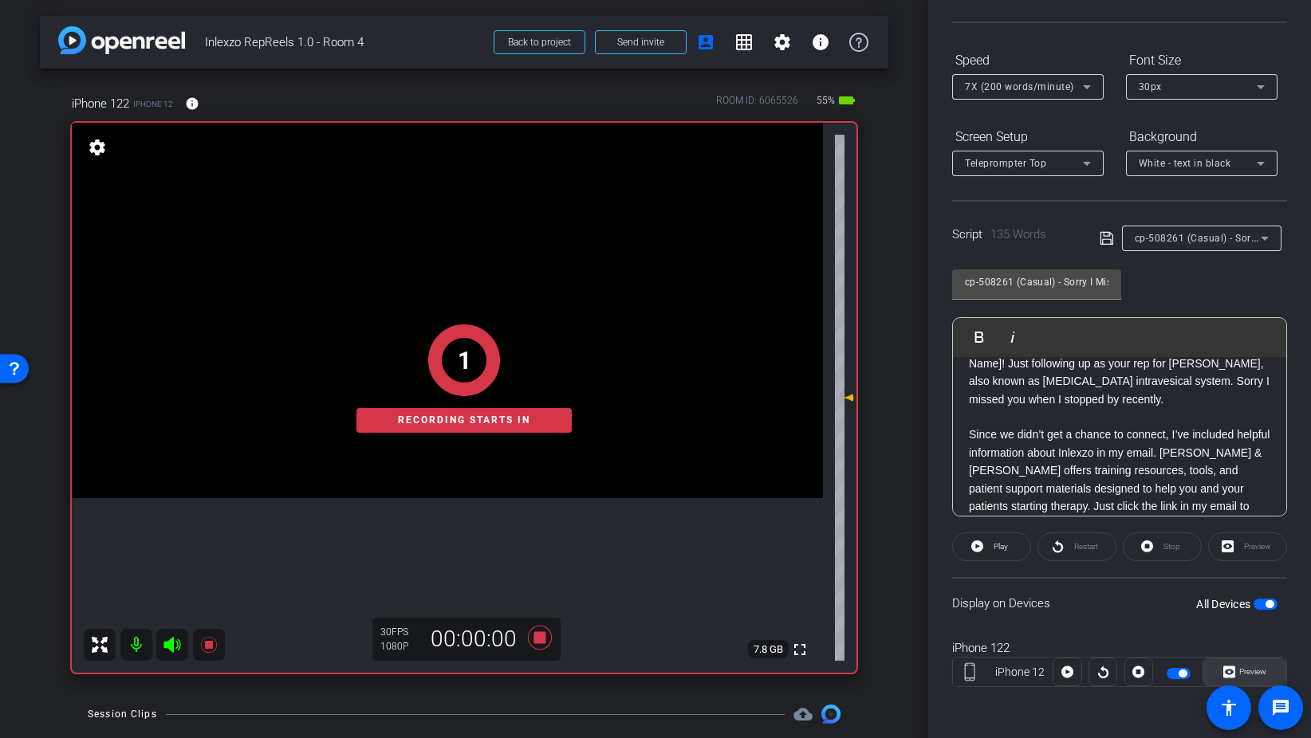
click at [1264, 679] on span "Preview" at bounding box center [1250, 672] width 31 height 22
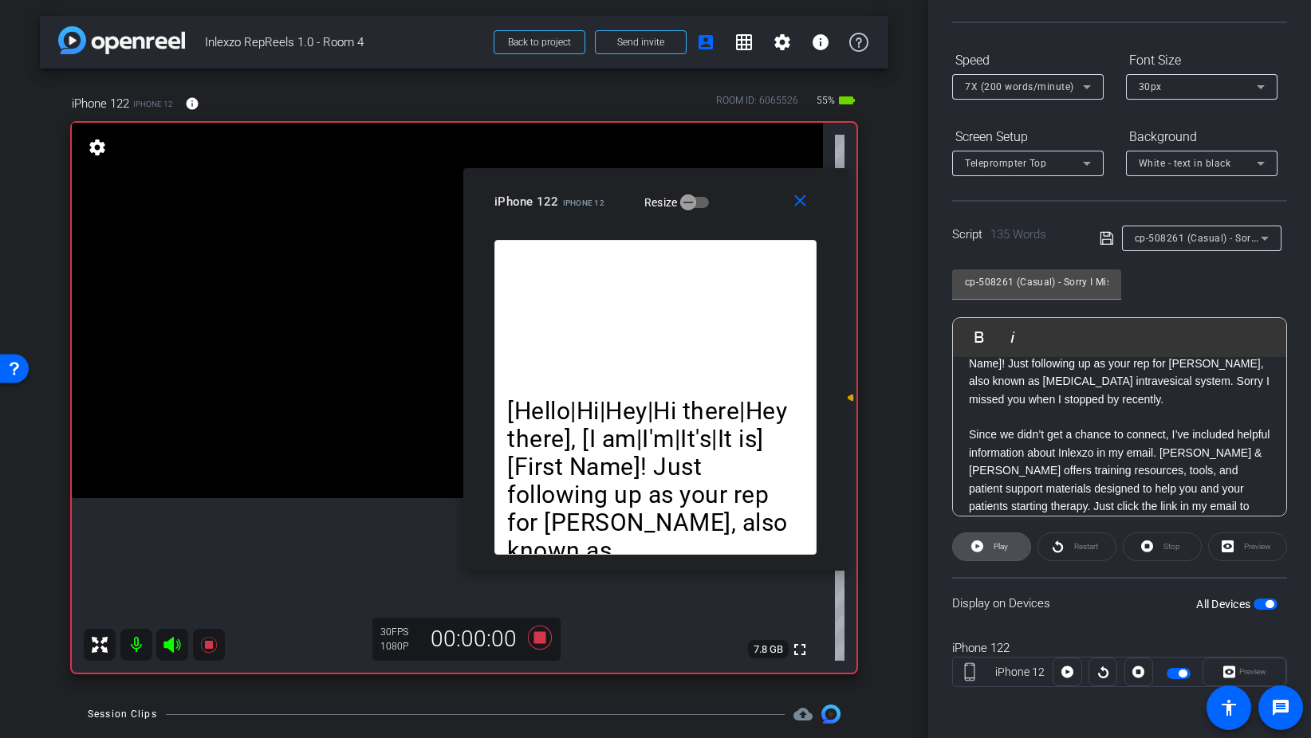
click at [1008, 550] on span at bounding box center [991, 547] width 77 height 38
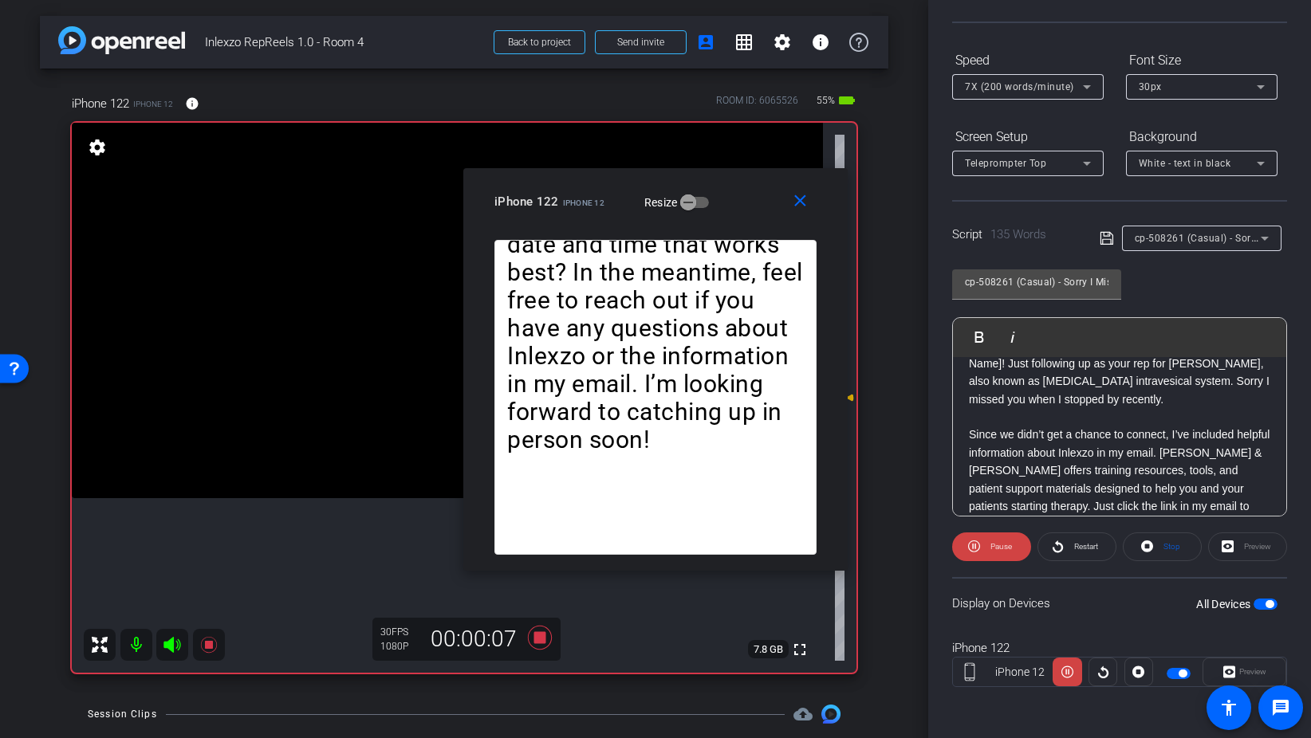
click at [1025, 92] on span "7X (200 words/minute)" at bounding box center [1019, 86] width 109 height 11
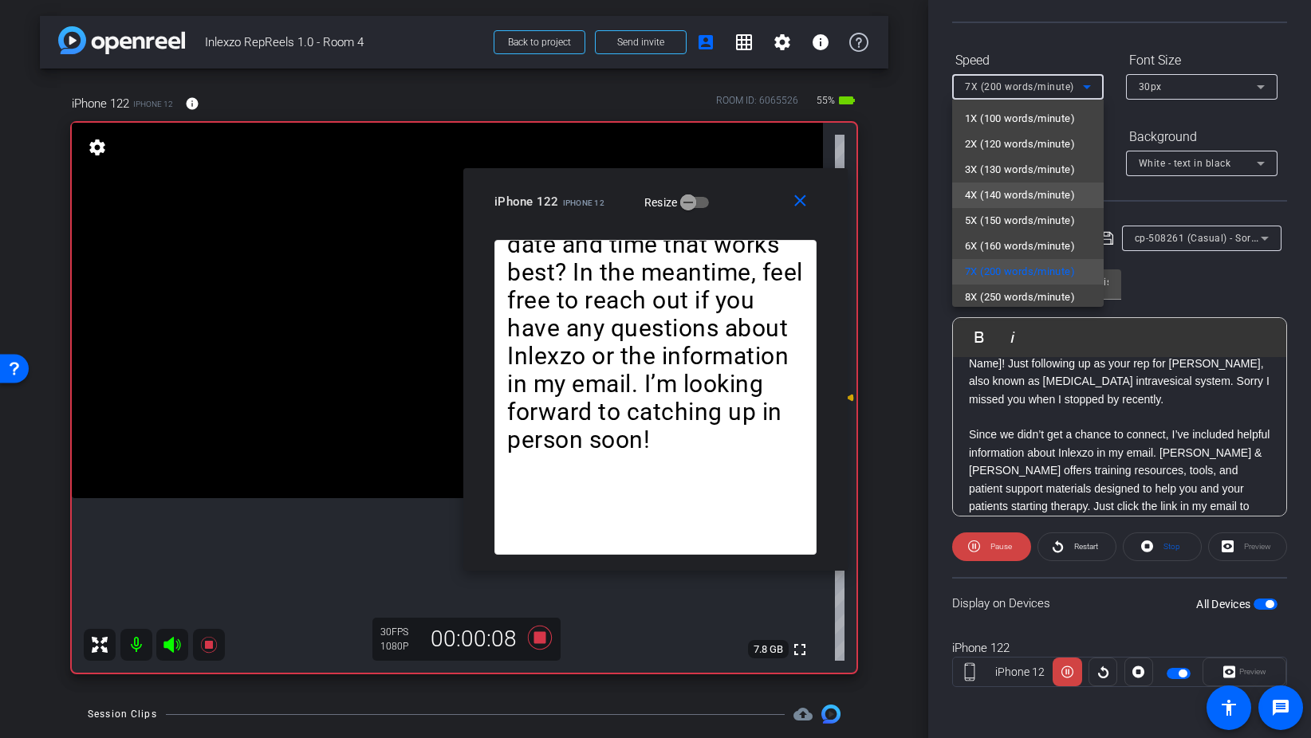
click at [1017, 201] on span "4X (140 words/minute)" at bounding box center [1020, 195] width 110 height 19
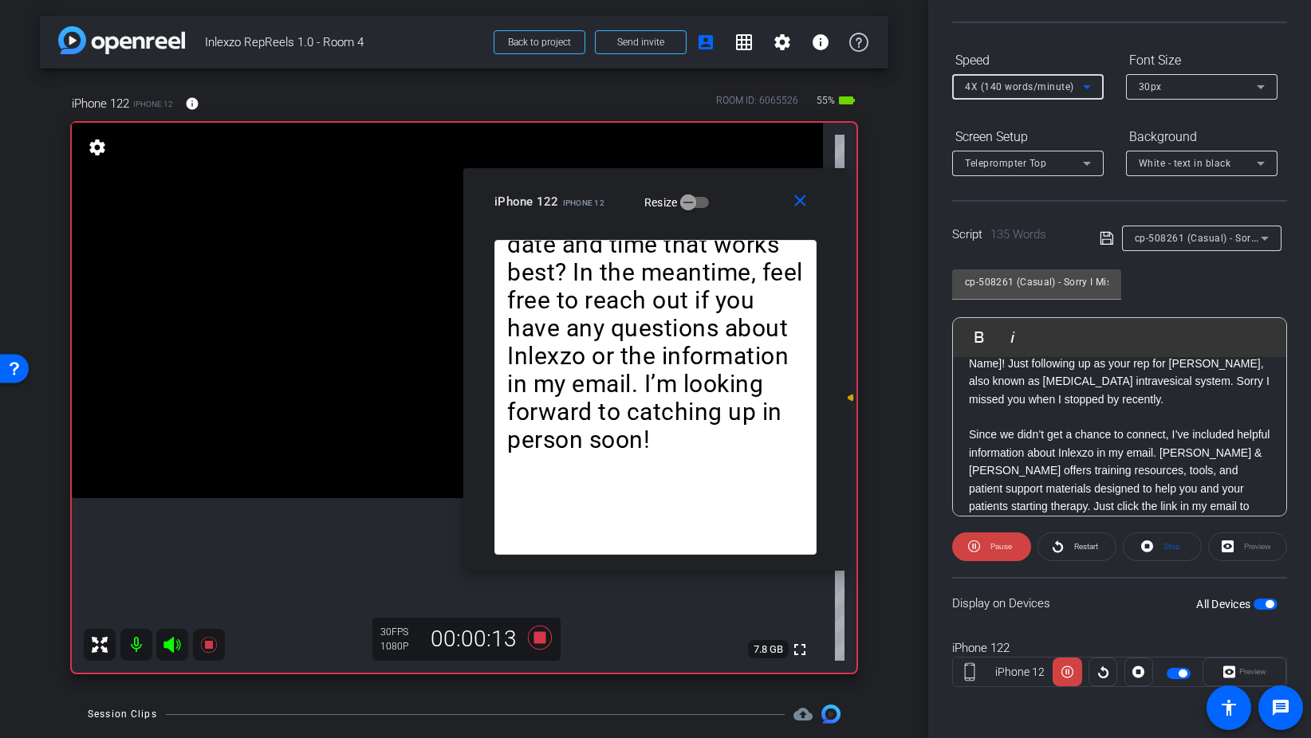
click at [1030, 85] on span "4X (140 words/minute)" at bounding box center [1019, 86] width 109 height 11
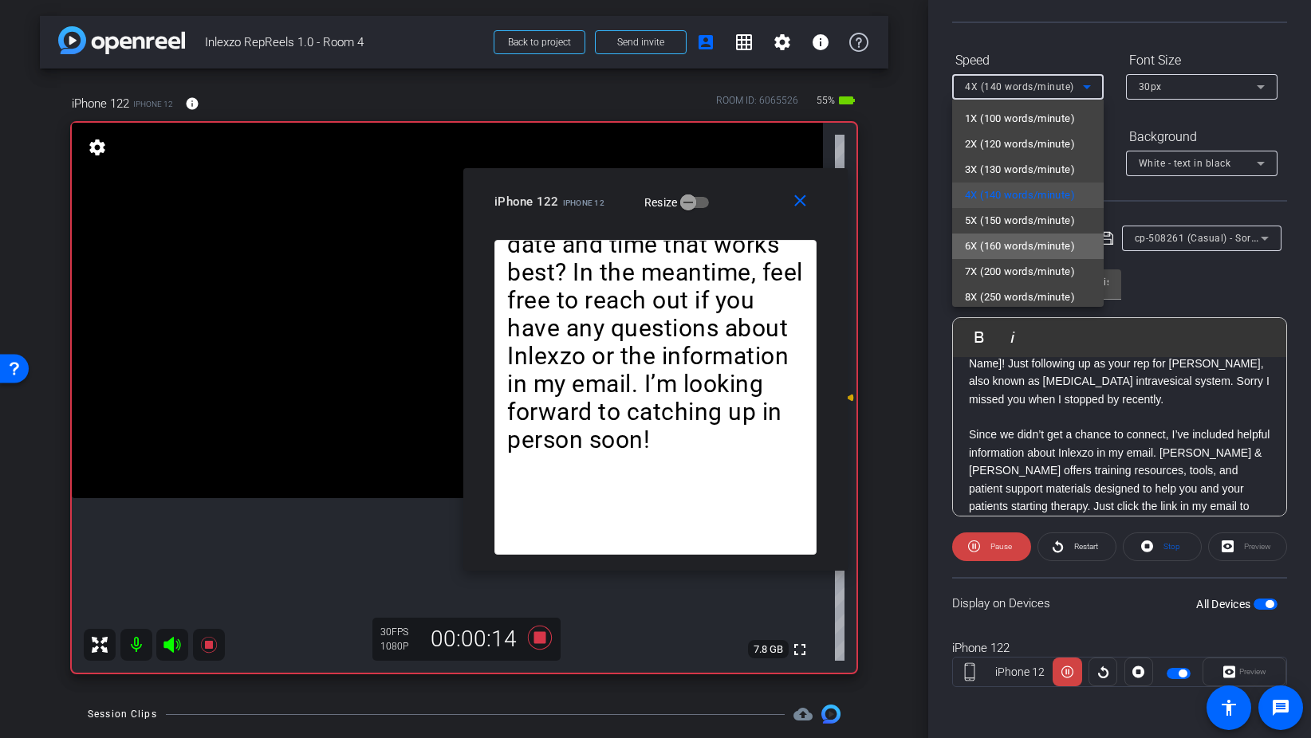
click at [1027, 234] on mat-option "6X (160 words/minute)" at bounding box center [1027, 247] width 151 height 26
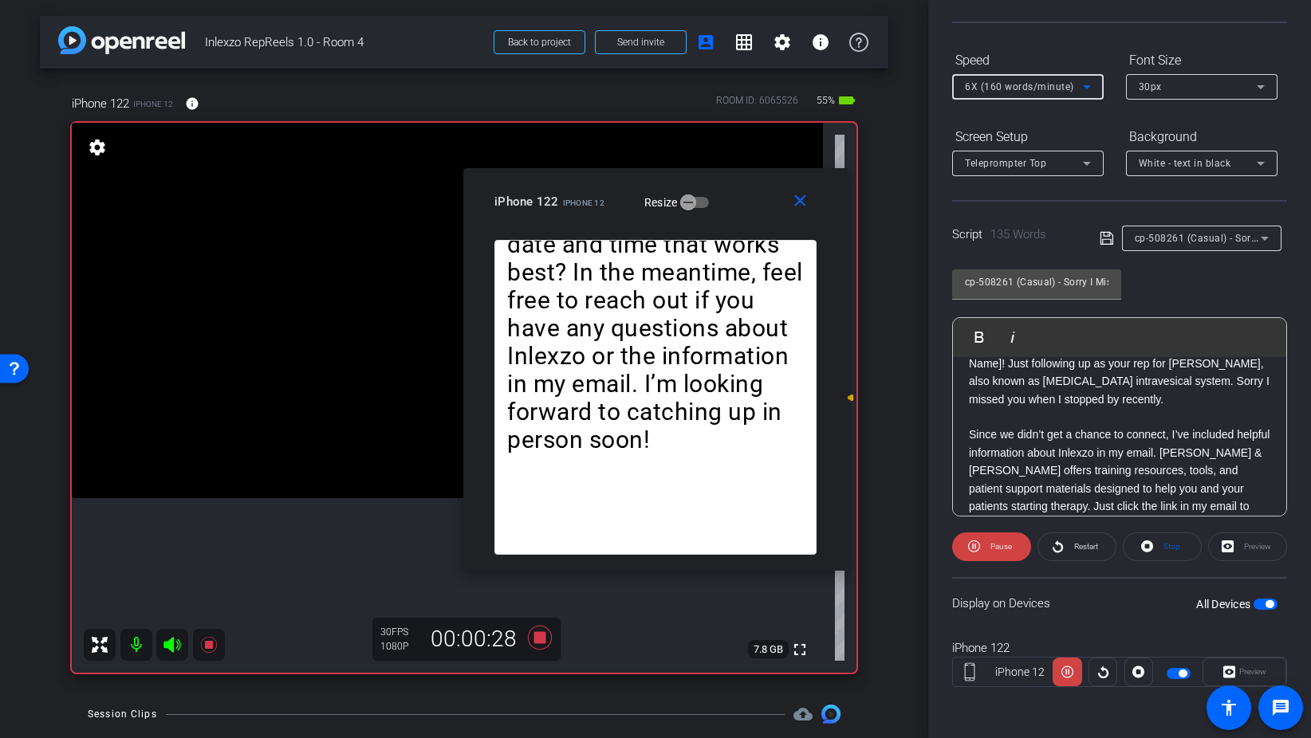
click at [1045, 88] on span "6X (160 words/minute)" at bounding box center [1019, 86] width 109 height 11
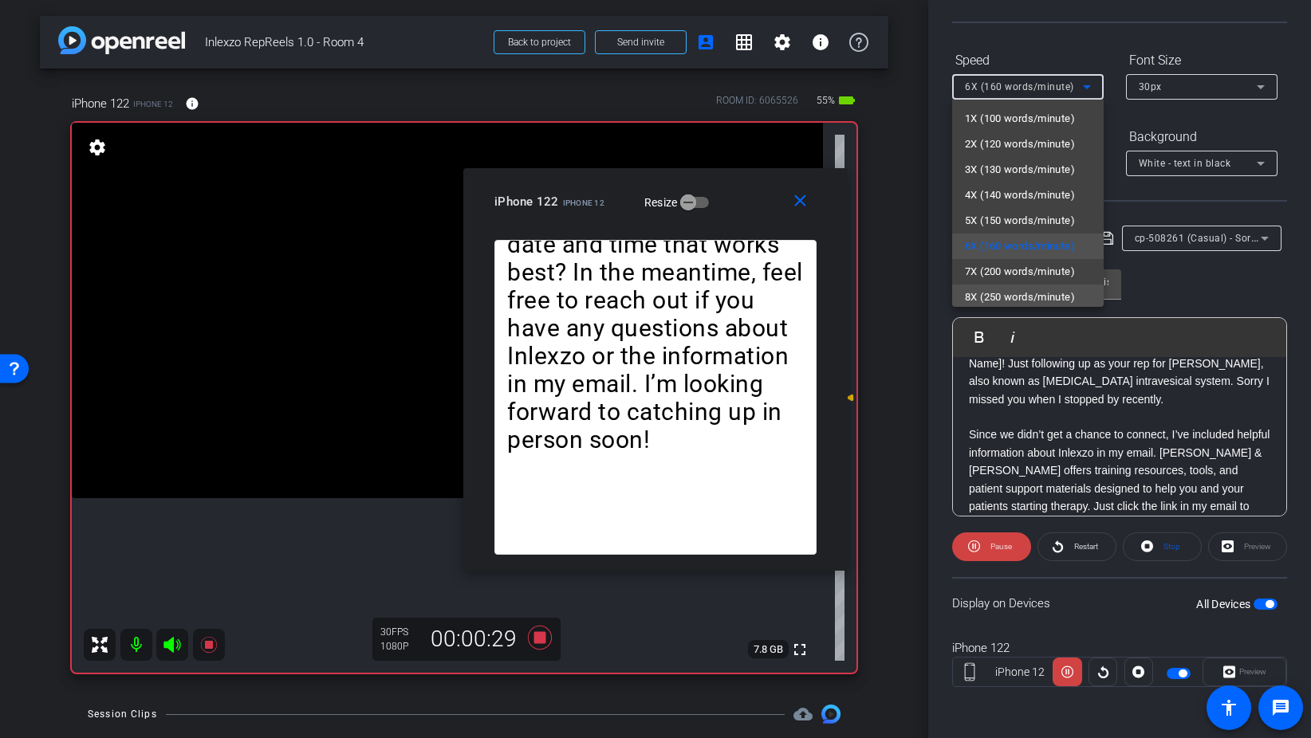
click at [1034, 295] on span "8X (250 words/minute)" at bounding box center [1020, 297] width 110 height 19
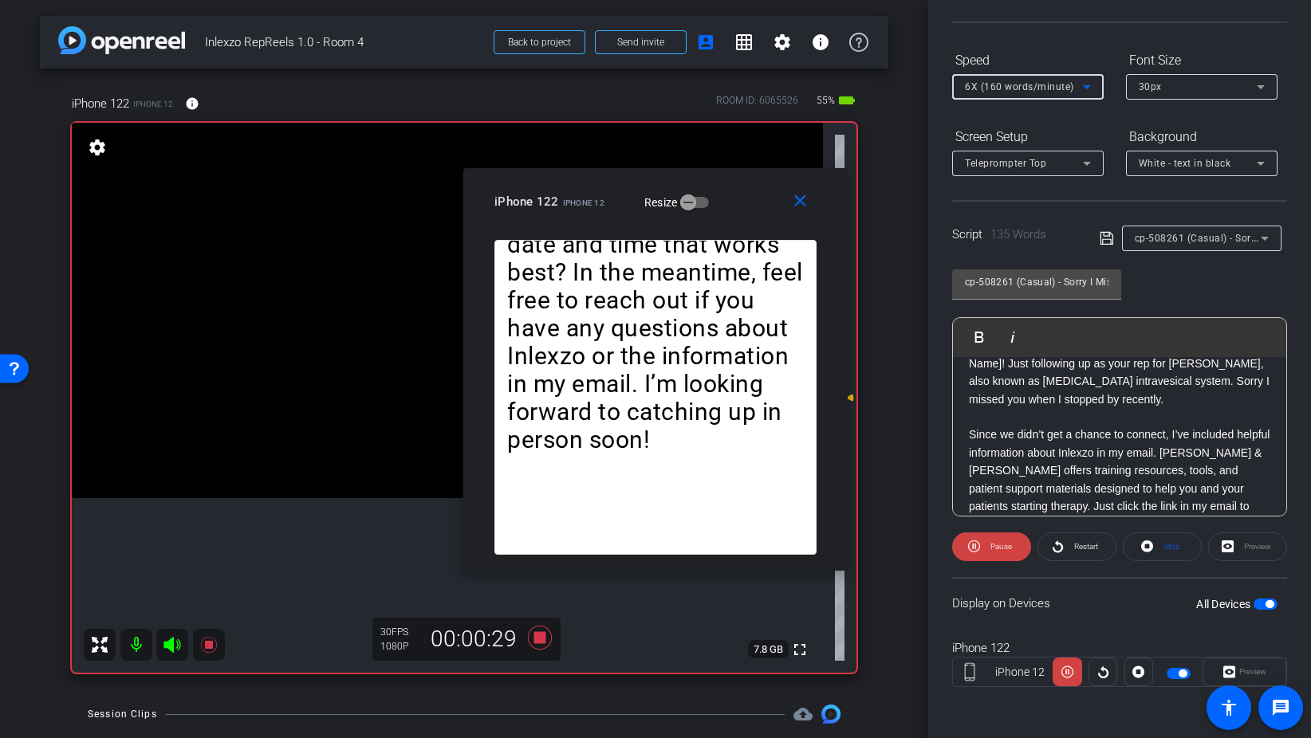
scroll to position [3, 0]
click at [1038, 92] on div "8X (250 words/minute)" at bounding box center [1024, 87] width 118 height 20
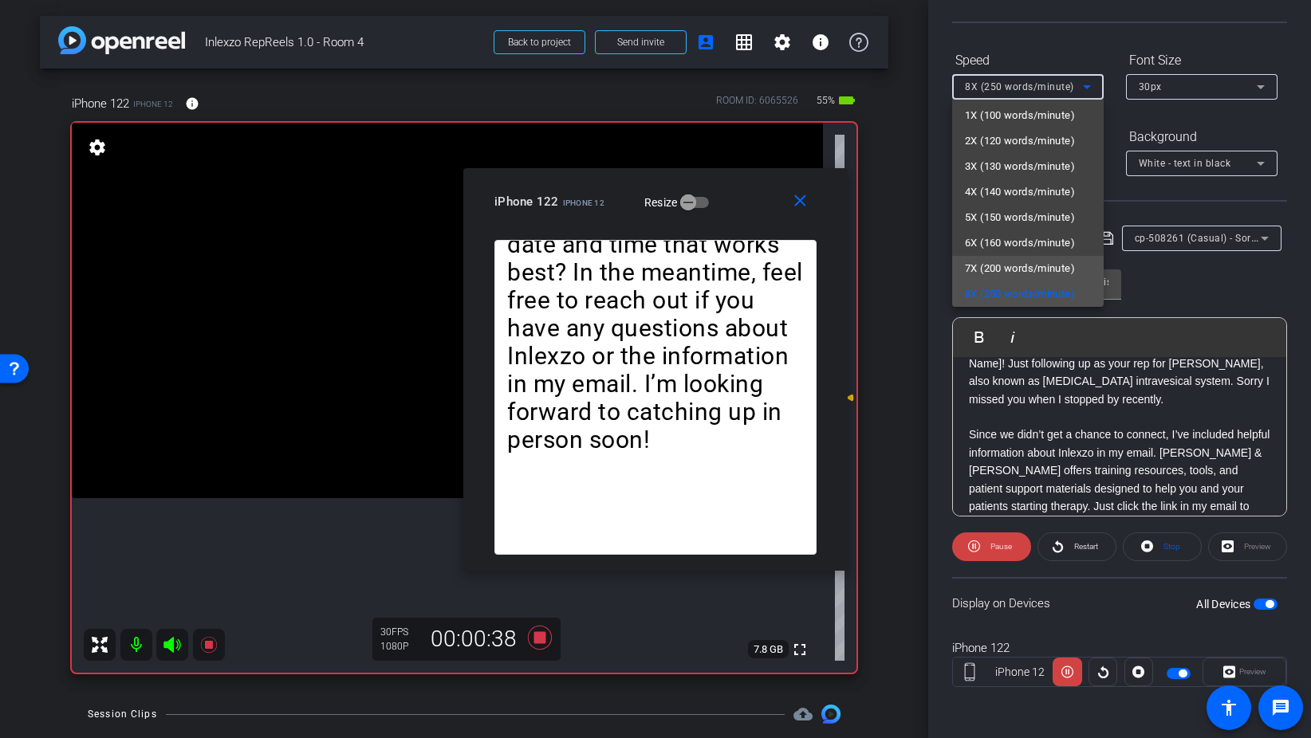
click at [1037, 265] on span "7X (200 words/minute)" at bounding box center [1020, 268] width 110 height 19
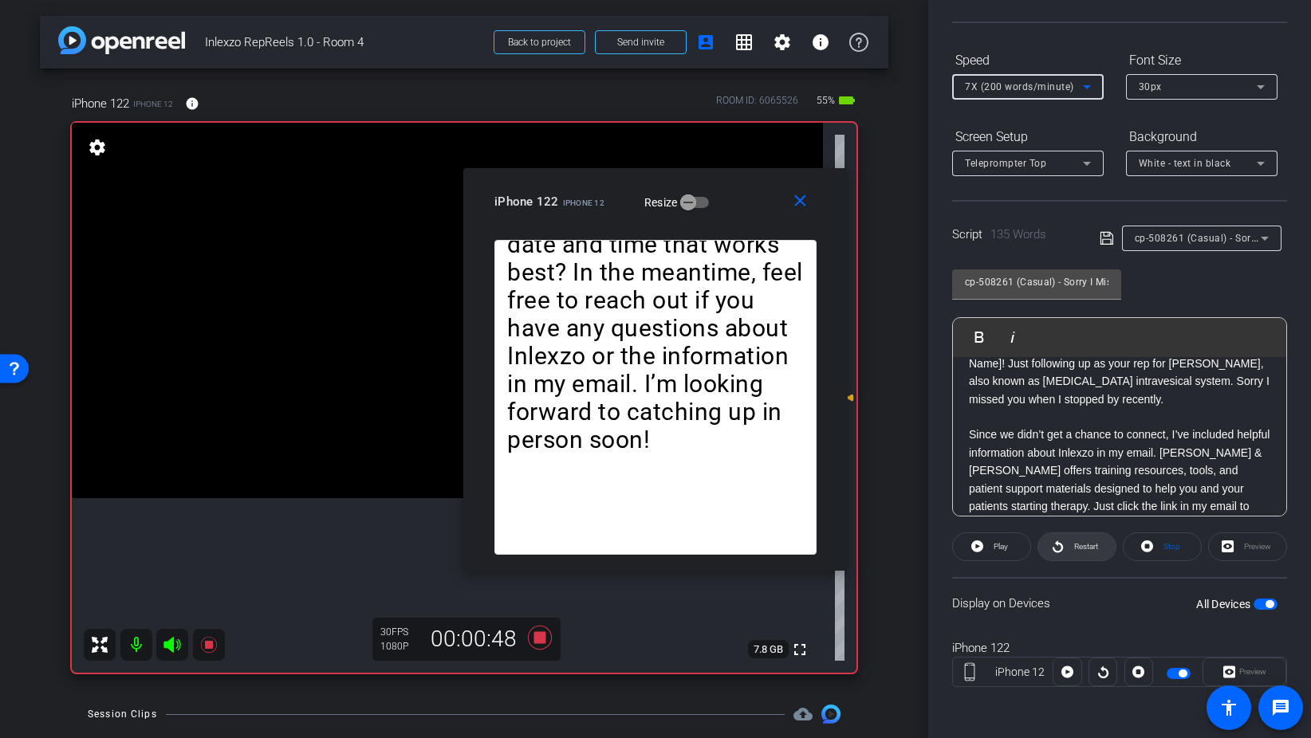
click at [1062, 552] on icon at bounding box center [1058, 547] width 12 height 20
click at [1033, 83] on span "7X (200 words/minute)" at bounding box center [1019, 86] width 109 height 11
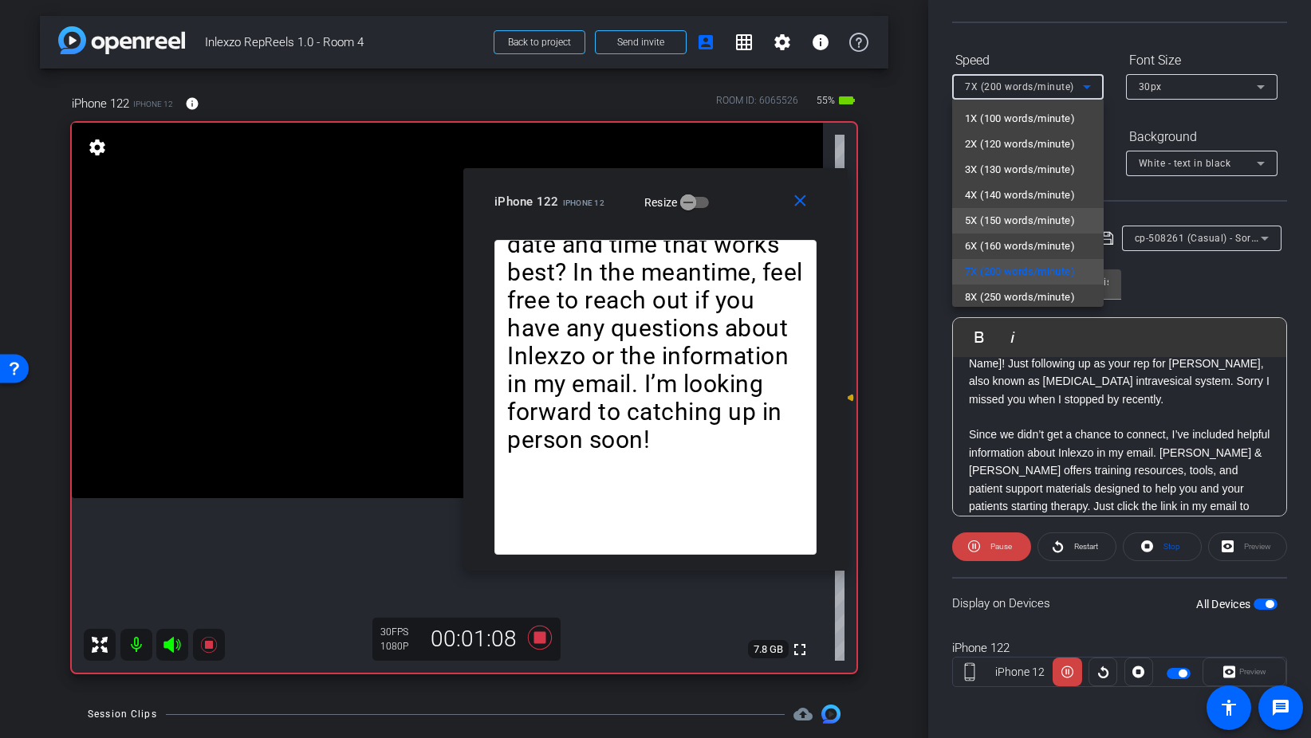
click at [1026, 225] on span "5X (150 words/minute)" at bounding box center [1020, 220] width 110 height 19
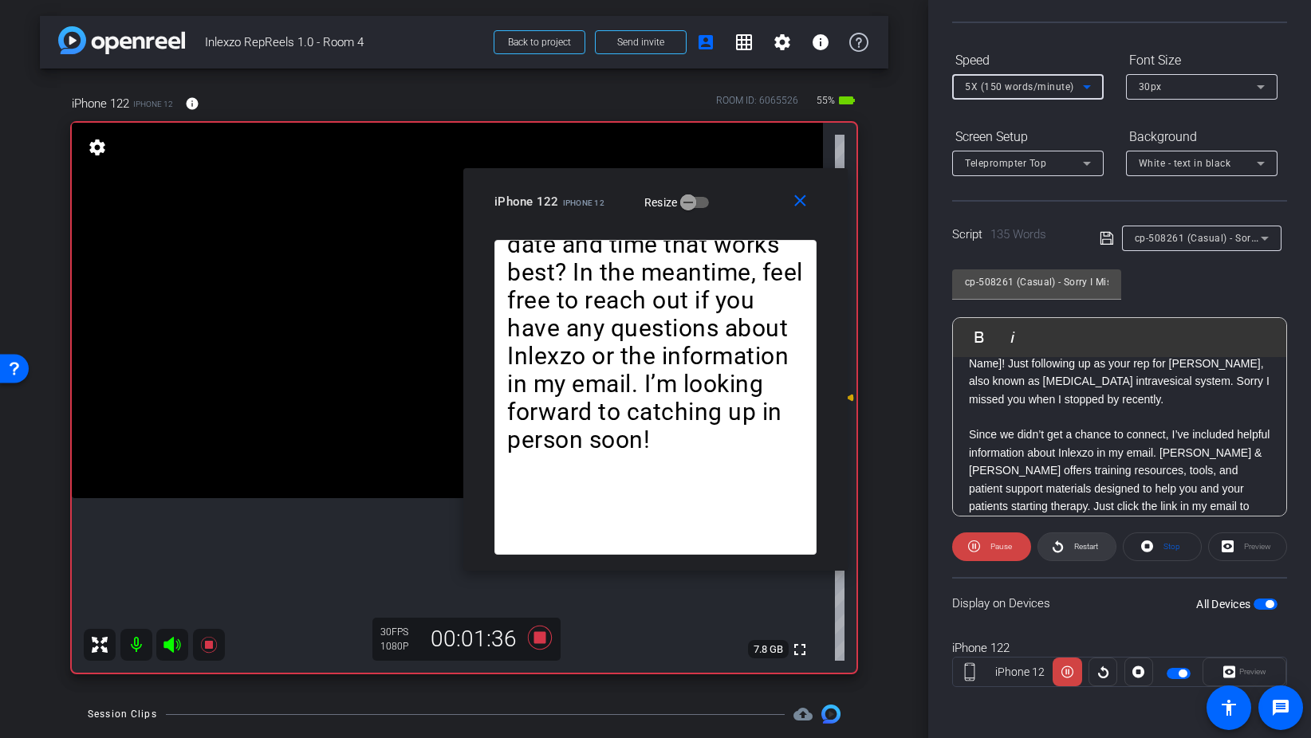
click at [1084, 554] on span "Restart" at bounding box center [1084, 547] width 28 height 22
click at [1052, 89] on span "5X (150 words/minute)" at bounding box center [1019, 86] width 109 height 11
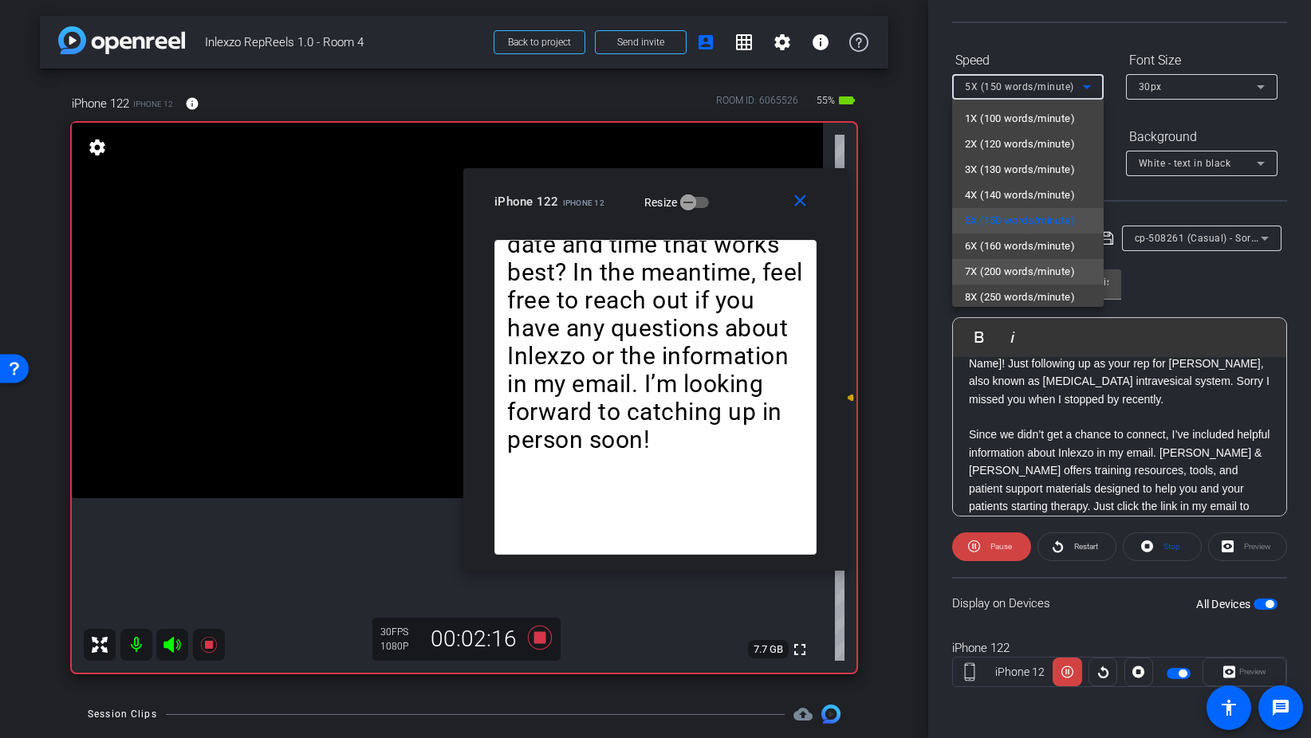
click at [1051, 263] on span "7X (200 words/minute)" at bounding box center [1020, 271] width 110 height 19
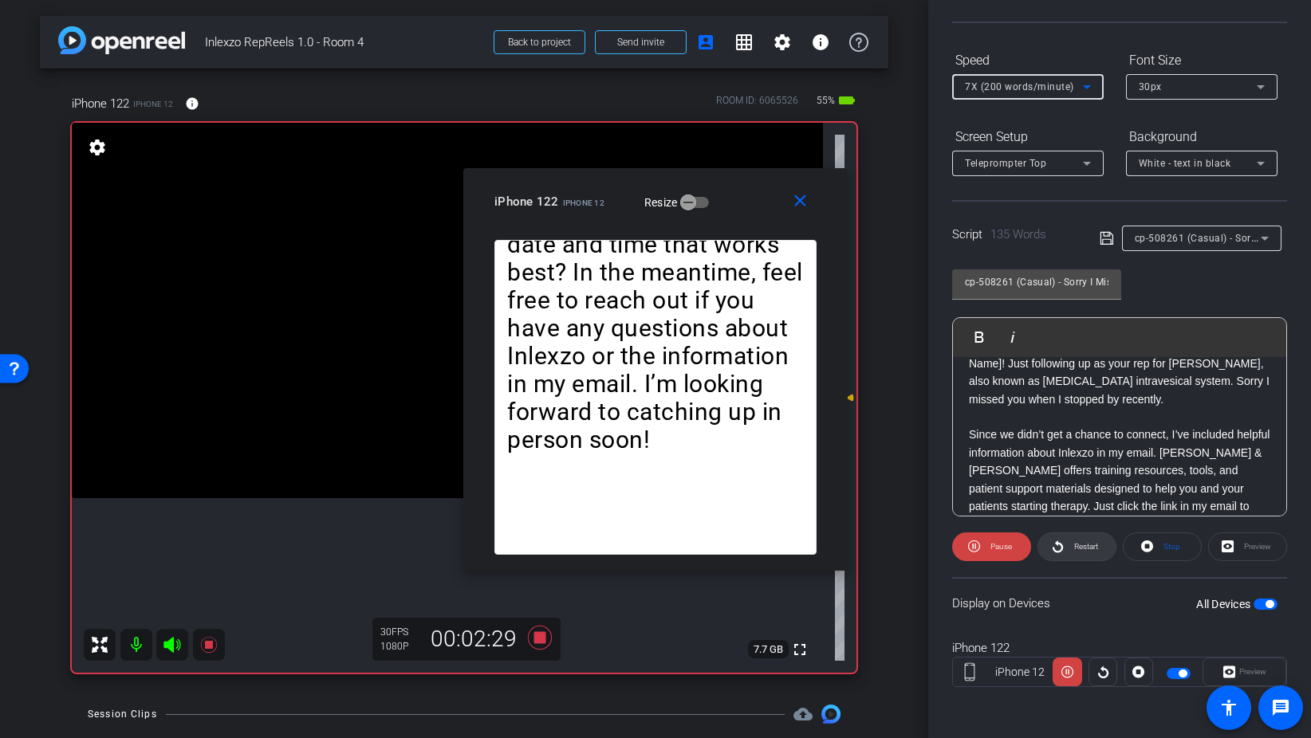
click at [1086, 538] on span "Restart" at bounding box center [1084, 547] width 28 height 22
click at [796, 216] on span at bounding box center [802, 202] width 51 height 38
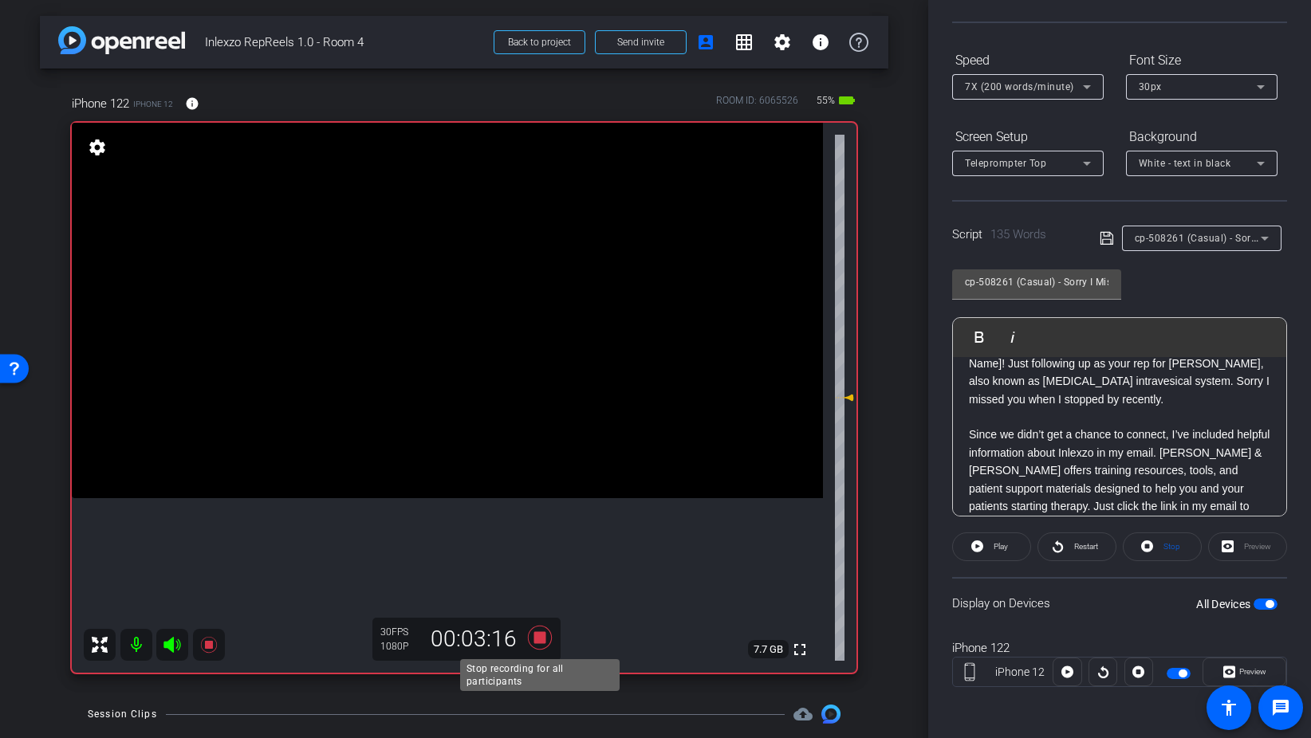
click at [540, 632] on icon at bounding box center [540, 638] width 24 height 24
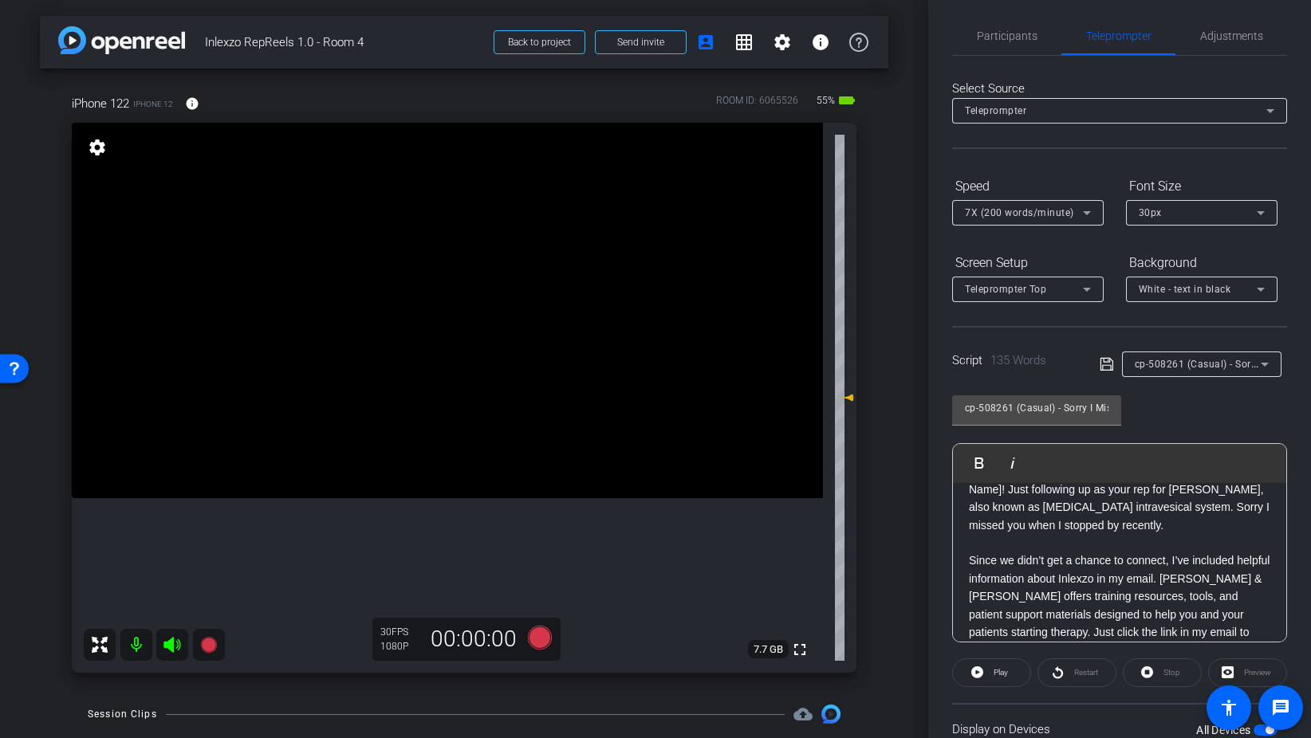
scroll to position [0, 0]
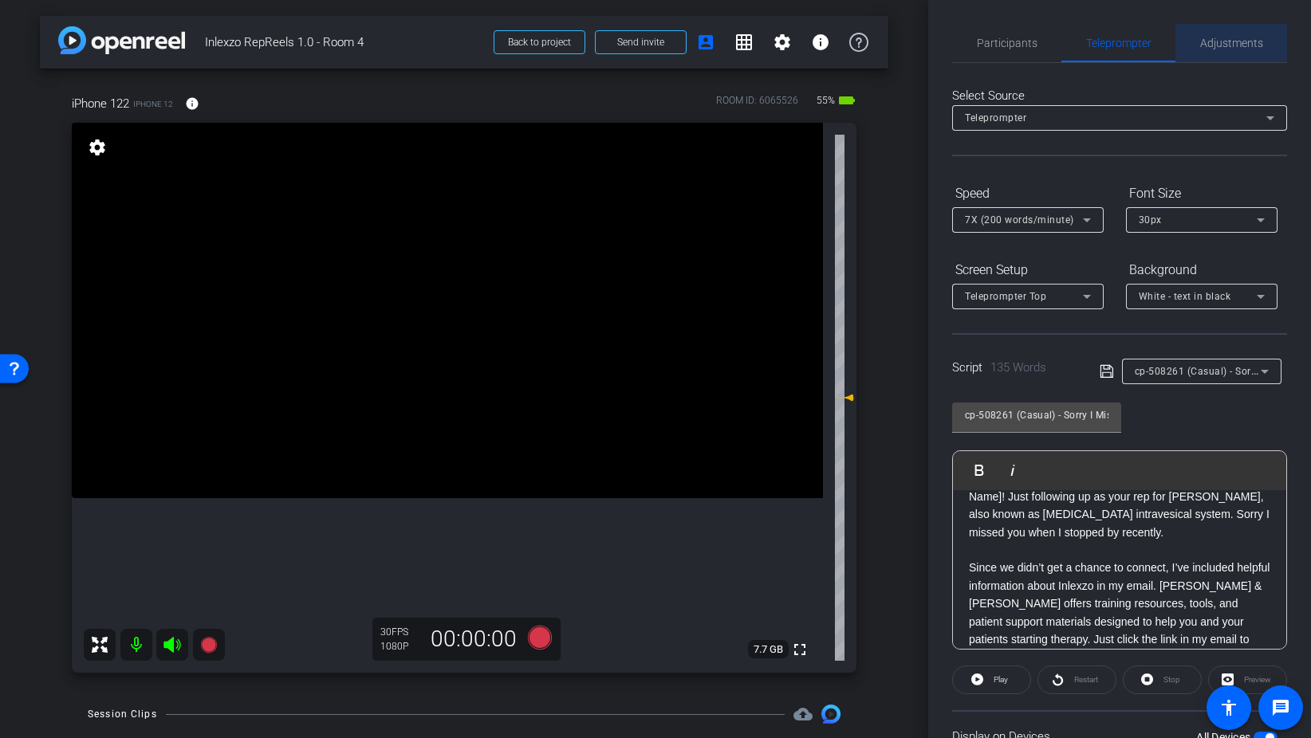
click at [1241, 33] on span "Adjustments" at bounding box center [1231, 43] width 63 height 38
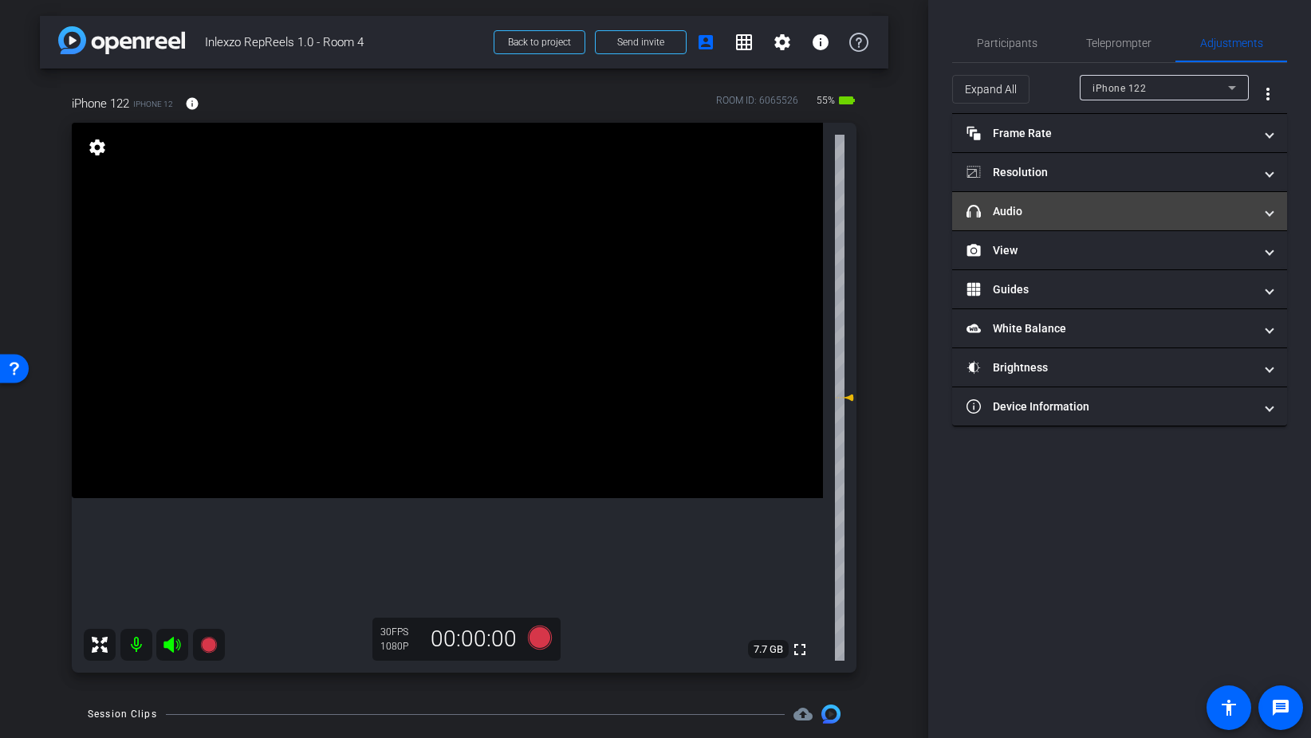
click at [1024, 219] on mat-panel-title "headphone icon Audio" at bounding box center [1109, 211] width 287 height 17
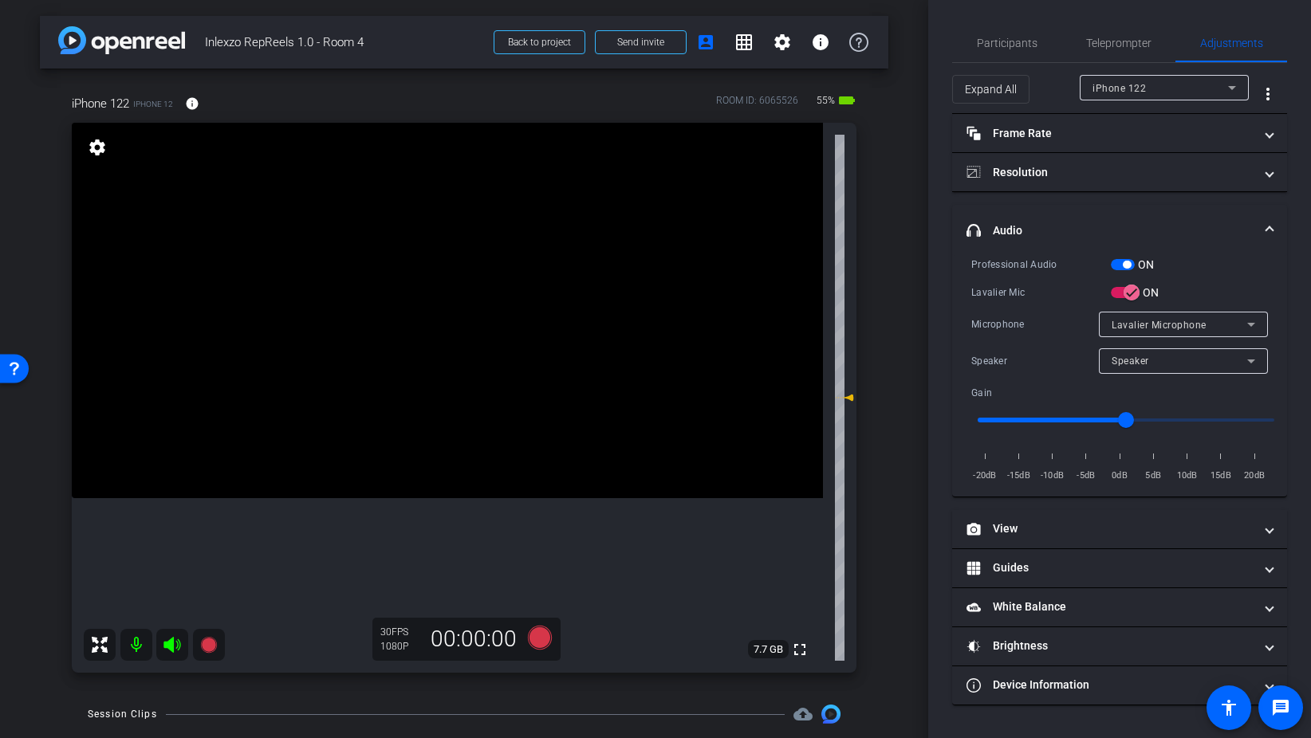
click at [1117, 265] on span "button" at bounding box center [1123, 264] width 24 height 11
click at [1013, 47] on span "Participants" at bounding box center [1007, 42] width 61 height 11
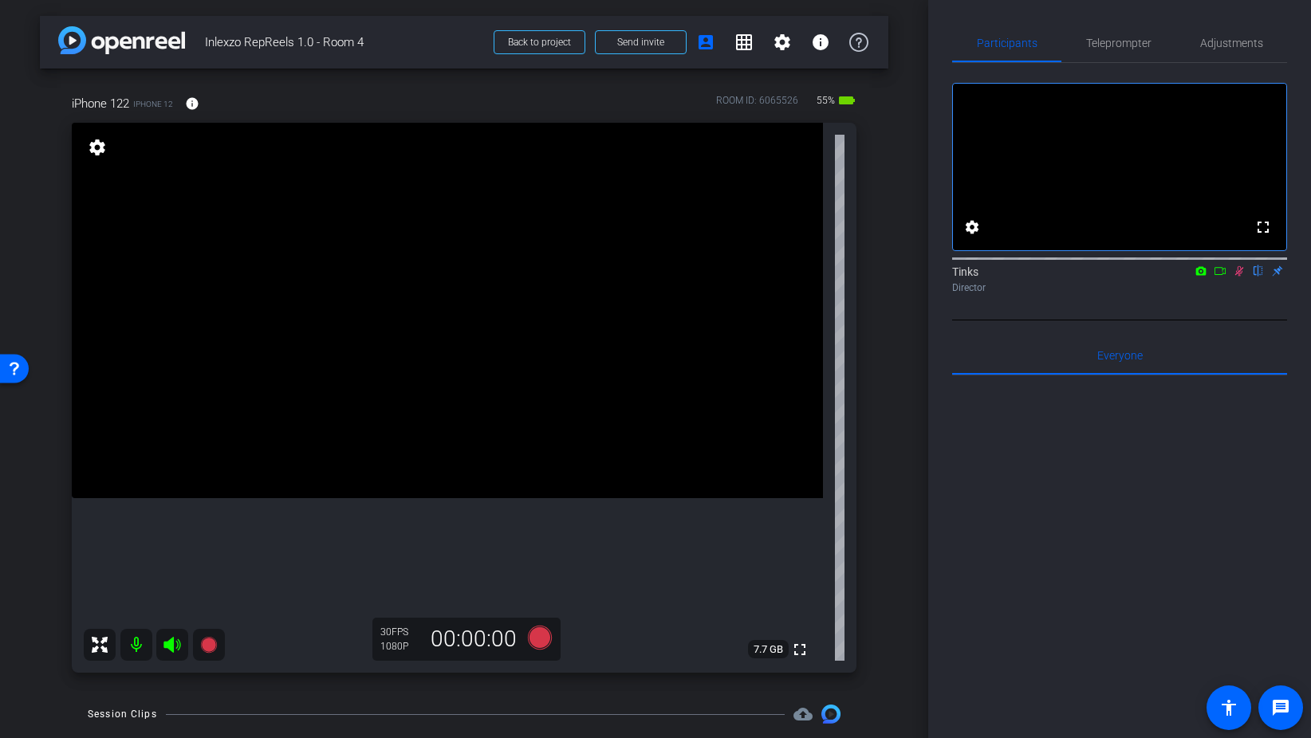
click at [1236, 277] on icon at bounding box center [1239, 270] width 13 height 11
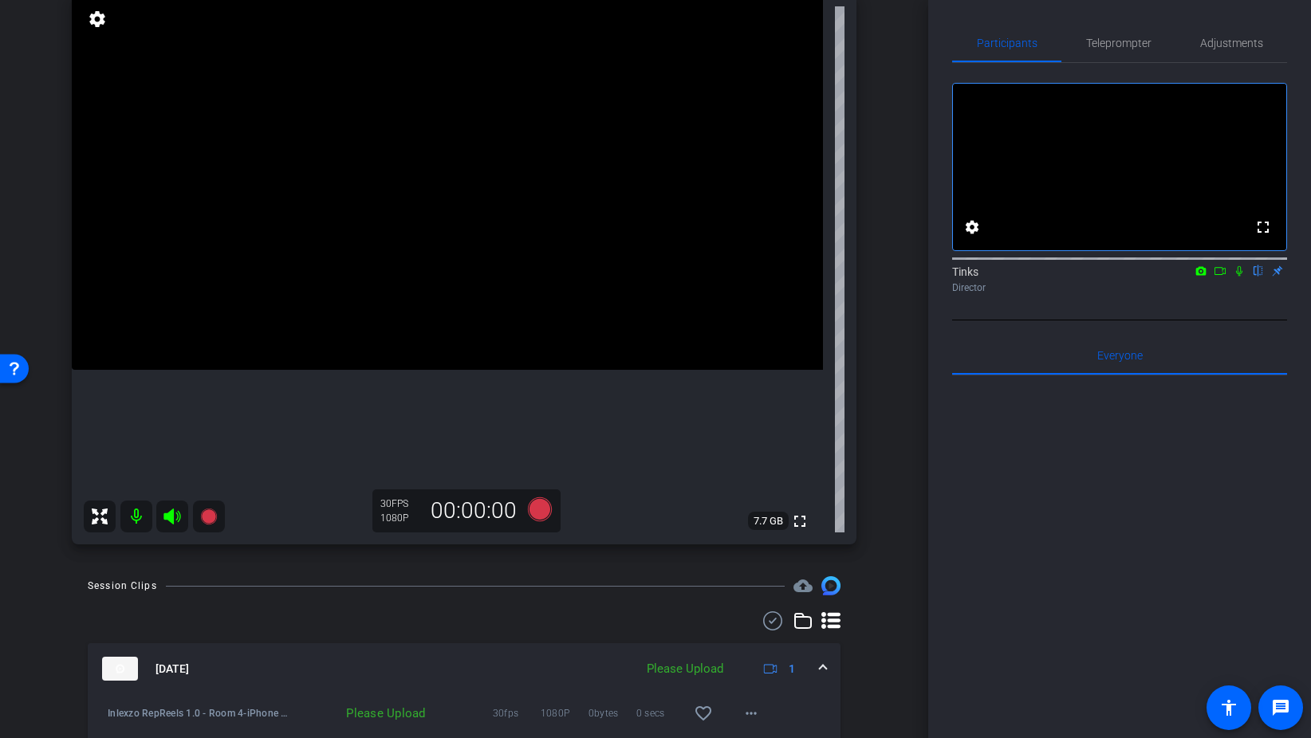
scroll to position [192, 0]
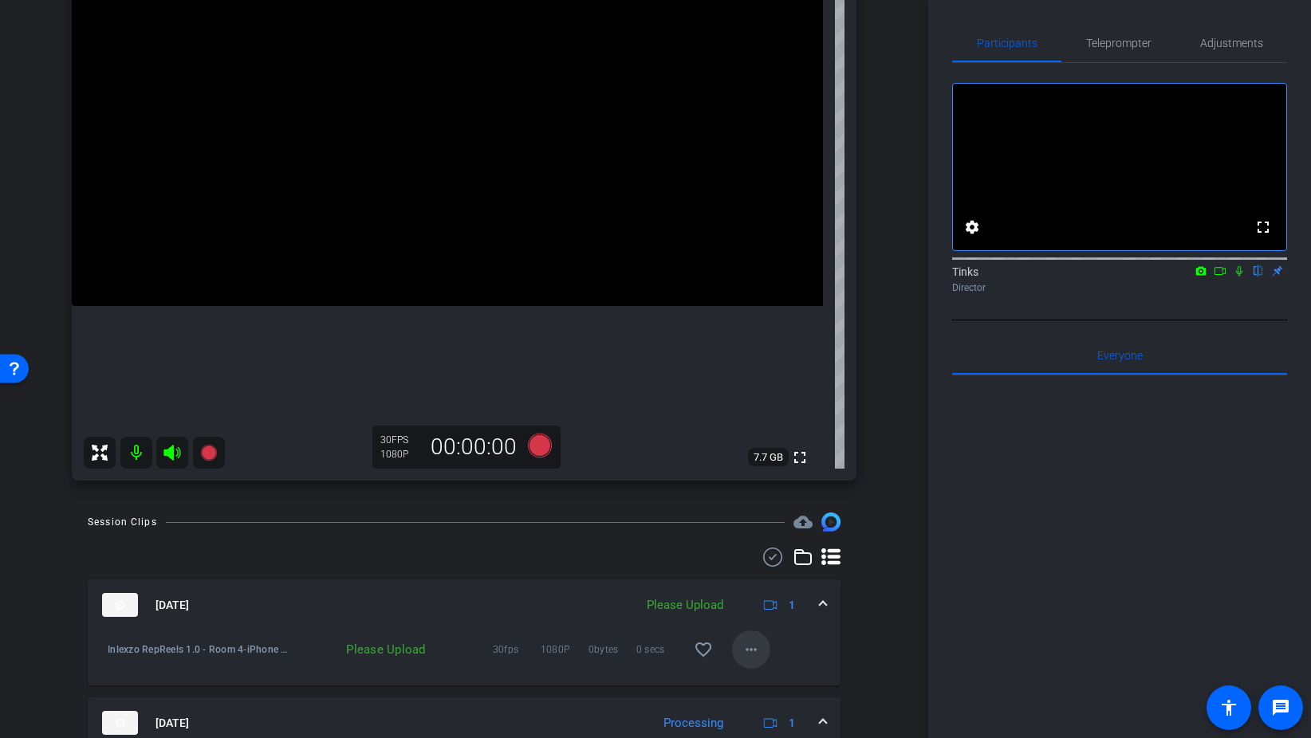
click at [745, 655] on mat-icon "more_horiz" at bounding box center [750, 649] width 19 height 19
click at [777, 678] on span "Upload" at bounding box center [777, 683] width 64 height 19
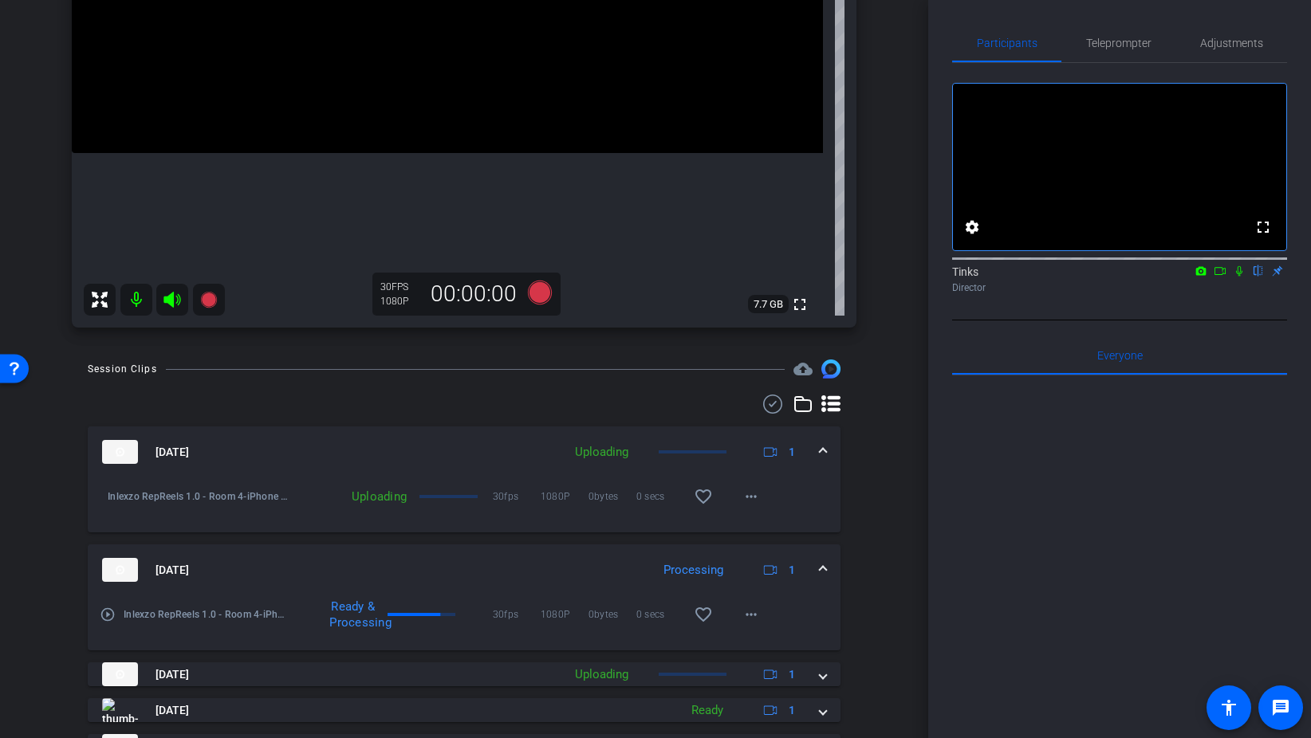
scroll to position [285, 0]
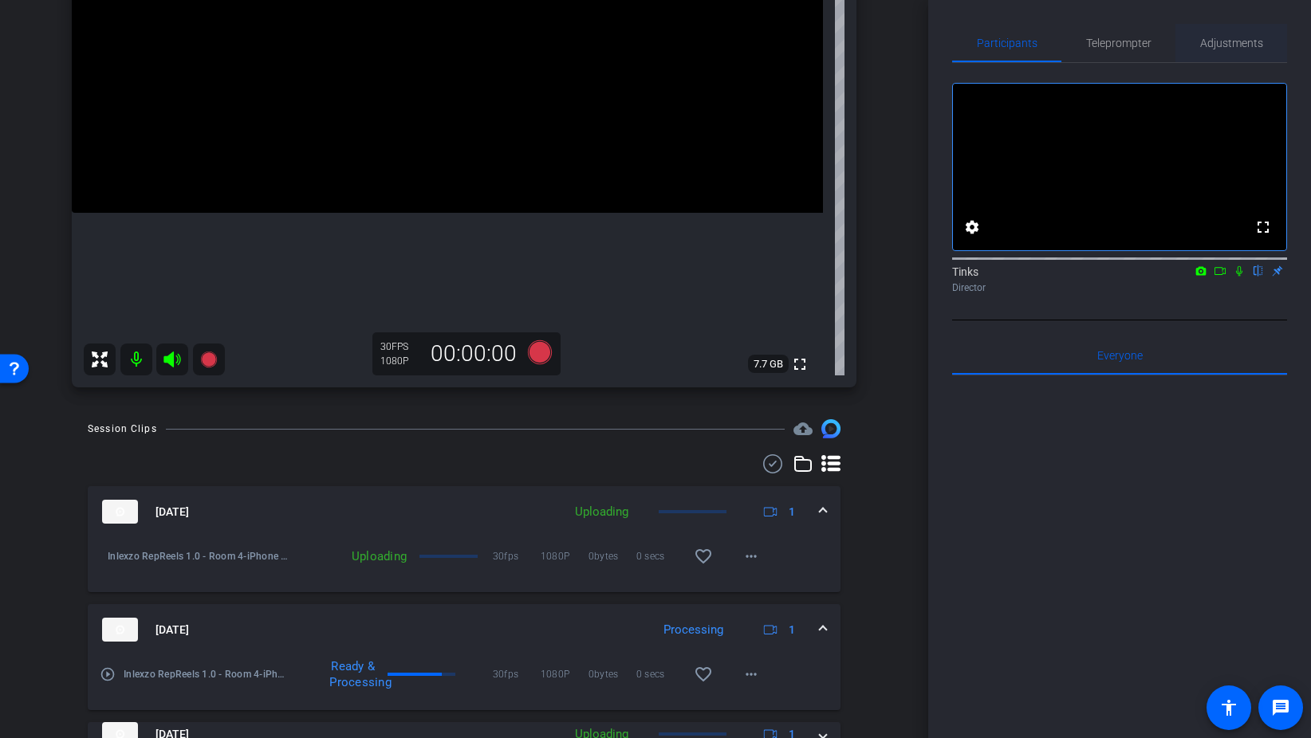
click at [1237, 52] on span "Adjustments" at bounding box center [1231, 43] width 63 height 38
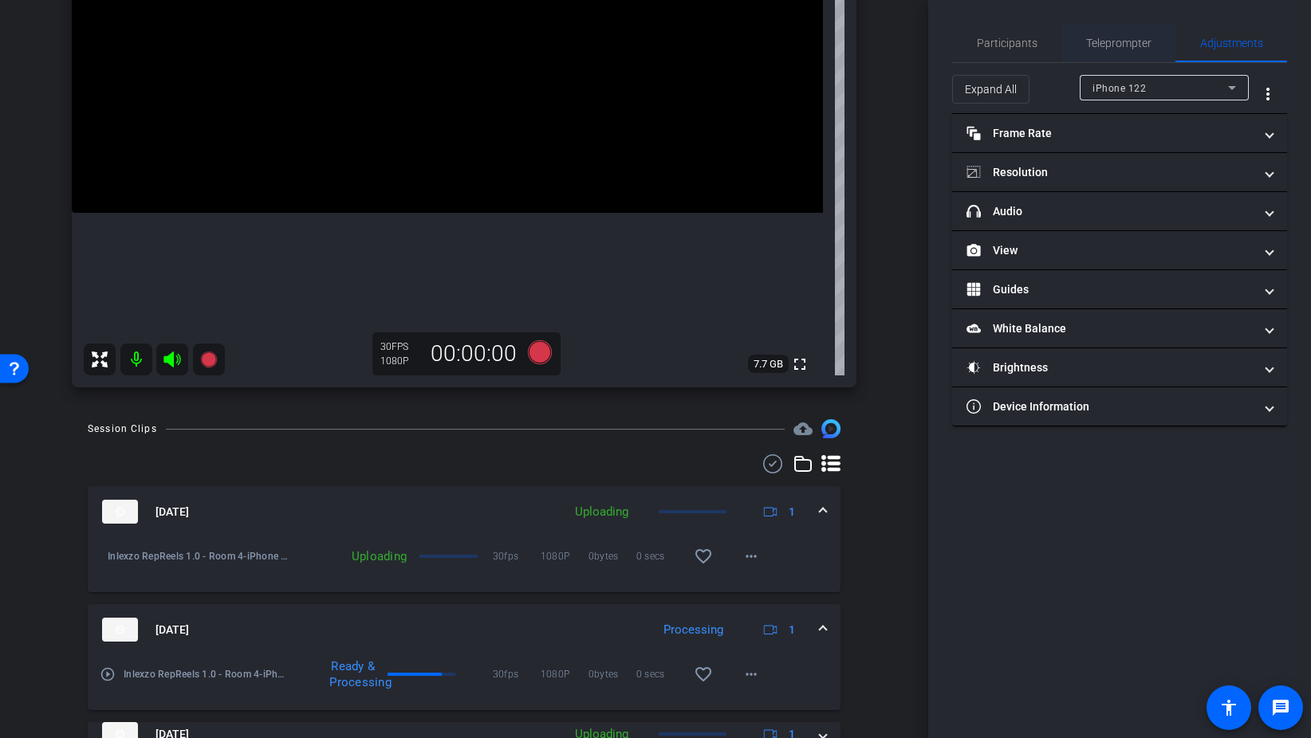
click at [1112, 45] on span "Teleprompter" at bounding box center [1118, 42] width 65 height 11
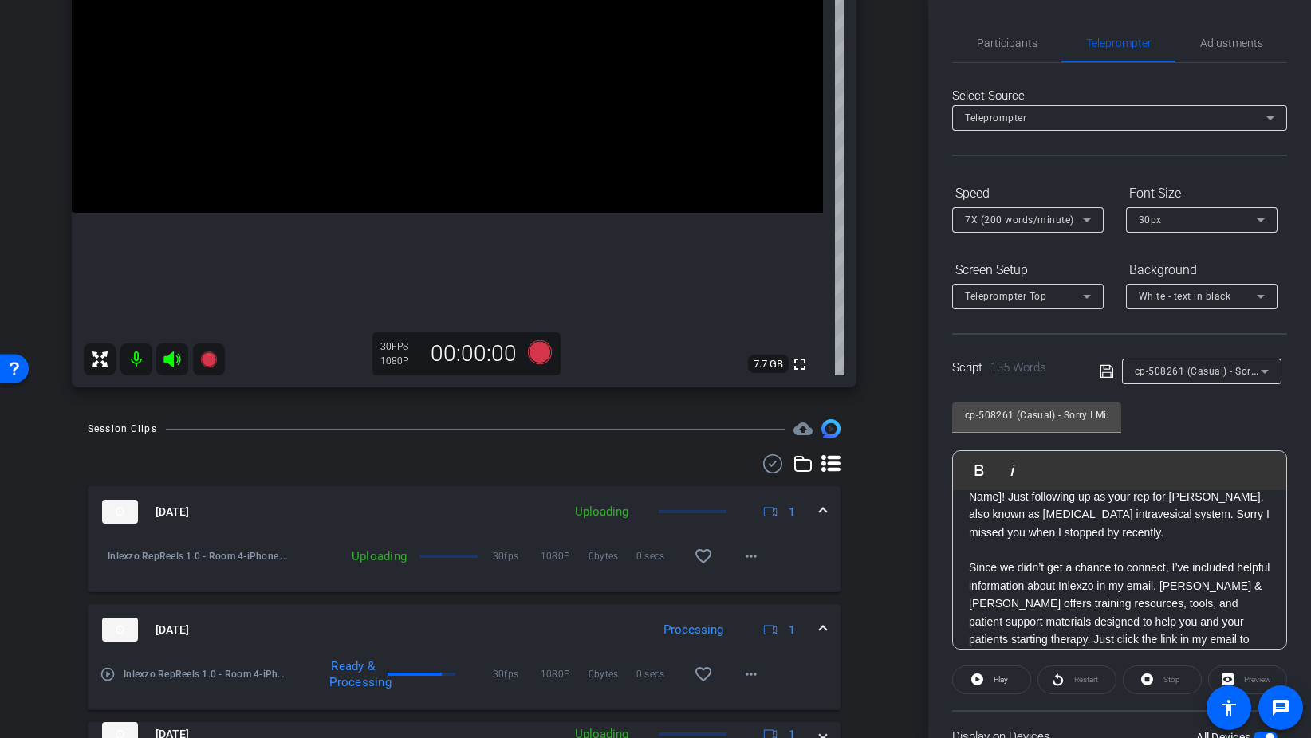
click at [1185, 372] on span "cp-508261 (Casual) - Sorry I Missed You" at bounding box center [1228, 370] width 187 height 13
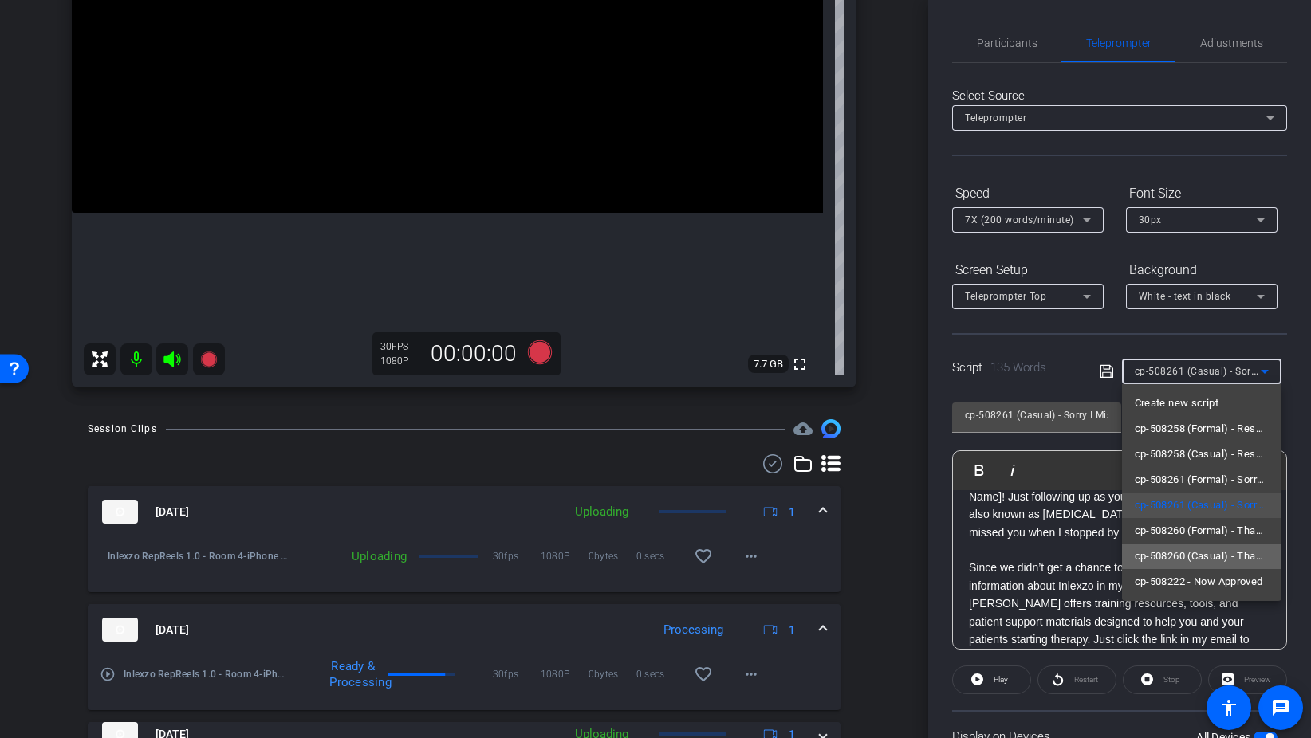
click at [1233, 557] on span "cp-508260 (Casual) - Thanks for Seeing Me" at bounding box center [1202, 556] width 134 height 19
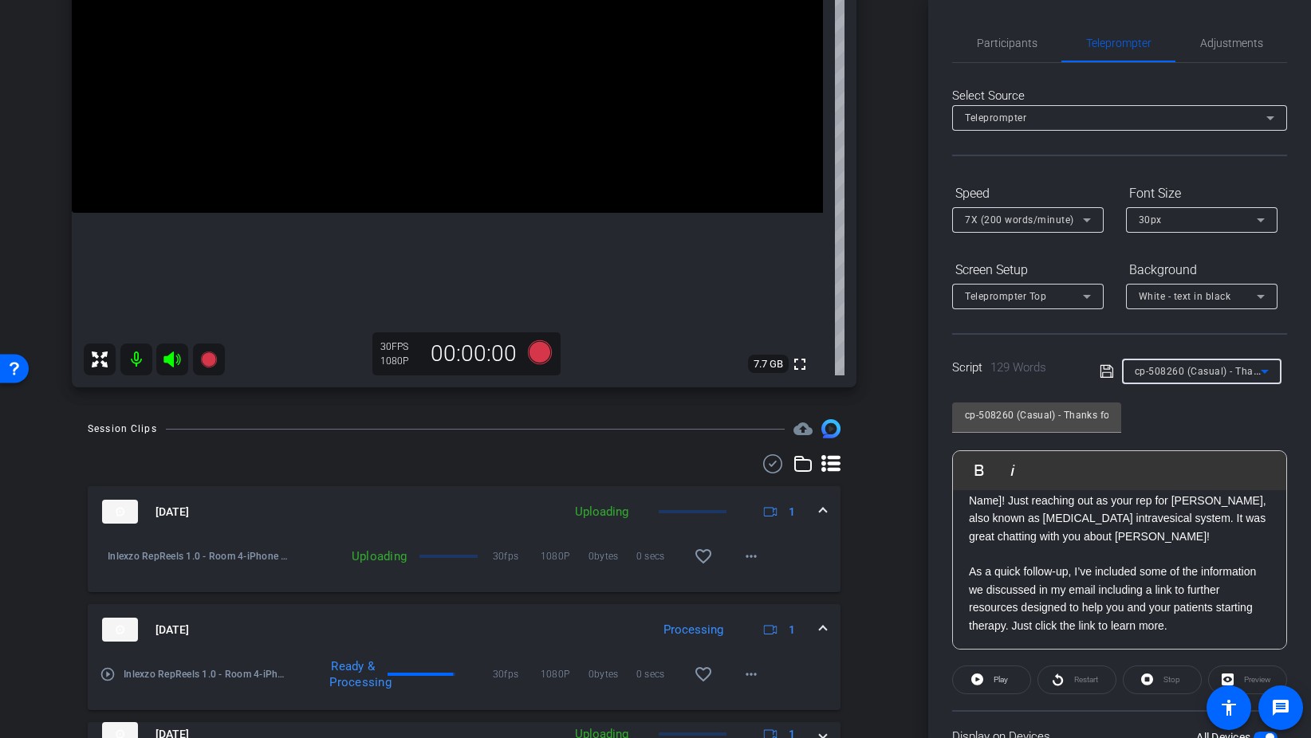
scroll to position [0, 0]
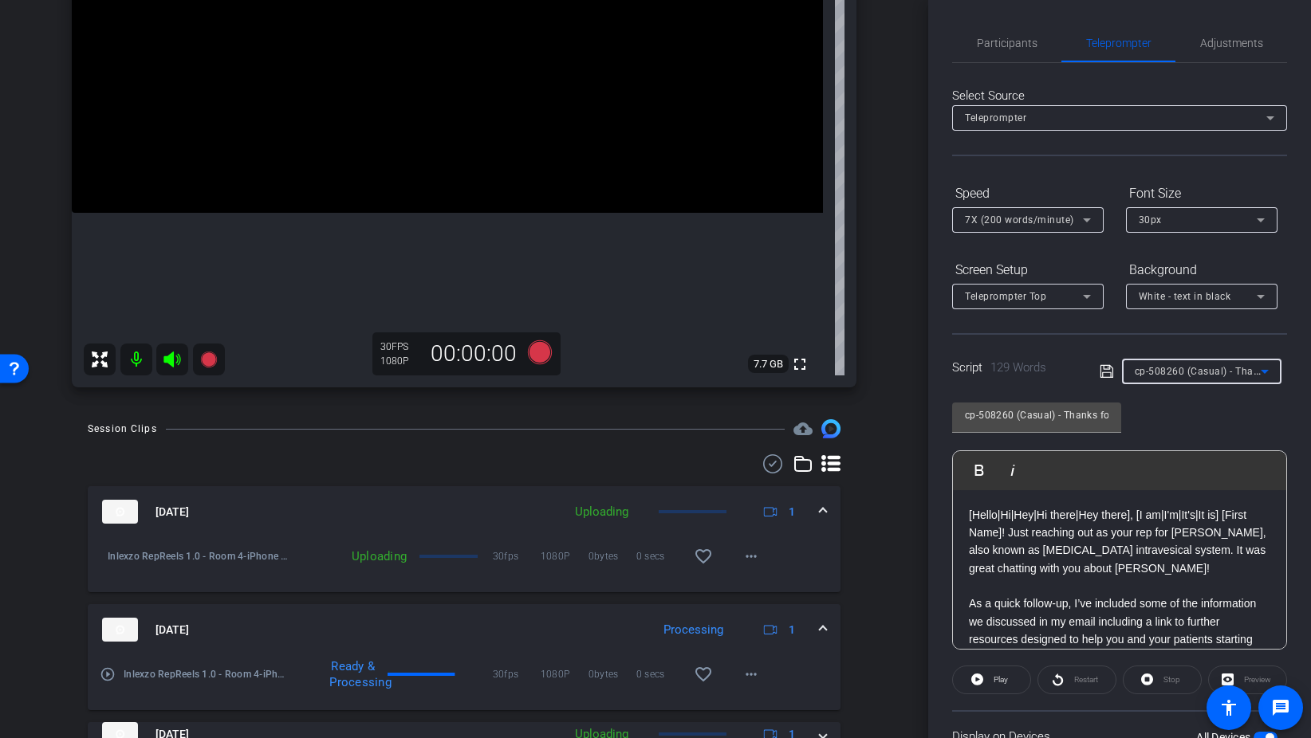
click at [1195, 364] on div "cp-508260 (Casual) - Thanks for Seeing Me" at bounding box center [1198, 371] width 126 height 20
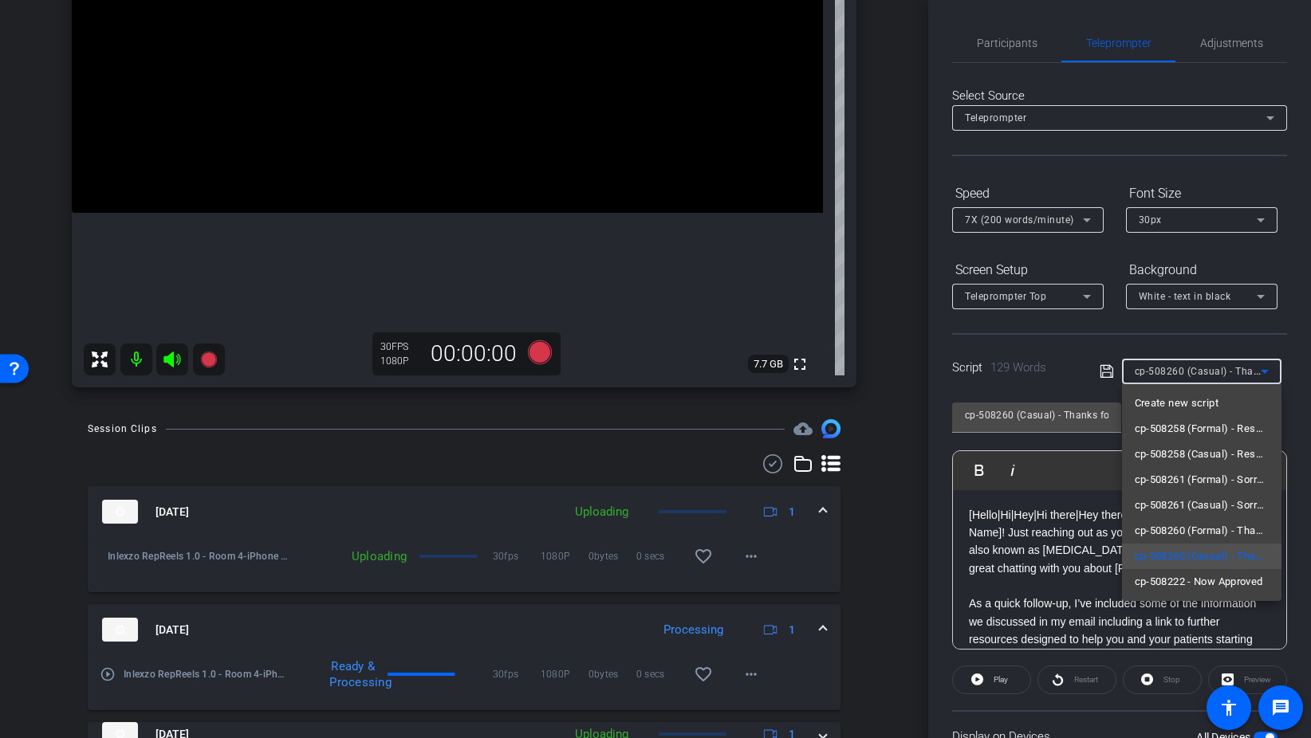
click at [922, 222] on div at bounding box center [655, 369] width 1311 height 738
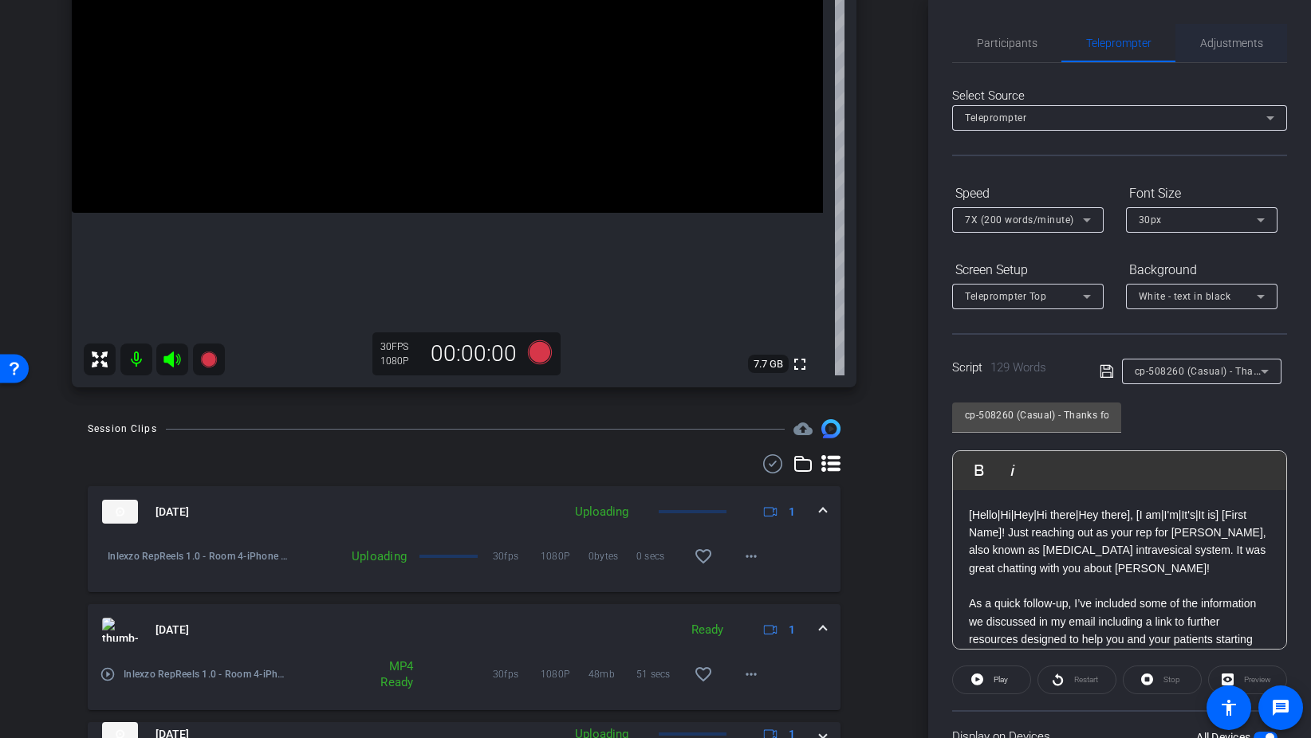
click at [1232, 45] on span "Adjustments" at bounding box center [1231, 42] width 63 height 11
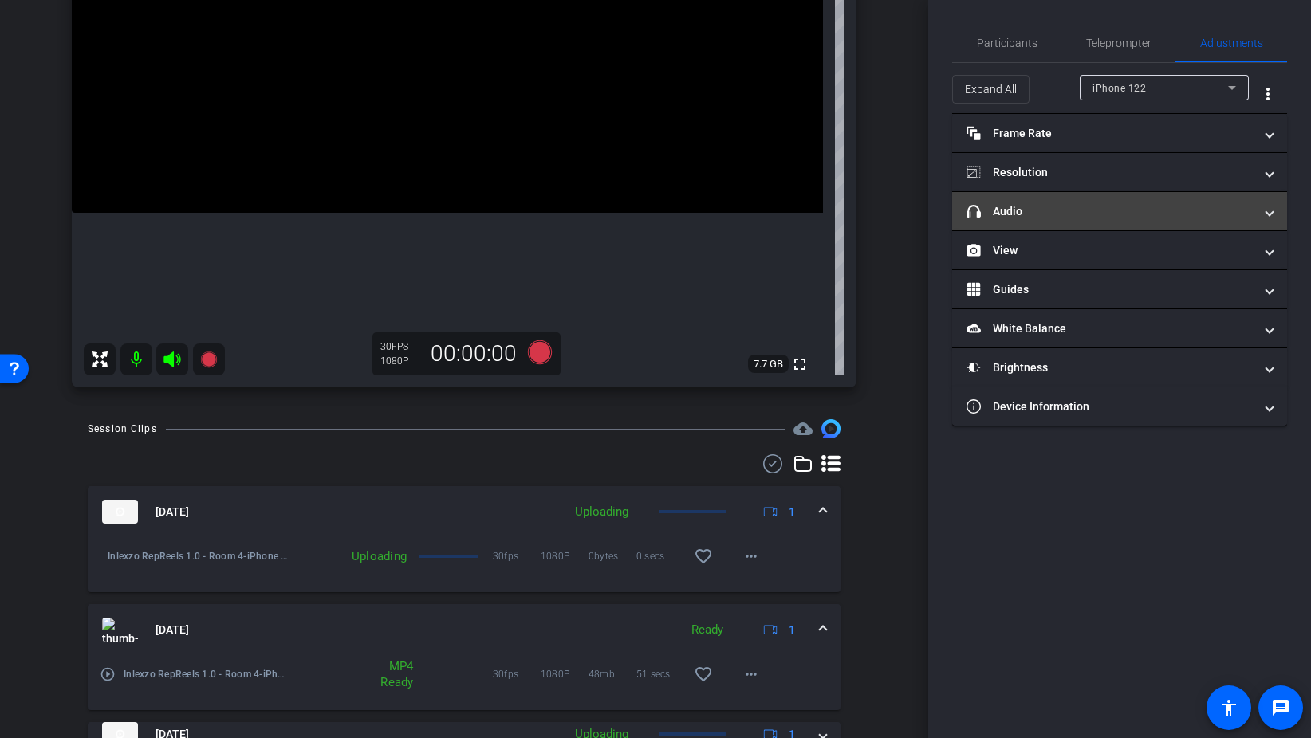
click at [1103, 201] on mat-expansion-panel-header "headphone icon Audio" at bounding box center [1119, 211] width 335 height 38
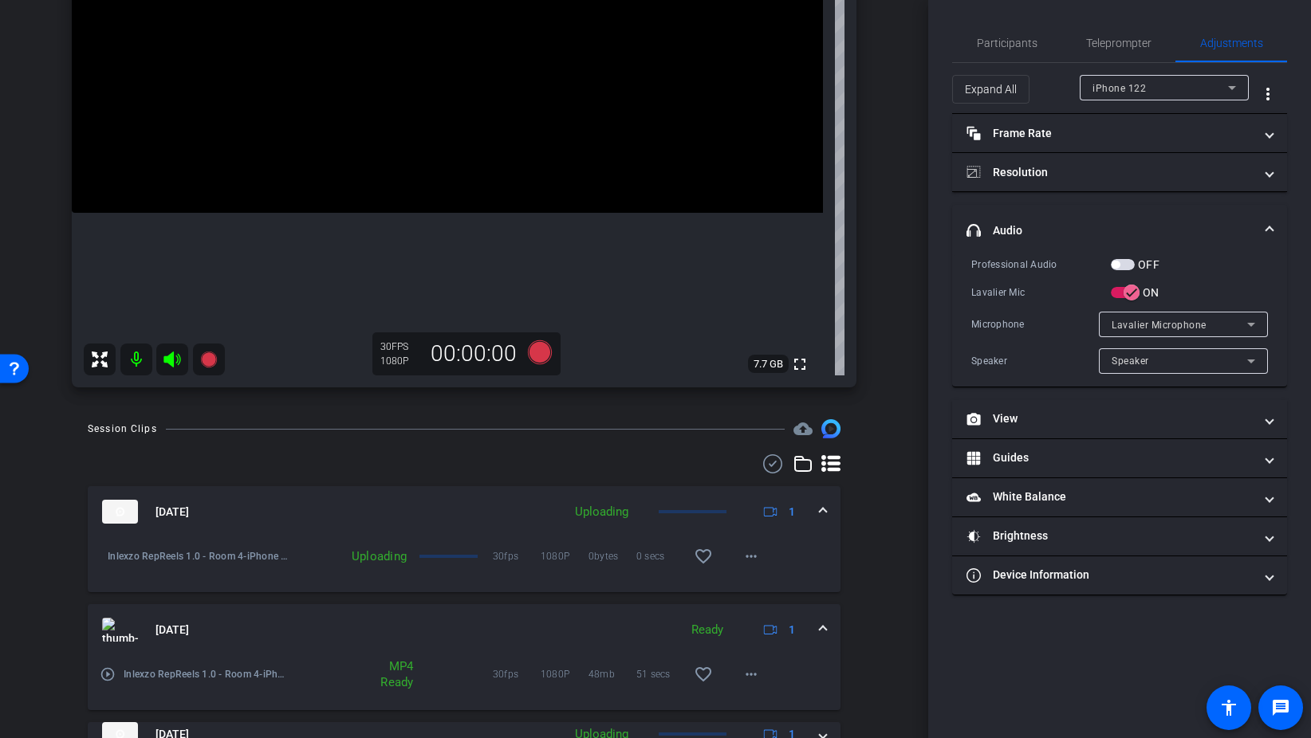
click at [1136, 265] on label "OFF" at bounding box center [1147, 265] width 25 height 16
click at [1135, 265] on button "OFF" at bounding box center [1123, 264] width 24 height 11
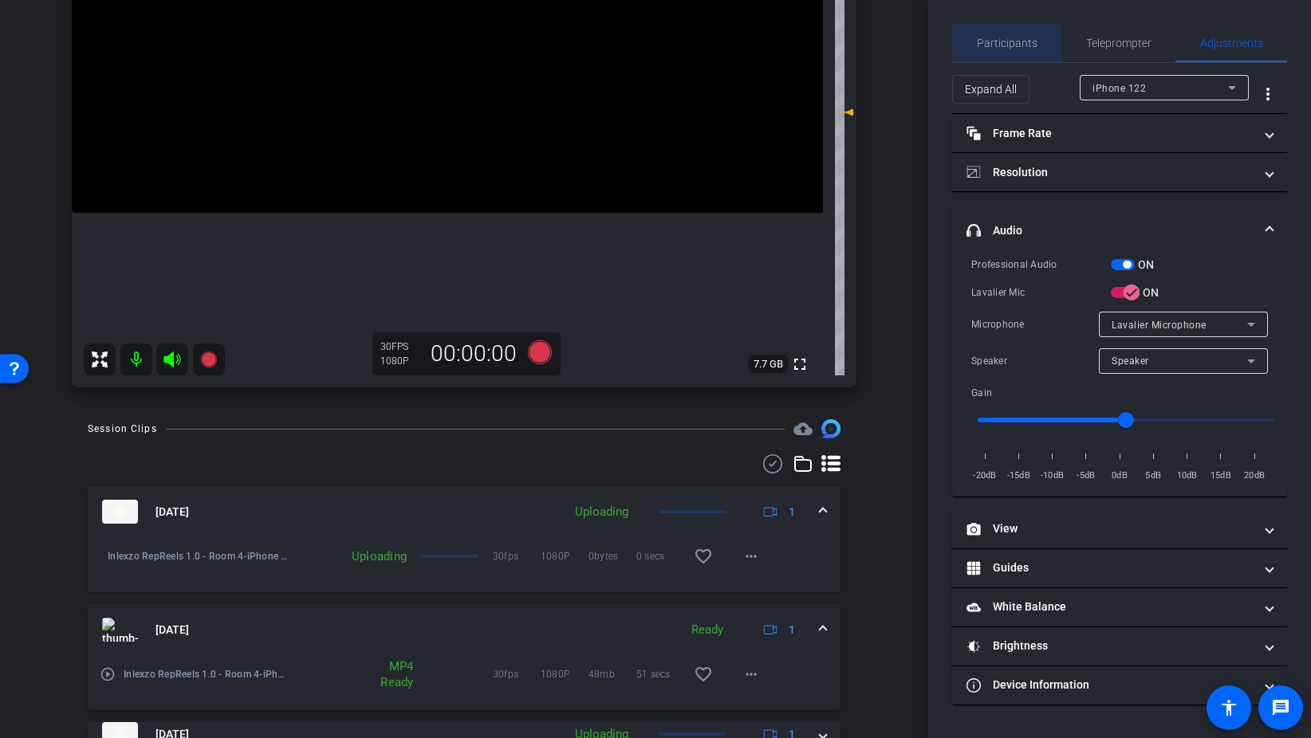
click at [1005, 48] on span "Participants" at bounding box center [1007, 42] width 61 height 11
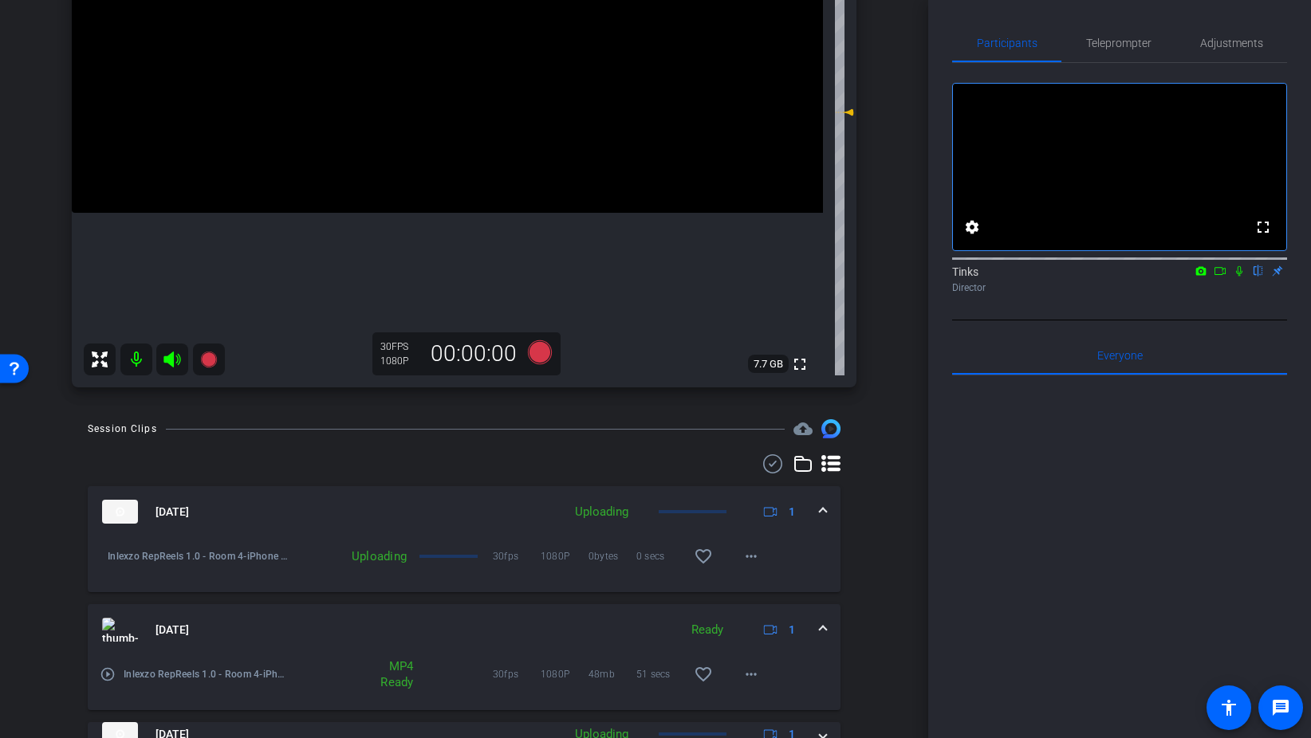
click at [1241, 277] on icon at bounding box center [1239, 270] width 13 height 11
click at [541, 360] on icon at bounding box center [540, 352] width 24 height 24
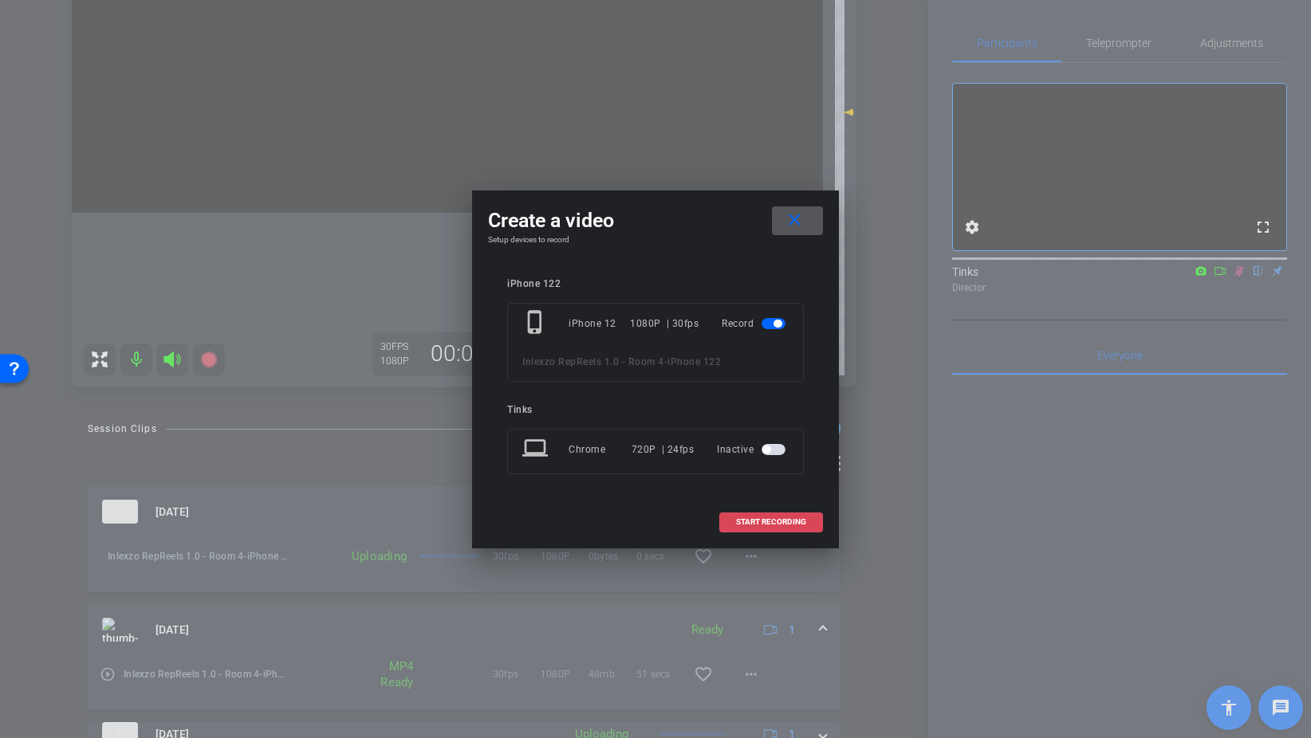
click at [805, 518] on span "START RECORDING" at bounding box center [771, 522] width 70 height 8
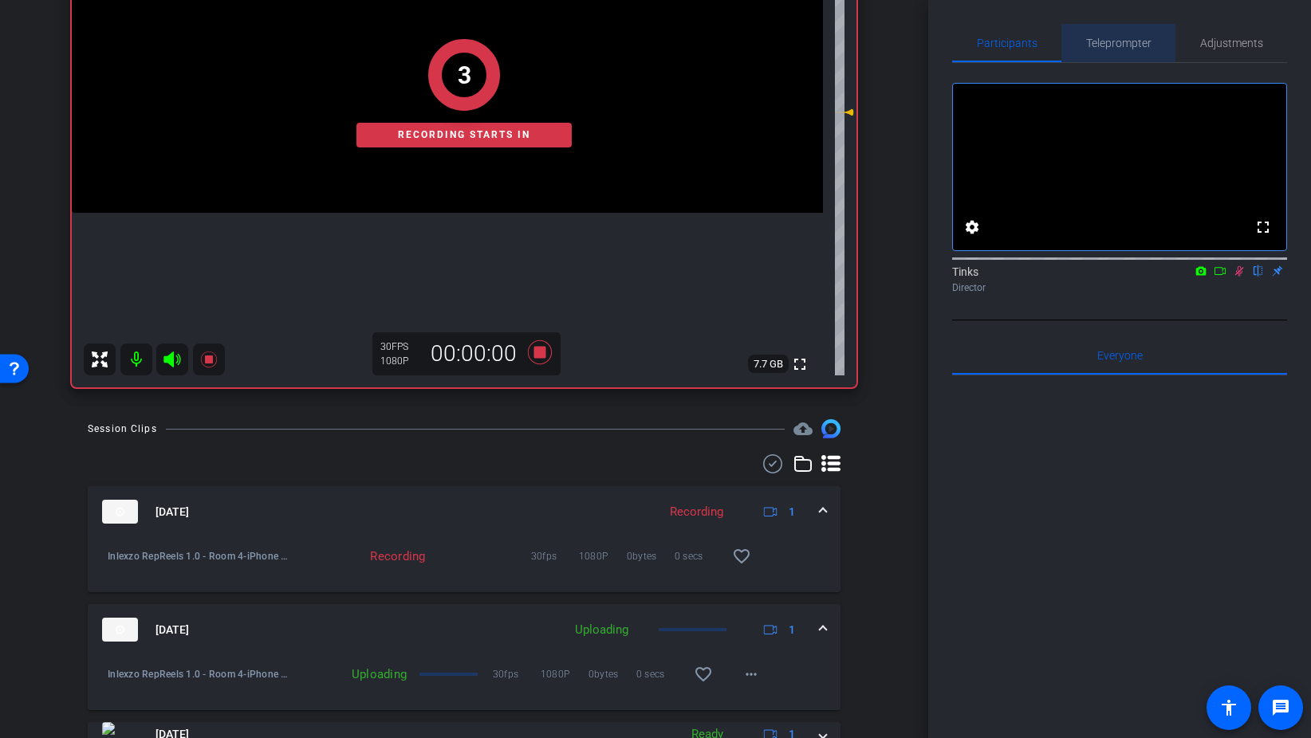
click at [1123, 45] on span "Teleprompter" at bounding box center [1118, 42] width 65 height 11
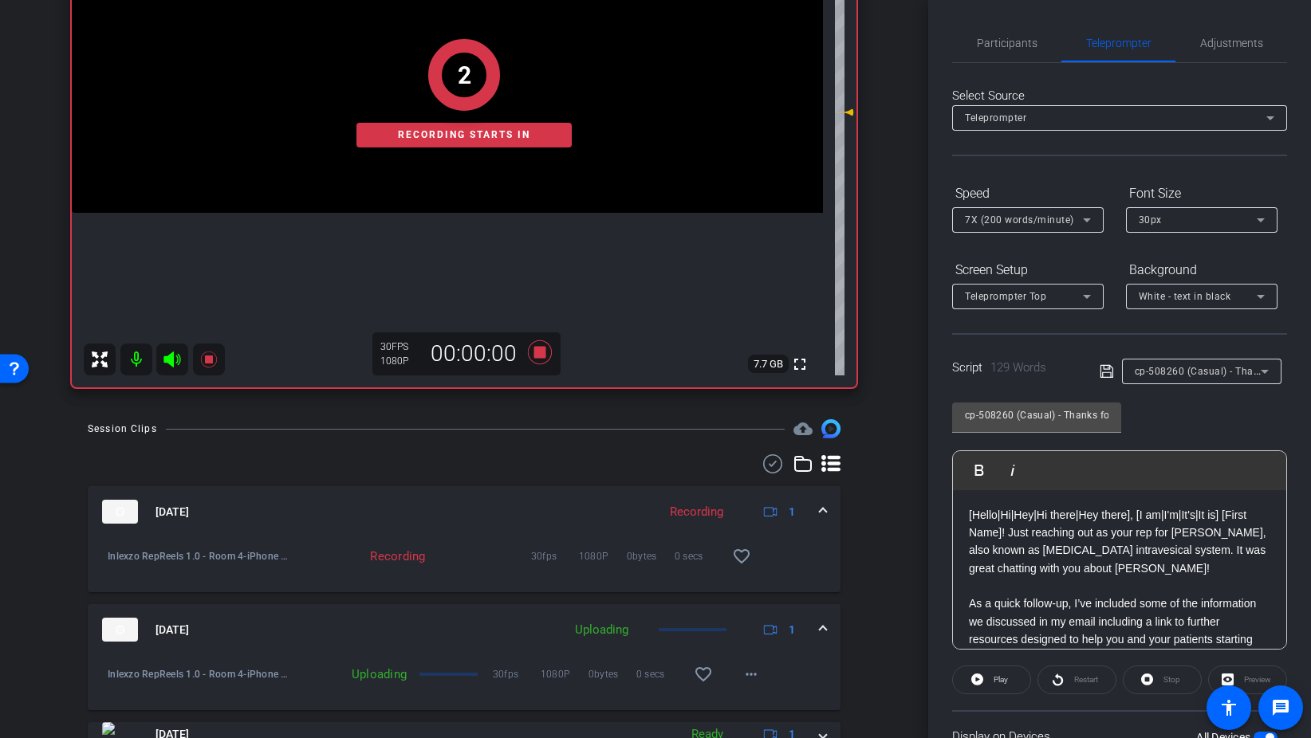
scroll to position [133, 0]
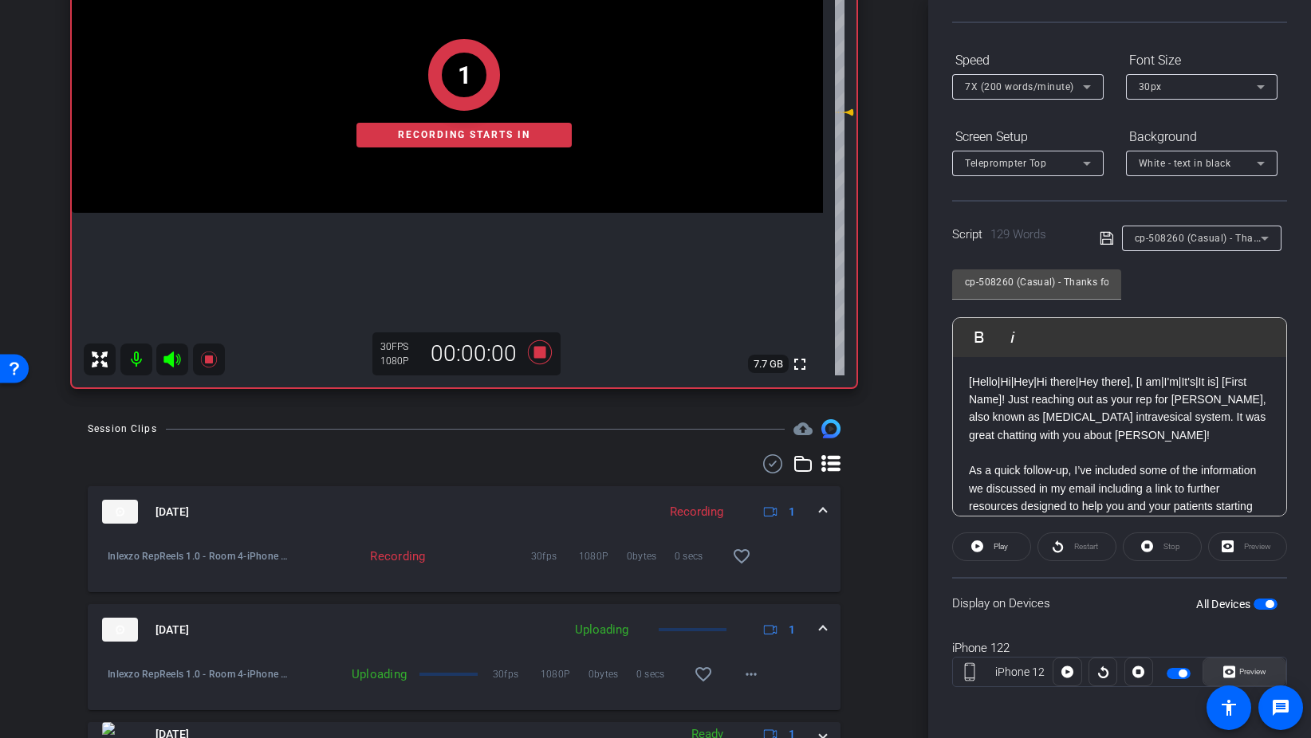
click at [1250, 670] on span "Preview" at bounding box center [1252, 671] width 27 height 9
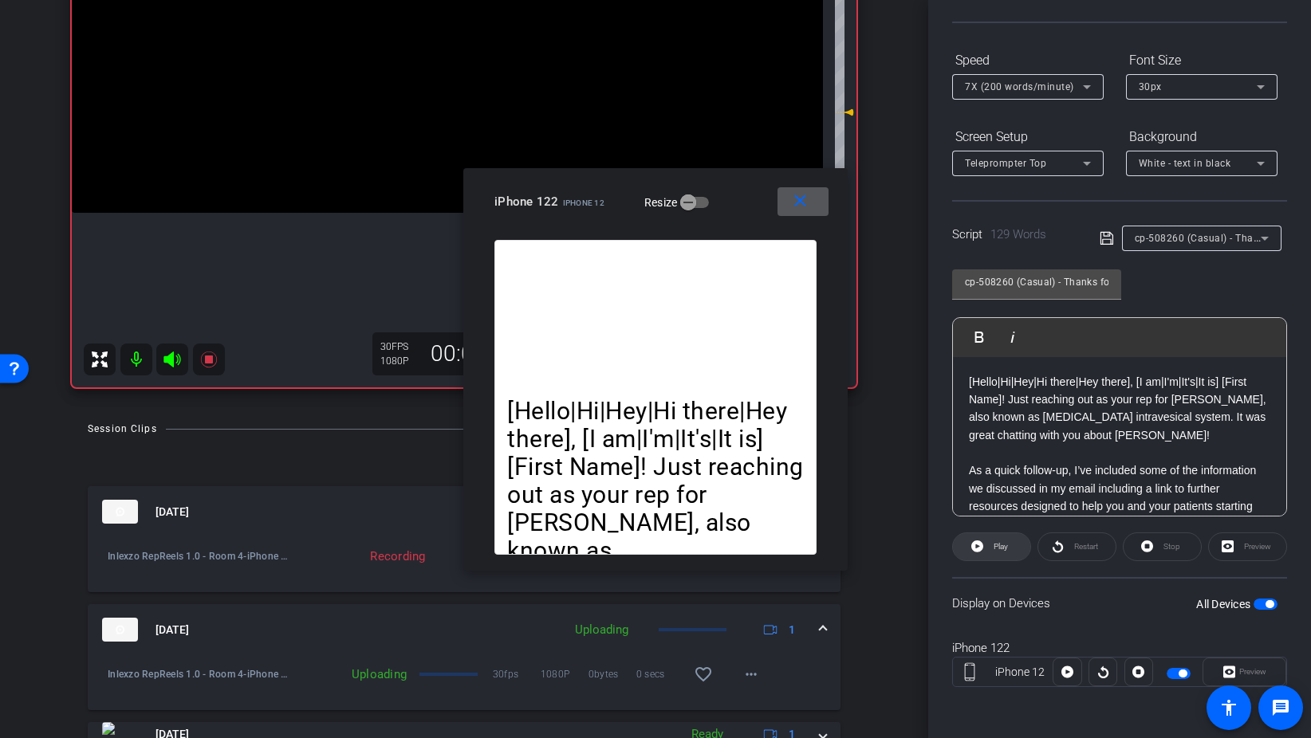
click at [997, 549] on span "Play" at bounding box center [1000, 546] width 14 height 9
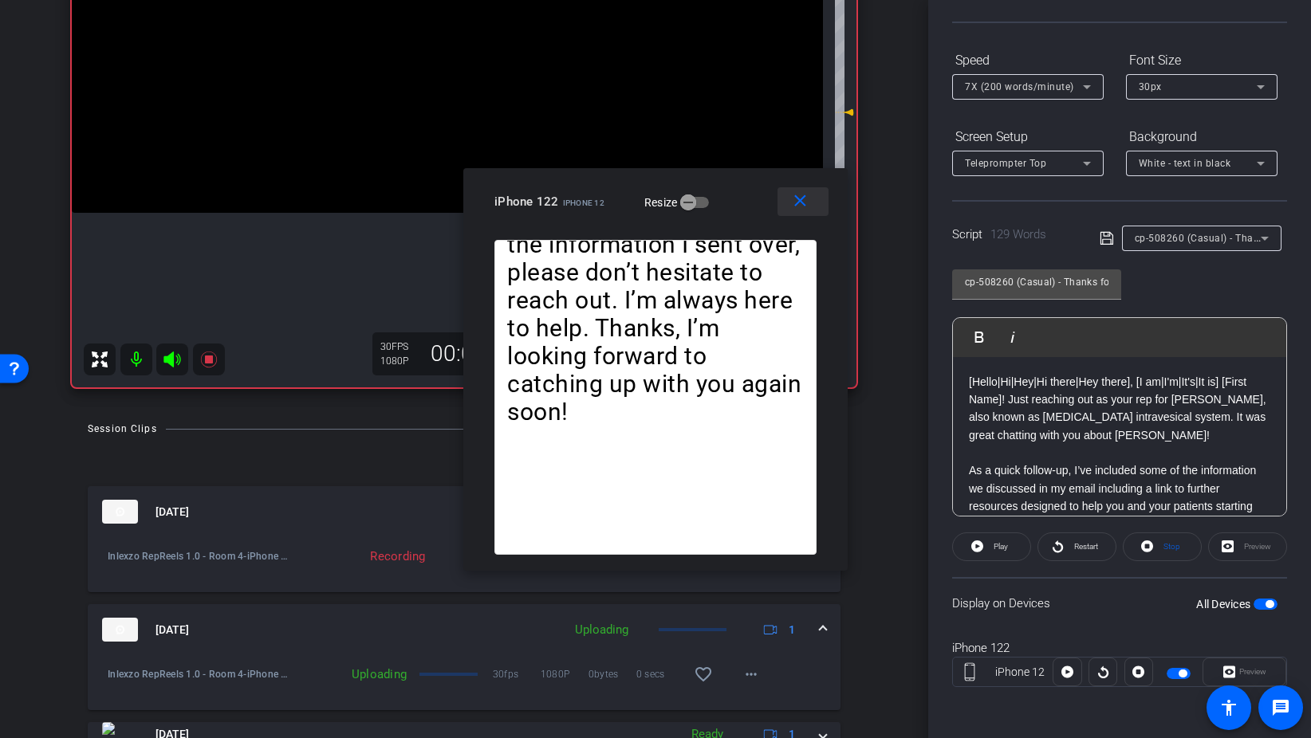
click at [801, 202] on mat-icon "close" at bounding box center [800, 201] width 20 height 20
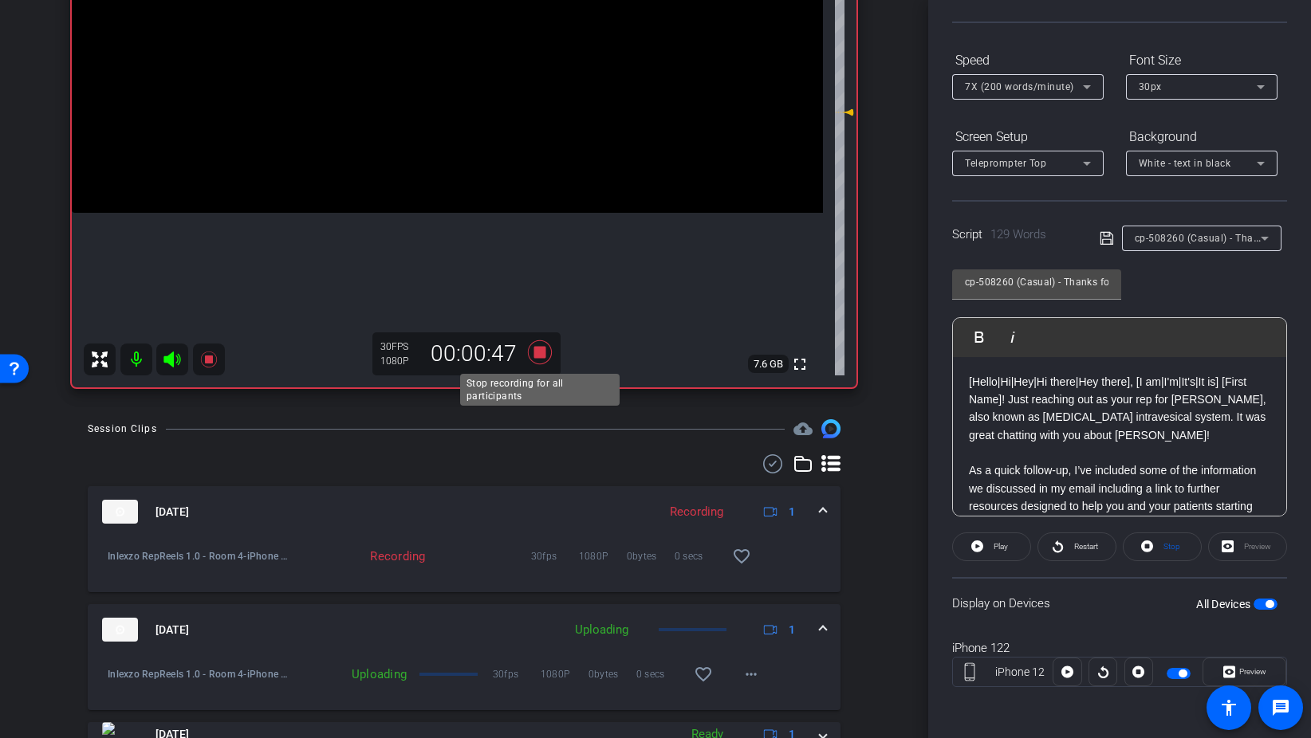
click at [542, 352] on icon at bounding box center [540, 352] width 24 height 24
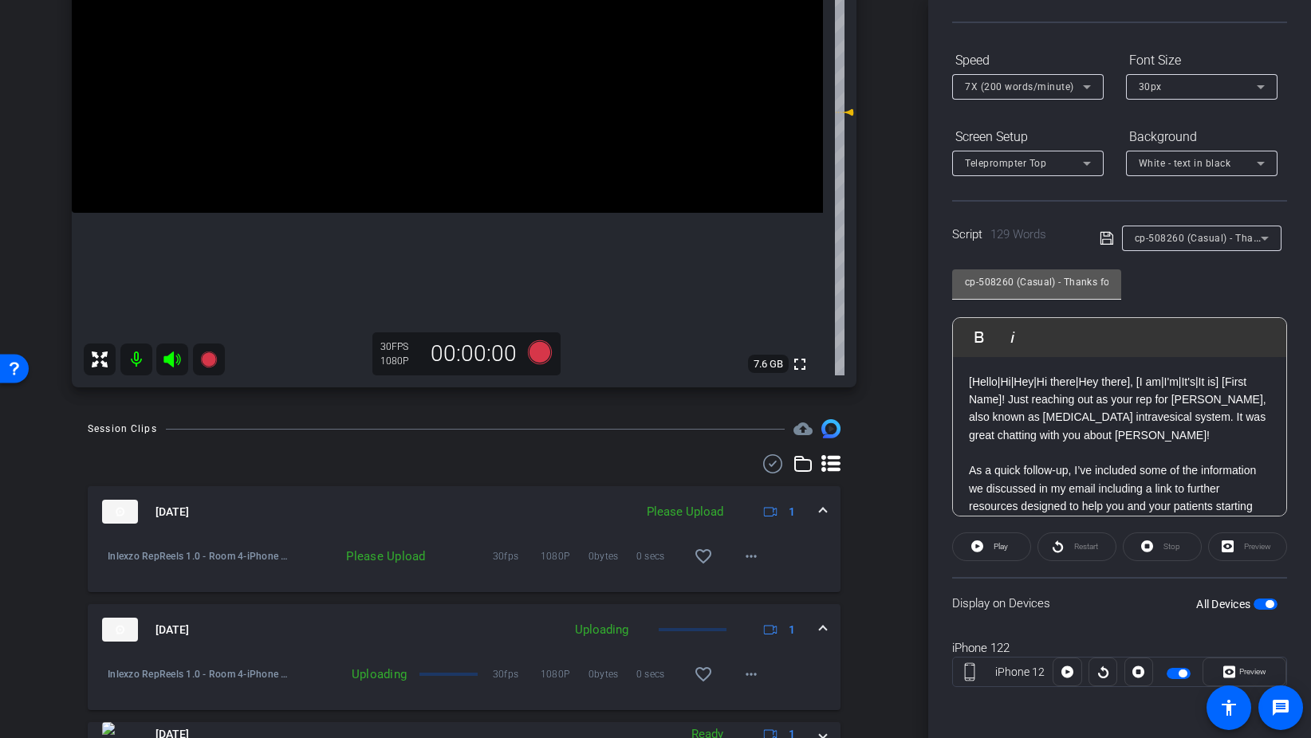
scroll to position [0, 0]
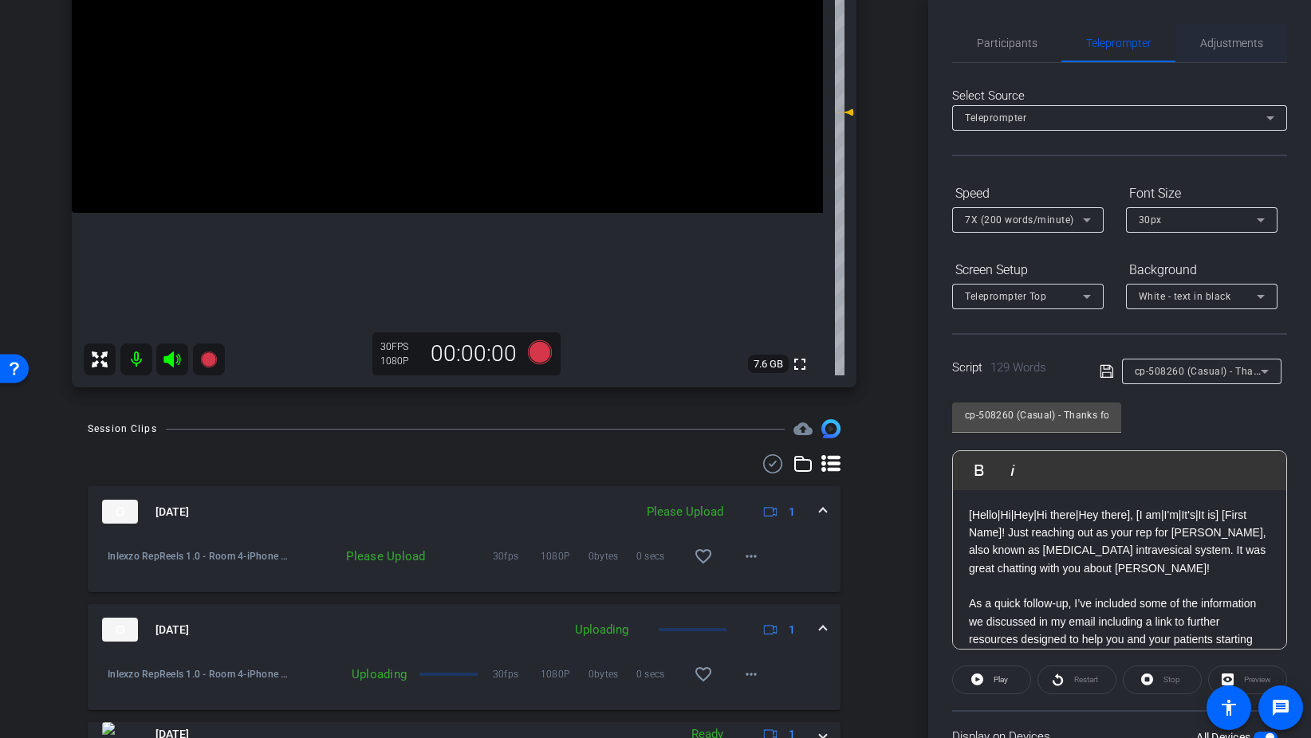
click at [1221, 43] on span "Adjustments" at bounding box center [1231, 42] width 63 height 11
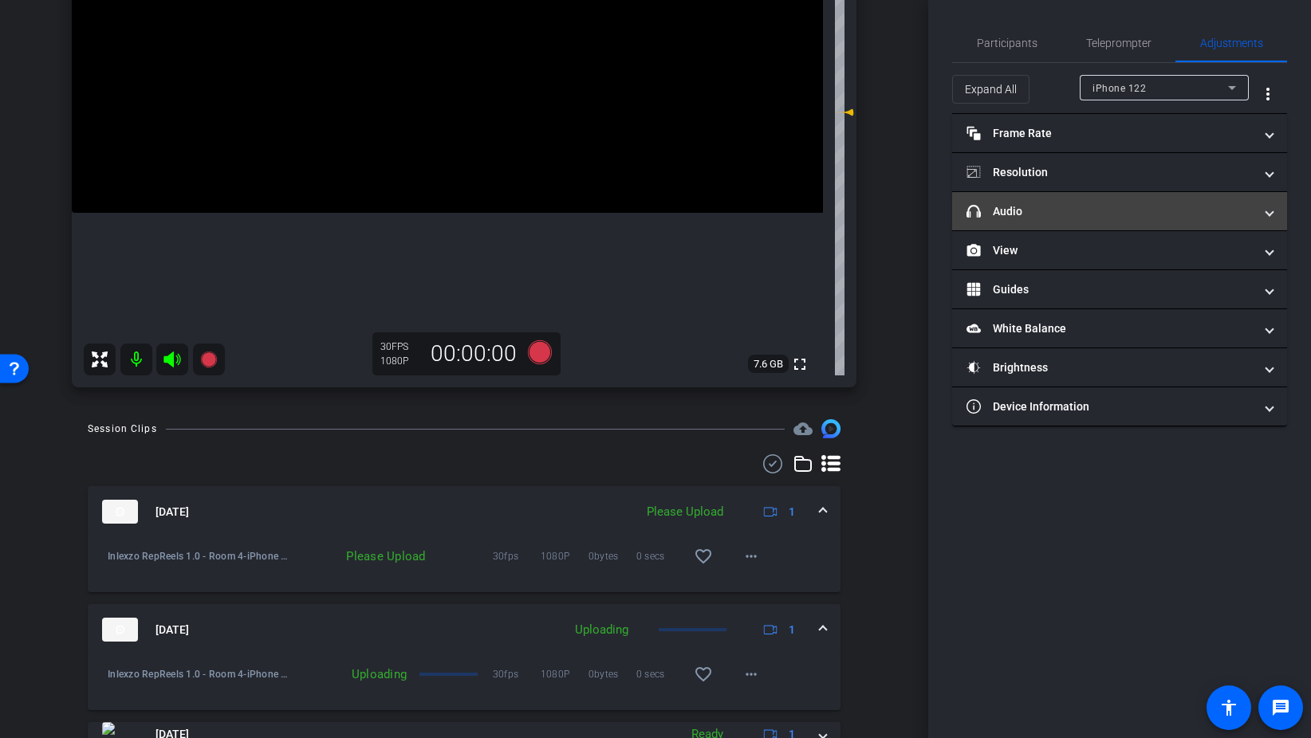
click at [1051, 210] on mat-panel-title "headphone icon Audio" at bounding box center [1109, 211] width 287 height 17
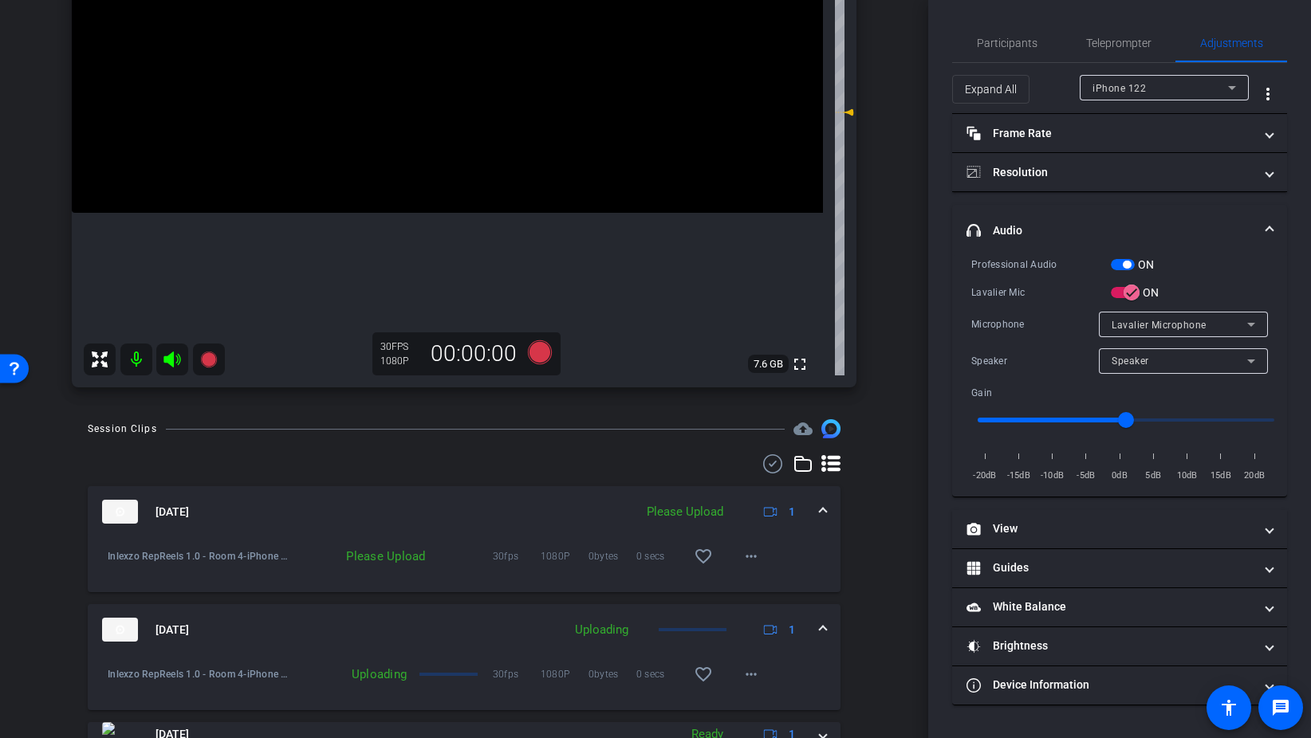
click at [1115, 261] on span "button" at bounding box center [1123, 264] width 24 height 11
click at [1021, 51] on span "Participants" at bounding box center [1007, 43] width 61 height 38
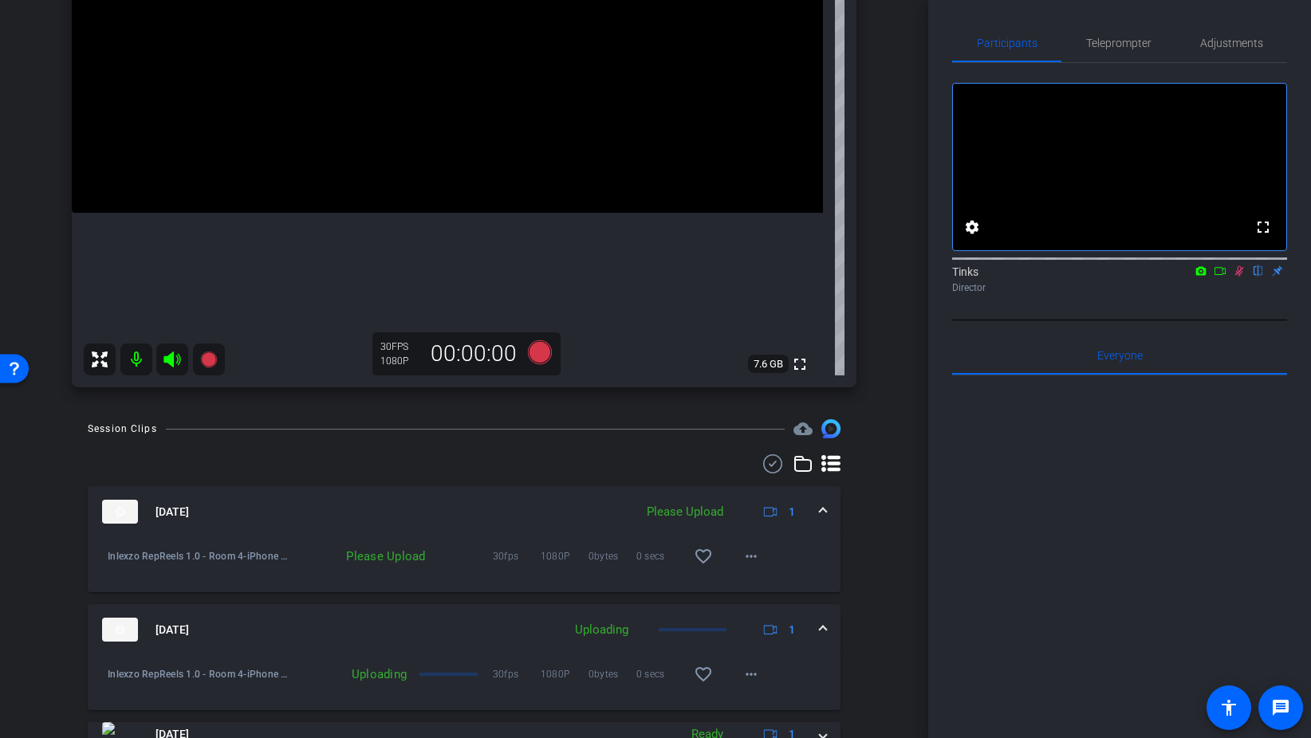
click at [1244, 277] on icon at bounding box center [1239, 270] width 13 height 11
click at [1138, 37] on span "Teleprompter" at bounding box center [1118, 42] width 65 height 11
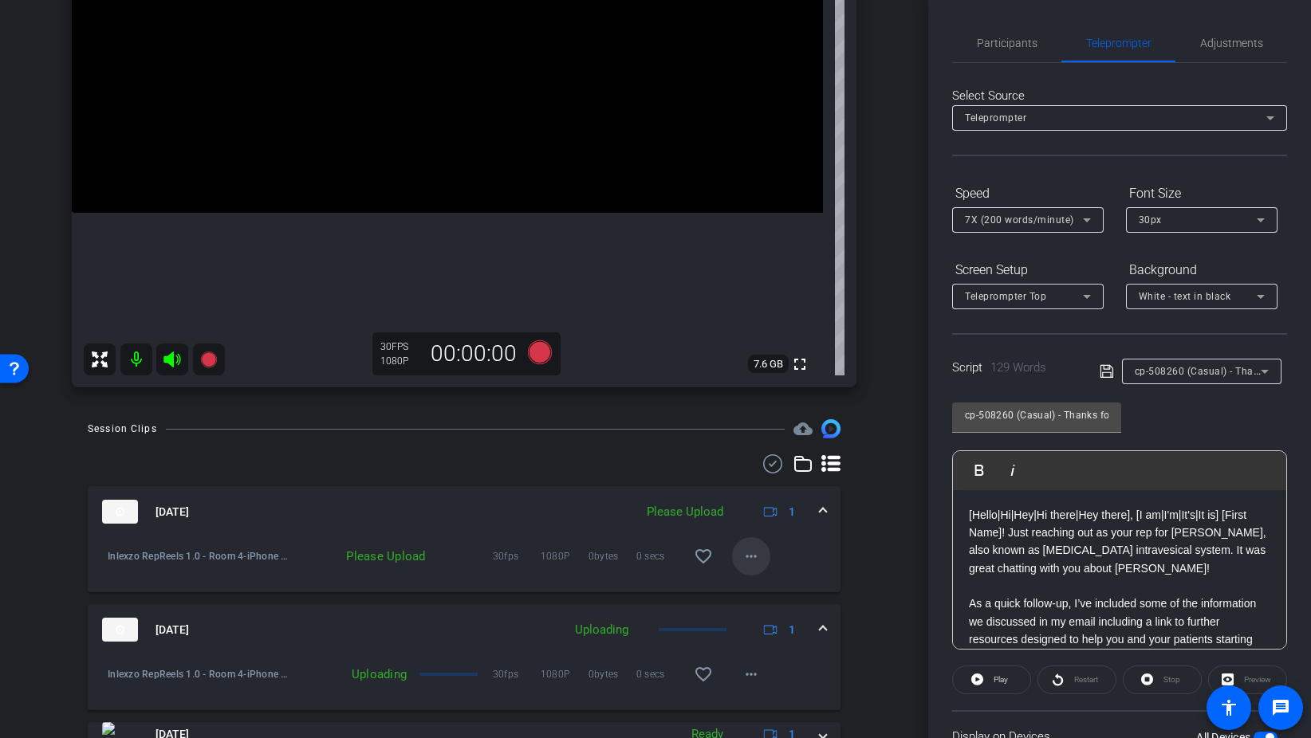
click at [746, 555] on mat-icon "more_horiz" at bounding box center [750, 556] width 19 height 19
click at [773, 591] on span "Upload" at bounding box center [777, 589] width 64 height 19
click at [1238, 47] on span "Adjustments" at bounding box center [1231, 42] width 63 height 11
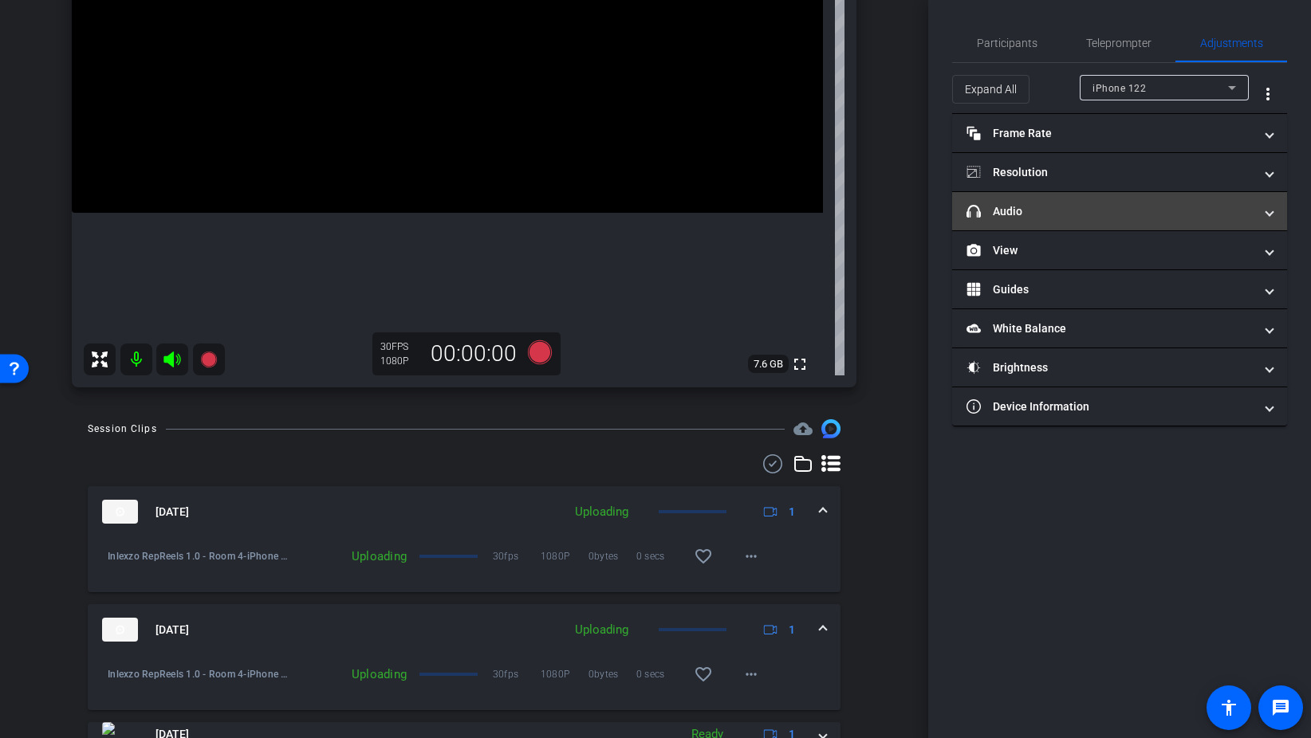
click at [1048, 203] on mat-panel-title "headphone icon Audio" at bounding box center [1109, 211] width 287 height 17
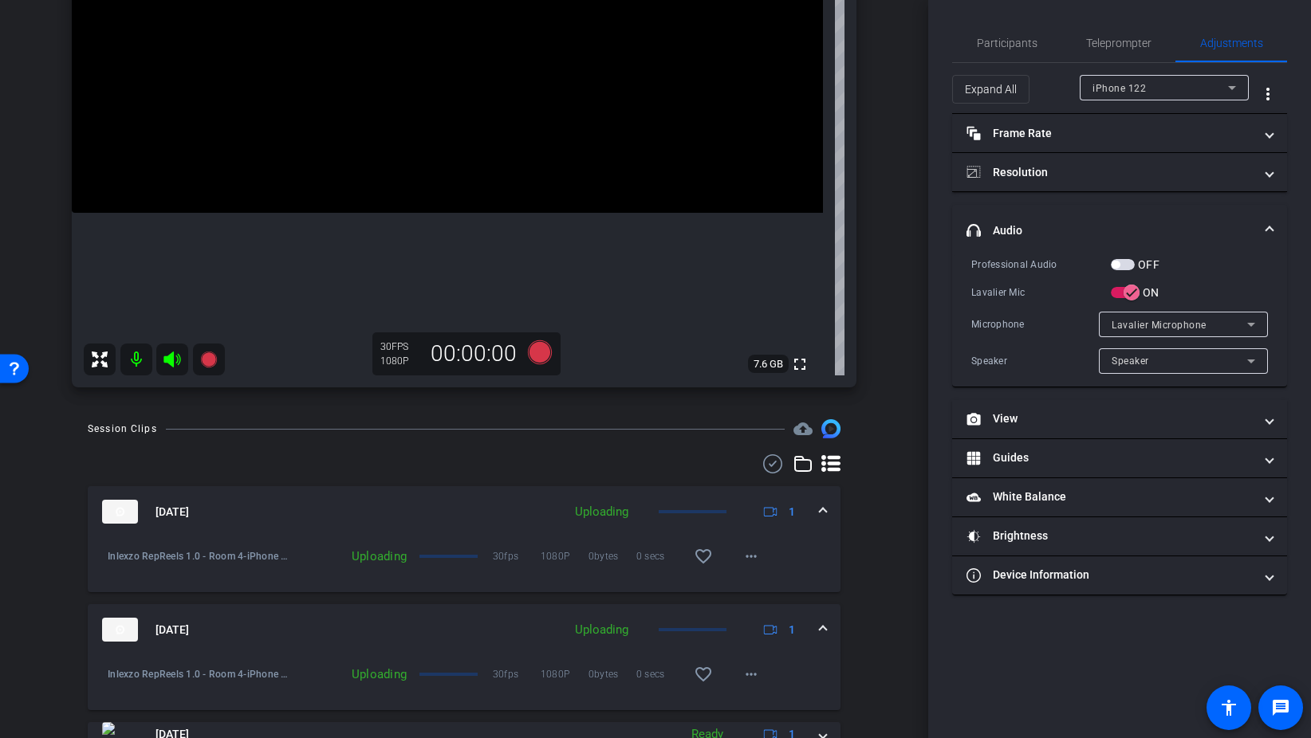
click at [1128, 265] on span "button" at bounding box center [1123, 264] width 24 height 11
click at [1001, 46] on span "Participants" at bounding box center [1007, 42] width 61 height 11
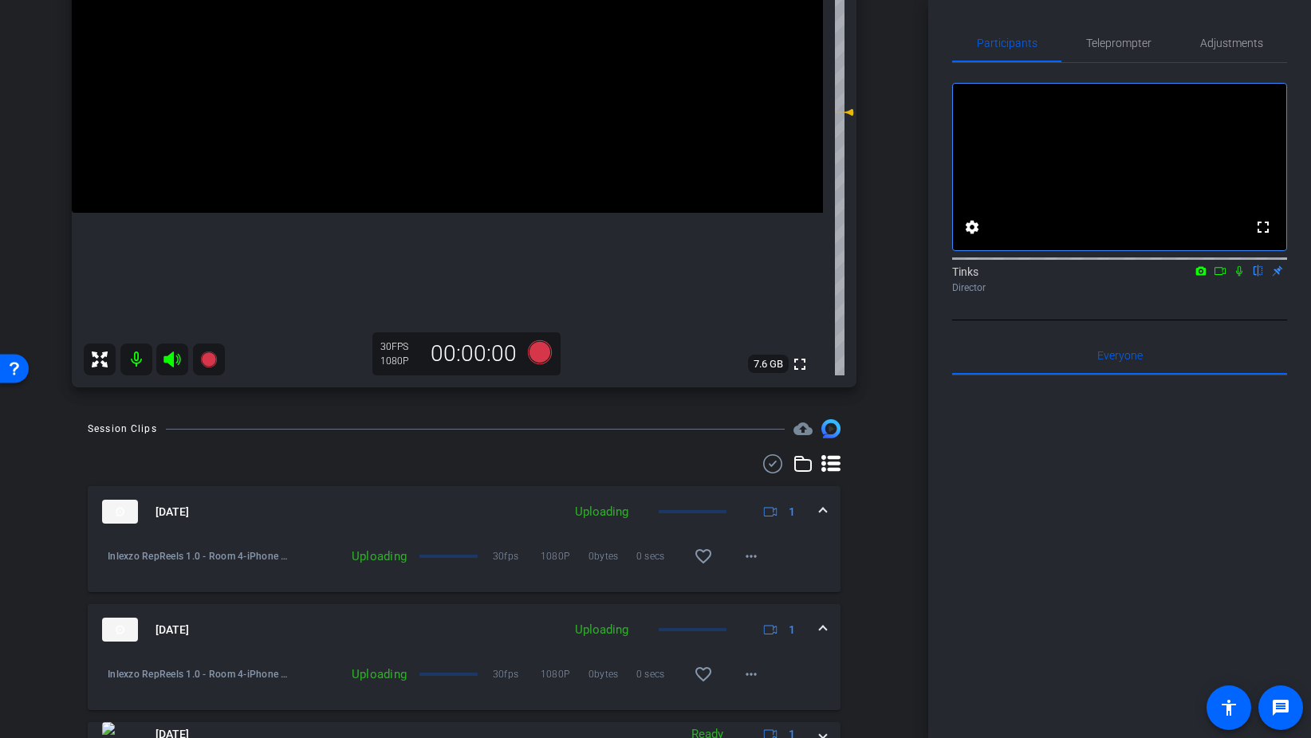
click at [1239, 277] on icon at bounding box center [1239, 271] width 6 height 10
click at [528, 348] on icon at bounding box center [540, 352] width 38 height 29
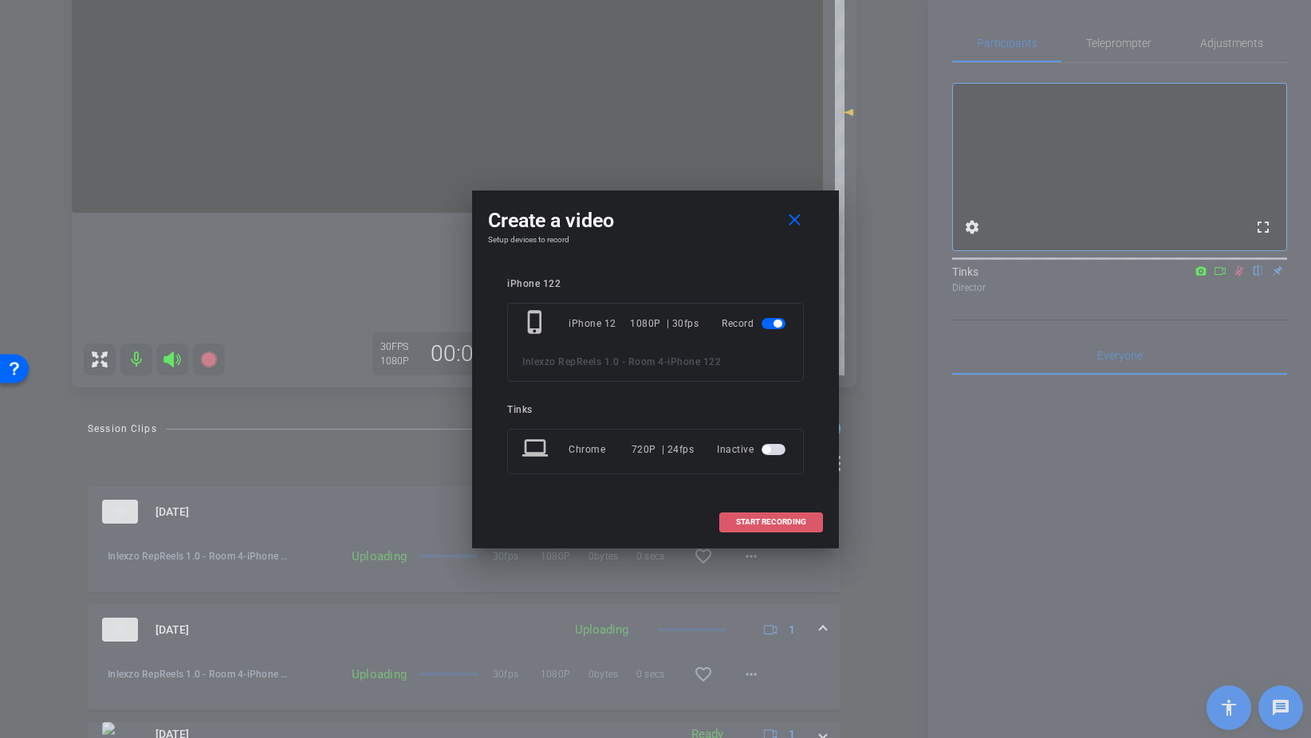
click at [773, 520] on span "START RECORDING" at bounding box center [771, 522] width 70 height 8
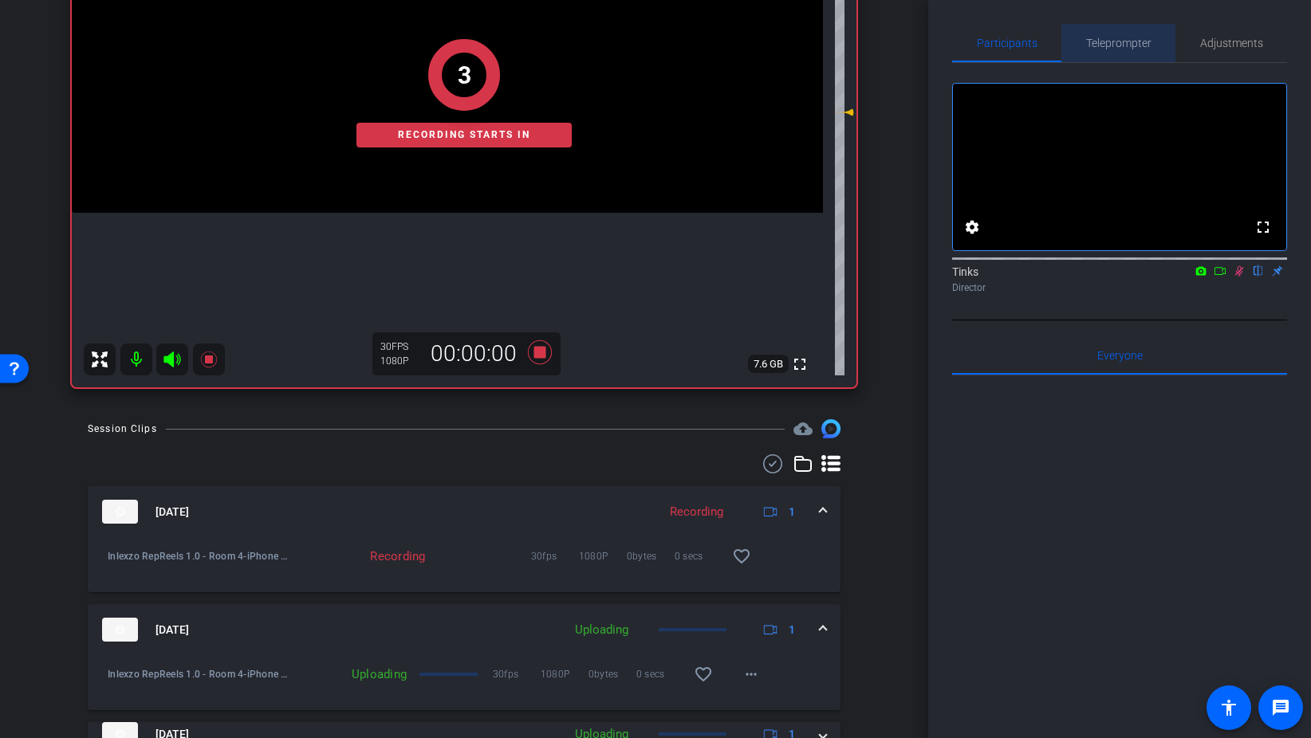
click at [1123, 53] on span "Teleprompter" at bounding box center [1118, 43] width 65 height 38
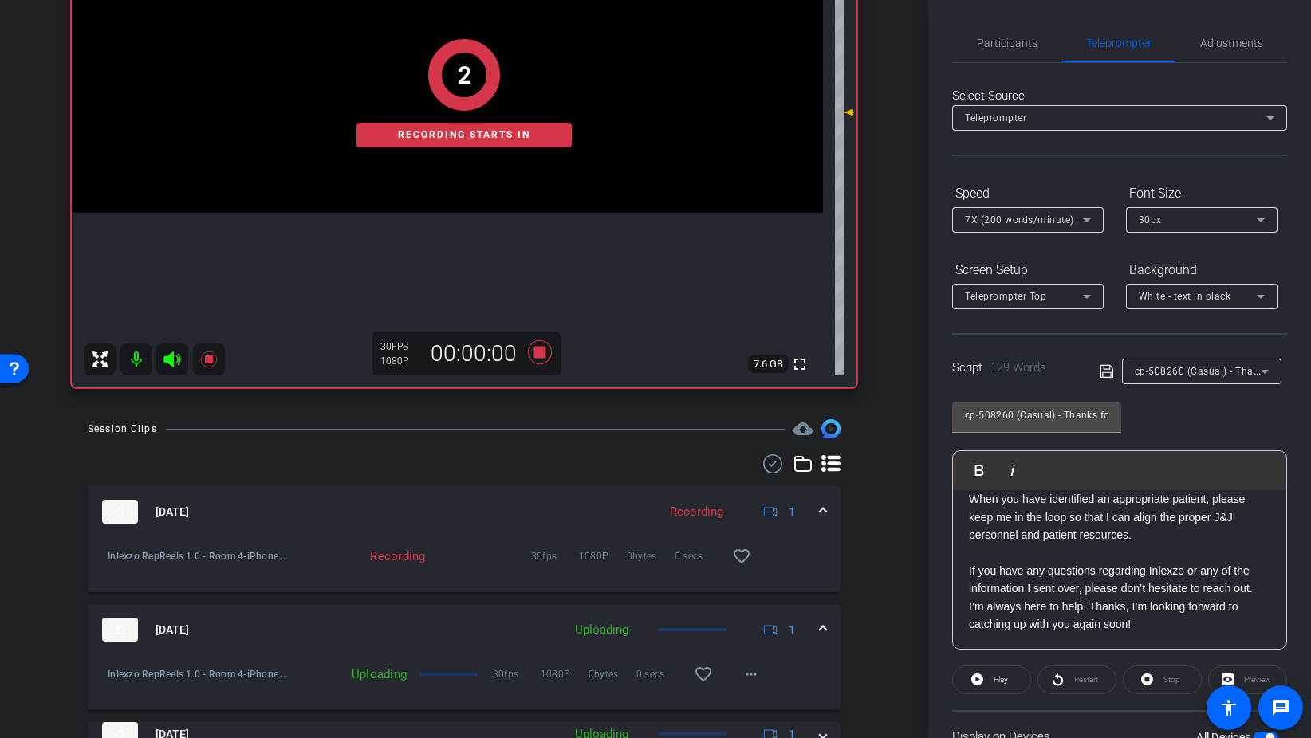
scroll to position [133, 0]
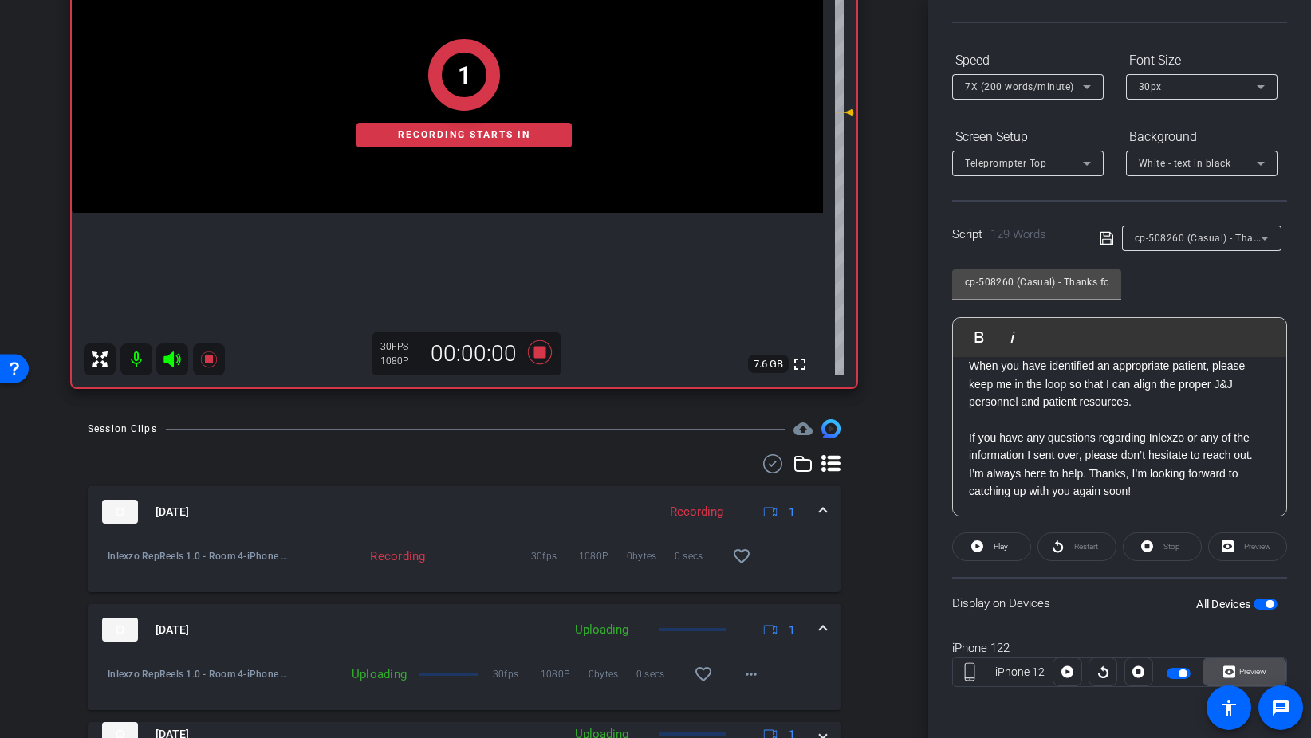
click at [1235, 672] on span "Preview" at bounding box center [1250, 672] width 31 height 22
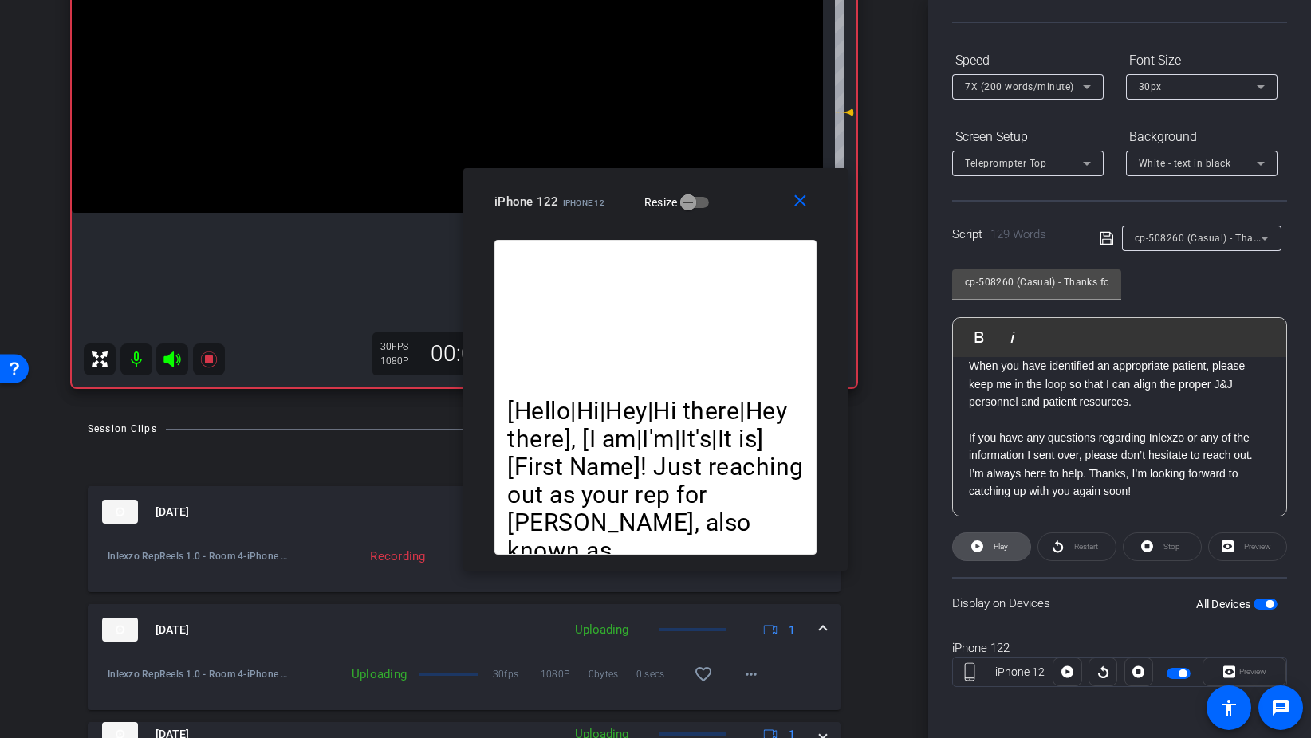
click at [980, 545] on icon at bounding box center [977, 547] width 12 height 12
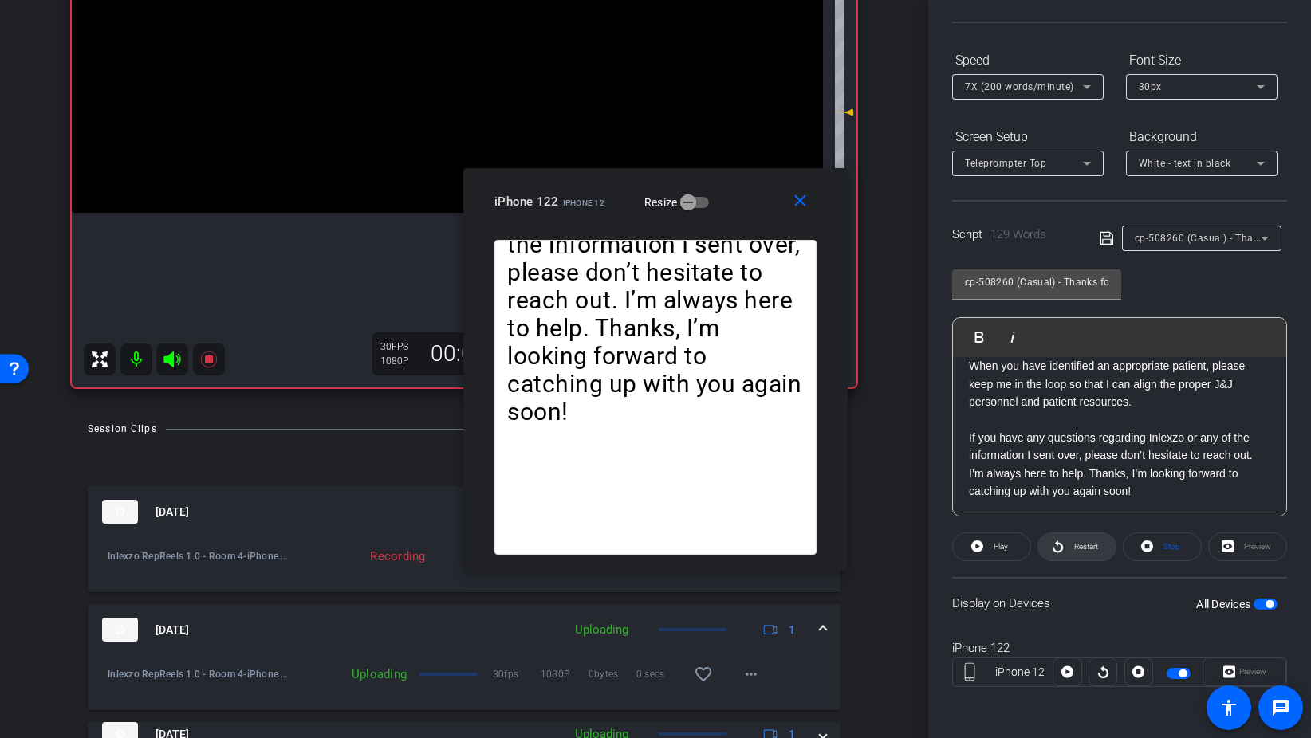
click at [1080, 552] on span "Restart" at bounding box center [1084, 547] width 28 height 22
click at [800, 206] on mat-icon "close" at bounding box center [800, 201] width 20 height 20
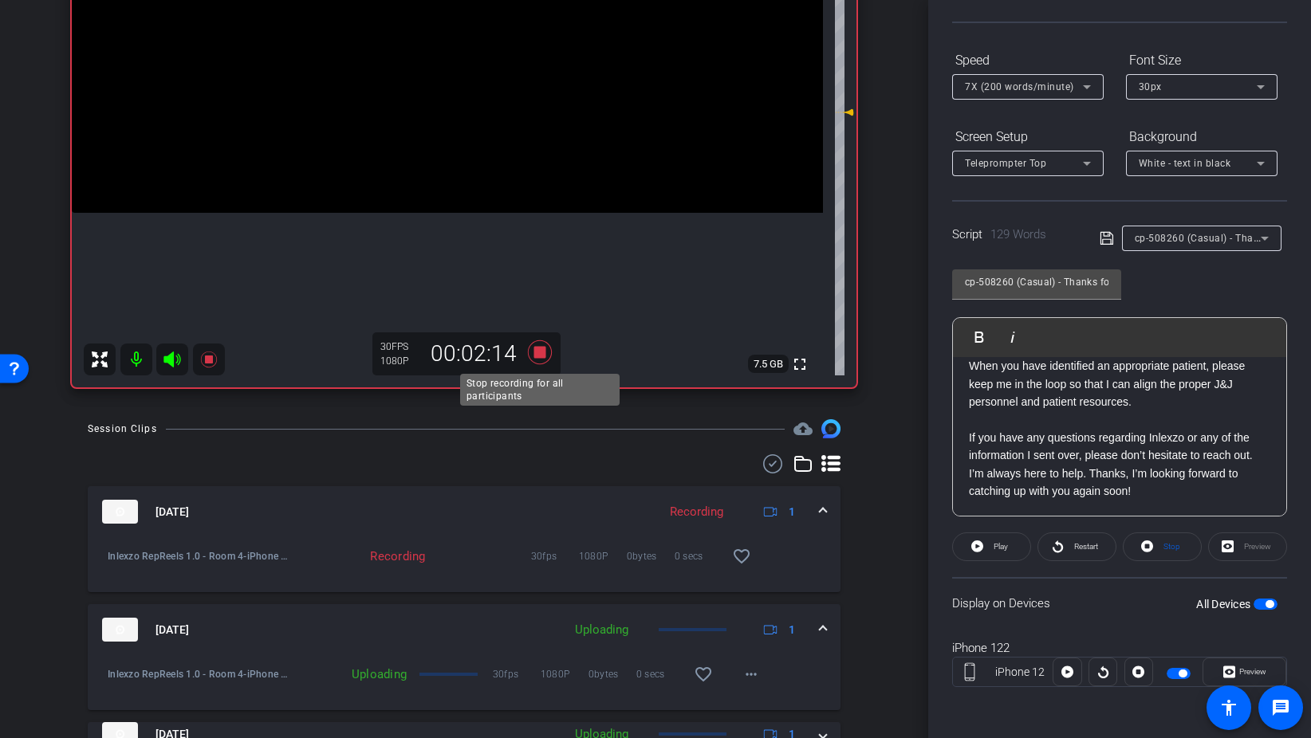
click at [537, 354] on icon at bounding box center [540, 352] width 24 height 24
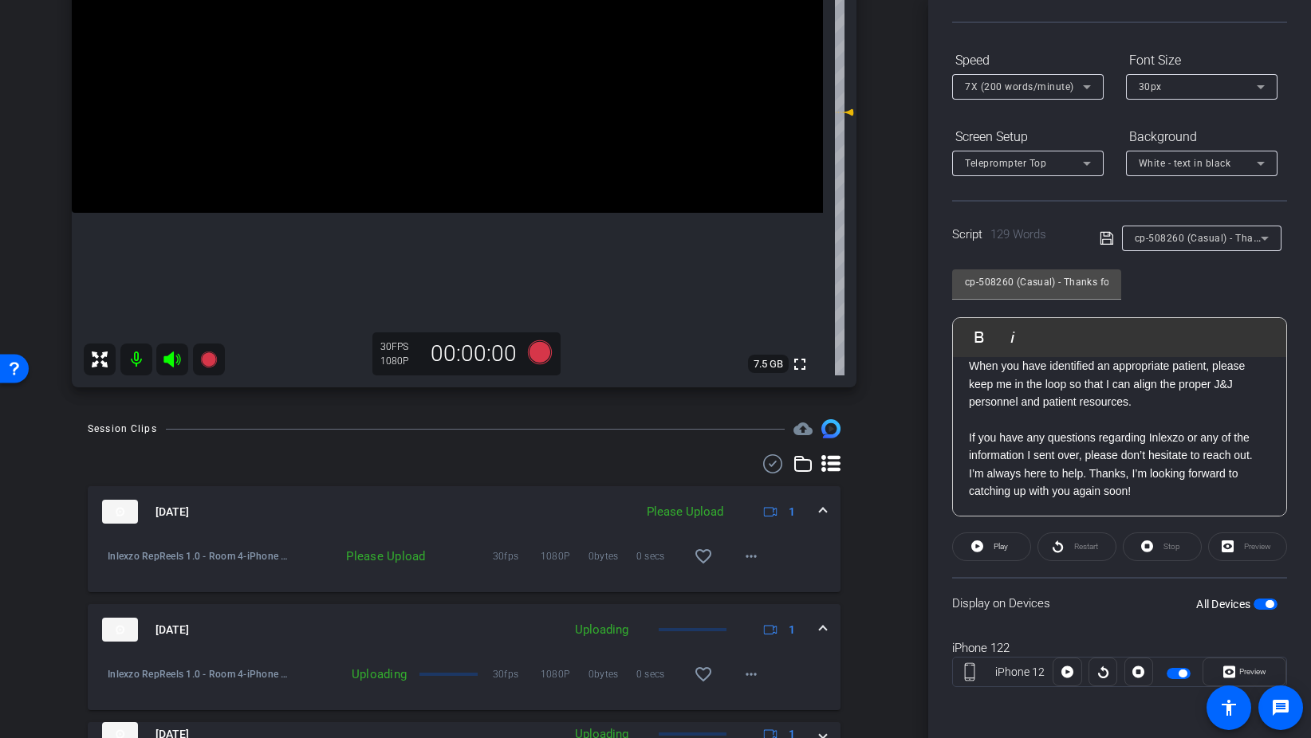
scroll to position [0, 0]
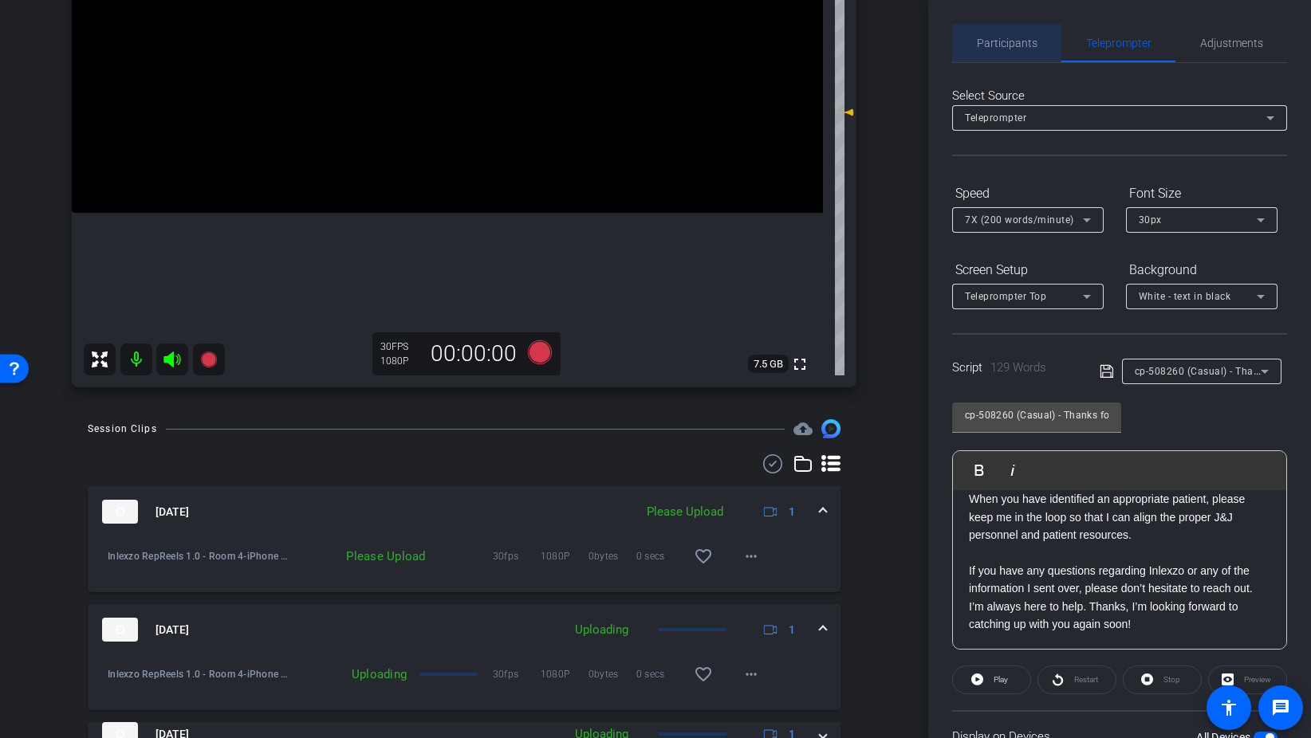
click at [1013, 46] on span "Participants" at bounding box center [1007, 42] width 61 height 11
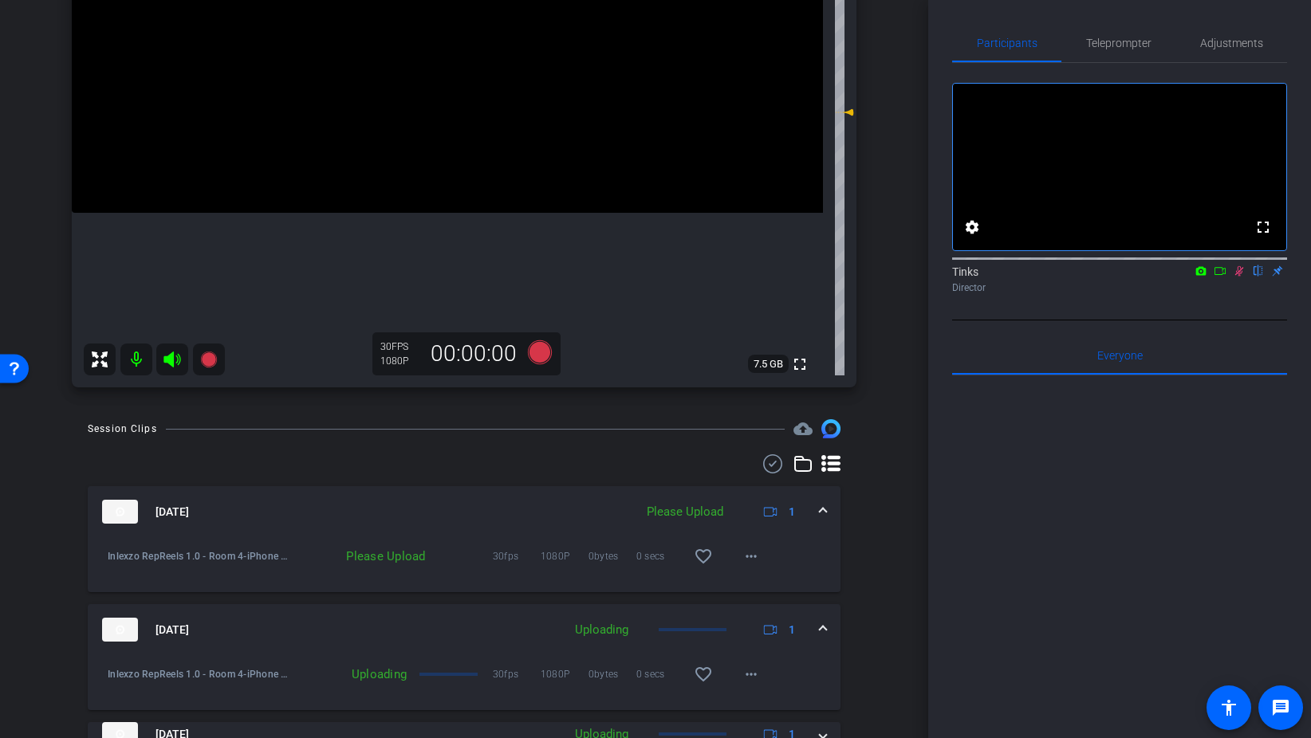
click at [1240, 277] on icon at bounding box center [1239, 270] width 13 height 11
click at [1204, 46] on span "Adjustments" at bounding box center [1231, 42] width 63 height 11
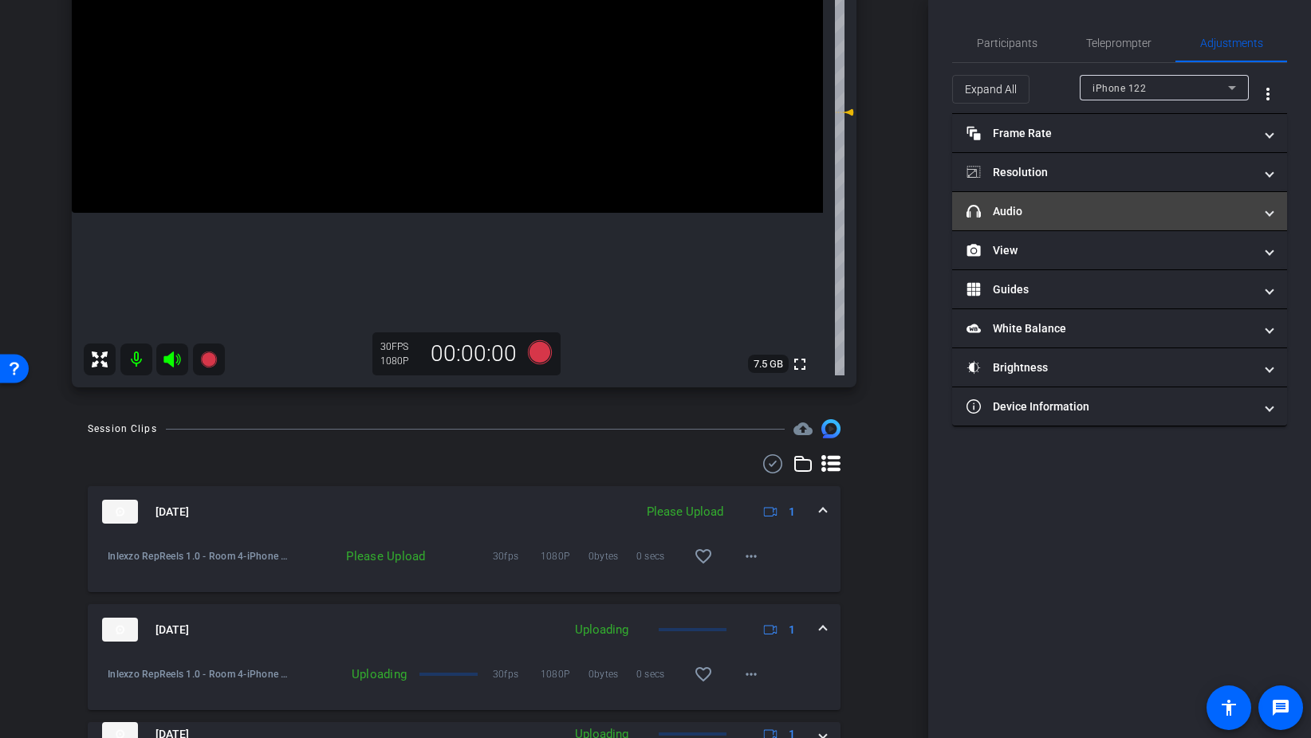
click at [1072, 216] on mat-panel-title "headphone icon Audio" at bounding box center [1109, 211] width 287 height 17
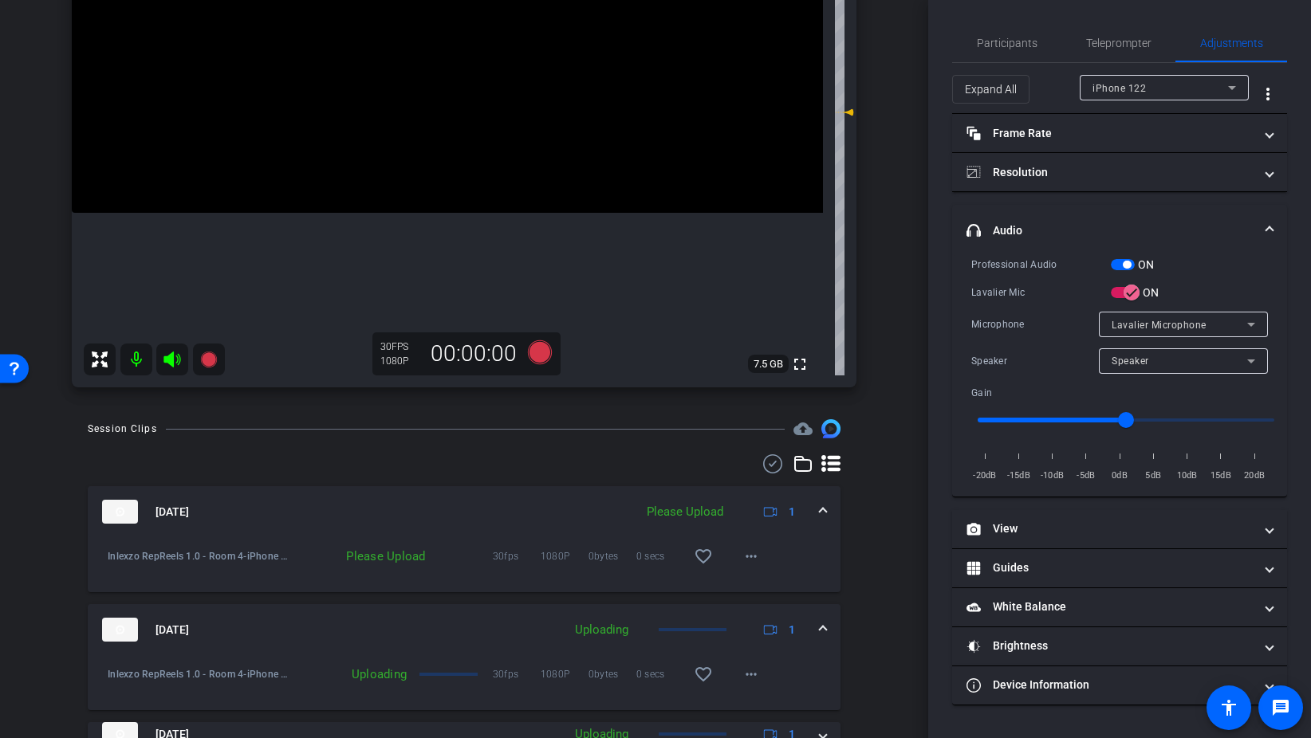
click at [1119, 263] on span "button" at bounding box center [1123, 264] width 24 height 11
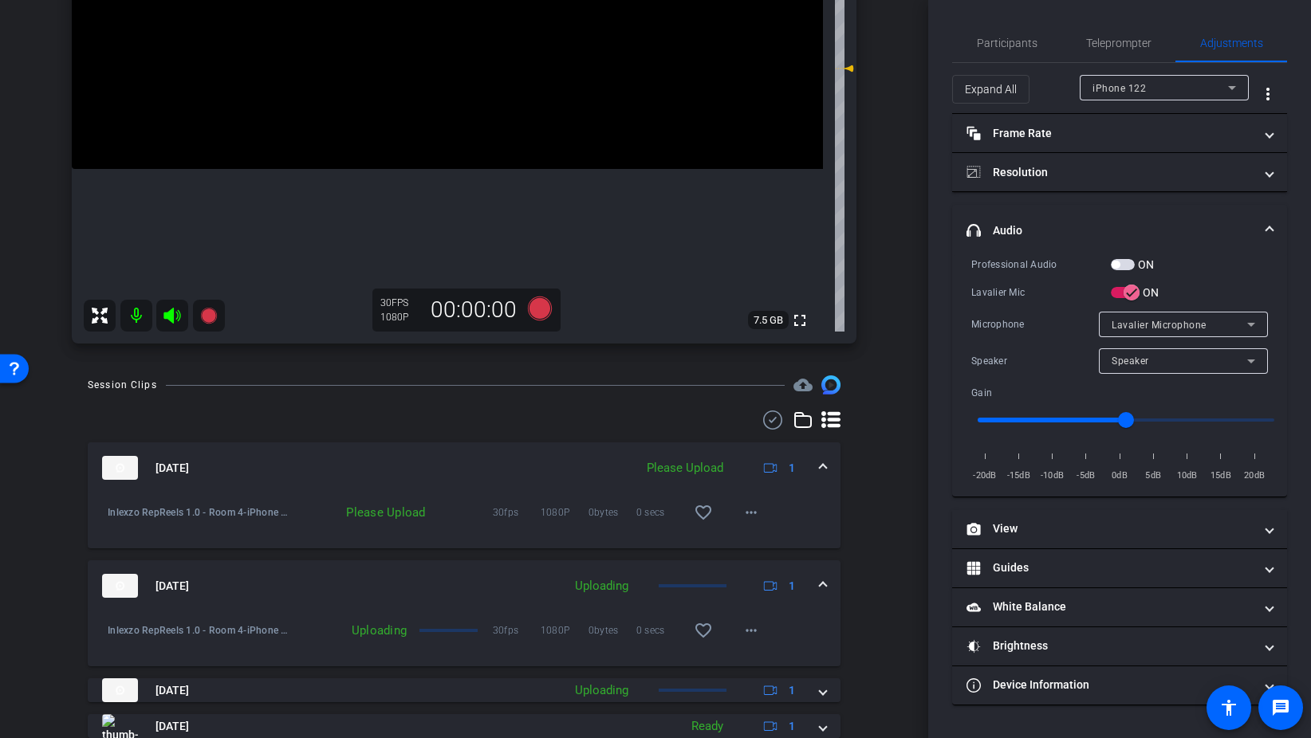
scroll to position [340, 0]
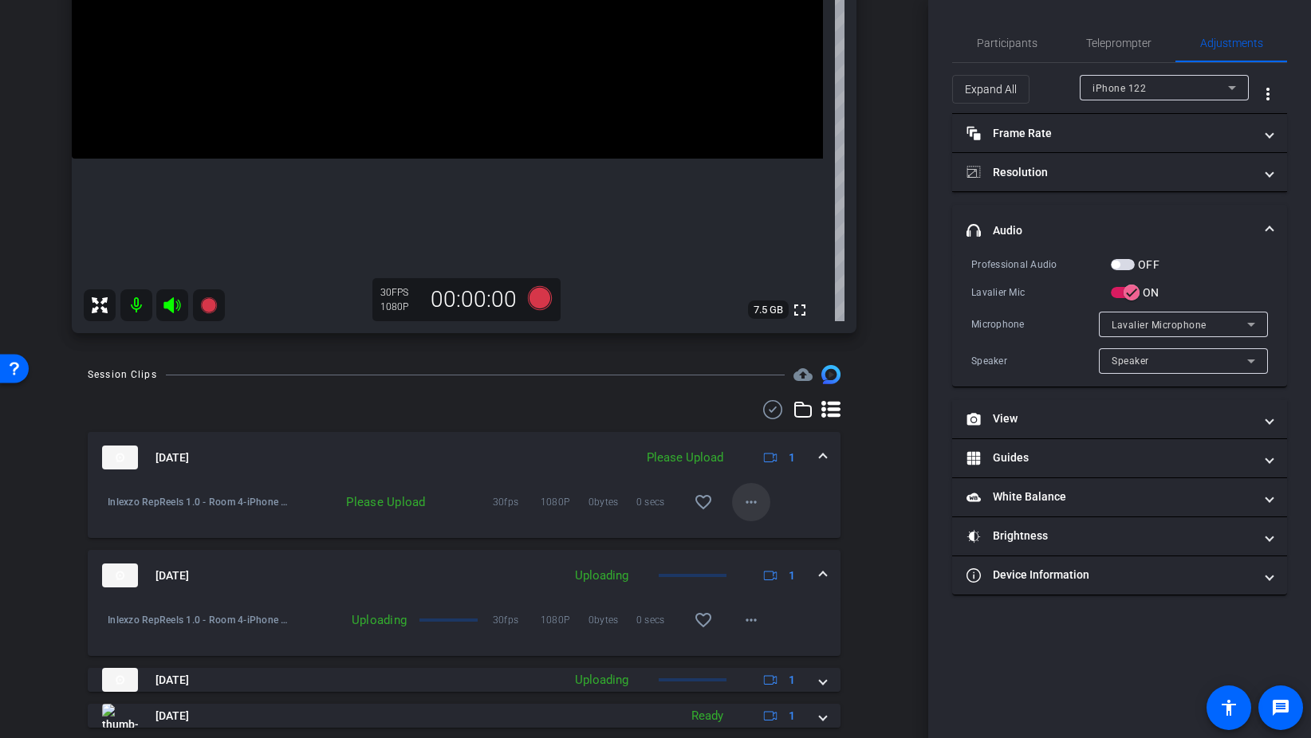
click at [752, 503] on mat-icon "more_horiz" at bounding box center [750, 502] width 19 height 19
click at [777, 534] on span "Upload" at bounding box center [777, 535] width 64 height 19
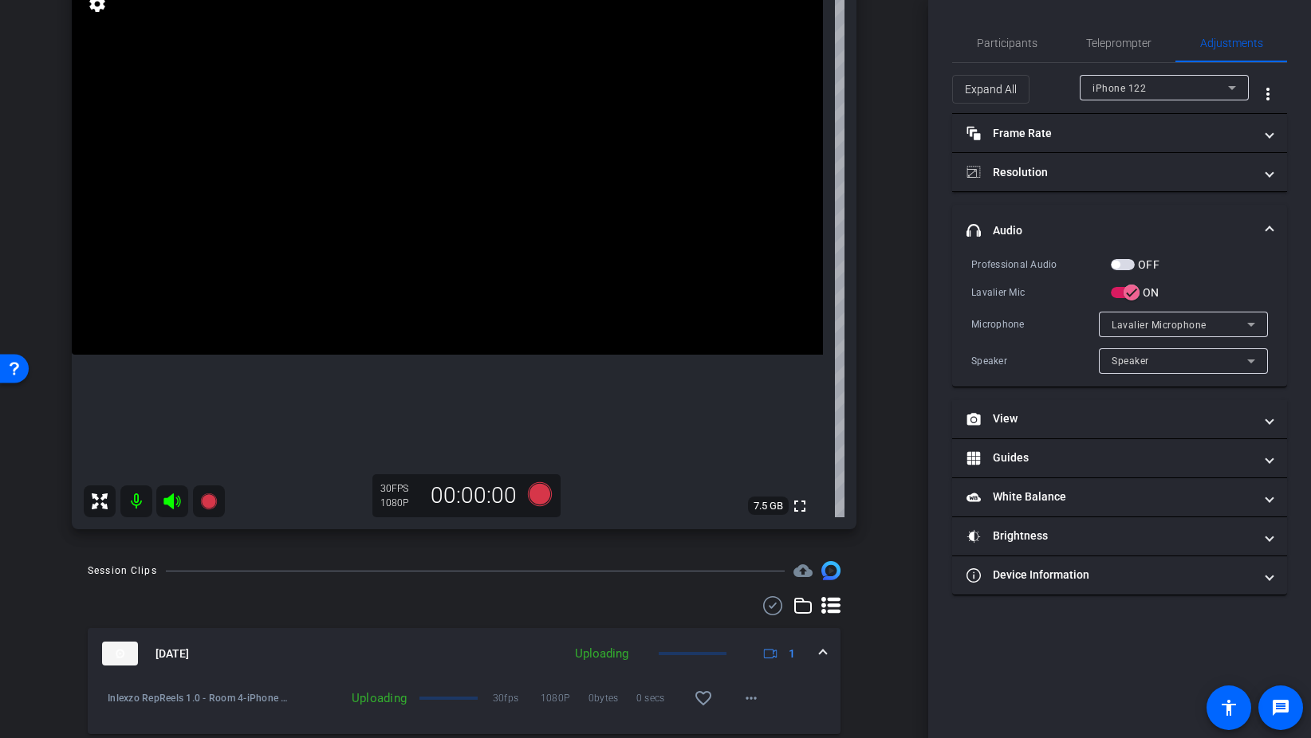
scroll to position [140, 0]
click at [541, 505] on icon at bounding box center [540, 498] width 24 height 24
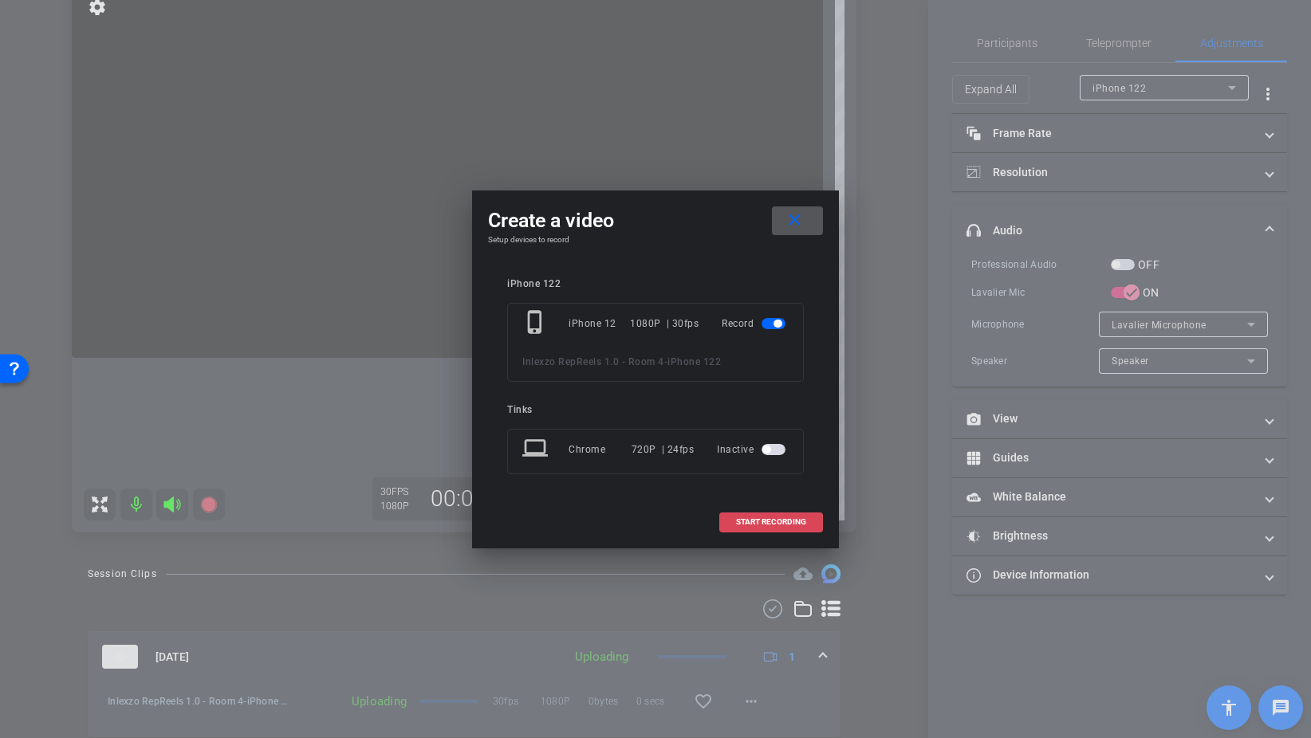
click at [753, 518] on span "START RECORDING" at bounding box center [771, 522] width 70 height 8
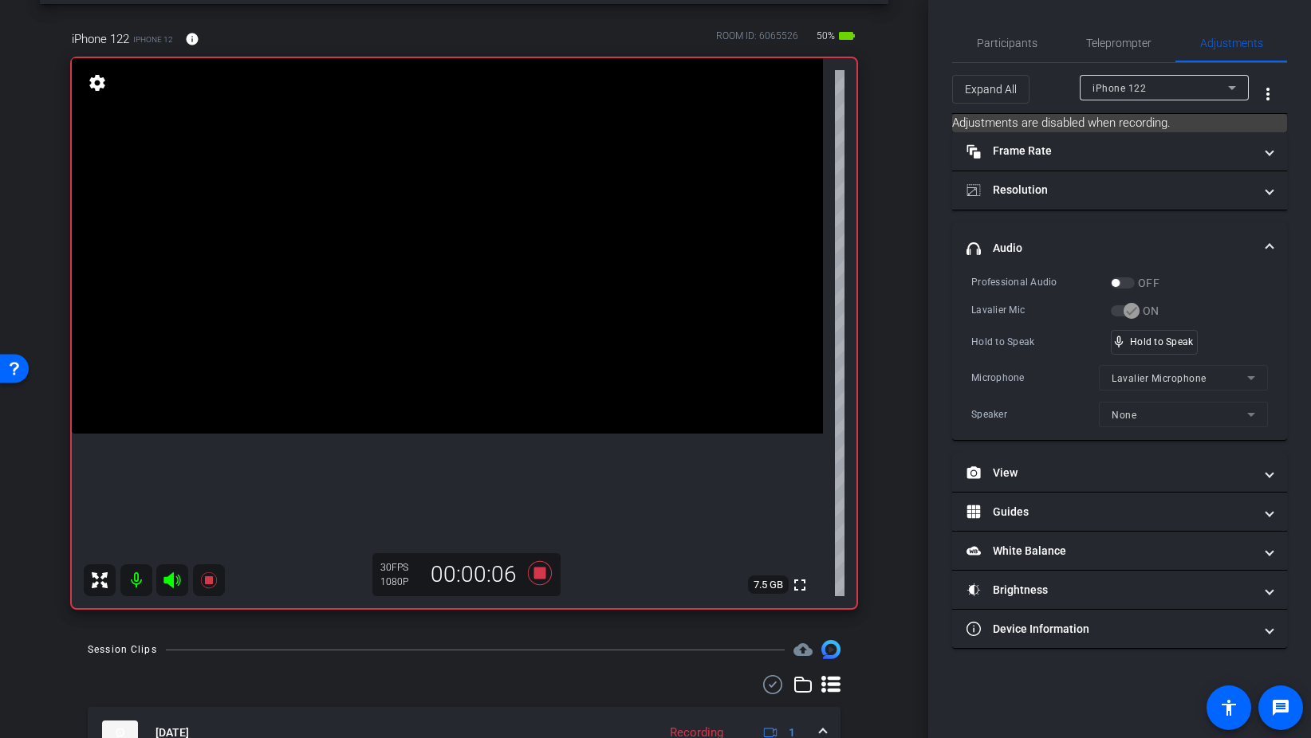
scroll to position [51, 0]
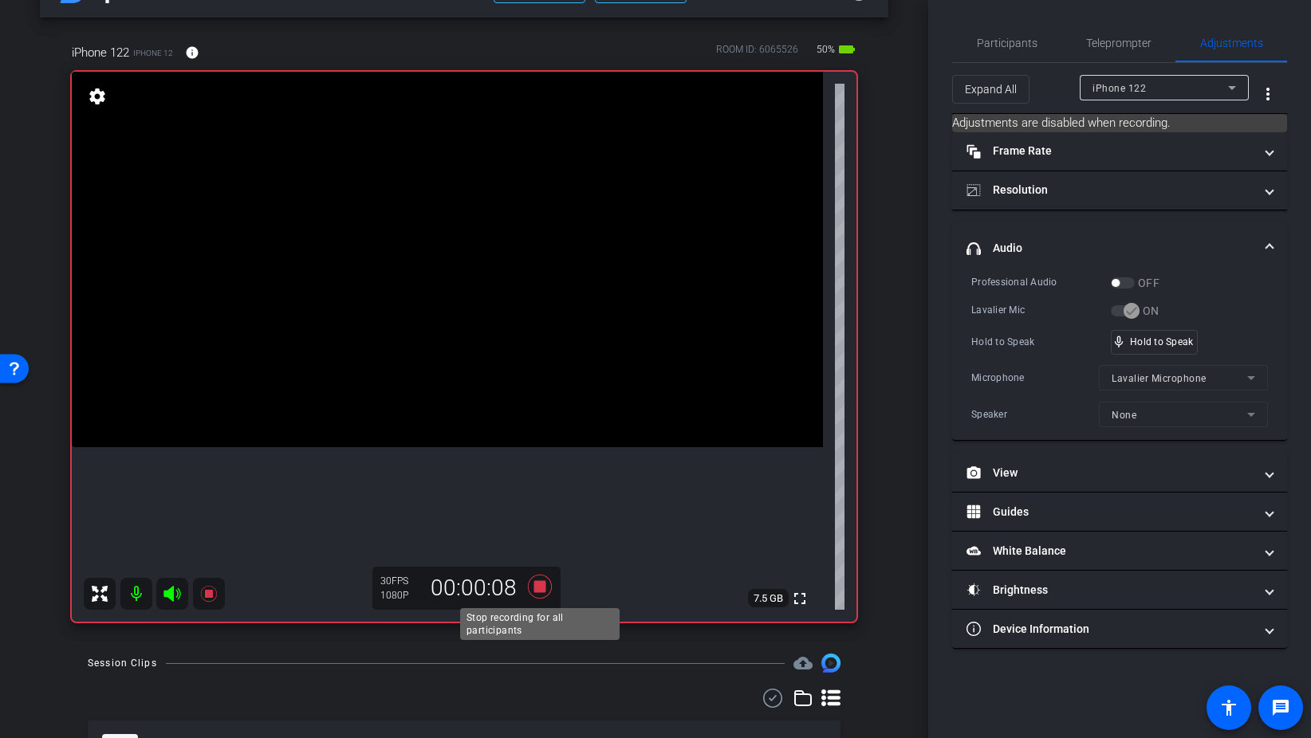
click at [544, 581] on icon at bounding box center [540, 587] width 24 height 24
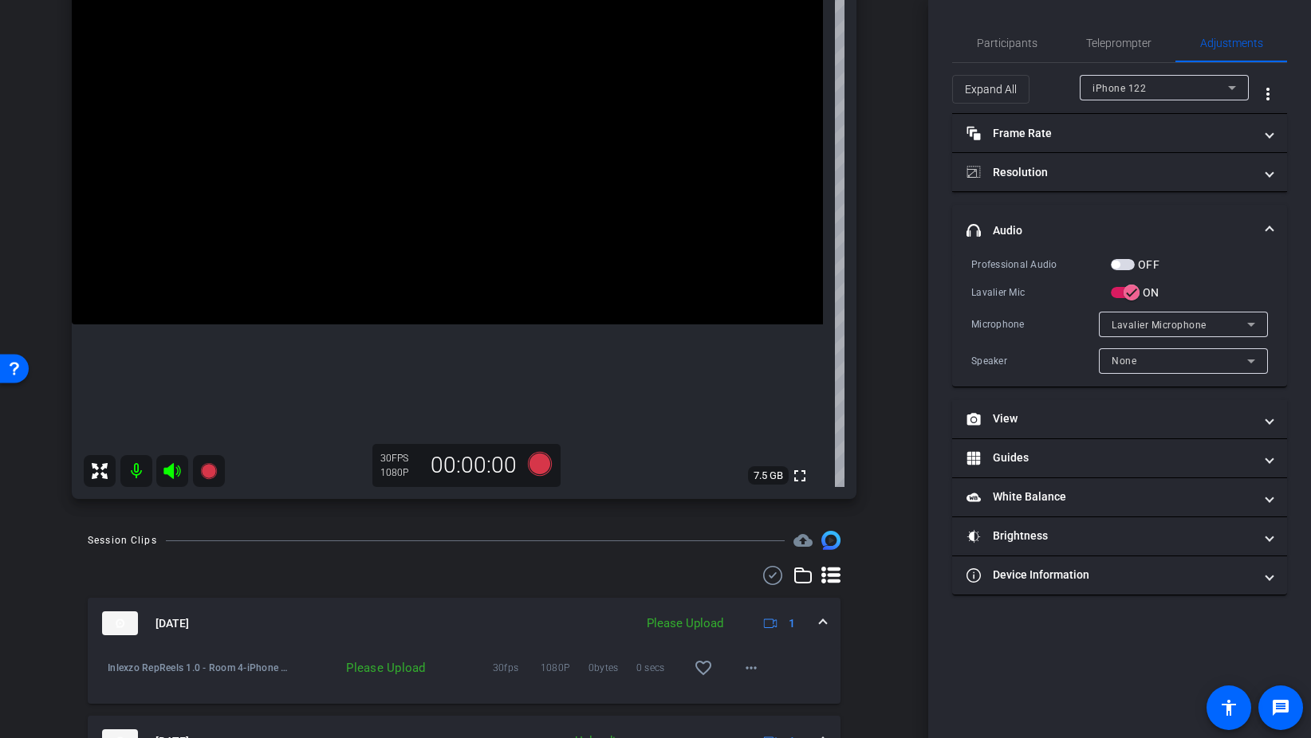
scroll to position [264, 0]
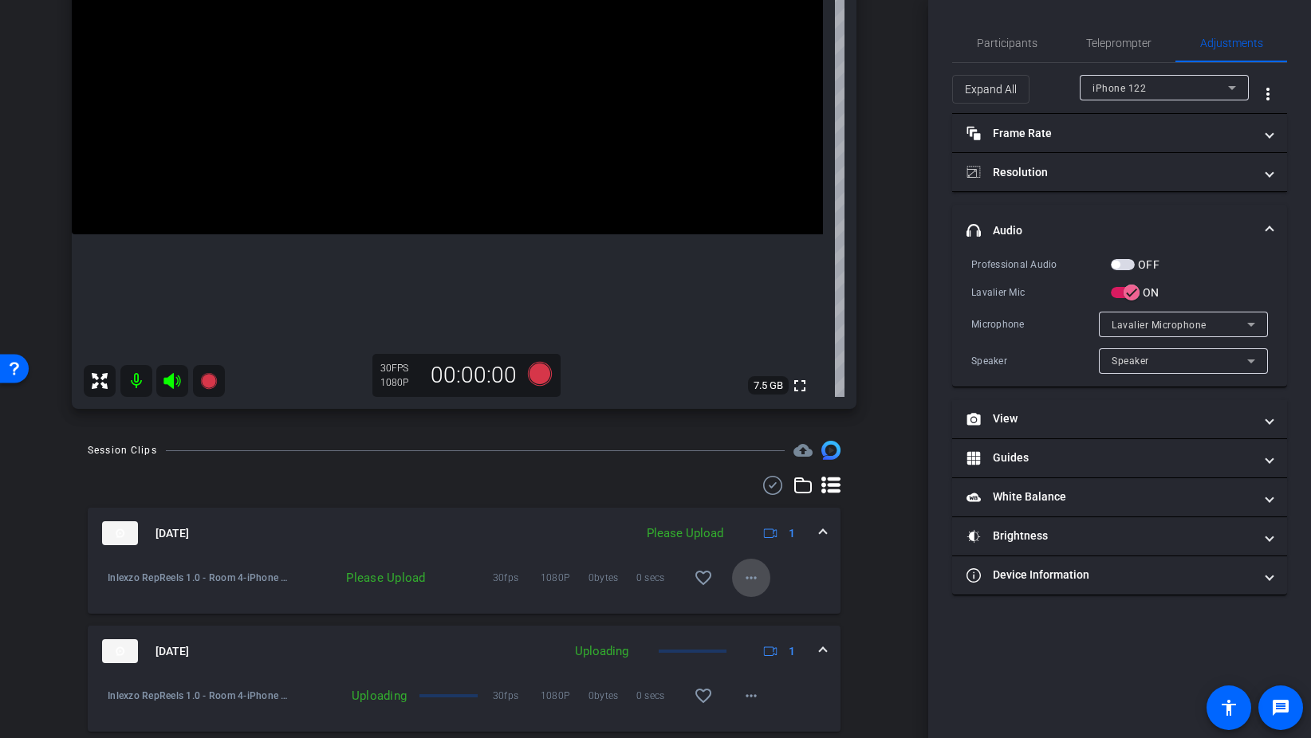
click at [753, 576] on mat-icon "more_horiz" at bounding box center [750, 577] width 19 height 19
click at [800, 615] on span "Upload" at bounding box center [777, 611] width 64 height 19
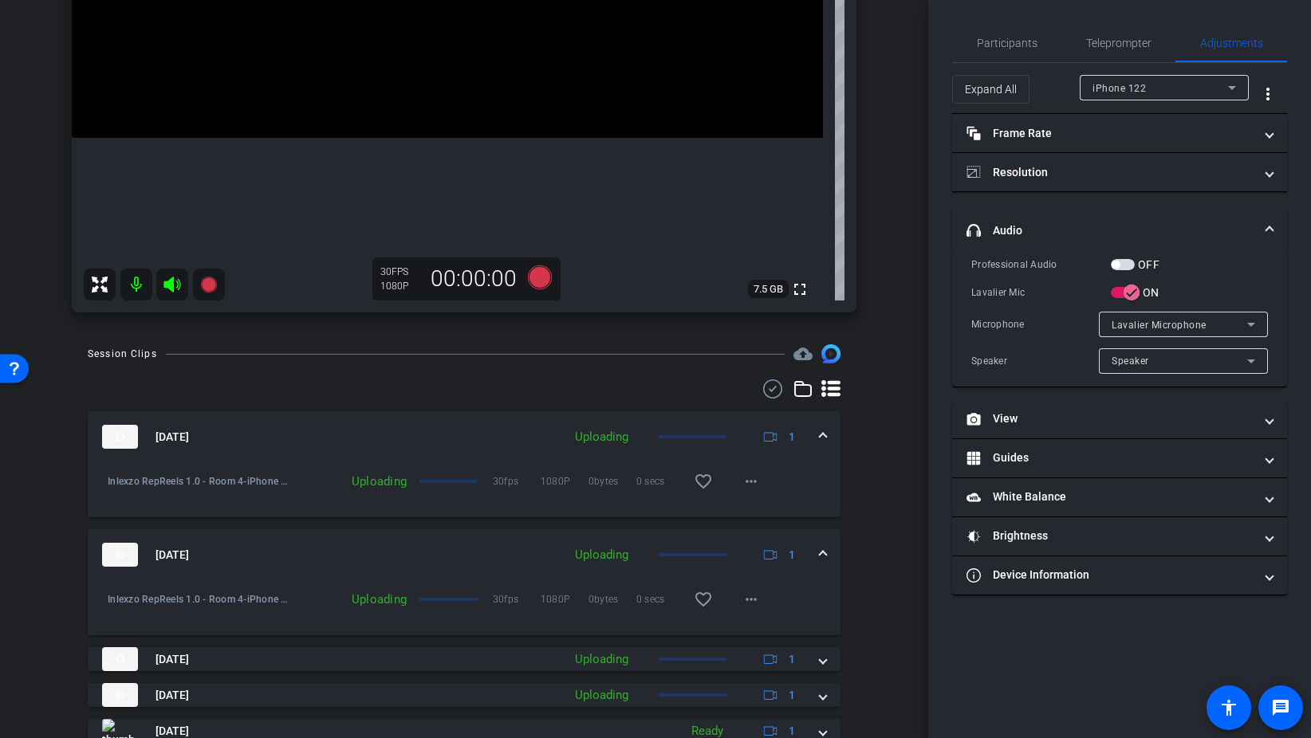
scroll to position [291, 0]
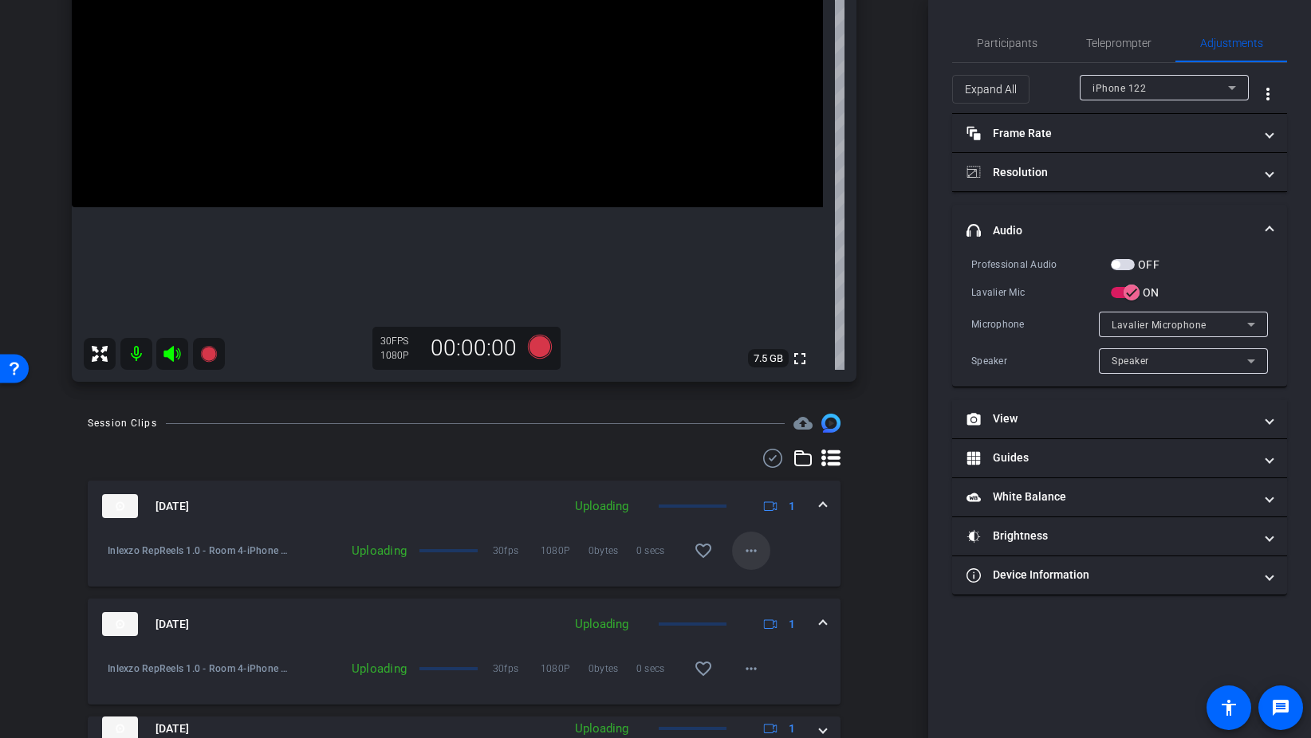
click at [750, 542] on mat-icon "more_horiz" at bounding box center [750, 550] width 19 height 19
click at [820, 554] on div at bounding box center [655, 369] width 1311 height 738
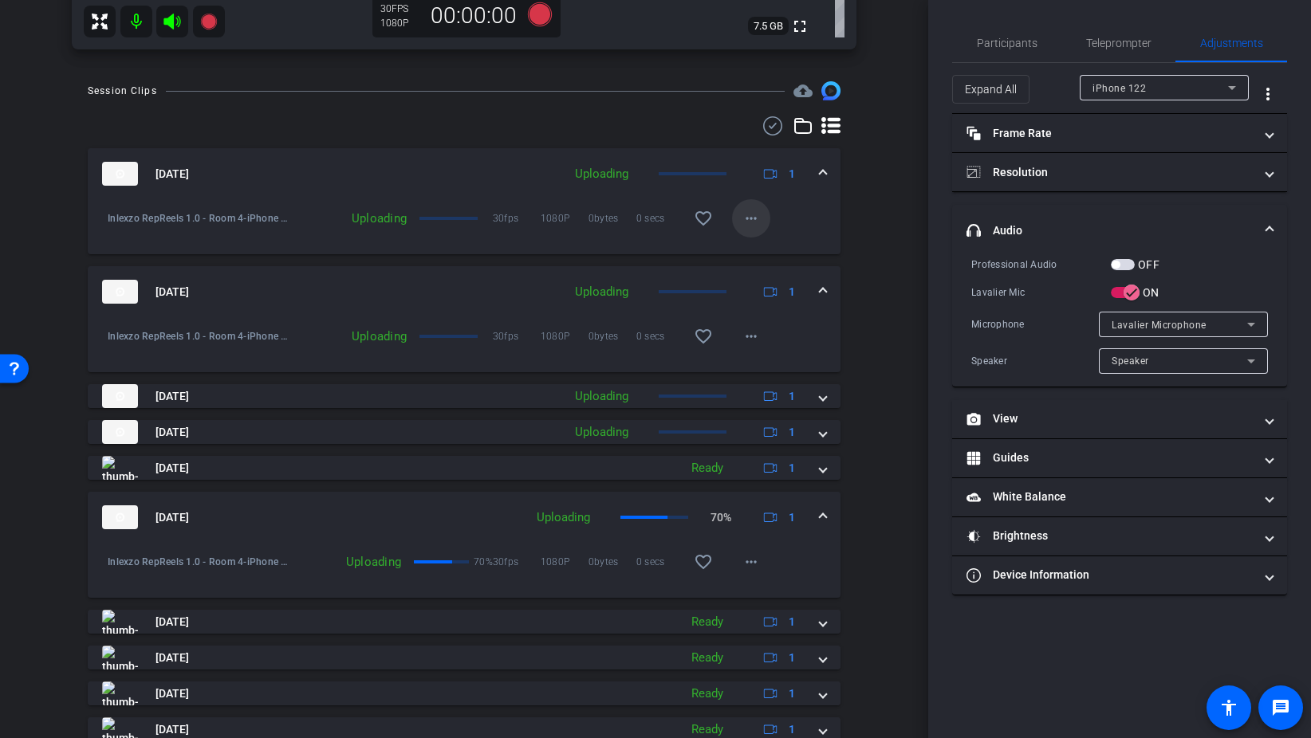
scroll to position [625, 0]
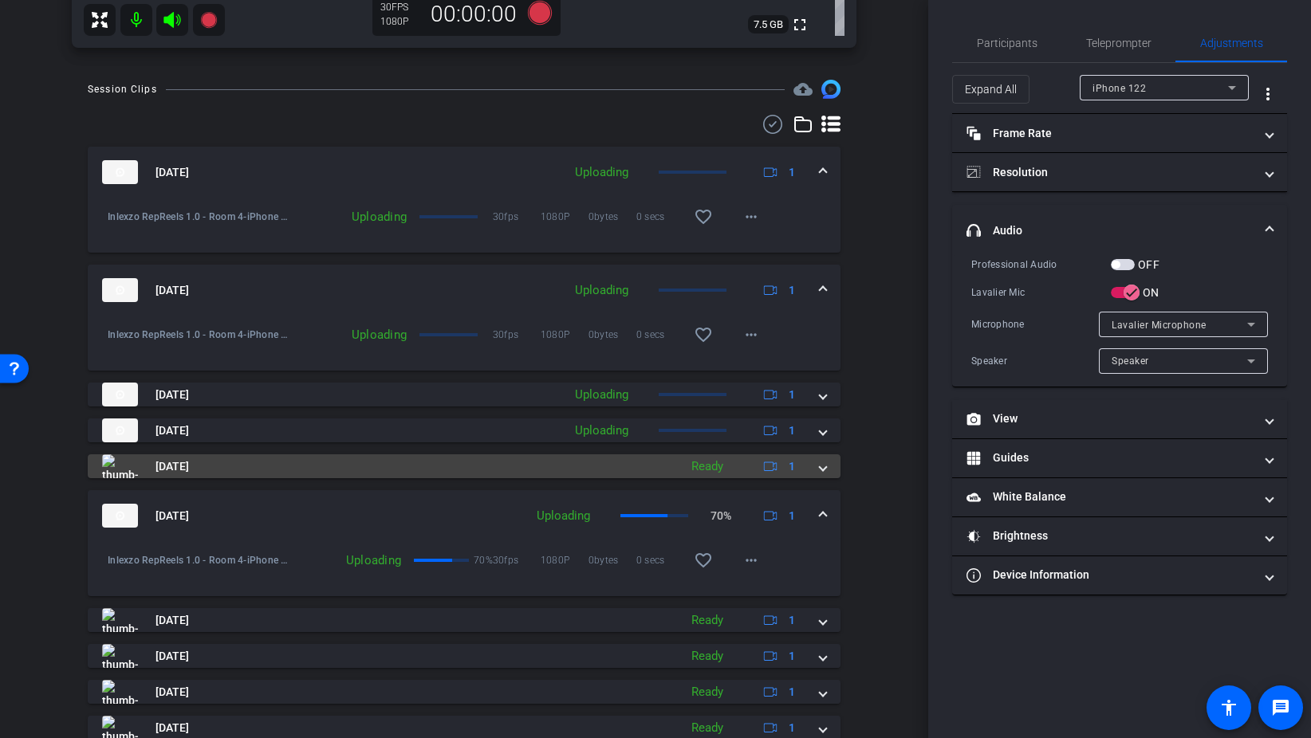
click at [824, 470] on span at bounding box center [823, 466] width 6 height 17
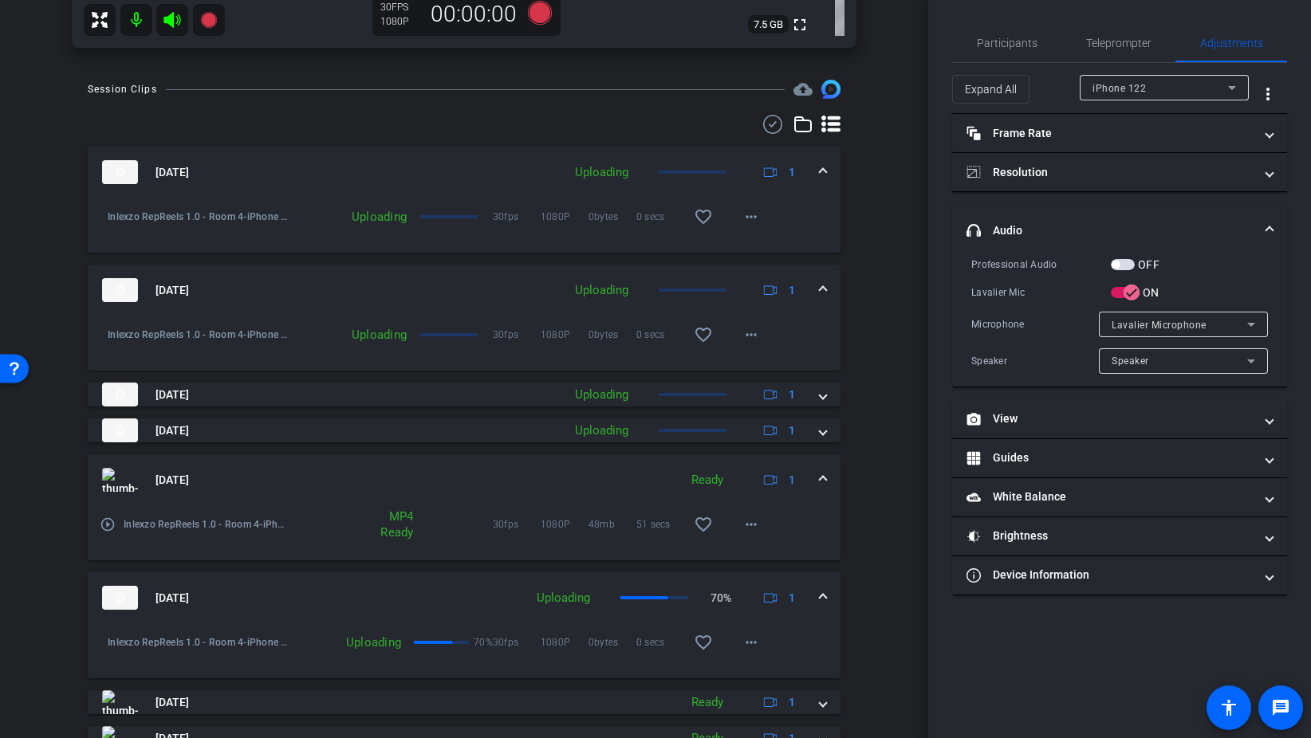
click at [822, 476] on span at bounding box center [823, 480] width 6 height 17
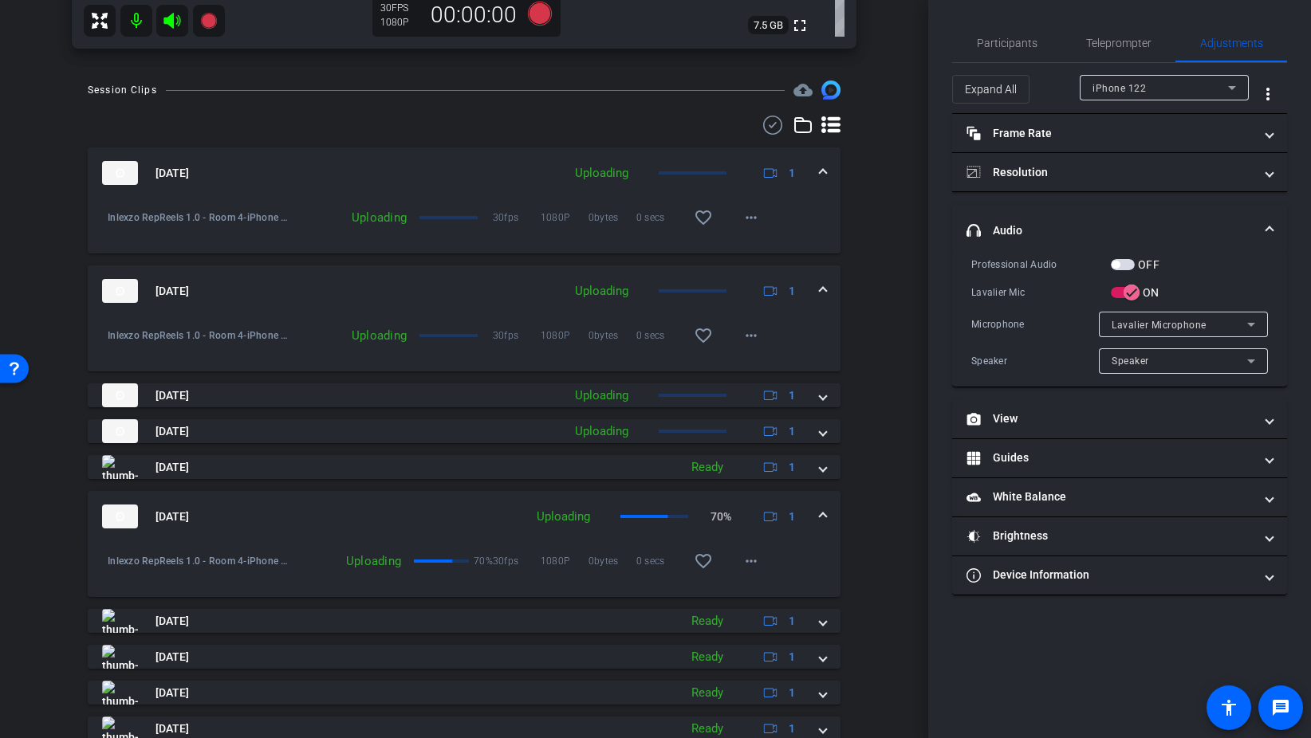
scroll to position [623, 0]
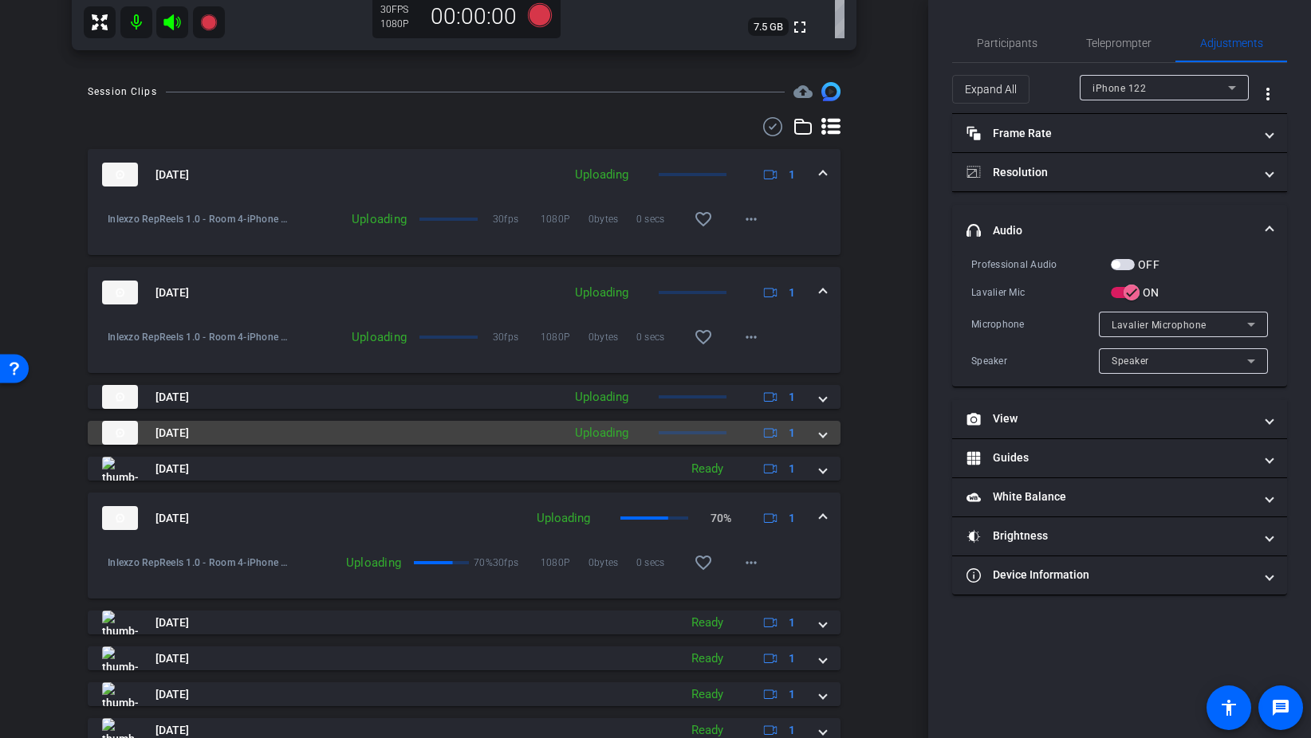
click at [817, 437] on div "Aug 28, 2025 Uploading 1" at bounding box center [461, 433] width 718 height 24
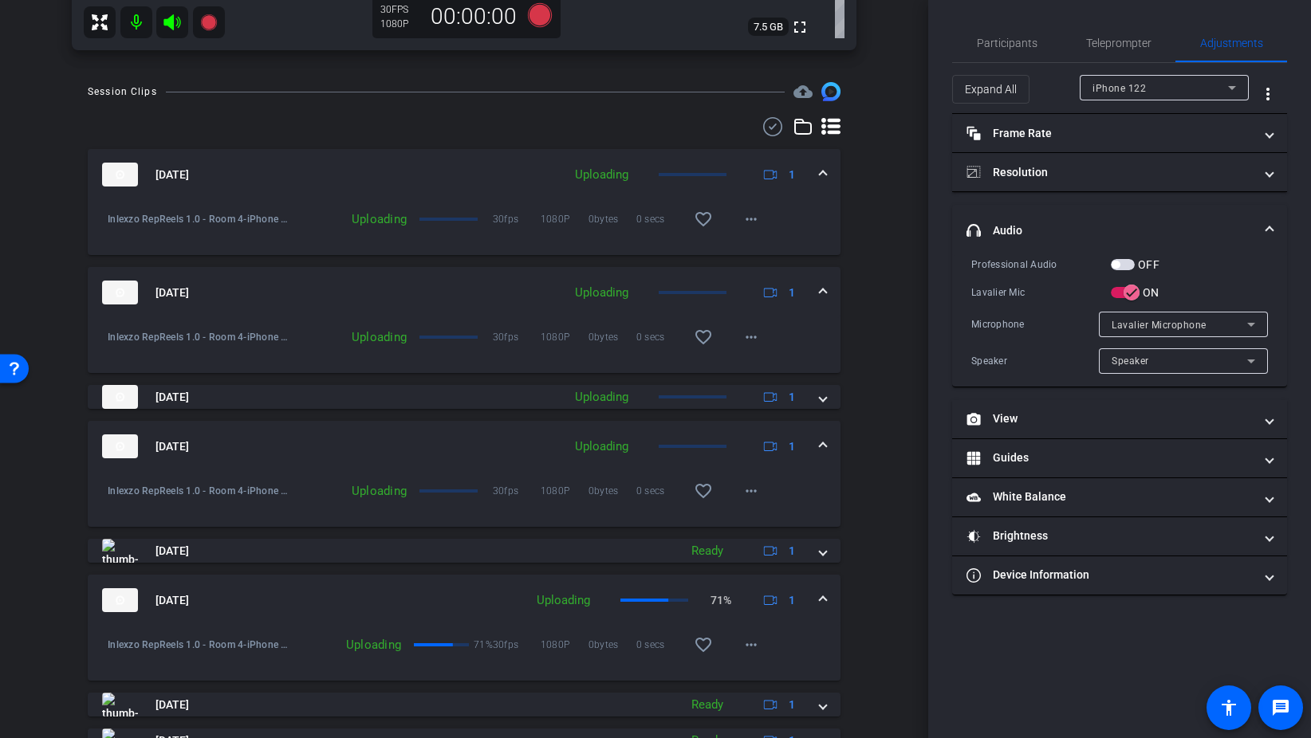
click at [816, 435] on div "Aug 28, 2025 Uploading 1" at bounding box center [461, 447] width 718 height 24
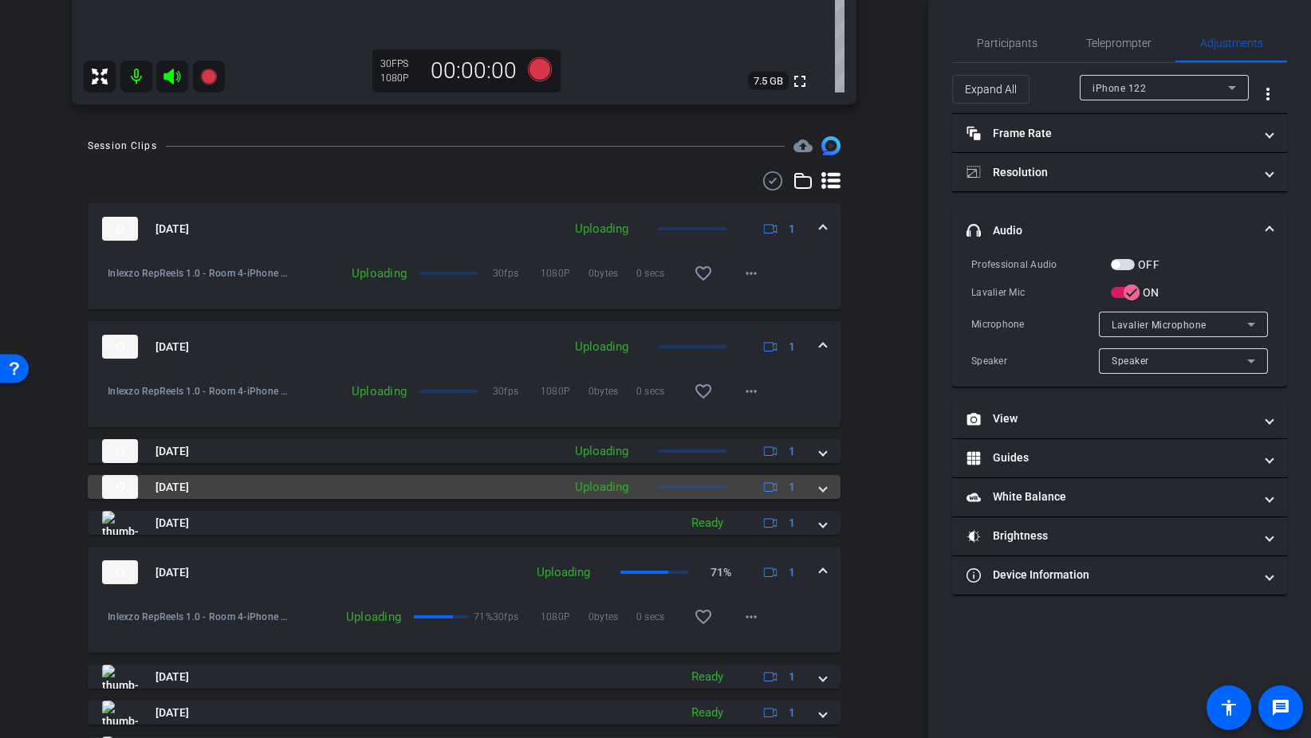
scroll to position [564, 0]
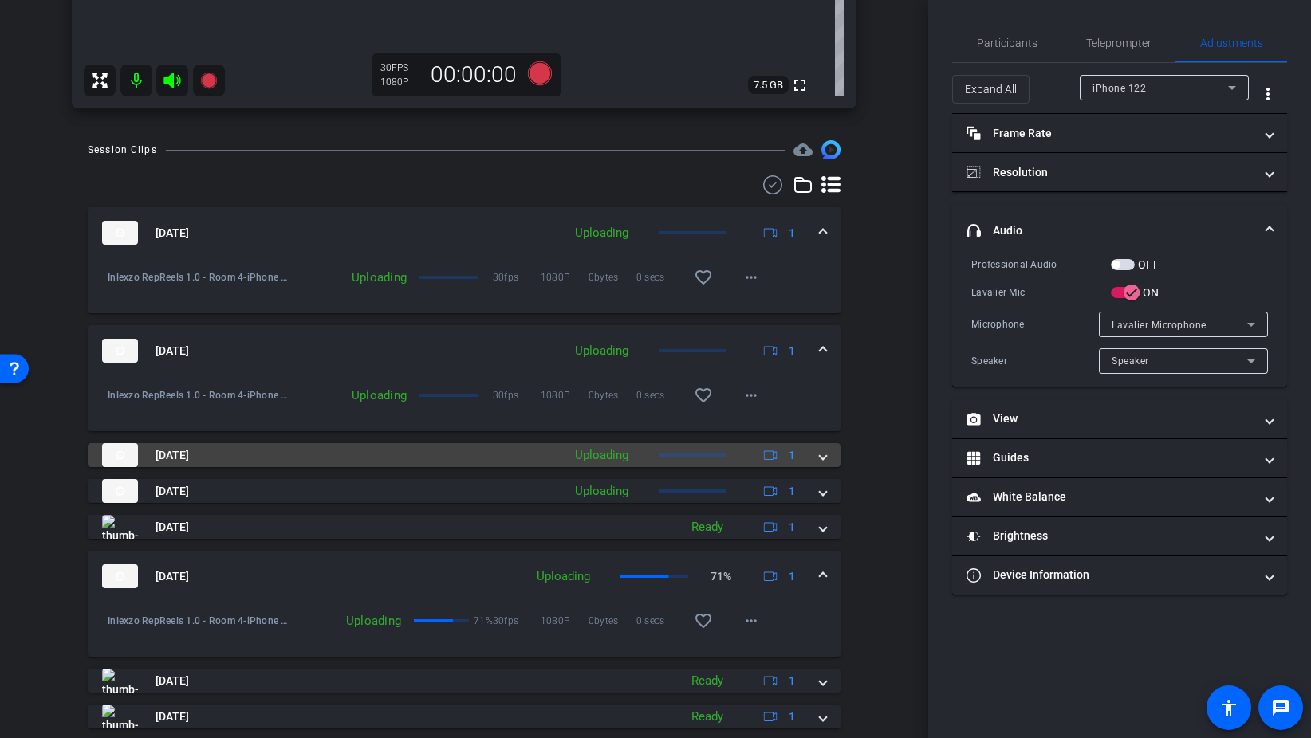
click at [822, 460] on span at bounding box center [823, 455] width 6 height 17
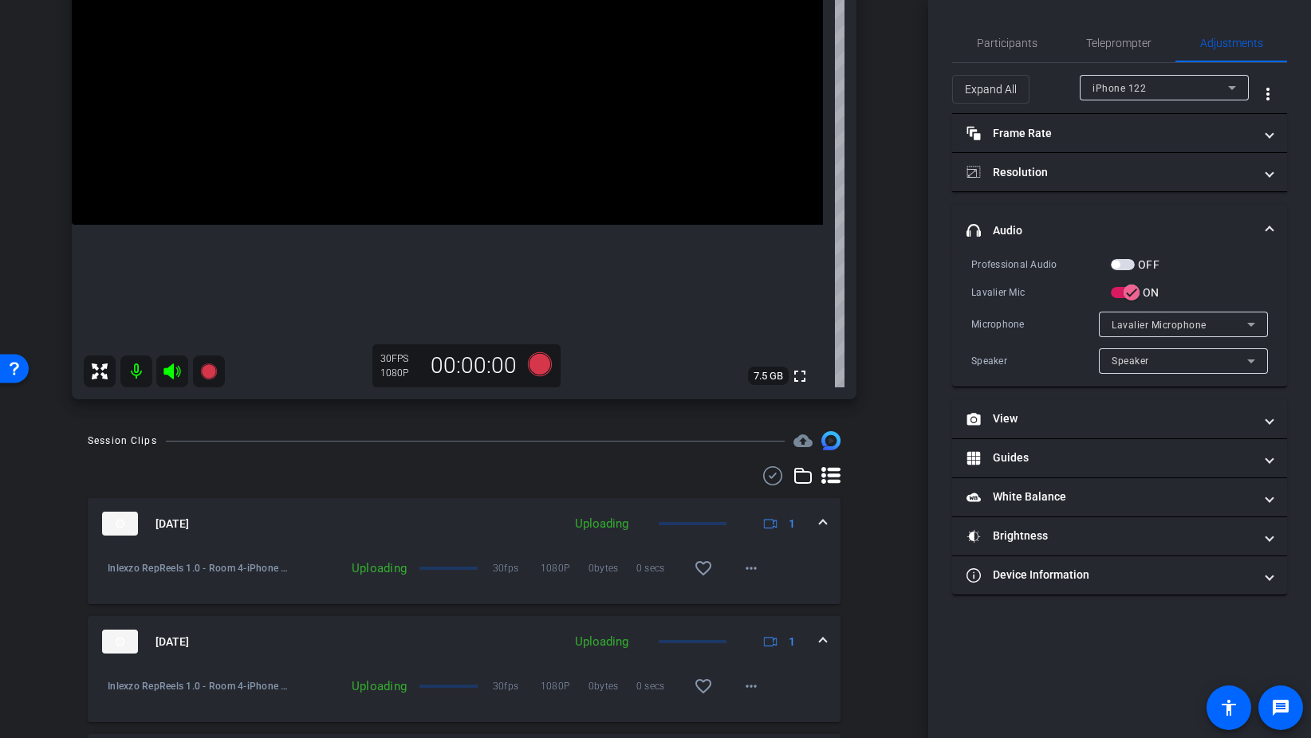
scroll to position [260, 0]
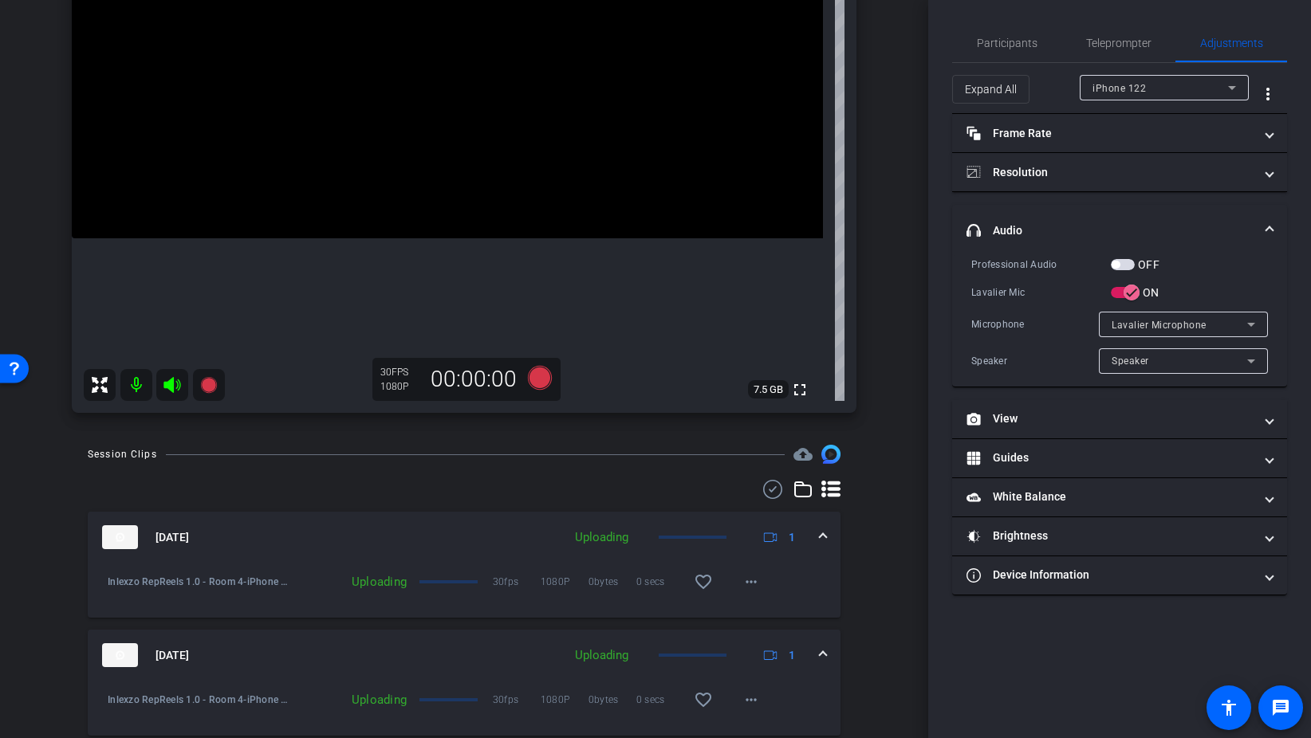
click at [174, 387] on icon at bounding box center [172, 385] width 19 height 19
click at [167, 383] on icon at bounding box center [171, 385] width 17 height 16
click at [171, 385] on icon at bounding box center [171, 385] width 17 height 16
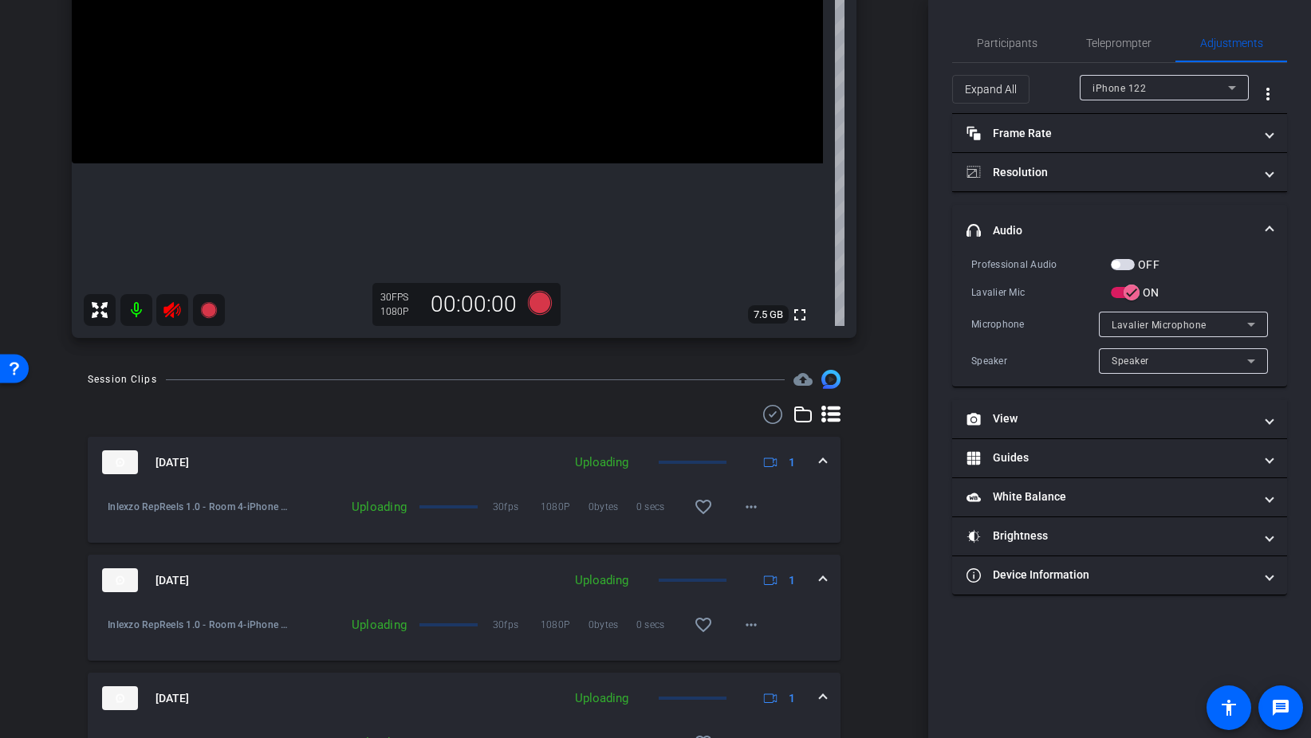
scroll to position [321, 0]
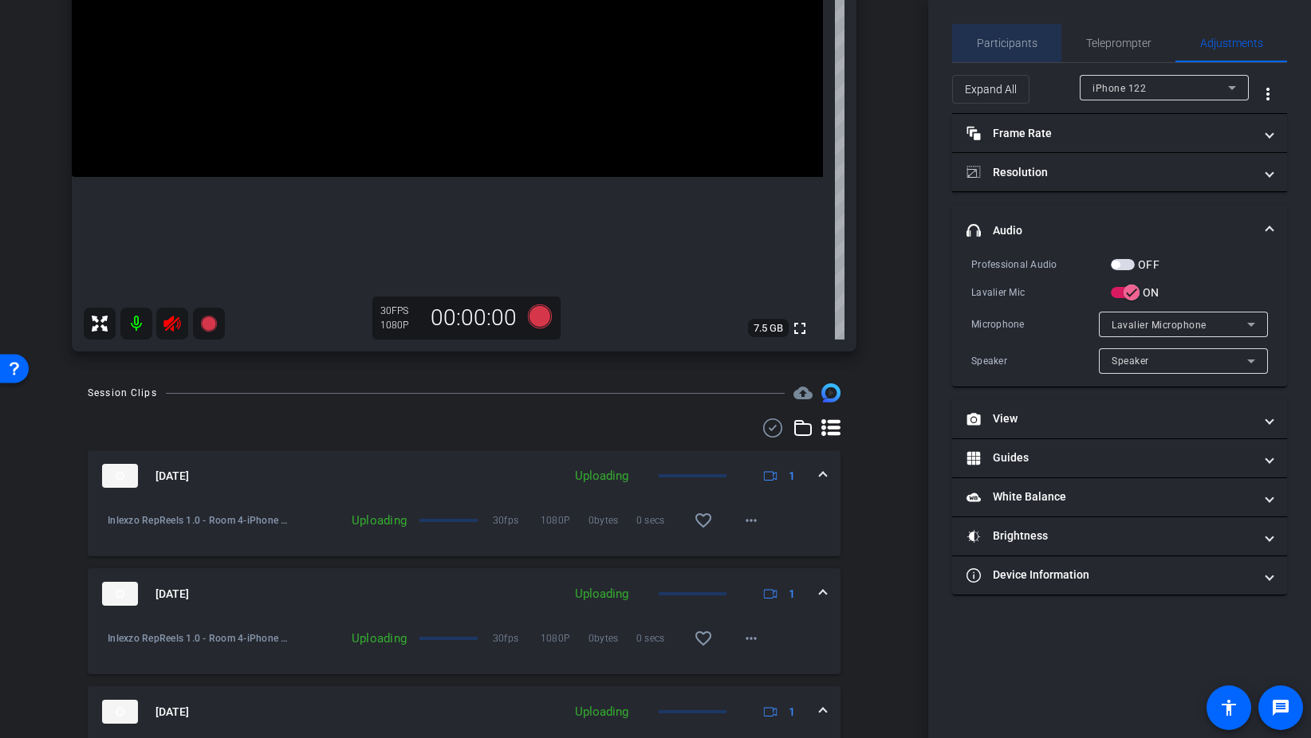
click at [1009, 37] on span "Participants" at bounding box center [1007, 42] width 61 height 11
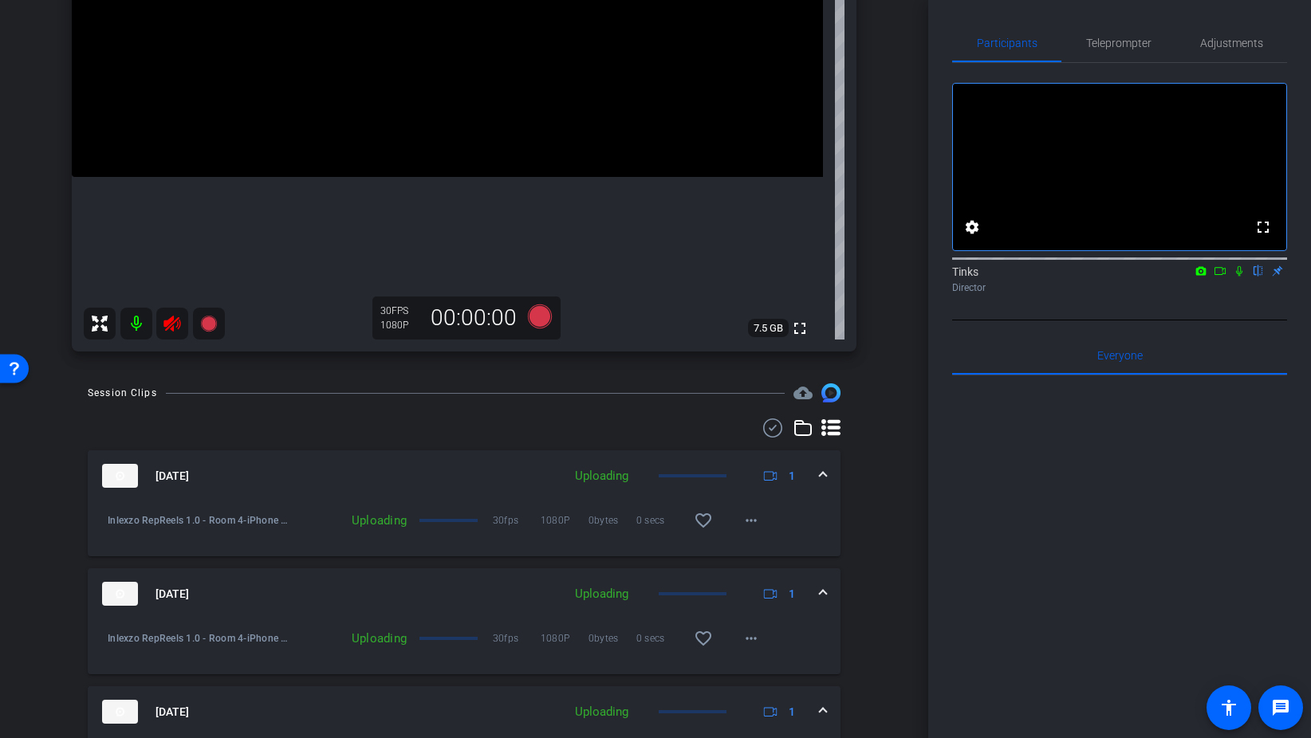
click at [1241, 277] on icon at bounding box center [1239, 270] width 13 height 11
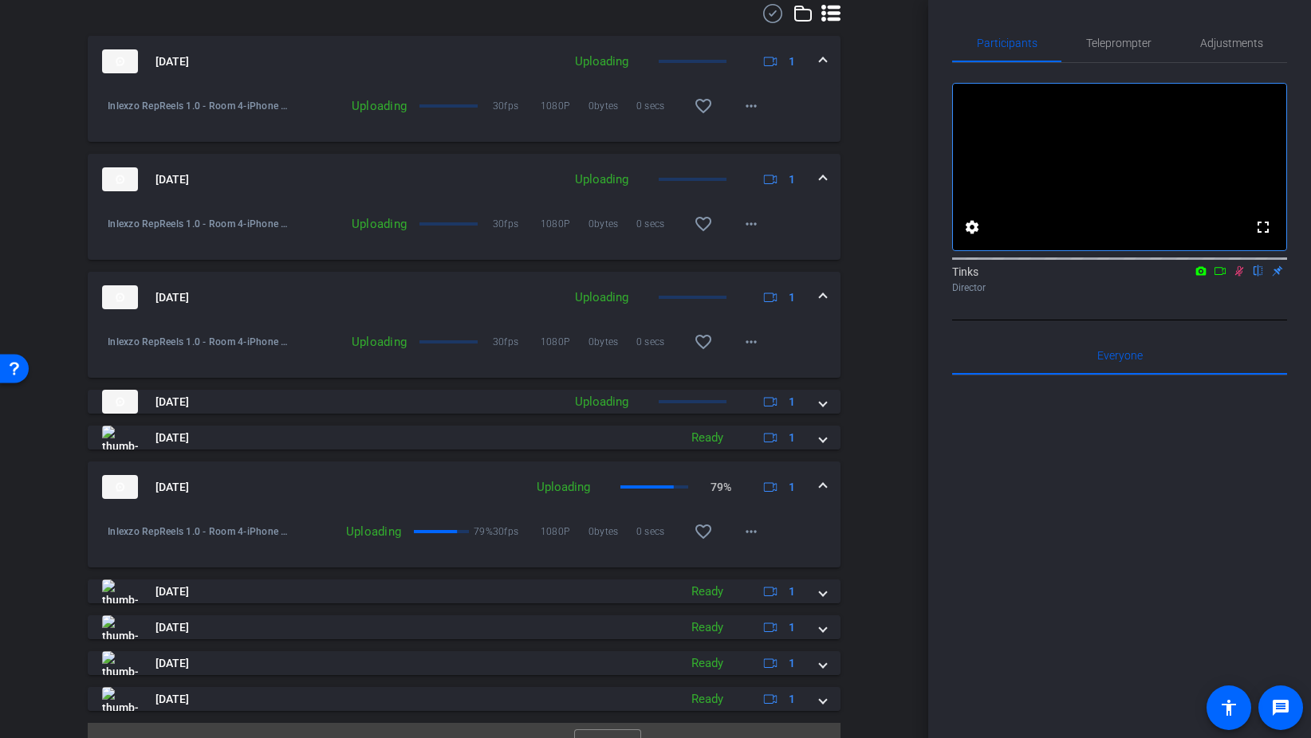
scroll to position [737, 0]
click at [759, 533] on mat-icon "more_horiz" at bounding box center [750, 530] width 19 height 19
click at [824, 531] on div at bounding box center [655, 369] width 1311 height 738
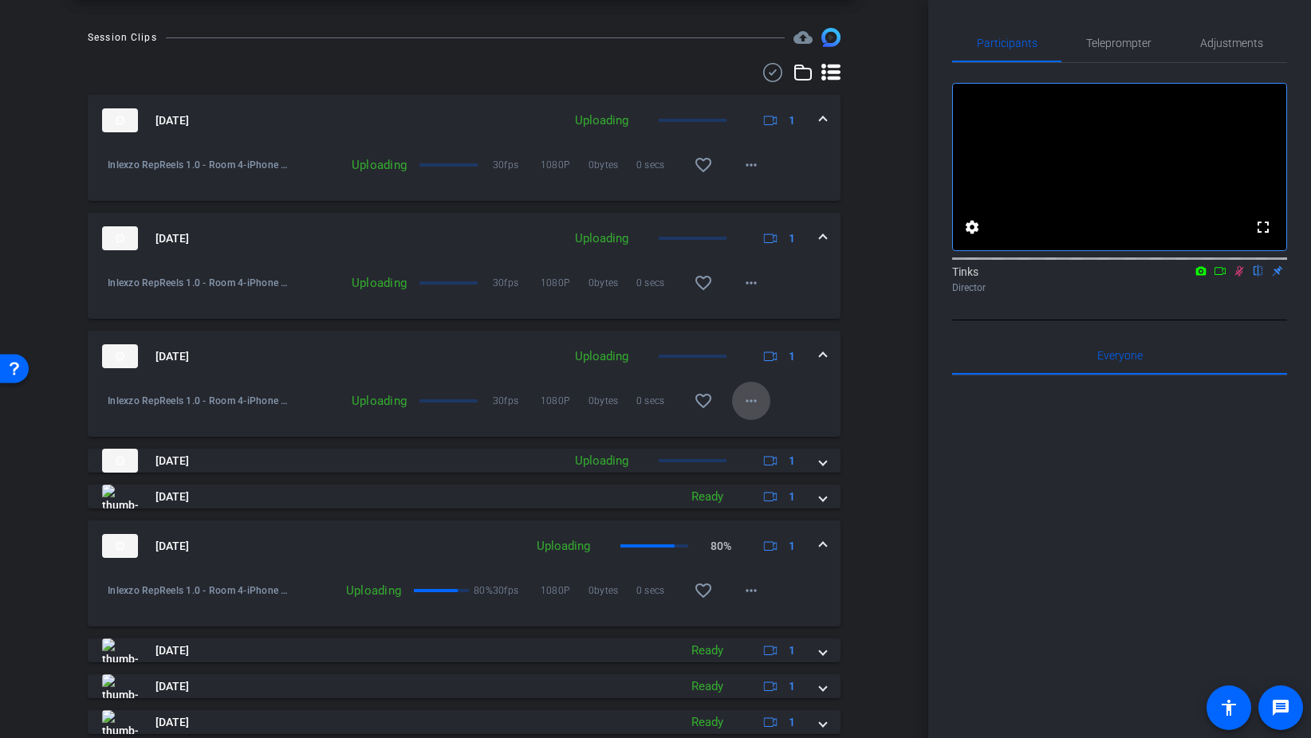
click at [734, 403] on span at bounding box center [751, 401] width 38 height 38
click at [814, 393] on div at bounding box center [655, 369] width 1311 height 738
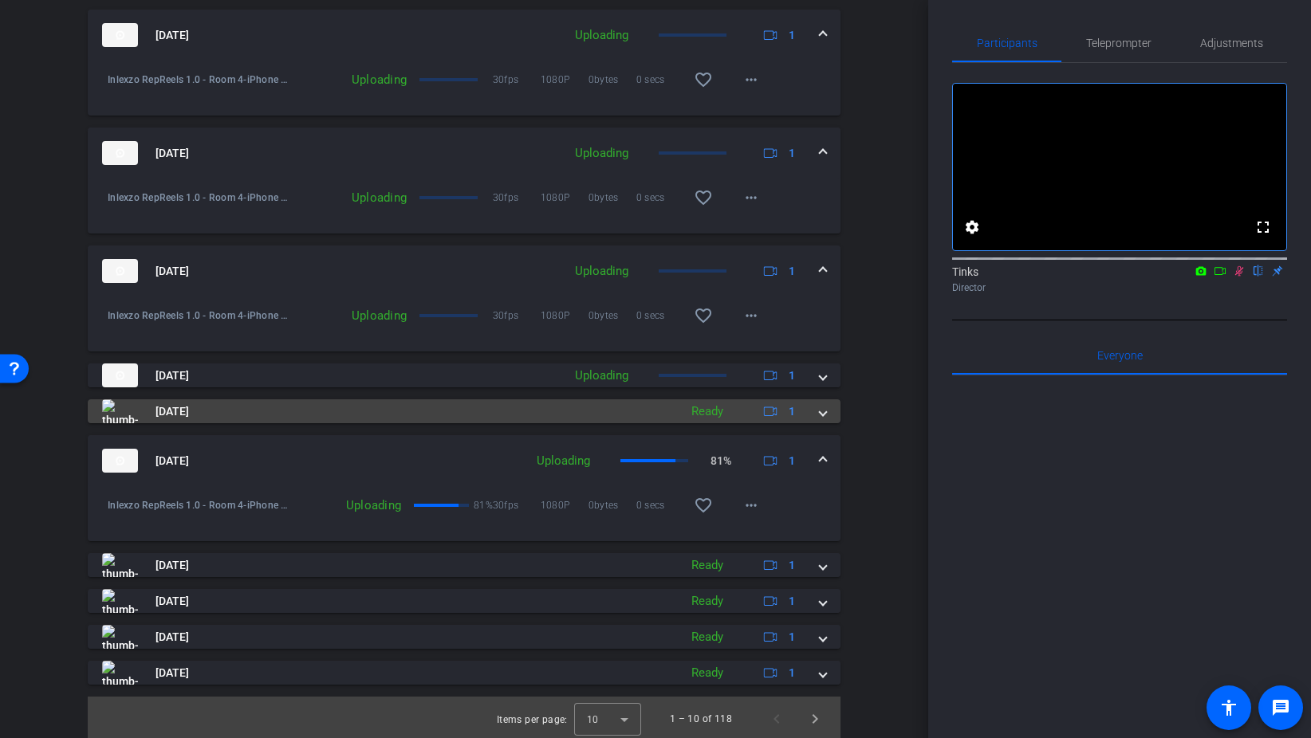
scroll to position [765, 0]
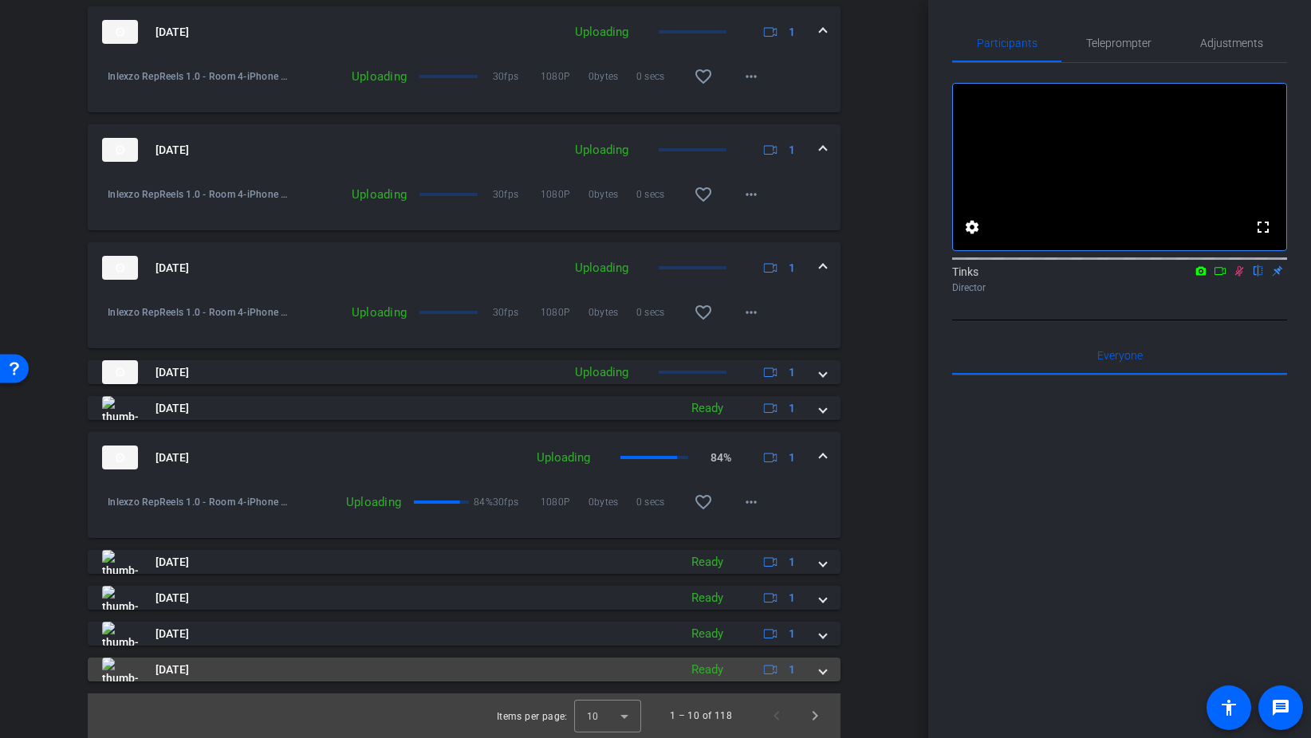
click at [821, 669] on span at bounding box center [823, 670] width 6 height 17
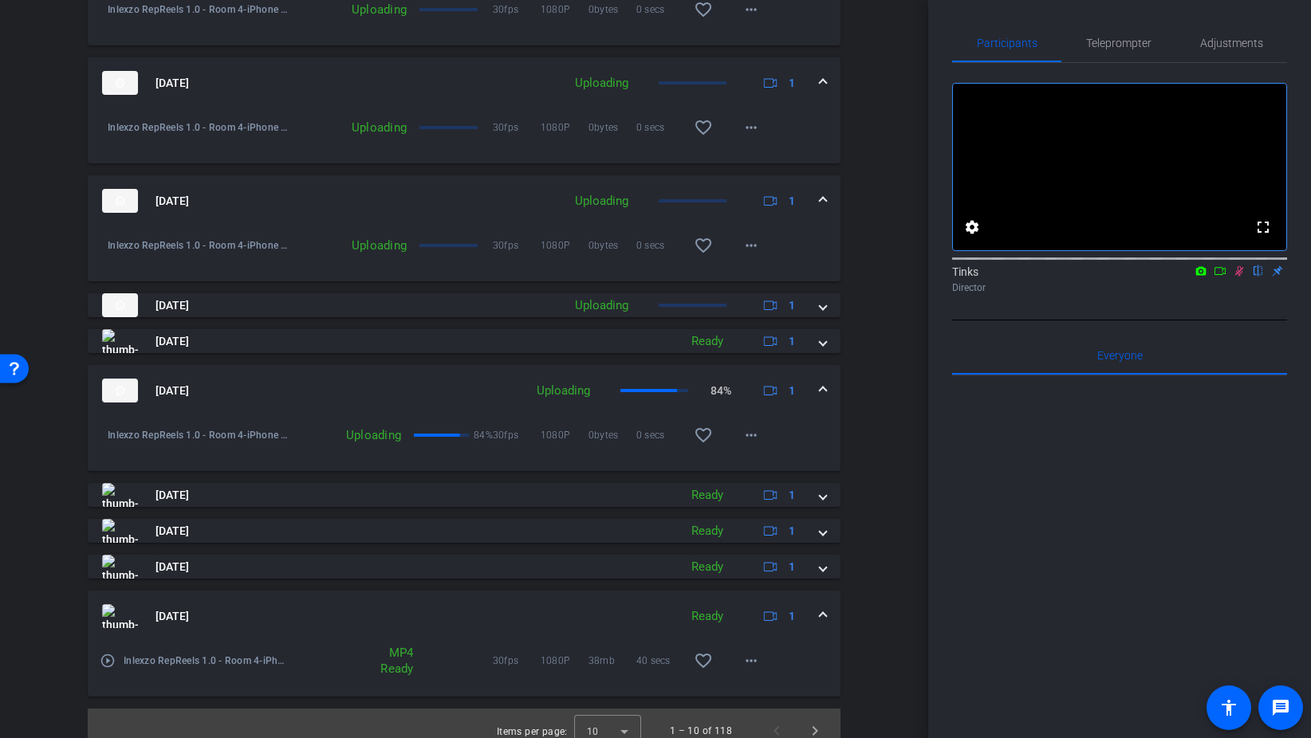
scroll to position [837, 0]
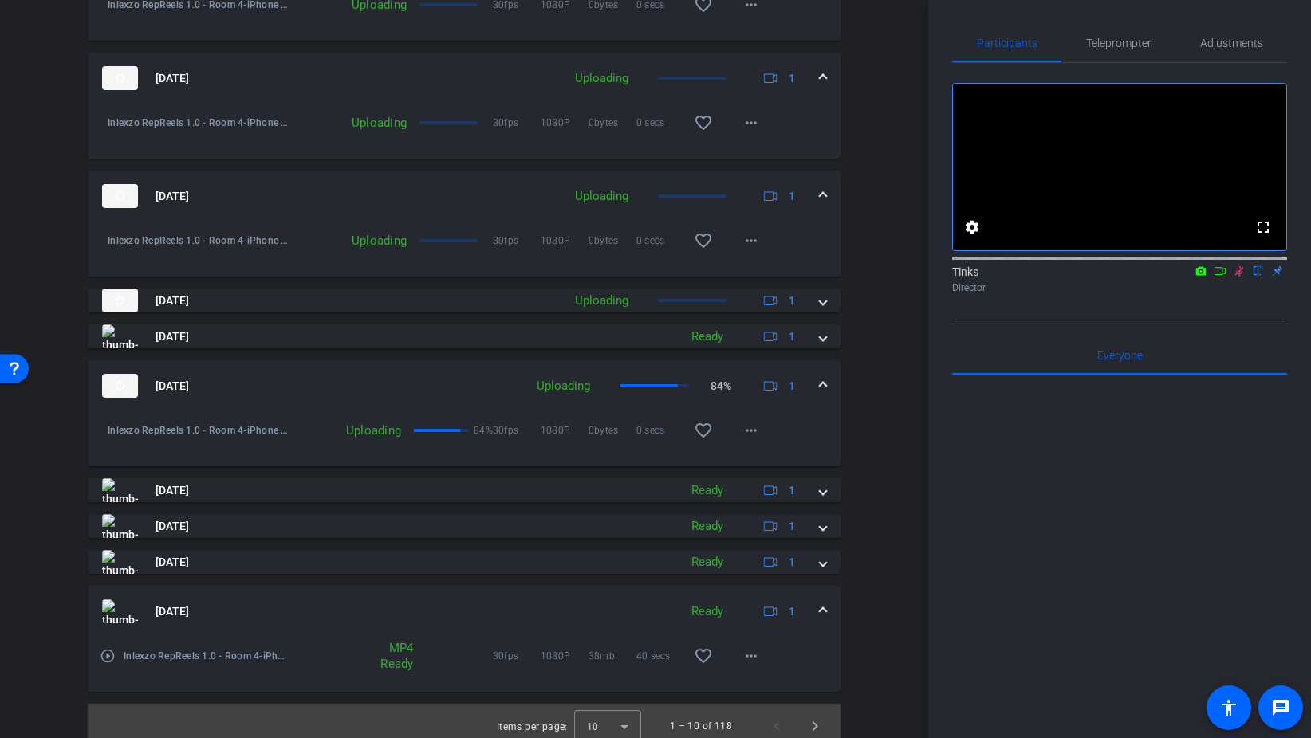
click at [823, 608] on span at bounding box center [823, 612] width 6 height 17
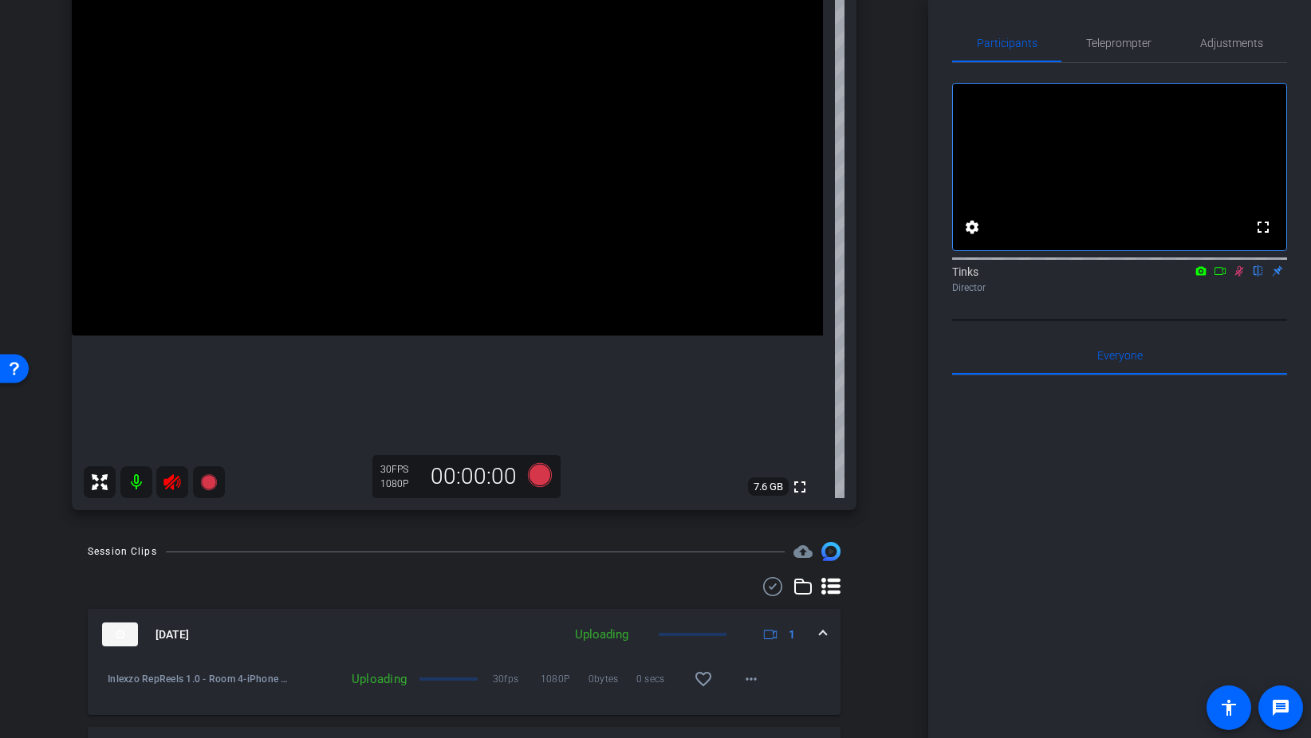
scroll to position [0, 0]
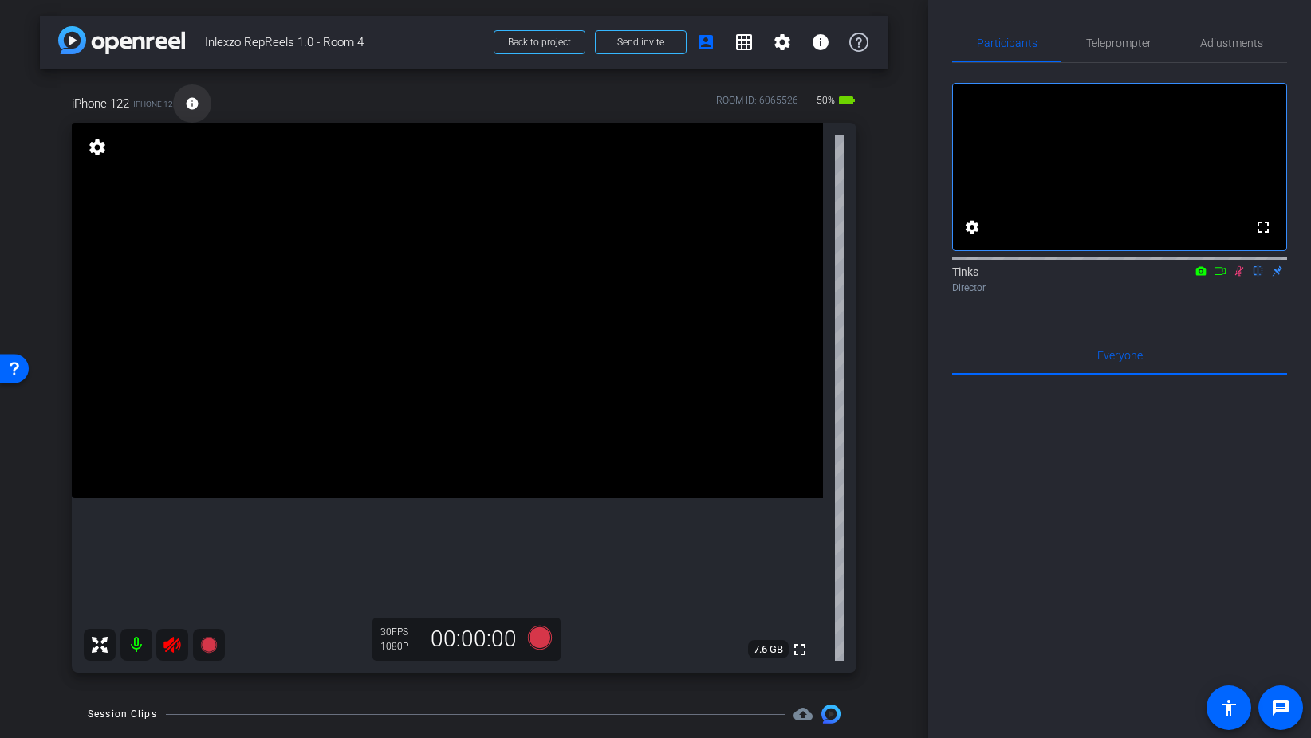
click at [188, 104] on mat-icon "info" at bounding box center [192, 103] width 14 height 14
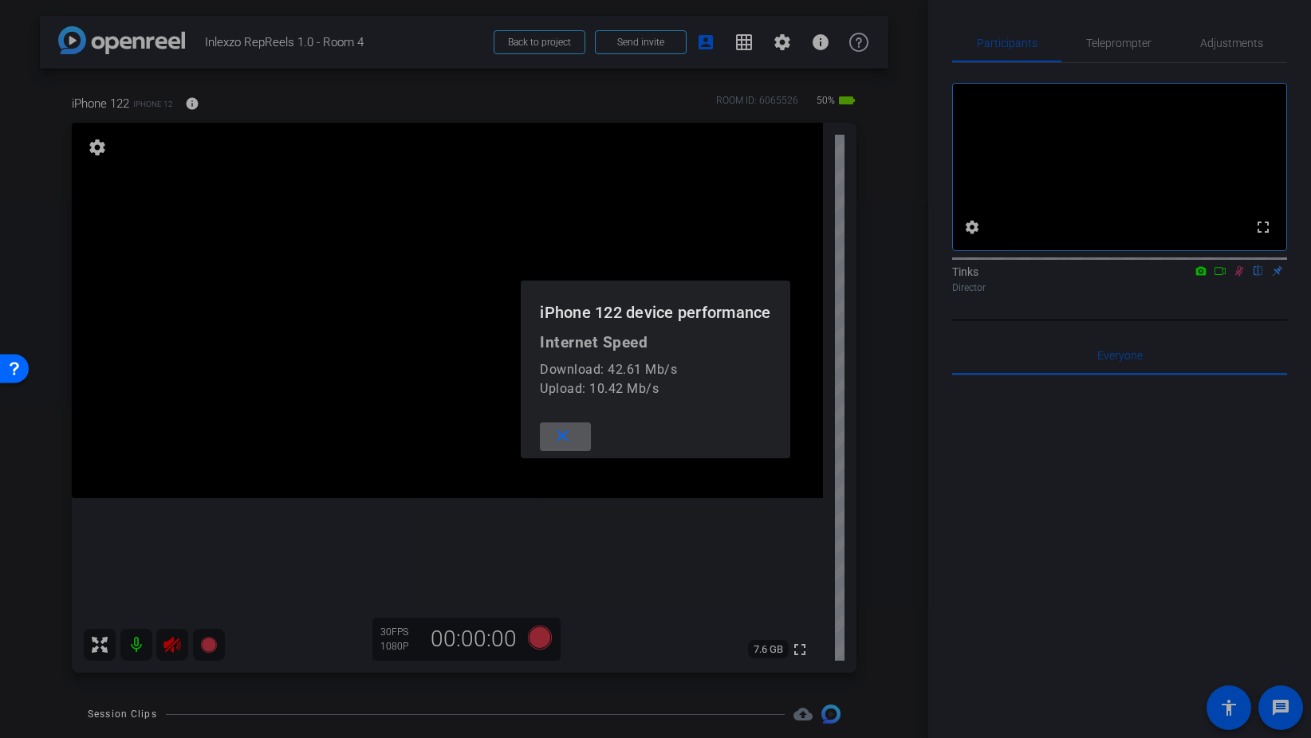
click at [568, 431] on mat-icon "close" at bounding box center [563, 437] width 20 height 20
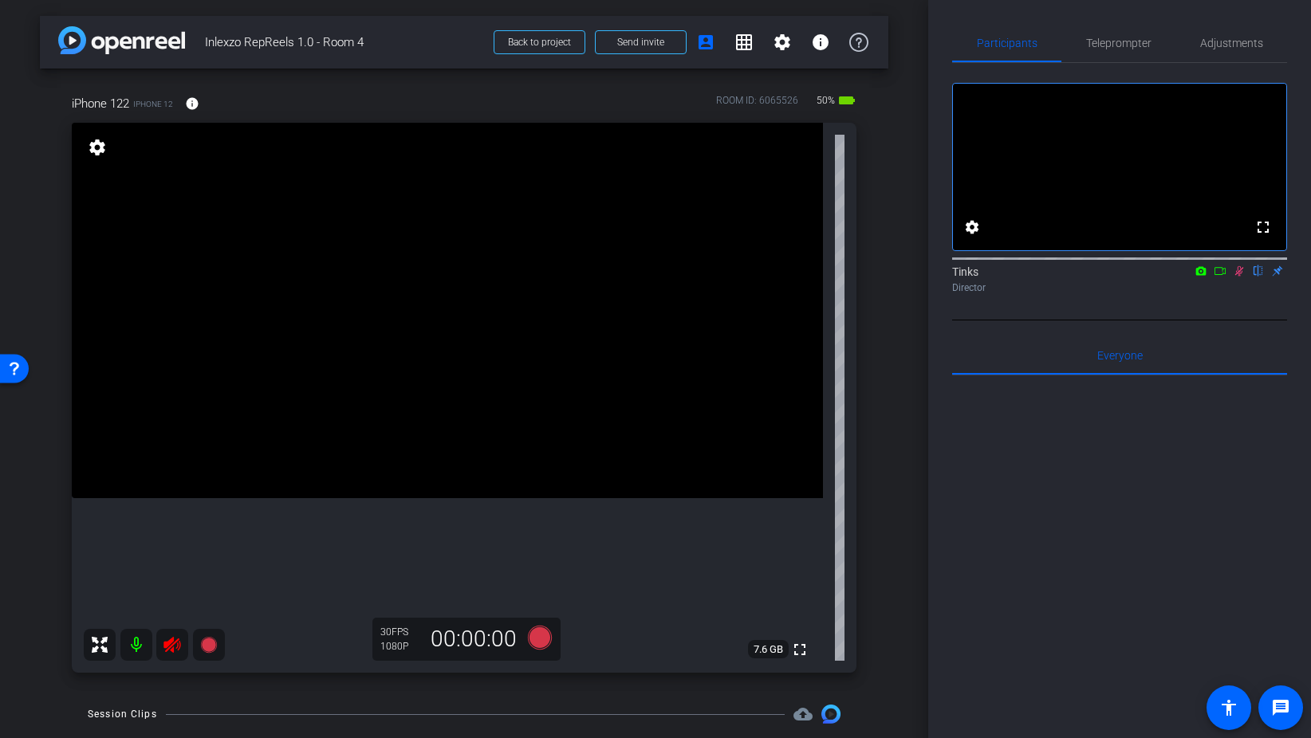
click at [175, 642] on icon at bounding box center [171, 645] width 17 height 16
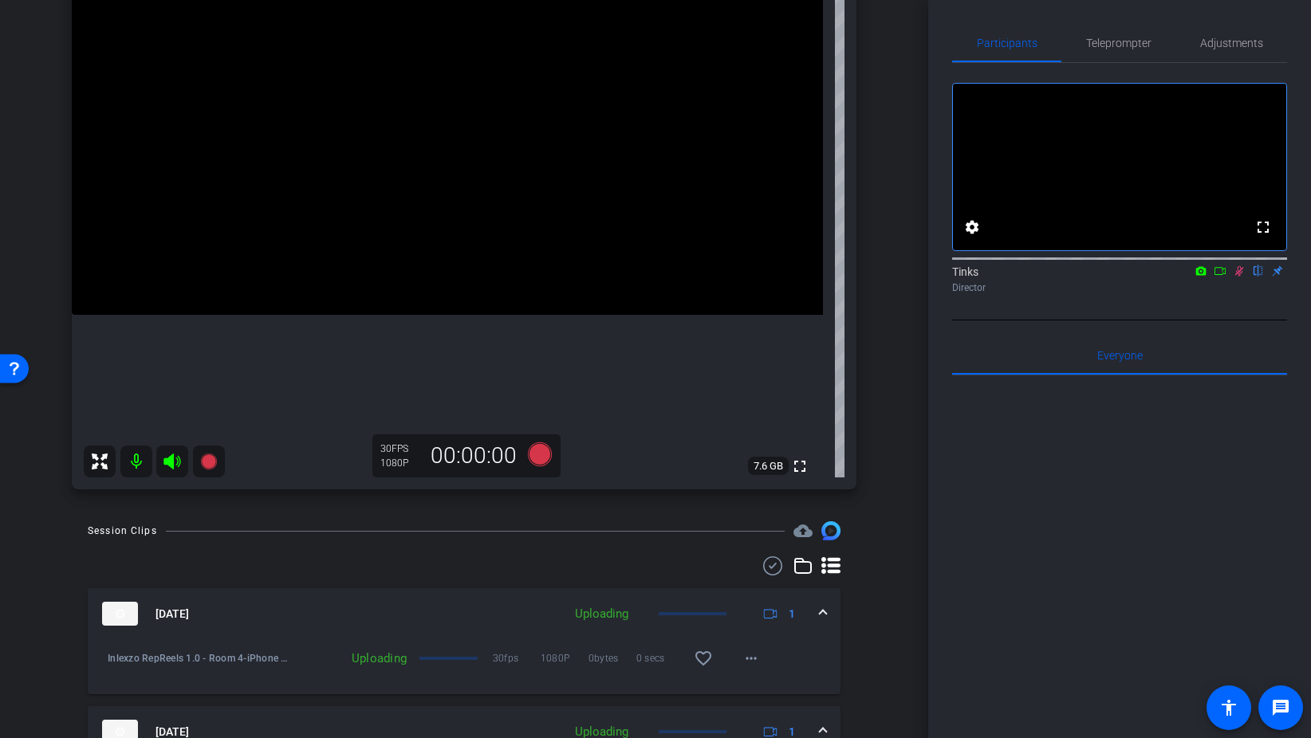
scroll to position [138, 0]
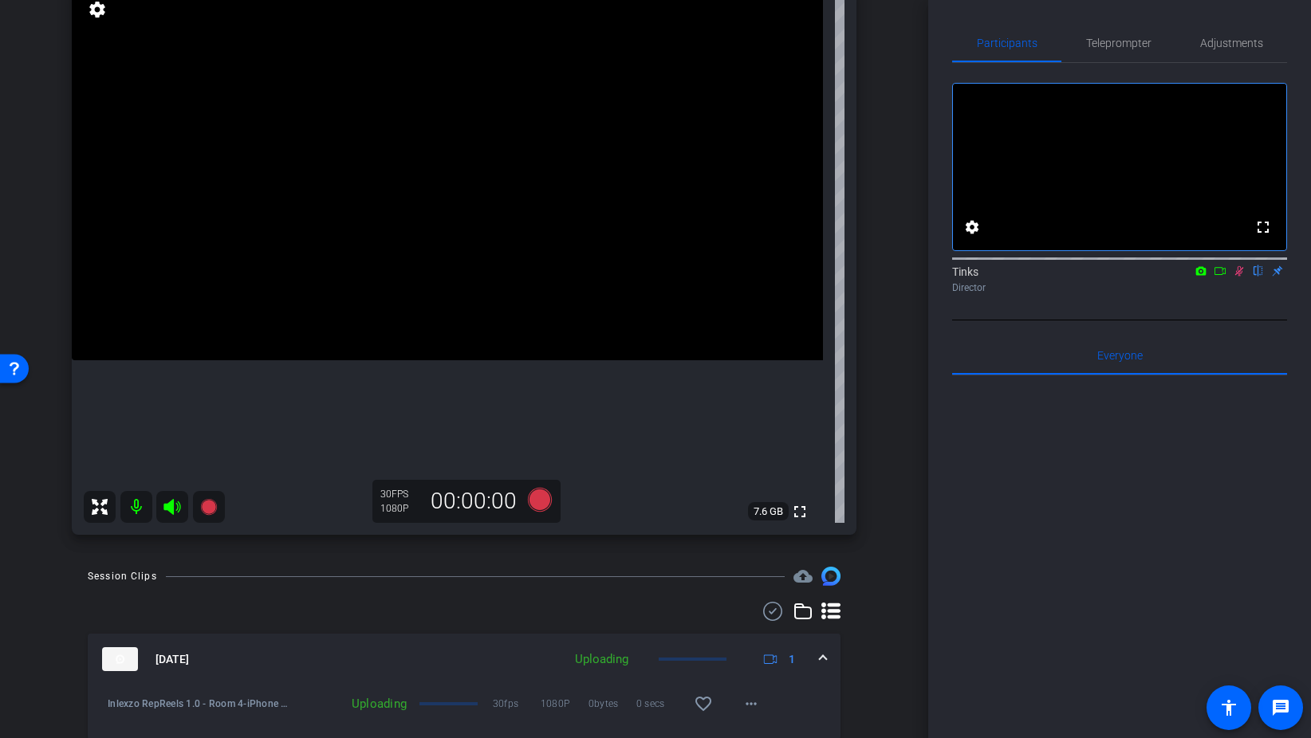
click at [1245, 278] on mat-icon at bounding box center [1238, 271] width 19 height 14
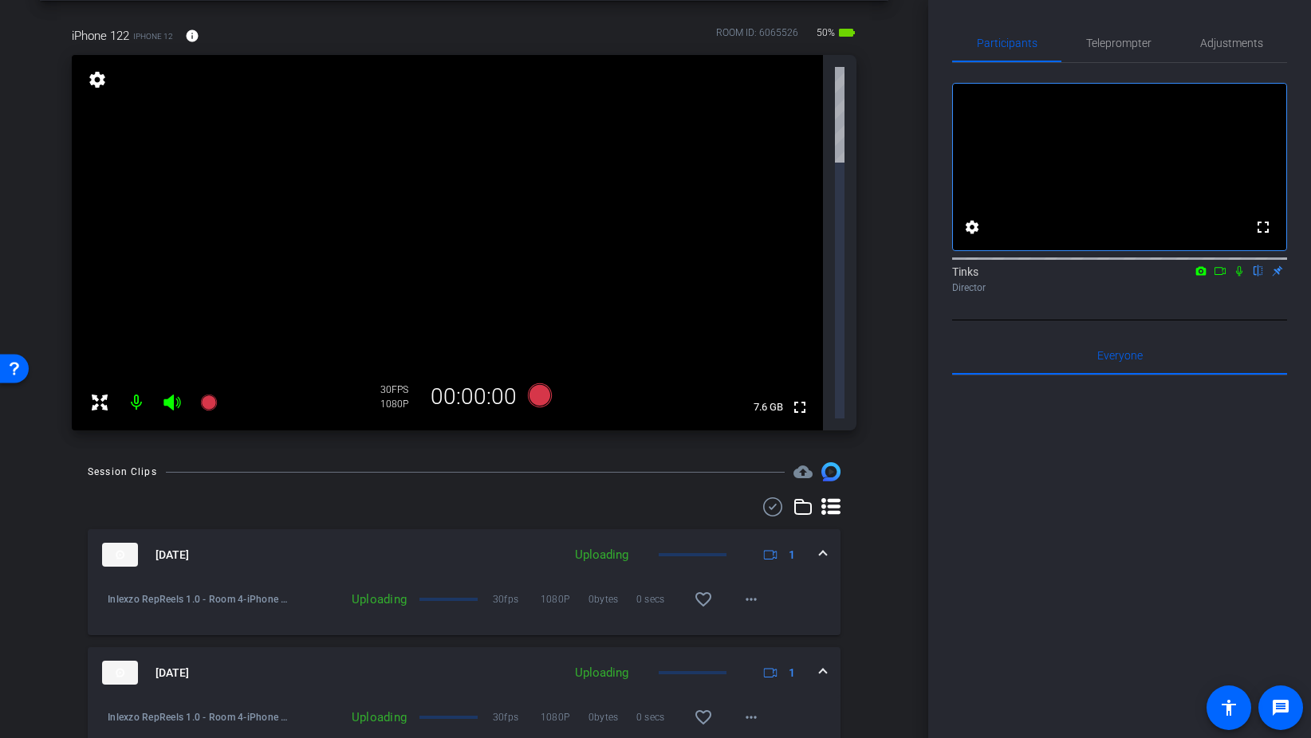
scroll to position [0, 0]
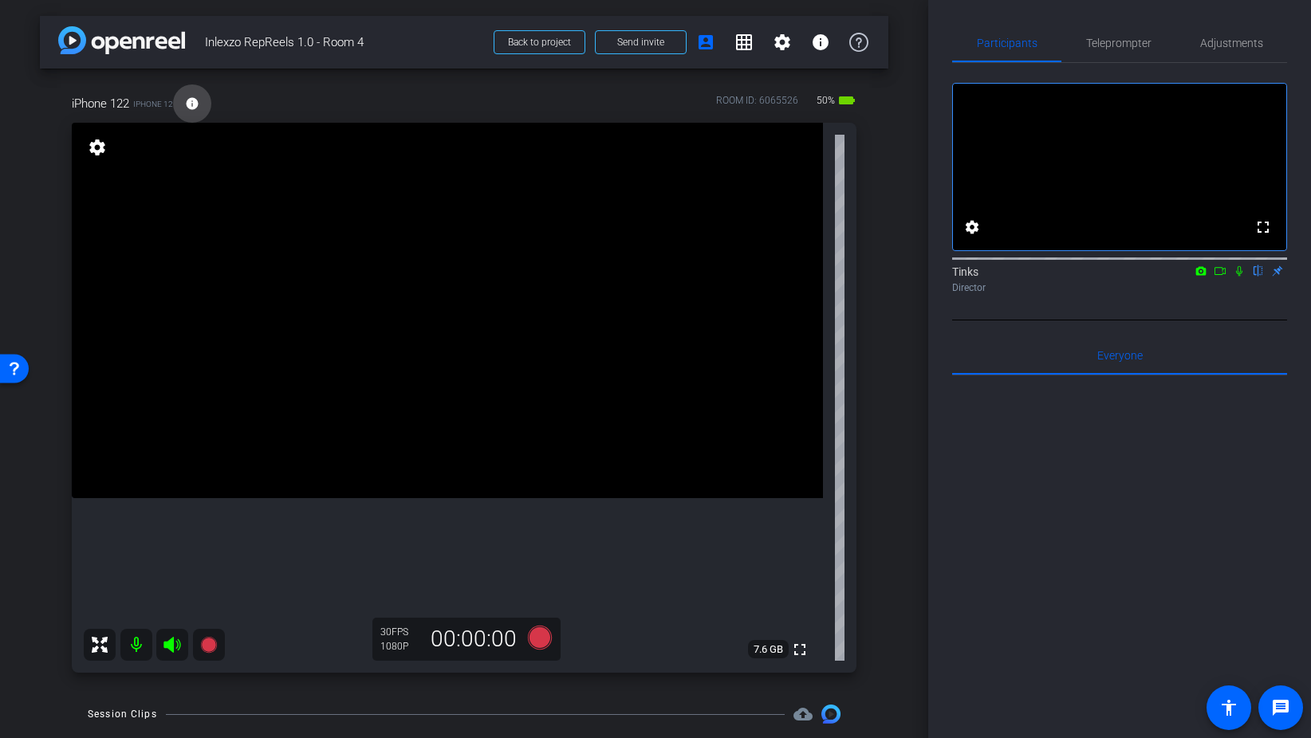
click at [194, 97] on mat-icon "info" at bounding box center [192, 103] width 14 height 14
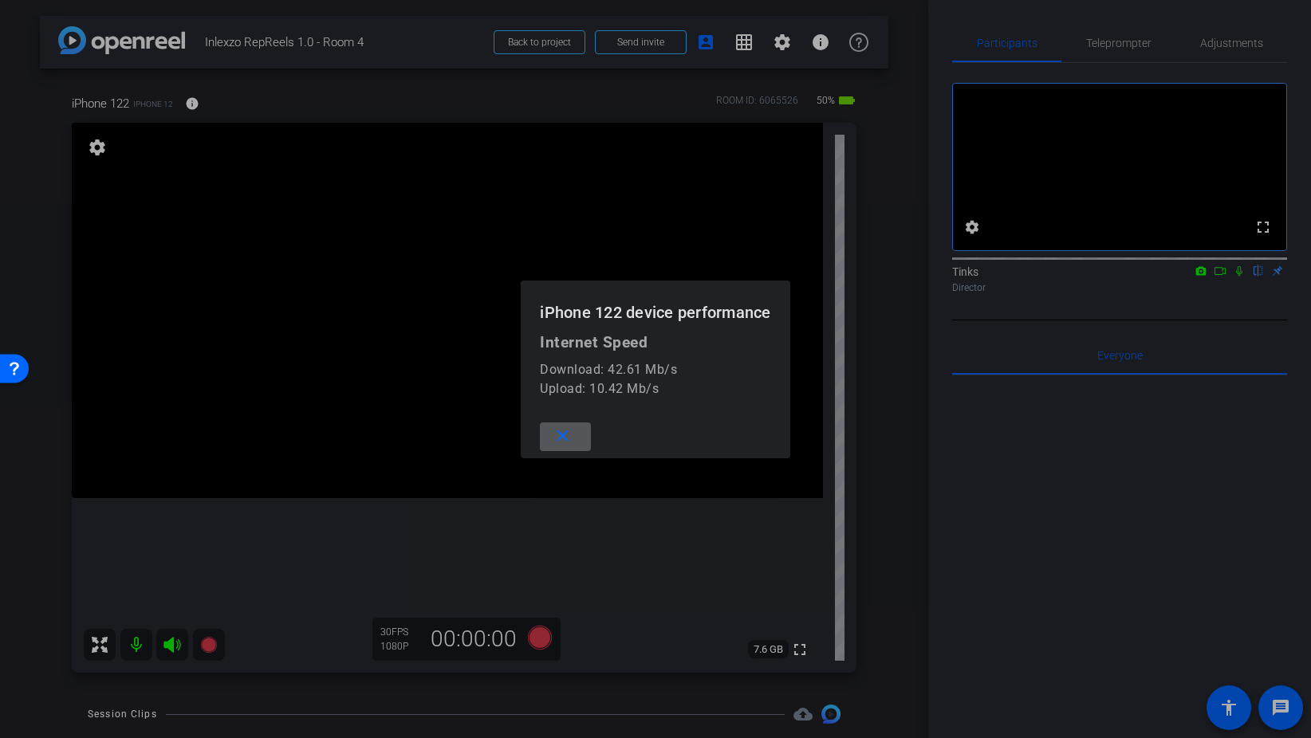
click at [577, 435] on span at bounding box center [565, 437] width 51 height 38
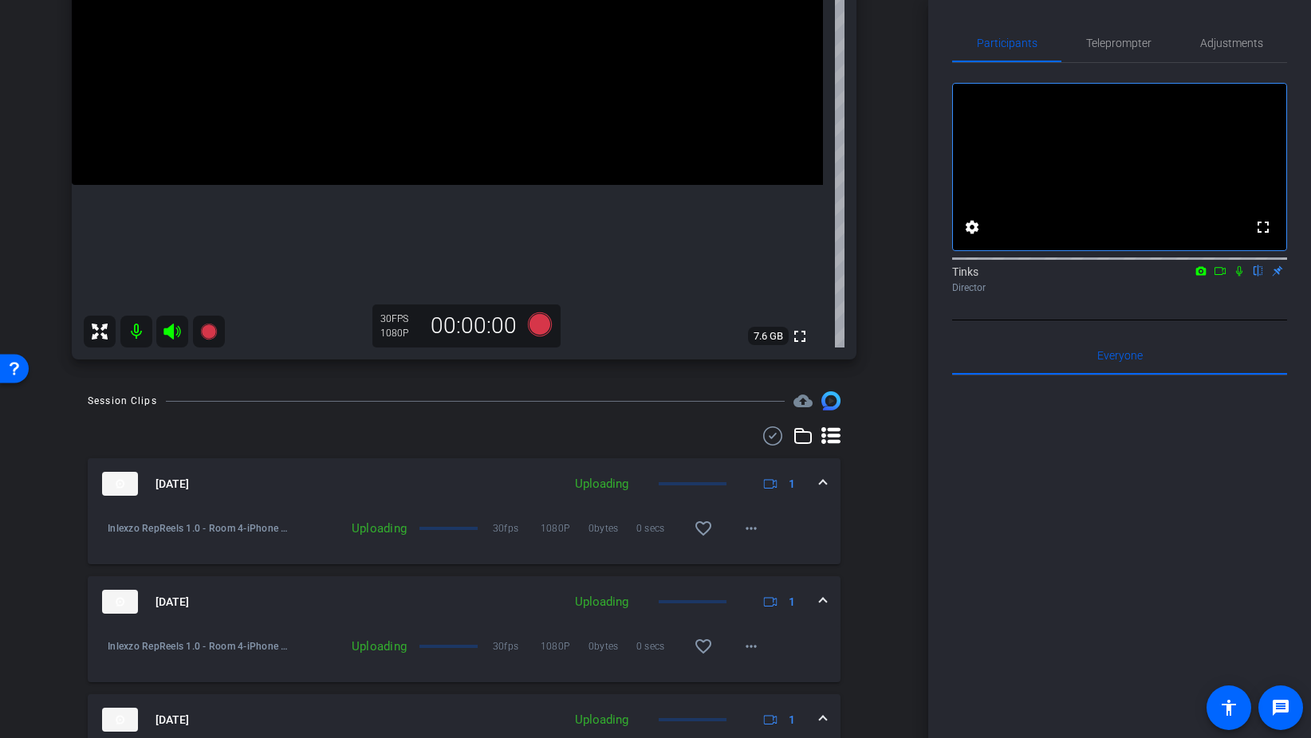
scroll to position [329, 0]
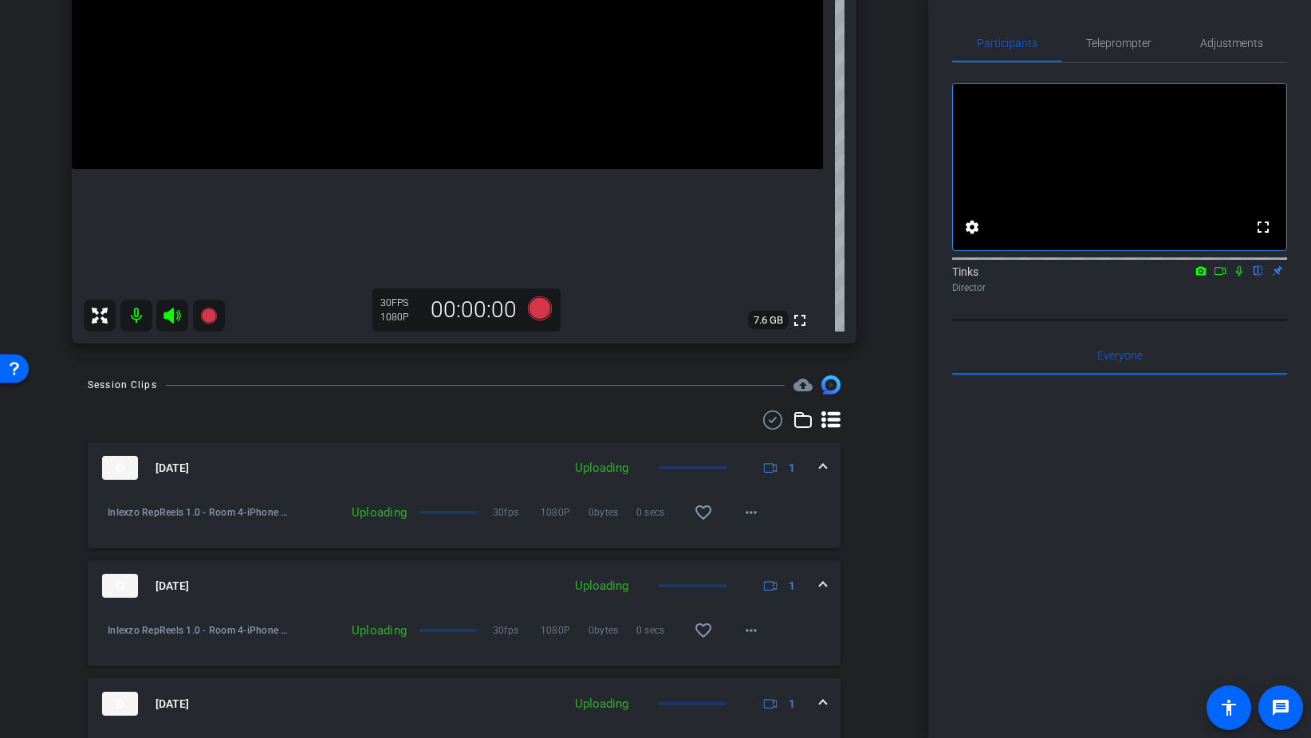
click at [1238, 277] on icon at bounding box center [1239, 271] width 6 height 10
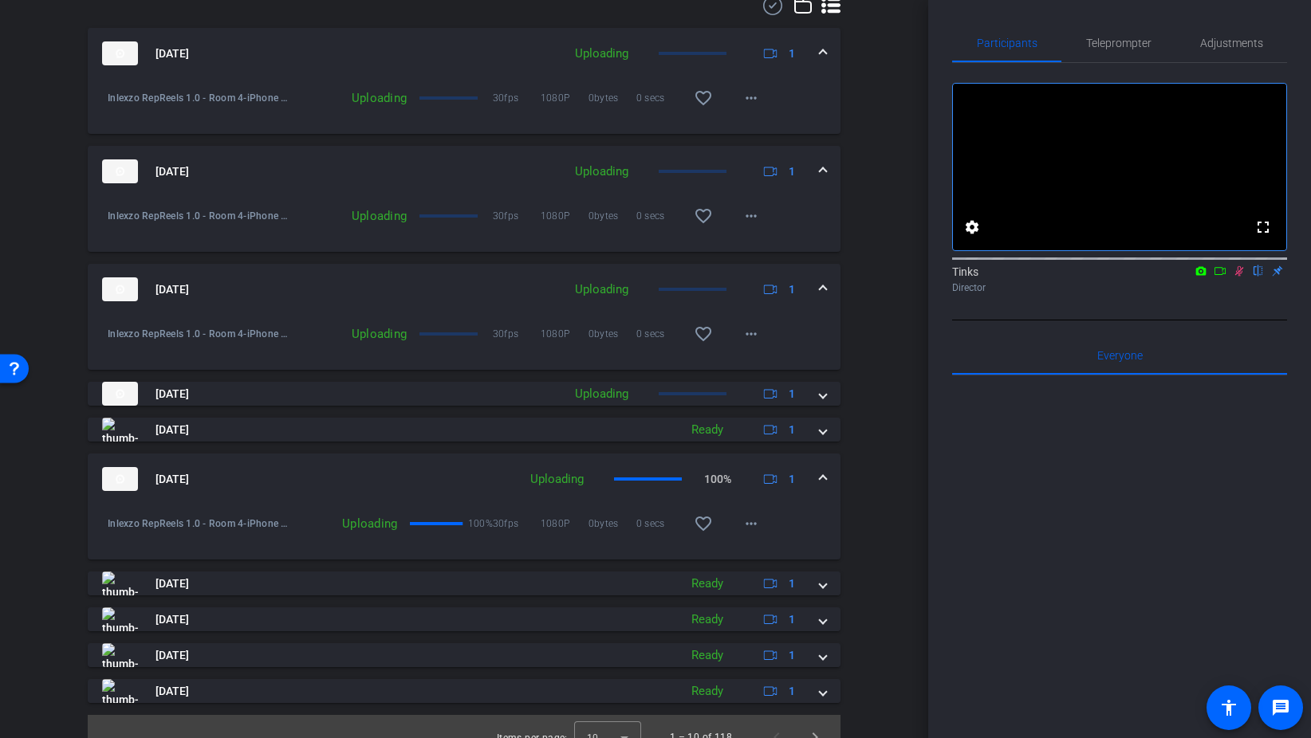
scroll to position [765, 0]
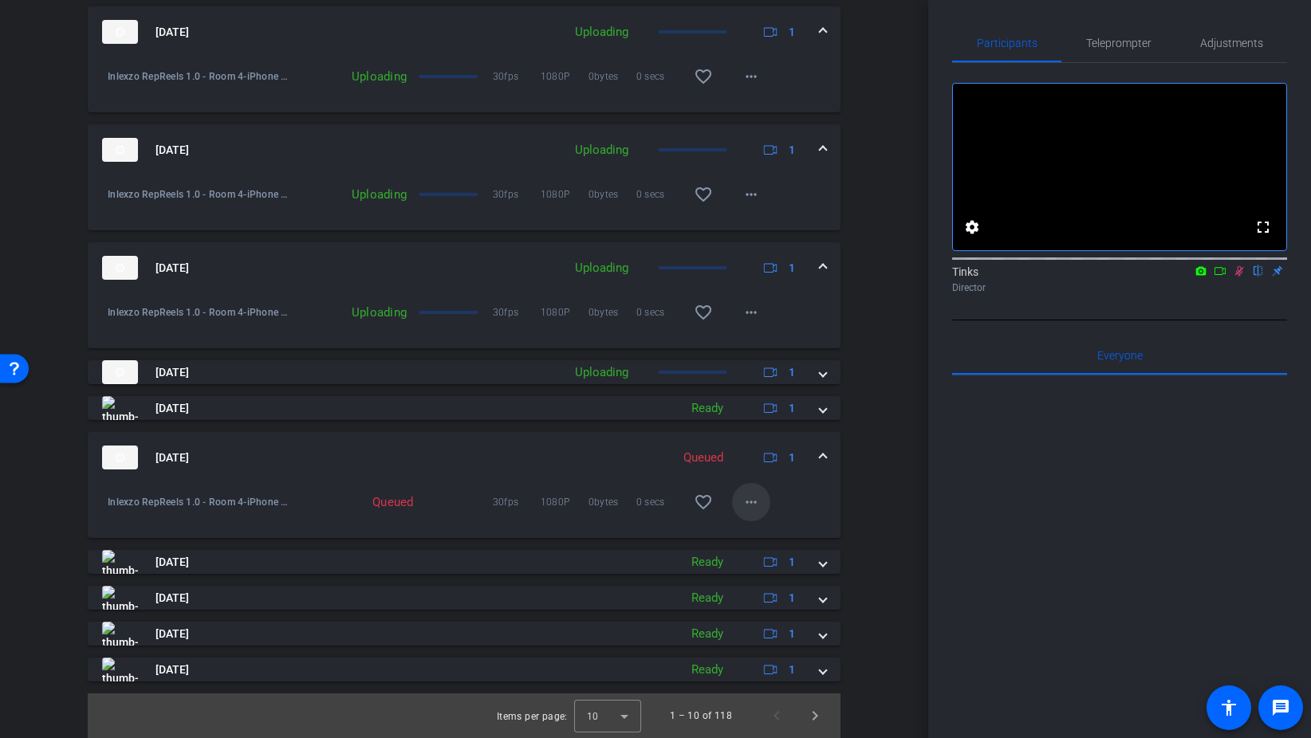
click at [756, 502] on mat-icon "more_horiz" at bounding box center [750, 502] width 19 height 19
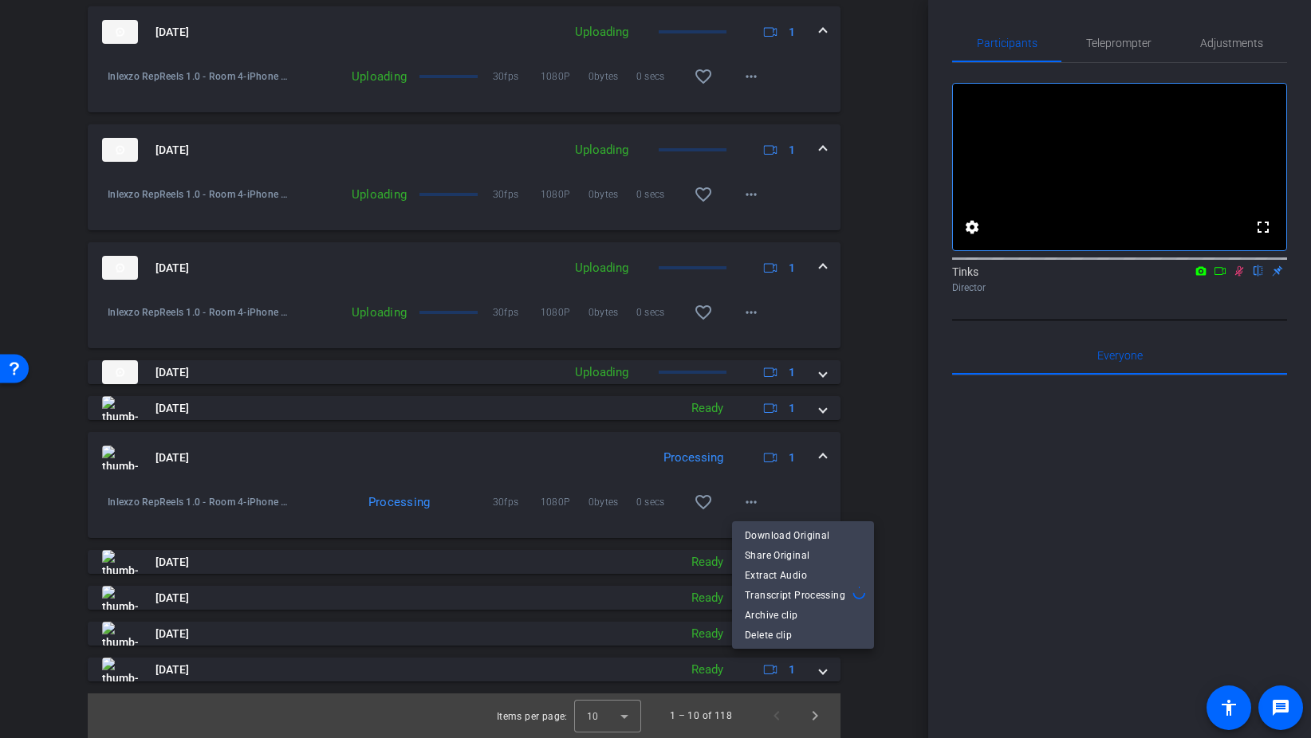
click at [841, 492] on div at bounding box center [655, 369] width 1311 height 738
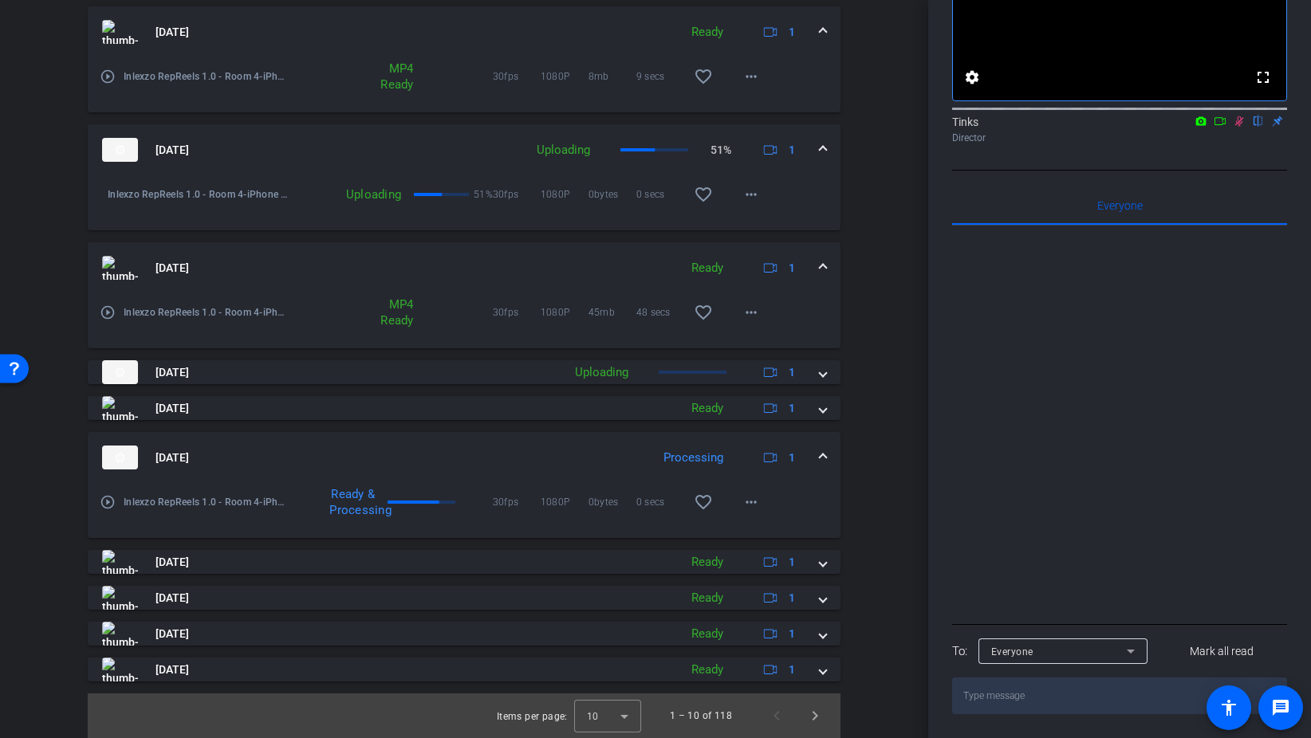
scroll to position [734, 0]
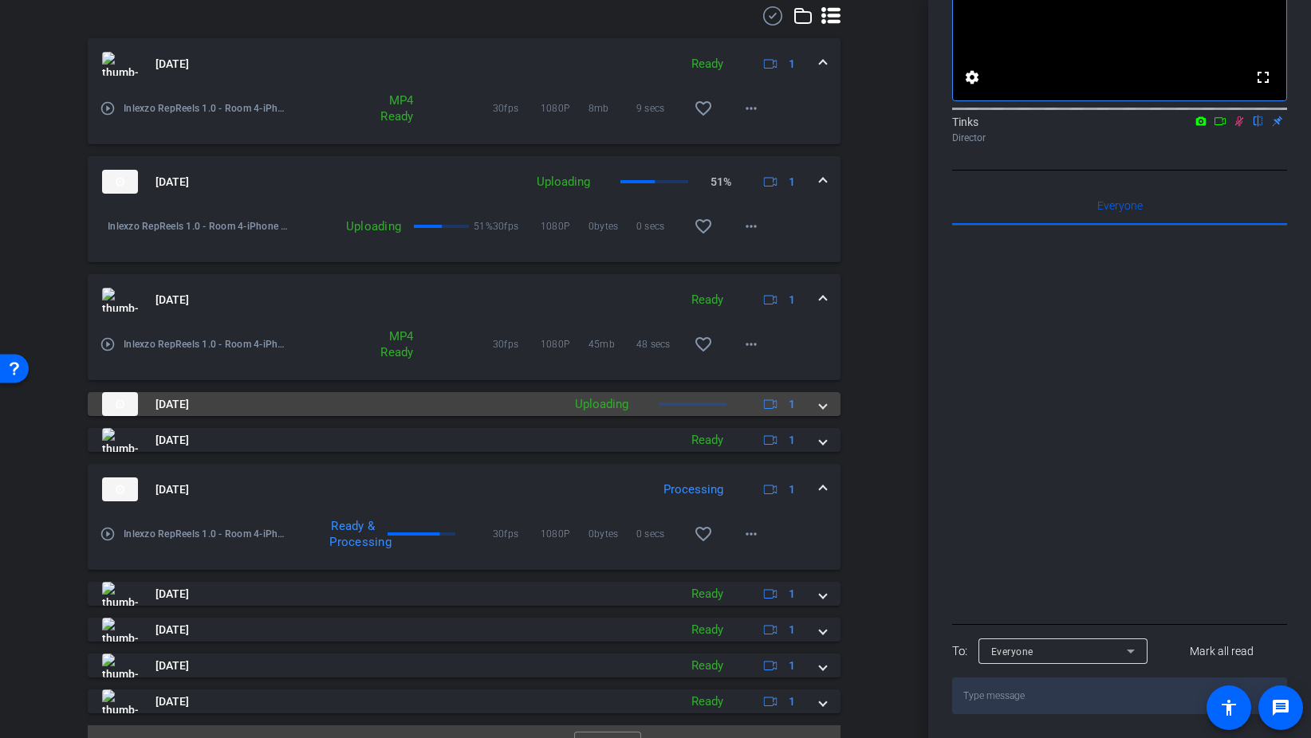
click at [827, 402] on mat-expansion-panel-header "Aug 28, 2025 Uploading 1" at bounding box center [464, 404] width 753 height 24
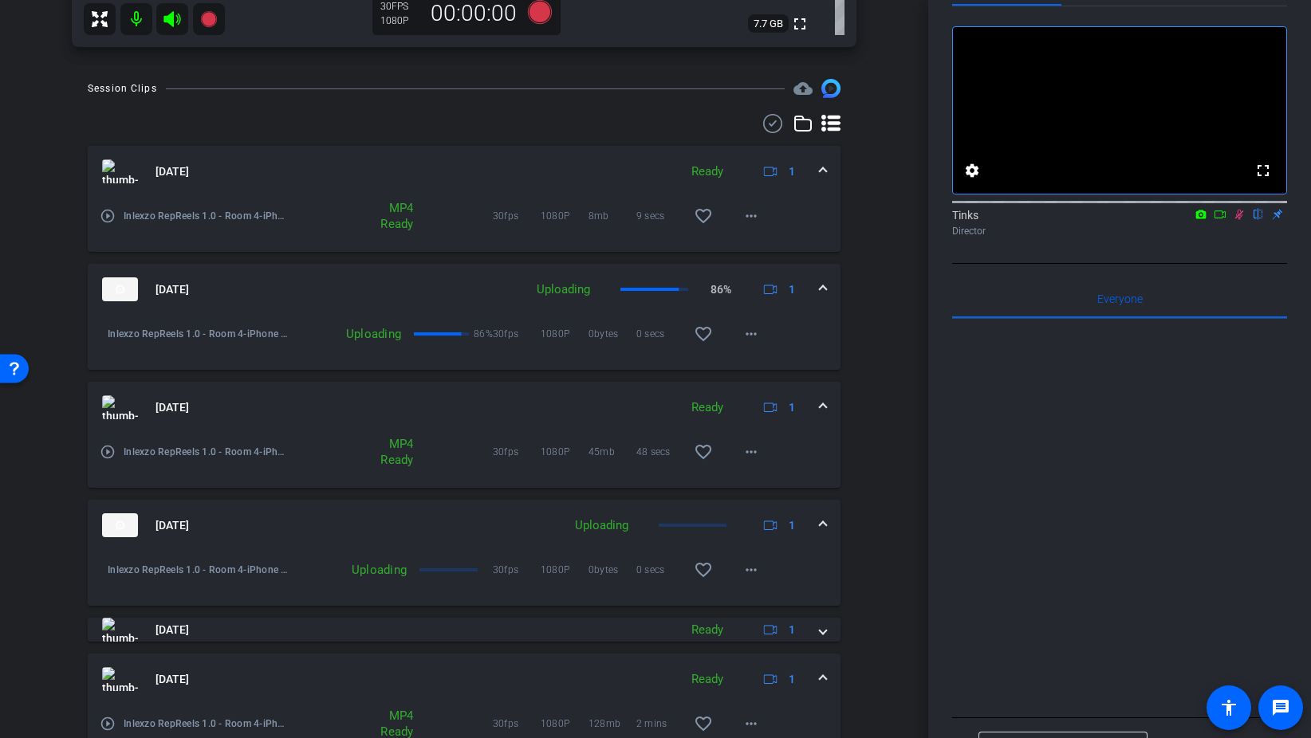
scroll to position [624, 0]
click at [1244, 220] on icon at bounding box center [1239, 214] width 13 height 11
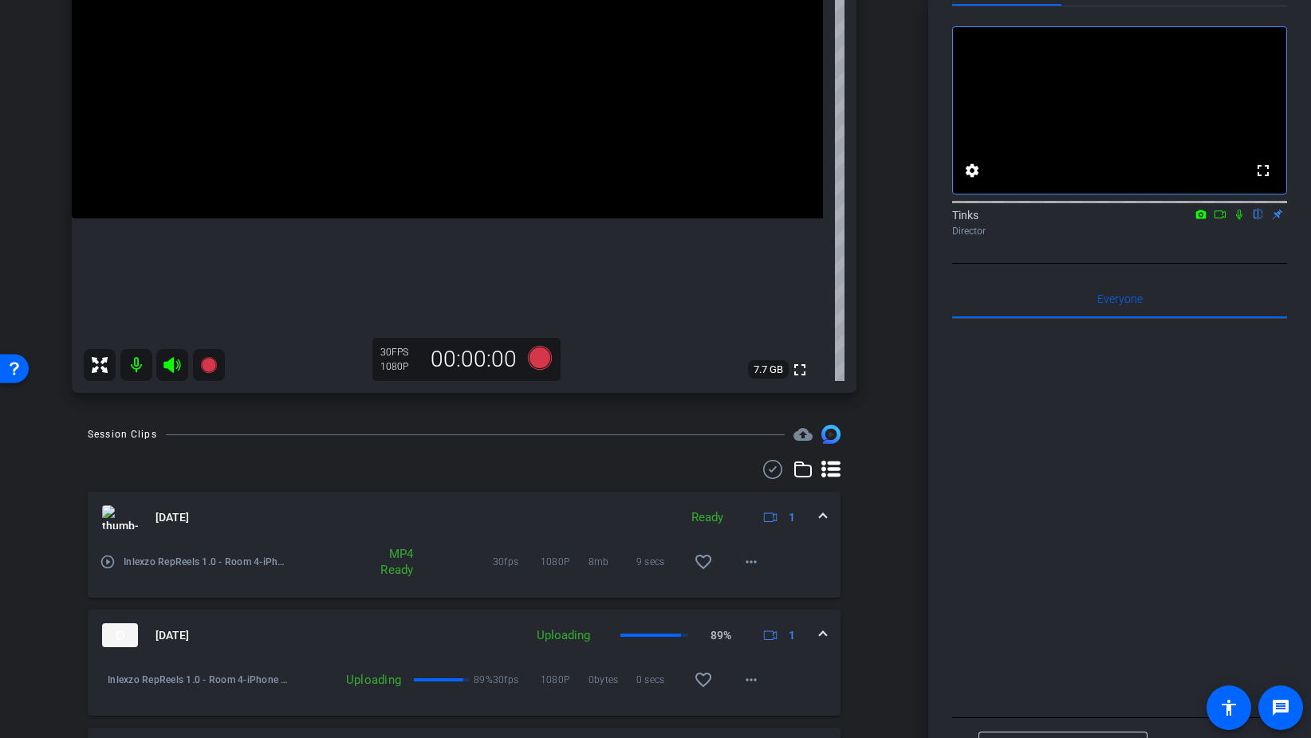
scroll to position [275, 0]
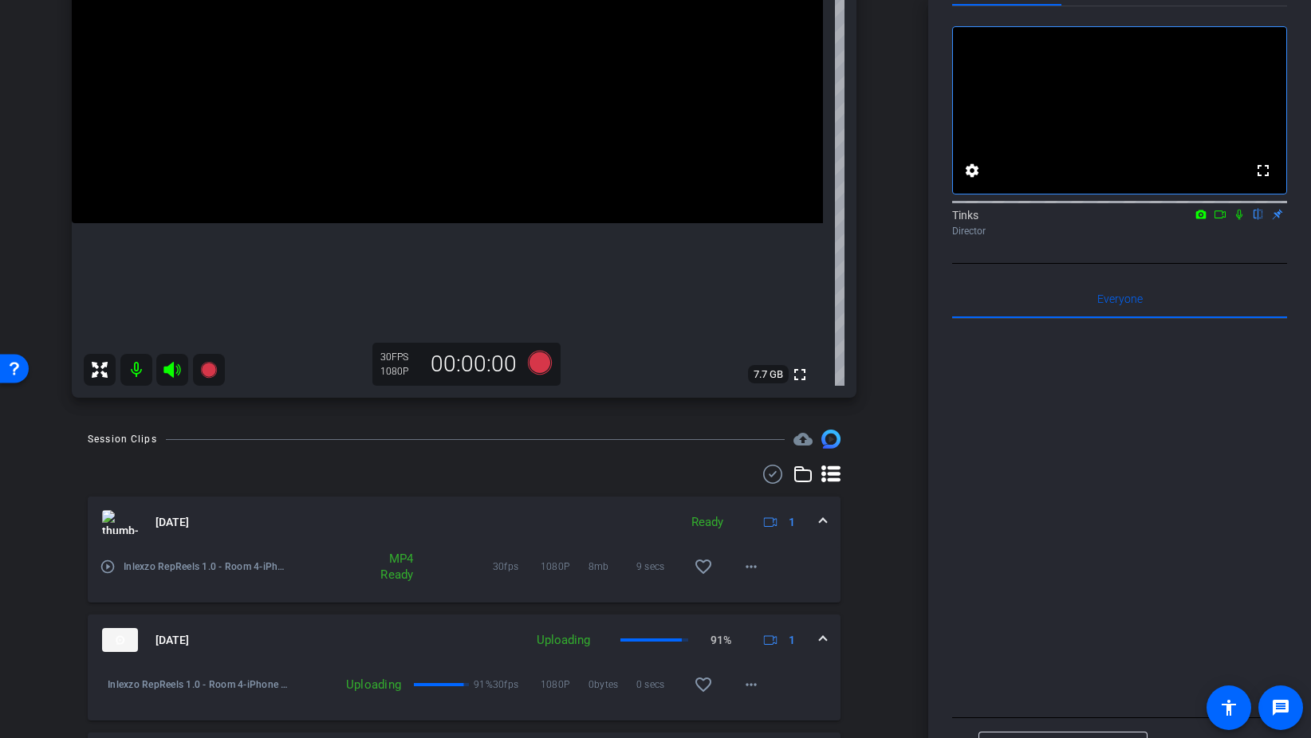
click at [1244, 220] on icon at bounding box center [1239, 214] width 13 height 11
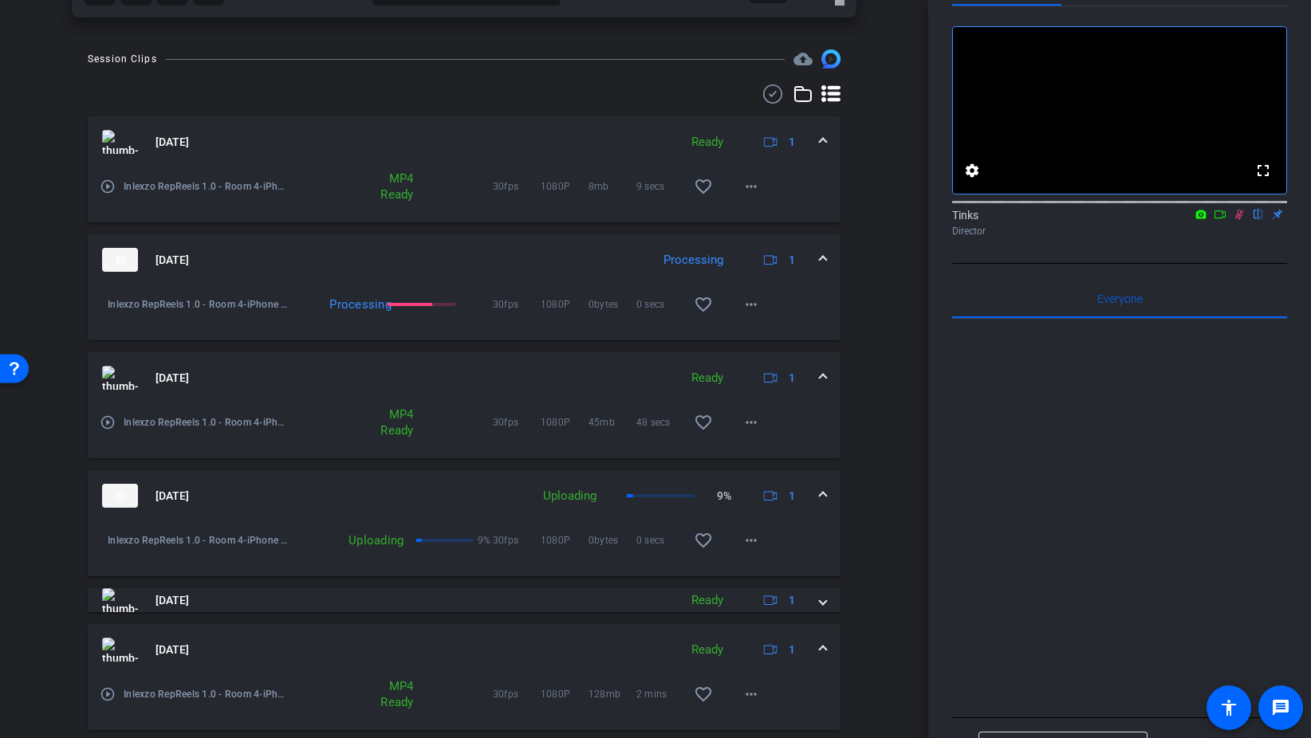
scroll to position [654, 0]
click at [821, 651] on span at bounding box center [823, 651] width 6 height 17
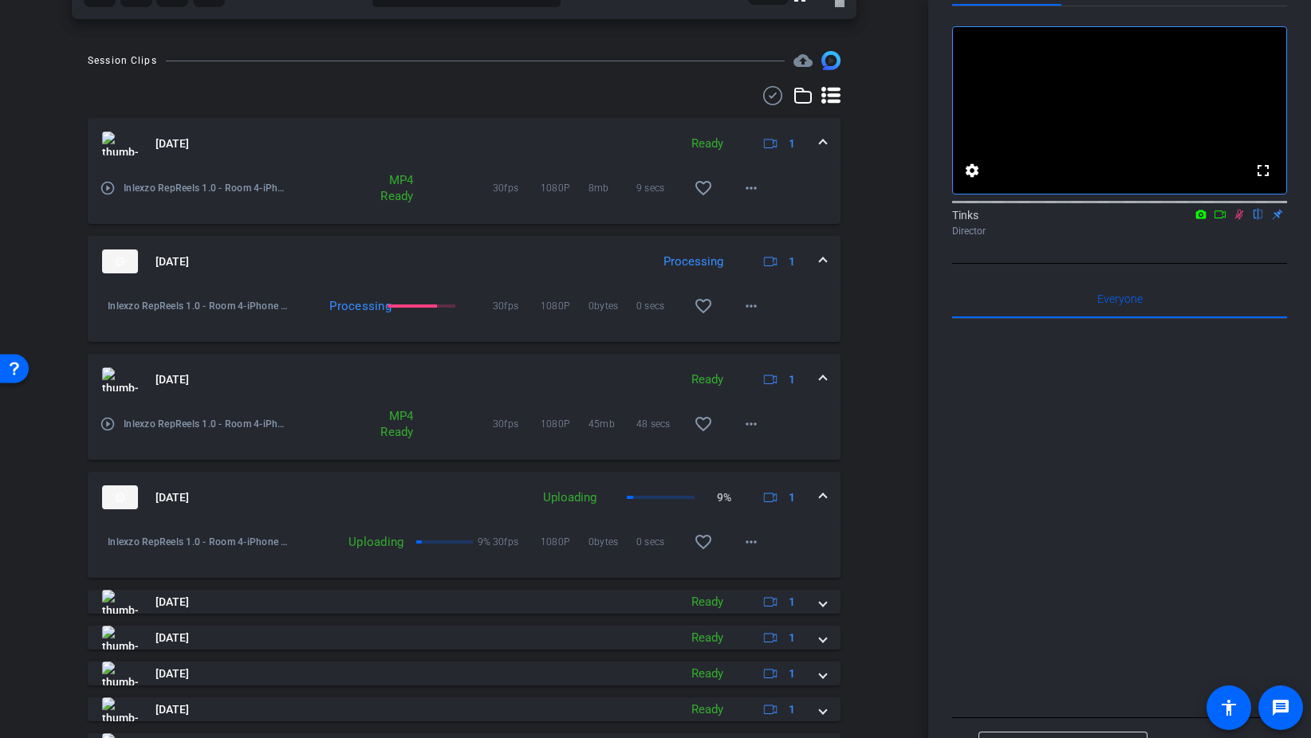
click at [828, 136] on mat-expansion-panel-header "Aug 28, 2025 Ready 1" at bounding box center [464, 143] width 753 height 51
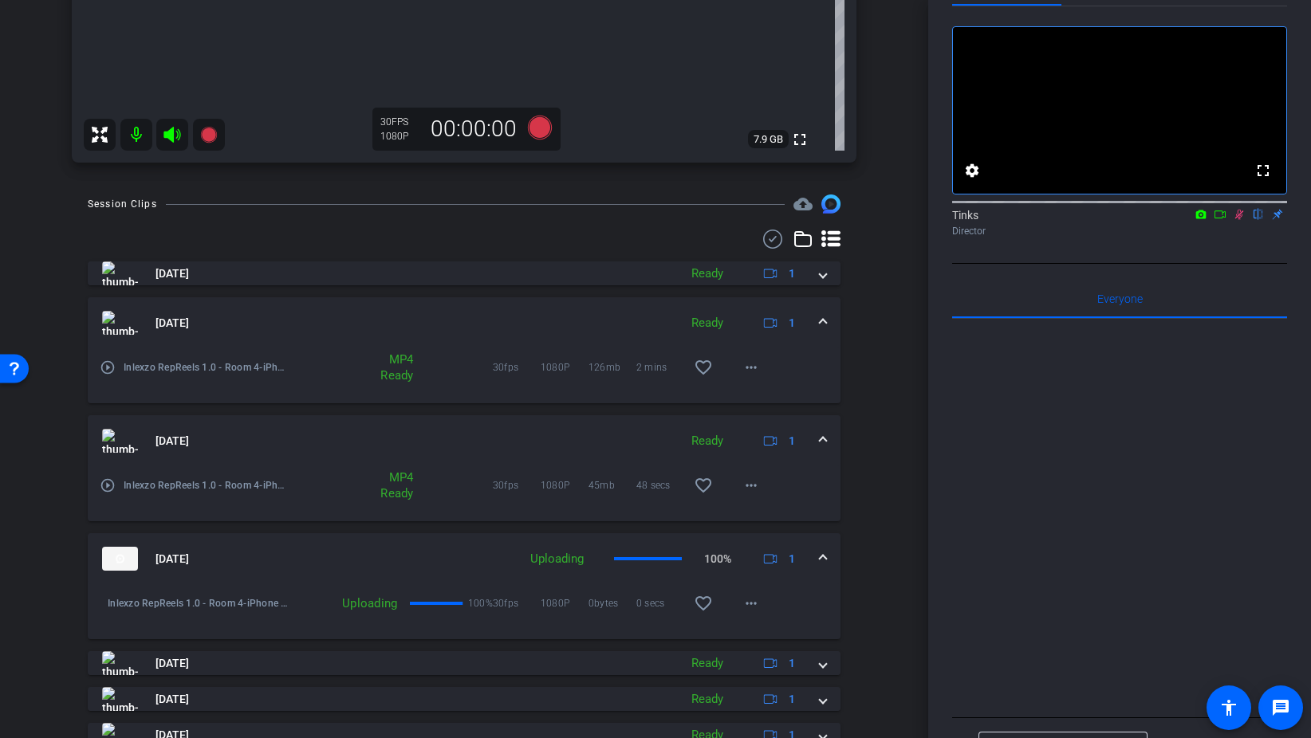
scroll to position [513, 0]
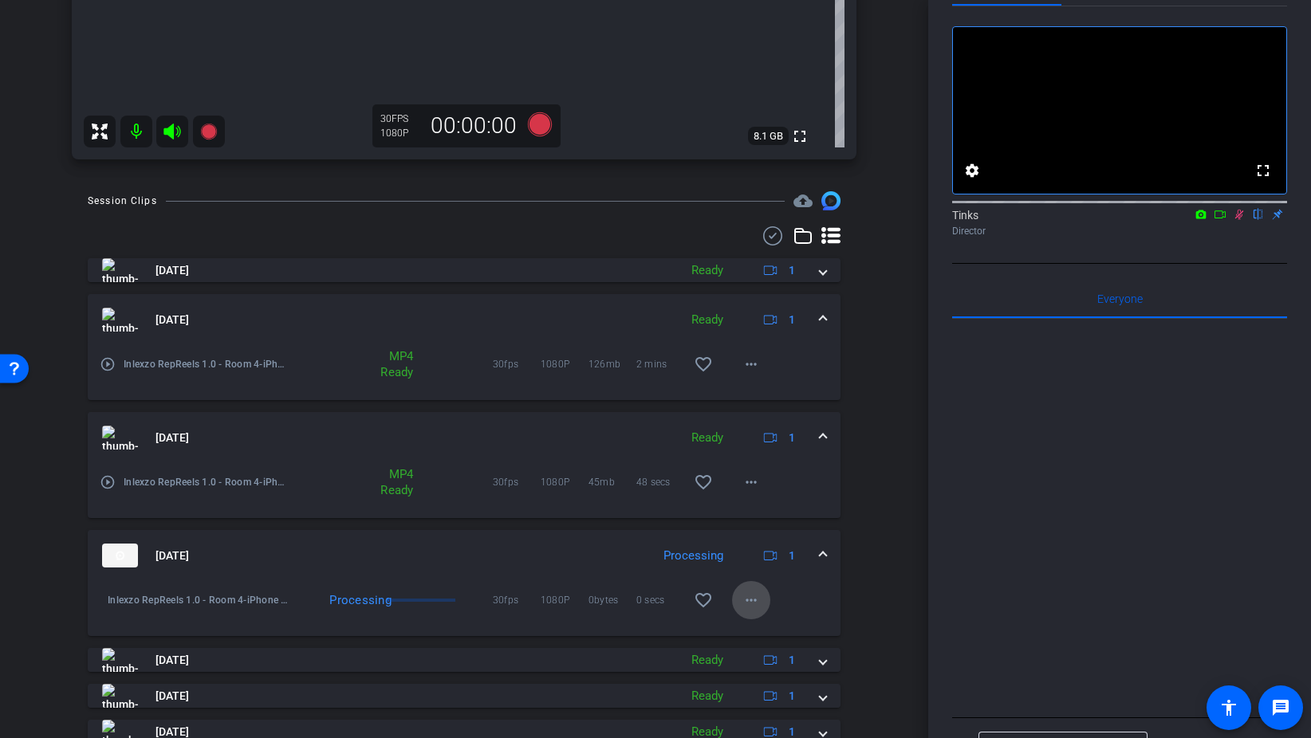
click at [749, 600] on mat-icon "more_horiz" at bounding box center [750, 600] width 19 height 19
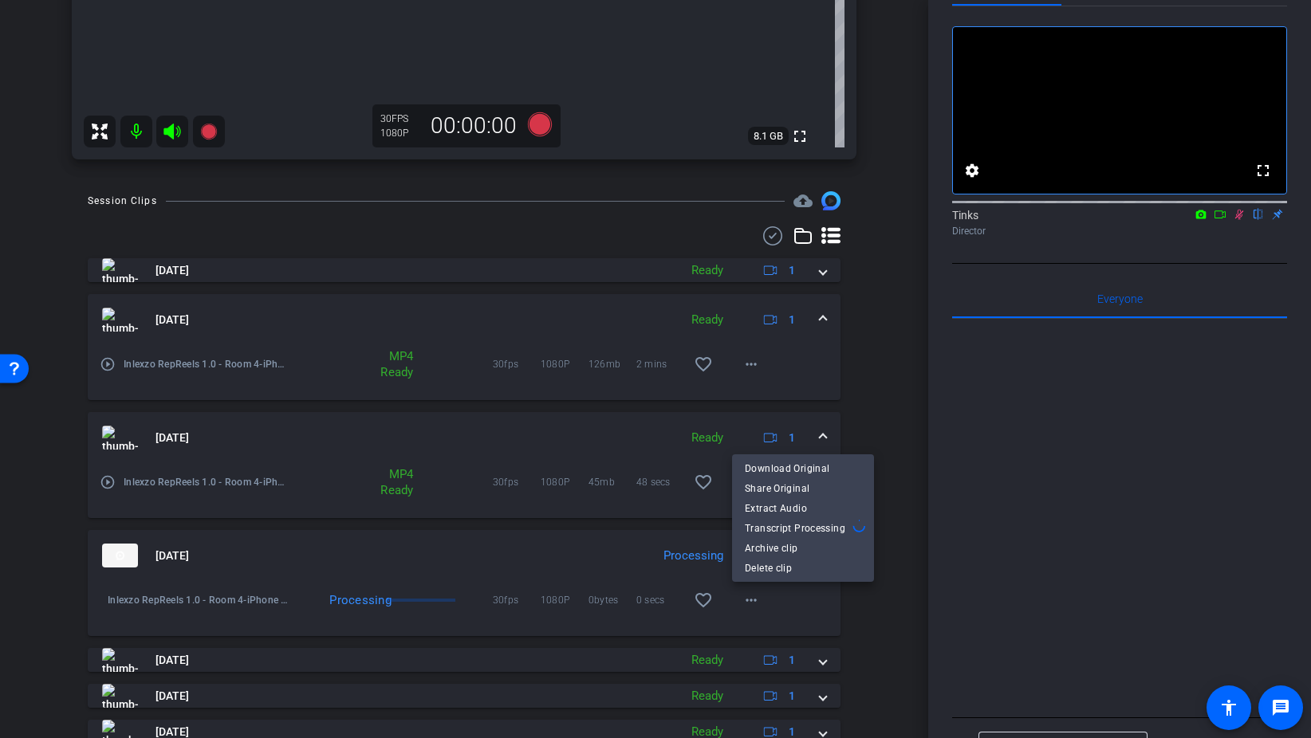
click at [836, 610] on div at bounding box center [655, 369] width 1311 height 738
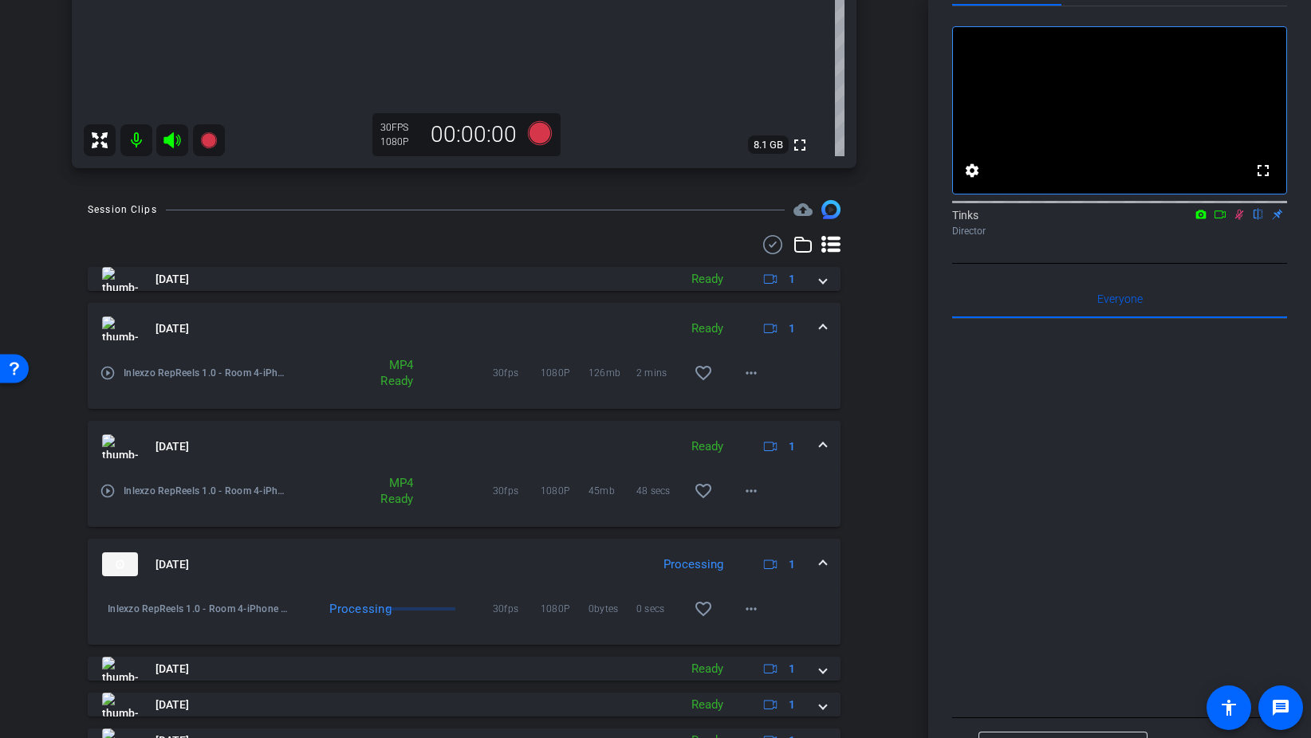
scroll to position [377, 0]
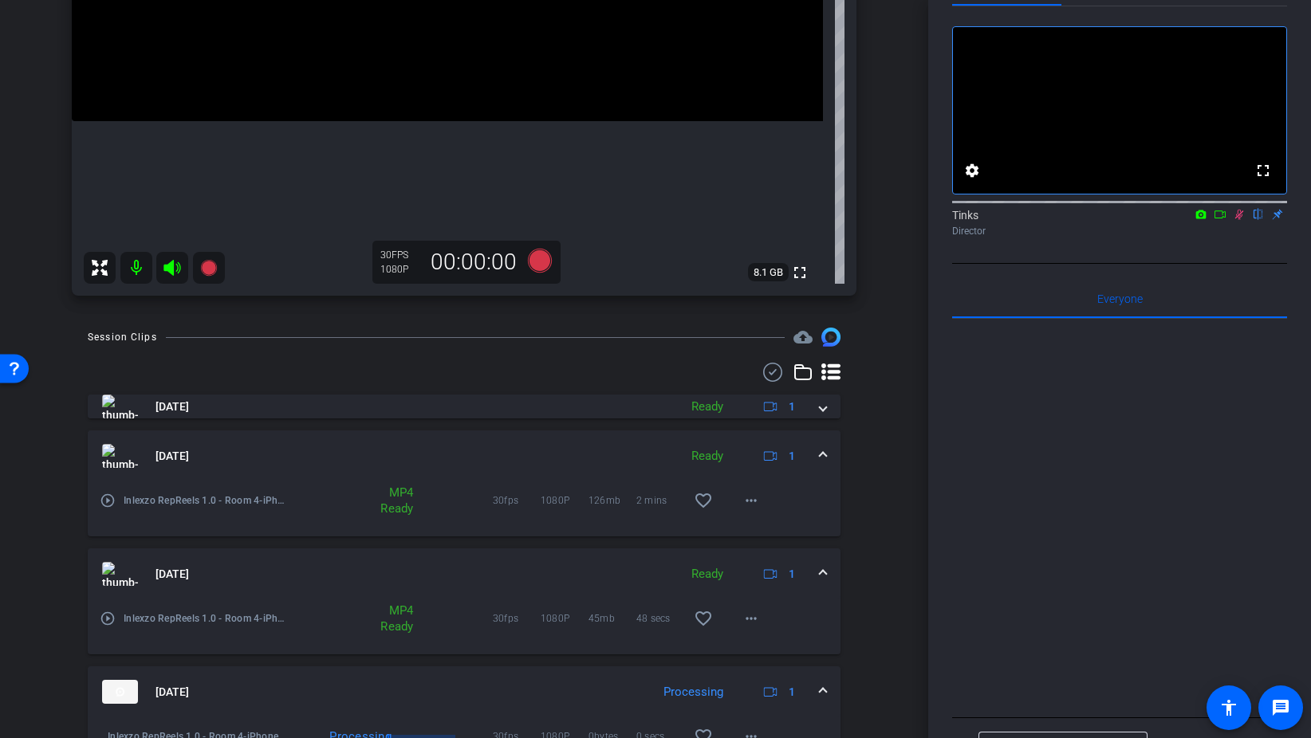
click at [1238, 220] on icon at bounding box center [1239, 214] width 13 height 11
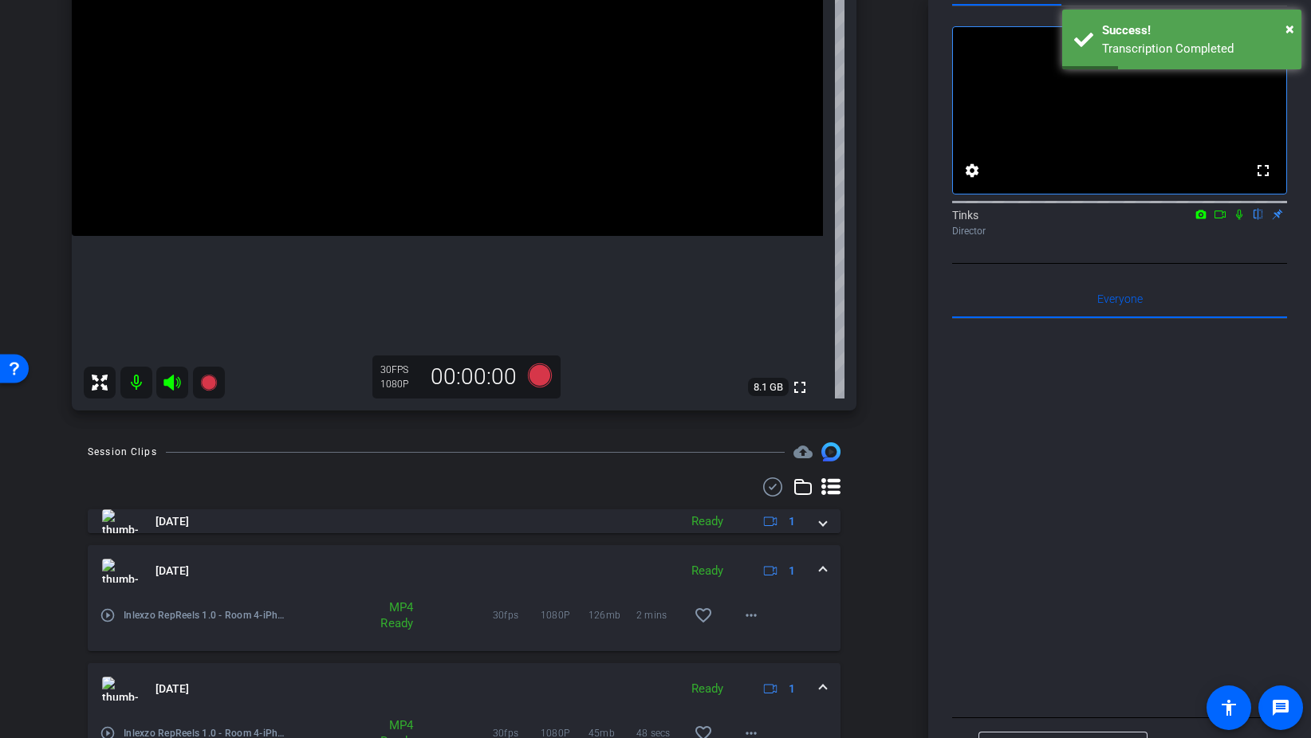
scroll to position [260, 0]
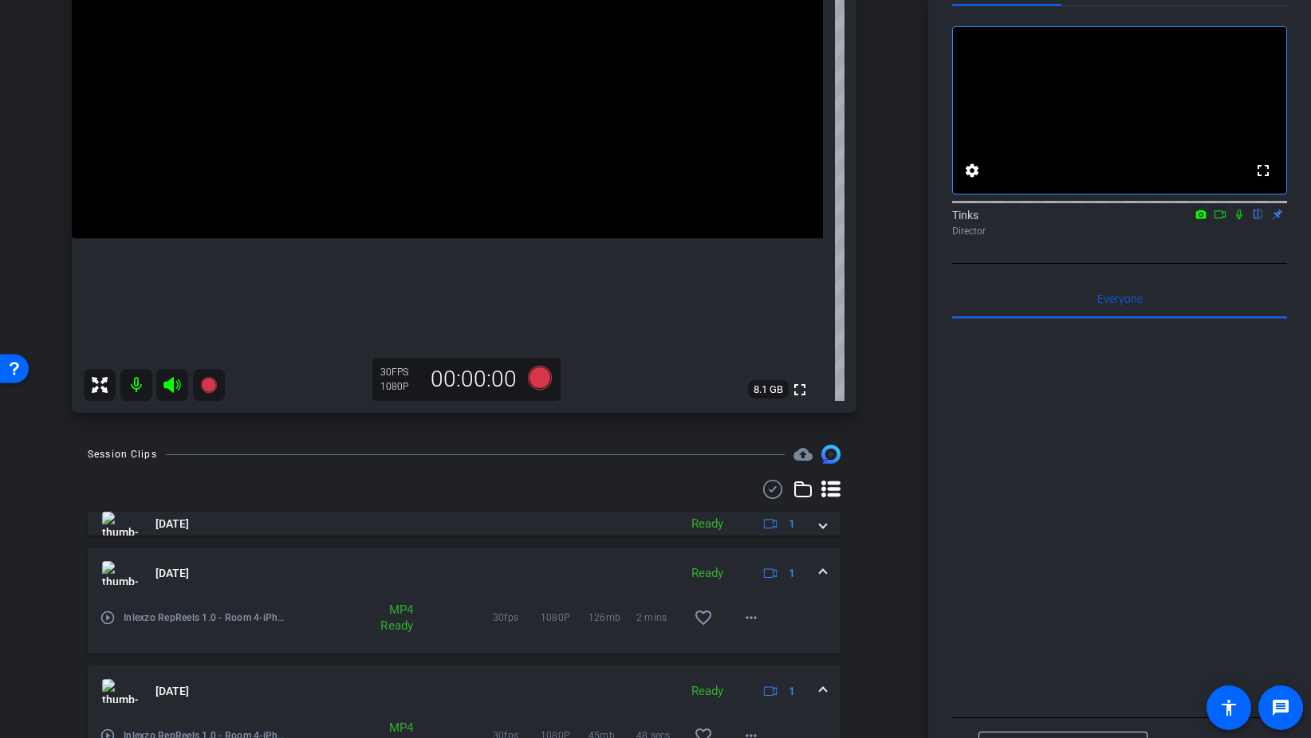
click at [1223, 220] on icon at bounding box center [1219, 214] width 13 height 11
click at [1259, 220] on icon at bounding box center [1258, 215] width 6 height 10
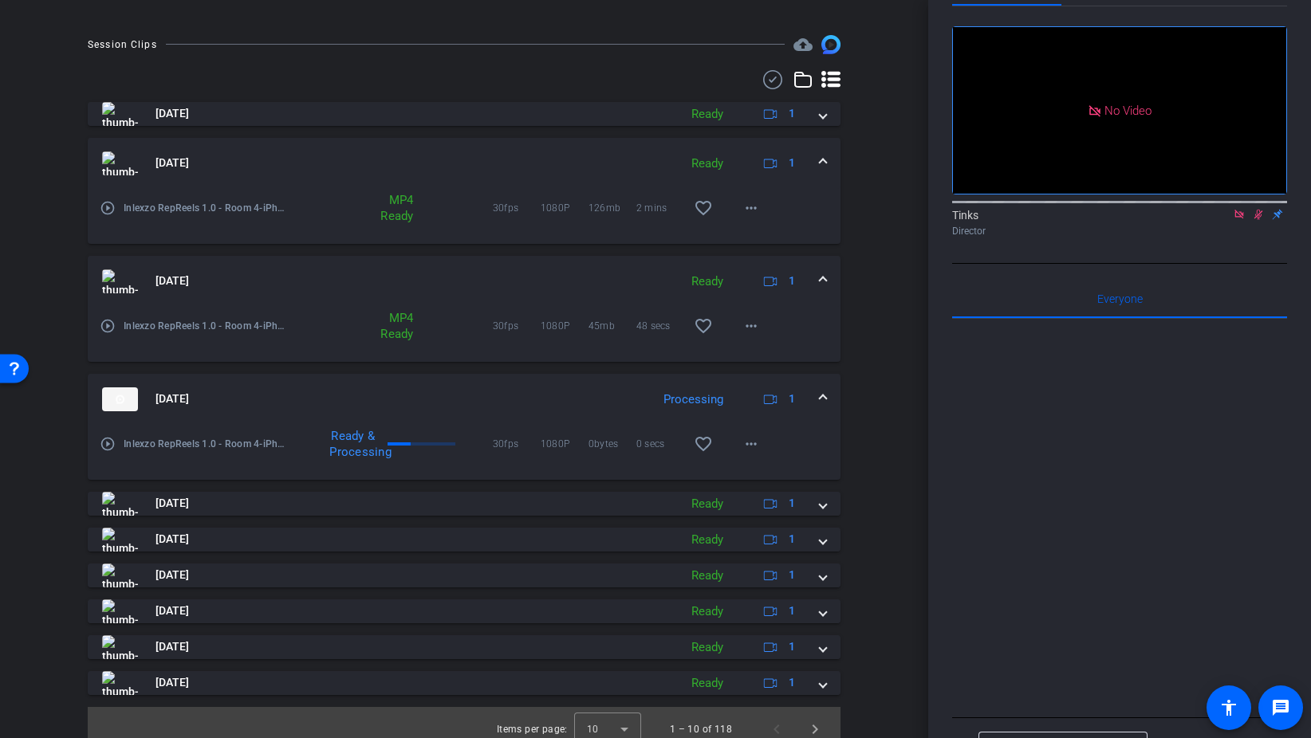
scroll to position [400, 0]
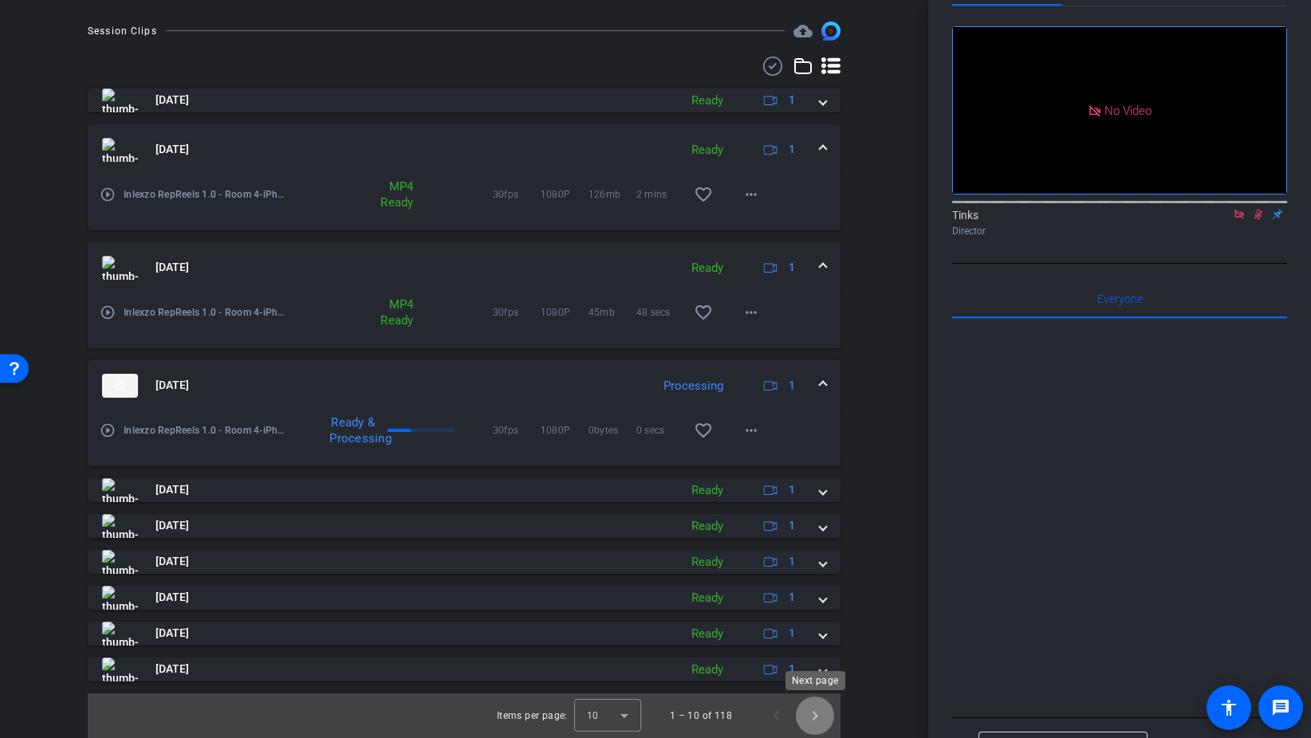
click at [809, 713] on span "Next page" at bounding box center [815, 716] width 38 height 38
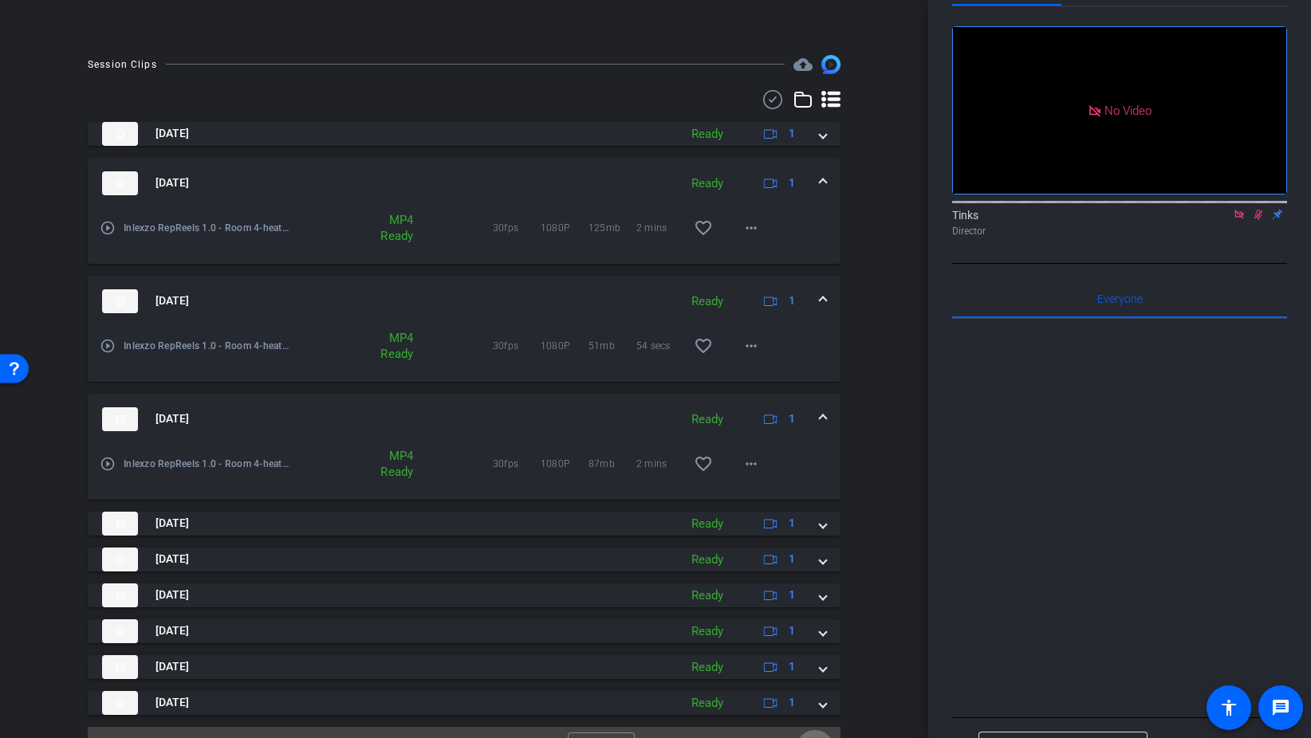
scroll to position [347, 0]
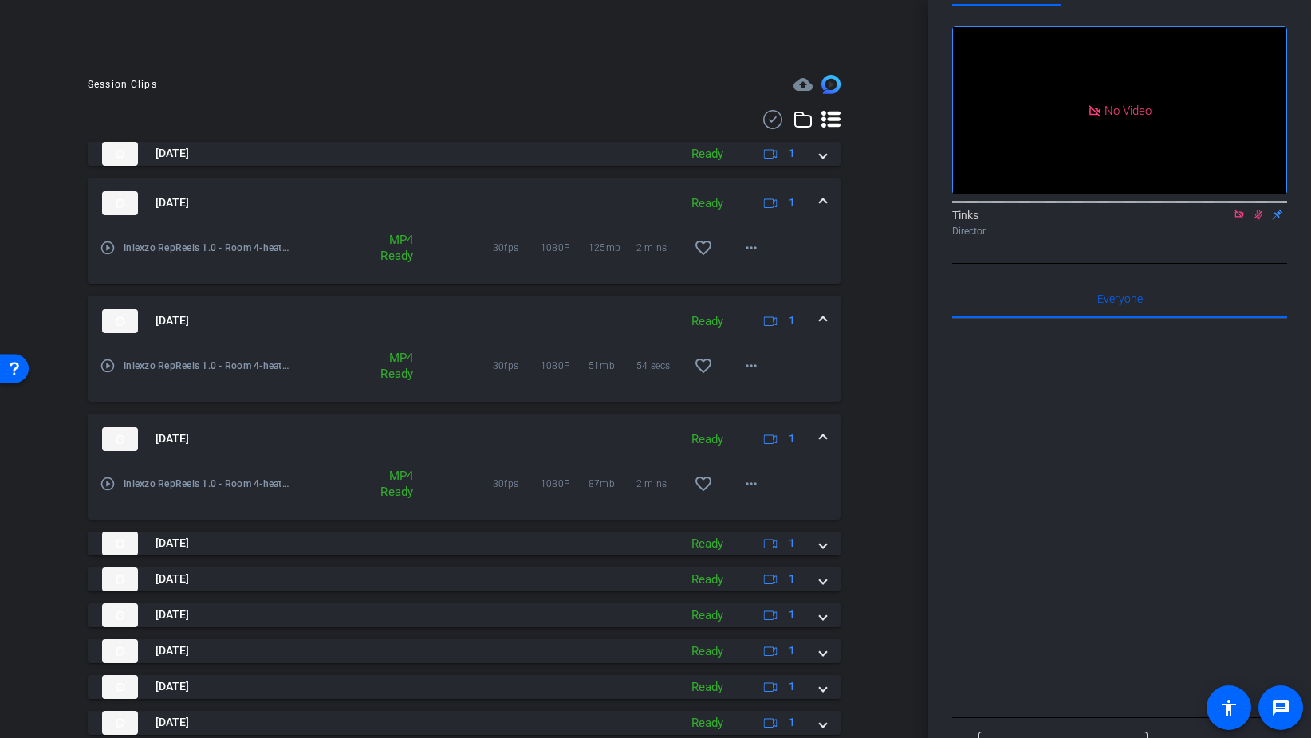
click at [824, 439] on span at bounding box center [823, 439] width 6 height 17
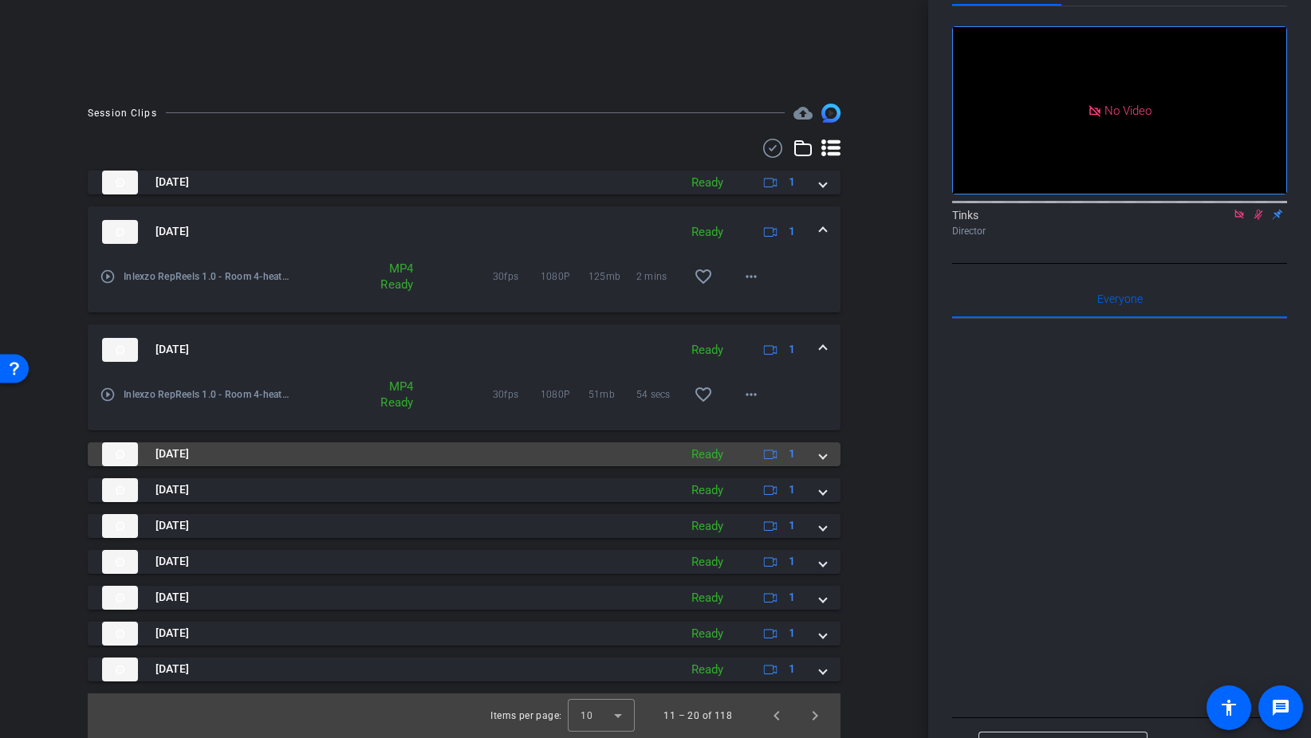
scroll to position [318, 0]
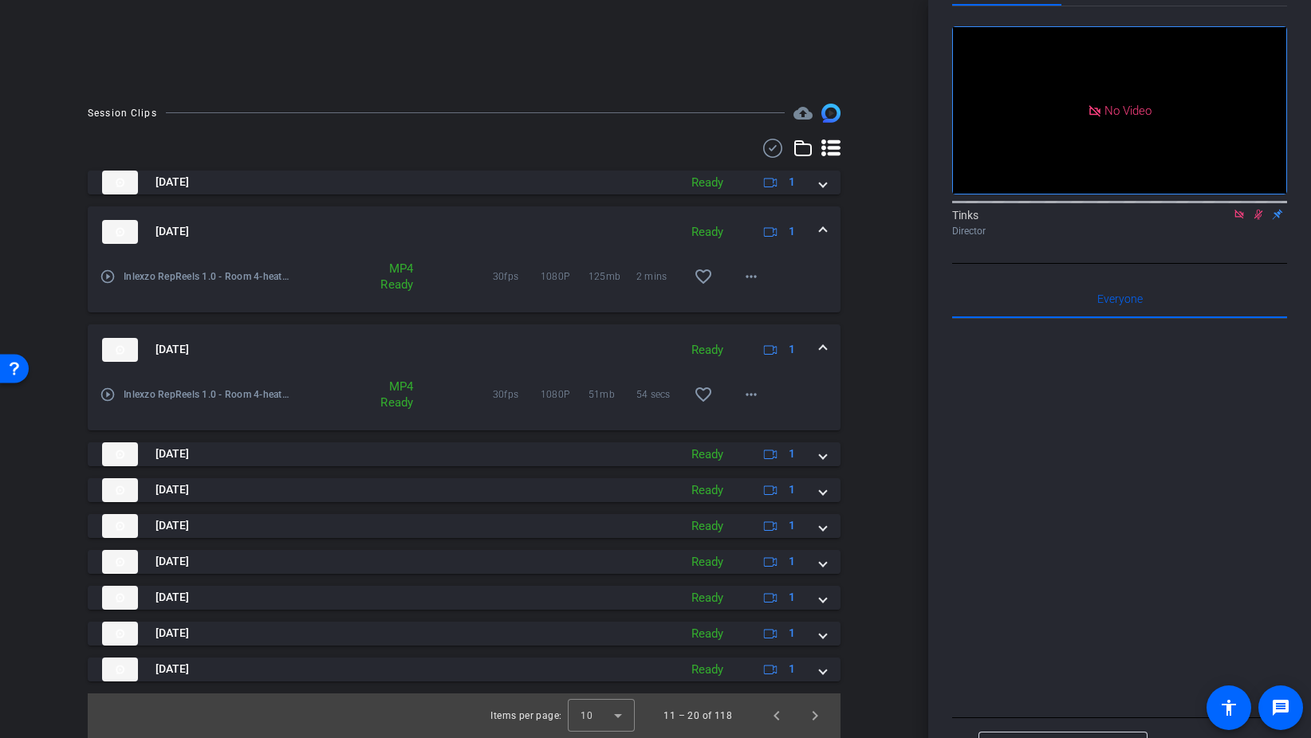
click at [816, 348] on div "Aug 28, 2025 Ready 1" at bounding box center [461, 350] width 718 height 24
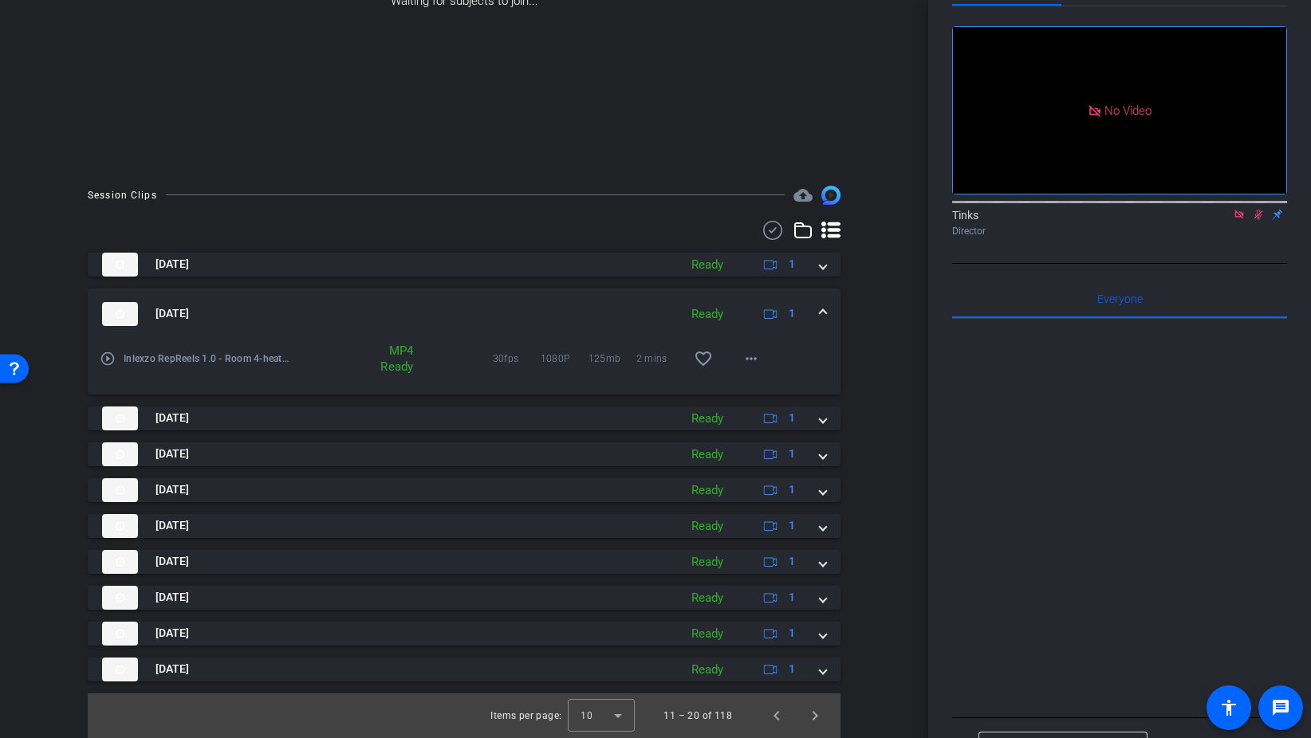
click at [817, 304] on div "Aug 28, 2025 Ready 1" at bounding box center [461, 314] width 718 height 24
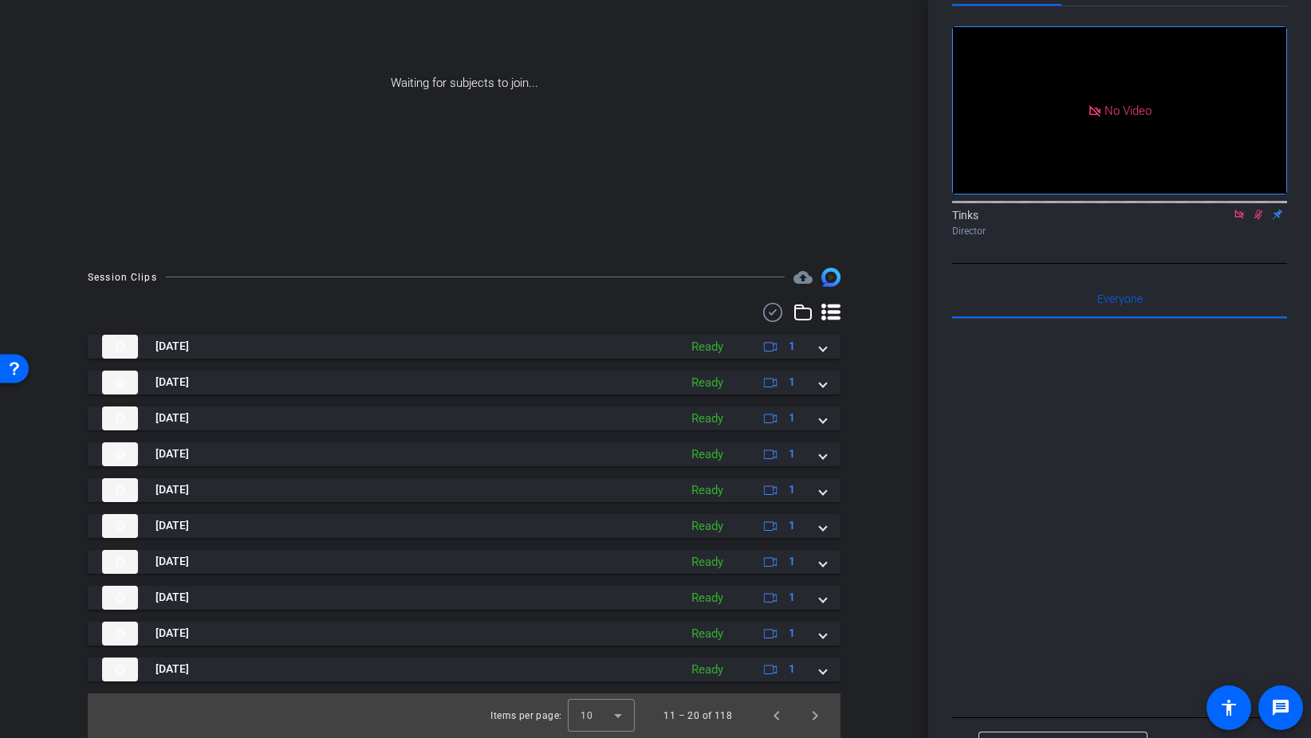
scroll to position [154, 0]
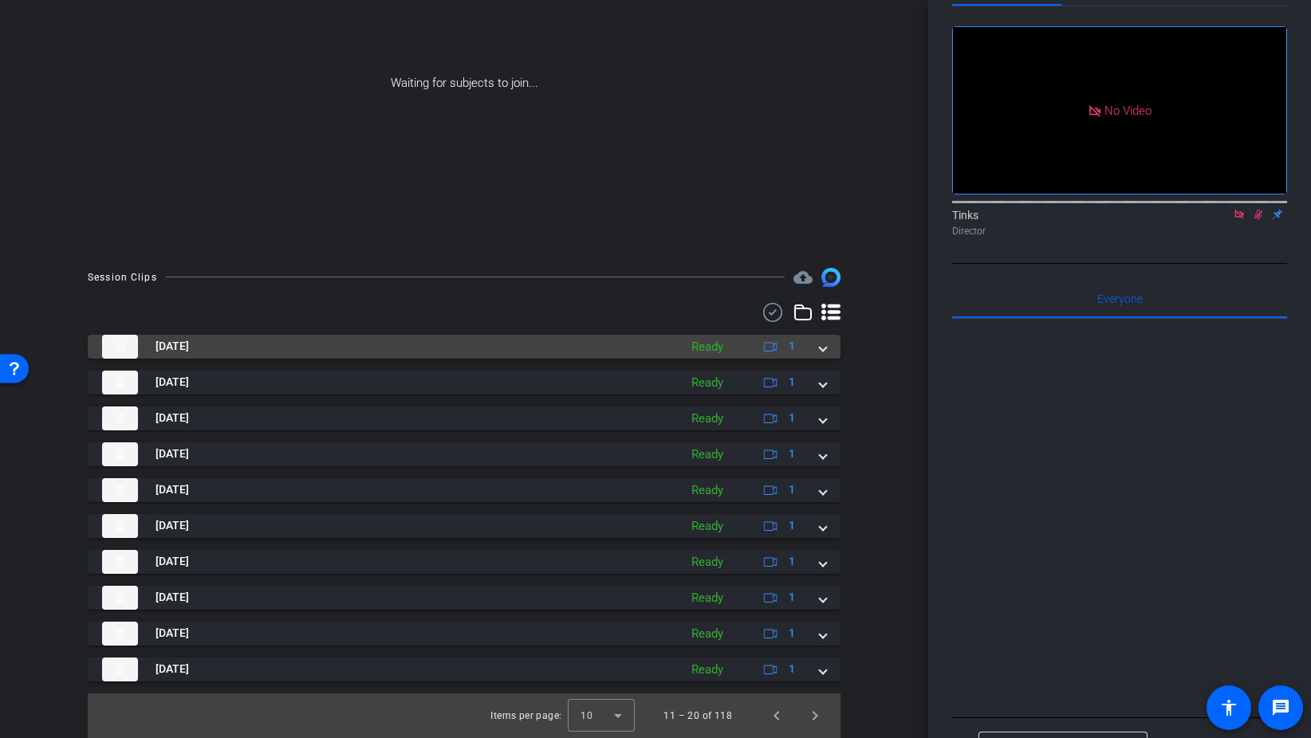
click at [825, 343] on span at bounding box center [823, 346] width 6 height 17
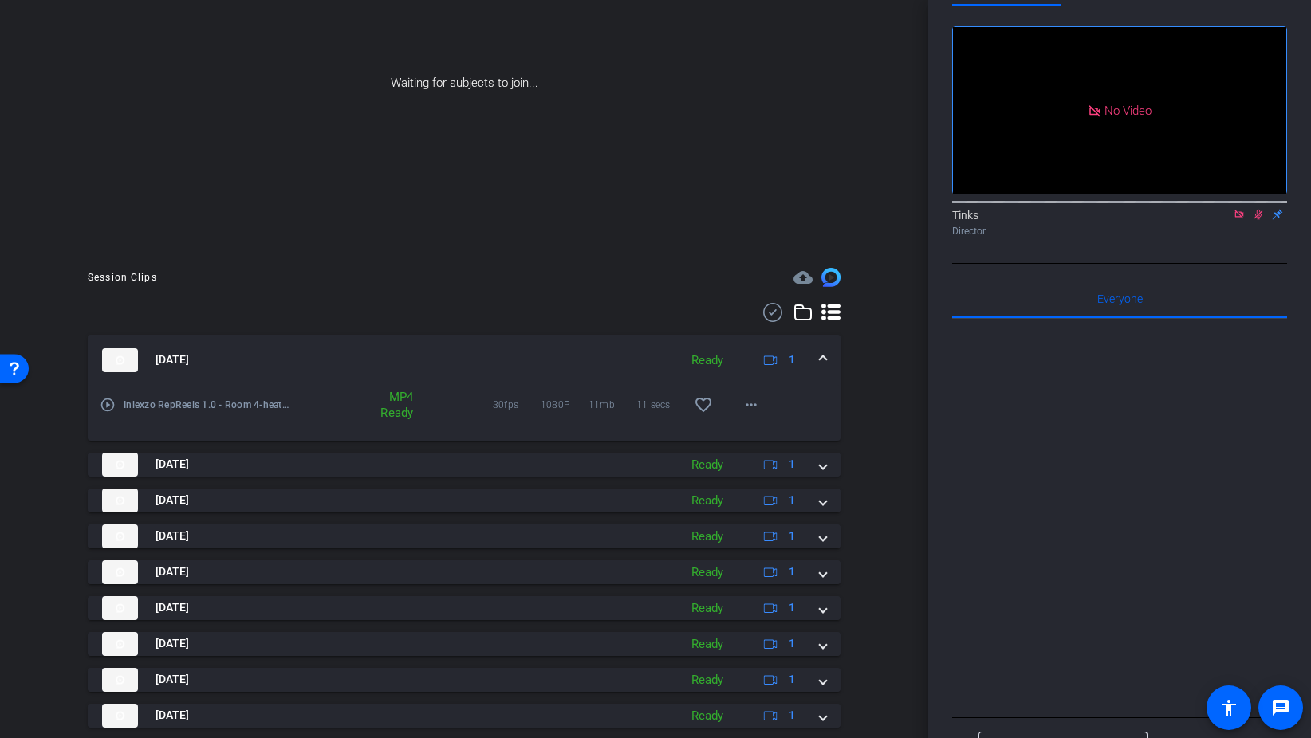
click at [822, 352] on span at bounding box center [823, 360] width 6 height 17
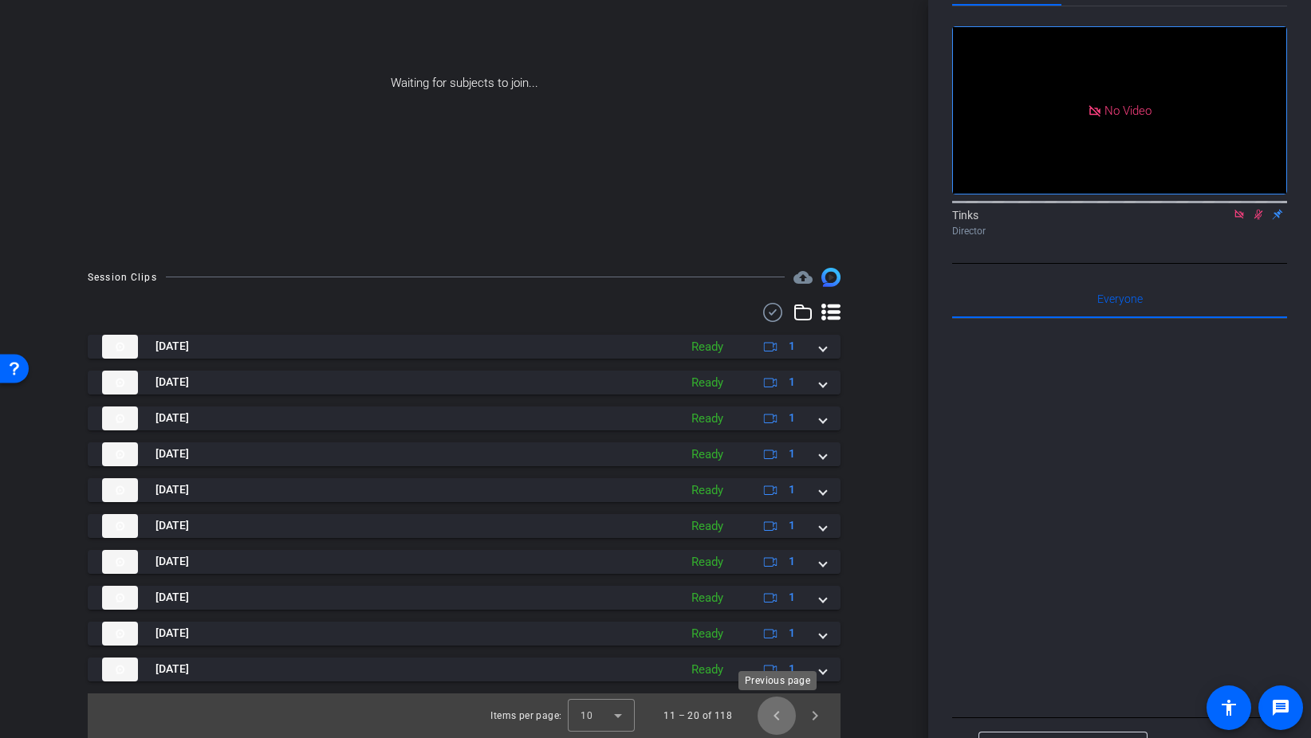
click at [783, 716] on span "Previous page" at bounding box center [776, 716] width 38 height 38
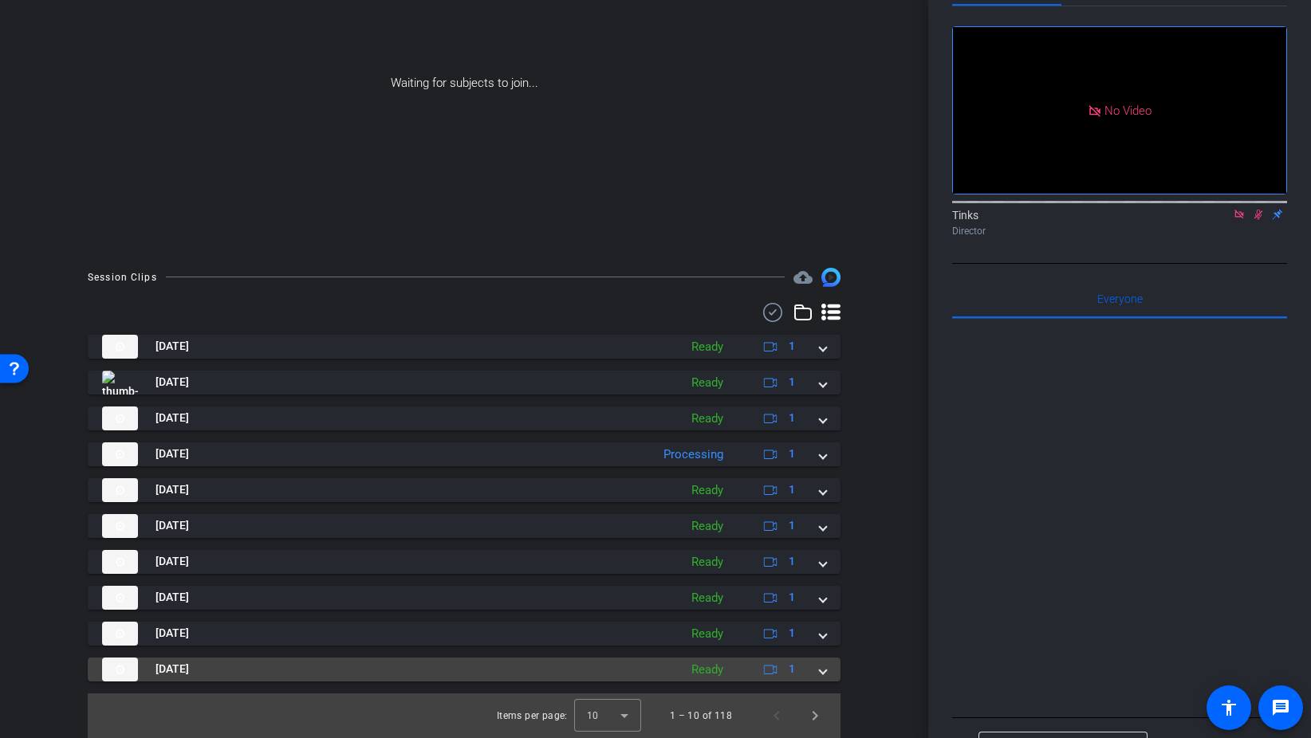
click at [820, 676] on span at bounding box center [823, 669] width 6 height 17
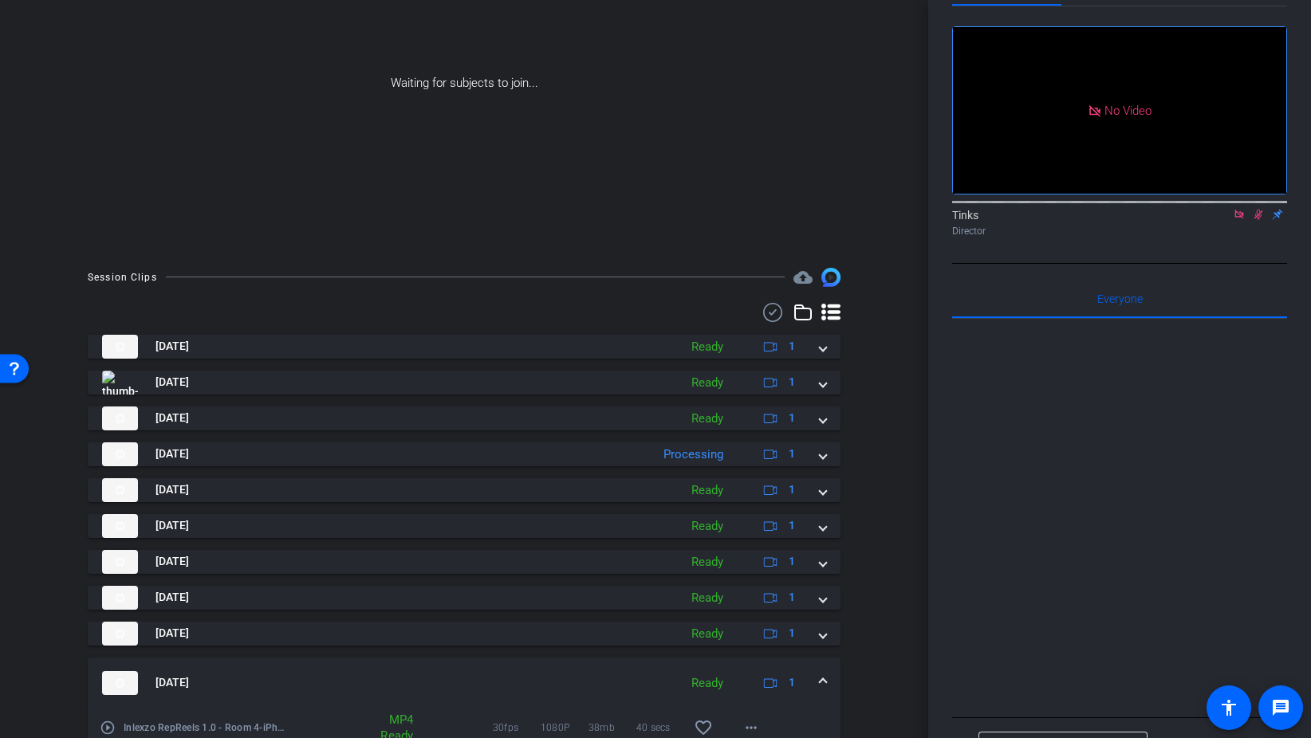
scroll to position [236, 0]
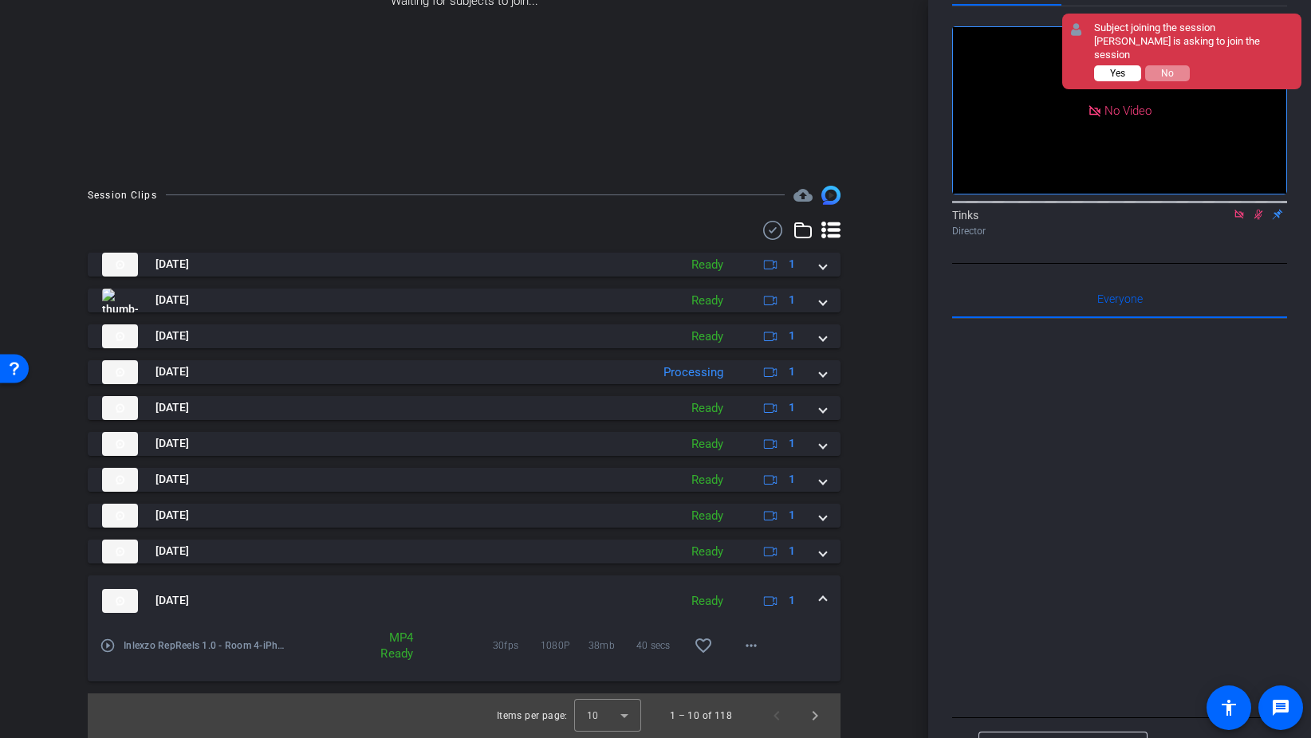
click at [1115, 69] on span "Yes" at bounding box center [1117, 73] width 15 height 11
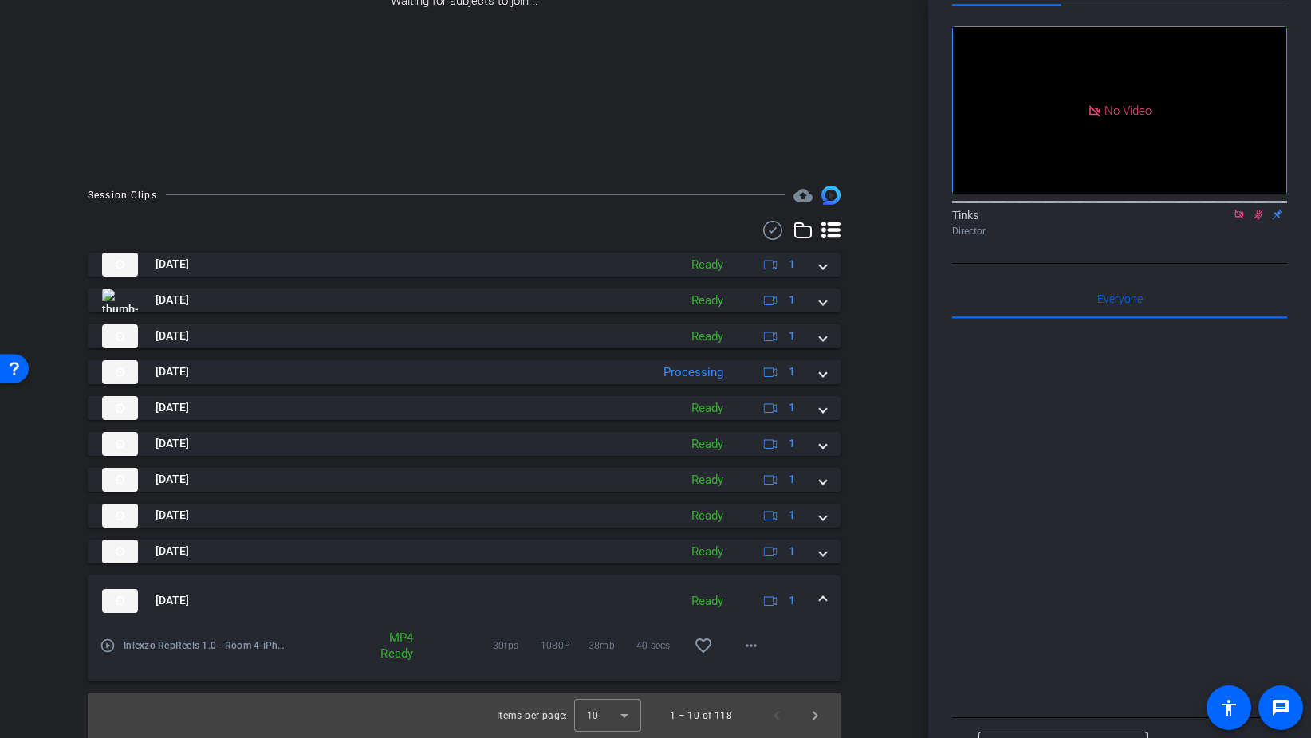
click at [1243, 220] on icon at bounding box center [1239, 214] width 13 height 11
click at [1240, 220] on icon at bounding box center [1239, 214] width 13 height 11
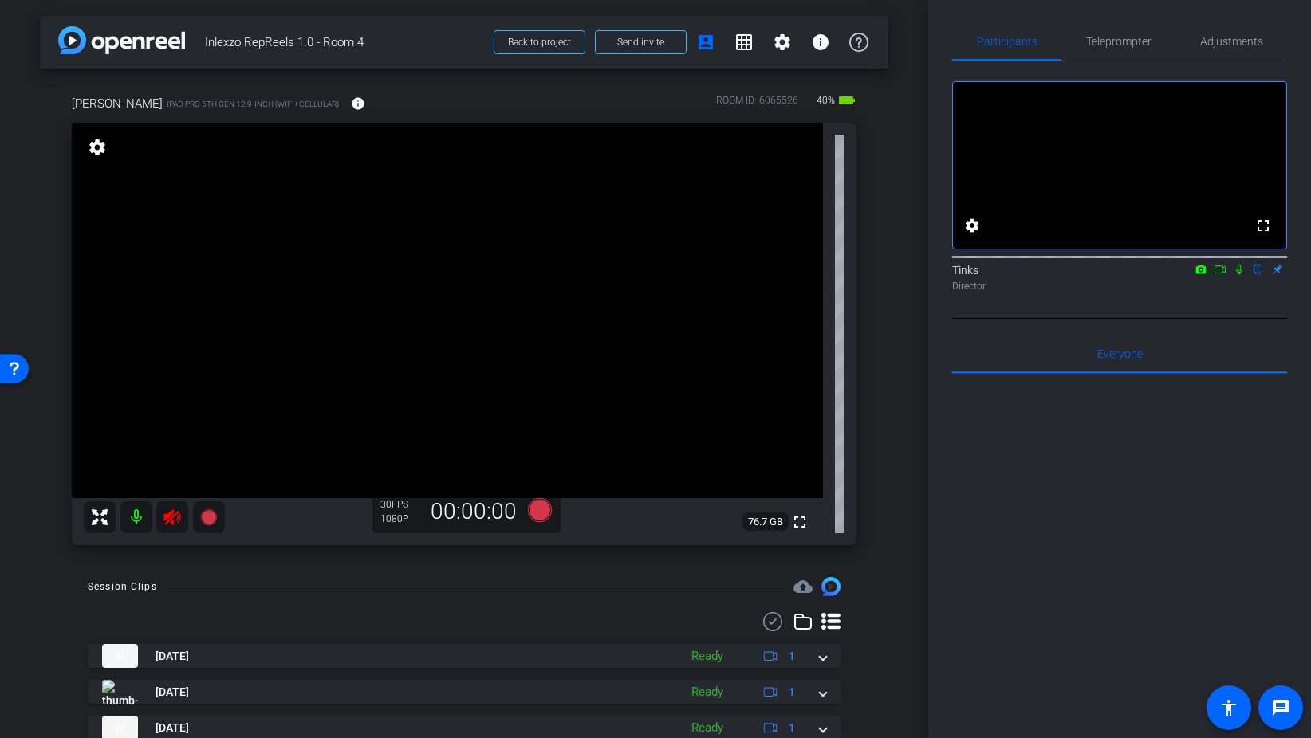
scroll to position [0, 0]
click at [1128, 51] on span "Teleprompter" at bounding box center [1118, 43] width 65 height 38
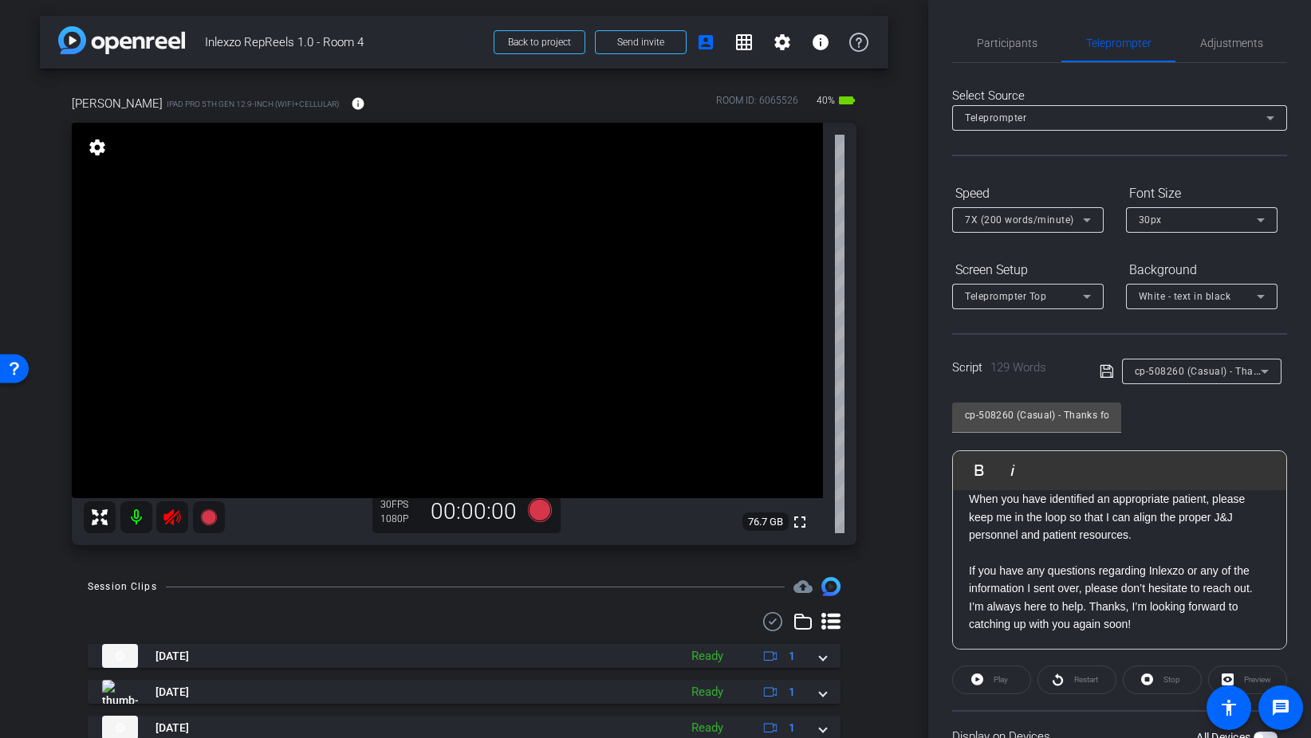
click at [171, 516] on icon at bounding box center [172, 517] width 19 height 19
click at [1225, 45] on span "Adjustments" at bounding box center [1231, 42] width 63 height 11
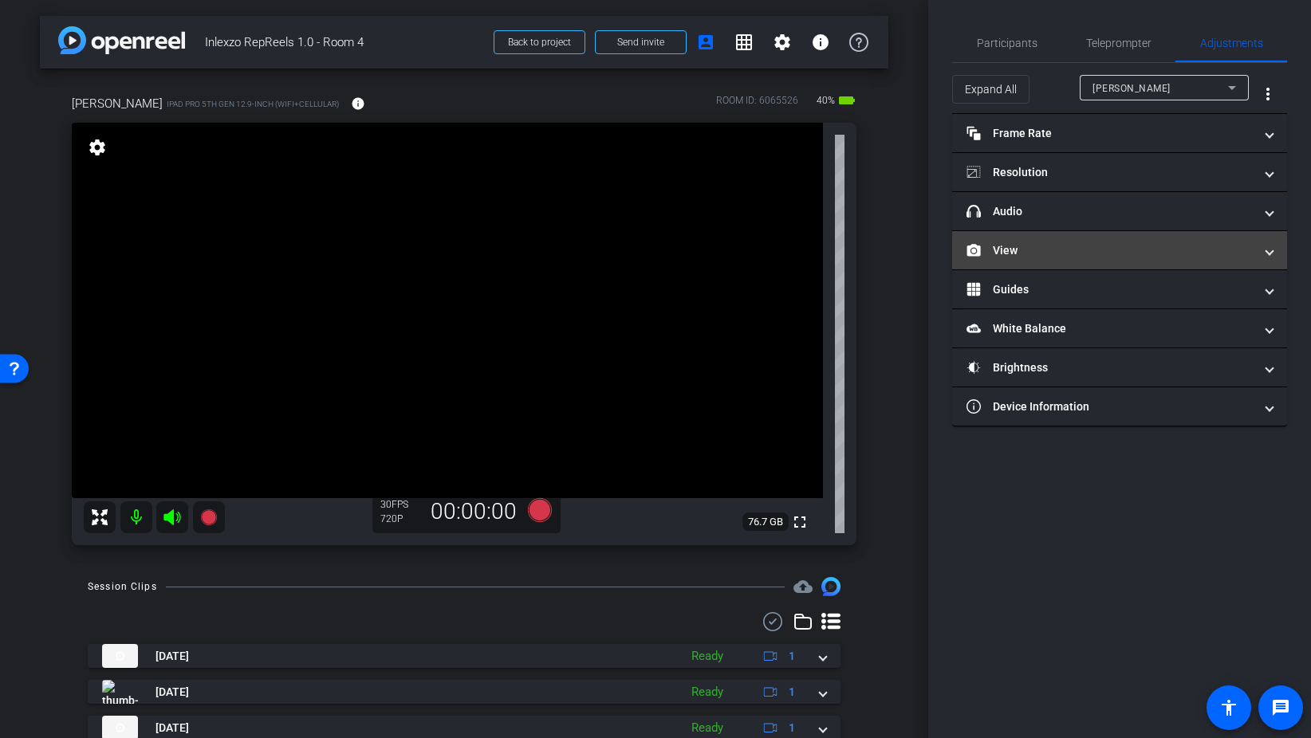
click at [1068, 246] on mat-panel-title "View" at bounding box center [1109, 250] width 287 height 17
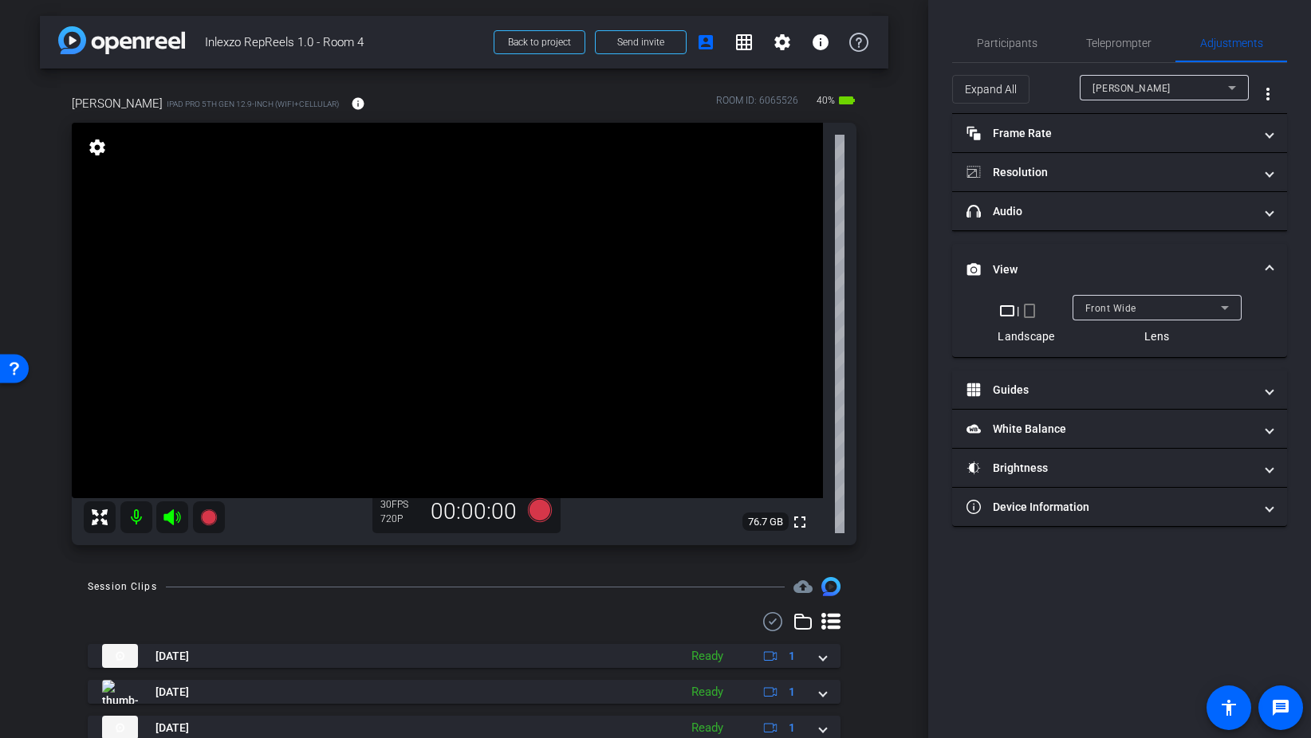
click at [1031, 313] on mat-icon "crop_portrait" at bounding box center [1029, 310] width 19 height 19
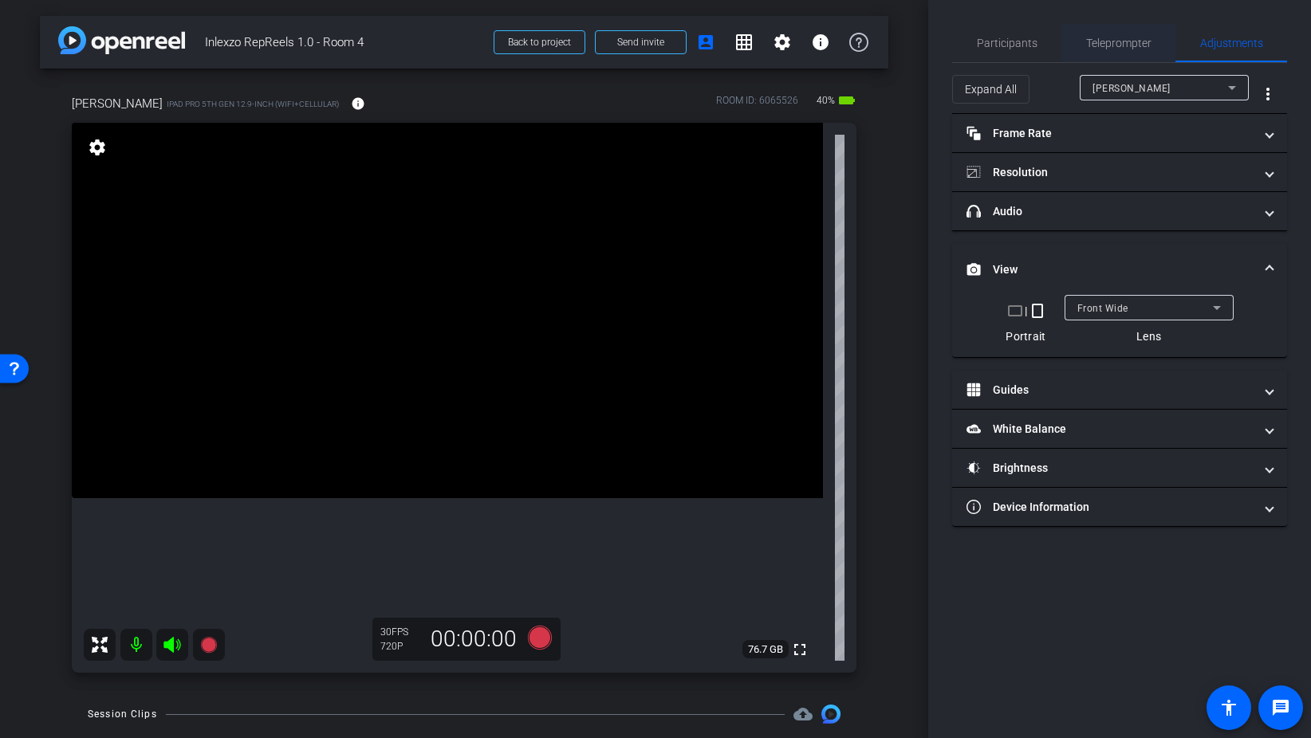
click at [1109, 56] on span "Teleprompter" at bounding box center [1118, 43] width 65 height 38
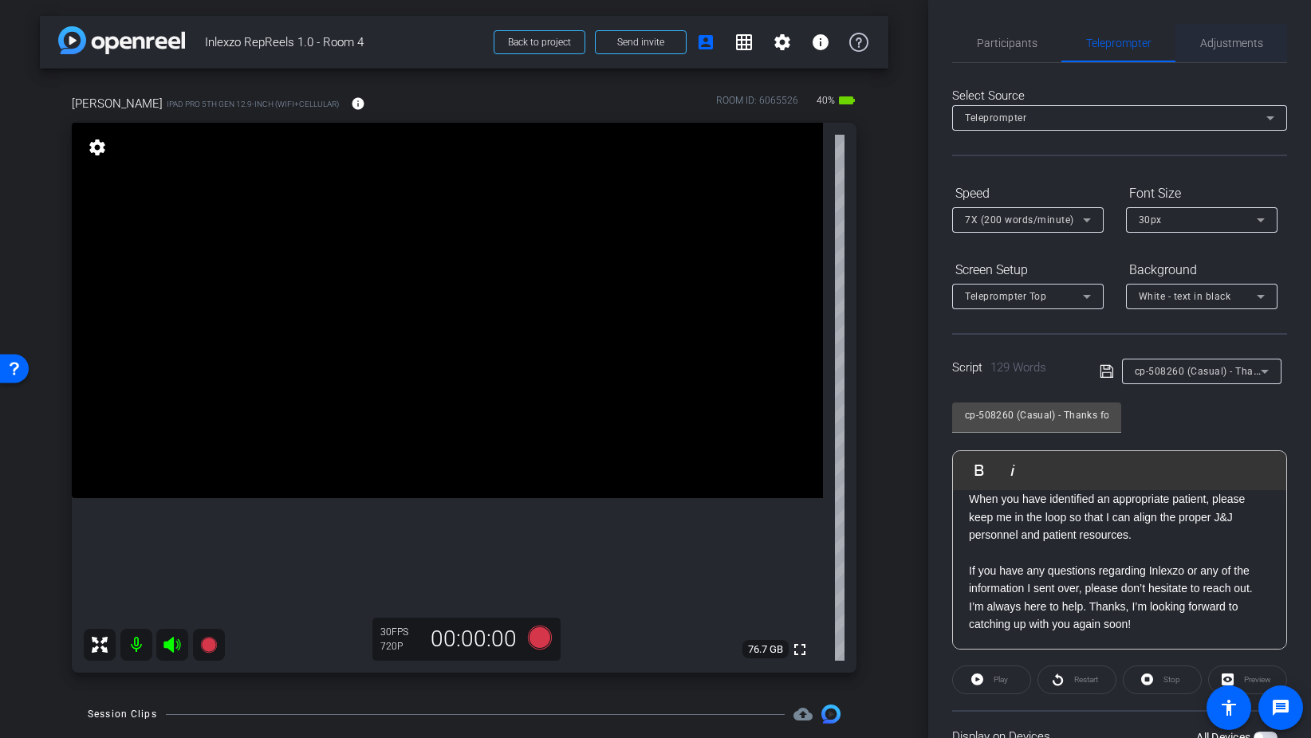
click at [1229, 37] on span "Adjustments" at bounding box center [1231, 42] width 63 height 11
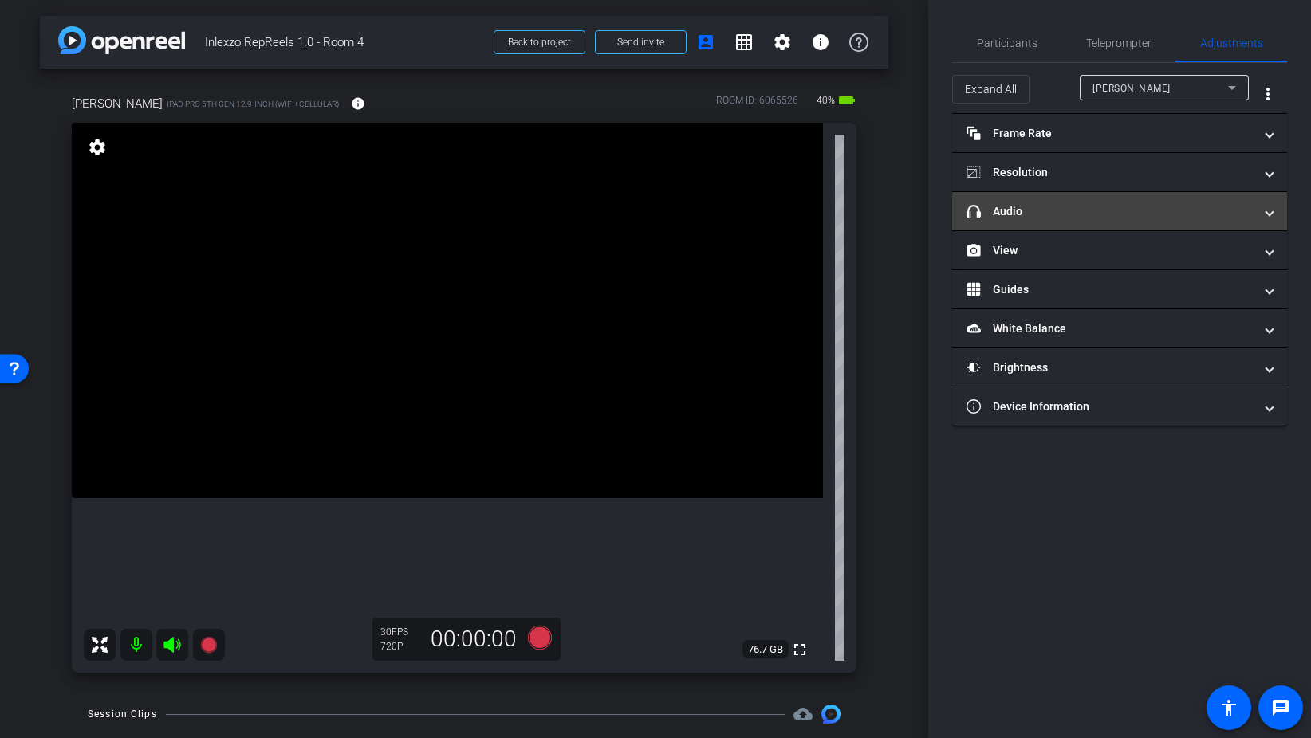
click at [1078, 224] on mat-expansion-panel-header "headphone icon Audio" at bounding box center [1119, 211] width 335 height 38
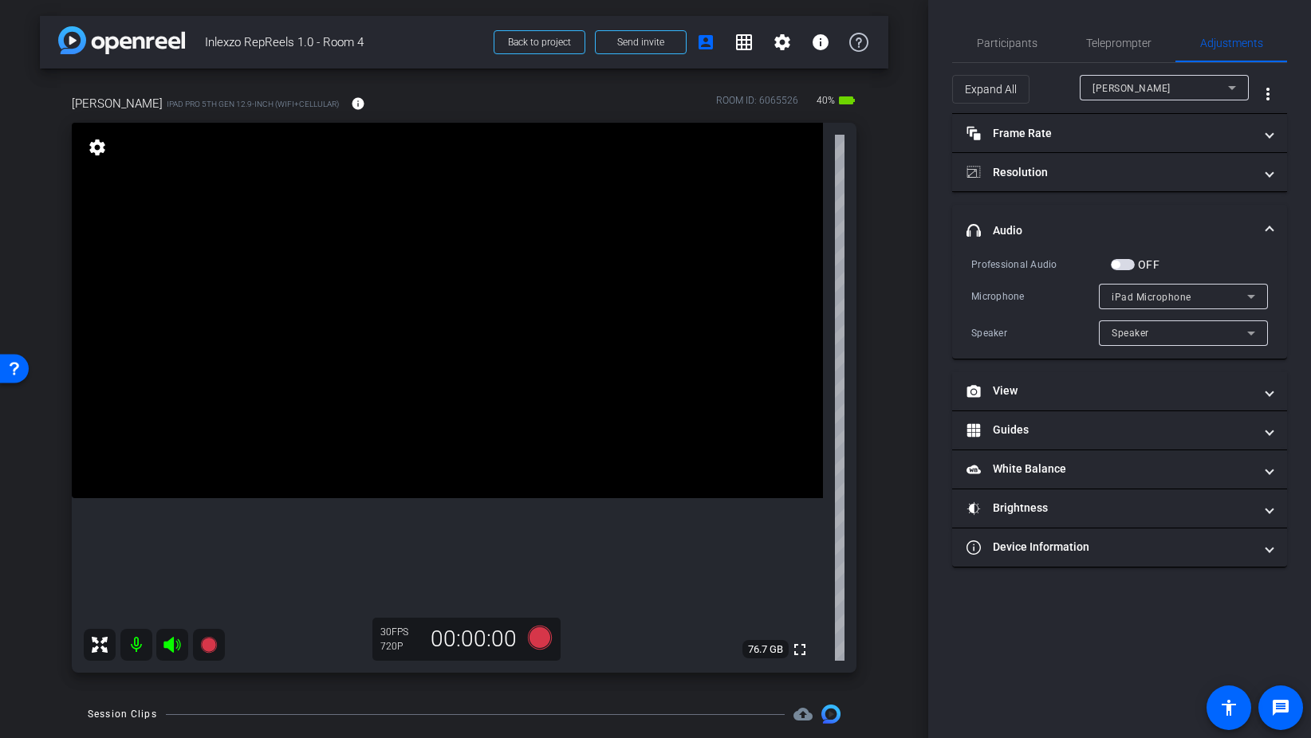
click at [1131, 259] on span "button" at bounding box center [1123, 264] width 24 height 11
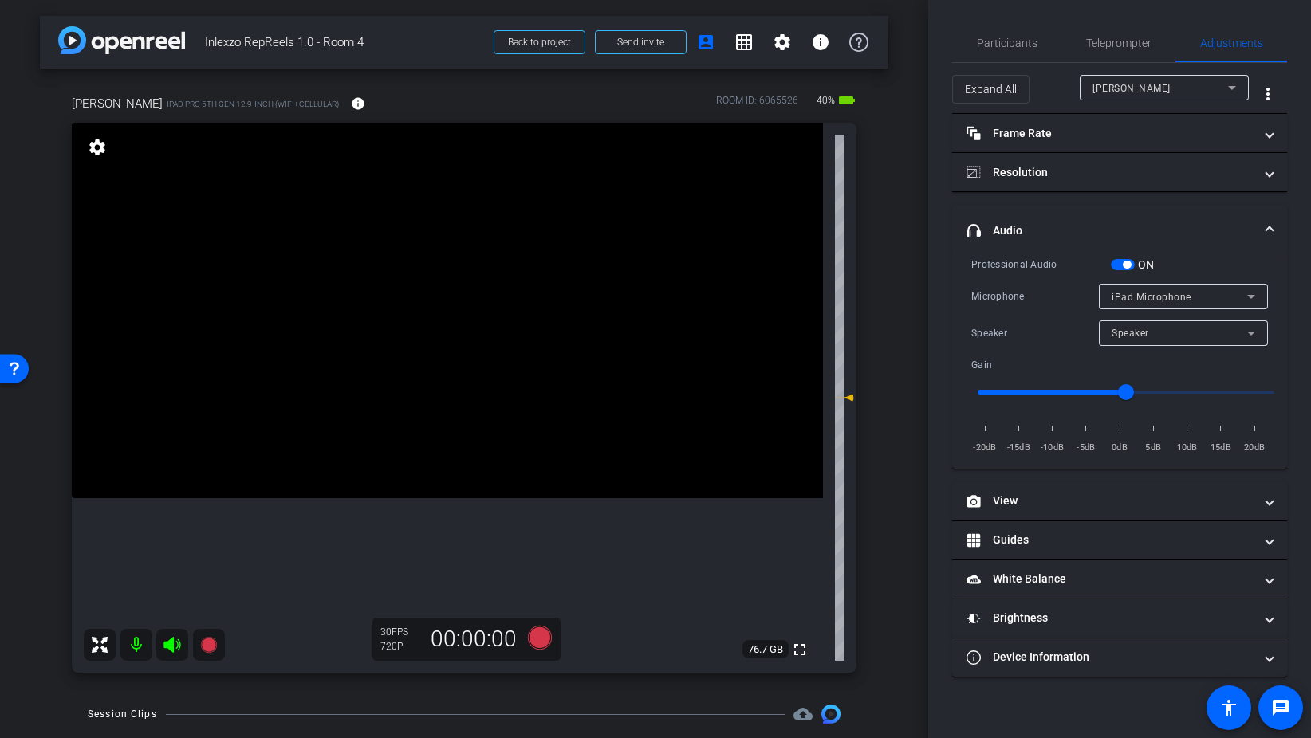
click at [1113, 268] on span "button" at bounding box center [1123, 264] width 24 height 11
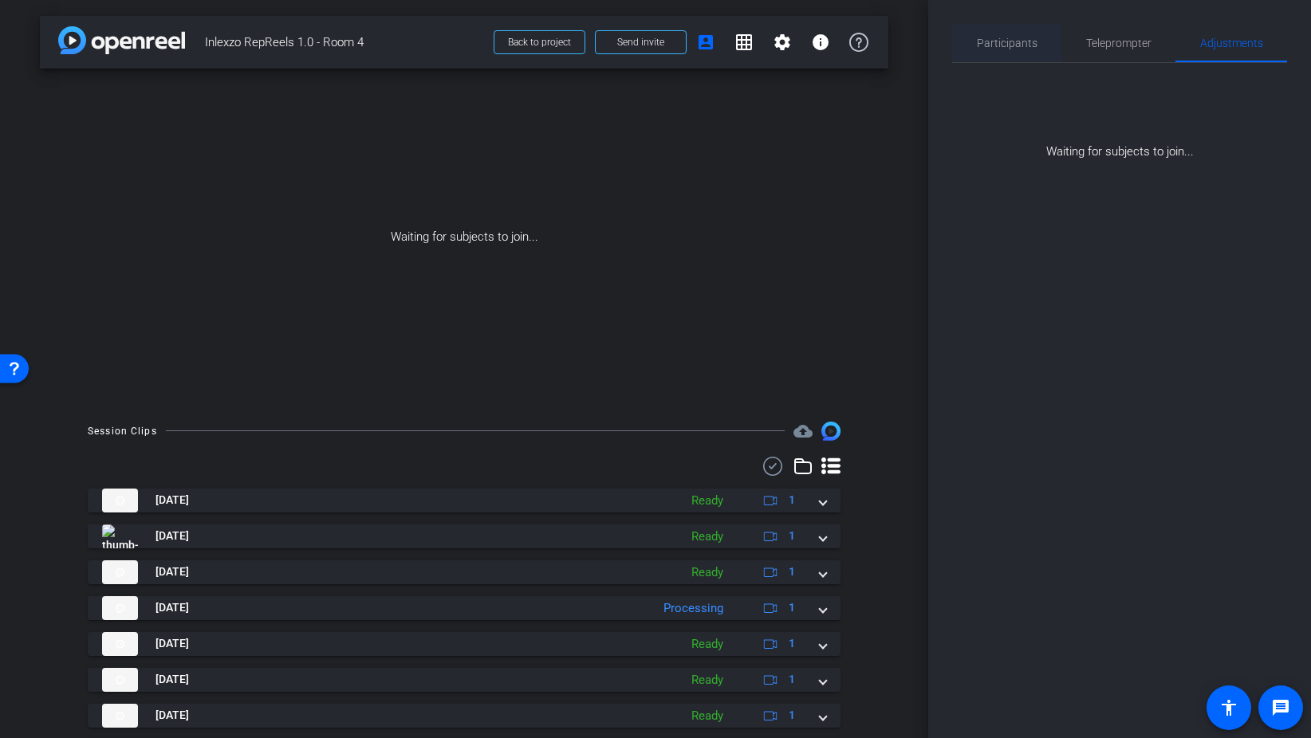
click at [1022, 45] on span "Participants" at bounding box center [1007, 42] width 61 height 11
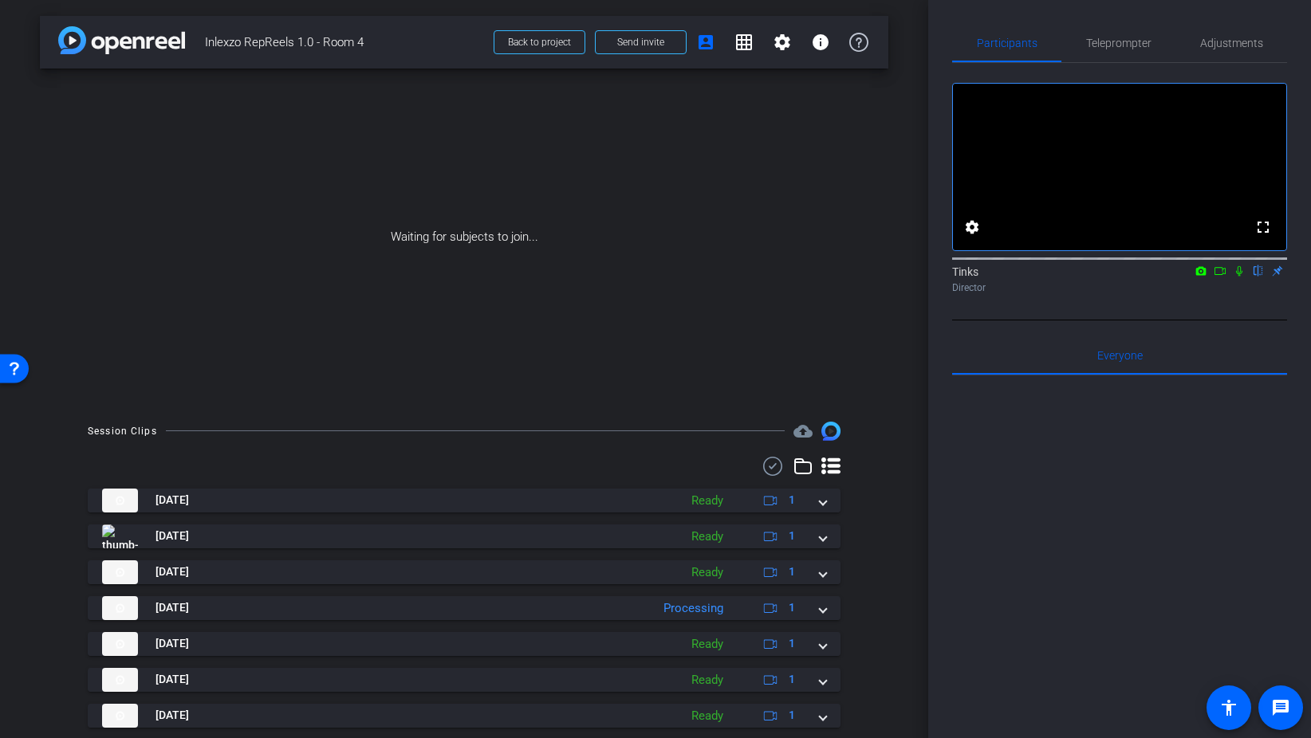
click at [1243, 277] on icon at bounding box center [1239, 270] width 13 height 11
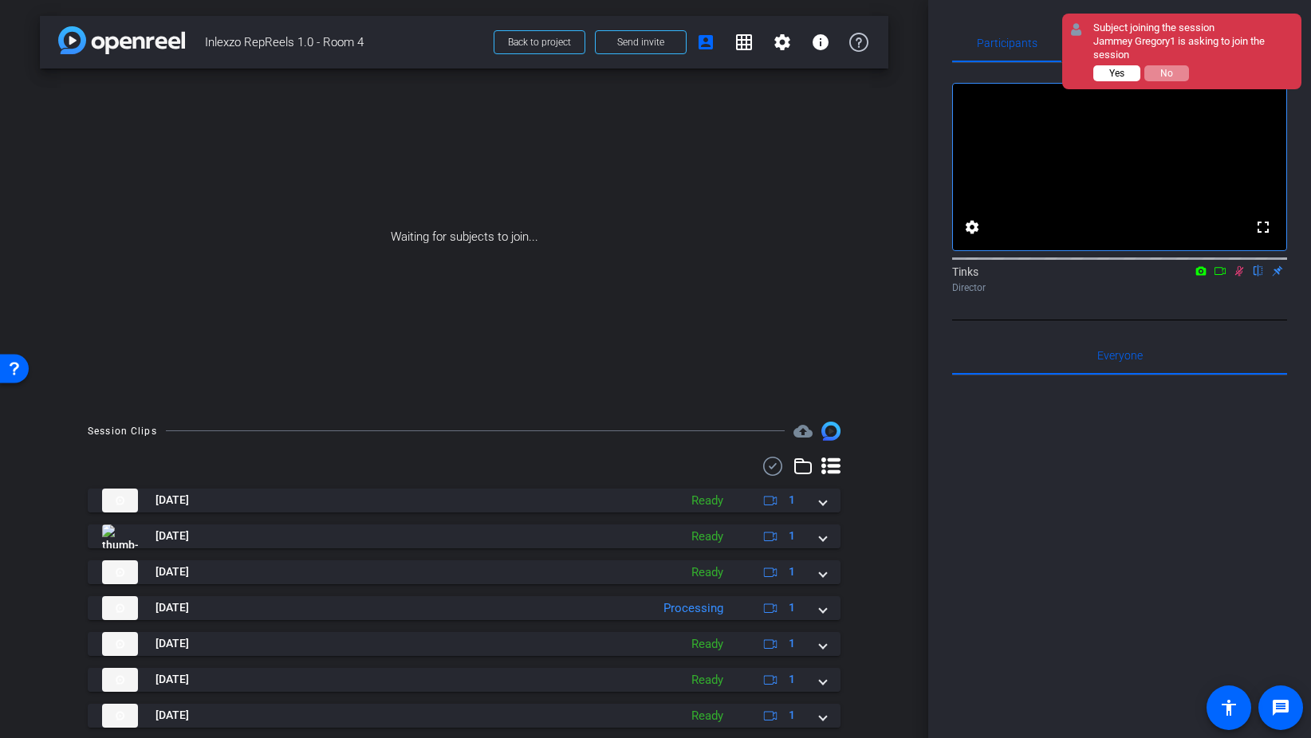
click at [1118, 72] on span "Yes" at bounding box center [1116, 73] width 15 height 11
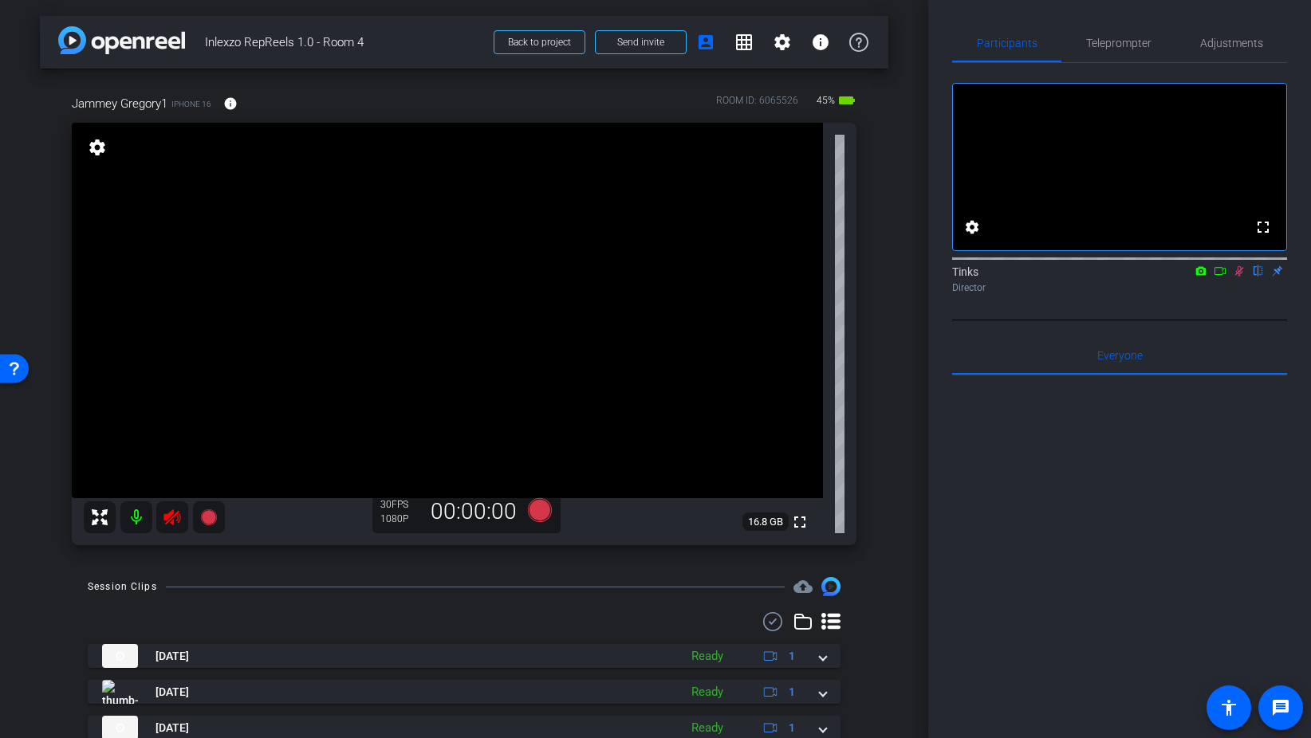
click at [171, 516] on icon at bounding box center [171, 517] width 17 height 16
click at [1237, 277] on icon at bounding box center [1239, 270] width 13 height 11
click at [1107, 39] on span "Teleprompter" at bounding box center [1118, 42] width 65 height 11
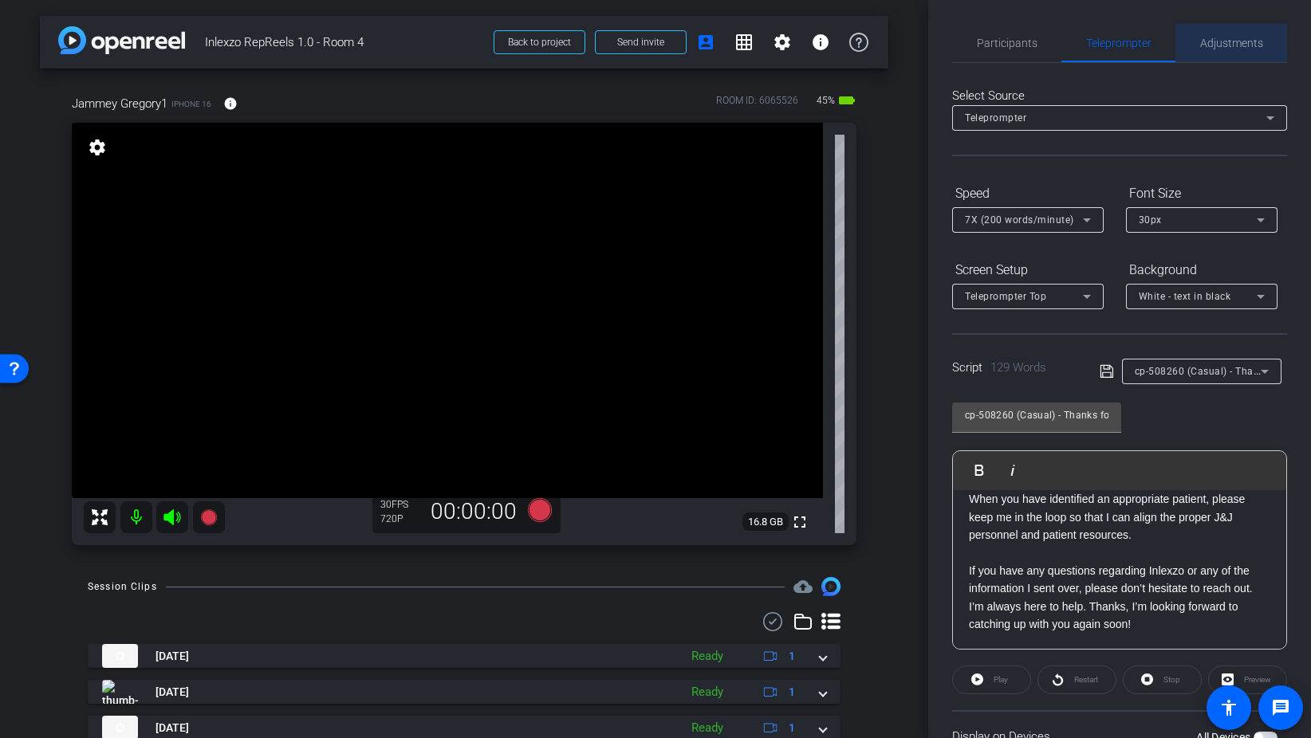
click at [1216, 41] on span "Adjustments" at bounding box center [1231, 42] width 63 height 11
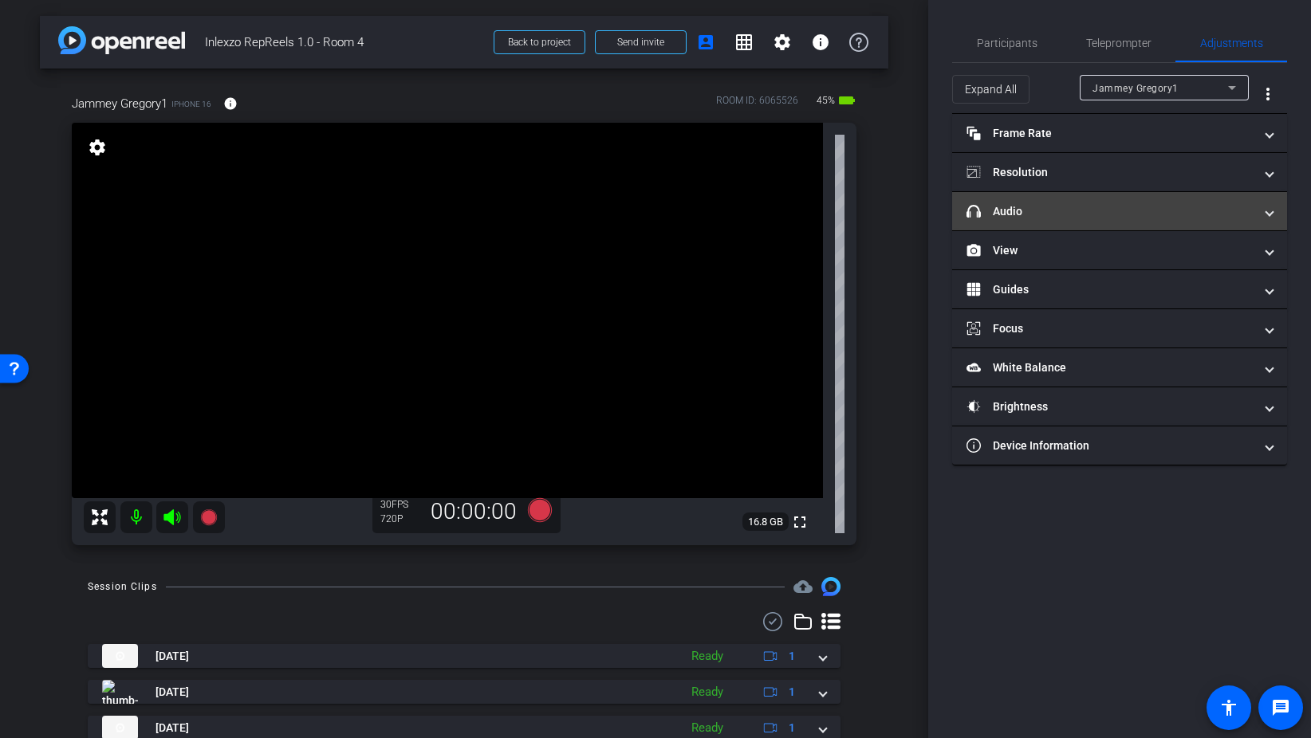
click at [1040, 217] on mat-panel-title "headphone icon Audio" at bounding box center [1109, 211] width 287 height 17
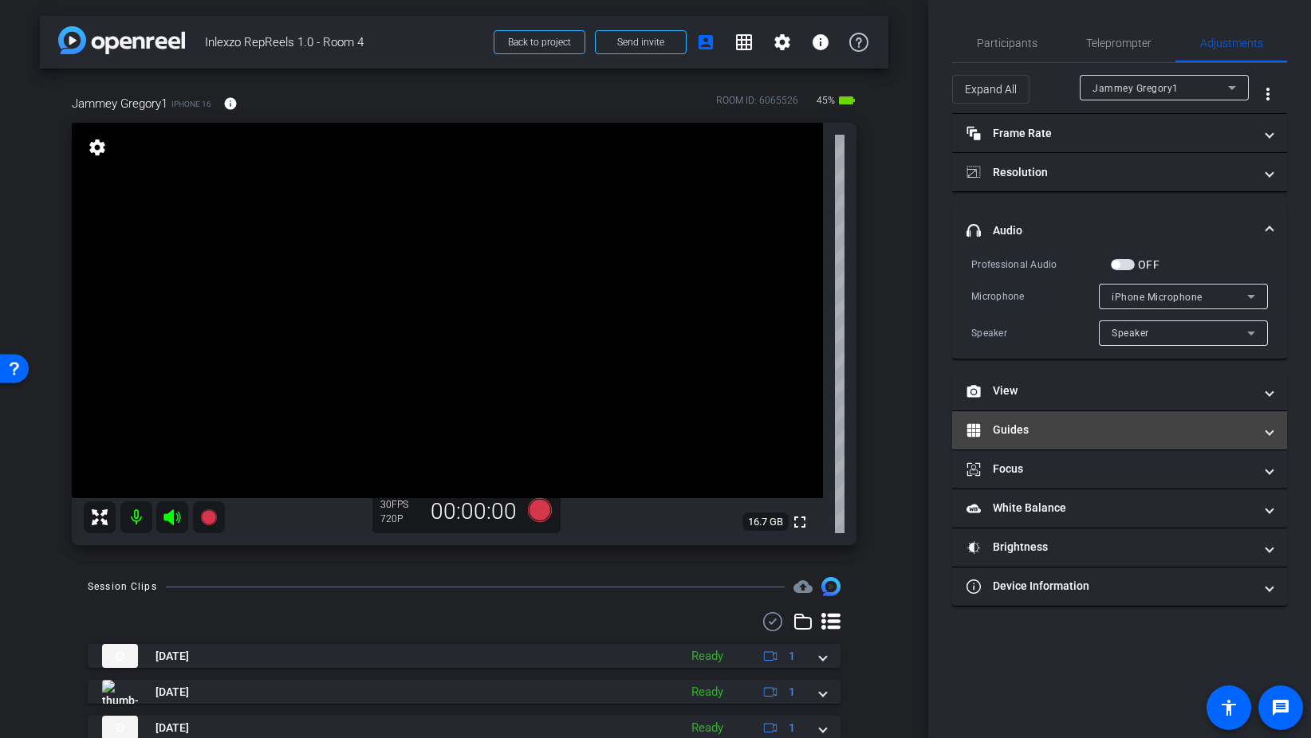
click at [1029, 435] on mat-panel-title "Guides" at bounding box center [1109, 430] width 287 height 17
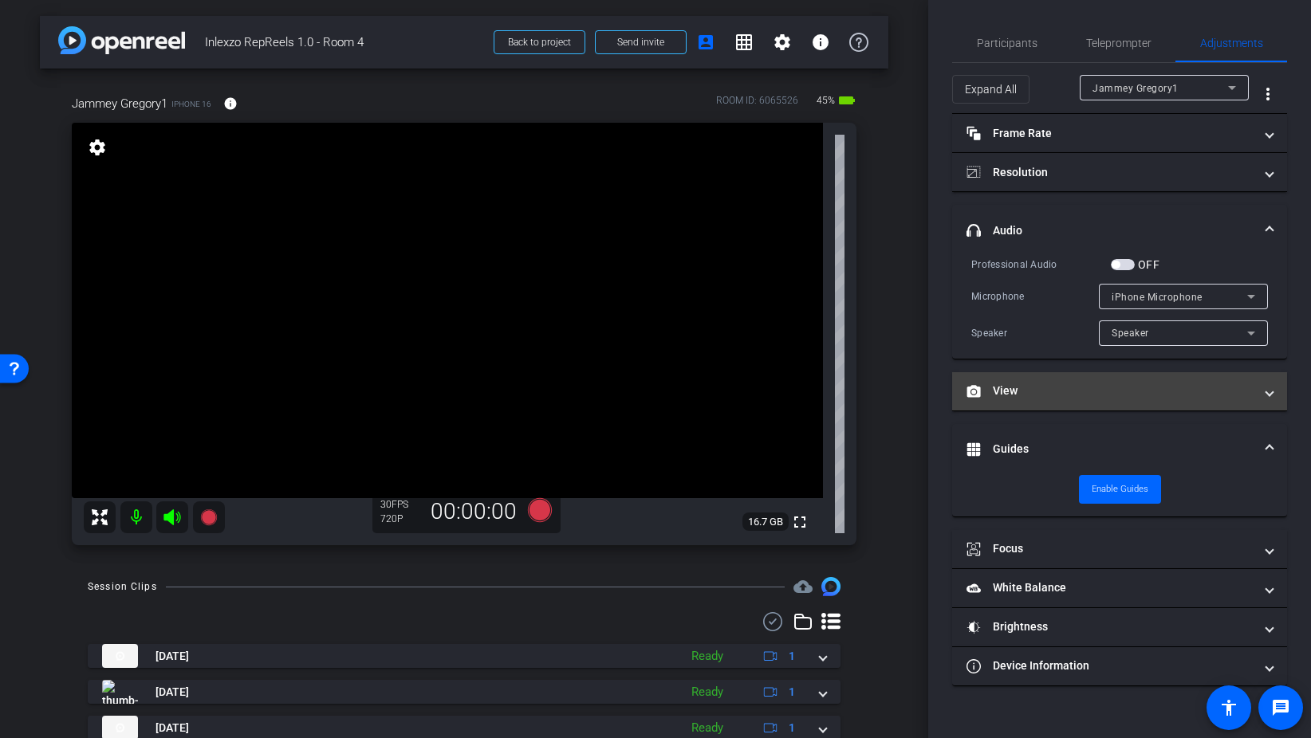
click at [1023, 389] on mat-panel-title "View" at bounding box center [1109, 391] width 287 height 17
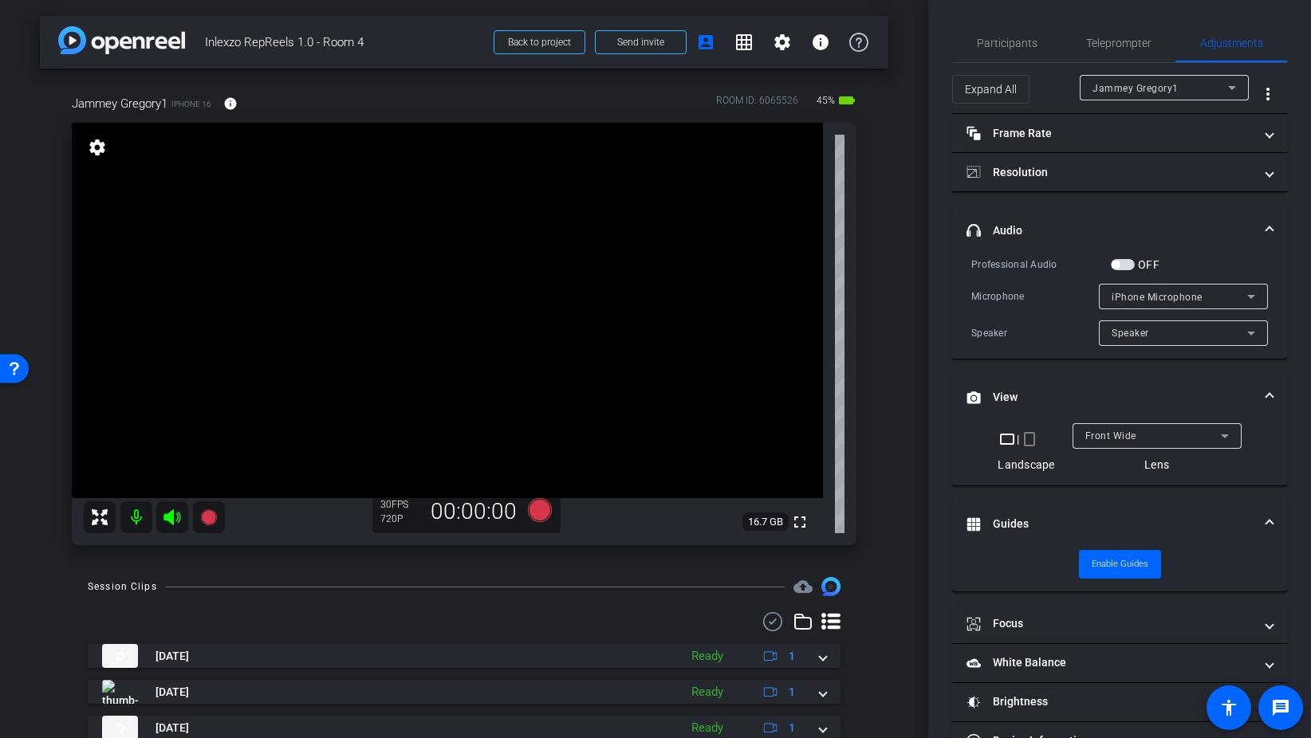
click at [1029, 436] on mat-icon "crop_portrait" at bounding box center [1029, 439] width 19 height 19
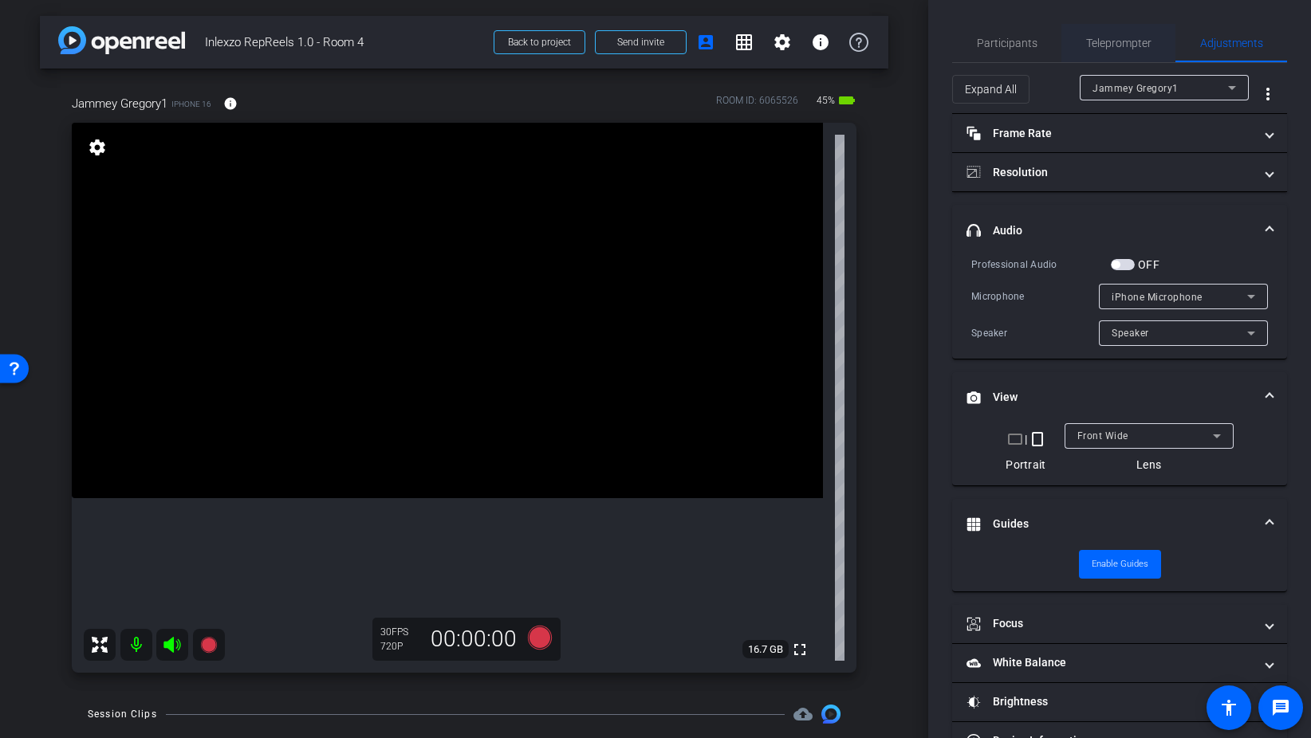
click at [1119, 35] on span "Teleprompter" at bounding box center [1118, 43] width 65 height 38
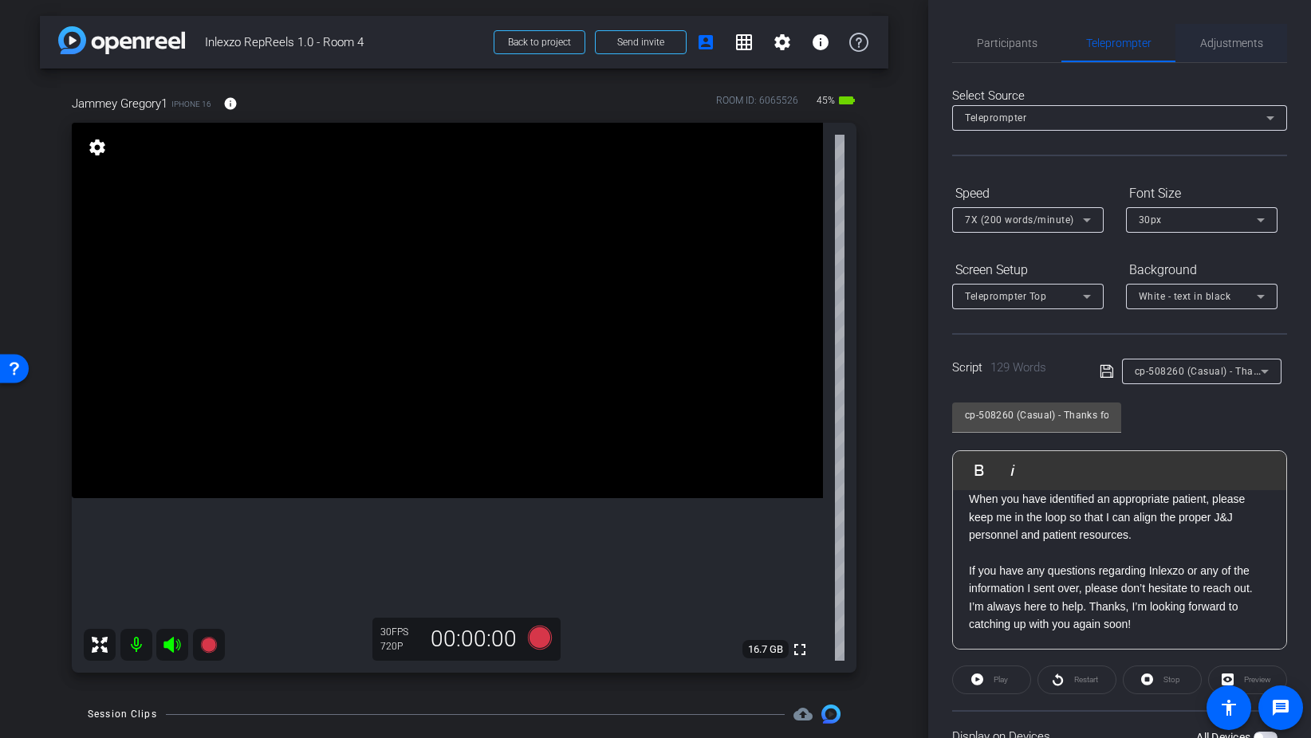
click at [1234, 33] on span "Adjustments" at bounding box center [1231, 43] width 63 height 38
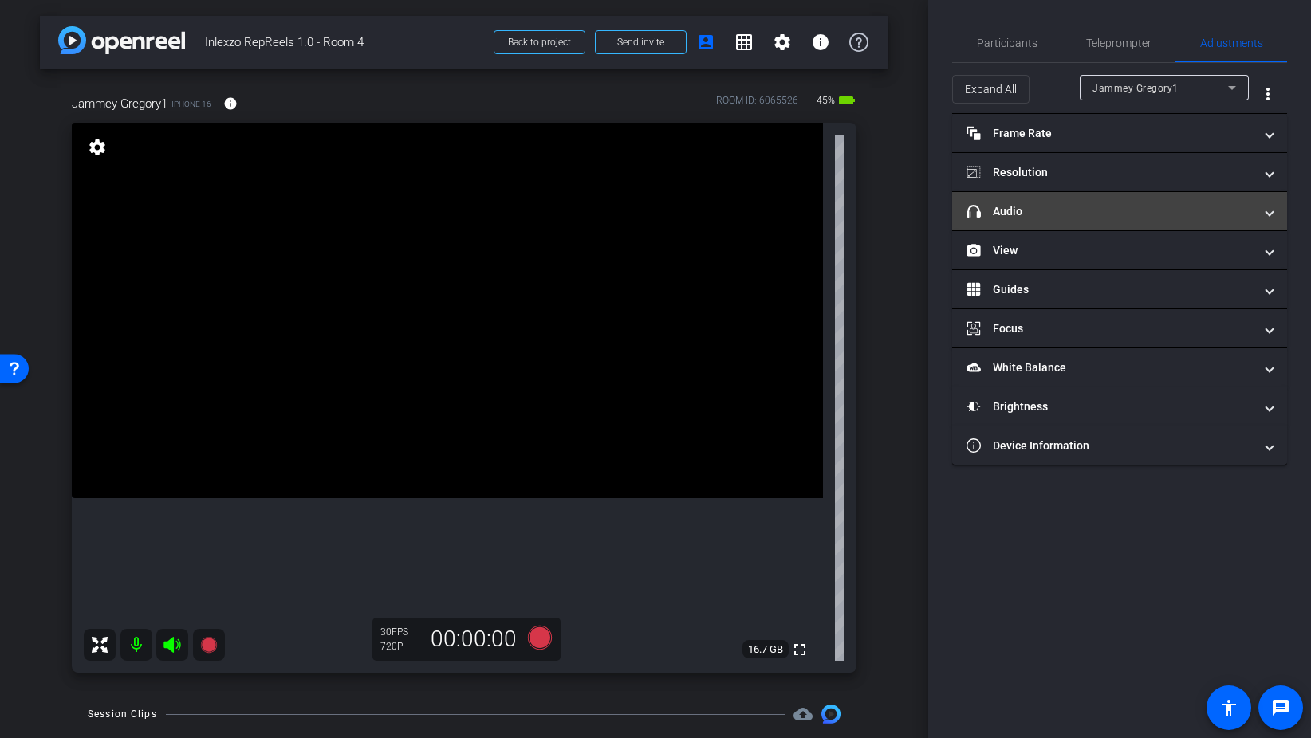
click at [1068, 212] on mat-panel-title "headphone icon Audio" at bounding box center [1109, 211] width 287 height 17
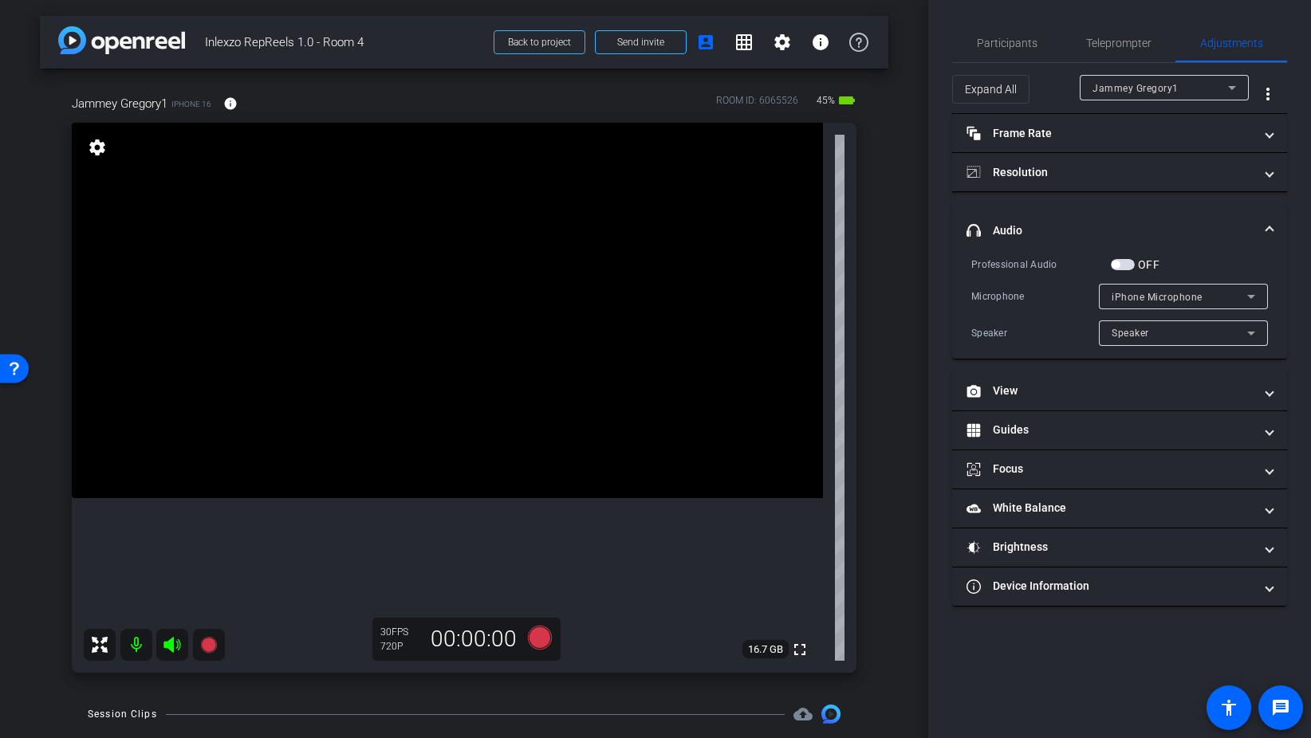
click at [1129, 265] on span "button" at bounding box center [1123, 264] width 24 height 11
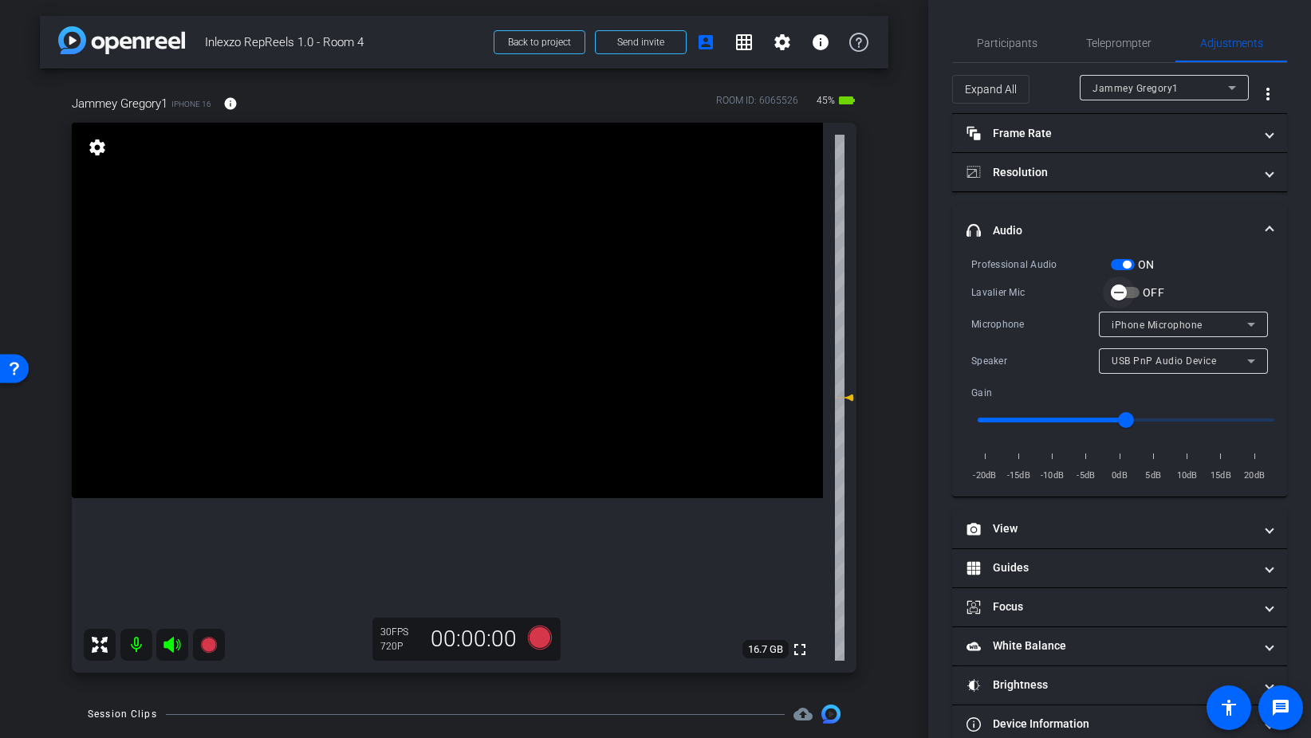
click at [1131, 292] on span "button" at bounding box center [1119, 293] width 32 height 32
click at [1186, 326] on span "Lavalier Microphone" at bounding box center [1158, 325] width 95 height 11
click at [1182, 351] on span "Lavalier Microphone" at bounding box center [1159, 355] width 96 height 19
click at [1184, 257] on div "Professional Audio ON" at bounding box center [1119, 264] width 297 height 17
click at [1111, 261] on button "ON" at bounding box center [1123, 264] width 24 height 11
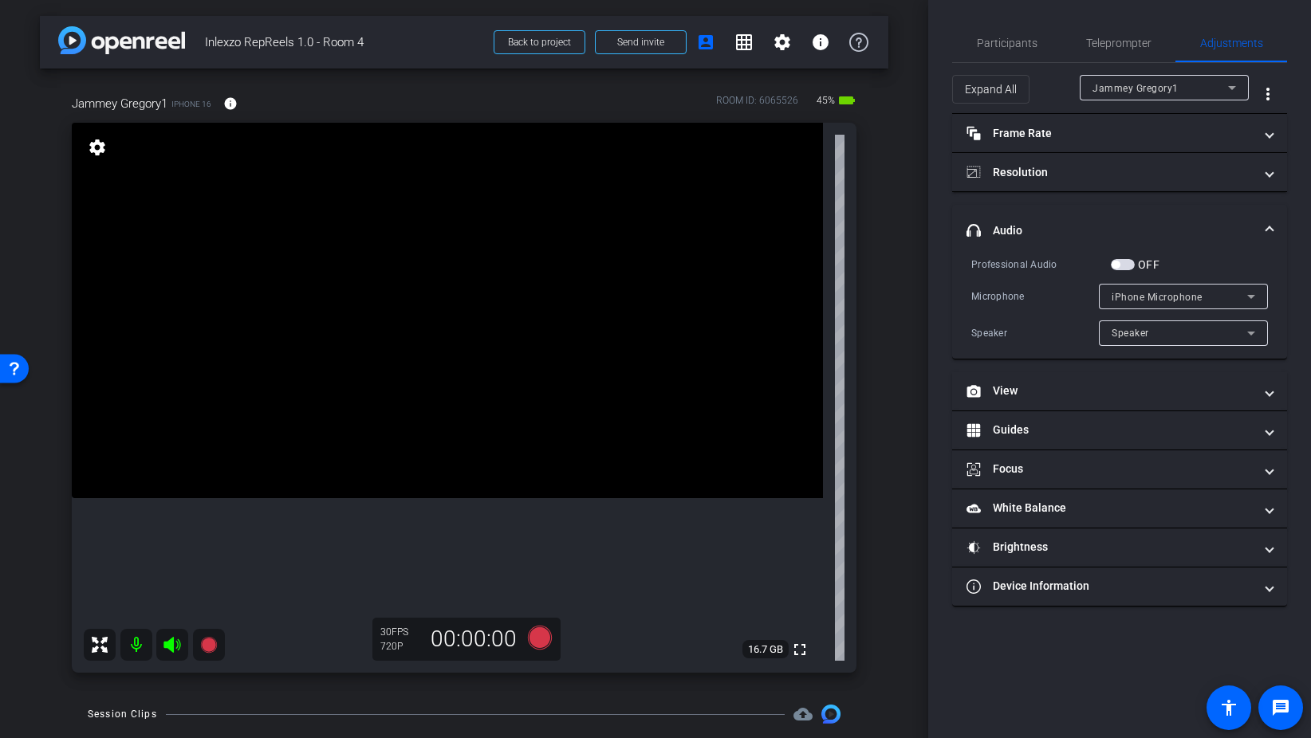
click at [1131, 263] on span "button" at bounding box center [1123, 264] width 24 height 11
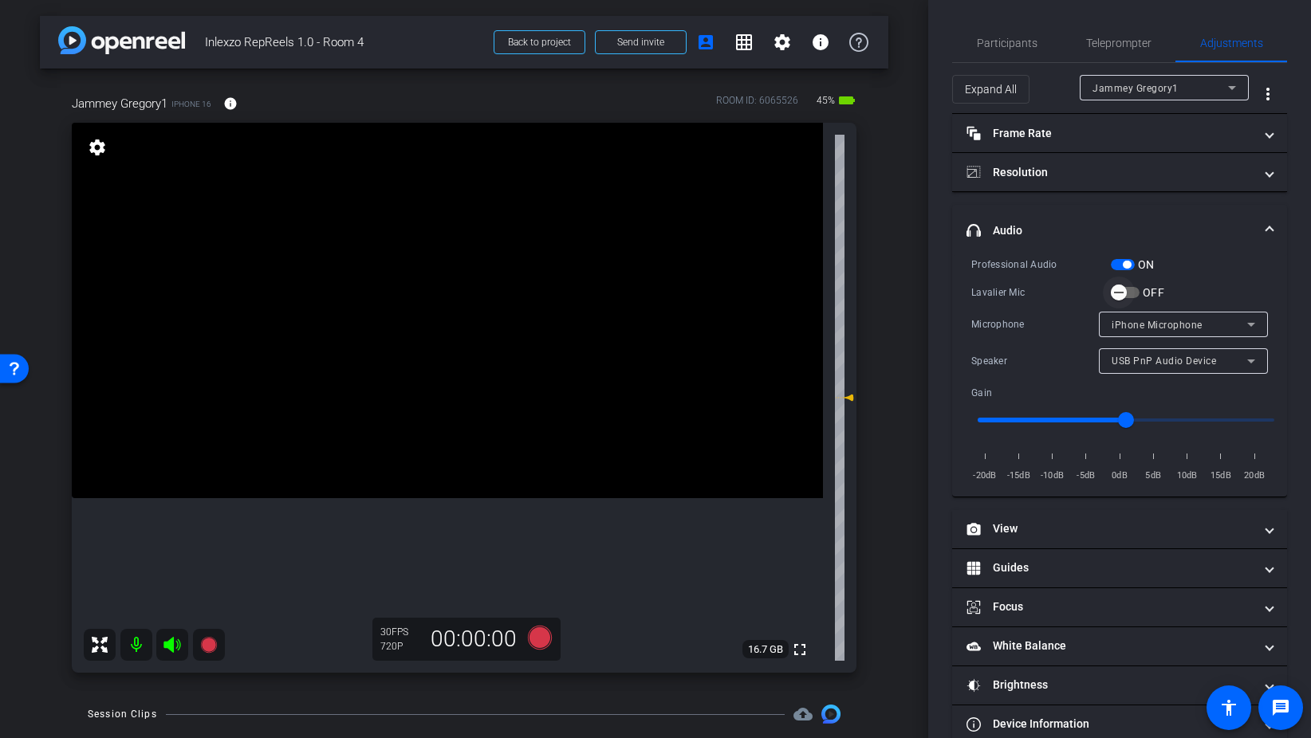
click at [1137, 293] on span "button" at bounding box center [1125, 292] width 29 height 11
click at [1119, 267] on span "button" at bounding box center [1123, 264] width 24 height 11
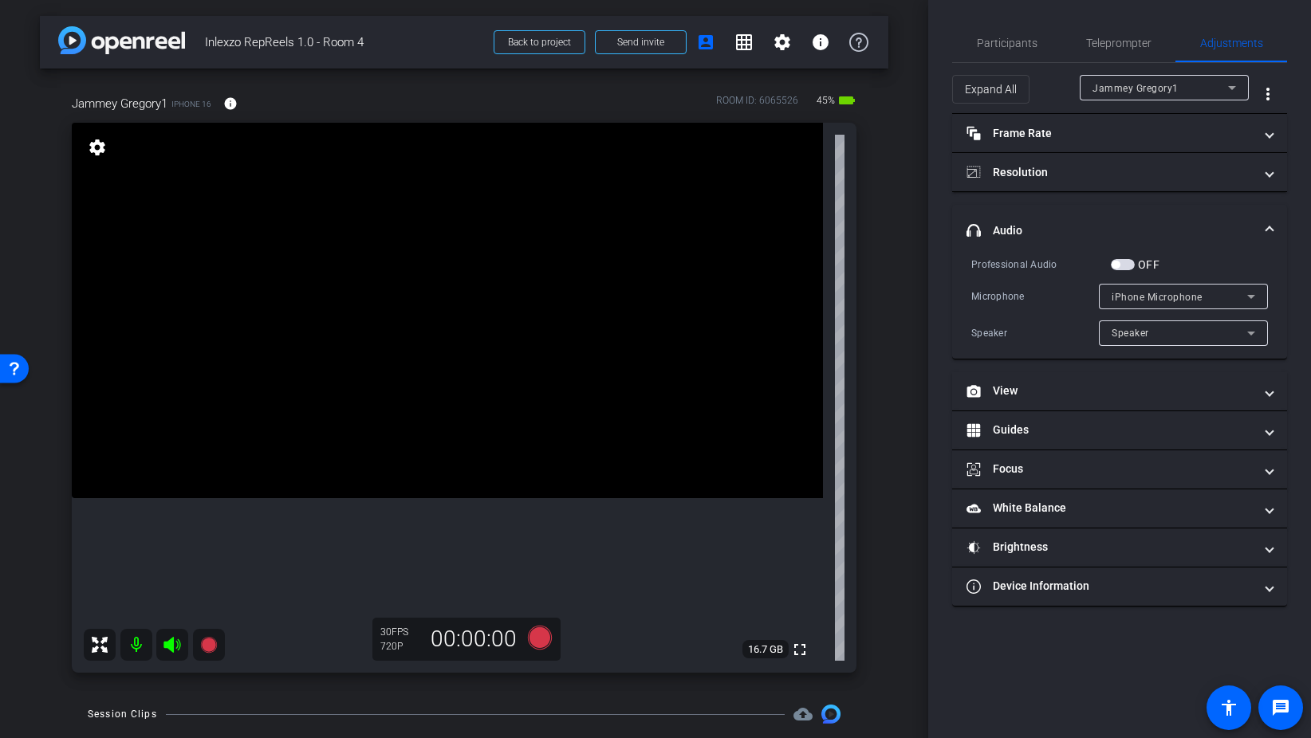
click at [1127, 260] on span "button" at bounding box center [1123, 264] width 24 height 11
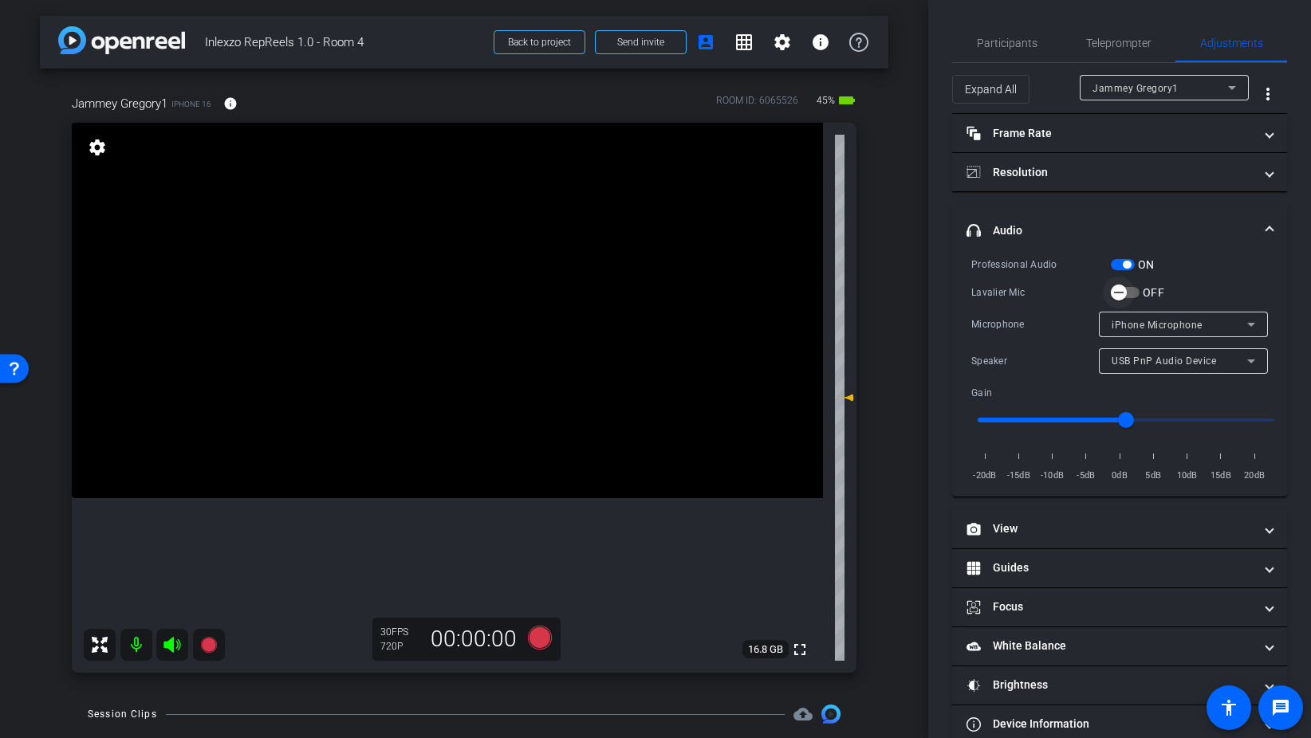
click at [1133, 291] on span "button" at bounding box center [1119, 293] width 32 height 32
click at [1115, 264] on span "button" at bounding box center [1123, 264] width 24 height 11
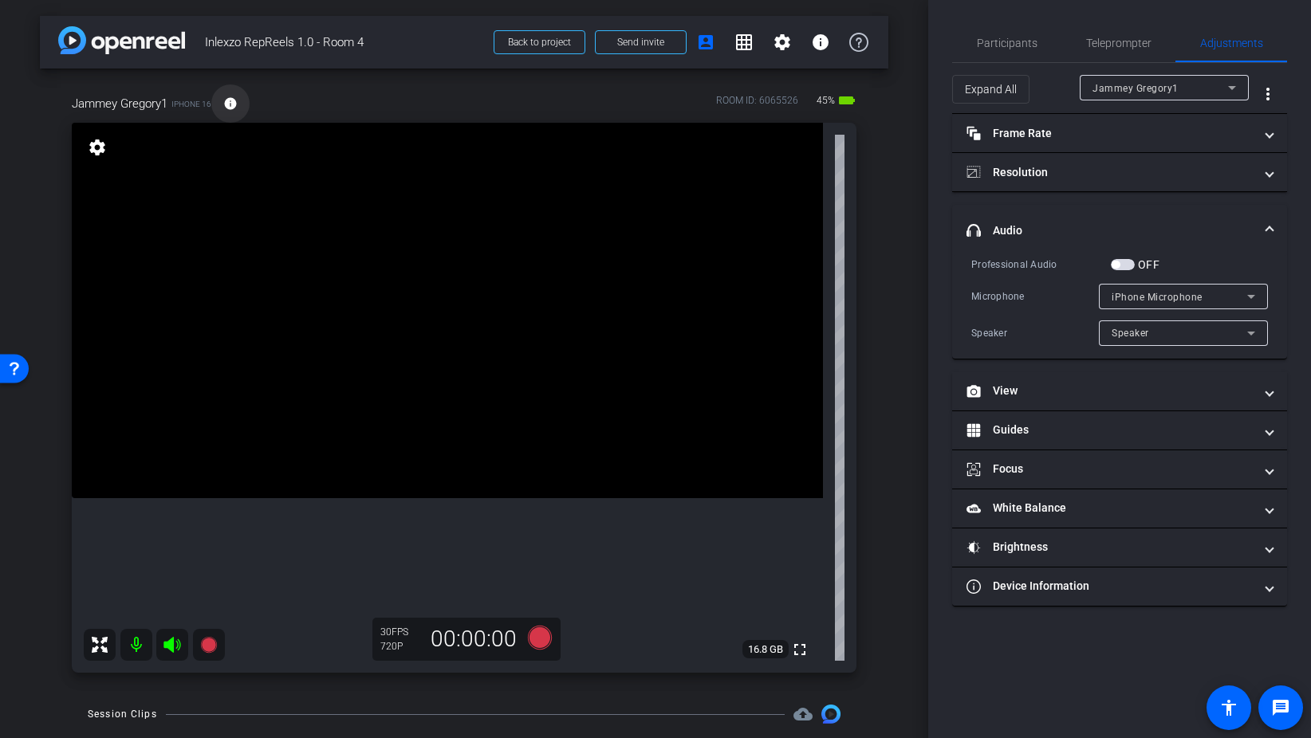
click at [227, 103] on mat-icon "info" at bounding box center [230, 103] width 14 height 14
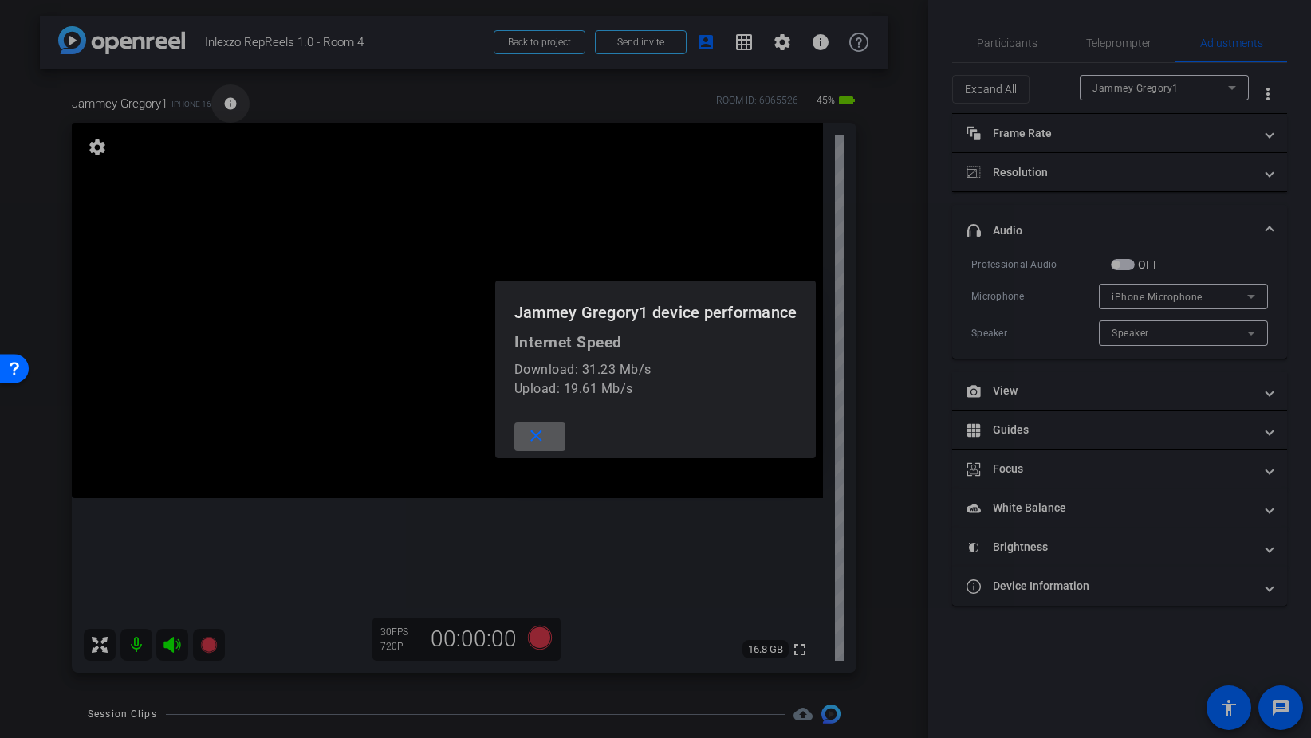
click at [227, 103] on div at bounding box center [655, 369] width 1311 height 738
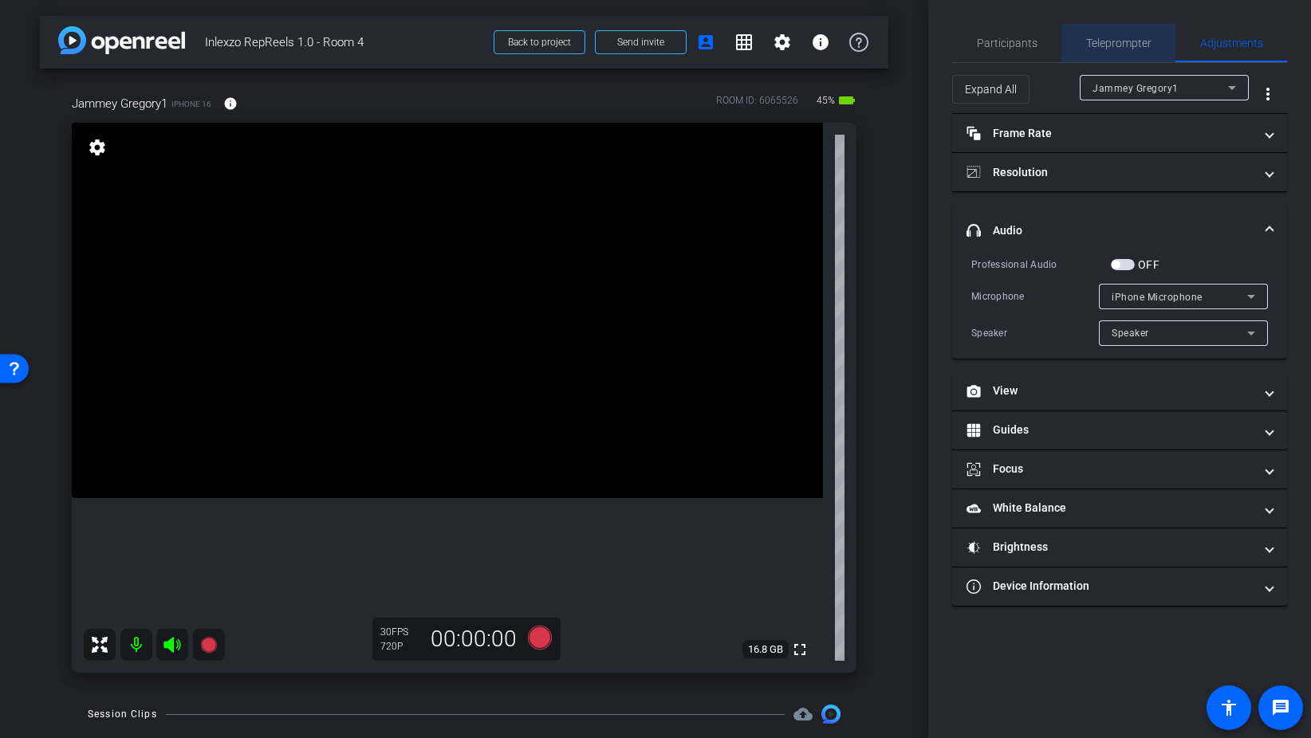
click at [1104, 46] on span "Teleprompter" at bounding box center [1118, 42] width 65 height 11
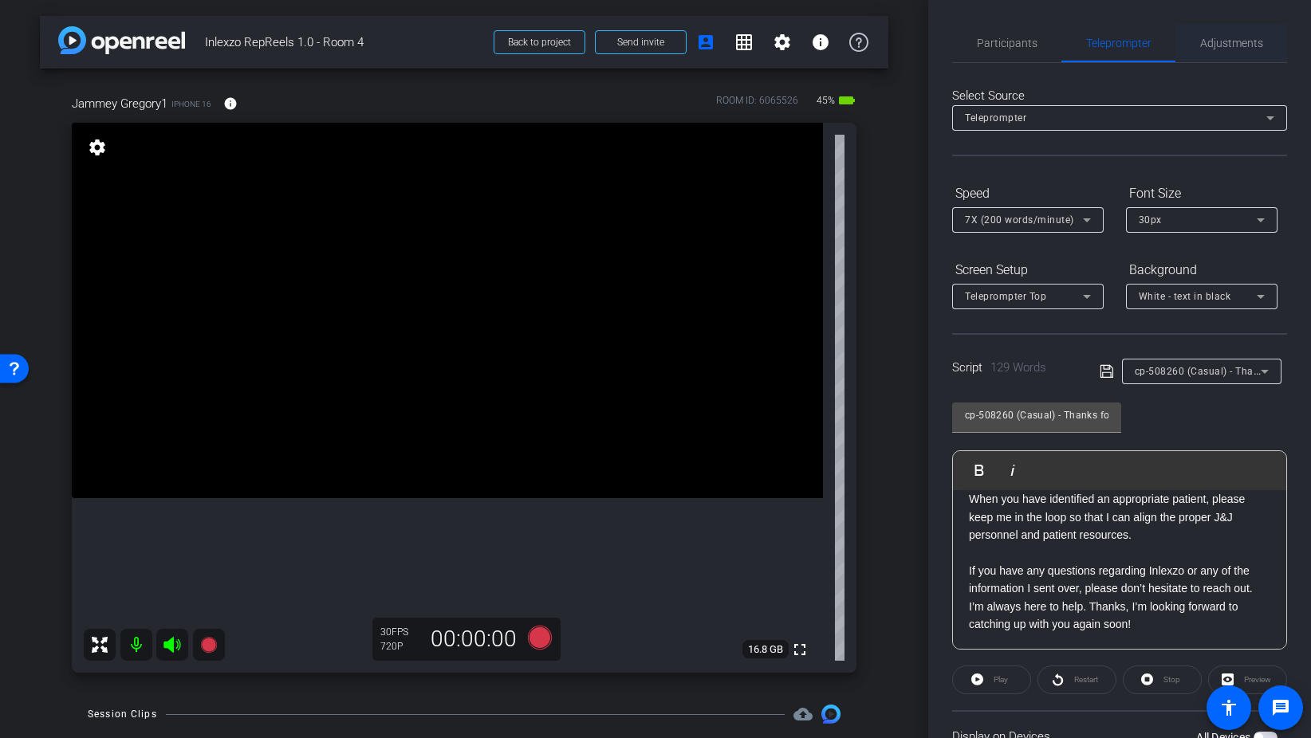
click at [1228, 41] on span "Adjustments" at bounding box center [1231, 42] width 63 height 11
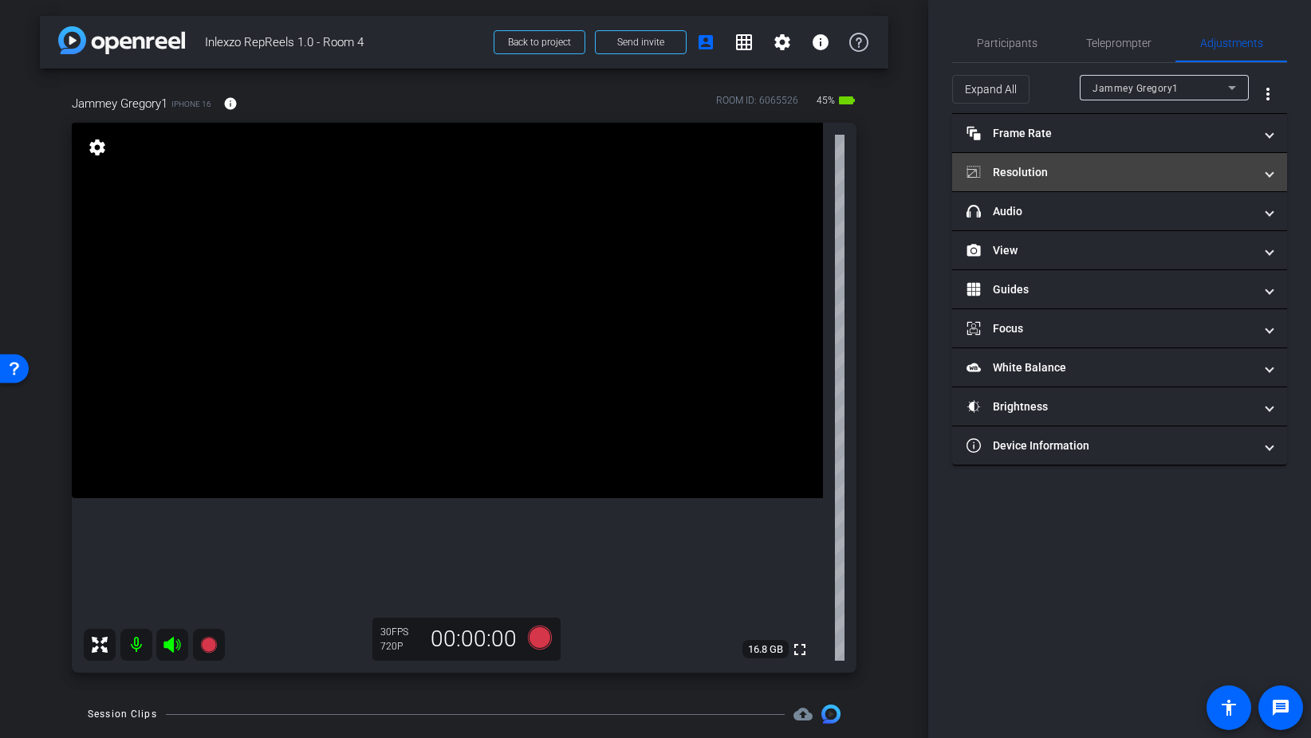
click at [1044, 179] on mat-panel-title "Resolution" at bounding box center [1109, 172] width 287 height 17
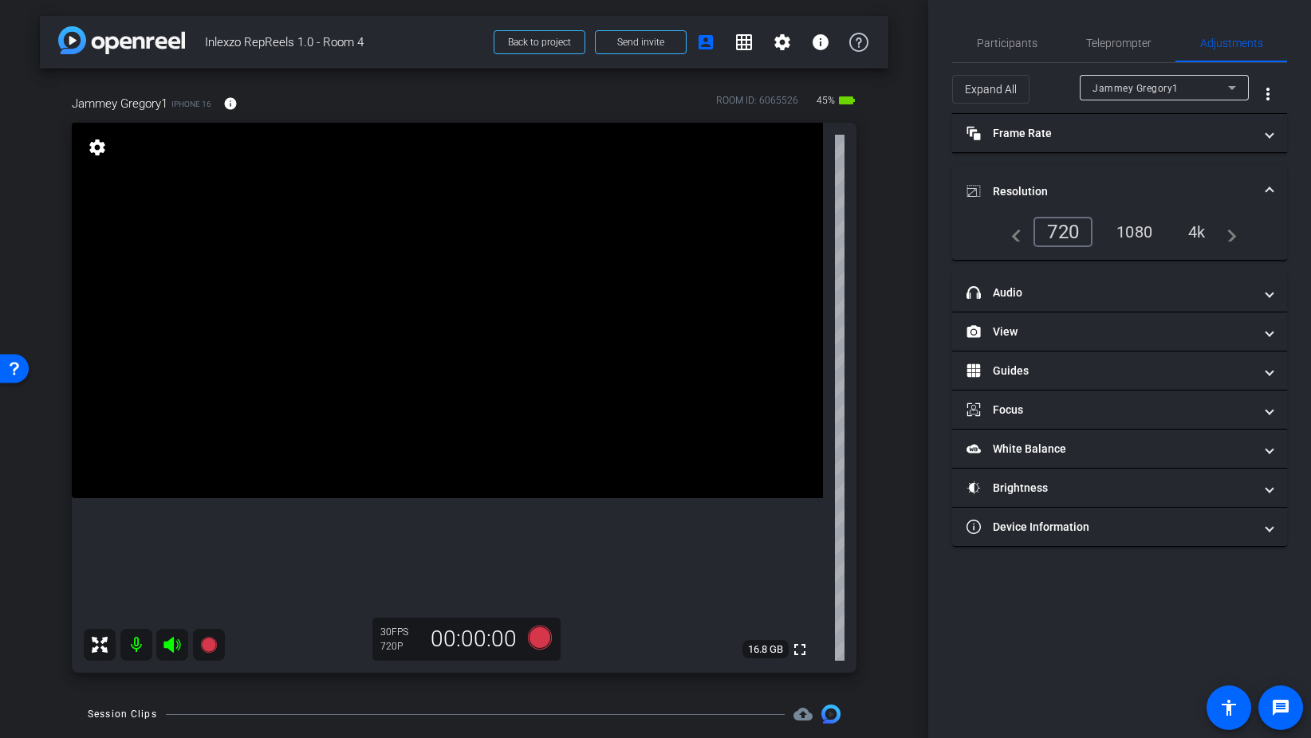
click at [1128, 229] on div "1080" at bounding box center [1134, 231] width 60 height 27
click at [1111, 43] on span "Teleprompter" at bounding box center [1118, 42] width 65 height 11
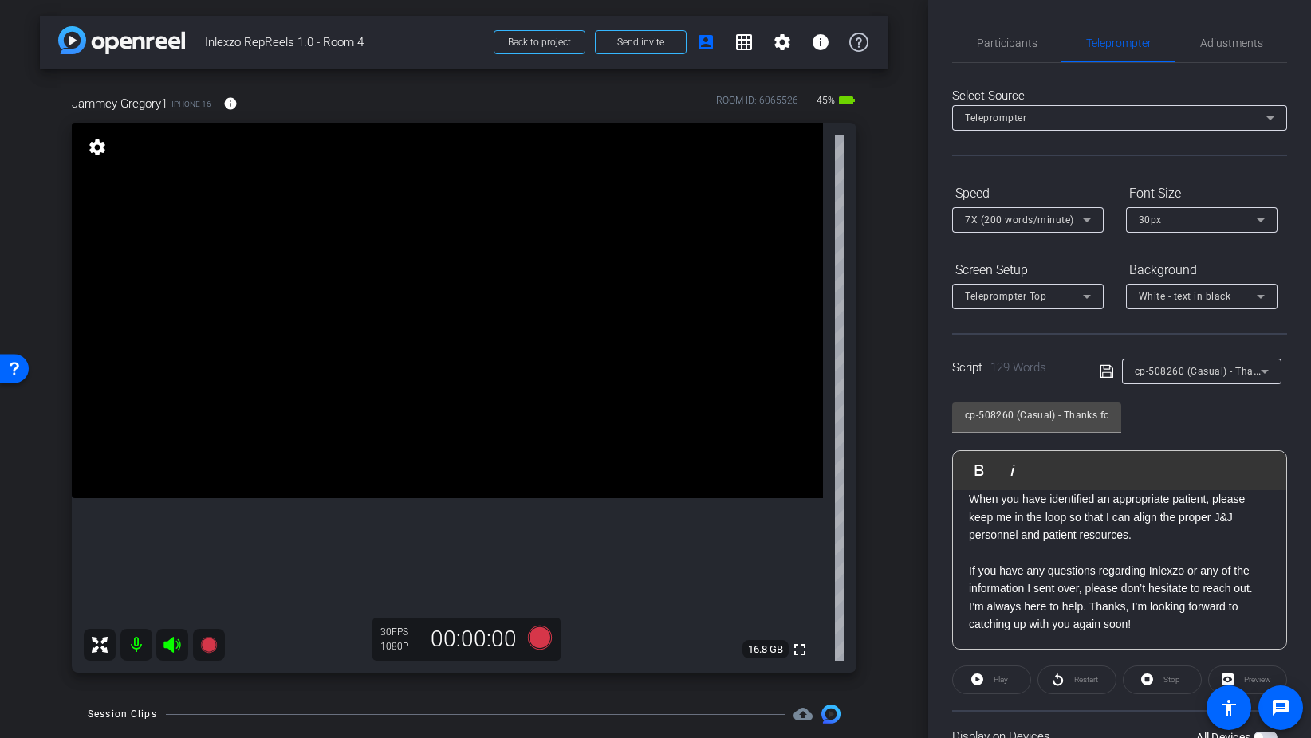
click at [1201, 227] on div "30px" at bounding box center [1198, 220] width 118 height 20
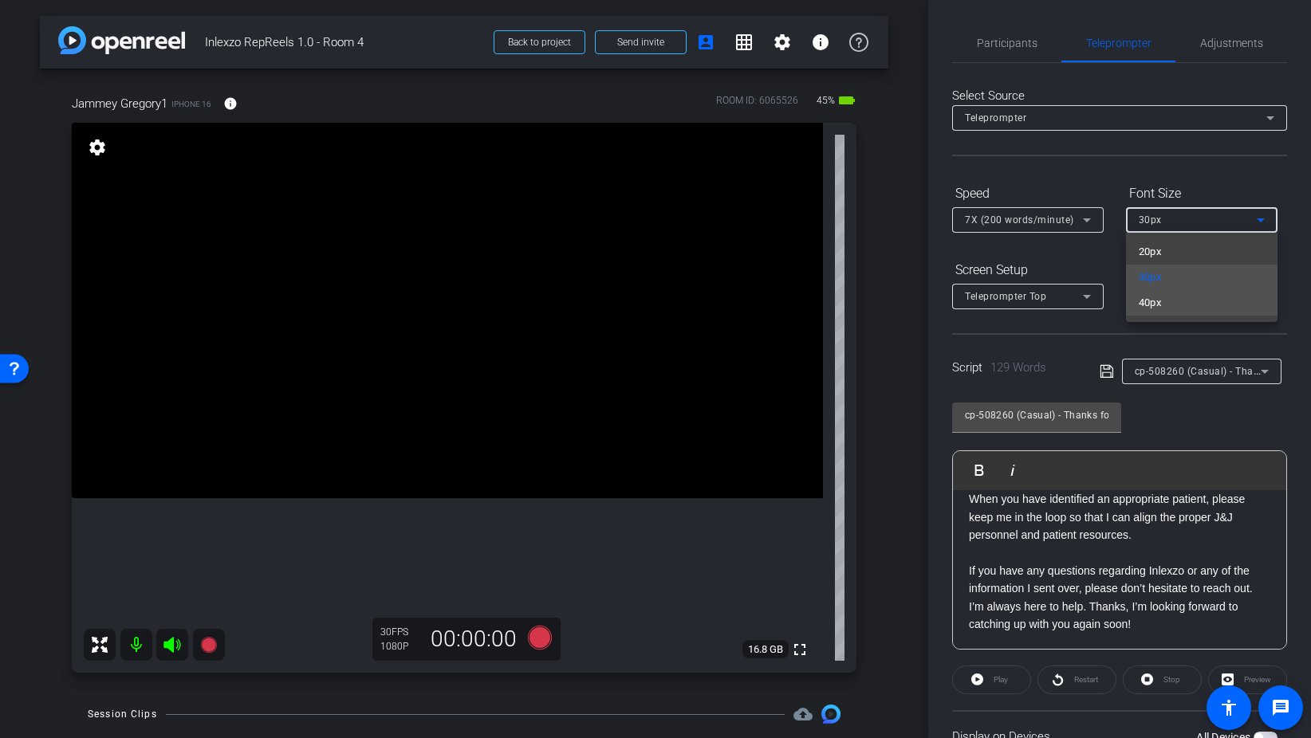
click at [1194, 298] on mat-option "40px" at bounding box center [1201, 303] width 151 height 26
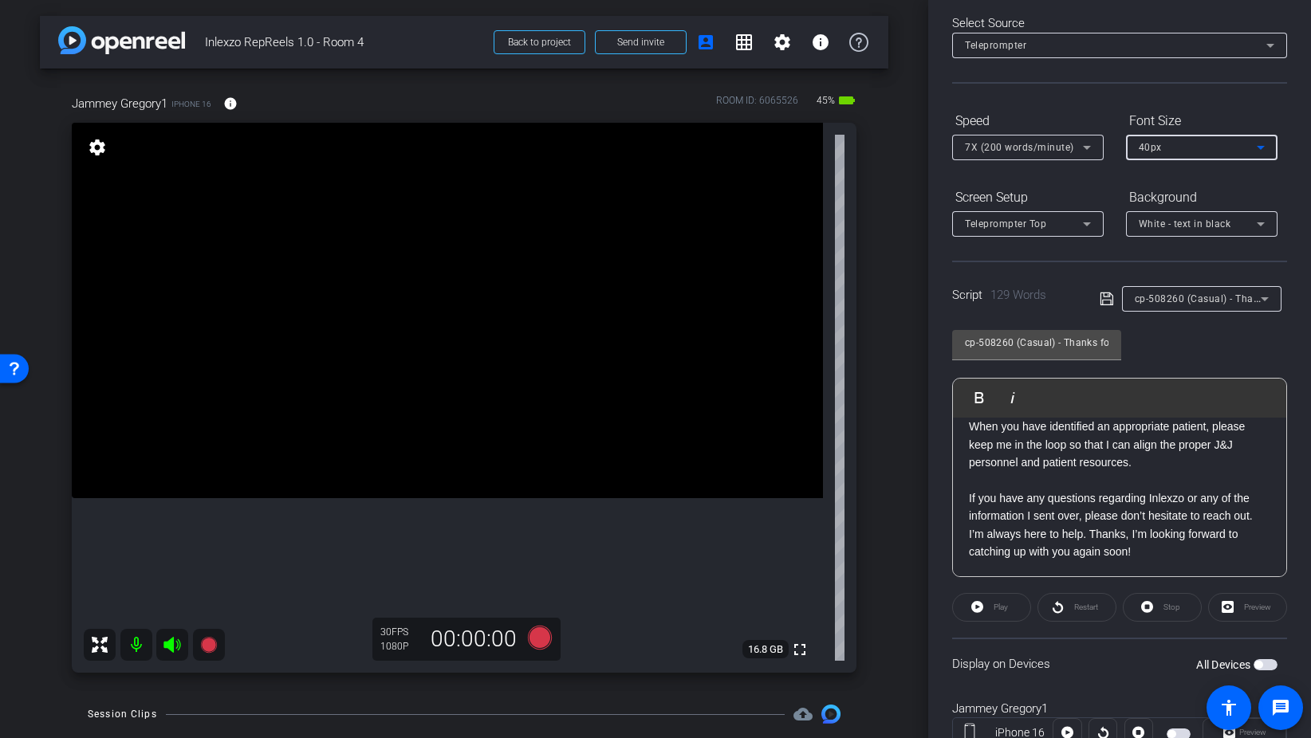
scroll to position [133, 0]
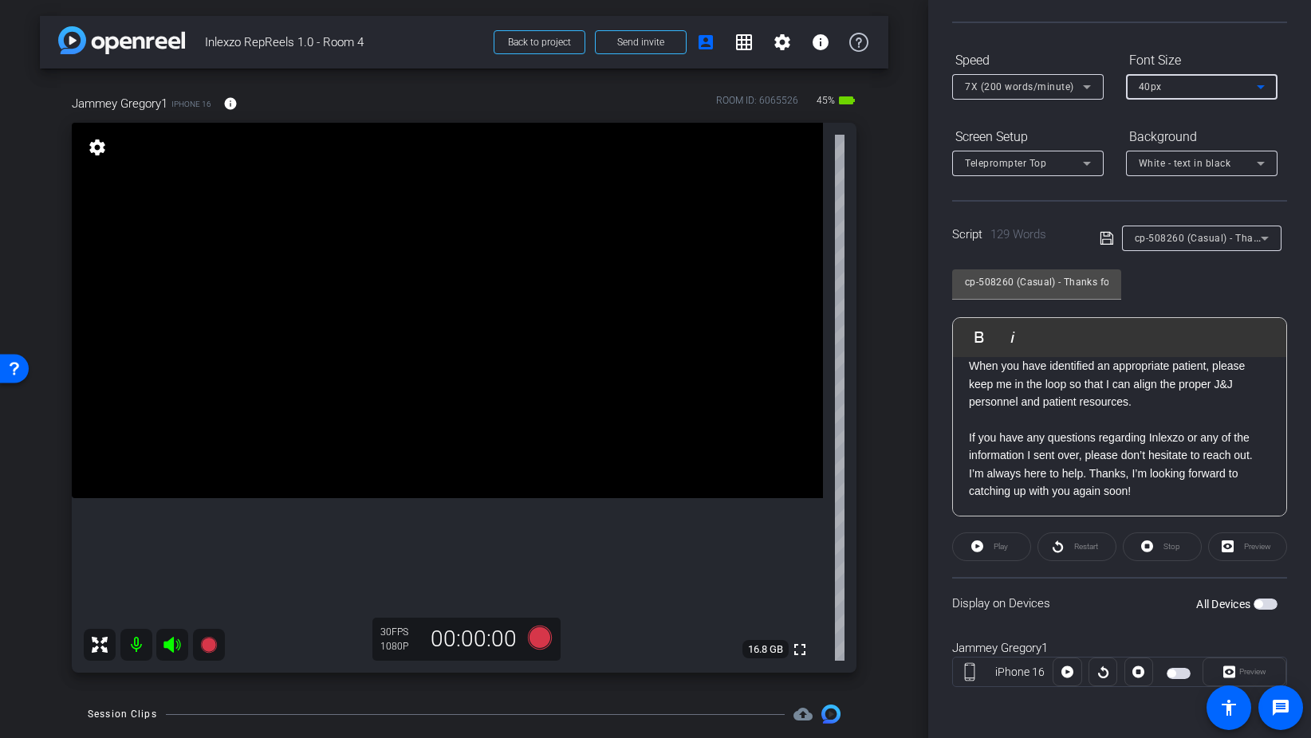
click at [1268, 608] on span "button" at bounding box center [1265, 604] width 24 height 11
click at [1206, 240] on span "cp-508260 (Casual) - Thanks for Seeing Me" at bounding box center [1236, 237] width 202 height 13
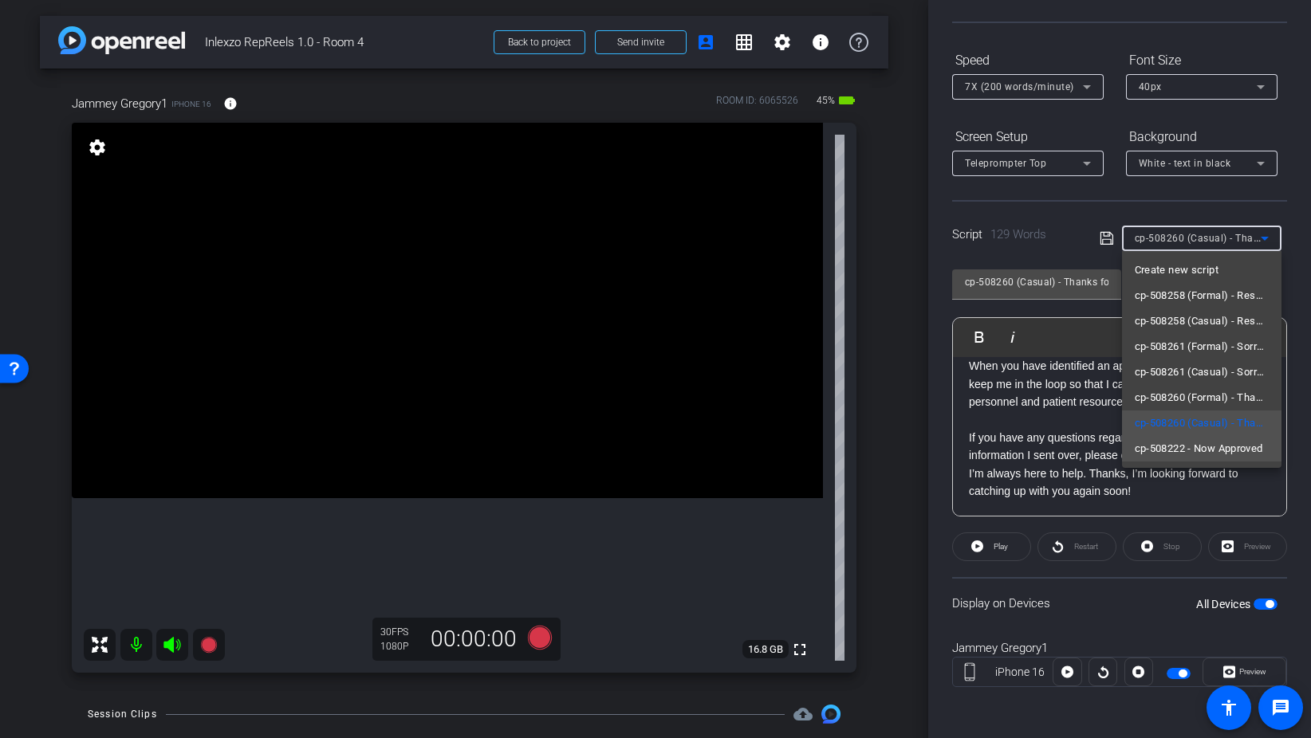
click at [1209, 451] on span "cp-508222 - Now Approved" at bounding box center [1199, 448] width 128 height 19
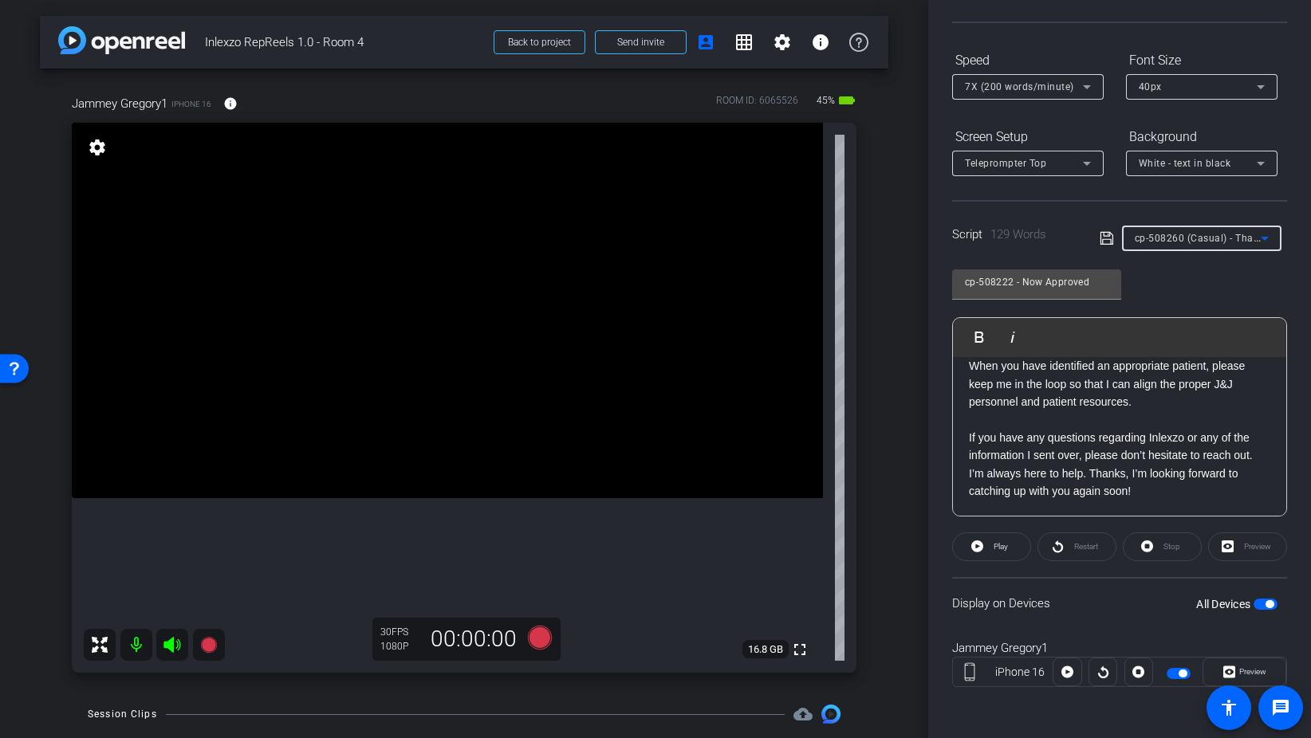
scroll to position [140, 0]
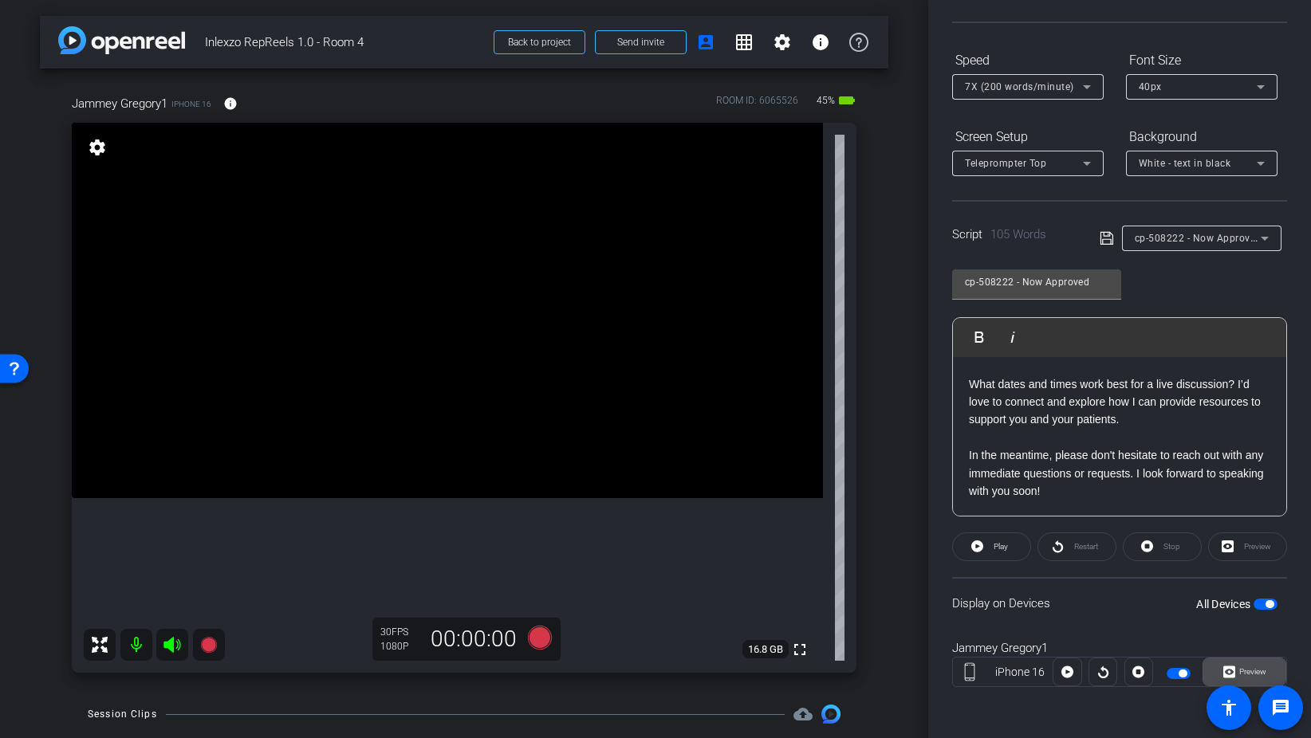
click at [1249, 667] on span "Preview" at bounding box center [1252, 671] width 27 height 9
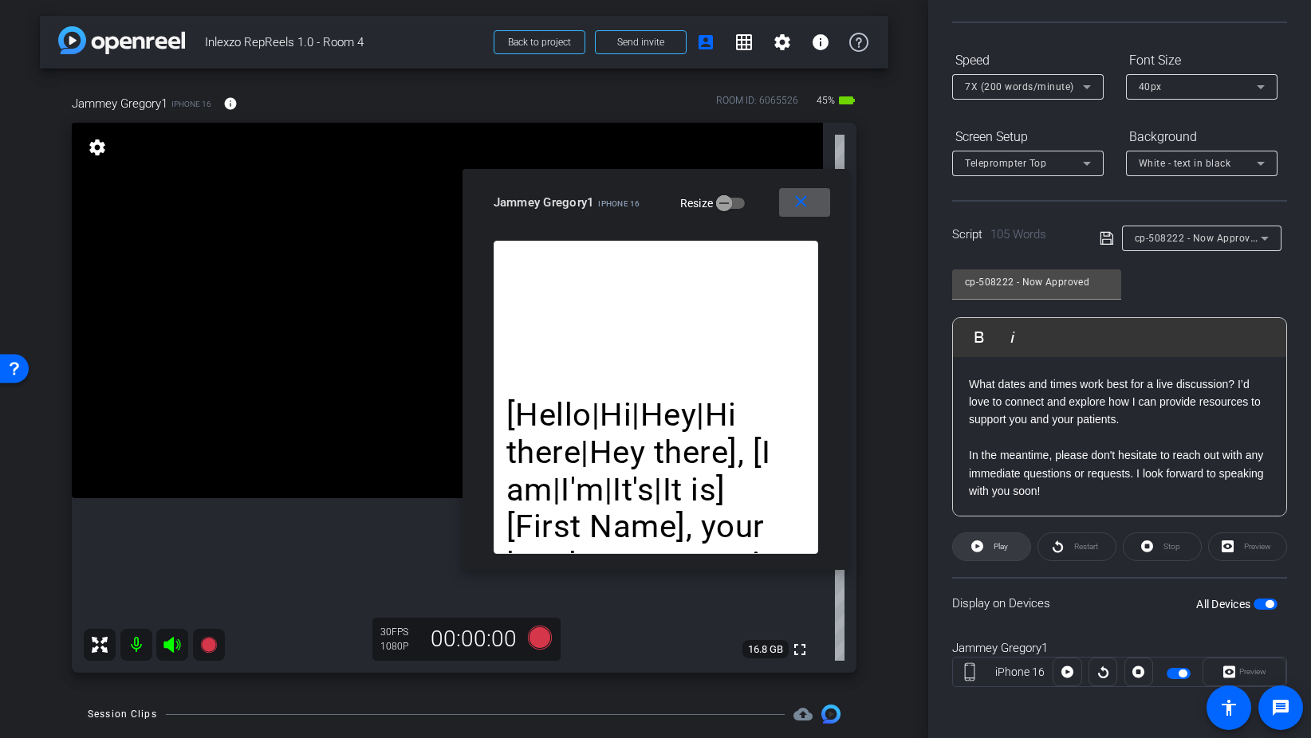
click at [1013, 544] on span at bounding box center [991, 547] width 77 height 38
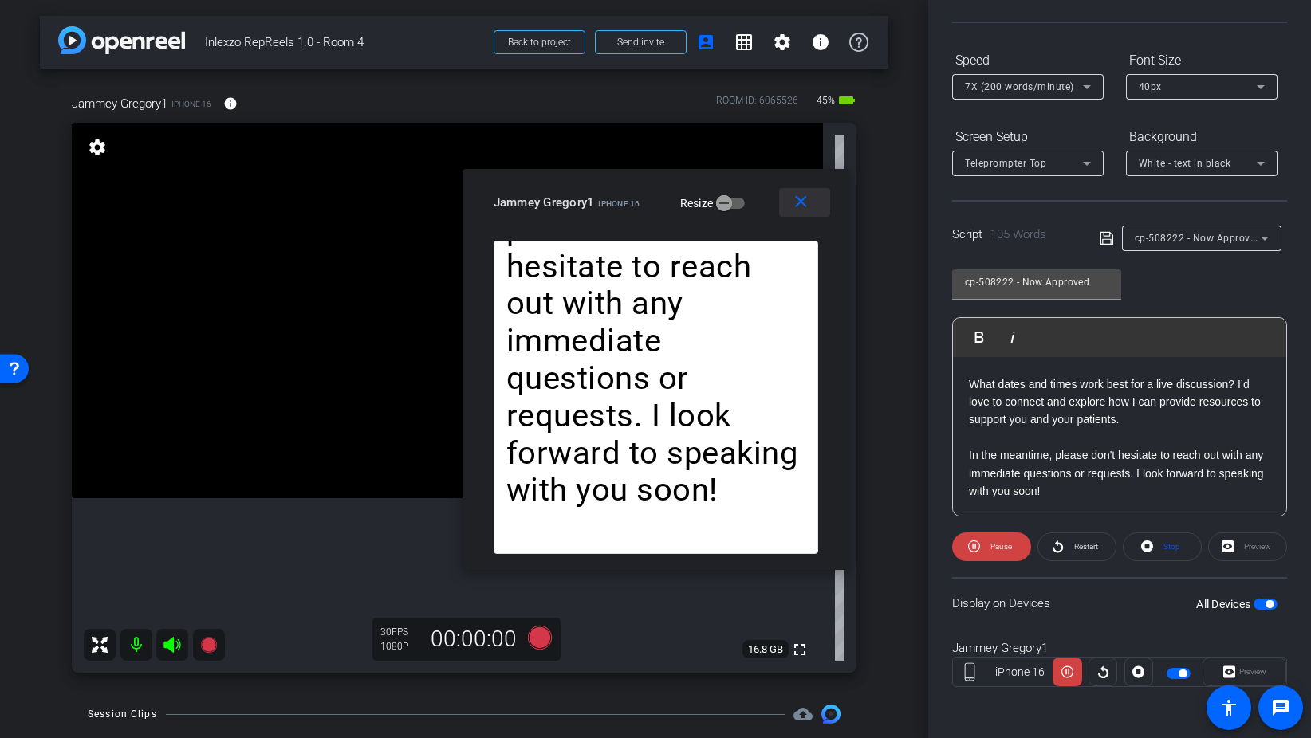
click at [801, 192] on button "close" at bounding box center [804, 202] width 51 height 29
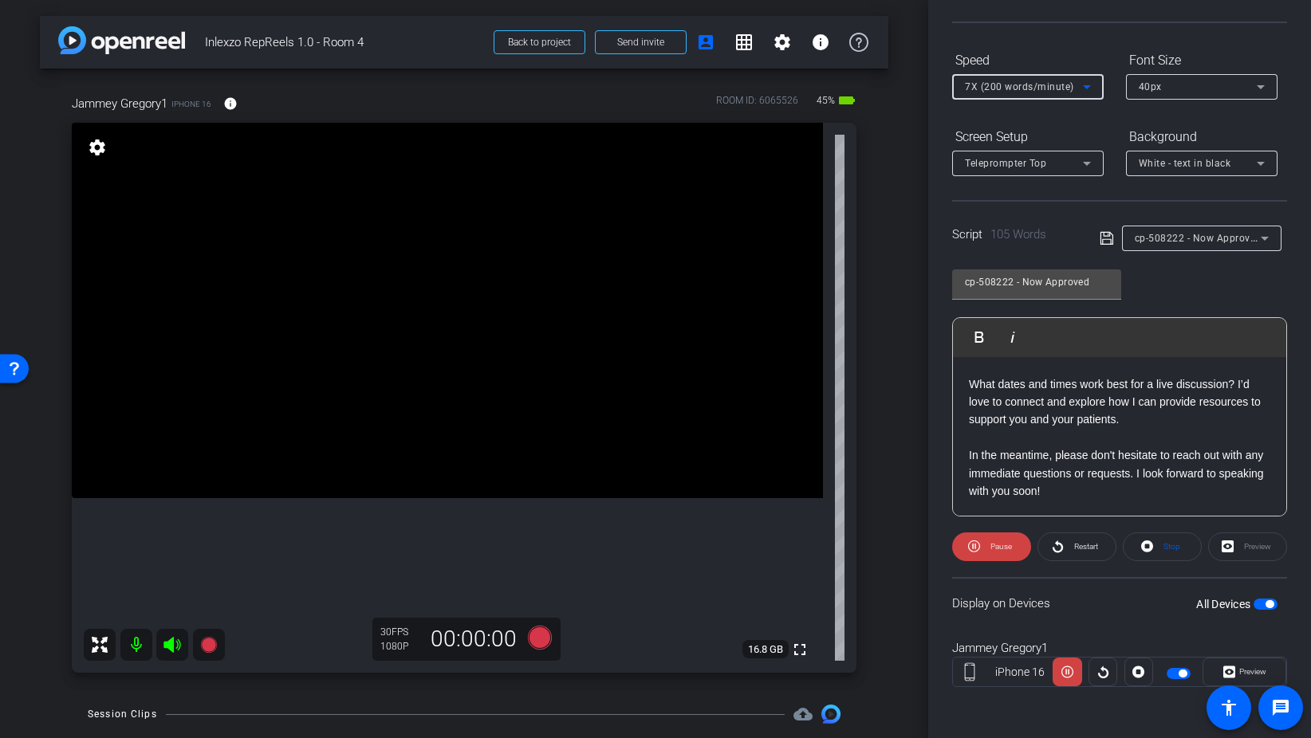
click at [992, 79] on div "7X (200 words/minute)" at bounding box center [1024, 87] width 118 height 20
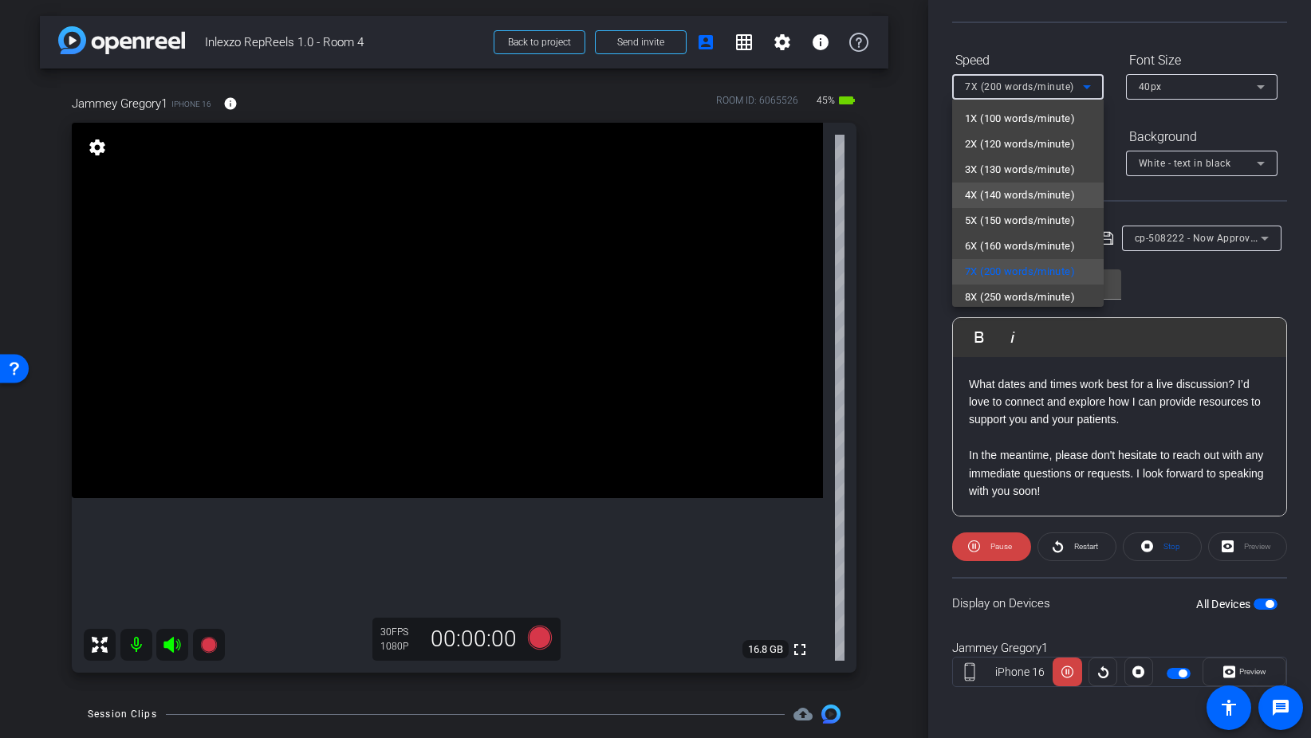
click at [1009, 200] on span "4X (140 words/minute)" at bounding box center [1020, 195] width 110 height 19
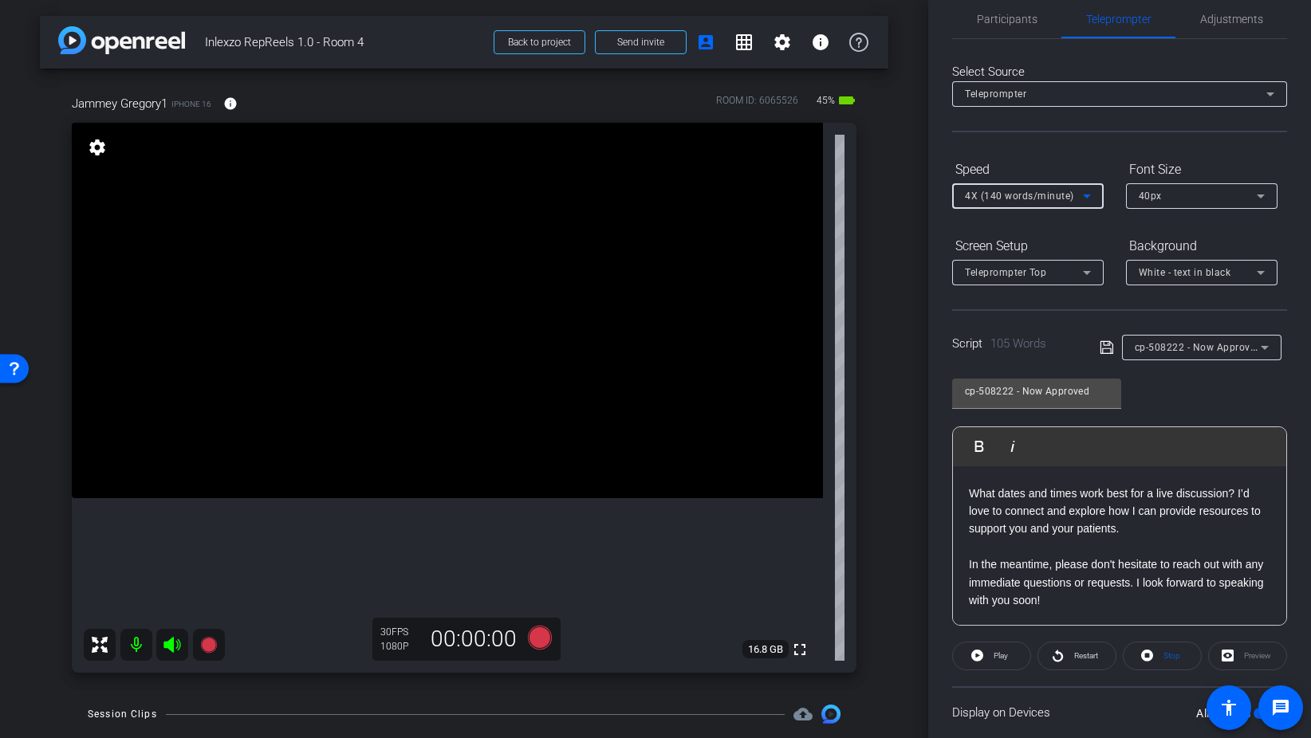
scroll to position [0, 0]
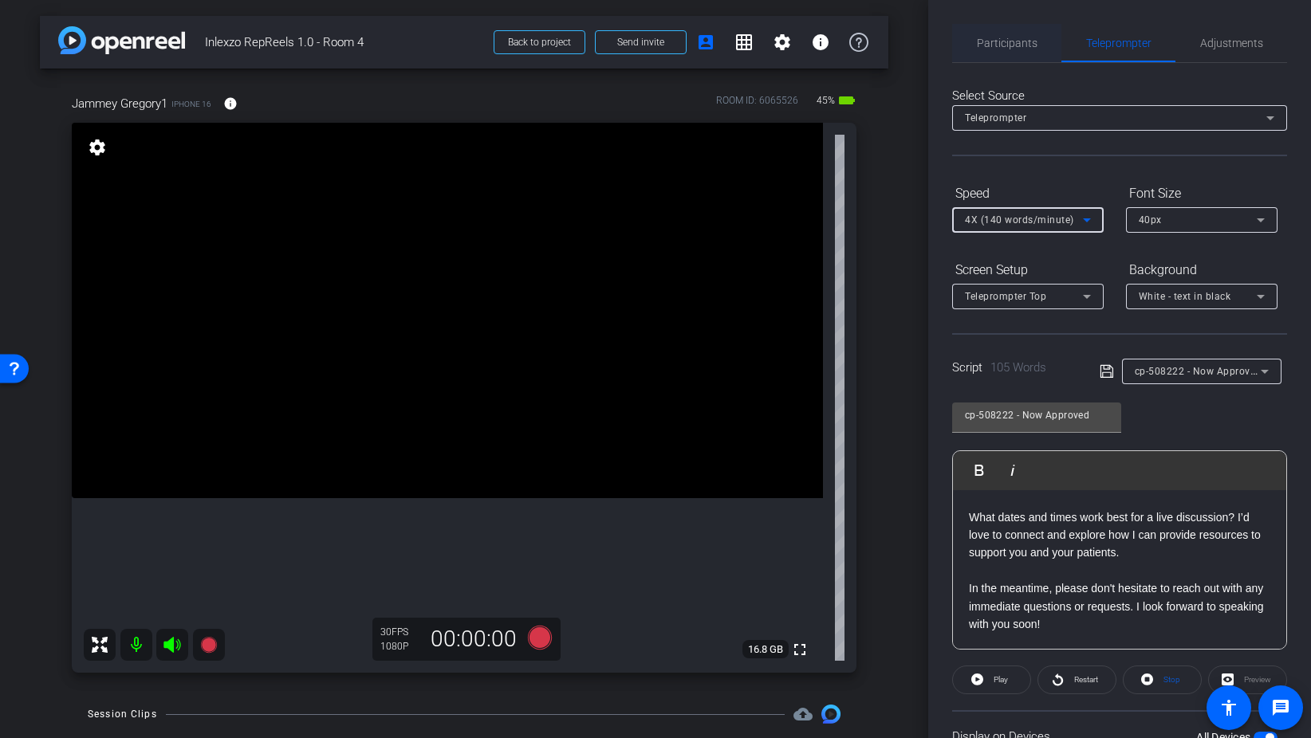
click at [1039, 46] on div "Participants" at bounding box center [1006, 43] width 109 height 38
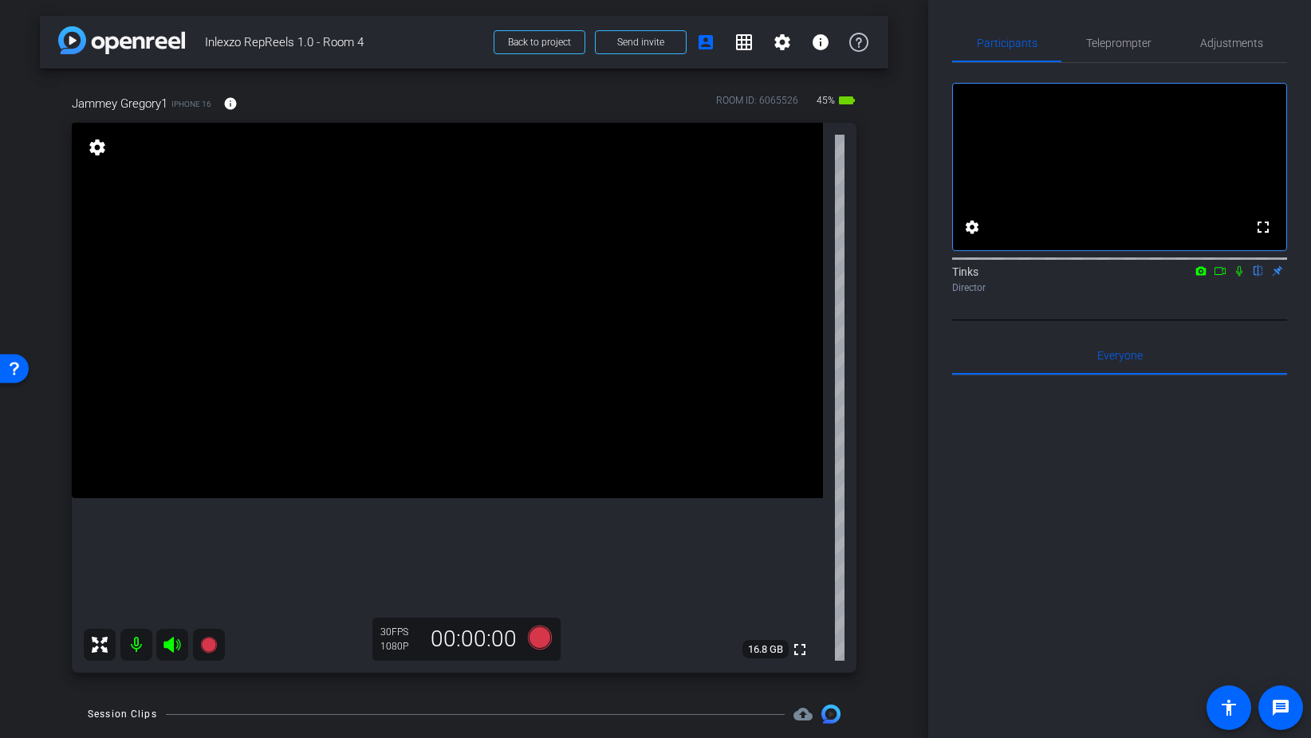
click at [1242, 277] on icon at bounding box center [1239, 270] width 13 height 11
click at [1140, 49] on span "Teleprompter" at bounding box center [1118, 43] width 65 height 38
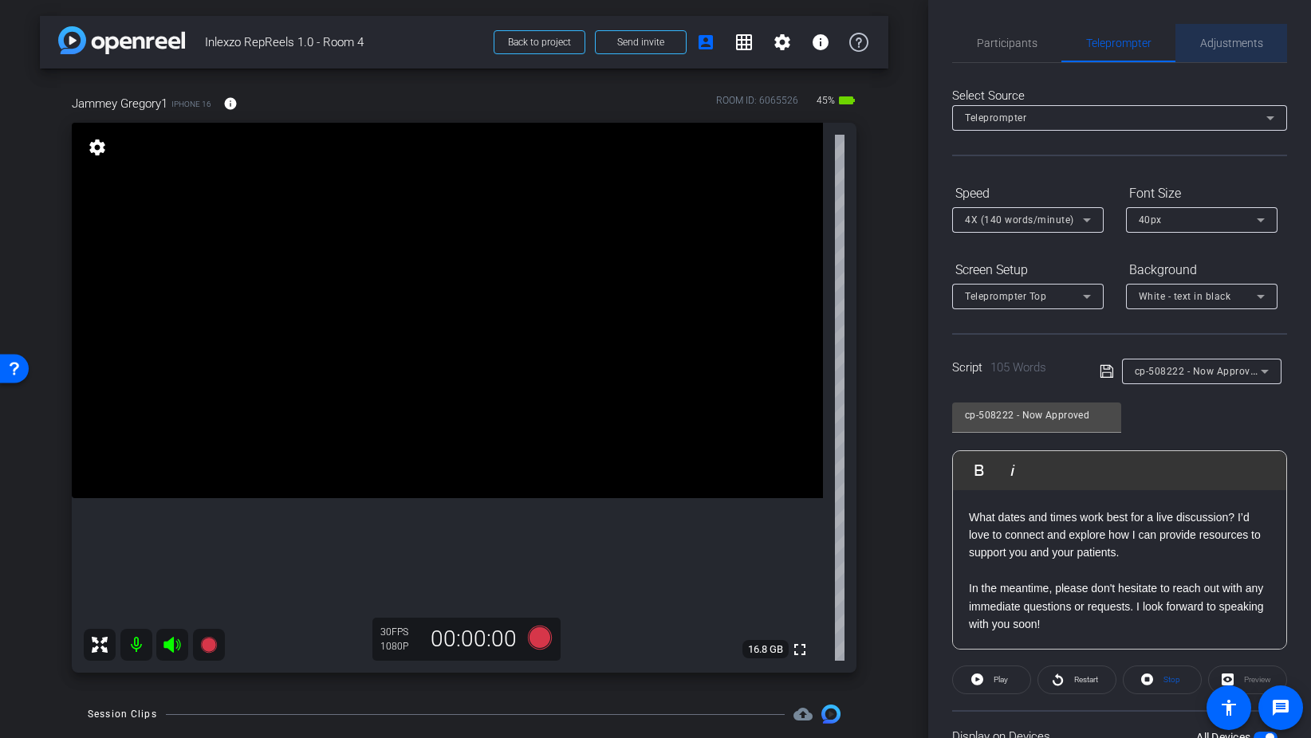
click at [1233, 37] on span "Adjustments" at bounding box center [1231, 42] width 63 height 11
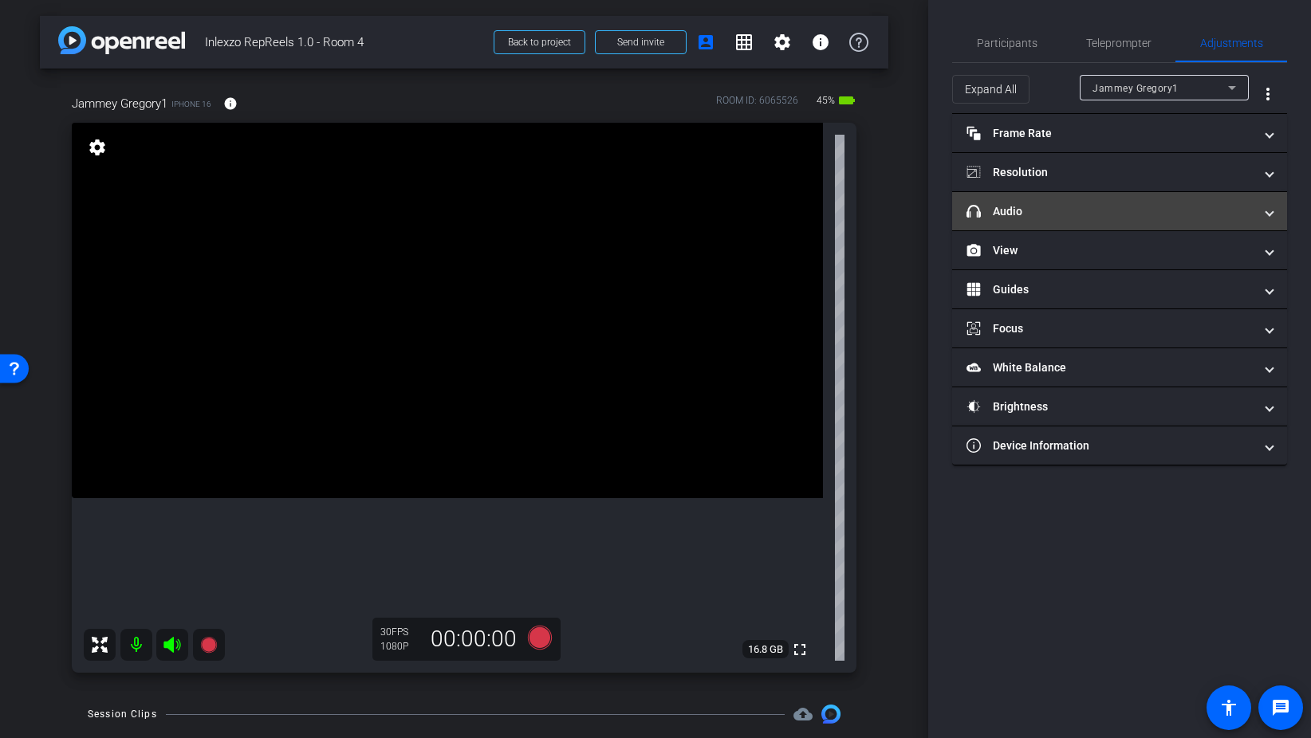
click at [1053, 201] on mat-expansion-panel-header "headphone icon Audio" at bounding box center [1119, 211] width 335 height 38
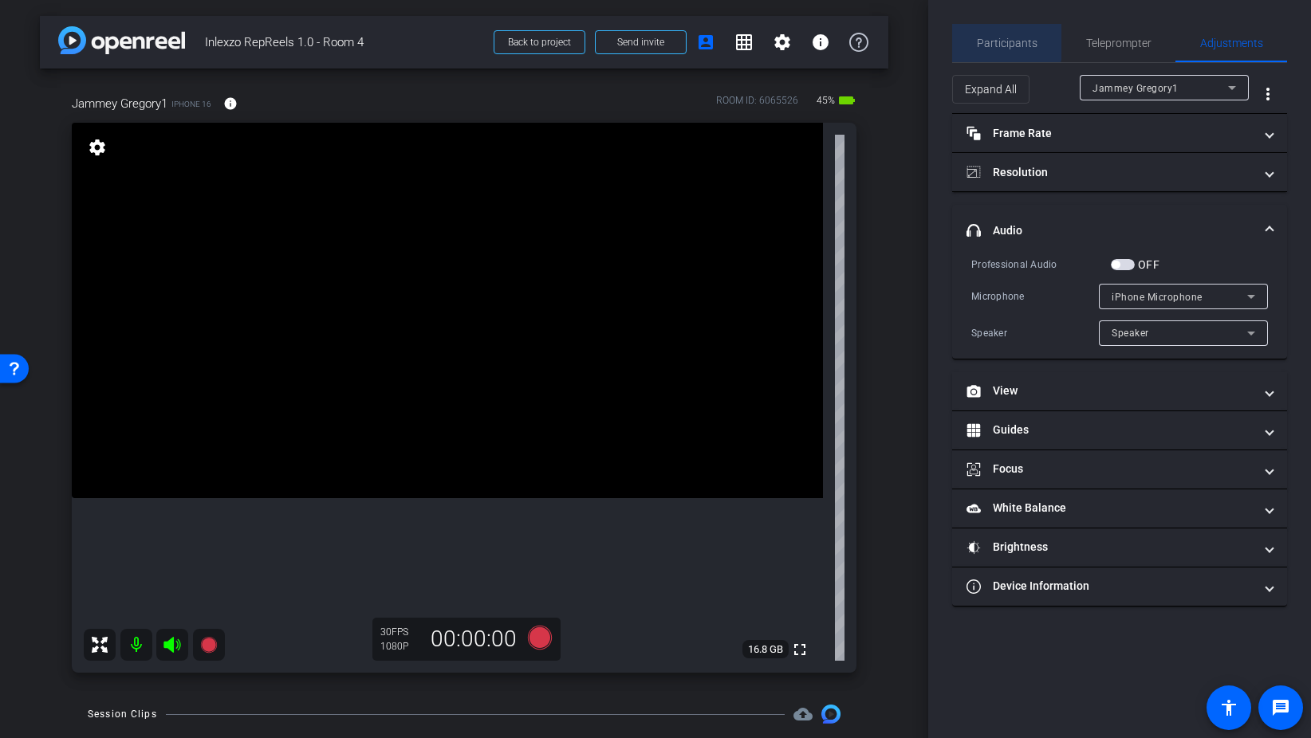
click at [1001, 35] on span "Participants" at bounding box center [1007, 43] width 61 height 38
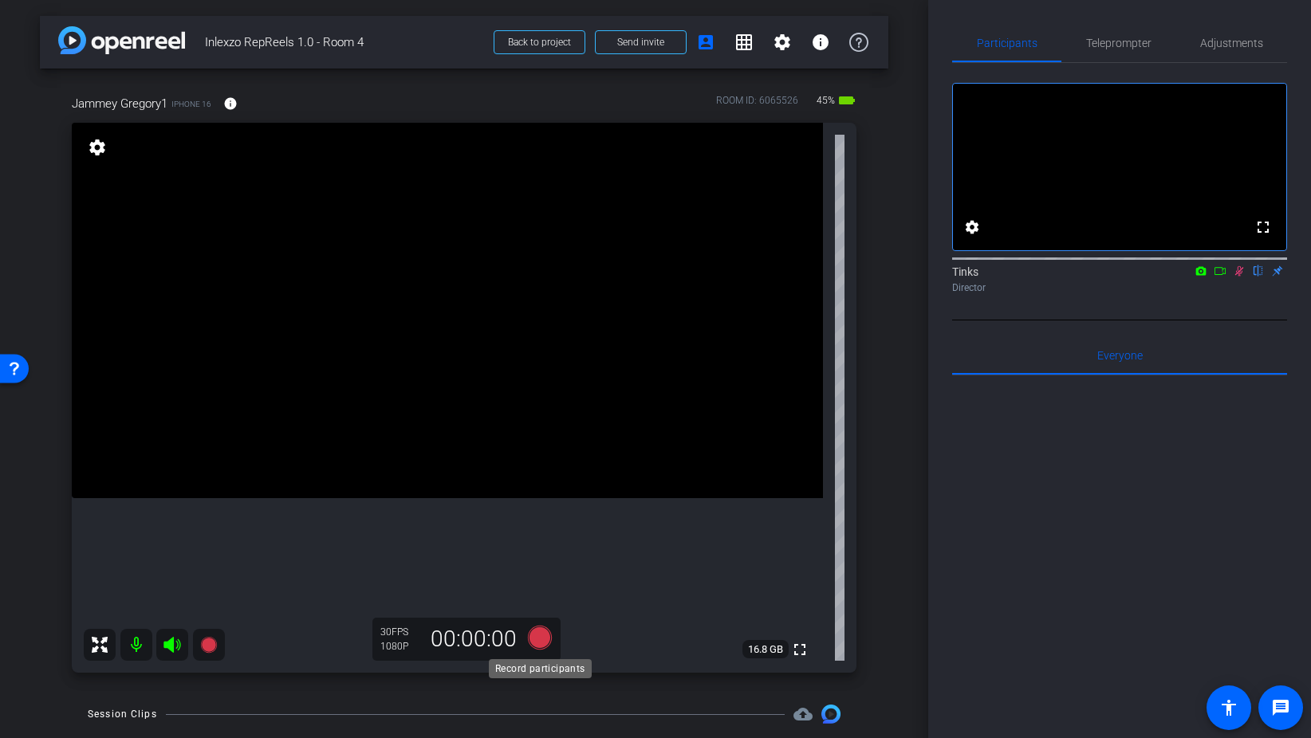
click at [536, 638] on icon at bounding box center [540, 638] width 24 height 24
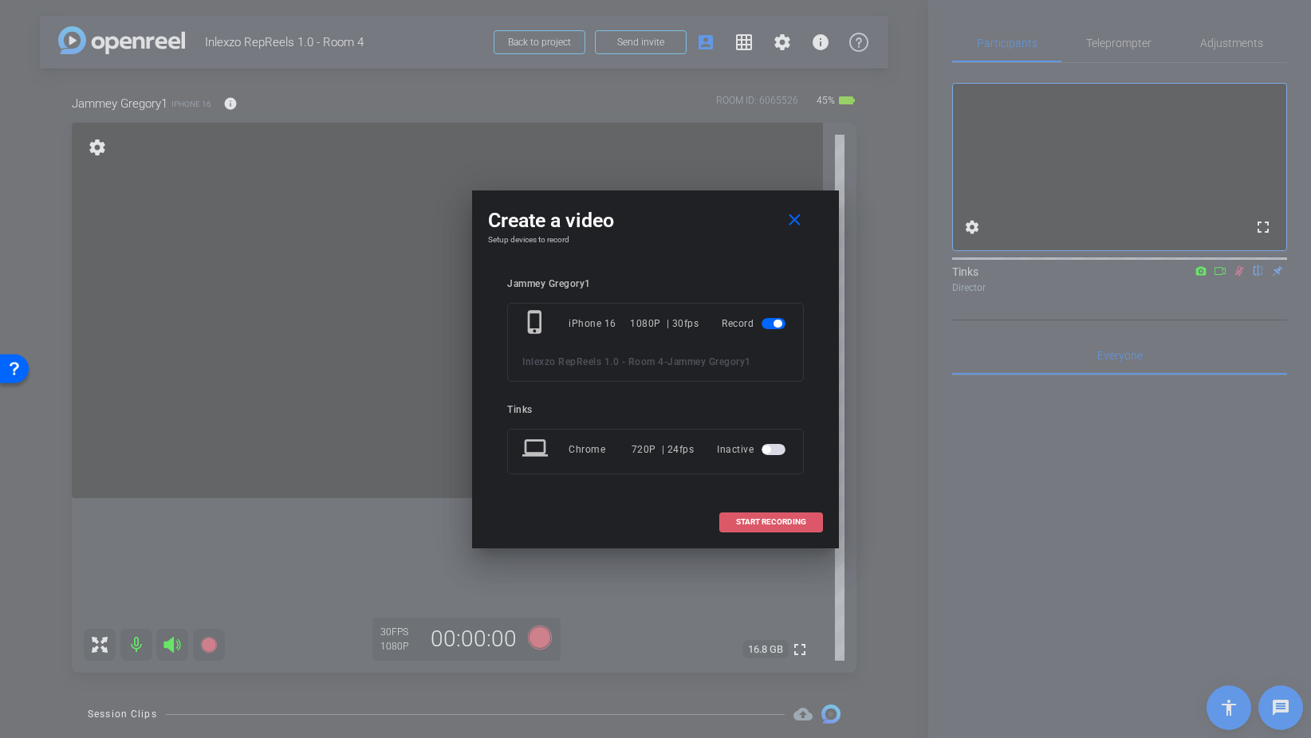
click at [778, 528] on span at bounding box center [771, 522] width 102 height 38
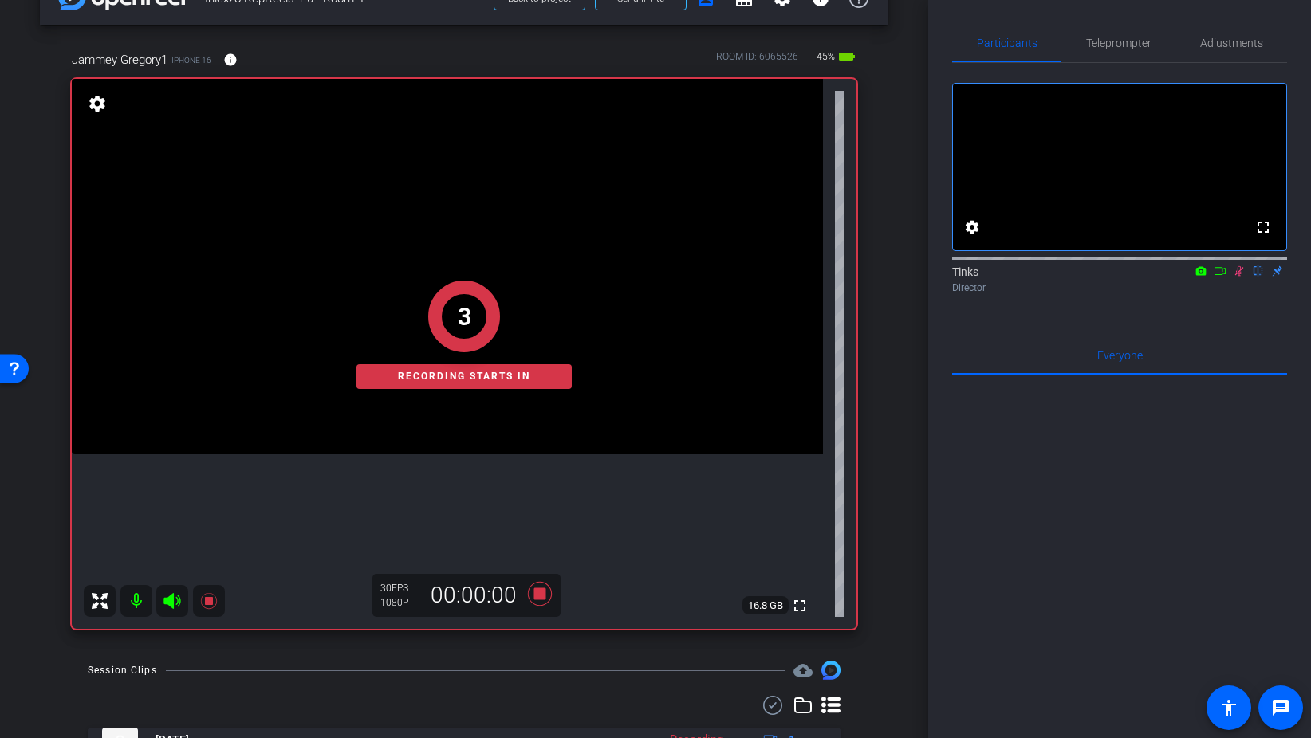
scroll to position [51, 0]
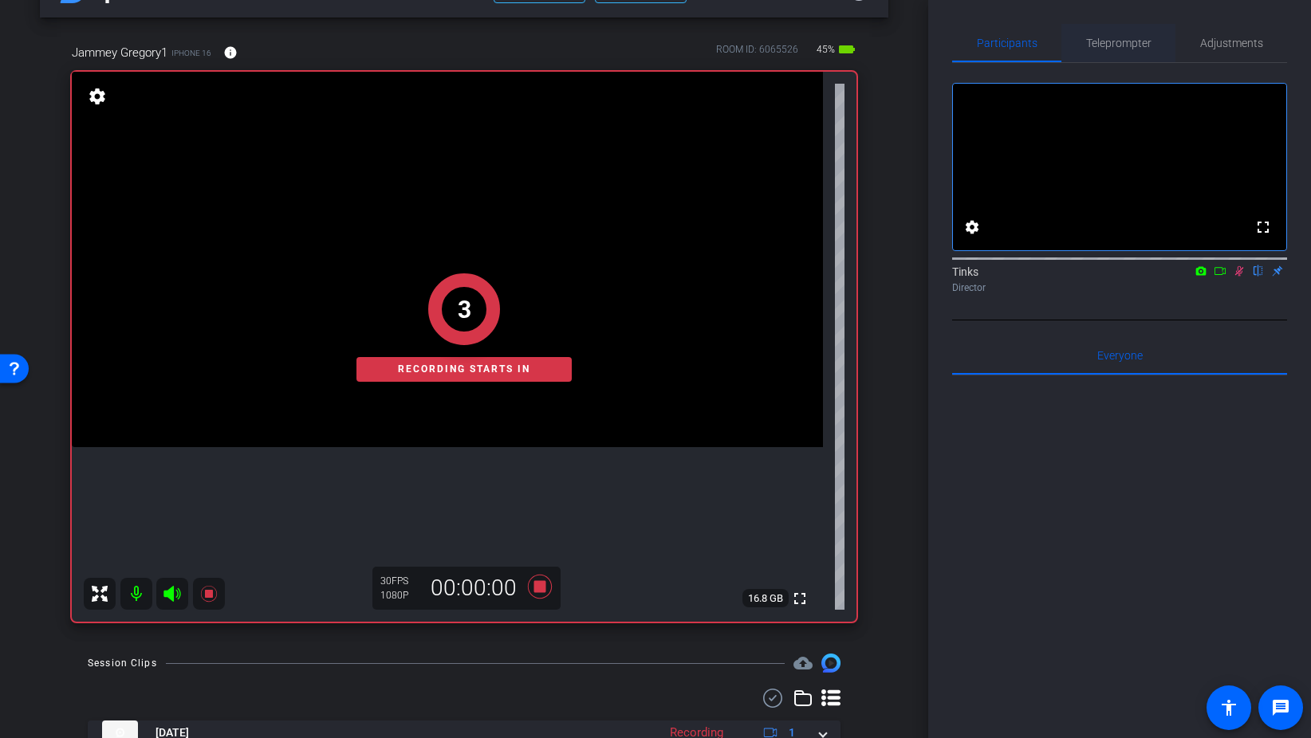
click at [1137, 43] on span "Teleprompter" at bounding box center [1118, 42] width 65 height 11
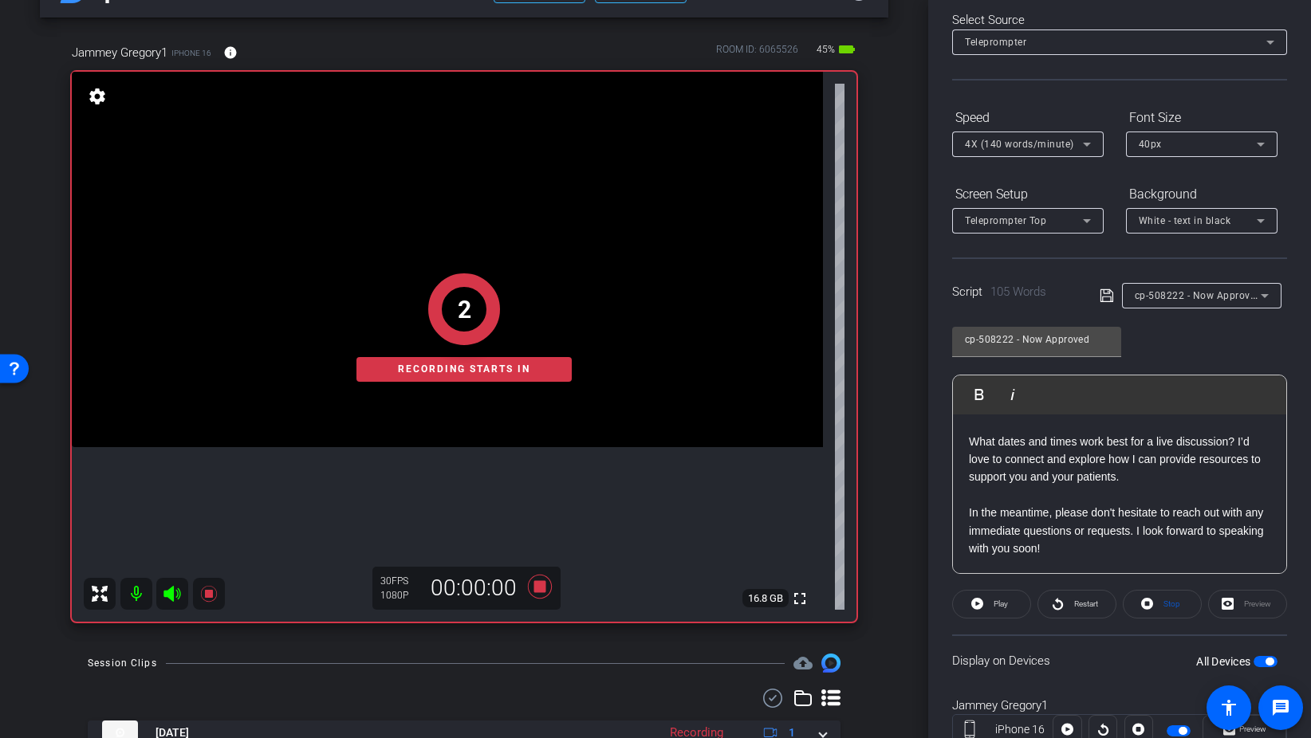
scroll to position [133, 0]
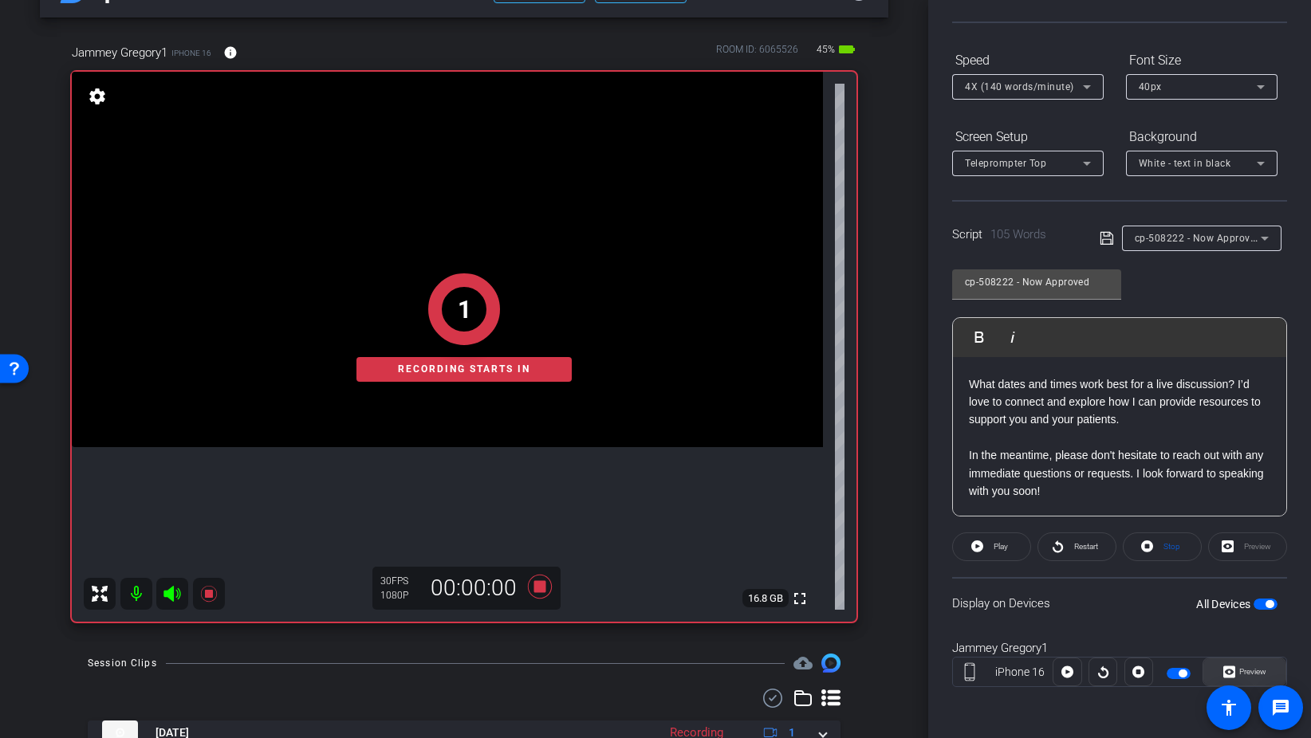
click at [1256, 672] on span "Preview" at bounding box center [1252, 671] width 27 height 9
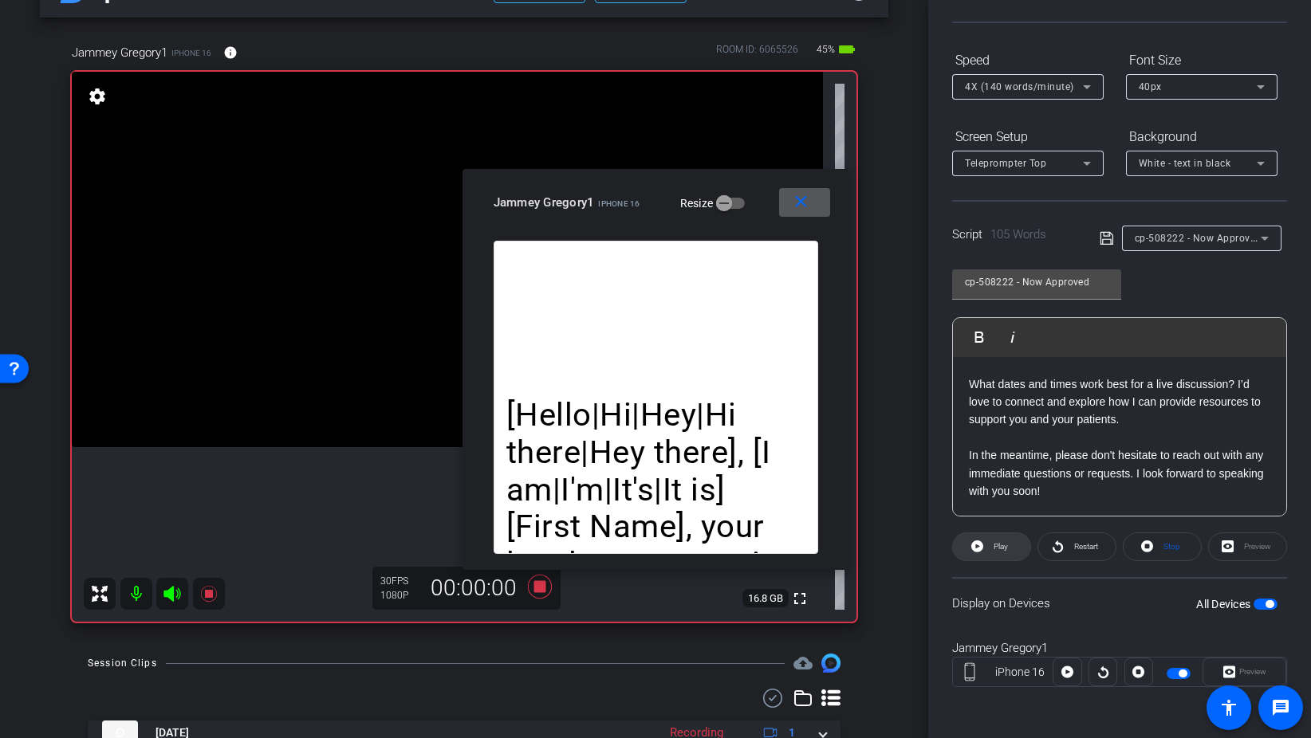
click at [993, 545] on span "Play" at bounding box center [998, 547] width 18 height 22
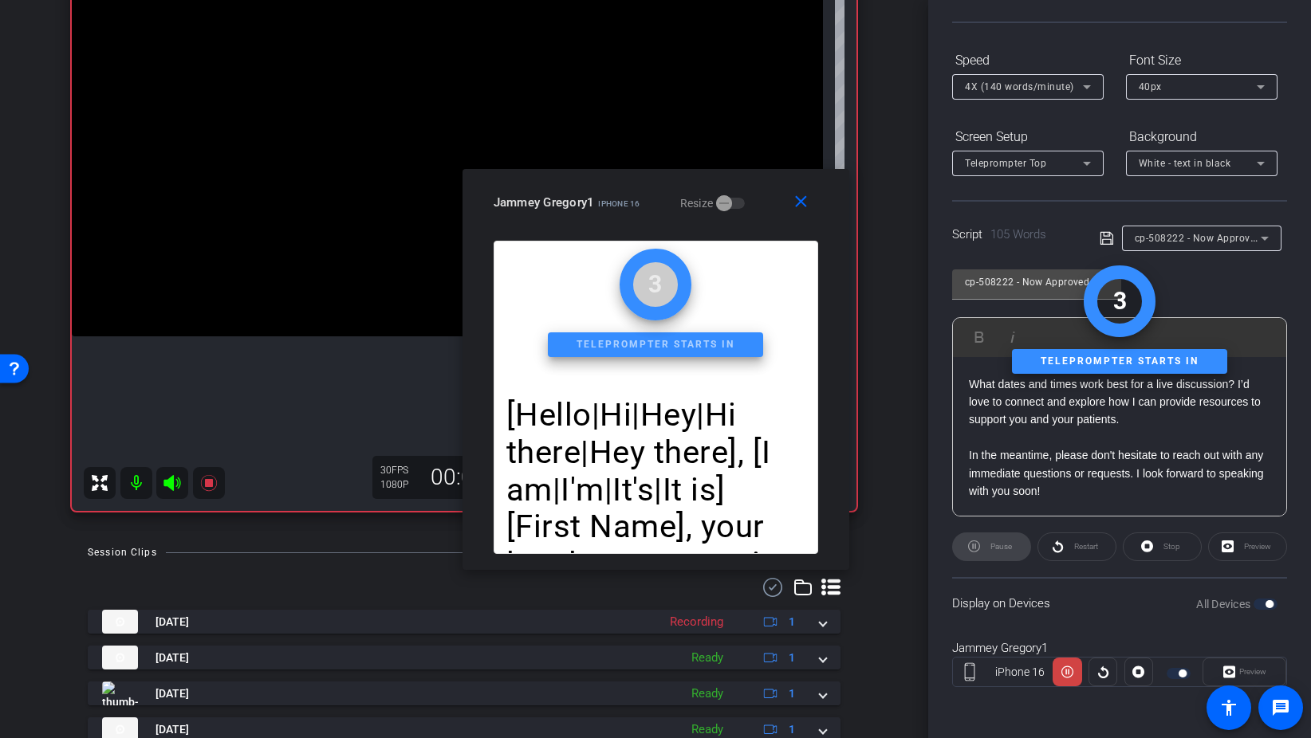
scroll to position [175, 0]
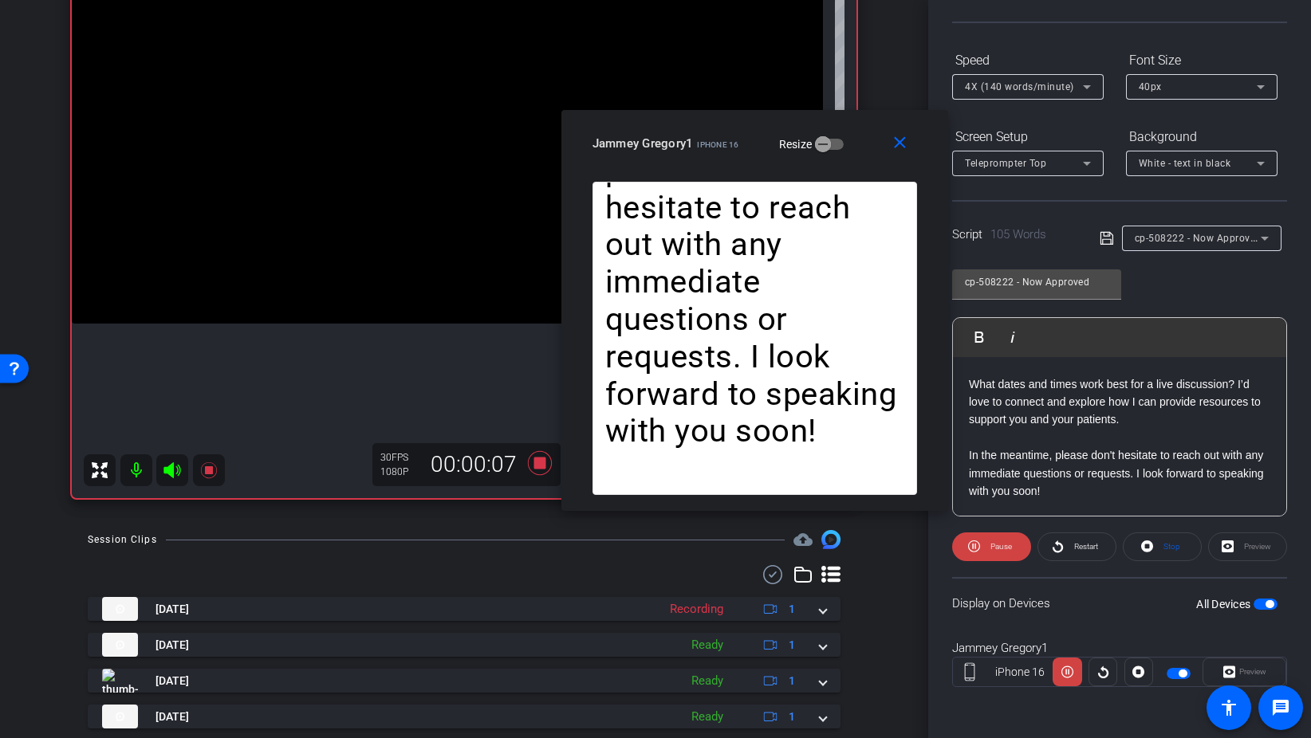
drag, startPoint x: 662, startPoint y: 181, endPoint x: 767, endPoint y: 84, distance: 143.3
click at [765, 110] on div "close Jammey Gregory1 iPhone 16 Resize" at bounding box center [754, 146] width 387 height 72
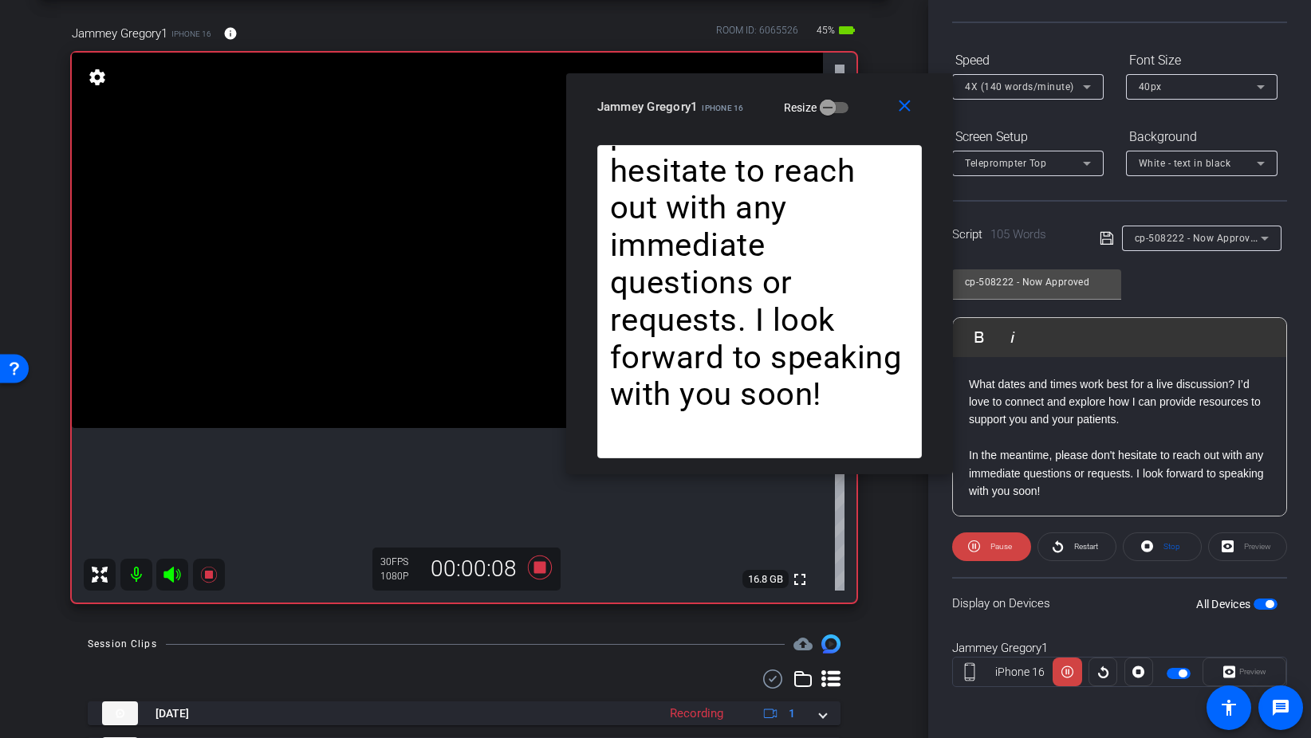
scroll to position [42, 0]
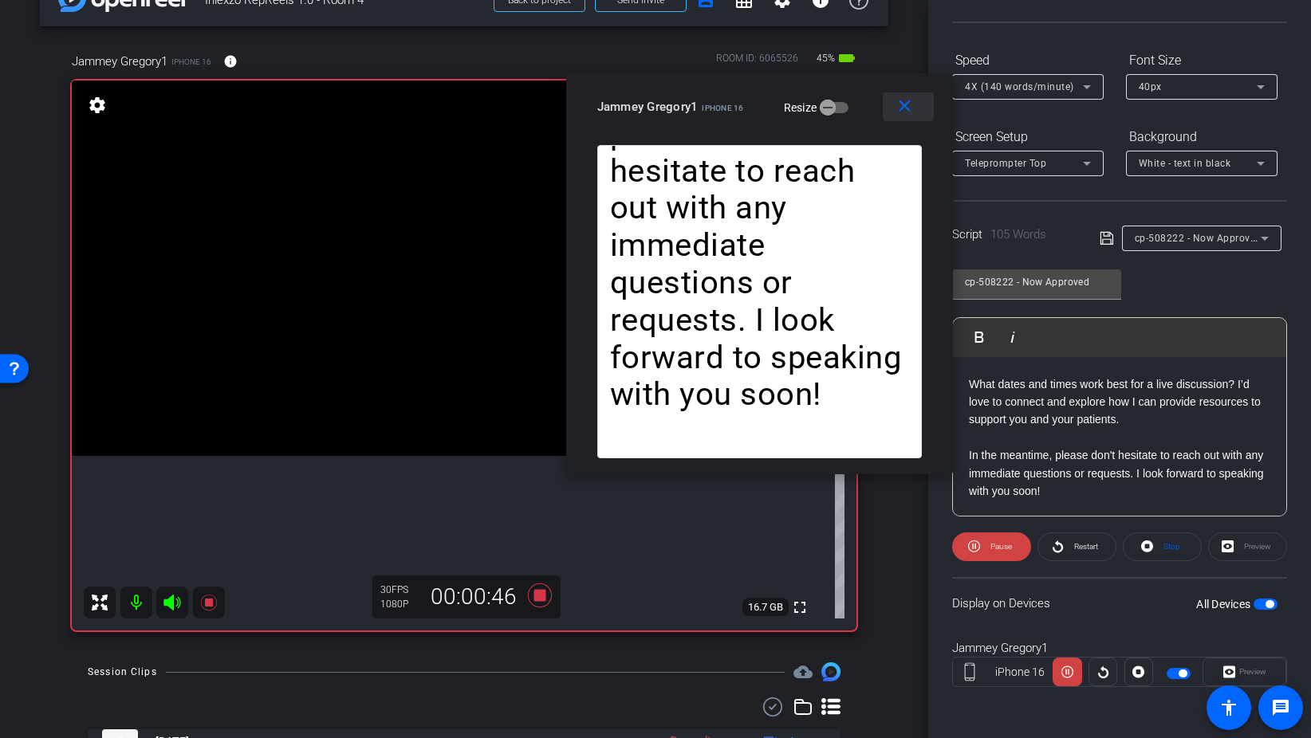
click at [900, 104] on mat-icon "close" at bounding box center [905, 106] width 20 height 20
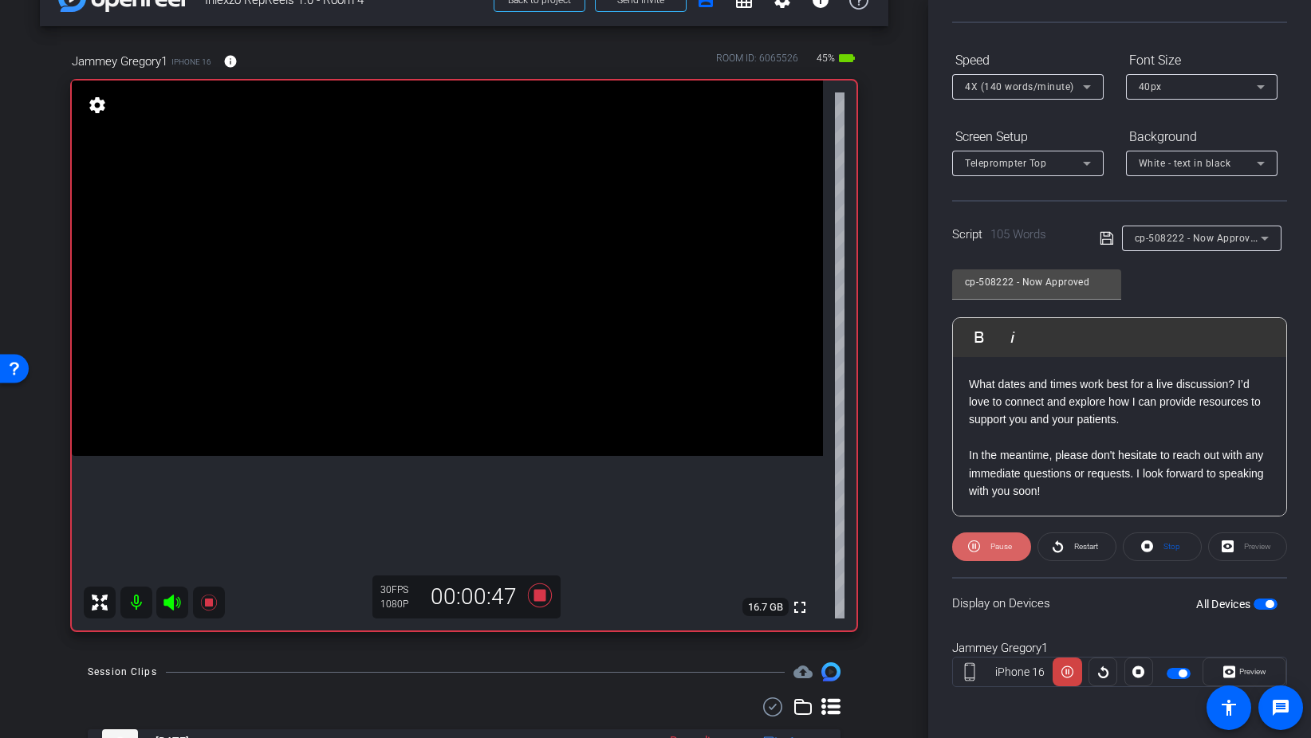
click at [985, 551] on span at bounding box center [991, 547] width 79 height 38
click at [550, 591] on icon at bounding box center [540, 596] width 24 height 24
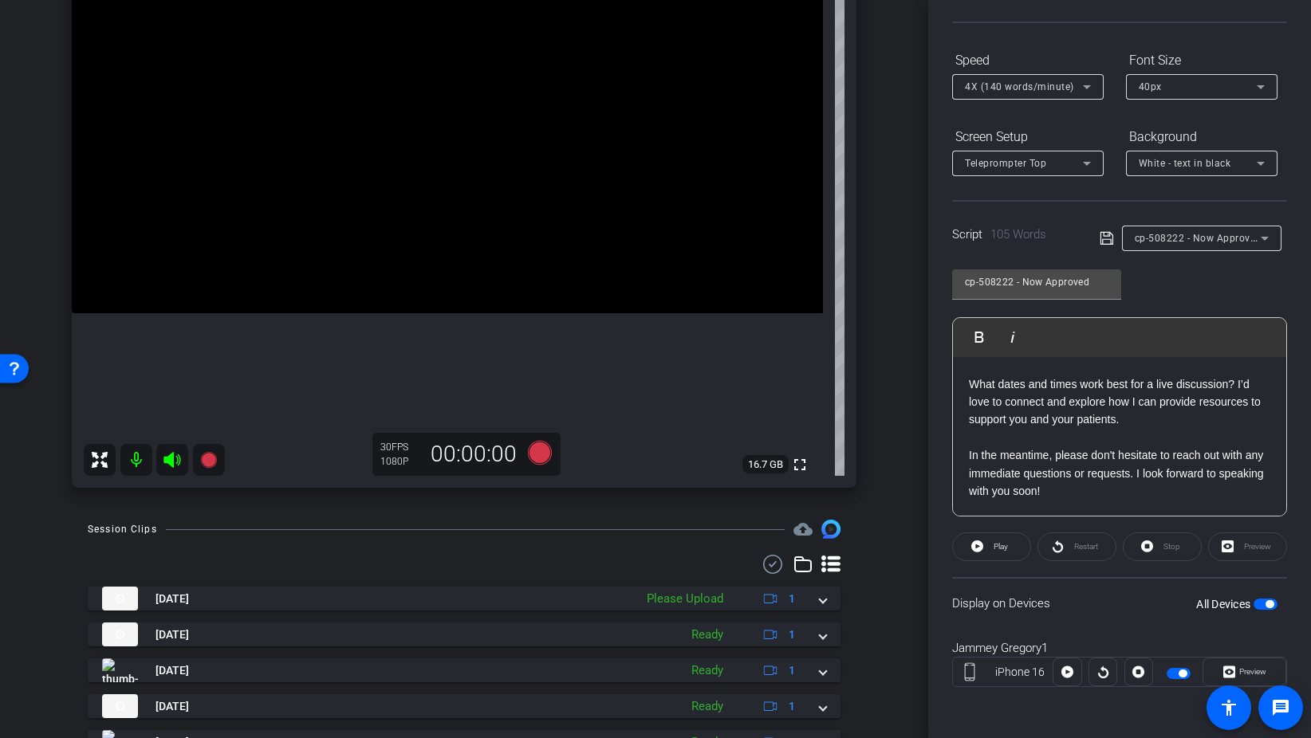
scroll to position [0, 0]
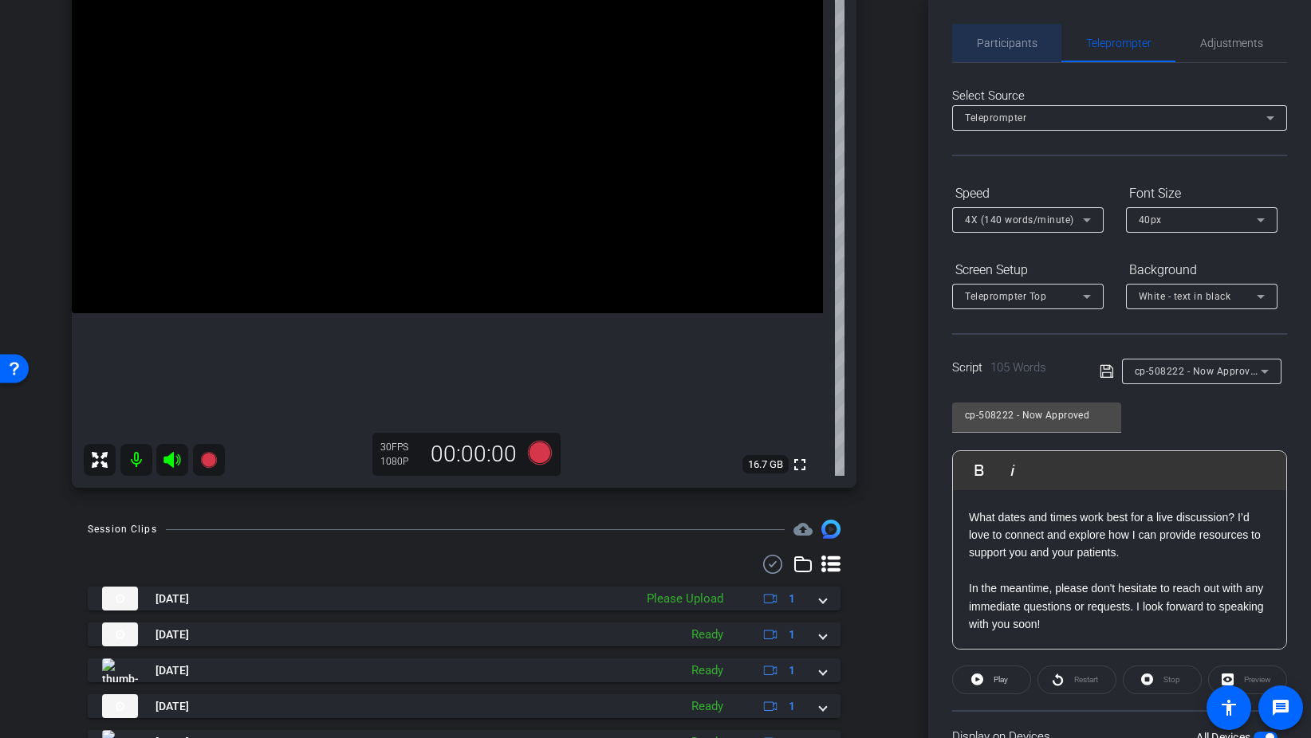
click at [1022, 45] on span "Participants" at bounding box center [1007, 42] width 61 height 11
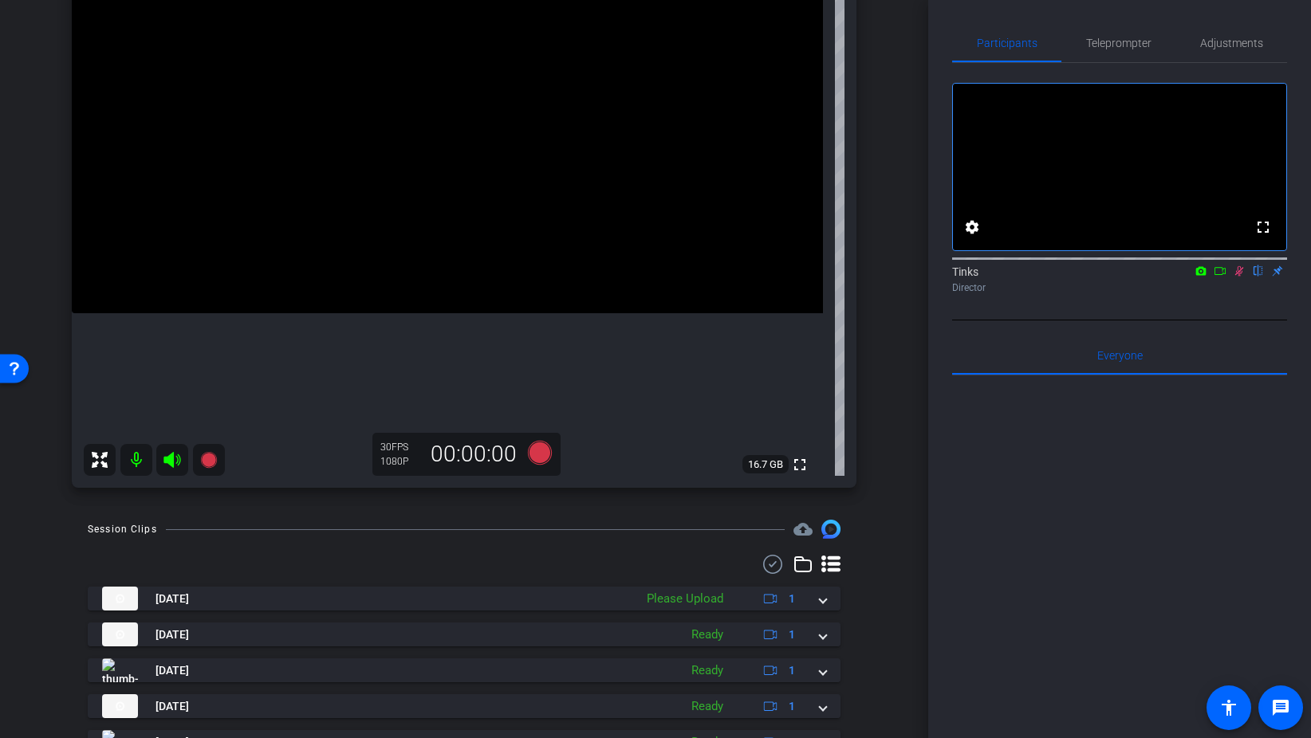
click at [1237, 277] on icon at bounding box center [1239, 270] width 13 height 11
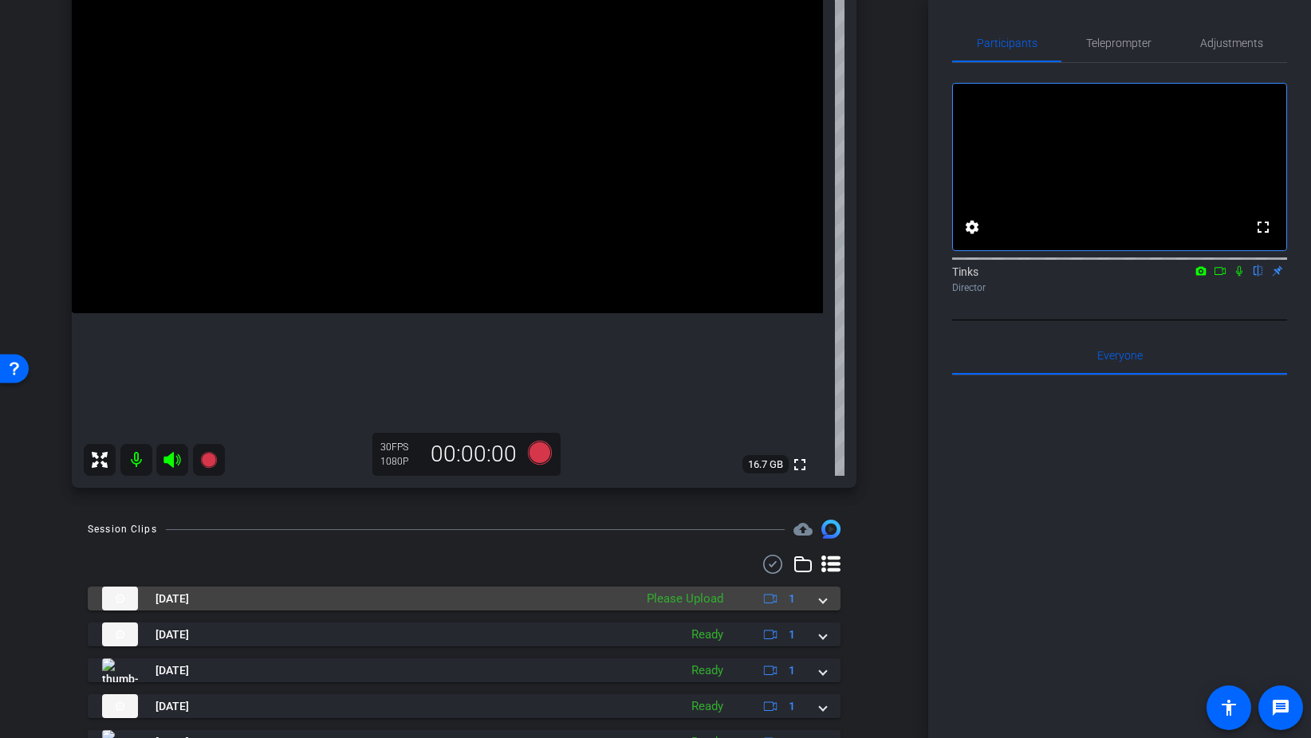
click at [812, 600] on div "Aug 28, 2025 Please Upload 1" at bounding box center [461, 599] width 718 height 24
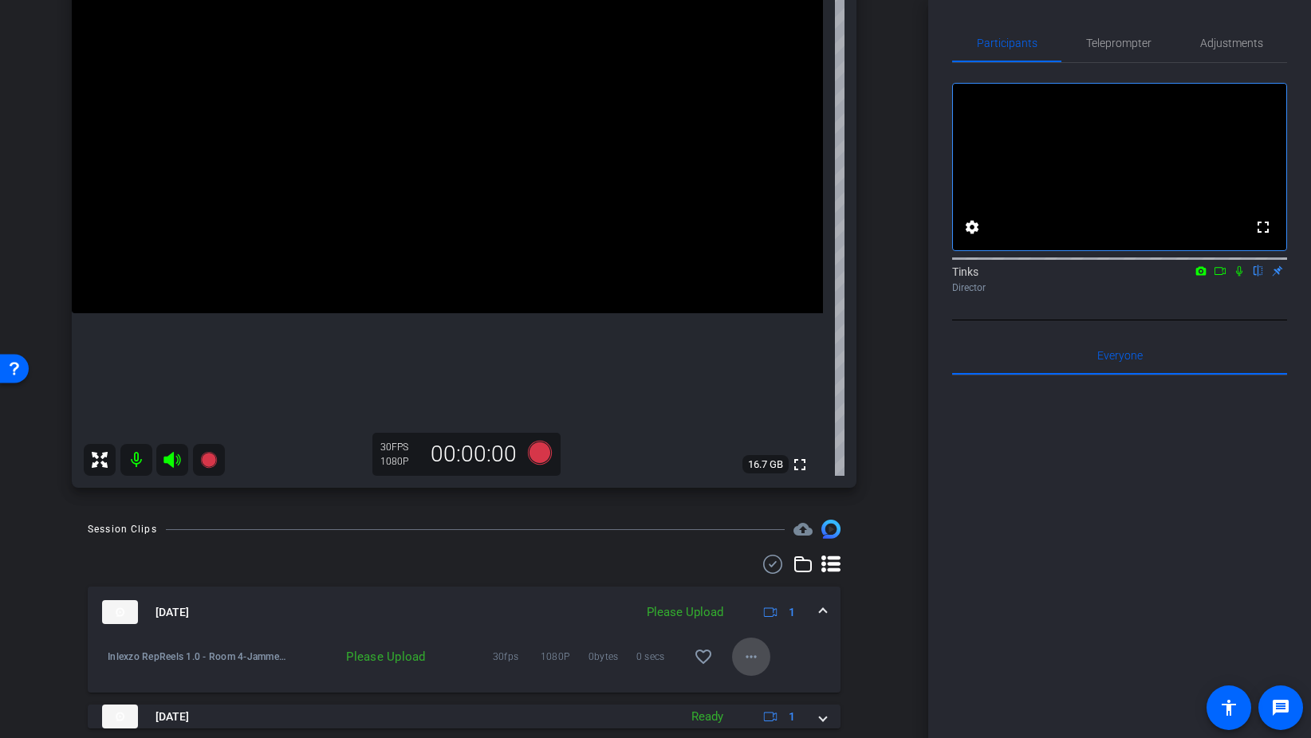
click at [745, 646] on span at bounding box center [751, 657] width 38 height 38
click at [781, 586] on span "Upload" at bounding box center [777, 584] width 64 height 19
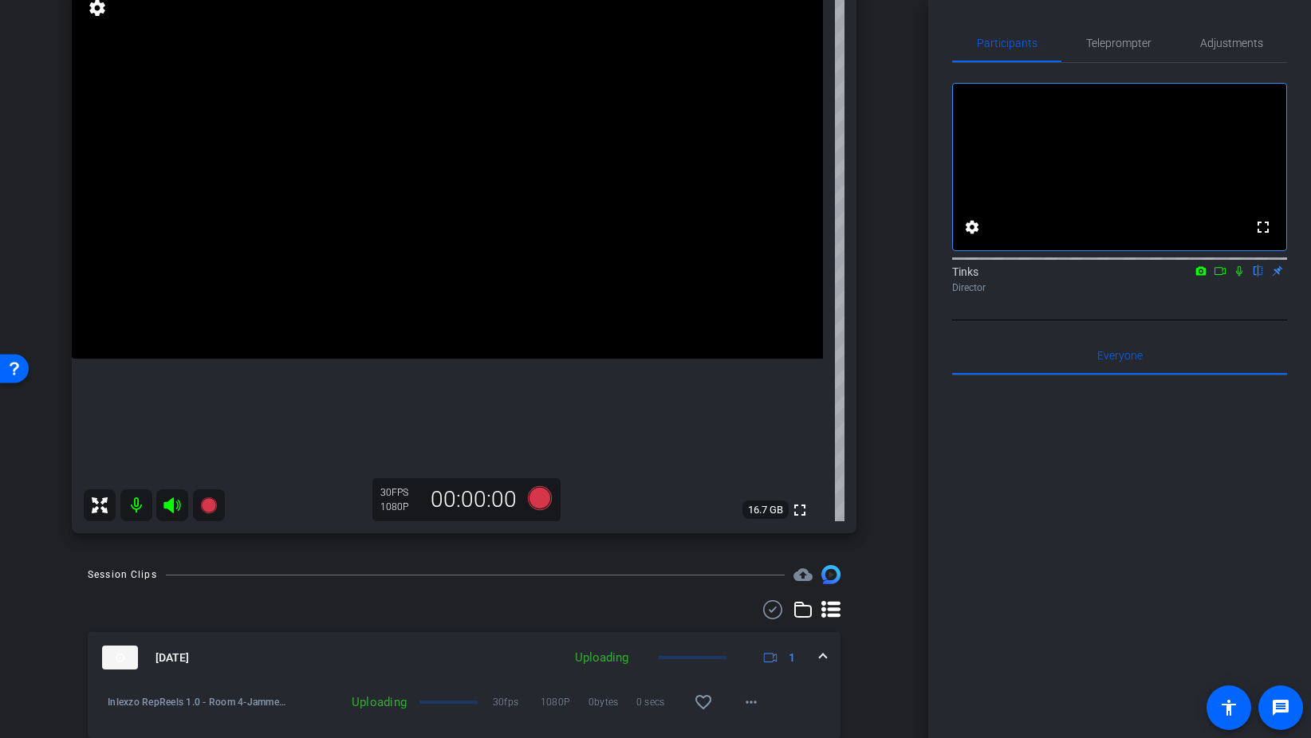
scroll to position [134, 0]
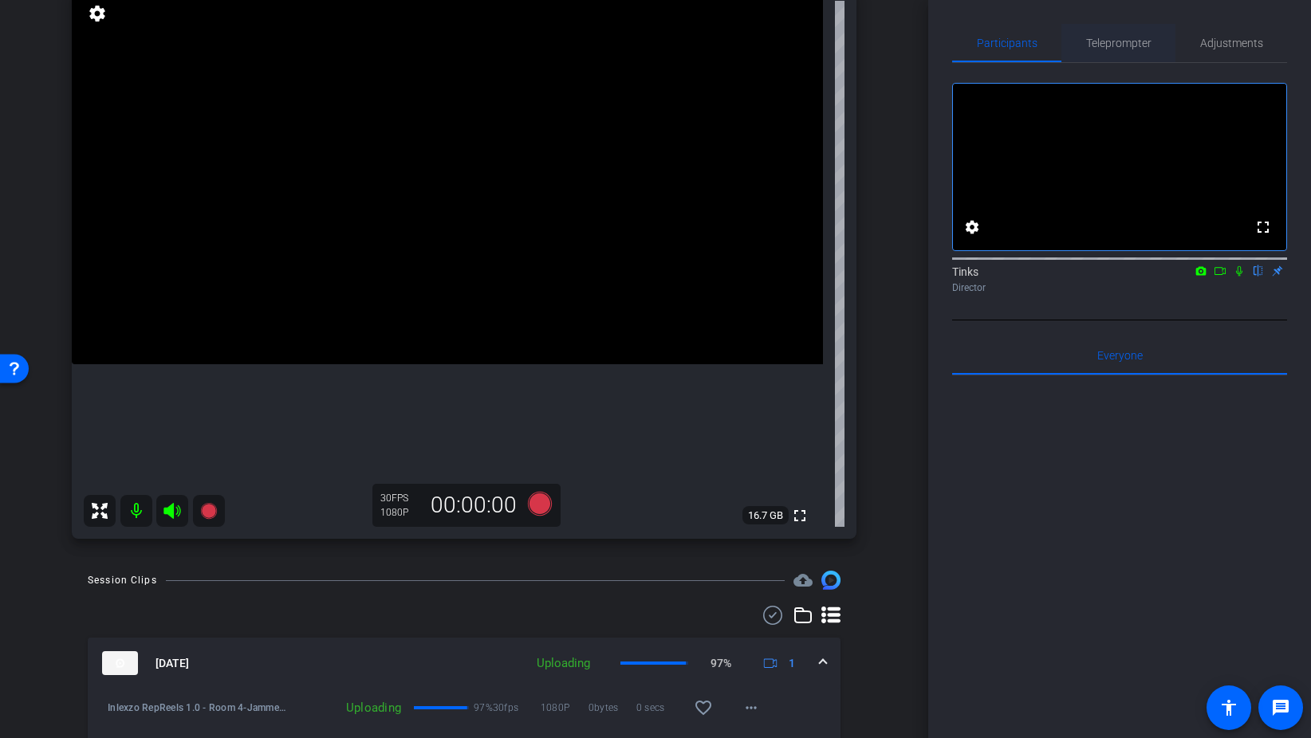
click at [1107, 53] on span "Teleprompter" at bounding box center [1118, 43] width 65 height 38
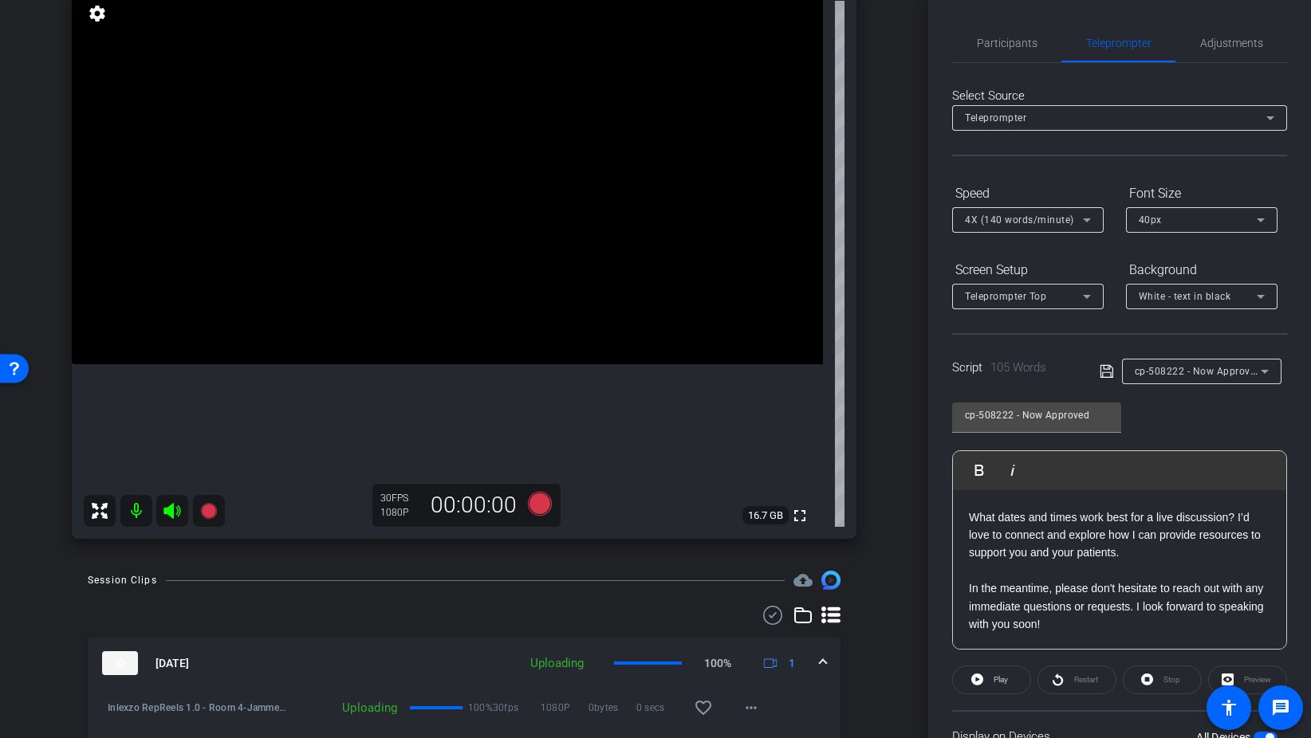
click at [1042, 219] on span "4X (140 words/minute)" at bounding box center [1019, 219] width 109 height 11
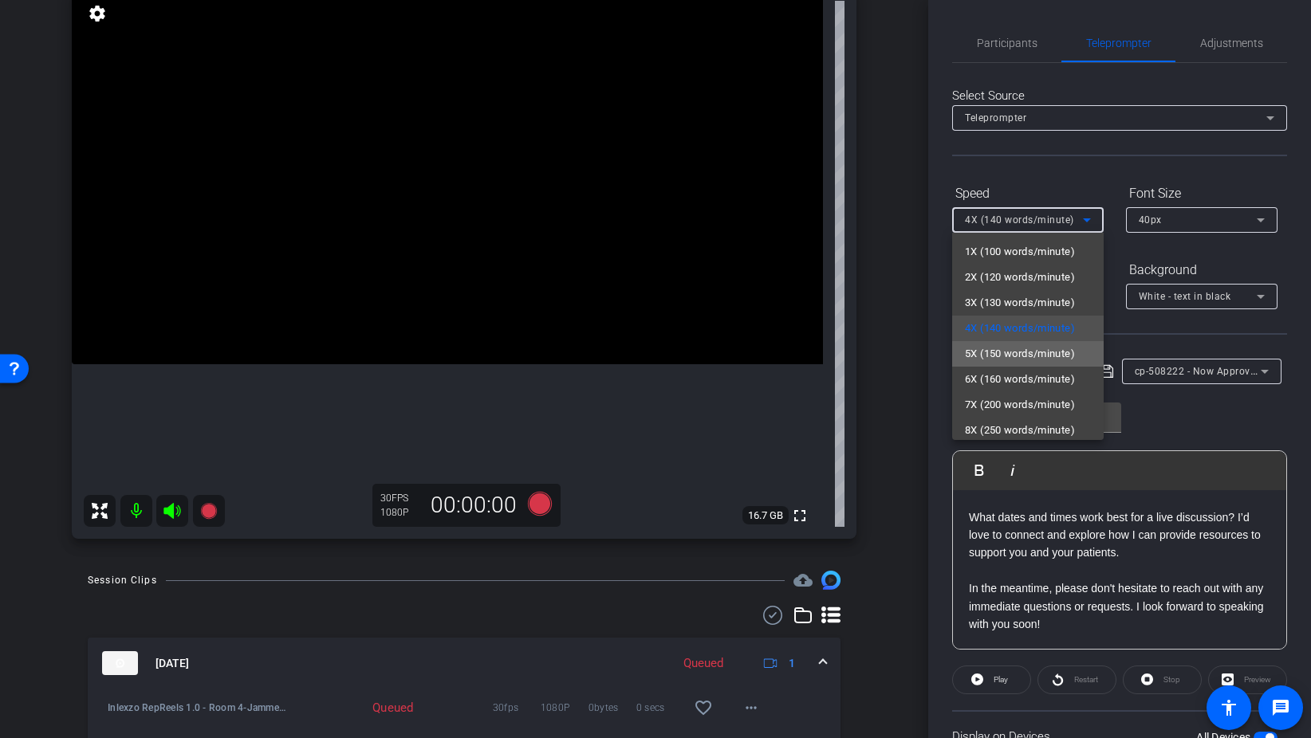
click at [1008, 352] on span "5X (150 words/minute)" at bounding box center [1020, 353] width 110 height 19
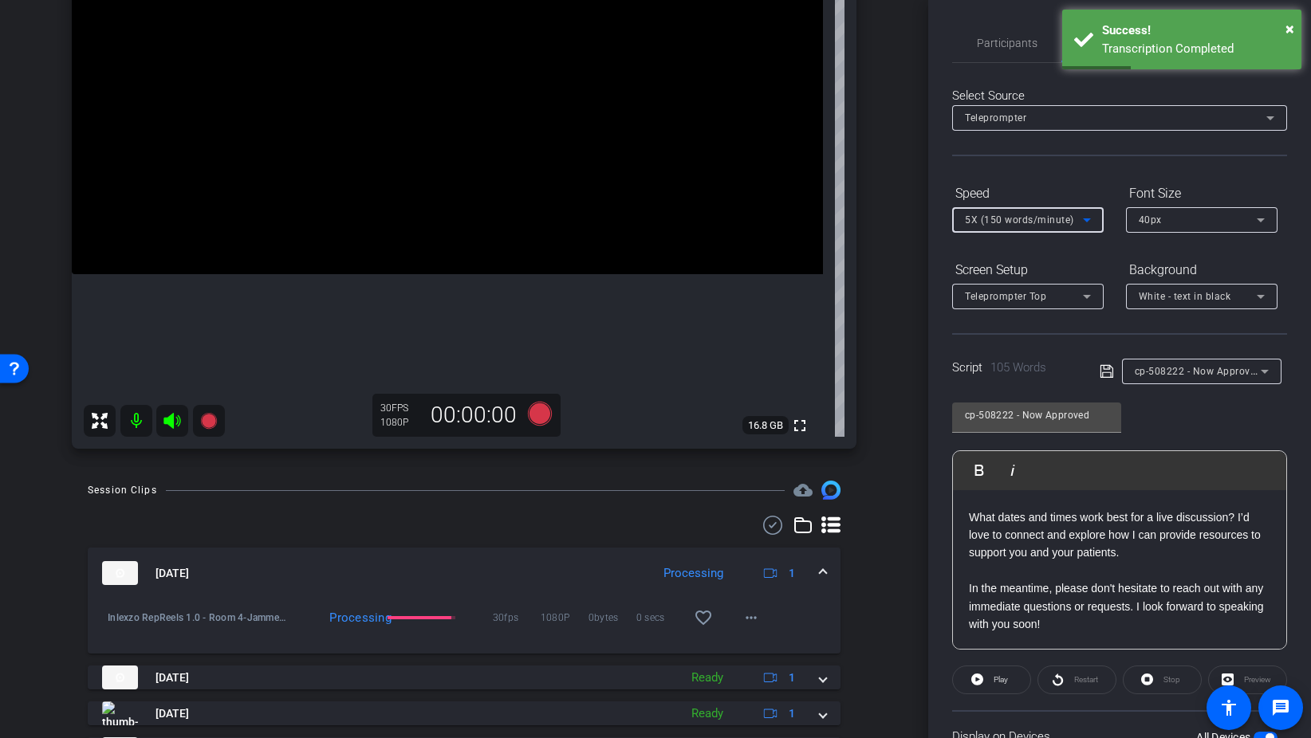
scroll to position [219, 0]
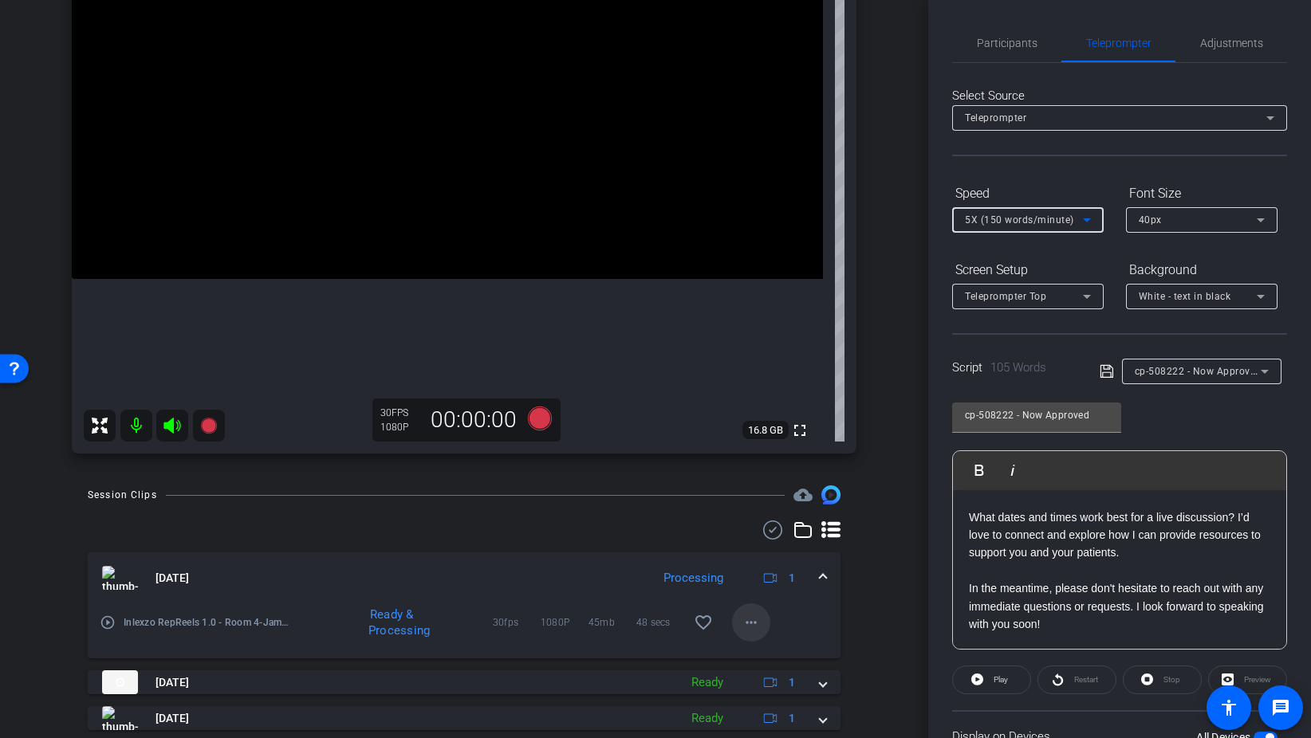
click at [742, 634] on span at bounding box center [751, 623] width 38 height 38
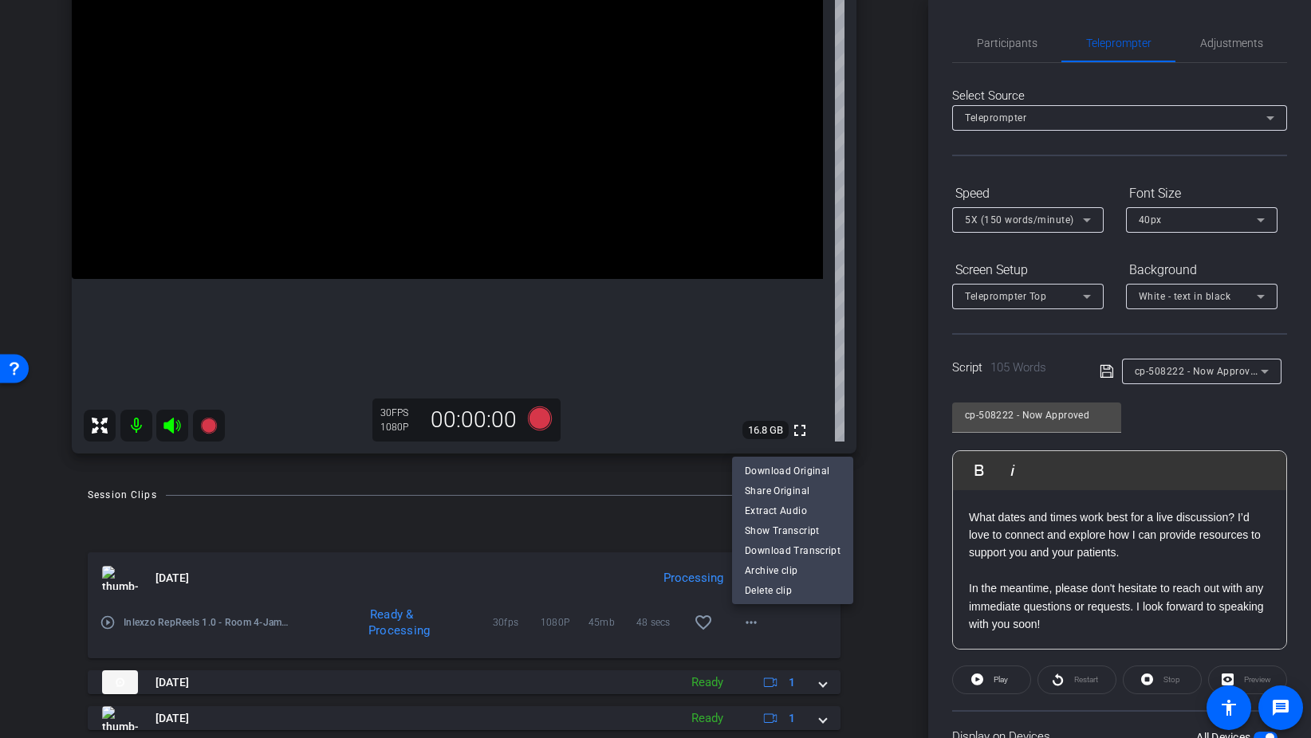
click at [855, 635] on div at bounding box center [655, 369] width 1311 height 738
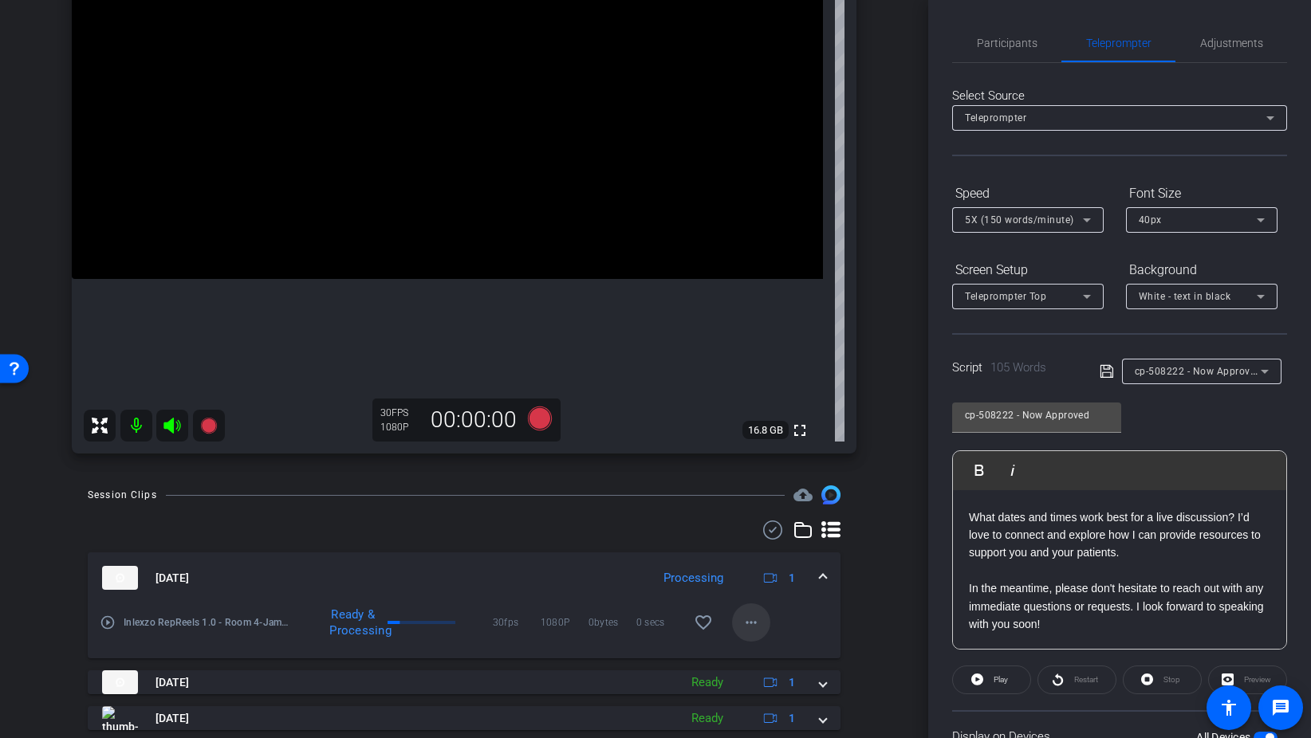
click at [763, 626] on span at bounding box center [751, 623] width 38 height 38
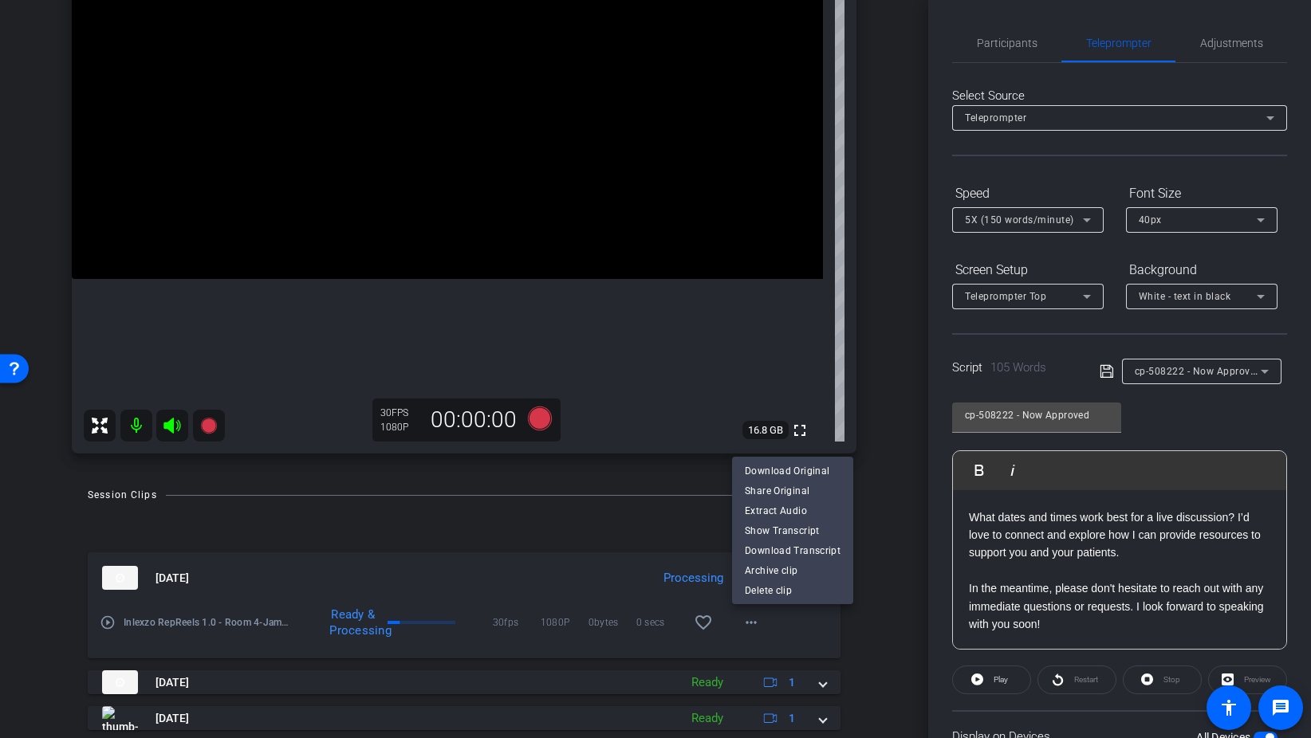
click at [834, 662] on div at bounding box center [655, 369] width 1311 height 738
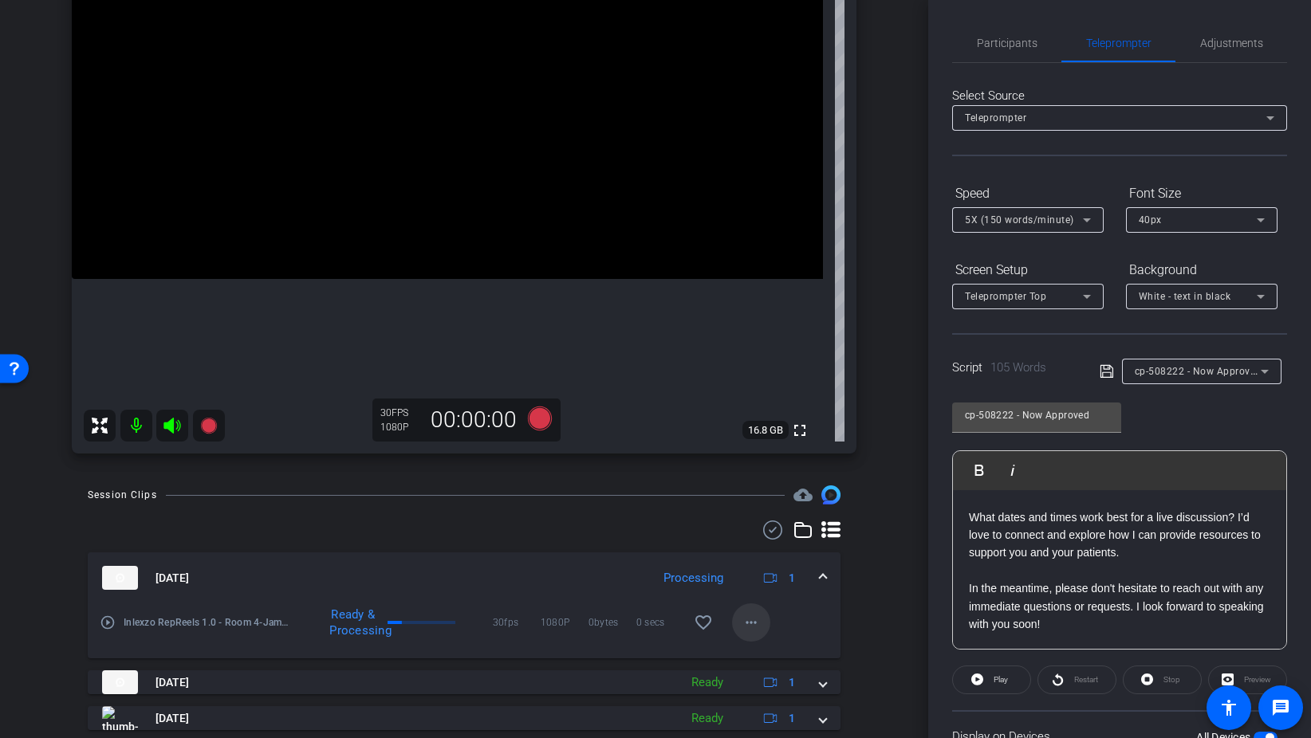
click at [757, 622] on mat-icon "more_horiz" at bounding box center [750, 622] width 19 height 19
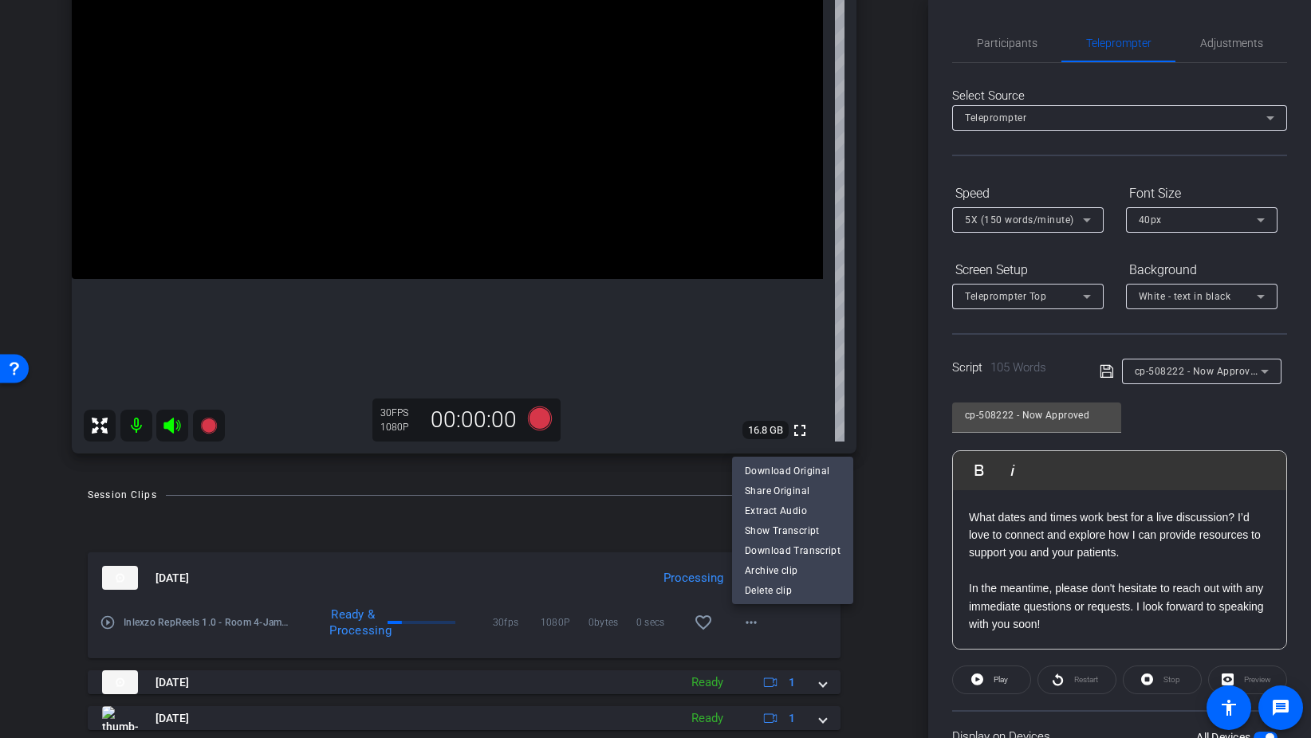
click at [860, 640] on div at bounding box center [655, 369] width 1311 height 738
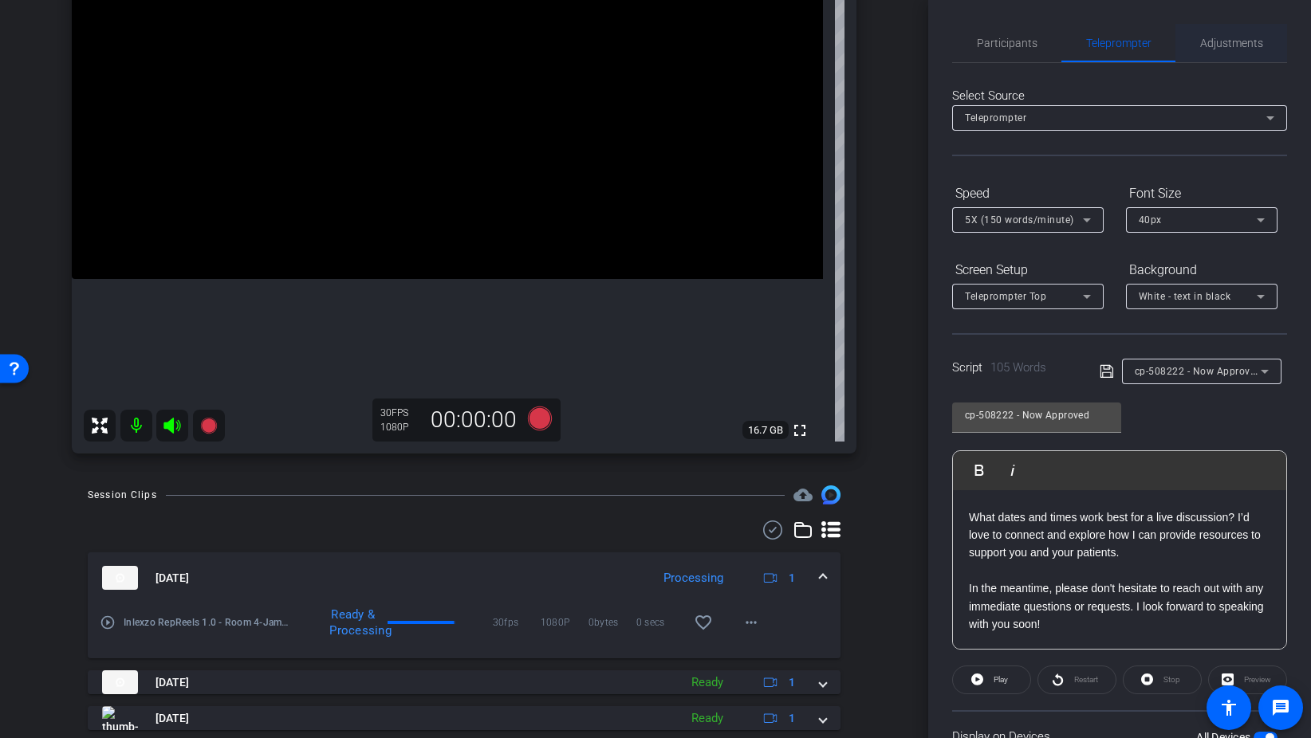
click at [1234, 30] on span "Adjustments" at bounding box center [1231, 43] width 63 height 38
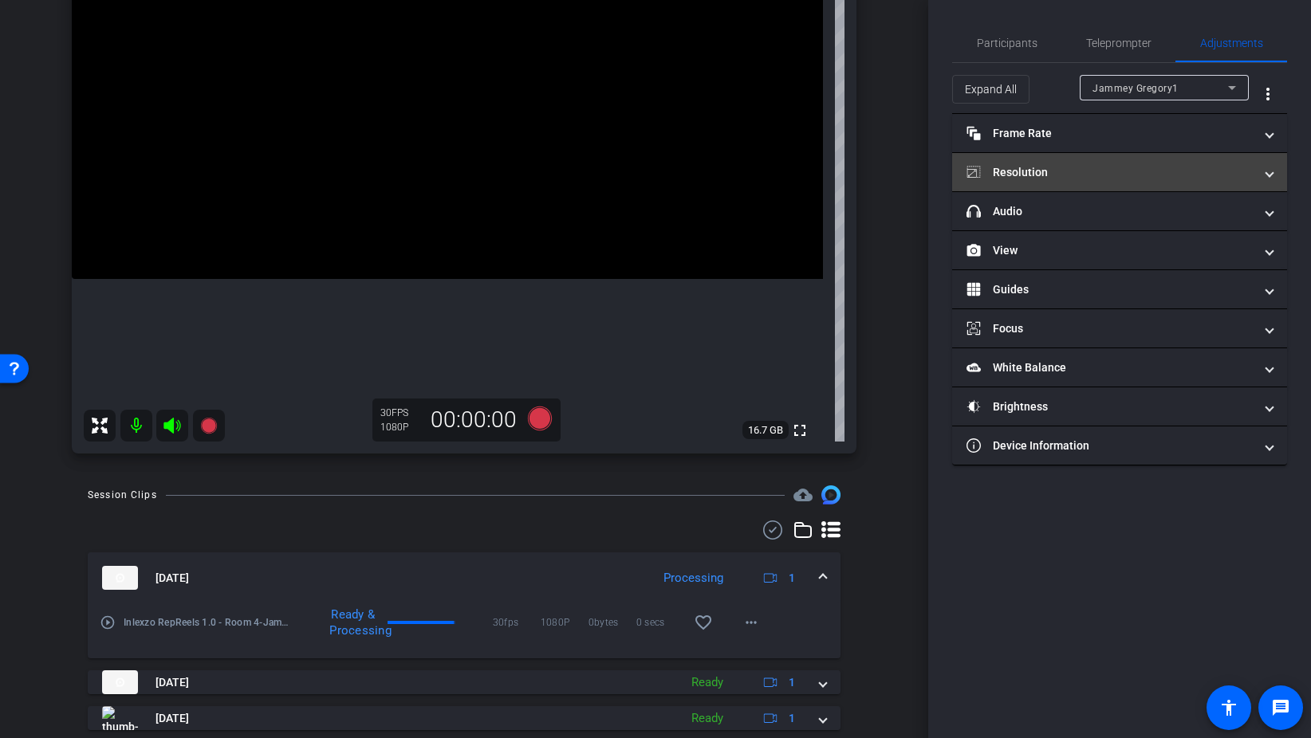
click at [1053, 175] on mat-panel-title "Resolution" at bounding box center [1109, 172] width 287 height 17
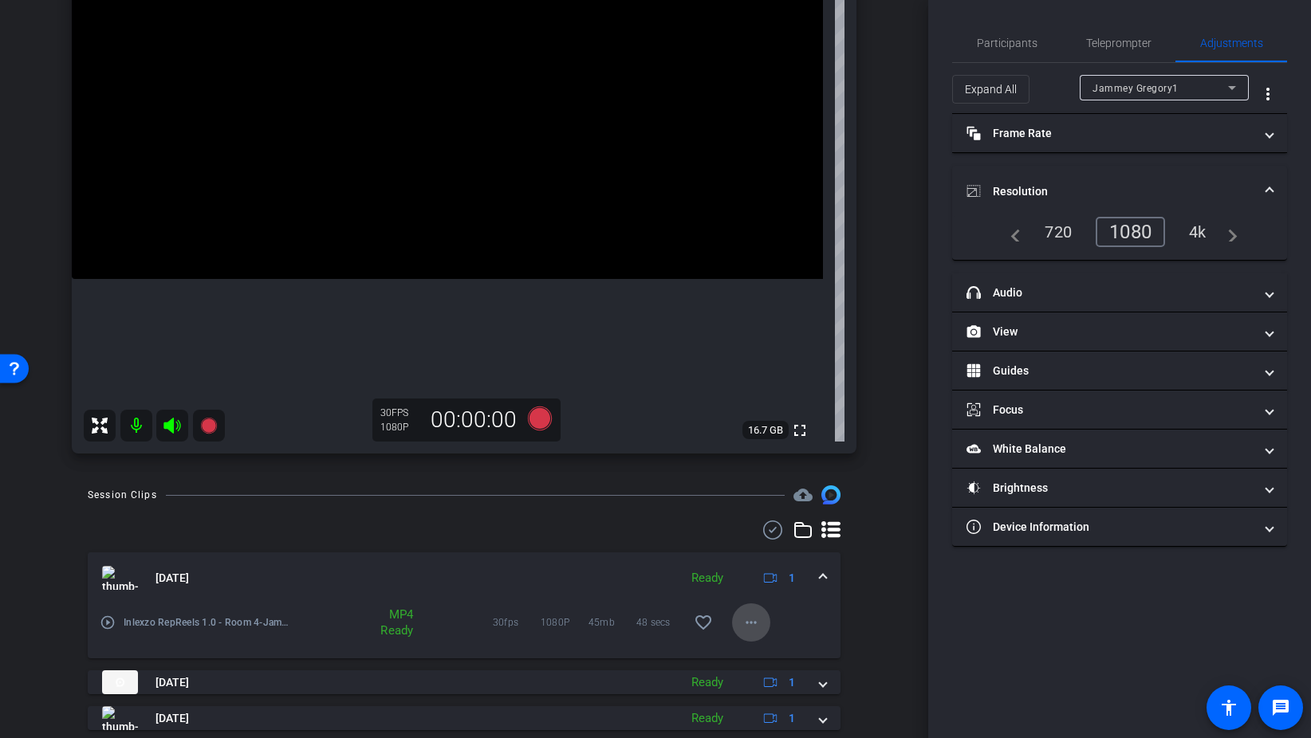
click at [768, 623] on span at bounding box center [751, 623] width 38 height 38
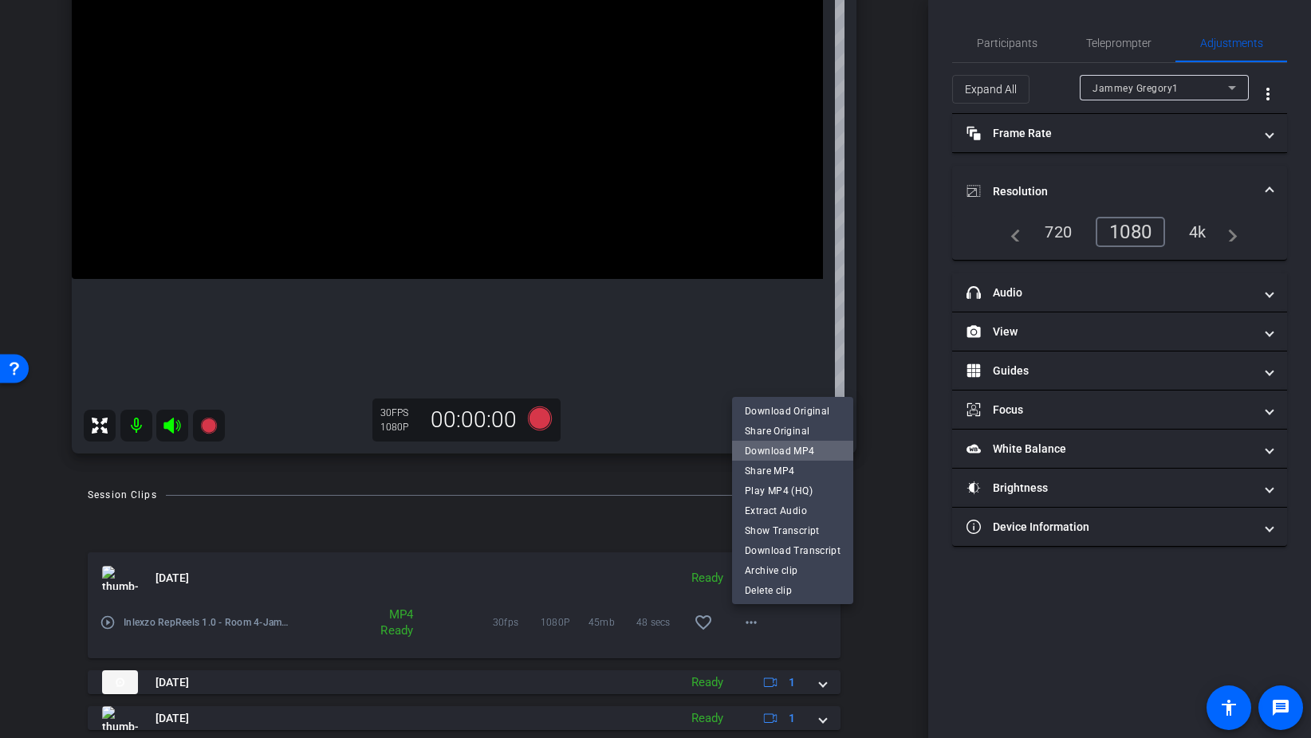
click at [811, 446] on span "Download MP4" at bounding box center [793, 450] width 96 height 19
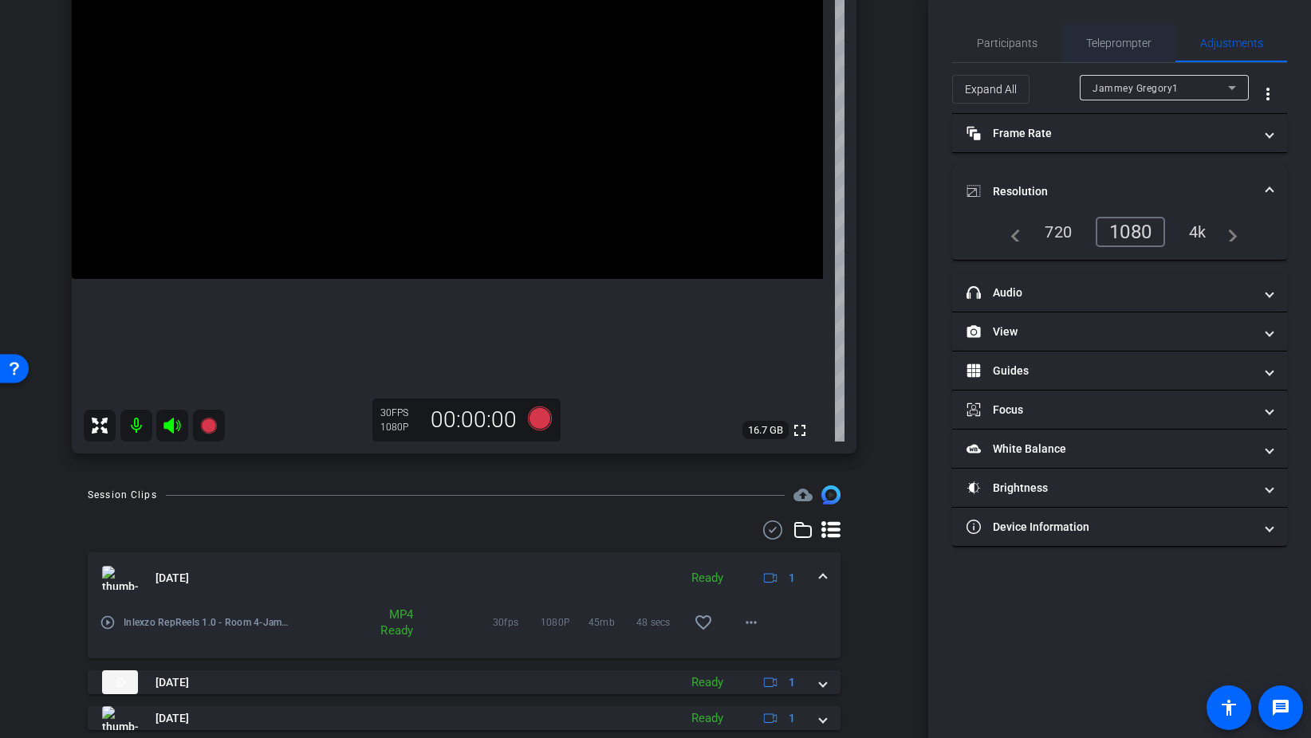
click at [1086, 50] on span "Teleprompter" at bounding box center [1118, 43] width 65 height 38
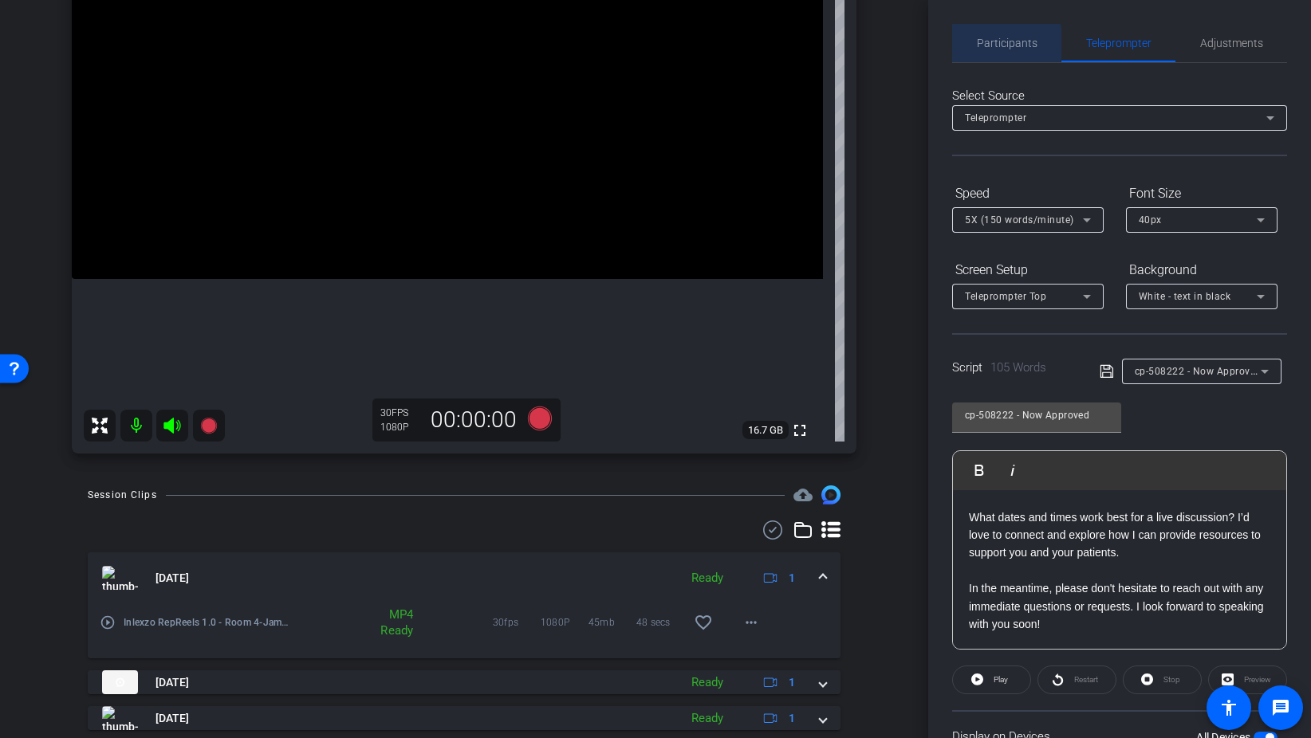
click at [997, 43] on span "Participants" at bounding box center [1007, 42] width 61 height 11
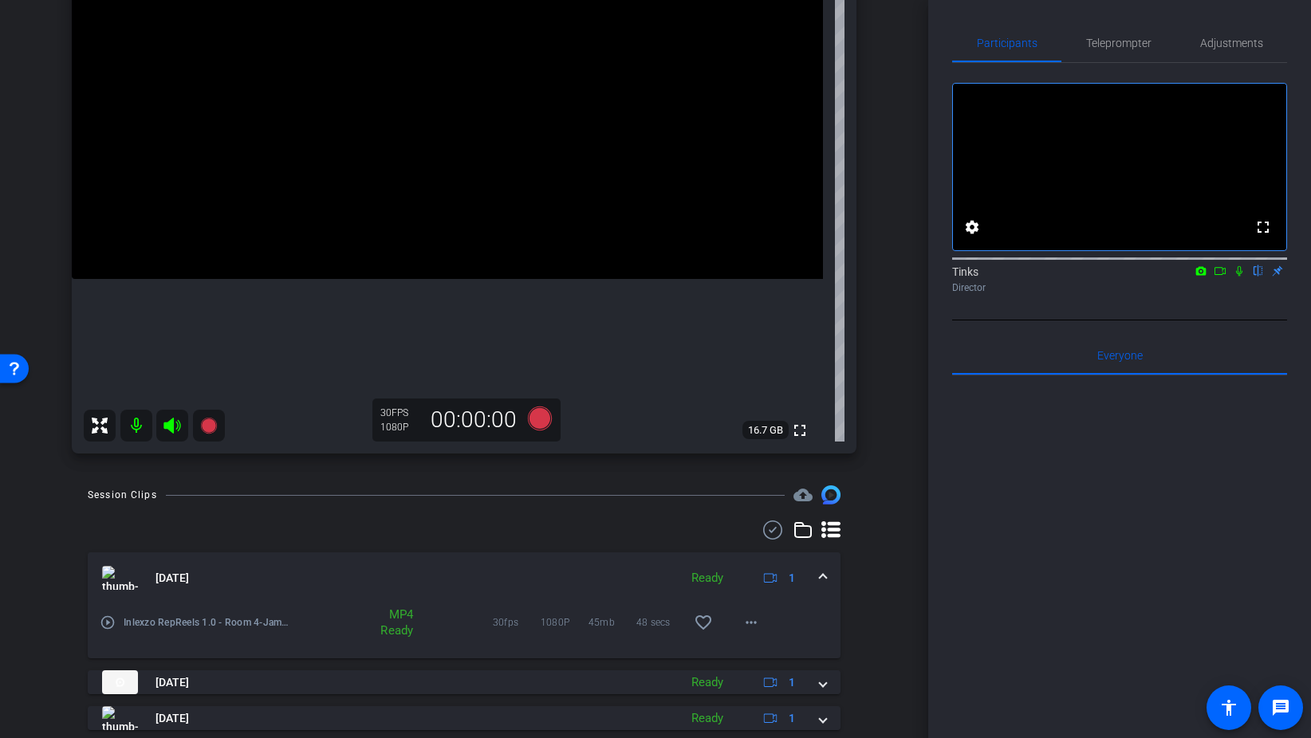
click at [1239, 277] on icon at bounding box center [1239, 270] width 13 height 11
click at [1127, 50] on span "Teleprompter" at bounding box center [1118, 43] width 65 height 38
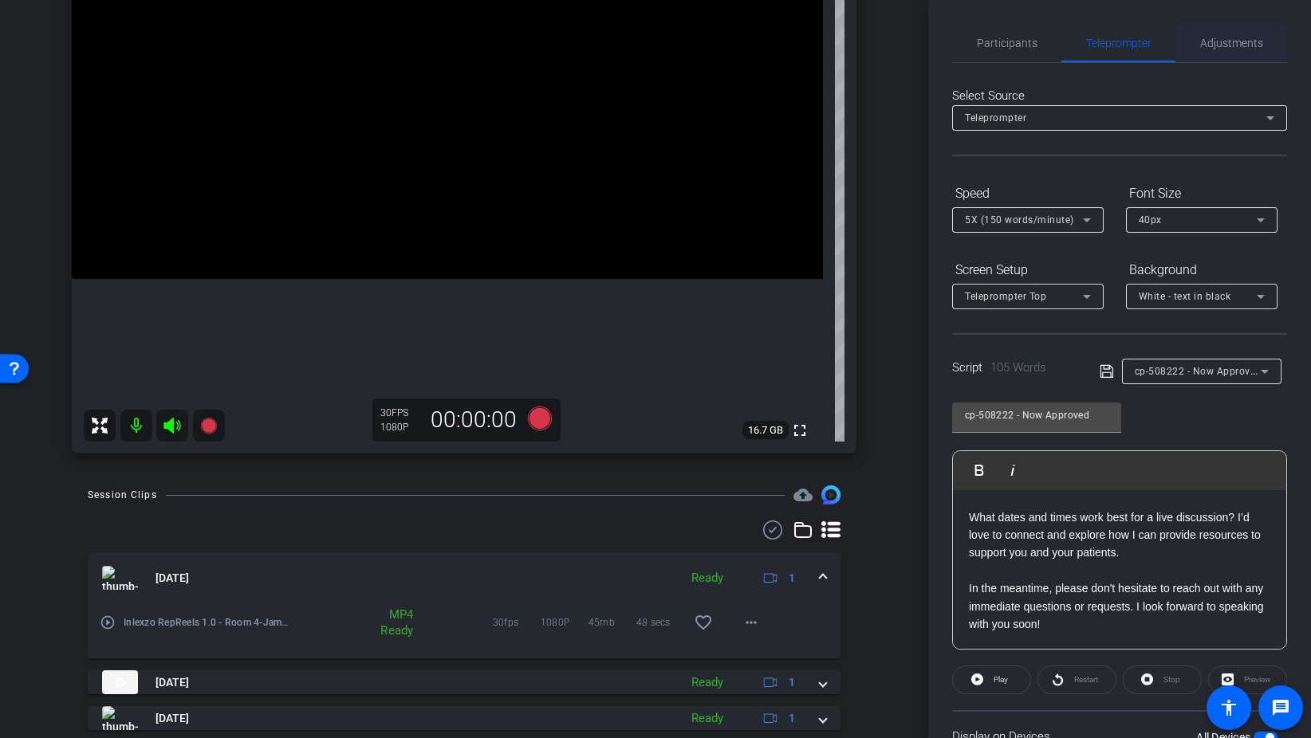
click at [1258, 45] on span "Adjustments" at bounding box center [1231, 42] width 63 height 11
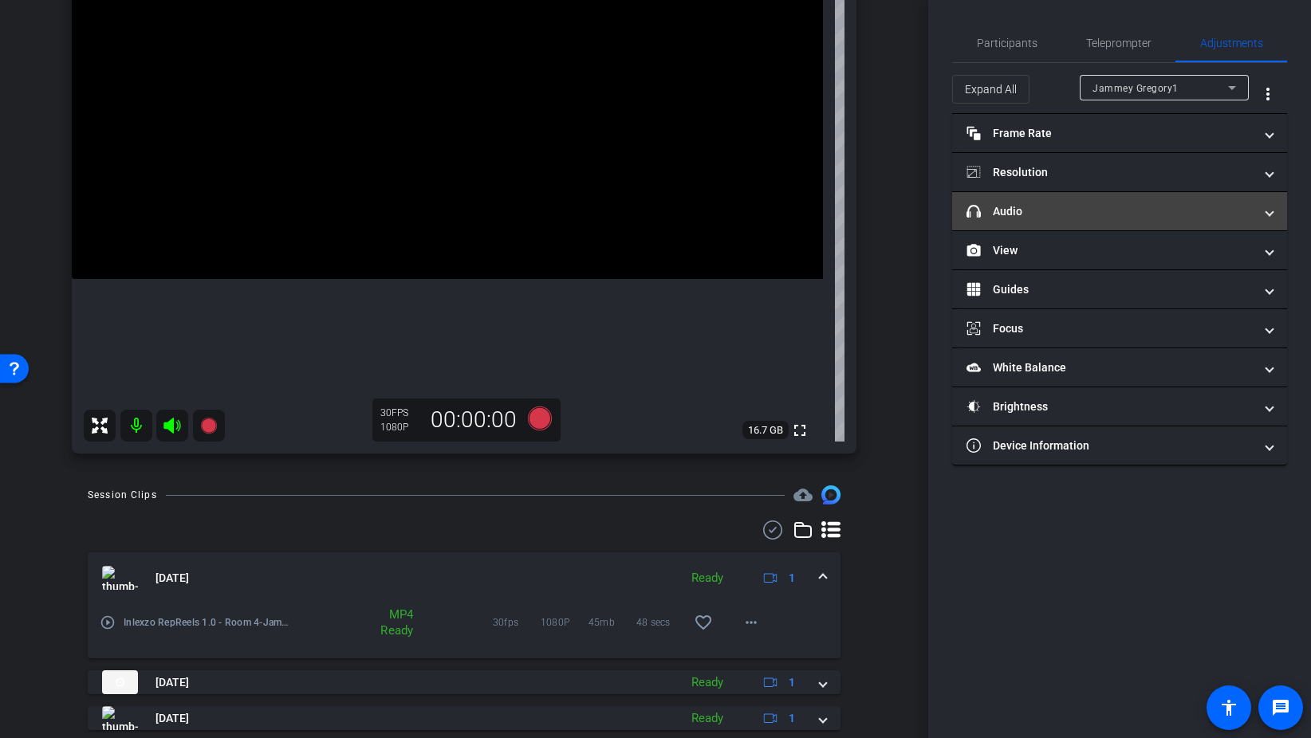
click at [1070, 211] on mat-panel-title "headphone icon Audio" at bounding box center [1109, 211] width 287 height 17
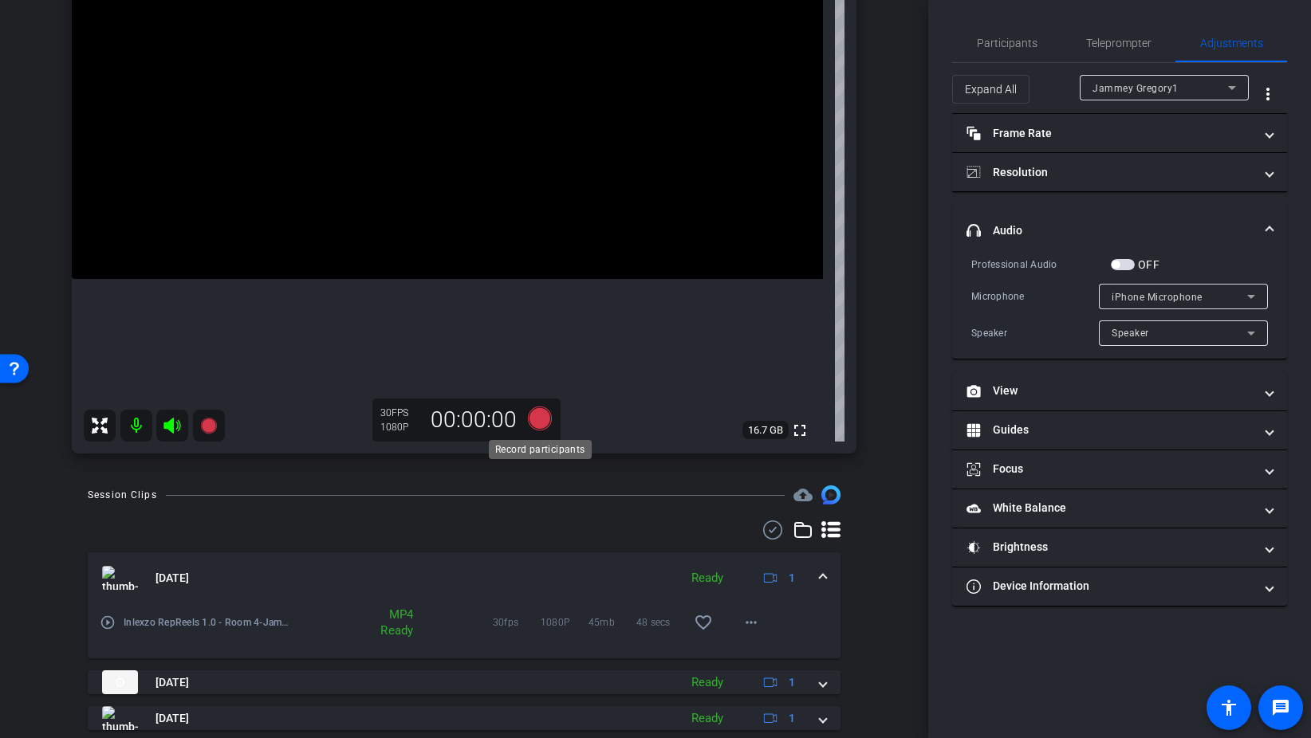
click at [533, 420] on icon at bounding box center [540, 419] width 24 height 24
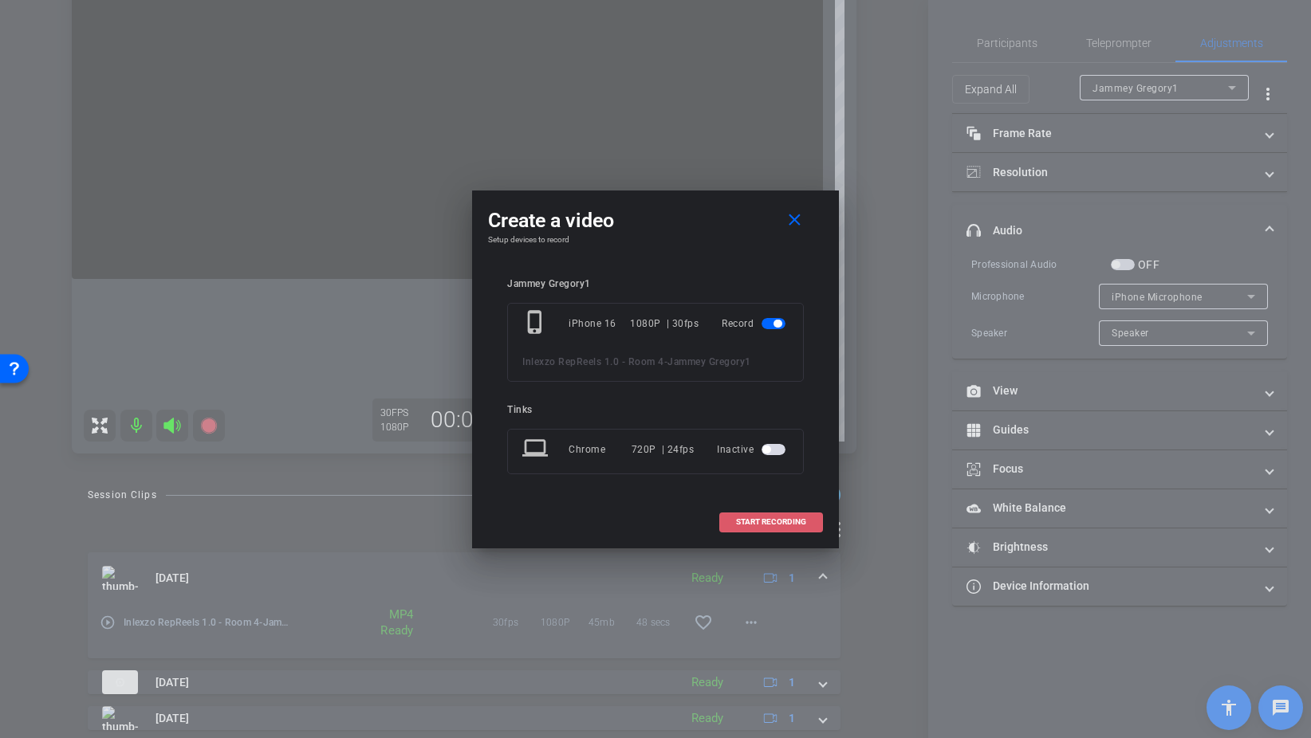
click at [779, 519] on span "START RECORDING" at bounding box center [771, 522] width 70 height 8
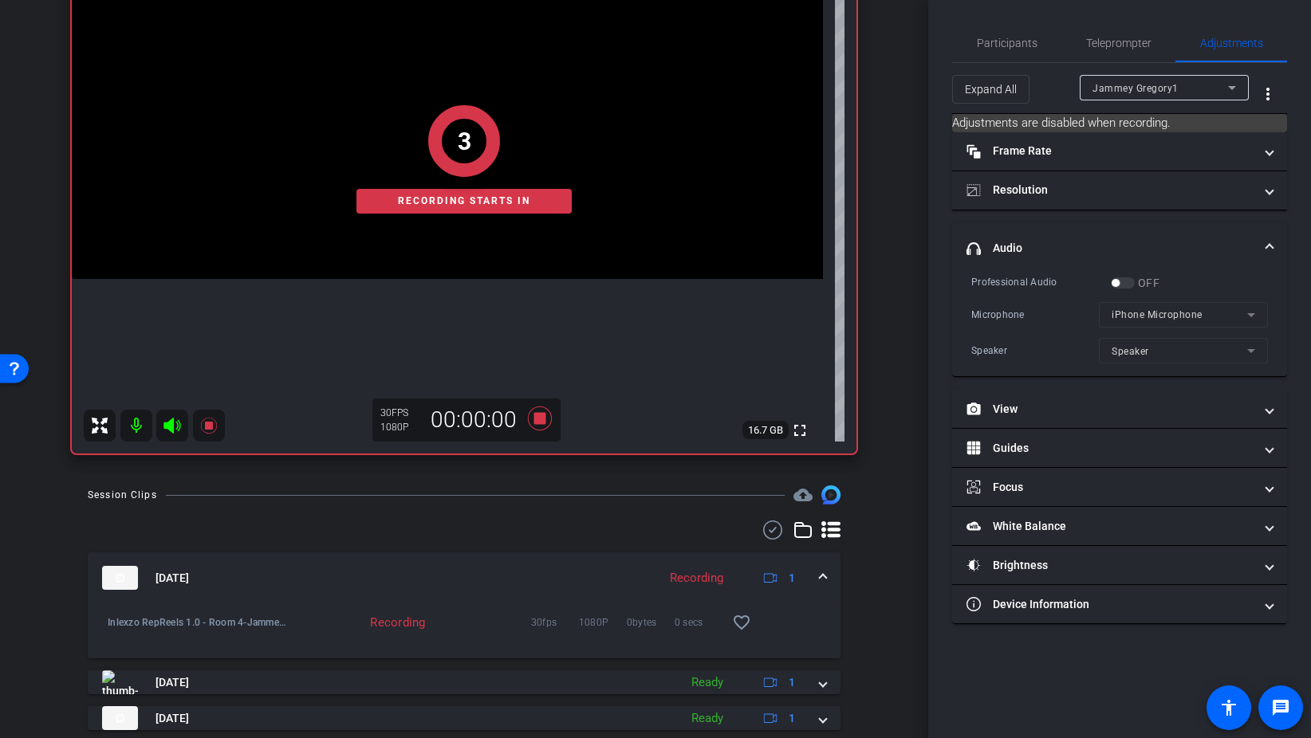
click at [1099, 63] on div "Expand All Jammey Gregory1 more_vert" at bounding box center [1119, 88] width 335 height 51
click at [1099, 50] on span "Teleprompter" at bounding box center [1118, 43] width 65 height 38
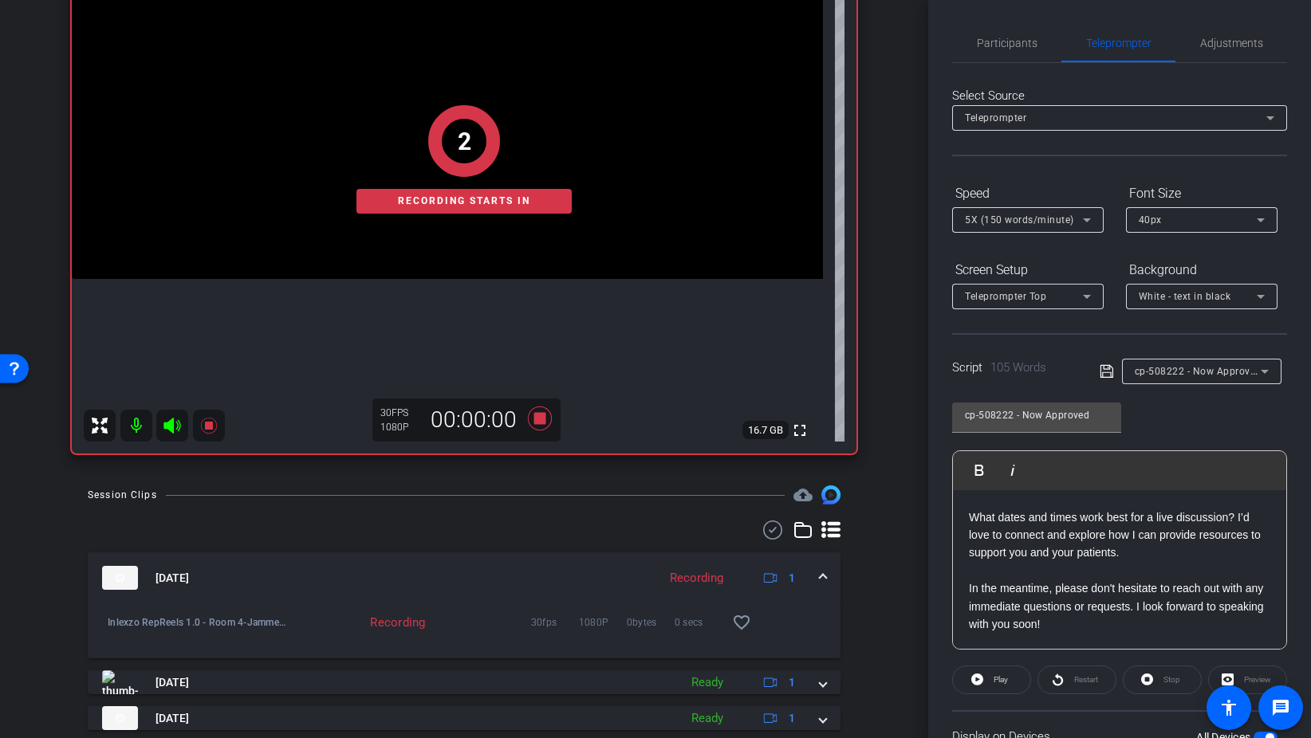
scroll to position [133, 0]
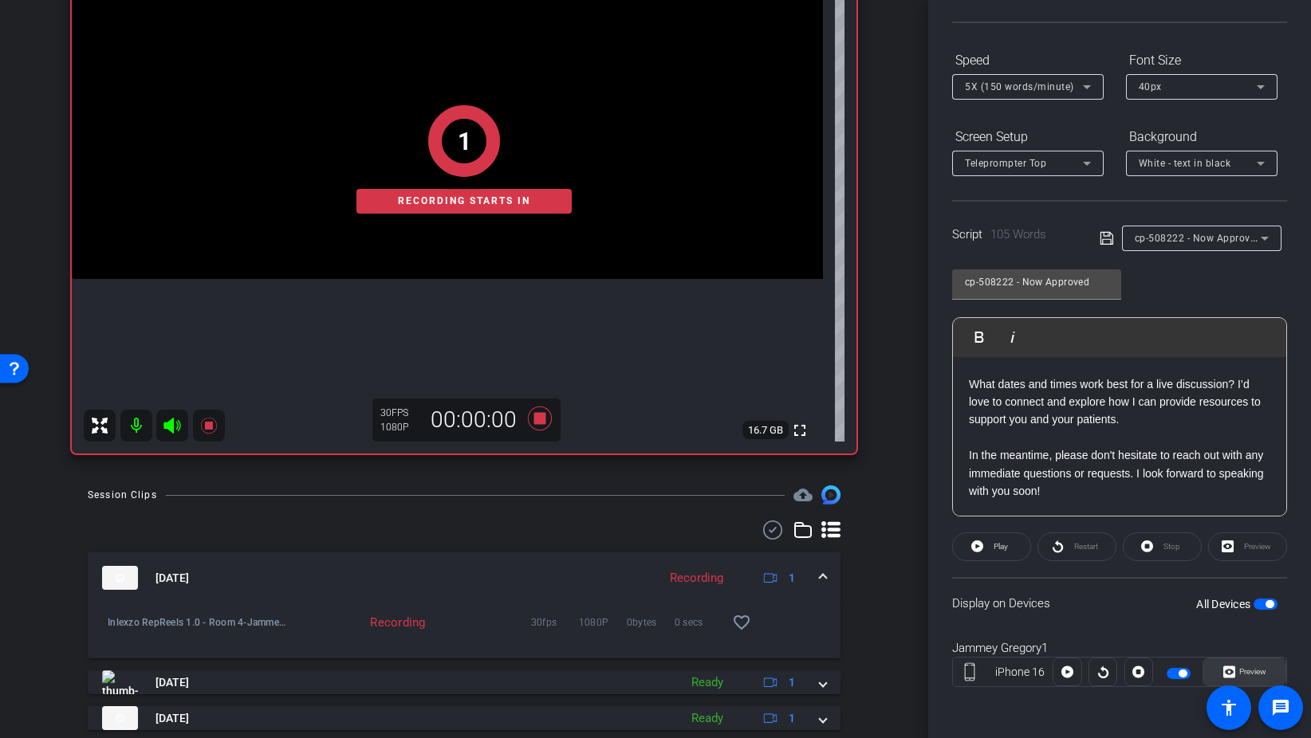
click at [1252, 667] on span "Preview" at bounding box center [1250, 672] width 31 height 22
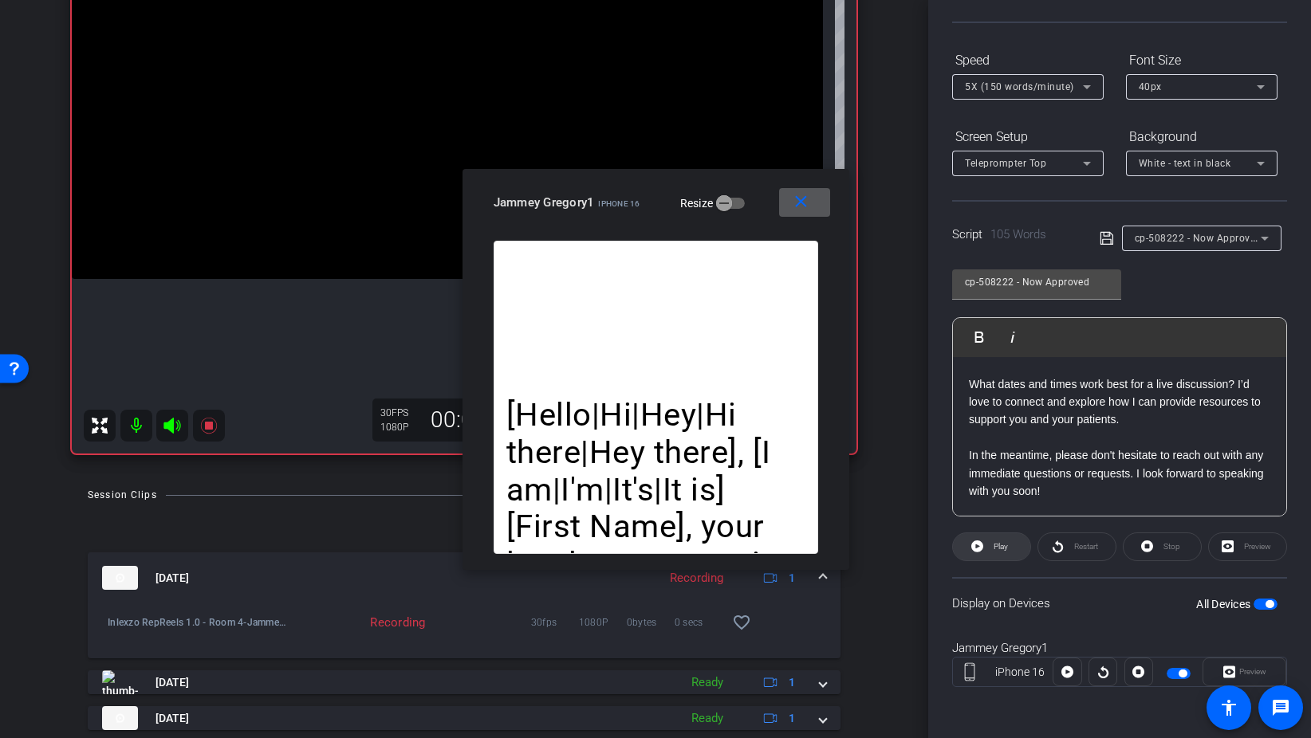
click at [1013, 548] on span at bounding box center [991, 547] width 77 height 38
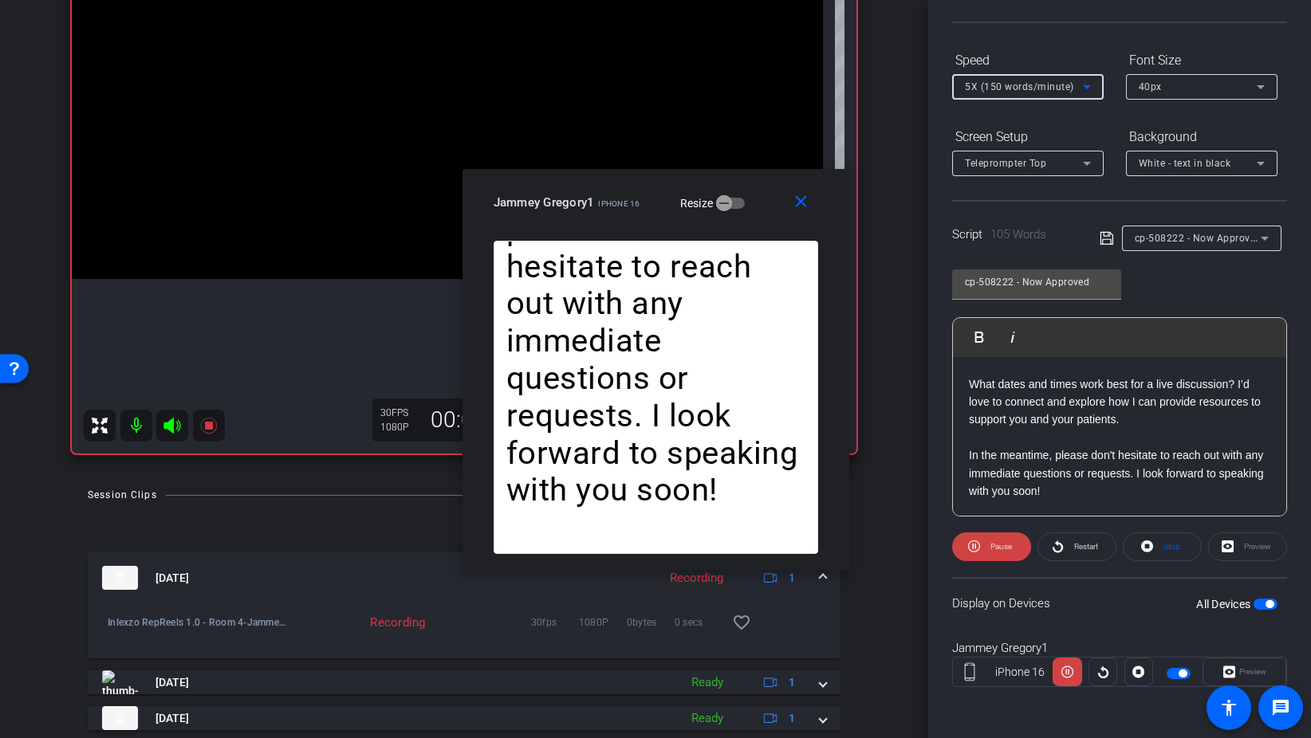
click at [1056, 83] on span "5X (150 words/minute)" at bounding box center [1019, 86] width 109 height 11
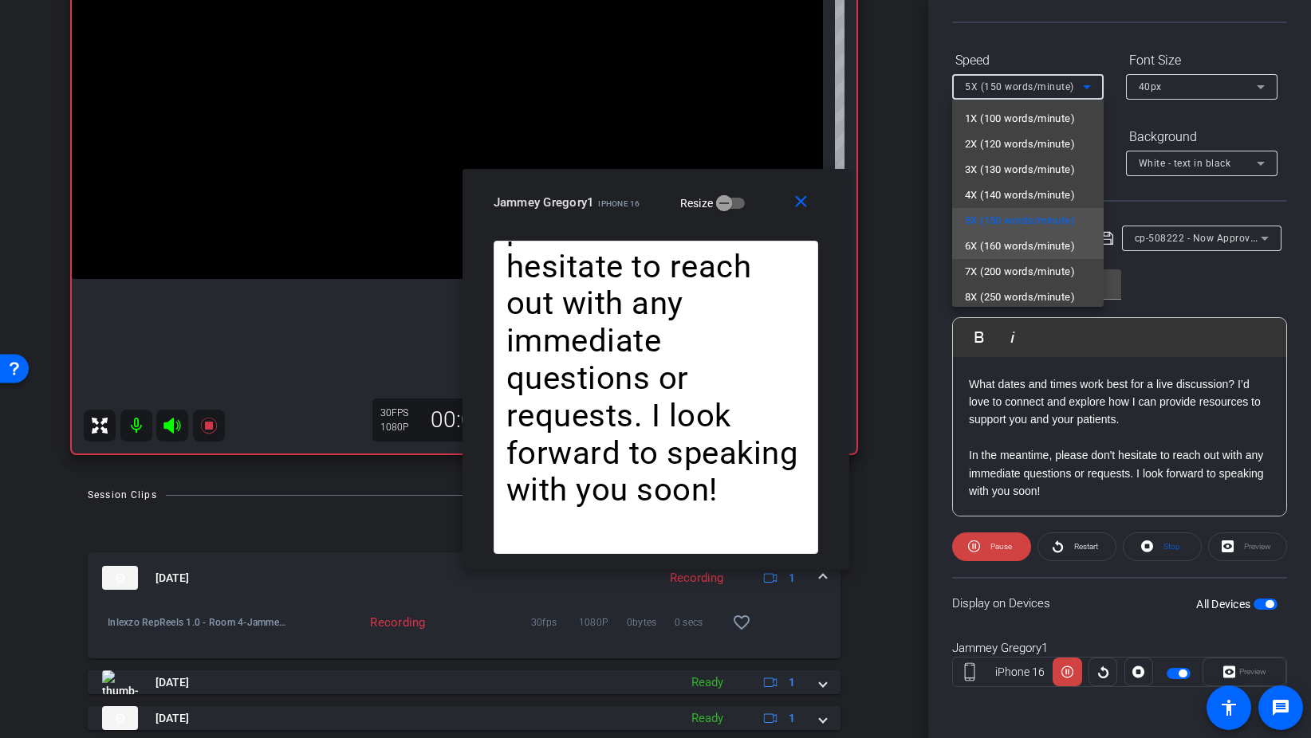
click at [1038, 249] on span "6X (160 words/minute)" at bounding box center [1020, 246] width 110 height 19
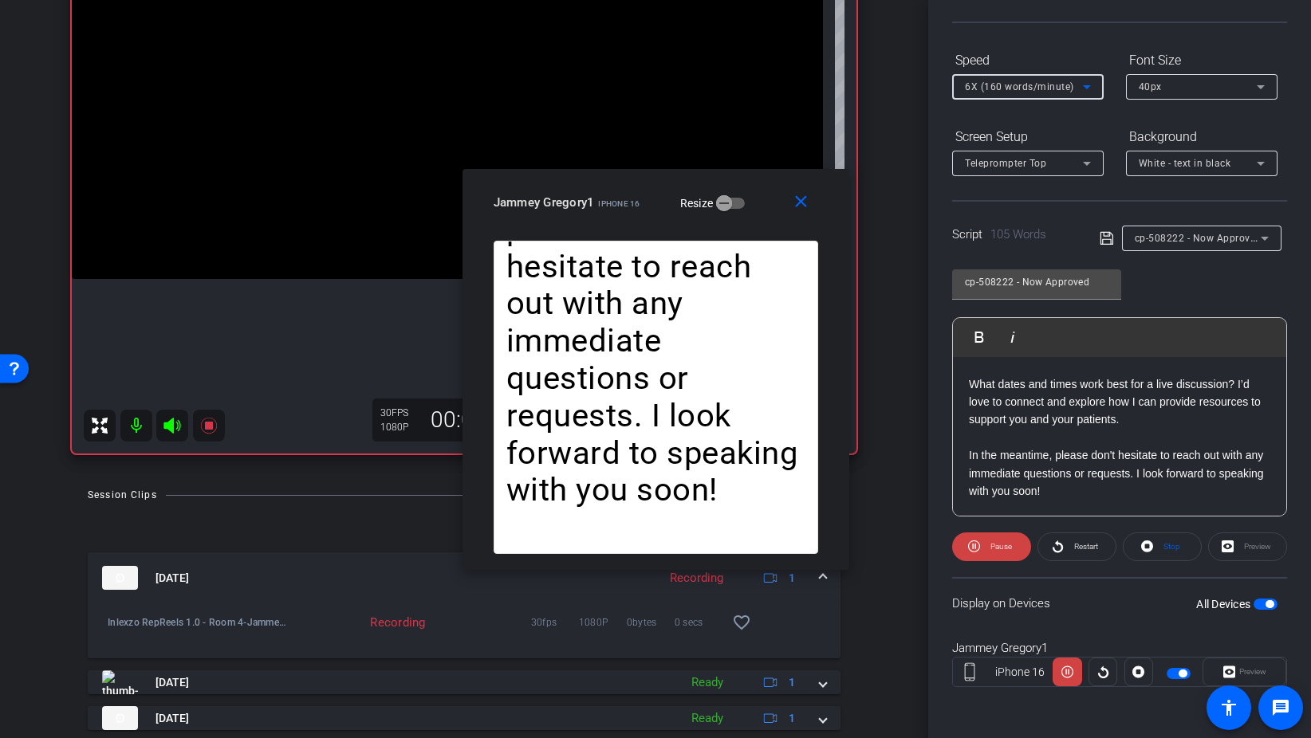
click at [1036, 85] on span "6X (160 words/minute)" at bounding box center [1019, 86] width 109 height 11
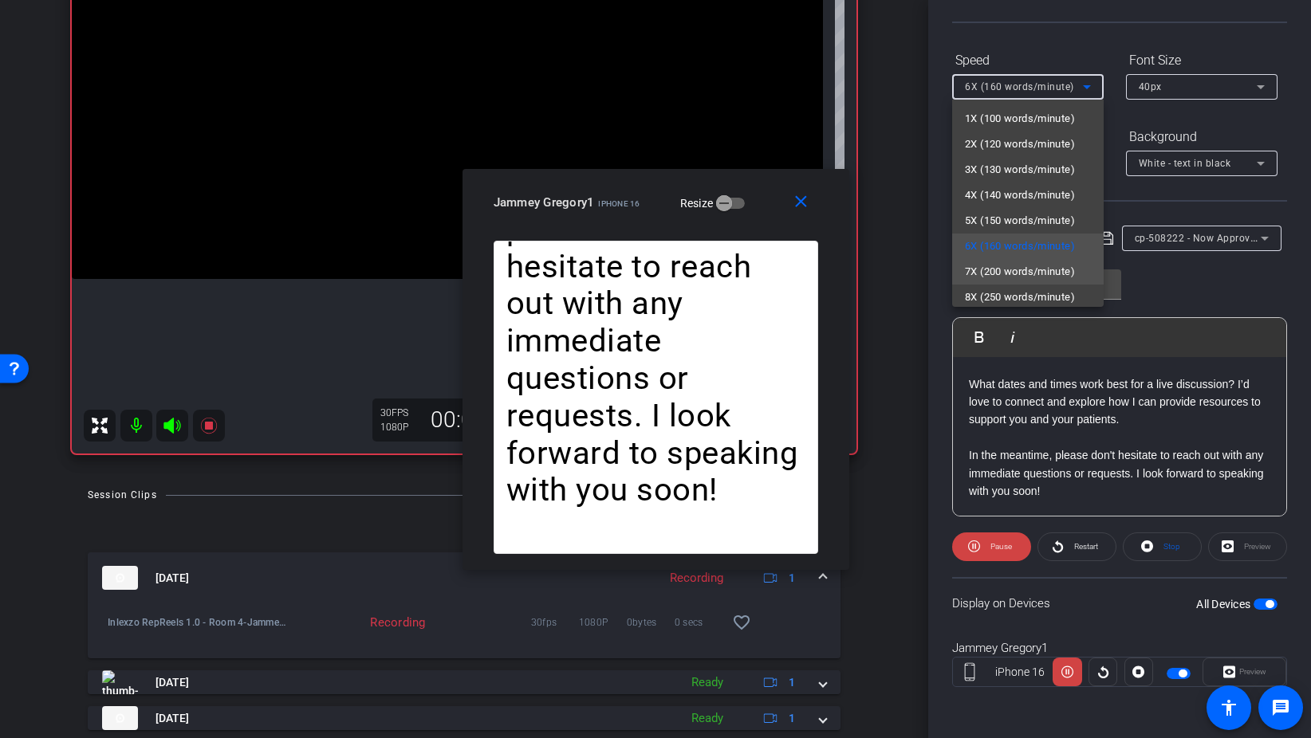
click at [1019, 278] on span "7X (200 words/minute)" at bounding box center [1020, 271] width 110 height 19
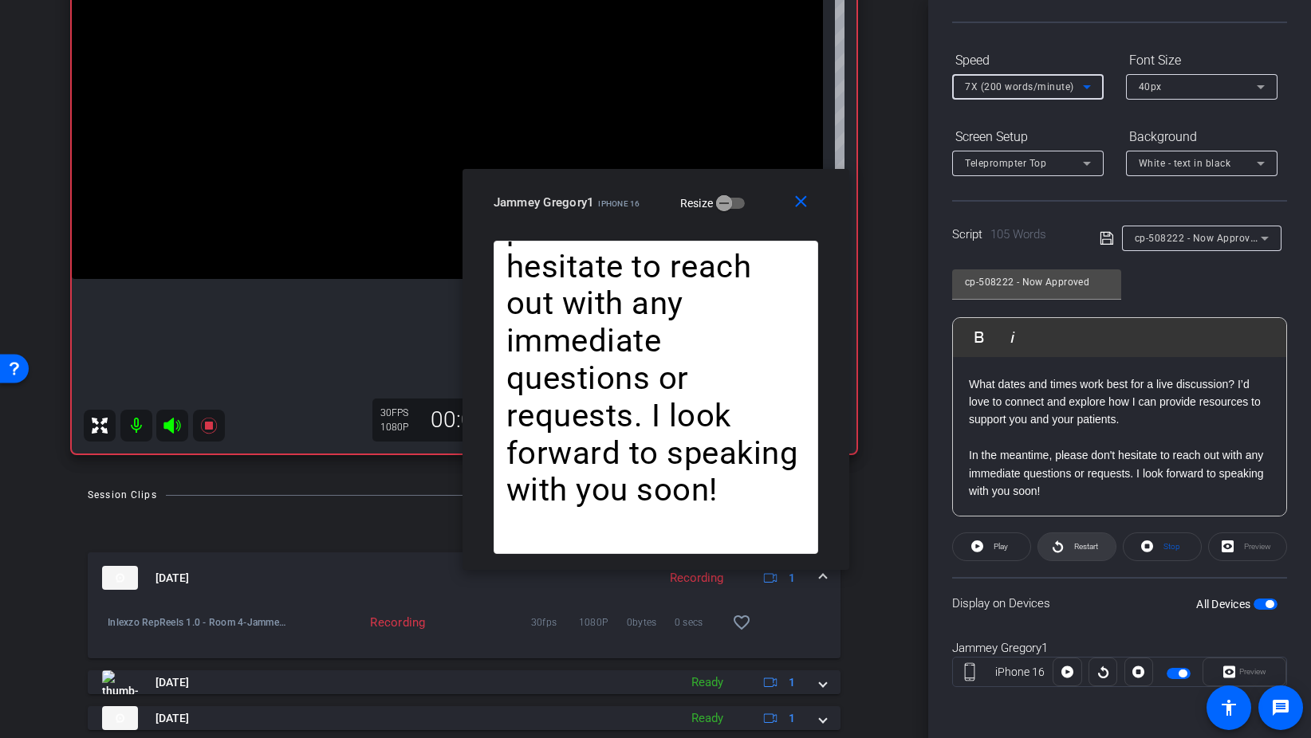
click at [1065, 539] on span at bounding box center [1076, 547] width 77 height 38
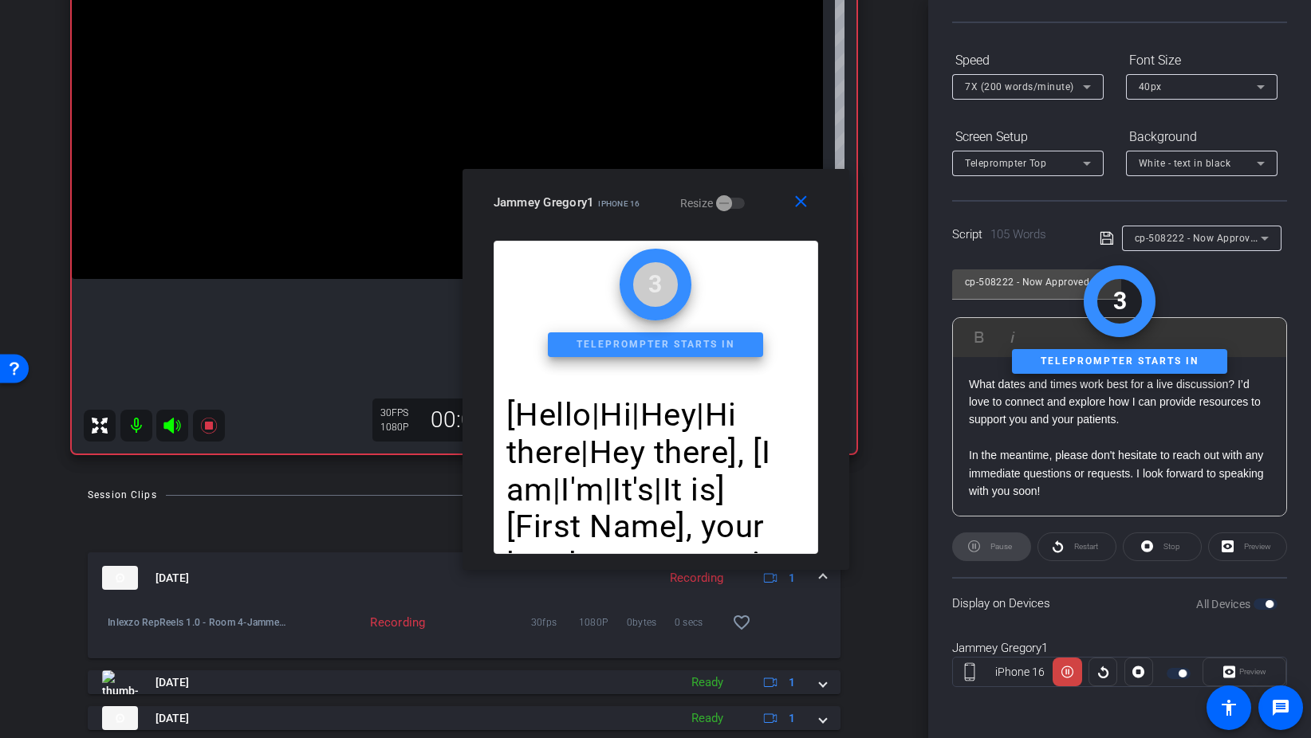
click at [1021, 90] on span "7X (200 words/minute)" at bounding box center [1019, 86] width 109 height 11
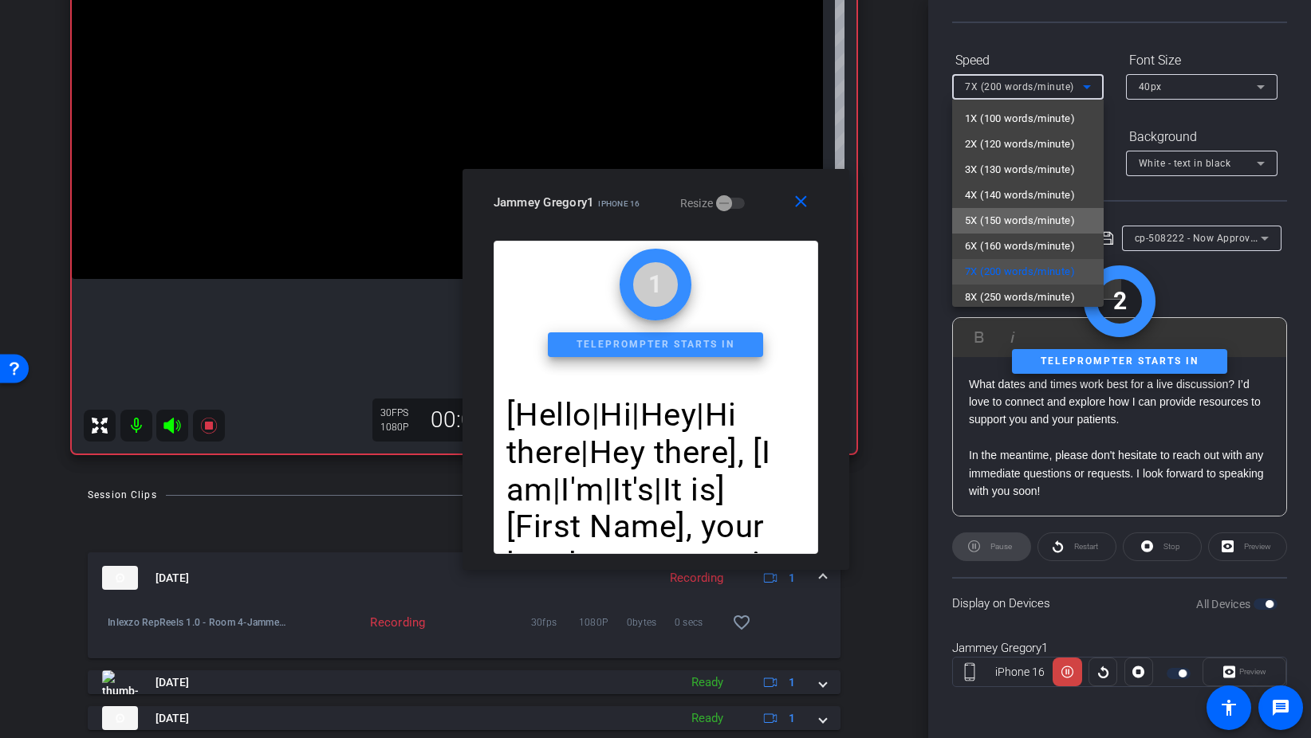
click at [1029, 222] on span "5X (150 words/minute)" at bounding box center [1020, 220] width 110 height 19
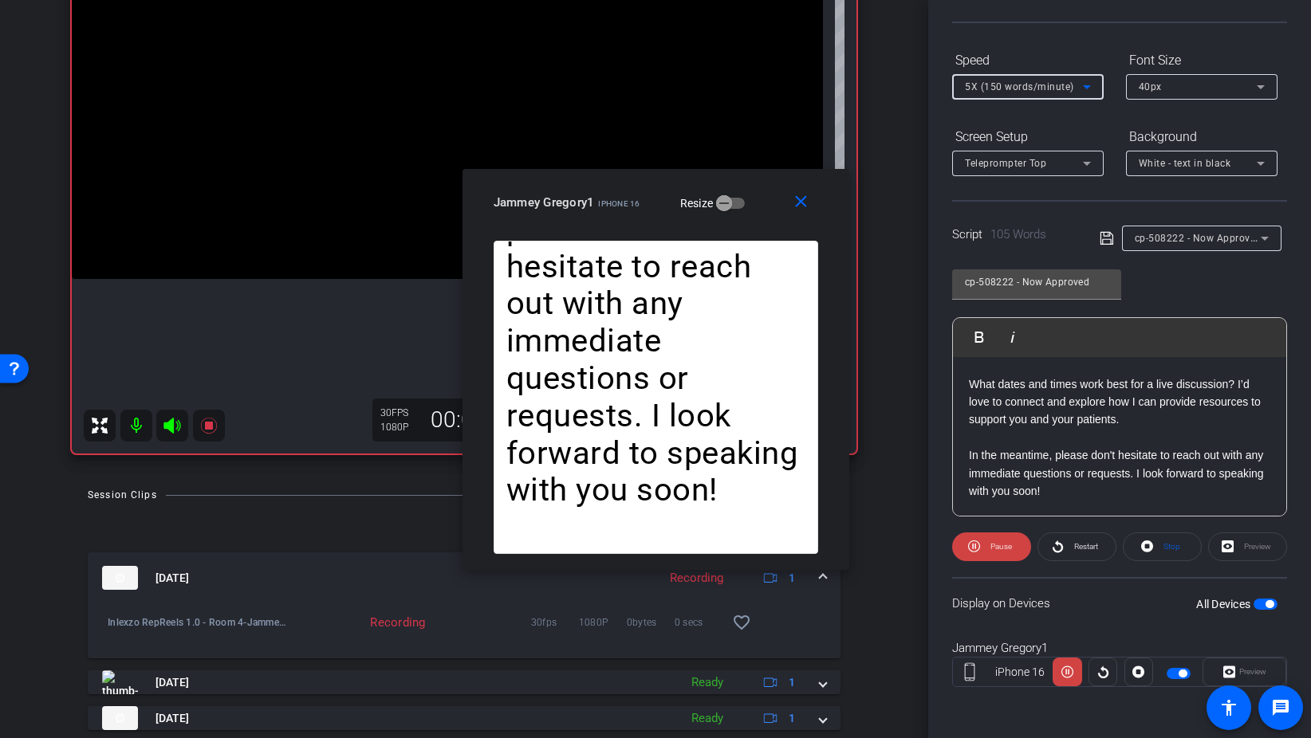
click at [1038, 88] on span "5X (150 words/minute)" at bounding box center [1019, 86] width 109 height 11
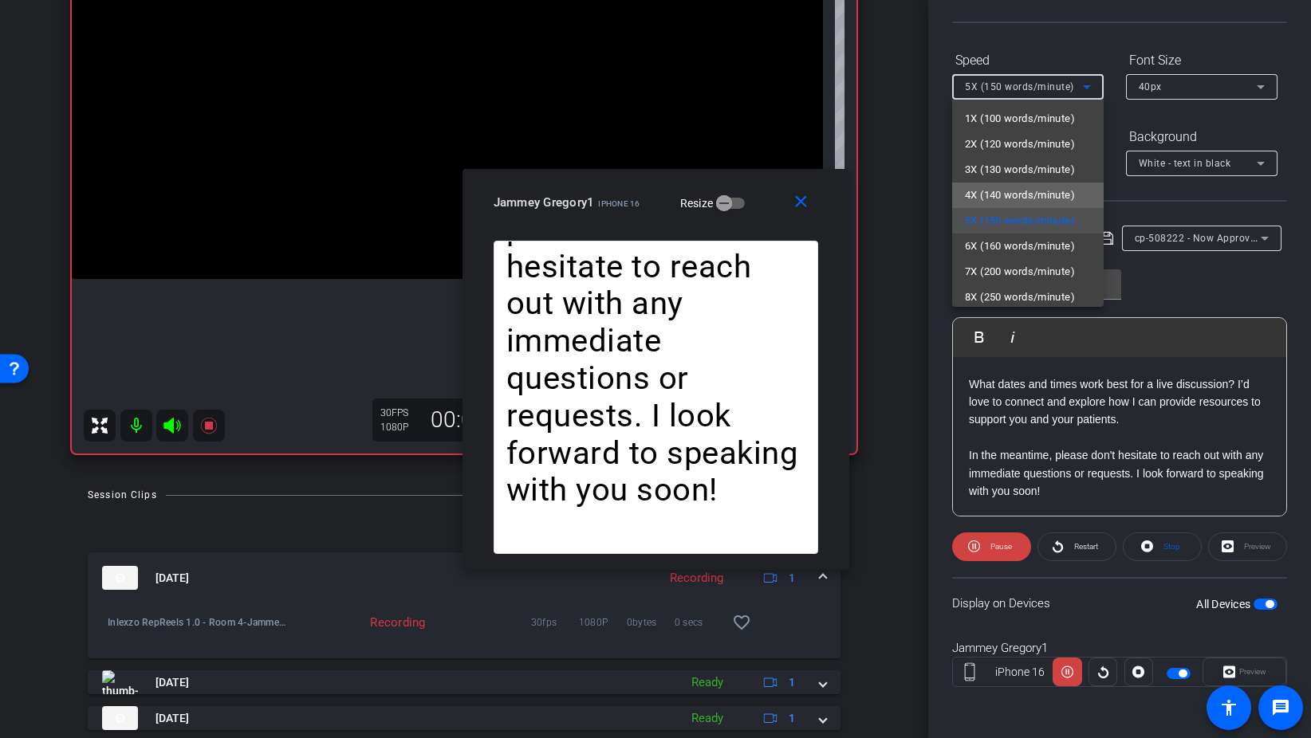
click at [1019, 191] on span "4X (140 words/minute)" at bounding box center [1020, 195] width 110 height 19
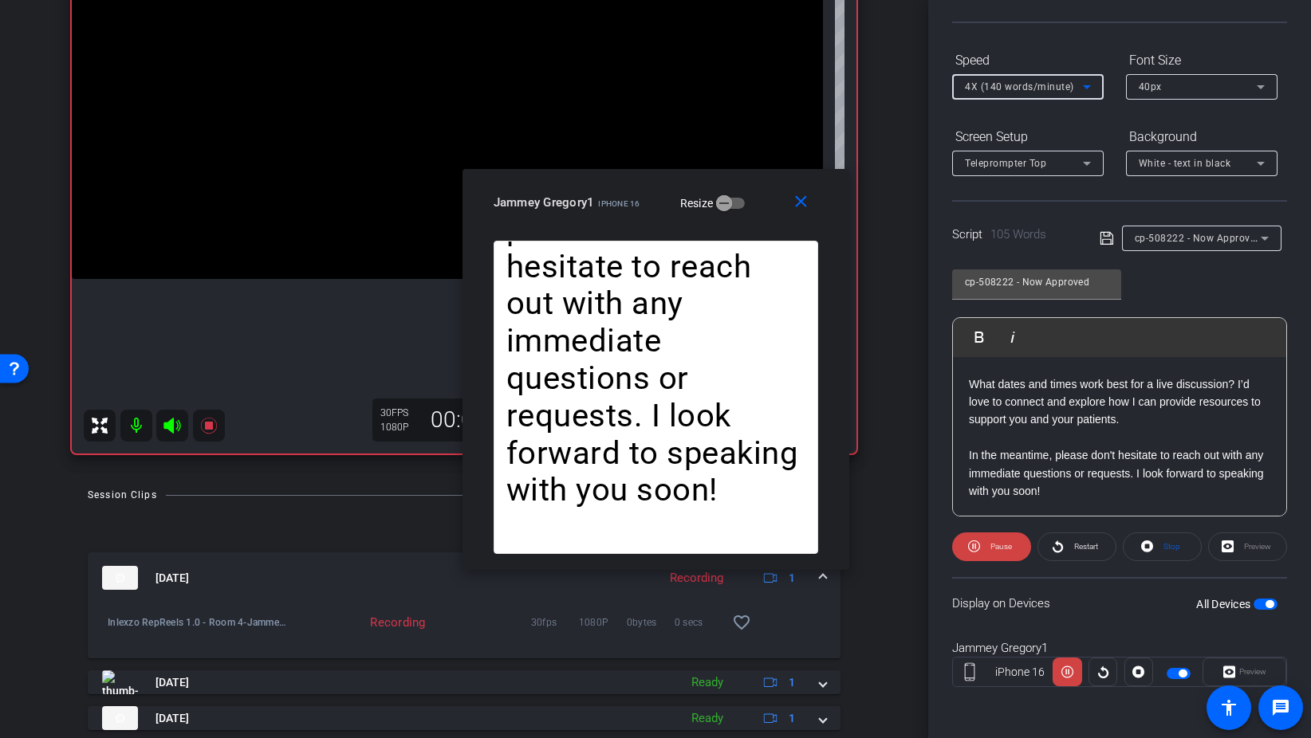
click at [1031, 86] on span "4X (140 words/minute)" at bounding box center [1019, 86] width 109 height 11
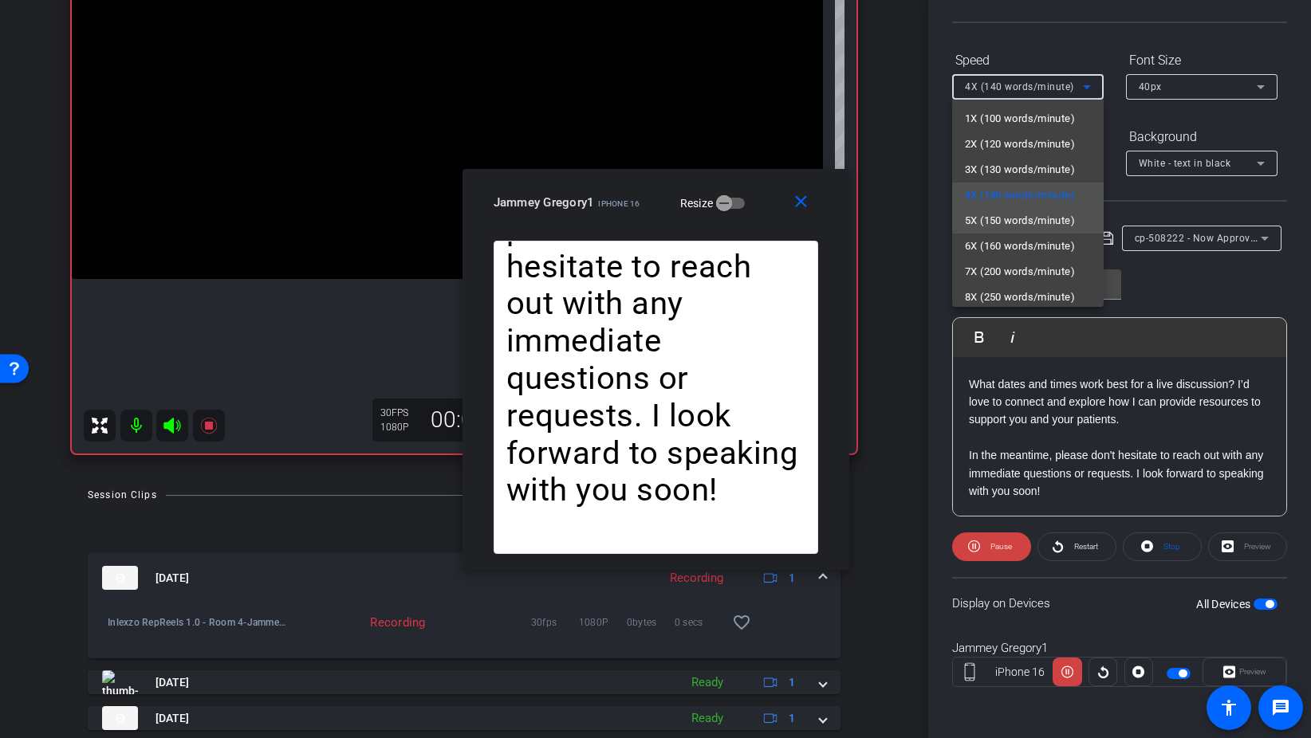
click at [1026, 229] on span "5X (150 words/minute)" at bounding box center [1020, 220] width 110 height 19
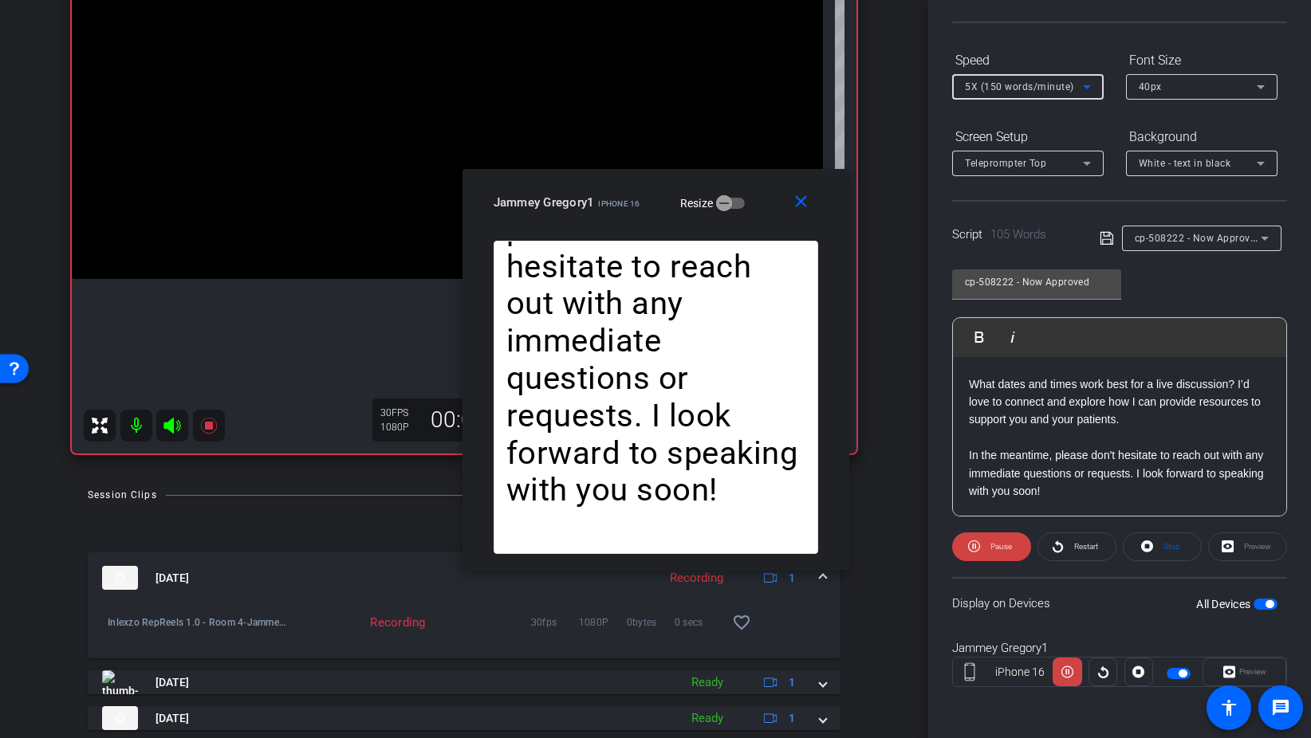
click at [1017, 88] on span "5X (150 words/minute)" at bounding box center [1019, 86] width 109 height 11
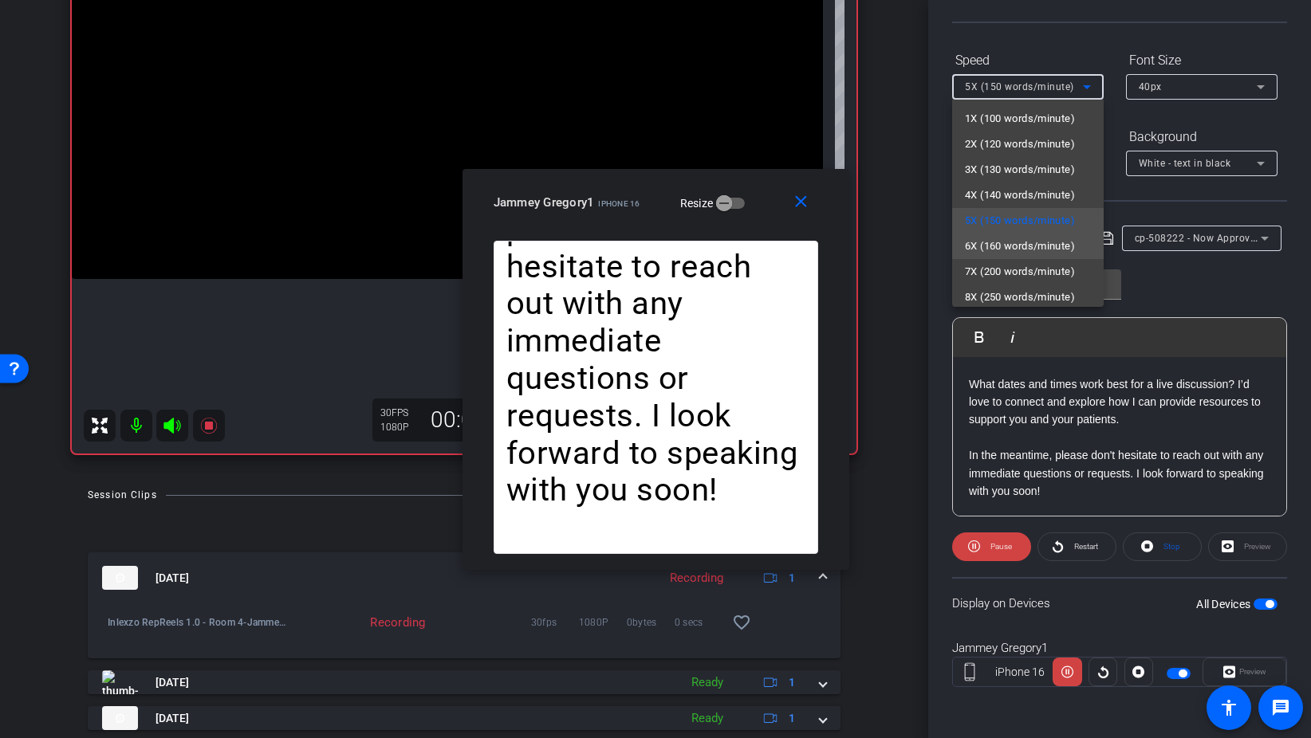
click at [1020, 242] on span "6X (160 words/minute)" at bounding box center [1020, 246] width 110 height 19
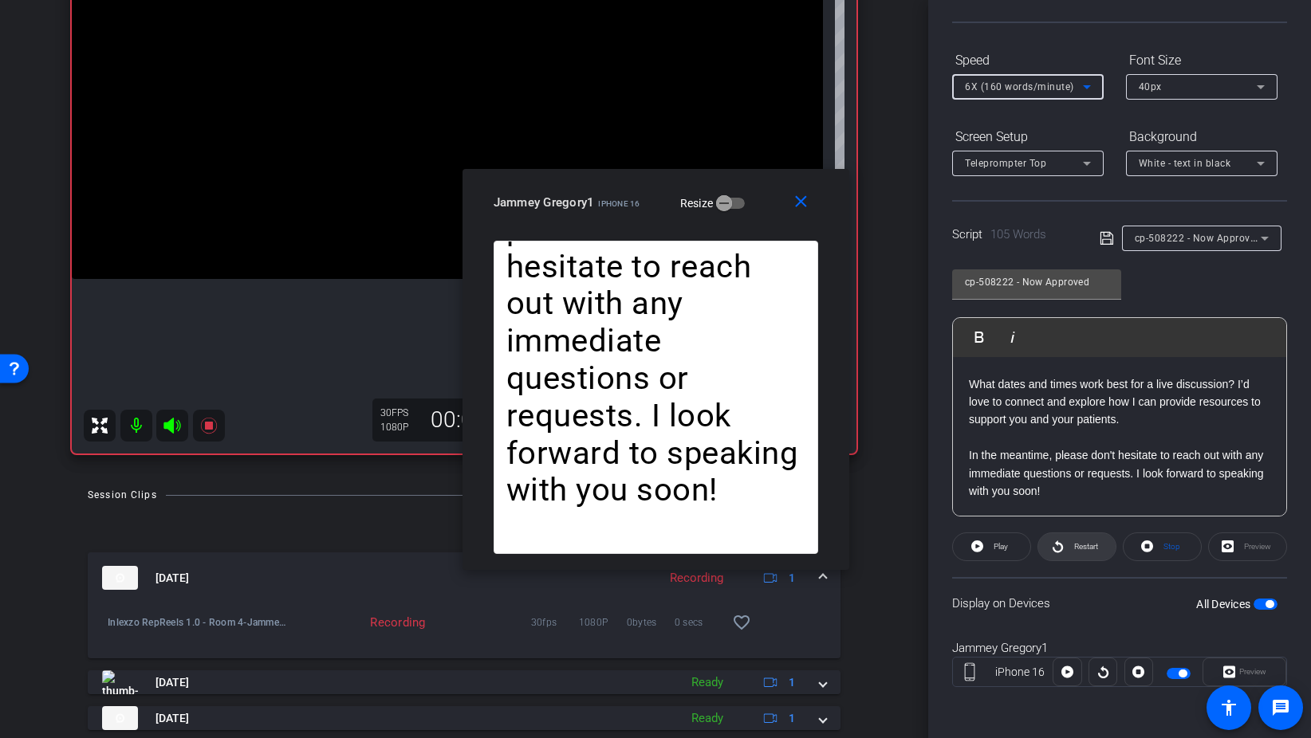
click at [1091, 550] on span "Restart" at bounding box center [1086, 546] width 24 height 9
click at [796, 199] on mat-icon "close" at bounding box center [801, 202] width 20 height 20
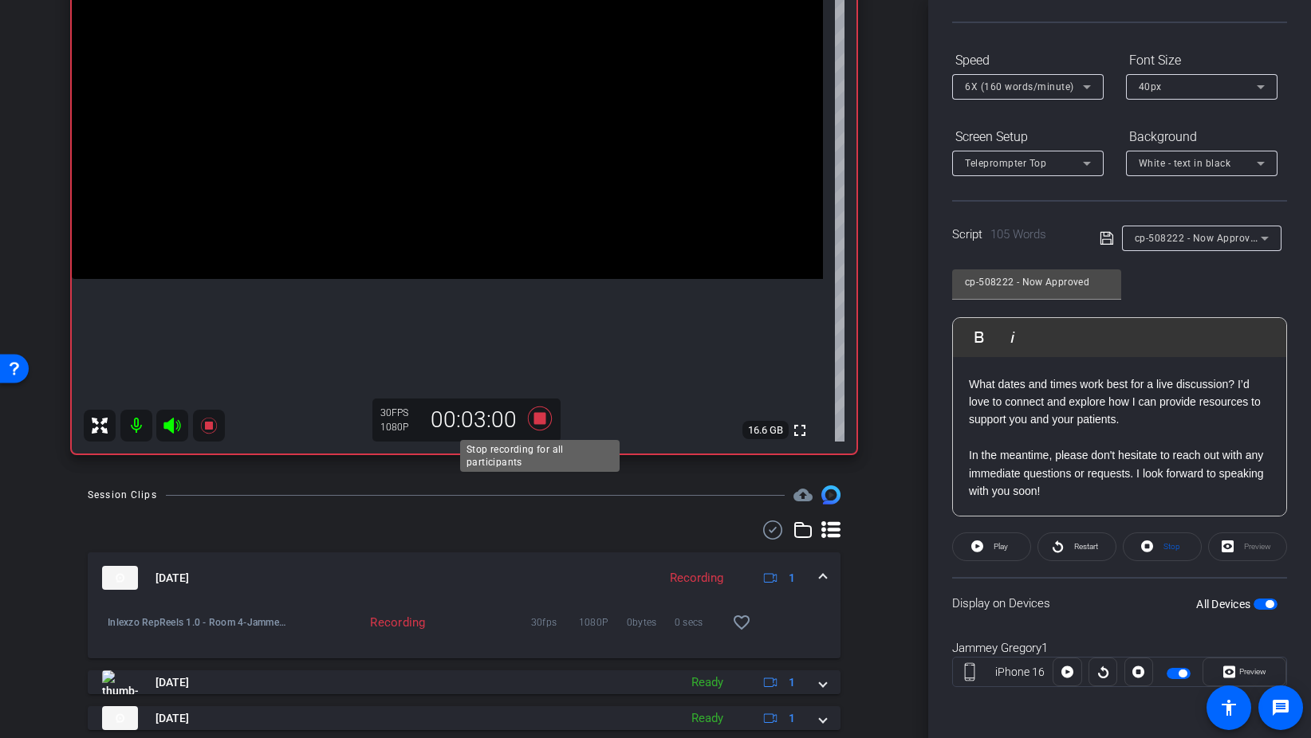
click at [547, 419] on icon at bounding box center [540, 418] width 38 height 29
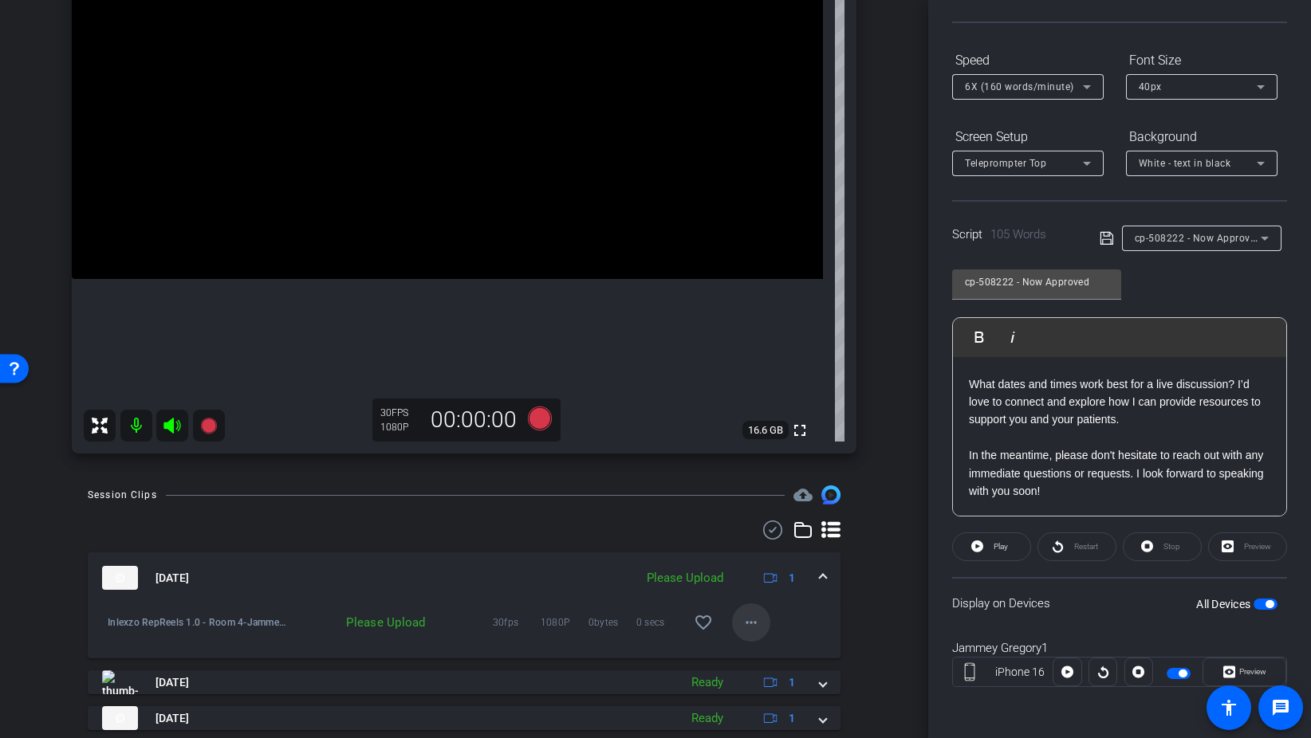
click at [749, 621] on mat-icon "more_horiz" at bounding box center [750, 622] width 19 height 19
click at [768, 651] on span "Upload" at bounding box center [777, 656] width 64 height 19
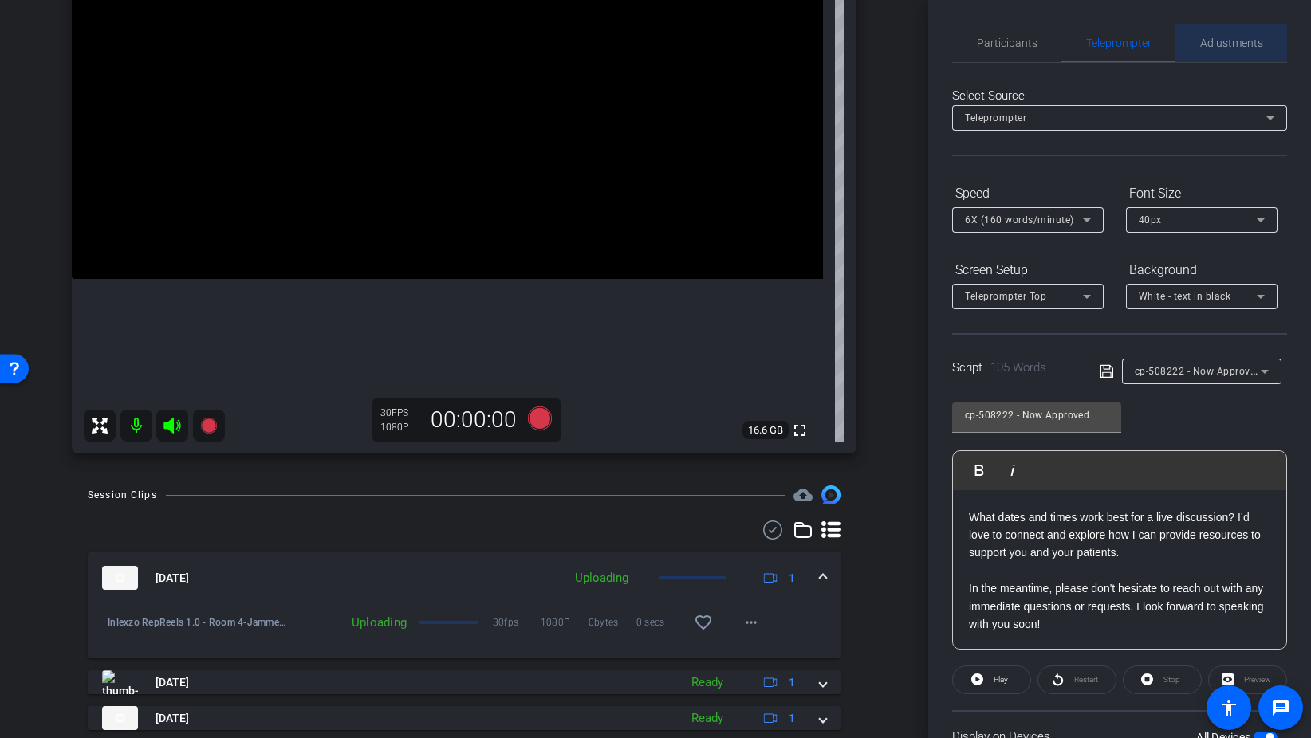
click at [1209, 41] on span "Adjustments" at bounding box center [1231, 42] width 63 height 11
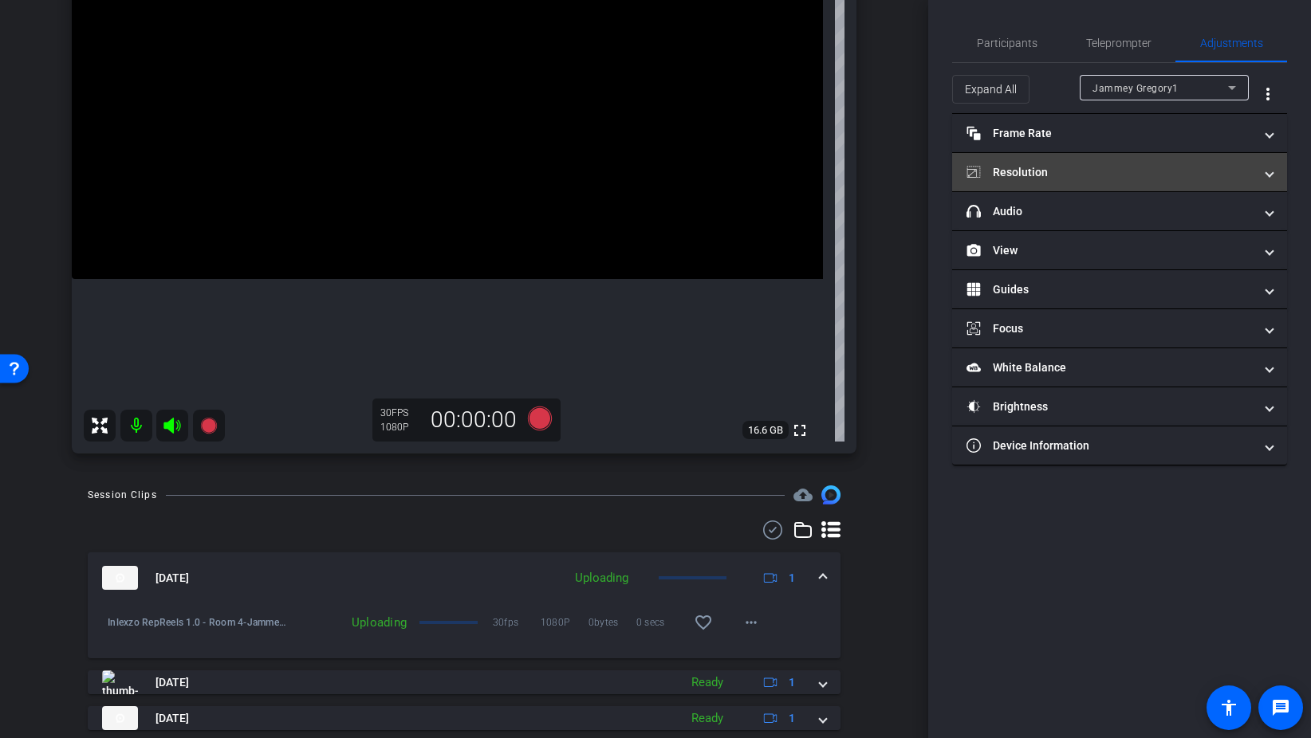
click at [1084, 170] on mat-panel-title "Resolution" at bounding box center [1109, 172] width 287 height 17
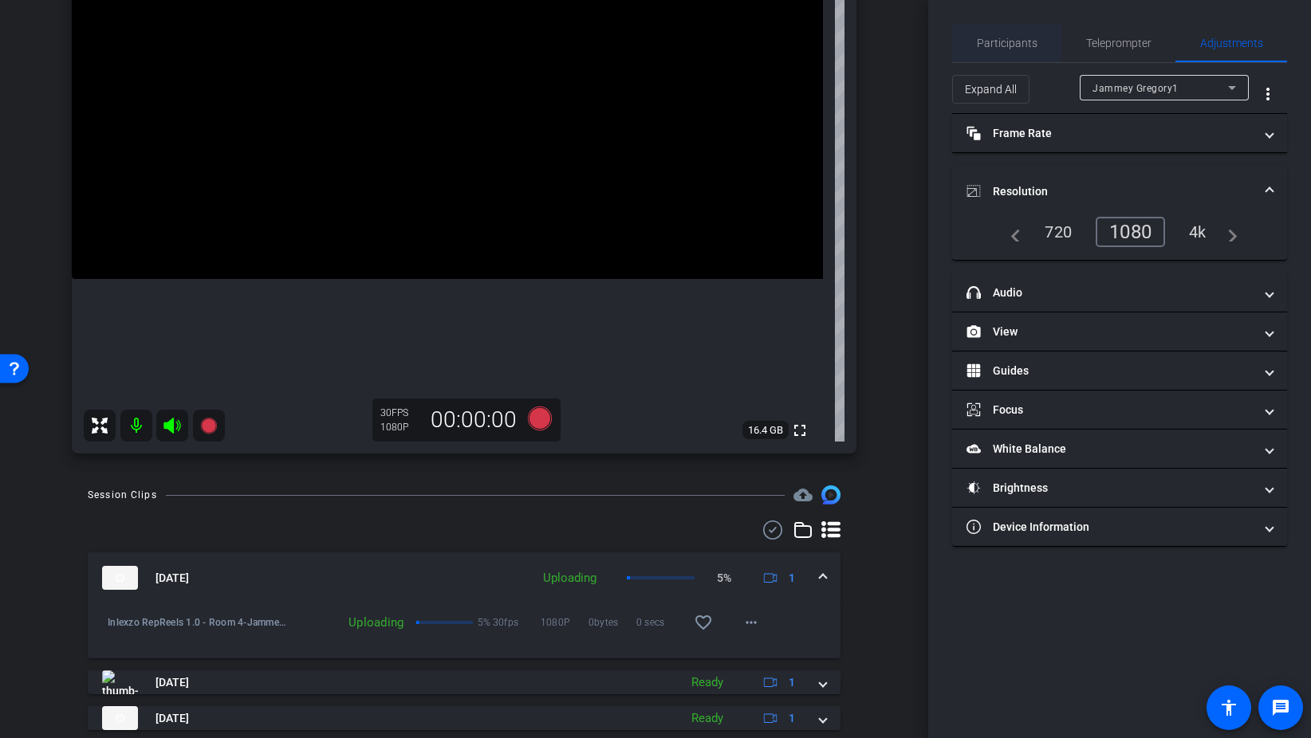
click at [995, 53] on span "Participants" at bounding box center [1007, 43] width 61 height 38
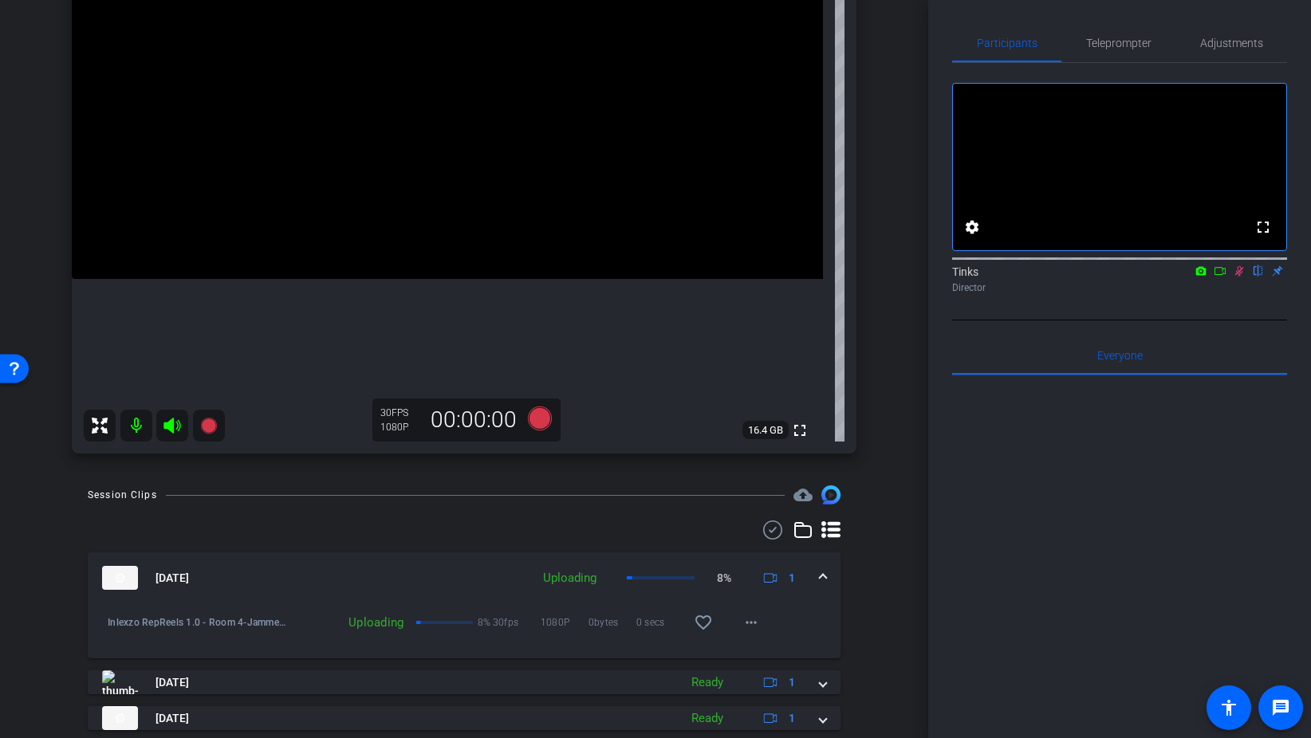
click at [1237, 277] on icon at bounding box center [1239, 270] width 13 height 11
click at [1112, 46] on span "Teleprompter" at bounding box center [1118, 42] width 65 height 11
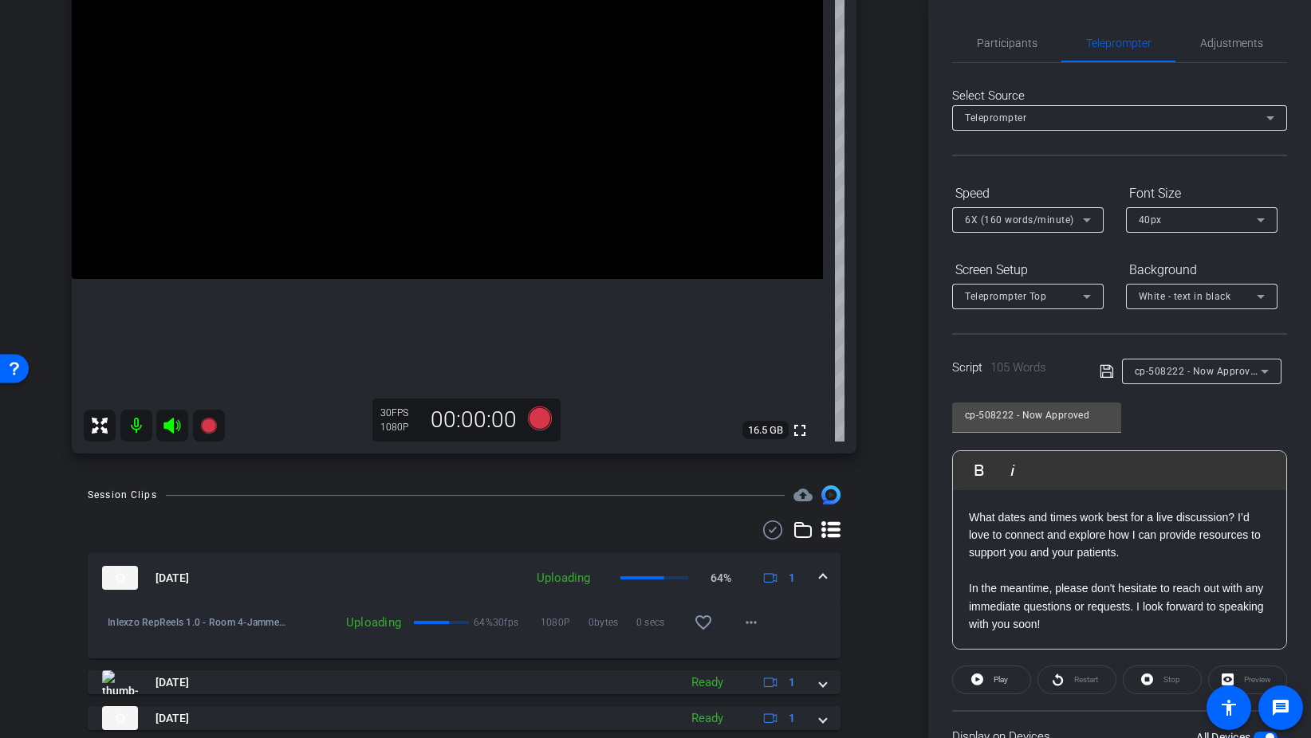
click at [1213, 370] on span "cp-508222 - Now Approved" at bounding box center [1198, 370] width 127 height 13
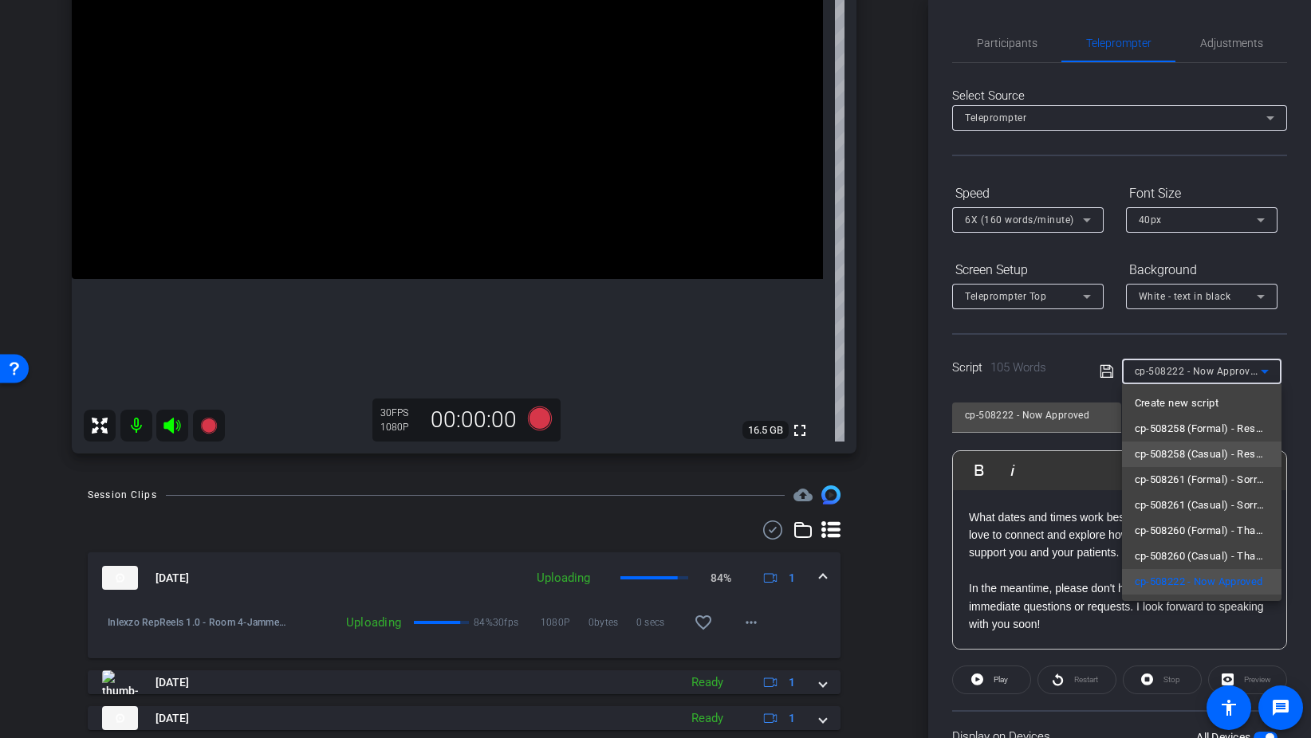
click at [1225, 455] on span "cp-508258 (Casual) - Resources to Share" at bounding box center [1202, 454] width 134 height 19
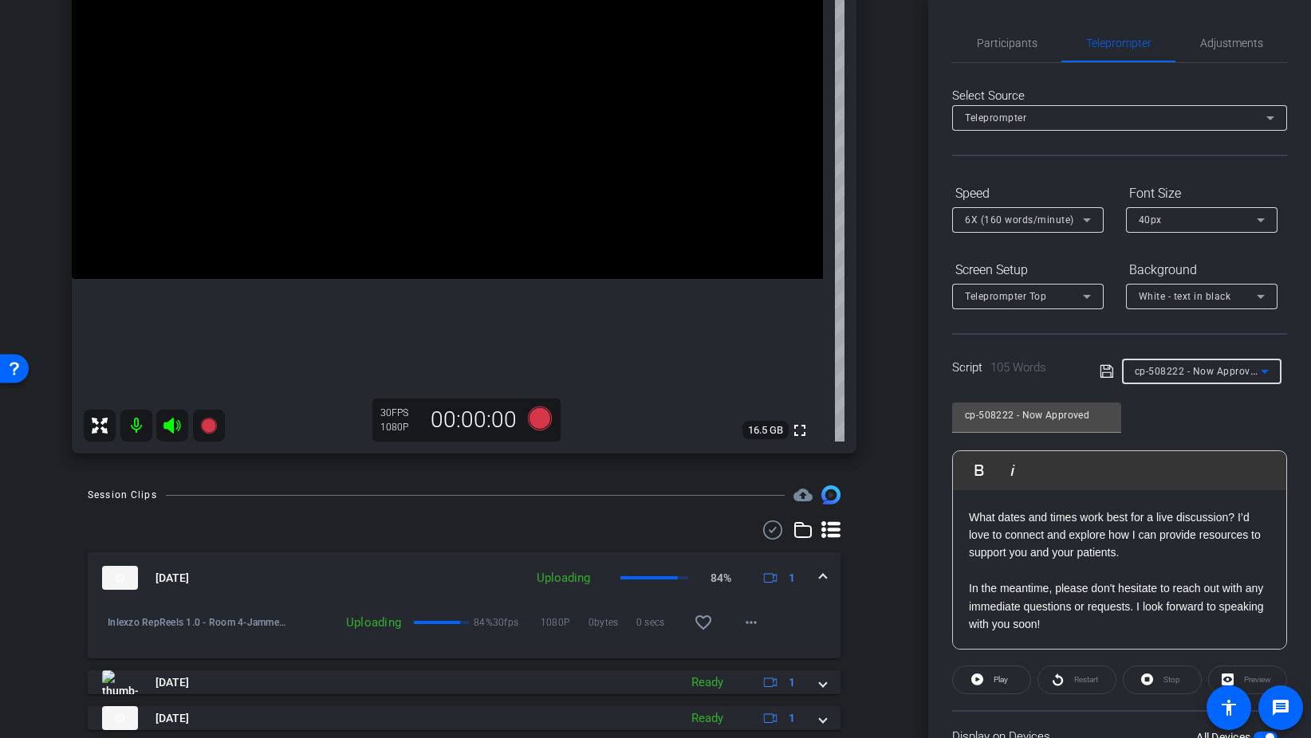
type input "cp-508258 (Casual) - Resources to Share"
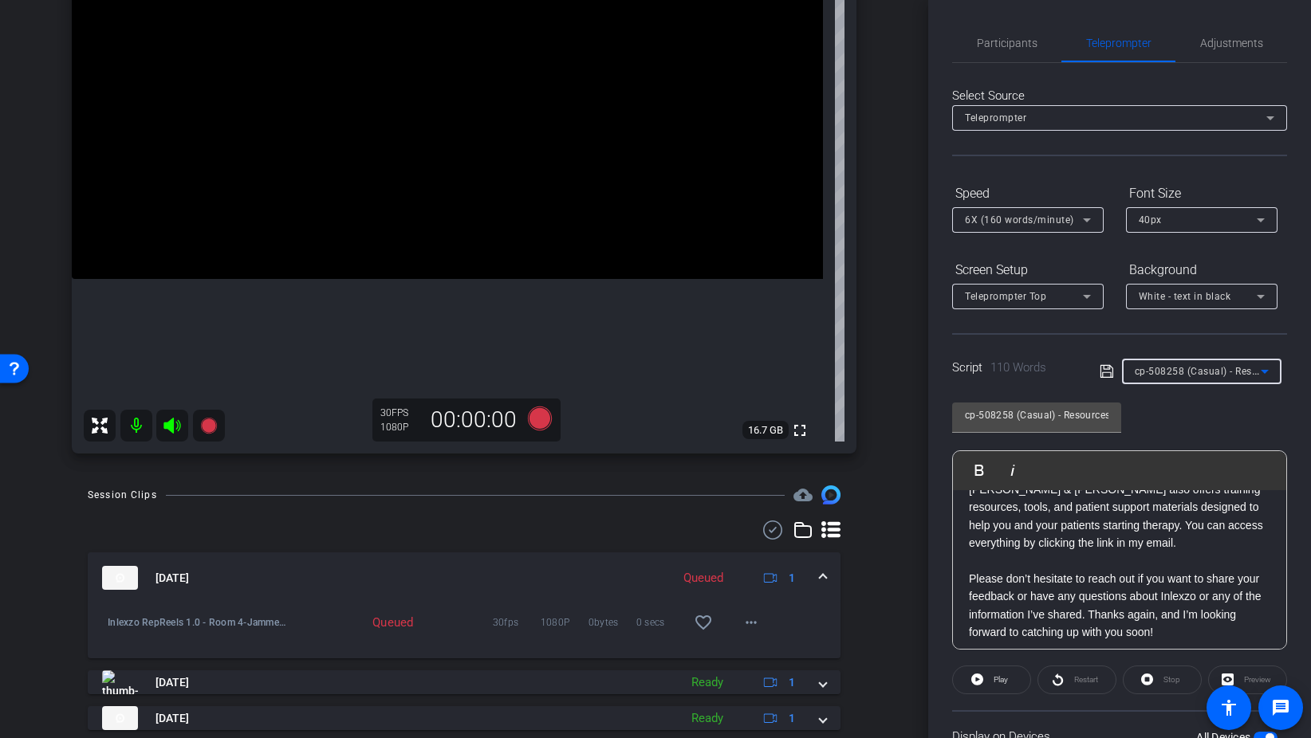
scroll to position [140, 0]
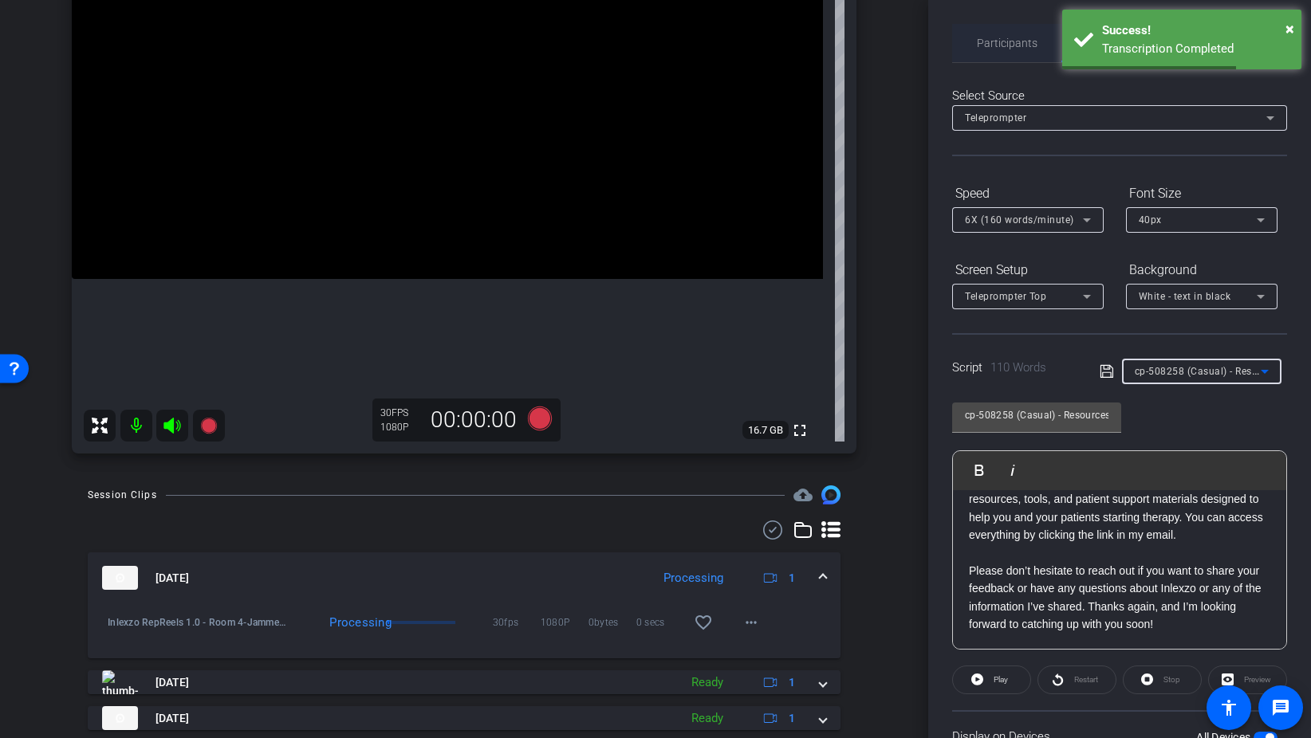
click at [992, 44] on span "Participants" at bounding box center [1007, 42] width 61 height 11
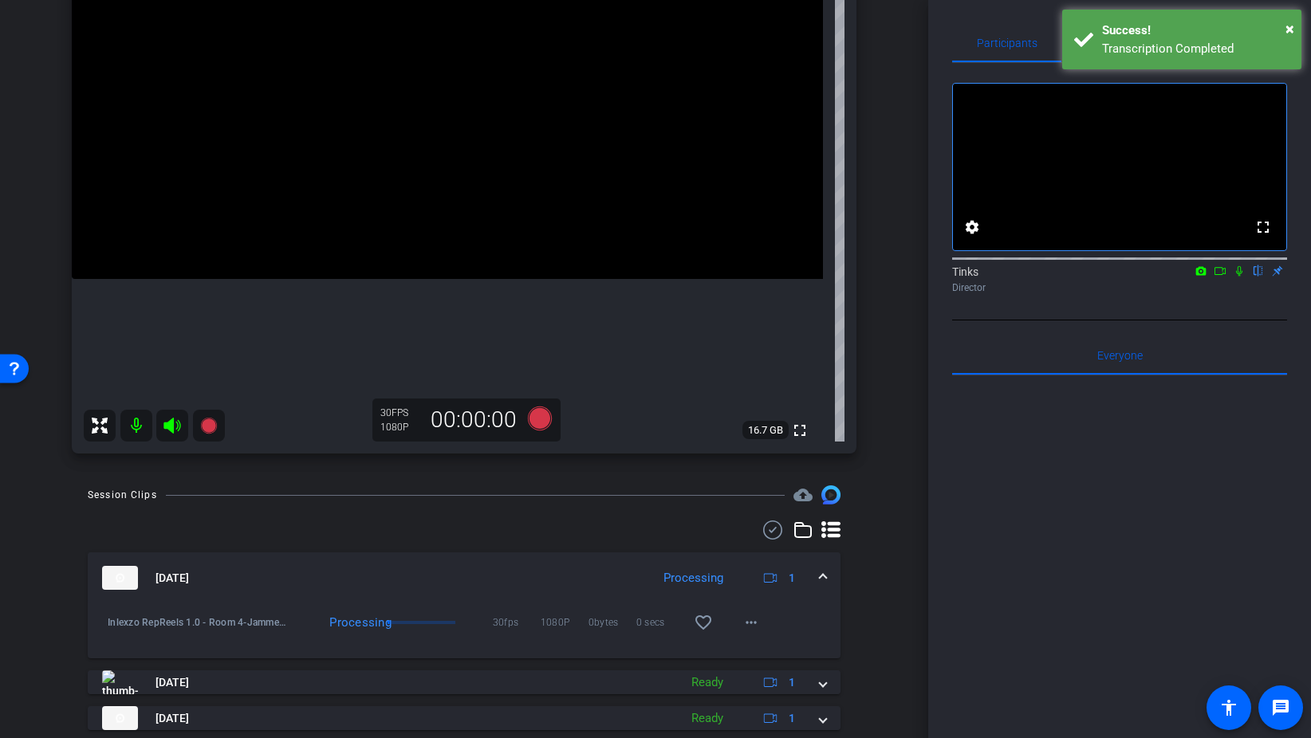
click at [1219, 277] on icon at bounding box center [1219, 270] width 13 height 11
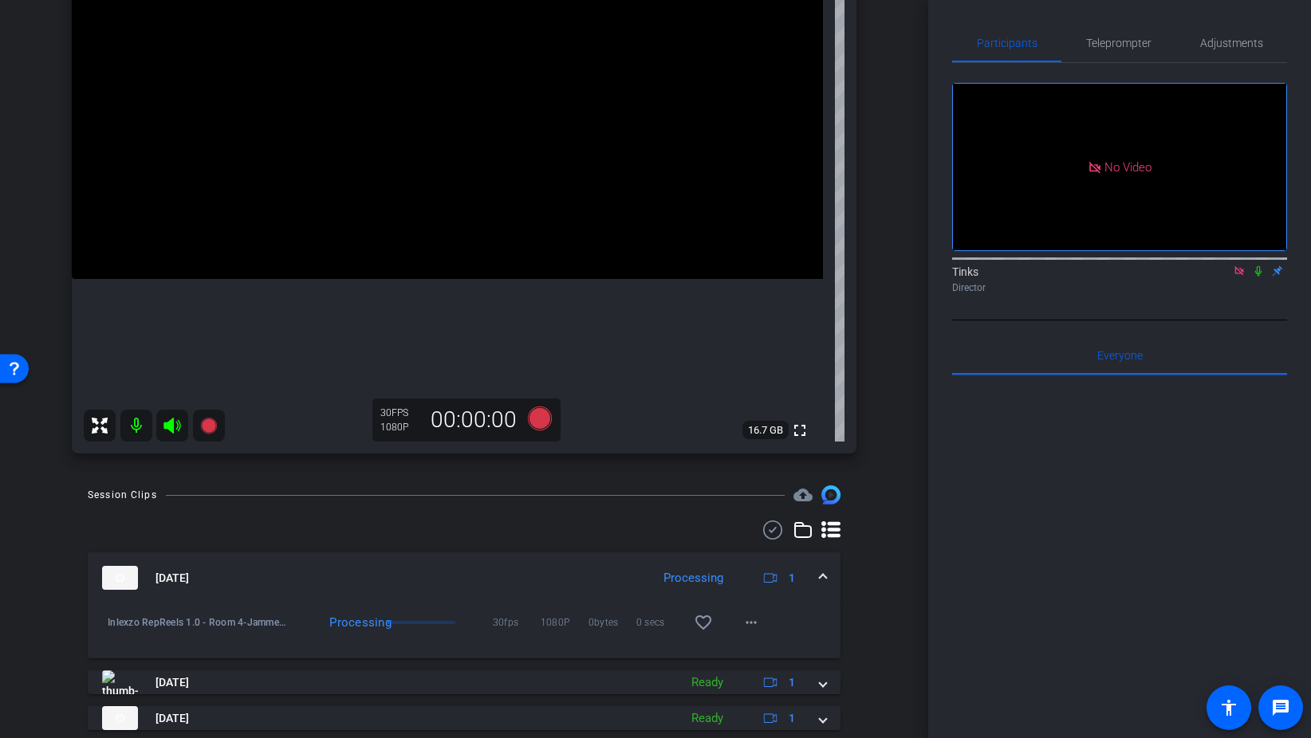
click at [1219, 293] on div "Tinks Director" at bounding box center [1119, 279] width 335 height 31
click at [1241, 277] on icon at bounding box center [1239, 270] width 13 height 11
click at [1237, 277] on icon at bounding box center [1239, 271] width 6 height 10
click at [541, 418] on icon at bounding box center [540, 419] width 24 height 24
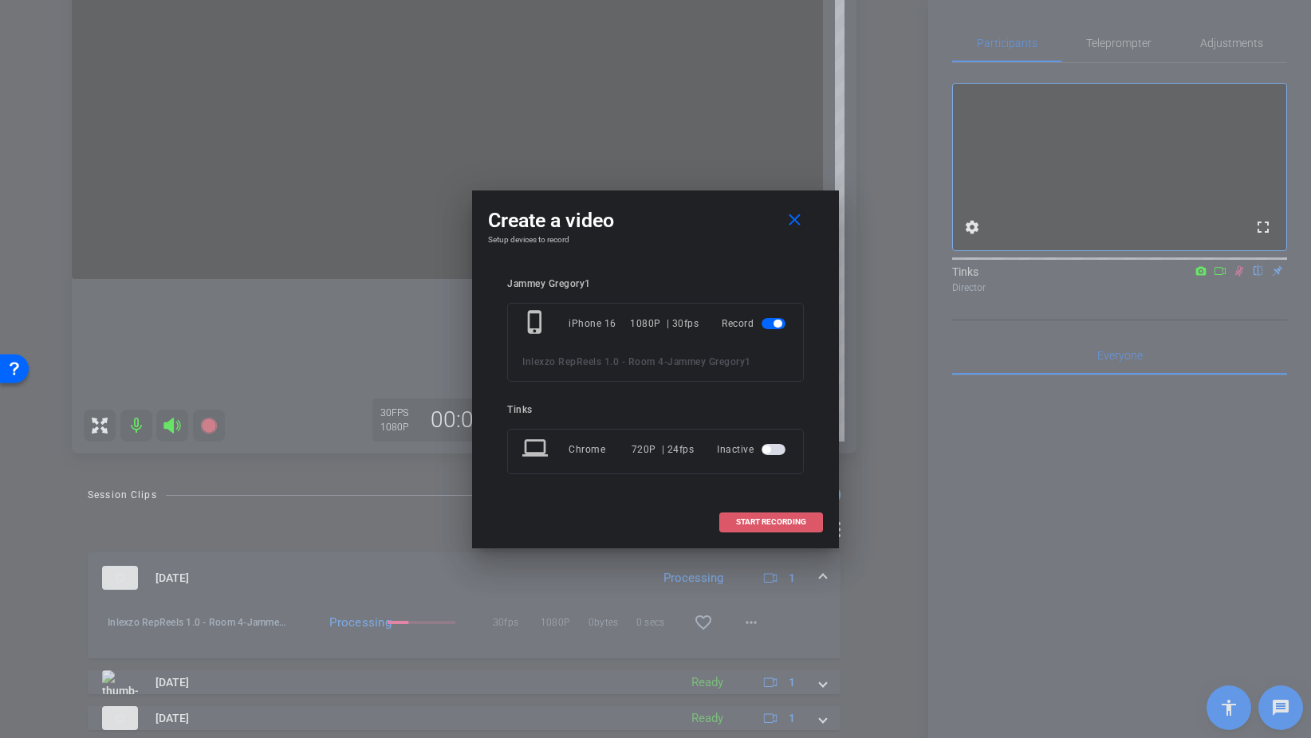
click at [786, 524] on span "START RECORDING" at bounding box center [771, 522] width 70 height 8
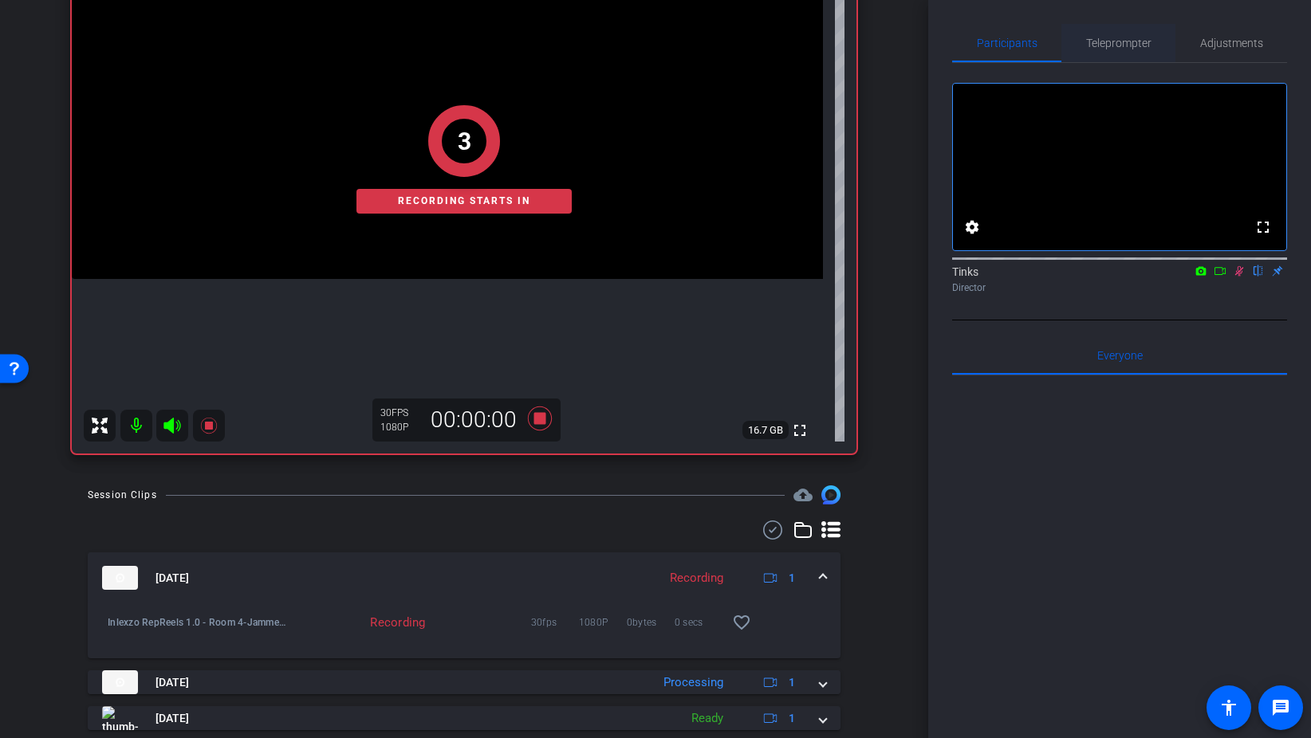
click at [1117, 42] on span "Teleprompter" at bounding box center [1118, 42] width 65 height 11
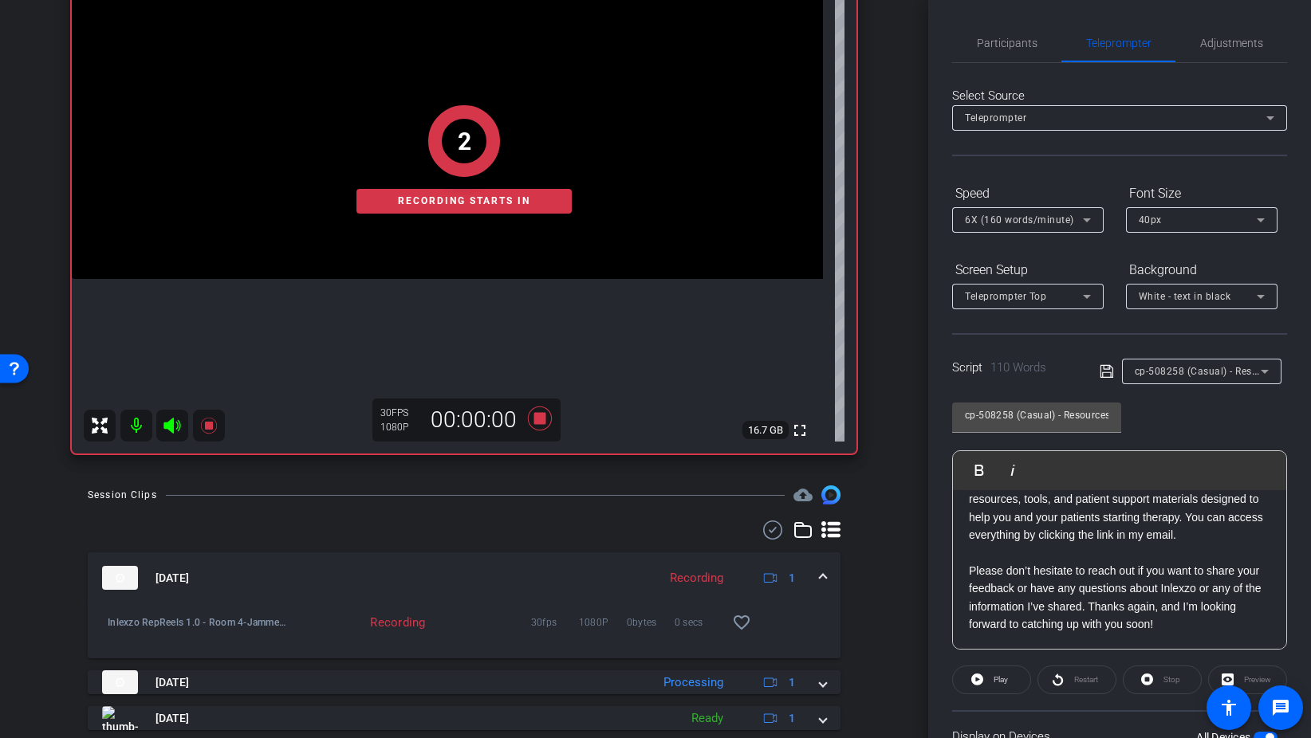
scroll to position [133, 0]
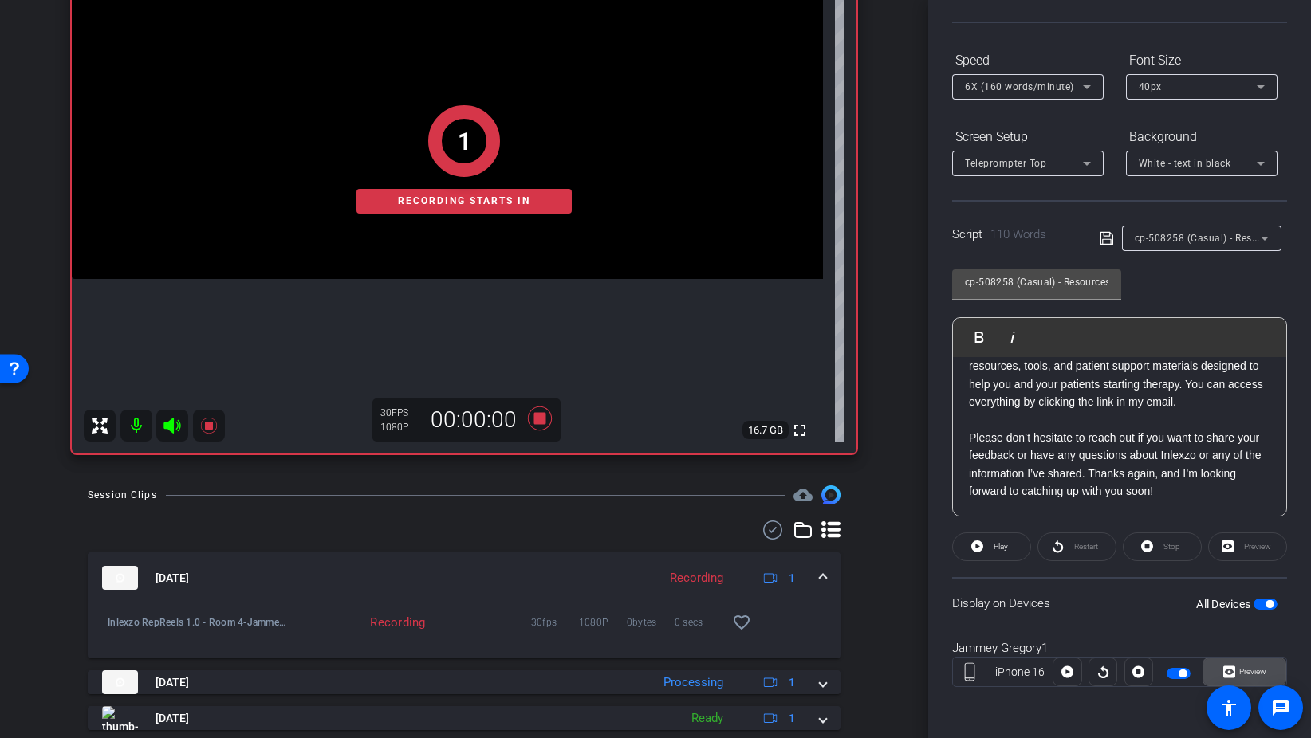
click at [1244, 661] on span "Preview" at bounding box center [1250, 672] width 31 height 22
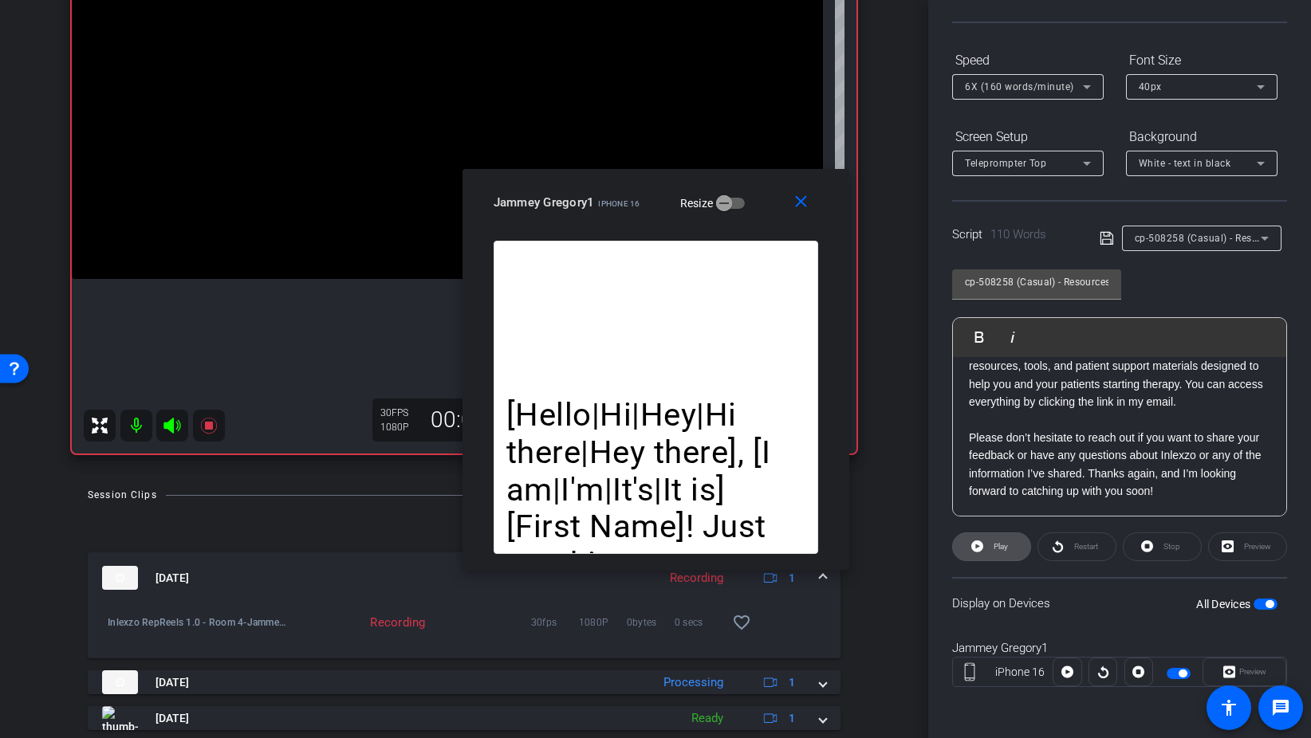
click at [1012, 548] on span at bounding box center [991, 547] width 77 height 38
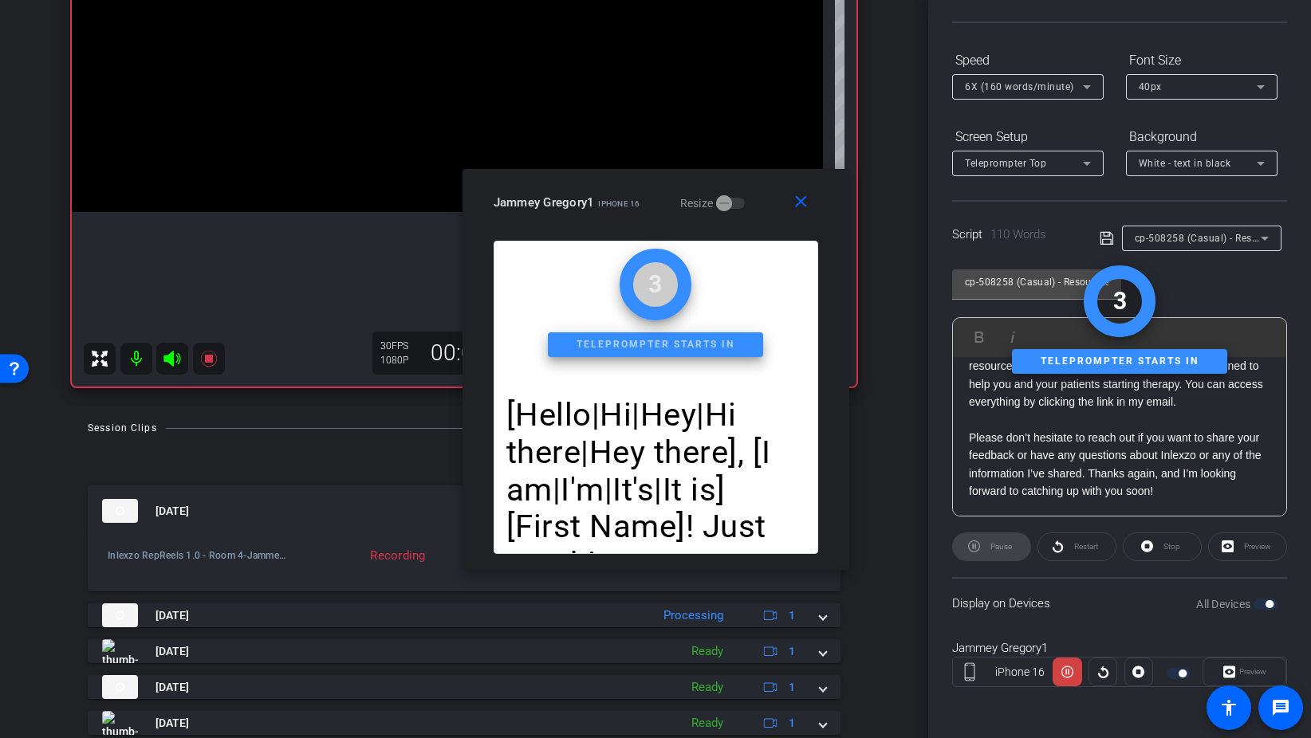
scroll to position [301, 0]
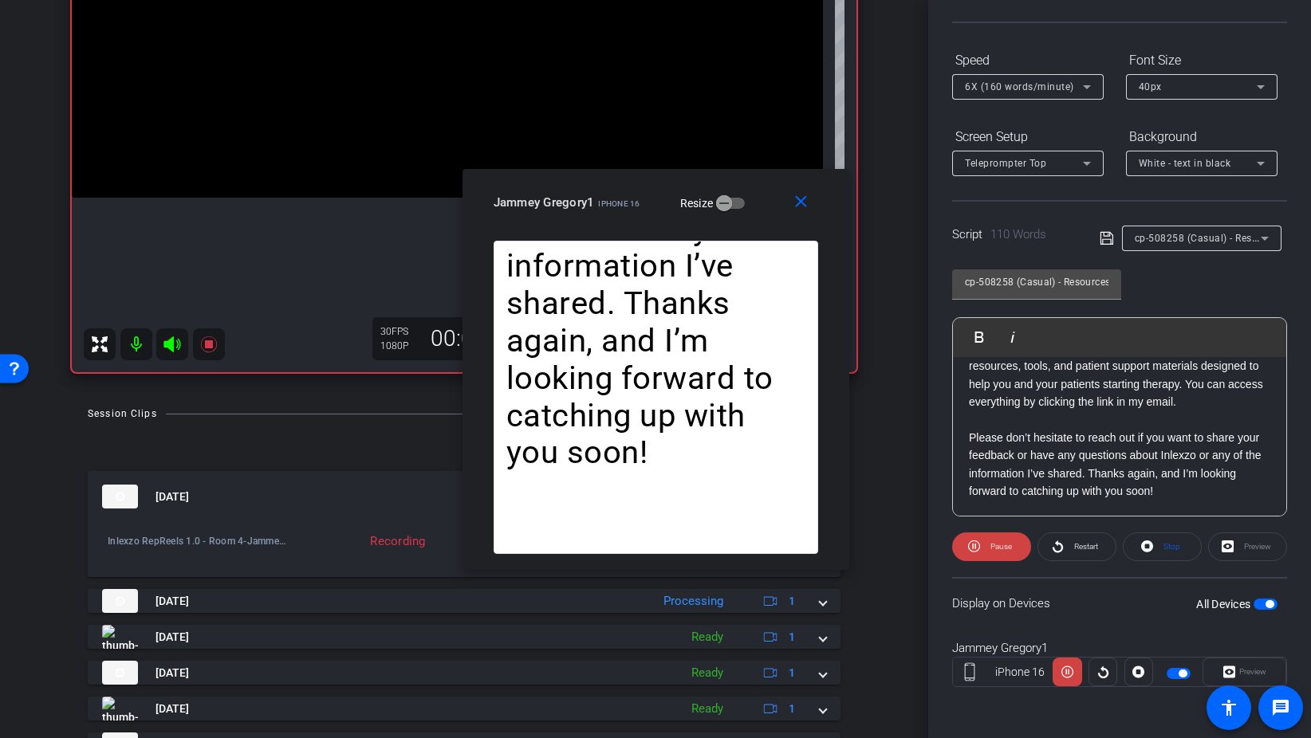
click at [1000, 101] on div at bounding box center [1027, 109] width 151 height 18
click at [1001, 85] on span "6X (160 words/minute)" at bounding box center [1019, 86] width 109 height 11
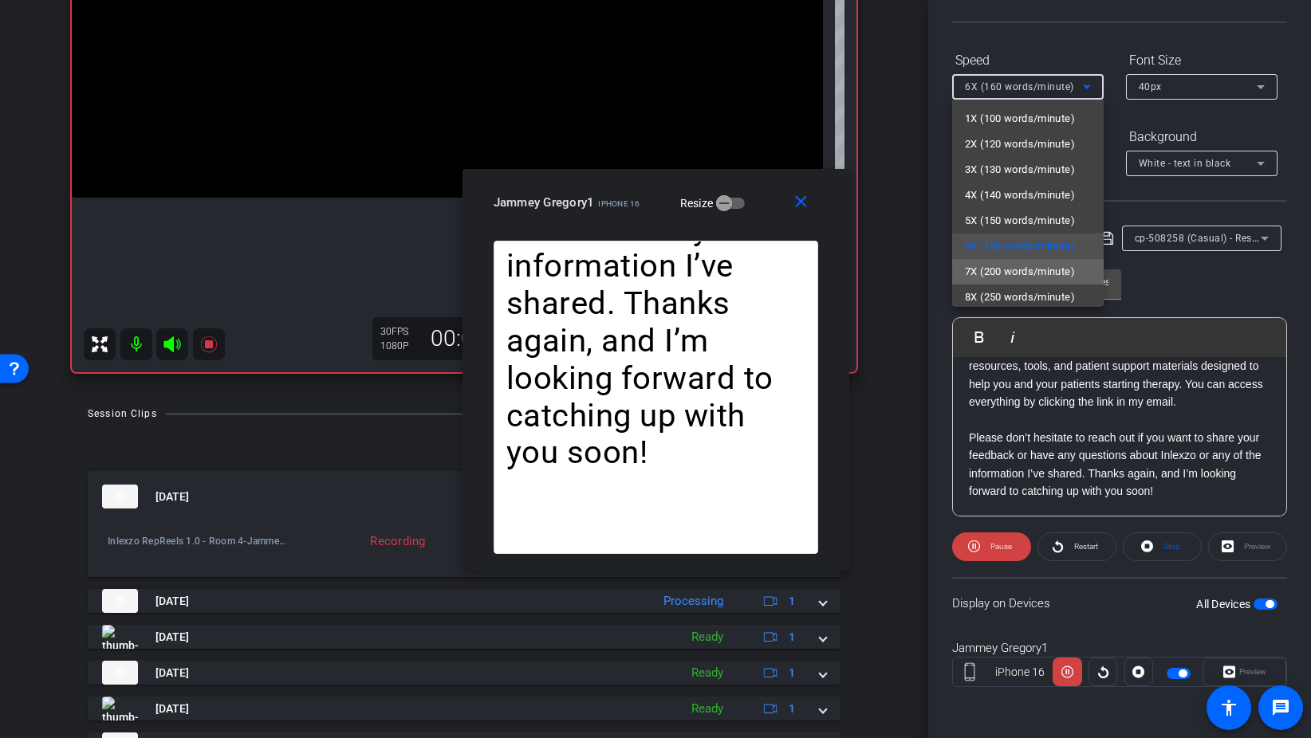
click at [1012, 270] on span "7X (200 words/minute)" at bounding box center [1020, 271] width 110 height 19
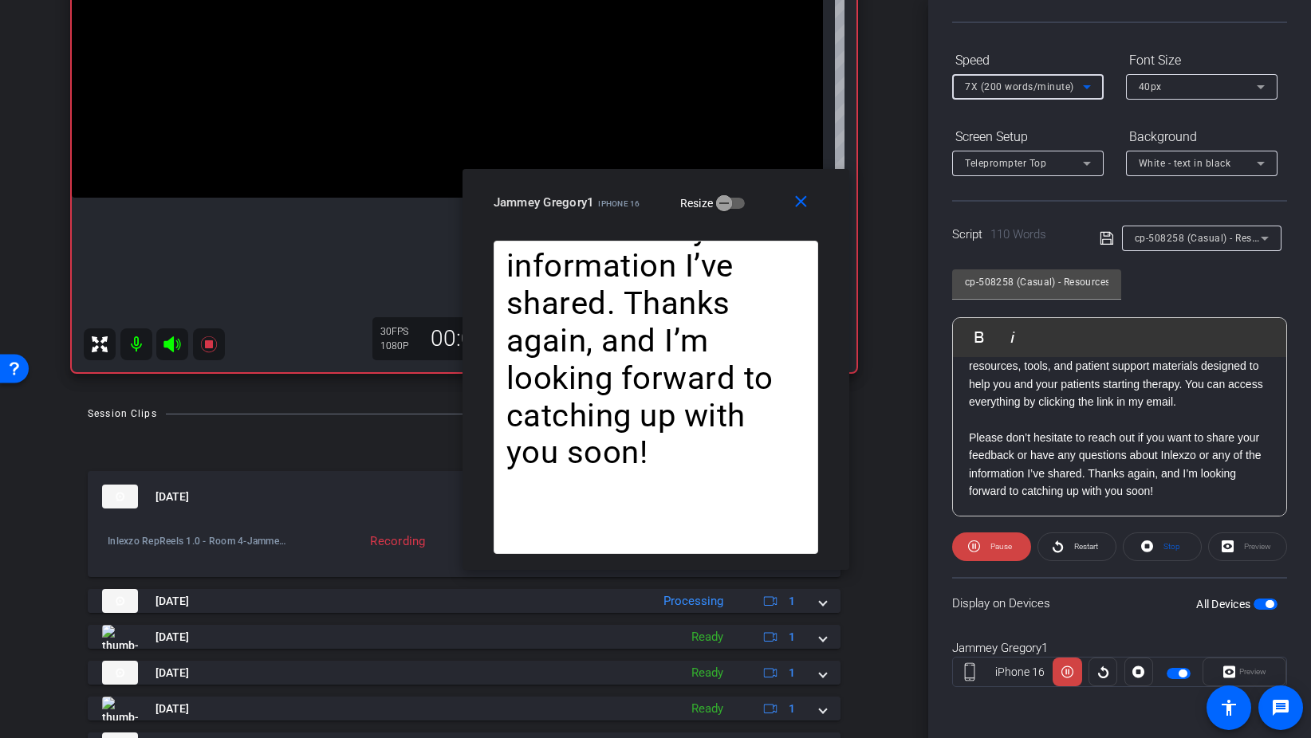
click at [1017, 85] on span "7X (200 words/minute)" at bounding box center [1019, 86] width 109 height 11
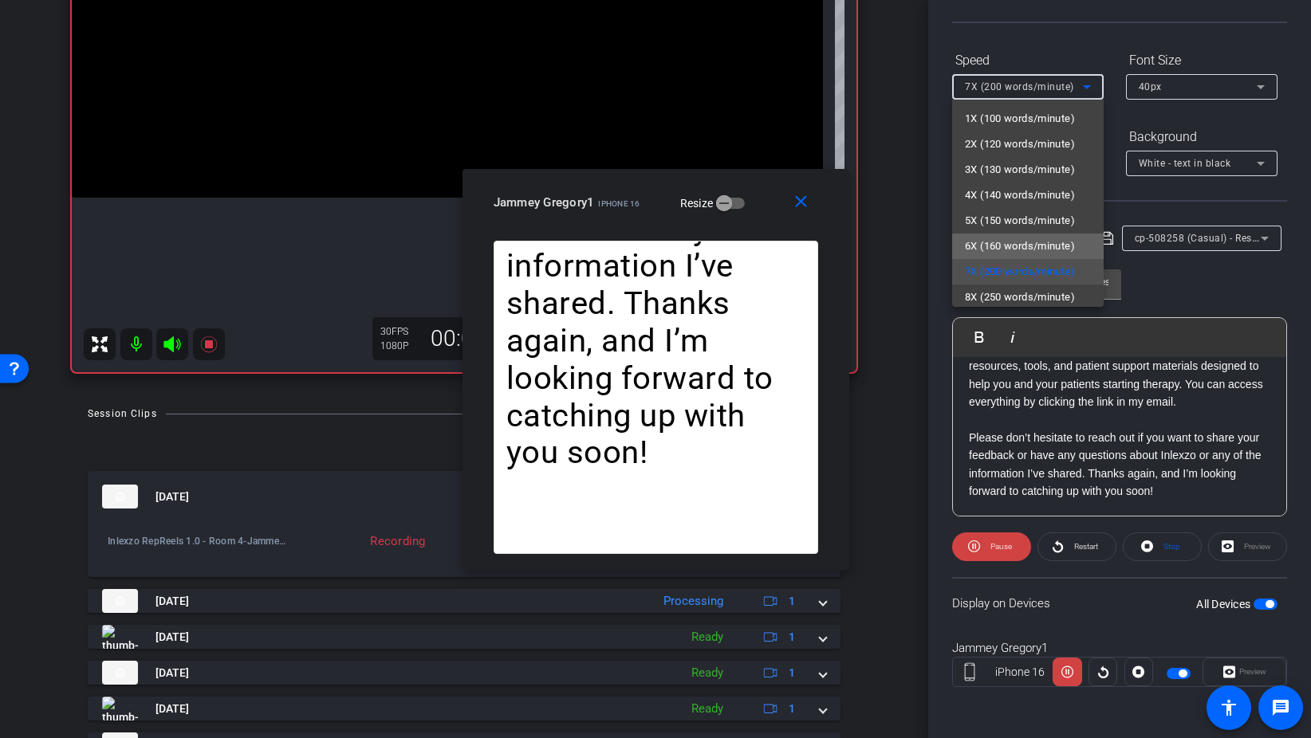
click at [1009, 243] on span "6X (160 words/minute)" at bounding box center [1020, 246] width 110 height 19
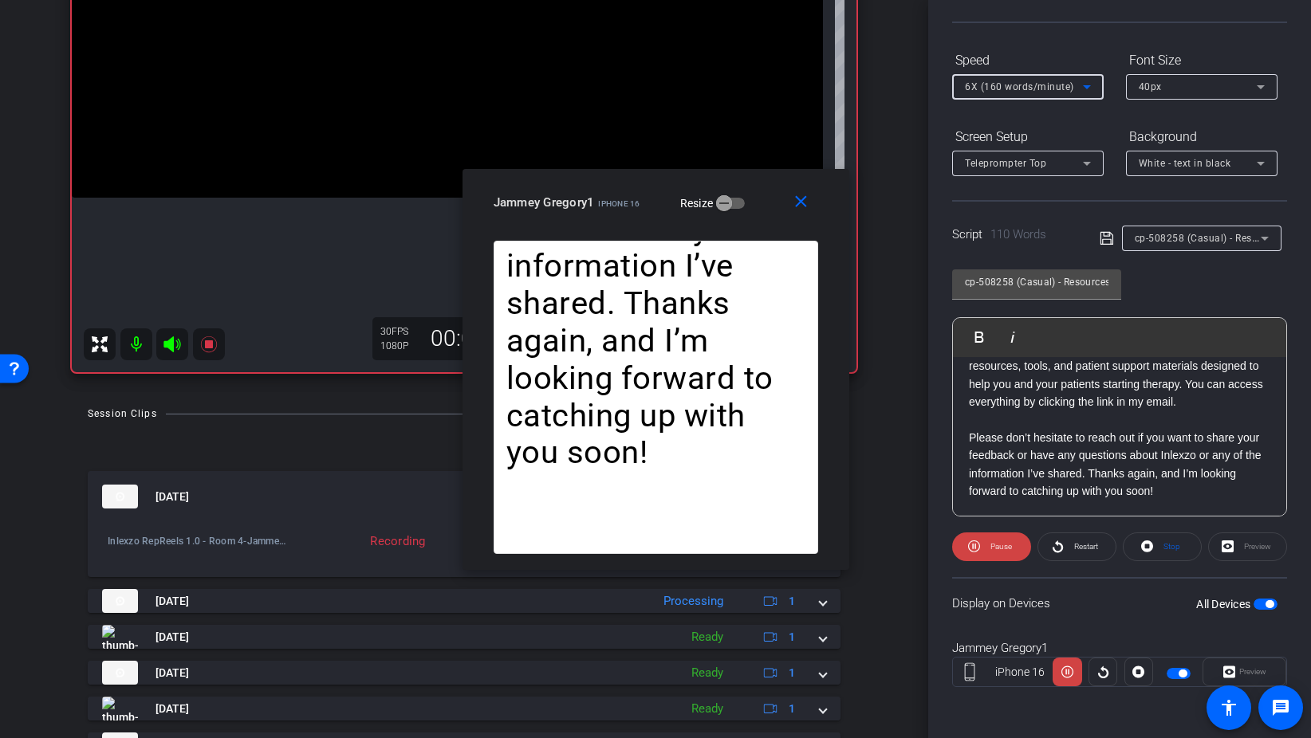
click at [1007, 81] on span "6X (160 words/minute)" at bounding box center [1019, 86] width 109 height 11
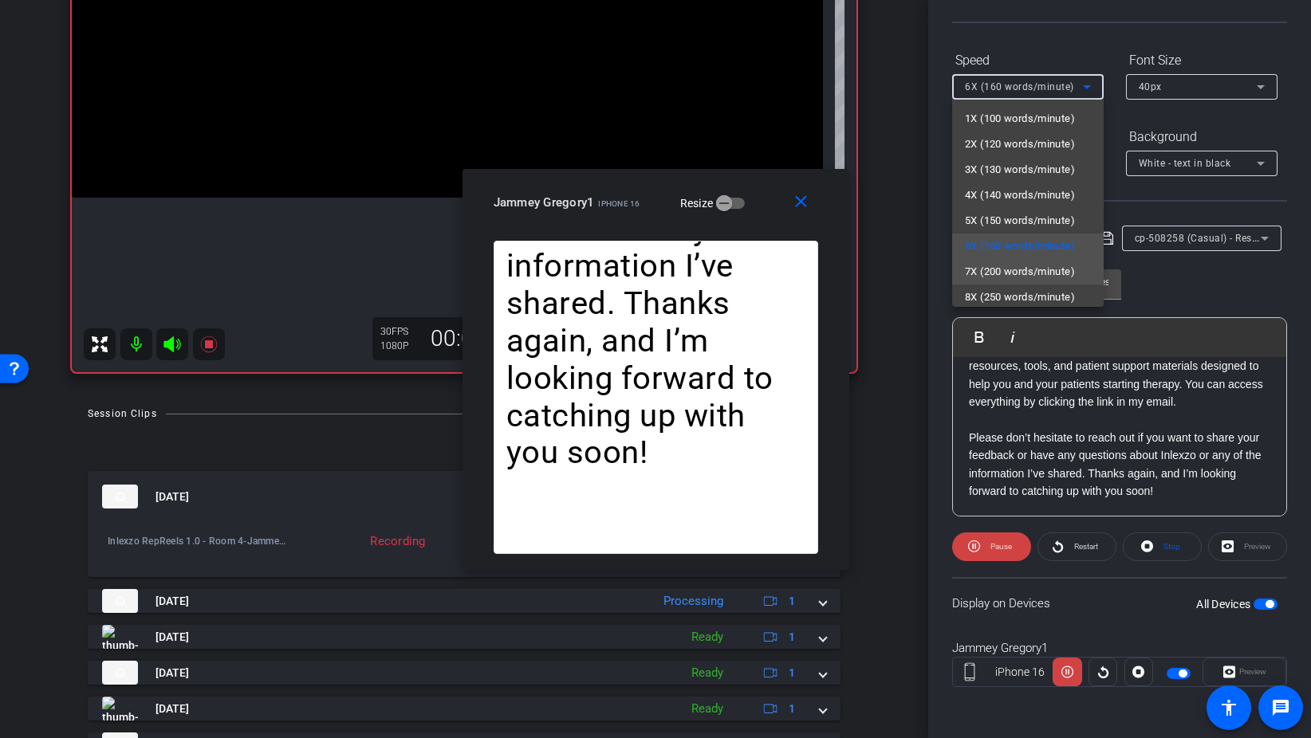
click at [1016, 272] on span "7X (200 words/minute)" at bounding box center [1020, 271] width 110 height 19
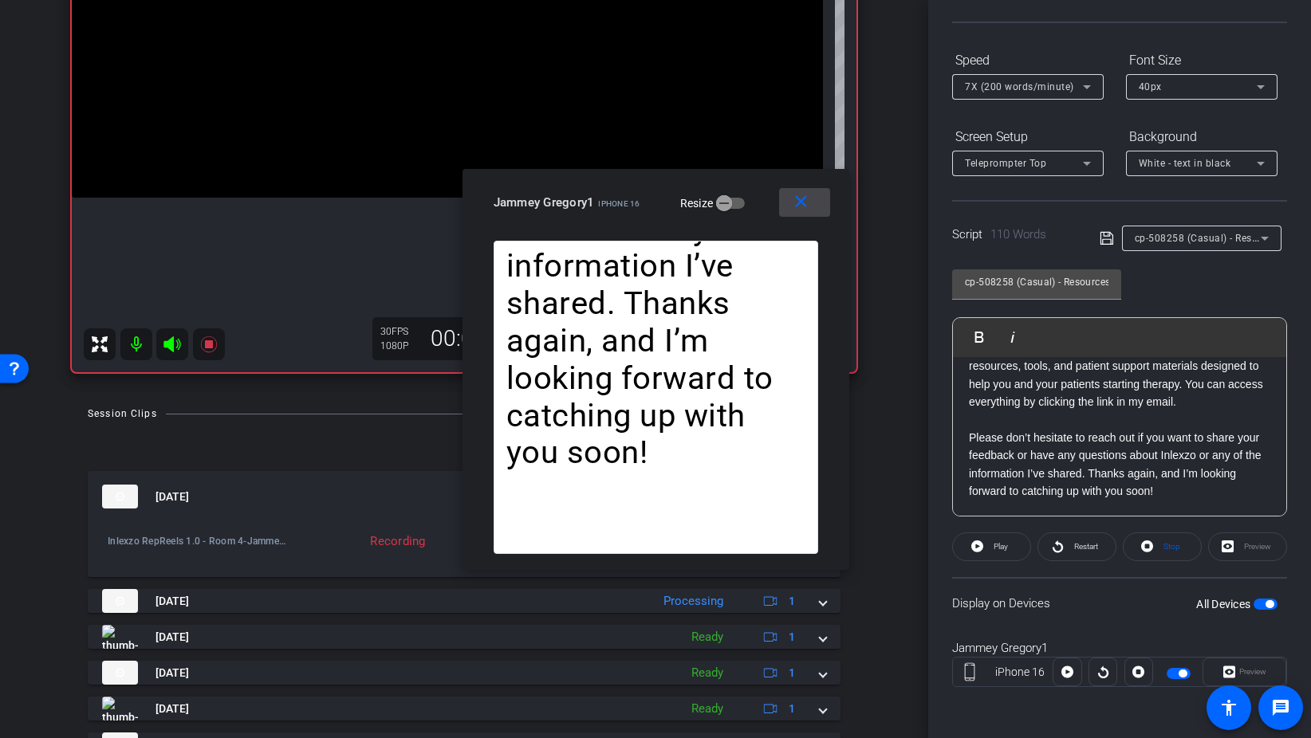
click at [800, 192] on mat-icon "close" at bounding box center [801, 202] width 20 height 20
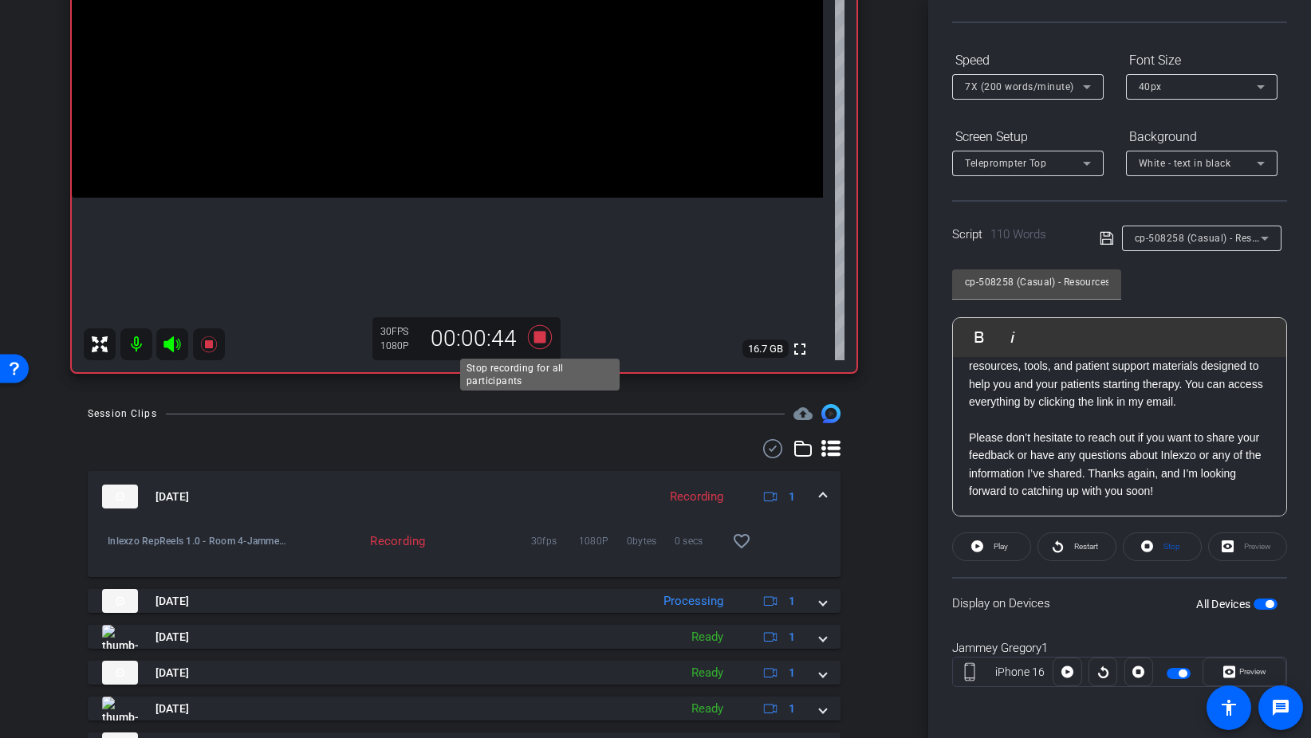
click at [539, 343] on icon at bounding box center [540, 337] width 24 height 24
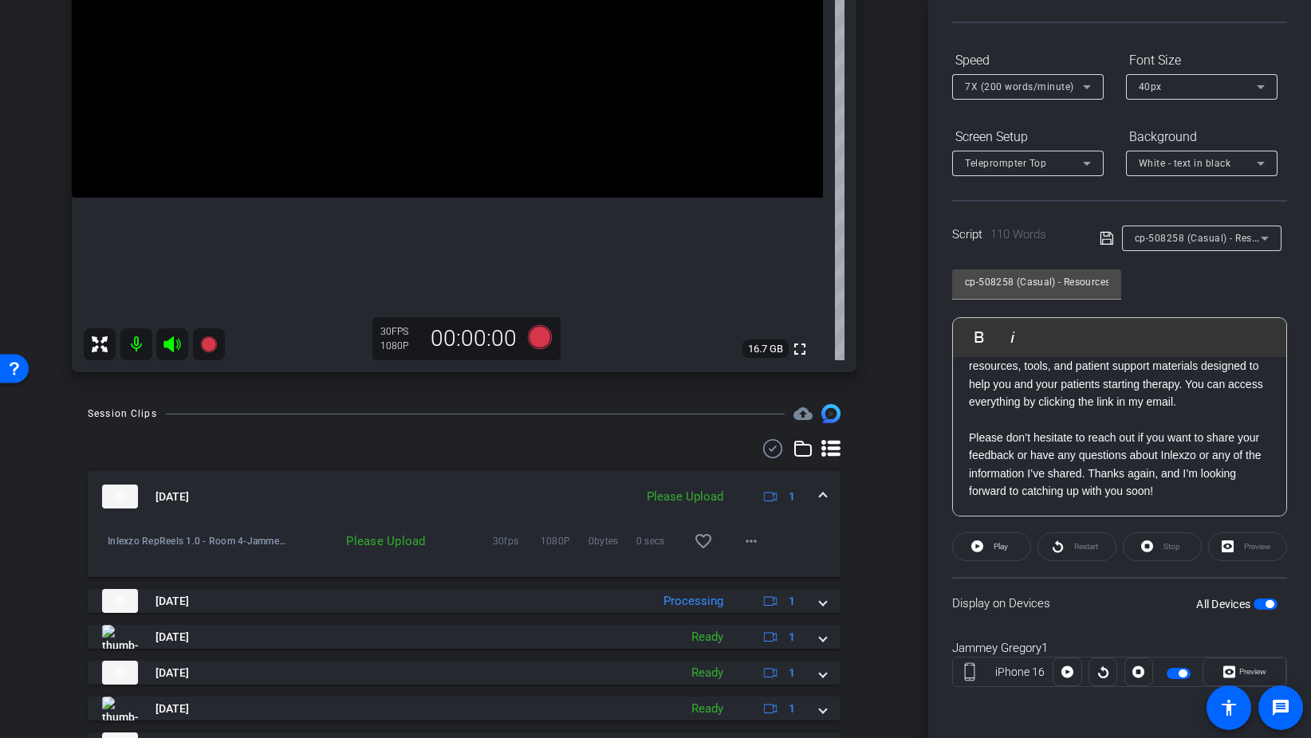
scroll to position [0, 0]
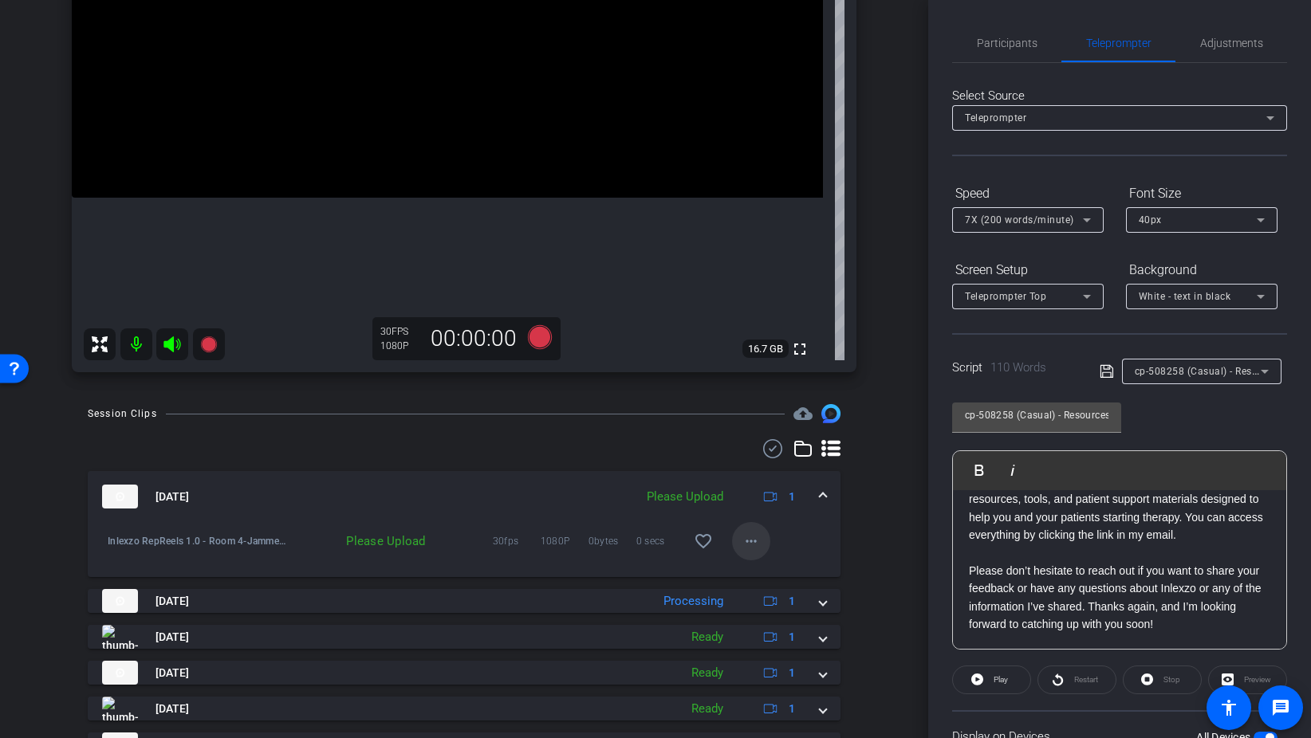
click at [746, 543] on mat-icon "more_horiz" at bounding box center [750, 541] width 19 height 19
click at [768, 573] on span "Upload" at bounding box center [777, 574] width 64 height 19
click at [1016, 38] on span "Participants" at bounding box center [1007, 42] width 61 height 11
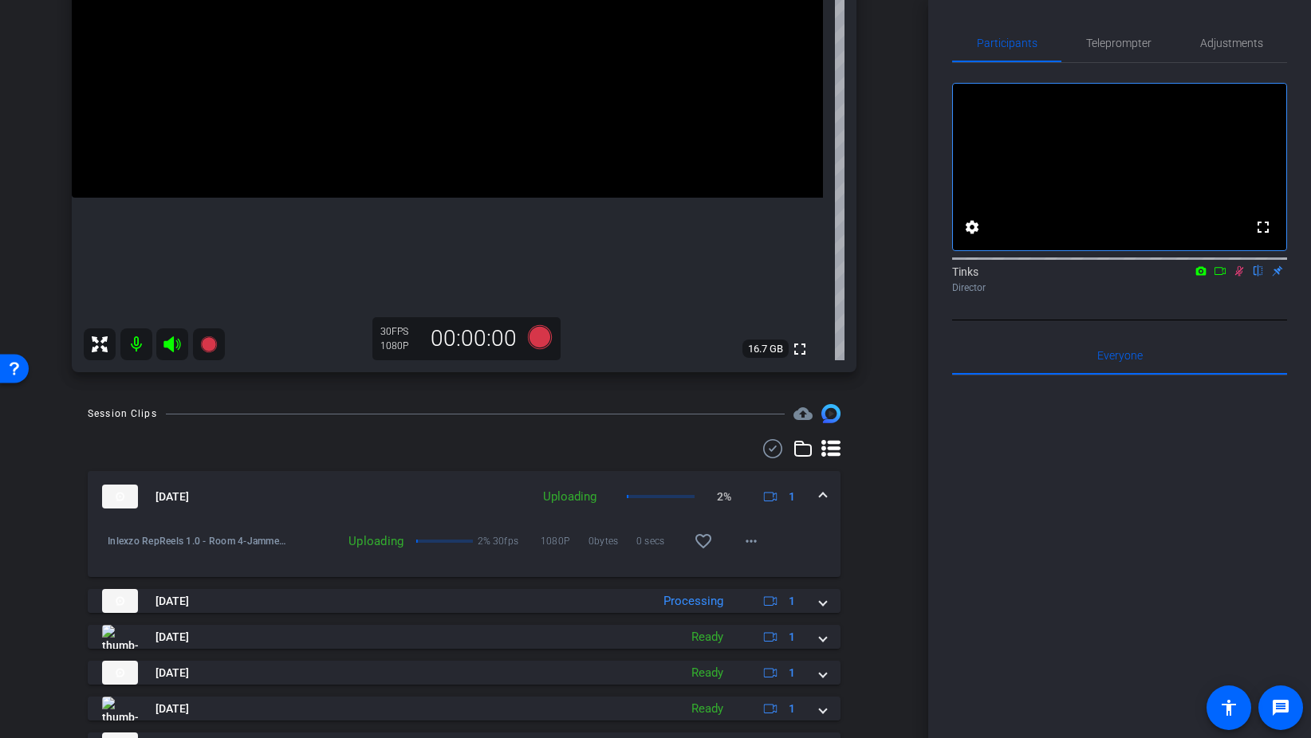
click at [1241, 277] on icon at bounding box center [1239, 270] width 13 height 11
click at [1241, 277] on icon at bounding box center [1239, 271] width 6 height 10
click at [1115, 49] on span "Teleprompter" at bounding box center [1118, 42] width 65 height 11
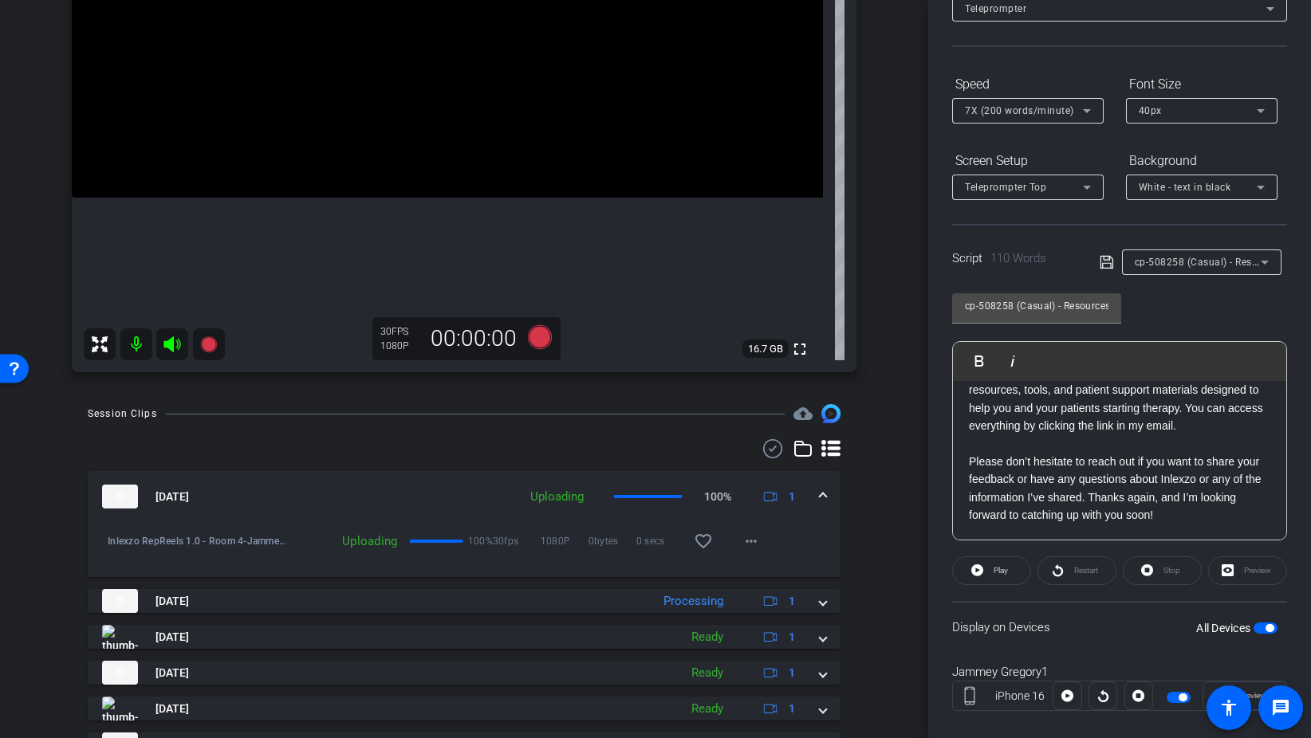
scroll to position [133, 0]
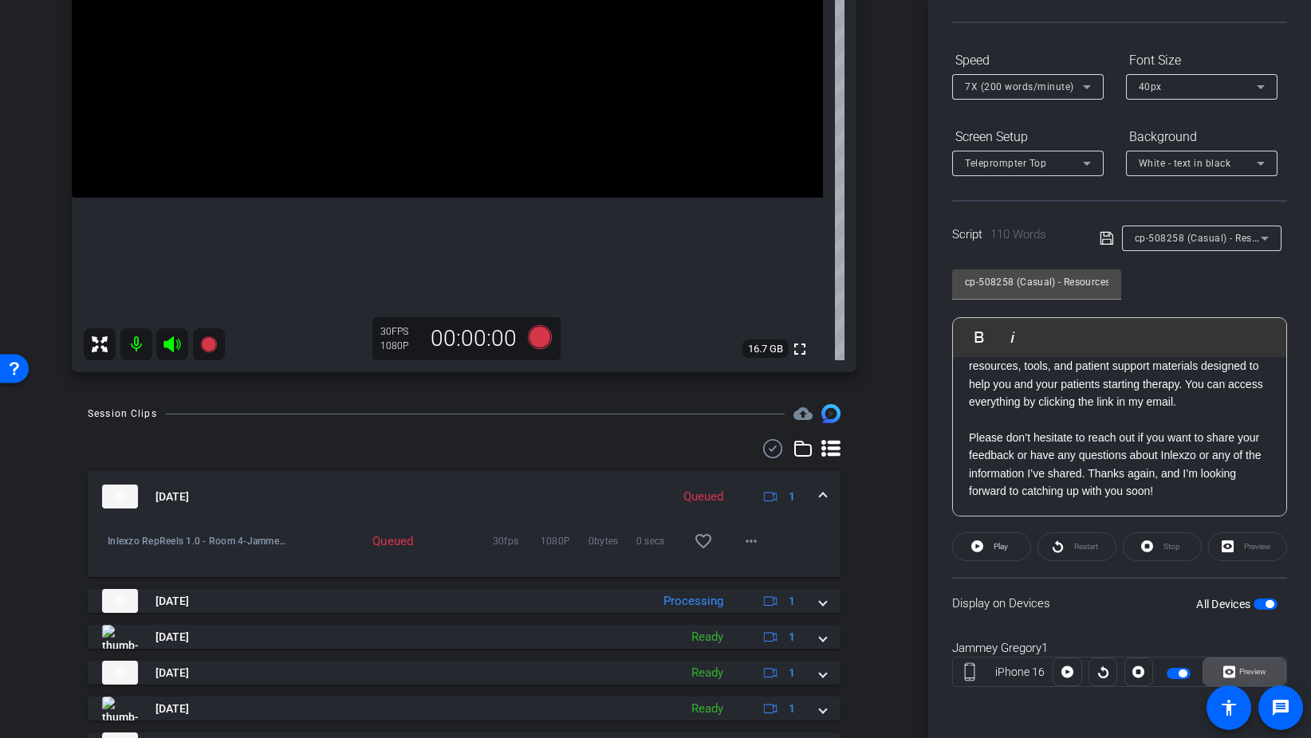
click at [1245, 666] on span "Preview" at bounding box center [1250, 672] width 31 height 22
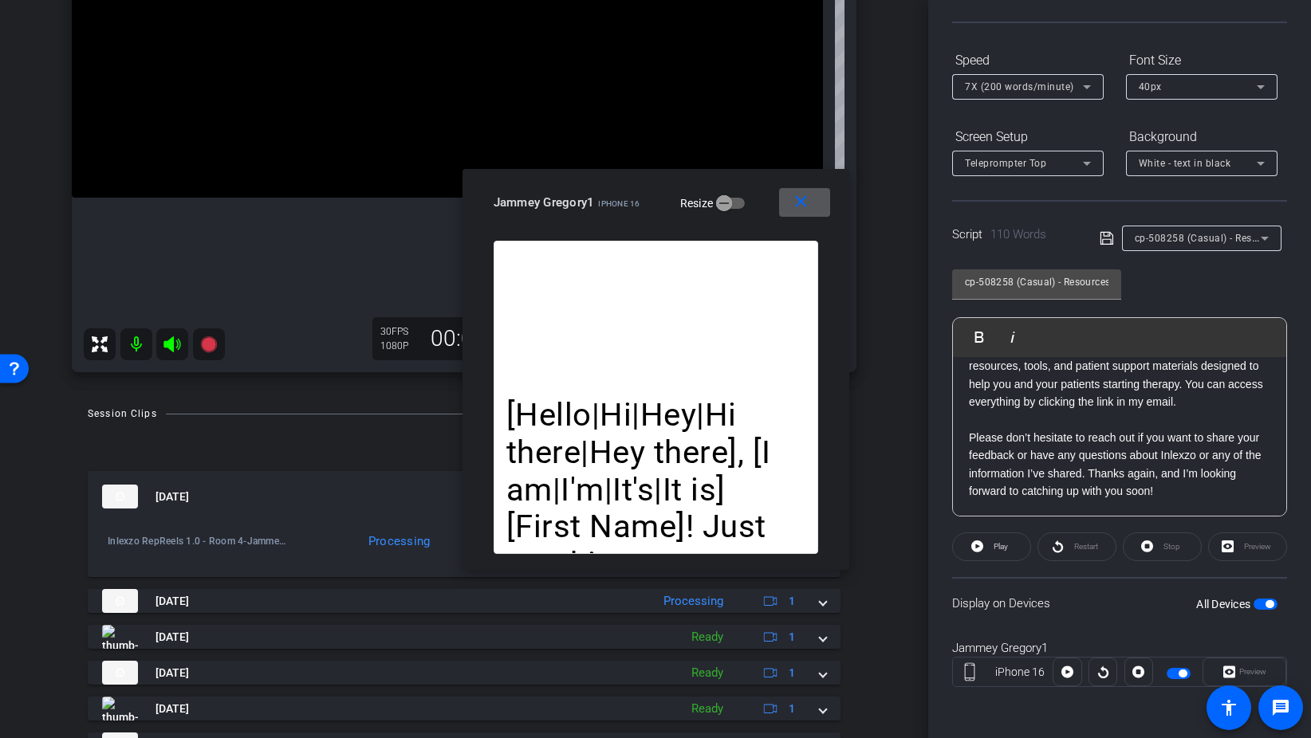
click at [829, 216] on span at bounding box center [804, 202] width 51 height 38
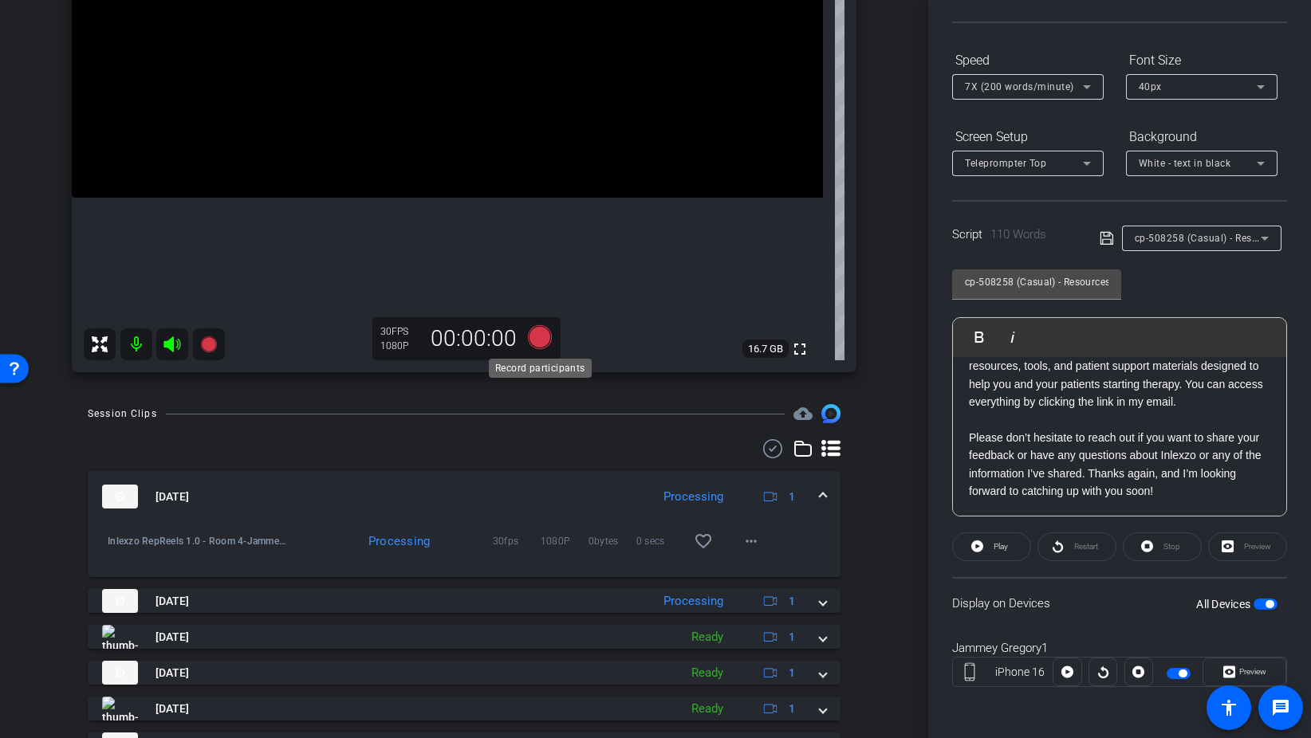
click at [548, 338] on icon at bounding box center [540, 337] width 24 height 24
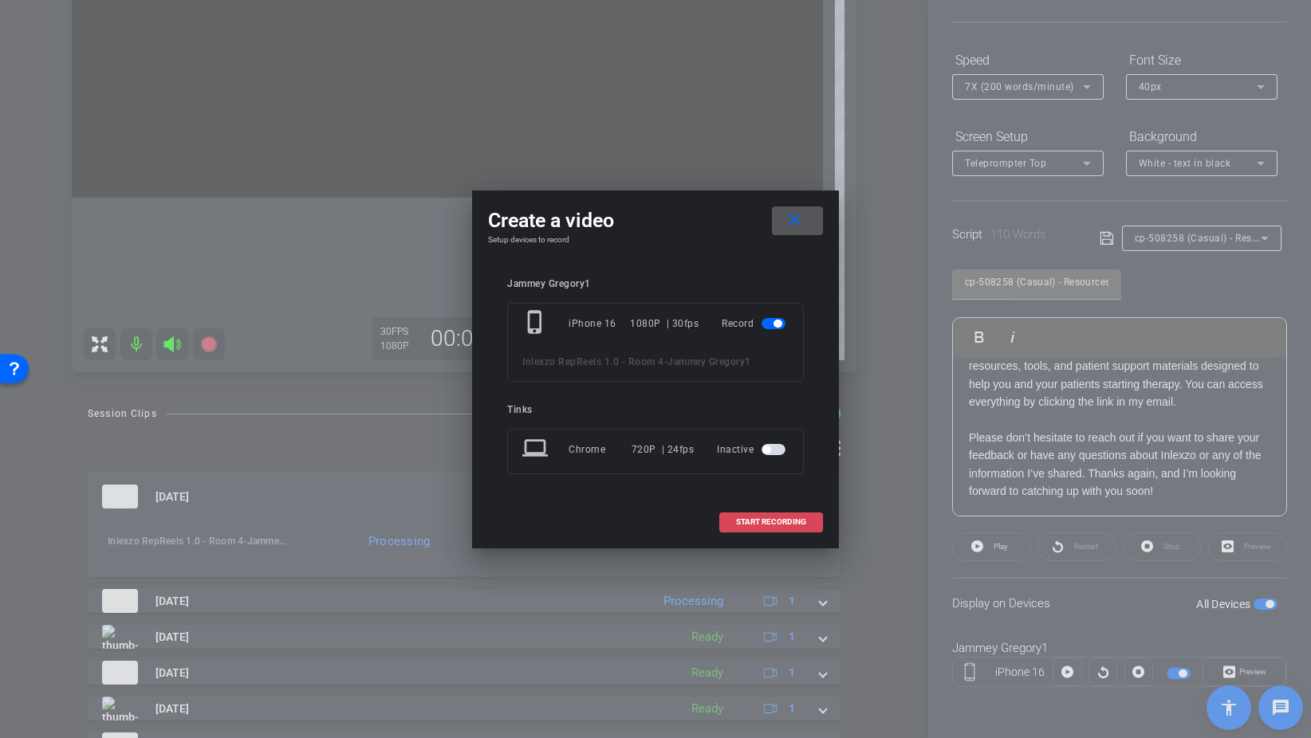
click at [787, 524] on span "START RECORDING" at bounding box center [771, 522] width 70 height 8
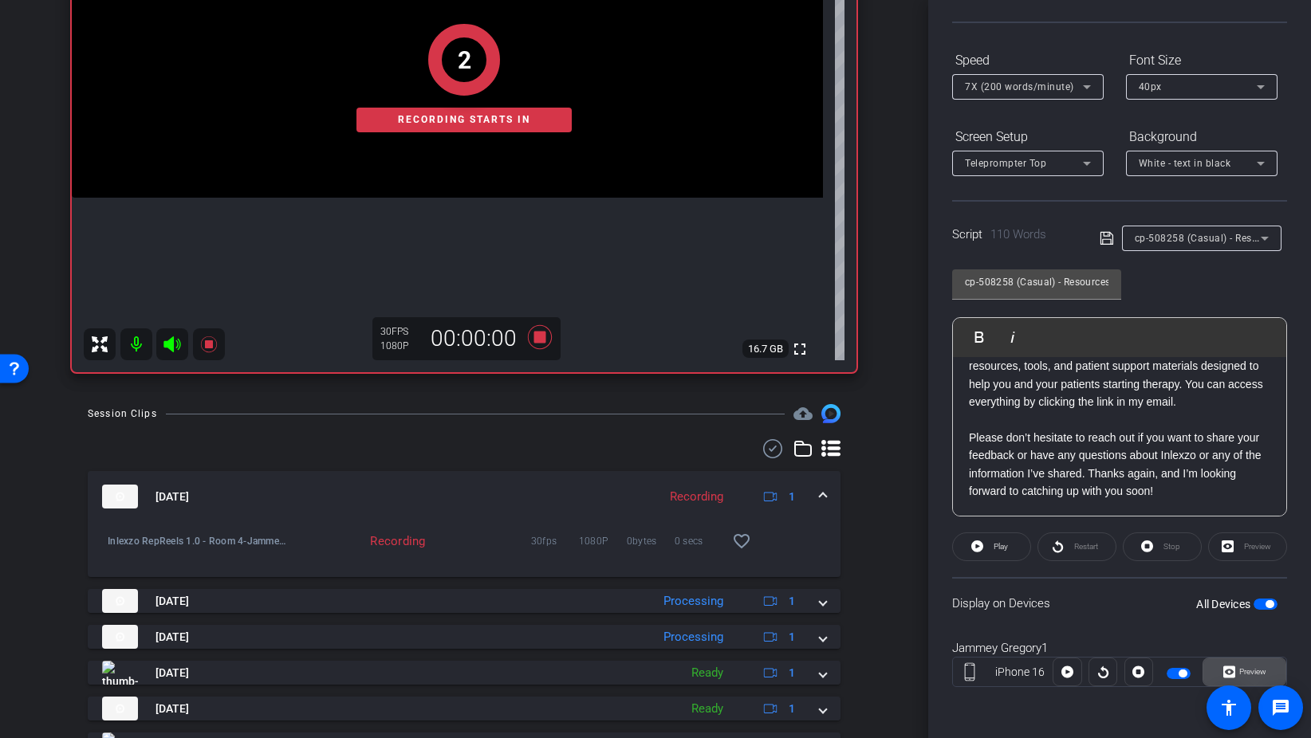
click at [1248, 671] on span "Preview" at bounding box center [1252, 671] width 27 height 9
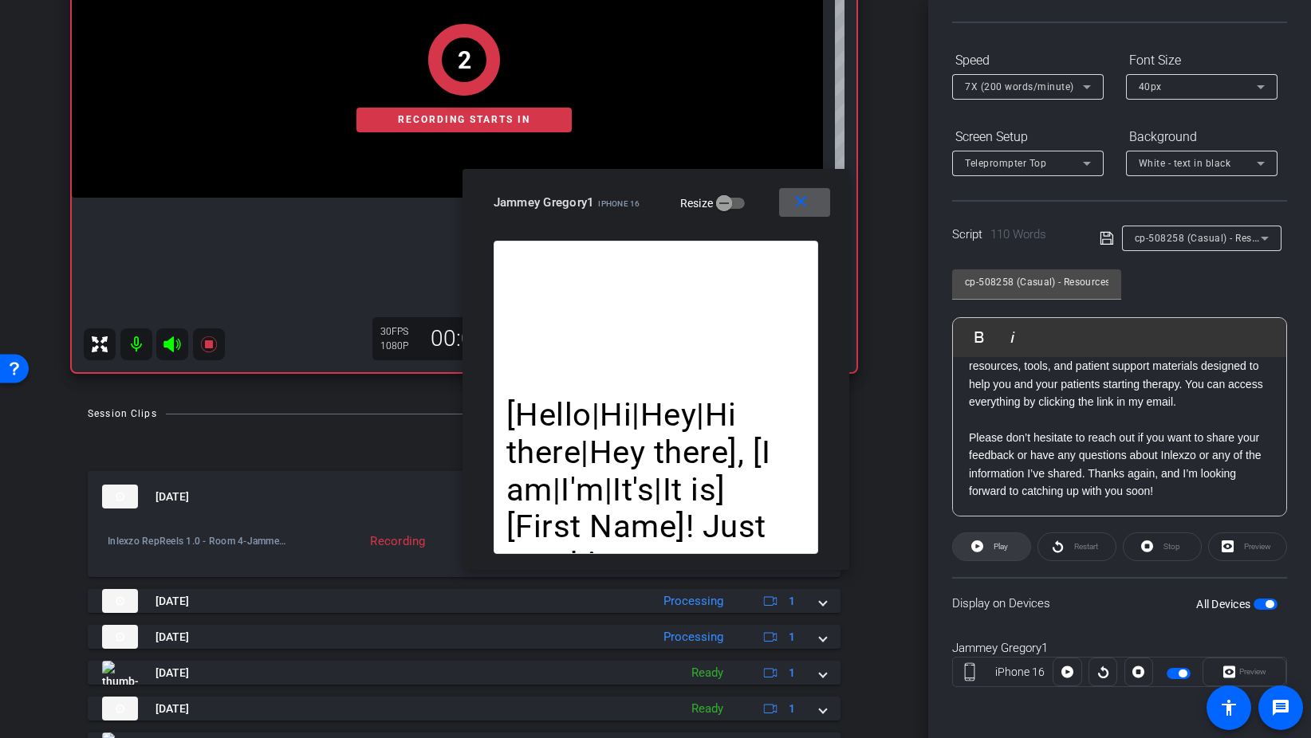
click at [983, 542] on span at bounding box center [991, 547] width 77 height 38
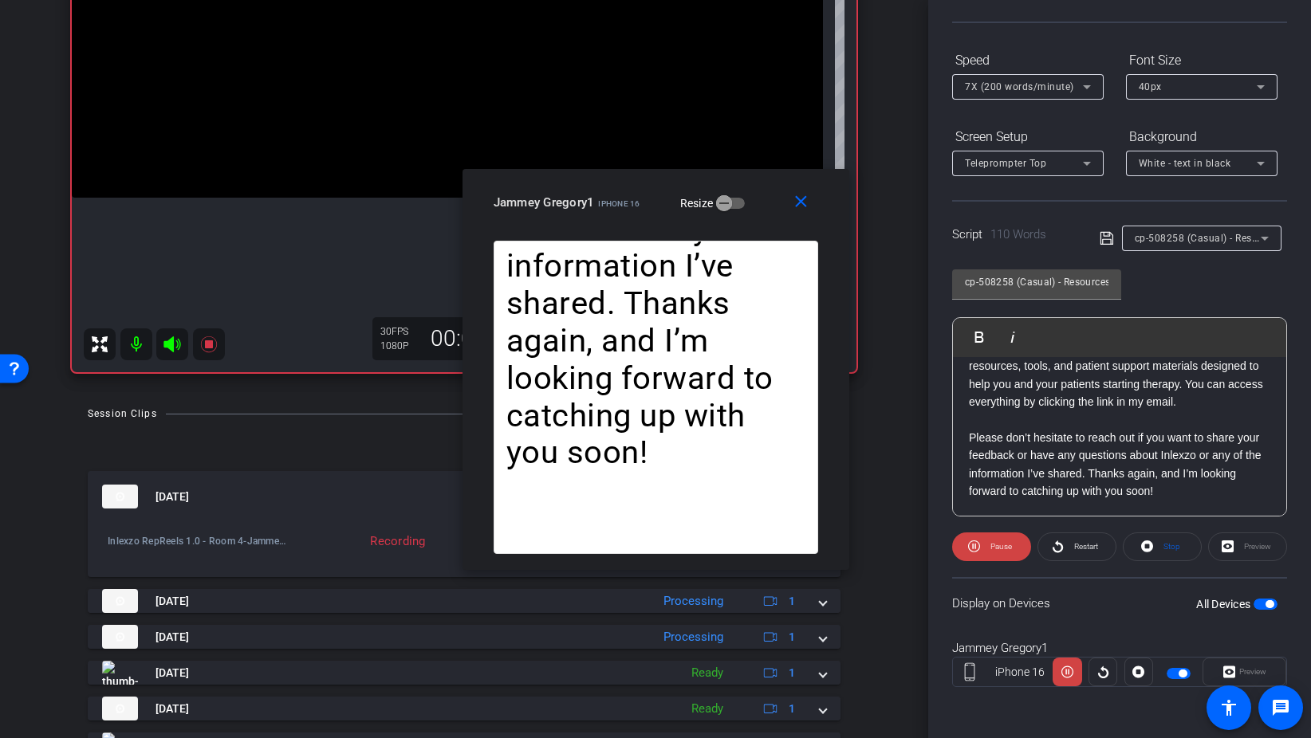
click at [1029, 86] on span "7X (200 words/minute)" at bounding box center [1019, 86] width 109 height 11
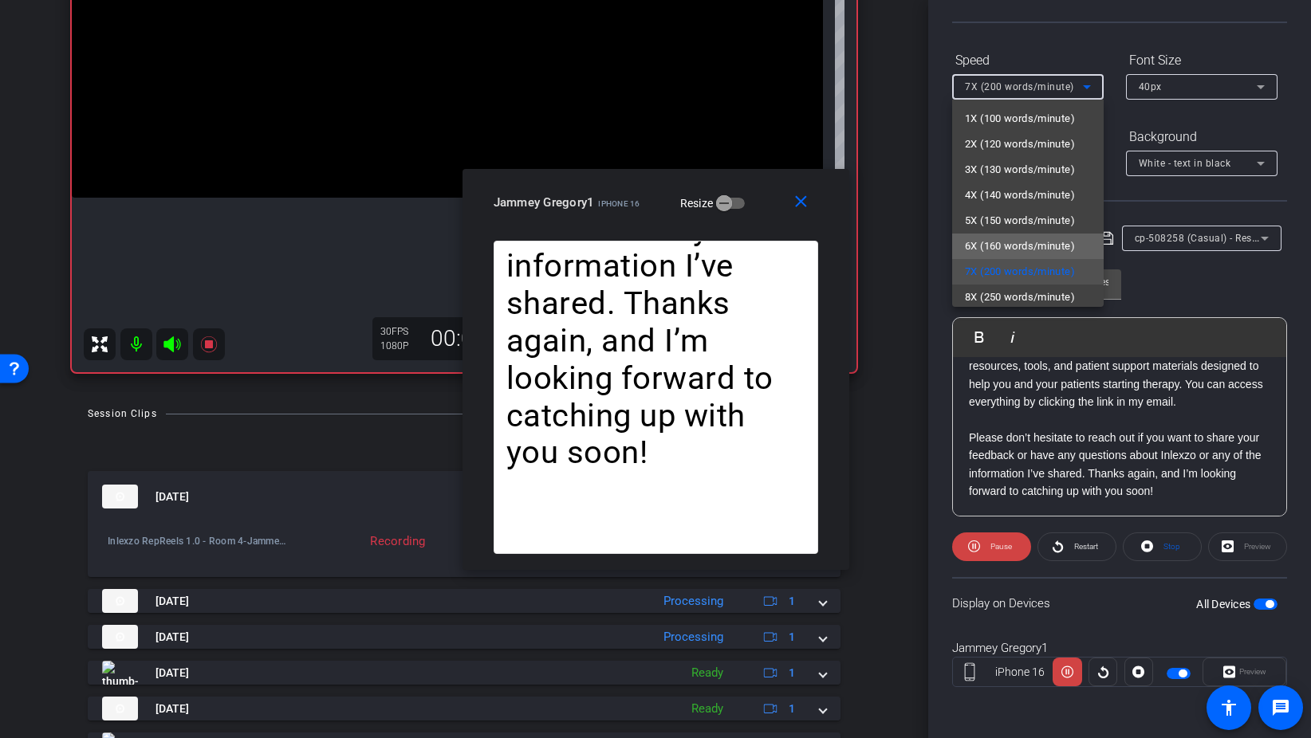
click at [1025, 250] on span "6X (160 words/minute)" at bounding box center [1020, 246] width 110 height 19
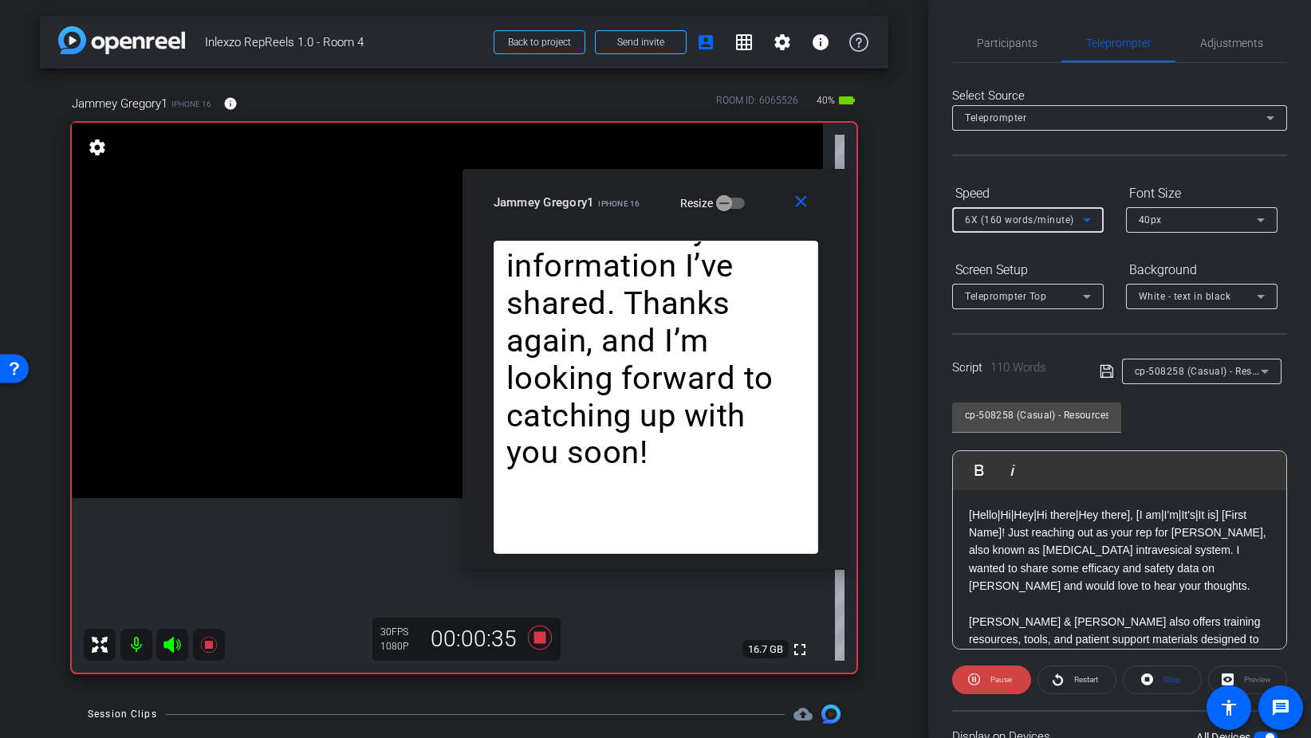
scroll to position [140, 0]
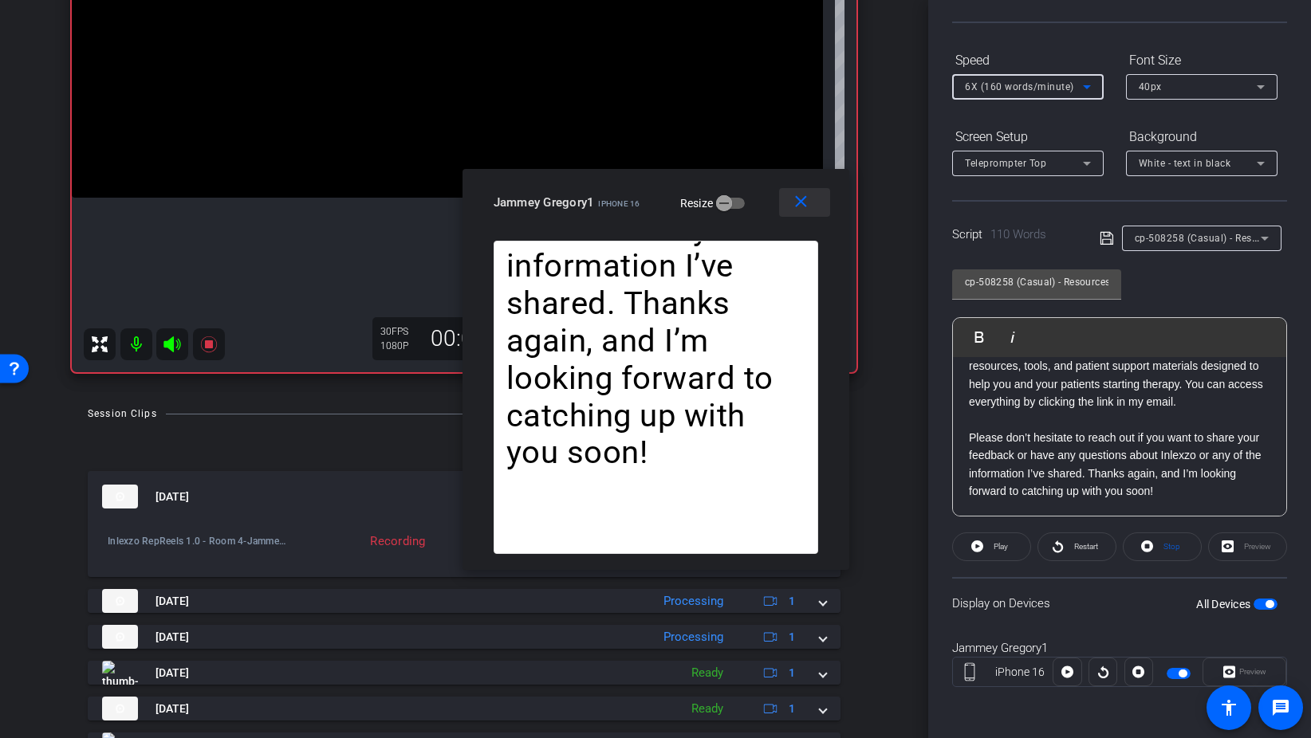
click at [798, 204] on mat-icon "close" at bounding box center [801, 202] width 20 height 20
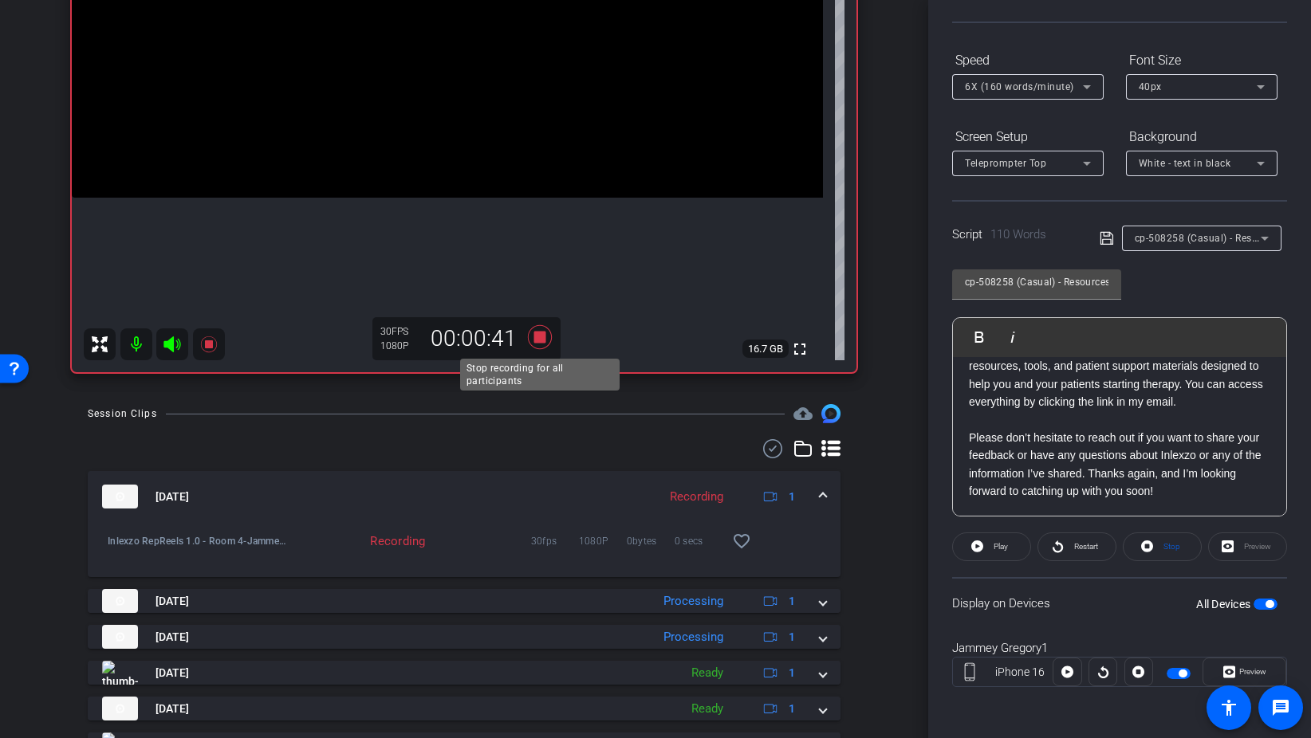
click at [541, 330] on icon at bounding box center [540, 337] width 38 height 29
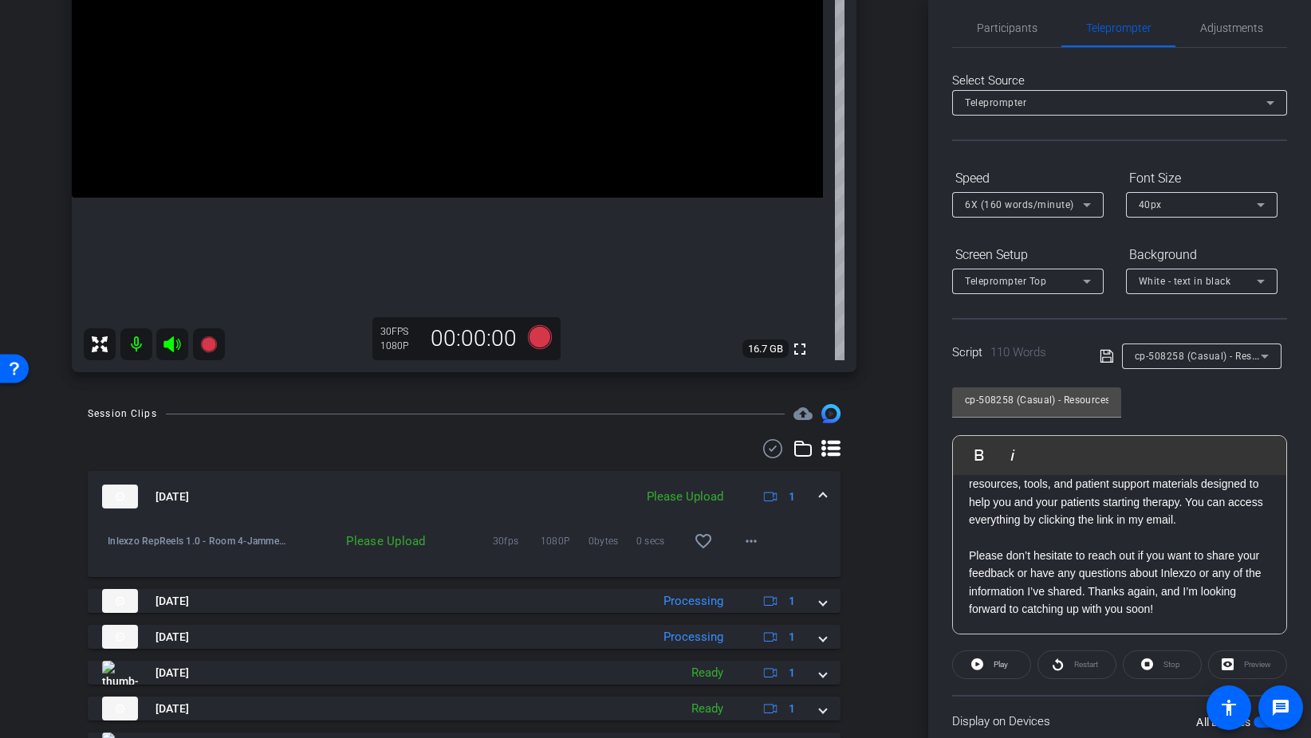
scroll to position [0, 0]
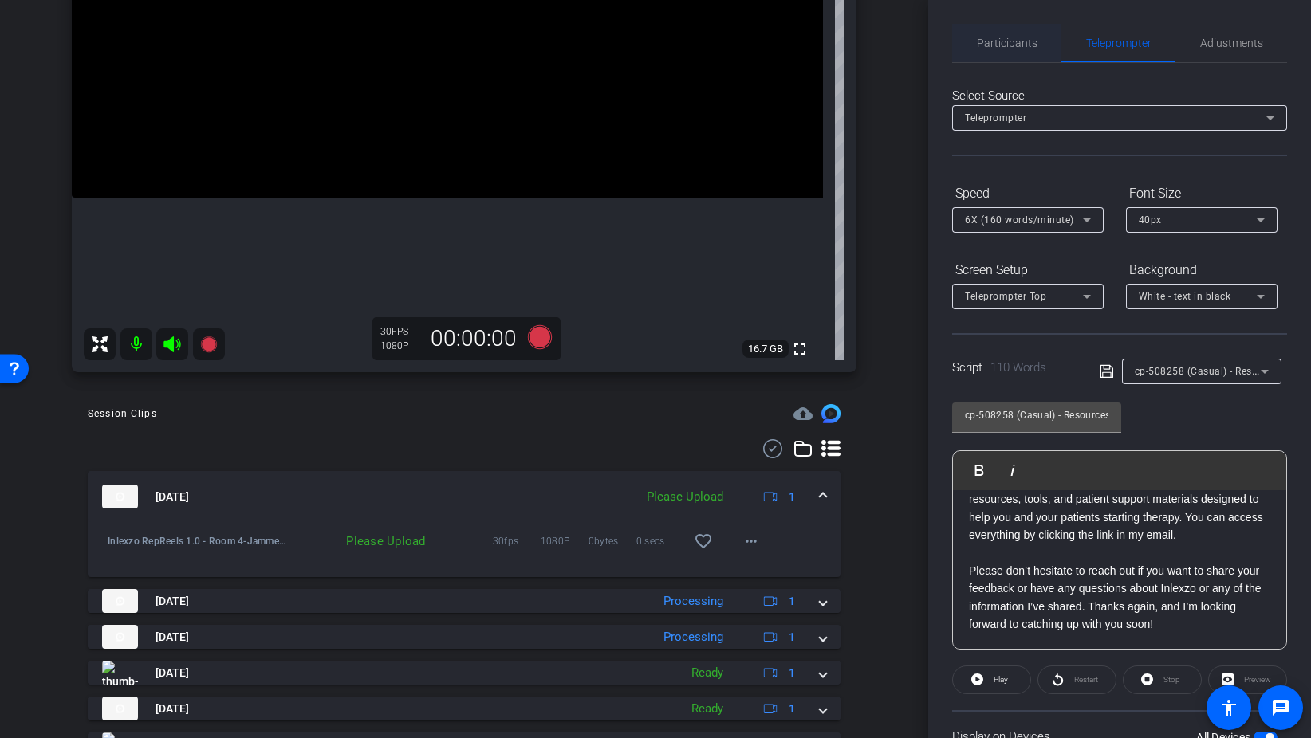
click at [1006, 44] on span "Participants" at bounding box center [1007, 42] width 61 height 11
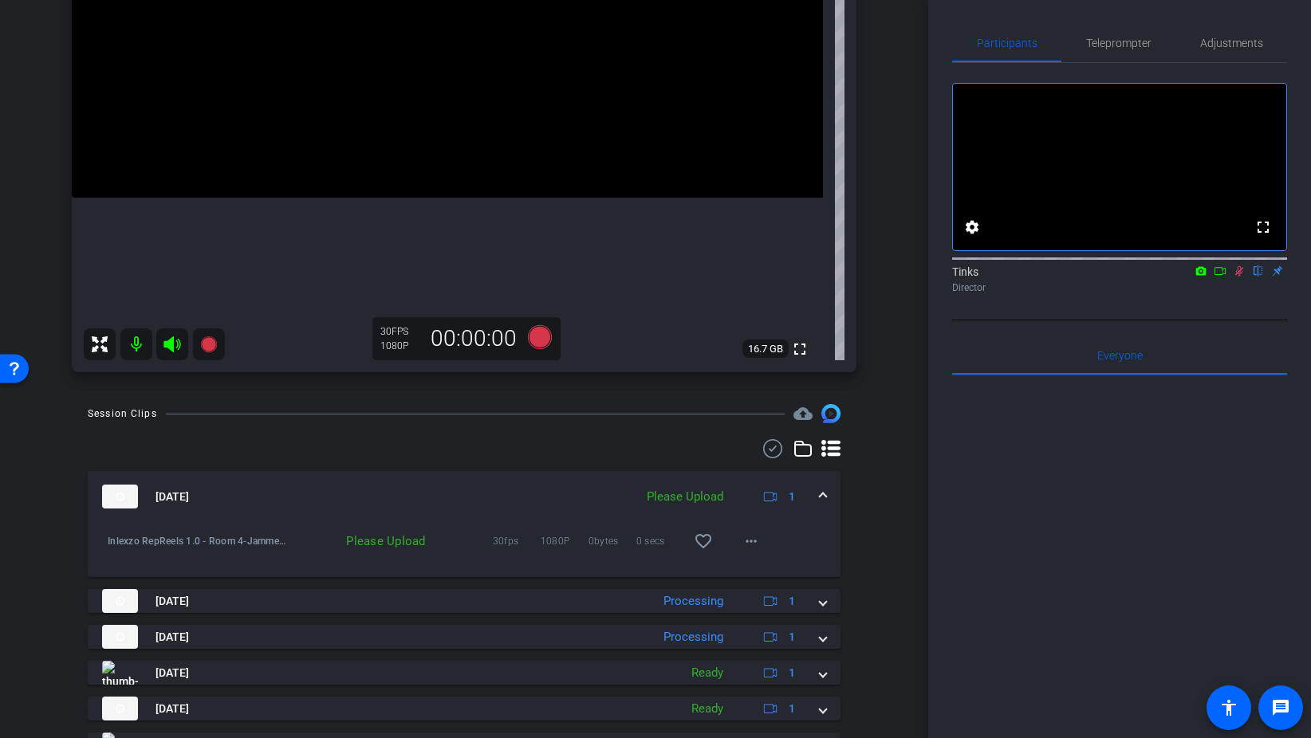
click at [1237, 277] on icon at bounding box center [1239, 270] width 13 height 11
click at [760, 544] on mat-icon "more_horiz" at bounding box center [750, 541] width 19 height 19
click at [769, 574] on span "Upload" at bounding box center [777, 574] width 64 height 19
click at [1111, 41] on span "Teleprompter" at bounding box center [1118, 42] width 65 height 11
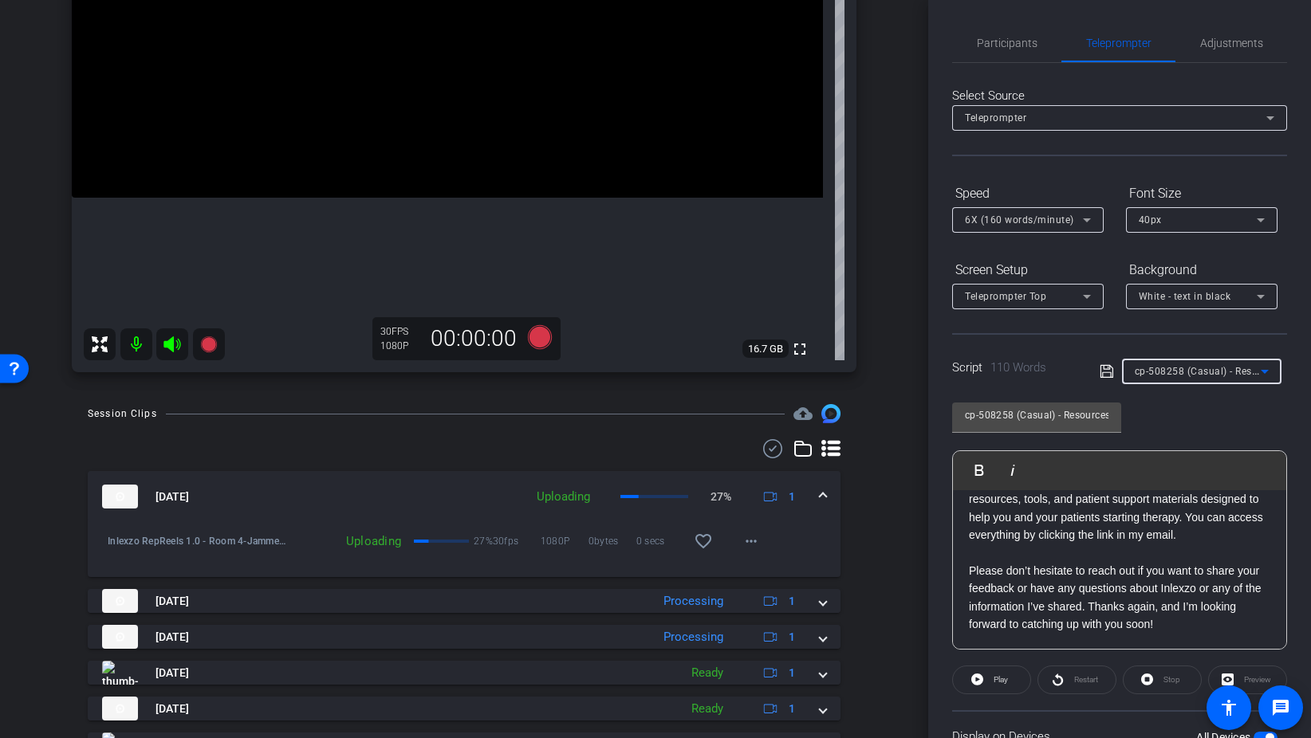
click at [1229, 378] on div "cp-508258 (Casual) - Resources to Share" at bounding box center [1198, 371] width 126 height 20
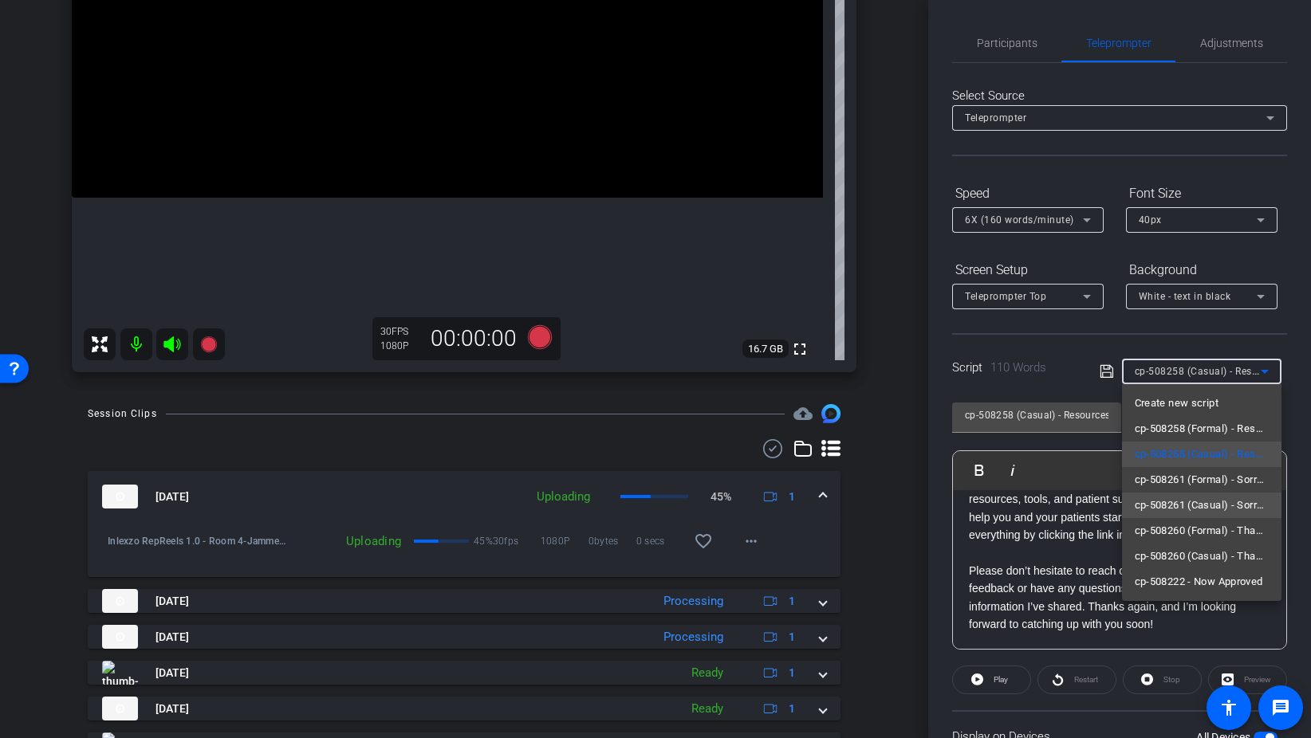
click at [1224, 505] on span "cp-508261 (Casual) - Sorry I Missed You" at bounding box center [1202, 505] width 134 height 19
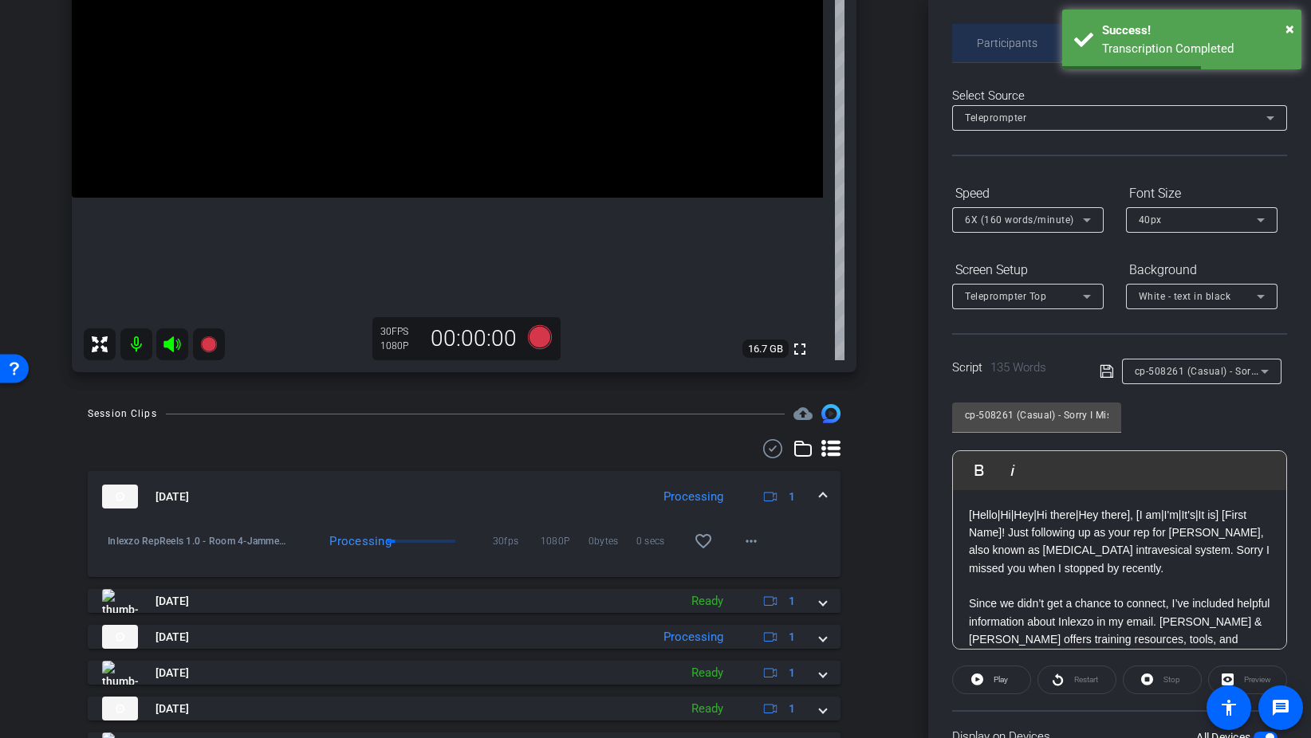
click at [1001, 41] on span "Participants" at bounding box center [1007, 42] width 61 height 11
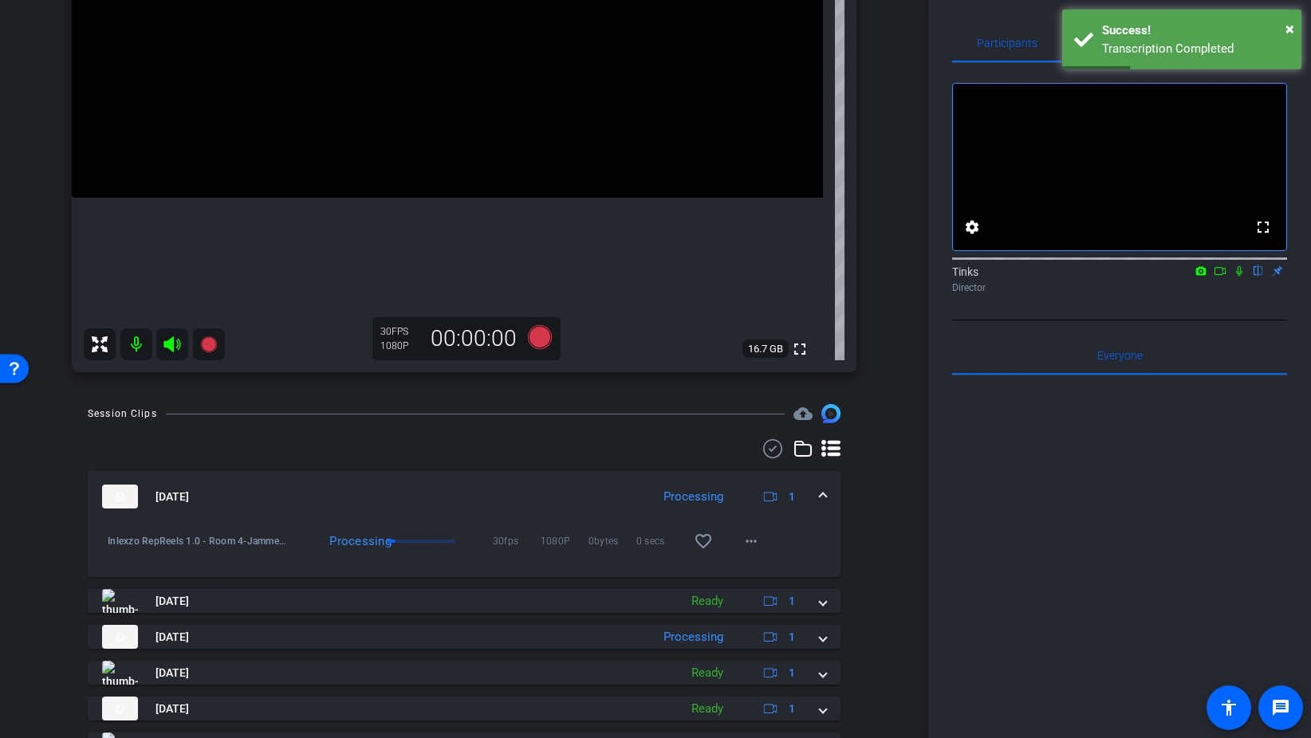
click at [1238, 277] on icon at bounding box center [1239, 270] width 13 height 11
click at [541, 340] on icon at bounding box center [540, 337] width 24 height 24
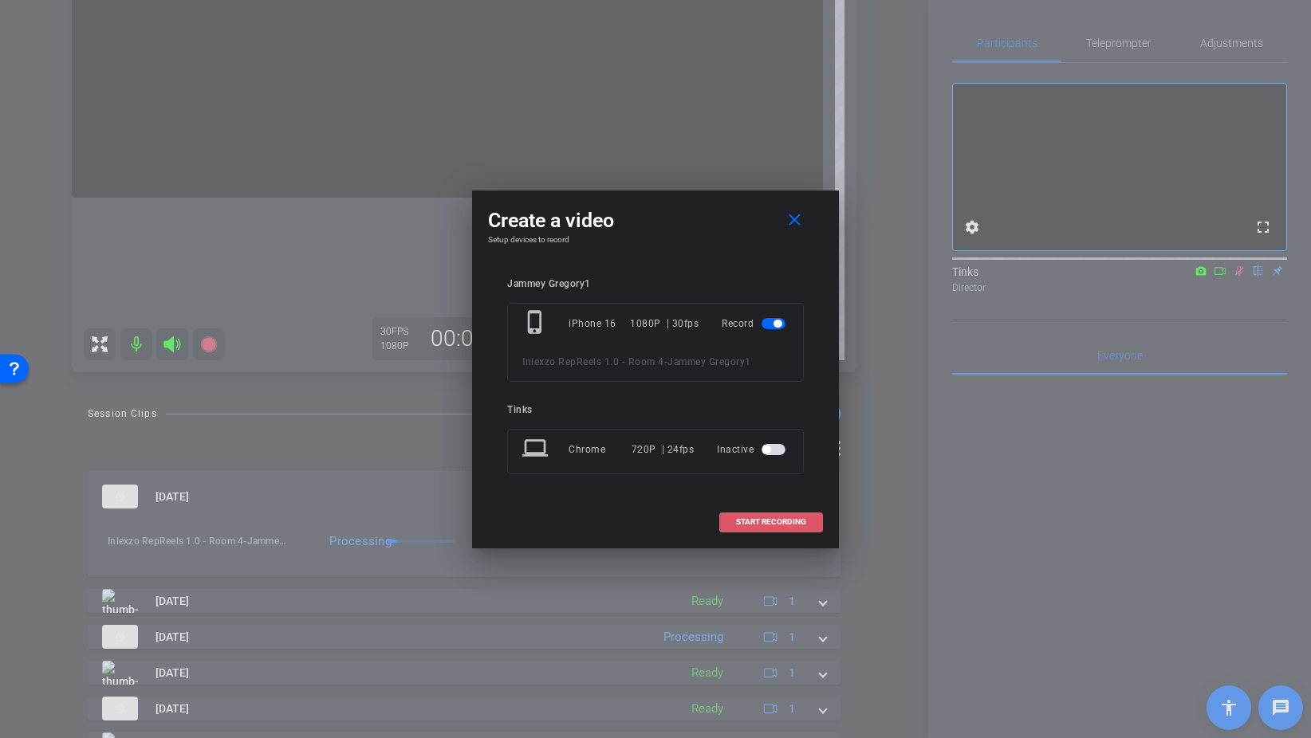
click at [764, 515] on span at bounding box center [771, 522] width 102 height 38
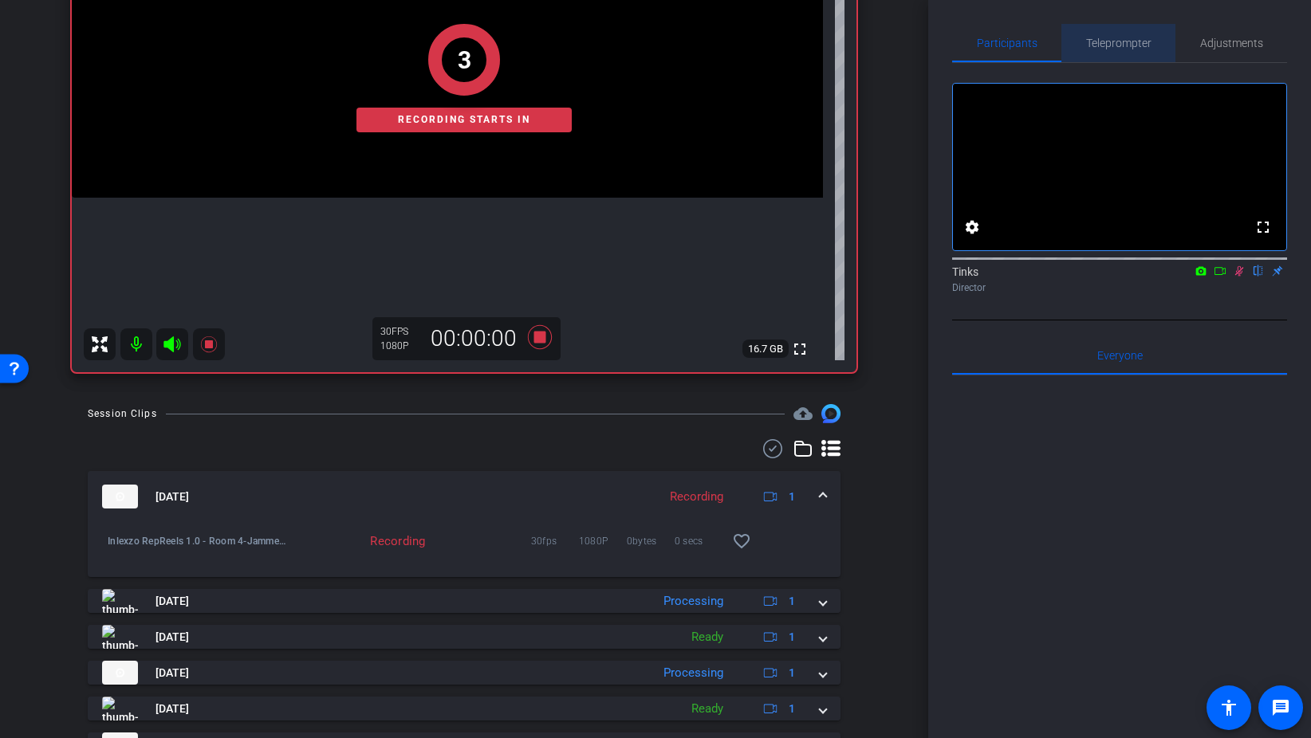
click at [1126, 40] on span "Teleprompter" at bounding box center [1118, 42] width 65 height 11
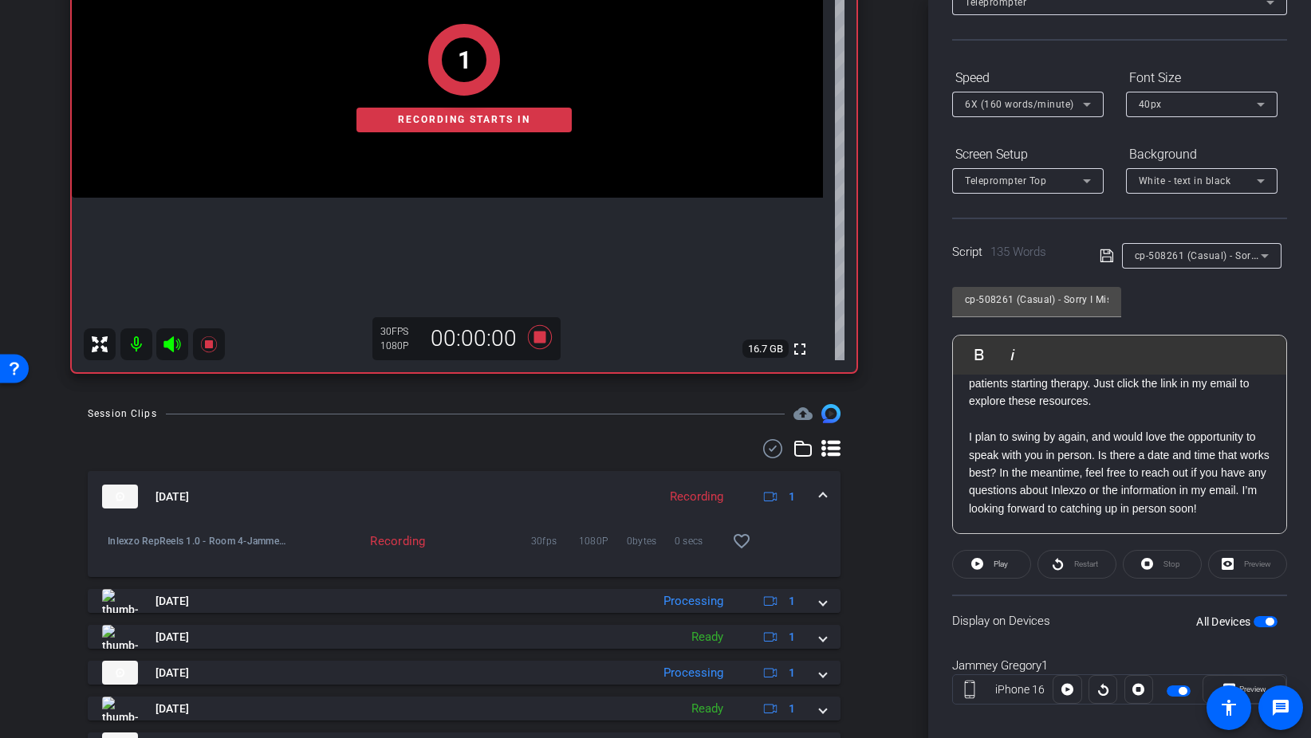
scroll to position [133, 0]
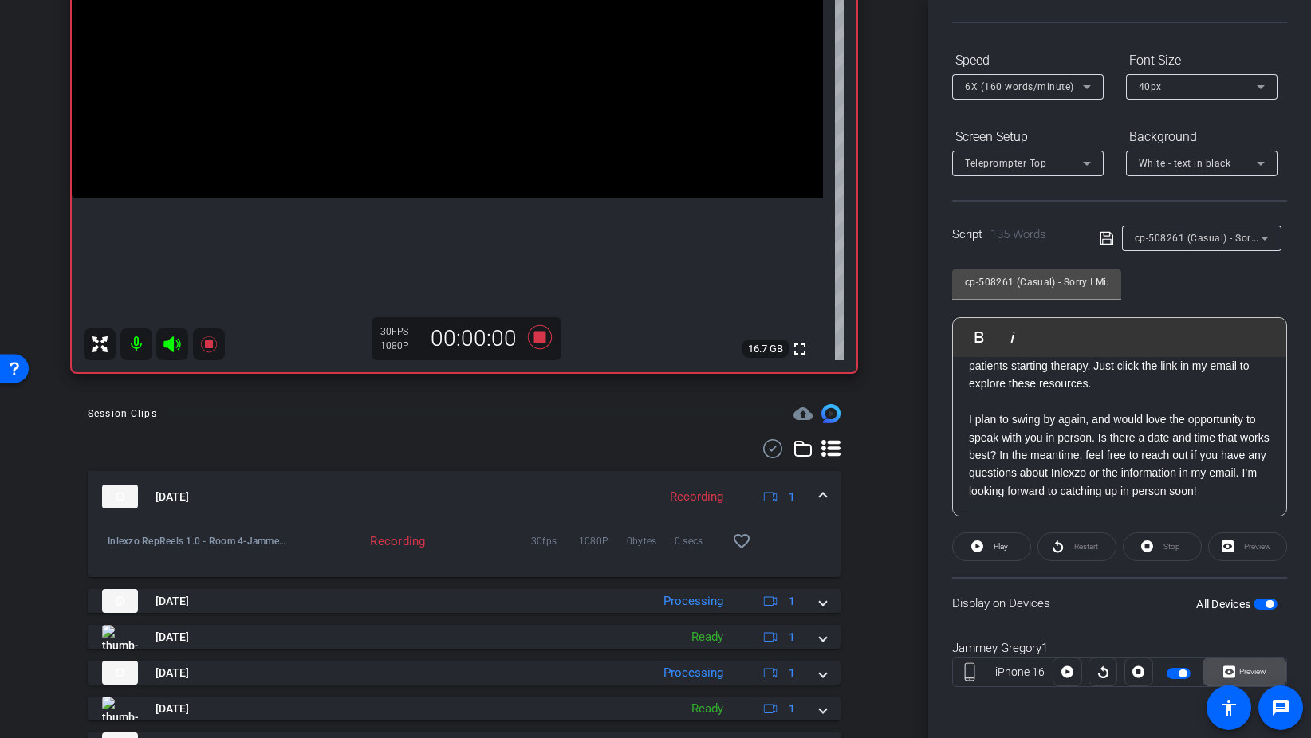
click at [1243, 671] on span "Preview" at bounding box center [1252, 671] width 27 height 9
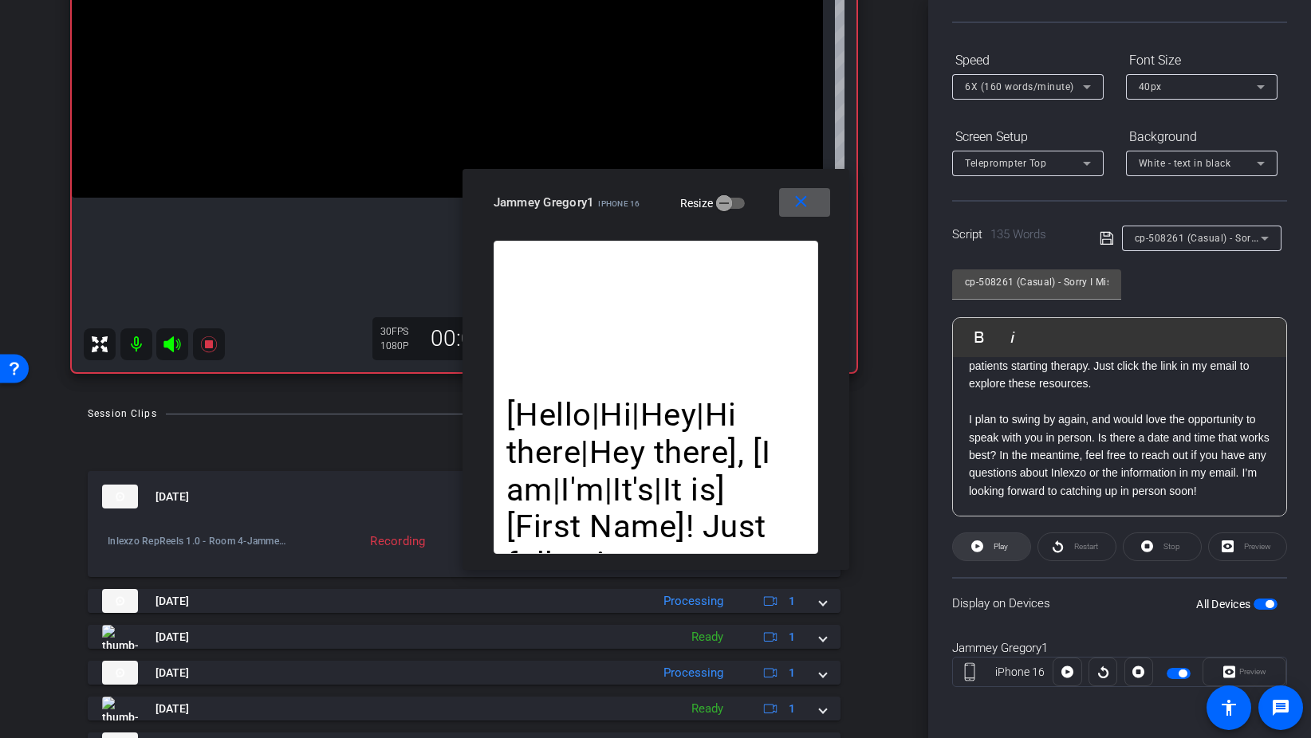
click at [998, 540] on span "Play" at bounding box center [998, 547] width 18 height 22
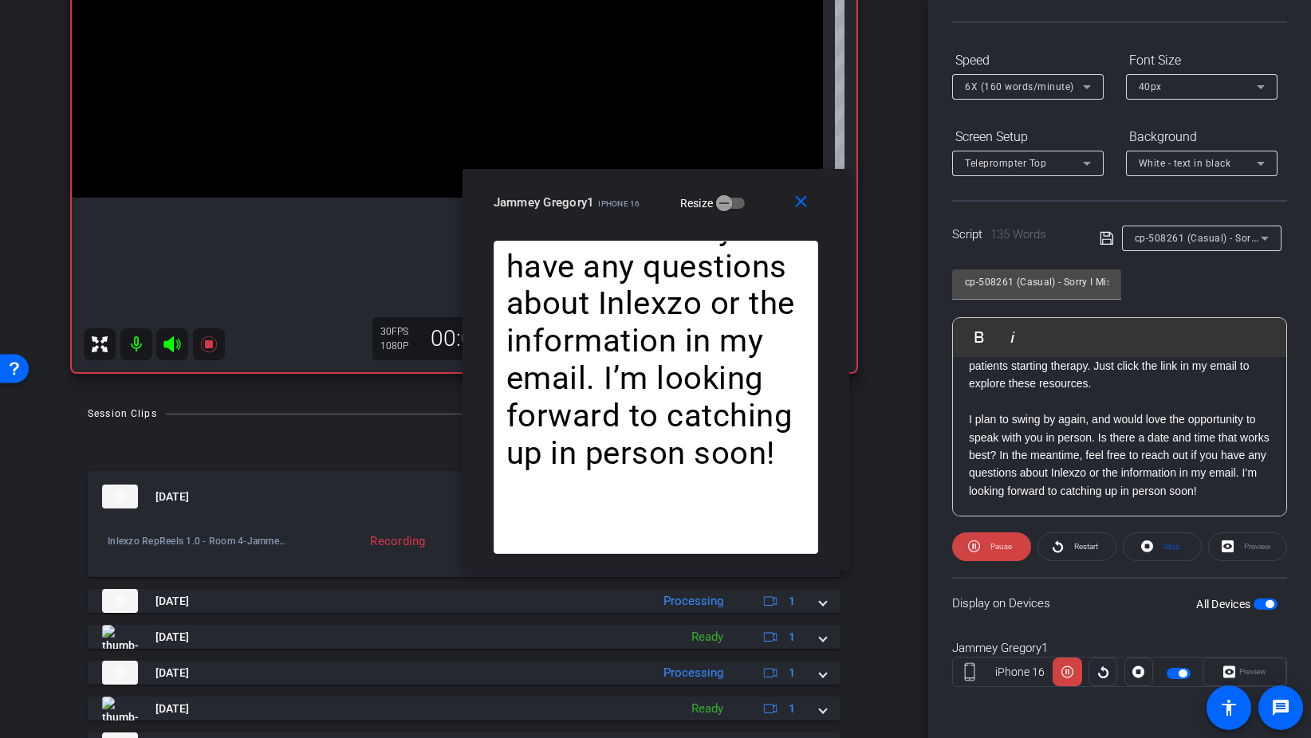
click at [1028, 93] on div "6X (160 words/minute)" at bounding box center [1024, 87] width 118 height 20
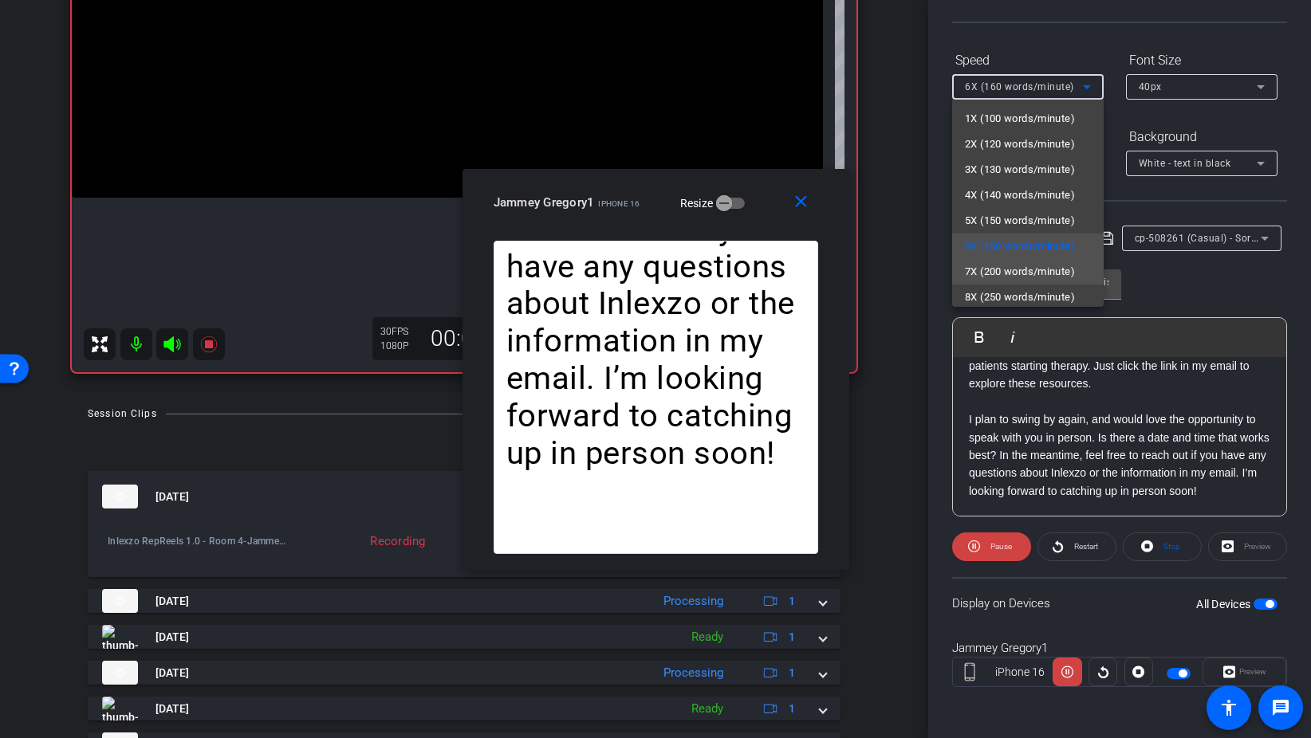
click at [1020, 266] on span "7X (200 words/minute)" at bounding box center [1020, 271] width 110 height 19
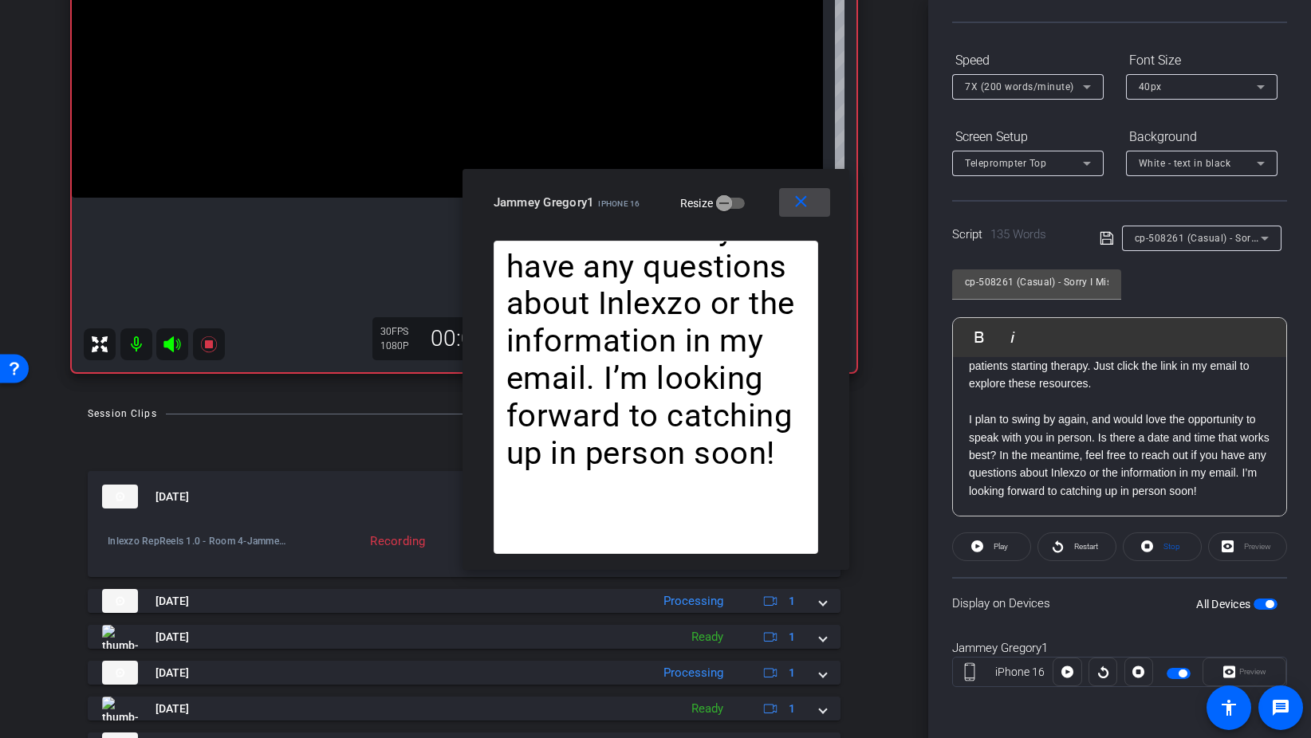
click at [805, 201] on mat-icon "close" at bounding box center [801, 202] width 20 height 20
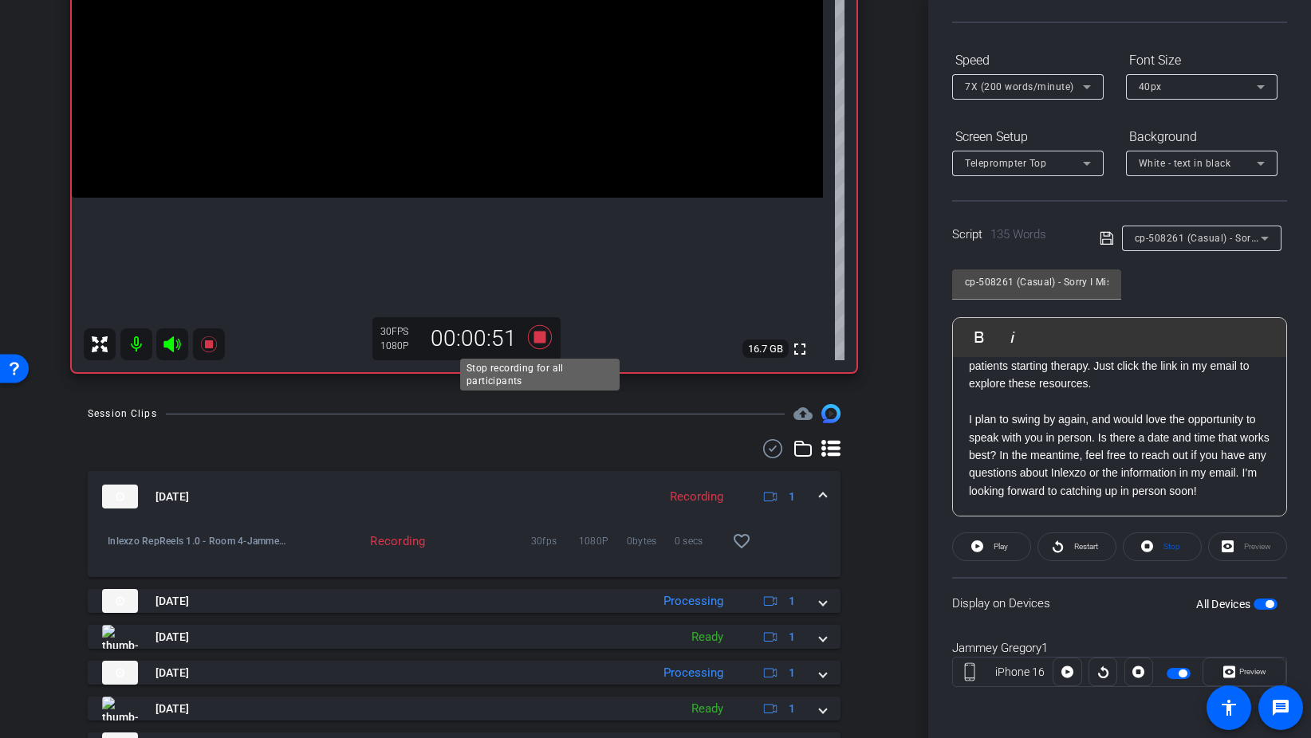
click at [546, 340] on icon at bounding box center [540, 337] width 38 height 29
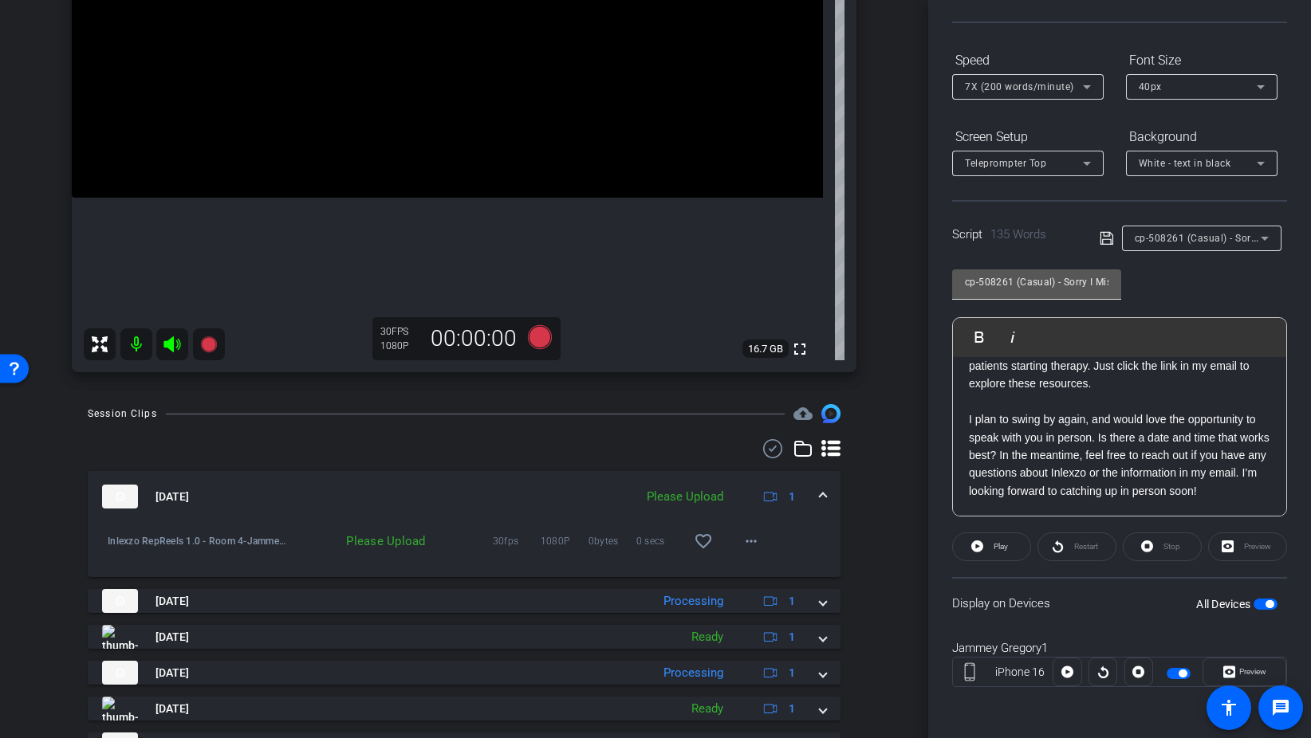
scroll to position [0, 0]
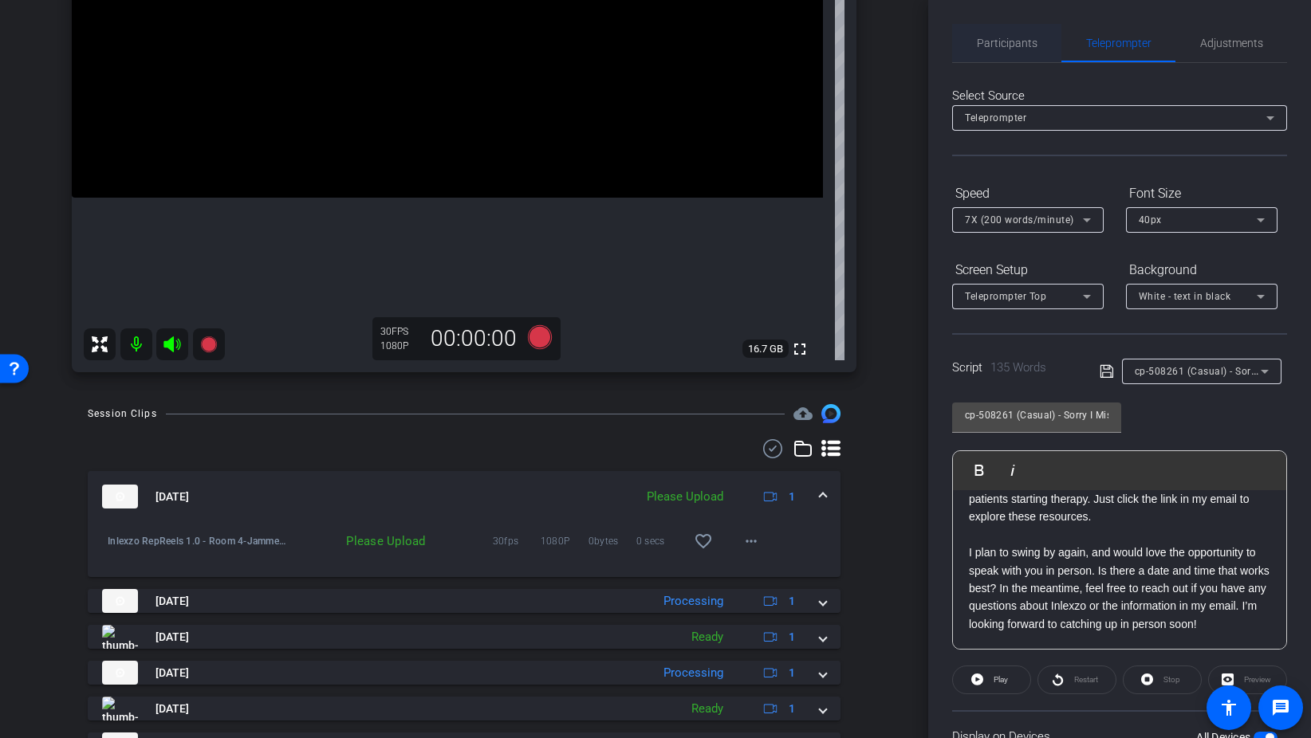
click at [1004, 49] on span "Participants" at bounding box center [1007, 43] width 61 height 38
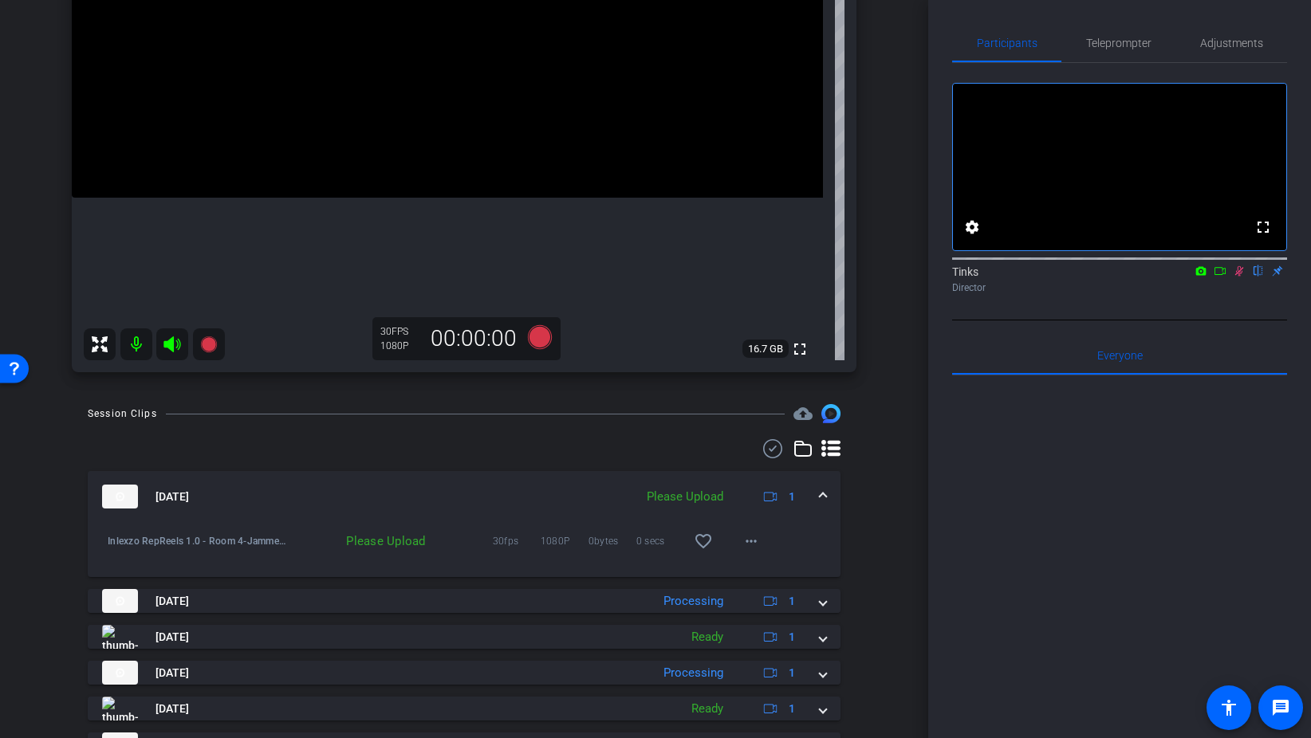
click at [1243, 277] on icon at bounding box center [1239, 270] width 13 height 11
click at [757, 543] on mat-icon "more_horiz" at bounding box center [750, 541] width 19 height 19
click at [778, 571] on span "Upload" at bounding box center [777, 574] width 64 height 19
click at [1123, 39] on span "Teleprompter" at bounding box center [1118, 42] width 65 height 11
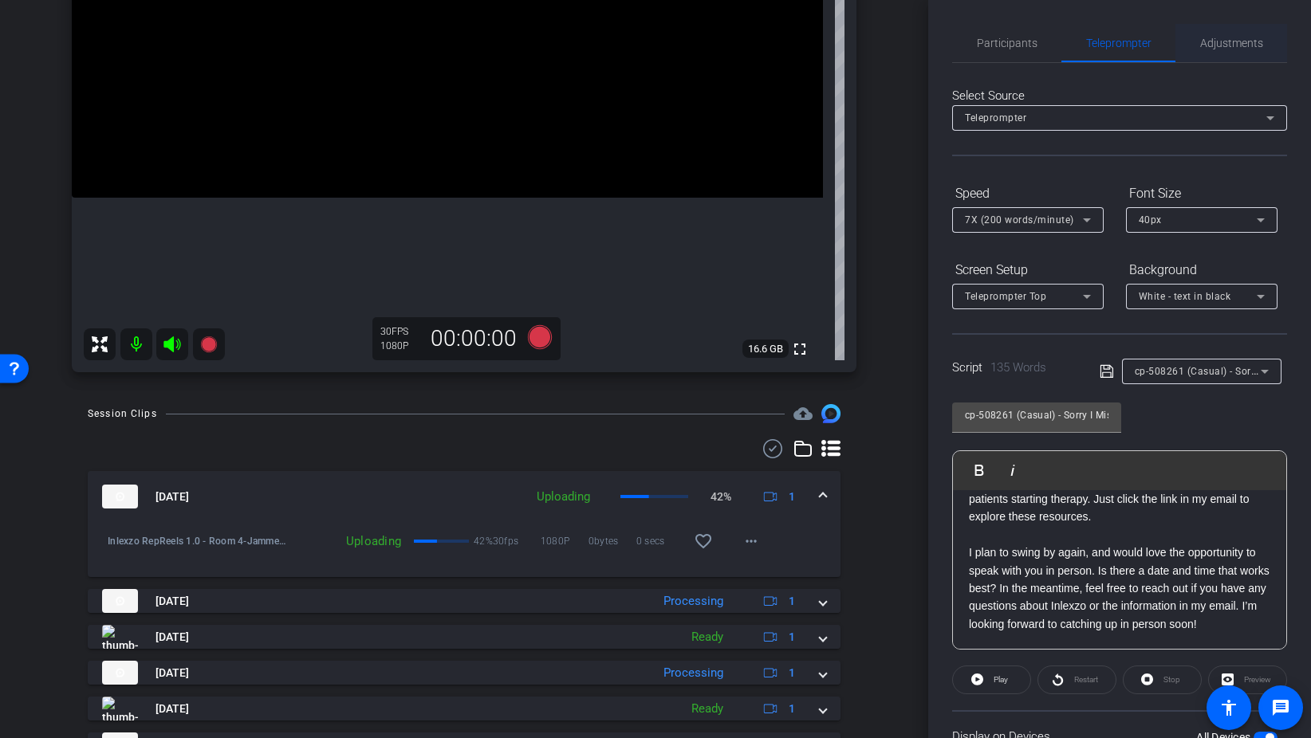
click at [1252, 49] on span "Adjustments" at bounding box center [1231, 42] width 63 height 11
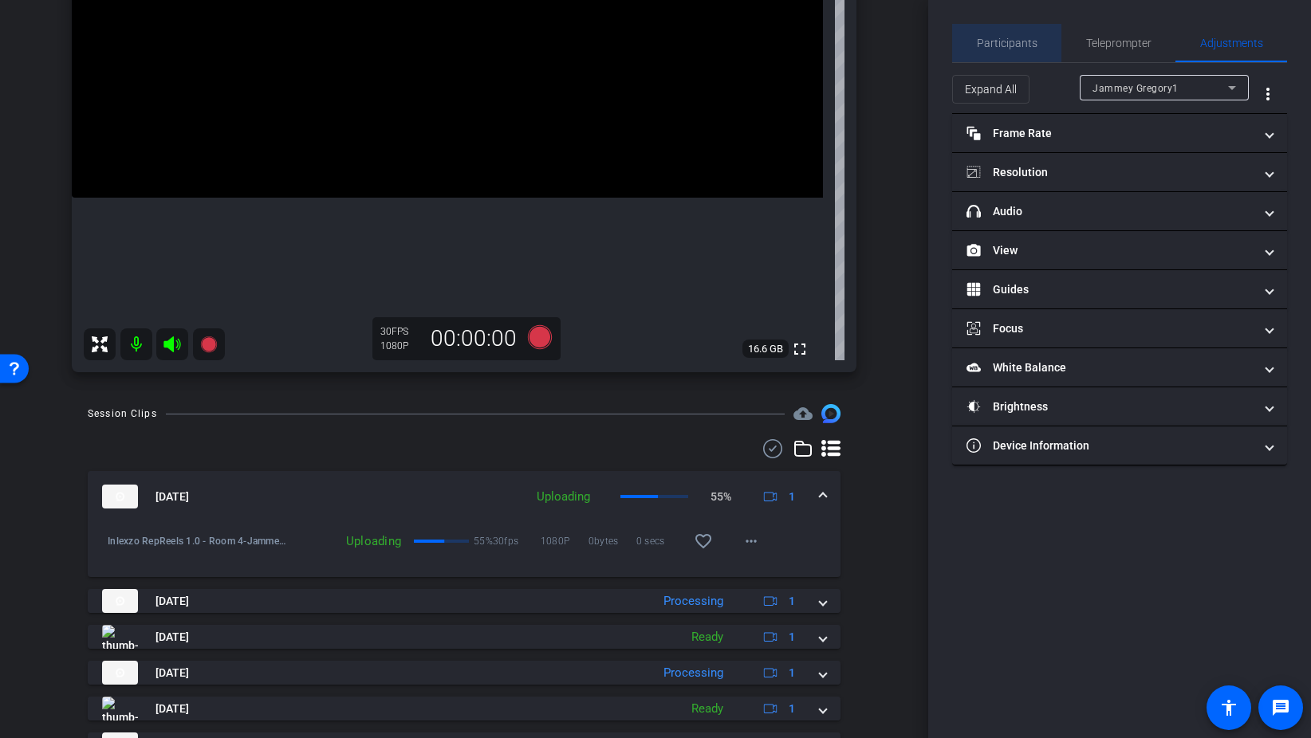
click at [1013, 53] on span "Participants" at bounding box center [1007, 43] width 61 height 38
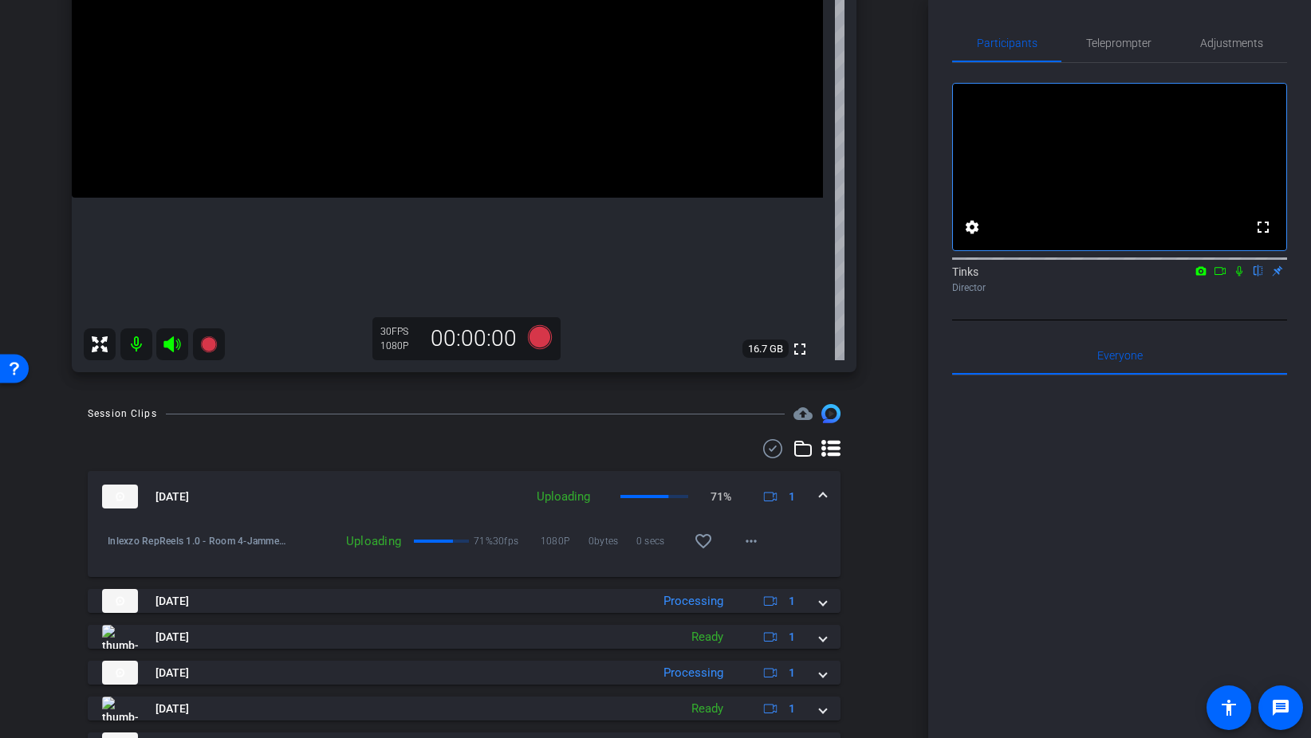
click at [1244, 277] on icon at bounding box center [1239, 270] width 13 height 11
click at [545, 338] on icon at bounding box center [540, 337] width 24 height 24
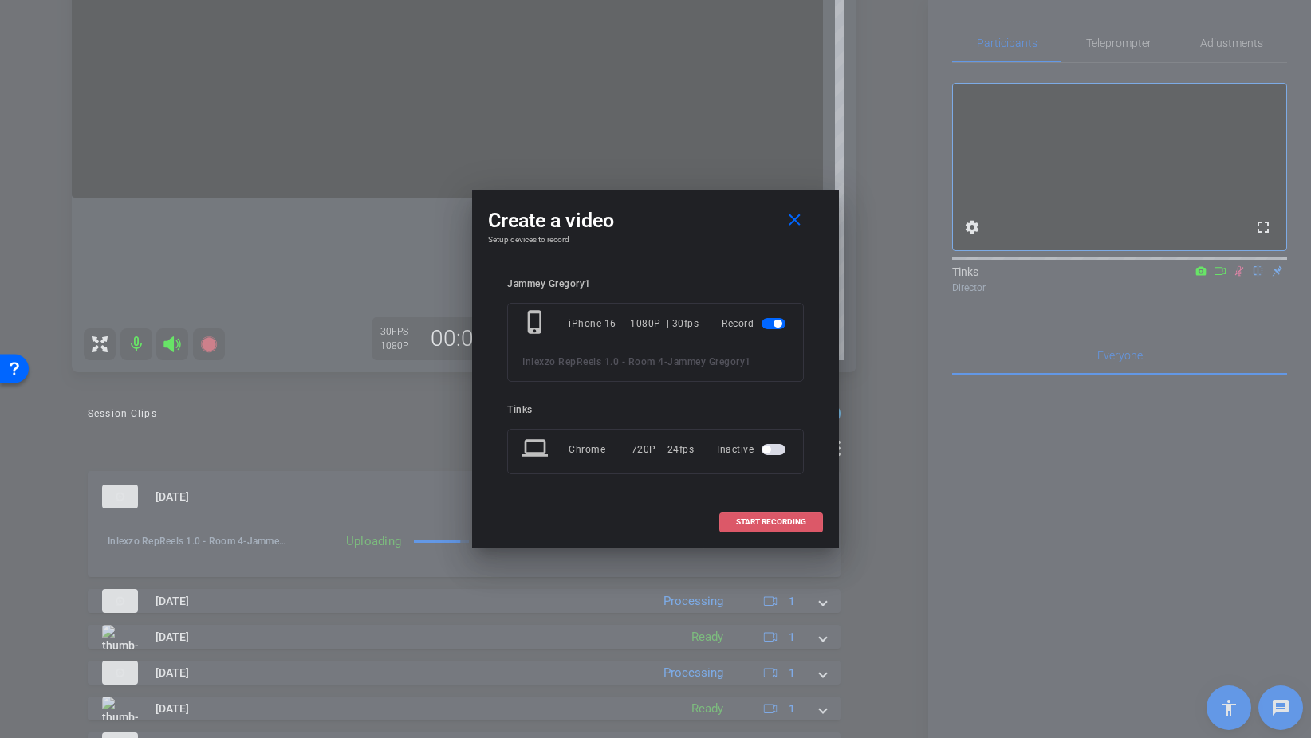
click at [790, 529] on span at bounding box center [771, 522] width 102 height 38
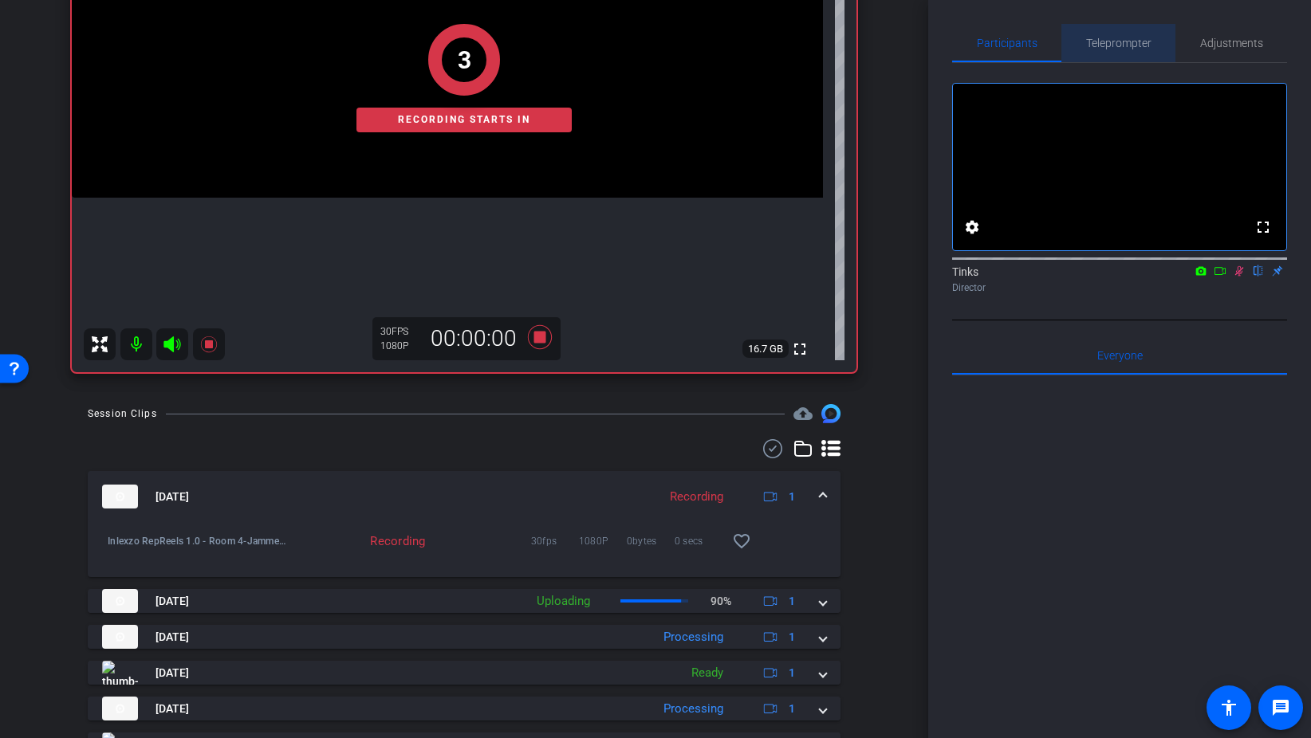
click at [1119, 50] on span "Teleprompter" at bounding box center [1118, 43] width 65 height 38
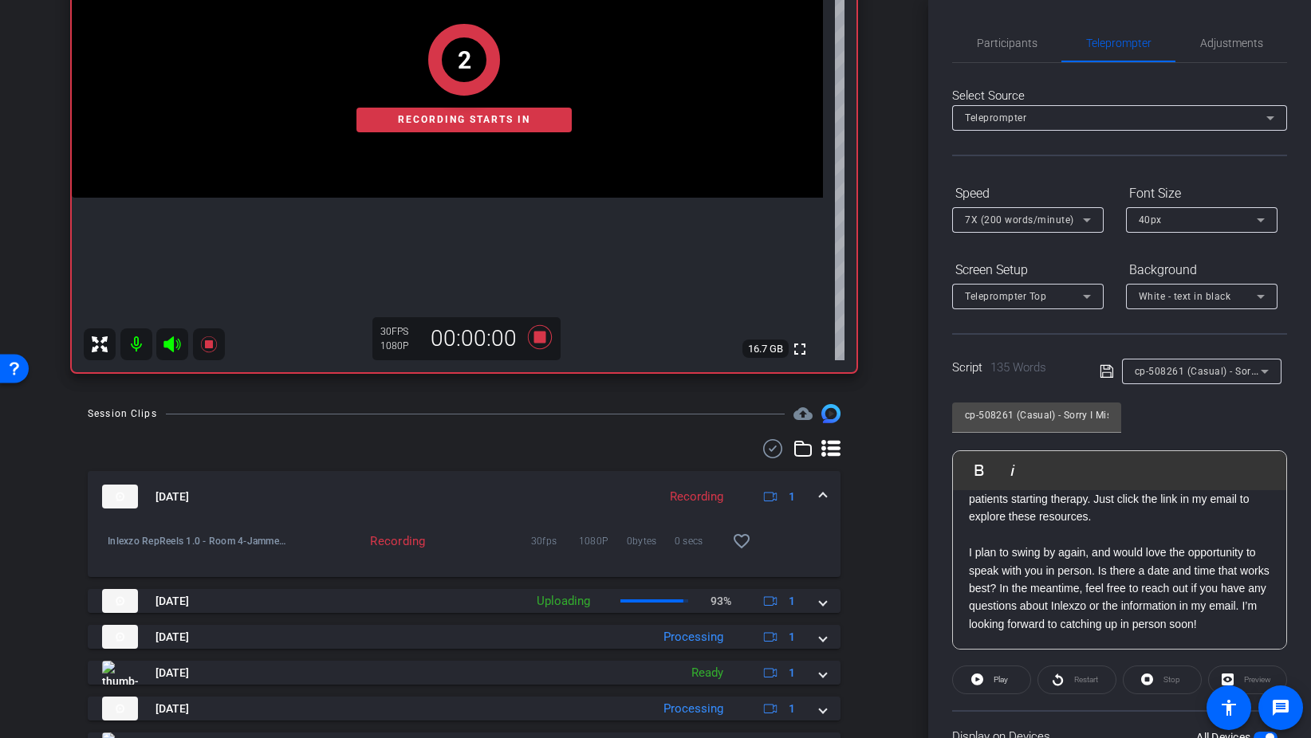
scroll to position [133, 0]
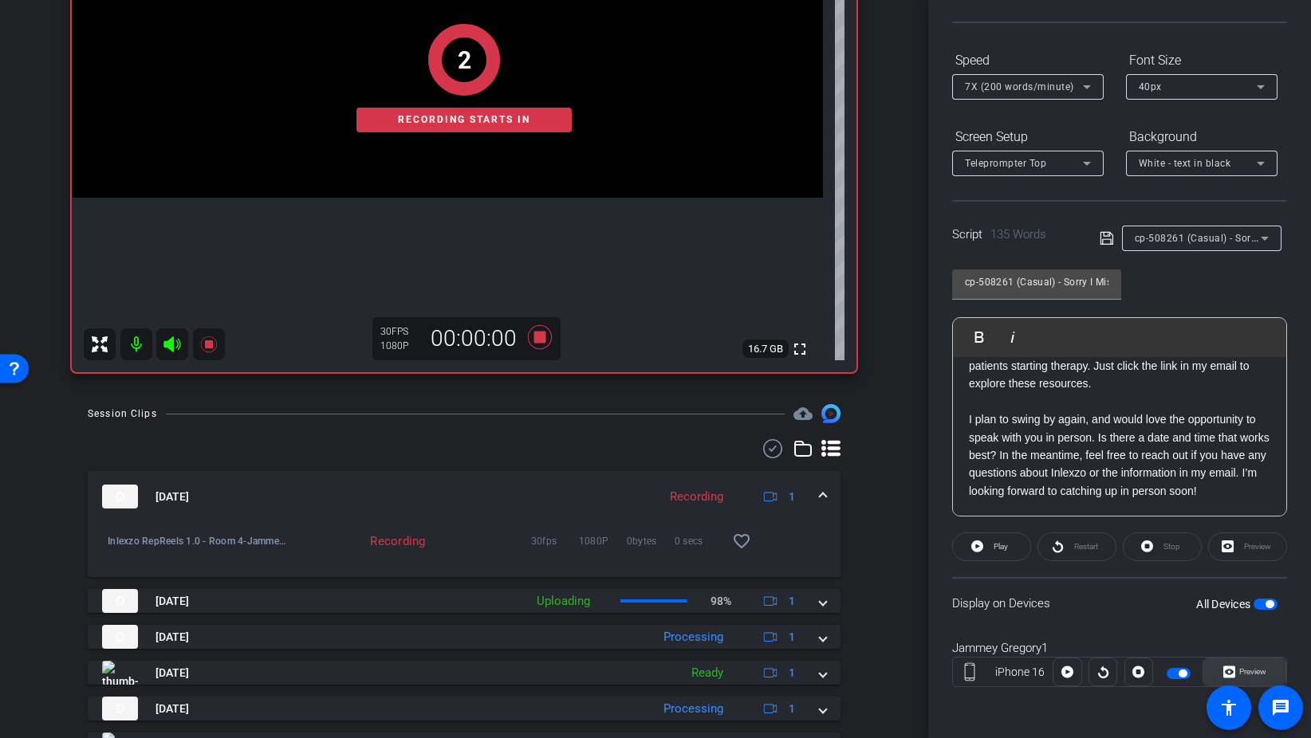
click at [1245, 665] on span "Preview" at bounding box center [1250, 672] width 31 height 22
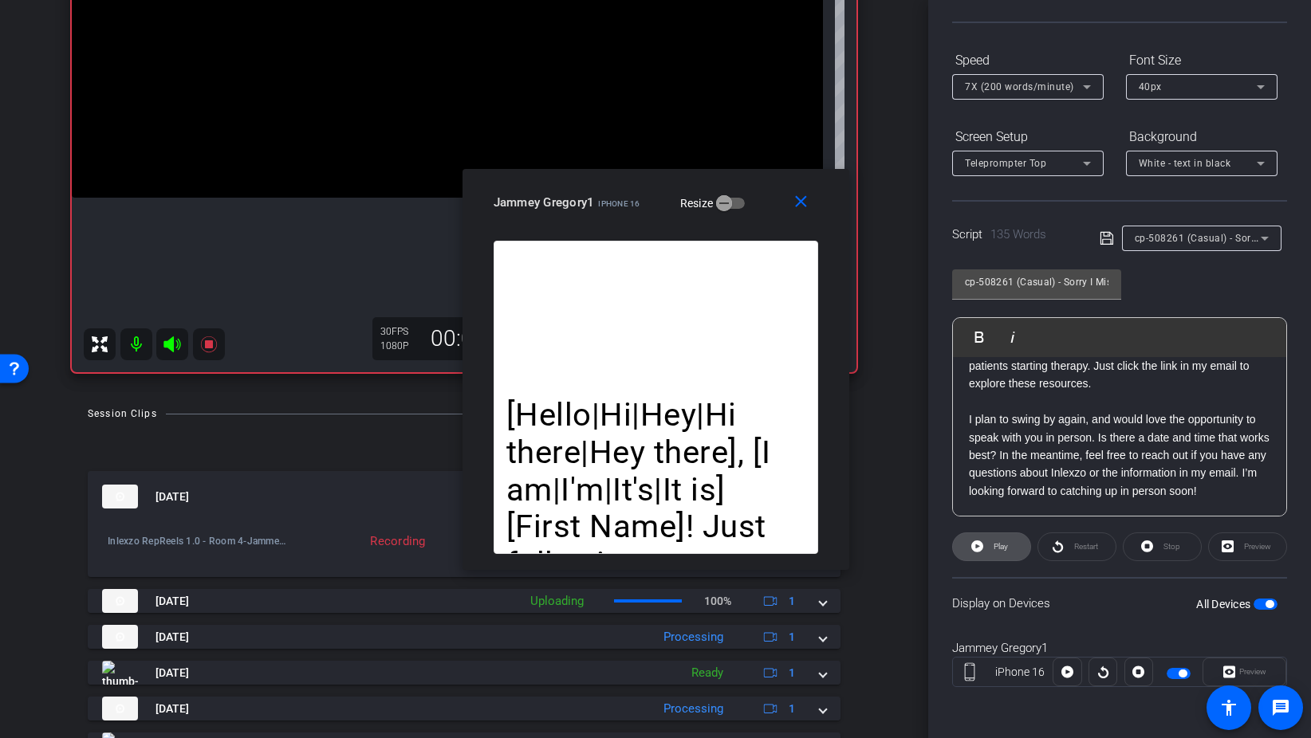
click at [1005, 540] on span "Play" at bounding box center [998, 547] width 18 height 22
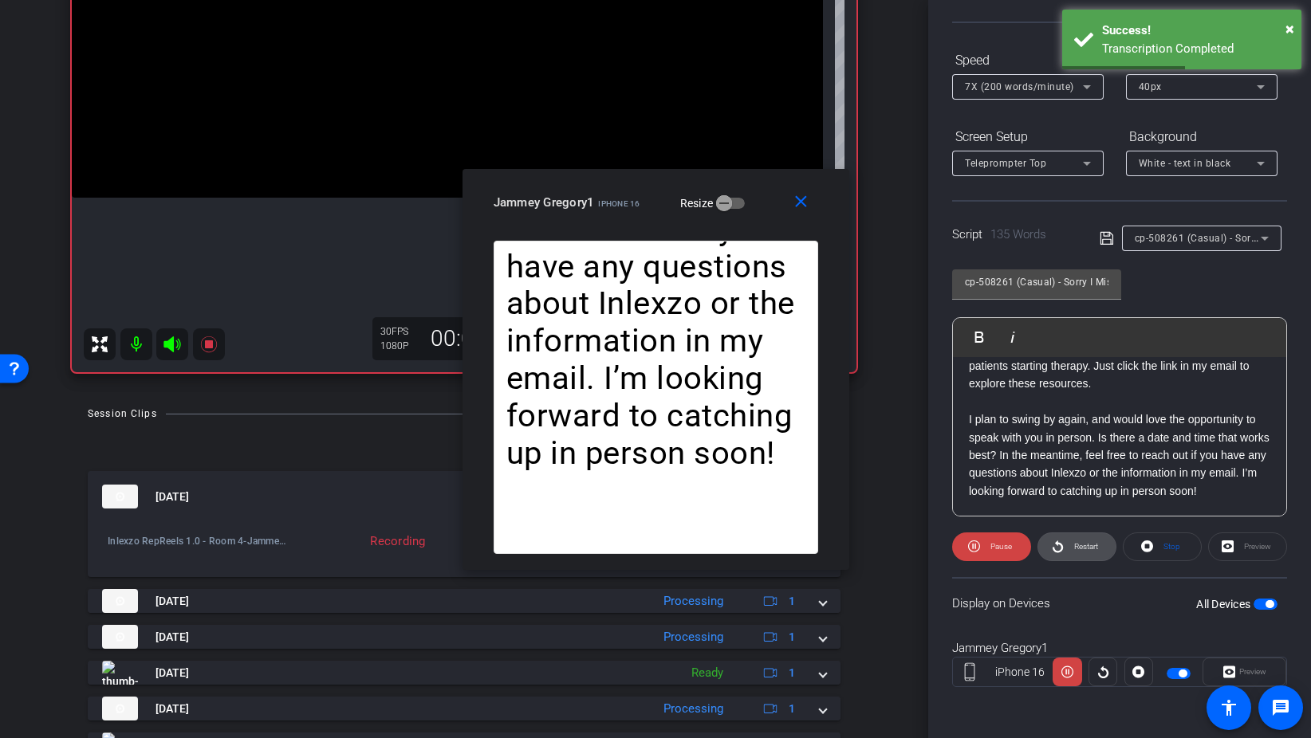
click at [1080, 546] on span "Restart" at bounding box center [1086, 546] width 24 height 9
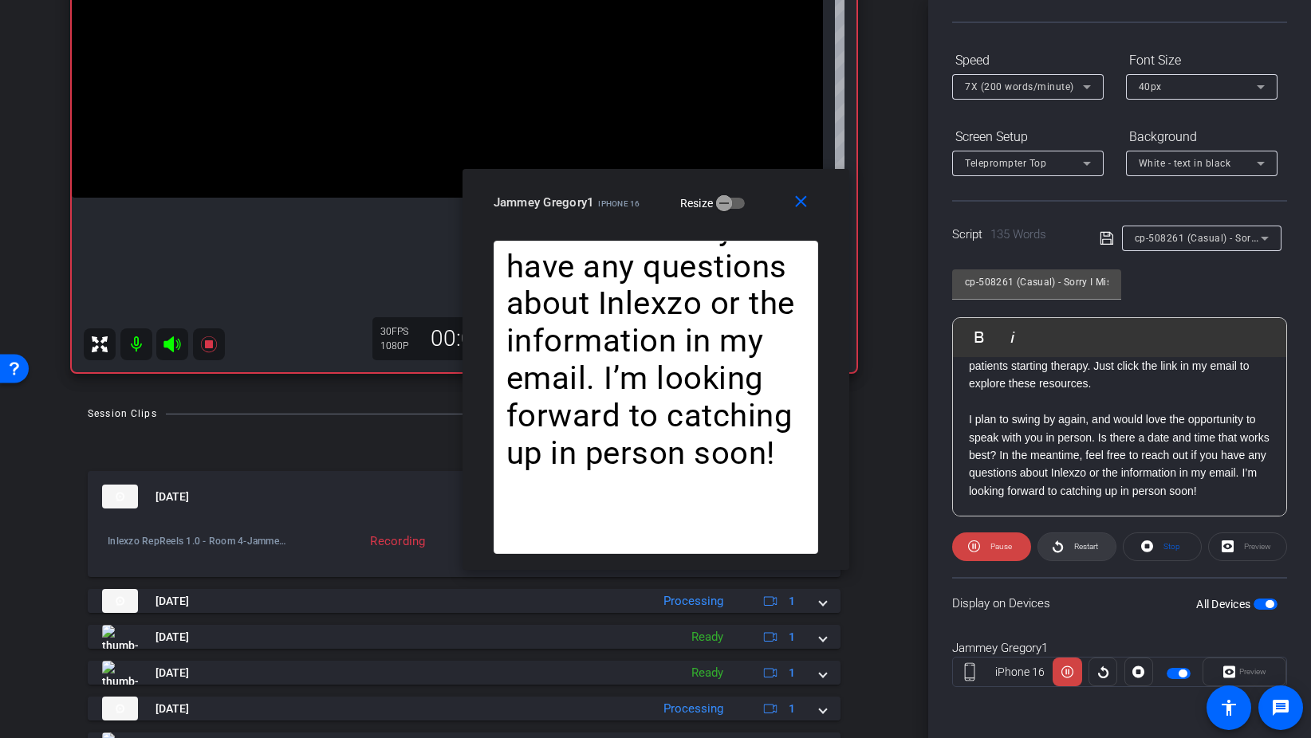
click at [1080, 546] on span "Restart" at bounding box center [1086, 546] width 24 height 9
click at [1047, 81] on span "7X (200 words/minute)" at bounding box center [1019, 86] width 109 height 11
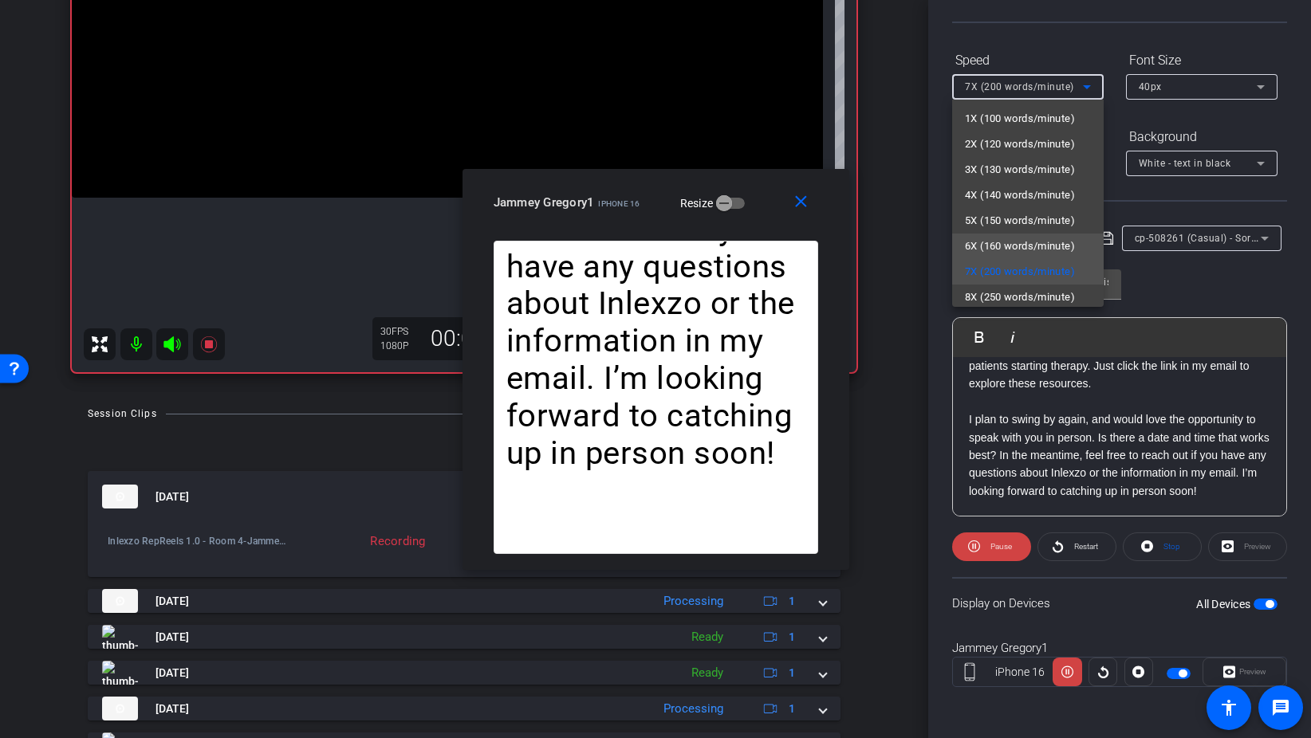
click at [1007, 238] on span "6X (160 words/minute)" at bounding box center [1020, 246] width 110 height 19
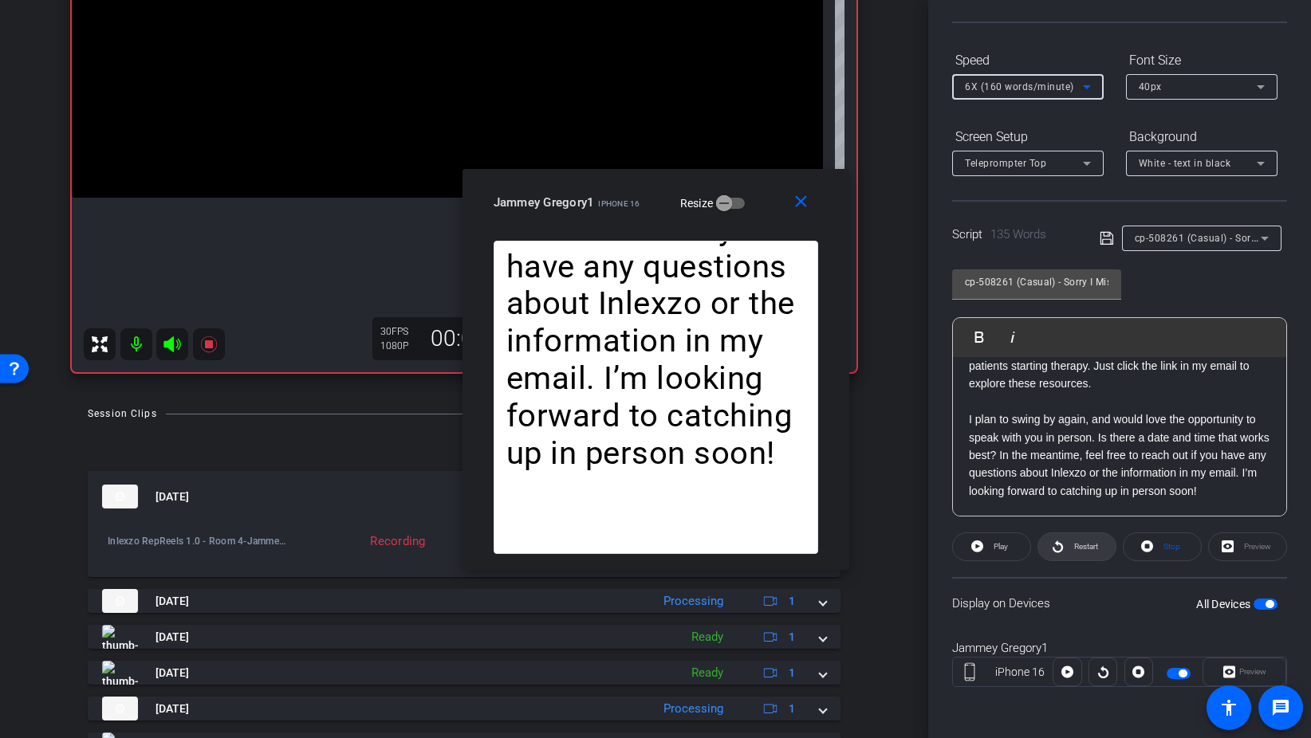
click at [1078, 544] on span "Restart" at bounding box center [1086, 546] width 24 height 9
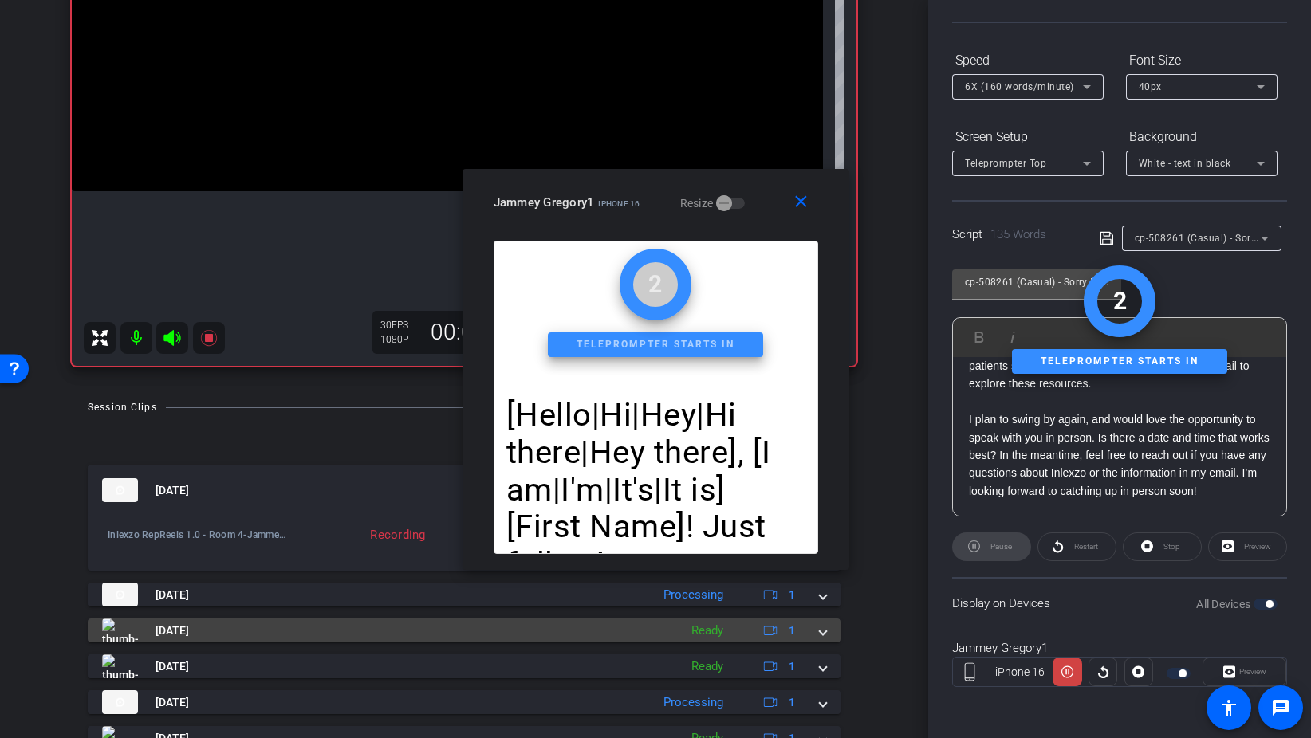
scroll to position [234, 0]
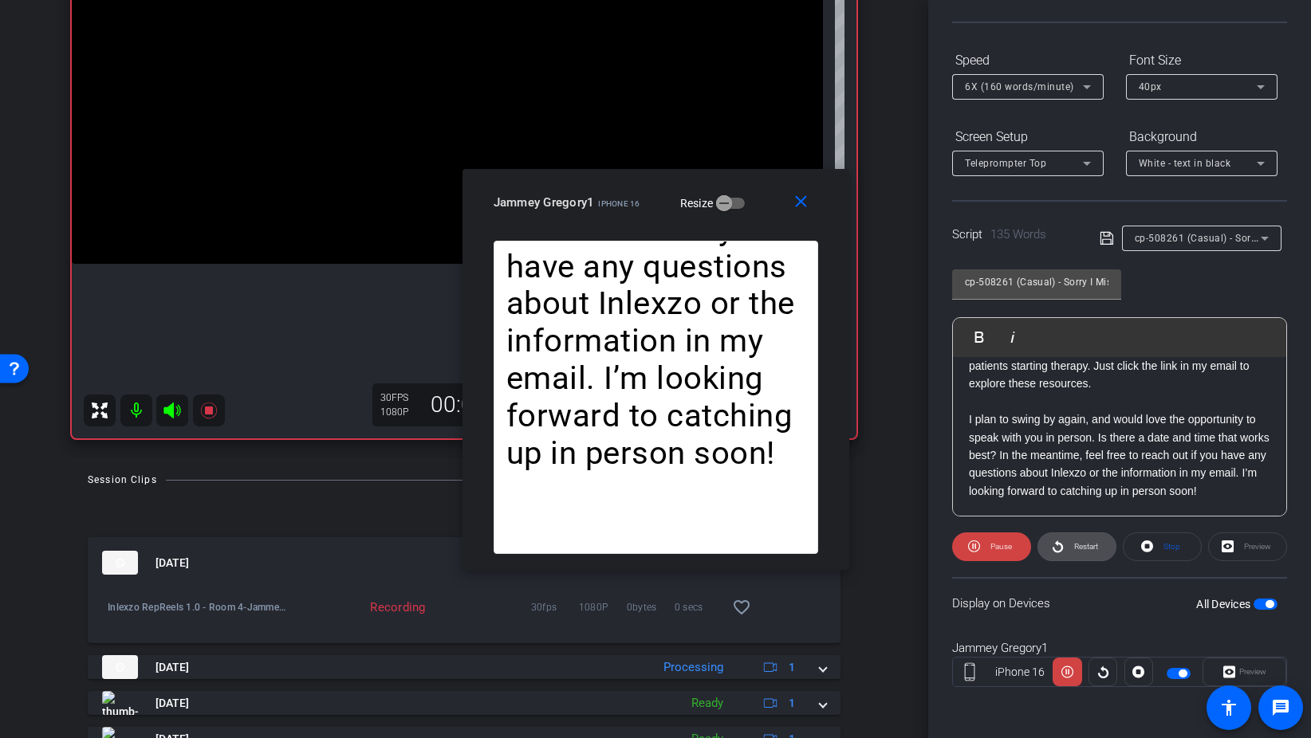
click at [1070, 546] on span "Restart" at bounding box center [1084, 547] width 28 height 22
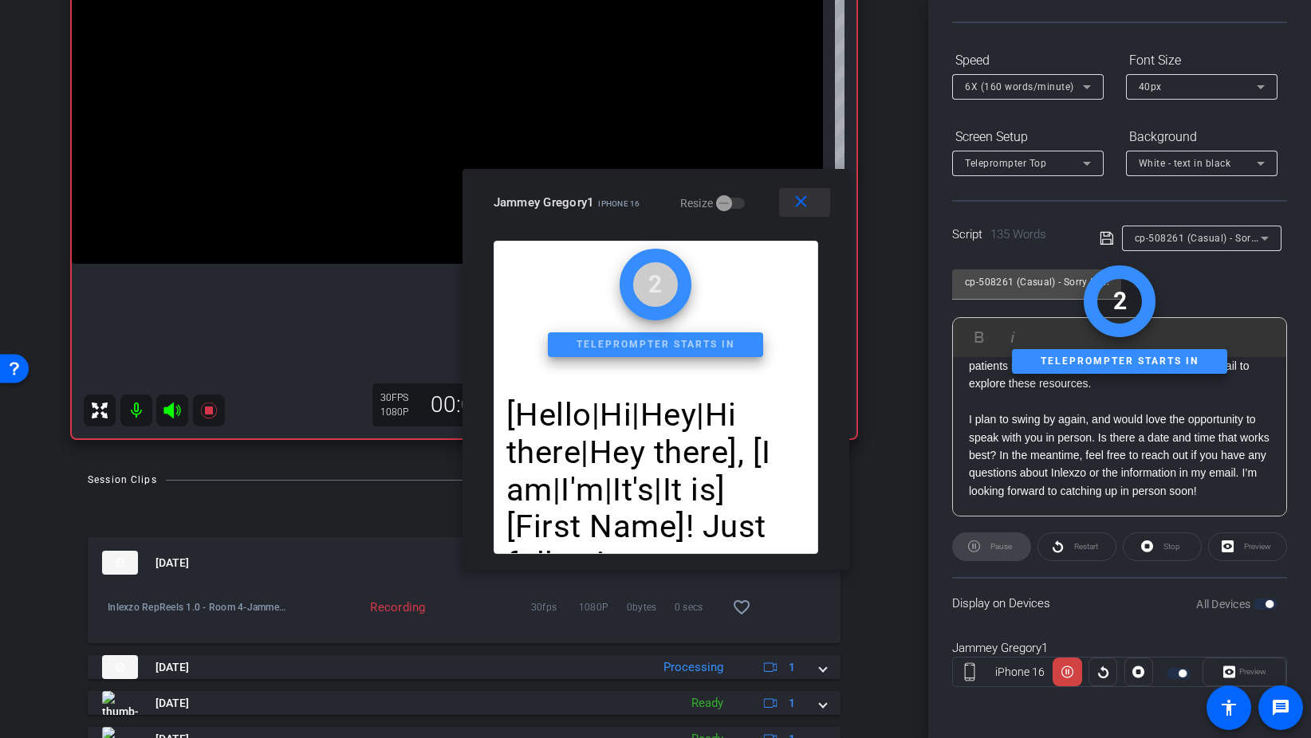
click at [803, 210] on mat-icon "close" at bounding box center [801, 202] width 20 height 20
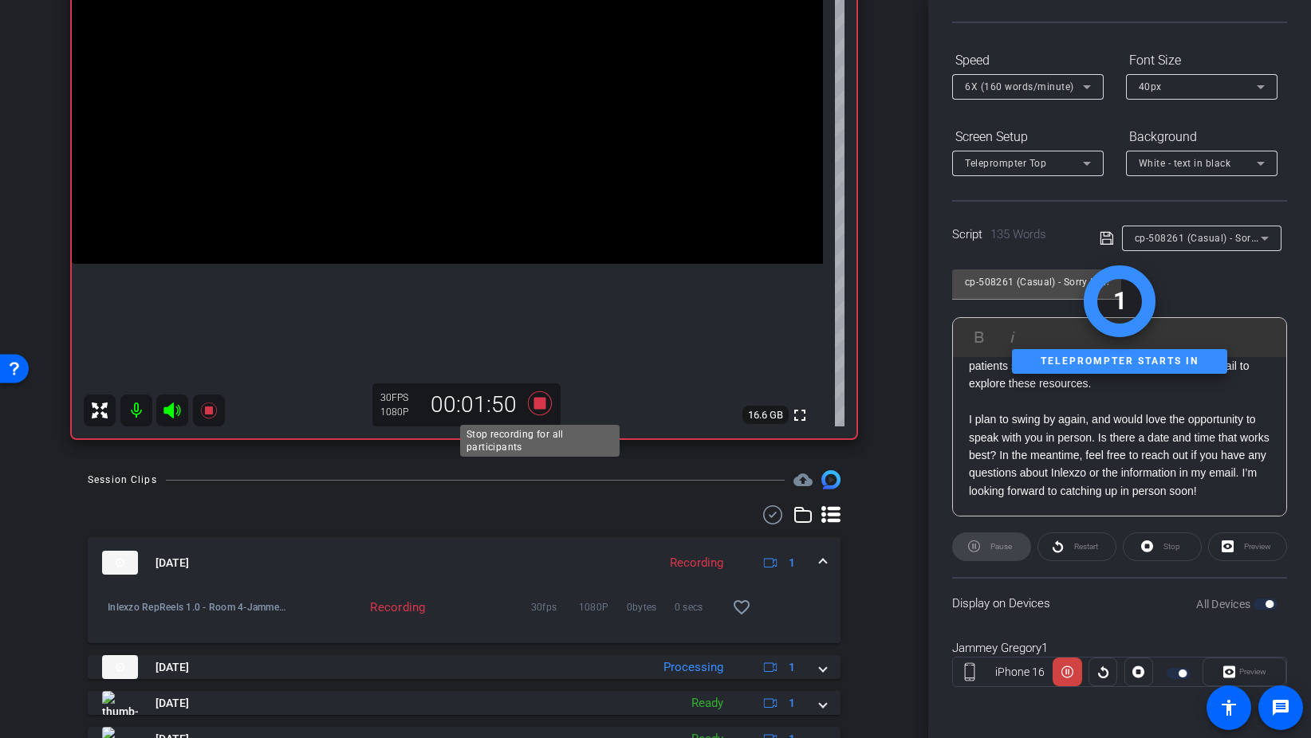
click at [537, 404] on icon at bounding box center [540, 403] width 24 height 24
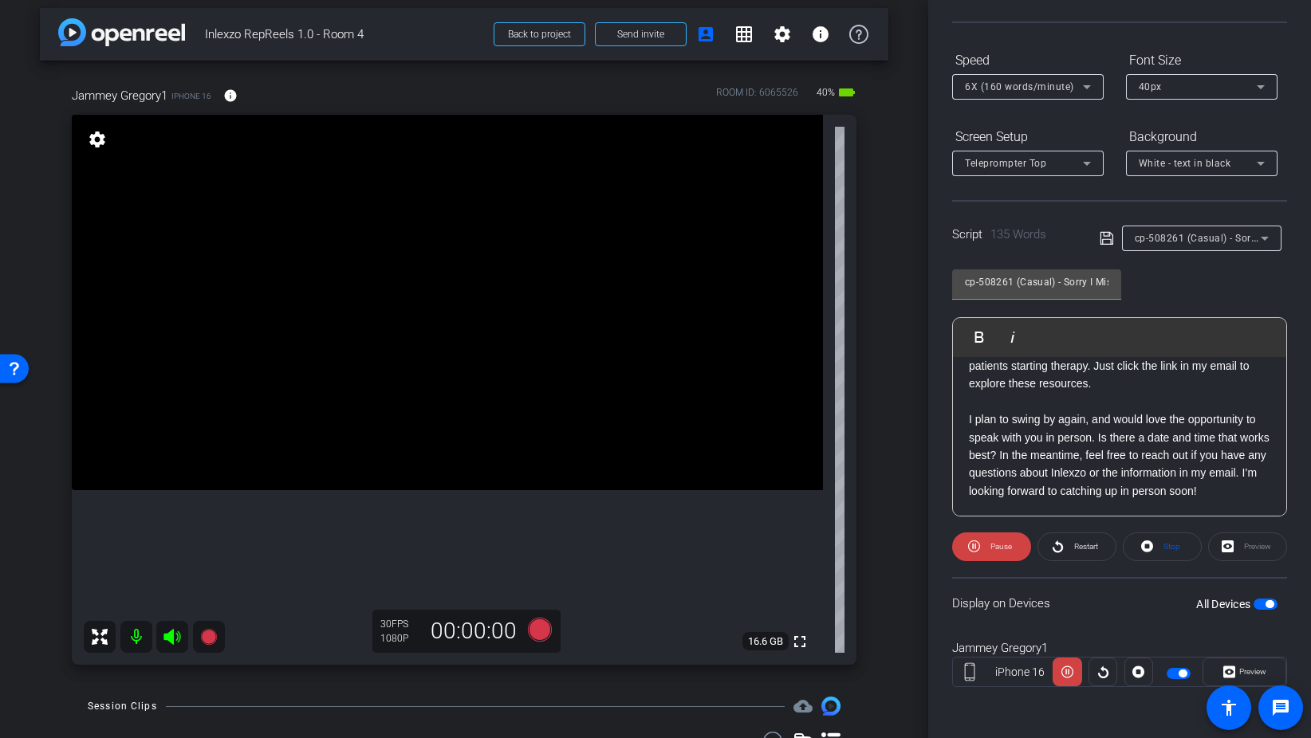
scroll to position [0, 0]
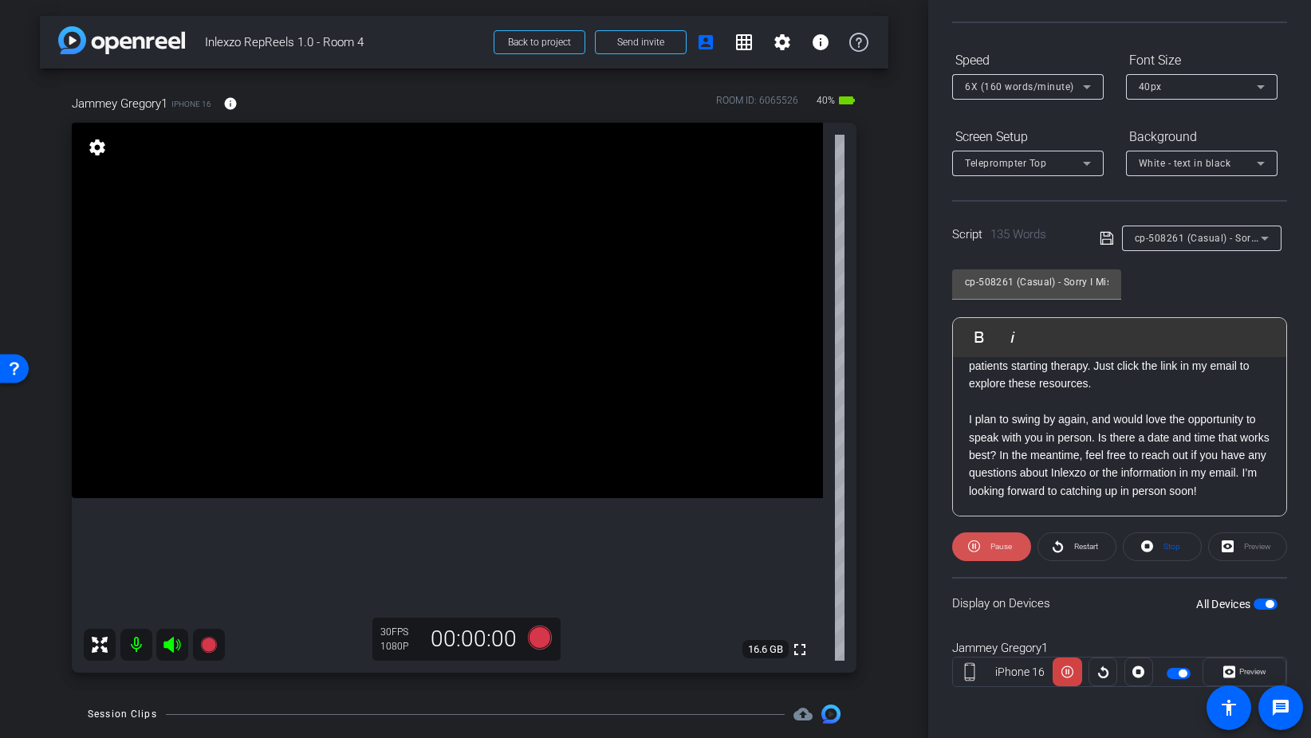
click at [1012, 548] on span at bounding box center [991, 547] width 79 height 38
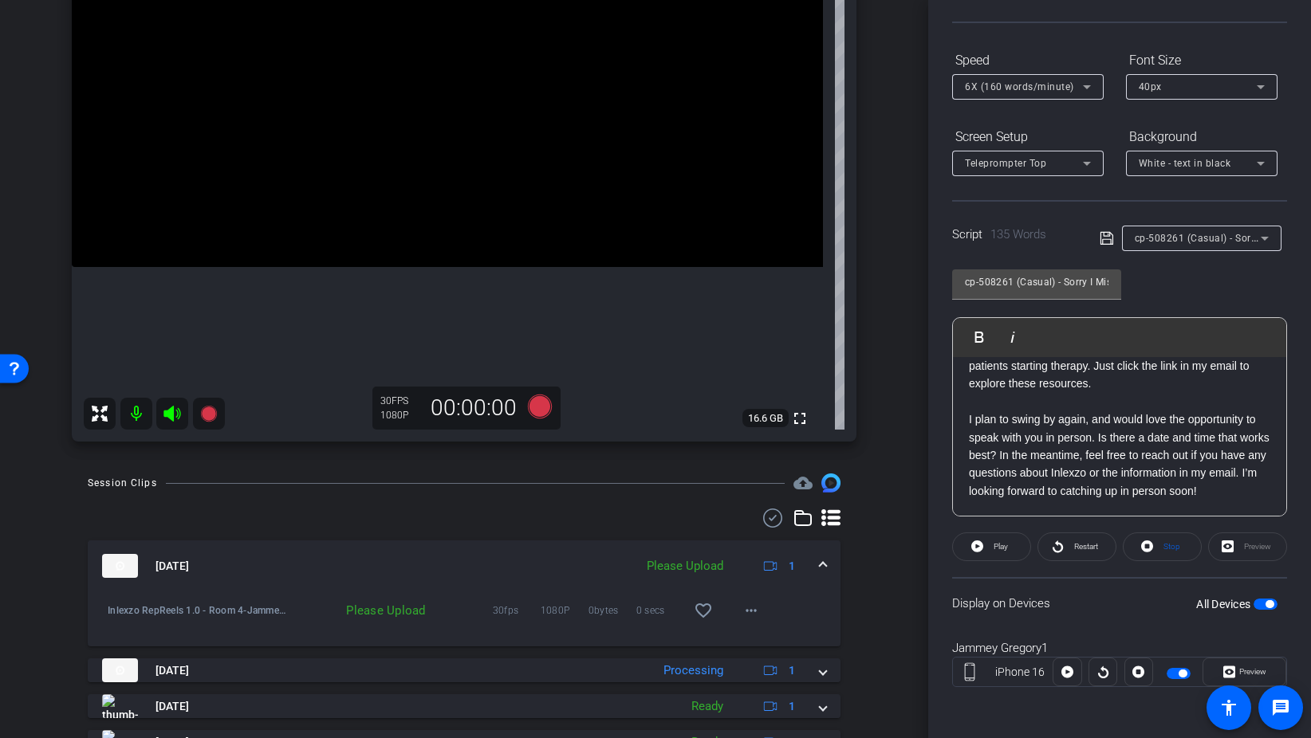
scroll to position [277, 0]
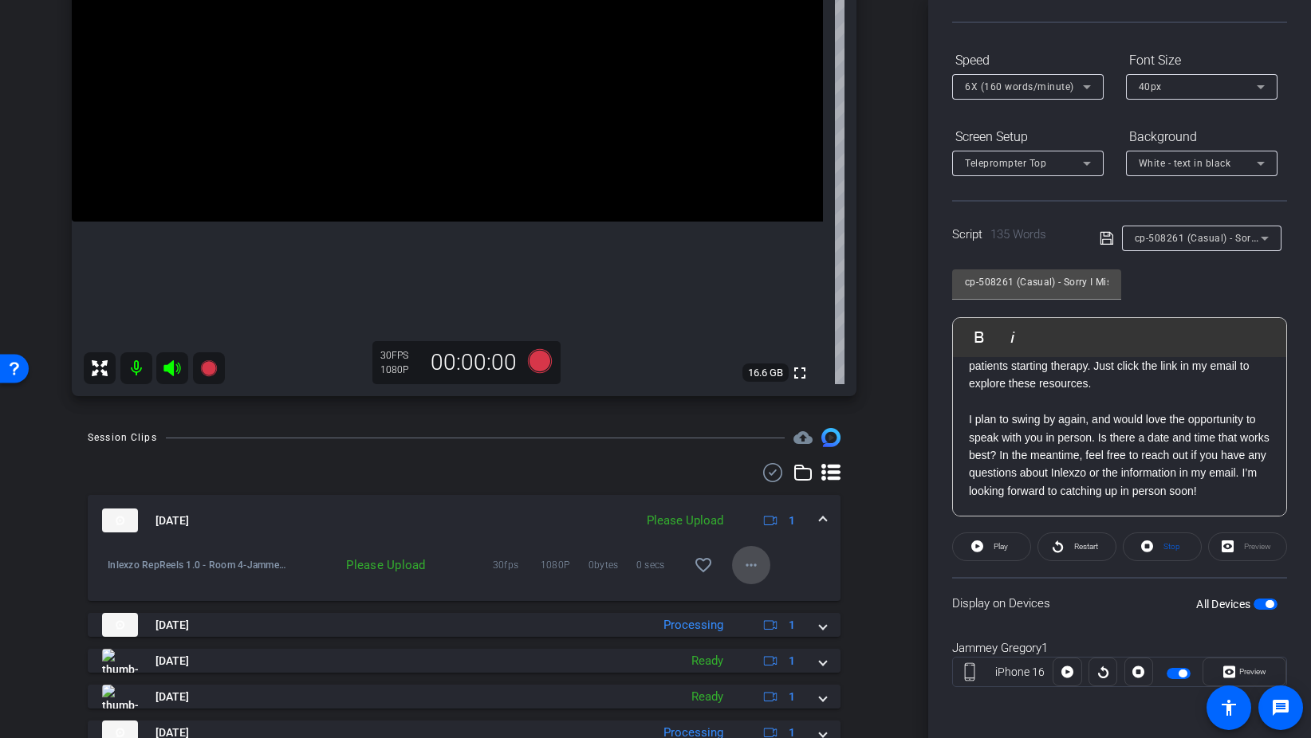
click at [753, 565] on mat-icon "more_horiz" at bounding box center [750, 565] width 19 height 19
click at [892, 339] on div at bounding box center [655, 369] width 1311 height 738
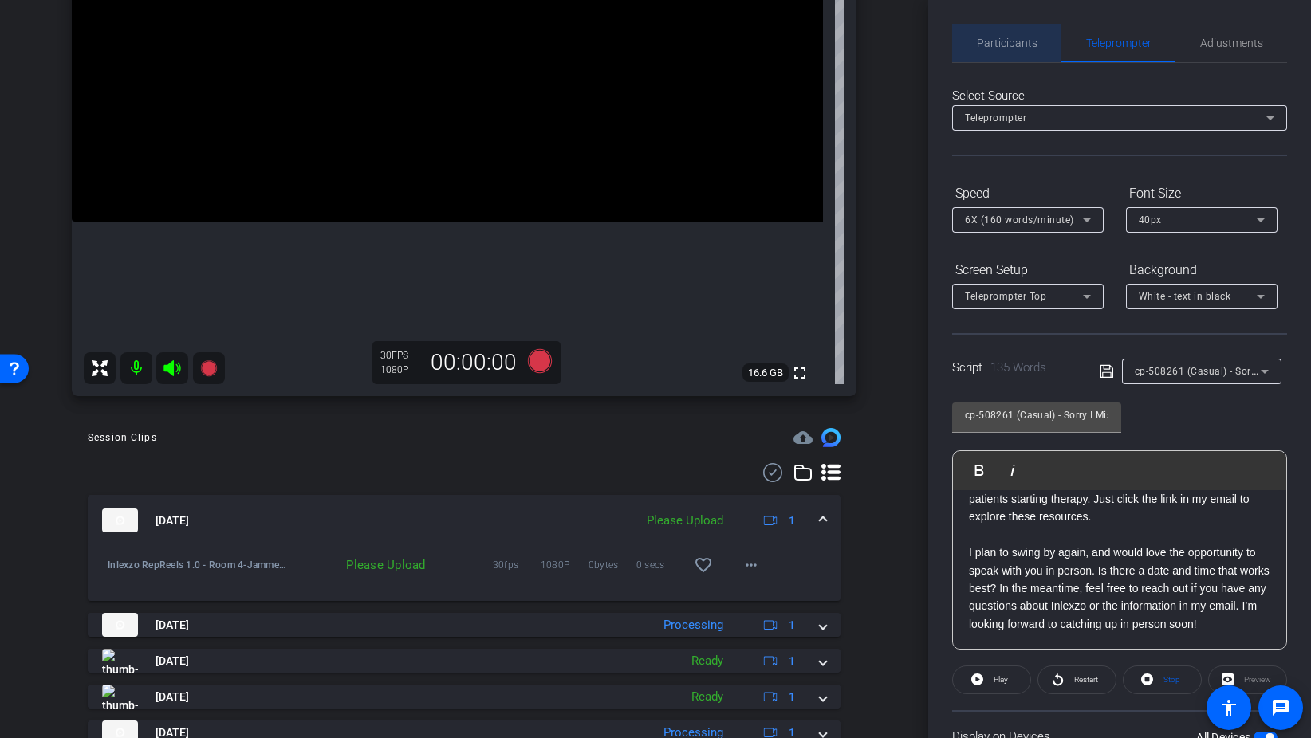
click at [999, 39] on span "Participants" at bounding box center [1007, 42] width 61 height 11
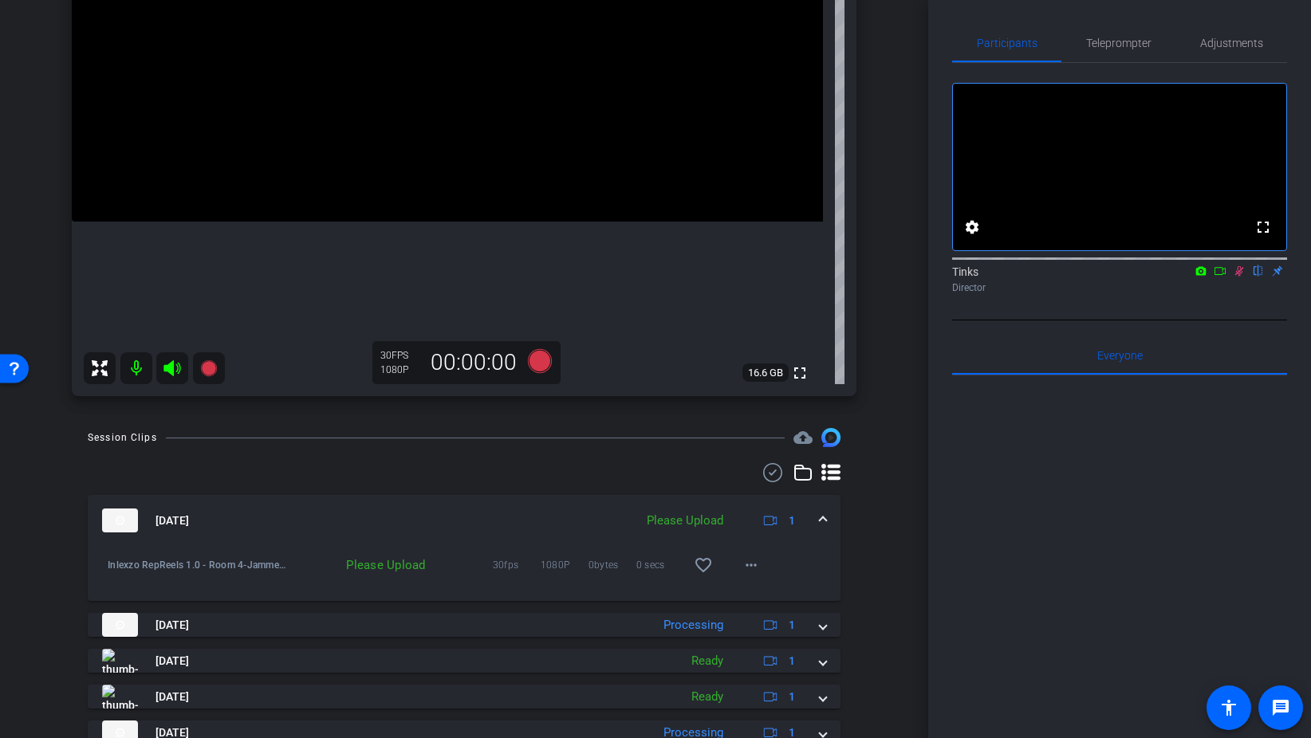
click at [1241, 277] on icon at bounding box center [1239, 270] width 13 height 11
click at [748, 564] on mat-icon "more_horiz" at bounding box center [750, 565] width 19 height 19
click at [777, 596] on span "Upload" at bounding box center [777, 598] width 64 height 19
click at [1123, 41] on span "Teleprompter" at bounding box center [1118, 42] width 65 height 11
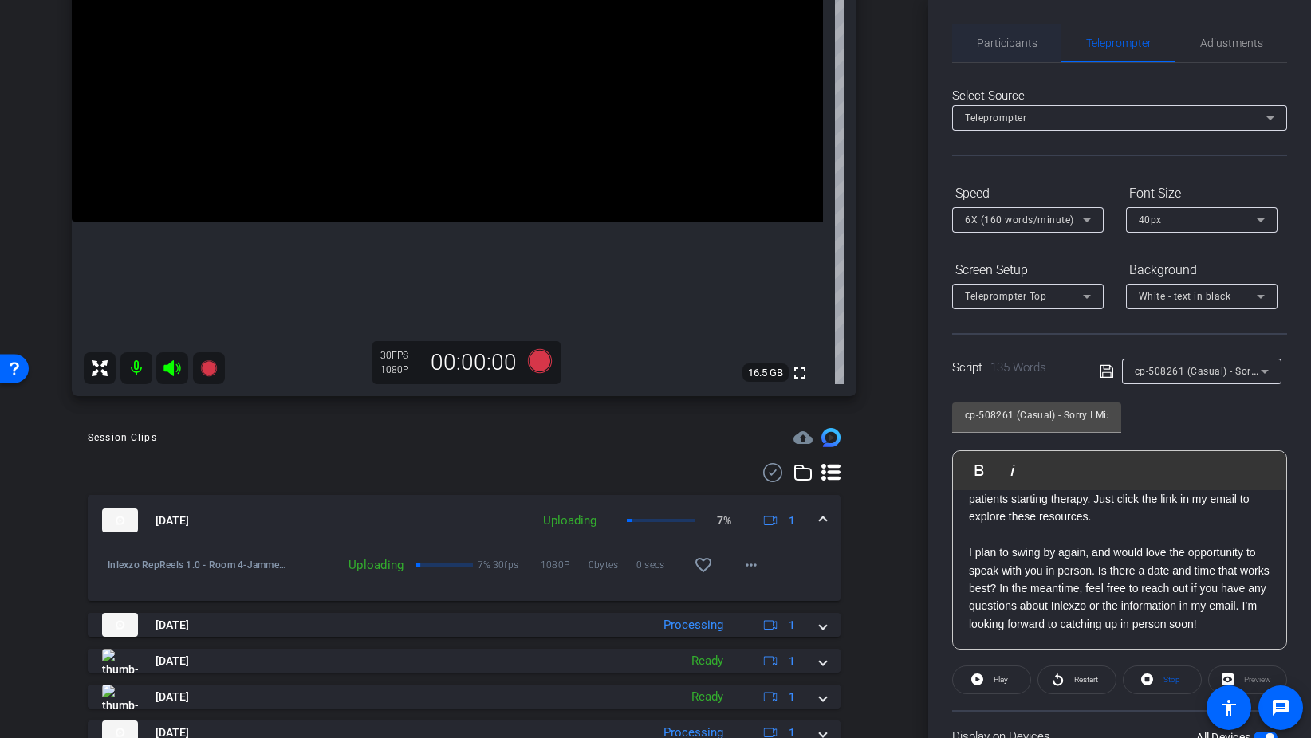
click at [1026, 40] on span "Participants" at bounding box center [1007, 42] width 61 height 11
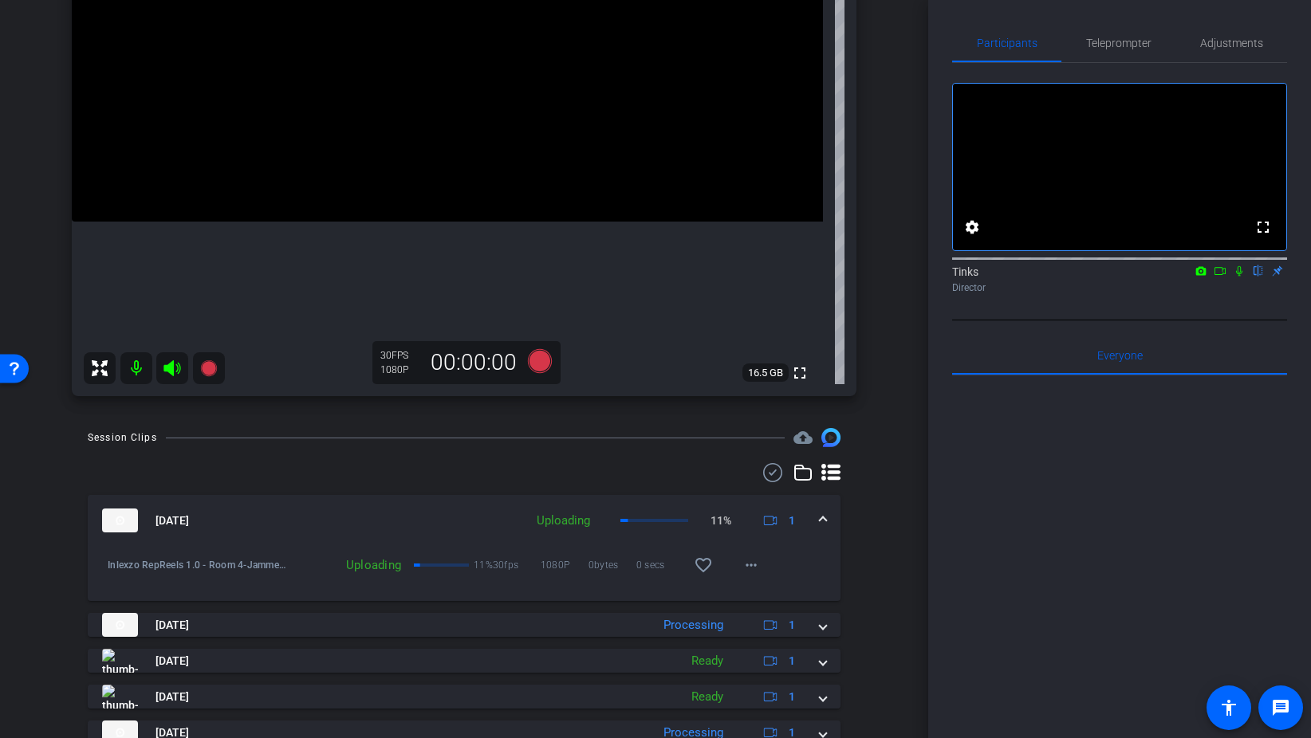
click at [1241, 277] on icon at bounding box center [1239, 270] width 13 height 11
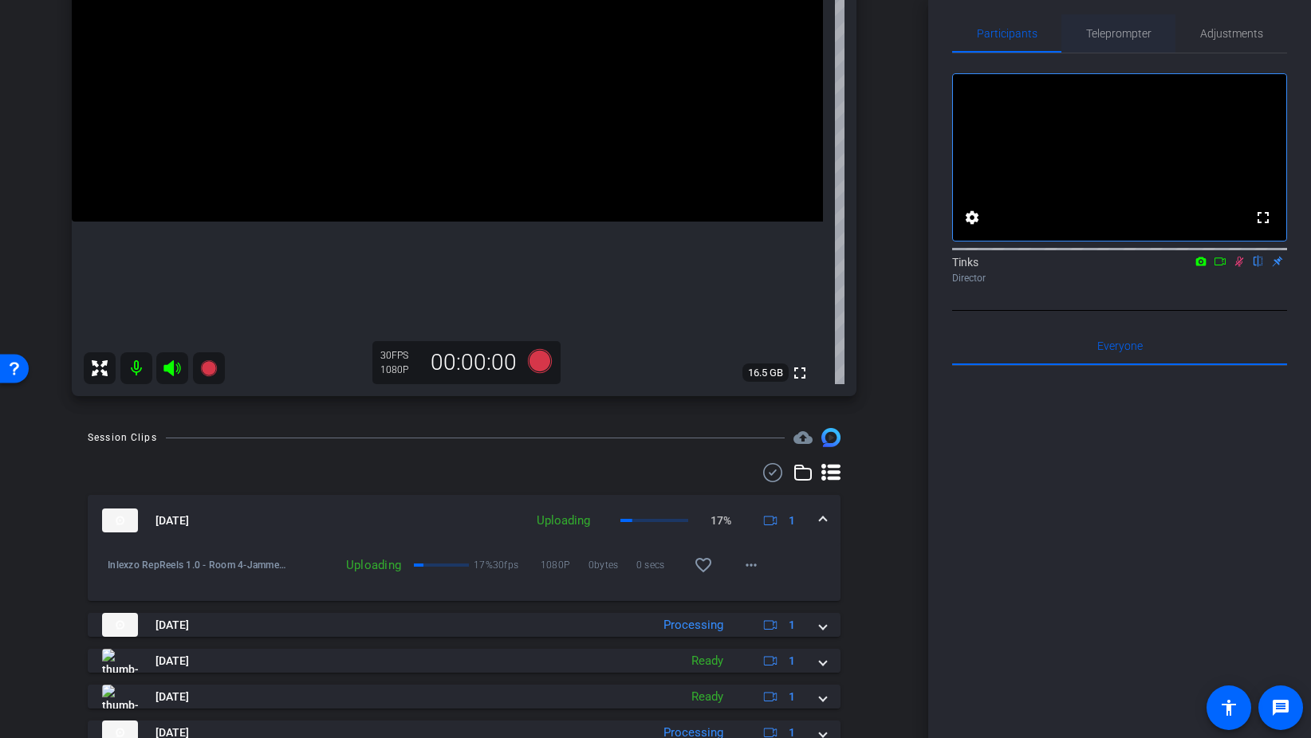
click at [1126, 36] on span "Teleprompter" at bounding box center [1118, 33] width 65 height 11
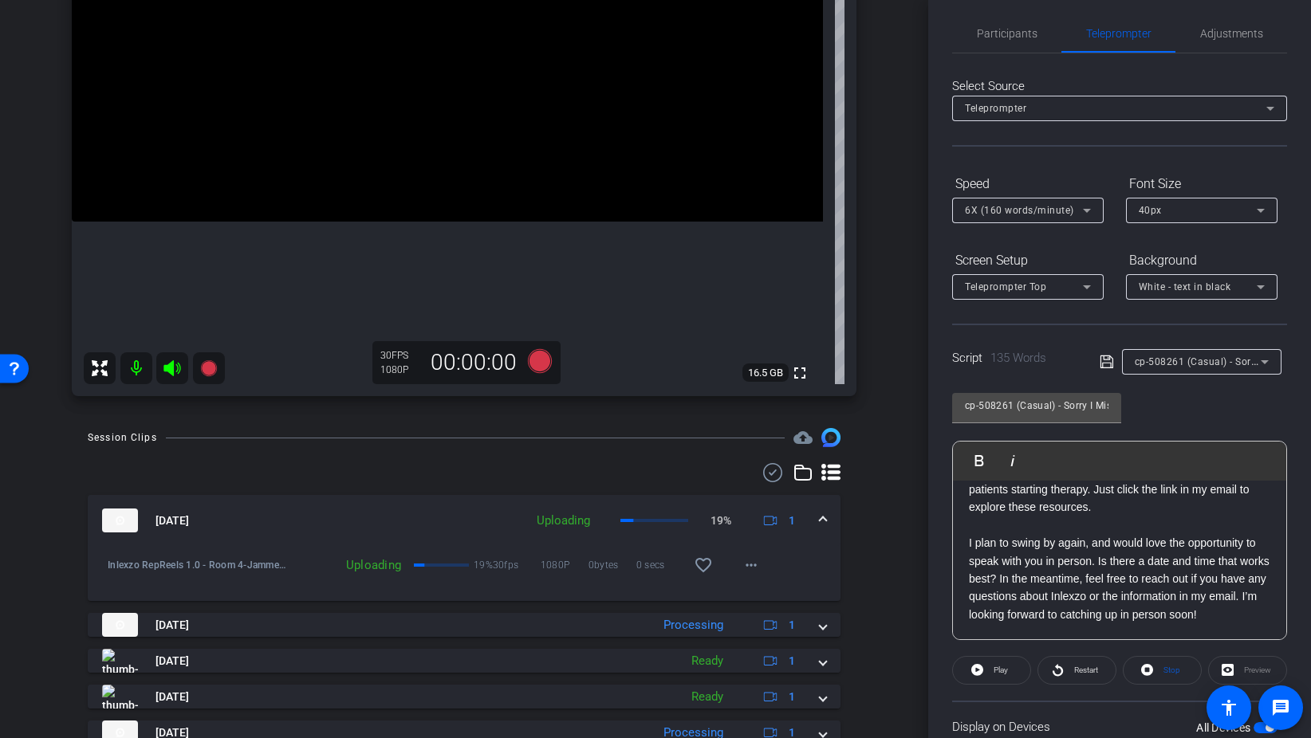
scroll to position [133, 0]
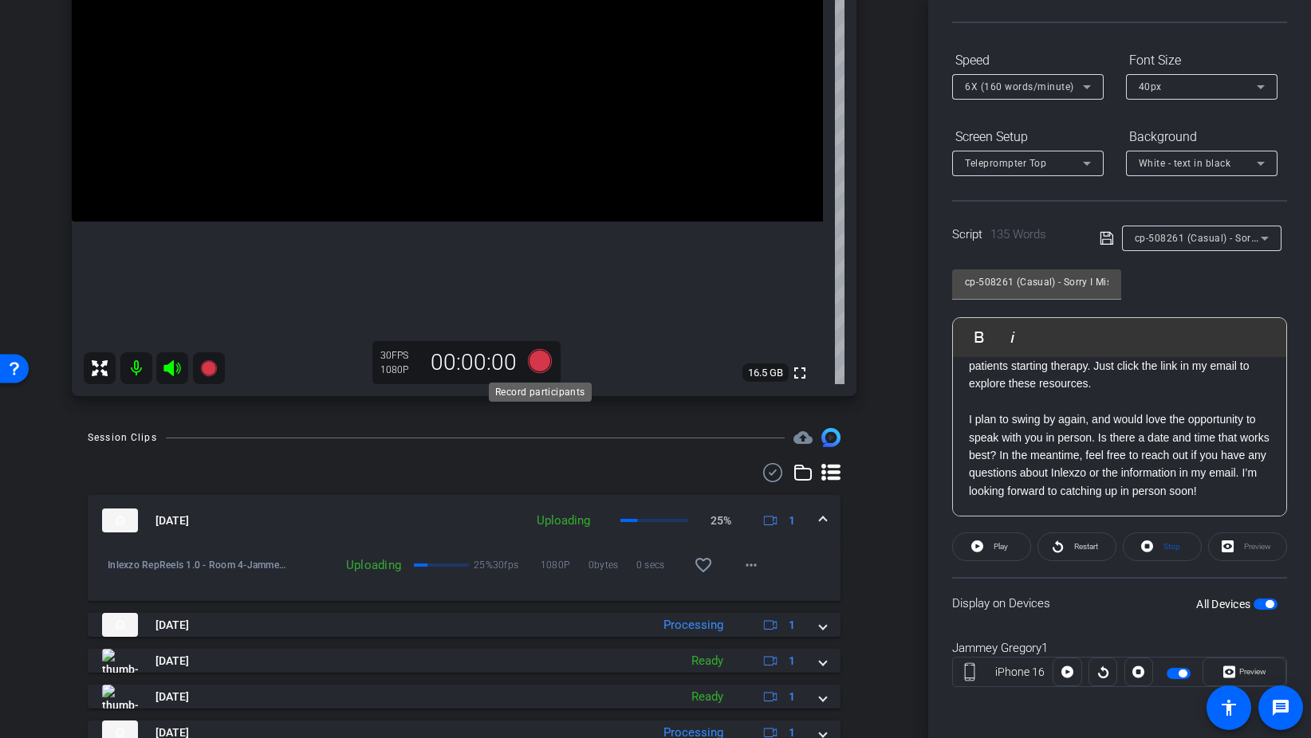
click at [546, 363] on icon at bounding box center [540, 361] width 24 height 24
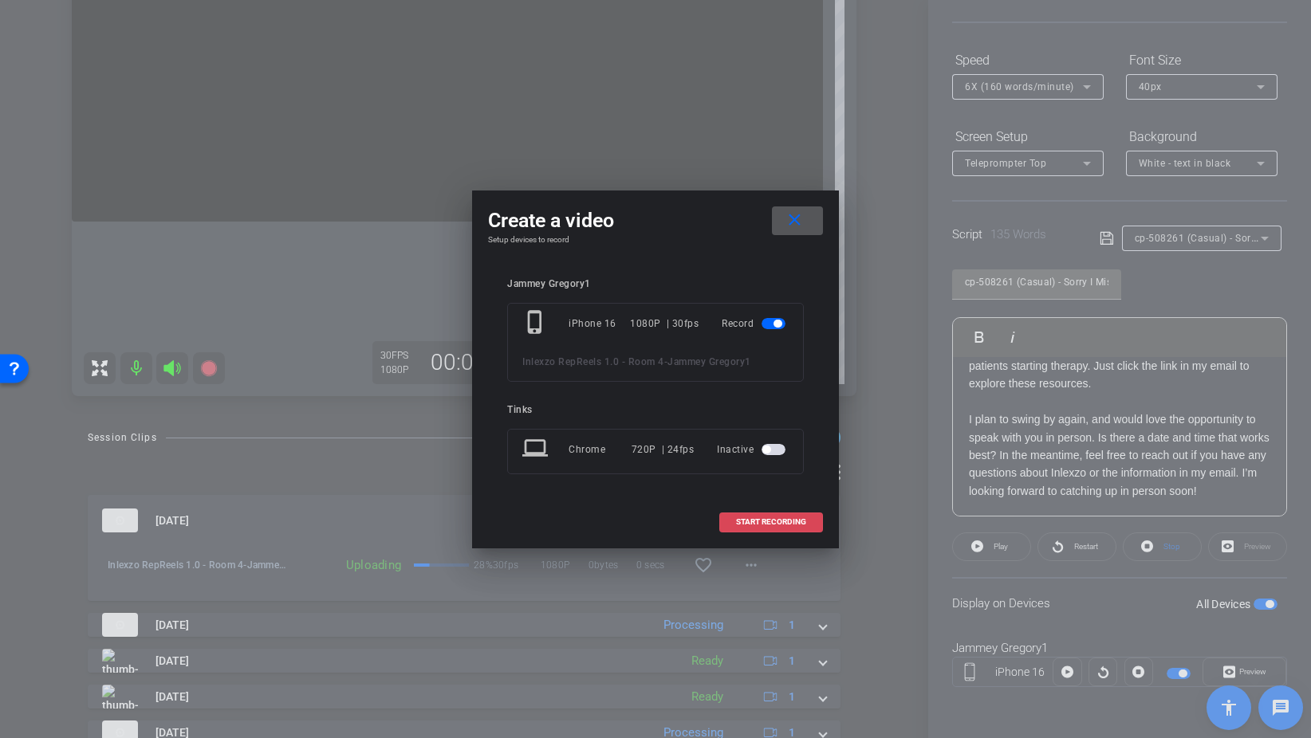
click at [766, 526] on span "START RECORDING" at bounding box center [771, 522] width 70 height 8
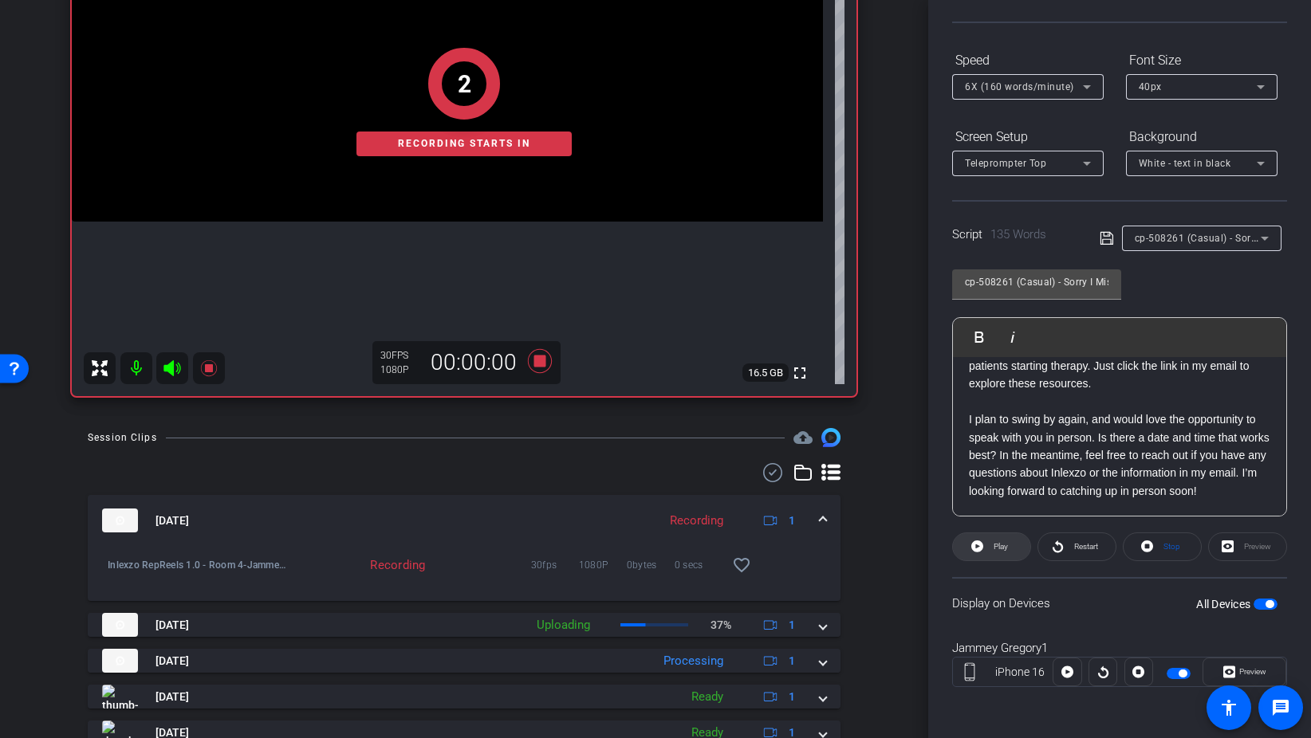
click at [997, 546] on span "Play" at bounding box center [1000, 546] width 14 height 9
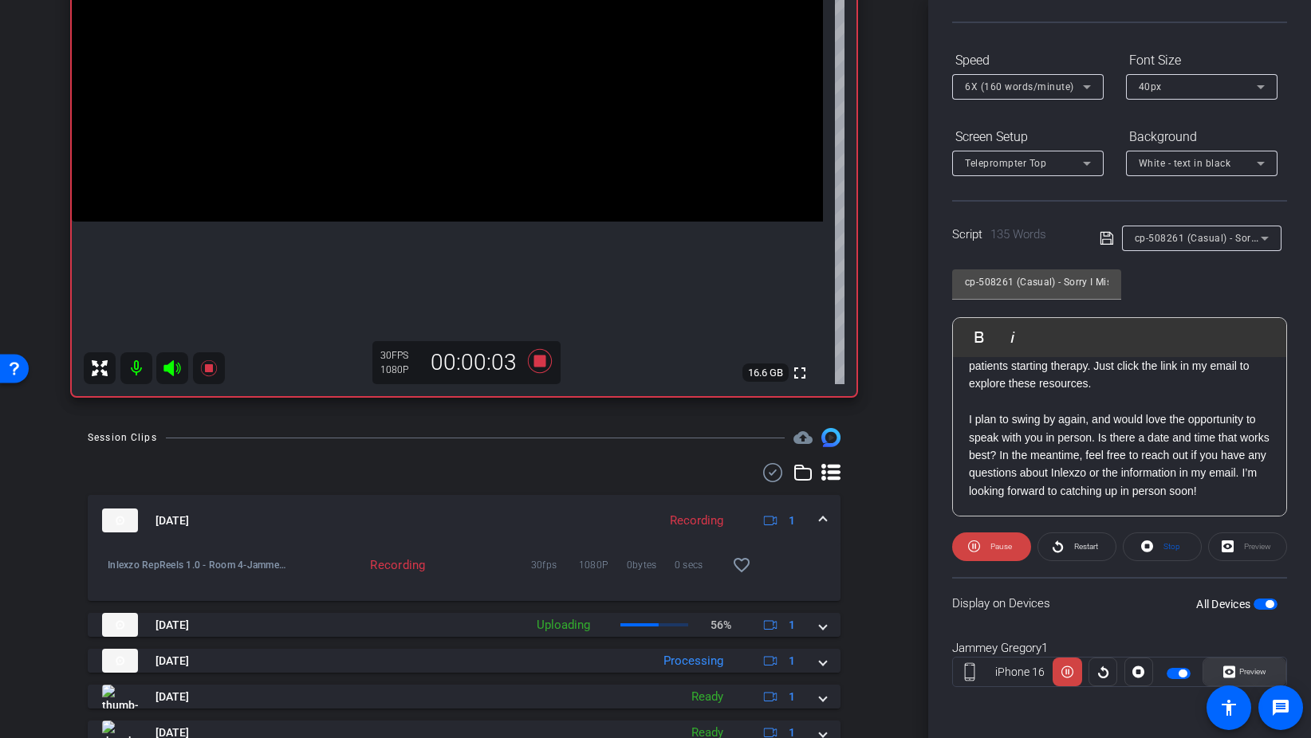
click at [1250, 670] on span "Preview" at bounding box center [1252, 671] width 27 height 9
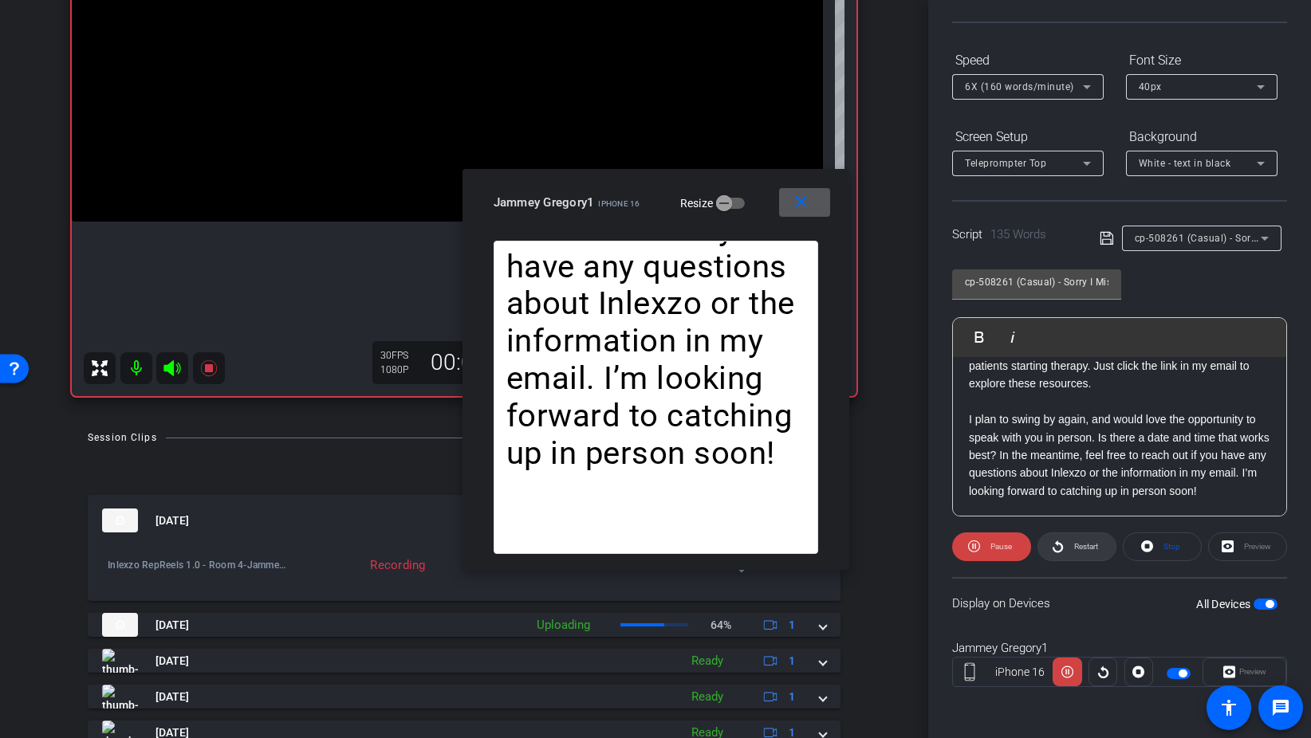
click at [1064, 547] on span at bounding box center [1076, 547] width 77 height 38
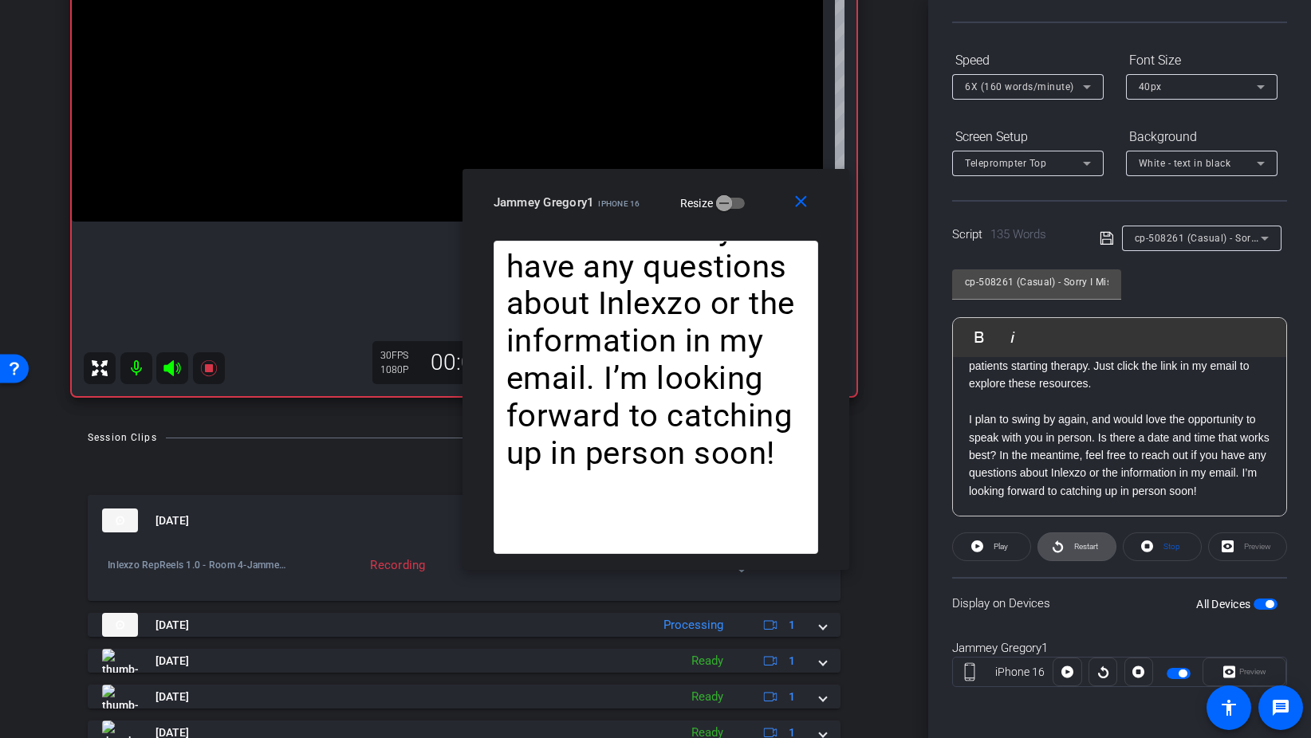
click at [1097, 540] on span "Restart" at bounding box center [1084, 547] width 28 height 22
click at [1057, 542] on icon at bounding box center [1057, 547] width 10 height 12
click at [988, 547] on span at bounding box center [991, 547] width 77 height 38
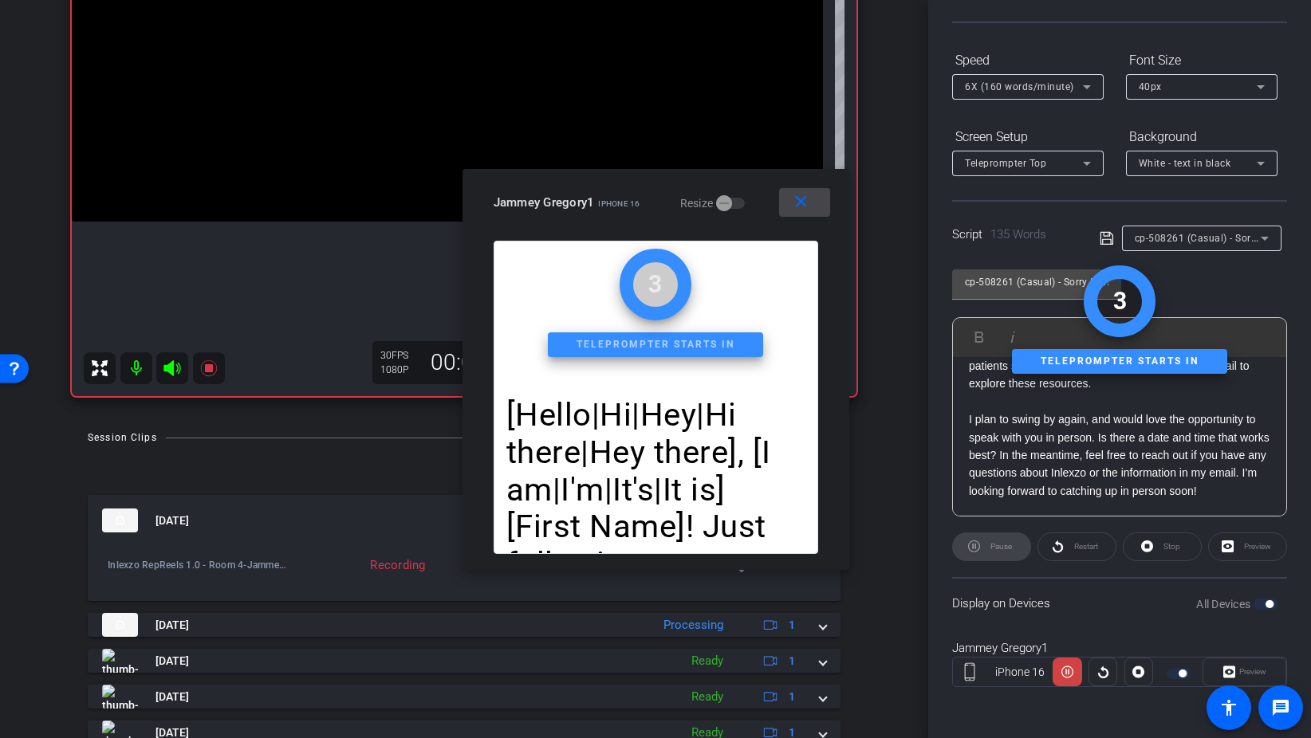
click at [801, 212] on span at bounding box center [804, 202] width 51 height 38
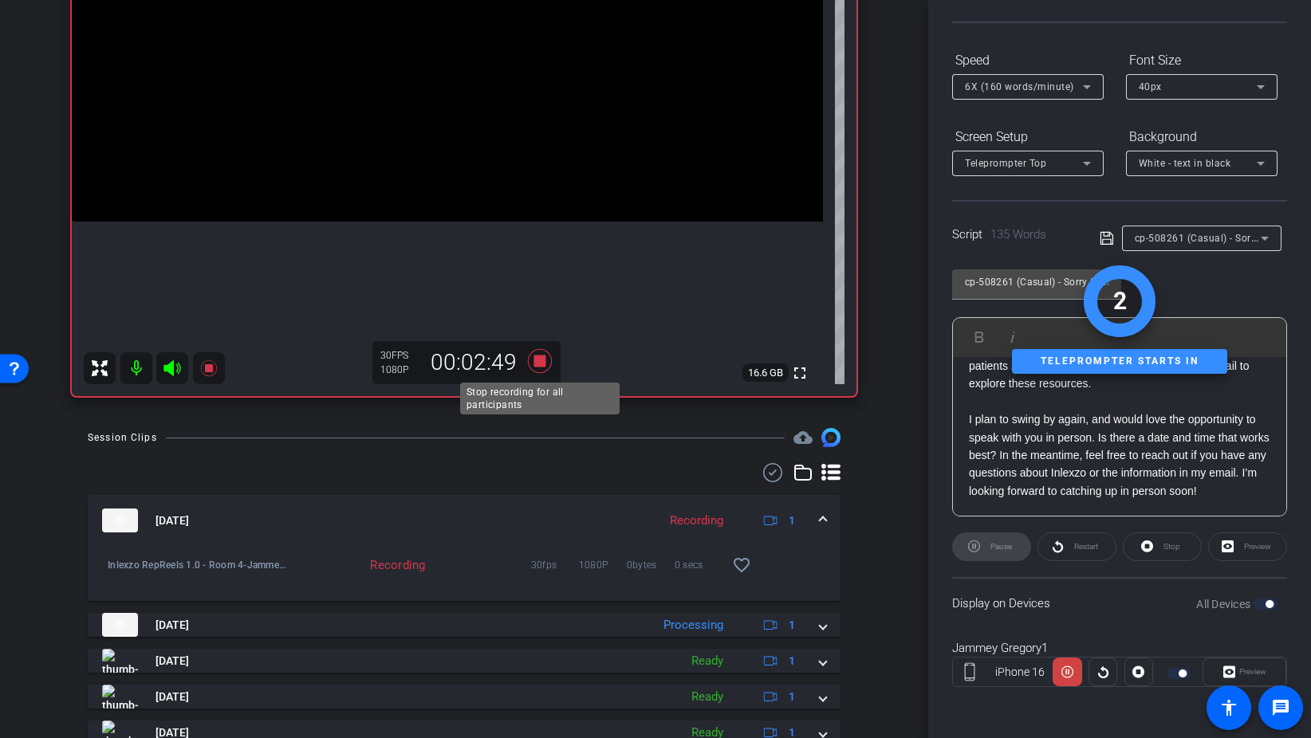
click at [549, 352] on icon at bounding box center [540, 361] width 38 height 29
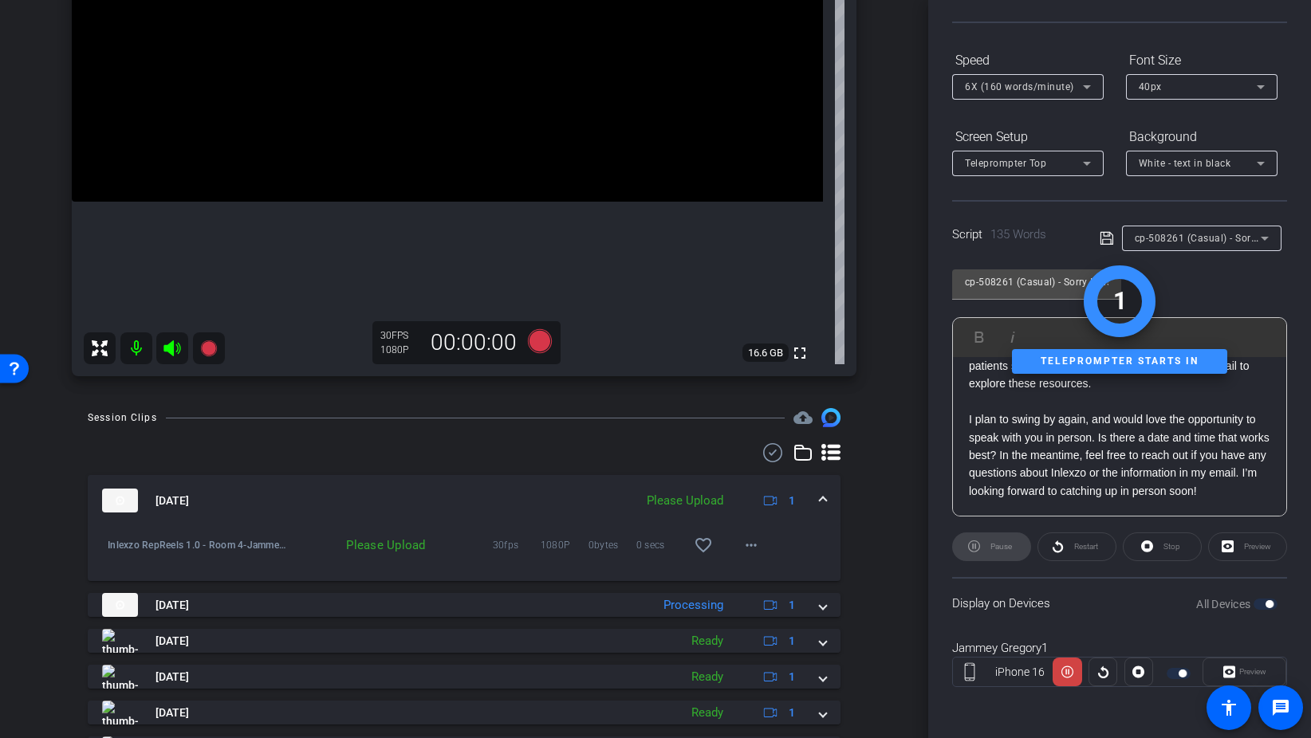
scroll to position [303, 0]
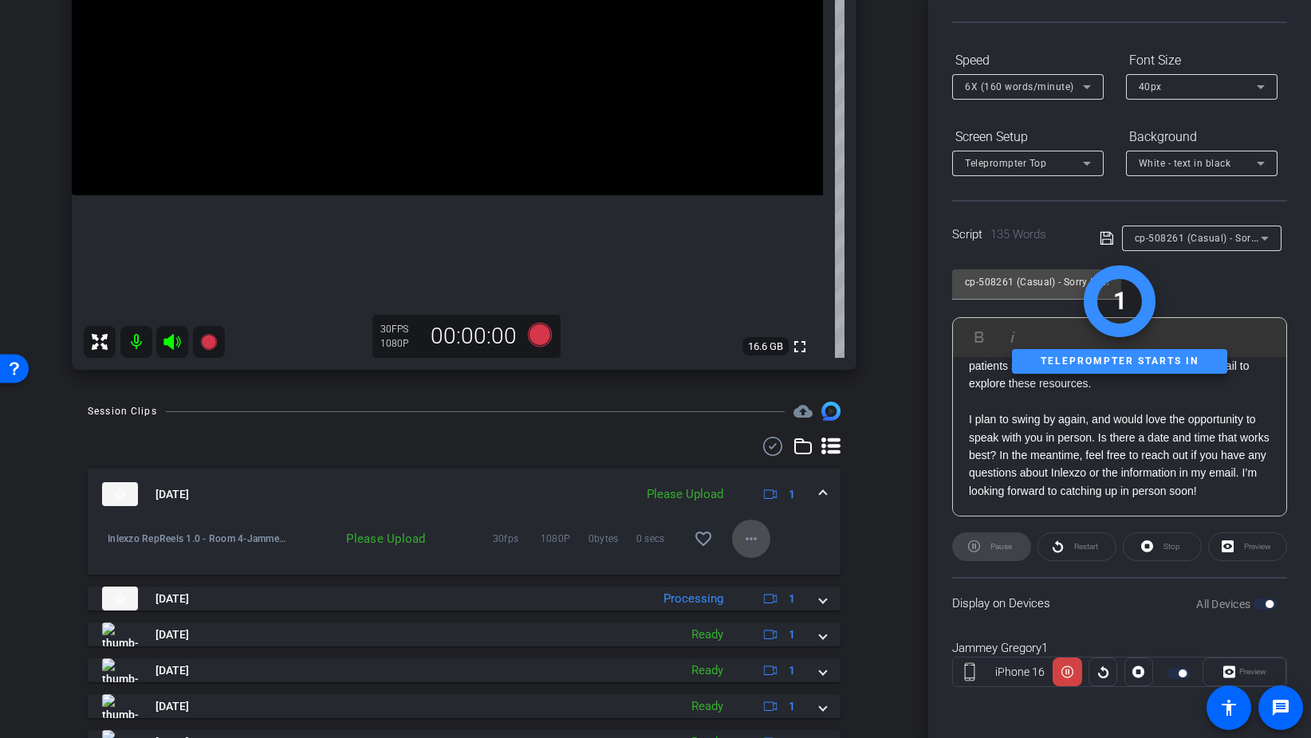
click at [742, 541] on mat-icon "more_horiz" at bounding box center [750, 538] width 19 height 19
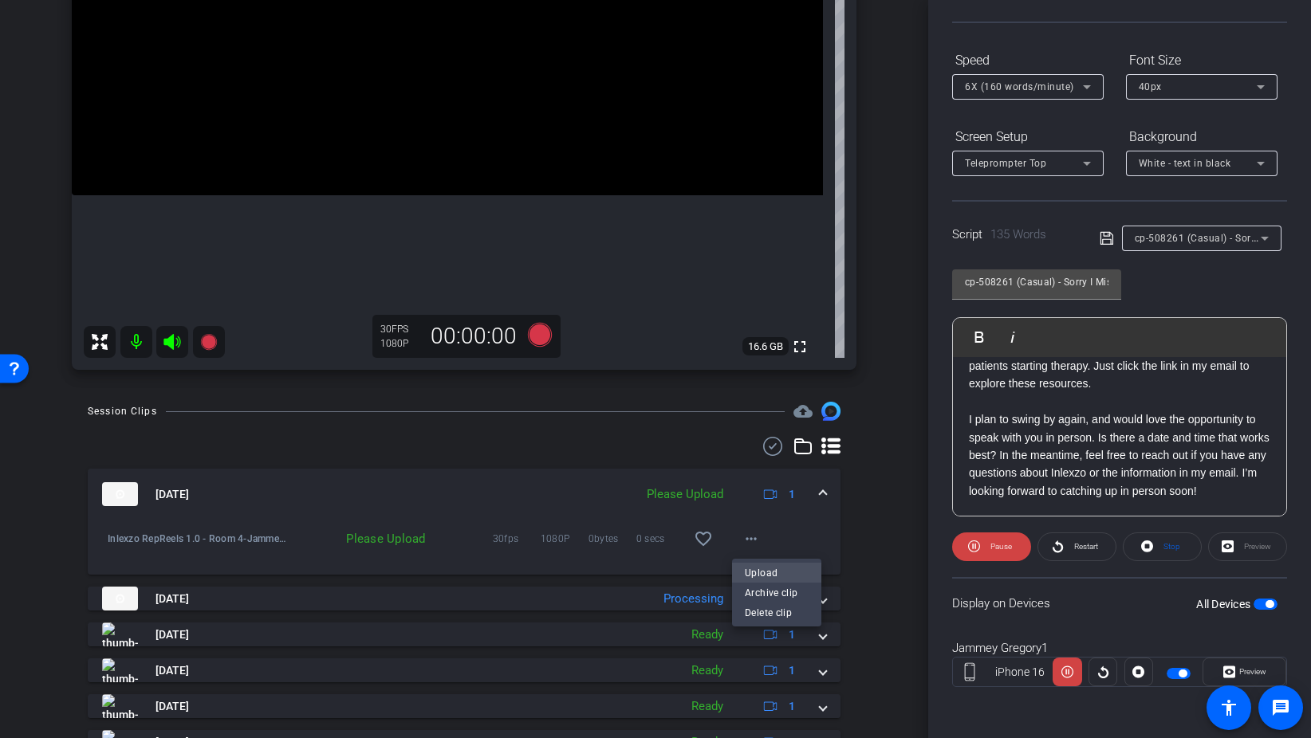
click at [768, 566] on span "Upload" at bounding box center [777, 572] width 64 height 19
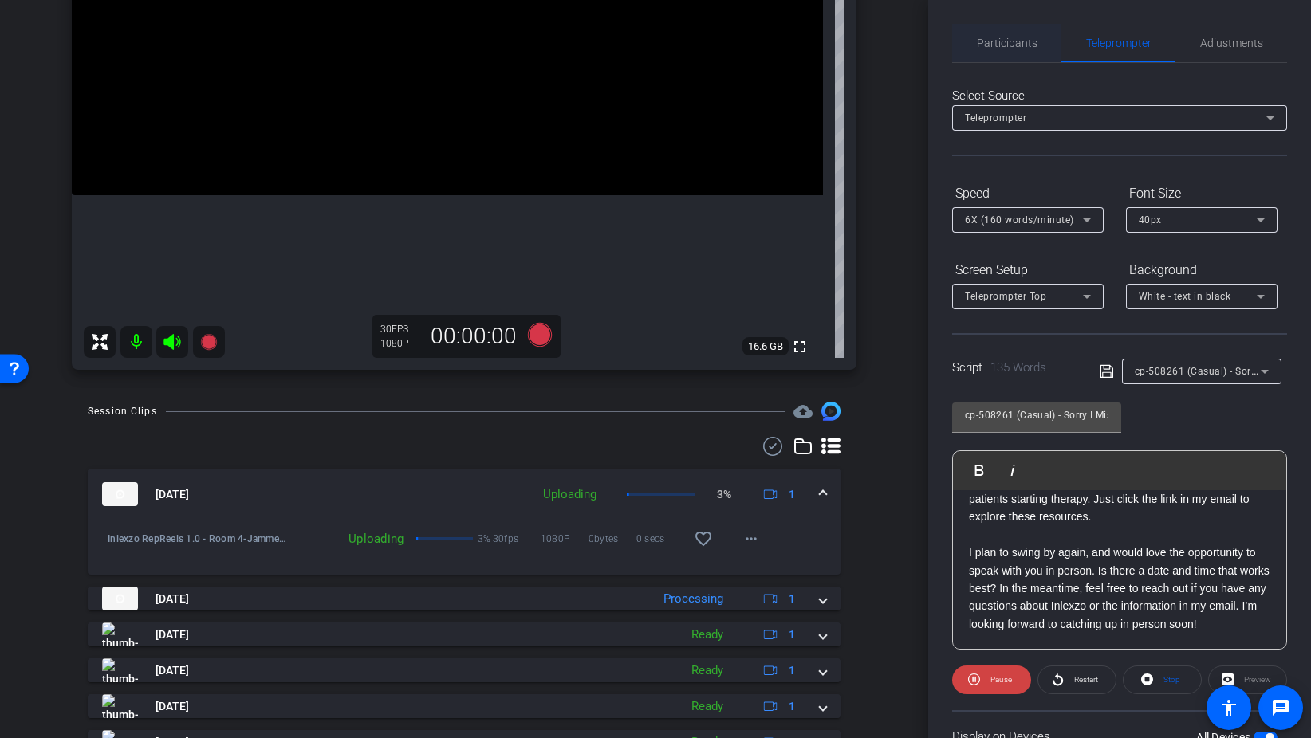
click at [1005, 46] on span "Participants" at bounding box center [1007, 42] width 61 height 11
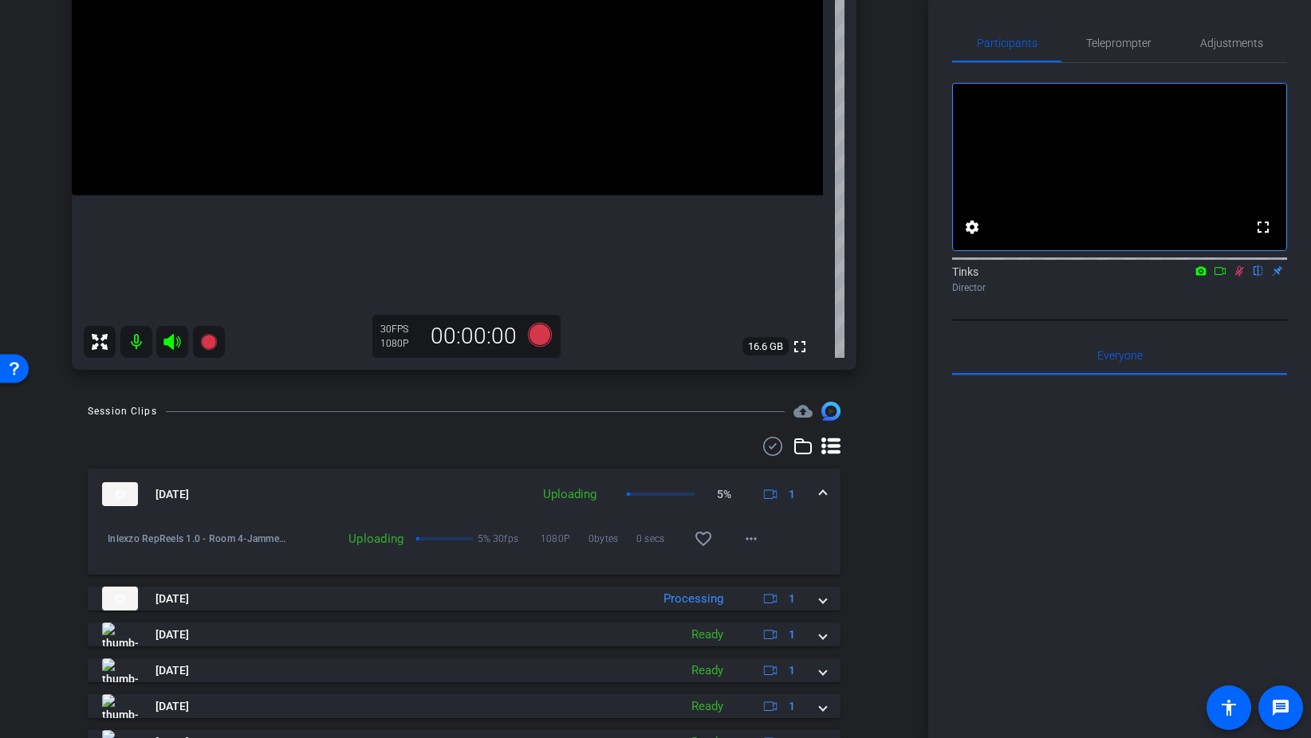
click at [1234, 277] on icon at bounding box center [1239, 270] width 13 height 11
click at [1121, 44] on span "Teleprompter" at bounding box center [1118, 42] width 65 height 11
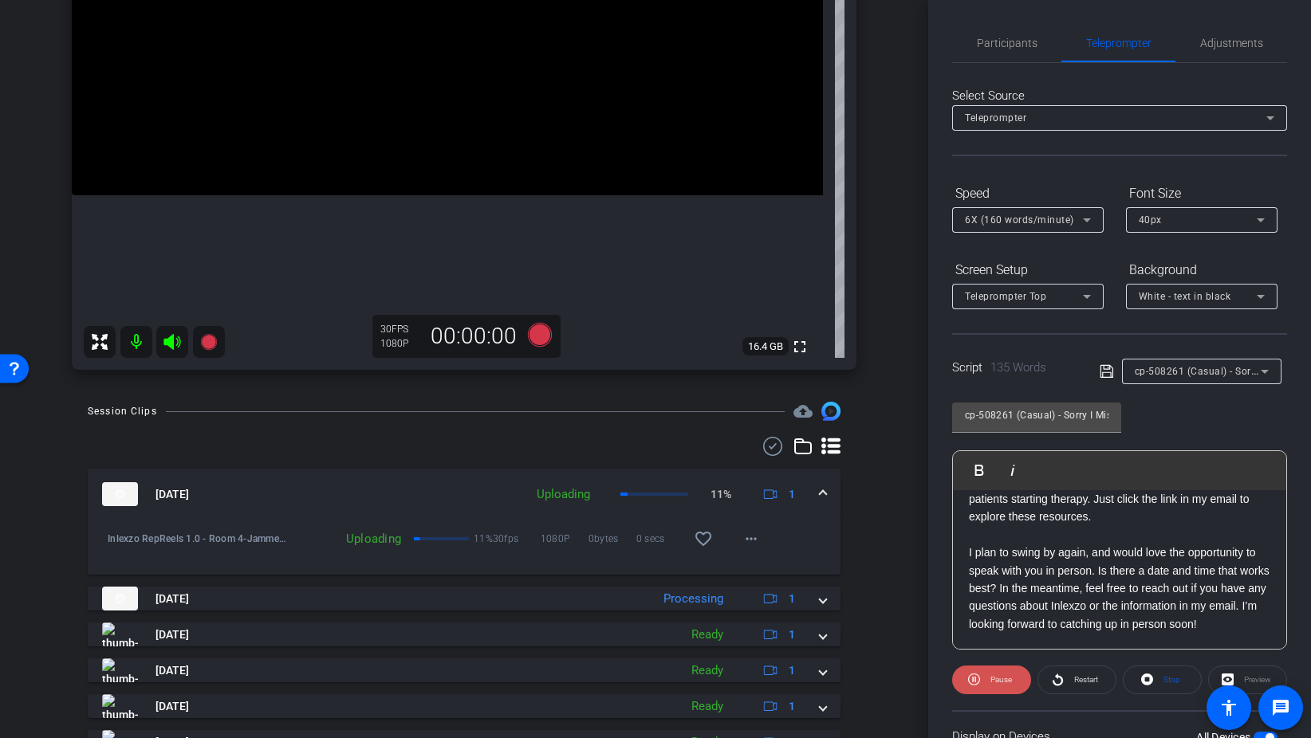
click at [1002, 681] on span "Pause" at bounding box center [1001, 679] width 22 height 9
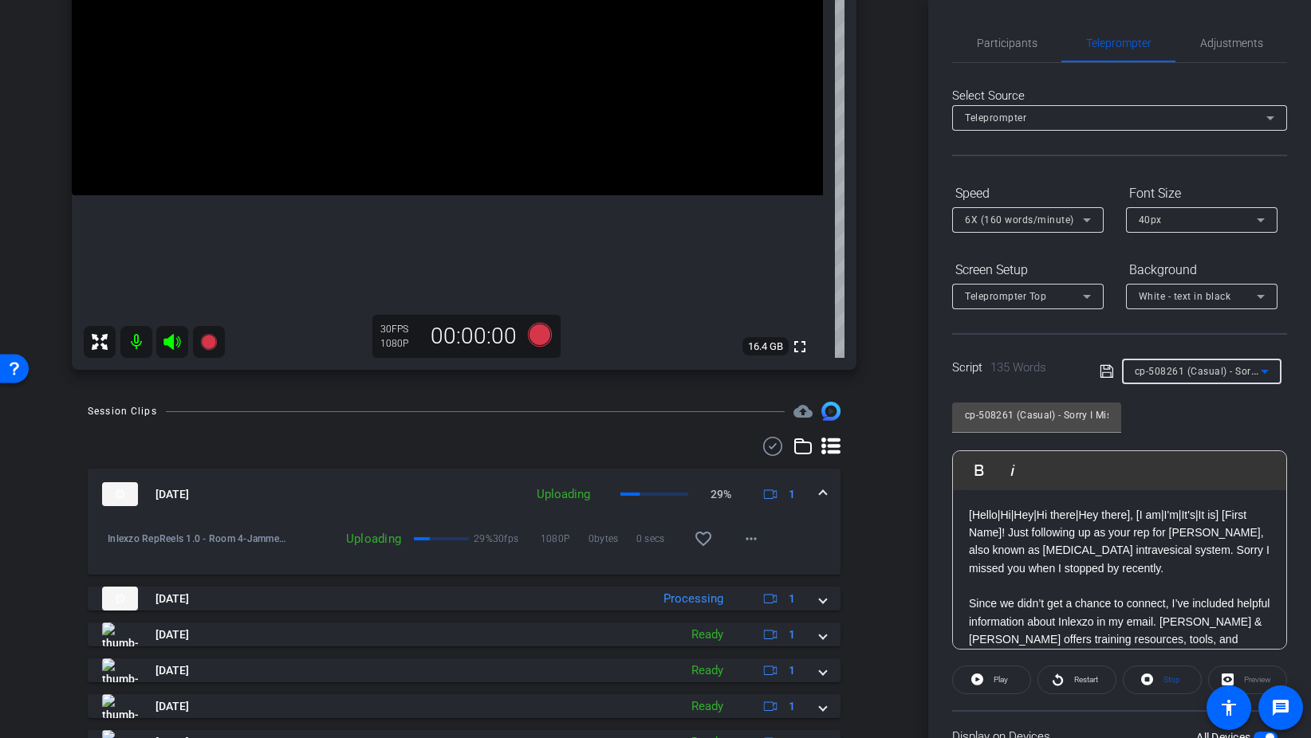
click at [1204, 368] on span "cp-508261 (Casual) - Sorry I Missed You" at bounding box center [1228, 370] width 187 height 13
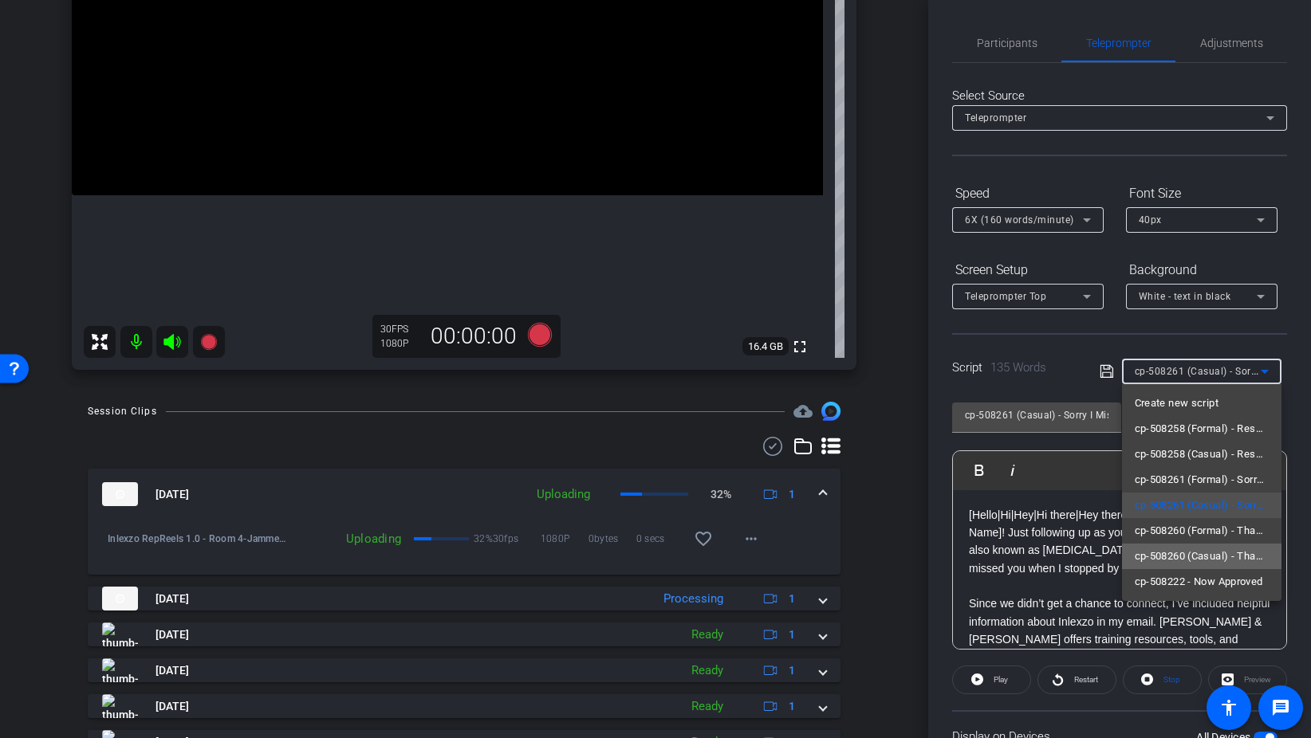
click at [1221, 560] on span "cp-508260 (Casual) - Thanks for Seeing Me" at bounding box center [1202, 556] width 134 height 19
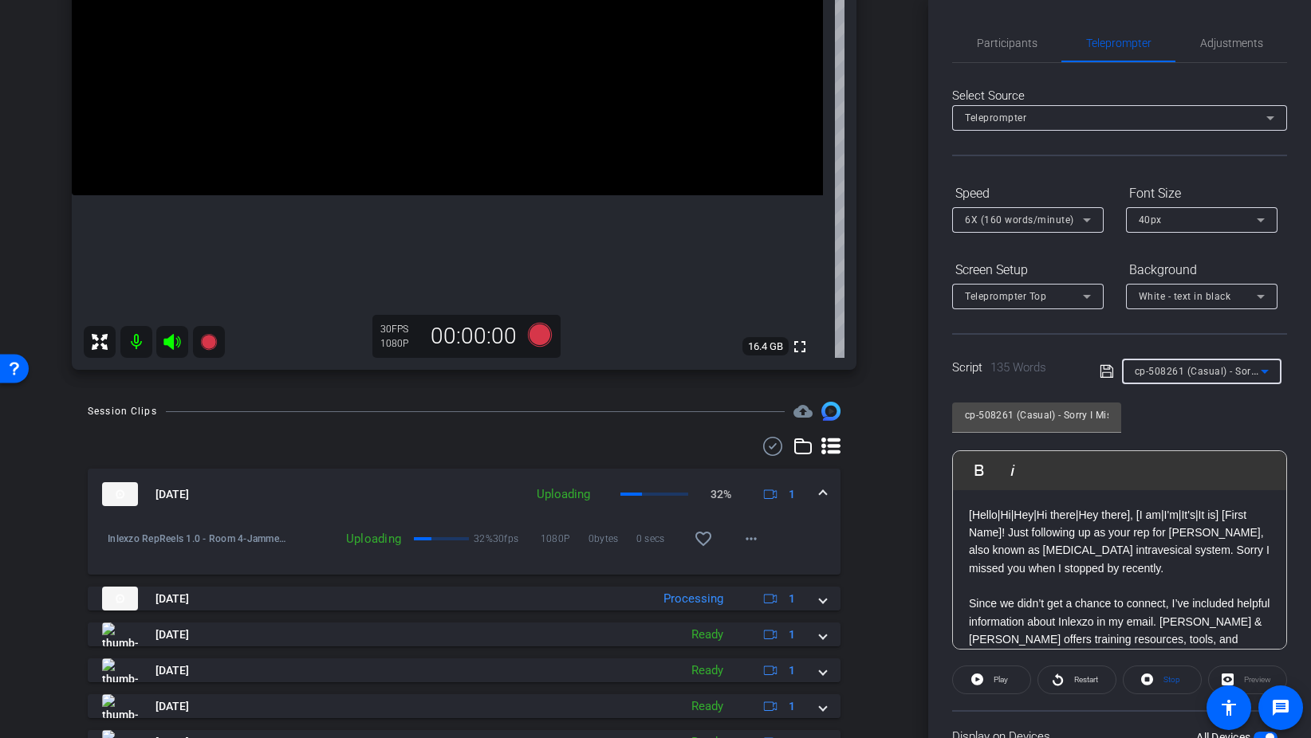
type input "cp-508260 (Casual) - Thanks for Seeing Me"
click at [993, 53] on span "Participants" at bounding box center [1007, 43] width 61 height 38
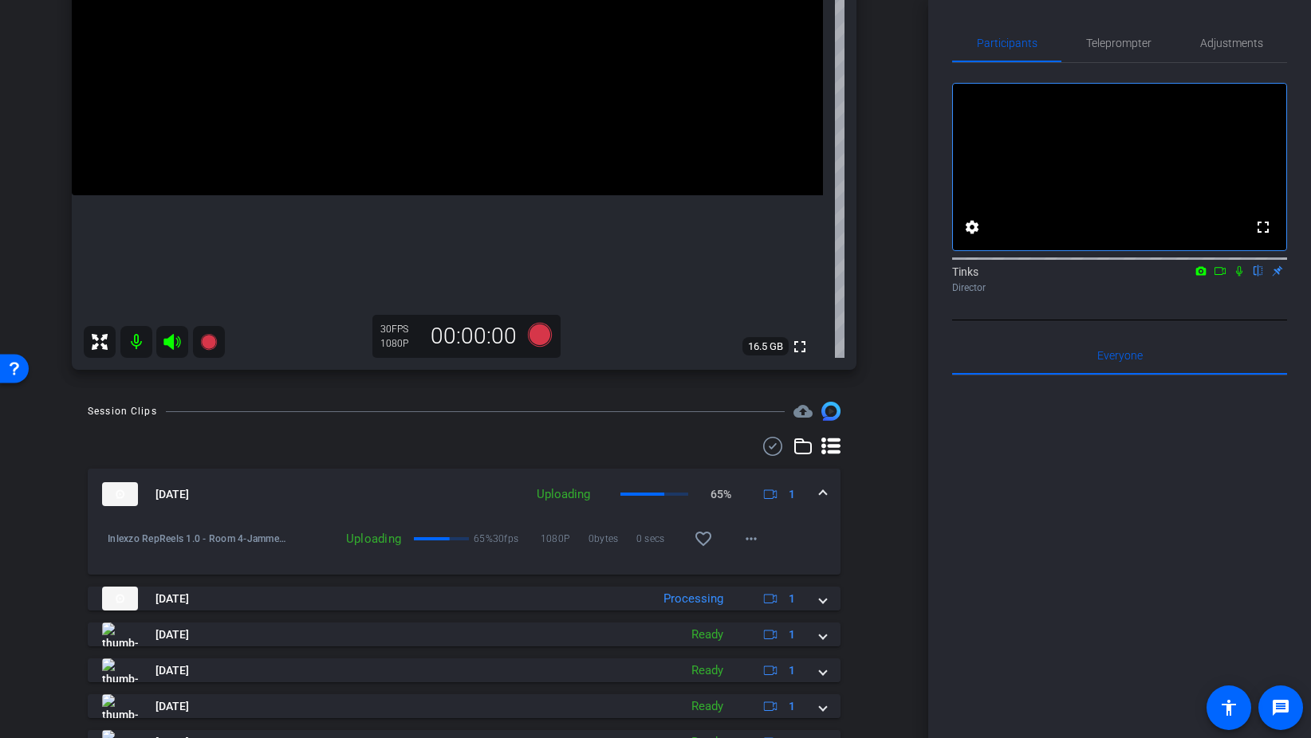
click at [1241, 277] on icon at bounding box center [1239, 271] width 6 height 10
click at [534, 332] on icon at bounding box center [540, 335] width 24 height 24
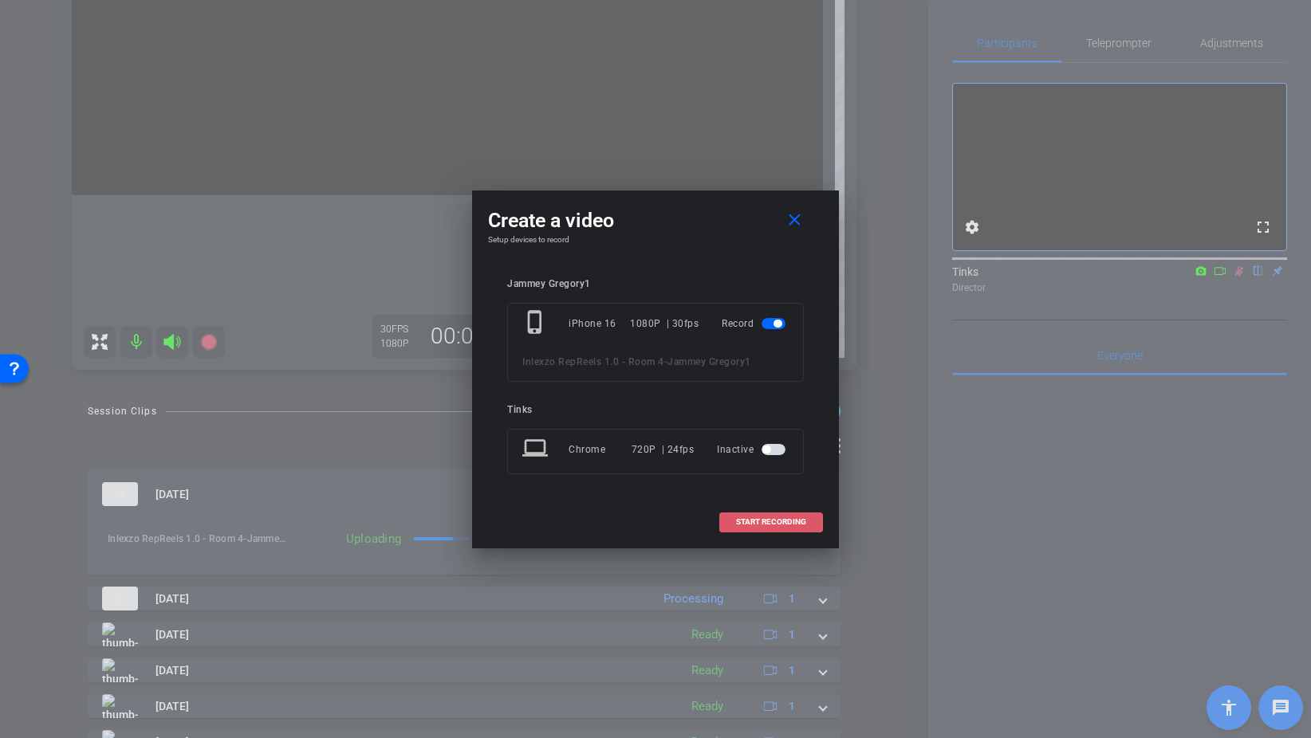
click at [797, 525] on span "START RECORDING" at bounding box center [771, 522] width 70 height 8
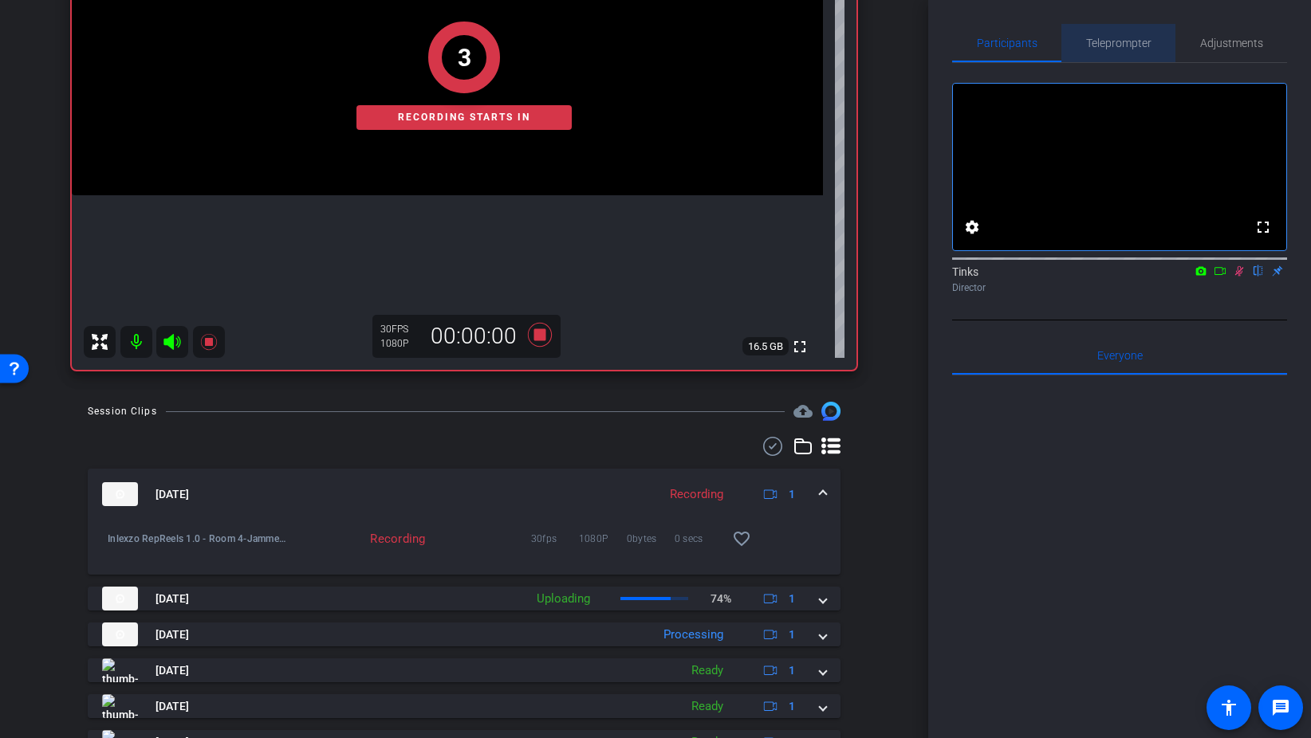
click at [1113, 52] on span "Teleprompter" at bounding box center [1118, 43] width 65 height 38
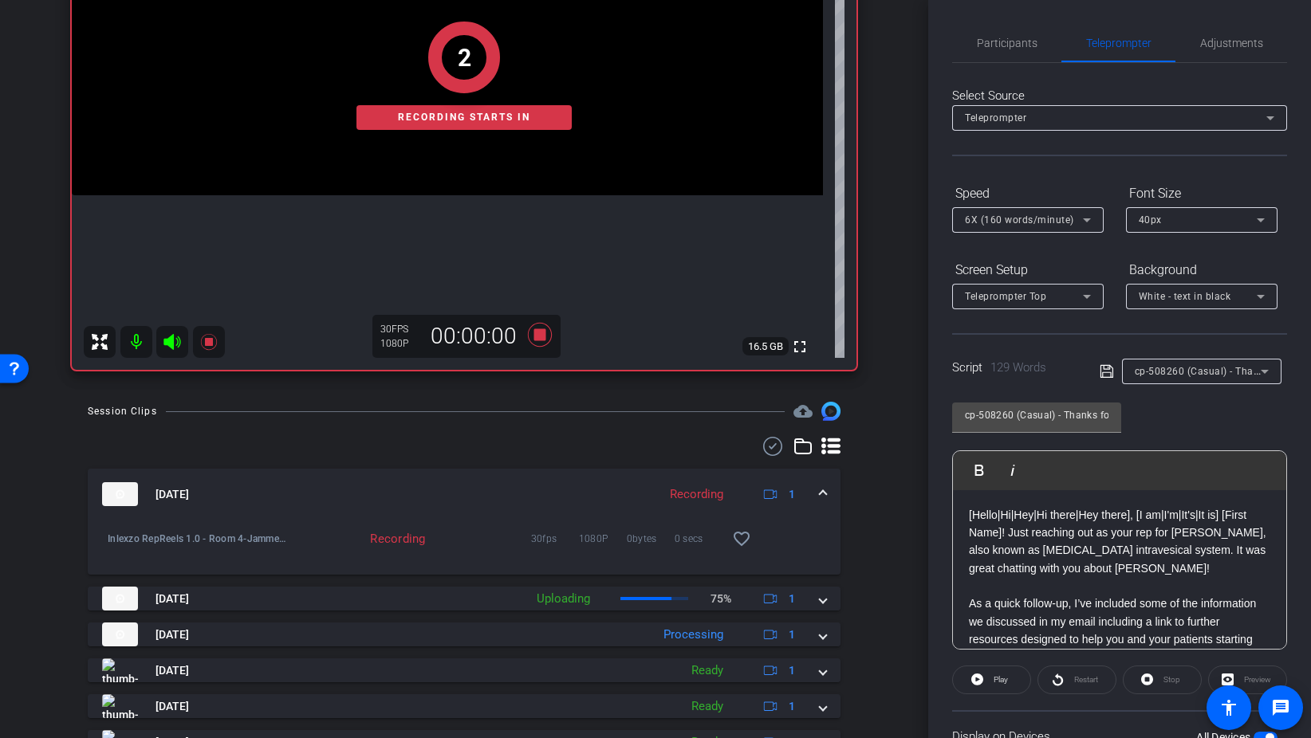
scroll to position [133, 0]
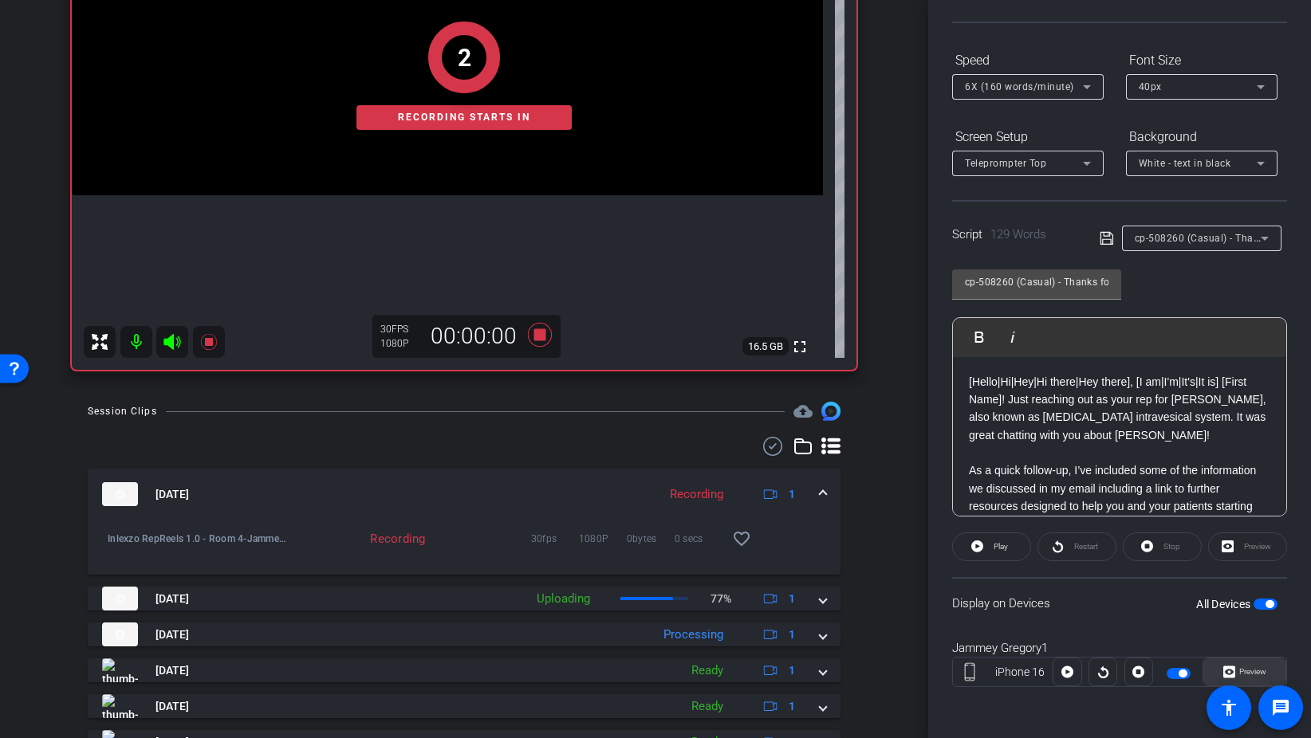
click at [1227, 676] on icon at bounding box center [1229, 673] width 12 height 12
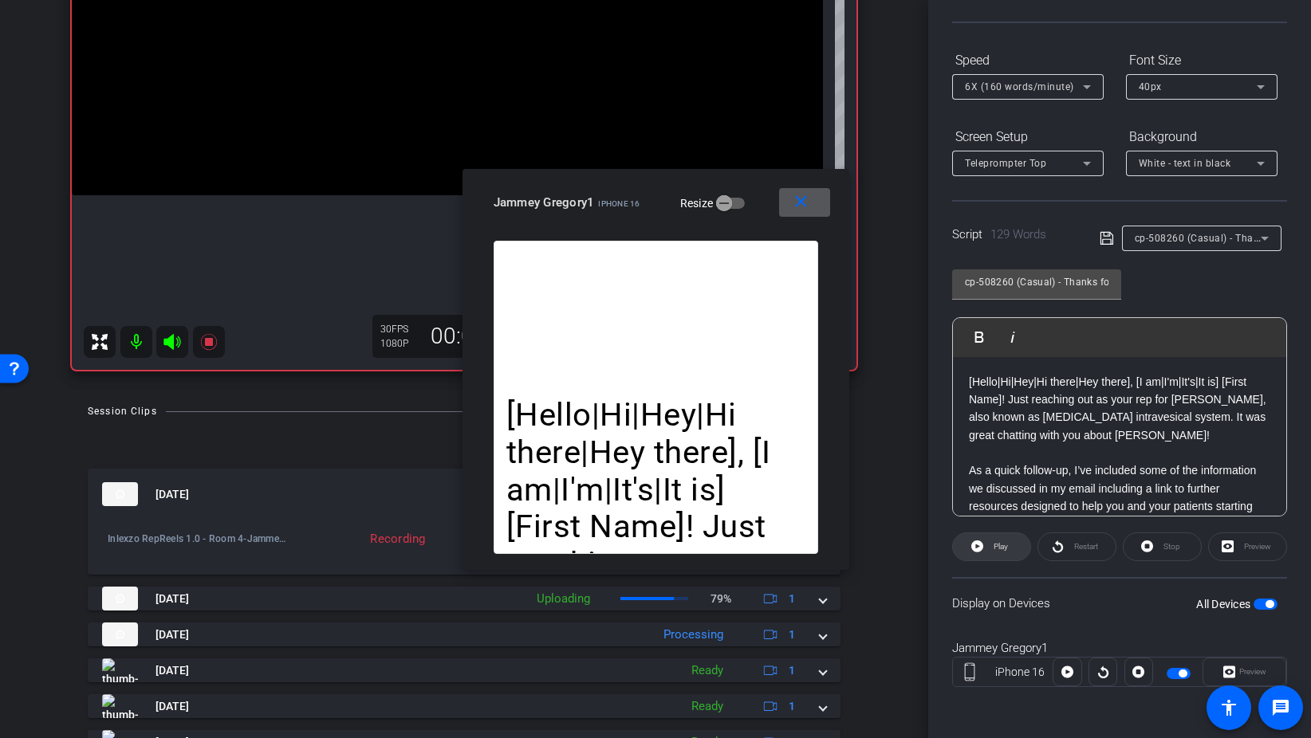
click at [988, 553] on span at bounding box center [991, 547] width 77 height 38
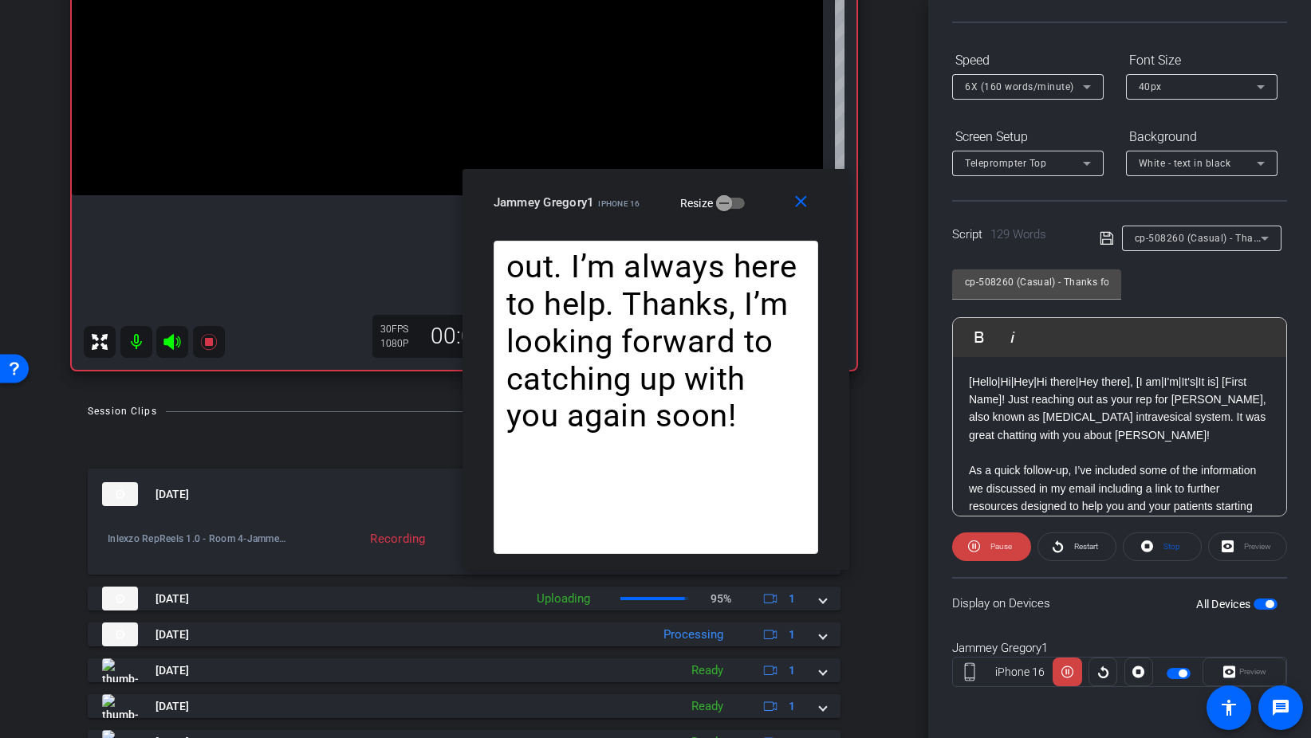
click at [1020, 81] on div "6X (160 words/minute)" at bounding box center [1024, 87] width 118 height 20
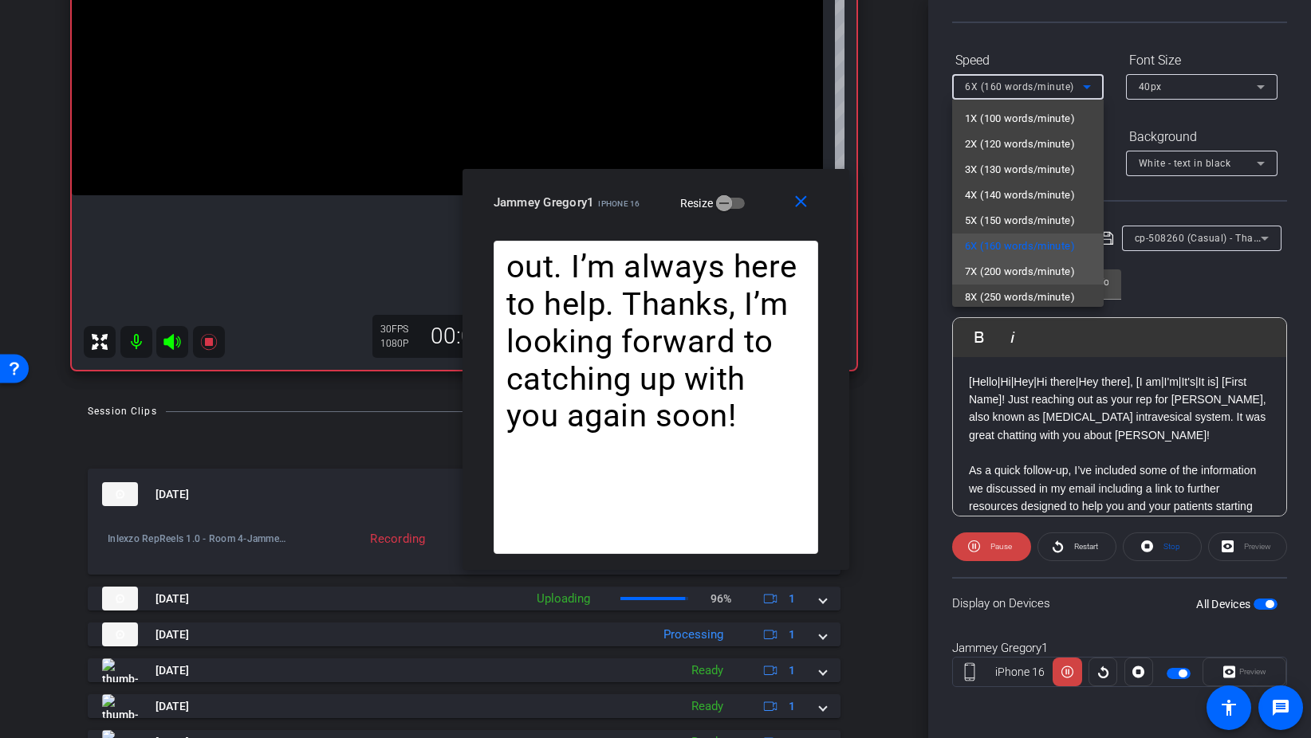
click at [1012, 269] on span "7X (200 words/minute)" at bounding box center [1020, 271] width 110 height 19
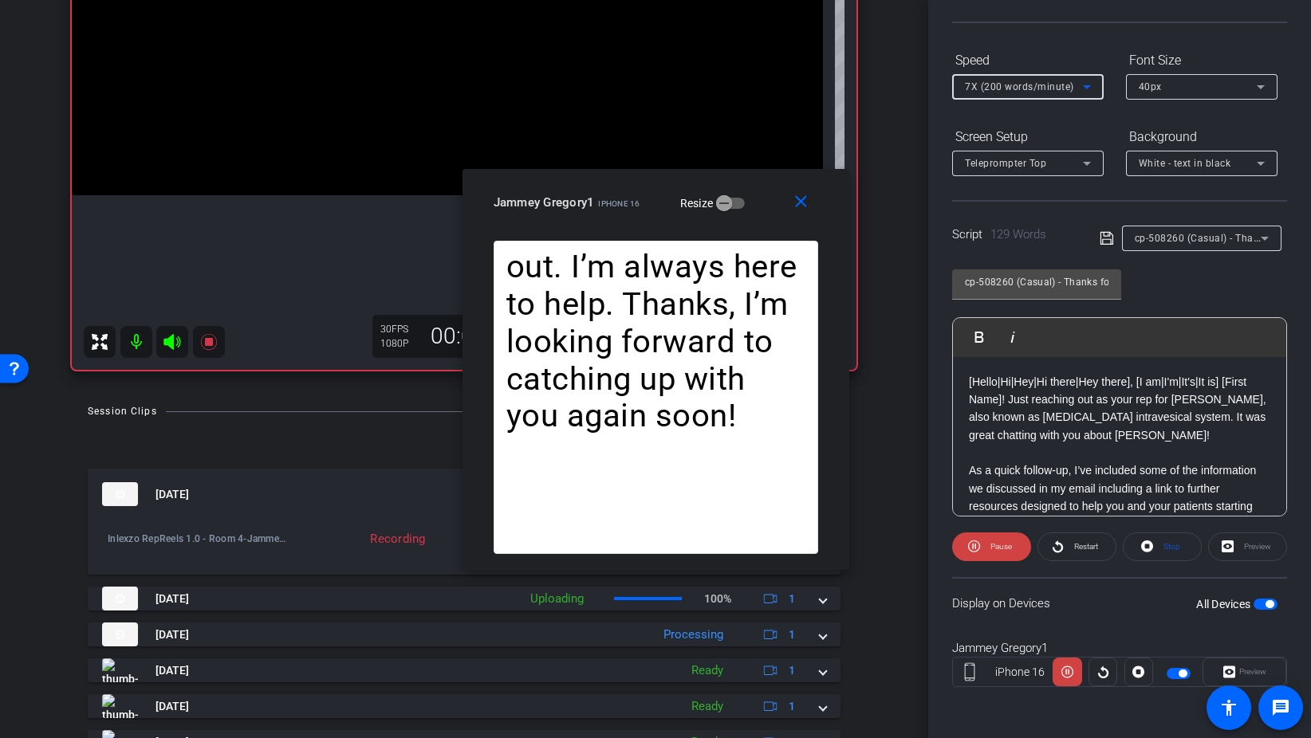
click at [1013, 85] on span "7X (200 words/minute)" at bounding box center [1019, 86] width 109 height 11
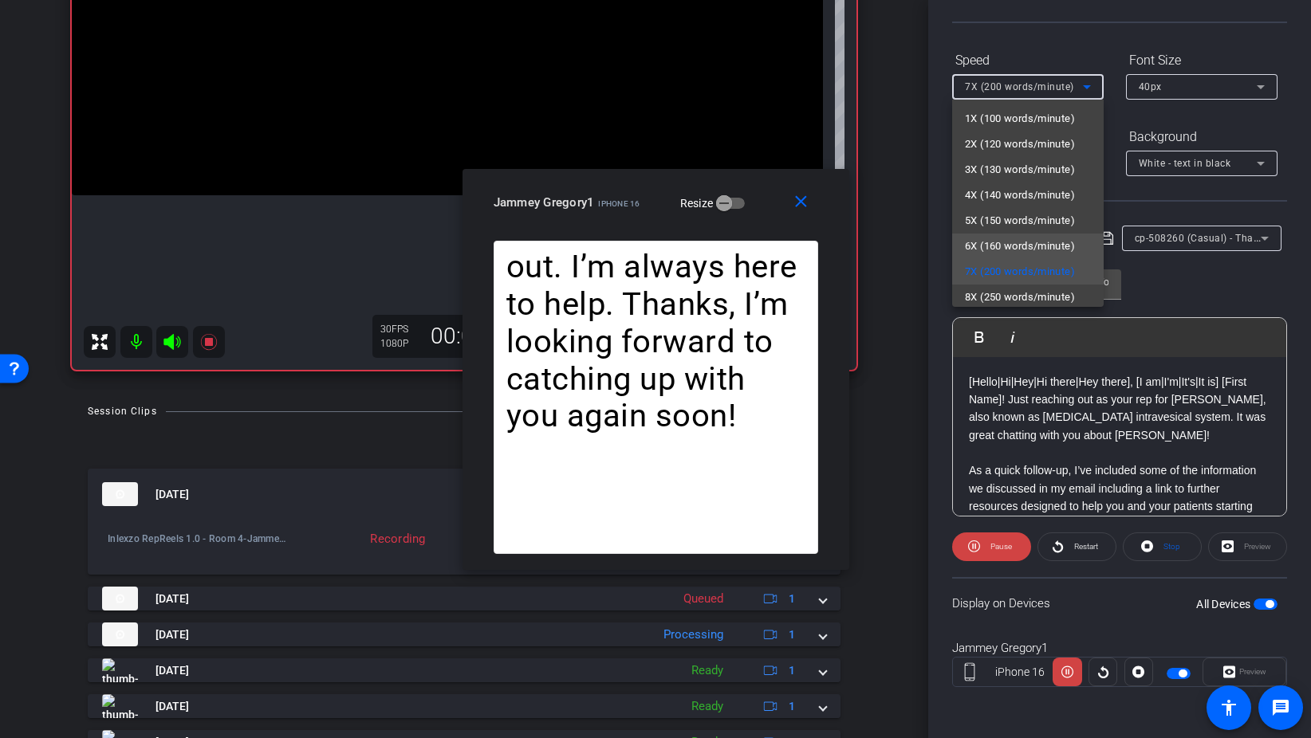
click at [1032, 246] on span "6X (160 words/minute)" at bounding box center [1020, 246] width 110 height 19
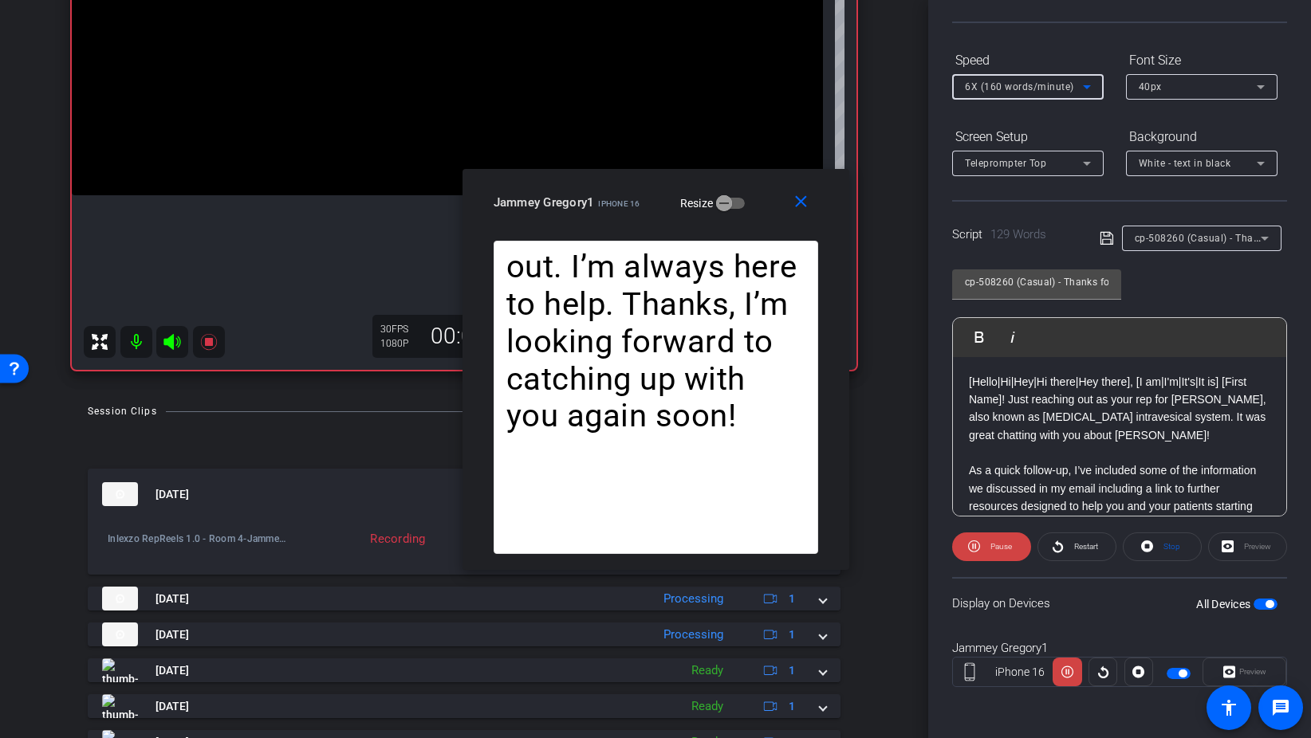
click at [1001, 83] on span "6X (160 words/minute)" at bounding box center [1019, 86] width 109 height 11
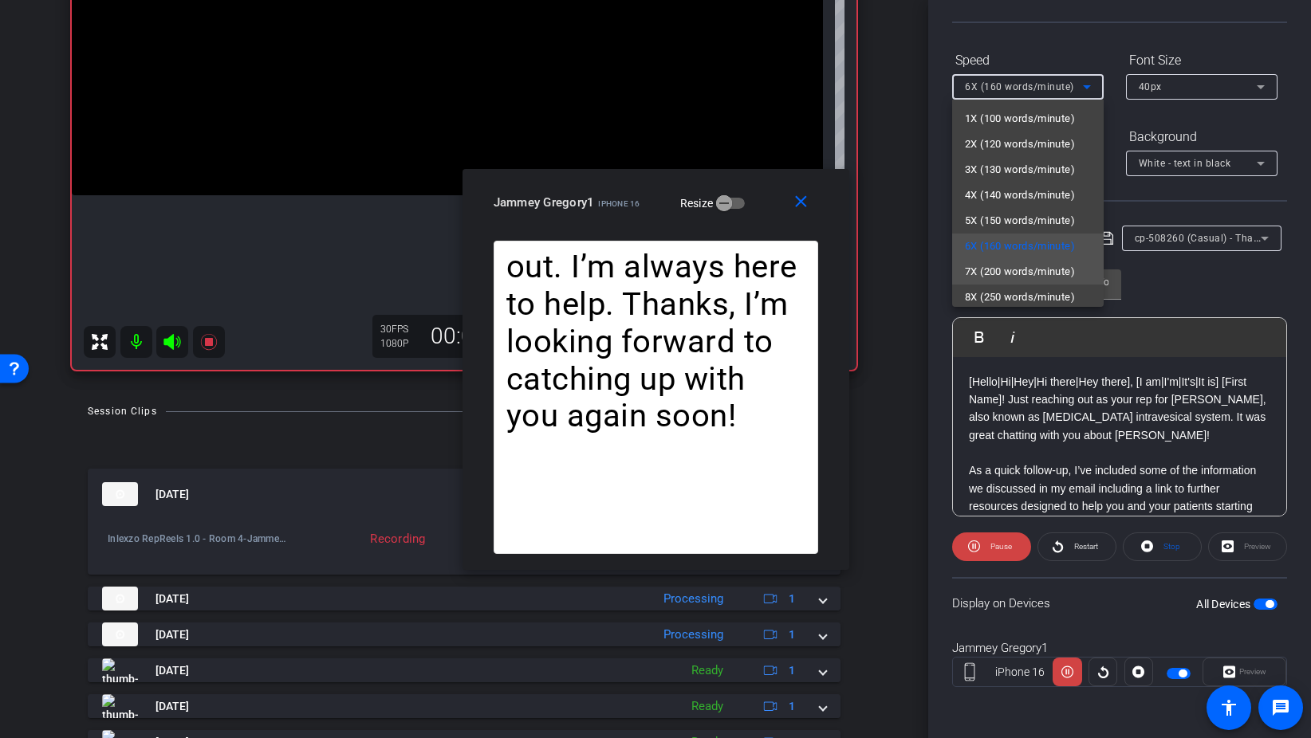
click at [997, 276] on span "7X (200 words/minute)" at bounding box center [1020, 271] width 110 height 19
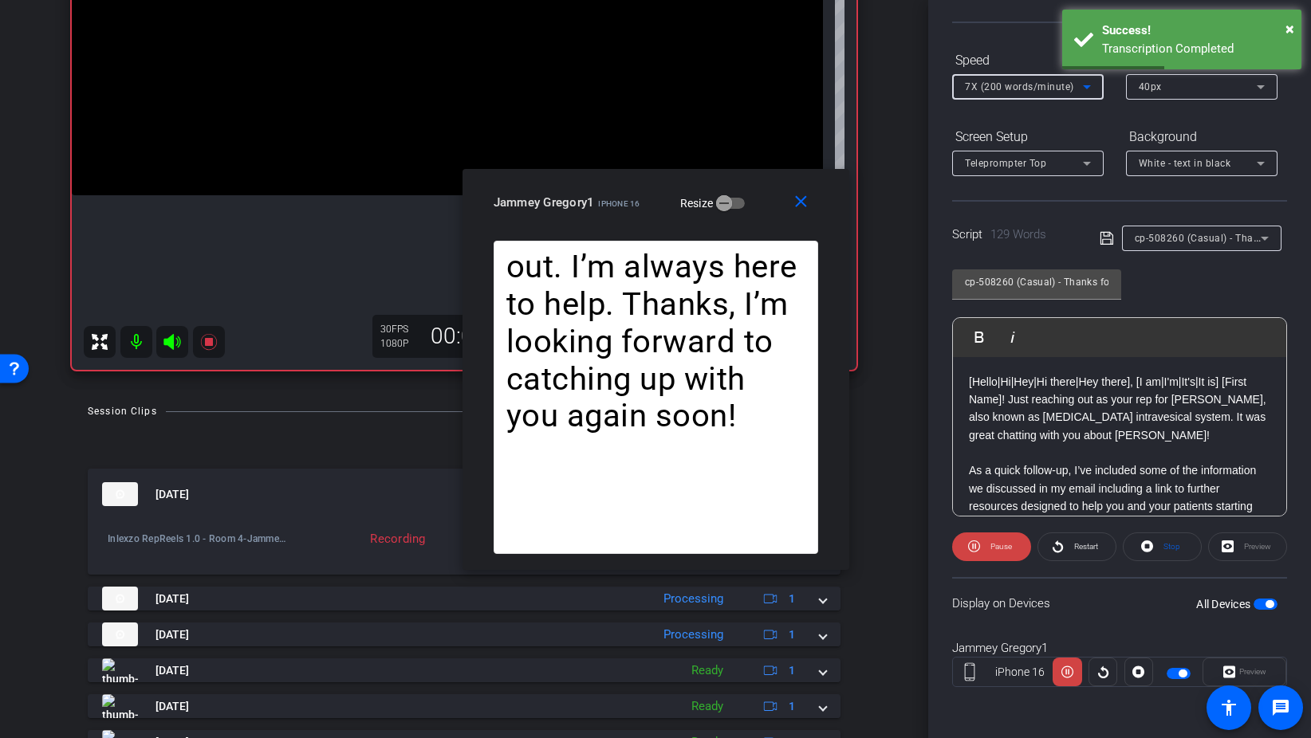
click at [1007, 100] on div at bounding box center [1027, 109] width 151 height 18
click at [1009, 80] on div "7X (200 words/minute)" at bounding box center [1024, 87] width 118 height 20
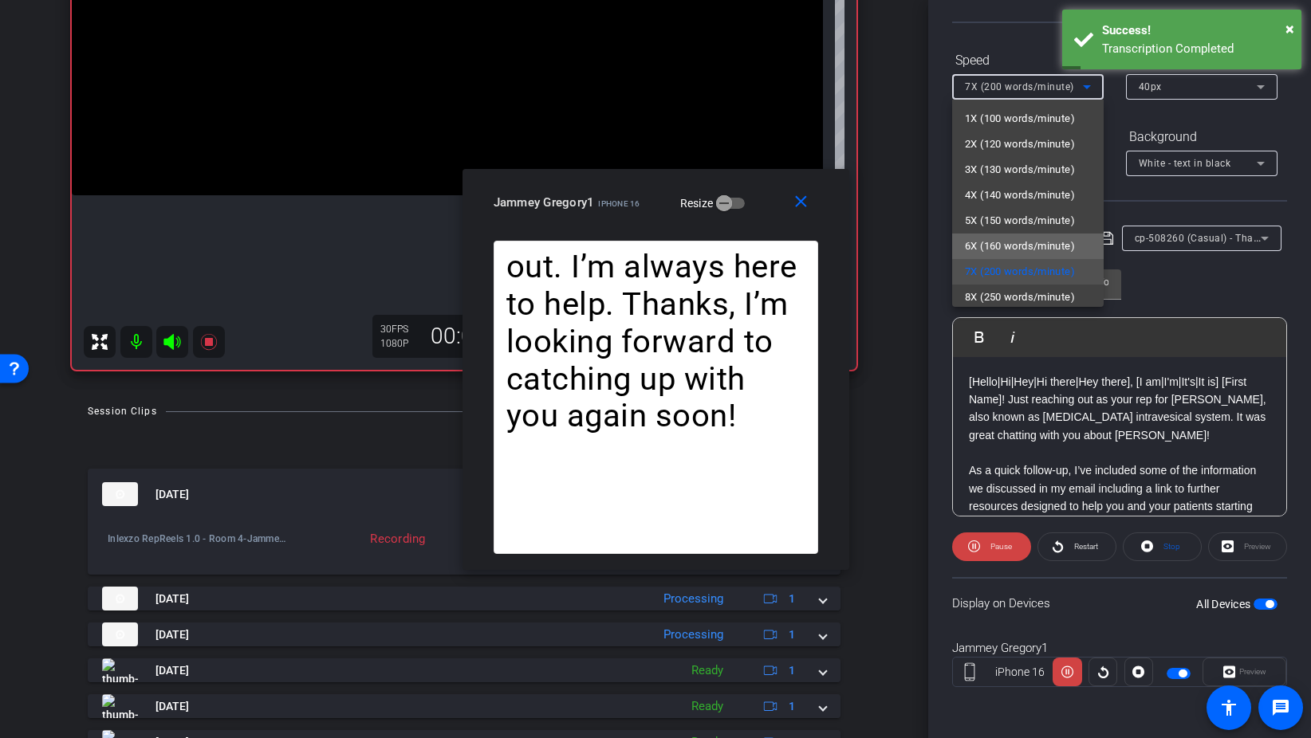
click at [1017, 249] on span "6X (160 words/minute)" at bounding box center [1020, 246] width 110 height 19
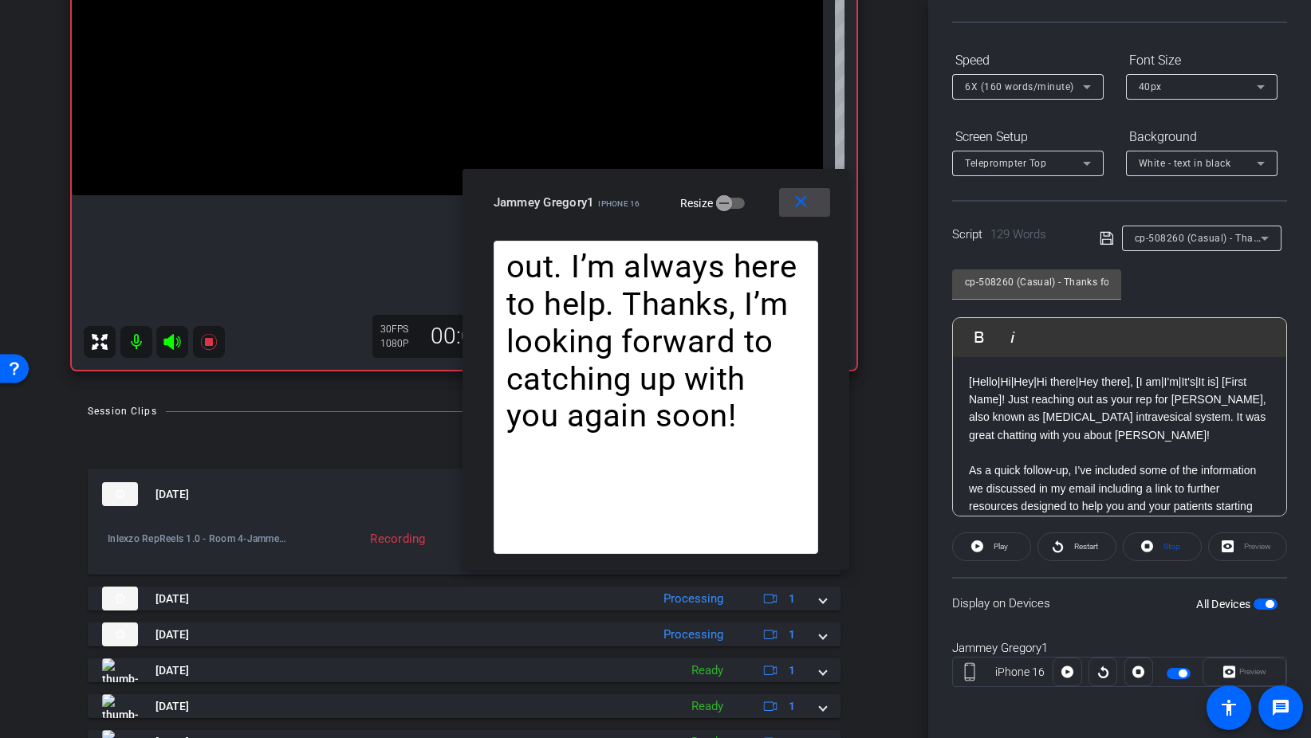
click at [808, 194] on mat-icon "close" at bounding box center [801, 202] width 20 height 20
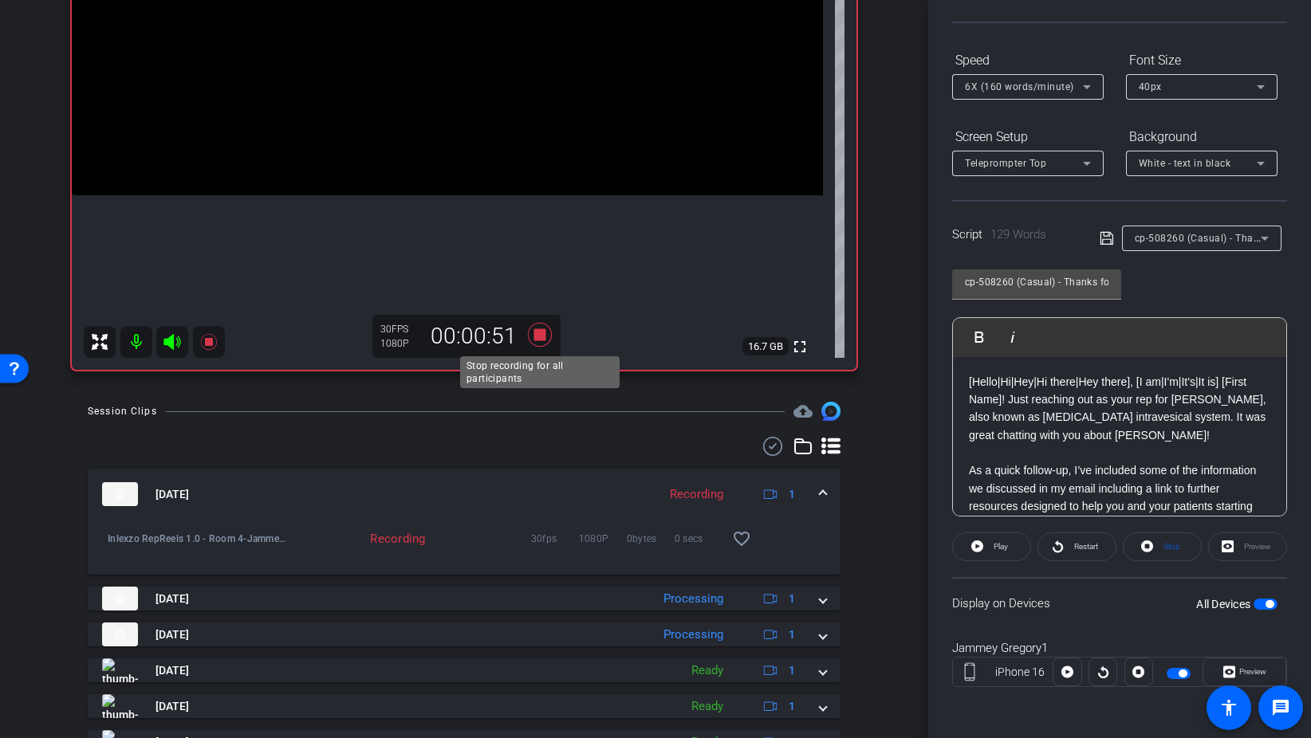
click at [540, 321] on icon at bounding box center [540, 335] width 38 height 29
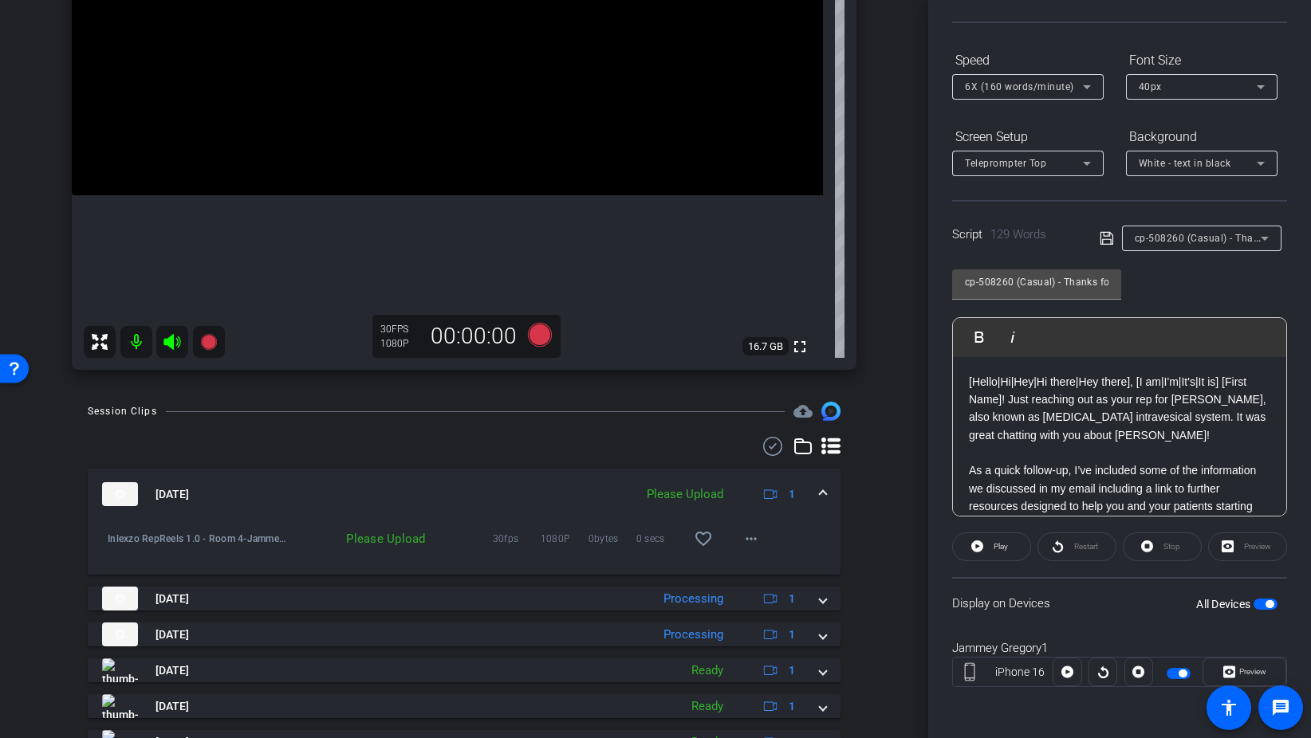
scroll to position [0, 0]
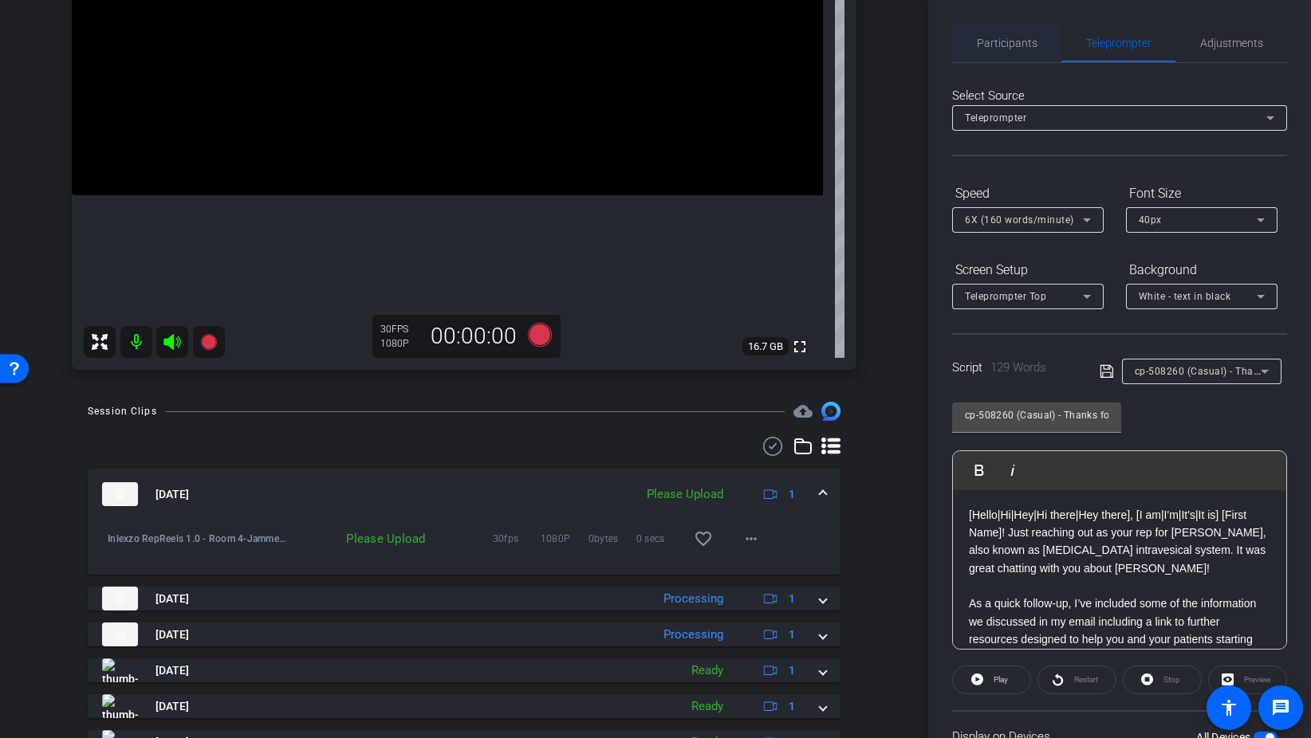
click at [1020, 32] on span "Participants" at bounding box center [1007, 43] width 61 height 38
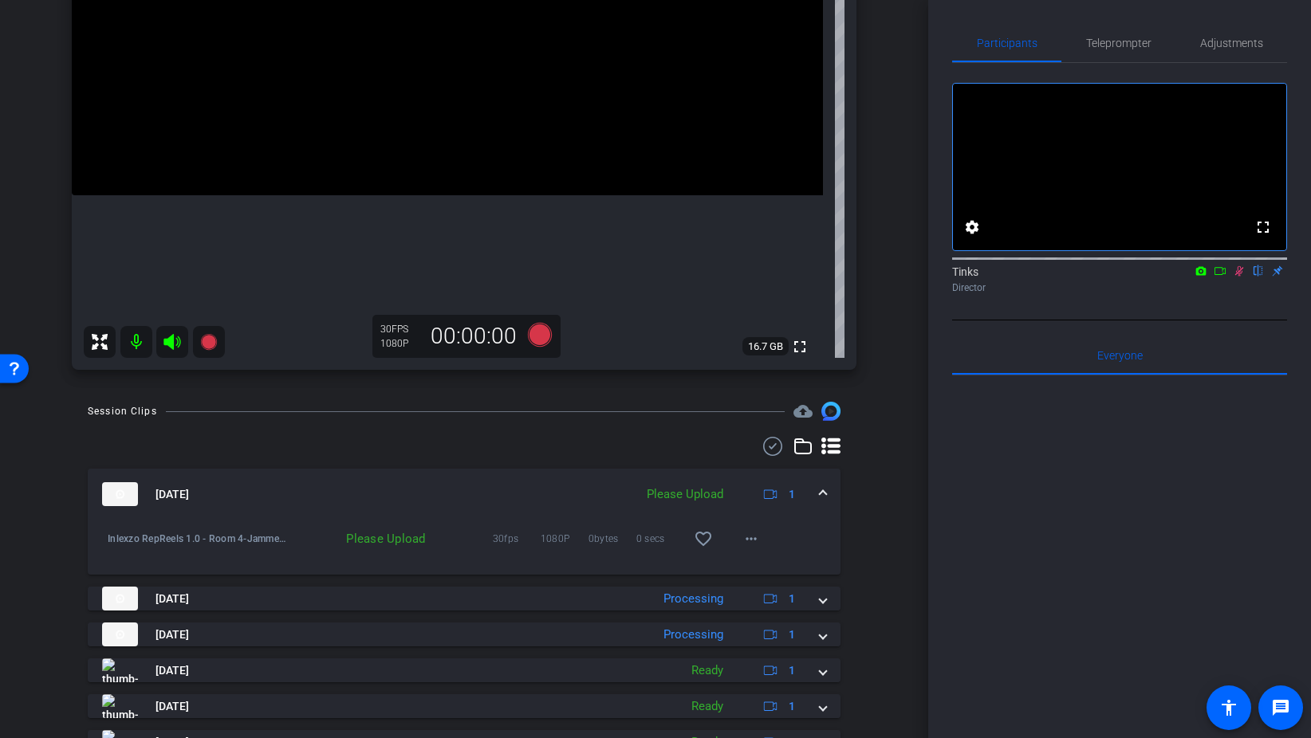
click at [1236, 277] on icon at bounding box center [1239, 270] width 13 height 11
click at [756, 541] on mat-icon "more_horiz" at bounding box center [750, 538] width 19 height 19
click at [791, 568] on span "Upload" at bounding box center [777, 572] width 64 height 19
click at [1240, 277] on icon at bounding box center [1239, 270] width 13 height 11
click at [1139, 44] on span "Teleprompter" at bounding box center [1118, 42] width 65 height 11
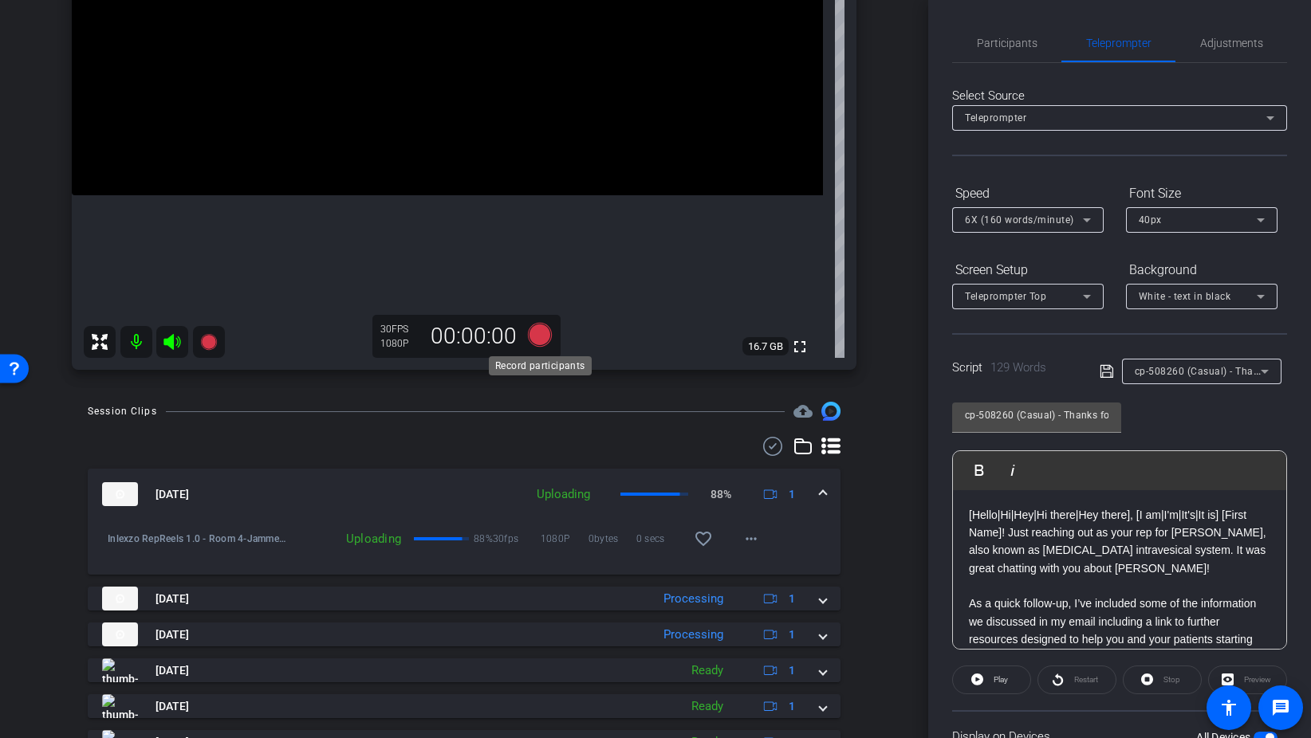
click at [533, 344] on icon at bounding box center [540, 335] width 38 height 29
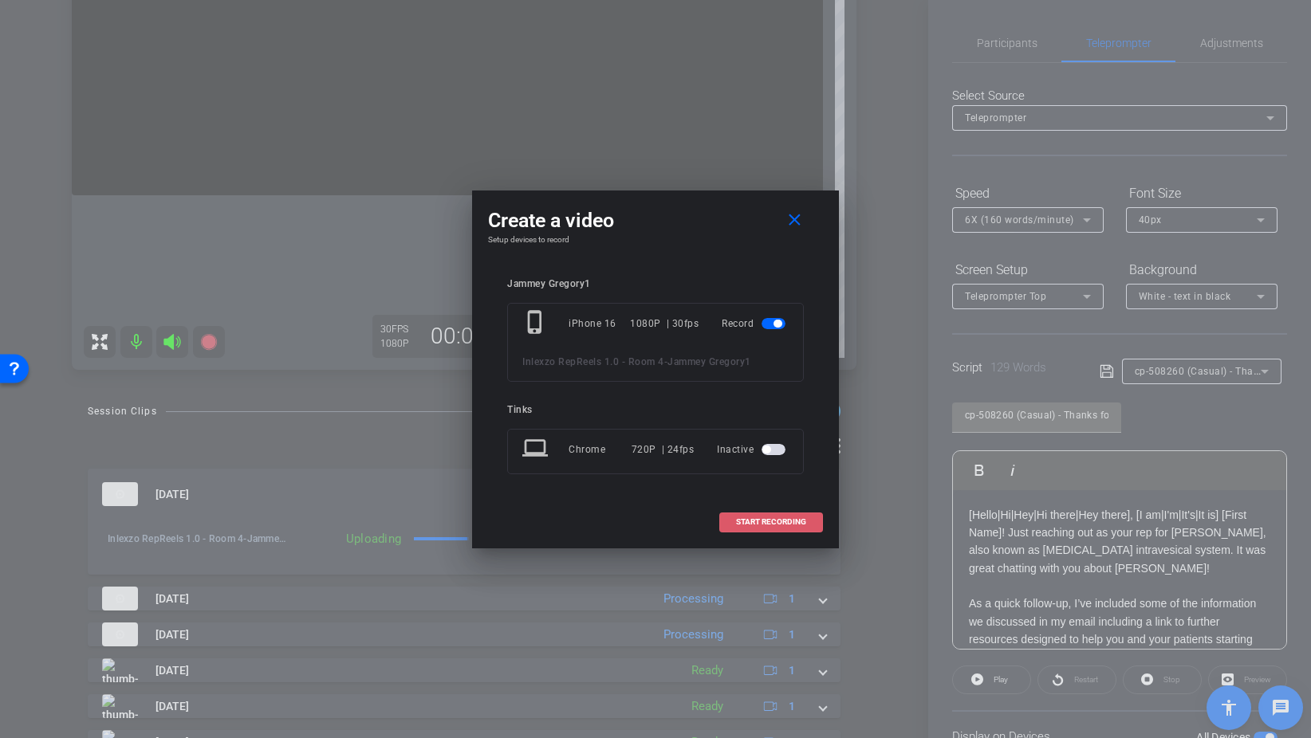
click at [776, 522] on span "START RECORDING" at bounding box center [771, 522] width 70 height 8
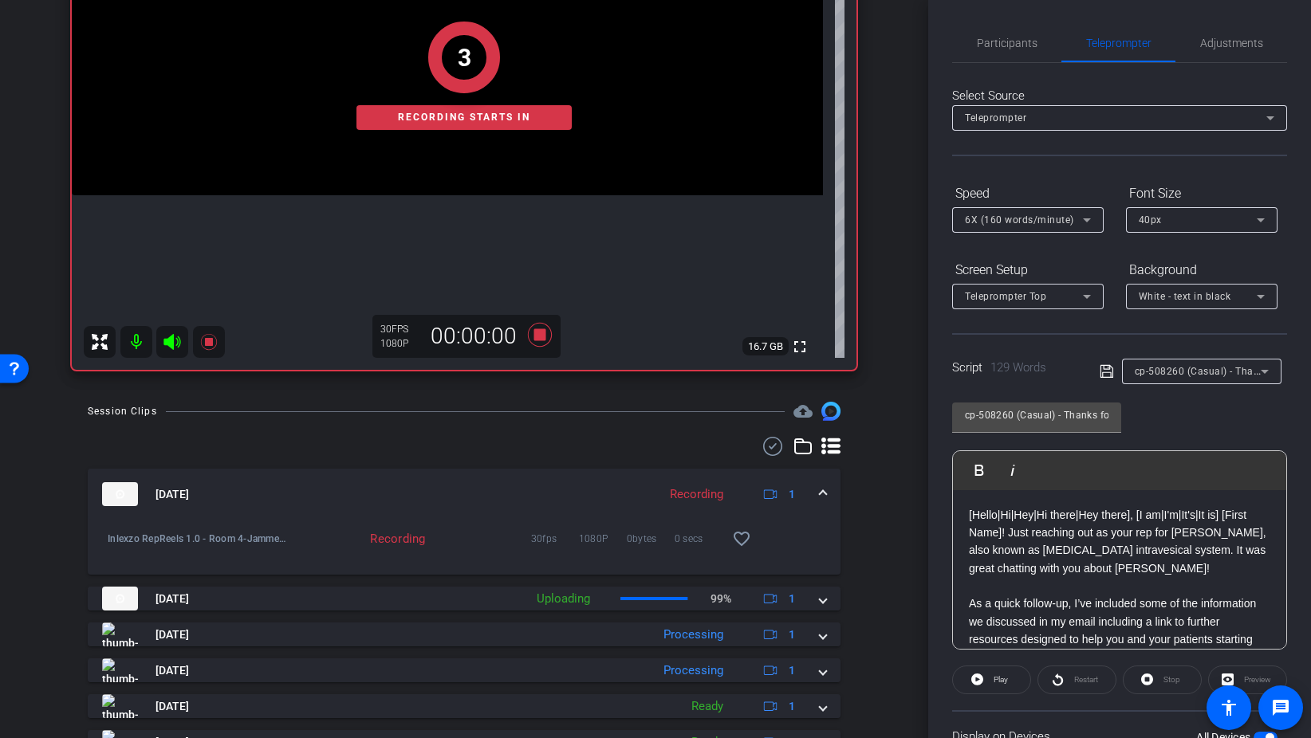
scroll to position [194, 0]
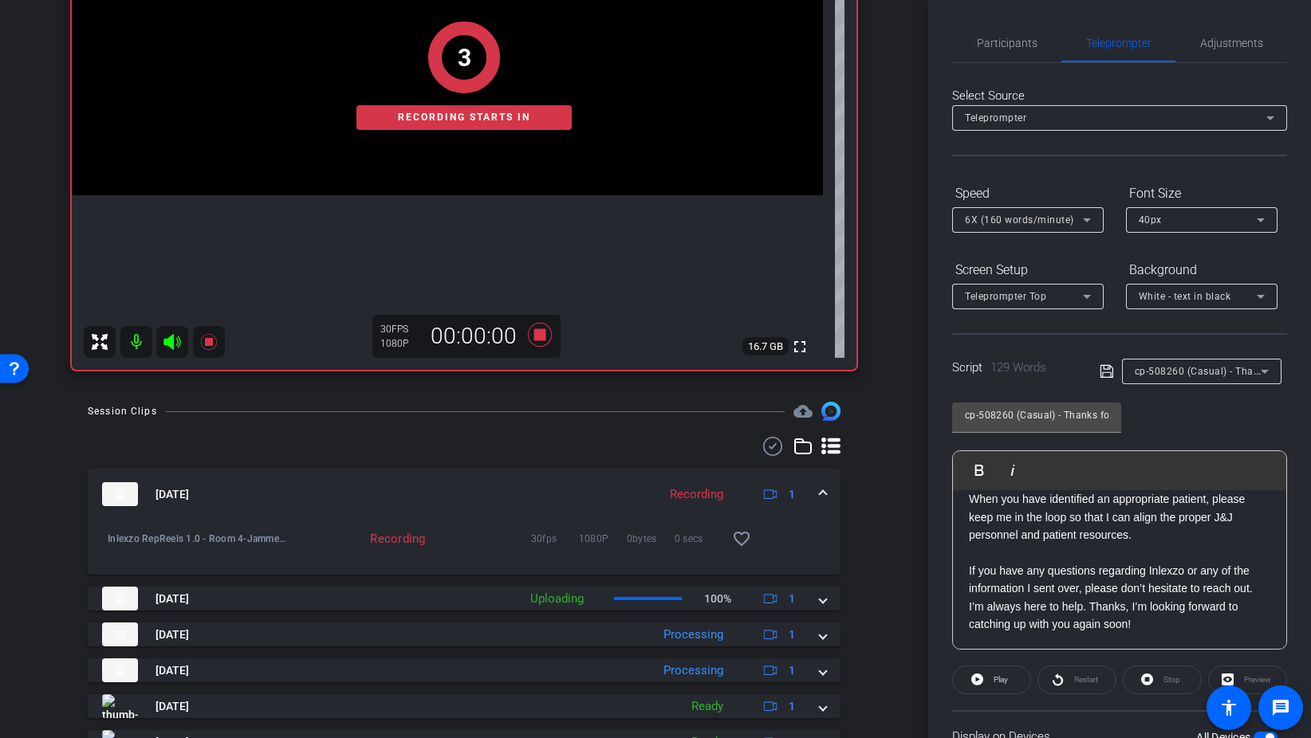
click at [1259, 677] on div "Preview" at bounding box center [1247, 680] width 79 height 29
click at [1240, 684] on div "Preview" at bounding box center [1247, 680] width 79 height 29
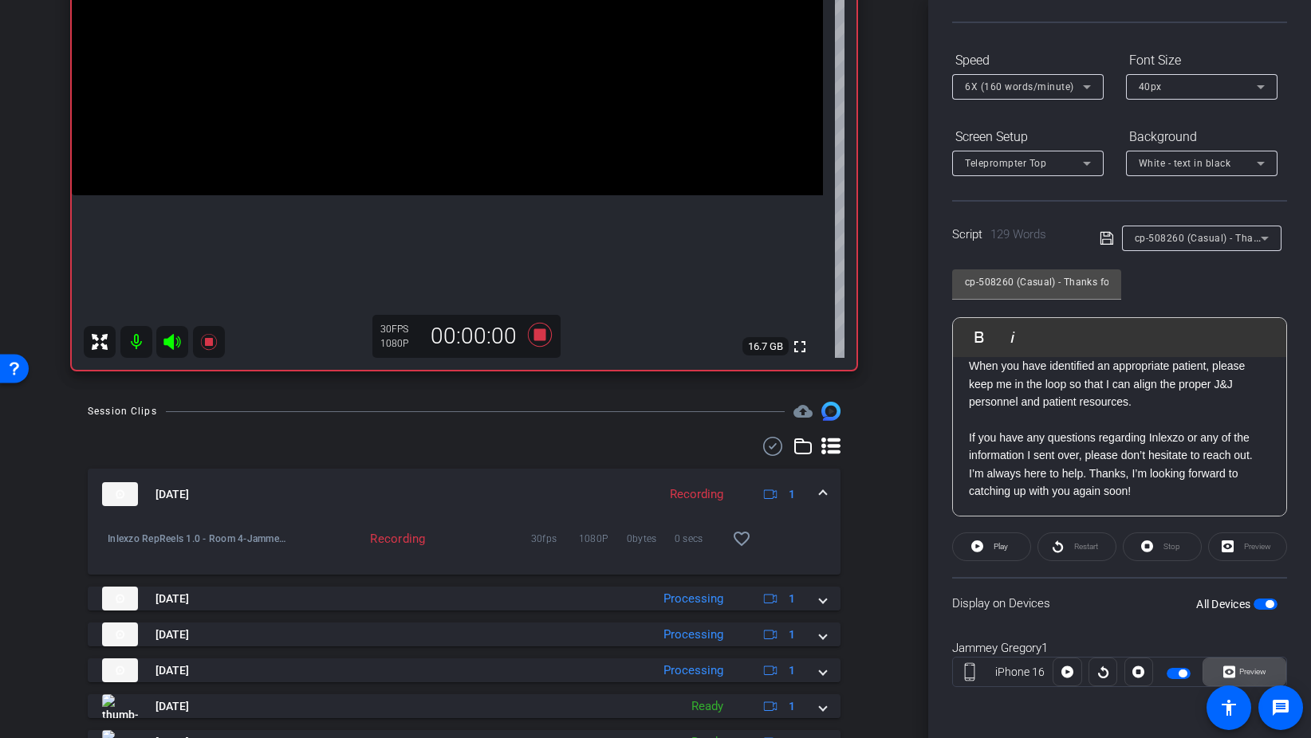
click at [1249, 679] on span "Preview" at bounding box center [1250, 672] width 31 height 22
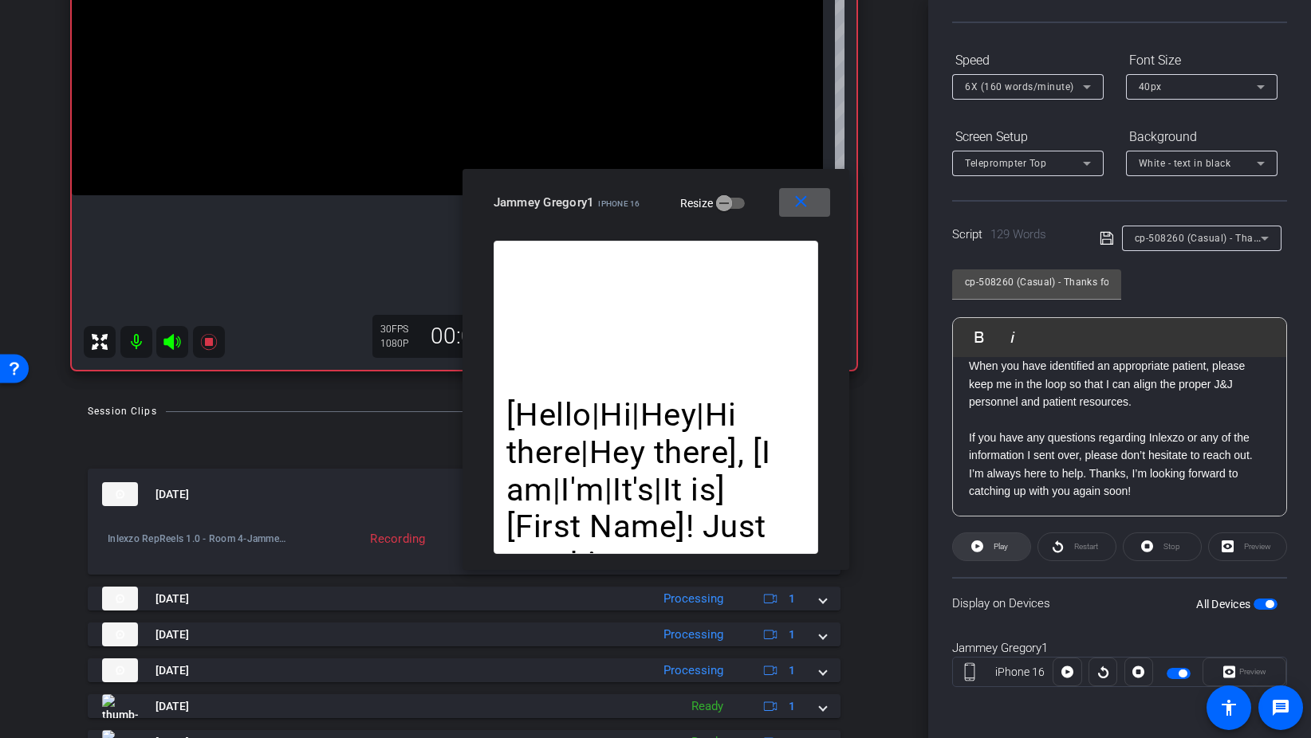
click at [985, 552] on span at bounding box center [991, 547] width 77 height 38
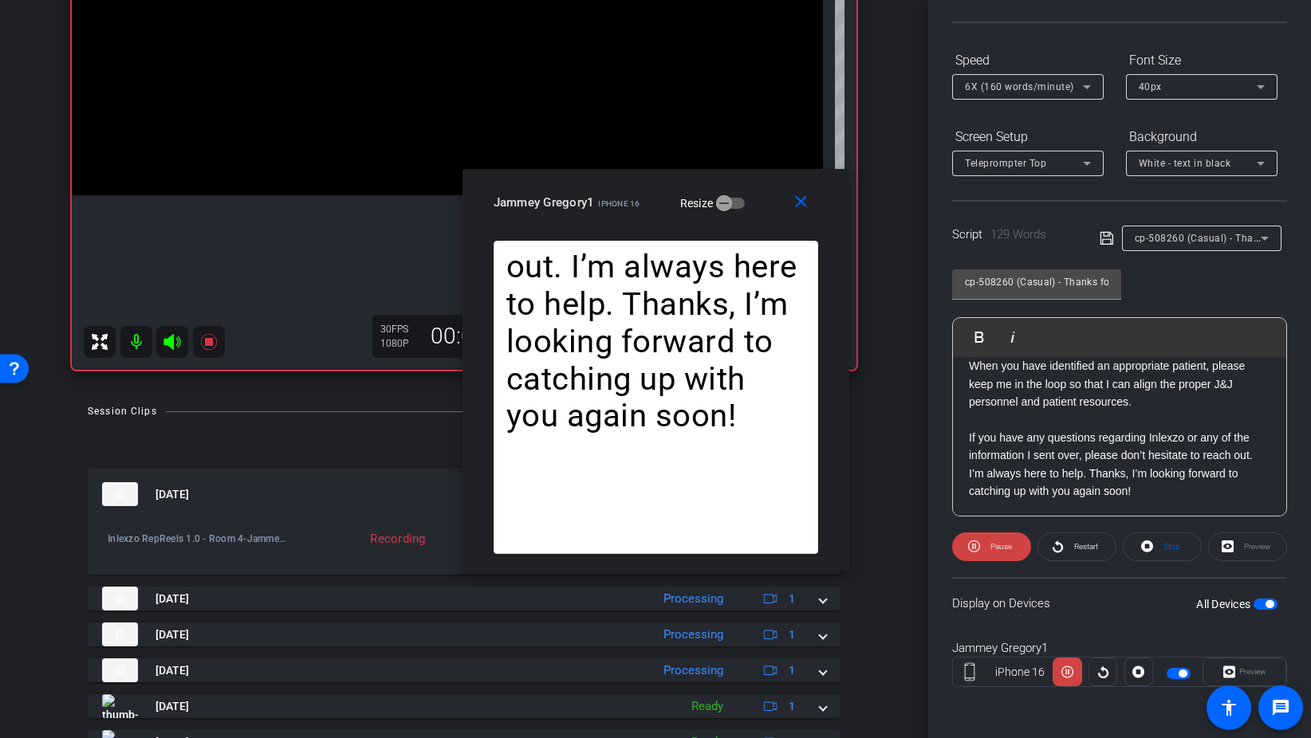
click at [986, 91] on span "6X (160 words/minute)" at bounding box center [1019, 86] width 109 height 11
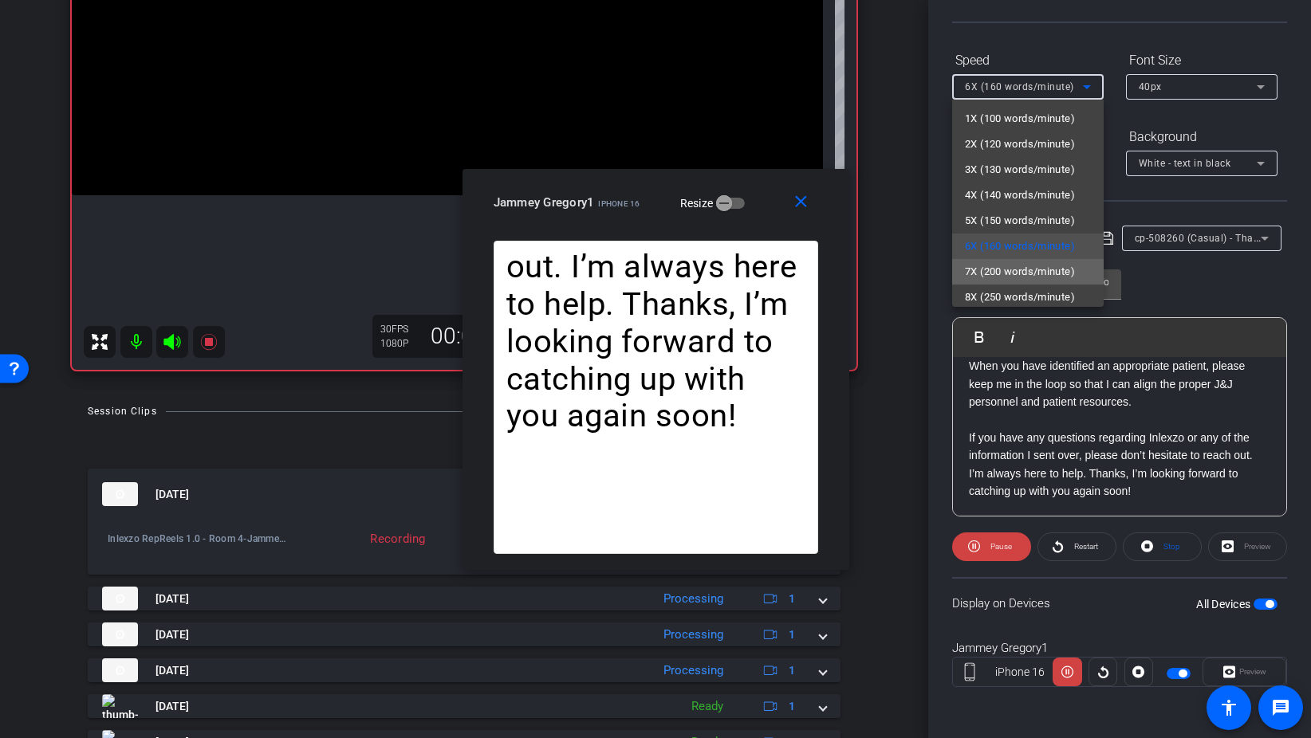
click at [1030, 273] on span "7X (200 words/minute)" at bounding box center [1020, 271] width 110 height 19
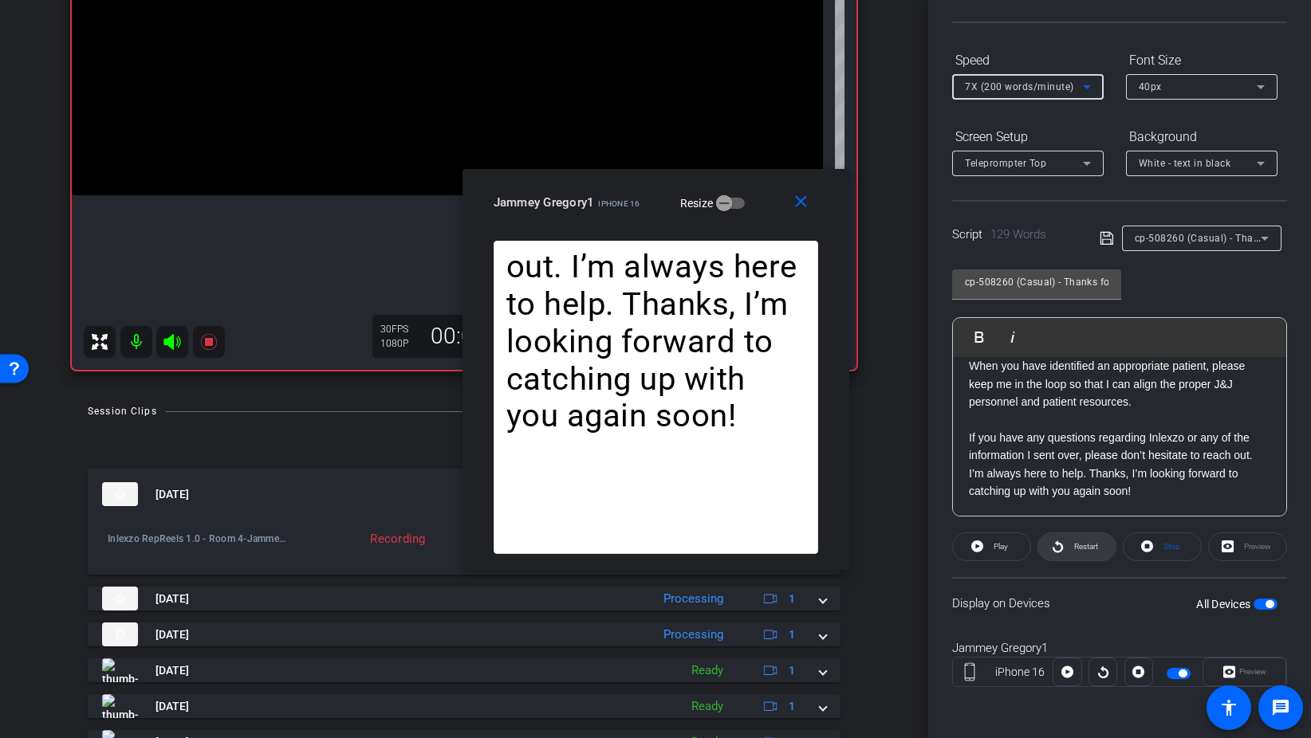
click at [1086, 540] on span "Restart" at bounding box center [1084, 547] width 28 height 22
click at [1083, 542] on span "Restart" at bounding box center [1086, 546] width 24 height 9
click at [791, 209] on mat-icon "close" at bounding box center [801, 202] width 20 height 20
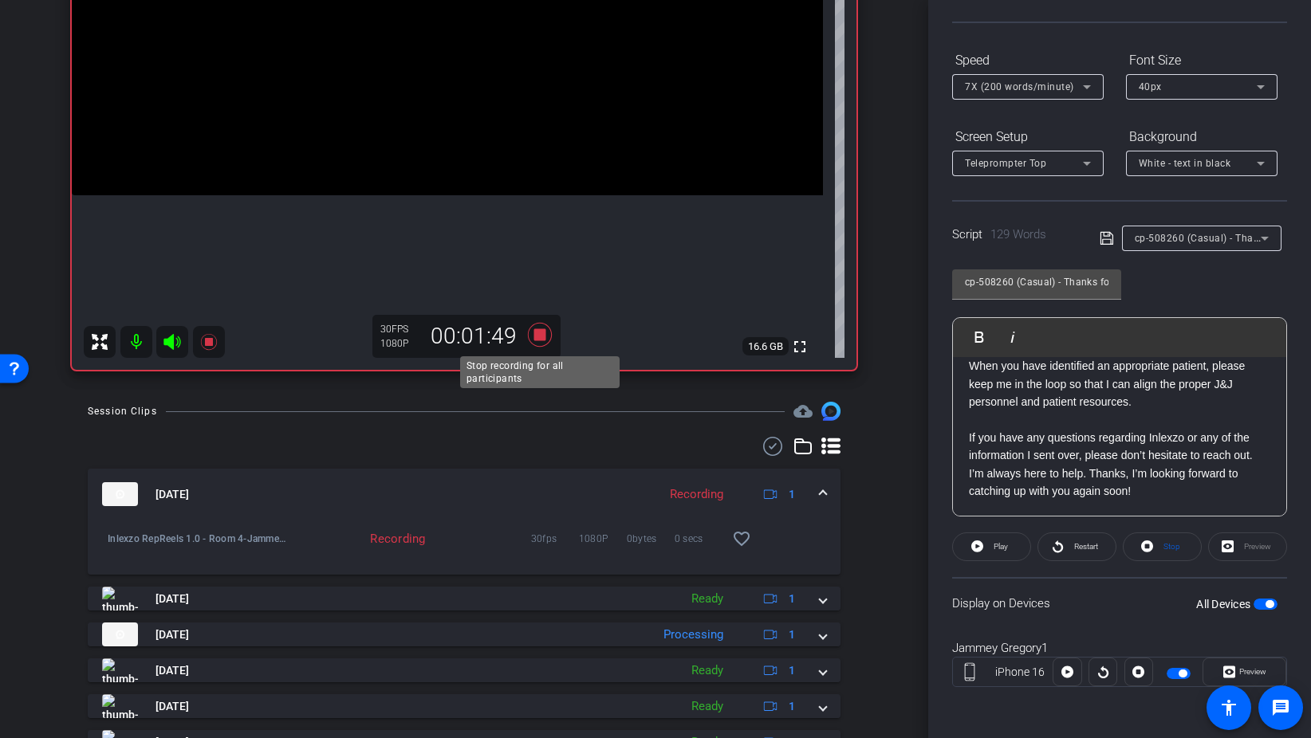
click at [540, 338] on icon at bounding box center [540, 335] width 24 height 24
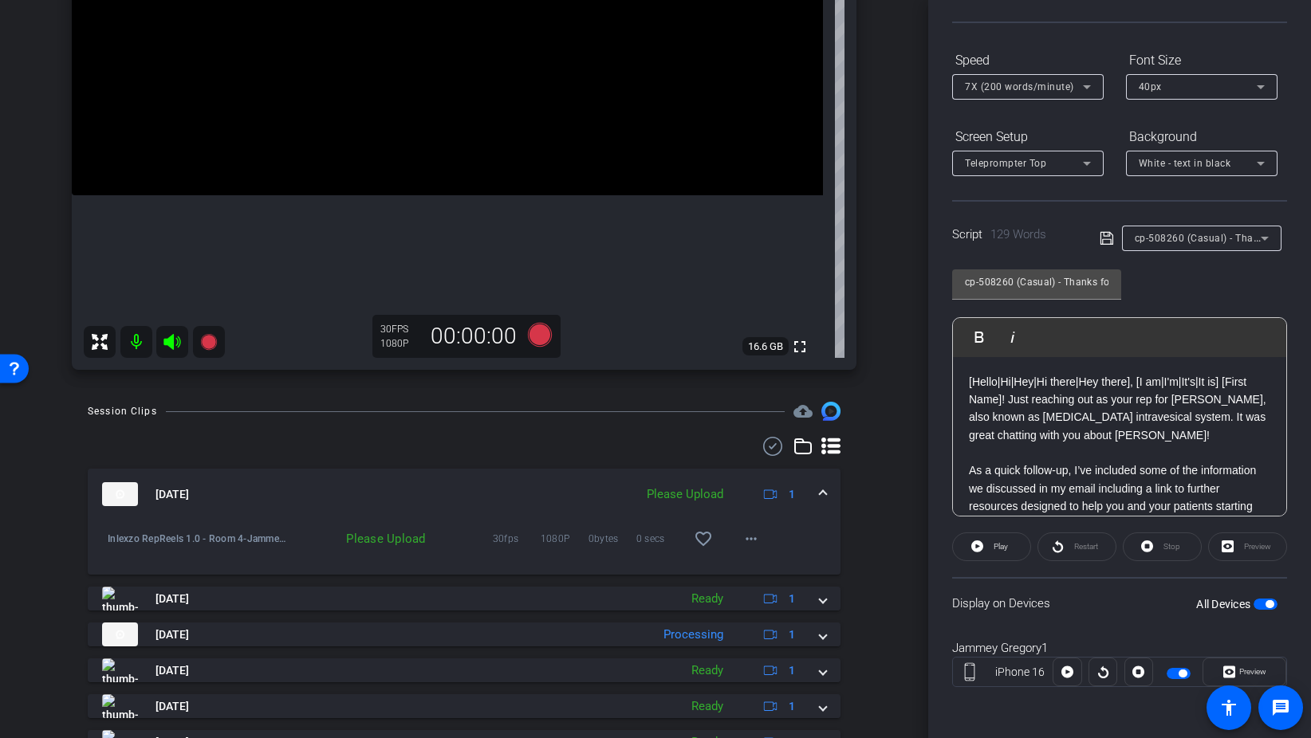
scroll to position [0, 0]
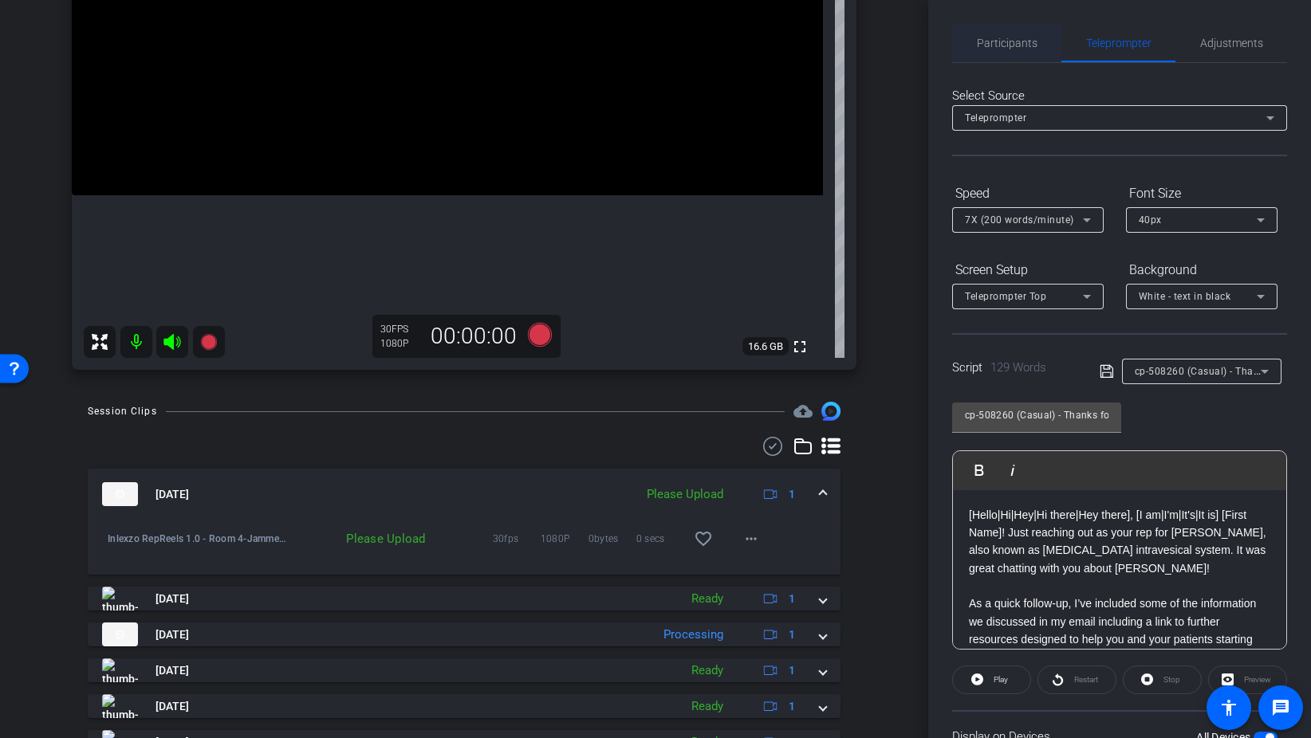
click at [1034, 47] on span "Participants" at bounding box center [1007, 42] width 61 height 11
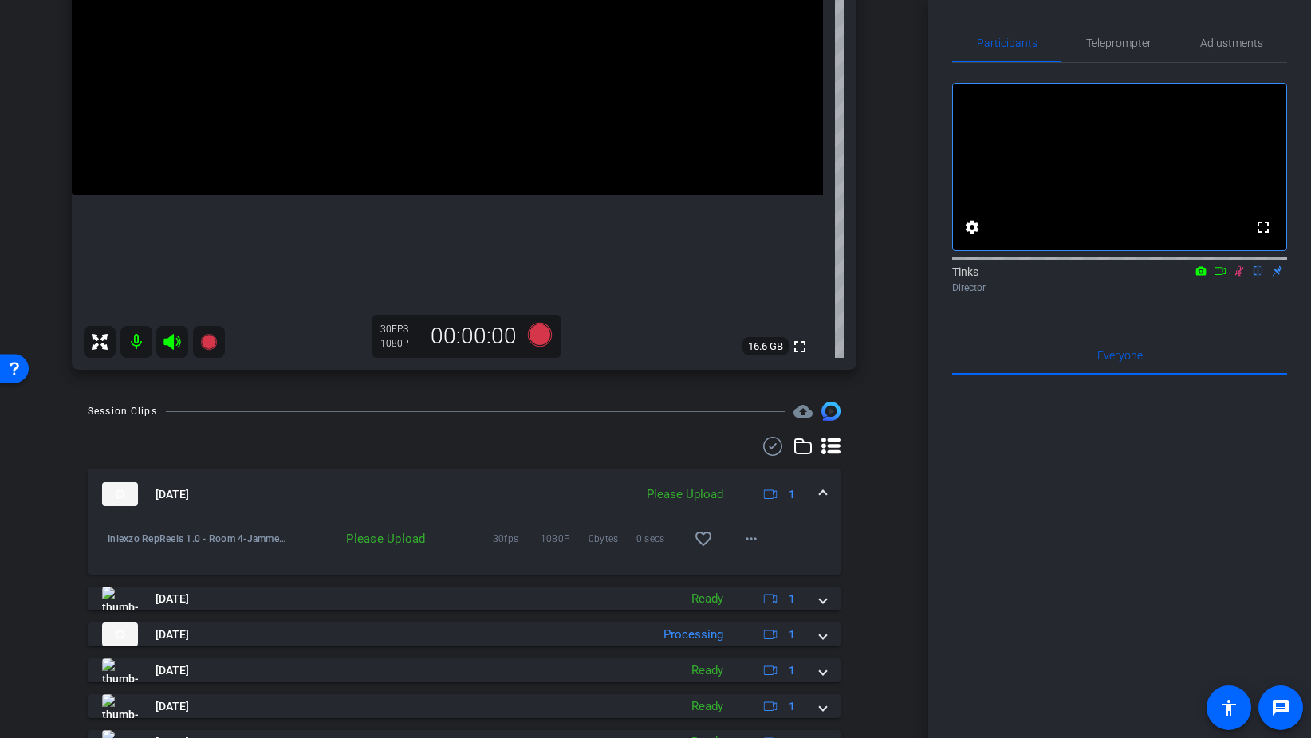
click at [1241, 277] on icon at bounding box center [1239, 270] width 13 height 11
click at [760, 547] on mat-icon "more_horiz" at bounding box center [750, 538] width 19 height 19
click at [782, 574] on span "Upload" at bounding box center [777, 572] width 64 height 19
click at [1089, 44] on span "Teleprompter" at bounding box center [1118, 42] width 65 height 11
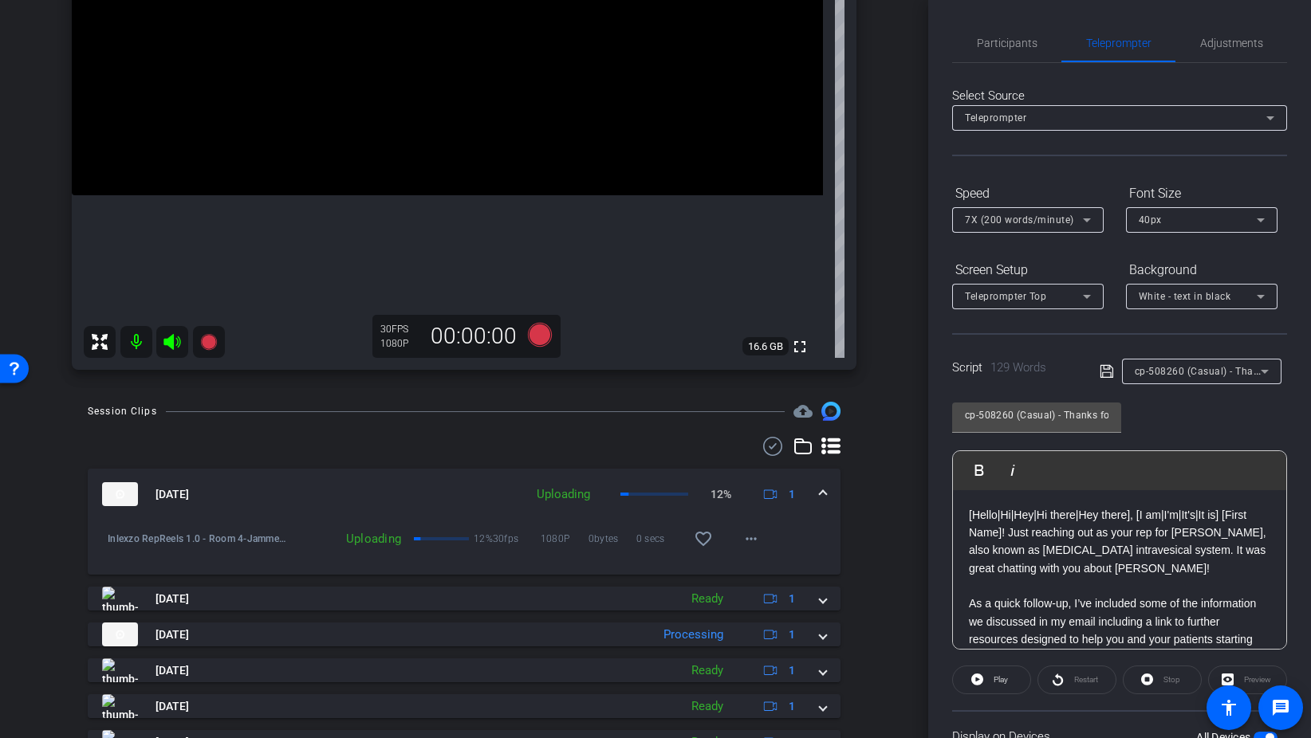
click at [1184, 375] on span "cp-508260 (Casual) - Thanks for Seeing Me" at bounding box center [1236, 370] width 202 height 13
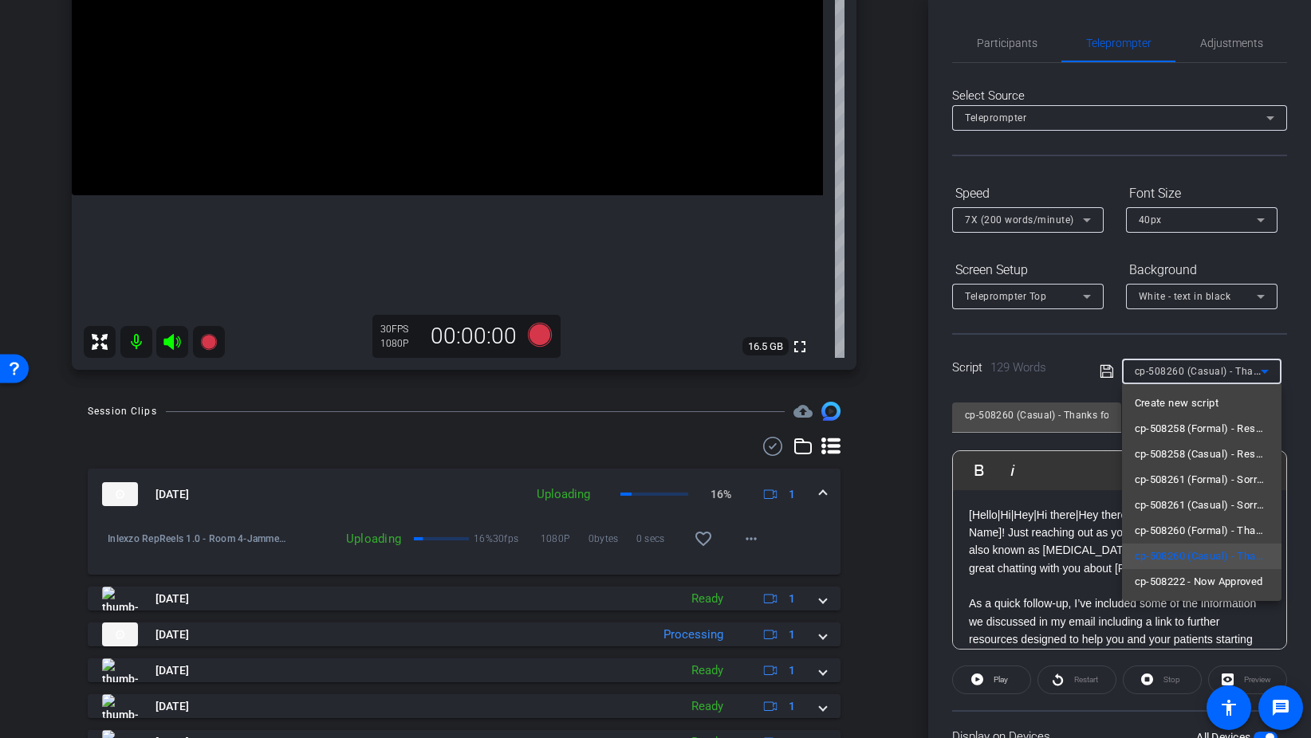
click at [1186, 341] on div at bounding box center [655, 369] width 1311 height 738
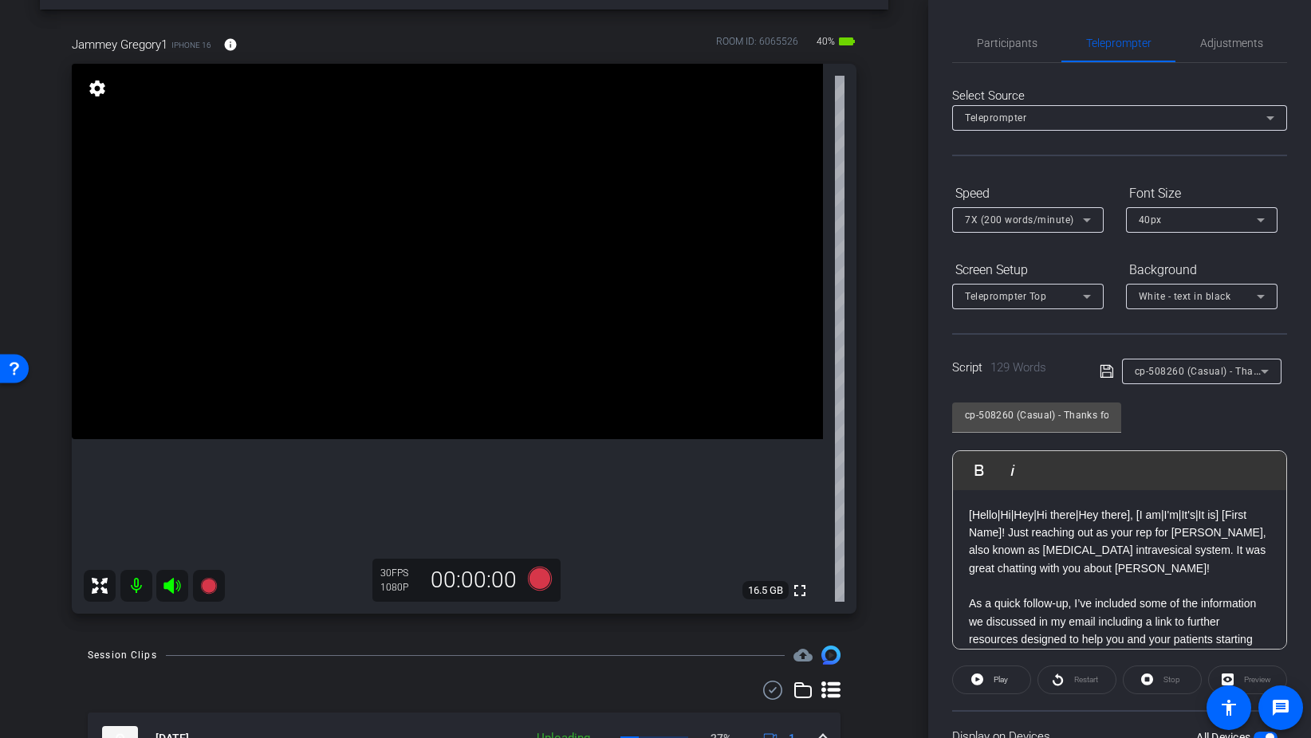
scroll to position [60, 0]
click at [543, 572] on icon at bounding box center [540, 578] width 24 height 24
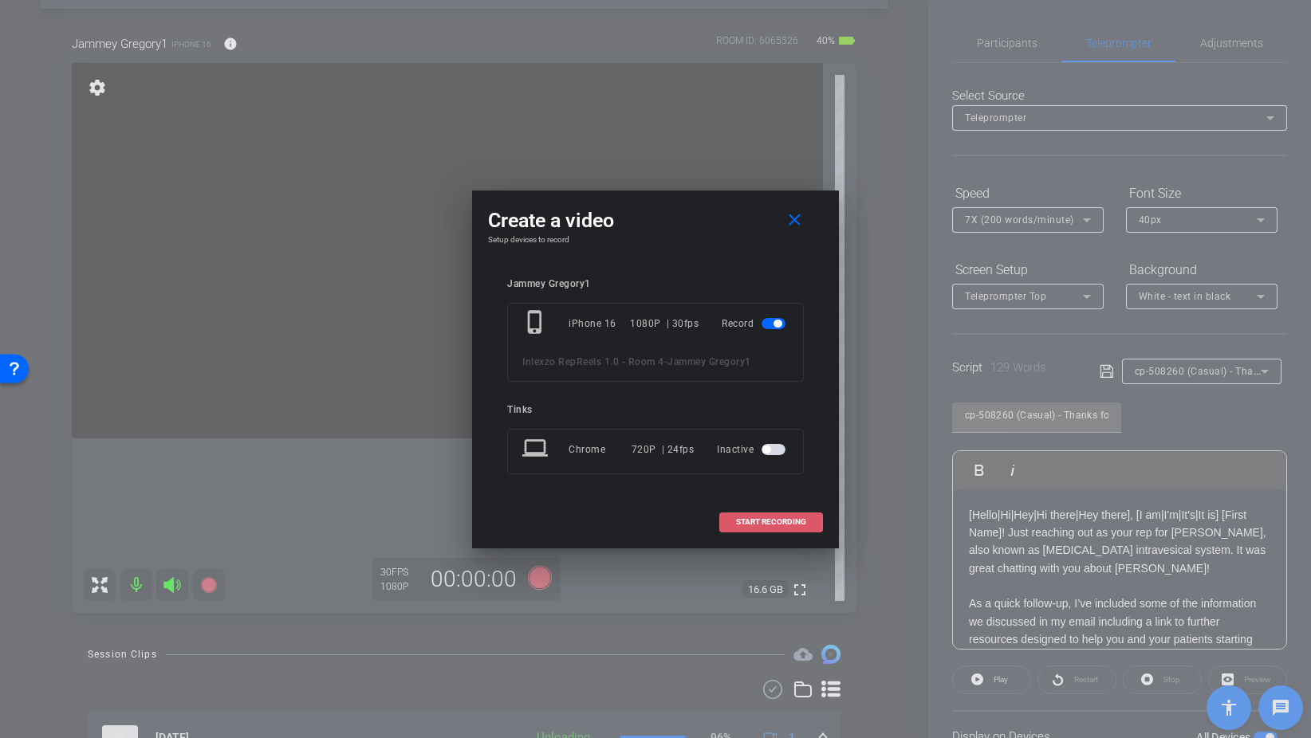
click at [746, 524] on span "START RECORDING" at bounding box center [771, 522] width 70 height 8
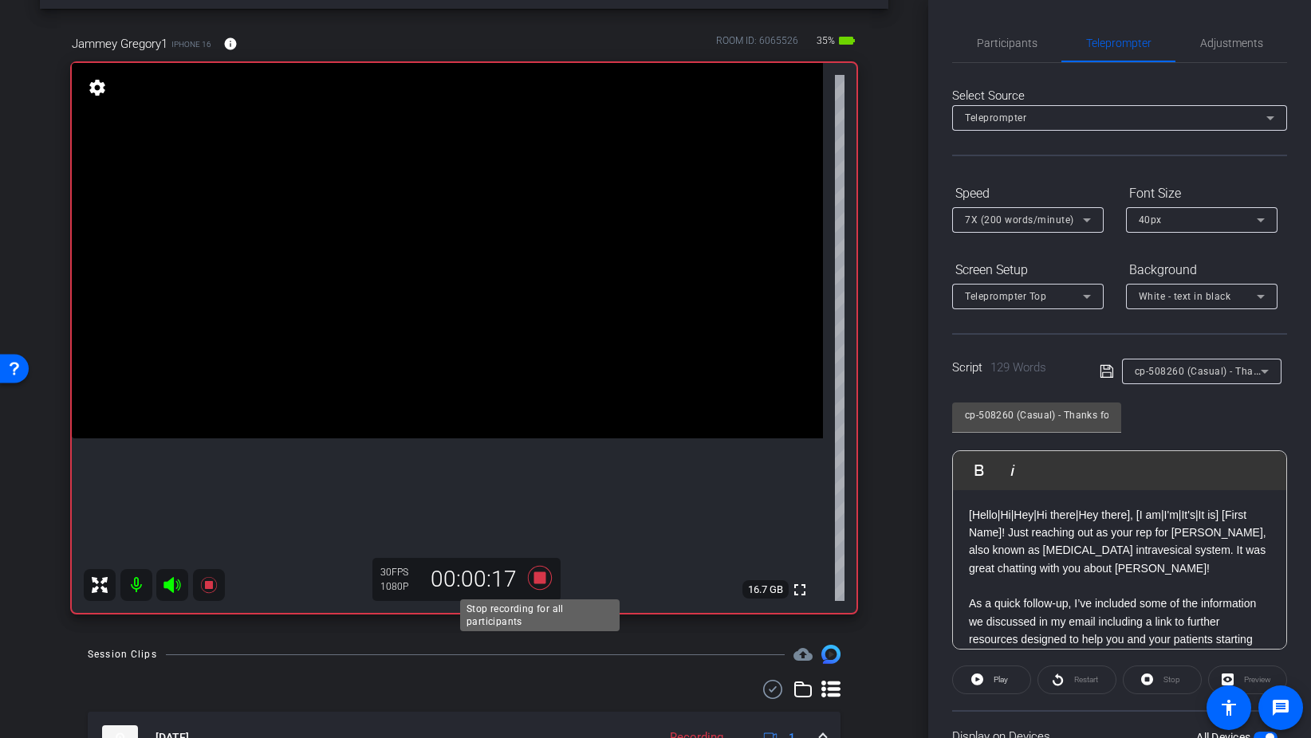
click at [541, 572] on icon at bounding box center [540, 578] width 38 height 29
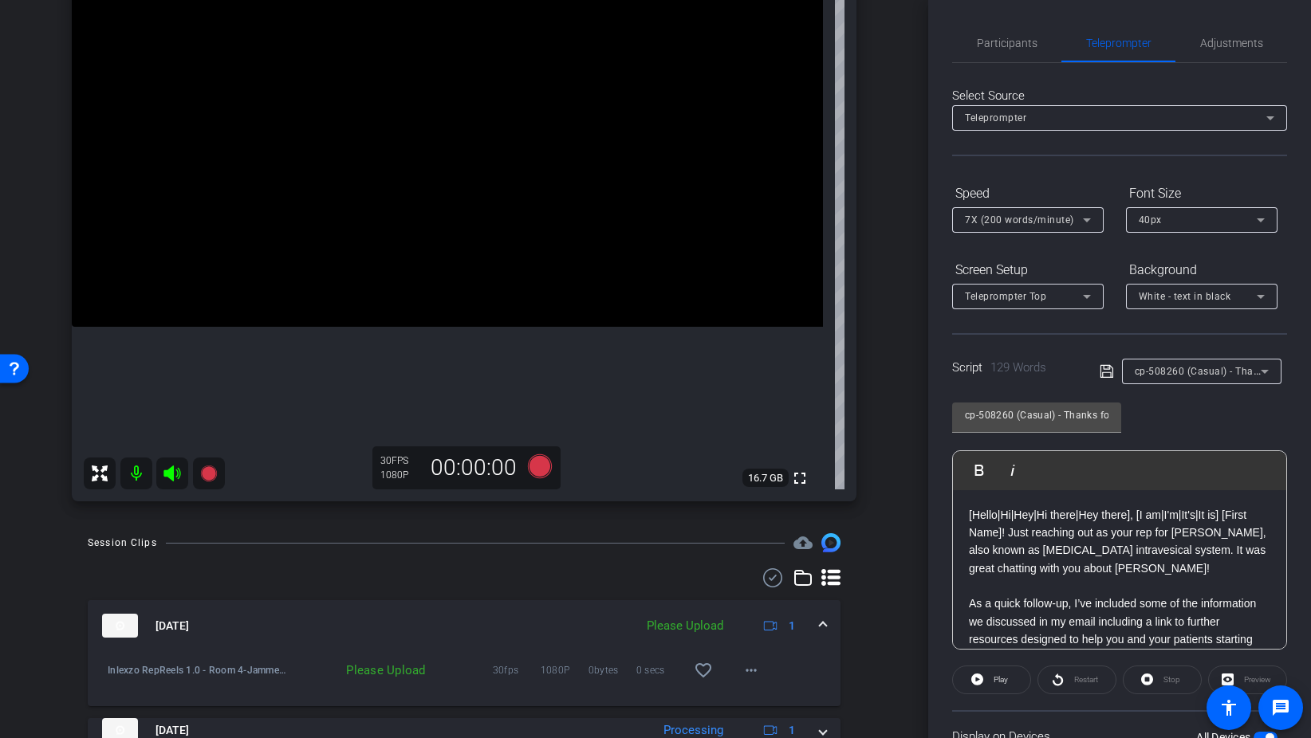
scroll to position [240, 0]
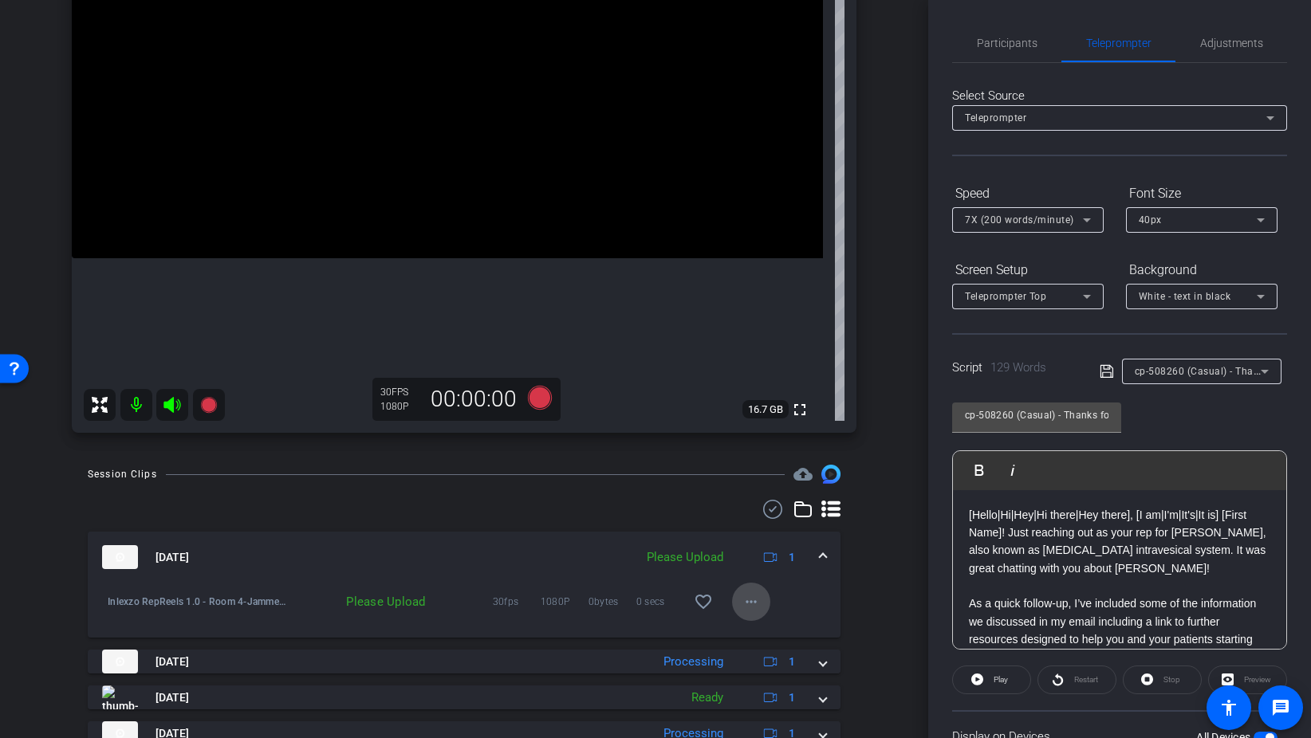
click at [760, 608] on mat-icon "more_horiz" at bounding box center [750, 601] width 19 height 19
click at [776, 628] on span "Upload" at bounding box center [777, 635] width 64 height 19
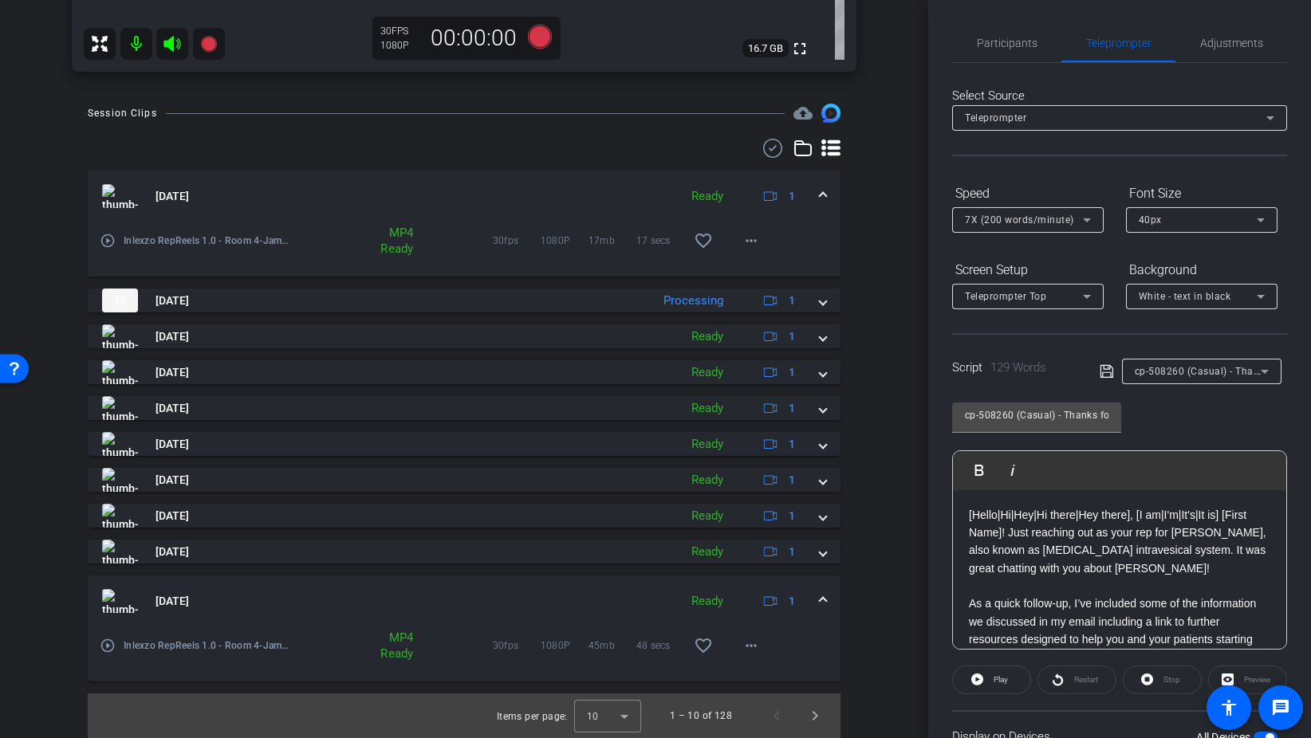
scroll to position [585, 0]
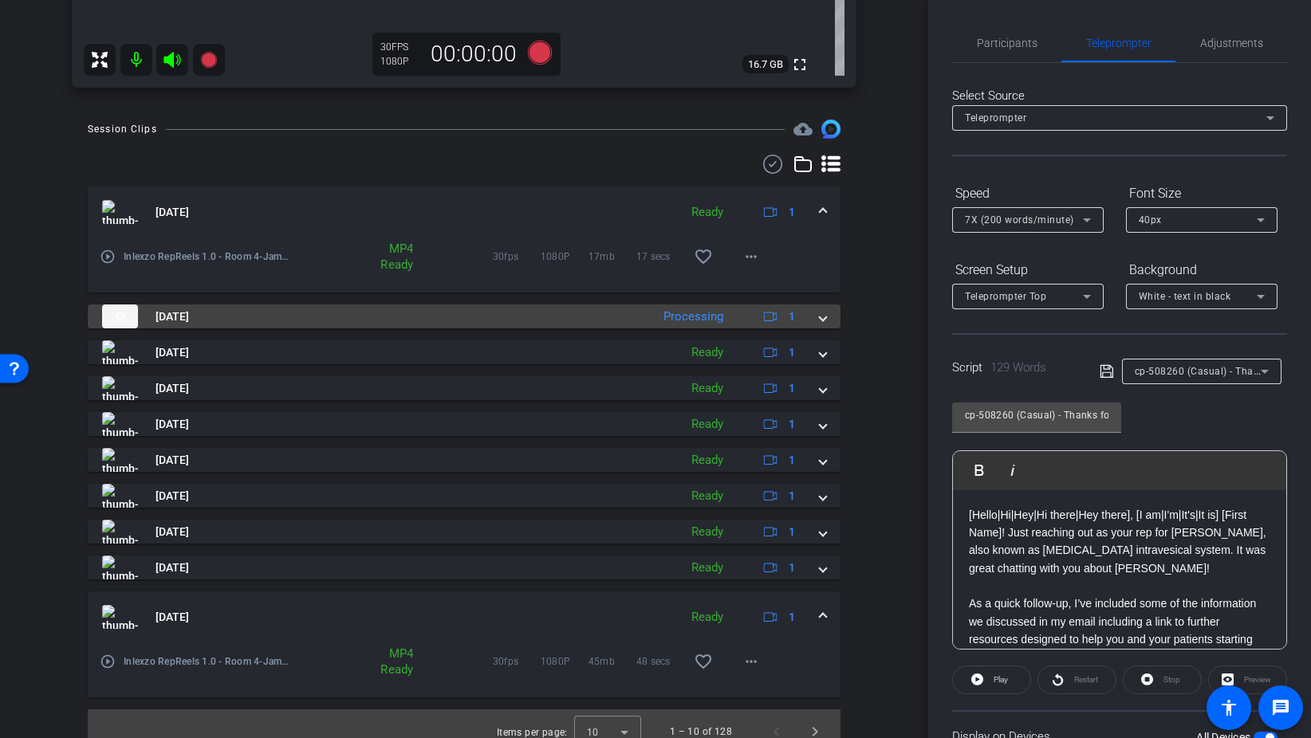
click at [828, 317] on mat-expansion-panel-header "Aug 28, 2025 Processing 1" at bounding box center [464, 317] width 753 height 24
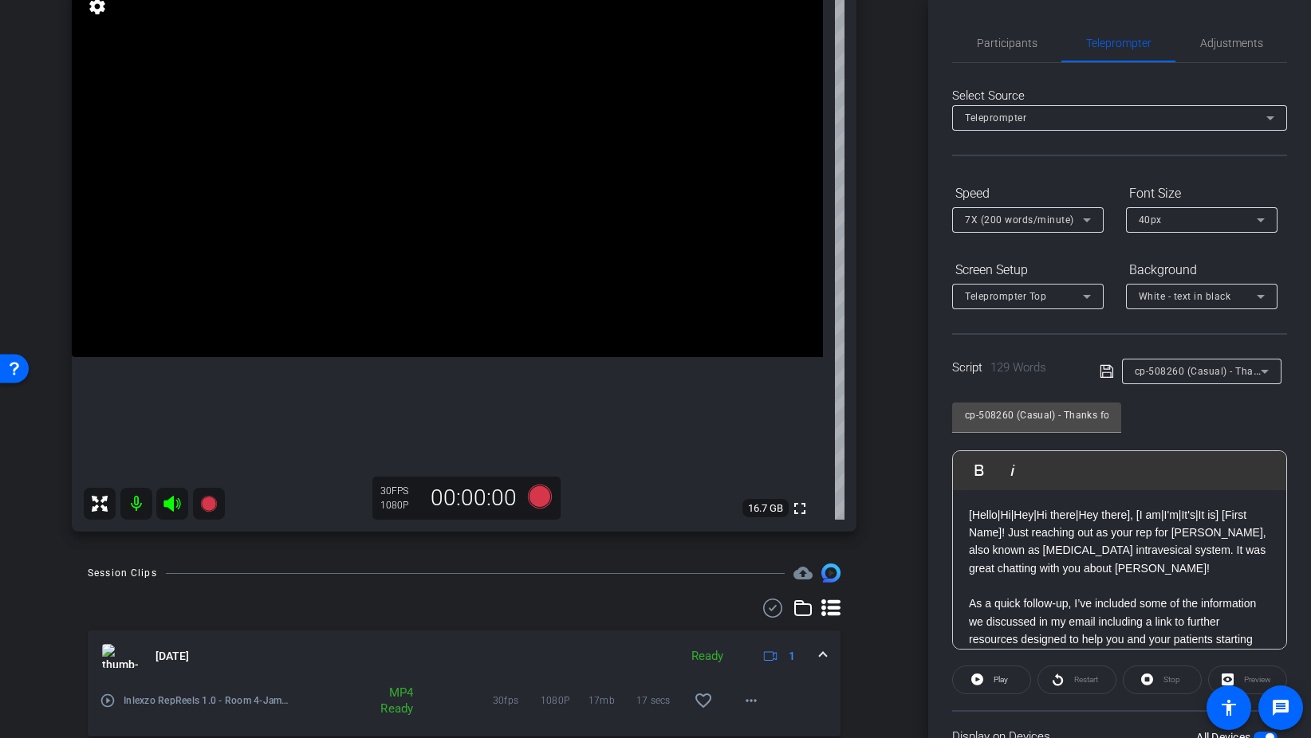
scroll to position [133, 0]
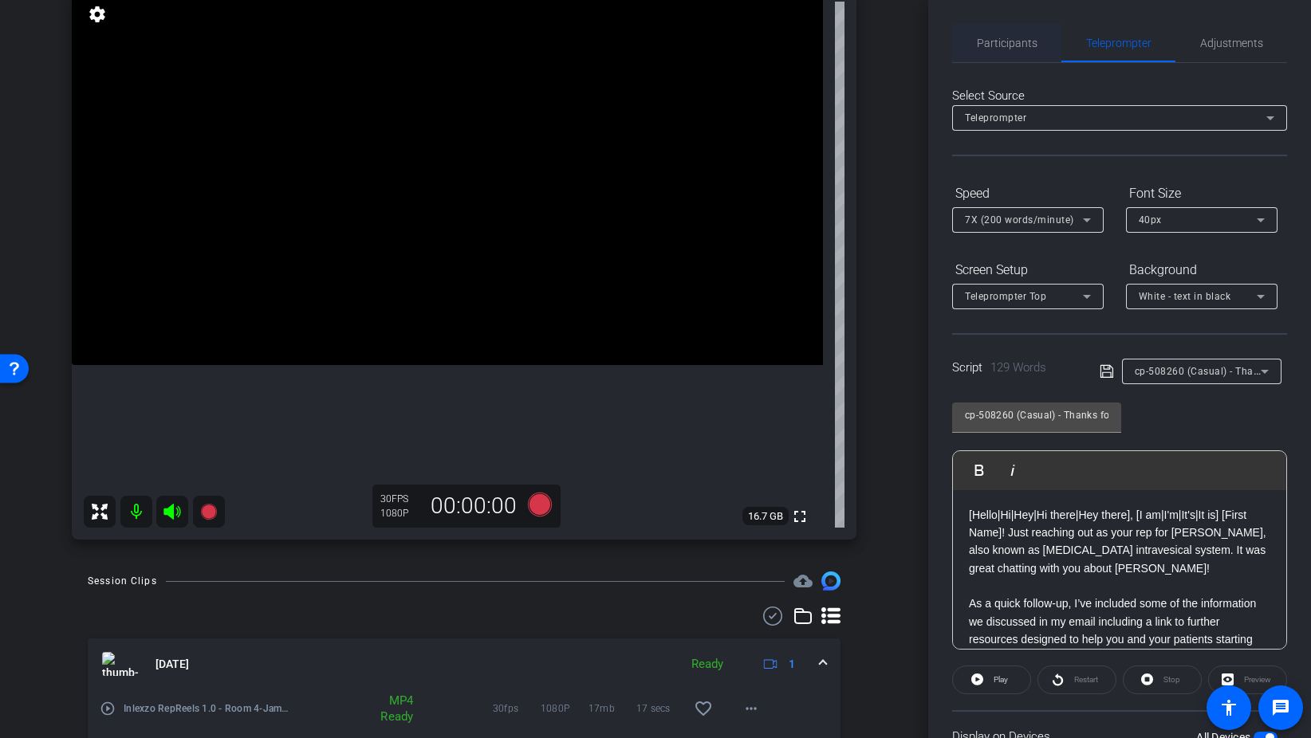
click at [996, 58] on span "Participants" at bounding box center [1007, 43] width 61 height 38
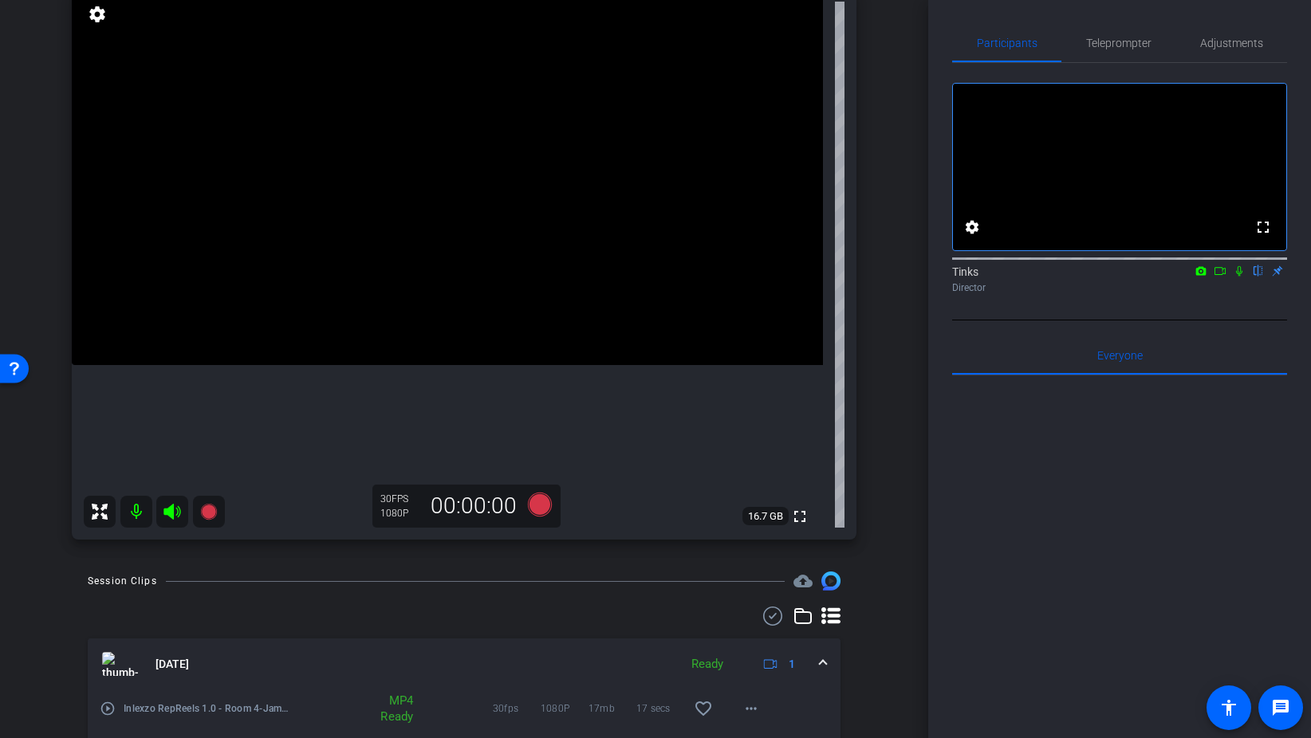
click at [1221, 277] on icon at bounding box center [1219, 270] width 13 height 11
click at [1259, 277] on icon at bounding box center [1258, 271] width 6 height 10
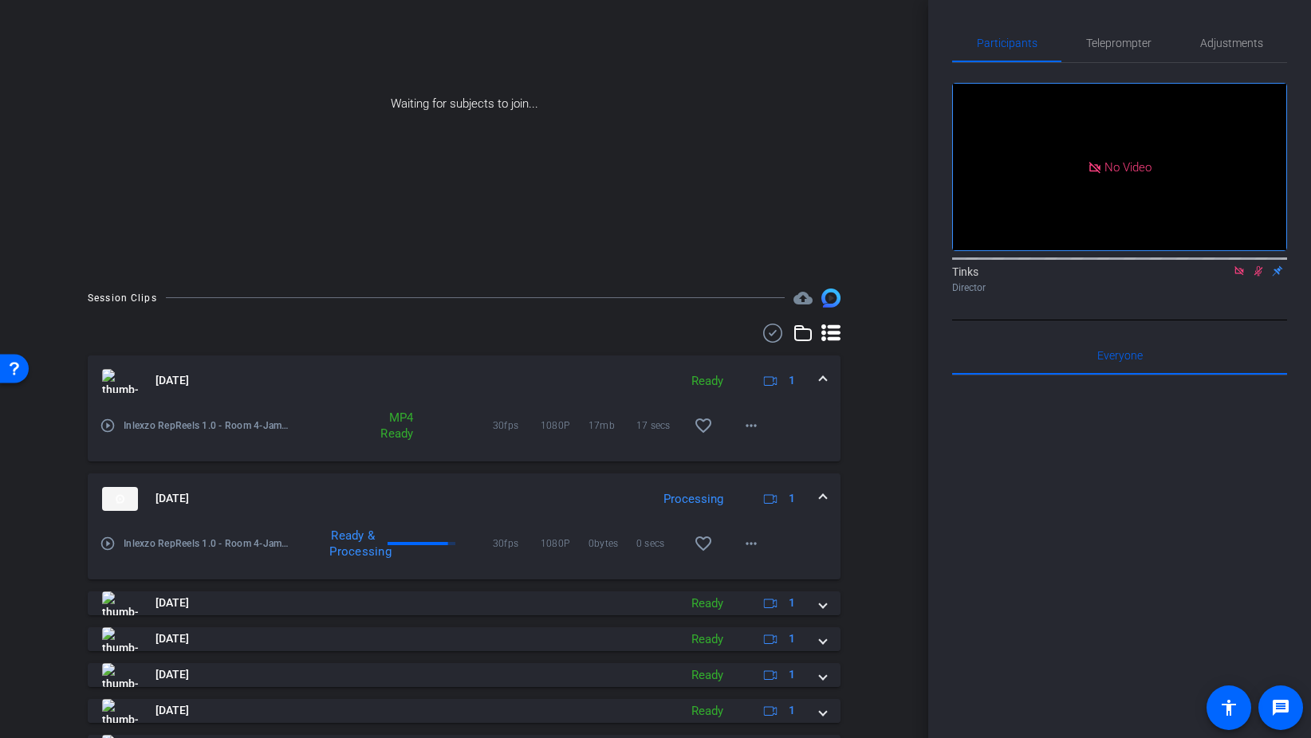
scroll to position [0, 0]
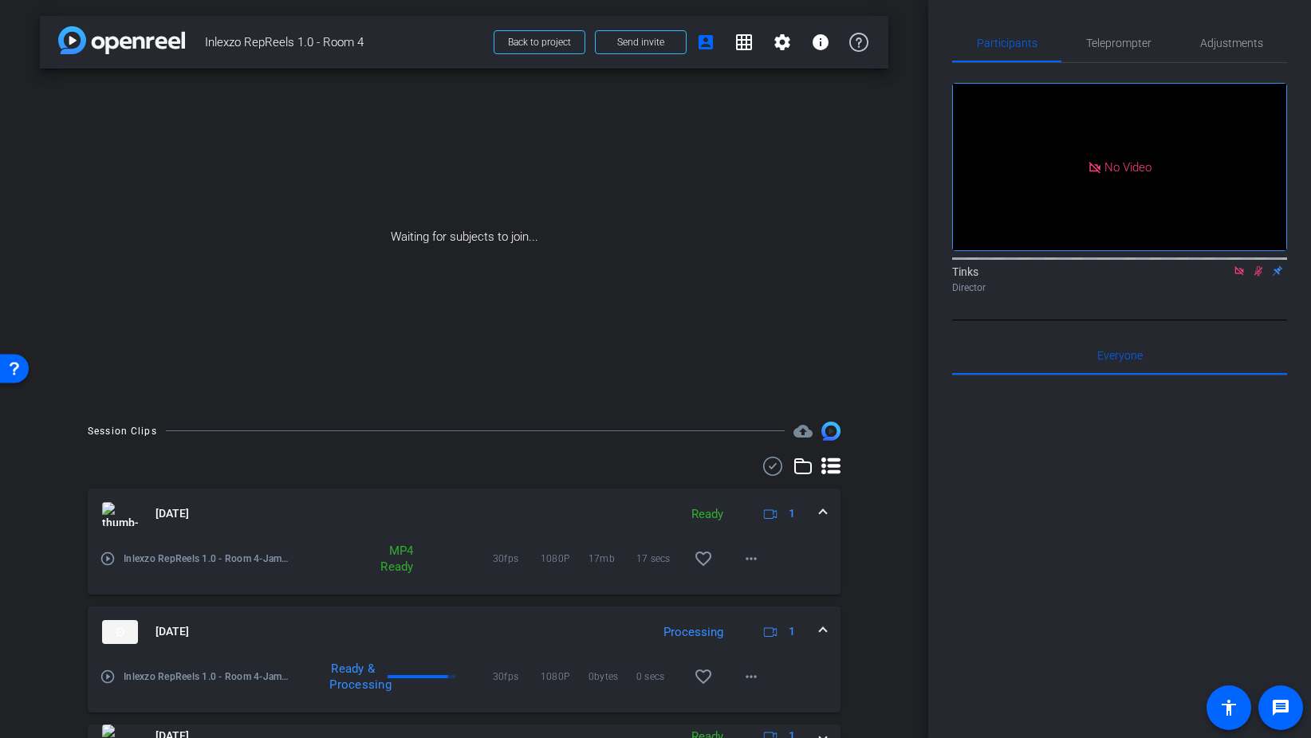
click at [165, 512] on span "Aug 28, 2025" at bounding box center [171, 513] width 33 height 17
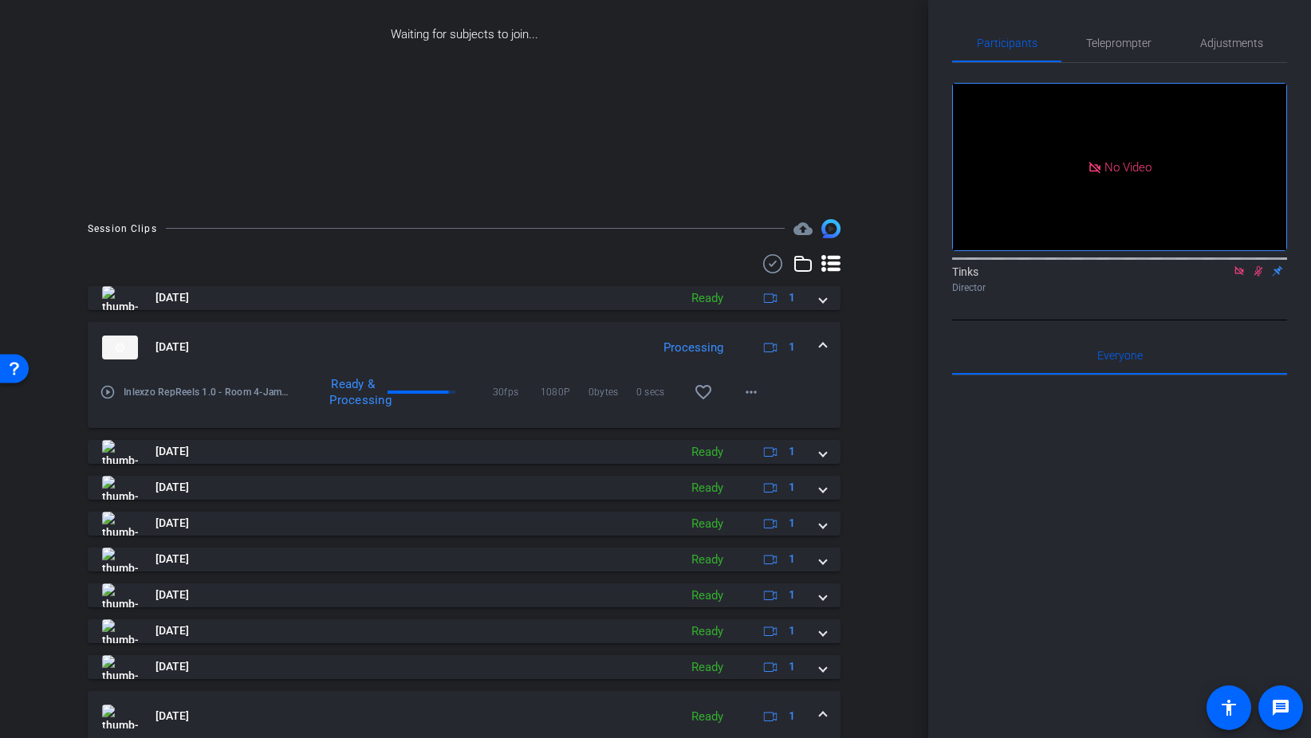
scroll to position [318, 0]
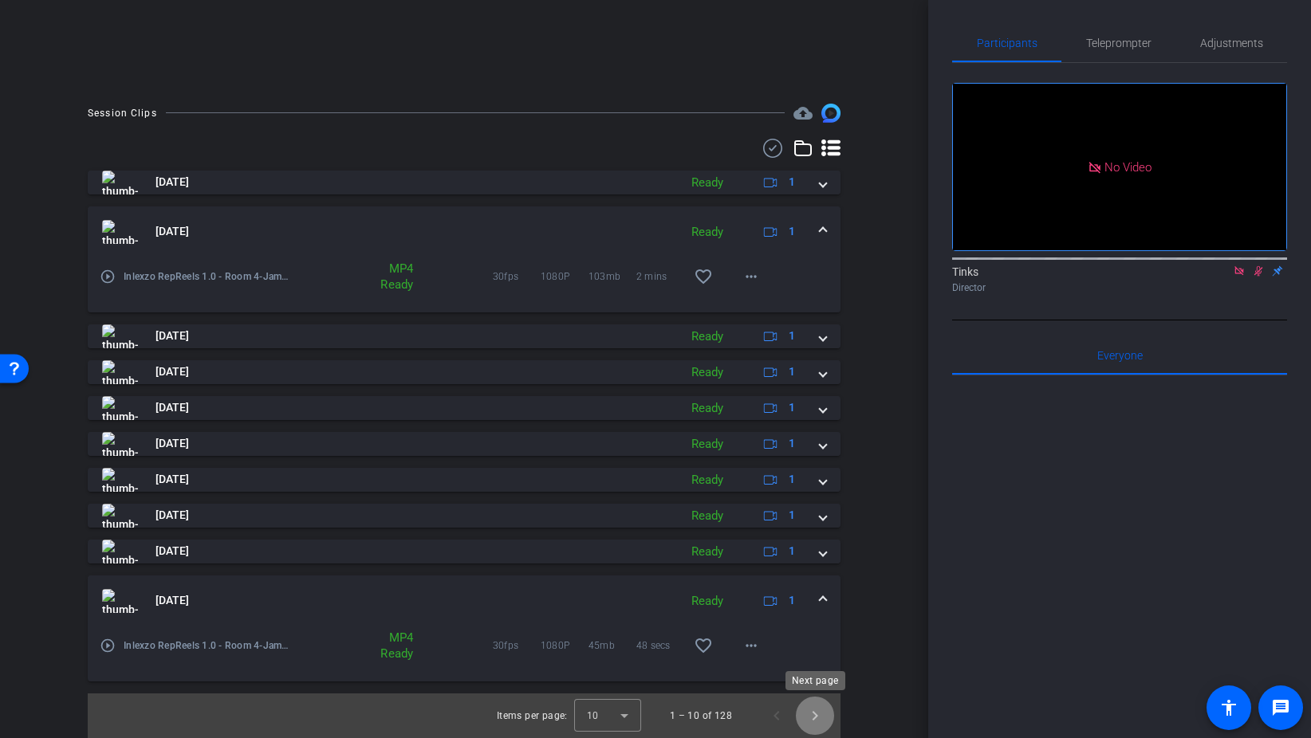
click at [810, 714] on span "Next page" at bounding box center [815, 716] width 38 height 38
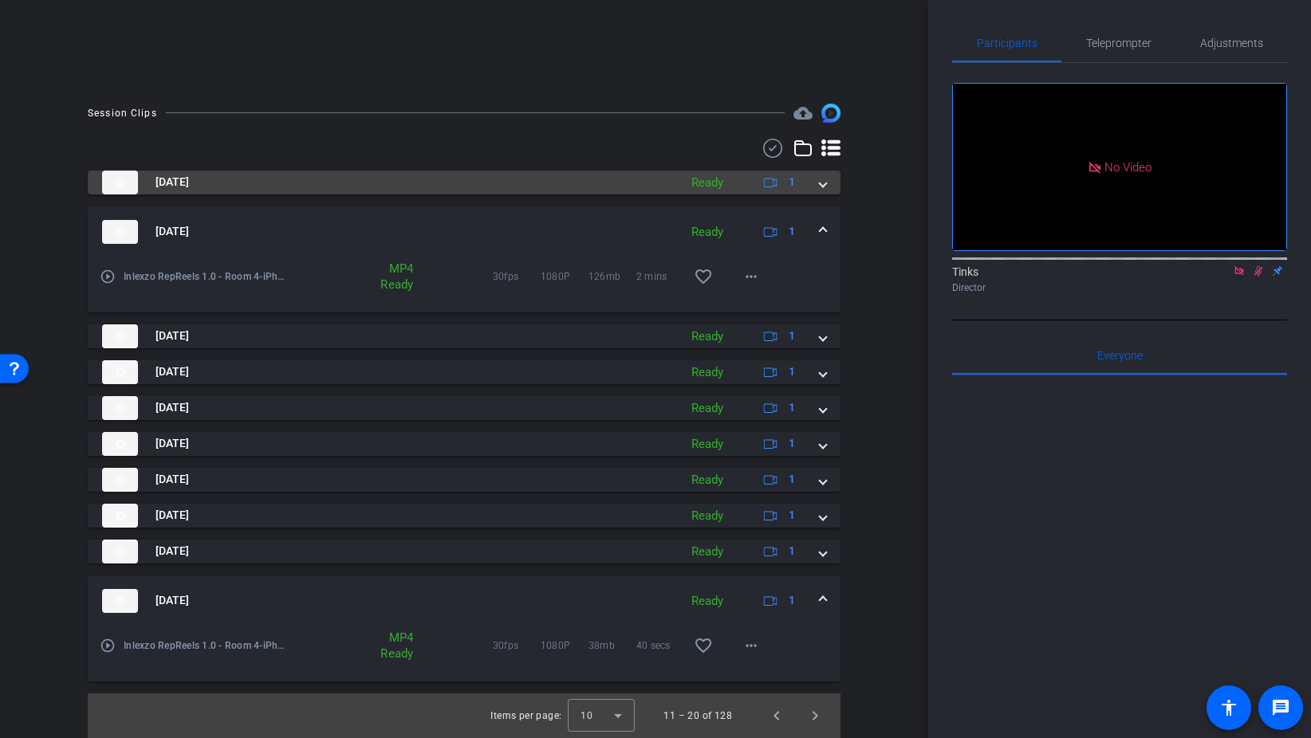
click at [248, 183] on mat-panel-title "Aug 28, 2025" at bounding box center [386, 183] width 568 height 24
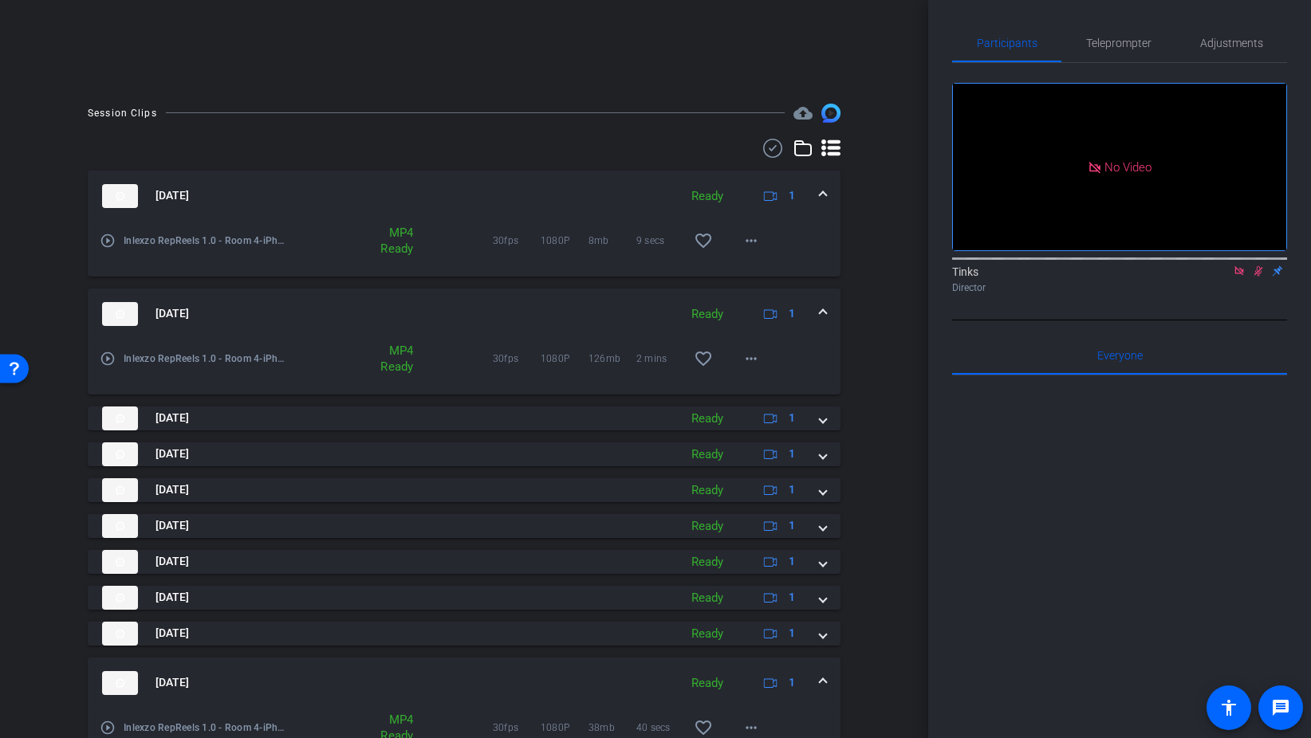
scroll to position [400, 0]
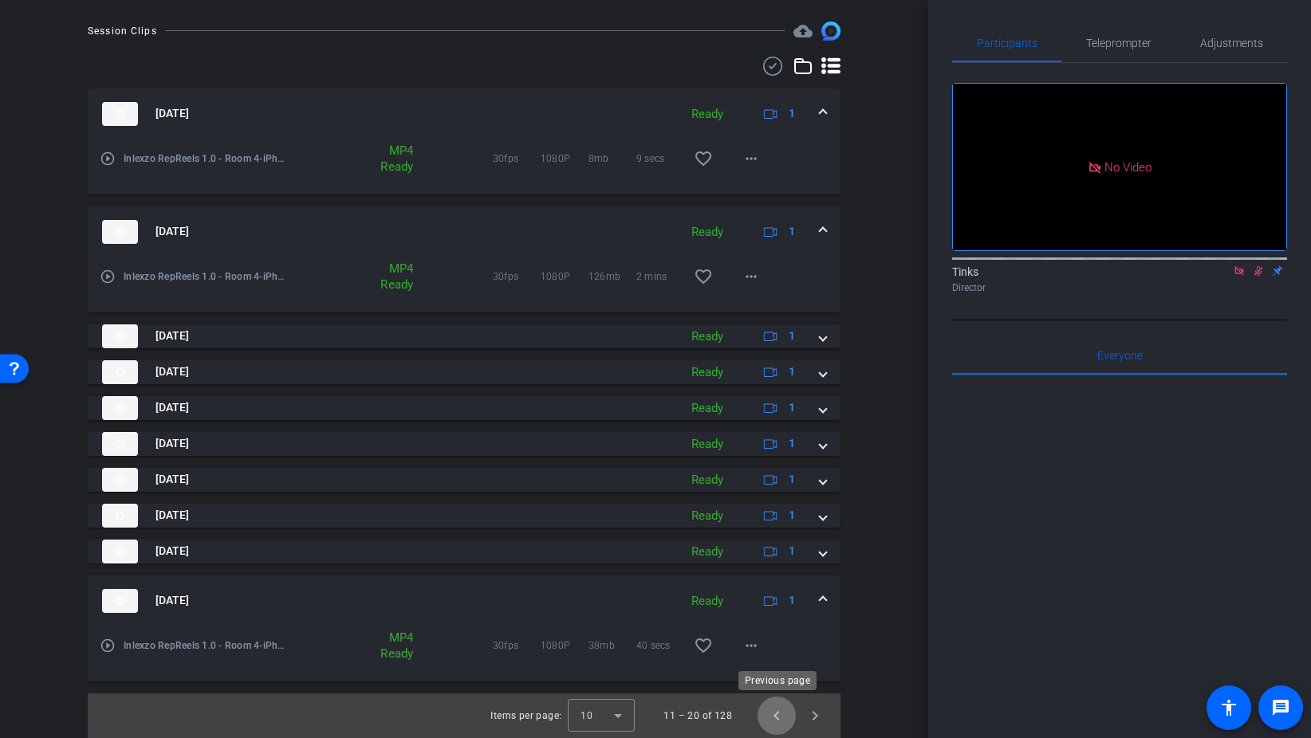
click at [775, 714] on span "Previous page" at bounding box center [776, 716] width 38 height 38
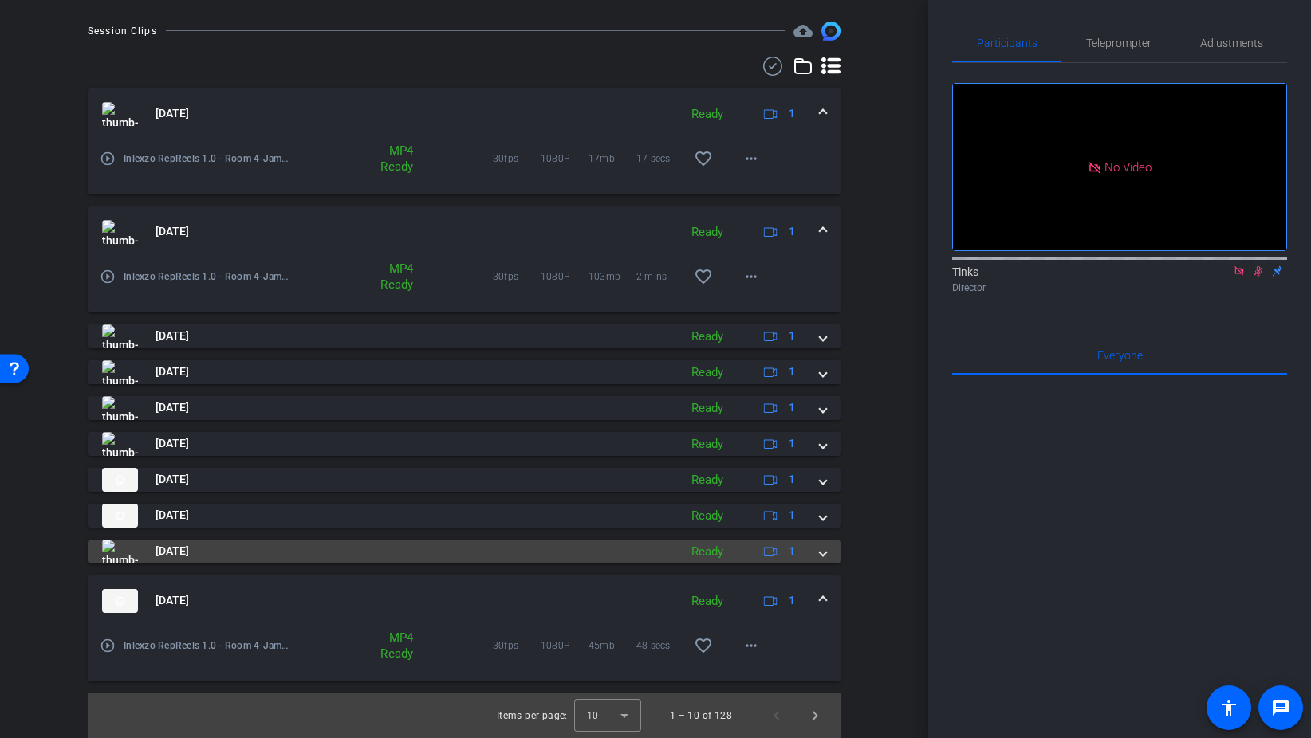
click at [822, 551] on span at bounding box center [823, 551] width 6 height 17
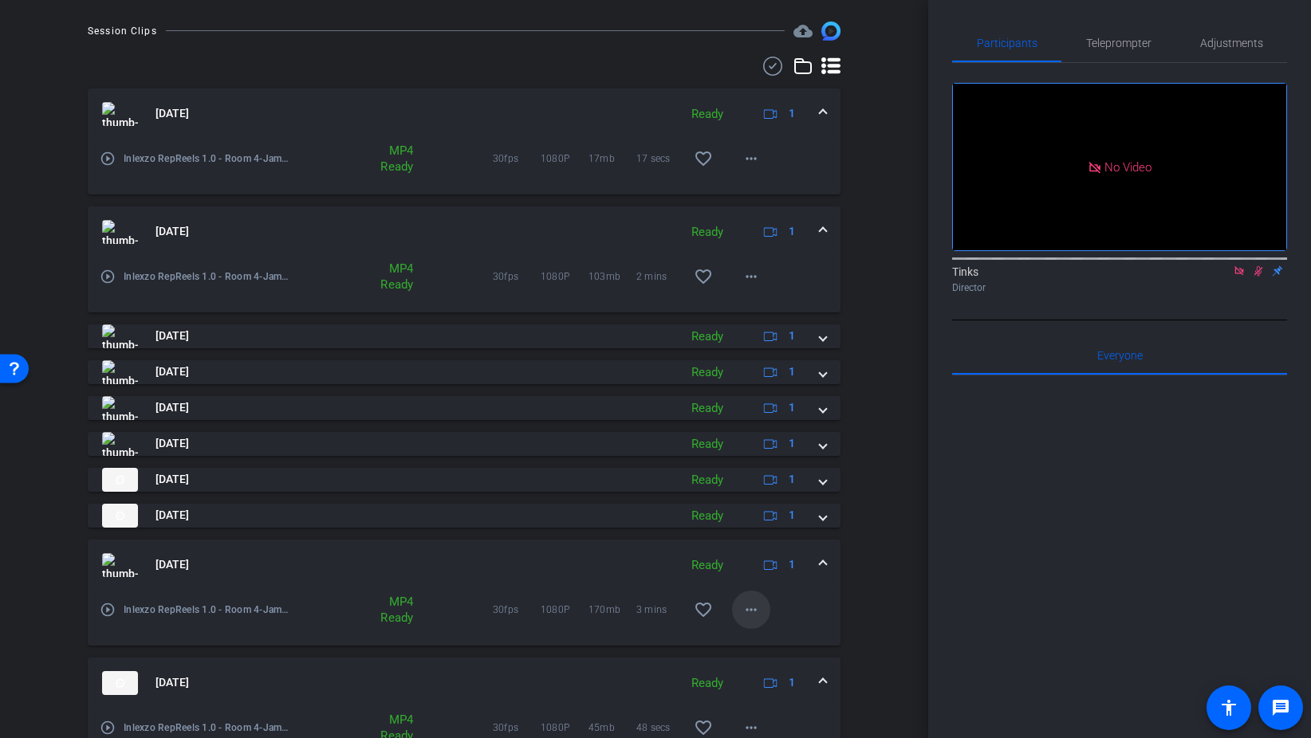
click at [755, 614] on mat-icon "more_horiz" at bounding box center [750, 609] width 19 height 19
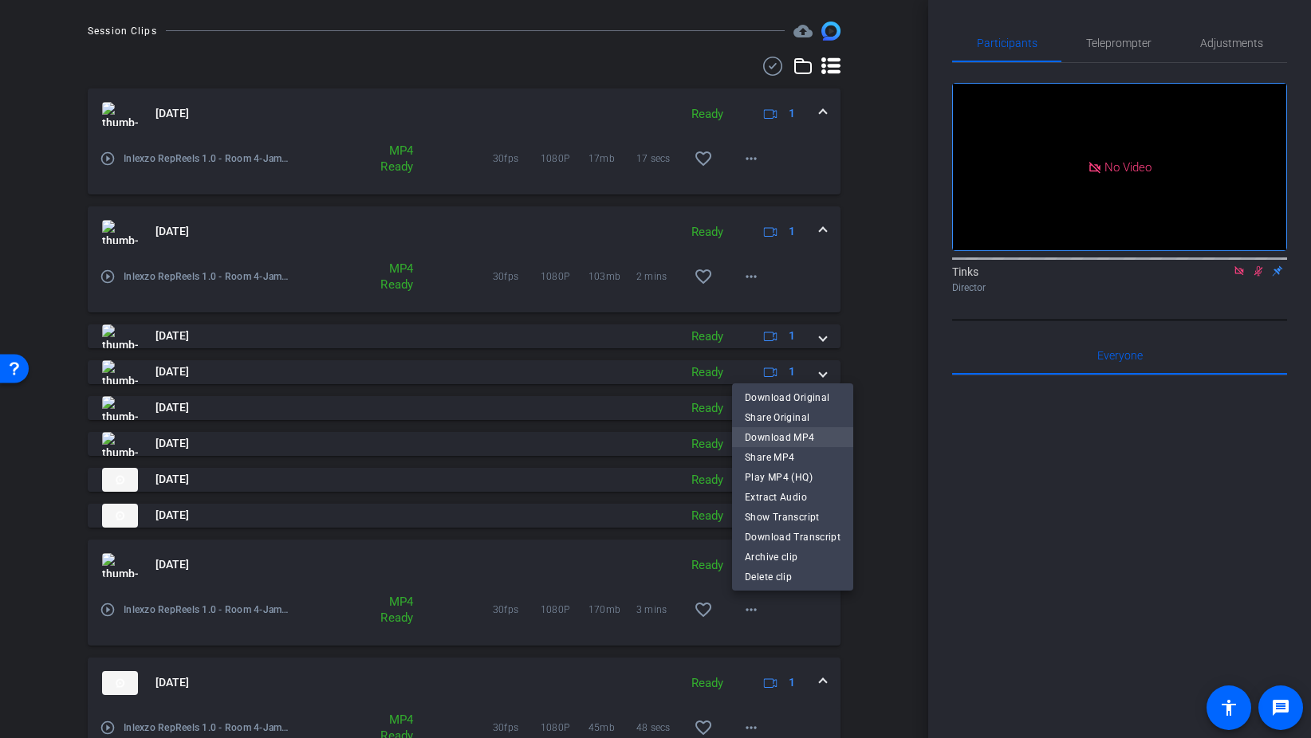
click at [785, 434] on span "Download MP4" at bounding box center [793, 437] width 96 height 19
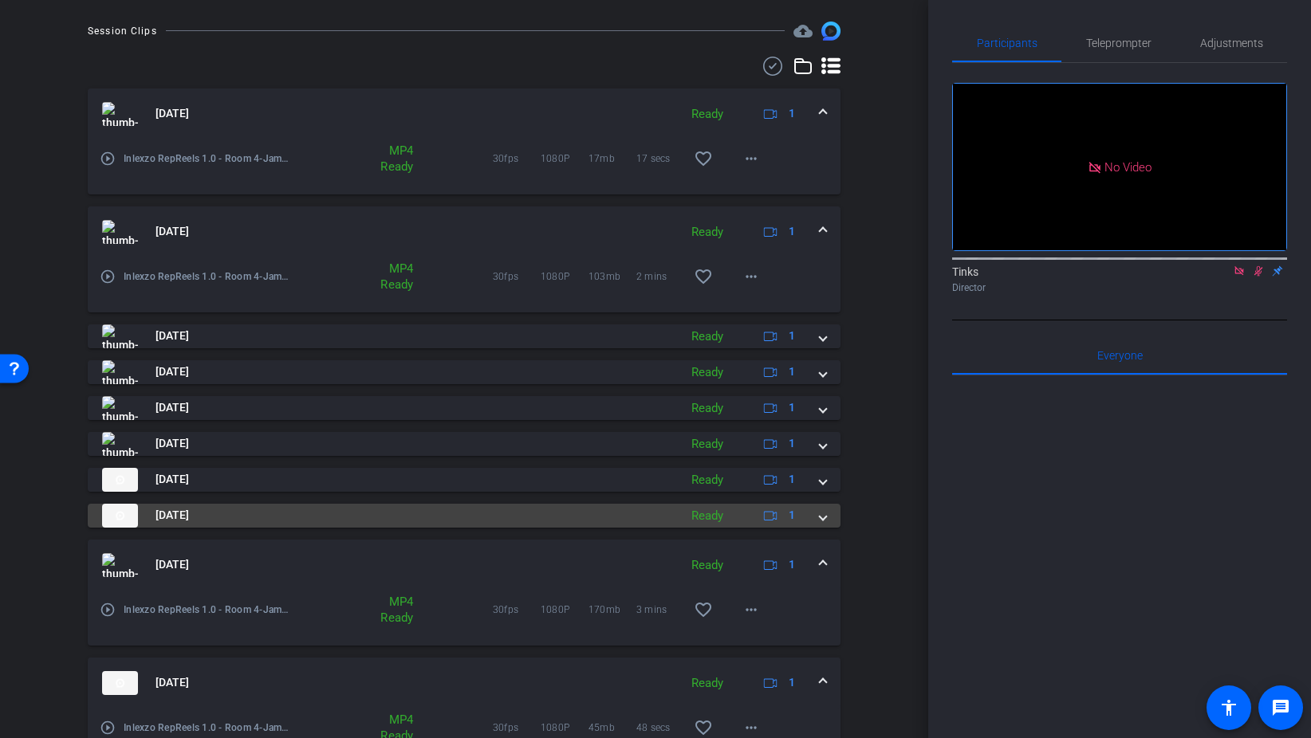
click at [820, 513] on span at bounding box center [823, 515] width 6 height 17
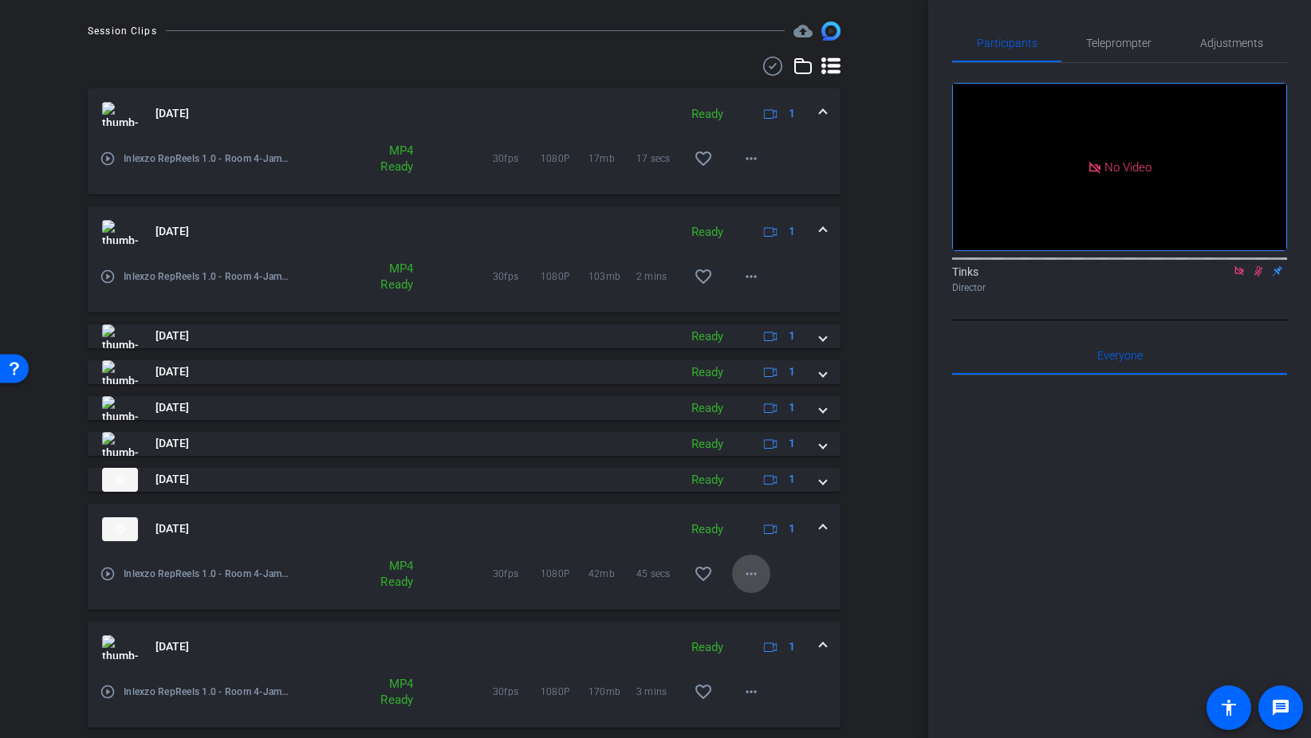
click at [752, 576] on mat-icon "more_horiz" at bounding box center [750, 573] width 19 height 19
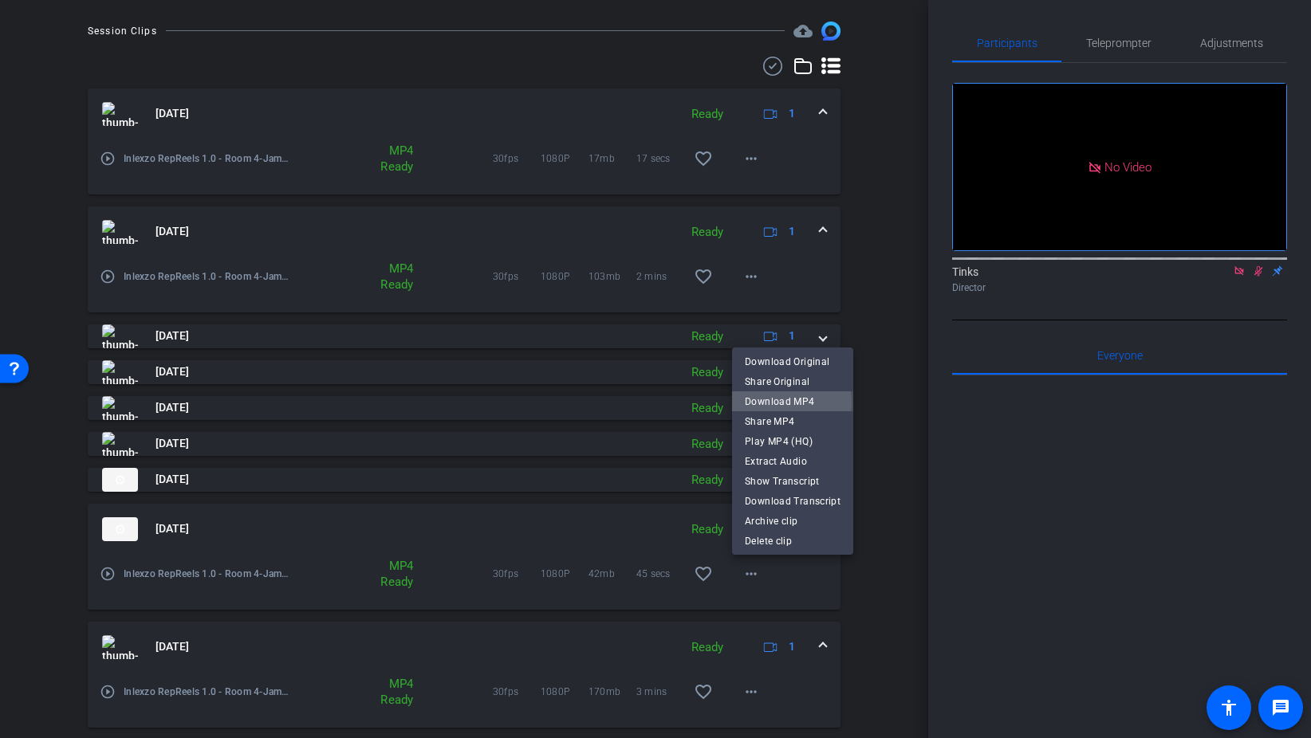
click at [782, 403] on span "Download MP4" at bounding box center [793, 401] width 96 height 19
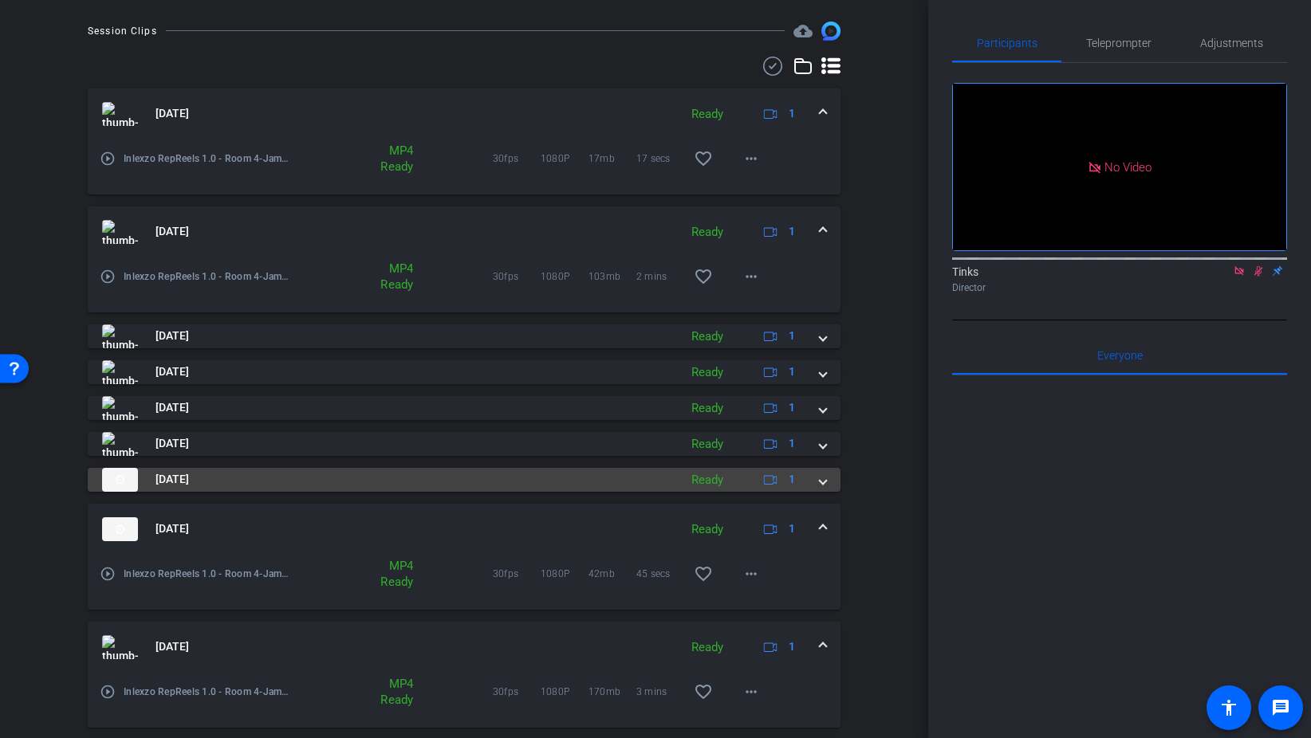
click at [825, 478] on span at bounding box center [823, 479] width 6 height 17
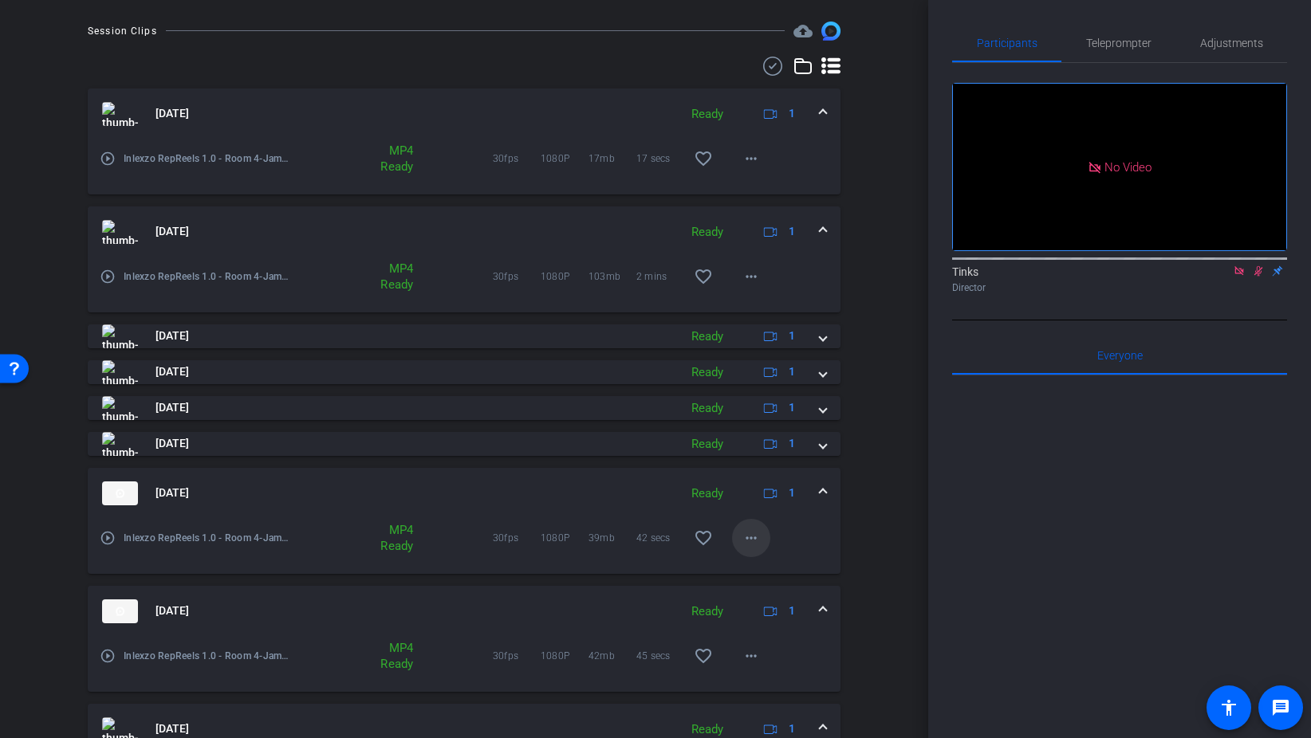
click at [756, 539] on mat-icon "more_horiz" at bounding box center [750, 538] width 19 height 19
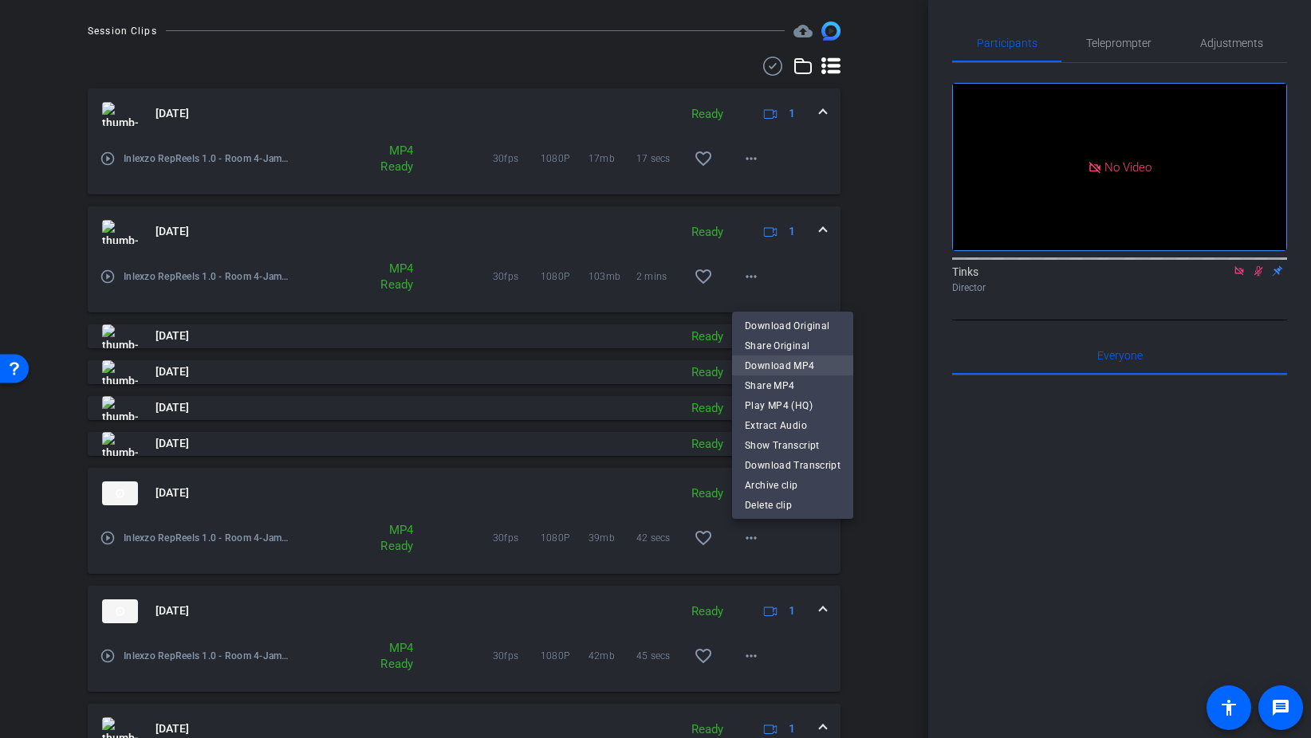
click at [795, 366] on span "Download MP4" at bounding box center [793, 365] width 96 height 19
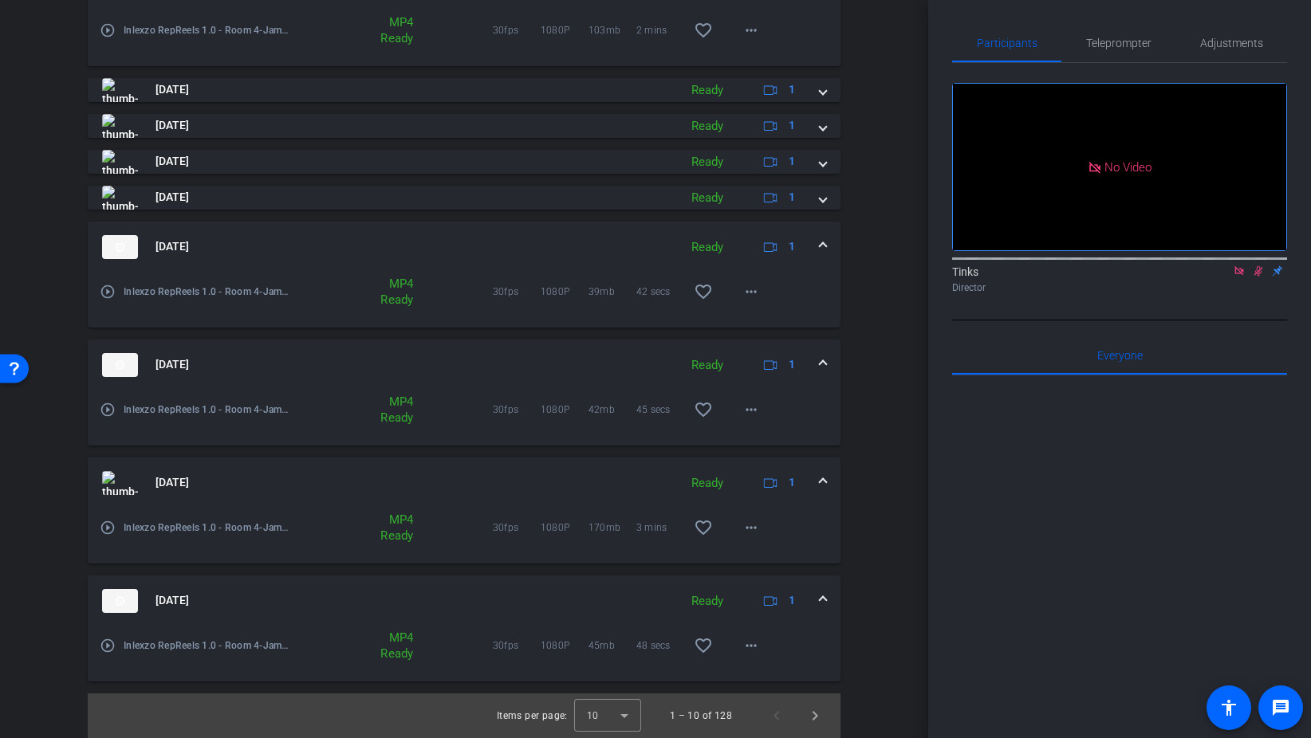
click at [823, 606] on span at bounding box center [823, 600] width 6 height 17
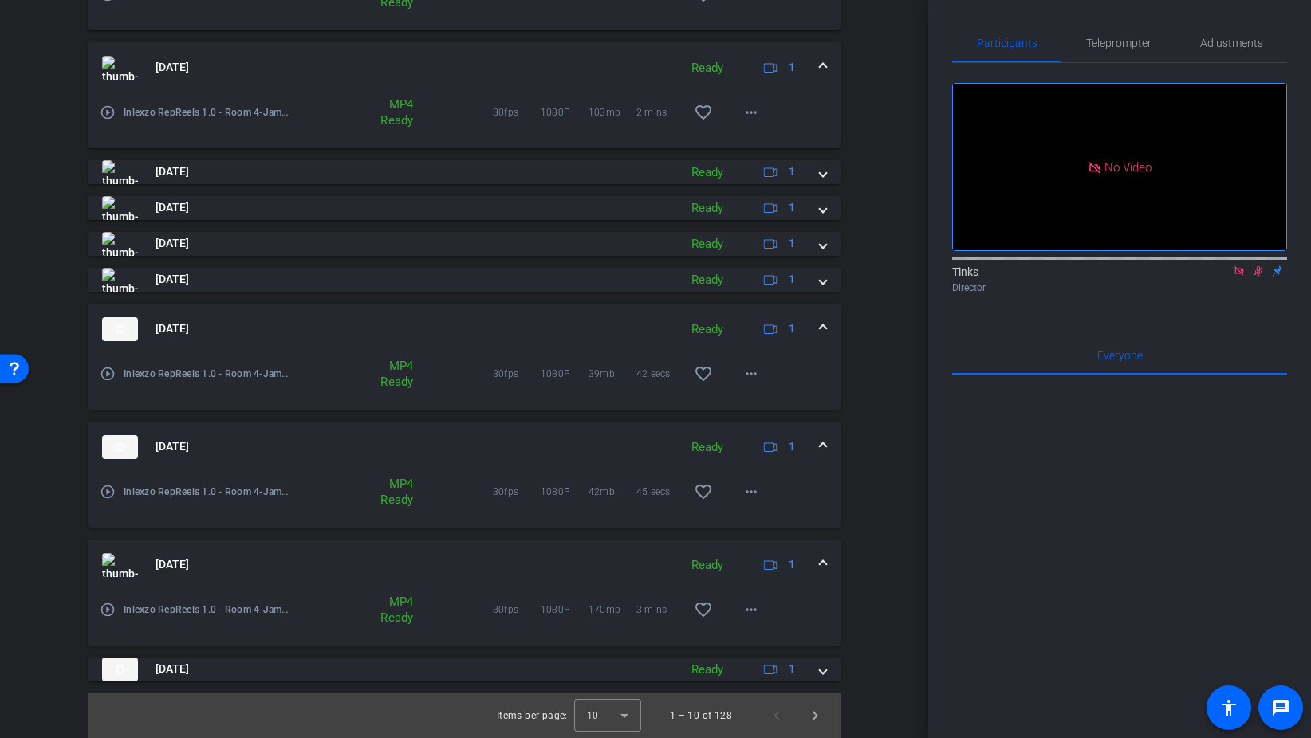
click at [823, 567] on span at bounding box center [823, 565] width 6 height 17
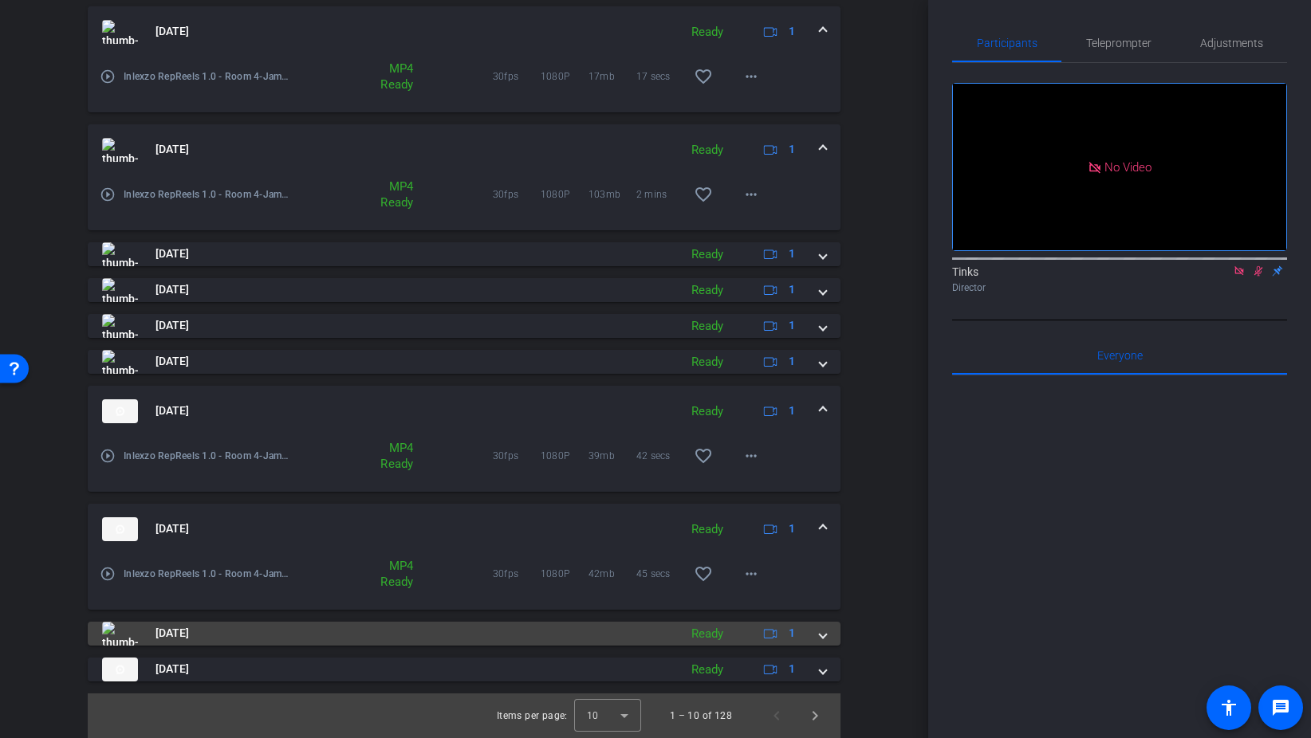
scroll to position [482, 0]
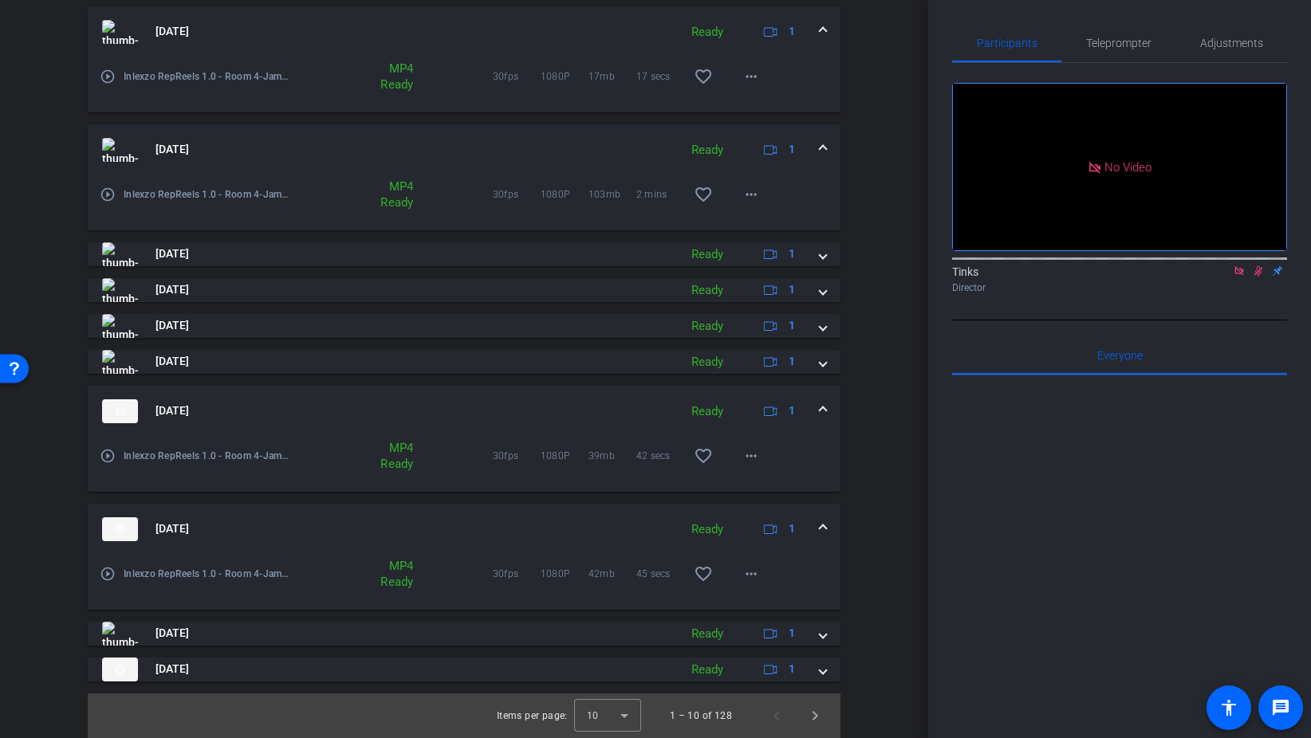
click at [819, 532] on div "Aug 28, 2025 Ready 1" at bounding box center [461, 529] width 718 height 24
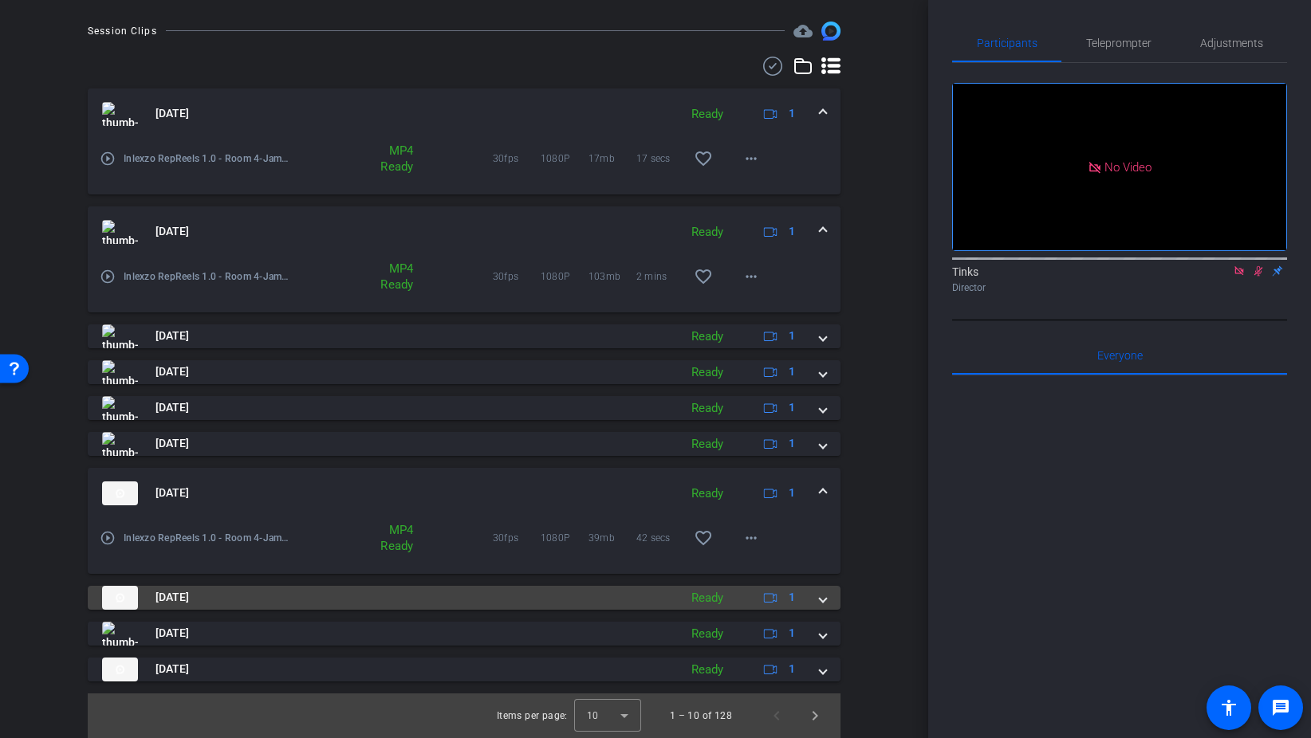
scroll to position [400, 0]
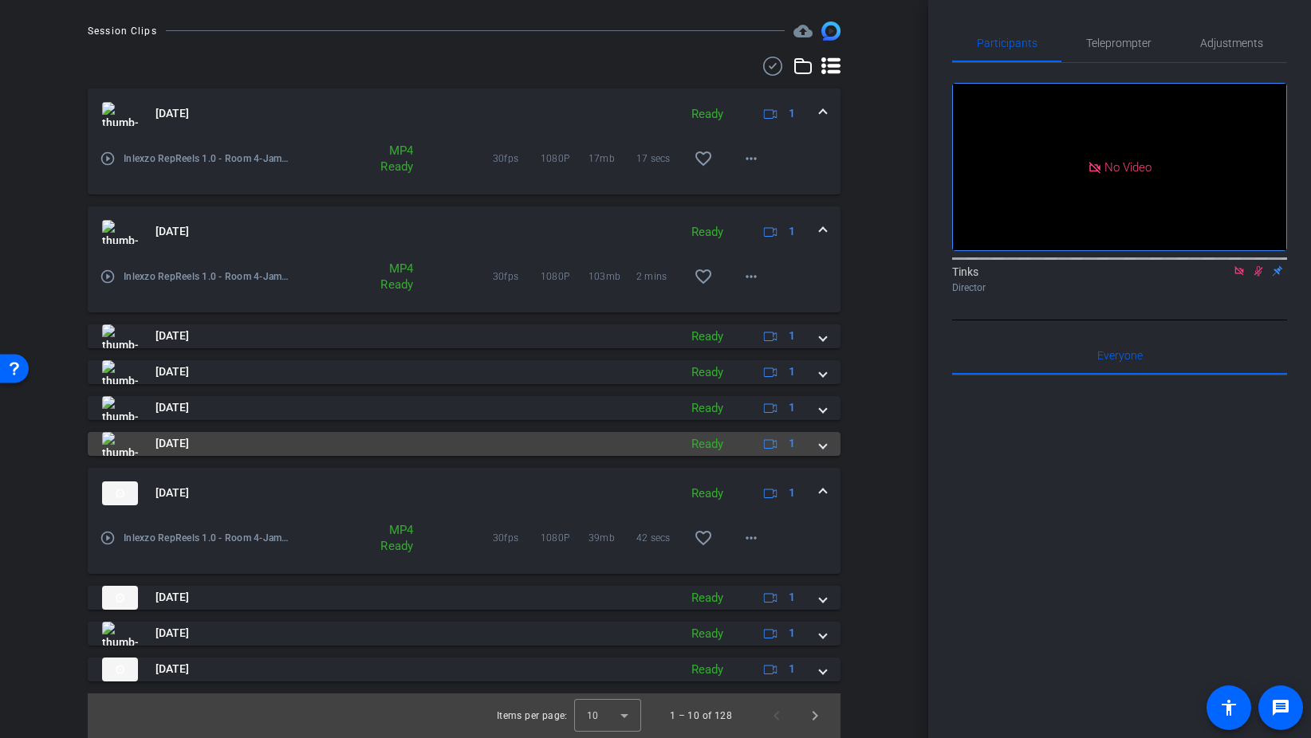
click at [822, 451] on span at bounding box center [823, 443] width 6 height 17
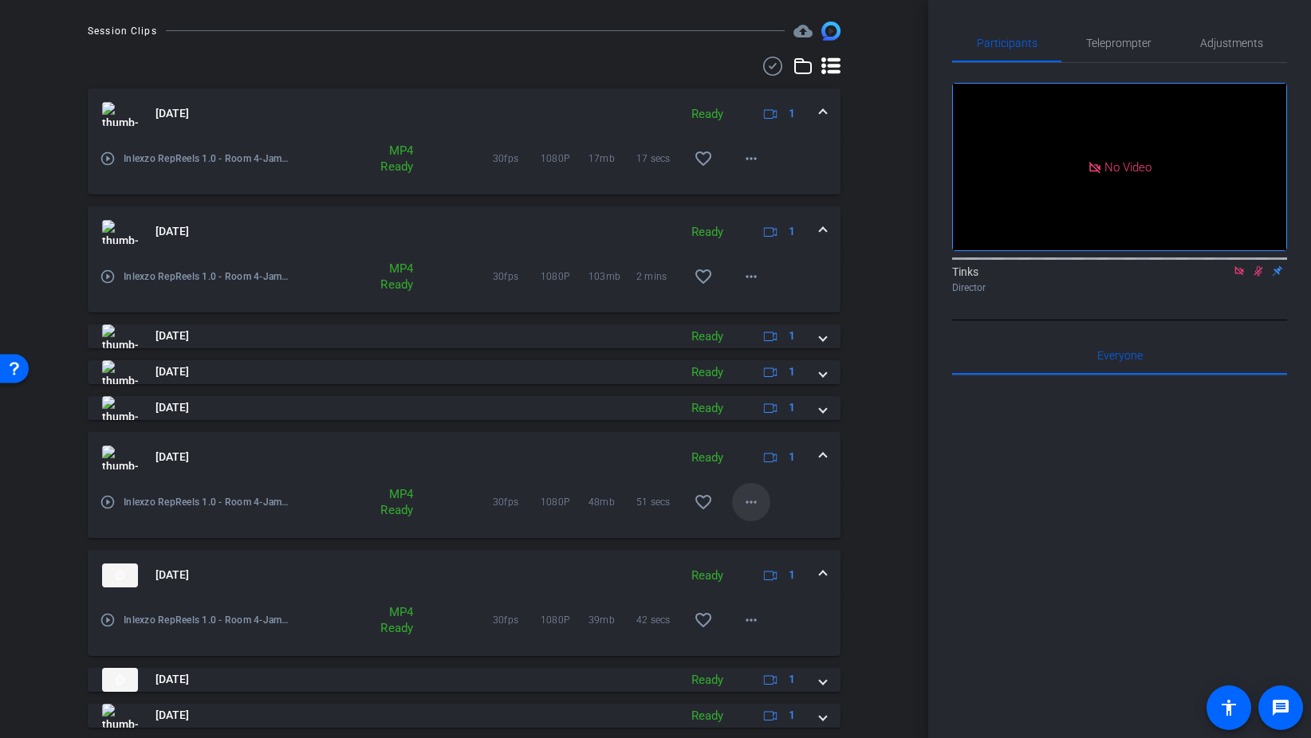
click at [750, 512] on span at bounding box center [751, 502] width 38 height 38
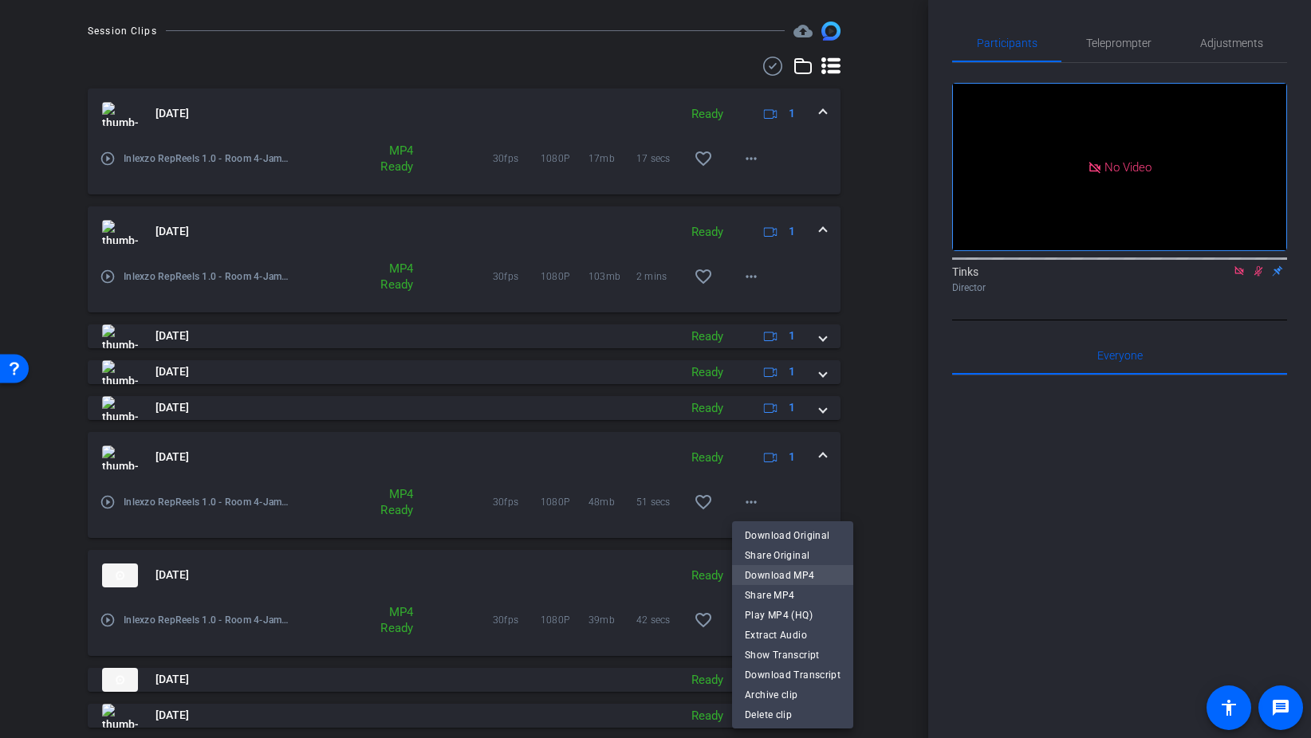
click at [804, 572] on span "Download MP4" at bounding box center [793, 575] width 96 height 19
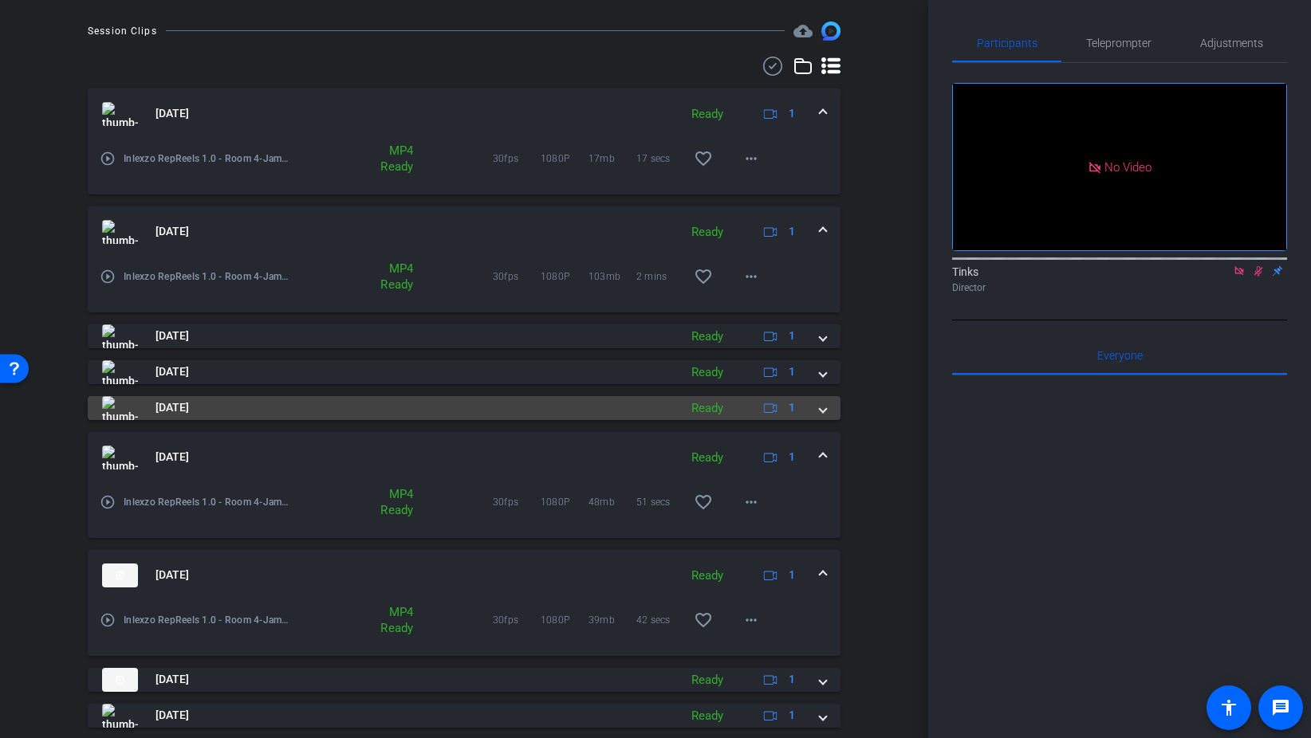
click at [823, 407] on span at bounding box center [823, 407] width 6 height 17
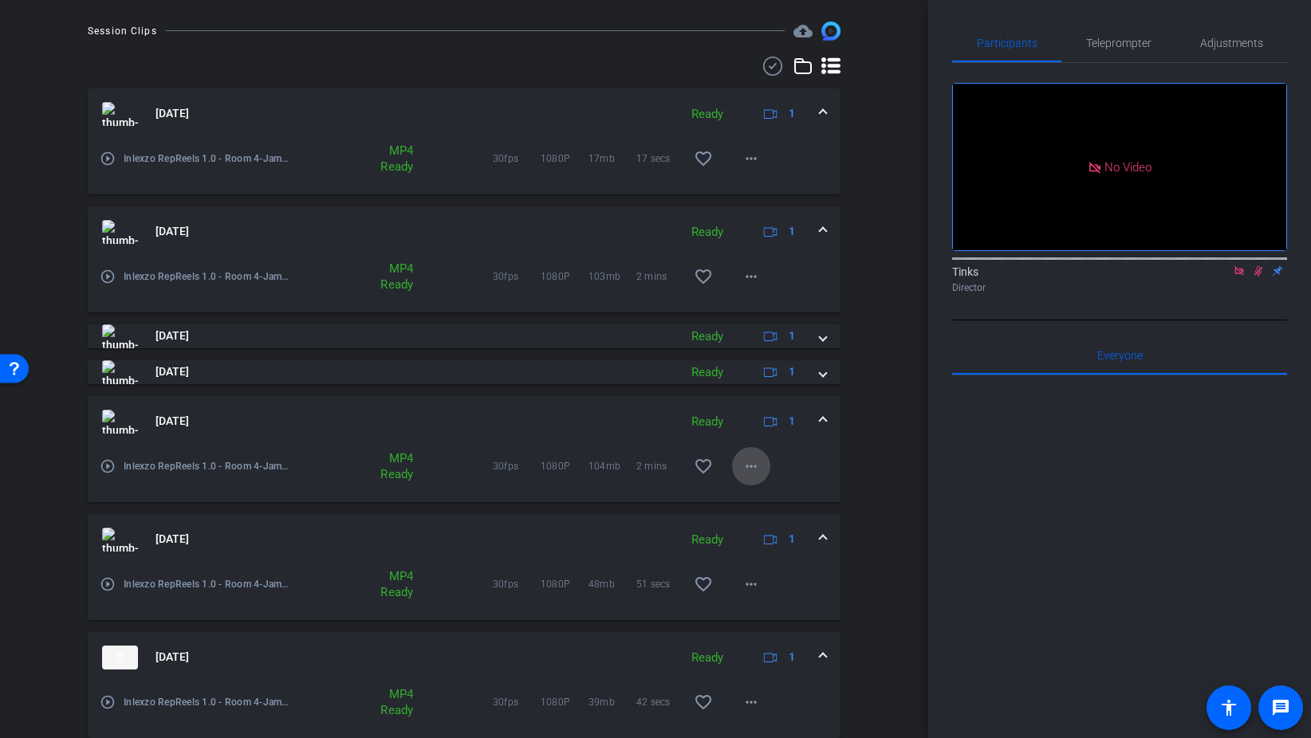
click at [747, 460] on mat-icon "more_horiz" at bounding box center [750, 466] width 19 height 19
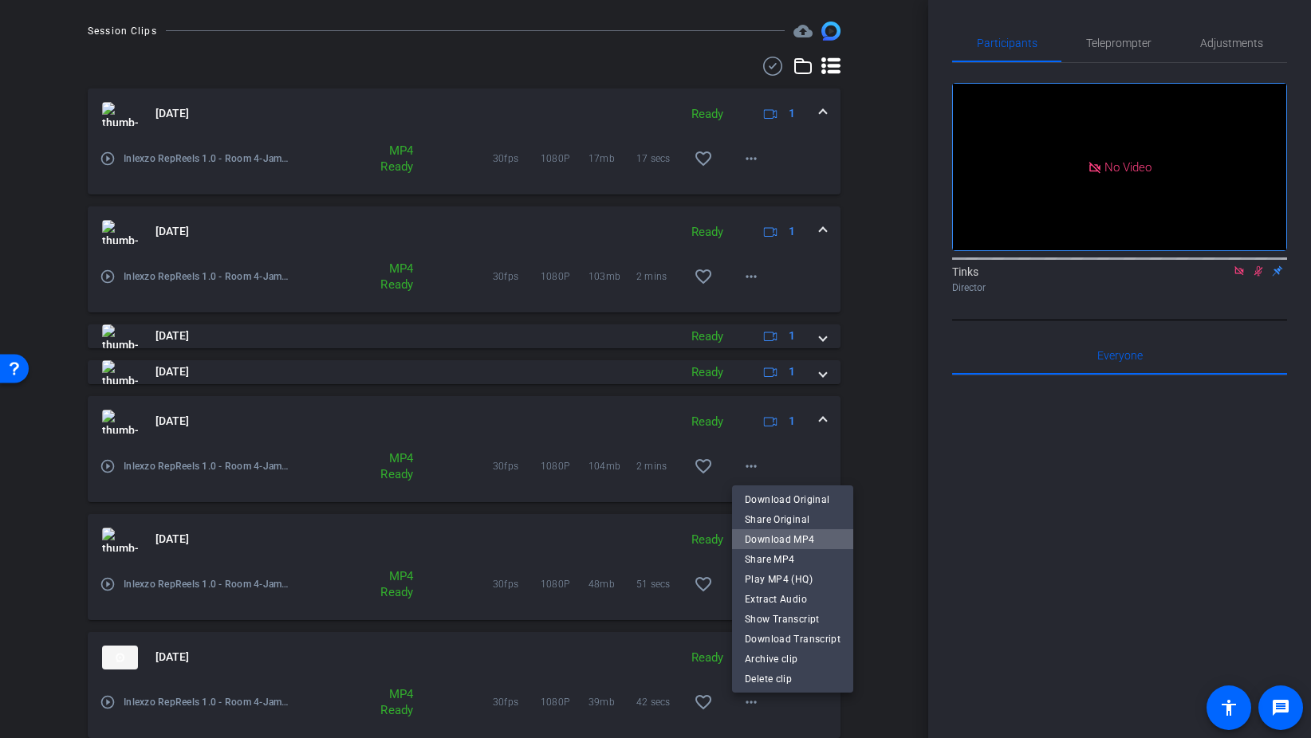
click at [798, 540] on span "Download MP4" at bounding box center [793, 539] width 96 height 19
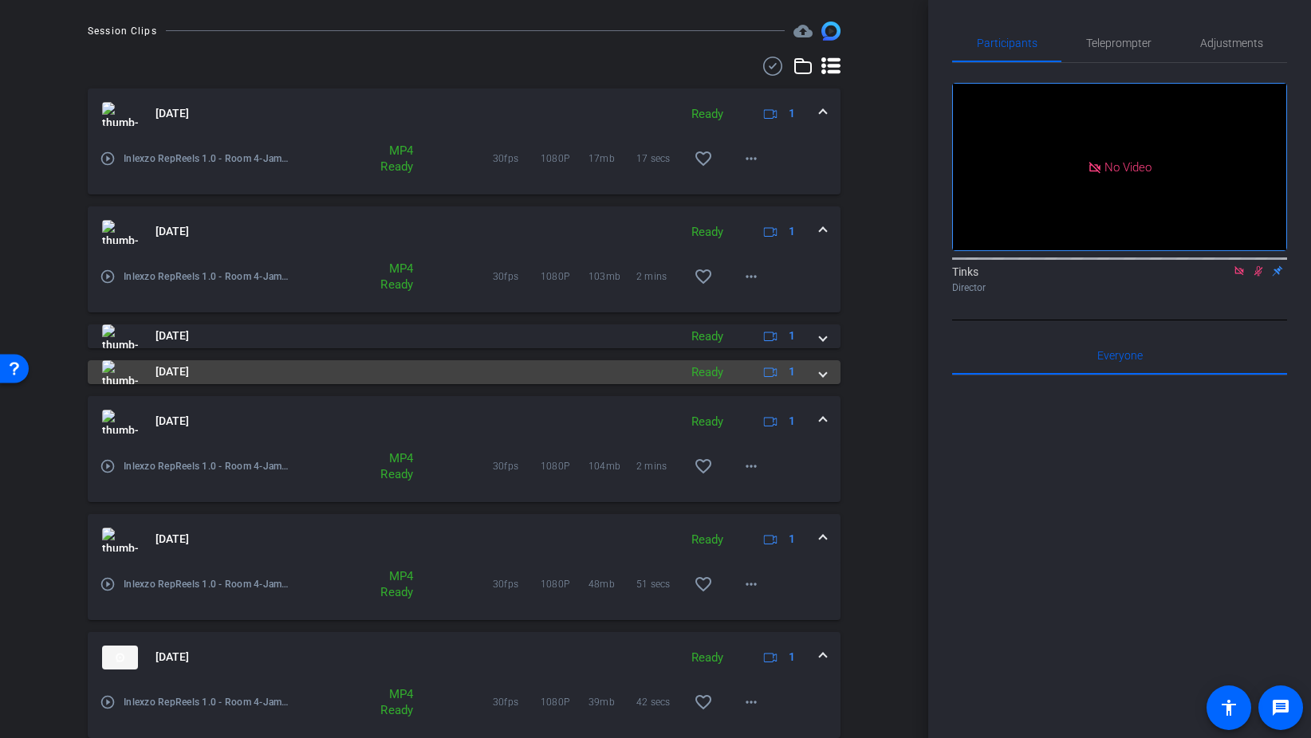
click at [824, 372] on span at bounding box center [823, 372] width 6 height 17
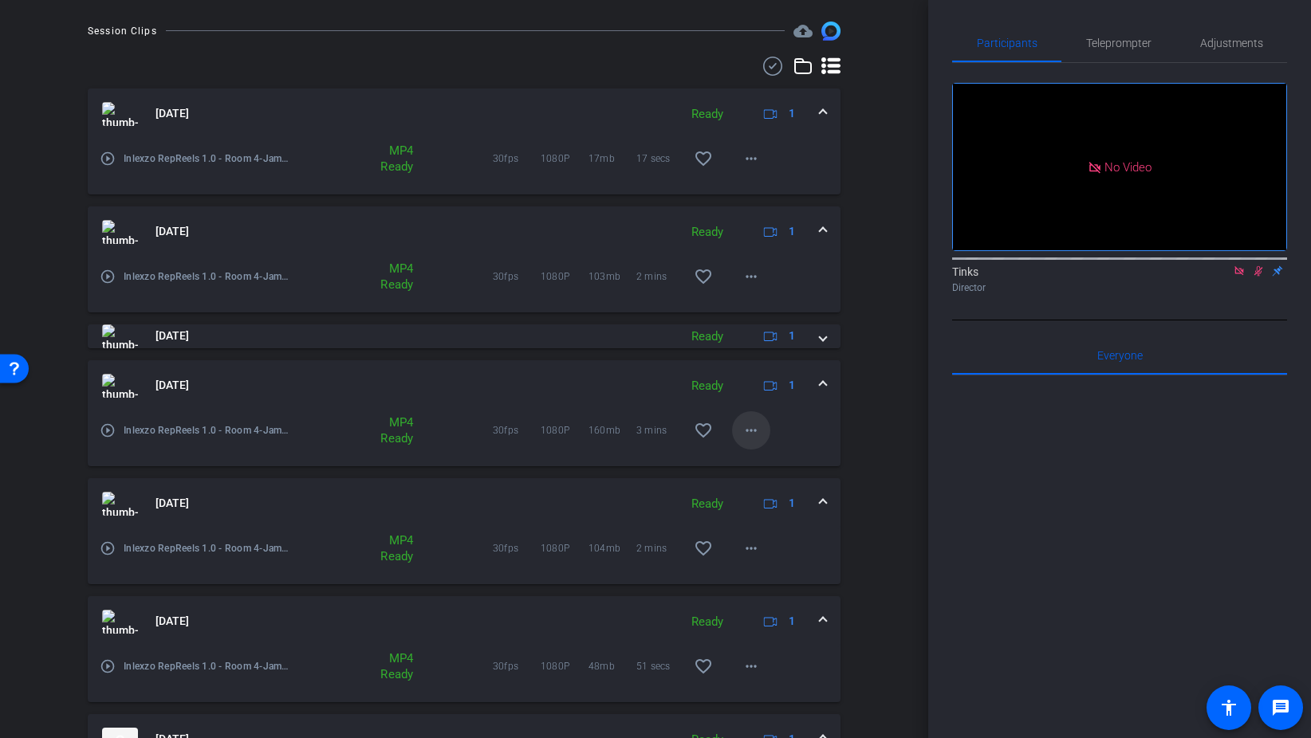
click at [746, 437] on mat-icon "more_horiz" at bounding box center [750, 430] width 19 height 19
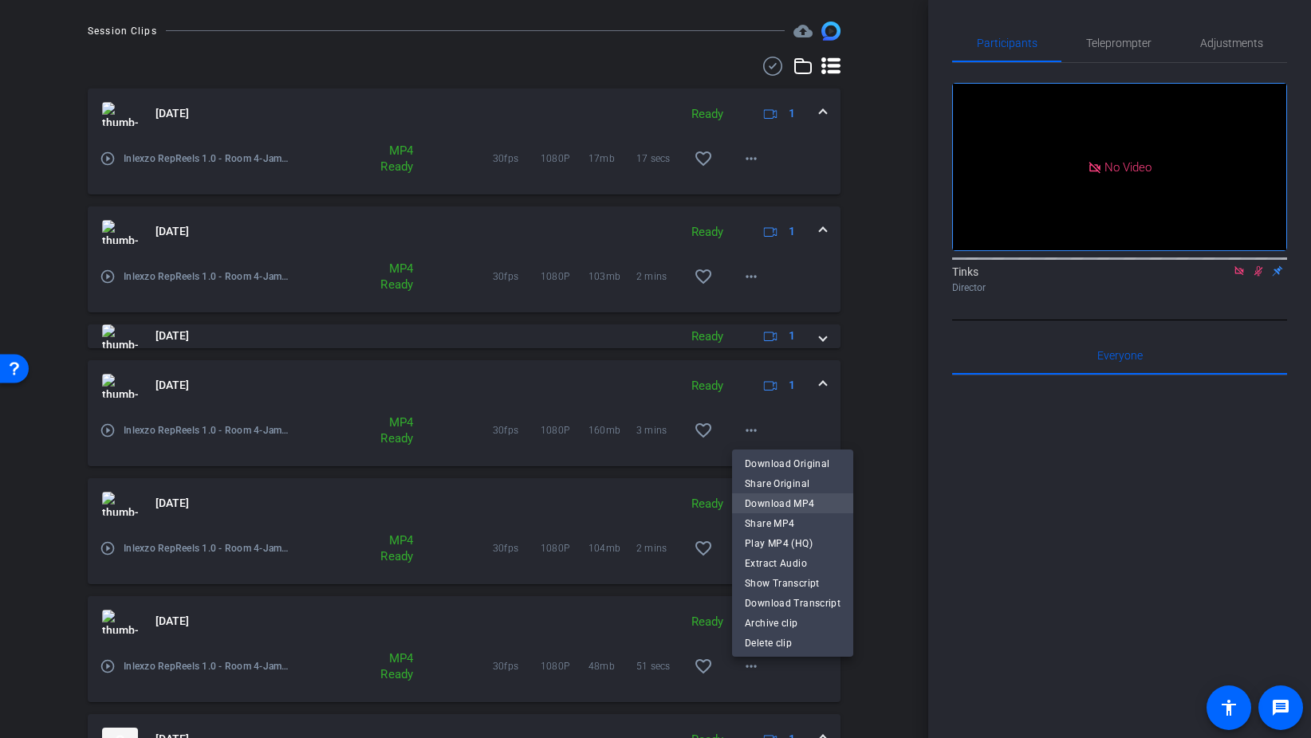
click at [781, 506] on span "Download MP4" at bounding box center [793, 503] width 96 height 19
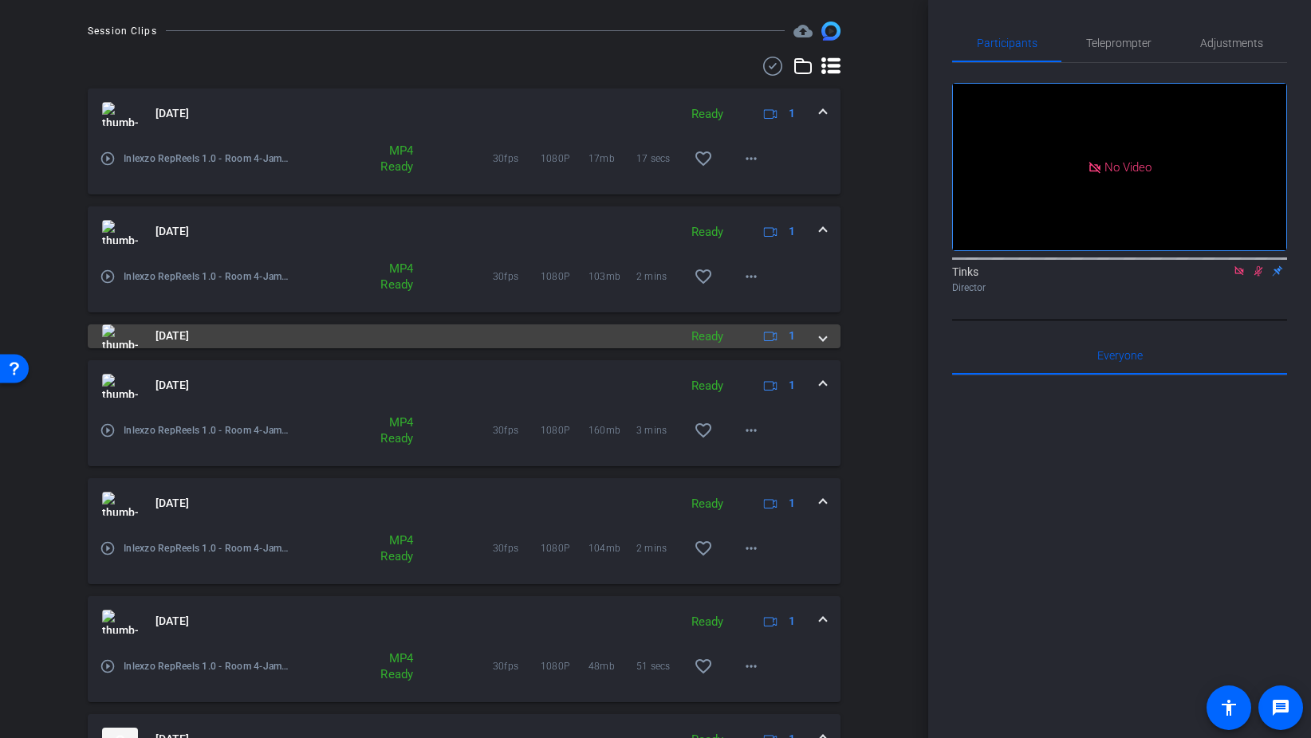
click at [820, 338] on span at bounding box center [823, 336] width 6 height 17
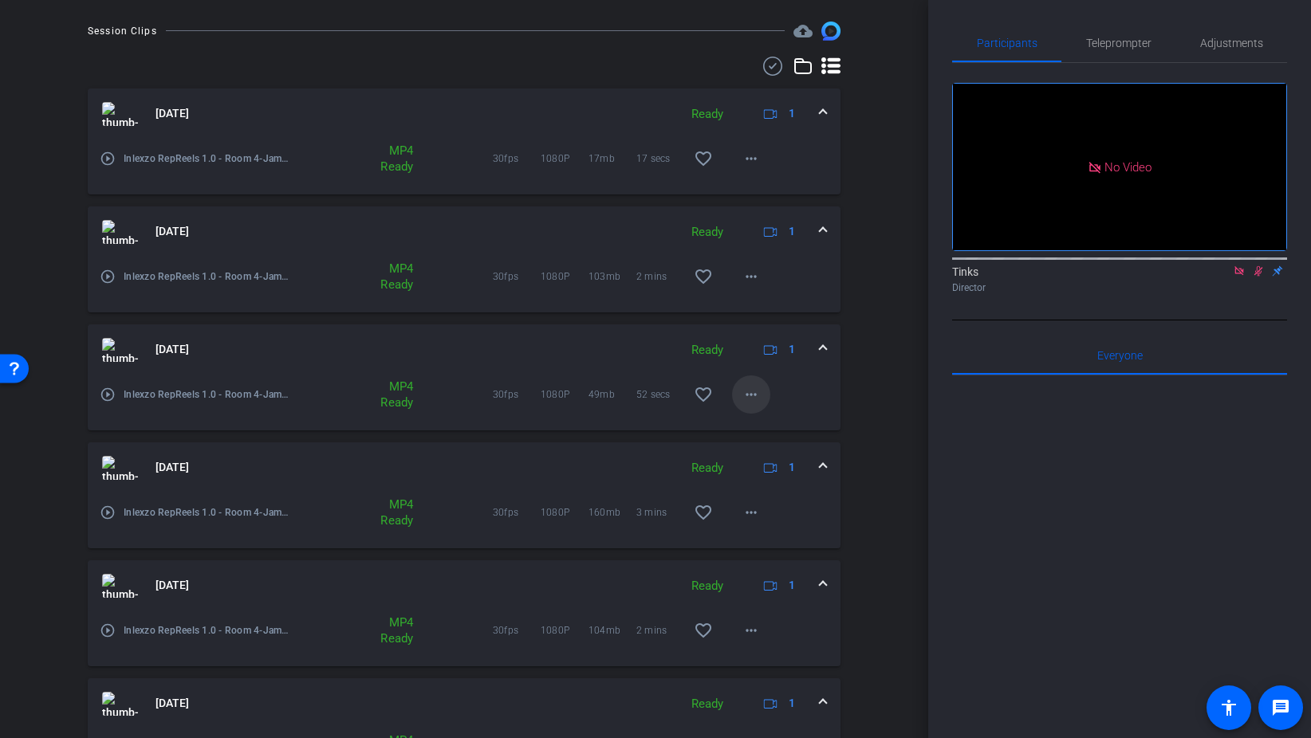
click at [753, 398] on mat-icon "more_horiz" at bounding box center [750, 394] width 19 height 19
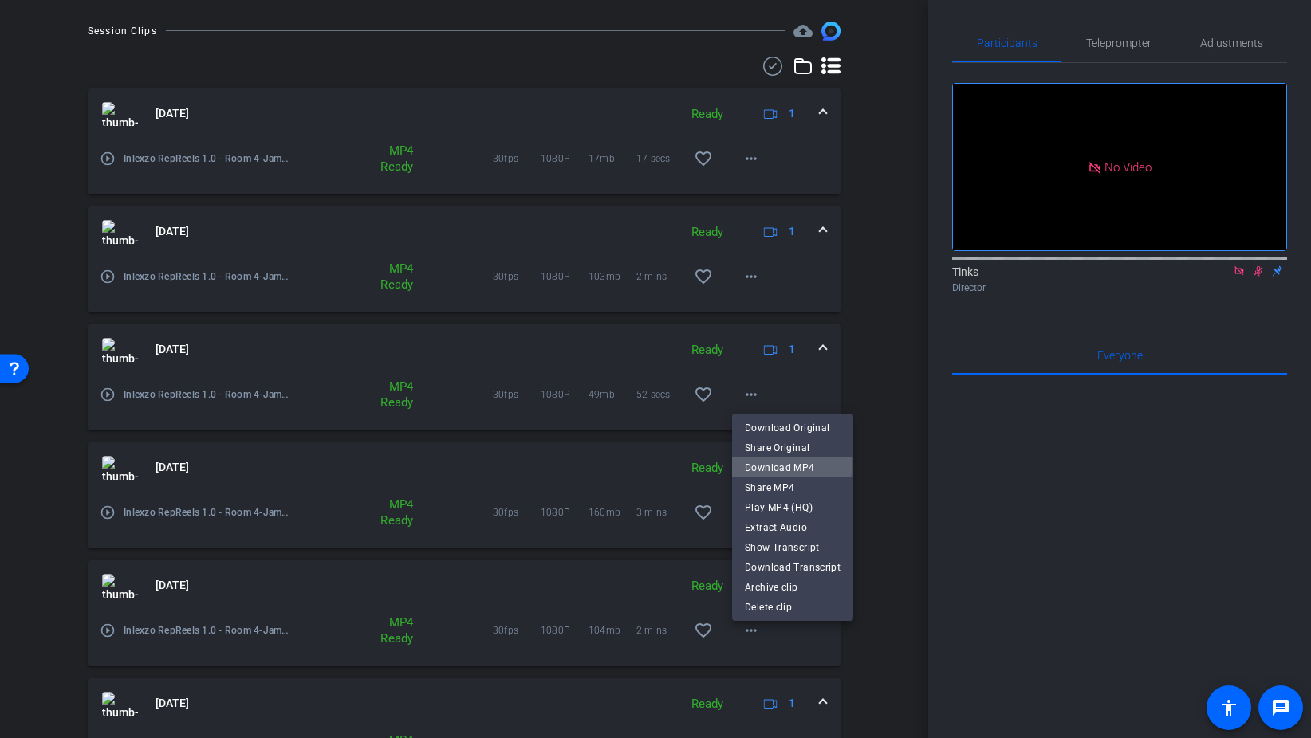
click at [773, 462] on span "Download MP4" at bounding box center [793, 467] width 96 height 19
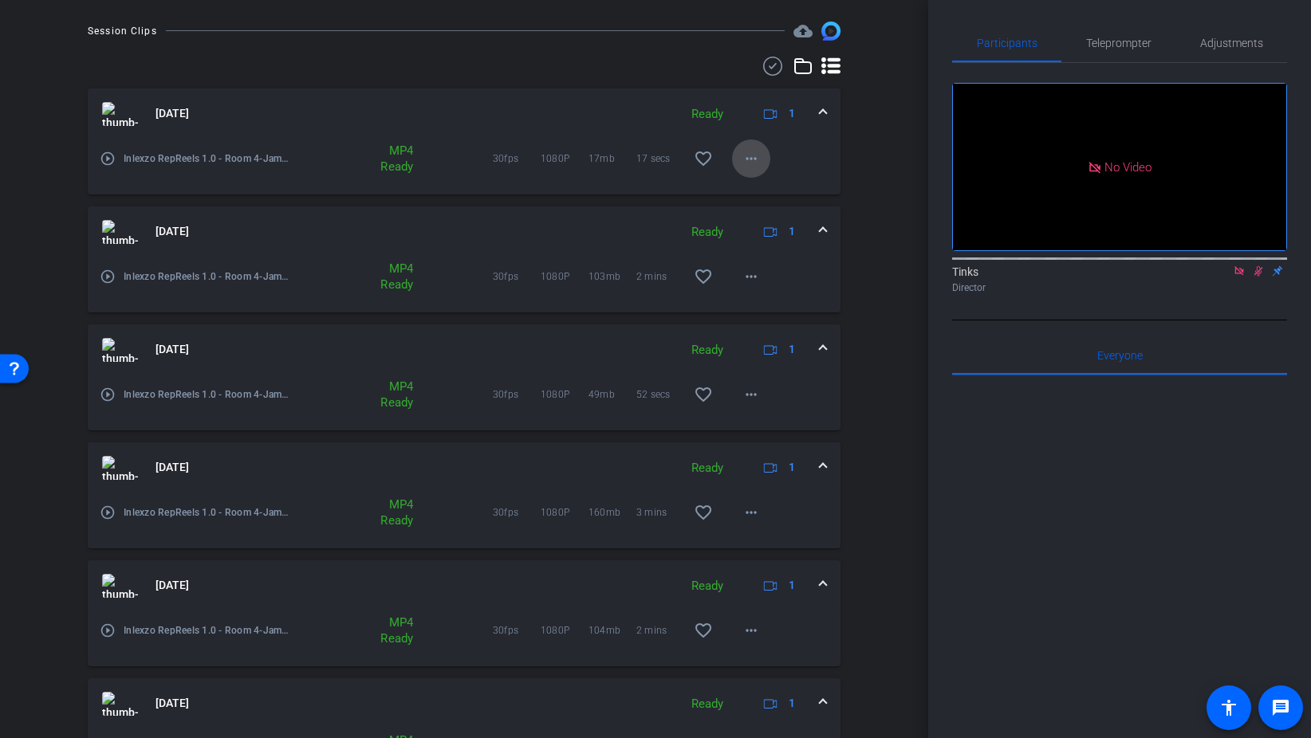
click at [757, 159] on mat-icon "more_horiz" at bounding box center [750, 158] width 19 height 19
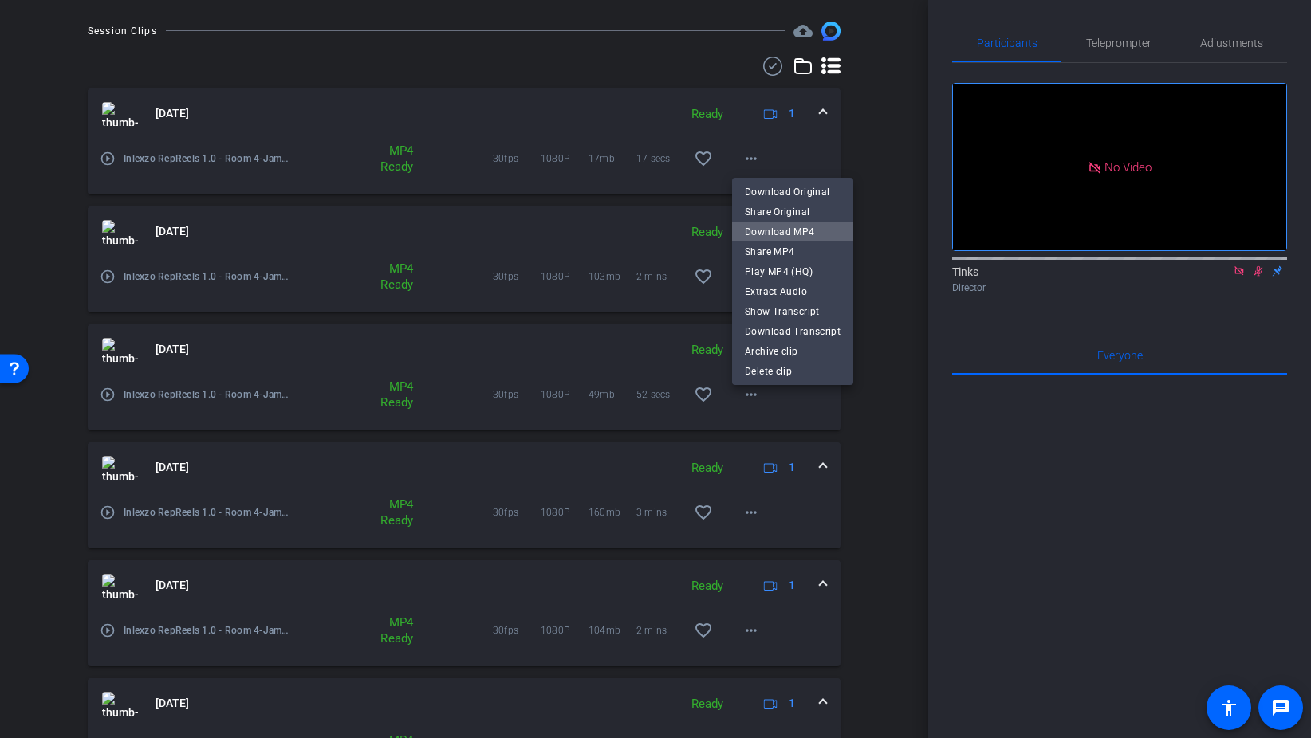
click at [805, 233] on span "Download MP4" at bounding box center [793, 231] width 96 height 19
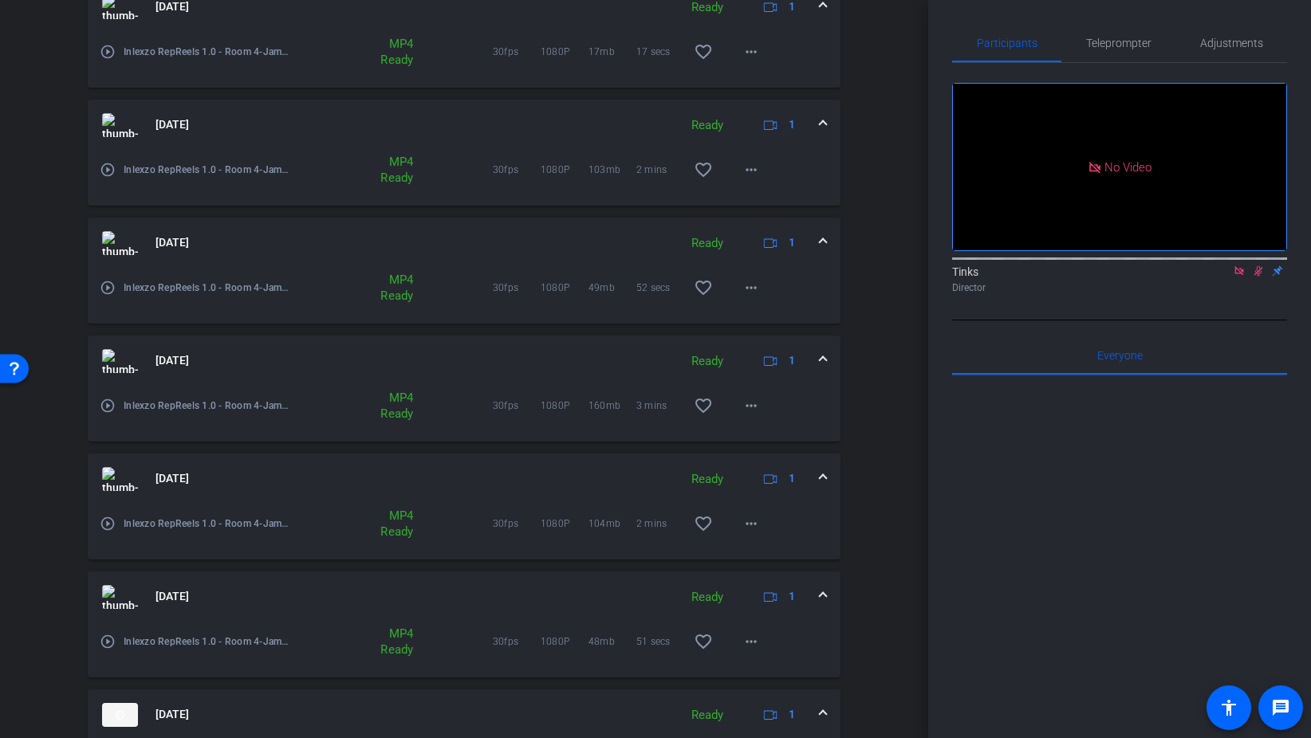
scroll to position [729, 0]
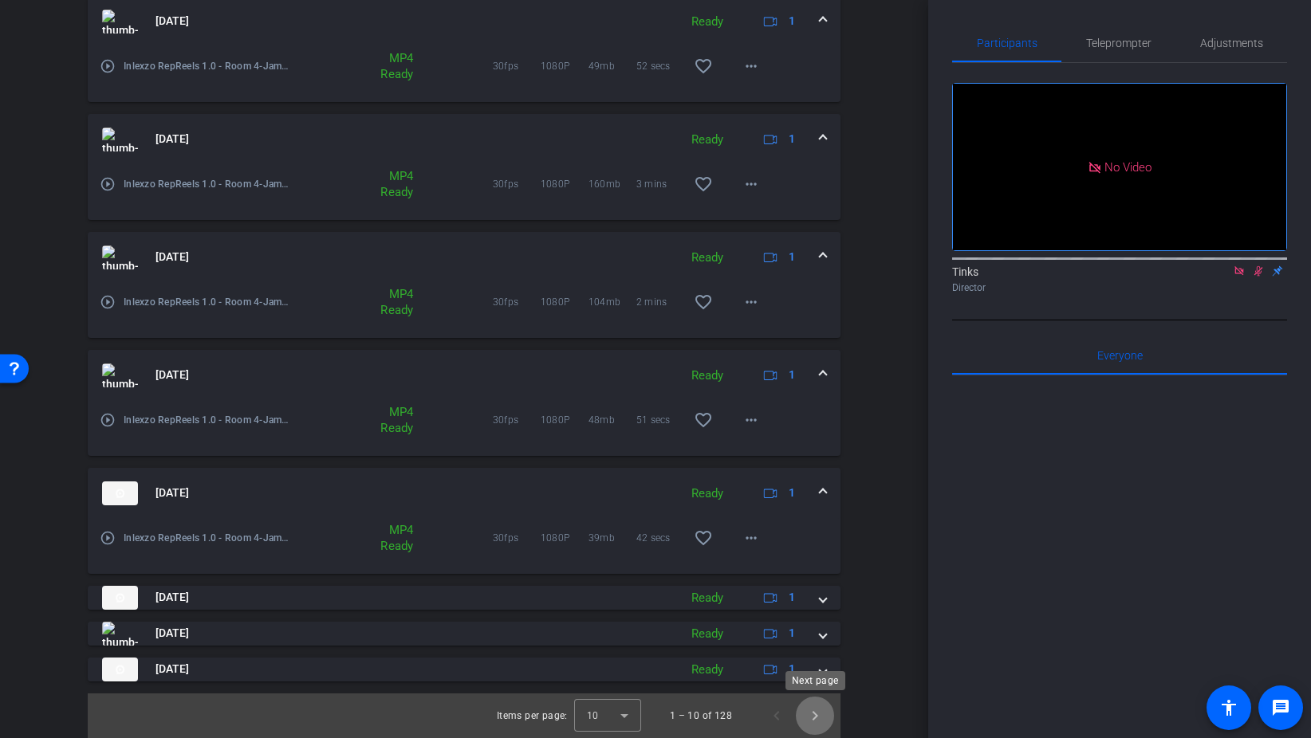
click at [823, 713] on span "Next page" at bounding box center [815, 716] width 38 height 38
click at [816, 714] on span "Next page" at bounding box center [815, 716] width 38 height 38
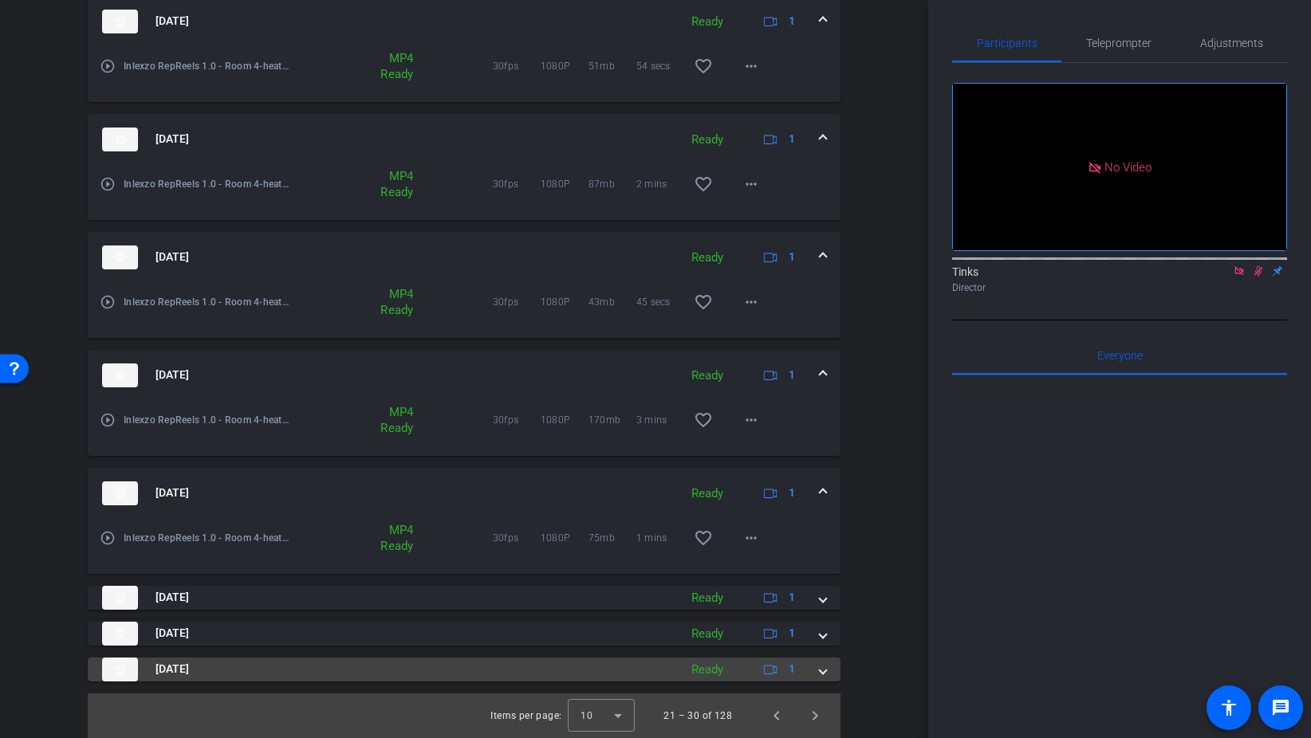
click at [823, 671] on span at bounding box center [823, 669] width 6 height 17
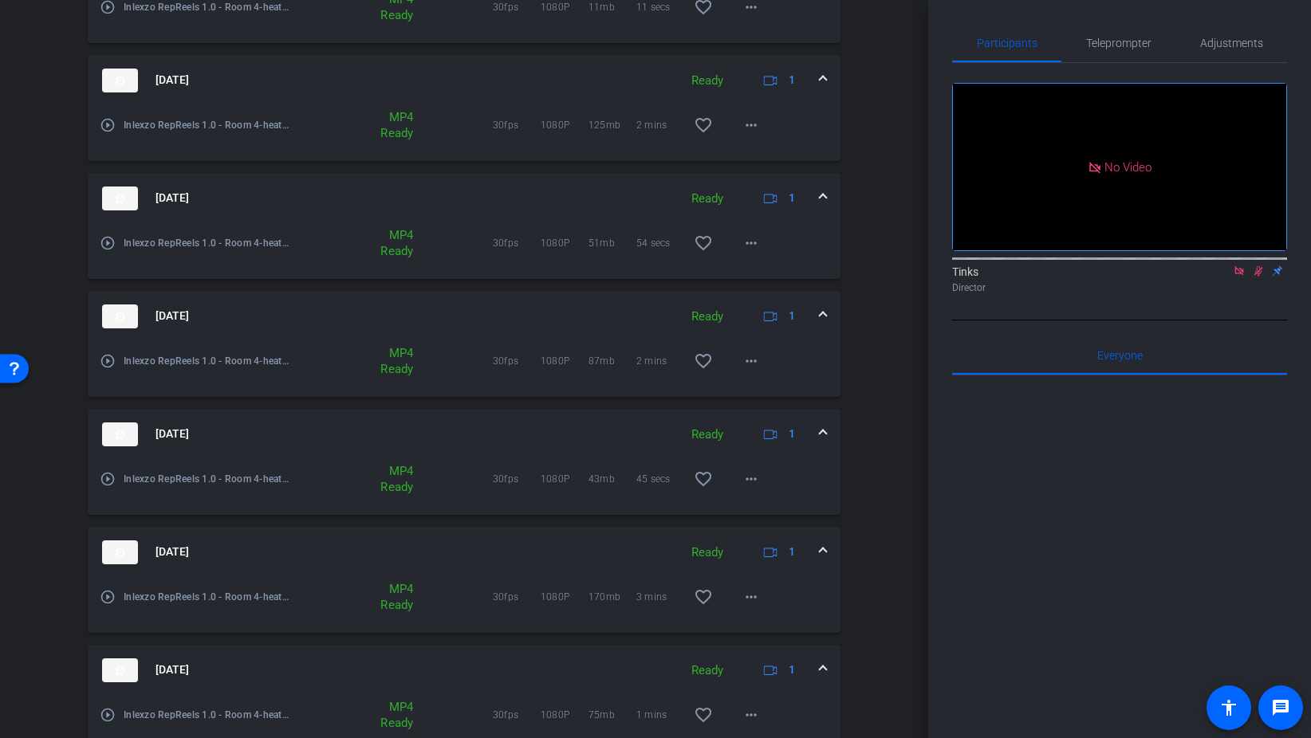
scroll to position [811, 0]
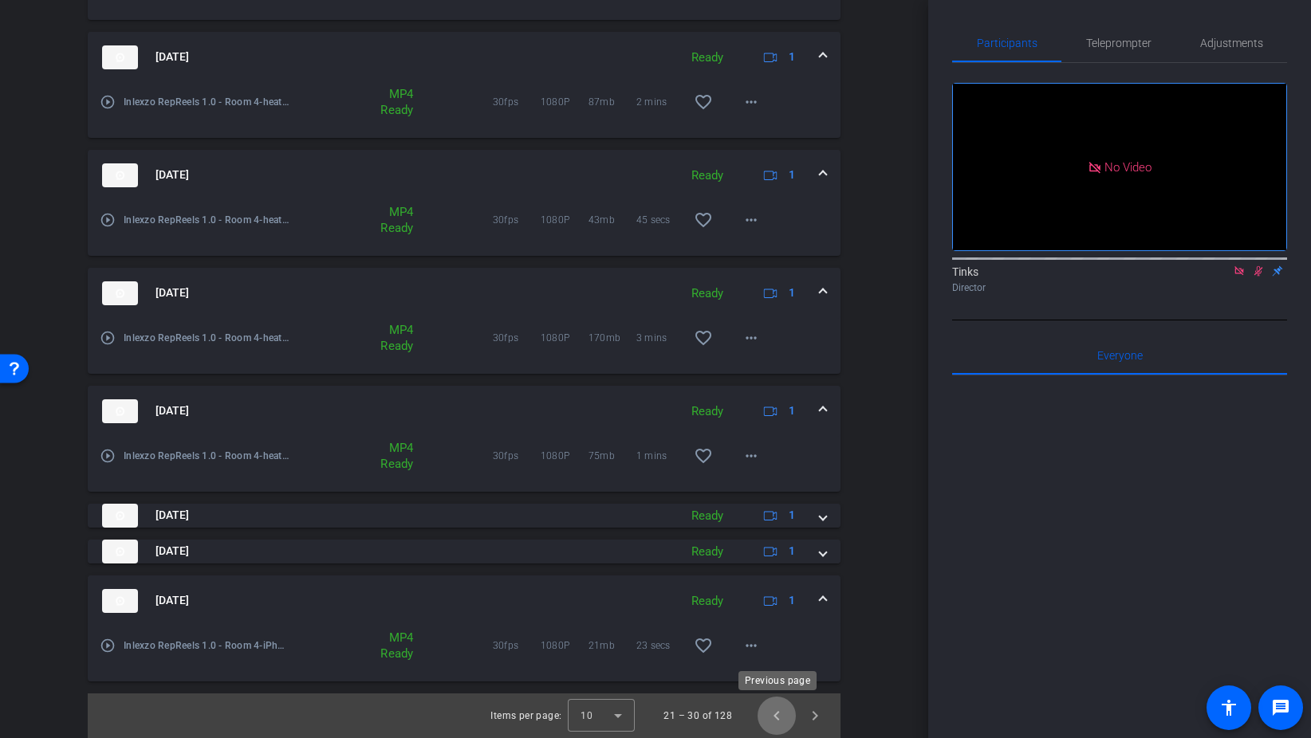
click at [773, 722] on span "Previous page" at bounding box center [776, 716] width 38 height 38
click at [773, 718] on span "Previous page" at bounding box center [776, 716] width 38 height 38
click at [808, 711] on span "Next page" at bounding box center [815, 716] width 38 height 38
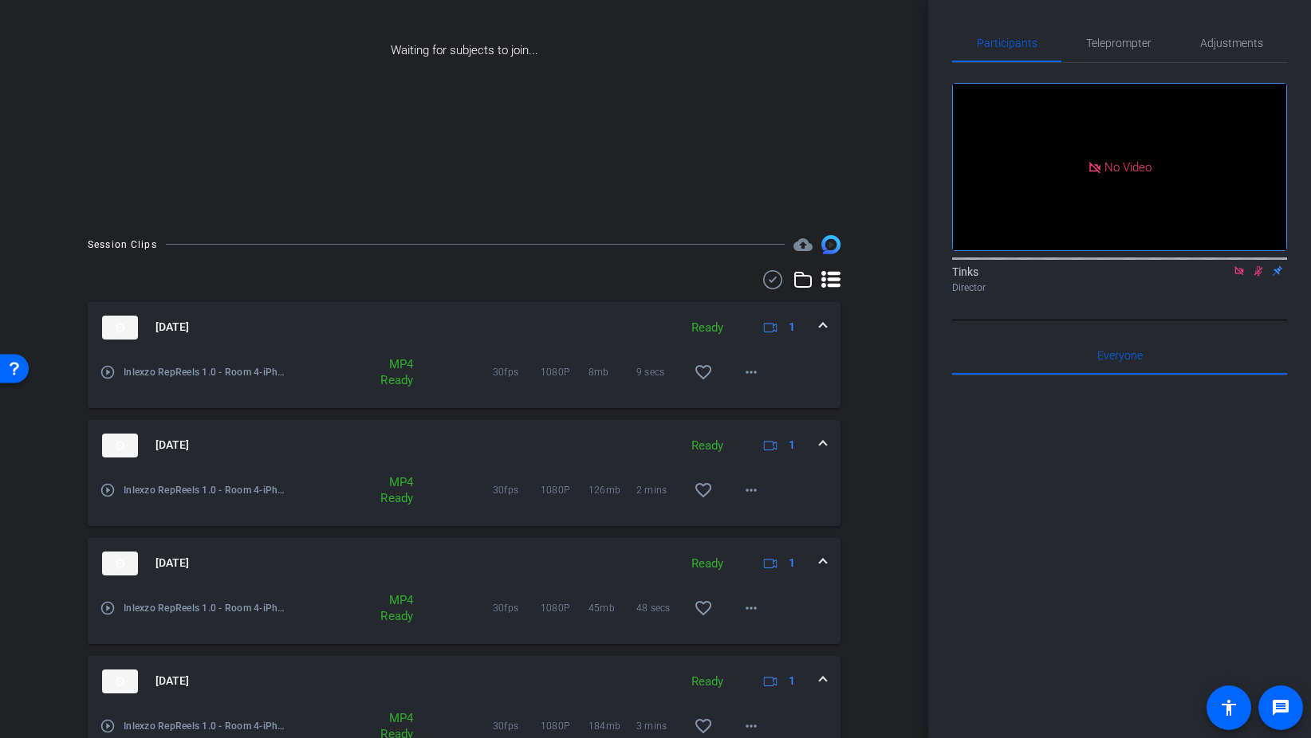
scroll to position [175, 0]
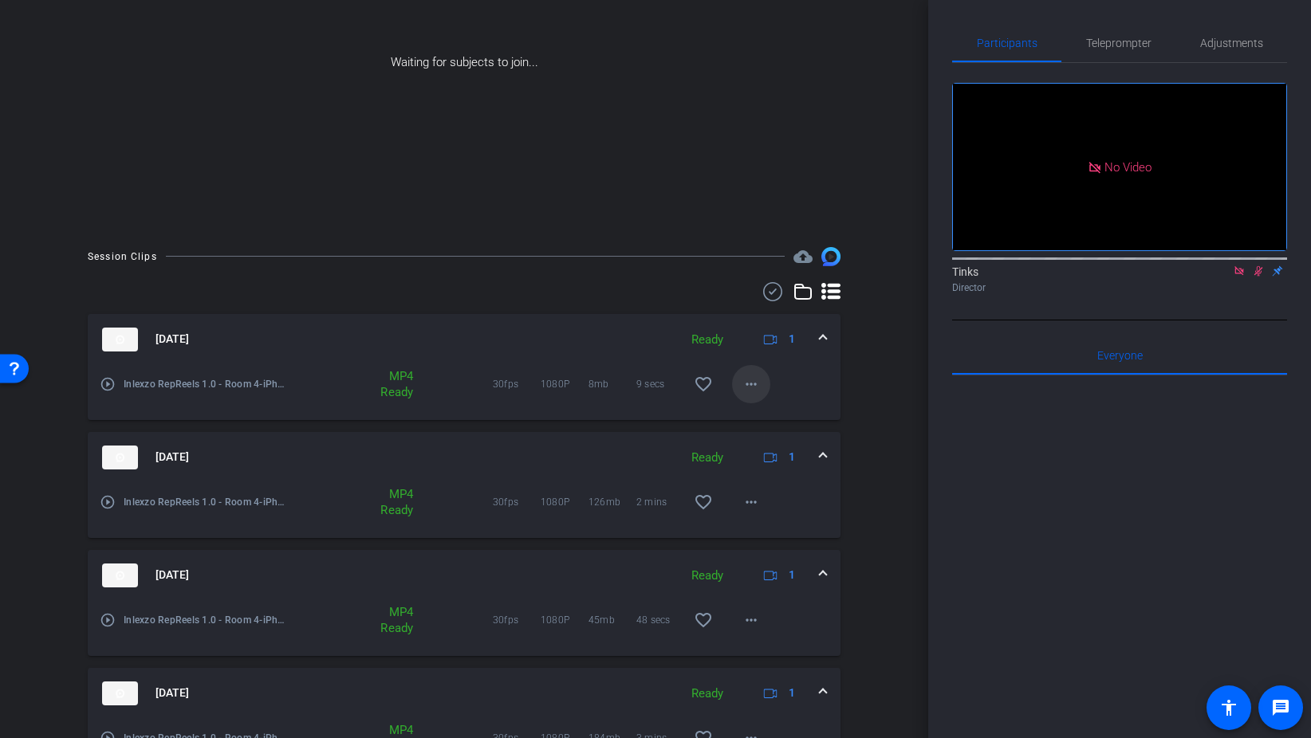
click at [745, 383] on mat-icon "more_horiz" at bounding box center [750, 384] width 19 height 19
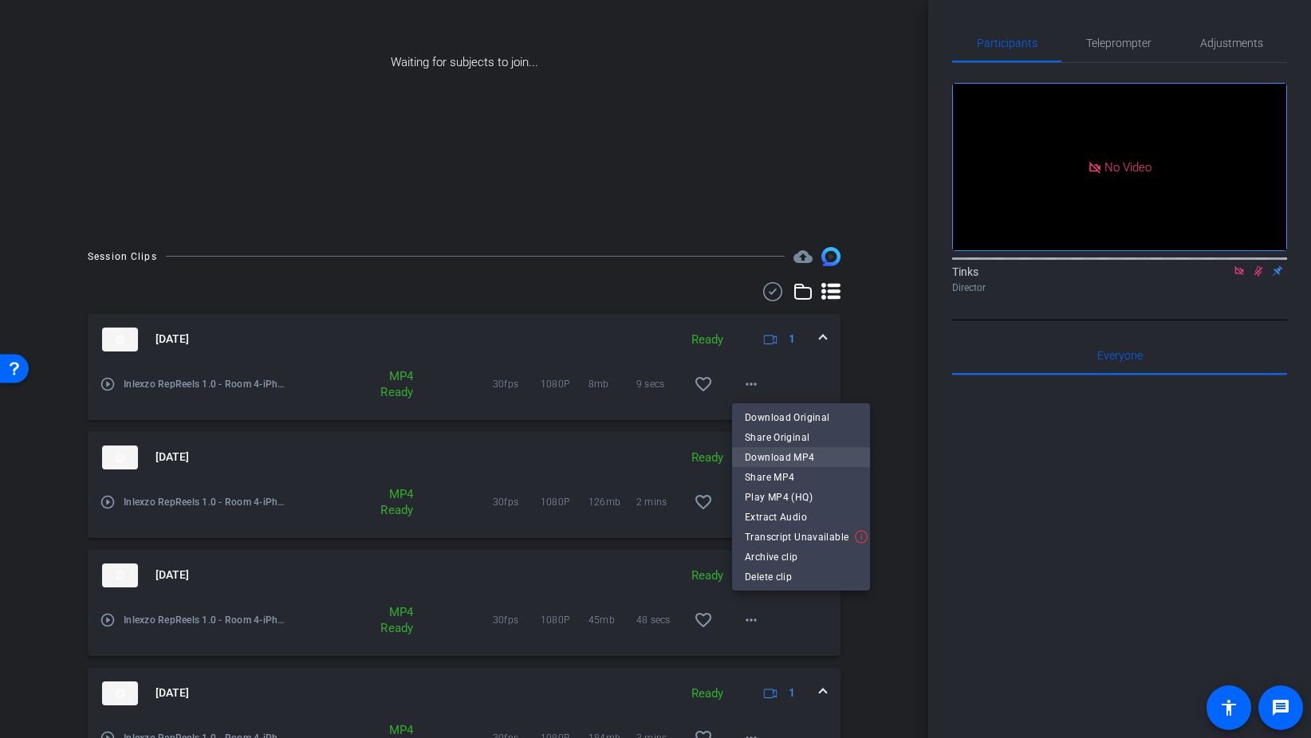
click at [791, 459] on span "Download MP4" at bounding box center [801, 457] width 112 height 19
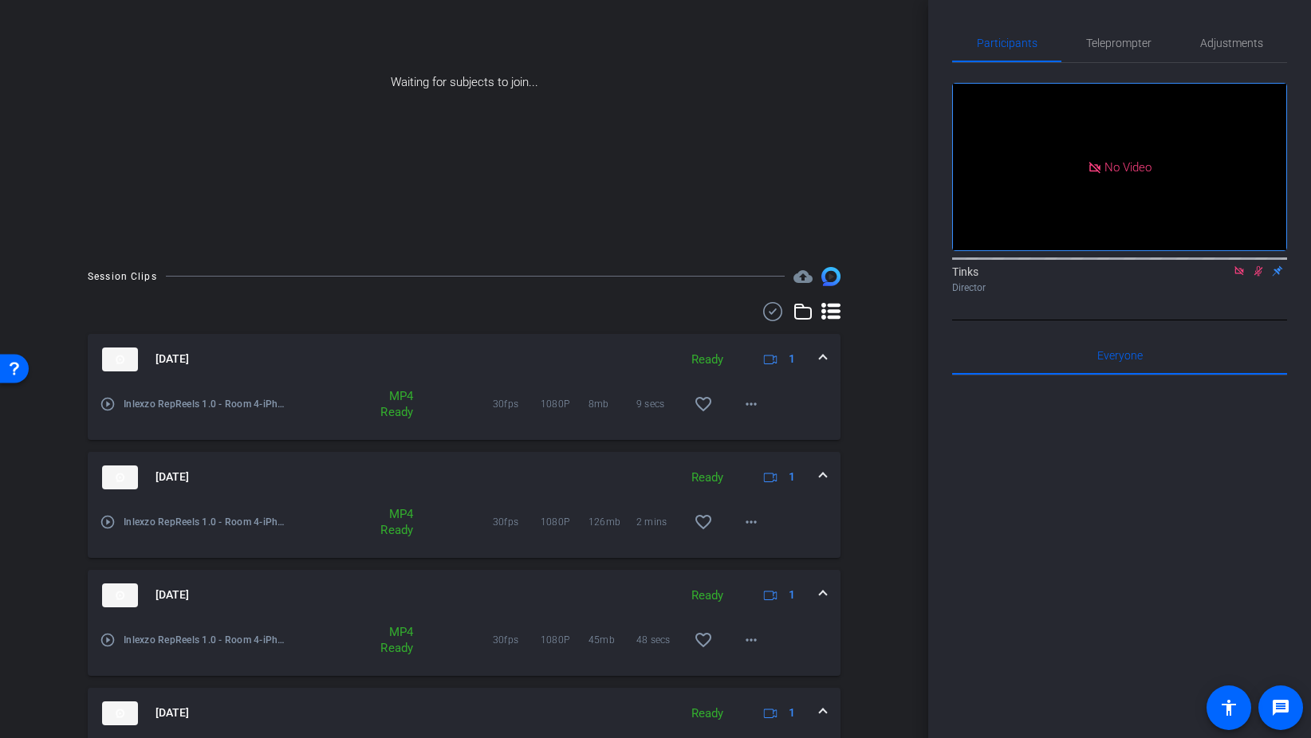
scroll to position [331, 0]
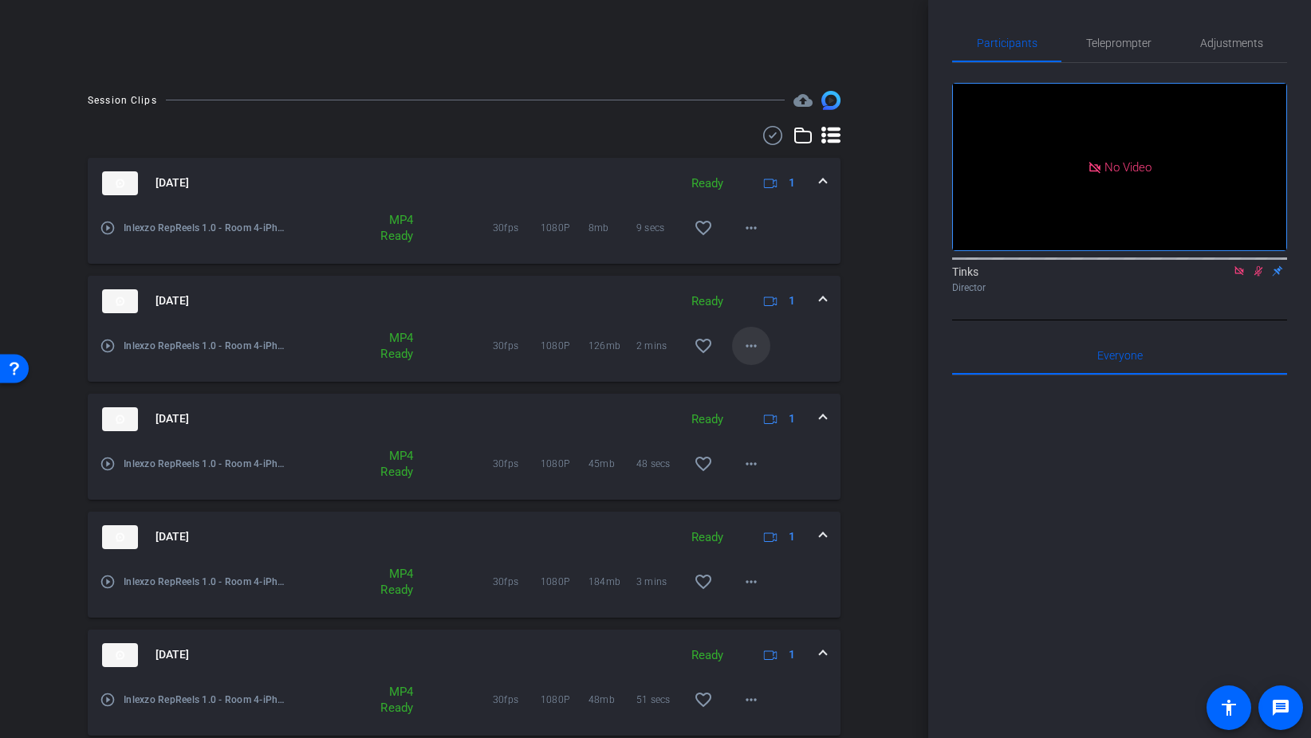
click at [755, 349] on mat-icon "more_horiz" at bounding box center [750, 345] width 19 height 19
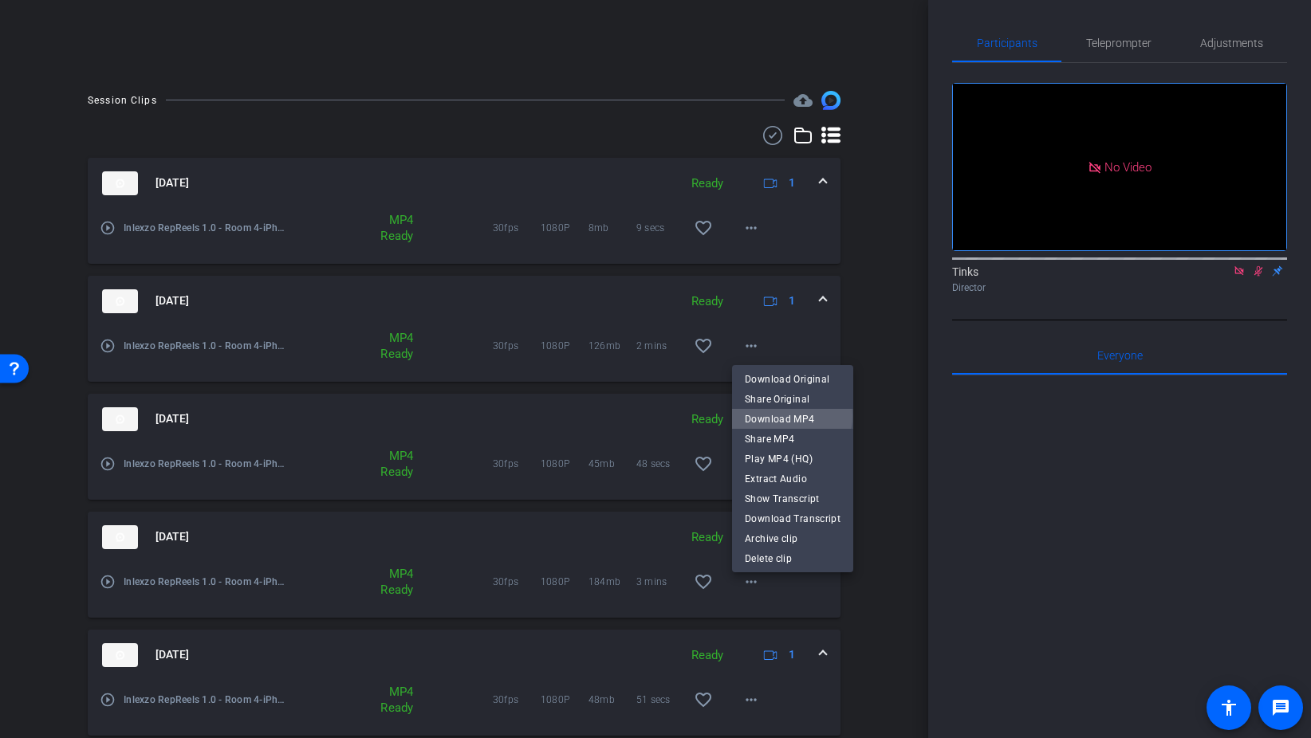
click at [787, 416] on span "Download MP4" at bounding box center [793, 419] width 96 height 19
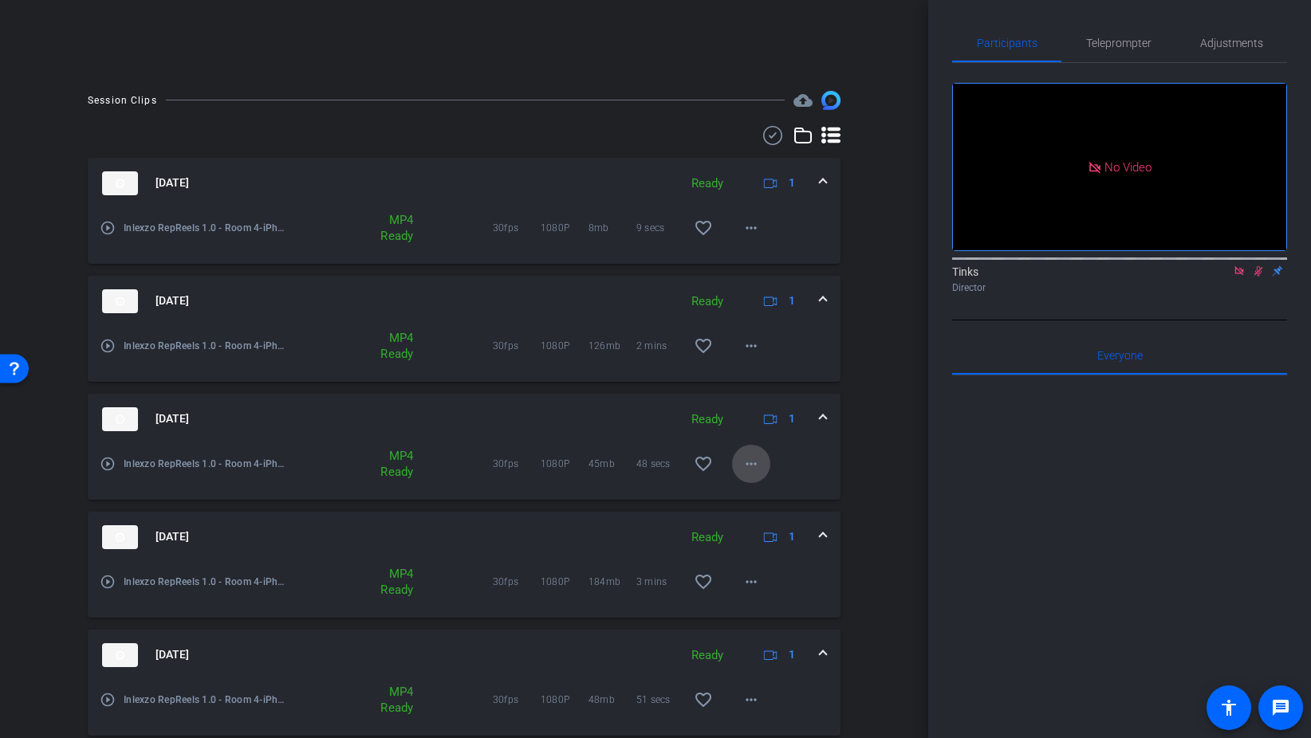
click at [754, 466] on mat-icon "more_horiz" at bounding box center [750, 463] width 19 height 19
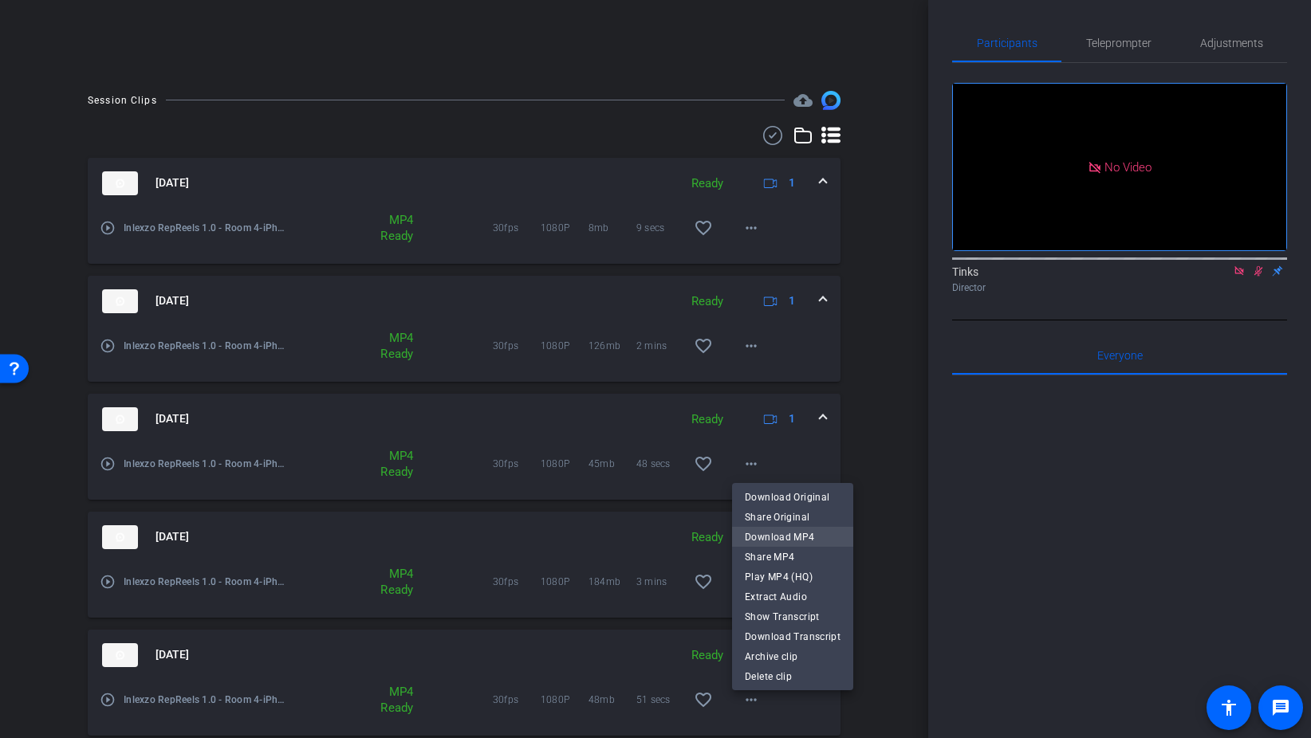
click at [777, 531] on span "Download MP4" at bounding box center [793, 537] width 96 height 19
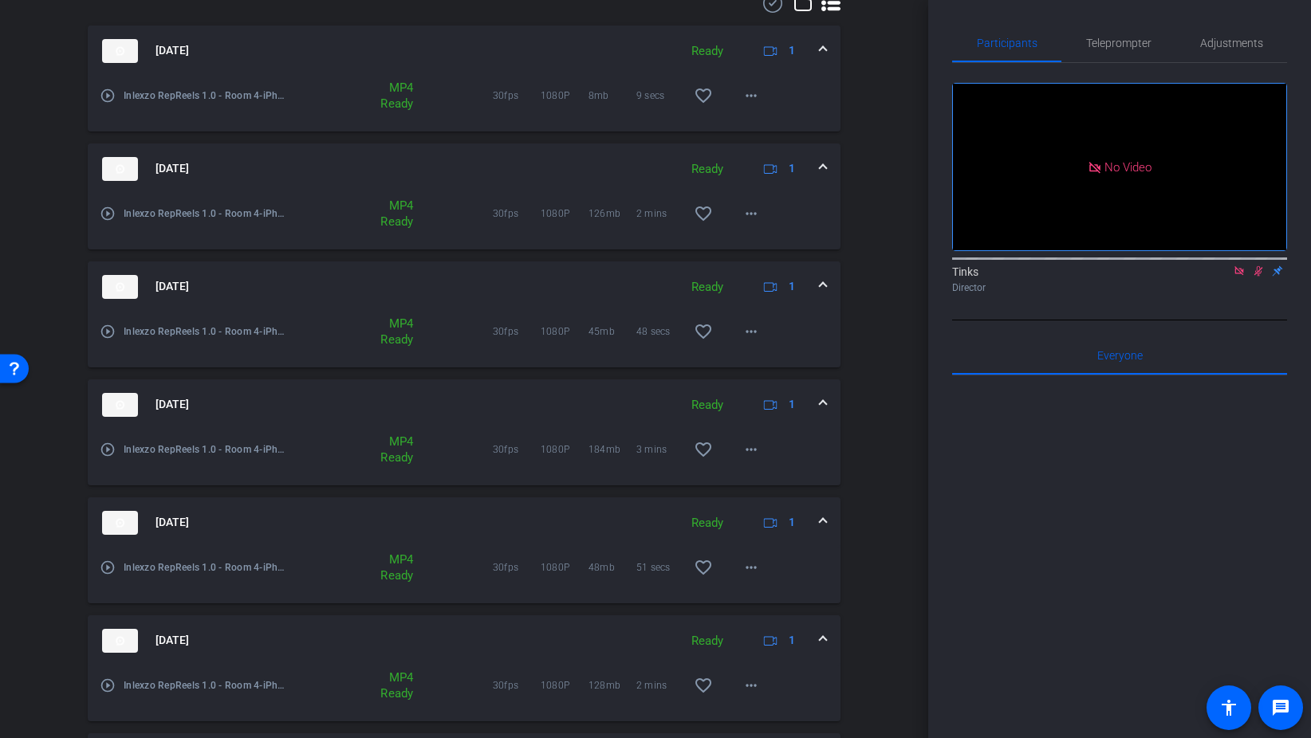
scroll to position [473, 0]
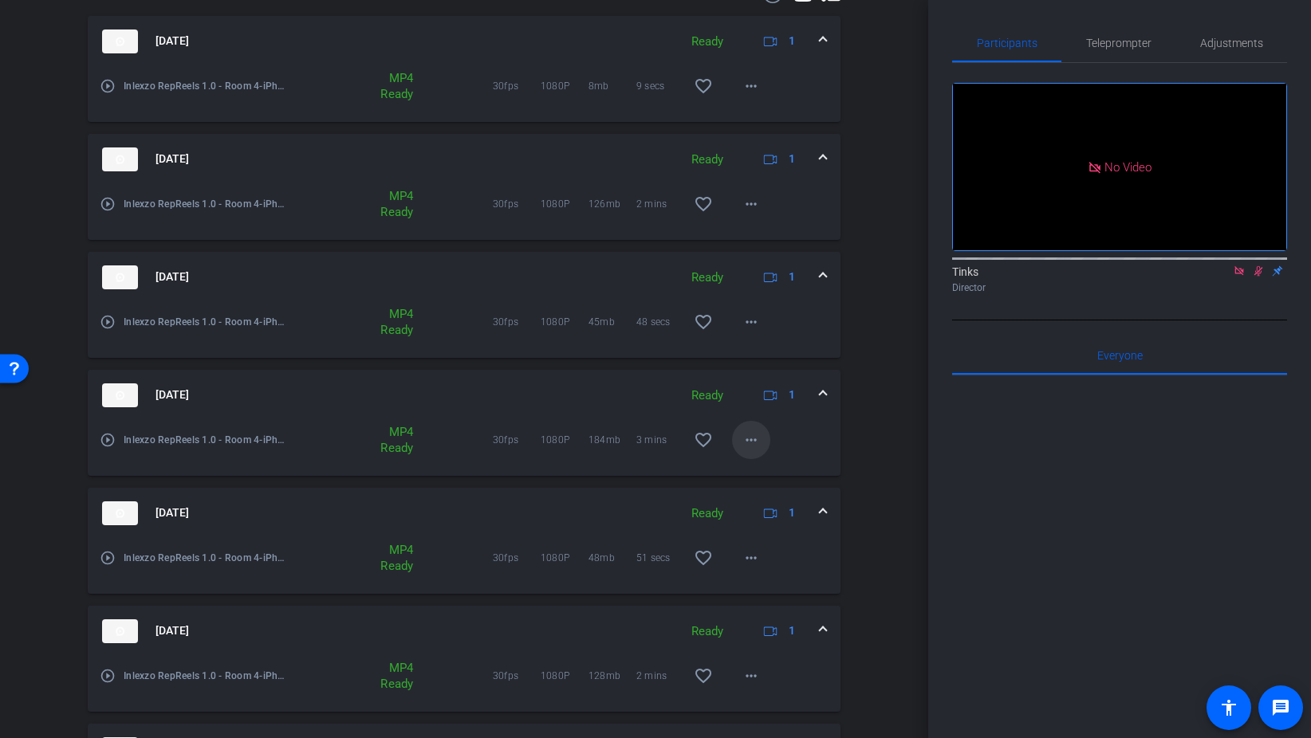
click at [749, 441] on mat-icon "more_horiz" at bounding box center [750, 440] width 19 height 19
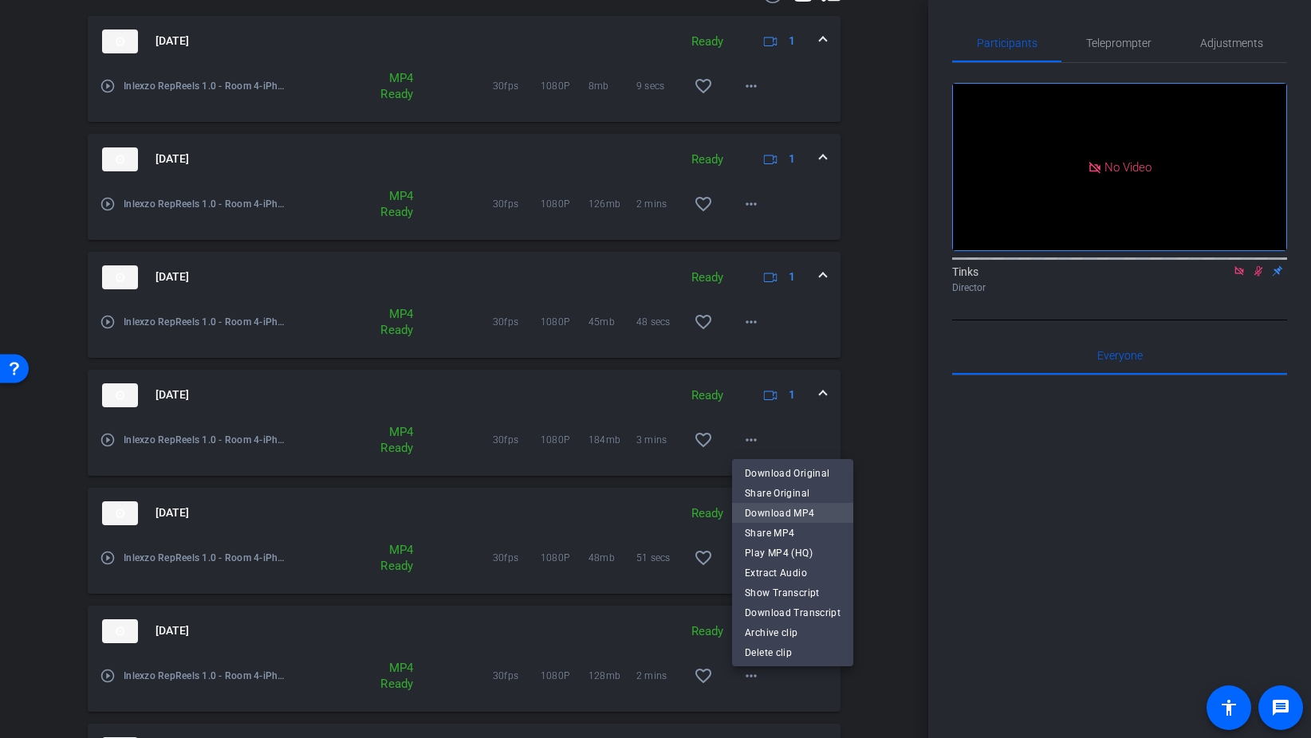
click at [777, 509] on span "Download MP4" at bounding box center [793, 513] width 96 height 19
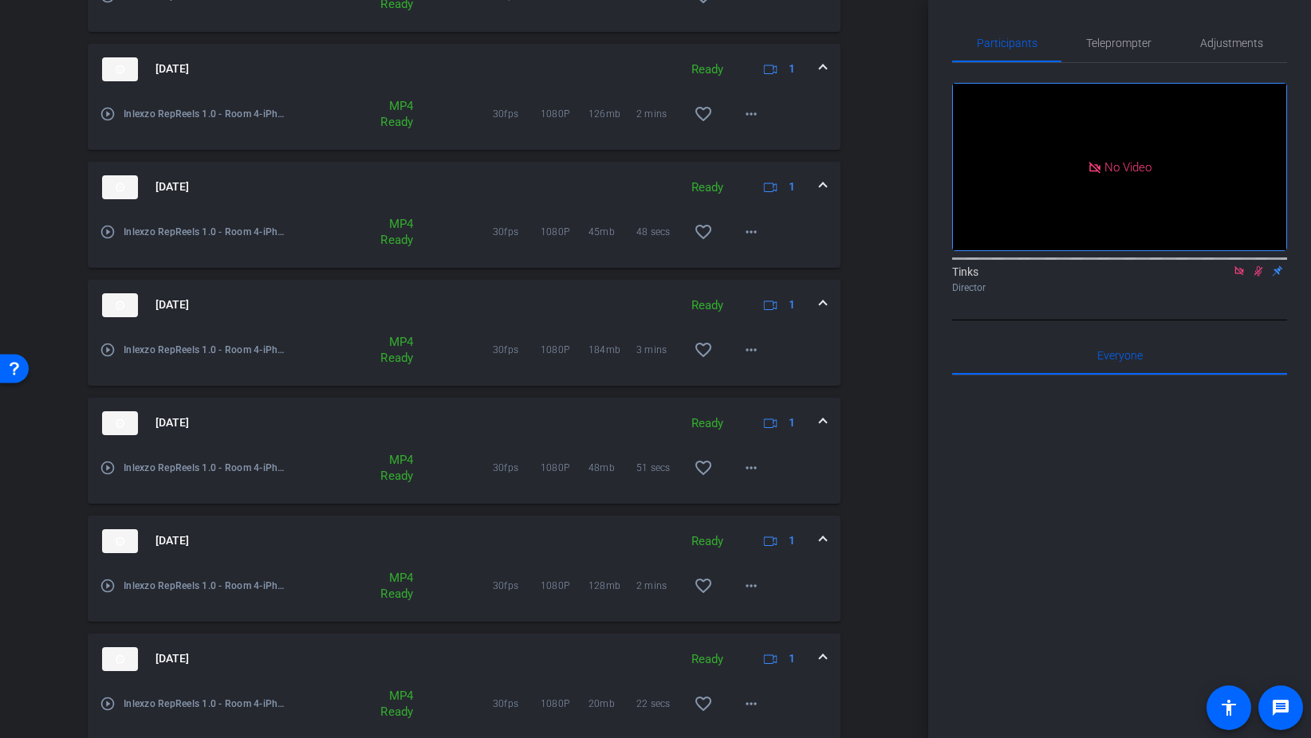
scroll to position [609, 0]
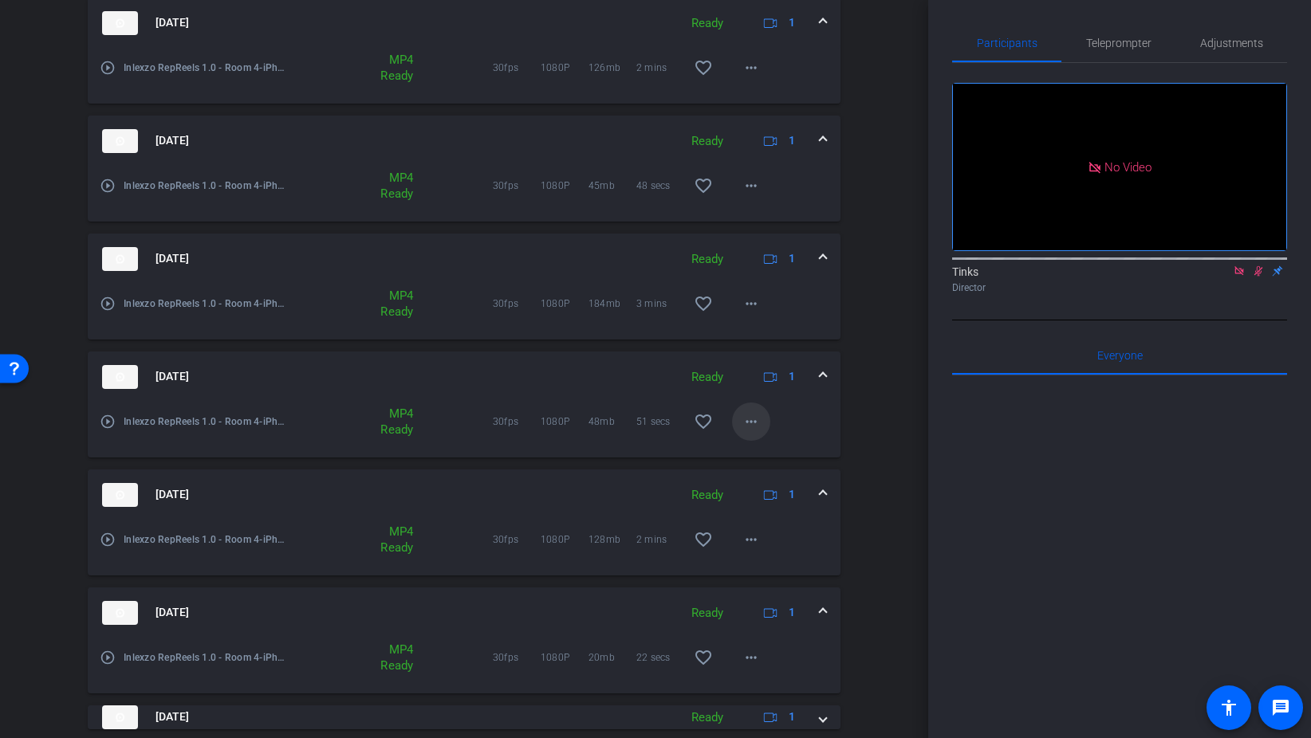
click at [752, 421] on mat-icon "more_horiz" at bounding box center [750, 421] width 19 height 19
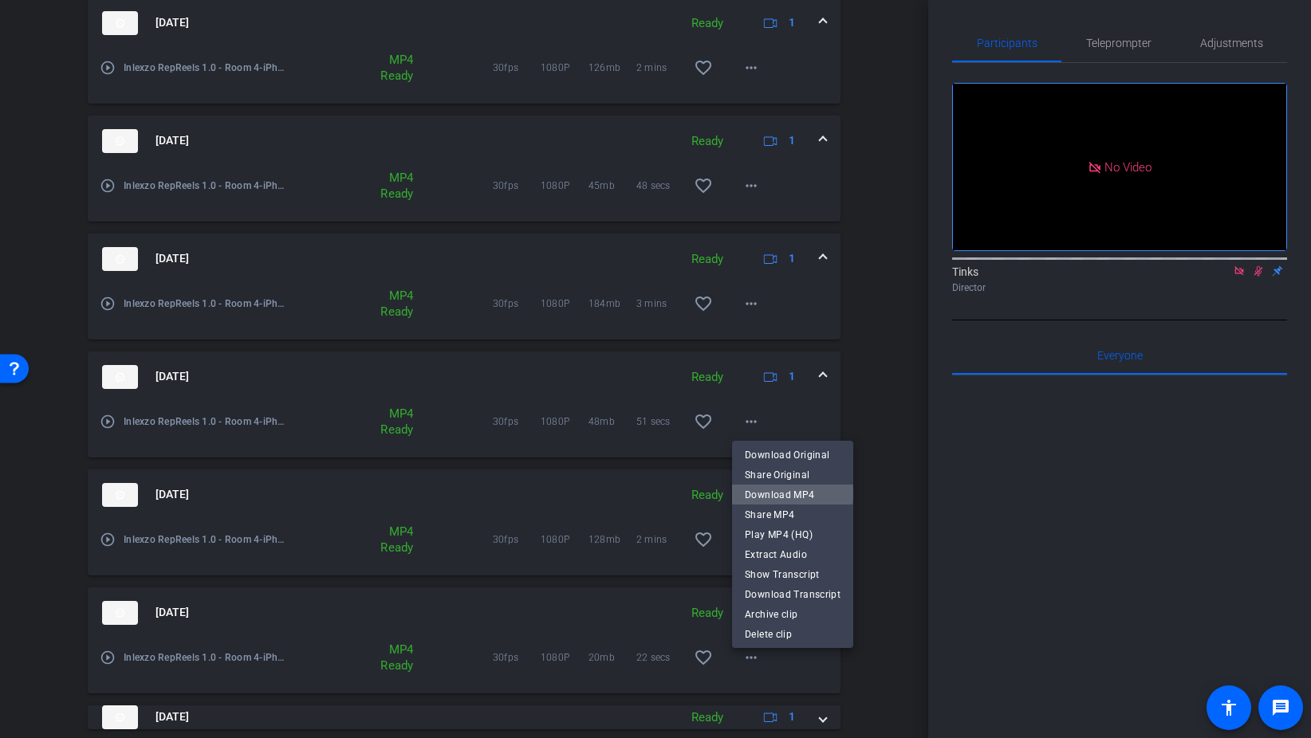
click at [792, 493] on span "Download MP4" at bounding box center [793, 495] width 96 height 19
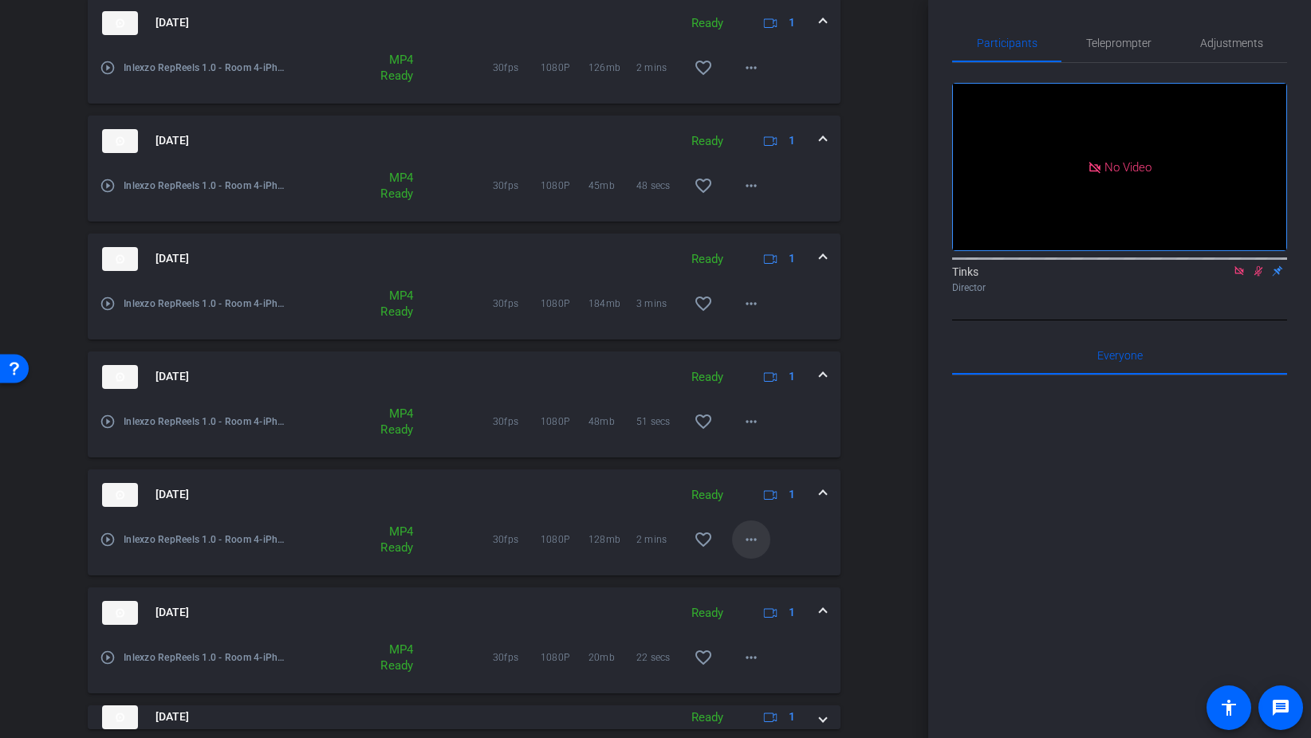
click at [746, 531] on mat-icon "more_horiz" at bounding box center [750, 539] width 19 height 19
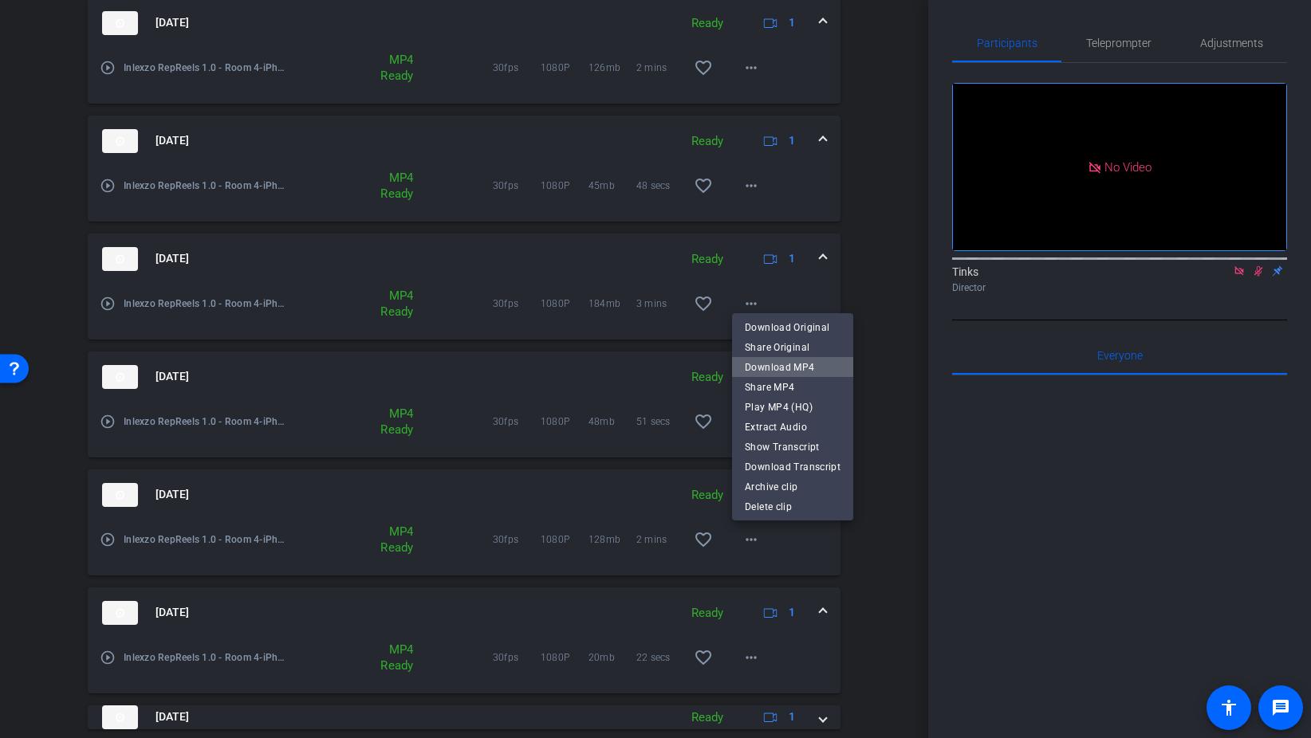
click at [808, 368] on span "Download MP4" at bounding box center [793, 367] width 96 height 19
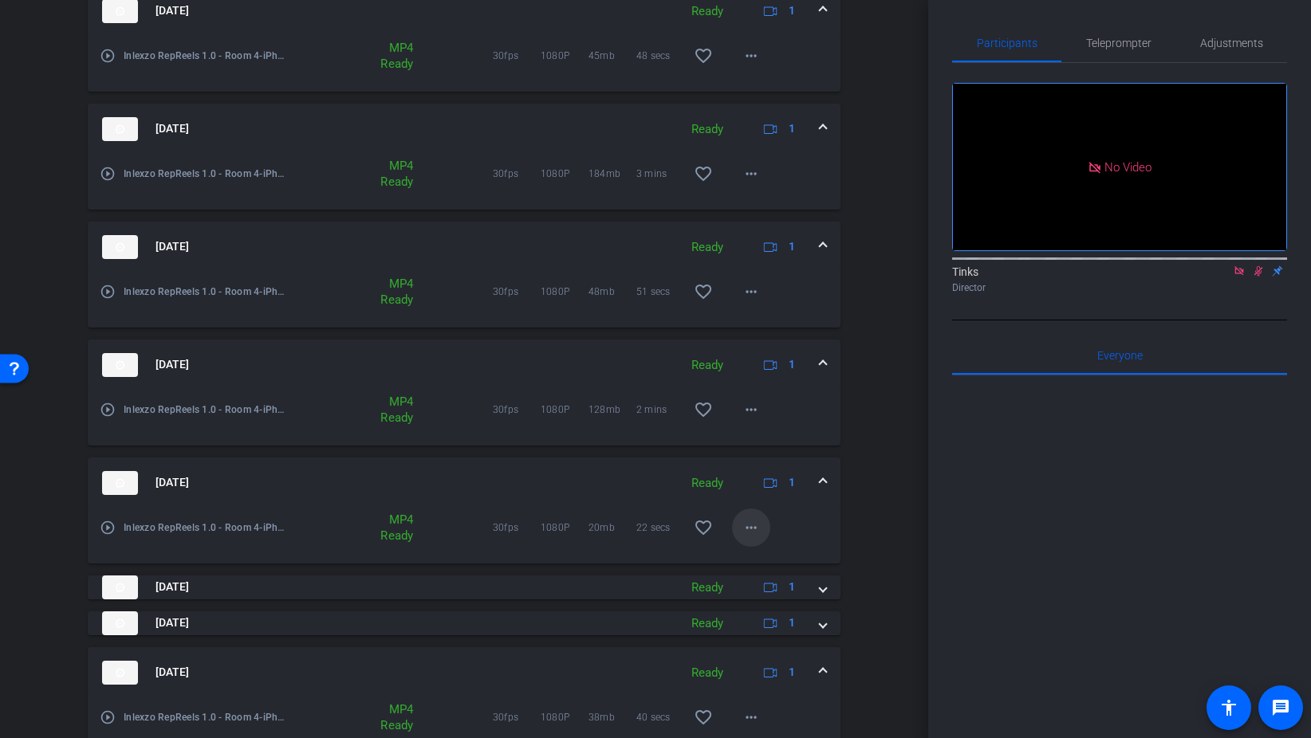
scroll to position [745, 0]
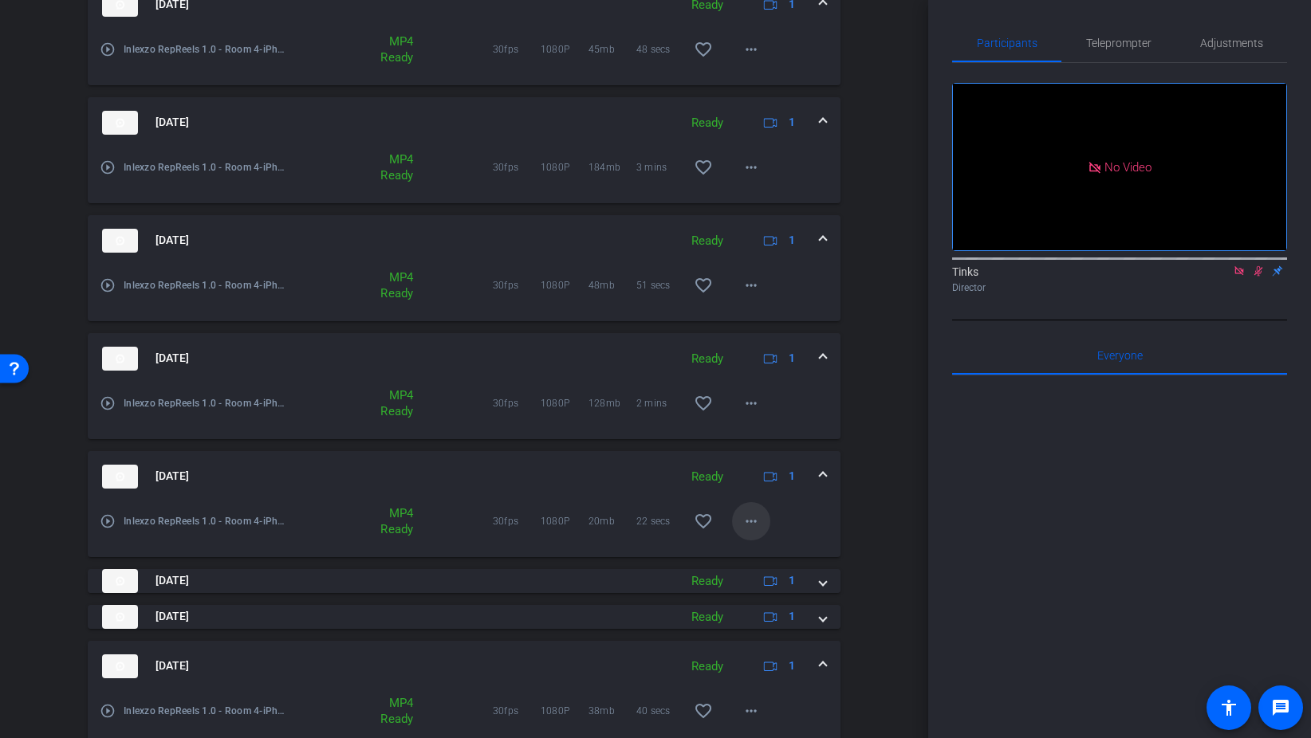
click at [760, 515] on mat-icon "more_horiz" at bounding box center [750, 521] width 19 height 19
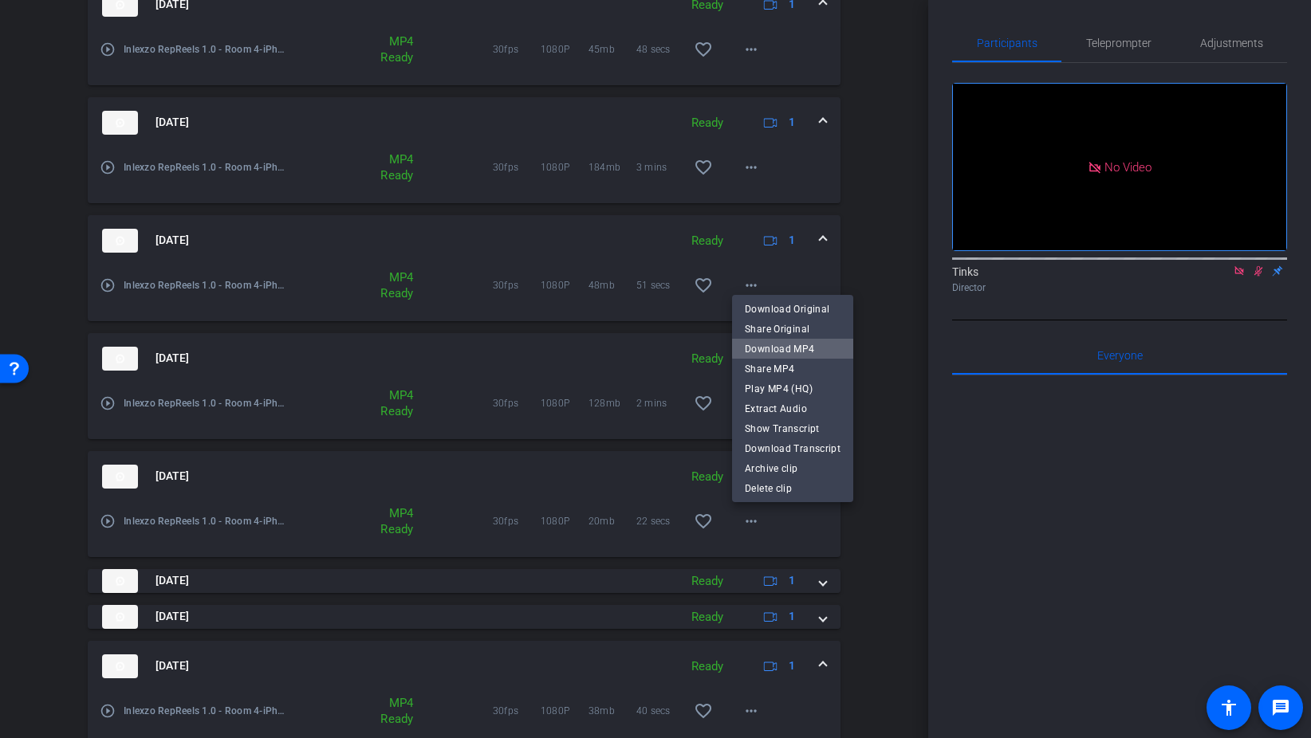
click at [810, 346] on span "Download MP4" at bounding box center [793, 349] width 96 height 19
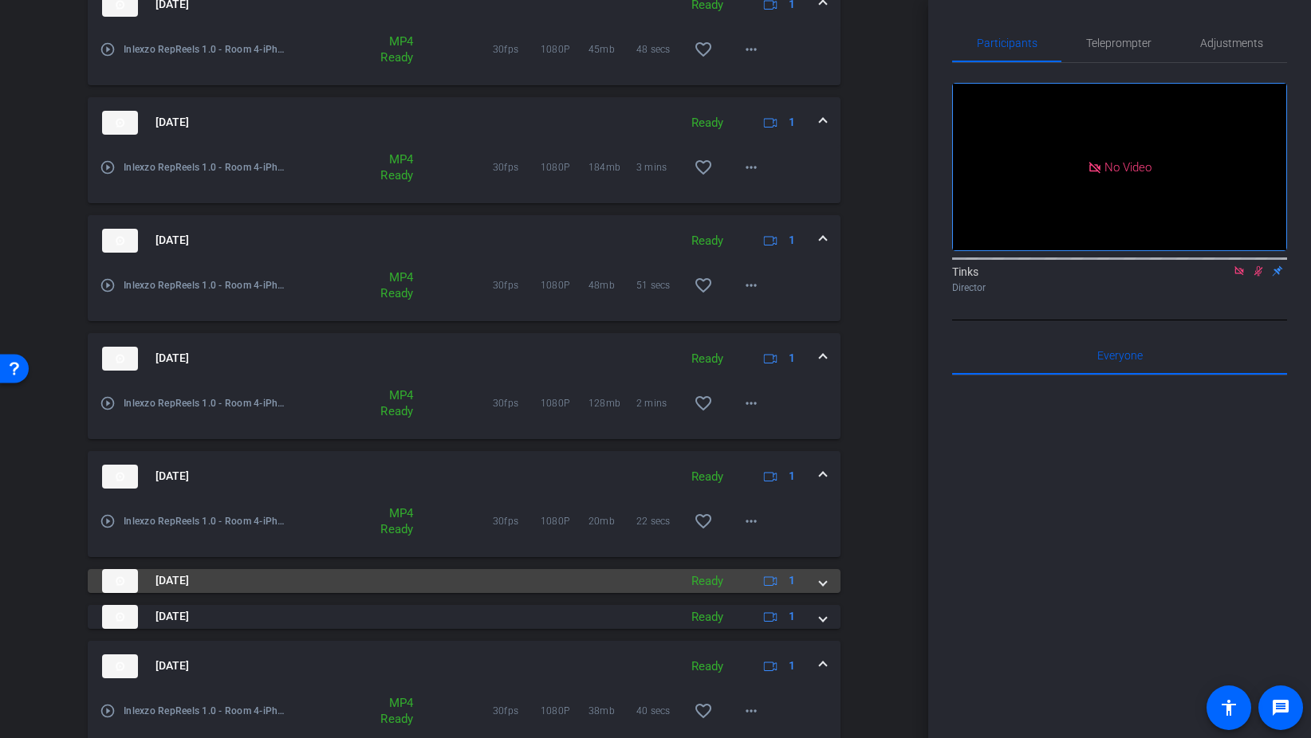
click at [813, 580] on div "Aug 28, 2025 Ready 1" at bounding box center [461, 581] width 718 height 24
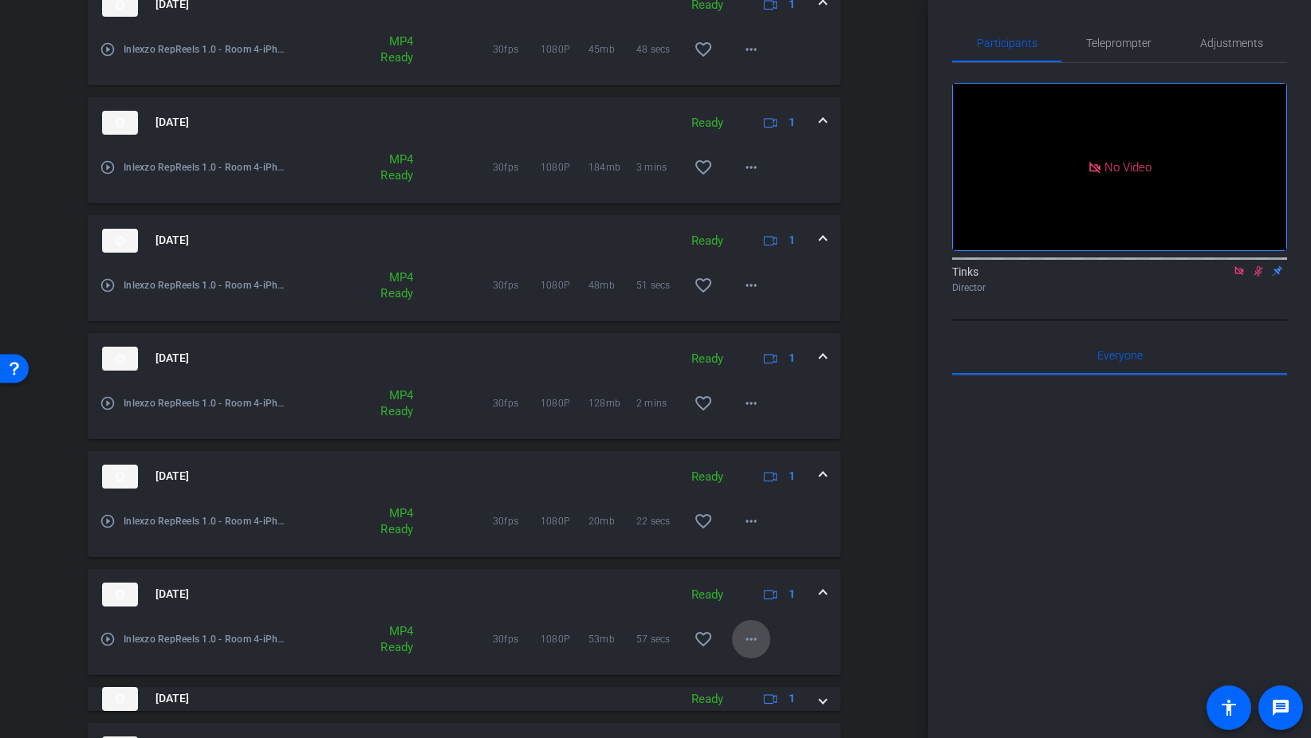
click at [745, 640] on mat-icon "more_horiz" at bounding box center [750, 639] width 19 height 19
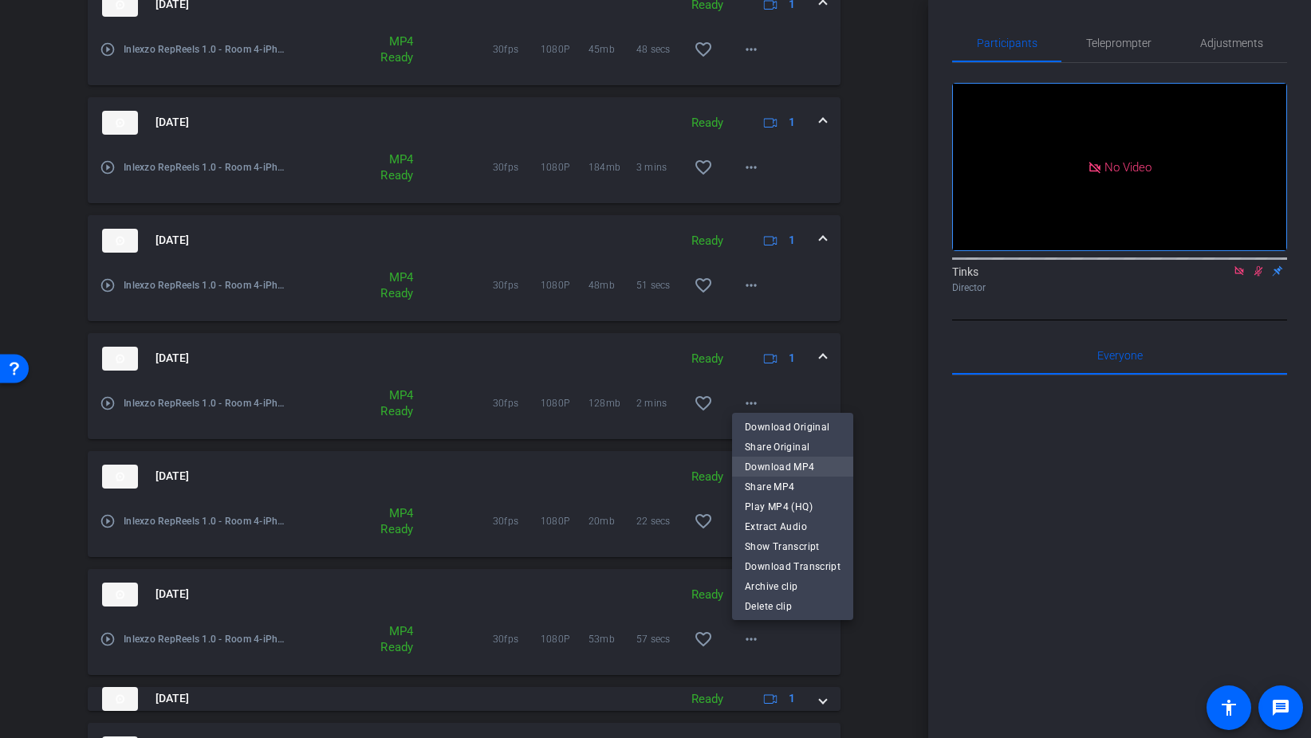
click at [808, 462] on span "Download MP4" at bounding box center [793, 467] width 96 height 19
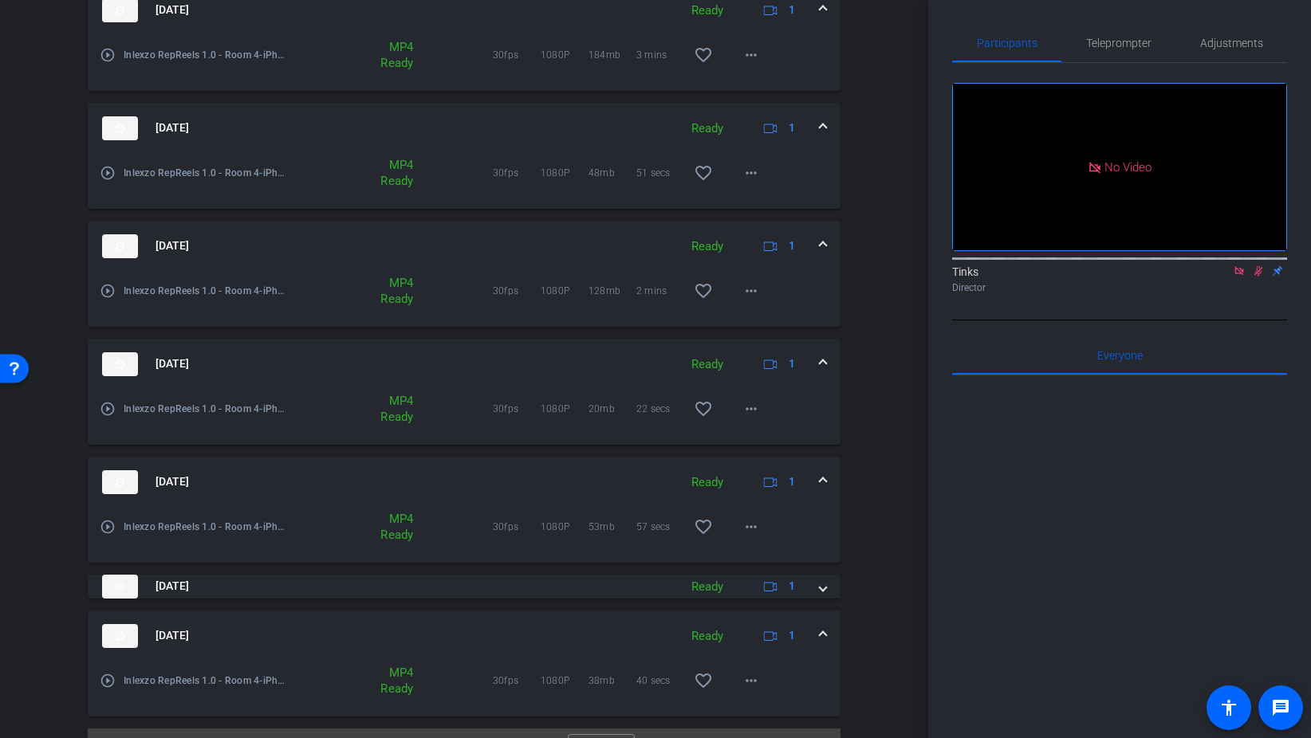
scroll to position [883, 0]
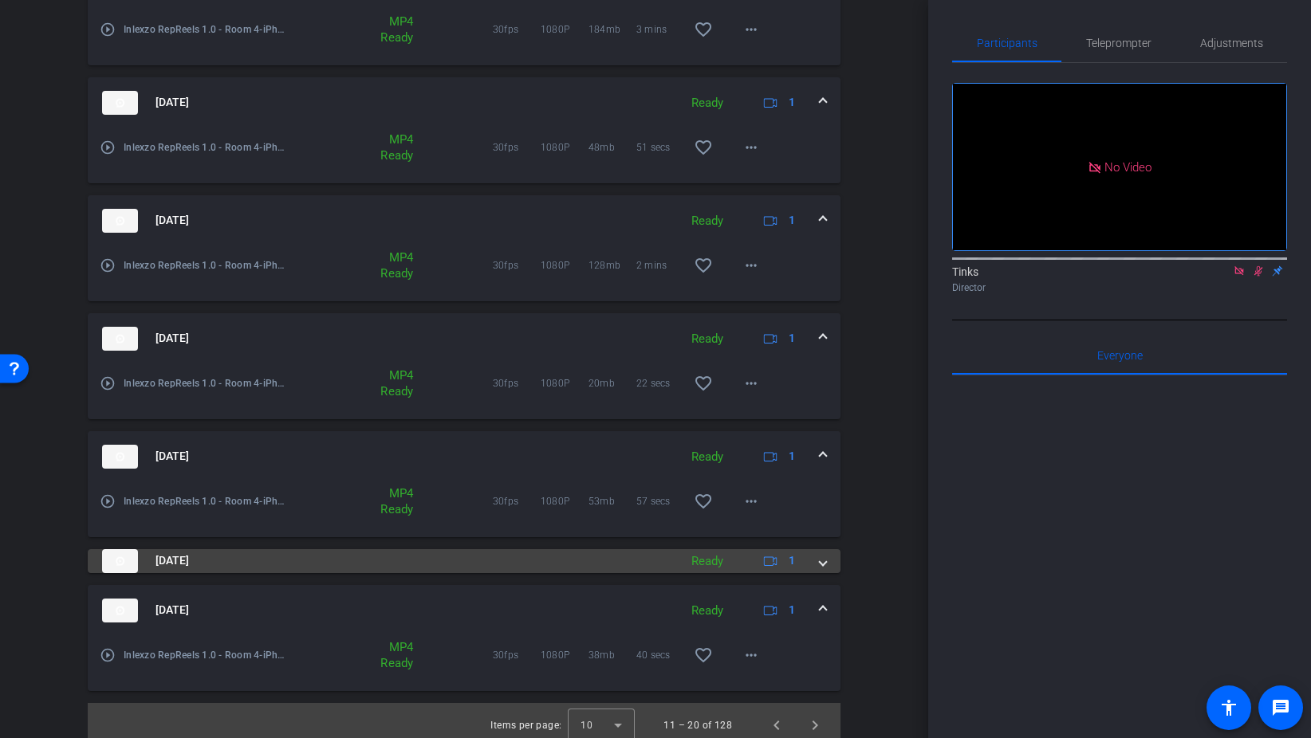
click at [815, 562] on div "Aug 28, 2025 Ready 1" at bounding box center [461, 561] width 718 height 24
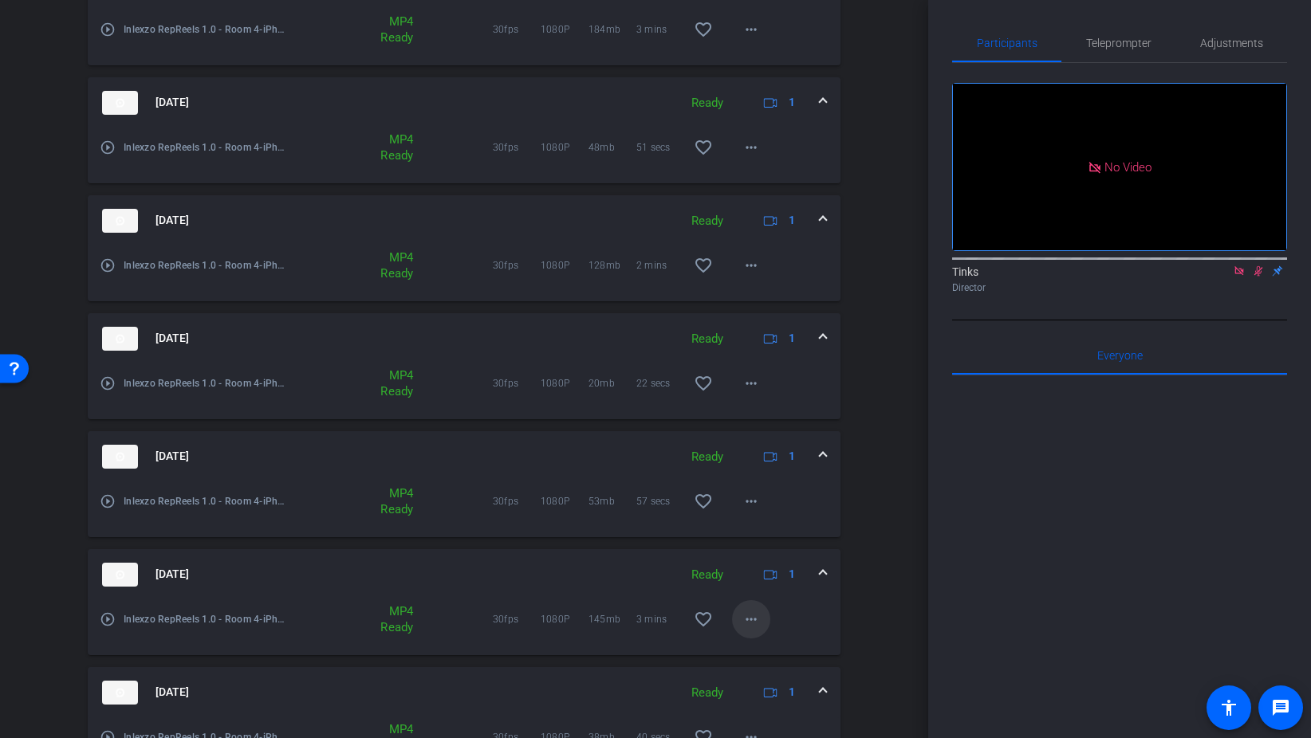
click at [746, 612] on mat-icon "more_horiz" at bounding box center [750, 619] width 19 height 19
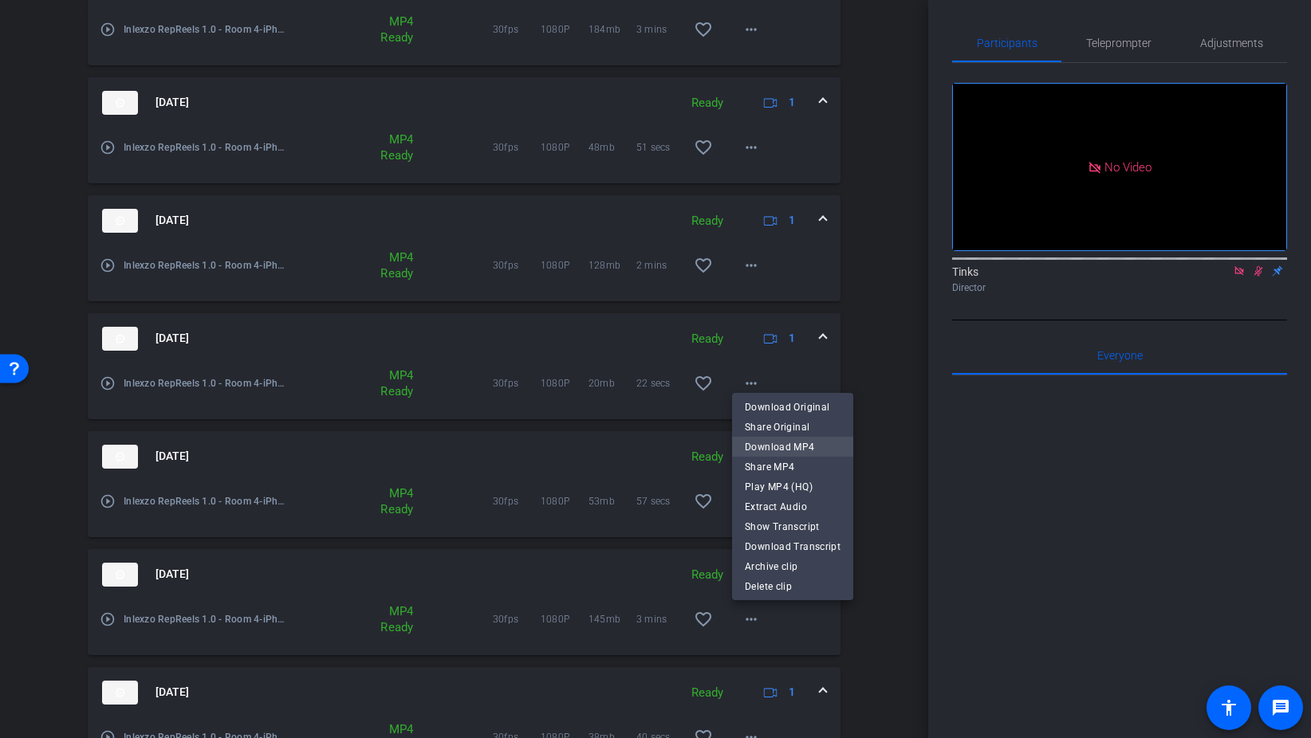
click at [809, 446] on span "Download MP4" at bounding box center [793, 447] width 96 height 19
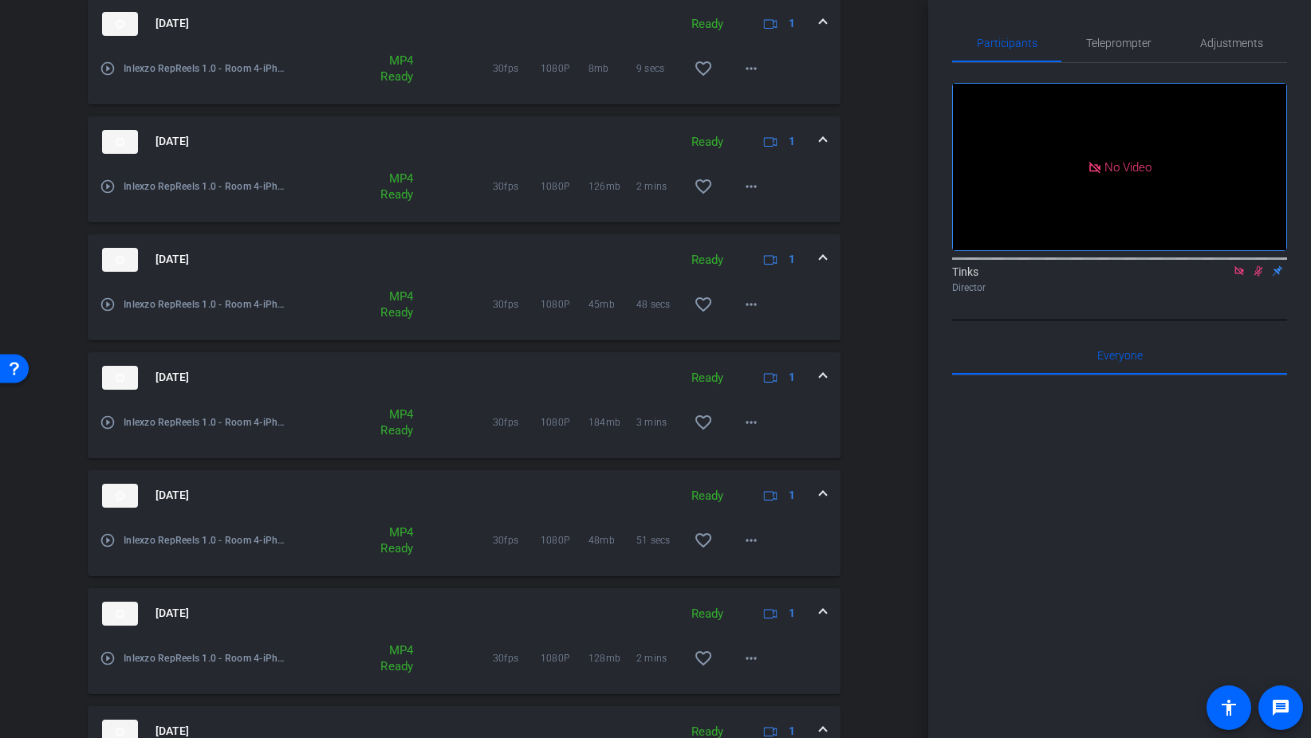
scroll to position [975, 0]
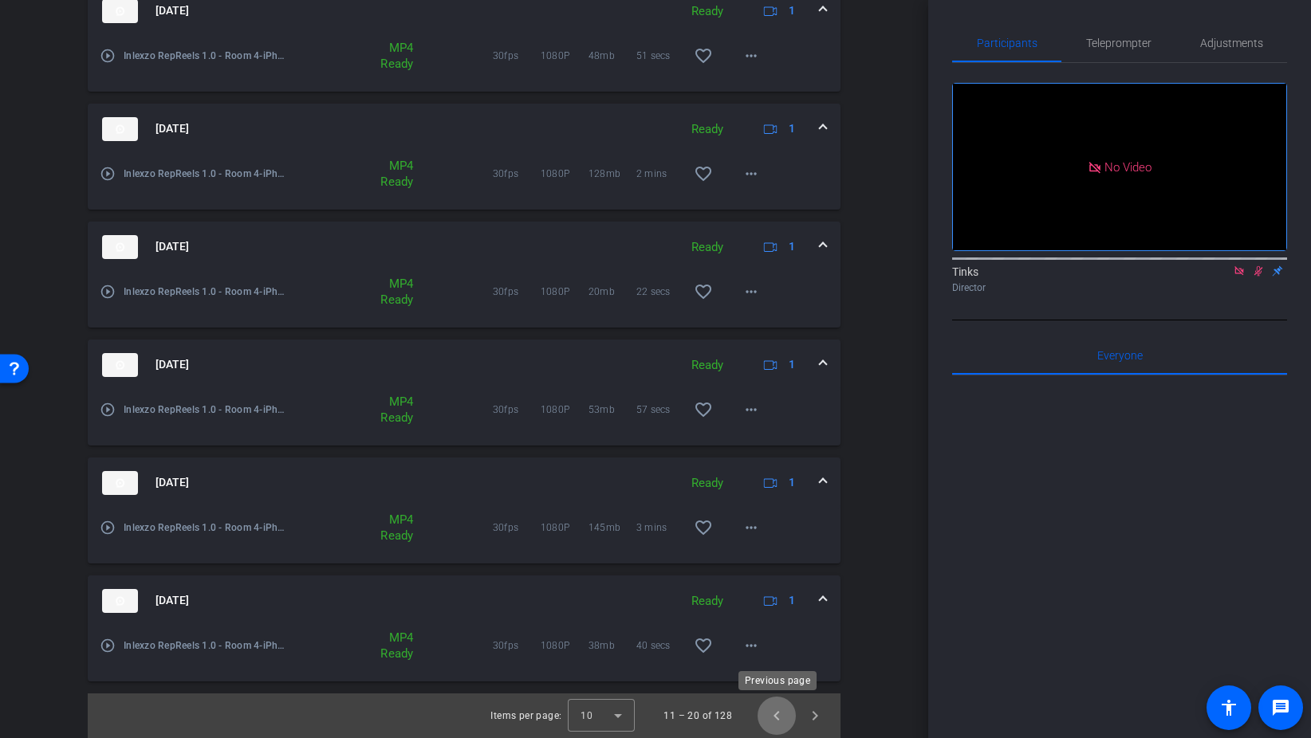
click at [785, 730] on span "Previous page" at bounding box center [776, 716] width 38 height 38
click at [810, 711] on span "Next page" at bounding box center [815, 716] width 38 height 38
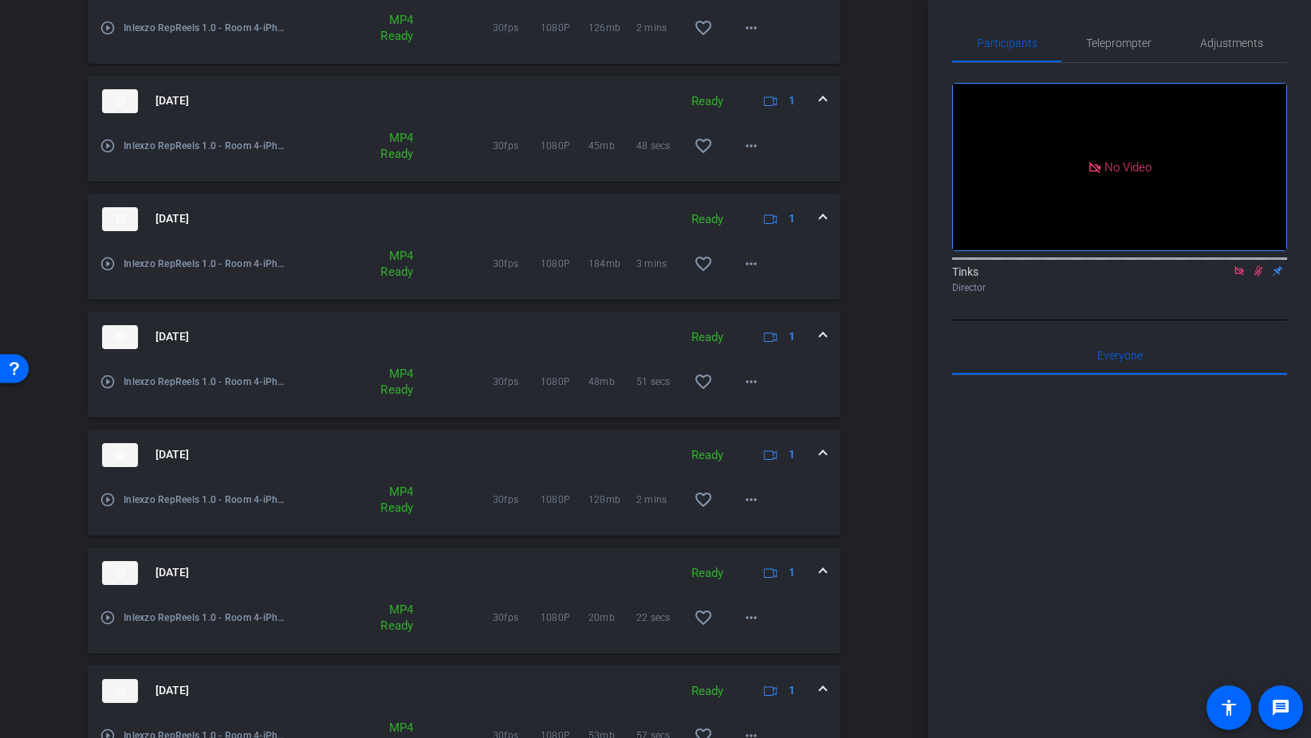
scroll to position [720, 0]
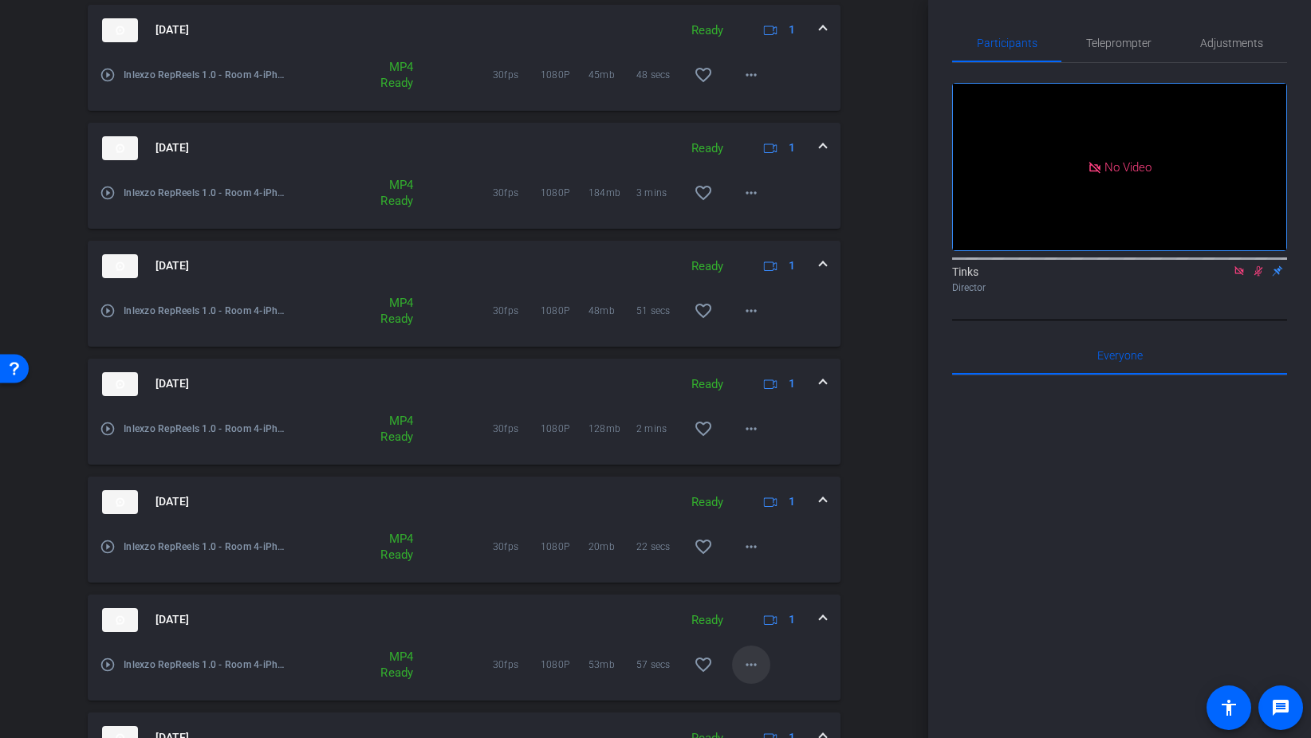
click at [761, 659] on span at bounding box center [751, 665] width 38 height 38
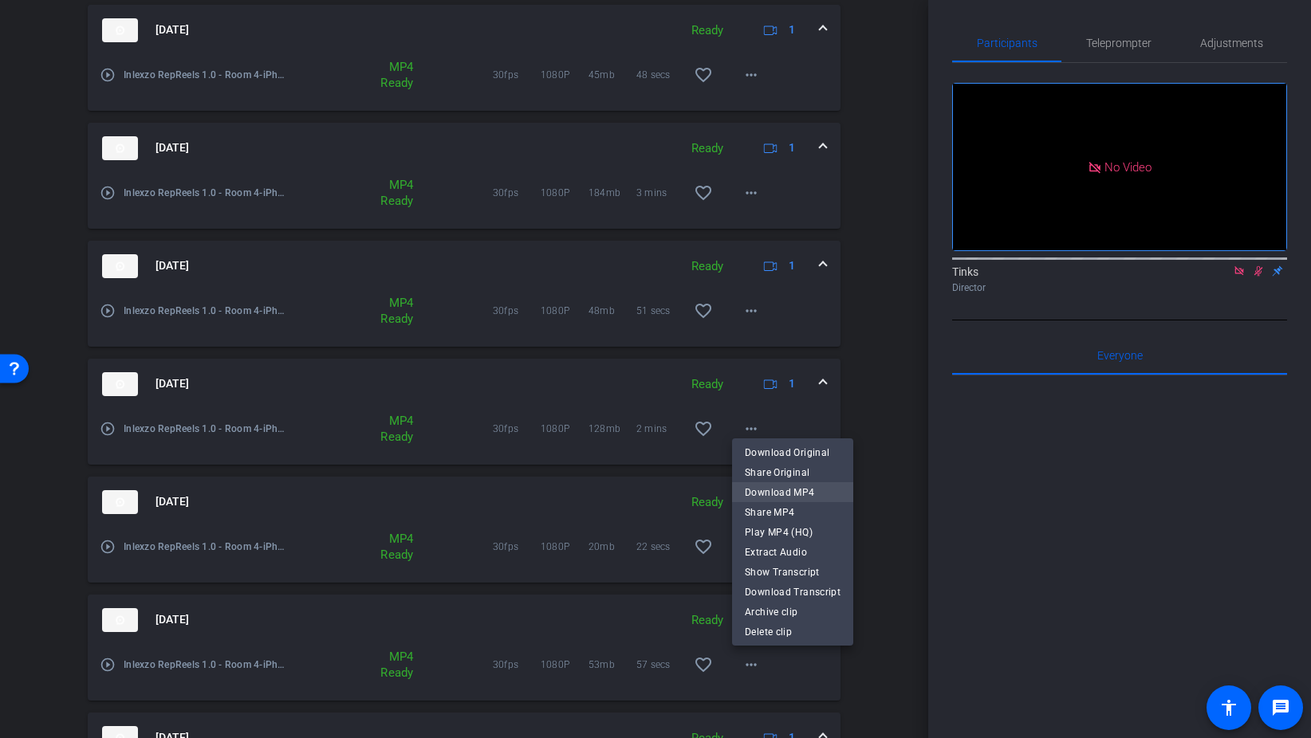
click at [783, 486] on span "Download MP4" at bounding box center [793, 492] width 96 height 19
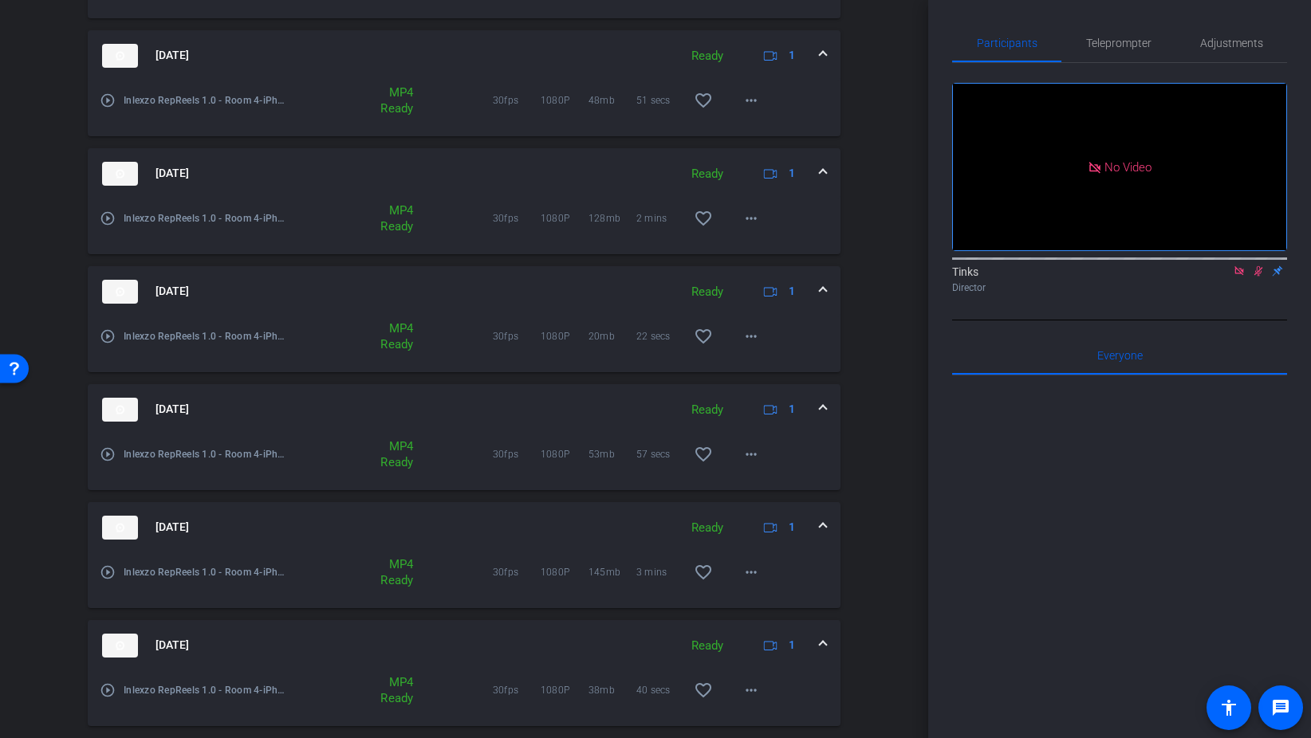
scroll to position [975, 0]
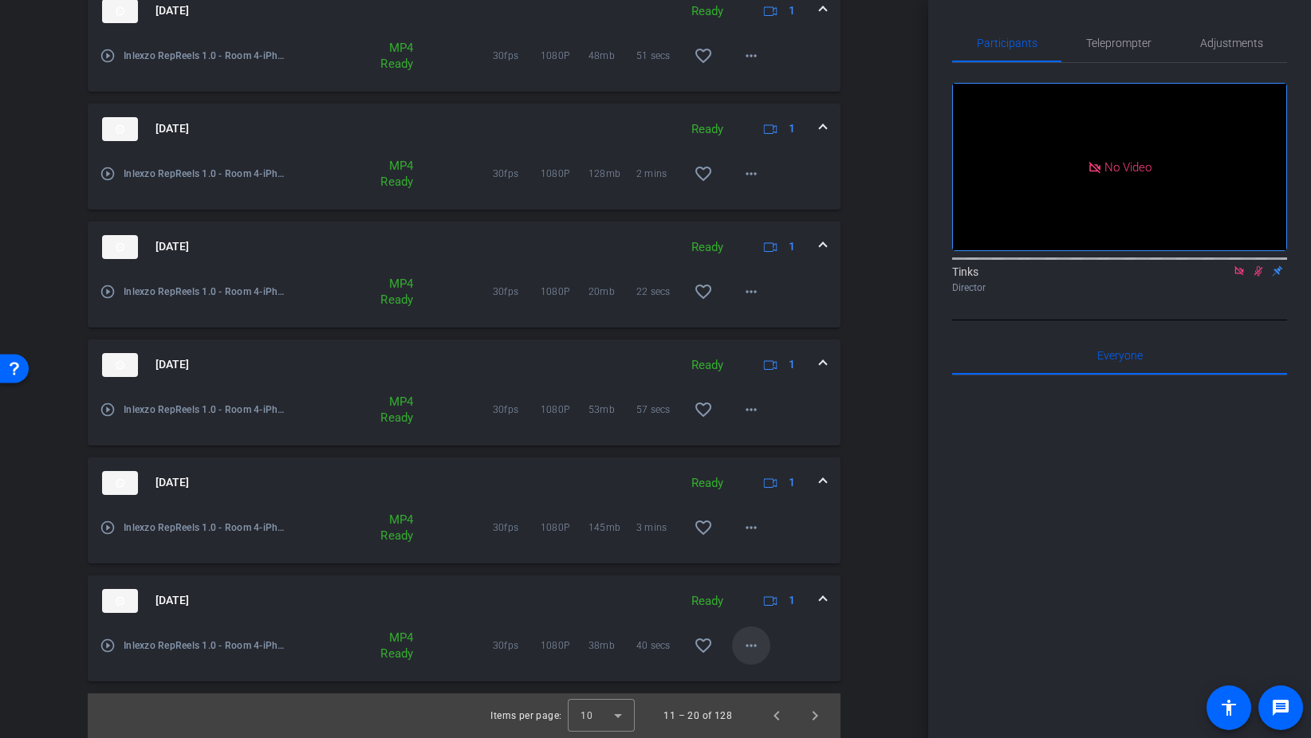
click at [756, 653] on mat-icon "more_horiz" at bounding box center [750, 645] width 19 height 19
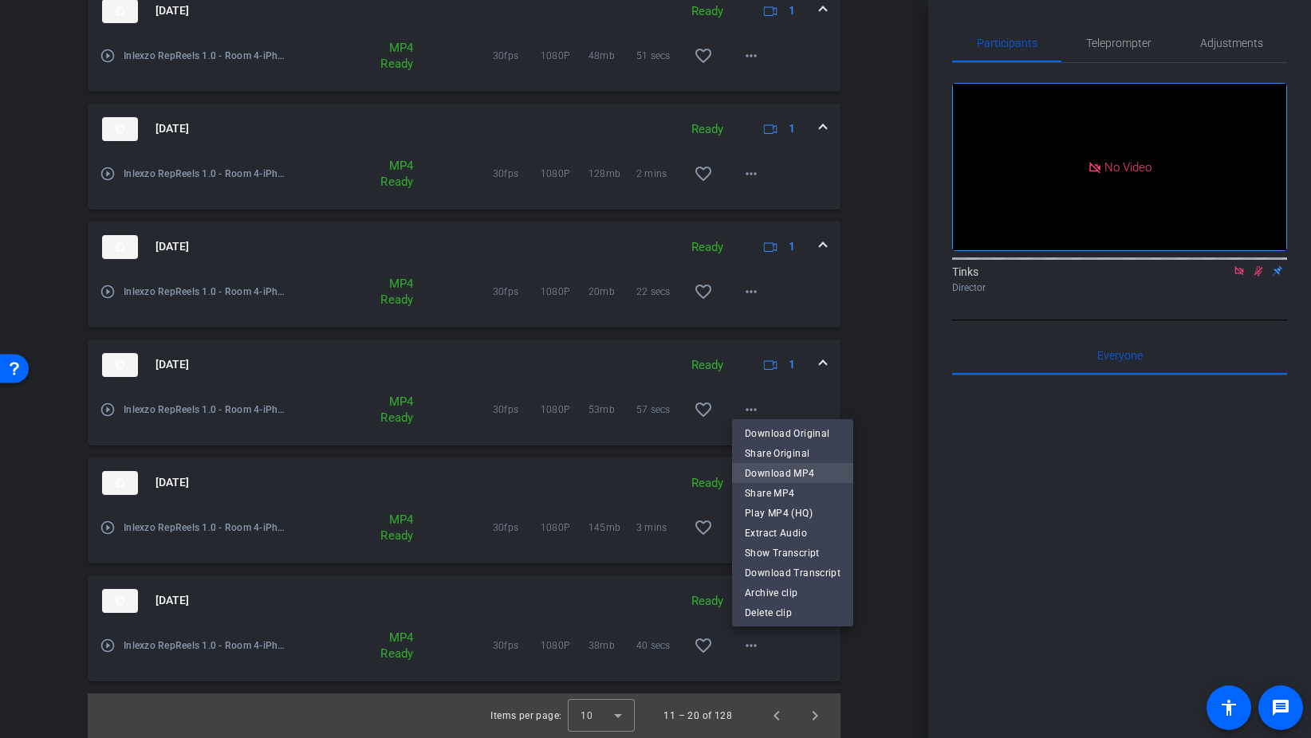
click at [799, 481] on span "Download MP4" at bounding box center [793, 473] width 96 height 19
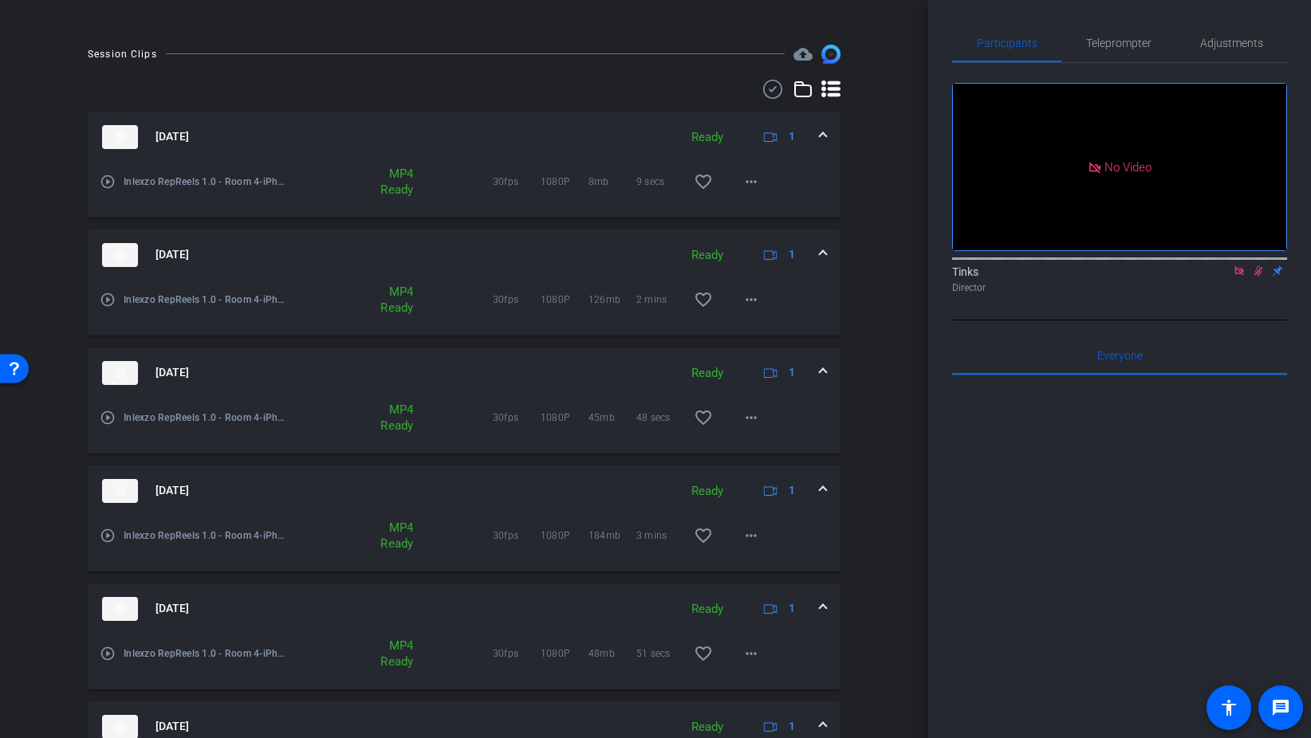
scroll to position [366, 0]
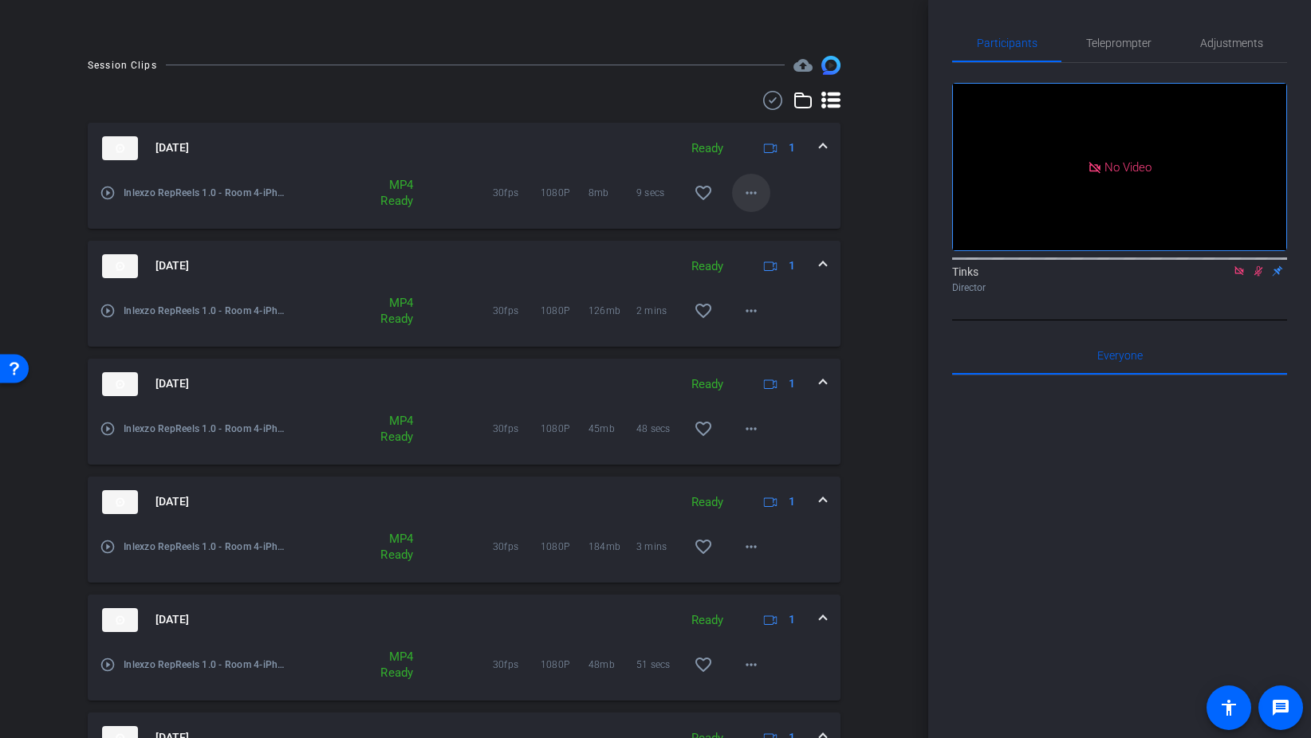
click at [754, 194] on mat-icon "more_horiz" at bounding box center [750, 192] width 19 height 19
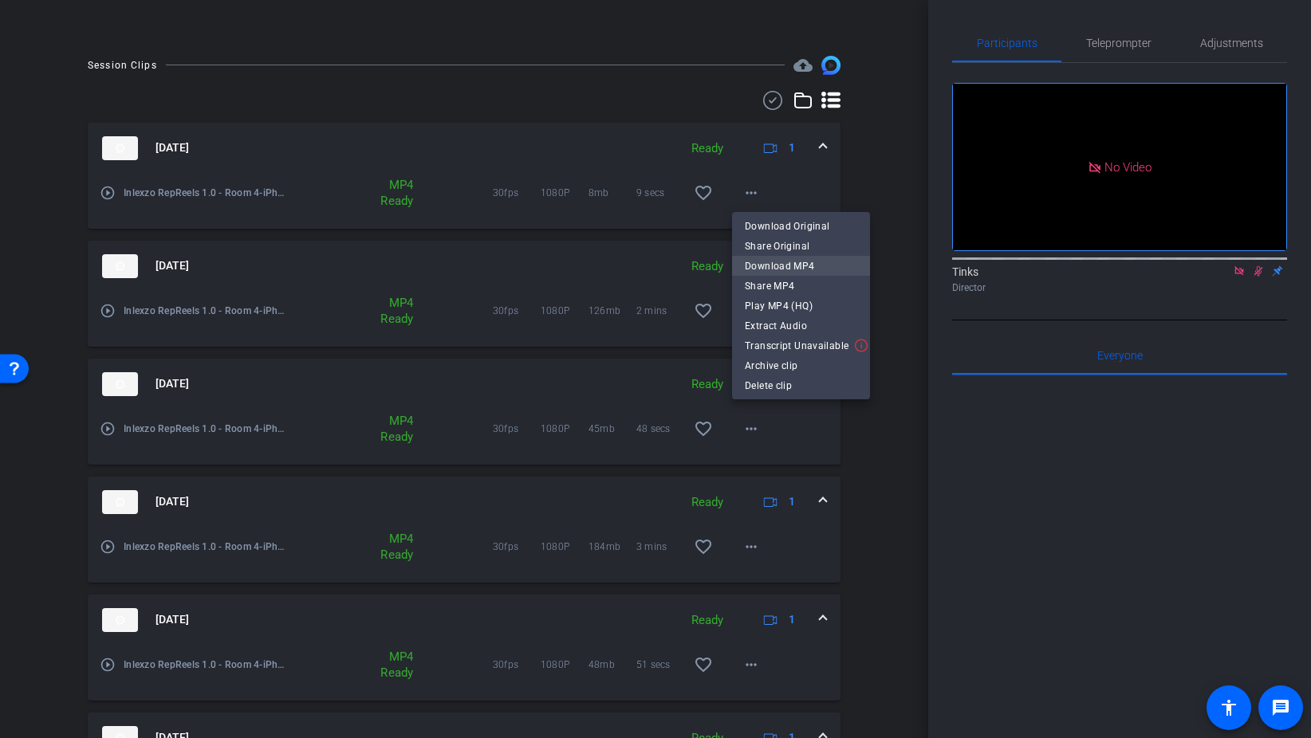
click at [807, 264] on span "Download MP4" at bounding box center [801, 266] width 112 height 19
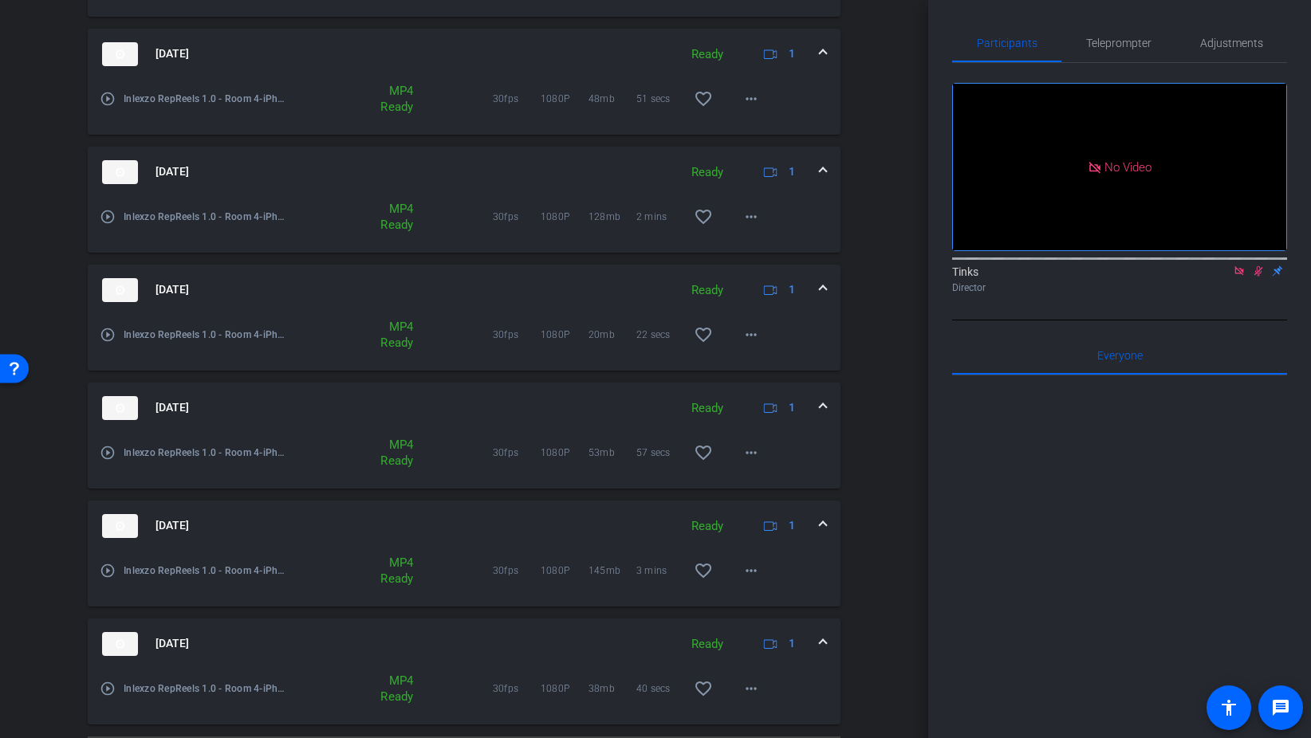
scroll to position [975, 0]
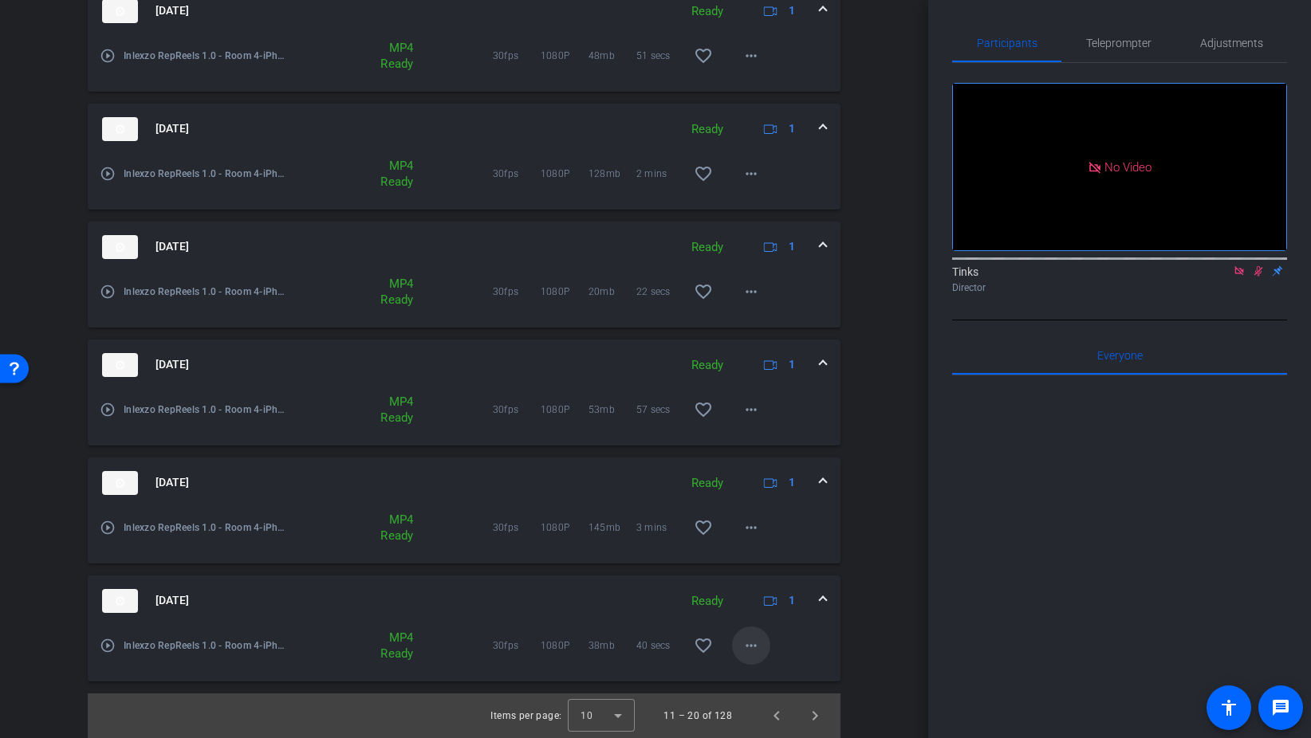
click at [764, 646] on span at bounding box center [751, 646] width 38 height 38
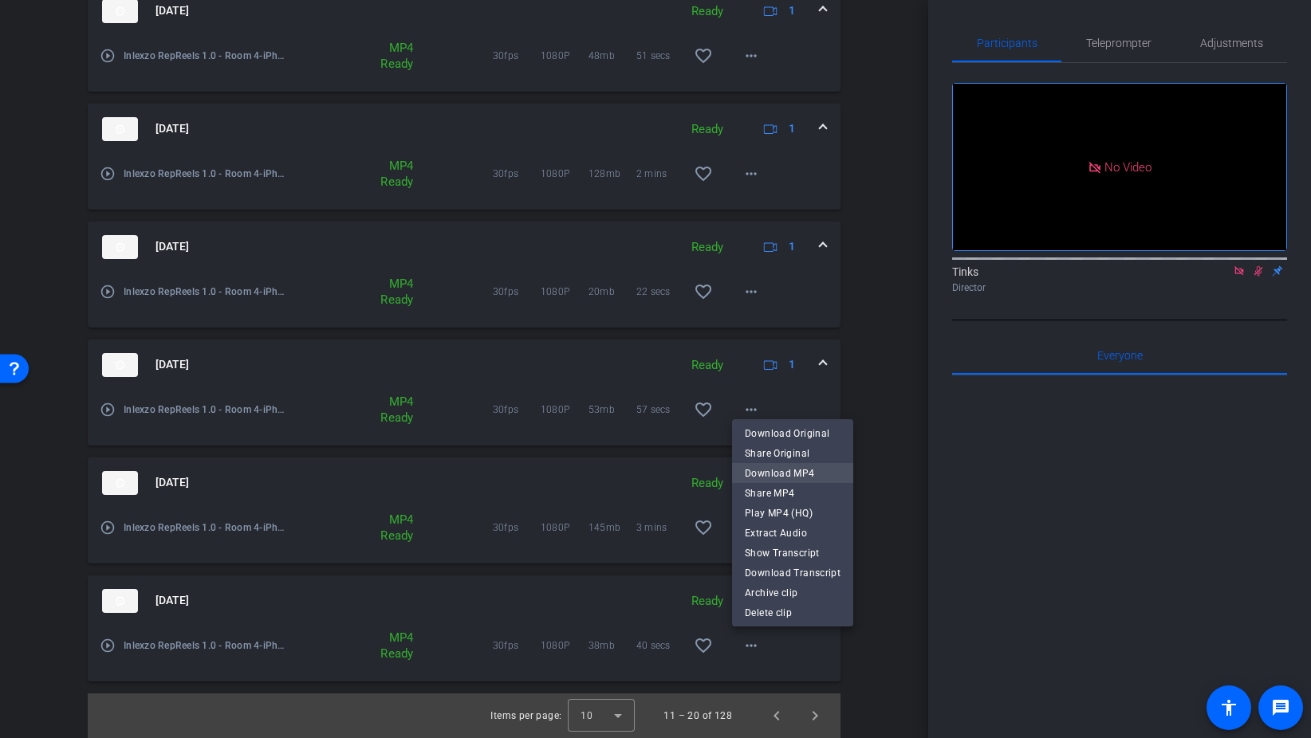
click at [817, 477] on span "Download MP4" at bounding box center [793, 473] width 96 height 19
